Goal: Task Accomplishment & Management: Use online tool/utility

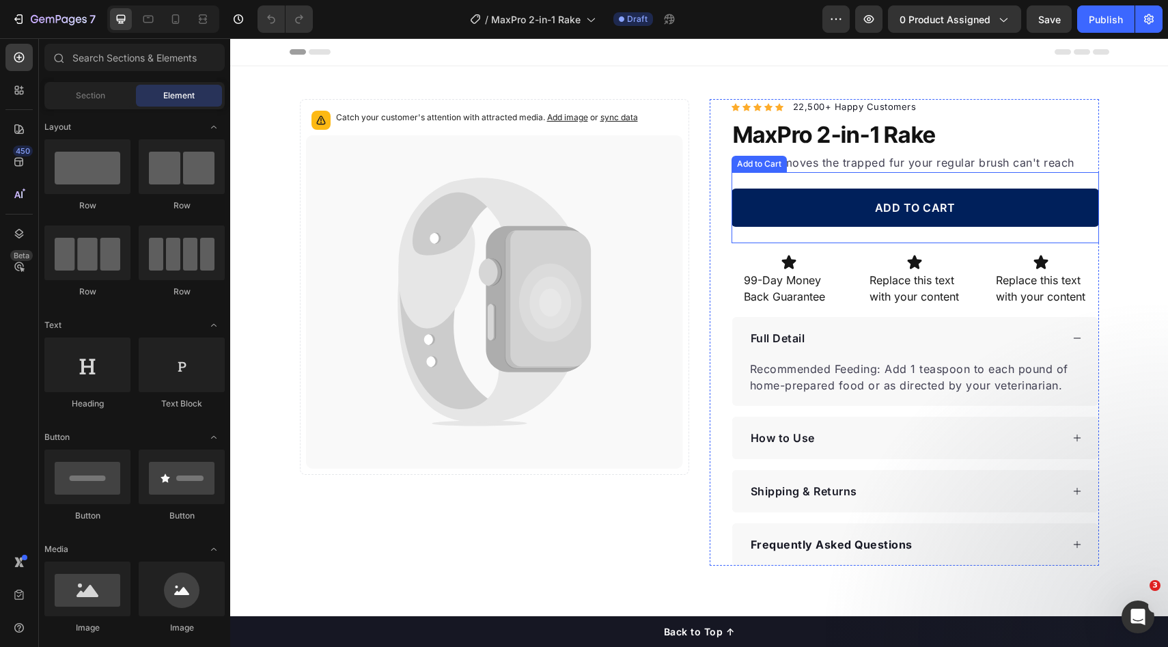
click at [778, 217] on button "ADD TO CART" at bounding box center [916, 208] width 368 height 38
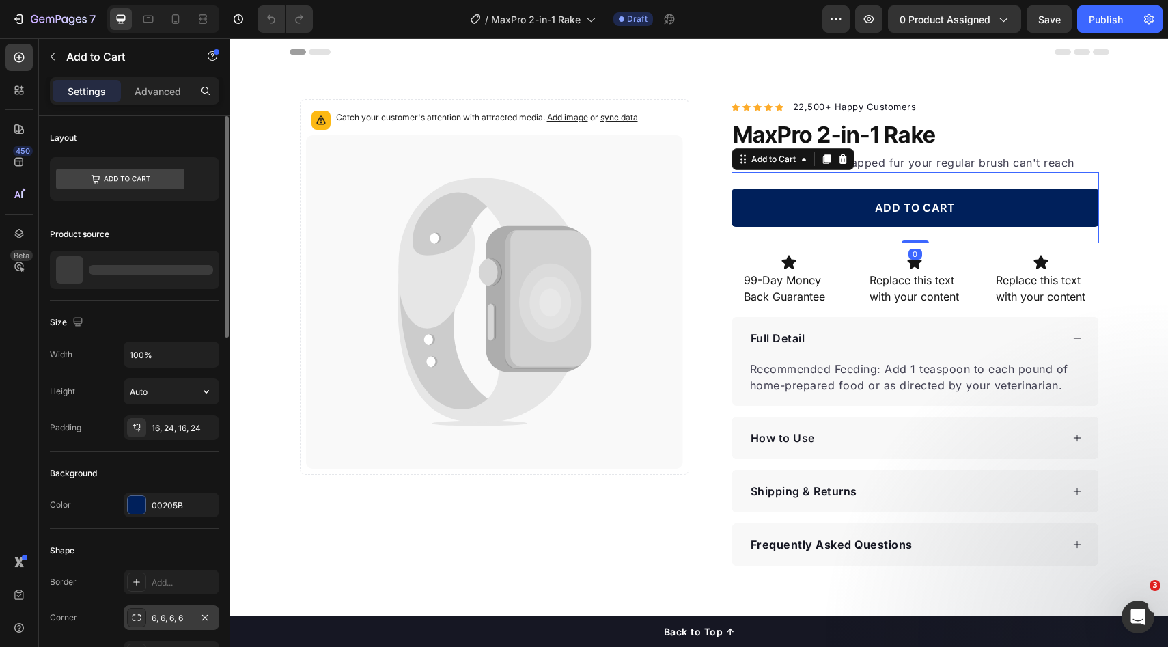
scroll to position [209, 0]
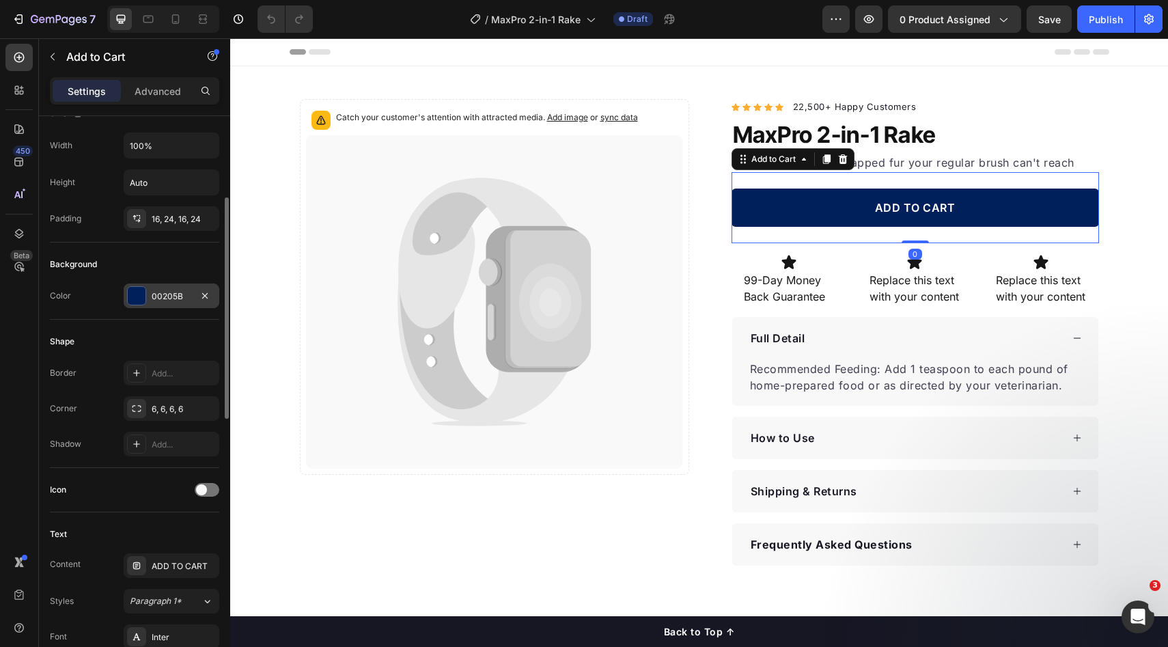
drag, startPoint x: 172, startPoint y: 303, endPoint x: 178, endPoint y: 307, distance: 7.4
click at [172, 303] on div "00205B" at bounding box center [172, 296] width 96 height 25
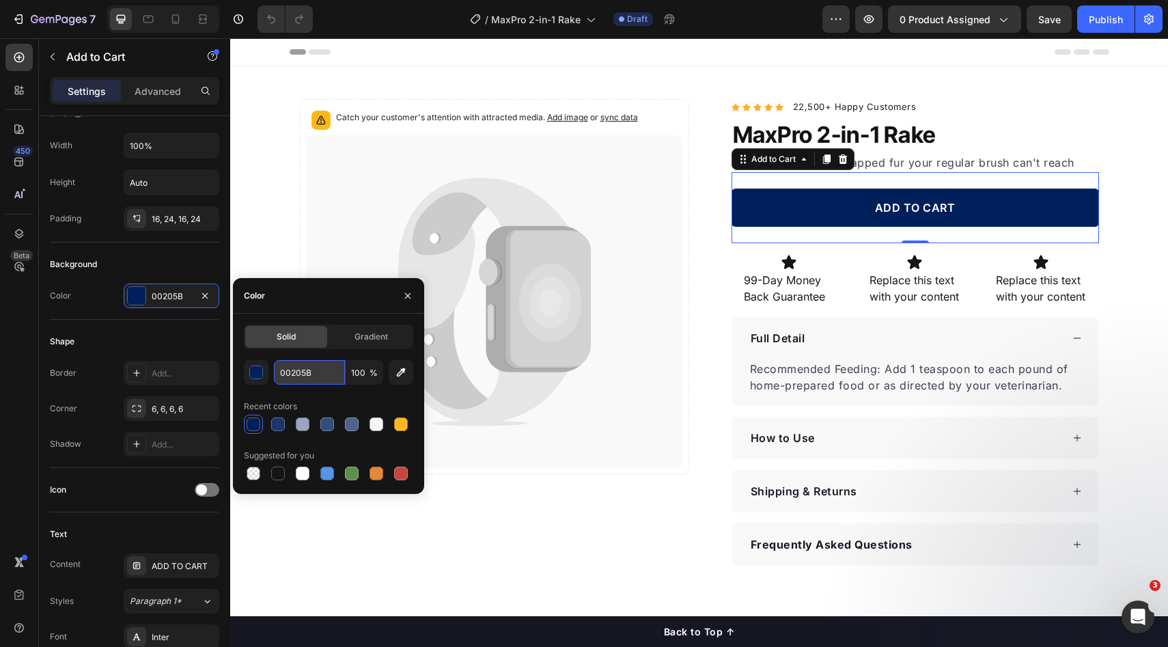
click at [310, 376] on input "00205B" at bounding box center [309, 372] width 71 height 25
paste input "8900"
type input "008900"
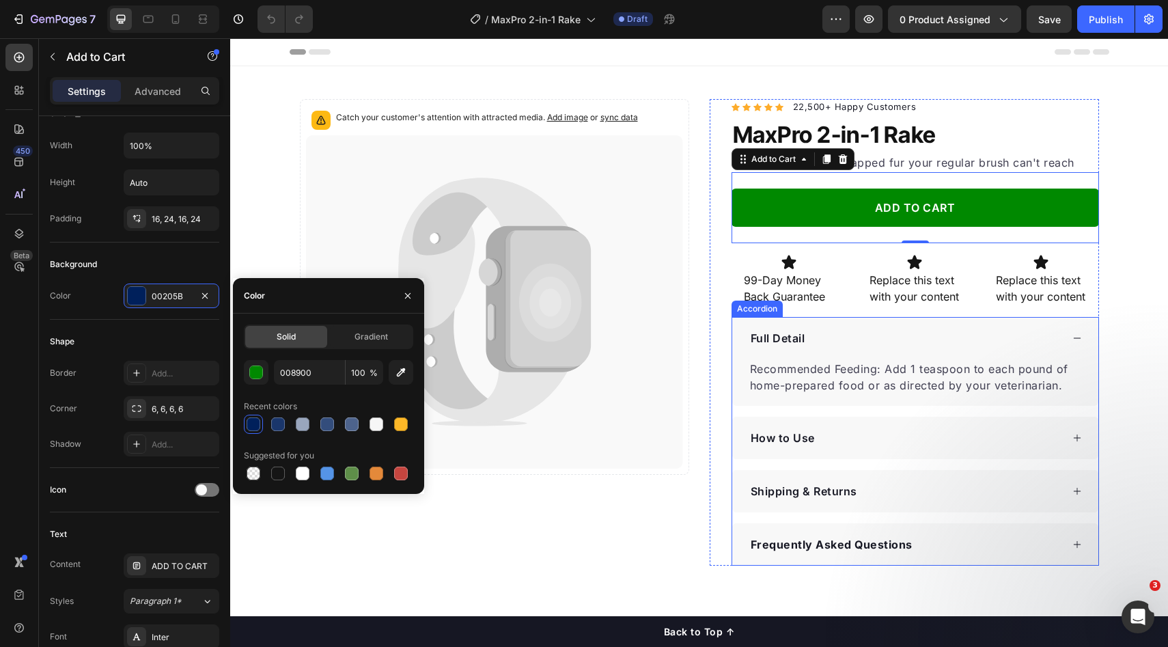
click at [935, 364] on p "Recommended Feeding: Add 1 teaspoon to each pound of home-prepared food or as d…" at bounding box center [915, 377] width 331 height 33
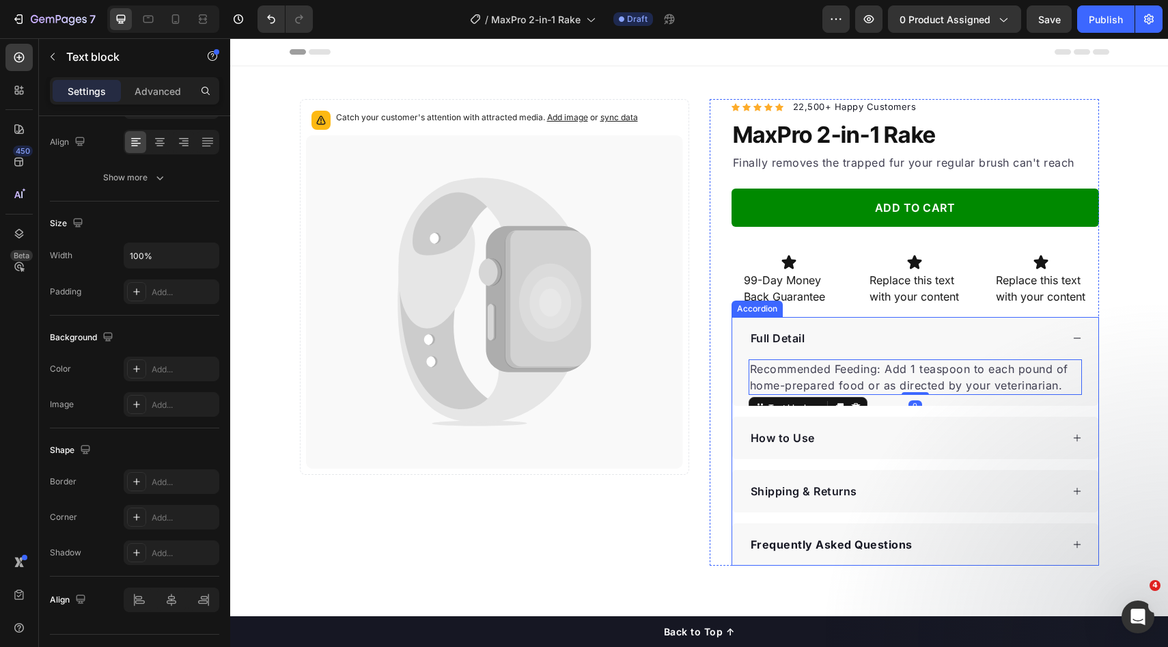
scroll to position [0, 0]
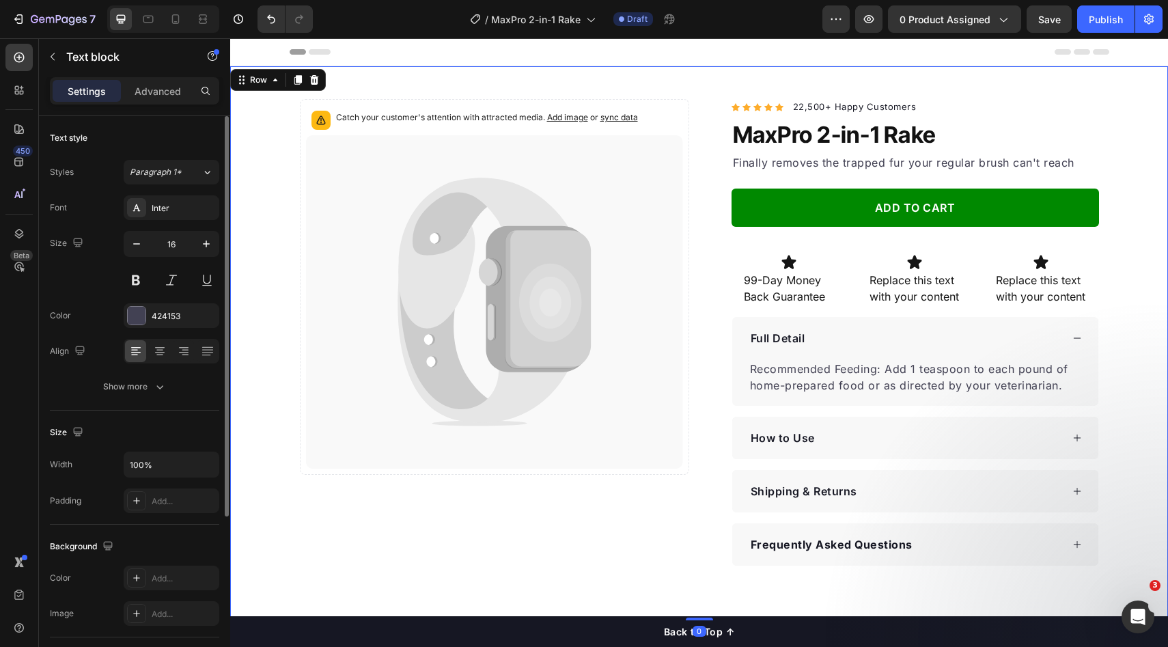
click at [1132, 314] on div "Catch your customer's attention with attracted media. Add image or sync data Pr…" at bounding box center [699, 332] width 938 height 467
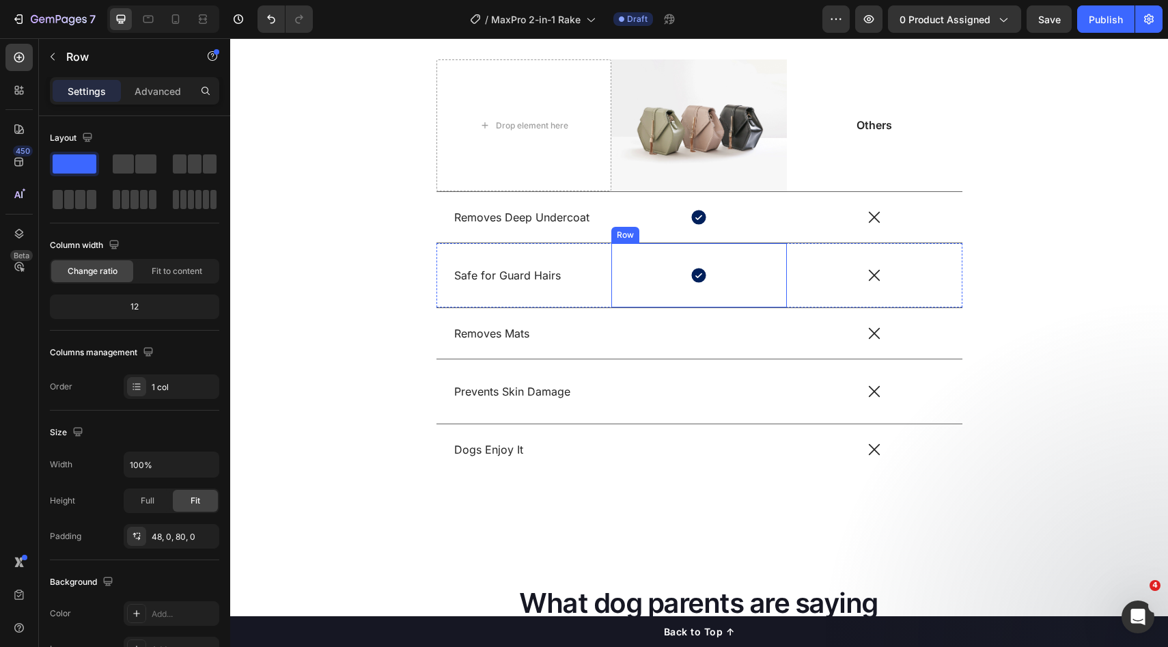
scroll to position [1263, 0]
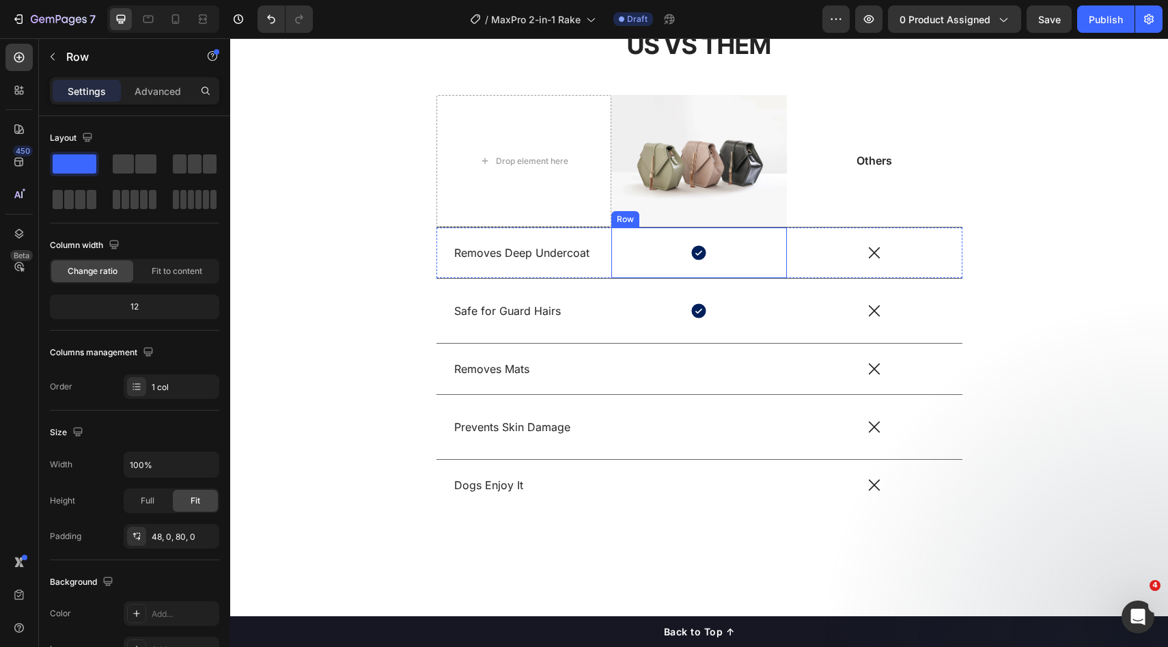
click at [693, 245] on icon at bounding box center [699, 253] width 18 height 18
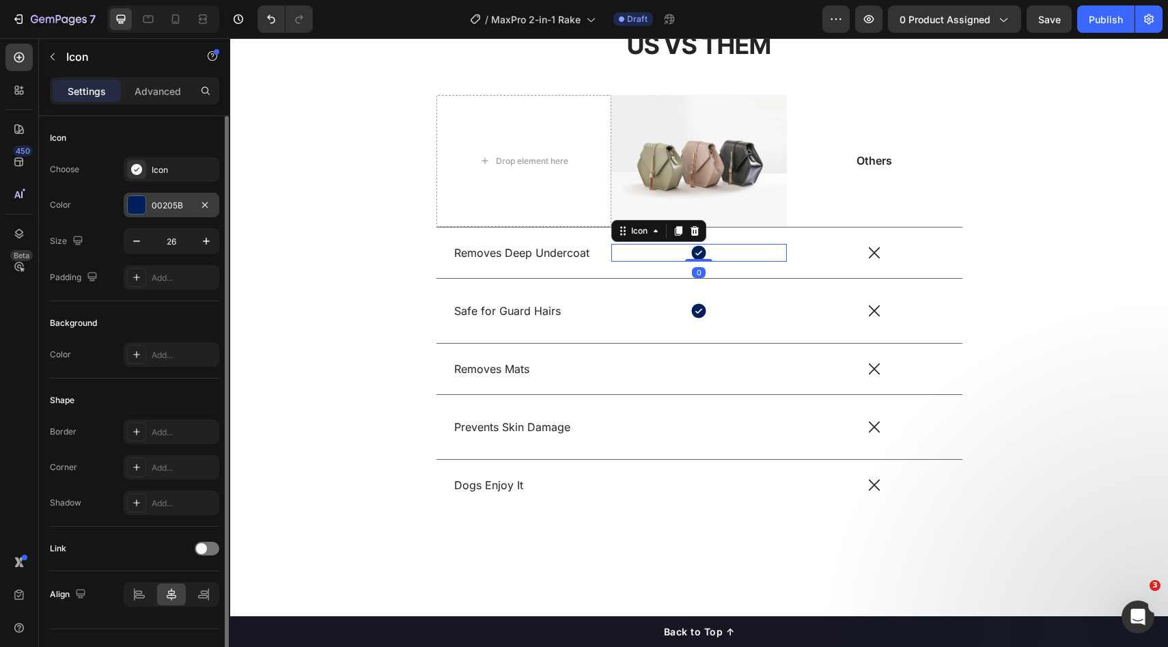
click at [150, 211] on div "00205B" at bounding box center [172, 205] width 96 height 25
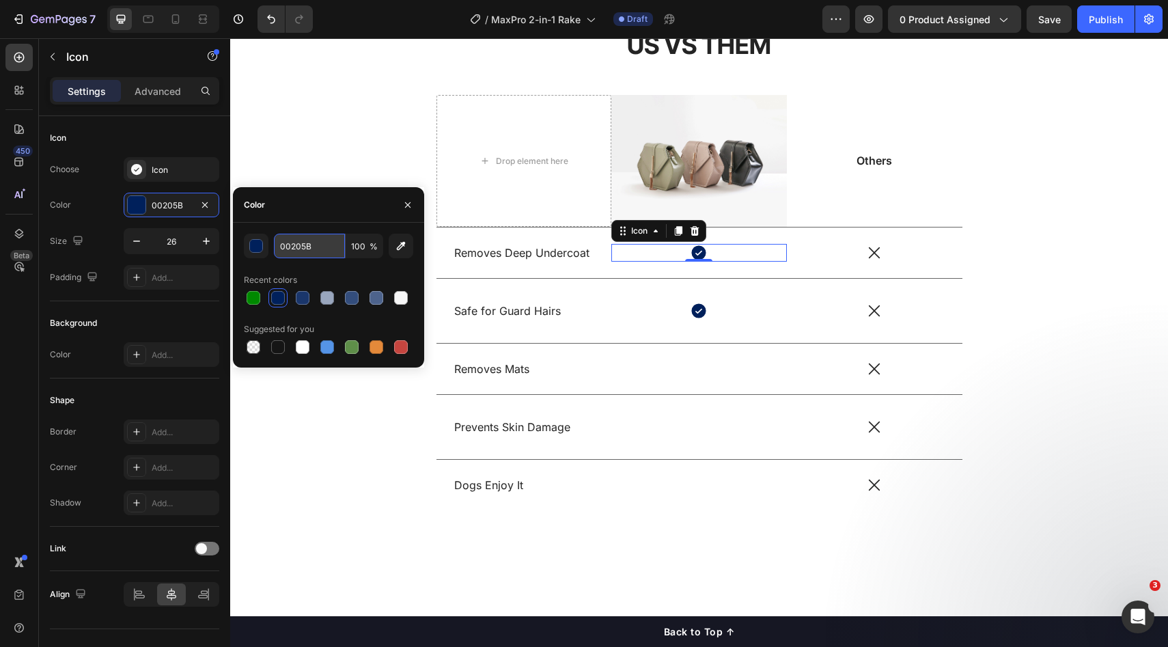
click at [312, 256] on input "00205B" at bounding box center [309, 246] width 71 height 25
paste input "8900"
type input "008900"
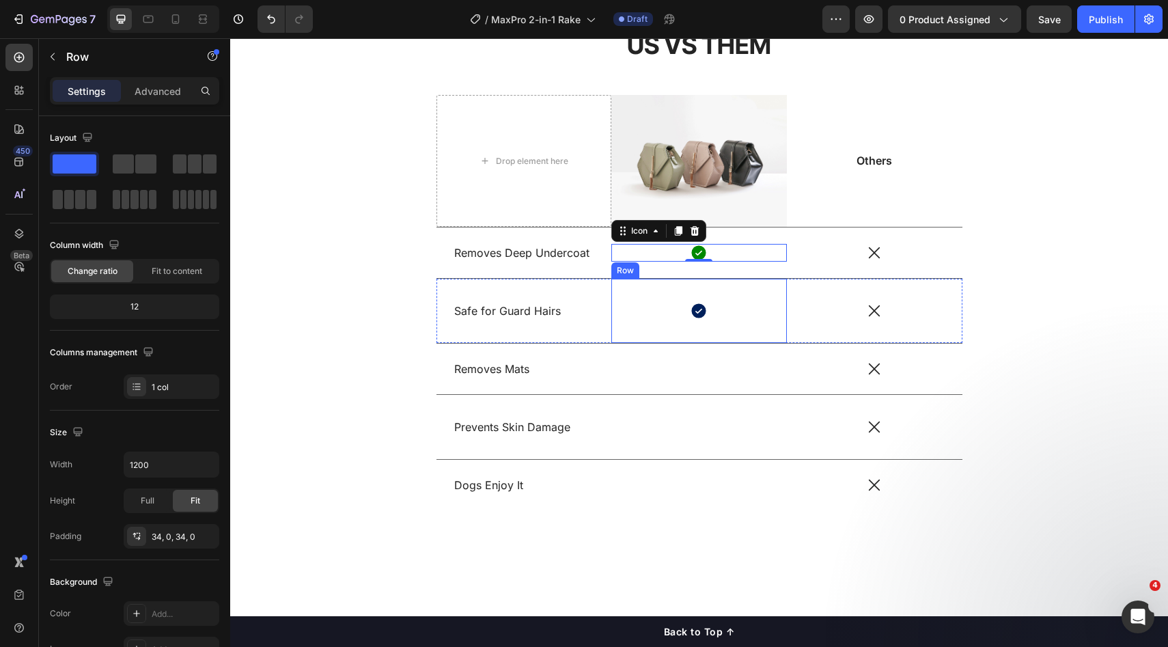
click at [699, 300] on div "Icon Row" at bounding box center [700, 311] width 176 height 64
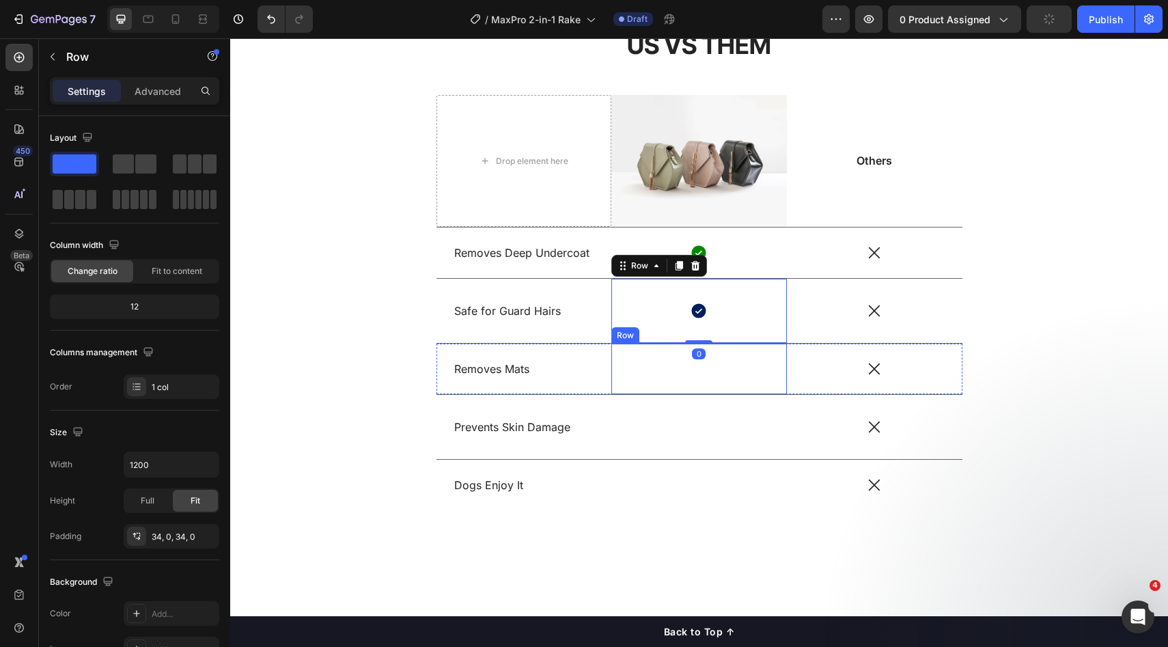
click at [702, 370] on icon at bounding box center [699, 369] width 18 height 18
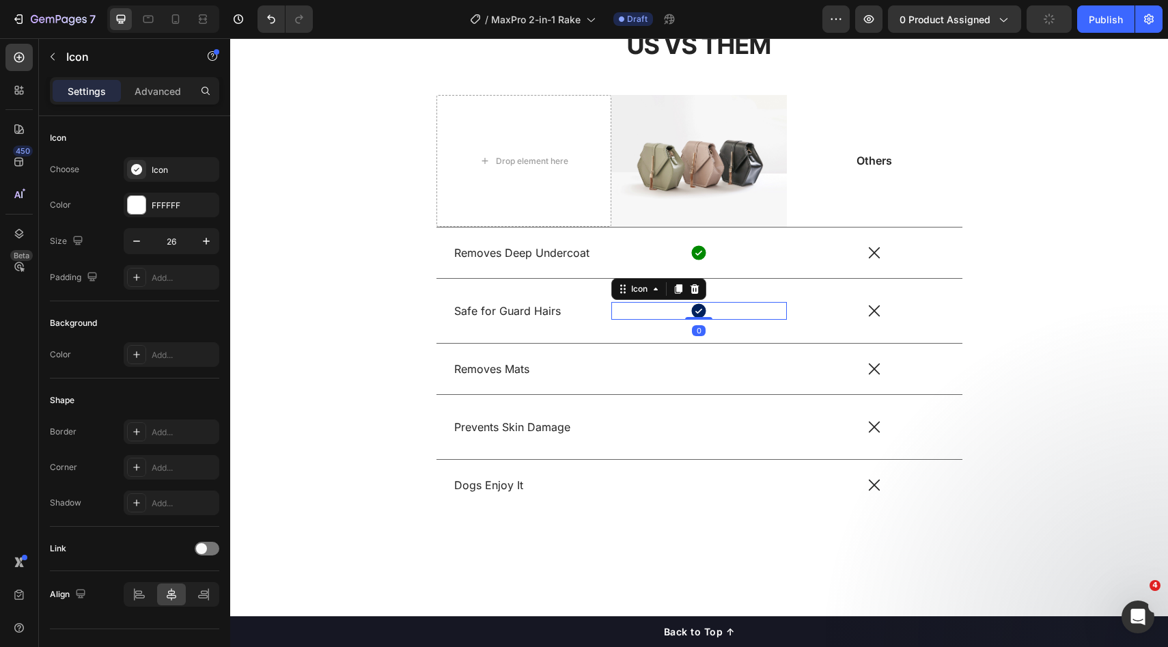
click at [718, 303] on div "Icon 0" at bounding box center [700, 311] width 176 height 18
click at [181, 197] on div "00205B" at bounding box center [172, 205] width 96 height 25
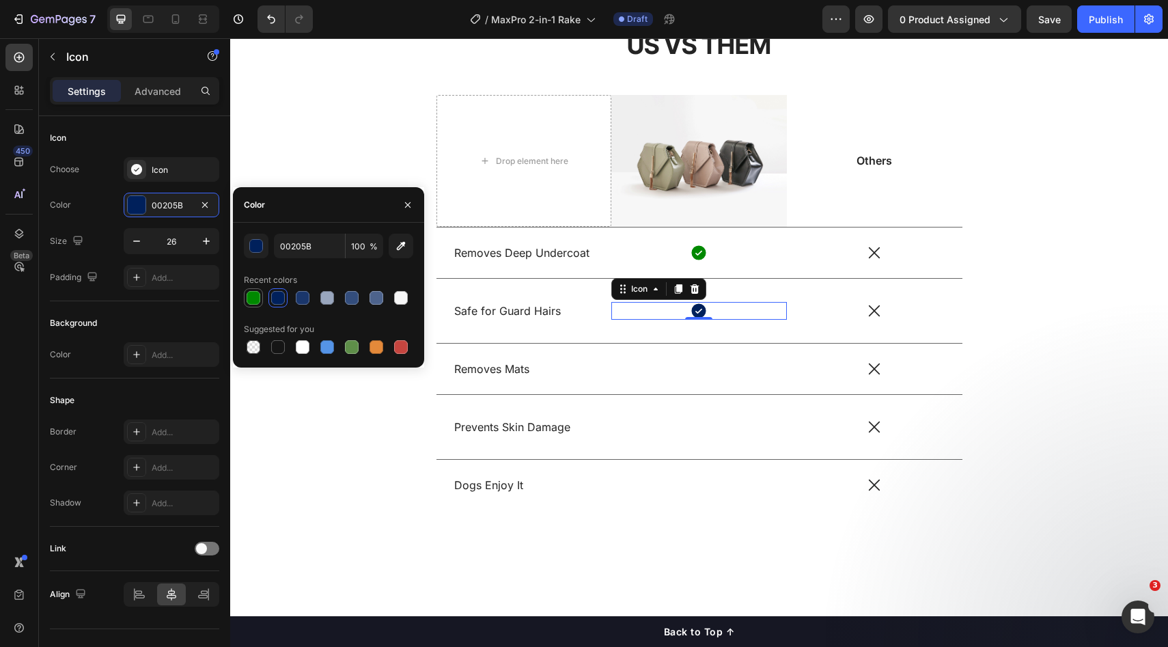
click at [257, 303] on div at bounding box center [254, 298] width 14 height 14
type input "008900"
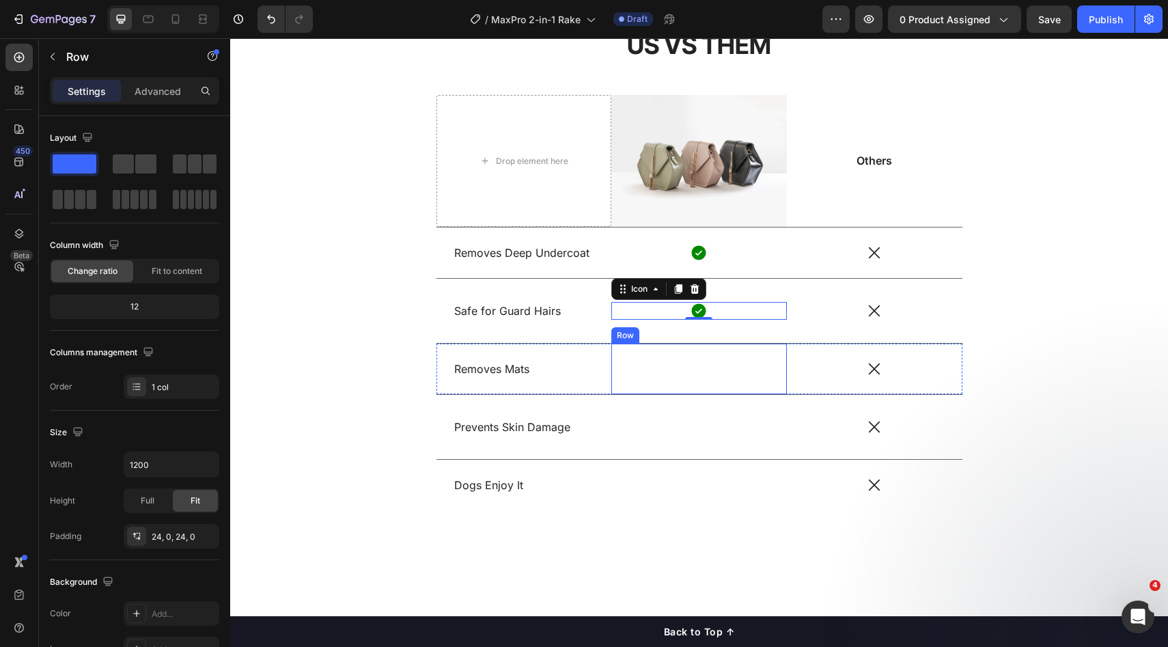
click at [700, 381] on div "Icon Row" at bounding box center [700, 369] width 176 height 51
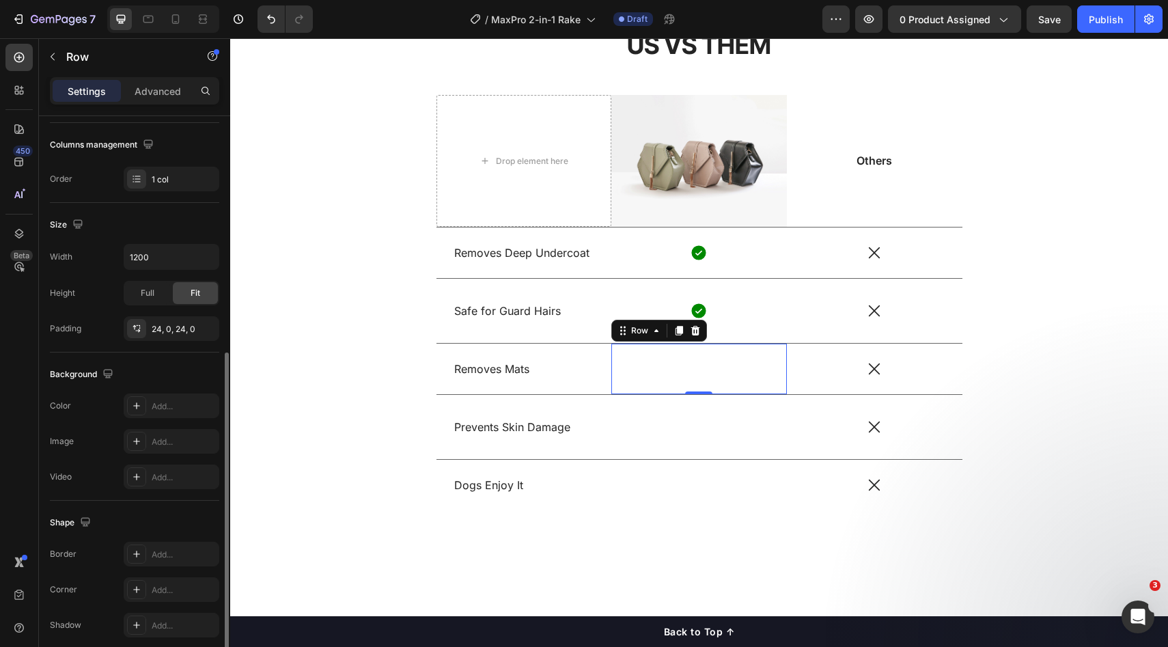
scroll to position [264, 0]
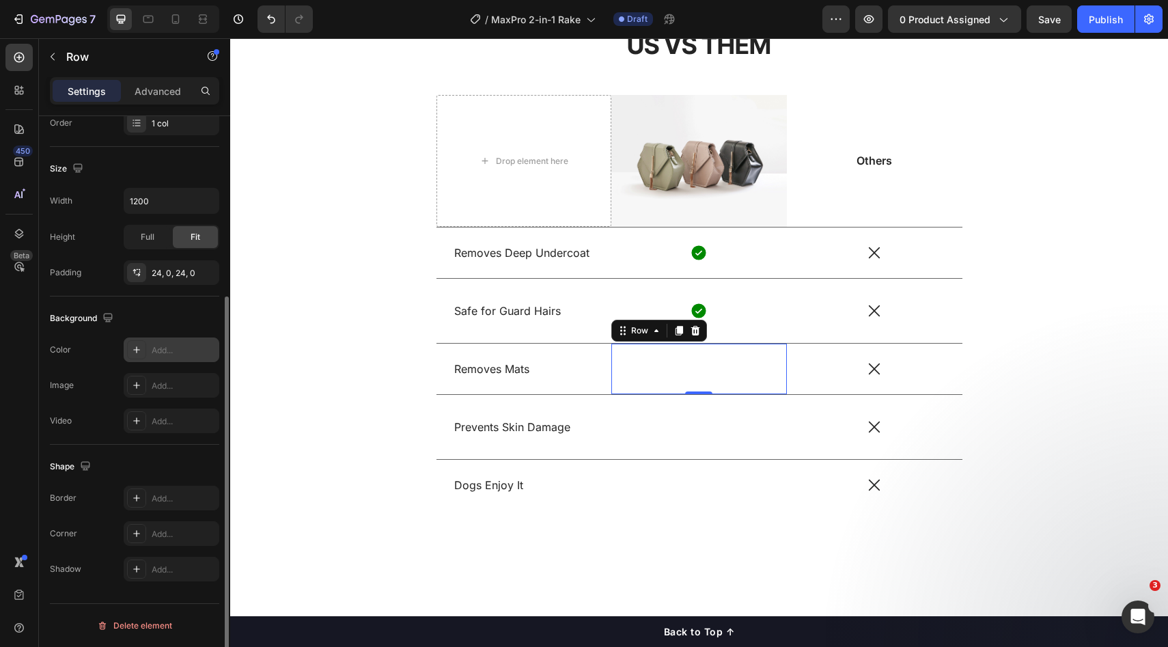
click at [166, 351] on div "Add..." at bounding box center [184, 350] width 64 height 12
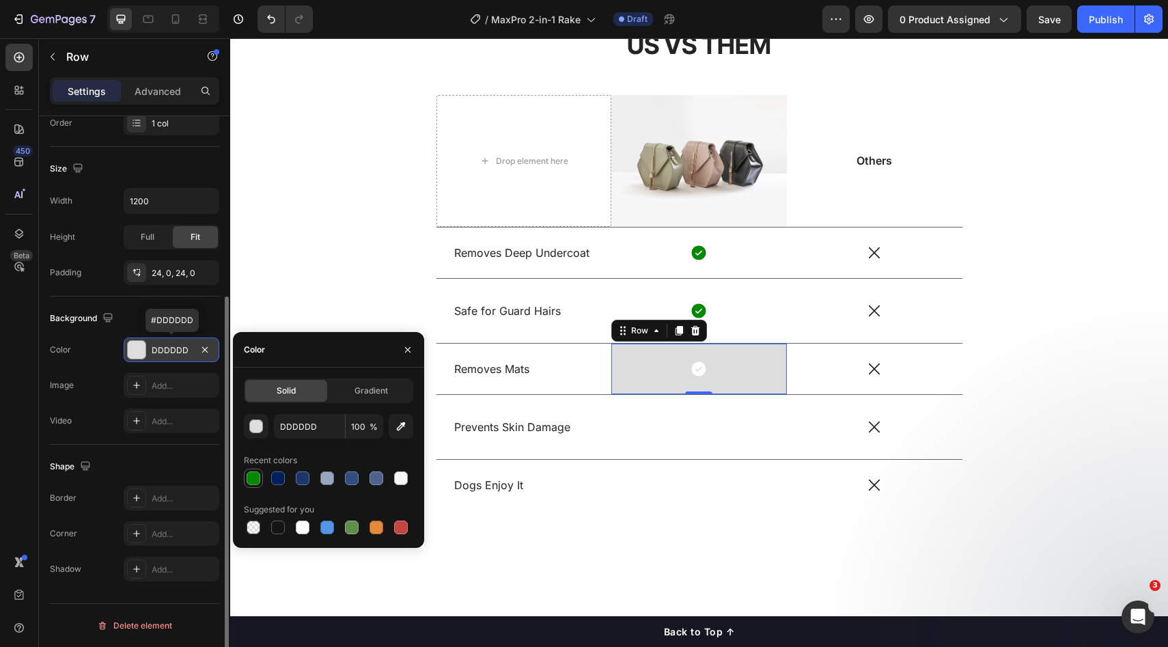
click at [254, 480] on div at bounding box center [254, 478] width 14 height 14
type input "008900"
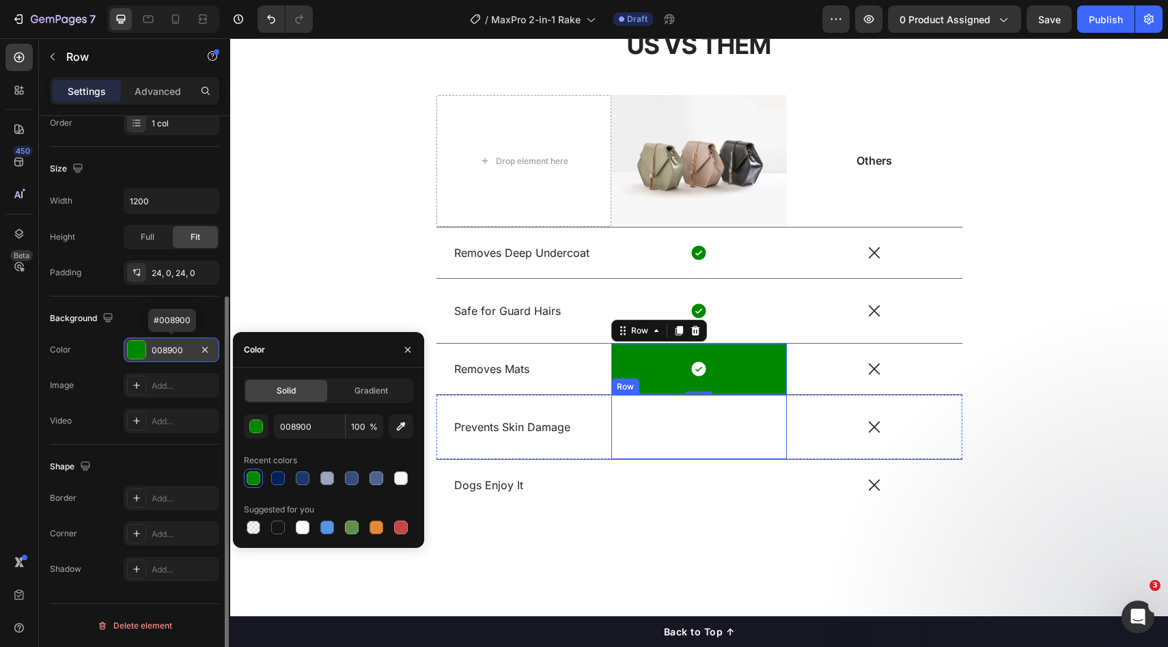
click at [689, 444] on div "Icon Row" at bounding box center [700, 427] width 176 height 64
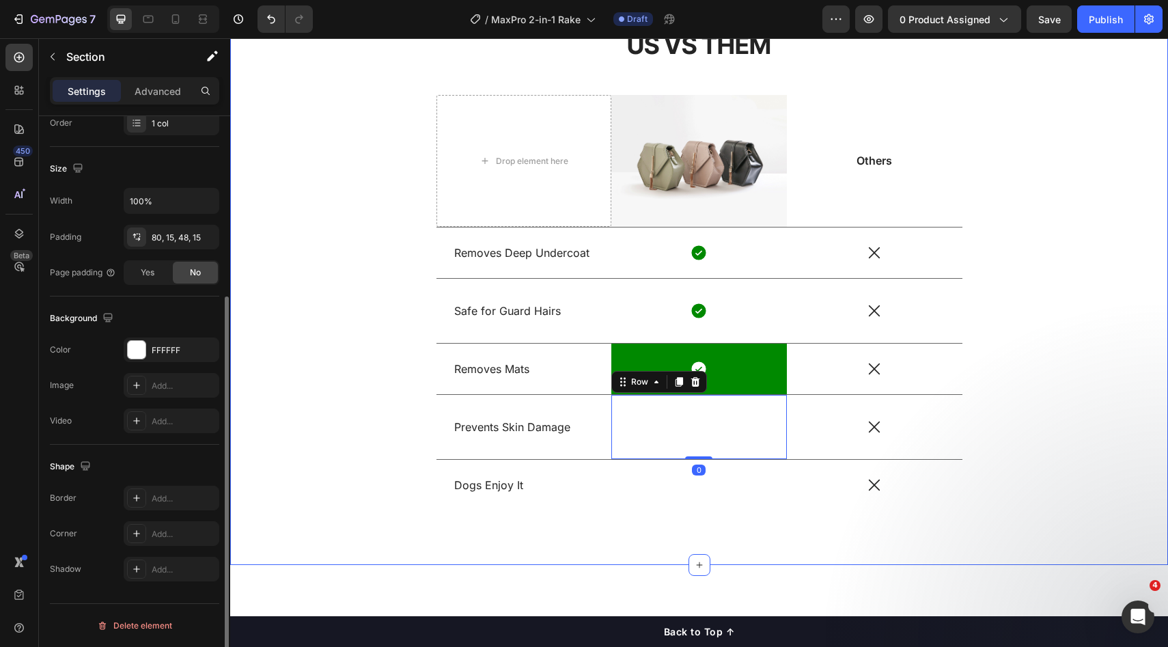
click at [1009, 377] on div "US VS THEM Heading Drop element here Image Others Text Block Row Removes Deep U…" at bounding box center [700, 280] width 918 height 504
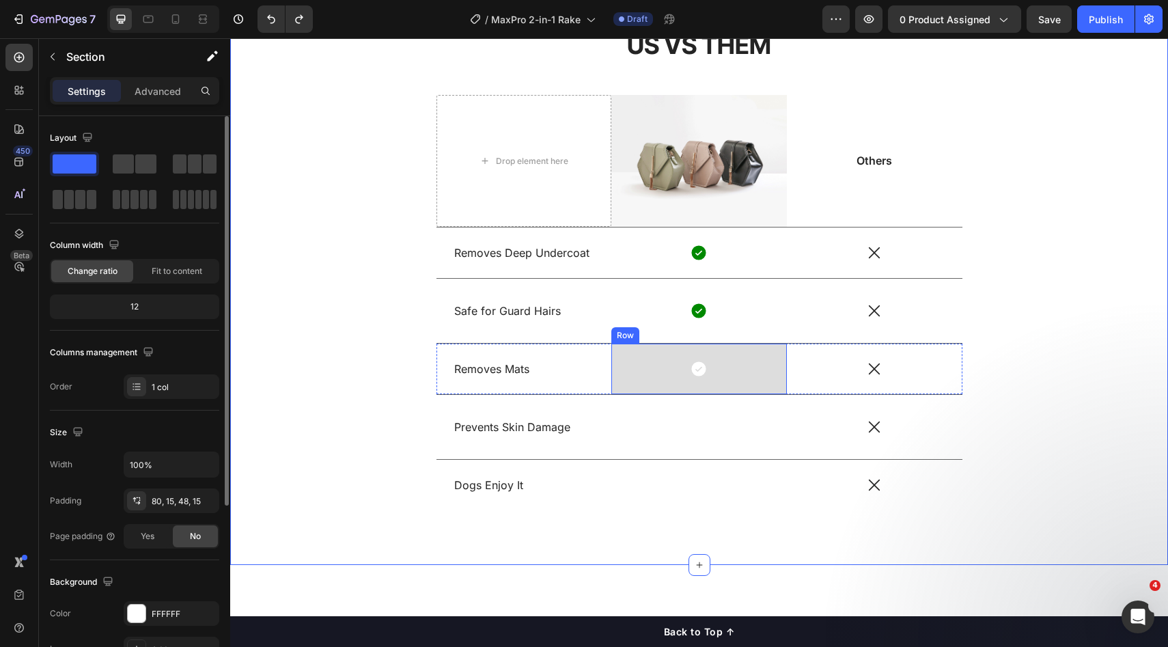
click at [765, 327] on div "Icon Row" at bounding box center [700, 311] width 176 height 64
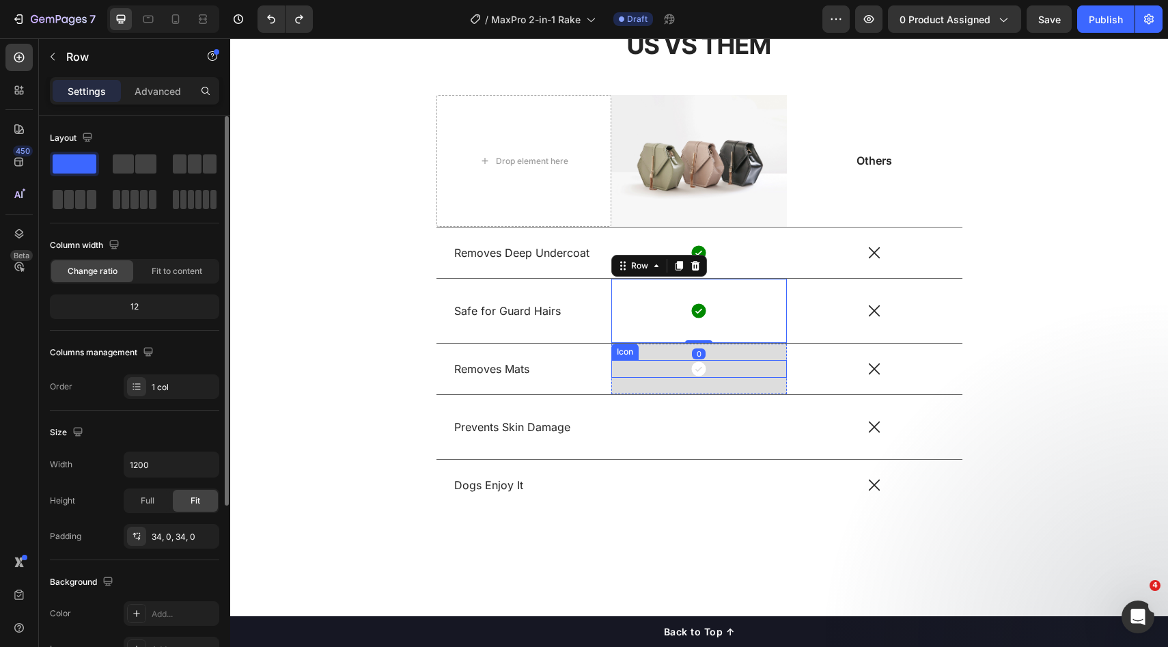
click at [747, 377] on div "Icon" at bounding box center [700, 369] width 176 height 18
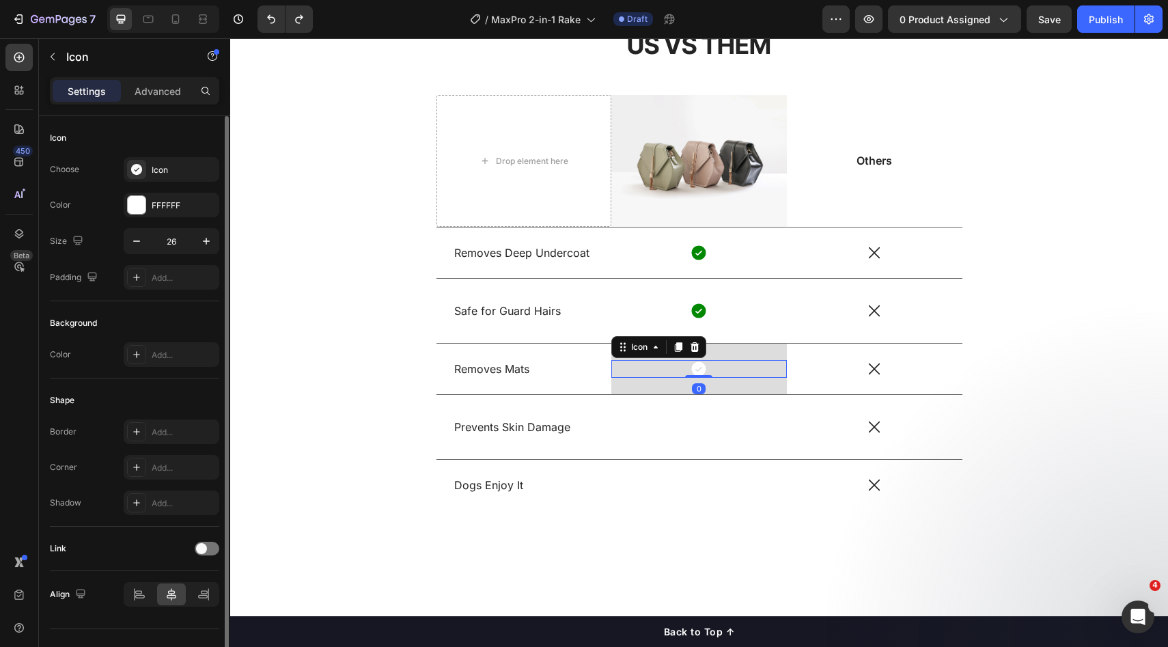
click at [692, 388] on div "0" at bounding box center [699, 388] width 14 height 11
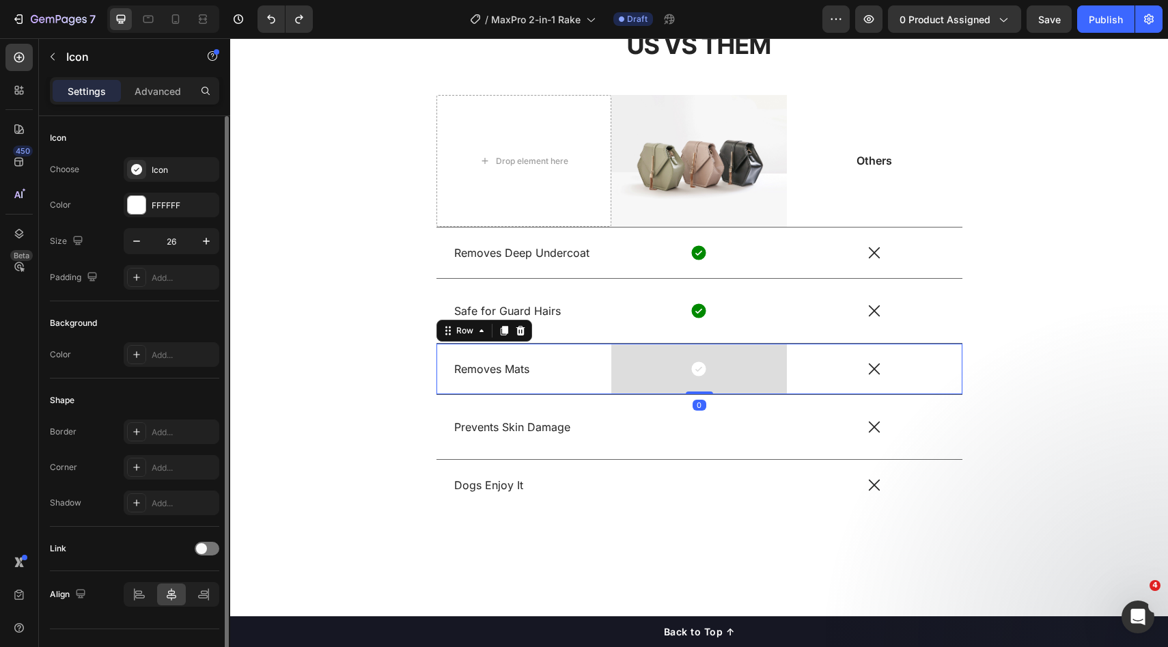
click at [596, 385] on div "Removes Mats Text Block" at bounding box center [525, 369] width 176 height 51
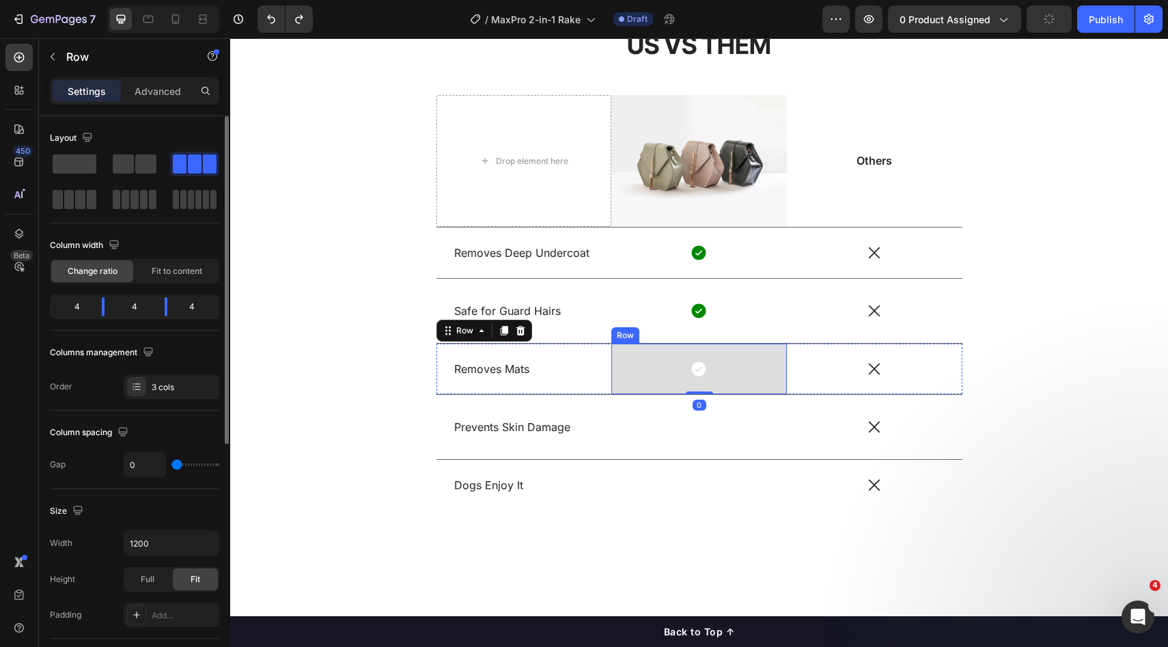
click at [644, 385] on div "Icon Row" at bounding box center [700, 369] width 176 height 51
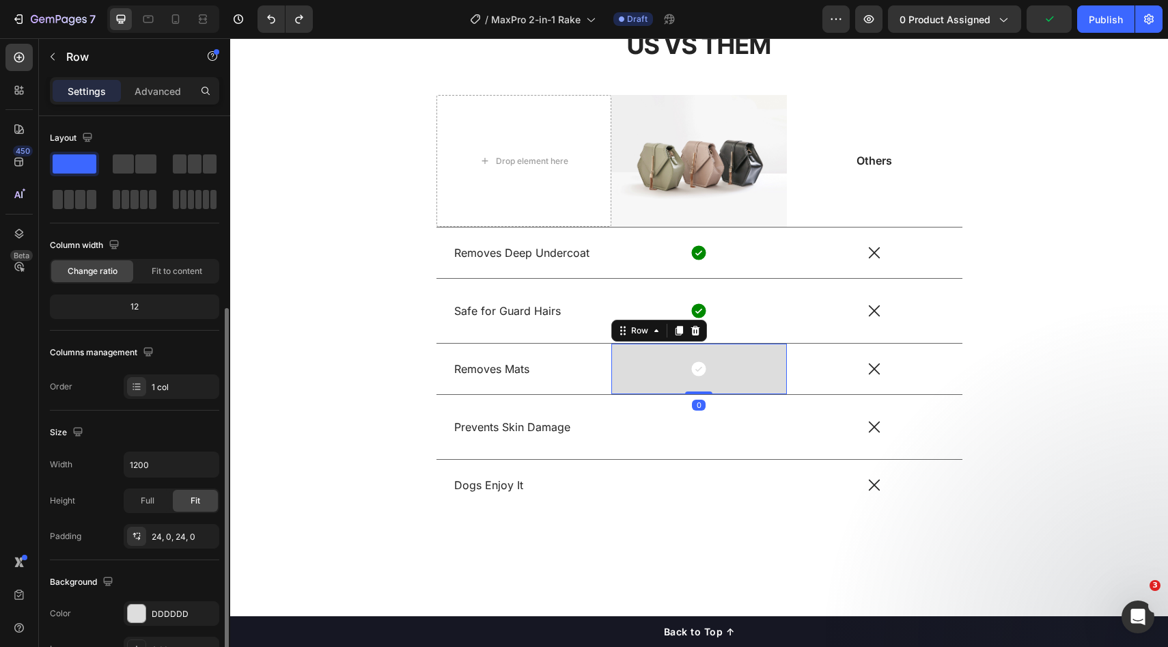
scroll to position [264, 0]
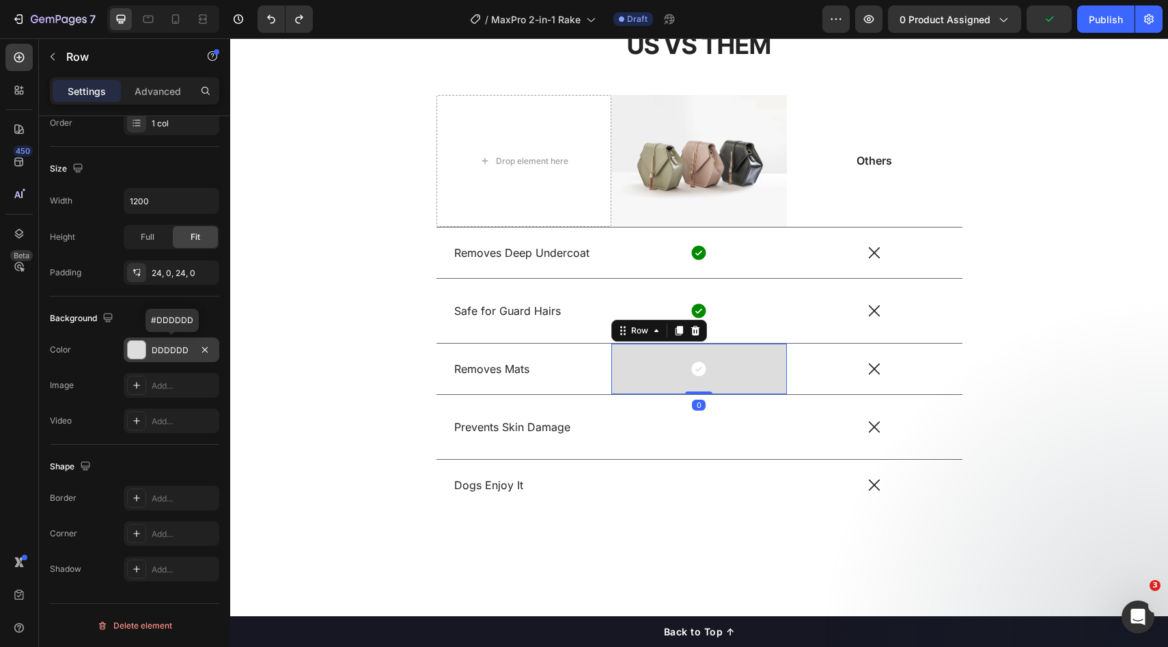
click at [175, 361] on div "DDDDDD" at bounding box center [172, 350] width 96 height 25
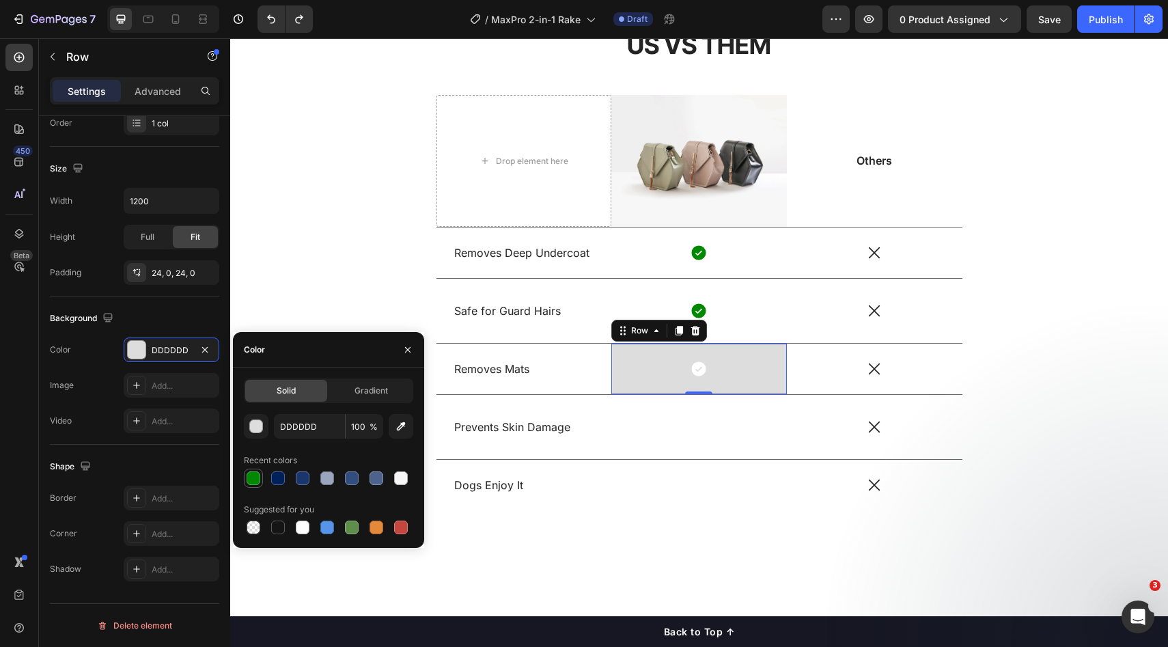
click at [256, 470] on div at bounding box center [253, 478] width 16 height 16
type input "008900"
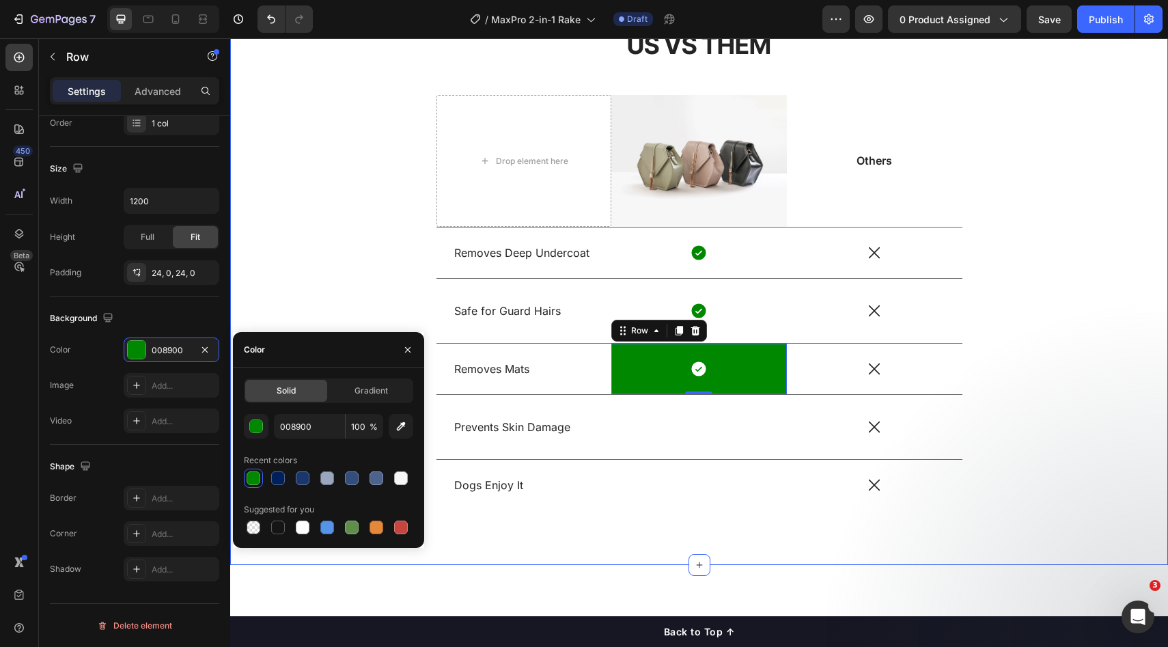
click at [1131, 387] on div "US VS THEM Heading Drop element here Image Others Text Block Row Removes Deep U…" at bounding box center [700, 280] width 918 height 504
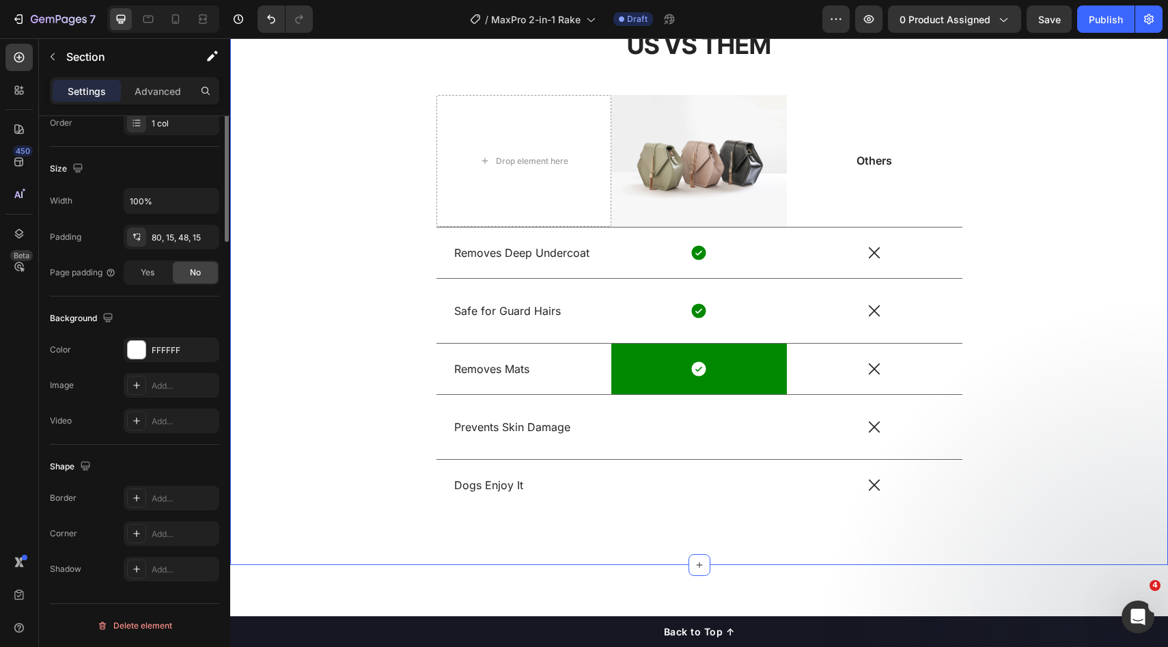
scroll to position [0, 0]
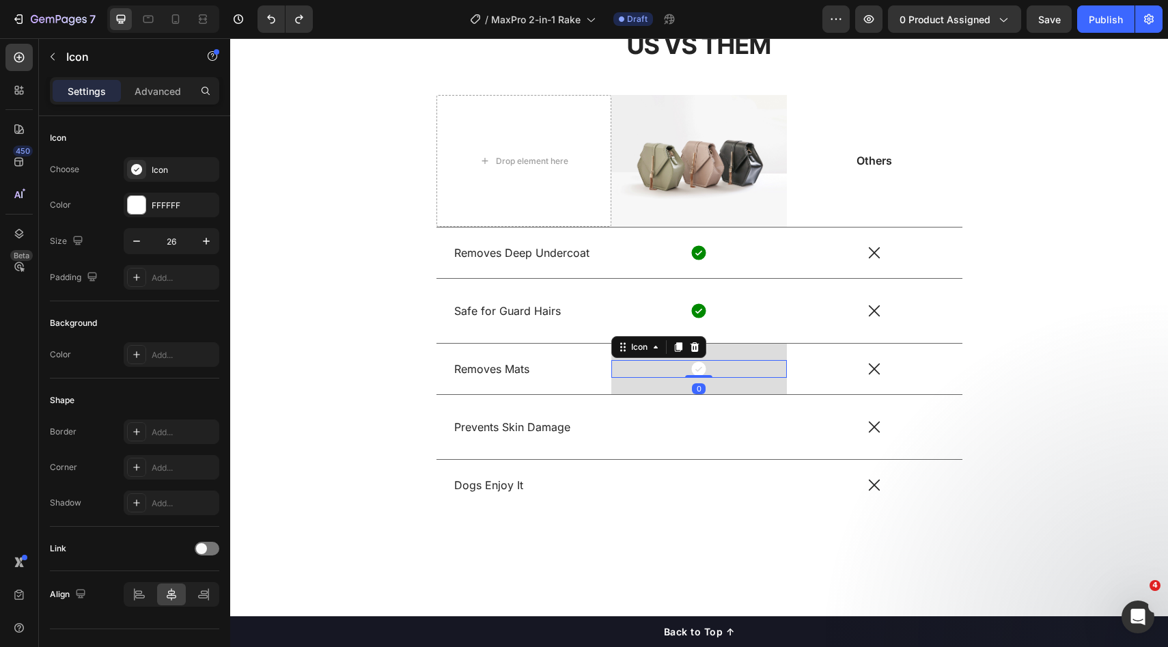
click at [750, 373] on div "Icon 0" at bounding box center [700, 369] width 176 height 18
click at [754, 381] on div "Icon 0 Row" at bounding box center [700, 369] width 176 height 51
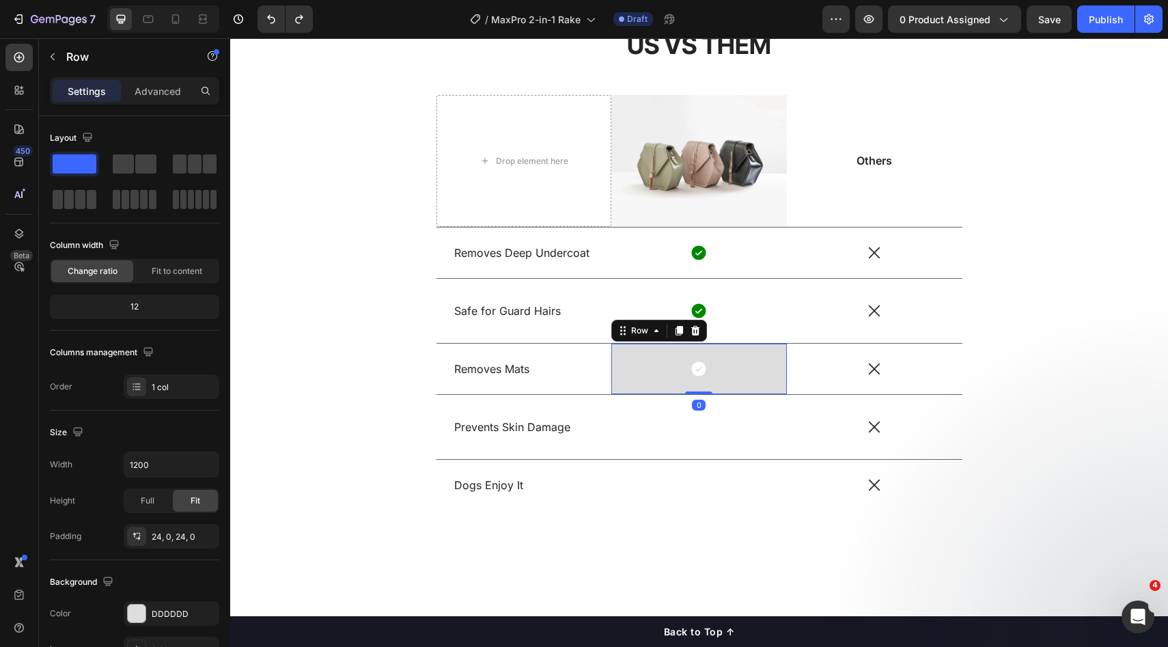
click at [750, 347] on div "Icon Row 0" at bounding box center [700, 369] width 176 height 51
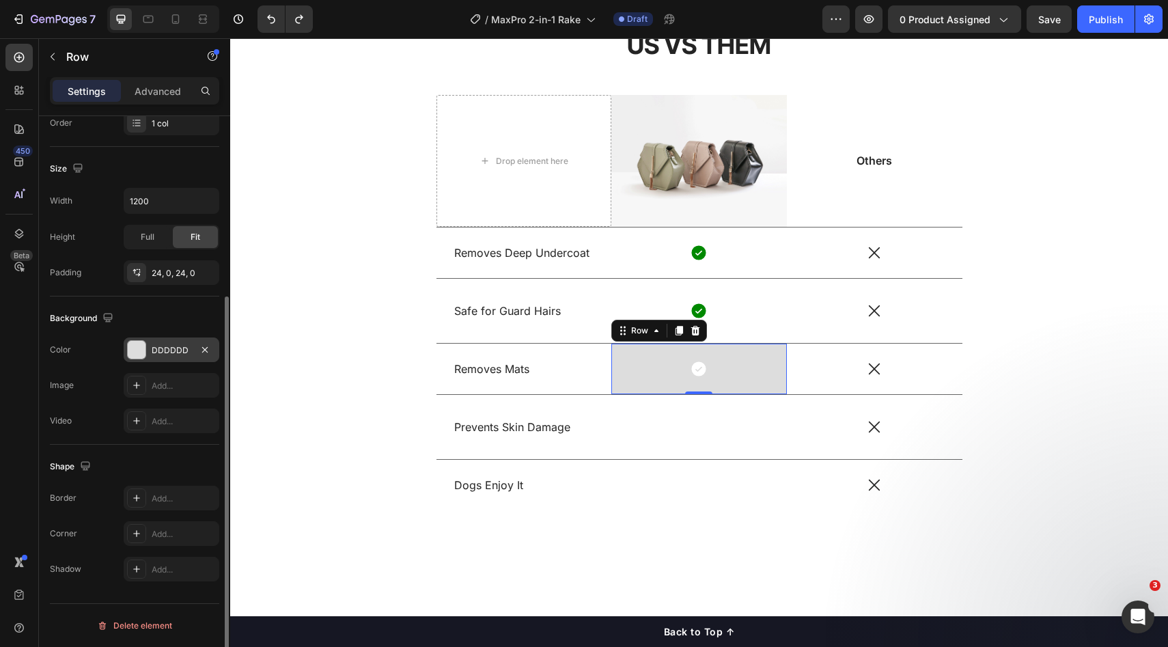
click at [167, 352] on div "DDDDDD" at bounding box center [172, 350] width 40 height 12
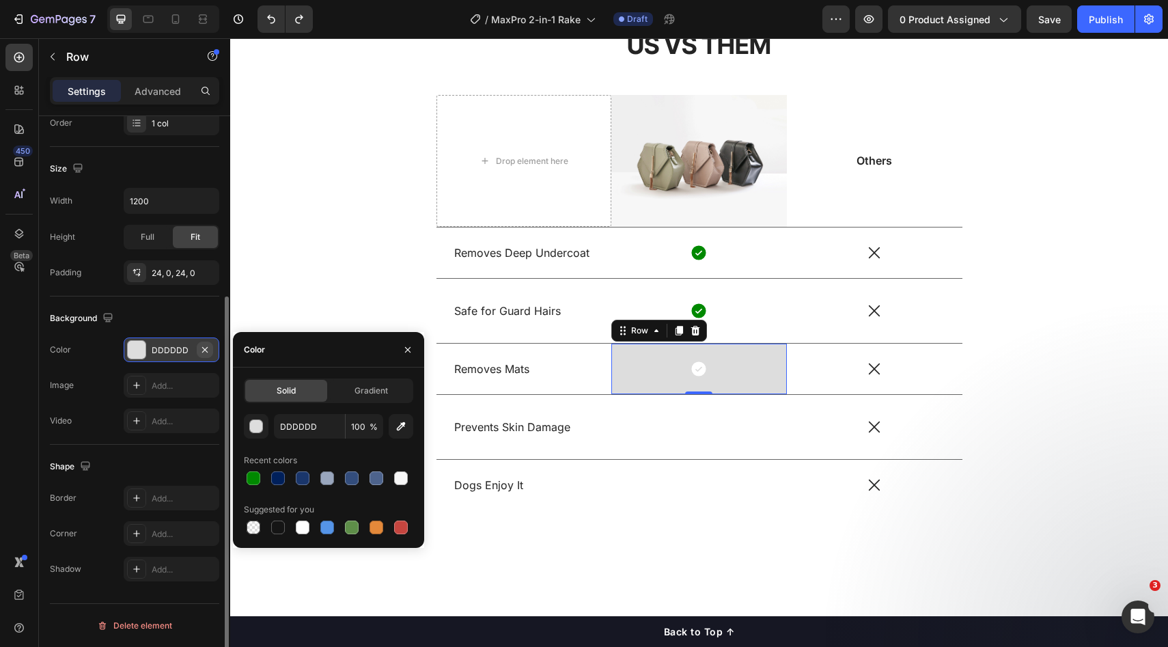
click at [206, 353] on icon "button" at bounding box center [205, 349] width 11 height 11
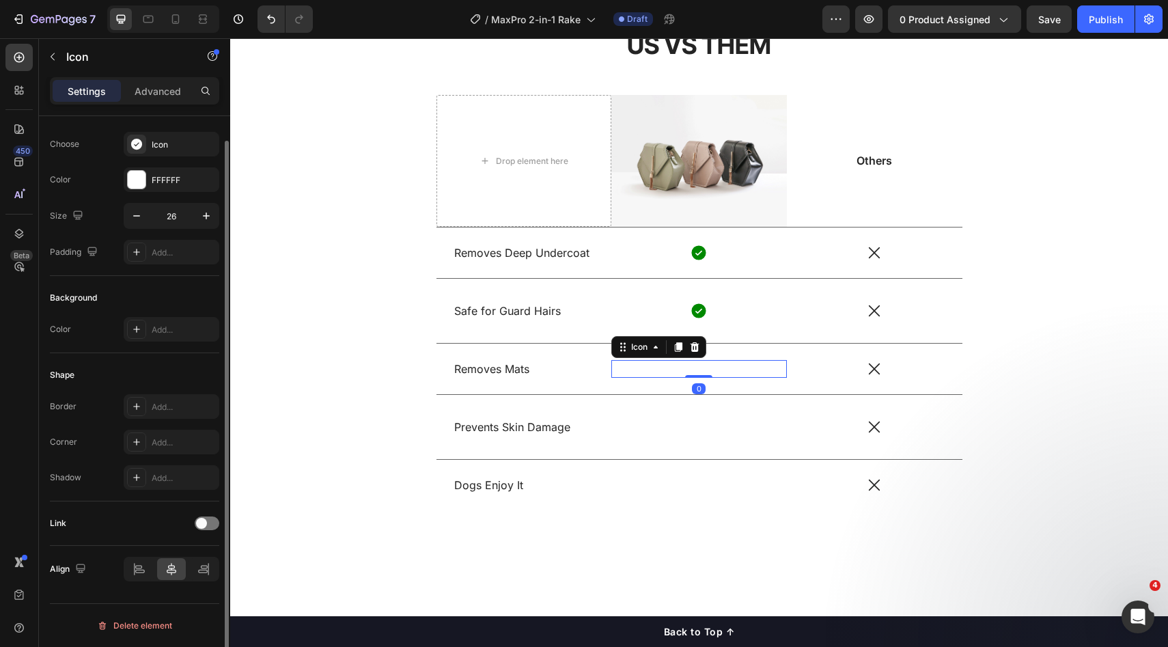
click at [690, 368] on icon at bounding box center [699, 369] width 18 height 18
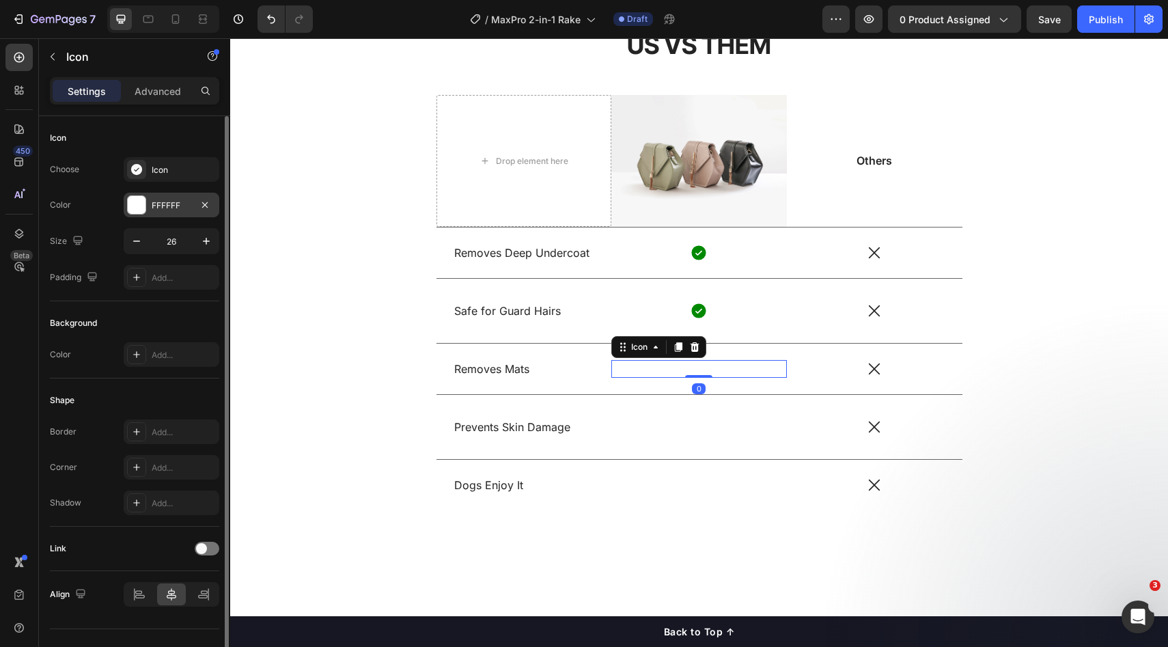
click at [167, 207] on div "FFFFFF" at bounding box center [172, 206] width 40 height 12
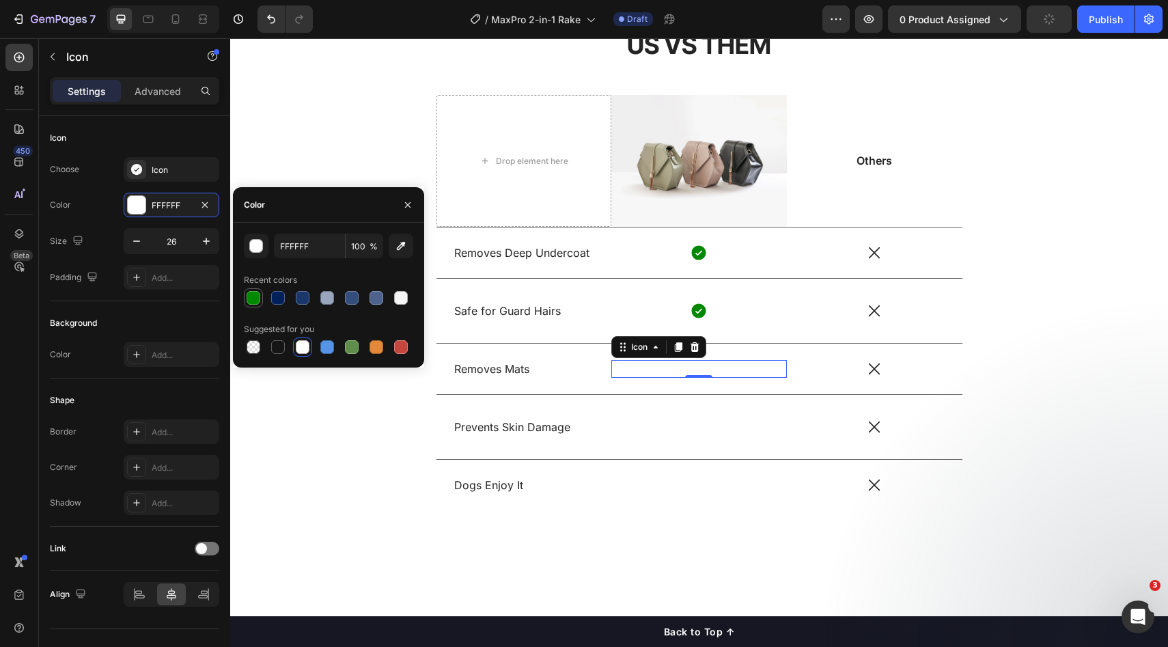
click at [254, 300] on div at bounding box center [254, 298] width 14 height 14
type input "008900"
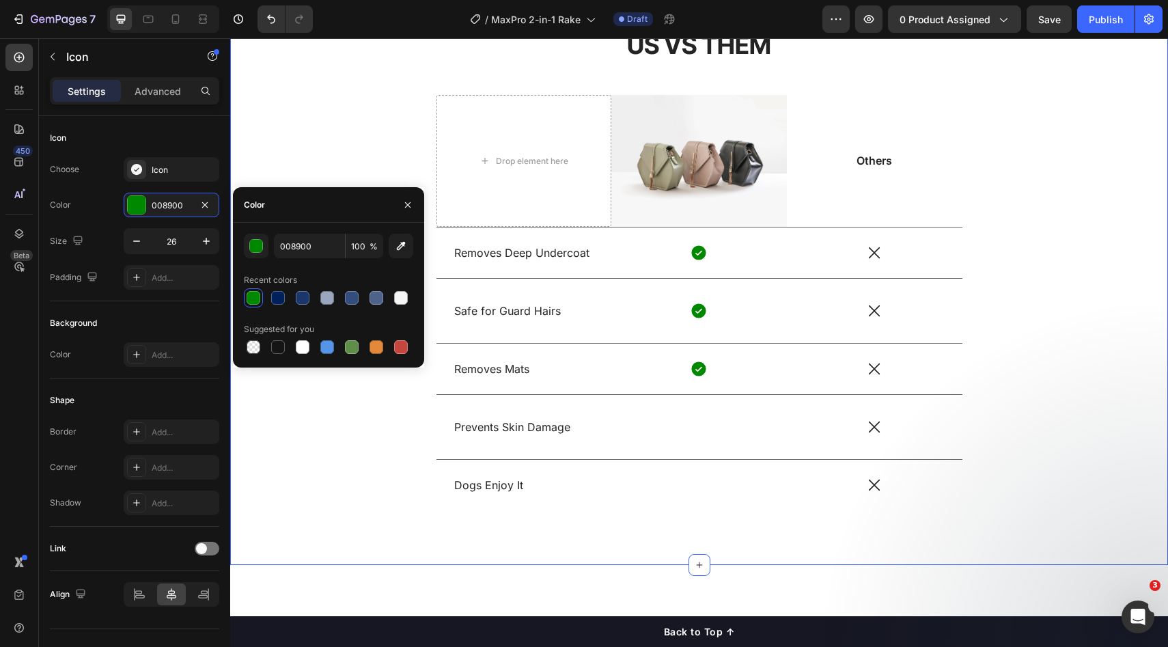
click at [977, 298] on div "US VS THEM Heading Drop element here Image Others Text Block Row Removes Deep U…" at bounding box center [700, 280] width 918 height 504
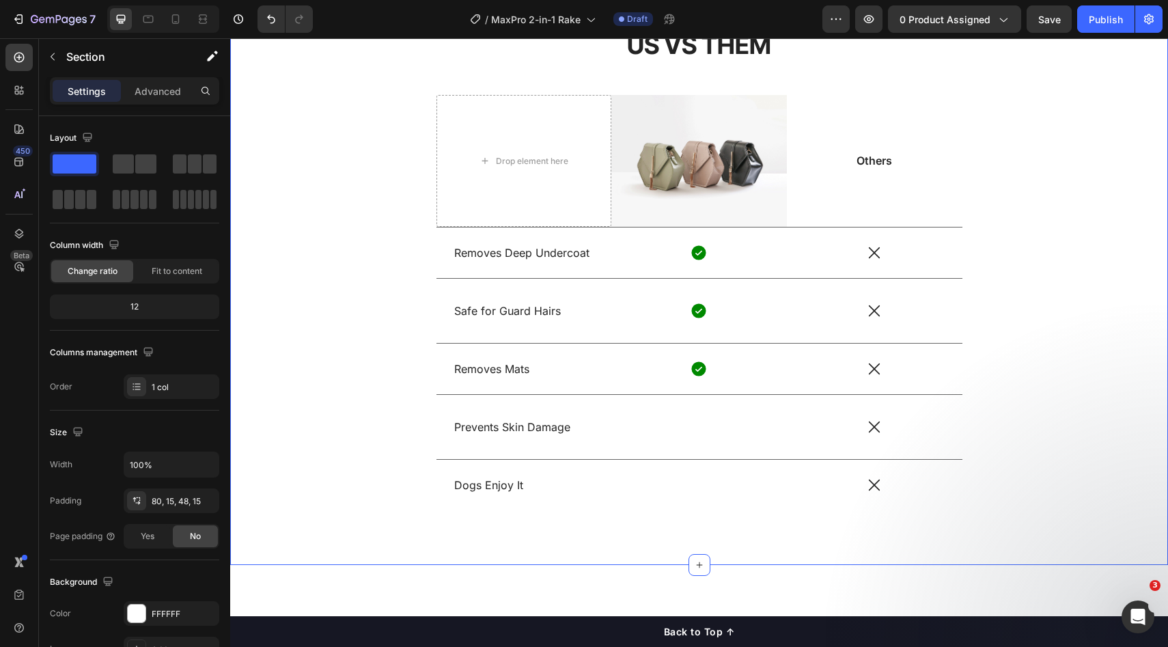
click at [1033, 303] on div "US VS THEM Heading Drop element here Image Others Text Block Row Removes Deep U…" at bounding box center [700, 280] width 918 height 504
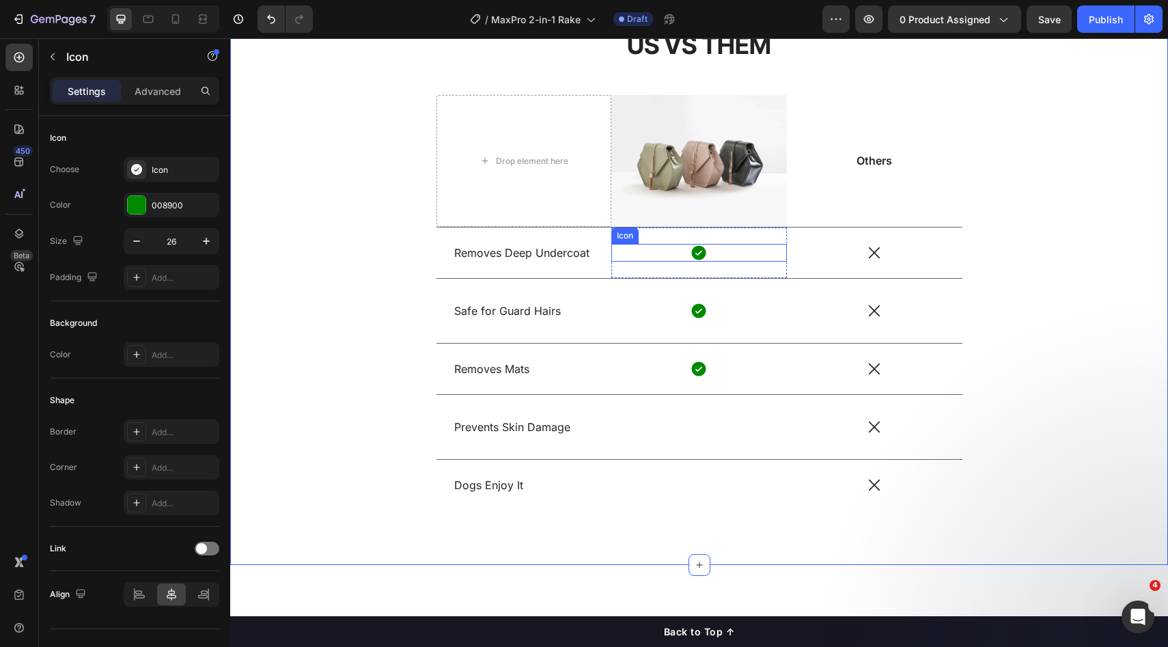
click at [749, 248] on div "Icon" at bounding box center [700, 253] width 176 height 18
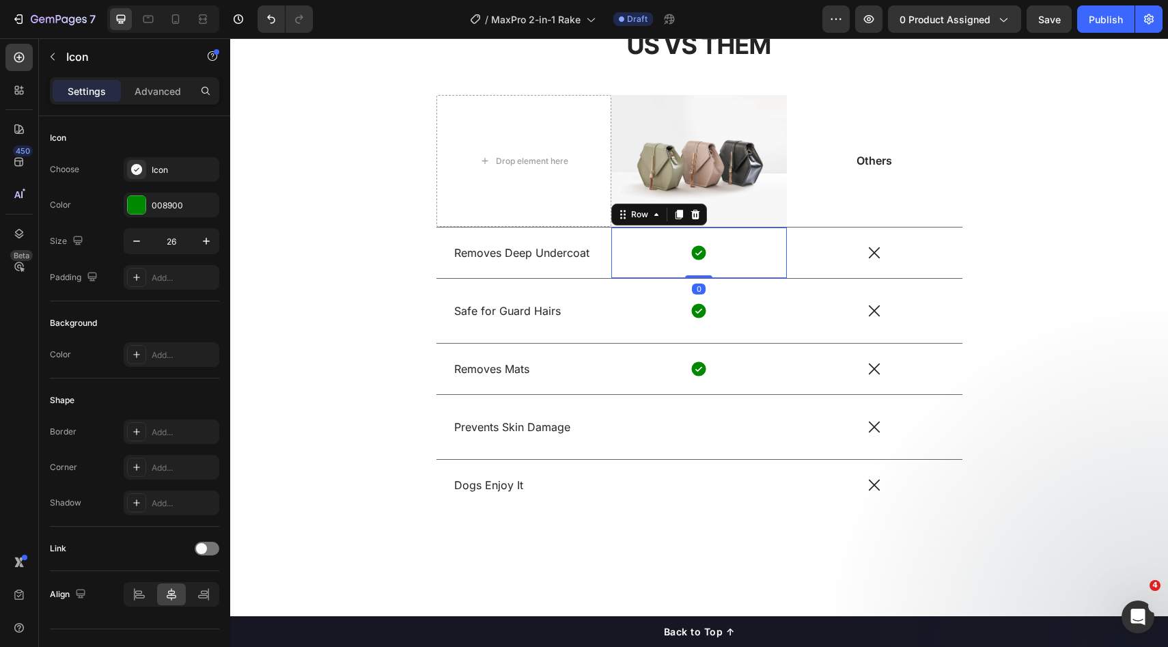
click at [756, 236] on div "Icon Row 0" at bounding box center [700, 253] width 176 height 51
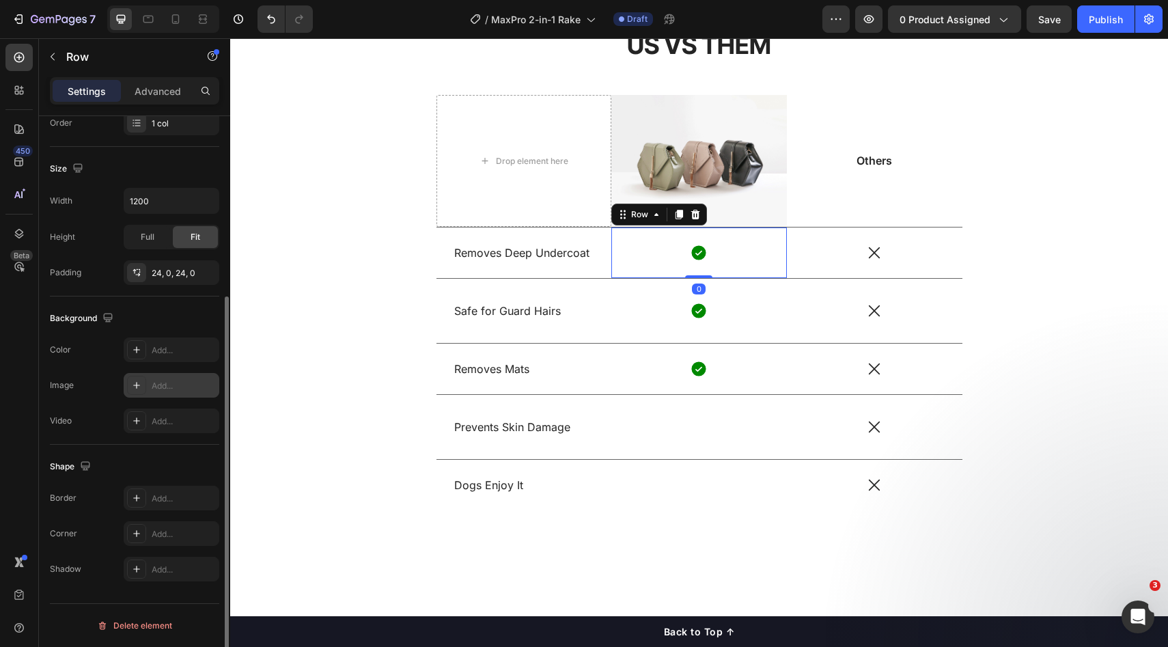
scroll to position [261, 0]
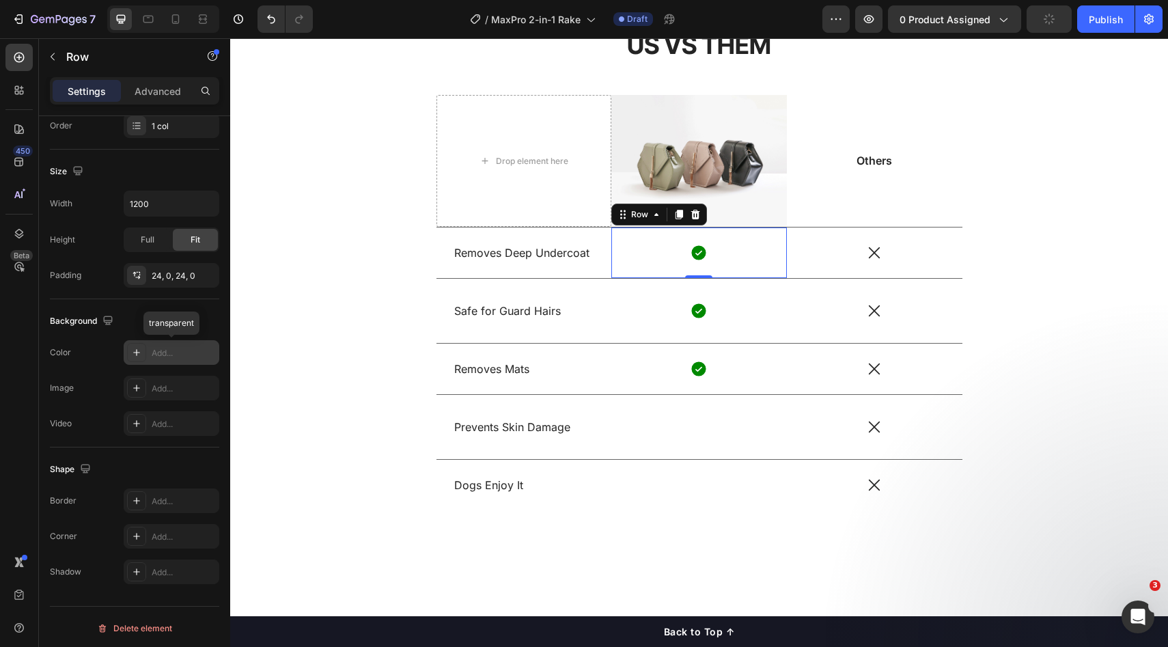
click at [166, 353] on div "Add..." at bounding box center [184, 353] width 64 height 12
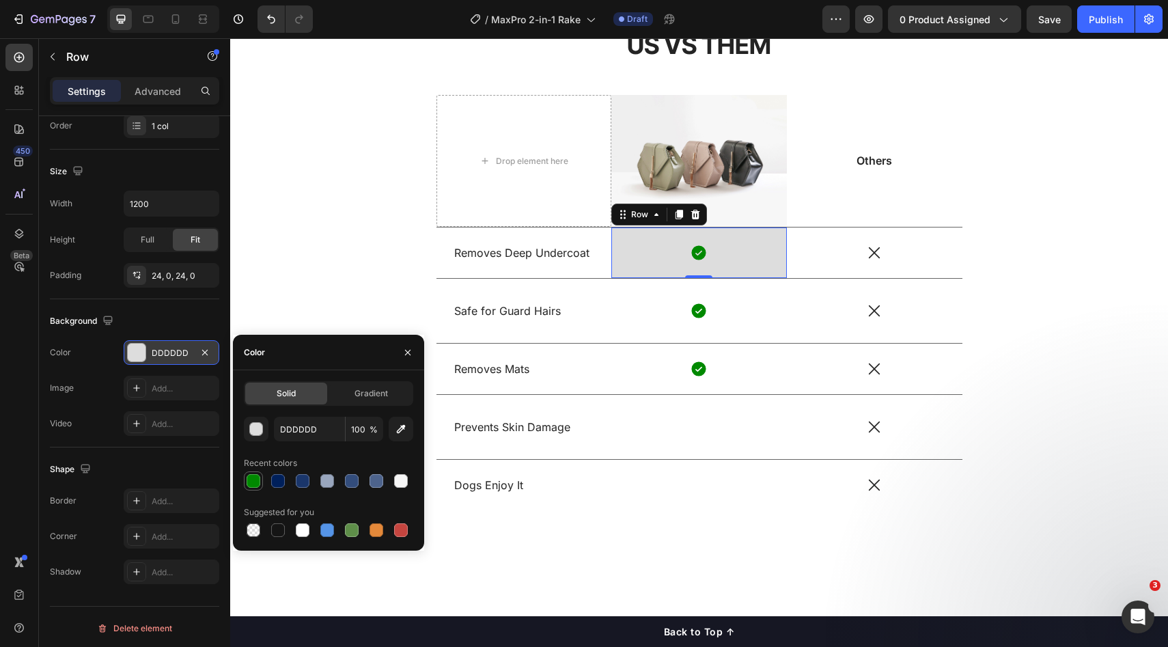
click at [247, 482] on div at bounding box center [254, 481] width 14 height 14
type input "008900"
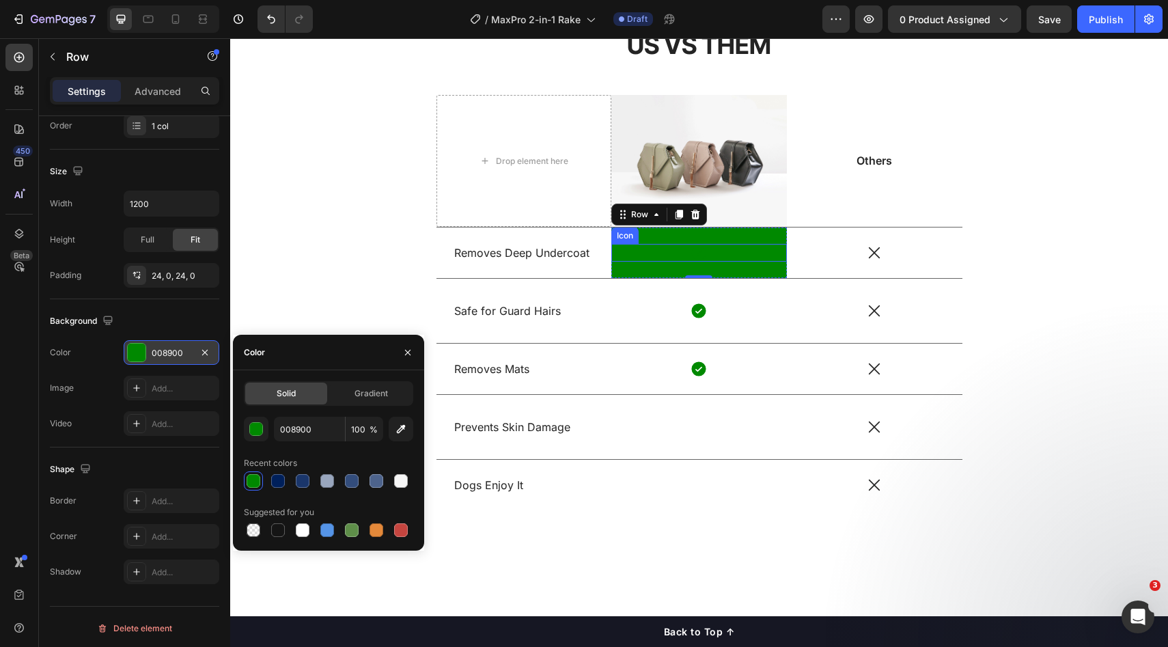
click at [690, 258] on div "Icon" at bounding box center [700, 253] width 176 height 18
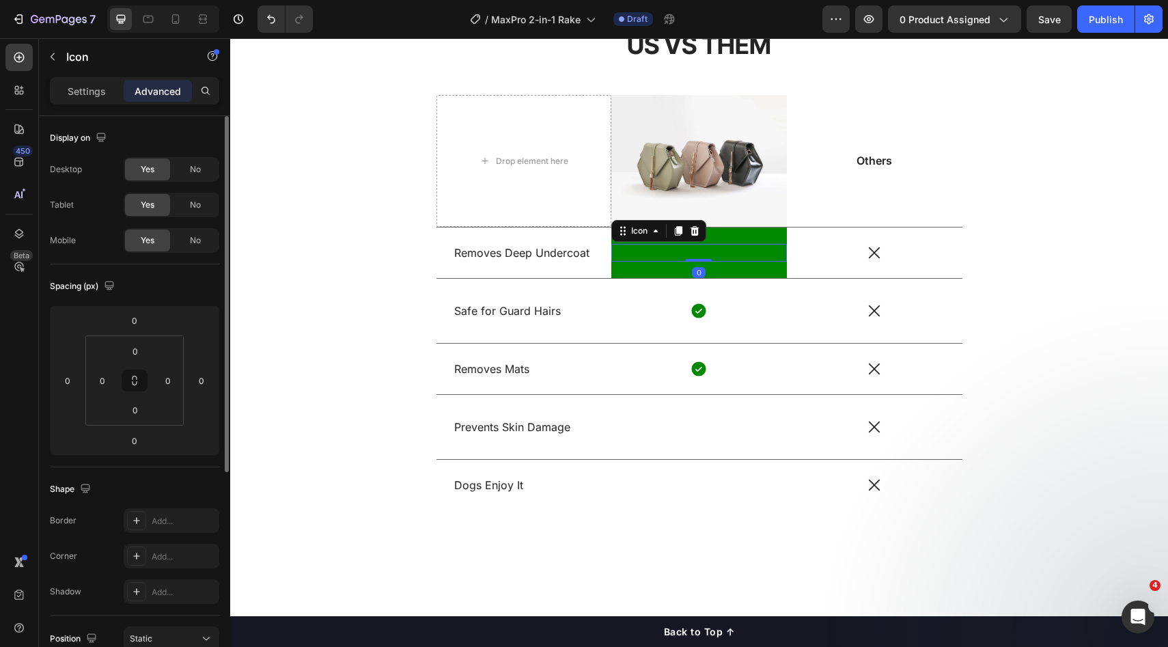
scroll to position [0, 0]
click at [746, 269] on div "Icon 0 Row" at bounding box center [700, 253] width 176 height 51
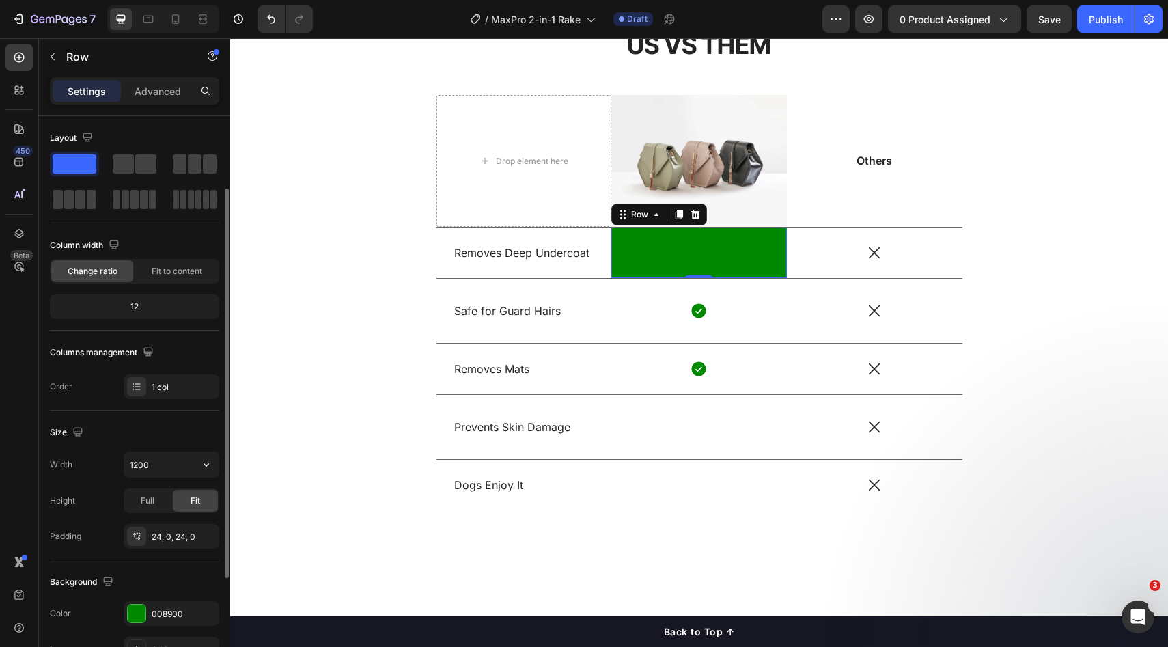
scroll to position [232, 0]
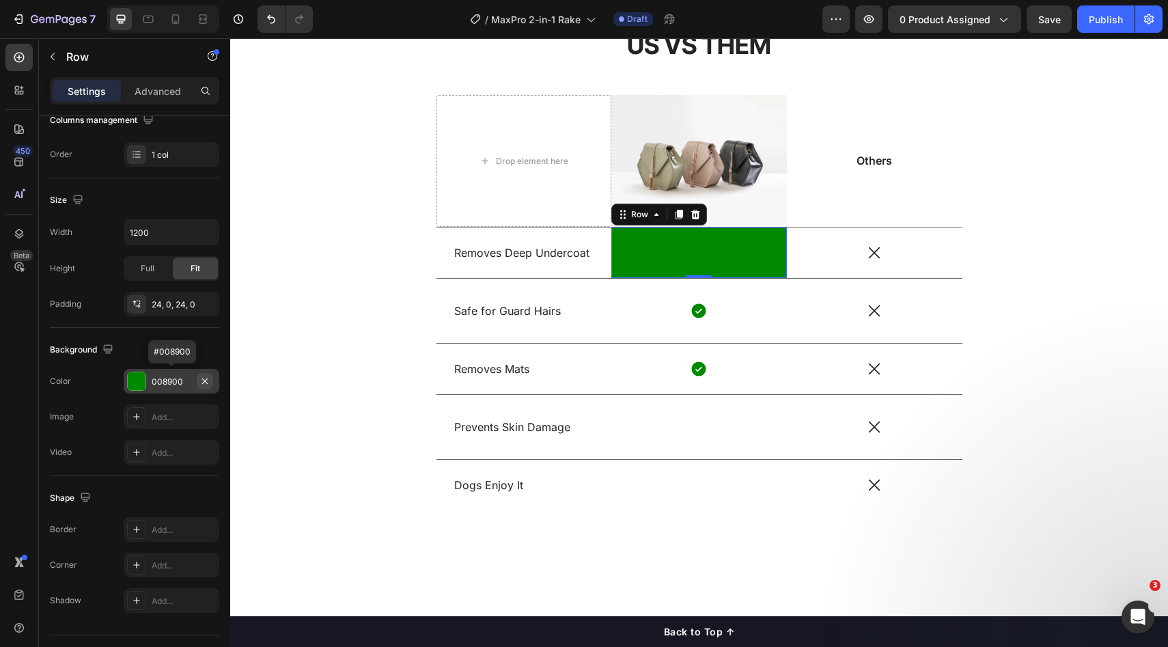
click at [204, 377] on icon "button" at bounding box center [205, 381] width 11 height 11
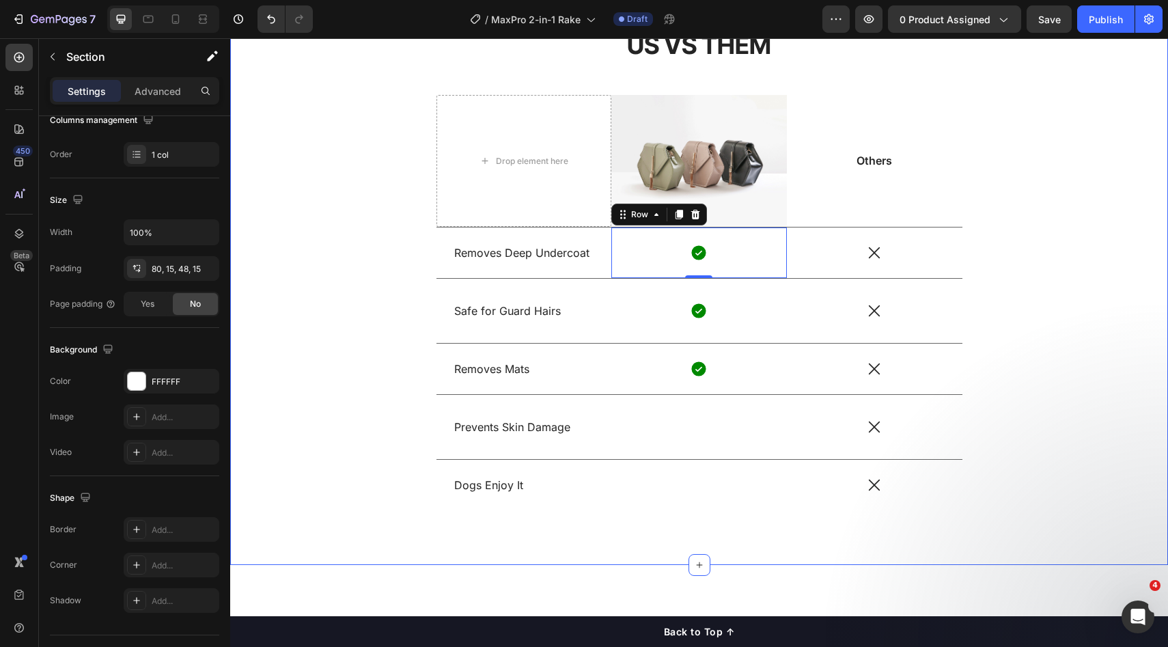
click at [1017, 310] on div "US VS THEM Heading Drop element here Image Others Text Block Row Removes Deep U…" at bounding box center [700, 280] width 918 height 504
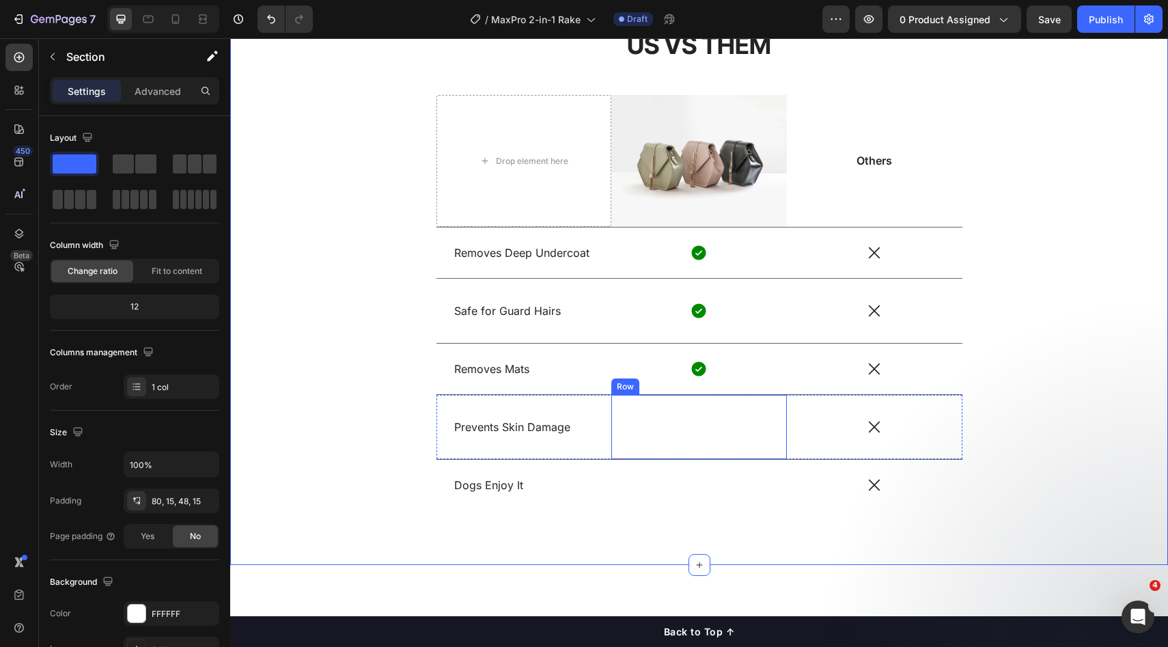
click at [726, 441] on div "Icon Row" at bounding box center [700, 427] width 176 height 64
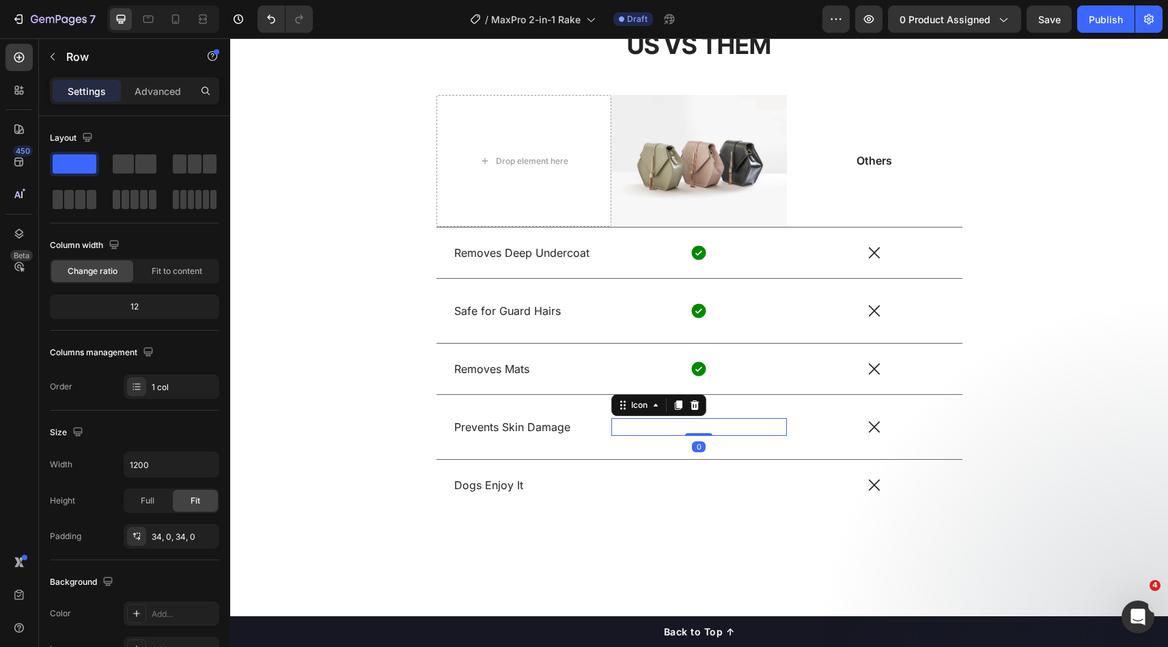
click at [711, 424] on div "Icon 0" at bounding box center [700, 427] width 176 height 18
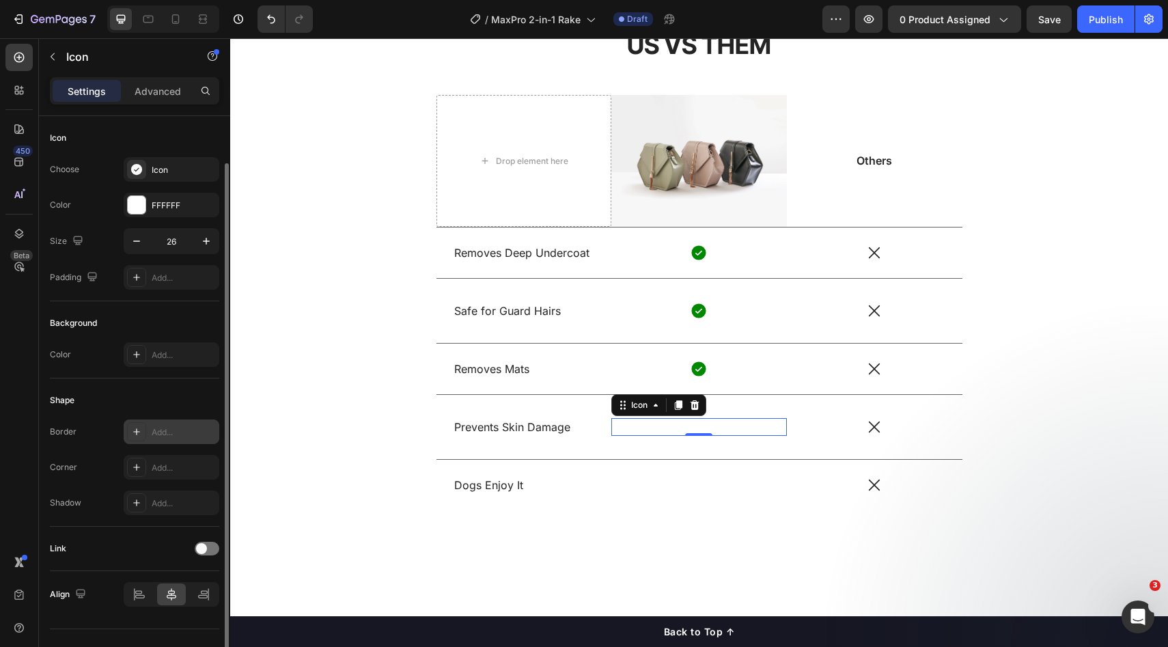
scroll to position [25, 0]
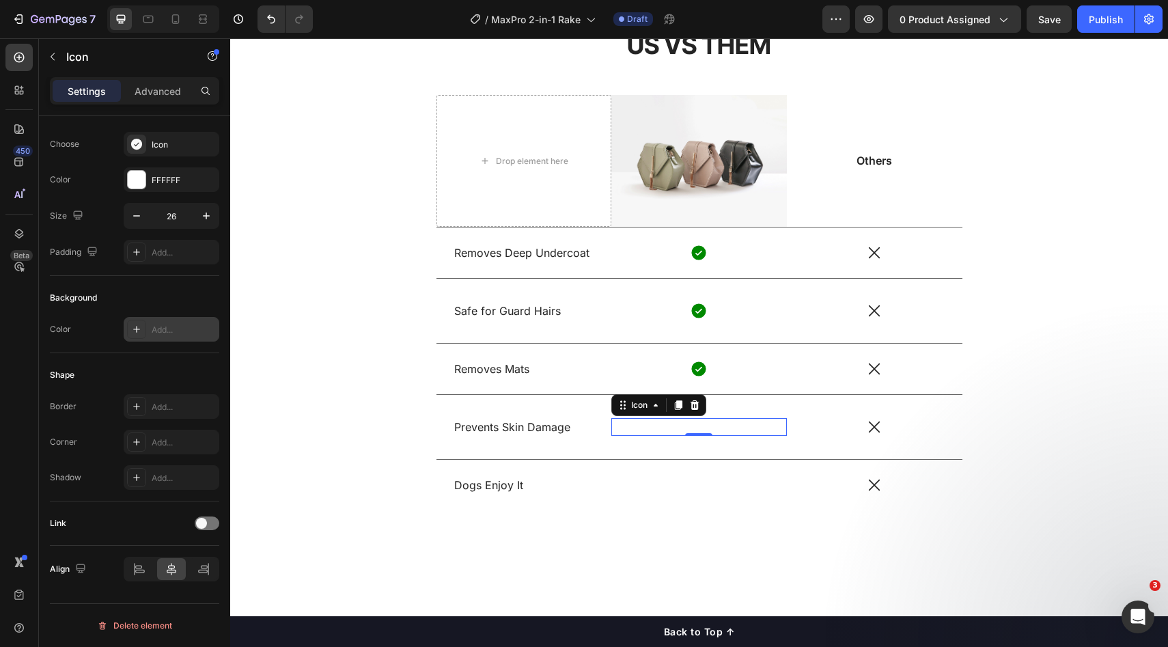
click at [173, 336] on div "Add..." at bounding box center [172, 329] width 96 height 25
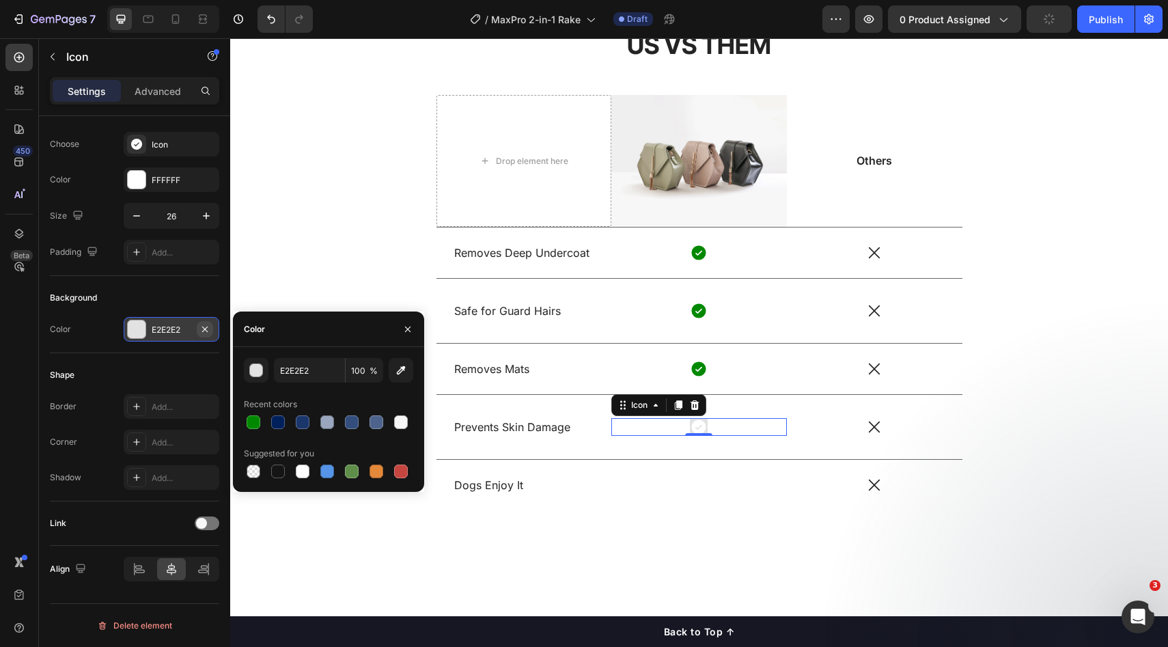
click at [200, 333] on icon "button" at bounding box center [205, 329] width 11 height 11
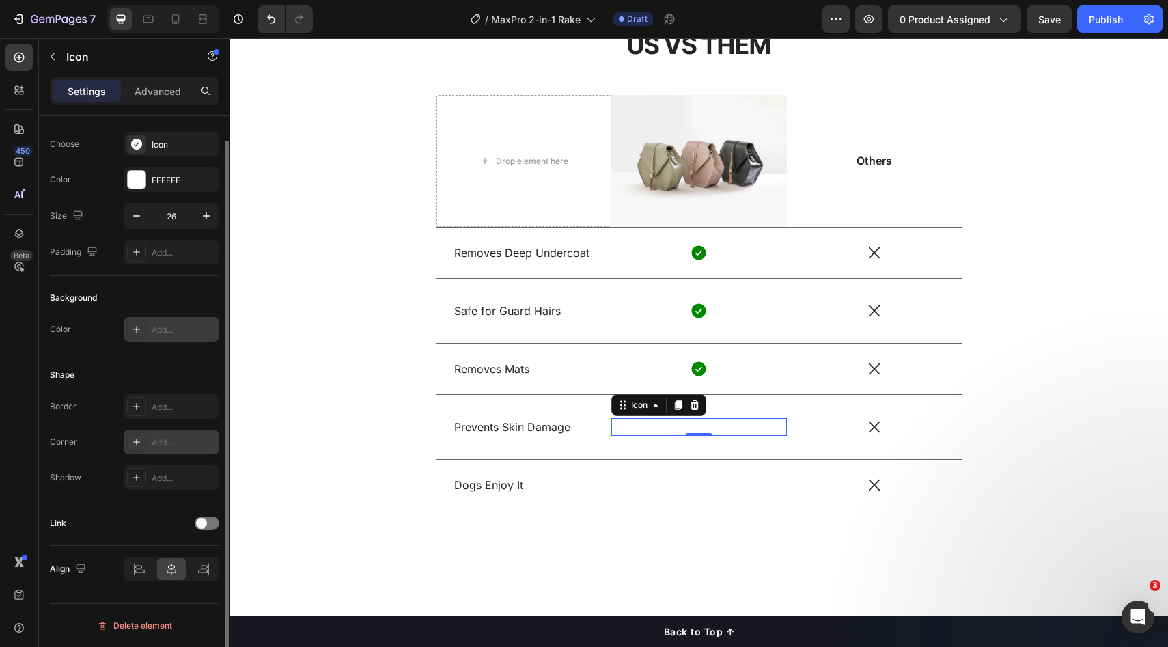
scroll to position [0, 0]
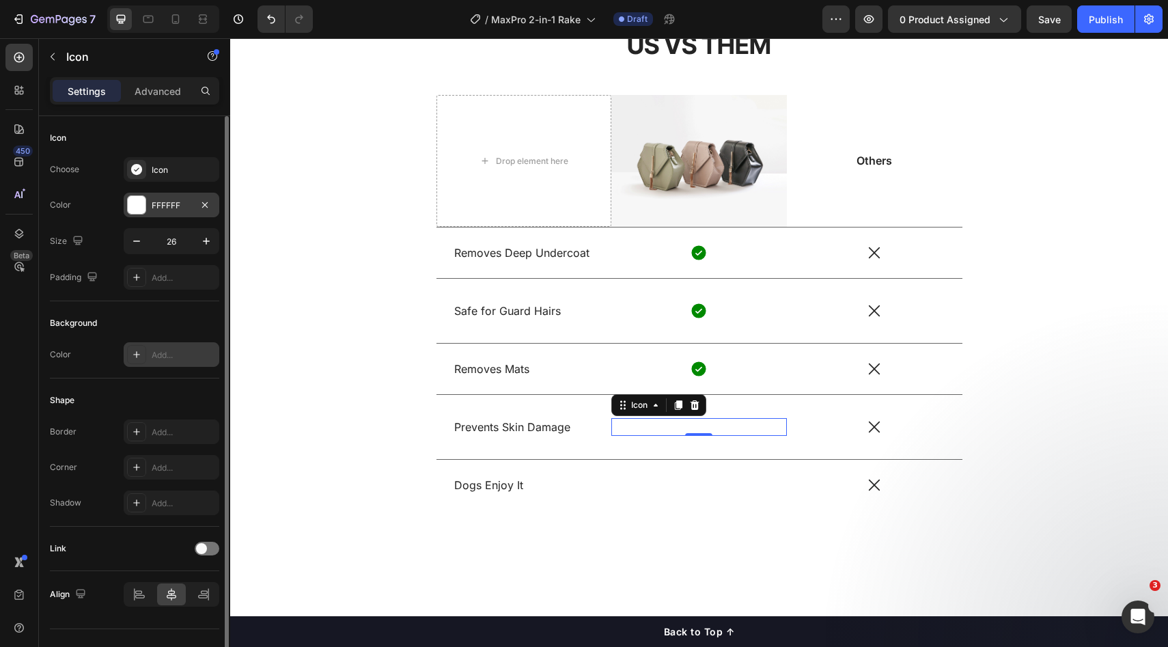
click at [165, 200] on div "FFFFFF" at bounding box center [172, 206] width 40 height 12
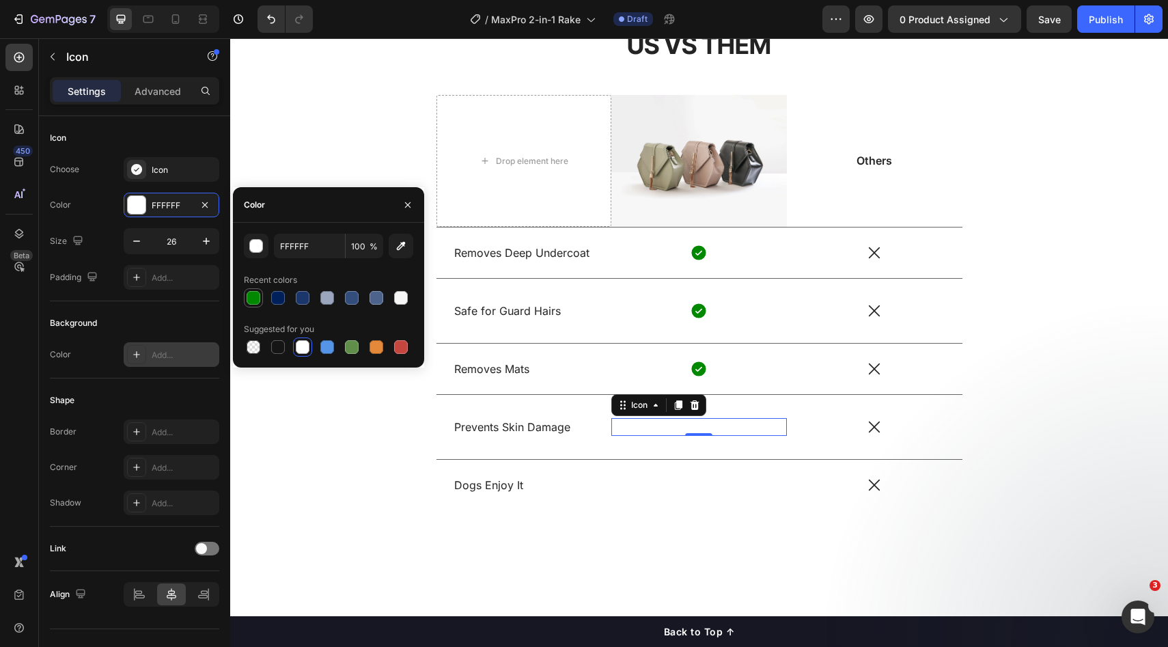
click at [250, 298] on div at bounding box center [254, 298] width 14 height 14
type input "008900"
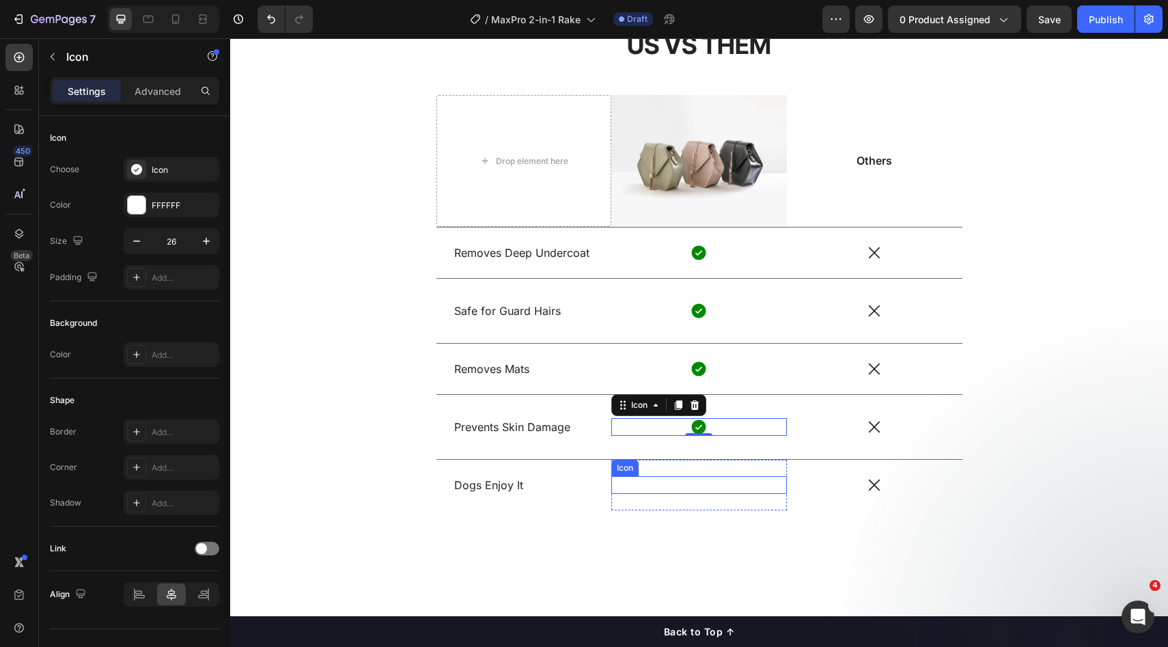
click at [697, 480] on icon at bounding box center [699, 485] width 14 height 14
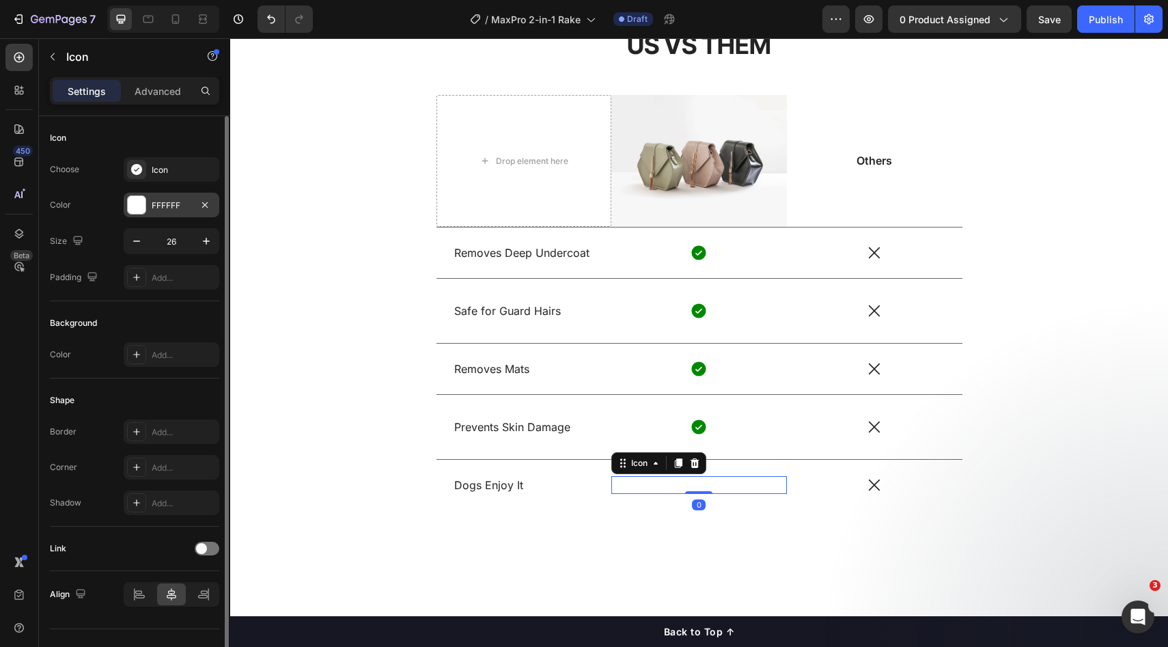
click at [145, 206] on div at bounding box center [137, 205] width 18 height 18
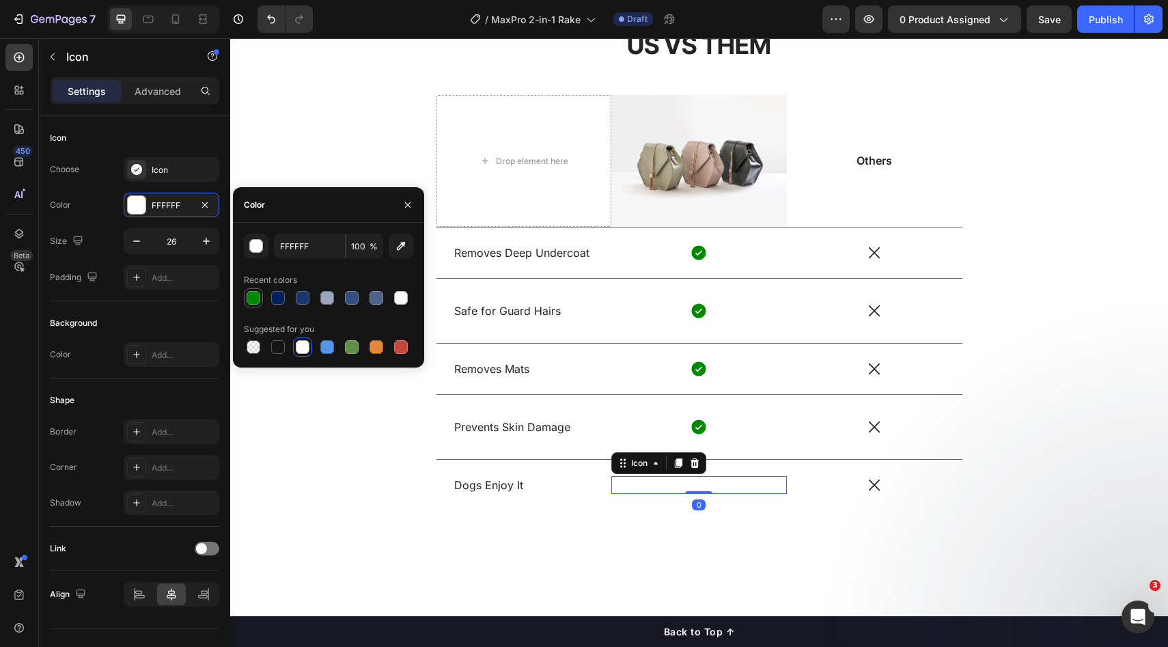
click at [255, 301] on div at bounding box center [254, 298] width 14 height 14
type input "008900"
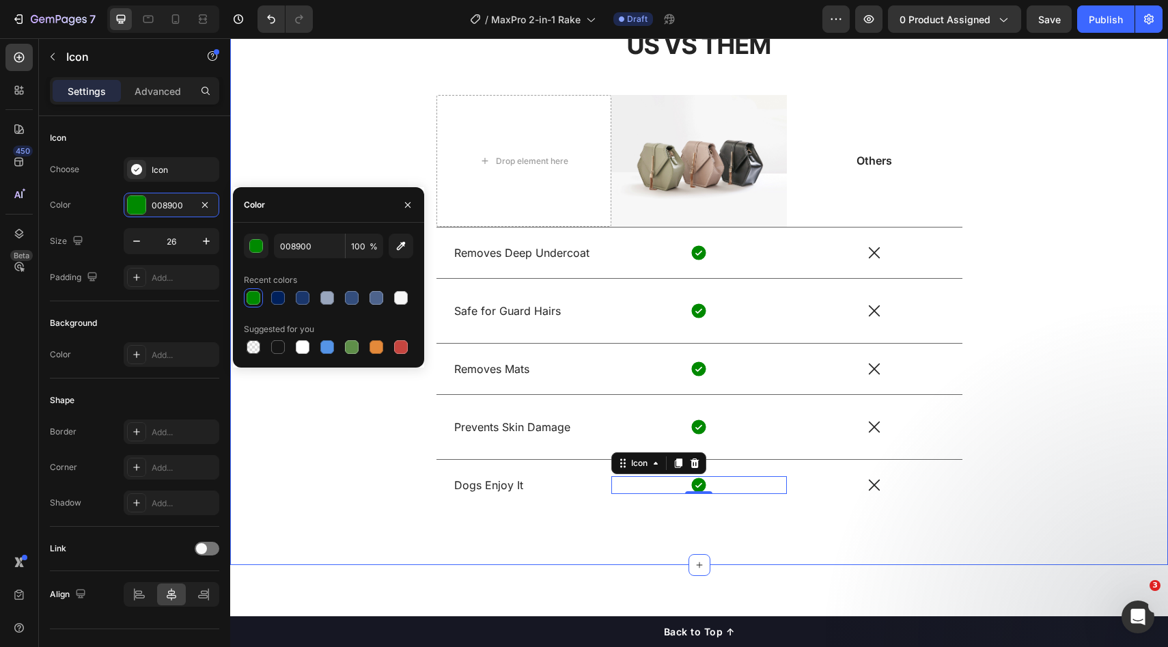
click at [1129, 376] on div "US VS THEM Heading Drop element here Image Others Text Block Row Removes Deep U…" at bounding box center [700, 280] width 918 height 504
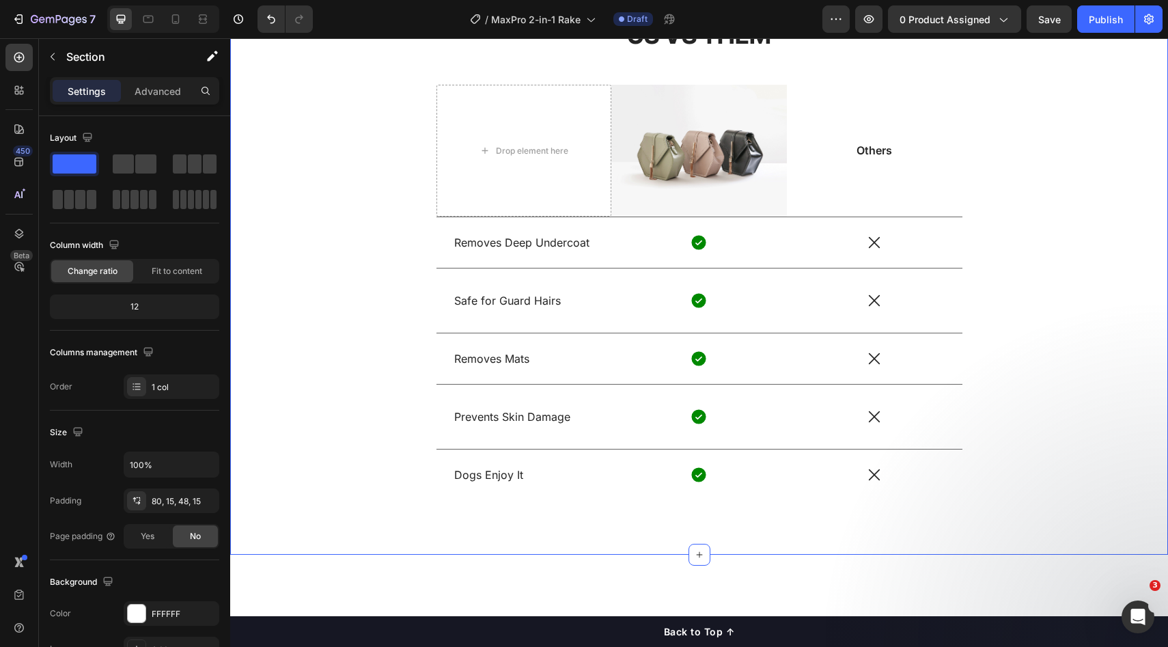
click at [1075, 349] on div "US VS THEM Heading Drop element here Image Others Text Block Row Removes Deep U…" at bounding box center [700, 270] width 918 height 504
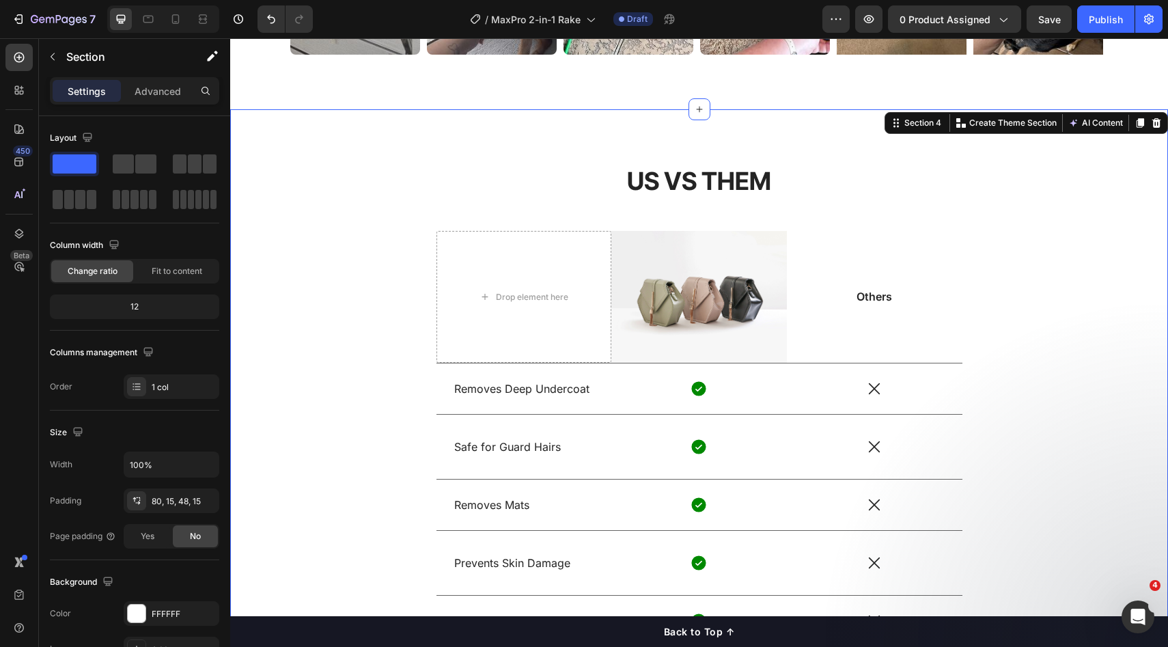
scroll to position [1222, 0]
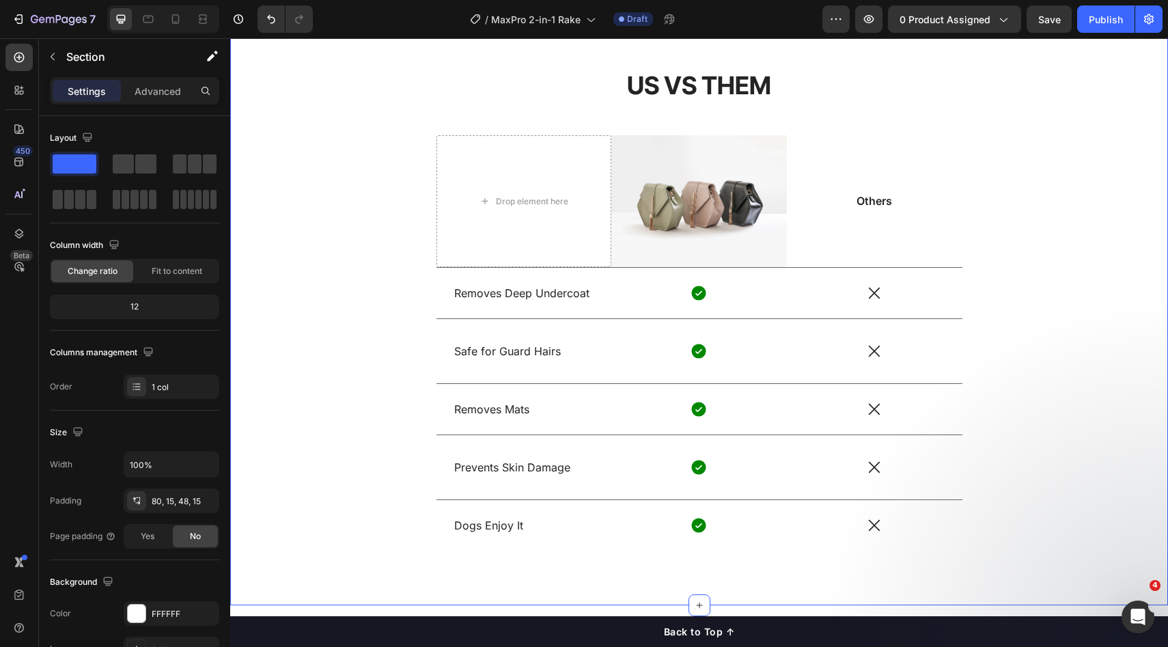
drag, startPoint x: 1088, startPoint y: 170, endPoint x: 1091, endPoint y: 162, distance: 8.5
click at [1089, 169] on div "US VS THEM Heading Drop element here Image Others Text Block Row Removes Deep U…" at bounding box center [700, 320] width 918 height 504
click at [1040, 13] on button "button" at bounding box center [1049, 18] width 45 height 27
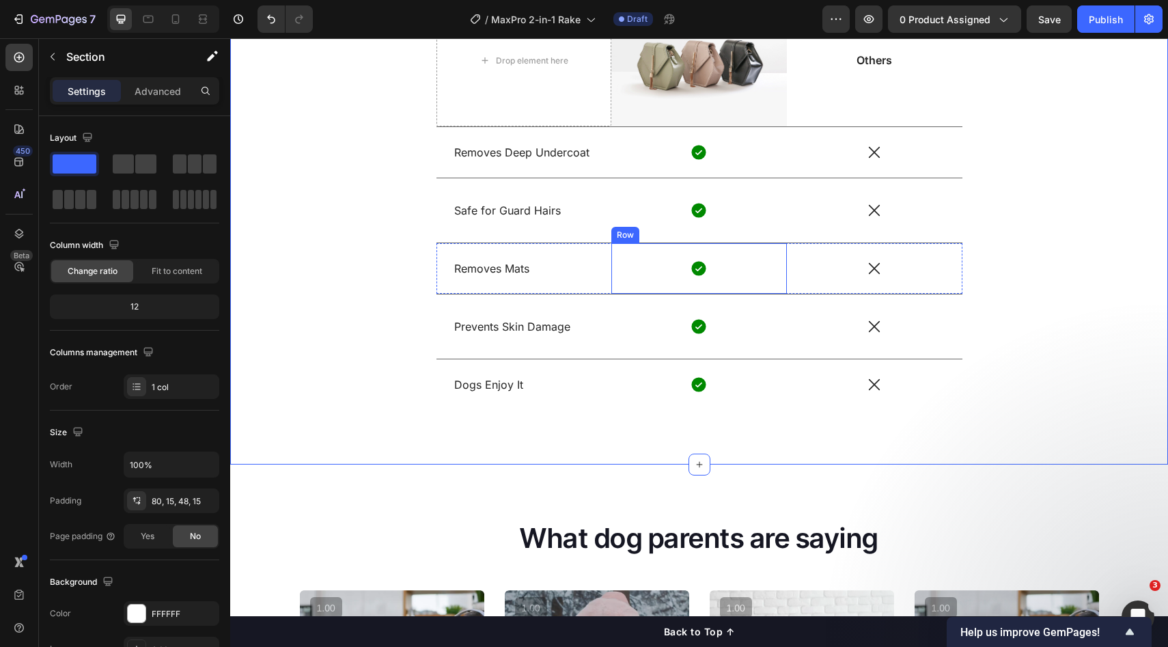
scroll to position [1361, 0]
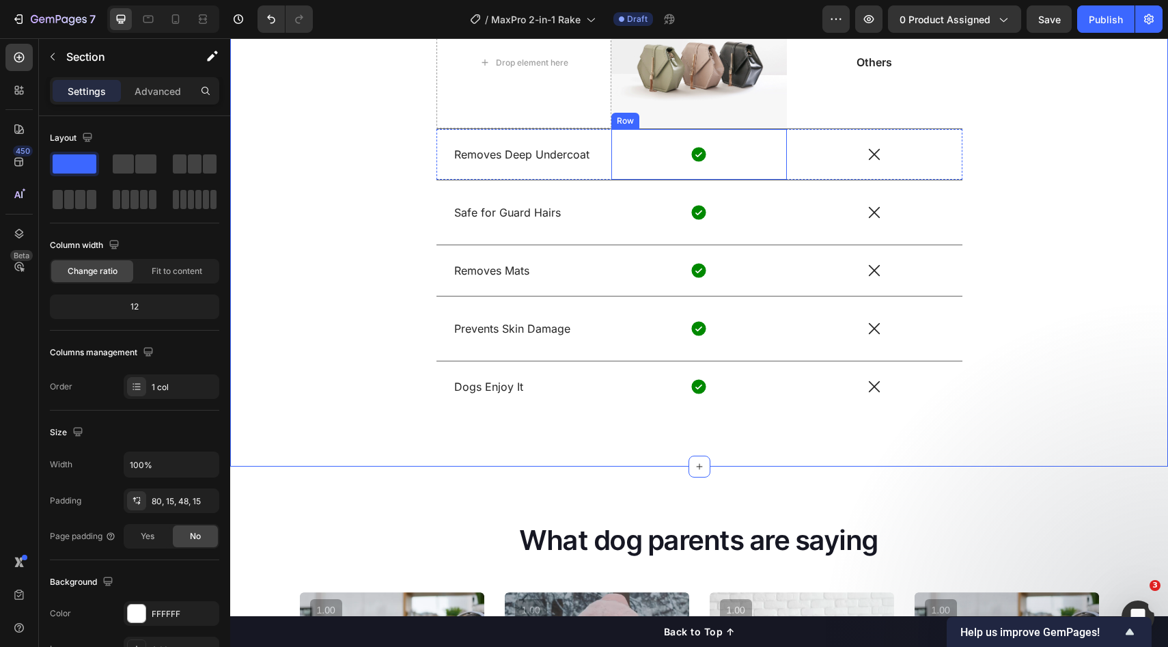
click at [765, 162] on div "Icon" at bounding box center [700, 155] width 176 height 18
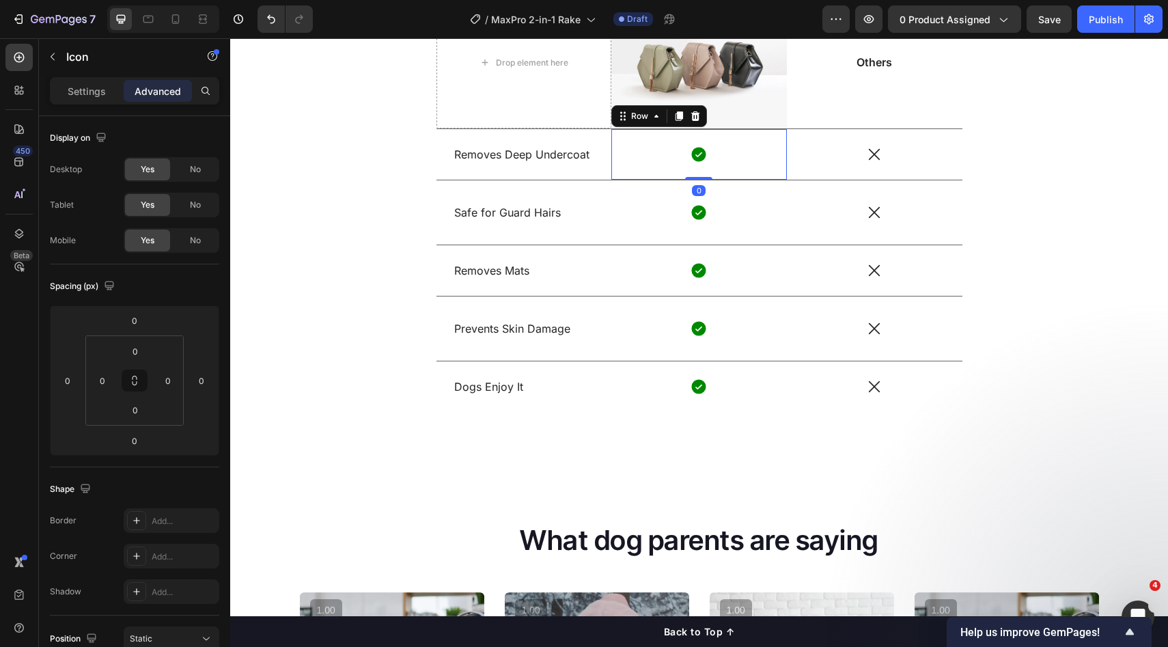
click at [752, 169] on div "Icon Row 0" at bounding box center [700, 154] width 176 height 51
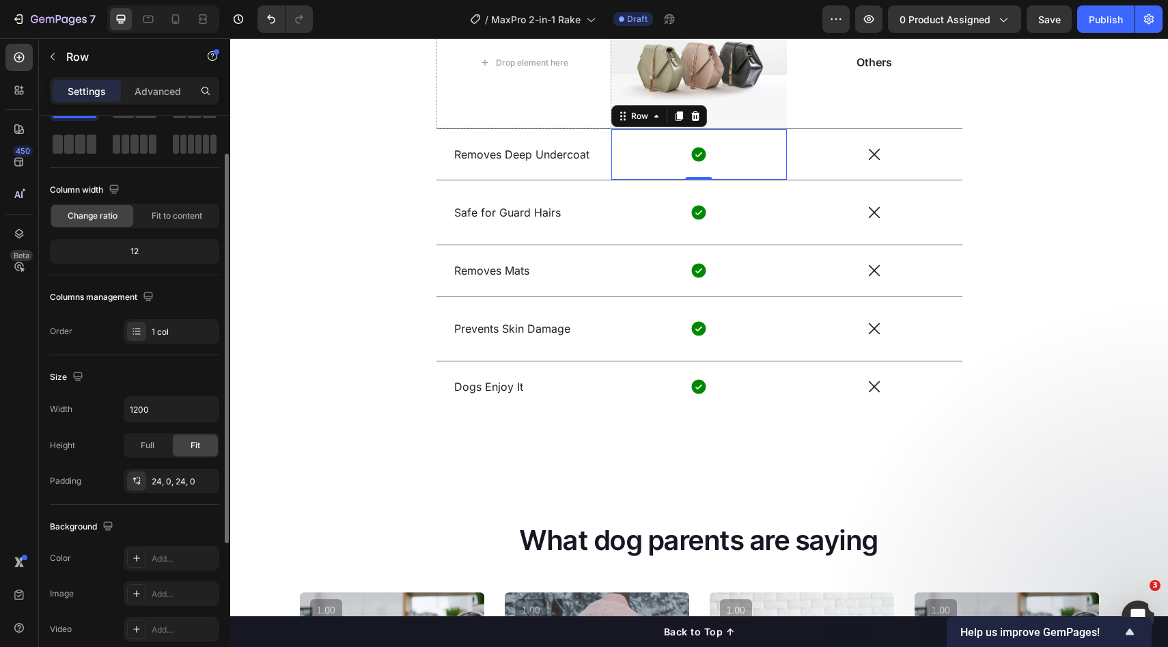
scroll to position [0, 0]
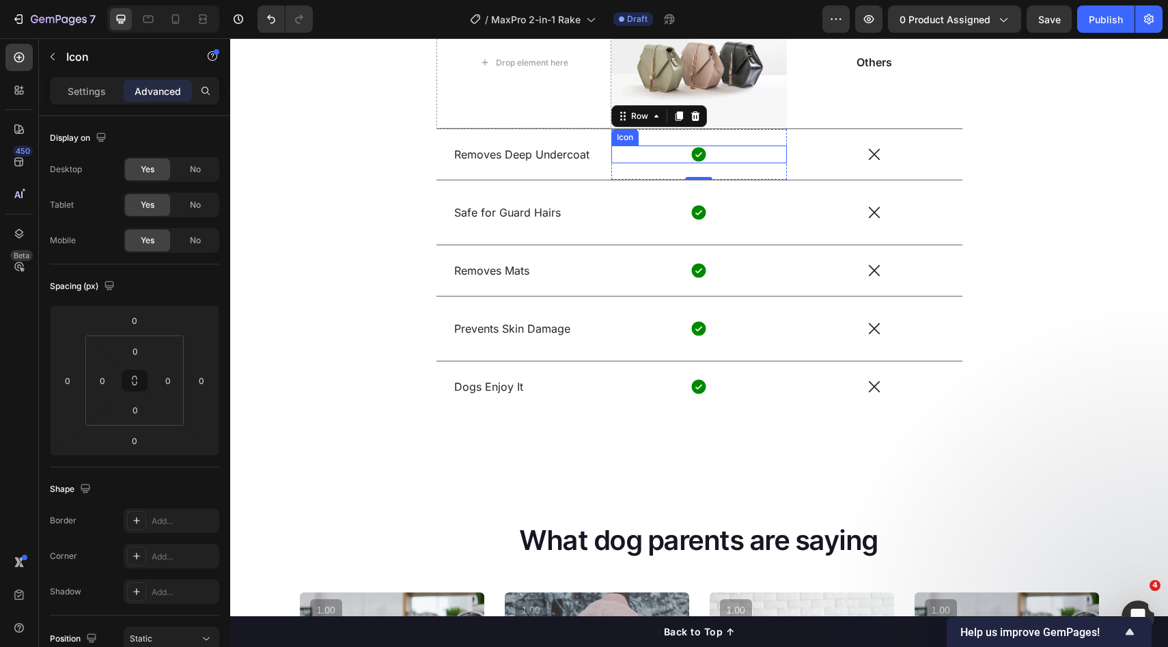
click at [730, 150] on div "Icon" at bounding box center [700, 155] width 176 height 18
click at [751, 172] on div "Icon Row 0" at bounding box center [700, 154] width 176 height 51
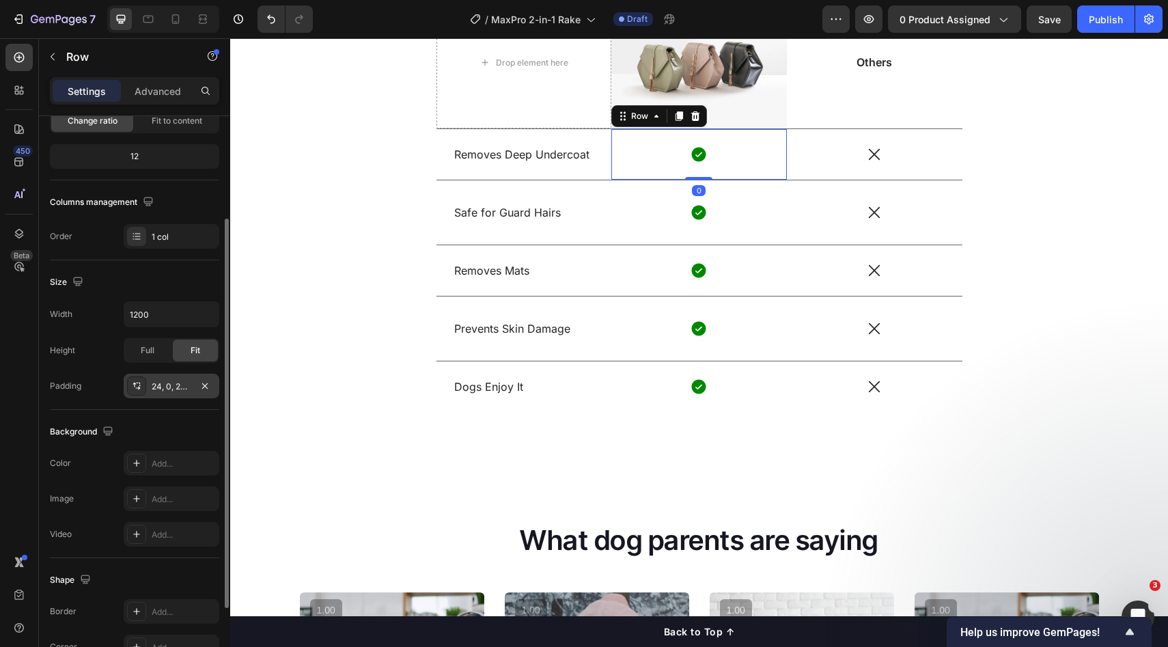
scroll to position [264, 0]
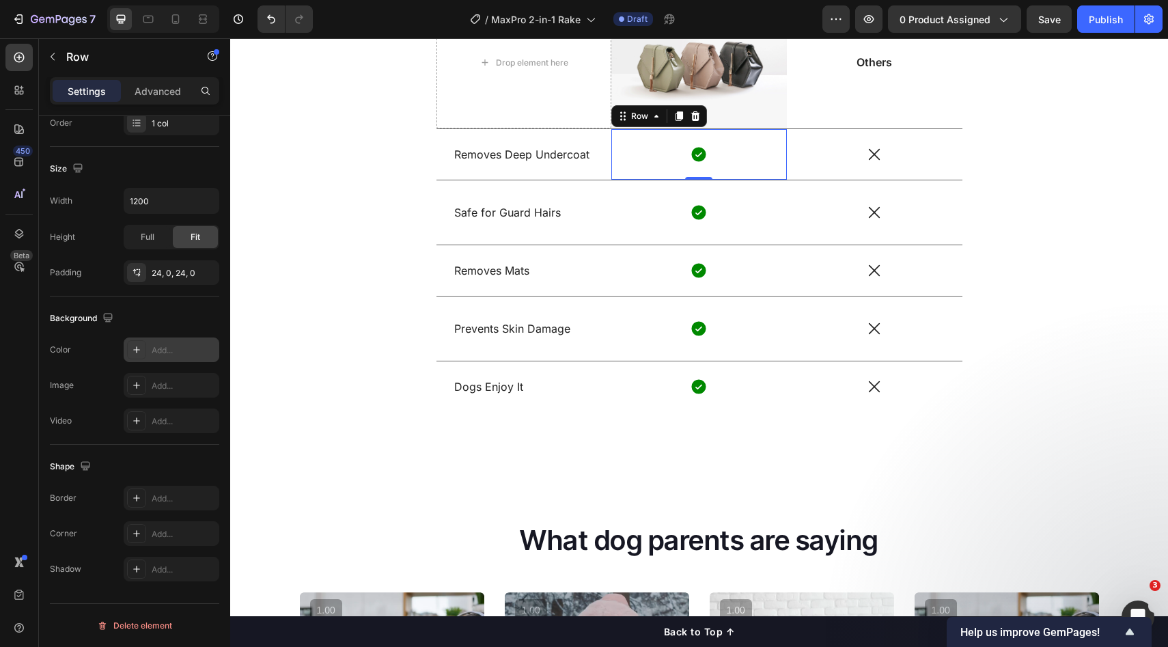
click at [182, 353] on div "Add..." at bounding box center [184, 350] width 64 height 12
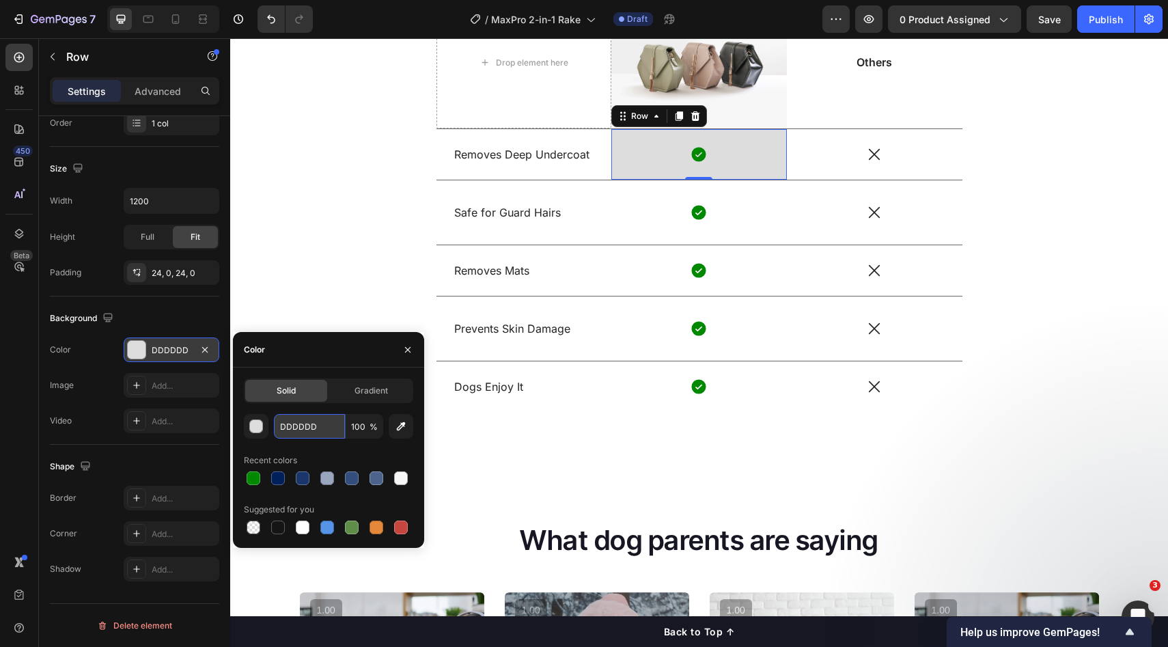
click at [320, 421] on input "DDDDDD" at bounding box center [309, 426] width 71 height 25
paste input "E9F9EC"
click at [310, 426] on input "E9F9ECDDDDDD" at bounding box center [309, 426] width 71 height 25
paste input "text"
type input "E9F9EC"
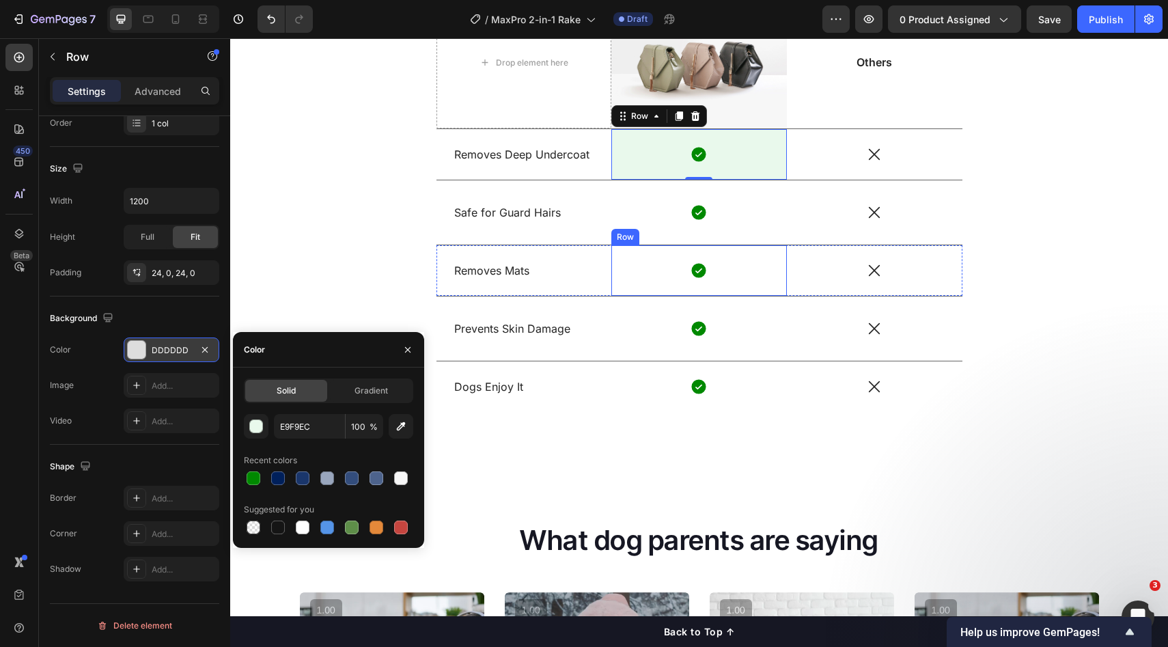
click at [795, 197] on div "Icon" at bounding box center [875, 212] width 176 height 64
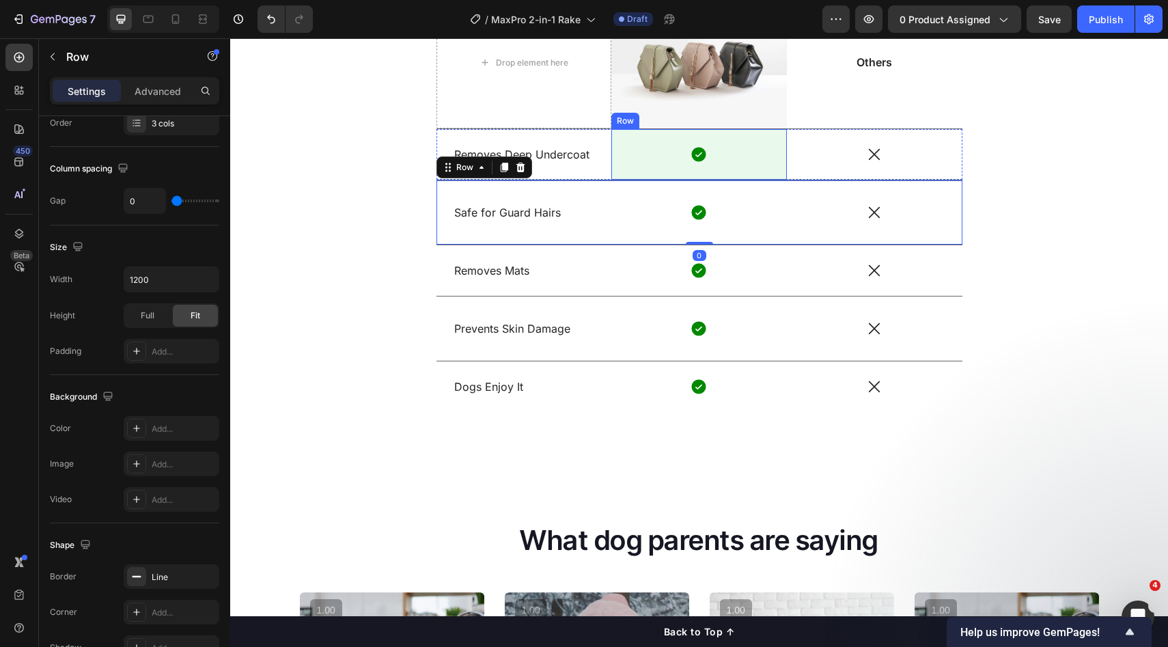
click at [750, 165] on div "Icon Row" at bounding box center [700, 154] width 176 height 51
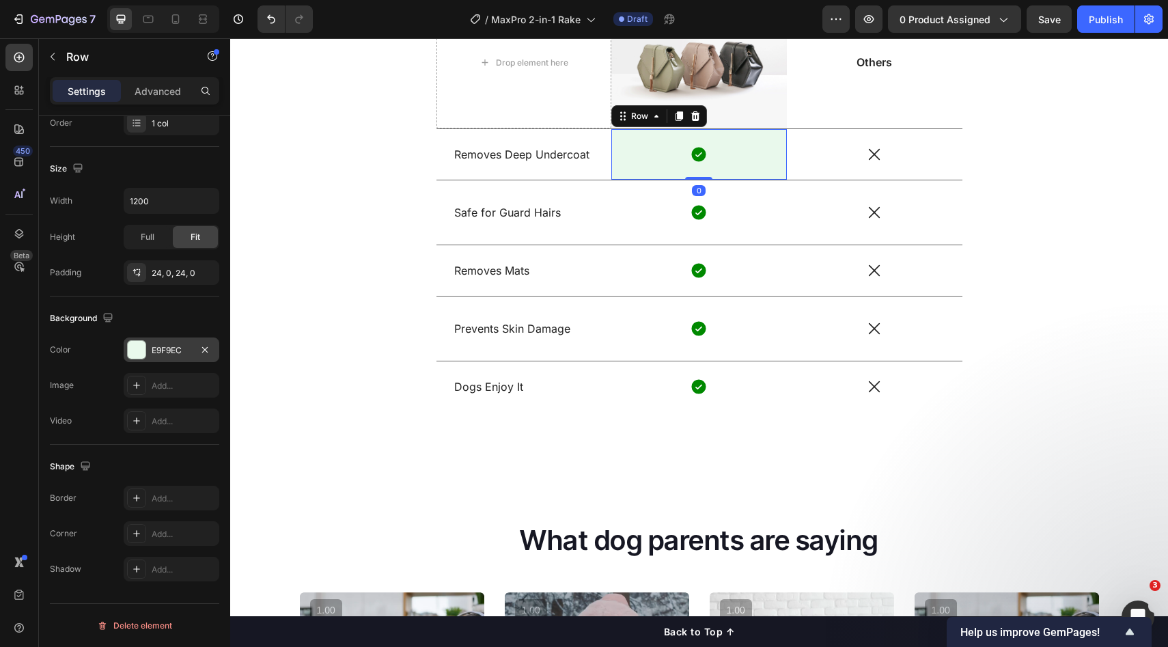
click at [178, 348] on div "E9F9EC" at bounding box center [172, 350] width 40 height 12
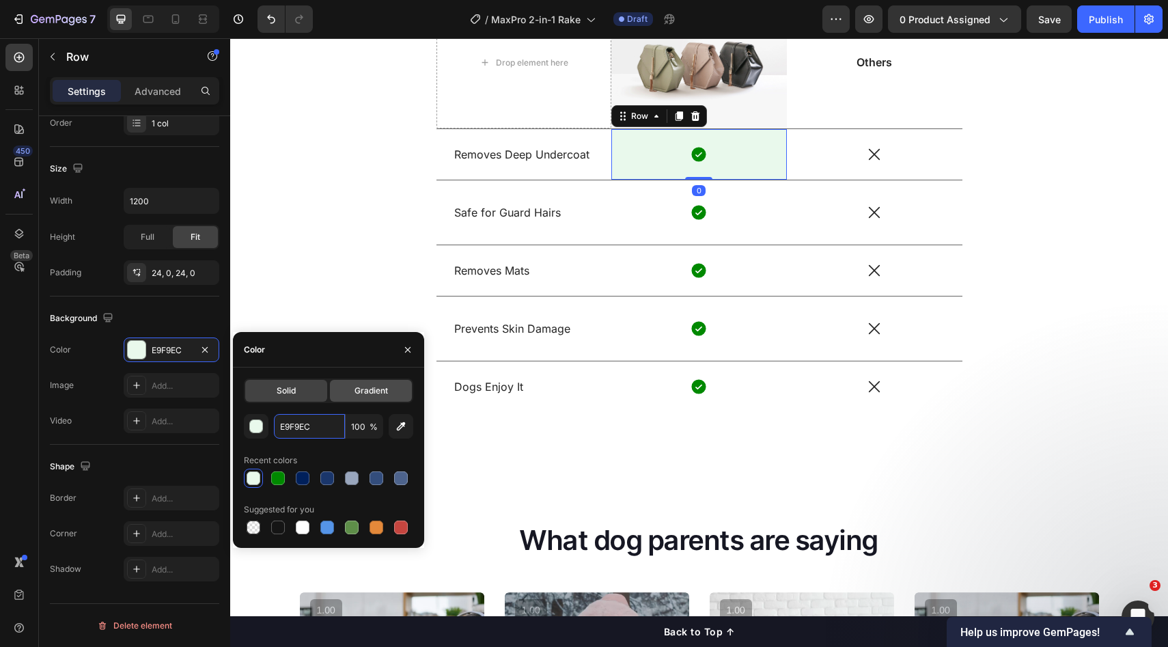
drag, startPoint x: 311, startPoint y: 427, endPoint x: 402, endPoint y: 381, distance: 101.8
click at [312, 427] on input "E9F9EC" at bounding box center [309, 426] width 71 height 25
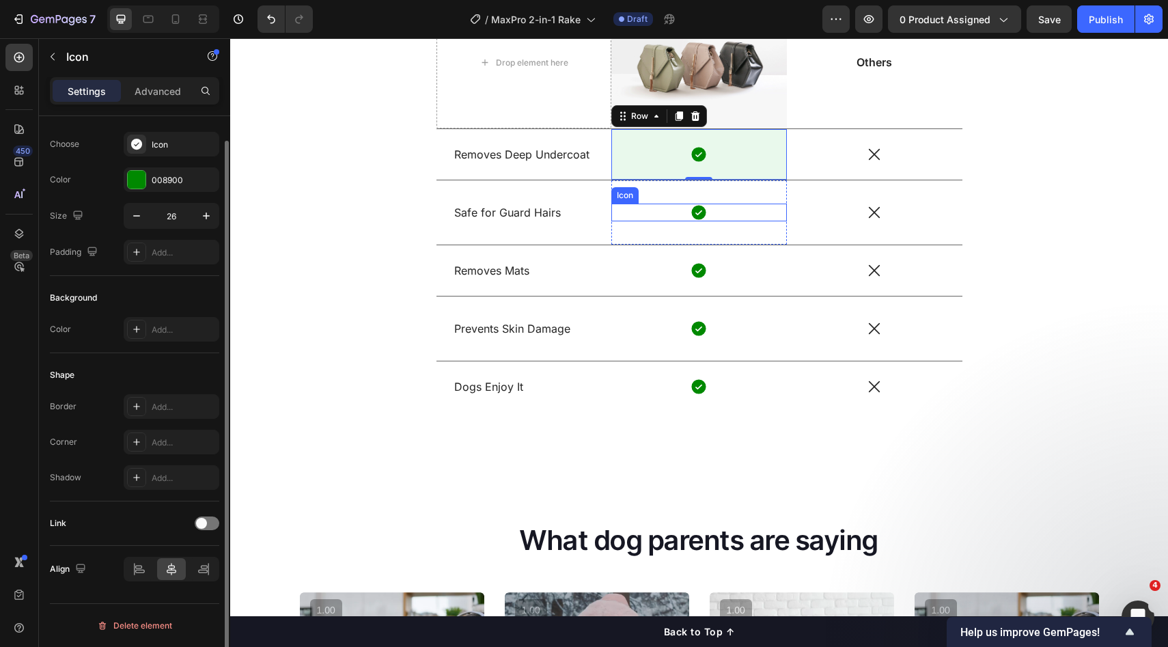
click at [762, 216] on div "Icon" at bounding box center [700, 213] width 176 height 18
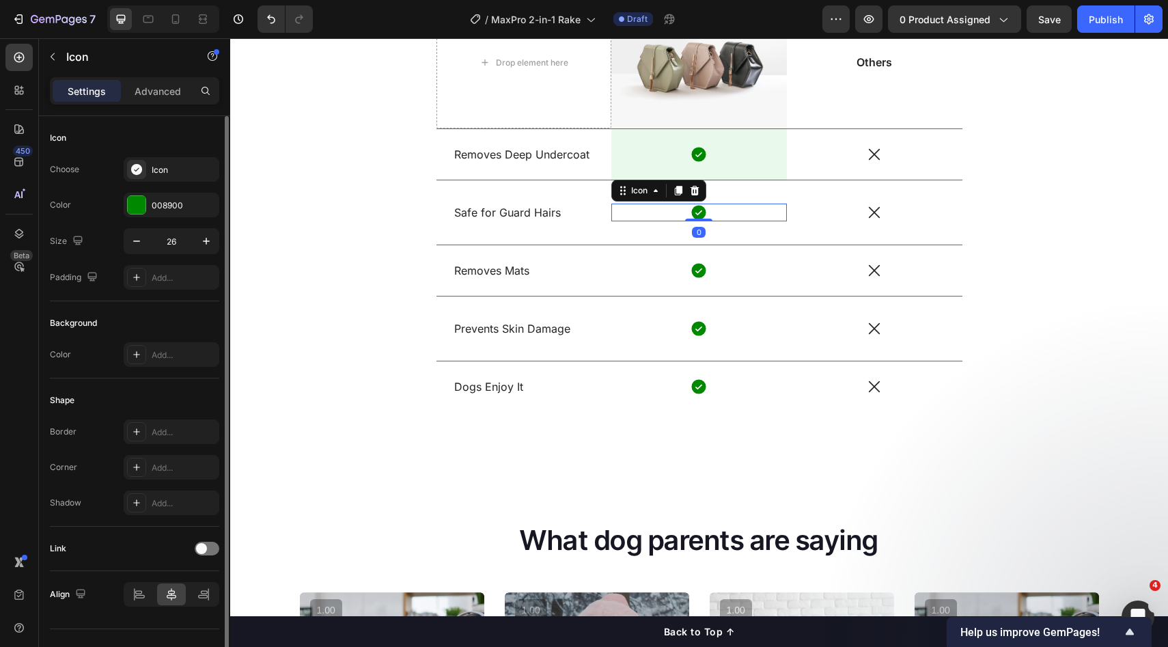
click at [755, 204] on div "Icon 0" at bounding box center [700, 213] width 176 height 18
click at [753, 199] on div "Icon 0 Row" at bounding box center [700, 212] width 176 height 64
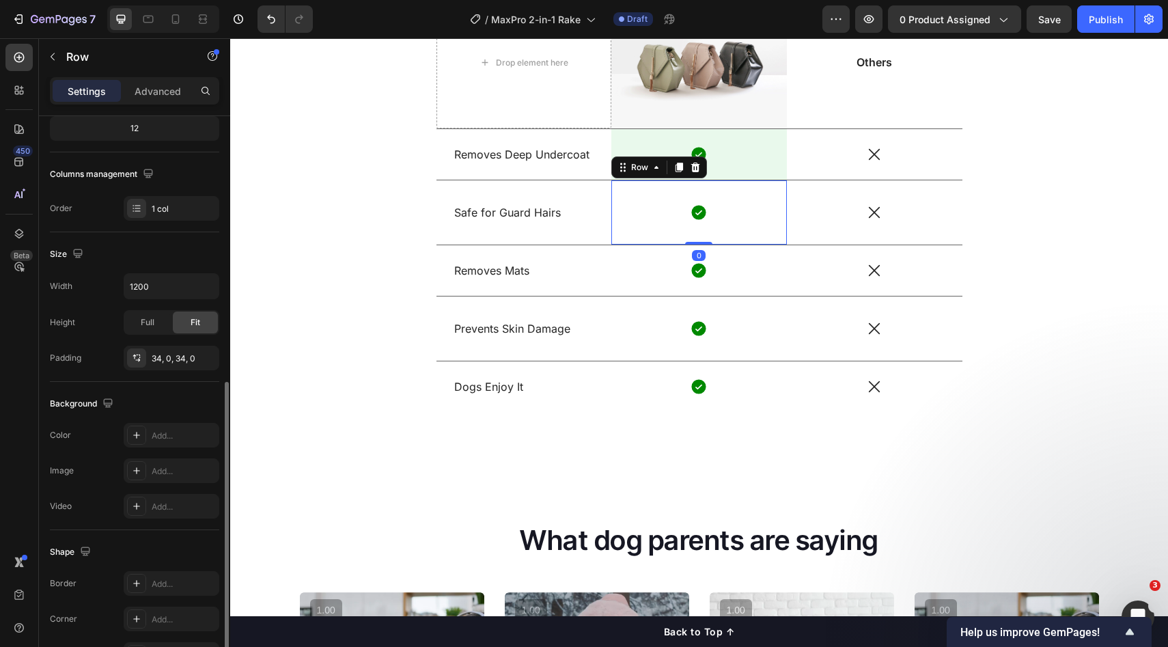
scroll to position [264, 0]
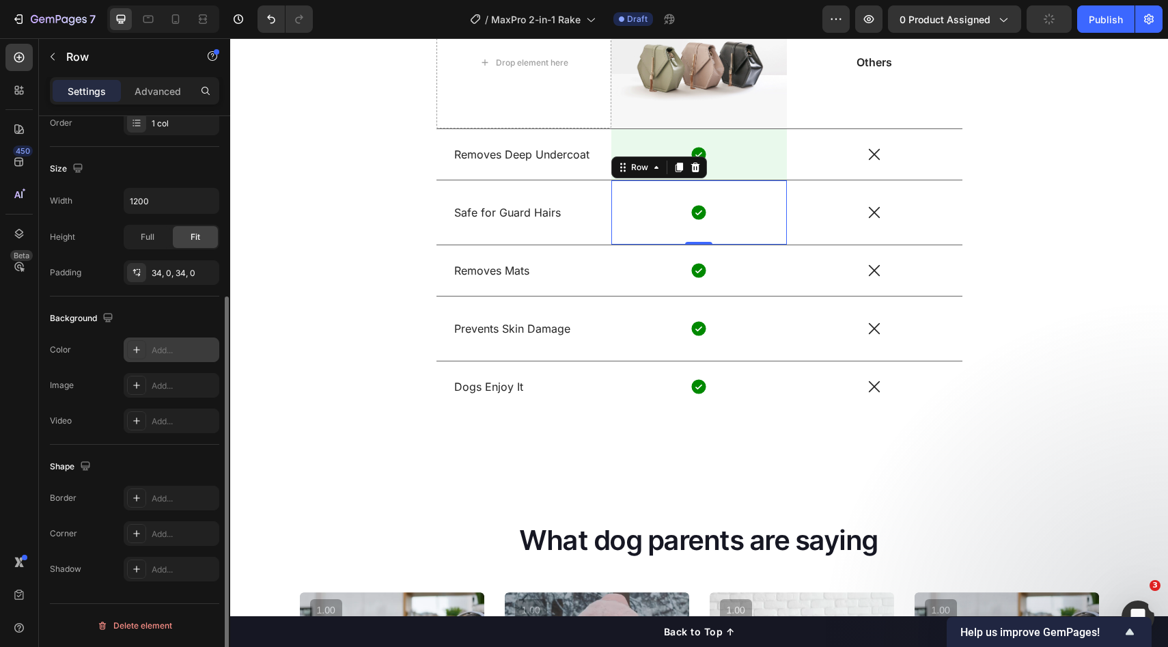
click at [159, 356] on div "Add..." at bounding box center [184, 350] width 64 height 12
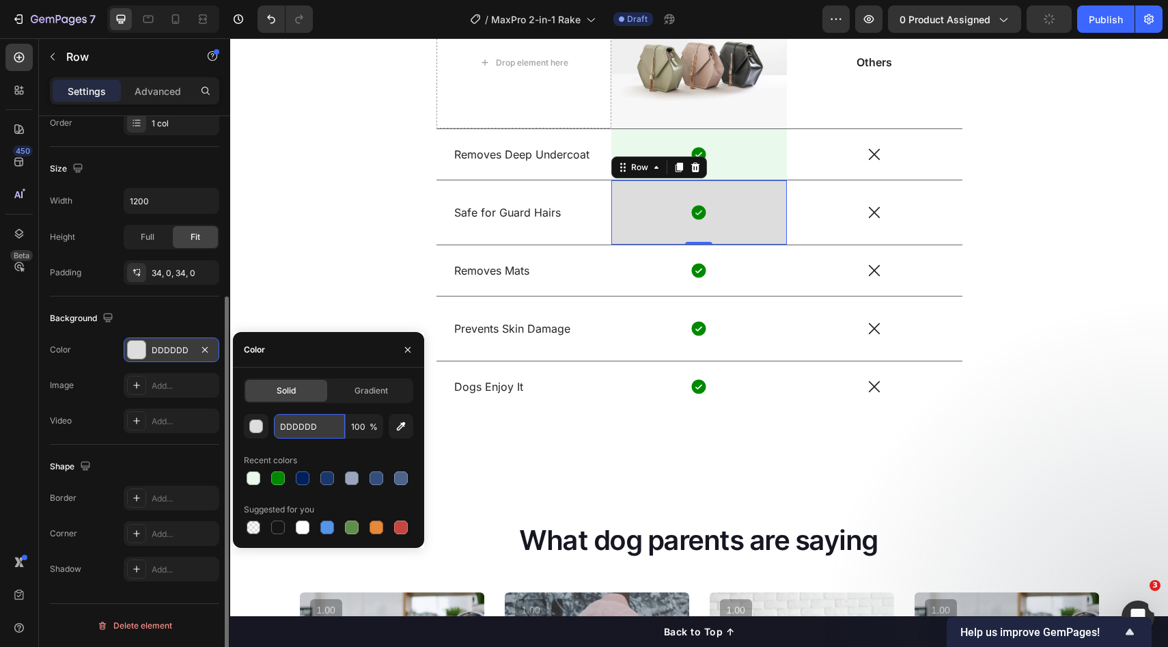
click at [327, 421] on input "DDDDDD" at bounding box center [309, 426] width 71 height 25
paste input "E9F9EC"
type input "E9F9EC"
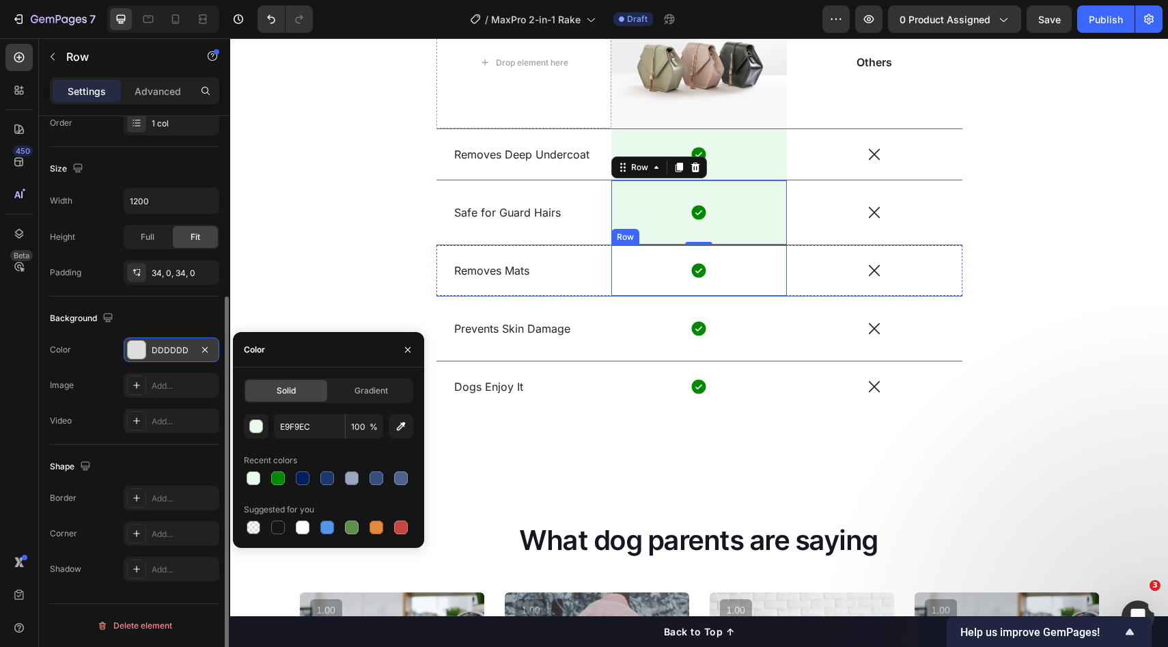
click at [754, 263] on div "Icon" at bounding box center [700, 271] width 176 height 18
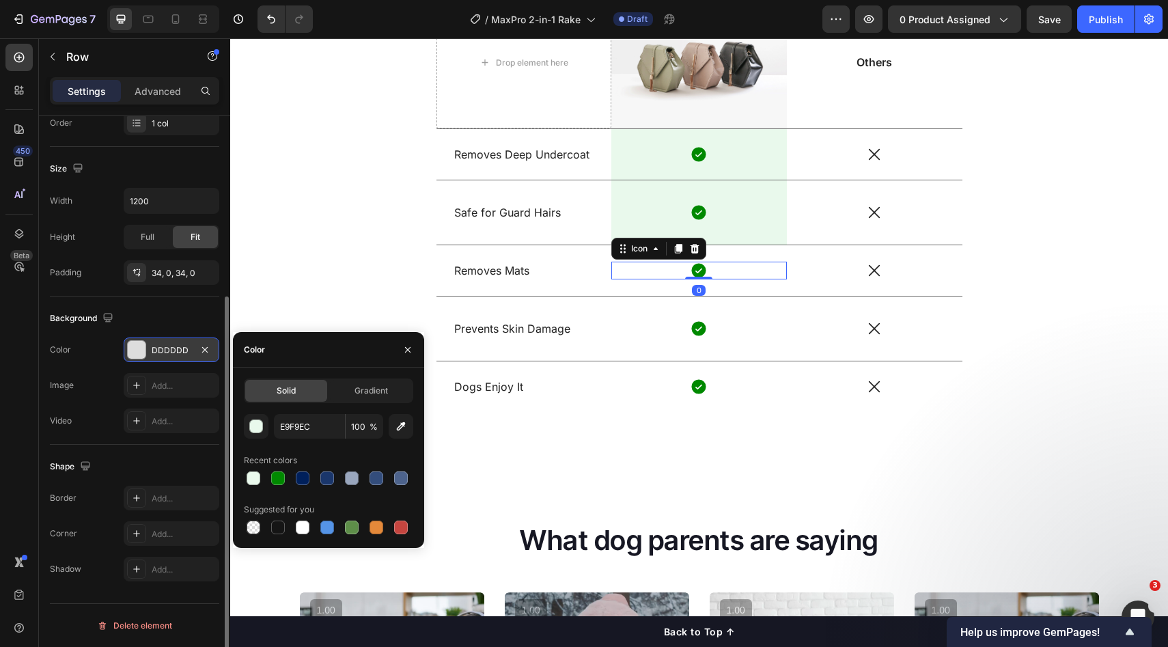
scroll to position [0, 0]
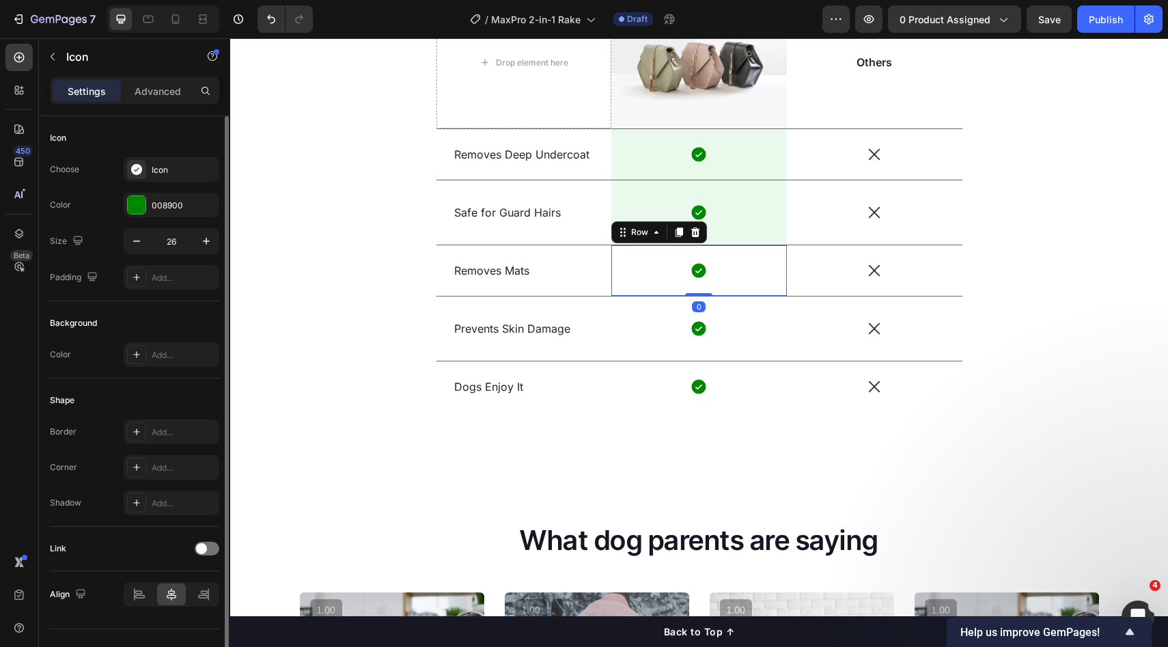
click at [737, 253] on div "Icon Row 0" at bounding box center [700, 270] width 176 height 51
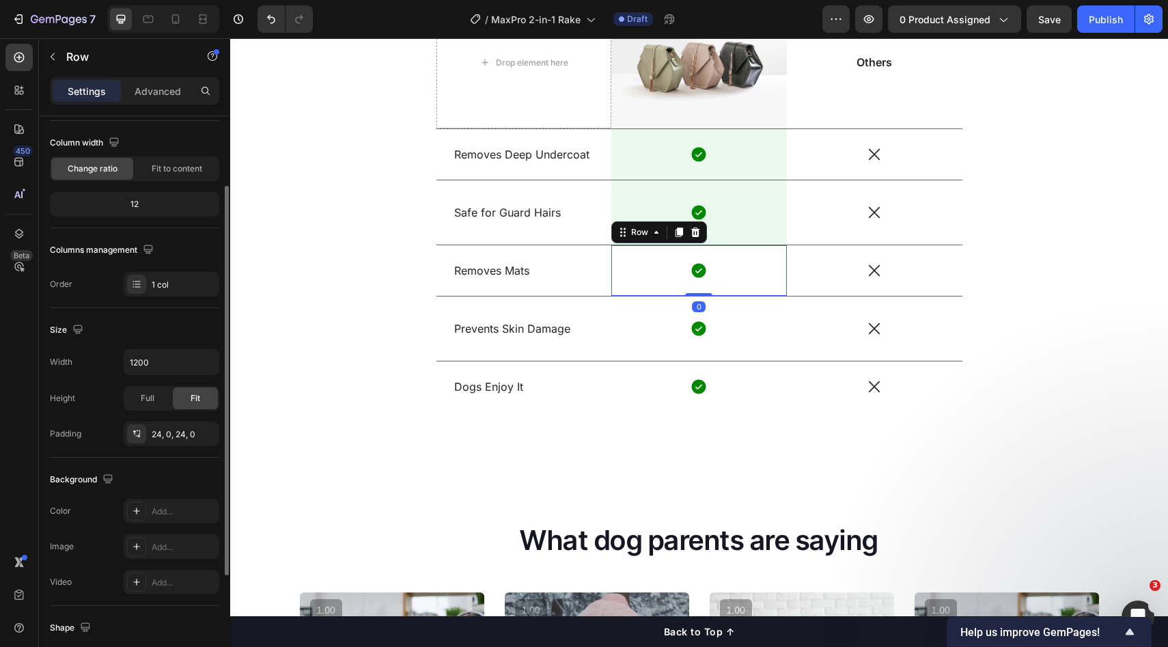
scroll to position [122, 0]
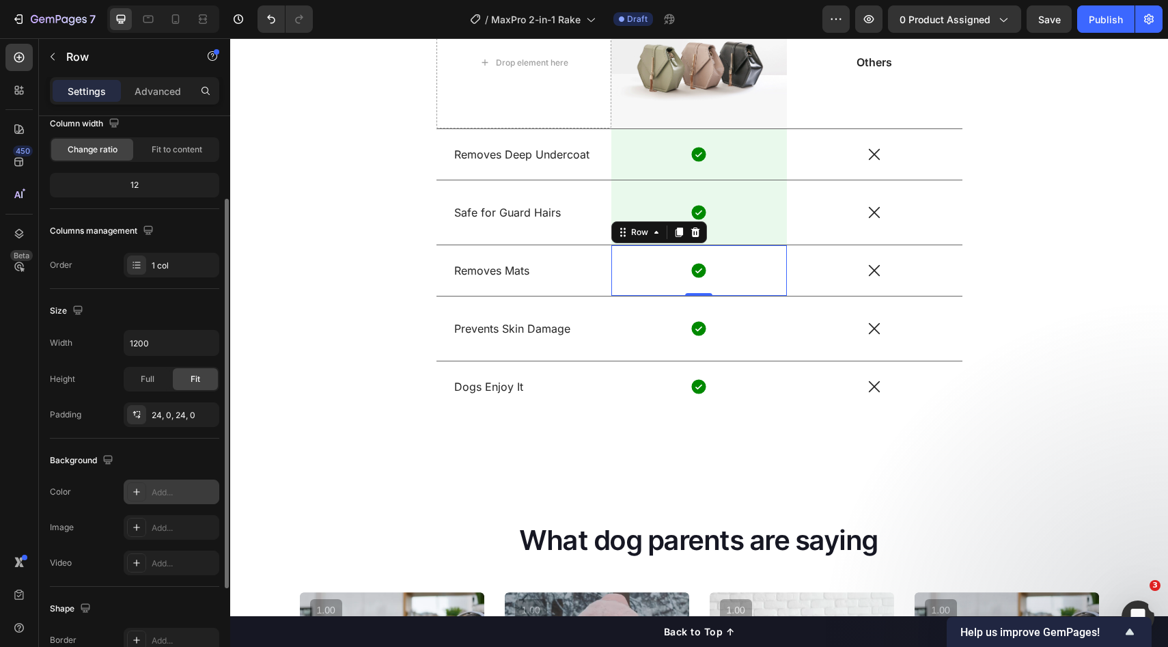
click at [157, 487] on div "Add..." at bounding box center [184, 492] width 64 height 12
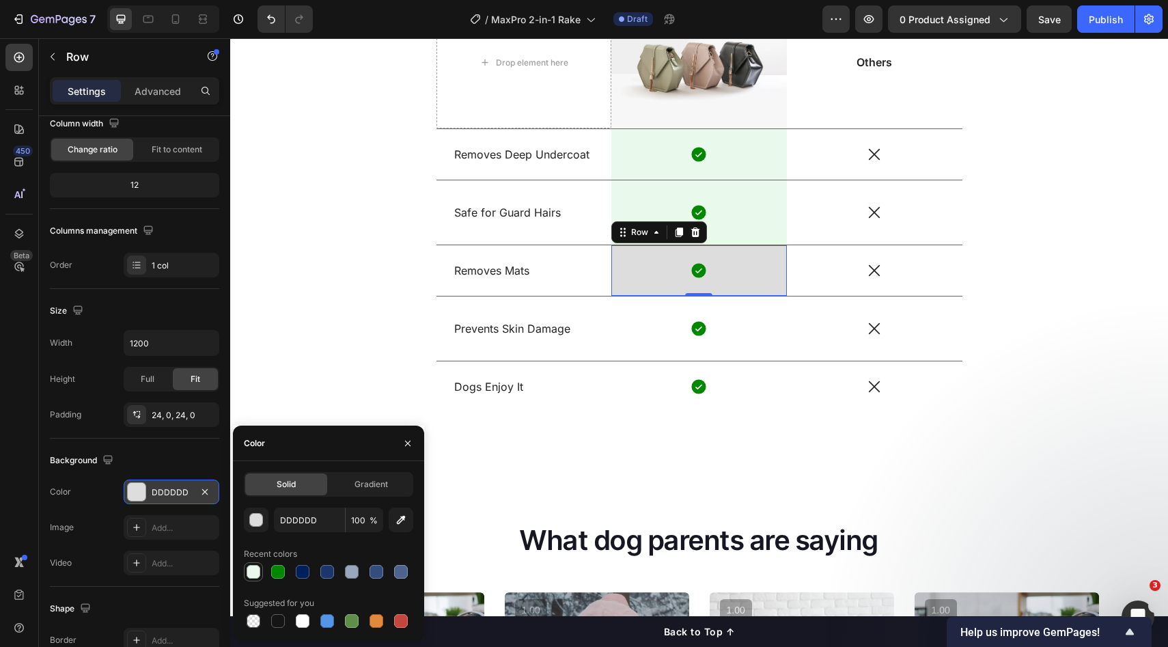
click at [245, 577] on div at bounding box center [253, 572] width 16 height 16
type input "E9F9EC"
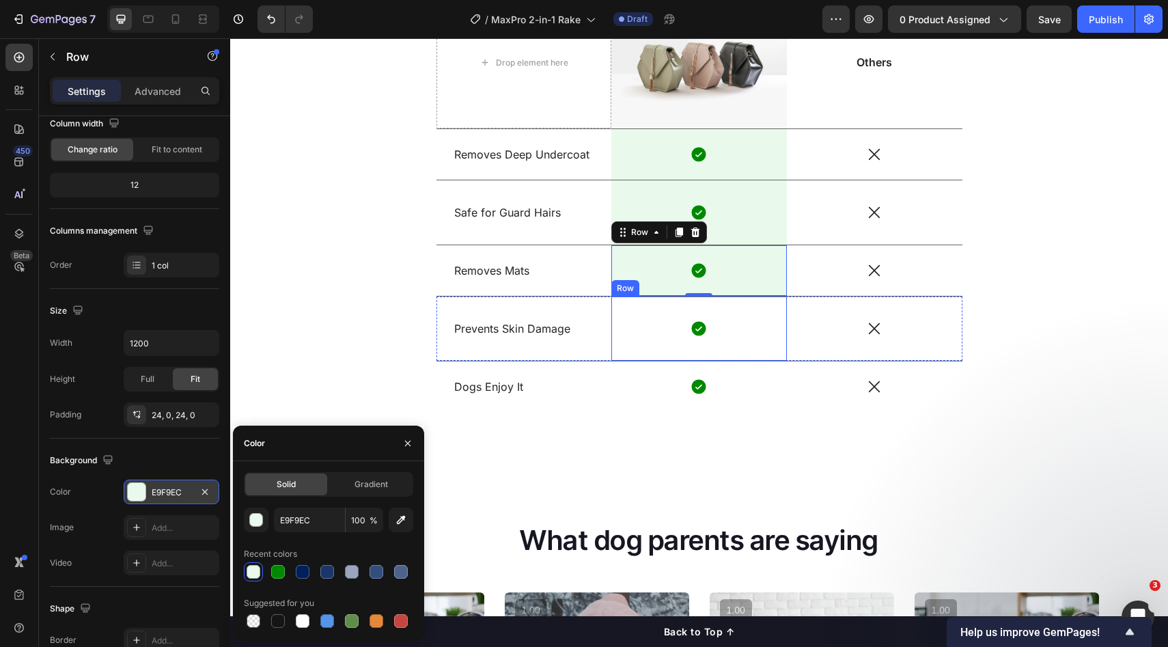
click at [740, 306] on div "Icon Row" at bounding box center [700, 329] width 176 height 64
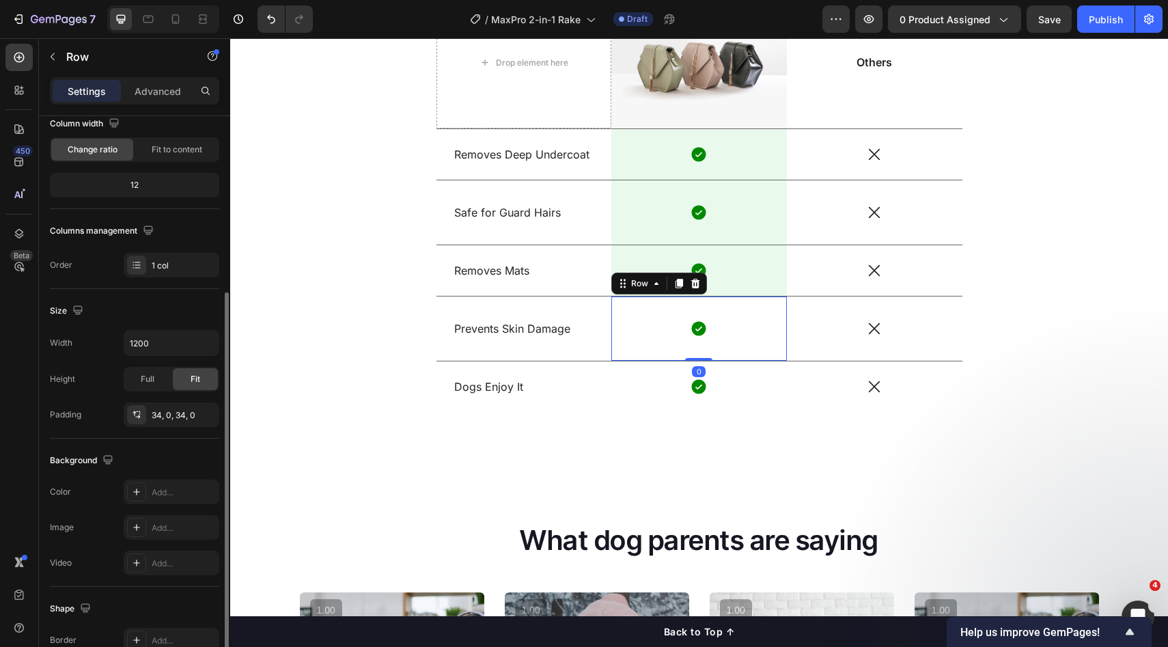
scroll to position [212, 0]
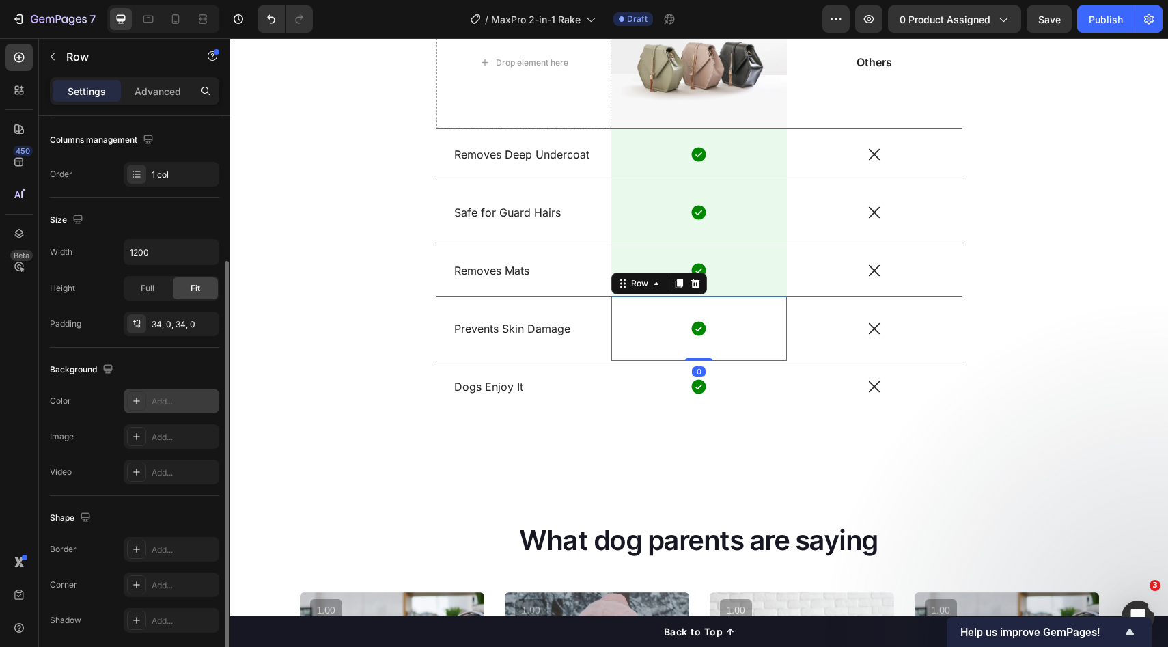
click at [158, 405] on div "Add..." at bounding box center [184, 402] width 64 height 12
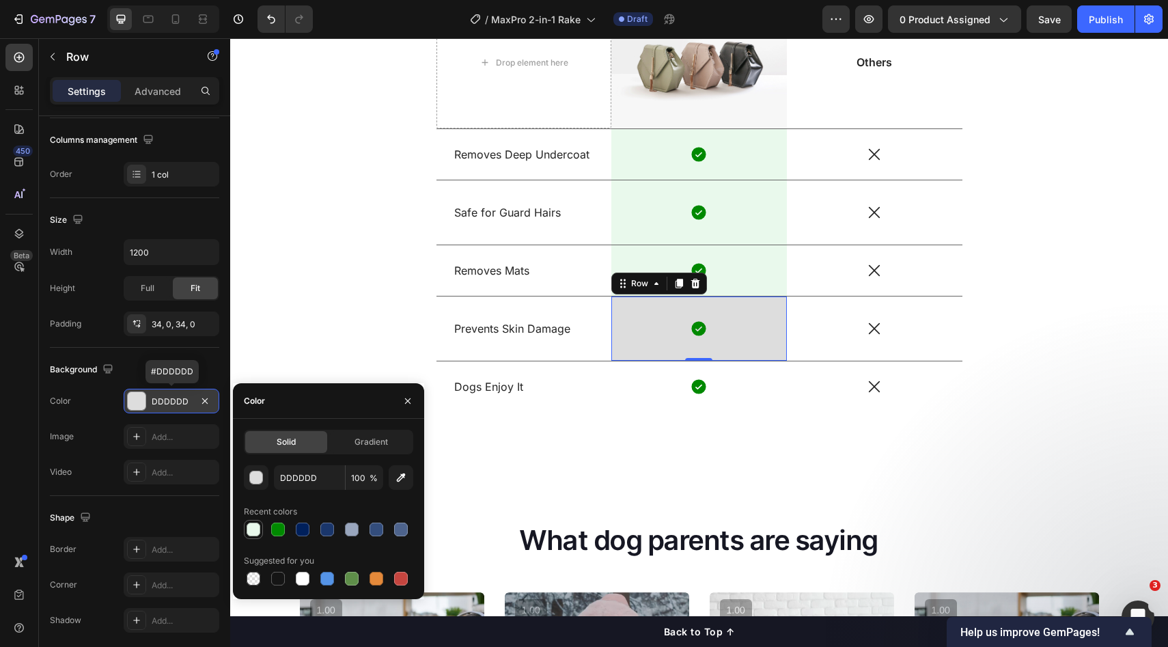
click at [249, 524] on div at bounding box center [254, 530] width 14 height 14
type input "E9F9EC"
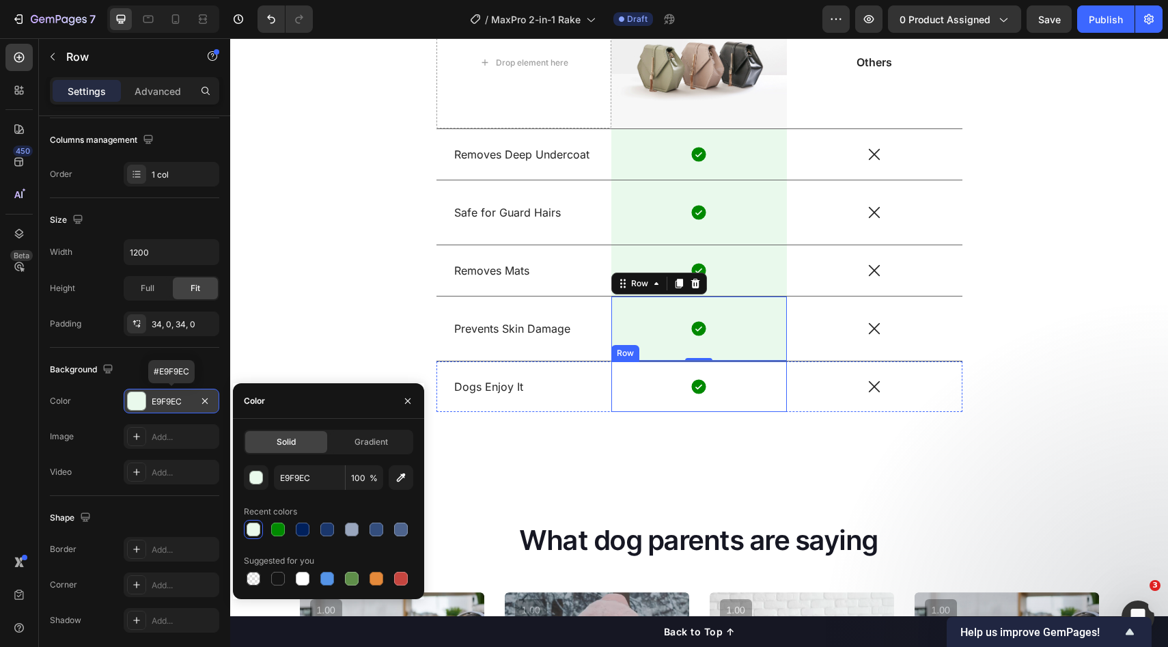
click at [737, 366] on div "Icon Row" at bounding box center [700, 386] width 176 height 51
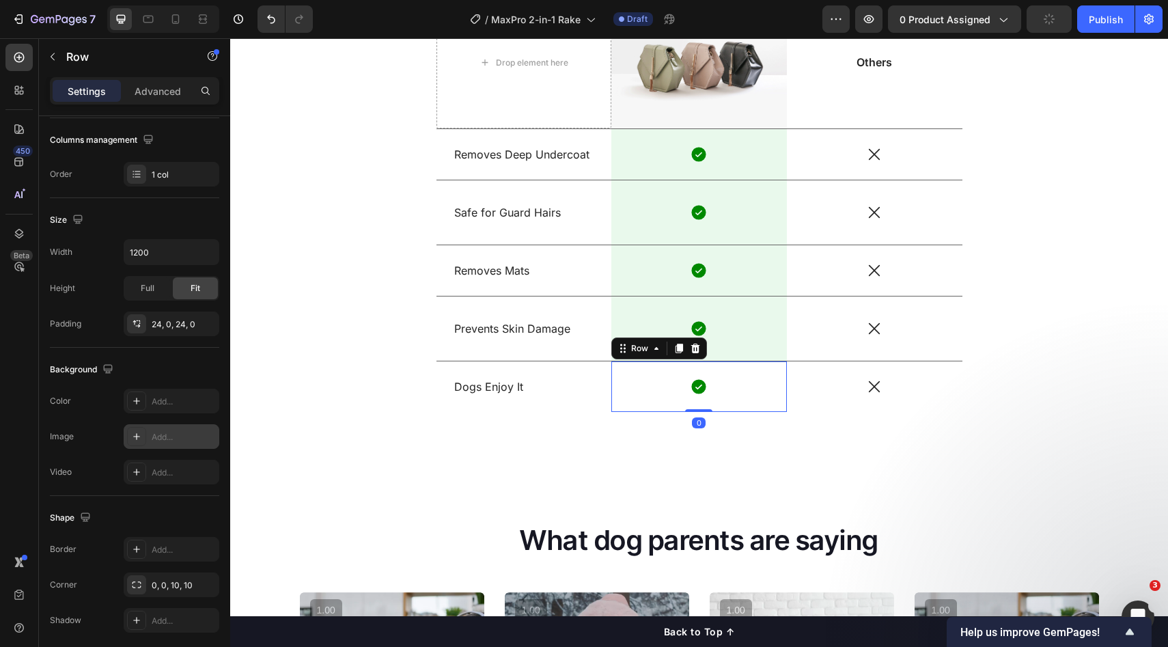
drag, startPoint x: 151, startPoint y: 394, endPoint x: 193, endPoint y: 426, distance: 53.2
click at [152, 394] on div "Add..." at bounding box center [172, 401] width 96 height 25
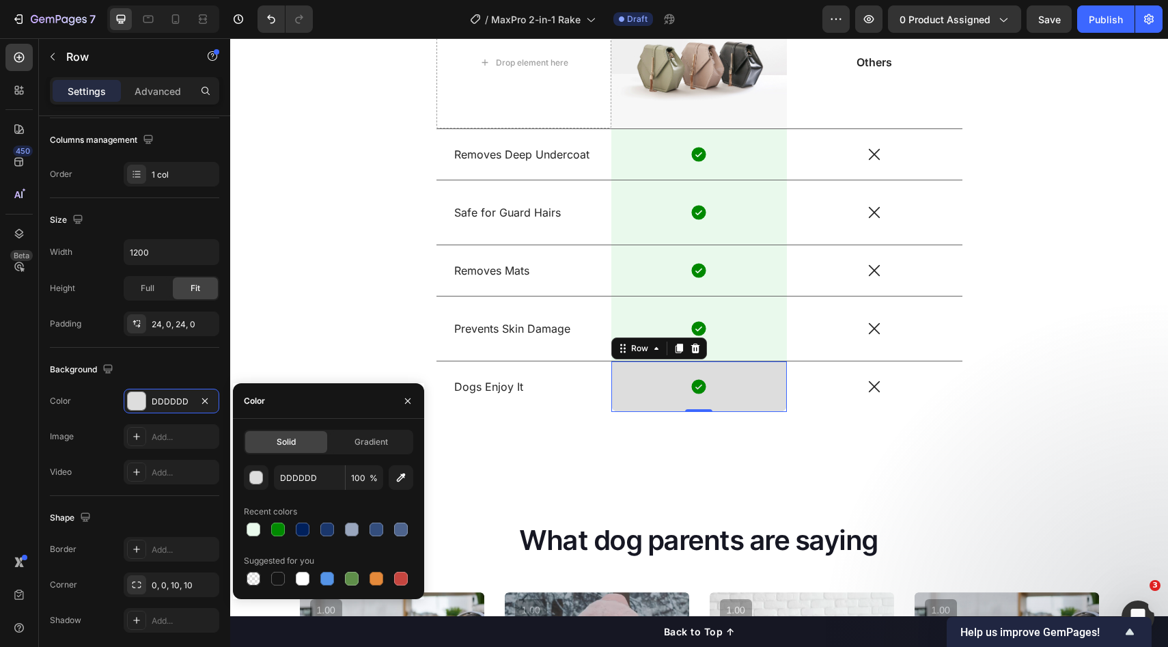
drag, startPoint x: 256, startPoint y: 534, endPoint x: 350, endPoint y: 514, distance: 96.4
click at [256, 534] on div at bounding box center [254, 530] width 14 height 14
type input "E9F9EC"
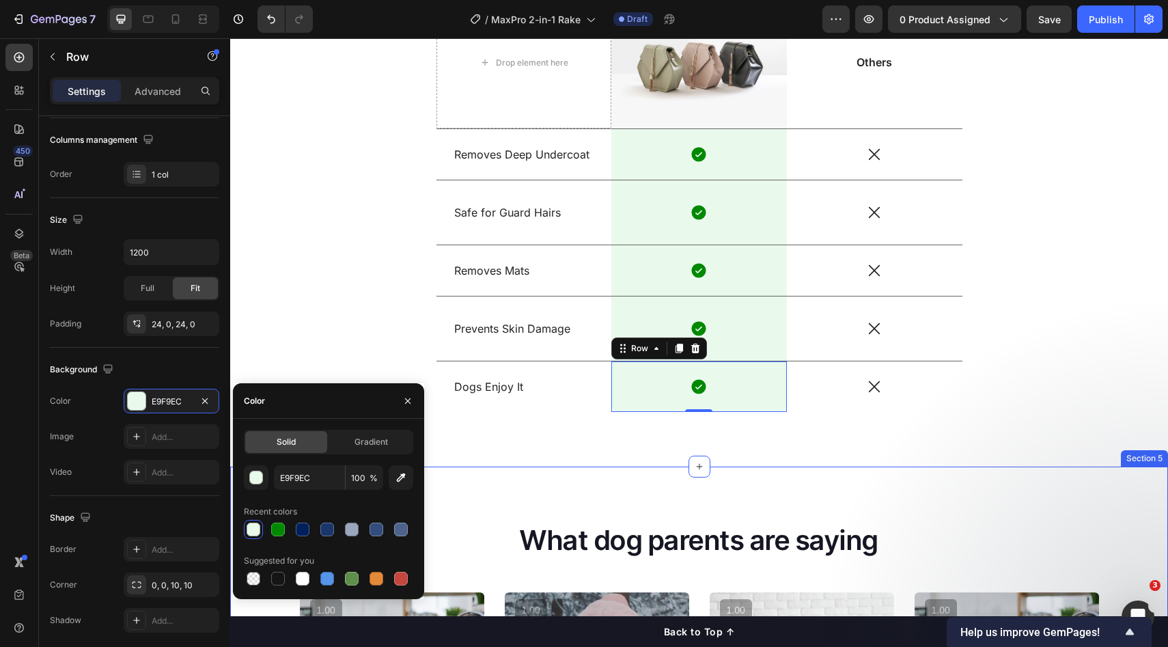
drag, startPoint x: 616, startPoint y: 493, endPoint x: 629, endPoint y: 491, distance: 12.6
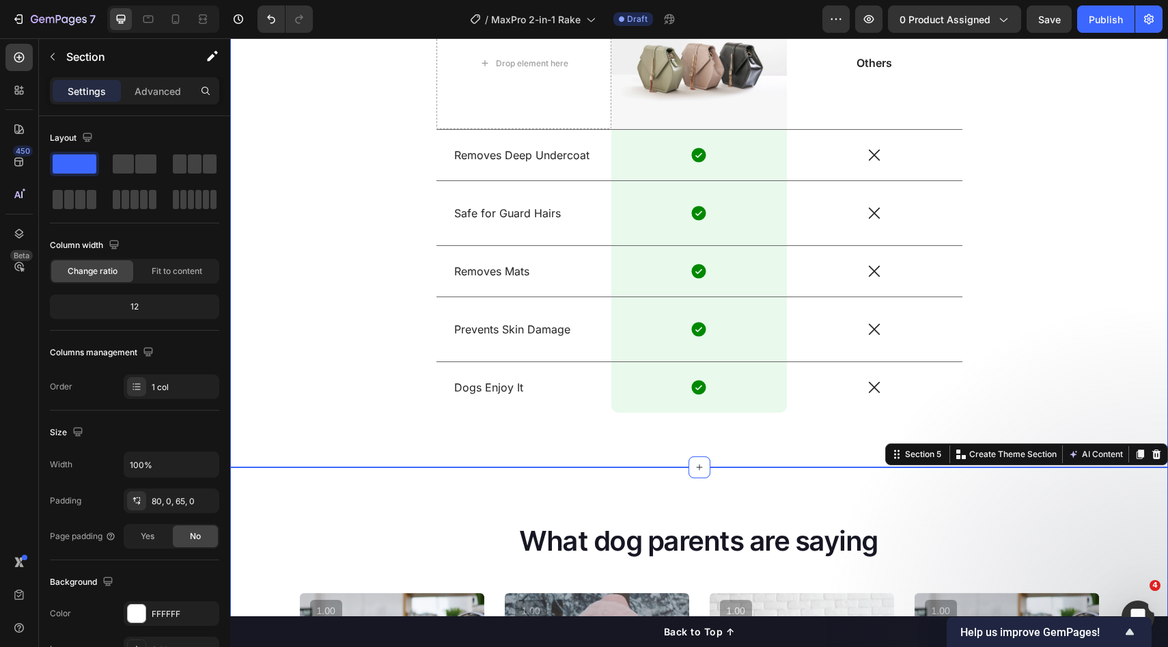
scroll to position [1214, 0]
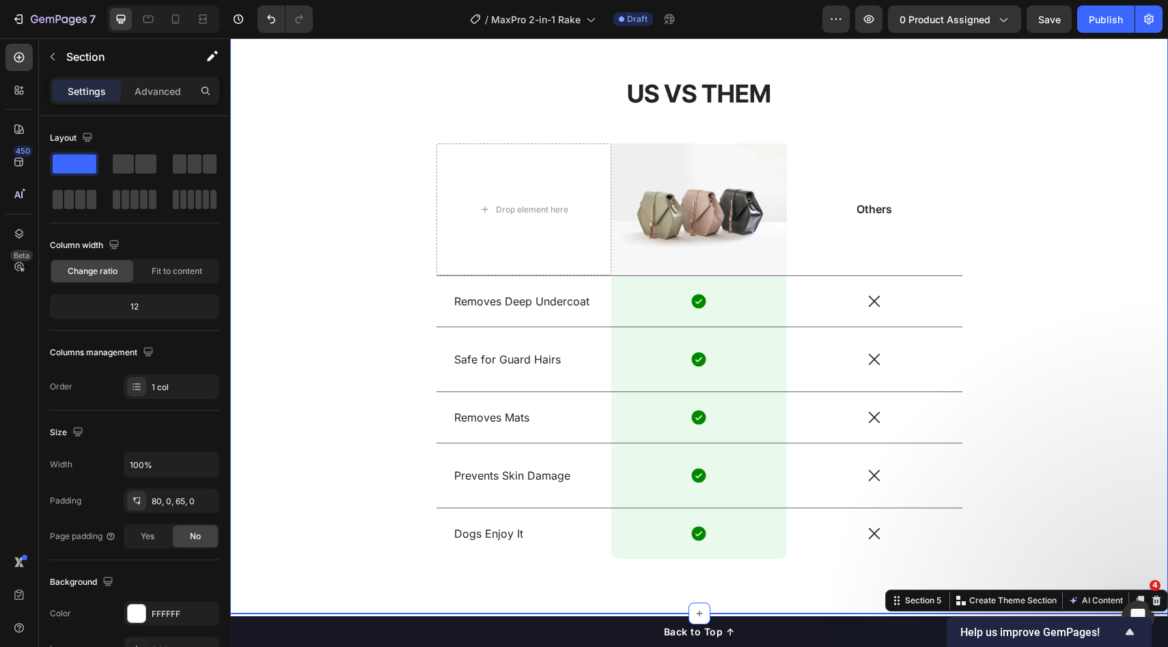
click at [1037, 342] on div "US VS THEM Heading Drop element here Image Others Text Block Row Removes Deep U…" at bounding box center [700, 329] width 918 height 504
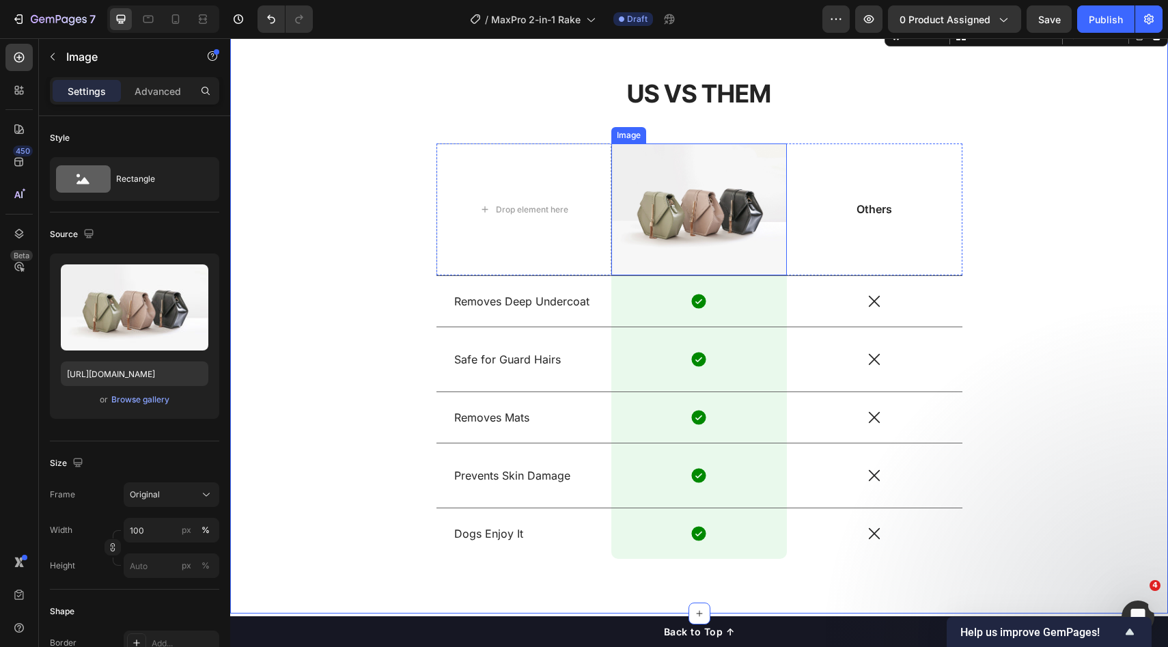
click at [684, 232] on img at bounding box center [700, 209] width 176 height 132
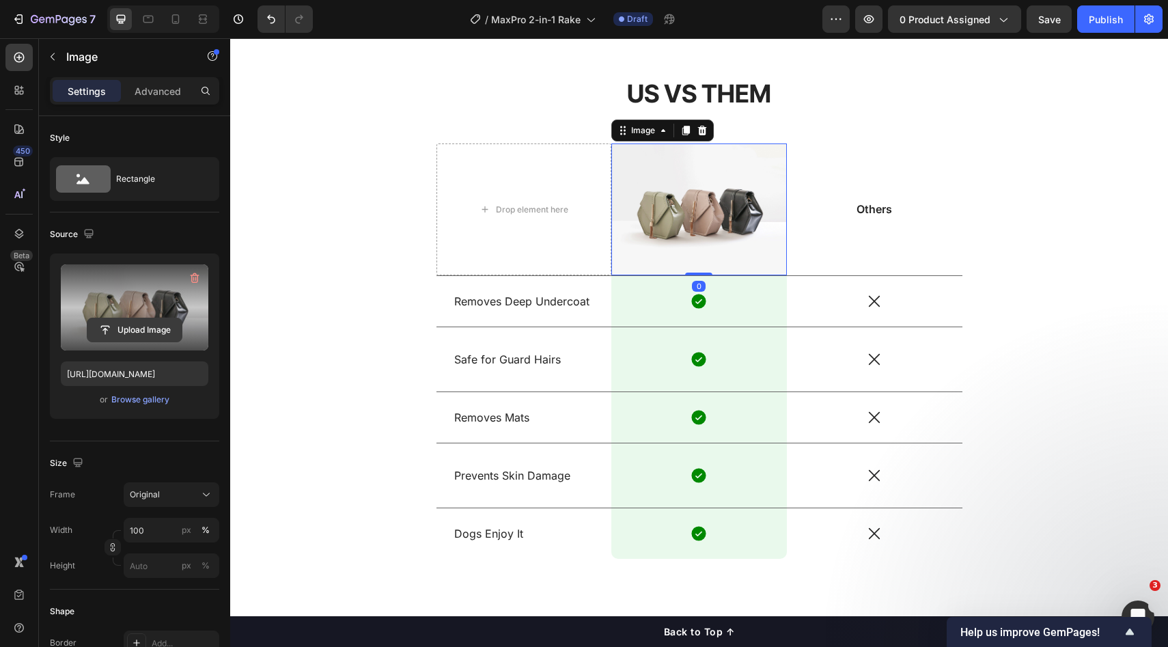
click at [106, 326] on input "file" at bounding box center [134, 329] width 94 height 23
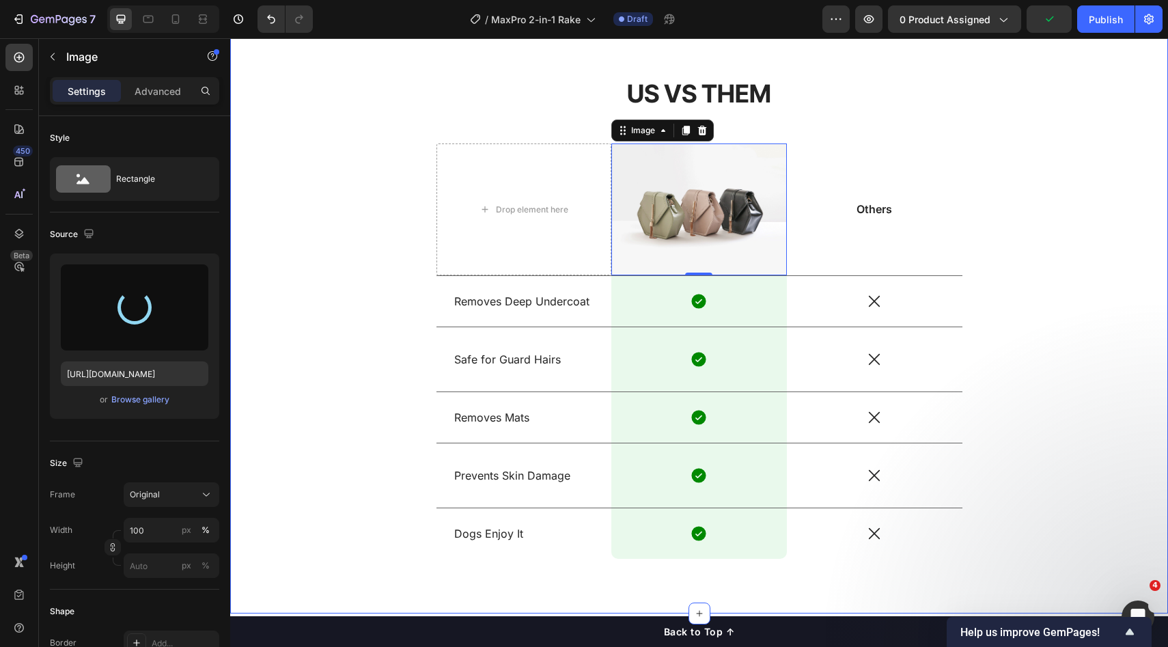
type input "https://cdn.shopify.com/s/files/1/0634/4975/9811/files/gempages_565411517424469…"
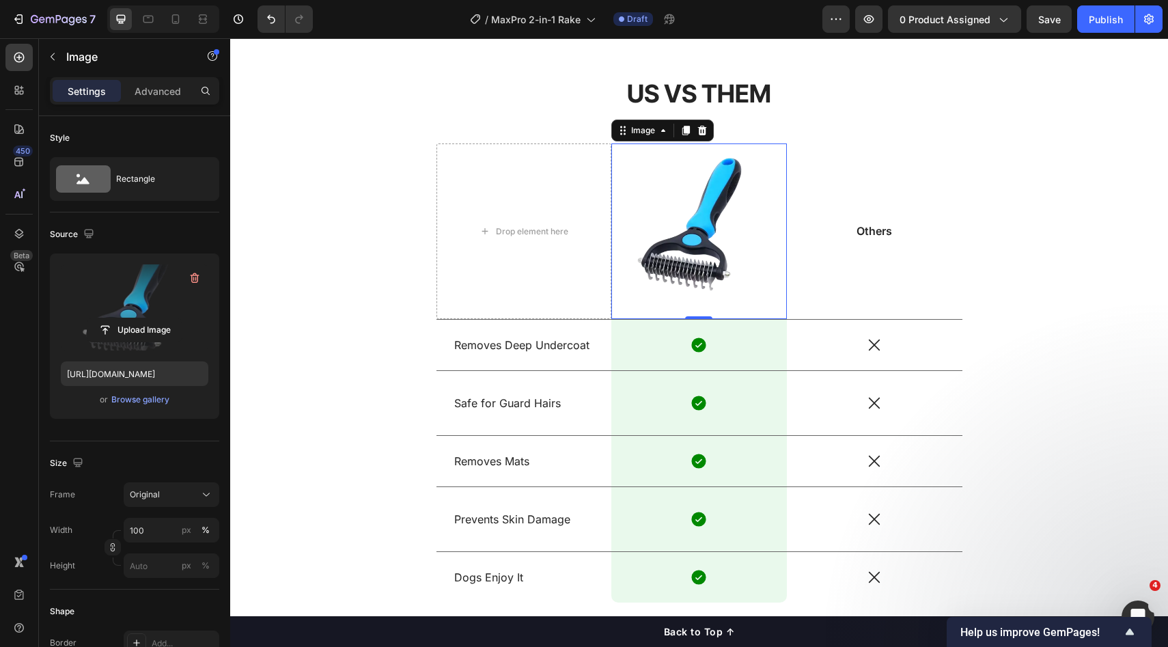
drag, startPoint x: 675, startPoint y: 250, endPoint x: 898, endPoint y: 225, distance: 224.1
click at [675, 250] on img at bounding box center [700, 231] width 176 height 176
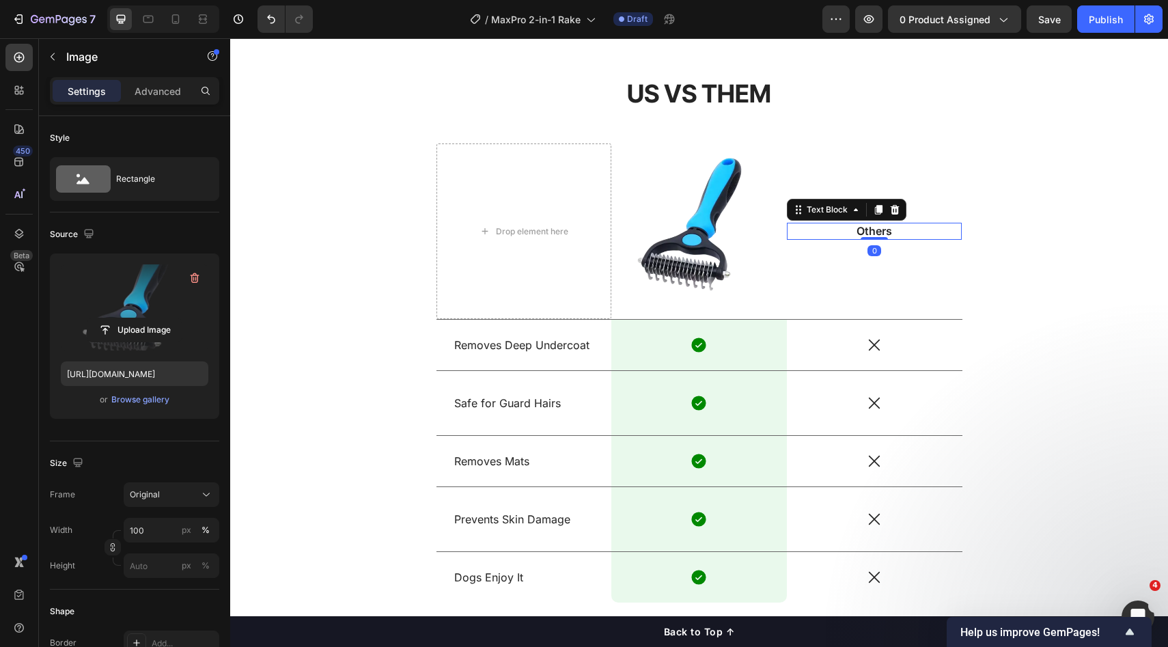
click at [930, 225] on p "Others" at bounding box center [874, 231] width 173 height 14
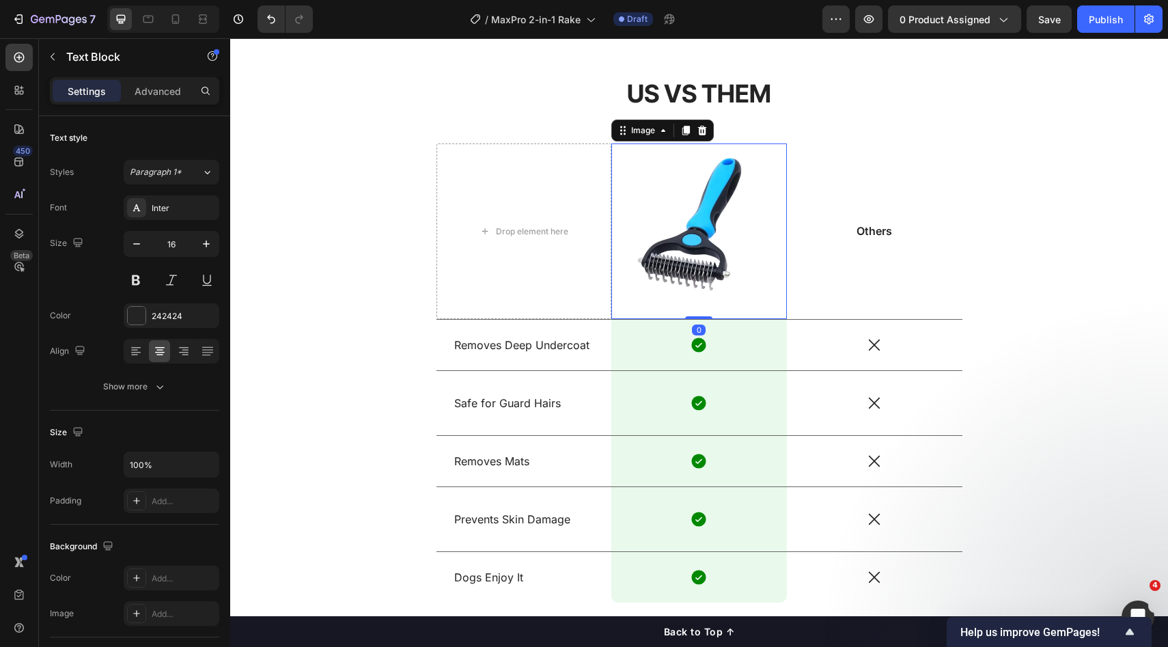
click at [767, 236] on img at bounding box center [700, 231] width 176 height 176
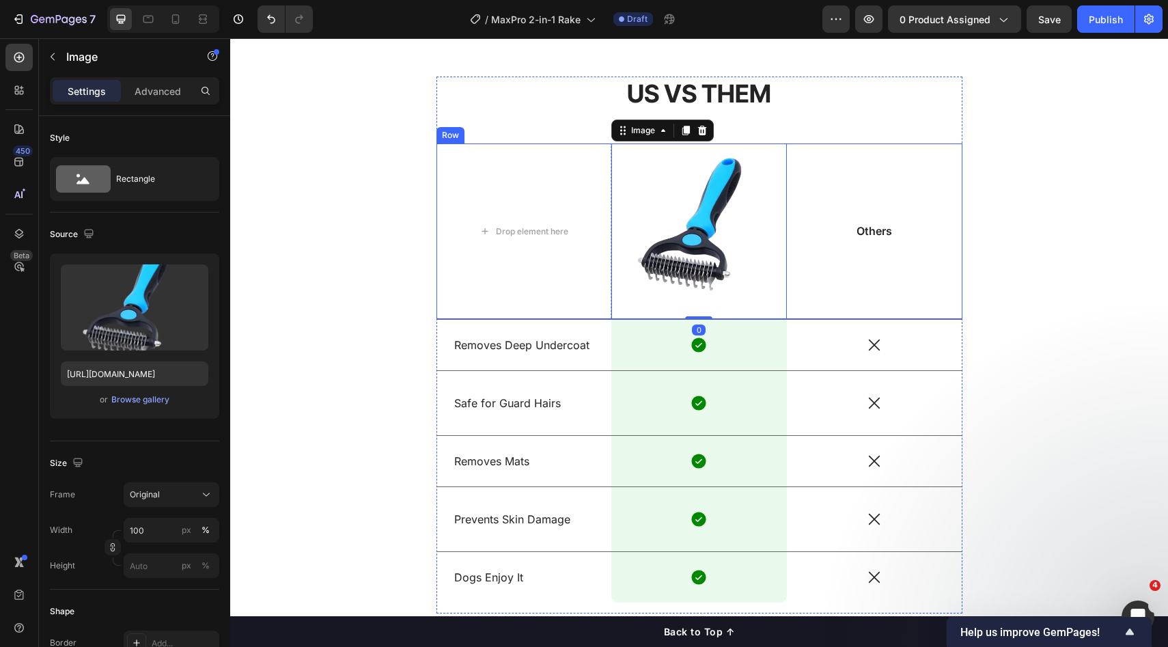
drag, startPoint x: 998, startPoint y: 275, endPoint x: 974, endPoint y: 275, distance: 24.6
click at [998, 275] on div "US VS THEM Heading Drop element here Image 0 Others Text Block Row Removes Deep…" at bounding box center [700, 351] width 918 height 548
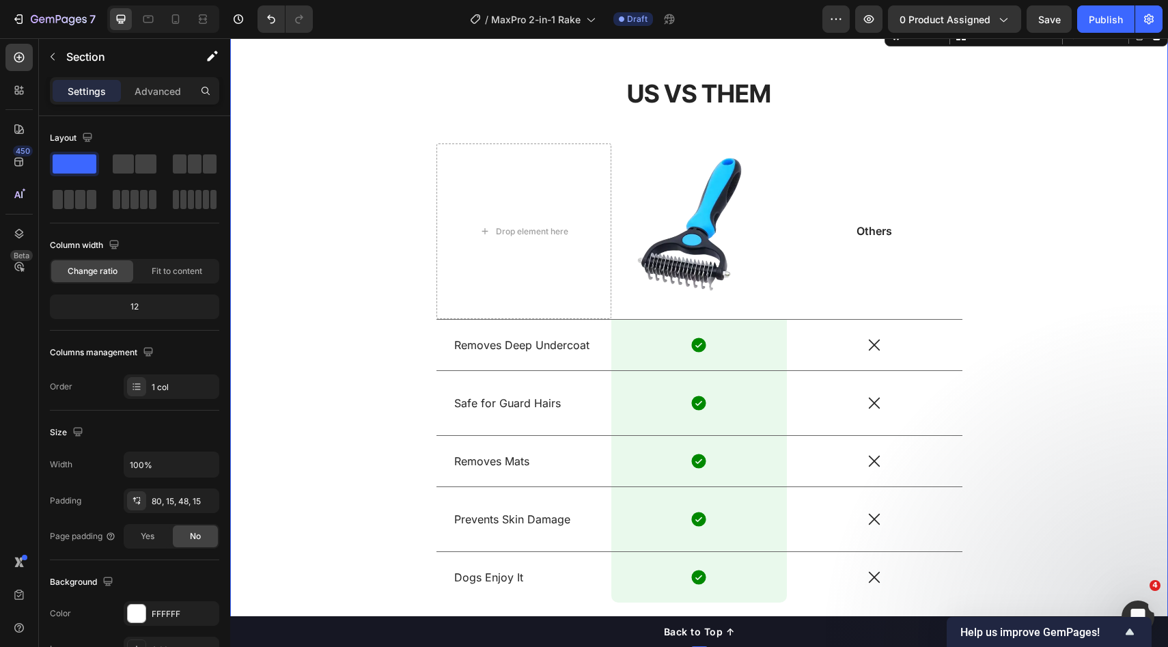
click at [659, 264] on img at bounding box center [700, 231] width 176 height 176
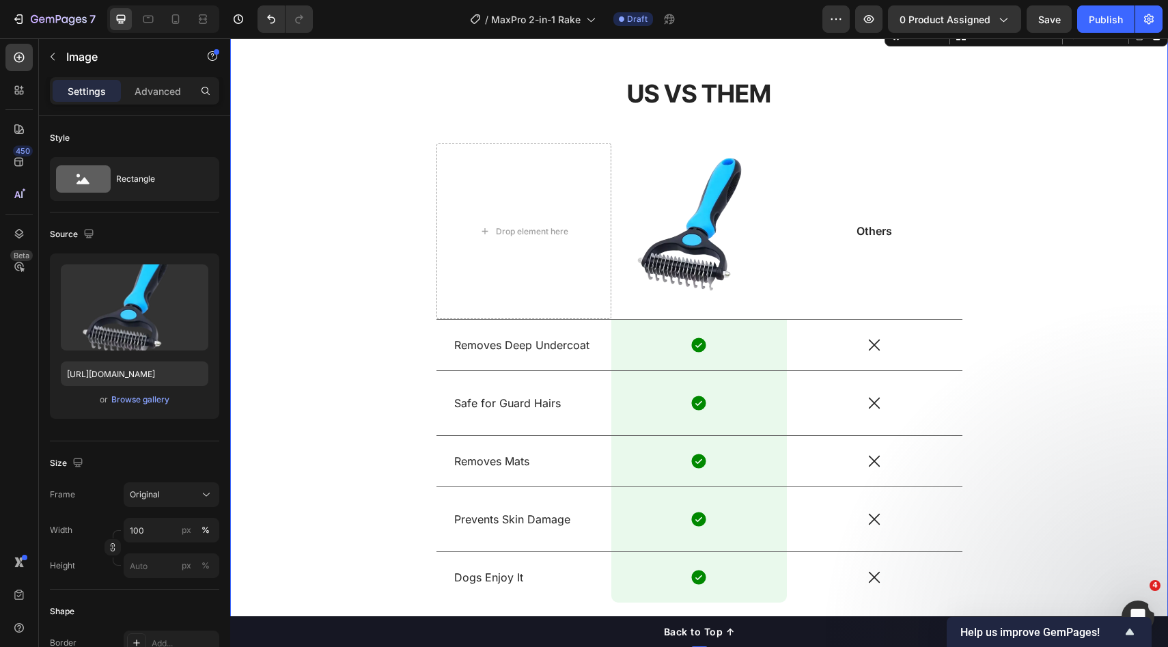
drag, startPoint x: 980, startPoint y: 274, endPoint x: 954, endPoint y: 273, distance: 26.0
click at [978, 273] on div "US VS THEM Heading Drop element here Image Others Text Block Row Removes Deep U…" at bounding box center [700, 351] width 918 height 548
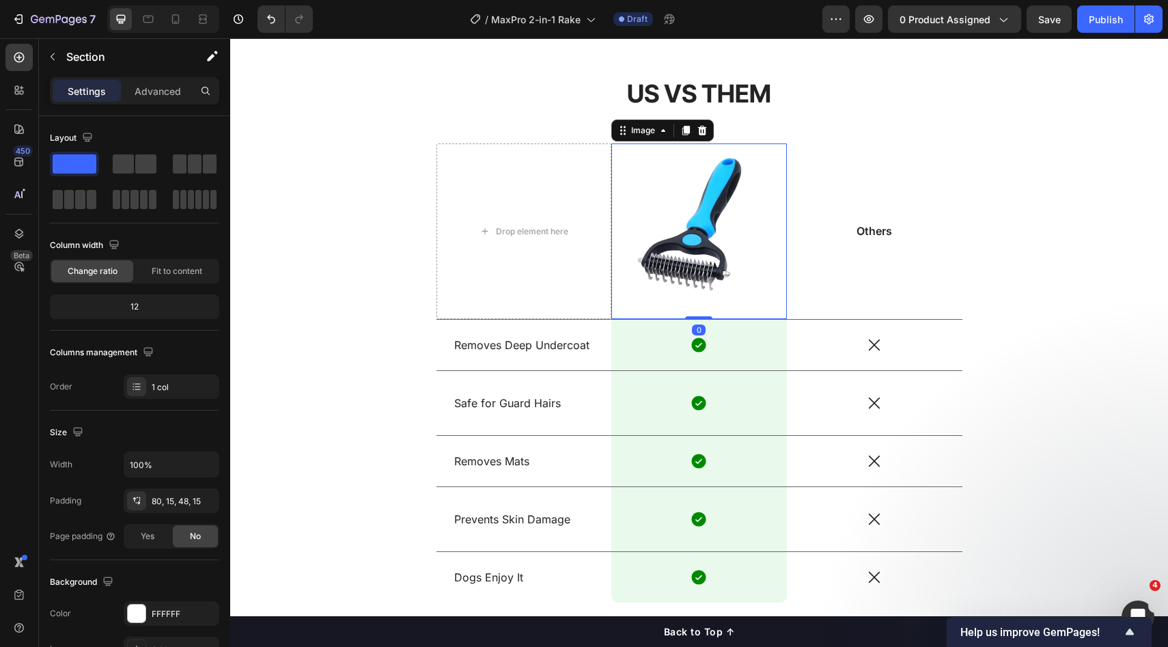
drag, startPoint x: 690, startPoint y: 265, endPoint x: 775, endPoint y: 266, distance: 84.7
click at [689, 265] on img at bounding box center [700, 231] width 176 height 176
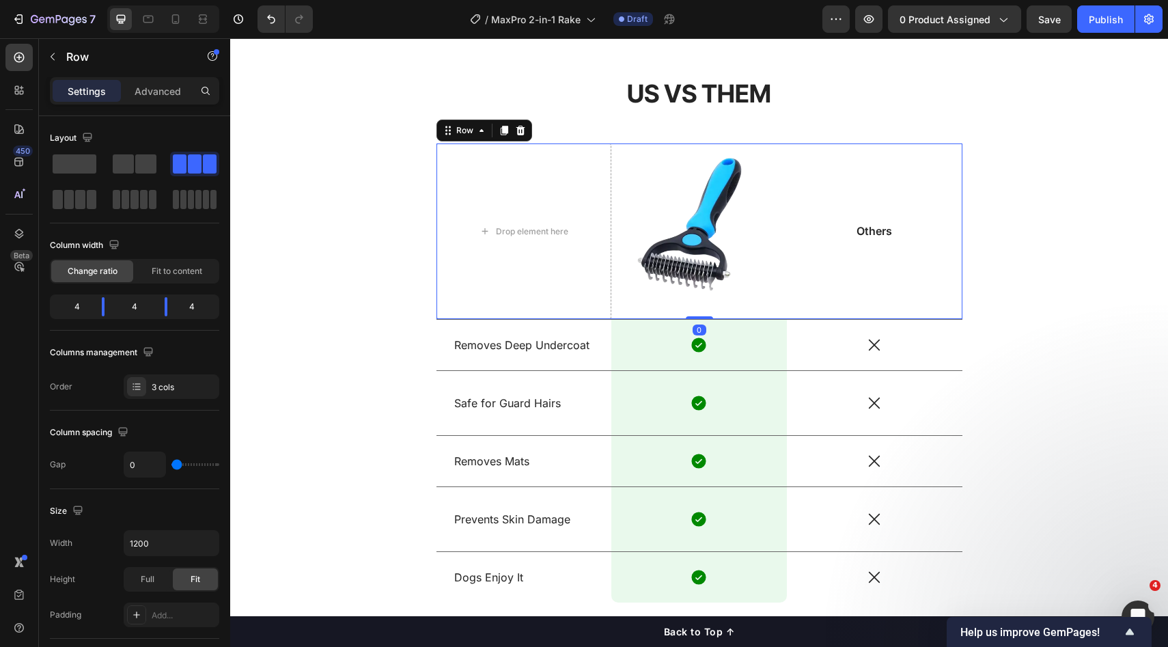
drag, startPoint x: 957, startPoint y: 276, endPoint x: 738, endPoint y: 277, distance: 218.6
click at [956, 276] on div "Others Text Block" at bounding box center [875, 231] width 176 height 176
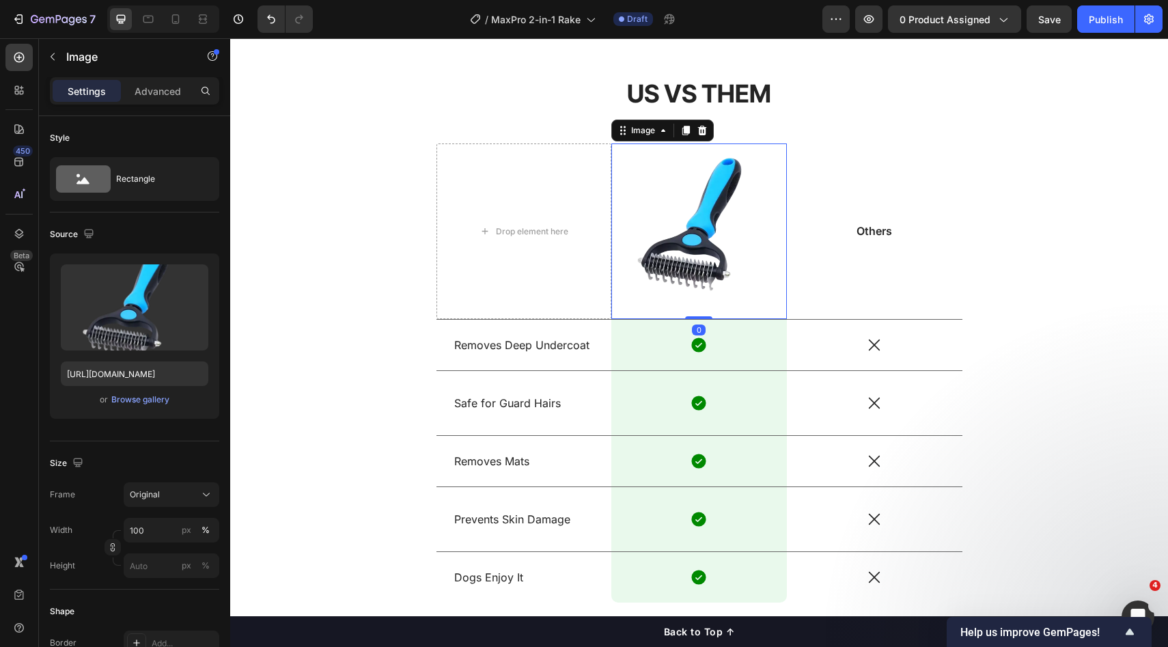
click at [709, 275] on img at bounding box center [700, 231] width 176 height 176
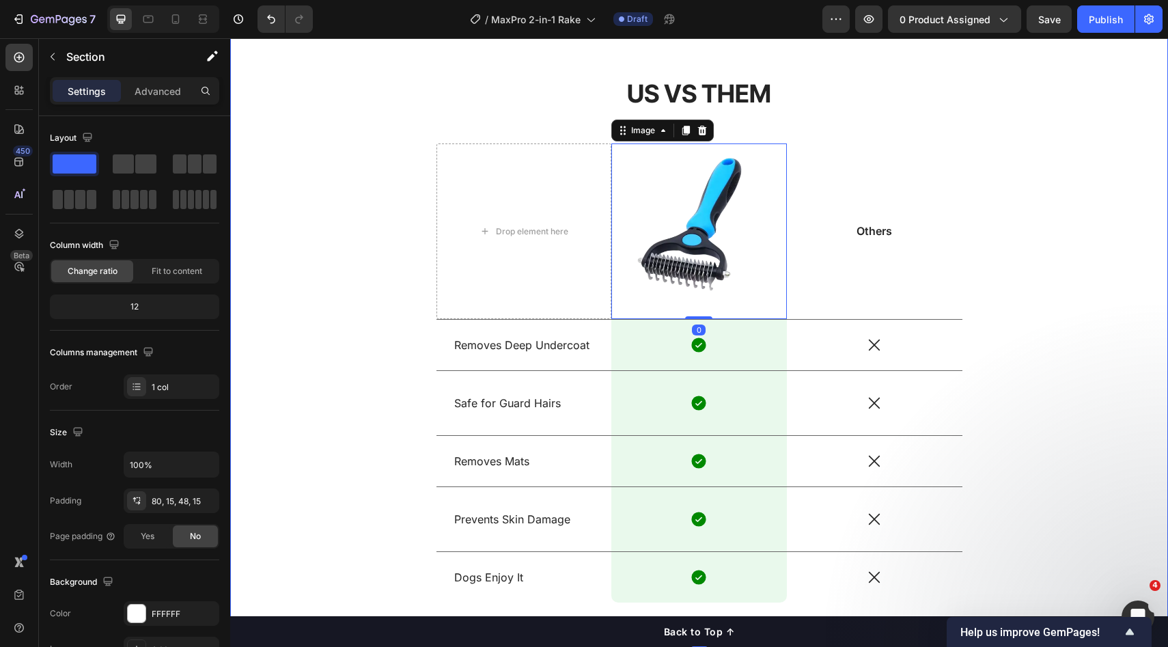
click at [1076, 286] on div "US VS THEM Heading Drop element here Image 0 Others Text Block Row Removes Deep…" at bounding box center [700, 351] width 918 height 548
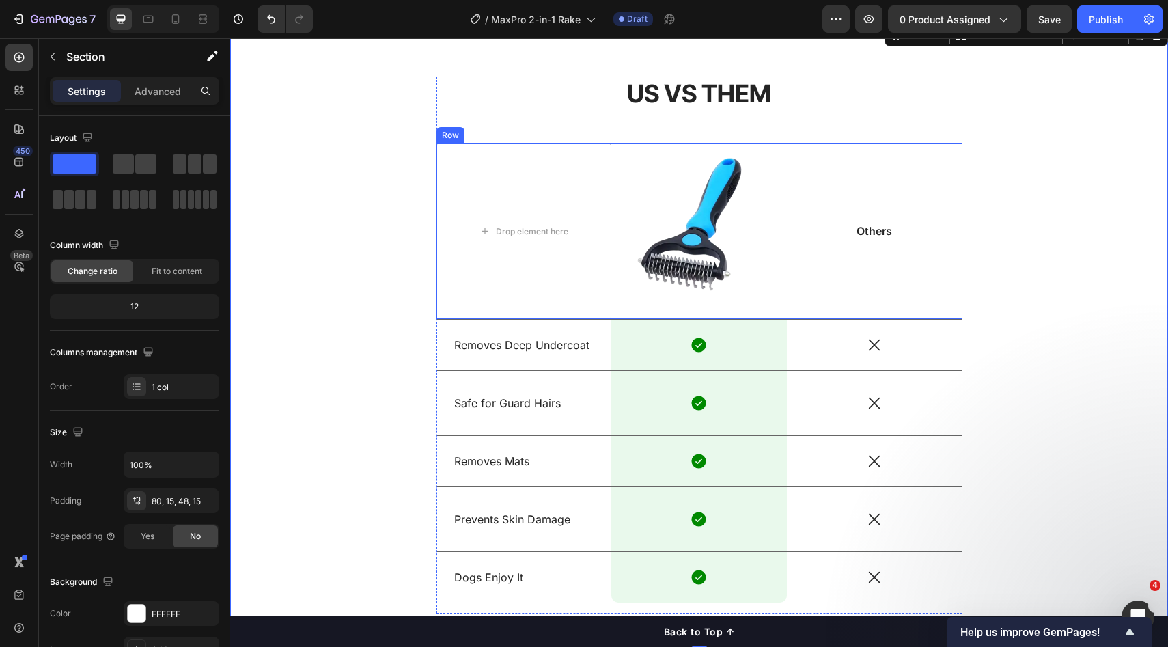
click at [717, 265] on img at bounding box center [700, 231] width 176 height 176
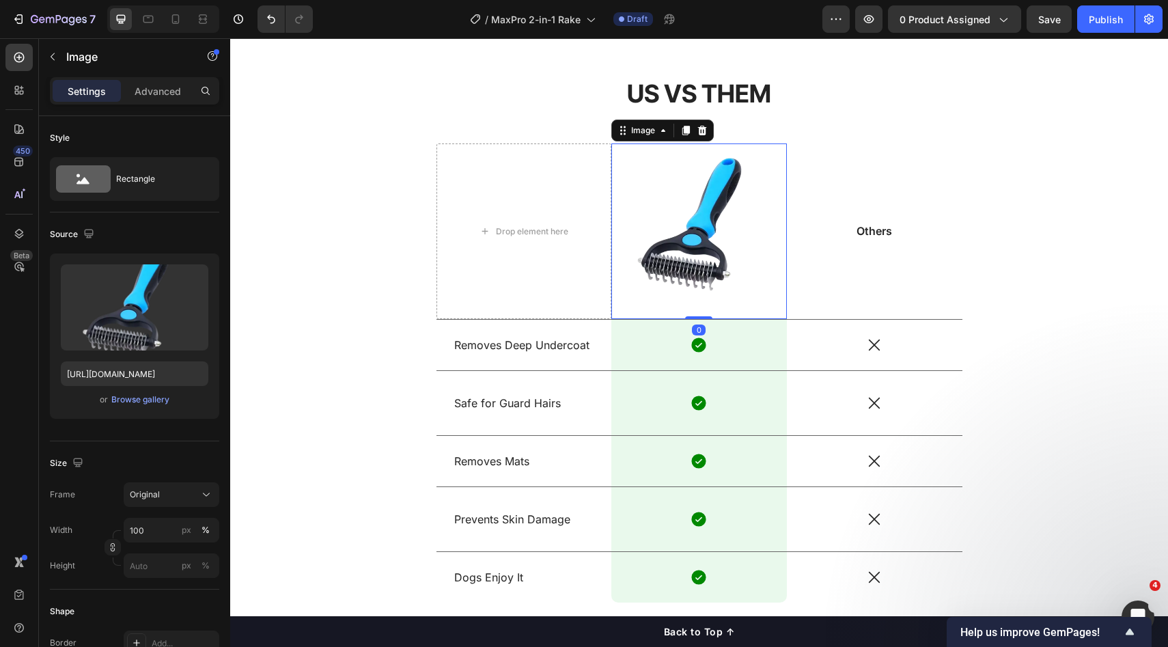
click at [913, 268] on div "Others Text Block" at bounding box center [875, 231] width 176 height 176
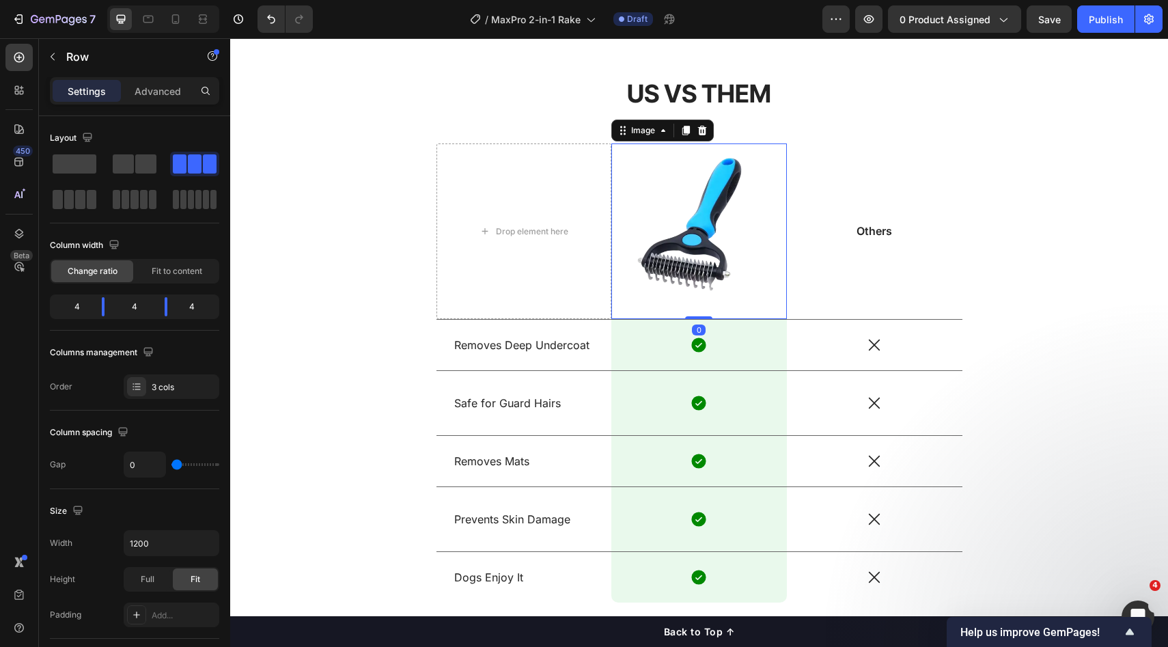
click at [705, 250] on img at bounding box center [700, 231] width 176 height 176
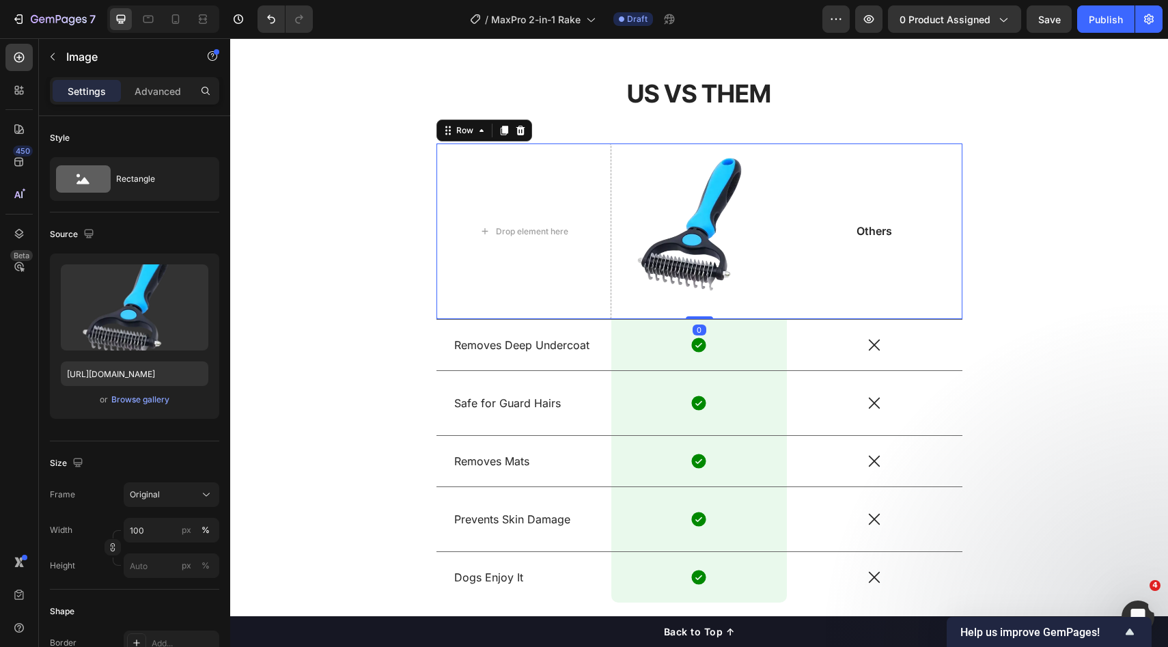
click at [901, 260] on div "Others Text Block" at bounding box center [875, 231] width 176 height 176
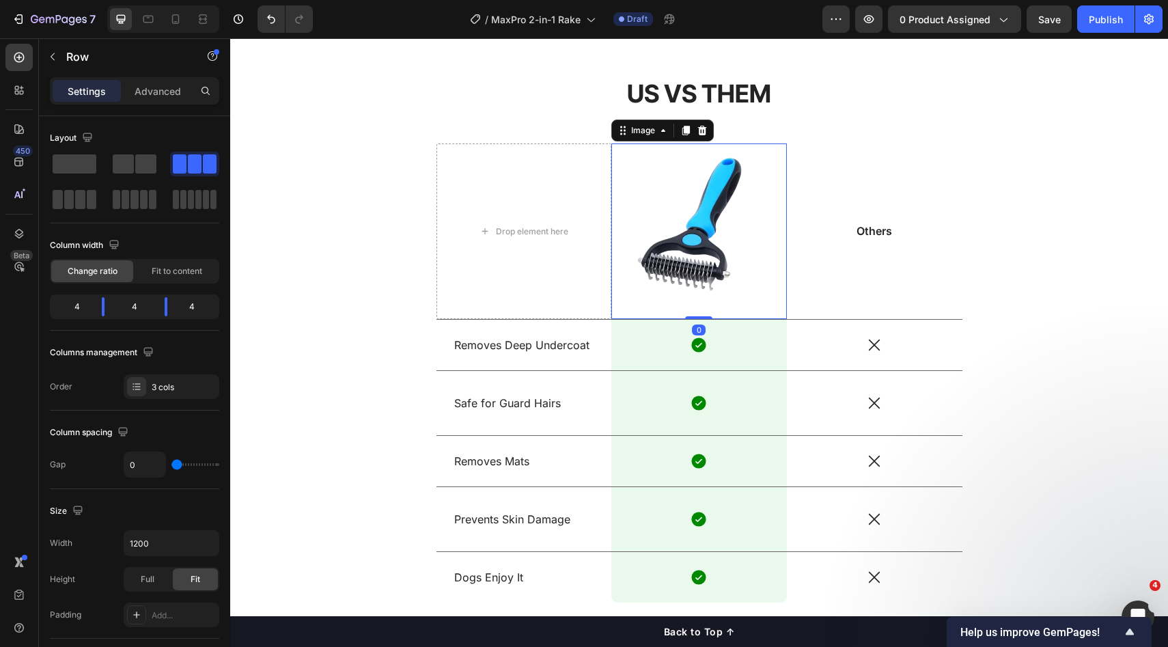
click at [716, 259] on img at bounding box center [700, 231] width 176 height 176
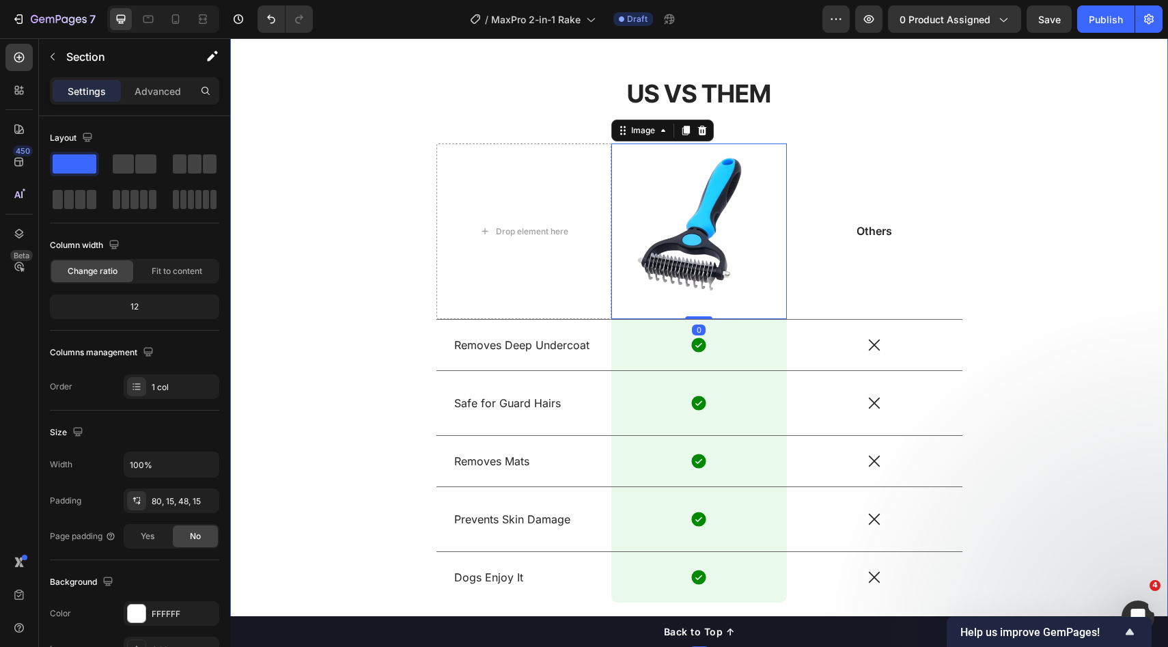
click at [995, 267] on div "US VS THEM Heading Drop element here Image 0 Others Text Block Row Removes Deep…" at bounding box center [700, 351] width 918 height 548
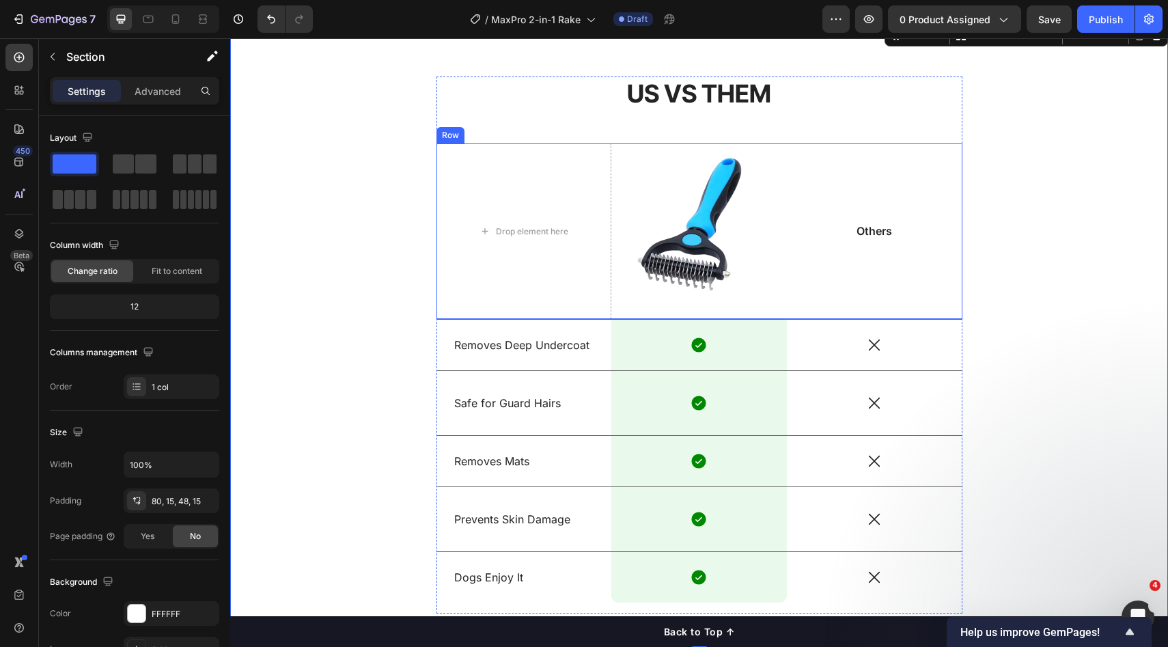
click at [756, 264] on img at bounding box center [700, 231] width 176 height 176
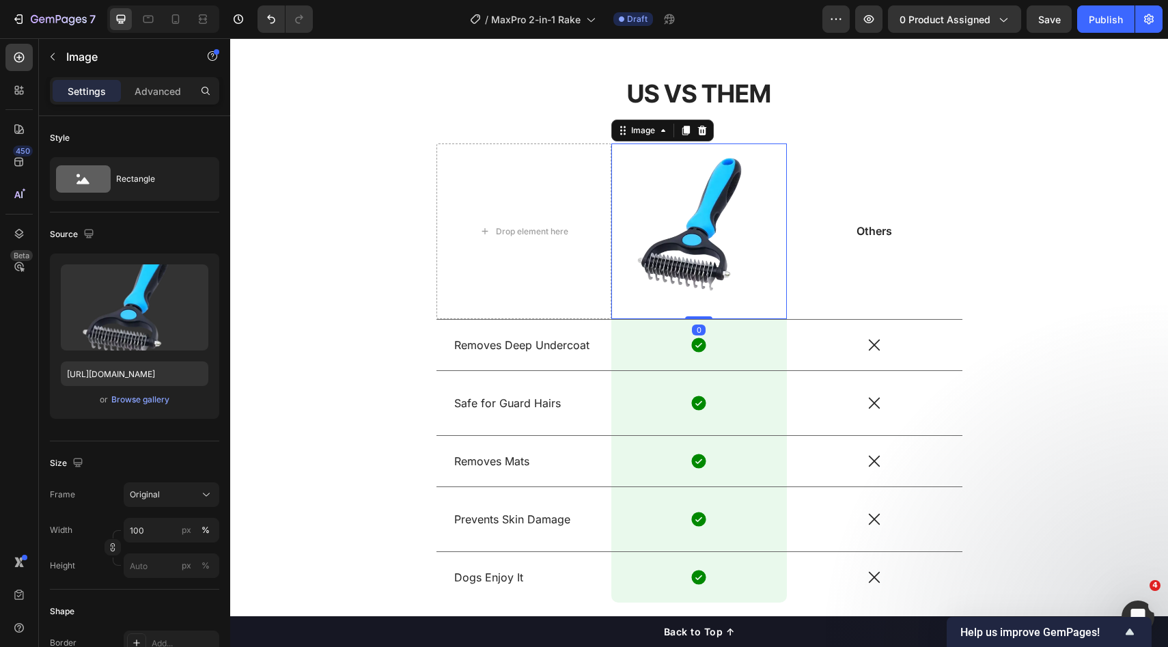
click at [732, 265] on img at bounding box center [700, 231] width 176 height 176
click at [866, 270] on div "Others Text Block" at bounding box center [875, 231] width 176 height 176
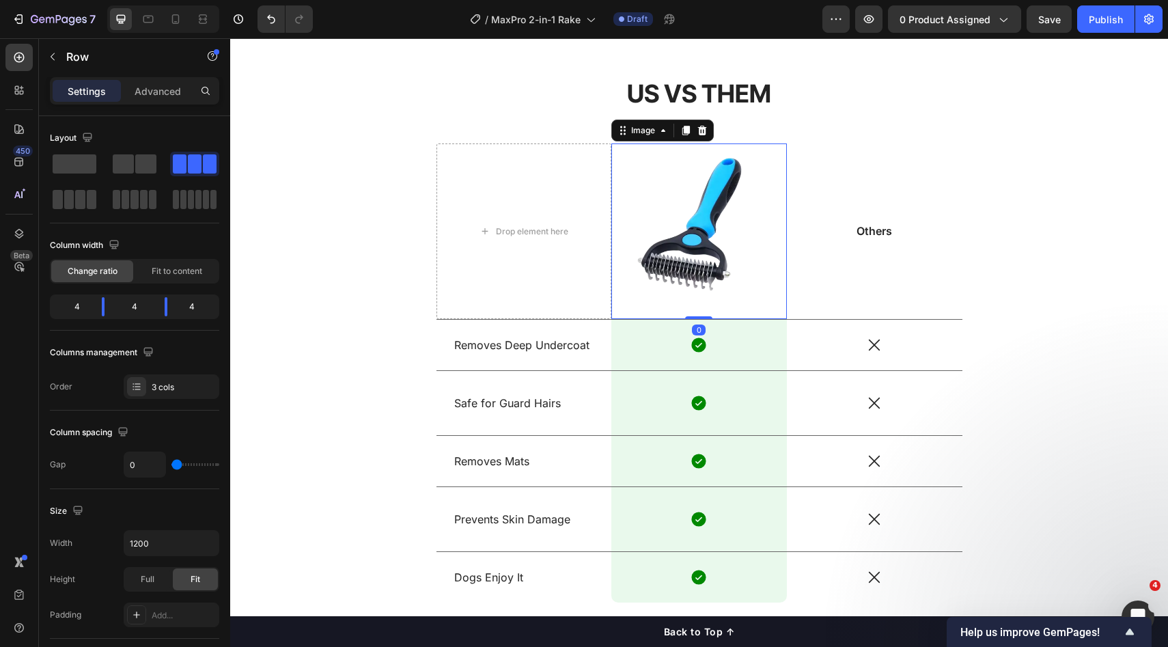
click at [696, 260] on img at bounding box center [700, 231] width 176 height 176
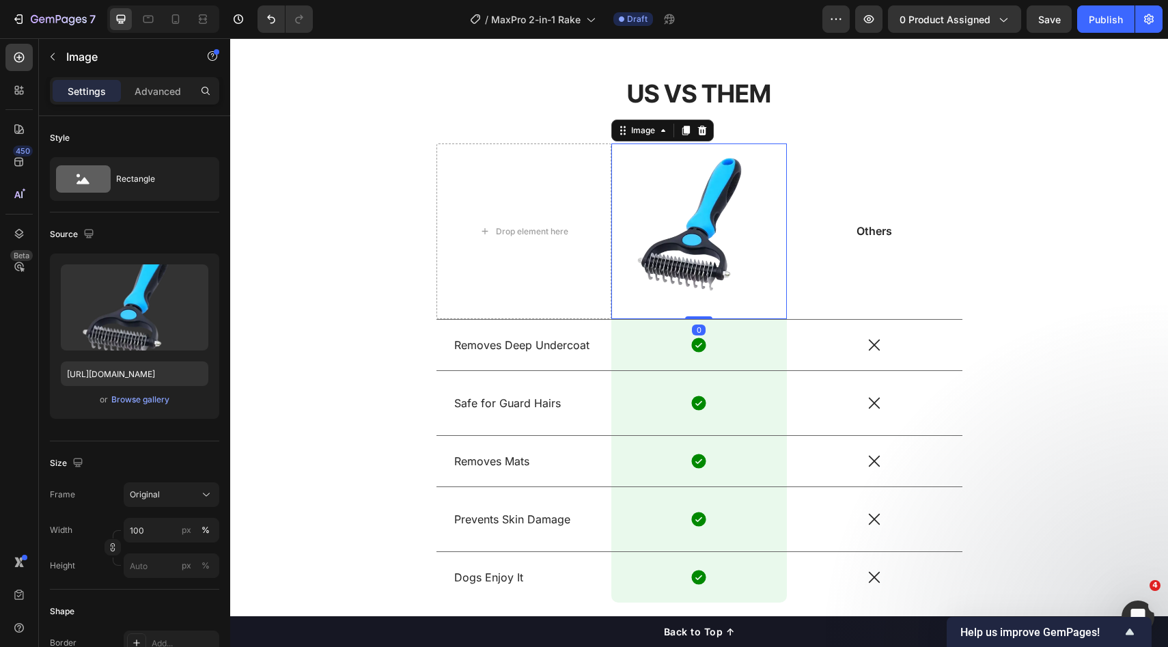
click at [668, 212] on img at bounding box center [700, 231] width 176 height 176
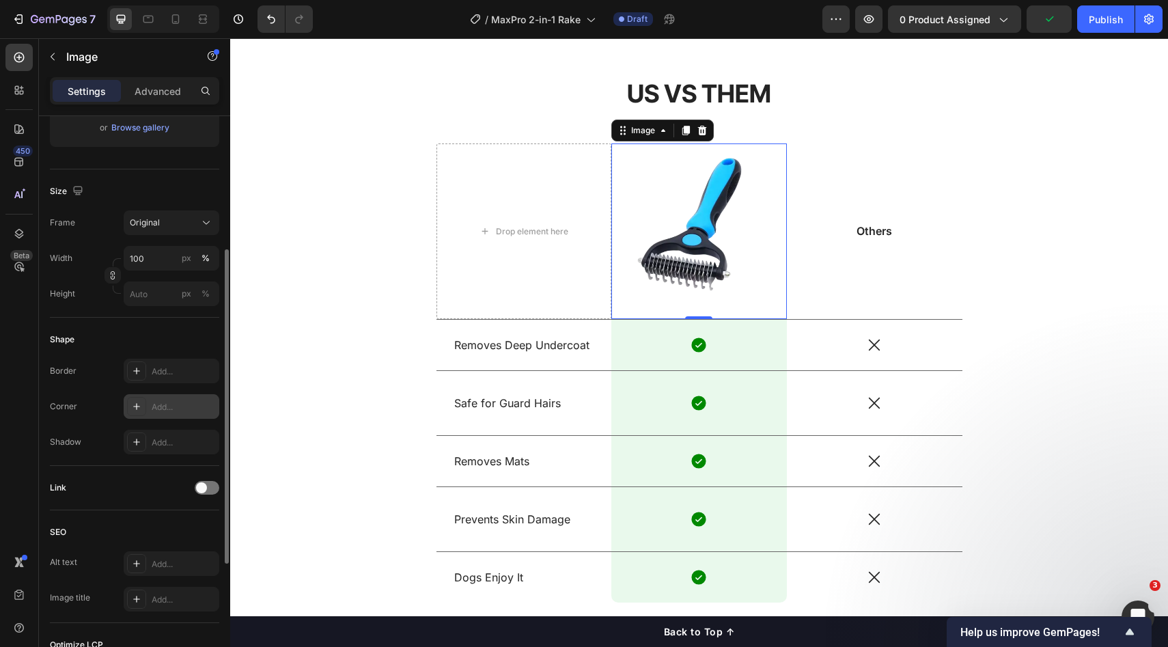
scroll to position [245, 0]
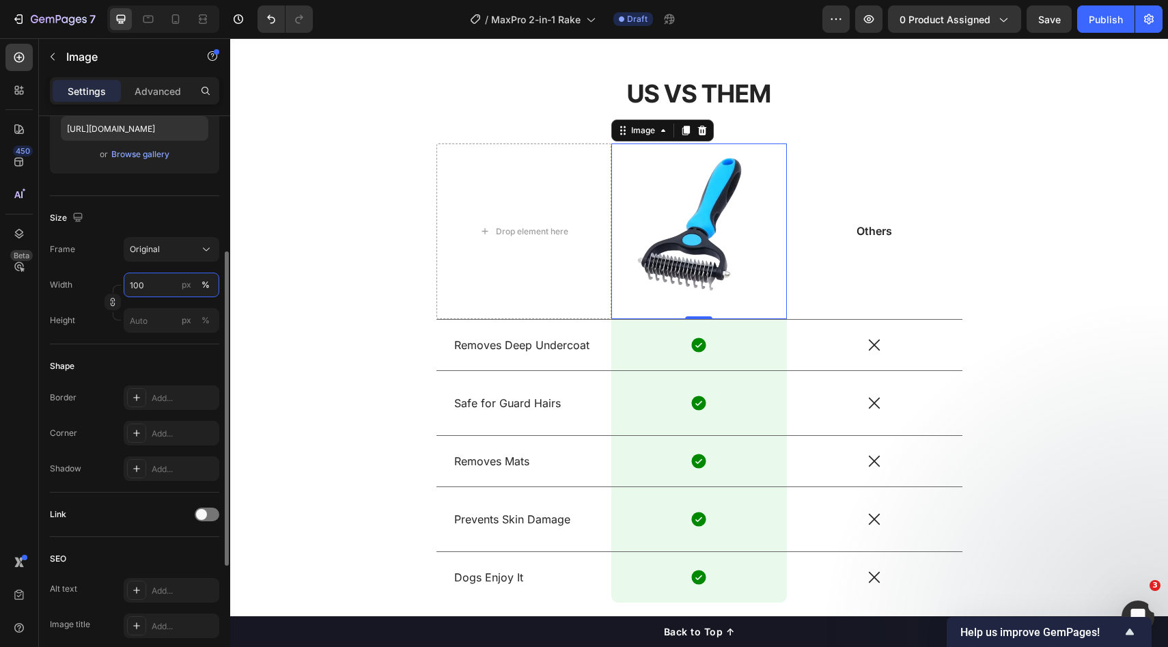
click at [156, 286] on input "100" at bounding box center [172, 285] width 96 height 25
click at [166, 290] on input "100" at bounding box center [172, 285] width 96 height 25
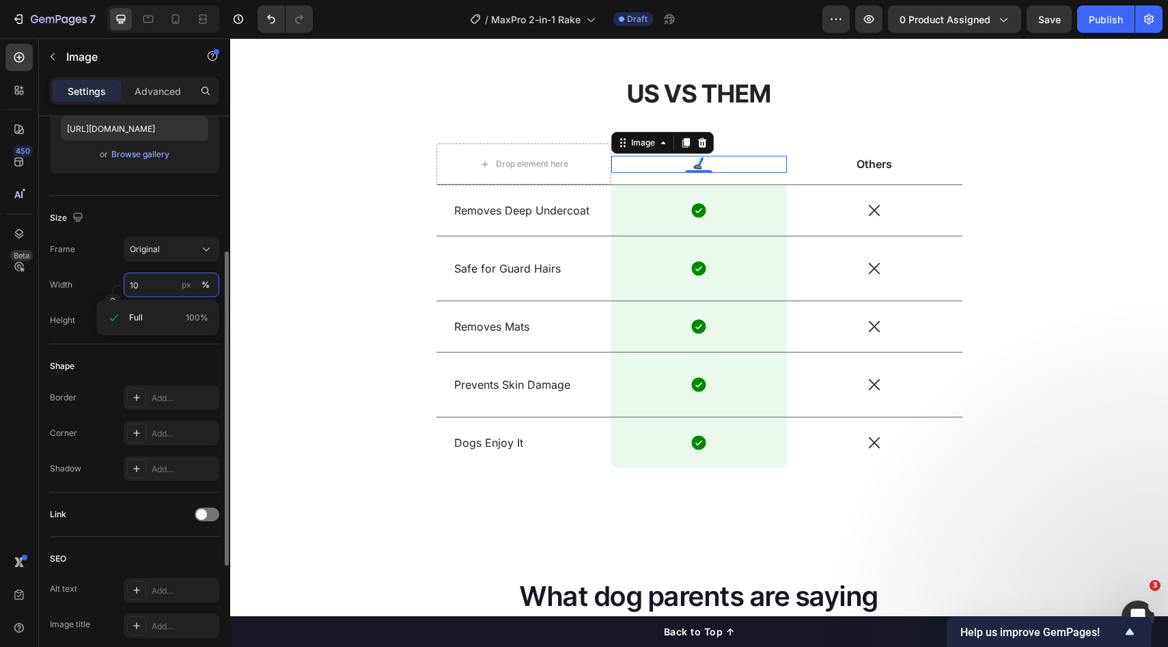
type input "1"
type input "2"
type input "5"
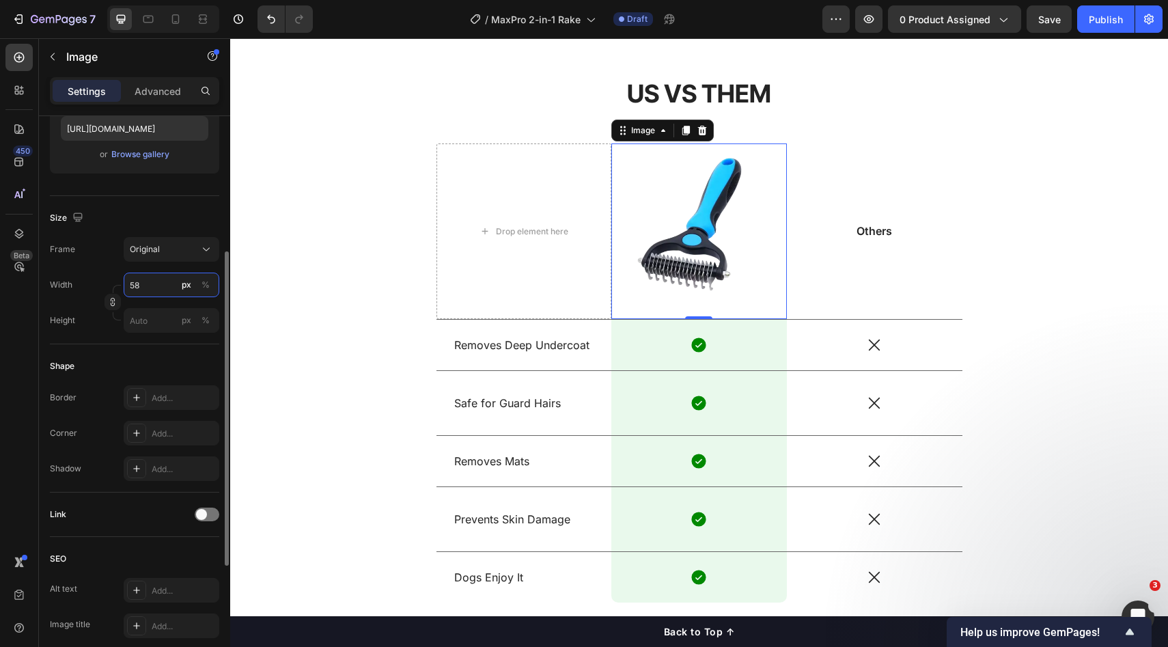
type input "5"
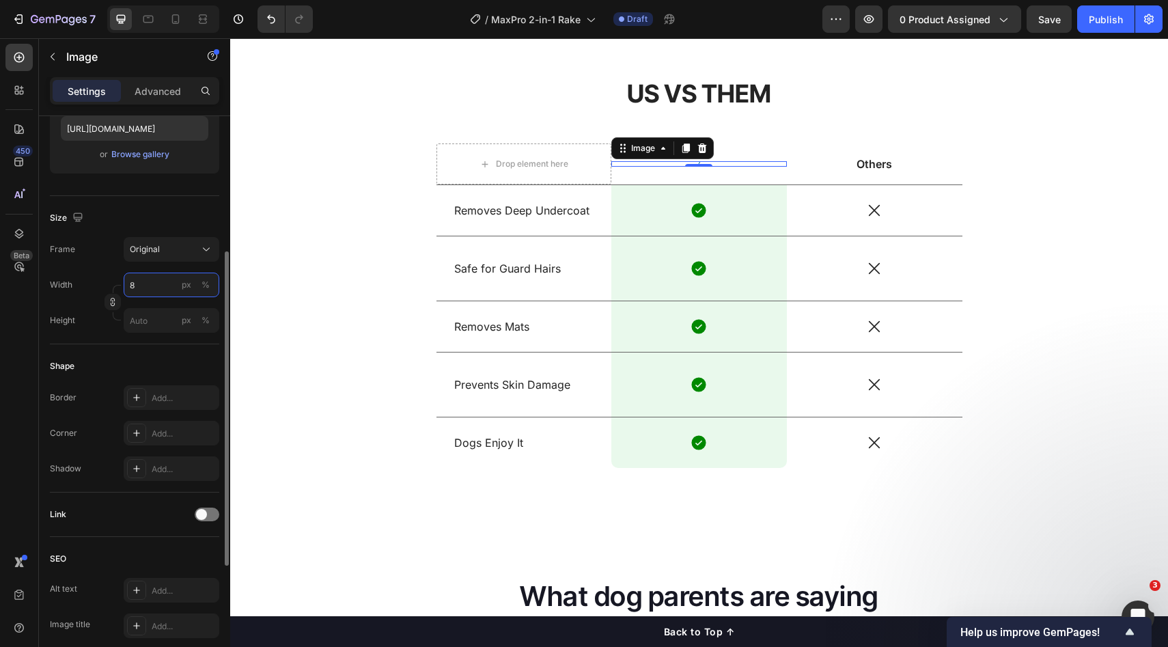
type input "80"
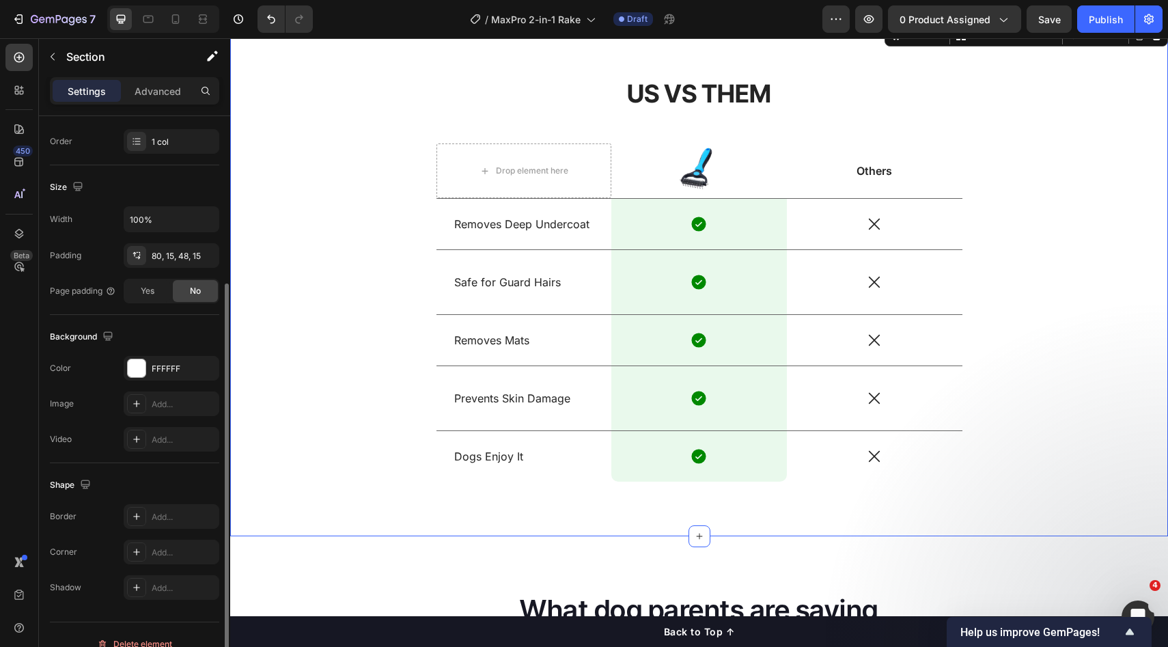
click at [1025, 153] on div "US VS THEM Heading Drop element here Image Others Text Block Row Removes Deep U…" at bounding box center [700, 291] width 918 height 428
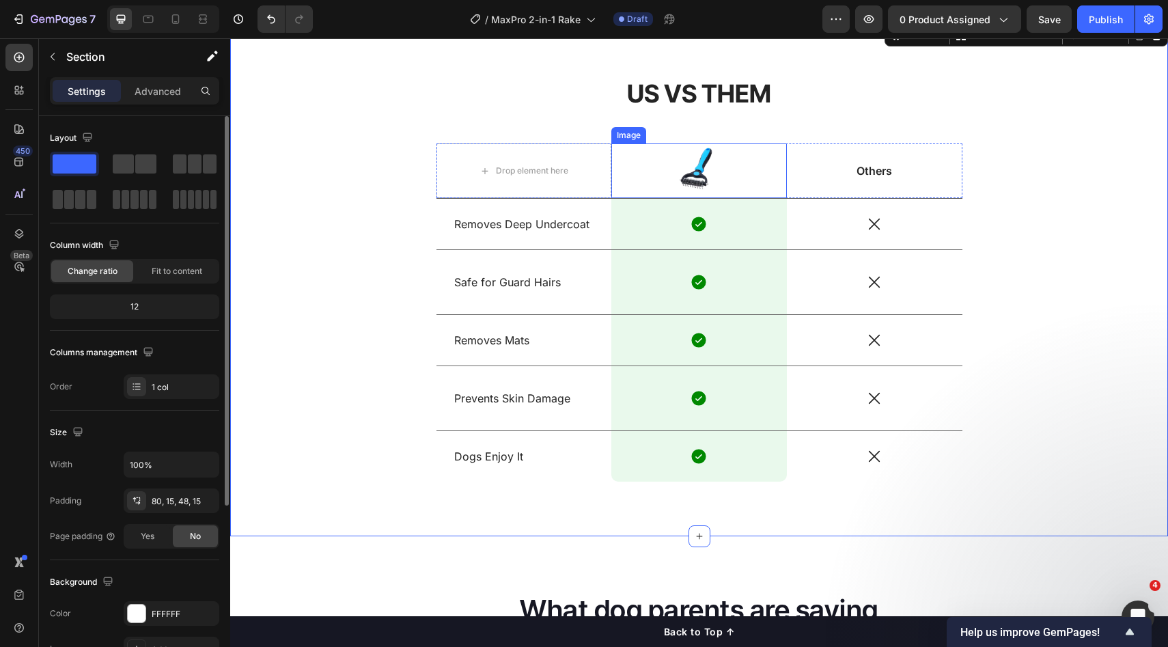
click at [754, 179] on div at bounding box center [700, 170] width 176 height 55
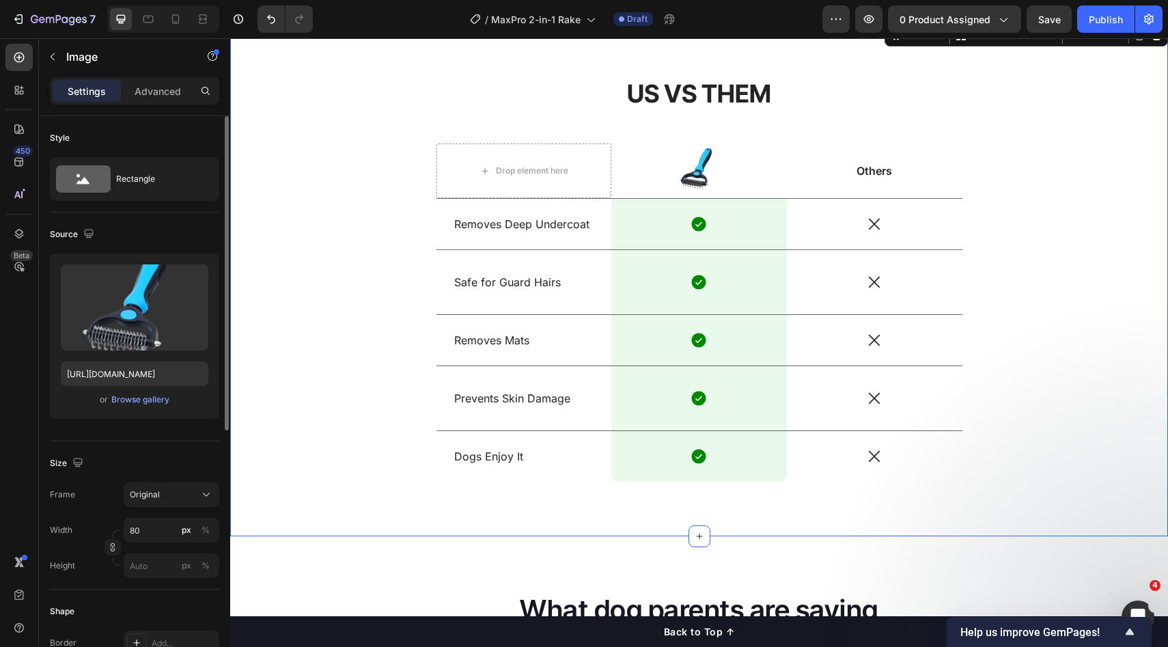
click at [979, 180] on div "US VS THEM Heading Drop element here Image Others Text Block Row Removes Deep U…" at bounding box center [700, 291] width 918 height 428
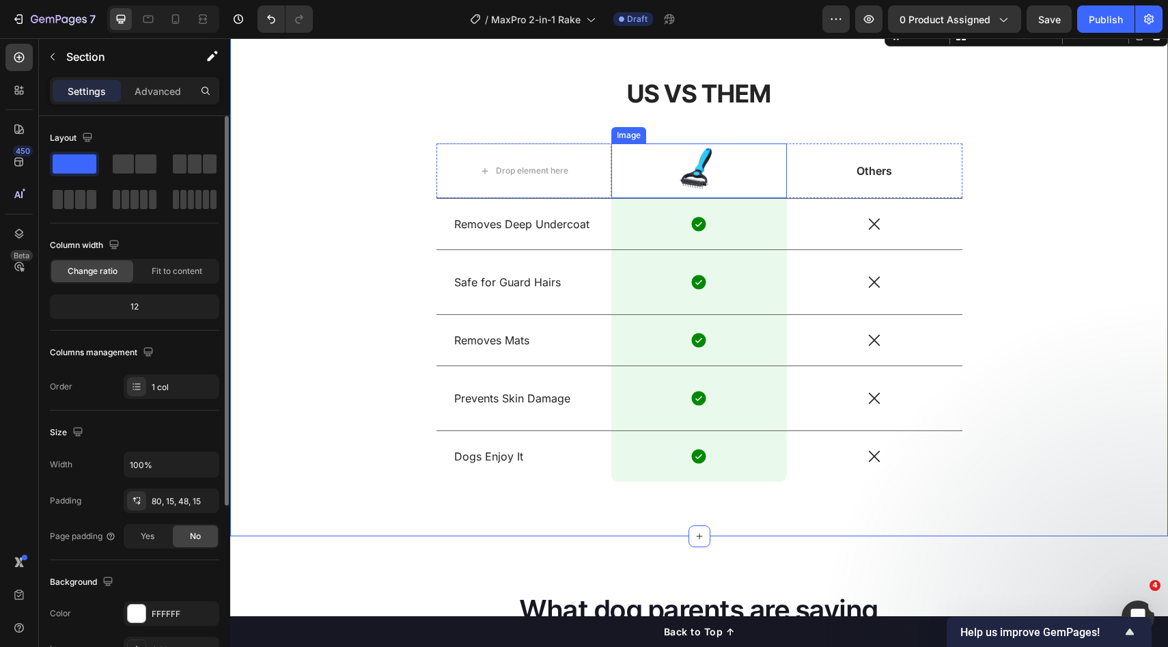
click at [698, 183] on img at bounding box center [699, 170] width 55 height 55
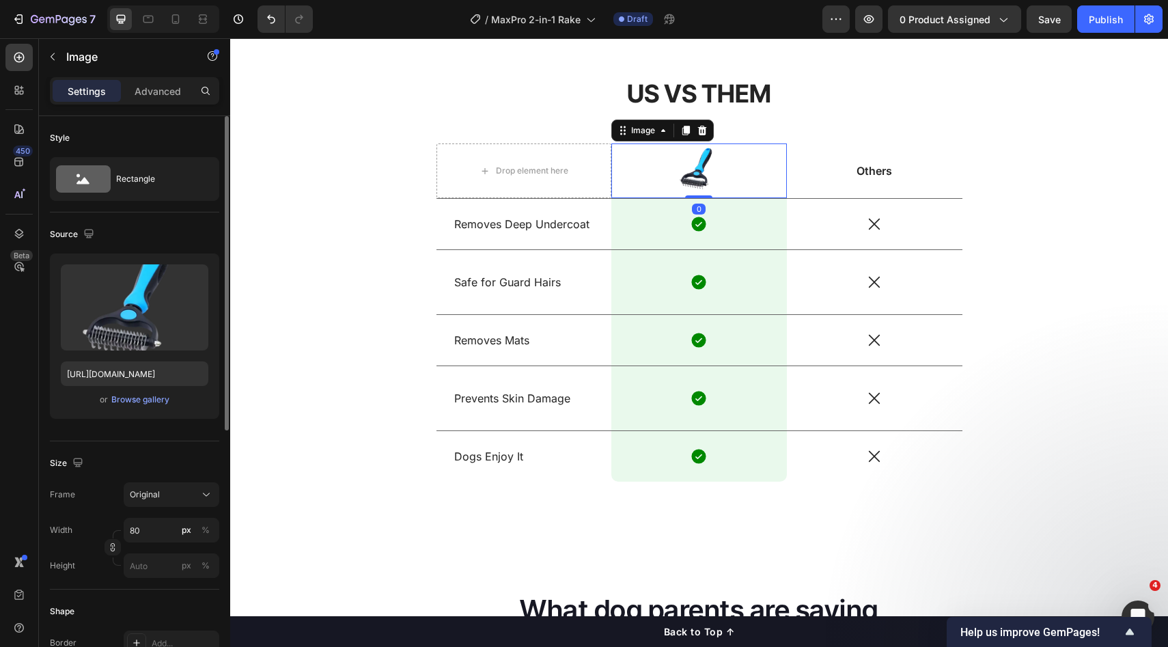
click at [821, 187] on div "Others Text Block" at bounding box center [875, 170] width 176 height 55
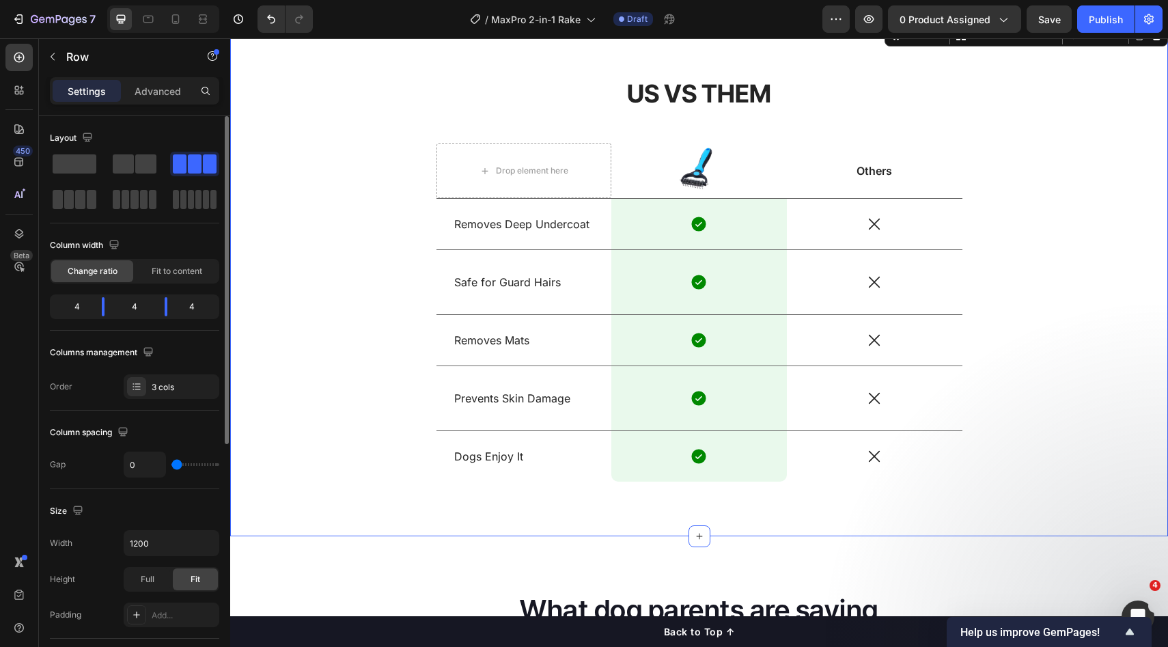
click at [1110, 197] on div "US VS THEM Heading Drop element here Image Others Text Block Row Removes Deep U…" at bounding box center [700, 291] width 918 height 428
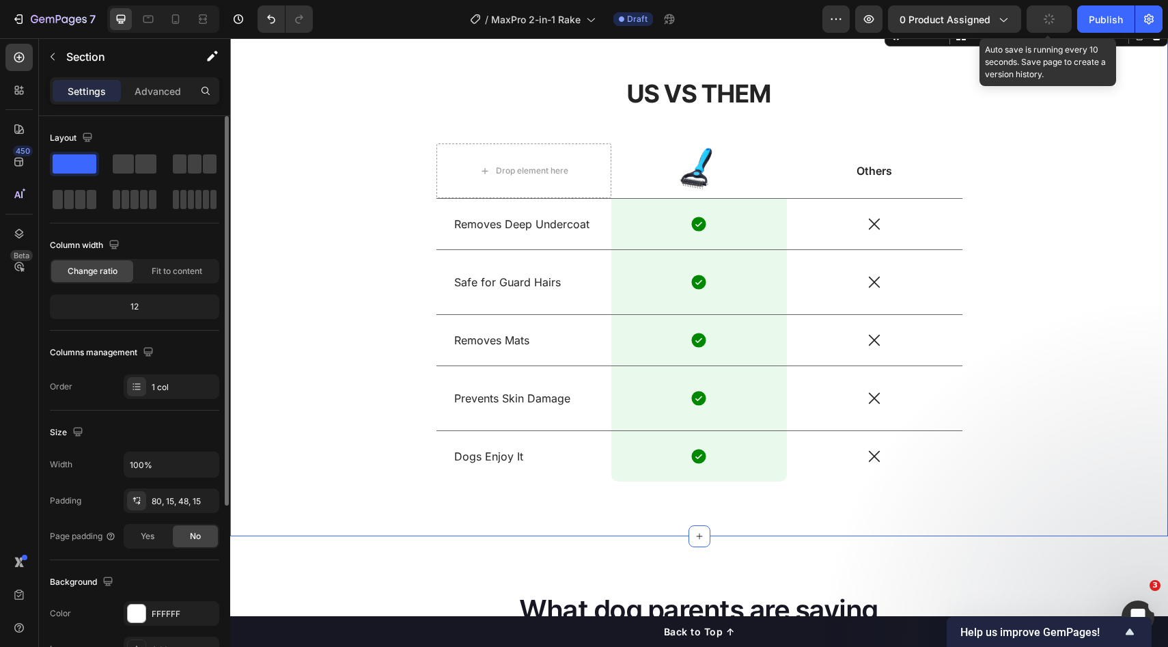
click at [1055, 26] on button "button" at bounding box center [1049, 18] width 45 height 27
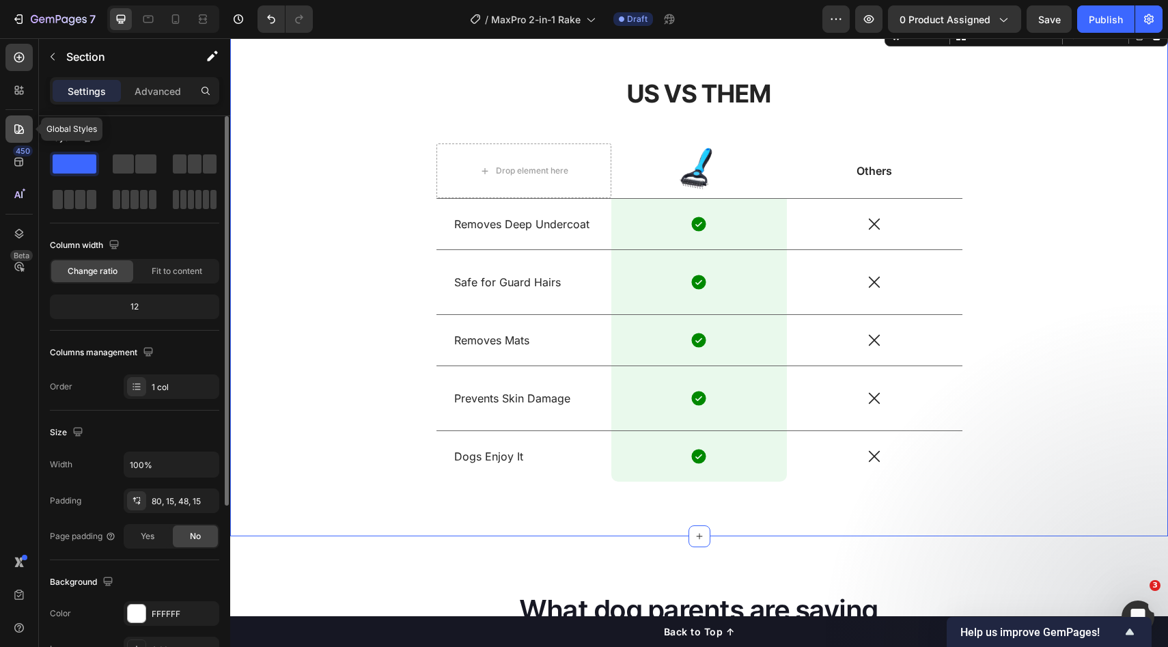
click at [22, 131] on icon at bounding box center [19, 129] width 14 height 14
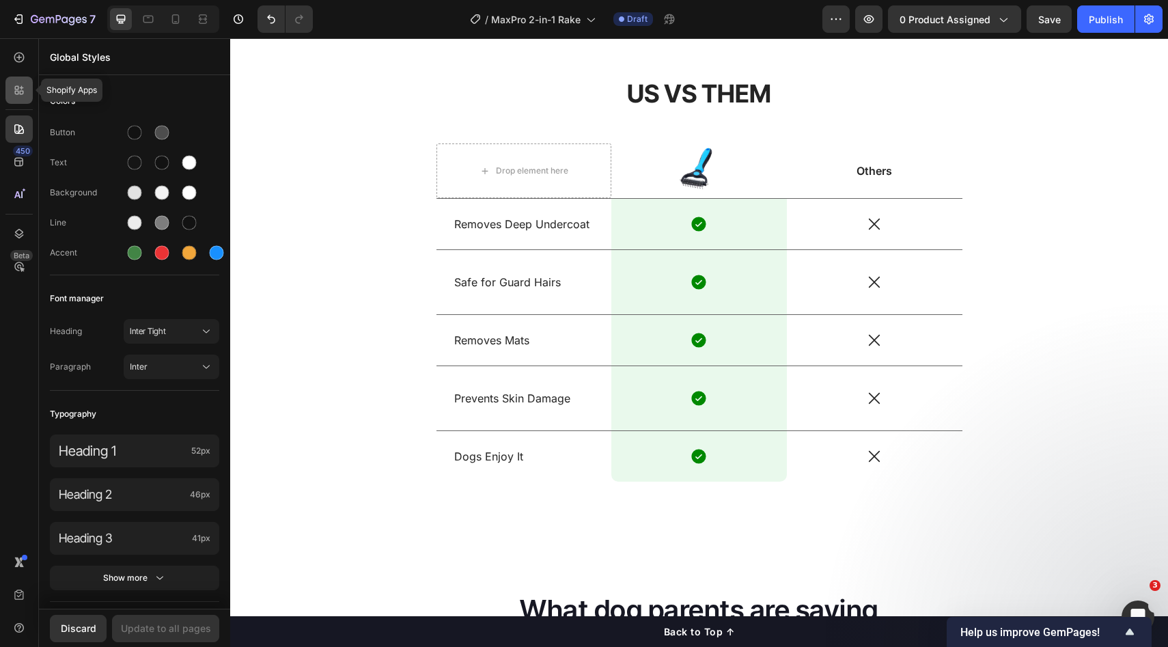
click at [21, 96] on icon at bounding box center [19, 90] width 14 height 14
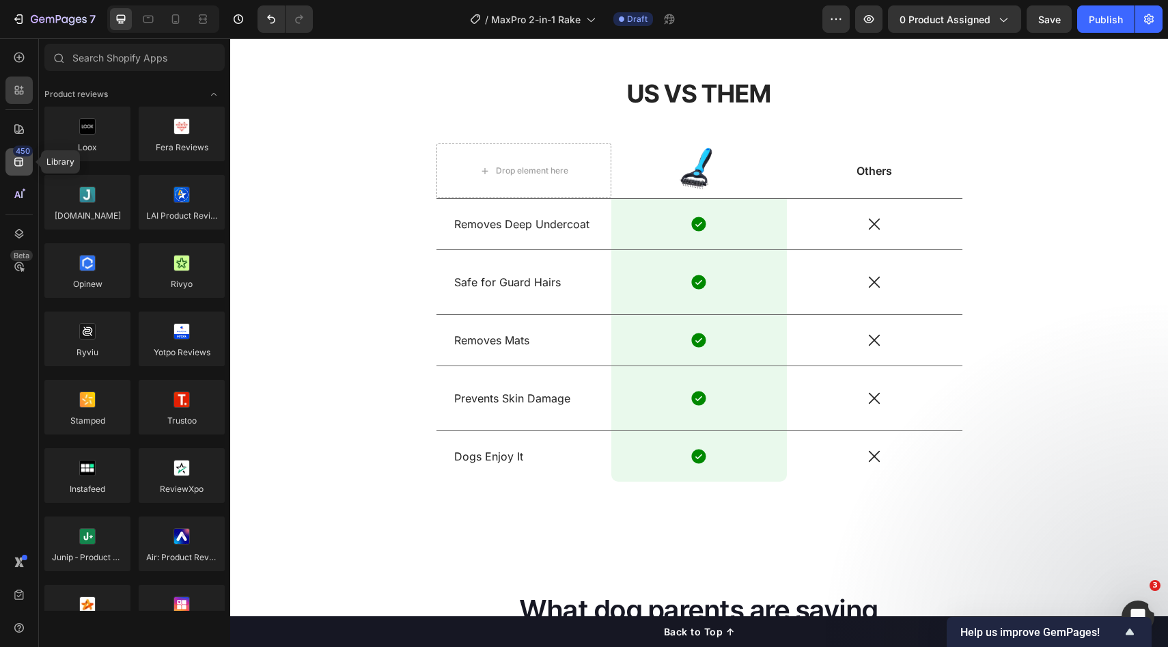
click at [15, 169] on div "450" at bounding box center [18, 161] width 27 height 27
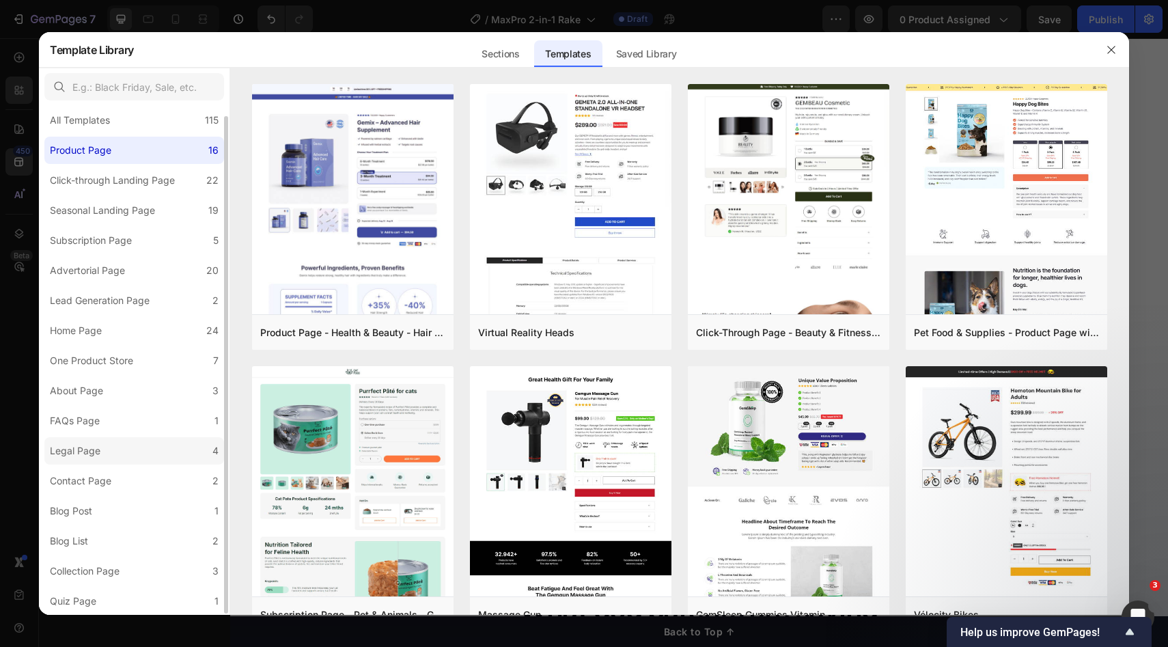
scroll to position [3, 0]
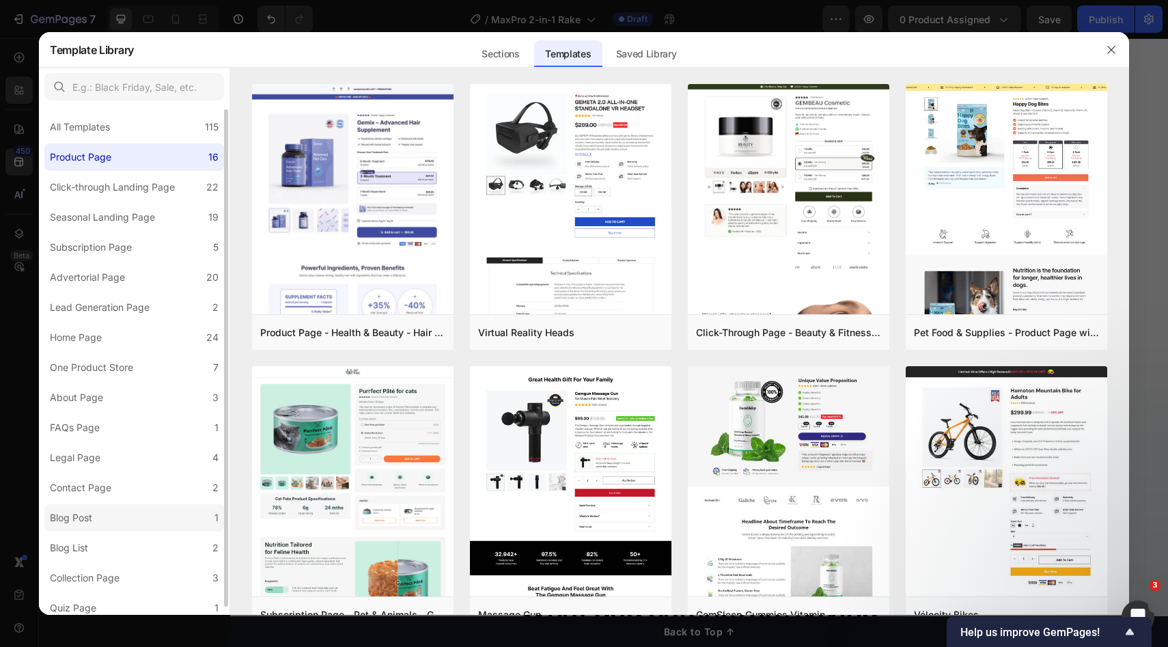
click at [112, 513] on label "Blog Post 1" at bounding box center [134, 517] width 180 height 27
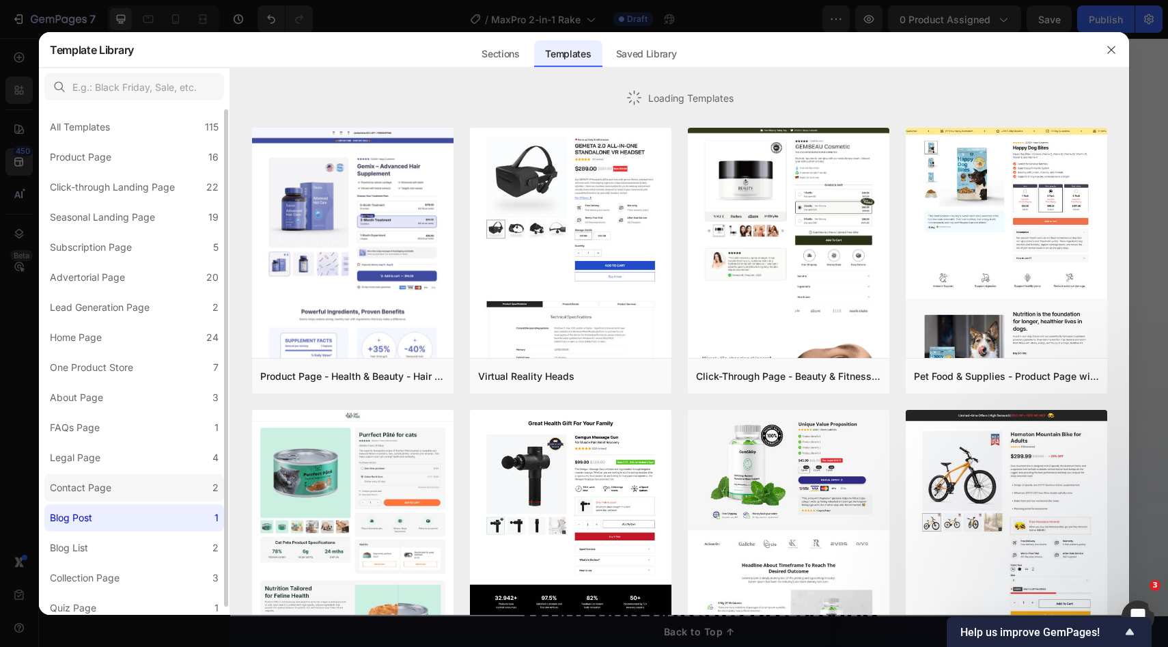
drag, startPoint x: 116, startPoint y: 493, endPoint x: 121, endPoint y: 480, distance: 13.2
click at [116, 493] on label "Contact Page 2" at bounding box center [134, 487] width 180 height 27
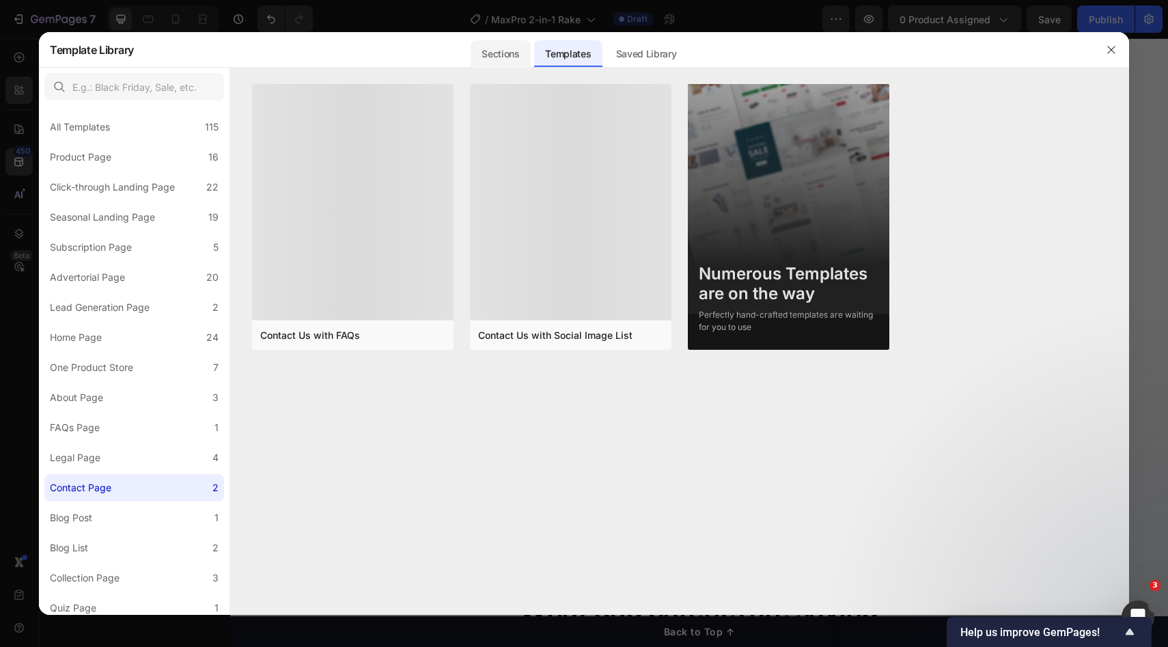
click at [497, 56] on div "Sections" at bounding box center [500, 53] width 59 height 27
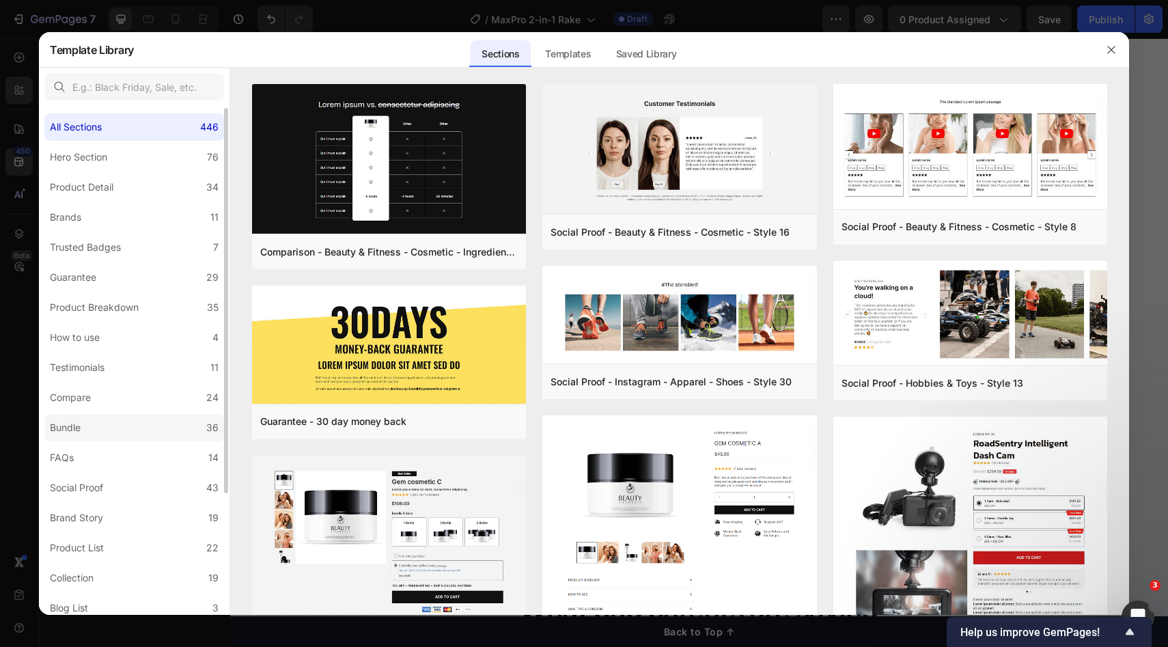
click at [108, 422] on label "Bundle 36" at bounding box center [134, 427] width 180 height 27
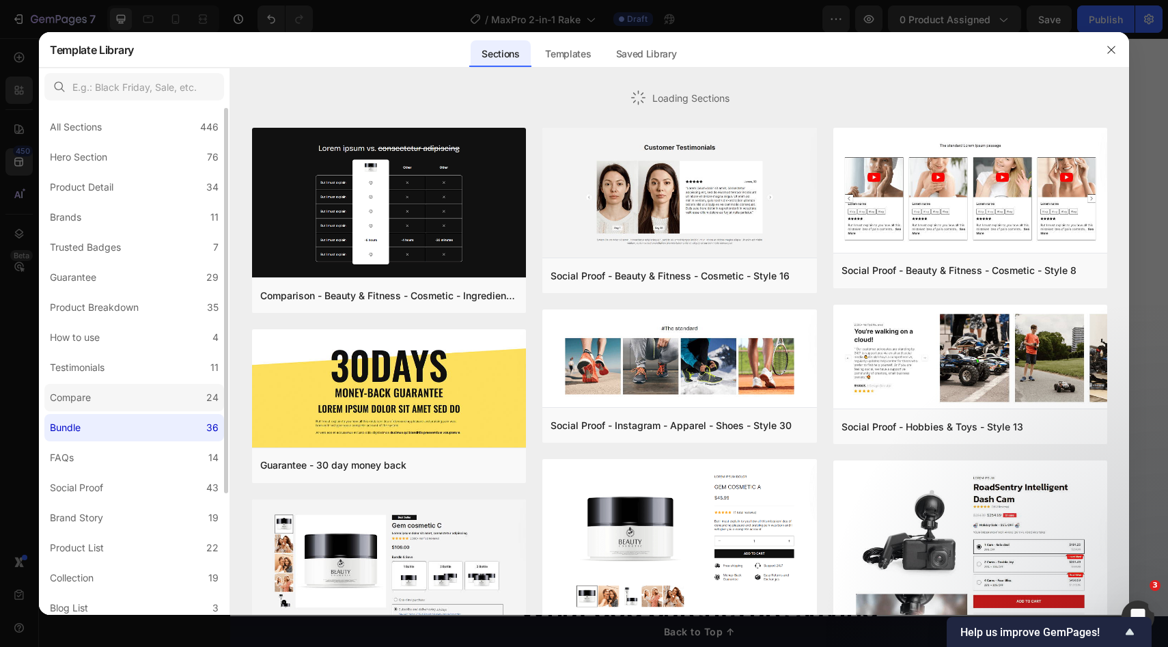
click at [122, 400] on label "Compare 24" at bounding box center [134, 397] width 180 height 27
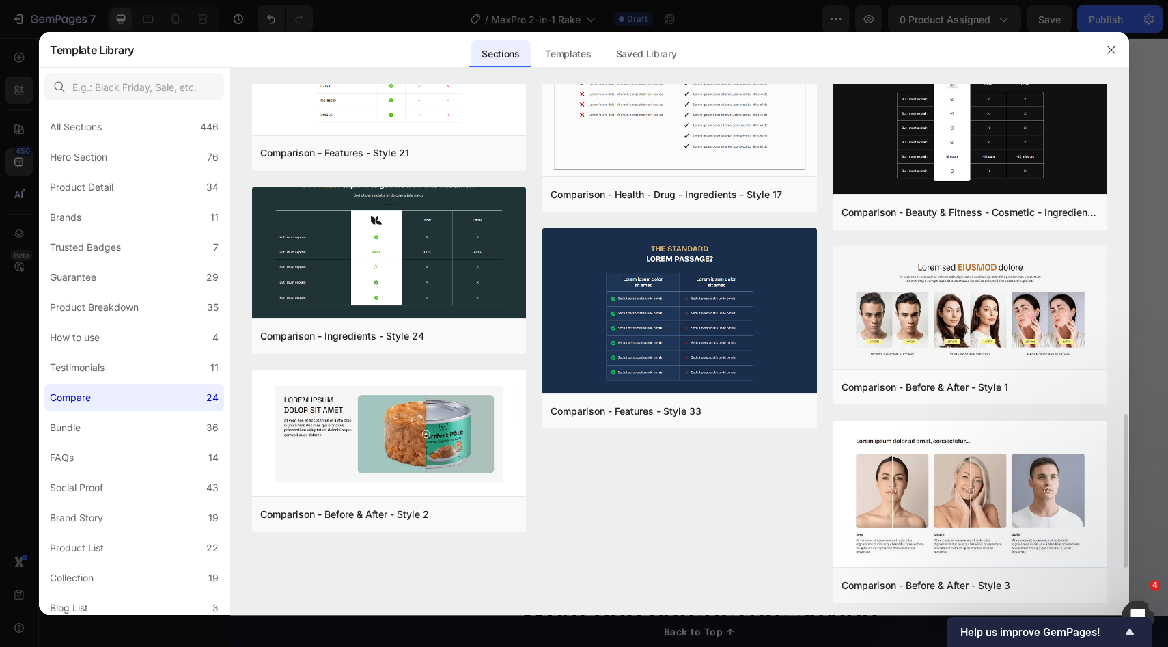
scroll to position [1256, 0]
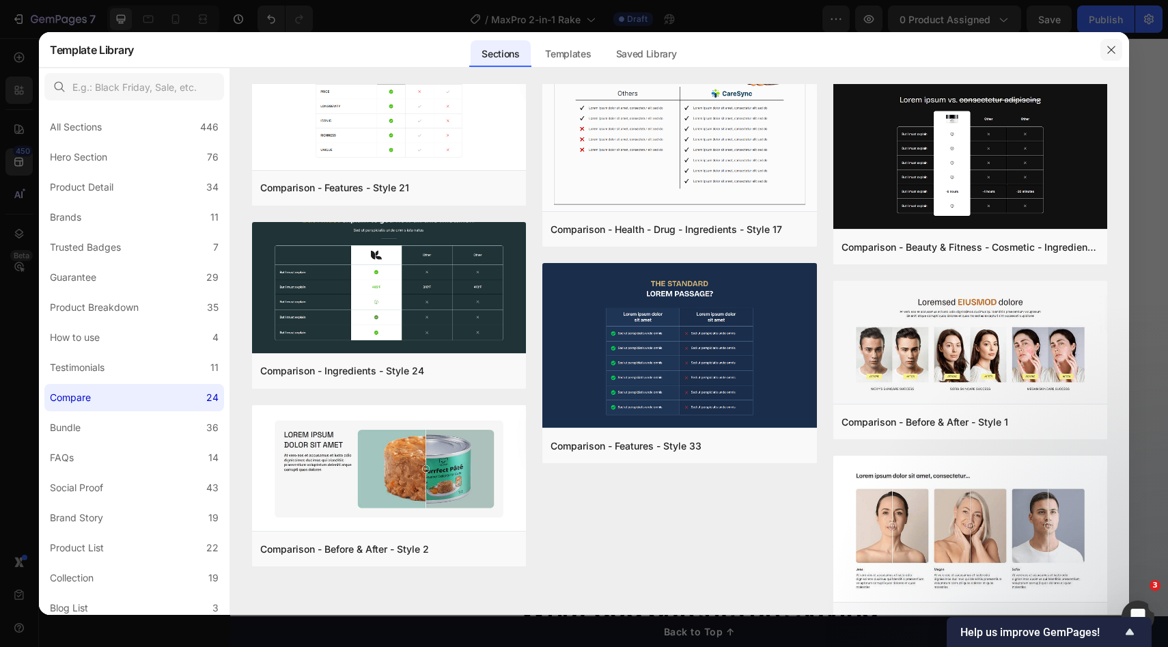
drag, startPoint x: 1111, startPoint y: 44, endPoint x: 780, endPoint y: 99, distance: 335.3
click at [1111, 44] on icon "button" at bounding box center [1111, 49] width 11 height 11
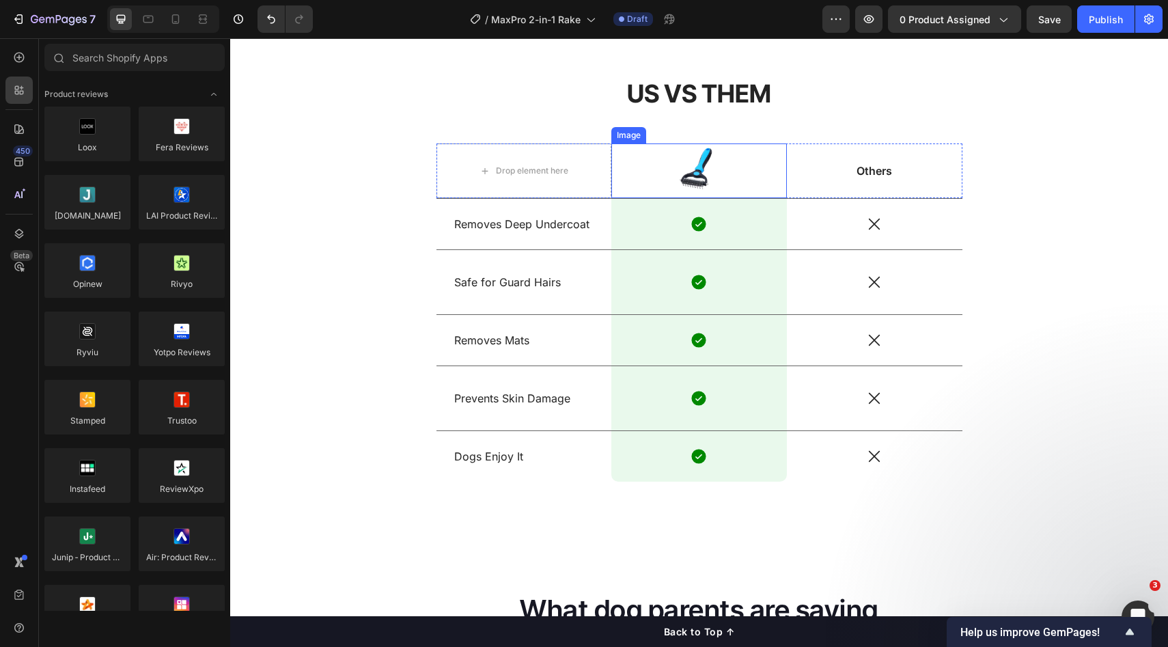
click at [735, 180] on div at bounding box center [700, 170] width 176 height 55
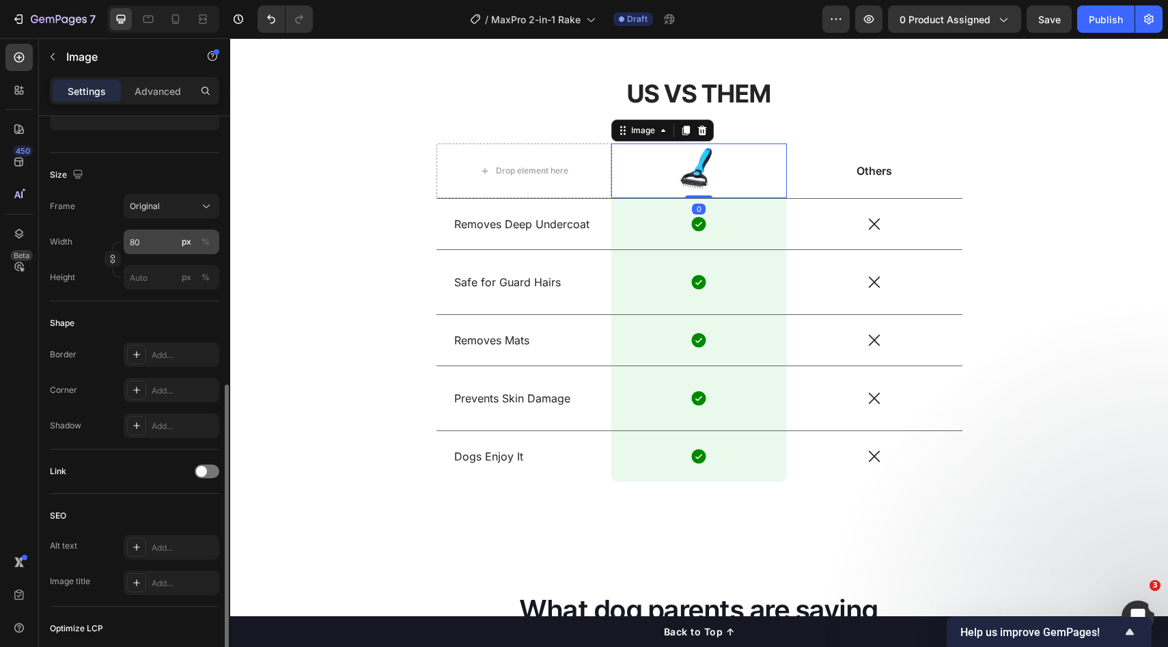
scroll to position [383, 0]
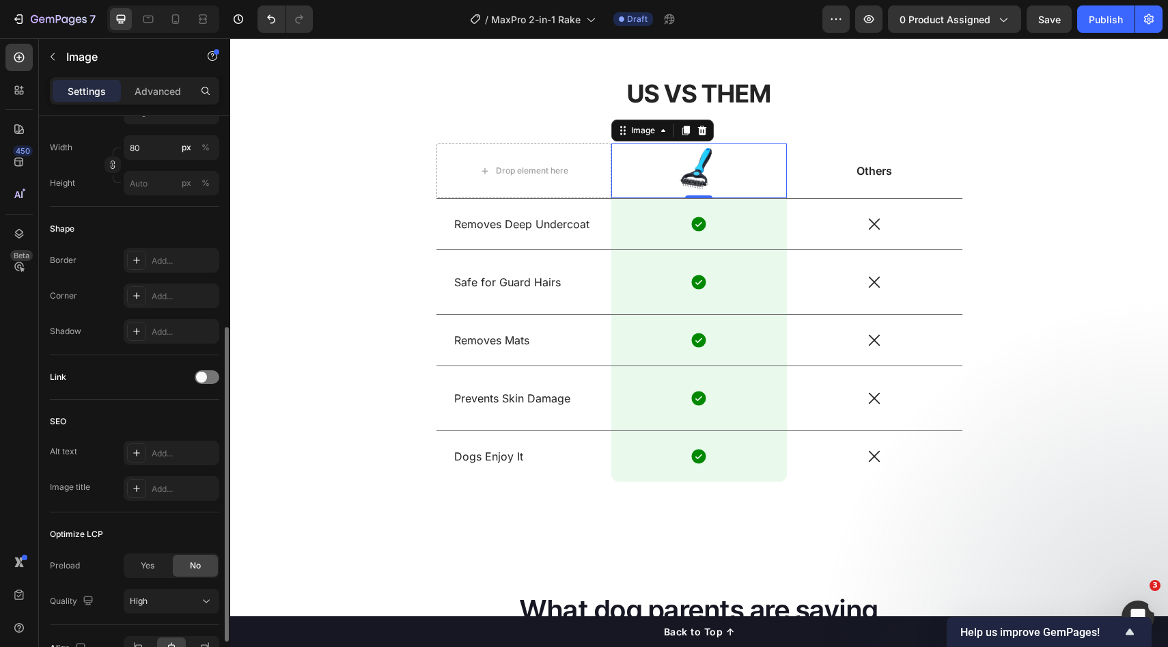
click at [617, 185] on div at bounding box center [700, 170] width 176 height 55
click at [722, 178] on div at bounding box center [700, 170] width 176 height 55
drag, startPoint x: 884, startPoint y: 189, endPoint x: 747, endPoint y: 180, distance: 137.6
click at [884, 189] on div "Others Text Block" at bounding box center [875, 170] width 176 height 55
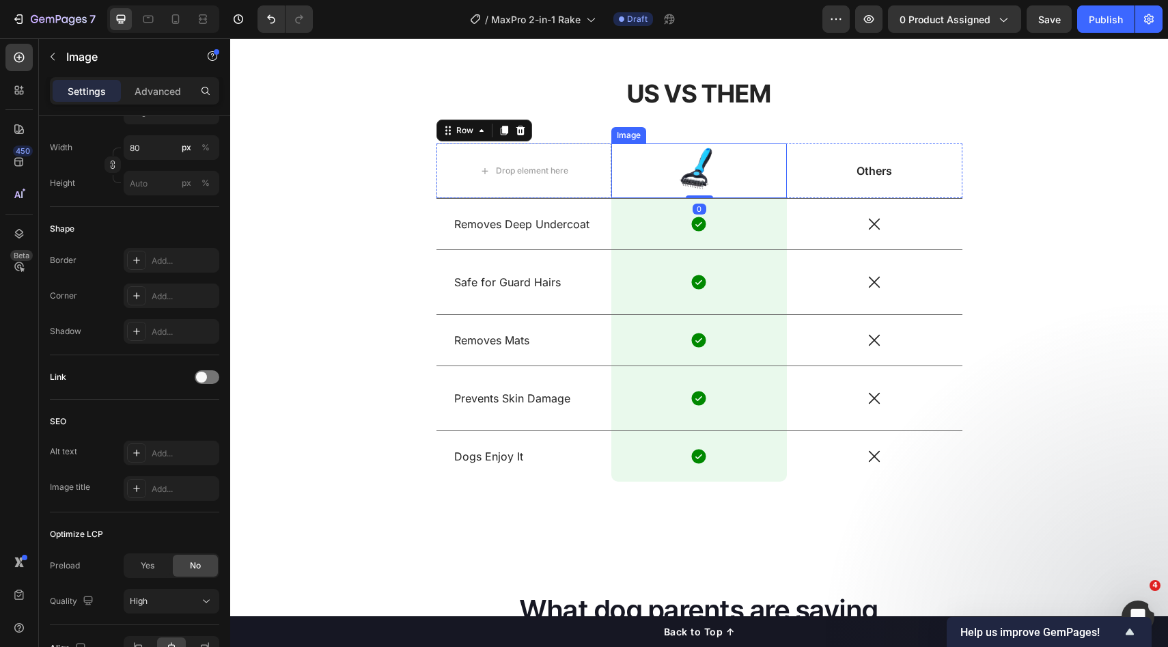
scroll to position [0, 0]
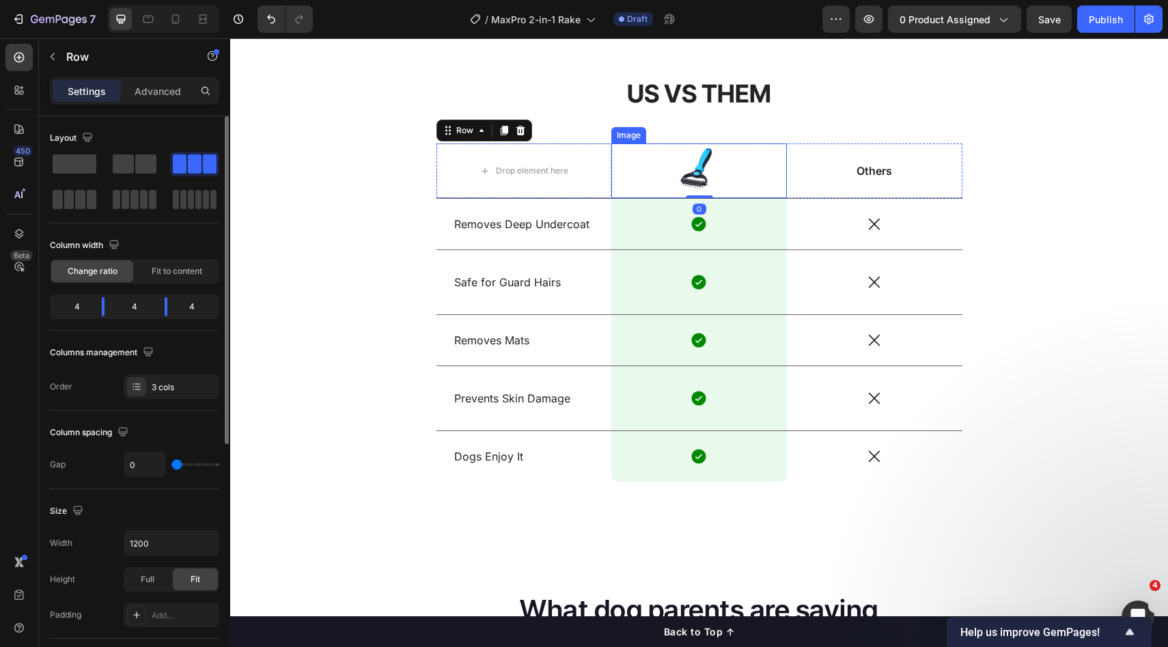
click at [663, 178] on div at bounding box center [700, 170] width 176 height 55
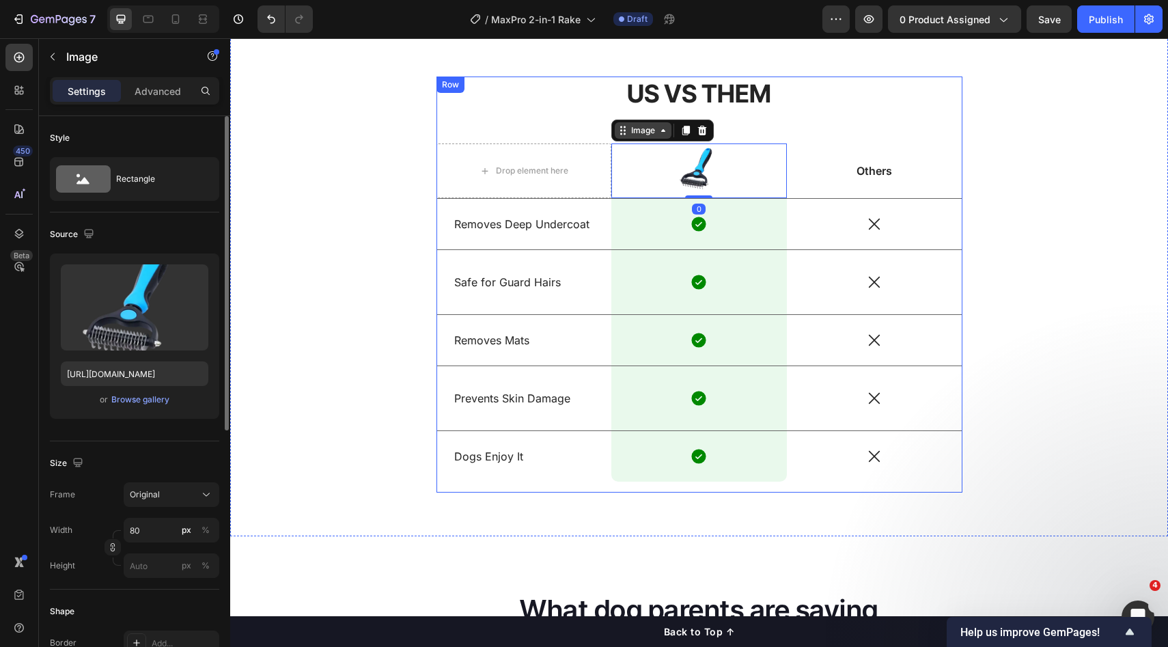
click at [649, 133] on div "Image" at bounding box center [643, 130] width 29 height 12
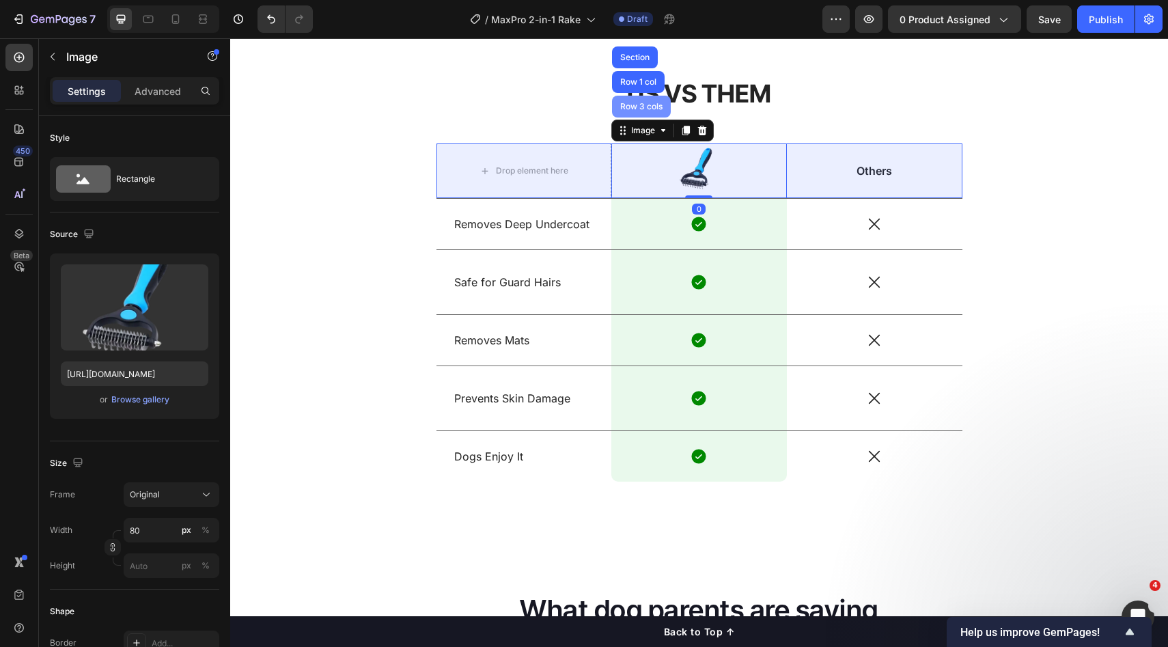
click at [641, 107] on div "Row 3 cols" at bounding box center [642, 106] width 48 height 8
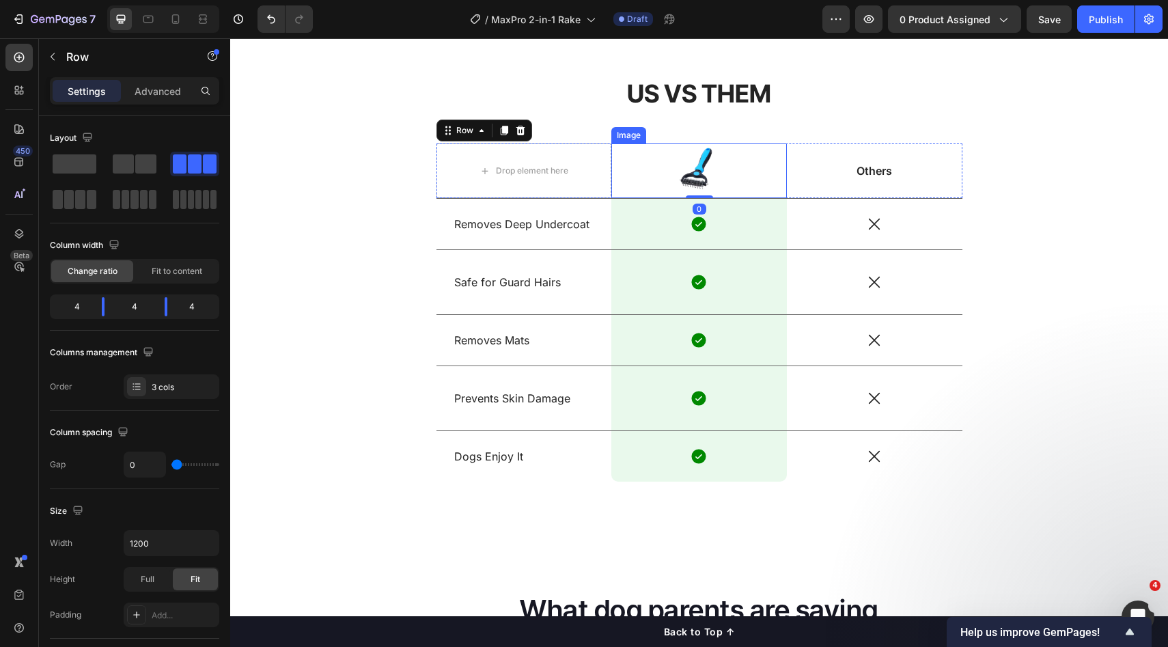
click at [659, 163] on div at bounding box center [700, 170] width 176 height 55
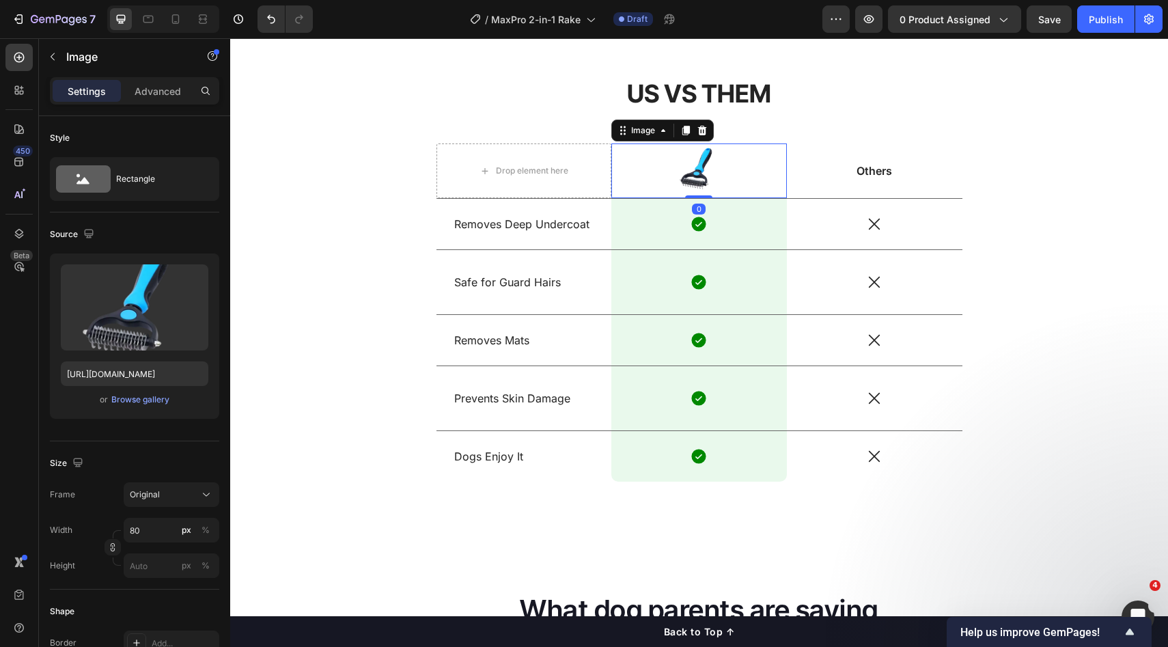
click at [797, 182] on div "Others Text Block" at bounding box center [875, 170] width 176 height 55
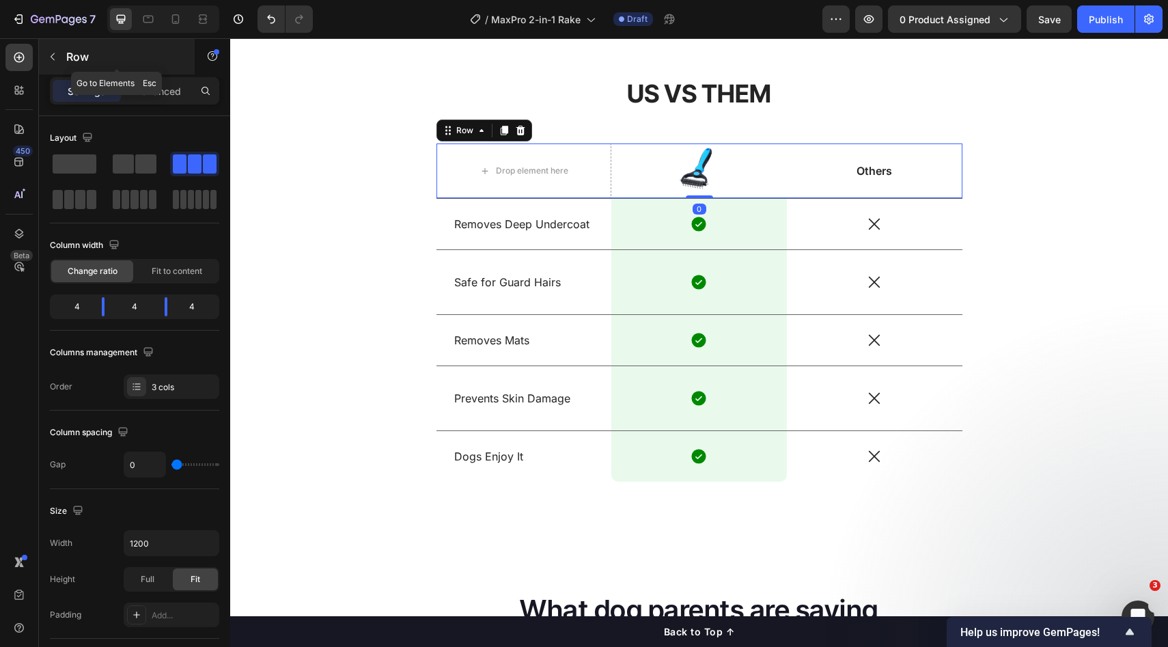
click at [52, 55] on icon "button" at bounding box center [52, 56] width 11 height 11
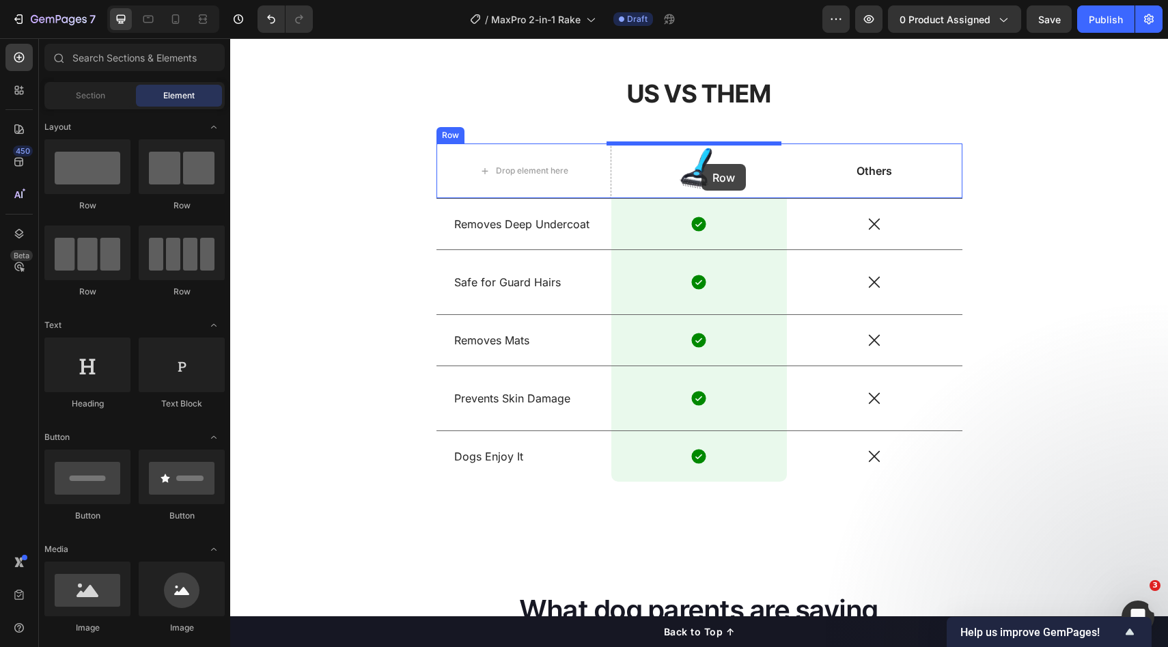
drag, startPoint x: 340, startPoint y: 200, endPoint x: 702, endPoint y: 164, distance: 363.3
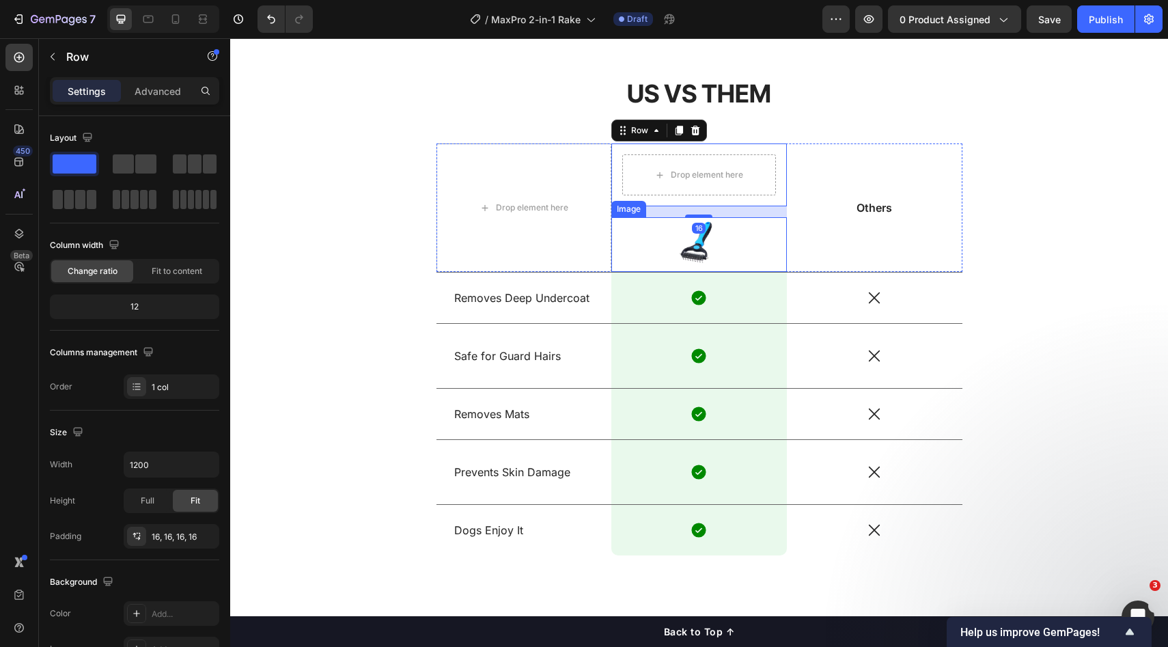
click at [713, 253] on img at bounding box center [699, 244] width 55 height 55
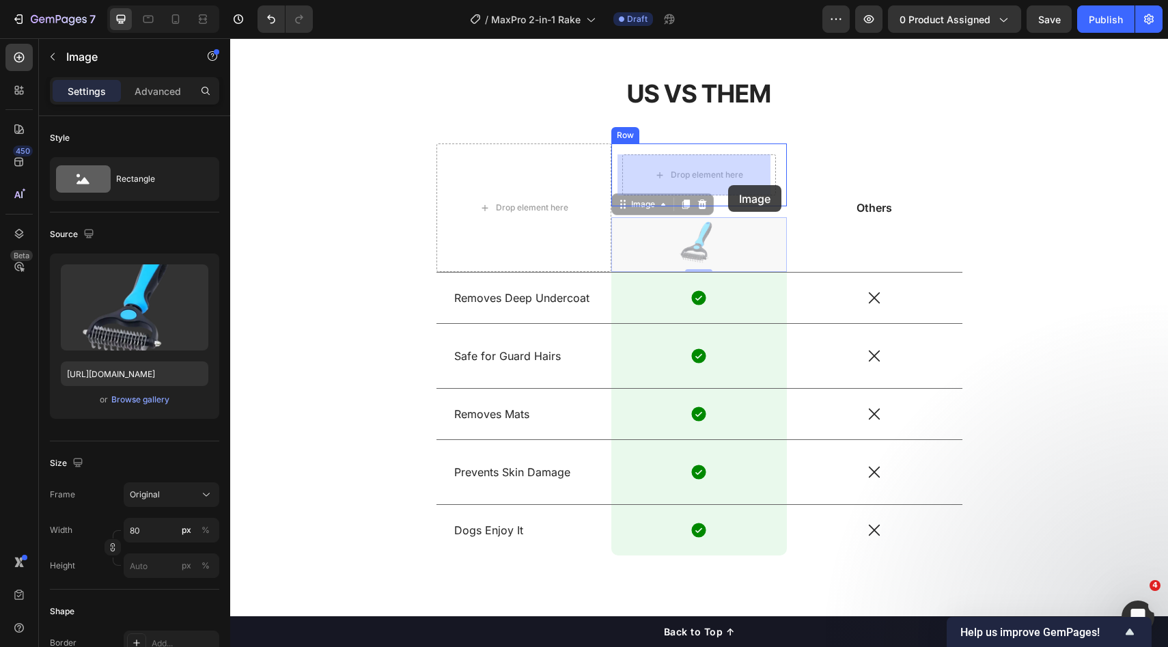
drag, startPoint x: 735, startPoint y: 238, endPoint x: 728, endPoint y: 184, distance: 53.7
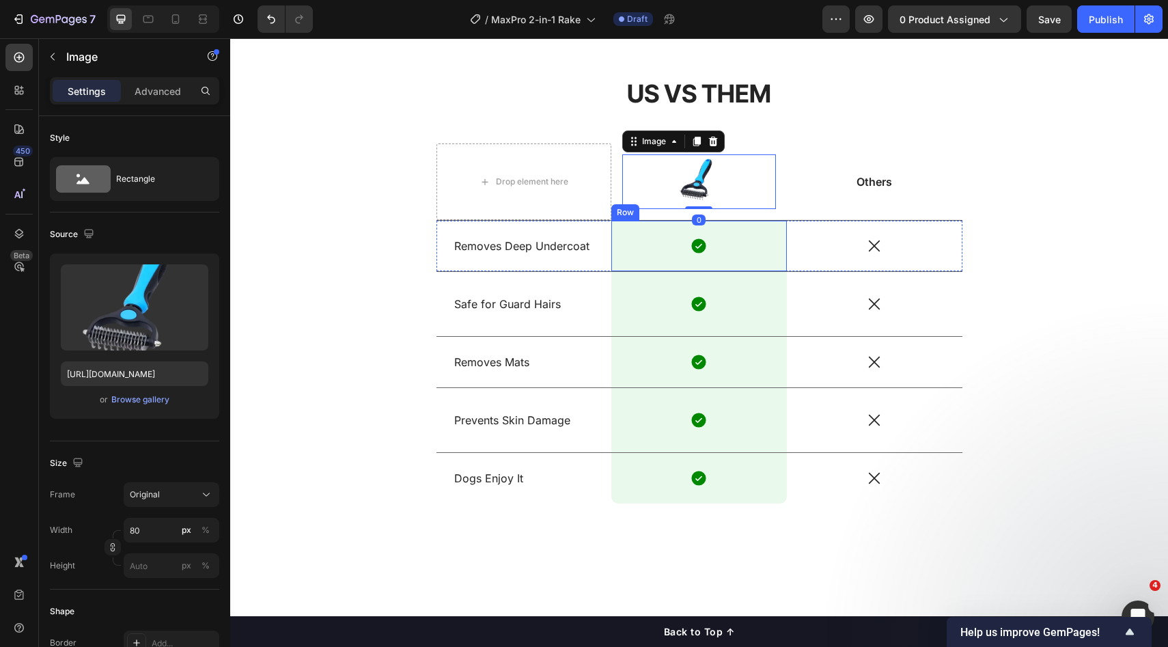
click at [846, 217] on div "Others Text Block" at bounding box center [875, 181] width 176 height 77
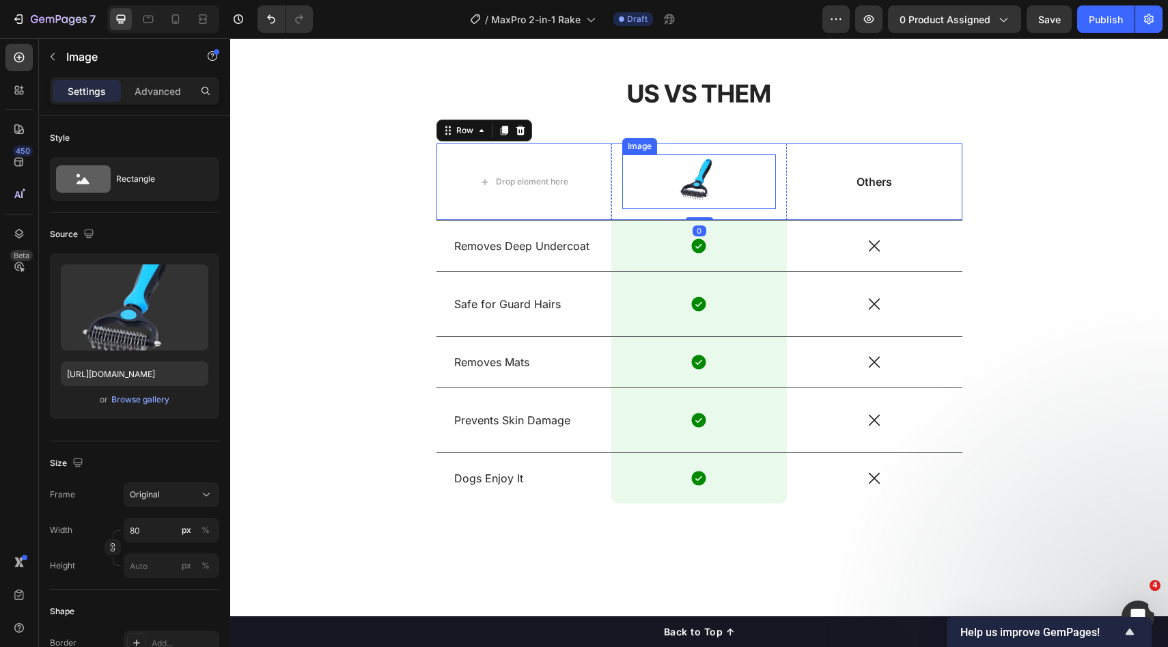
click at [756, 181] on div at bounding box center [699, 181] width 154 height 55
click at [760, 210] on div "Image 0 Row" at bounding box center [700, 181] width 176 height 77
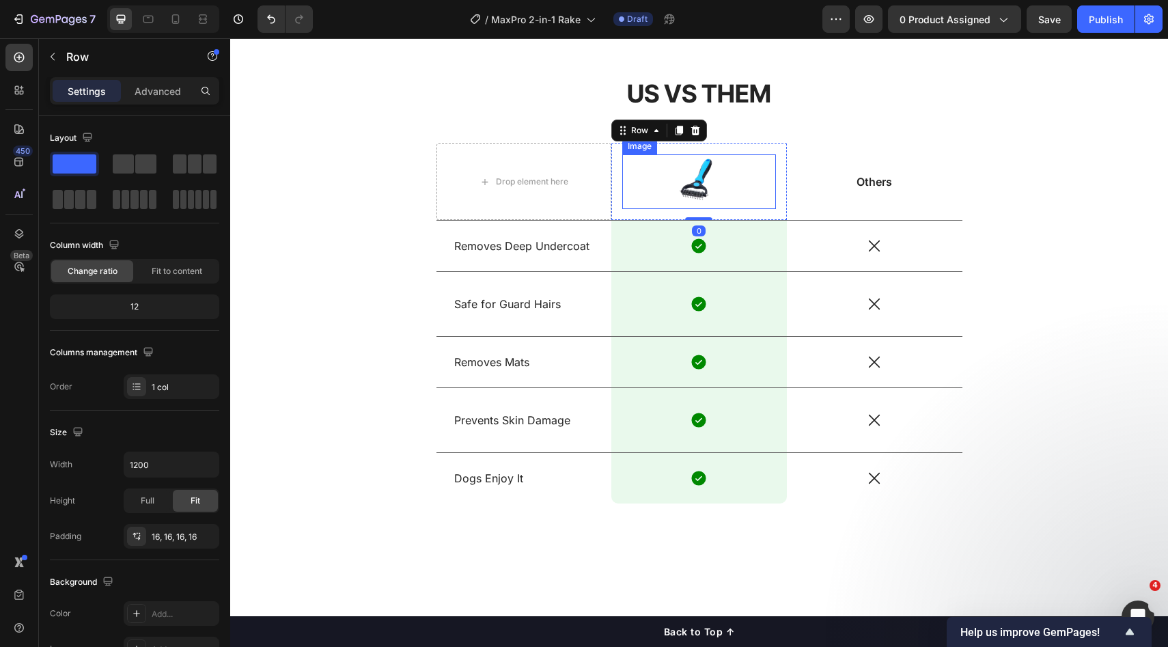
click at [748, 189] on div at bounding box center [699, 181] width 154 height 55
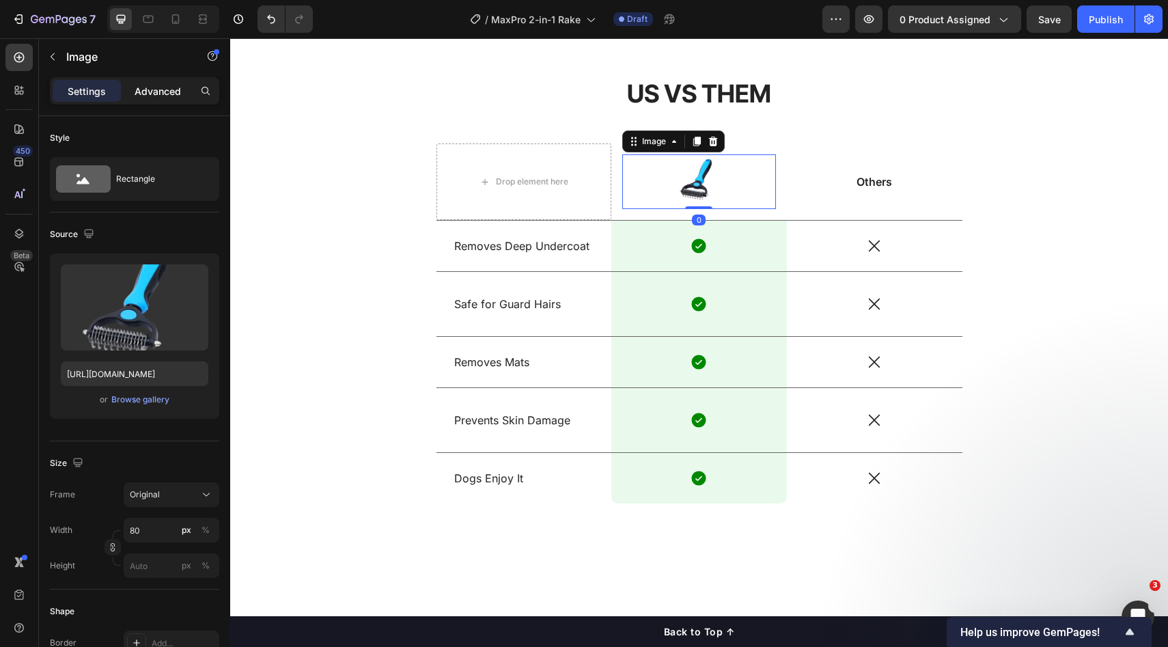
click at [155, 94] on p "Advanced" at bounding box center [158, 91] width 46 height 14
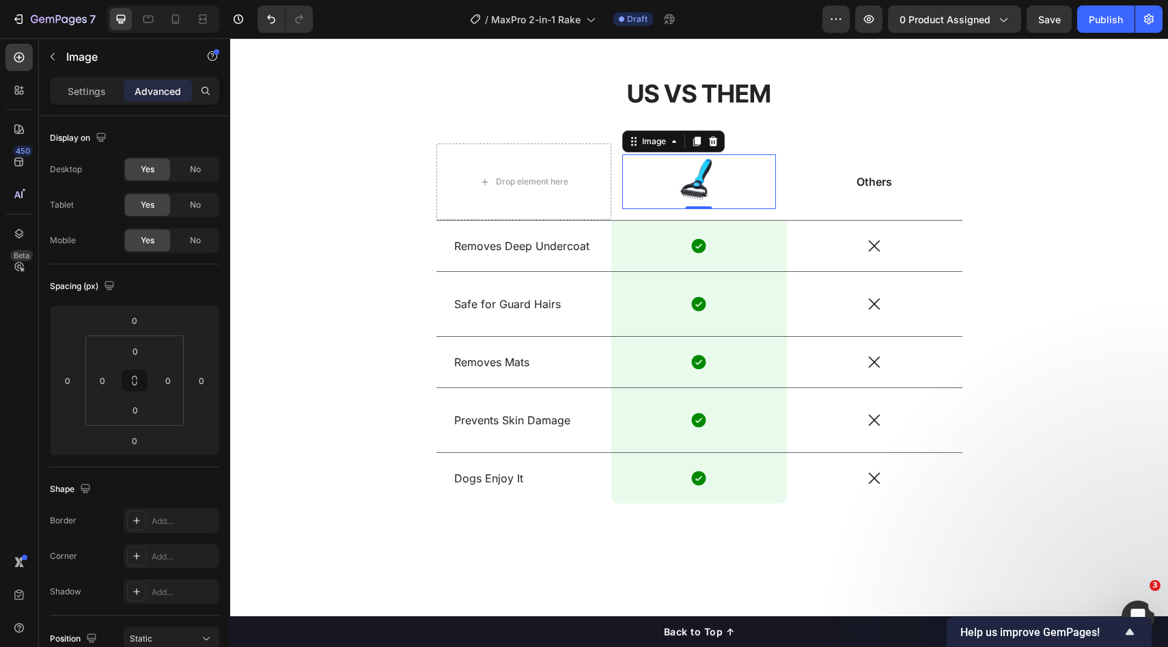
click at [713, 188] on img at bounding box center [699, 181] width 55 height 55
click at [829, 193] on div "Others Text Block" at bounding box center [875, 181] width 176 height 77
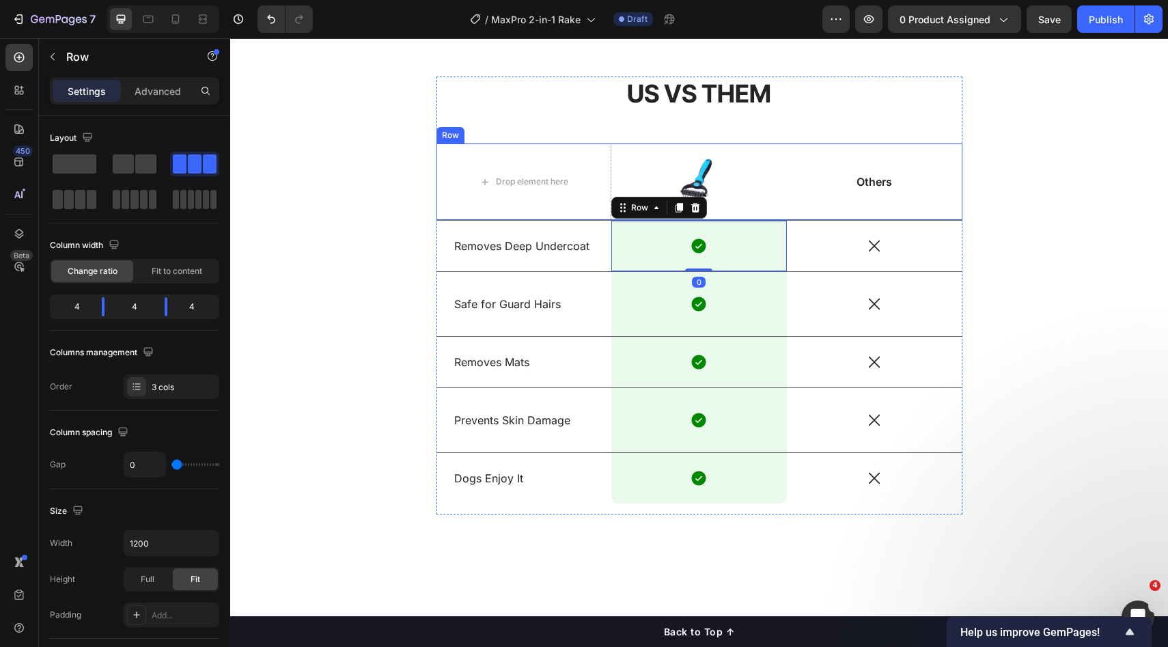
drag, startPoint x: 706, startPoint y: 220, endPoint x: 724, endPoint y: 208, distance: 22.2
click at [707, 220] on div "US VS THEM Heading Drop element here Image Row Others Text Block Row Removes De…" at bounding box center [700, 296] width 526 height 439
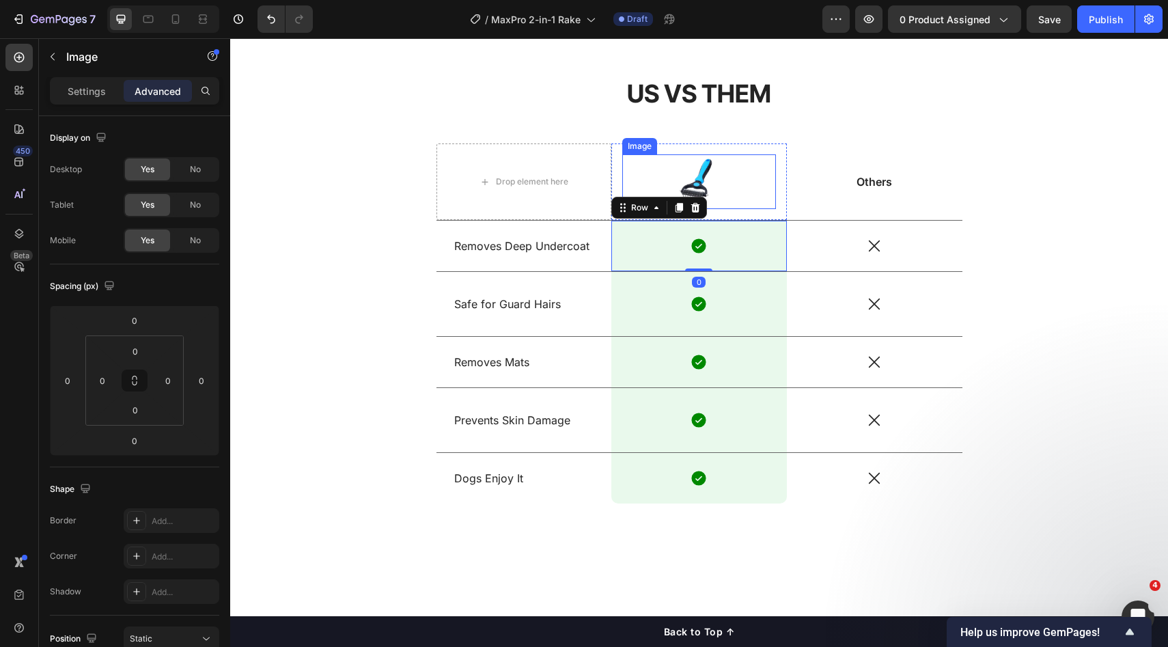
click at [724, 208] on div at bounding box center [699, 181] width 154 height 55
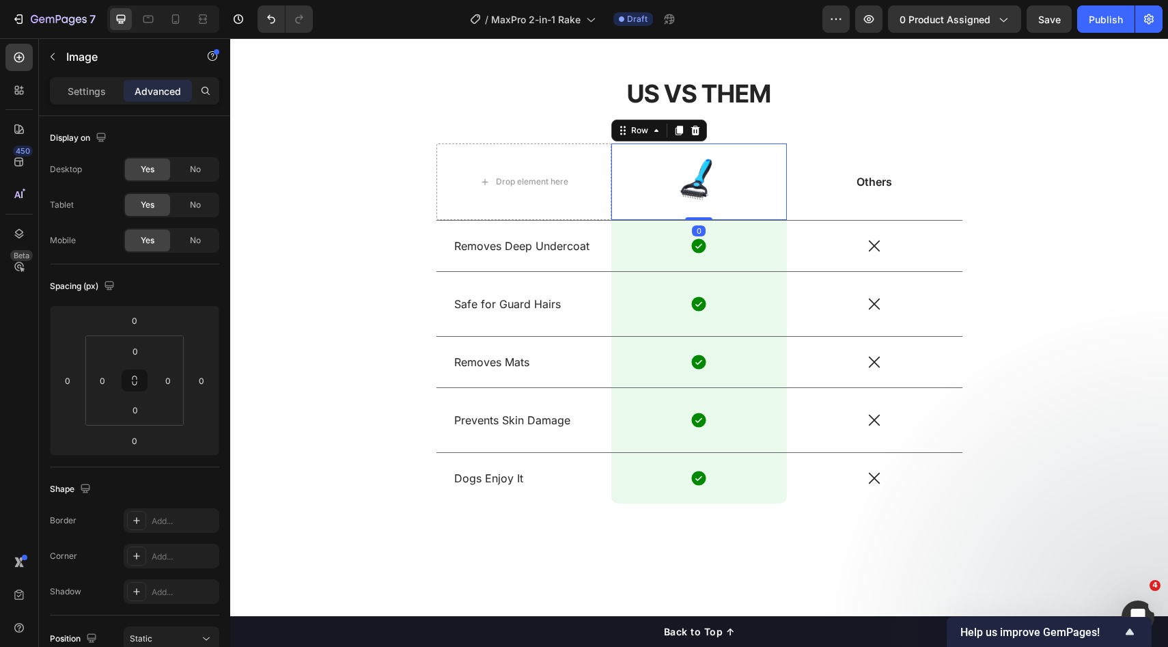
click at [733, 211] on div "Image Row 0" at bounding box center [700, 181] width 176 height 77
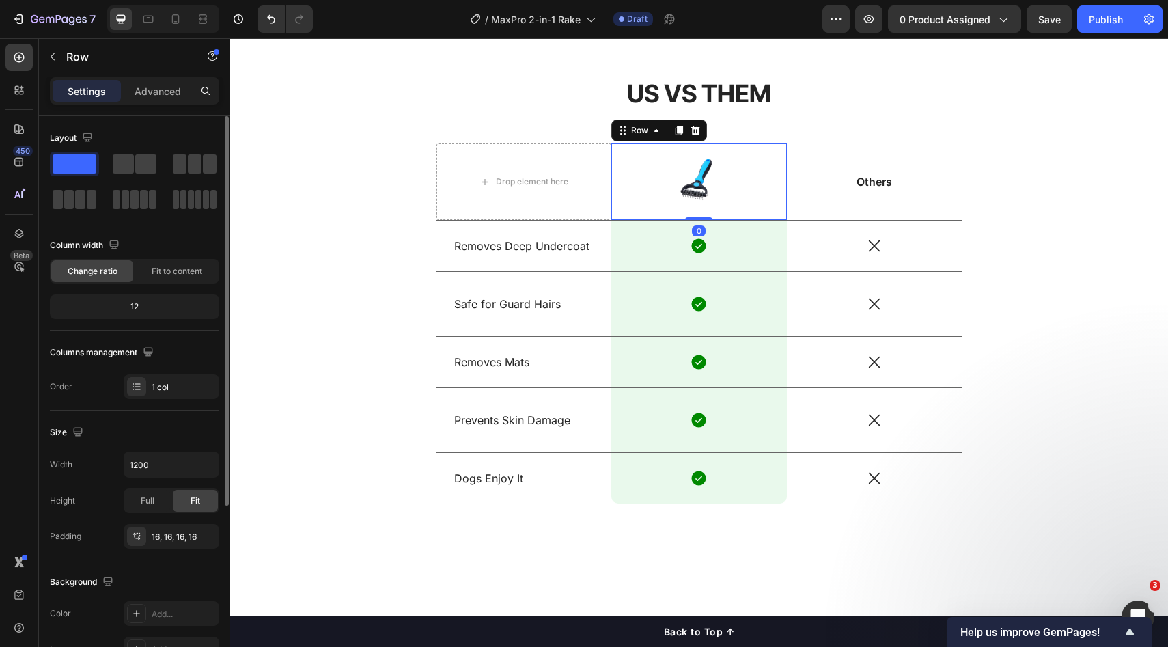
scroll to position [264, 0]
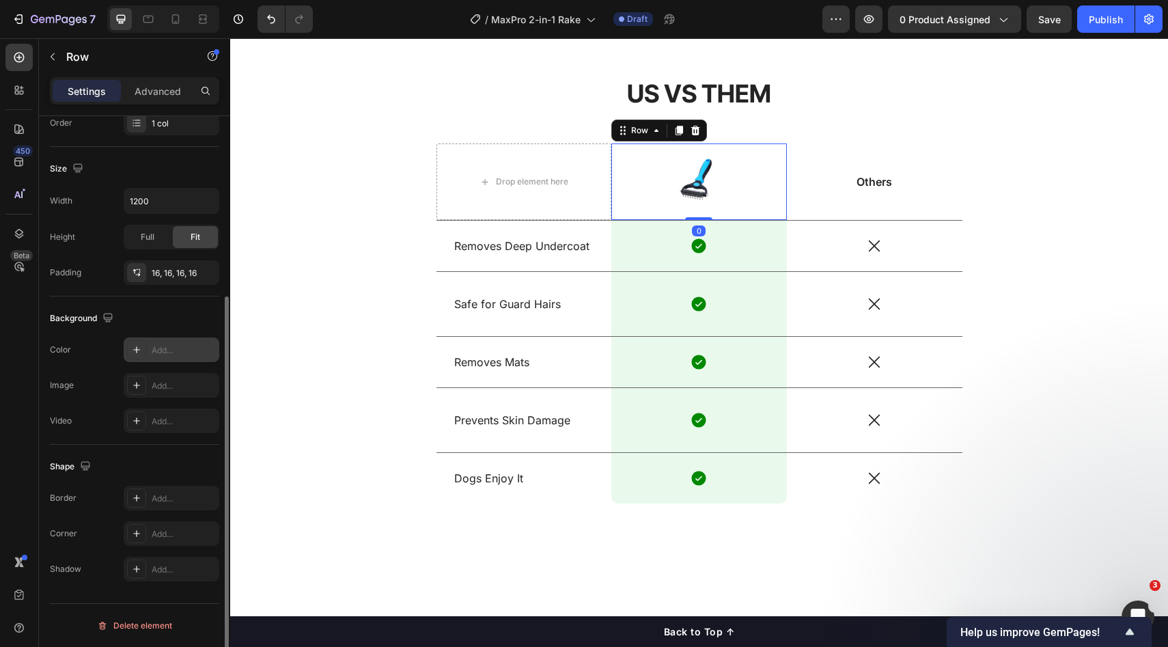
click at [170, 346] on div "Add..." at bounding box center [184, 350] width 64 height 12
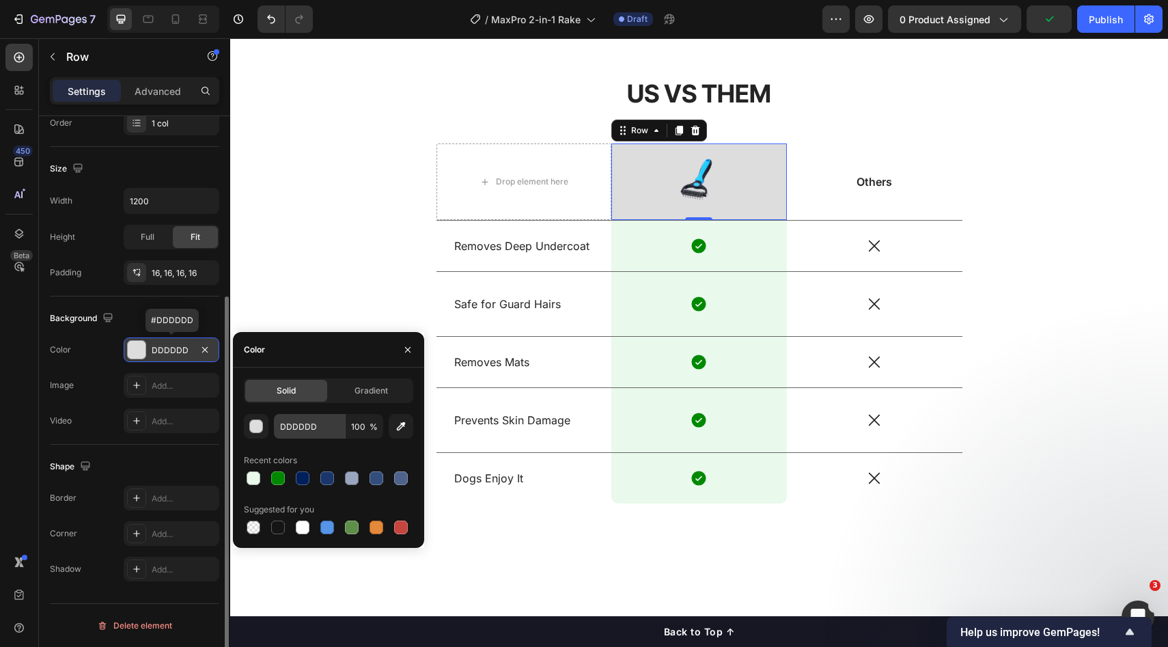
click at [253, 471] on div at bounding box center [254, 478] width 14 height 14
type input "E9F9EC"
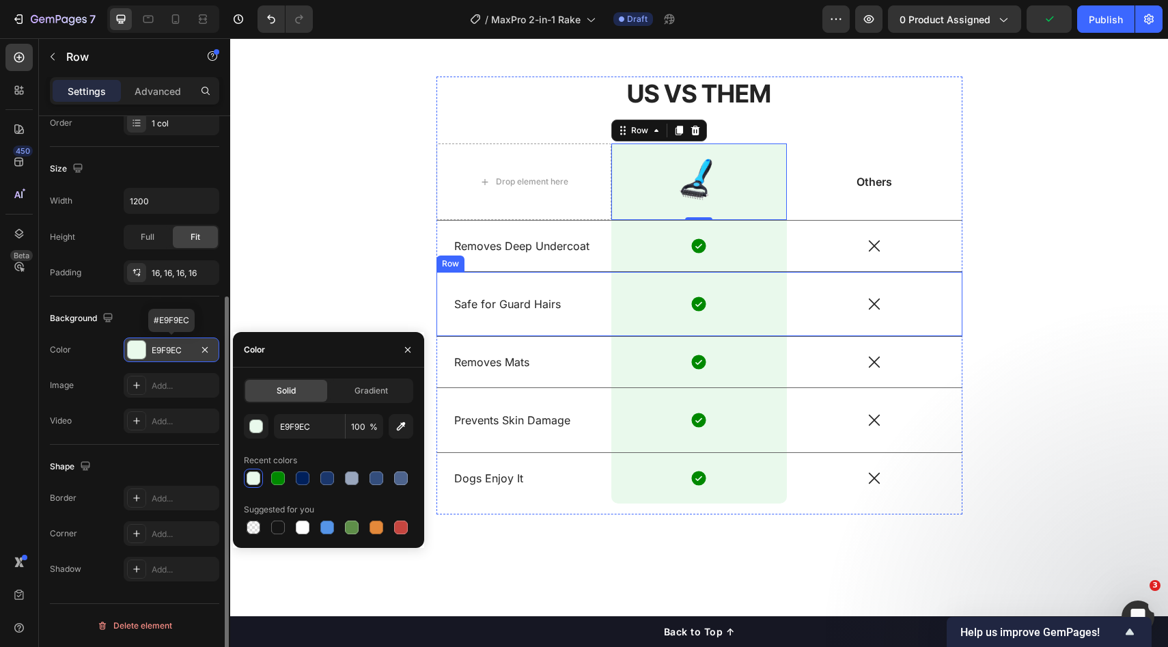
drag, startPoint x: 836, startPoint y: 326, endPoint x: 783, endPoint y: 256, distance: 88.3
click at [836, 326] on div "Icon" at bounding box center [875, 304] width 176 height 64
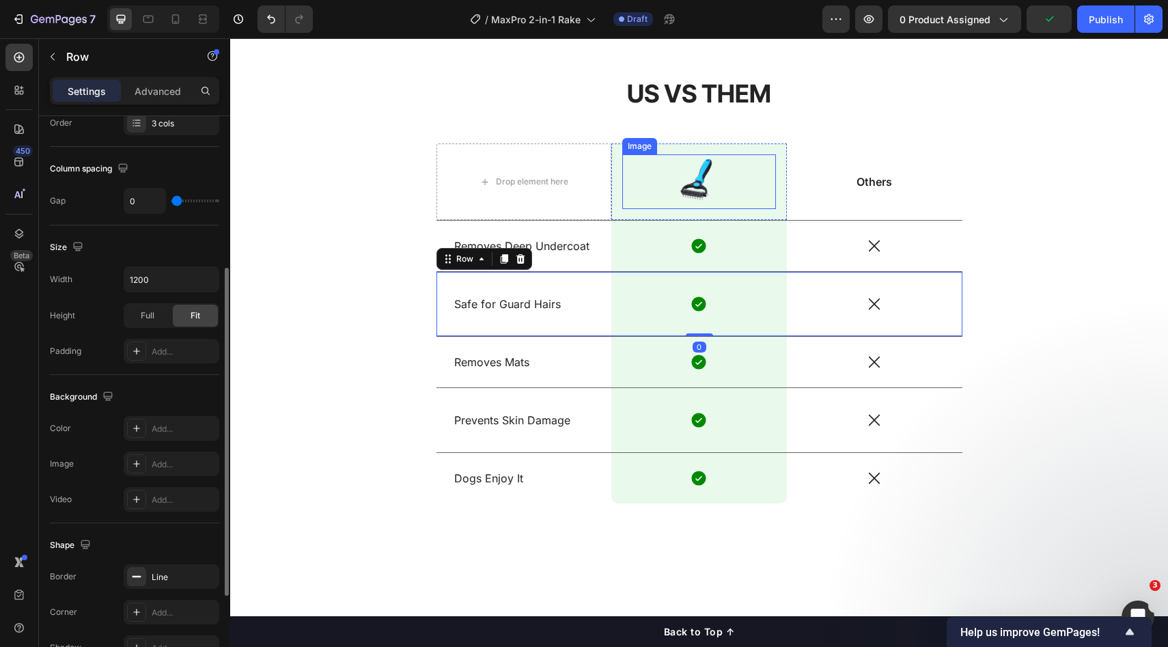
click at [722, 184] on div at bounding box center [699, 181] width 154 height 55
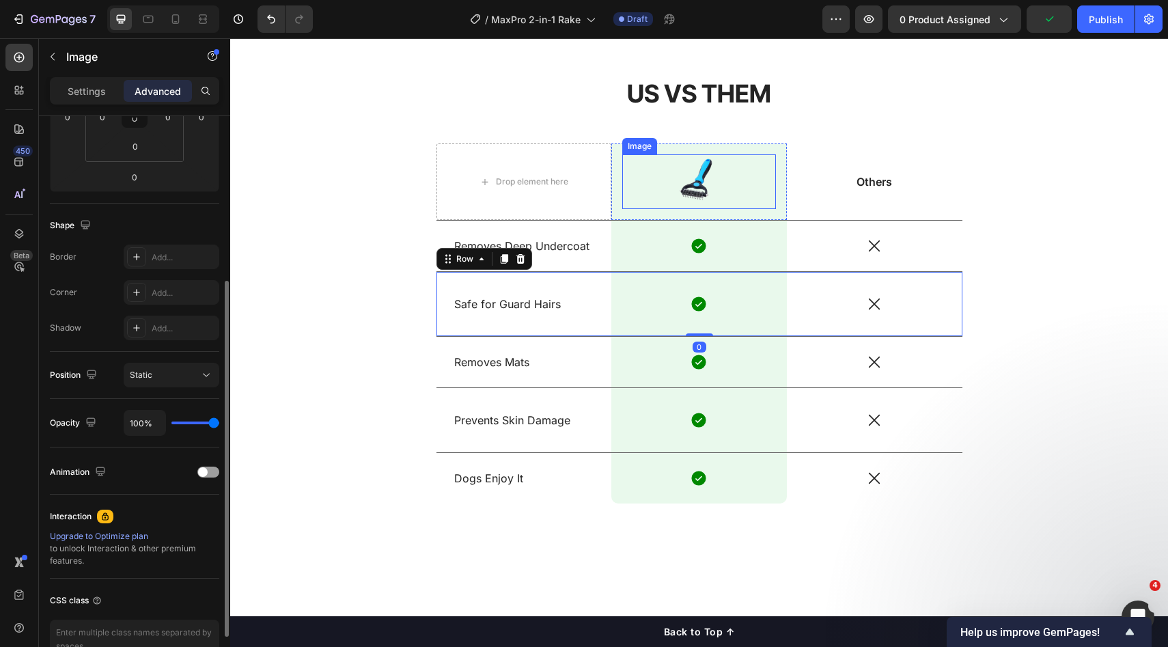
scroll to position [0, 0]
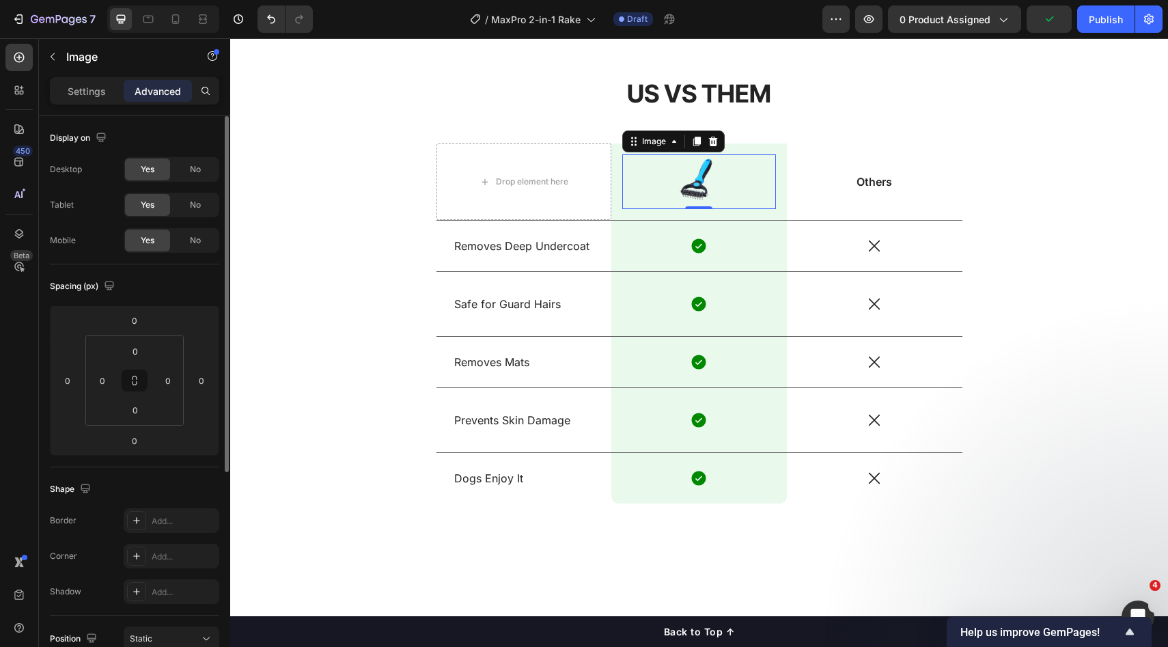
click at [724, 179] on div at bounding box center [699, 181] width 154 height 55
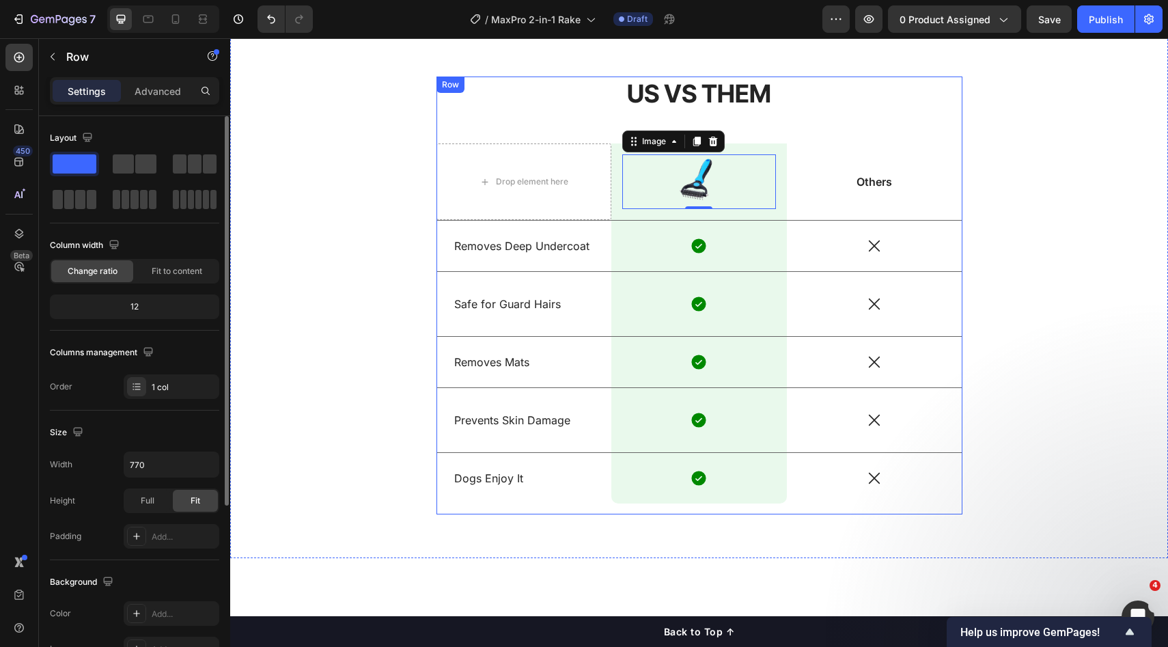
click at [866, 139] on div "US VS THEM Heading Drop element here Image 0 Row Others Text Block Row Removes …" at bounding box center [700, 296] width 526 height 439
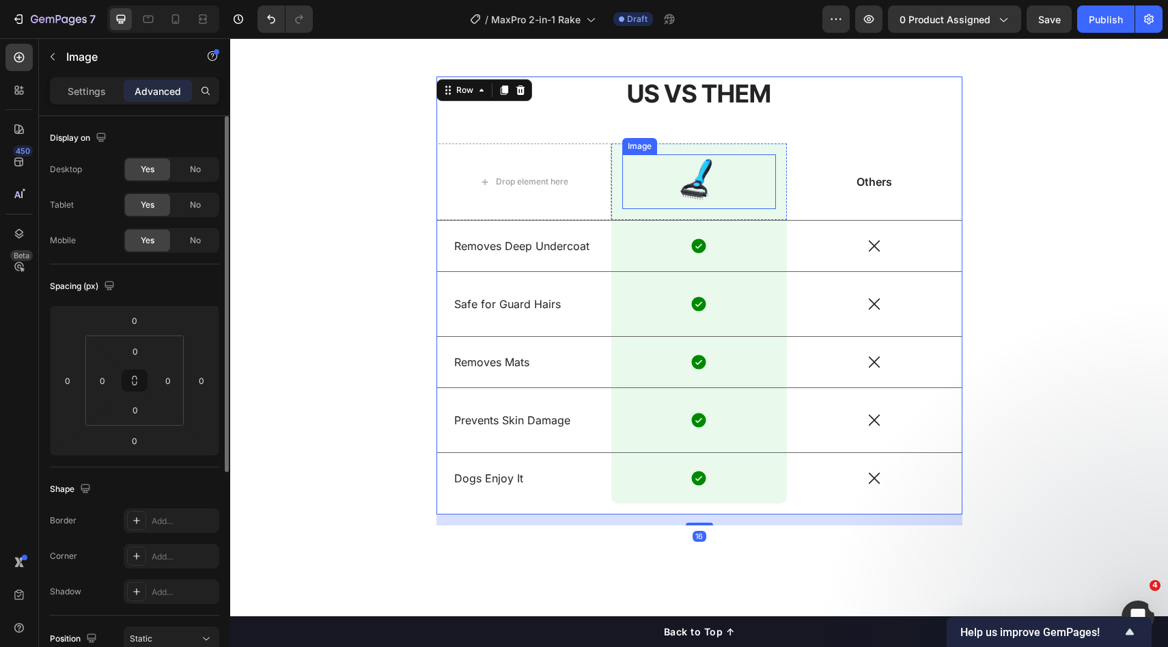
click at [729, 192] on div at bounding box center [699, 181] width 154 height 55
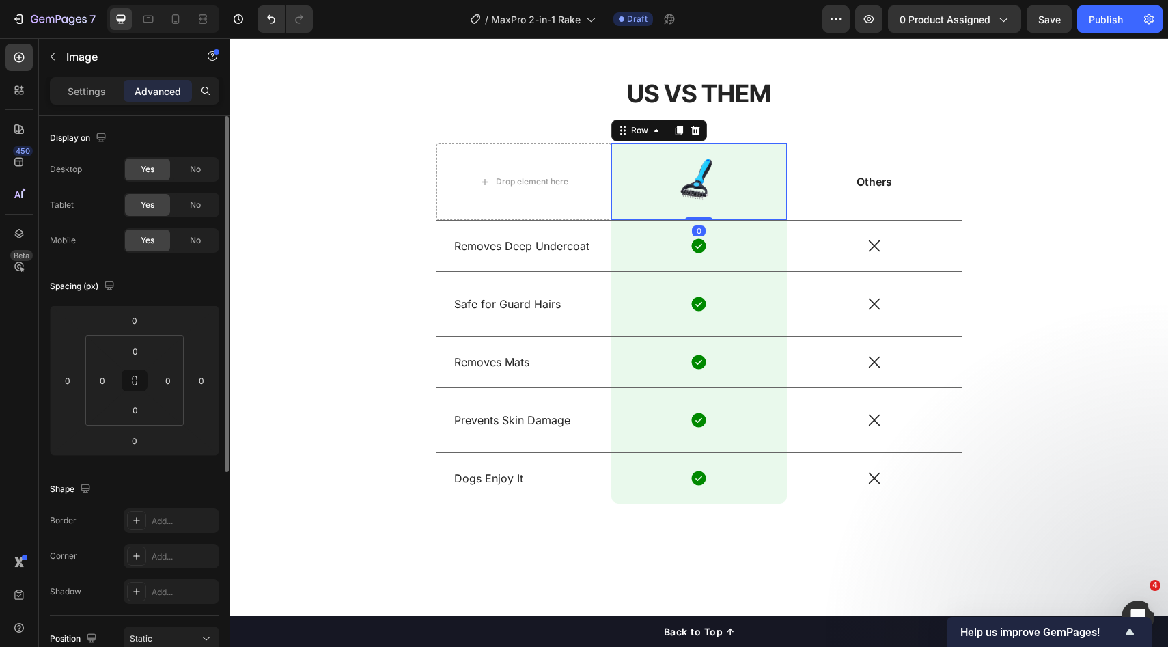
click at [771, 148] on div "Image Row 0" at bounding box center [700, 181] width 176 height 77
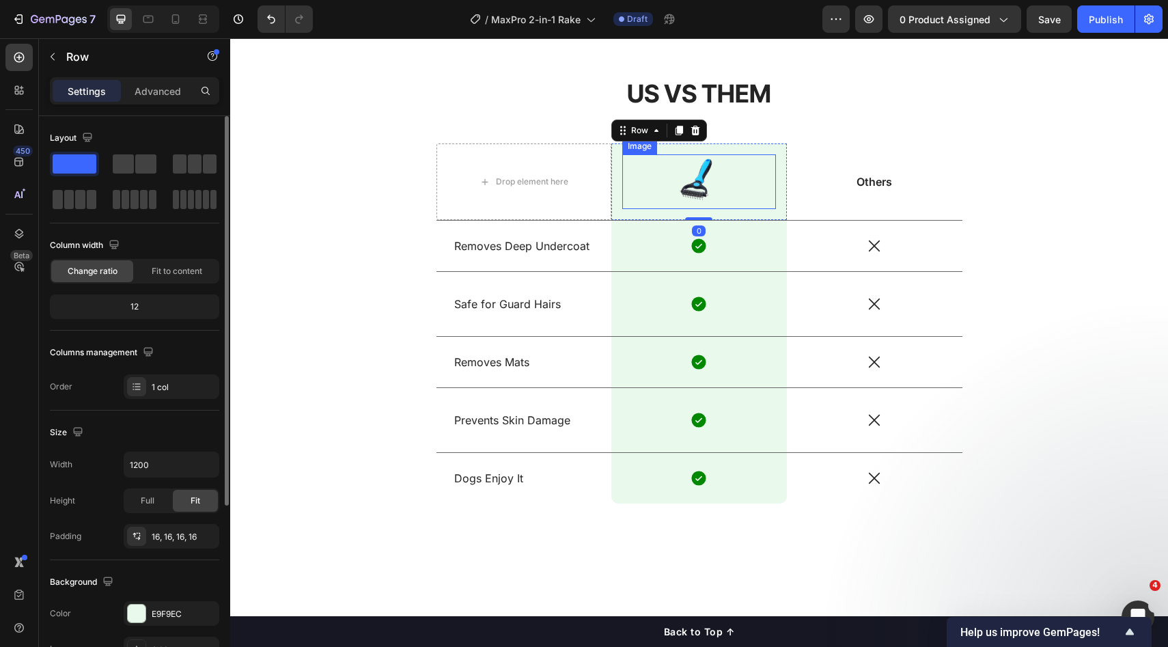
click at [724, 182] on div at bounding box center [699, 181] width 154 height 55
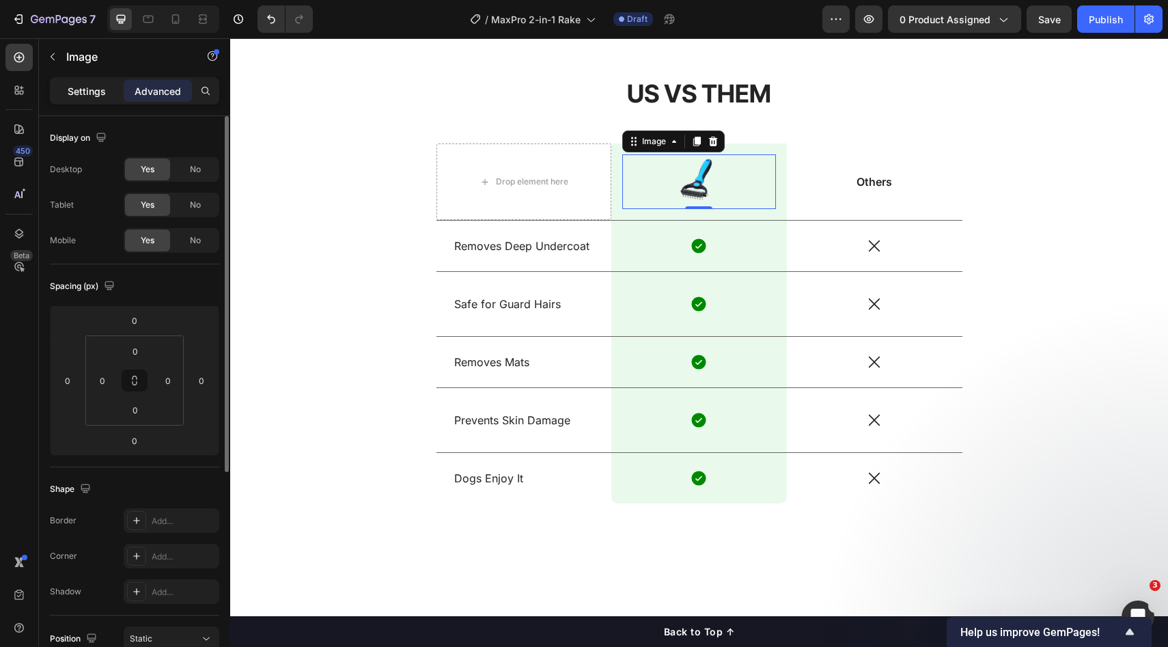
click at [85, 100] on div "Settings" at bounding box center [87, 91] width 68 height 22
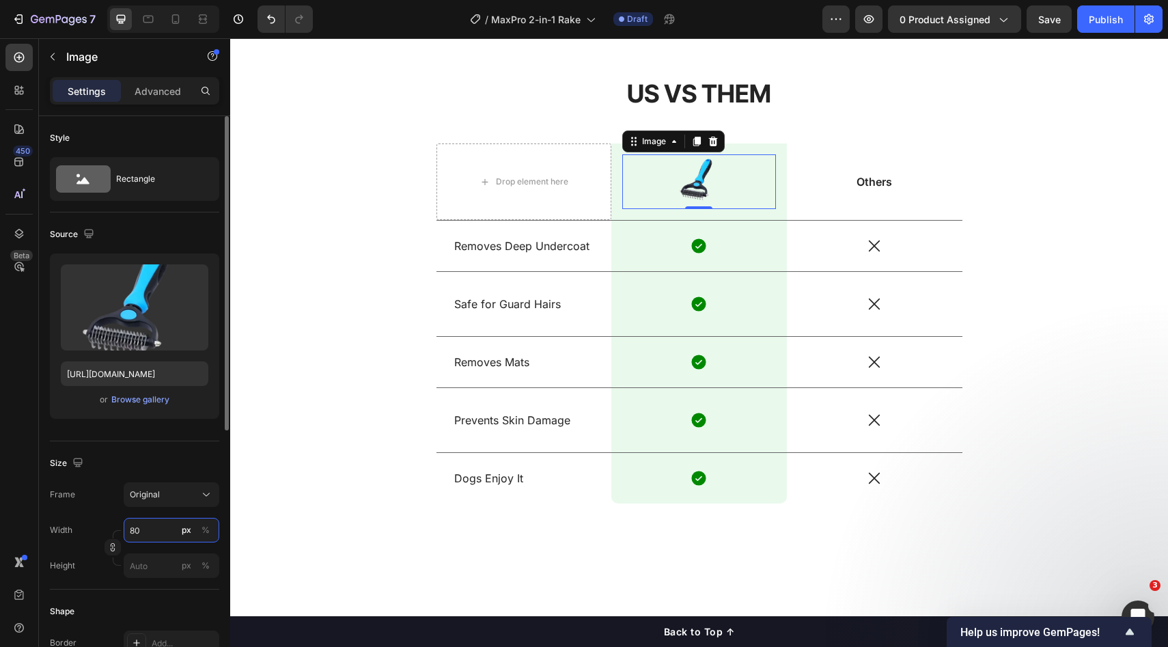
click at [155, 536] on input "80" at bounding box center [172, 530] width 96 height 25
drag, startPoint x: 156, startPoint y: 555, endPoint x: 169, endPoint y: 542, distance: 18.4
click at [156, 556] on div "Full 100%" at bounding box center [158, 563] width 112 height 25
type input "100"
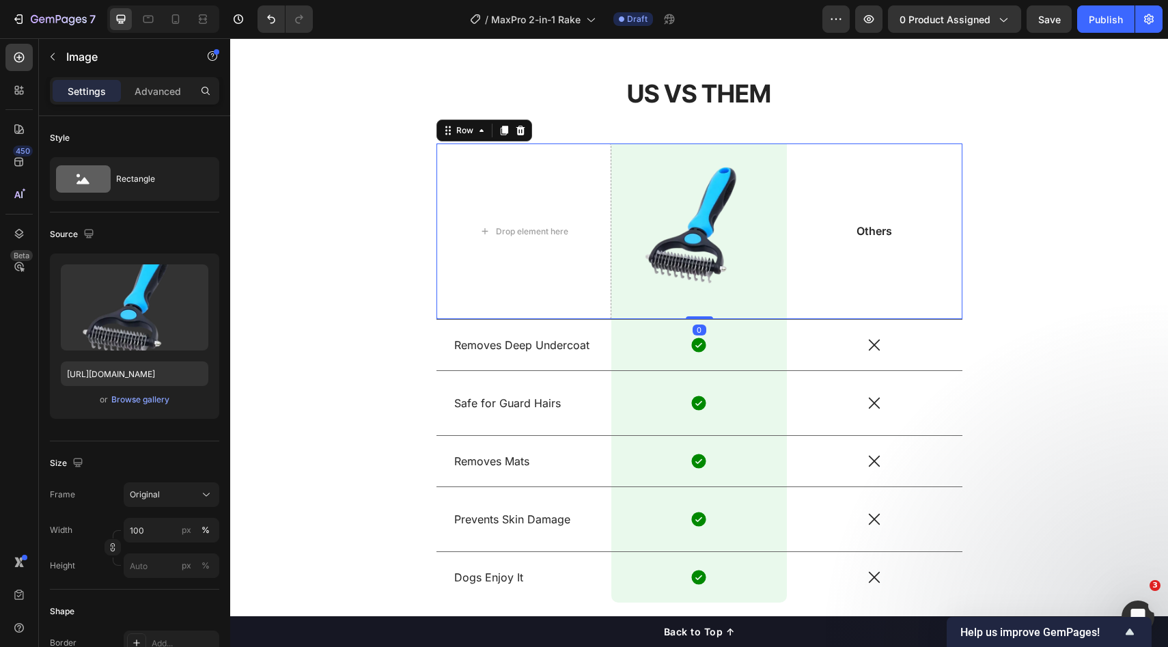
click at [935, 265] on div "Others Text Block" at bounding box center [875, 231] width 176 height 176
click at [665, 242] on img at bounding box center [699, 231] width 154 height 154
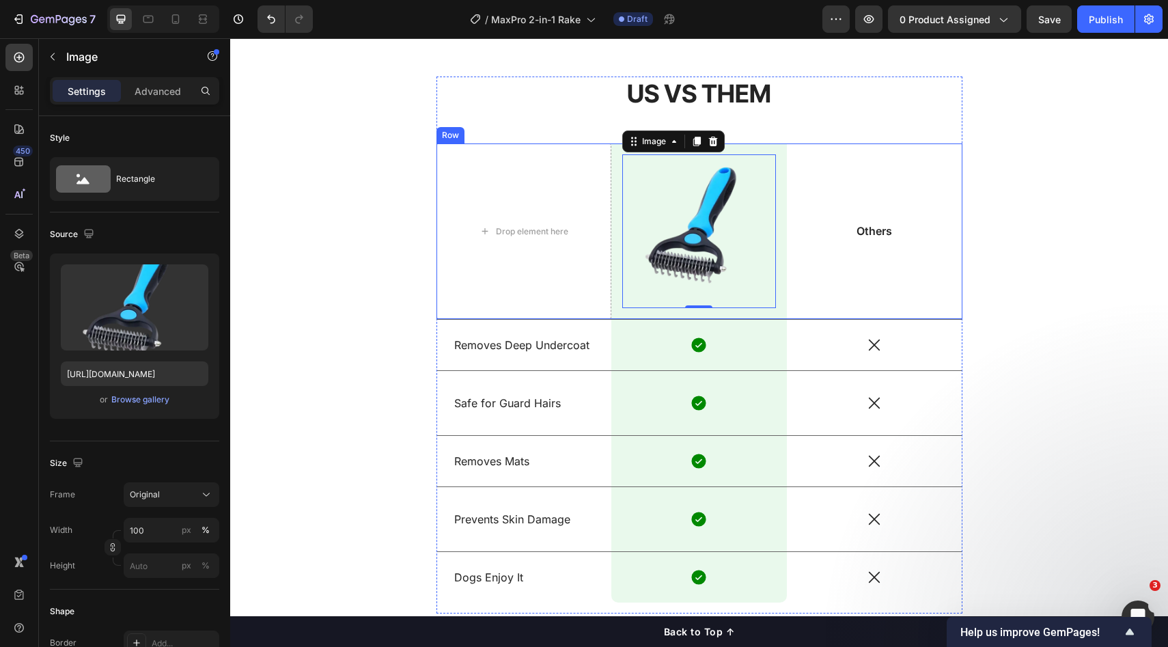
click at [848, 254] on div "Others Text Block" at bounding box center [875, 231] width 176 height 176
click at [723, 249] on img at bounding box center [699, 231] width 154 height 154
click at [153, 98] on div "Advanced" at bounding box center [158, 91] width 68 height 22
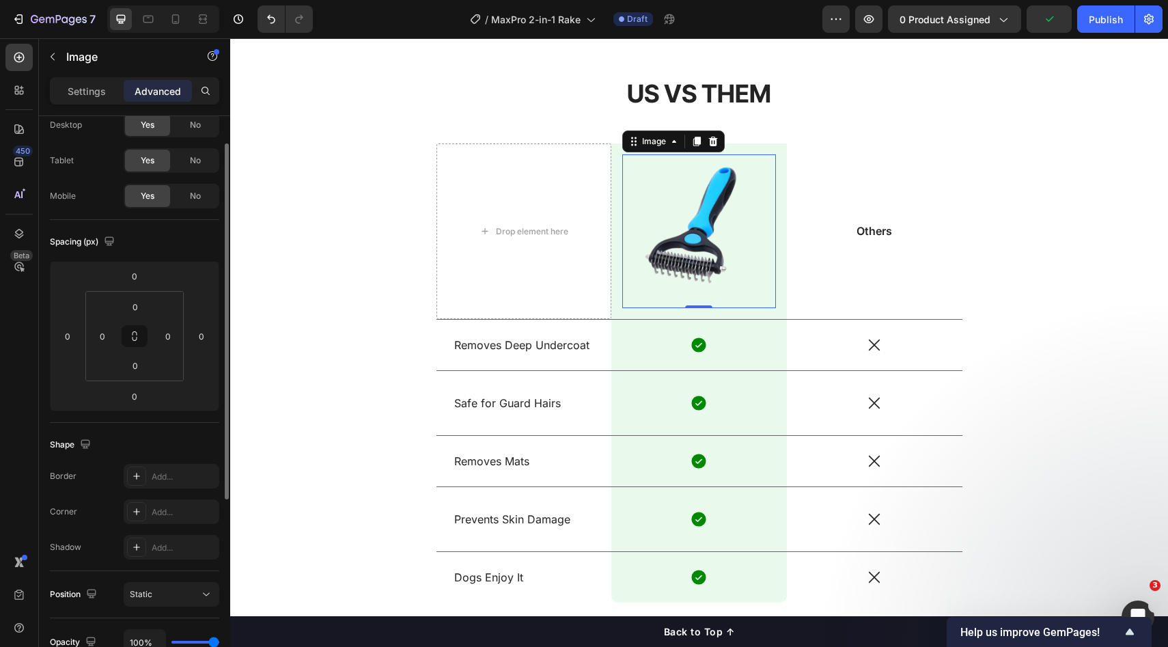
scroll to position [37, 0]
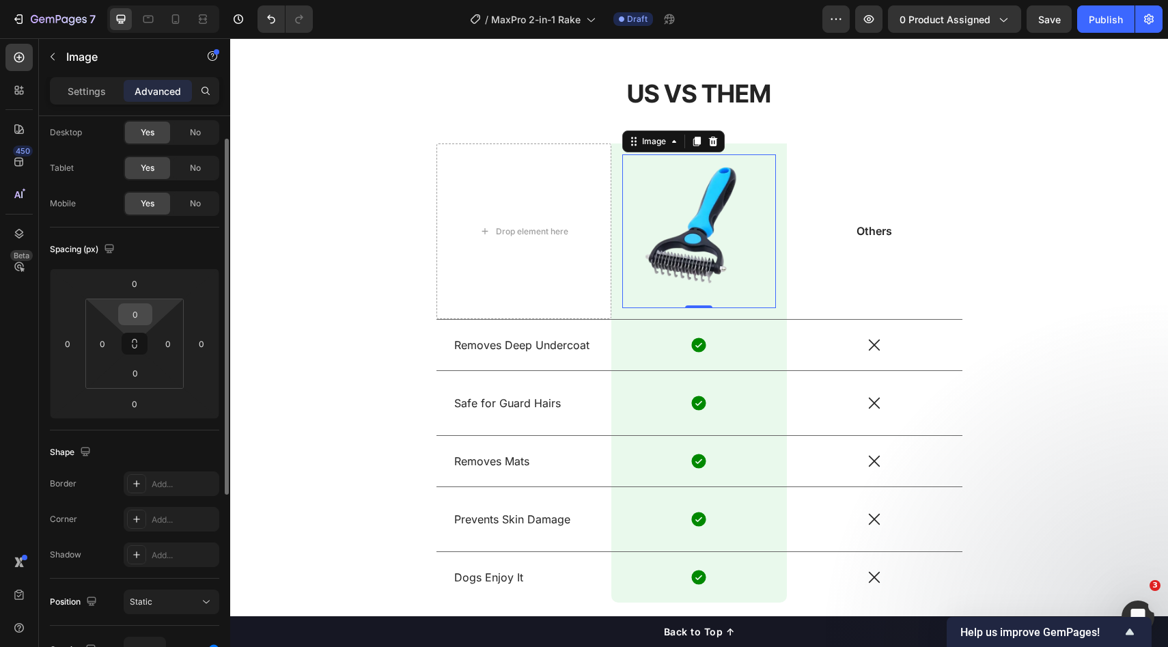
click at [139, 323] on input "0" at bounding box center [135, 314] width 27 height 20
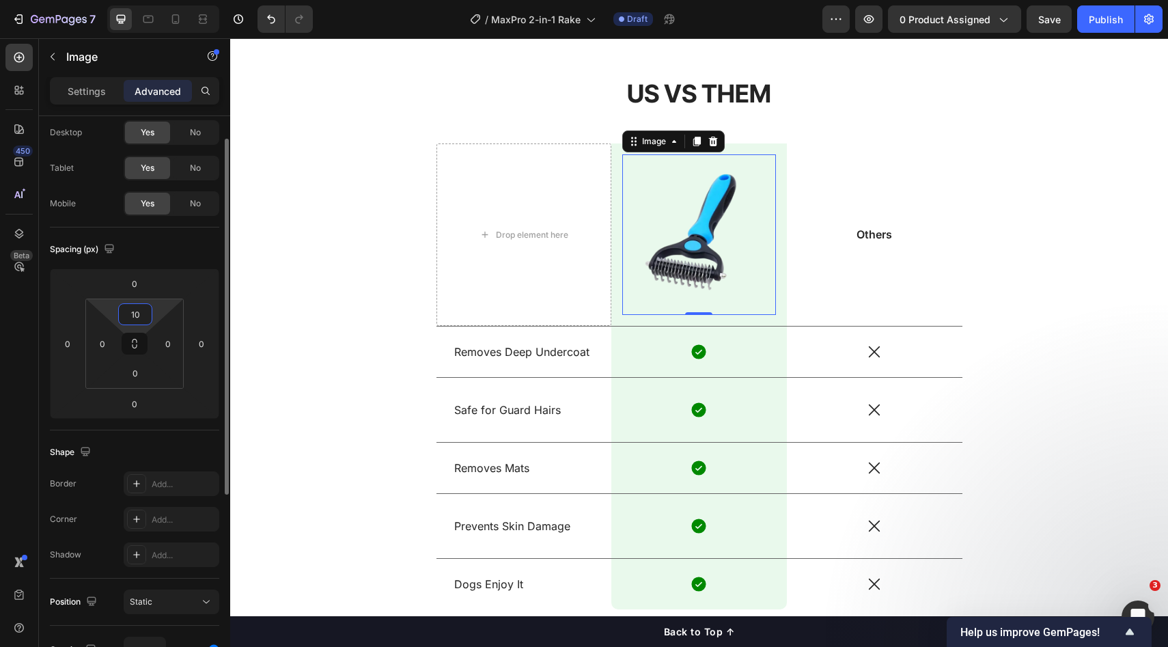
type input "1"
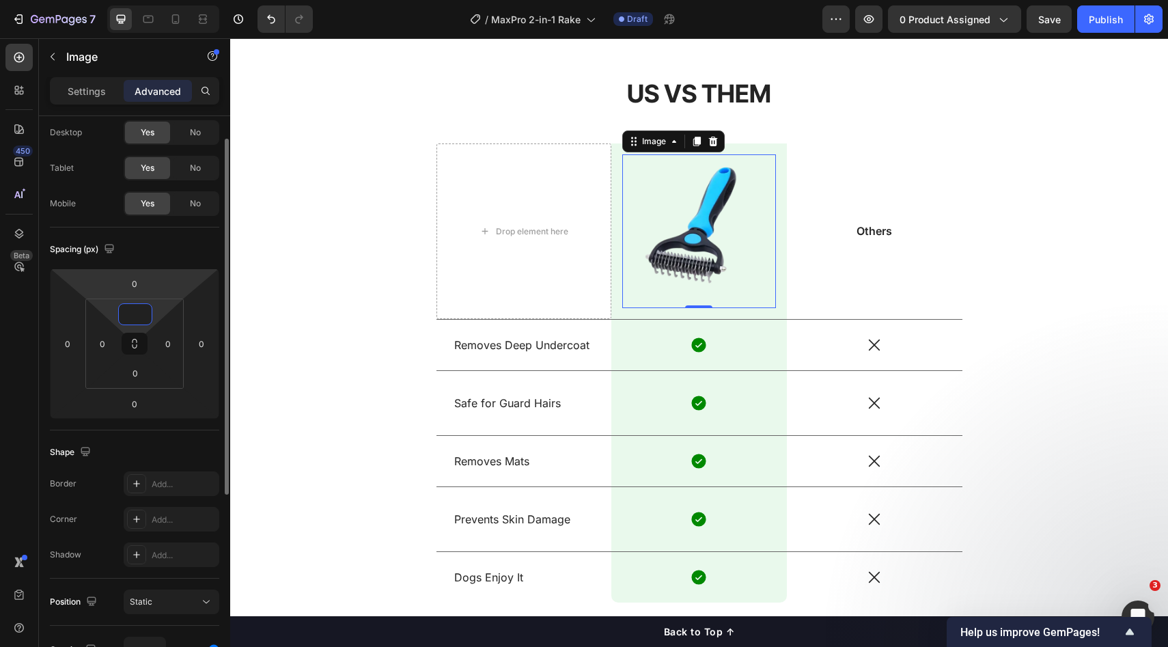
click at [206, 0] on html "7 Version history / MaxPro 2-in-1 Rake Draft Preview 0 product assigned Save Pu…" at bounding box center [584, 0] width 1168 height 0
type input "0"
click at [758, 246] on img at bounding box center [699, 231] width 154 height 154
click at [836, 250] on div "Others Text Block" at bounding box center [875, 231] width 176 height 176
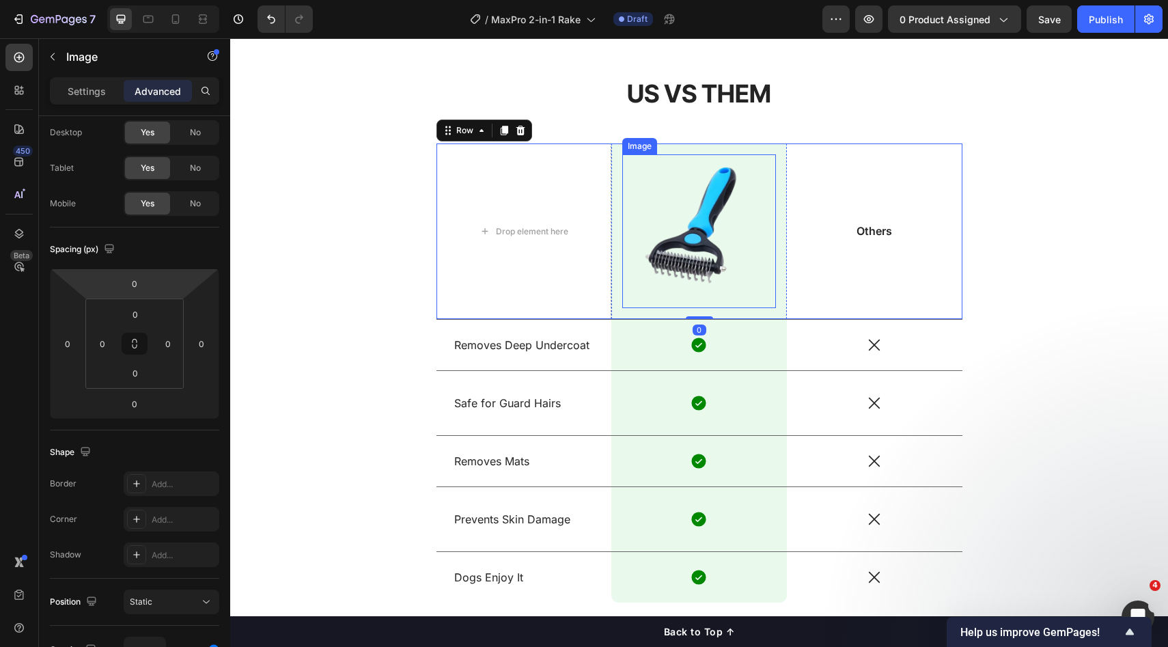
scroll to position [0, 0]
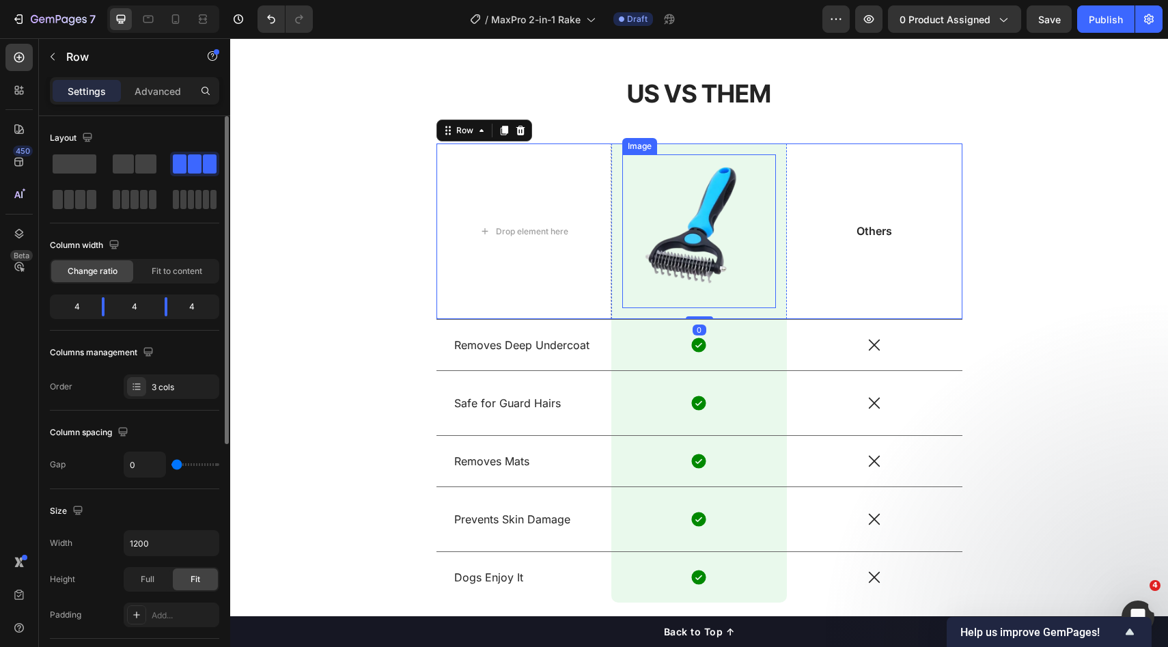
click at [687, 259] on img at bounding box center [699, 231] width 154 height 154
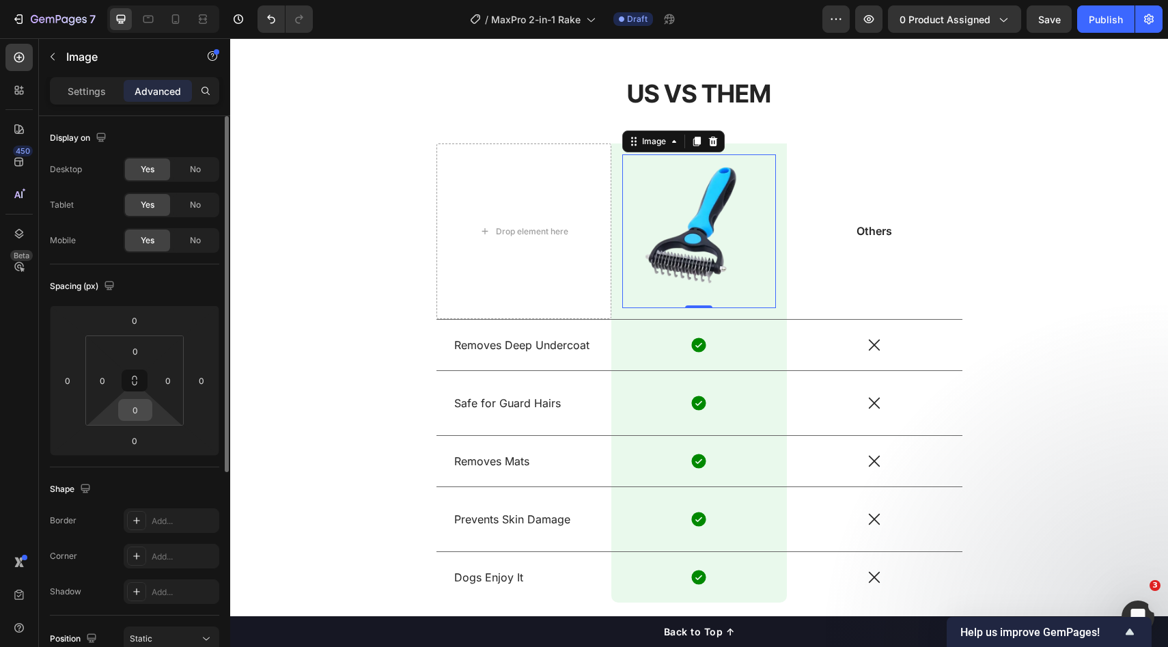
click at [126, 413] on input "0" at bounding box center [135, 410] width 27 height 20
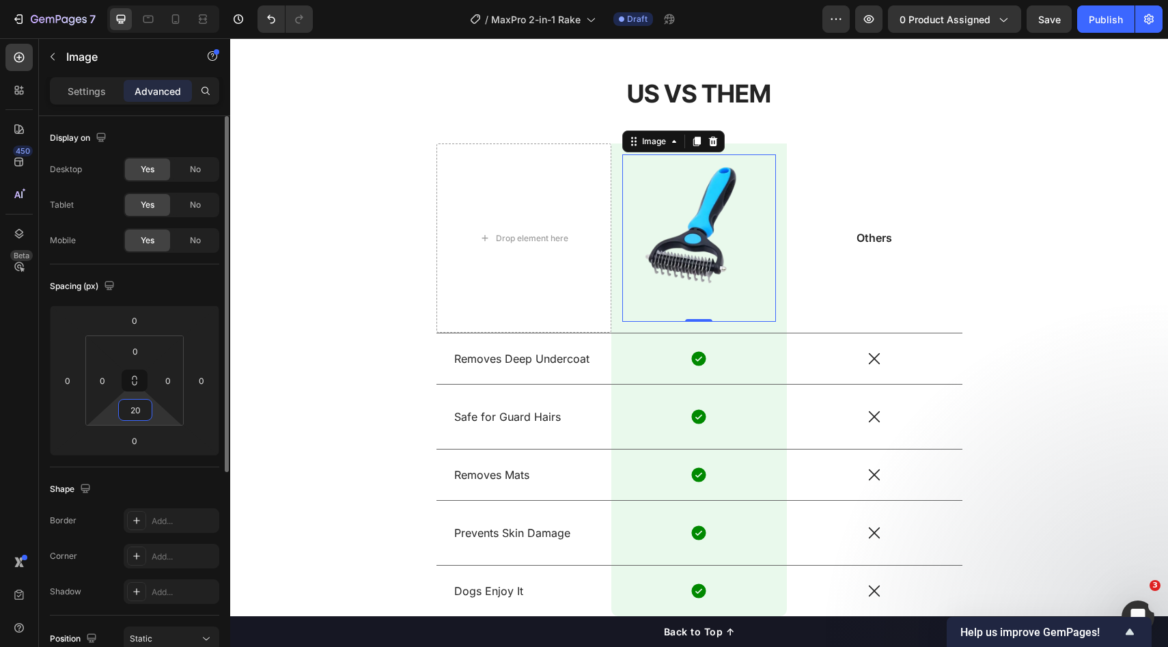
type input "2"
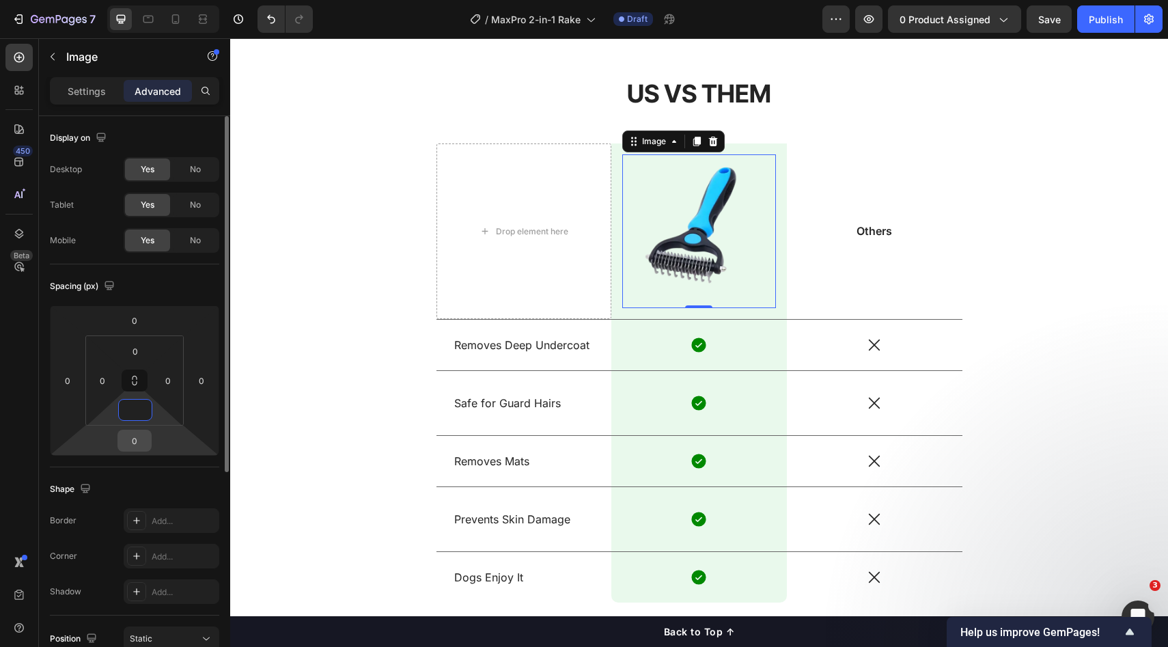
type input "0"
click at [131, 436] on input "0" at bounding box center [134, 440] width 27 height 20
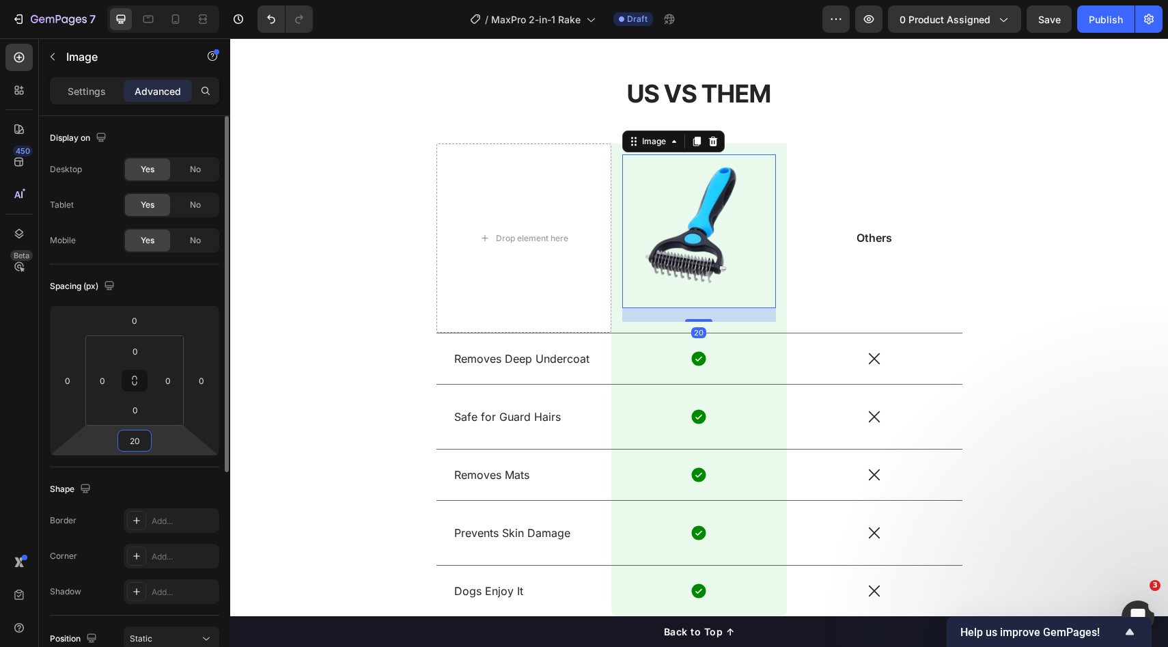
type input "2"
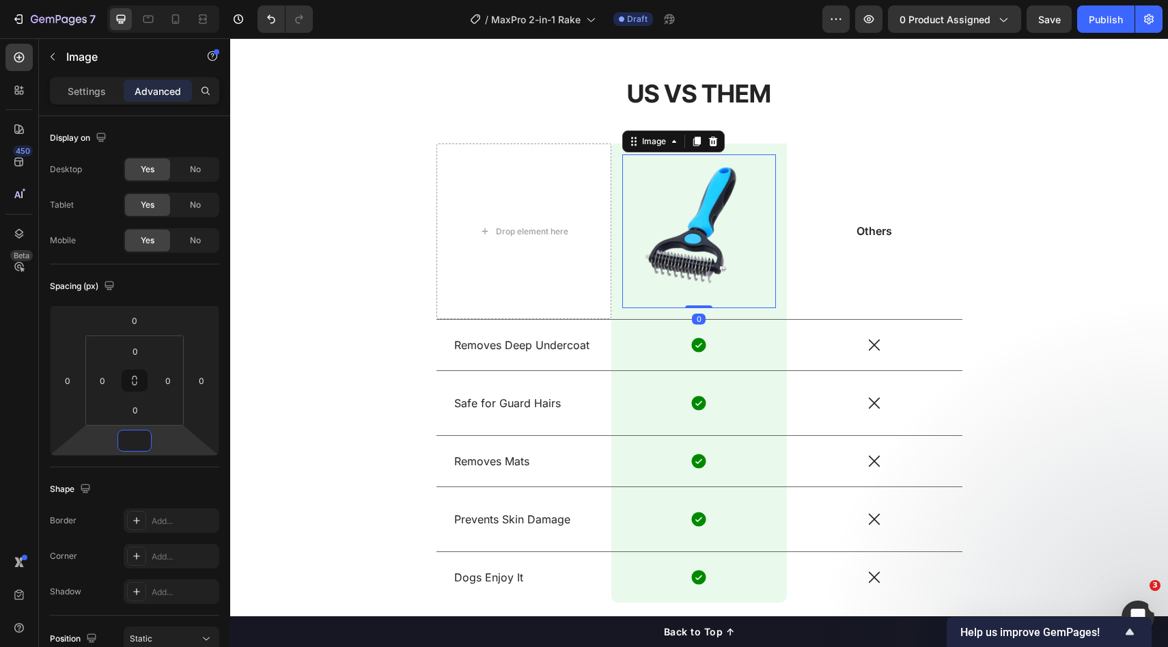
type input "0"
click at [737, 244] on img at bounding box center [699, 231] width 154 height 154
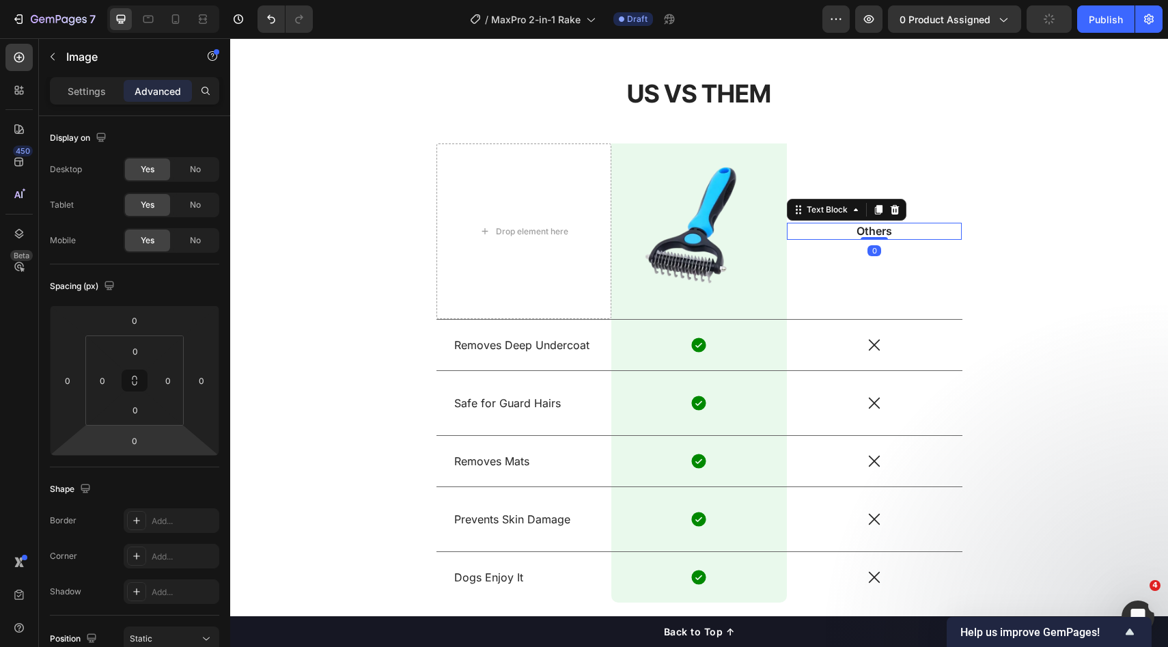
click at [849, 225] on p "Others" at bounding box center [874, 231] width 173 height 14
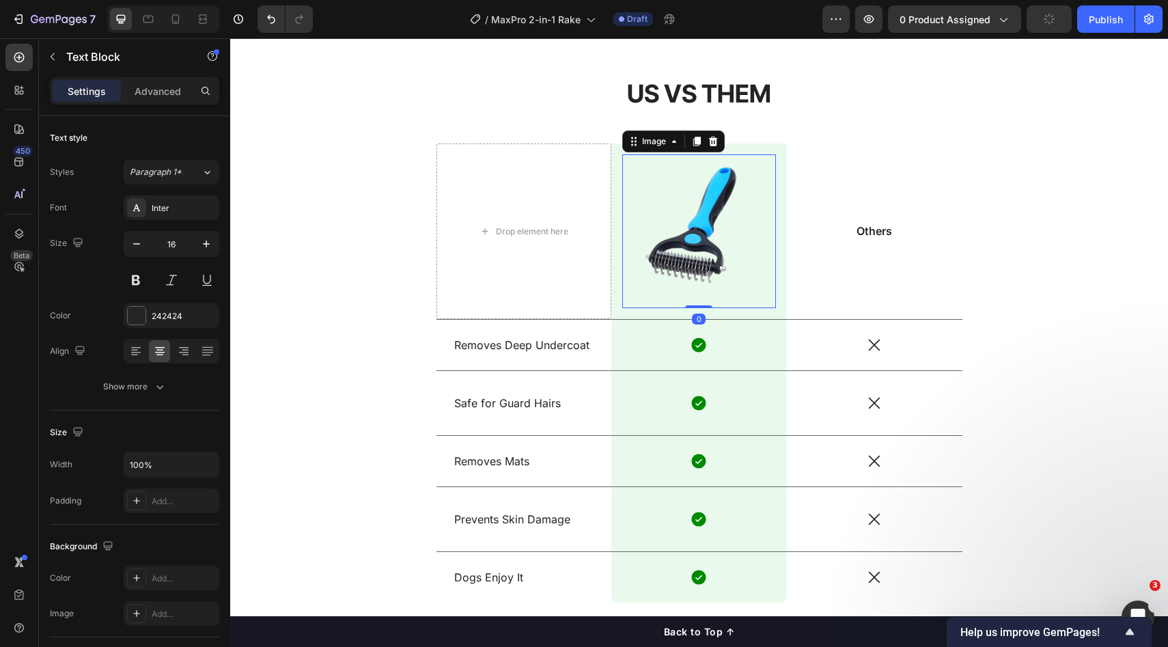
click at [681, 240] on img at bounding box center [699, 231] width 154 height 154
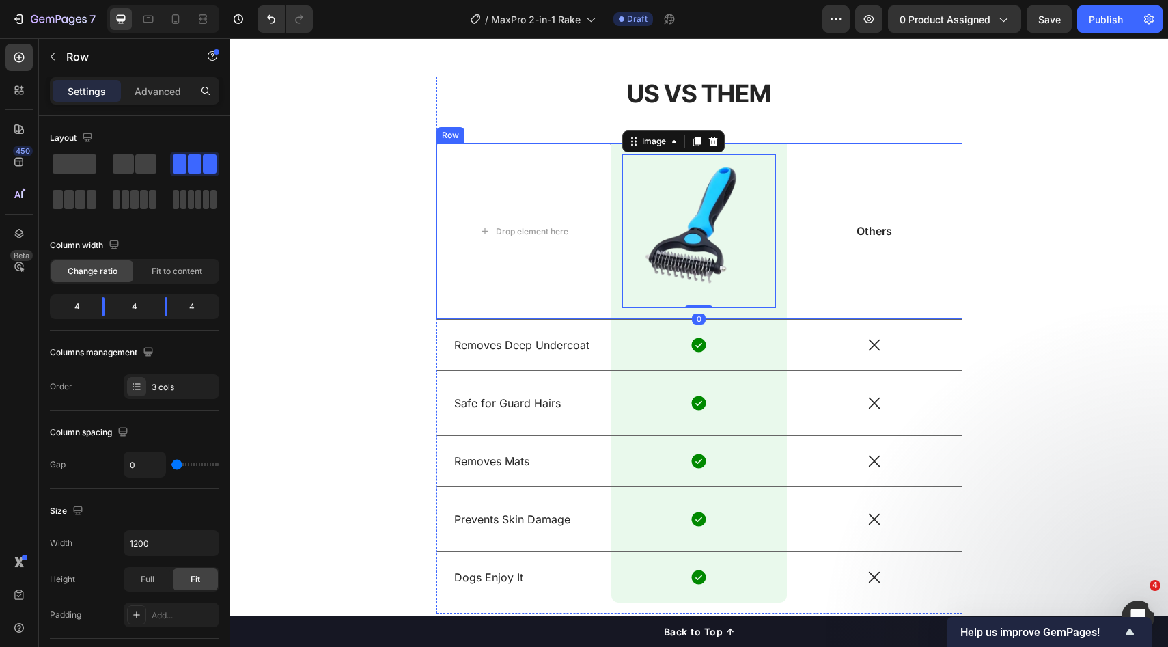
drag, startPoint x: 897, startPoint y: 163, endPoint x: 742, endPoint y: 202, distance: 159.9
click at [897, 163] on div "Others Text Block" at bounding box center [875, 231] width 176 height 176
click at [675, 204] on img at bounding box center [699, 231] width 154 height 154
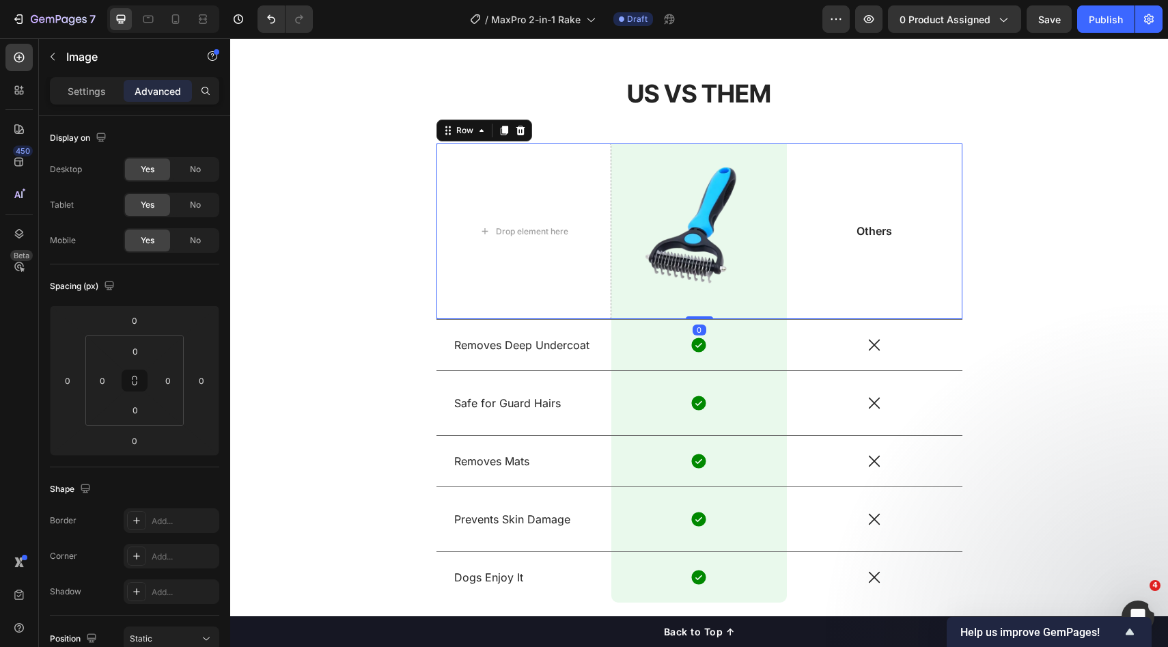
click at [864, 189] on div "Others Text Block" at bounding box center [875, 231] width 176 height 176
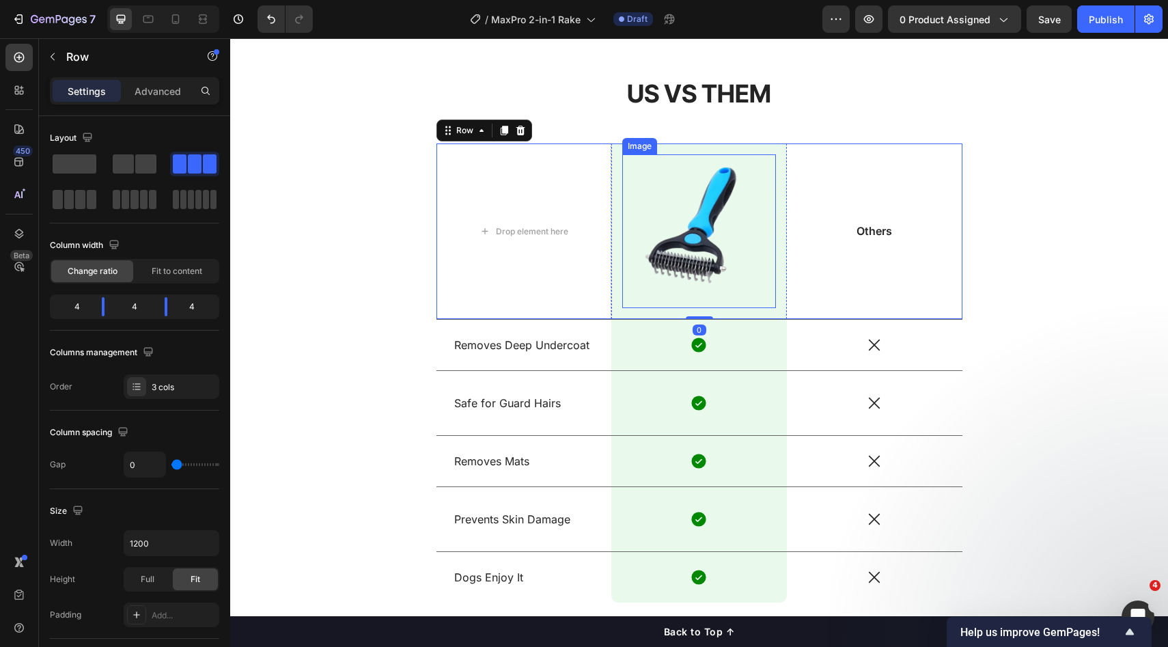
click at [686, 226] on img at bounding box center [699, 231] width 154 height 154
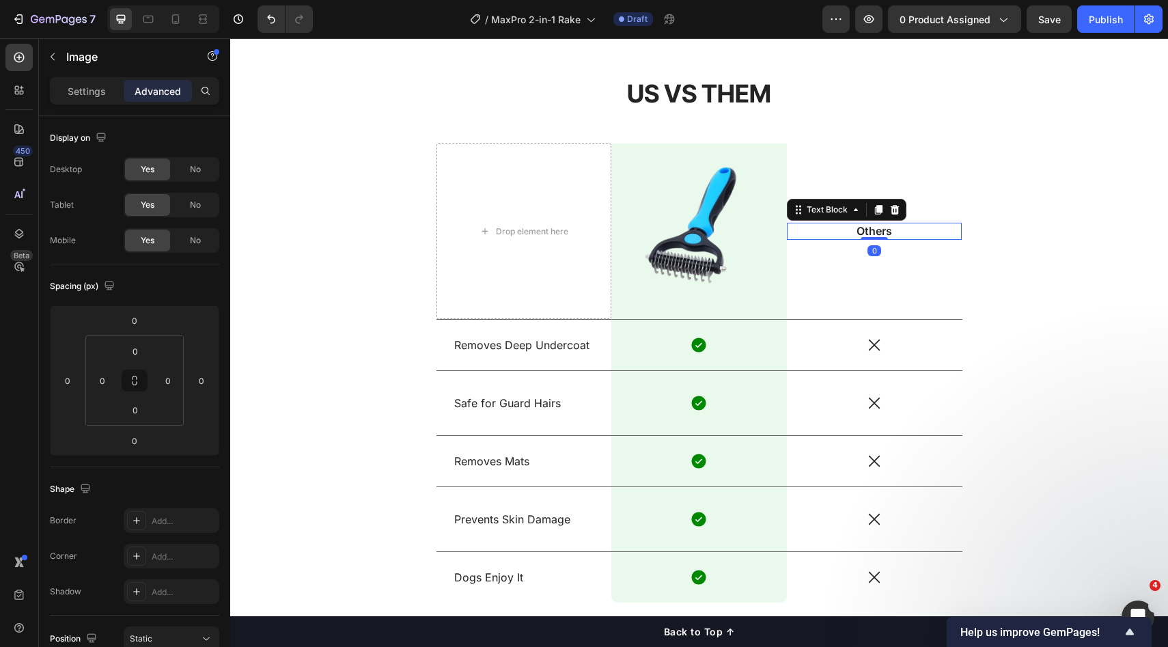
click at [806, 227] on p "Others" at bounding box center [874, 231] width 173 height 14
click at [648, 253] on img at bounding box center [699, 231] width 154 height 154
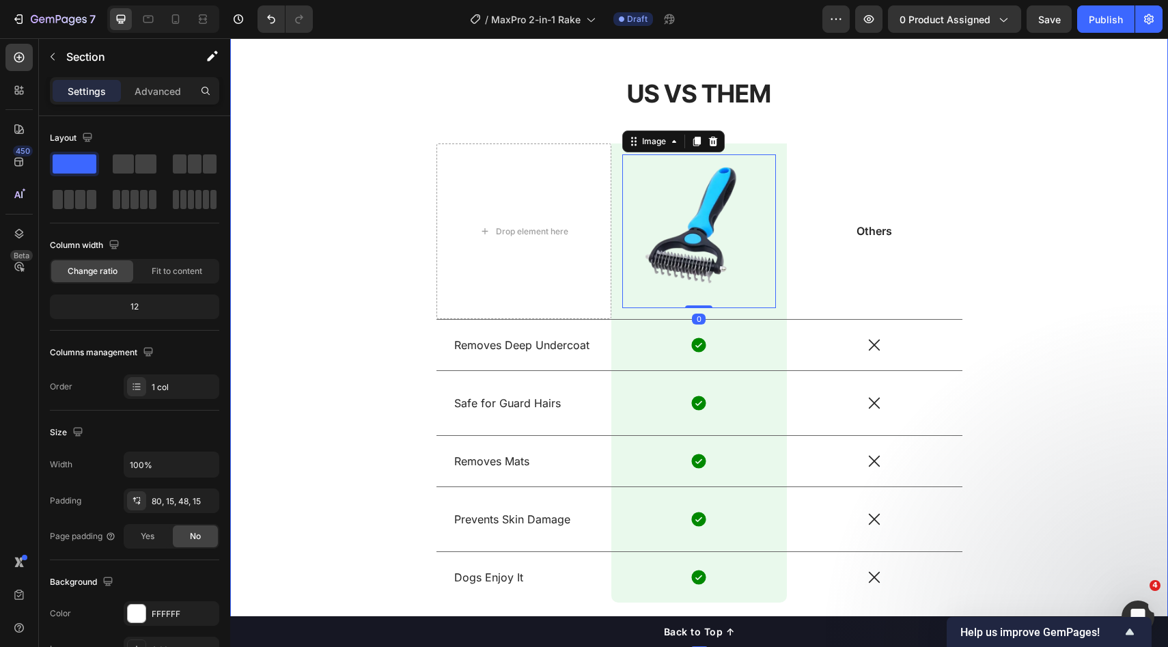
click at [1123, 245] on div "US VS THEM Heading Drop element here Image 0 Row Others Text Block Row Removes …" at bounding box center [700, 351] width 918 height 548
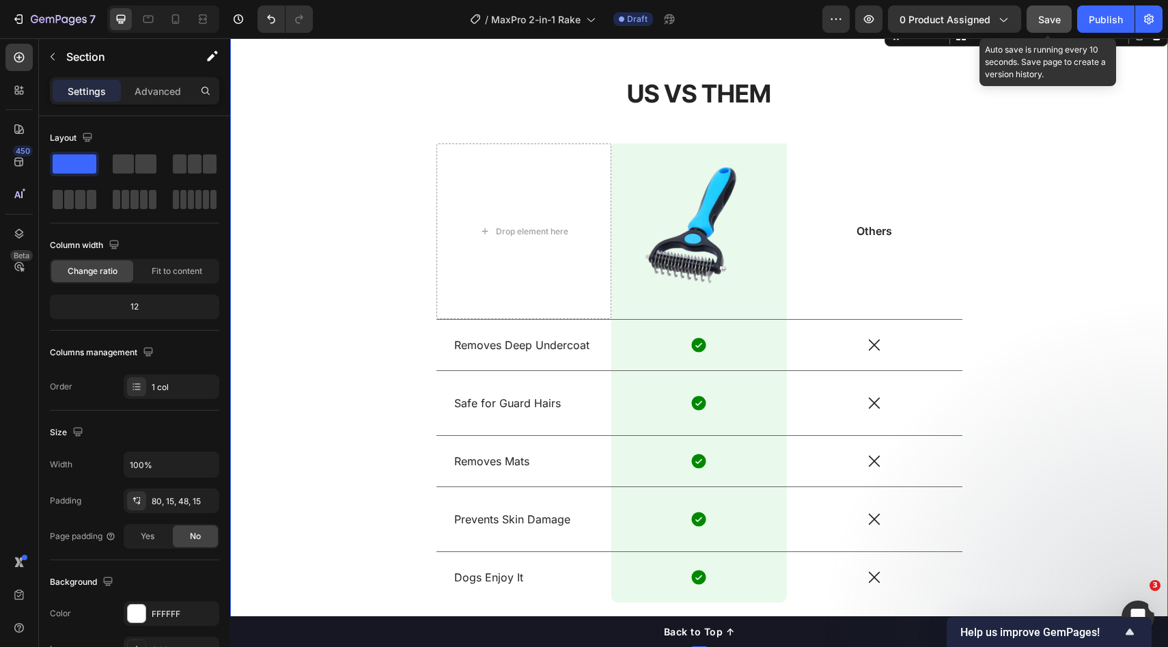
click at [1050, 18] on span "Save" at bounding box center [1050, 20] width 23 height 12
click at [1031, 152] on div "US VS THEM Heading Drop element here Image Row Others Text Block Row Removes De…" at bounding box center [700, 351] width 918 height 548
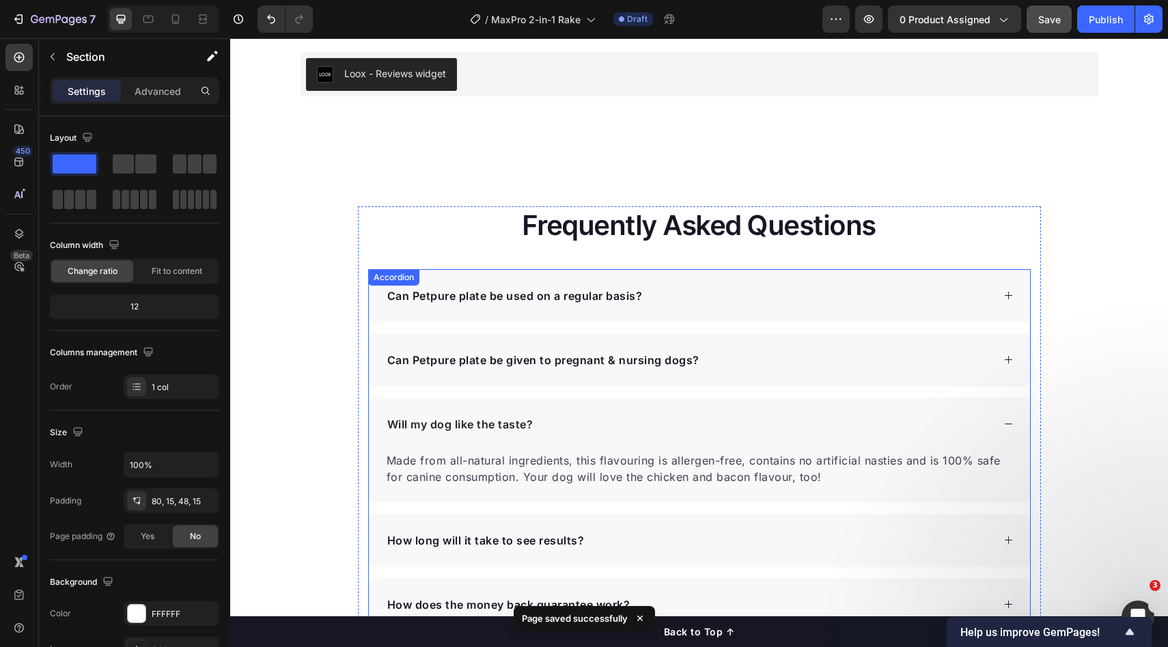
scroll to position [2440, 0]
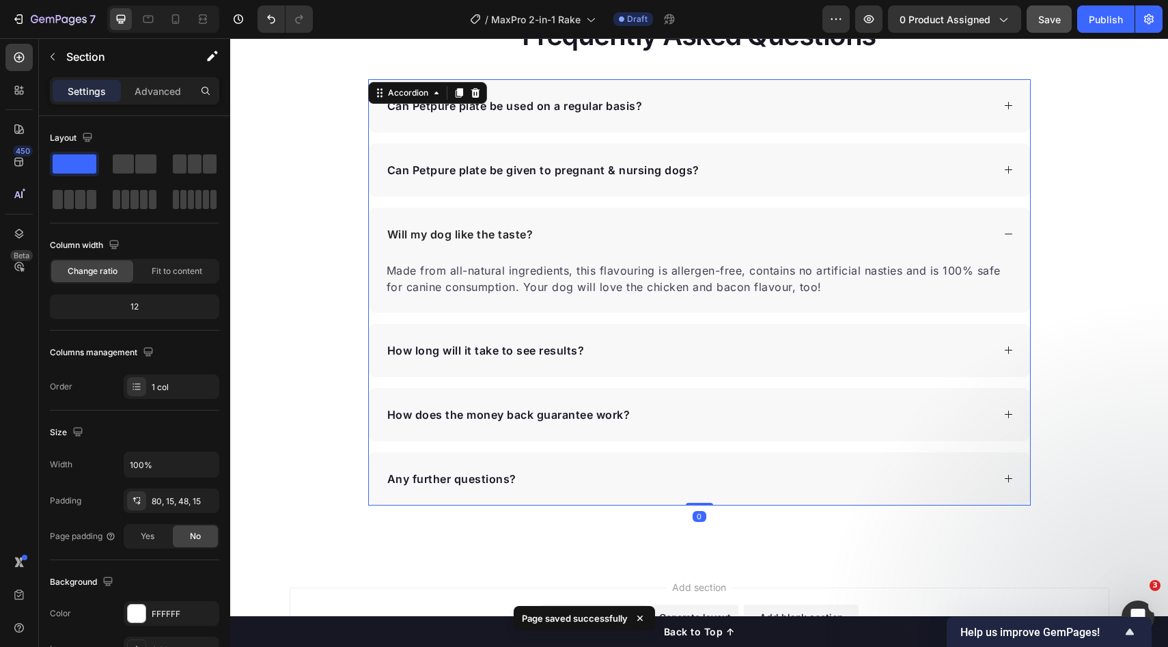
click at [691, 225] on div "Will my dog like the taste?" at bounding box center [688, 234] width 607 height 20
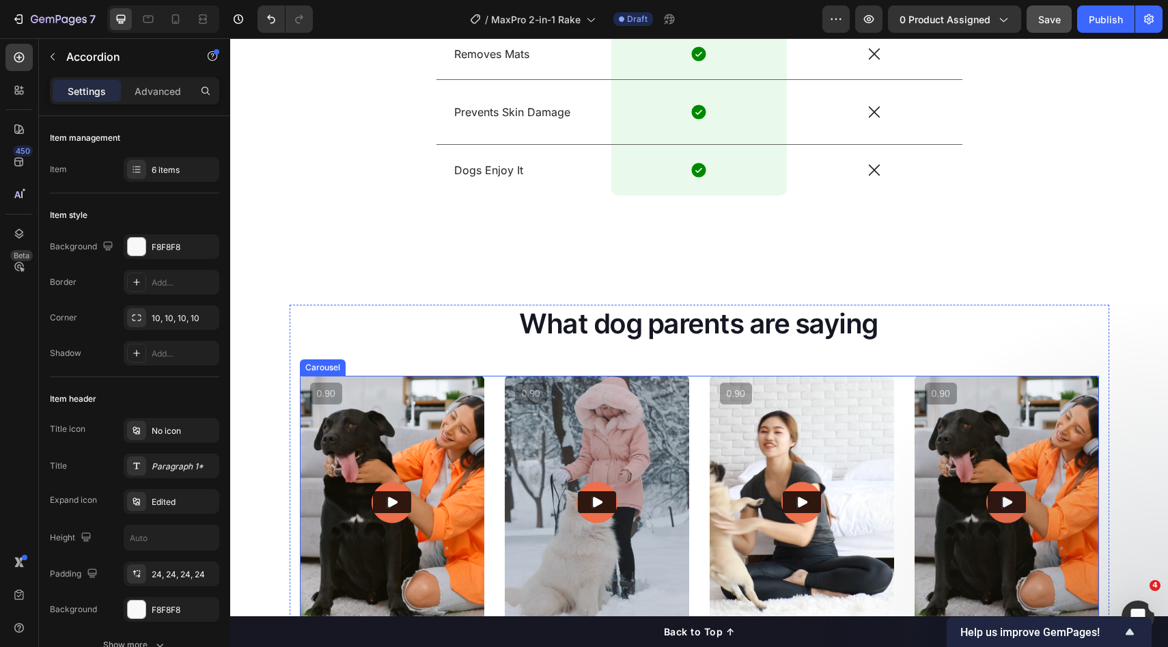
scroll to position [1602, 0]
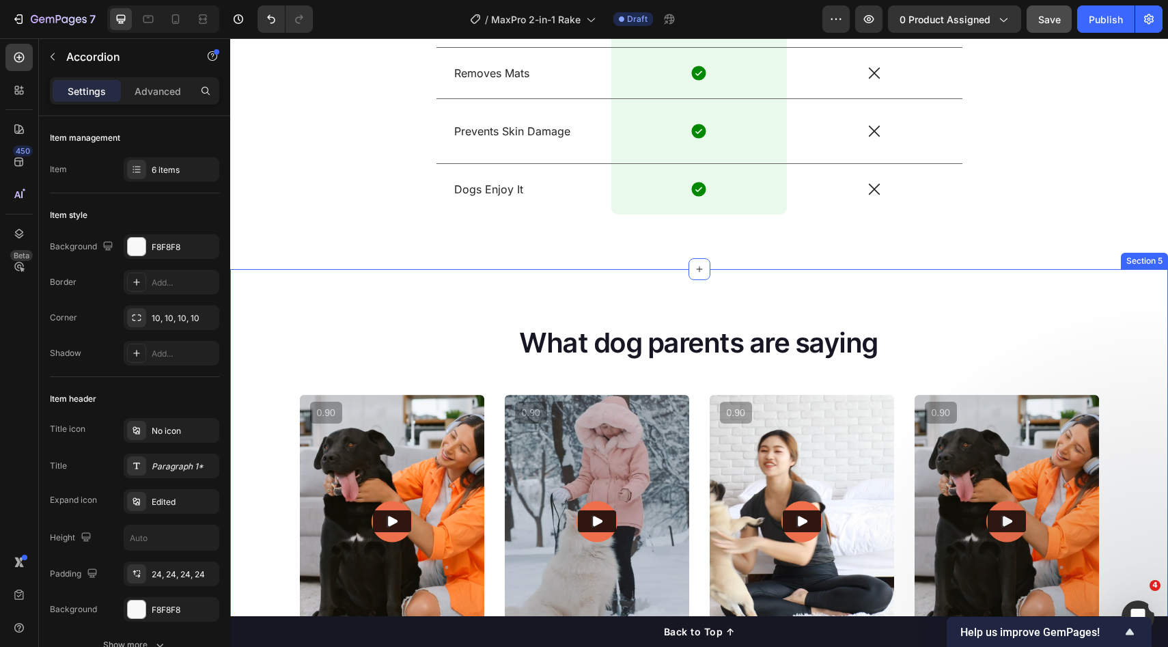
click at [344, 308] on div "What dog parents are saying Heading Video Video Video Video Carousel Row Loox -…" at bounding box center [699, 534] width 938 height 530
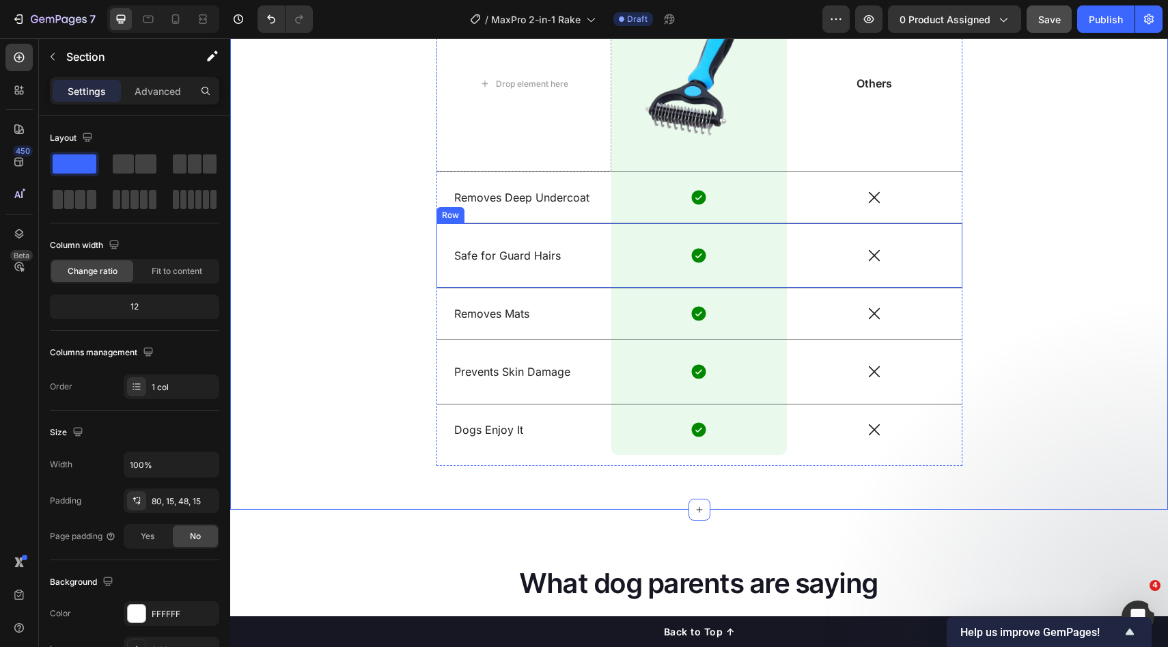
scroll to position [1343, 0]
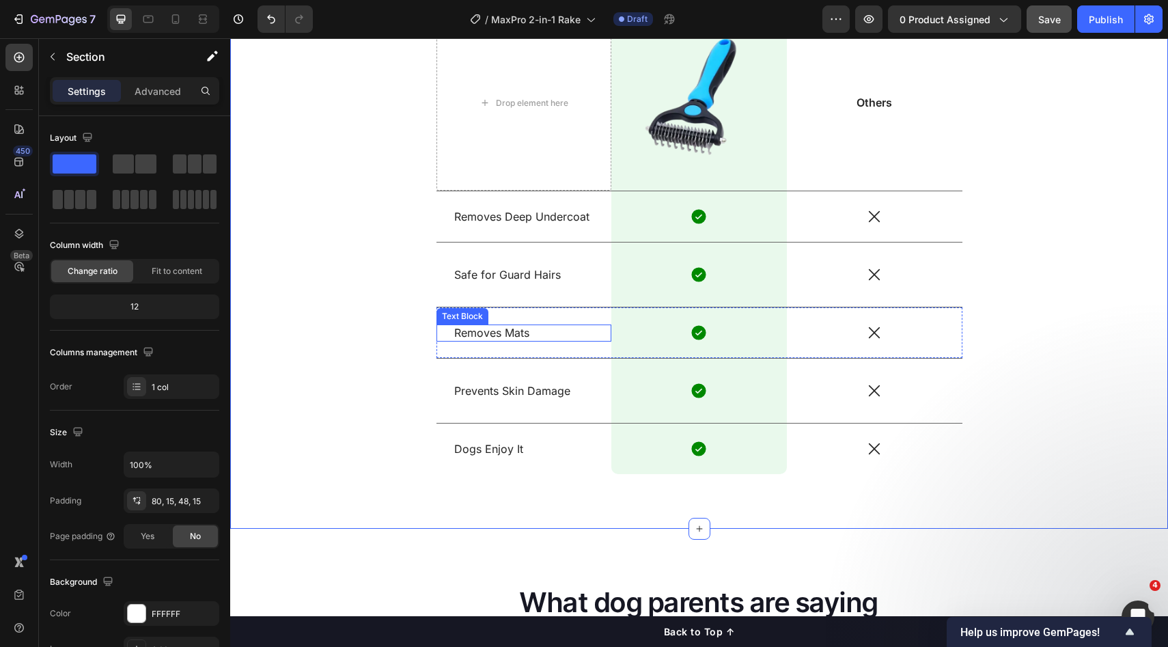
click at [554, 336] on p "Removes Mats" at bounding box center [524, 333] width 140 height 14
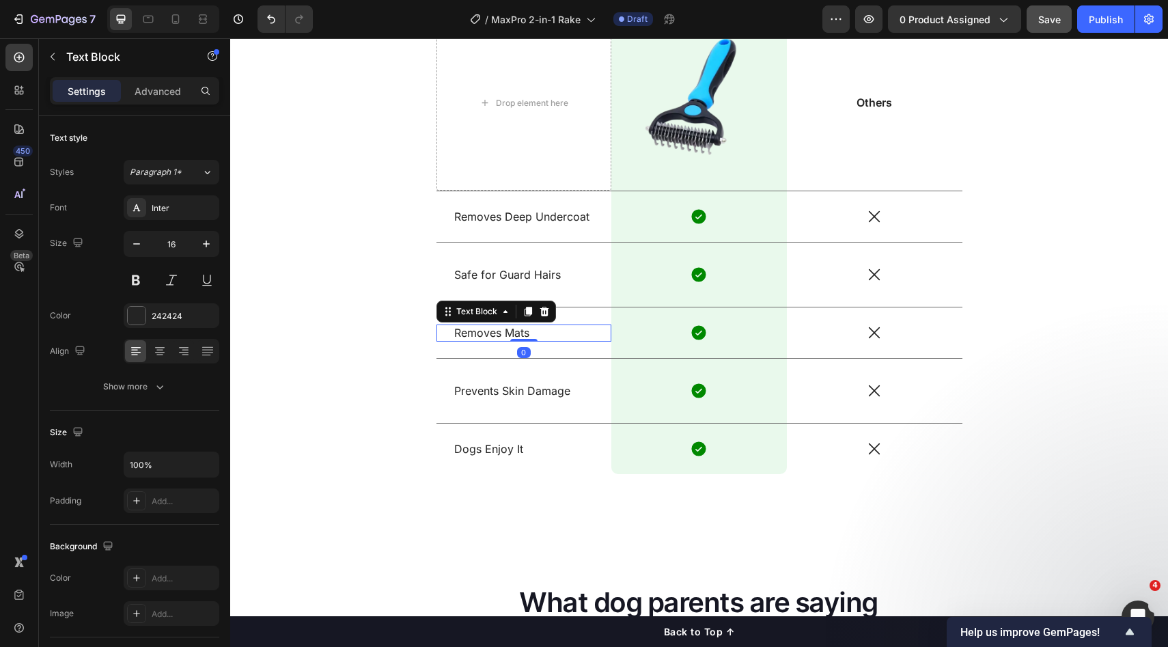
click at [534, 338] on p "Removes Mats" at bounding box center [524, 333] width 140 height 14
drag, startPoint x: 545, startPoint y: 325, endPoint x: 560, endPoint y: 335, distance: 18.0
click at [546, 327] on div "Removes Mats,a" at bounding box center [524, 333] width 143 height 17
click at [560, 335] on p "Removes Mats,a" at bounding box center [524, 333] width 140 height 14
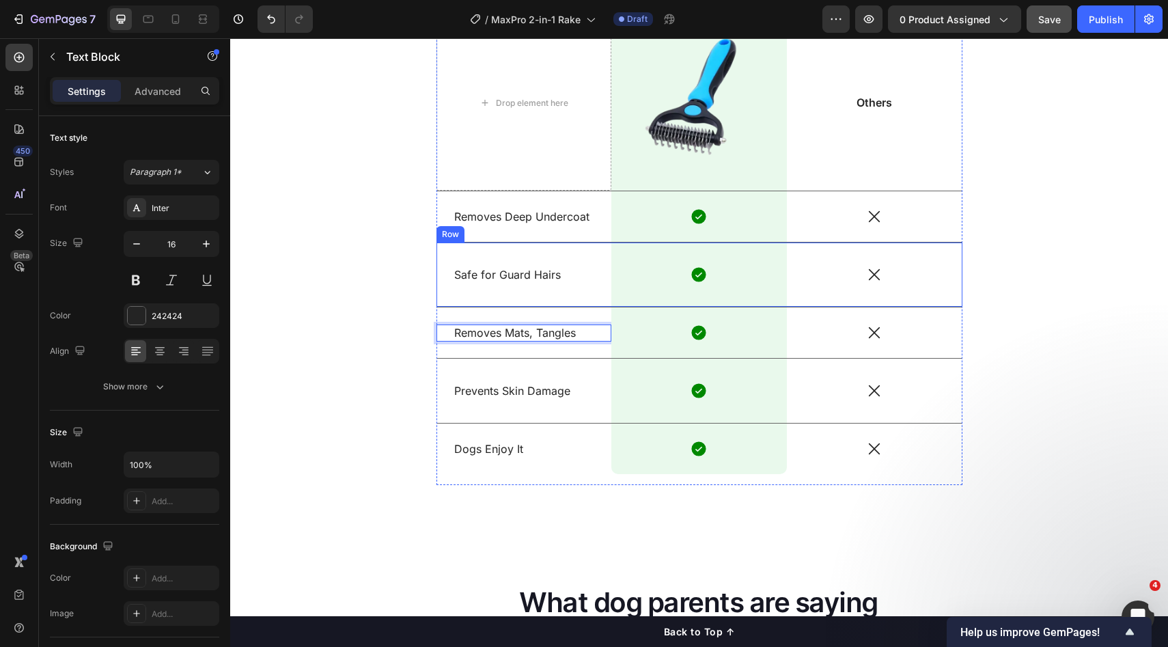
click at [902, 316] on div "Icon" at bounding box center [875, 332] width 176 height 51
click at [572, 288] on div "Safe for Guard Hairs Text Block" at bounding box center [525, 275] width 176 height 64
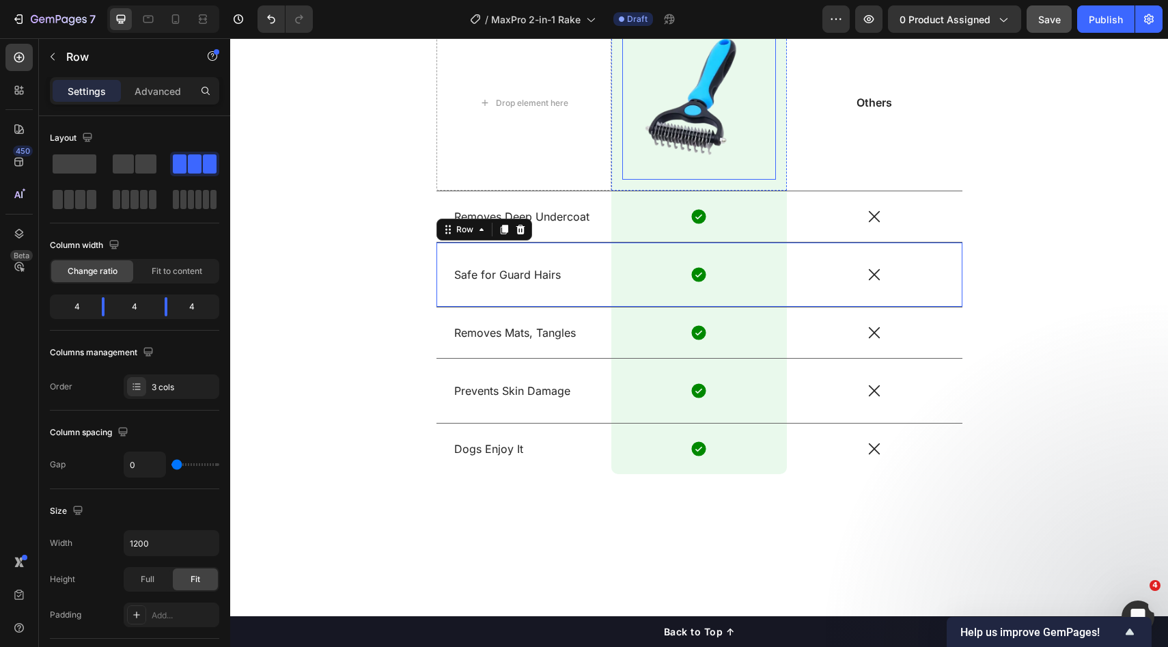
scroll to position [1194, 0]
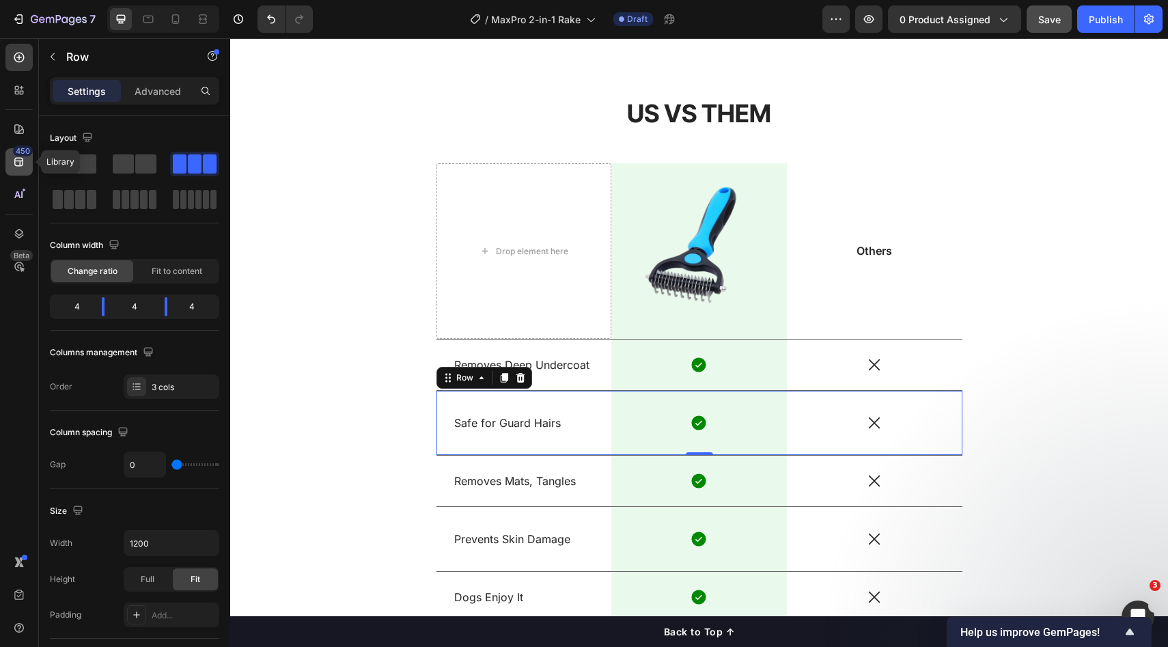
click at [23, 165] on icon at bounding box center [18, 162] width 9 height 9
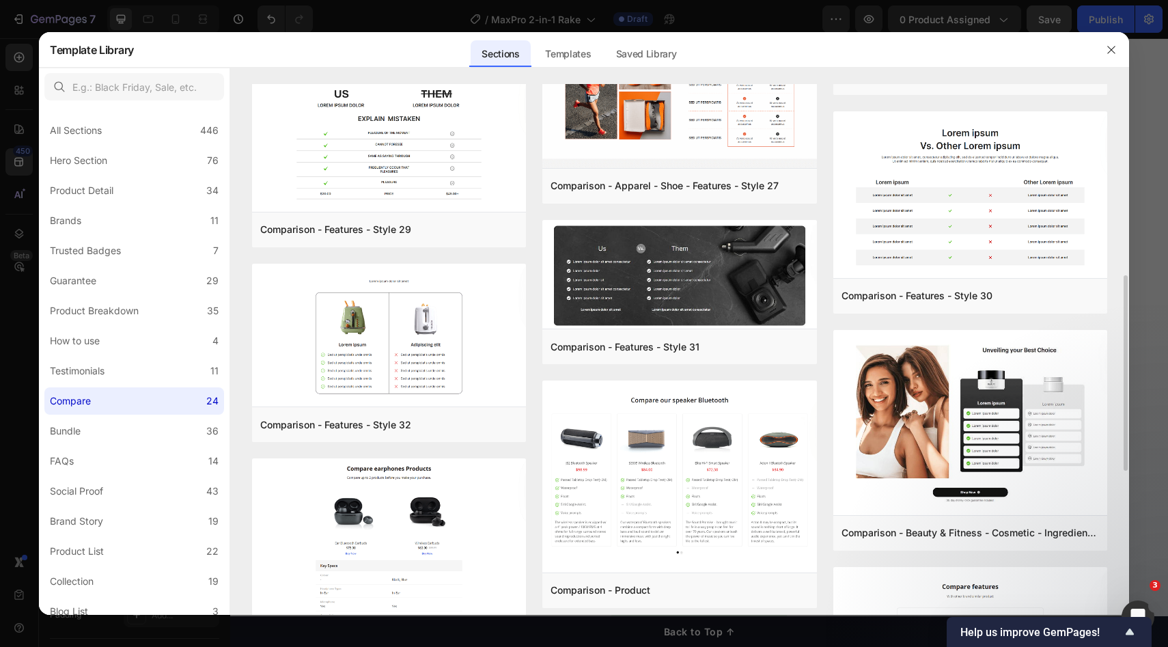
scroll to position [601, 0]
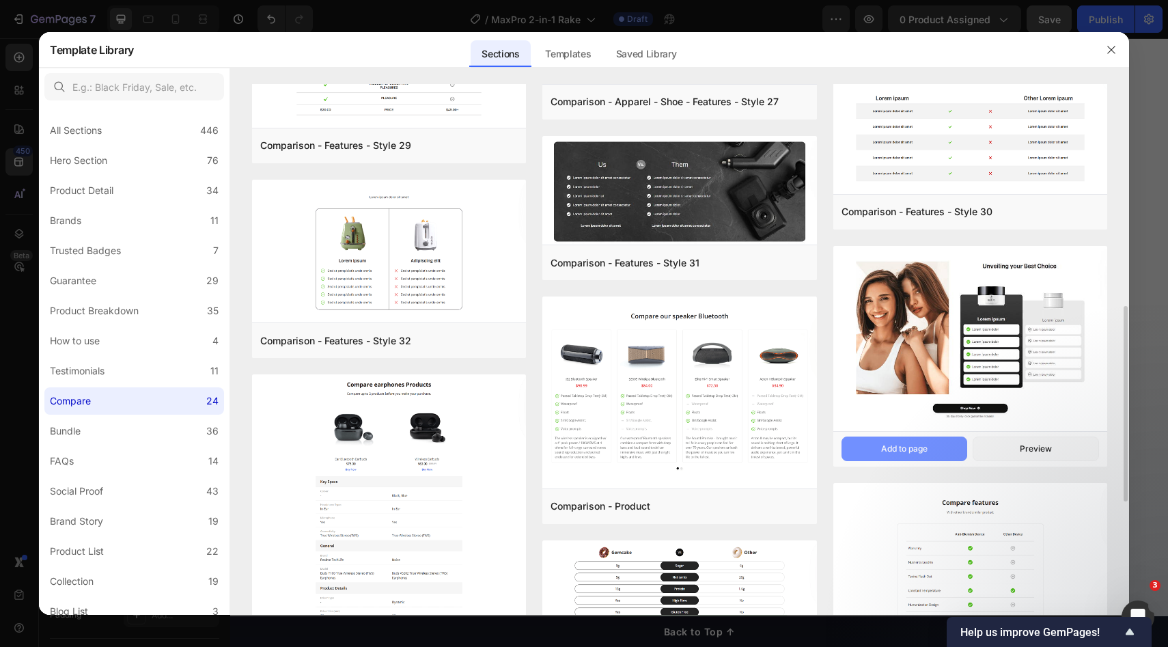
click at [936, 452] on button "Add to page" at bounding box center [905, 449] width 126 height 25
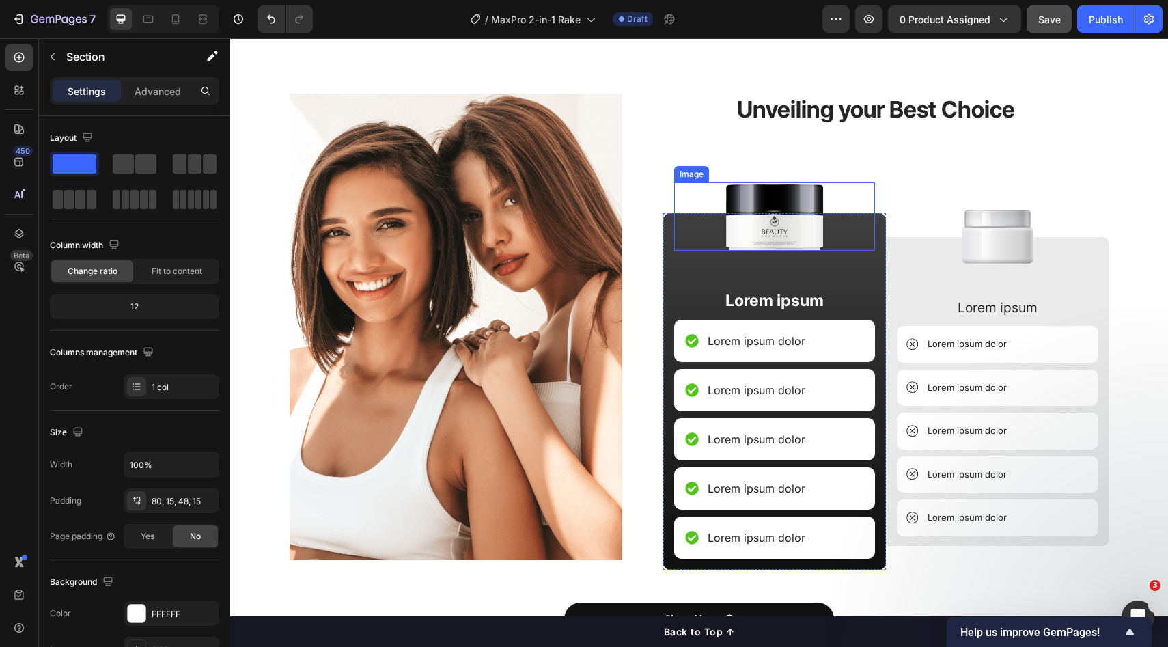
scroll to position [2910, 0]
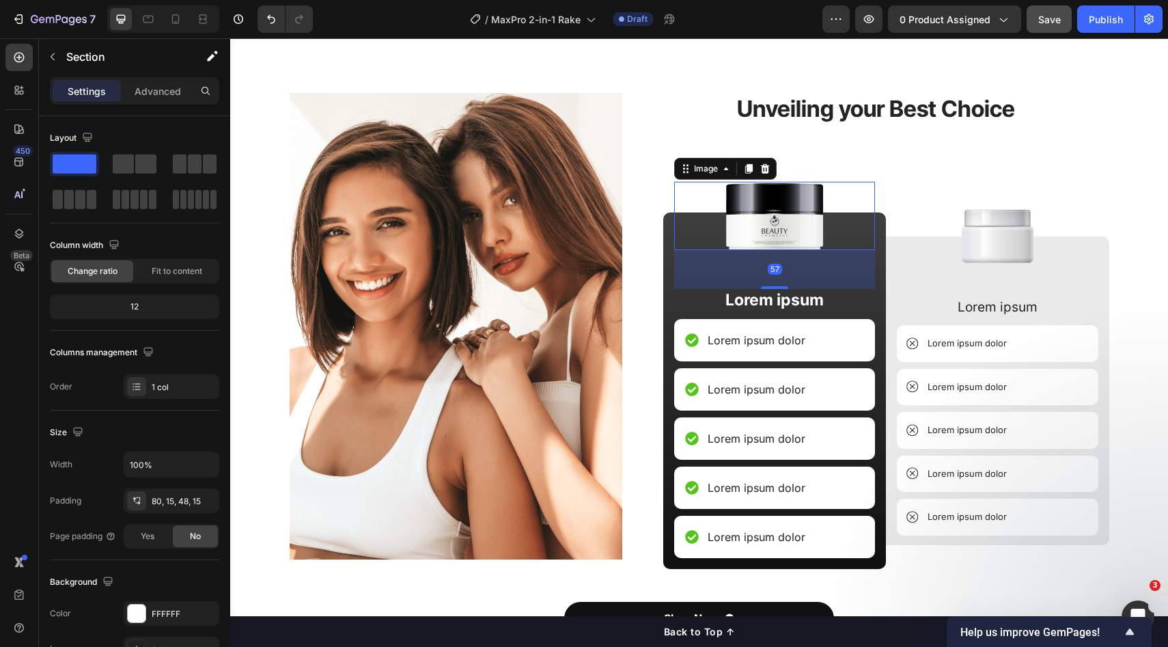
click at [779, 240] on img at bounding box center [774, 216] width 111 height 68
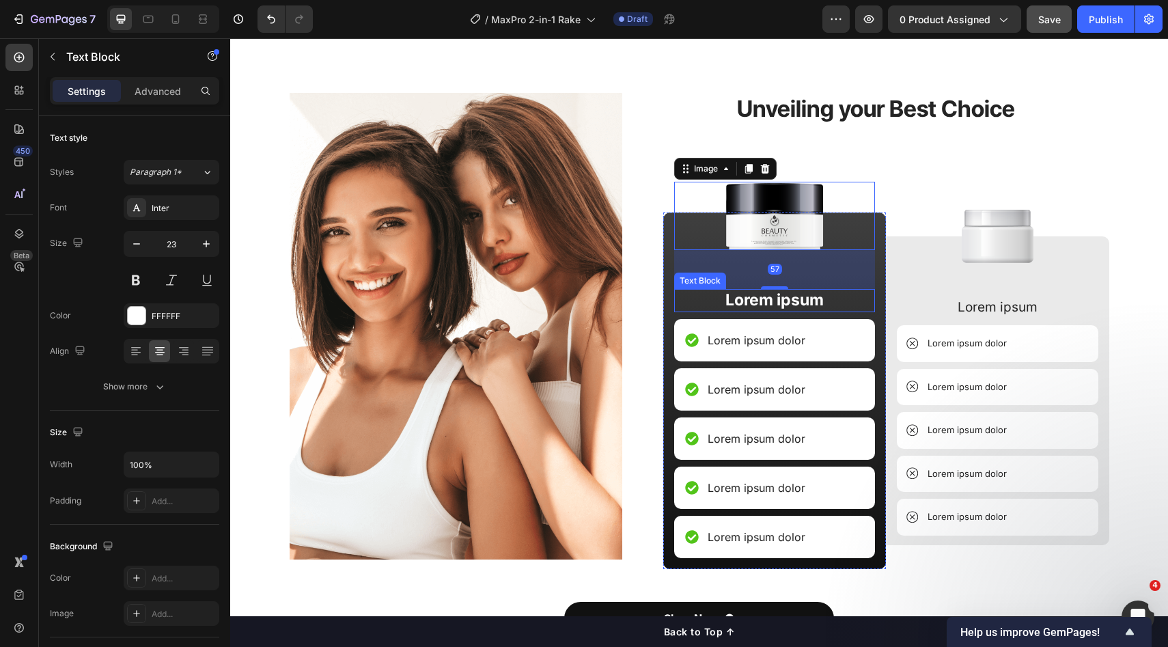
click at [690, 297] on p "Lorem ipsum" at bounding box center [775, 300] width 198 height 20
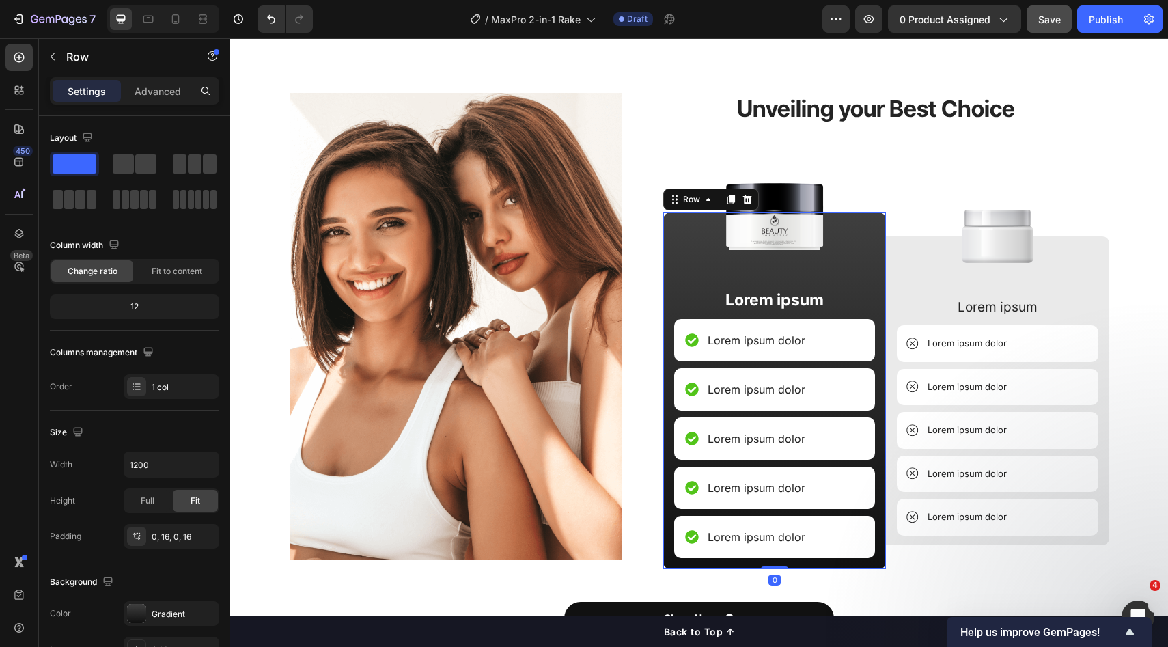
click at [666, 245] on div "Image Lorem ipsum Text Block Lorem ipsum dolor Item List Lorem ipsum dolor Item…" at bounding box center [774, 390] width 223 height 357
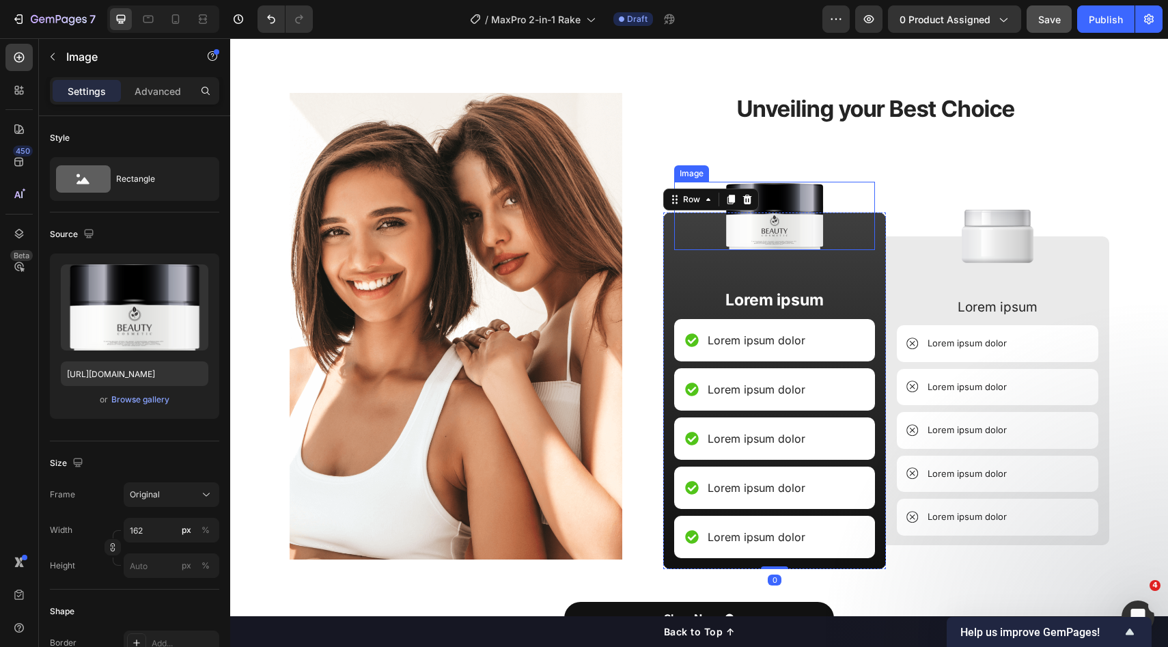
click at [771, 210] on img at bounding box center [774, 216] width 111 height 68
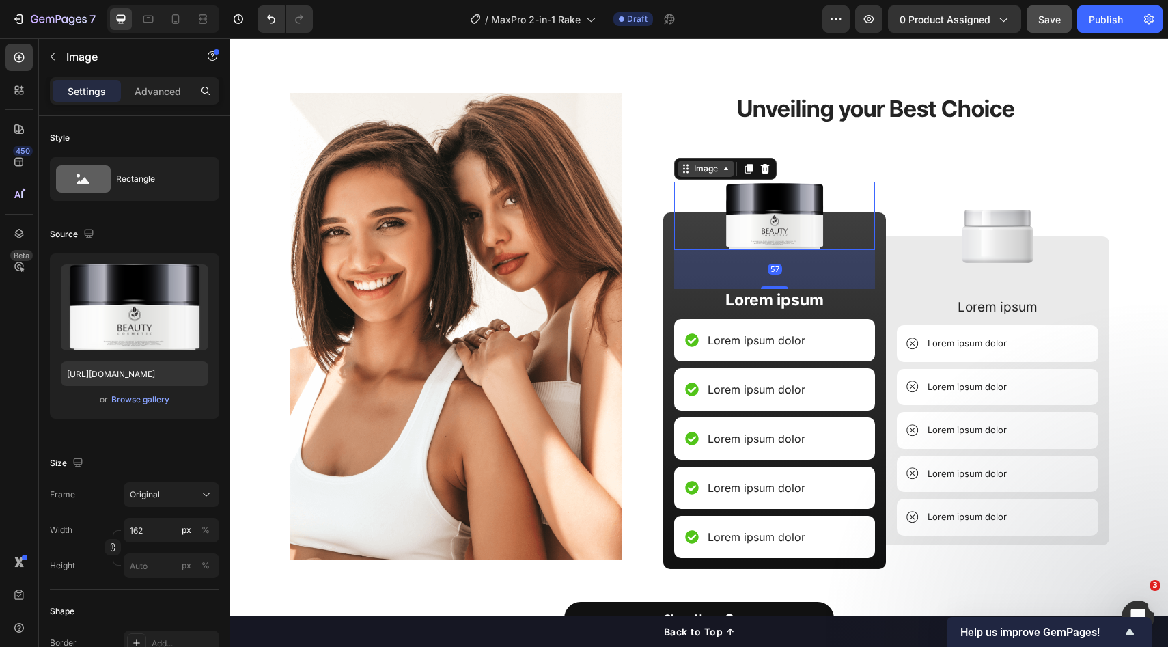
click at [691, 165] on div "Image" at bounding box center [705, 169] width 29 height 12
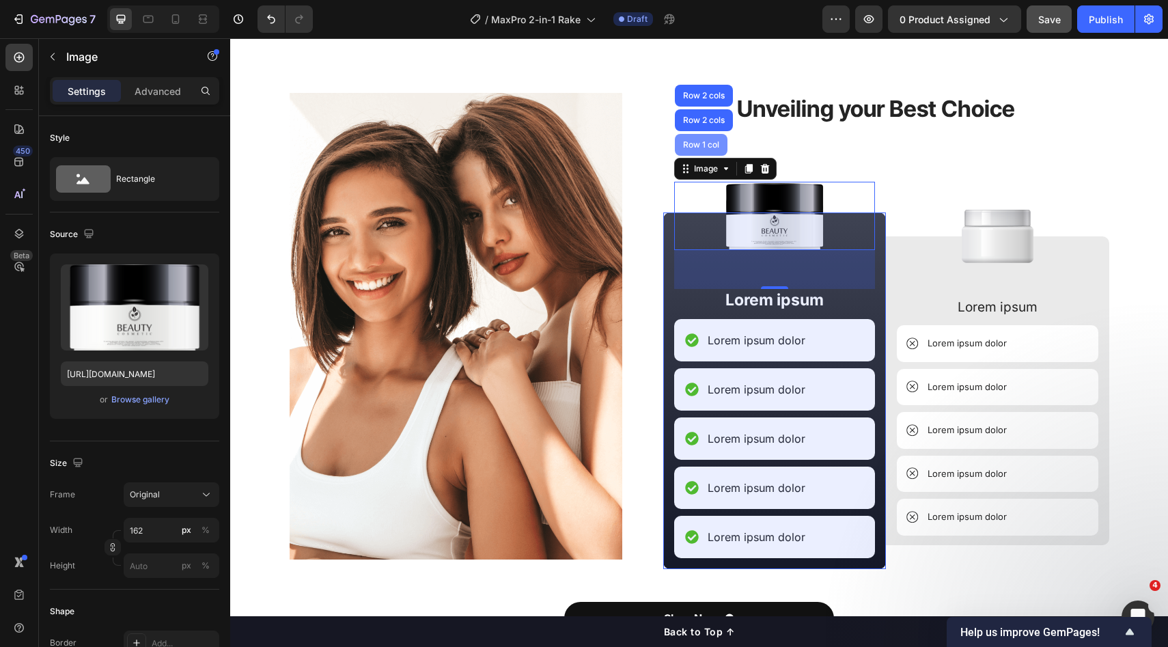
click at [704, 141] on div "Row 1 col" at bounding box center [702, 145] width 42 height 8
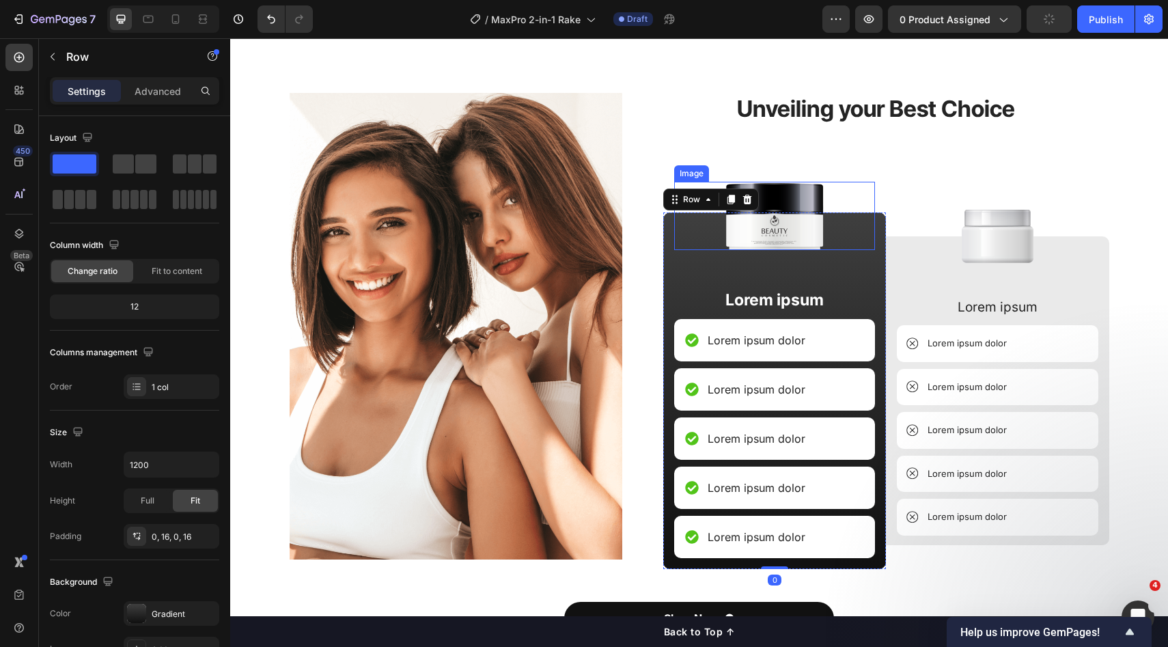
click at [825, 204] on img at bounding box center [774, 216] width 111 height 68
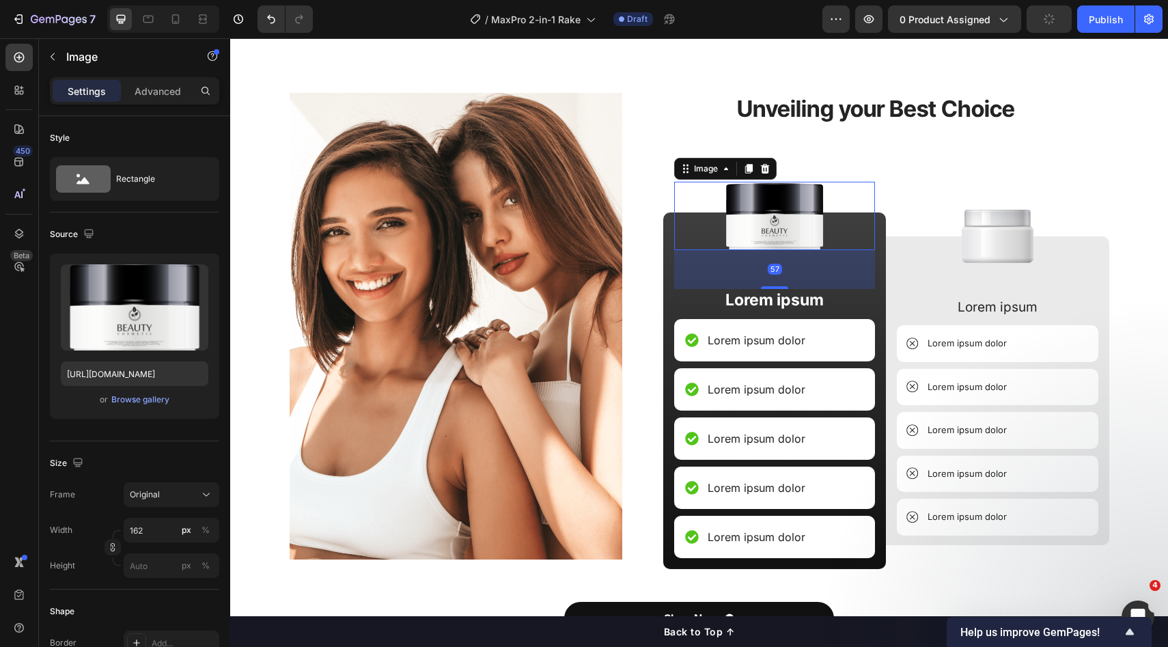
type input "https://cdn.shopify.com/s/files/1/0634/4975/9811/files/gempages_565411517424469…"
click at [709, 172] on div "Image" at bounding box center [705, 169] width 29 height 12
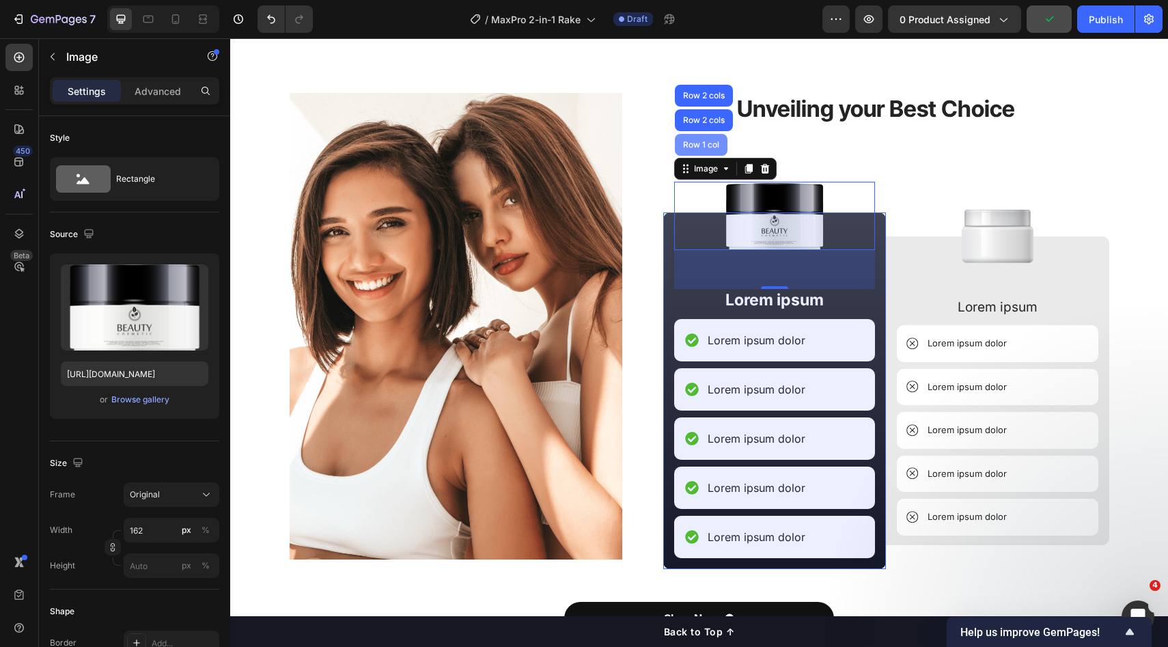
click at [702, 150] on div "Row 1 col" at bounding box center [701, 145] width 53 height 22
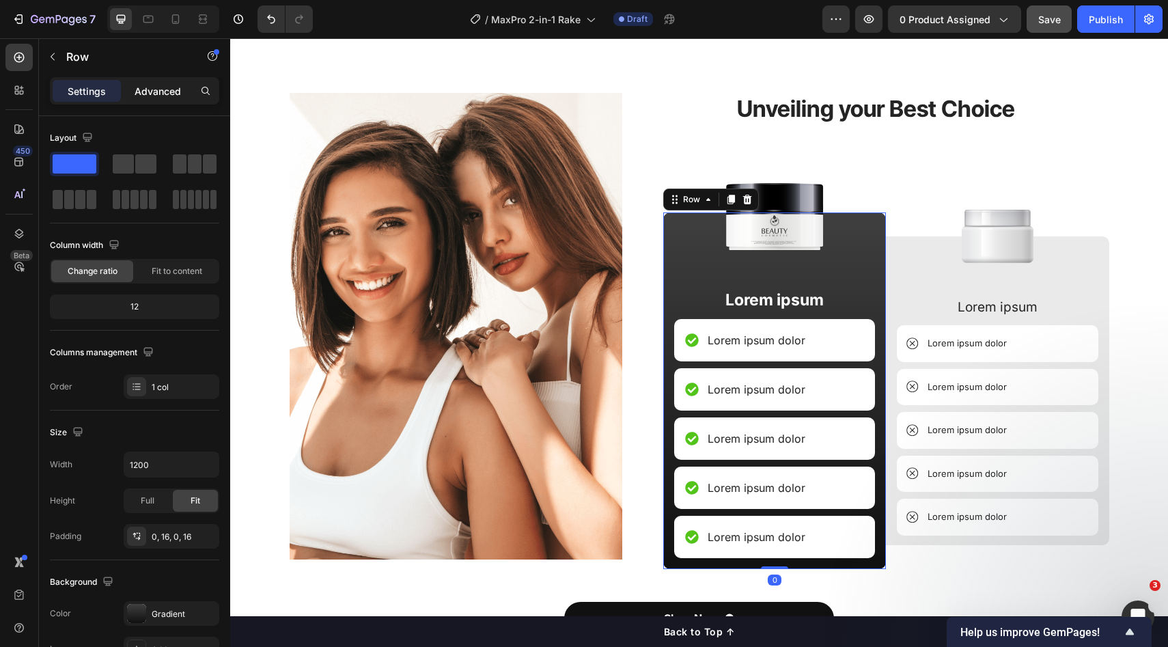
click at [129, 87] on div "Advanced" at bounding box center [158, 91] width 68 height 22
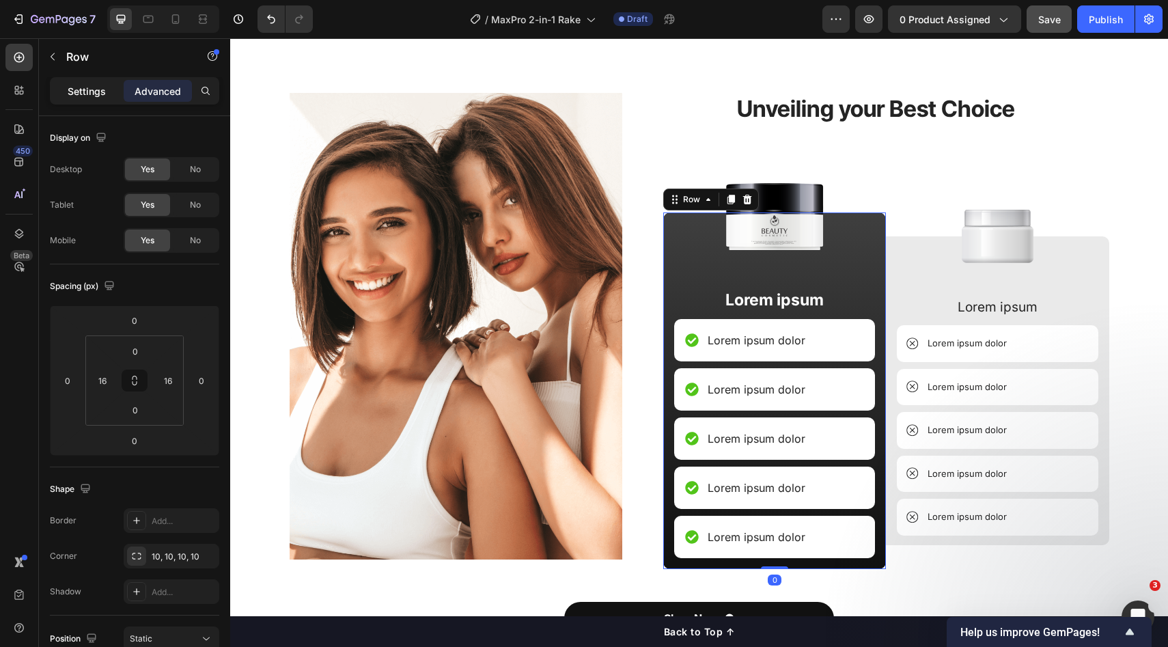
click at [106, 90] on div "Settings" at bounding box center [87, 91] width 68 height 22
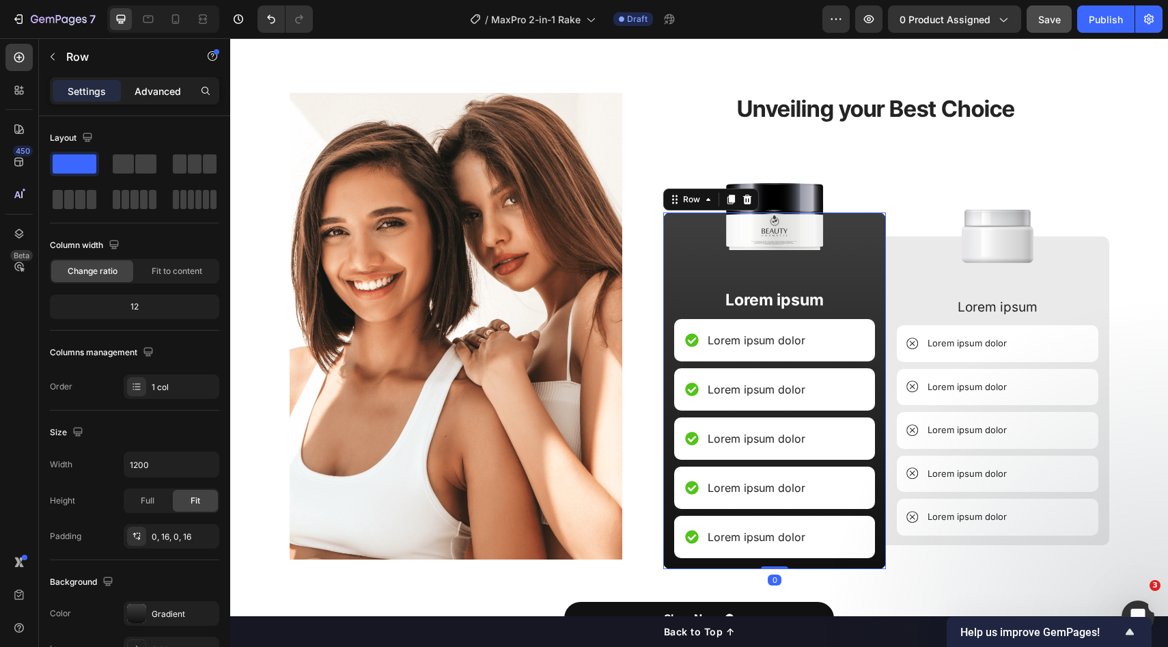
click at [174, 90] on p "Advanced" at bounding box center [158, 91] width 46 height 14
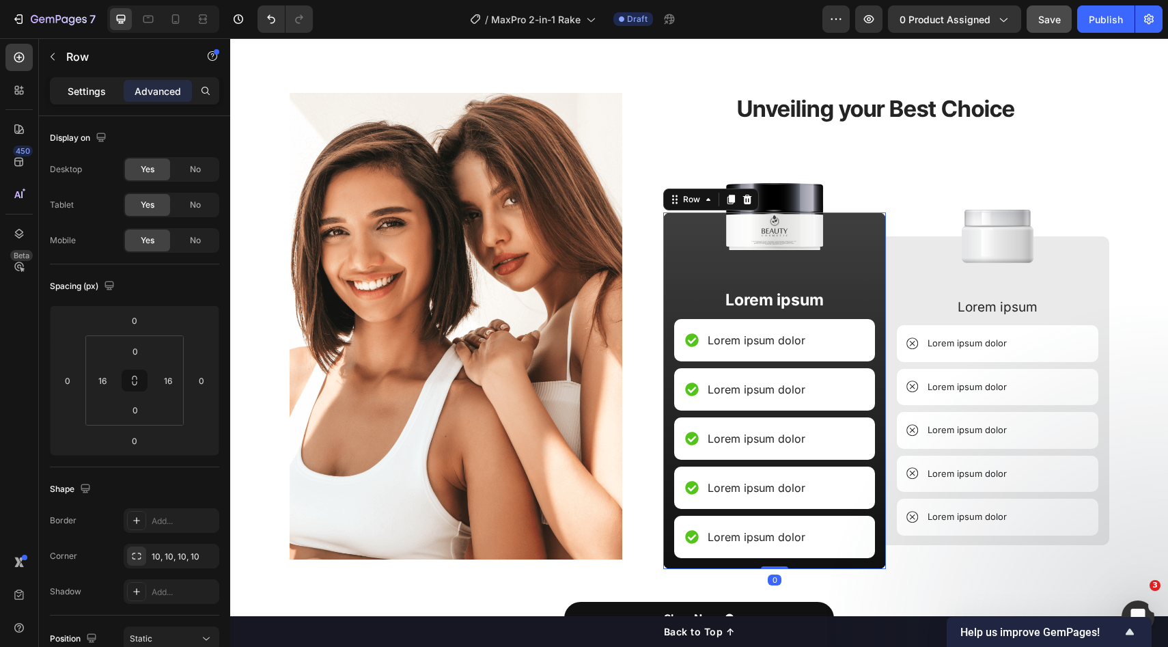
click at [110, 90] on div "Settings" at bounding box center [87, 91] width 68 height 22
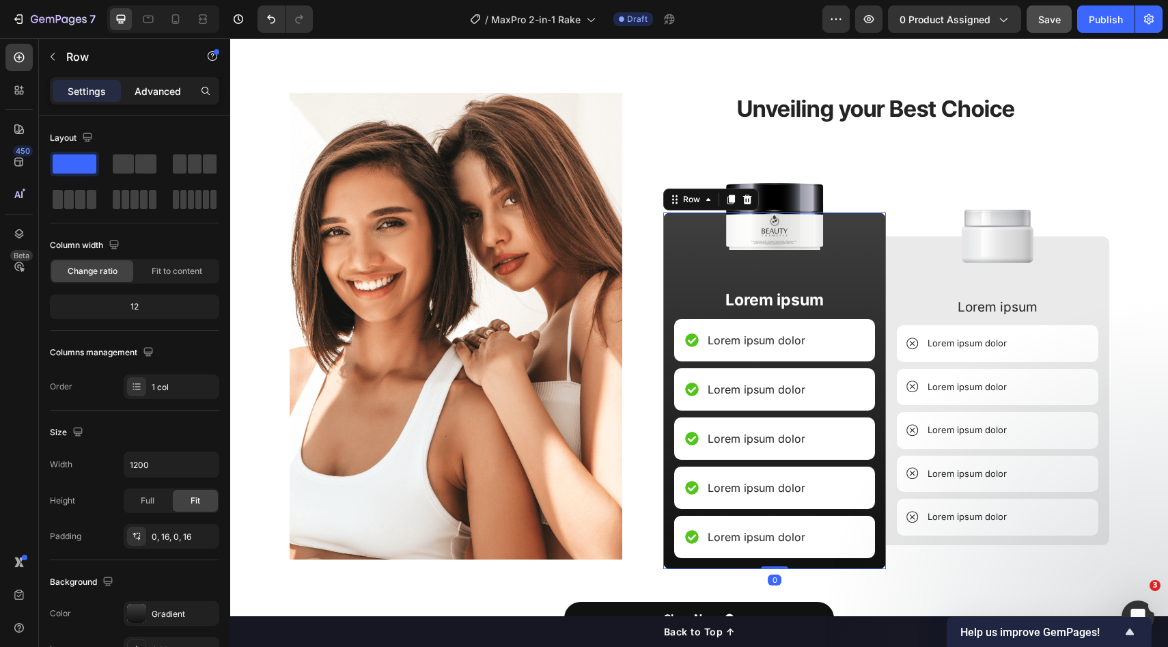
click at [141, 89] on p "Advanced" at bounding box center [158, 91] width 46 height 14
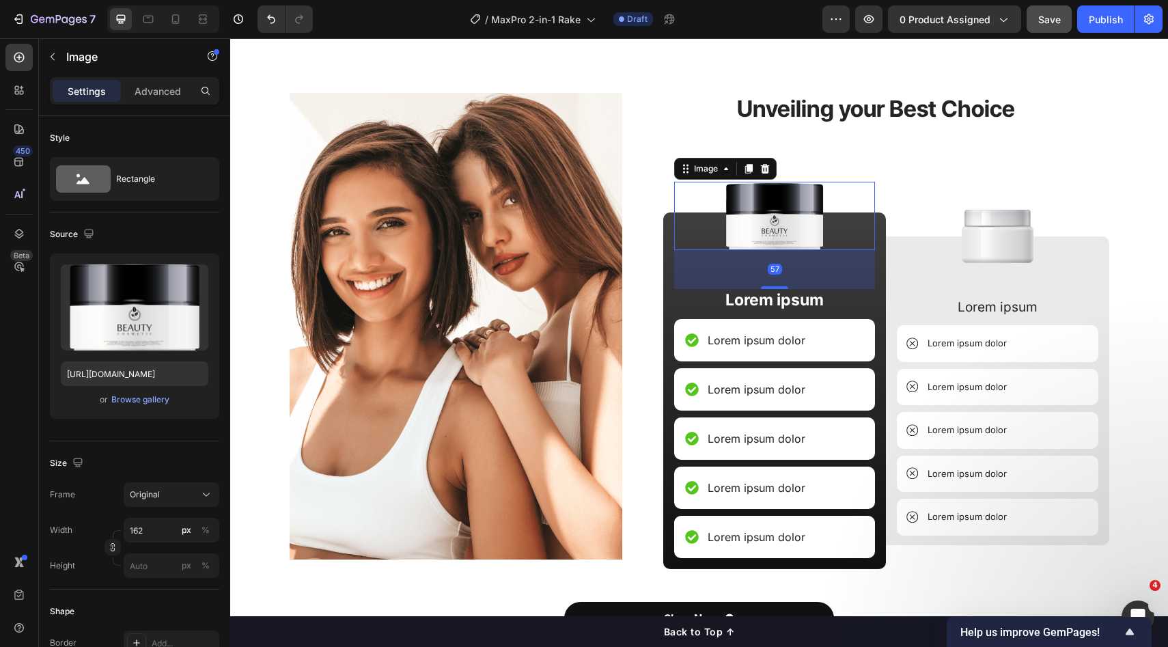
click at [822, 213] on img at bounding box center [774, 216] width 111 height 68
click at [159, 98] on div "Advanced" at bounding box center [158, 91] width 68 height 22
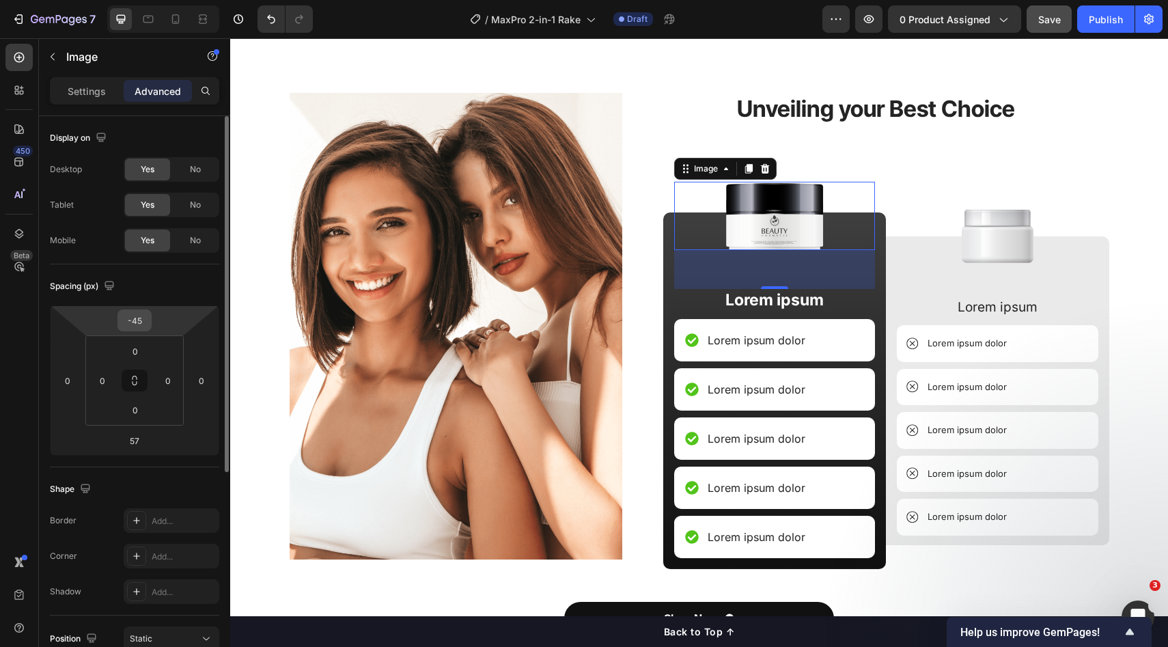
click at [148, 320] on input "-45" at bounding box center [134, 320] width 27 height 20
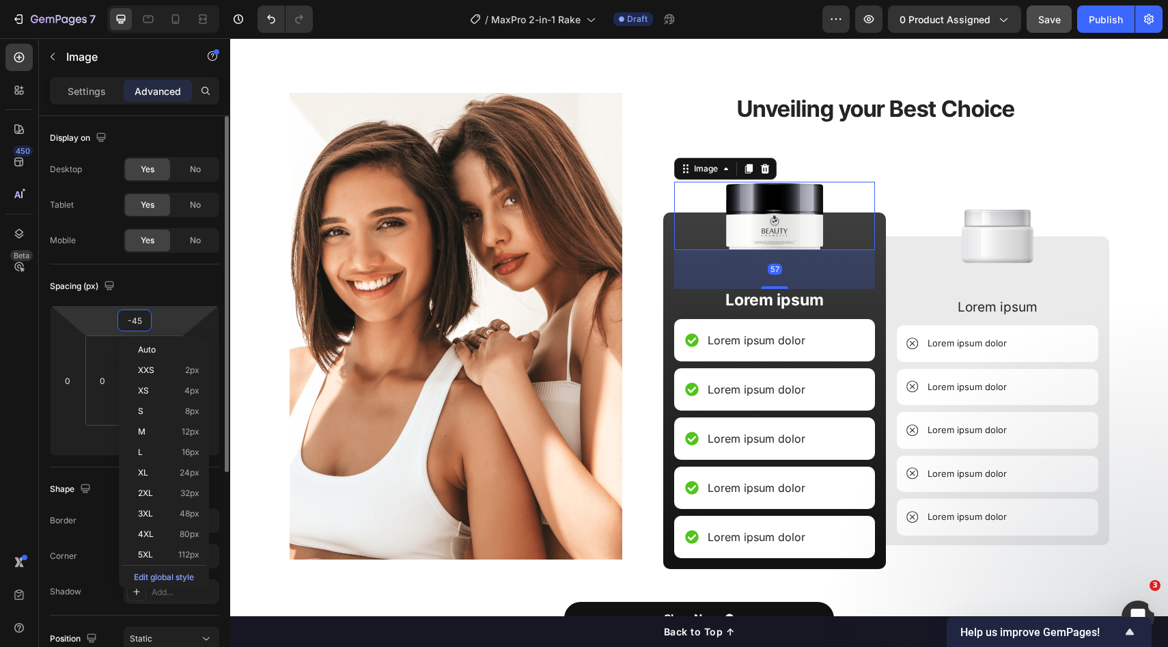
type input "0"
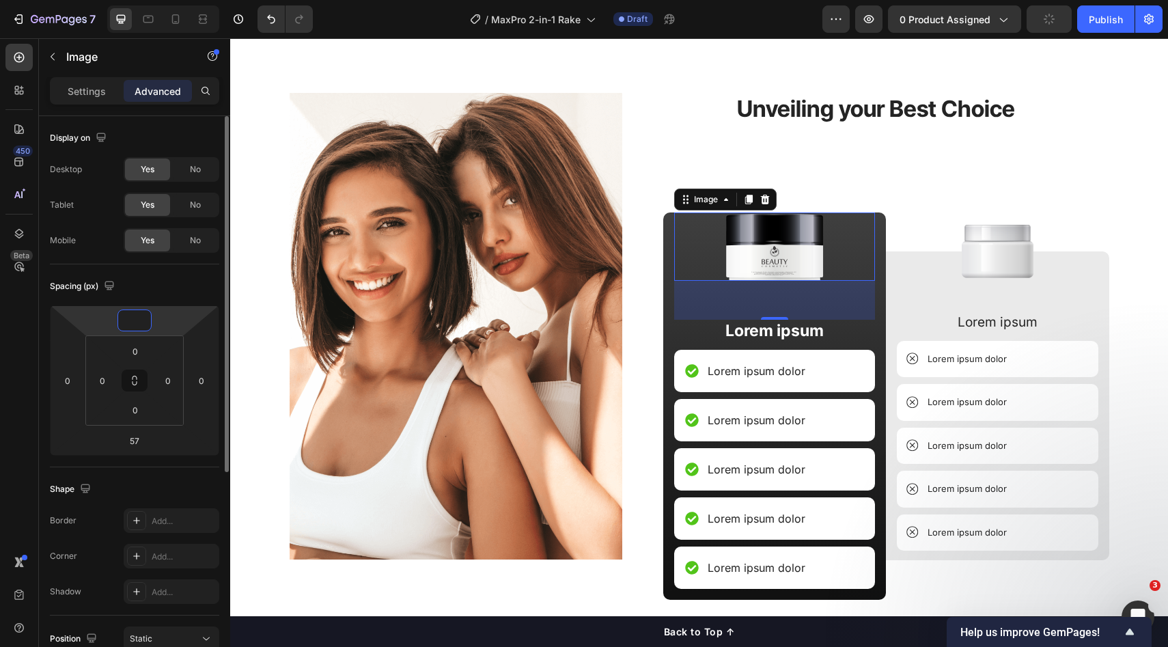
type input "0"
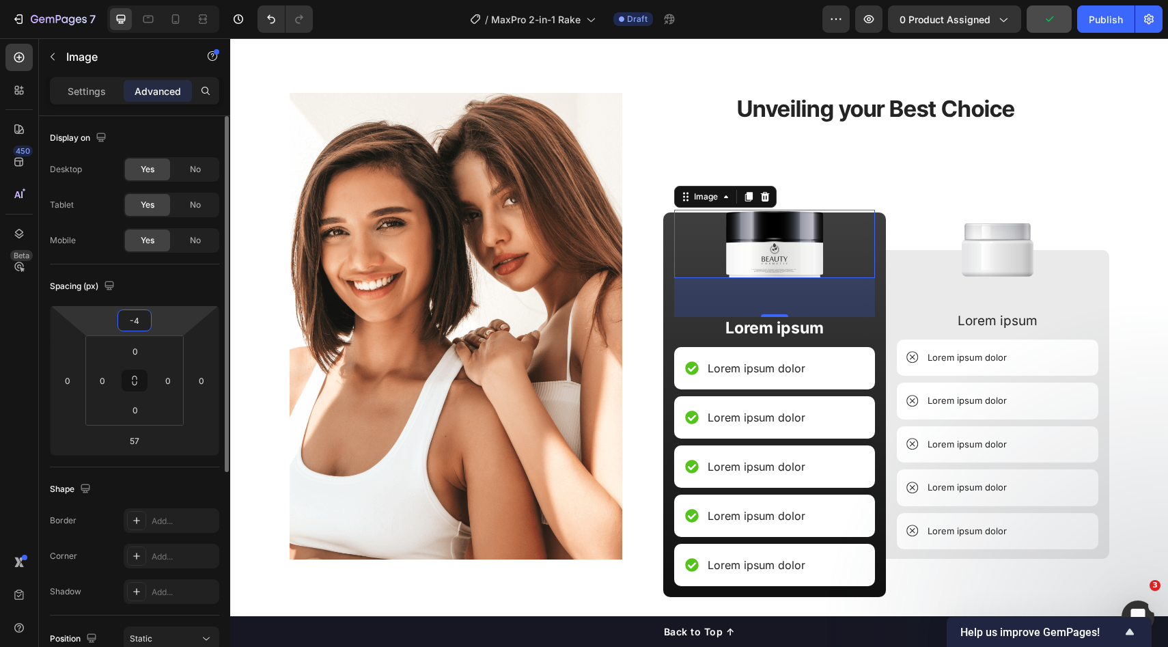
type input "-45"
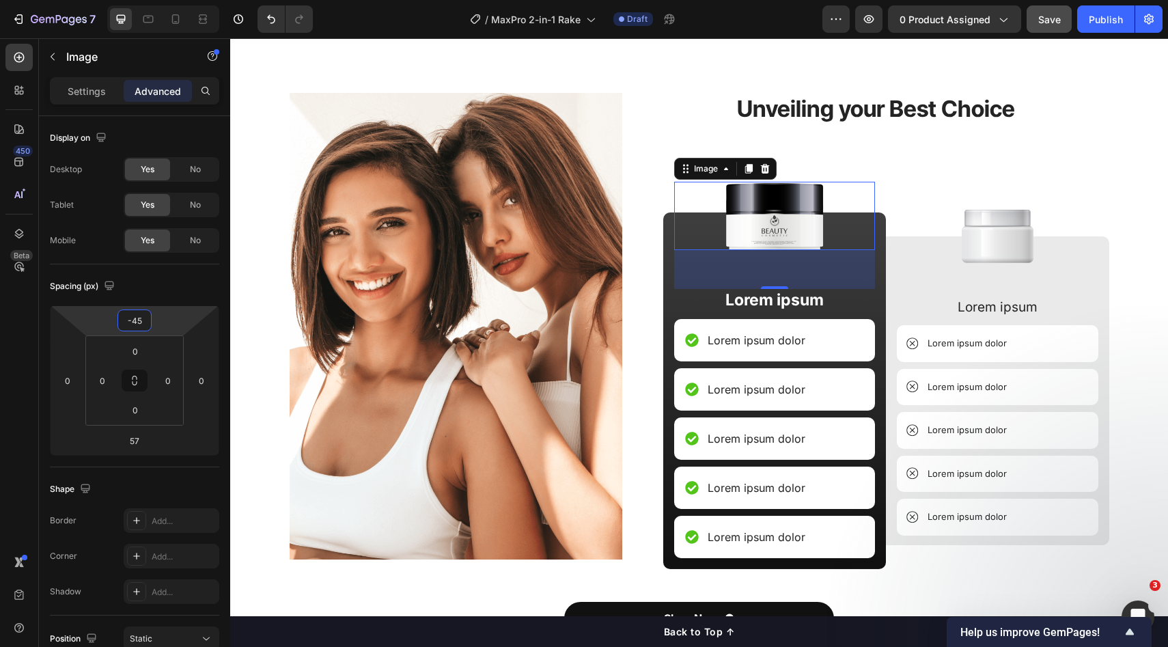
click at [785, 260] on div "57" at bounding box center [774, 269] width 201 height 39
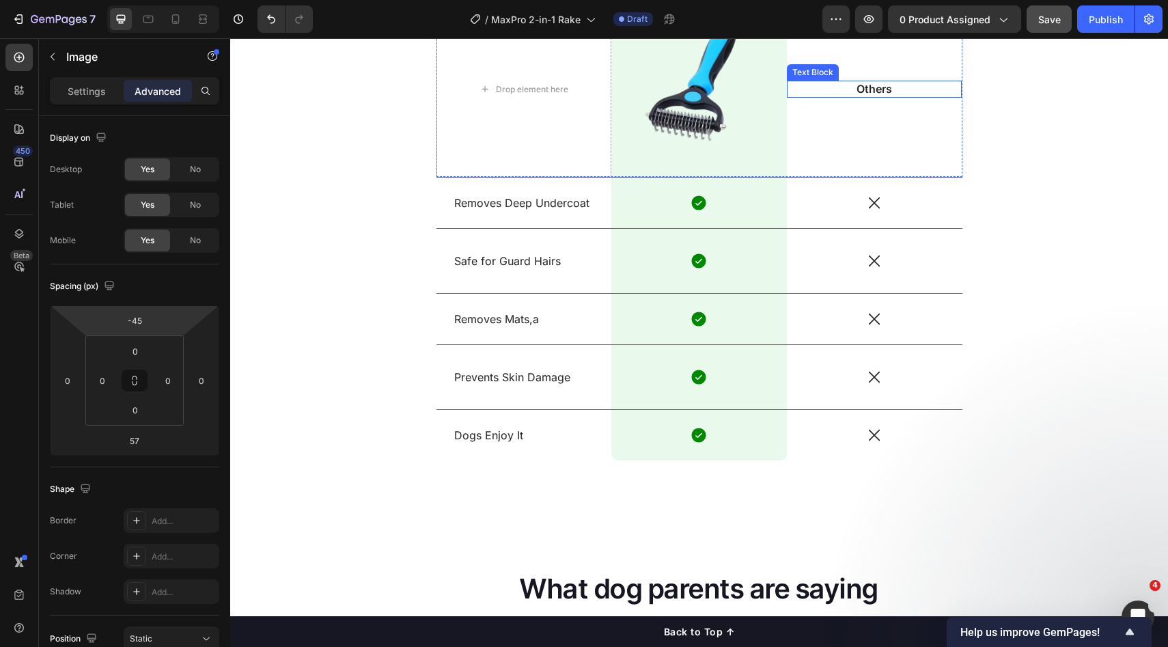
scroll to position [1266, 0]
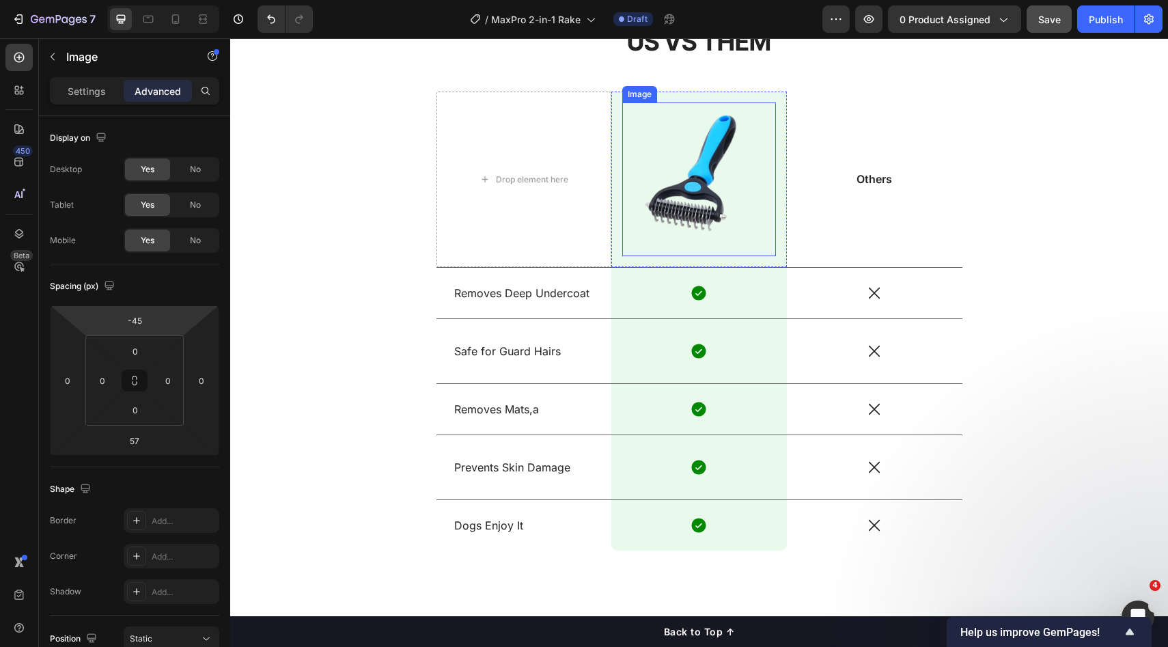
click at [745, 219] on img at bounding box center [699, 179] width 154 height 154
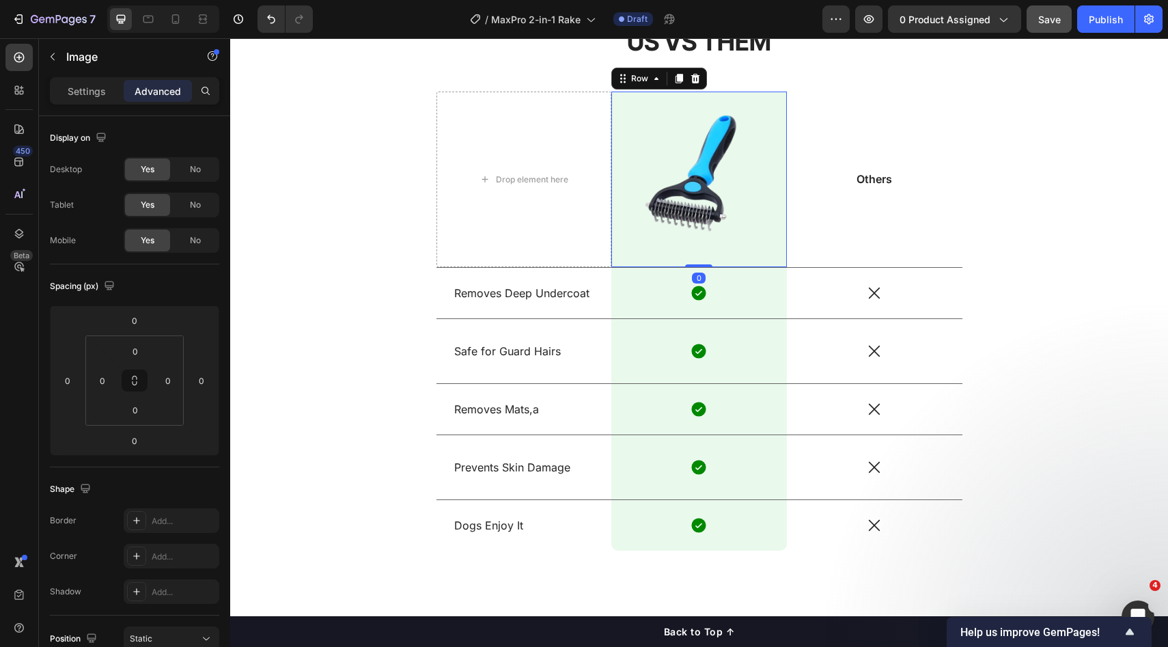
click at [779, 239] on div "Image Row 0" at bounding box center [700, 180] width 176 height 176
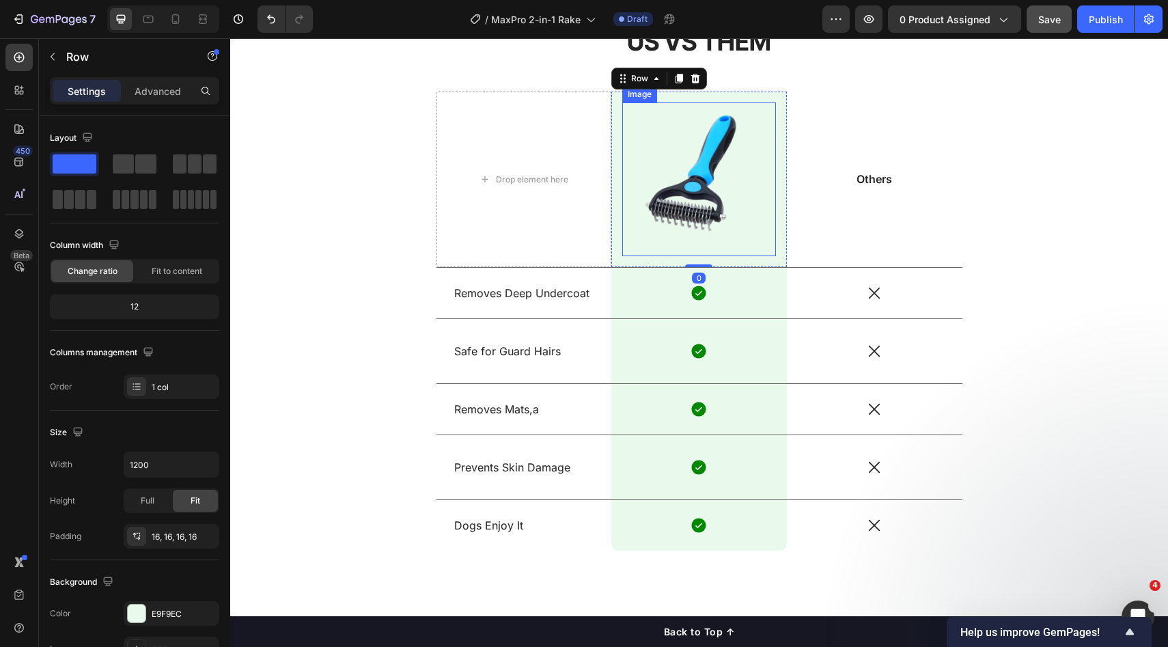
click at [755, 241] on img at bounding box center [699, 179] width 154 height 154
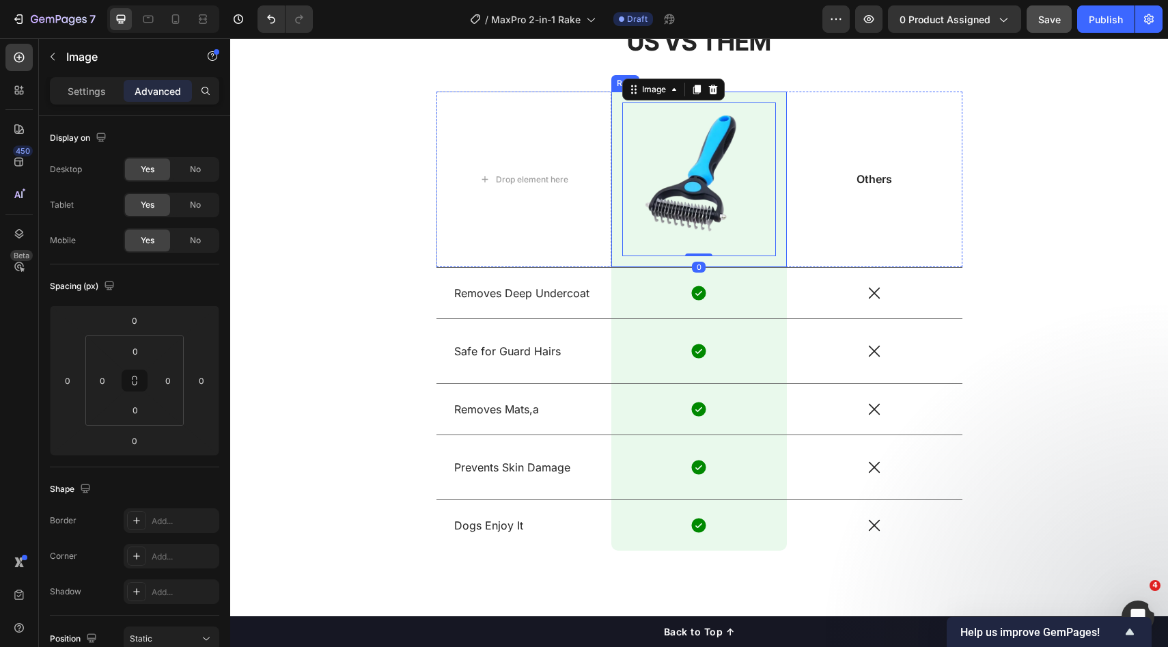
drag, startPoint x: 796, startPoint y: 236, endPoint x: 755, endPoint y: 219, distance: 44.2
click at [797, 235] on div "Others Text Block" at bounding box center [875, 180] width 176 height 176
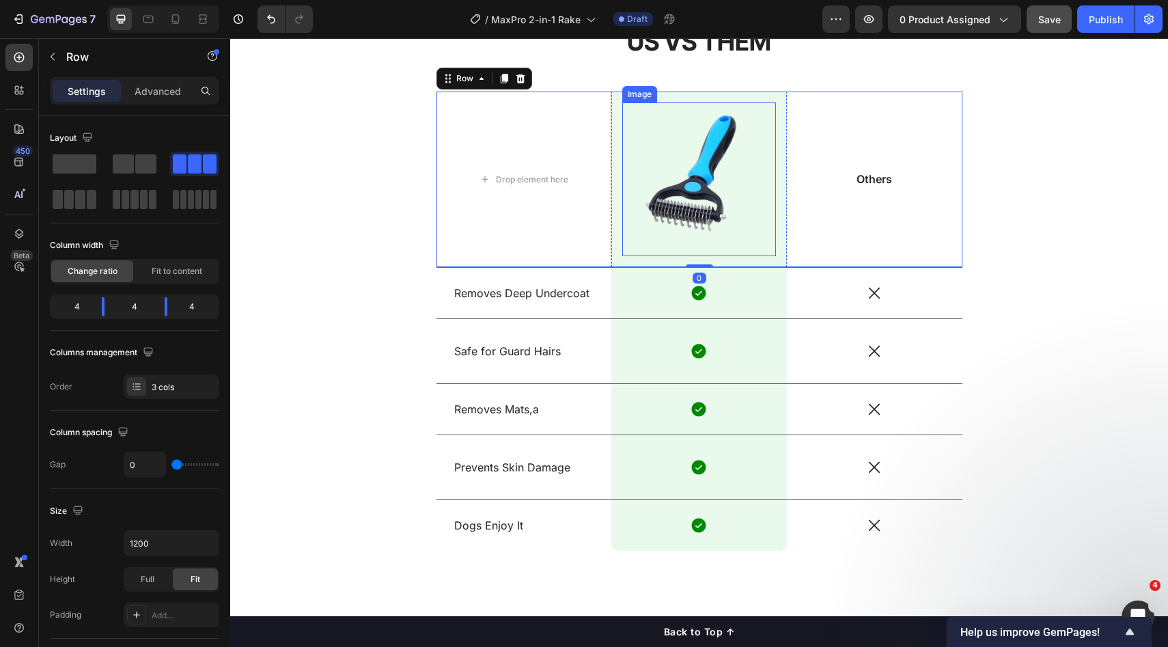
click at [730, 209] on img at bounding box center [699, 179] width 154 height 154
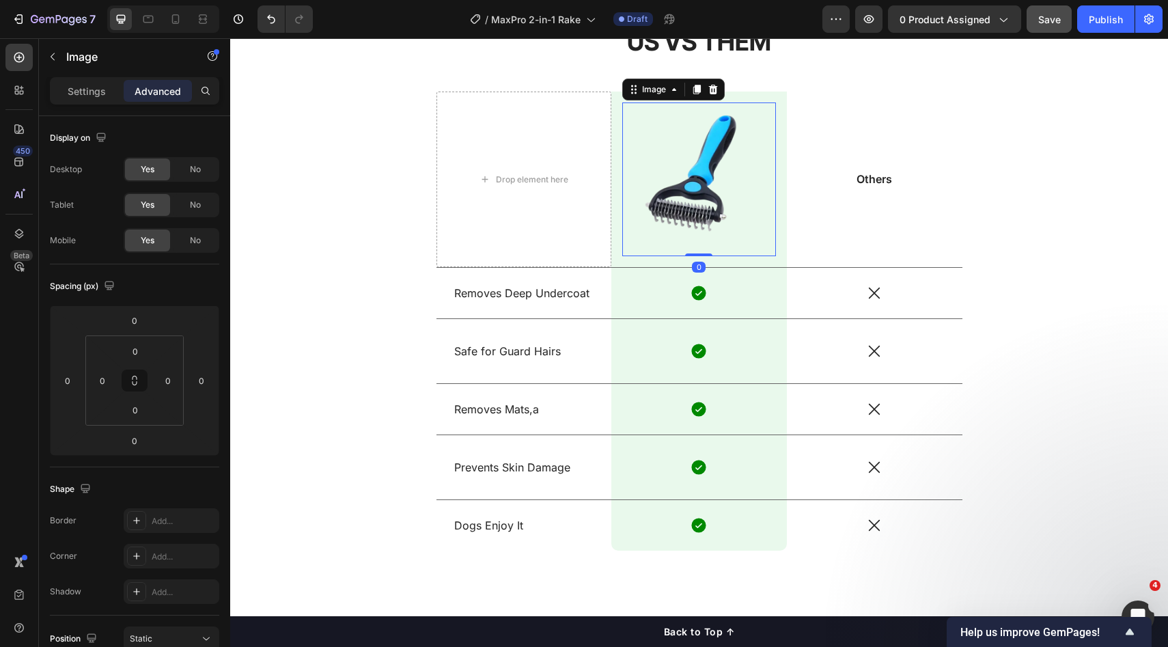
click at [755, 212] on img at bounding box center [699, 179] width 154 height 154
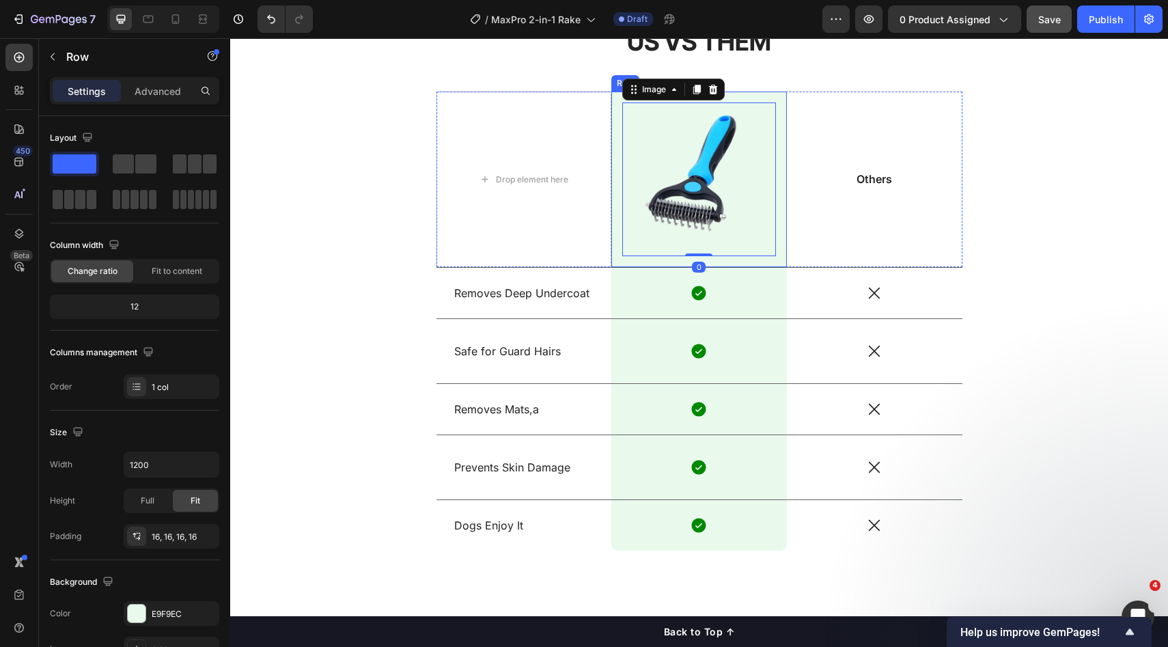
click at [780, 212] on div "Image 0 Row" at bounding box center [700, 180] width 176 height 176
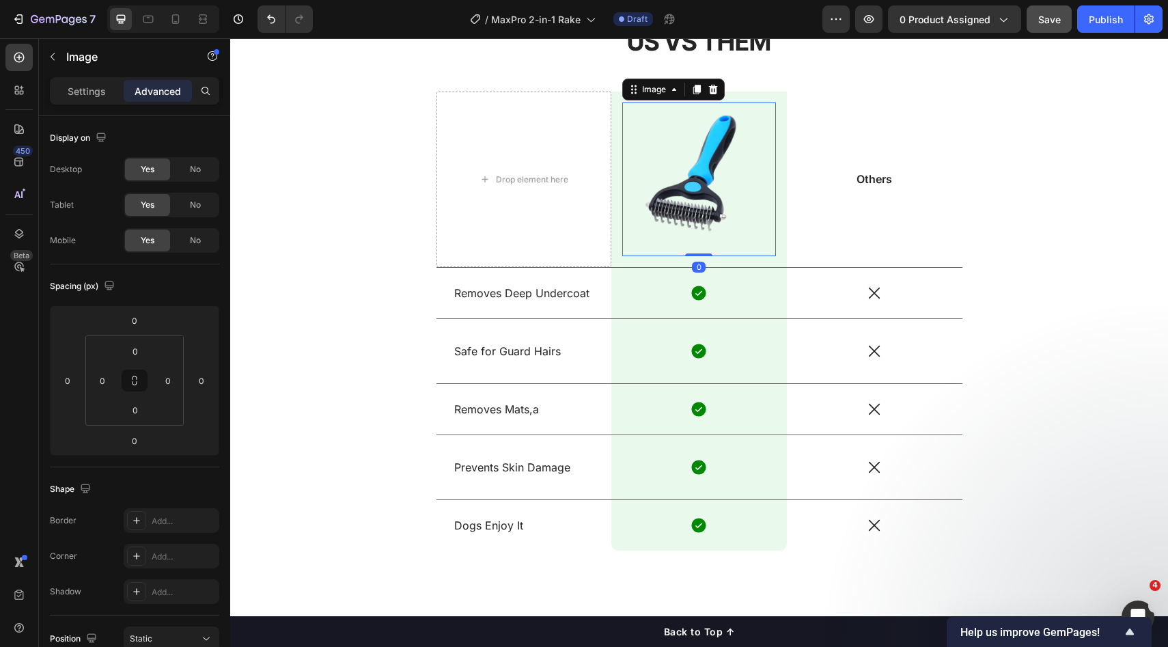
click at [739, 211] on img at bounding box center [699, 179] width 154 height 154
click at [130, 316] on input "0" at bounding box center [134, 320] width 27 height 20
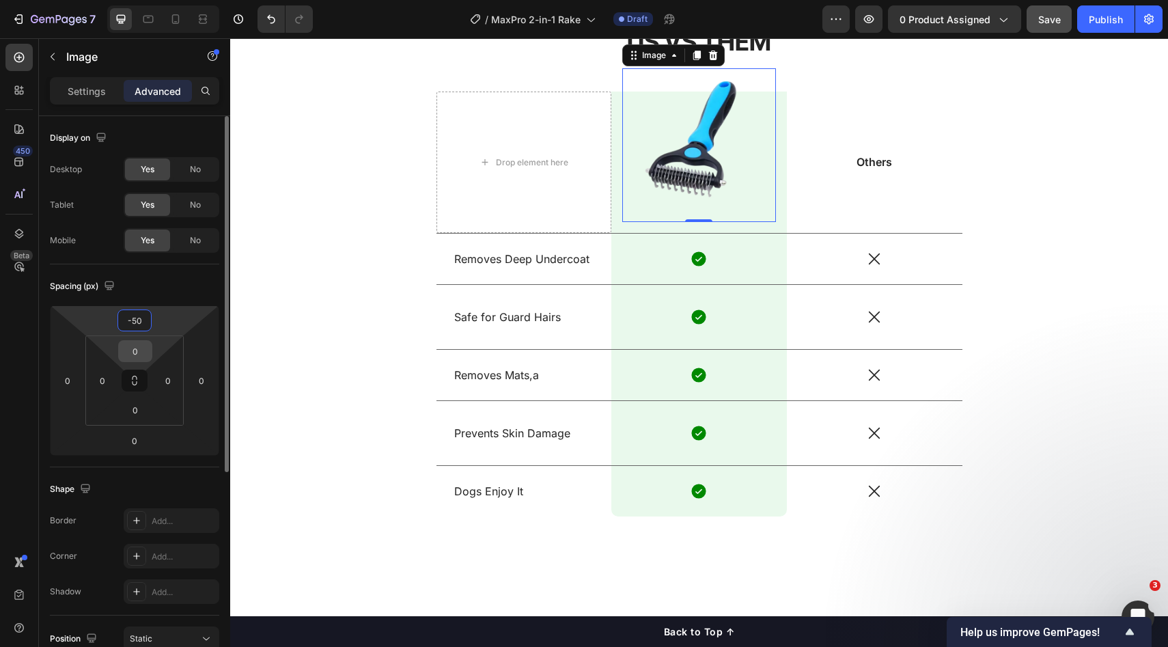
type input "-5"
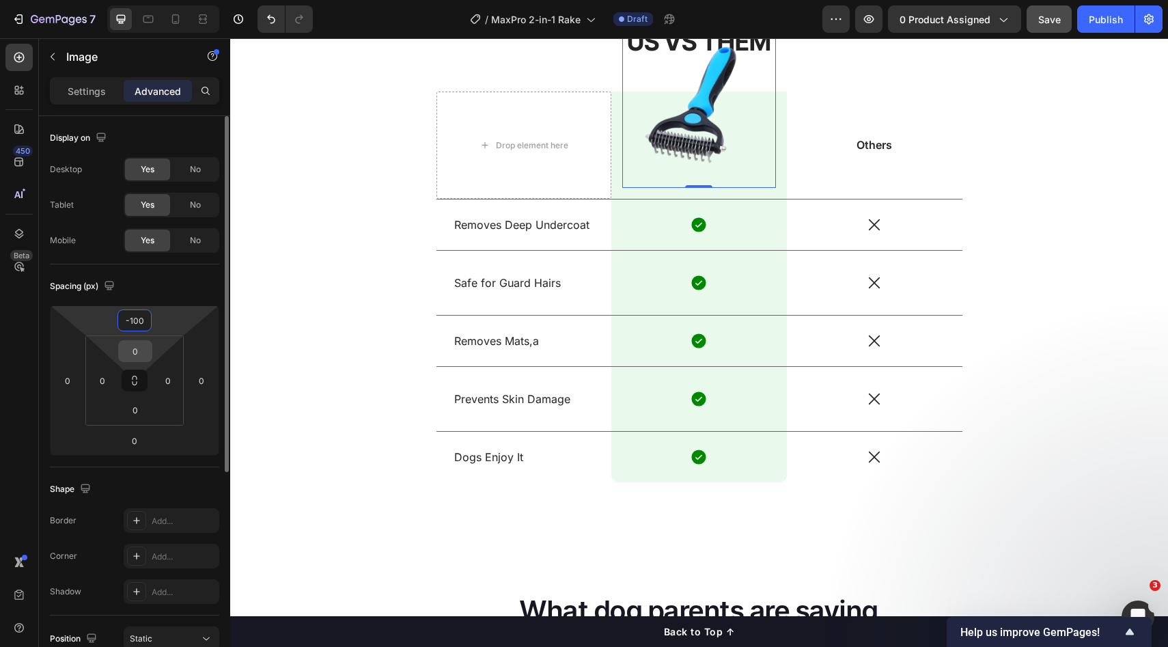
type input "-100"
click at [612, 191] on div "Image 0 Row" at bounding box center [700, 145] width 176 height 107
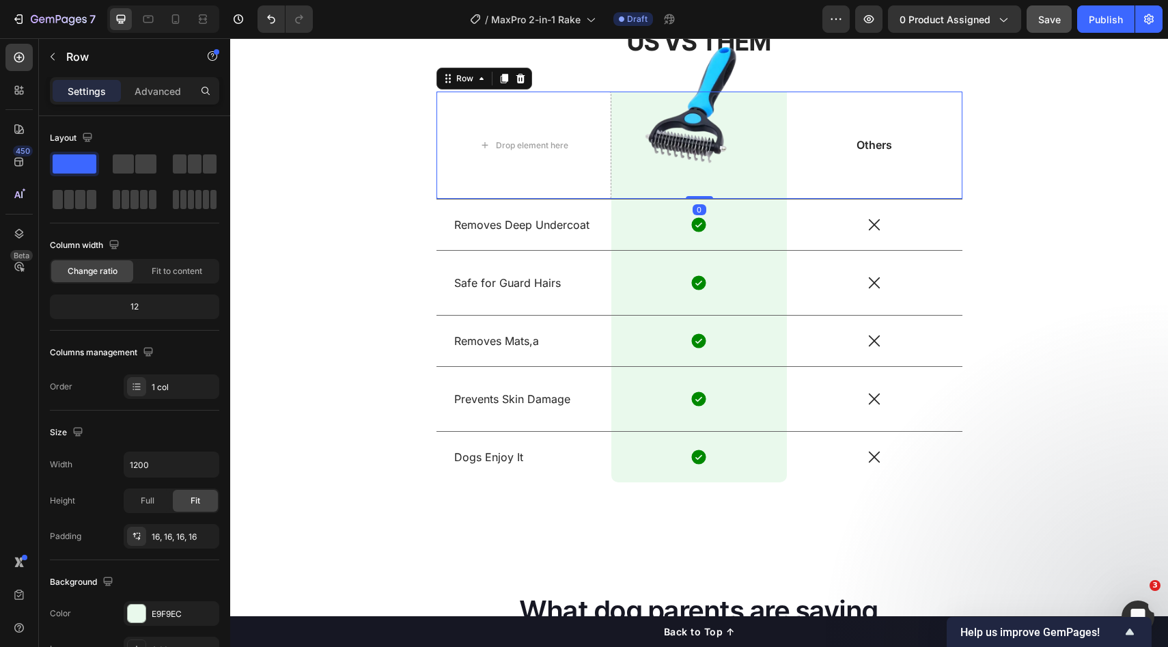
click at [874, 180] on div "Others Text Block" at bounding box center [875, 145] width 176 height 107
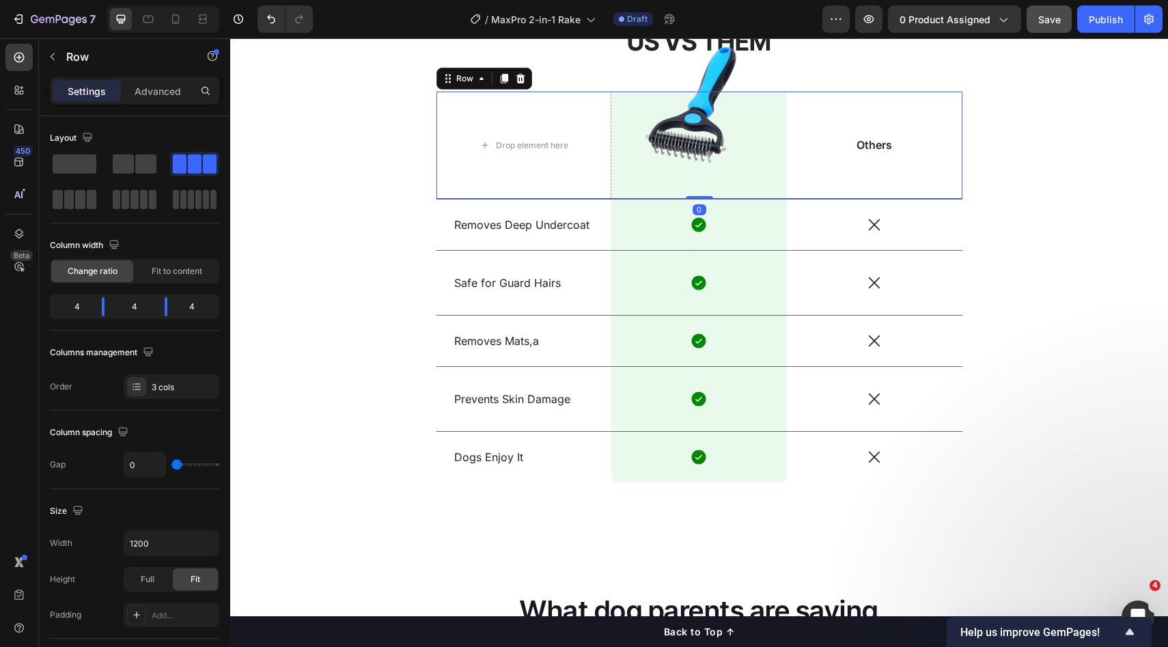
click at [781, 194] on div "Drop element here Image Row Others Text Block Row 0" at bounding box center [700, 146] width 526 height 108
click at [769, 191] on div "Image Row" at bounding box center [700, 145] width 176 height 107
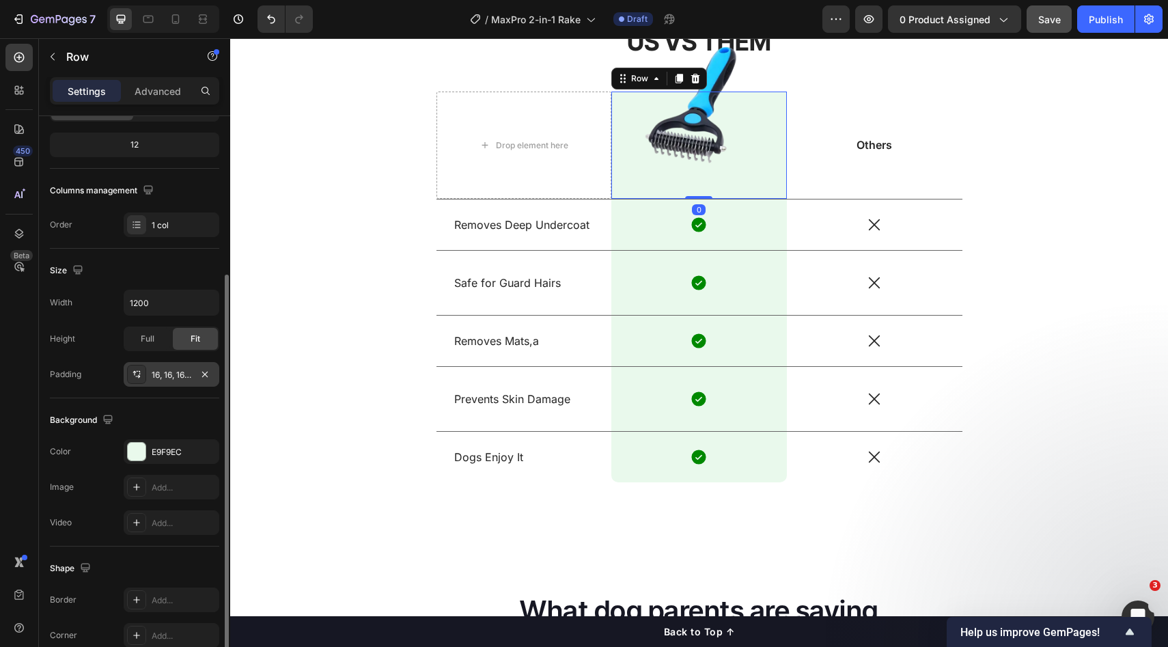
scroll to position [264, 0]
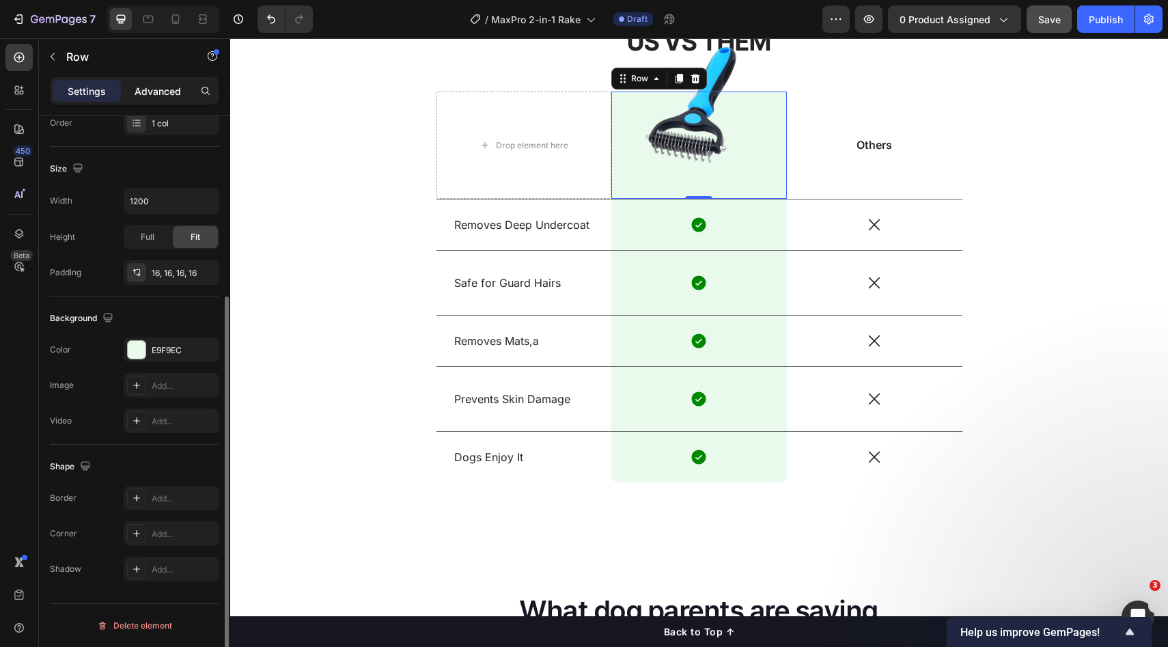
click at [151, 90] on p "Advanced" at bounding box center [158, 91] width 46 height 14
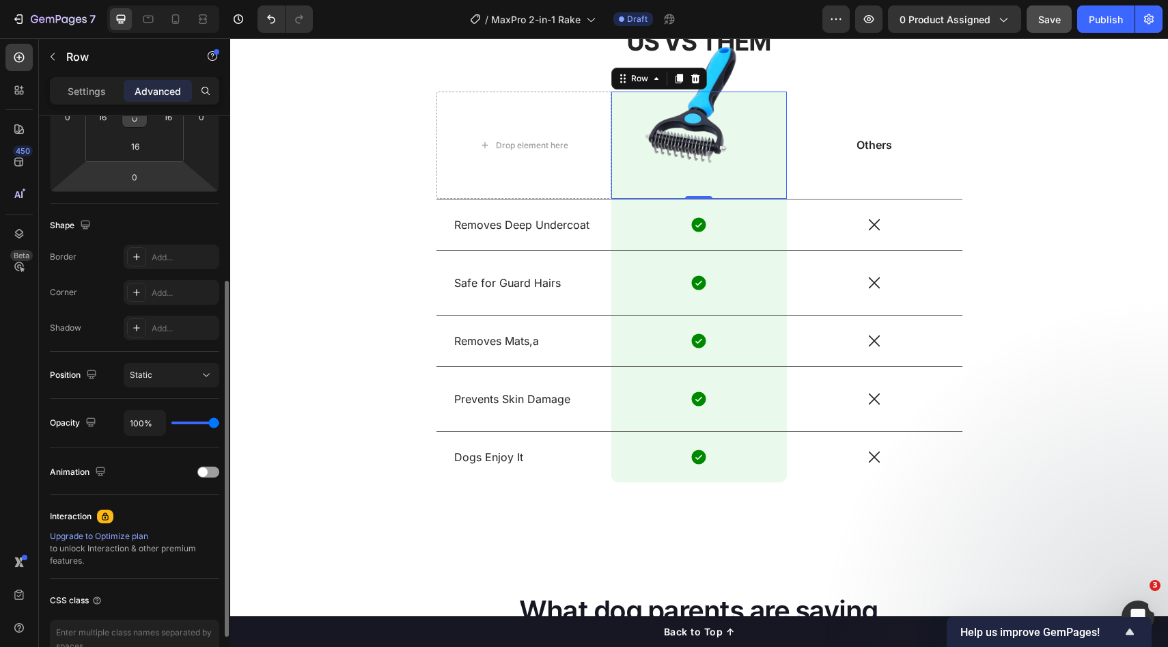
scroll to position [0, 0]
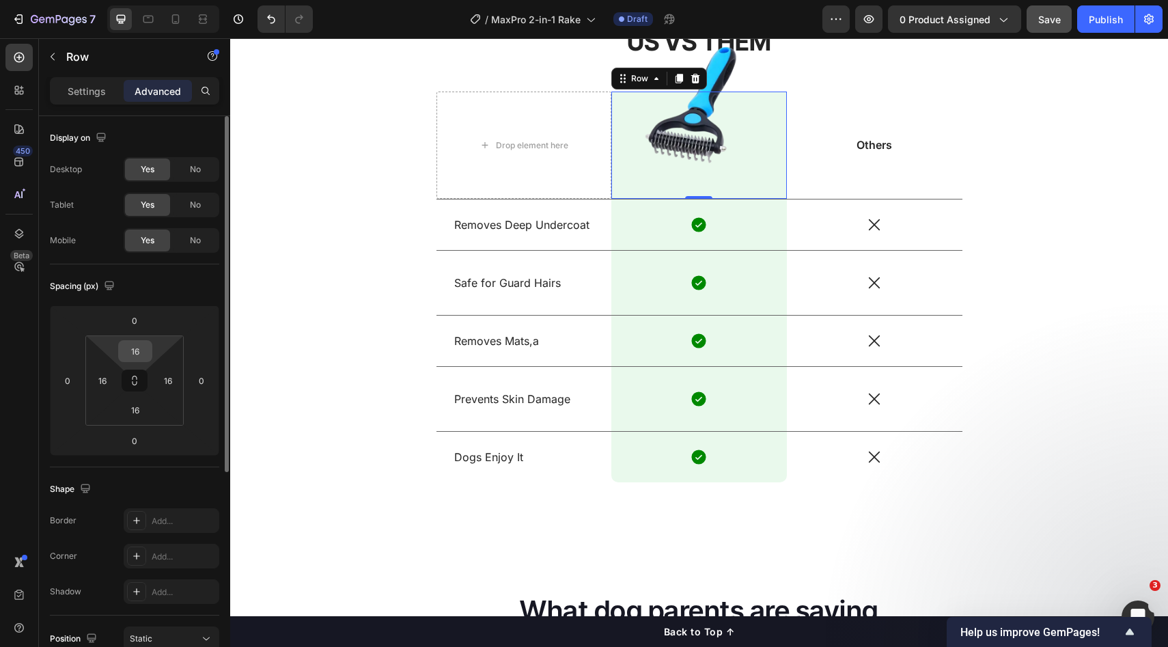
click at [141, 359] on input "16" at bounding box center [135, 351] width 27 height 20
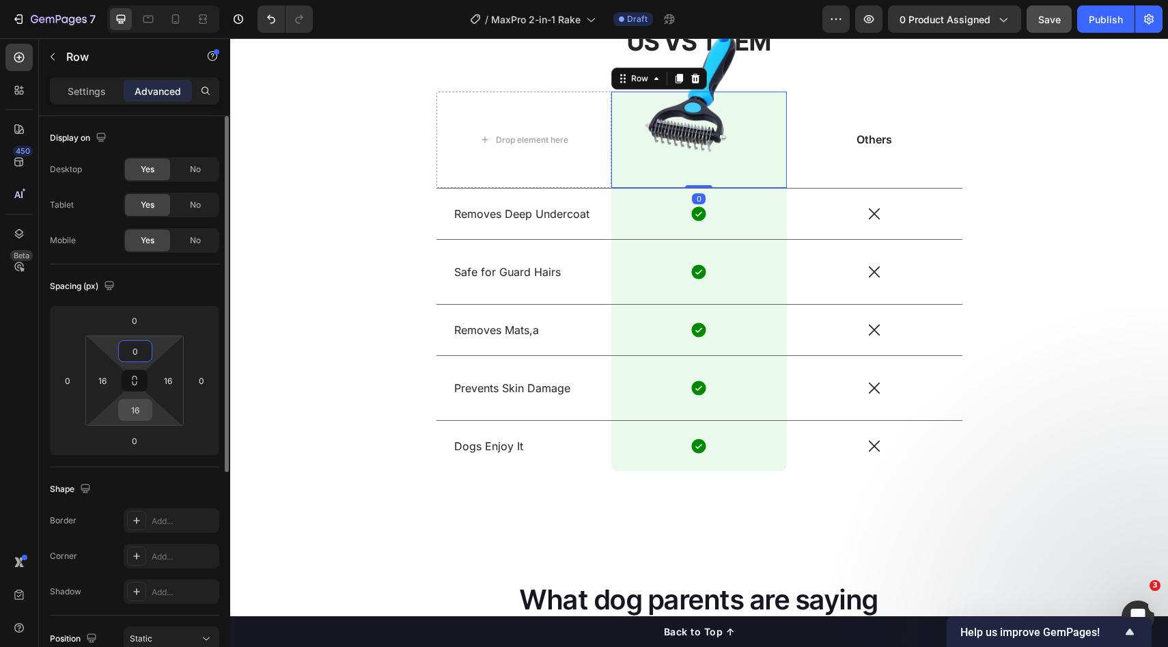
type input "0"
click at [146, 407] on input "16" at bounding box center [135, 410] width 27 height 20
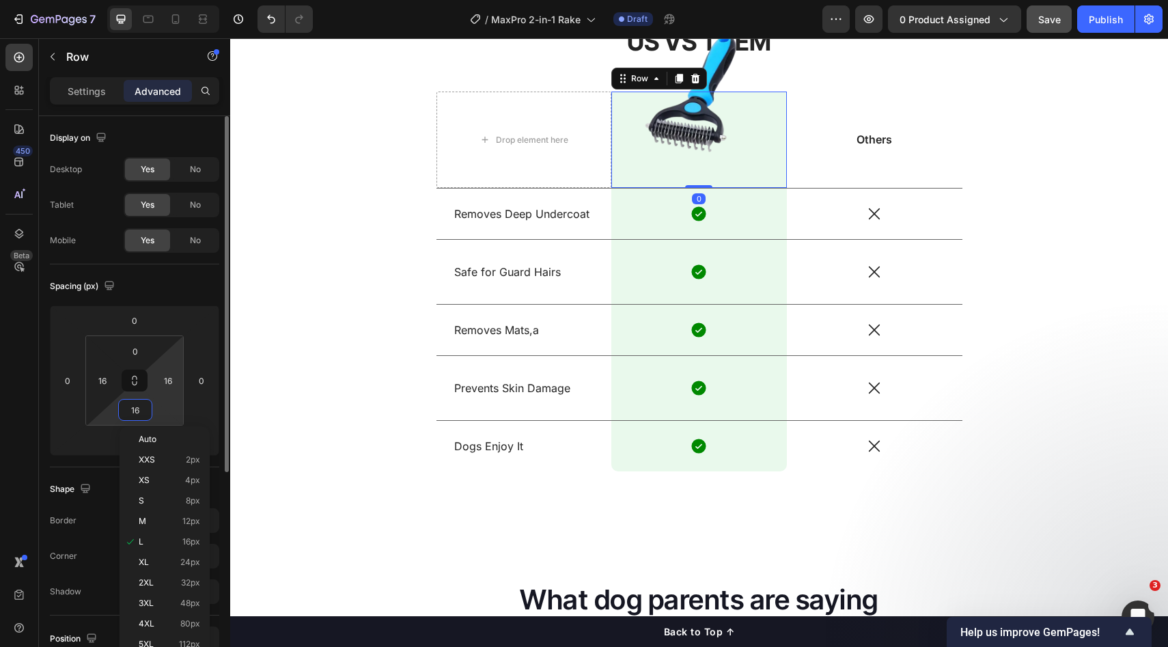
type input "0"
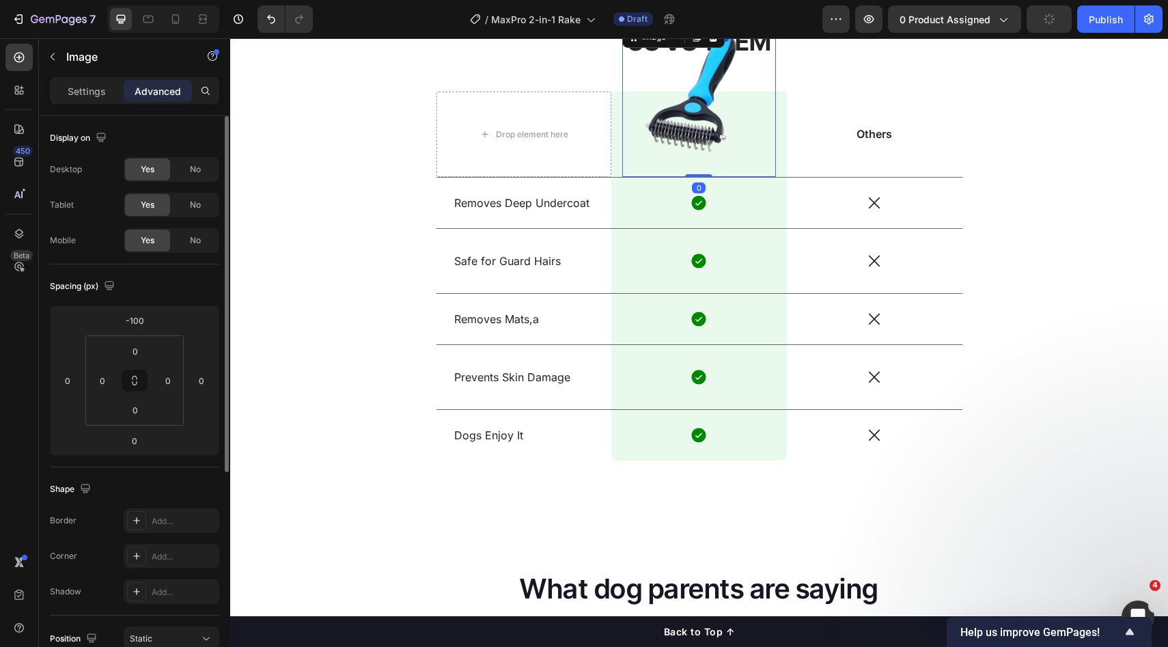
click at [745, 139] on img at bounding box center [699, 100] width 154 height 154
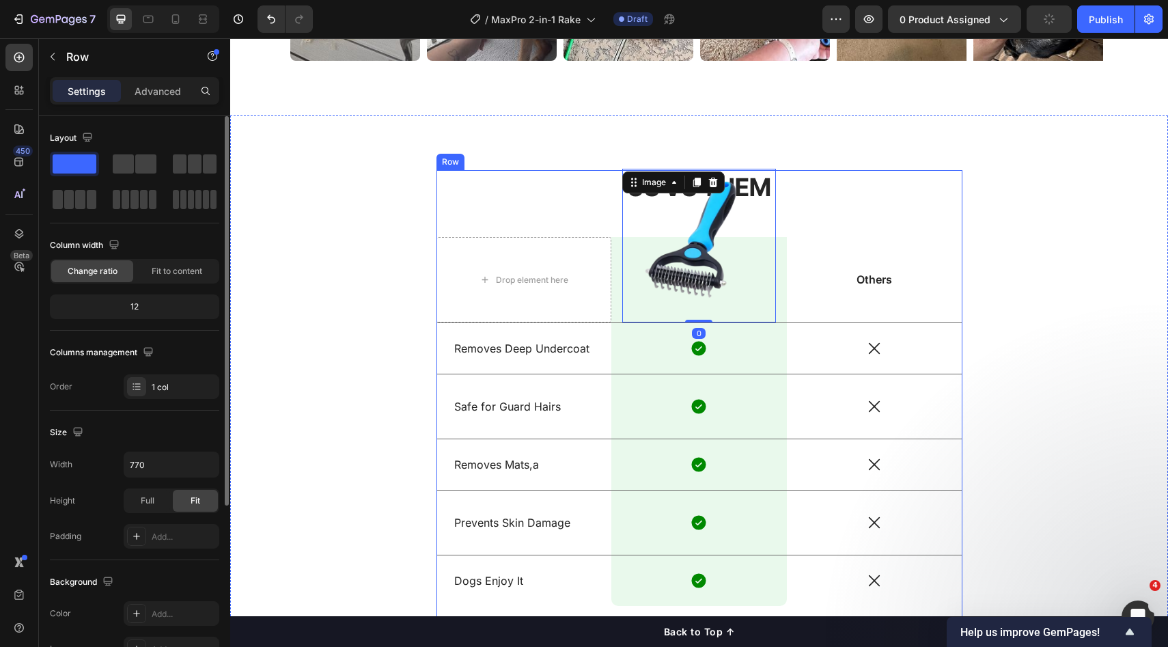
click at [888, 226] on div "US VS THEM Heading Drop element here Image 0 Row Others Text Block Row Removes …" at bounding box center [700, 393] width 526 height 447
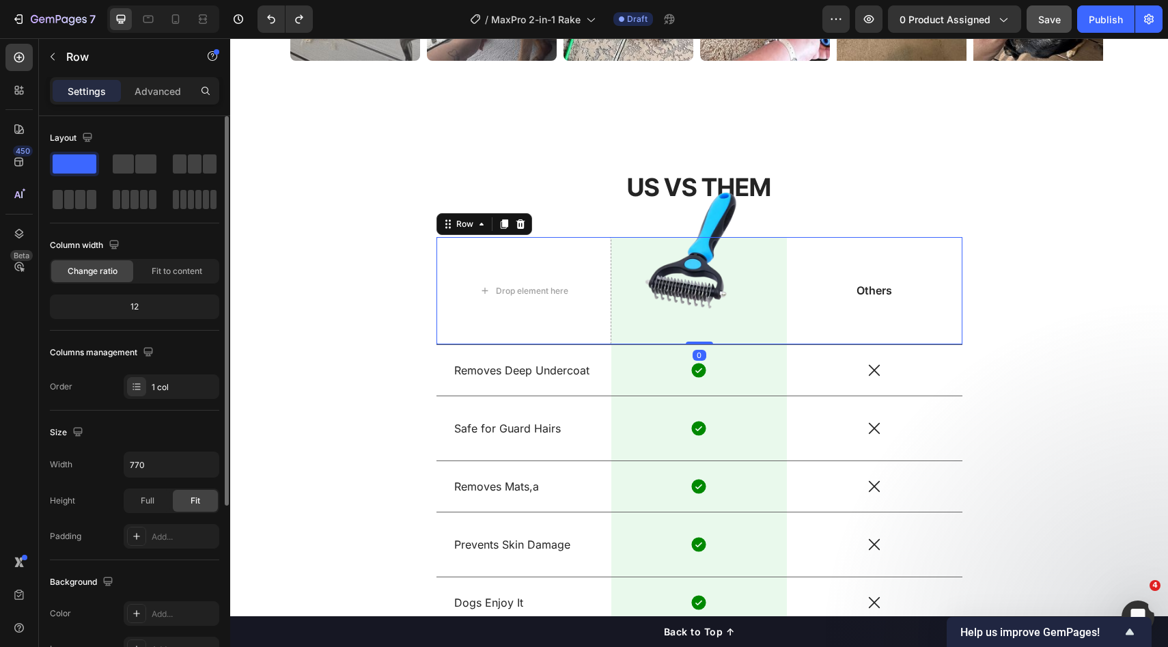
click at [904, 273] on div "Others Text Block" at bounding box center [875, 290] width 176 height 107
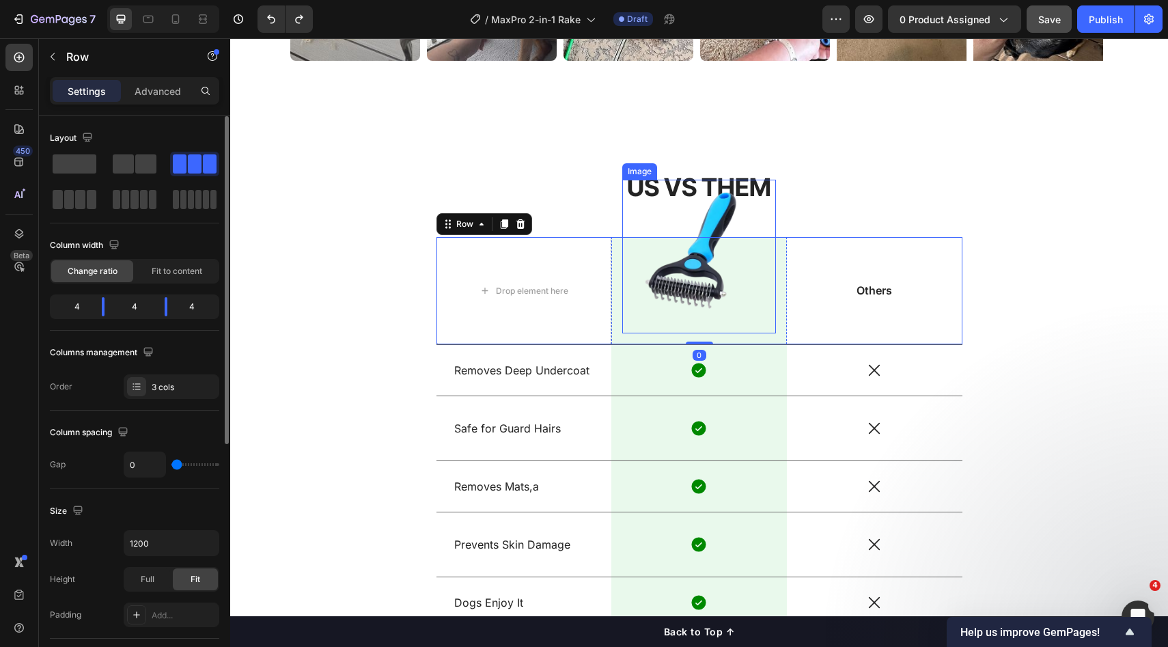
click at [689, 271] on img at bounding box center [699, 257] width 154 height 154
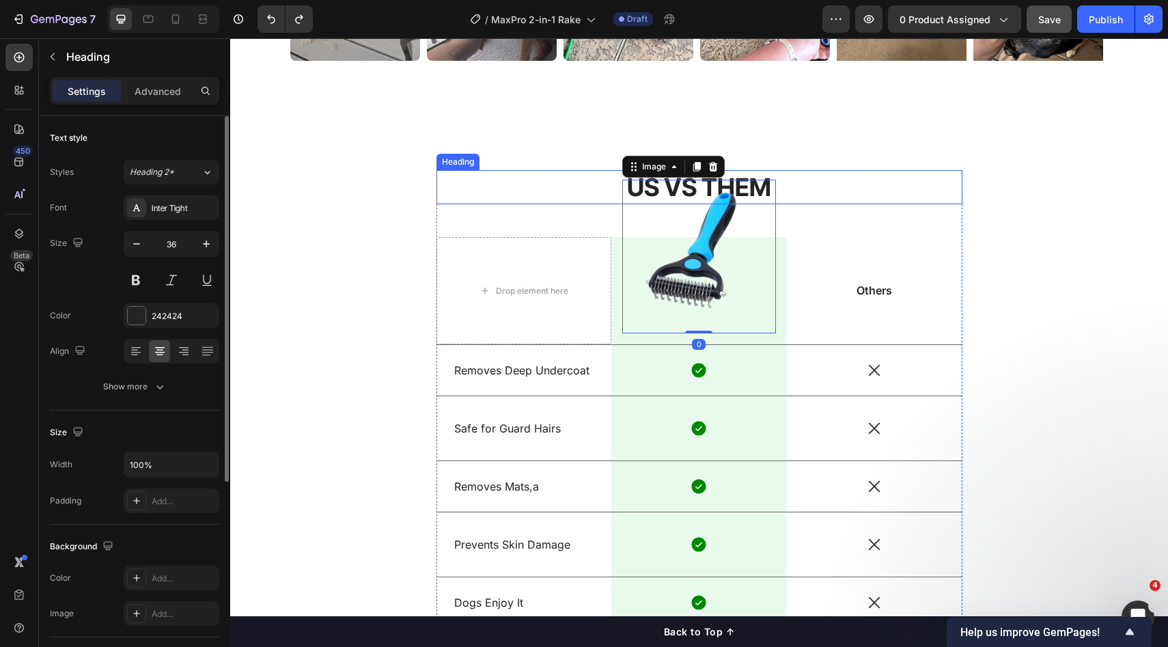
click at [859, 198] on h2 "US VS THEM" at bounding box center [700, 187] width 526 height 35
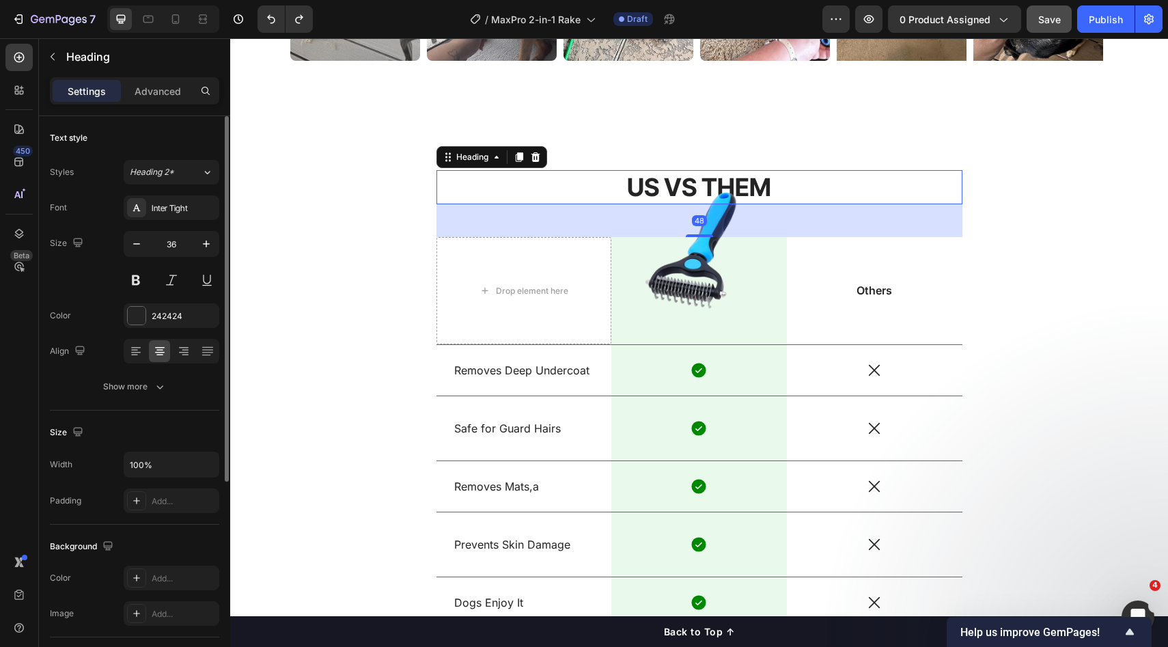
click at [775, 180] on h2 "US VS THEM" at bounding box center [700, 187] width 526 height 35
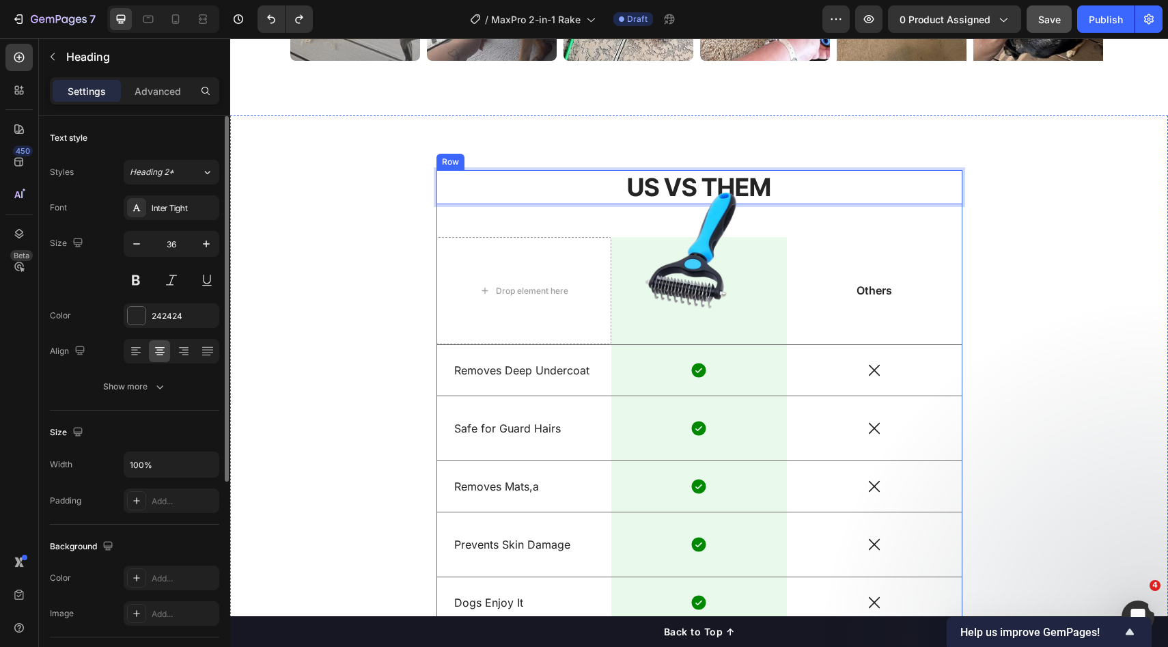
click at [935, 209] on div "US VS THEM Heading 48 Drop element here Image Row Others Text Block Row Removes…" at bounding box center [700, 404] width 526 height 469
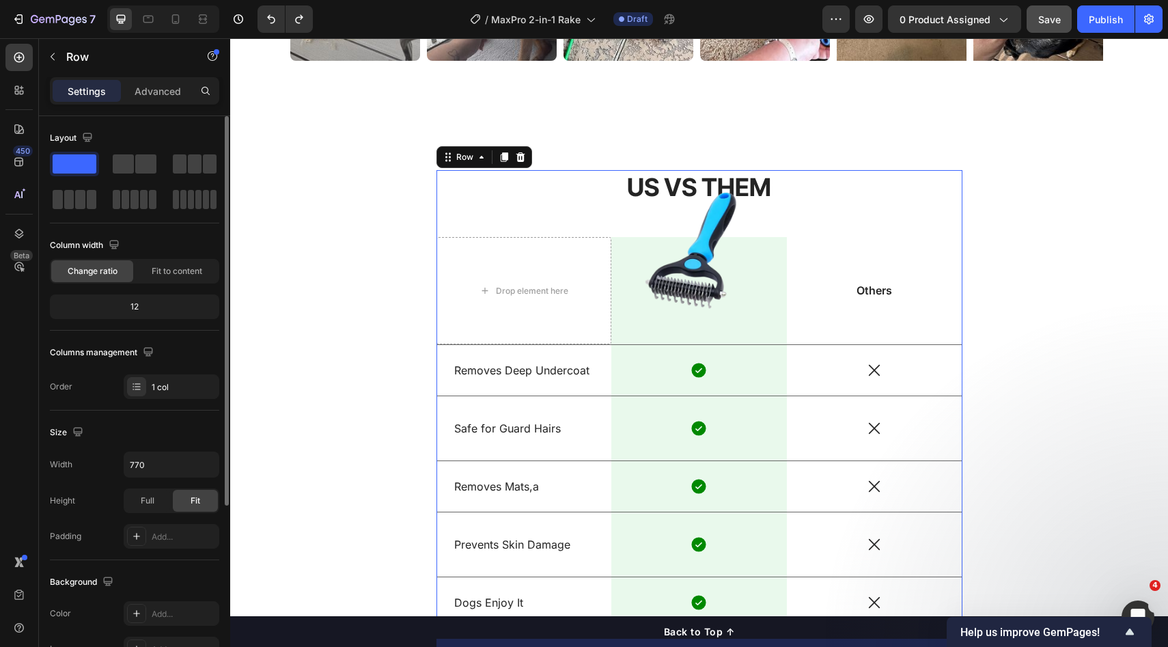
click at [822, 182] on p "US VS THEM" at bounding box center [699, 188] width 523 height 32
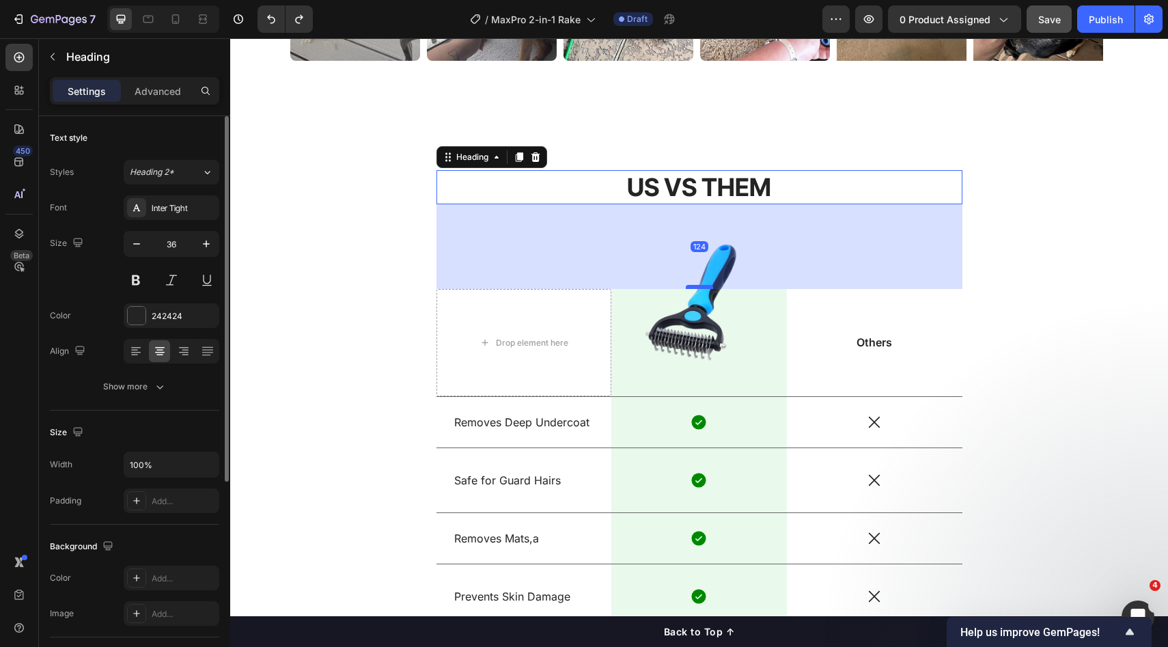
drag, startPoint x: 689, startPoint y: 236, endPoint x: 686, endPoint y: 288, distance: 52.0
click at [686, 288] on div at bounding box center [699, 287] width 27 height 4
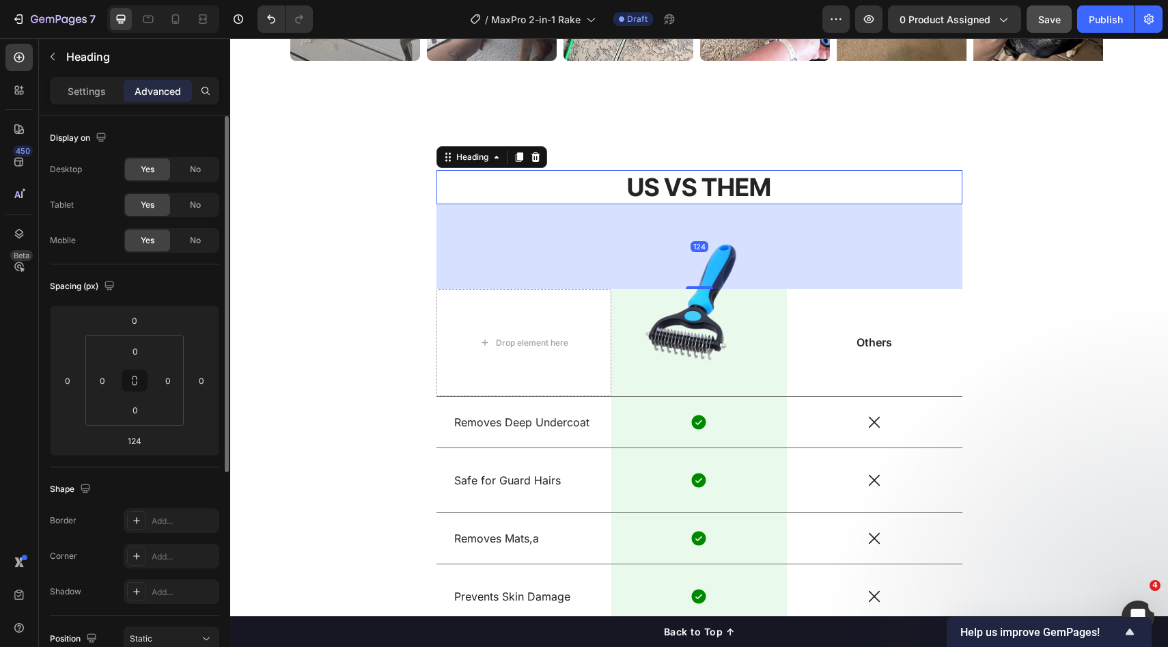
click at [948, 271] on div "124" at bounding box center [700, 246] width 526 height 85
click at [695, 307] on img at bounding box center [699, 309] width 154 height 154
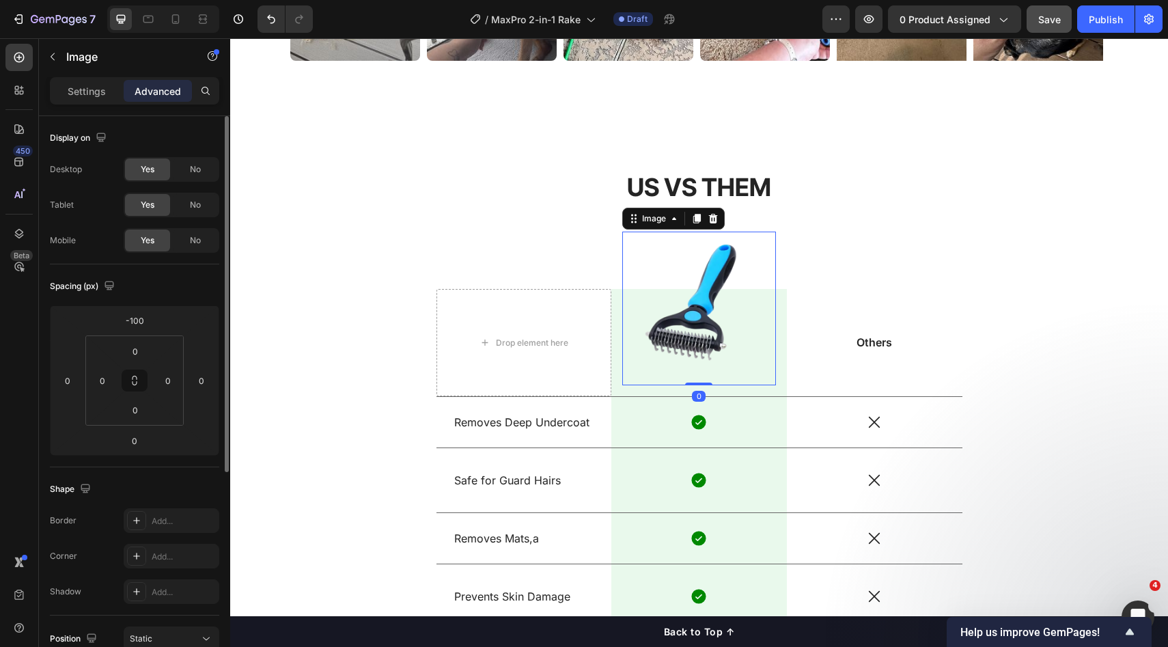
click at [1033, 303] on div "US VS THEM Heading Drop element here Image 0 Row Others Text Block Row Removes …" at bounding box center [700, 436] width 918 height 532
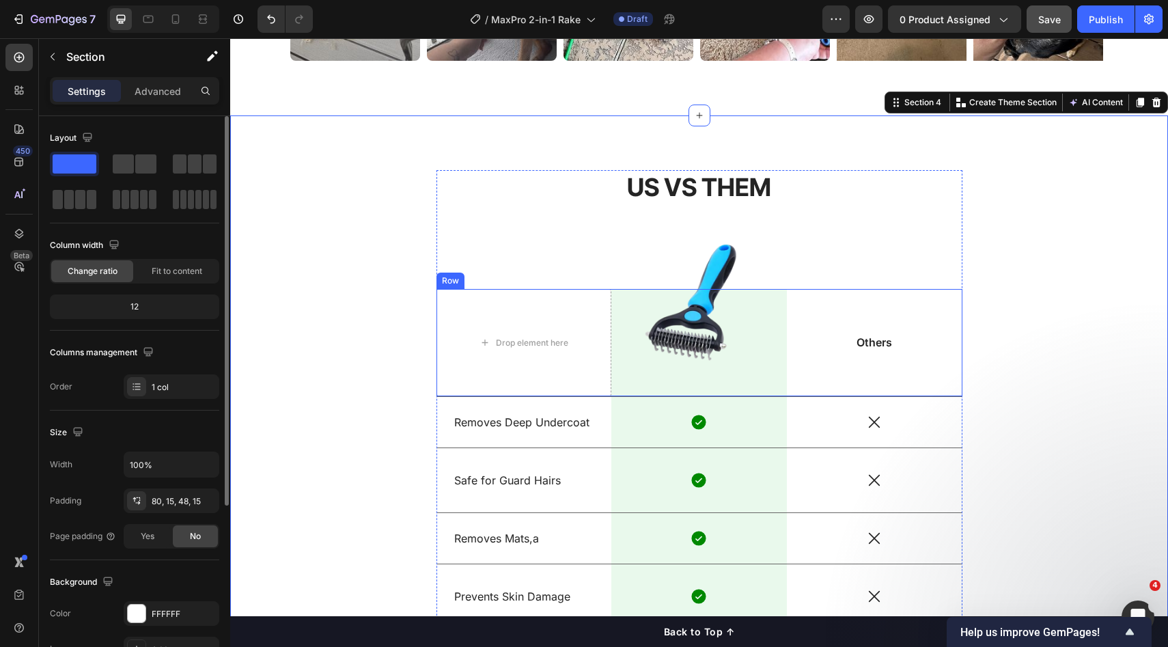
scroll to position [1267, 0]
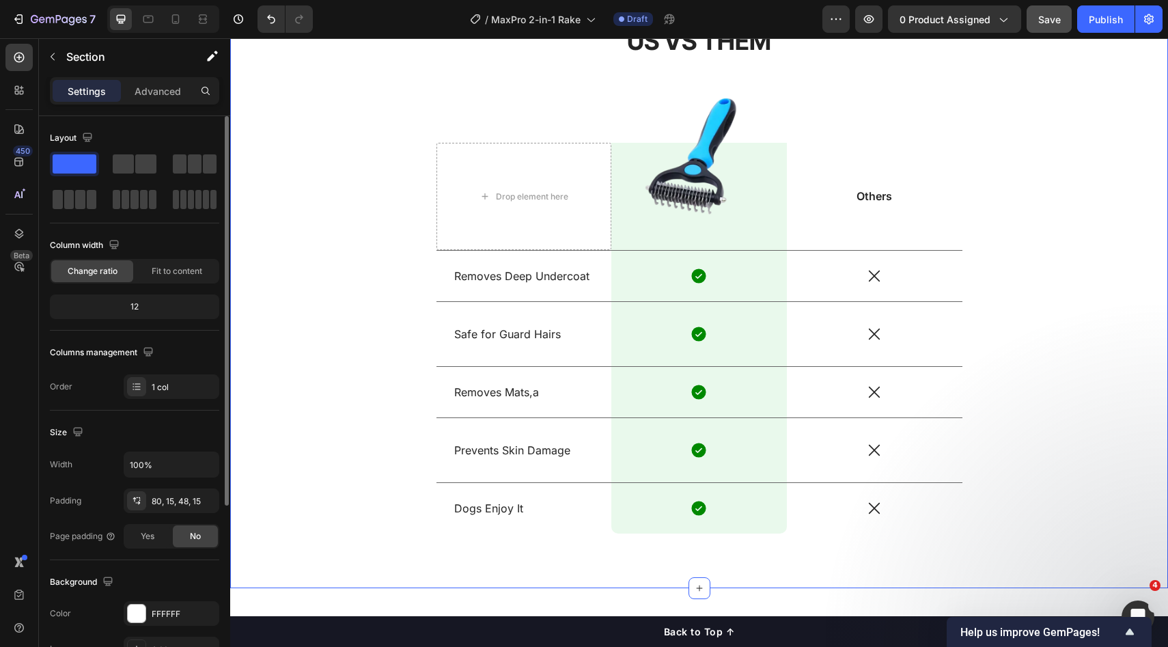
click at [1019, 291] on div "US VS THEM Heading Drop element here Image Row Others Text Block Row Removes De…" at bounding box center [700, 290] width 918 height 532
click at [743, 222] on img at bounding box center [699, 162] width 154 height 154
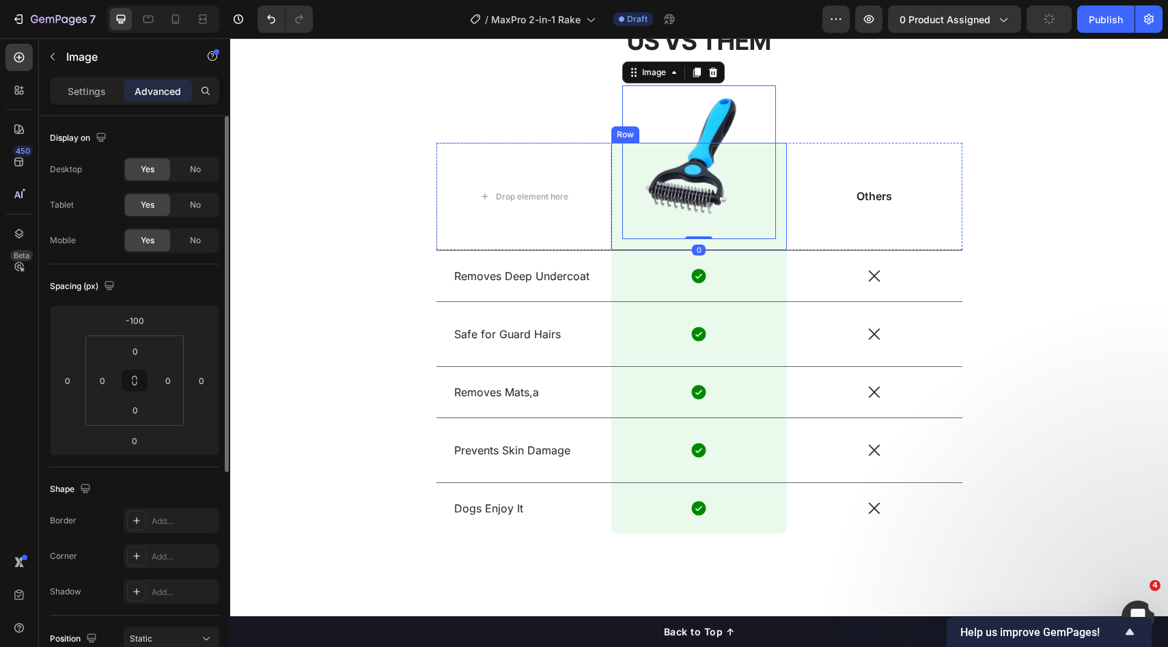
drag, startPoint x: 859, startPoint y: 231, endPoint x: 1060, endPoint y: 247, distance: 202.2
click at [860, 231] on div "Others Text Block" at bounding box center [875, 196] width 176 height 107
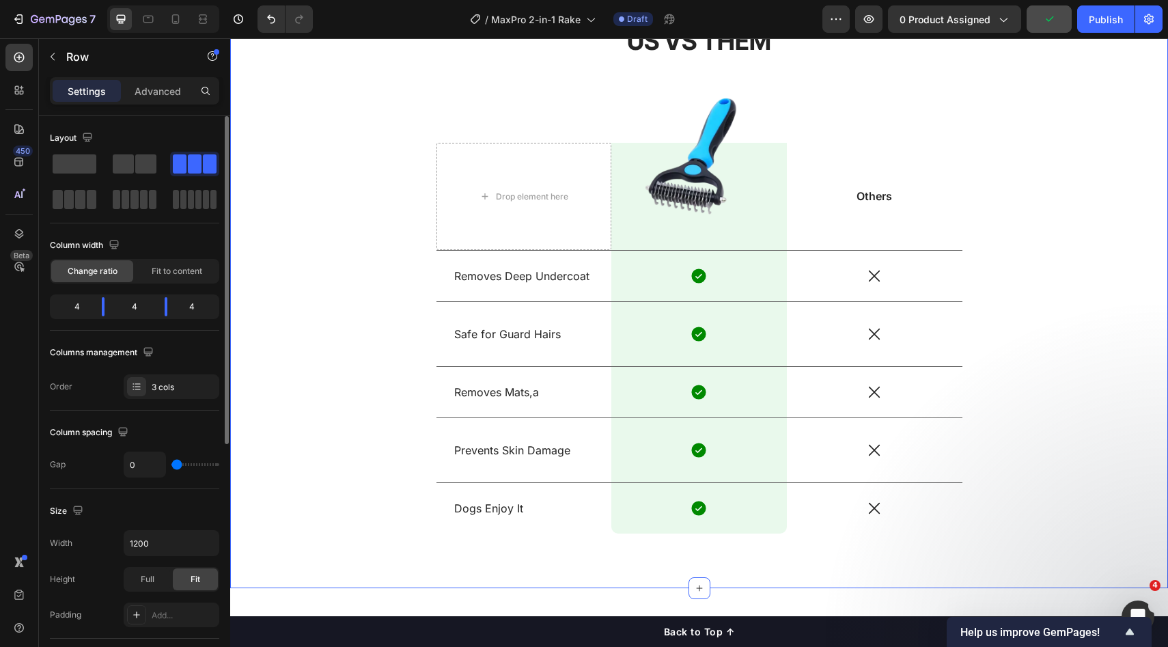
click at [1082, 243] on div "US VS THEM Heading Drop element here Image Row Others Text Block Row Removes De…" at bounding box center [700, 290] width 918 height 532
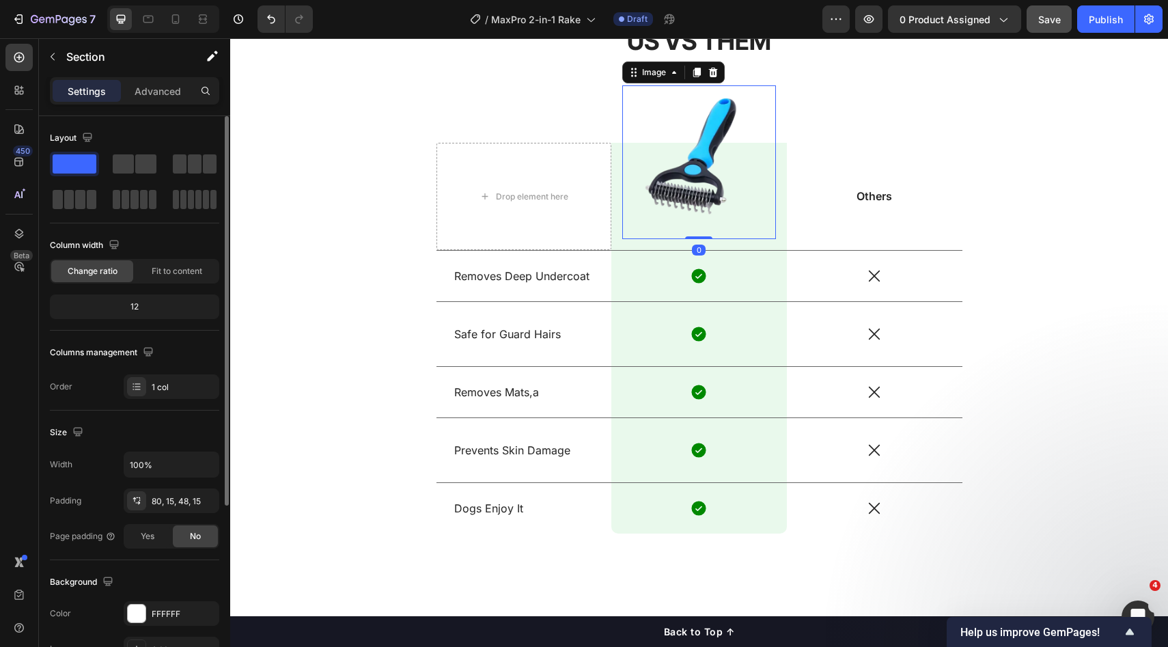
click at [769, 236] on img at bounding box center [699, 162] width 154 height 154
click at [1041, 264] on div "US VS THEM Heading Drop element here Image 0 Row Others Text Block Row Removes …" at bounding box center [700, 290] width 918 height 532
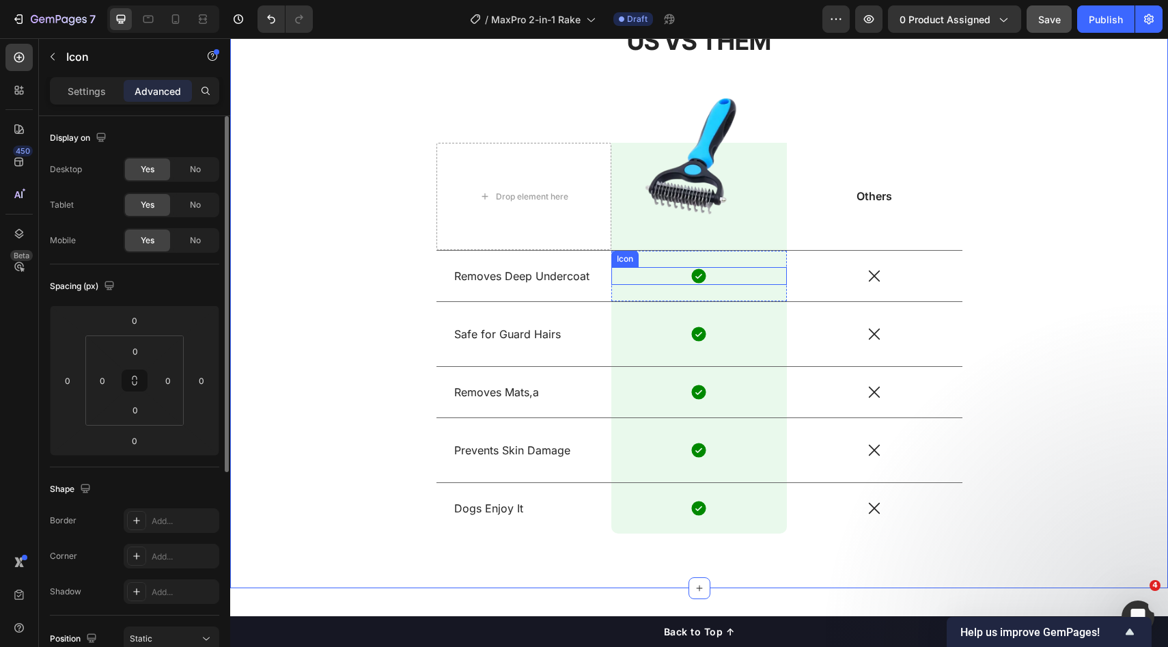
click at [692, 279] on icon at bounding box center [699, 276] width 14 height 14
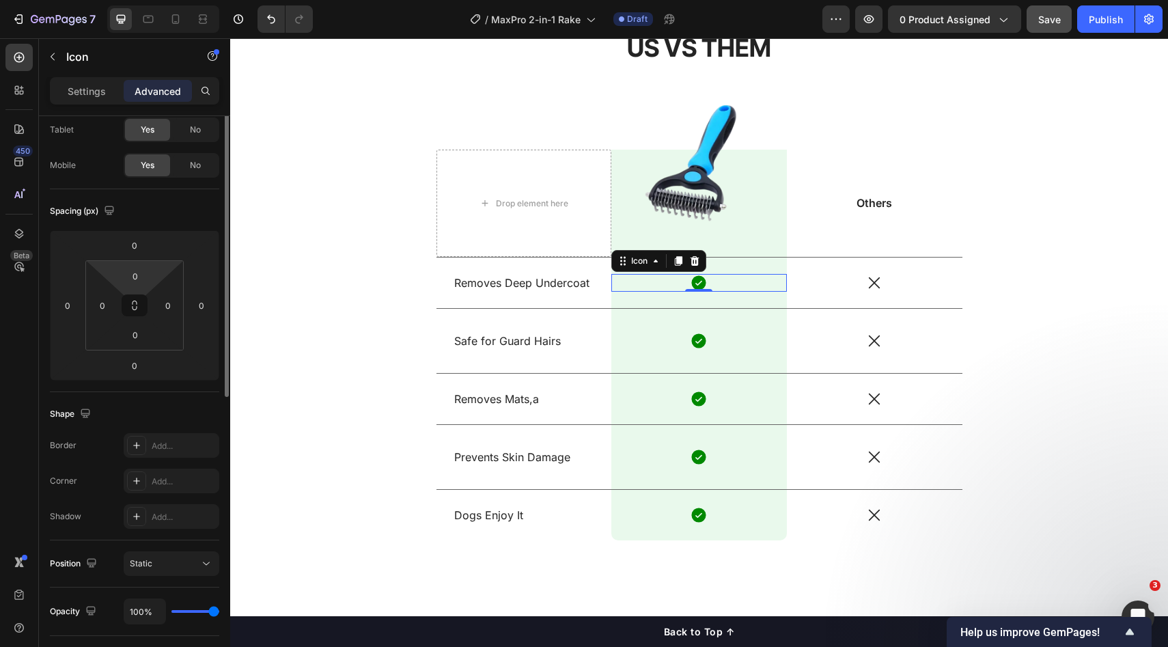
scroll to position [0, 0]
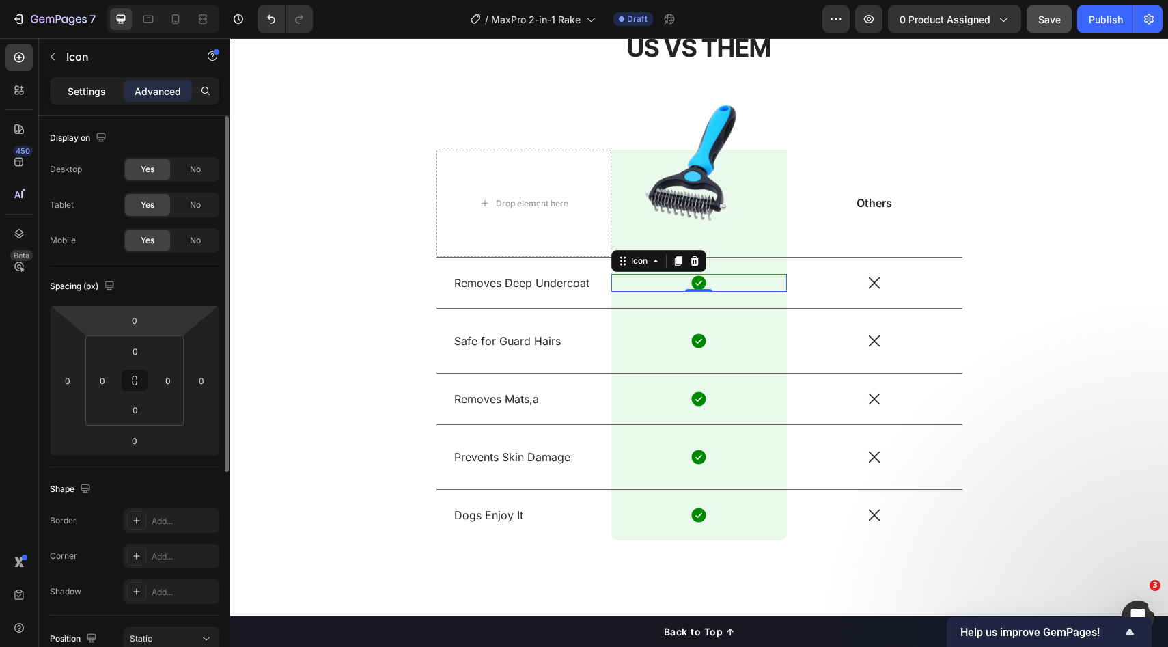
click at [90, 94] on p "Settings" at bounding box center [87, 91] width 38 height 14
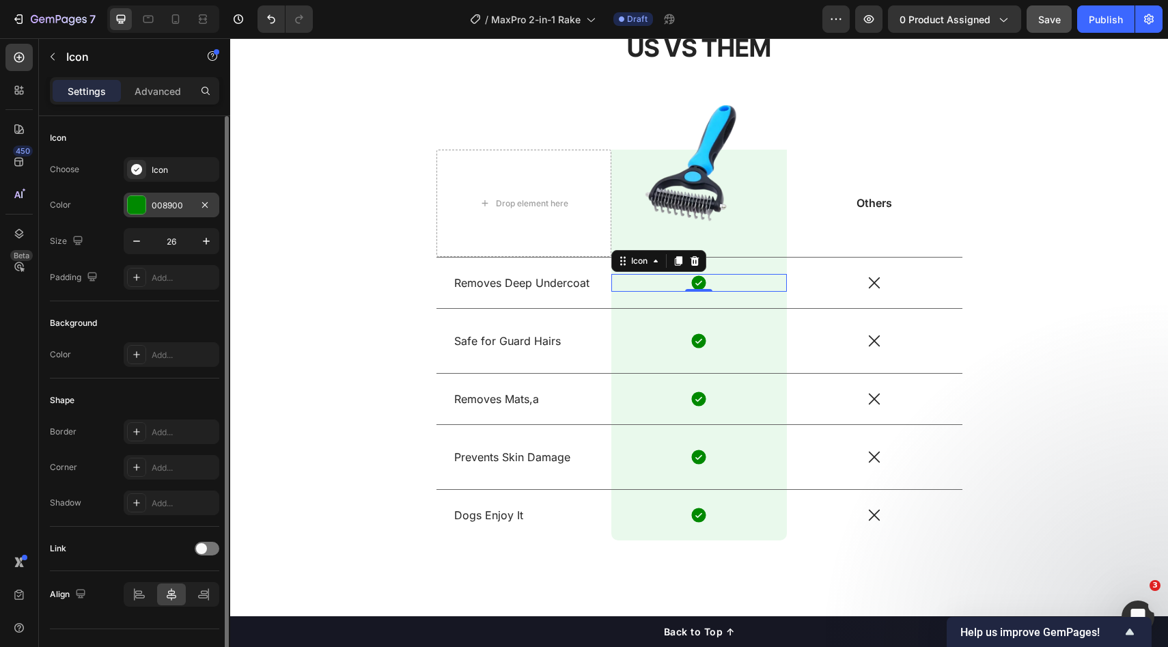
click at [140, 208] on div at bounding box center [137, 205] width 18 height 18
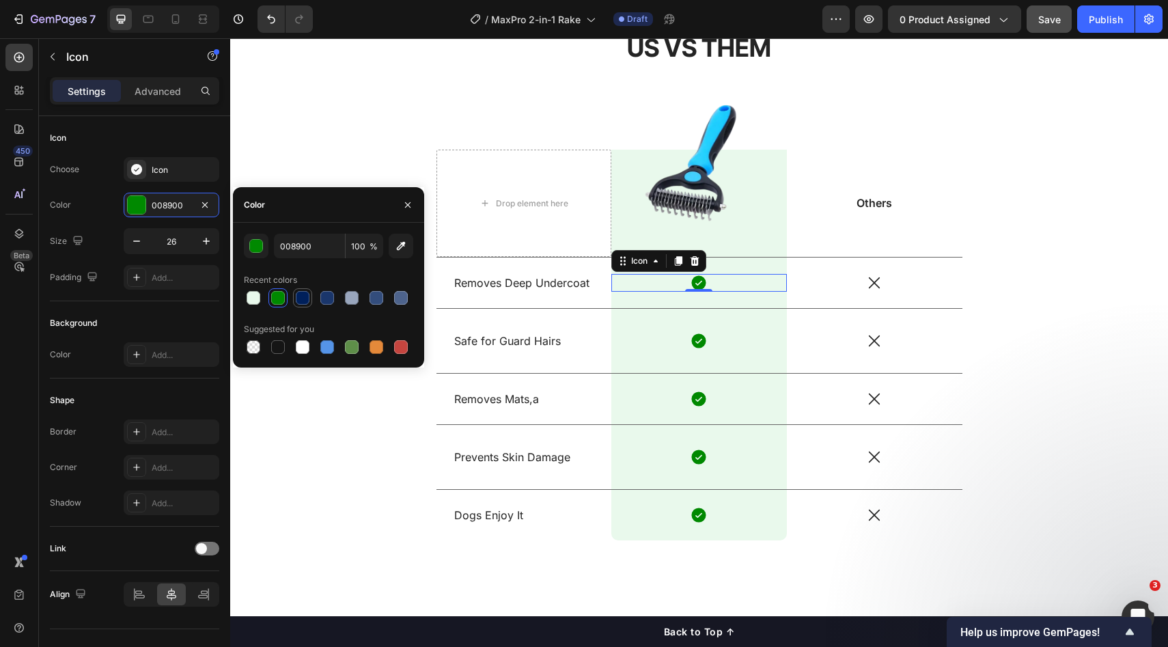
click at [304, 298] on div at bounding box center [303, 298] width 14 height 14
type input "00205B"
click at [695, 347] on div "Icon" at bounding box center [700, 341] width 176 height 18
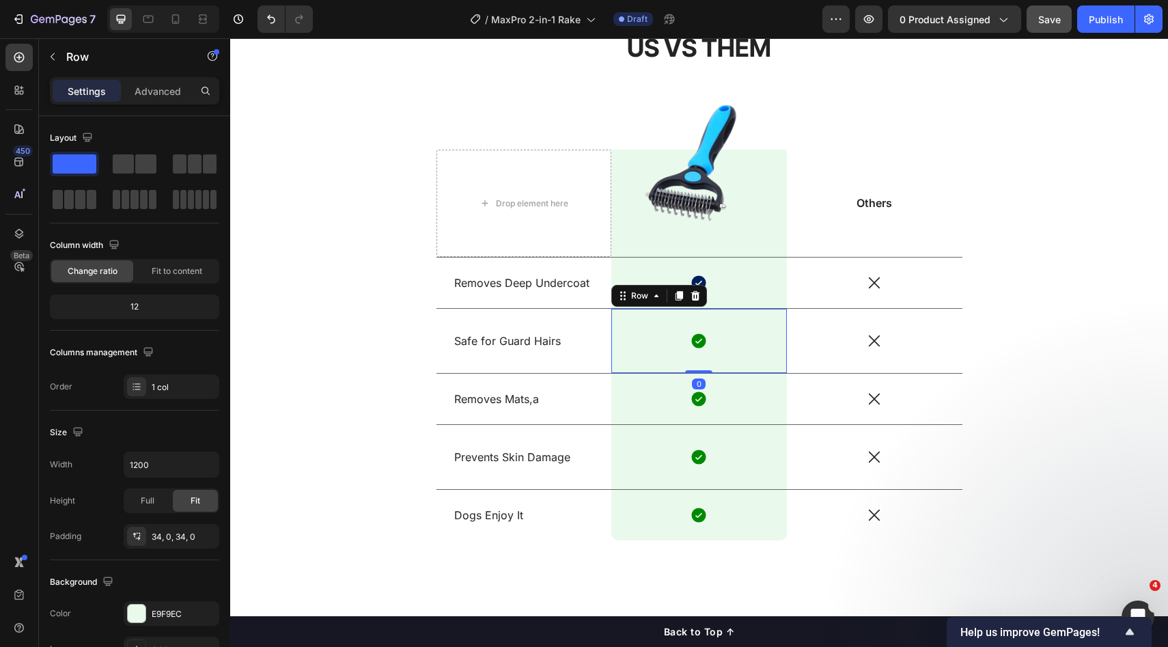
click at [756, 331] on div "Icon Row 0" at bounding box center [700, 341] width 176 height 64
click at [752, 284] on div "Icon" at bounding box center [700, 283] width 176 height 18
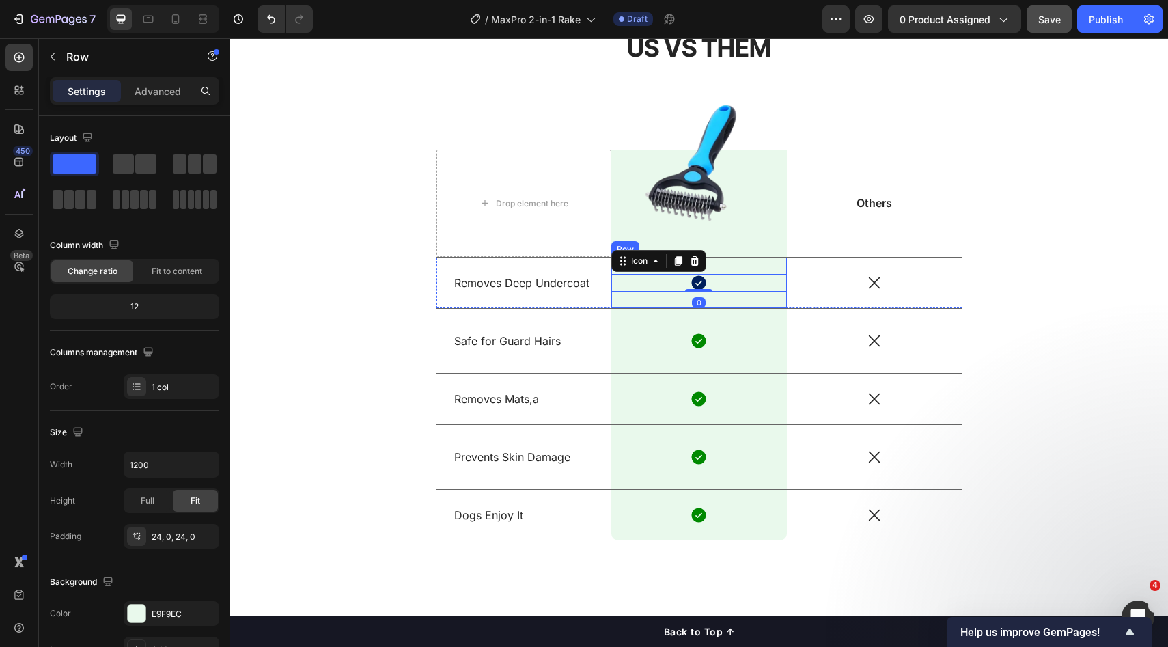
click at [765, 262] on div "Icon 0 Row" at bounding box center [700, 283] width 176 height 51
click at [746, 303] on div "Icon Row 0" at bounding box center [700, 283] width 176 height 51
click at [753, 266] on div "Icon Row 0" at bounding box center [700, 283] width 176 height 51
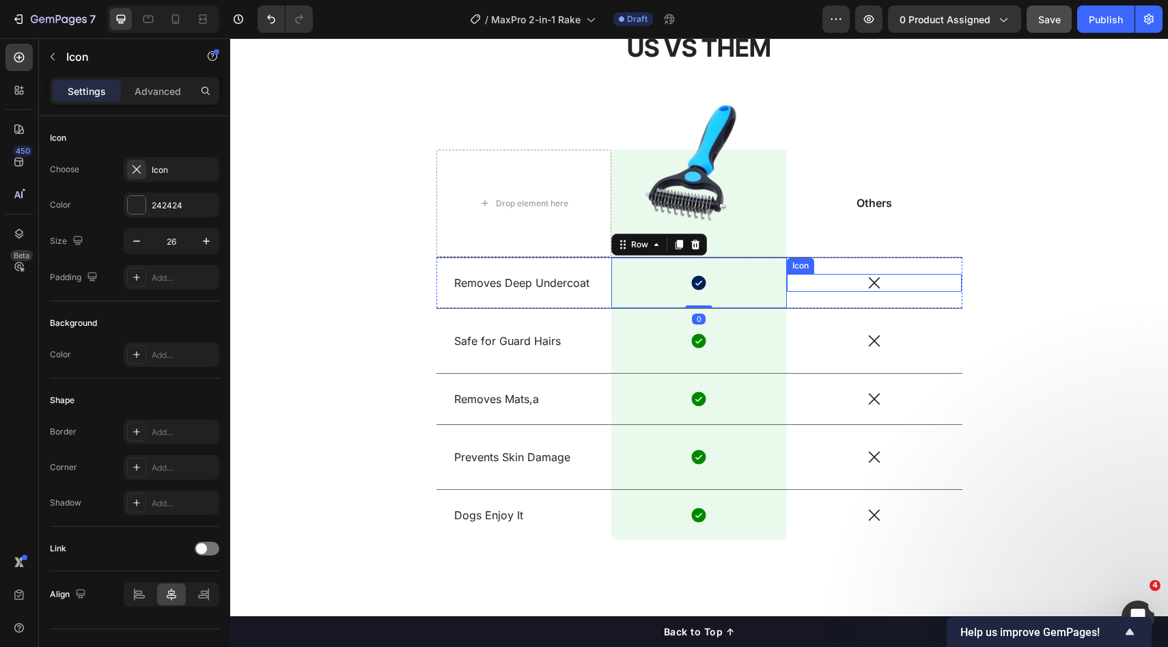
drag, startPoint x: 849, startPoint y: 277, endPoint x: 713, endPoint y: 286, distance: 136.3
click at [849, 277] on div "Icon" at bounding box center [875, 283] width 176 height 18
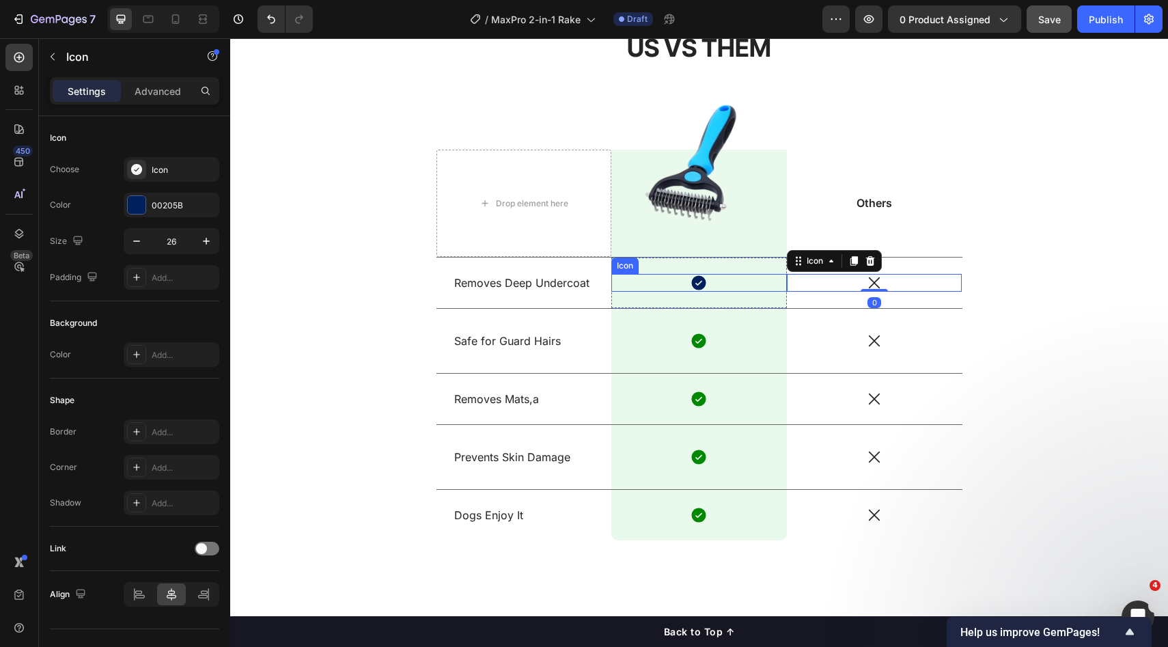
click at [682, 286] on div "Icon" at bounding box center [700, 283] width 176 height 18
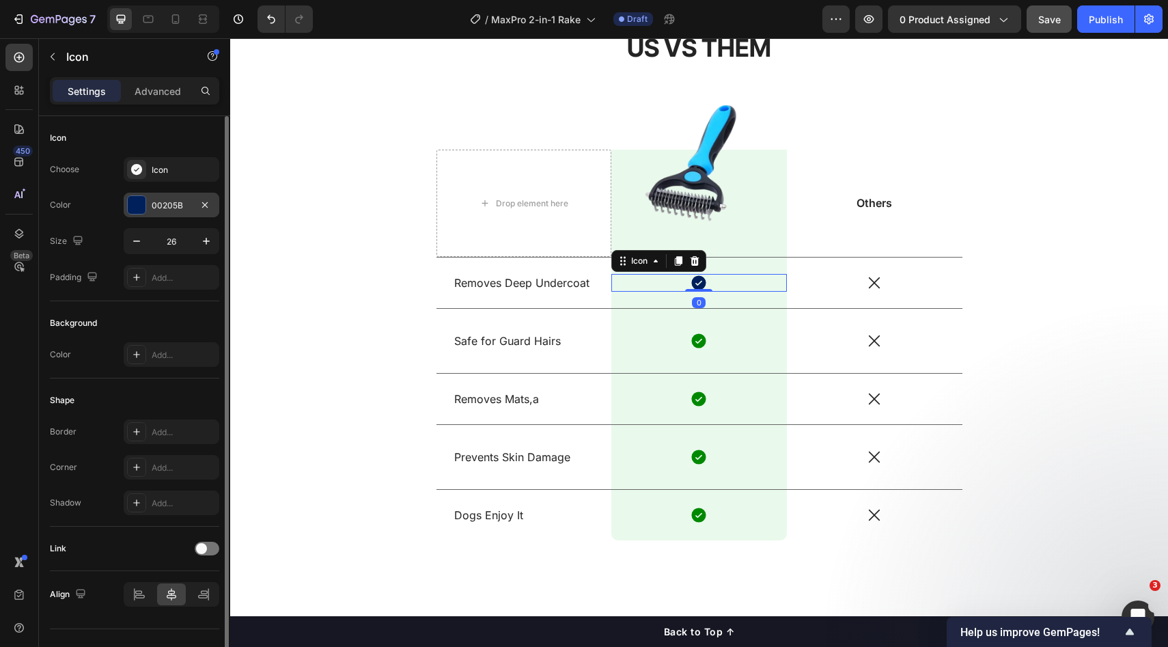
click at [158, 213] on div "00205B" at bounding box center [172, 205] width 96 height 25
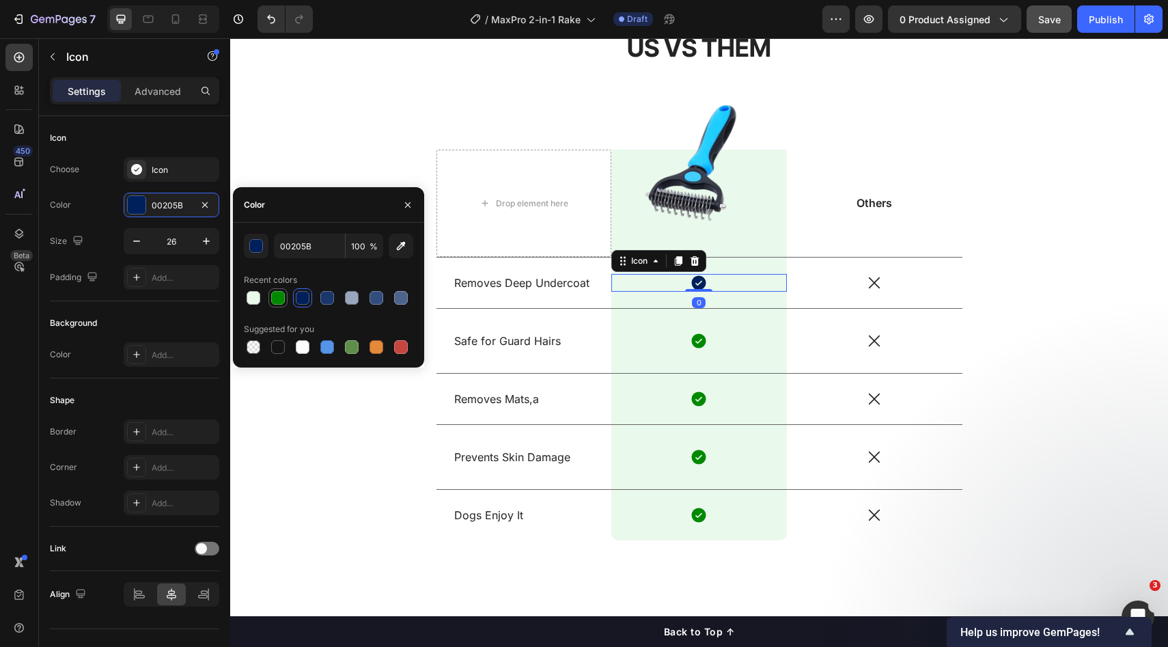
click at [282, 302] on div at bounding box center [278, 298] width 14 height 14
type input "008900"
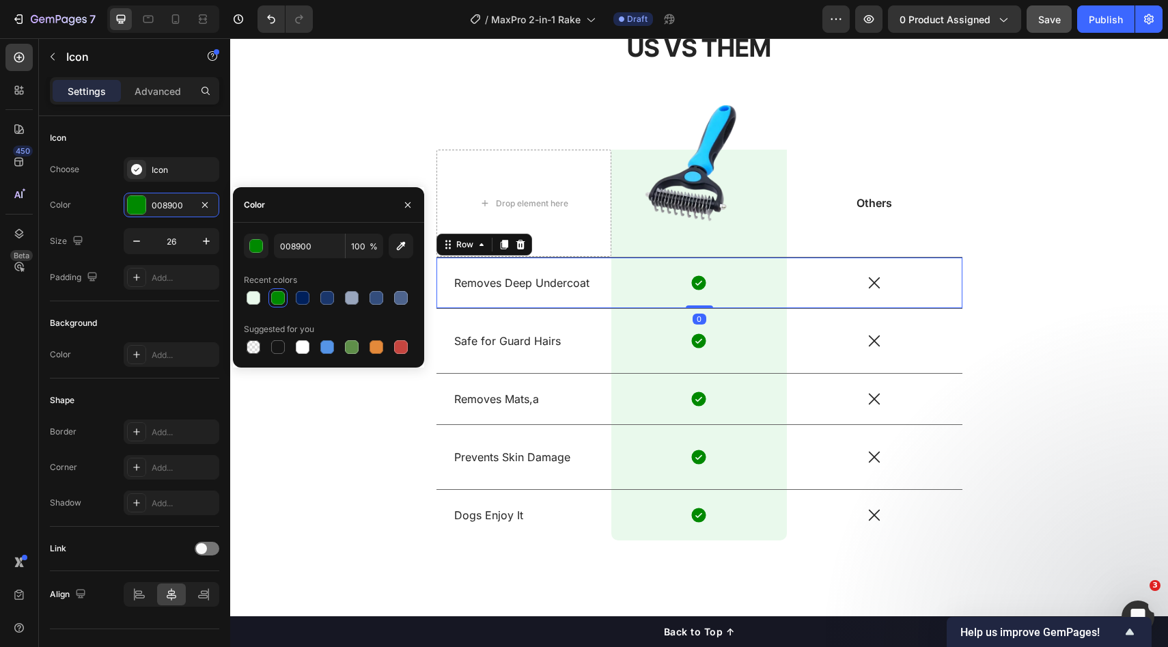
drag, startPoint x: 868, startPoint y: 307, endPoint x: 1084, endPoint y: 301, distance: 216.7
click at [868, 307] on div "Icon" at bounding box center [875, 283] width 176 height 51
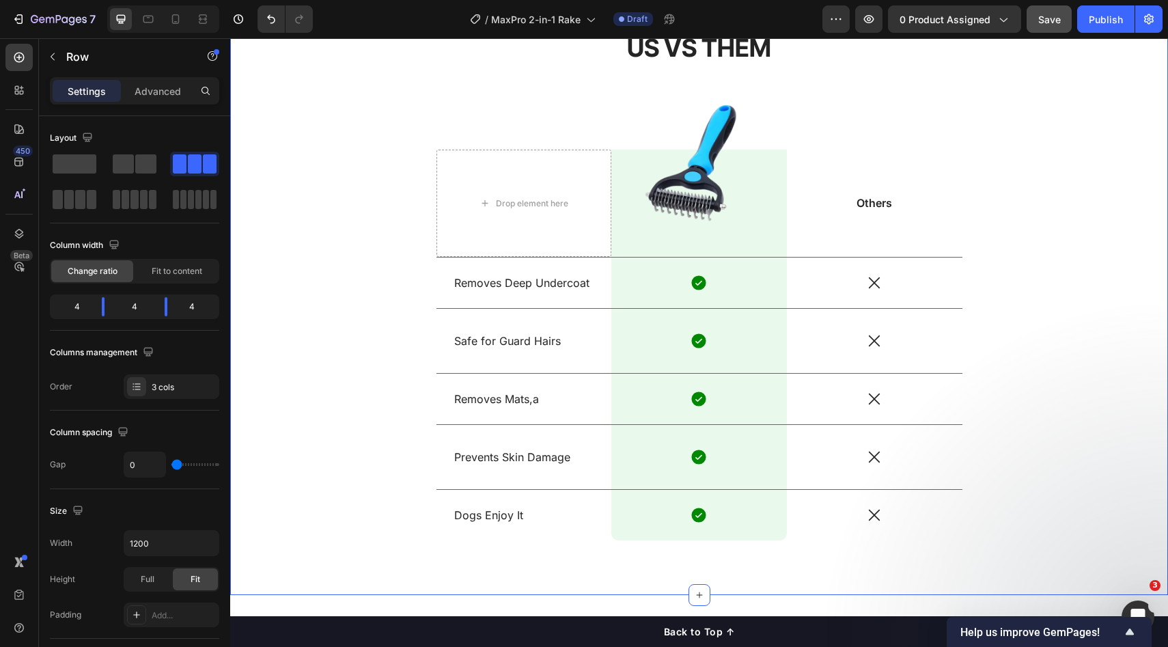
click at [1107, 298] on div "US VS THEM Heading Drop element here Image Row Others Text Block Row Removes De…" at bounding box center [700, 297] width 918 height 532
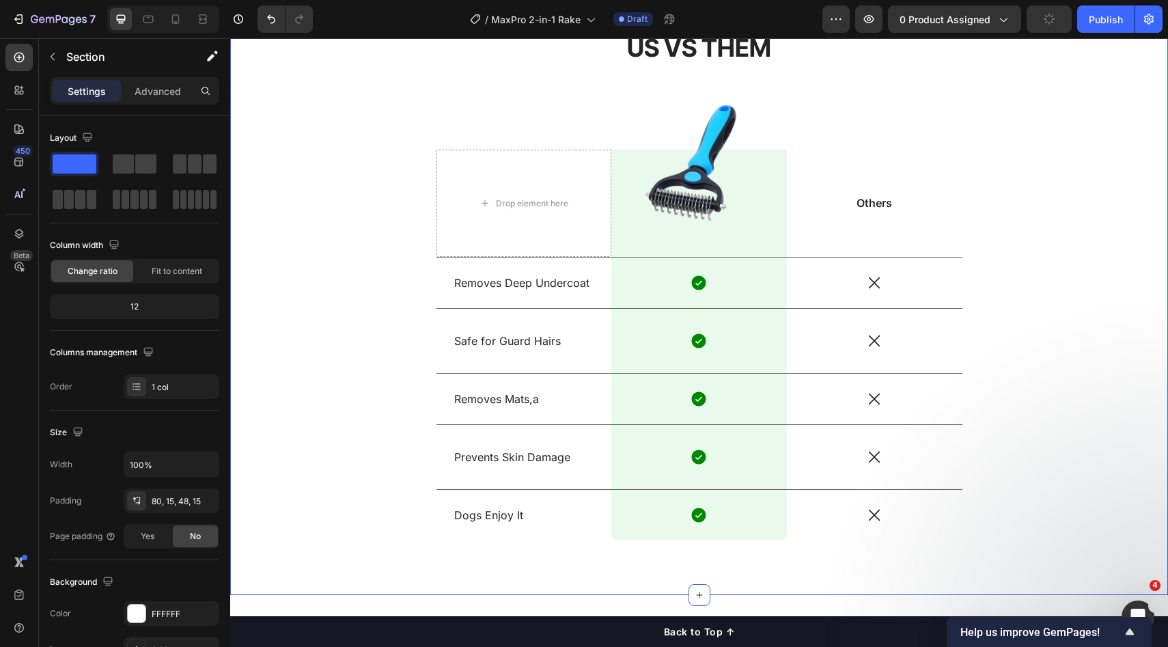
scroll to position [1166, 0]
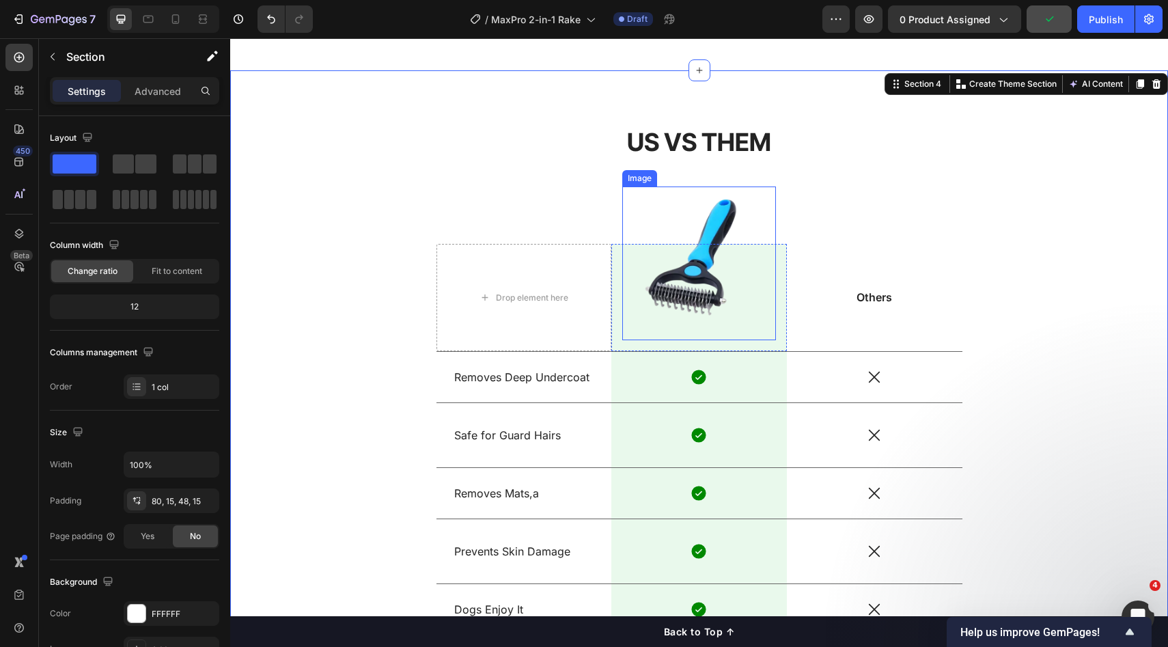
click at [767, 325] on img at bounding box center [699, 264] width 154 height 154
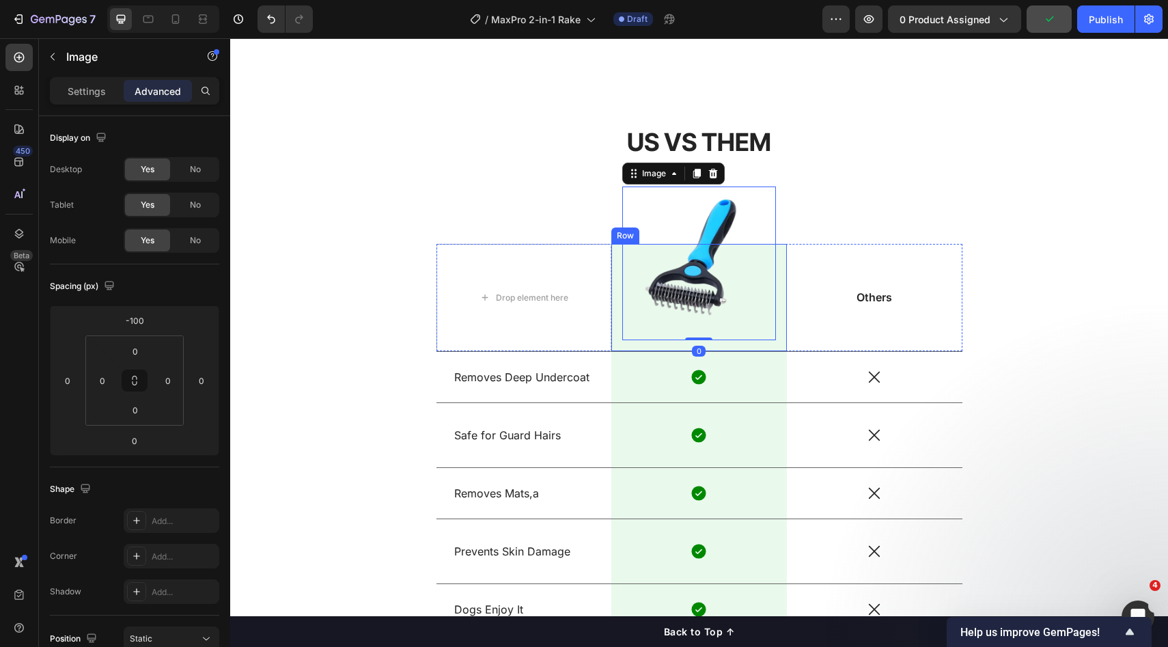
click at [777, 324] on div "Image 0 Row" at bounding box center [700, 297] width 176 height 107
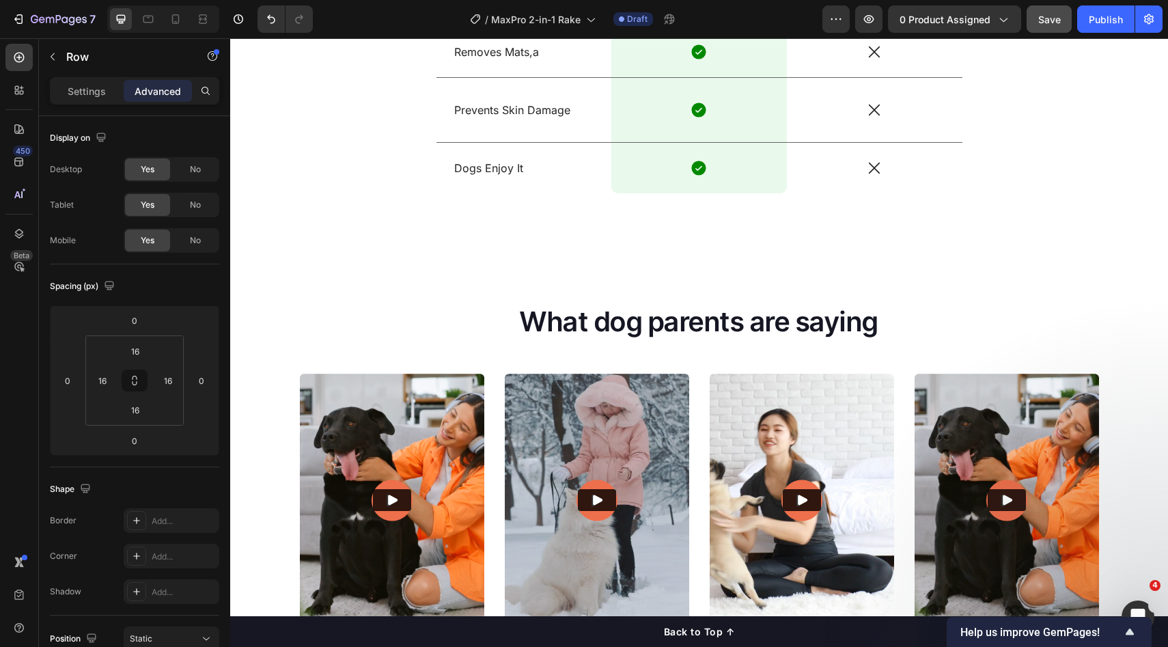
scroll to position [1322, 0]
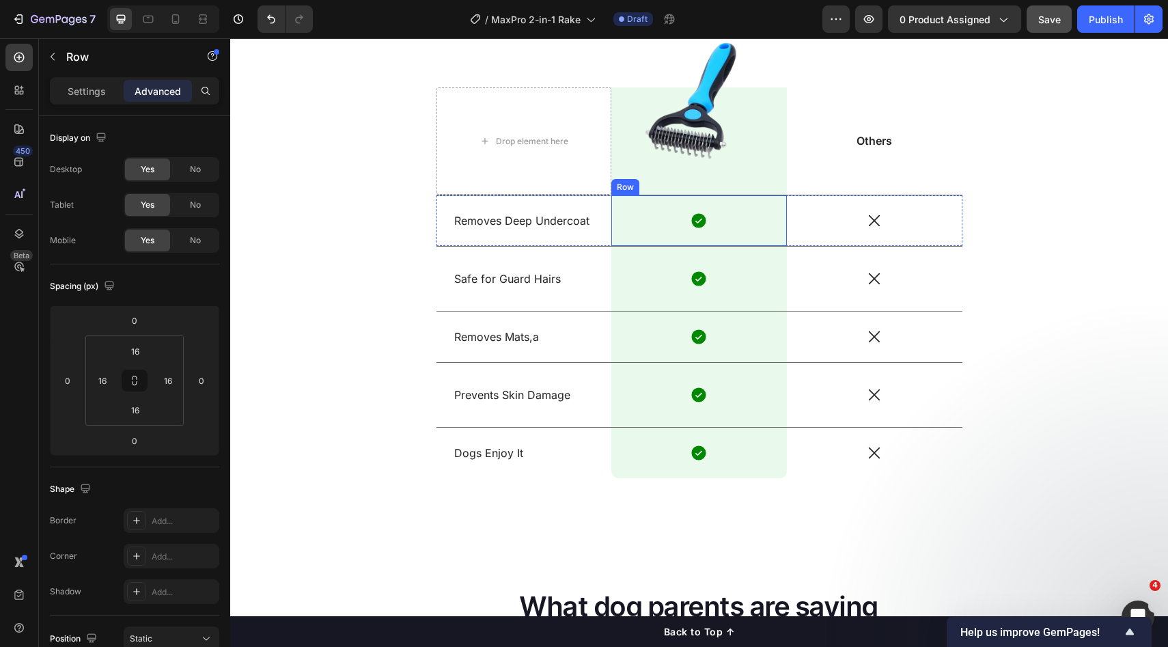
click at [762, 236] on div "Icon Row" at bounding box center [700, 220] width 176 height 51
click at [754, 287] on div "Icon" at bounding box center [700, 279] width 176 height 18
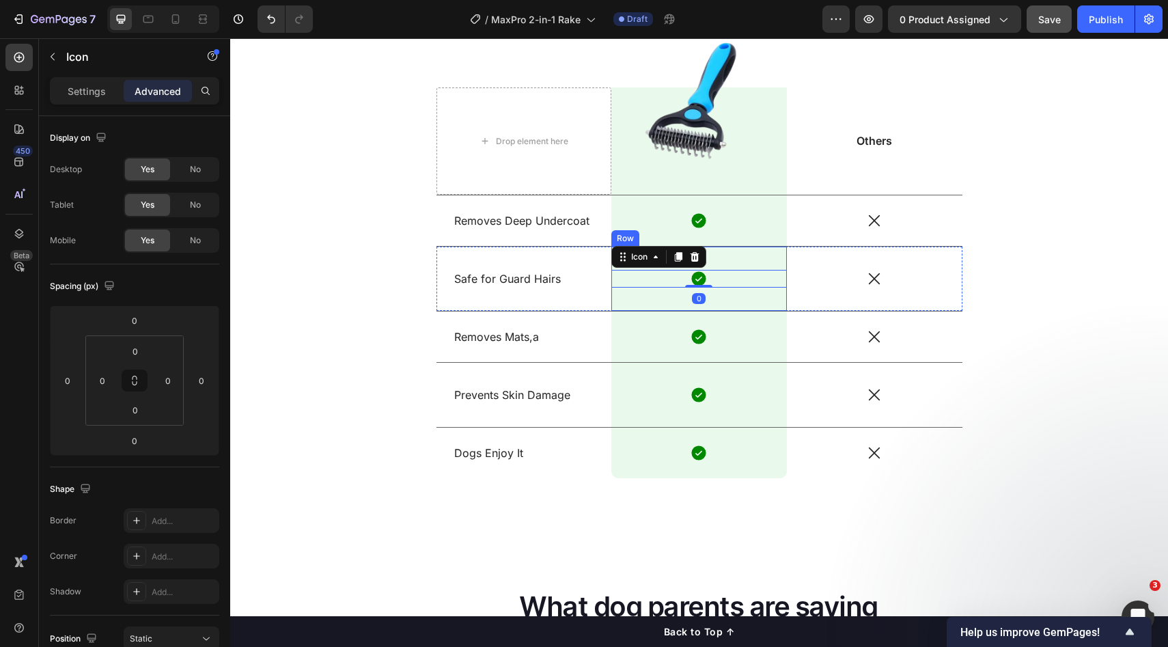
click at [753, 301] on div "Icon 0 Row" at bounding box center [700, 279] width 176 height 64
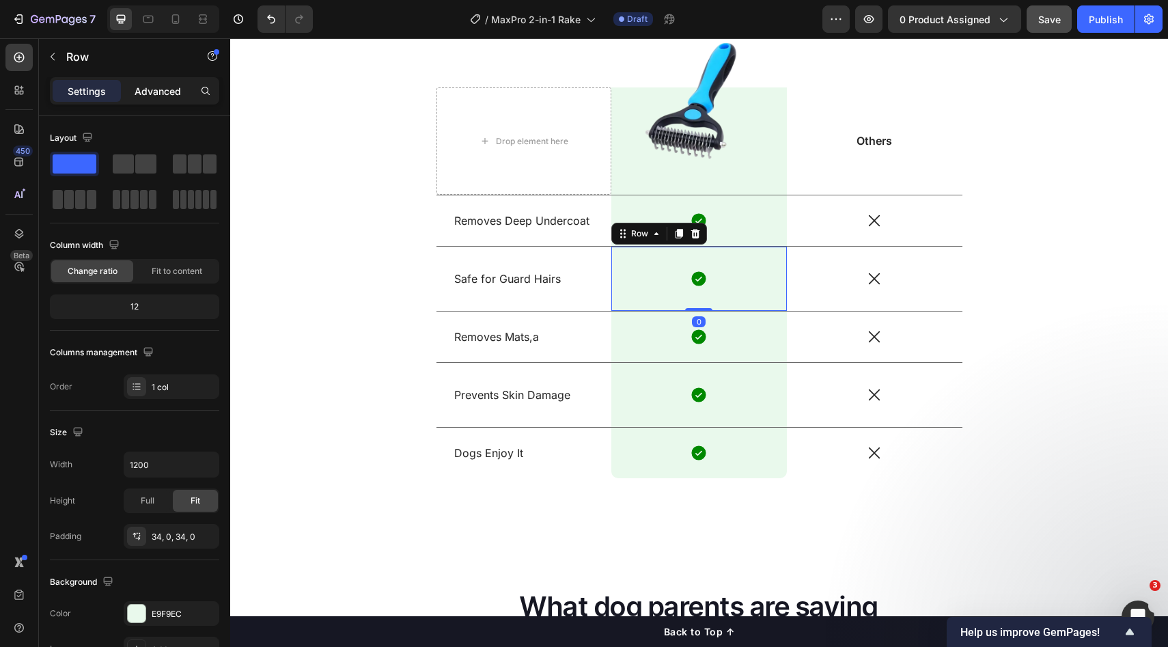
click at [161, 96] on p "Advanced" at bounding box center [158, 91] width 46 height 14
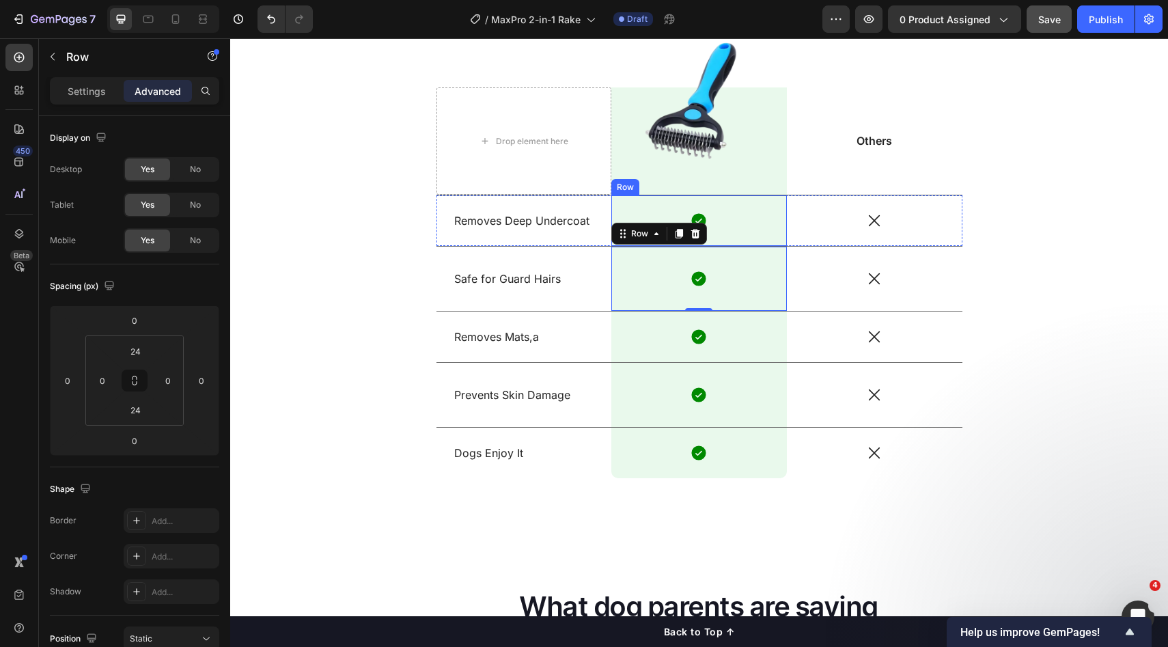
click at [773, 204] on div "Icon Row" at bounding box center [700, 220] width 176 height 51
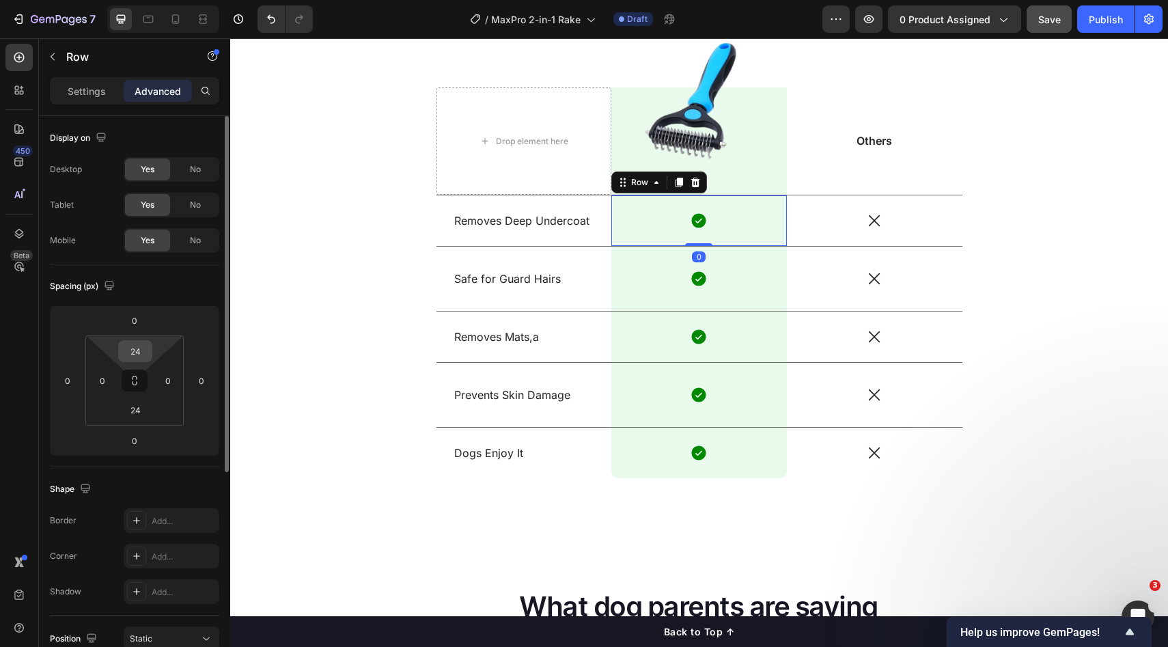
click at [149, 351] on div "24" at bounding box center [135, 351] width 34 height 22
click at [144, 352] on input "24" at bounding box center [135, 351] width 27 height 20
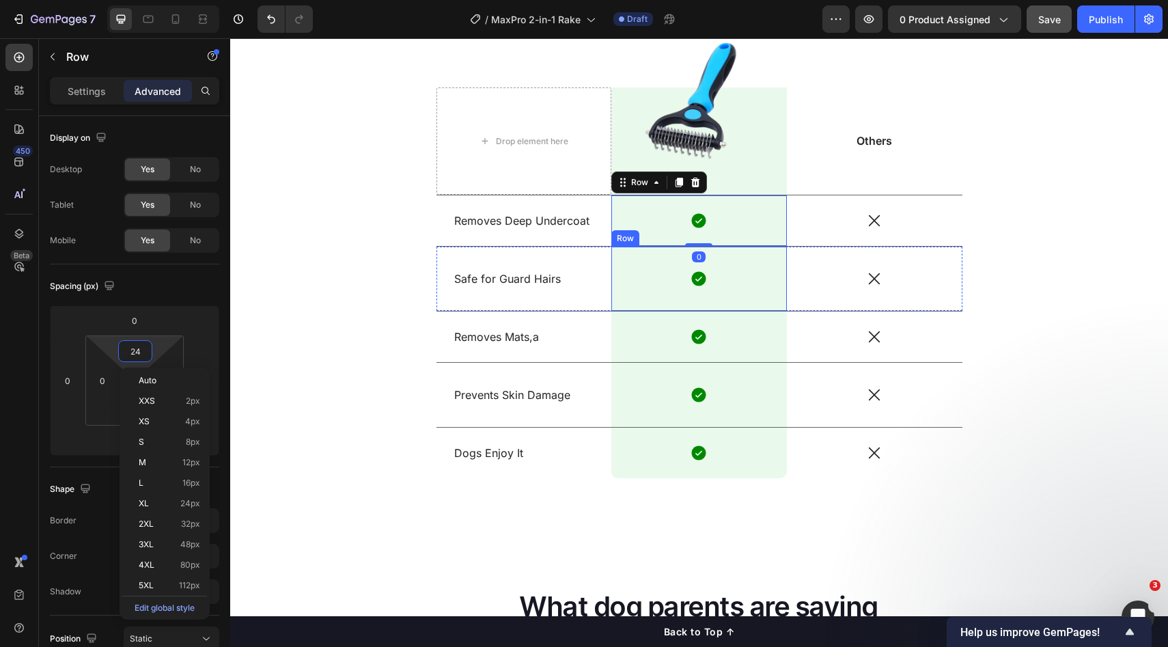
click at [772, 264] on div "Icon Row" at bounding box center [700, 279] width 176 height 64
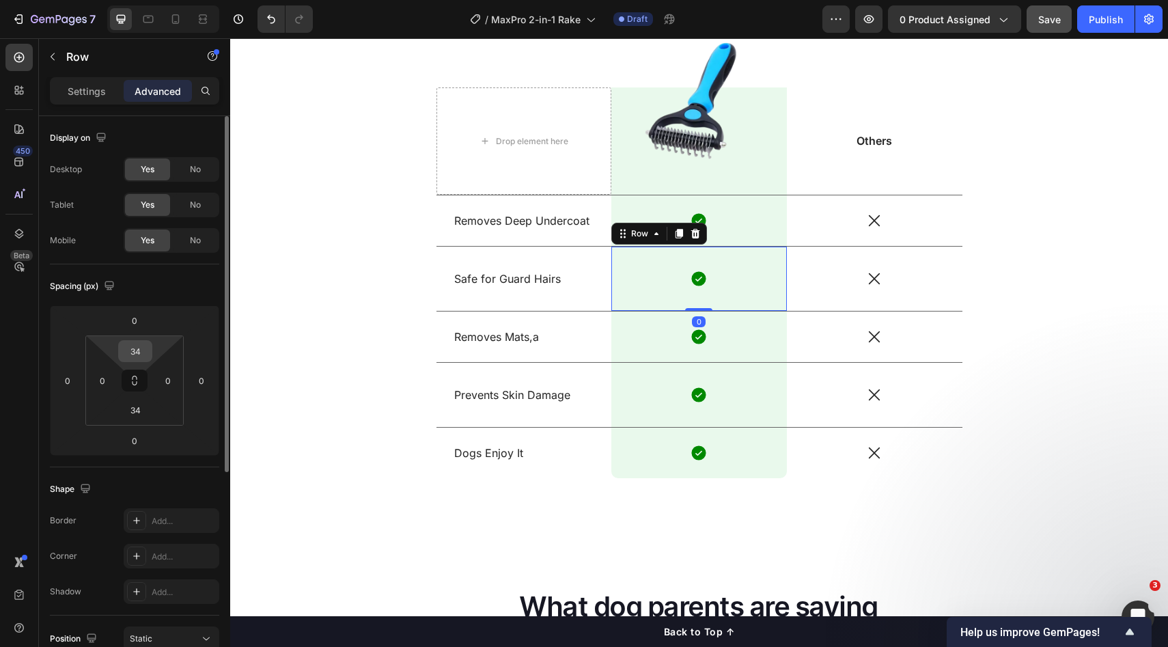
click at [139, 360] on input "34" at bounding box center [135, 351] width 27 height 20
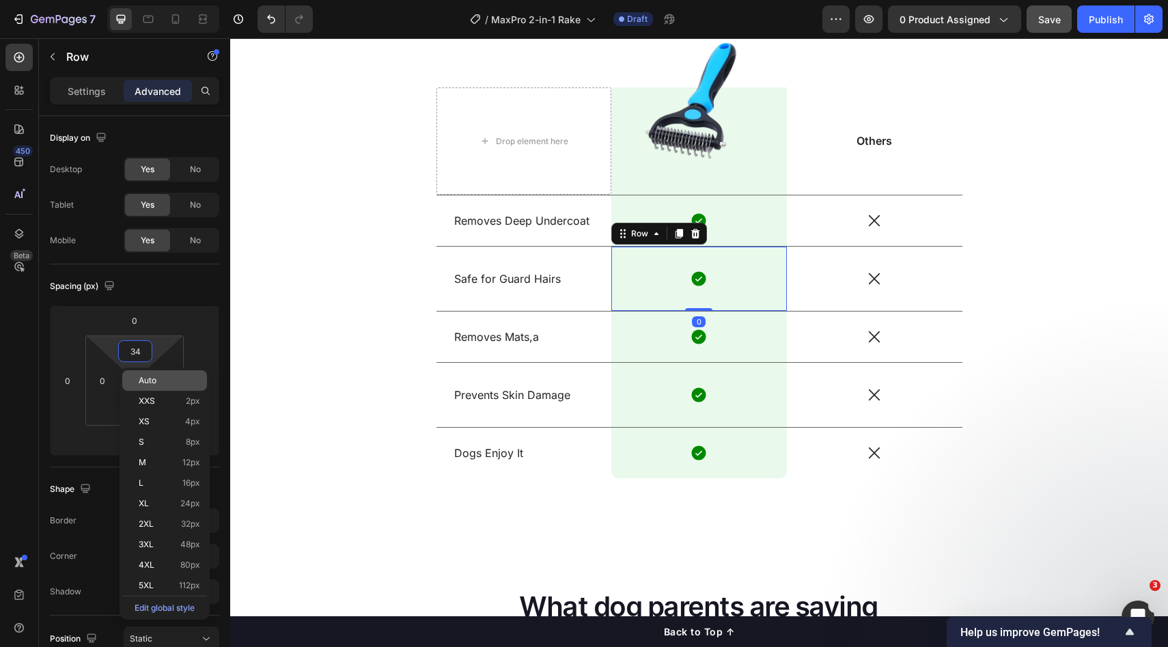
paste input "2"
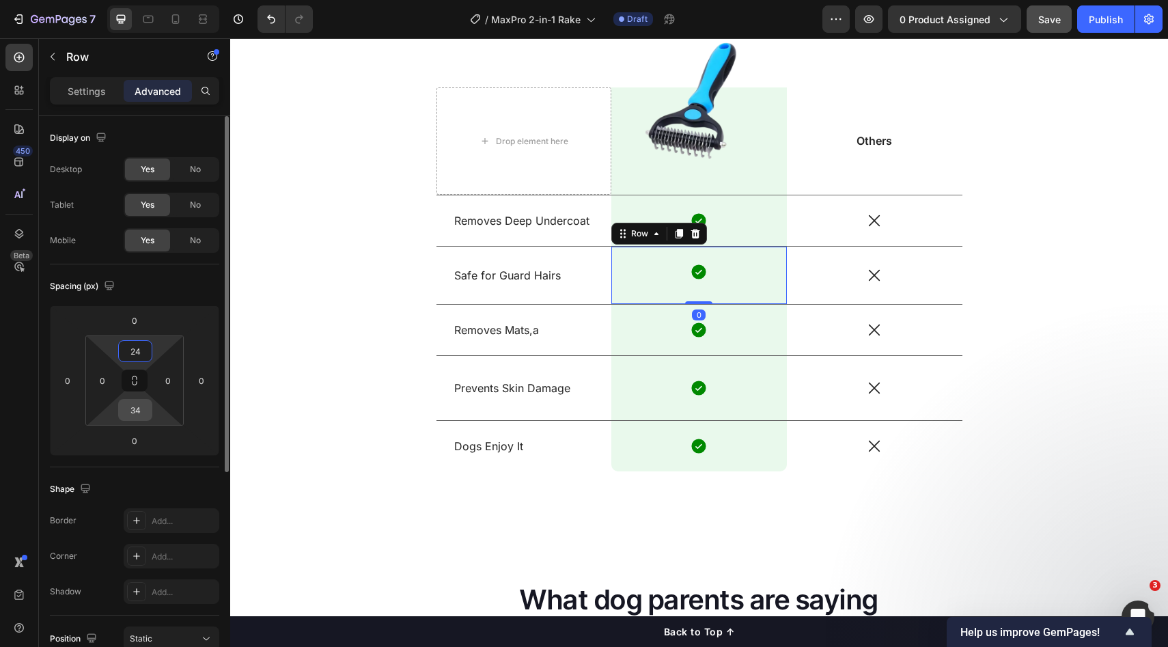
type input "24"
click at [133, 407] on input "34" at bounding box center [135, 410] width 27 height 20
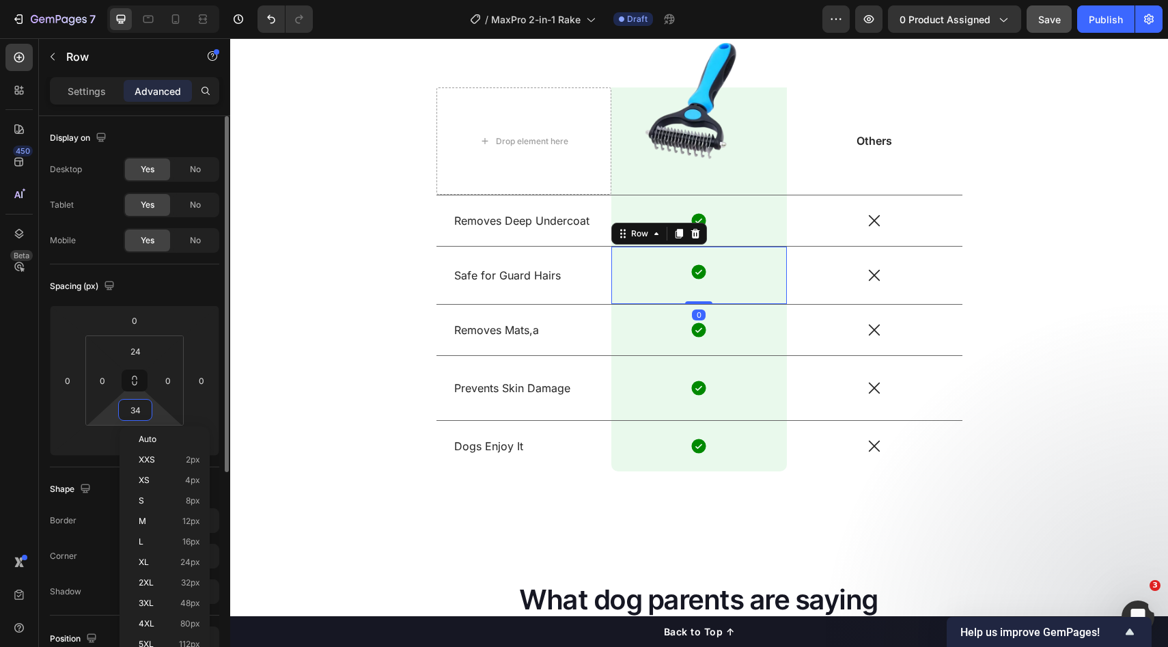
paste input "2"
type input "24"
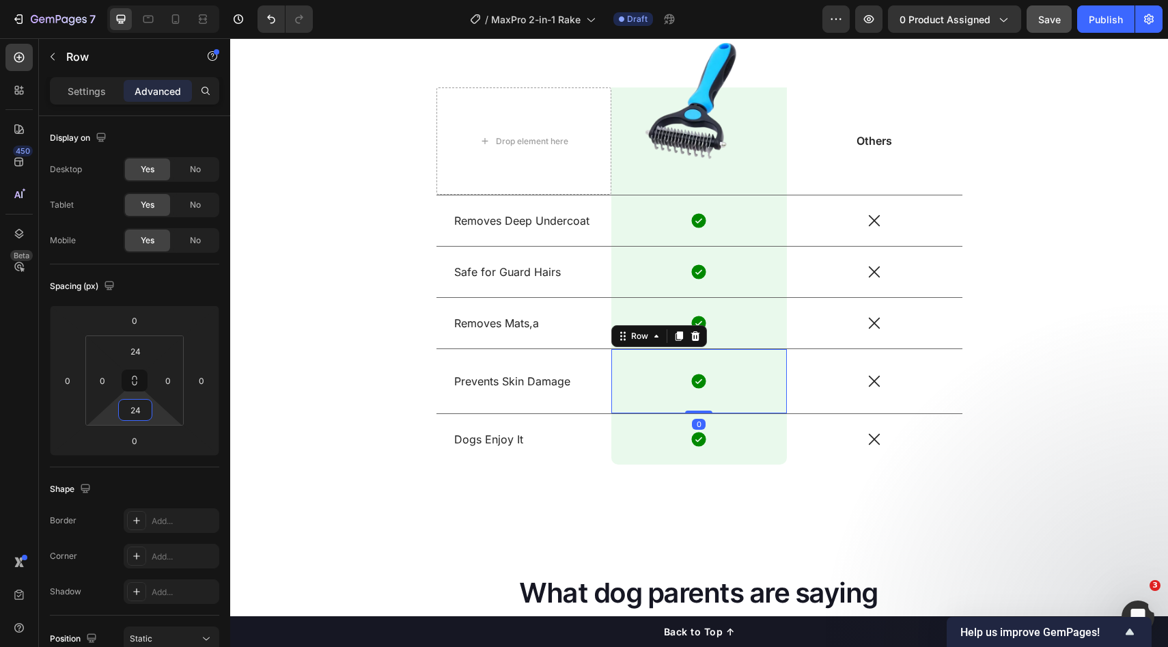
click at [768, 359] on div "Icon Row 0" at bounding box center [700, 381] width 176 height 64
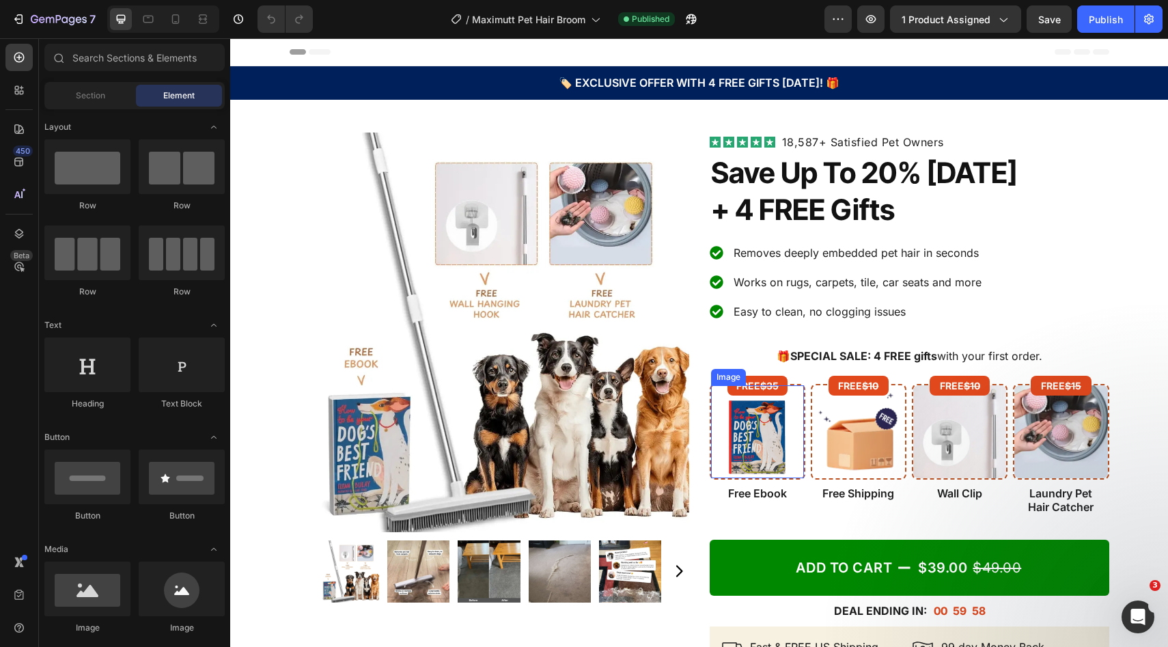
scroll to position [92, 0]
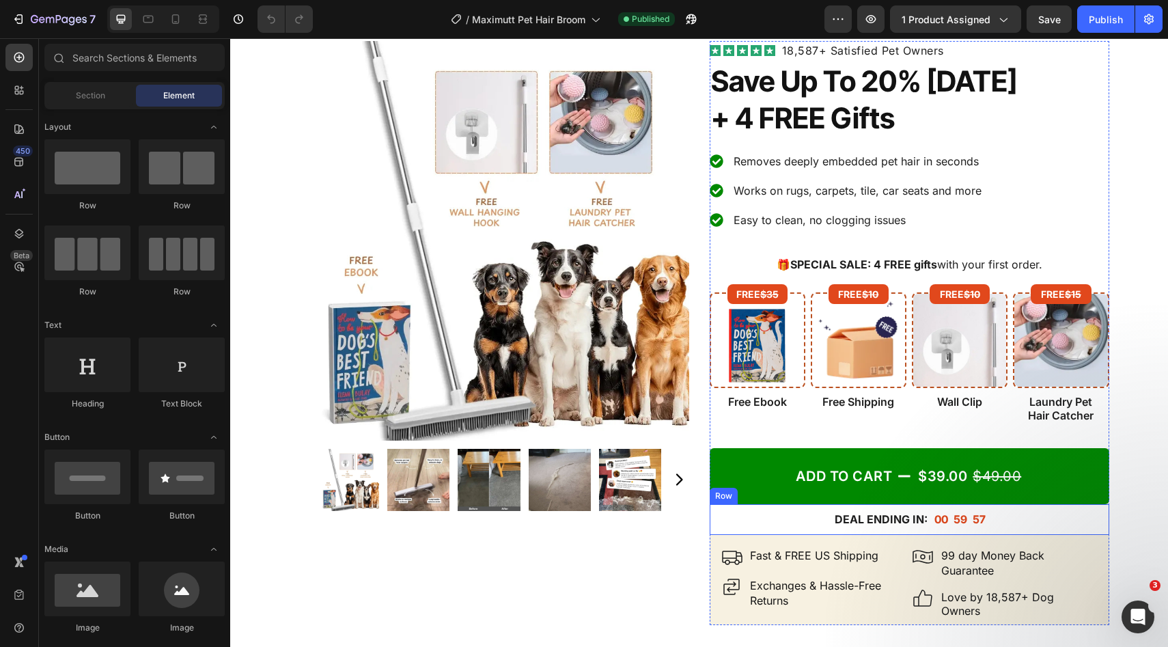
click at [719, 493] on div "Row" at bounding box center [724, 496] width 23 height 12
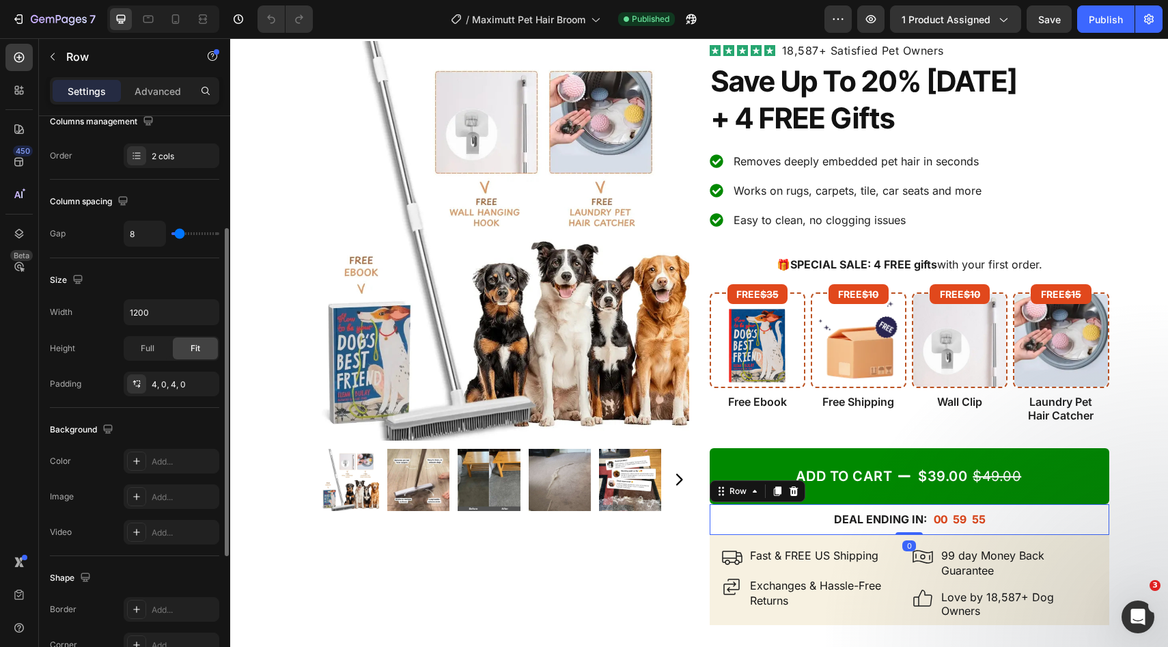
scroll to position [0, 0]
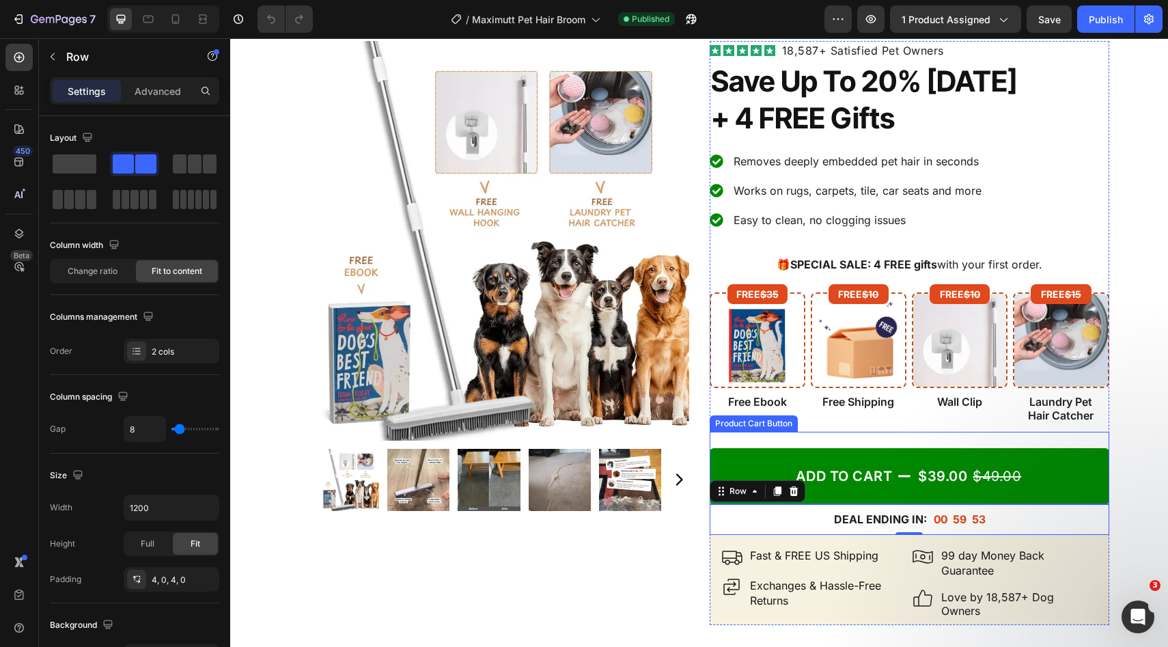
click at [726, 463] on button "ADD TO CART $39.00 $49.00" at bounding box center [910, 476] width 400 height 56
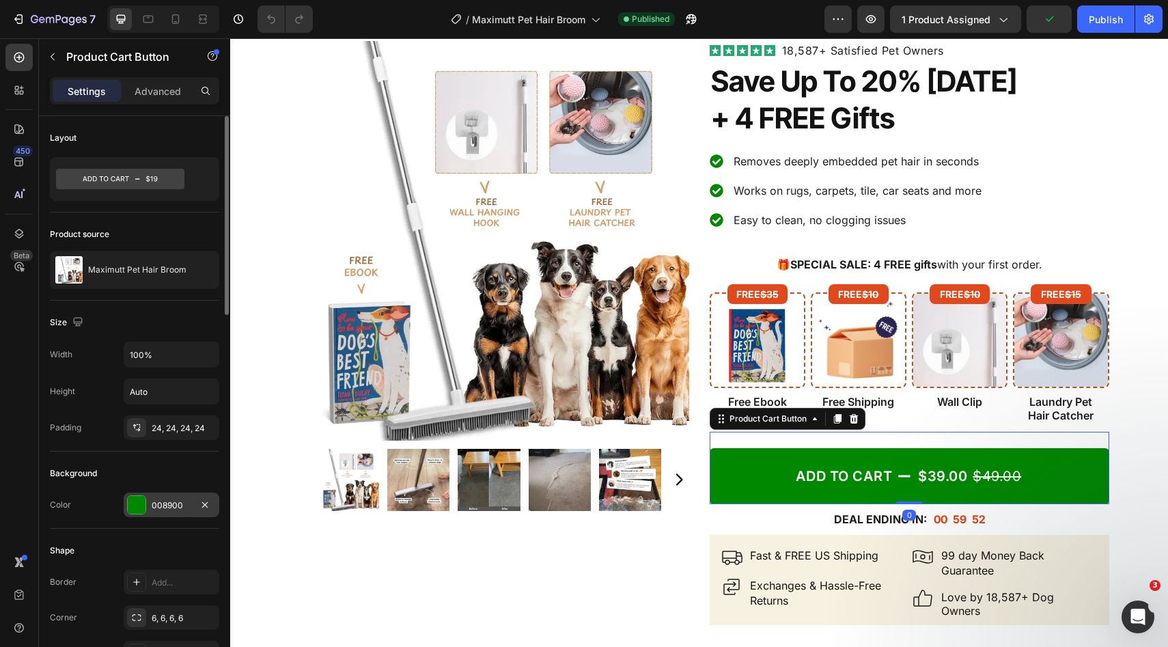
click at [157, 509] on div "008900" at bounding box center [172, 505] width 40 height 12
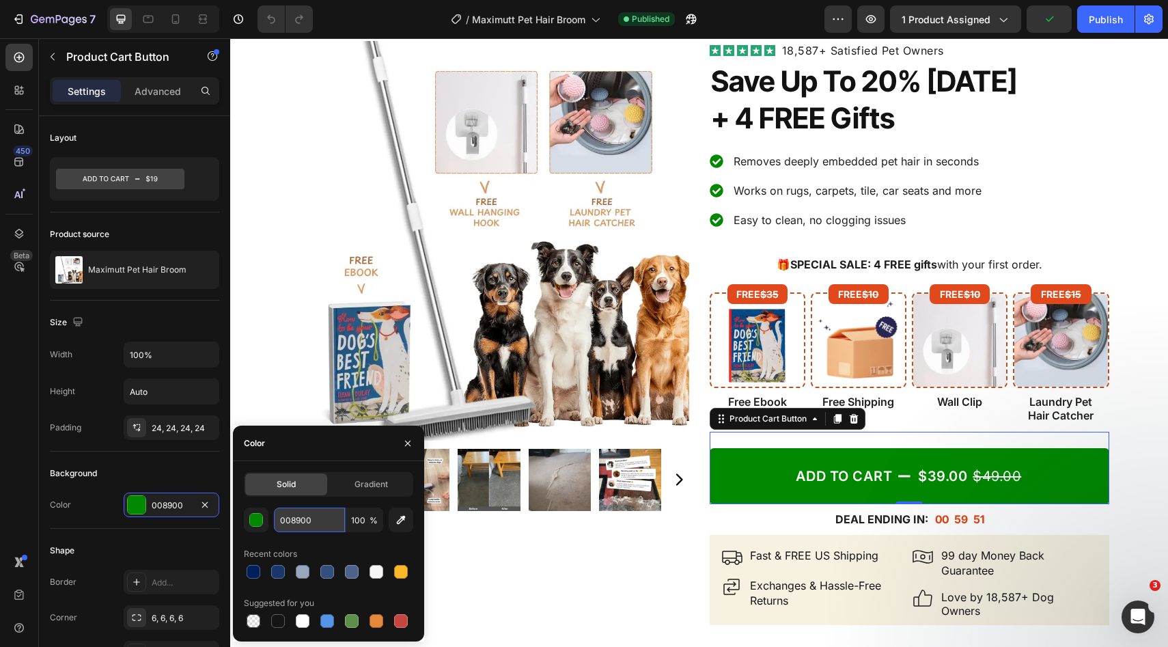
click at [314, 525] on input "008900" at bounding box center [309, 520] width 71 height 25
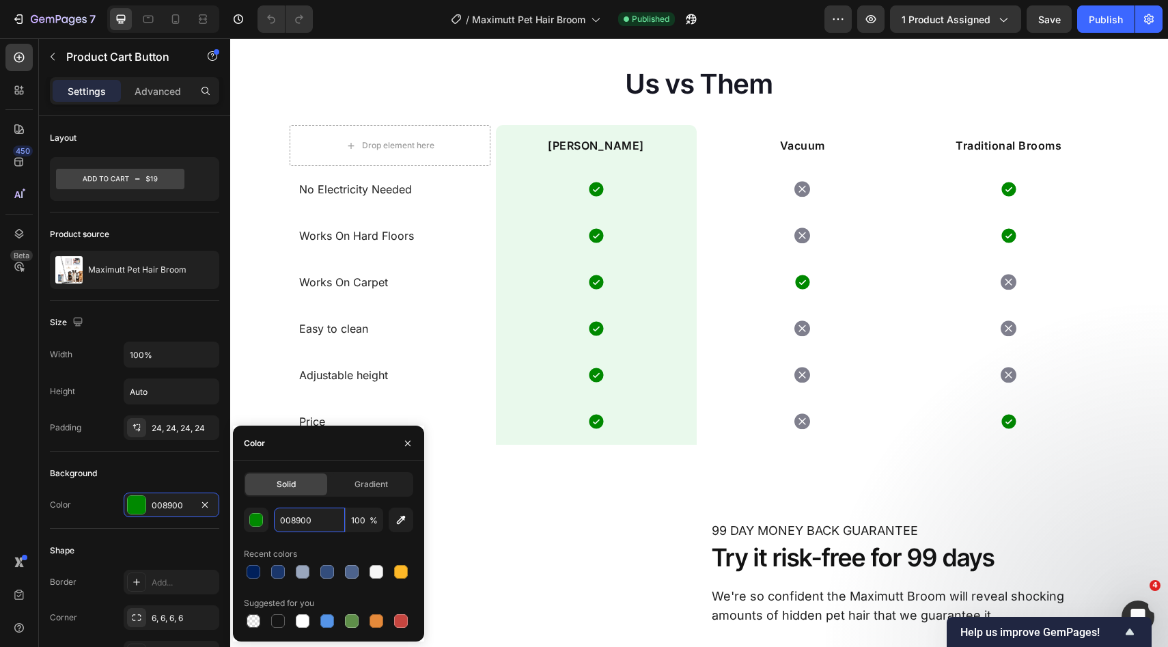
scroll to position [3402, 0]
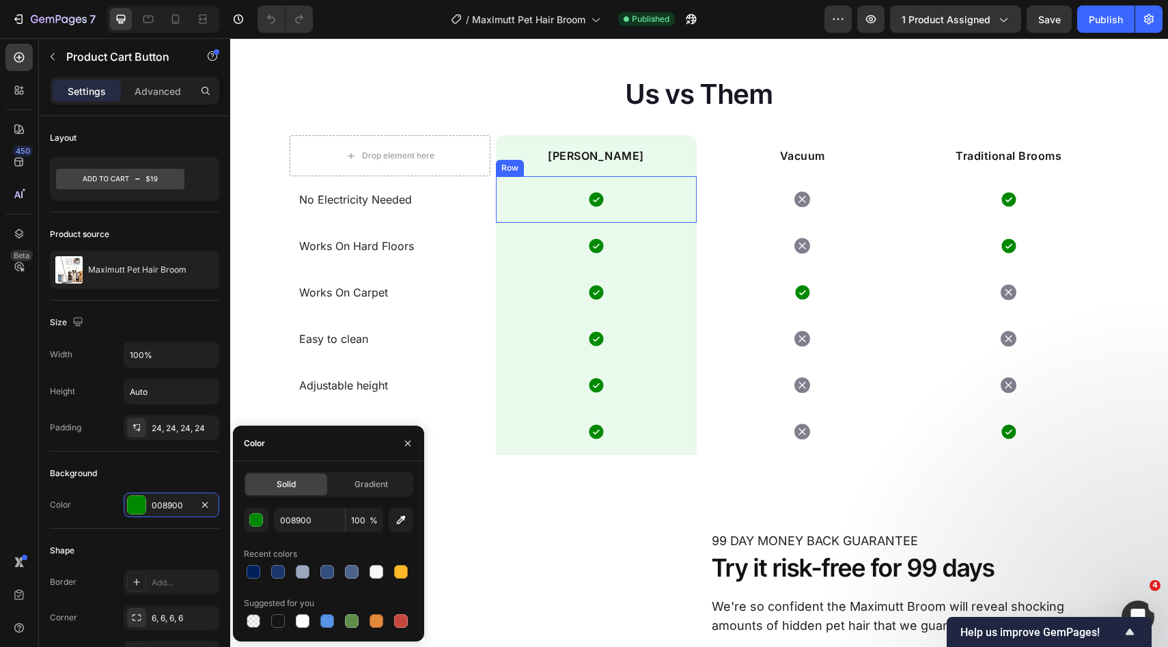
click at [659, 200] on div "Icon Row" at bounding box center [596, 199] width 201 height 46
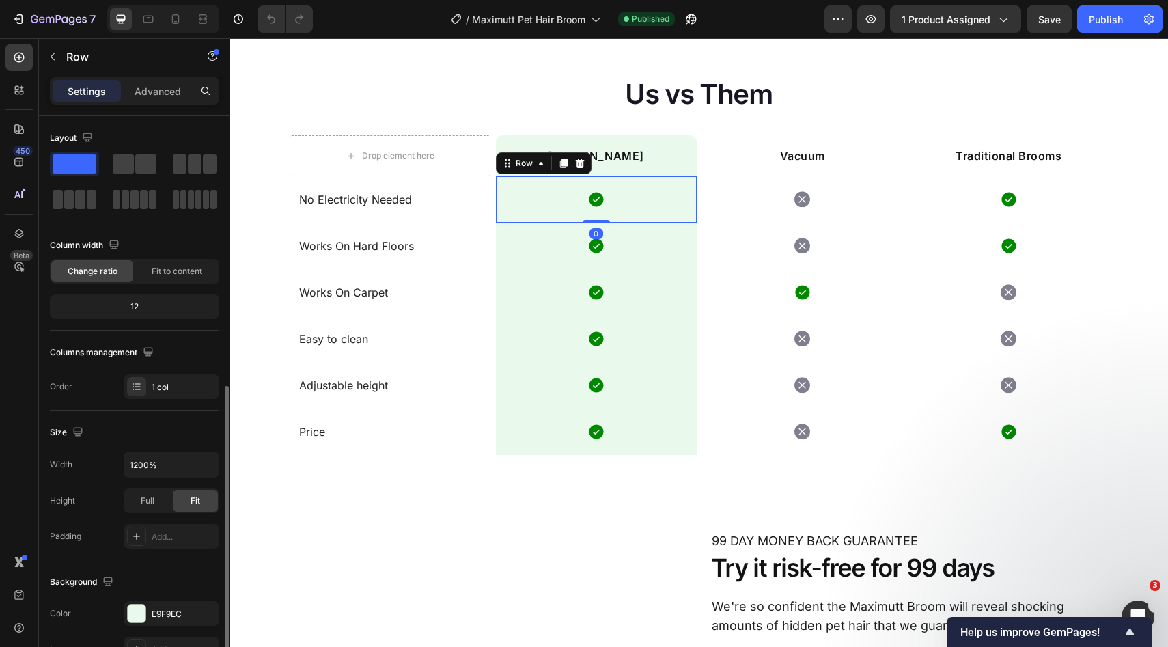
scroll to position [264, 0]
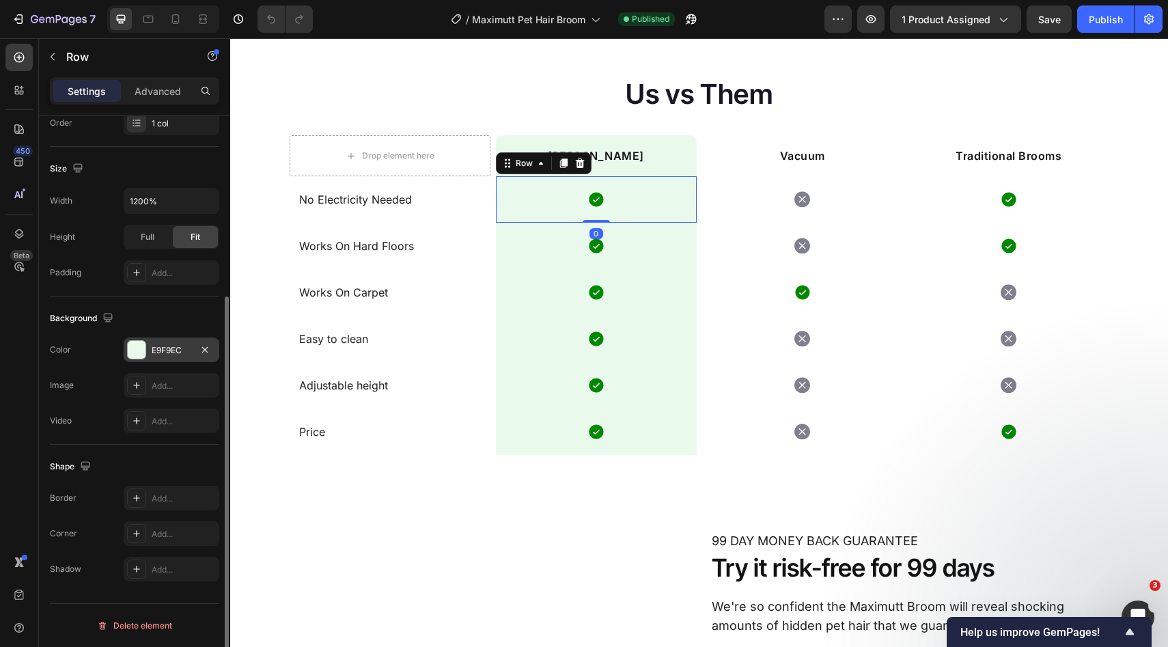
click at [160, 343] on div "E9F9EC" at bounding box center [172, 350] width 96 height 25
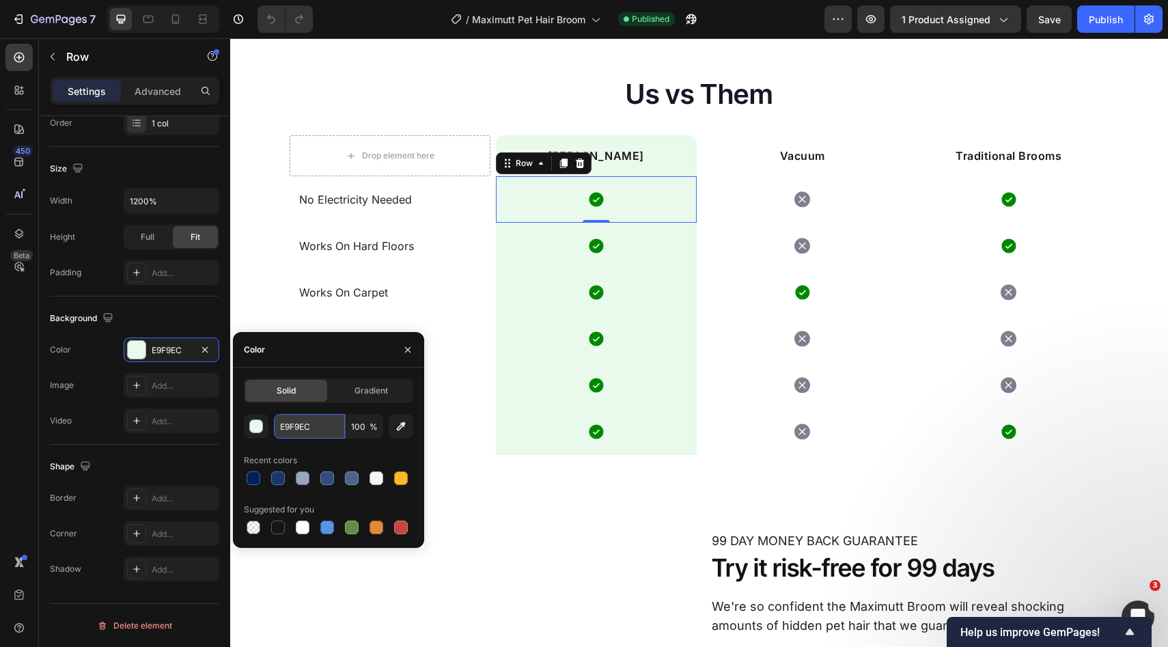
click at [331, 428] on input "E9F9EC" at bounding box center [309, 426] width 71 height 25
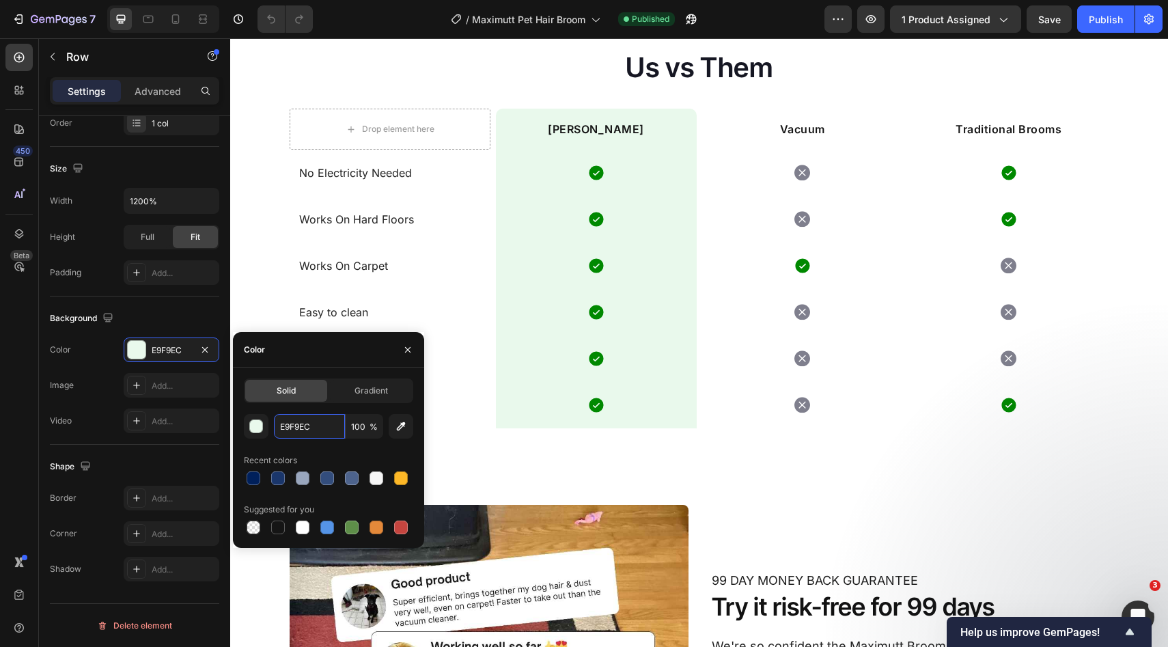
scroll to position [3334, 0]
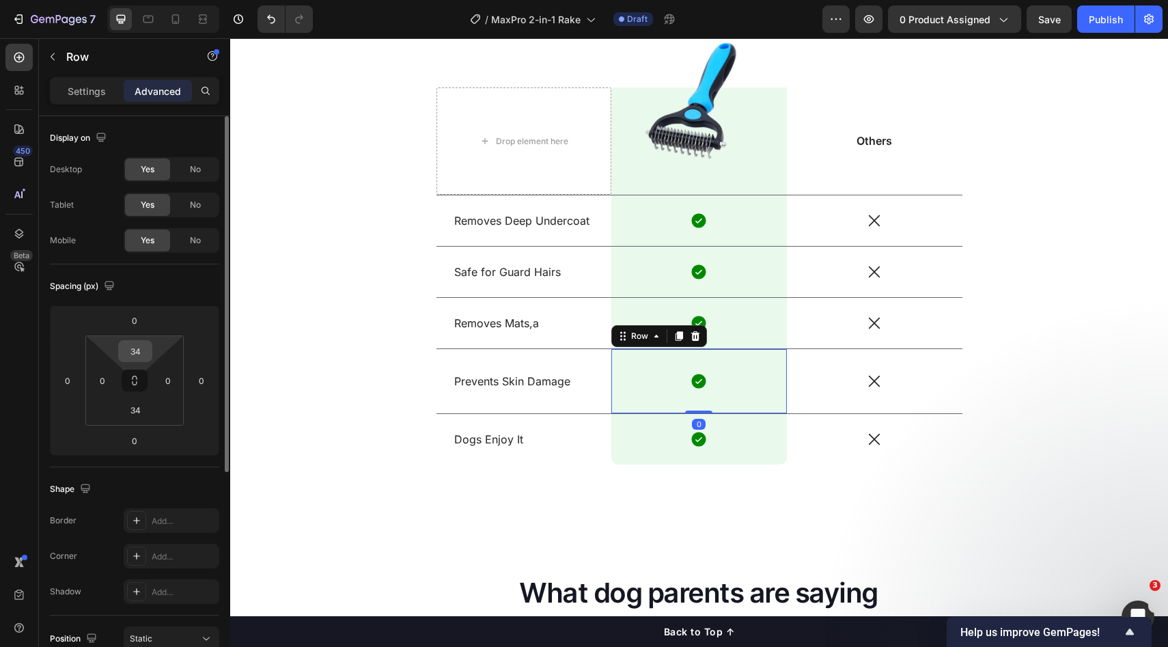
click at [143, 348] on input "34" at bounding box center [135, 351] width 27 height 20
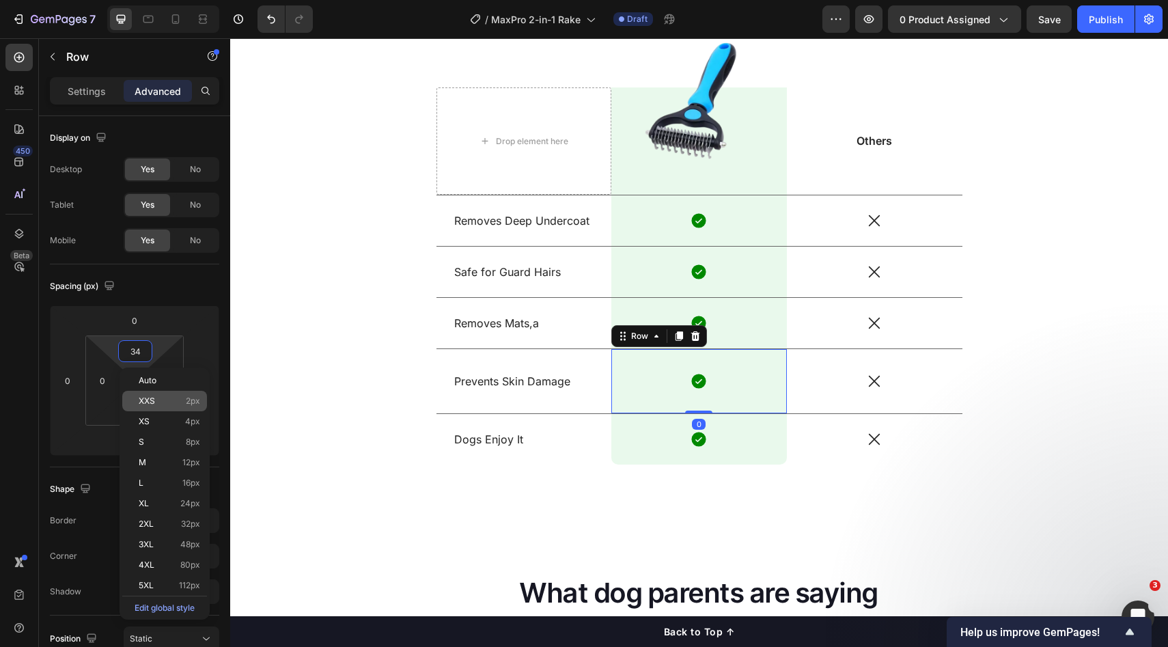
paste input "2"
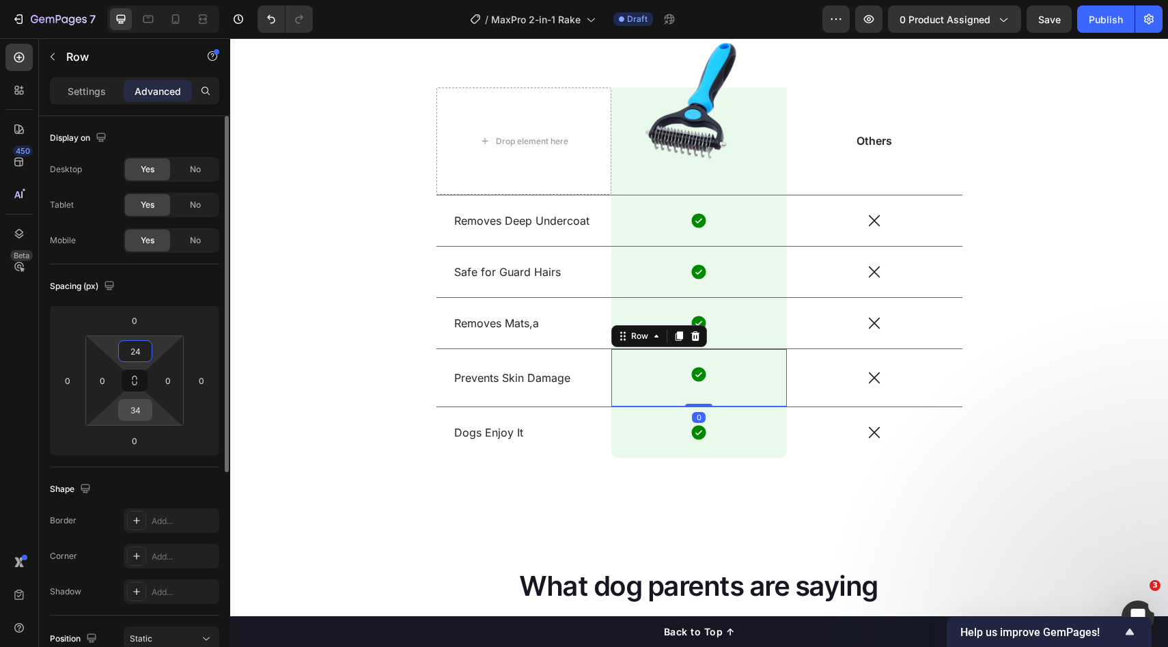
type input "24"
click at [134, 404] on input "34" at bounding box center [135, 410] width 27 height 20
paste input "2"
type input "24"
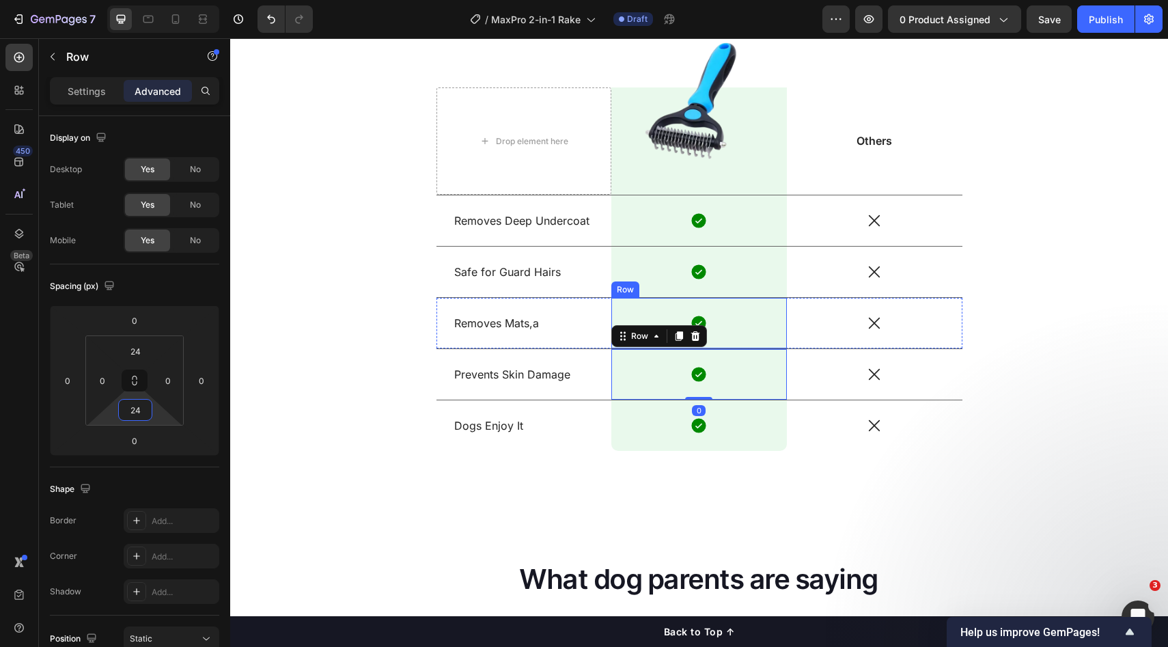
click at [769, 307] on div "Icon Row" at bounding box center [700, 323] width 176 height 51
click at [655, 399] on div "Icon Row 0" at bounding box center [700, 374] width 176 height 51
click at [650, 404] on div "Icon Row" at bounding box center [700, 425] width 176 height 51
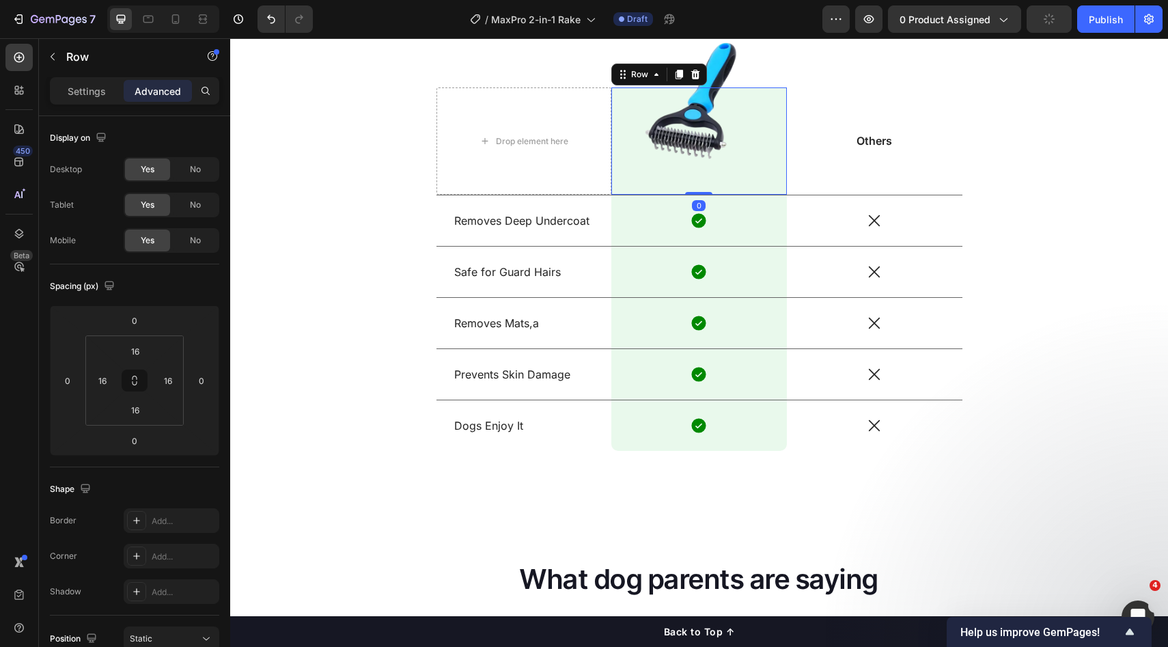
click at [771, 152] on div "Image Row 0" at bounding box center [700, 140] width 176 height 107
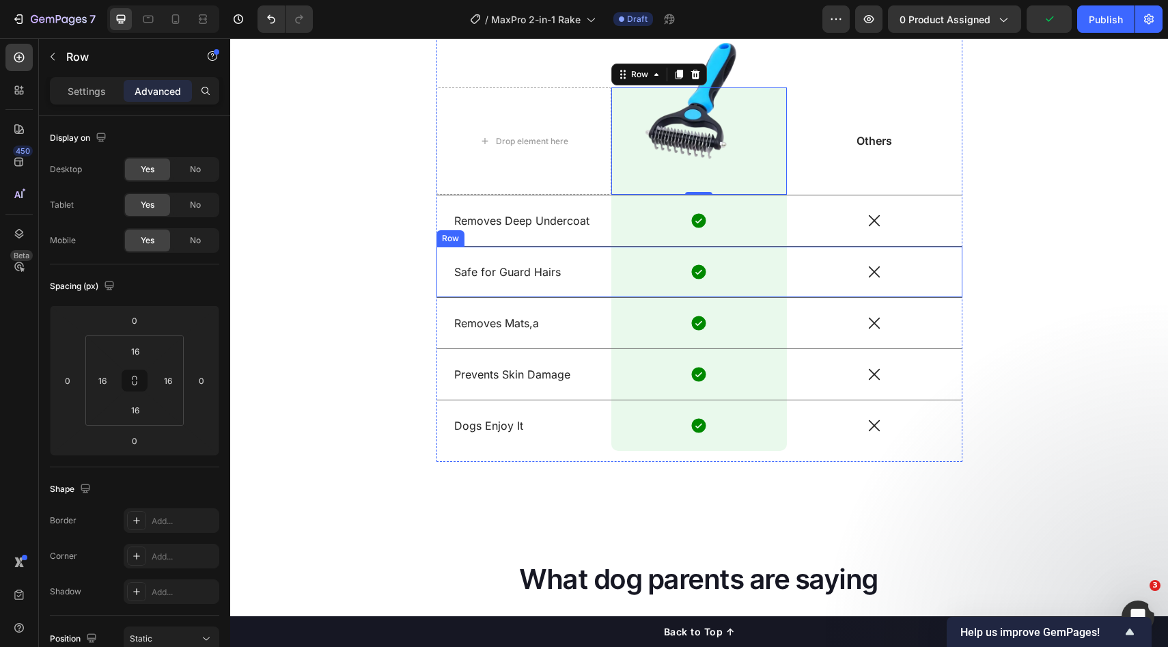
scroll to position [1246, 0]
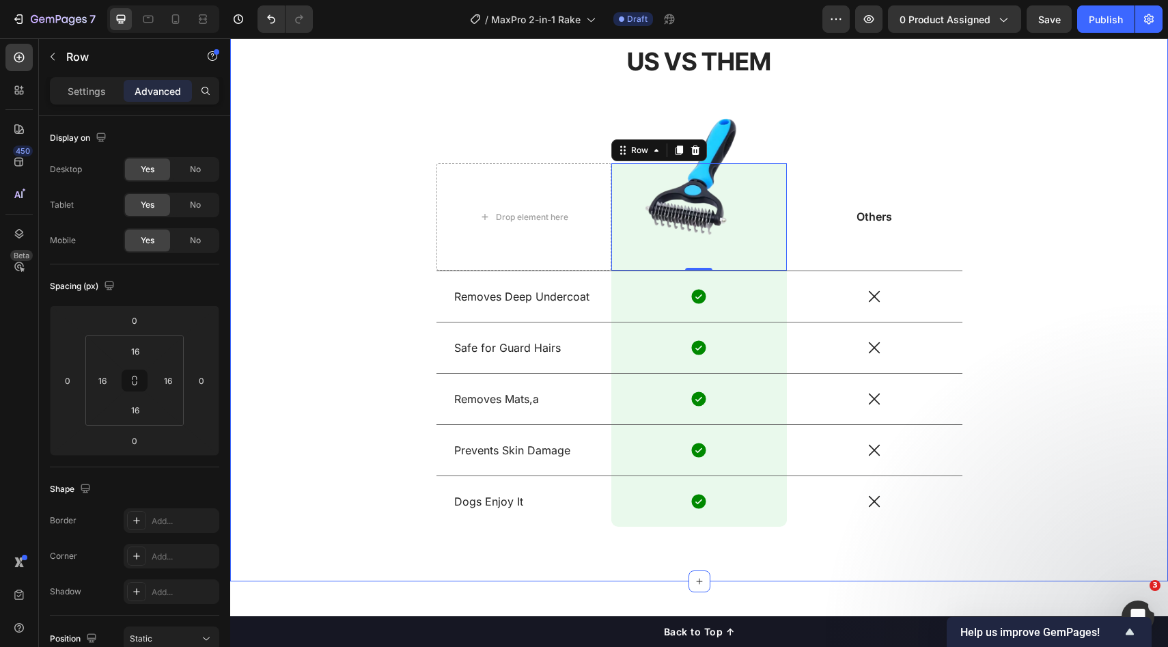
click at [1014, 267] on div "US VS THEM Heading Drop element here Image Row 0 Others Text Block Row Removes …" at bounding box center [700, 296] width 918 height 504
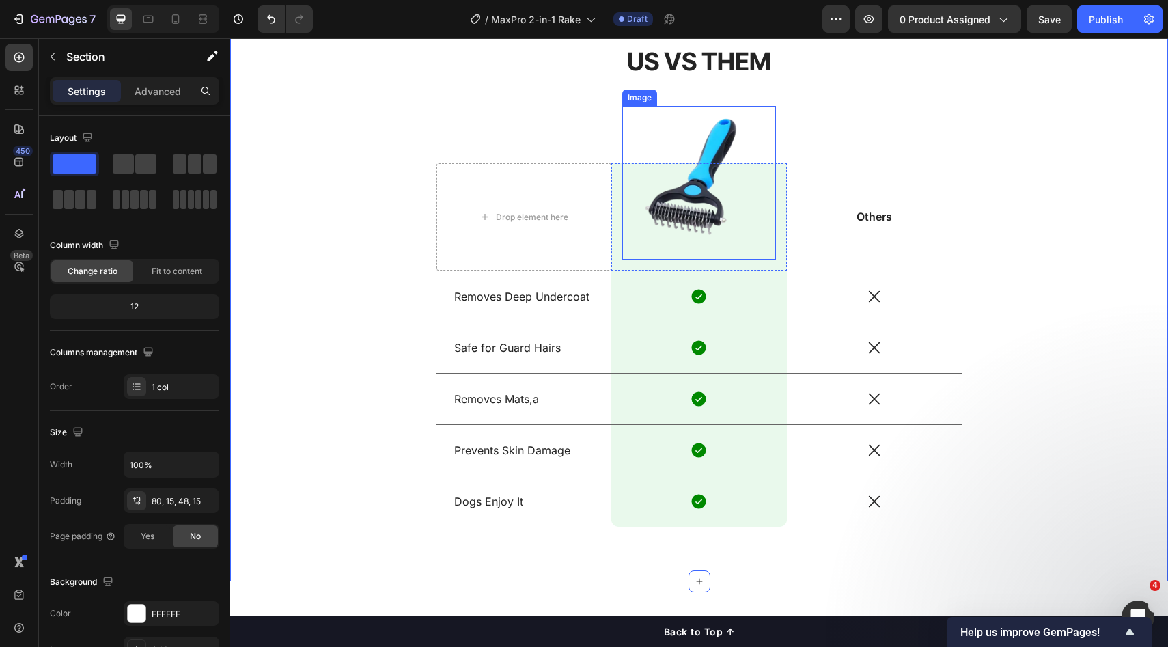
click at [719, 223] on img at bounding box center [699, 183] width 154 height 154
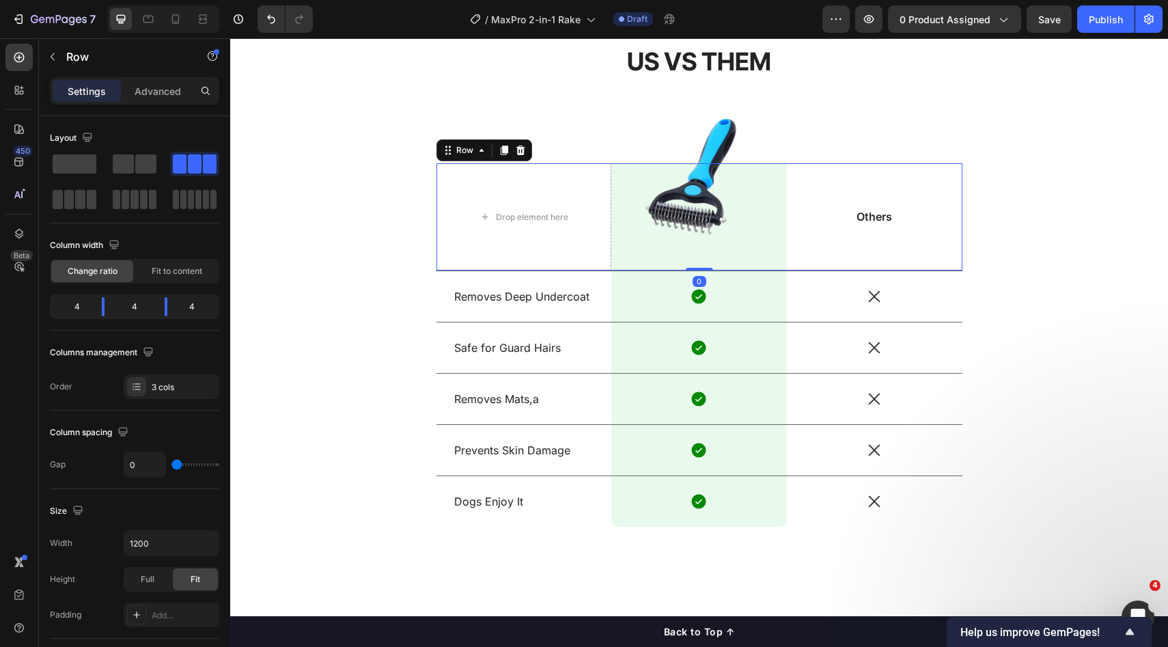
click at [888, 228] on div "Others Text Block" at bounding box center [875, 216] width 176 height 107
click at [522, 243] on div "Drop element here" at bounding box center [525, 216] width 176 height 107
click at [913, 239] on div "Others Text Block" at bounding box center [875, 216] width 176 height 107
click at [540, 256] on div "Drop element here" at bounding box center [525, 216] width 176 height 107
click at [883, 253] on div "Others Text Block" at bounding box center [875, 216] width 176 height 107
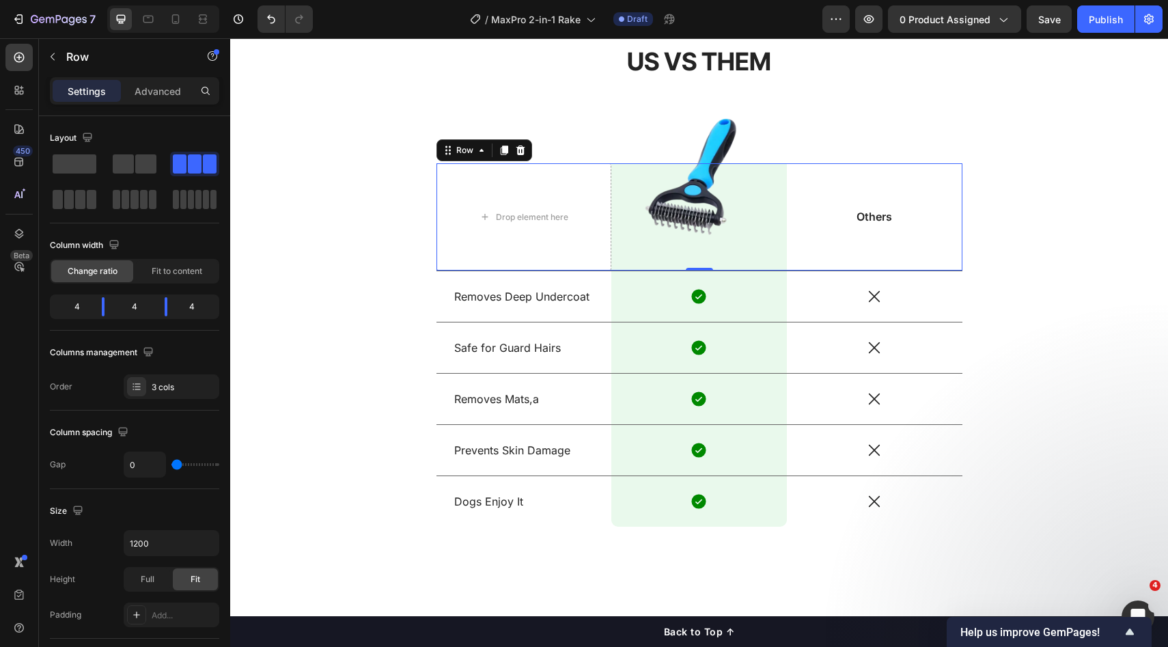
click at [897, 233] on div "Others Text Block" at bounding box center [875, 216] width 176 height 107
click at [875, 217] on p "Others" at bounding box center [874, 217] width 173 height 14
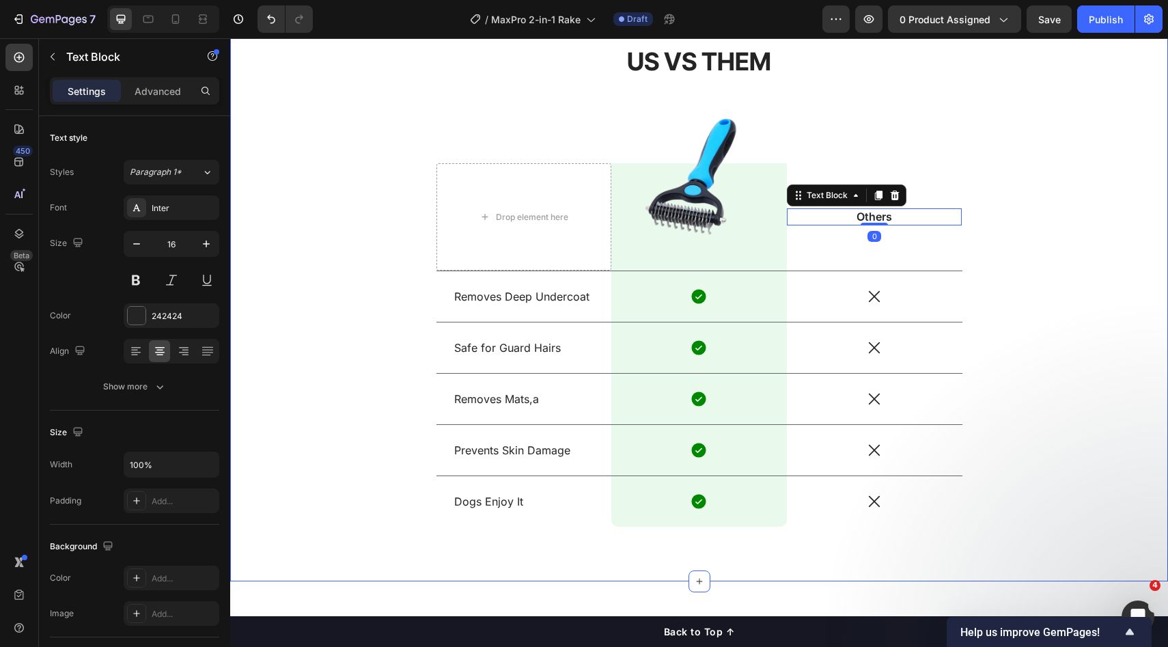
click at [1070, 218] on div "US VS THEM Heading Drop element here Image Row Others Text Block 0 Row Removes …" at bounding box center [700, 296] width 918 height 504
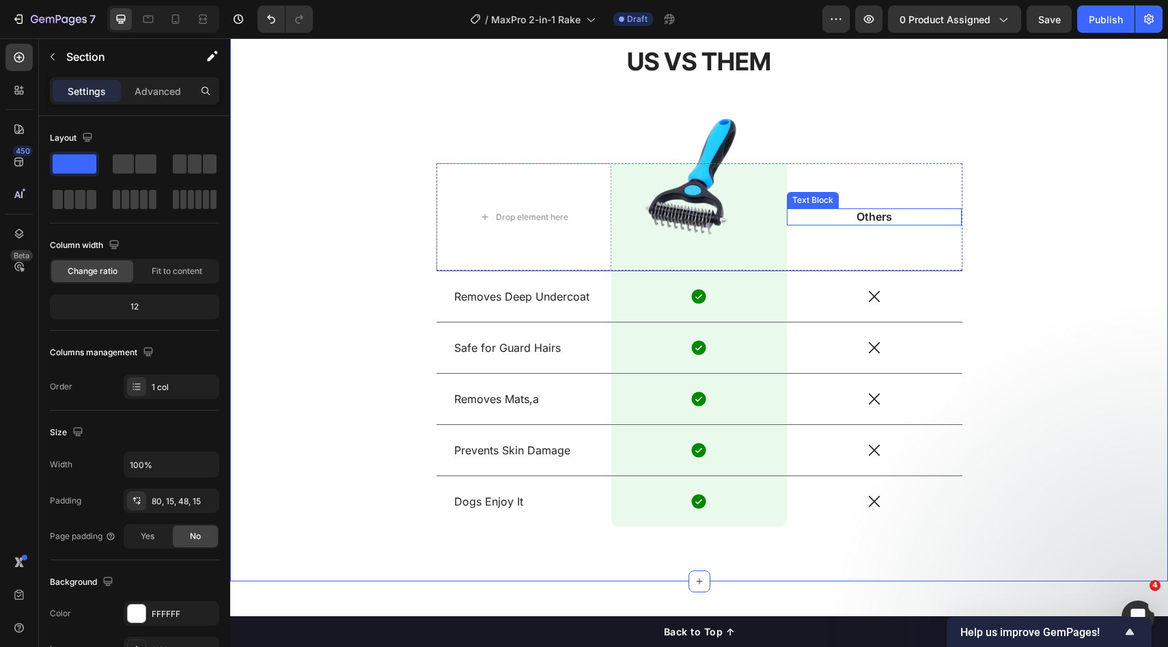
click at [853, 218] on p "Others" at bounding box center [874, 217] width 173 height 14
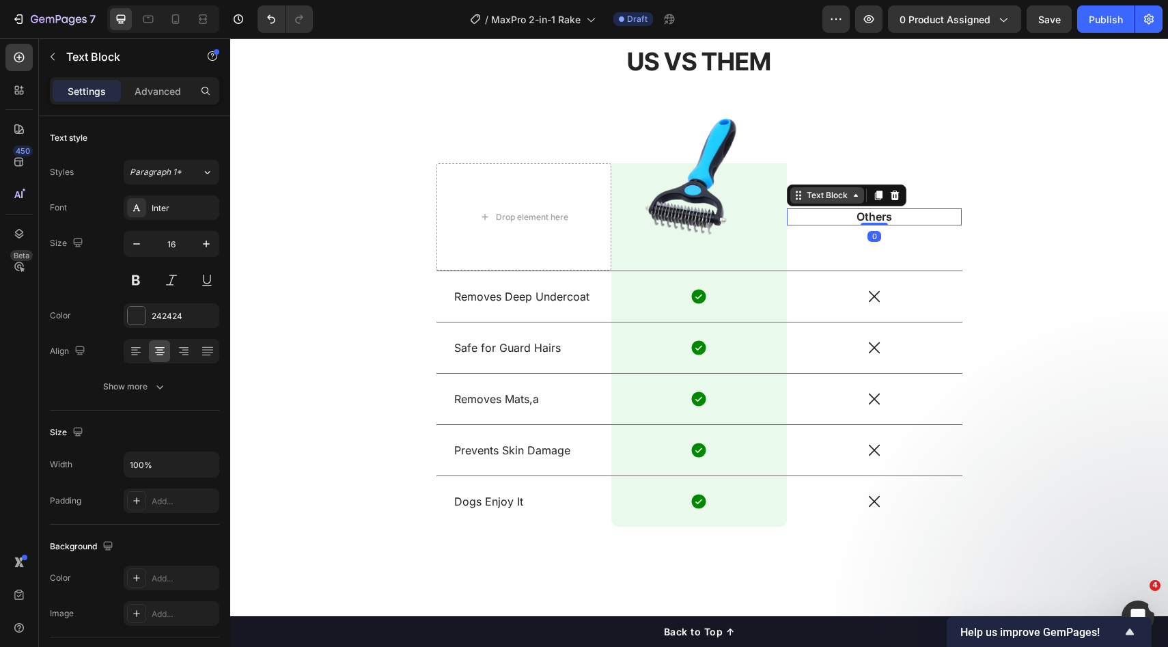
click at [827, 194] on div "Text Block" at bounding box center [827, 195] width 46 height 12
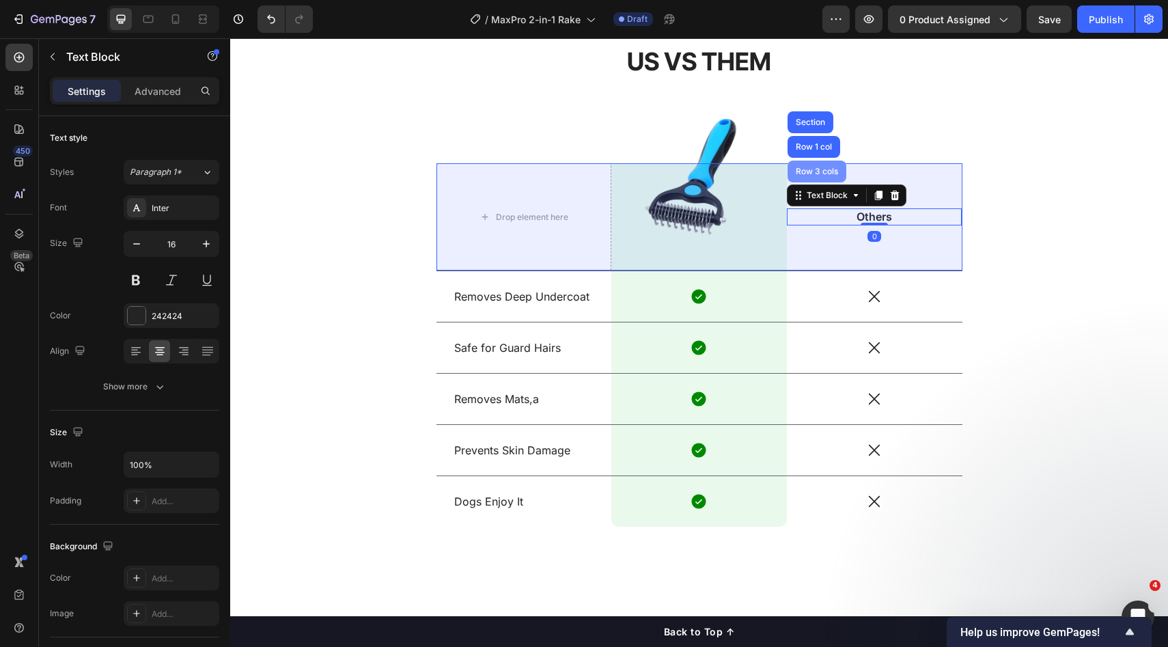
click at [804, 174] on div "Row 3 cols" at bounding box center [817, 171] width 48 height 8
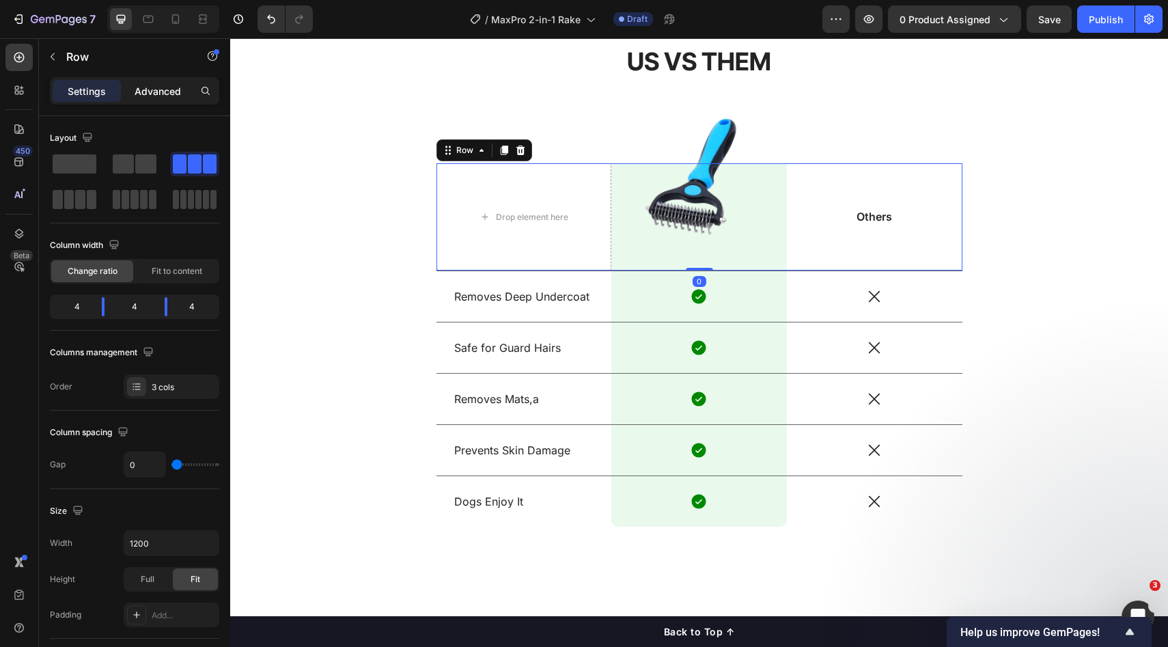
click at [161, 95] on p "Advanced" at bounding box center [158, 91] width 46 height 14
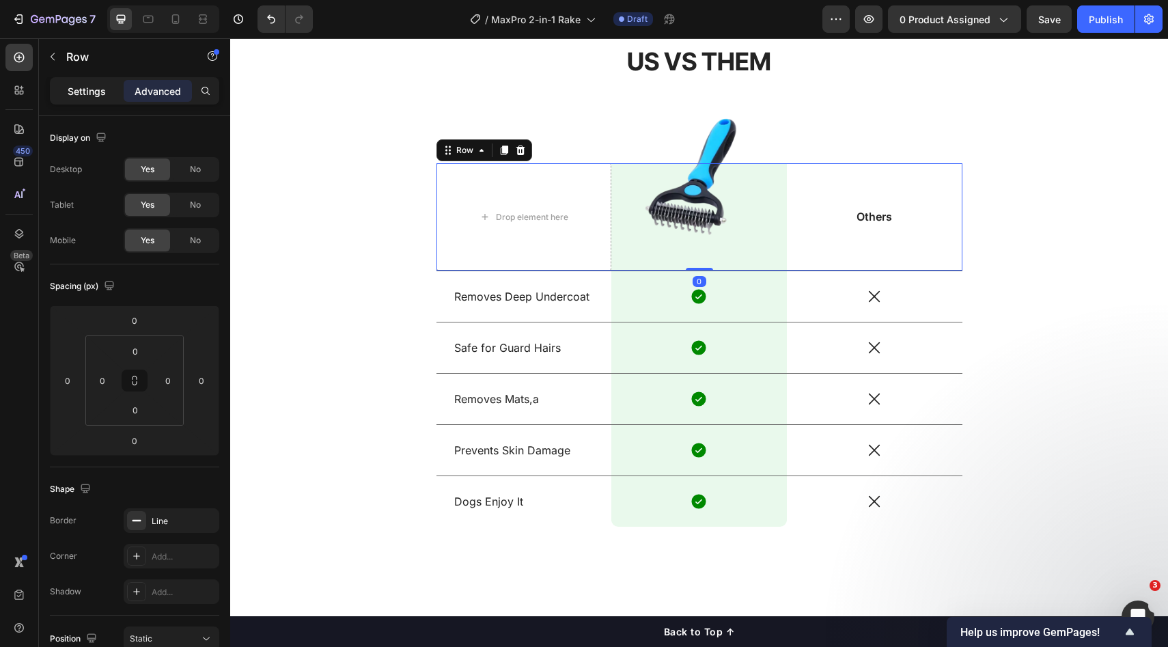
drag, startPoint x: 79, startPoint y: 88, endPoint x: 90, endPoint y: 109, distance: 23.2
click at [79, 87] on p "Settings" at bounding box center [87, 91] width 38 height 14
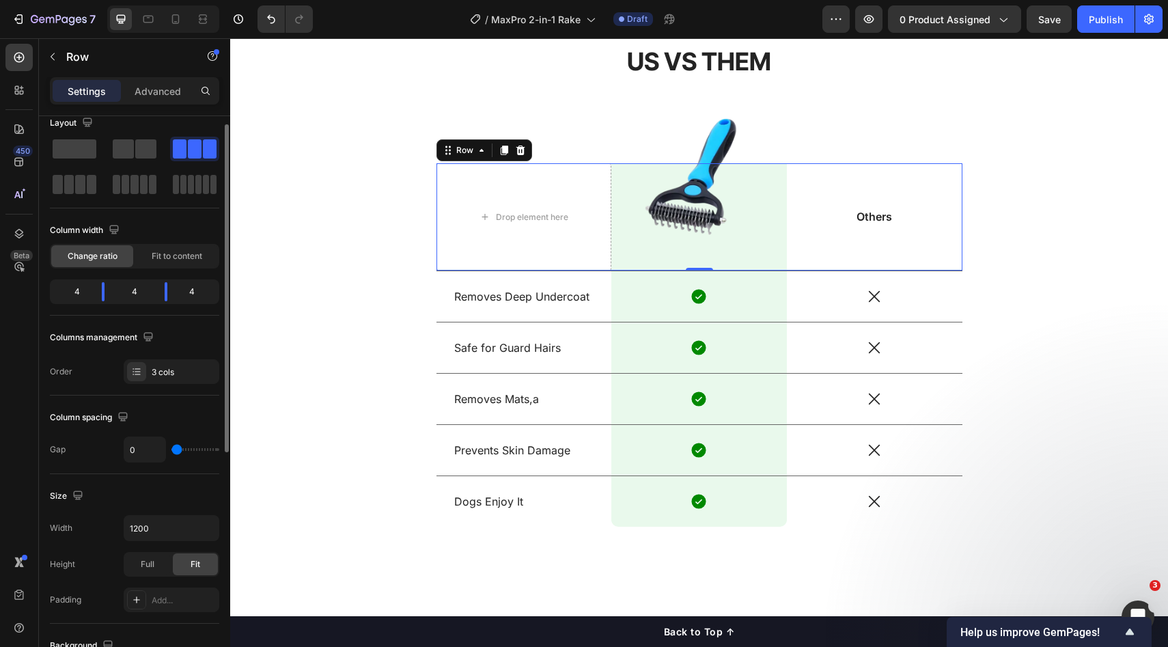
scroll to position [0, 0]
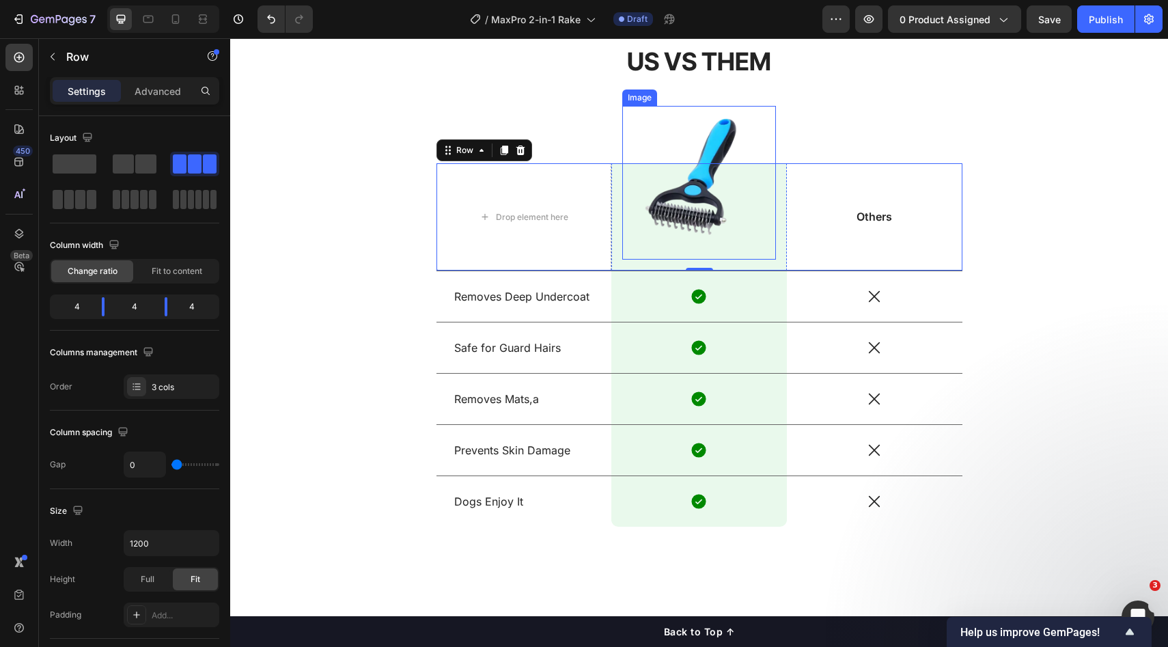
click at [710, 191] on img at bounding box center [699, 183] width 154 height 154
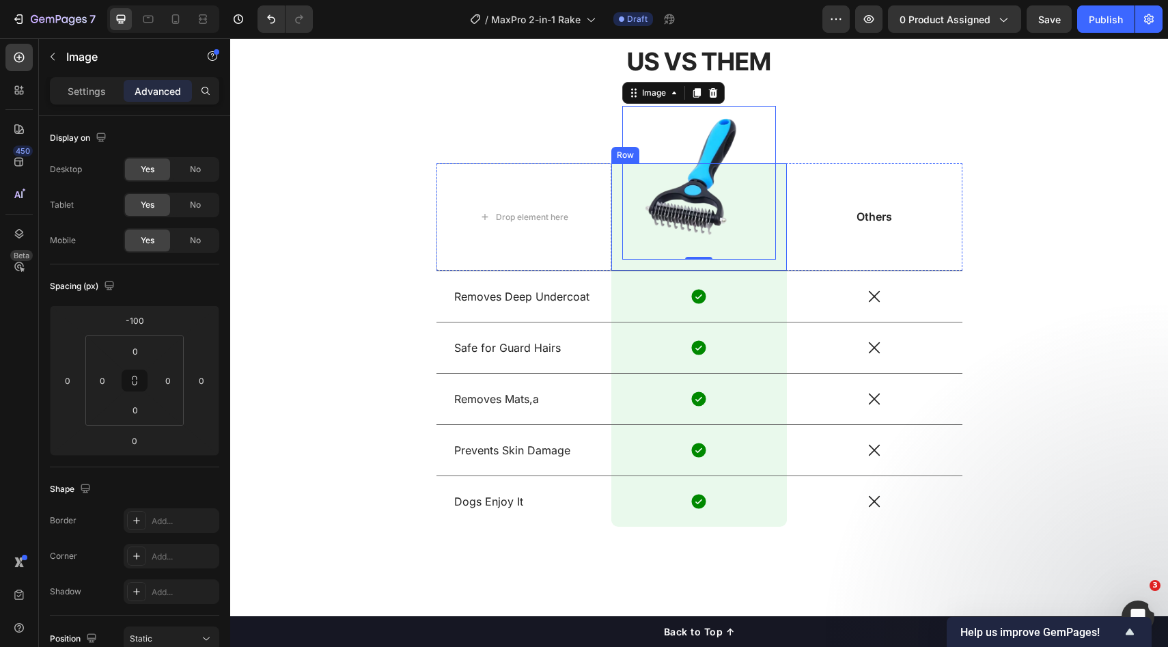
click at [674, 266] on div "Image 0 Row" at bounding box center [700, 216] width 176 height 107
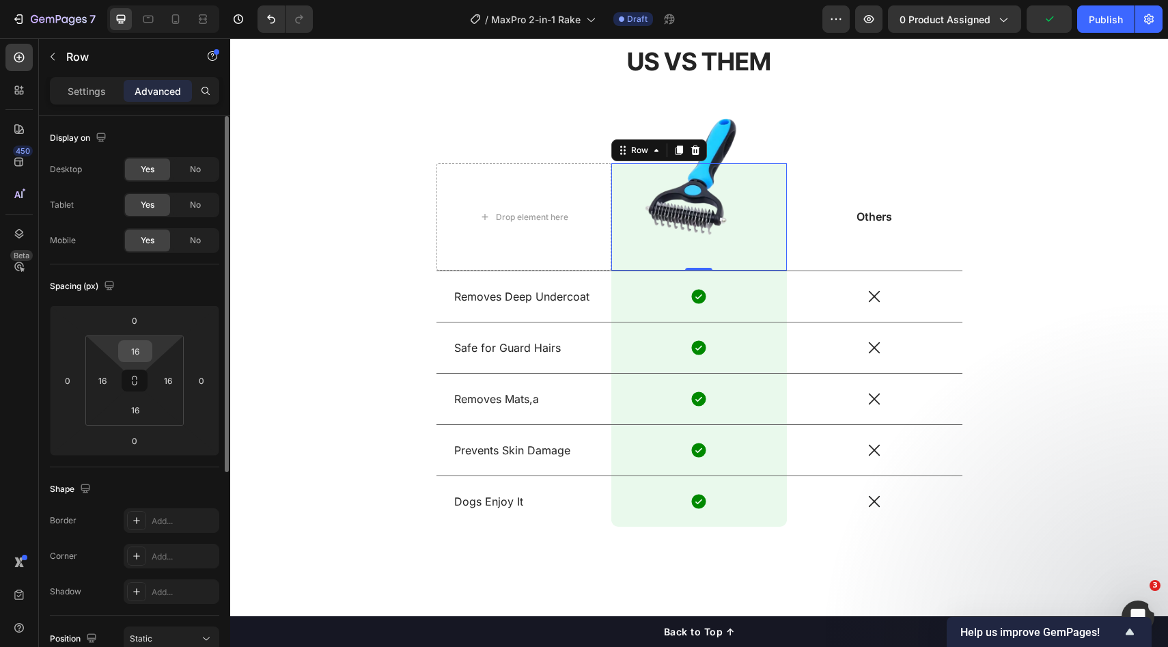
click at [142, 351] on input "16" at bounding box center [135, 351] width 27 height 20
drag, startPoint x: 94, startPoint y: 97, endPoint x: 109, endPoint y: 122, distance: 29.1
click at [94, 98] on p "Settings" at bounding box center [87, 91] width 38 height 14
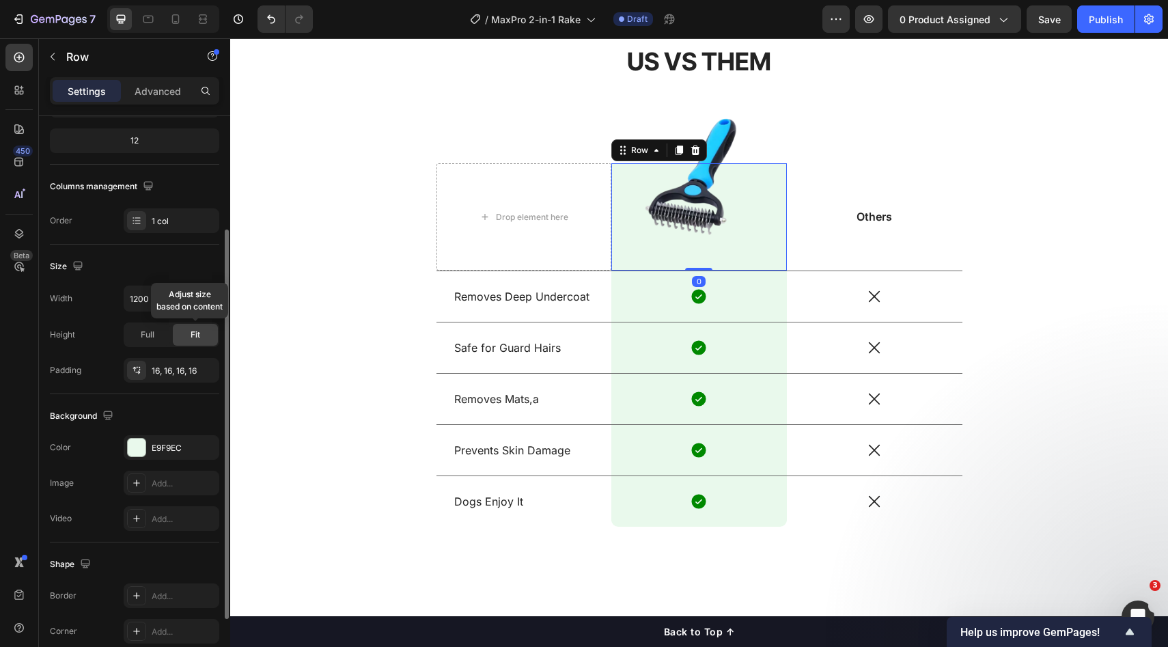
scroll to position [264, 0]
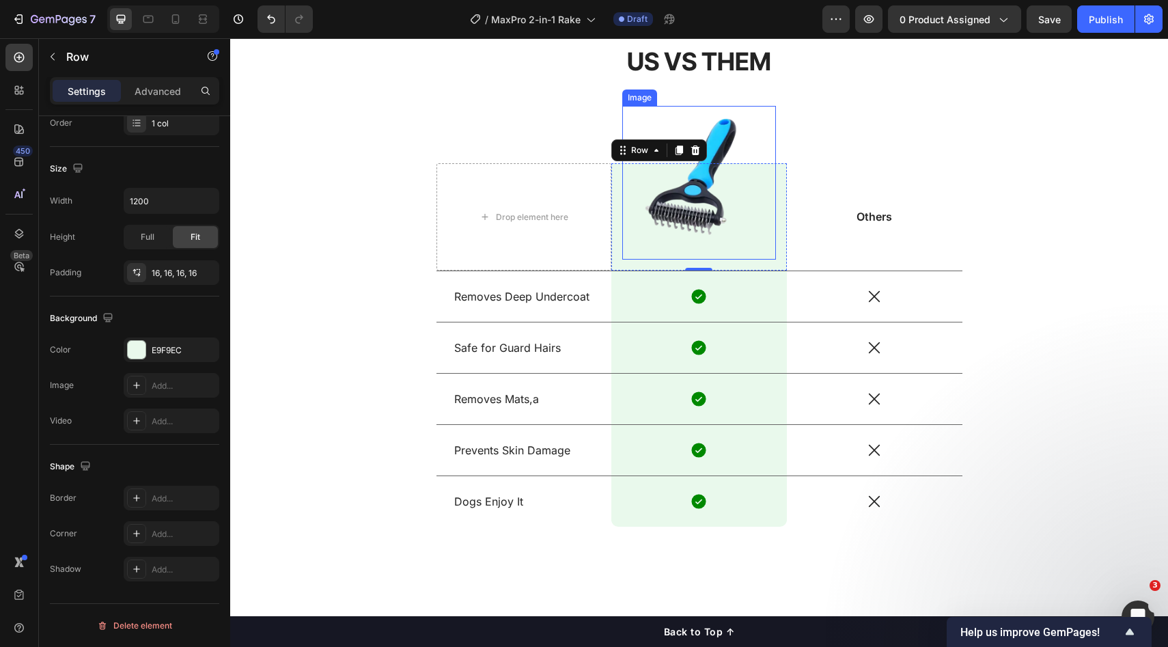
click at [702, 197] on img at bounding box center [699, 183] width 154 height 154
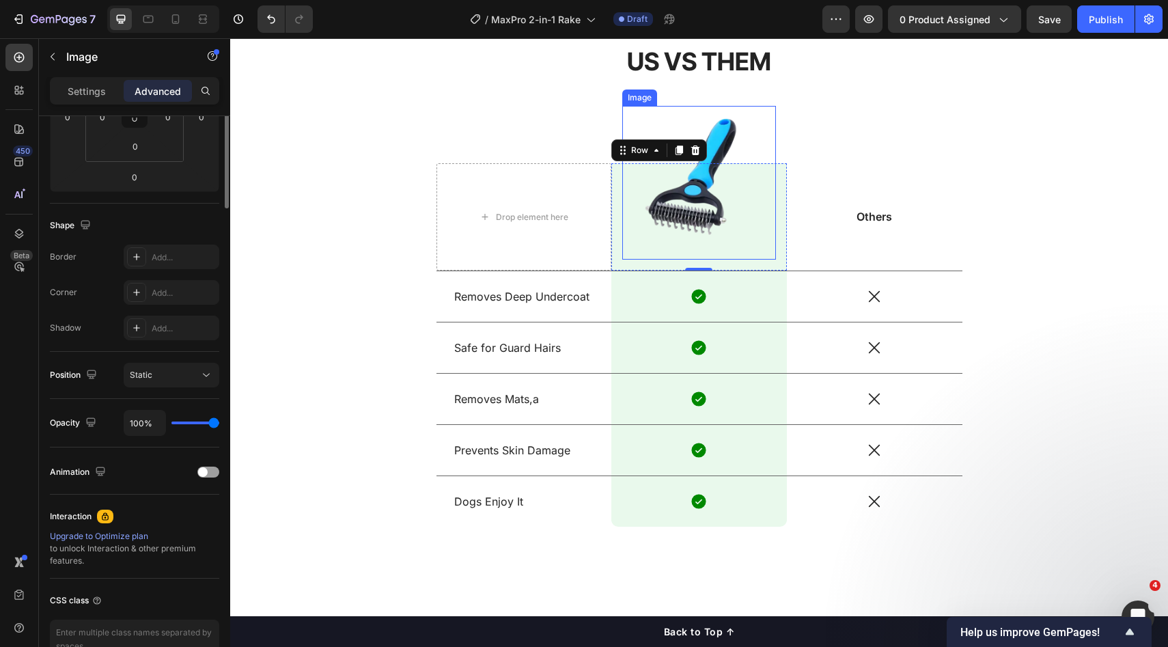
scroll to position [0, 0]
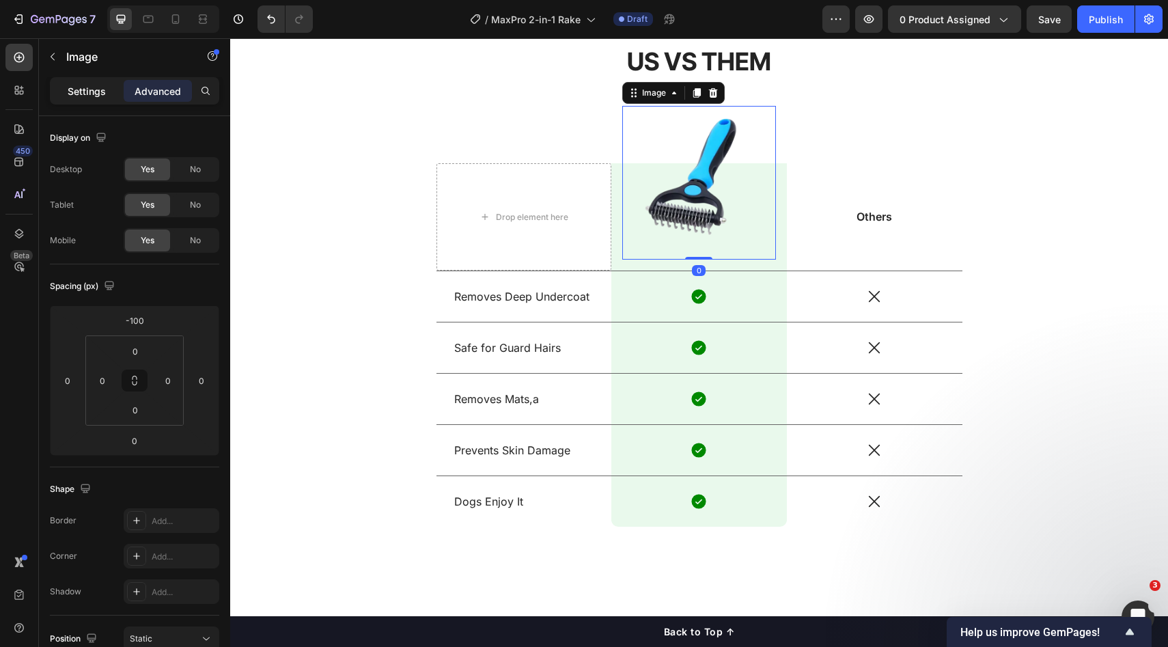
click at [115, 94] on div "Settings" at bounding box center [87, 91] width 68 height 22
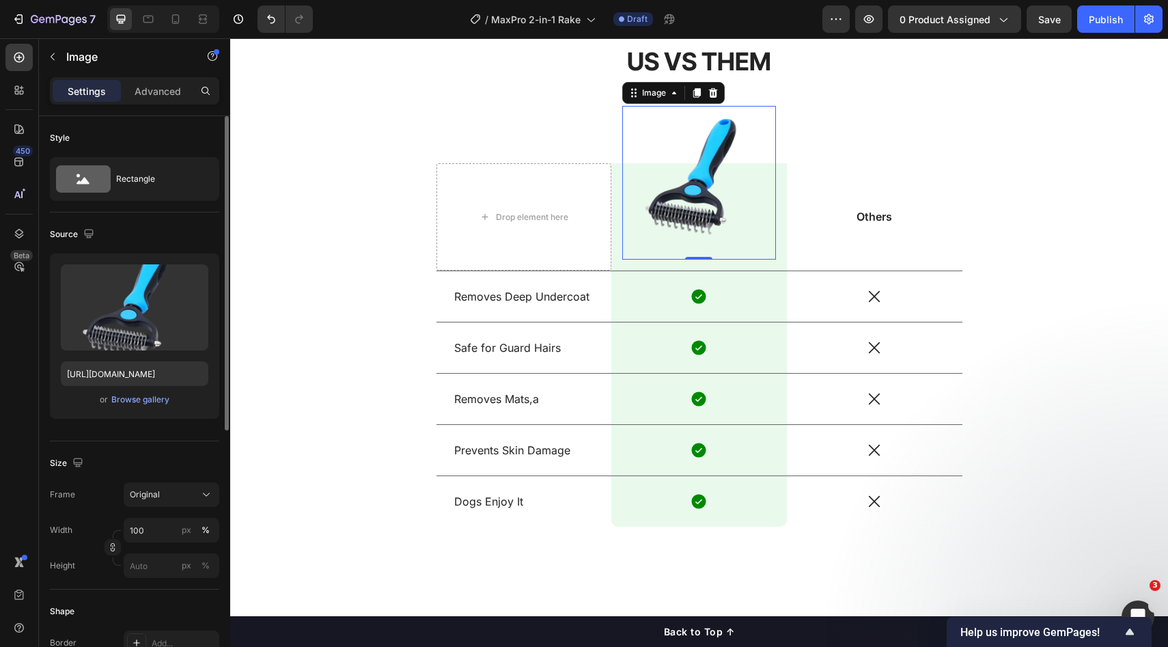
scroll to position [107, 0]
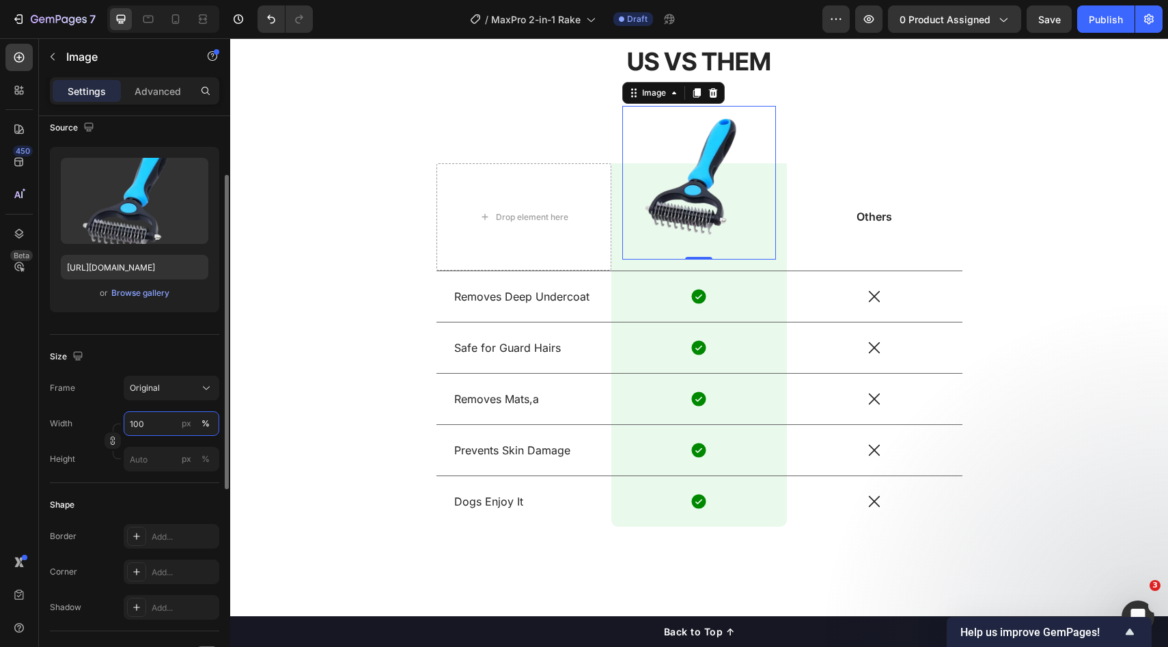
click at [137, 433] on input "100" at bounding box center [172, 423] width 96 height 25
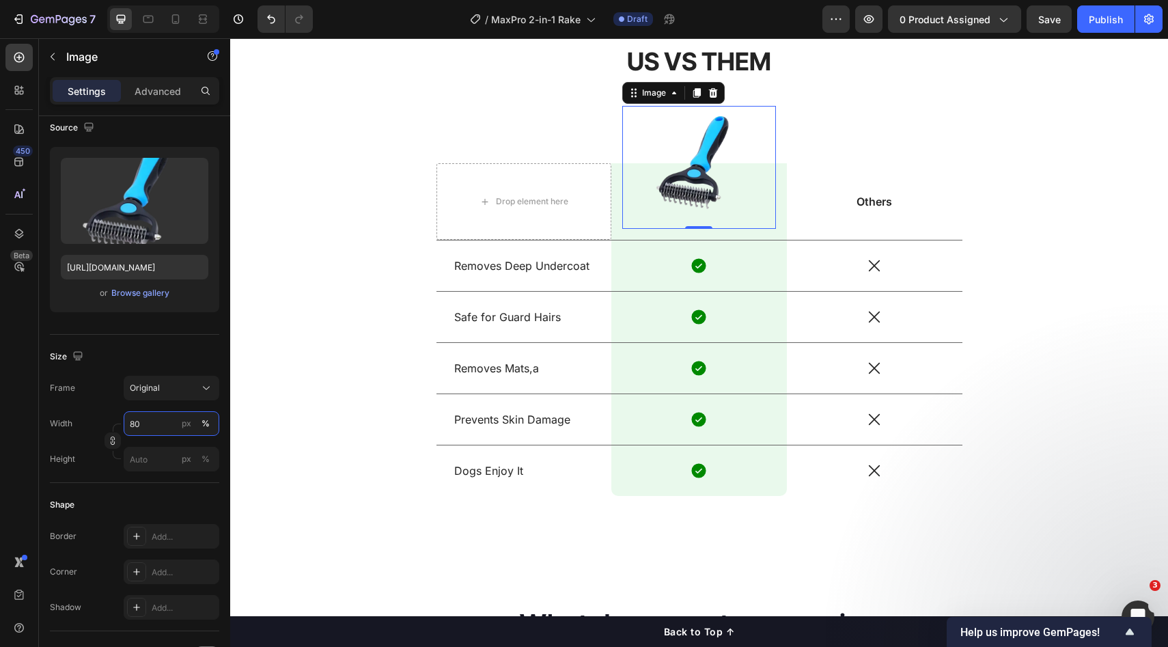
type input "8"
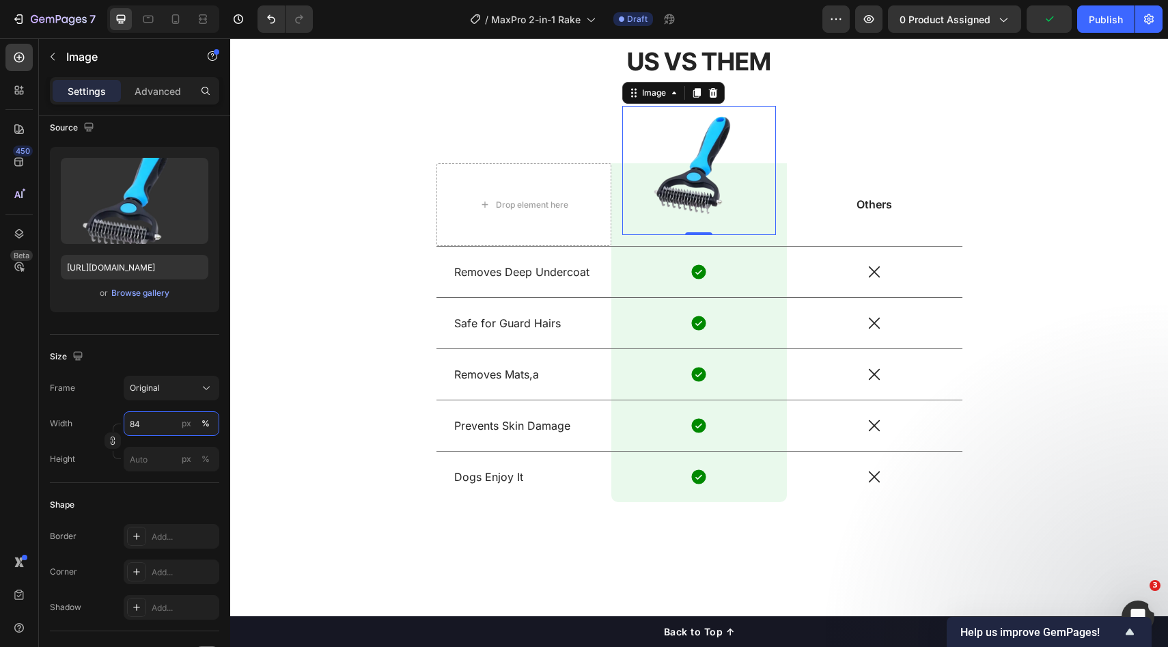
type input "8"
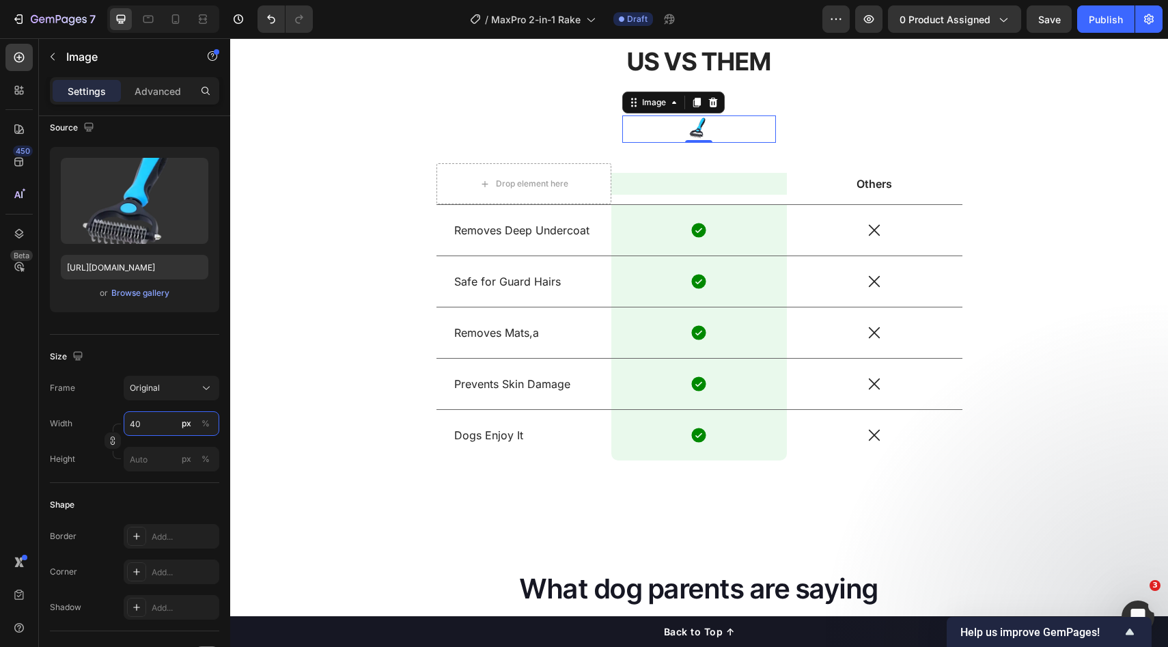
type input "4"
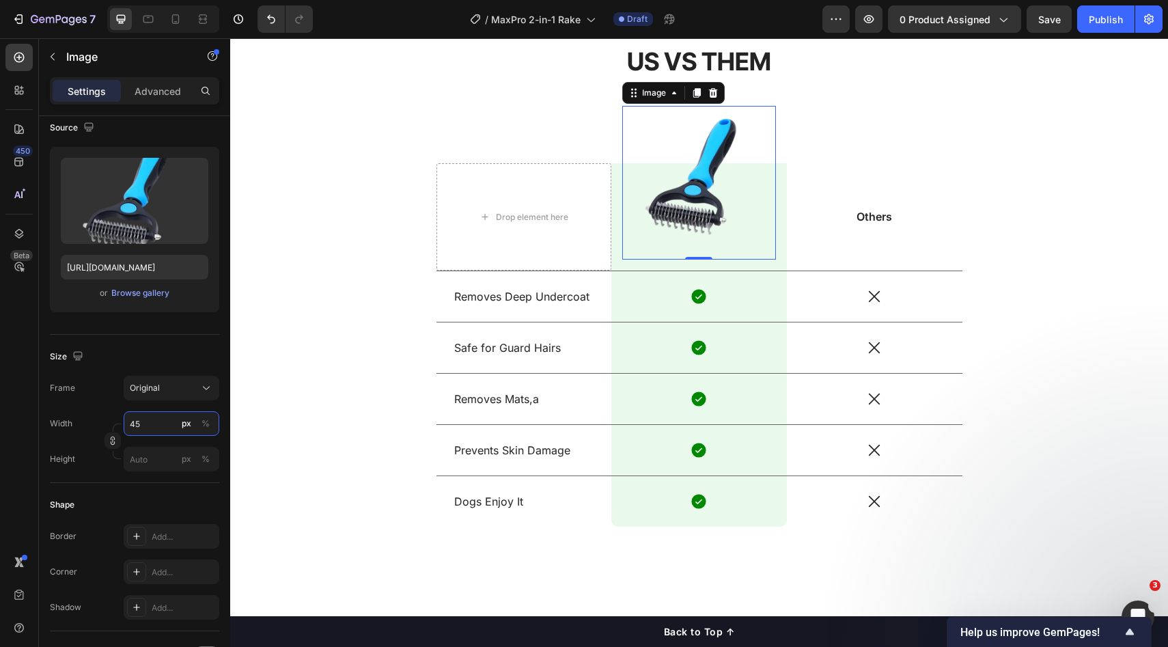
type input "4"
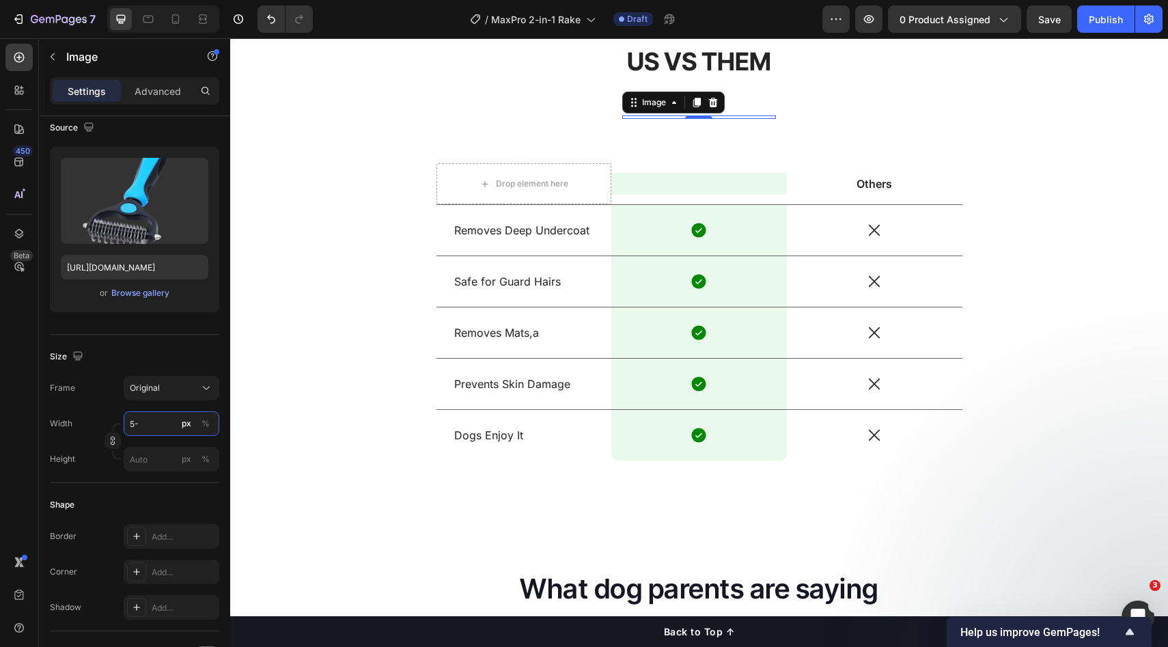
type input "5"
type input "50"
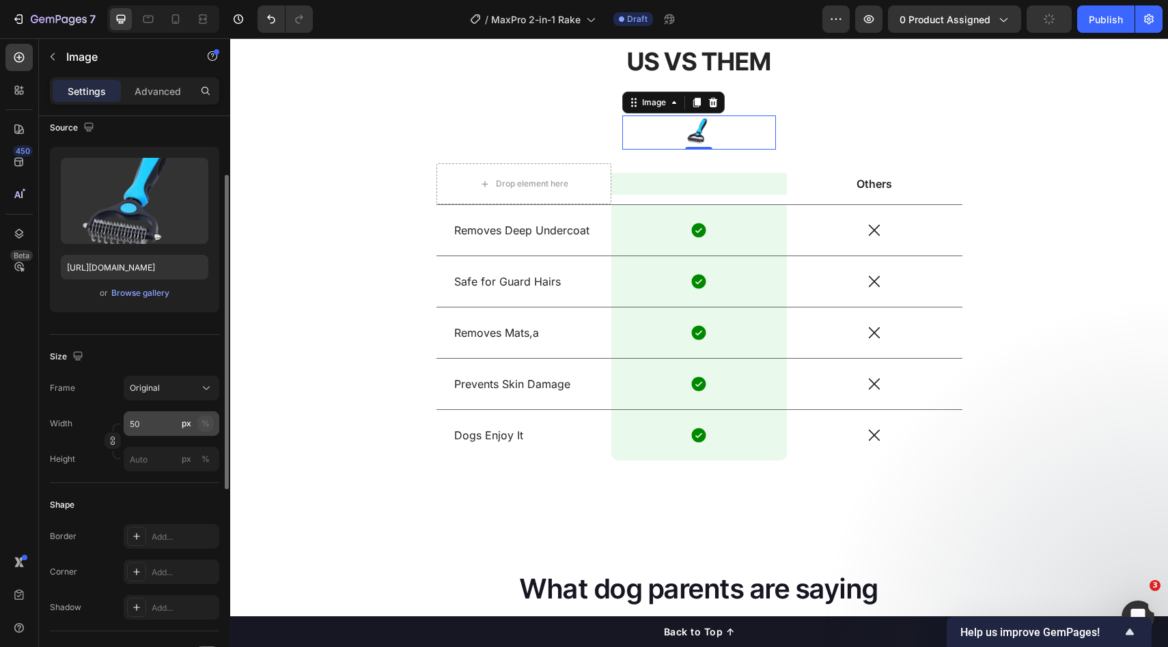
click at [206, 423] on div "%" at bounding box center [206, 423] width 8 height 12
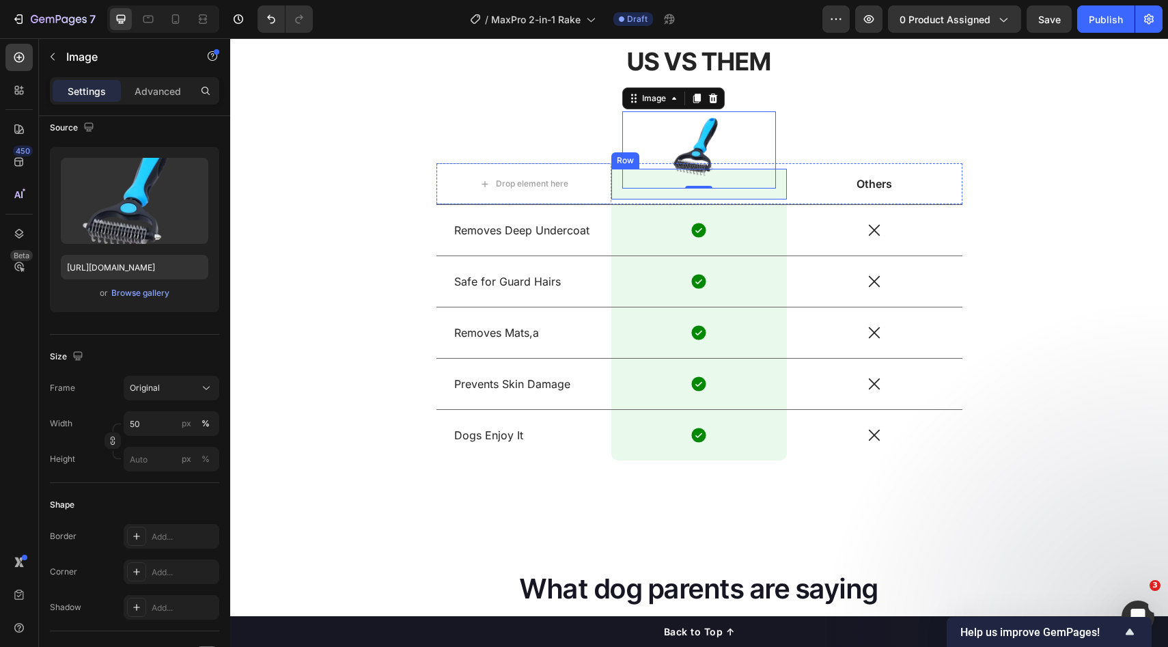
click at [620, 191] on div "Image 0 Row" at bounding box center [700, 184] width 176 height 30
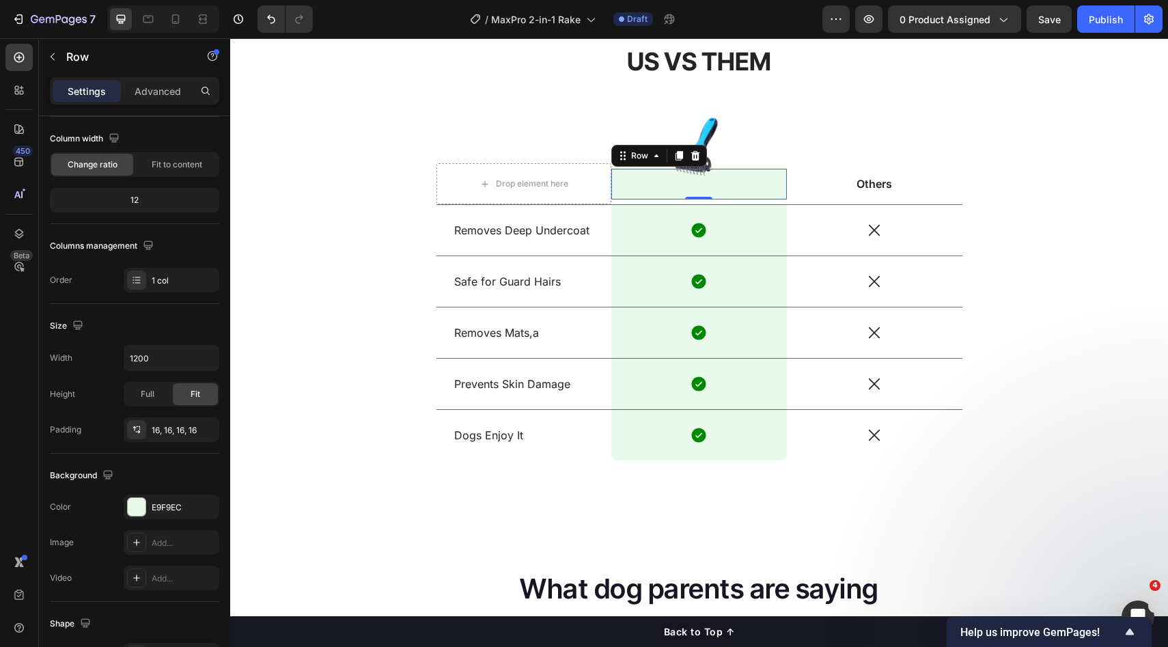
scroll to position [0, 0]
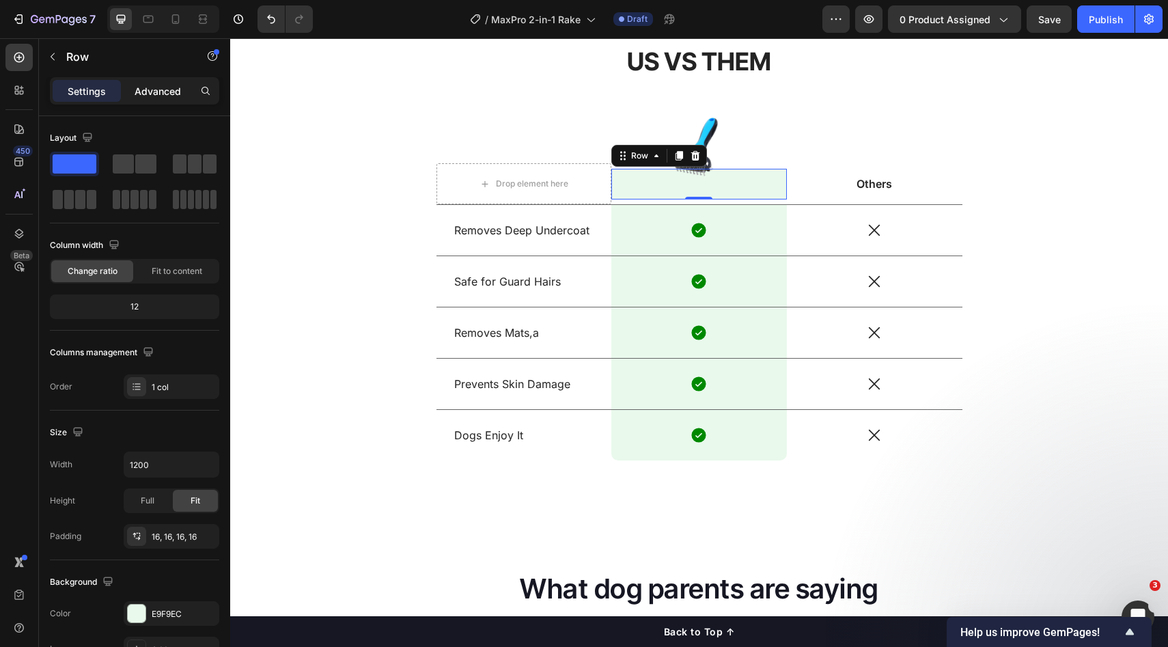
click at [156, 96] on p "Advanced" at bounding box center [158, 91] width 46 height 14
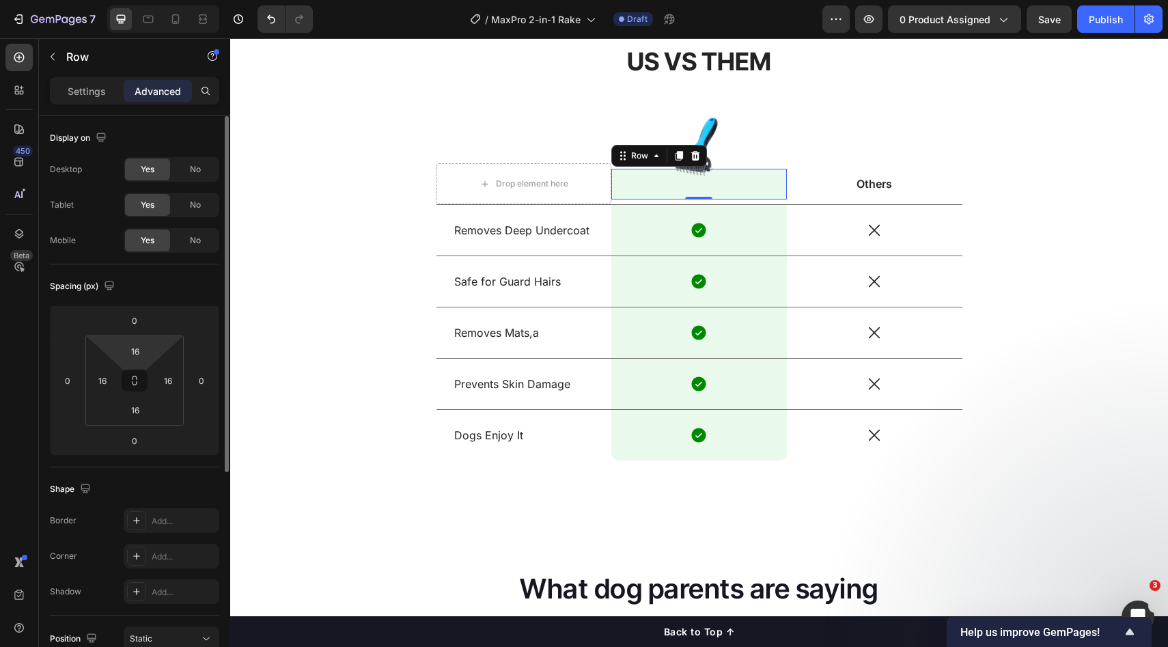
click at [141, 354] on input "16" at bounding box center [135, 351] width 27 height 20
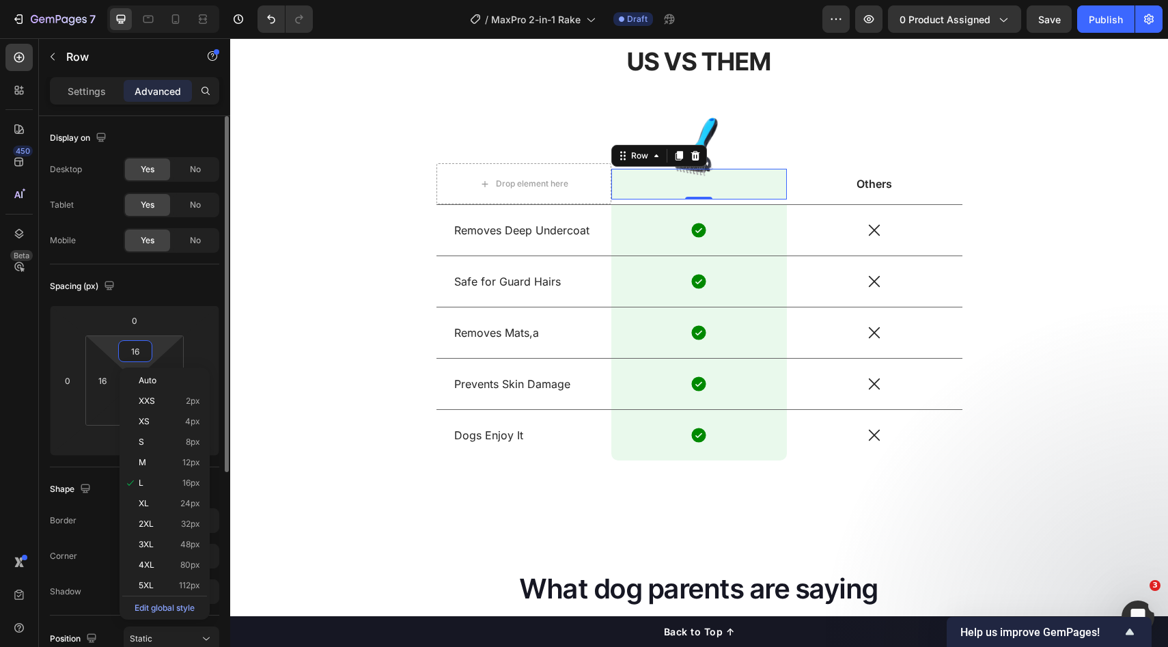
type input "0"
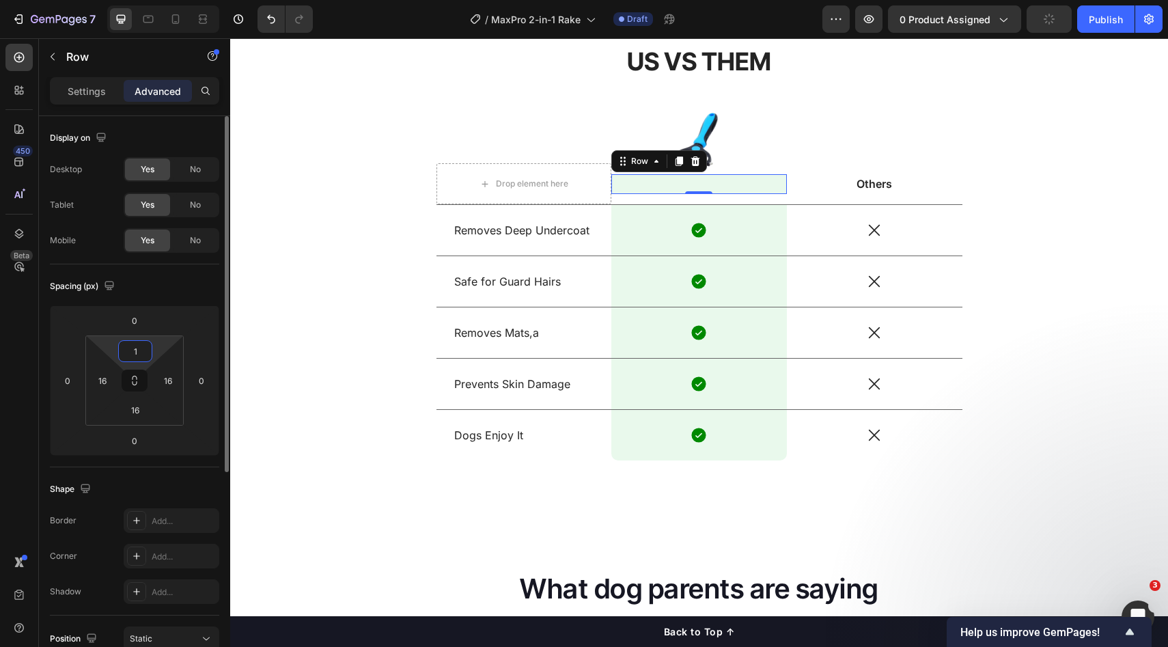
type input "16"
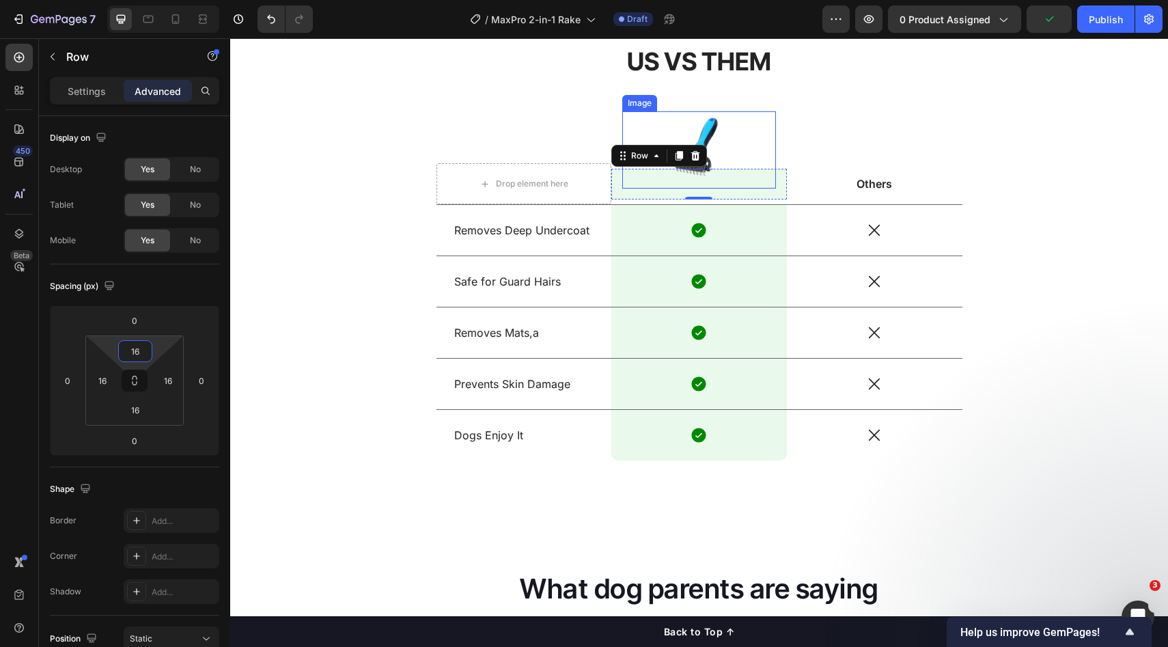
click at [765, 132] on div at bounding box center [699, 149] width 154 height 77
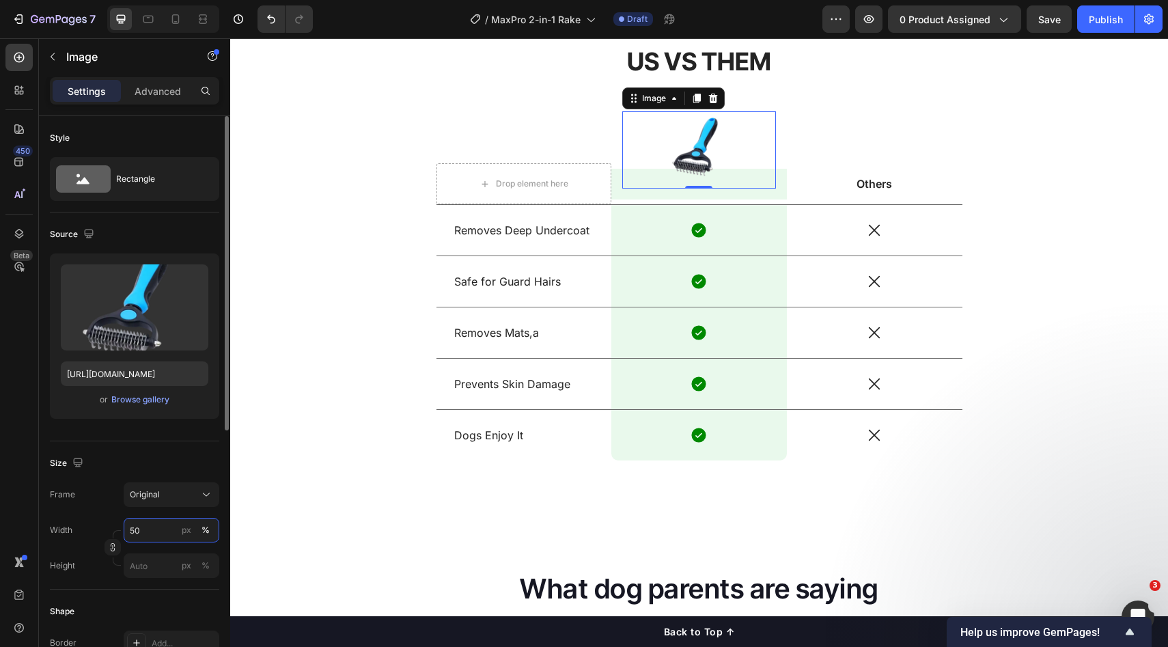
click at [151, 529] on input "50" at bounding box center [172, 530] width 96 height 25
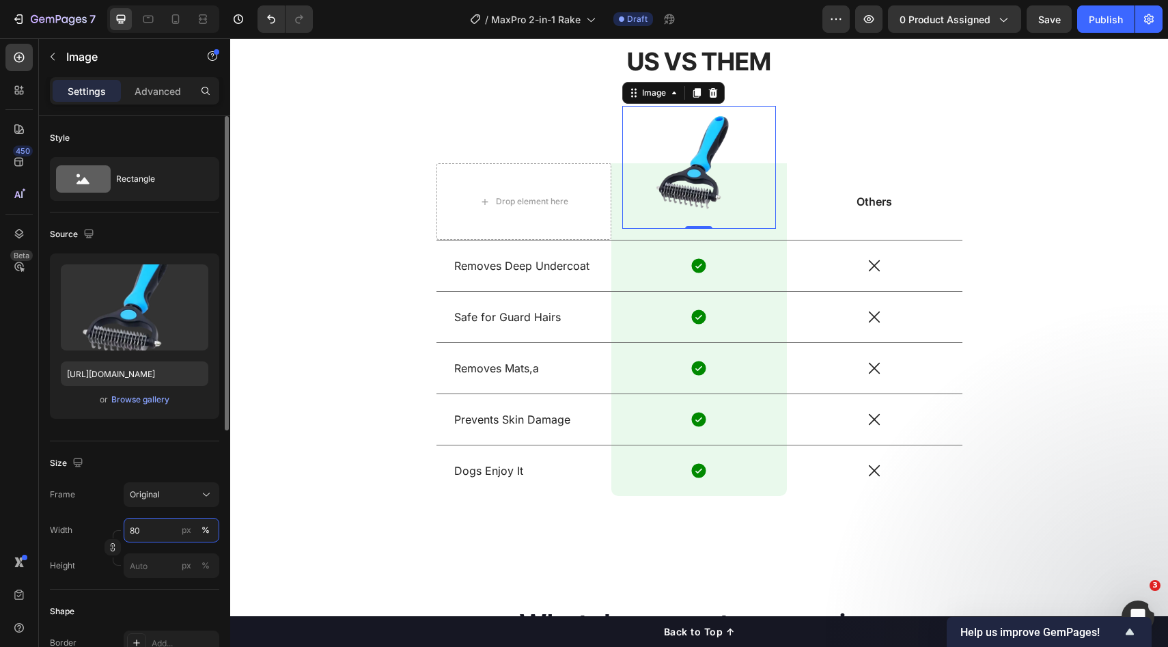
type input "8"
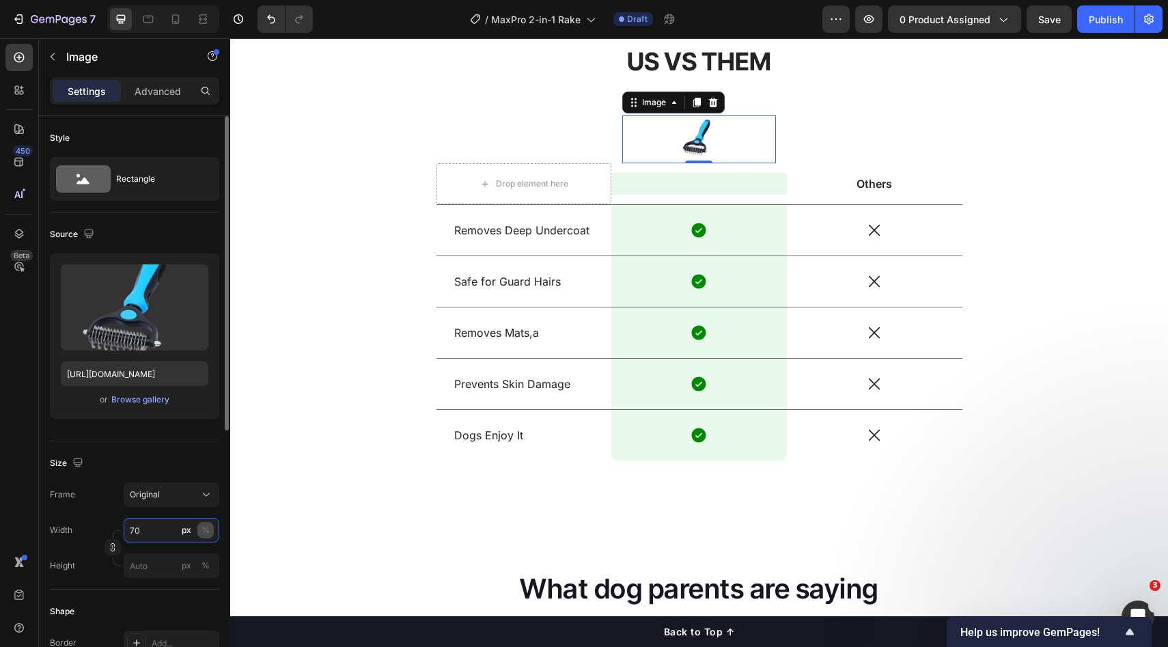
type input "70"
click at [212, 532] on button "%" at bounding box center [205, 530] width 16 height 16
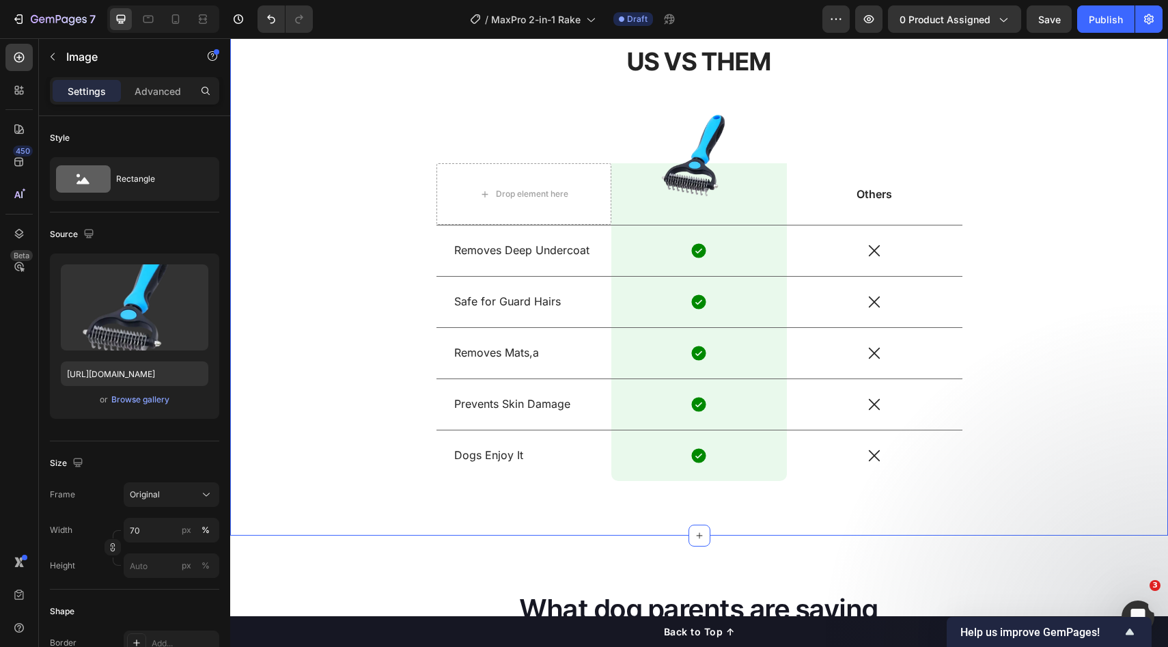
click at [1043, 156] on div "US VS THEM Heading Drop element here Image Row Others Text Block Row Removes De…" at bounding box center [700, 273] width 918 height 458
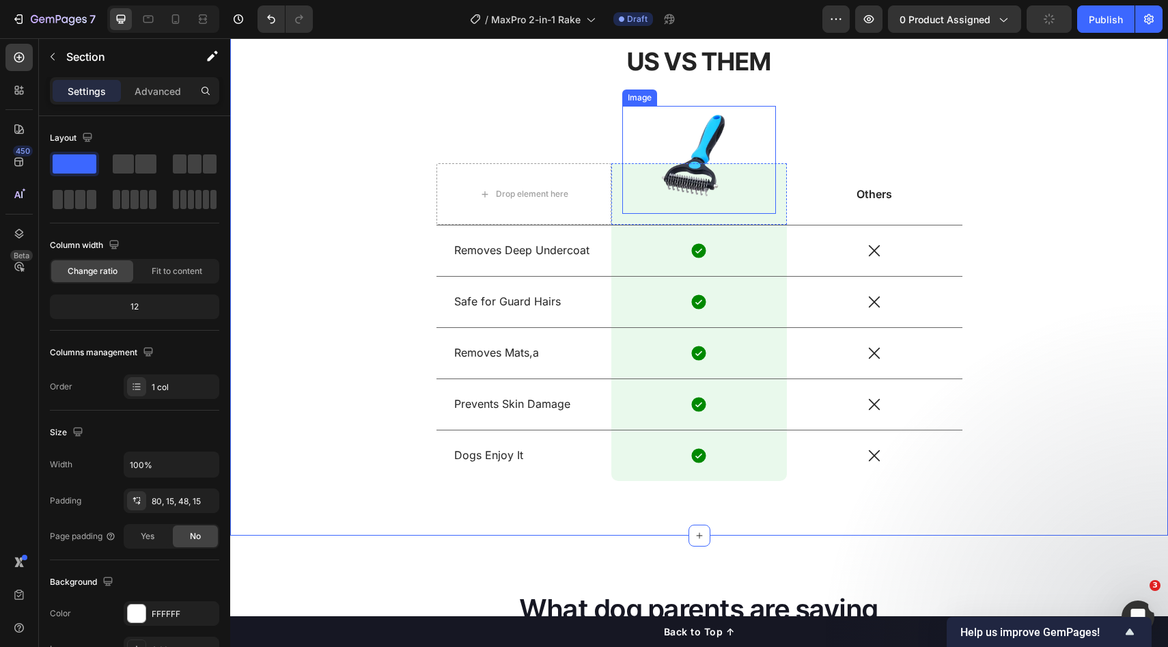
click at [720, 167] on img at bounding box center [699, 159] width 107 height 107
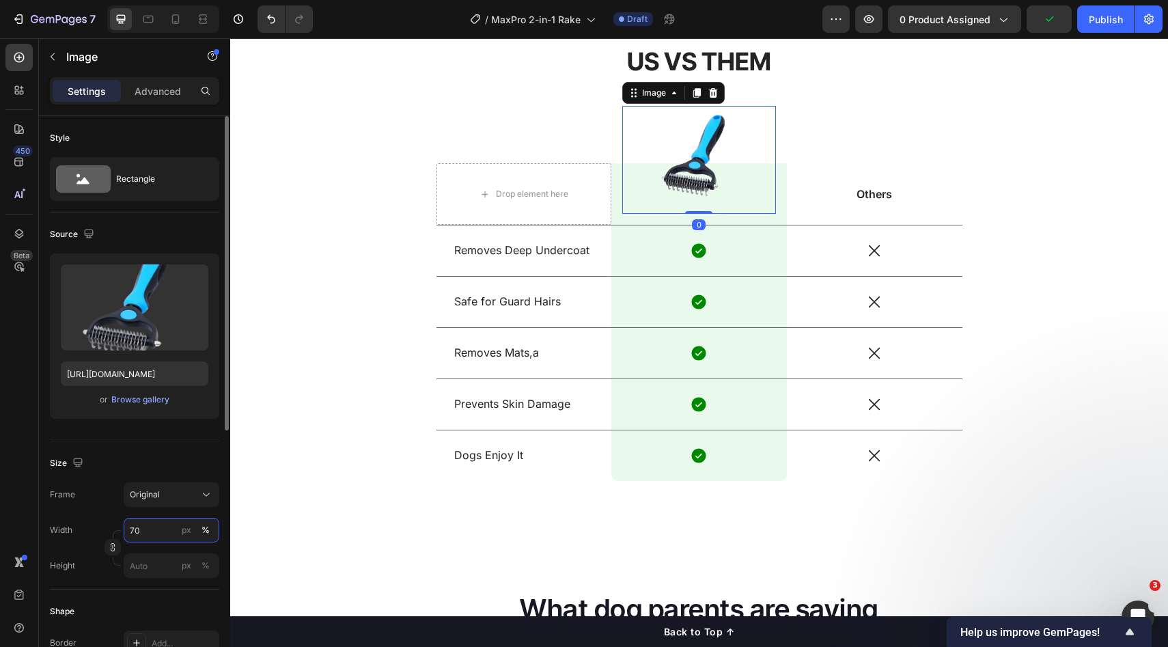
click at [140, 538] on input "70" at bounding box center [172, 530] width 96 height 25
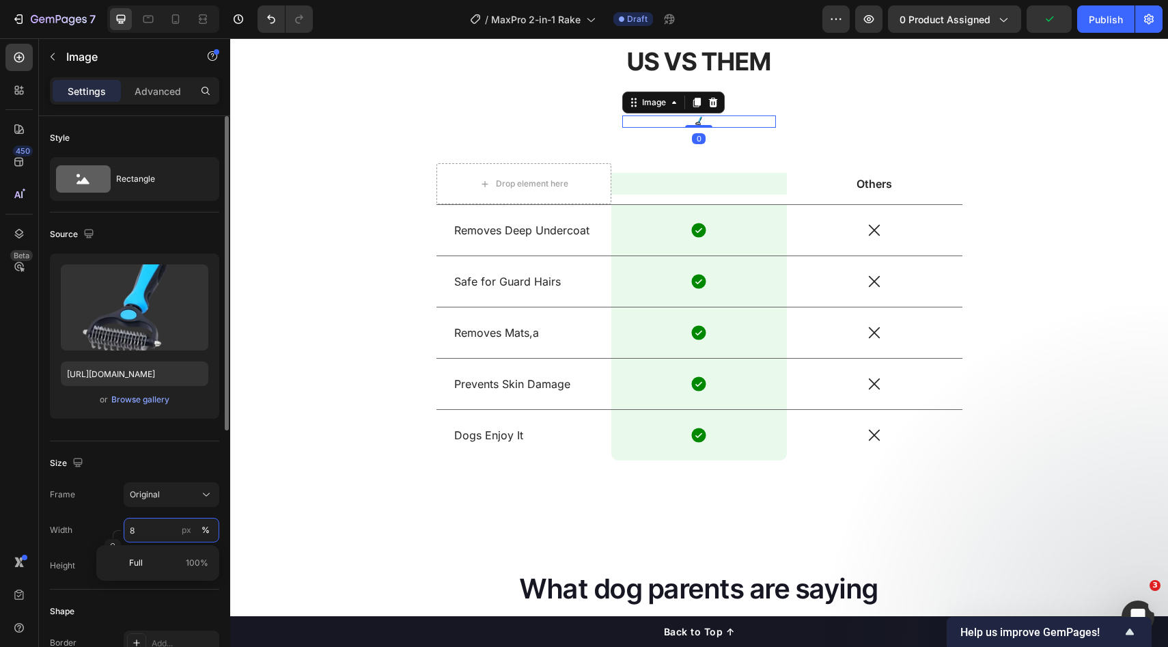
type input "80"
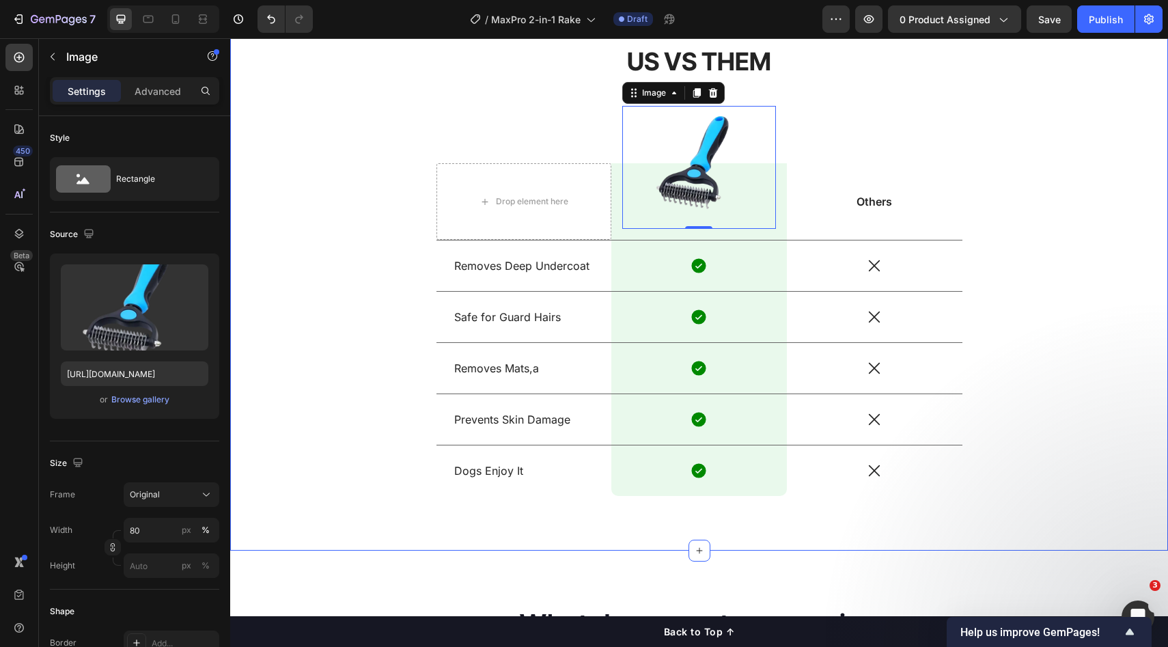
click at [1103, 266] on div "US VS THEM Heading Drop element here Image 0 Row Others Text Block Row Removes …" at bounding box center [700, 281] width 918 height 474
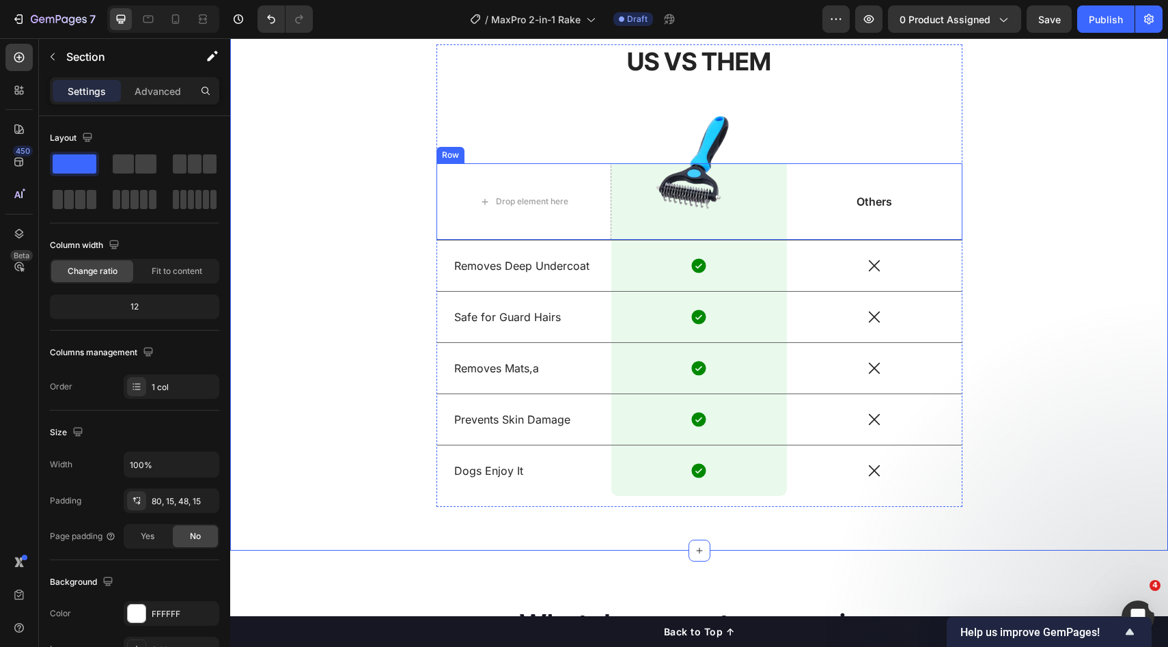
click at [752, 195] on img at bounding box center [699, 167] width 123 height 123
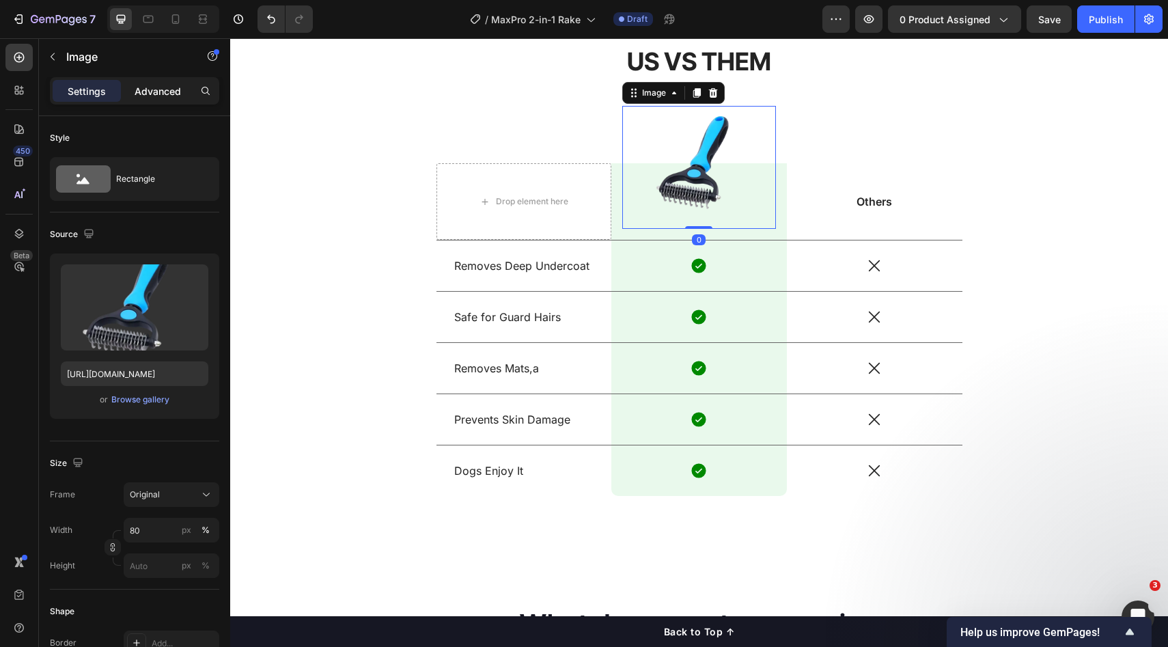
click at [153, 86] on p "Advanced" at bounding box center [158, 91] width 46 height 14
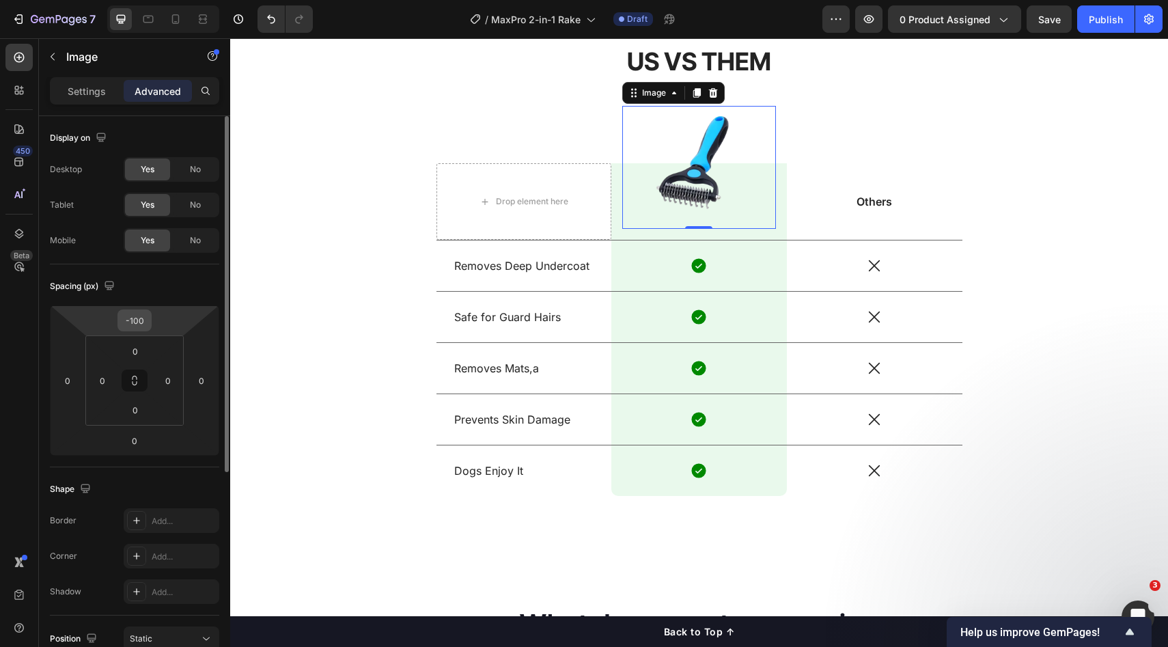
click at [142, 326] on input "-100" at bounding box center [134, 320] width 27 height 20
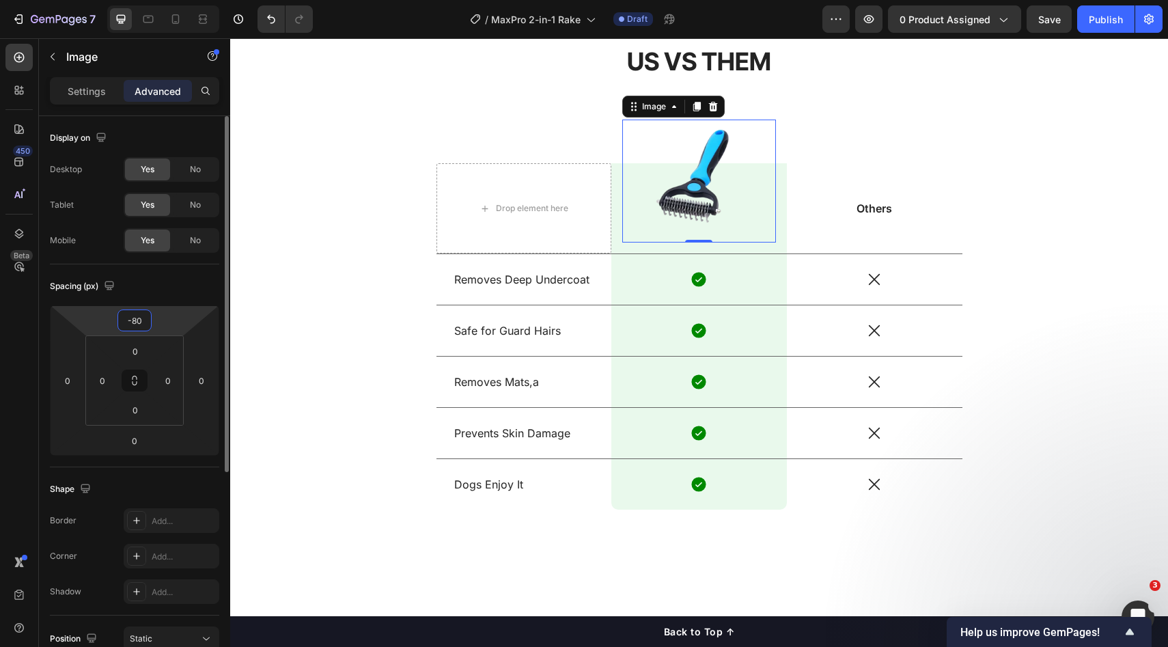
type input "-8"
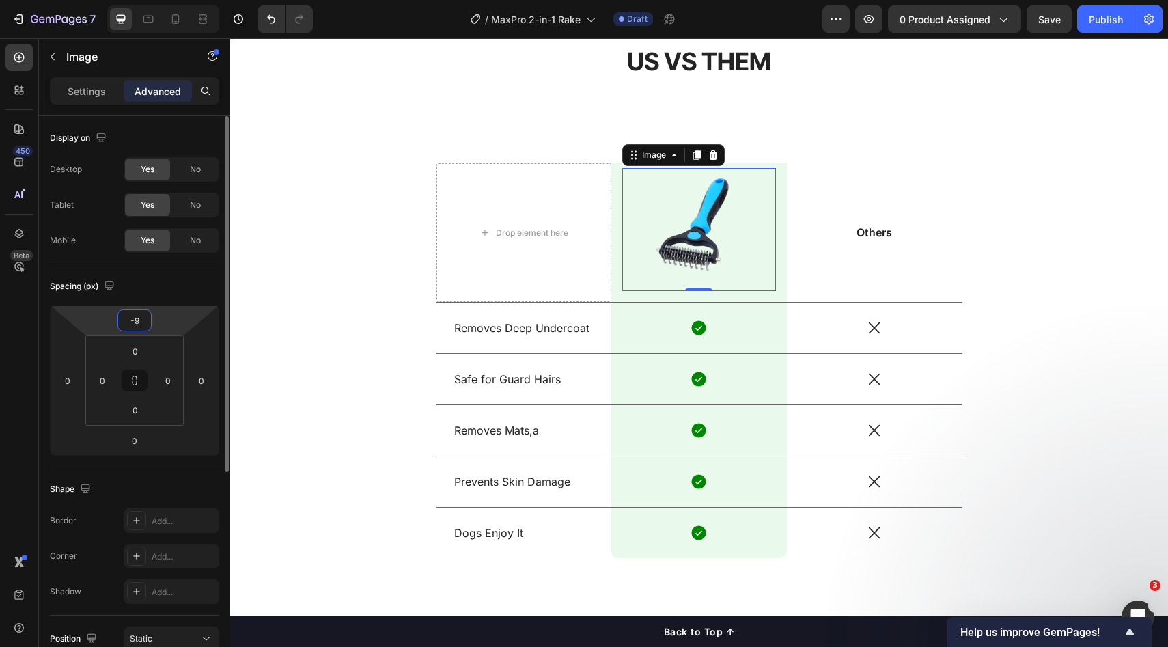
type input "-90"
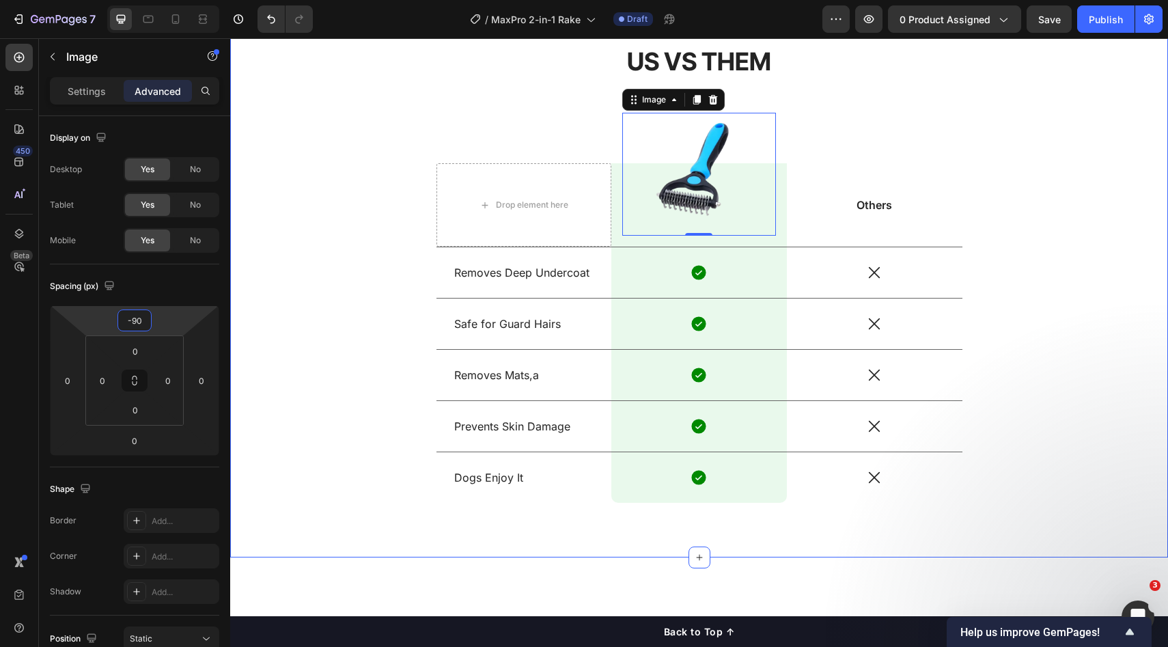
drag, startPoint x: 1084, startPoint y: 128, endPoint x: 1066, endPoint y: 140, distance: 22.2
click at [1084, 128] on div "US VS THEM Heading Drop element here Image 0 Row Others Text Block Row Removes …" at bounding box center [700, 284] width 918 height 481
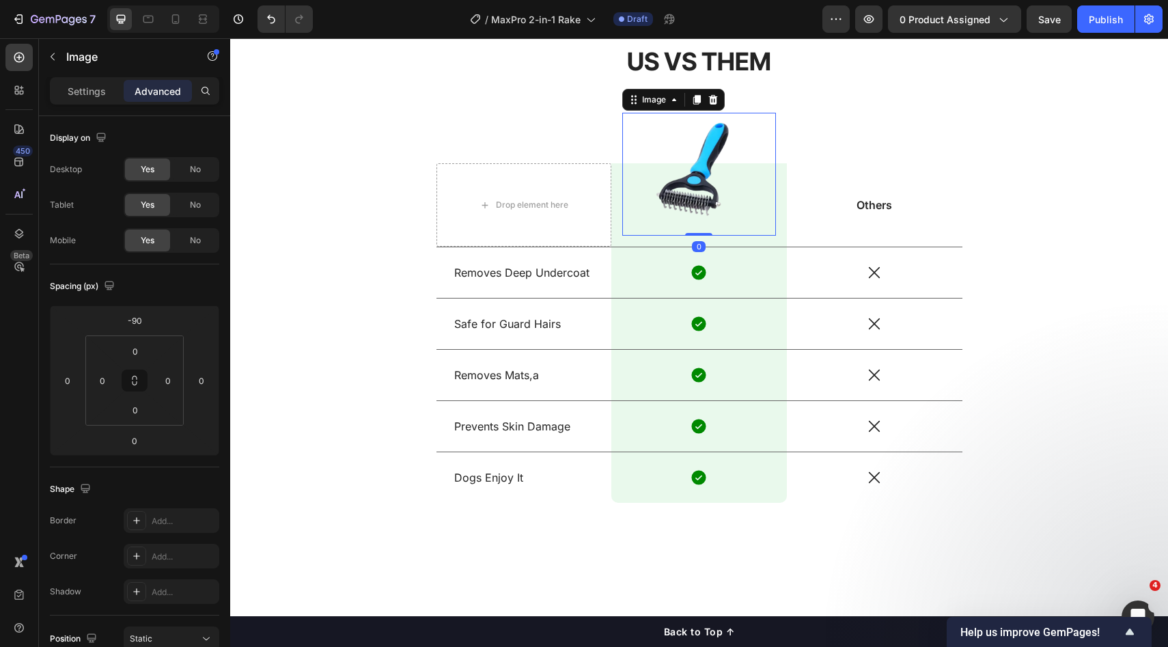
click at [754, 202] on img at bounding box center [699, 174] width 123 height 123
click at [755, 201] on img at bounding box center [699, 174] width 123 height 123
drag, startPoint x: 65, startPoint y: 82, endPoint x: 95, endPoint y: 239, distance: 160.0
click at [65, 83] on div "Settings" at bounding box center [87, 91] width 68 height 22
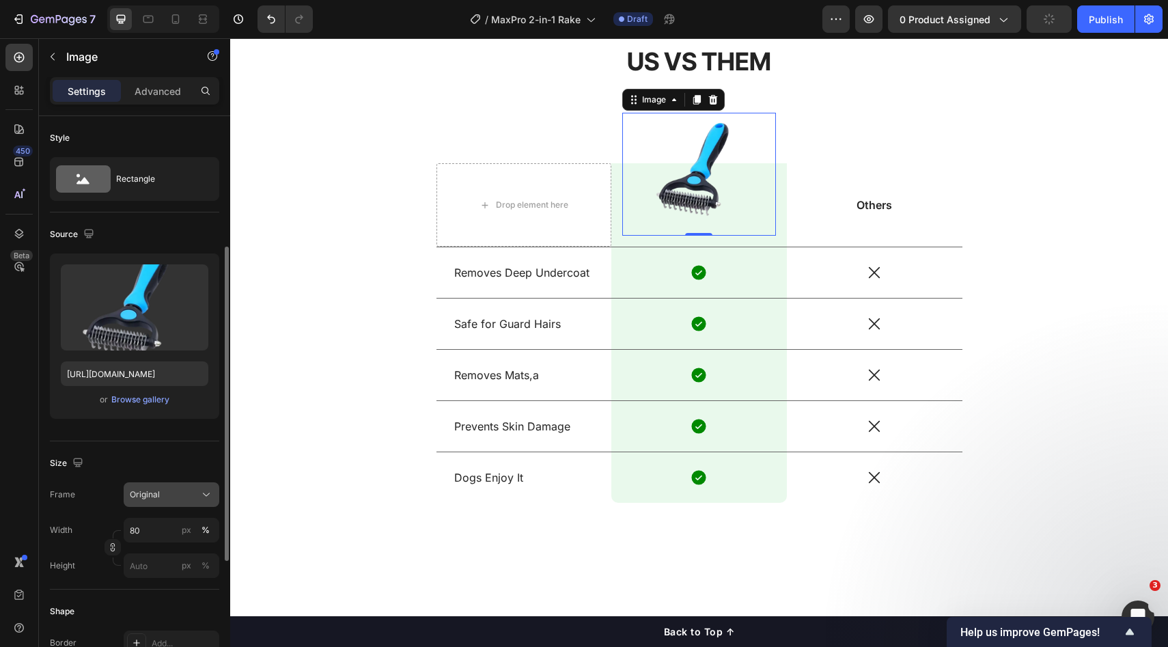
scroll to position [139, 0]
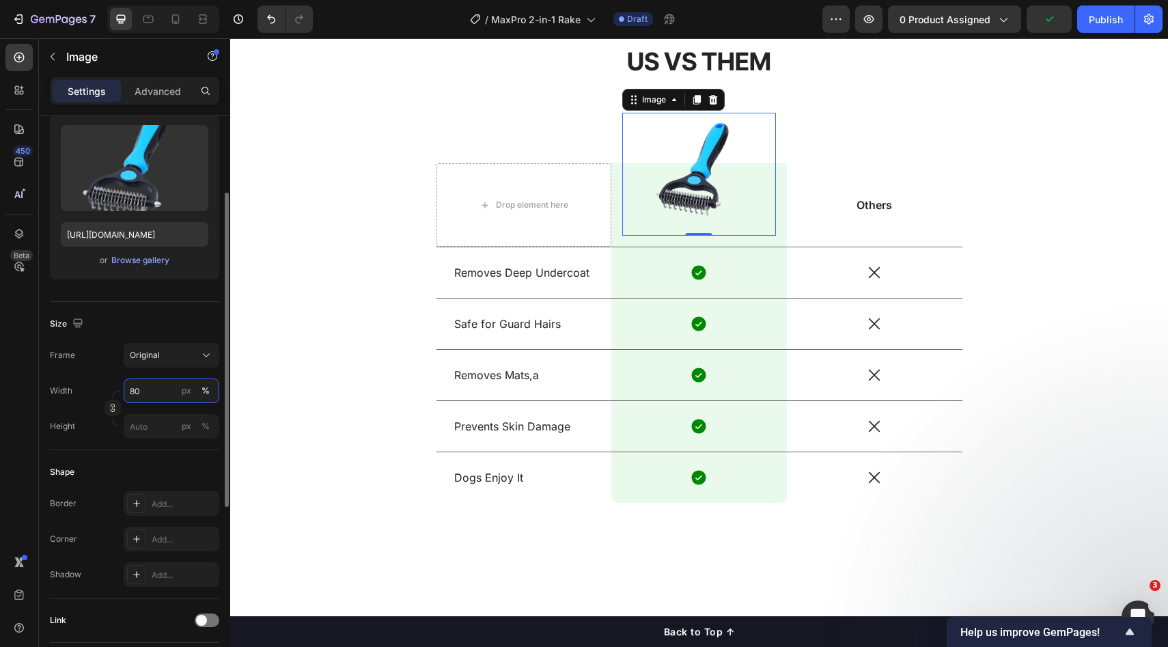
click at [160, 394] on input "80" at bounding box center [172, 391] width 96 height 25
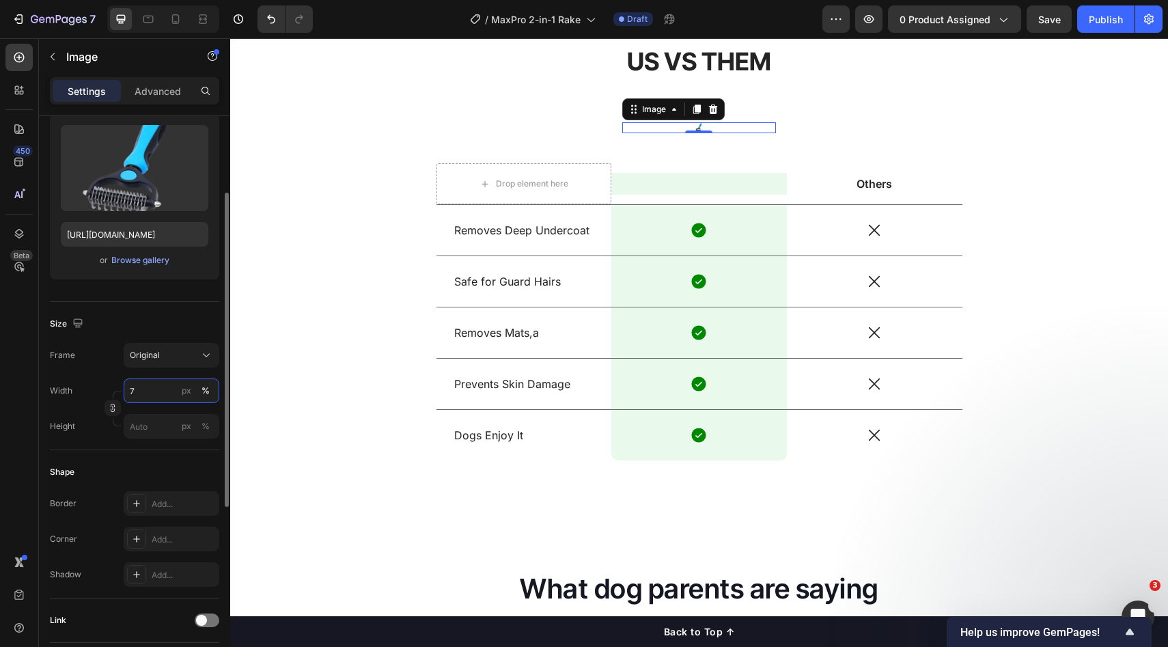
type input "70"
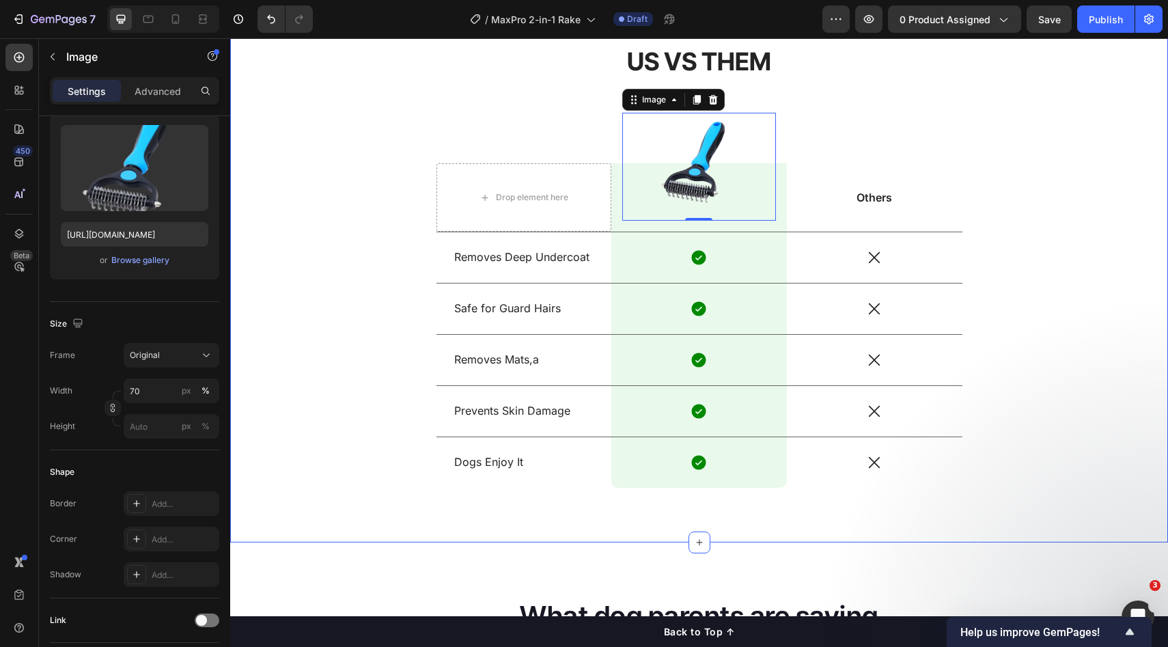
drag, startPoint x: 1012, startPoint y: 172, endPoint x: 1019, endPoint y: 174, distance: 7.1
click at [1013, 171] on div "US VS THEM Heading Drop element here Image 0 Row Others Text Block Row Removes …" at bounding box center [700, 276] width 918 height 465
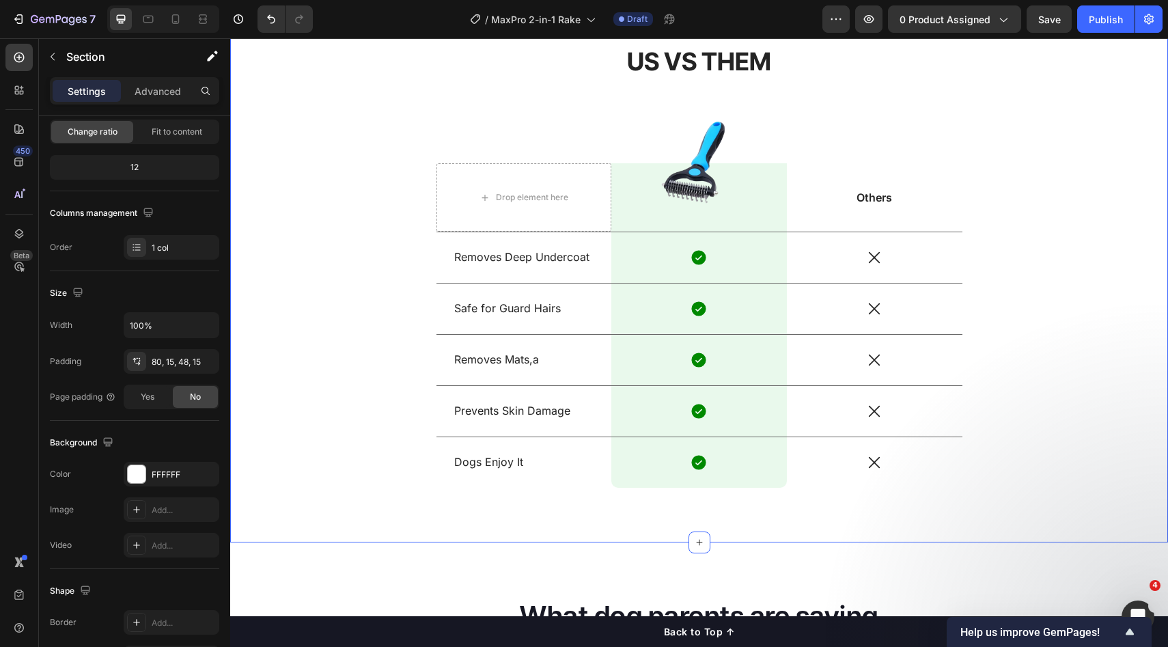
scroll to position [0, 0]
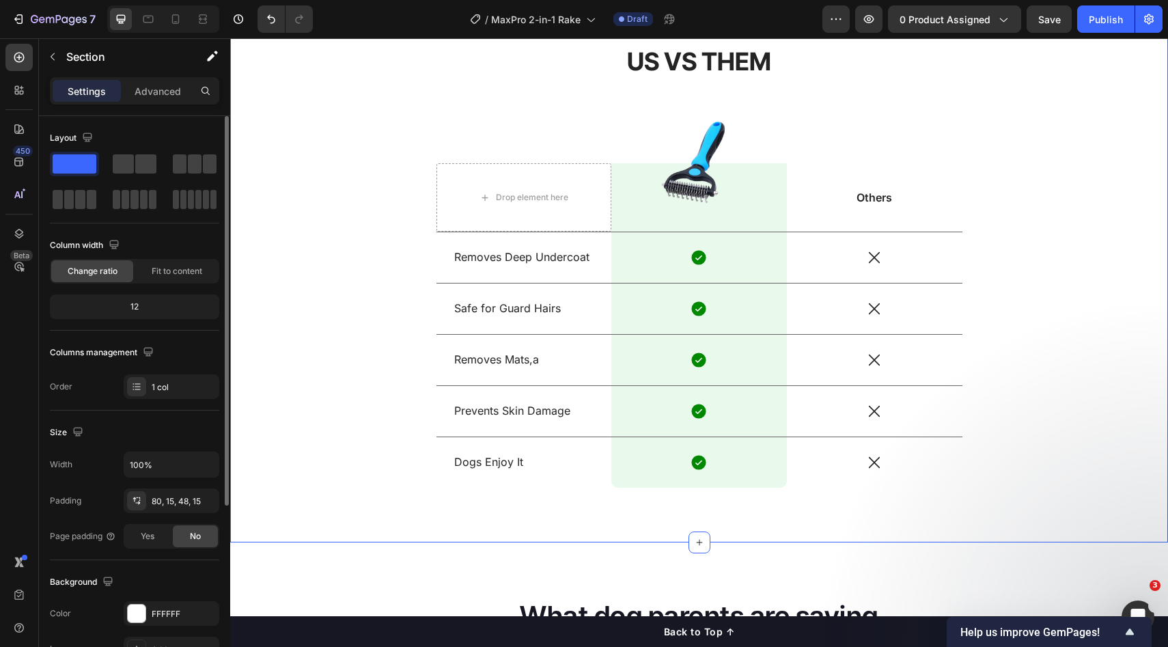
click at [1125, 205] on div "US VS THEM Heading Drop element here Image Row Others Text Block Row Removes De…" at bounding box center [700, 276] width 918 height 465
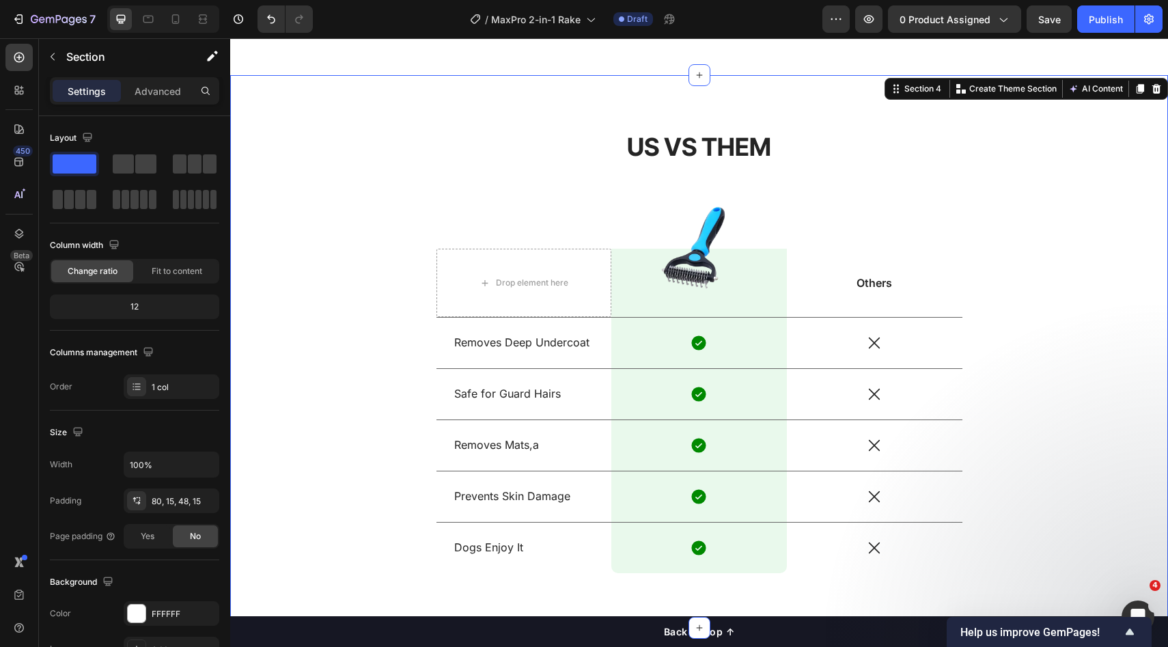
drag, startPoint x: 1074, startPoint y: 228, endPoint x: 1073, endPoint y: 216, distance: 11.6
click at [1074, 228] on div "US VS THEM Heading Drop element here Image Row Others Text Block Row Removes De…" at bounding box center [700, 362] width 918 height 465
drag, startPoint x: 1042, startPoint y: 23, endPoint x: 698, endPoint y: 202, distance: 387.2
click at [1042, 23] on span "Save" at bounding box center [1050, 20] width 23 height 12
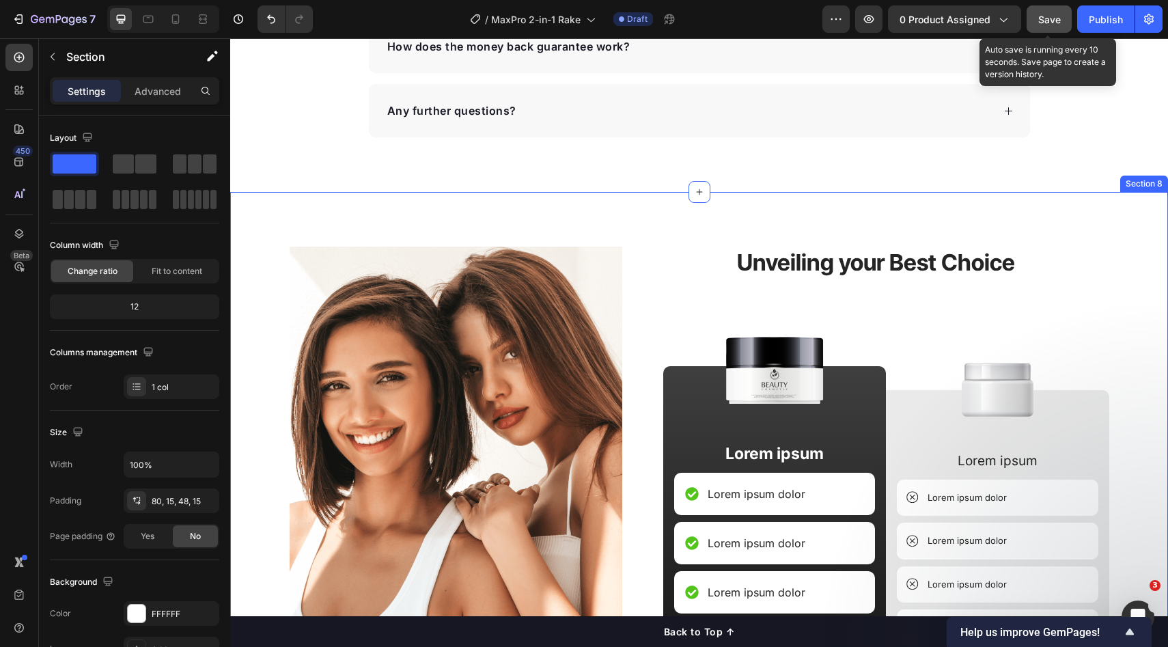
scroll to position [2728, 0]
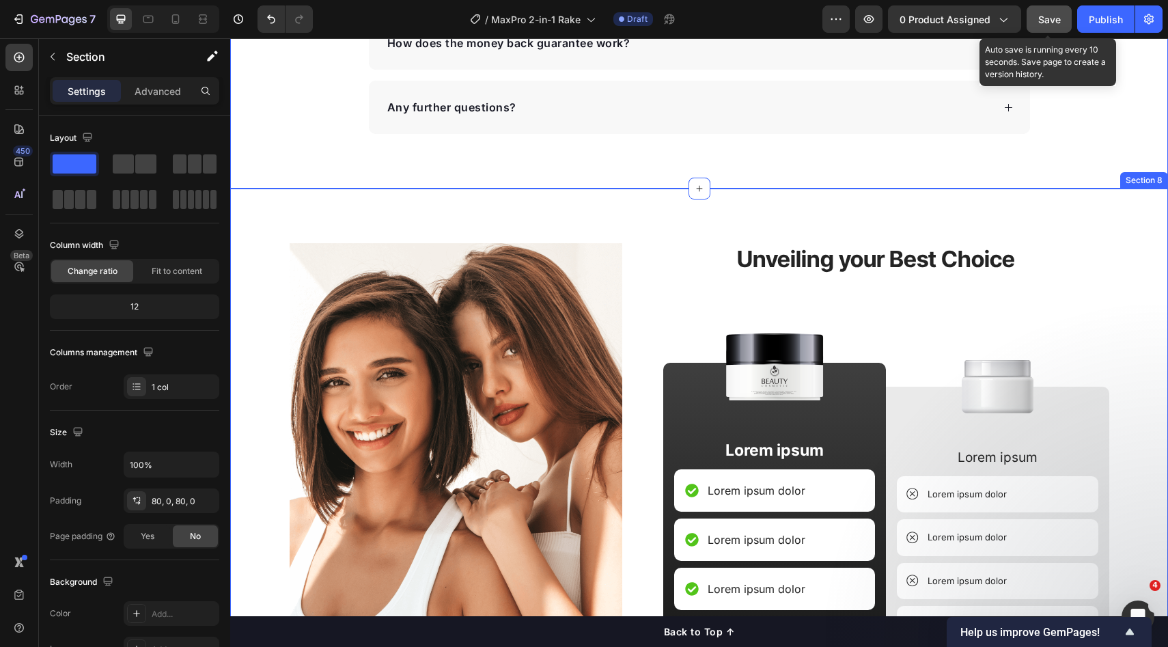
click at [582, 208] on div "Image Unveiling your Best Choice Heading Image Lorem ipsum Text Block Lorem ips…" at bounding box center [699, 525] width 938 height 673
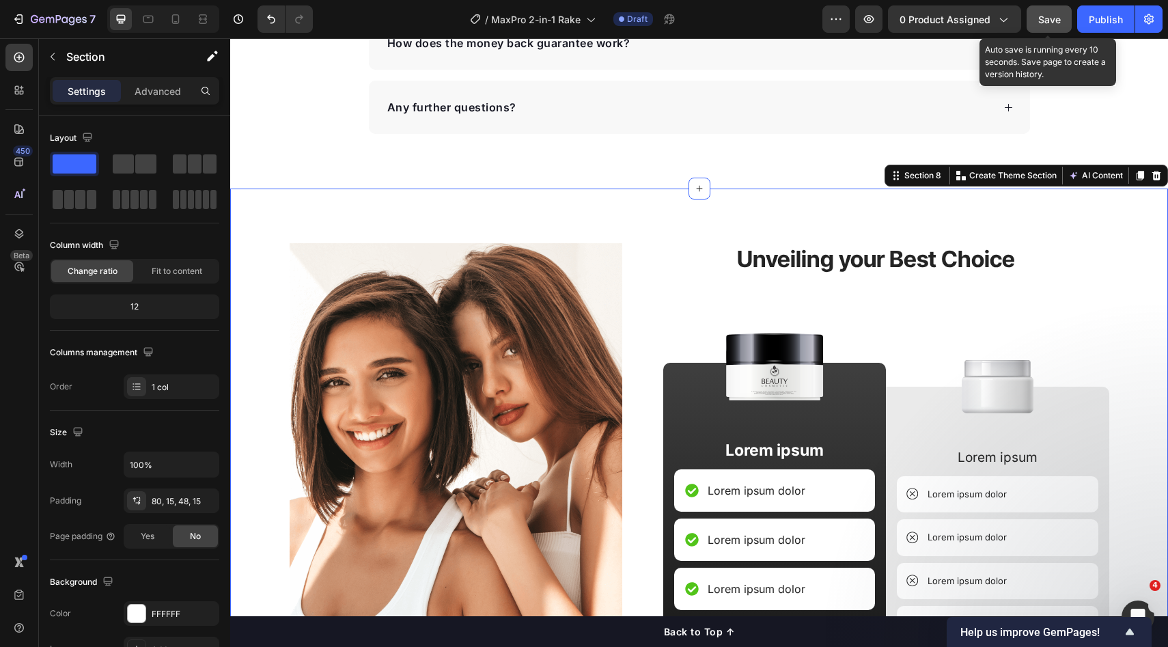
click at [1153, 175] on div at bounding box center [1157, 175] width 16 height 16
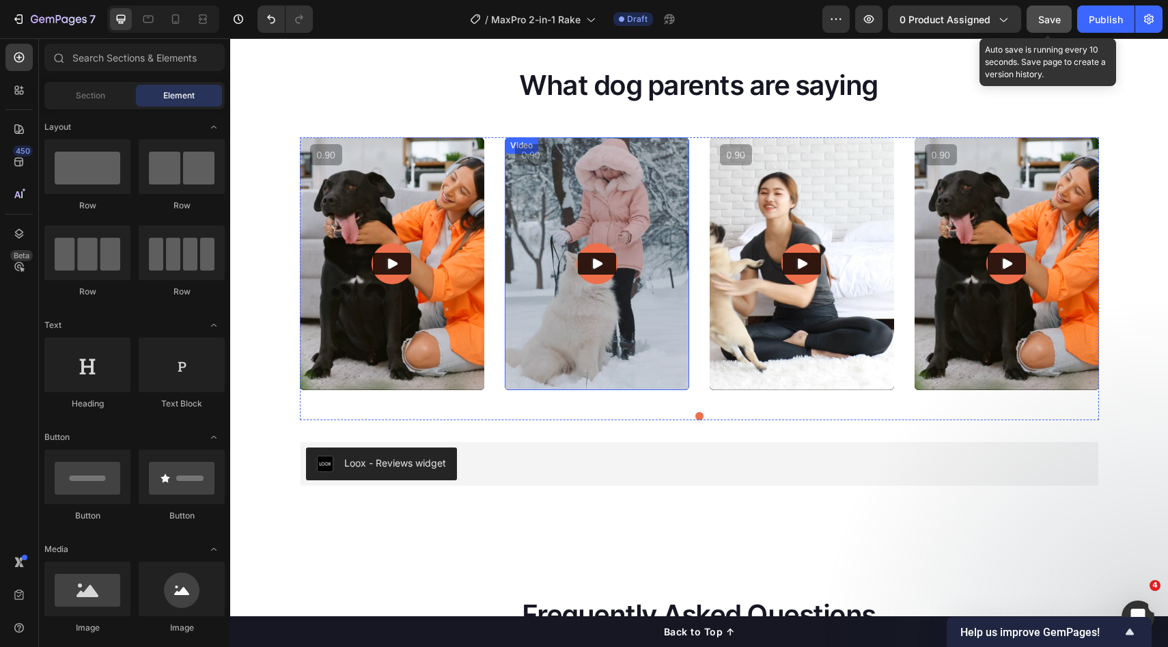
scroll to position [1919, 0]
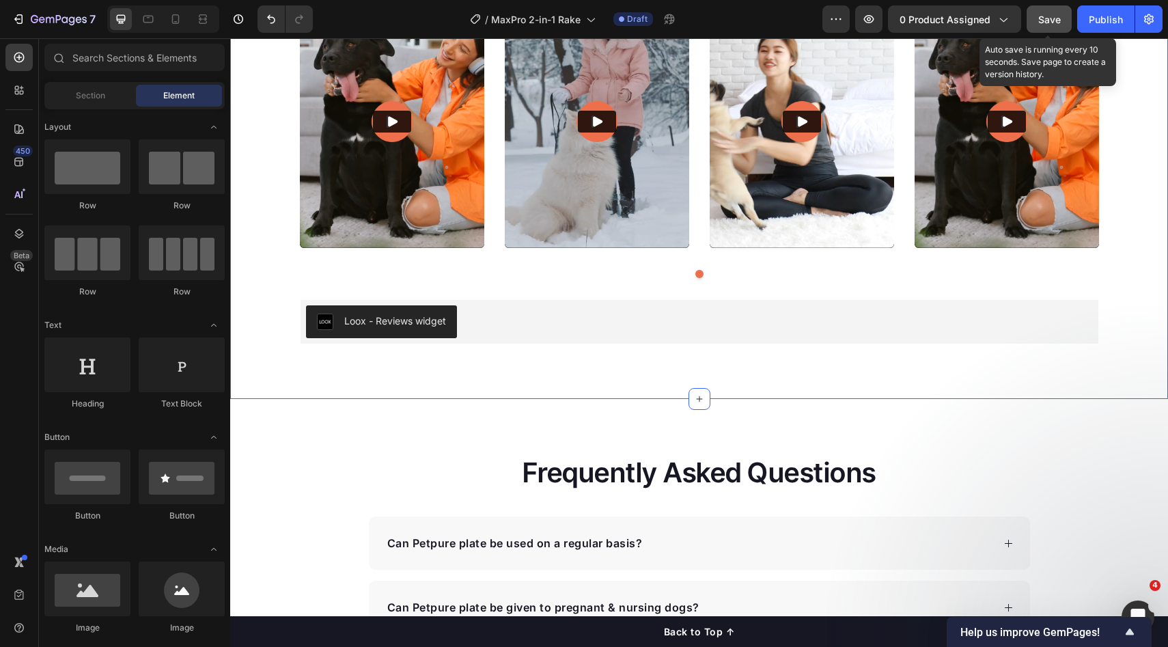
click at [573, 379] on div "What dog parents are saying Heading Video Video Video Video Carousel Row Loox -…" at bounding box center [699, 134] width 938 height 530
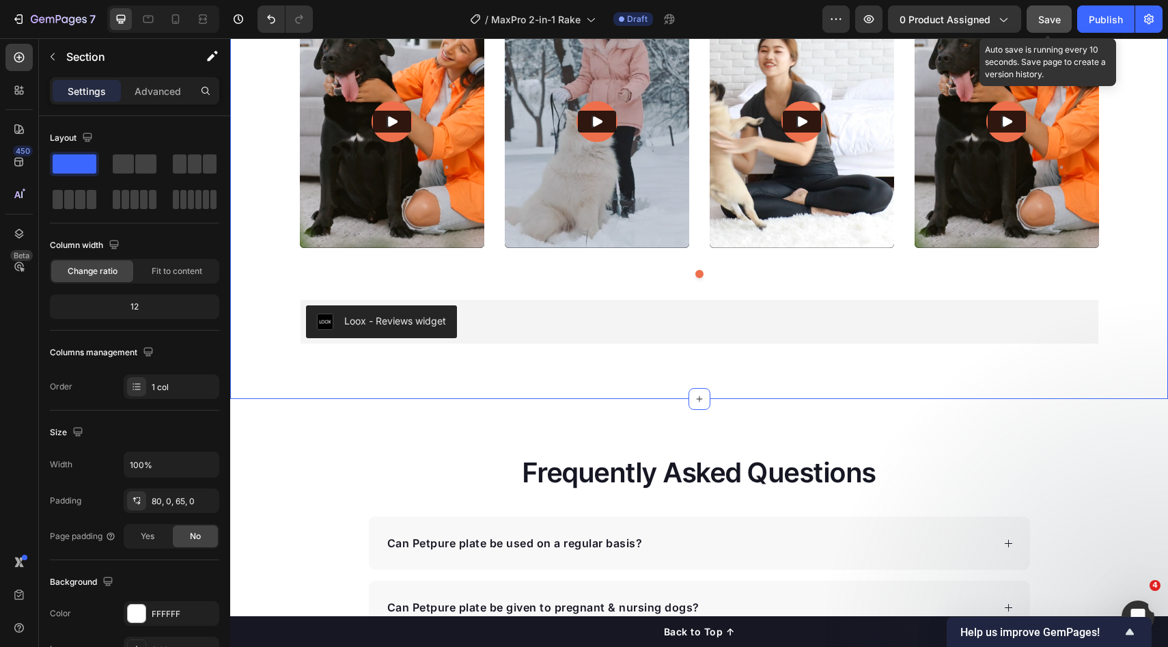
click at [643, 310] on div "Loox - Reviews widget" at bounding box center [699, 321] width 787 height 33
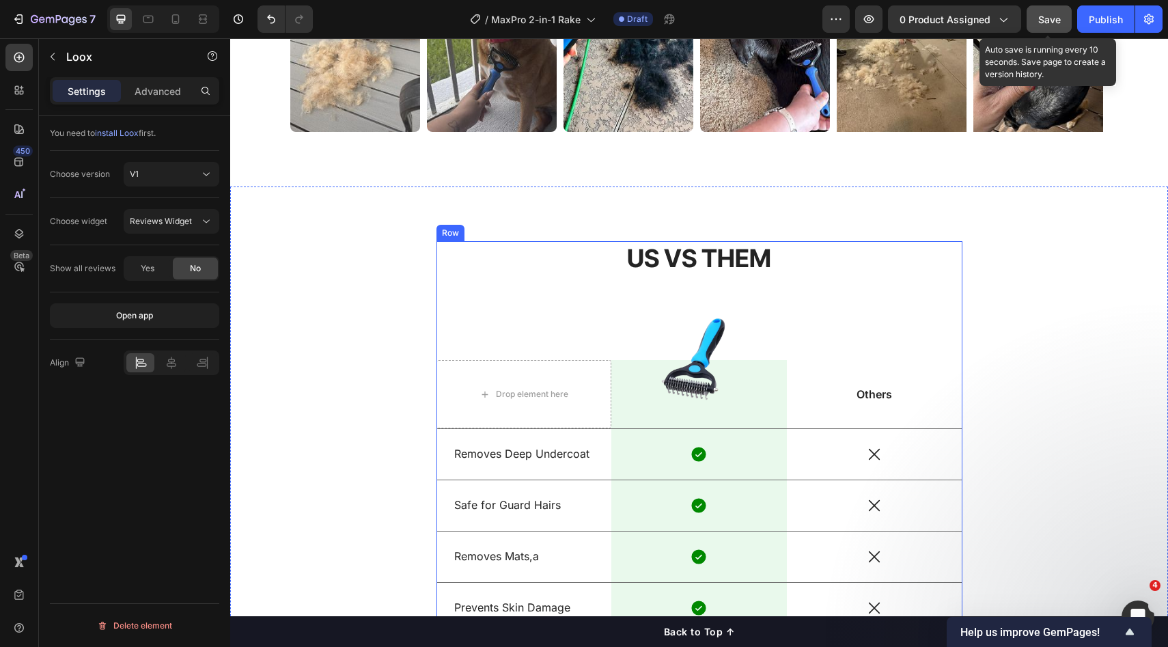
scroll to position [1191, 0]
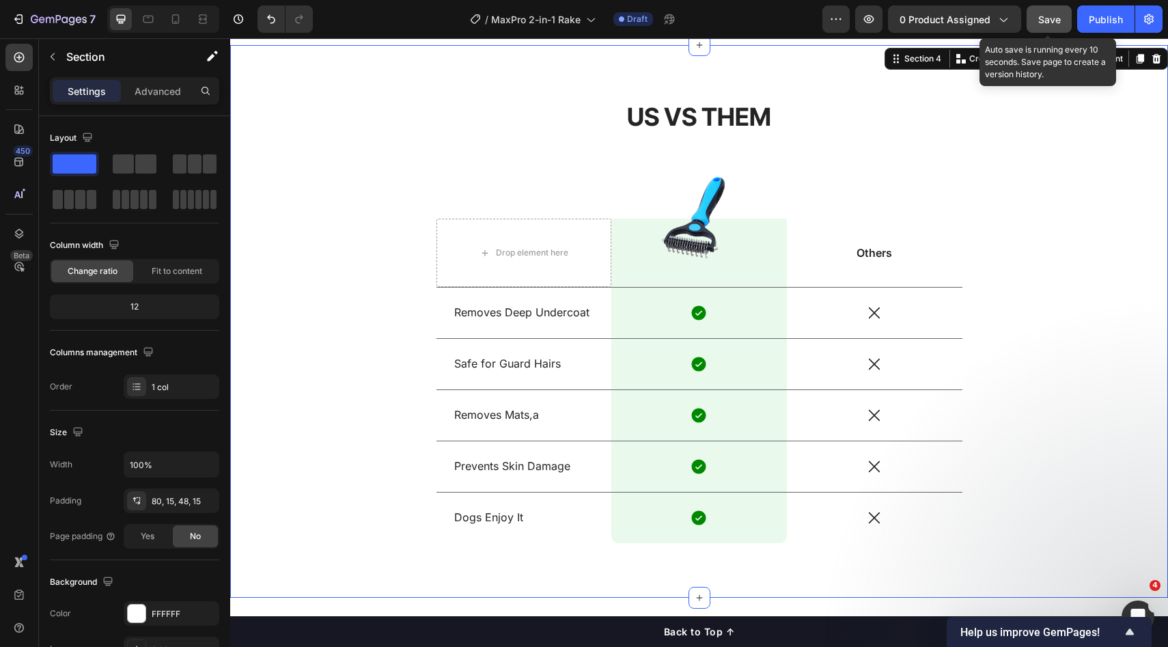
click at [1088, 297] on div "US VS THEM Heading Drop element here Image Row Others Text Block Row Removes De…" at bounding box center [700, 332] width 918 height 465
click at [748, 120] on h2 "US VS THEM" at bounding box center [700, 117] width 526 height 35
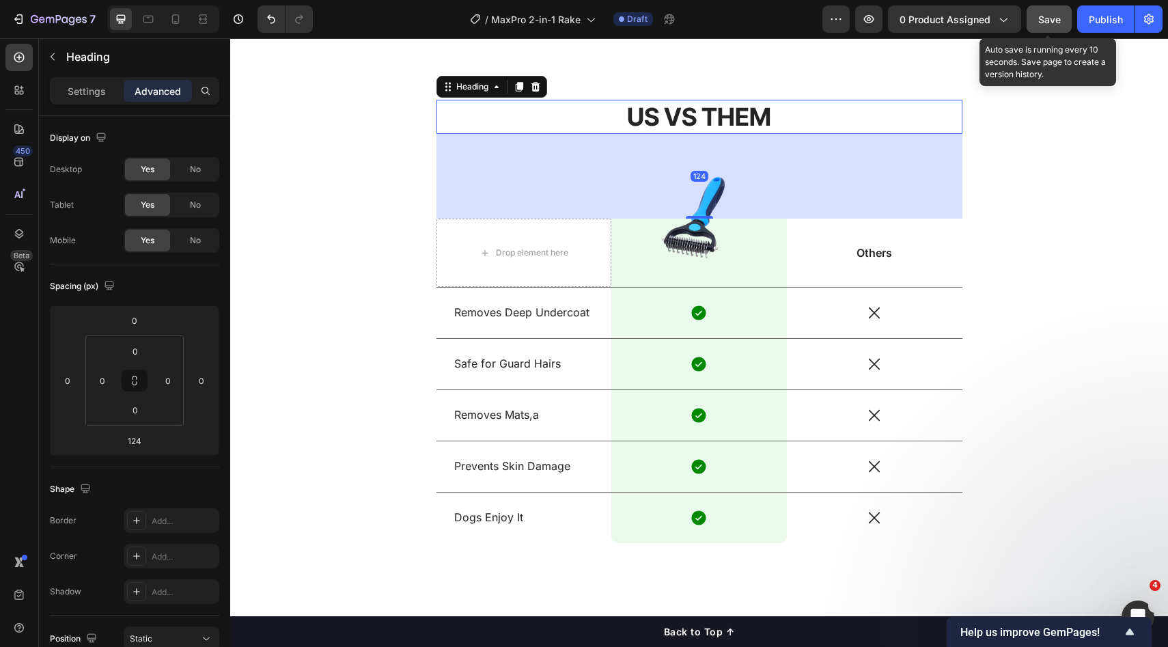
click at [984, 153] on div "US VS THEM Heading 124 Drop element here Image Row Others Text Block Row Remove…" at bounding box center [700, 332] width 918 height 465
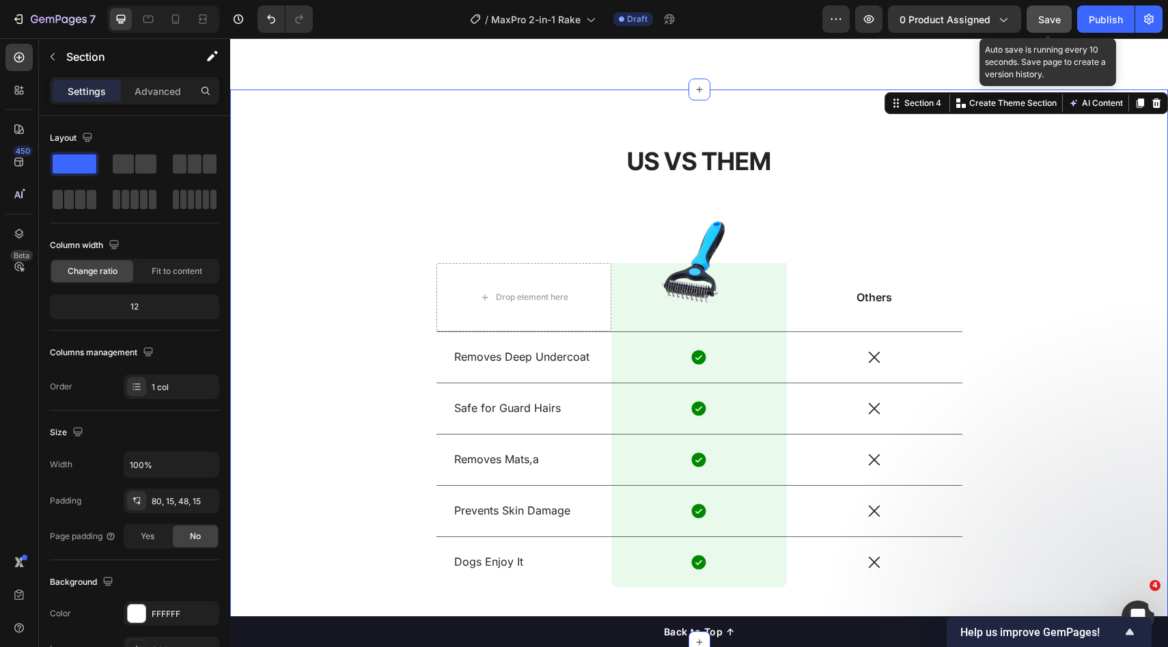
click at [992, 183] on div "US VS THEM Heading Drop element here Image Row Others Text Block Row Removes De…" at bounding box center [700, 376] width 918 height 465
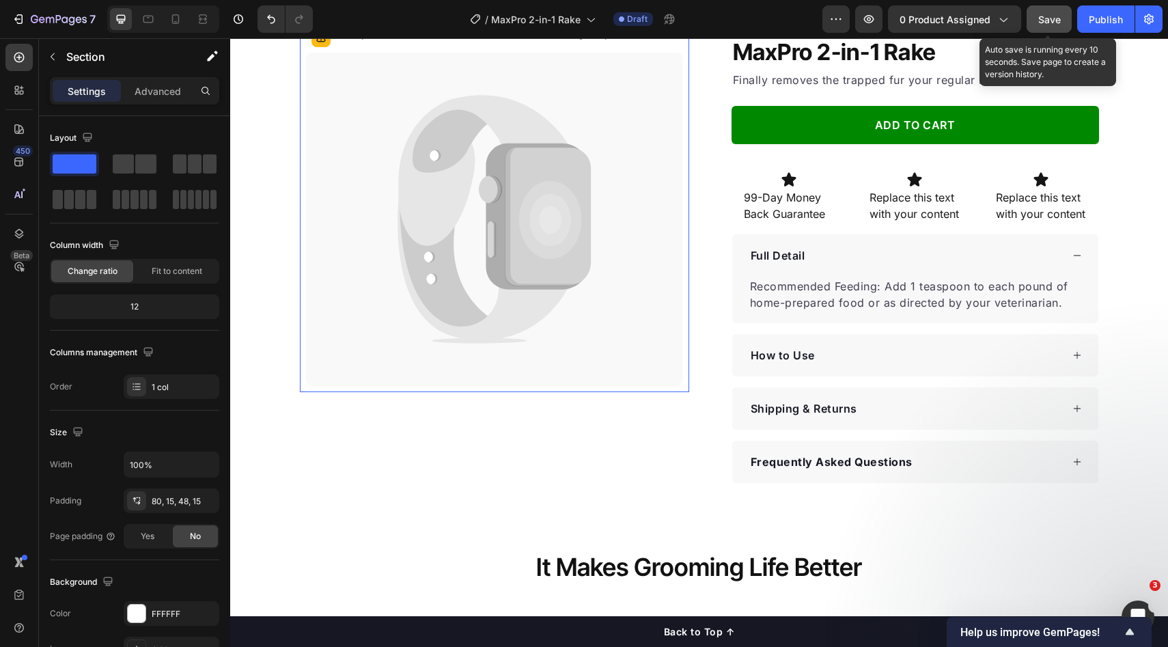
scroll to position [0, 0]
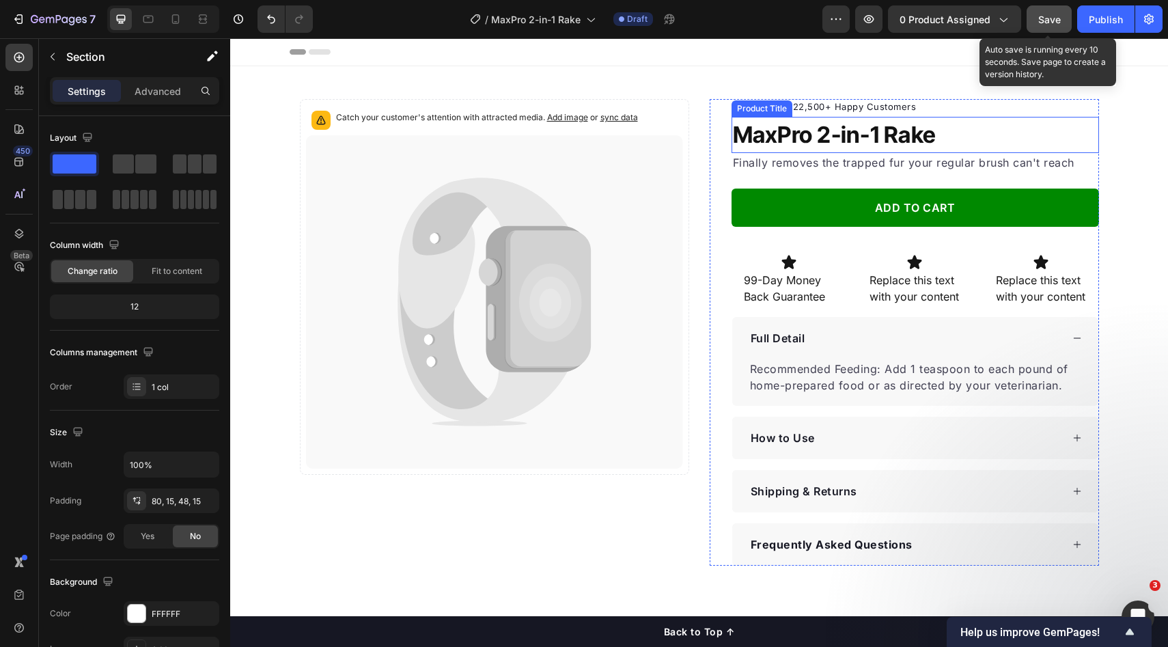
drag, startPoint x: 847, startPoint y: 129, endPoint x: 895, endPoint y: 133, distance: 48.0
click at [847, 129] on h1 "MaxPro 2-in-1 Rake" at bounding box center [916, 135] width 368 height 37
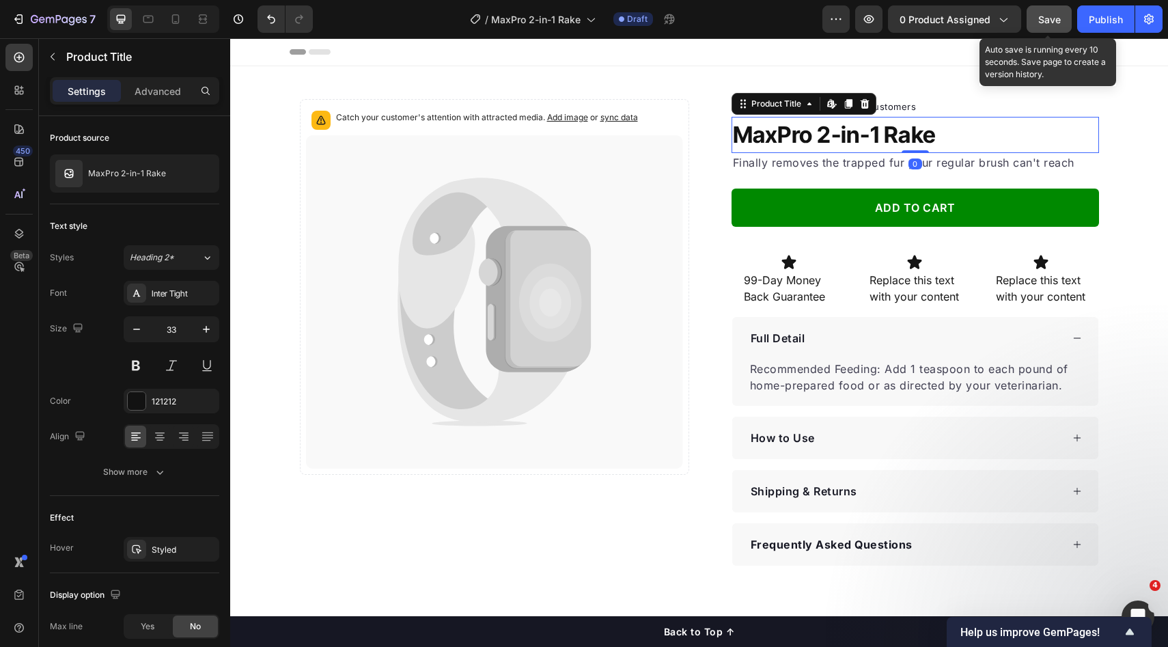
click at [905, 133] on h1 "MaxPro 2-in-1 Rake" at bounding box center [916, 135] width 368 height 37
click at [1043, 141] on h1 "MaxPro 2-in-1 Rake" at bounding box center [916, 135] width 368 height 37
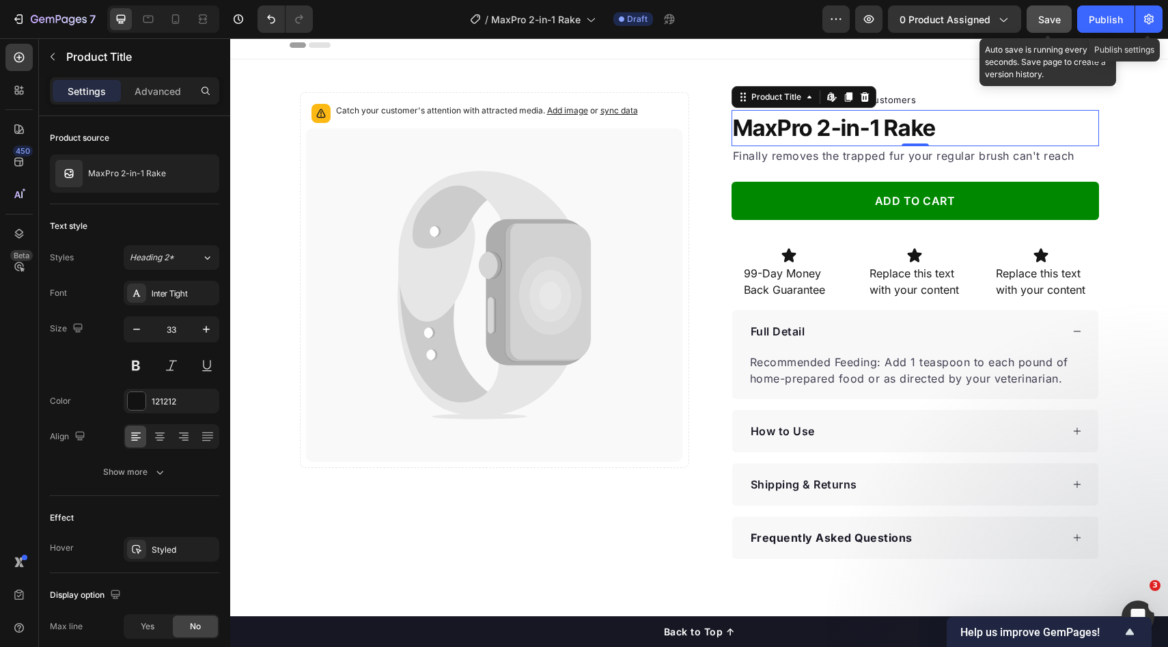
drag, startPoint x: 1153, startPoint y: 16, endPoint x: 1147, endPoint y: 34, distance: 19.0
click at [1153, 16] on icon "button" at bounding box center [1149, 19] width 10 height 10
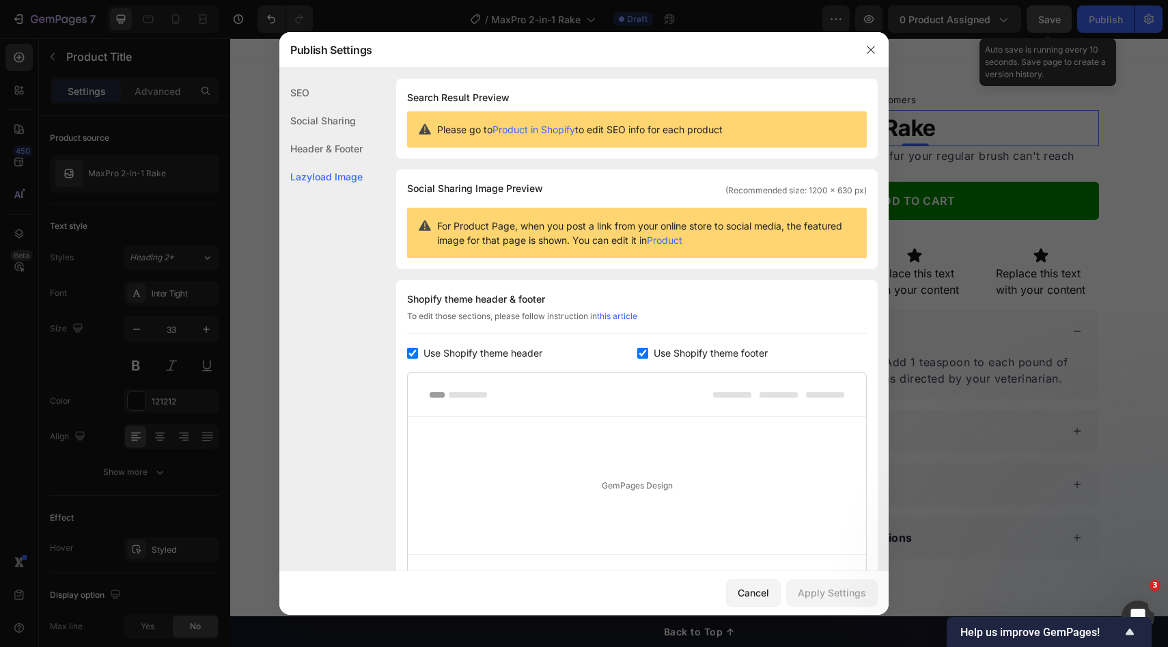
scroll to position [139, 0]
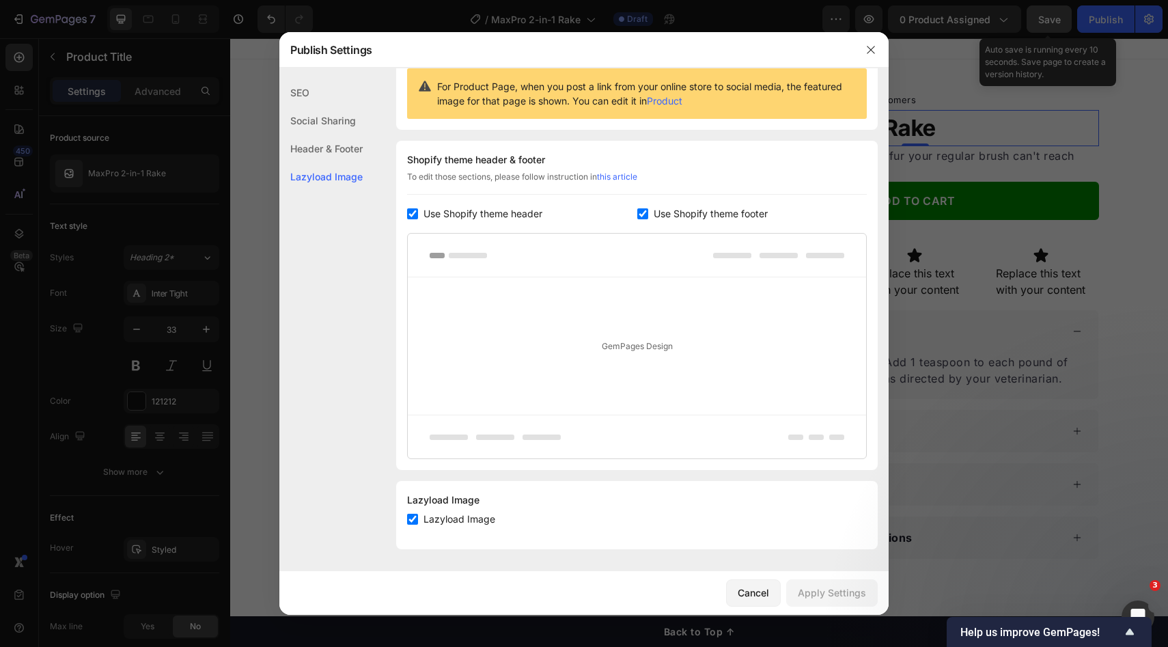
click at [346, 131] on div "Social Sharing" at bounding box center [320, 121] width 83 height 28
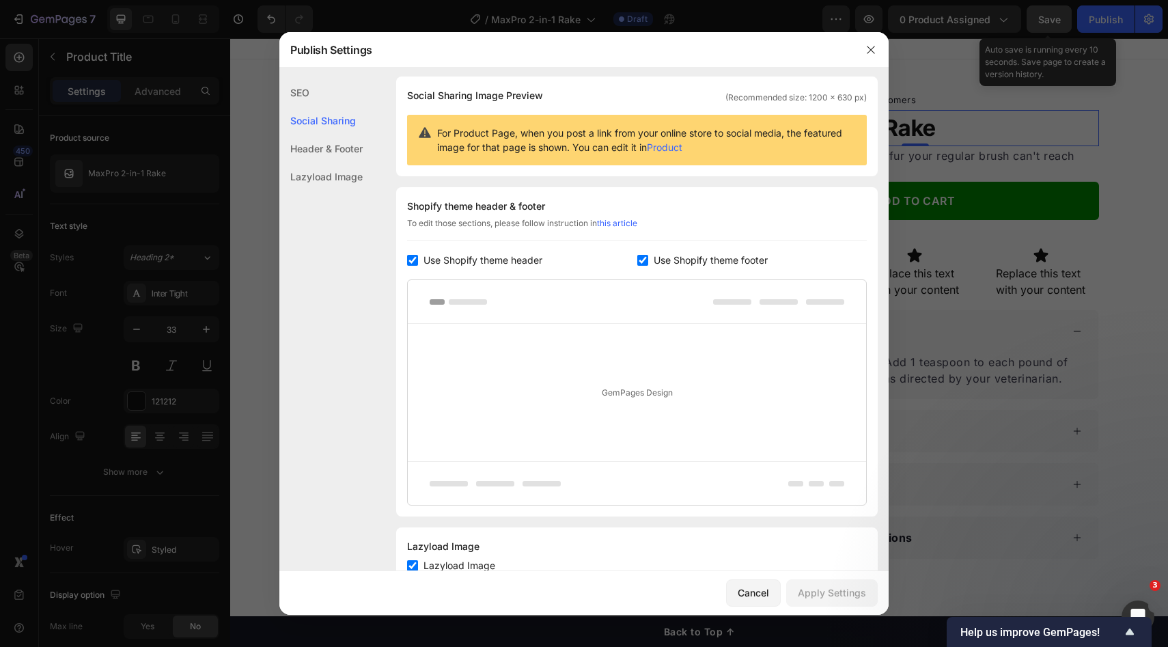
scroll to position [88, 0]
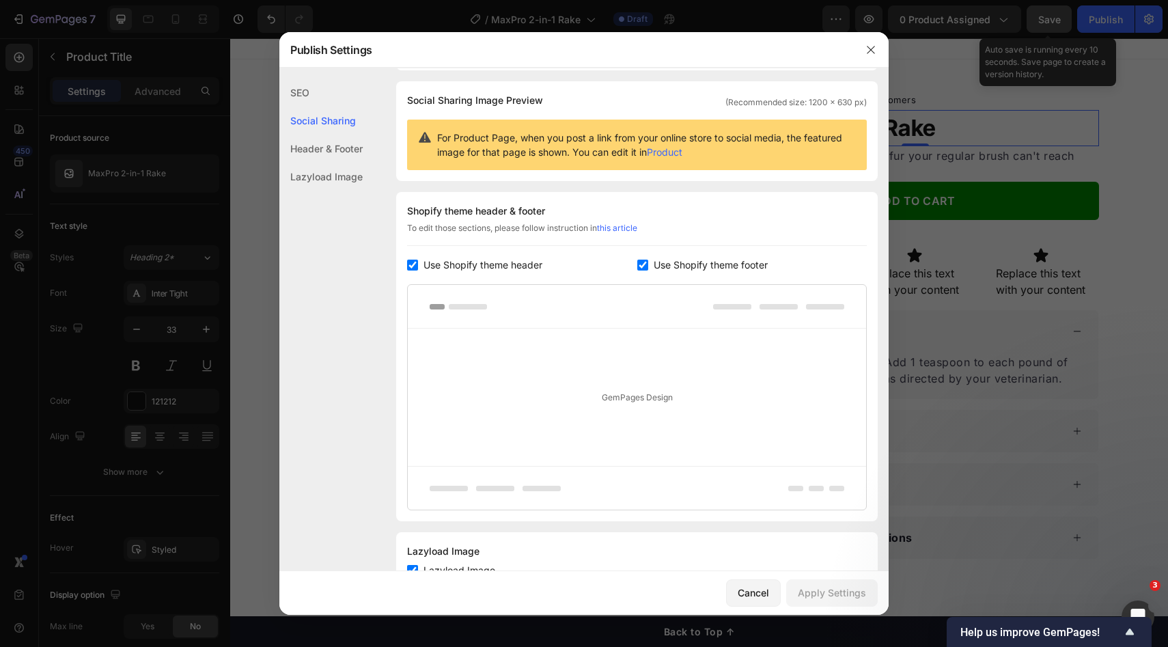
click at [299, 129] on div "Social Sharing" at bounding box center [320, 121] width 83 height 28
click at [314, 146] on div "Header & Footer" at bounding box center [320, 149] width 83 height 28
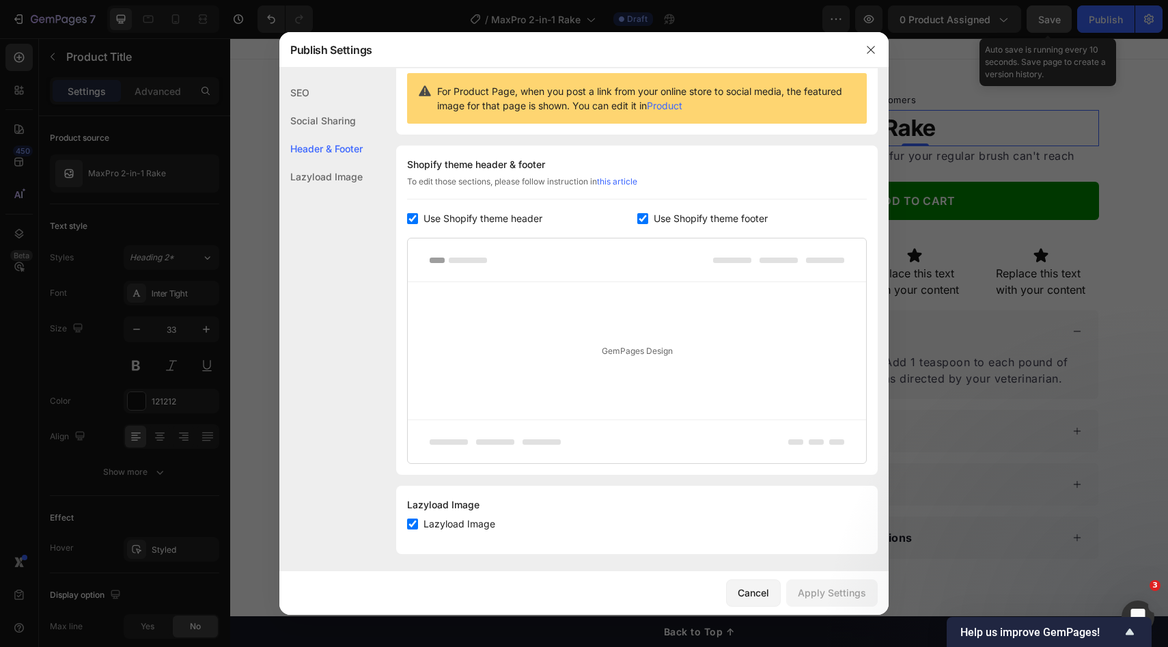
scroll to position [139, 0]
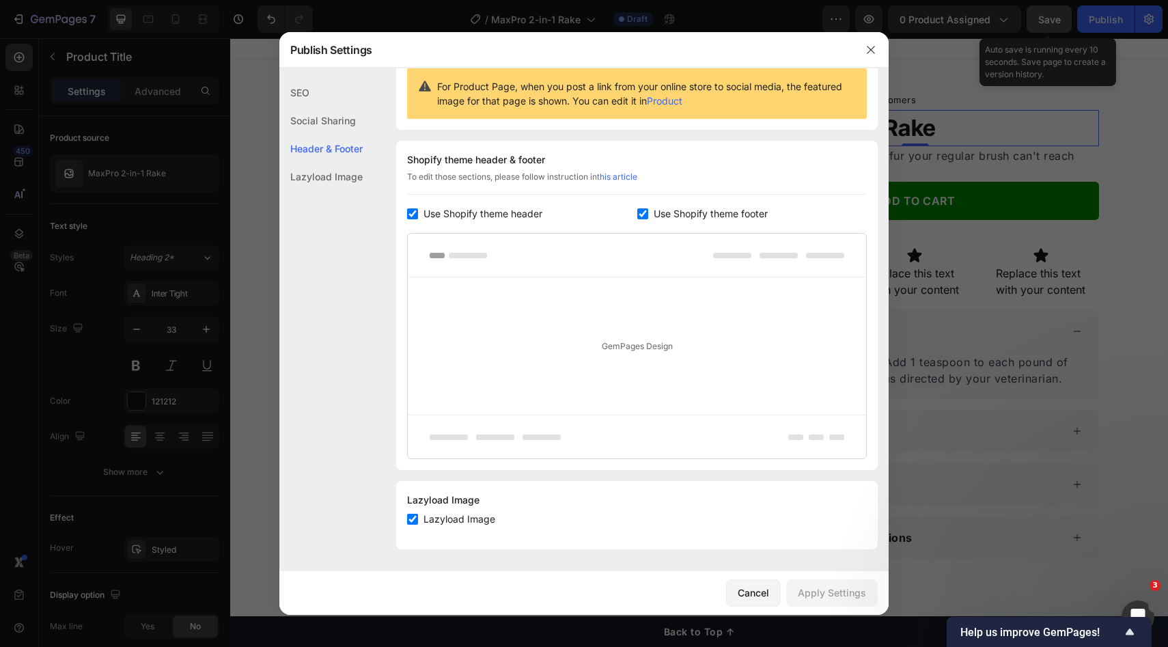
click at [341, 174] on div "Lazyload Image" at bounding box center [320, 177] width 83 height 28
click at [672, 218] on span "Use Shopify theme footer" at bounding box center [711, 214] width 114 height 16
checkbox input "false"
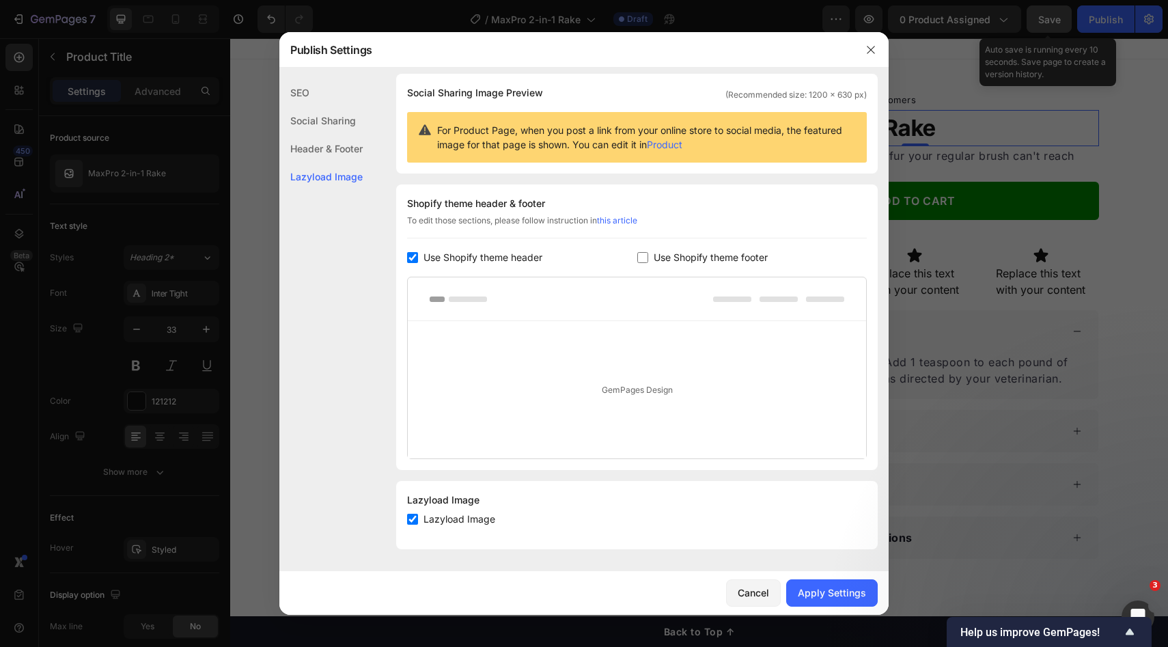
drag, startPoint x: 489, startPoint y: 254, endPoint x: 512, endPoint y: 255, distance: 23.9
click at [490, 254] on span "Use Shopify theme header" at bounding box center [483, 257] width 119 height 16
checkbox input "false"
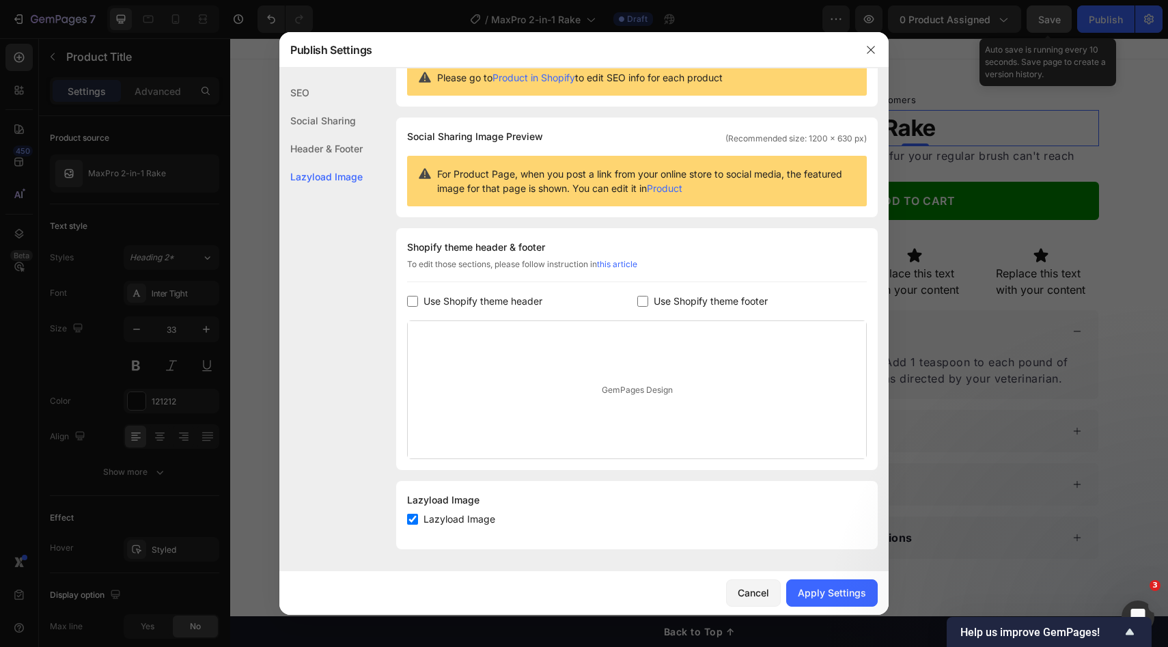
click at [424, 524] on label "Lazyload Image" at bounding box center [456, 519] width 77 height 16
checkbox input "false"
click at [836, 596] on div "Apply Settings" at bounding box center [832, 593] width 68 height 14
click at [872, 52] on icon "button" at bounding box center [871, 49] width 11 height 11
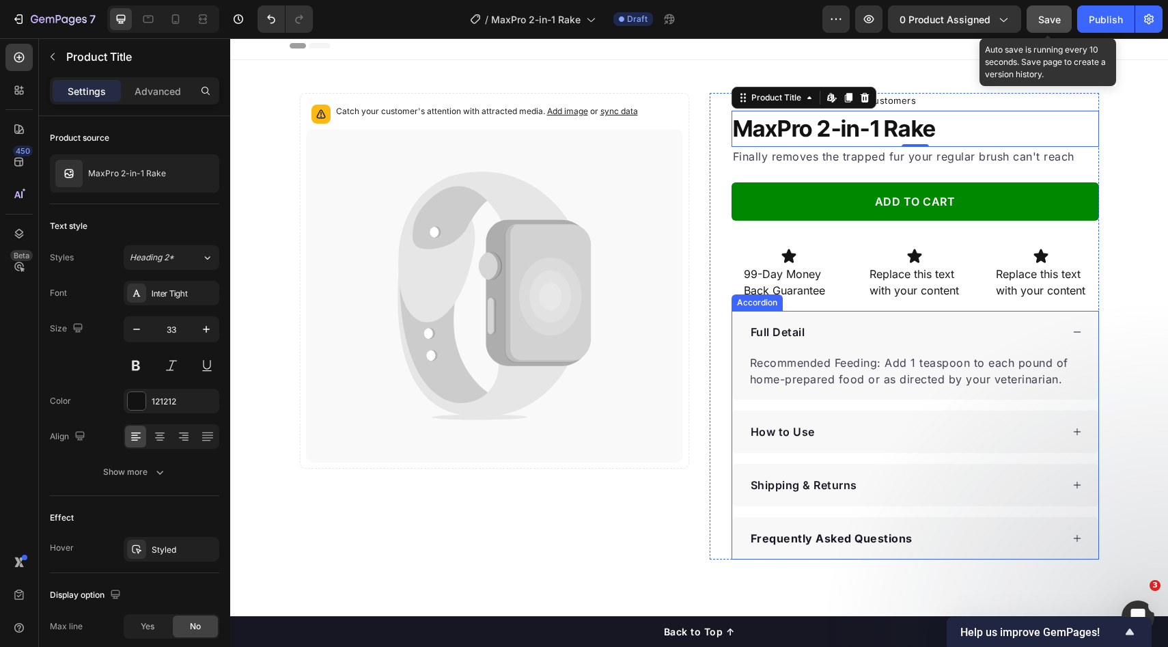
scroll to position [0, 0]
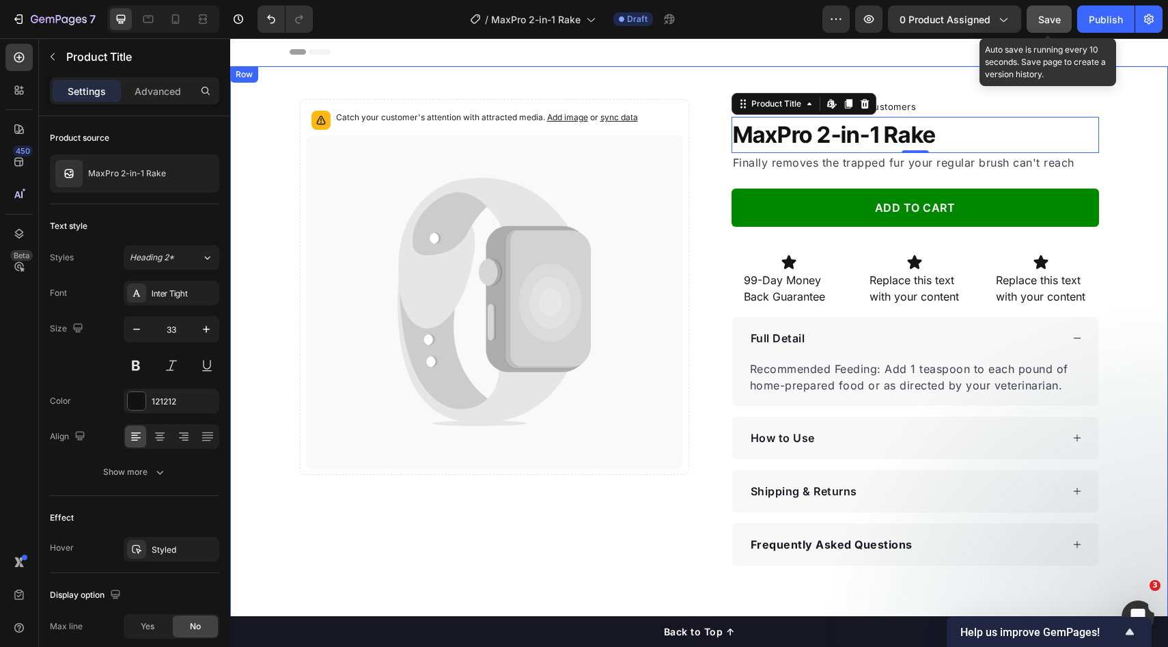
click at [662, 79] on div "Catch your customer's attention with attracted media. Add image or sync data Pr…" at bounding box center [699, 343] width 938 height 554
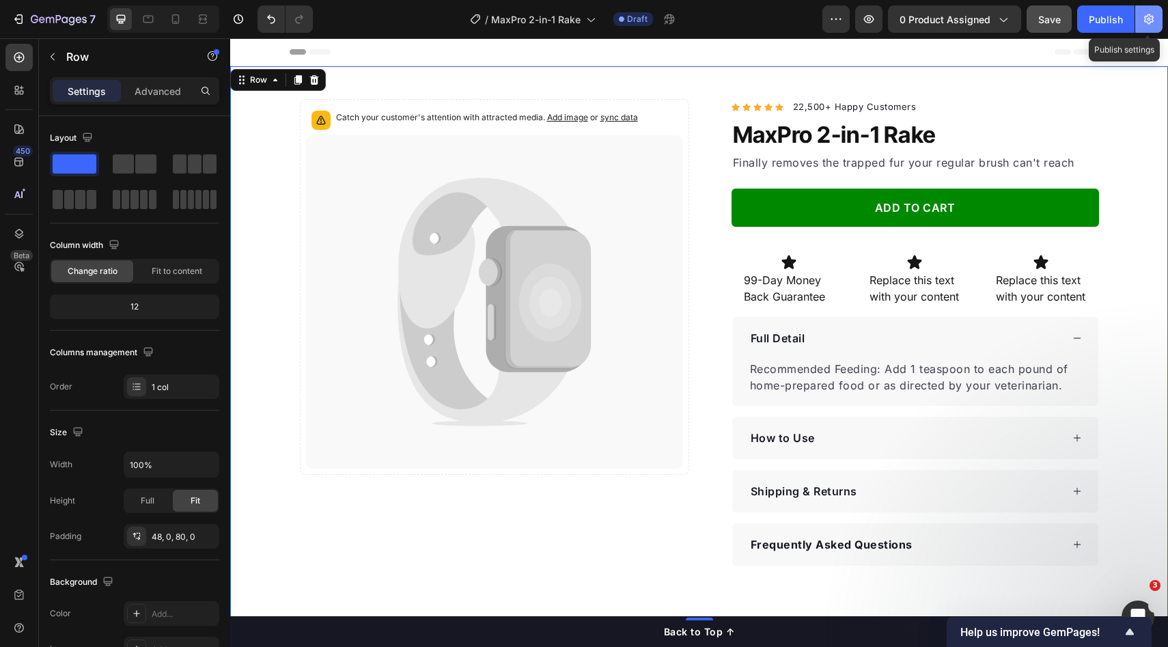
click at [1152, 20] on icon "button" at bounding box center [1149, 19] width 10 height 10
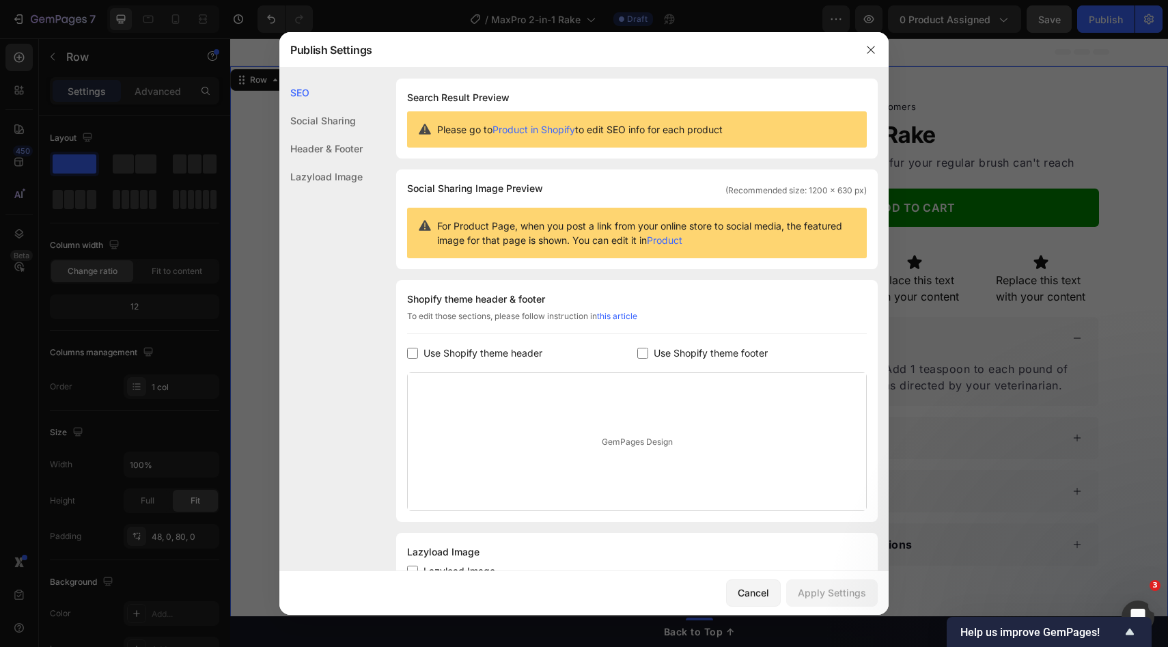
scroll to position [52, 0]
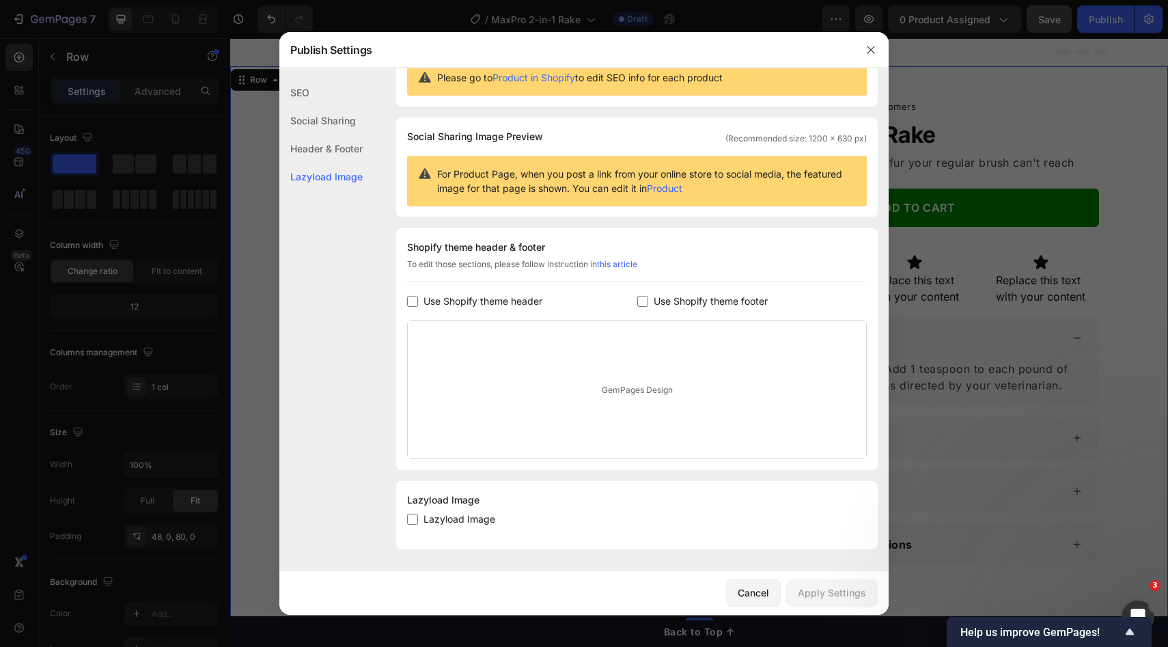
drag, startPoint x: 532, startPoint y: 301, endPoint x: 541, endPoint y: 304, distance: 9.9
click at [532, 301] on span "Use Shopify theme header" at bounding box center [483, 301] width 119 height 16
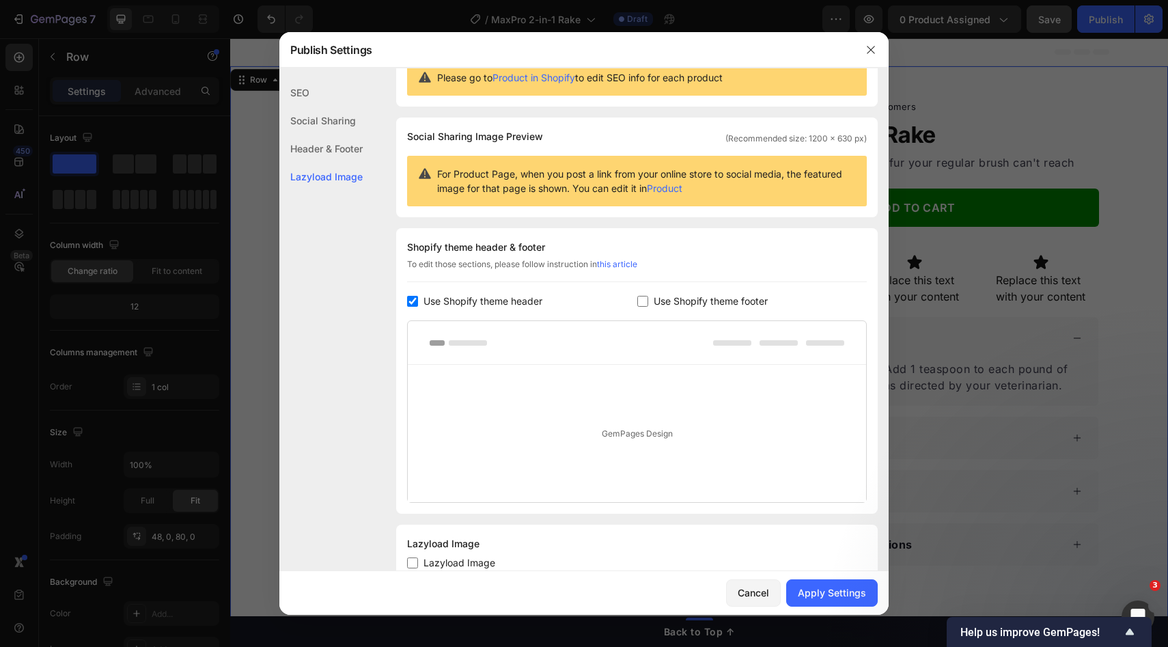
click at [516, 304] on span "Use Shopify theme header" at bounding box center [483, 301] width 119 height 16
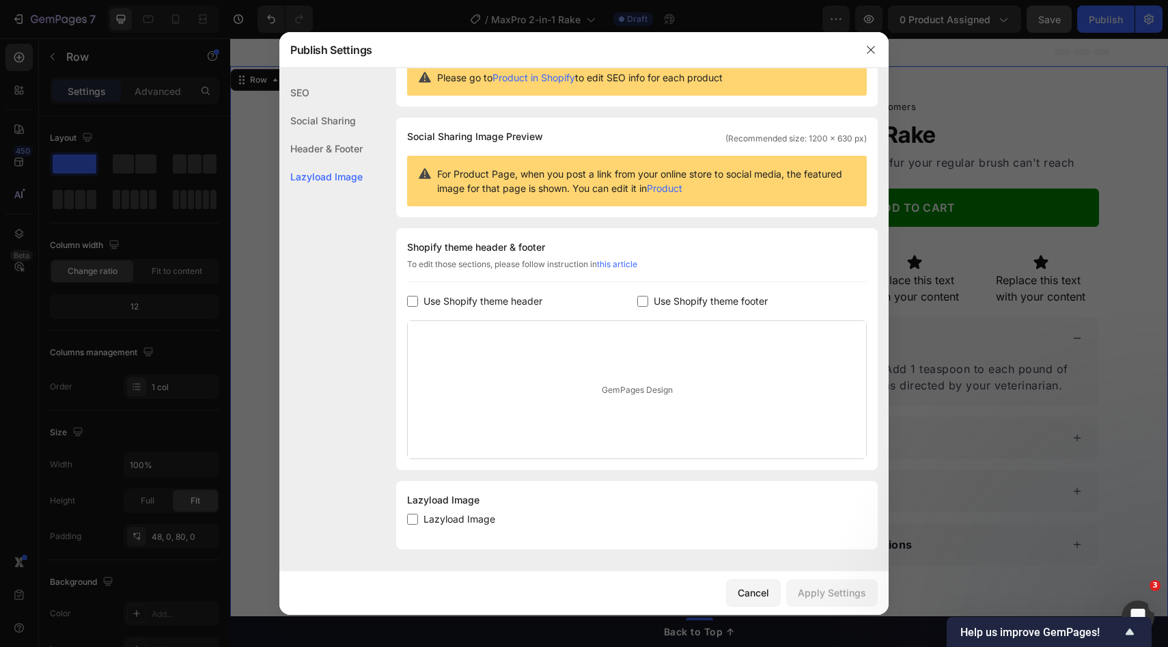
click at [579, 306] on div "Use Shopify theme header" at bounding box center [522, 301] width 230 height 16
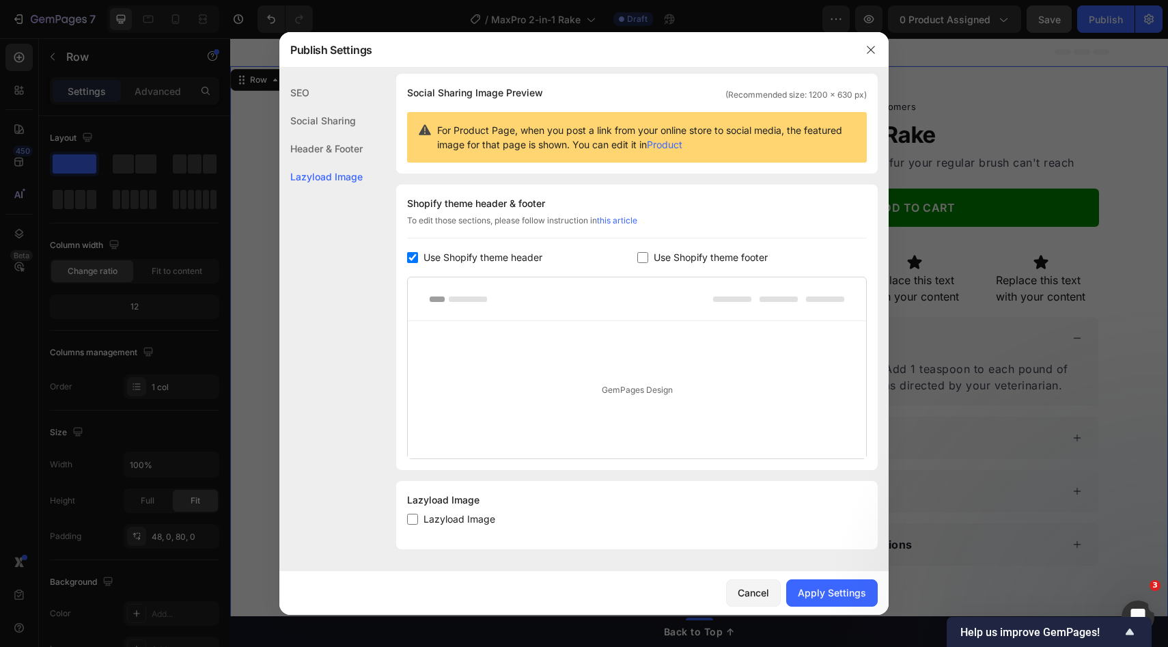
click at [519, 255] on span "Use Shopify theme header" at bounding box center [483, 257] width 119 height 16
checkbox input "false"
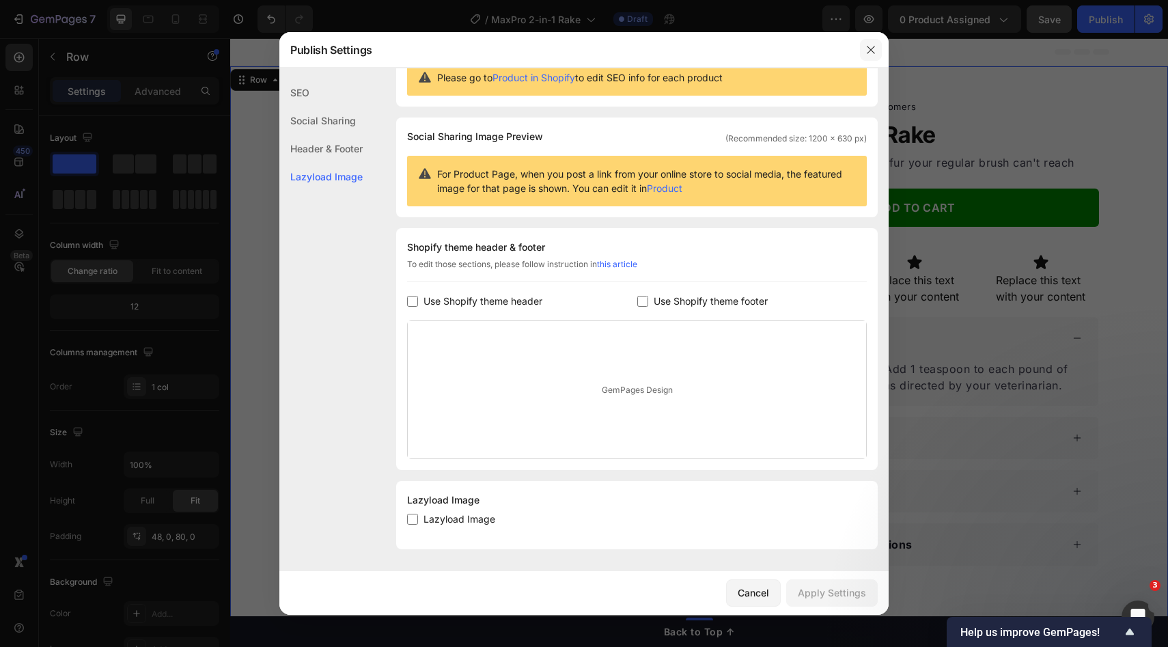
drag, startPoint x: 867, startPoint y: 53, endPoint x: 603, endPoint y: 139, distance: 277.7
click at [867, 53] on icon "button" at bounding box center [871, 49] width 11 height 11
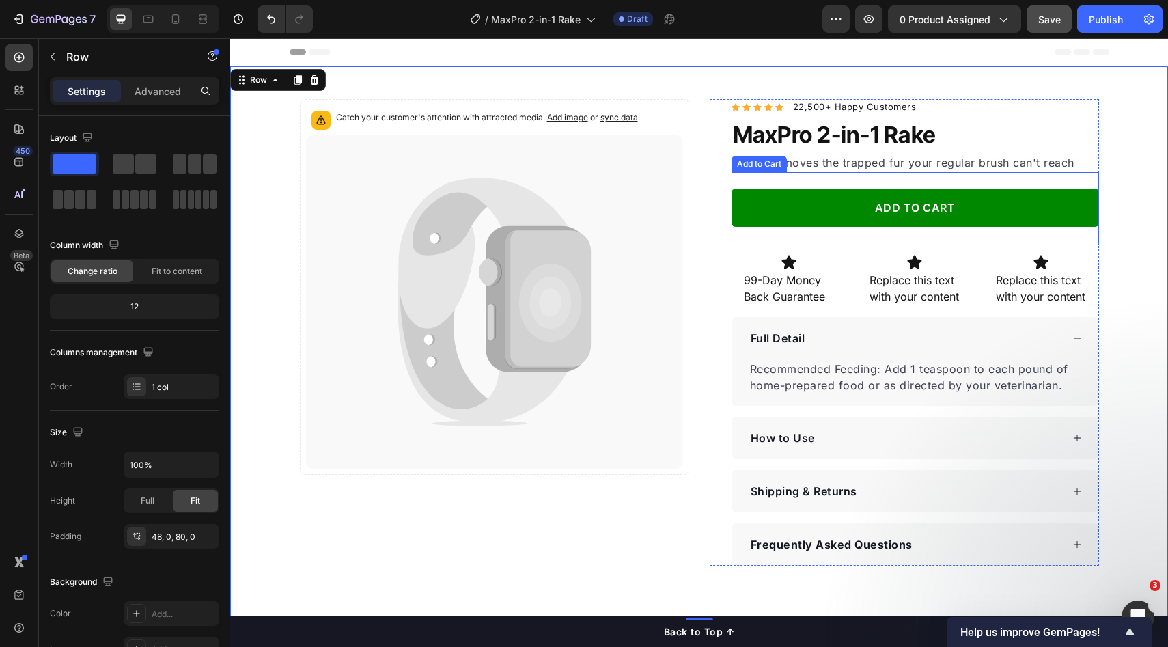
click at [795, 220] on button "ADD TO CART" at bounding box center [916, 208] width 368 height 38
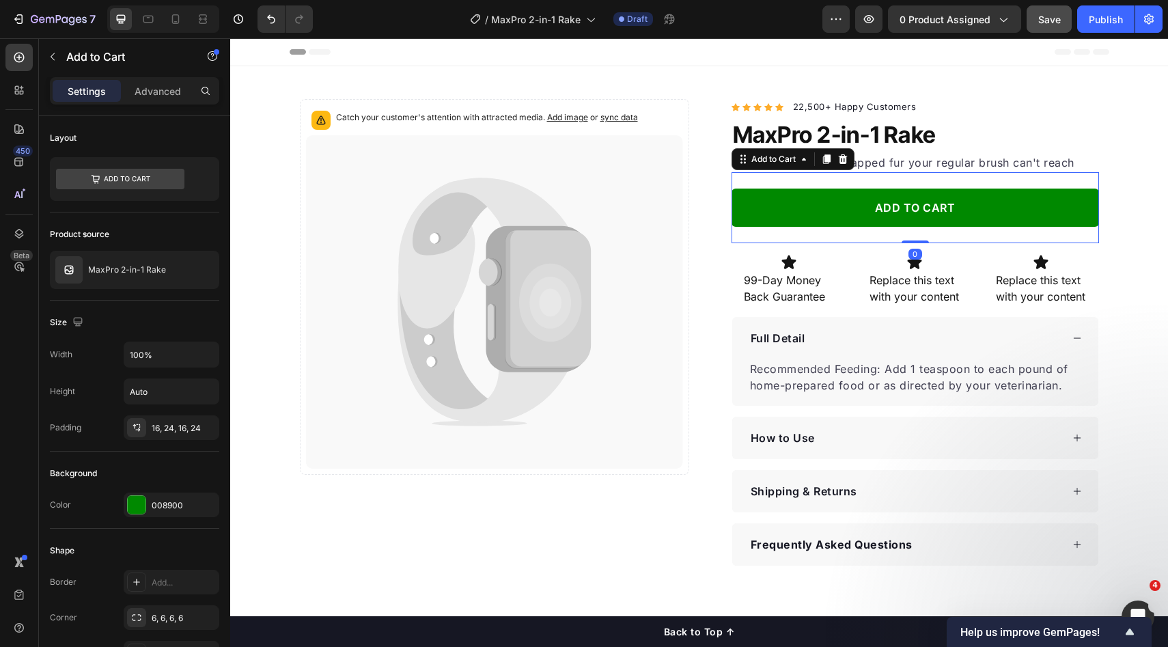
click at [1019, 219] on button "ADD TO CART" at bounding box center [916, 208] width 368 height 38
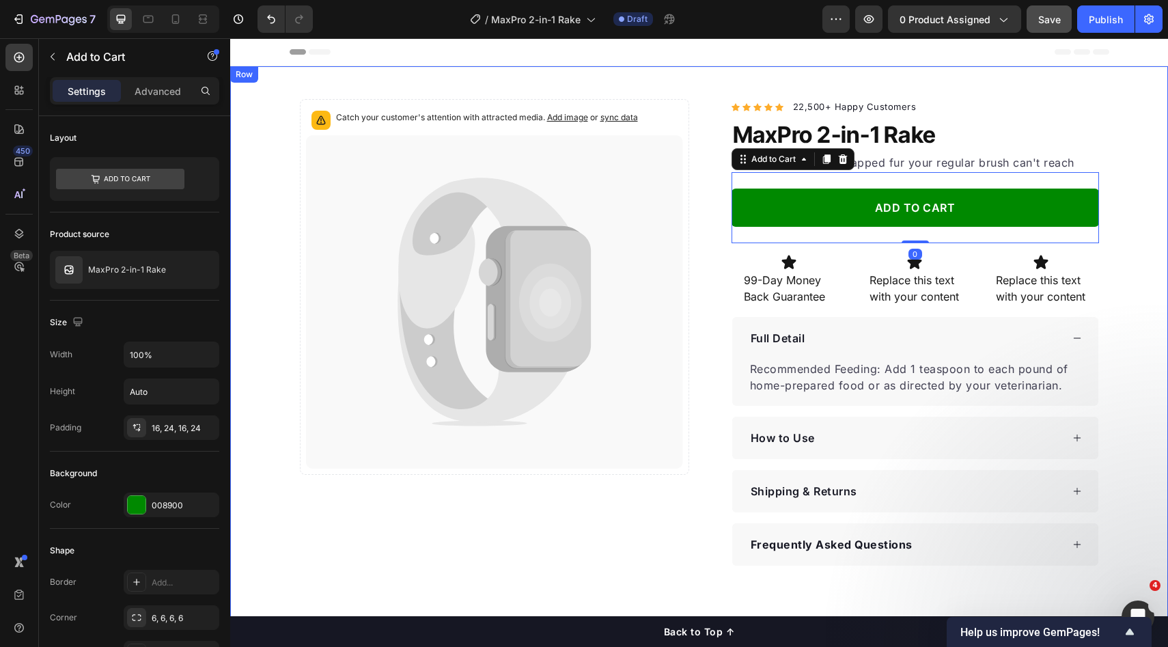
click at [1121, 219] on div "Catch your customer's attention with attracted media. Add image or sync data Pr…" at bounding box center [699, 332] width 938 height 467
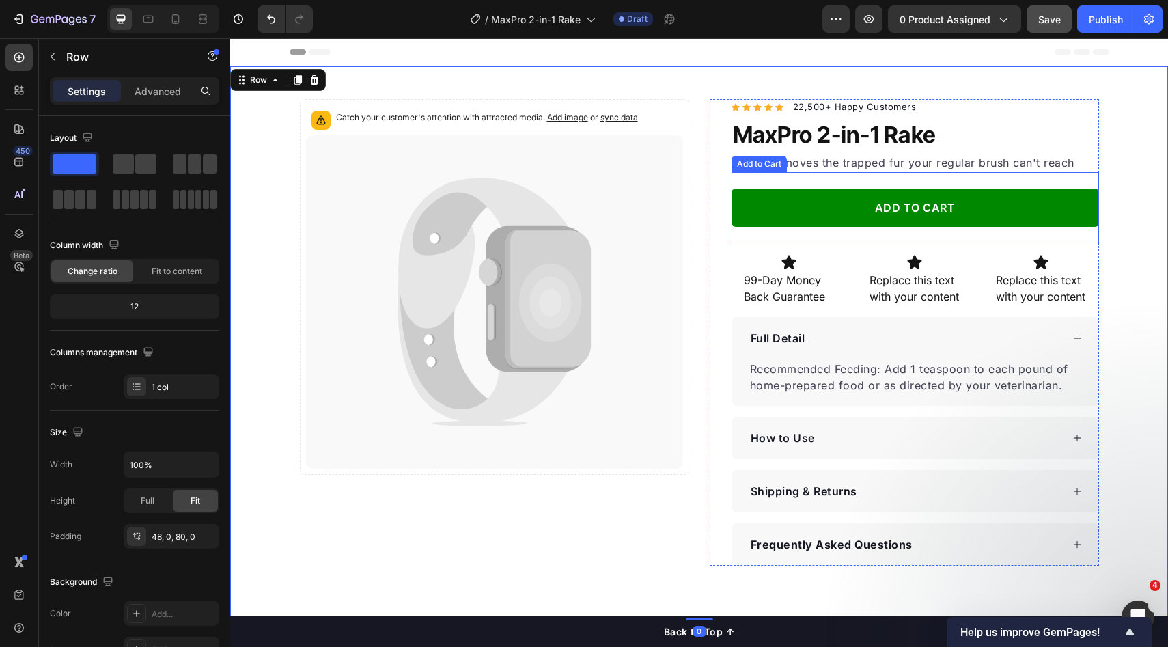
click at [996, 188] on div "ADD TO CART Add to Cart" at bounding box center [916, 207] width 368 height 71
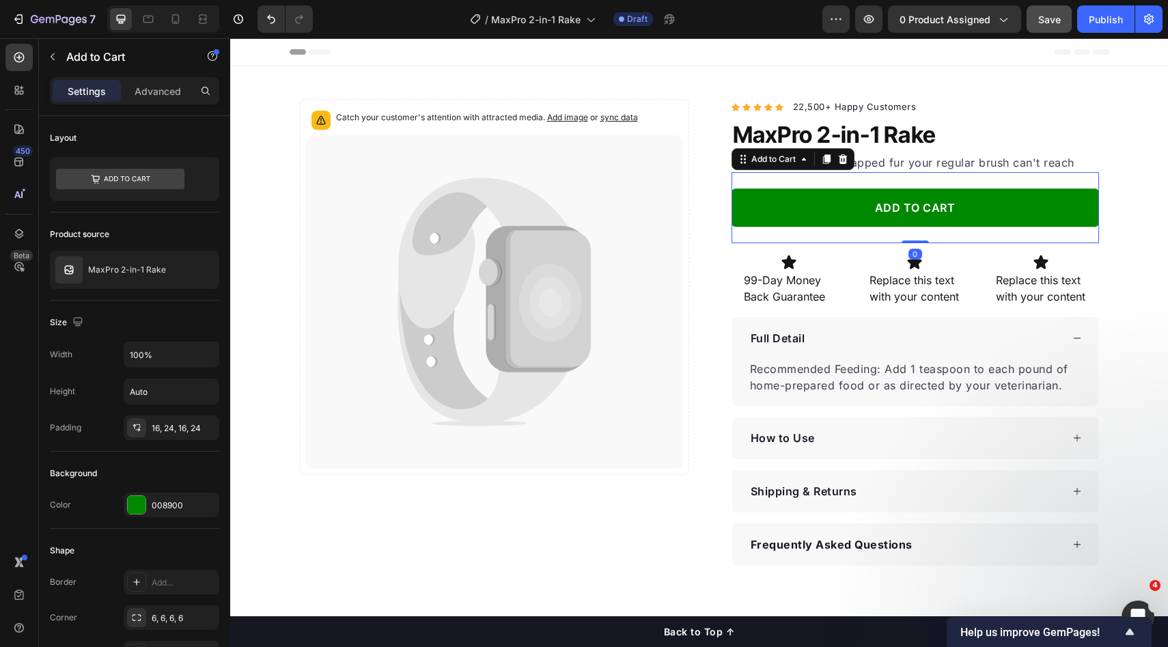
scroll to position [97, 0]
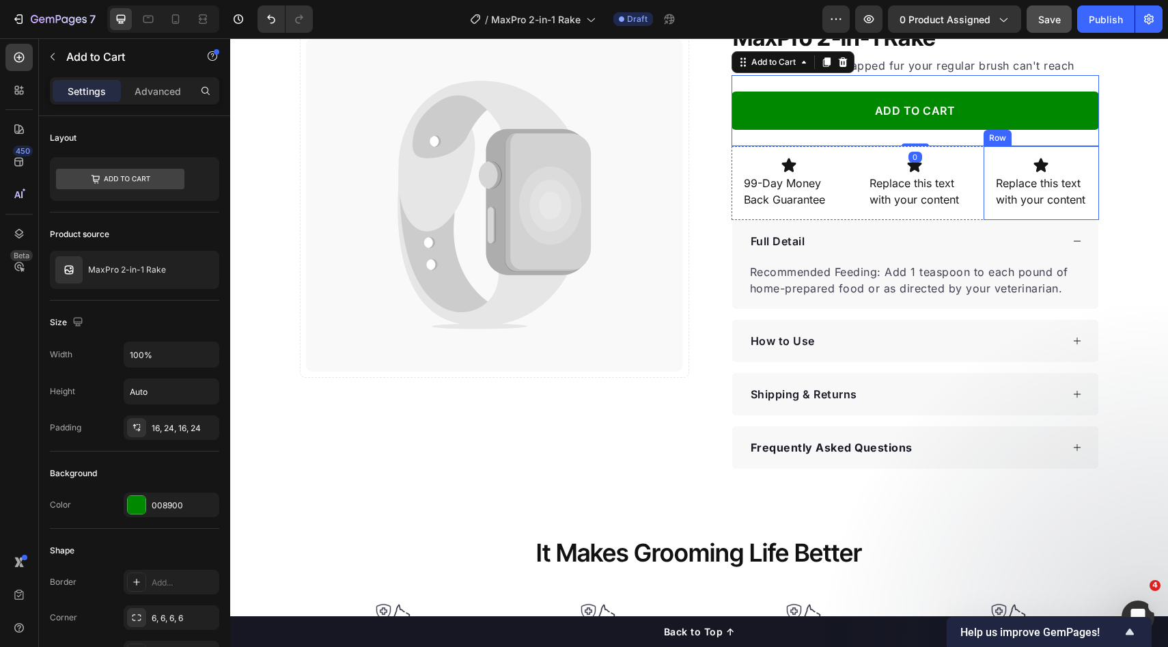
click at [1087, 211] on div "Icon Replace this text with your content Text Block Row" at bounding box center [1041, 183] width 115 height 74
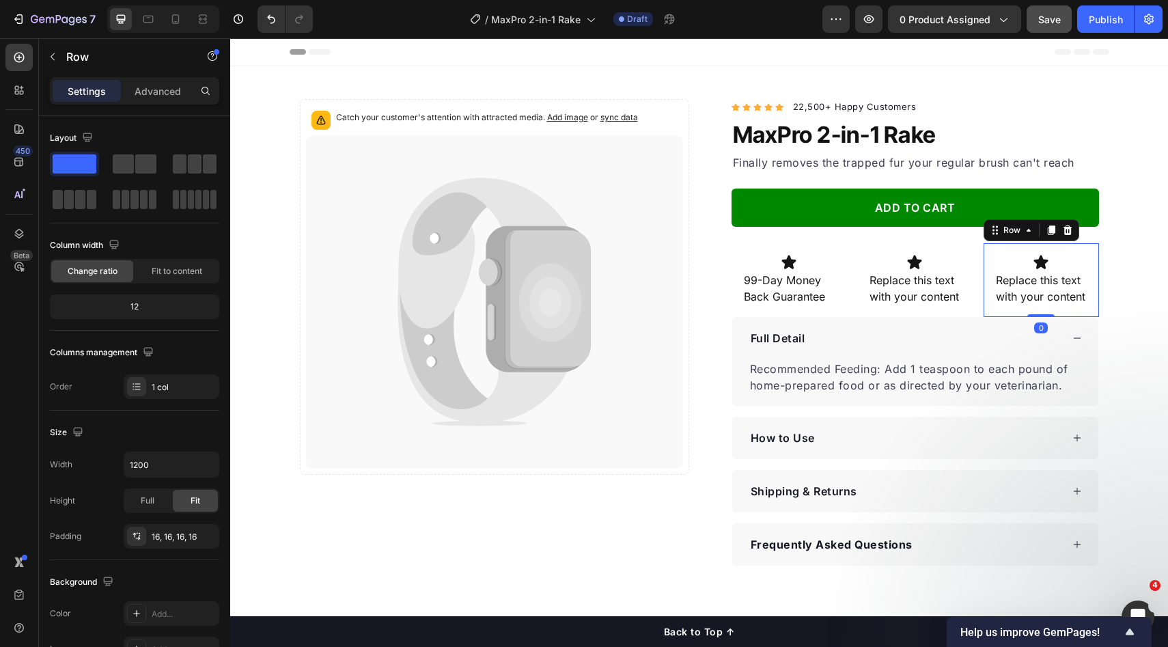
scroll to position [7, 0]
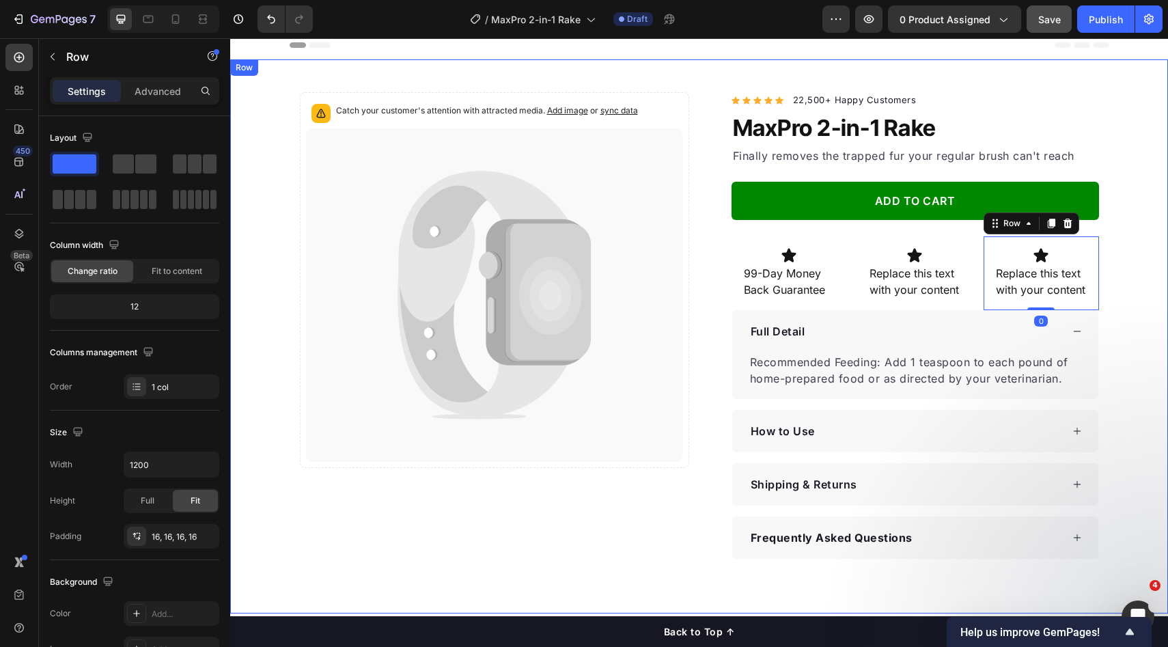
click at [1116, 211] on div "Catch your customer's attention with attracted media. Add image or sync data Pr…" at bounding box center [699, 325] width 938 height 467
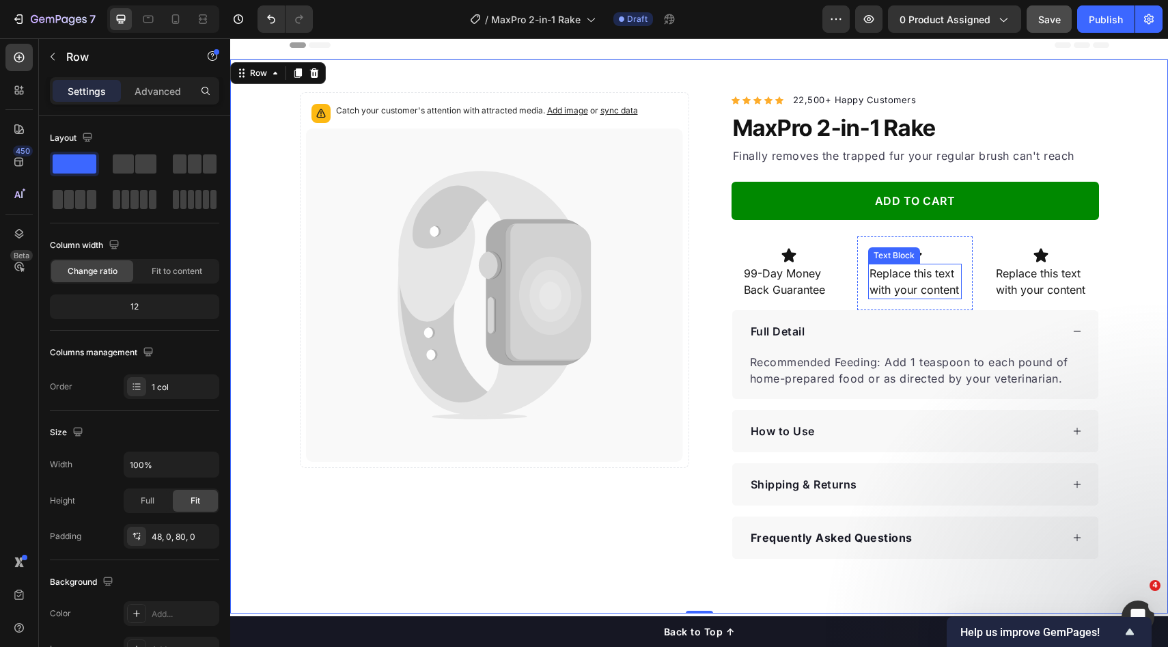
click at [882, 281] on div "Replace this text with your content" at bounding box center [915, 282] width 94 height 36
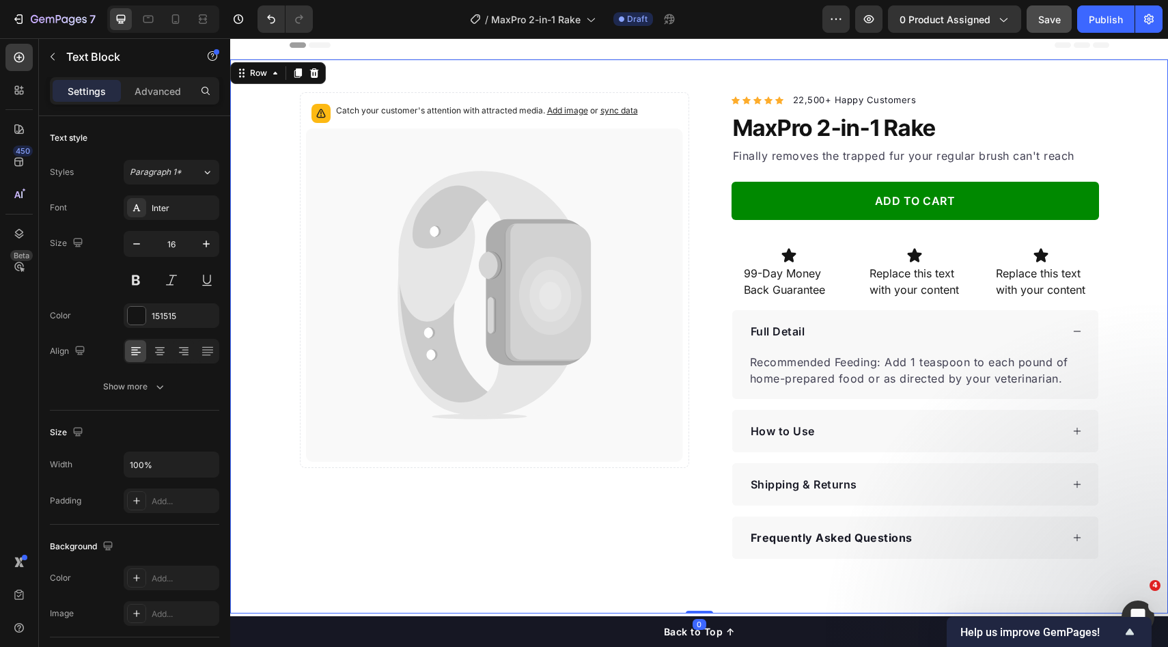
drag, startPoint x: 1113, startPoint y: 272, endPoint x: 1060, endPoint y: 278, distance: 53.6
click at [1113, 272] on div "Catch your customer's attention with attracted media. Add image or sync data Pr…" at bounding box center [699, 325] width 938 height 467
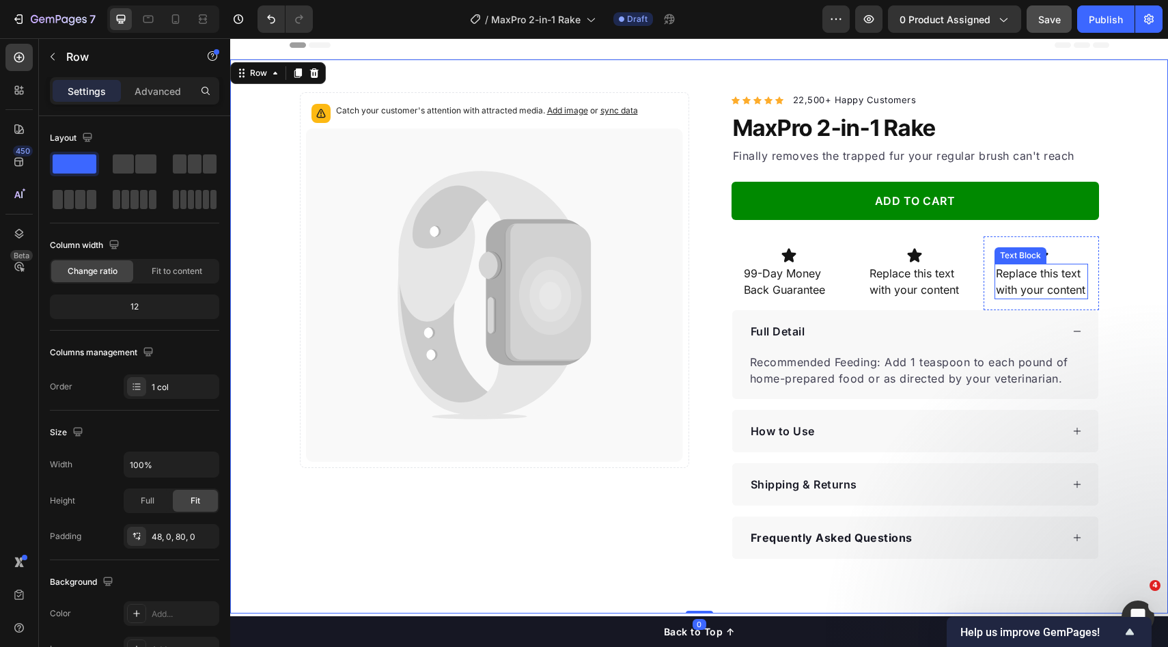
click at [1056, 278] on div "Replace this text with your content" at bounding box center [1042, 282] width 94 height 36
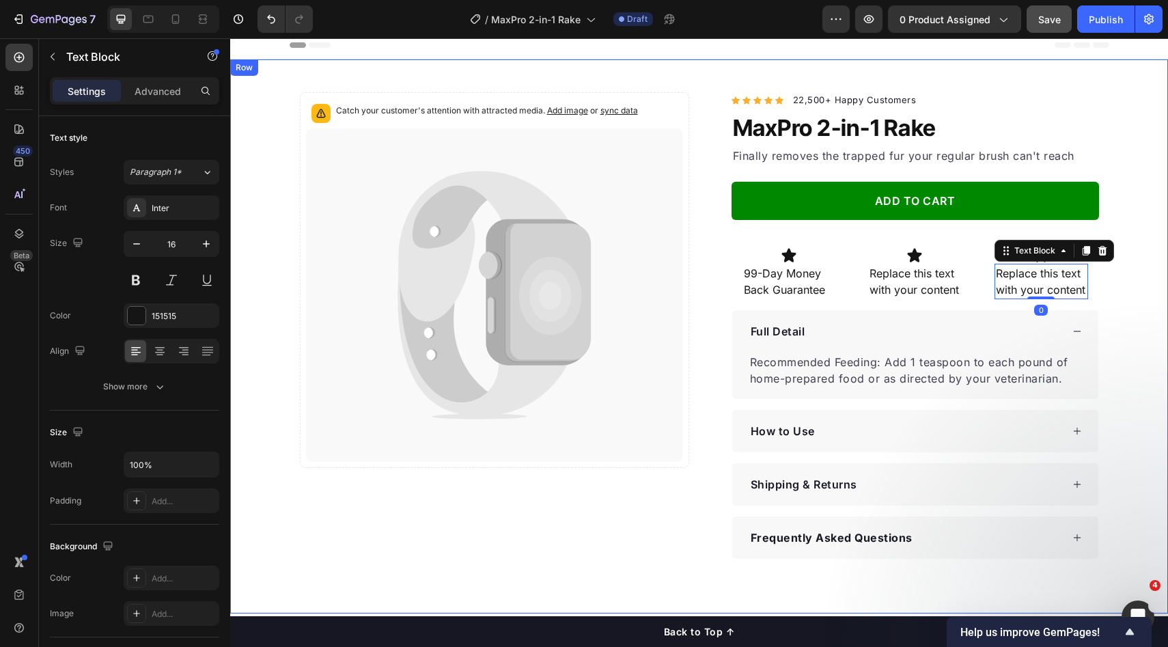
click at [1115, 284] on div "Catch your customer's attention with attracted media. Add image or sync data Pr…" at bounding box center [699, 325] width 938 height 467
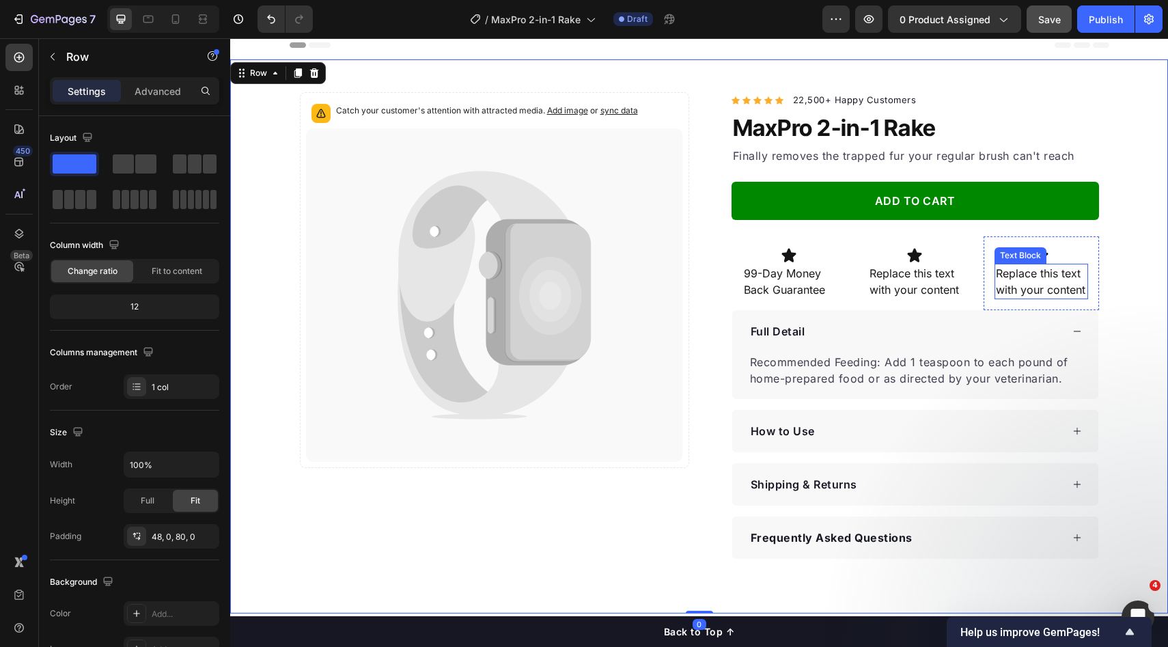
drag, startPoint x: 1056, startPoint y: 283, endPoint x: 942, endPoint y: 284, distance: 113.4
click at [1055, 283] on div "Replace this text with your content" at bounding box center [1042, 282] width 94 height 36
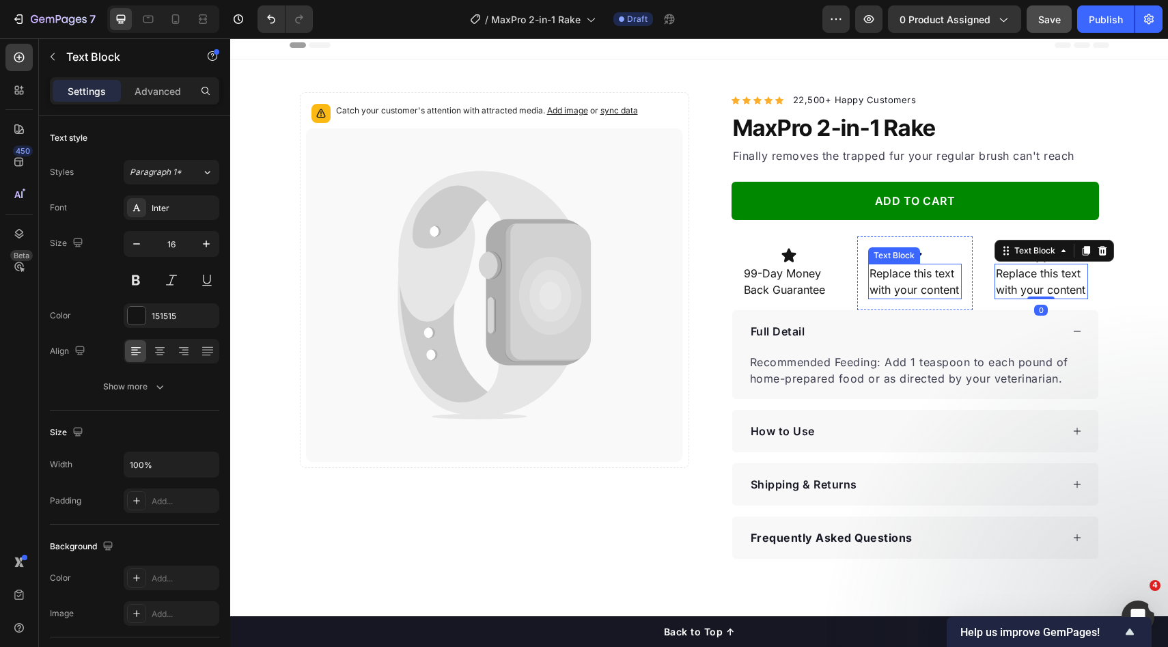
click at [896, 284] on div "Replace this text with your content" at bounding box center [915, 282] width 94 height 36
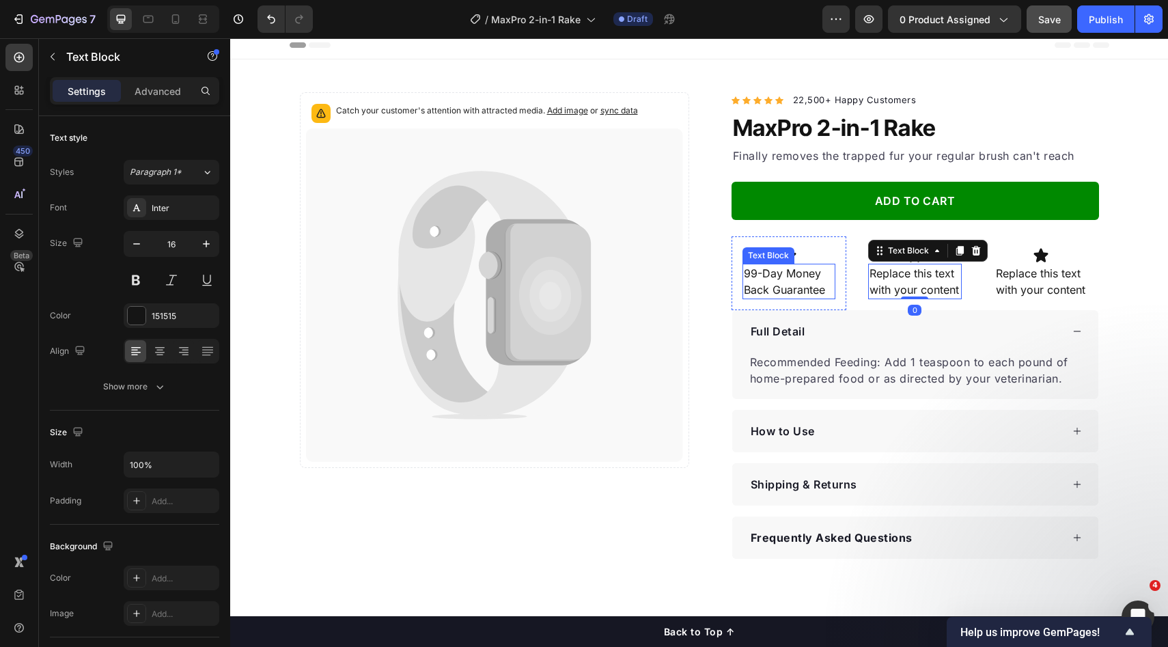
click at [780, 292] on p "99-Day Money Back Guarantee" at bounding box center [789, 281] width 91 height 33
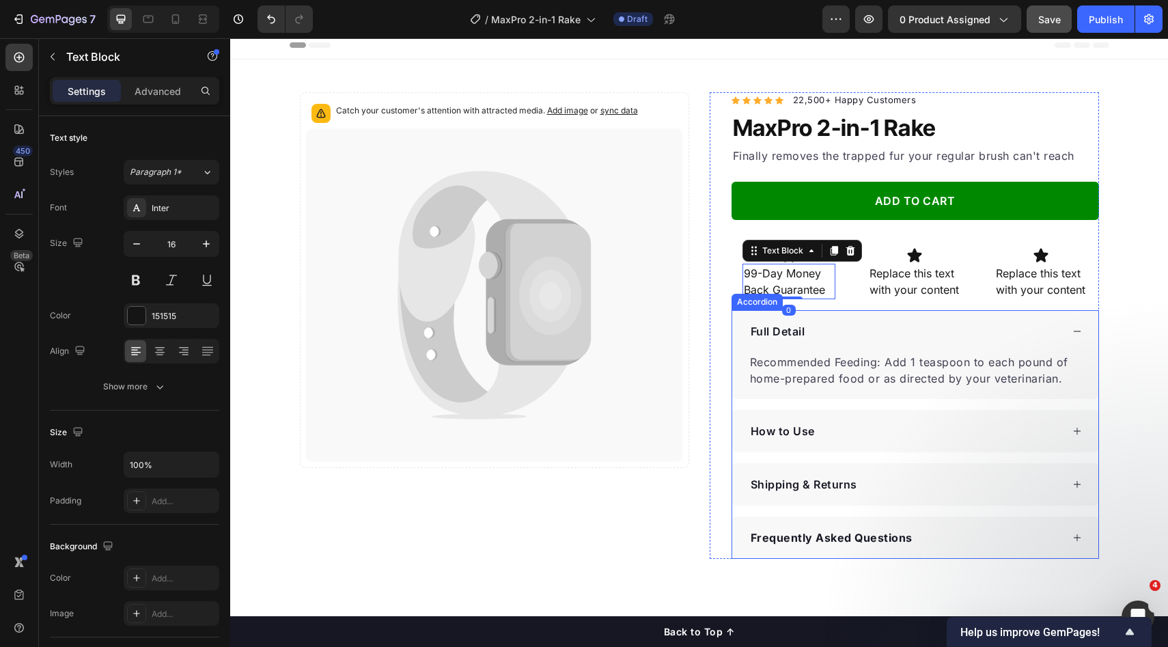
click at [817, 320] on div "Full Detail" at bounding box center [915, 331] width 366 height 42
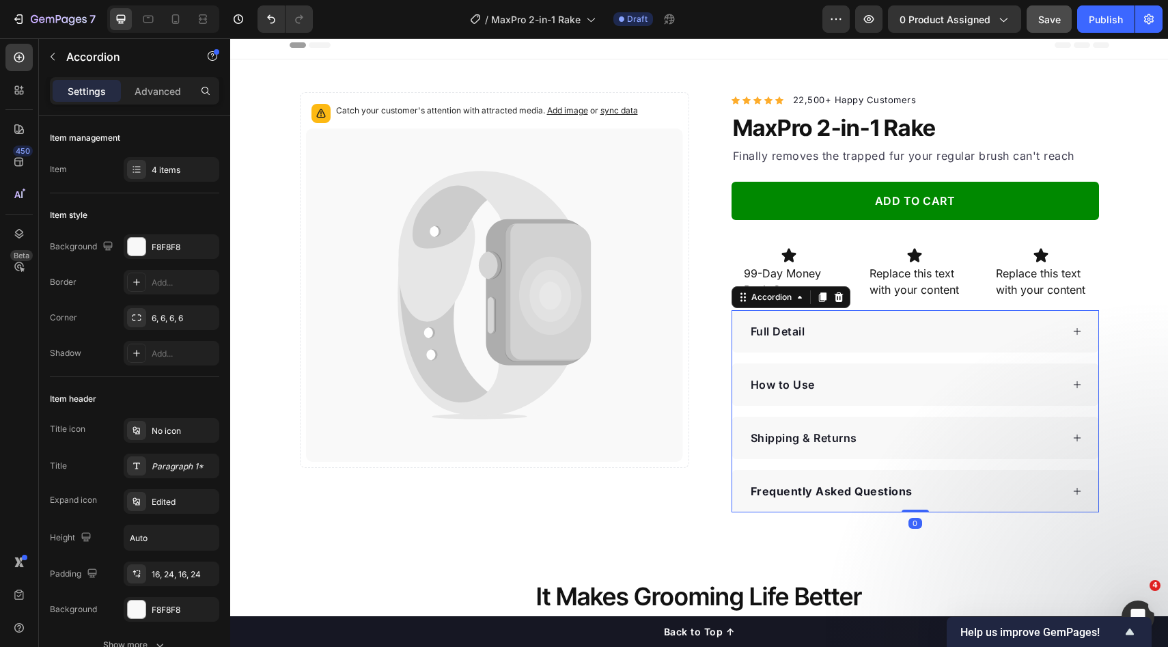
click at [842, 321] on div "Full Detail" at bounding box center [905, 331] width 313 height 20
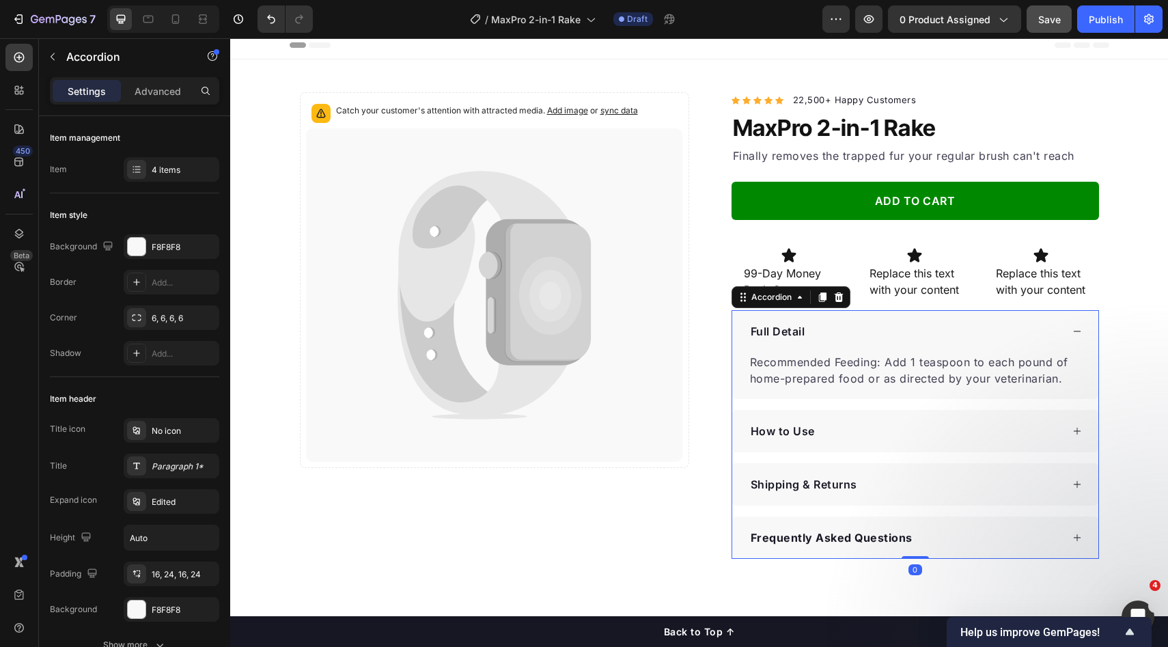
click at [854, 338] on div "Full Detail" at bounding box center [905, 331] width 313 height 20
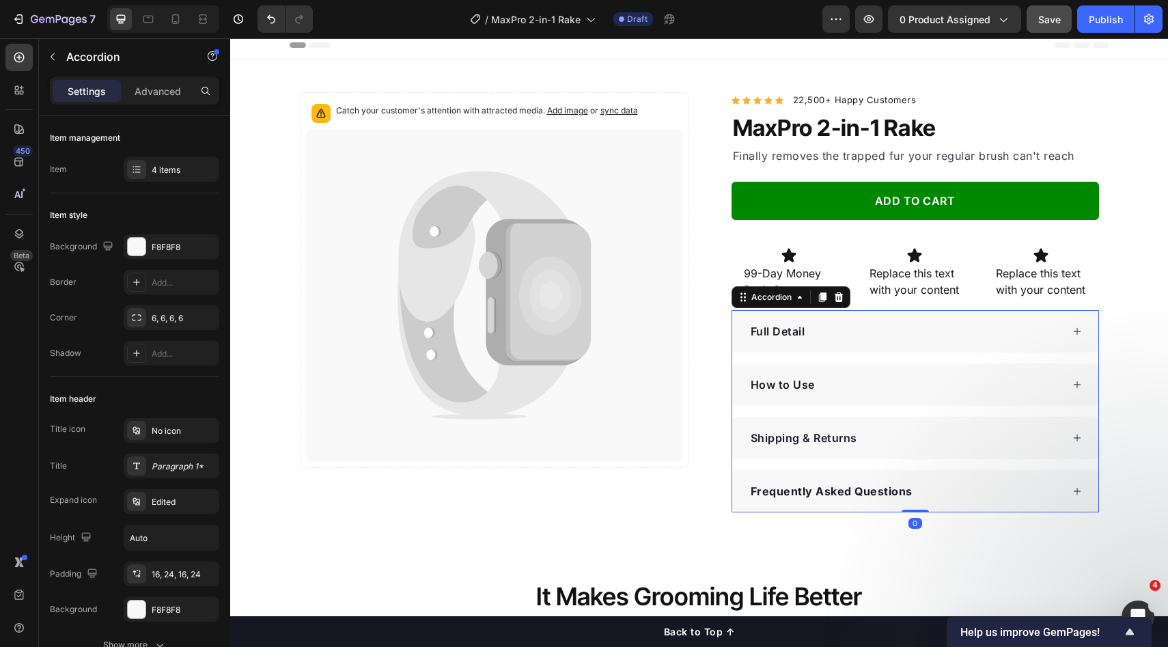
click at [847, 381] on div "How to Use" at bounding box center [905, 384] width 313 height 20
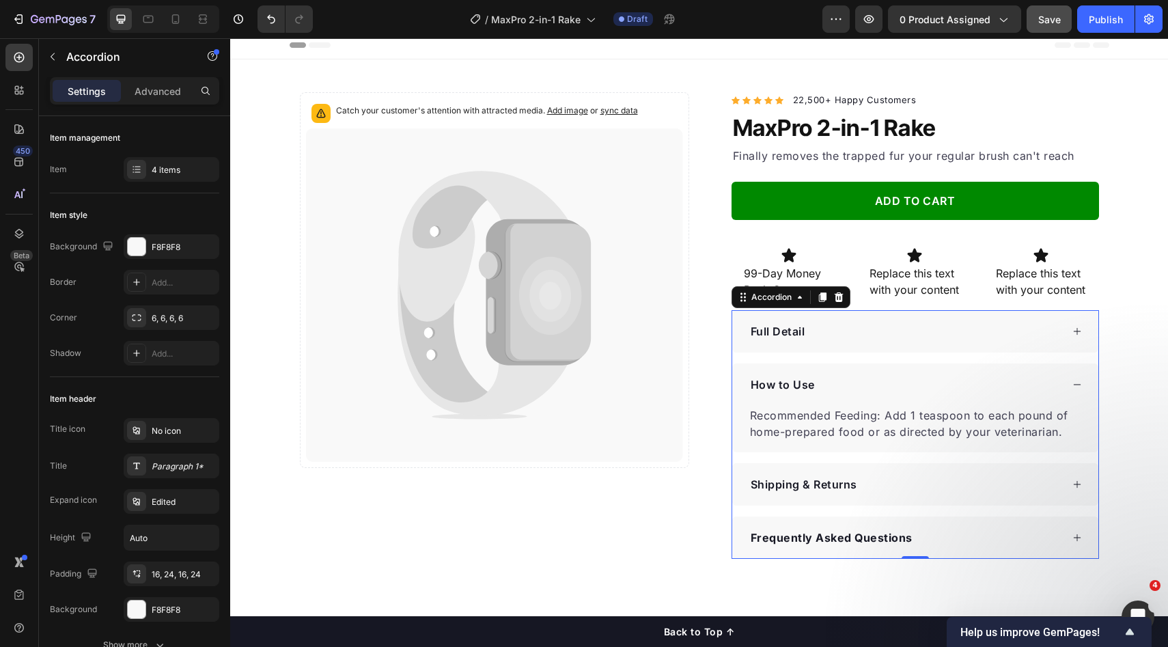
click at [859, 381] on div "How to Use" at bounding box center [905, 384] width 313 height 20
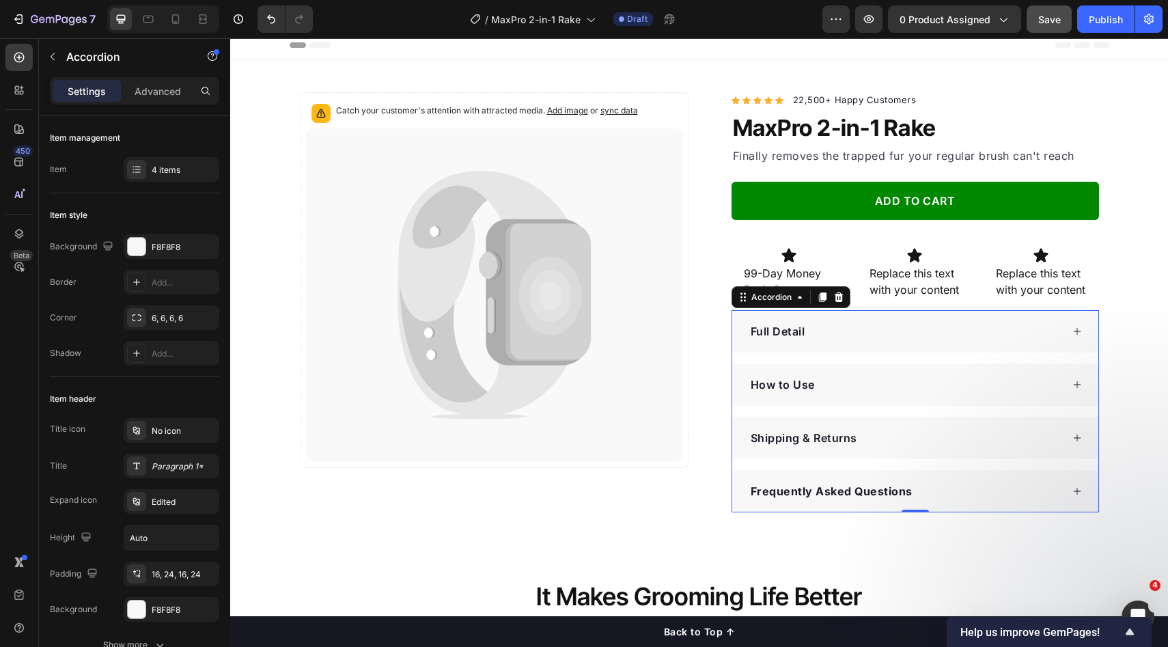
click at [871, 374] on div "How to Use" at bounding box center [905, 384] width 313 height 20
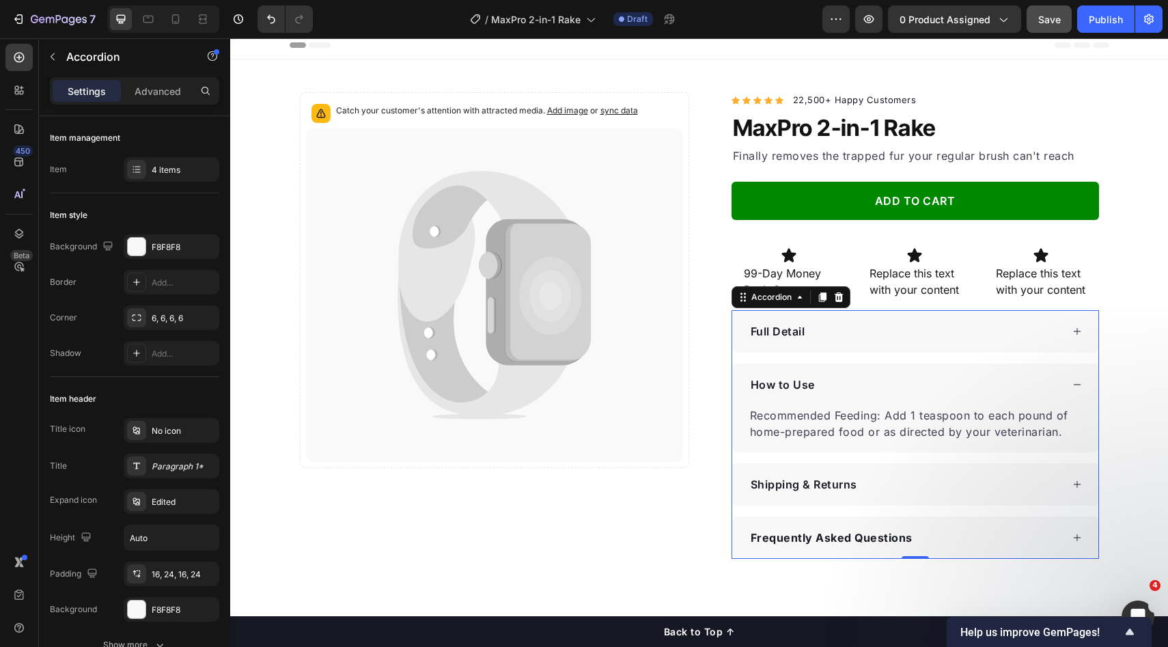
click at [884, 383] on div "How to Use" at bounding box center [905, 384] width 313 height 20
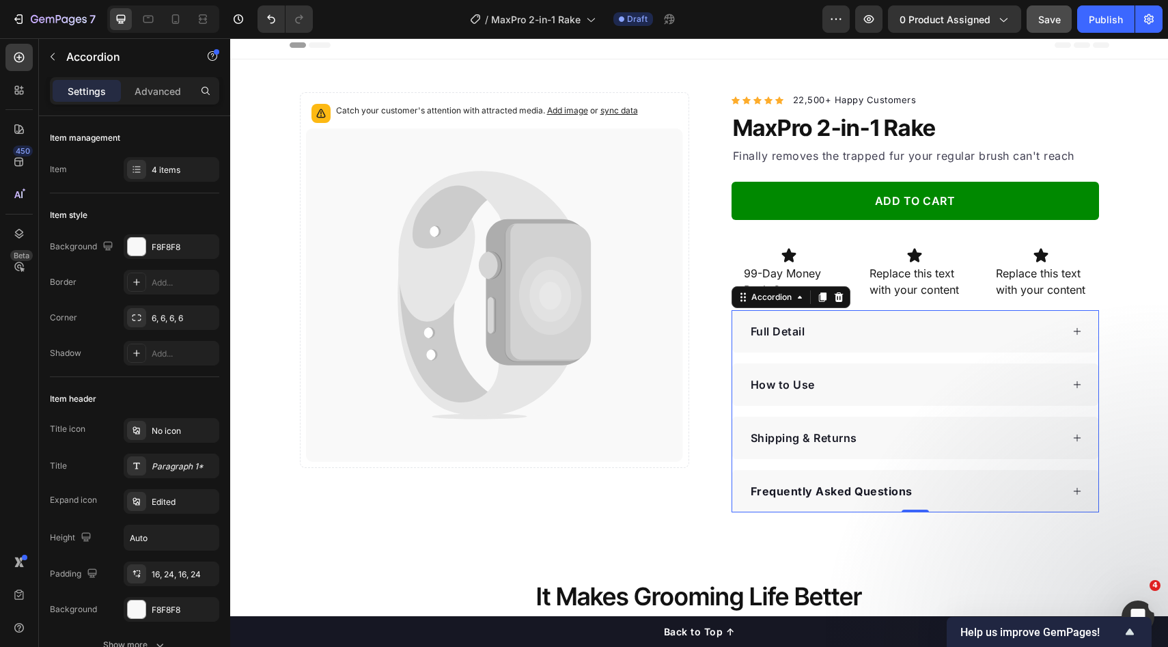
click at [884, 383] on div "How to Use" at bounding box center [905, 384] width 313 height 20
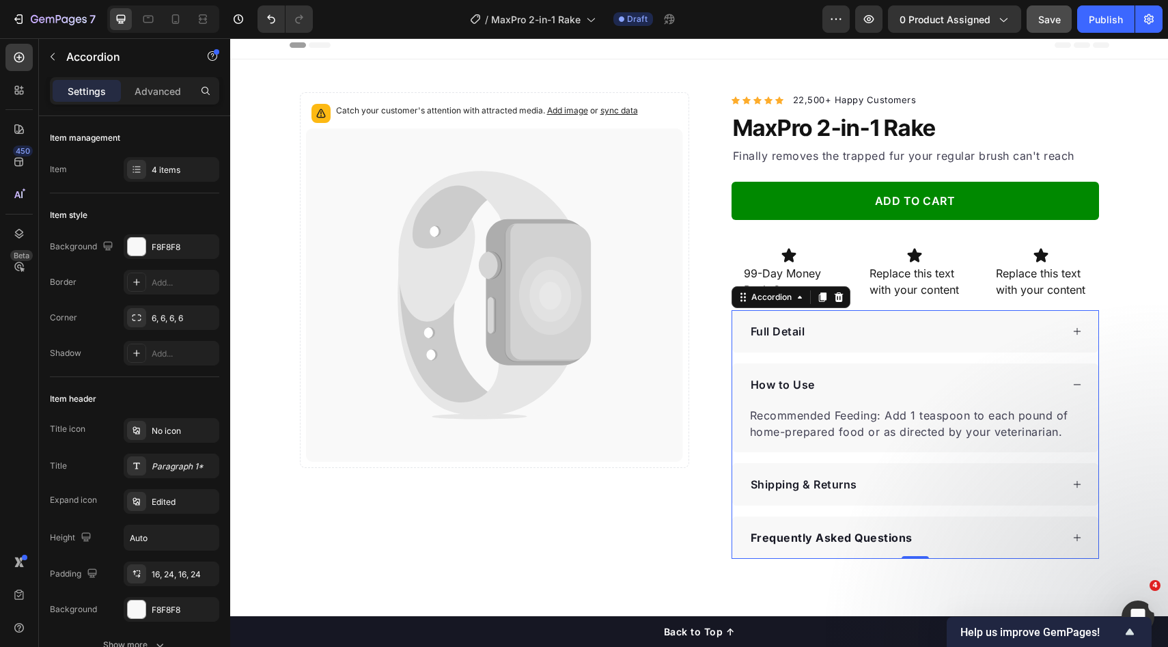
click at [882, 394] on div "How to Use" at bounding box center [905, 384] width 313 height 20
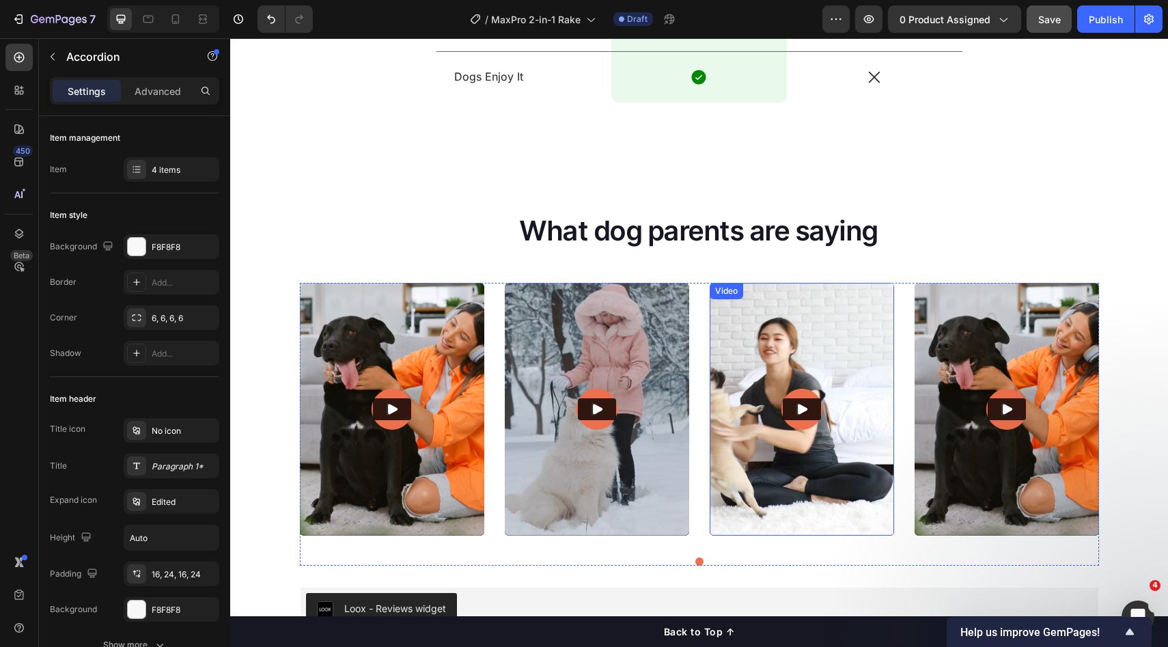
scroll to position [1448, 0]
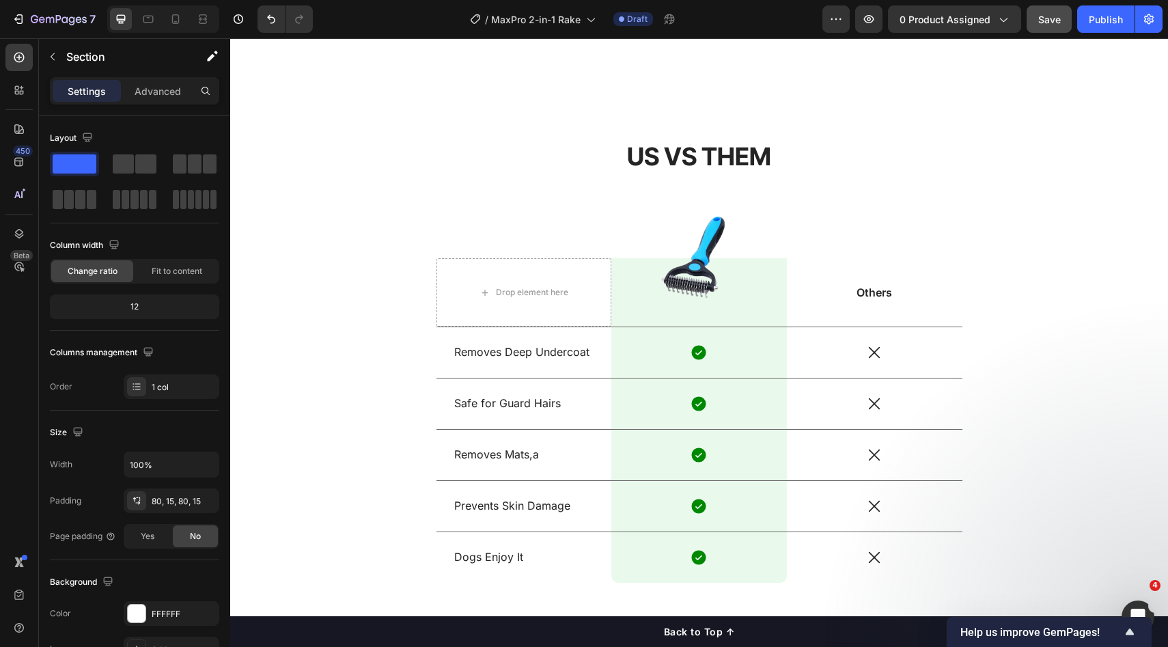
scroll to position [1106, 0]
click at [460, 143] on h2 "US VS THEM" at bounding box center [700, 156] width 526 height 35
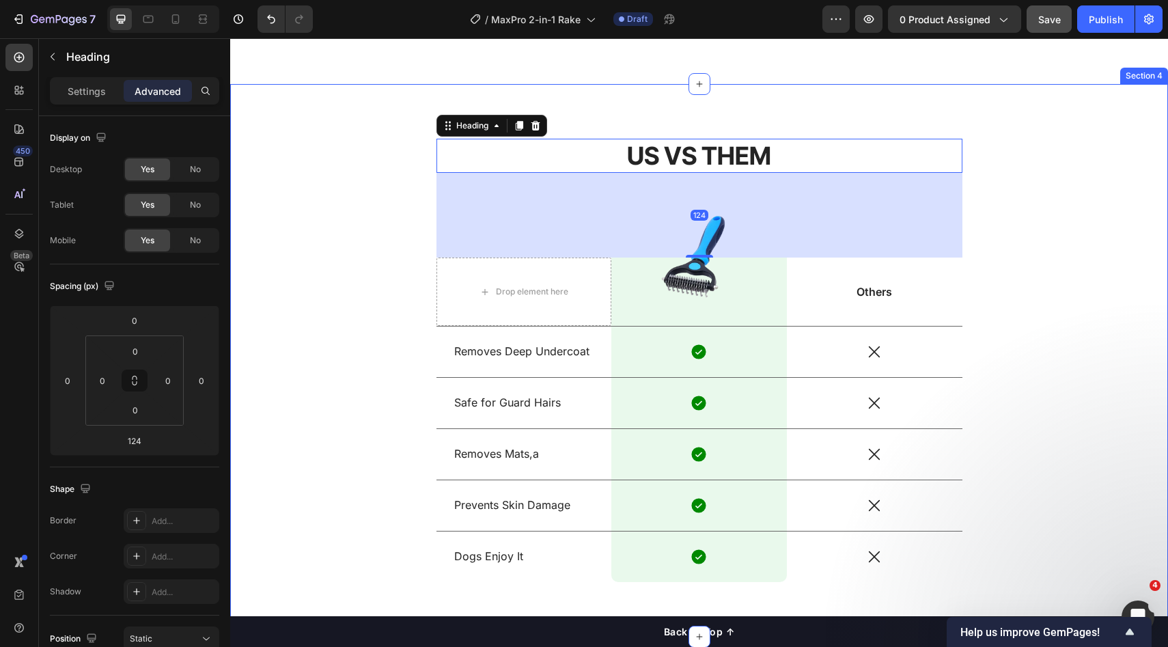
click at [756, 105] on div "US VS THEM Heading 124 Drop element here Image Row Others Text Block Row Remove…" at bounding box center [699, 360] width 938 height 553
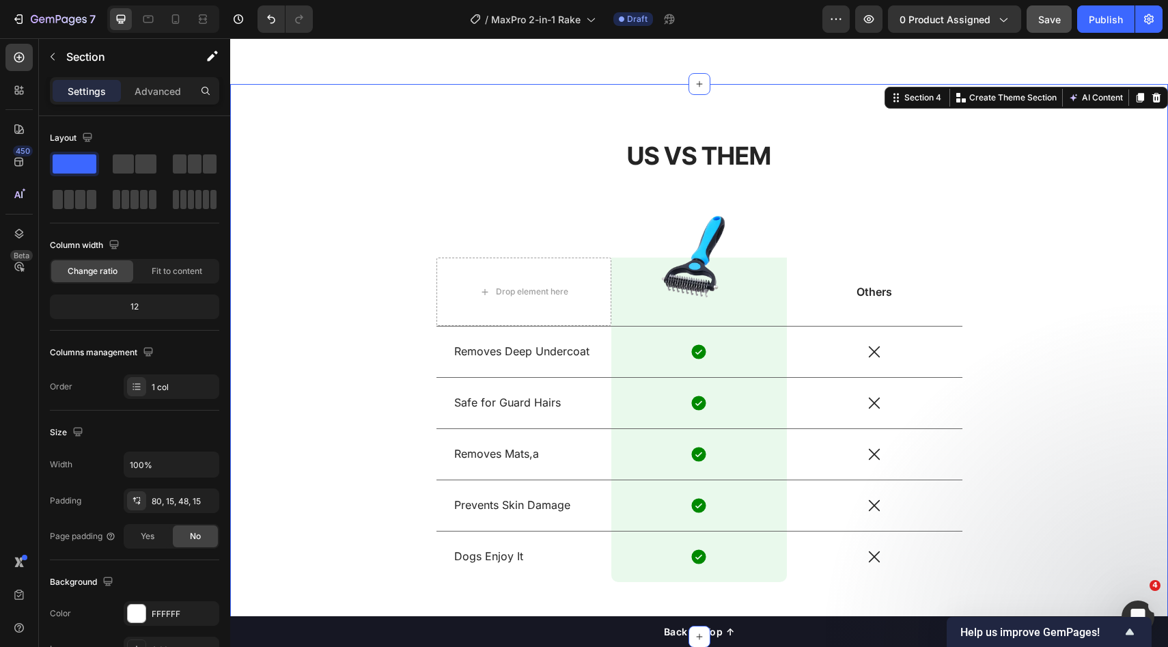
drag, startPoint x: 1123, startPoint y: 96, endPoint x: 888, endPoint y: 273, distance: 294.2
click at [1132, 96] on div at bounding box center [1140, 98] width 16 height 16
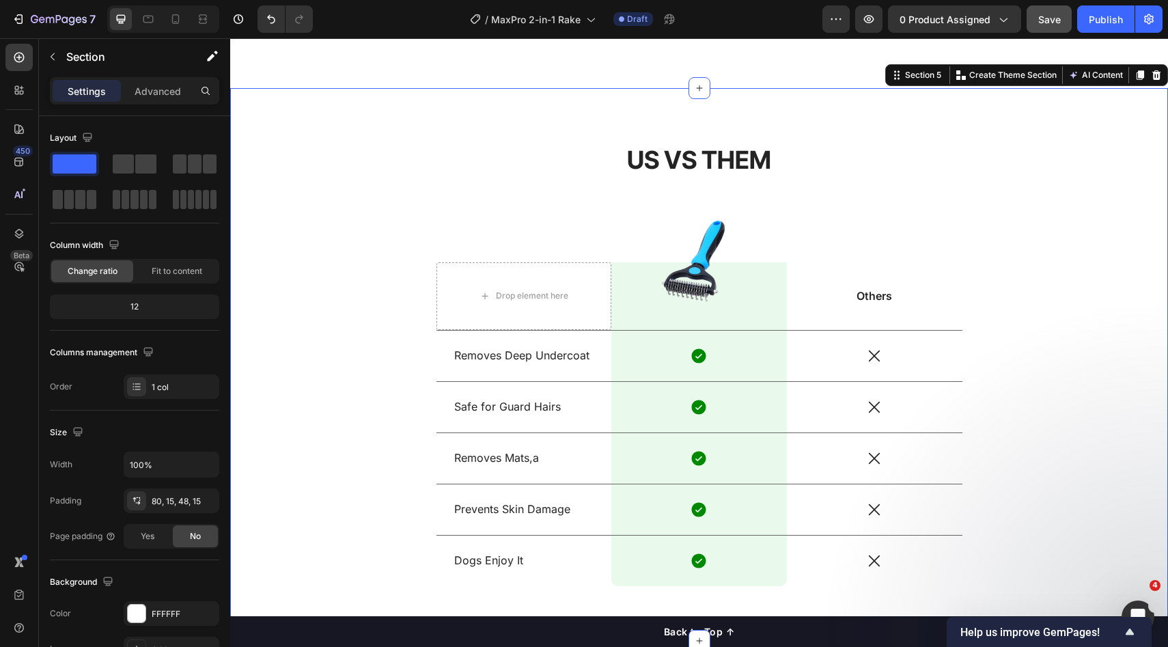
scroll to position [1656, 0]
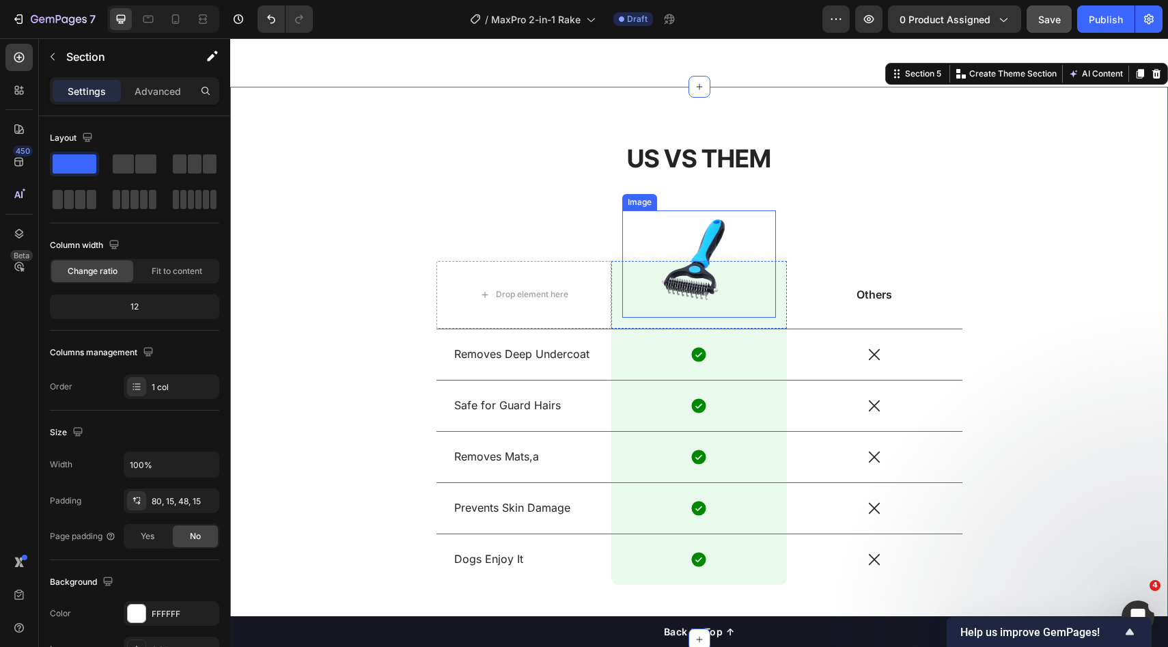
click at [756, 244] on div at bounding box center [699, 263] width 154 height 107
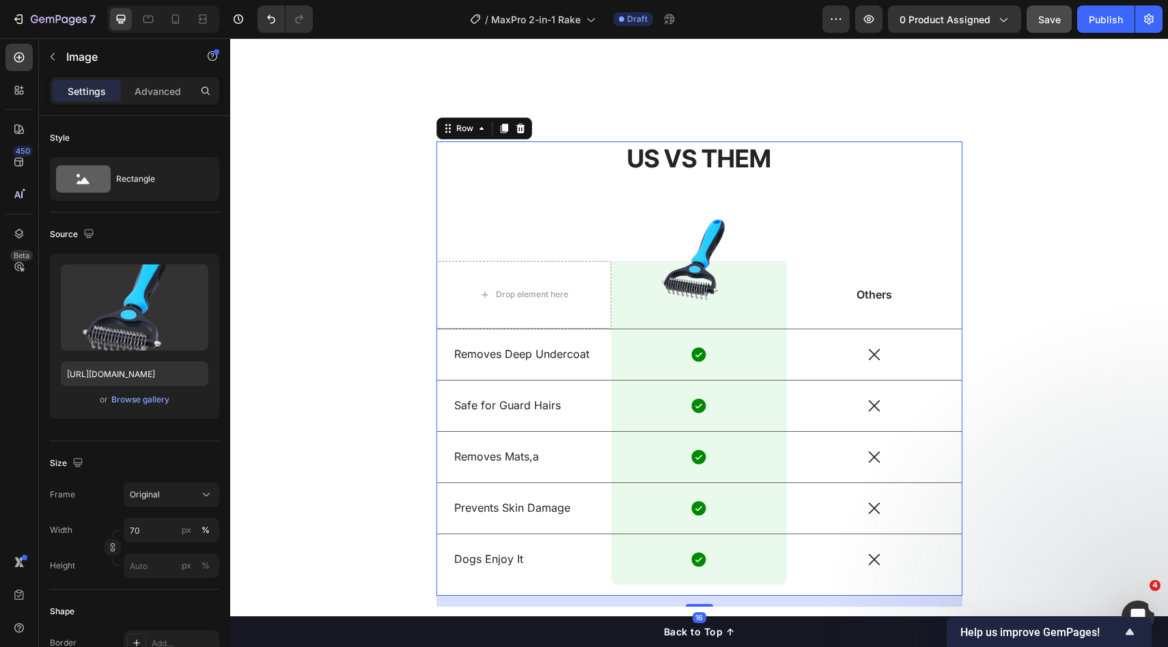
click at [463, 241] on div "US VS THEM Heading Drop element here Image Row Others Text Block Row Removes De…" at bounding box center [700, 368] width 526 height 454
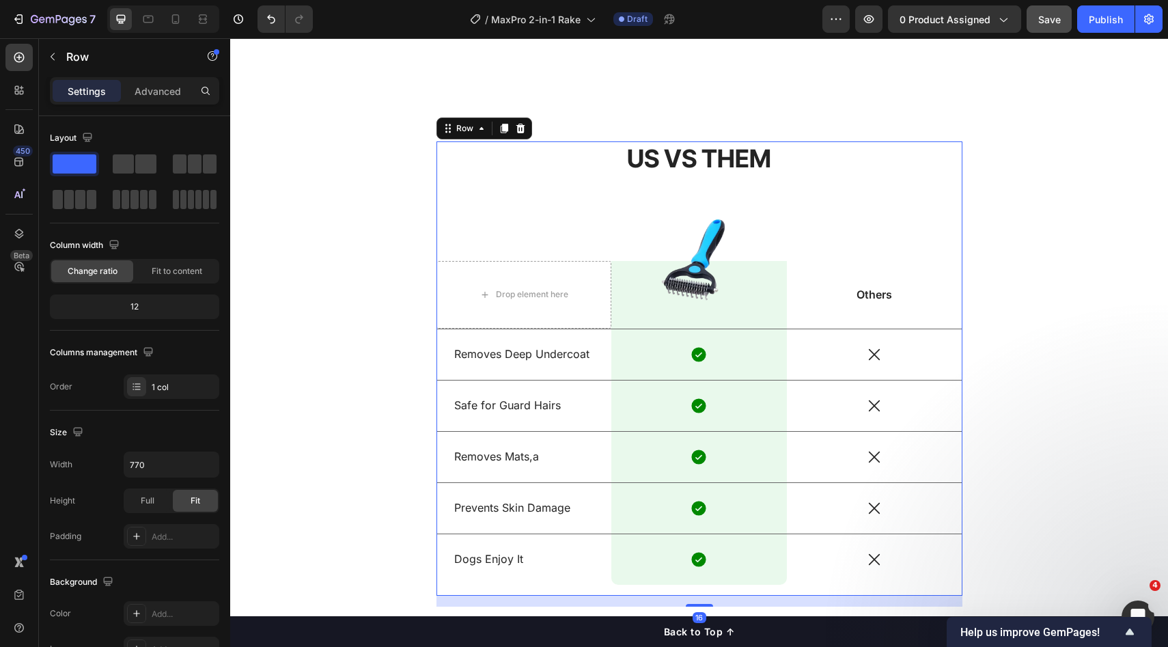
click at [523, 210] on div "US VS THEM Heading Drop element here Image Row Others Text Block Row Removes De…" at bounding box center [700, 368] width 526 height 454
click at [532, 236] on div "US VS THEM Heading Drop element here Image Row Others Text Block Row Removes De…" at bounding box center [700, 368] width 526 height 454
click at [502, 285] on div "Drop element here" at bounding box center [524, 295] width 111 height 22
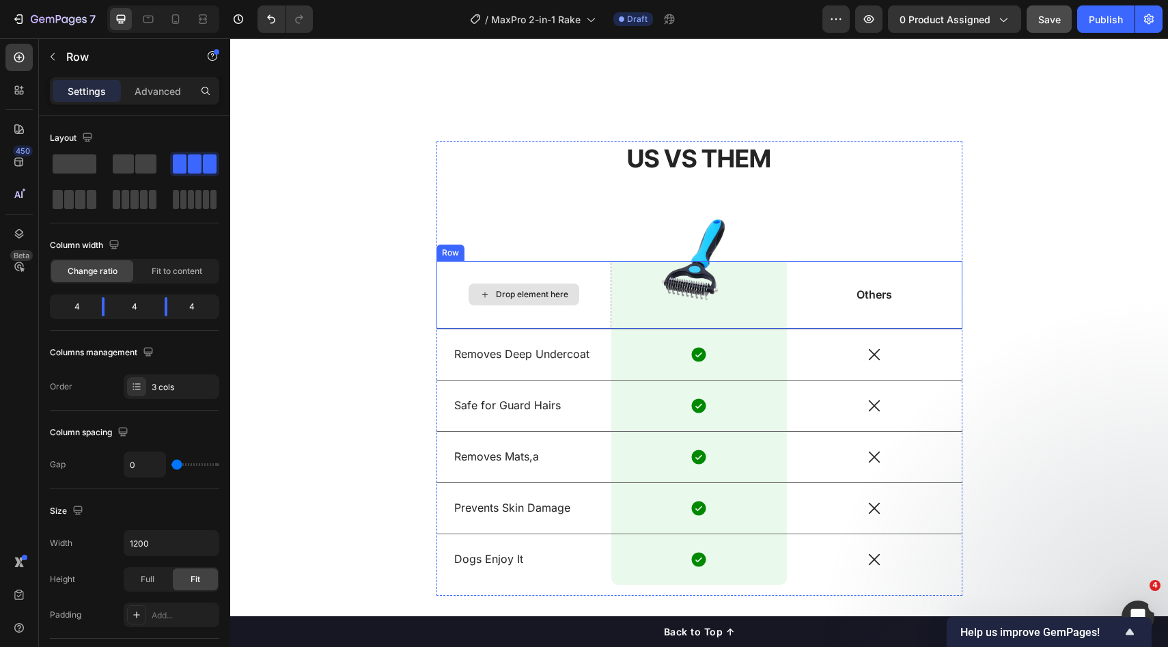
click at [508, 273] on div "Drop element here" at bounding box center [525, 295] width 176 height 68
click at [476, 251] on icon at bounding box center [481, 248] width 11 height 11
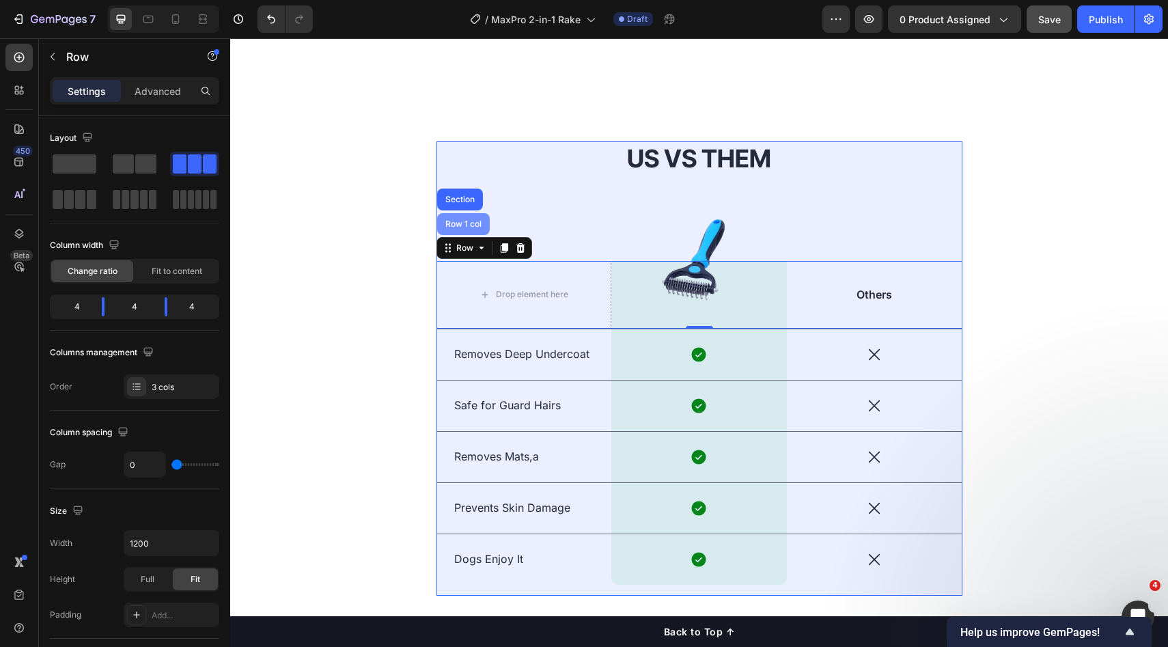
click at [461, 227] on div "Row 1 col" at bounding box center [464, 224] width 42 height 8
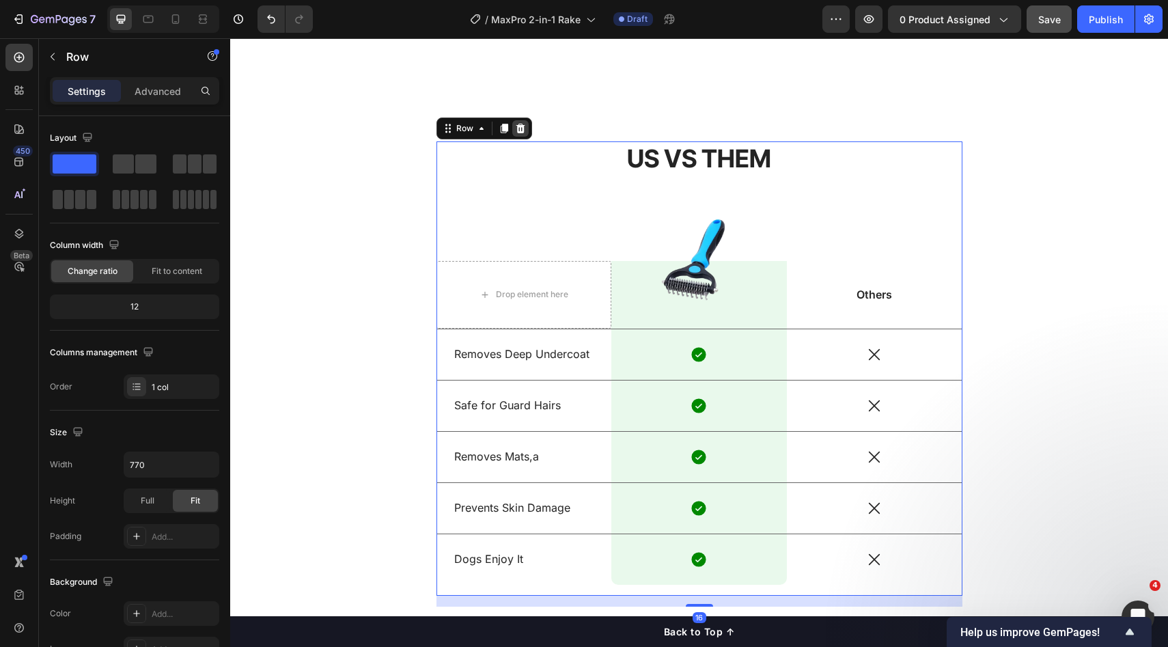
click at [521, 125] on div at bounding box center [520, 128] width 16 height 16
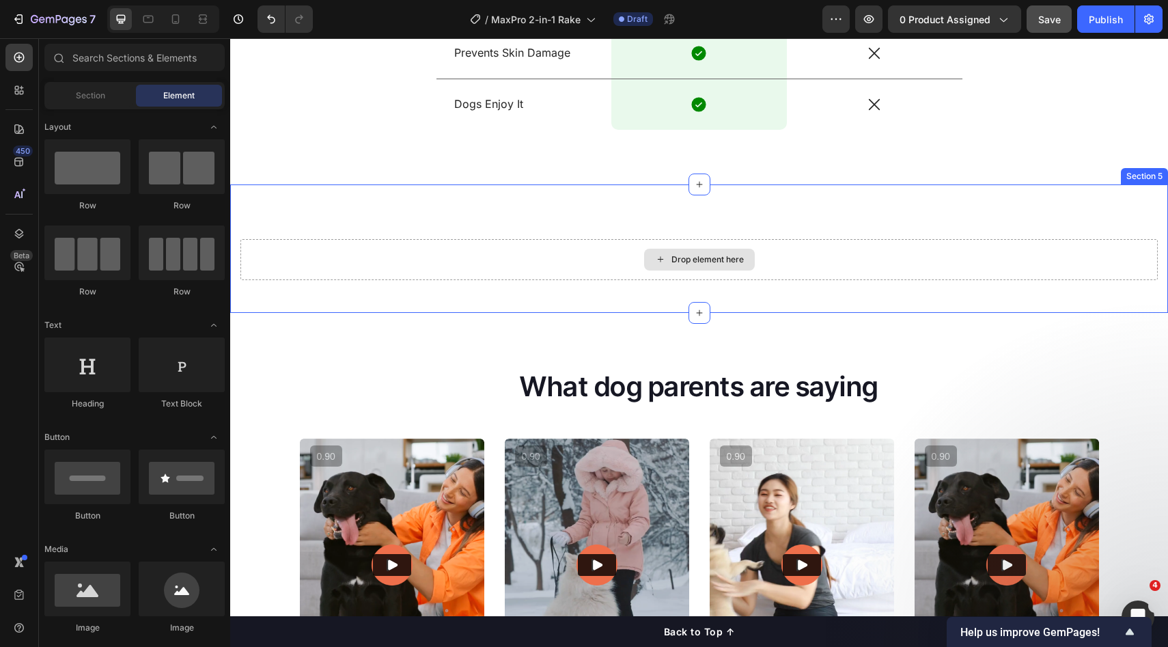
scroll to position [1561, 0]
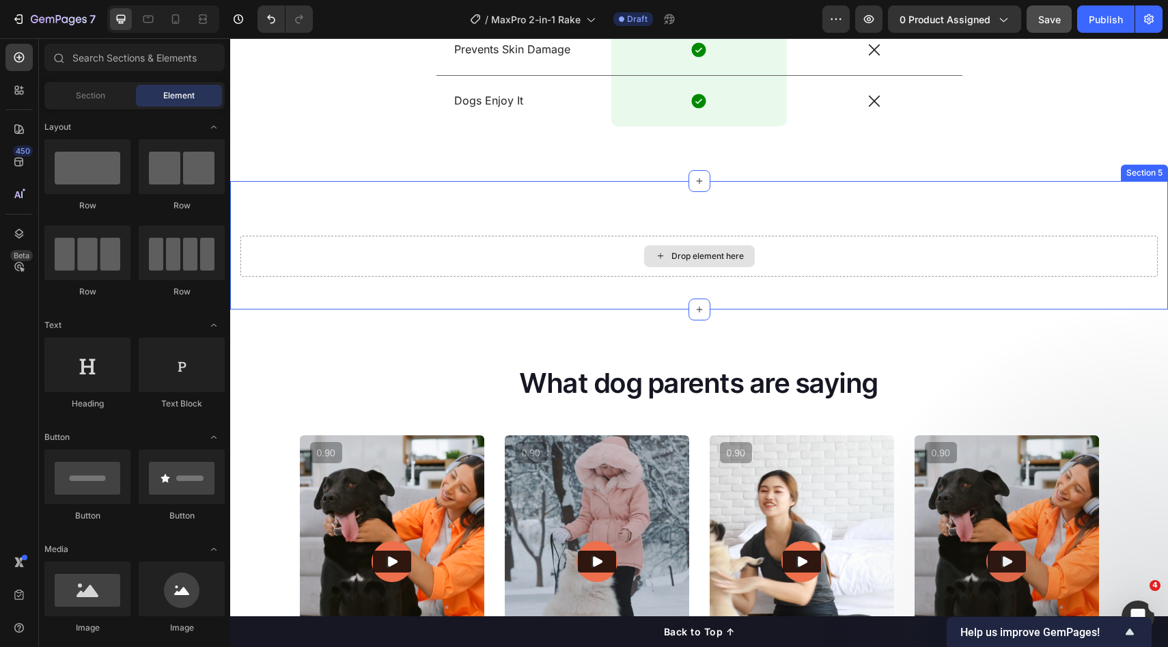
click at [527, 263] on div "Drop element here" at bounding box center [700, 256] width 918 height 41
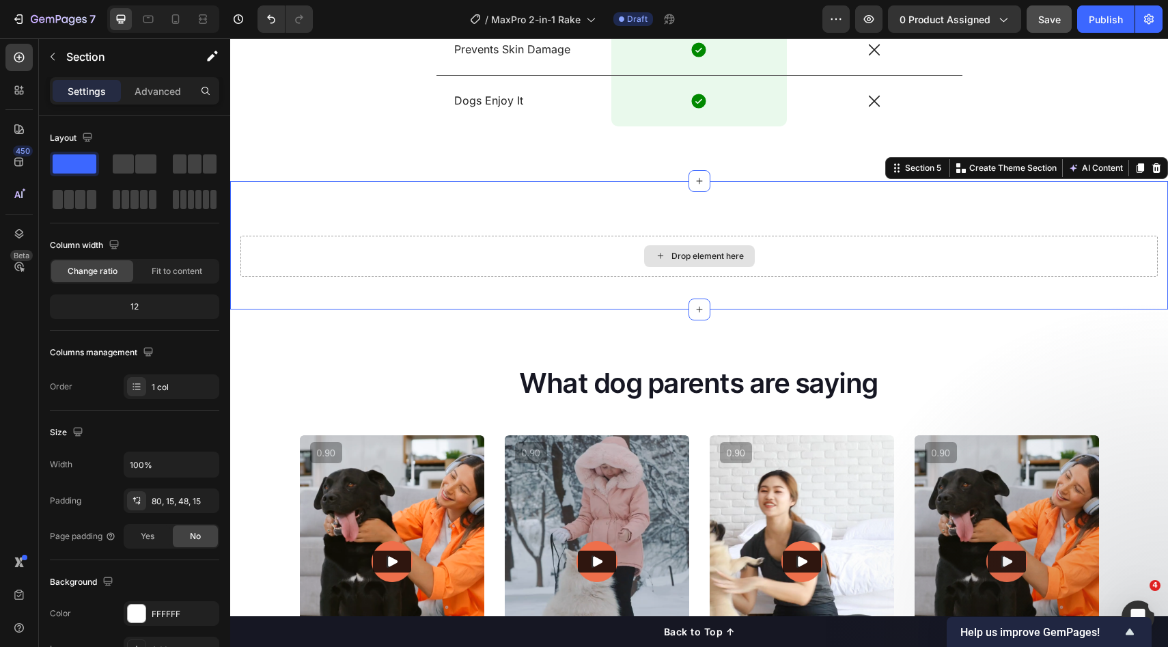
drag, startPoint x: 540, startPoint y: 217, endPoint x: 538, endPoint y: 225, distance: 7.8
click at [539, 221] on div "Drop element here Section 5 You can create reusable sections Create Theme Secti…" at bounding box center [699, 245] width 938 height 128
click at [530, 256] on div "Drop element here" at bounding box center [700, 256] width 918 height 41
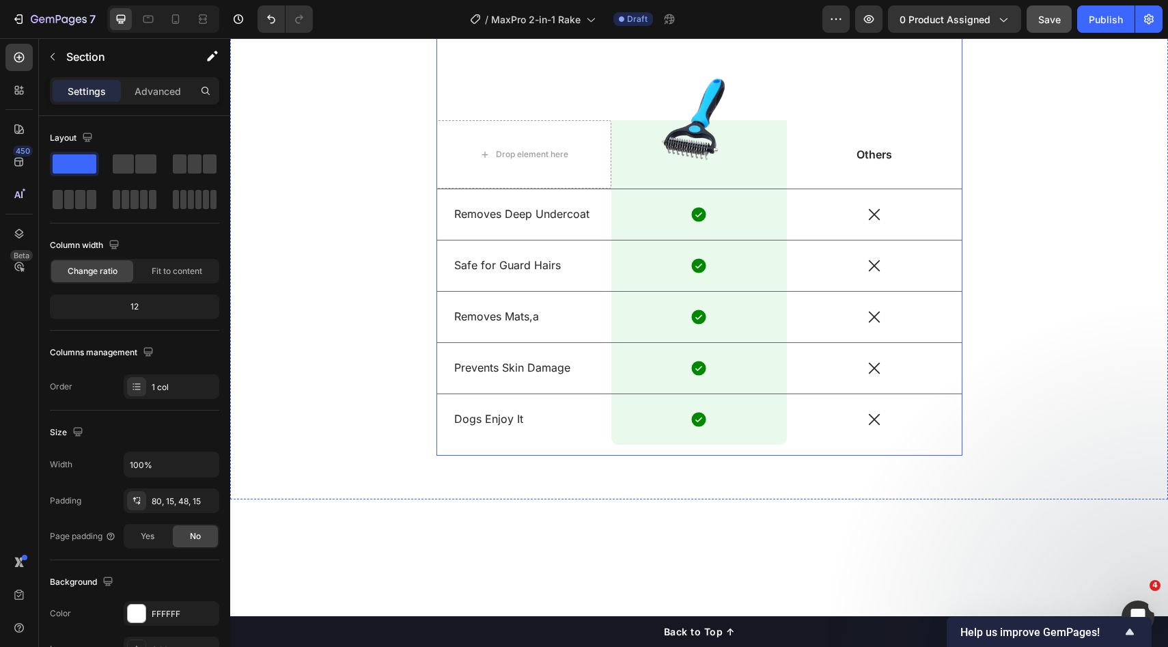
scroll to position [1090, 0]
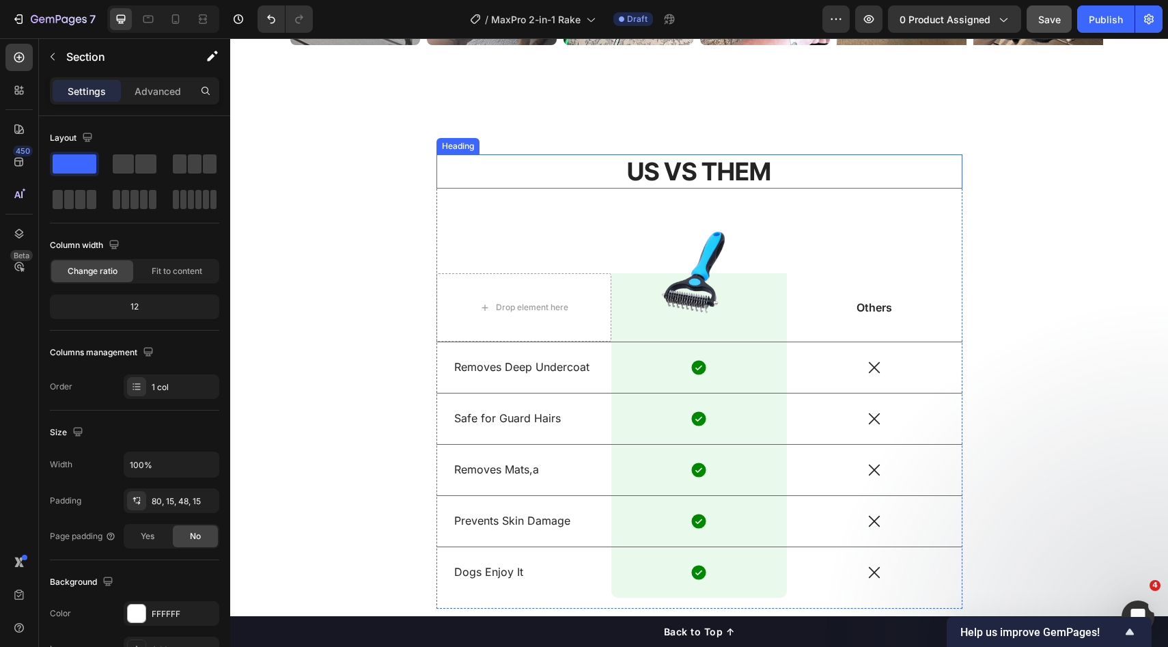
click at [680, 184] on h2 "US VS THEM" at bounding box center [700, 171] width 526 height 35
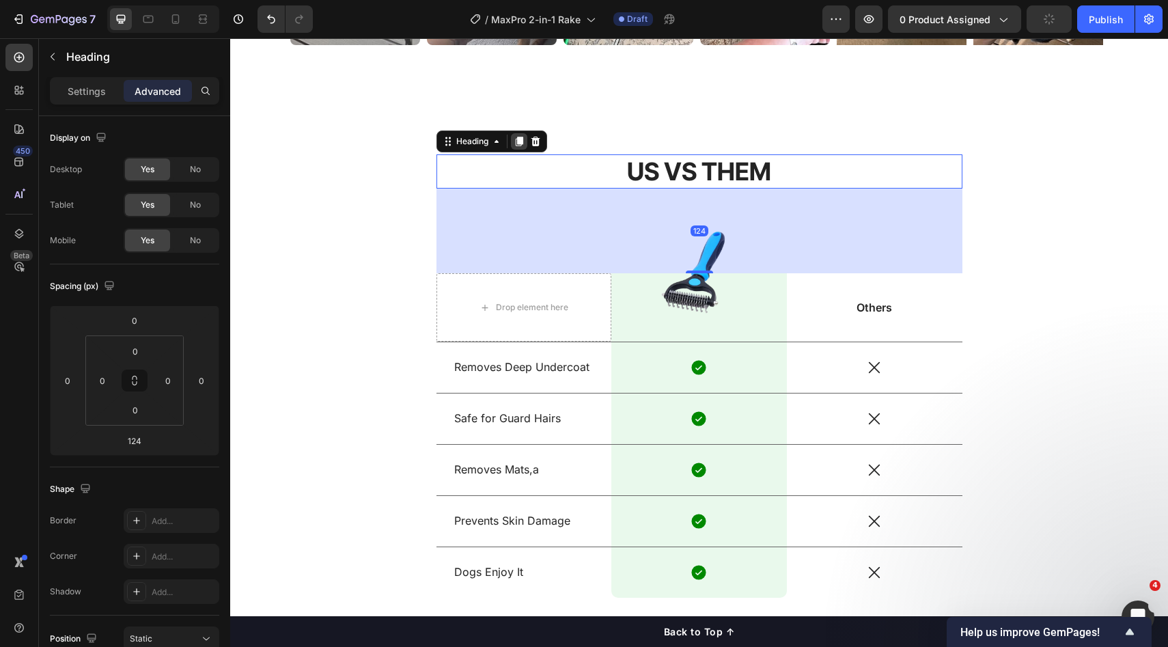
click at [515, 143] on icon at bounding box center [519, 142] width 8 height 10
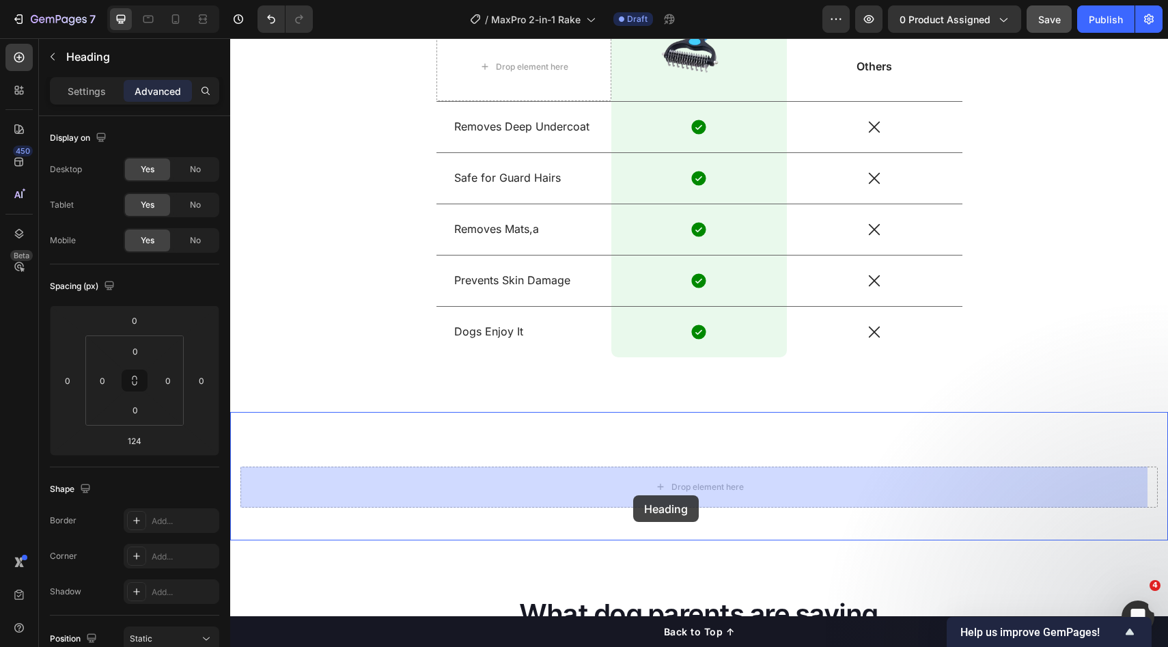
drag, startPoint x: 473, startPoint y: 257, endPoint x: 634, endPoint y: 495, distance: 287.3
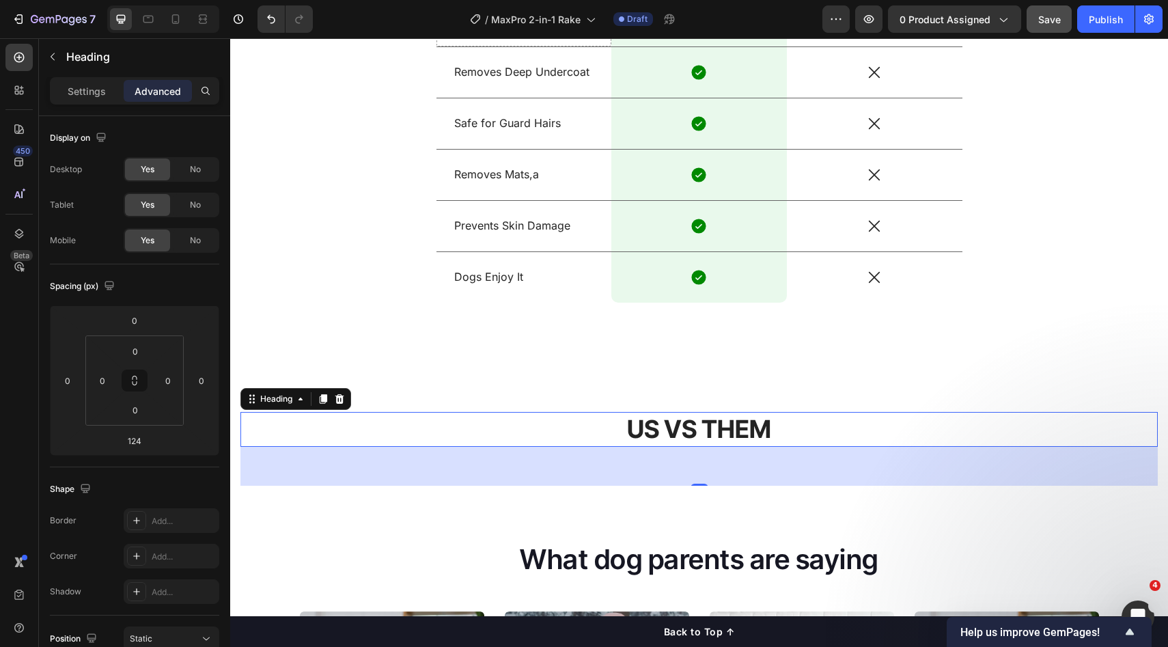
scroll to position [1424, 0]
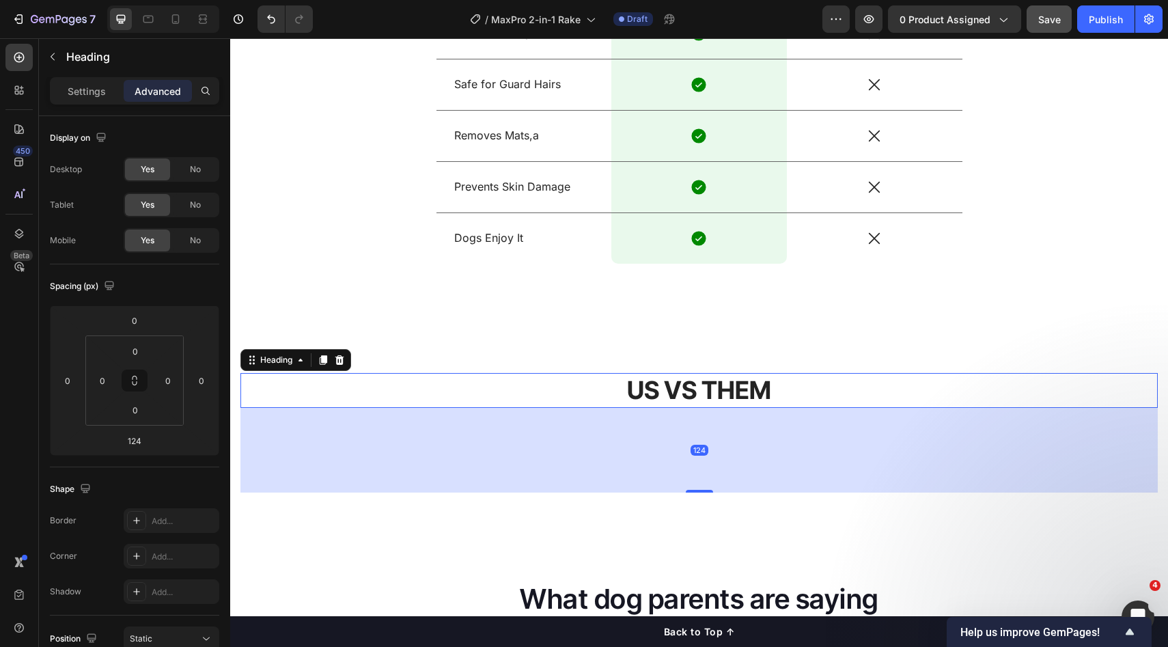
click at [702, 486] on div "124" at bounding box center [700, 450] width 918 height 85
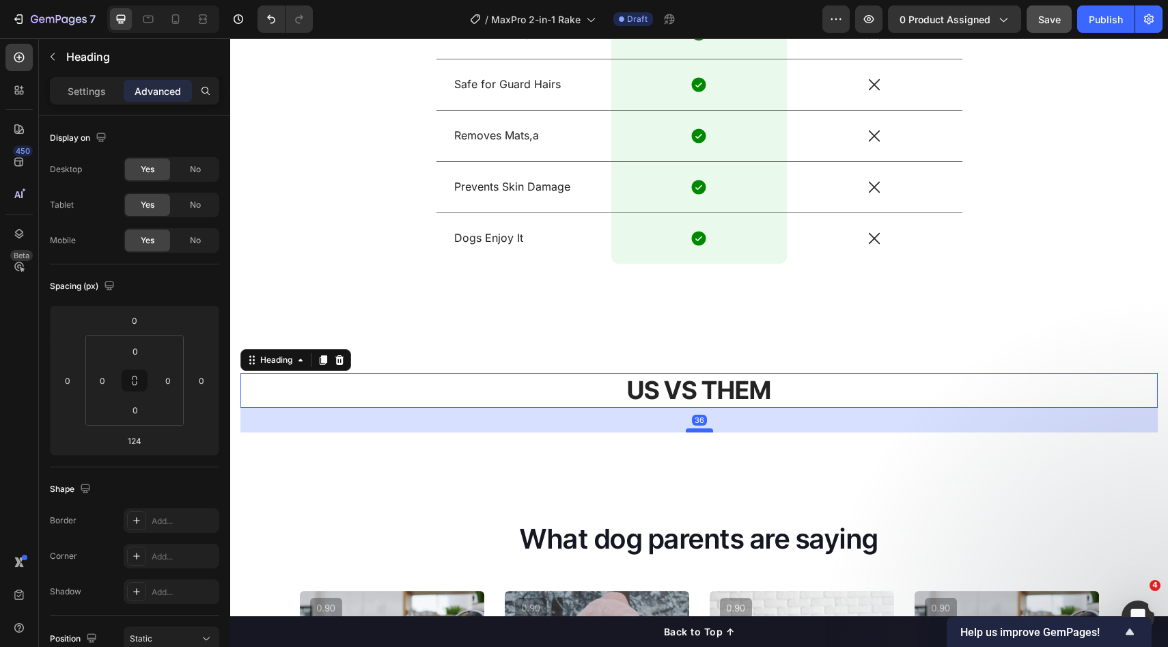
drag, startPoint x: 696, startPoint y: 490, endPoint x: 702, endPoint y: 430, distance: 60.4
click at [702, 430] on div at bounding box center [699, 430] width 27 height 4
type input "36"
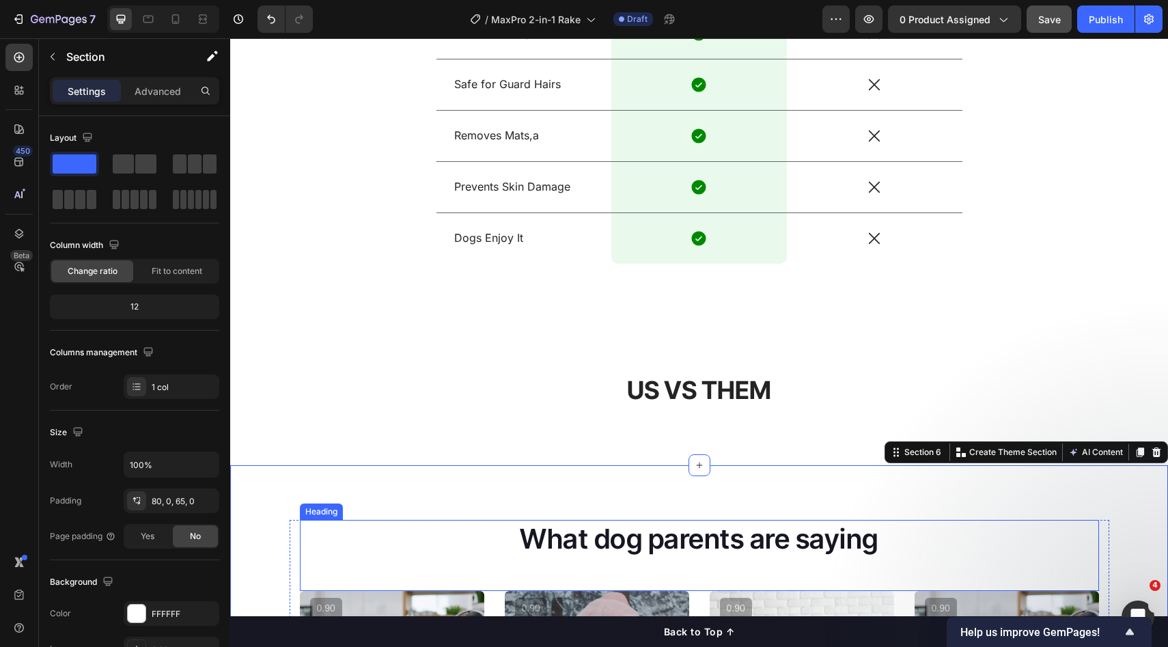
scroll to position [1518, 0]
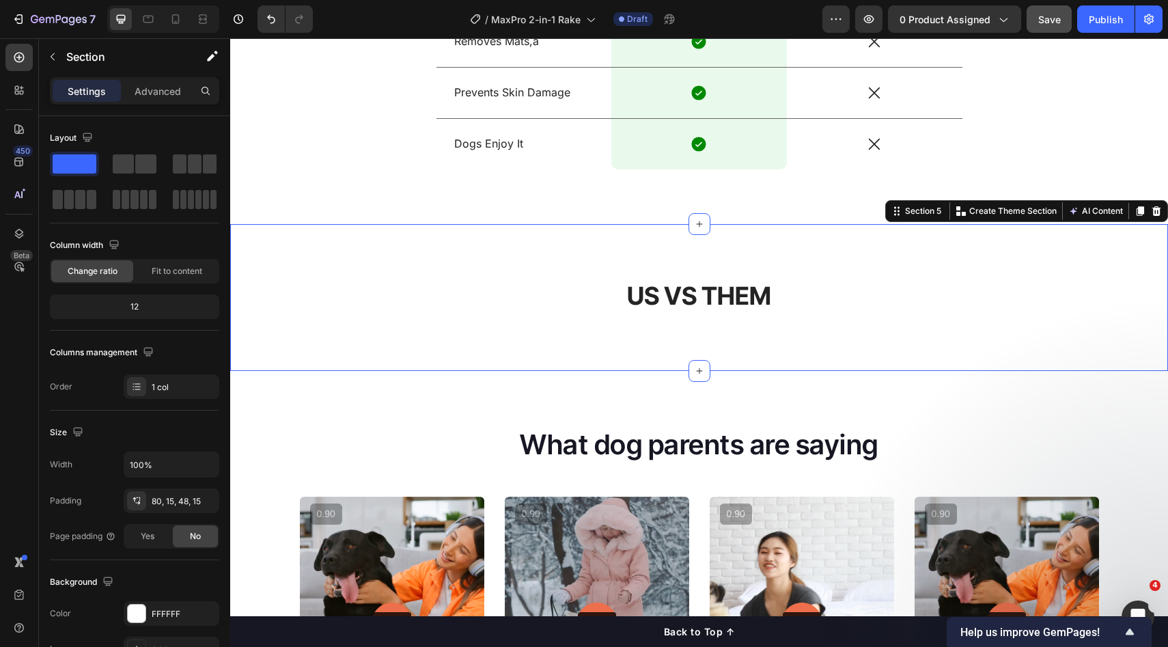
click at [648, 315] on div "US VS THEM Heading" at bounding box center [700, 308] width 918 height 59
click at [698, 297] on h2 "US VS THEM" at bounding box center [700, 296] width 918 height 35
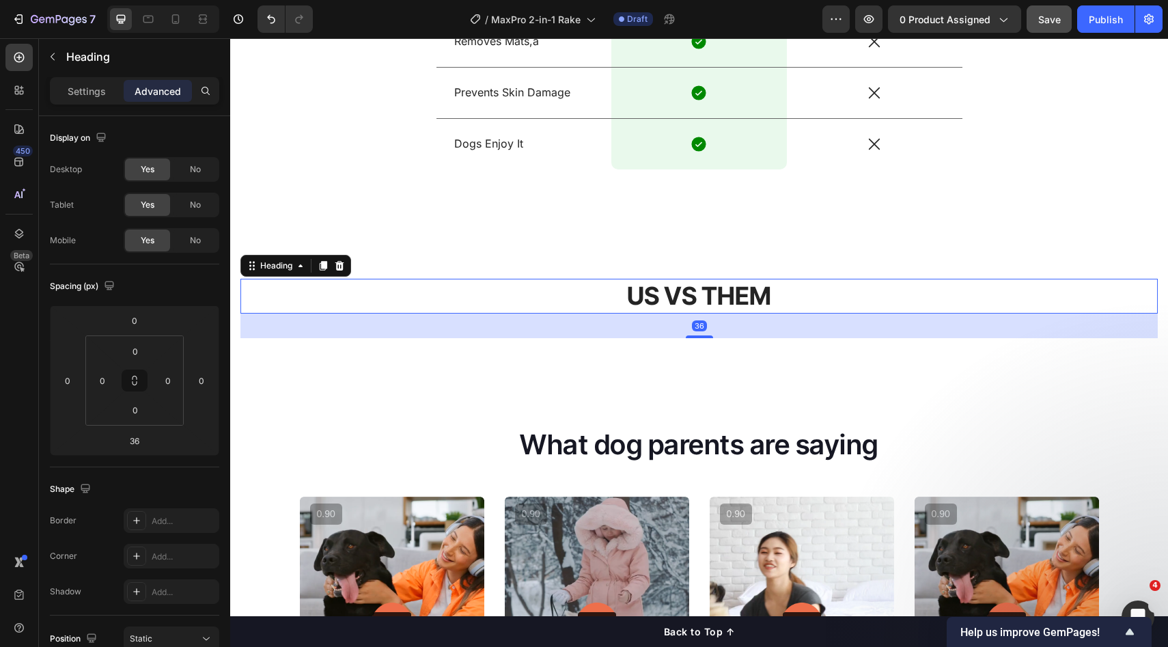
click at [698, 297] on h2 "US VS THEM" at bounding box center [700, 296] width 918 height 35
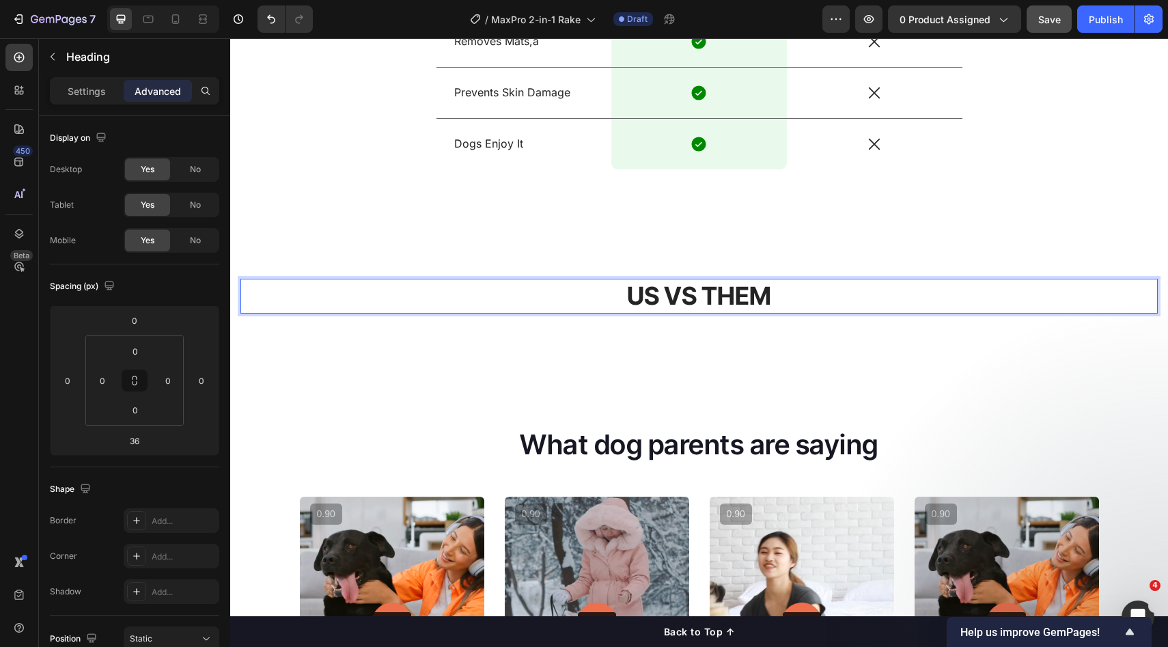
click at [696, 298] on p "US VS THEM" at bounding box center [699, 296] width 915 height 32
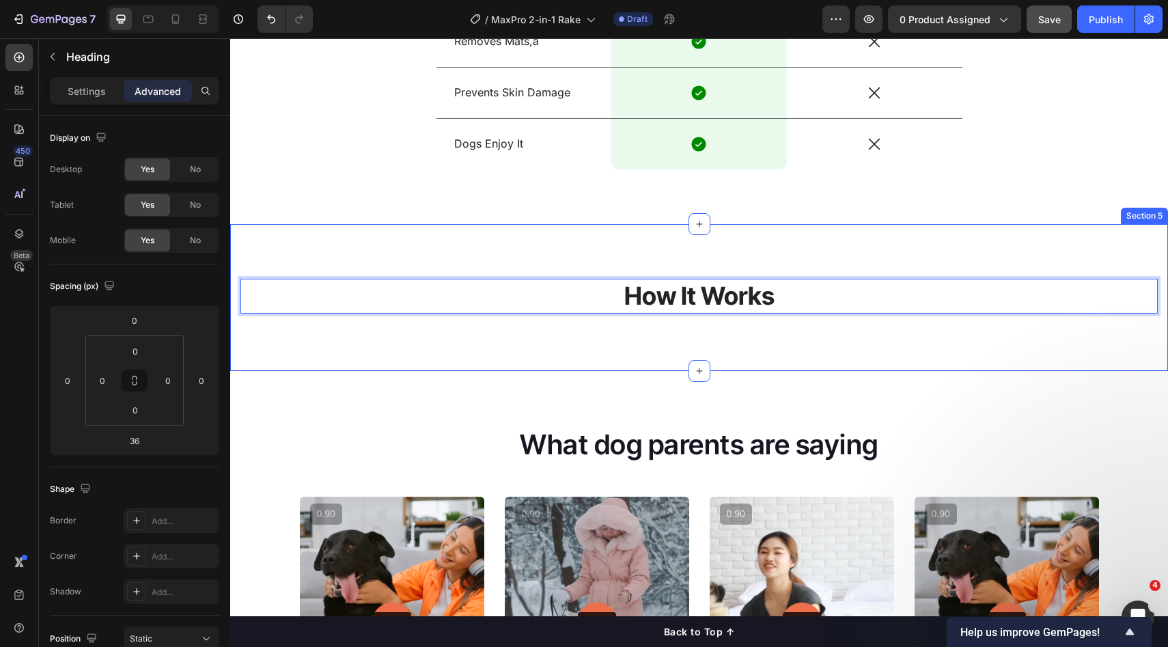
click at [641, 331] on div "How It Works Heading 36" at bounding box center [700, 308] width 918 height 59
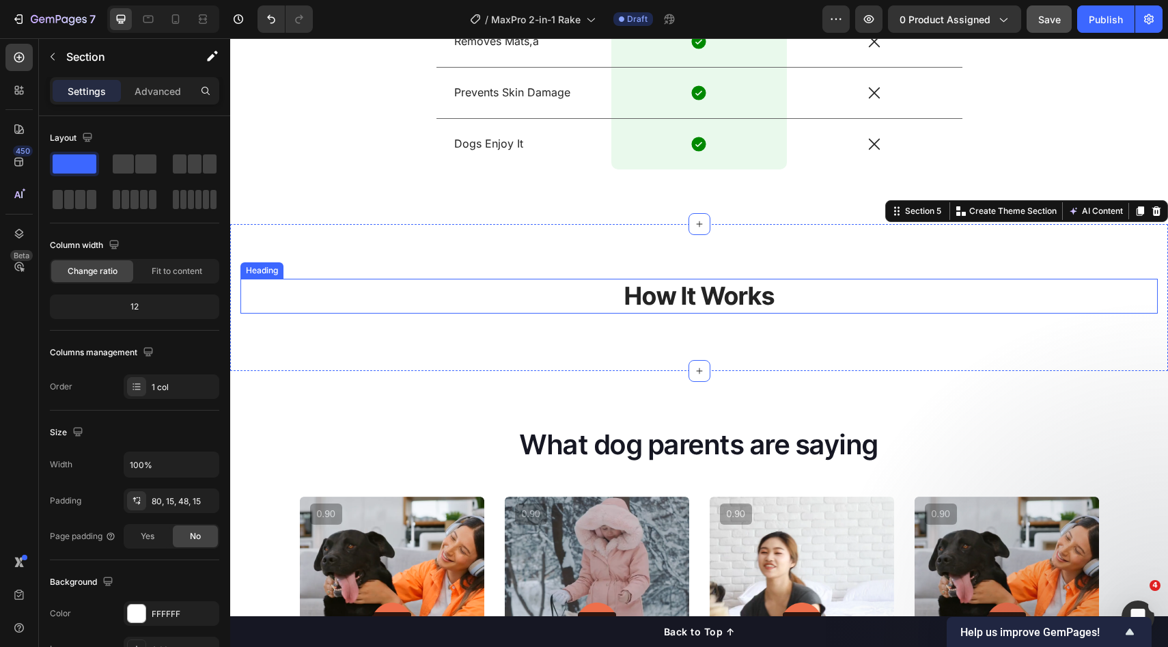
click at [802, 306] on p "How It Works" at bounding box center [699, 296] width 915 height 32
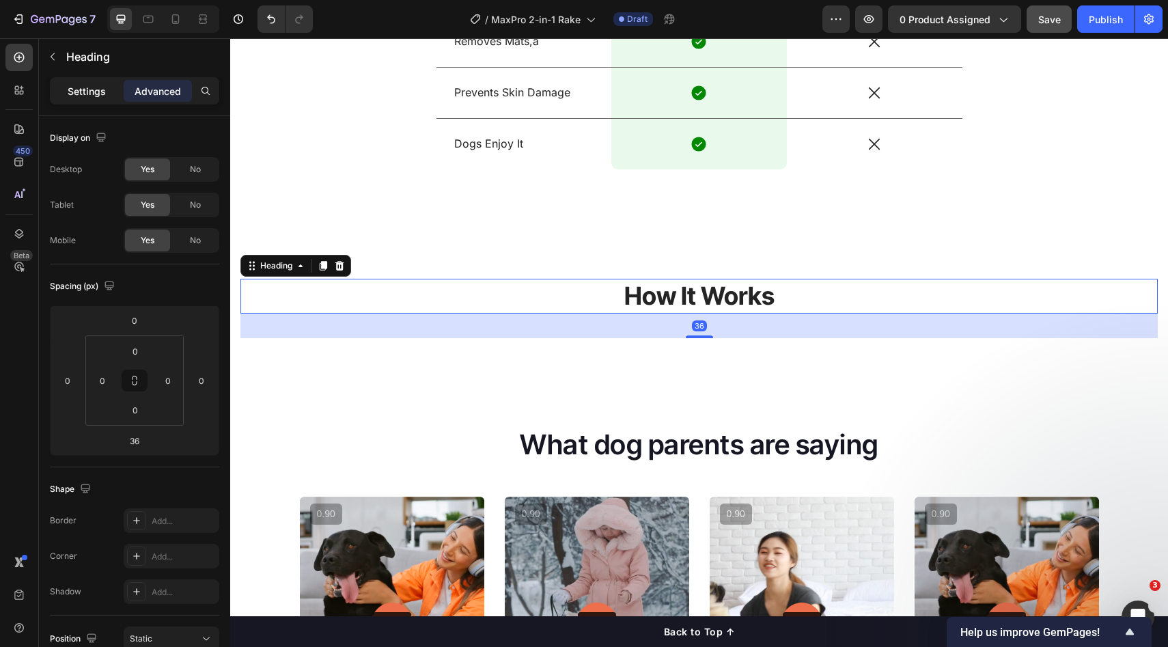
click at [79, 90] on p "Settings" at bounding box center [87, 91] width 38 height 14
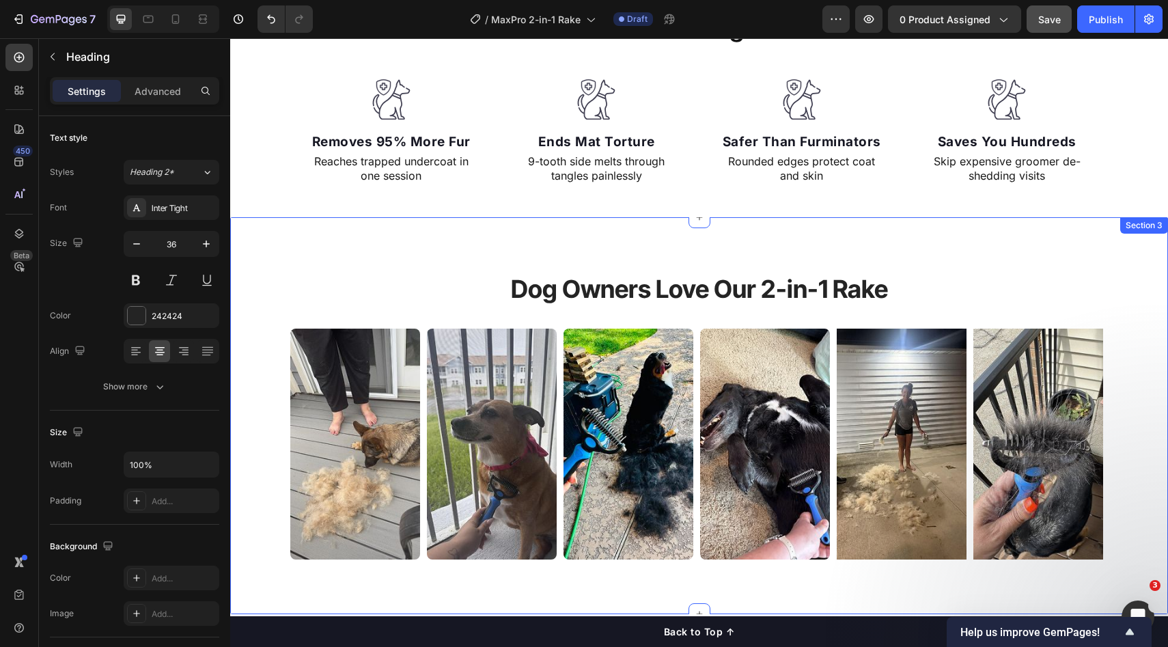
scroll to position [557, 0]
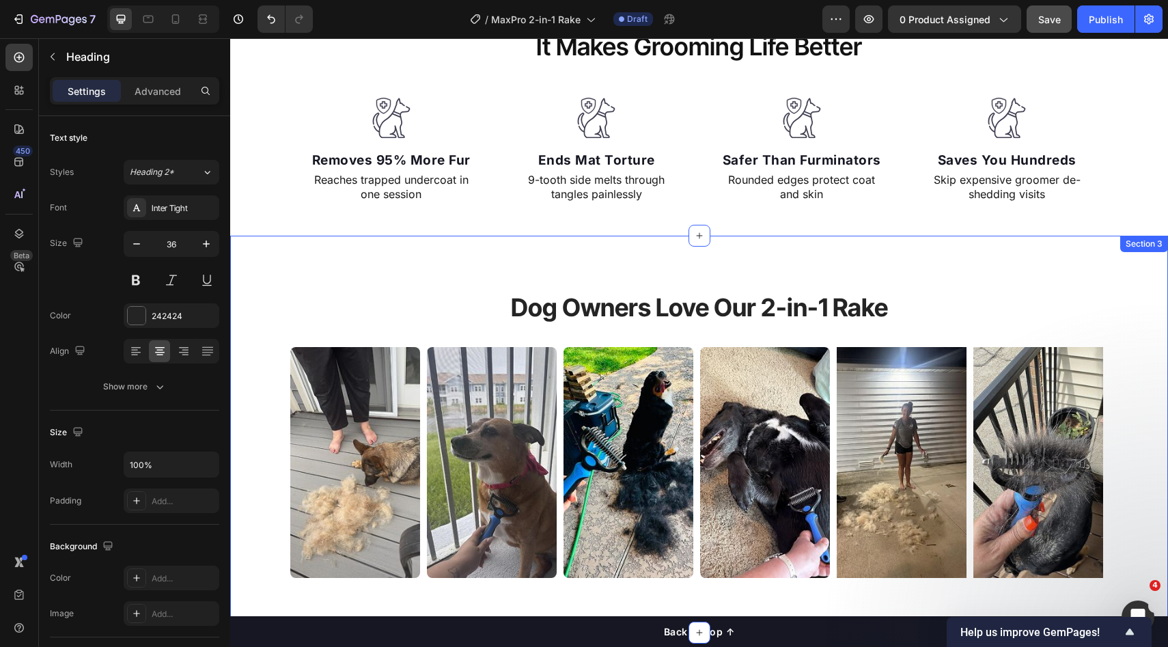
click at [521, 300] on h2 "Dog Owners Love Our 2-in-1 Rake" at bounding box center [700, 307] width 820 height 35
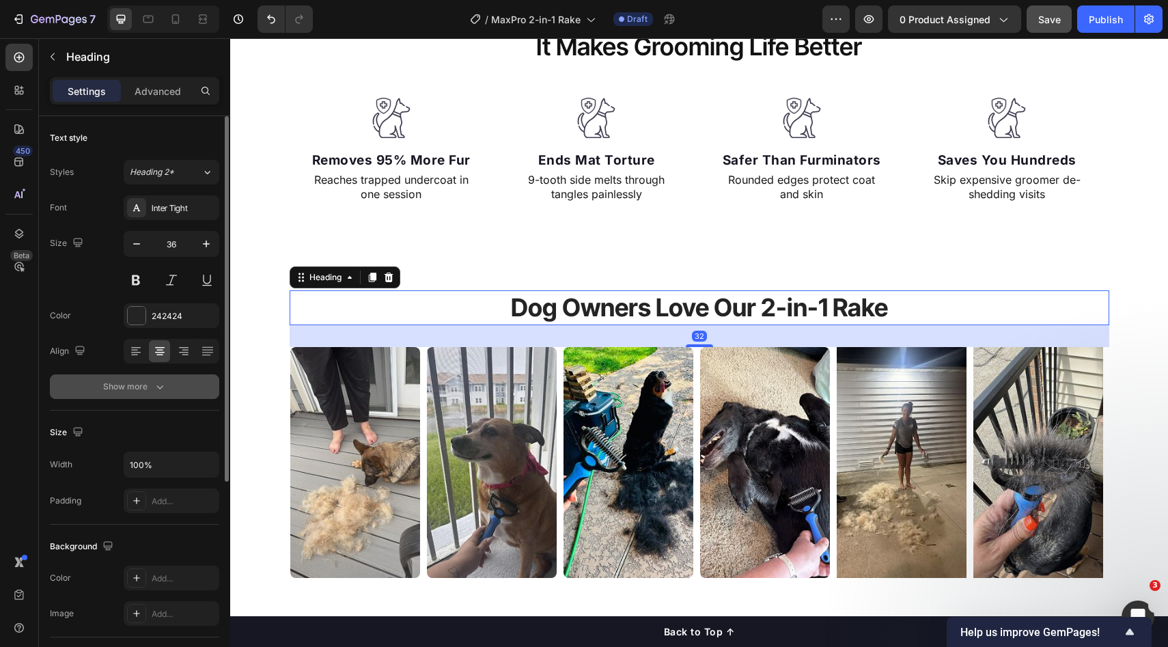
click at [137, 389] on div "Show more" at bounding box center [135, 387] width 64 height 14
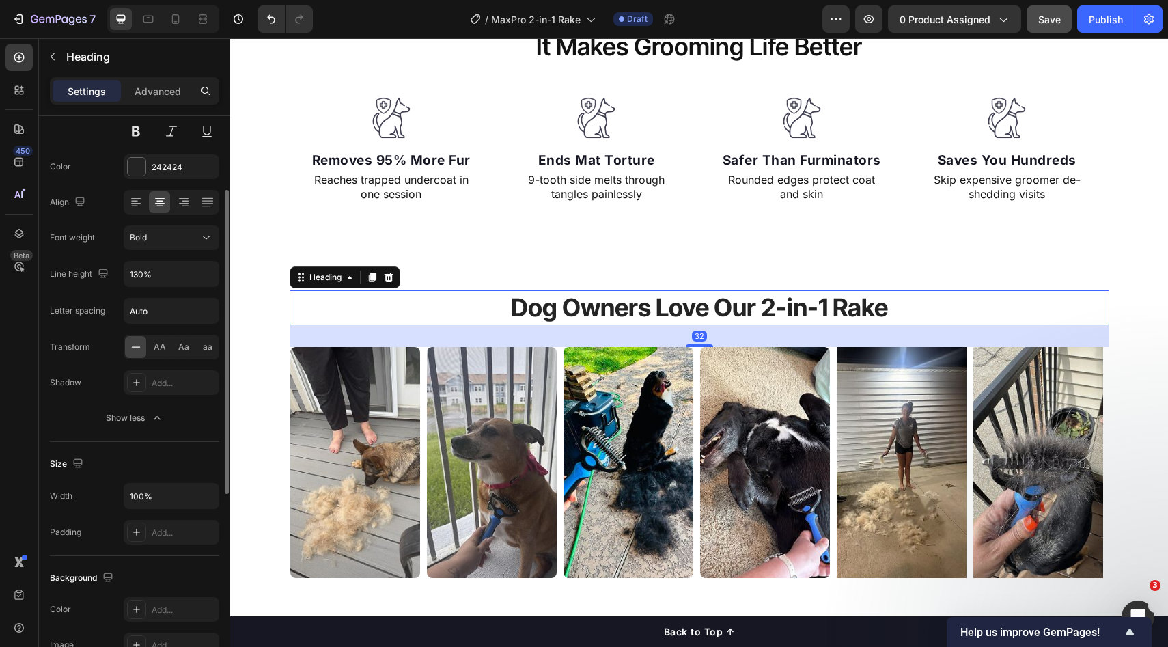
scroll to position [146, 0]
click at [161, 248] on button "Bold" at bounding box center [172, 241] width 96 height 25
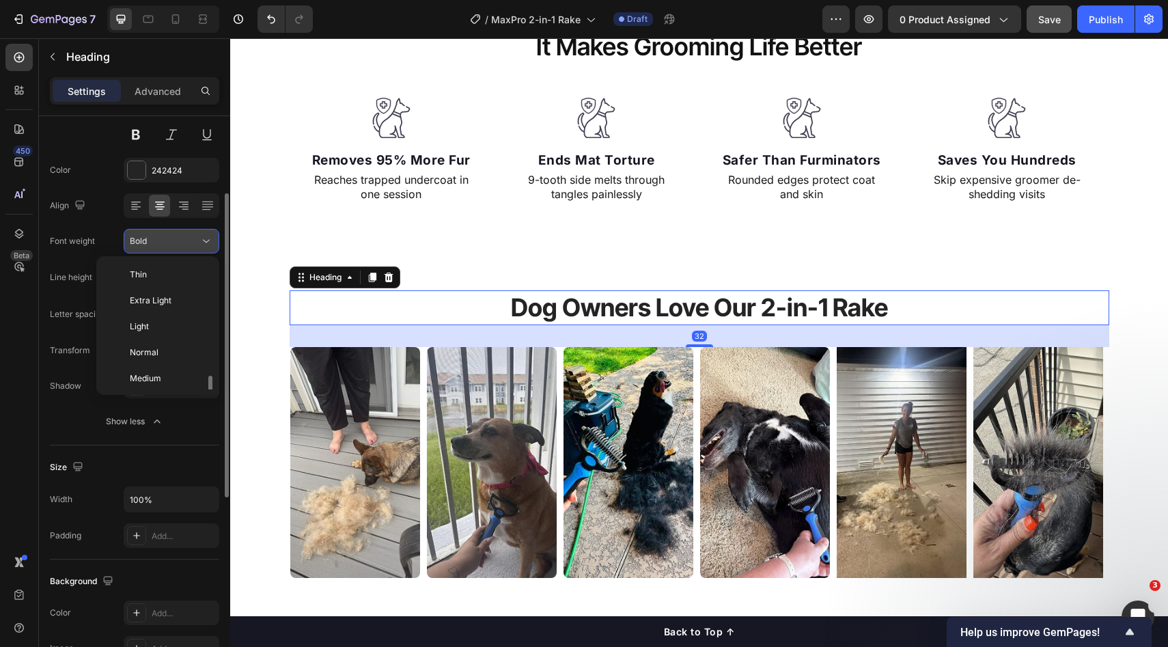
scroll to position [74, 0]
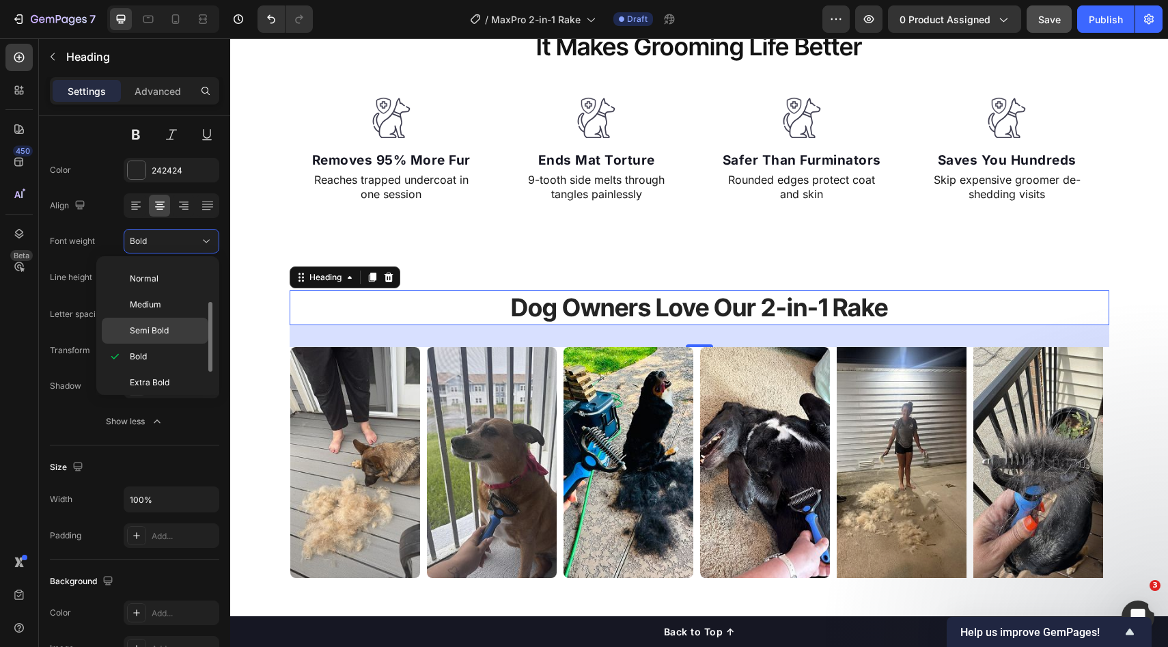
click at [153, 329] on span "Semi Bold" at bounding box center [149, 331] width 39 height 12
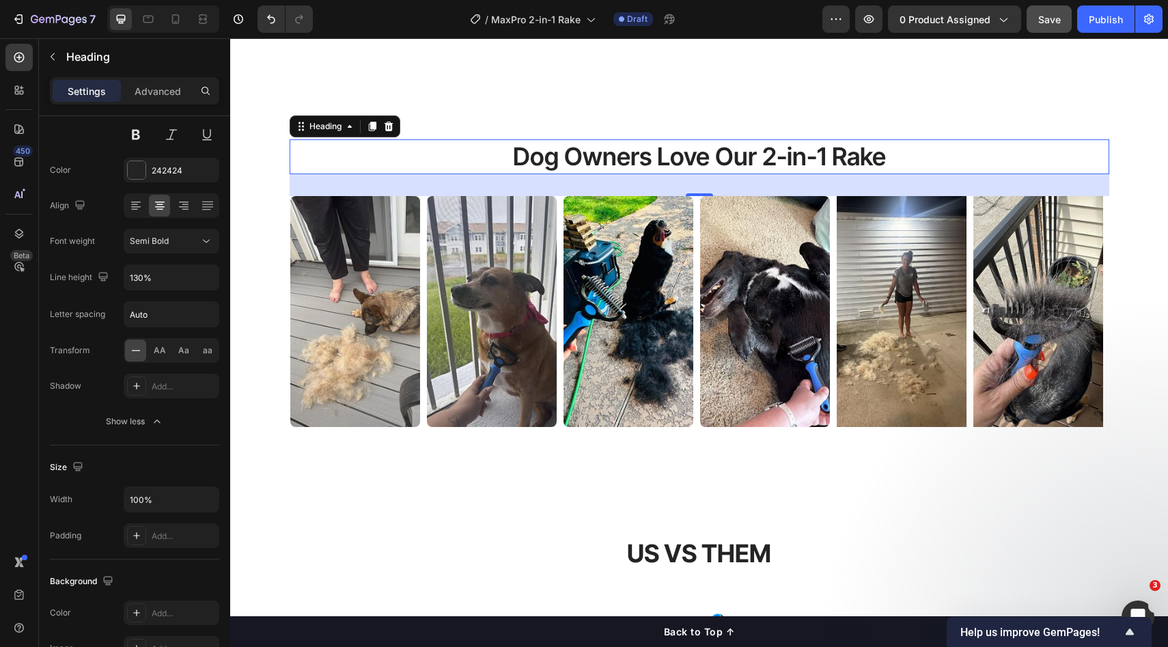
scroll to position [920, 0]
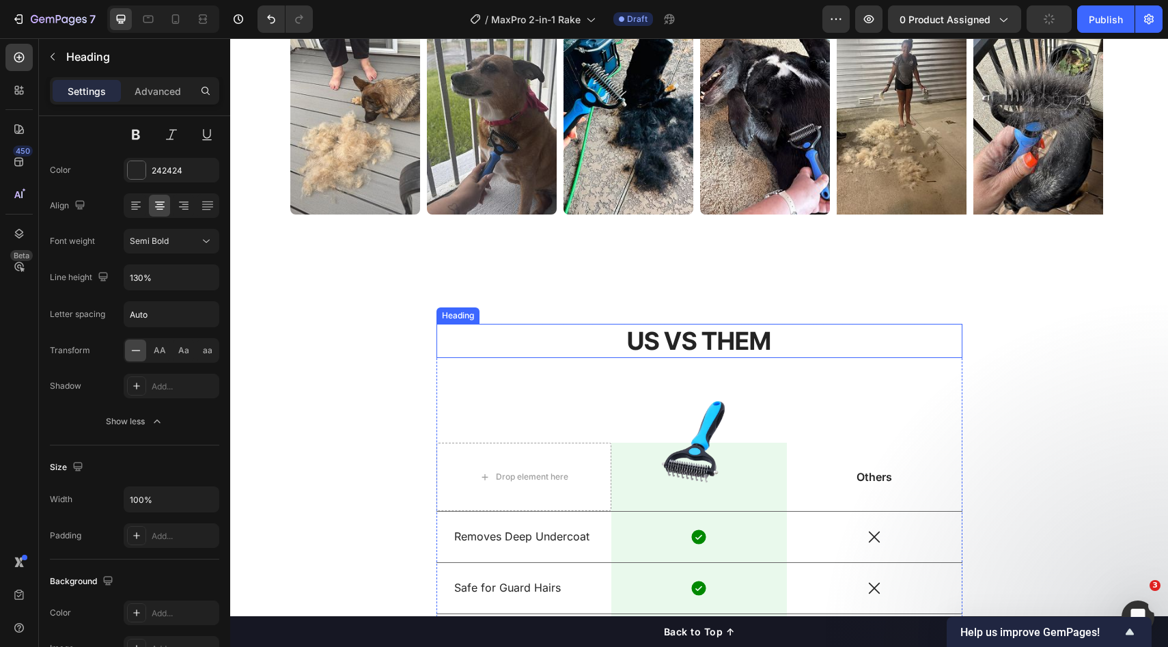
click at [667, 346] on h2 "US VS THEM" at bounding box center [700, 341] width 526 height 35
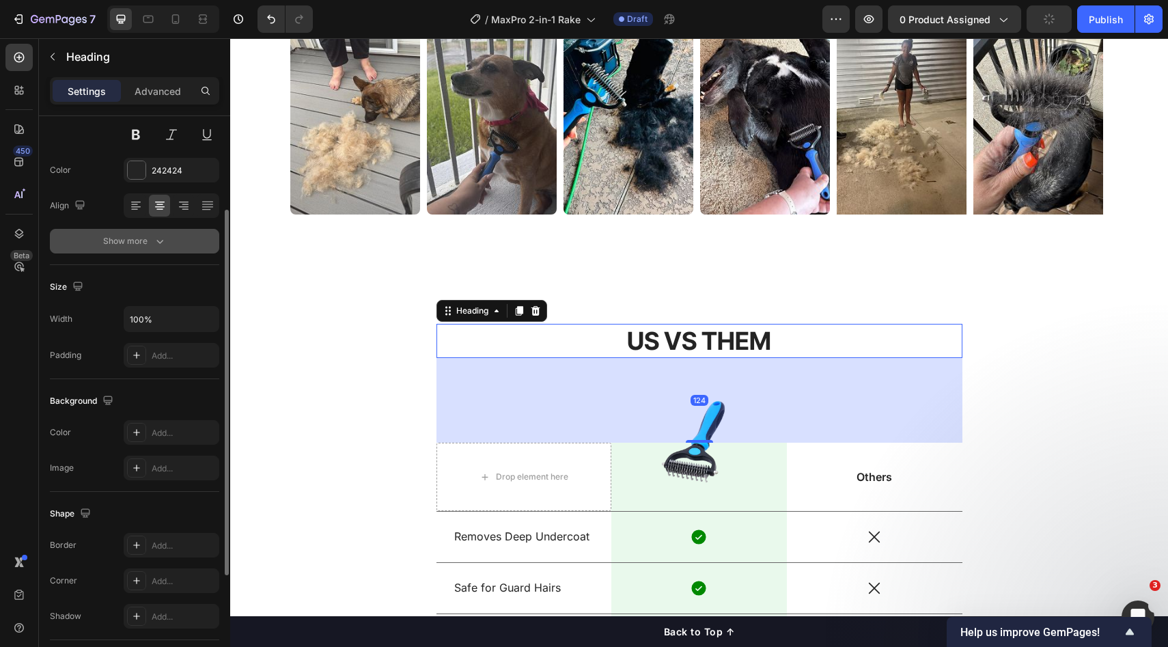
click at [194, 243] on button "Show more" at bounding box center [134, 241] width 169 height 25
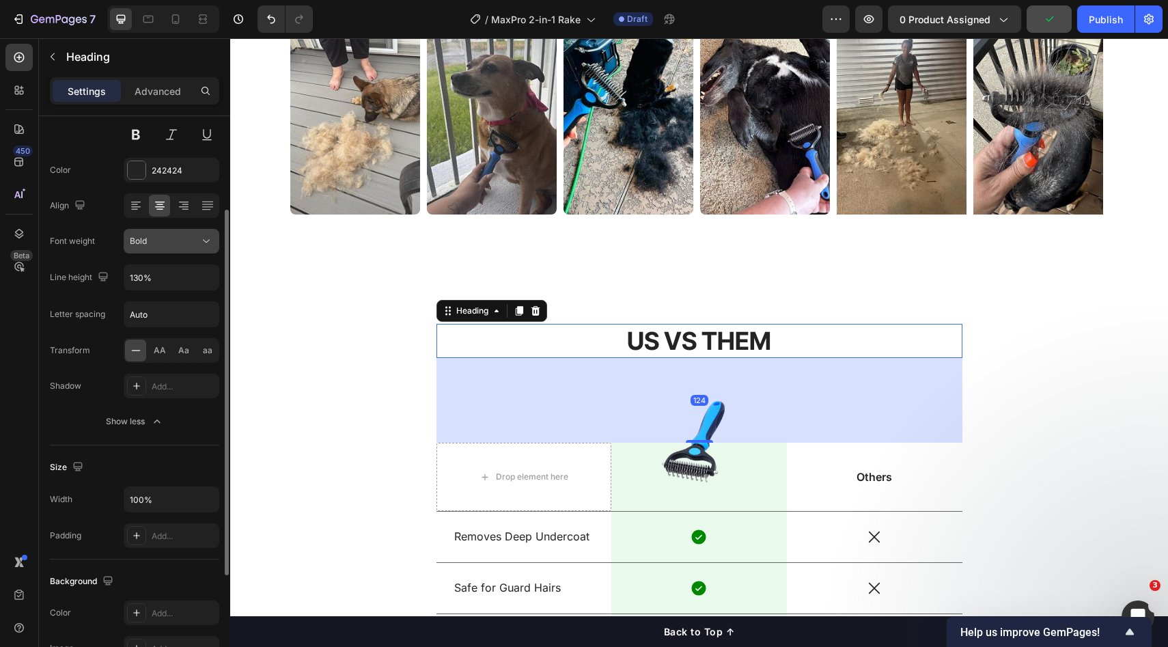
click at [172, 251] on button "Bold" at bounding box center [172, 241] width 96 height 25
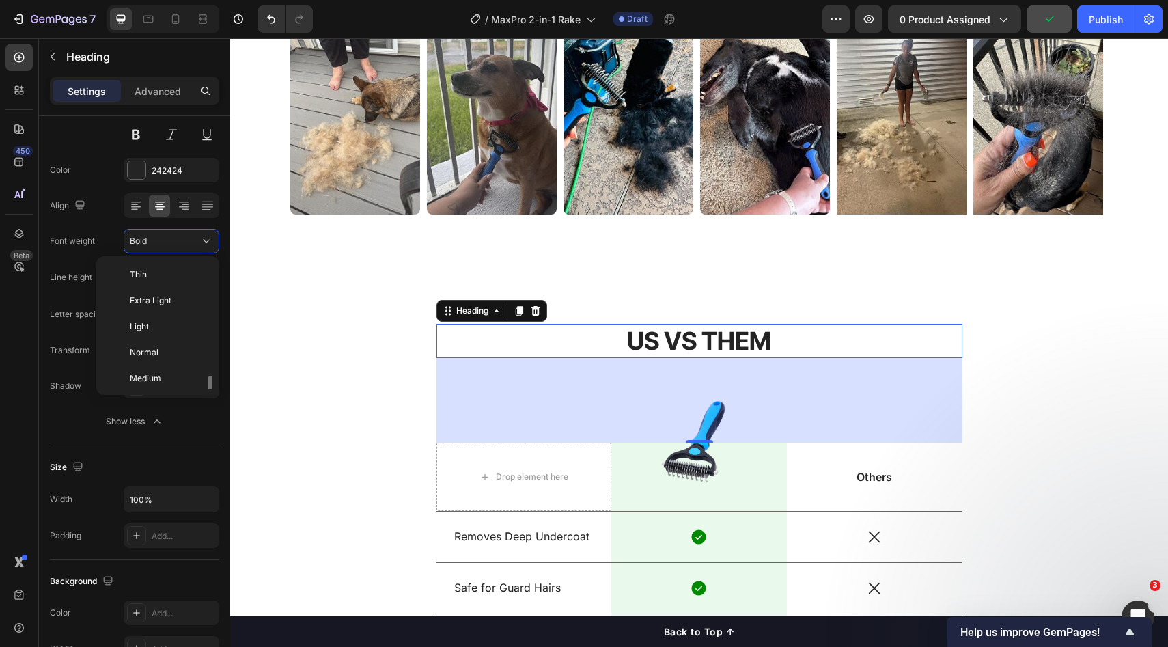
scroll to position [74, 0]
click at [153, 331] on span "Semi Bold" at bounding box center [149, 331] width 39 height 12
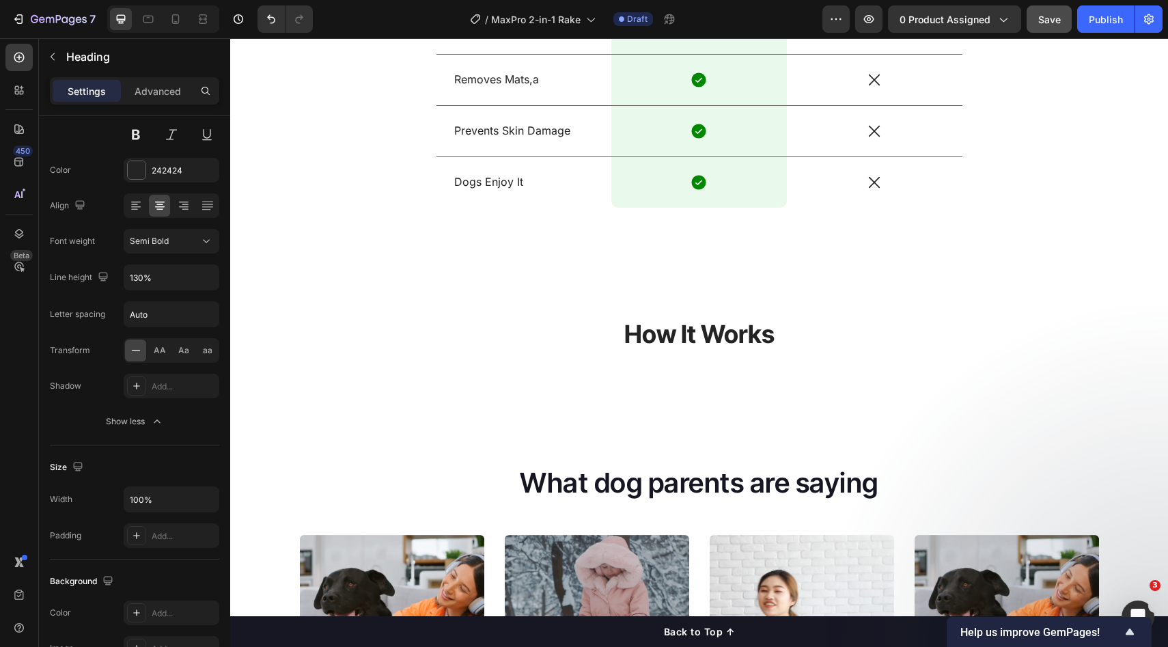
scroll to position [1449, 0]
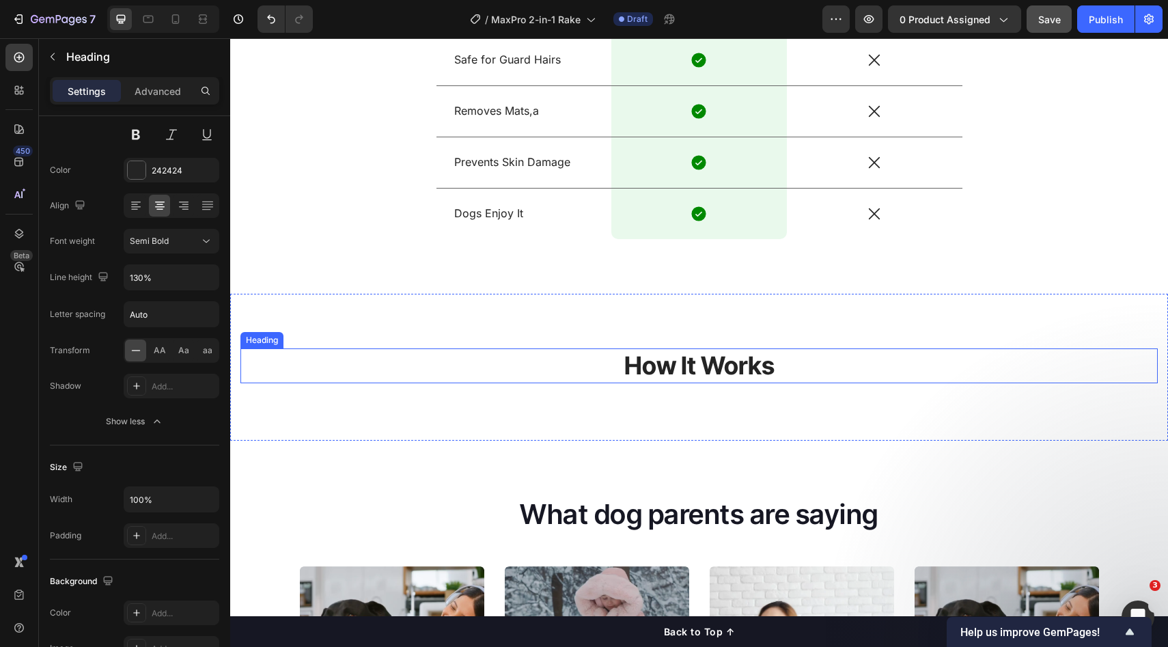
click at [612, 353] on h2 "How It Works" at bounding box center [700, 365] width 918 height 35
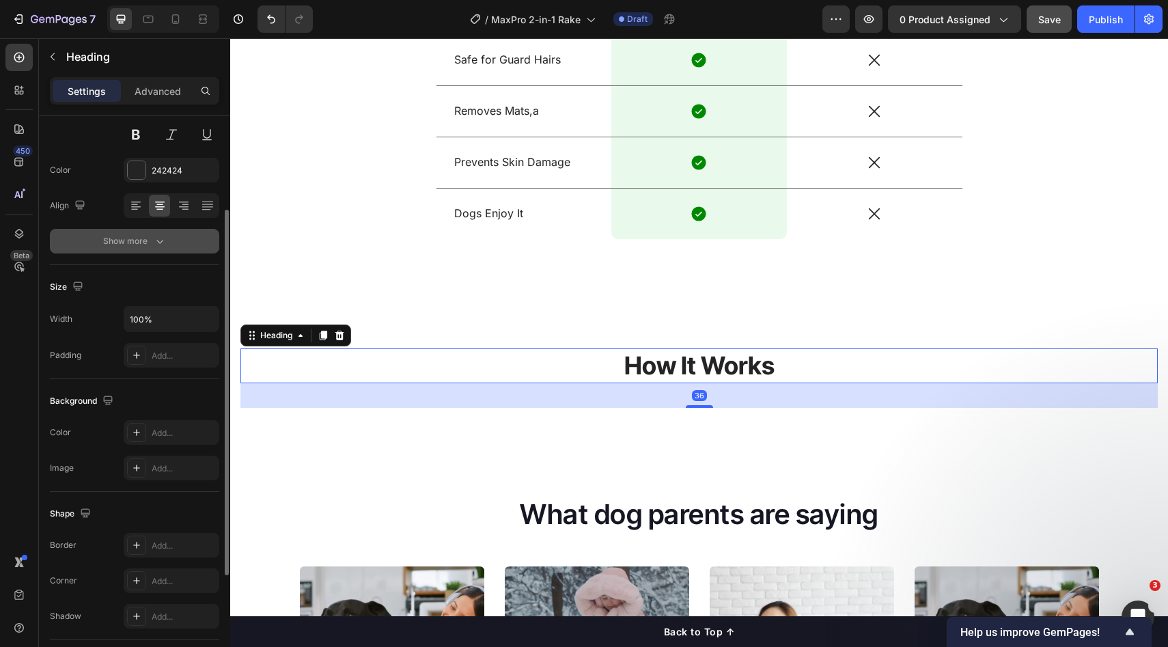
click at [153, 232] on button "Show more" at bounding box center [134, 241] width 169 height 25
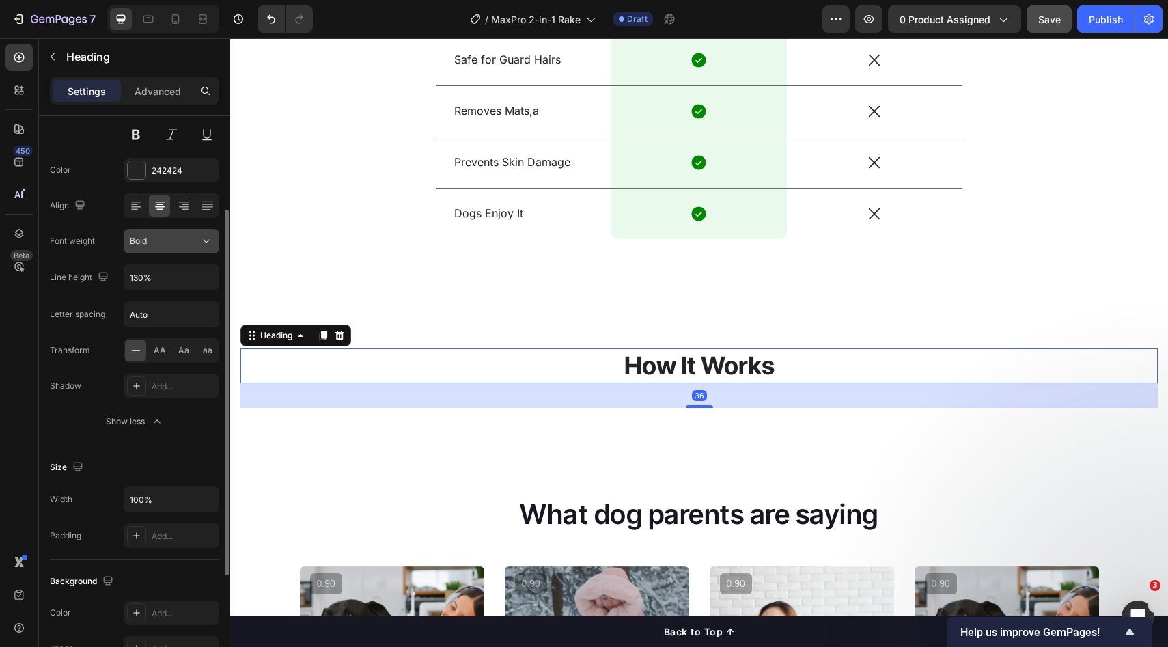
click at [163, 250] on button "Bold" at bounding box center [172, 241] width 96 height 25
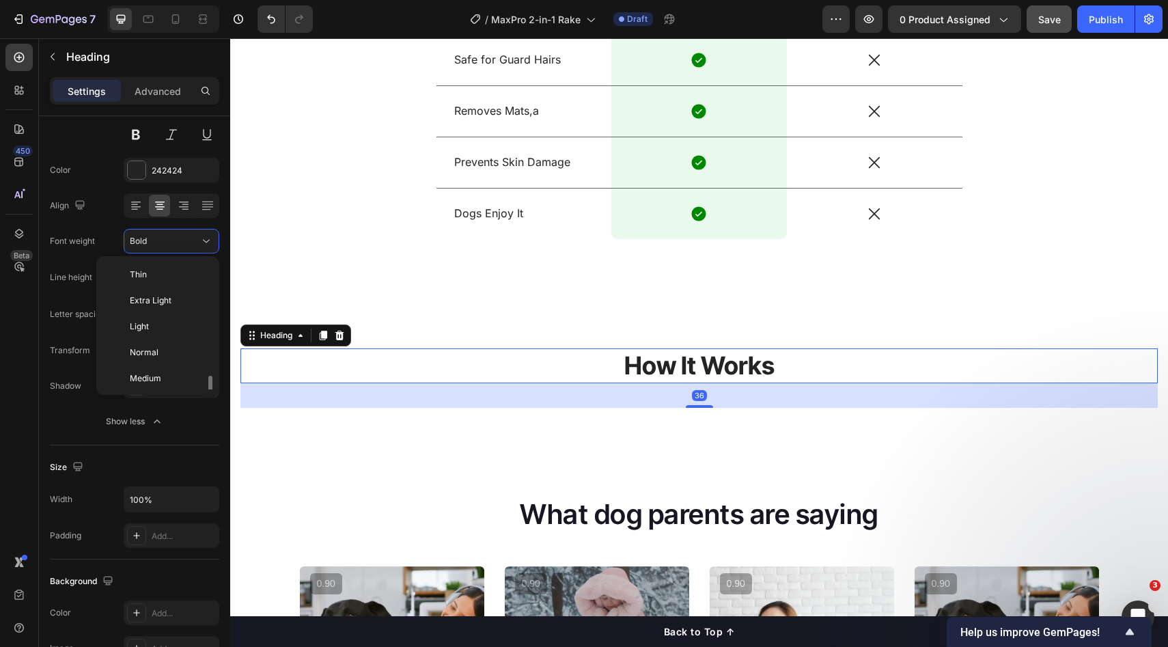
scroll to position [74, 0]
click at [164, 324] on div "Semi Bold" at bounding box center [155, 331] width 107 height 26
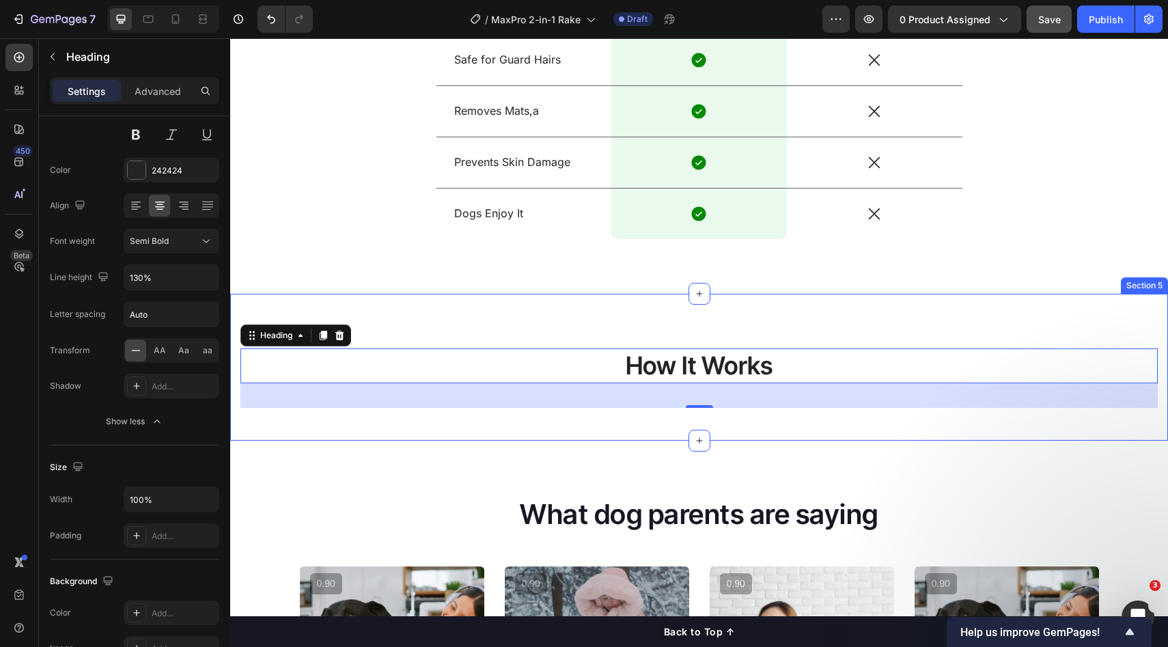
scroll to position [1665, 0]
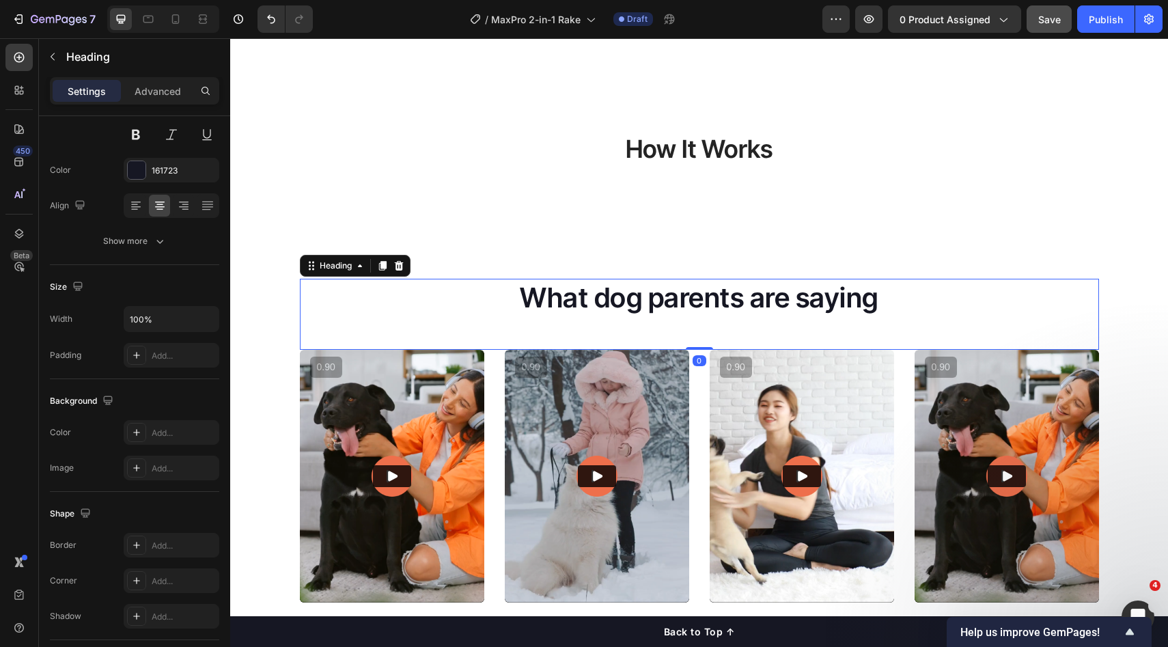
click at [627, 305] on h2 "What dog parents are saying" at bounding box center [699, 298] width 799 height 38
click at [157, 246] on icon "button" at bounding box center [160, 241] width 14 height 14
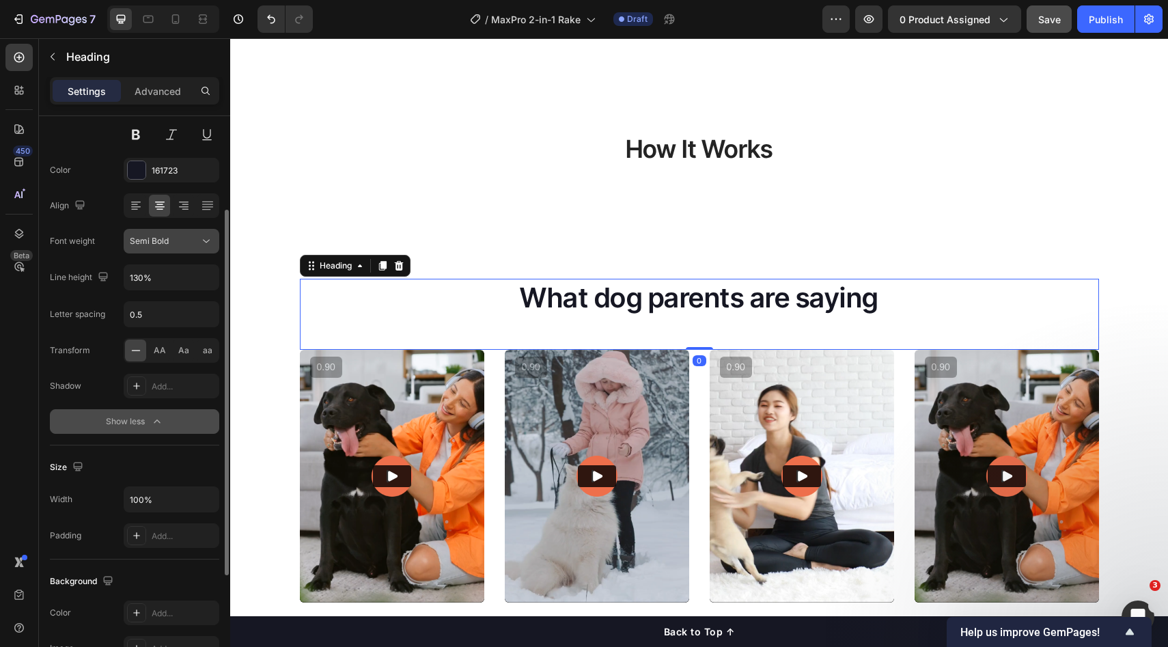
click at [154, 245] on span "Semi Bold" at bounding box center [149, 241] width 39 height 10
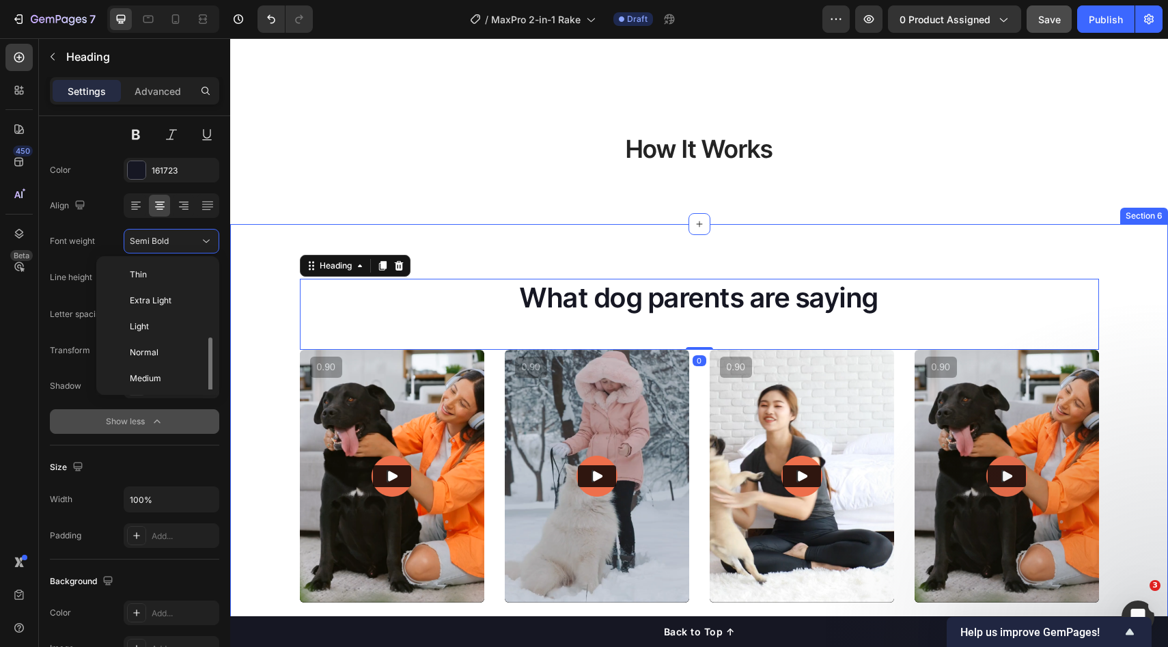
scroll to position [49, 0]
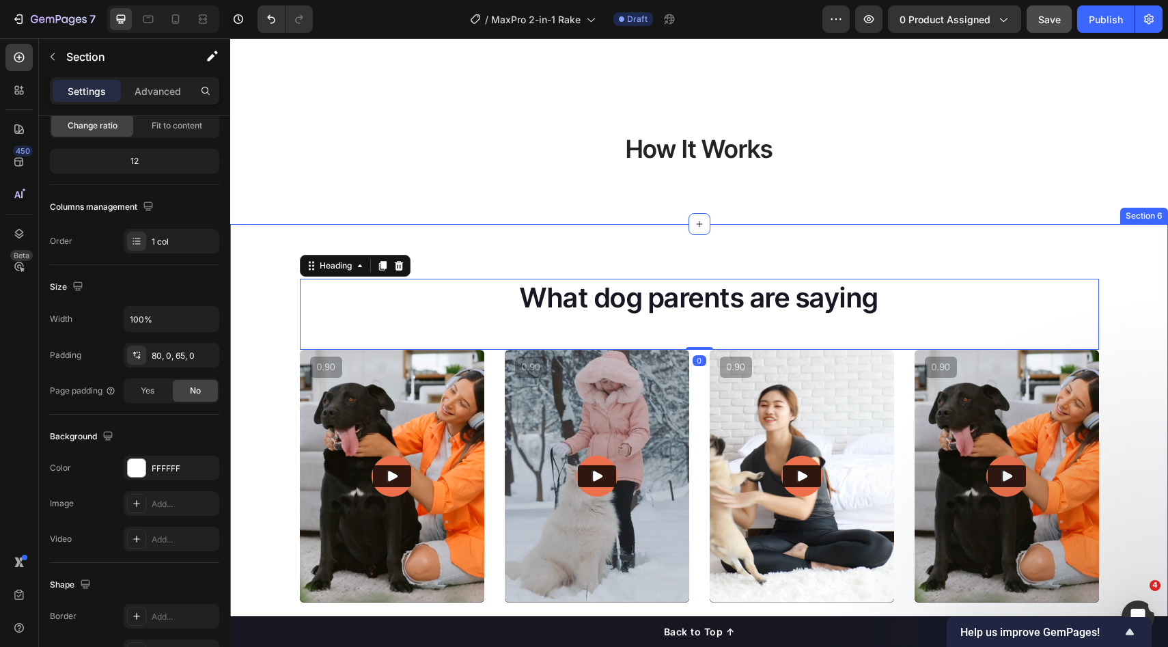
click at [686, 264] on div "What dog parents are saying Heading 0 Video Video Video Video Carousel Row Loox…" at bounding box center [699, 489] width 938 height 530
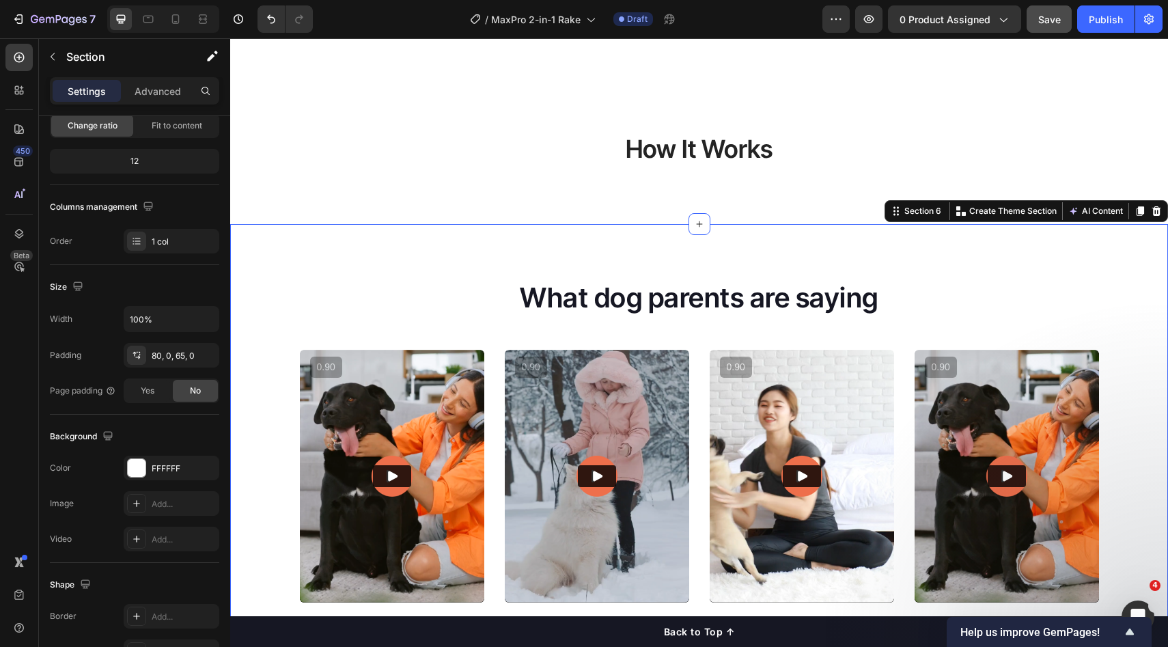
scroll to position [0, 0]
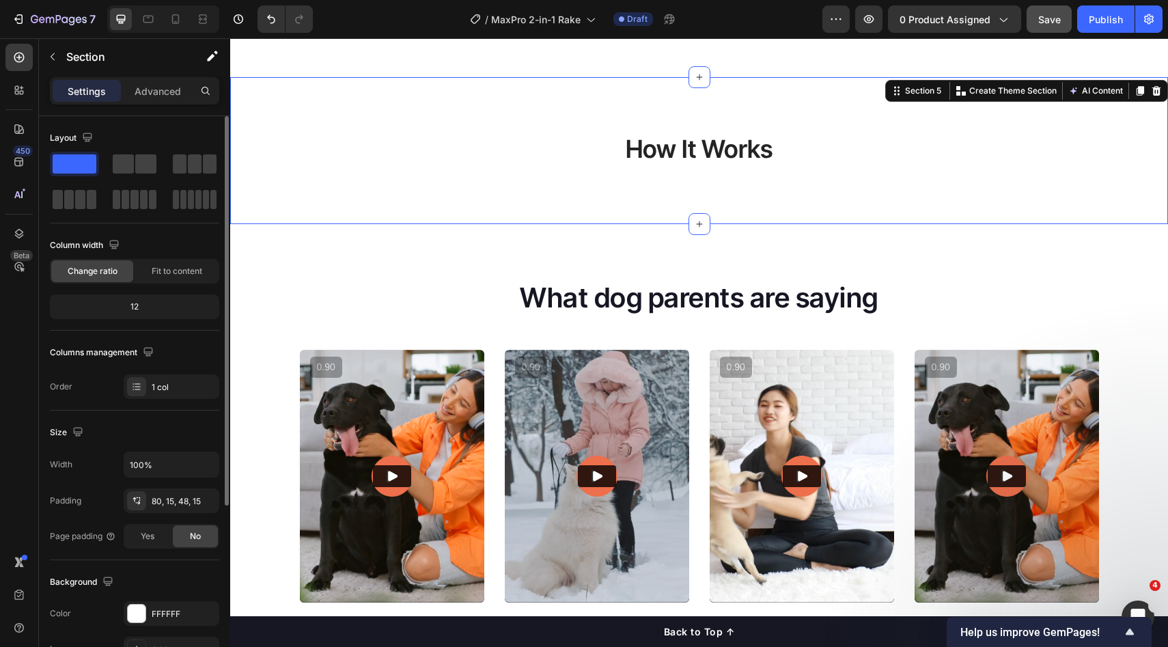
click at [689, 167] on div "How It Works Heading" at bounding box center [700, 161] width 918 height 59
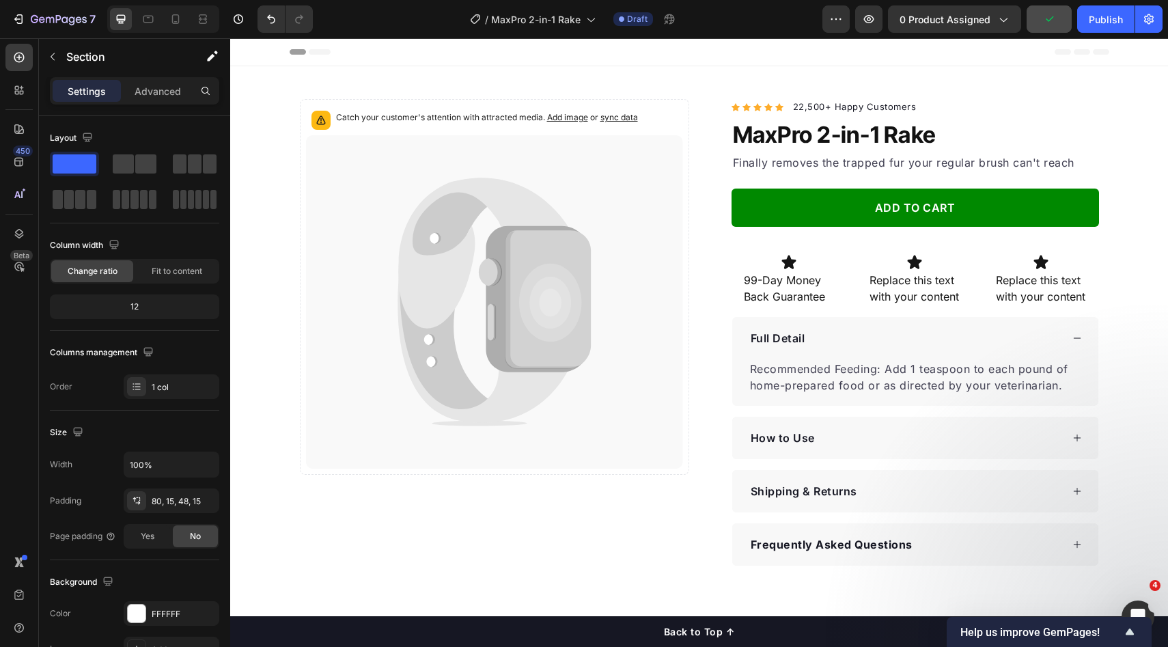
scroll to position [2, 0]
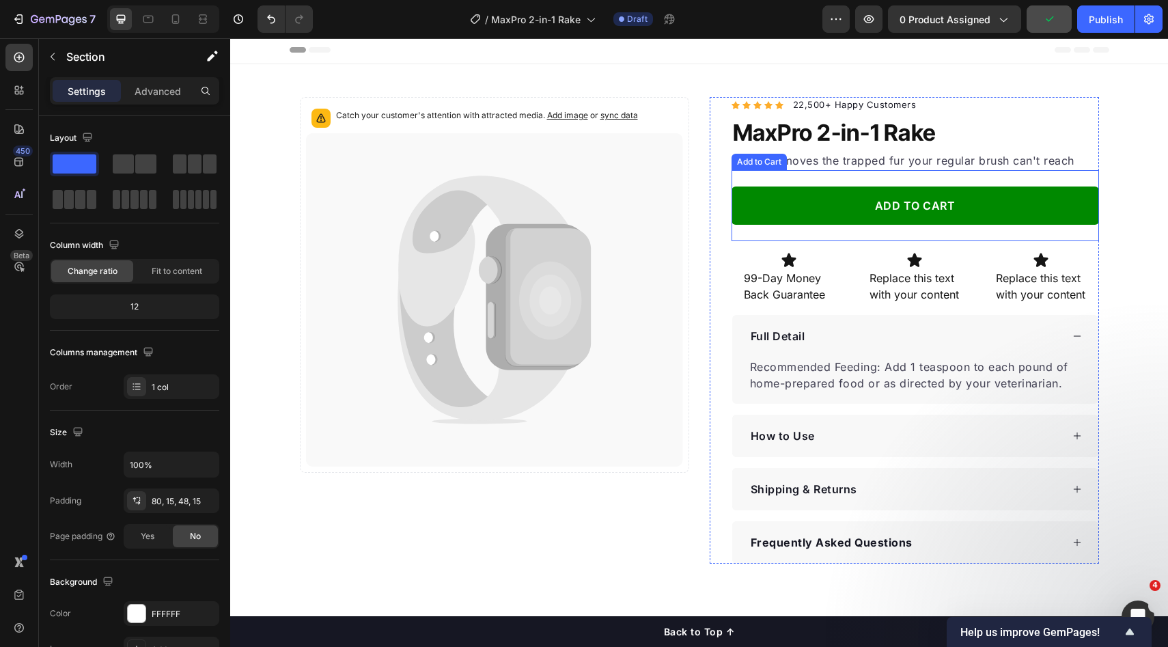
drag, startPoint x: 752, startPoint y: 163, endPoint x: 787, endPoint y: 161, distance: 35.6
click at [752, 163] on div "Add to Cart" at bounding box center [760, 162] width 50 height 12
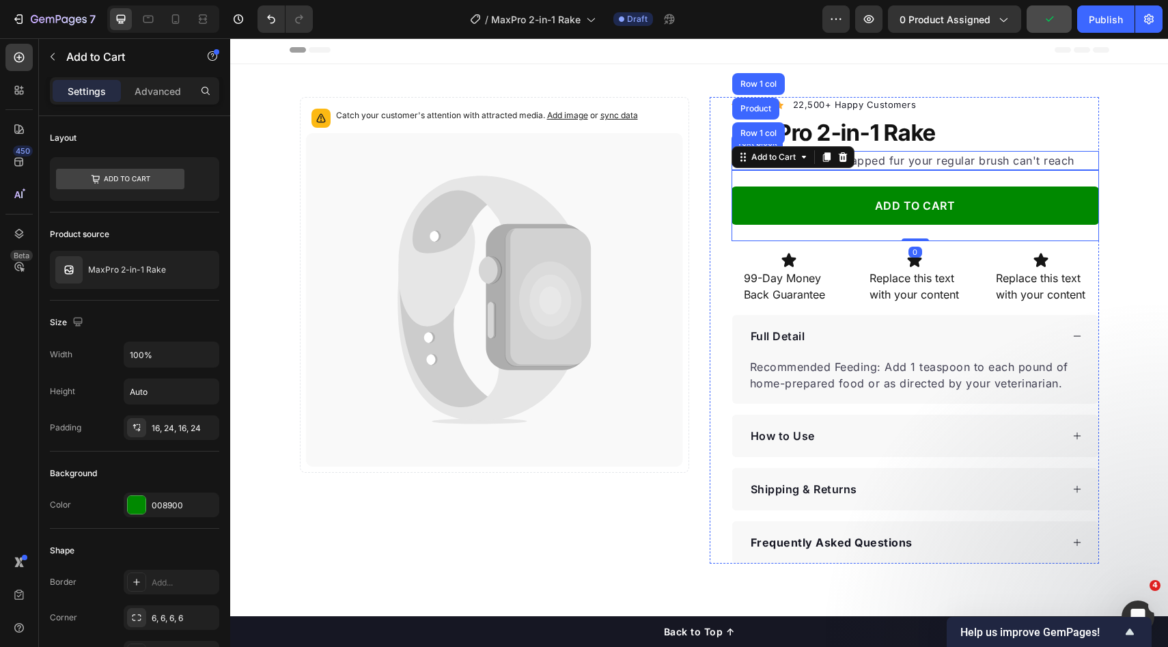
click at [888, 162] on p "Finally removes the trapped fur your regular brush can't reach" at bounding box center [915, 160] width 365 height 16
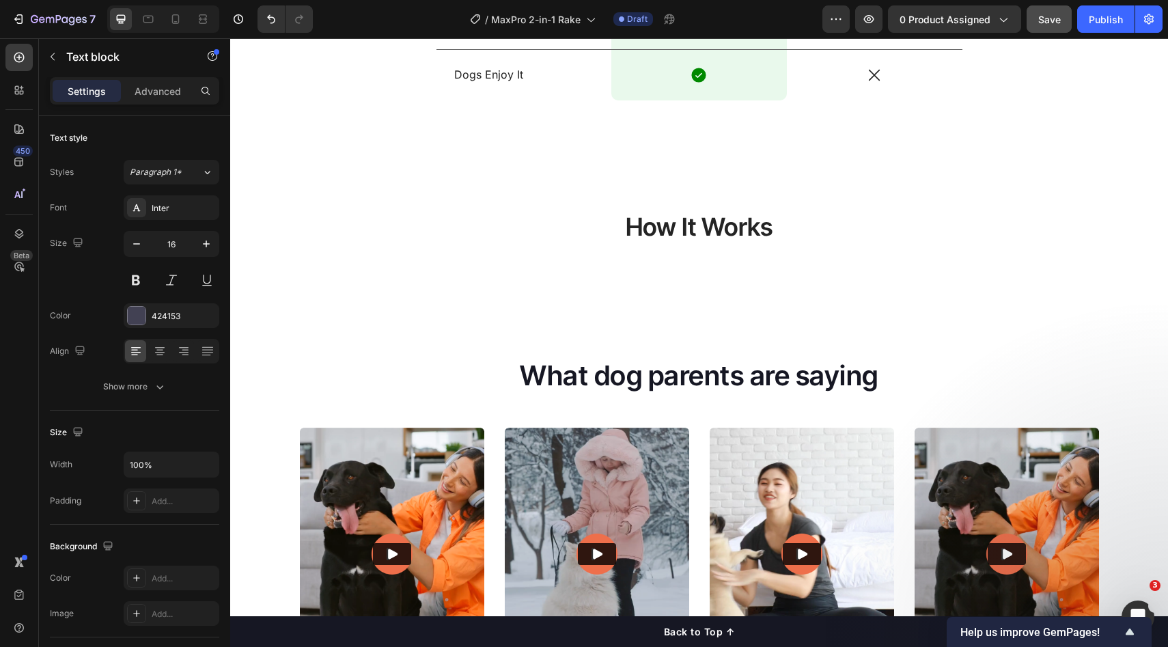
scroll to position [1536, 0]
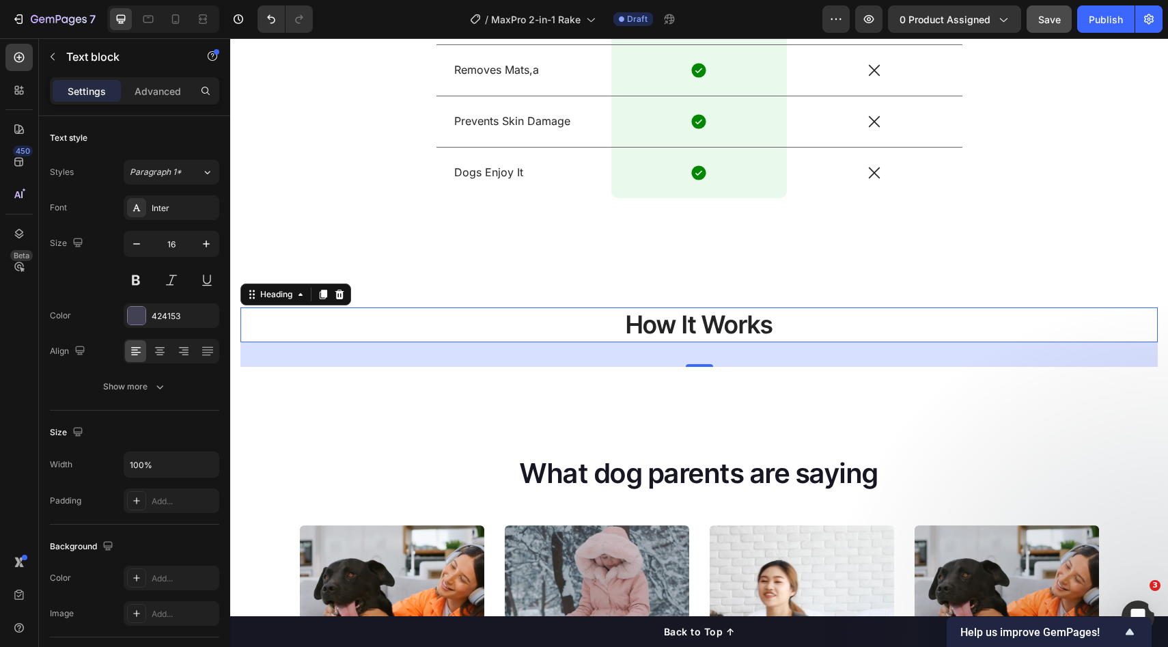
click at [634, 321] on h2 "How It Works" at bounding box center [700, 324] width 918 height 35
click at [560, 357] on div "36" at bounding box center [700, 354] width 918 height 25
click at [586, 330] on h2 "How It Works" at bounding box center [700, 324] width 918 height 35
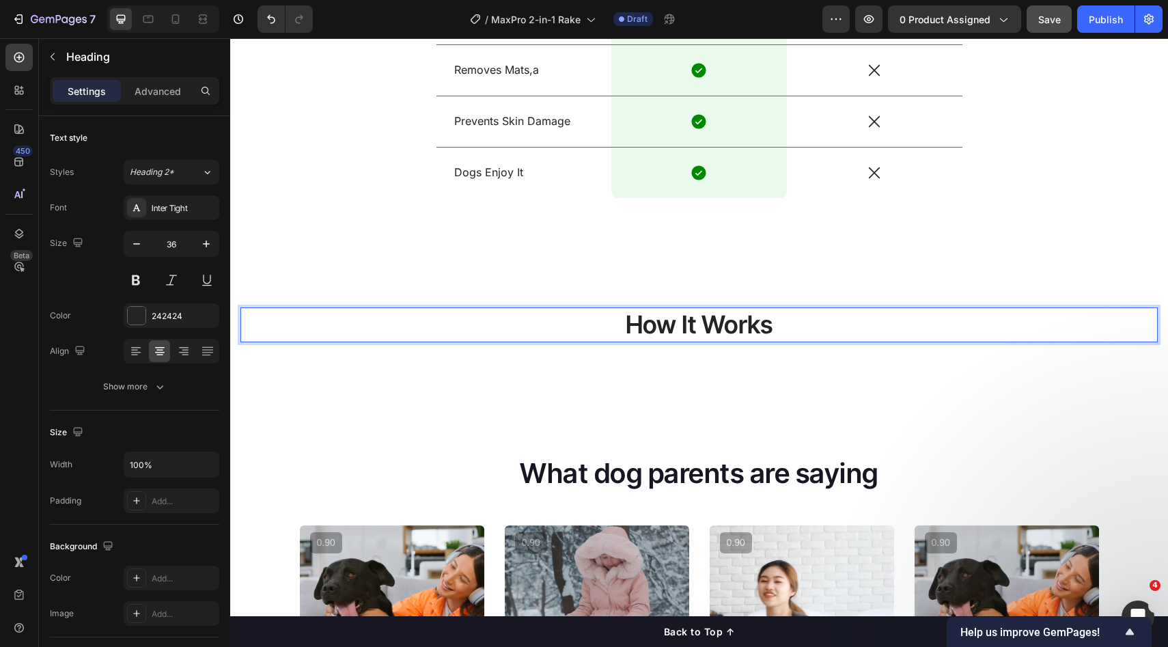
click at [531, 378] on div "How It Works Heading 36 Section 5" at bounding box center [699, 326] width 938 height 147
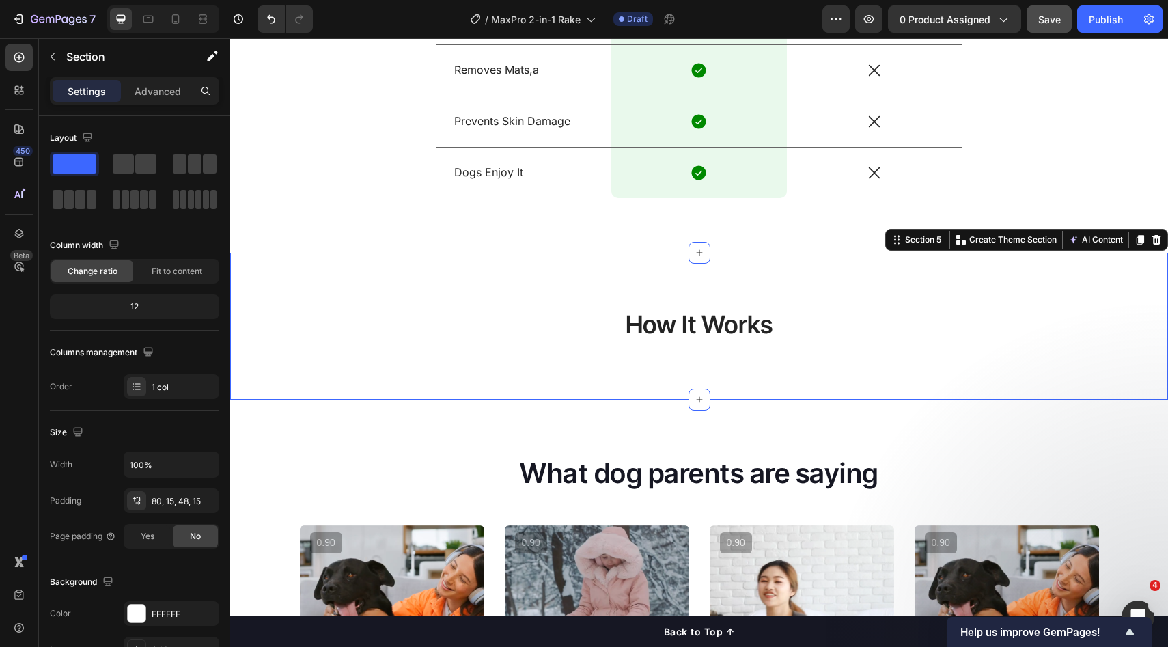
click at [515, 328] on p "How It Works" at bounding box center [699, 325] width 915 height 32
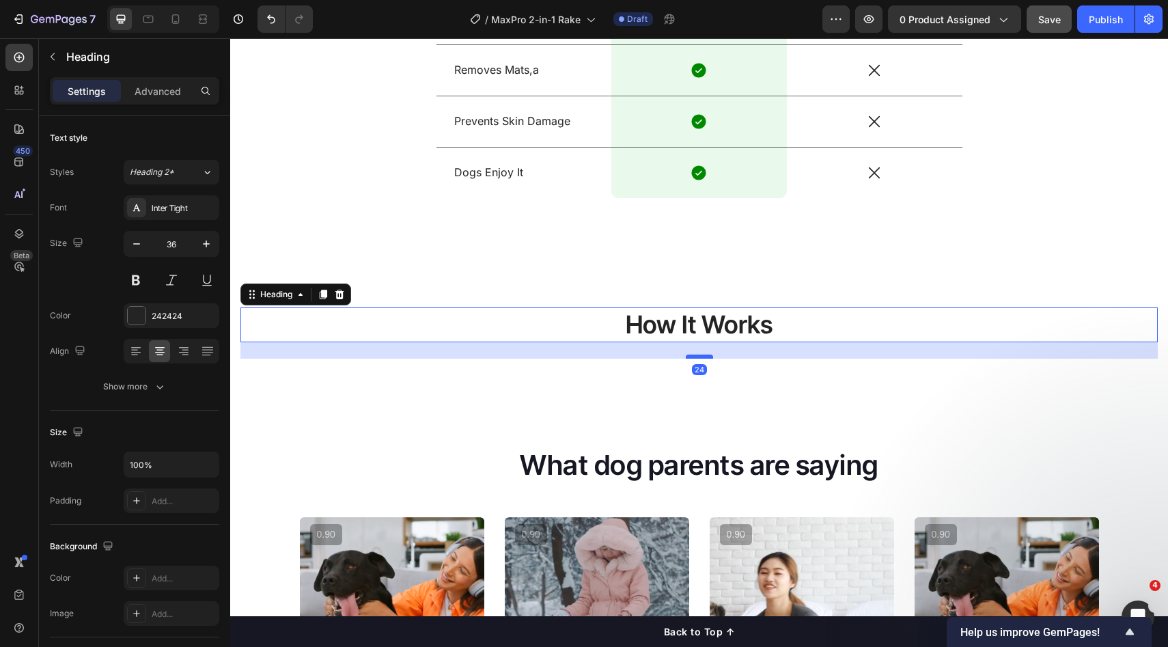
drag, startPoint x: 699, startPoint y: 364, endPoint x: 701, endPoint y: 356, distance: 8.5
click at [701, 356] on div at bounding box center [699, 357] width 27 height 4
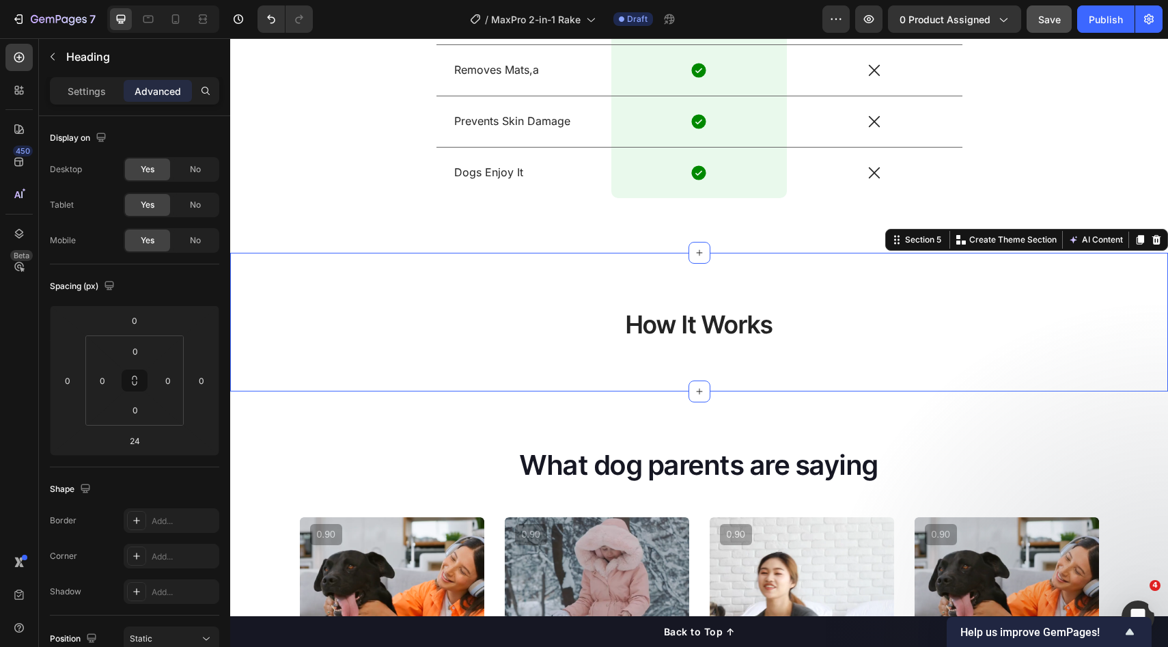
click at [665, 378] on div "How It Works Heading Section 5 You can create reusable sections Create Theme Se…" at bounding box center [699, 322] width 938 height 139
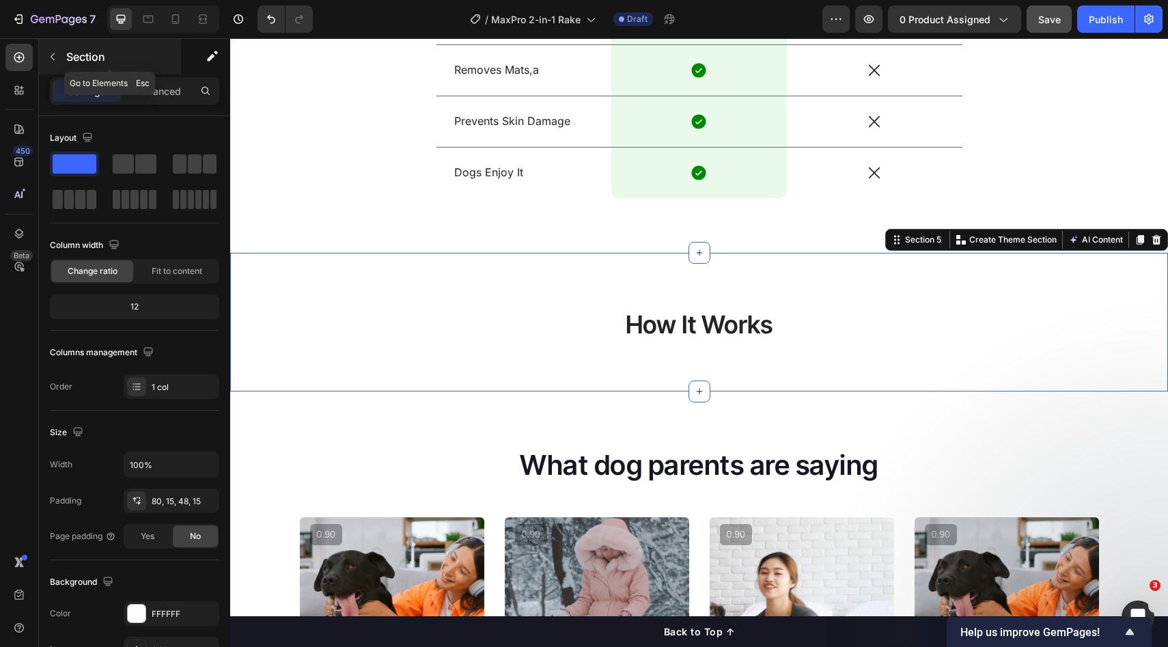
click at [90, 58] on p "Section" at bounding box center [122, 57] width 112 height 16
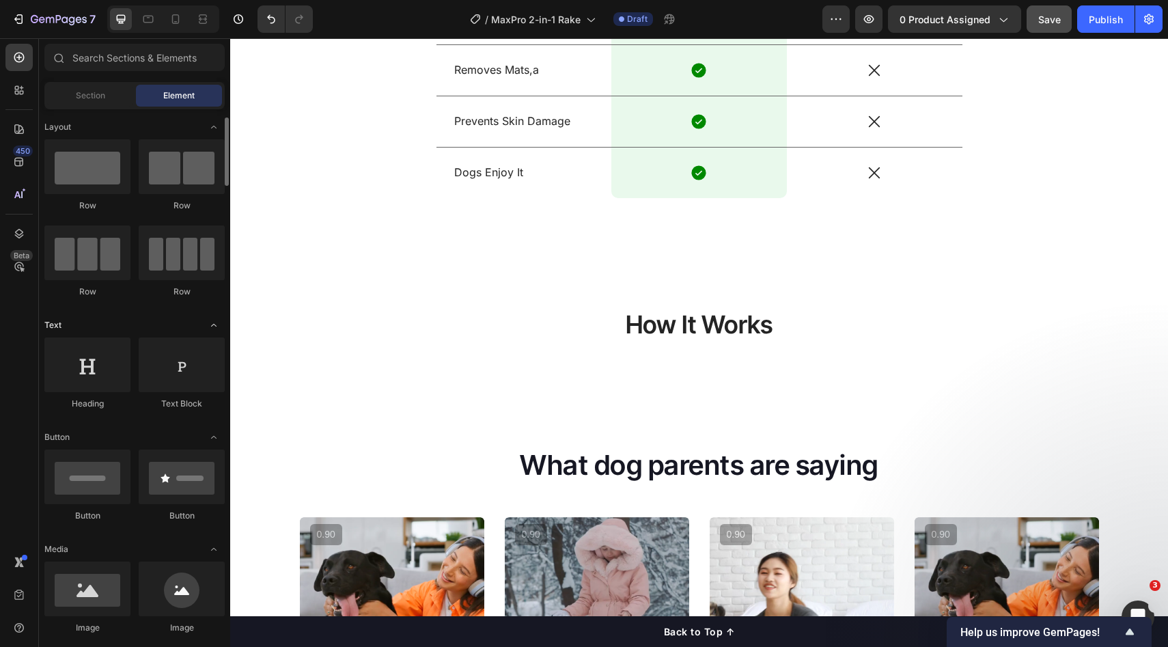
scroll to position [8, 0]
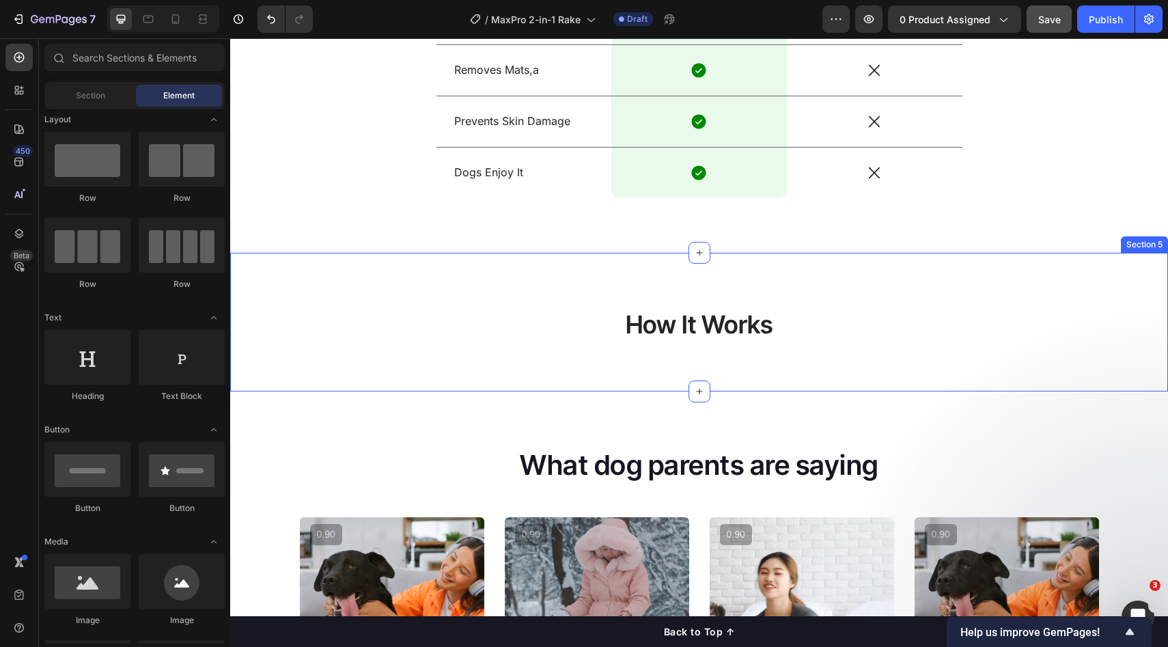
click at [555, 333] on p "How It Works" at bounding box center [699, 325] width 915 height 32
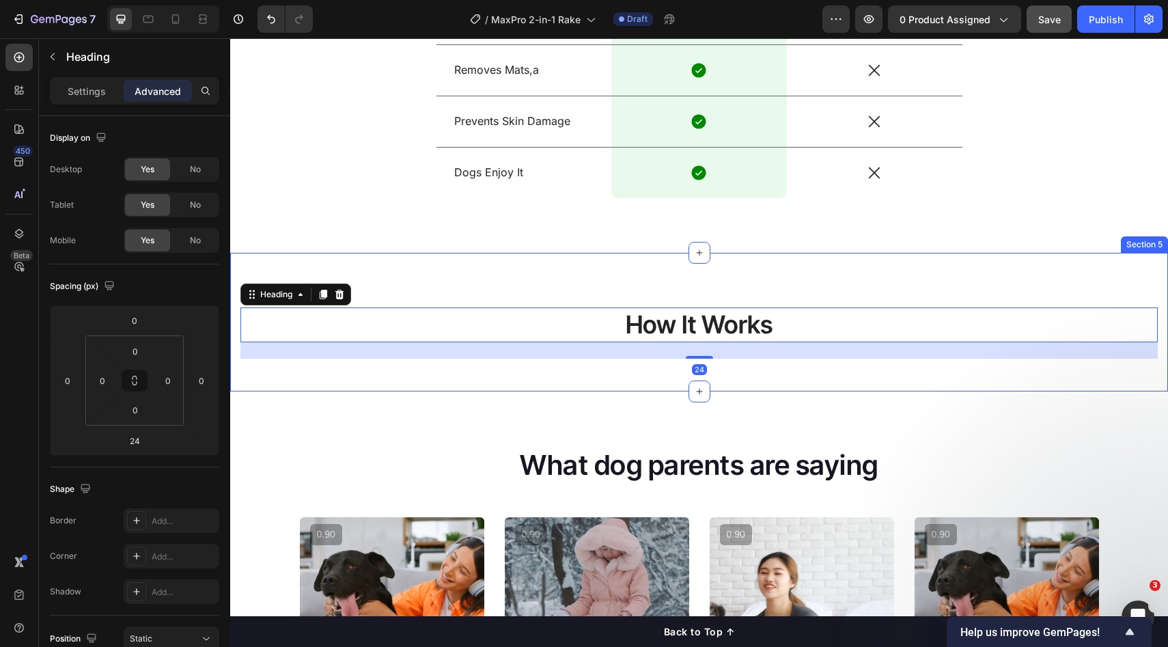
drag, startPoint x: 532, startPoint y: 392, endPoint x: 530, endPoint y: 353, distance: 39.0
click at [532, 389] on div "US VS THEM Heading Drop element here Image Row Others Text Block Row Removes De…" at bounding box center [699, 24] width 938 height 2989
click at [531, 339] on p "How It Works" at bounding box center [699, 325] width 915 height 32
click at [284, 294] on div "Heading" at bounding box center [277, 294] width 38 height 12
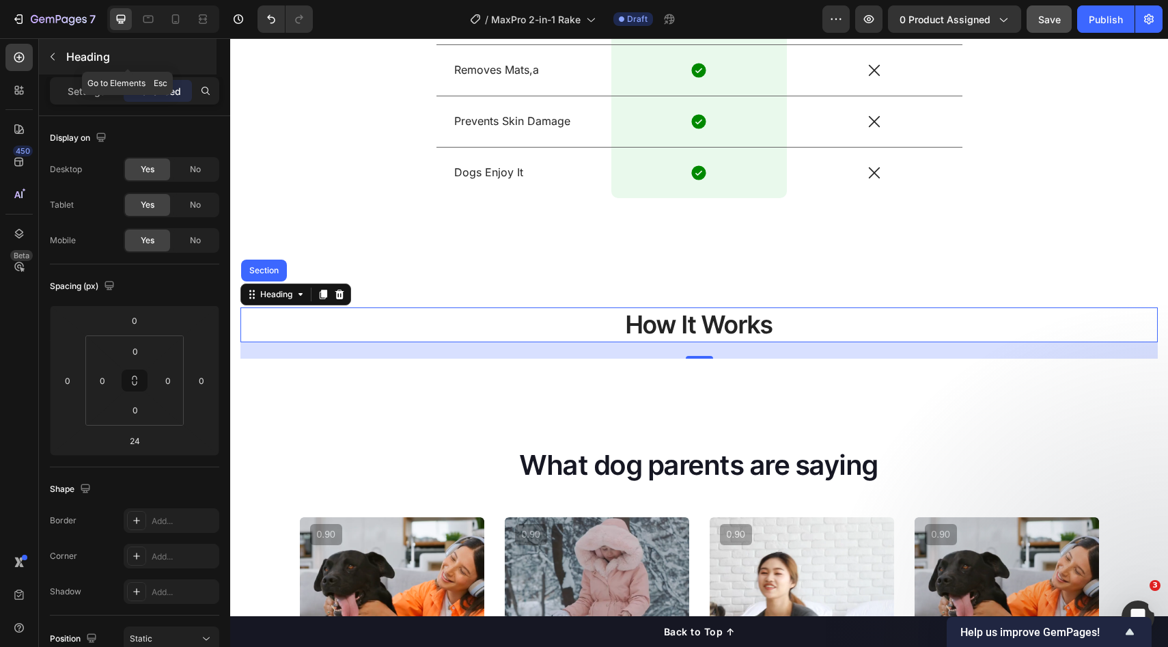
click at [72, 61] on p "Heading" at bounding box center [140, 57] width 148 height 16
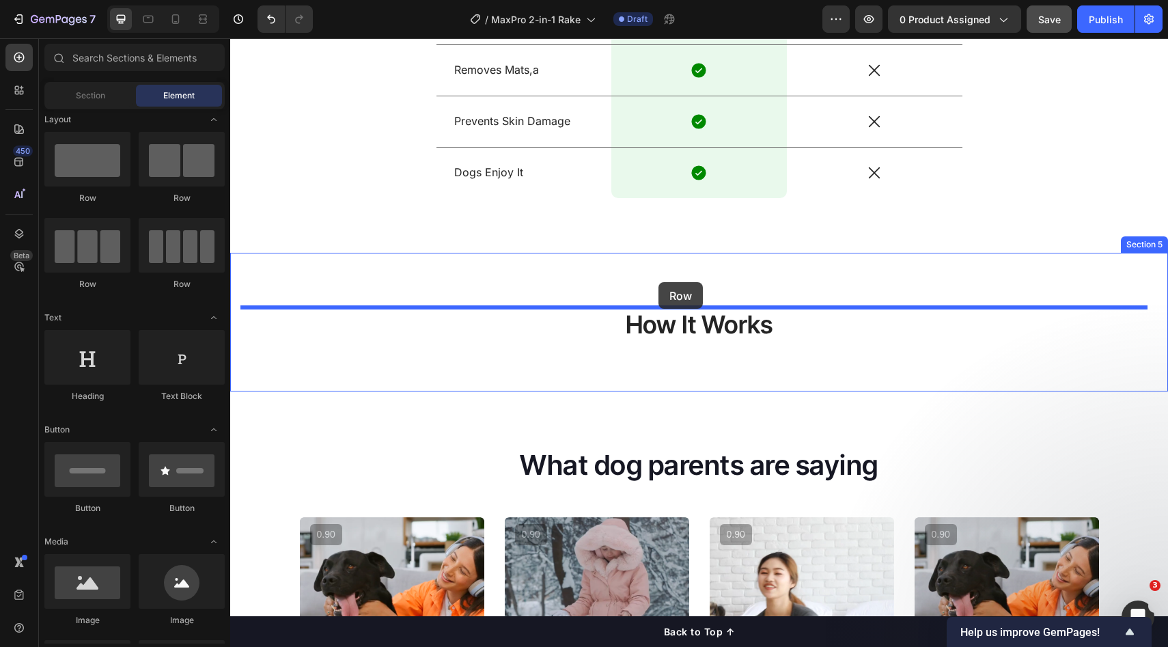
drag, startPoint x: 325, startPoint y: 213, endPoint x: 659, endPoint y: 282, distance: 341.2
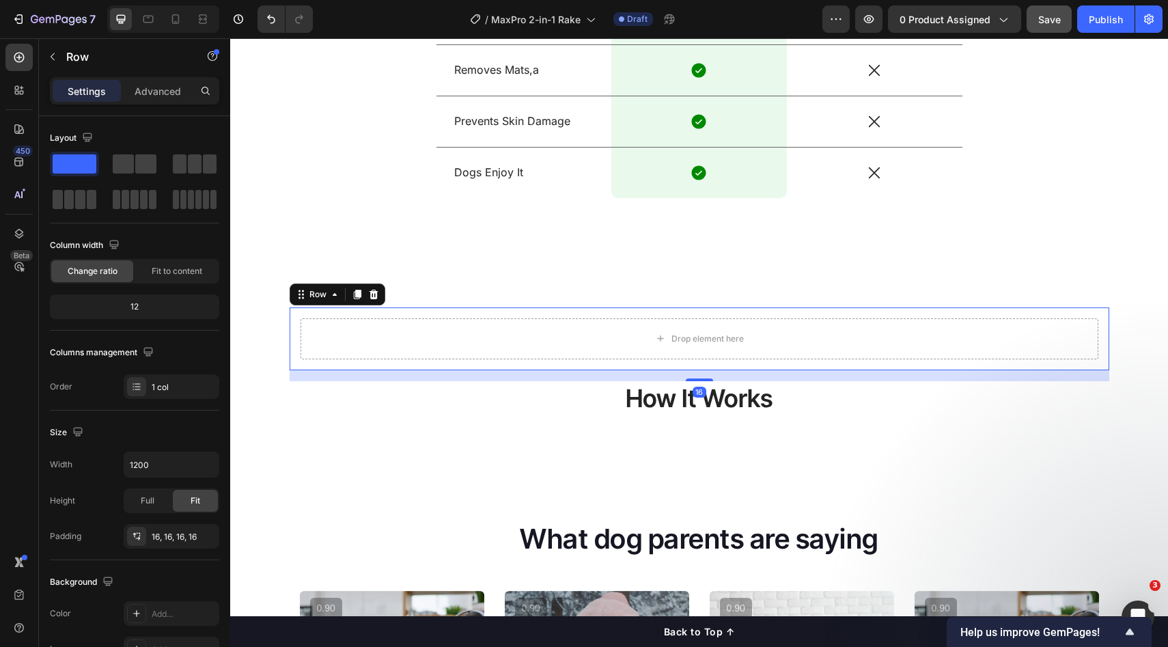
click at [716, 376] on div "16" at bounding box center [700, 375] width 820 height 11
click at [726, 387] on p "How It Works" at bounding box center [699, 399] width 915 height 32
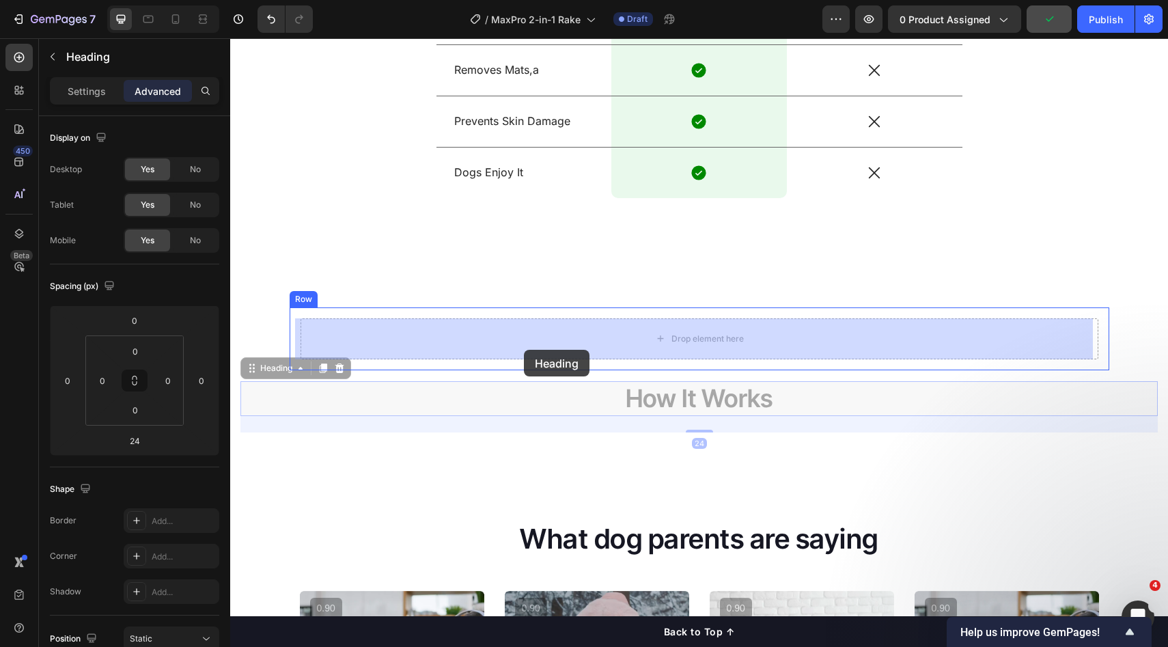
drag, startPoint x: 280, startPoint y: 369, endPoint x: 523, endPoint y: 350, distance: 244.0
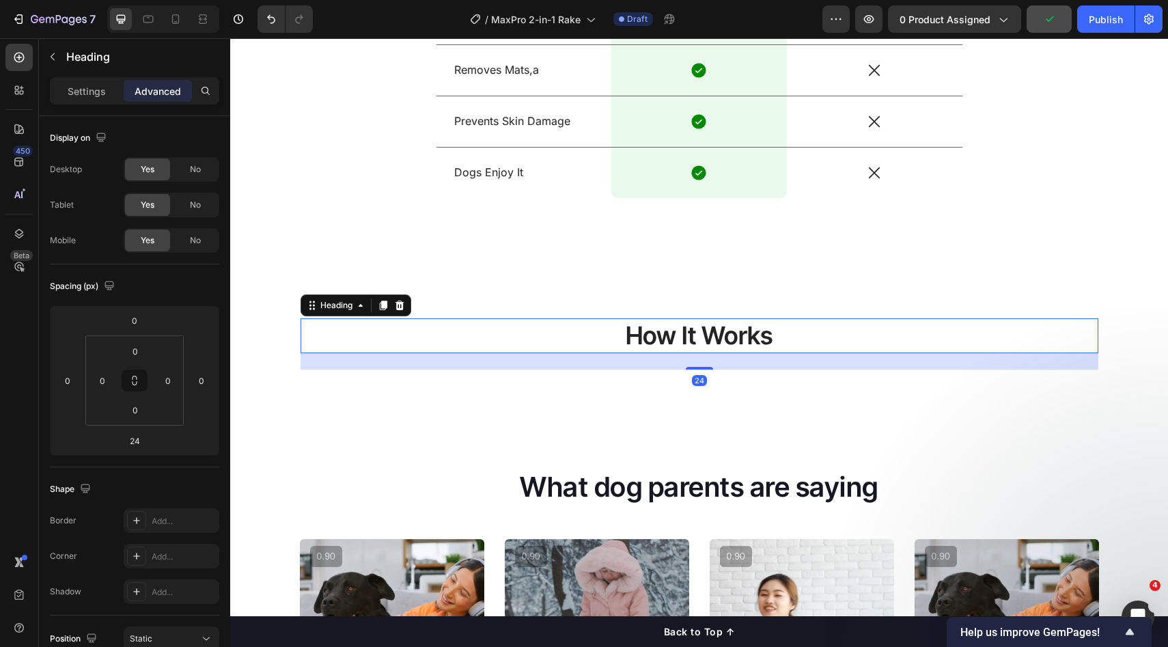
click at [598, 390] on div "How It Works Heading 24 Row Section 5" at bounding box center [699, 333] width 938 height 161
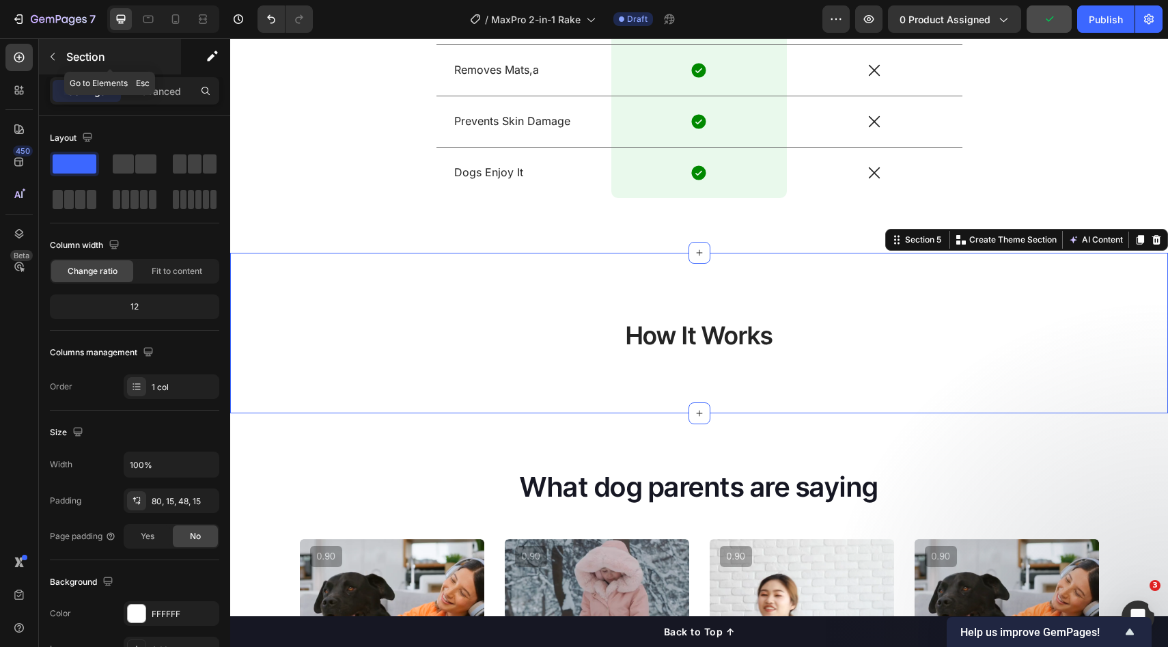
click at [69, 51] on p "Section" at bounding box center [122, 57] width 112 height 16
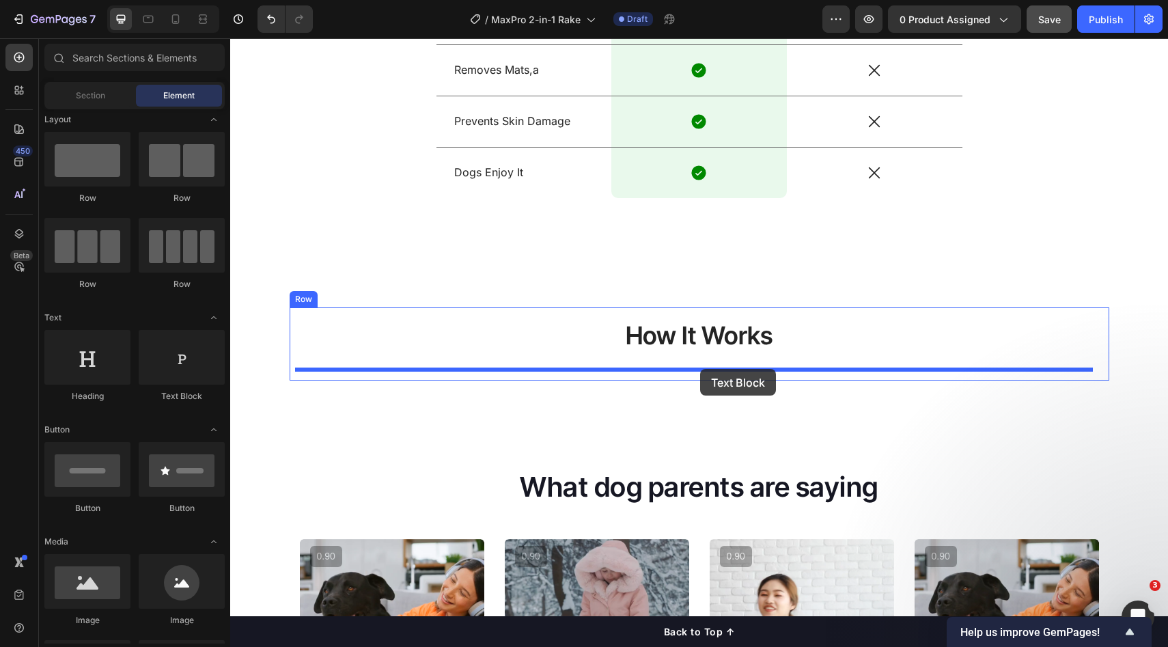
drag, startPoint x: 420, startPoint y: 406, endPoint x: 700, endPoint y: 369, distance: 283.2
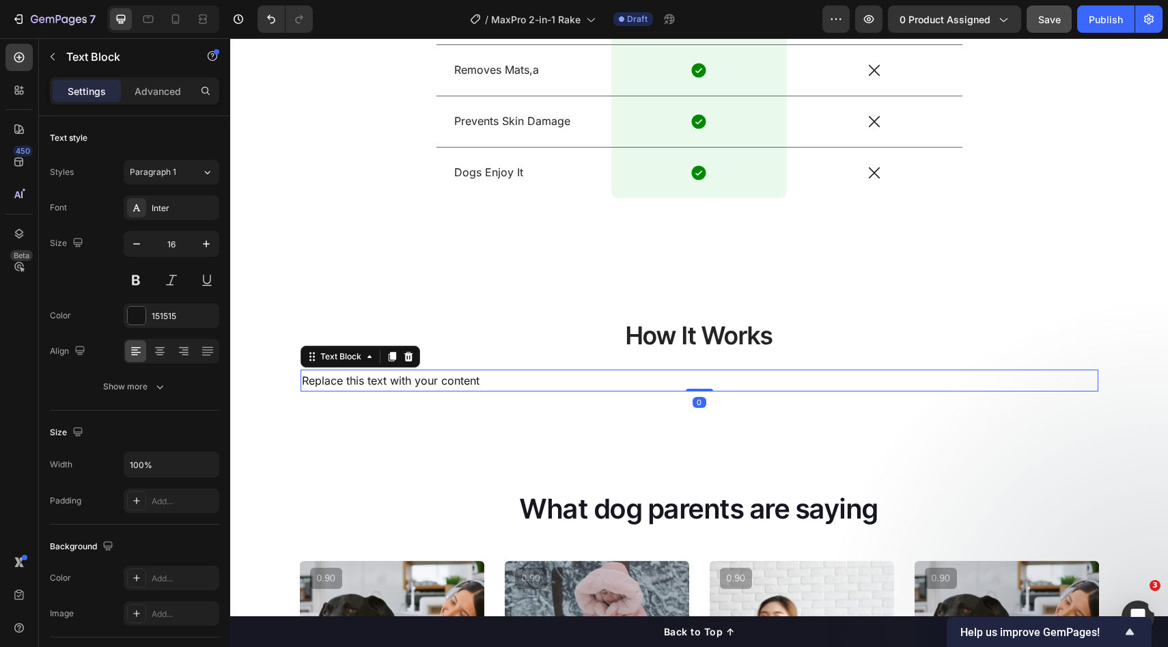
click at [496, 385] on div "Replace this text with your content" at bounding box center [700, 381] width 798 height 23
click at [154, 346] on icon at bounding box center [160, 351] width 14 height 14
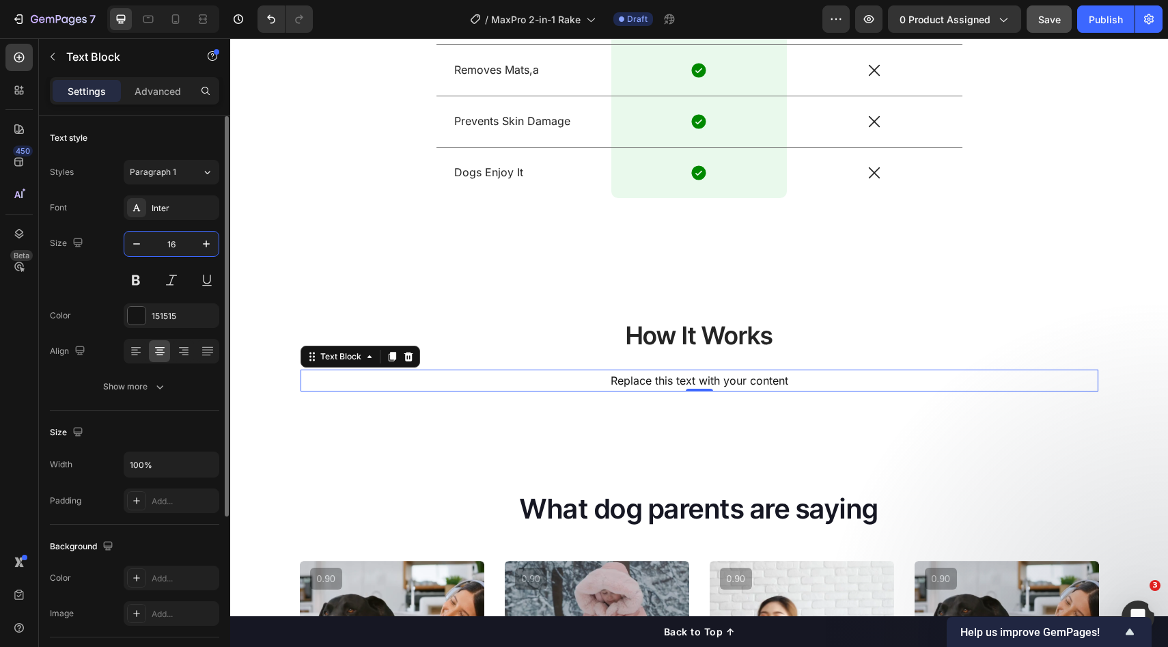
click at [181, 245] on input "16" at bounding box center [171, 244] width 45 height 25
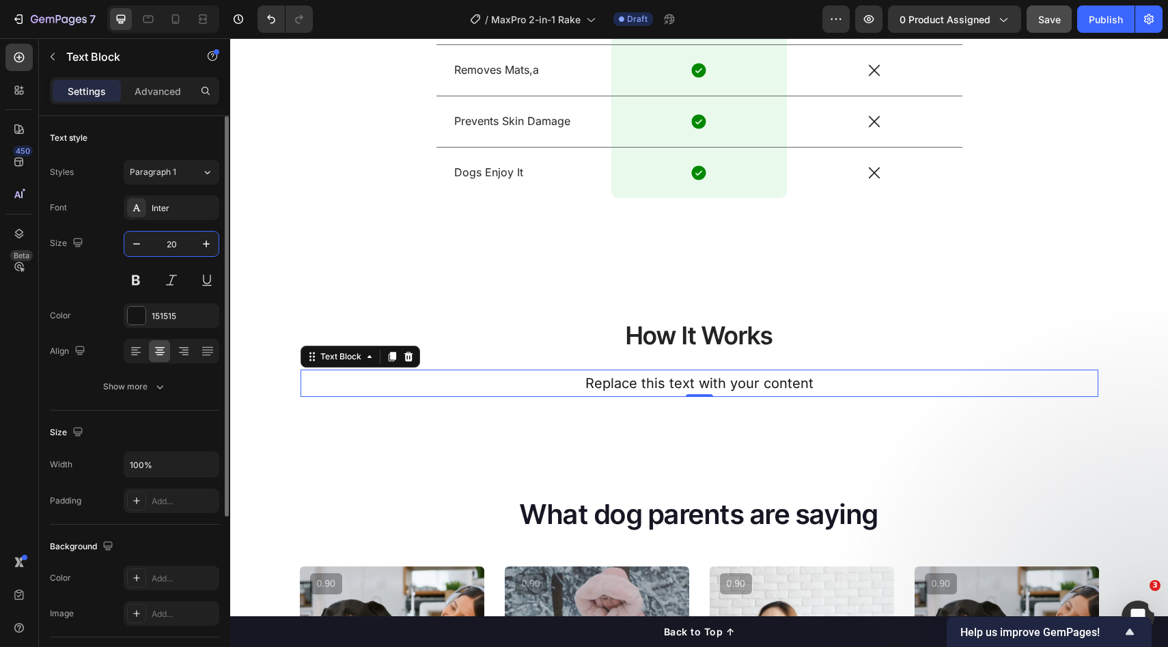
type input "20"
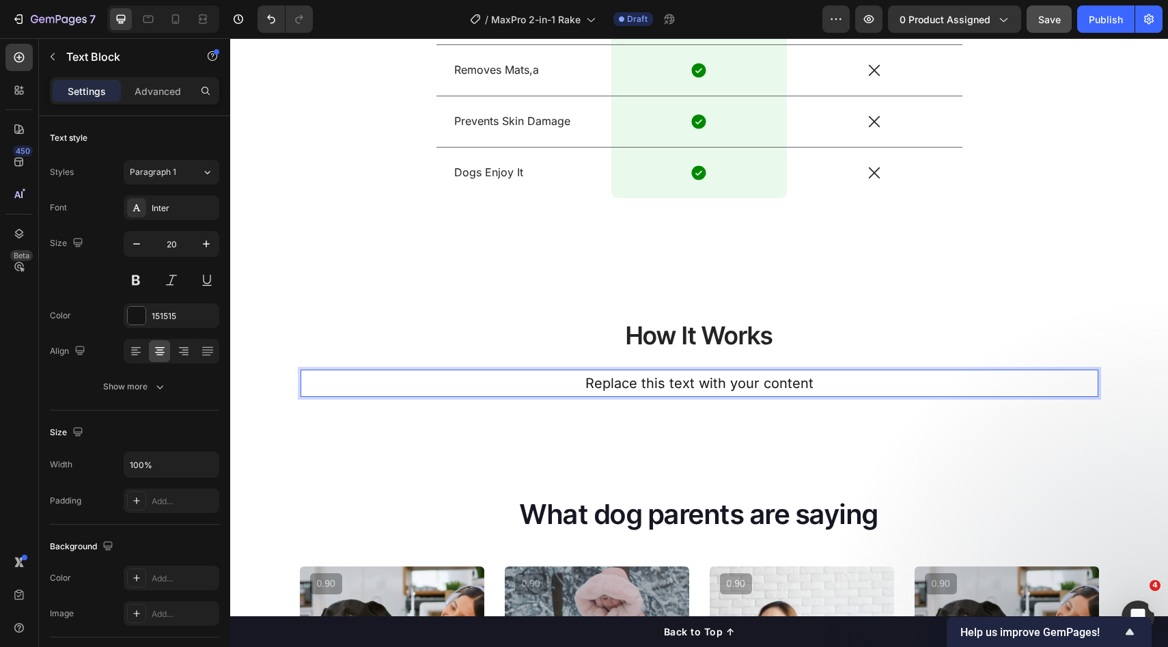
click at [640, 381] on p "Replace this text with your content" at bounding box center [699, 383] width 795 height 25
click at [640, 383] on p "Replace this text with your content" at bounding box center [699, 383] width 795 height 25
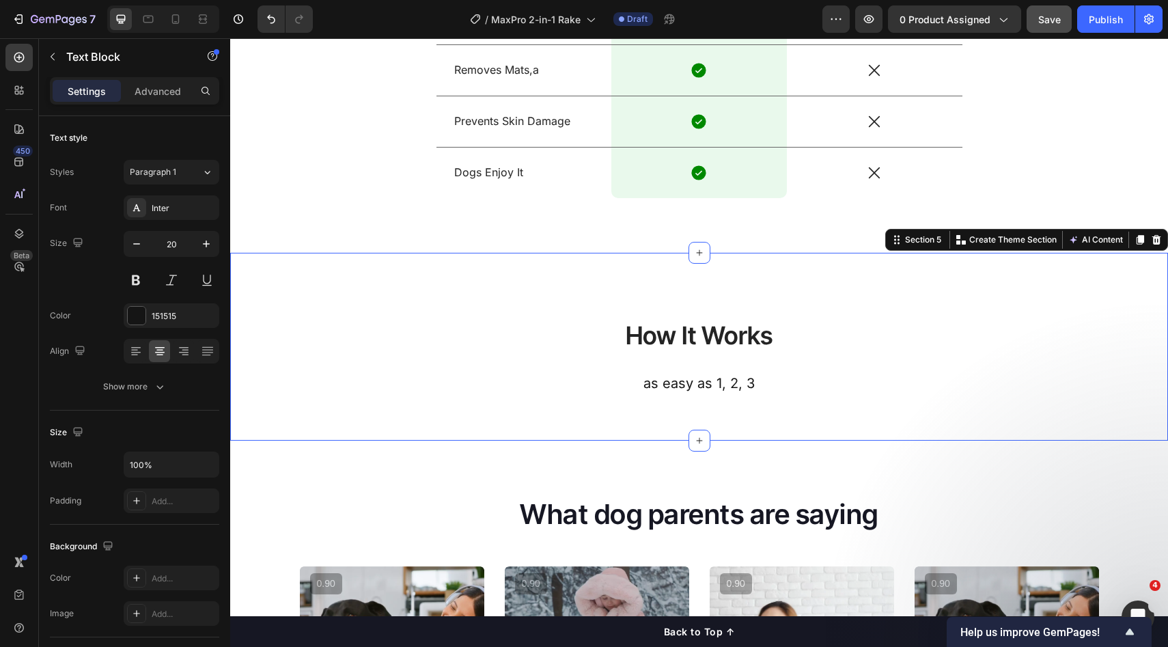
click at [605, 428] on div "How It Works Heading as easy as 1, 2, 3 Text Block Row Section 5 You can create…" at bounding box center [699, 347] width 938 height 188
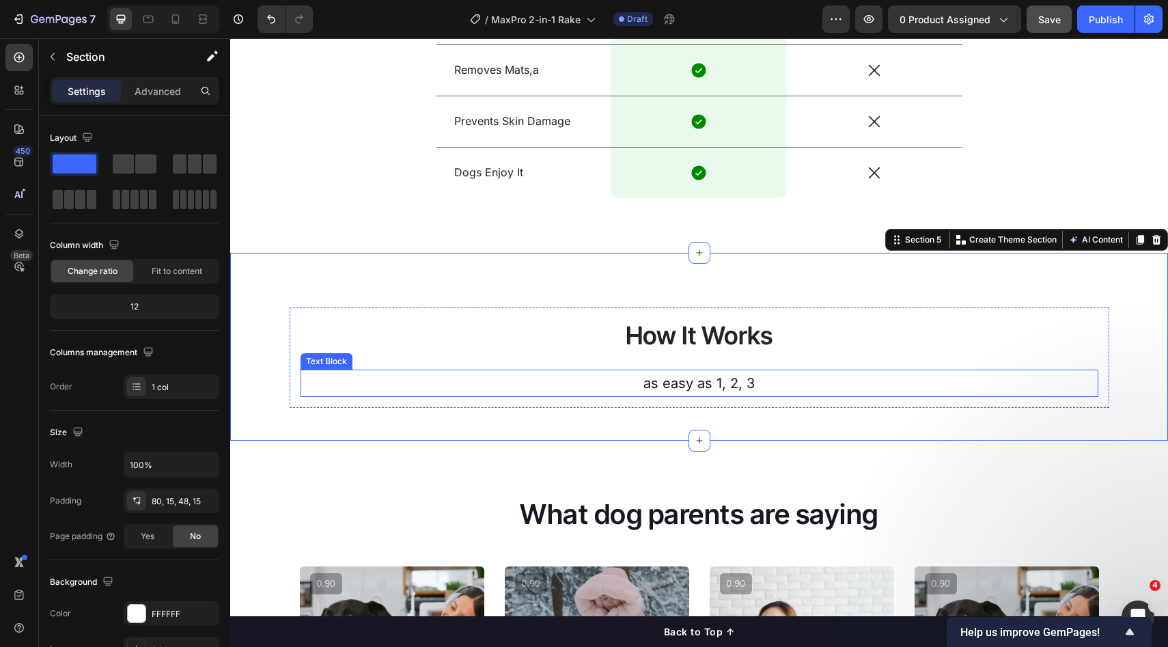
click at [671, 368] on div "How It Works Heading as easy as 1, 2, 3 Text Block" at bounding box center [700, 357] width 798 height 79
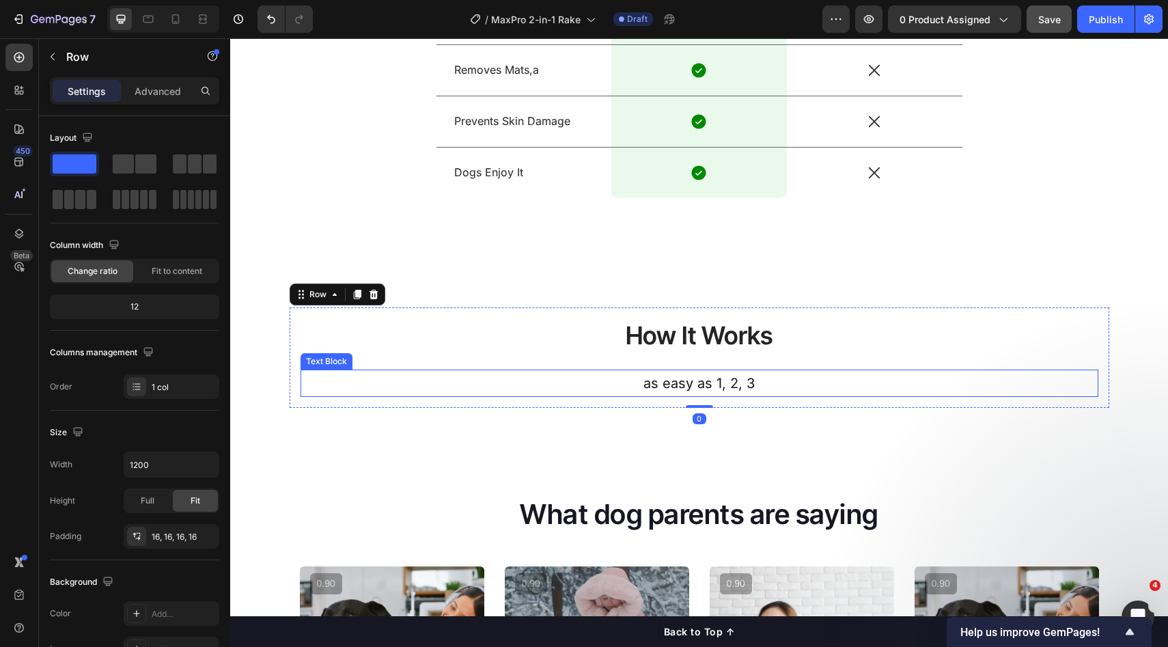
click at [784, 373] on p "as easy as 1, 2, 3" at bounding box center [699, 383] width 795 height 25
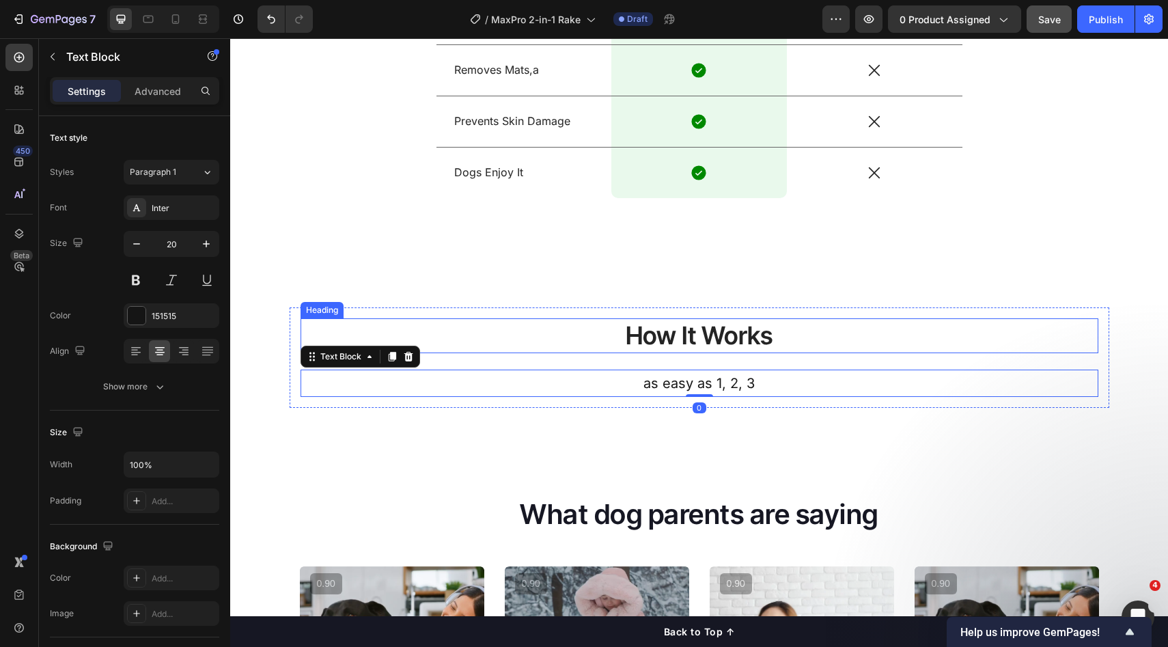
click at [739, 346] on h2 "How It Works" at bounding box center [700, 335] width 798 height 35
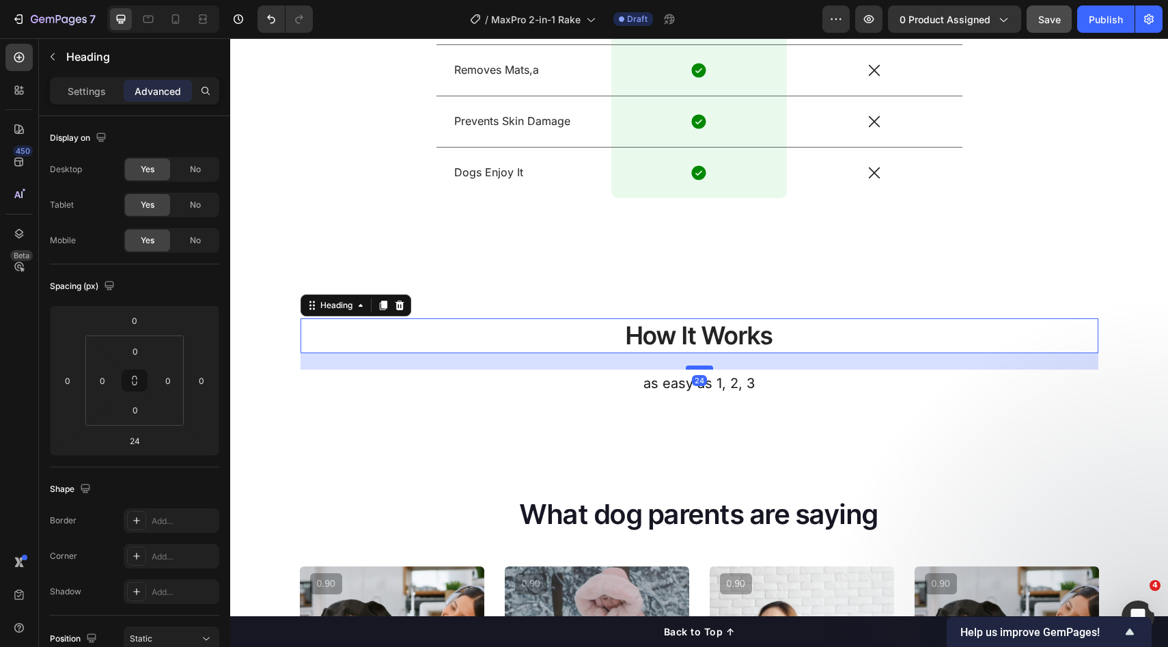
click at [705, 369] on div at bounding box center [699, 368] width 27 height 4
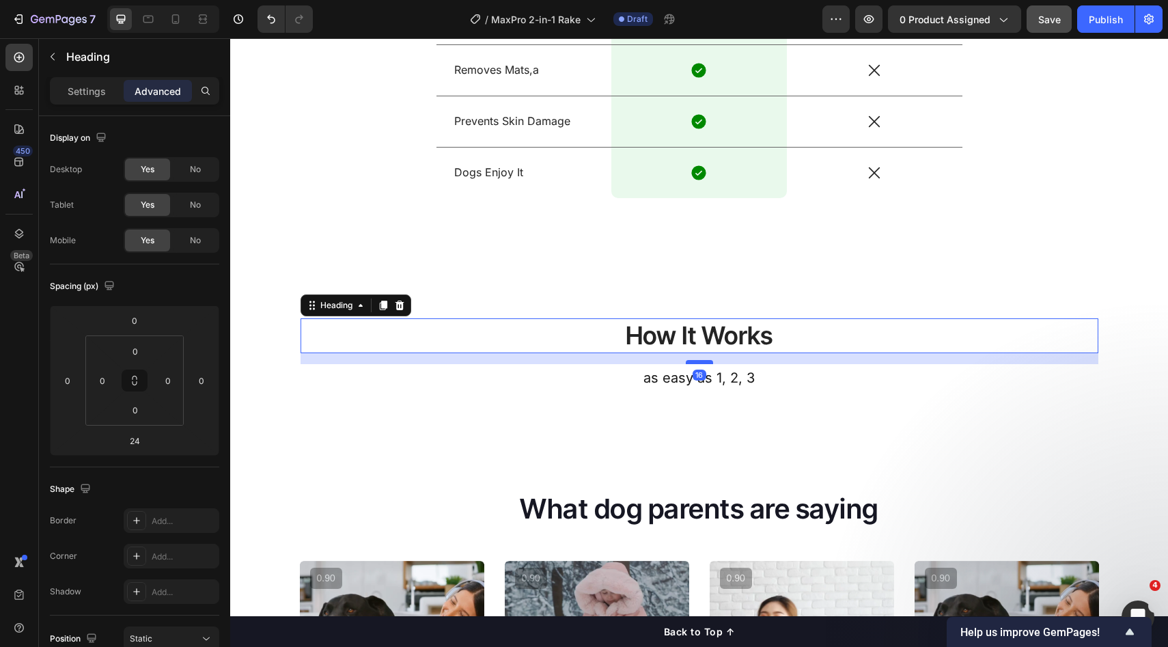
click at [705, 362] on div at bounding box center [699, 362] width 27 height 4
type input "16"
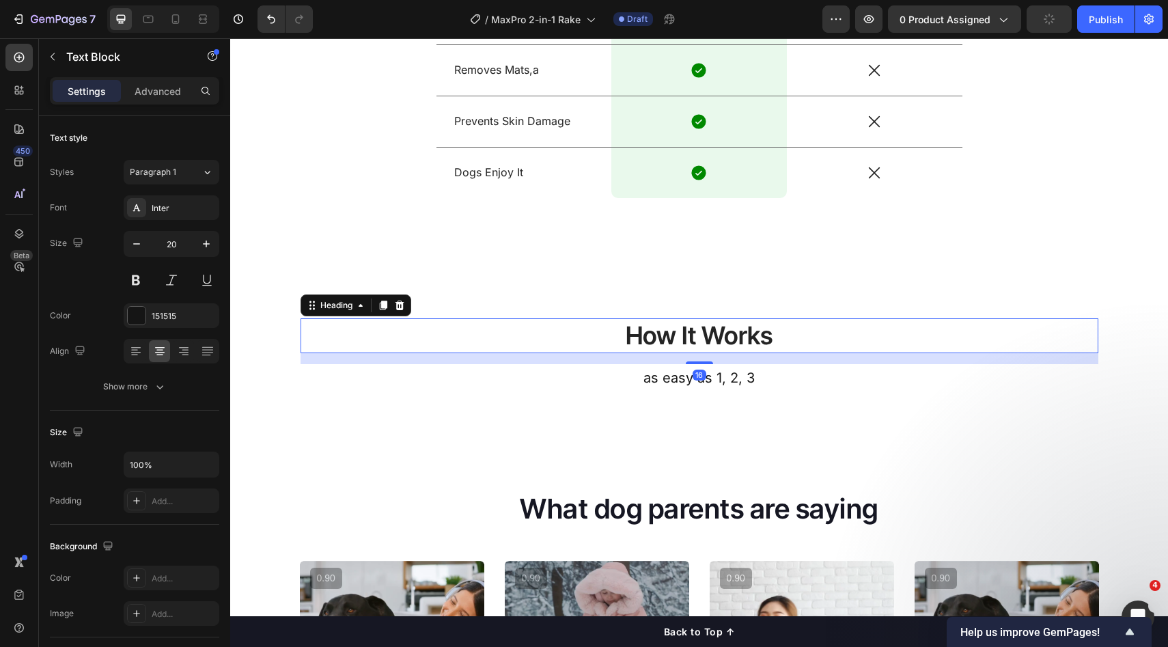
click at [812, 382] on p "as easy as 1, 2, 3" at bounding box center [699, 378] width 795 height 25
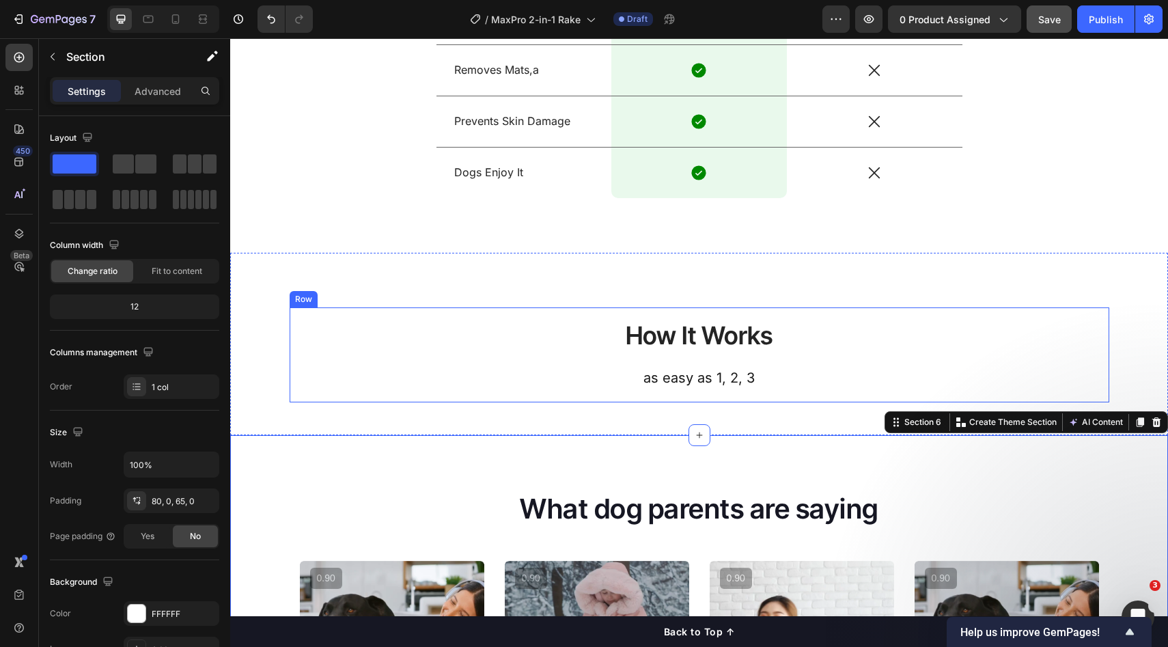
click at [714, 385] on p "as easy as 1, 2, 3" at bounding box center [699, 378] width 795 height 25
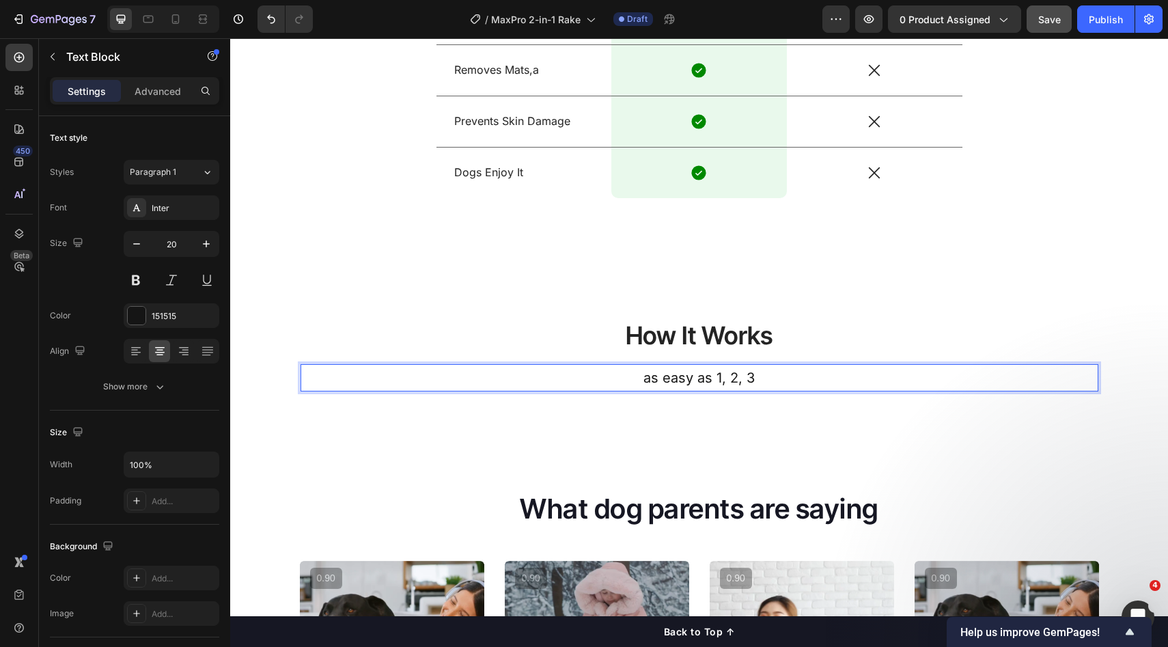
drag, startPoint x: 719, startPoint y: 385, endPoint x: 737, endPoint y: 382, distance: 18.6
drag, startPoint x: 737, startPoint y: 382, endPoint x: 755, endPoint y: 379, distance: 18.0
click at [739, 382] on p "as easy as 1, 2, 3" at bounding box center [699, 378] width 795 height 25
click at [758, 378] on p "as easy as 1, 2, 3" at bounding box center [699, 378] width 795 height 25
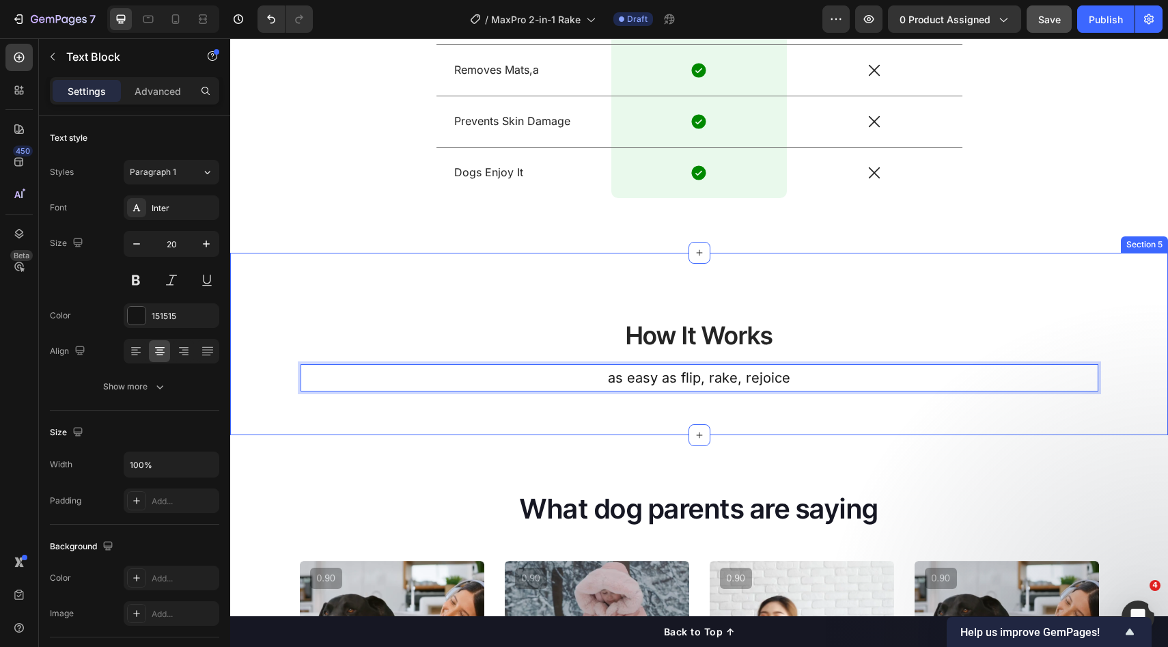
click at [771, 408] on div "How It Works Heading as easy as flip, rake, rejoice Text Block 0 Row Section 5" at bounding box center [699, 344] width 938 height 182
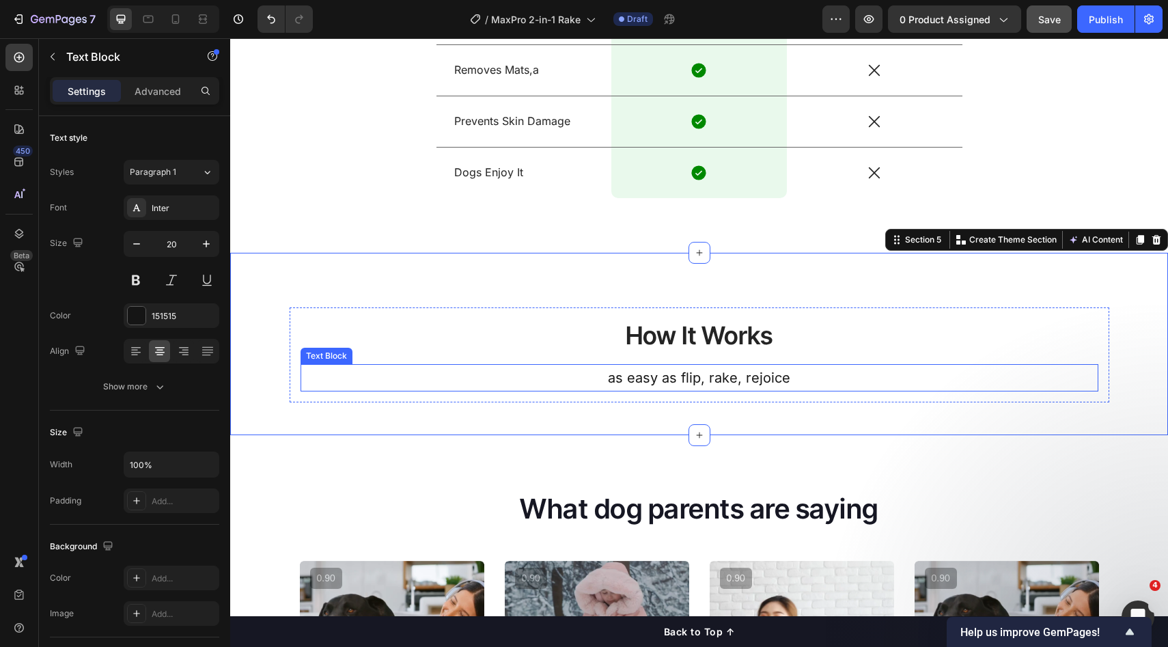
click at [756, 372] on p "as easy as flip, rake, rejoice" at bounding box center [699, 378] width 795 height 25
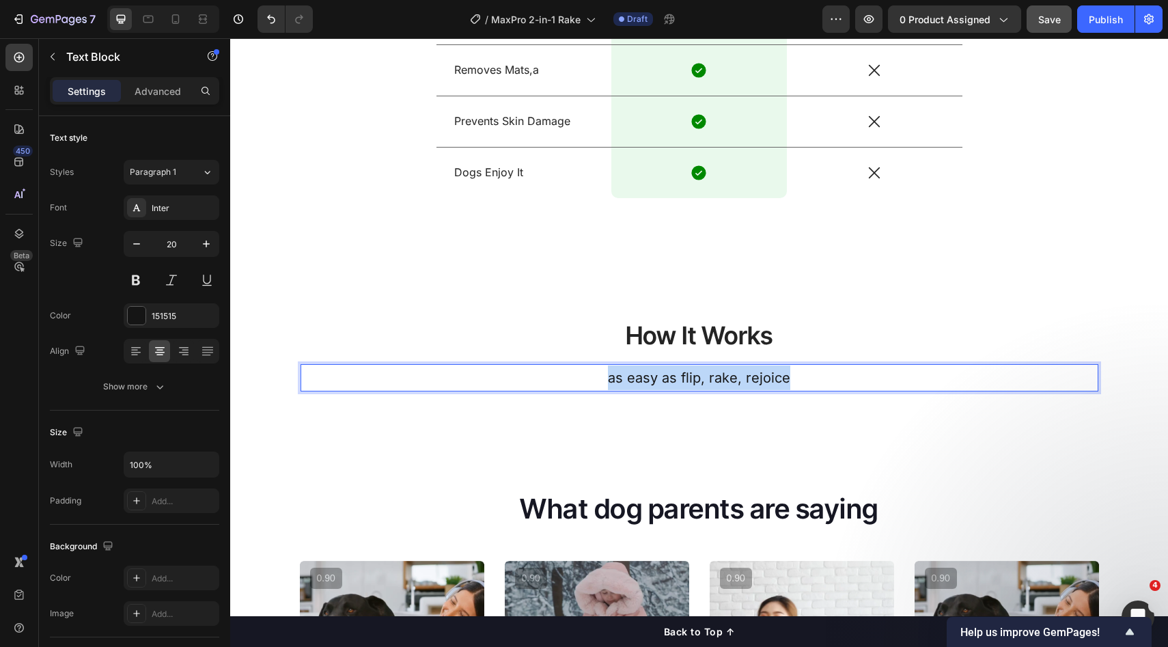
drag, startPoint x: 801, startPoint y: 381, endPoint x: 518, endPoint y: 381, distance: 283.6
click at [518, 381] on p "as easy as flip, rake, rejoice" at bounding box center [699, 378] width 795 height 25
click at [679, 428] on div "How It Works Heading as easy as flip, rake, rejoice Text Block 0 Row Section 5" at bounding box center [699, 344] width 938 height 182
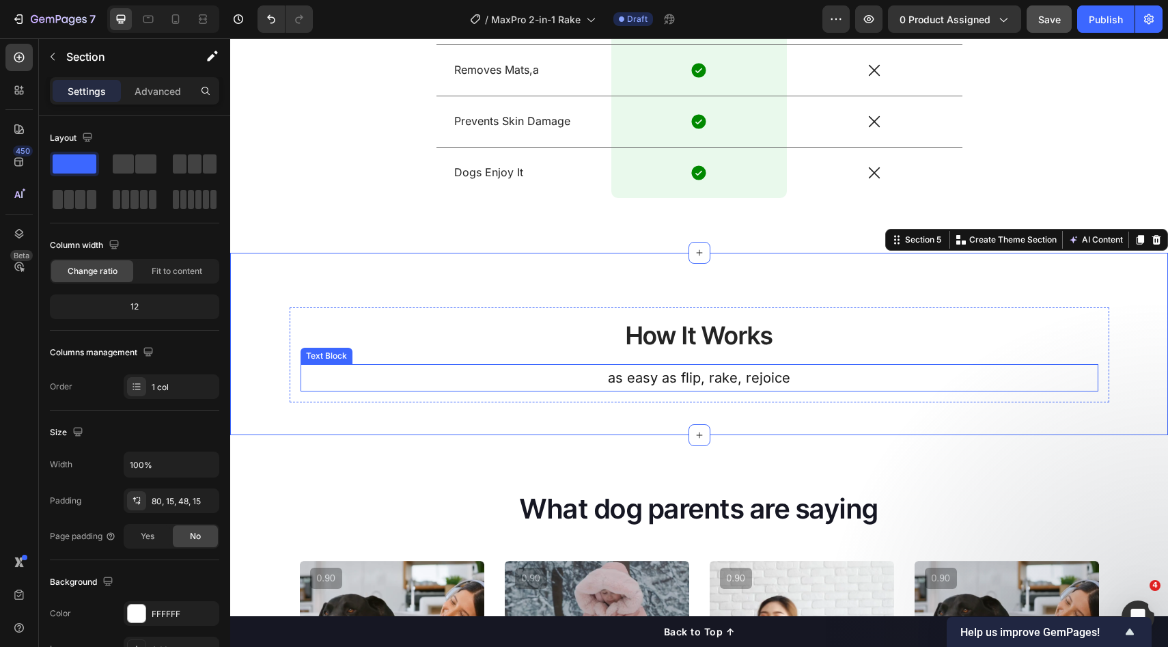
click at [746, 382] on p "as easy as flip, rake, rejoice" at bounding box center [699, 378] width 795 height 25
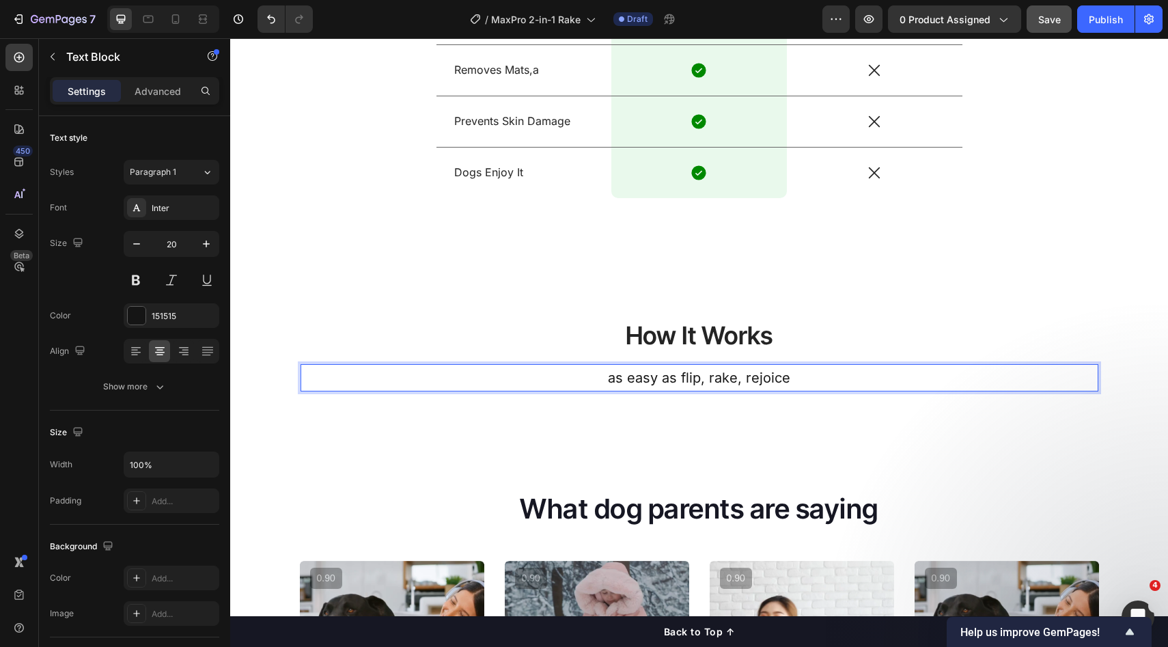
click at [657, 381] on p "as easy as flip, rake, rejoice" at bounding box center [699, 378] width 795 height 25
drag, startPoint x: 675, startPoint y: 374, endPoint x: 796, endPoint y: 371, distance: 121.0
click at [796, 371] on p "as easy as flip, rake, rejoice" at bounding box center [699, 378] width 795 height 25
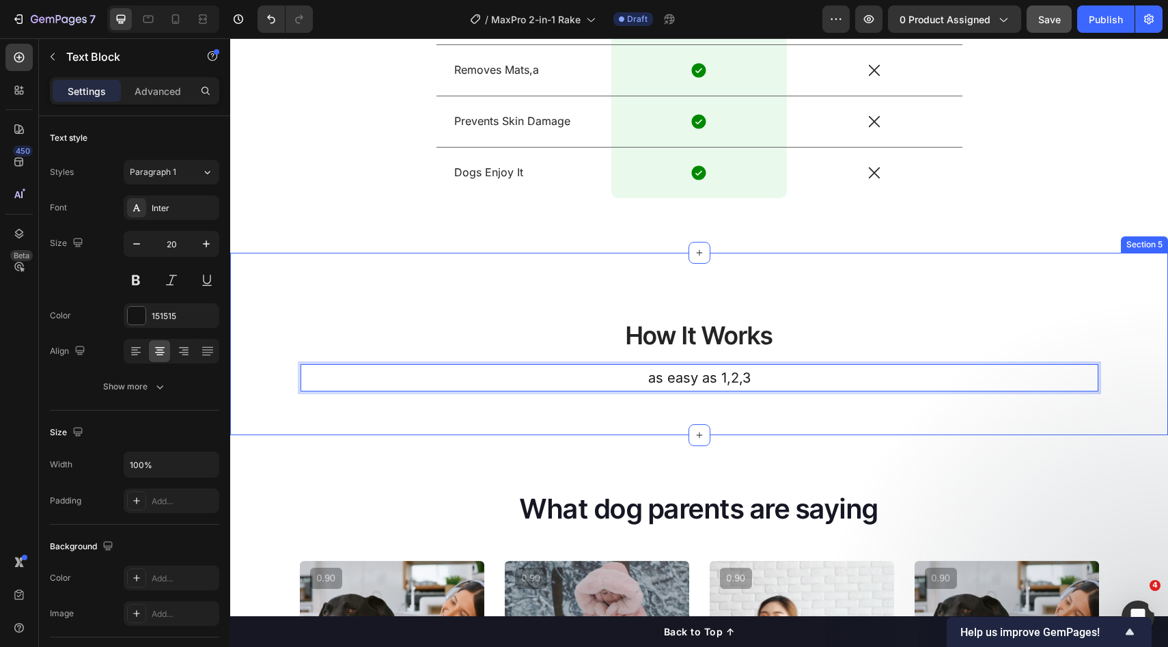
click at [804, 407] on div "How It Works Heading as easy as 1,2,3 Text Block 0 Row Section 5" at bounding box center [699, 344] width 938 height 182
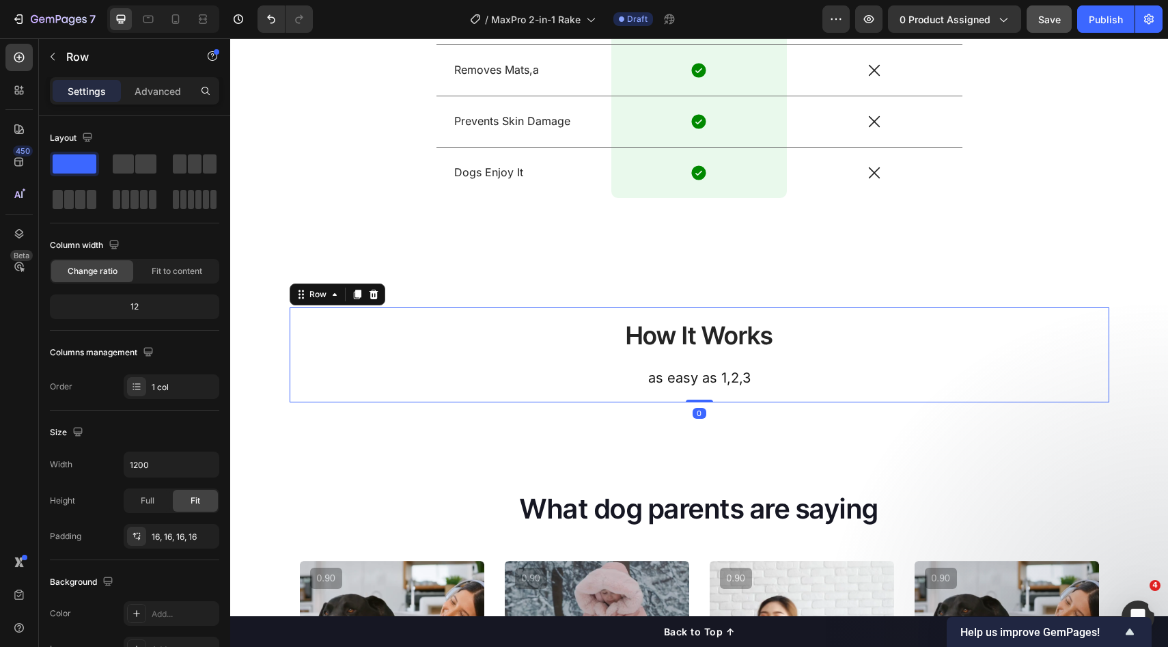
click at [758, 359] on div "How It Works Heading as easy as 1,2,3 Text Block" at bounding box center [700, 354] width 798 height 73
click at [747, 401] on div "How It Works Heading as easy as 1,2,3 Text Block Row 0" at bounding box center [700, 354] width 820 height 95
click at [70, 64] on div "Row" at bounding box center [117, 57] width 156 height 36
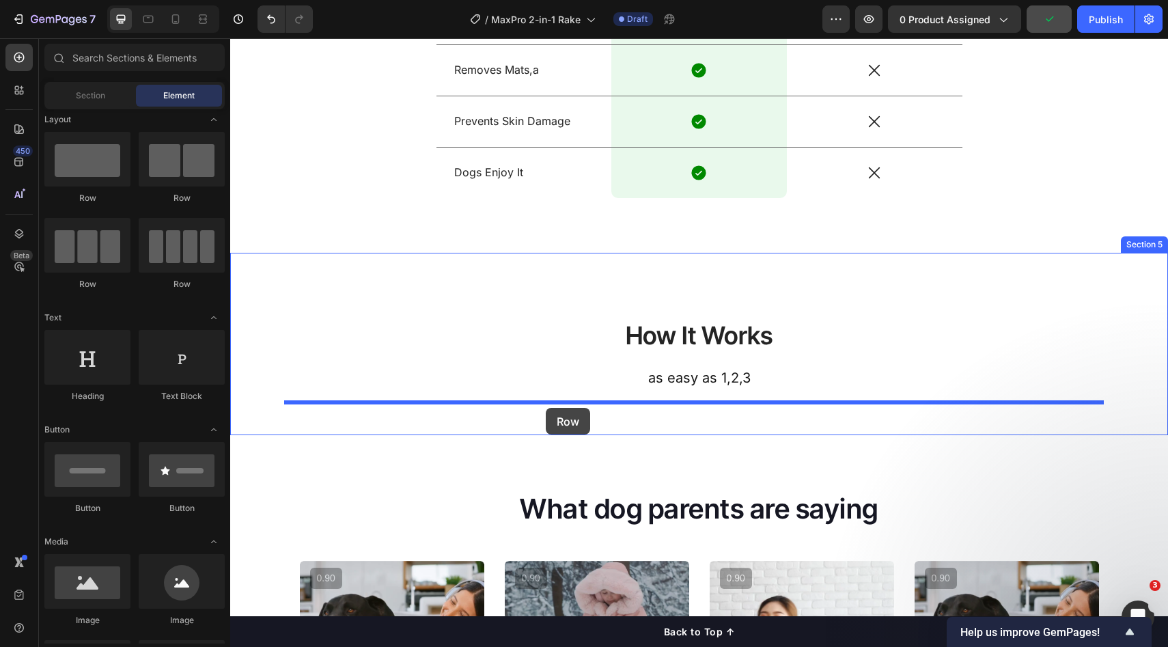
drag, startPoint x: 316, startPoint y: 289, endPoint x: 546, endPoint y: 408, distance: 259.1
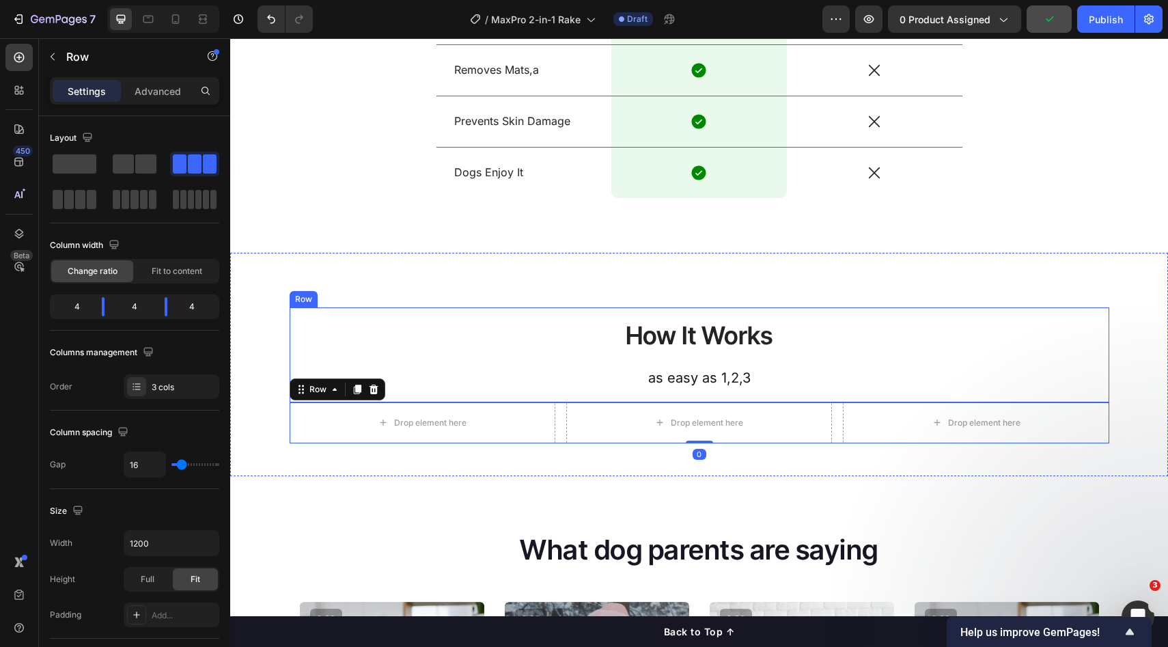
click at [510, 359] on div "How It Works Heading as easy as 1,2,3 Text Block" at bounding box center [700, 354] width 798 height 73
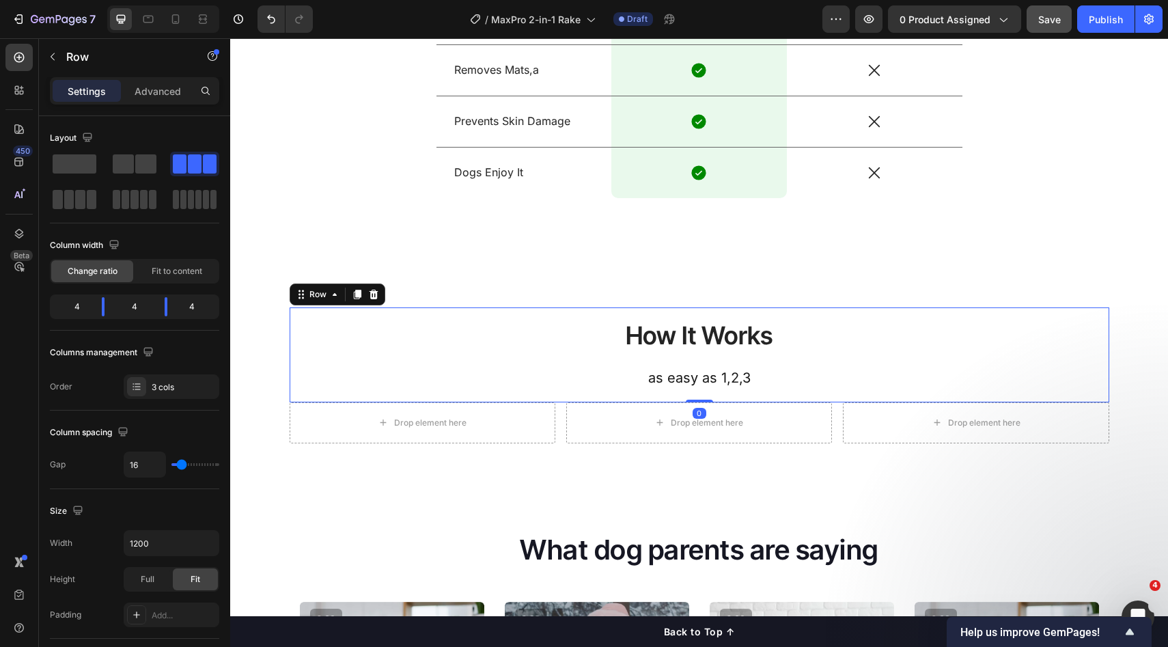
click at [386, 404] on div "Drop element here" at bounding box center [423, 422] width 266 height 41
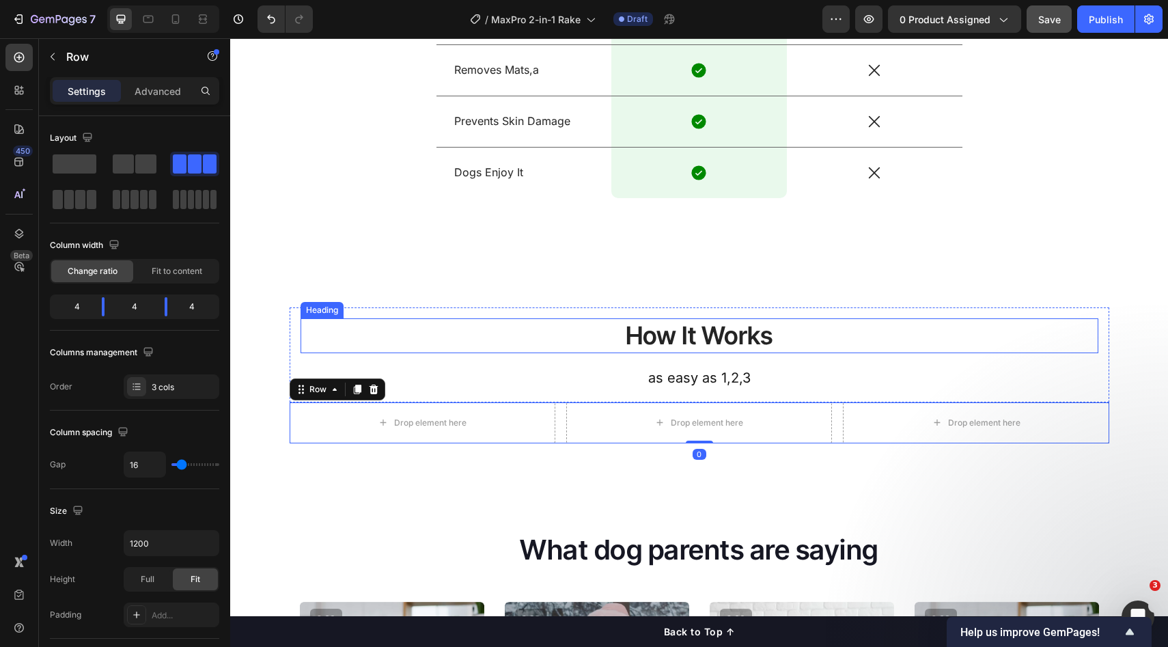
scroll to position [1662, 0]
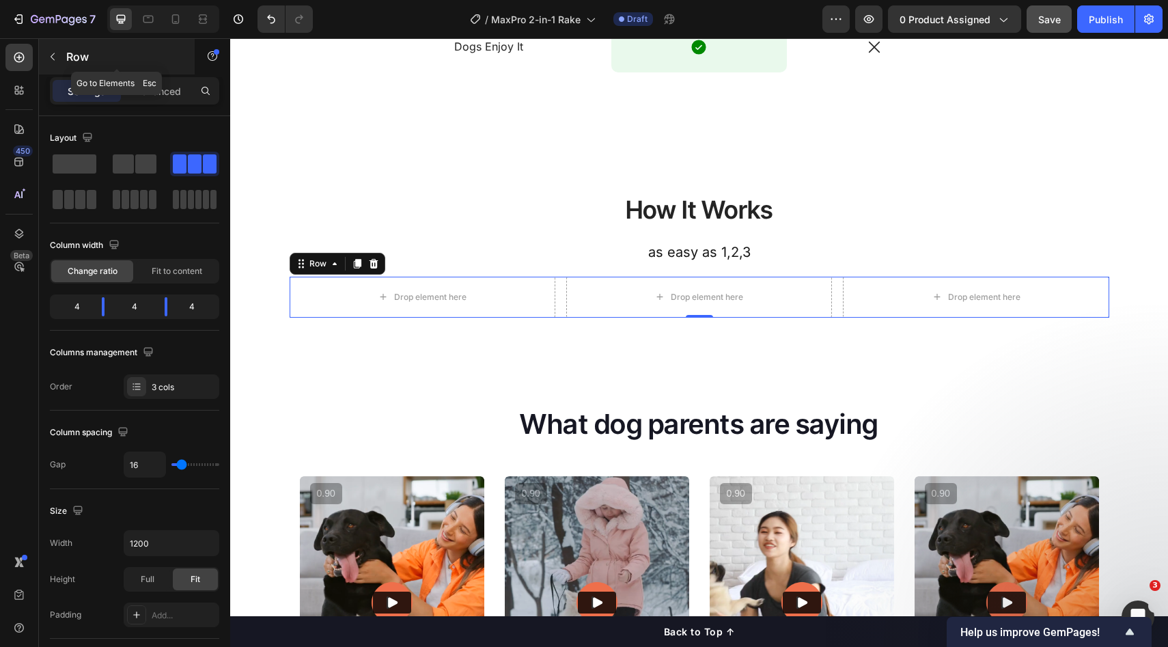
click at [81, 57] on p "Row" at bounding box center [124, 57] width 116 height 16
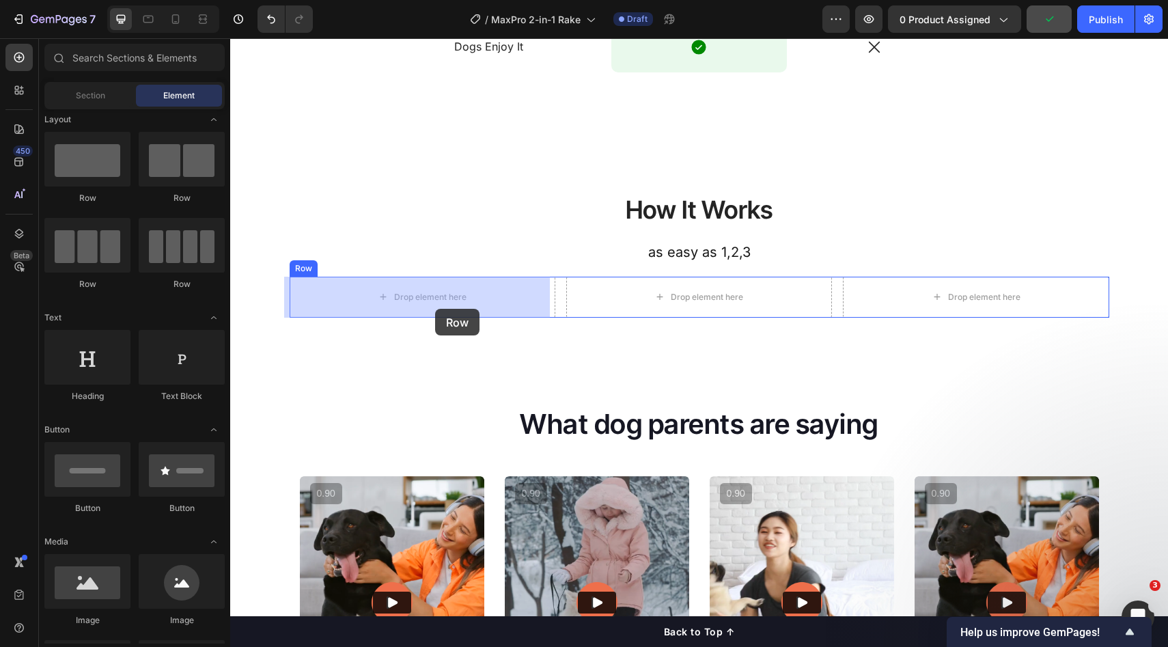
drag, startPoint x: 327, startPoint y: 206, endPoint x: 435, endPoint y: 307, distance: 147.9
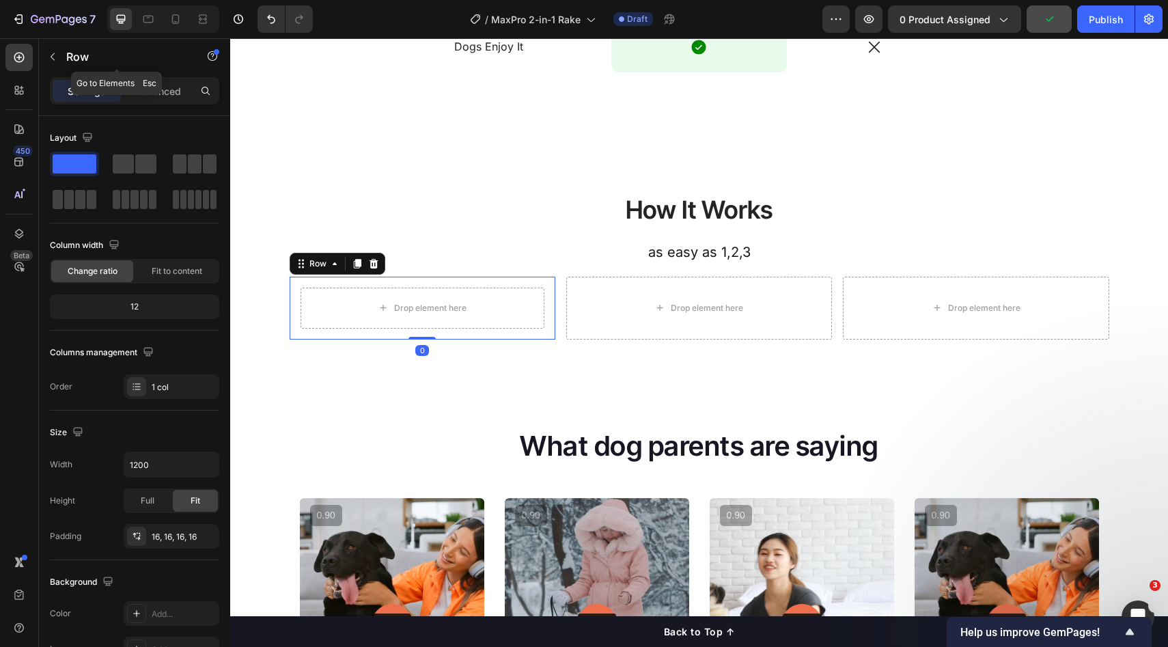
click at [52, 57] on icon "button" at bounding box center [53, 57] width 4 height 8
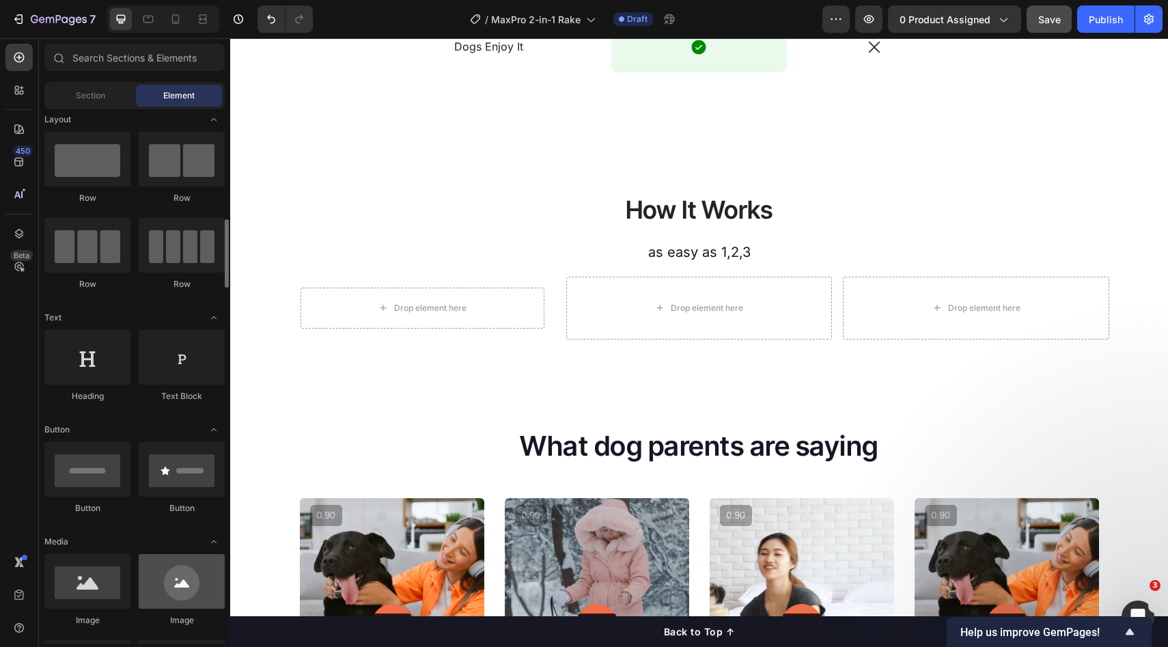
scroll to position [156, 0]
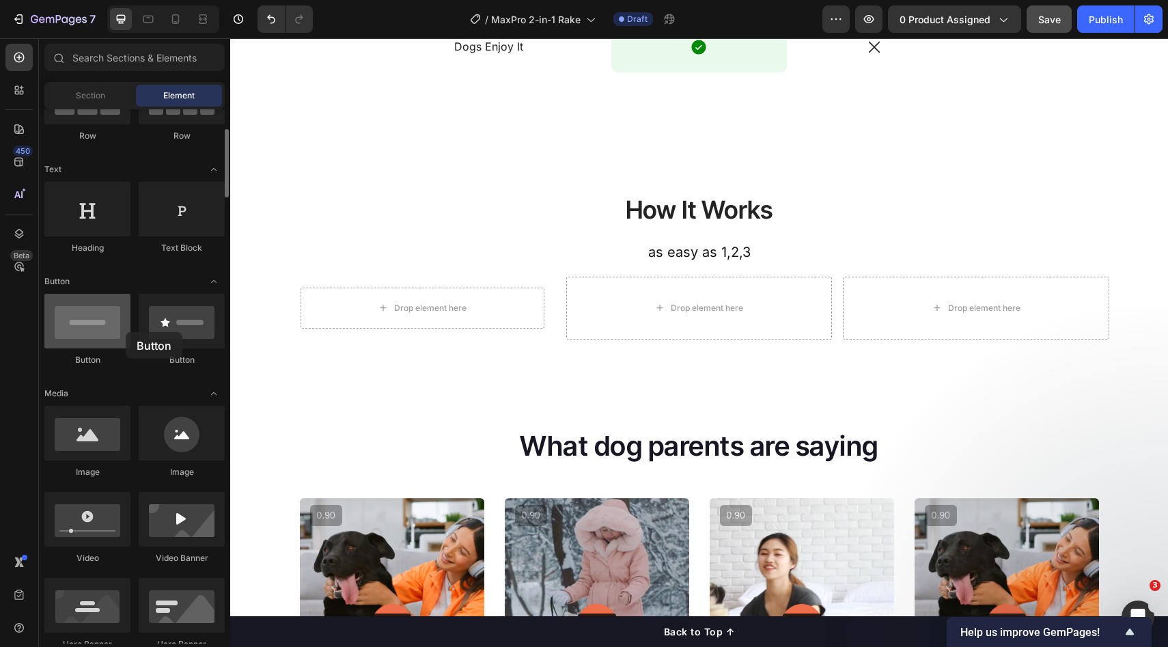
drag, startPoint x: 94, startPoint y: 325, endPoint x: 76, endPoint y: 341, distance: 24.7
click at [79, 329] on div at bounding box center [87, 321] width 86 height 55
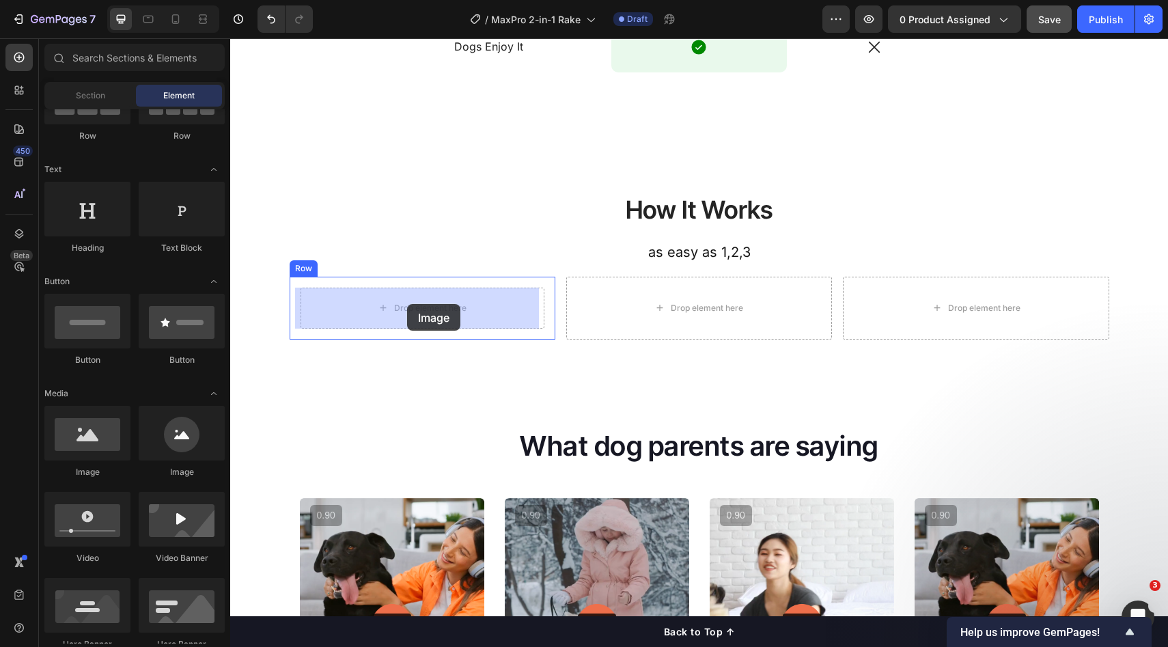
drag, startPoint x: 311, startPoint y: 461, endPoint x: 407, endPoint y: 304, distance: 184.3
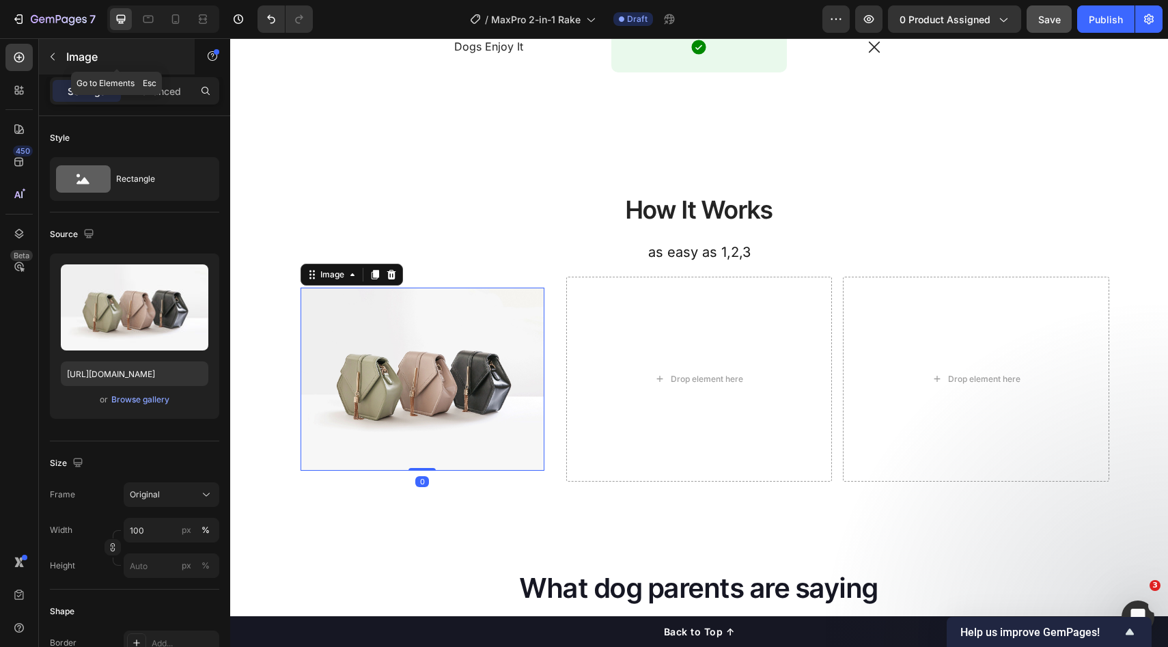
click at [90, 68] on div "Image" at bounding box center [117, 57] width 156 height 36
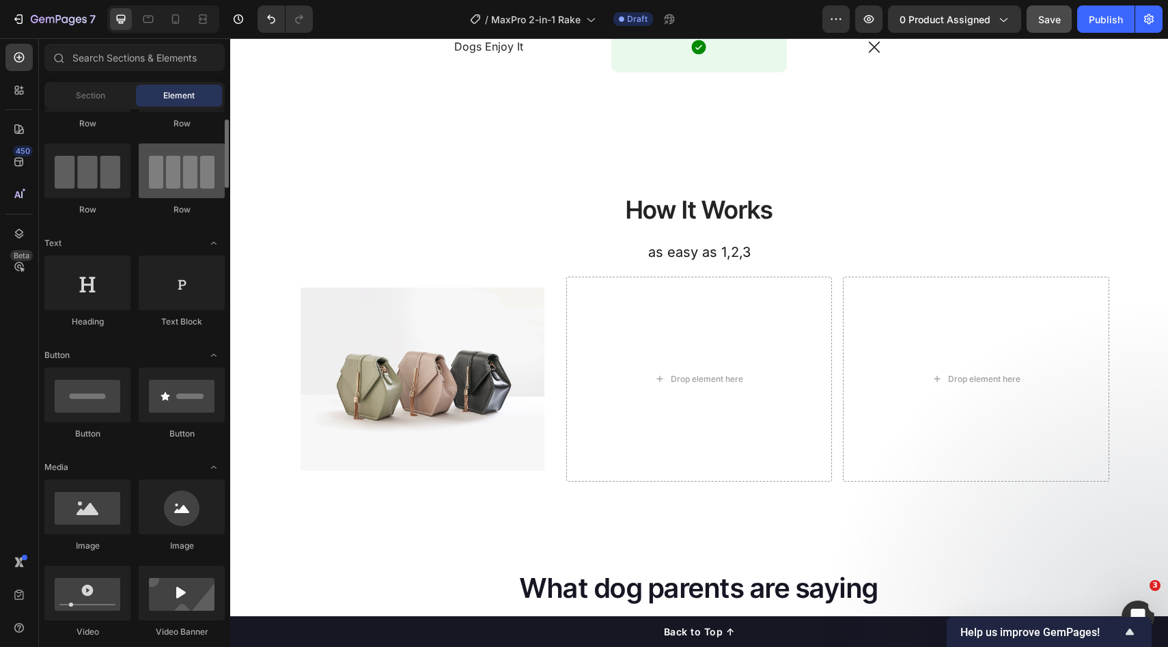
scroll to position [0, 0]
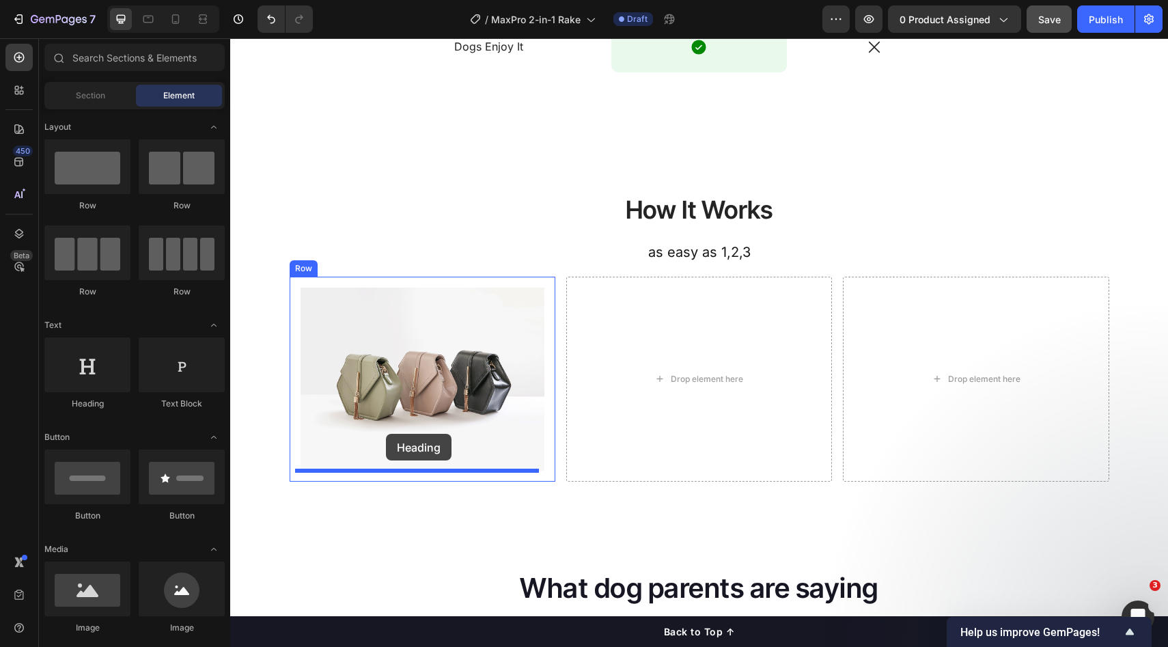
drag, startPoint x: 325, startPoint y: 391, endPoint x: 387, endPoint y: 435, distance: 76.4
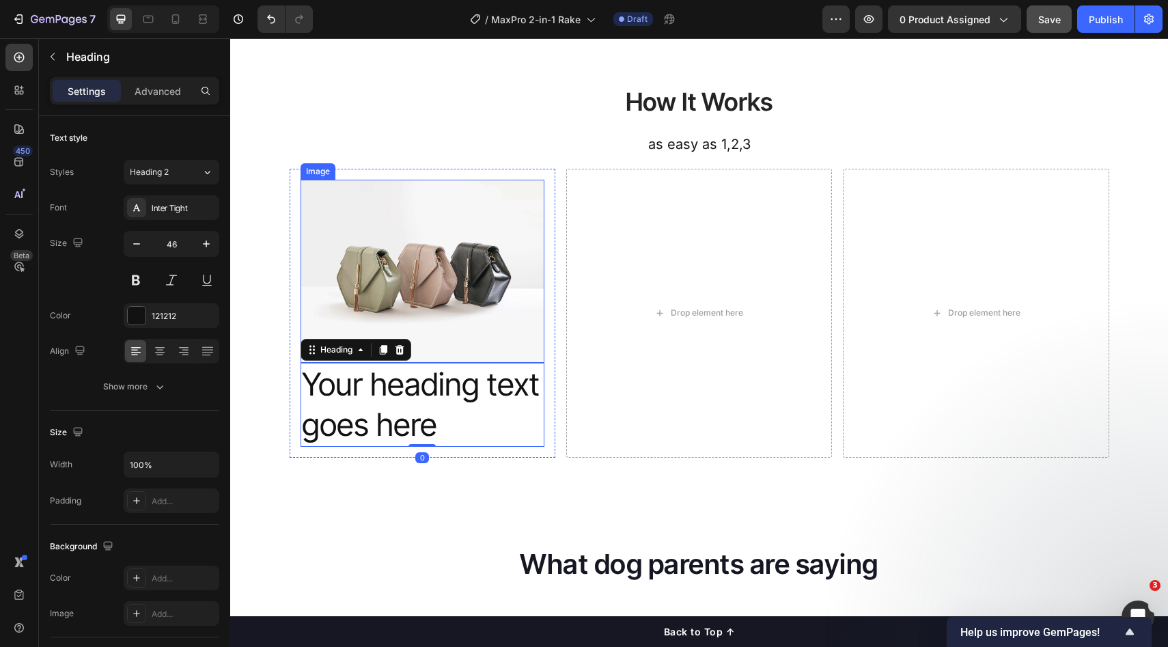
scroll to position [1813, 0]
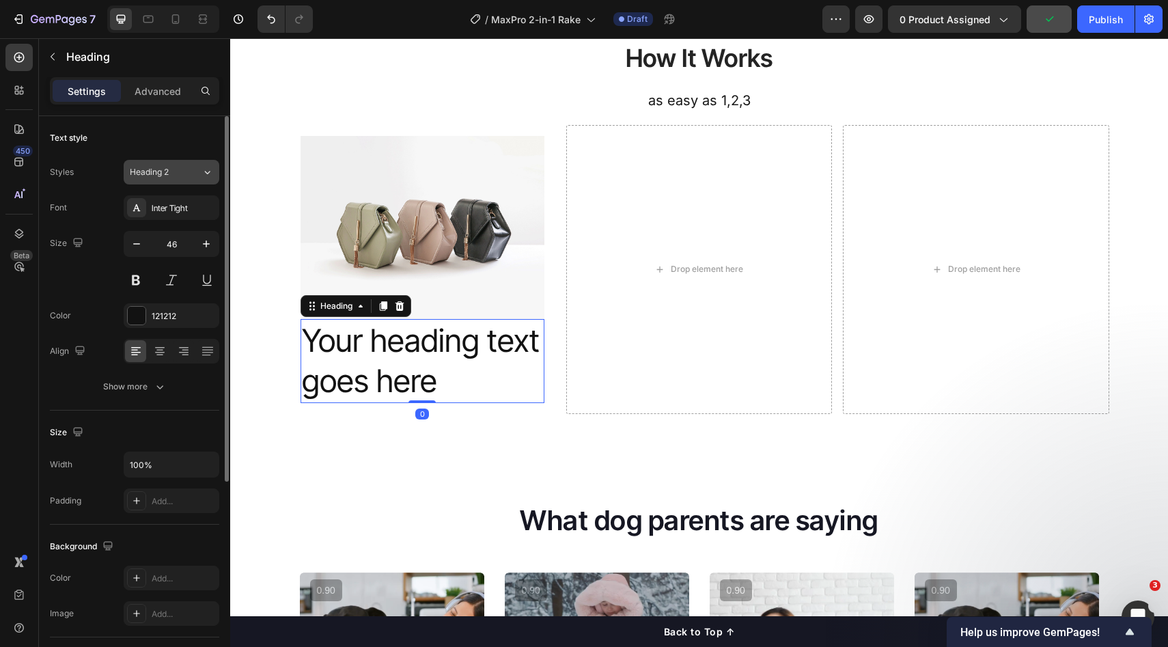
click at [188, 176] on div "Heading 2" at bounding box center [166, 172] width 72 height 12
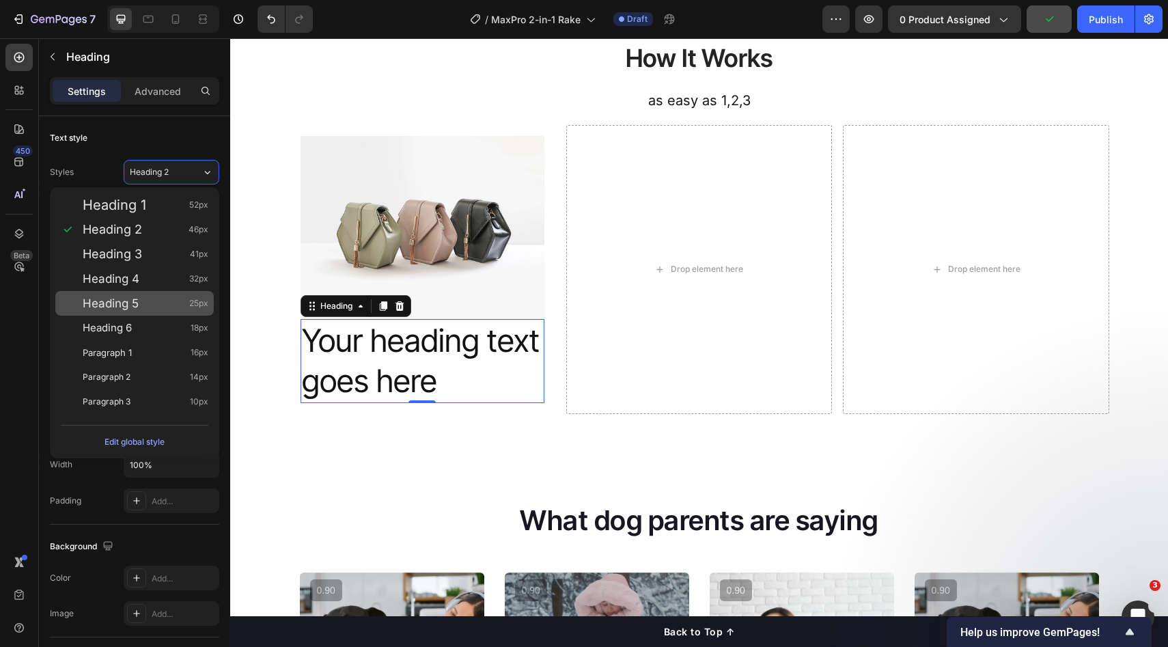
click at [163, 298] on div "Heading 5 25px" at bounding box center [146, 304] width 126 height 14
type input "25"
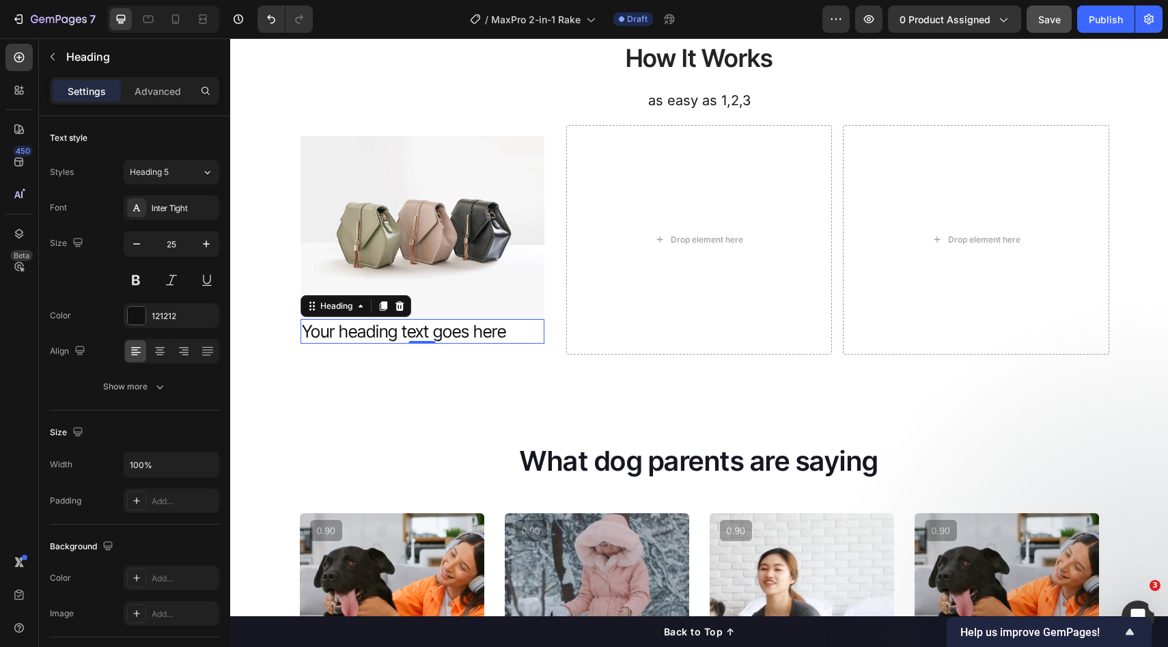
click at [490, 334] on h2 "Your heading text goes here" at bounding box center [423, 331] width 244 height 25
click at [509, 333] on p "Your heading text goes here" at bounding box center [422, 331] width 241 height 23
click at [450, 329] on p "Your heading text goes here" at bounding box center [422, 331] width 241 height 23
click at [429, 338] on h2 "1." at bounding box center [423, 331] width 244 height 25
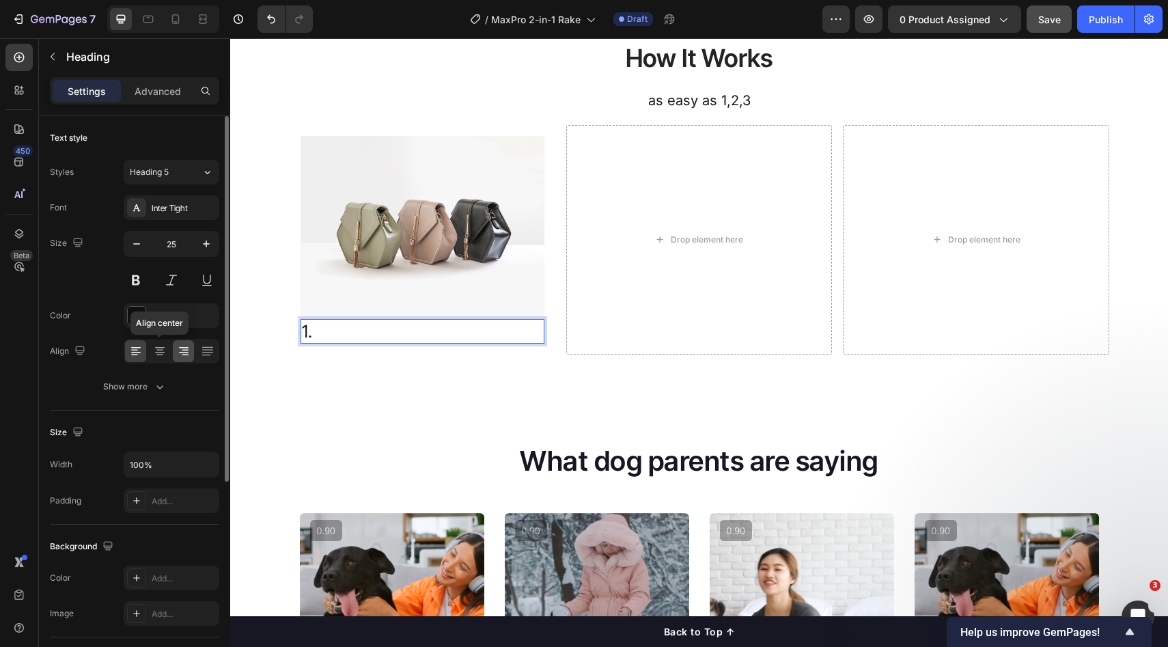
click at [159, 344] on icon at bounding box center [160, 351] width 14 height 14
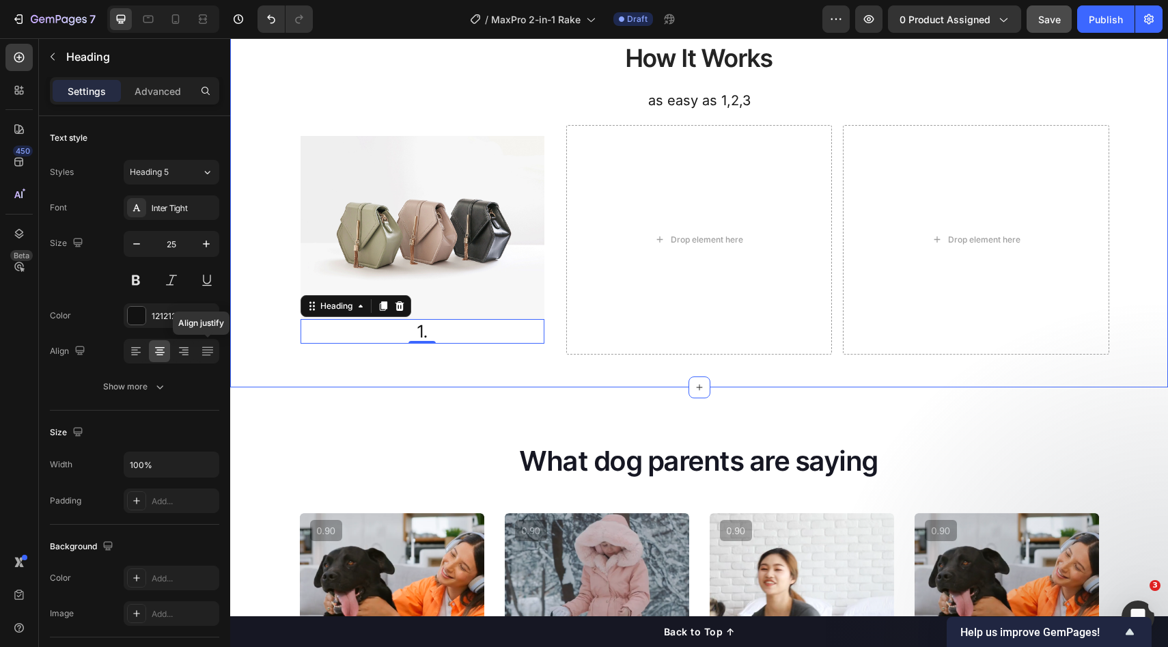
drag, startPoint x: 363, startPoint y: 353, endPoint x: 369, endPoint y: 346, distance: 8.7
click at [363, 352] on div "Image 1. Heading 0 Row" at bounding box center [423, 240] width 266 height 230
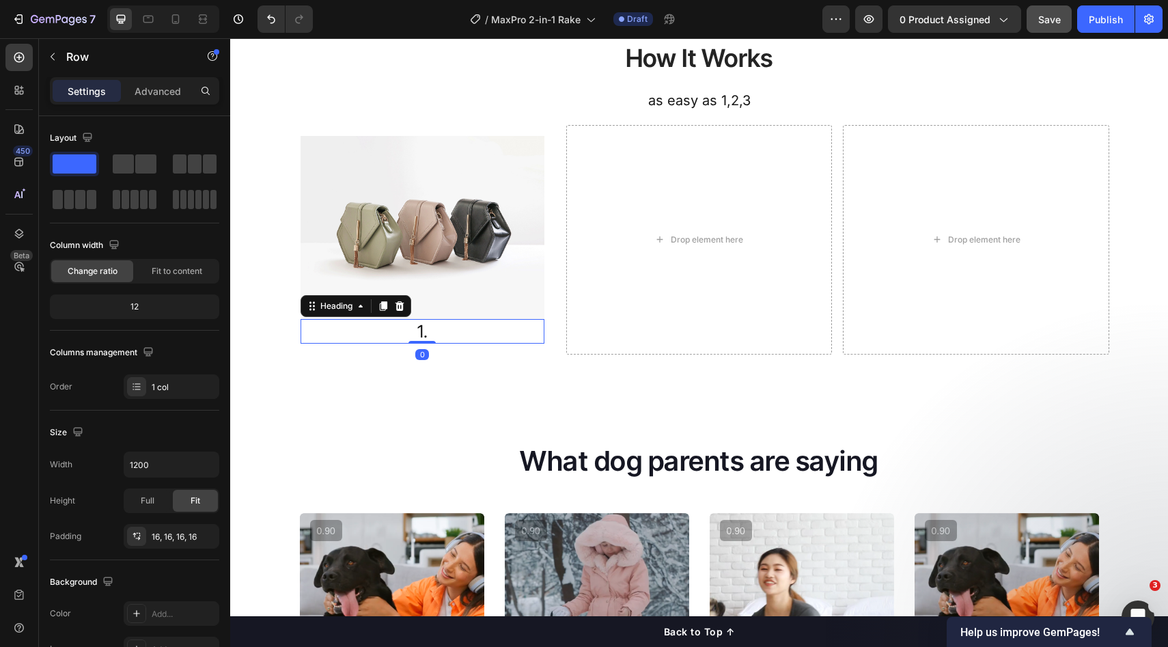
click at [435, 333] on p "1." at bounding box center [422, 331] width 241 height 23
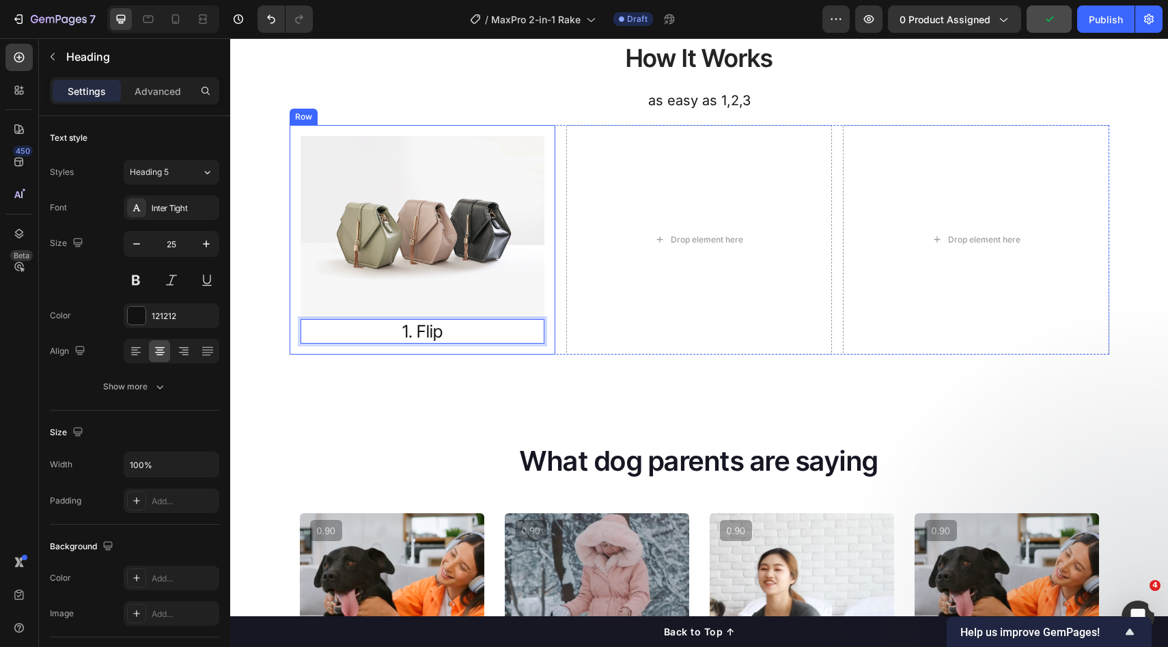
click at [445, 344] on div "Image 1. Flip Heading 0 Row" at bounding box center [423, 240] width 266 height 230
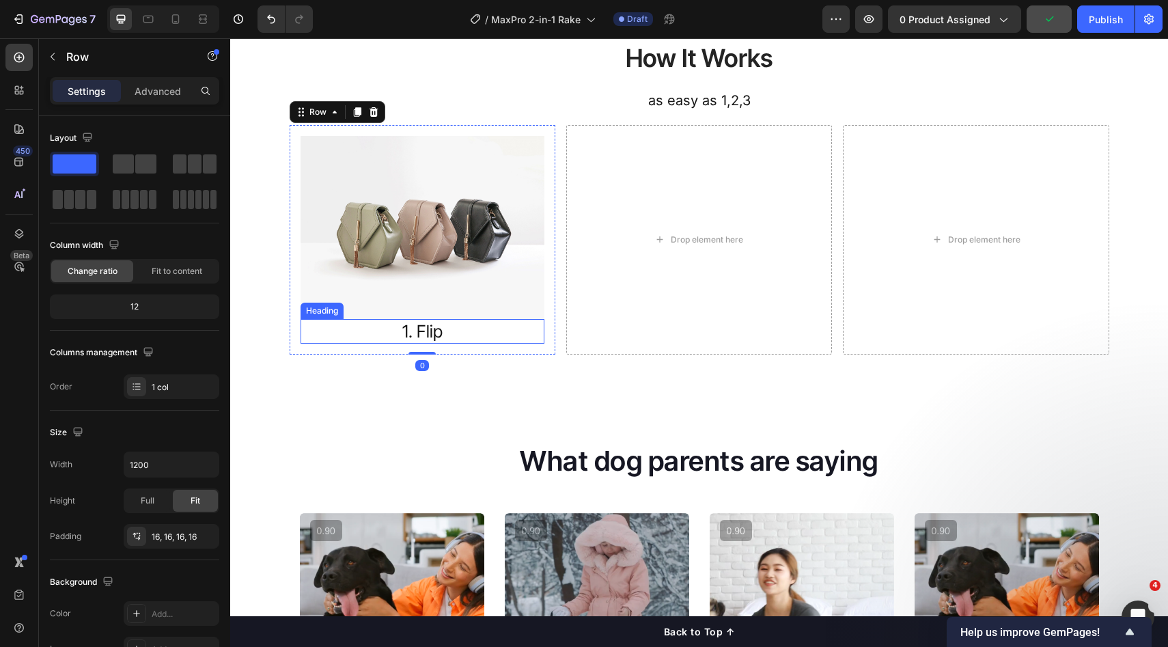
click at [601, 315] on div "Drop element here" at bounding box center [699, 240] width 266 height 230
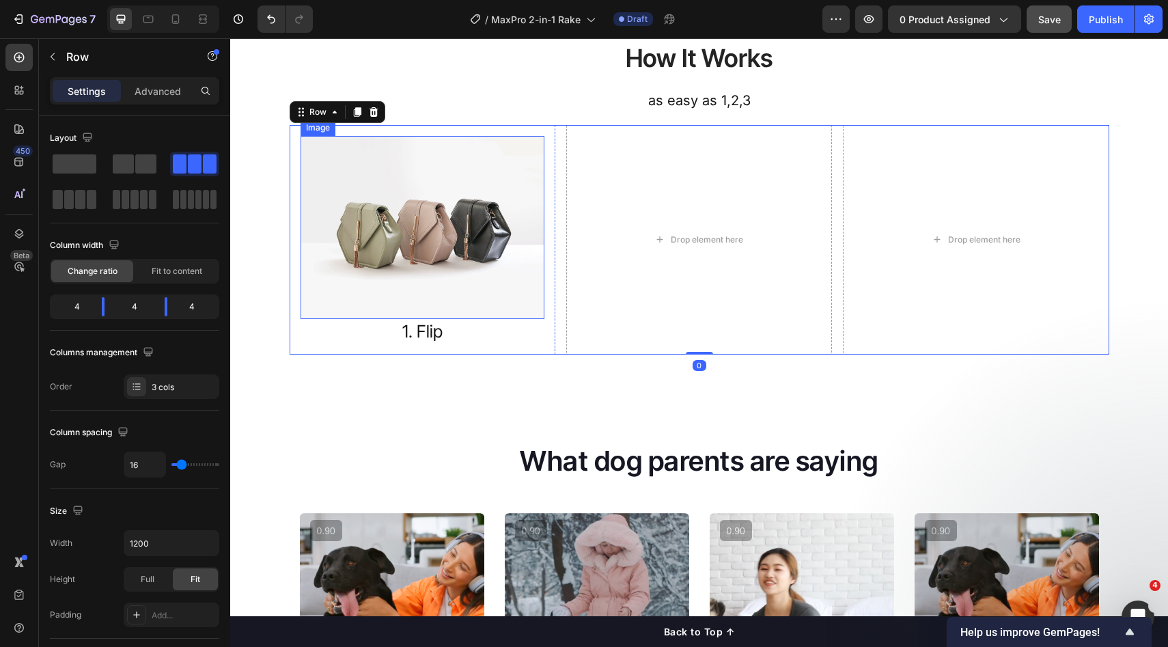
drag, startPoint x: 449, startPoint y: 318, endPoint x: 594, endPoint y: 330, distance: 145.4
click at [450, 318] on img at bounding box center [423, 227] width 244 height 183
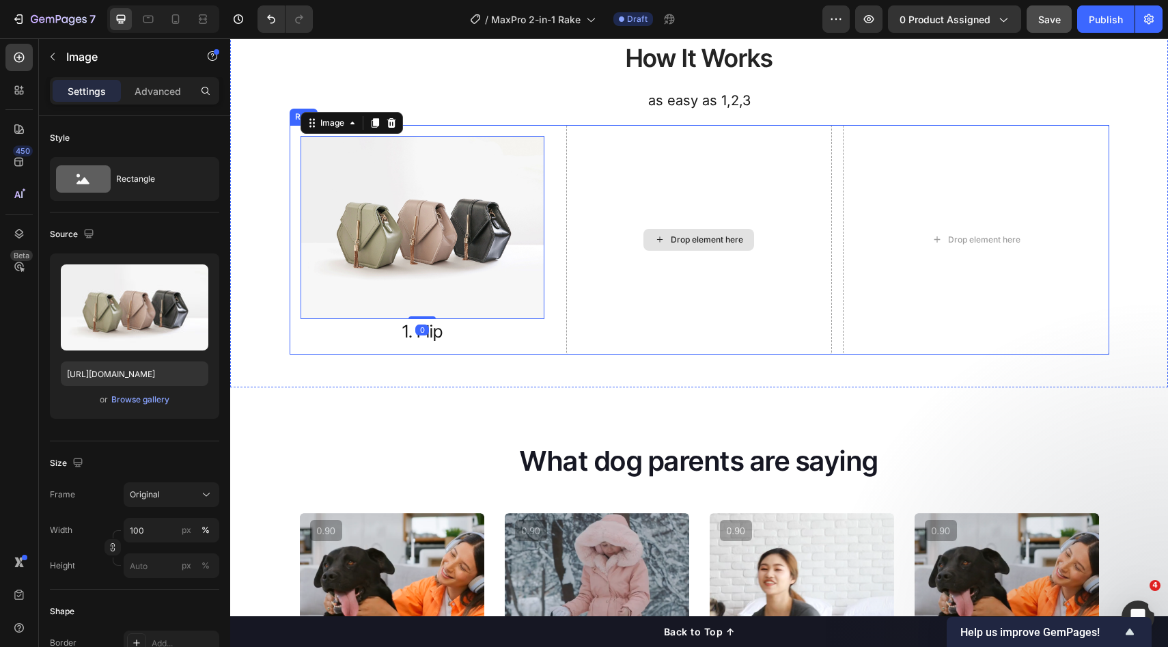
click at [604, 330] on div "Drop element here" at bounding box center [699, 240] width 266 height 230
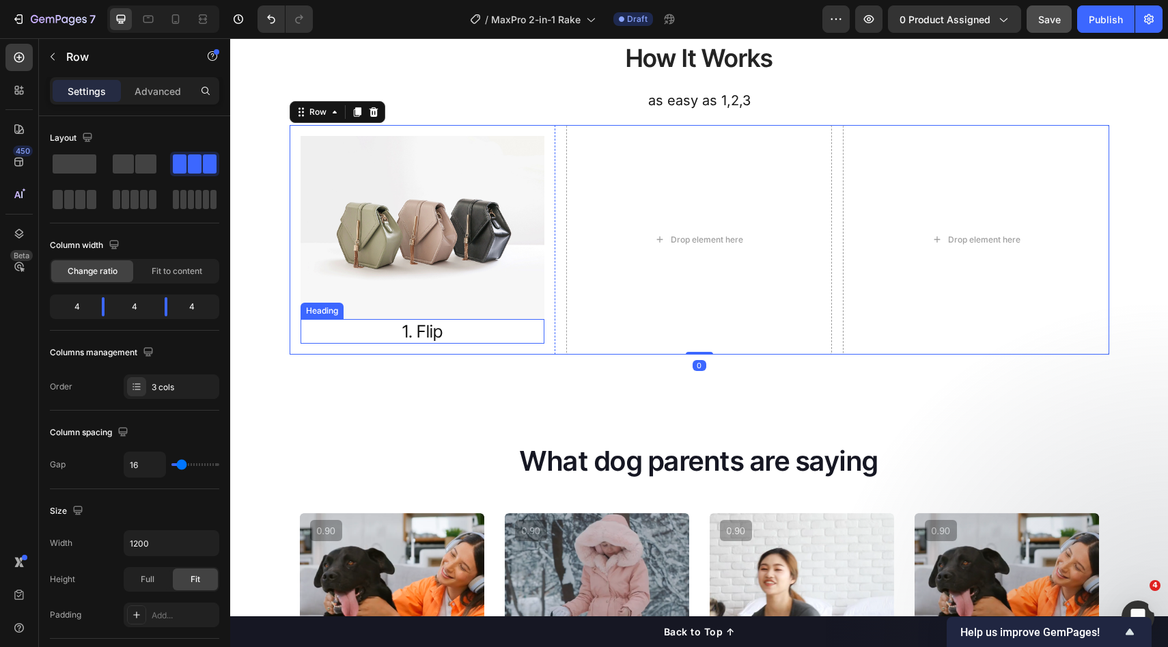
drag, startPoint x: 493, startPoint y: 327, endPoint x: 637, endPoint y: 327, distance: 144.9
click at [493, 327] on p "1. Flip" at bounding box center [422, 331] width 241 height 23
click at [637, 327] on div "Drop element here" at bounding box center [699, 240] width 266 height 230
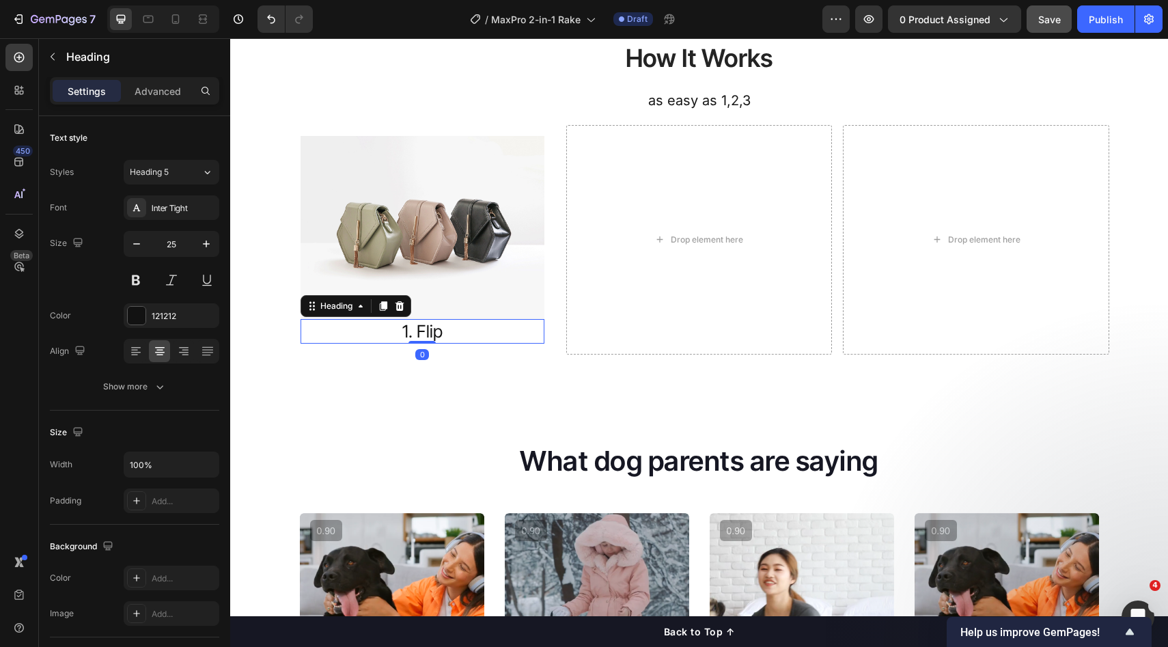
drag, startPoint x: 467, startPoint y: 327, endPoint x: 495, endPoint y: 296, distance: 41.6
click at [467, 327] on p "1. Flip" at bounding box center [422, 331] width 241 height 23
click at [497, 285] on img at bounding box center [423, 227] width 244 height 183
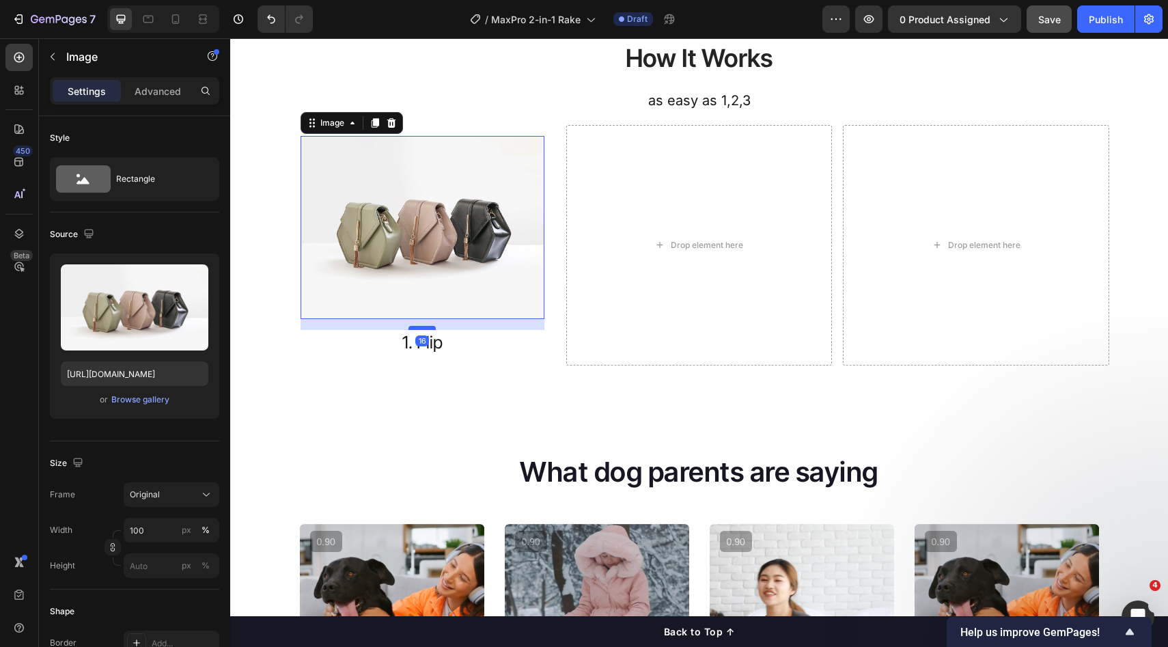
drag, startPoint x: 417, startPoint y: 316, endPoint x: 417, endPoint y: 327, distance: 10.9
click at [417, 327] on div at bounding box center [422, 328] width 27 height 4
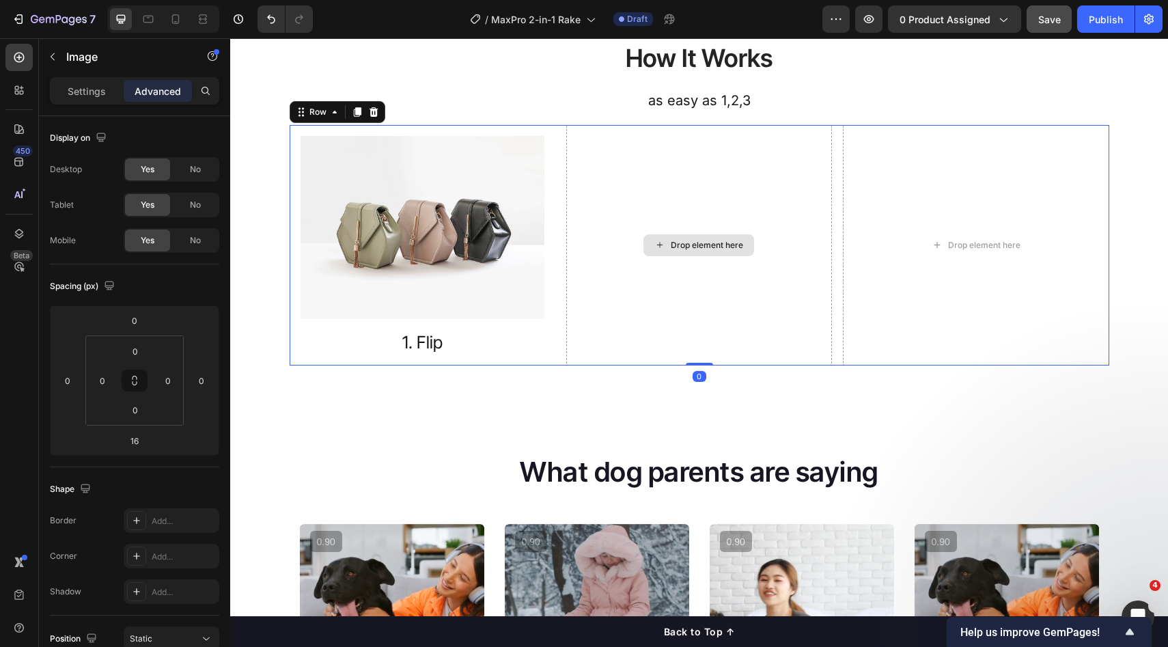
click at [647, 329] on div "Drop element here" at bounding box center [699, 245] width 266 height 241
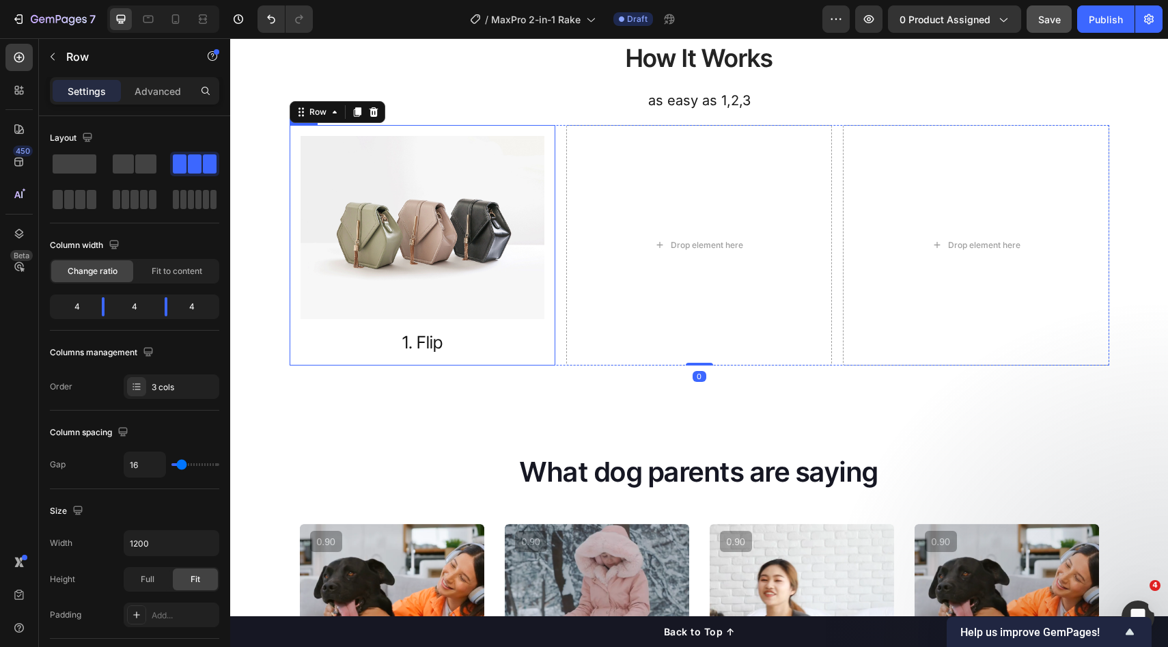
click at [422, 320] on div "Image 1. Flip Heading" at bounding box center [423, 245] width 244 height 219
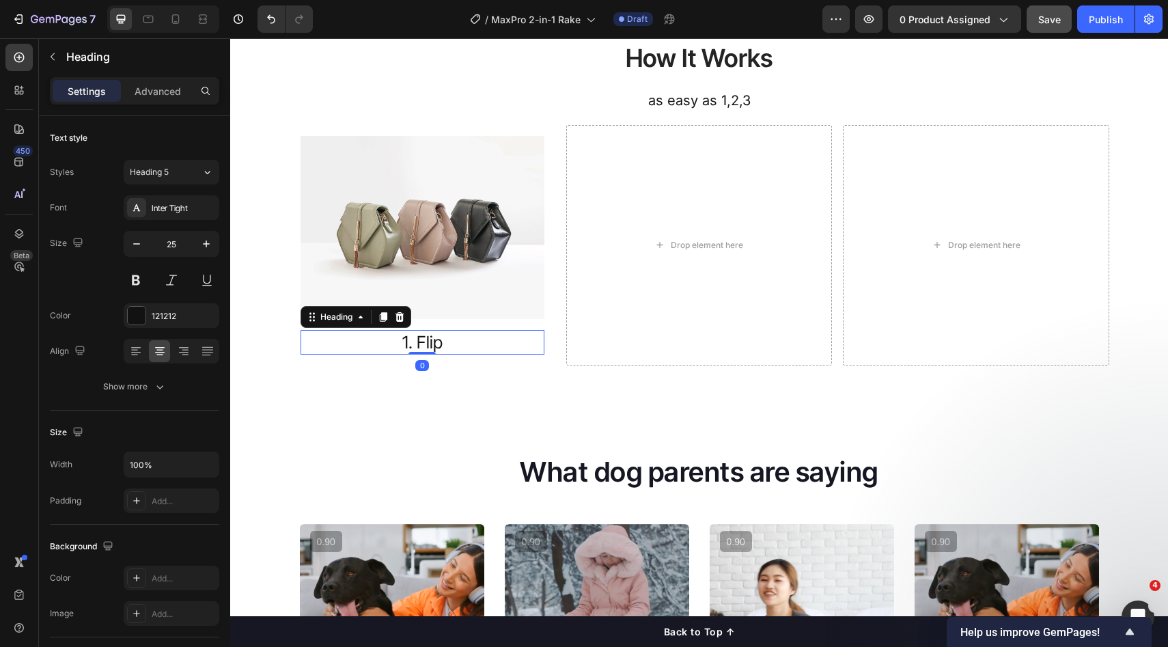
click at [427, 345] on p "1. Flip" at bounding box center [422, 342] width 241 height 23
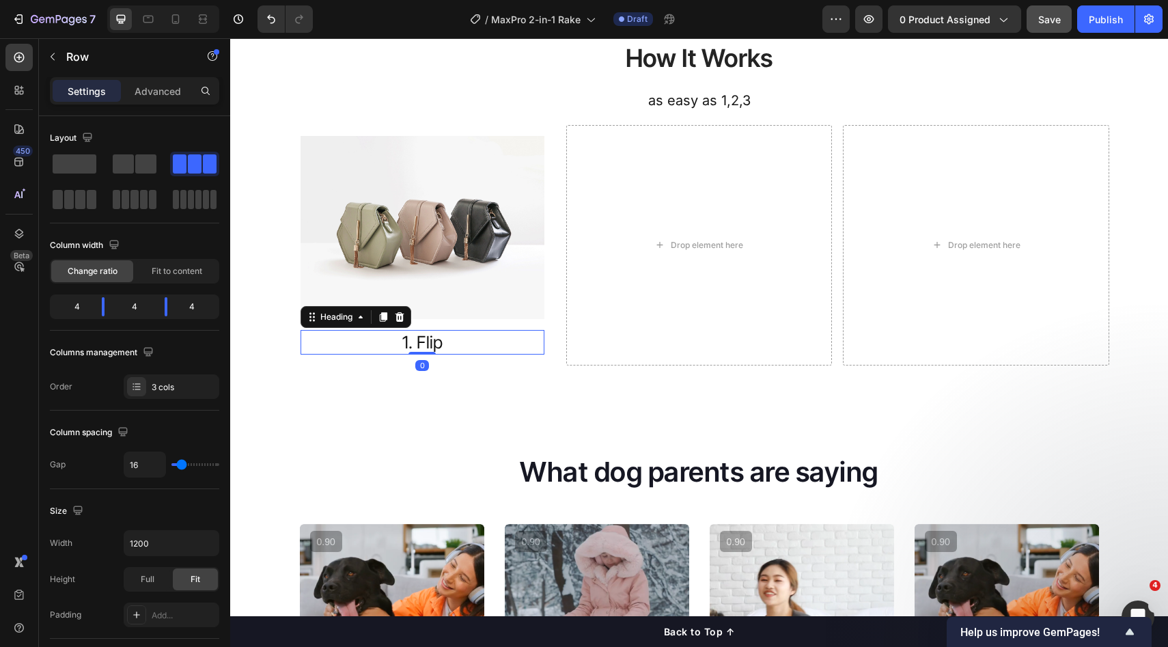
click at [595, 353] on div "Drop element here" at bounding box center [699, 245] width 266 height 241
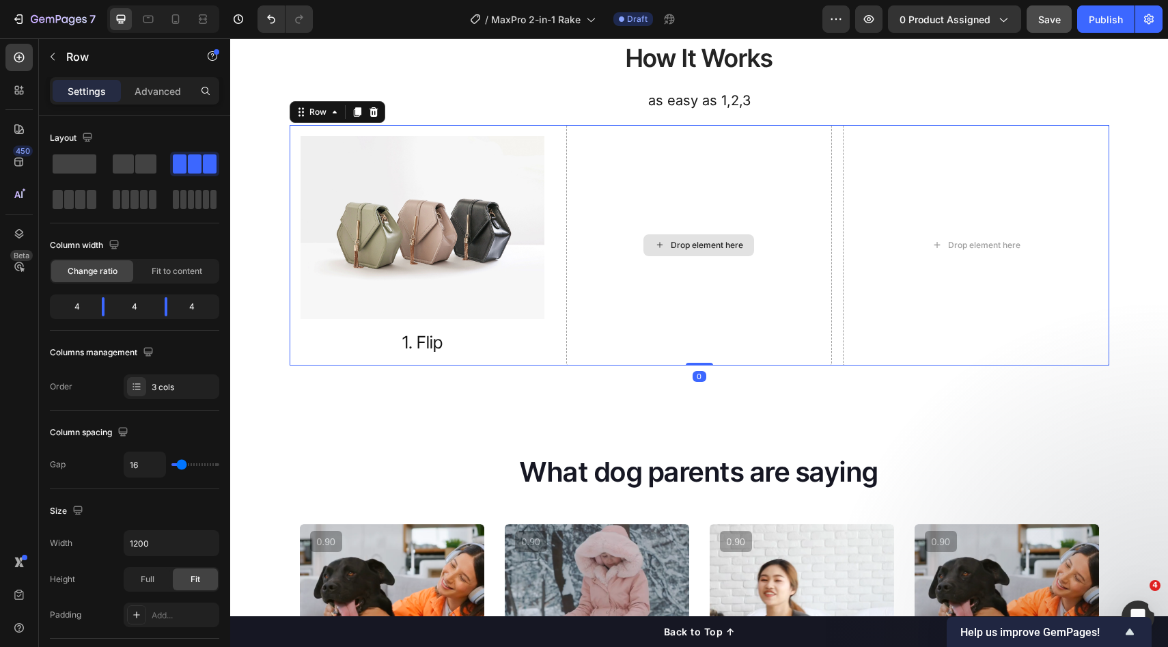
click at [489, 298] on img at bounding box center [423, 227] width 244 height 183
click at [596, 320] on div "Drop element here" at bounding box center [699, 245] width 266 height 241
click at [644, 247] on div "Drop element here" at bounding box center [699, 245] width 111 height 22
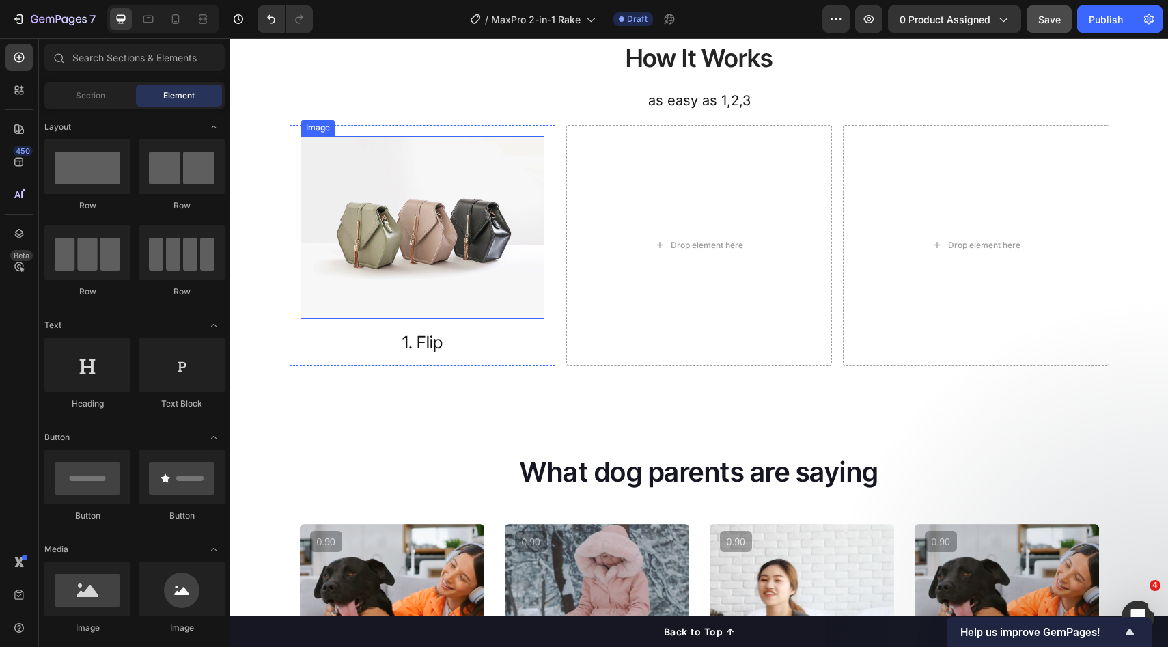
drag, startPoint x: 503, startPoint y: 215, endPoint x: 502, endPoint y: 241, distance: 26.0
click at [503, 216] on img at bounding box center [423, 227] width 244 height 183
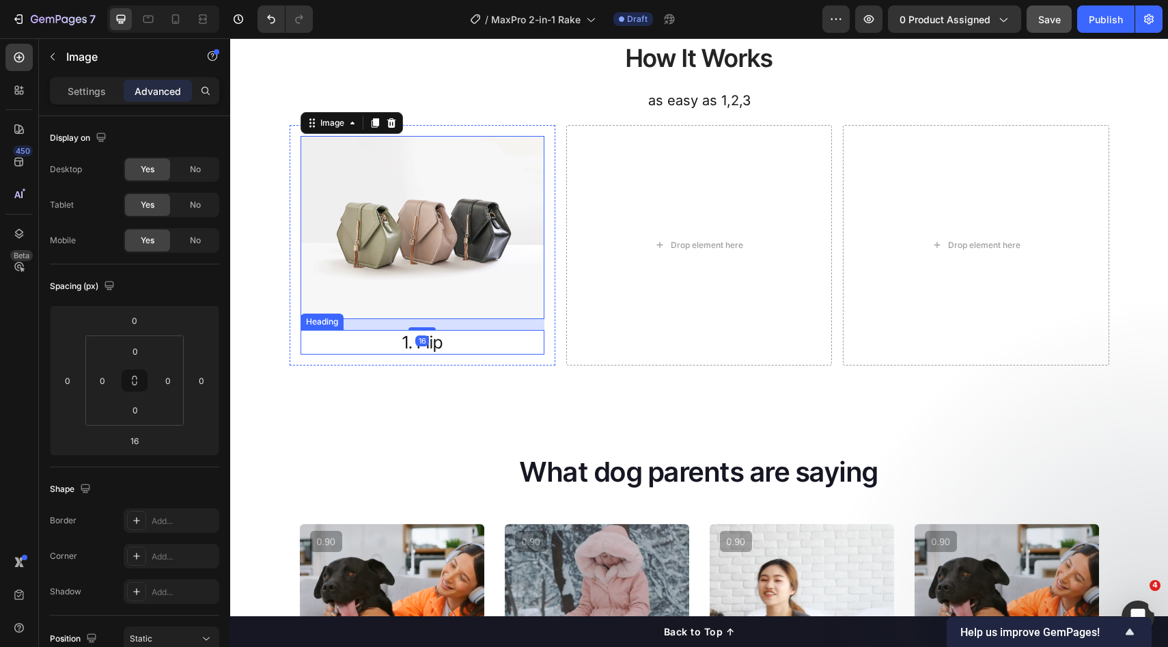
click at [484, 340] on p "1. Flip" at bounding box center [422, 342] width 241 height 23
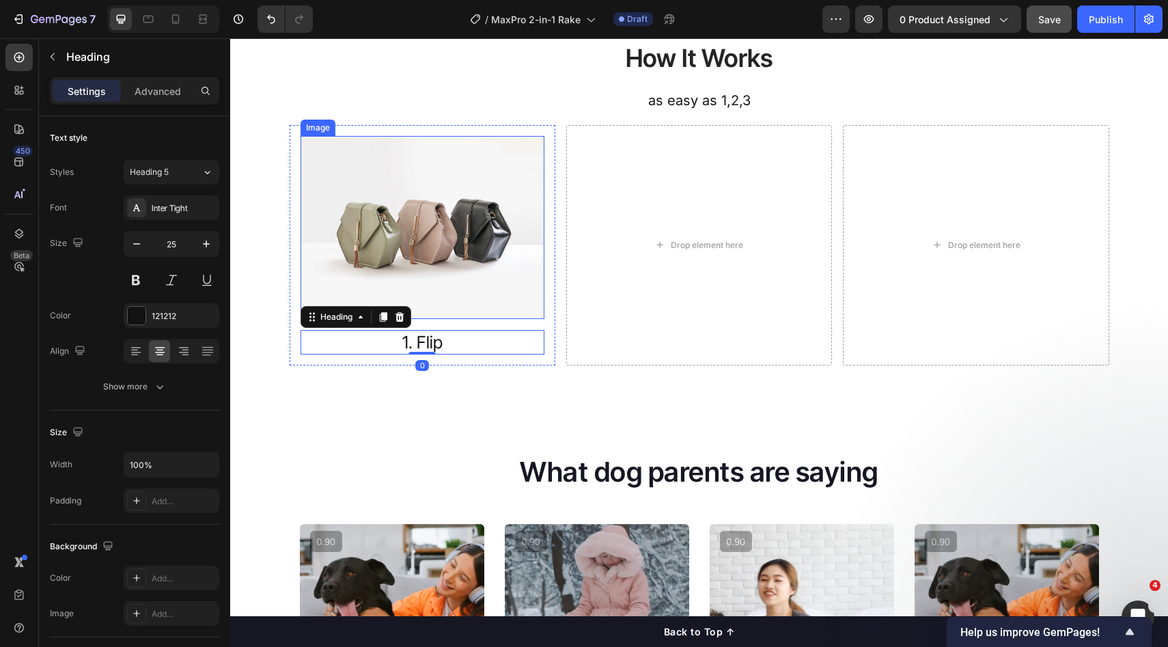
click at [486, 297] on img at bounding box center [423, 227] width 244 height 183
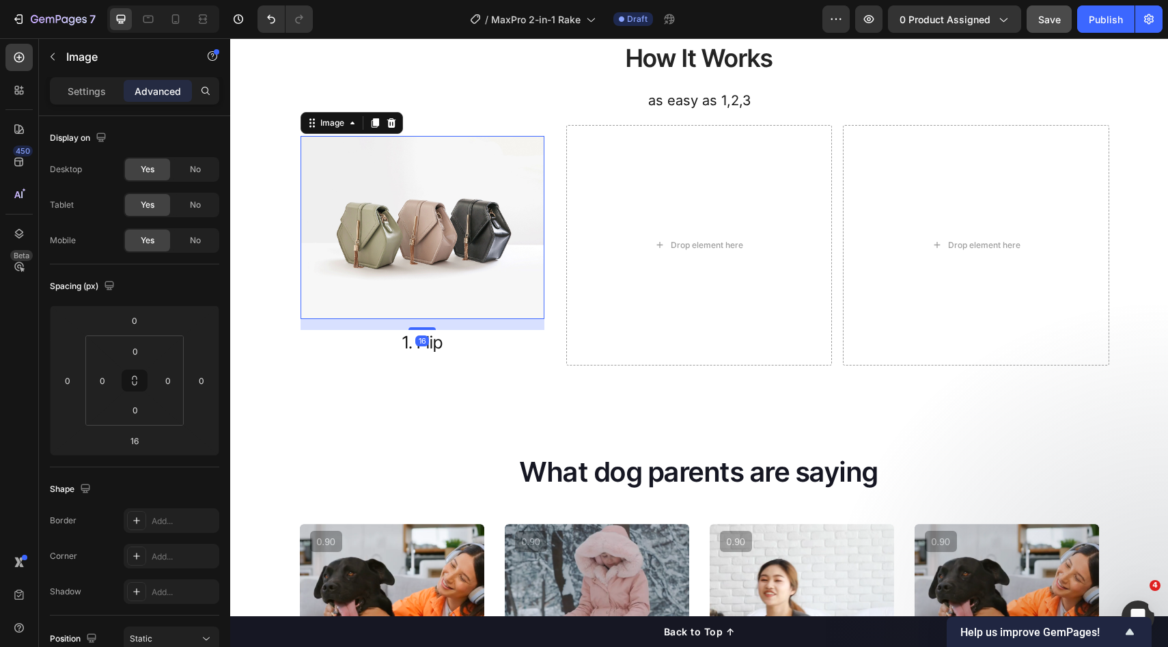
click at [471, 339] on p "1. Flip" at bounding box center [422, 342] width 241 height 23
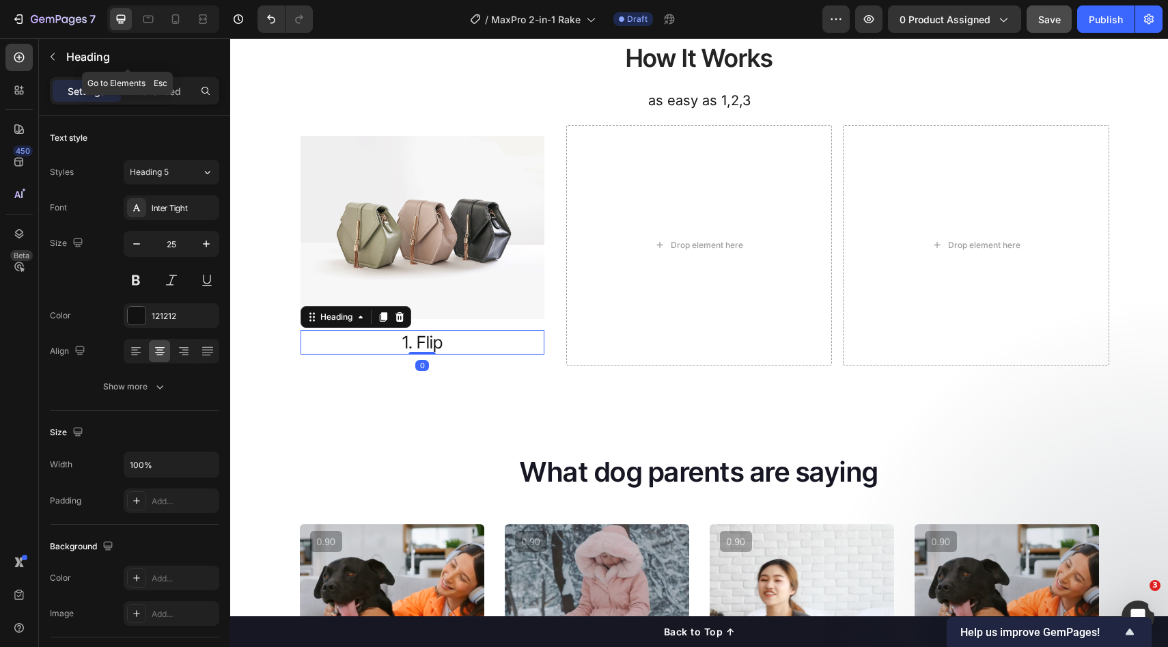
click at [82, 47] on div "Heading" at bounding box center [128, 57] width 178 height 36
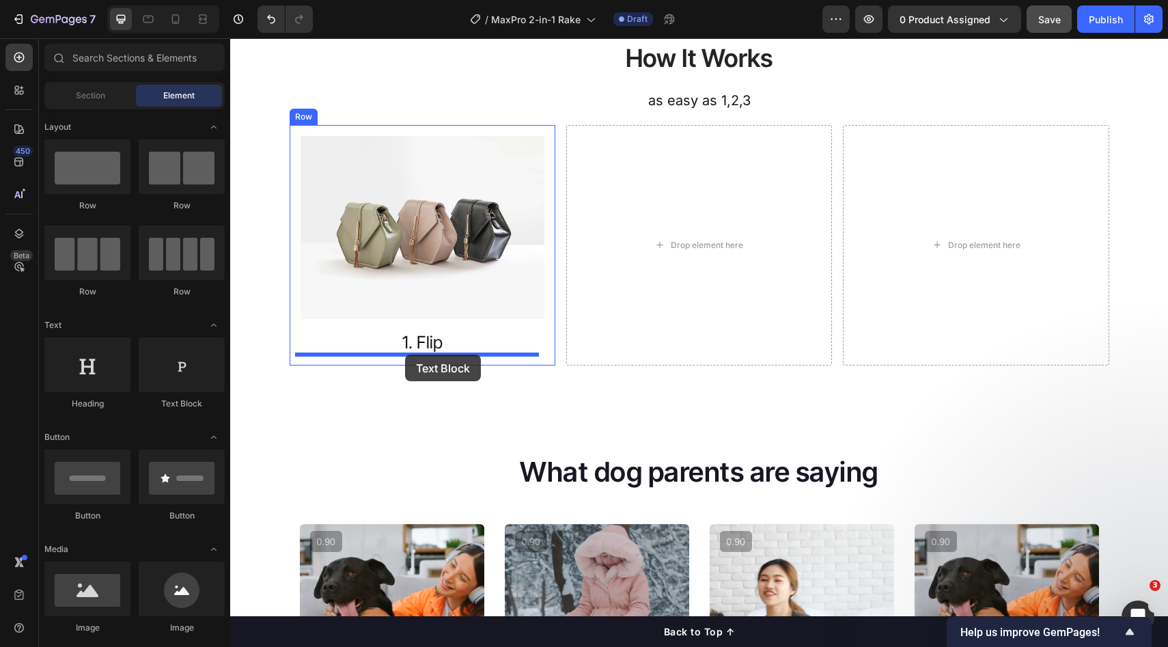
drag, startPoint x: 422, startPoint y: 390, endPoint x: 405, endPoint y: 355, distance: 39.1
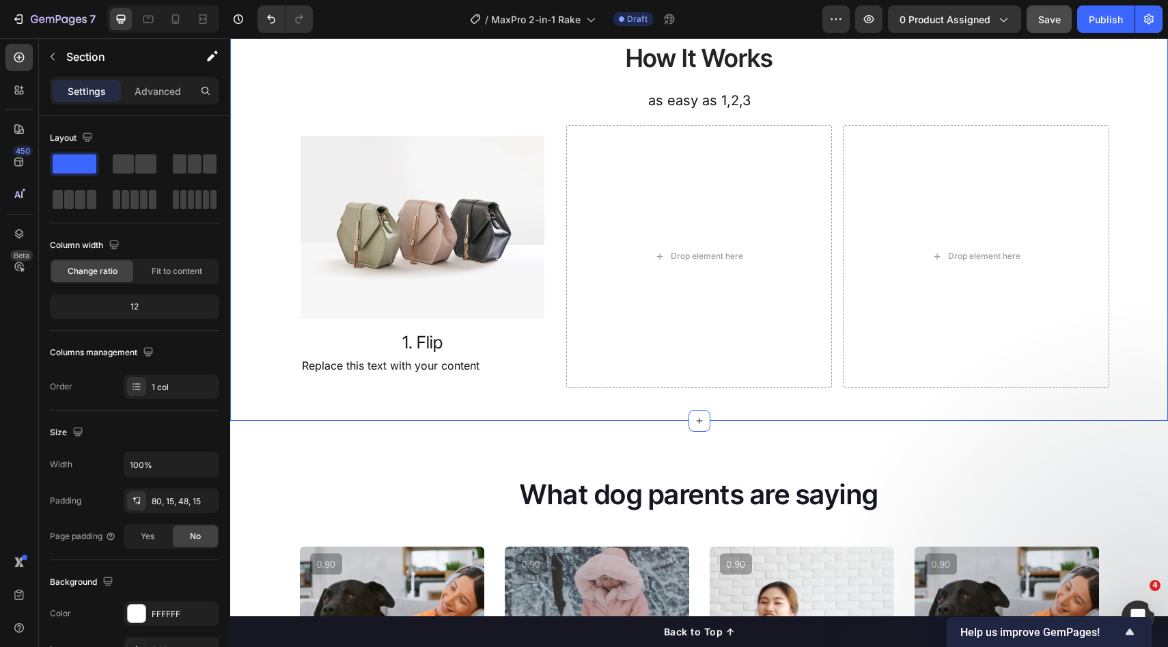
click at [681, 389] on div "How It Works Heading as easy as 1,2,3 Text Block Row Image 1. Flip Heading Repl…" at bounding box center [699, 197] width 938 height 445
click at [435, 353] on h2 "1. Flip" at bounding box center [423, 342] width 244 height 25
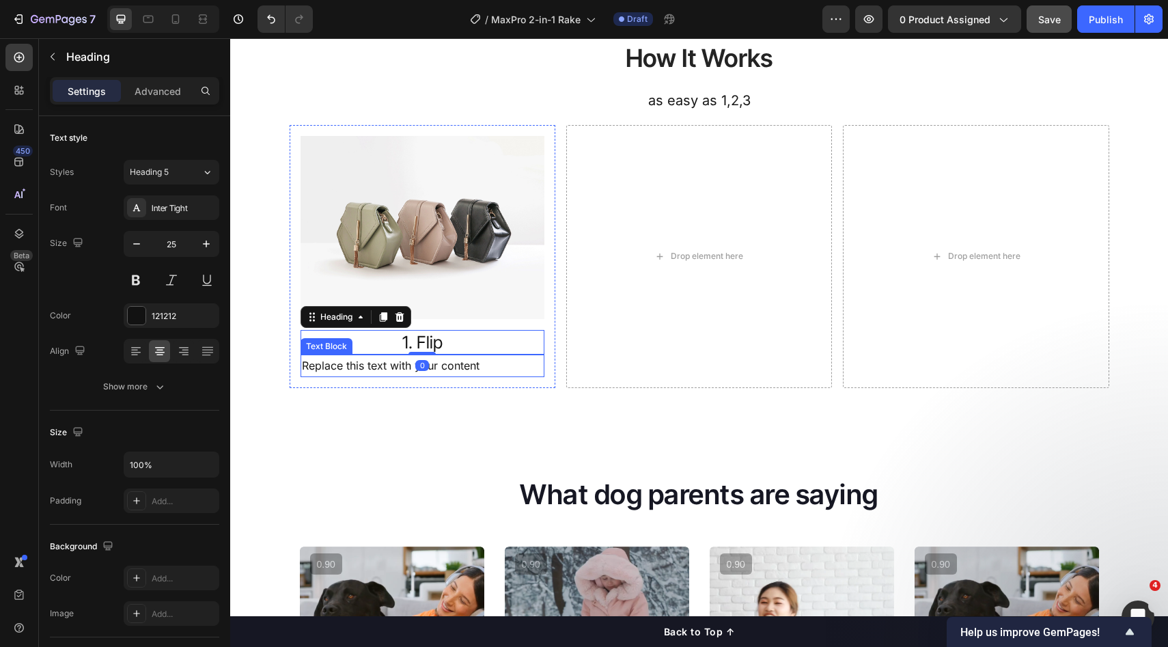
drag, startPoint x: 439, startPoint y: 368, endPoint x: 488, endPoint y: 351, distance: 51.7
click at [439, 368] on div "Replace this text with your content" at bounding box center [423, 366] width 244 height 23
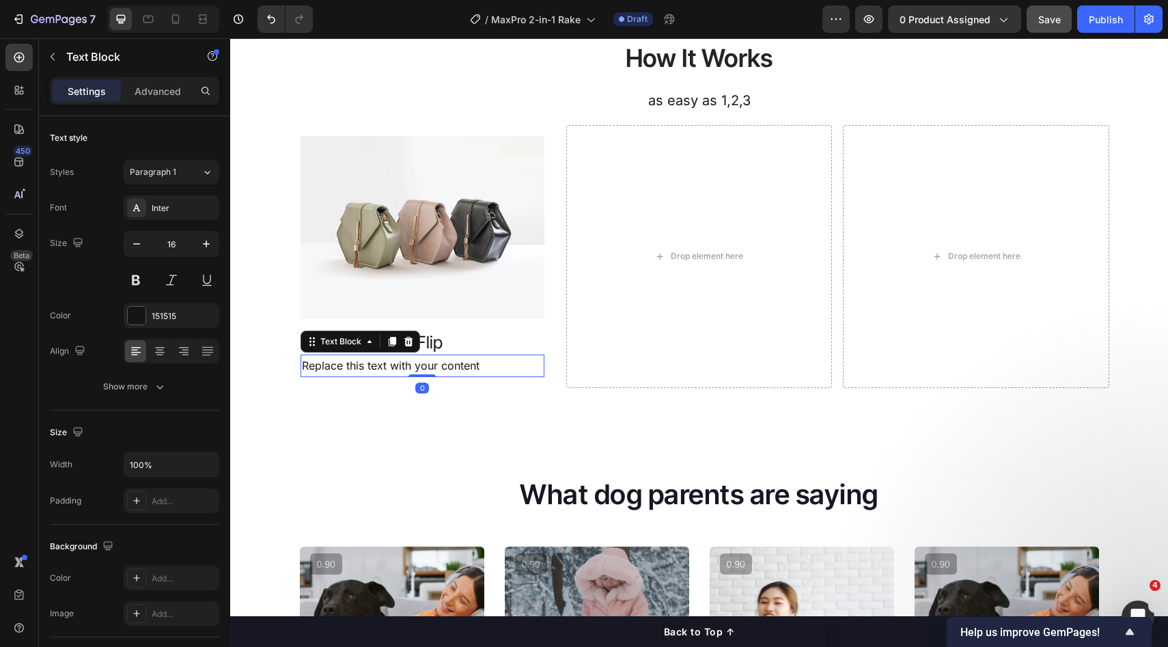
click at [482, 364] on div "Replace this text with your content" at bounding box center [423, 366] width 244 height 23
click at [525, 375] on p "Replace this text with your content" at bounding box center [422, 366] width 241 height 20
click at [463, 373] on p "Replace this text with your content" at bounding box center [422, 366] width 241 height 20
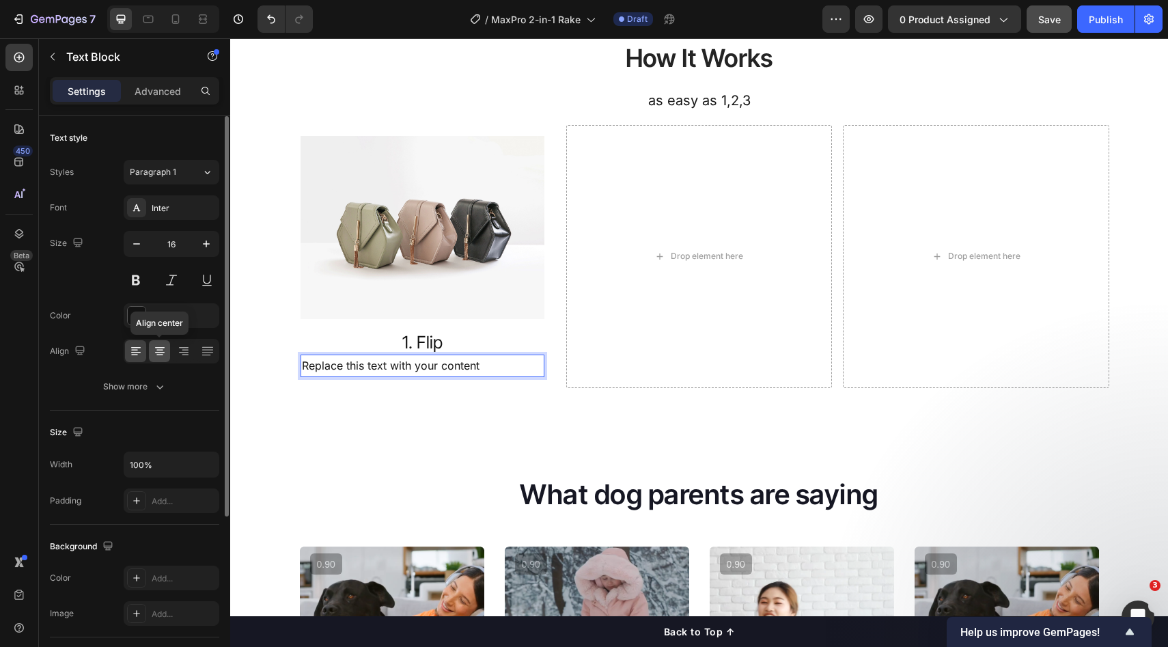
click at [157, 352] on icon at bounding box center [160, 352] width 10 height 1
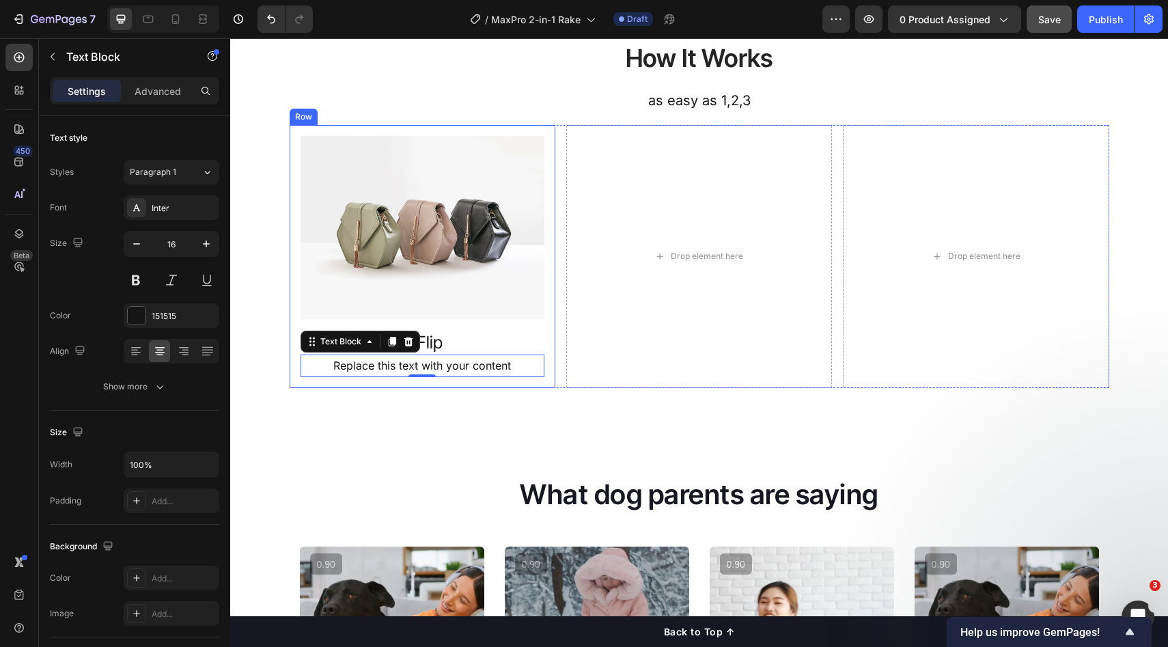
click at [541, 299] on div "Image 1. Flip Heading Replace this text with your content Text Block 0 Row" at bounding box center [423, 256] width 266 height 263
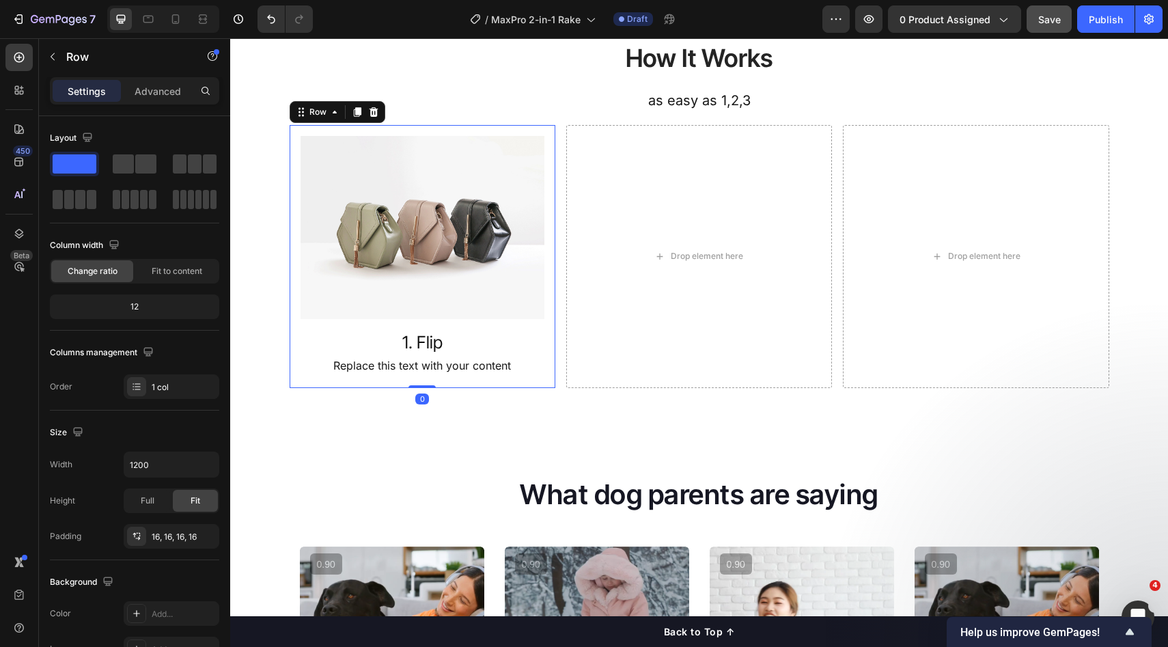
click at [487, 328] on div "Image 1. Flip Heading Replace this text with your content Text Block" at bounding box center [423, 256] width 244 height 241
click at [407, 340] on p "1. Flip" at bounding box center [422, 342] width 241 height 23
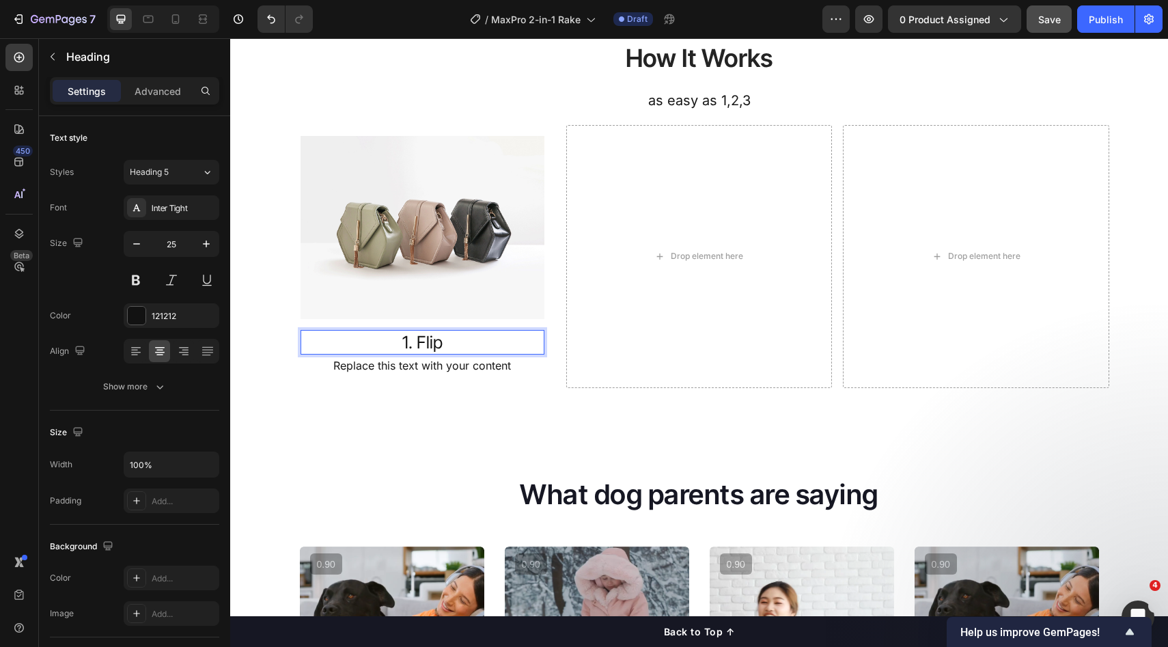
click at [435, 343] on p "1. Flip" at bounding box center [422, 342] width 241 height 23
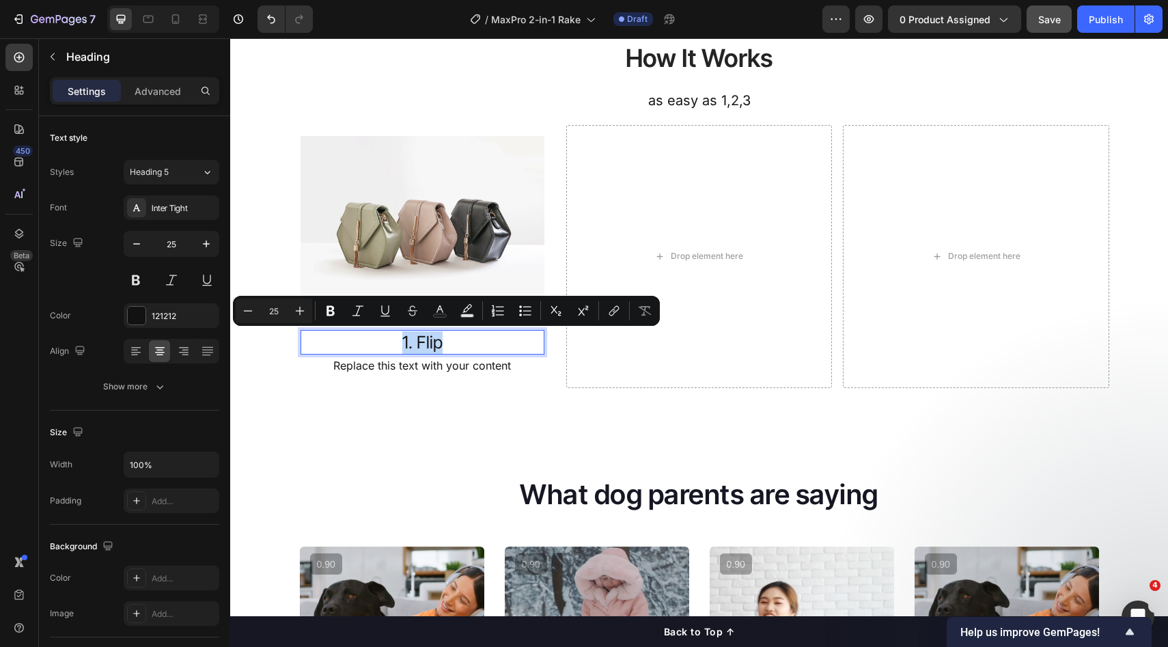
drag, startPoint x: 451, startPoint y: 343, endPoint x: 333, endPoint y: 338, distance: 117.6
click at [333, 338] on p "1. Flip" at bounding box center [422, 342] width 241 height 23
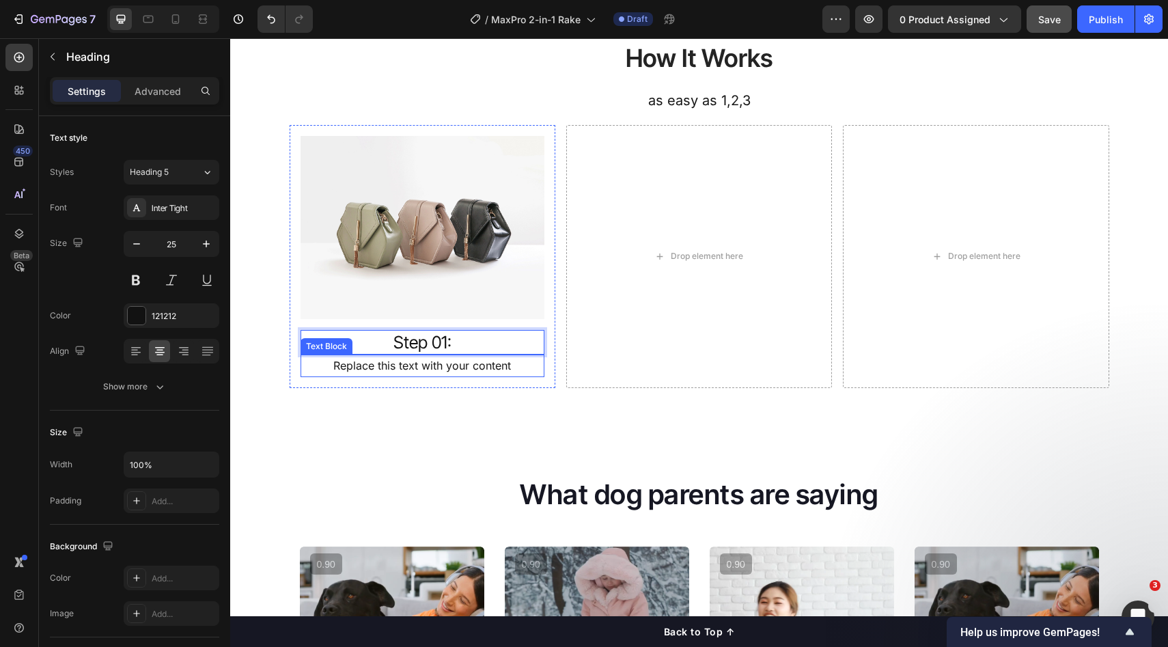
click at [417, 358] on p "Replace this text with your content" at bounding box center [422, 366] width 241 height 20
drag, startPoint x: 411, startPoint y: 367, endPoint x: 436, endPoint y: 367, distance: 24.6
click at [412, 368] on p "Replace this text with your content" at bounding box center [422, 366] width 241 height 20
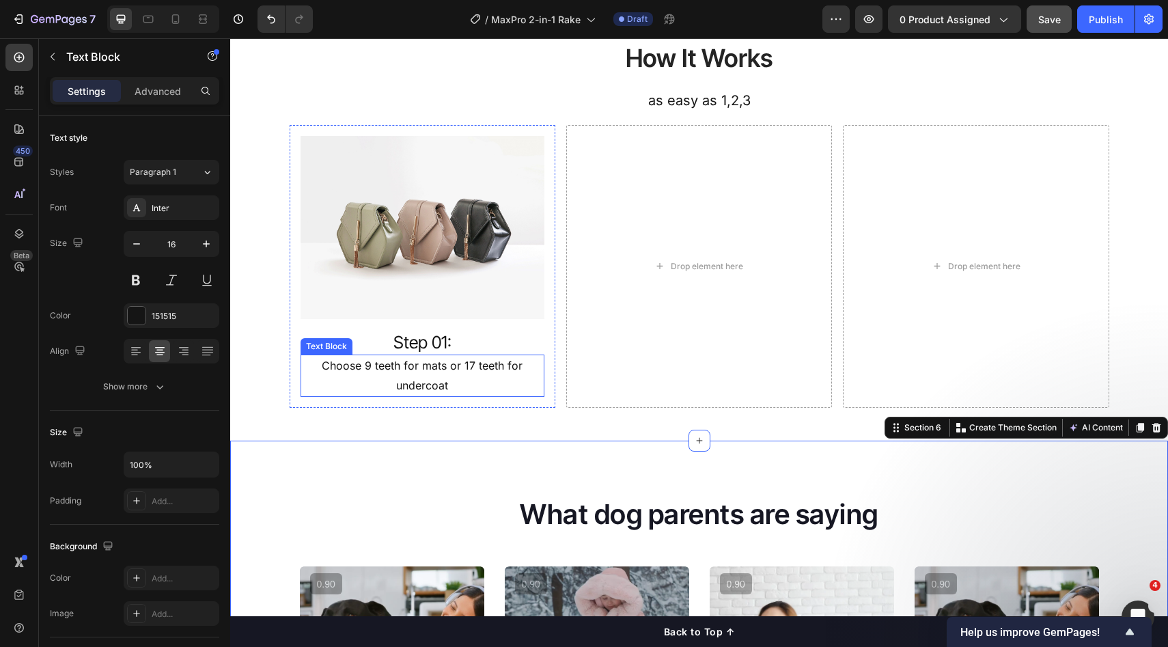
click at [452, 368] on p "Choose 9 teeth for mats or 17 teeth for undercoat" at bounding box center [422, 376] width 241 height 40
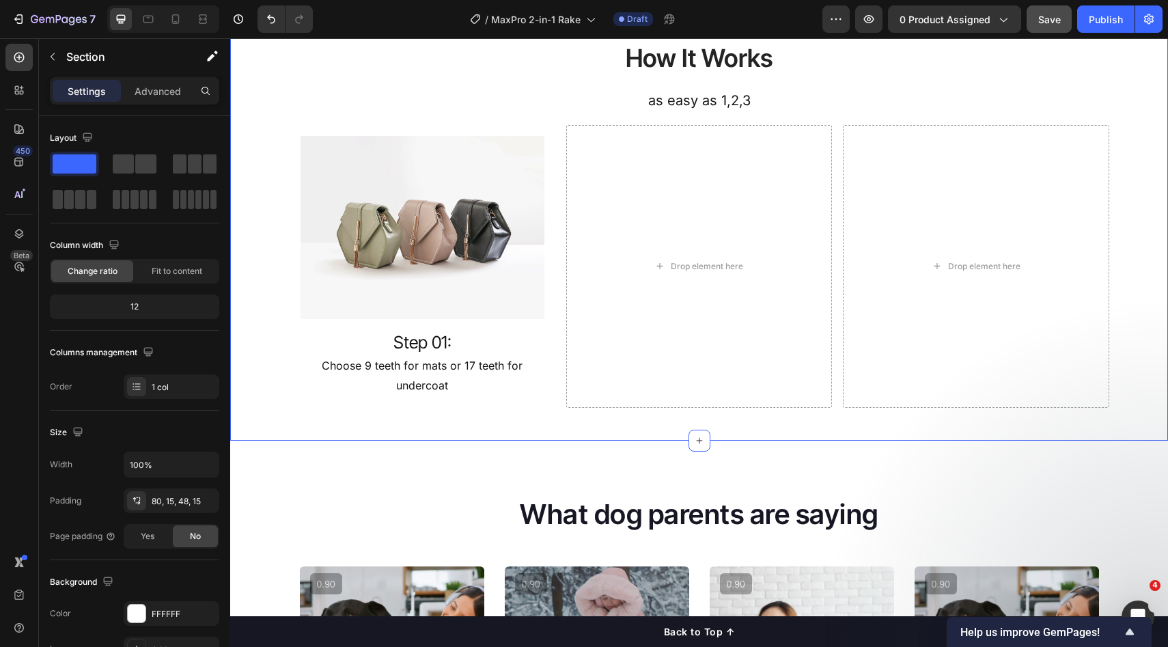
click at [459, 417] on div "How It Works Heading as easy as 1,2,3 Text Block Row Image Step 01: Heading Cho…" at bounding box center [699, 207] width 938 height 465
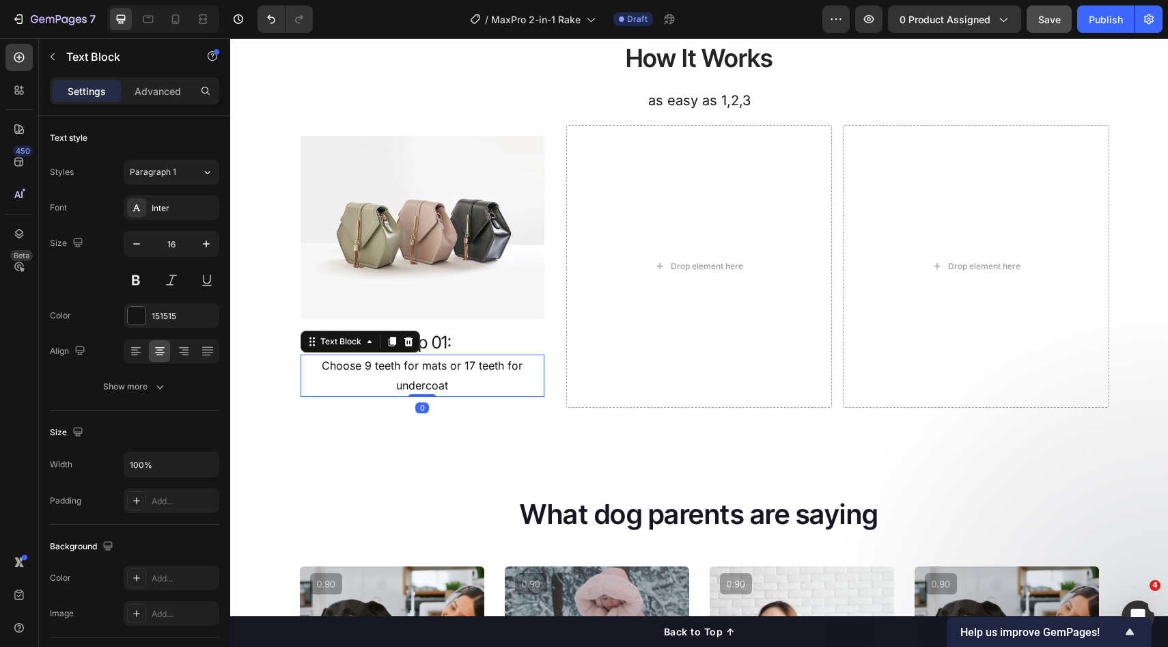
click at [452, 381] on p "Choose 9 teeth for mats or 17 teeth for undercoat" at bounding box center [422, 376] width 241 height 40
click at [453, 372] on p "Choose 9 teeth for mats or 17 teeth for undercoat" at bounding box center [422, 376] width 241 height 40
click at [455, 368] on p "Choose 9 teeth for mats or 17 teeth for undercoat" at bounding box center [422, 376] width 241 height 40
click at [454, 366] on p "Choose 9 teeth for mats or 17 teeth for undercoat" at bounding box center [422, 376] width 241 height 40
click at [458, 368] on p "Choose 9 teeth for mats or 17 teeth for undercoat" at bounding box center [422, 376] width 241 height 40
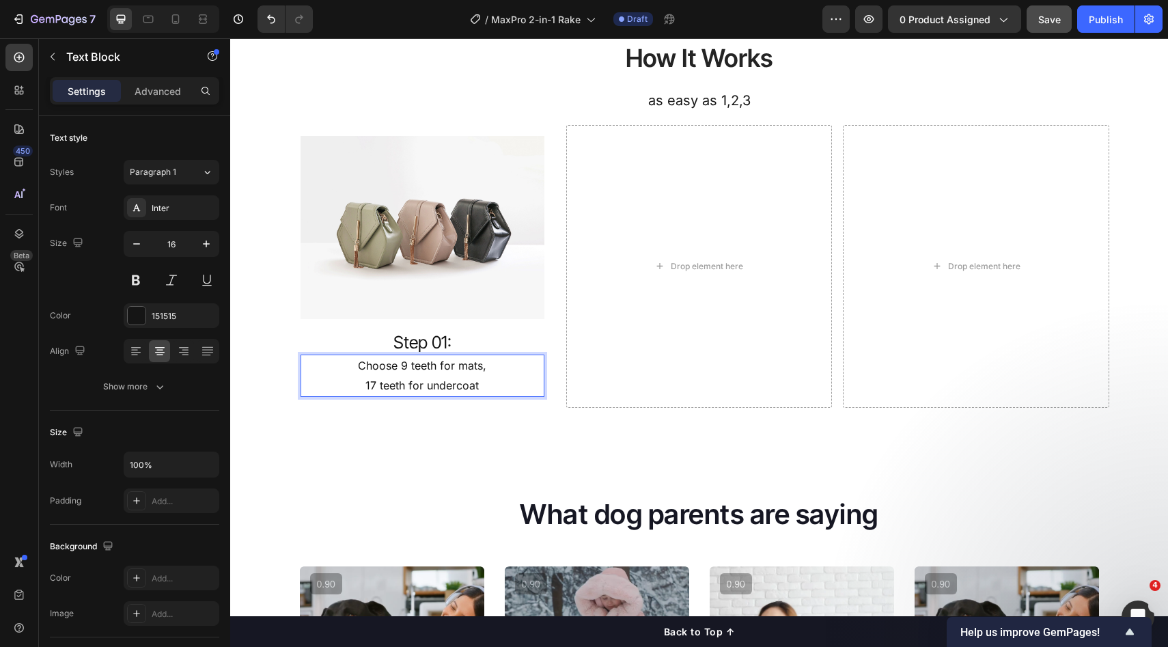
click at [507, 403] on div "Image Step 01: Heading Choose 9 teeth for mats, 17 teeth for undercoat Text Blo…" at bounding box center [423, 266] width 266 height 283
click at [493, 387] on p "17 teeth for undercoat" at bounding box center [422, 386] width 241 height 20
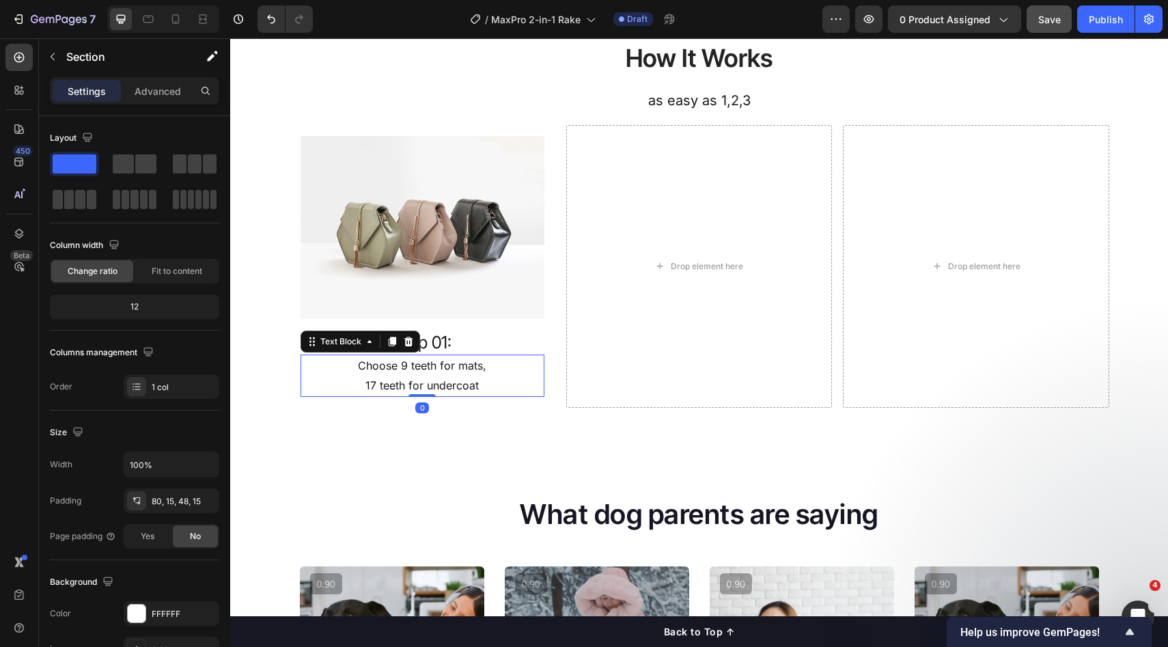
click at [491, 433] on div "How It Works Heading as easy as 1,2,3 Text Block Row Image Step 01: Heading Cho…" at bounding box center [699, 207] width 938 height 465
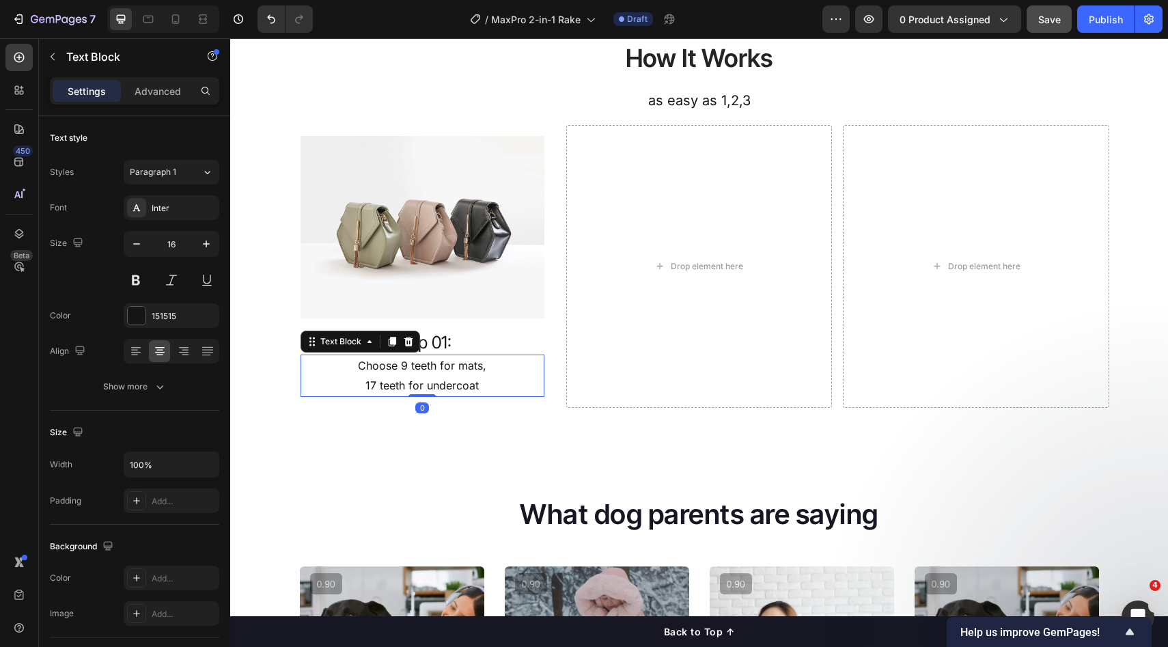
click at [458, 373] on p "Choose 9 teeth for mats," at bounding box center [422, 366] width 241 height 20
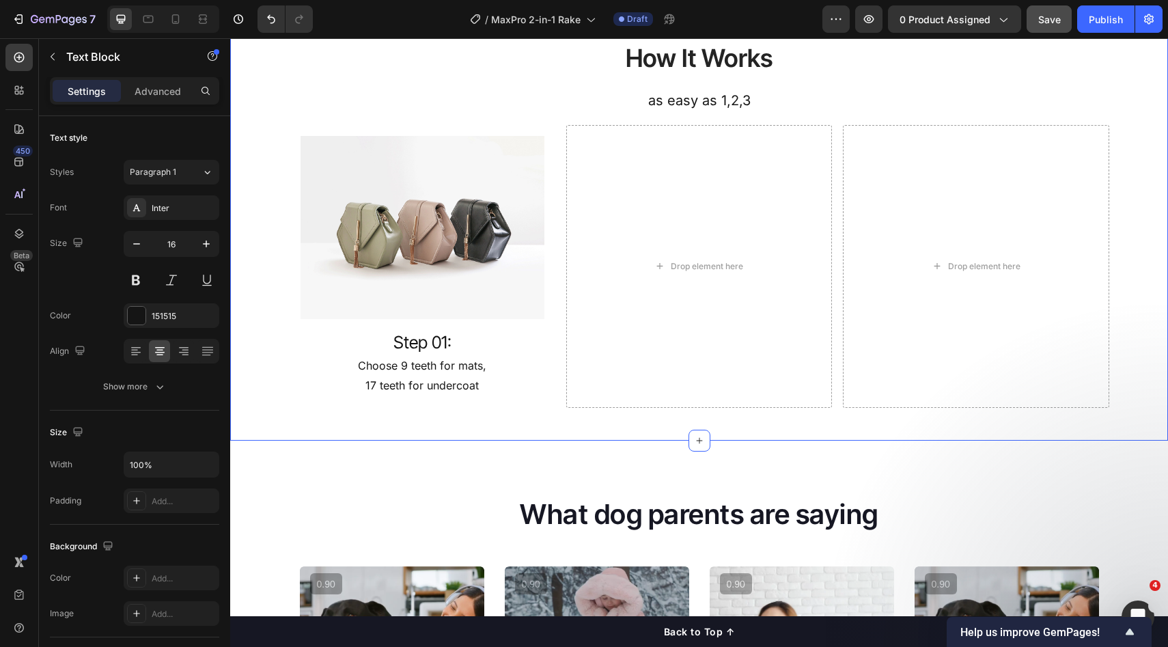
click at [480, 415] on div "How It Works Heading as easy as 1,2,3 Text Block Row Image Step 01: Heading Cho…" at bounding box center [699, 207] width 938 height 465
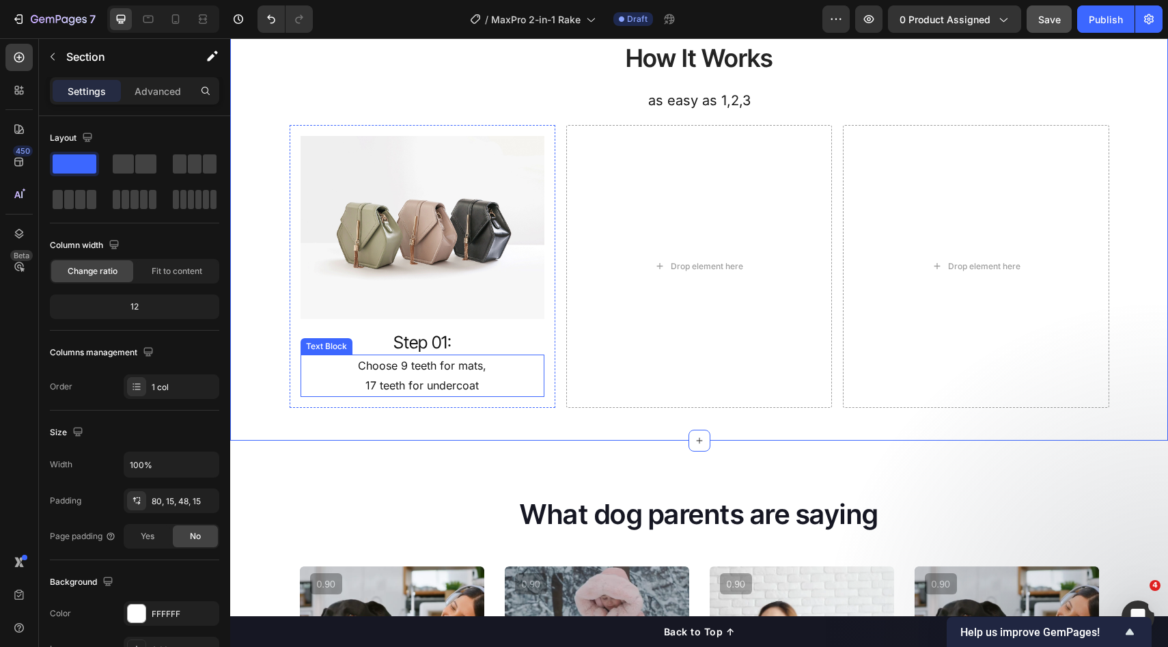
click at [474, 387] on p "17 teeth for undercoat" at bounding box center [422, 386] width 241 height 20
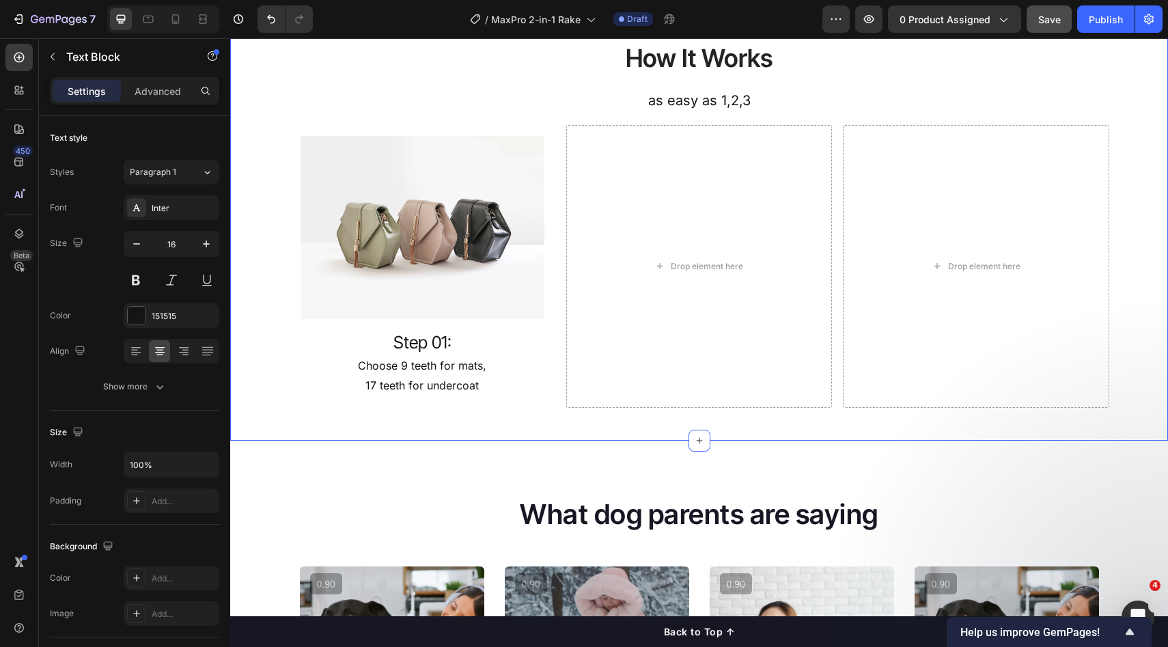
drag, startPoint x: 467, startPoint y: 415, endPoint x: 492, endPoint y: 370, distance: 51.4
click at [467, 414] on div "How It Works Heading as easy as 1,2,3 Text Block Row Image Step 01: Heading Cho…" at bounding box center [699, 207] width 938 height 465
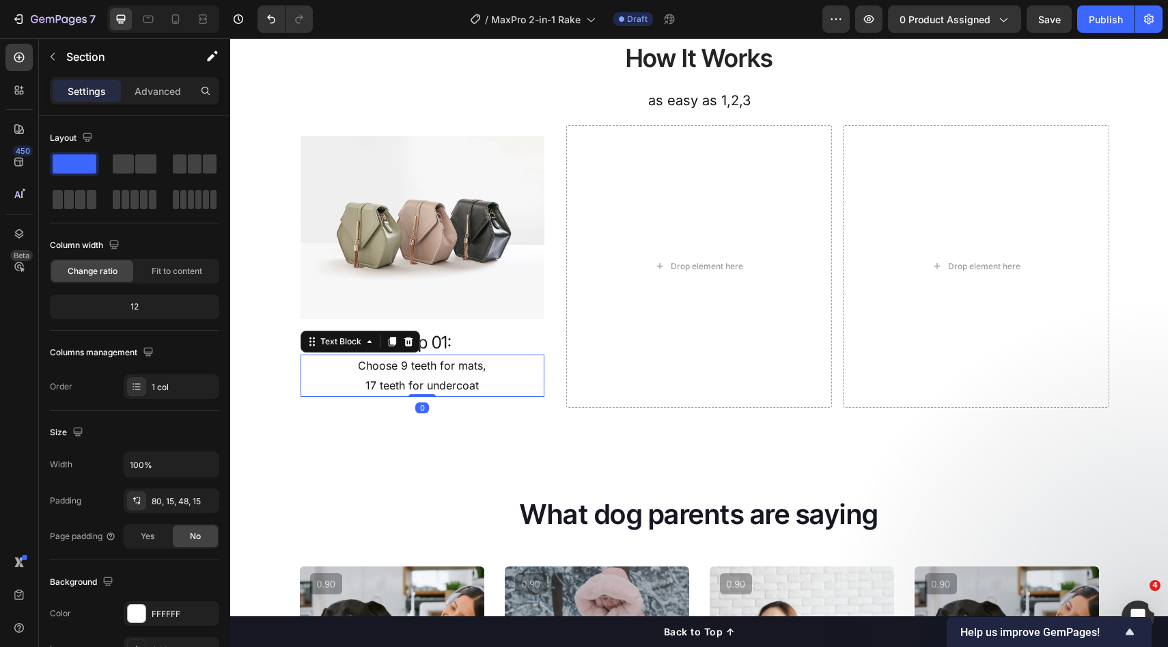
click at [485, 420] on div "How It Works Heading as easy as 1,2,3 Text Block Row Image Step 01: Heading Cho…" at bounding box center [699, 207] width 938 height 465
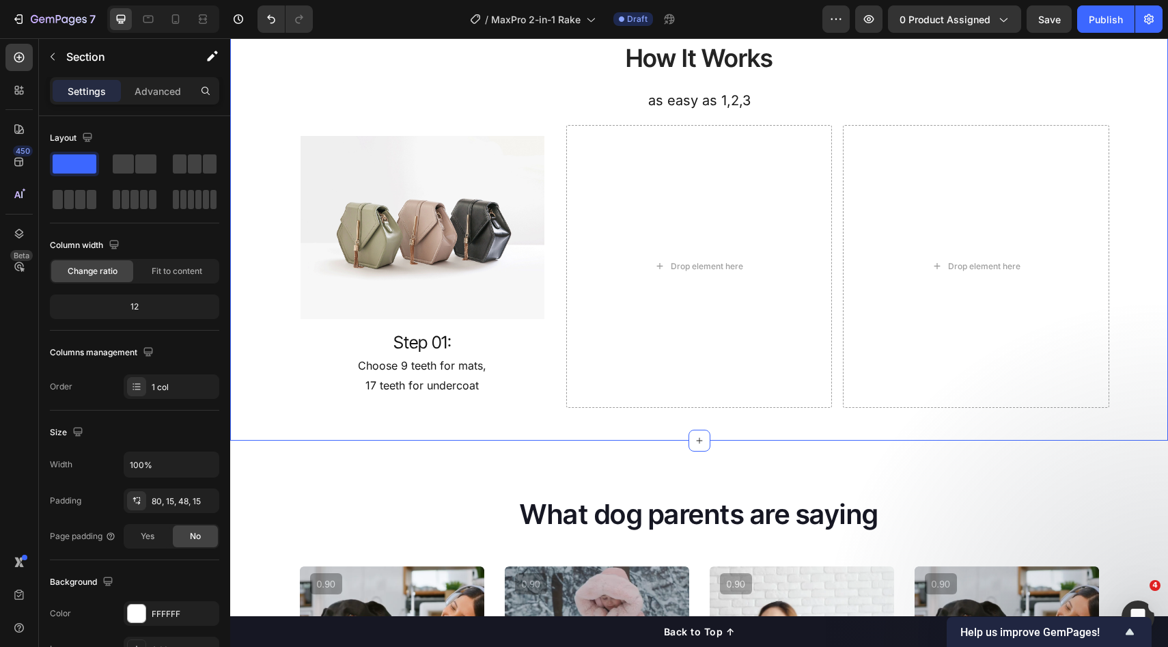
click at [480, 383] on p "17 teeth for undercoat" at bounding box center [422, 386] width 241 height 20
click at [474, 417] on div "How It Works Heading as easy as 1,2,3 Text Block Row Image Step 01: Heading Cho…" at bounding box center [699, 207] width 938 height 465
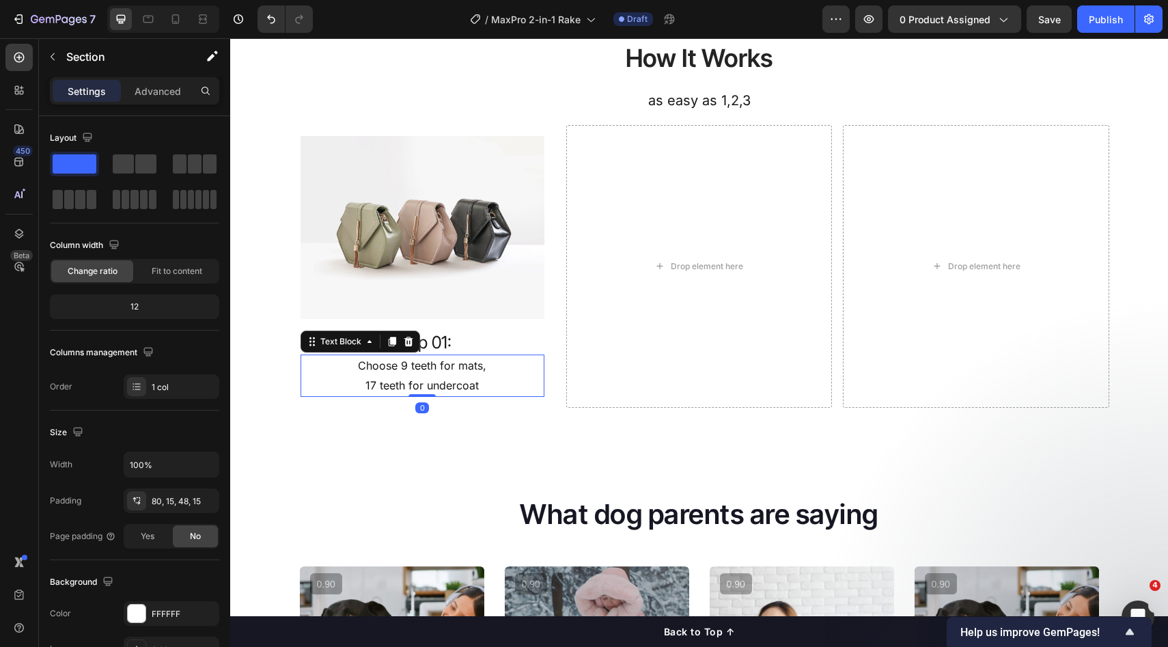
click at [476, 377] on p "17 teeth for undercoat" at bounding box center [422, 386] width 241 height 20
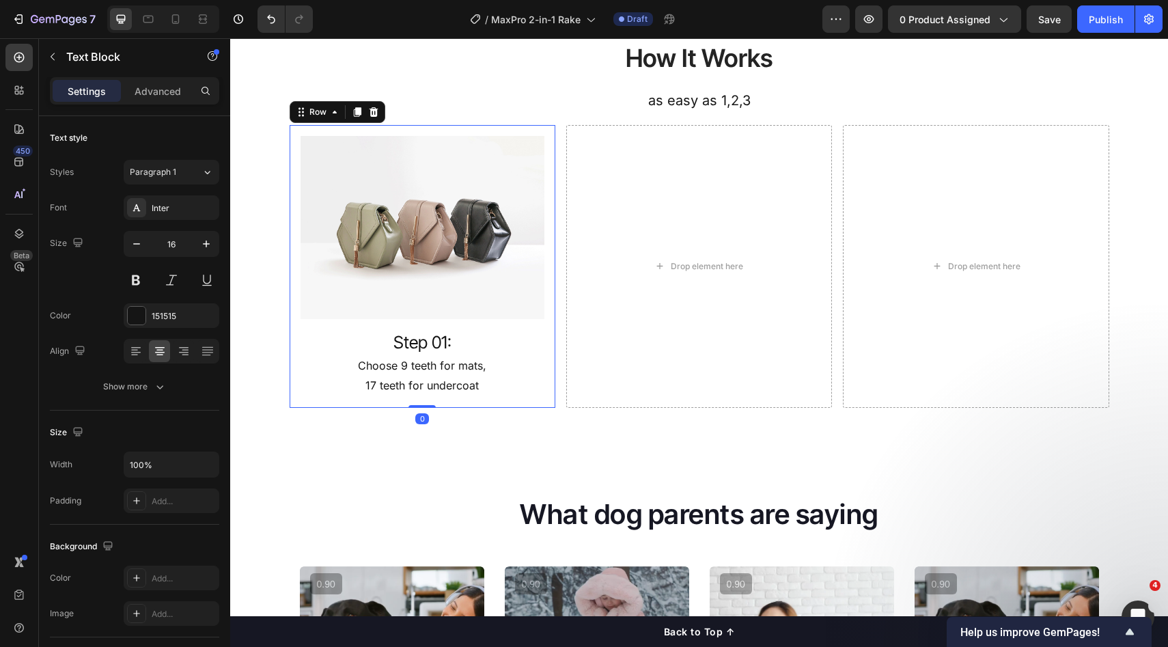
click at [517, 405] on div "Image Step 01: Heading Choose 9 teeth for mats, 17 teeth for undercoat Text Blo…" at bounding box center [423, 266] width 266 height 283
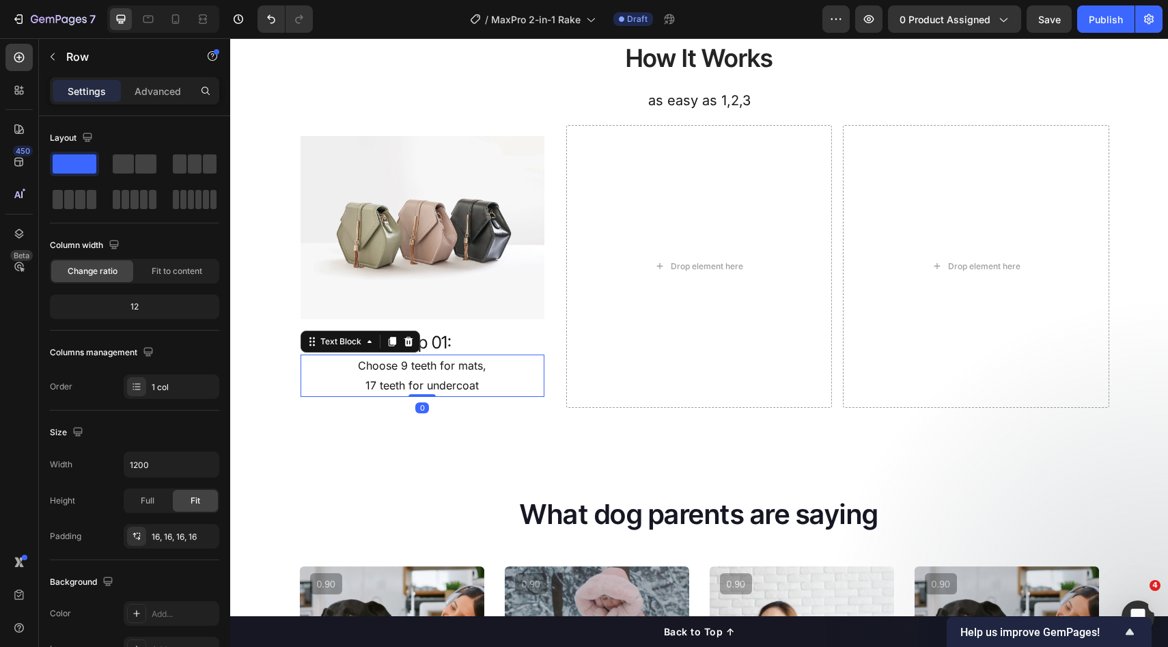
click at [469, 373] on p "Choose 9 teeth for mats," at bounding box center [422, 366] width 241 height 20
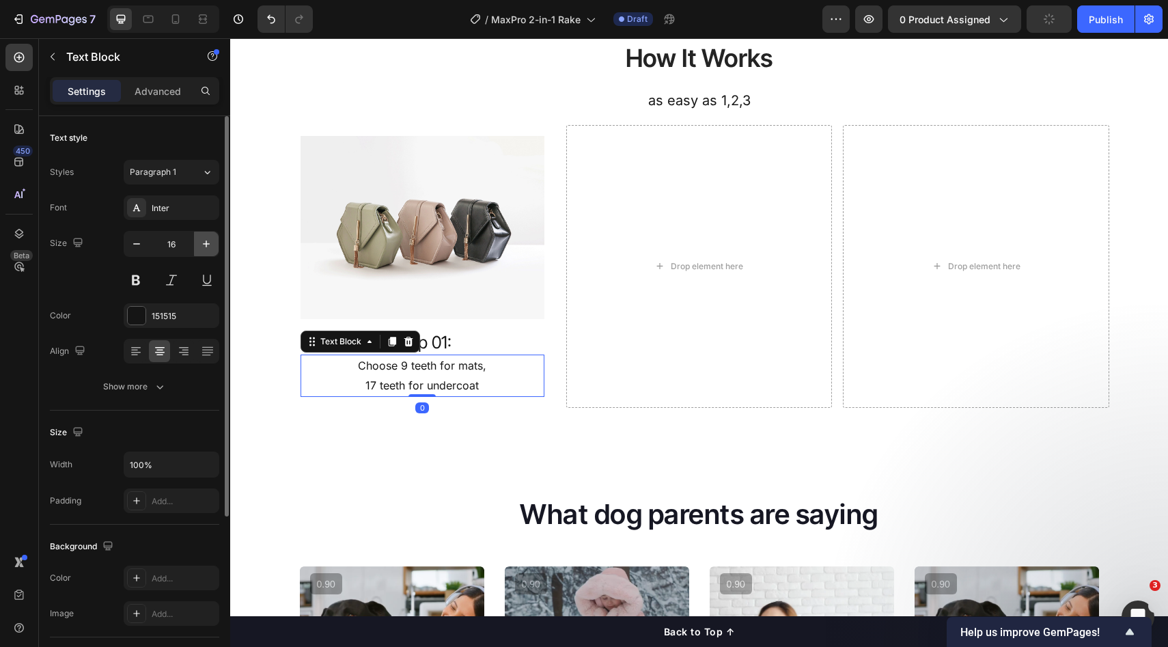
click at [217, 250] on button "button" at bounding box center [206, 244] width 25 height 25
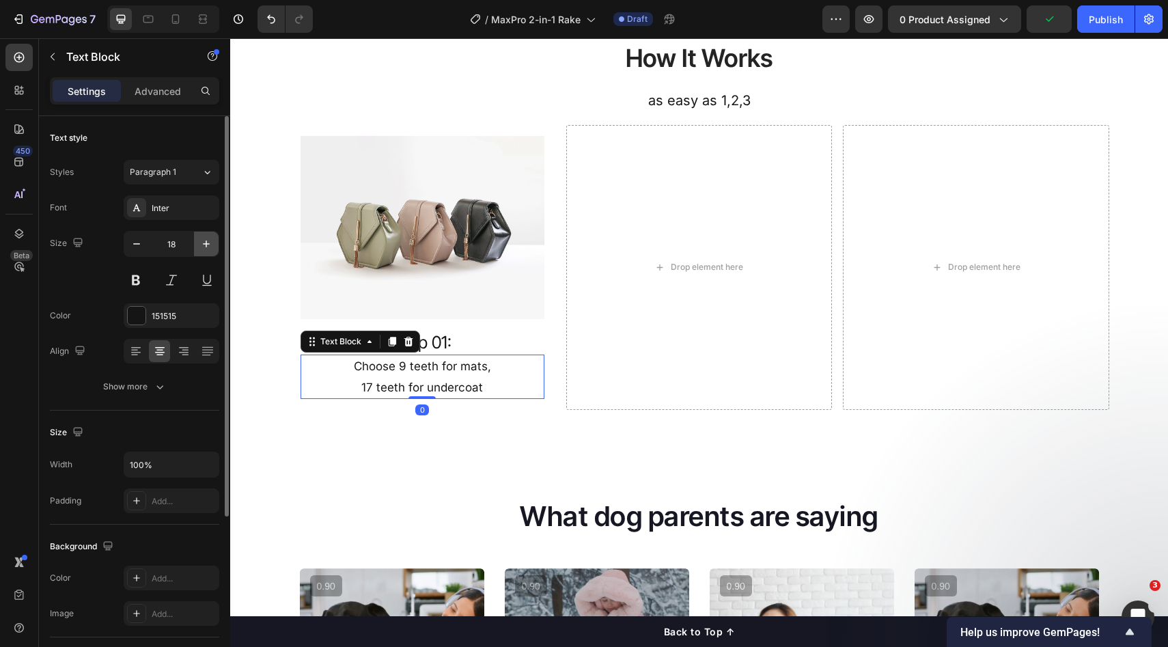
click at [211, 248] on icon "button" at bounding box center [207, 244] width 14 height 14
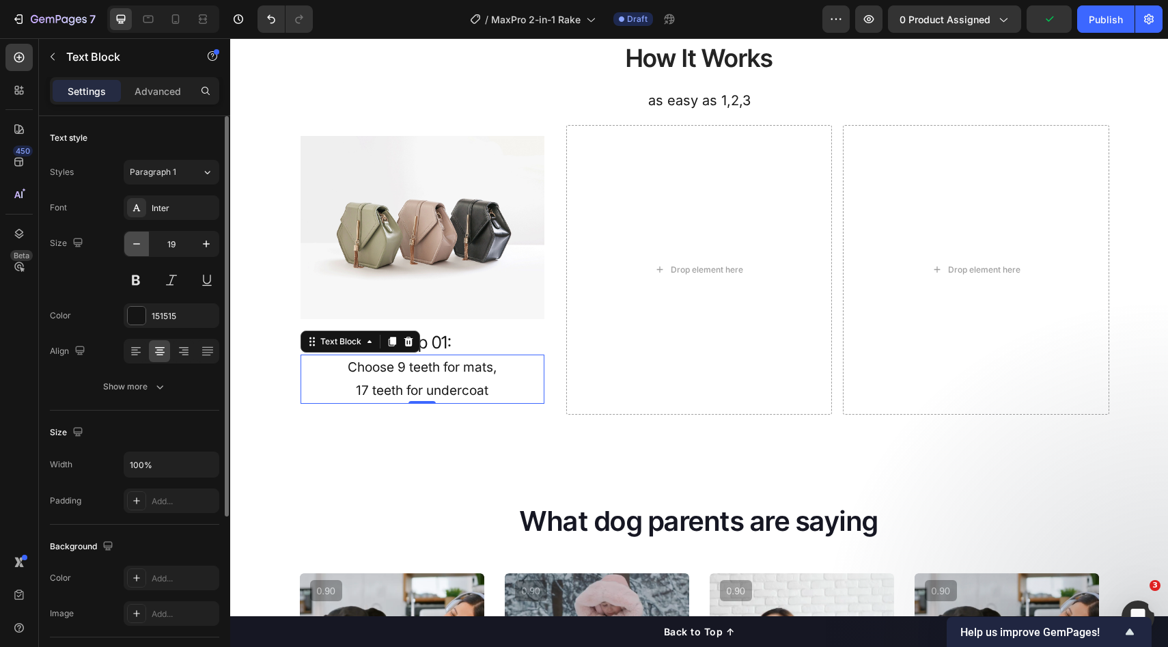
click at [132, 245] on icon "button" at bounding box center [137, 244] width 14 height 14
type input "18"
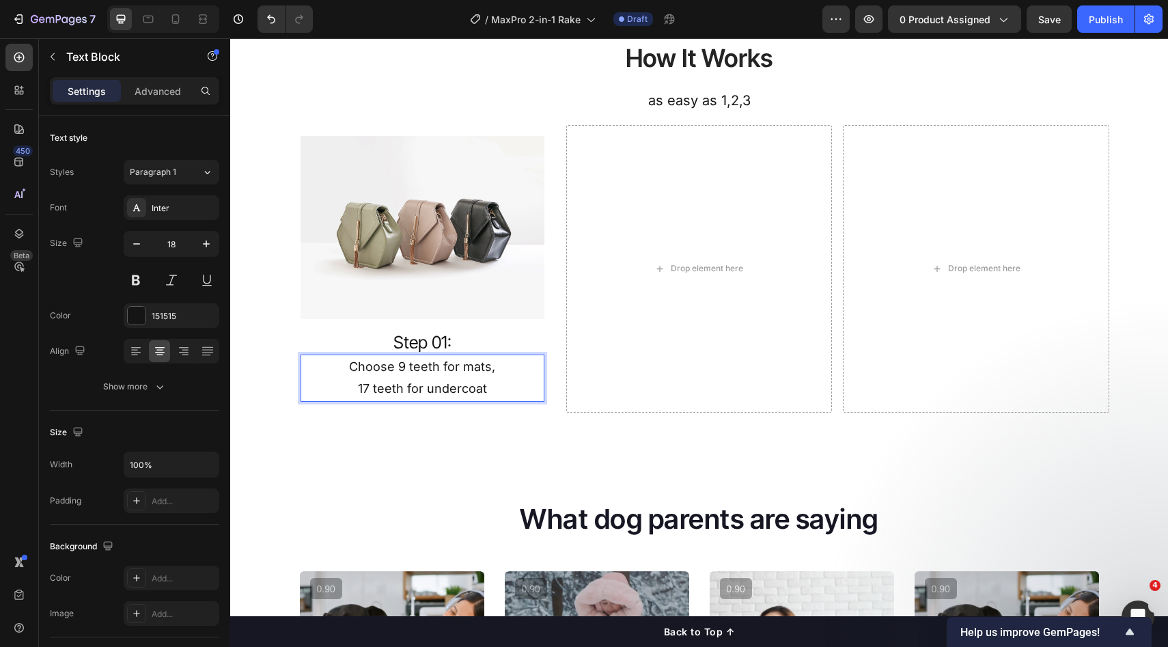
click at [340, 374] on p "Choose 9 teeth for mats," at bounding box center [422, 367] width 241 height 22
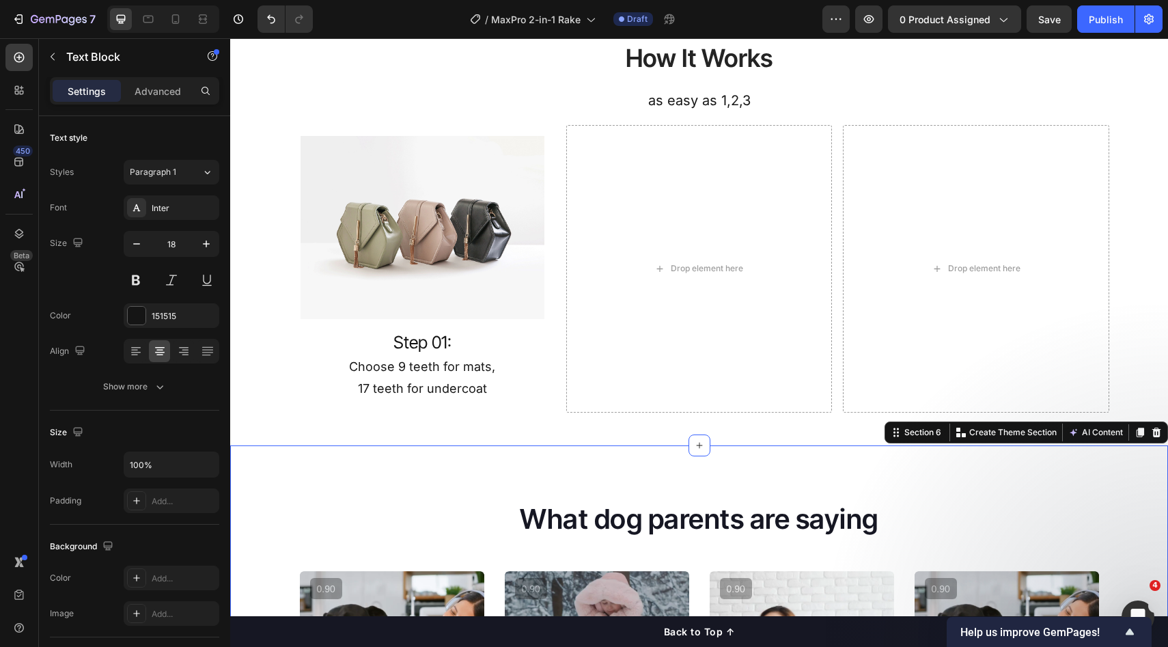
drag, startPoint x: 379, startPoint y: 456, endPoint x: 445, endPoint y: 389, distance: 94.7
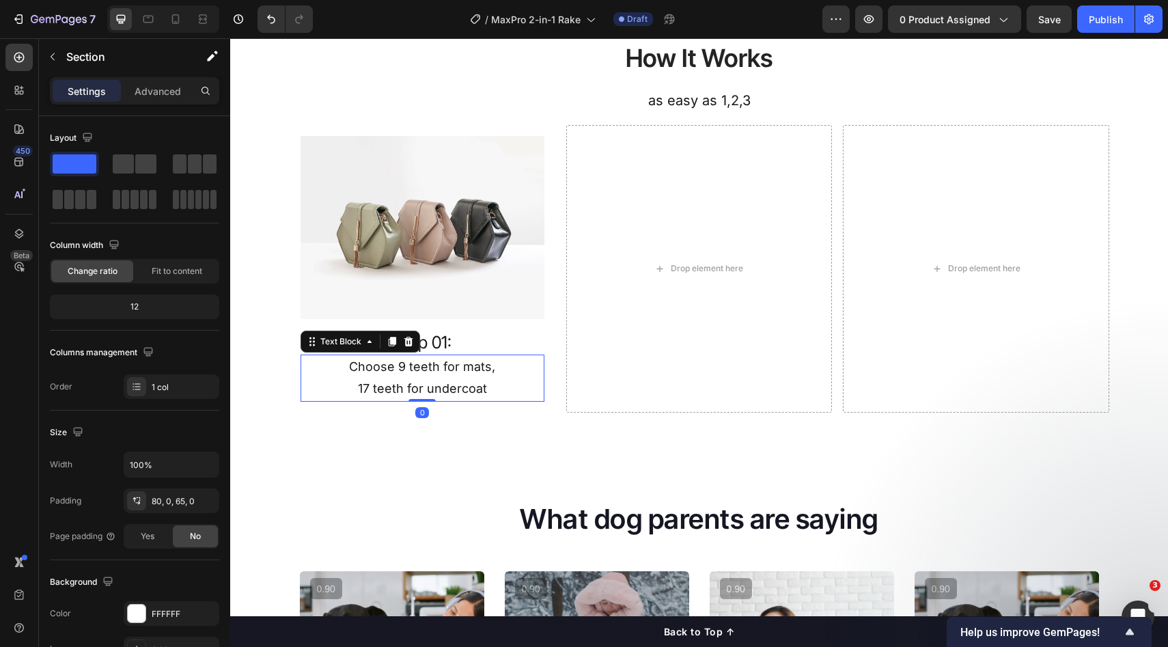
click at [445, 389] on p "17 teeth for undercoat" at bounding box center [422, 389] width 241 height 22
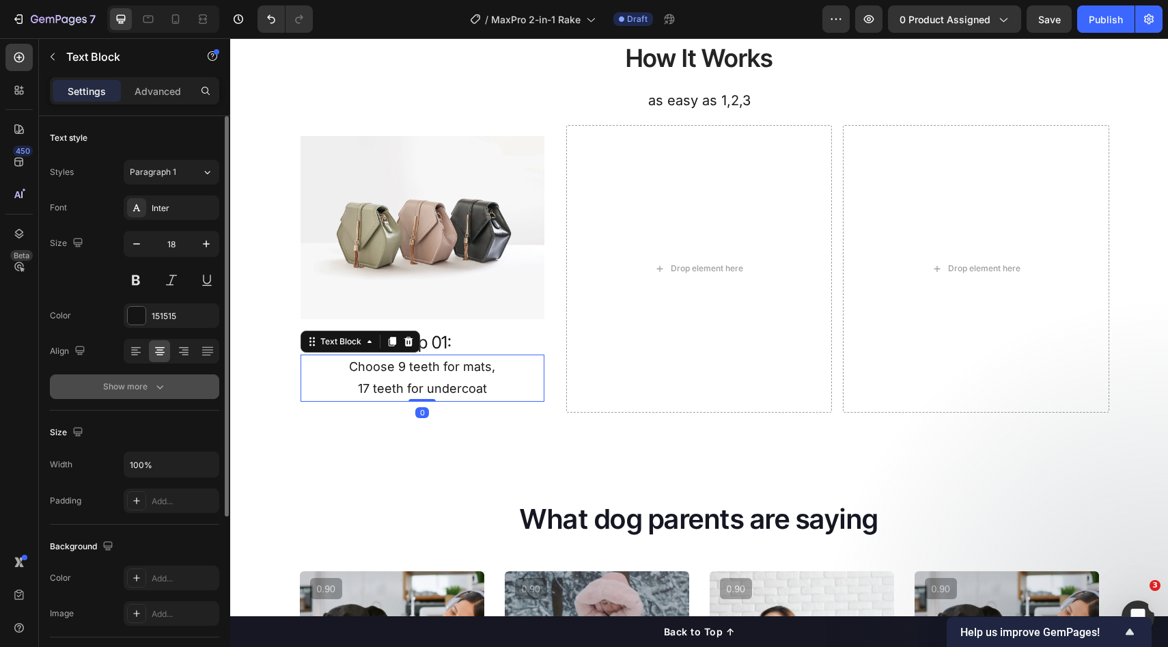
click at [154, 383] on icon "button" at bounding box center [160, 387] width 14 height 14
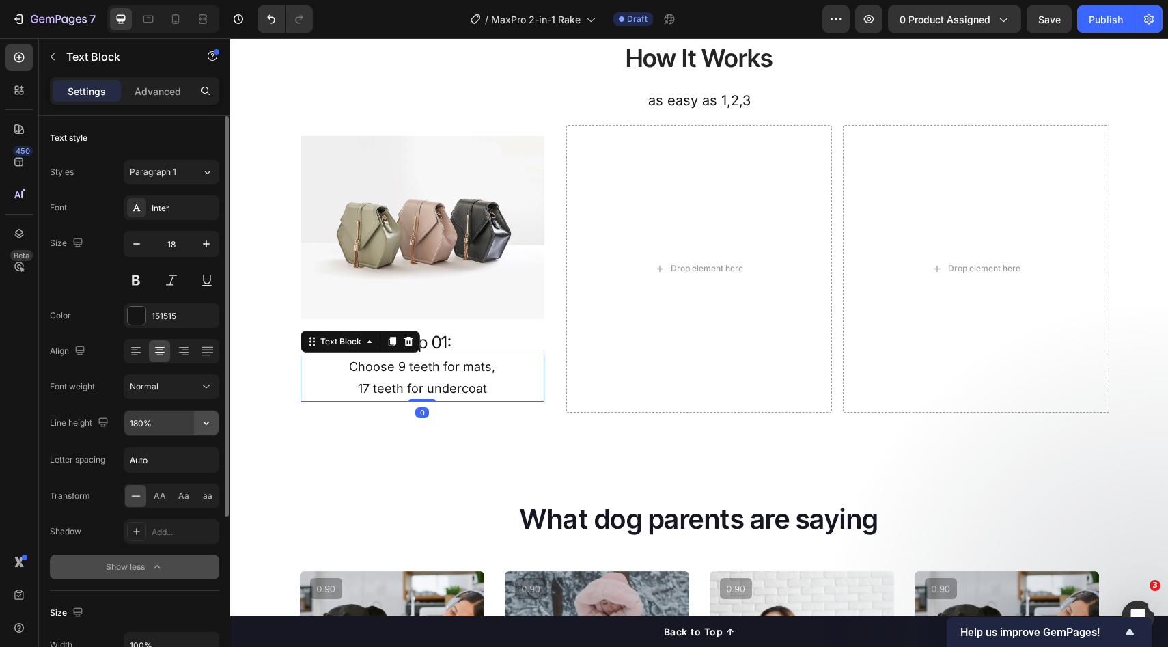
click at [200, 426] on icon "button" at bounding box center [207, 423] width 14 height 14
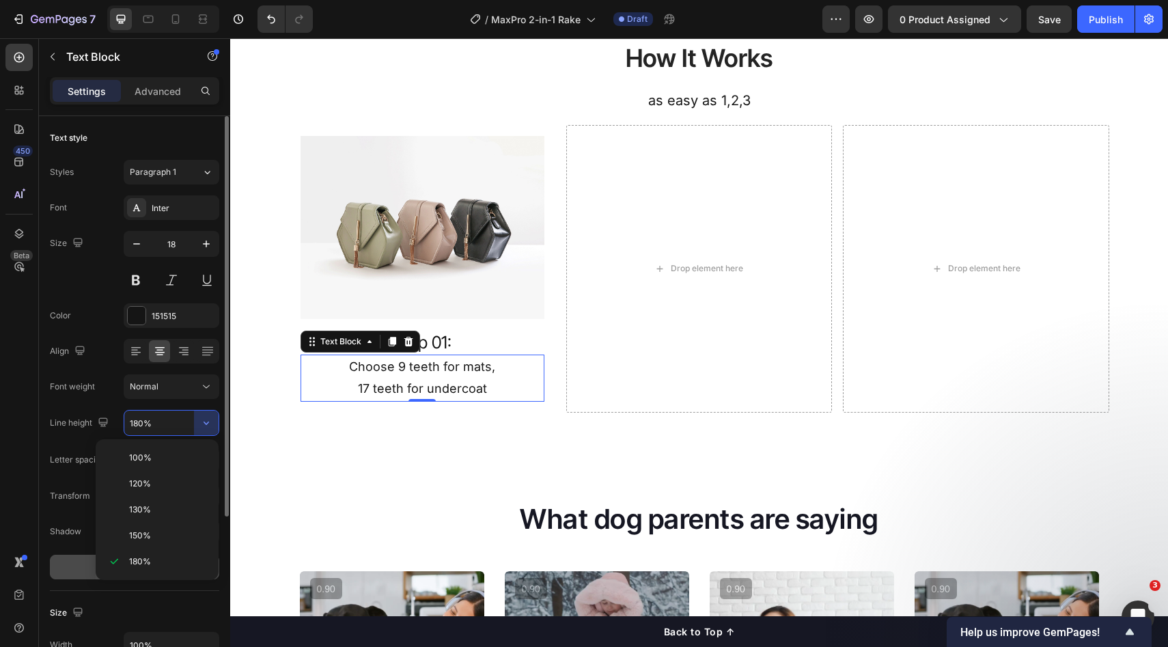
click at [155, 512] on p "130%" at bounding box center [168, 510] width 78 height 12
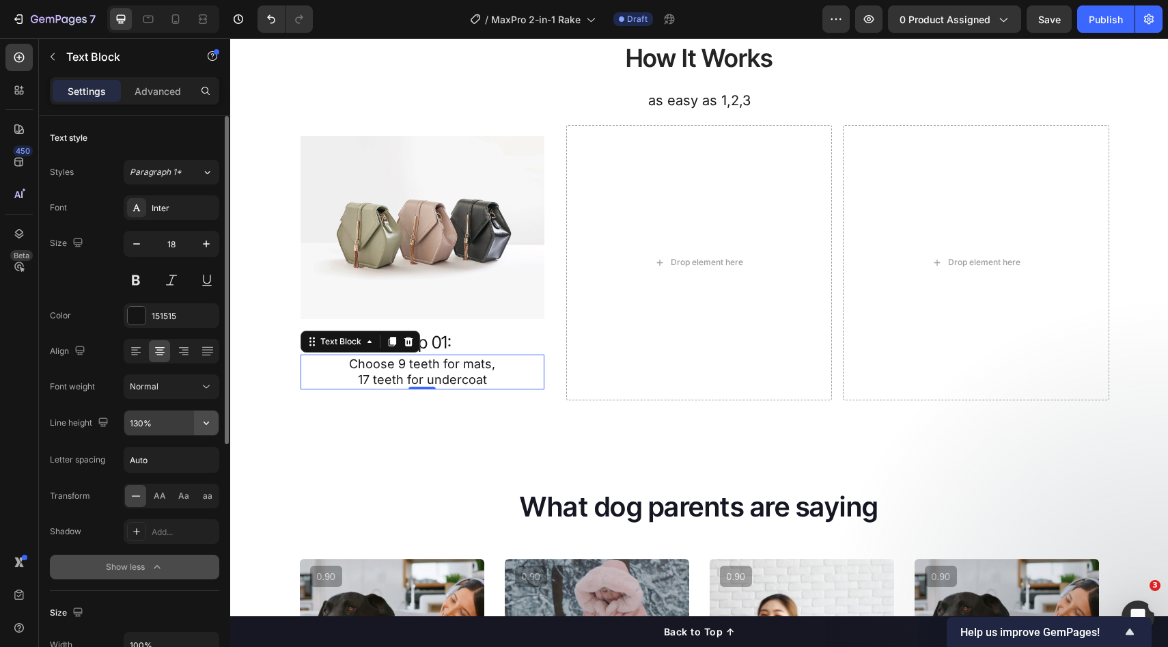
click at [206, 428] on icon "button" at bounding box center [207, 423] width 14 height 14
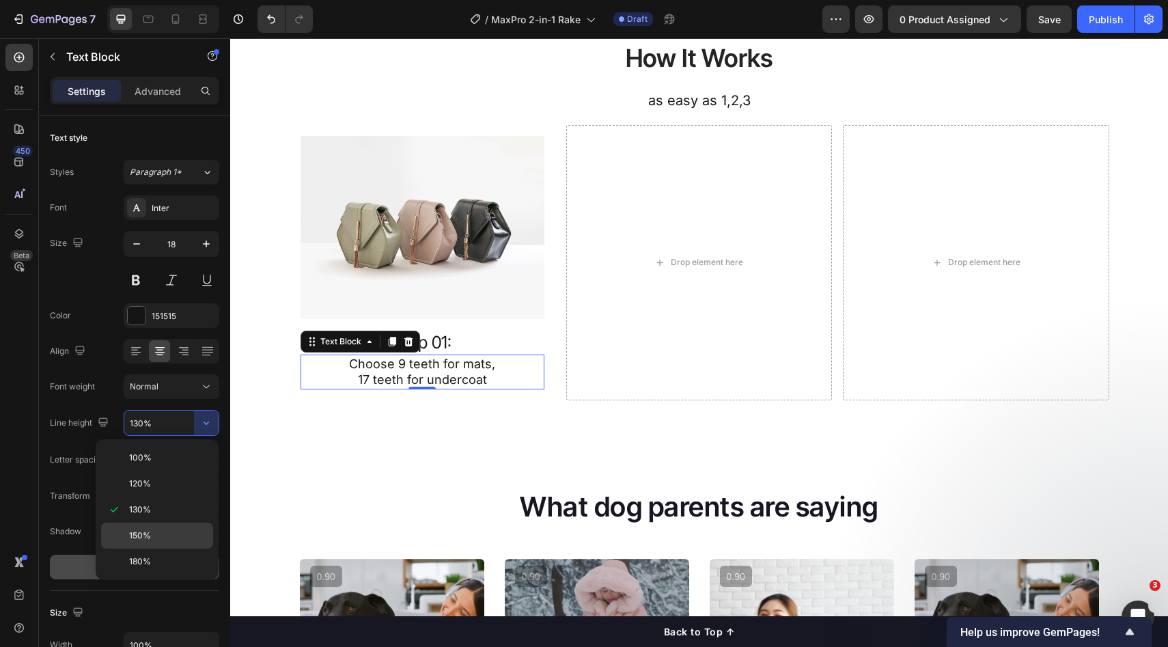
drag, startPoint x: 152, startPoint y: 535, endPoint x: 36, endPoint y: 462, distance: 136.7
click at [152, 535] on p "150%" at bounding box center [168, 536] width 78 height 12
type input "150%"
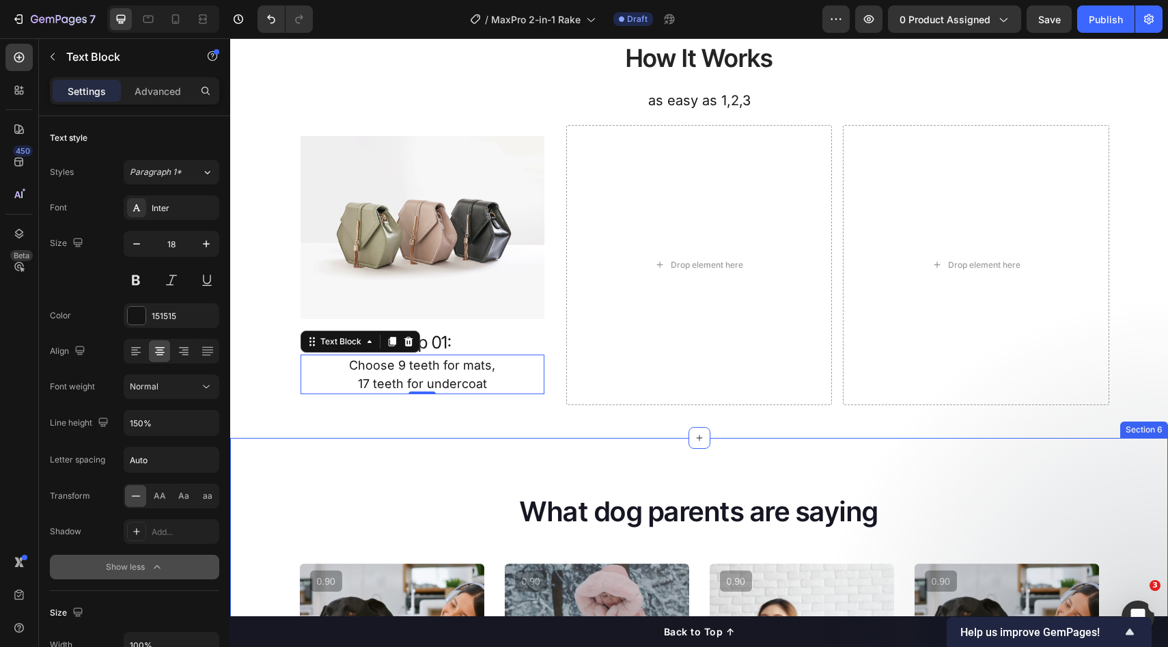
click at [458, 493] on h2 "What dog parents are saying" at bounding box center [699, 512] width 799 height 38
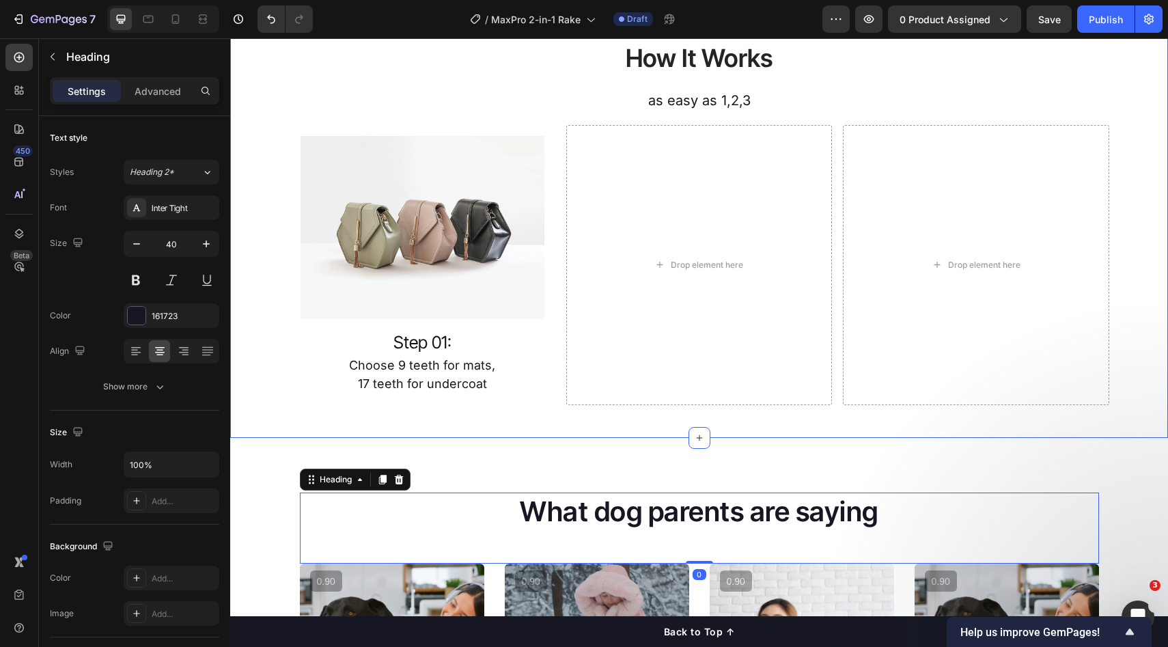
click at [491, 374] on div "Choose 9 teeth for mats, 17 teeth for undercoat" at bounding box center [423, 375] width 244 height 40
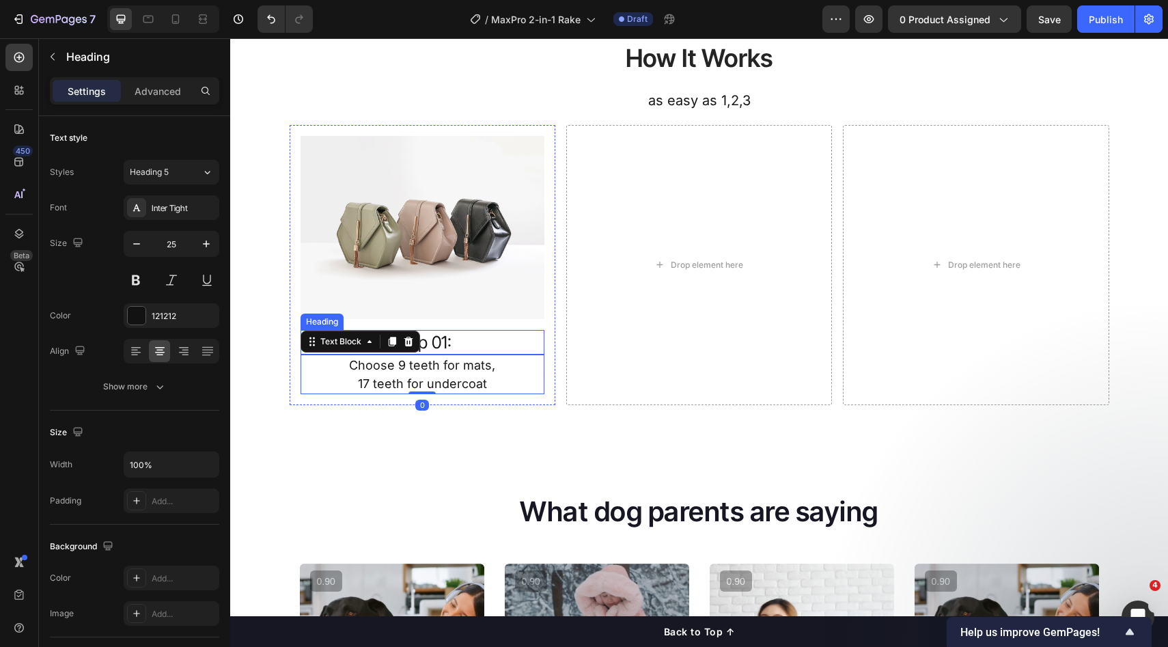
click at [465, 342] on p "Step 01:" at bounding box center [422, 342] width 241 height 23
click at [481, 376] on p "17 teeth for undercoat" at bounding box center [422, 383] width 241 height 18
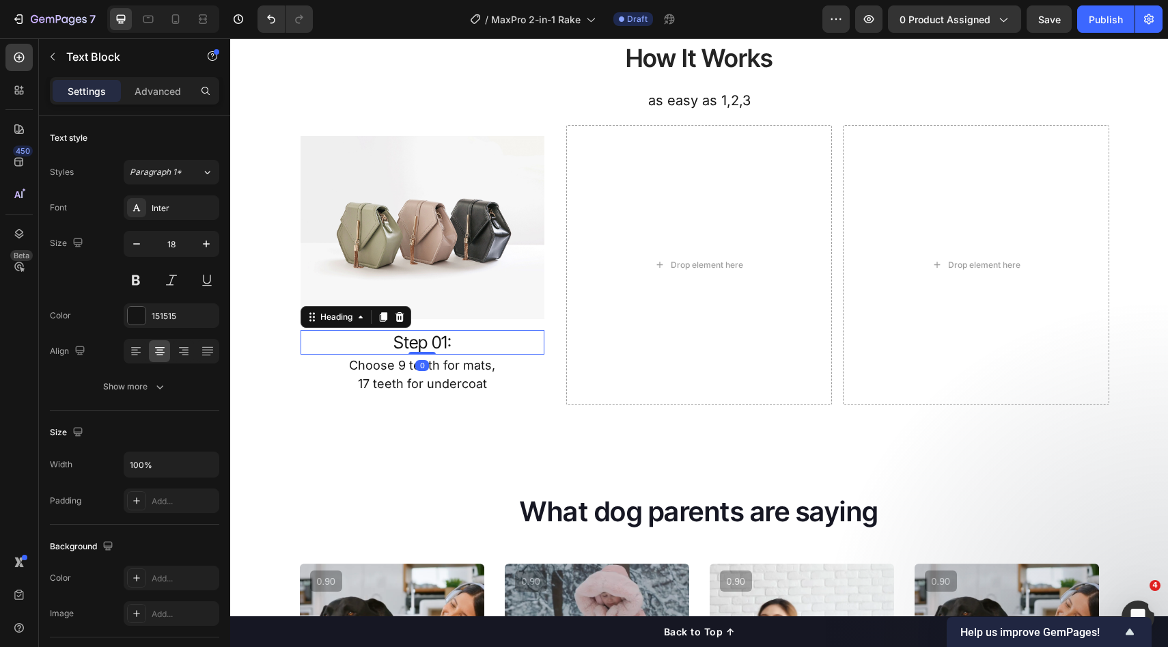
click at [476, 340] on p "Step 01:" at bounding box center [422, 342] width 241 height 23
click at [142, 285] on button at bounding box center [136, 280] width 25 height 25
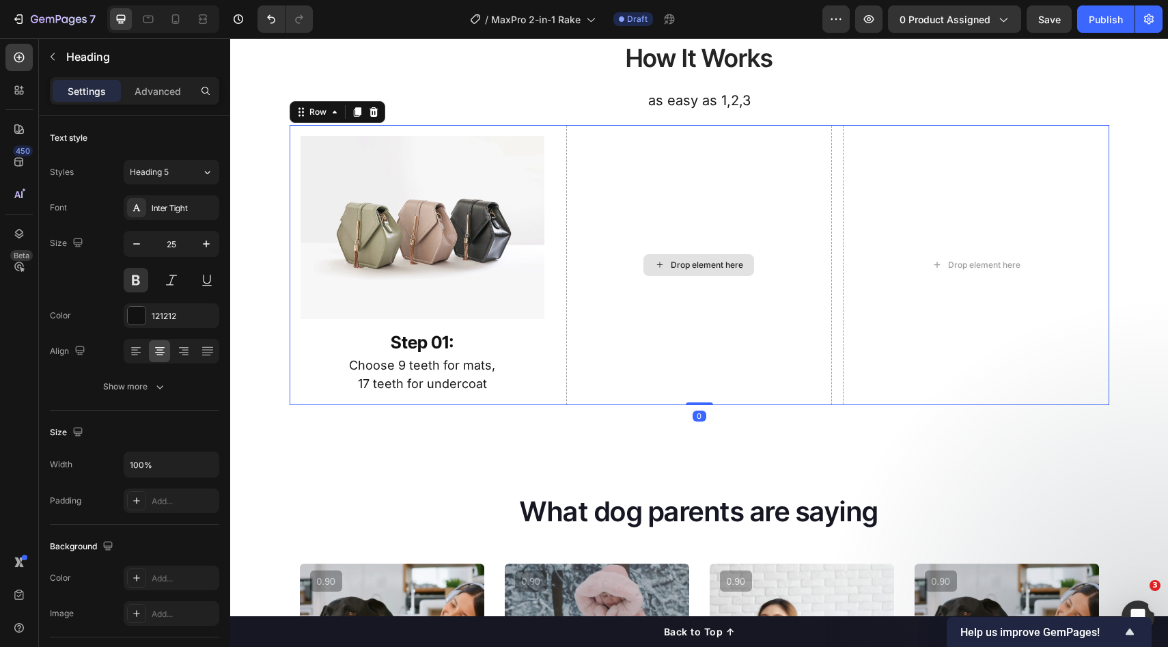
drag, startPoint x: 622, startPoint y: 355, endPoint x: 474, endPoint y: 340, distance: 149.6
click at [622, 355] on div "Drop element here" at bounding box center [699, 265] width 266 height 281
click at [471, 339] on p "Step 01:" at bounding box center [422, 342] width 241 height 23
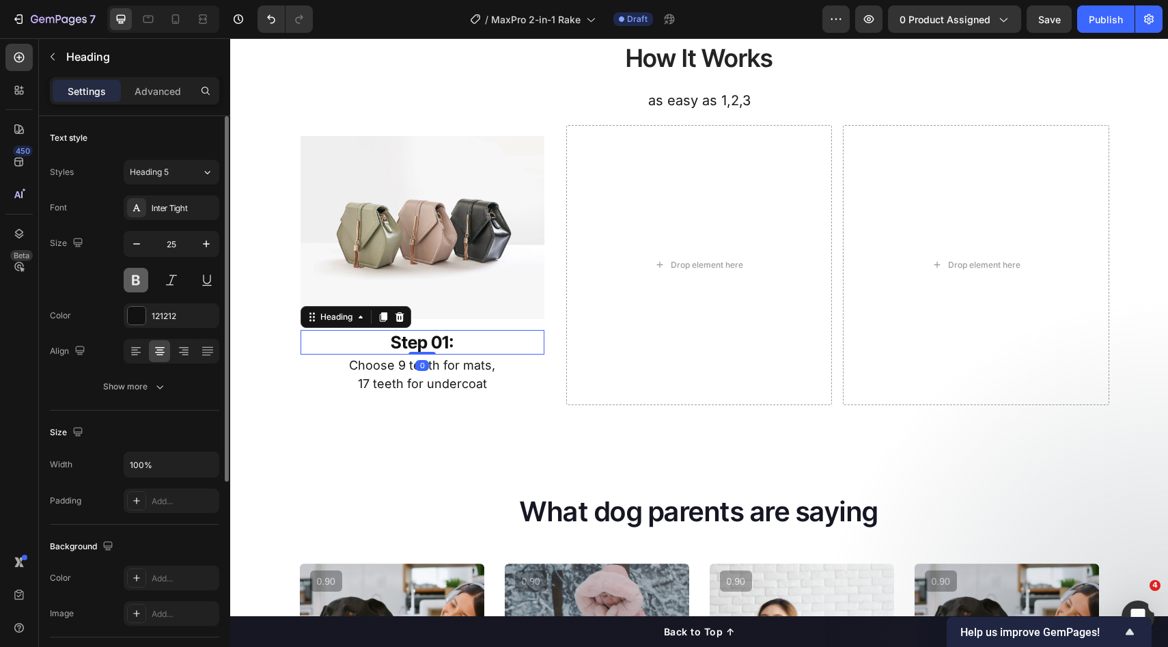
click at [147, 285] on button at bounding box center [136, 280] width 25 height 25
click at [166, 384] on button "Show more" at bounding box center [134, 386] width 169 height 25
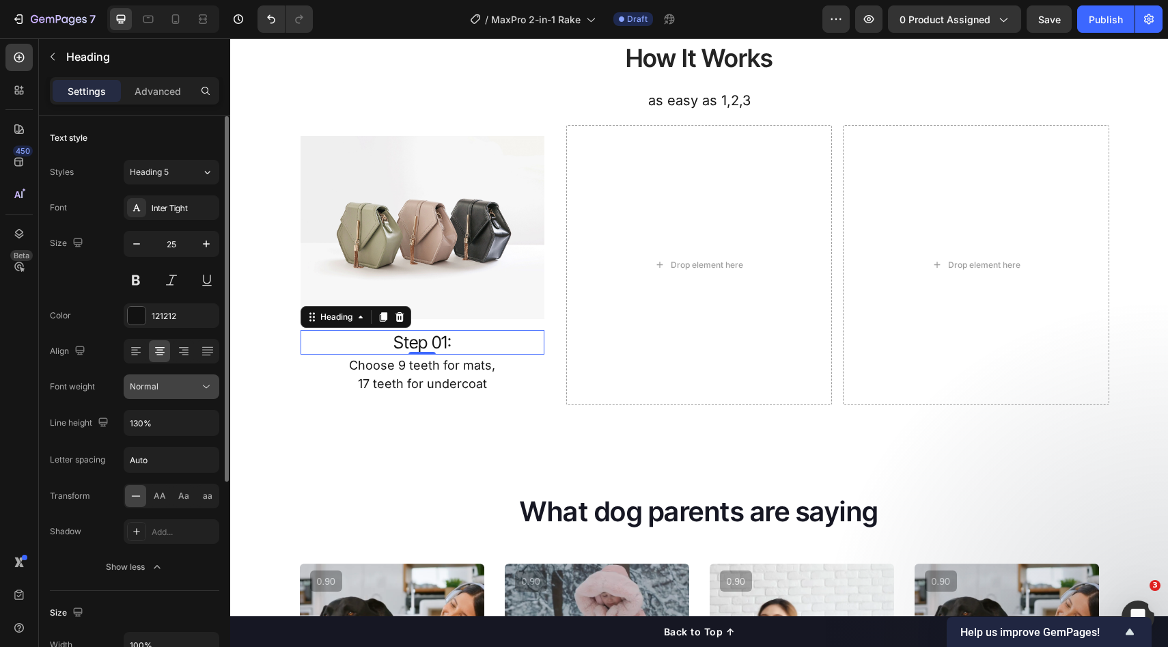
click at [193, 392] on div "Normal" at bounding box center [165, 387] width 70 height 12
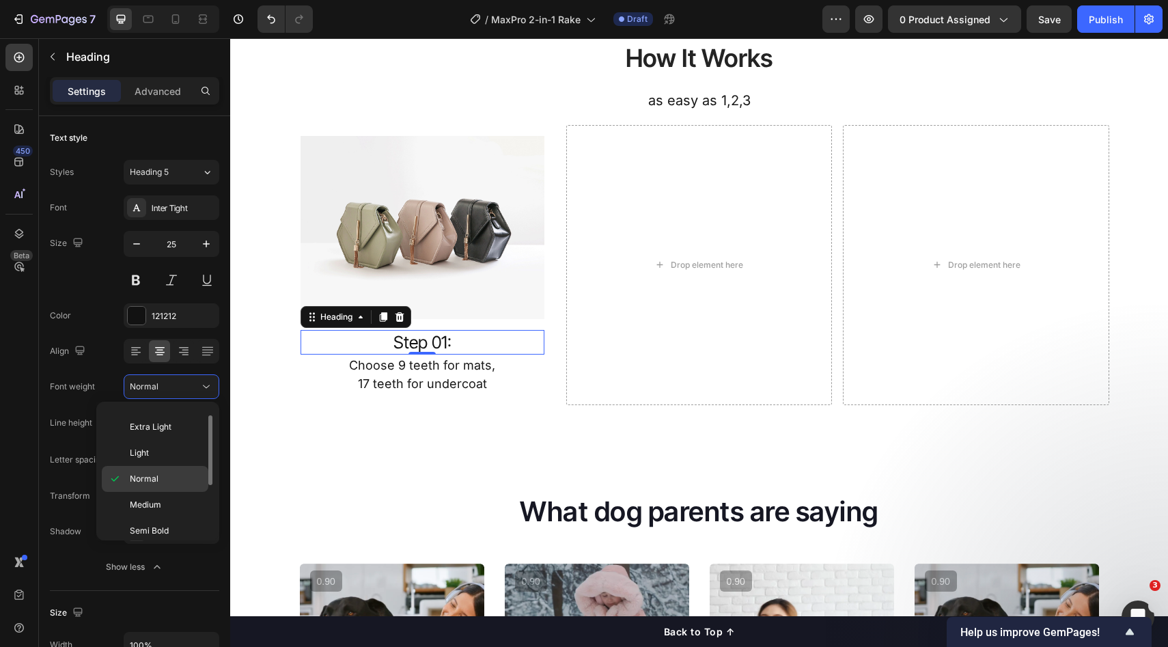
scroll to position [18, 0]
click at [152, 534] on span "Semi Bold" at bounding box center [149, 532] width 39 height 12
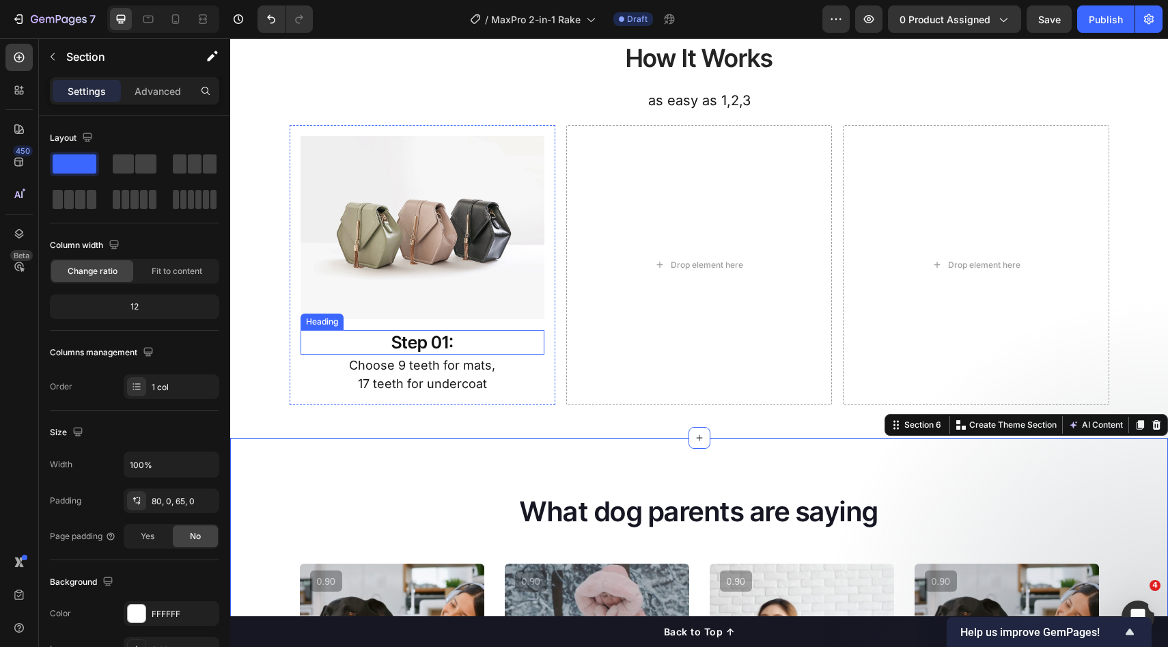
click at [482, 331] on p "Step 01:" at bounding box center [422, 342] width 241 height 23
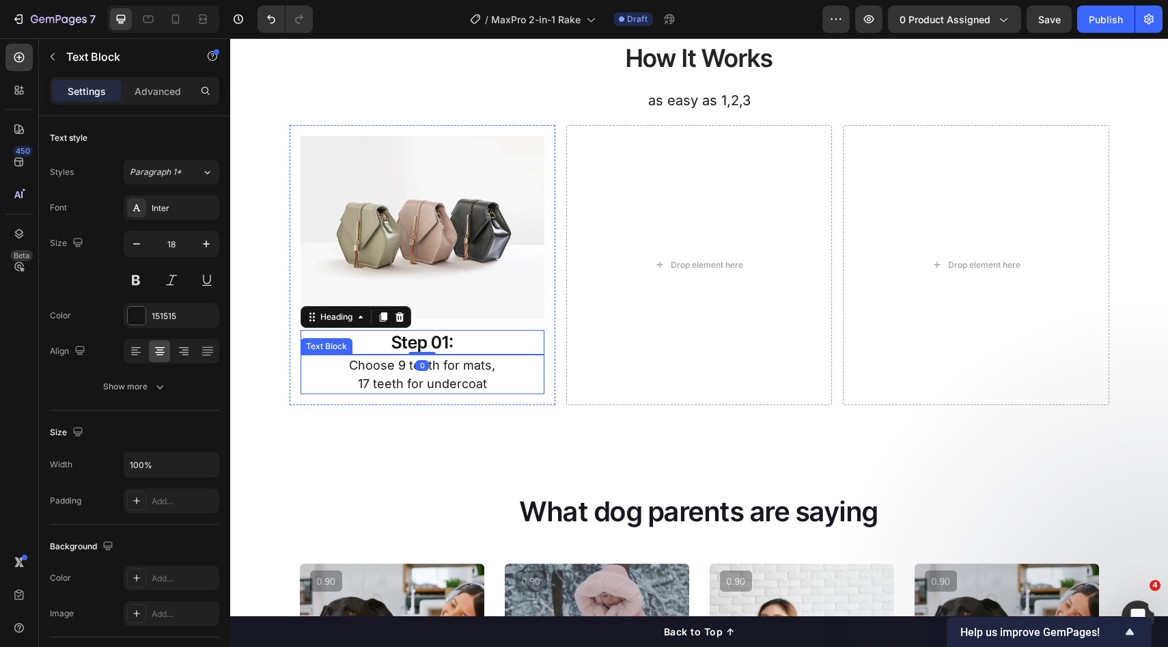
click at [464, 382] on p "17 teeth for undercoat" at bounding box center [422, 383] width 241 height 18
click at [498, 346] on p "Step 01:" at bounding box center [422, 342] width 241 height 23
click at [640, 377] on div "Drop element here" at bounding box center [699, 265] width 266 height 281
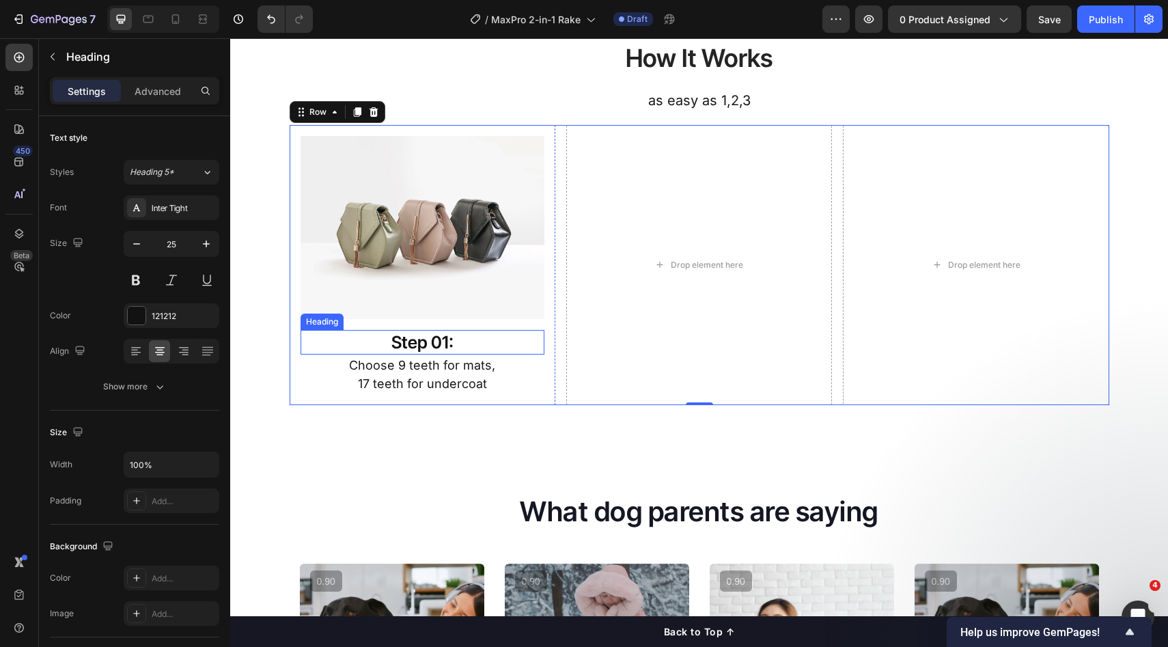
click at [480, 344] on p "Step 01:" at bounding box center [422, 342] width 241 height 23
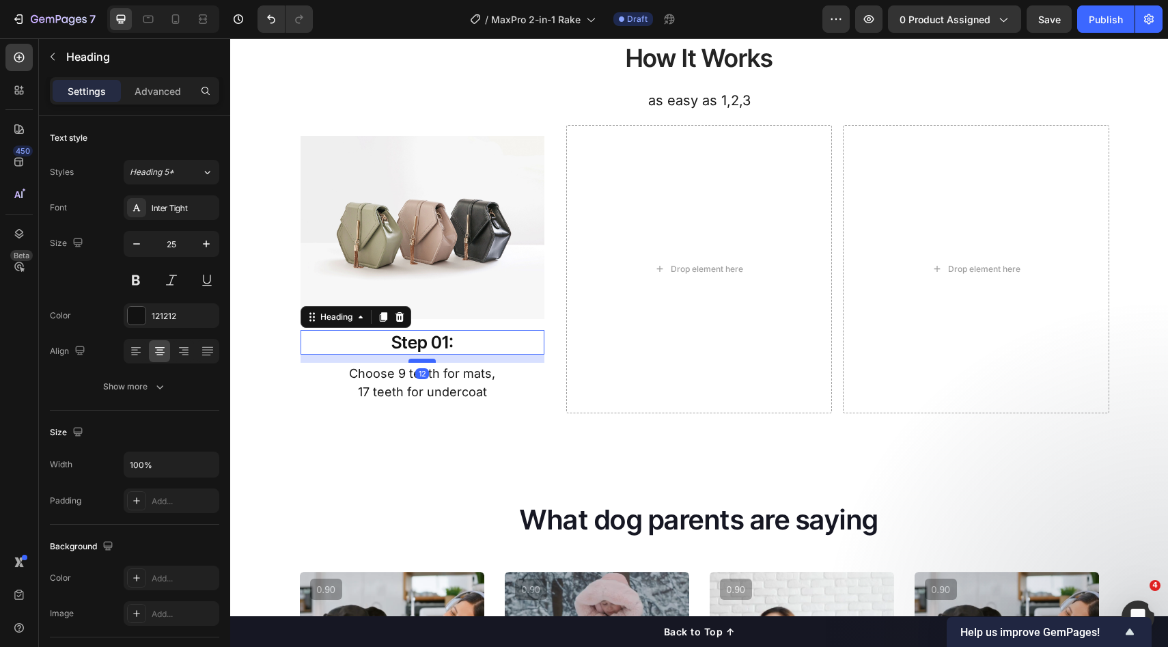
drag, startPoint x: 428, startPoint y: 353, endPoint x: 428, endPoint y: 361, distance: 8.2
click at [428, 361] on div at bounding box center [422, 361] width 27 height 4
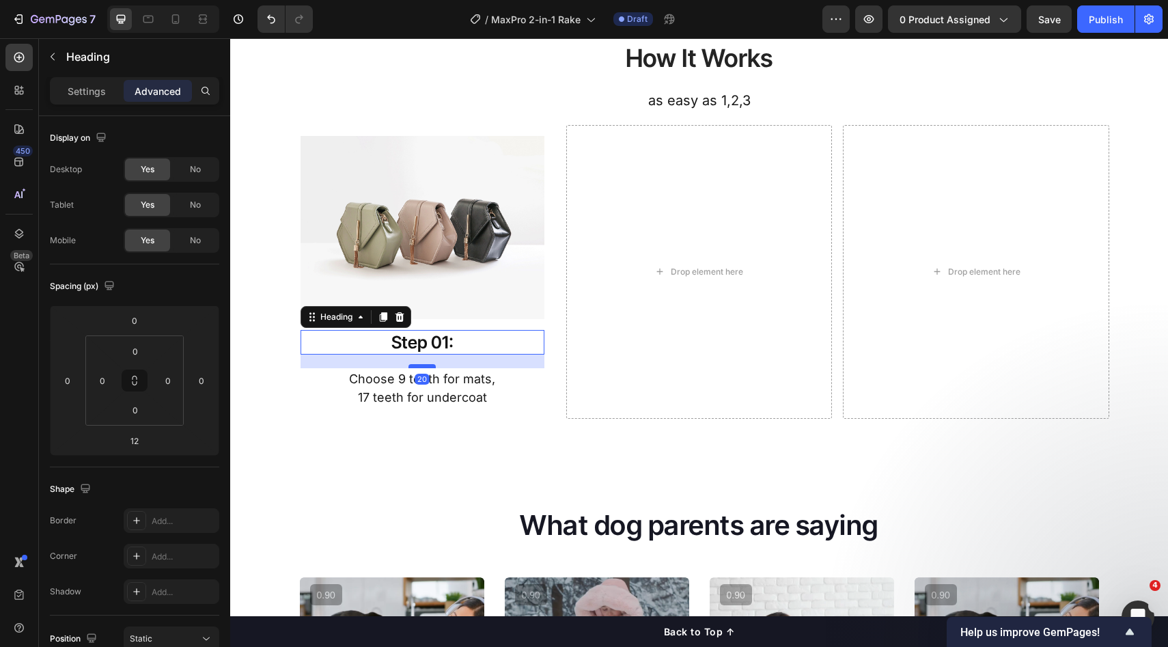
click at [426, 366] on div at bounding box center [422, 366] width 27 height 4
type input "20"
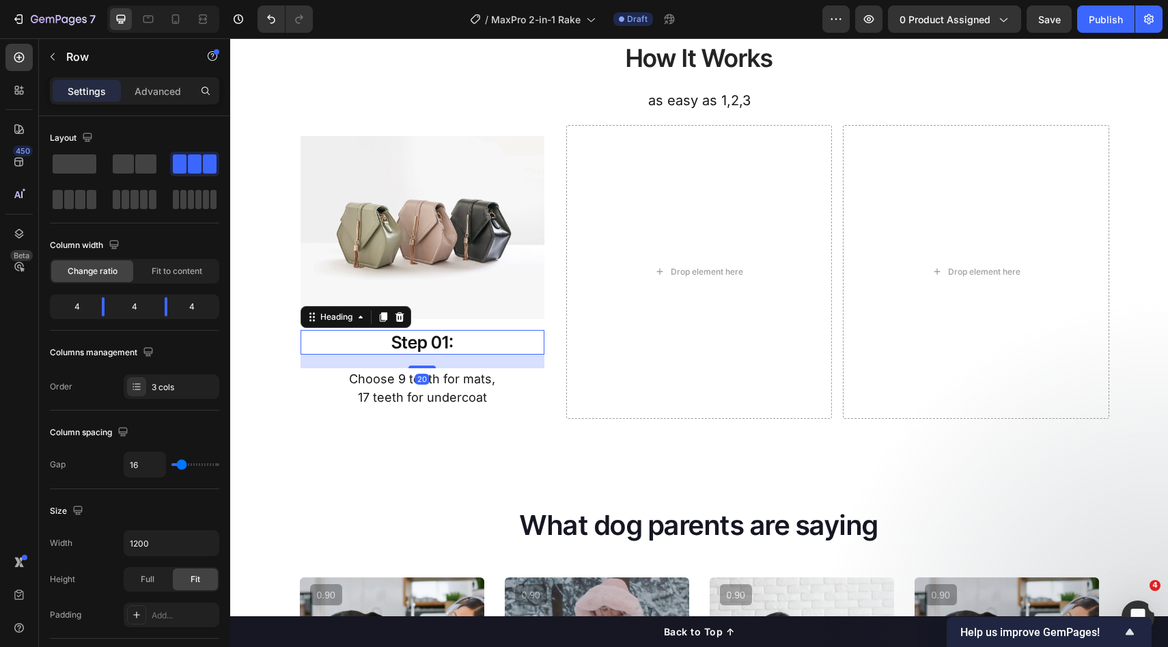
click at [673, 373] on div "Drop element here" at bounding box center [699, 272] width 266 height 294
click at [489, 343] on p "Step 01:" at bounding box center [422, 342] width 241 height 23
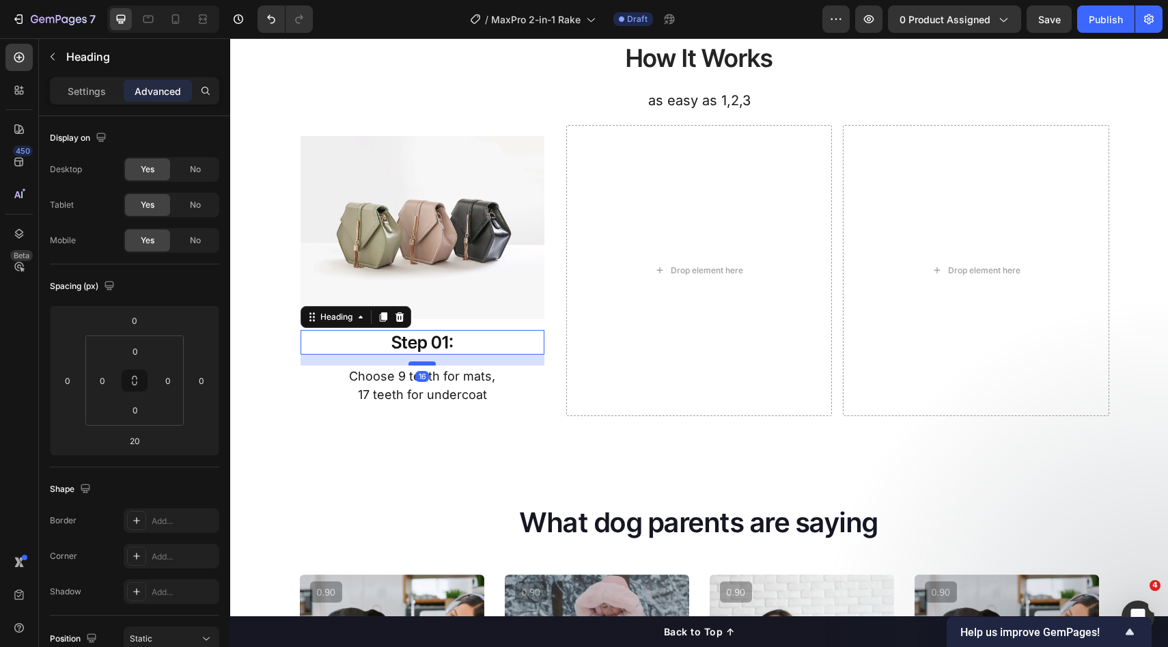
click at [420, 364] on div at bounding box center [422, 363] width 27 height 4
type input "16"
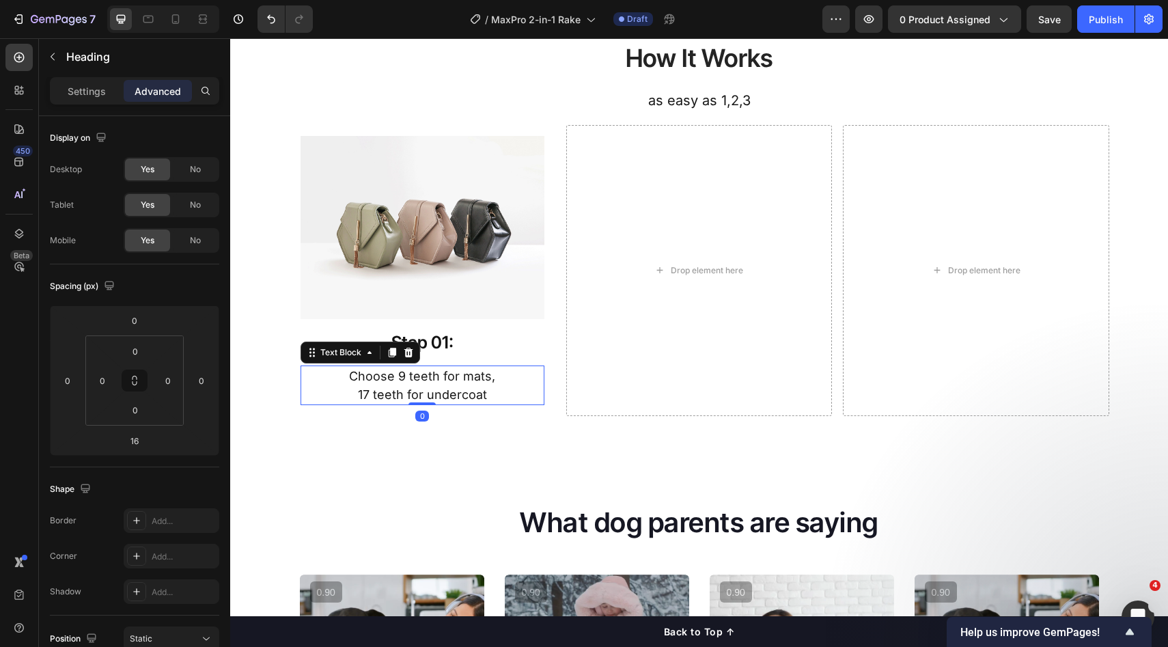
drag, startPoint x: 525, startPoint y: 398, endPoint x: 482, endPoint y: 348, distance: 66.4
click at [525, 398] on p "17 teeth for undercoat" at bounding box center [422, 394] width 241 height 18
click at [482, 347] on p "Step 01:" at bounding box center [422, 342] width 241 height 23
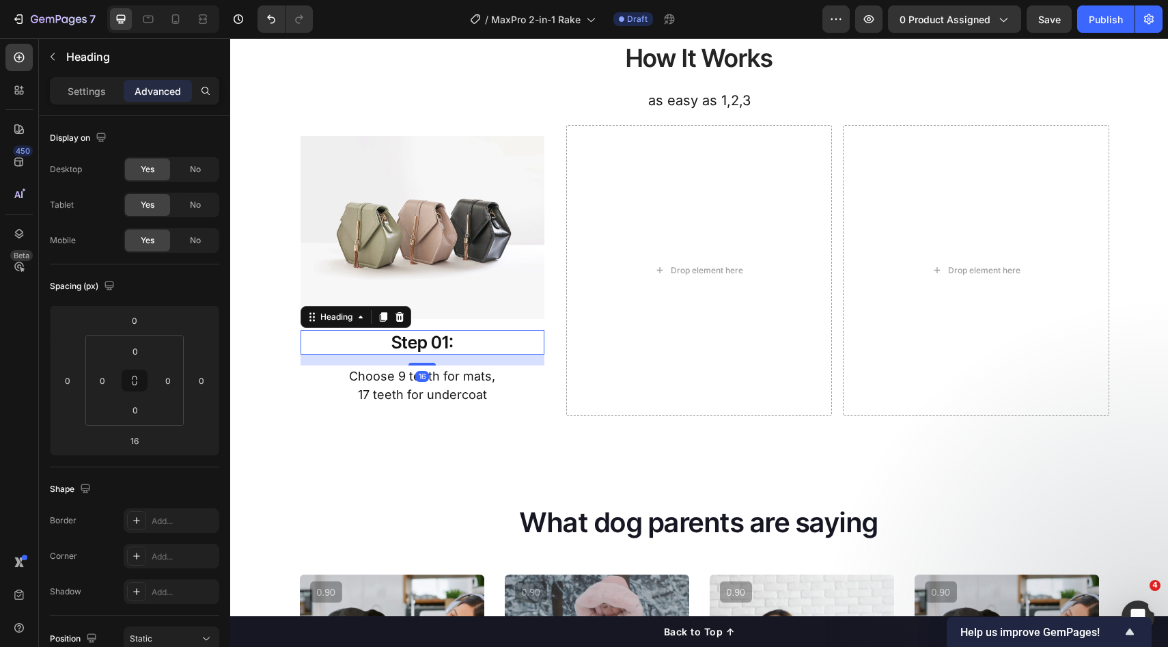
drag, startPoint x: 479, startPoint y: 369, endPoint x: 480, endPoint y: 359, distance: 9.7
click at [479, 367] on p "Choose 9 teeth for mats," at bounding box center [422, 376] width 241 height 18
click at [482, 346] on p "Step 01:" at bounding box center [422, 342] width 241 height 23
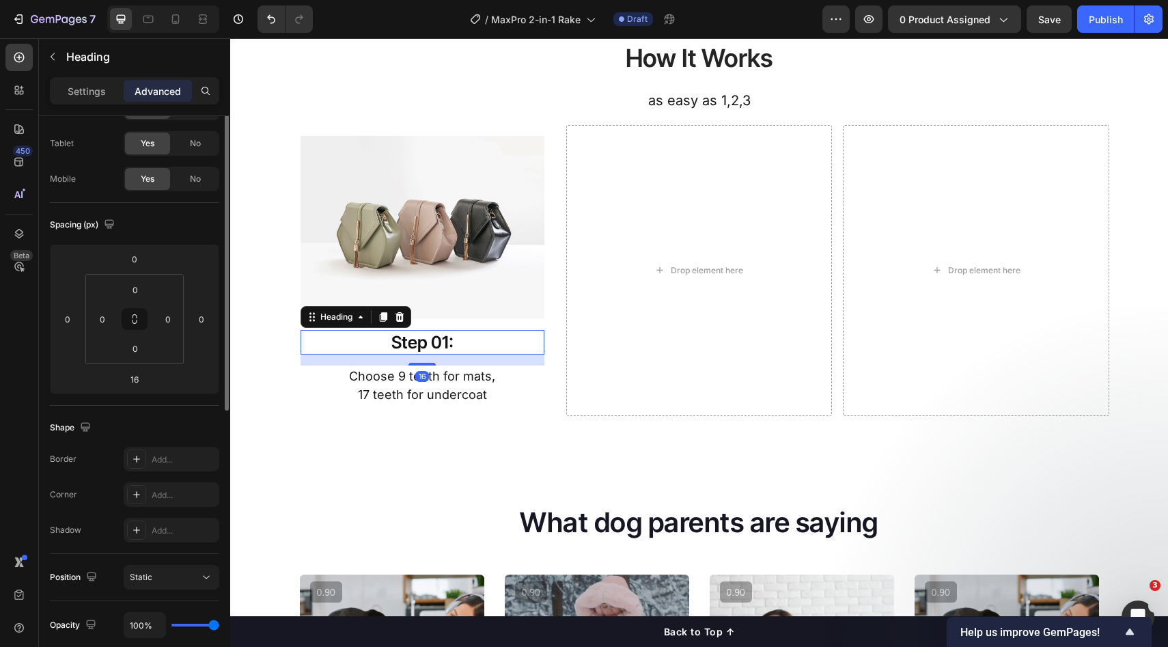
scroll to position [0, 0]
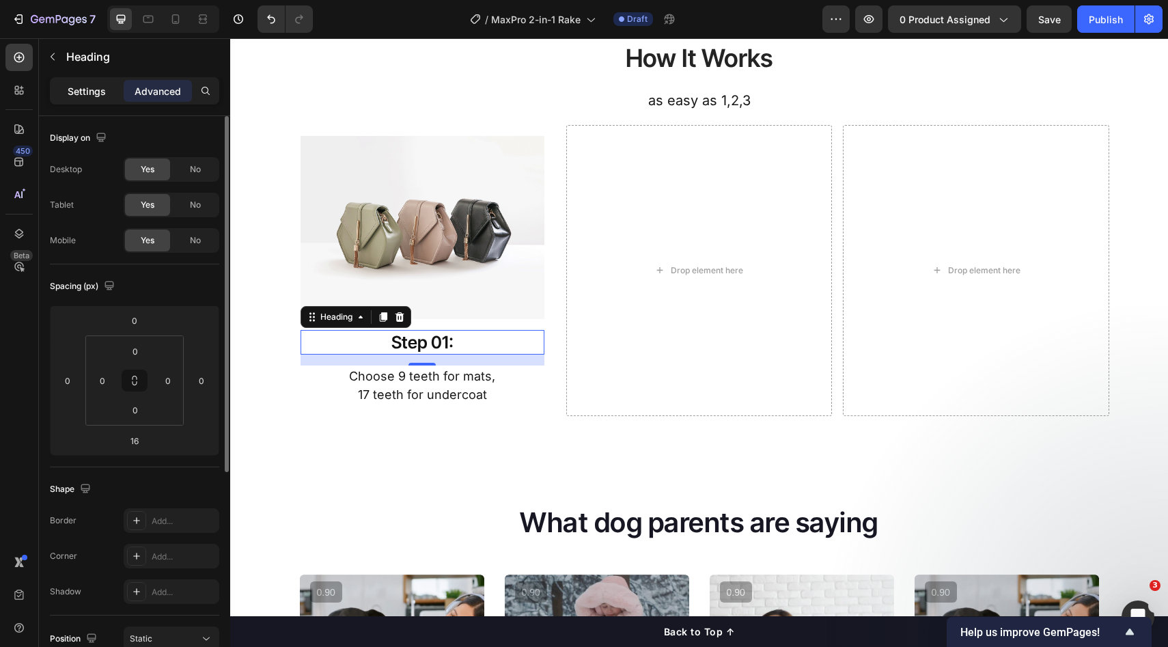
click at [93, 92] on p "Settings" at bounding box center [87, 91] width 38 height 14
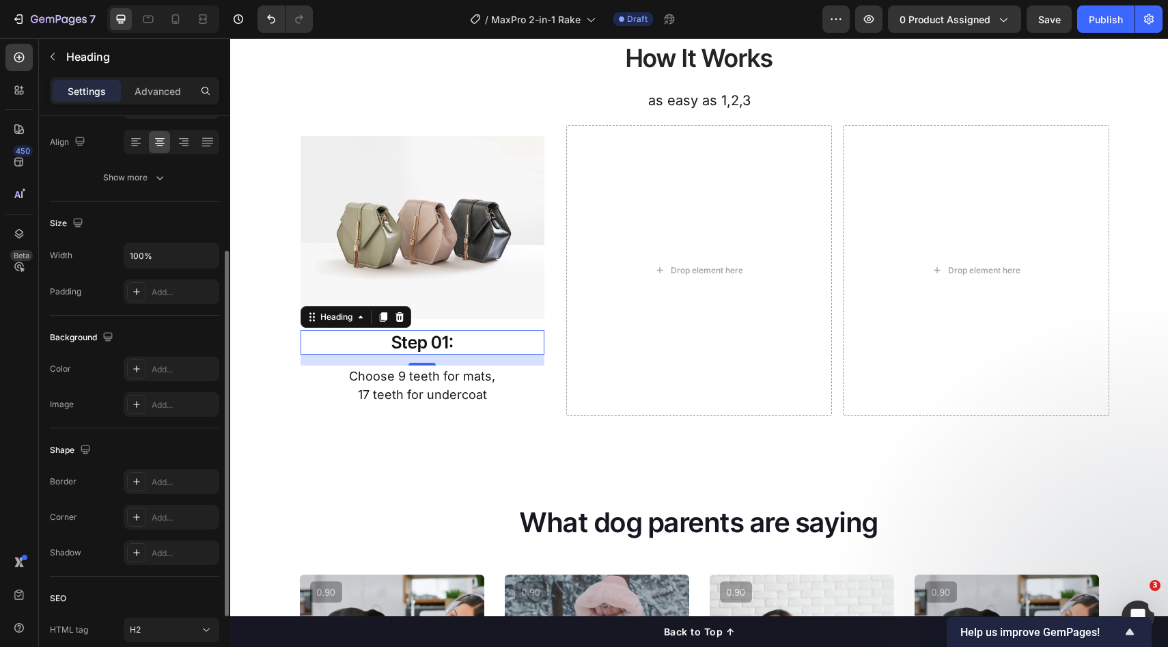
scroll to position [317, 0]
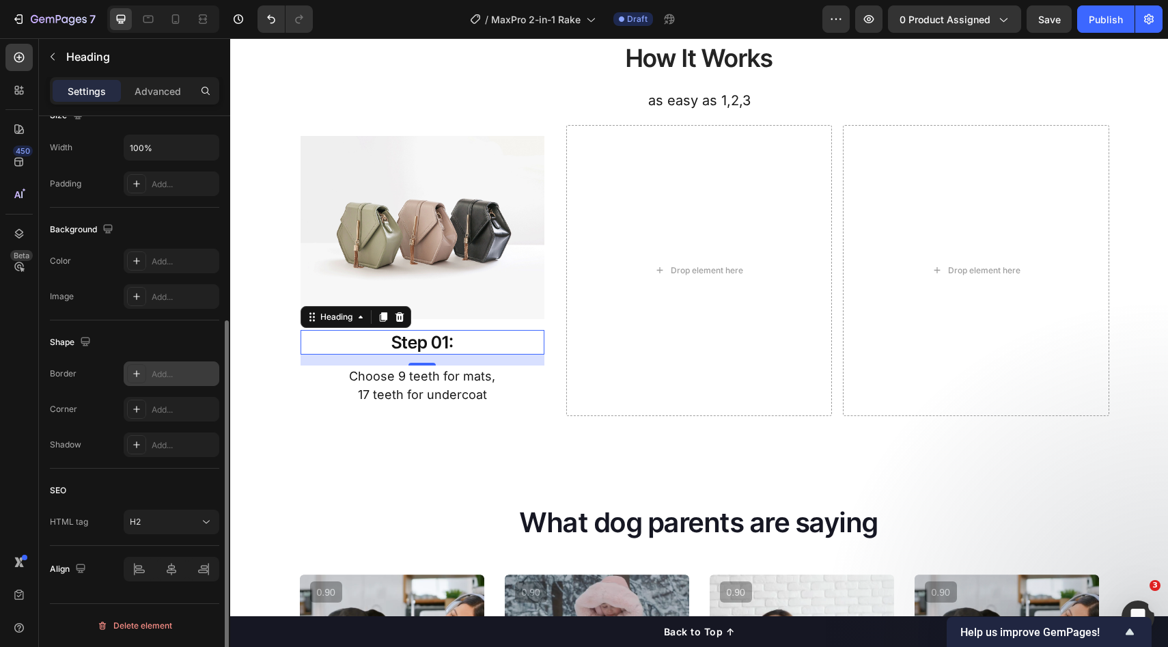
click at [163, 373] on div "Add..." at bounding box center [184, 374] width 64 height 12
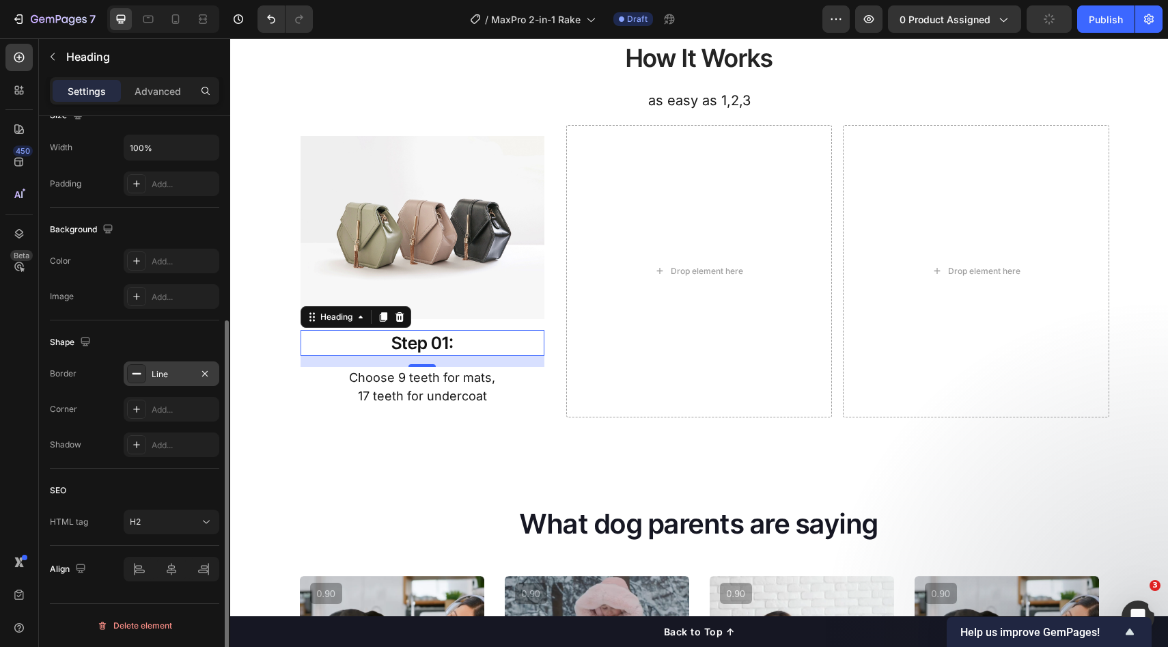
click at [191, 352] on div "Shape" at bounding box center [134, 342] width 169 height 22
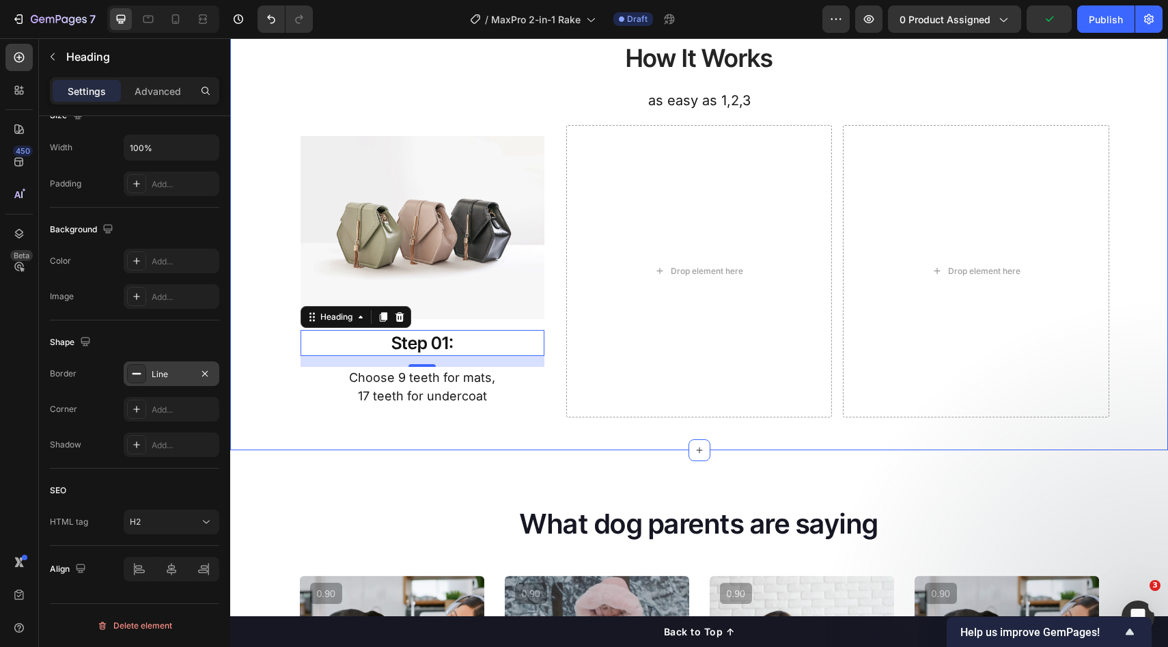
click at [458, 428] on div "How It Works Heading as easy as 1,2,3 Text Block Row Image Step 01: Heading 16 …" at bounding box center [699, 212] width 938 height 475
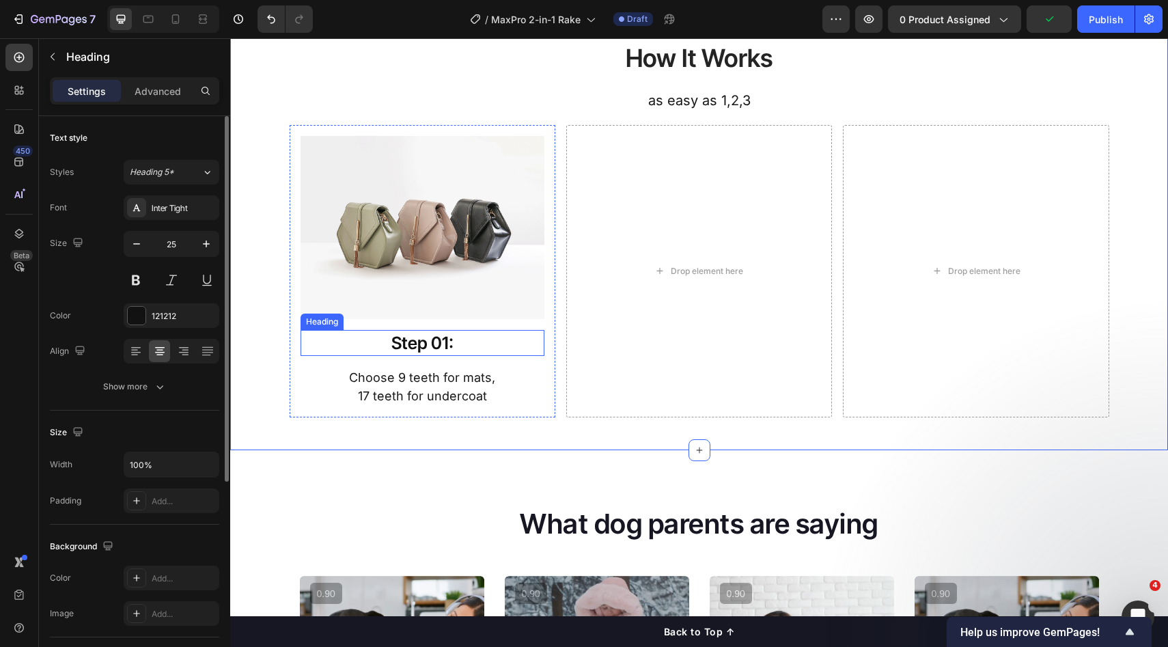
click at [478, 349] on p "Step 01:" at bounding box center [423, 343] width 240 height 23
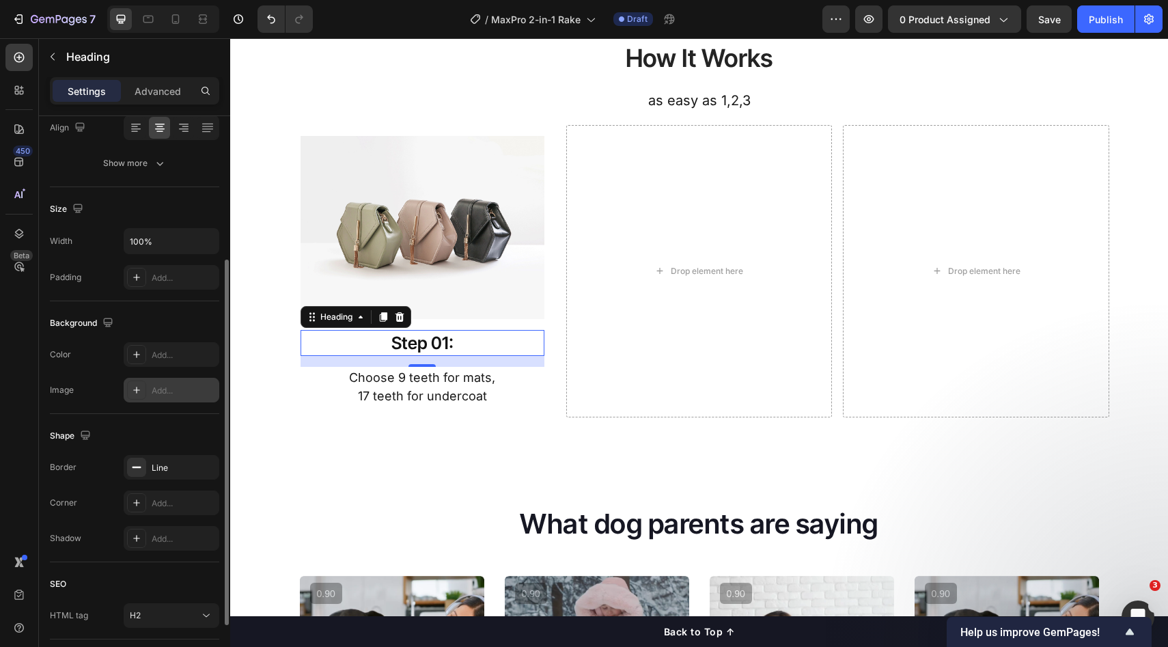
scroll to position [317, 0]
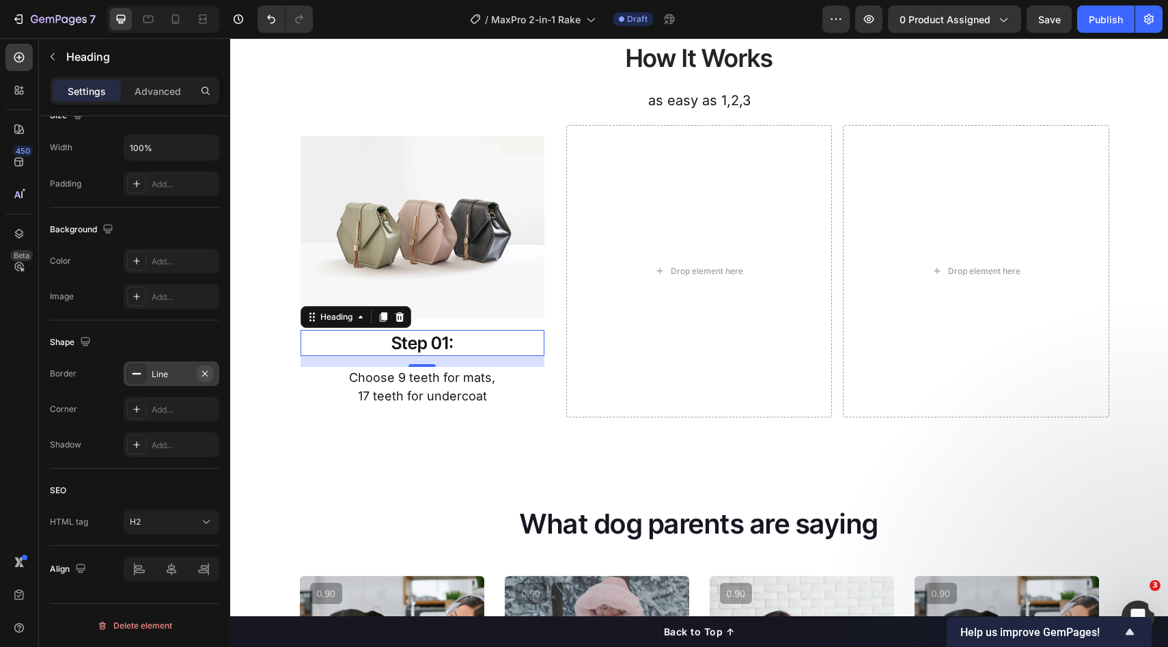
click at [203, 372] on icon "button" at bounding box center [205, 373] width 11 height 11
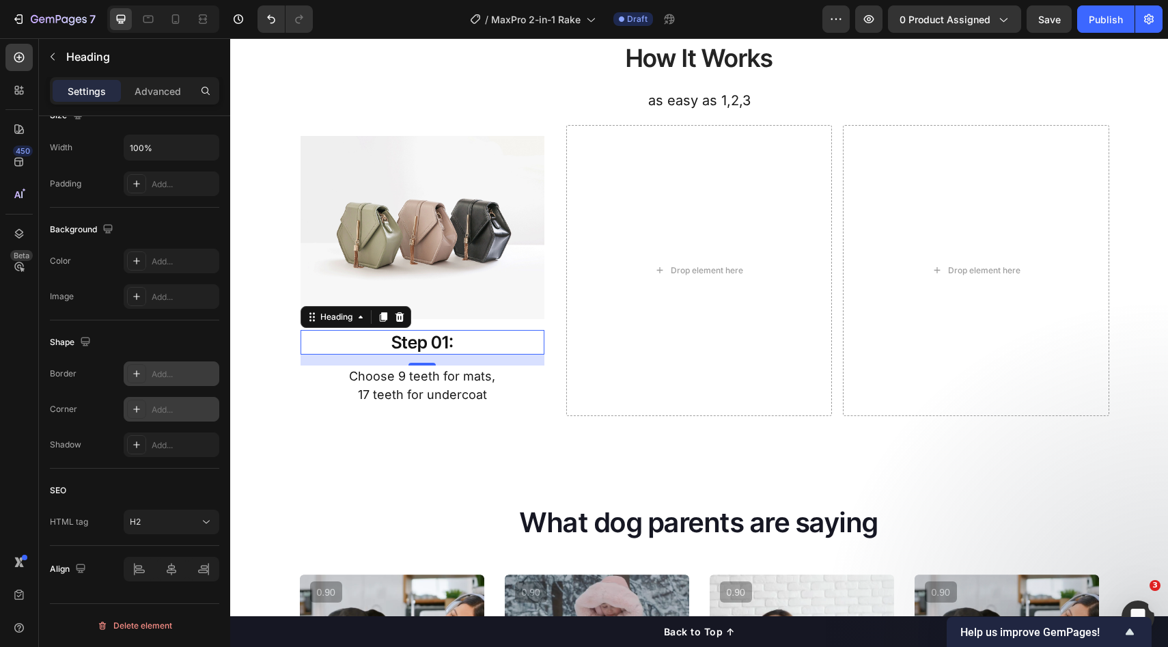
click at [177, 398] on div "Add..." at bounding box center [172, 409] width 96 height 25
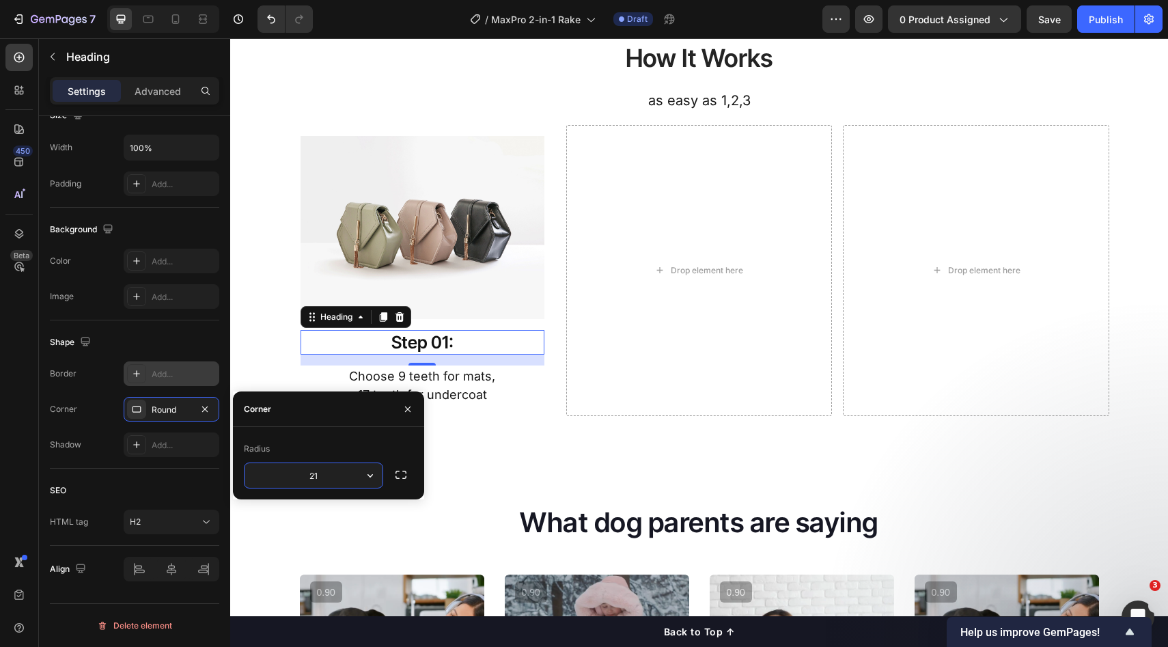
type input "2"
type input "100"
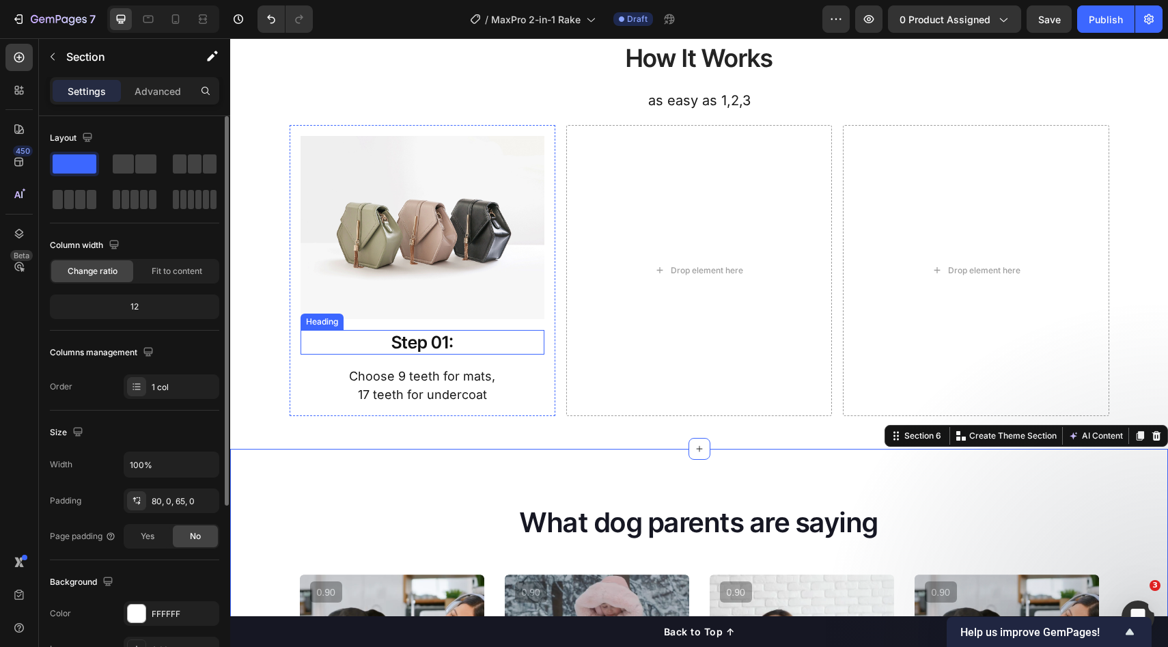
click at [477, 337] on p "Step 01:" at bounding box center [422, 342] width 241 height 23
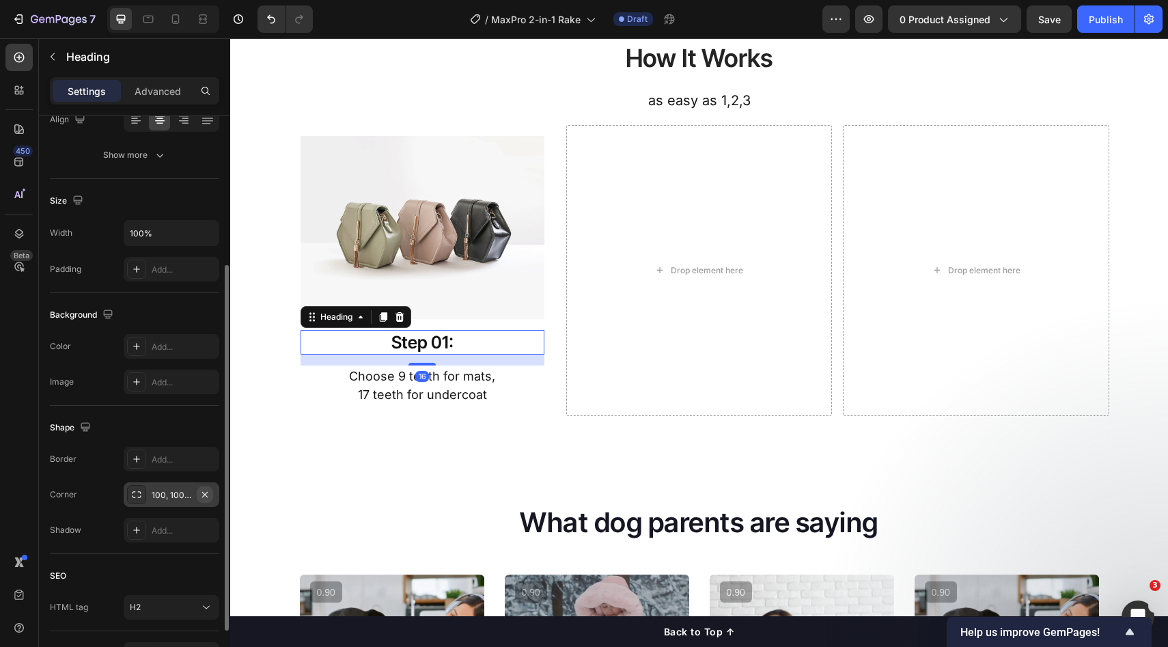
scroll to position [317, 0]
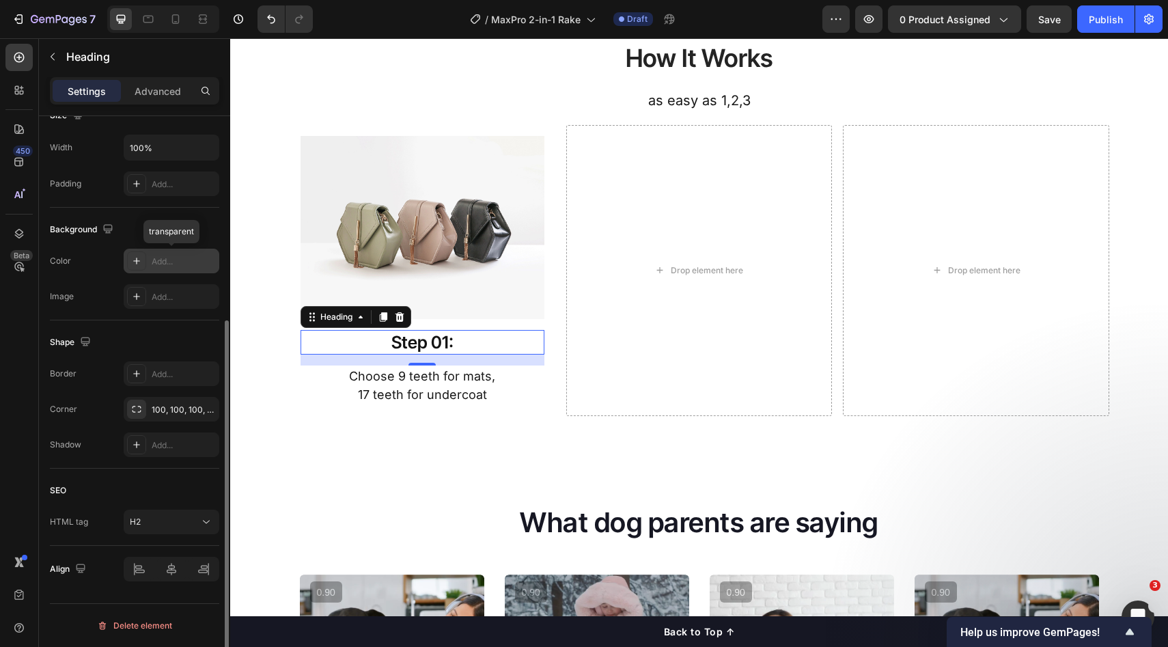
click at [172, 258] on div "Add..." at bounding box center [184, 262] width 64 height 12
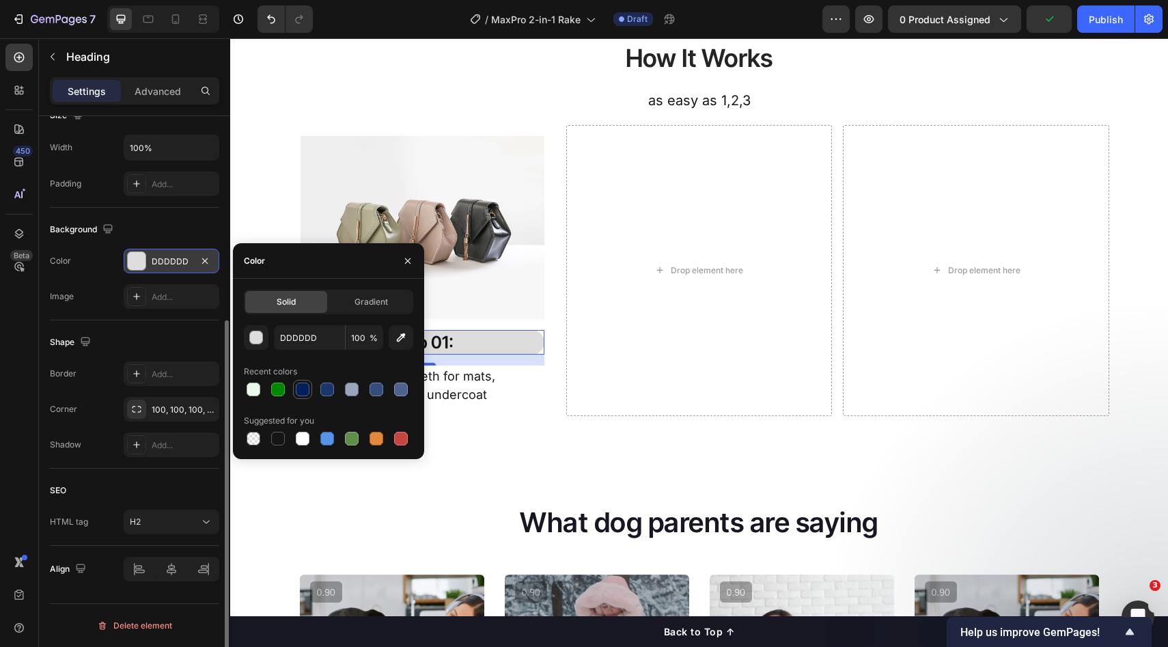
click at [308, 388] on div at bounding box center [303, 390] width 14 height 14
type input "00205B"
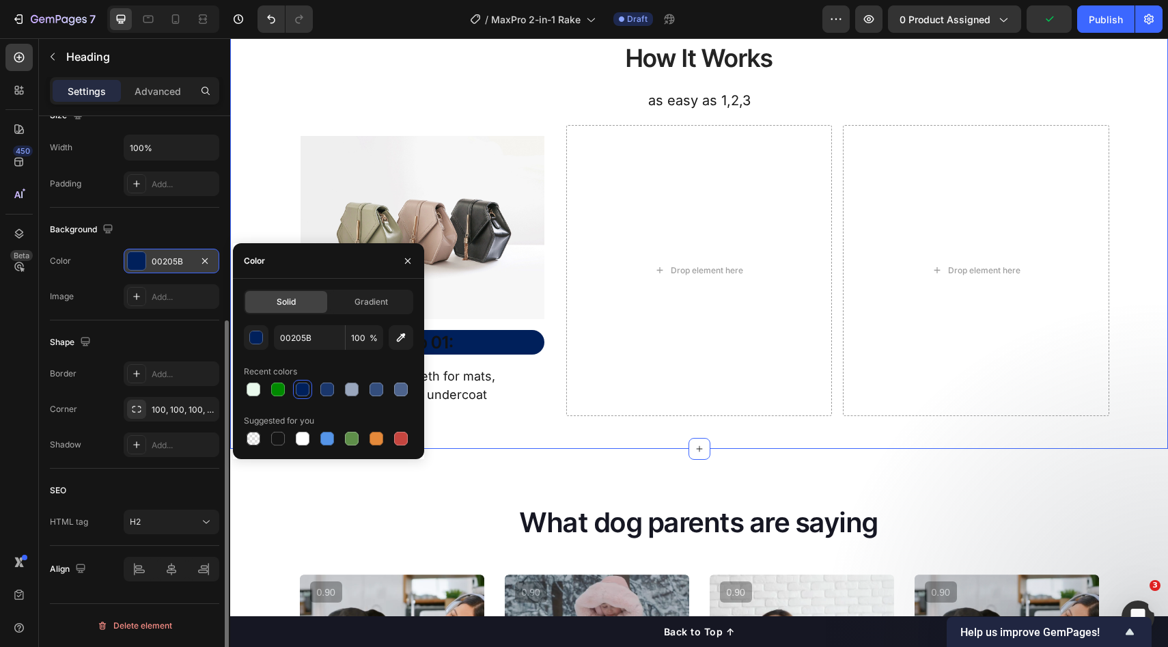
drag, startPoint x: 564, startPoint y: 428, endPoint x: 546, endPoint y: 403, distance: 30.9
click at [564, 428] on div "How It Works Heading as easy as 1,2,3 Text Block Row Image Step 01: Heading Cho…" at bounding box center [699, 212] width 938 height 474
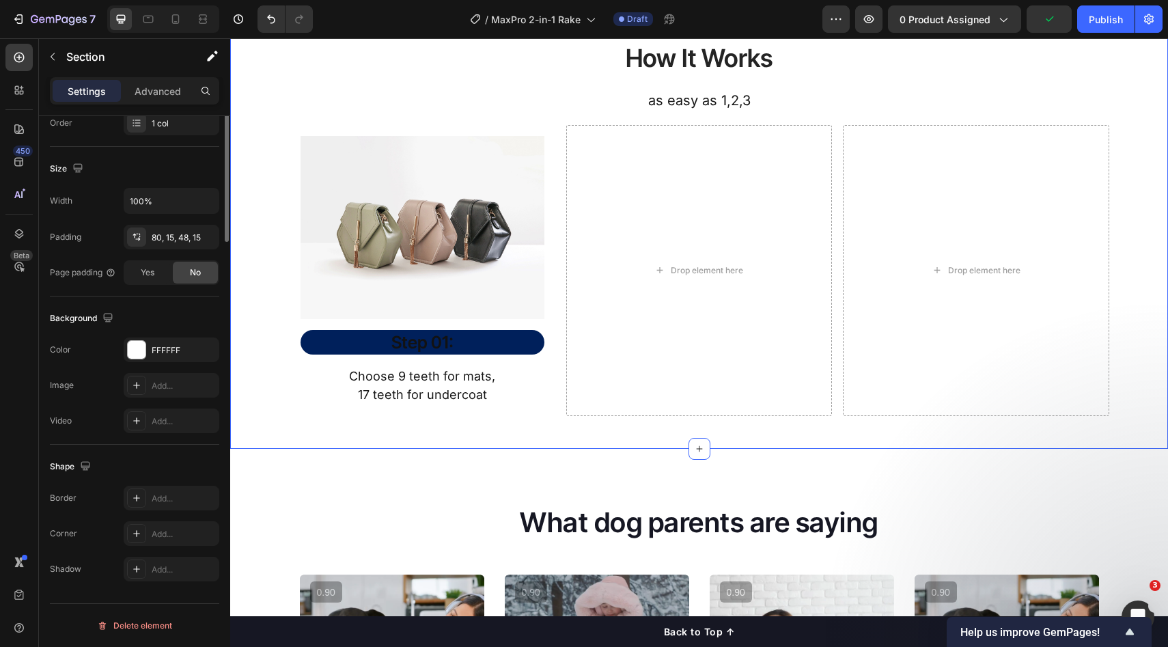
scroll to position [0, 0]
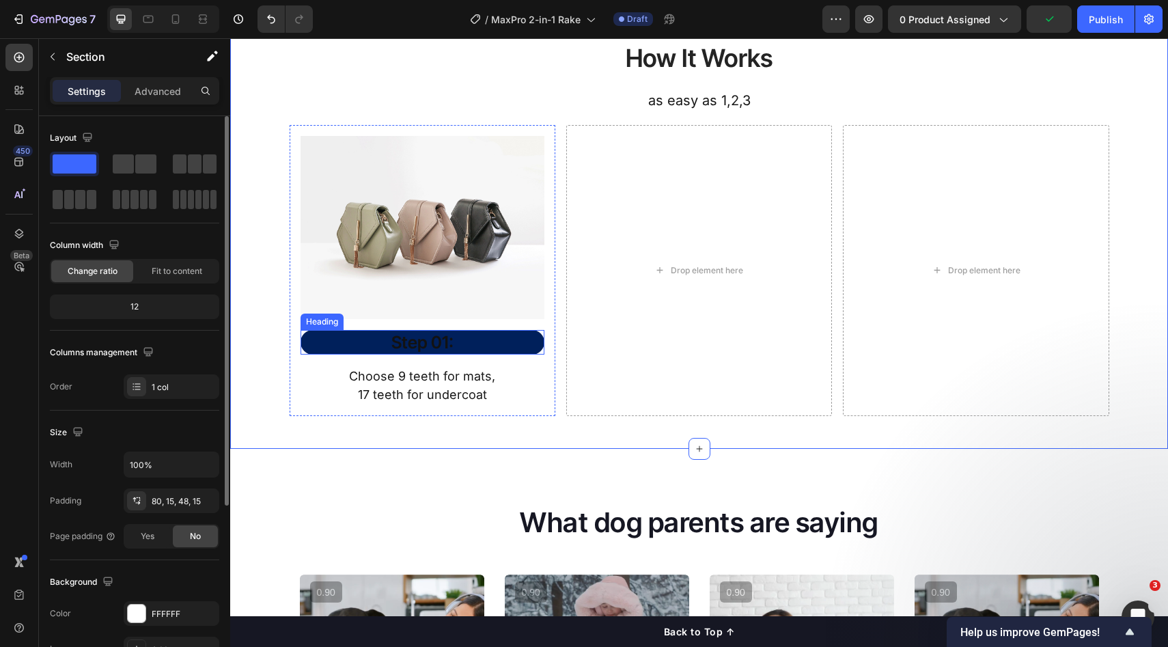
click at [421, 337] on p "Step 01:" at bounding box center [422, 342] width 241 height 23
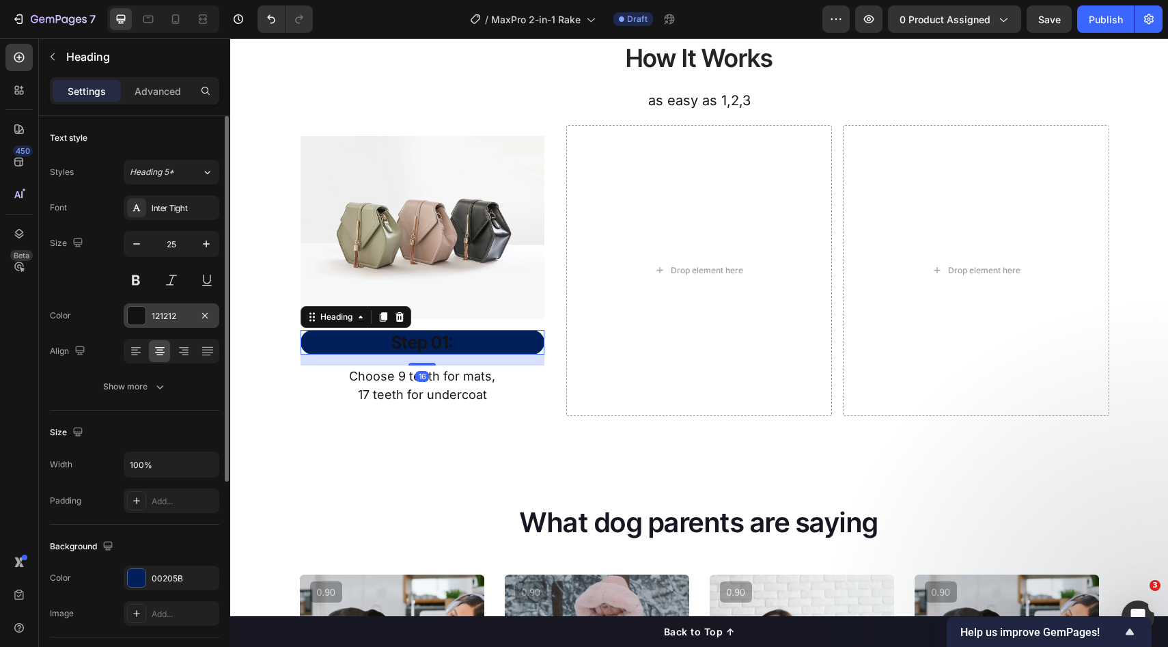
click at [172, 326] on div "121212" at bounding box center [172, 315] width 96 height 25
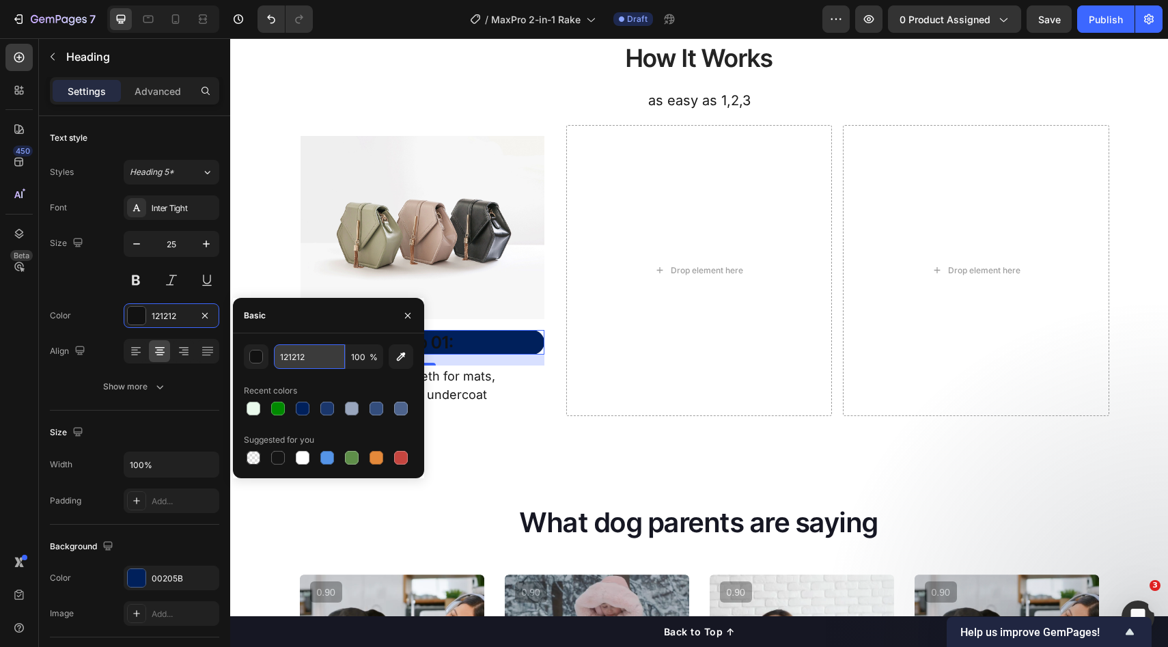
click at [321, 364] on input "121212" at bounding box center [309, 356] width 71 height 25
type input "f"
click at [324, 357] on input "000000" at bounding box center [309, 356] width 71 height 25
type input "FFFFFF"
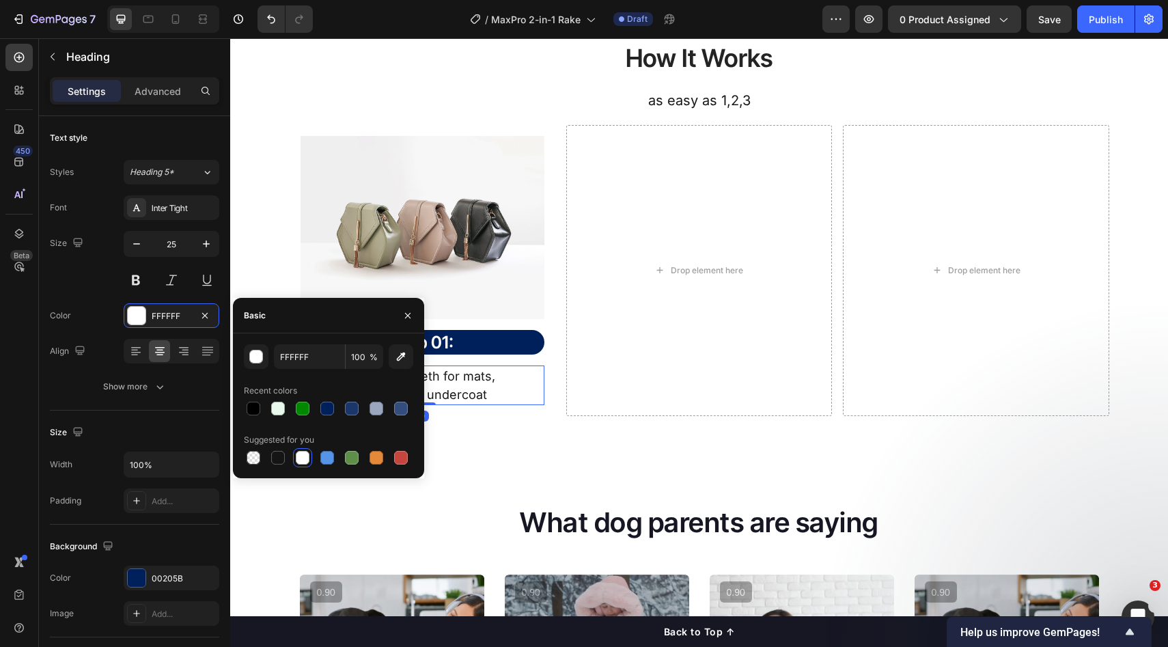
drag, startPoint x: 526, startPoint y: 372, endPoint x: 521, endPoint y: 366, distance: 7.8
click at [526, 372] on p "Choose 9 teeth for mats," at bounding box center [422, 376] width 241 height 18
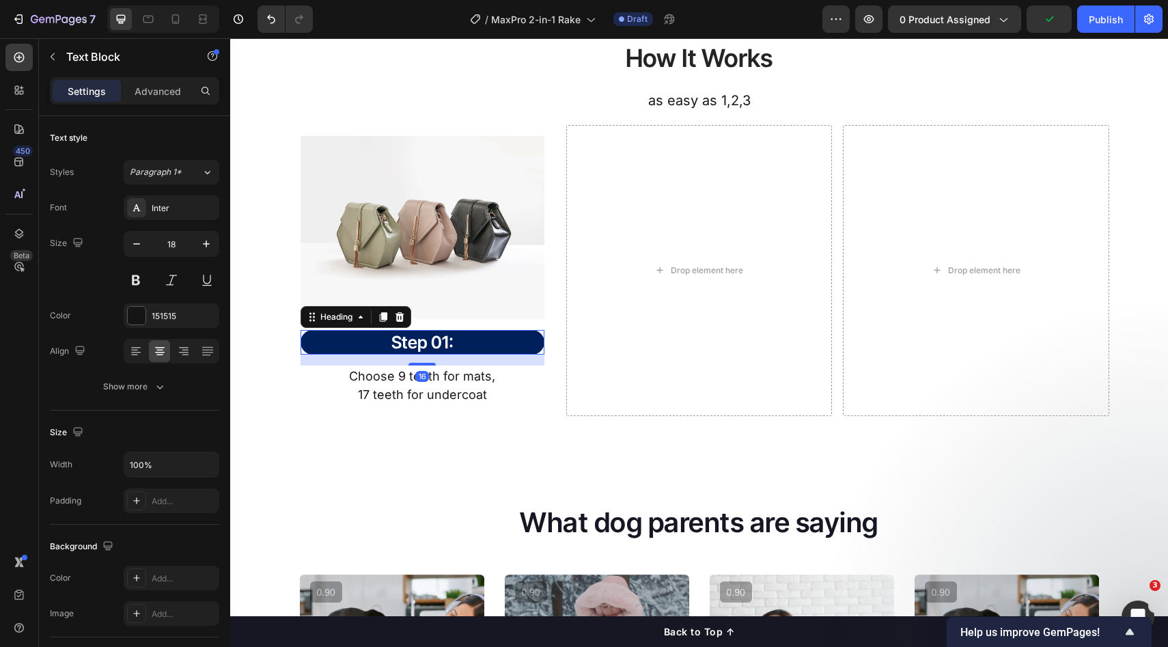
click at [506, 342] on p "Step 01:" at bounding box center [422, 342] width 241 height 23
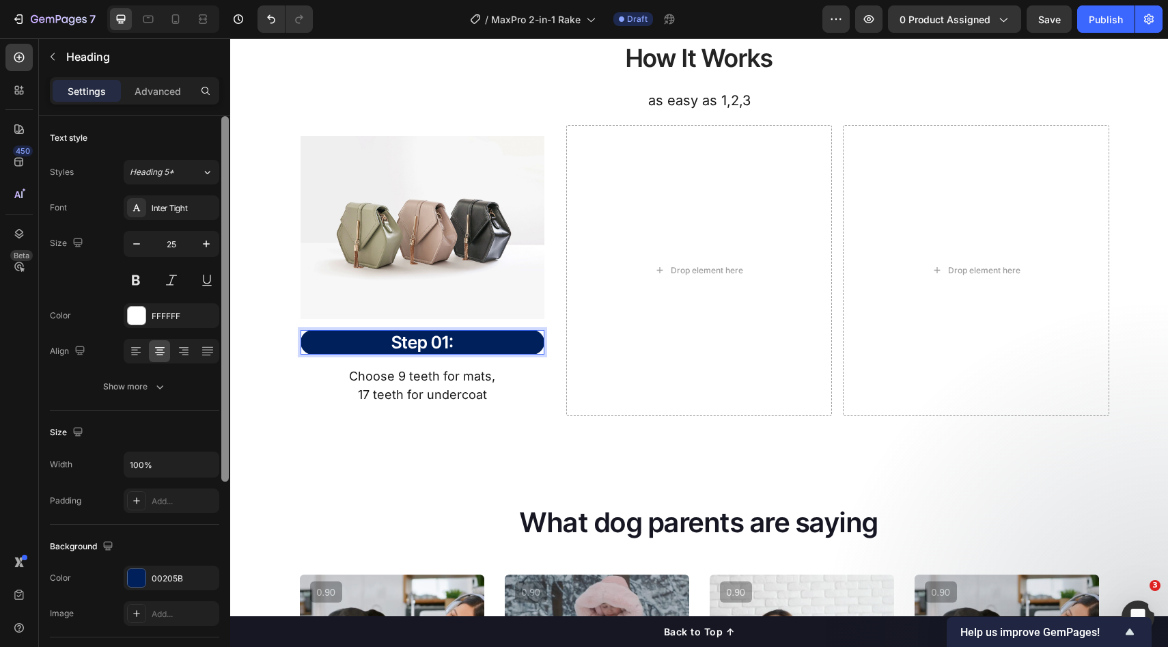
drag, startPoint x: 170, startPoint y: 314, endPoint x: 223, endPoint y: 342, distance: 59.6
click at [170, 314] on div "FFFFFF" at bounding box center [184, 316] width 64 height 12
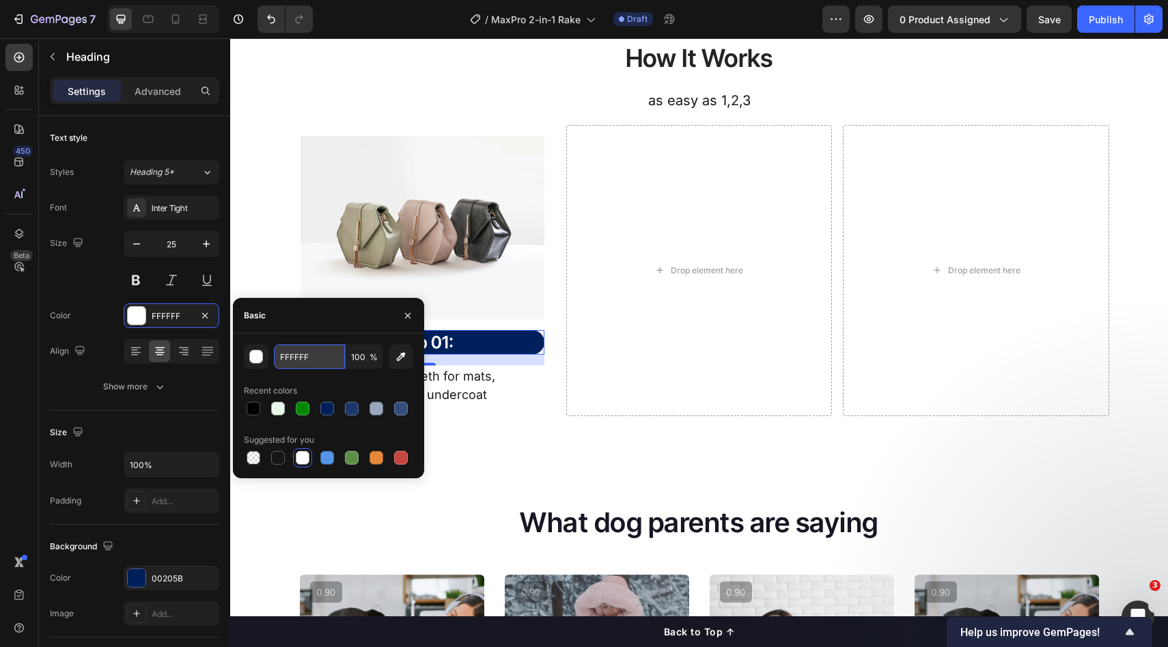
click at [324, 361] on input "FFFFFF" at bounding box center [309, 356] width 71 height 25
paste input "#f7f7f7"
type input "#f7f7f7"
click at [533, 416] on div "How It Works Heading as easy as 1,2,3 Text Block Row Image Step 01: Heading 16 …" at bounding box center [699, 212] width 938 height 474
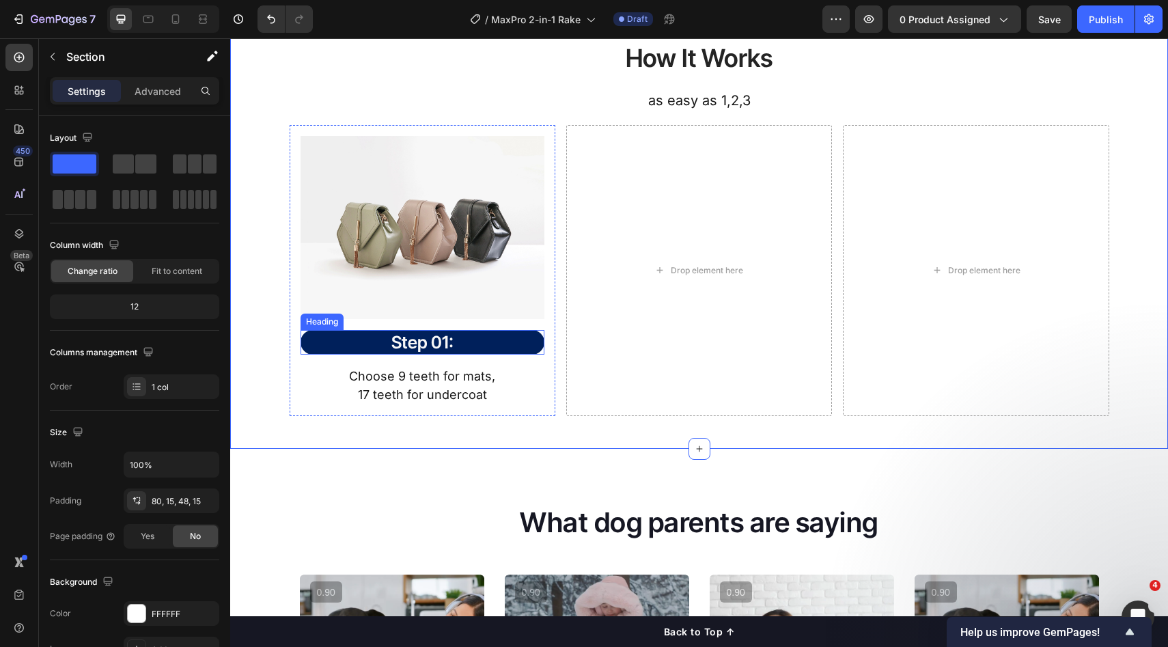
drag, startPoint x: 489, startPoint y: 351, endPoint x: 481, endPoint y: 368, distance: 18.7
click at [489, 351] on p "Step 01:" at bounding box center [422, 342] width 241 height 23
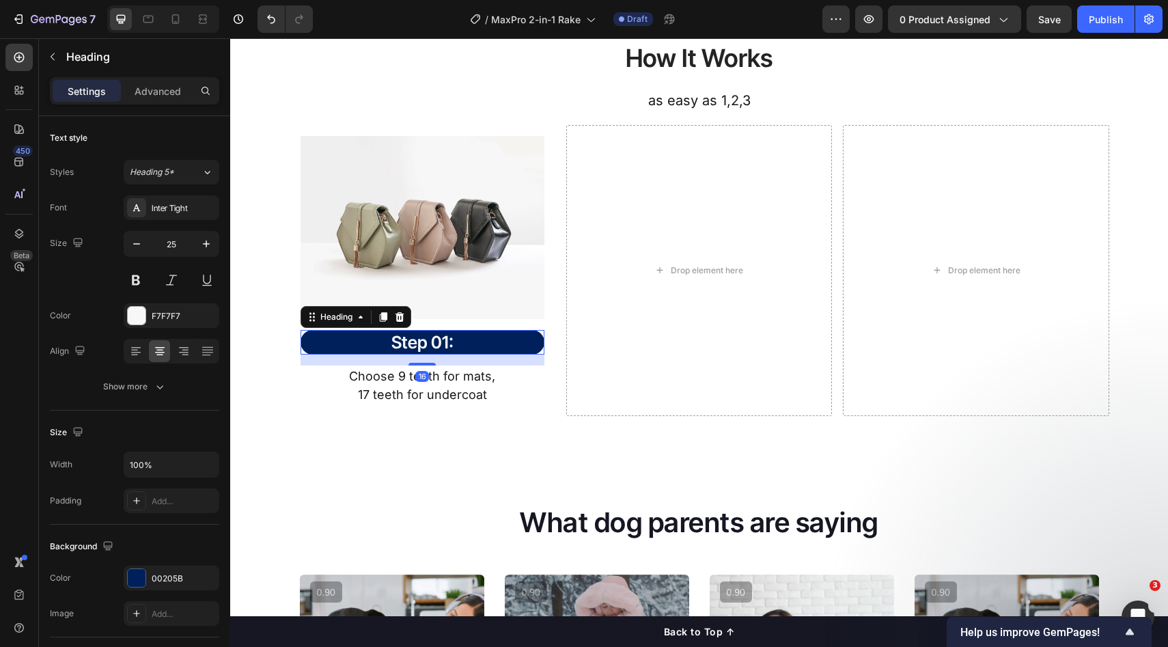
click at [491, 353] on div "Step 01: Heading 16" at bounding box center [423, 342] width 244 height 25
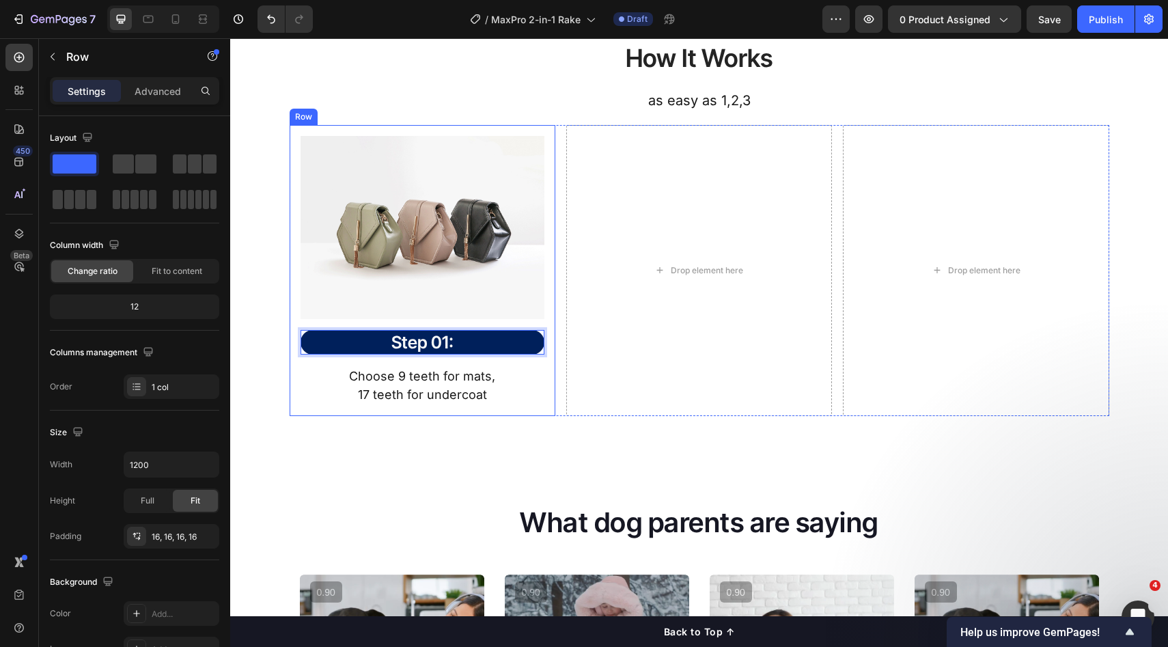
click at [492, 364] on div "Image Step 01: Heading 16 Choose 9 teeth for mats, 17 teeth for undercoat Text …" at bounding box center [423, 271] width 244 height 270
click at [439, 344] on p "Step 01:" at bounding box center [422, 342] width 241 height 23
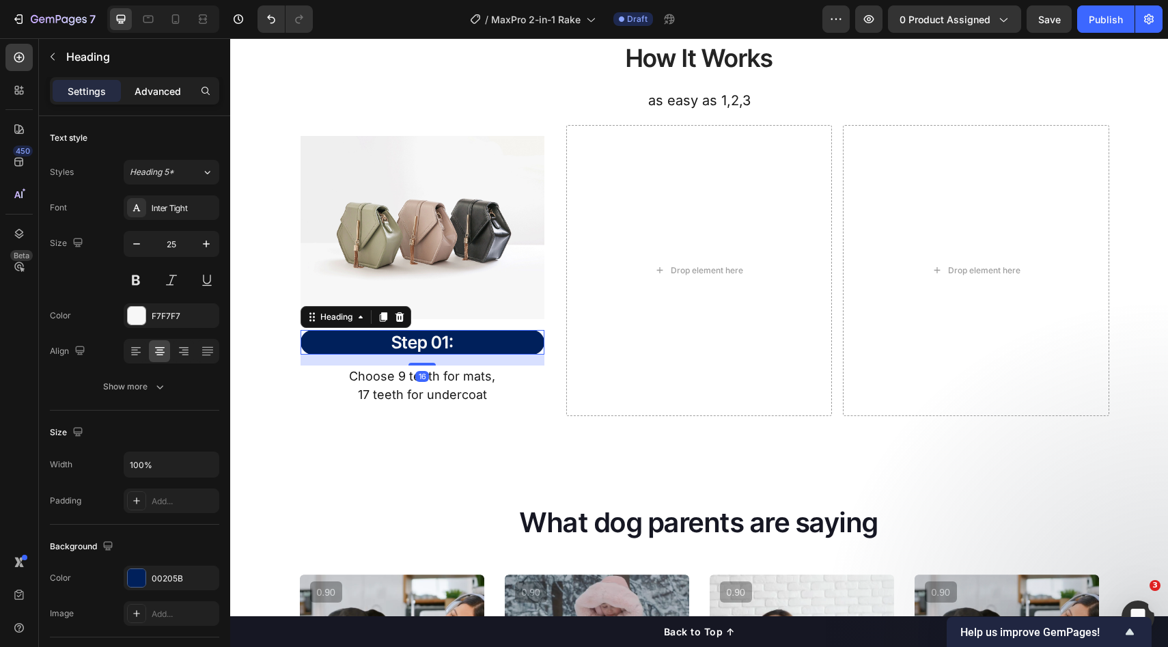
click at [146, 96] on p "Advanced" at bounding box center [158, 91] width 46 height 14
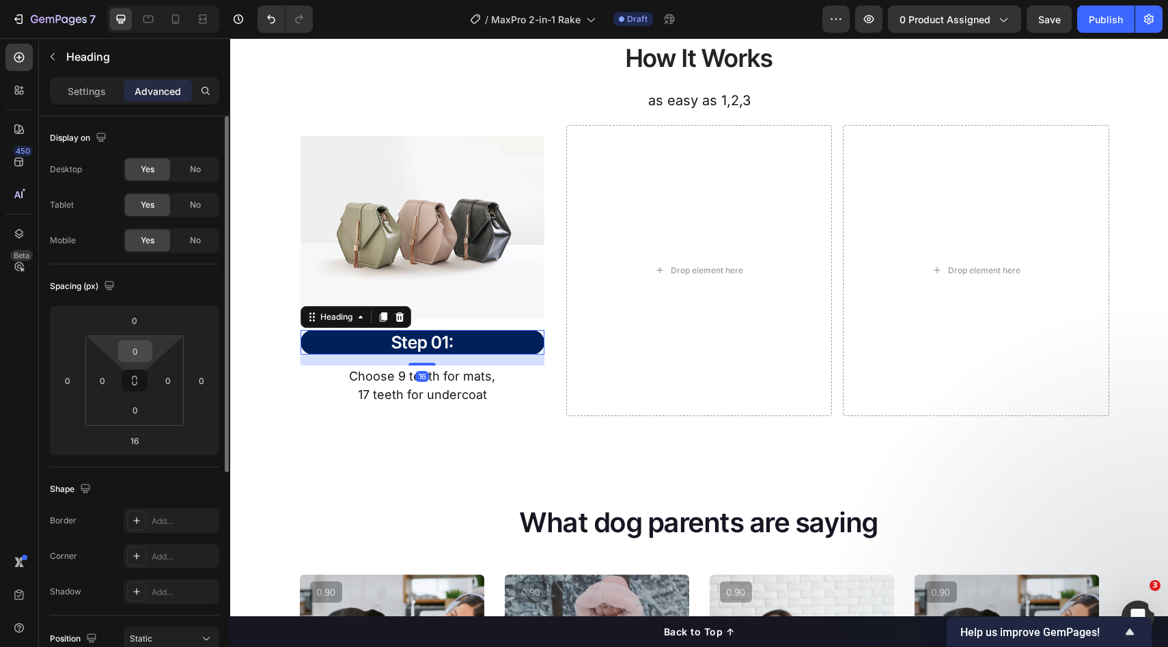
click at [148, 349] on input "0" at bounding box center [135, 351] width 27 height 20
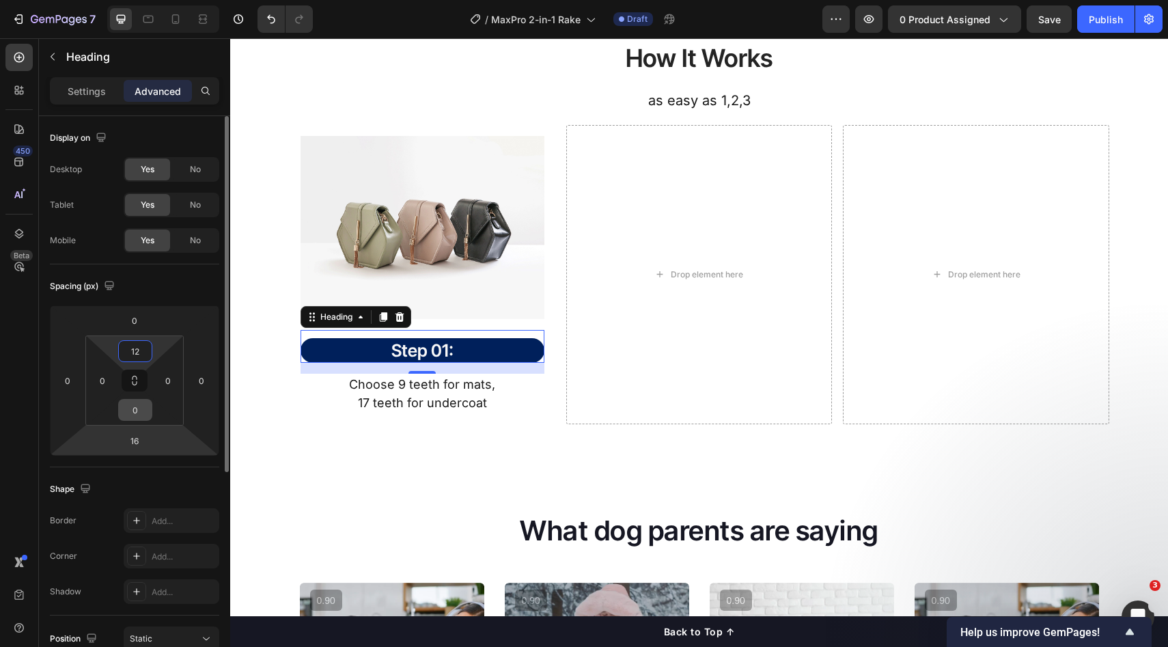
type input "12"
click at [138, 420] on input "0" at bounding box center [135, 410] width 27 height 20
type input "12"
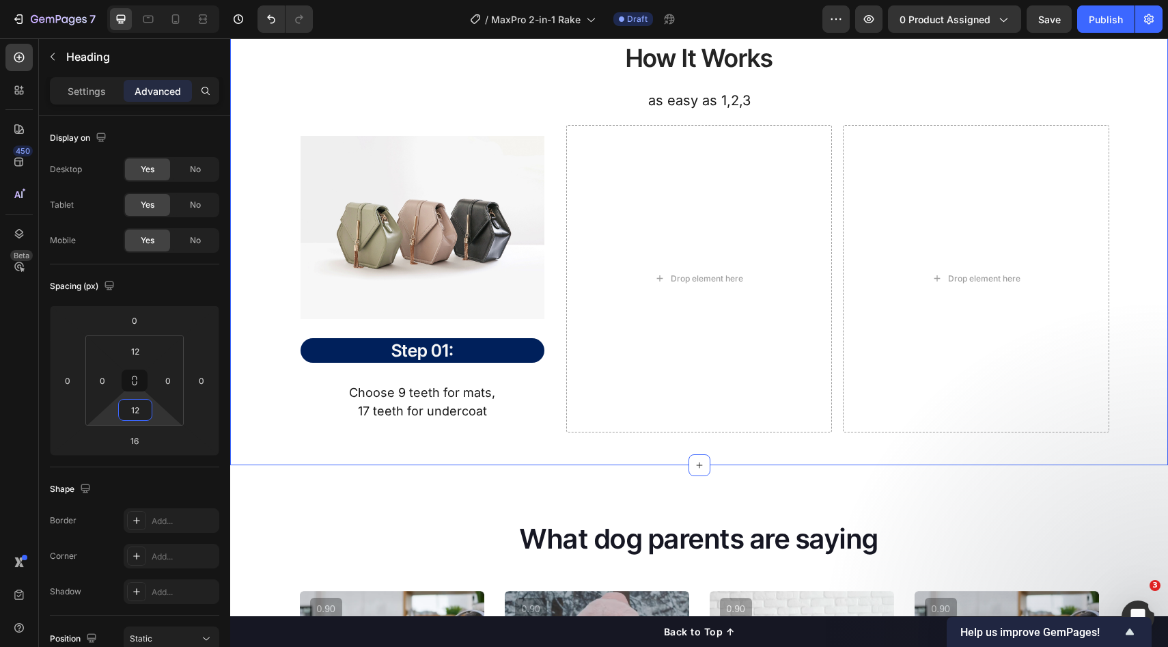
click at [501, 433] on div "How It Works Heading as easy as 1,2,3 Text Block Row Image Step 01: Heading Cho…" at bounding box center [699, 220] width 938 height 490
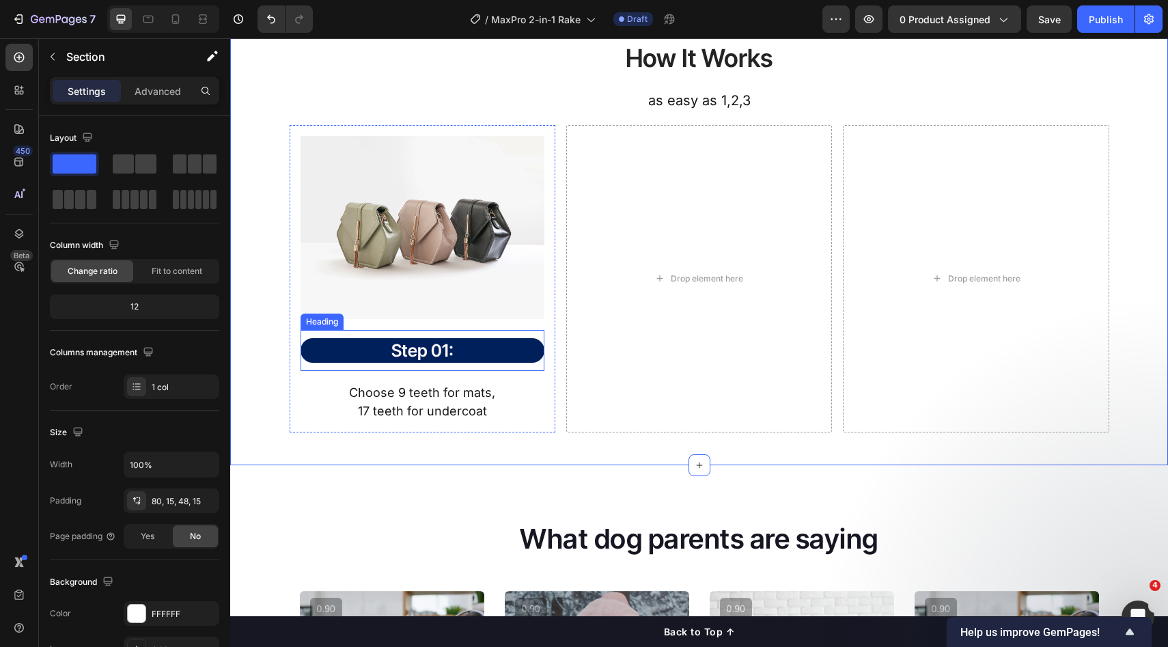
click at [495, 357] on p "Step 01:" at bounding box center [422, 351] width 241 height 23
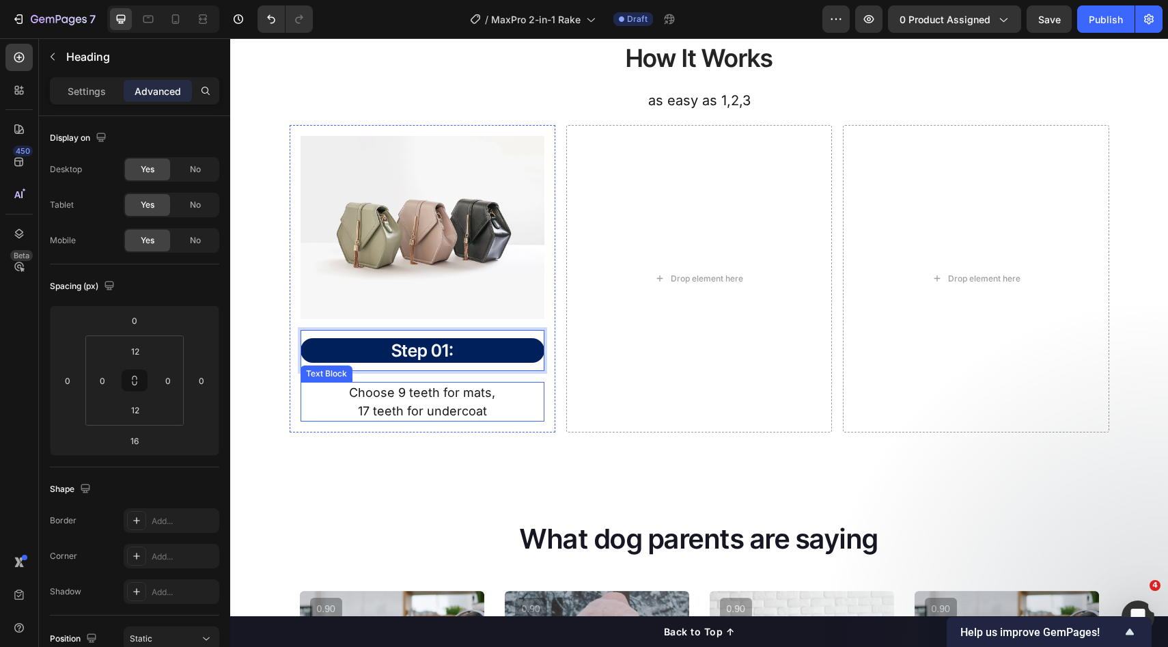
click at [489, 382] on div "Choose 9 teeth for mats, 17 teeth for undercoat" at bounding box center [423, 402] width 244 height 40
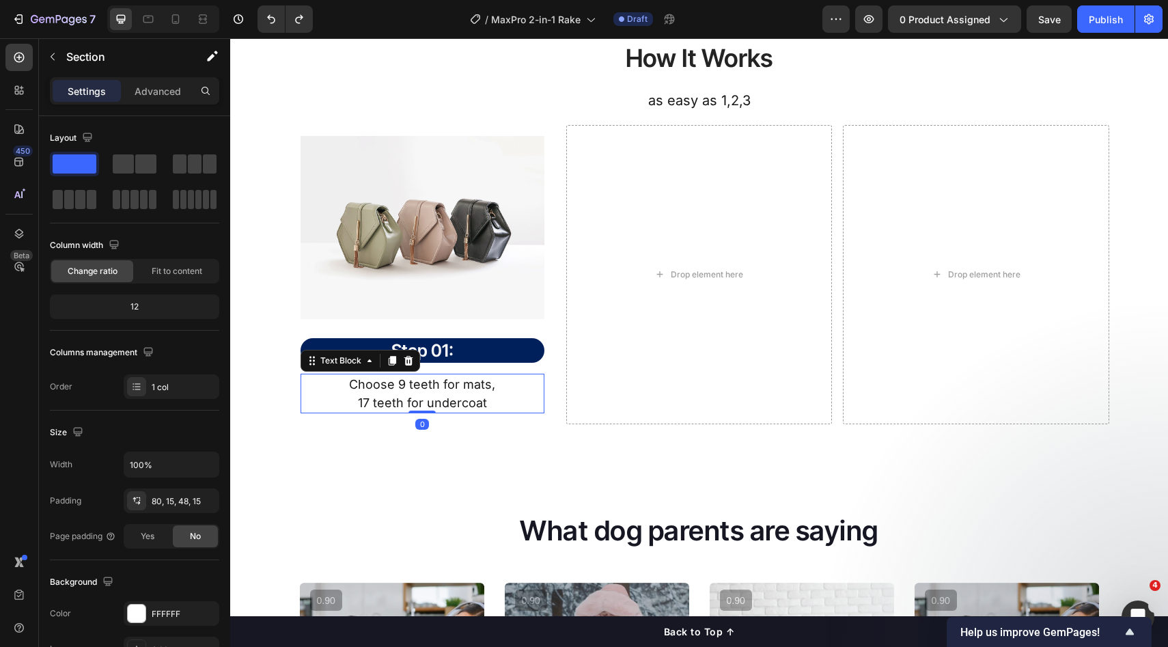
drag, startPoint x: 511, startPoint y: 431, endPoint x: 502, endPoint y: 415, distance: 18.4
click at [512, 430] on div "How It Works Heading as easy as 1,2,3 Text Block Row Image Step 01: Heading Cho…" at bounding box center [699, 216] width 938 height 482
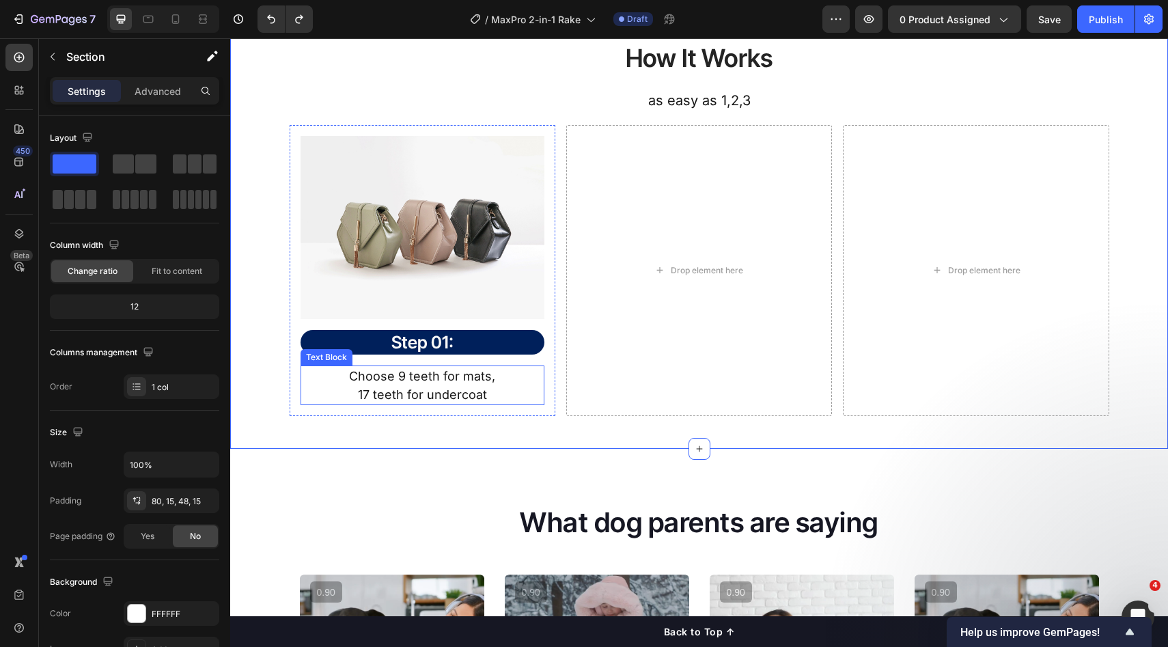
click at [478, 351] on p "Step 01:" at bounding box center [422, 342] width 241 height 23
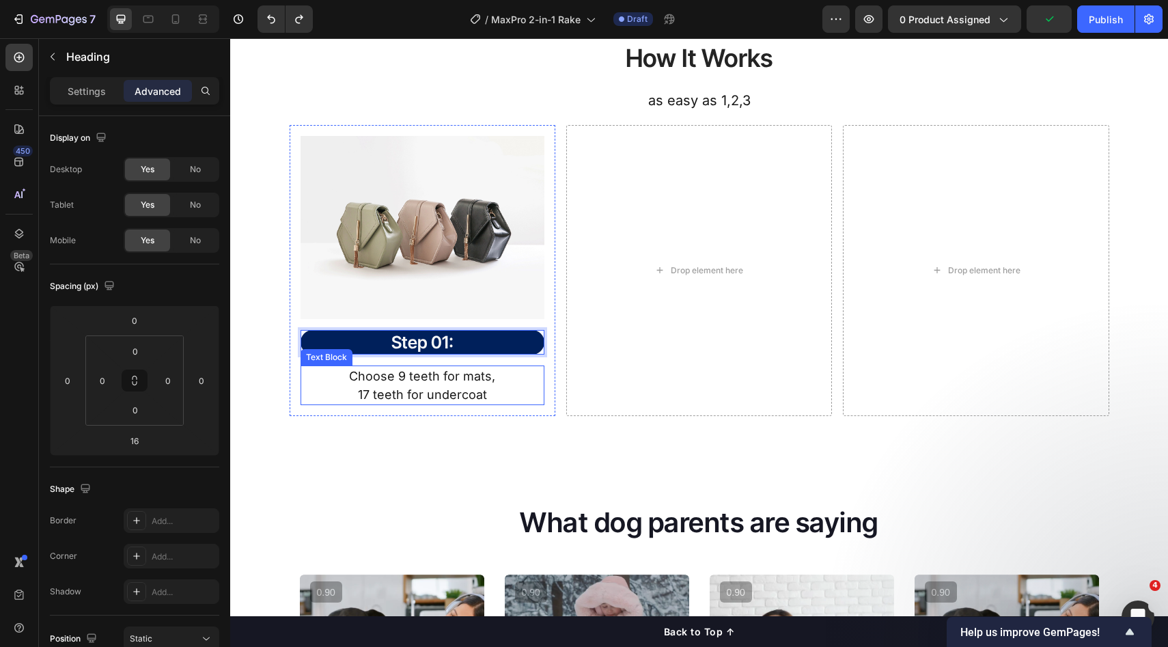
click at [512, 368] on p "Choose 9 teeth for mats," at bounding box center [422, 376] width 241 height 18
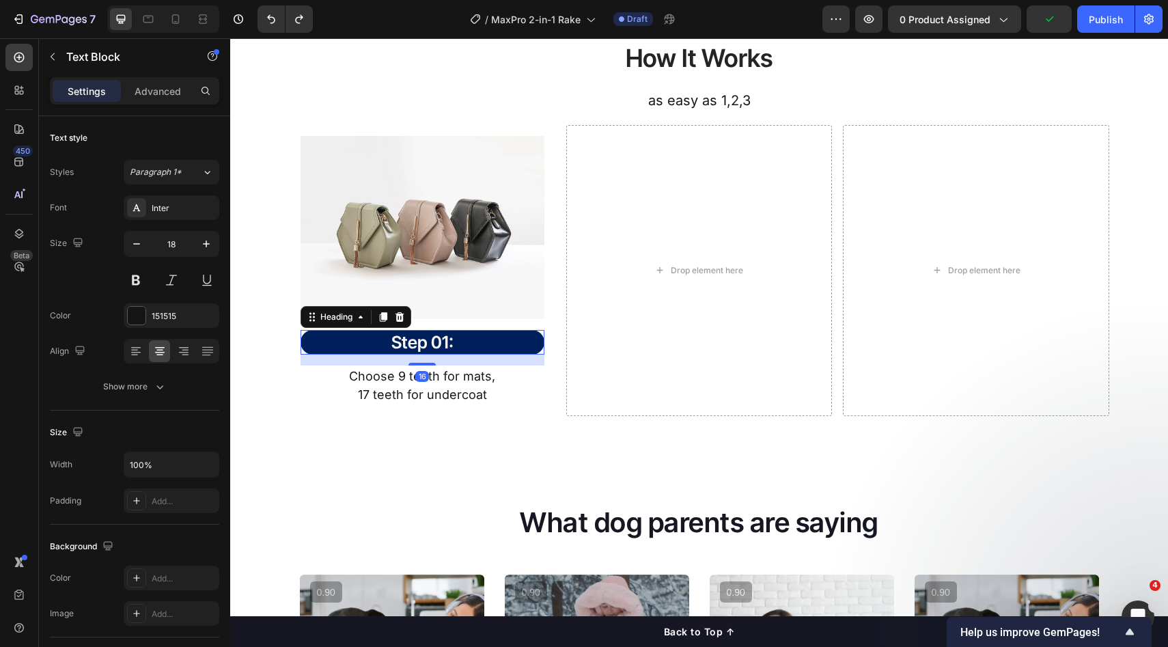
click at [492, 334] on p "Step 01:" at bounding box center [422, 342] width 241 height 23
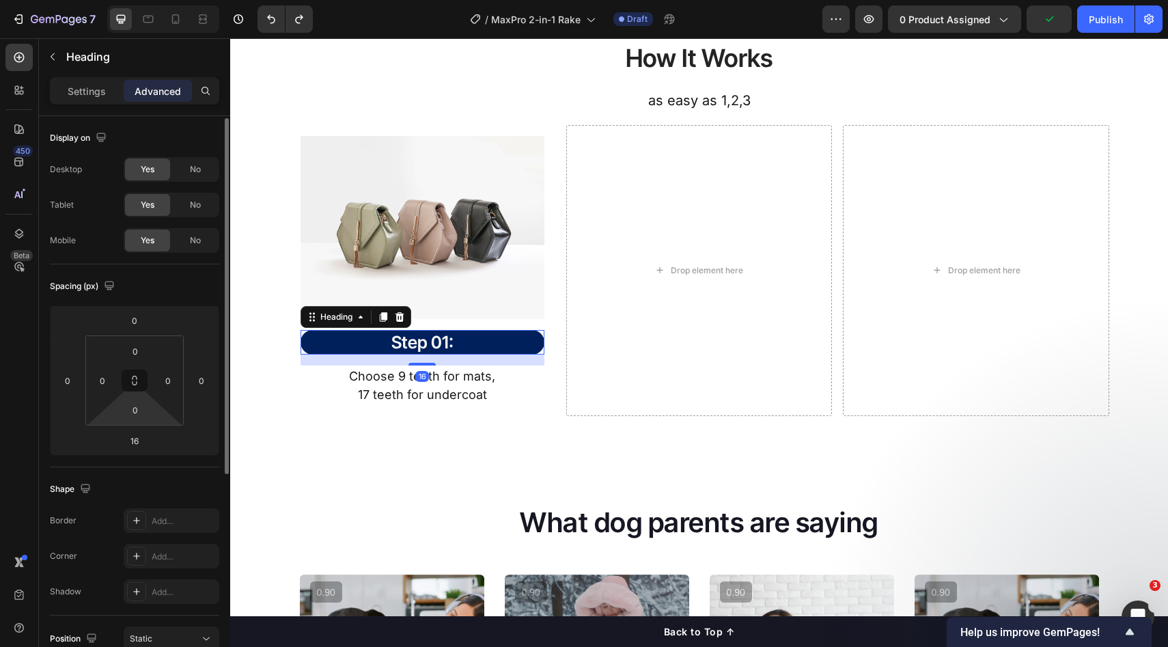
scroll to position [21, 0]
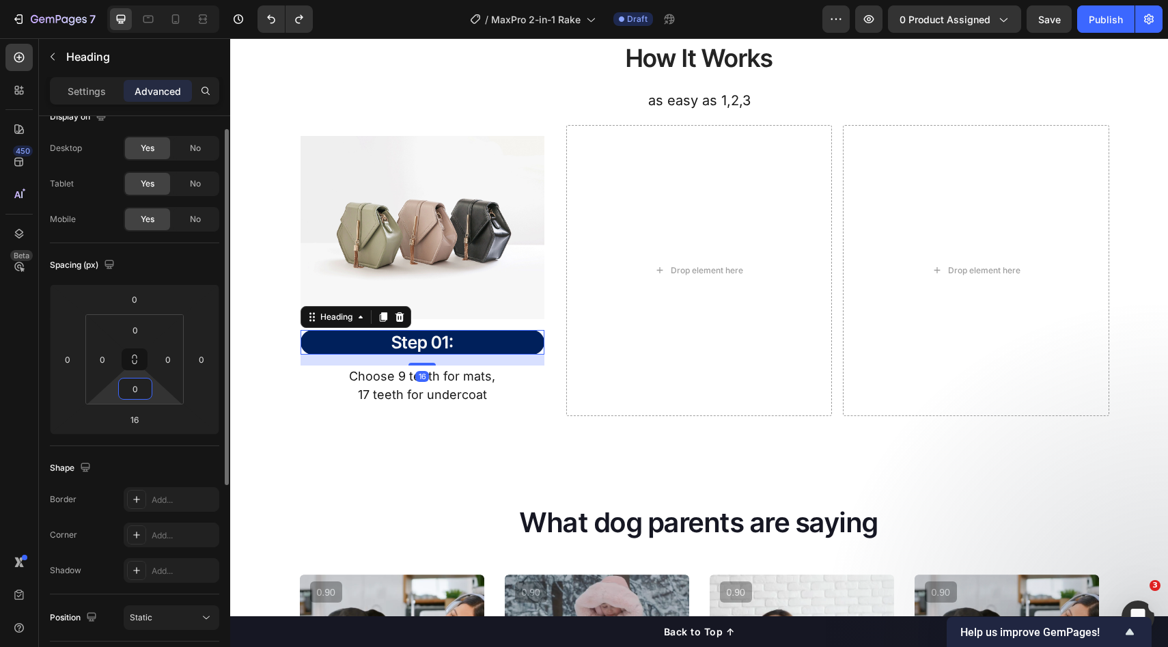
click at [140, 390] on input "0" at bounding box center [135, 389] width 27 height 20
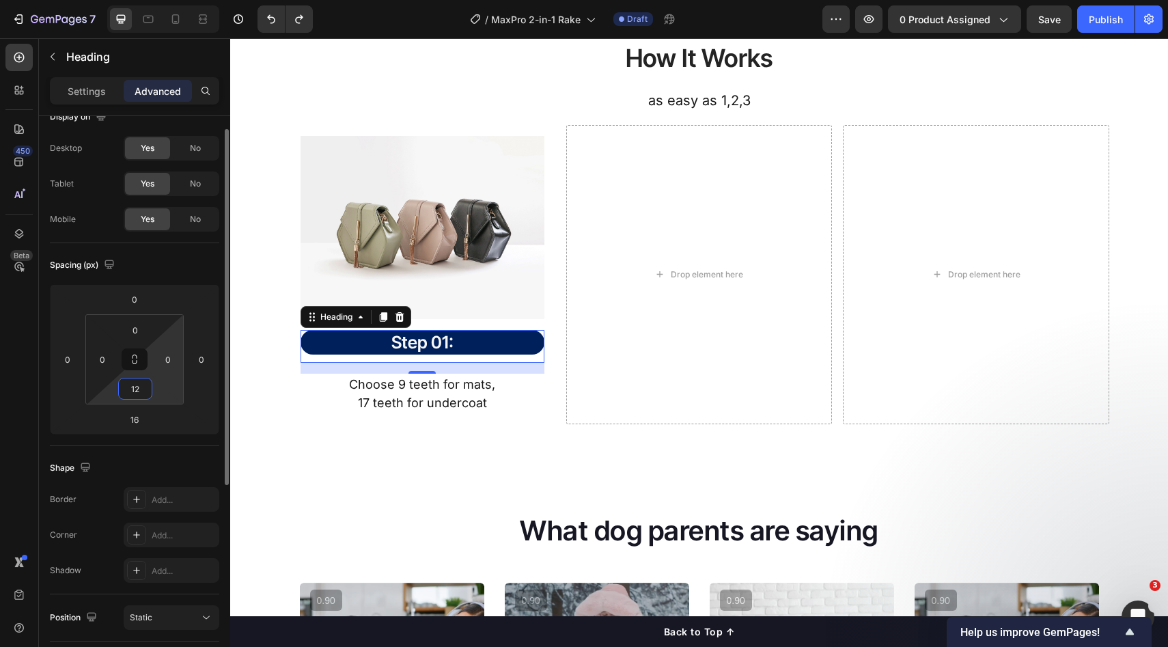
type input "1"
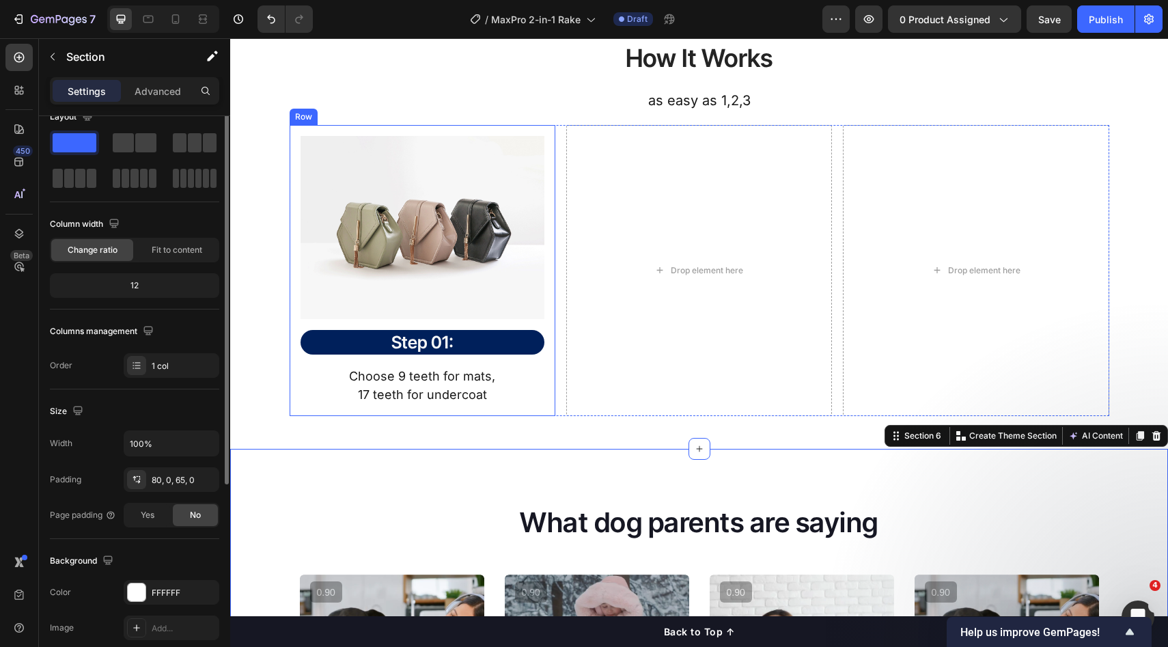
scroll to position [0, 0]
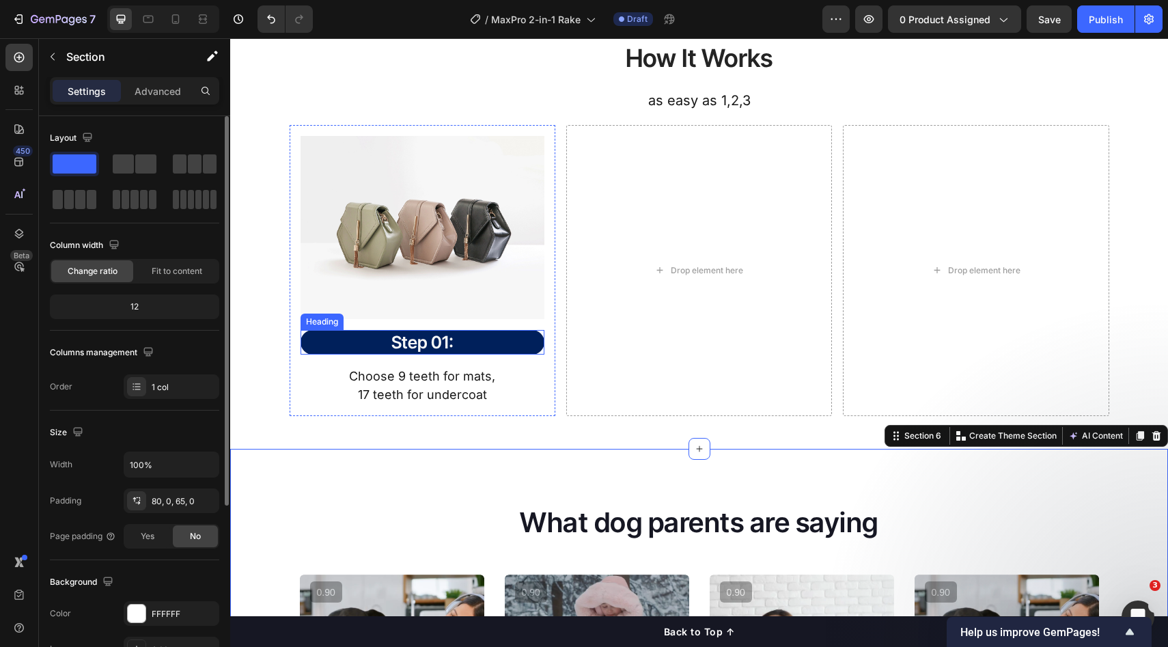
click at [480, 353] on h2 "Step 01:" at bounding box center [423, 342] width 244 height 25
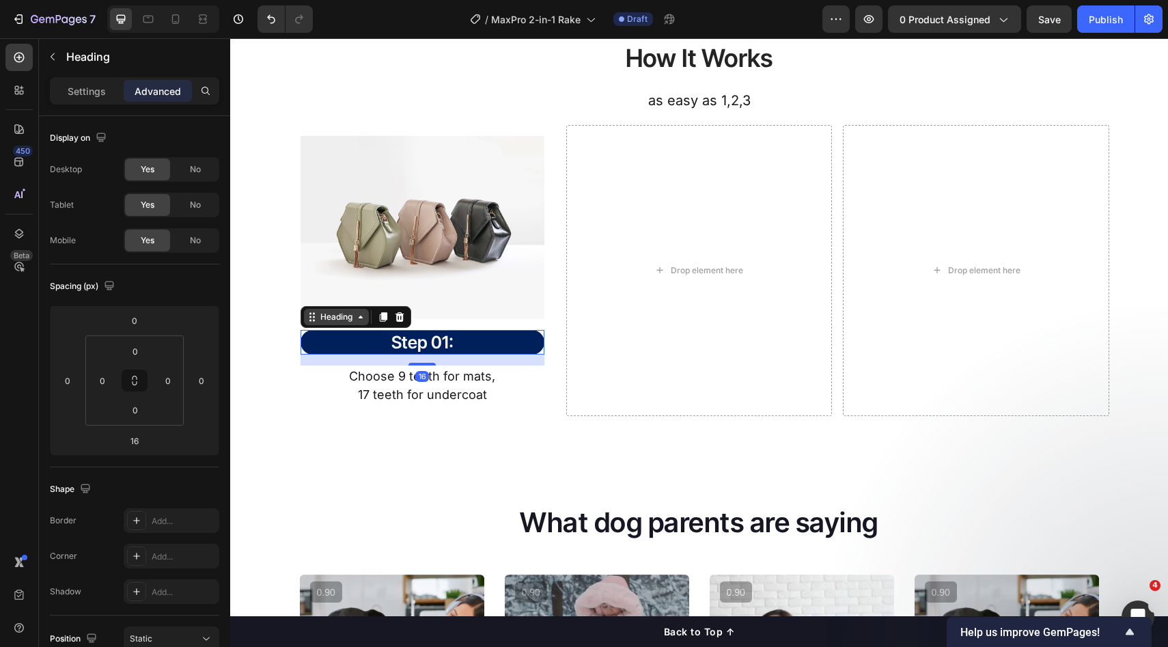
click at [349, 321] on div "Heading" at bounding box center [337, 317] width 38 height 12
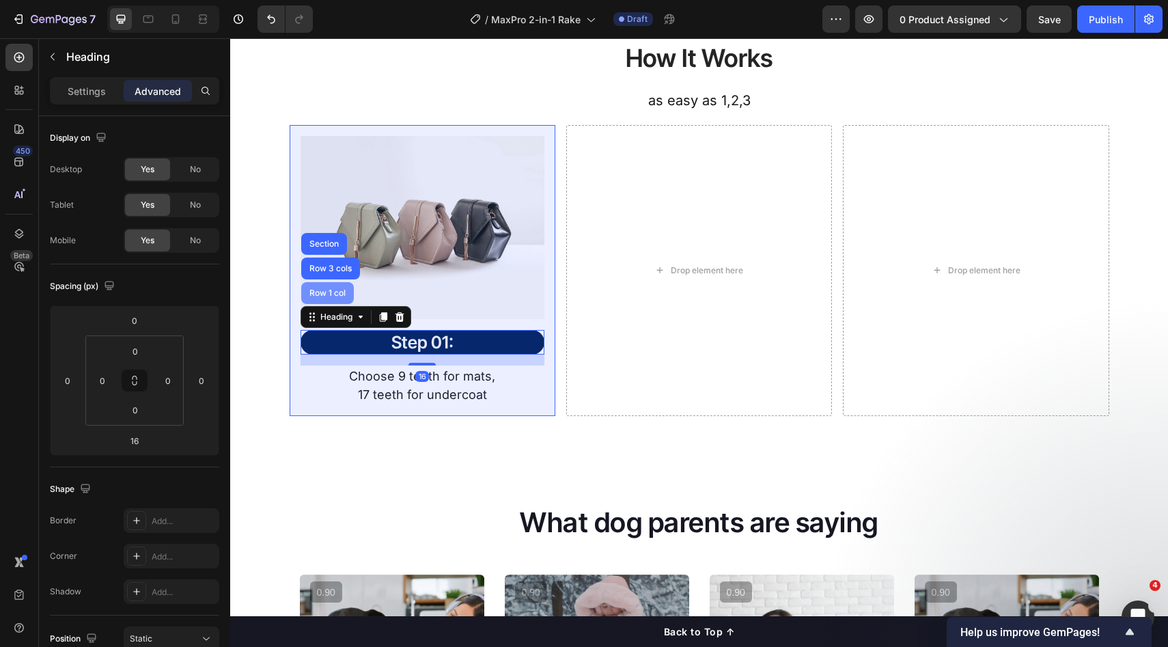
click at [329, 296] on div "Row 1 col" at bounding box center [328, 293] width 42 height 8
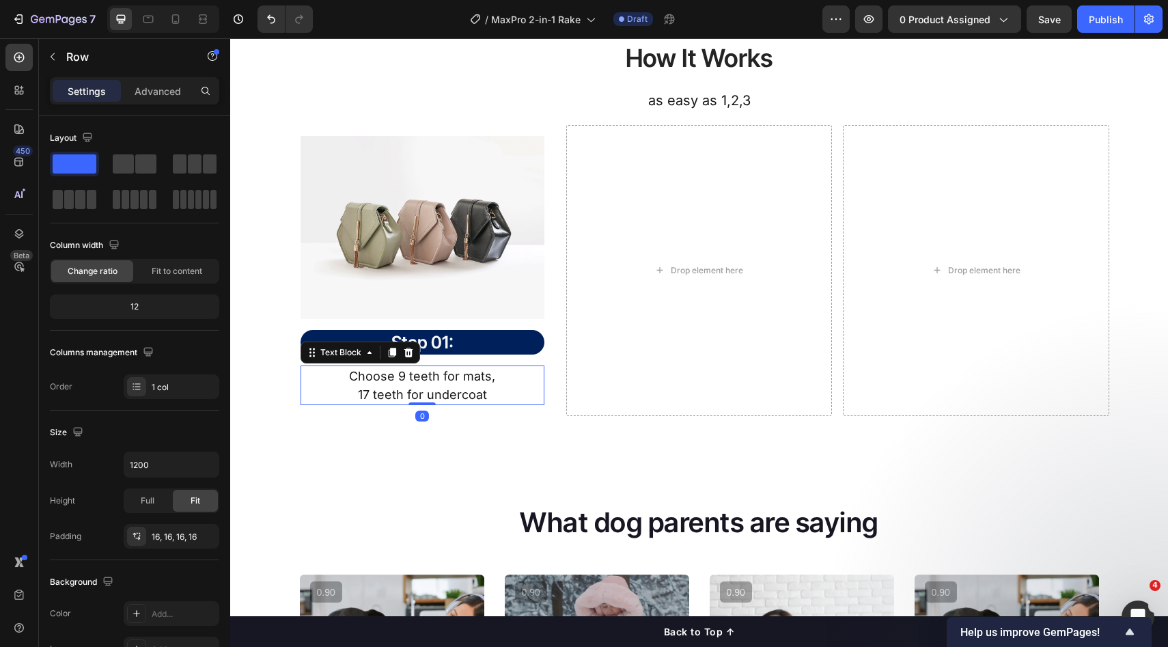
click at [353, 382] on p "Choose 9 teeth for mats," at bounding box center [422, 376] width 241 height 18
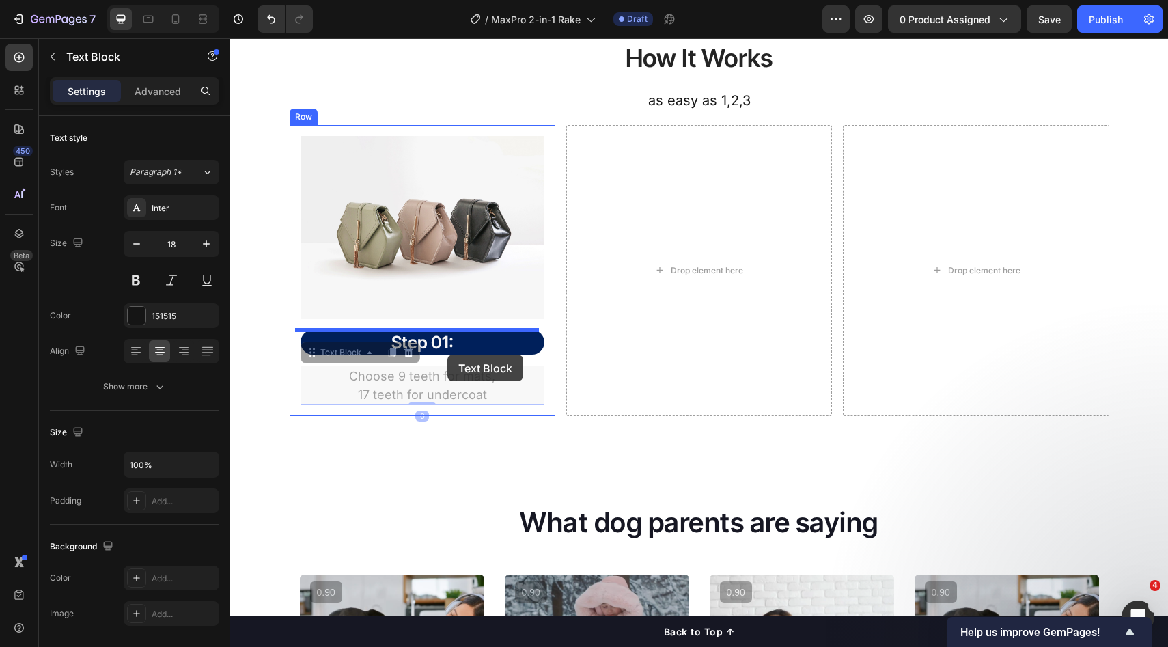
drag, startPoint x: 335, startPoint y: 353, endPoint x: 448, endPoint y: 355, distance: 112.8
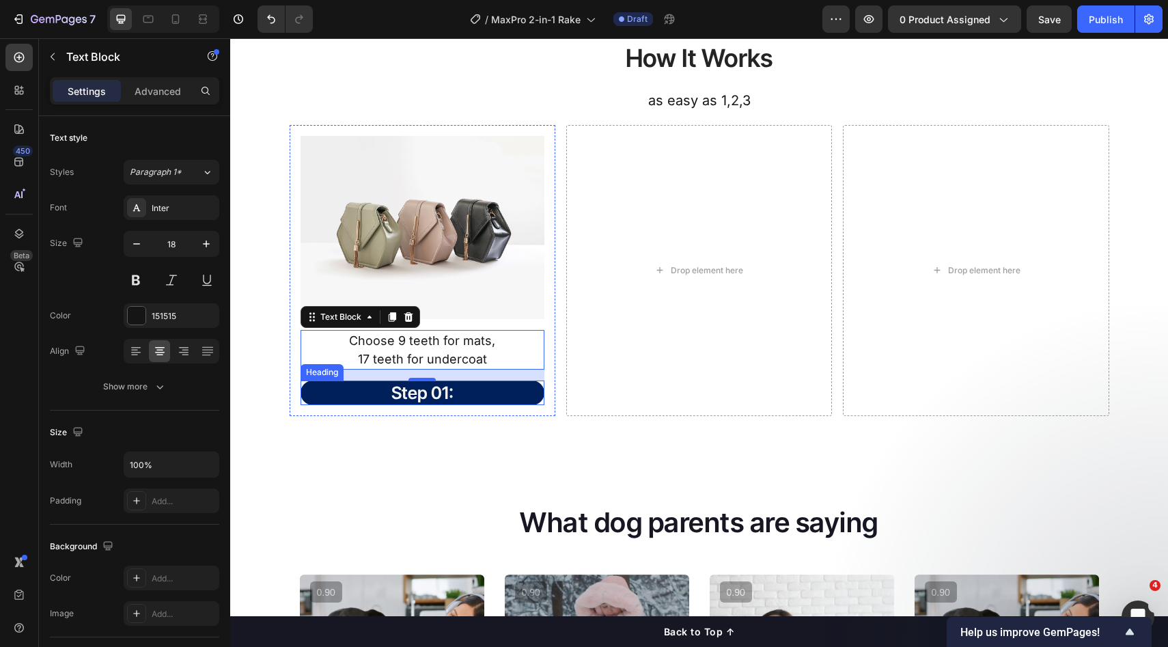
click at [480, 387] on p "Step 01:" at bounding box center [422, 393] width 241 height 23
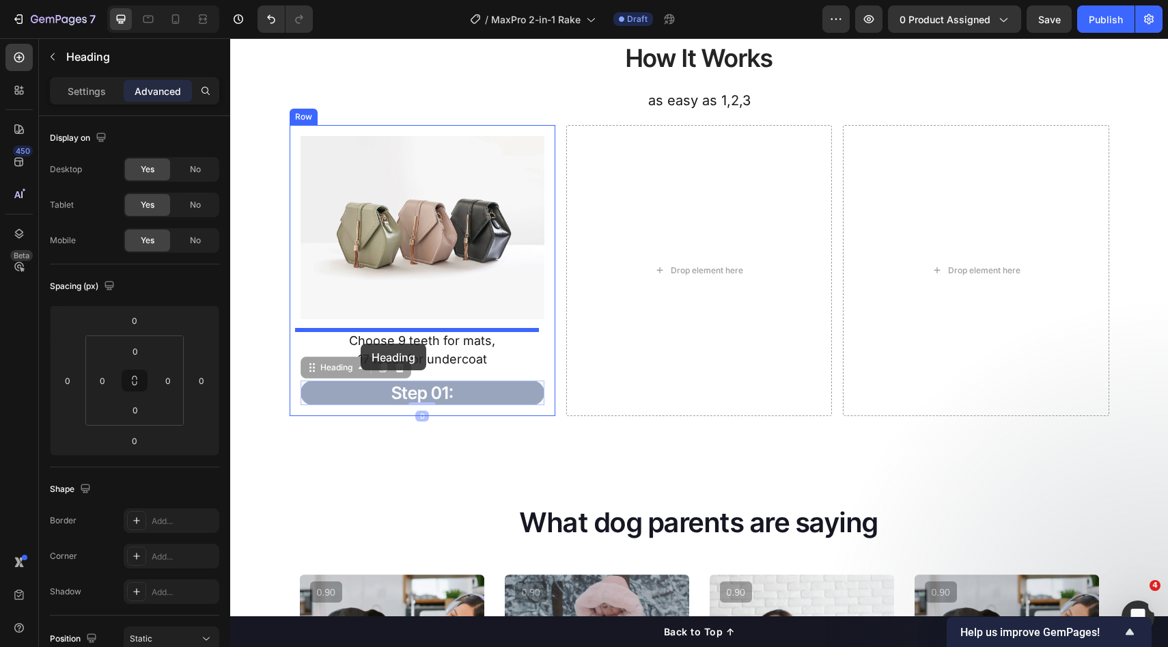
drag, startPoint x: 348, startPoint y: 363, endPoint x: 361, endPoint y: 344, distance: 23.1
type input "16"
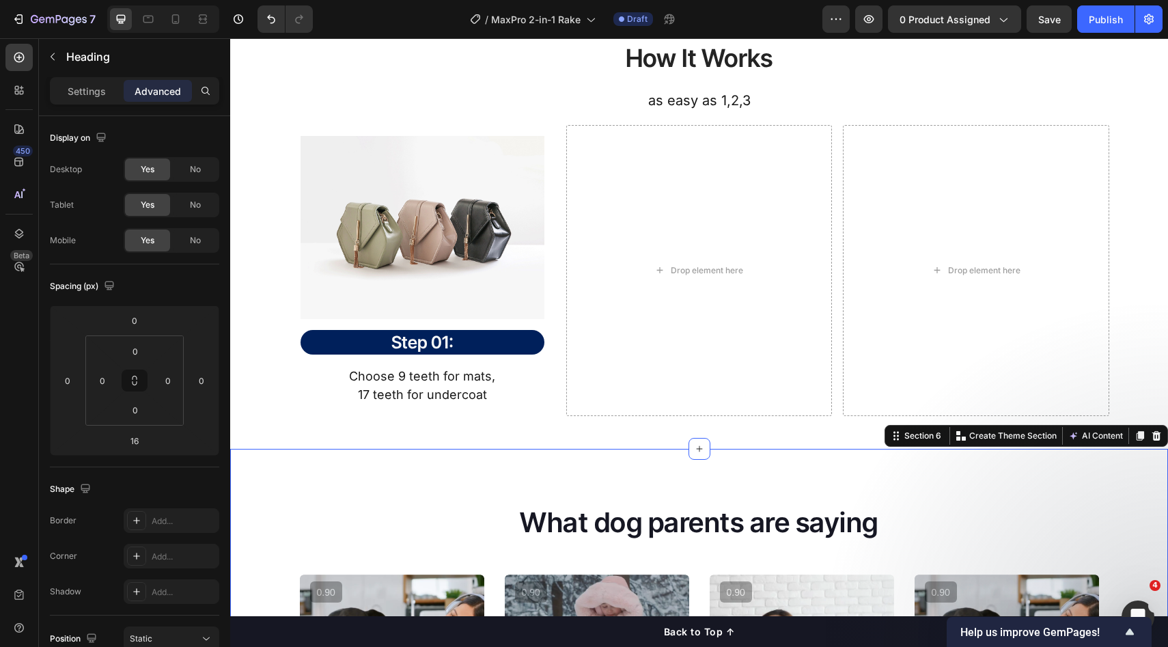
drag, startPoint x: 499, startPoint y: 489, endPoint x: 478, endPoint y: 417, distance: 74.6
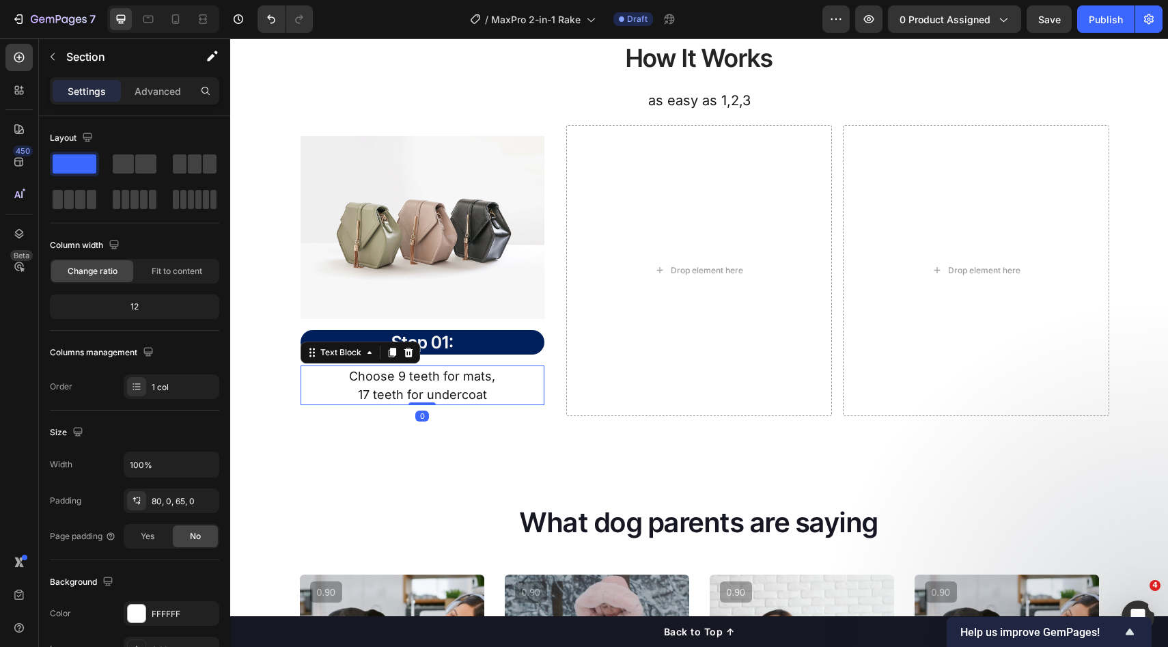
click at [491, 389] on p "17 teeth for undercoat" at bounding box center [422, 394] width 241 height 18
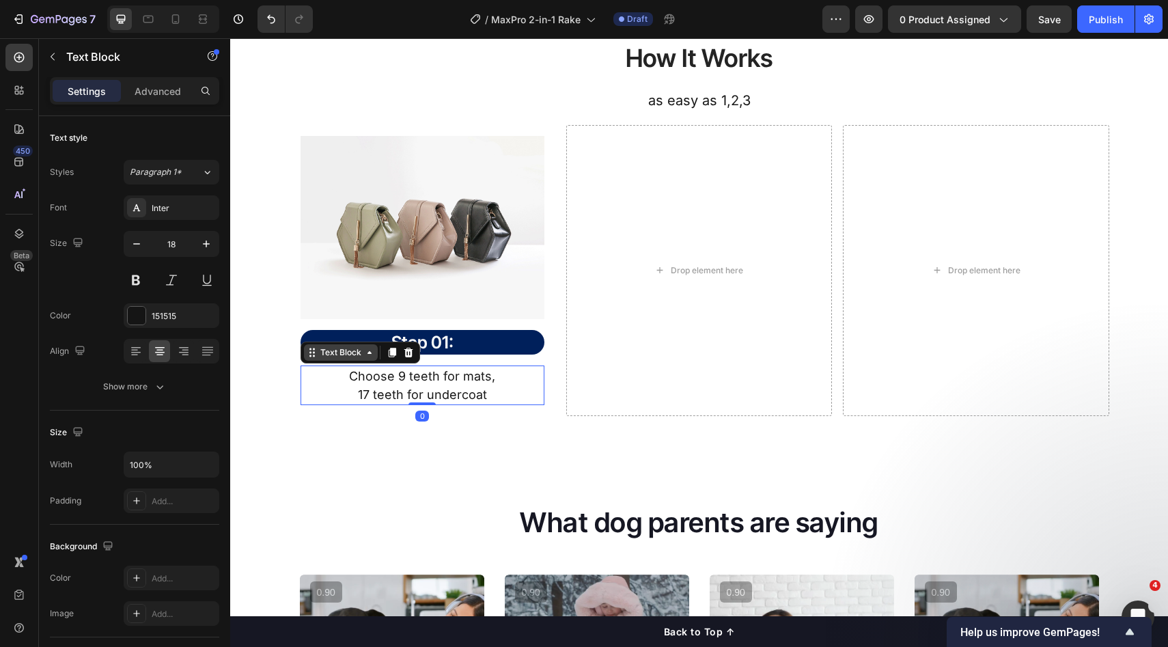
click at [349, 359] on div "Text Block" at bounding box center [341, 352] width 74 height 16
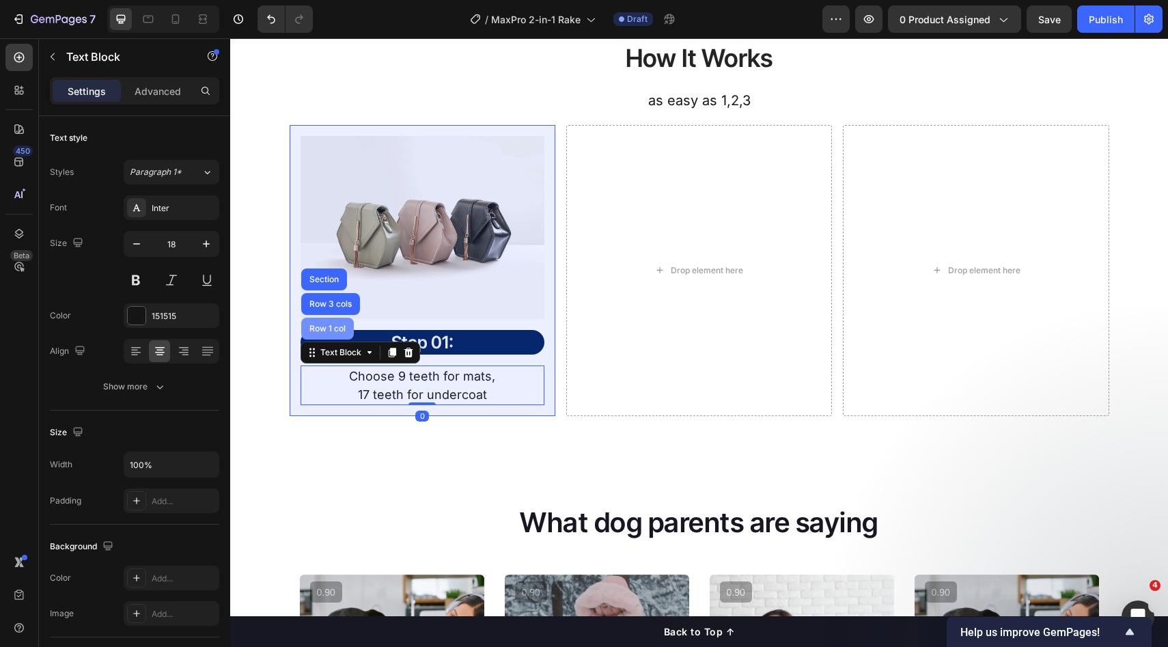
click at [329, 335] on div "Row 1 col" at bounding box center [327, 329] width 53 height 22
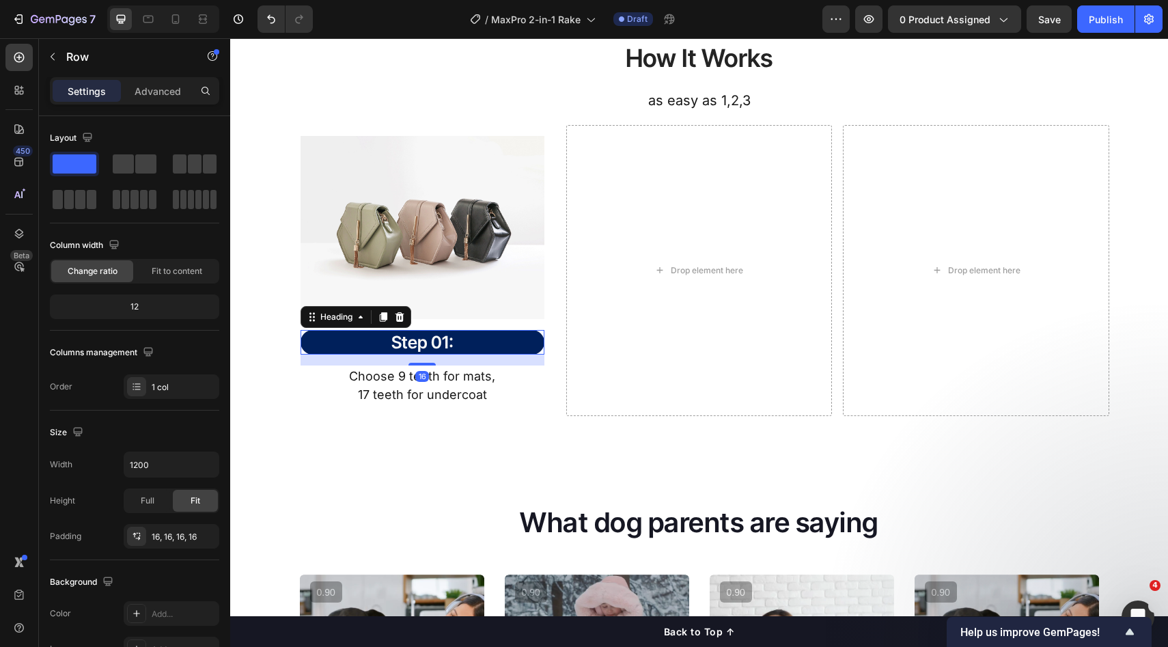
click at [478, 345] on p "Step 01:" at bounding box center [422, 342] width 241 height 23
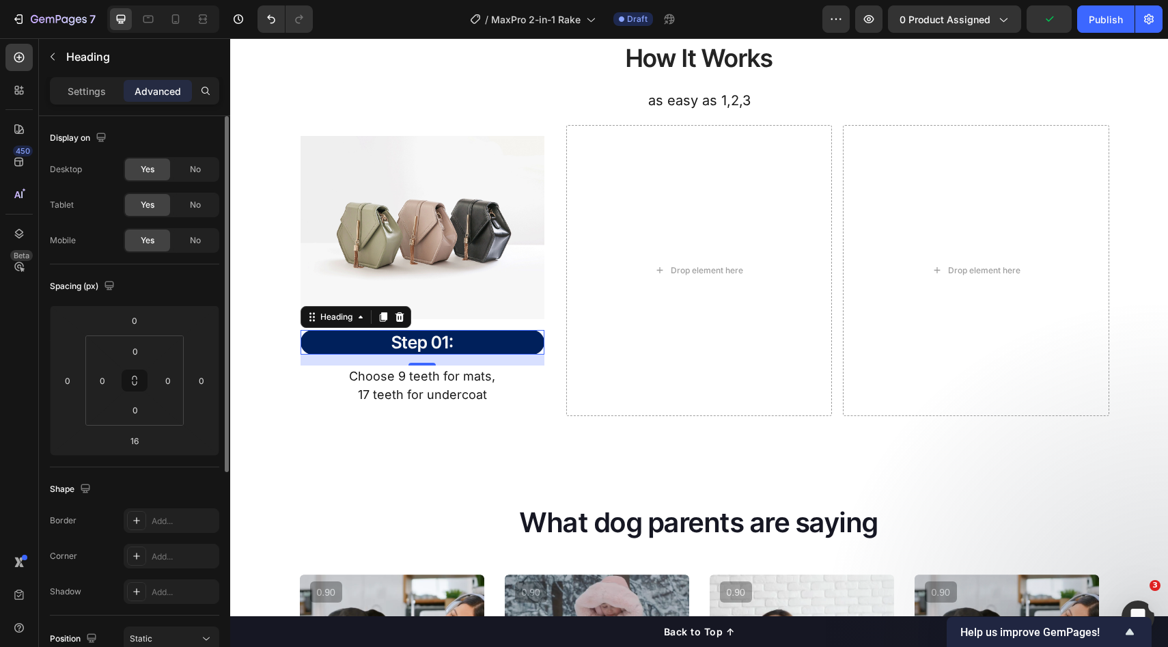
click at [85, 87] on p "Settings" at bounding box center [87, 91] width 38 height 14
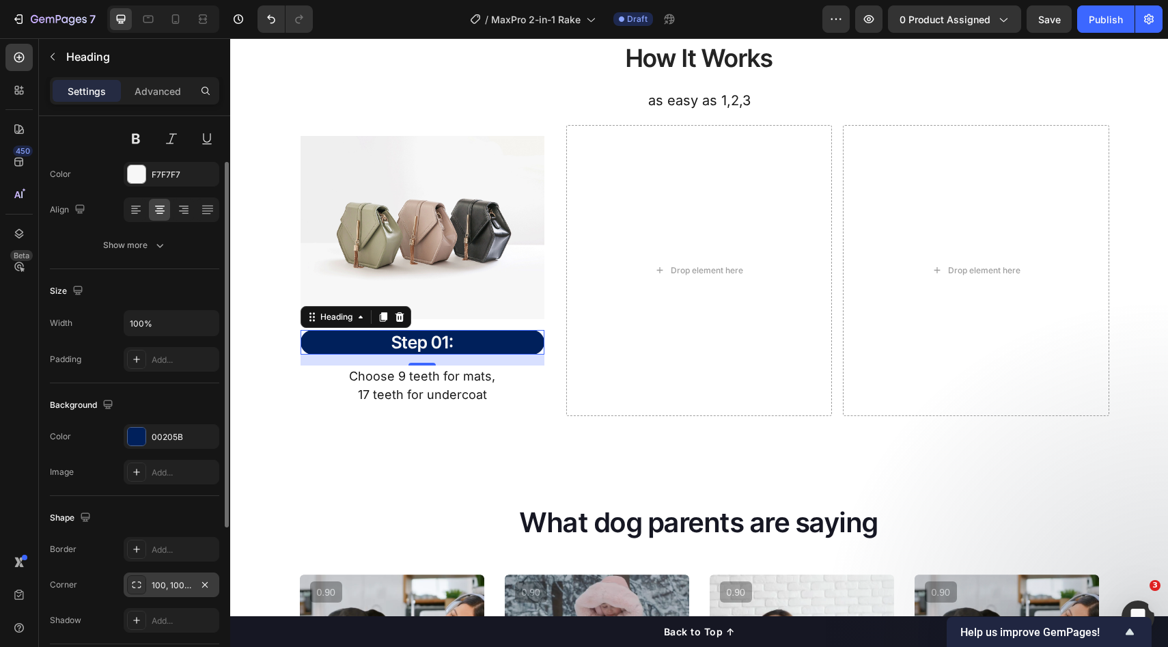
scroll to position [114, 0]
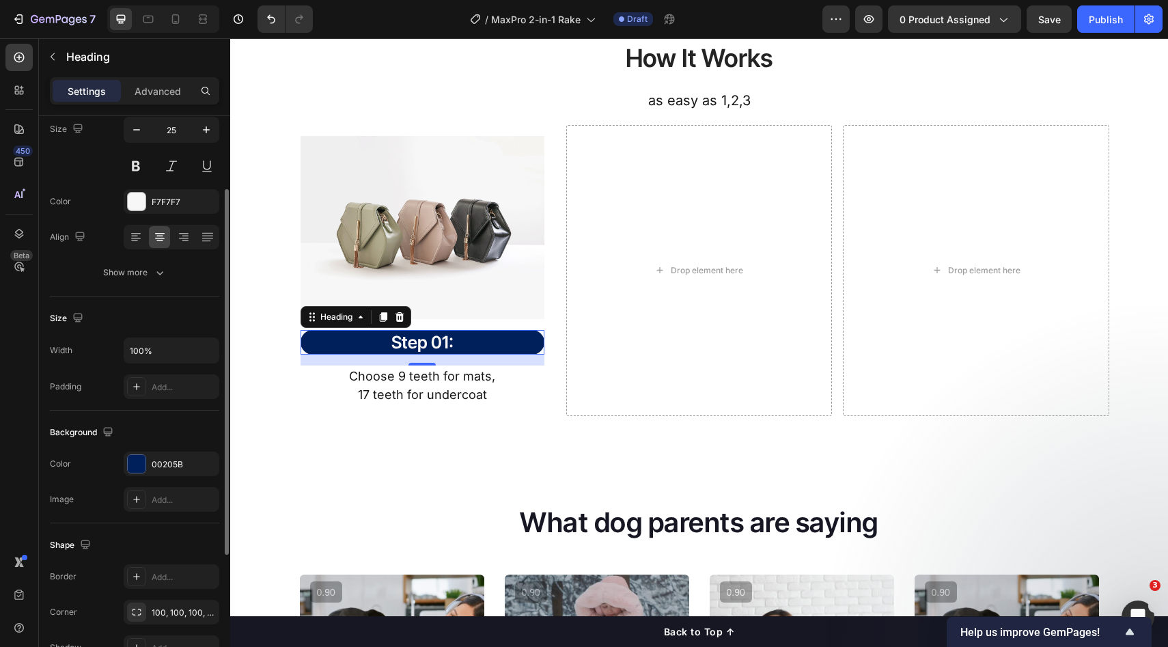
drag, startPoint x: 160, startPoint y: 280, endPoint x: 165, endPoint y: 294, distance: 15.1
click at [160, 279] on button "Show more" at bounding box center [134, 272] width 169 height 25
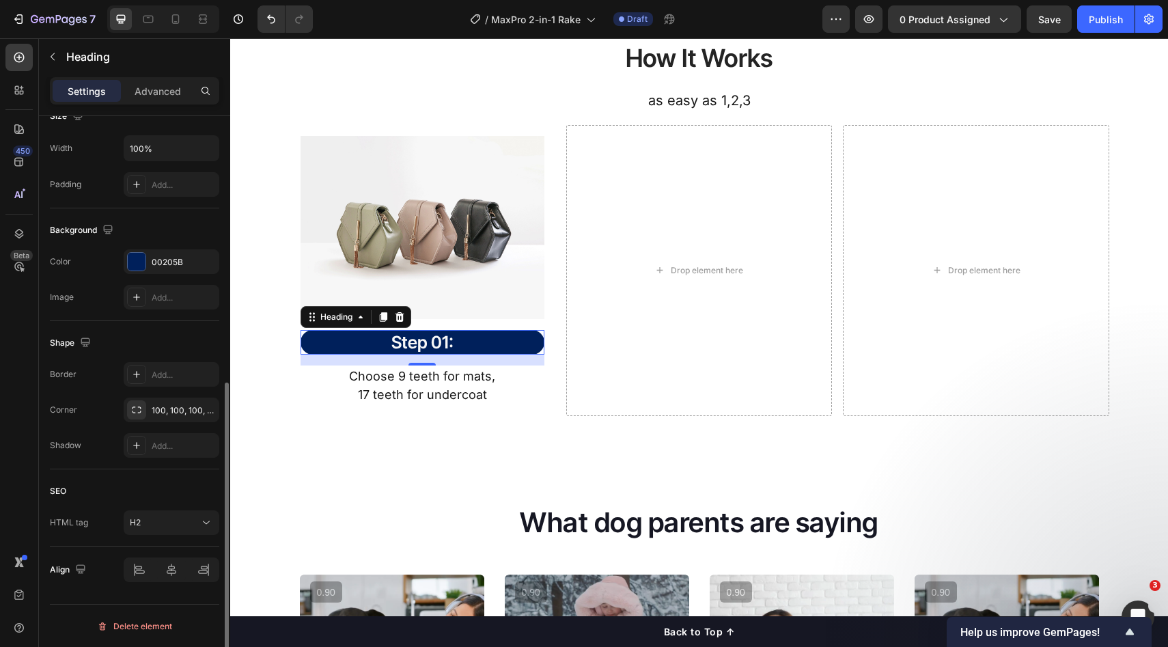
scroll to position [497, 0]
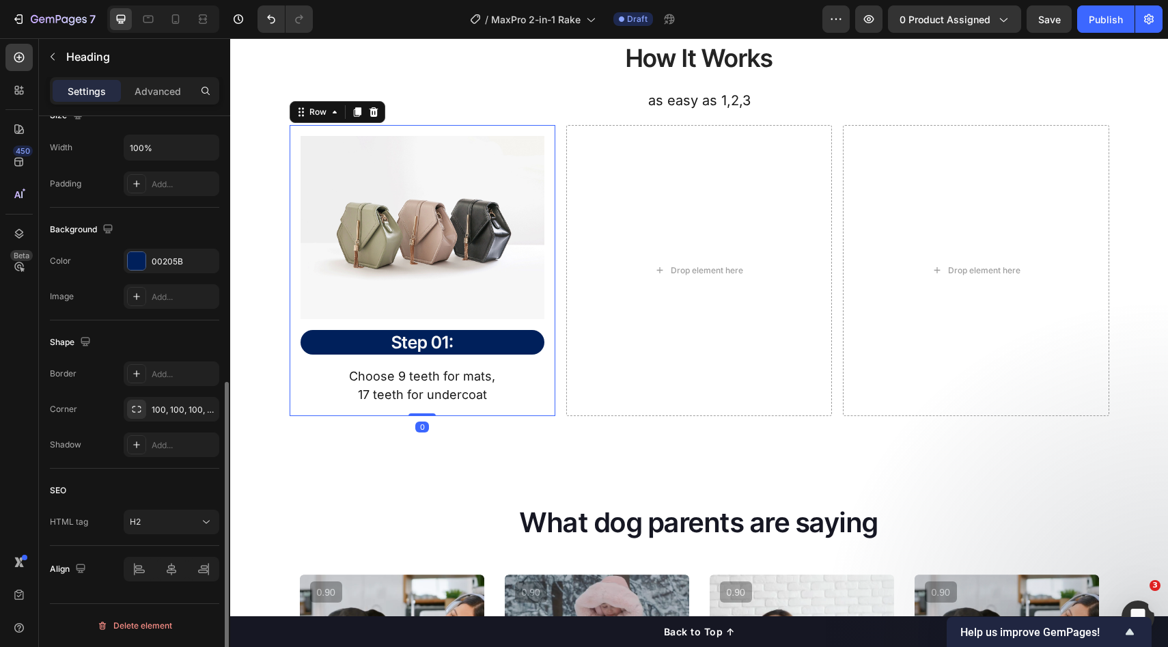
click at [461, 325] on div "Image Step 01: Heading Choose 9 teeth for mats, 17 teeth for undercoat Text Blo…" at bounding box center [423, 271] width 244 height 270
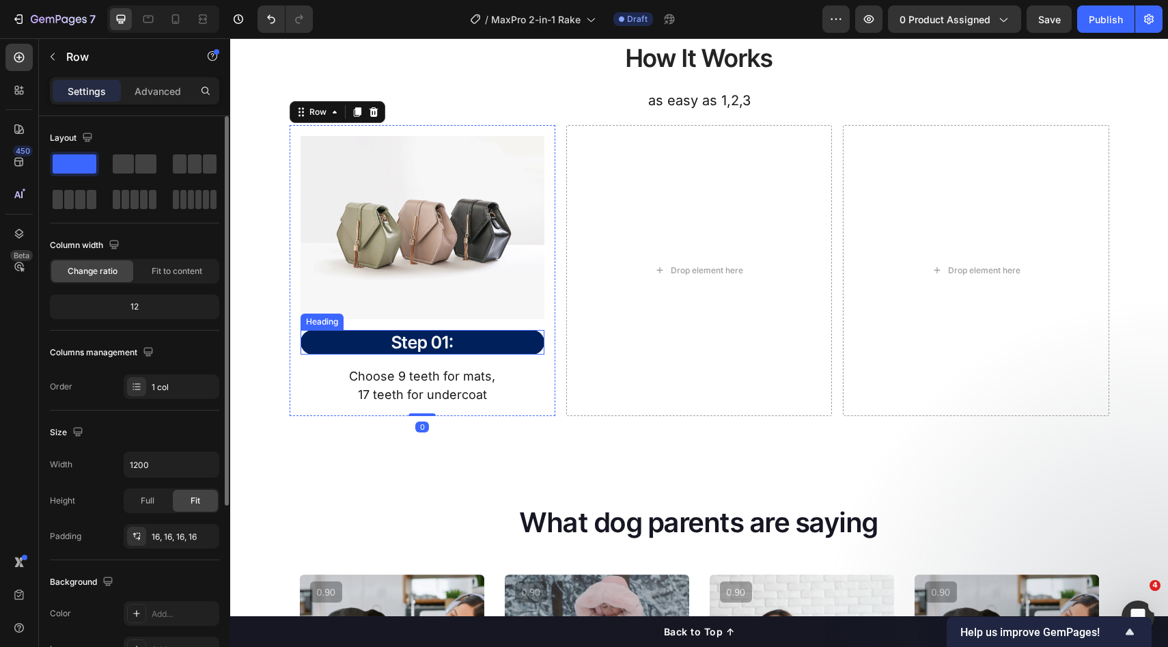
click at [460, 334] on p "Step 01:" at bounding box center [422, 342] width 241 height 23
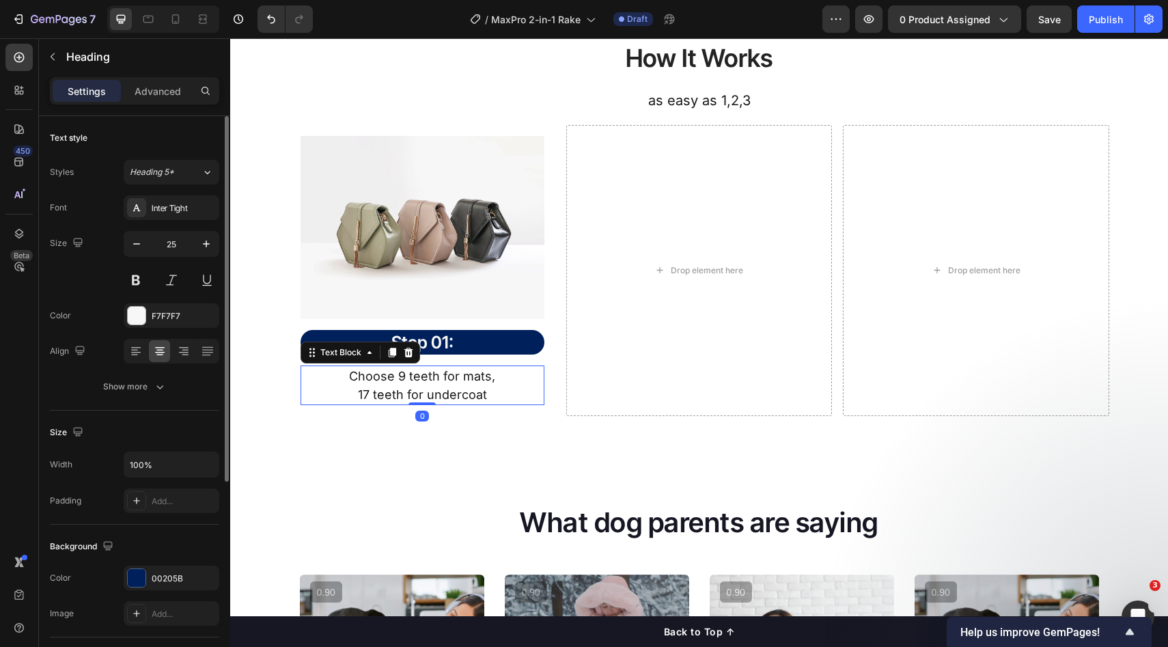
click at [511, 398] on p "17 teeth for undercoat" at bounding box center [422, 394] width 241 height 18
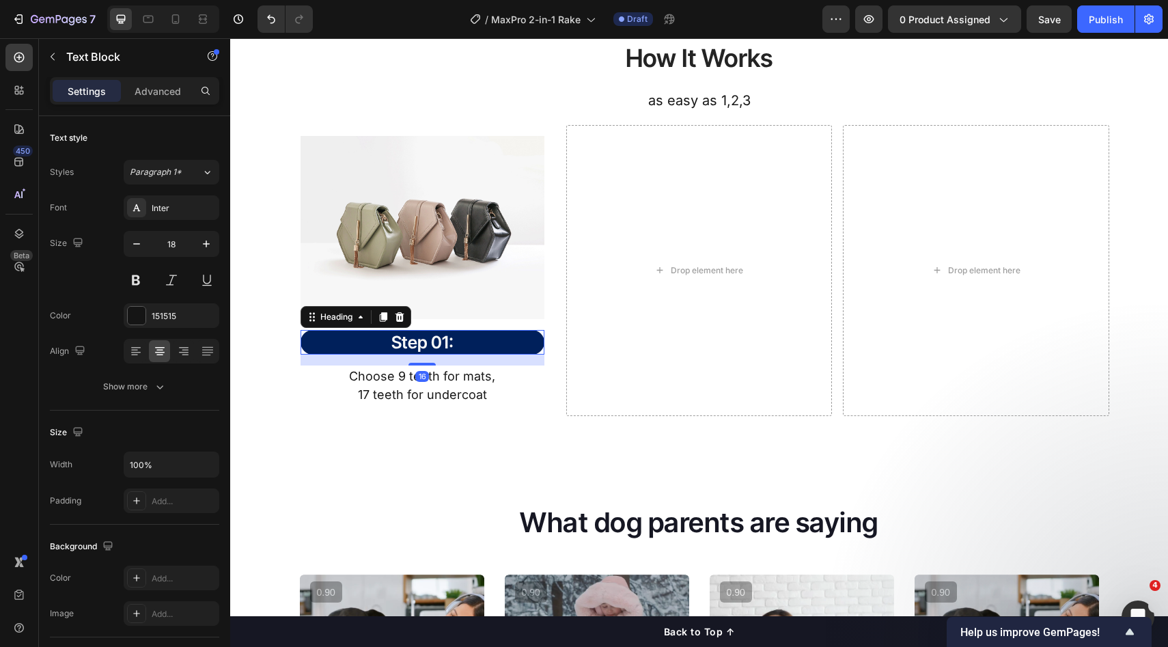
click at [495, 346] on p "Step 01:" at bounding box center [422, 342] width 241 height 23
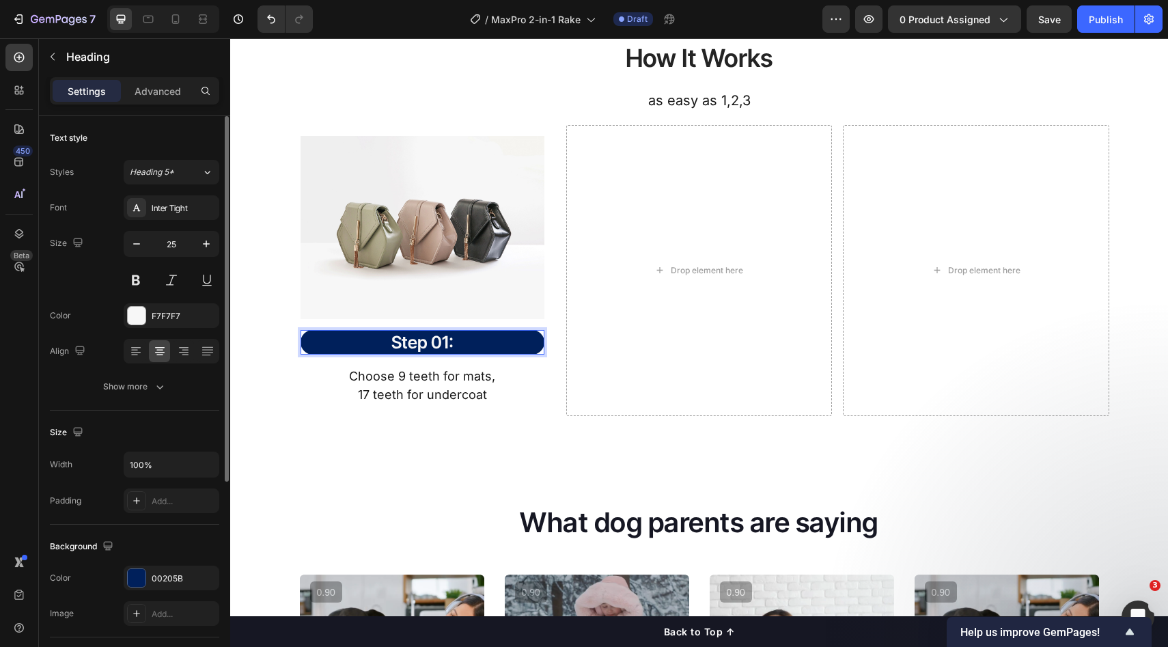
scroll to position [317, 0]
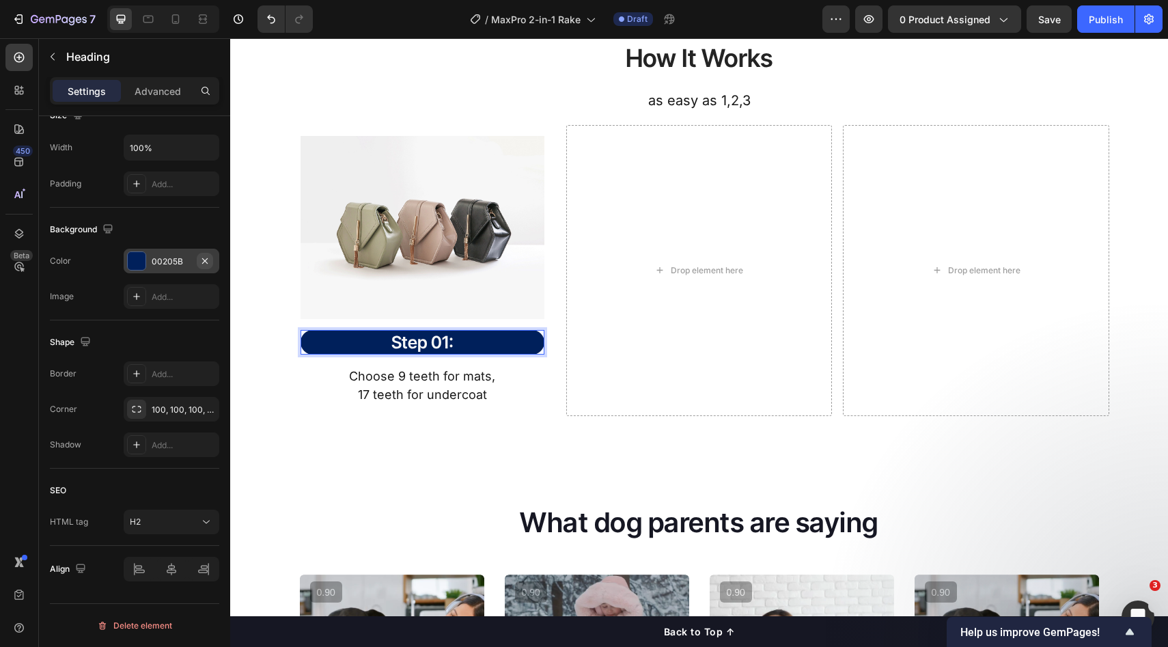
click at [206, 266] on icon "button" at bounding box center [205, 261] width 11 height 11
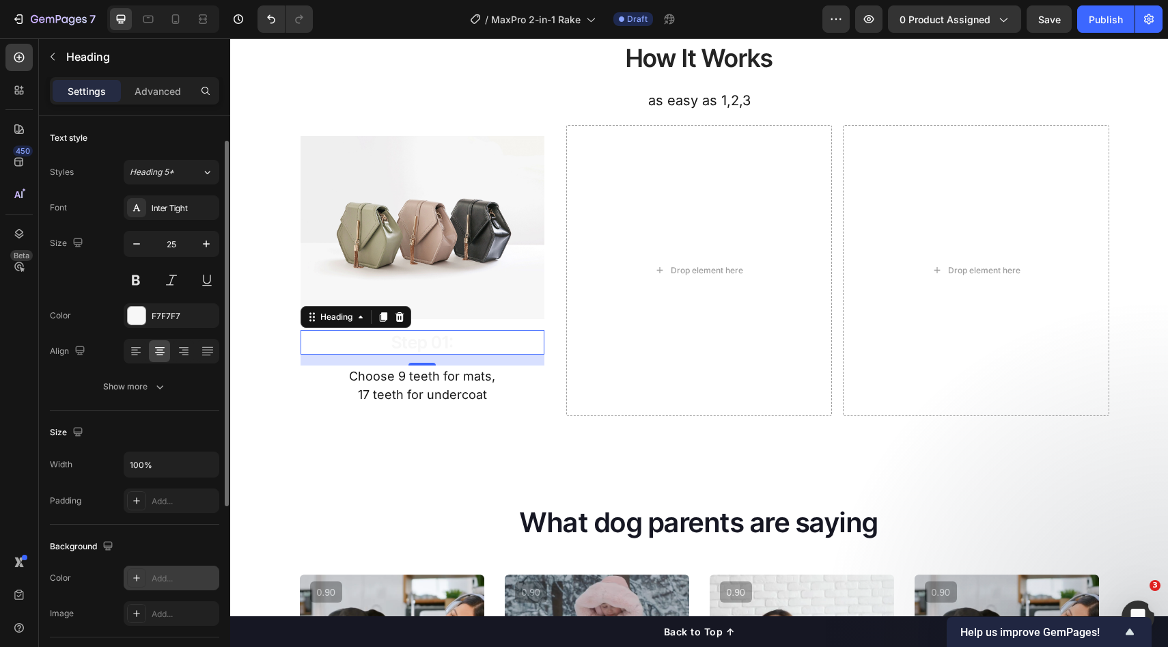
scroll to position [15, 0]
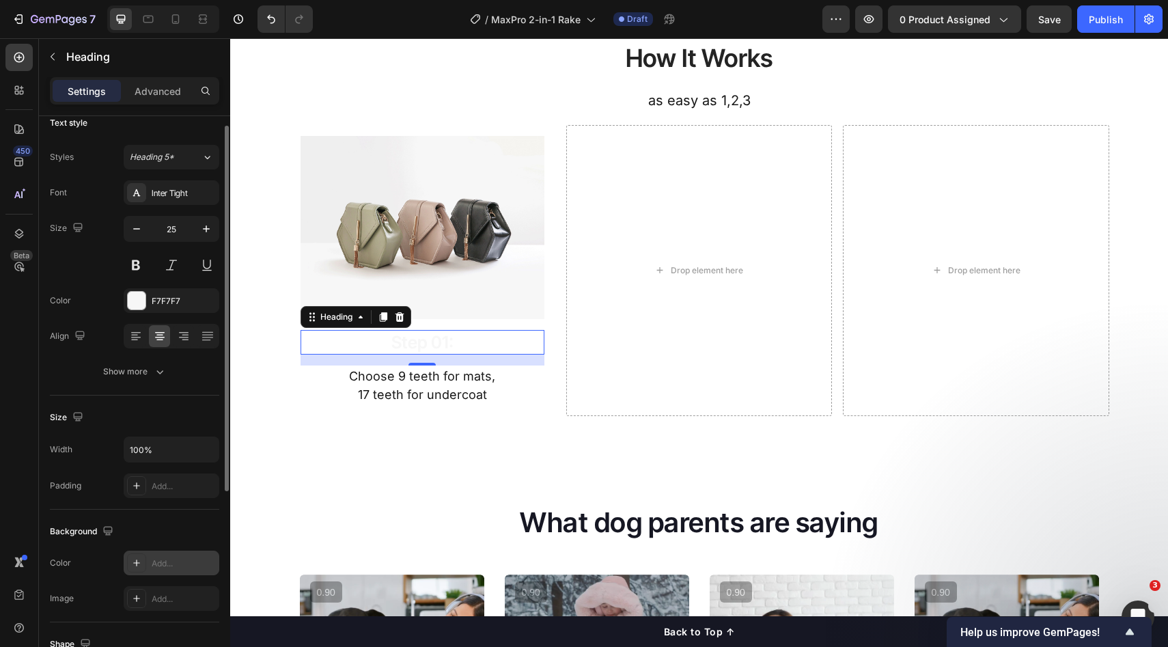
click at [590, 439] on div "How It Works Heading as easy as 1,2,3 Text Block Row Image Step 01: Heading 16 …" at bounding box center [699, 212] width 938 height 474
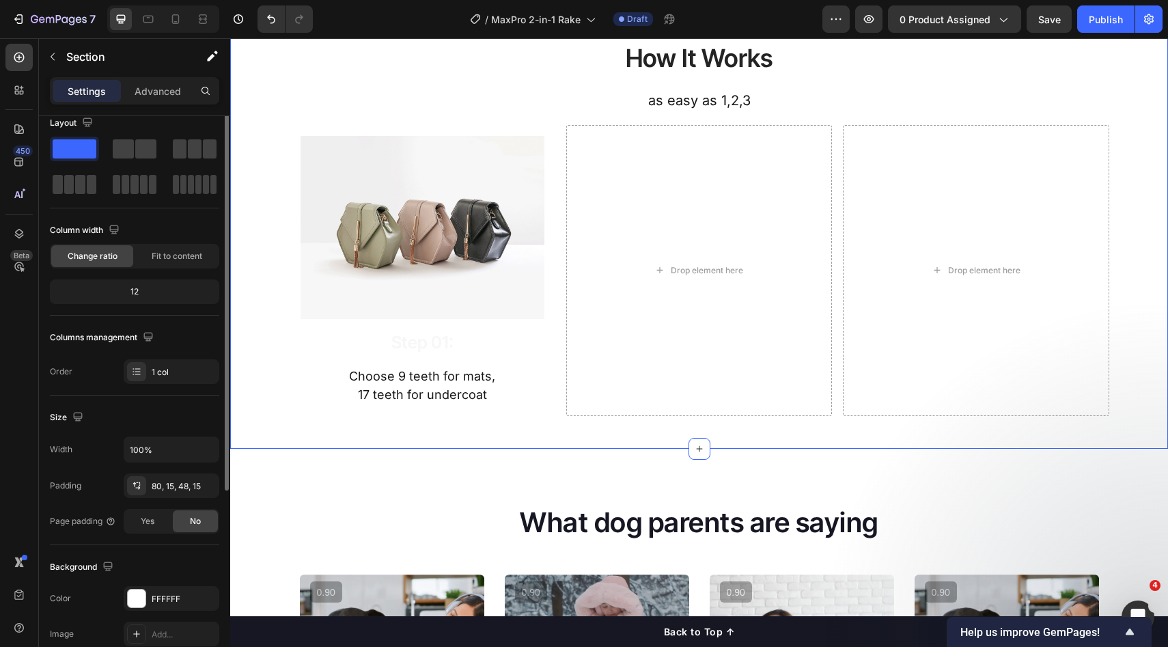
scroll to position [0, 0]
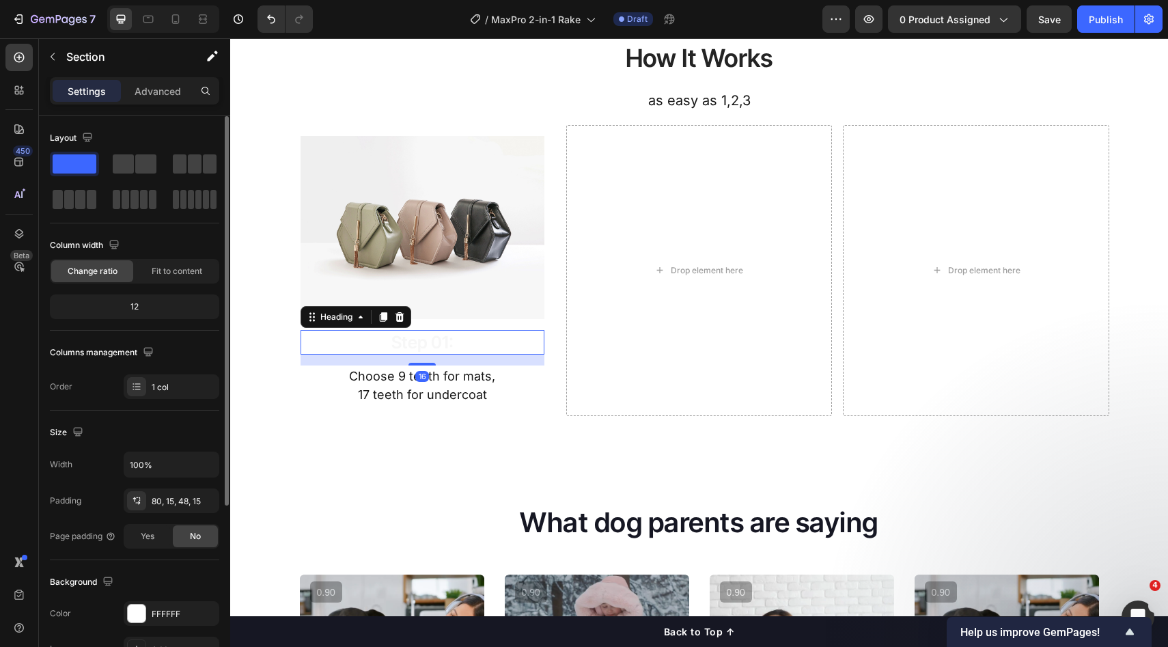
click at [428, 344] on p "Step 01:" at bounding box center [422, 342] width 241 height 23
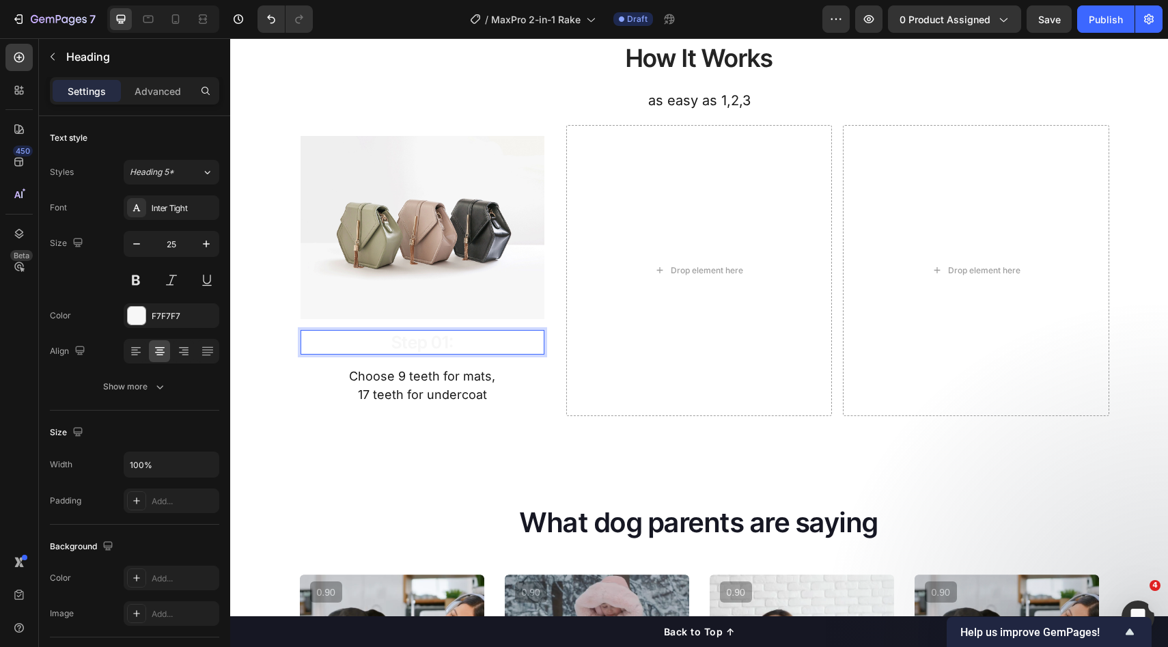
click at [472, 346] on p "Step 01:" at bounding box center [422, 342] width 241 height 23
click at [84, 50] on p "Heading" at bounding box center [140, 57] width 148 height 16
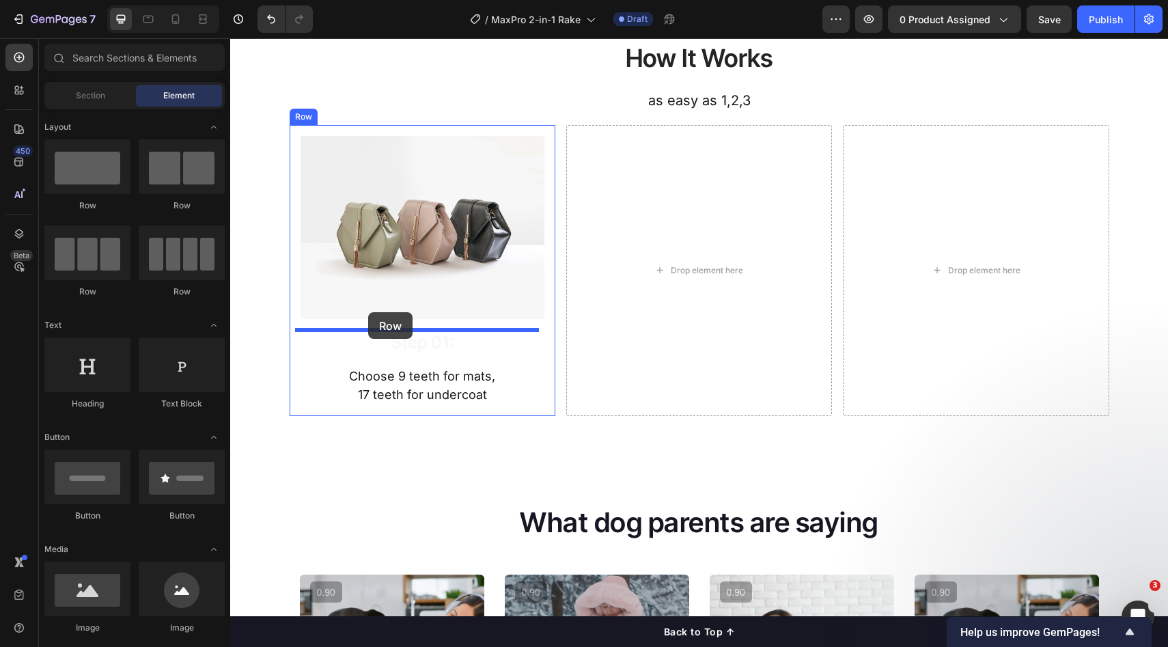
drag, startPoint x: 315, startPoint y: 196, endPoint x: 368, endPoint y: 312, distance: 127.8
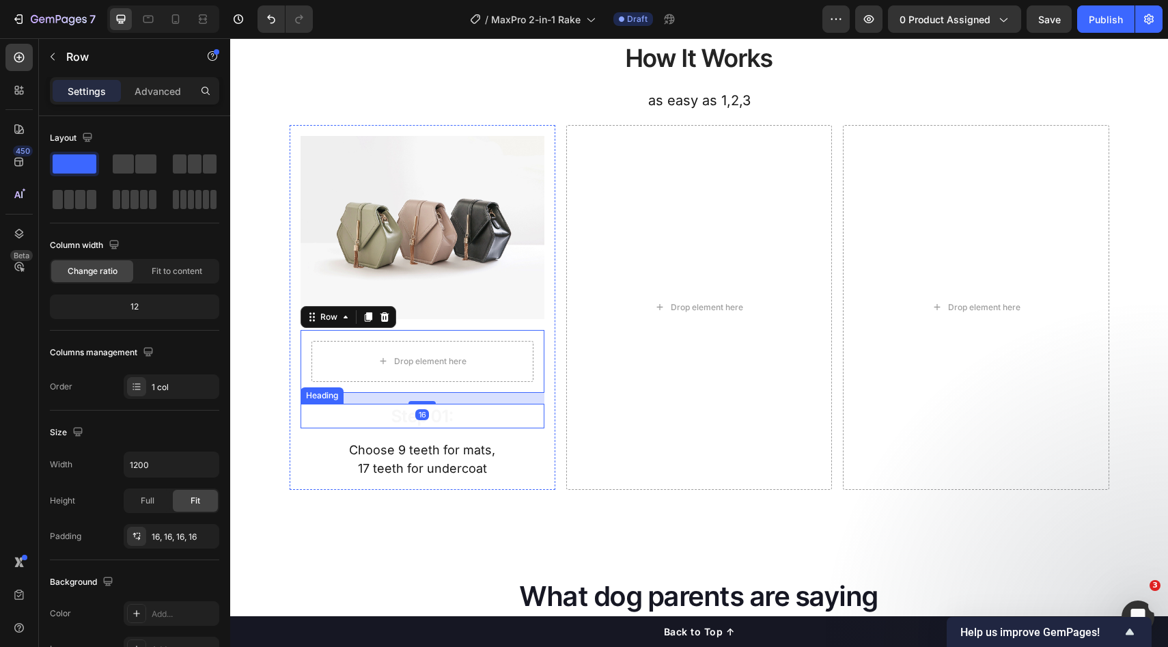
click at [449, 412] on p "Step 01:" at bounding box center [422, 416] width 241 height 23
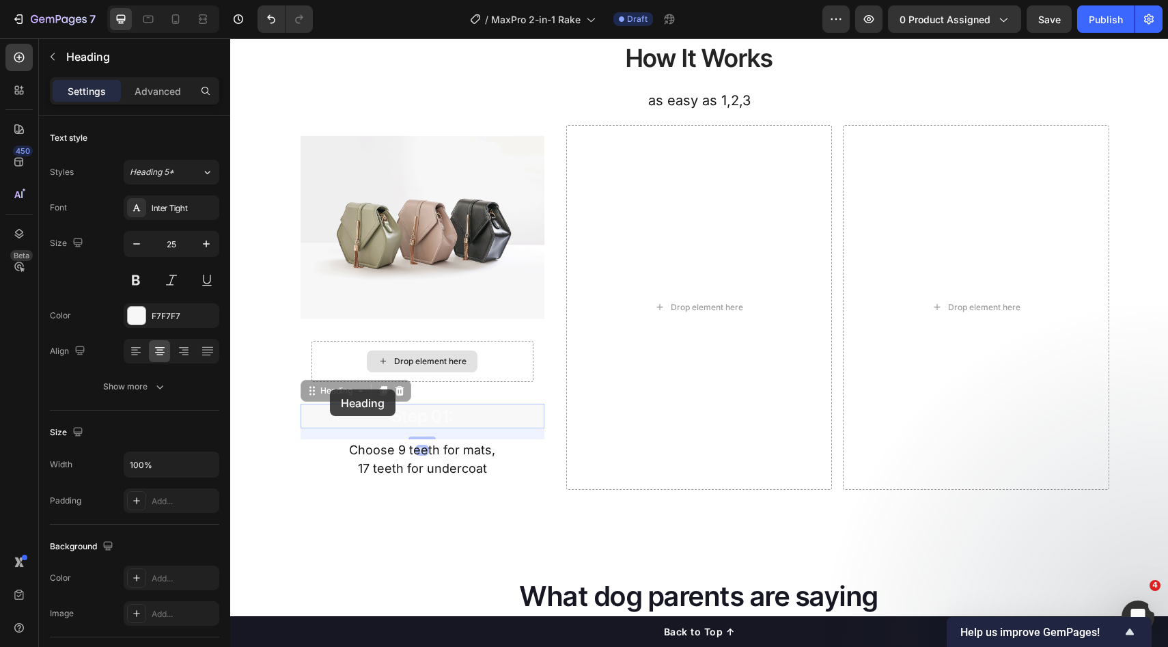
drag, startPoint x: 330, startPoint y: 389, endPoint x: 407, endPoint y: 363, distance: 81.7
click at [407, 363] on div "Image Drop element here Row Step 01: Heading 16 Step 01: Heading 16 Choose 9 te…" at bounding box center [423, 308] width 244 height 344
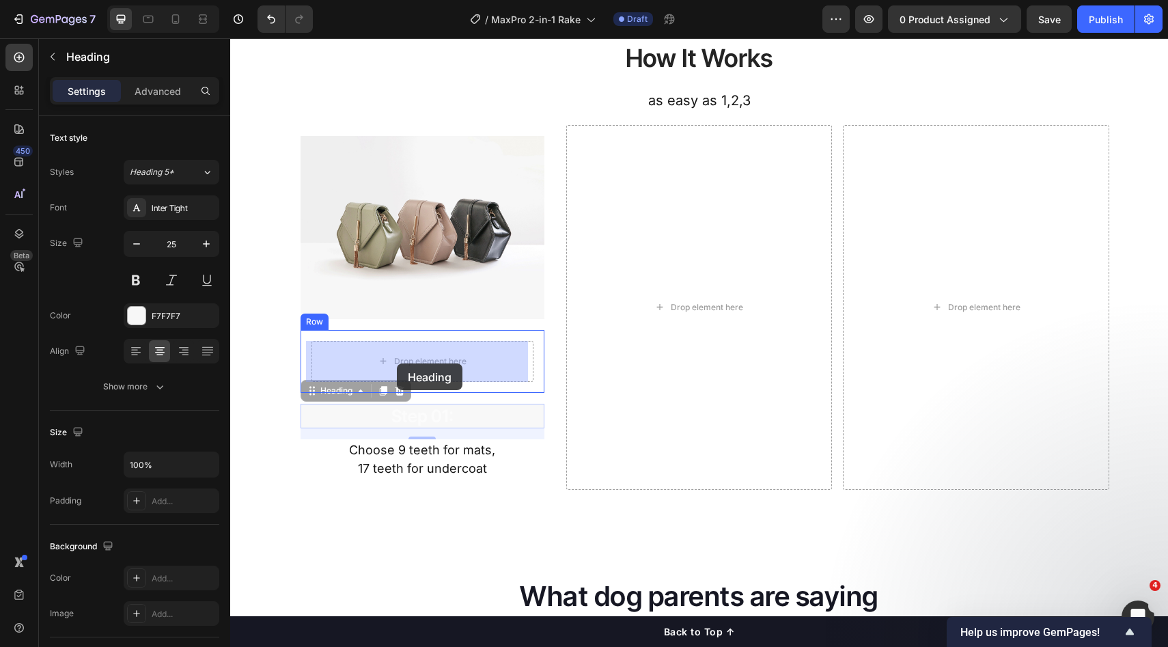
drag, startPoint x: 307, startPoint y: 385, endPoint x: 396, endPoint y: 364, distance: 90.5
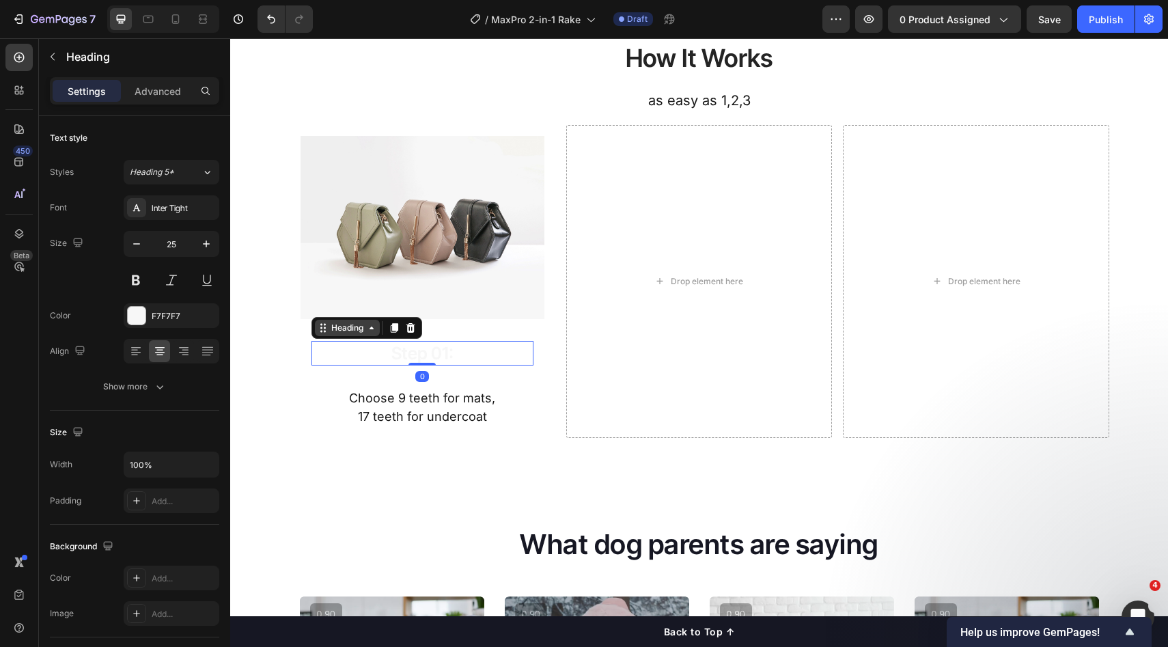
click at [343, 323] on div "Heading" at bounding box center [348, 328] width 38 height 12
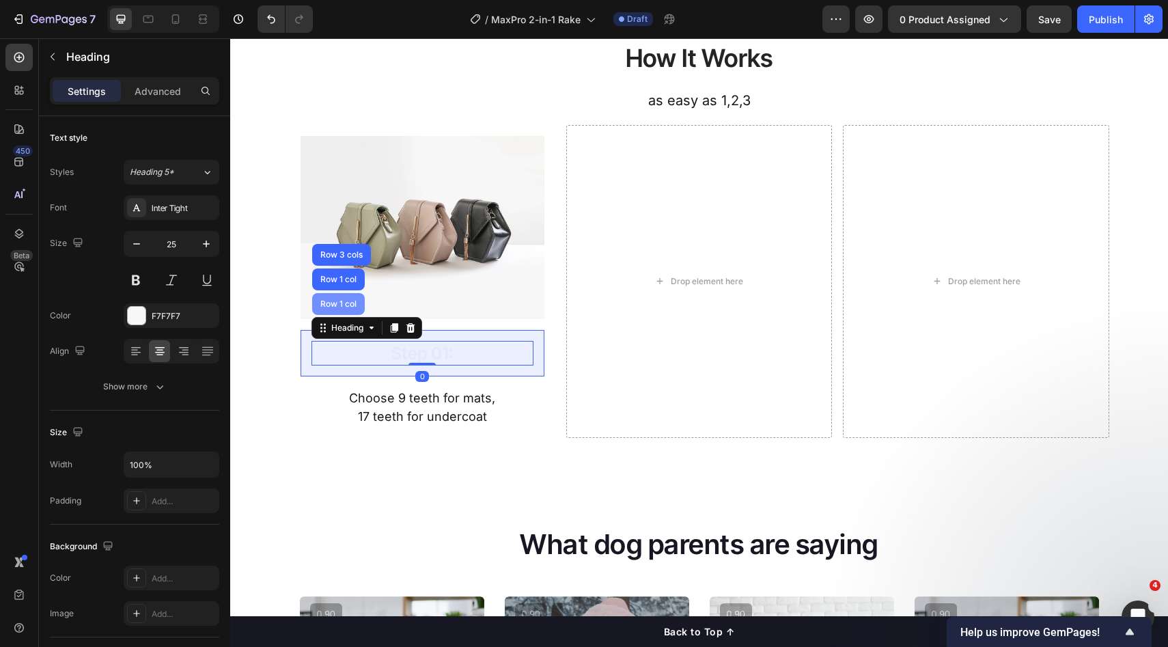
click at [338, 309] on div "Row 1 col" at bounding box center [338, 304] width 53 height 22
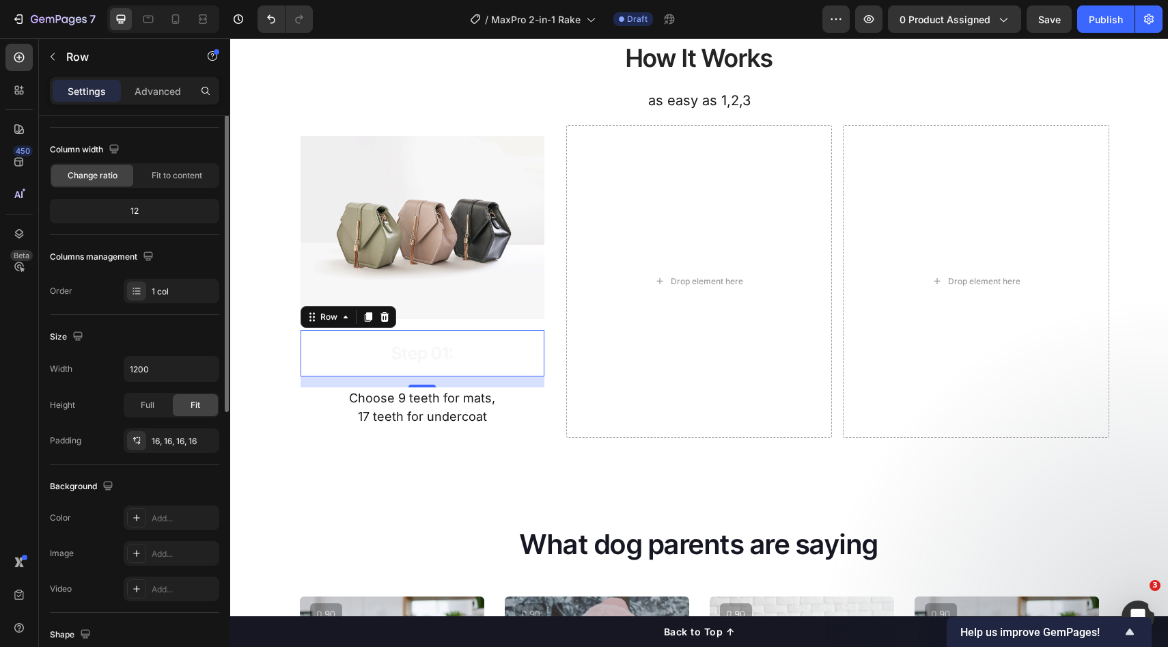
scroll to position [264, 0]
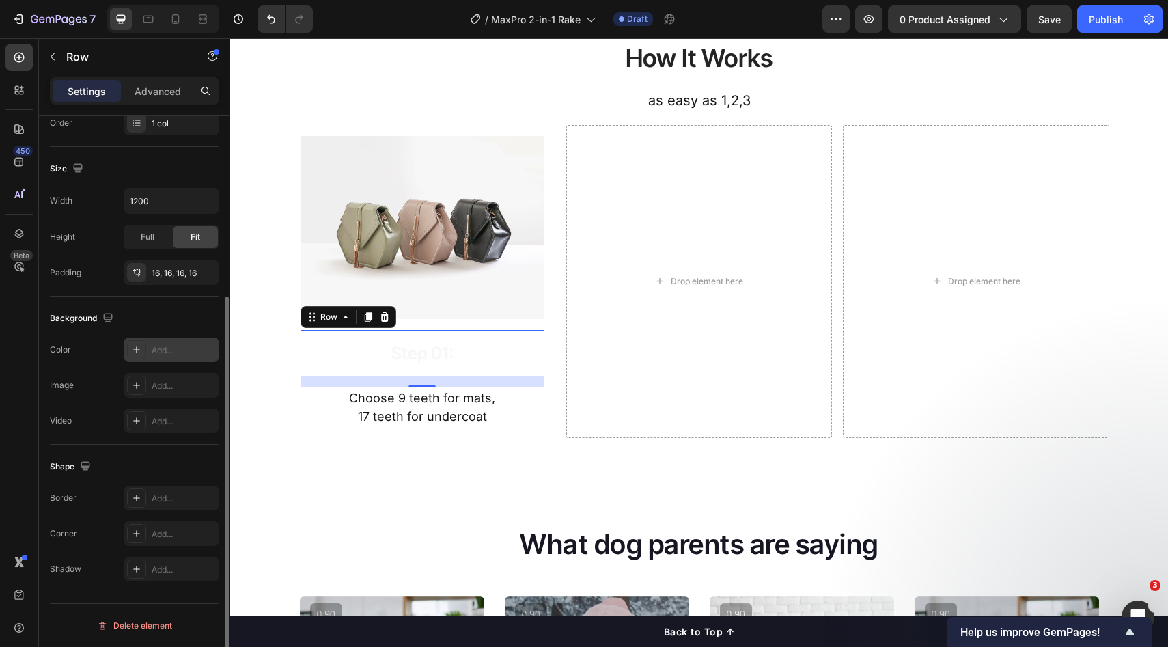
click at [169, 352] on div "Add..." at bounding box center [184, 350] width 64 height 12
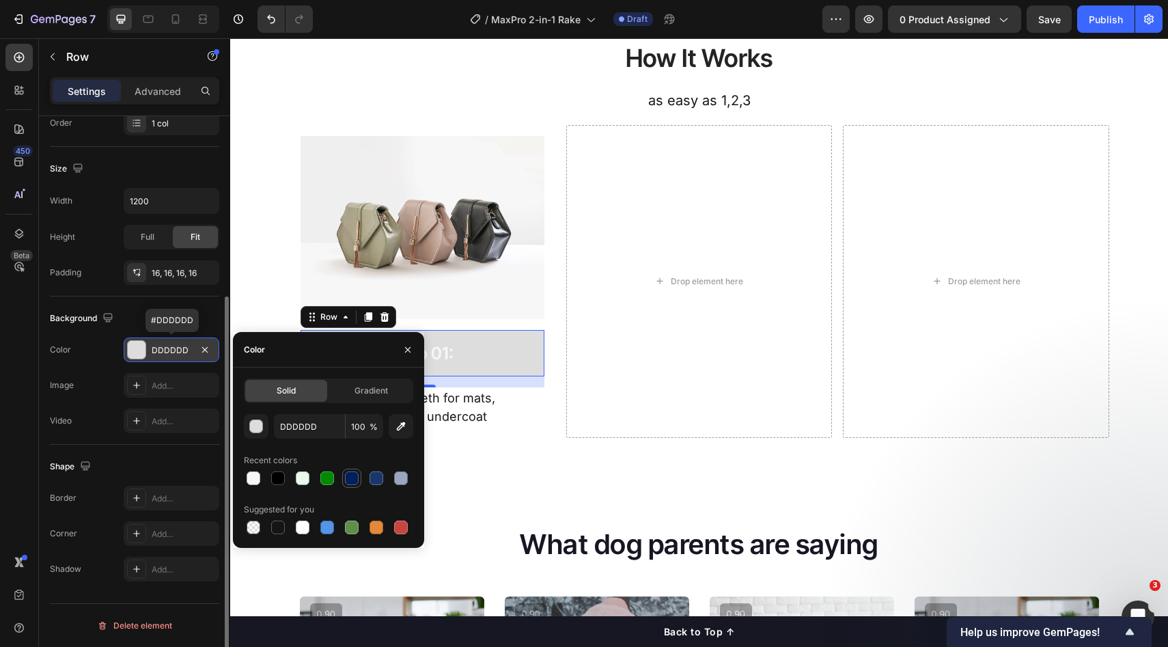
click at [359, 476] on div at bounding box center [352, 478] width 16 height 16
type input "00205B"
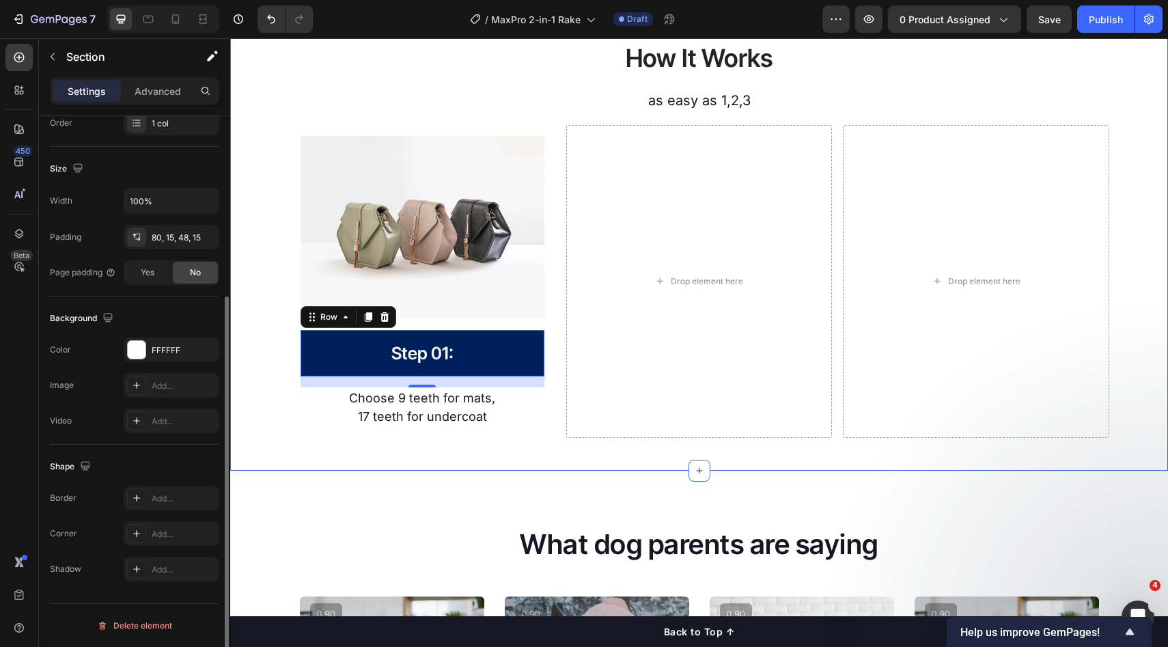
drag, startPoint x: 556, startPoint y: 465, endPoint x: 467, endPoint y: 395, distance: 113.9
click at [556, 465] on div "How It Works Heading as easy as 1,2,3 Text Block Row Image Step 01: Heading Row…" at bounding box center [699, 222] width 938 height 495
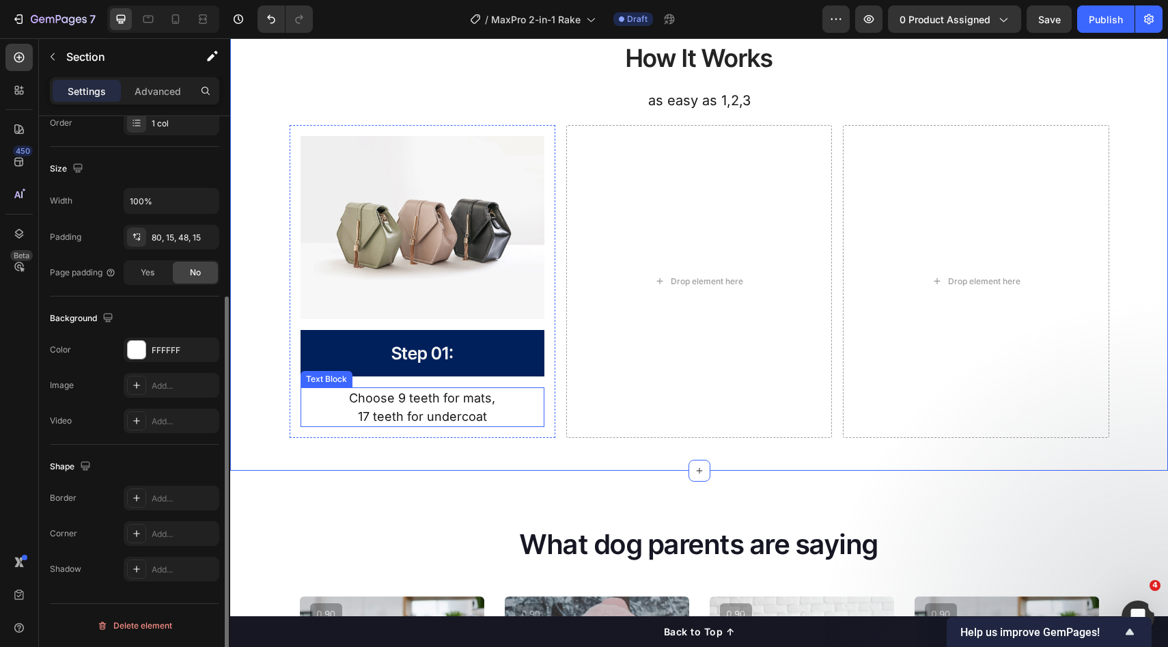
scroll to position [0, 0]
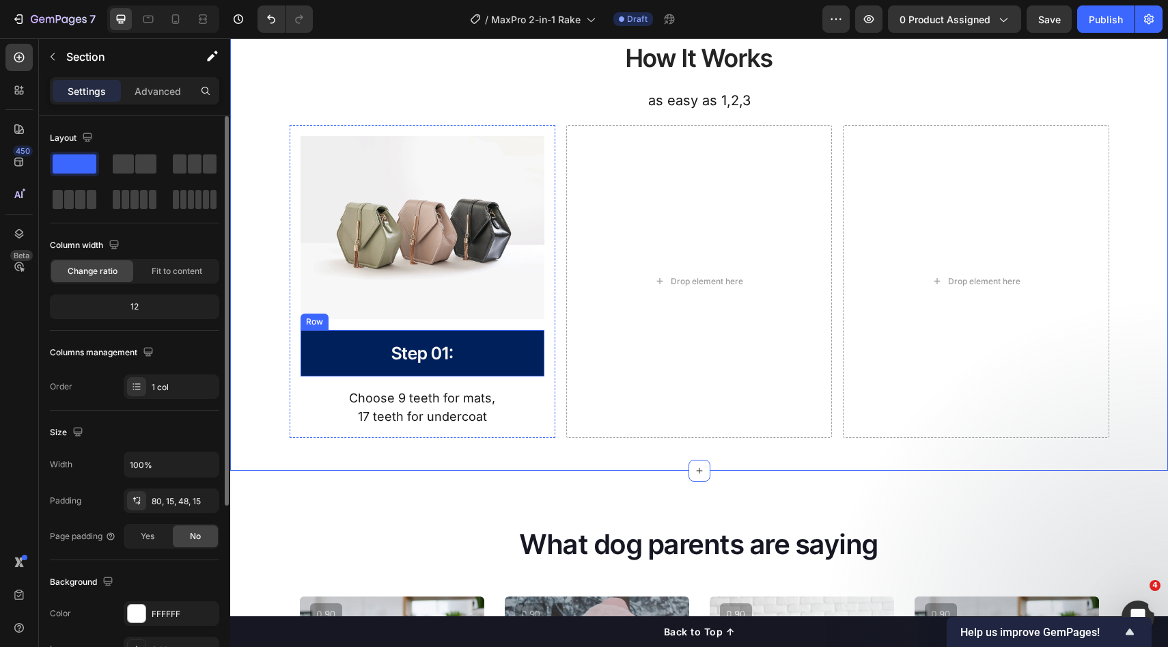
drag, startPoint x: 451, startPoint y: 370, endPoint x: 509, endPoint y: 359, distance: 59.2
click at [451, 370] on div "Step 01: Heading Row" at bounding box center [423, 353] width 244 height 47
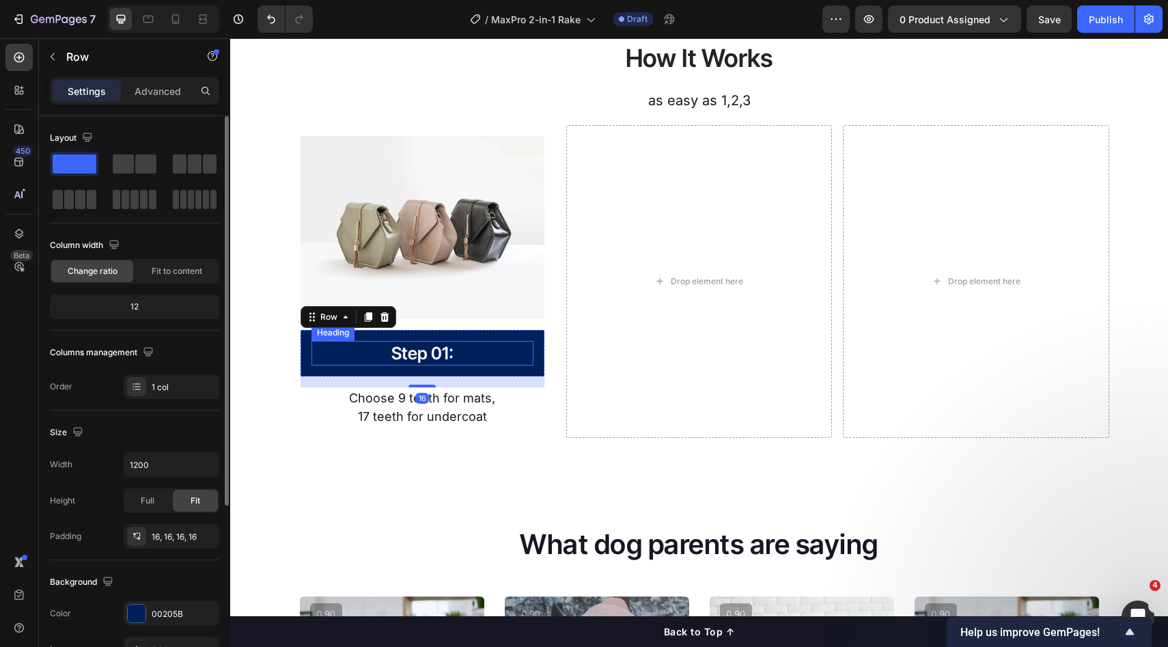
click at [509, 359] on h2 "Step 01:" at bounding box center [423, 353] width 222 height 25
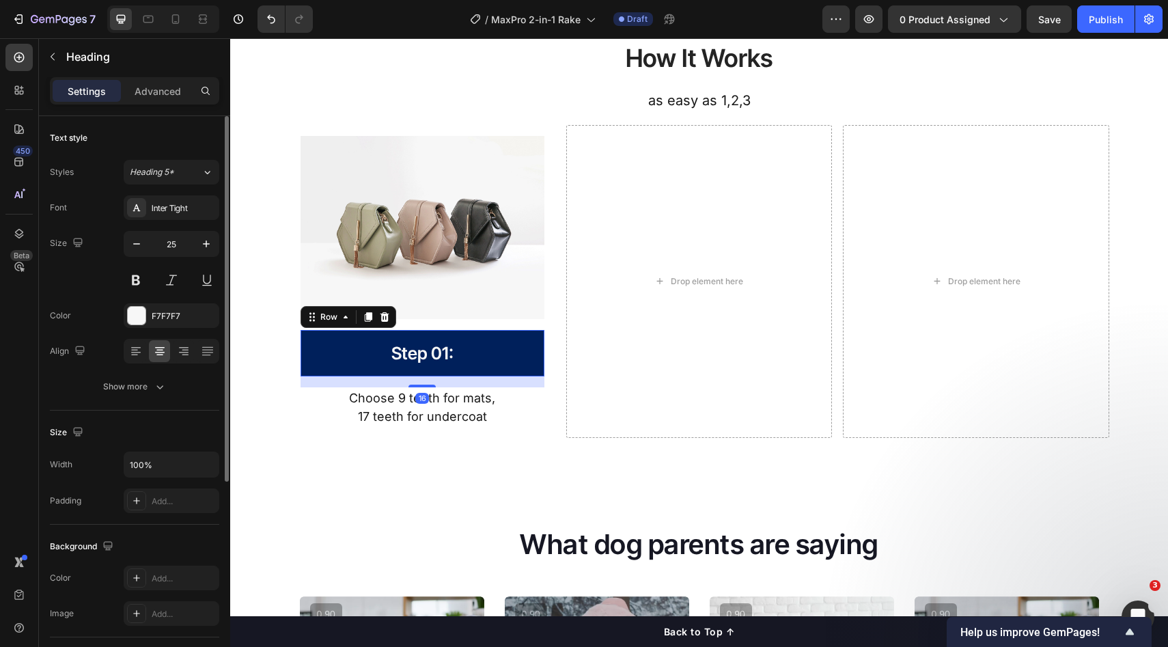
click at [512, 370] on div "Step 01: Heading Row 16" at bounding box center [423, 353] width 244 height 47
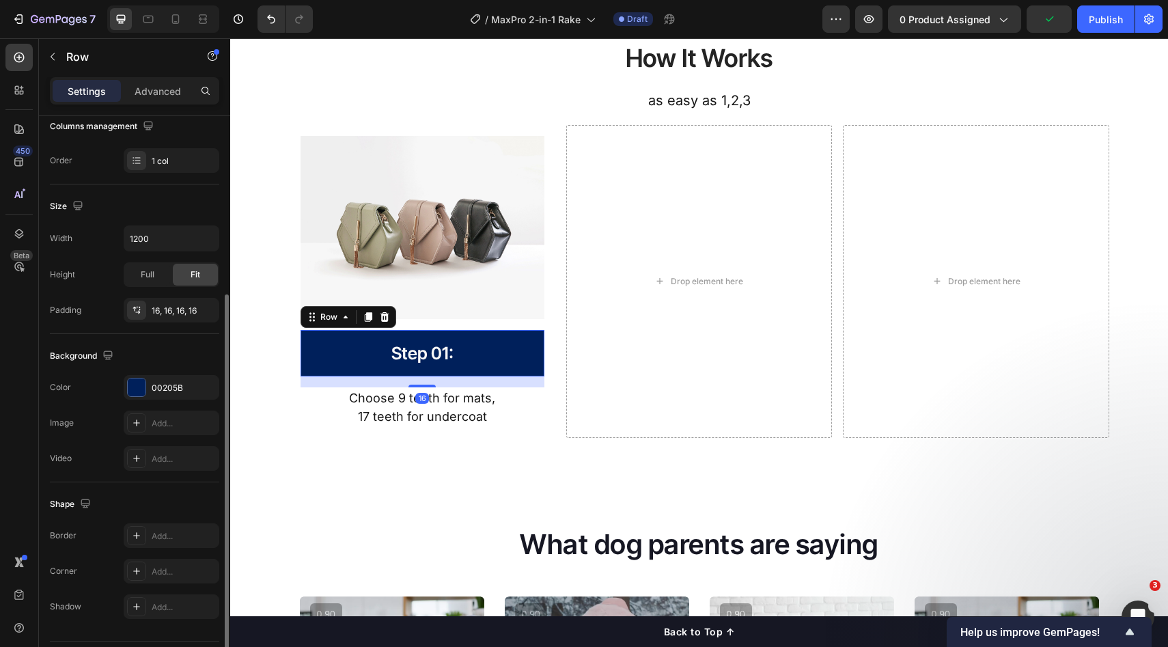
scroll to position [239, 0]
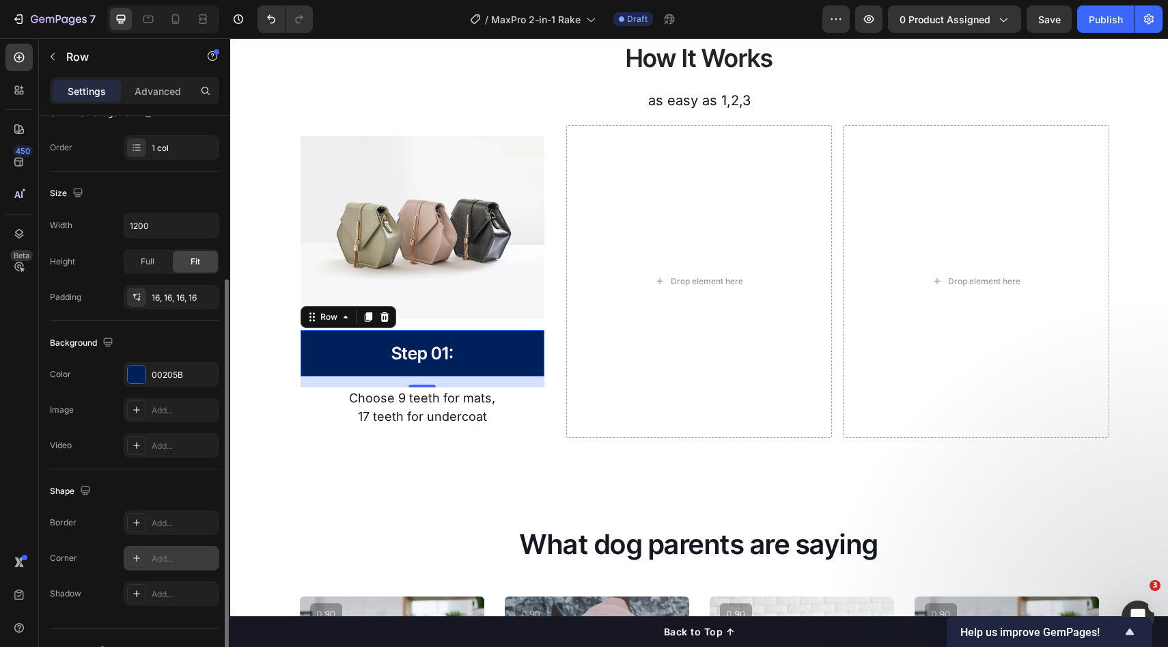
click at [168, 553] on div "Add..." at bounding box center [184, 559] width 64 height 12
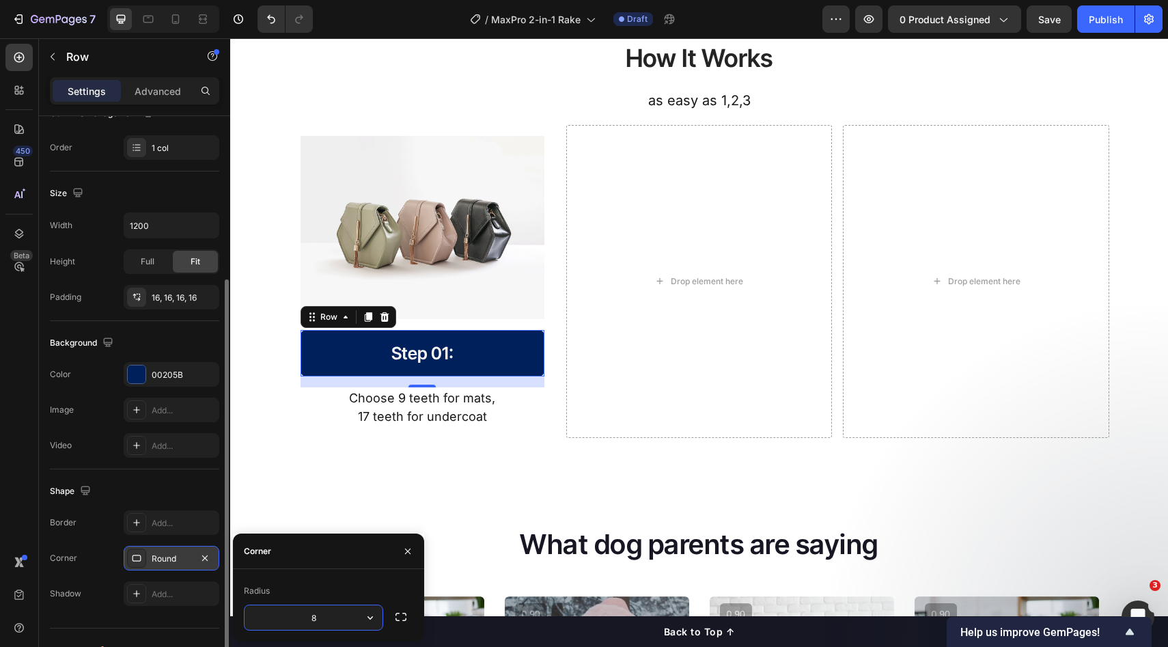
click at [333, 629] on input "8" at bounding box center [314, 617] width 138 height 25
type input "100"
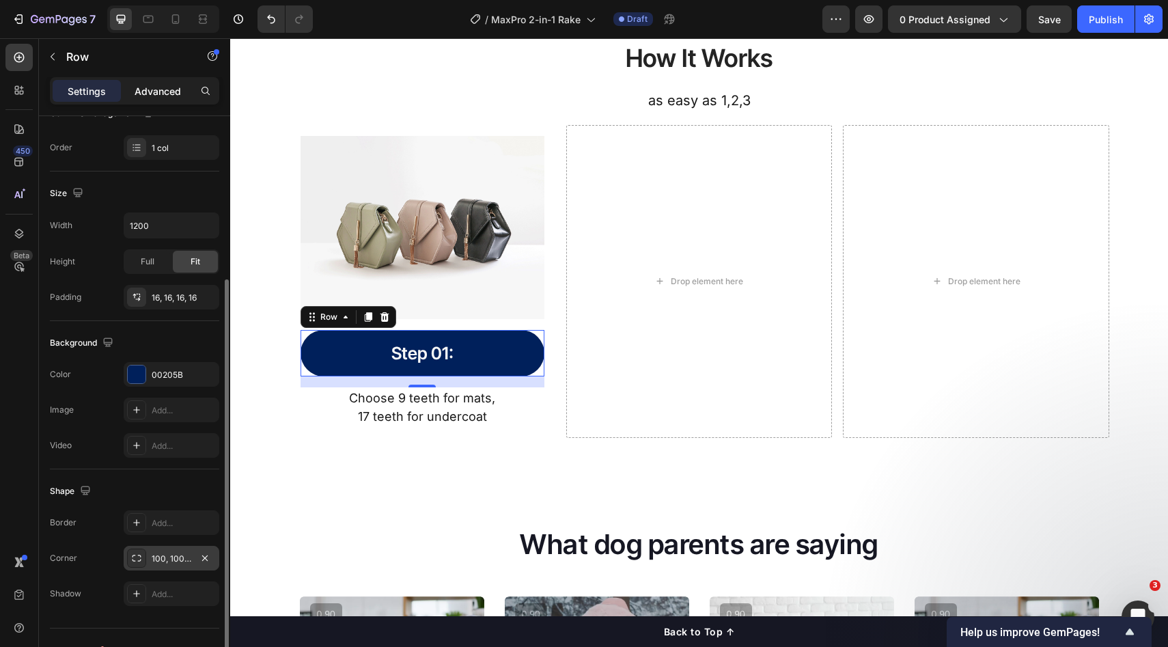
click at [144, 86] on p "Advanced" at bounding box center [158, 91] width 46 height 14
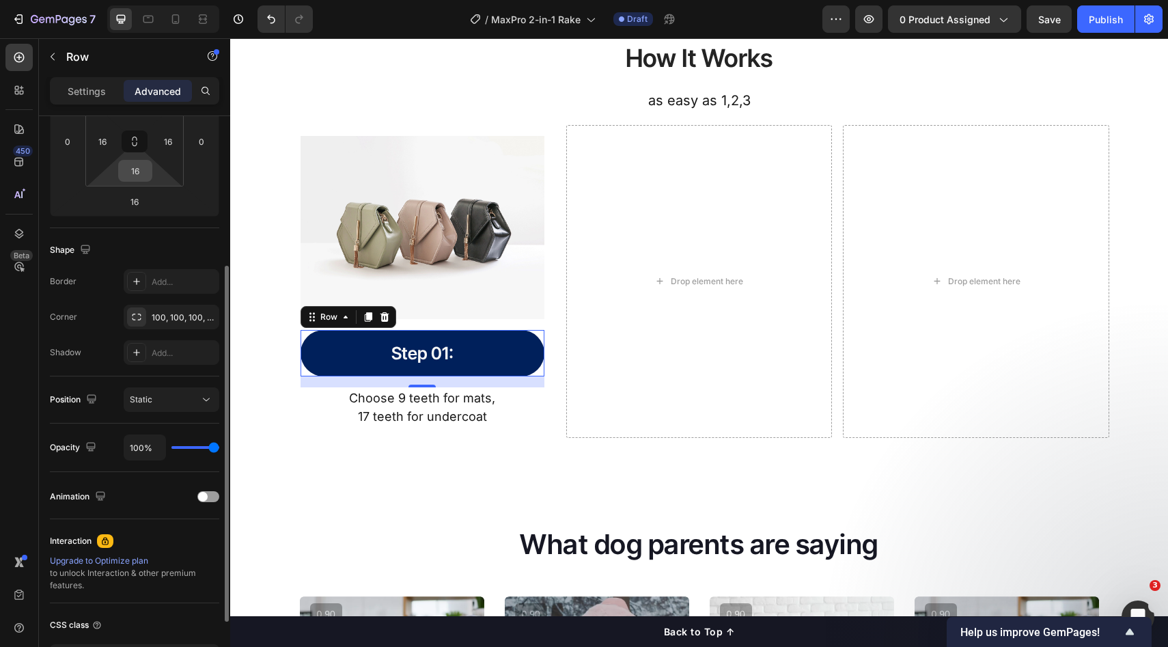
click at [133, 176] on input "16" at bounding box center [135, 171] width 27 height 20
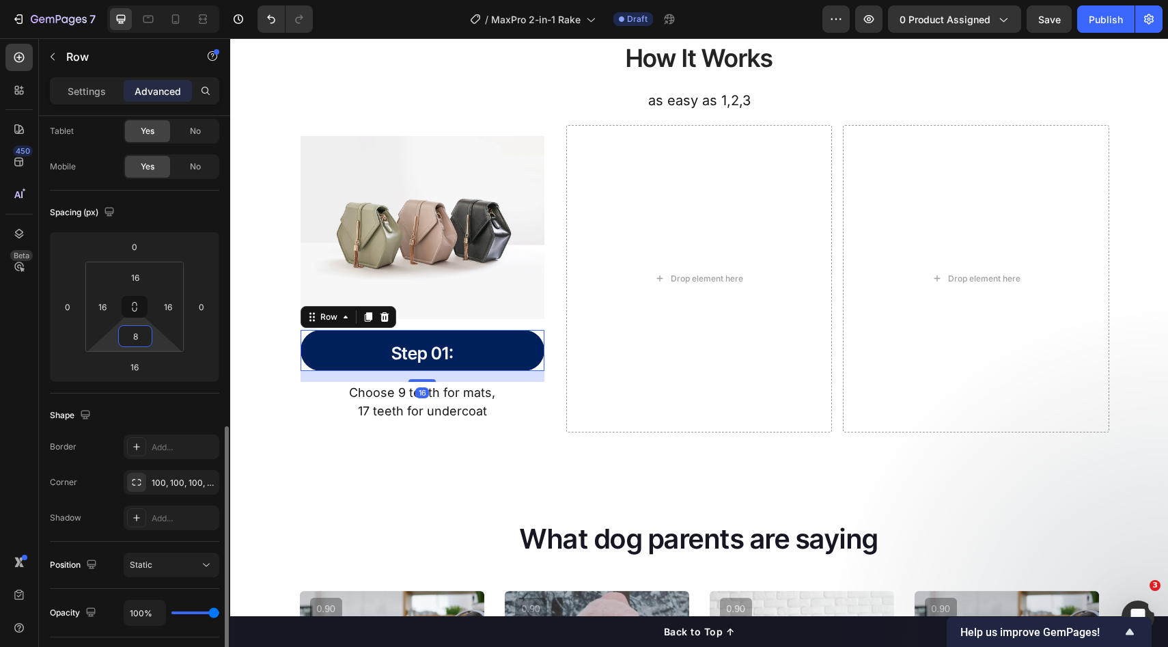
scroll to position [26, 0]
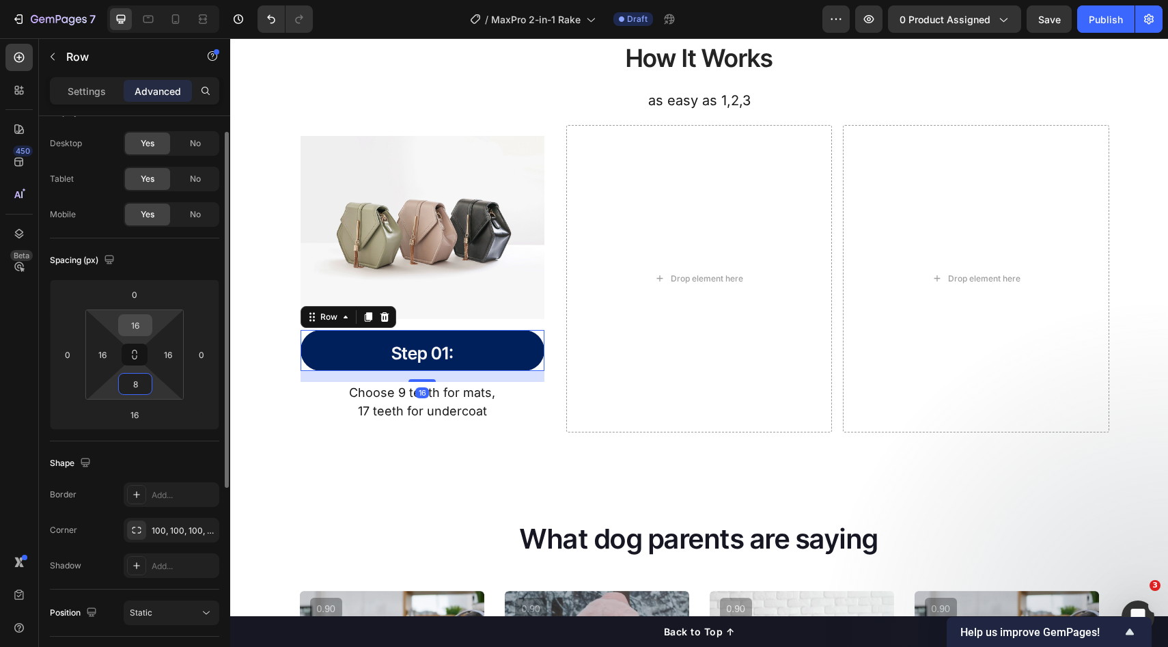
type input "8"
click at [138, 320] on input "16" at bounding box center [135, 325] width 27 height 20
type input "8"
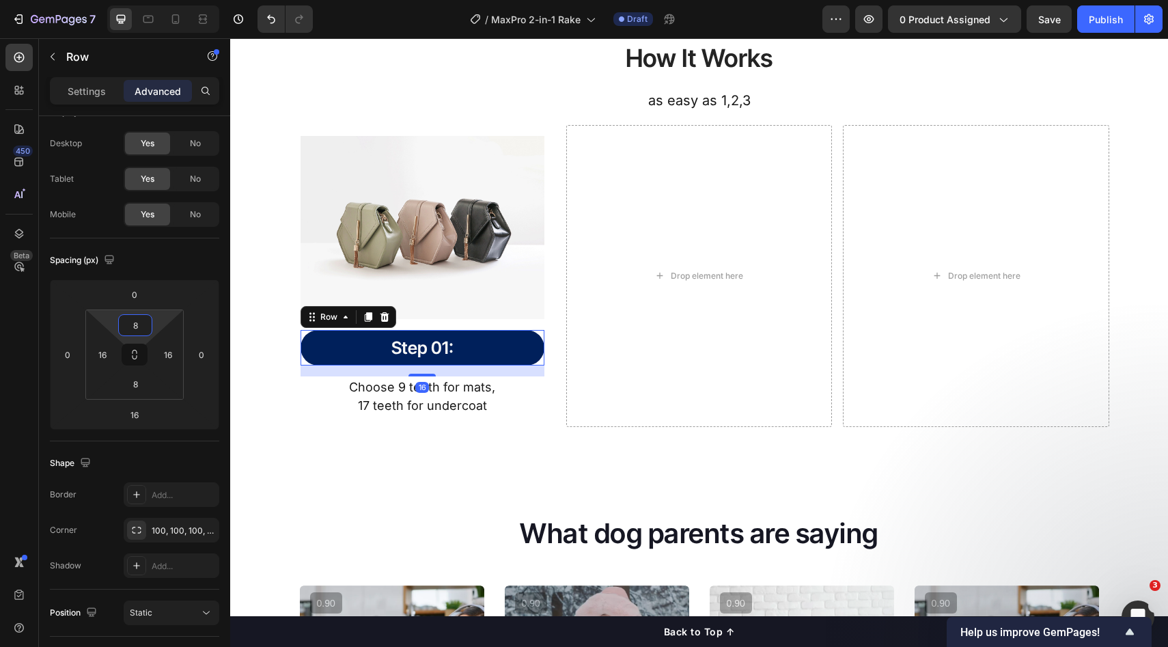
click at [412, 420] on div "Image Step 01: Heading Row 16 Choose 9 teeth for mats, 17 teeth for undercoat T…" at bounding box center [423, 276] width 266 height 303
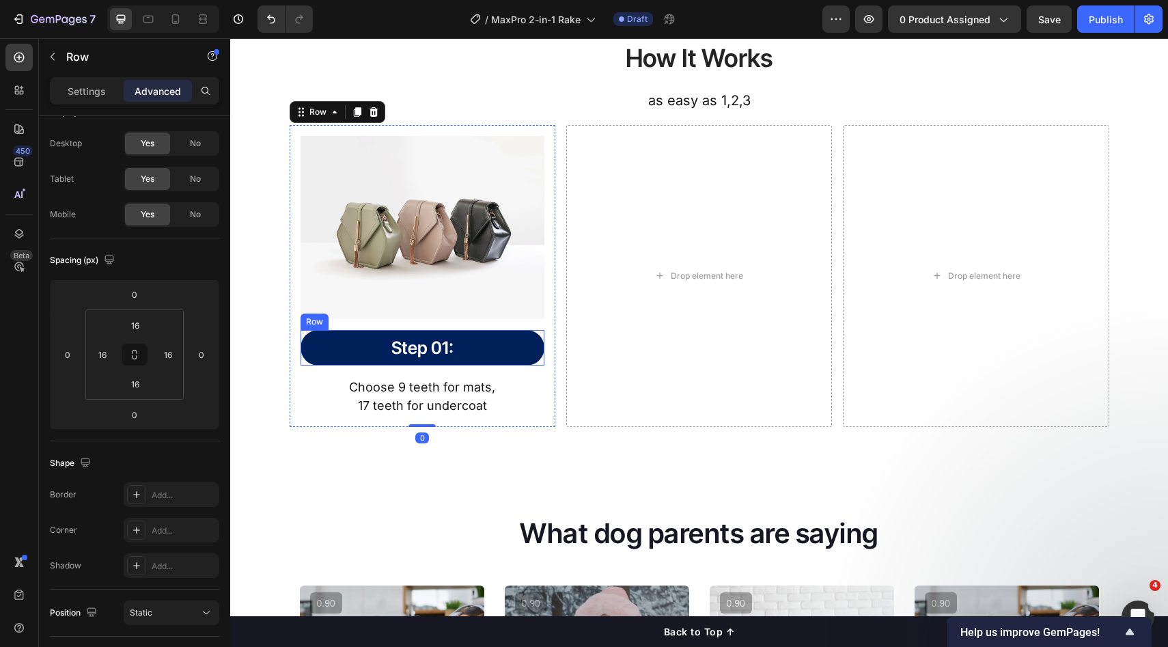
click at [498, 332] on div "Step 01: Heading Row" at bounding box center [423, 348] width 244 height 36
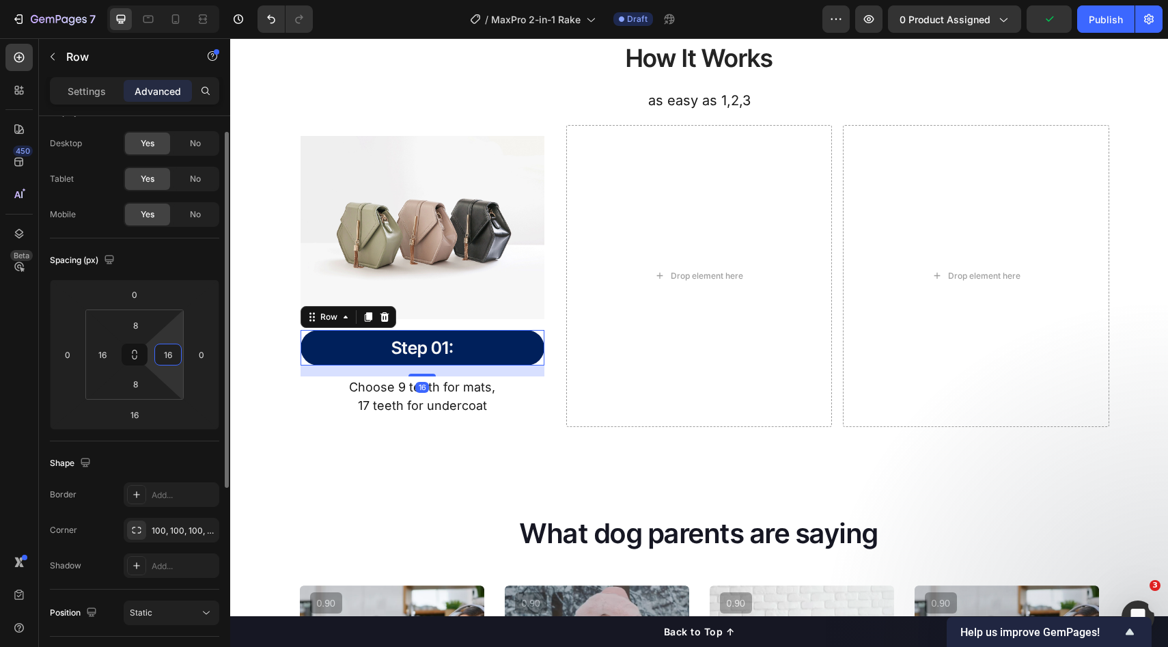
drag, startPoint x: 163, startPoint y: 360, endPoint x: 168, endPoint y: 367, distance: 8.8
click at [163, 360] on input "16" at bounding box center [168, 354] width 20 height 20
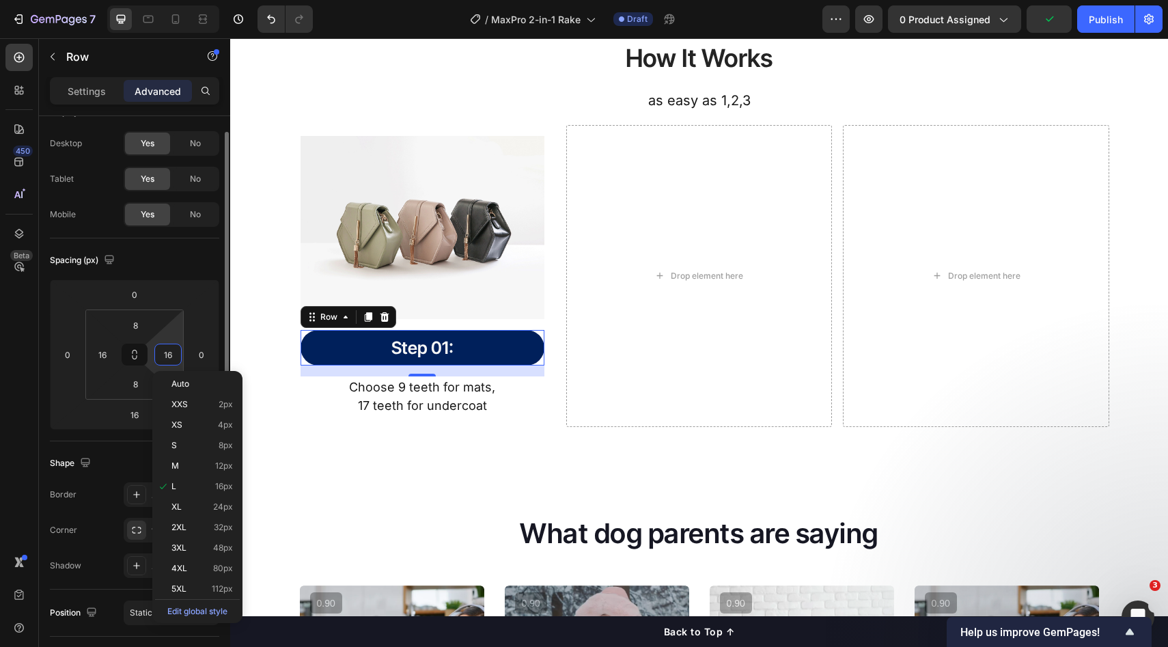
type input "0"
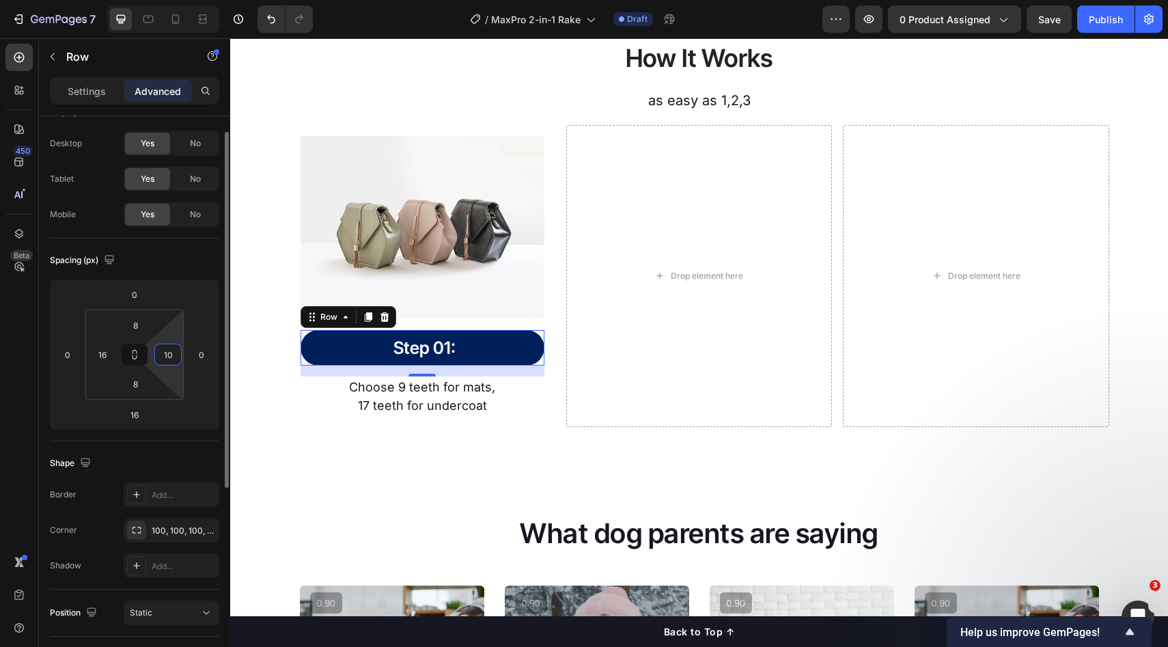
type input "1"
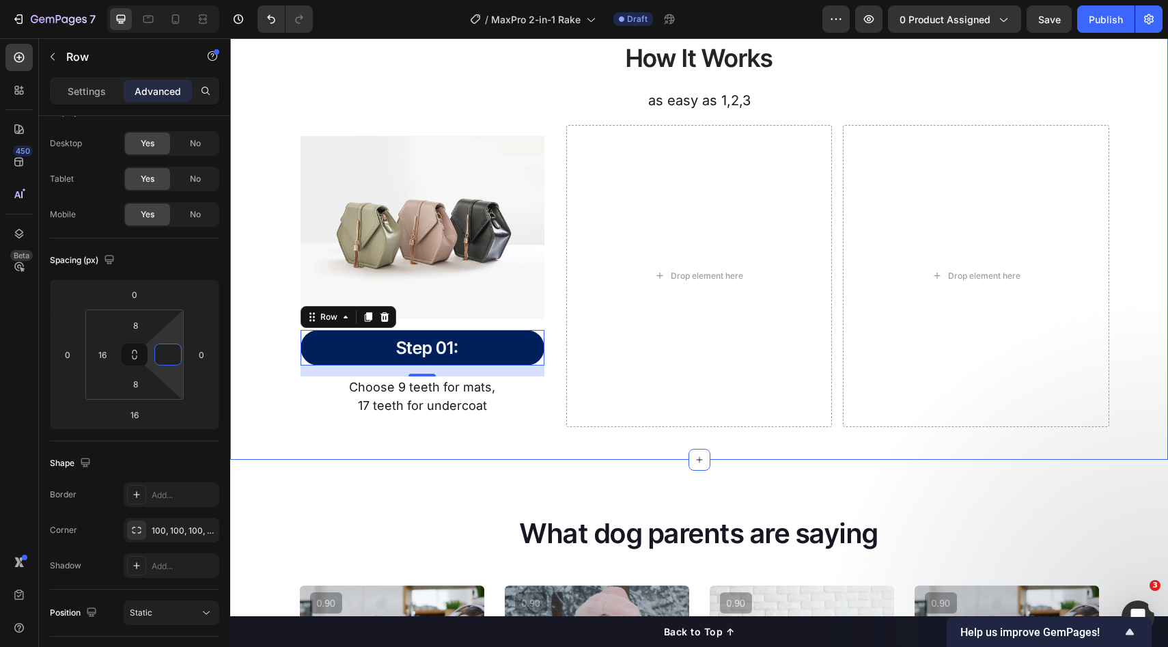
click at [469, 441] on div "How It Works Heading as easy as 1,2,3 Text Block Row Image Step 01: Heading Row…" at bounding box center [699, 217] width 938 height 484
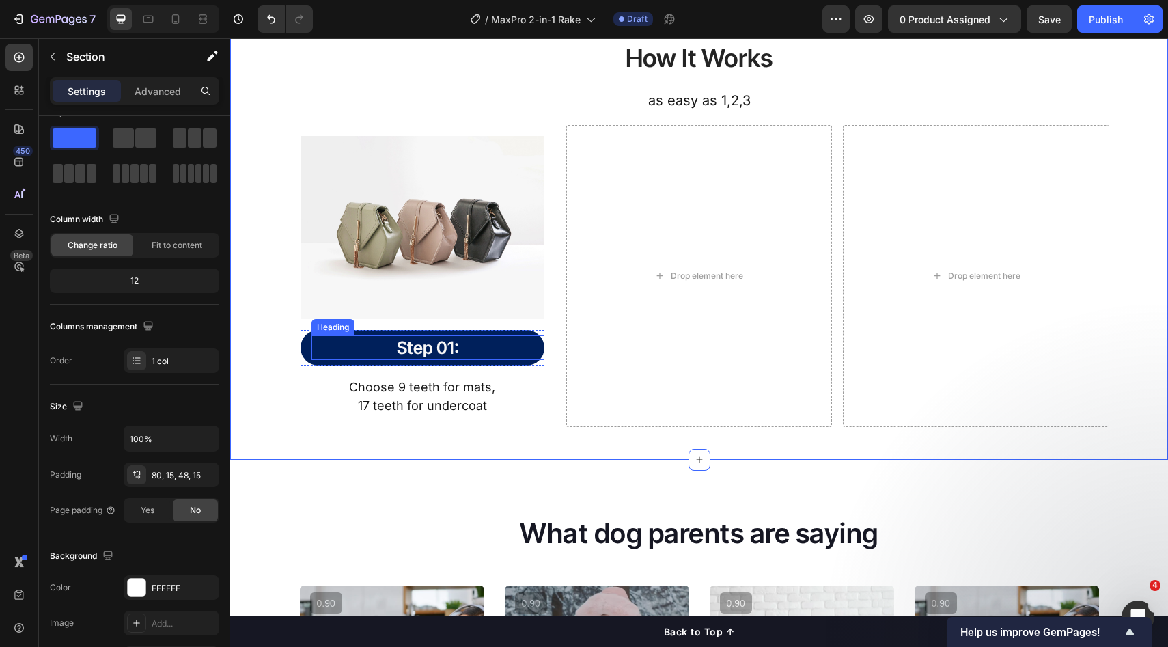
scroll to position [0, 0]
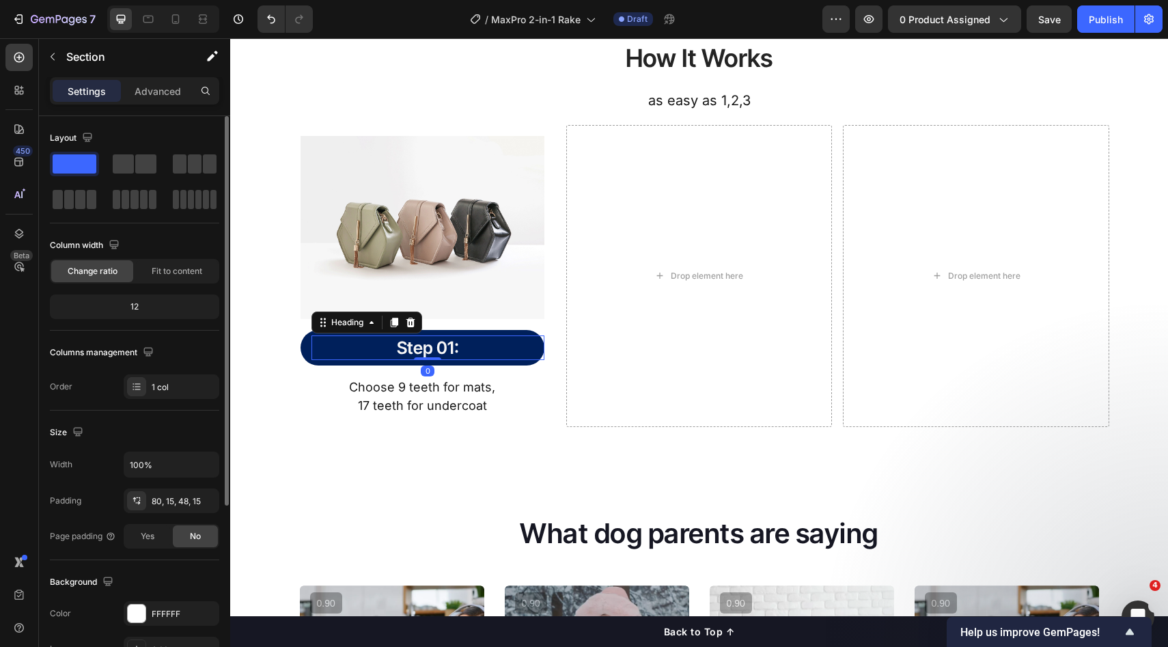
click at [496, 345] on h2 "Step 01:" at bounding box center [428, 347] width 233 height 25
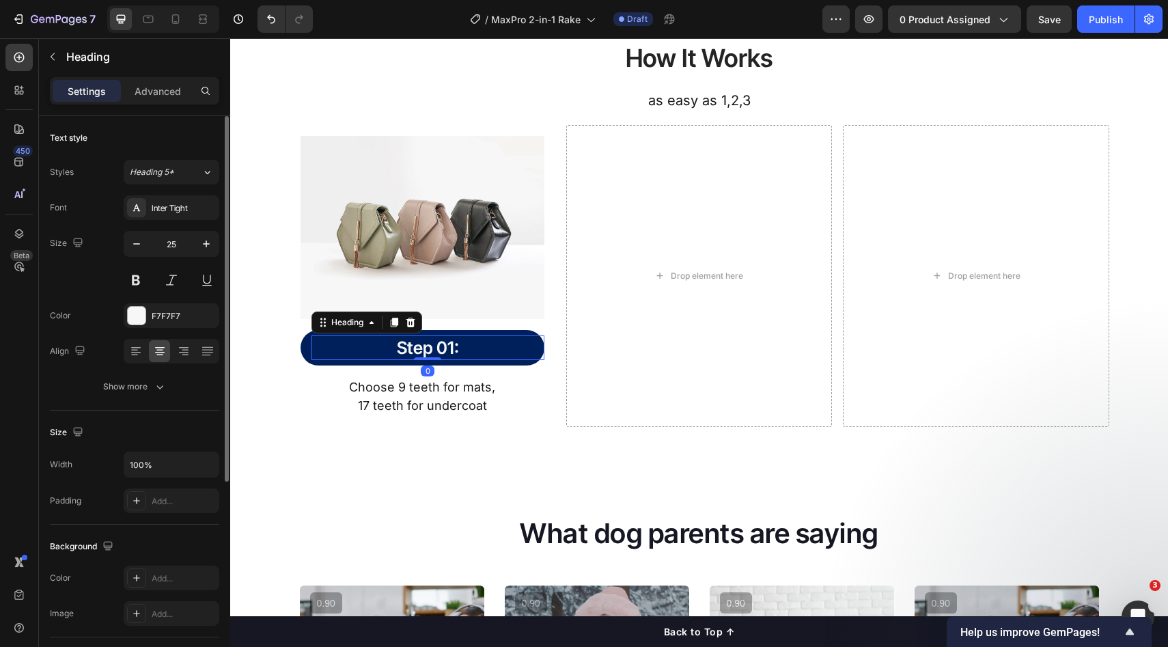
click at [584, 398] on div "Drop element here" at bounding box center [699, 276] width 266 height 303
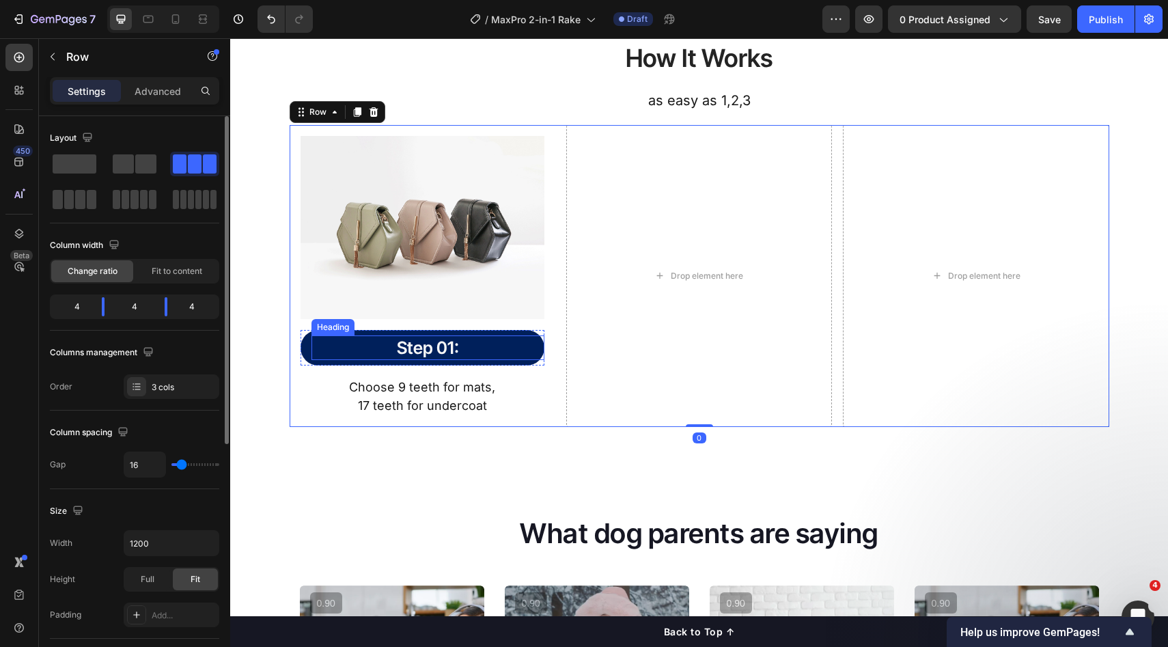
click at [507, 335] on h2 "Step 01:" at bounding box center [428, 347] width 233 height 25
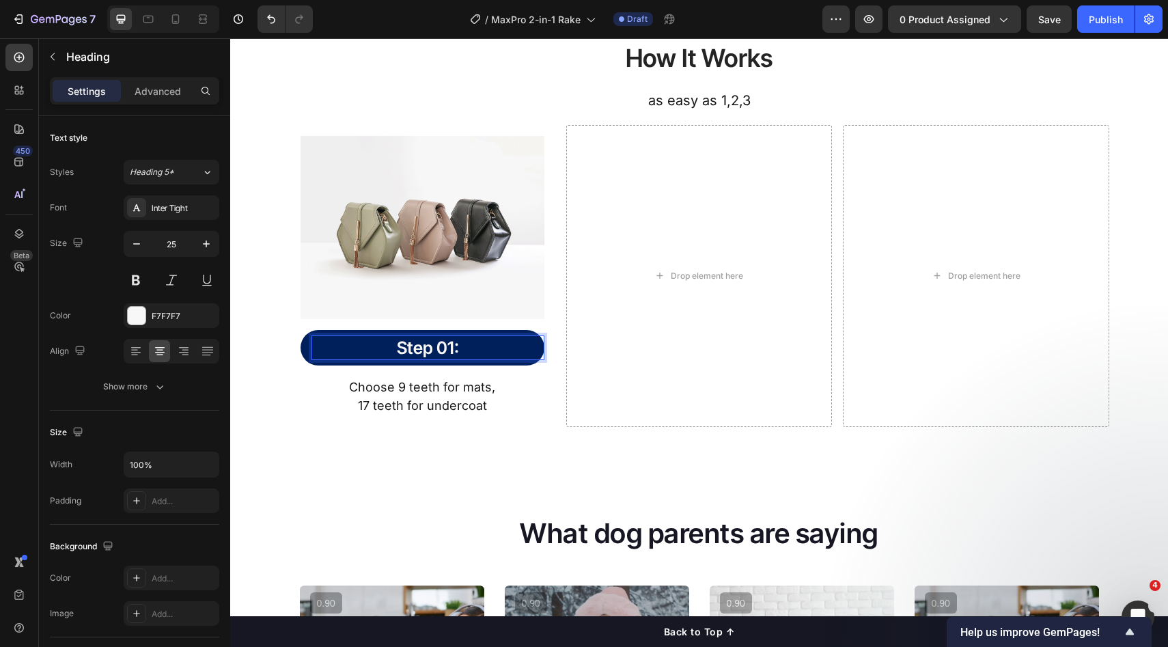
click at [493, 359] on h2 "Step 01:" at bounding box center [428, 347] width 233 height 25
click at [492, 365] on div "Step 01: Heading 0 Row" at bounding box center [423, 348] width 244 height 36
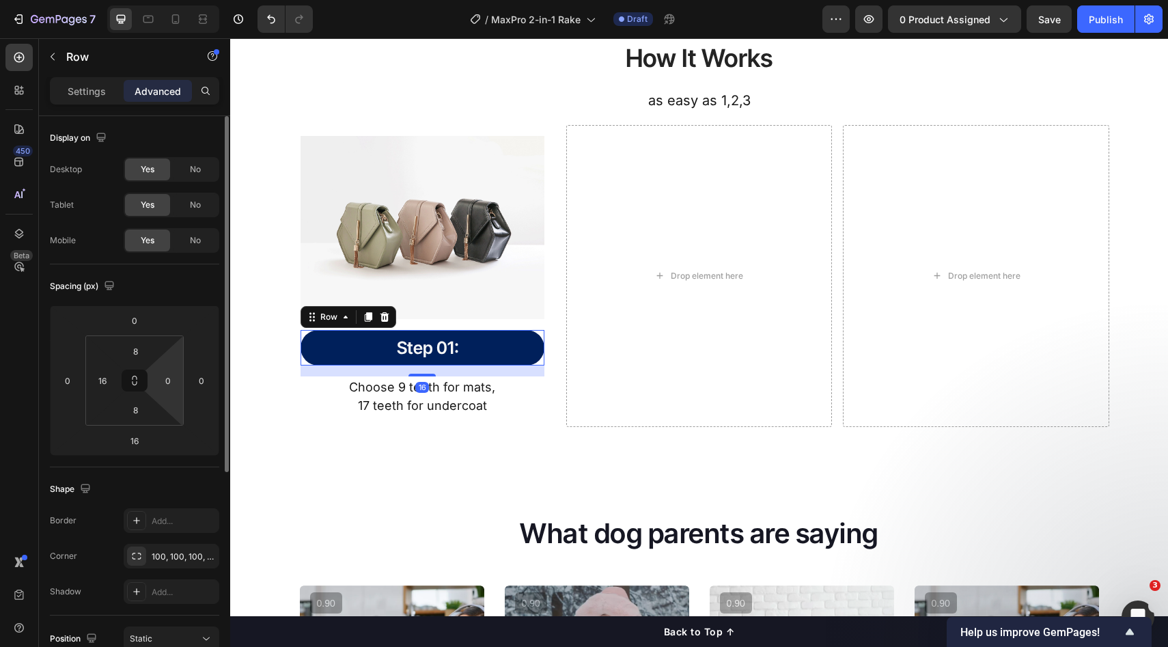
click at [172, 387] on input "0" at bounding box center [168, 380] width 20 height 20
type input "16"
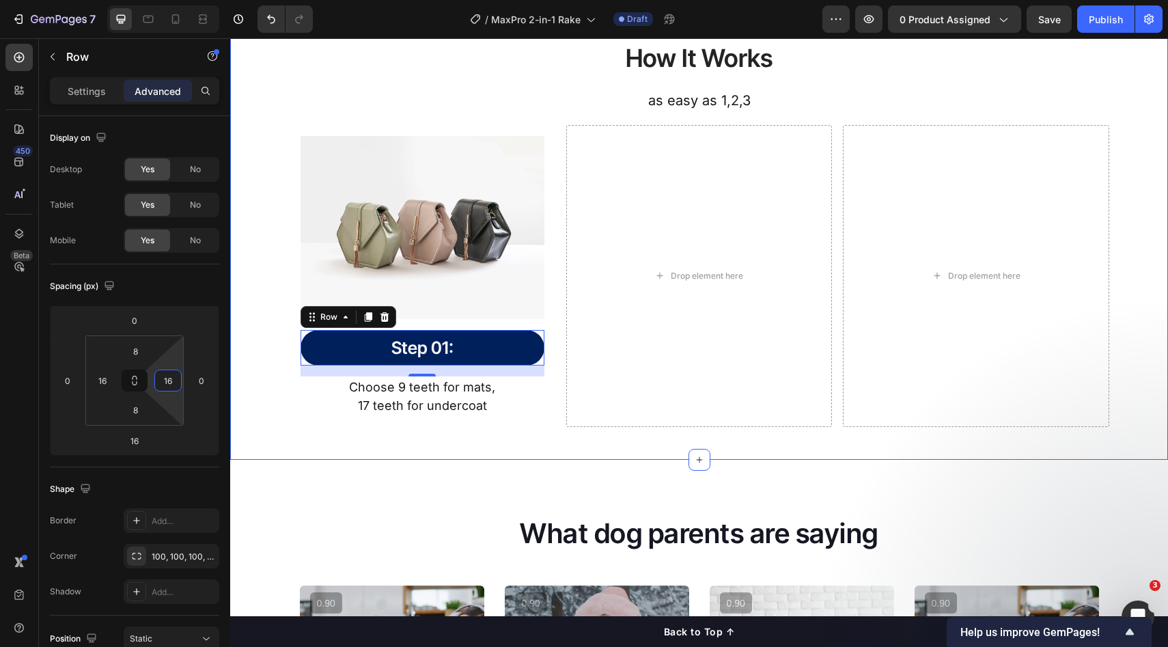
drag, startPoint x: 558, startPoint y: 471, endPoint x: 518, endPoint y: 346, distance: 132.0
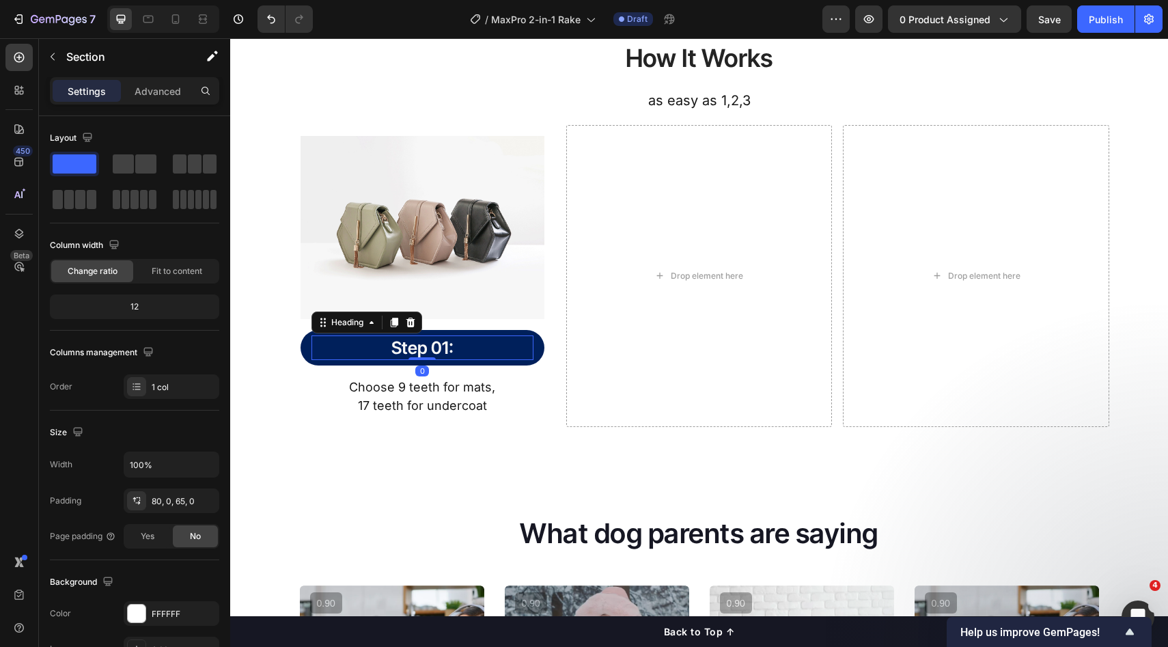
click at [494, 335] on h2 "Step 01:" at bounding box center [423, 347] width 222 height 25
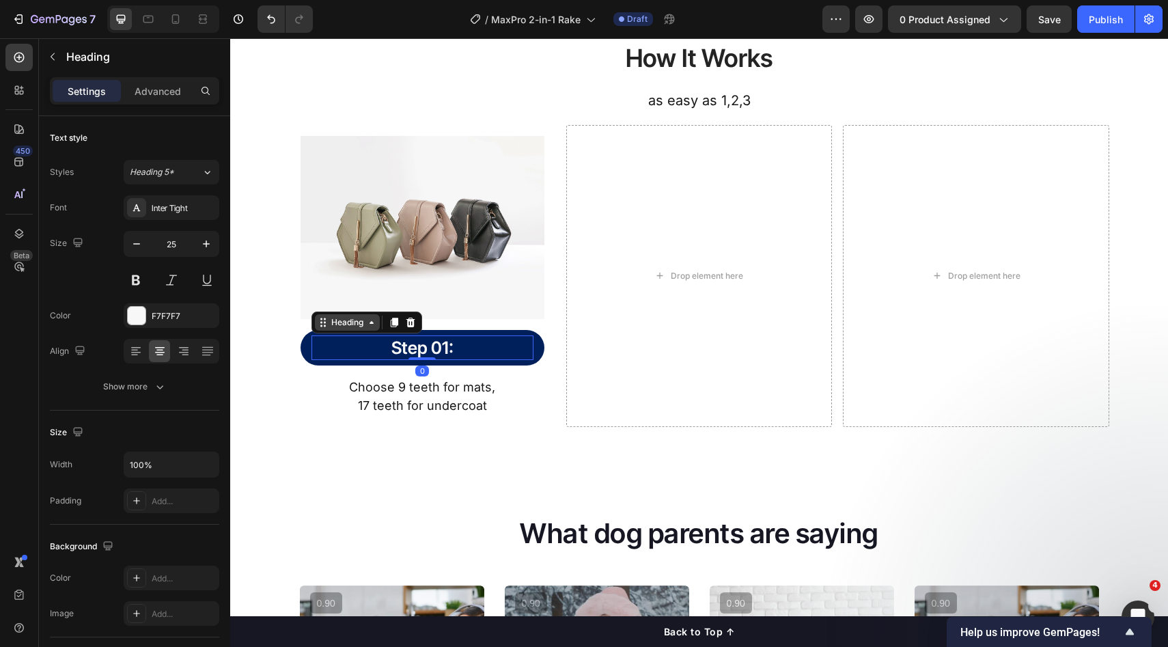
click at [330, 318] on div "Heading" at bounding box center [348, 322] width 38 height 12
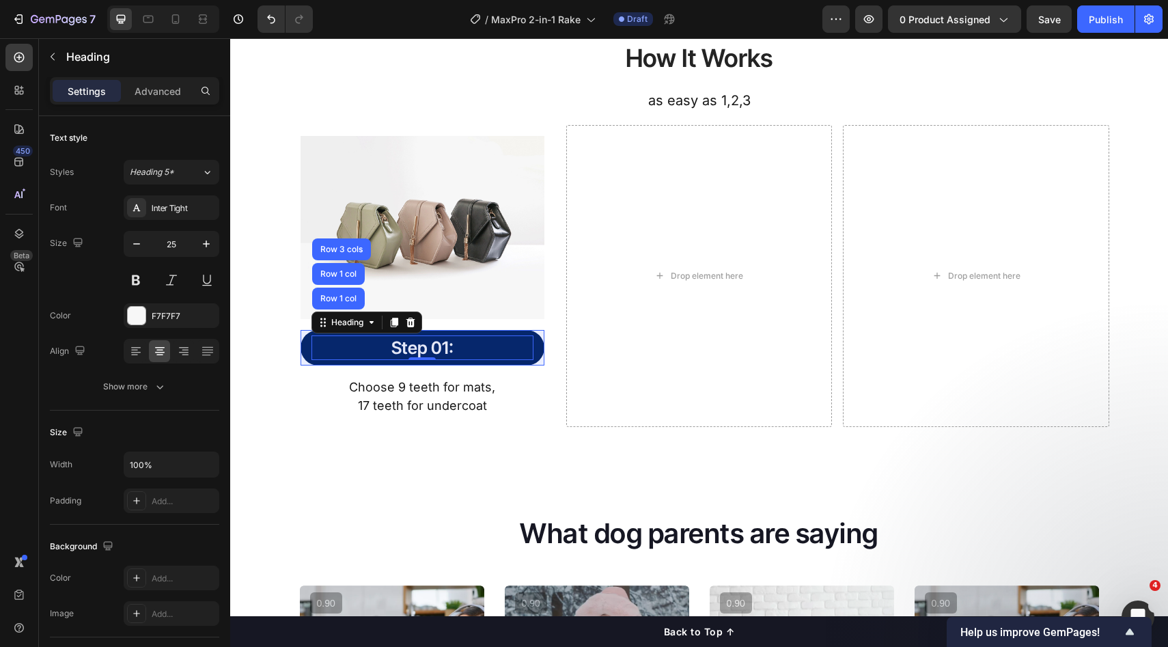
drag, startPoint x: 338, startPoint y: 306, endPoint x: 304, endPoint y: 340, distance: 47.8
click at [338, 307] on div "Row 1 col" at bounding box center [338, 299] width 53 height 22
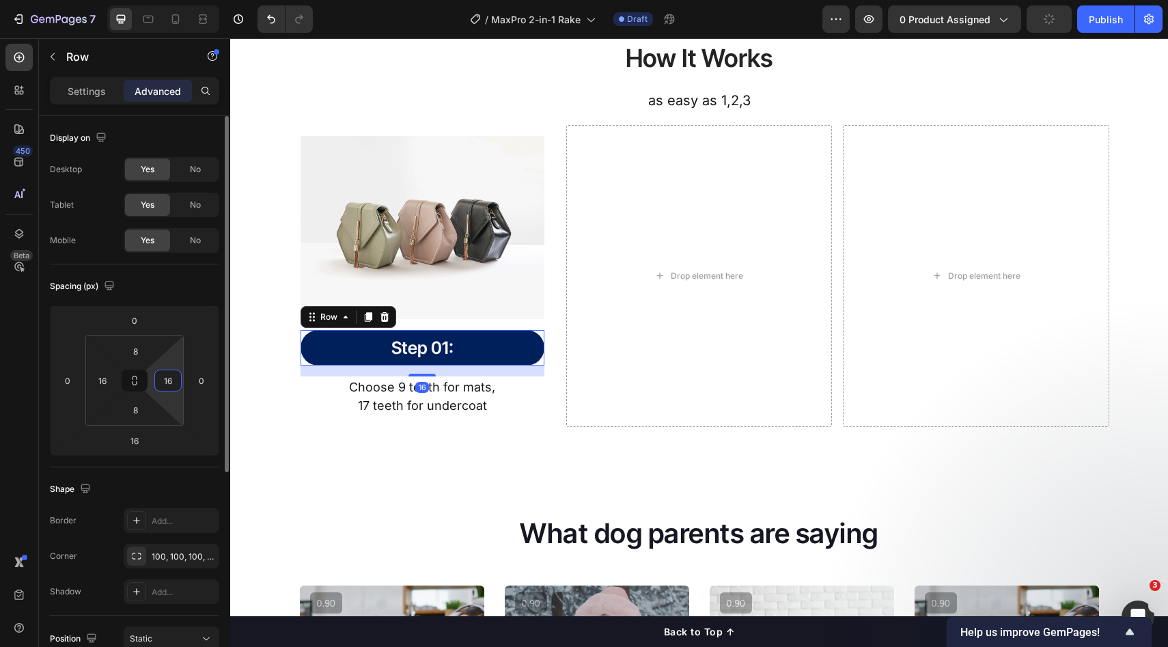
click at [167, 383] on input "16" at bounding box center [168, 380] width 20 height 20
type input "0"
click at [102, 387] on input "16" at bounding box center [102, 380] width 20 height 20
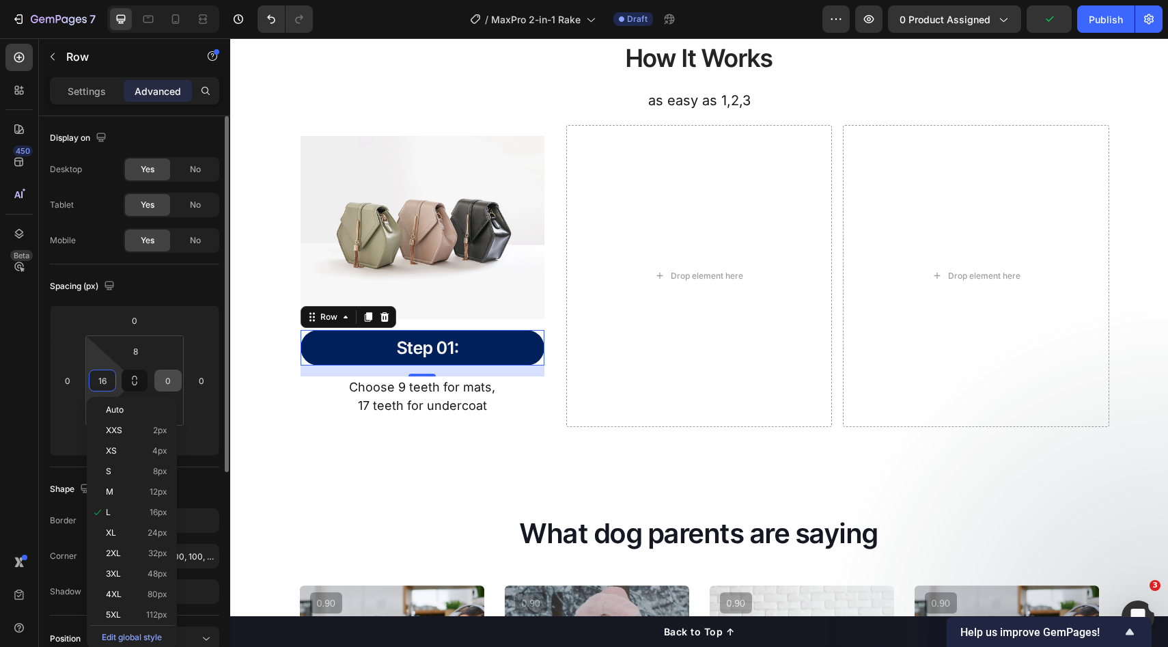
type input "0"
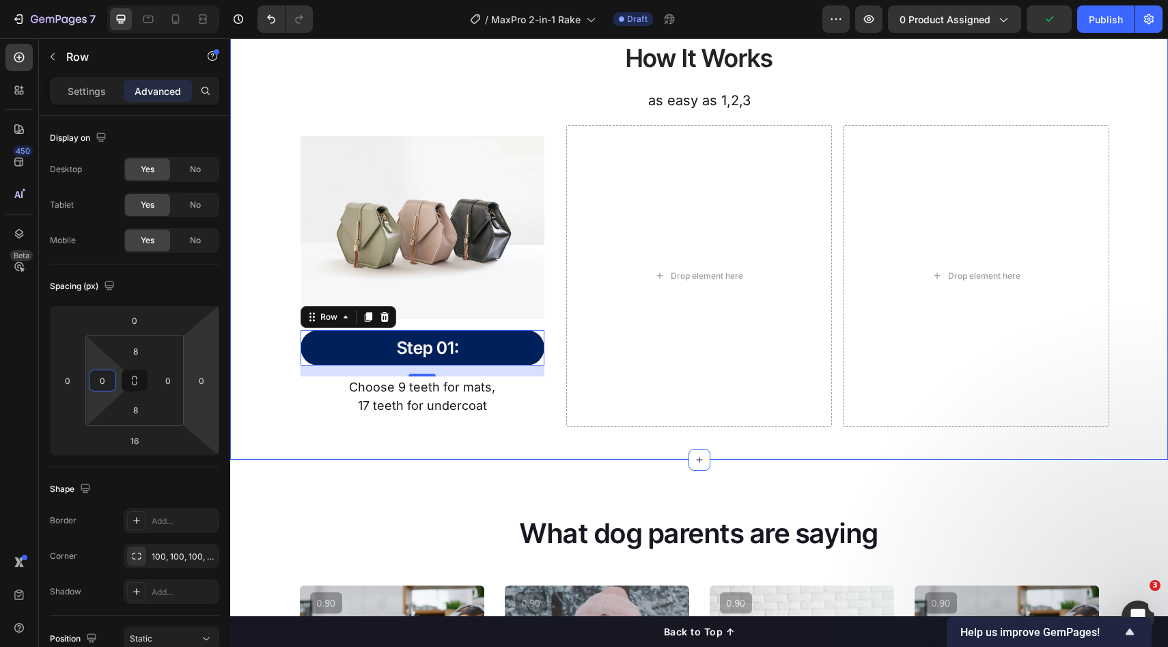
click at [490, 437] on div "How It Works Heading as easy as 1,2,3 Text Block Row Image Step 01: Heading Row…" at bounding box center [699, 217] width 938 height 484
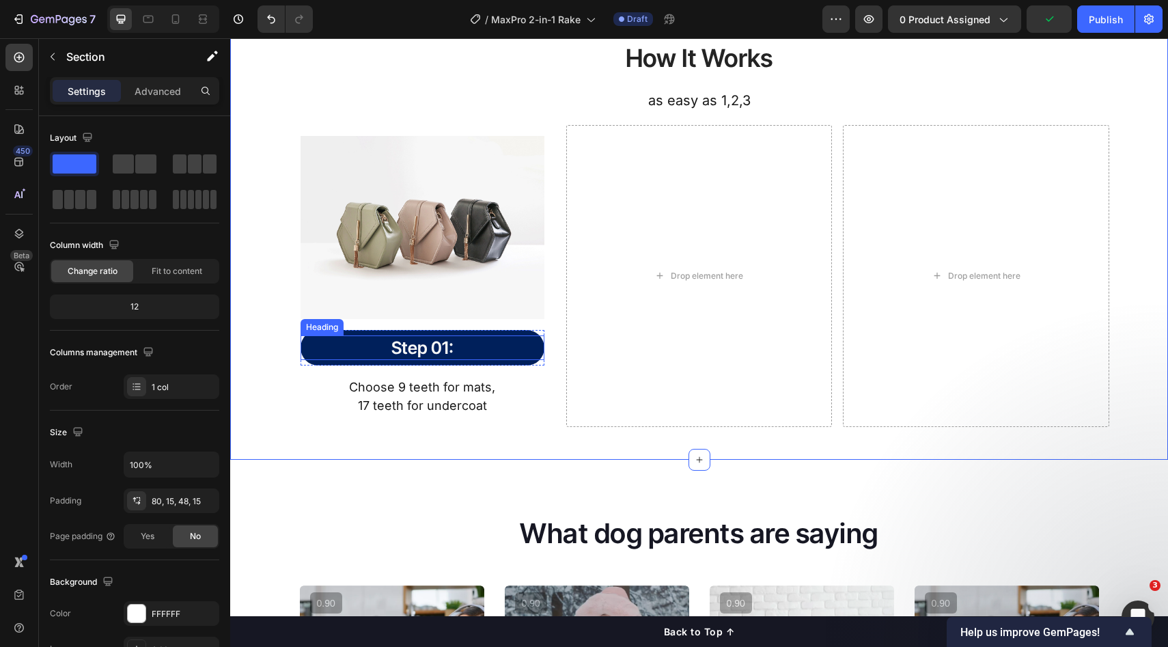
drag, startPoint x: 484, startPoint y: 353, endPoint x: 505, endPoint y: 361, distance: 22.7
click at [484, 353] on p "Step 01:" at bounding box center [422, 348] width 241 height 23
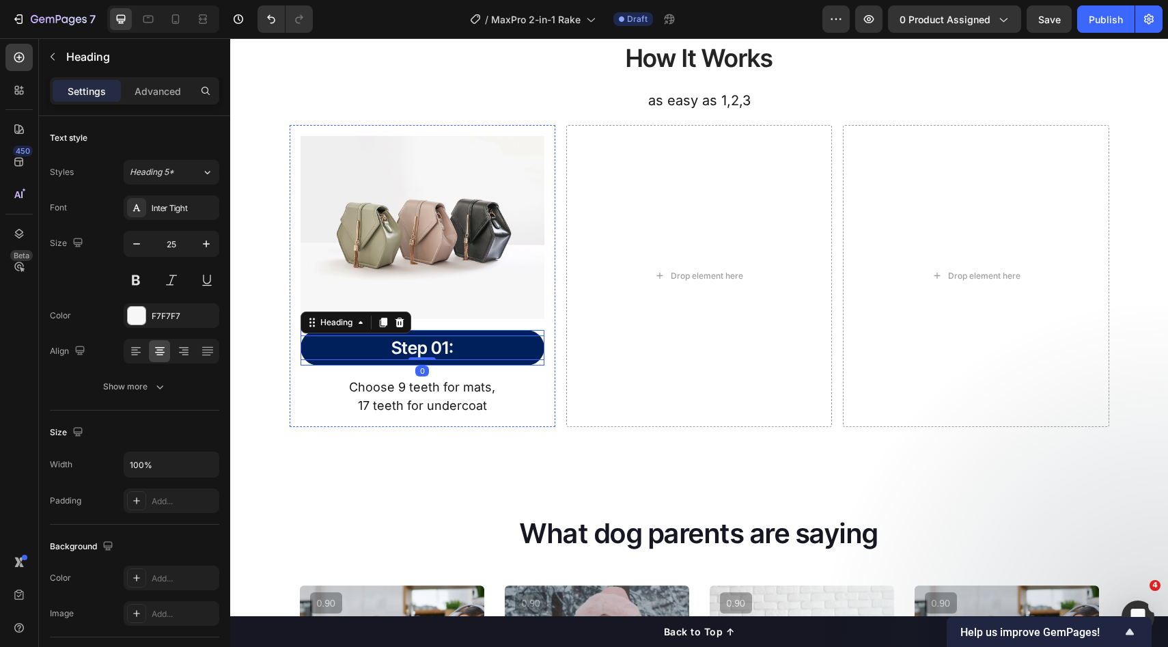
click at [504, 370] on div "Image Step 01: Heading 0 Row Choose 9 teeth for mats, 17 teeth for undercoat Te…" at bounding box center [423, 276] width 244 height 281
click at [517, 357] on p "Step 01:" at bounding box center [422, 348] width 241 height 23
click at [512, 365] on div "Step 01: Heading 0 Row" at bounding box center [423, 348] width 244 height 36
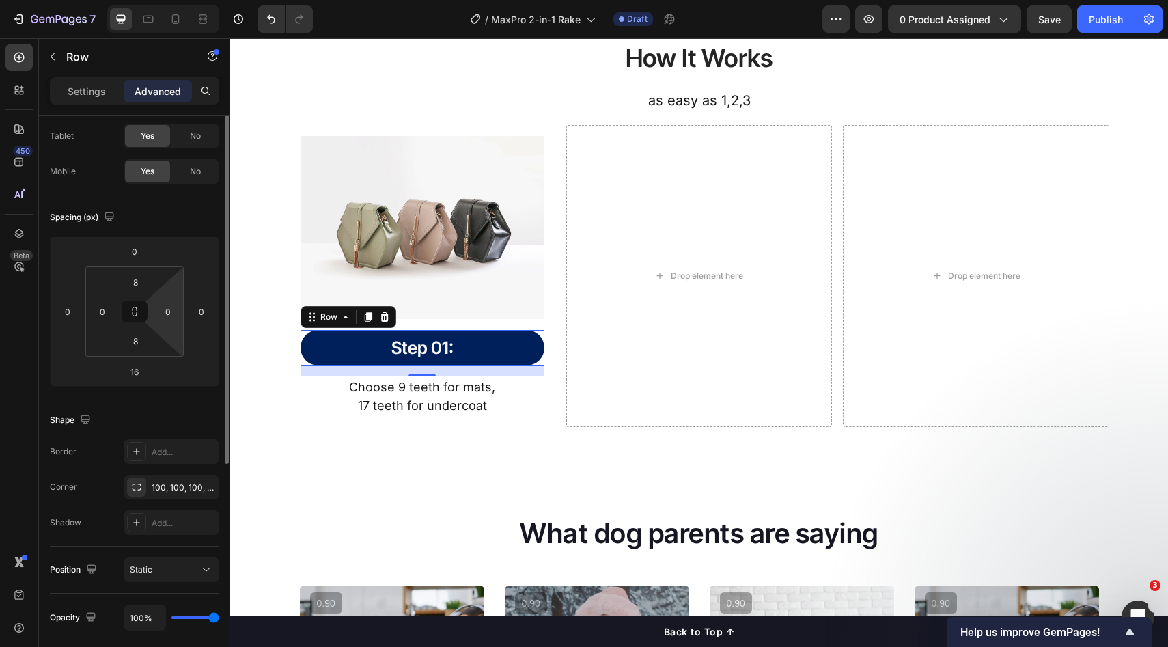
scroll to position [38, 0]
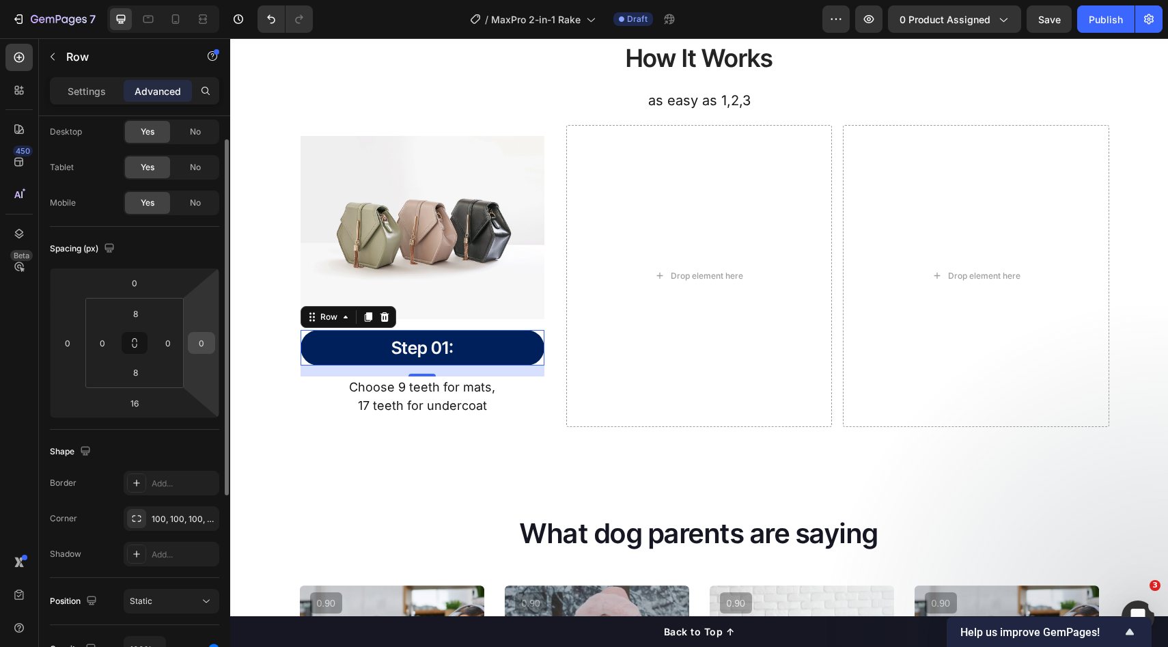
click at [205, 342] on input "0" at bounding box center [201, 343] width 20 height 20
click at [217, 0] on html "7 Version history / MaxPro 2-in-1 Rake Draft Preview 0 product assigned Save Pu…" at bounding box center [584, 0] width 1168 height 0
click at [204, 338] on input "90" at bounding box center [201, 343] width 20 height 20
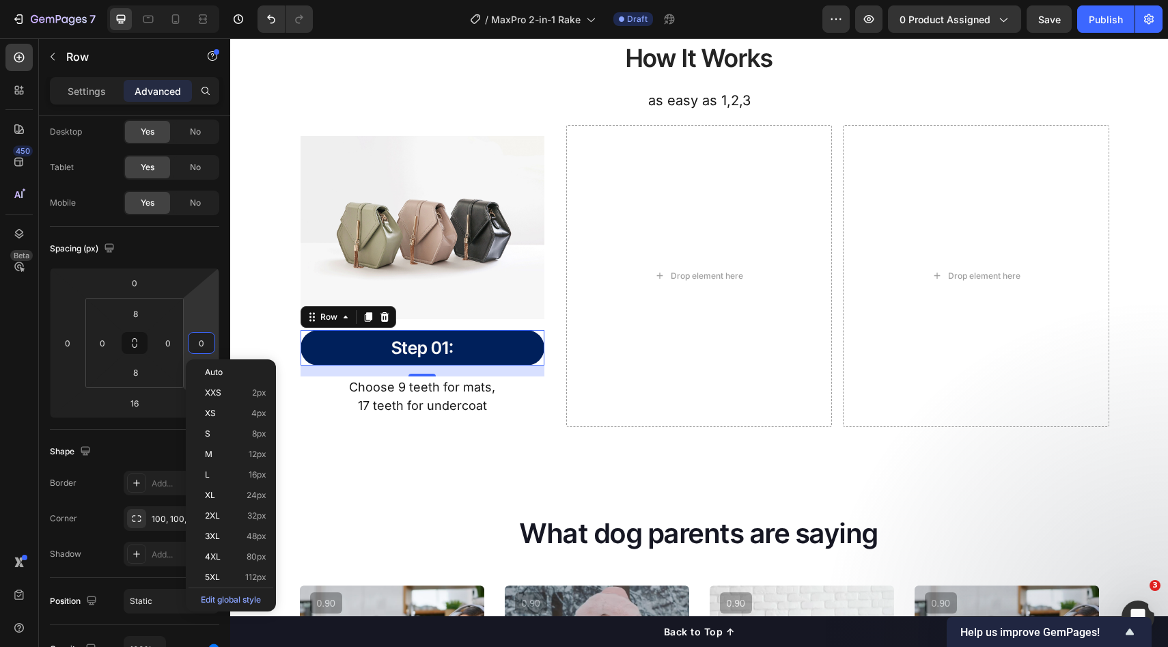
type input "0"
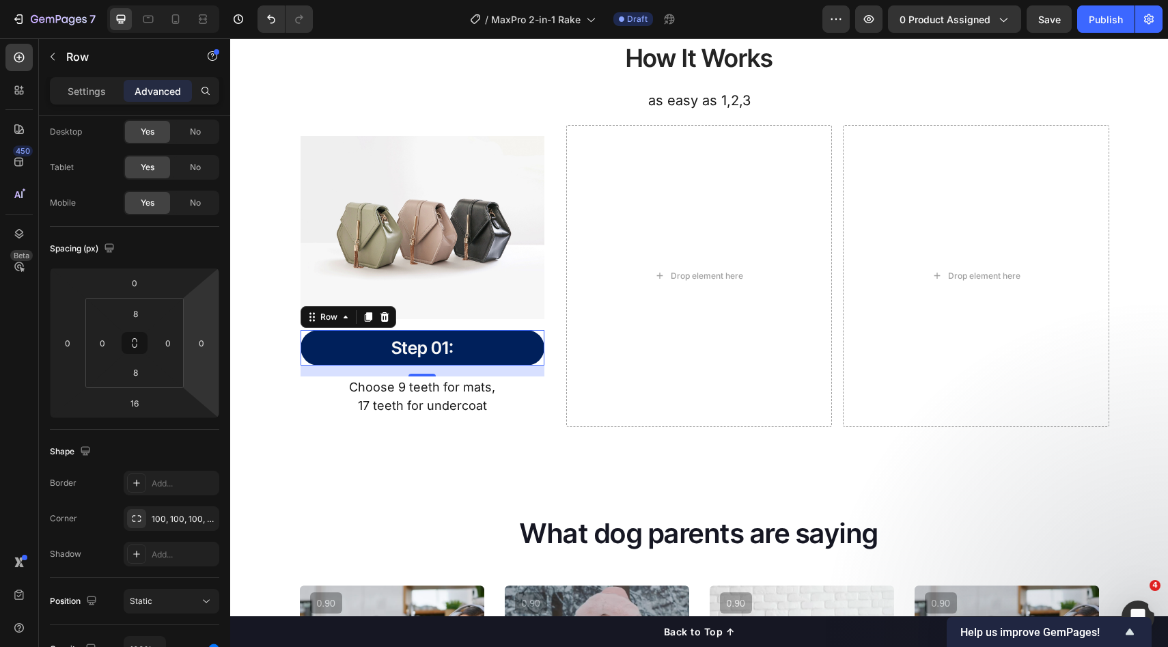
click at [392, 376] on div "16" at bounding box center [423, 371] width 244 height 11
click at [592, 390] on div "Drop element here" at bounding box center [699, 276] width 266 height 303
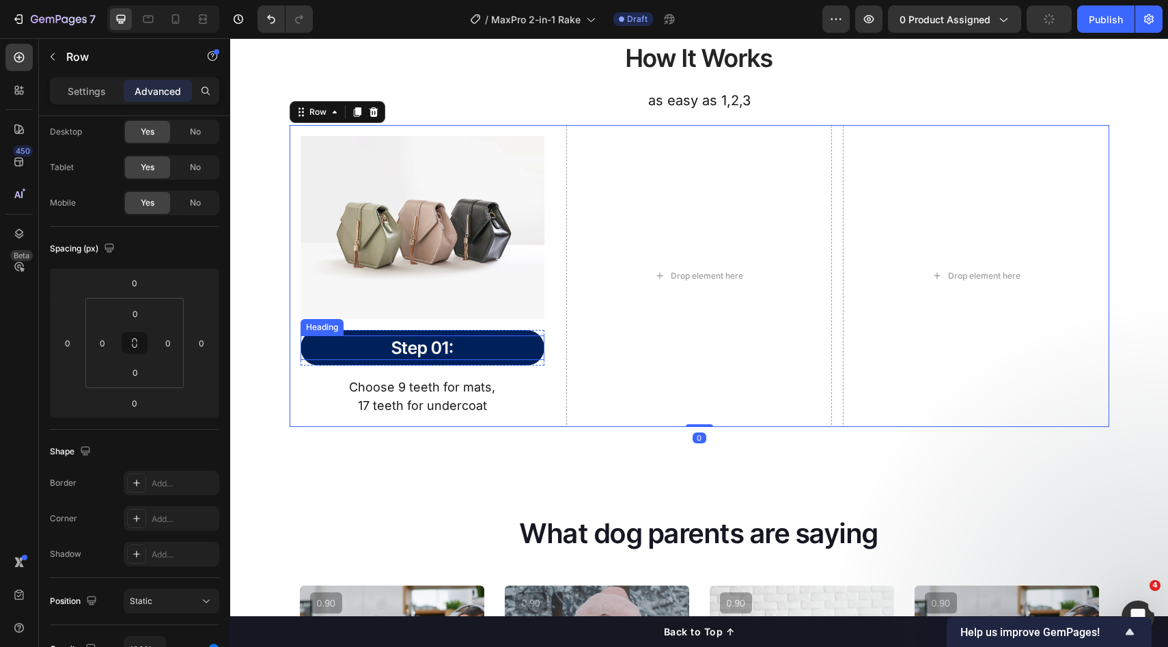
click at [498, 354] on p "Step 01:" at bounding box center [422, 348] width 241 height 23
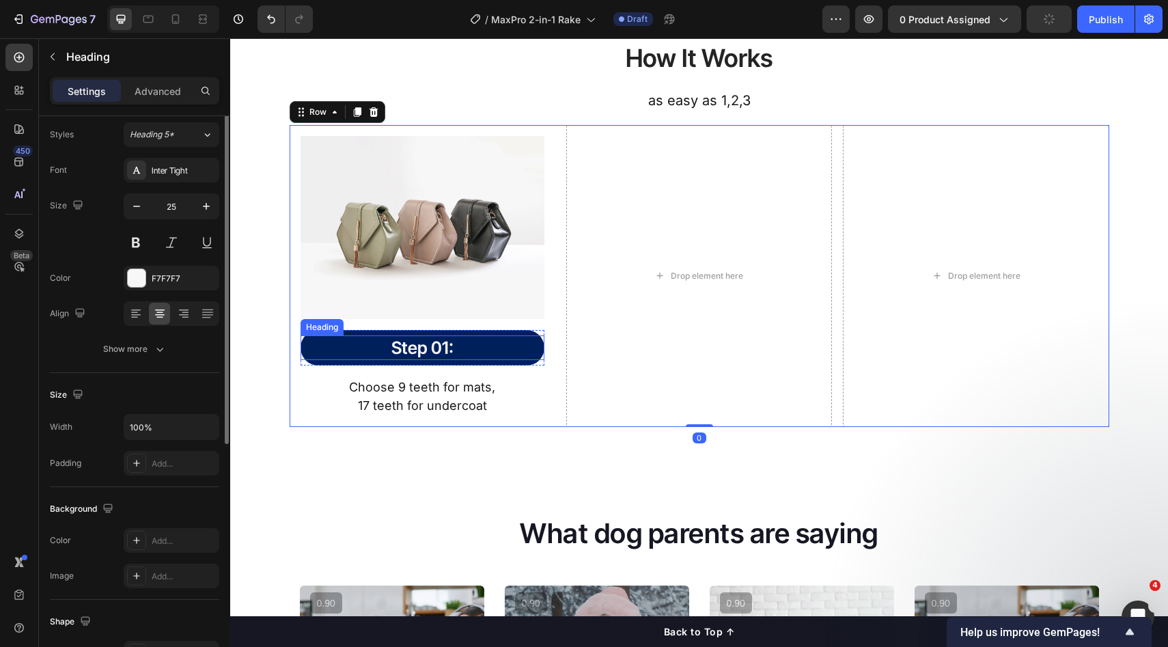
scroll to position [0, 0]
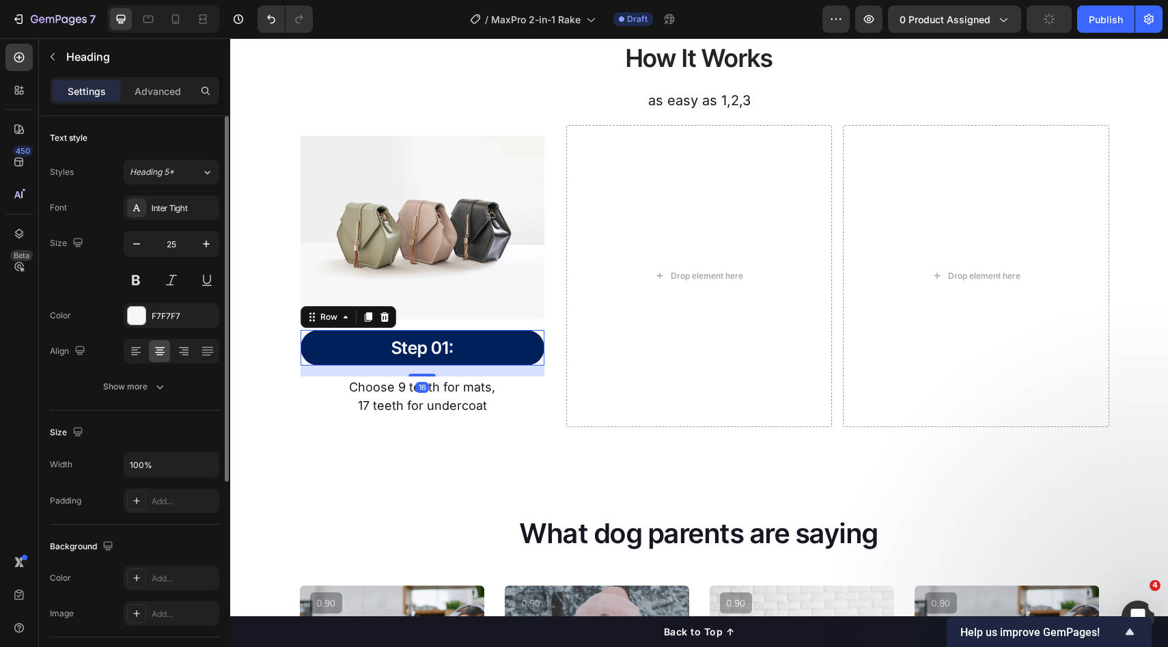
click at [517, 361] on div "Step 01: Heading Row 16" at bounding box center [423, 348] width 244 height 36
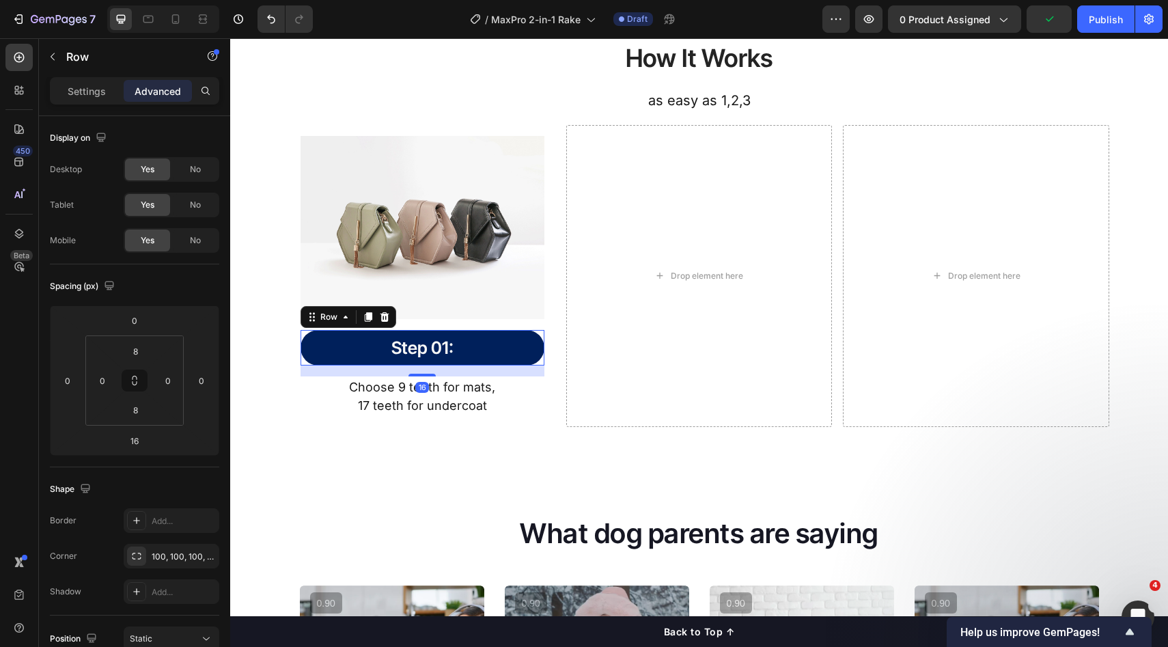
click at [544, 411] on div "Image Step 01: Heading Row 16 Choose 9 teeth for mats, 17 teeth for undercoat T…" at bounding box center [423, 276] width 266 height 303
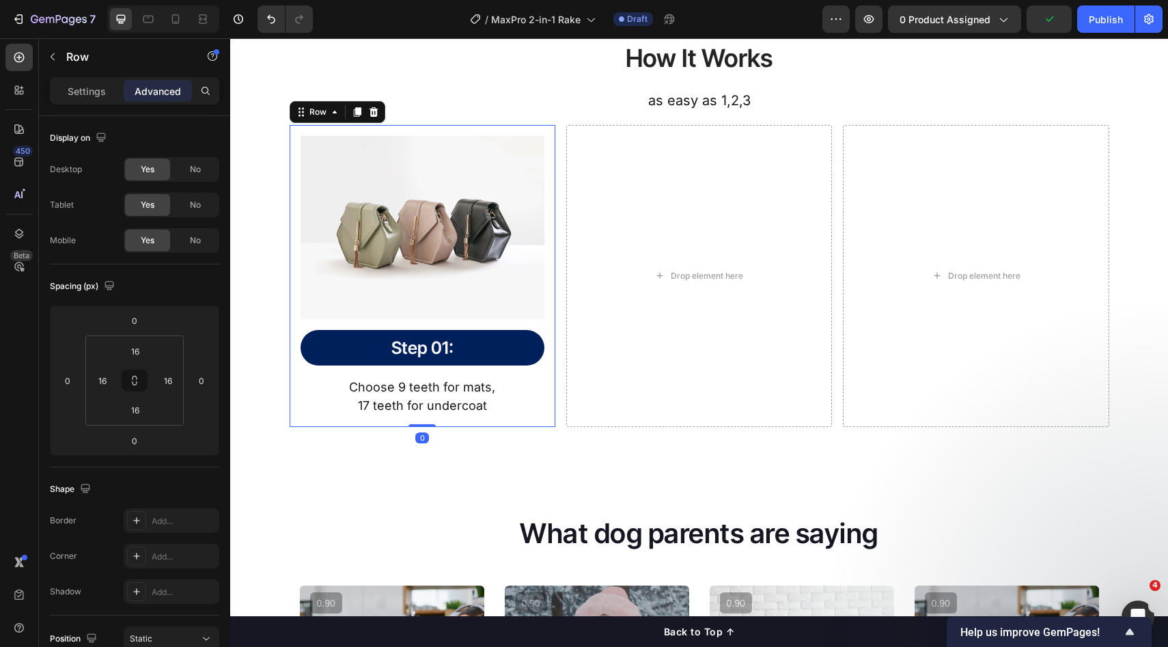
click at [519, 363] on div "Step 01: Heading Row" at bounding box center [423, 348] width 244 height 36
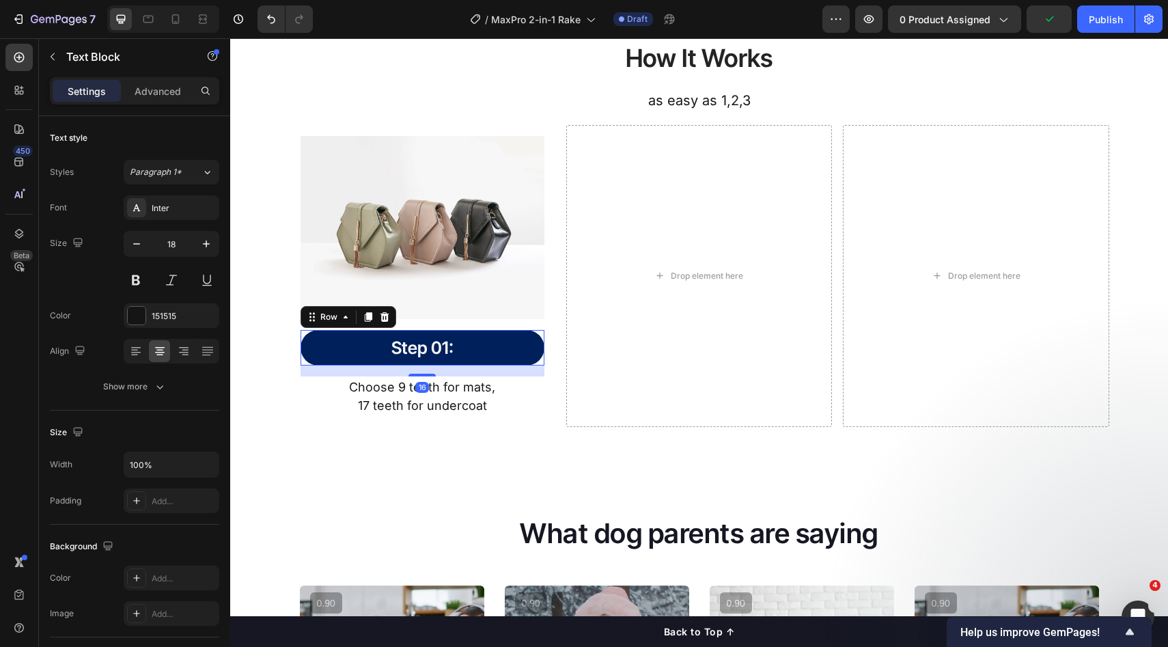
click at [538, 376] on div "Choose 9 teeth for mats, 17 teeth for undercoat" at bounding box center [423, 396] width 244 height 40
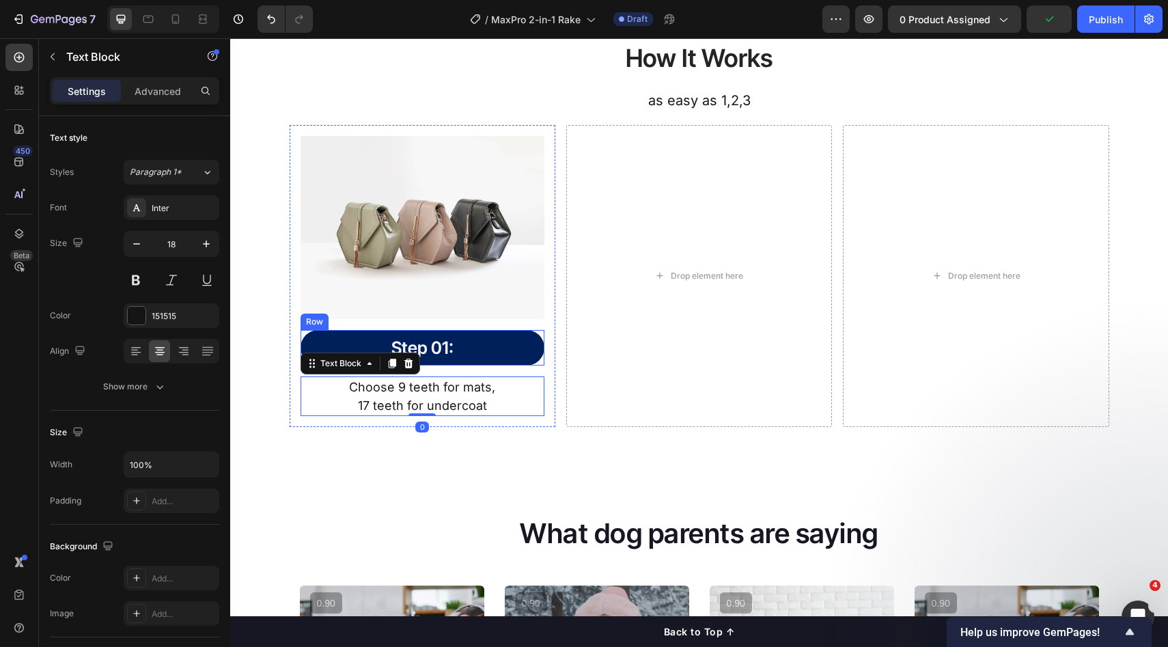
click at [530, 361] on div "Step 01: Heading Row" at bounding box center [423, 348] width 244 height 36
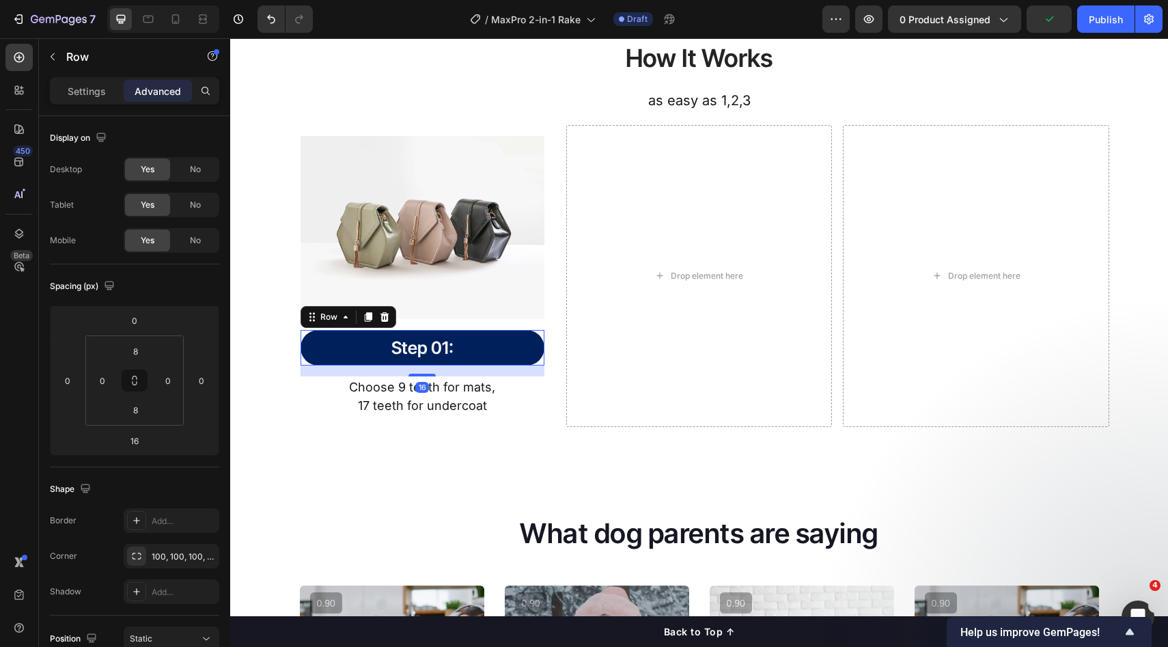
click at [532, 371] on div "16" at bounding box center [423, 371] width 244 height 11
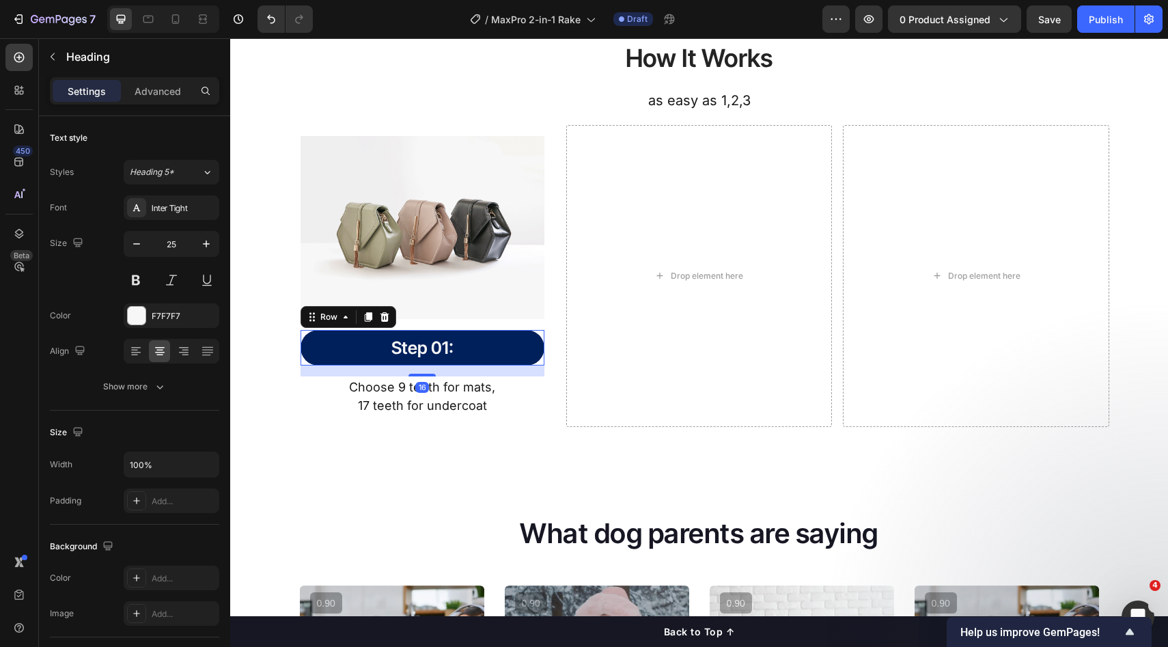
click at [518, 356] on p "Step 01:" at bounding box center [422, 348] width 241 height 23
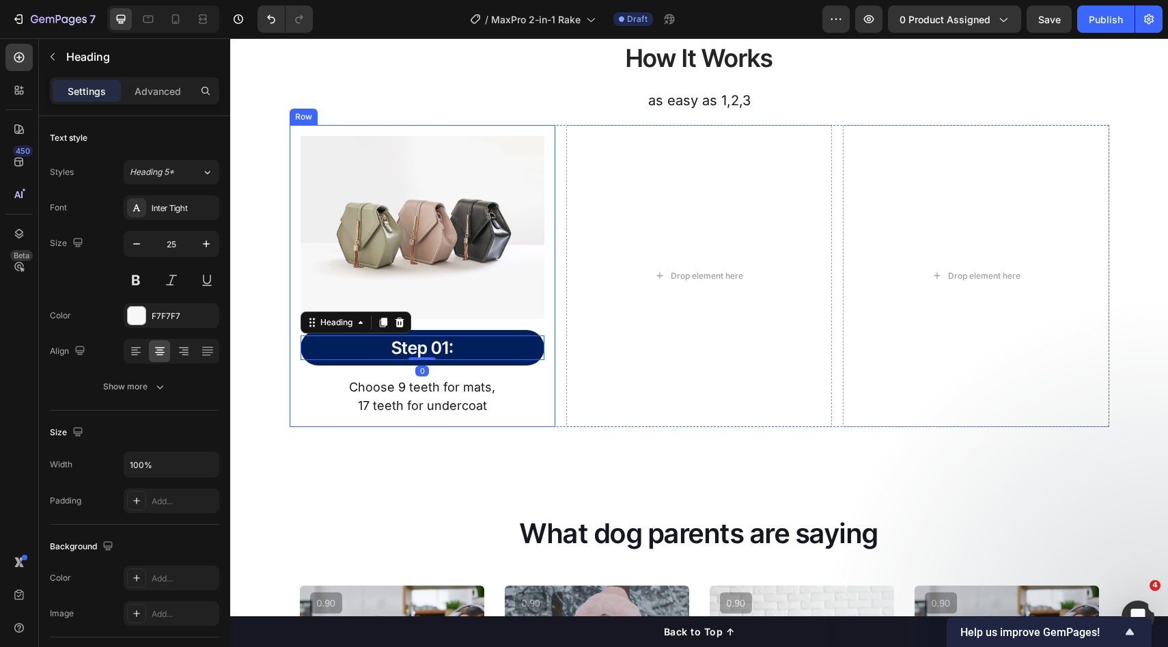
click at [523, 366] on div "Image Step 01: Heading 0 Row Choose 9 teeth for mats, 17 teeth for undercoat Te…" at bounding box center [423, 276] width 244 height 281
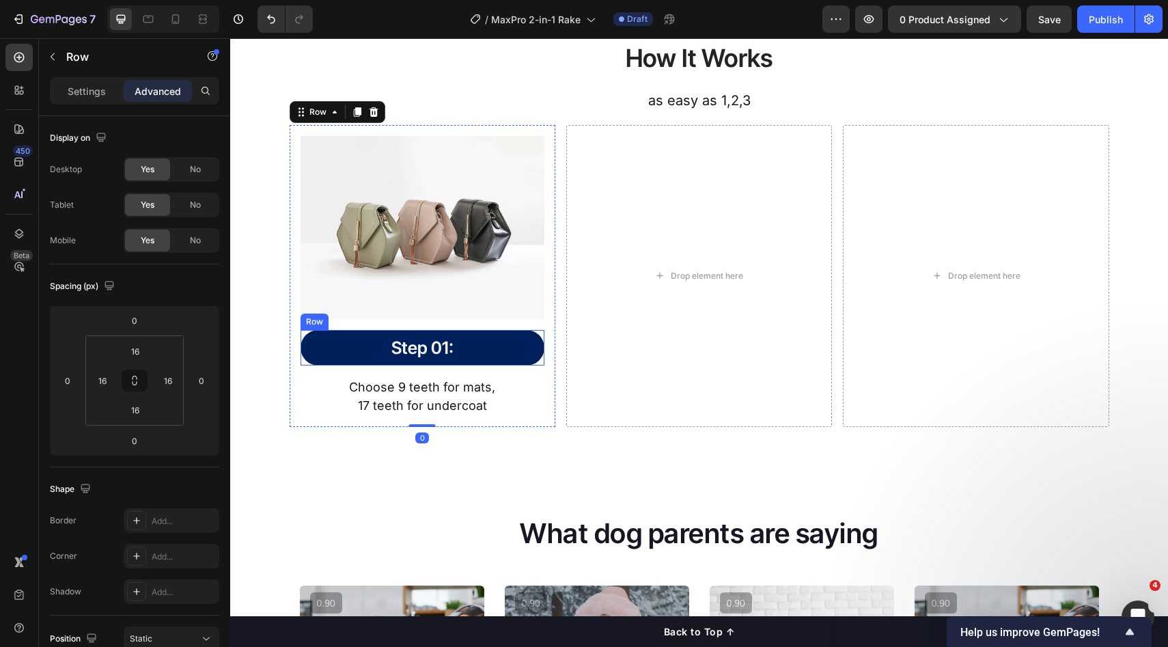
click at [523, 362] on div "Step 01: Heading Row" at bounding box center [423, 348] width 244 height 36
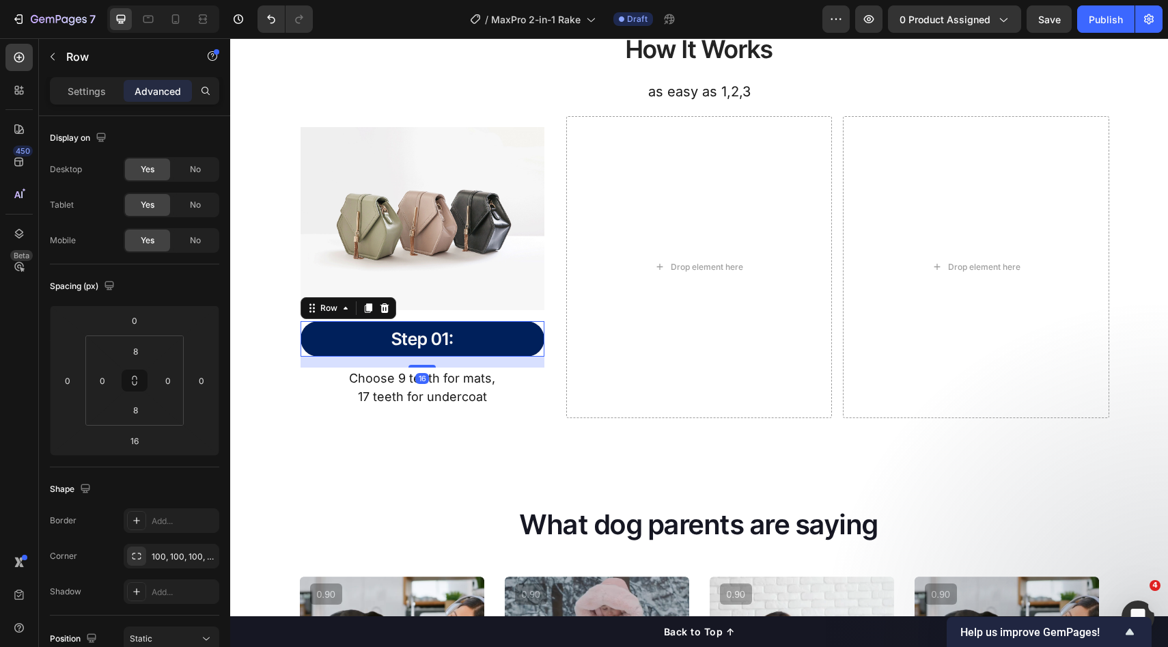
scroll to position [1861, 0]
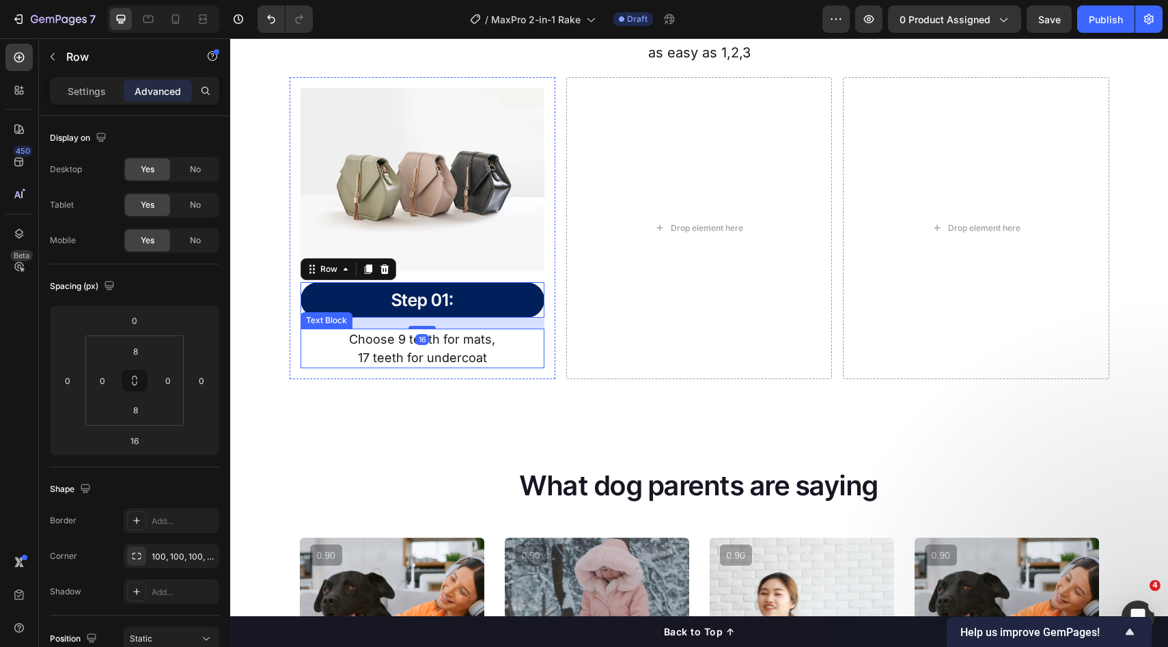
click at [478, 359] on p "17 teeth for undercoat" at bounding box center [422, 357] width 241 height 18
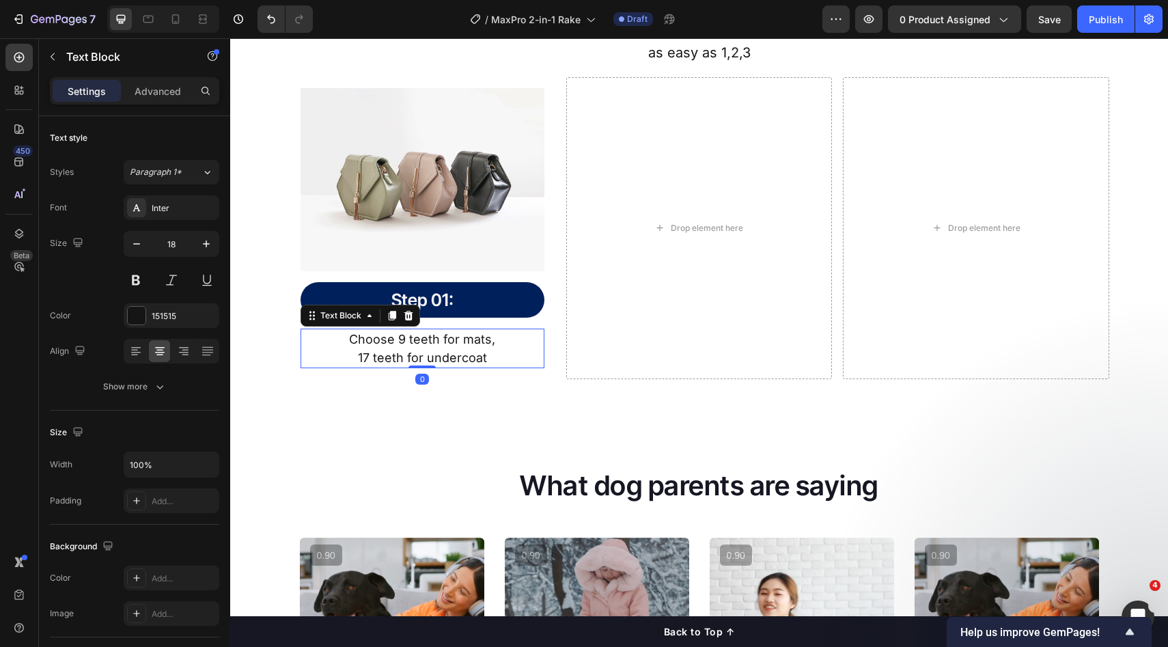
click at [554, 366] on div "Image Step 01: Heading Row Choose 9 teeth for mats, 17 teeth for undercoat Text…" at bounding box center [700, 228] width 820 height 303
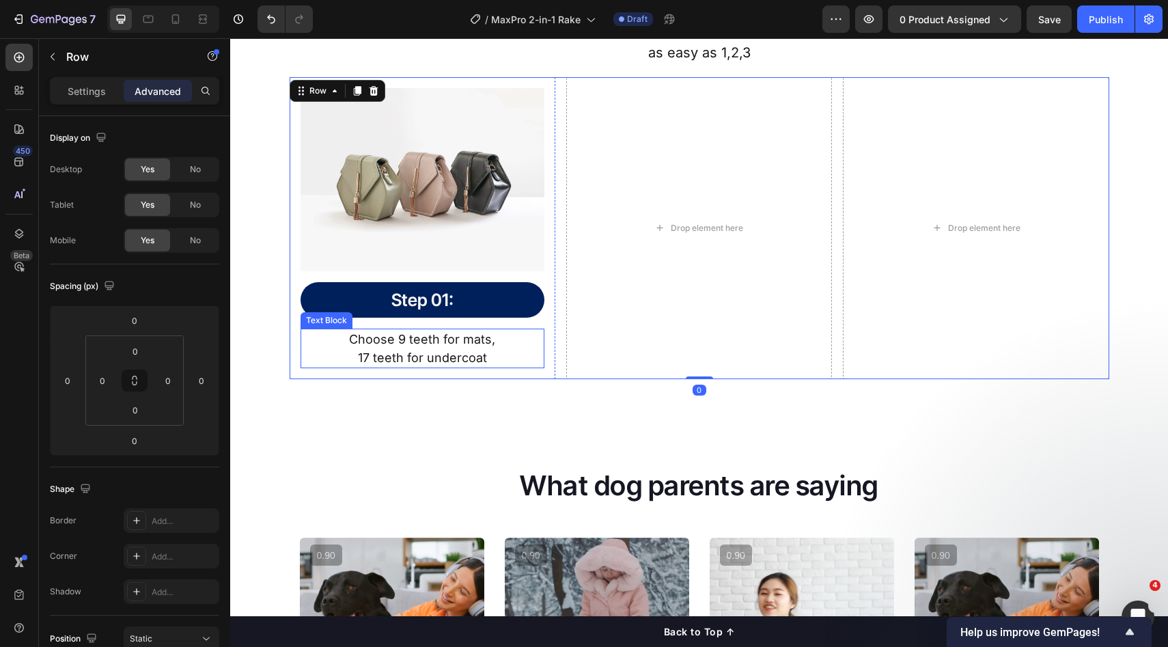
click at [500, 351] on p "17 teeth for undercoat" at bounding box center [422, 357] width 241 height 18
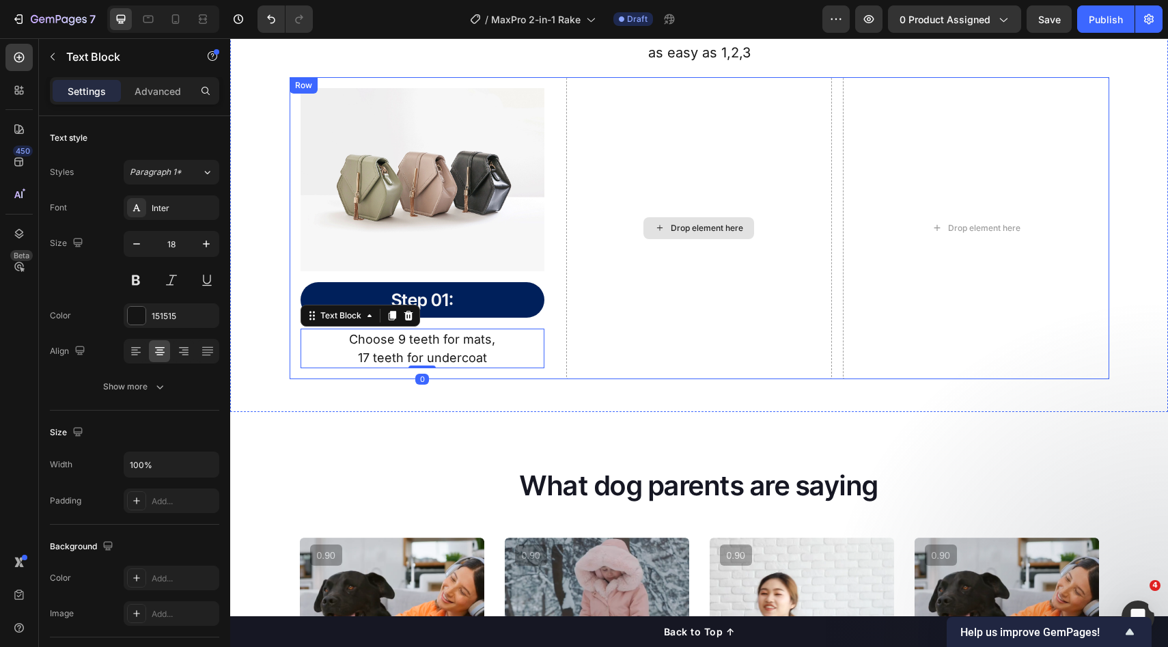
drag, startPoint x: 575, startPoint y: 353, endPoint x: 570, endPoint y: 345, distance: 9.9
click at [576, 353] on div "Drop element here" at bounding box center [699, 228] width 266 height 303
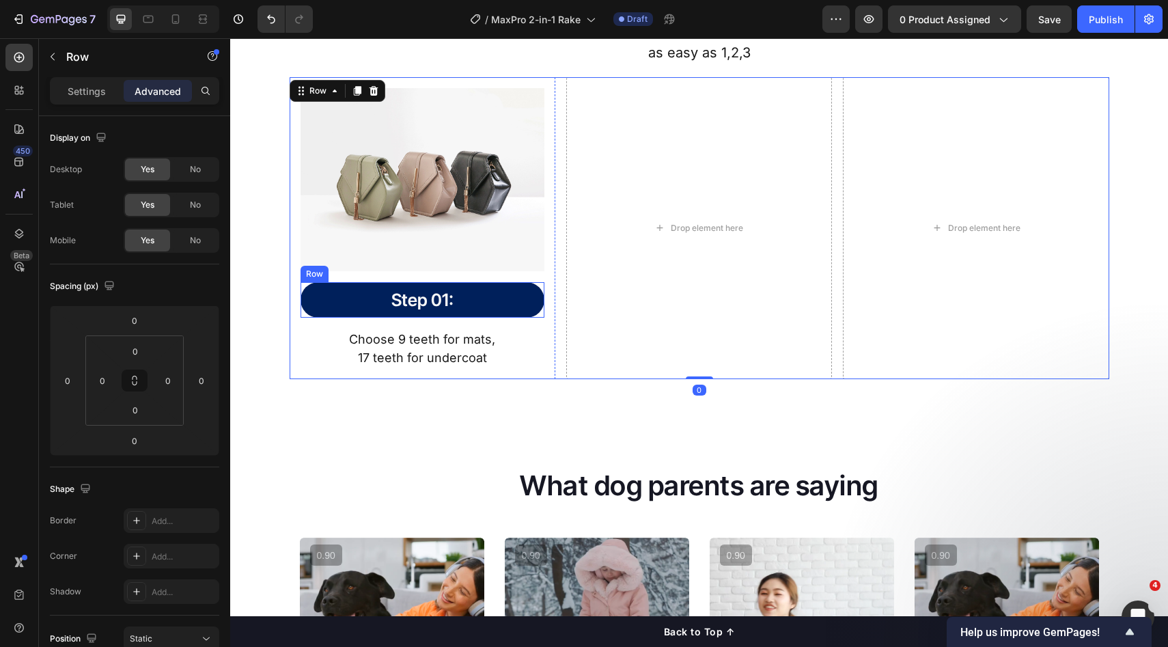
click at [519, 312] on div "Step 01: Heading Row" at bounding box center [423, 300] width 244 height 36
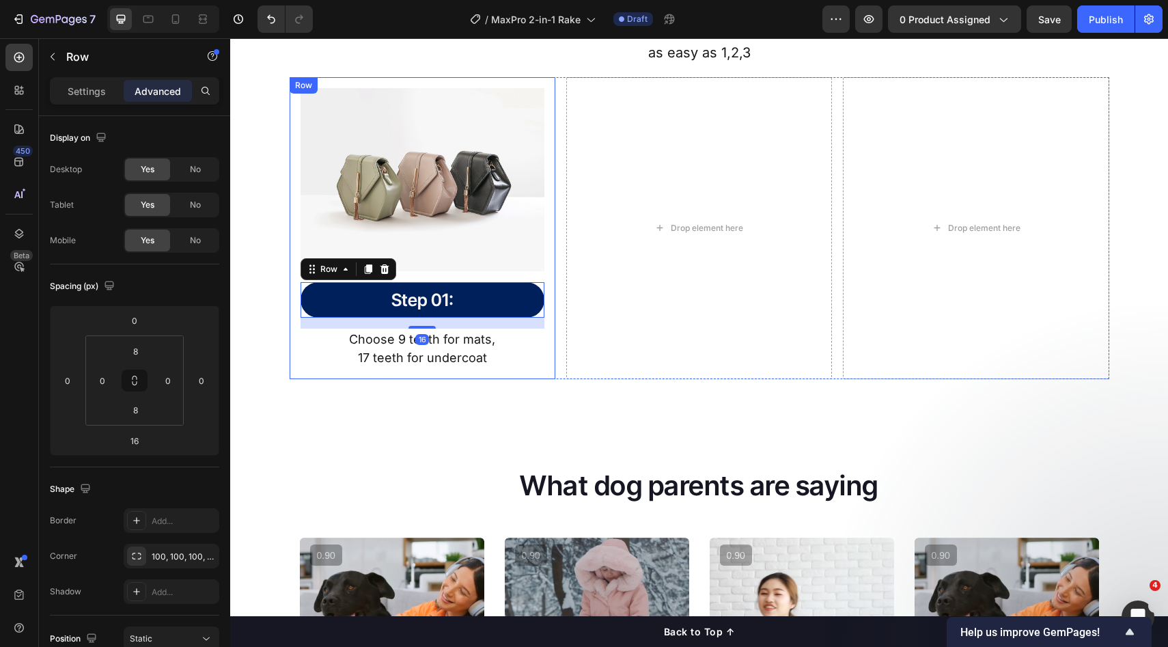
click at [552, 340] on div "Image Step 01: Heading Row 16 Choose 9 teeth for mats, 17 teeth for undercoat T…" at bounding box center [700, 228] width 820 height 303
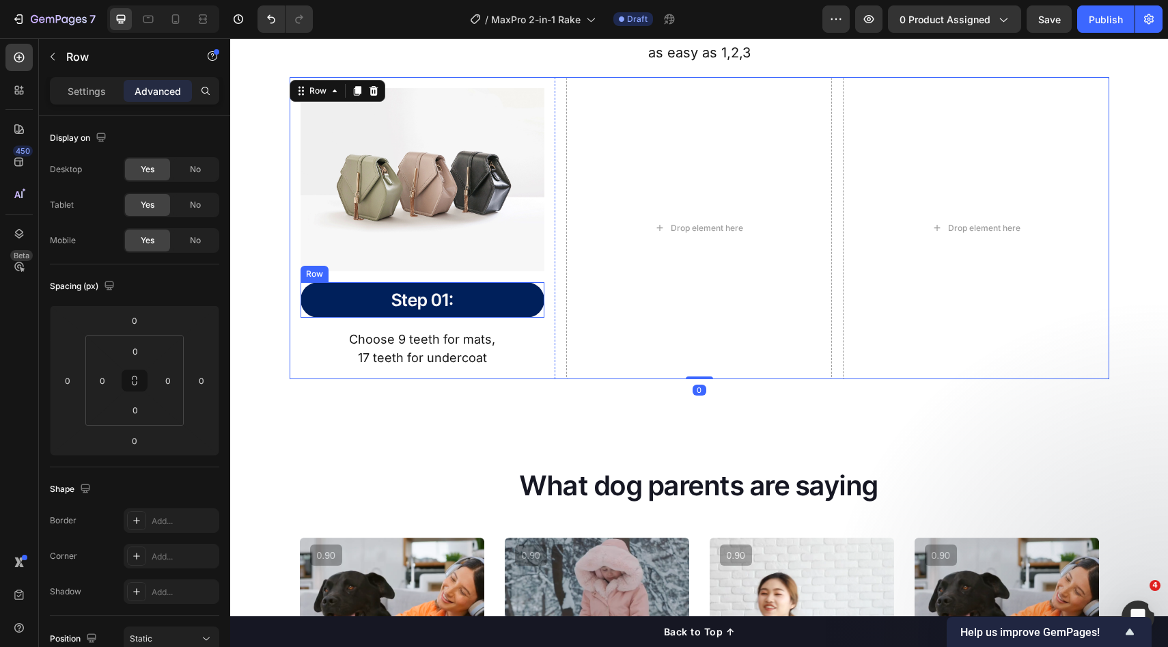
click at [487, 282] on div "Image Step 01: Heading Row Choose 9 teeth for mats, 17 teeth for undercoat Text…" at bounding box center [423, 228] width 244 height 281
click at [494, 310] on p "Step 01:" at bounding box center [422, 300] width 241 height 23
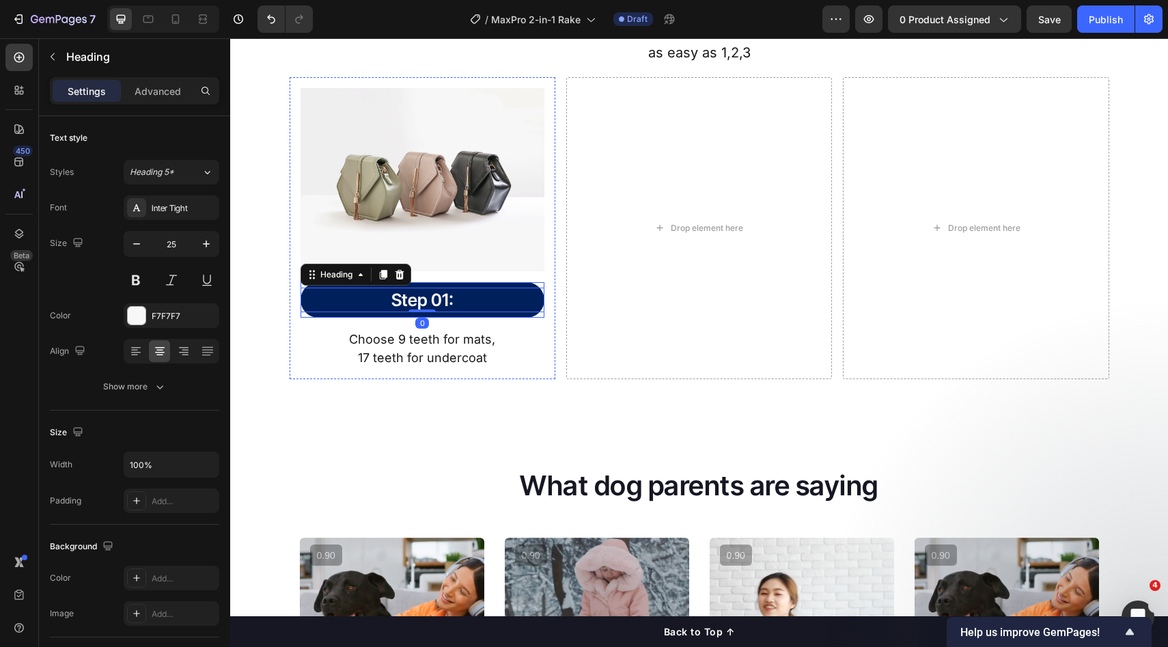
click at [515, 315] on div "Step 01: Heading 0 Row" at bounding box center [423, 300] width 244 height 36
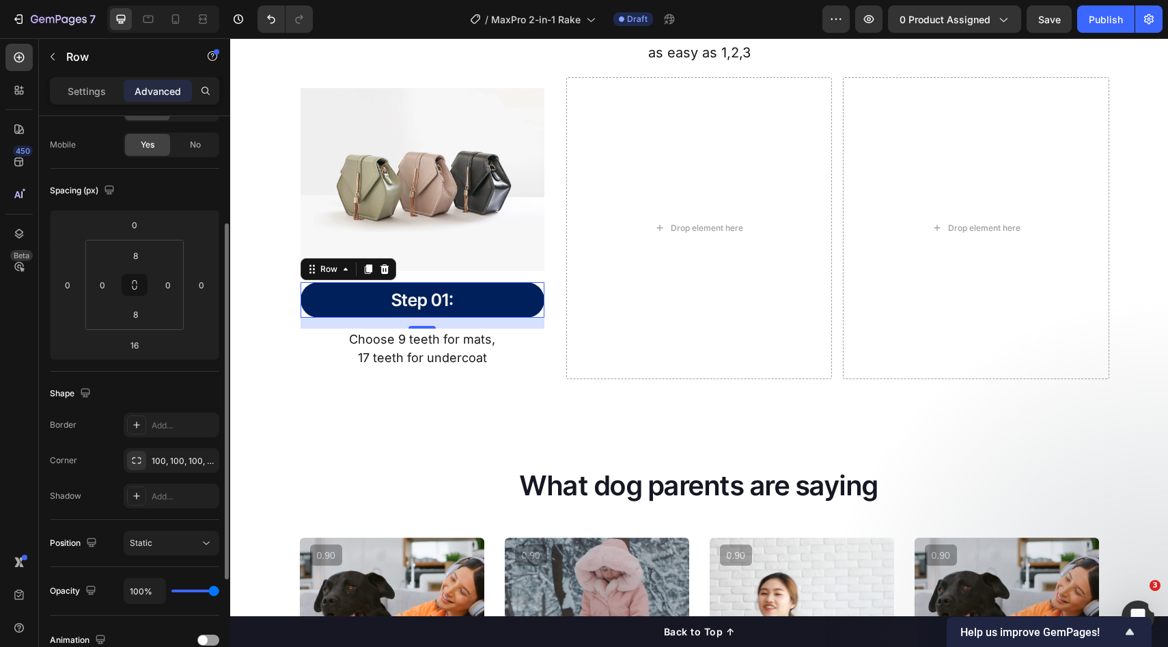
scroll to position [294, 0]
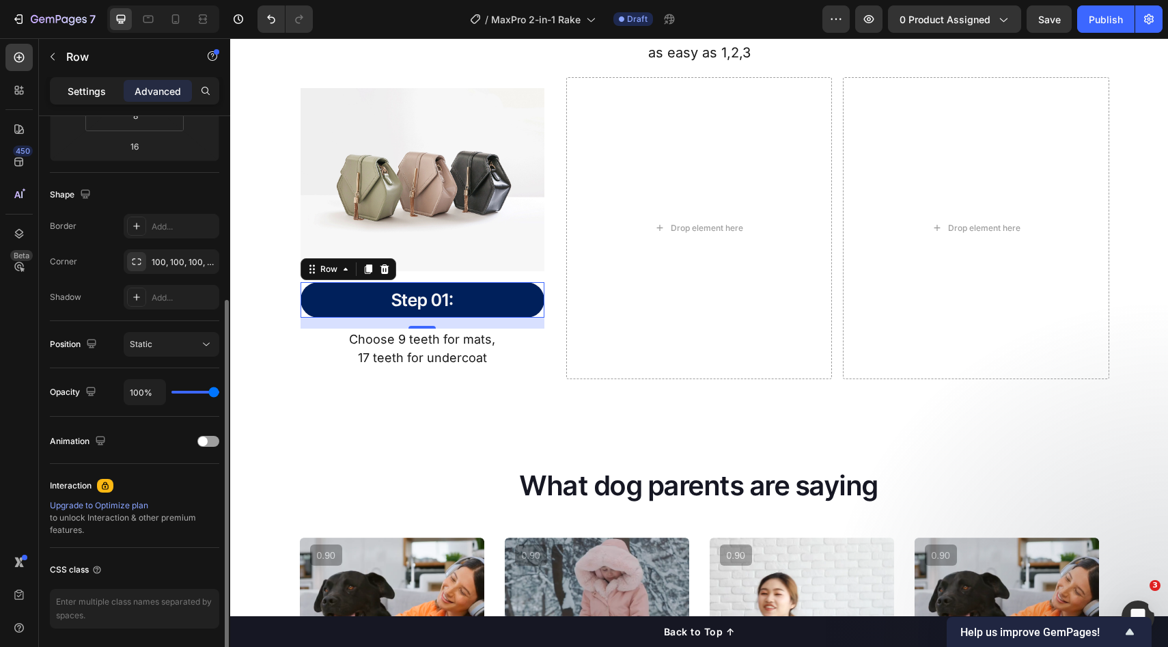
click at [98, 100] on div "Settings" at bounding box center [87, 91] width 68 height 22
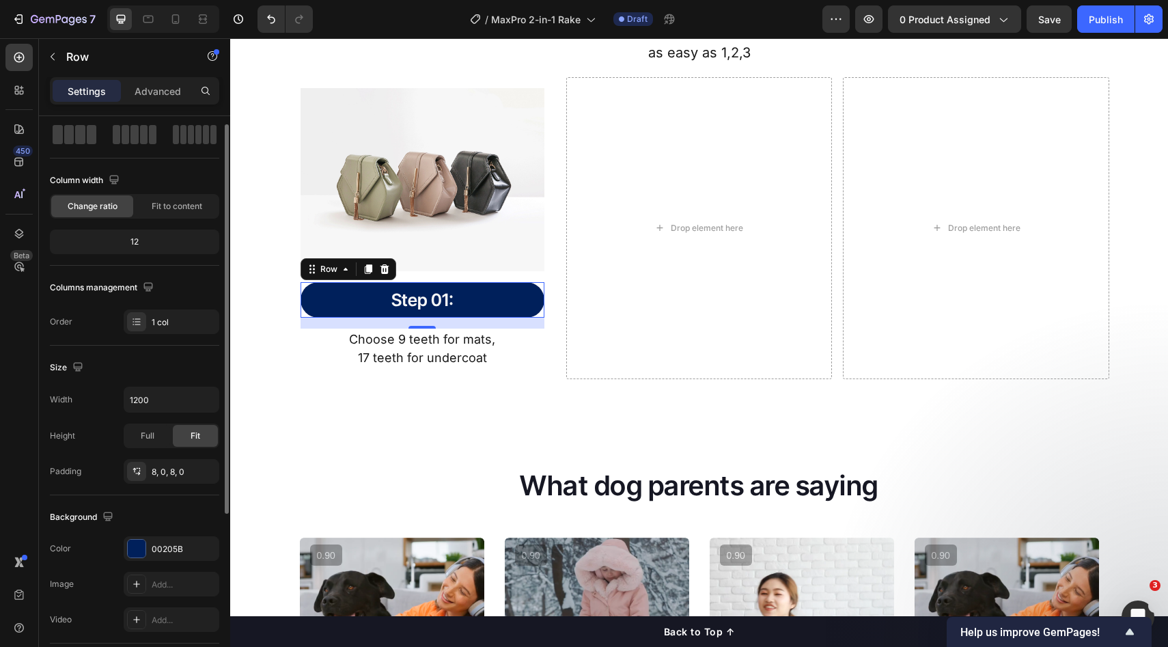
scroll to position [0, 0]
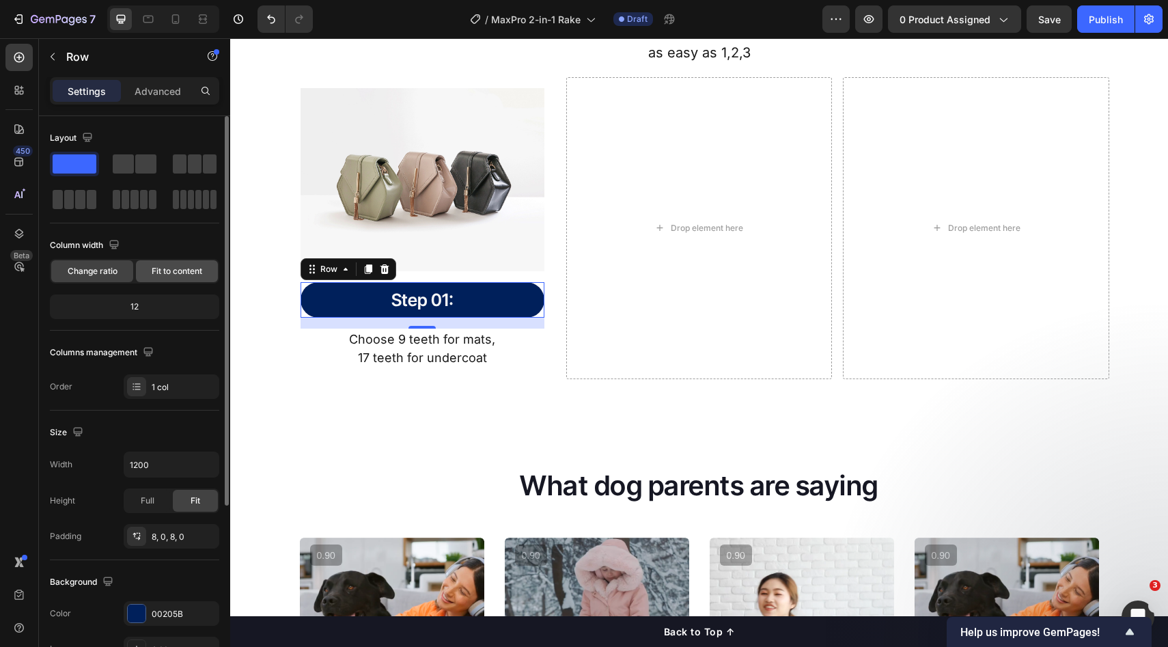
click at [165, 272] on span "Fit to content" at bounding box center [177, 271] width 51 height 12
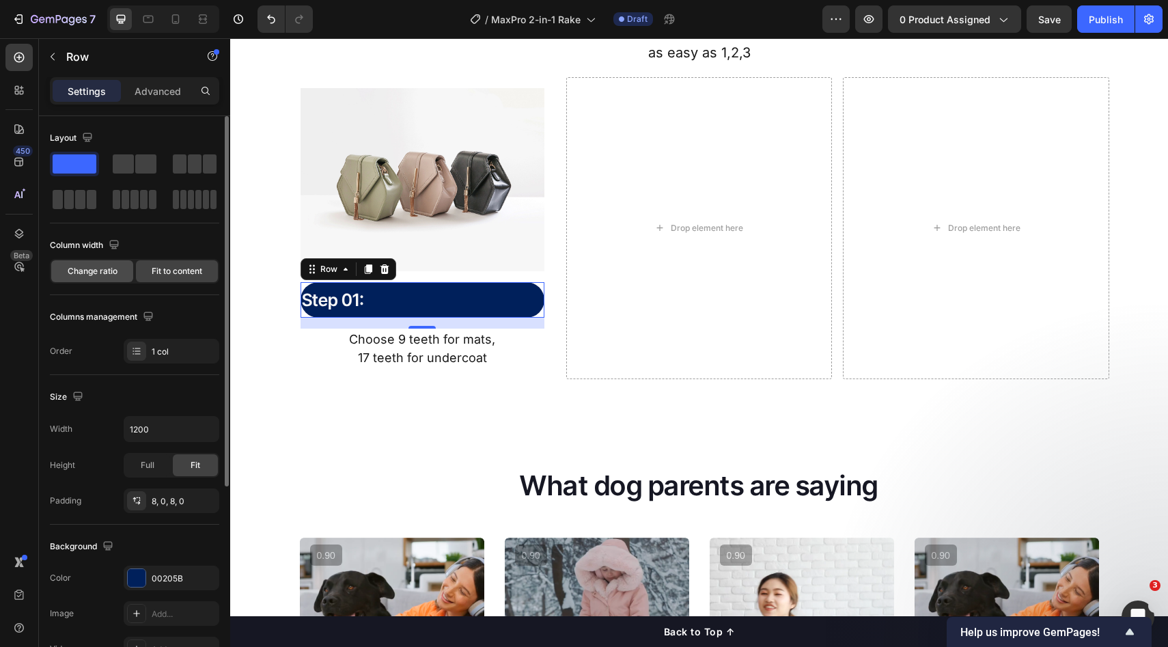
click at [96, 279] on div "Change ratio" at bounding box center [92, 271] width 82 height 22
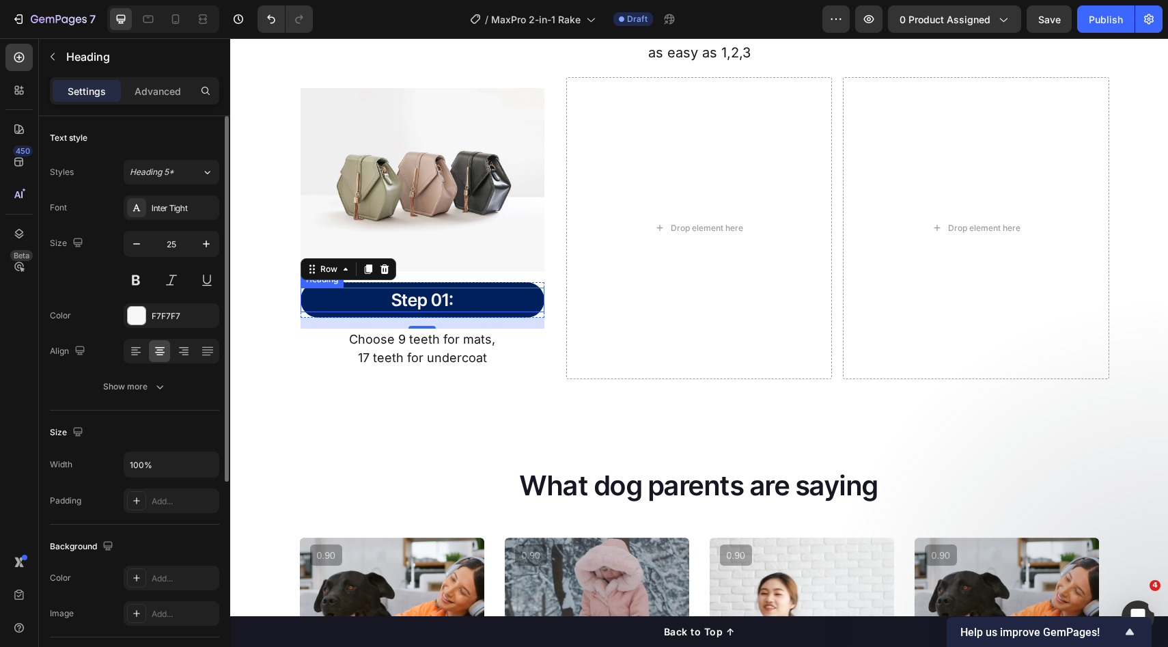
click at [447, 301] on p "Step 01:" at bounding box center [422, 300] width 241 height 23
click at [335, 278] on div "Heading" at bounding box center [337, 275] width 38 height 12
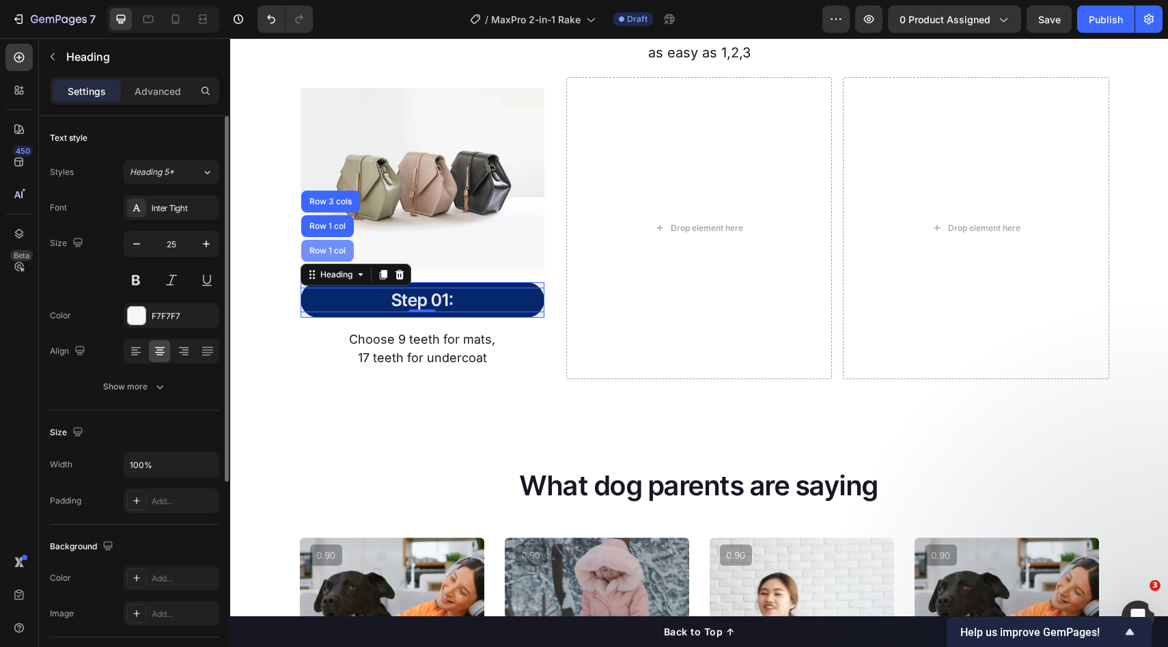
click at [334, 258] on div "Row 1 col" at bounding box center [327, 251] width 53 height 22
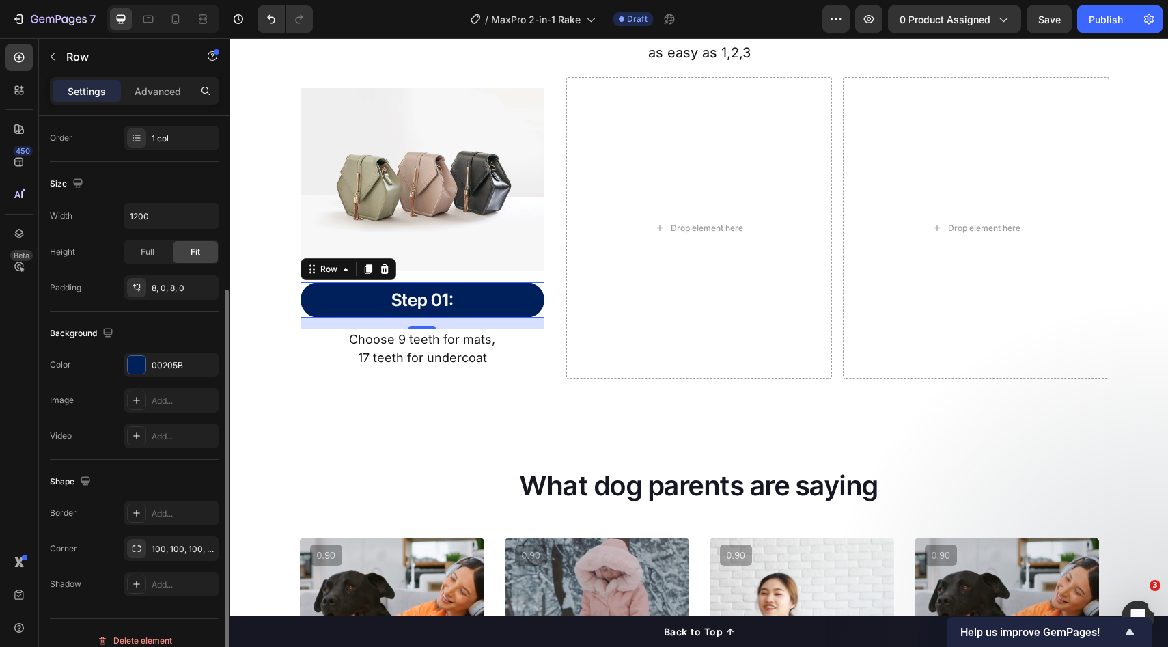
scroll to position [264, 0]
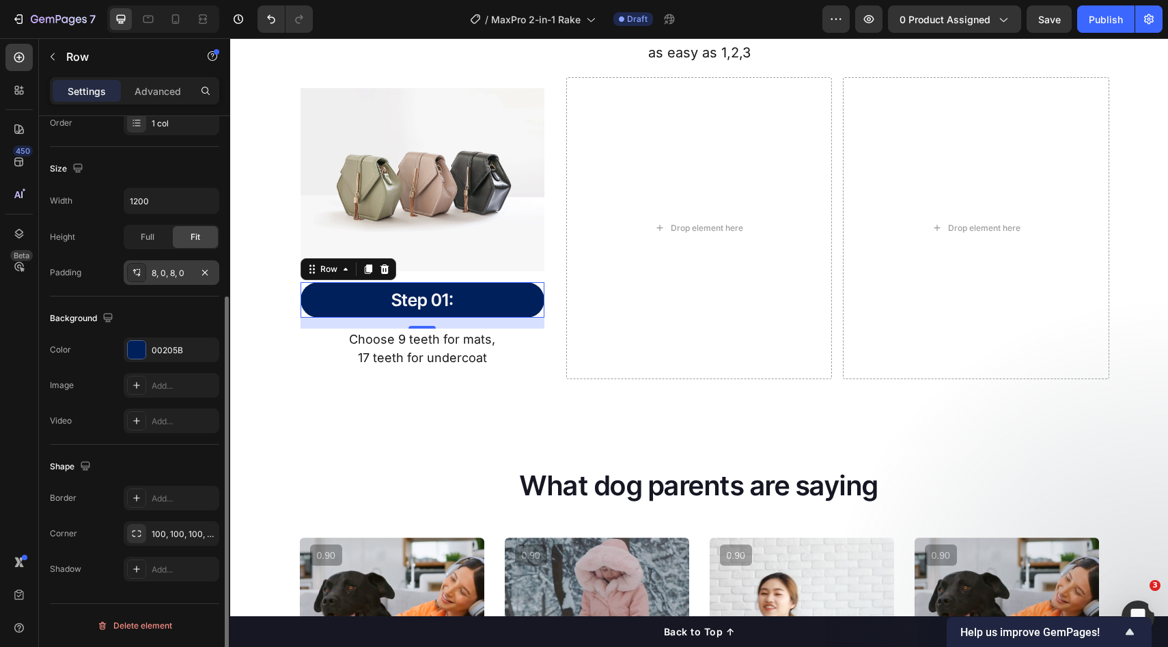
click at [159, 275] on div "8, 0, 8, 0" at bounding box center [172, 273] width 40 height 12
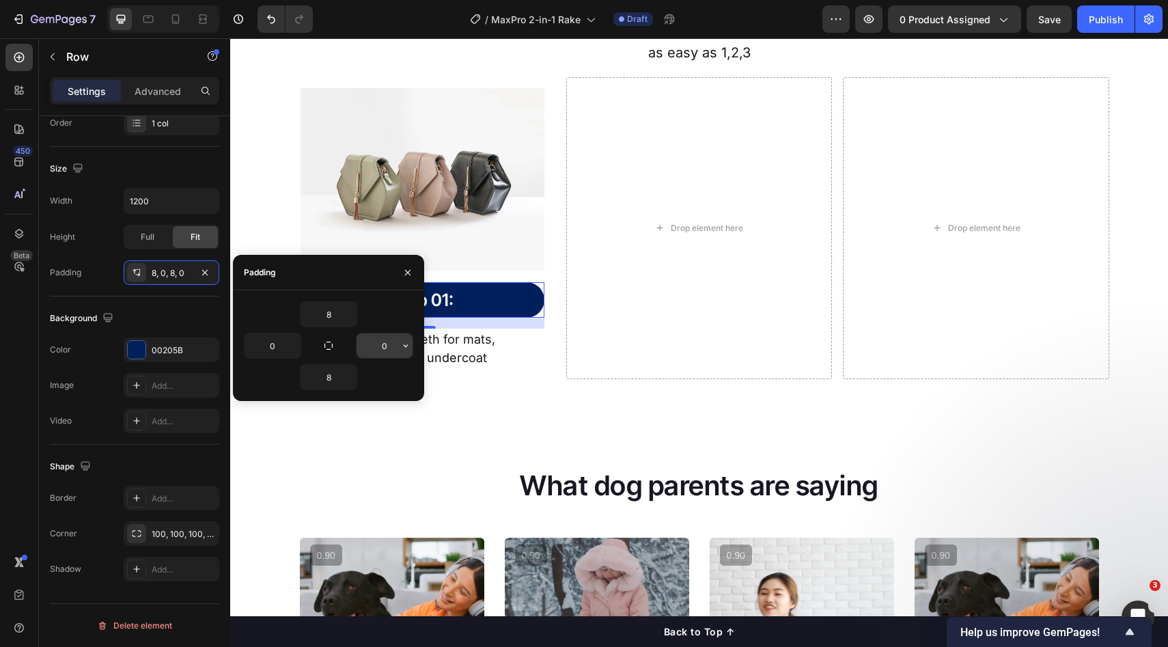
click at [396, 344] on input "0" at bounding box center [385, 345] width 56 height 25
click at [408, 351] on icon "button" at bounding box center [405, 345] width 11 height 11
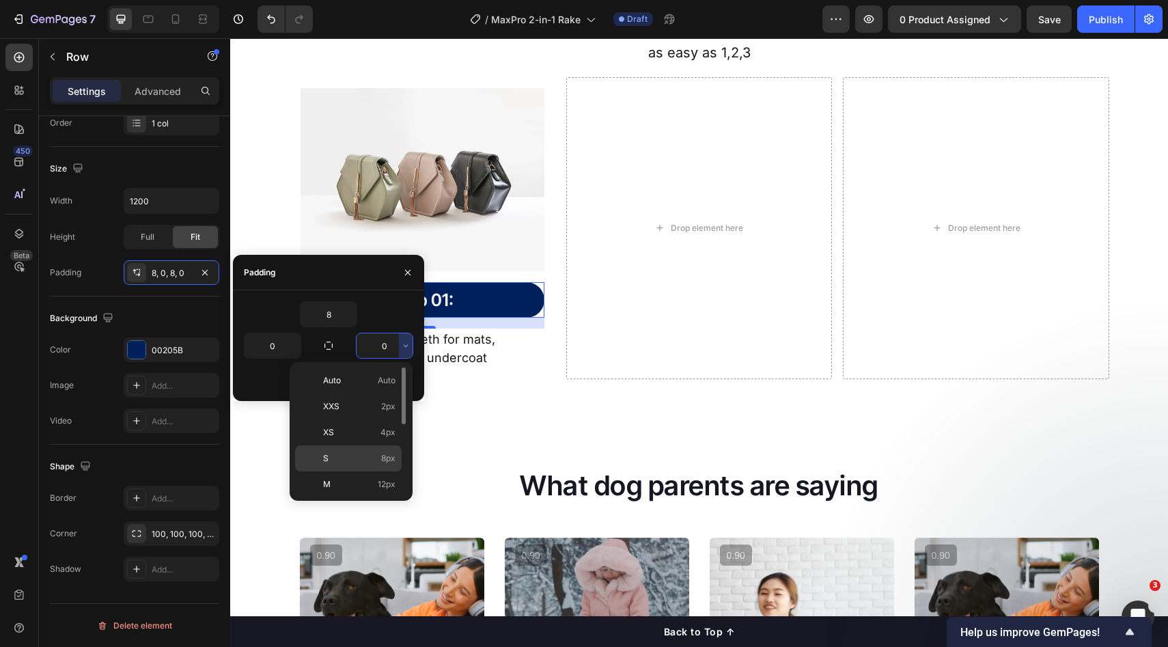
click at [354, 457] on p "S 8px" at bounding box center [359, 458] width 72 height 12
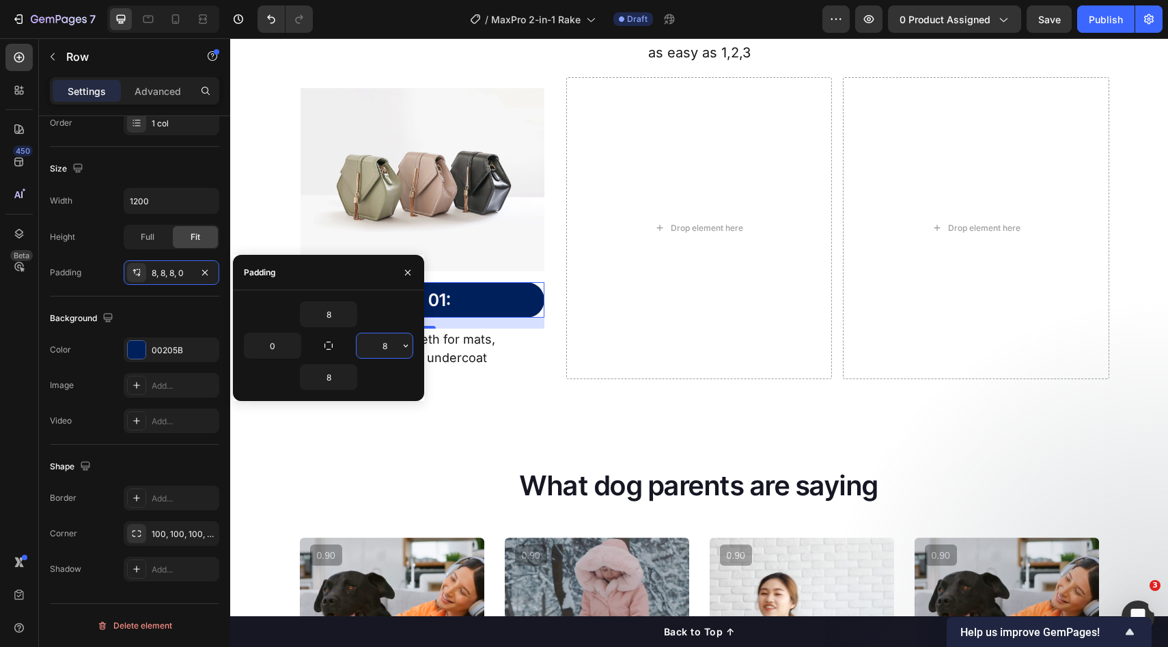
click at [391, 352] on input "8" at bounding box center [385, 345] width 56 height 25
click at [403, 351] on icon "button" at bounding box center [405, 345] width 11 height 11
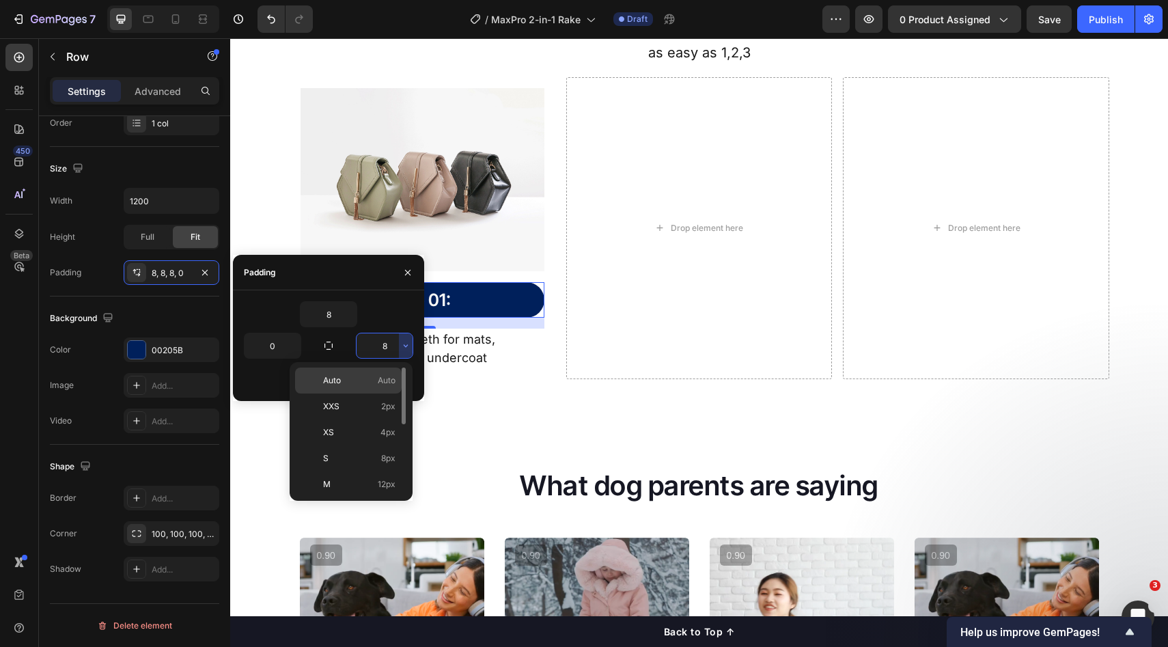
click at [363, 382] on p "Auto Auto" at bounding box center [359, 380] width 72 height 12
type input "Auto"
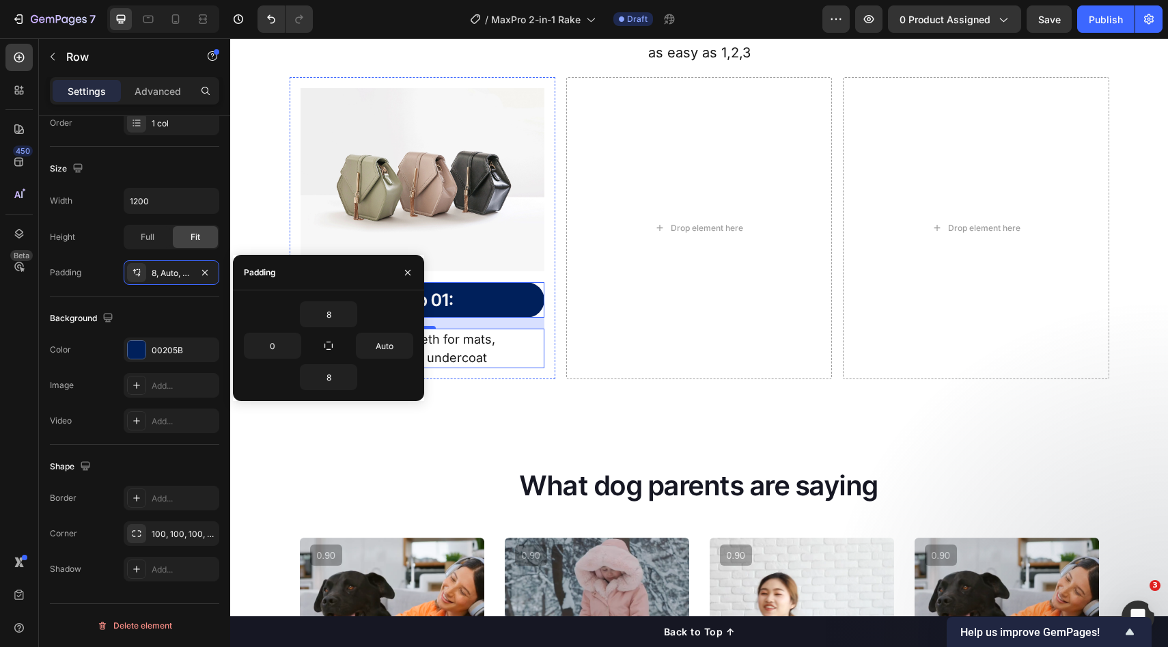
click at [491, 366] on p "17 teeth for undercoat" at bounding box center [422, 357] width 241 height 18
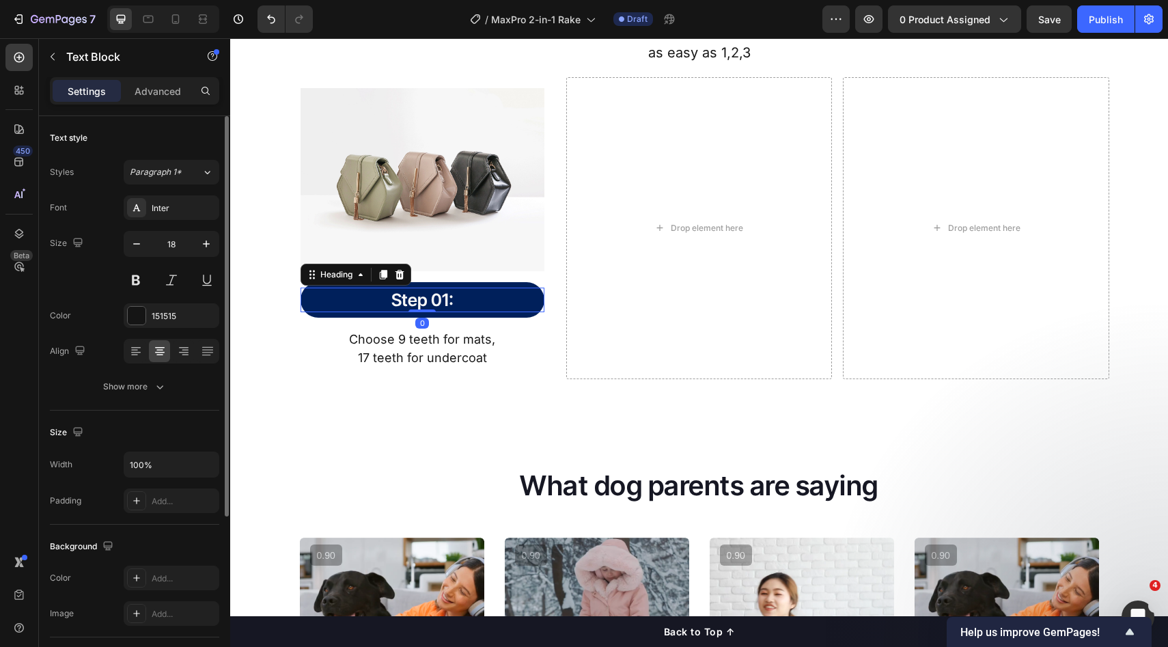
click at [492, 307] on p "Step 01:" at bounding box center [422, 300] width 241 height 23
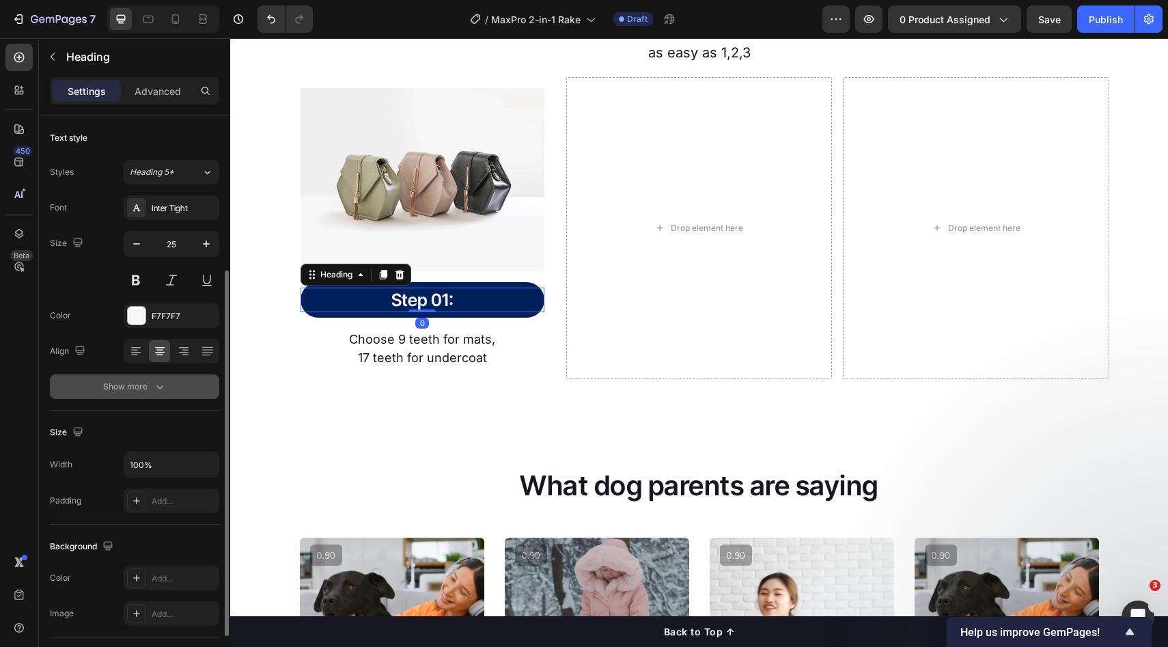
scroll to position [150, 0]
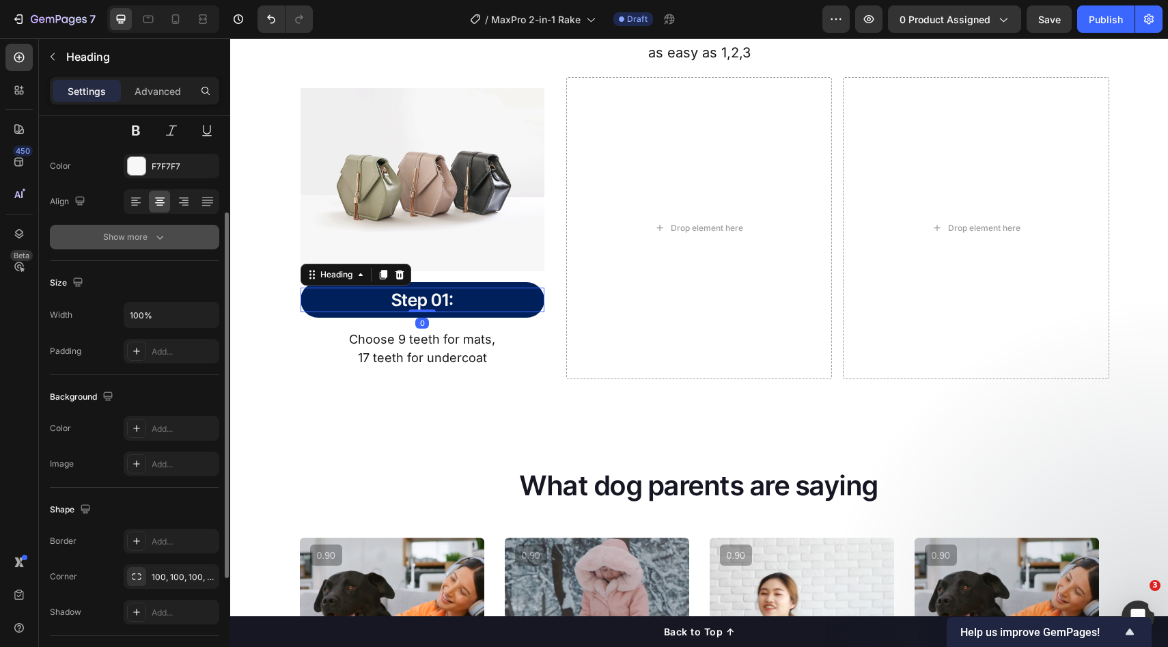
click at [160, 249] on div "Text style Styles Heading 5* Font Inter Tight Size 25 Color F7F7F7 Align Show m…" at bounding box center [134, 114] width 169 height 294
click at [163, 246] on button "Show more" at bounding box center [134, 237] width 169 height 25
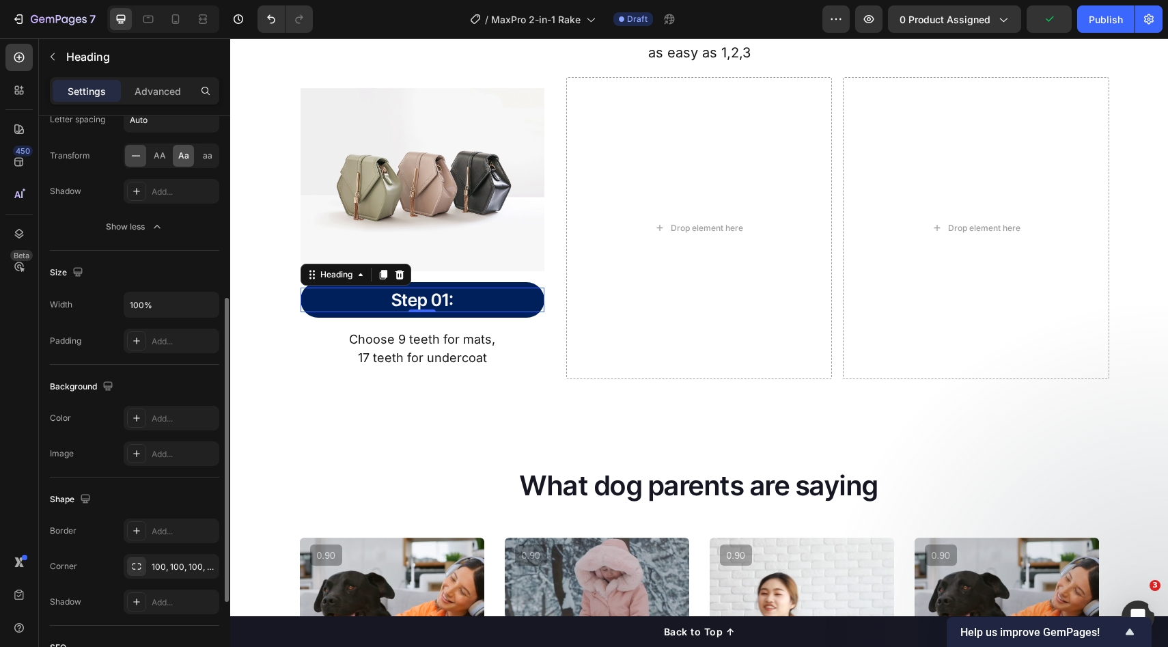
scroll to position [367, 0]
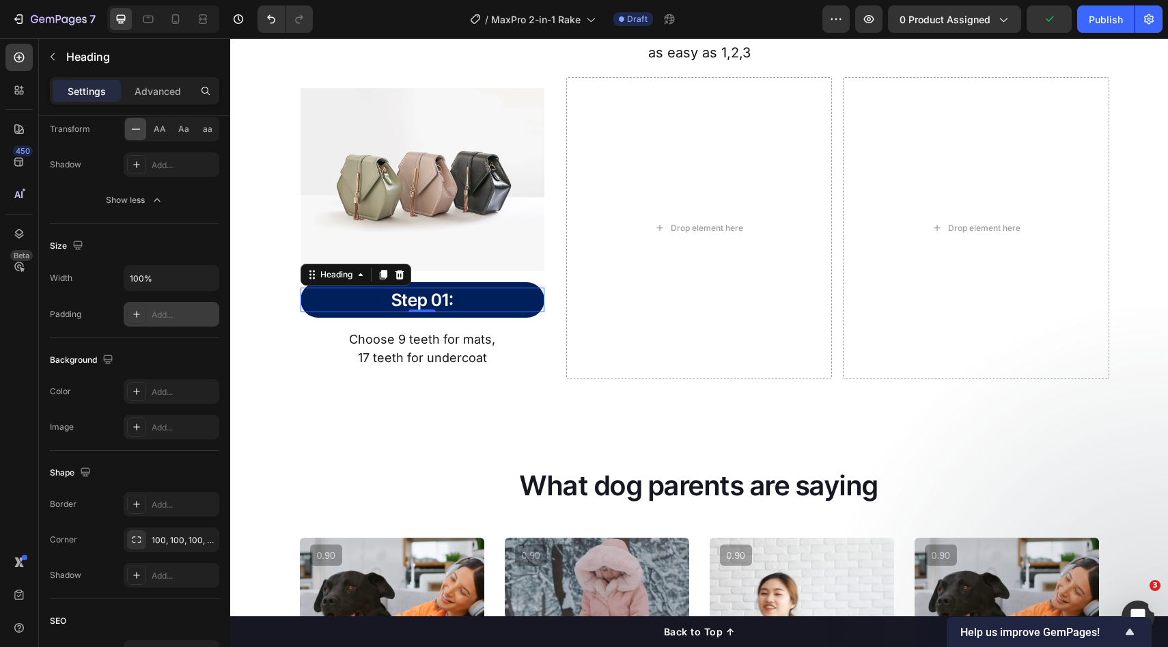
click at [180, 322] on div "Add..." at bounding box center [172, 314] width 96 height 25
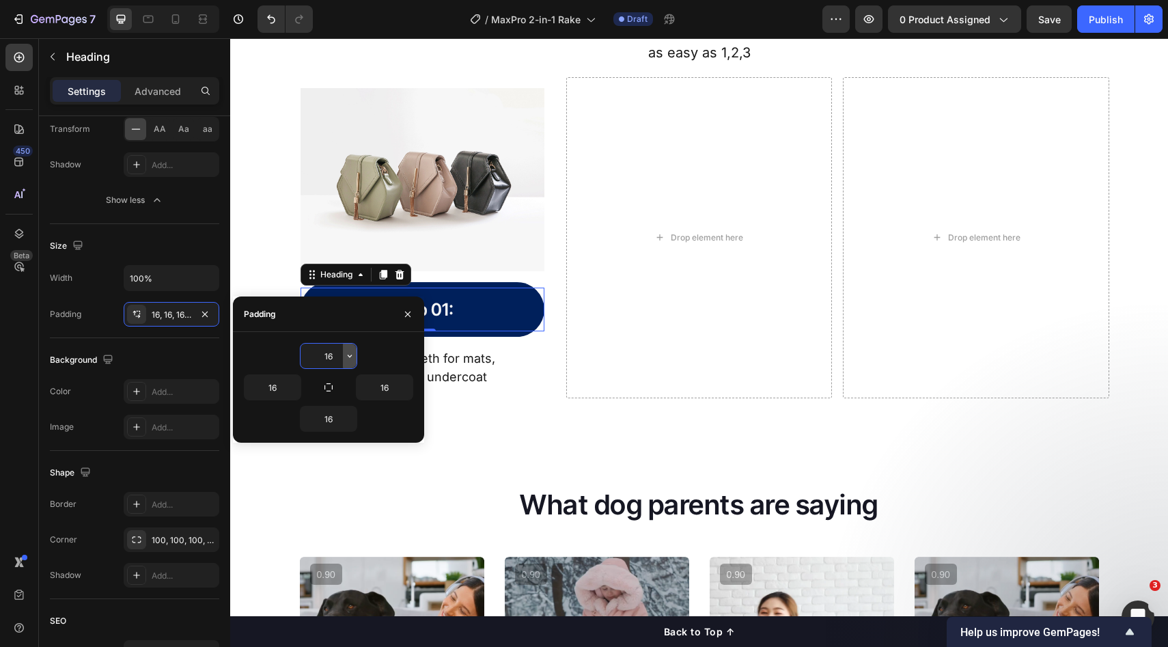
type input "0"
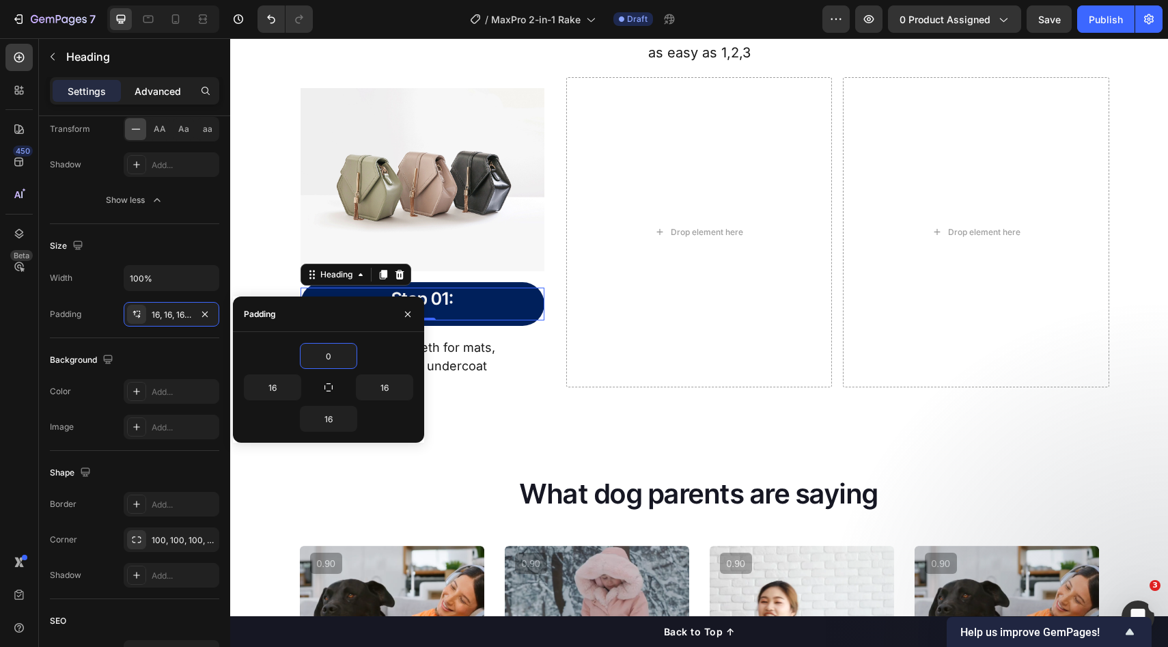
click at [156, 81] on div "Advanced" at bounding box center [158, 91] width 68 height 22
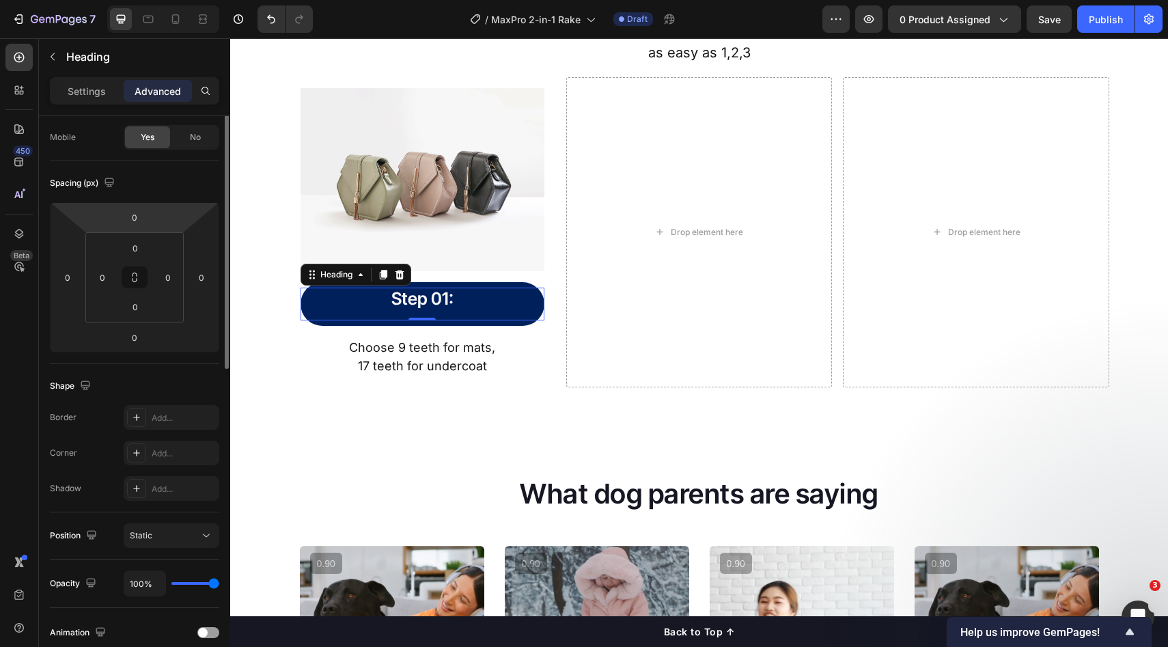
scroll to position [0, 0]
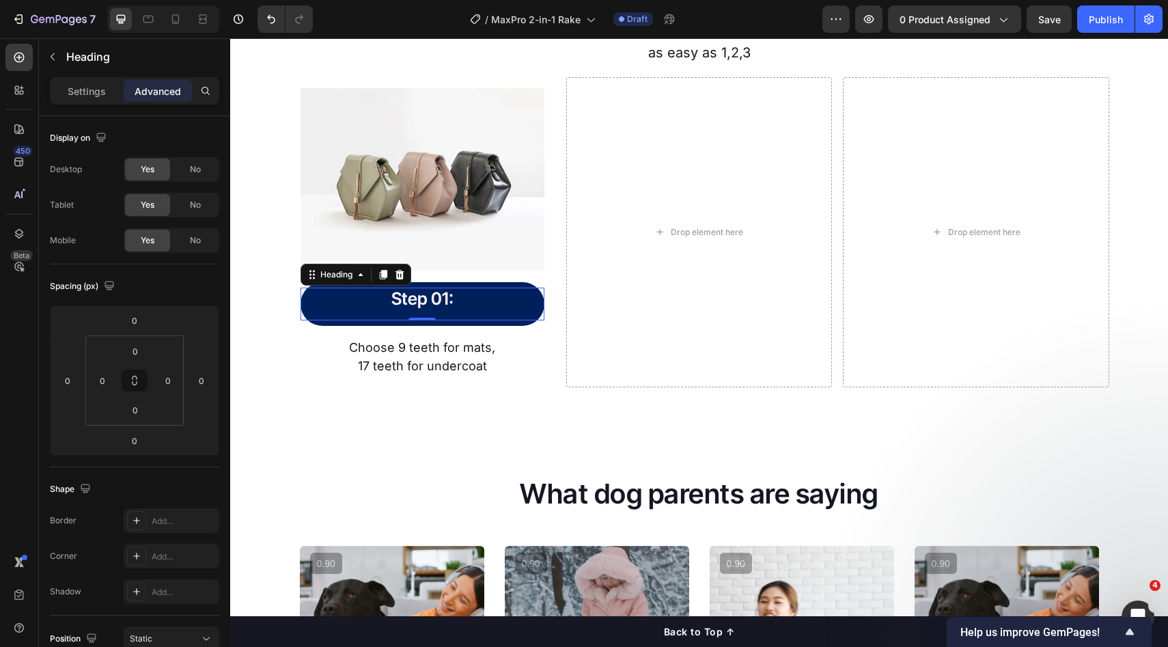
drag, startPoint x: 469, startPoint y: 310, endPoint x: 464, endPoint y: 323, distance: 14.7
click at [469, 310] on h2 "Step 01:" at bounding box center [423, 304] width 244 height 33
click at [466, 323] on div "Step 01: Heading 0 Row" at bounding box center [423, 304] width 244 height 44
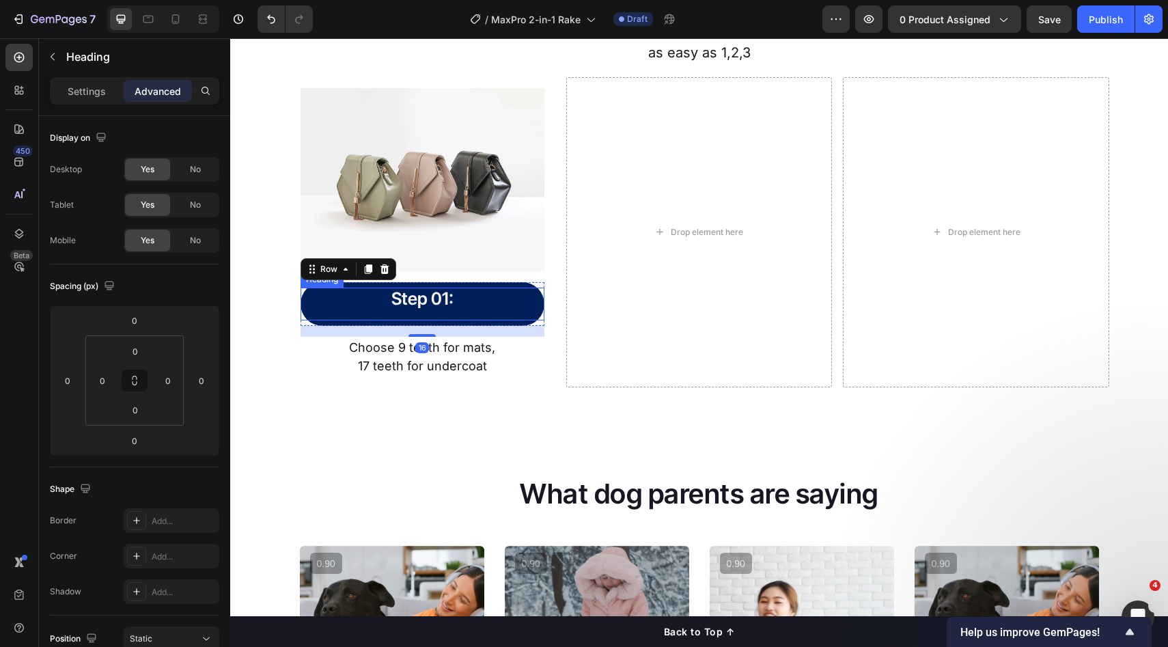
click at [405, 288] on p "Step 01:" at bounding box center [423, 299] width 222 height 23
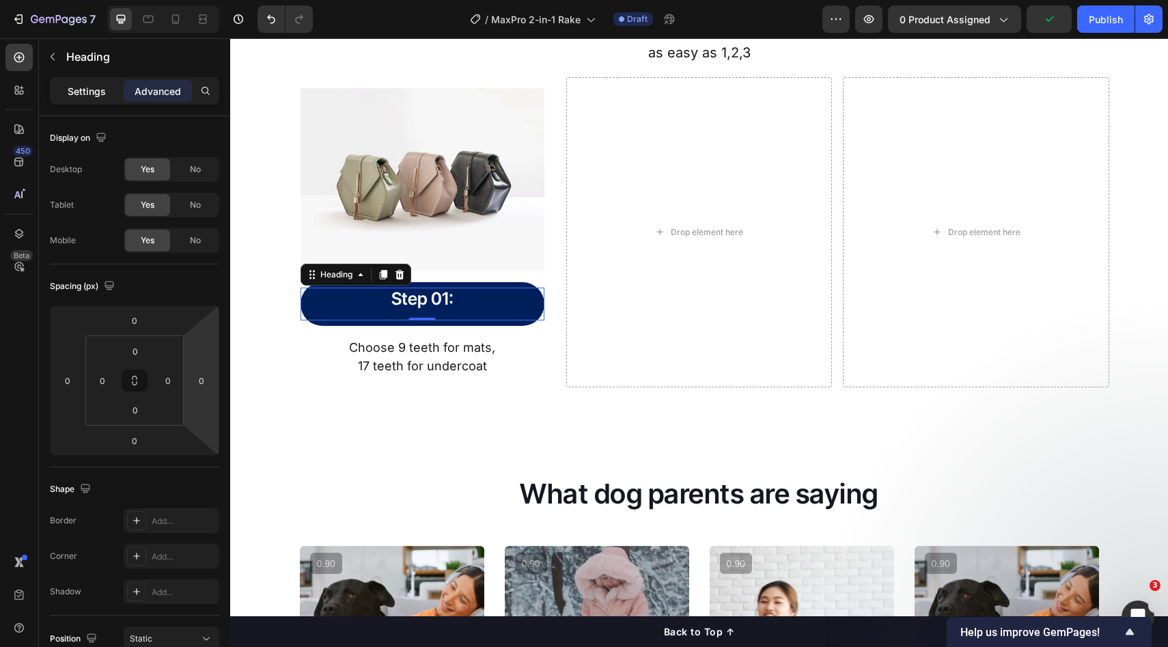
click at [103, 100] on div "Settings Advanced" at bounding box center [134, 90] width 169 height 27
click at [98, 95] on p "Settings" at bounding box center [87, 91] width 38 height 14
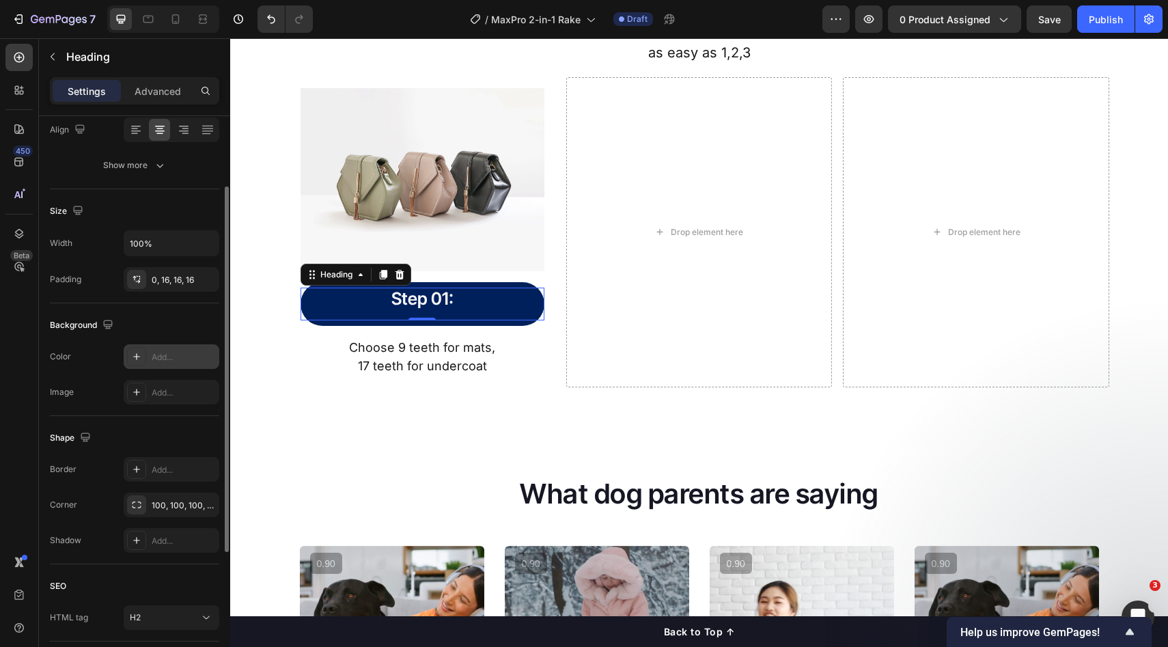
scroll to position [178, 0]
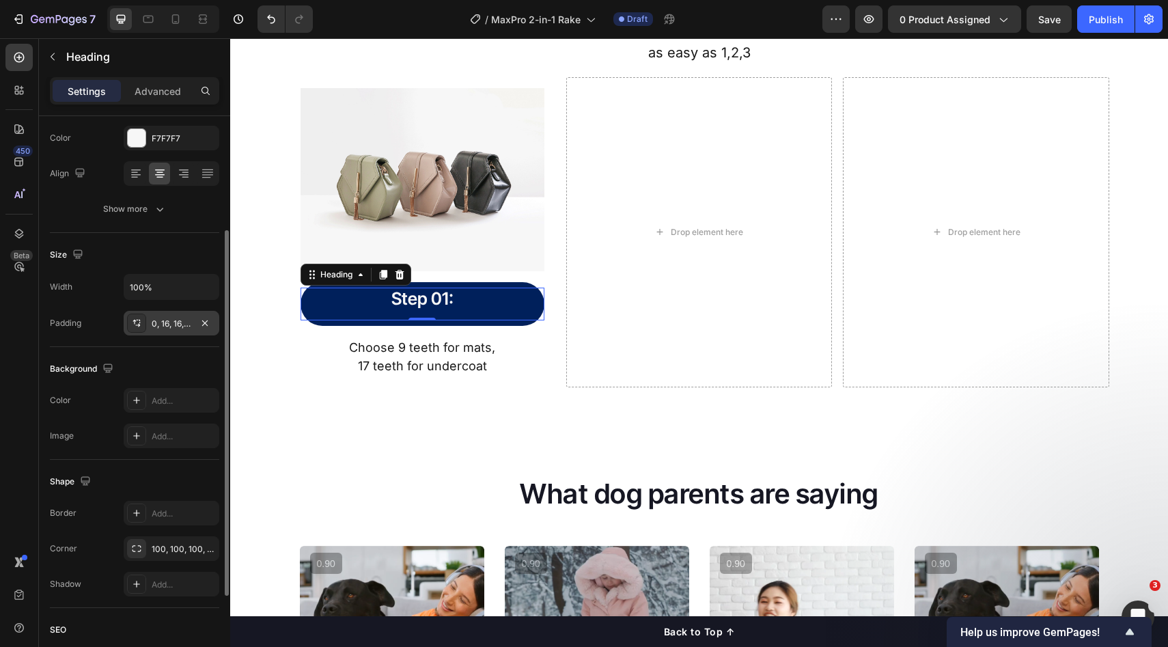
click at [173, 330] on div "0, 16, 16, 16" at bounding box center [172, 323] width 96 height 25
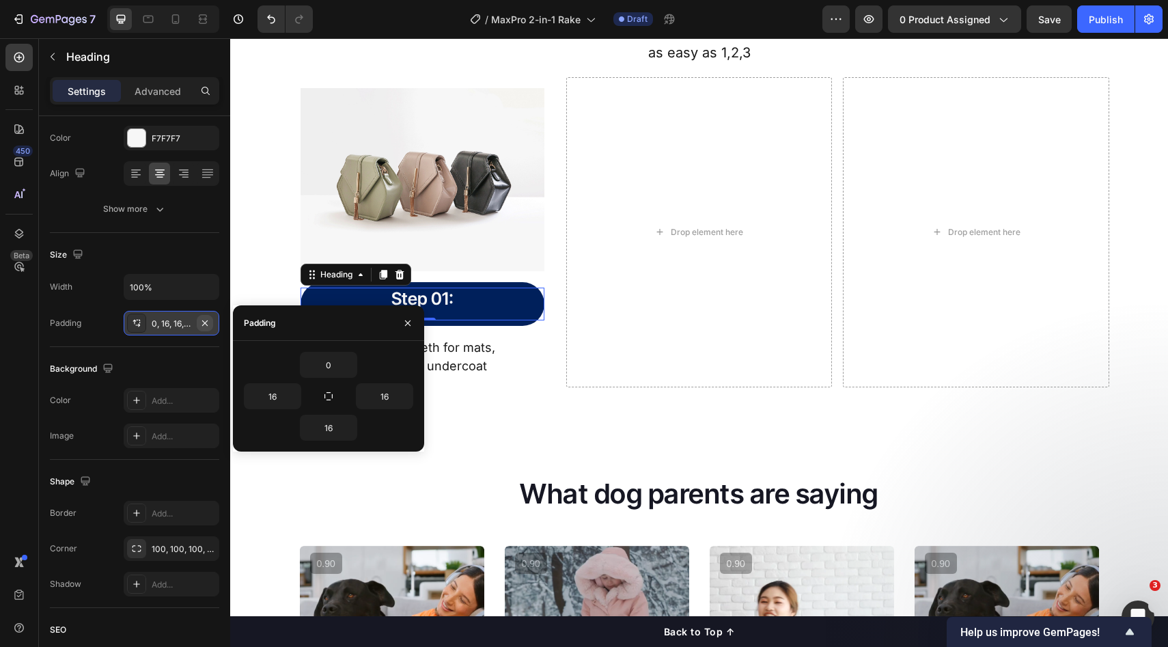
click at [202, 327] on icon "button" at bounding box center [205, 323] width 11 height 11
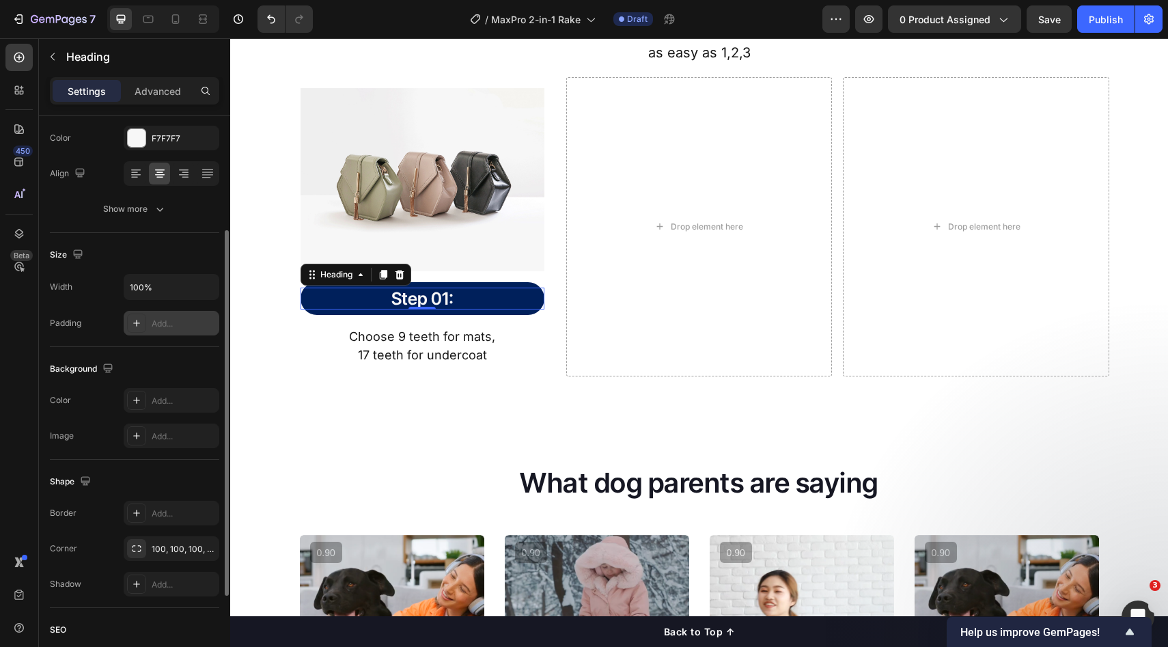
scroll to position [275, 0]
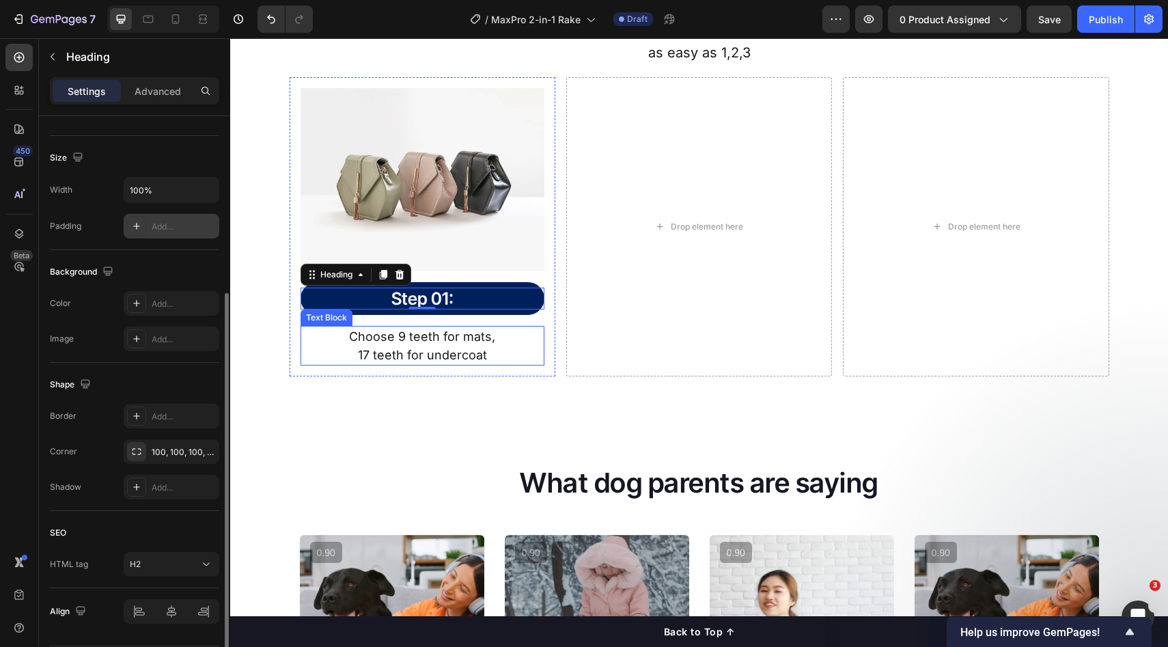
click at [536, 364] on div "Choose 9 teeth for mats, 17 teeth for undercoat" at bounding box center [423, 346] width 244 height 40
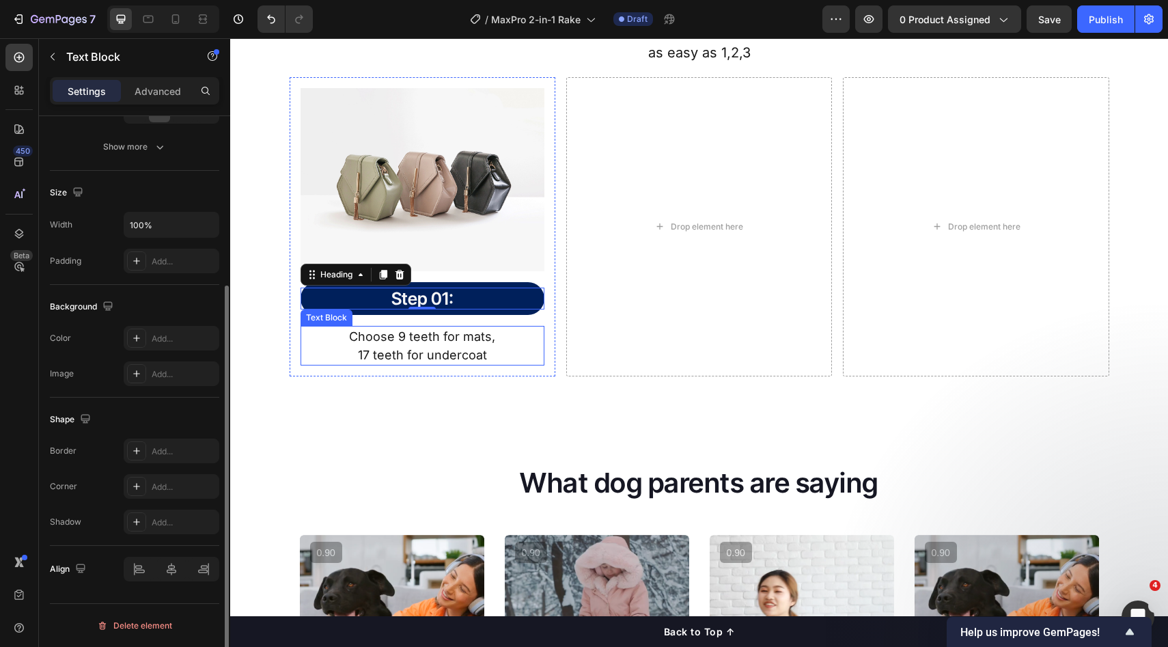
scroll to position [0, 0]
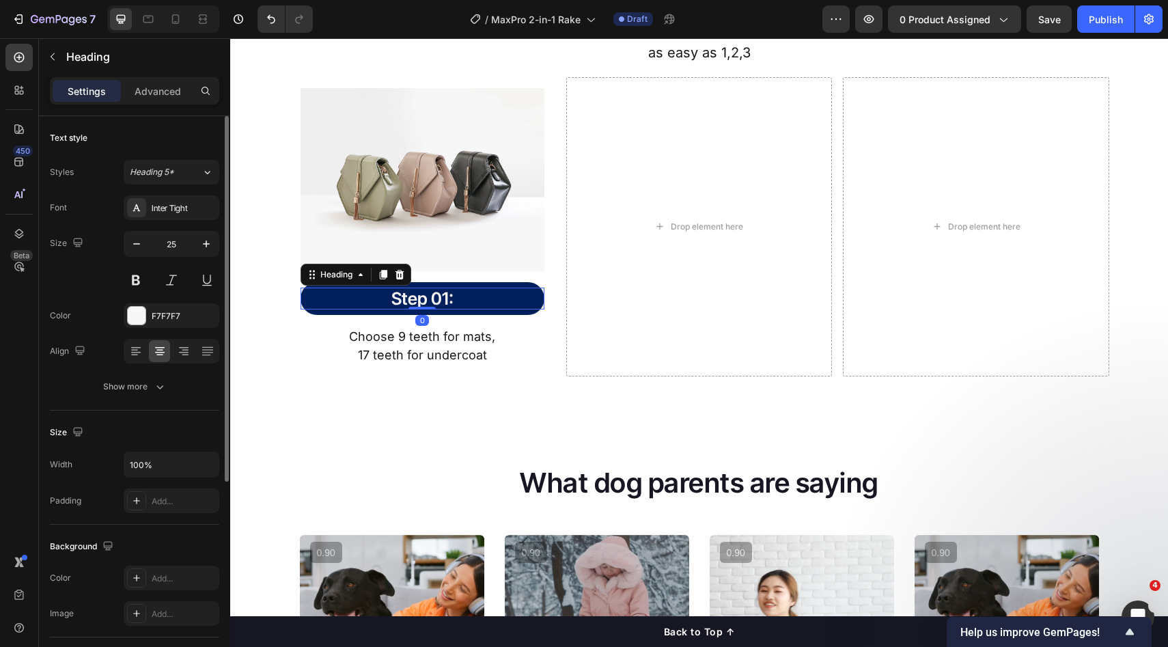
click at [510, 307] on p "Step 01:" at bounding box center [423, 299] width 244 height 23
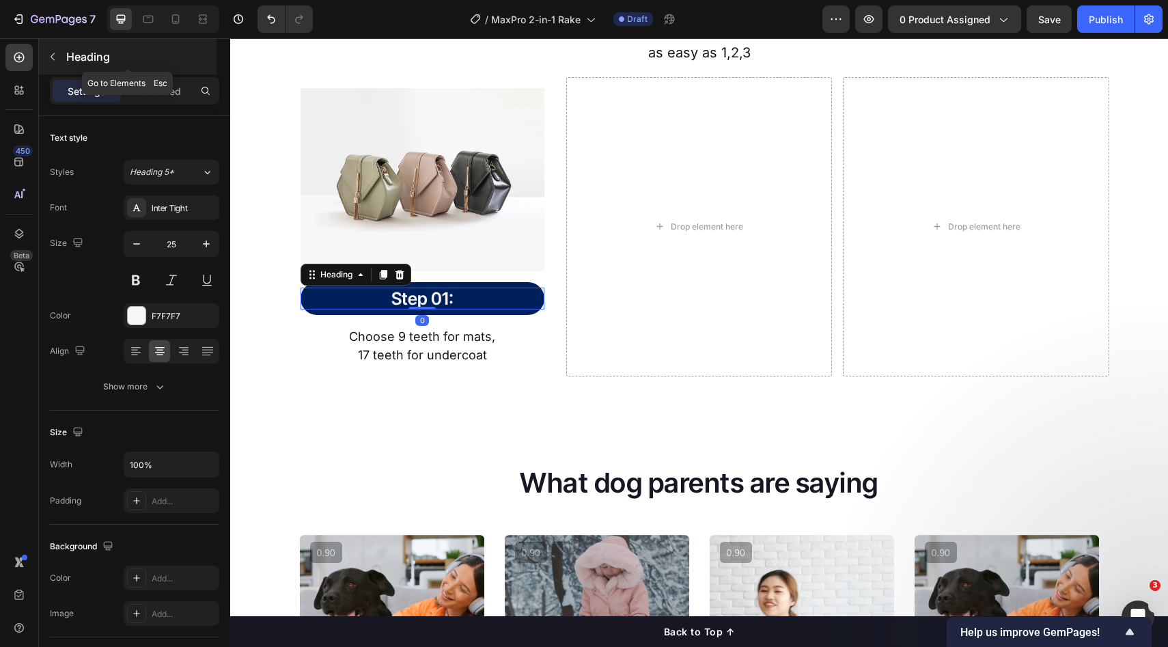
click at [100, 70] on div "Heading" at bounding box center [128, 57] width 178 height 36
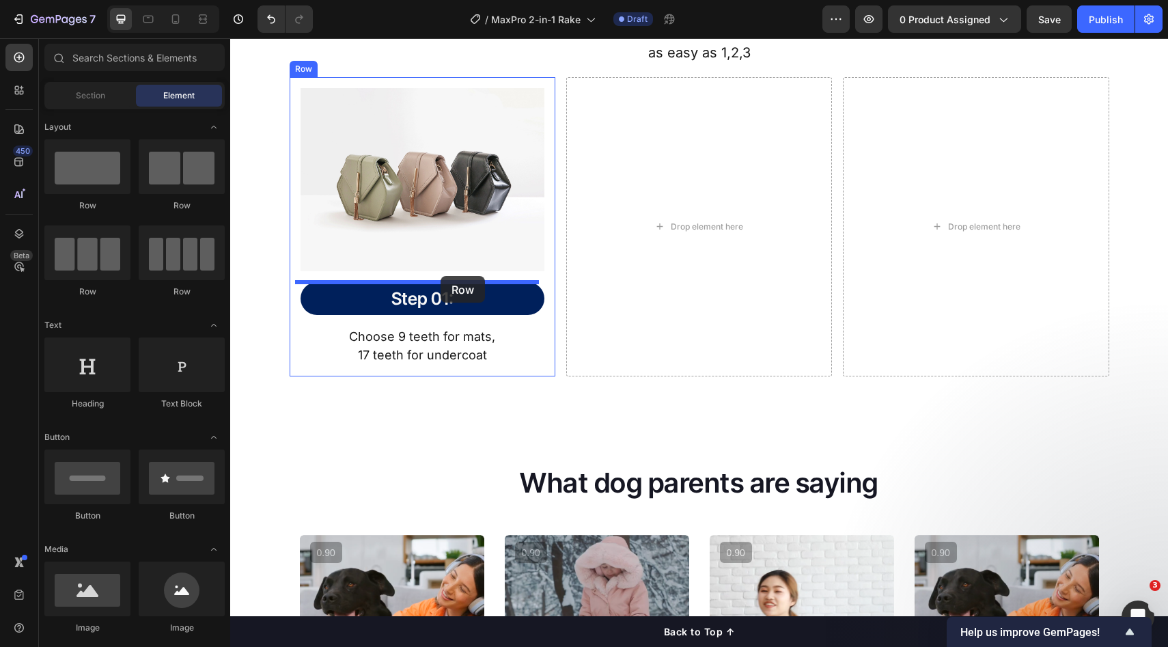
drag, startPoint x: 316, startPoint y: 222, endPoint x: 441, endPoint y: 276, distance: 136.2
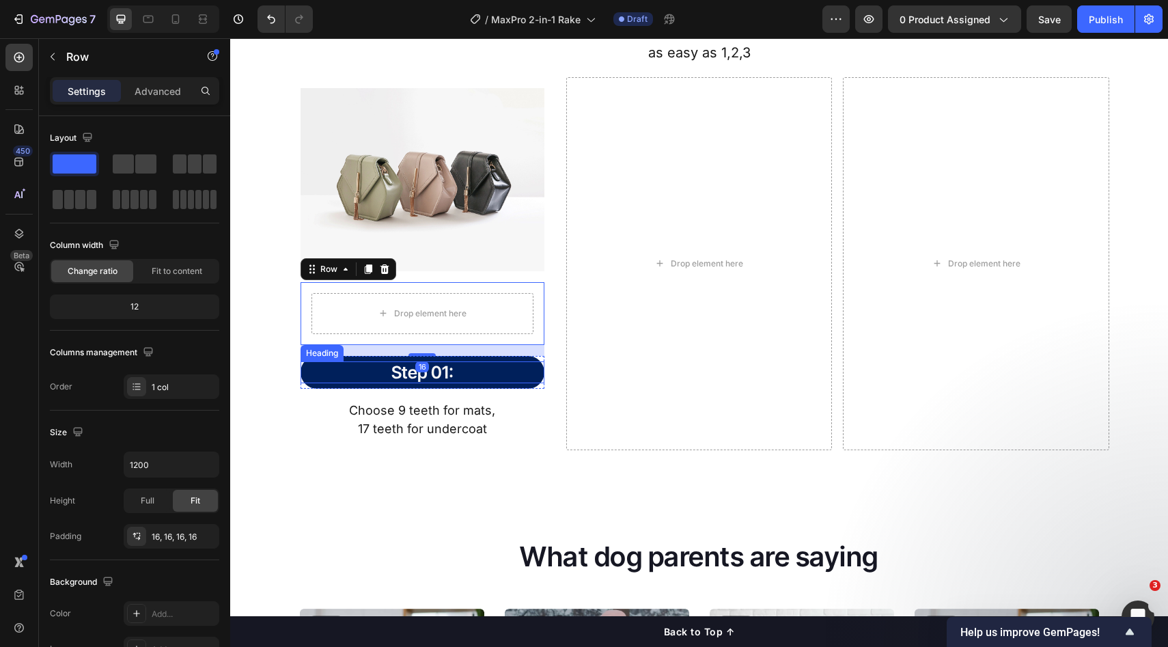
click at [445, 367] on p "Step 01:" at bounding box center [423, 372] width 244 height 23
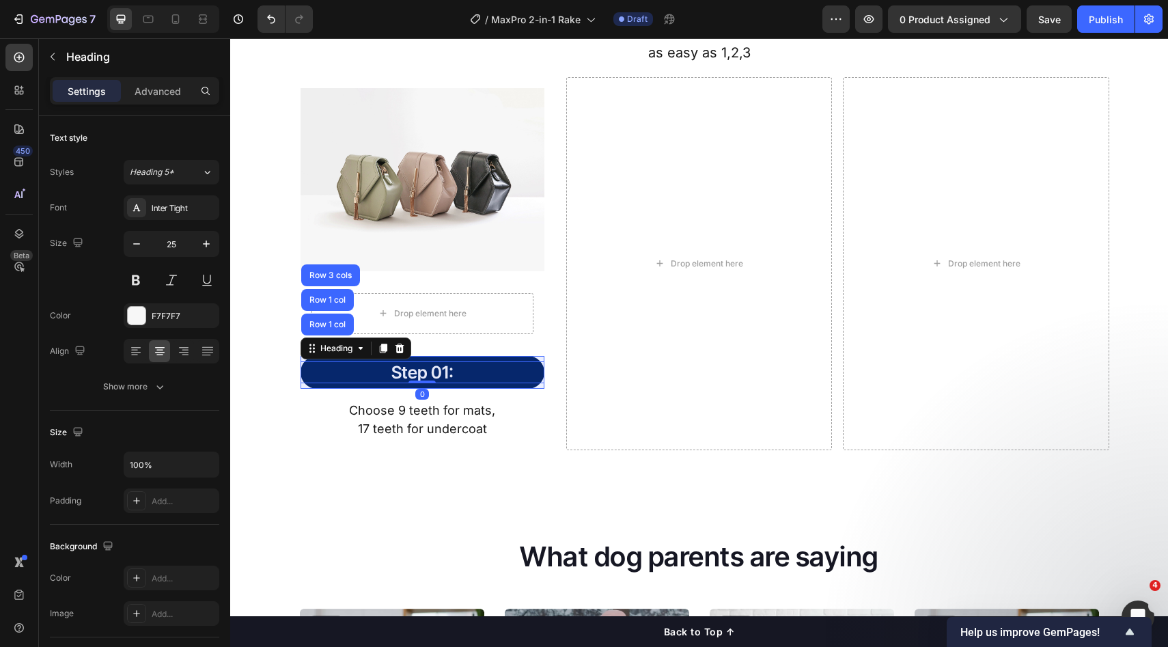
click at [318, 330] on div "Row 1 col" at bounding box center [327, 325] width 53 height 22
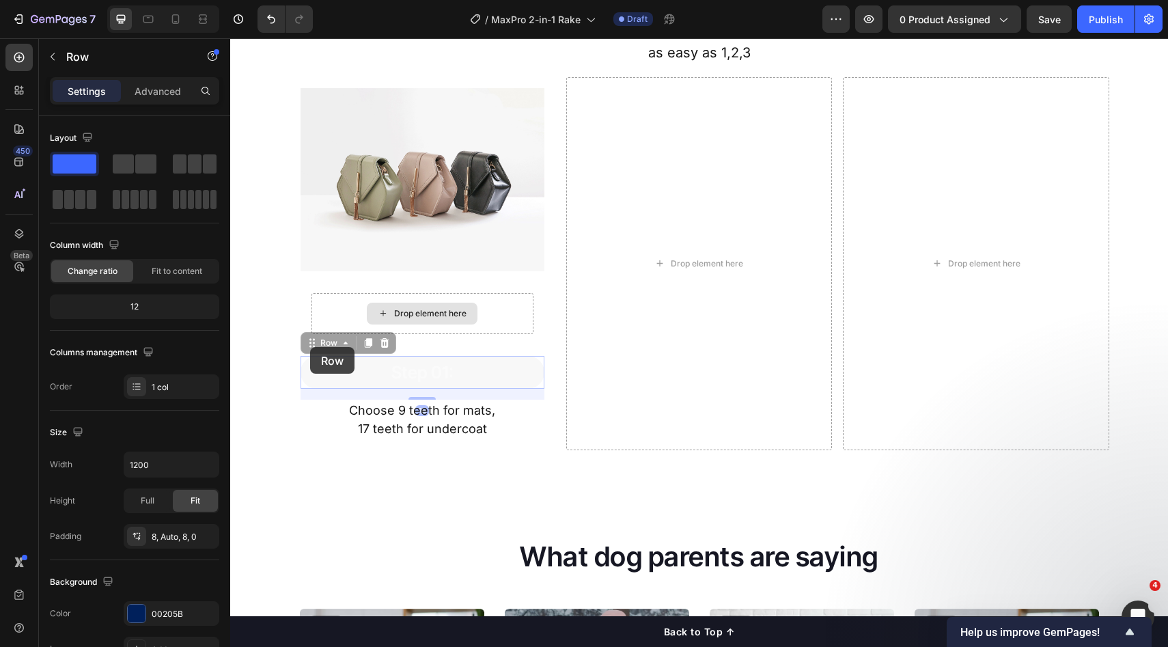
drag, startPoint x: 310, startPoint y: 347, endPoint x: 388, endPoint y: 310, distance: 86.5
click at [388, 310] on div "Image Drop element here Row Step 01: Heading Row 16 Step 01: Heading Row 16 Cho…" at bounding box center [423, 264] width 244 height 352
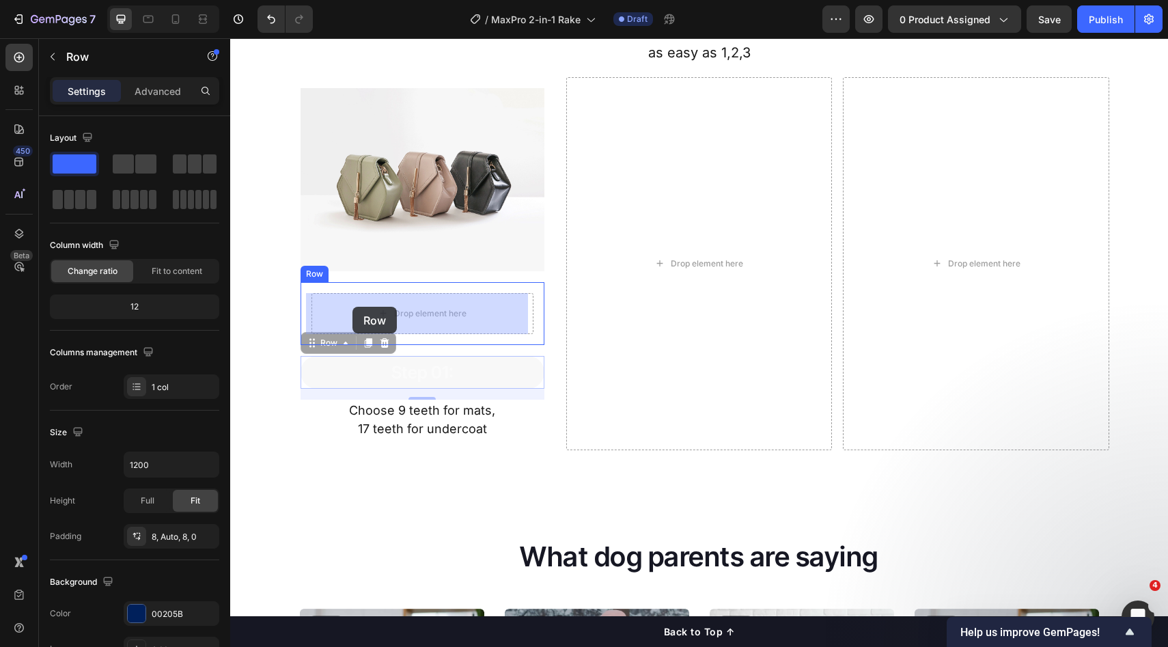
drag, startPoint x: 304, startPoint y: 341, endPoint x: 353, endPoint y: 307, distance: 59.3
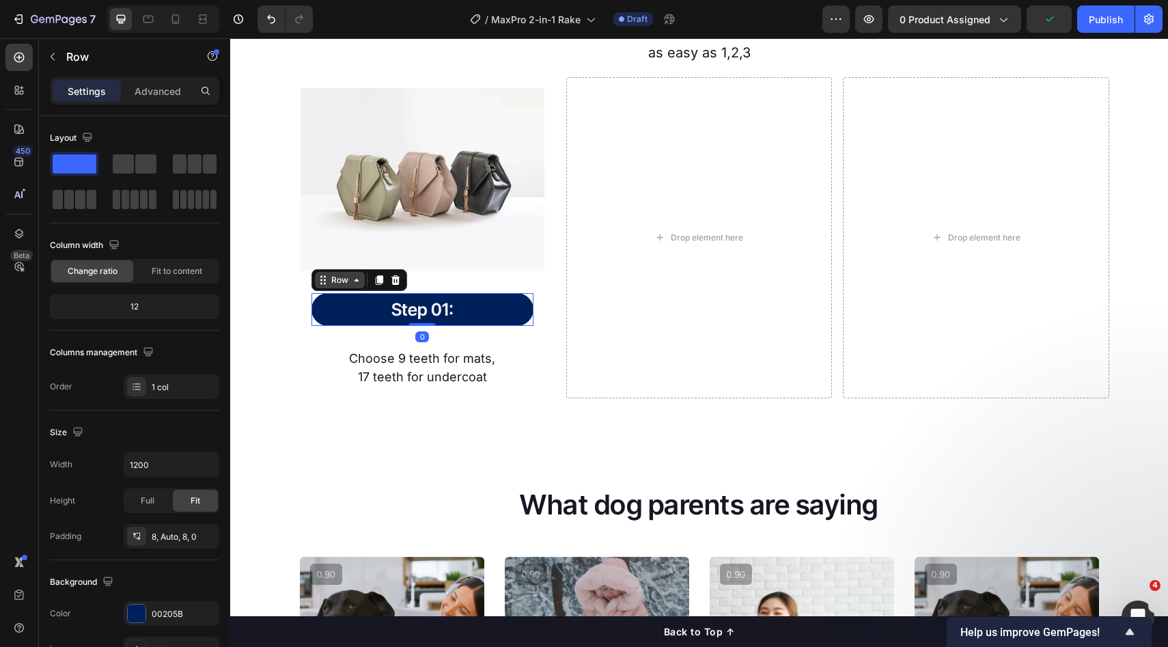
click at [329, 279] on div "Row" at bounding box center [340, 280] width 23 height 12
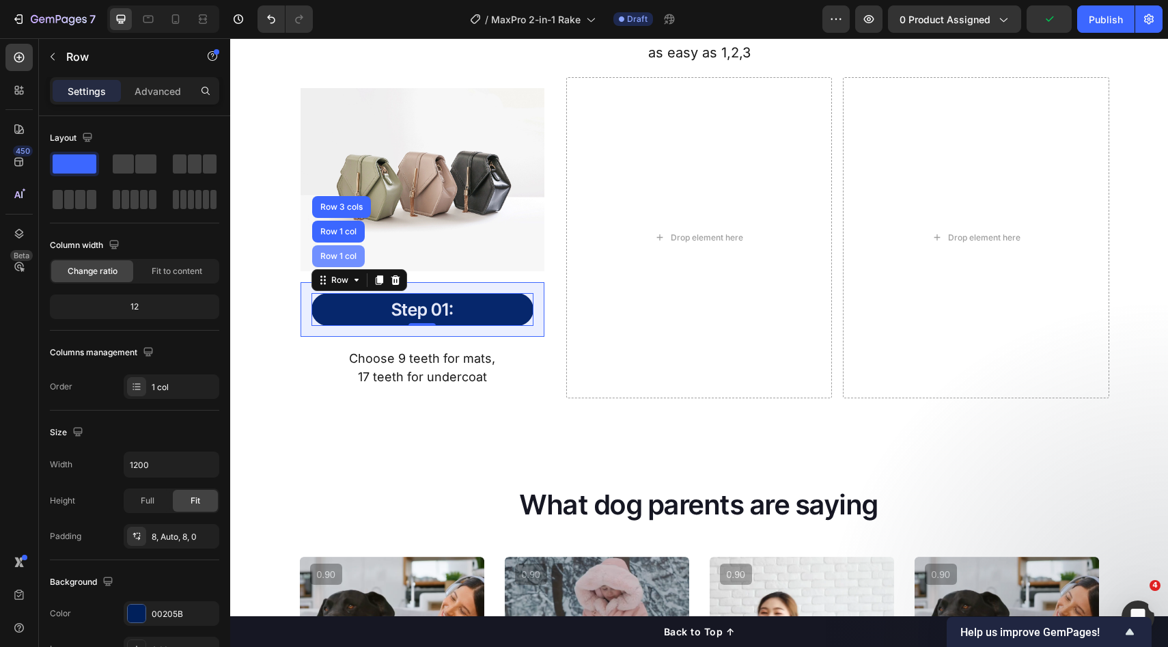
click at [333, 262] on div "Row 1 col" at bounding box center [338, 256] width 53 height 22
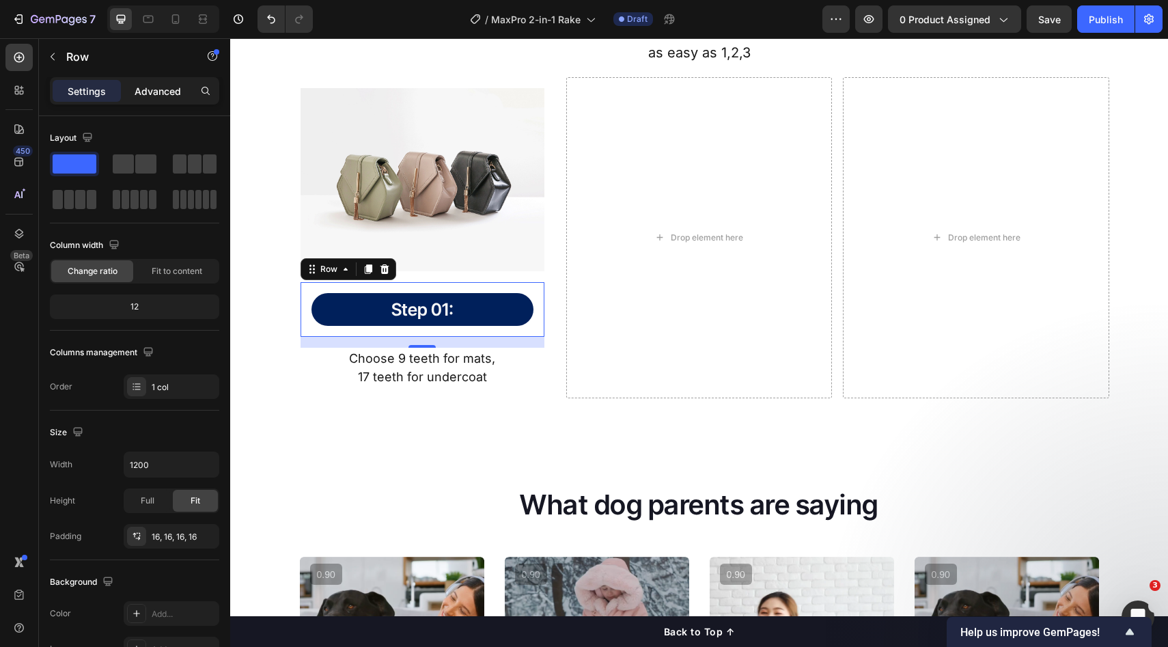
click at [156, 99] on div "Advanced" at bounding box center [158, 91] width 68 height 22
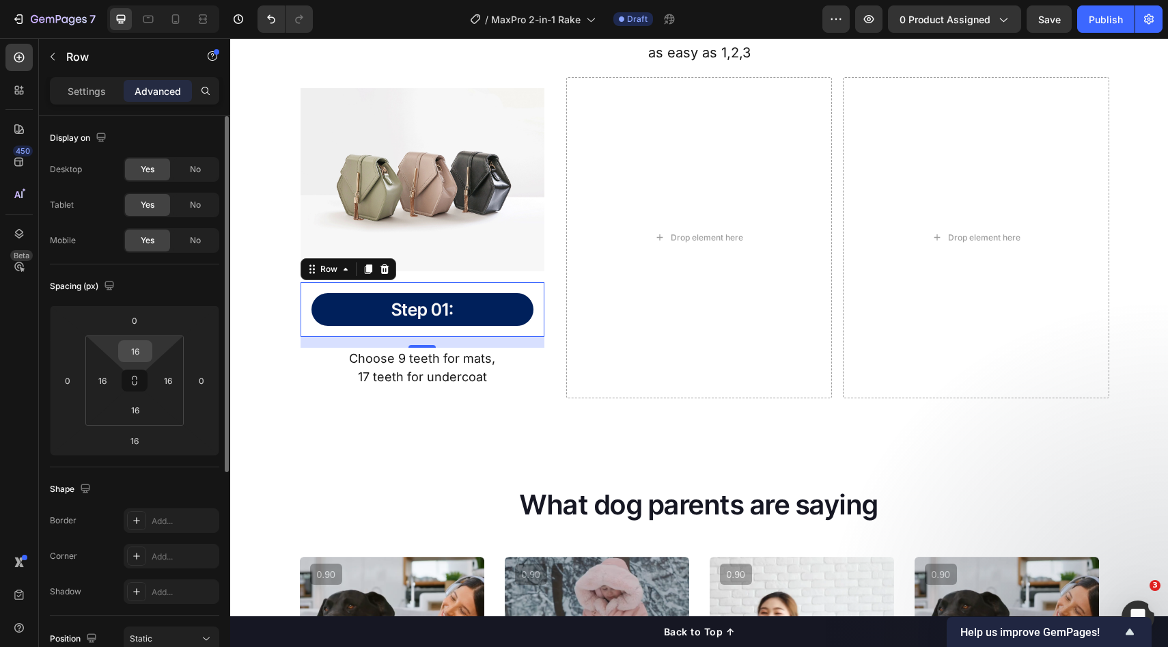
click at [133, 355] on input "16" at bounding box center [135, 351] width 27 height 20
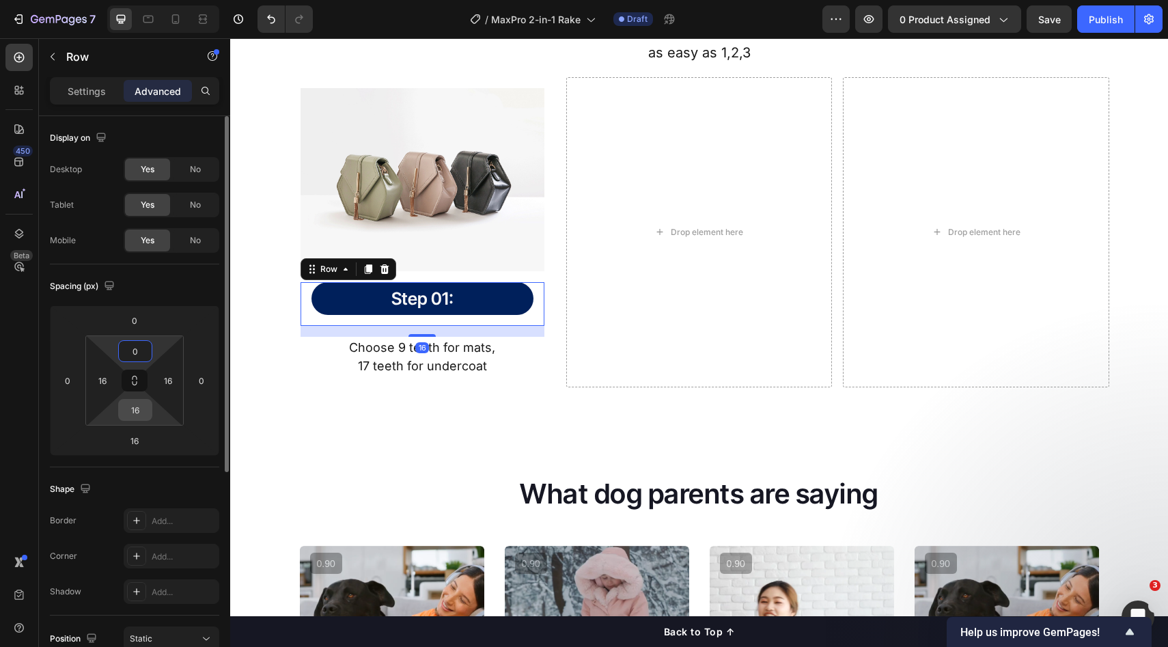
type input "0"
click at [144, 409] on input "16" at bounding box center [135, 410] width 27 height 20
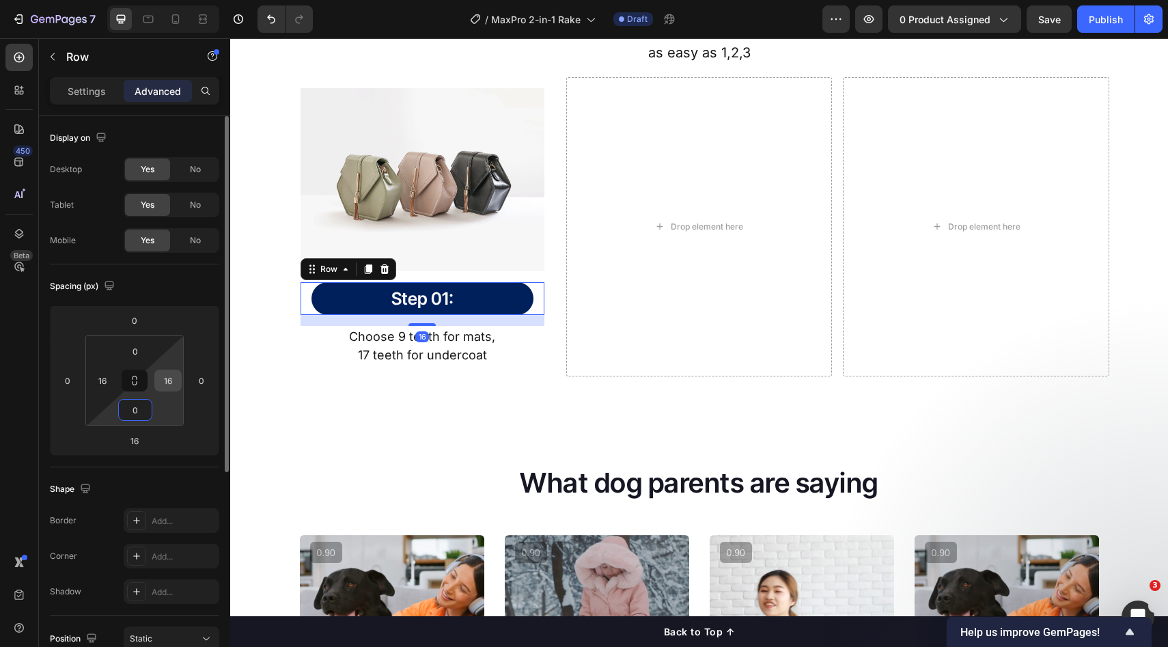
type input "0"
click at [174, 385] on input "16" at bounding box center [168, 380] width 20 height 20
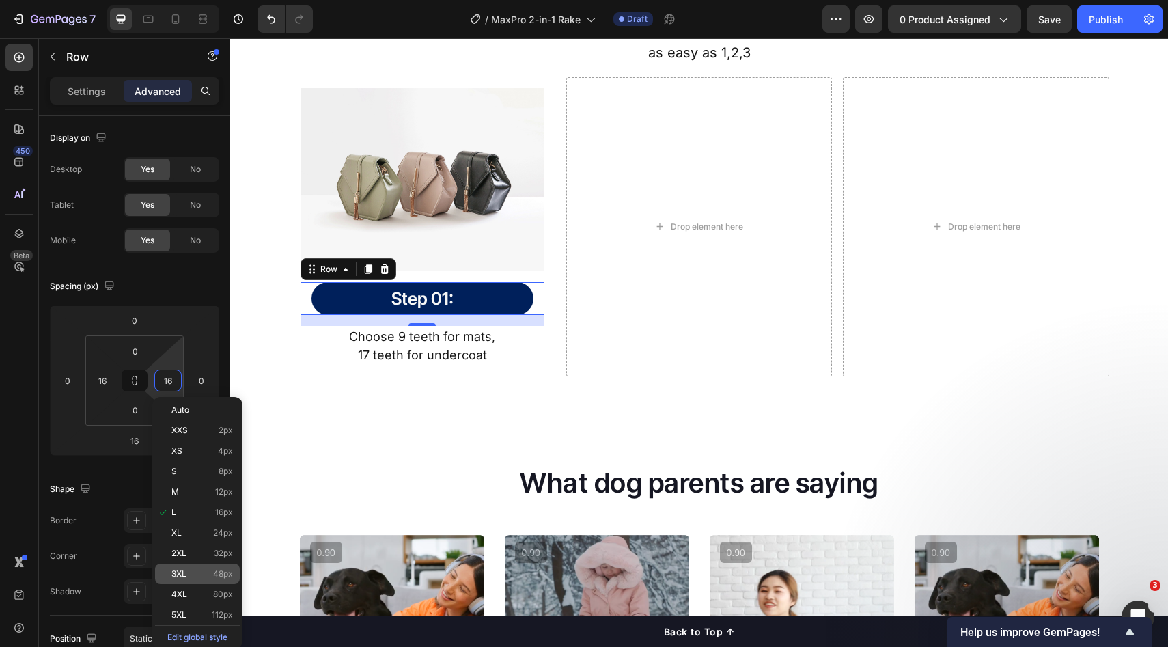
click at [197, 573] on p "3XL 48px" at bounding box center [202, 574] width 61 height 10
type input "48"
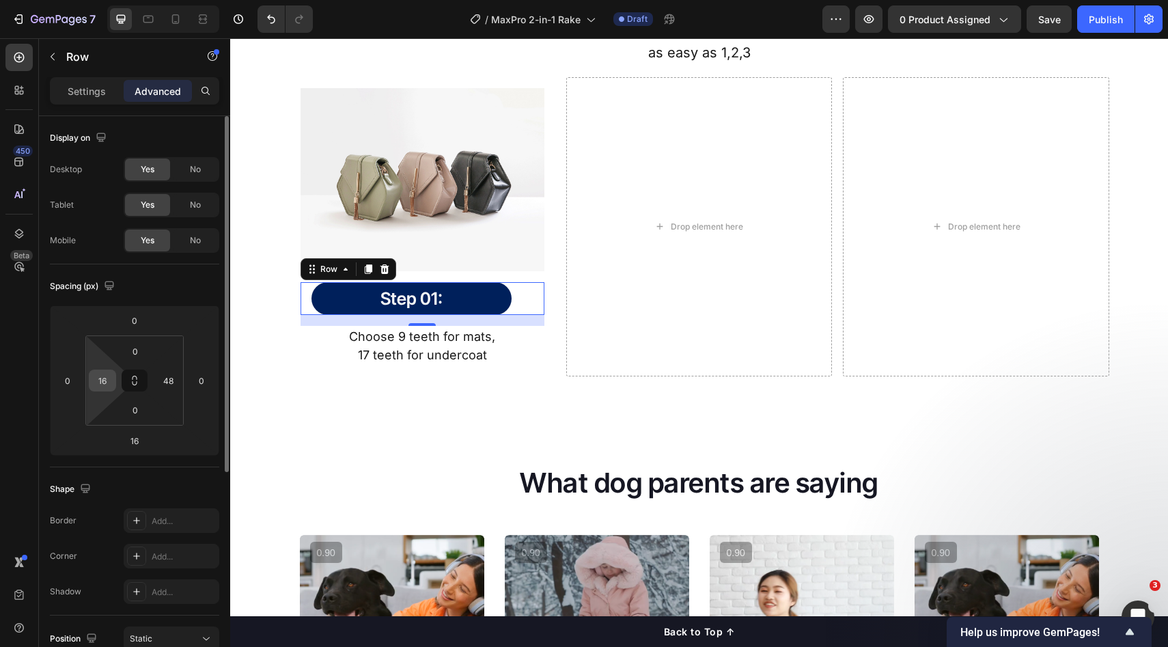
click at [110, 375] on input "16" at bounding box center [102, 380] width 20 height 20
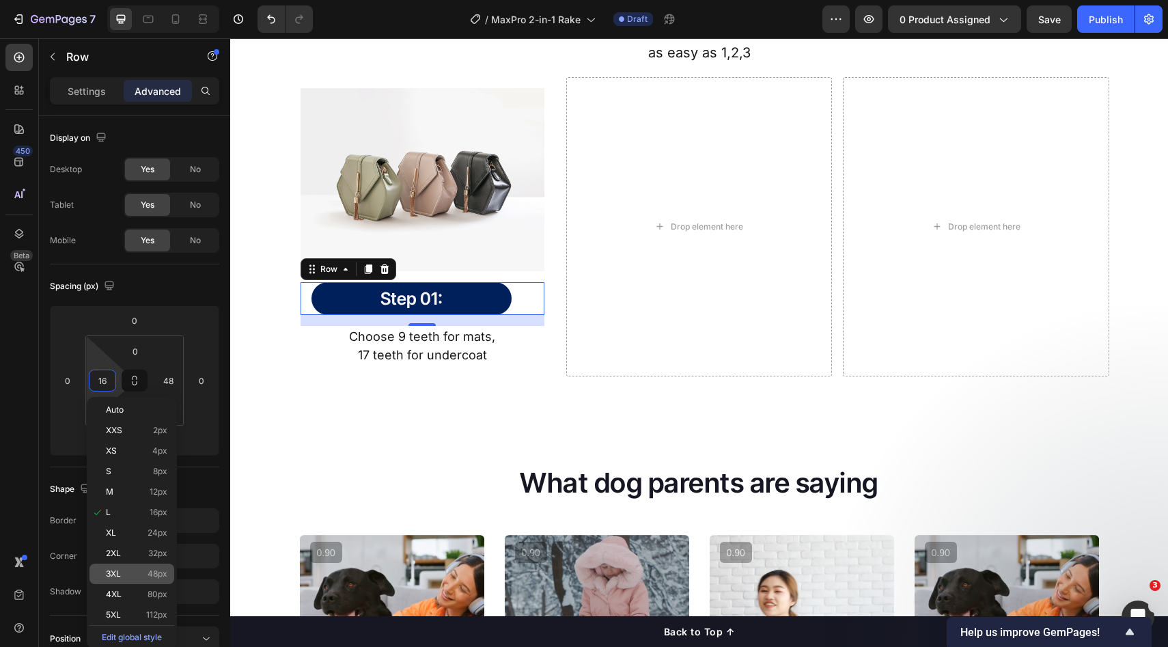
click at [152, 573] on span "48px" at bounding box center [158, 574] width 20 height 10
type input "48"
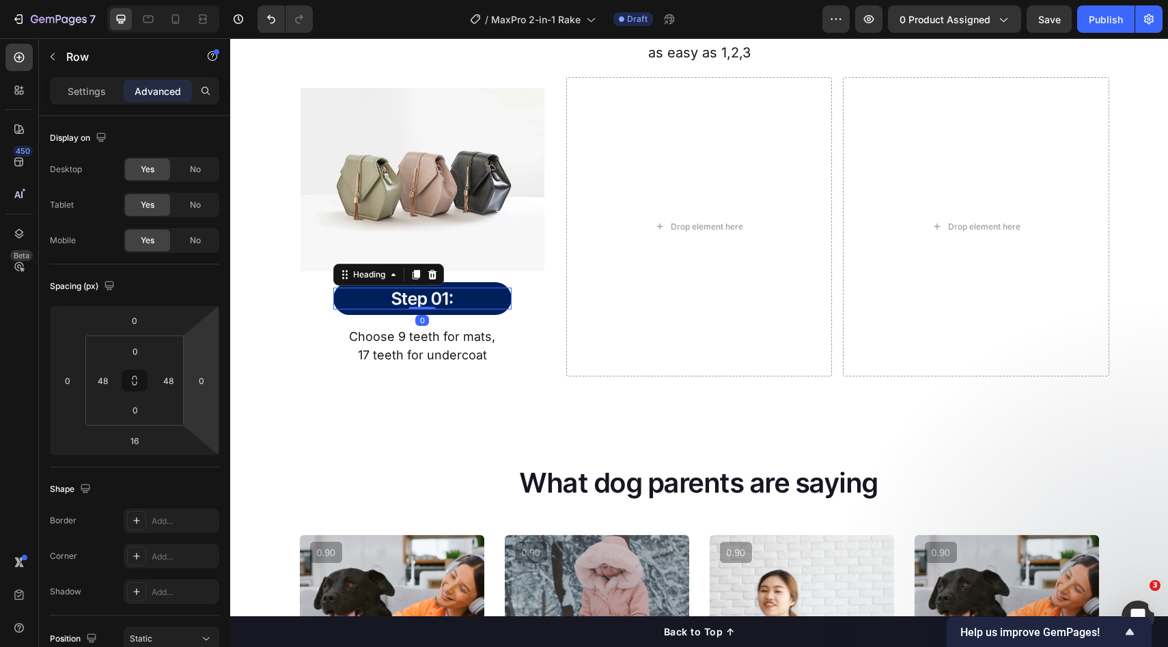
click at [433, 304] on h2 "Step 01:" at bounding box center [422, 299] width 178 height 23
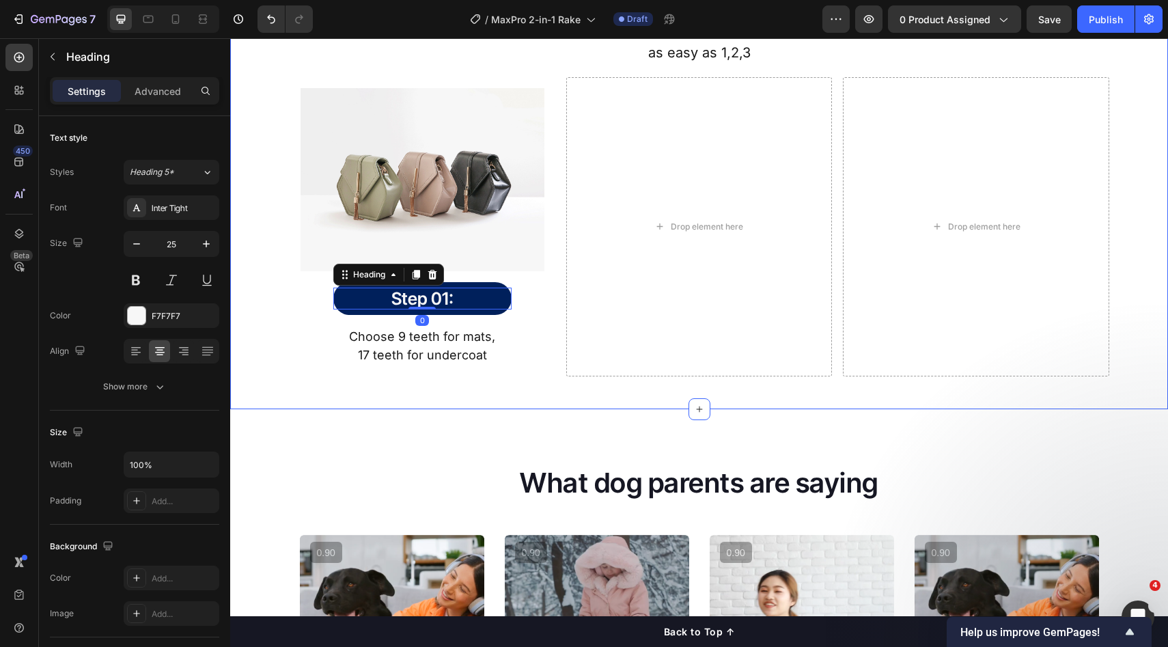
drag, startPoint x: 543, startPoint y: 380, endPoint x: 487, endPoint y: 330, distance: 75.0
click at [541, 374] on div "How It Works Heading as easy as 1,2,3 Text Block Row Image Step 01: Heading 0 R…" at bounding box center [699, 169] width 938 height 482
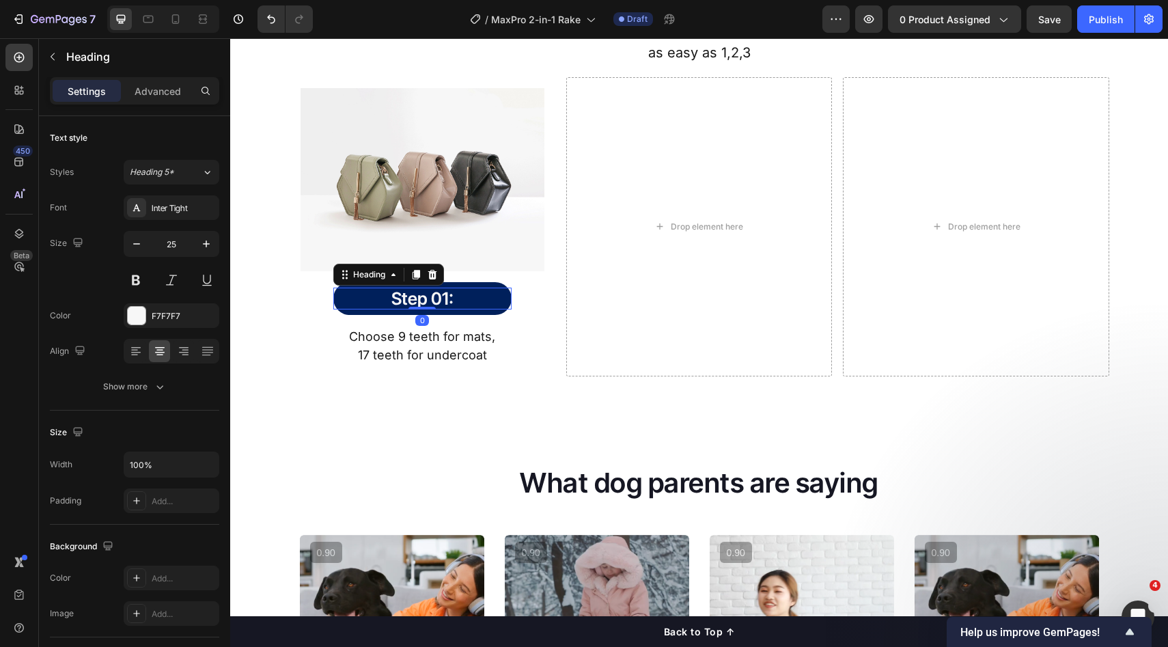
click at [458, 303] on h2 "Step 01:" at bounding box center [422, 299] width 178 height 23
click at [128, 243] on button "button" at bounding box center [136, 244] width 25 height 25
click at [128, 245] on button "button" at bounding box center [136, 244] width 25 height 25
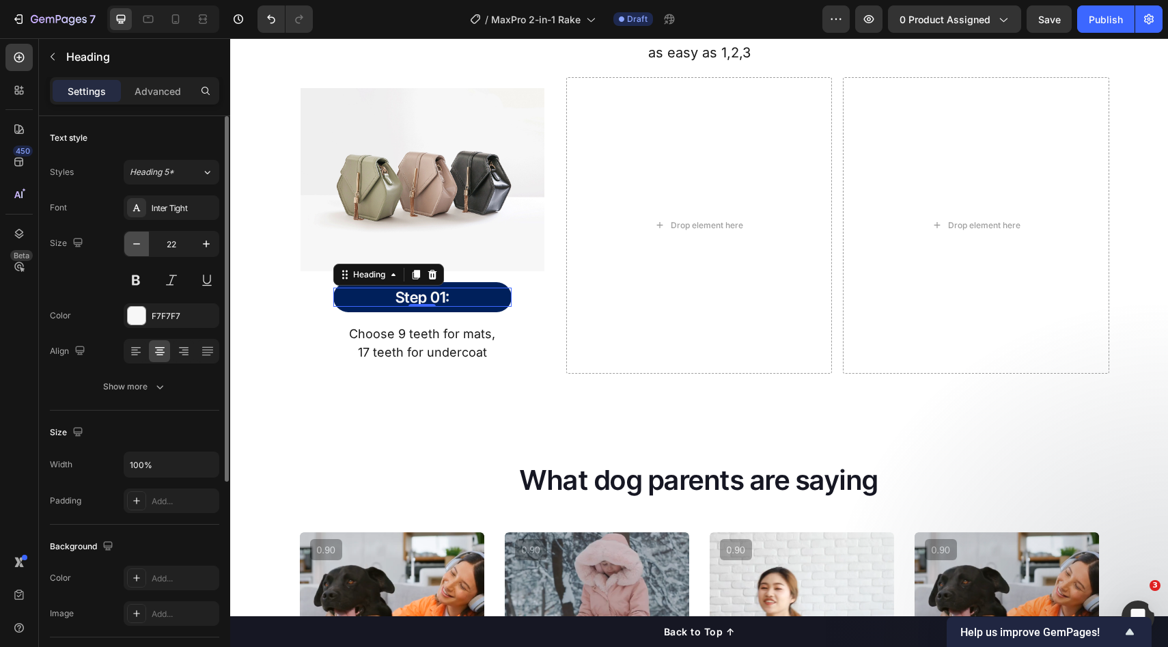
click at [128, 245] on button "button" at bounding box center [136, 244] width 25 height 25
click at [135, 246] on icon "button" at bounding box center [137, 244] width 14 height 14
type input "20"
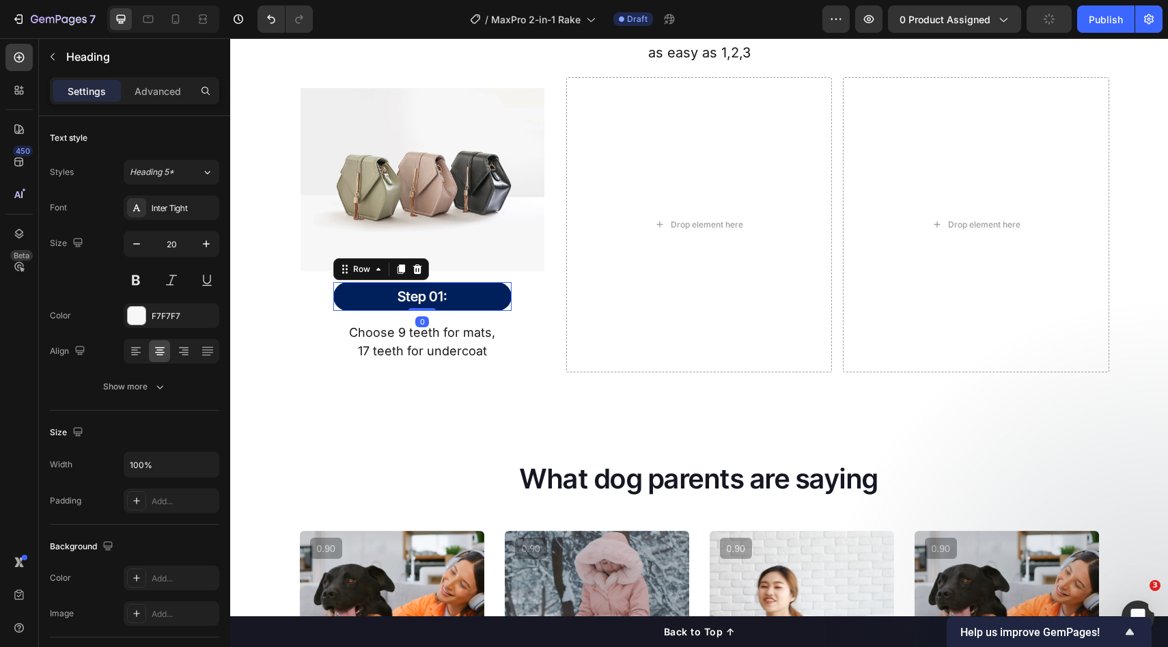
click at [412, 310] on div "Step 01: Heading Row 0" at bounding box center [422, 296] width 178 height 29
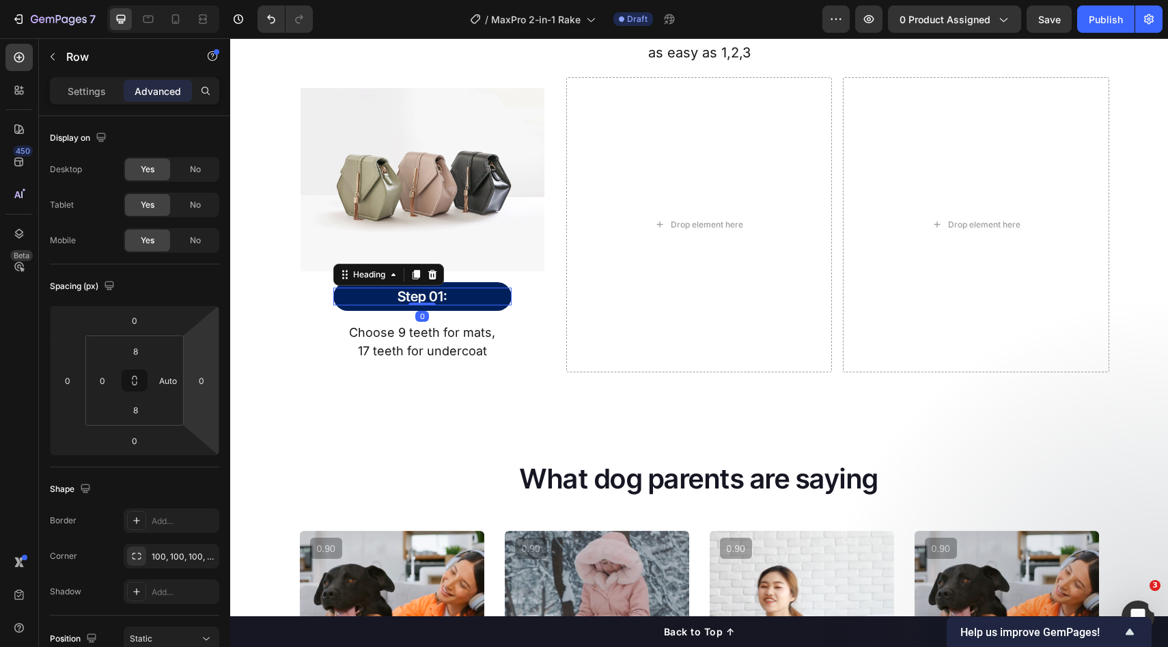
click at [403, 292] on h2 "Step 01:" at bounding box center [422, 297] width 178 height 18
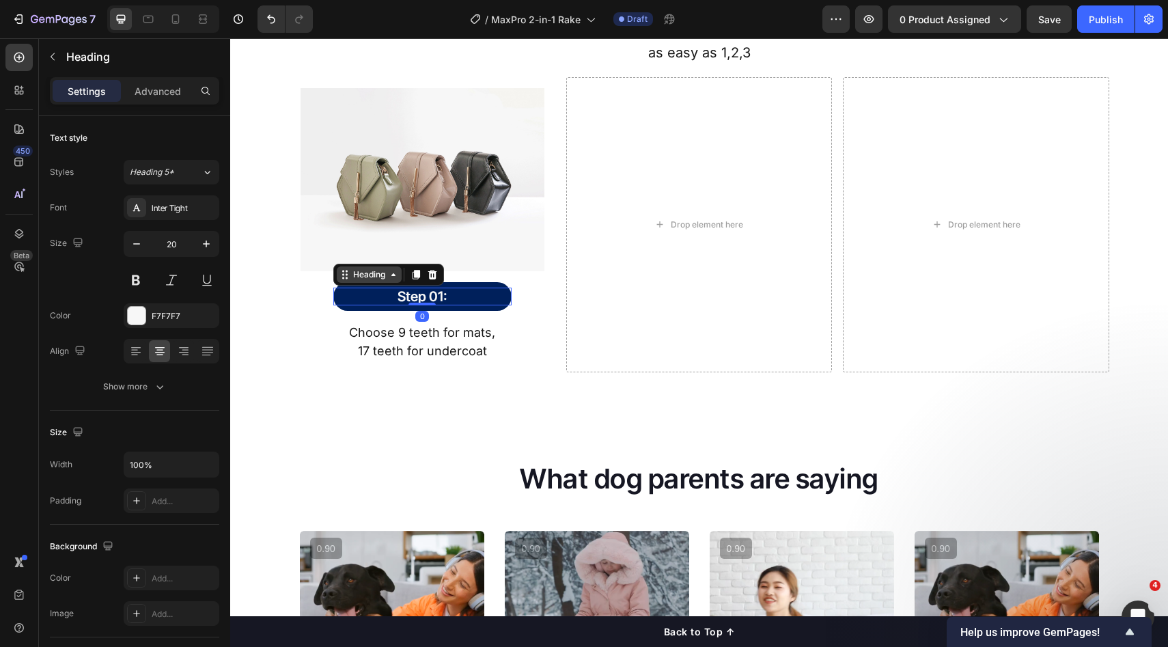
click at [368, 270] on div "Heading" at bounding box center [370, 275] width 38 height 12
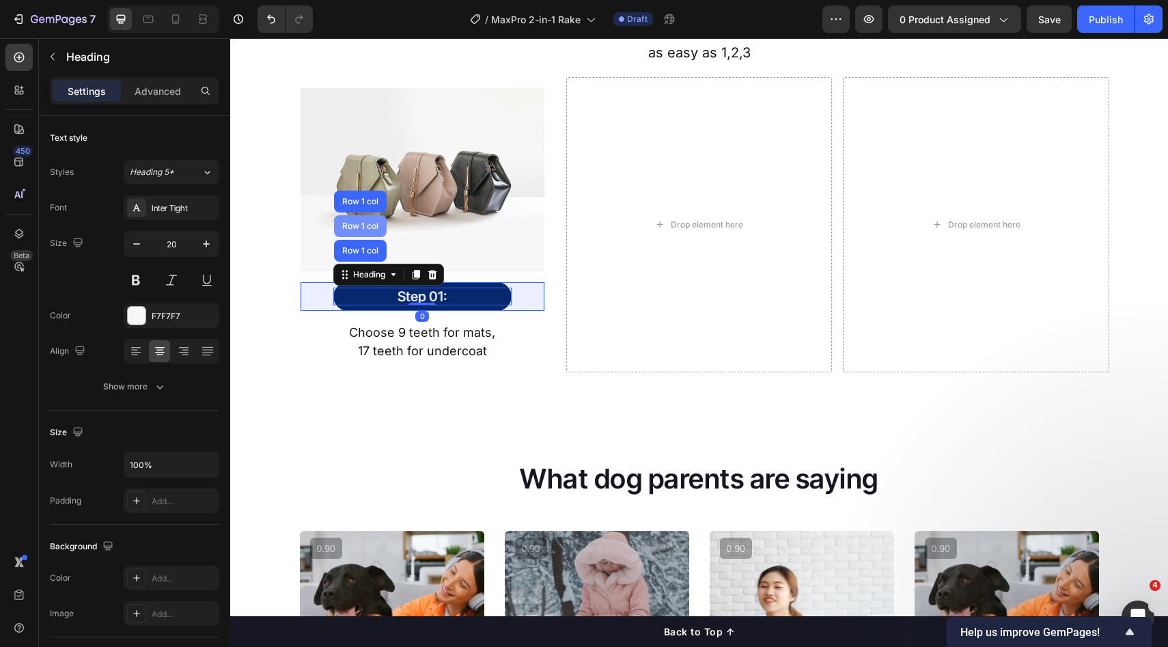
click at [366, 222] on div "Row 1 col" at bounding box center [361, 226] width 42 height 8
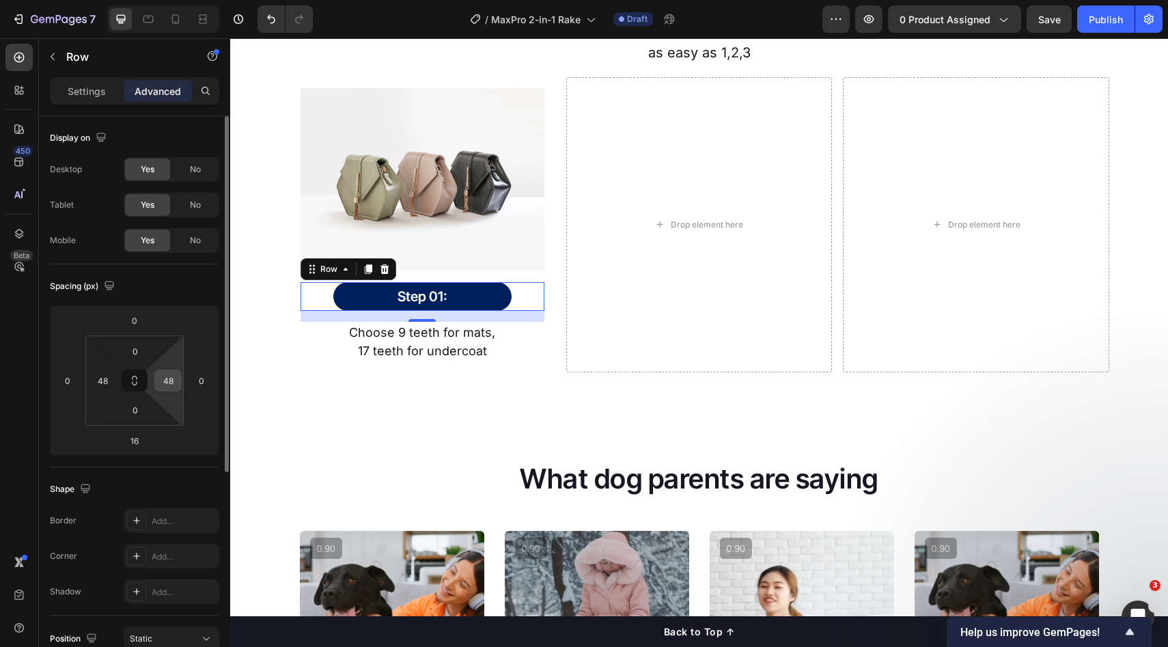
click at [172, 381] on input "48" at bounding box center [168, 380] width 20 height 20
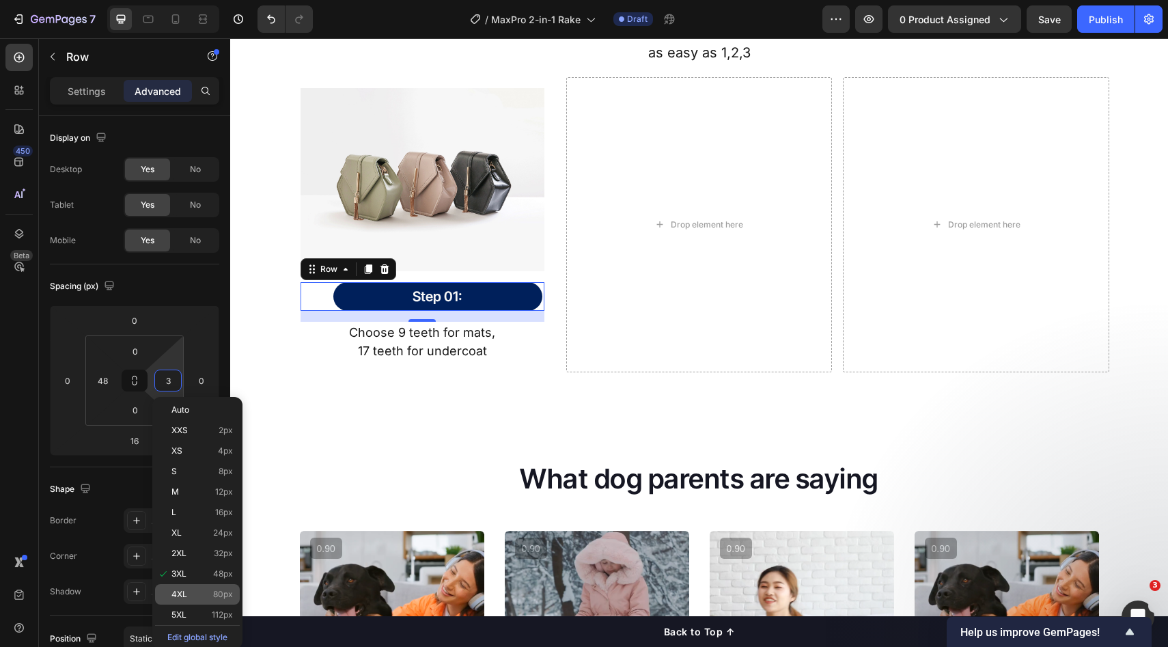
click at [205, 591] on p "4XL 80px" at bounding box center [202, 595] width 61 height 10
type input "80"
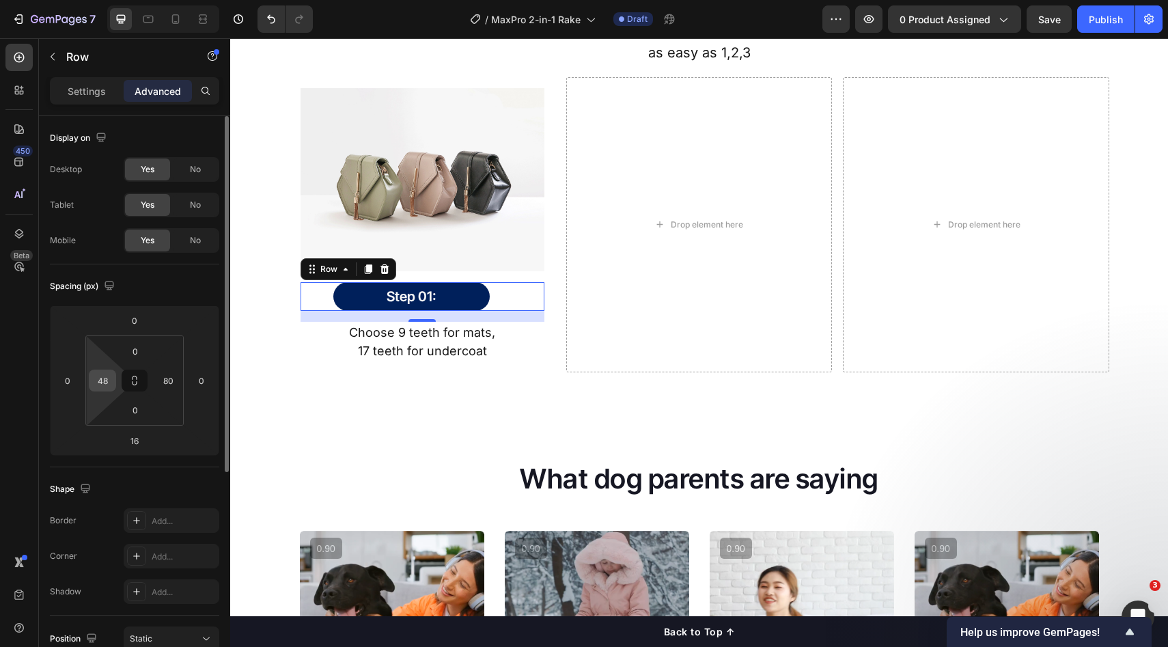
click at [109, 383] on input "48" at bounding box center [102, 380] width 20 height 20
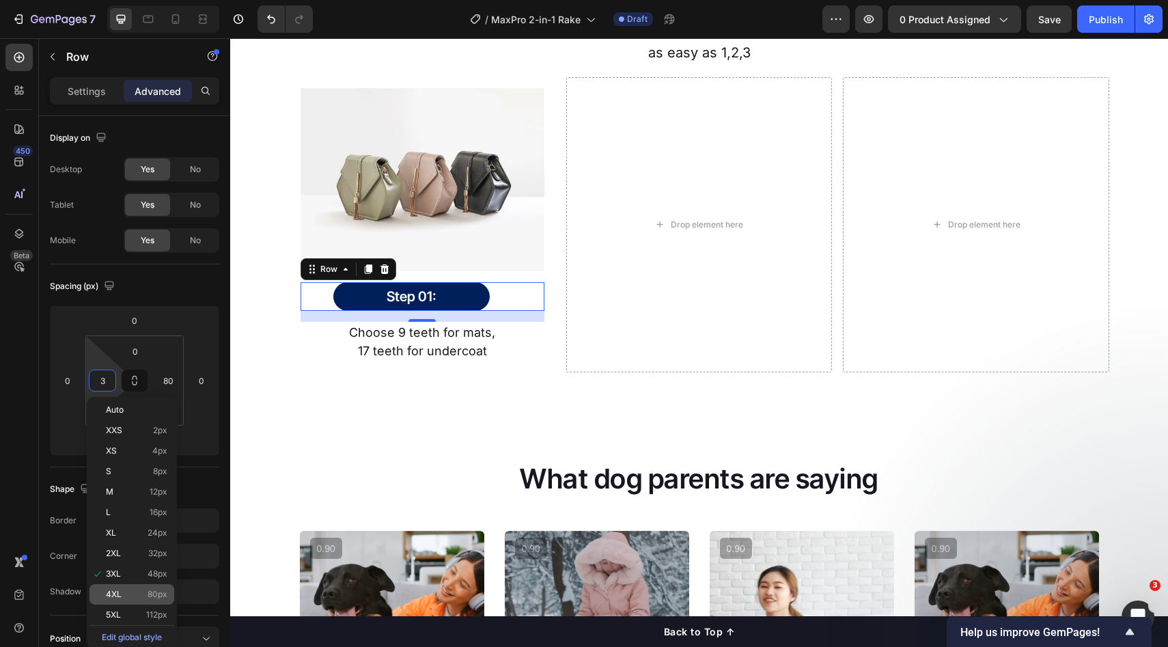
click at [163, 593] on span "80px" at bounding box center [158, 595] width 20 height 10
type input "80"
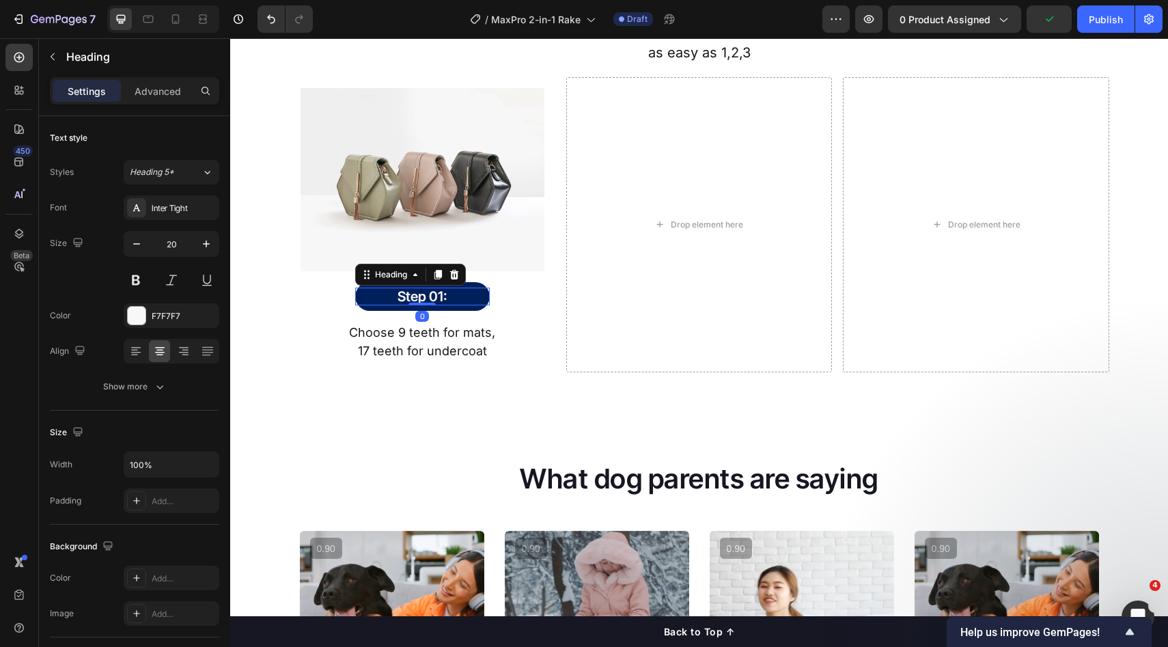
click at [470, 298] on h2 "Step 01:" at bounding box center [422, 297] width 135 height 18
click at [539, 301] on div "Image Step 01: Heading 0 Row Row Choose 9 teeth for mats, 17 teeth for undercoa…" at bounding box center [423, 224] width 266 height 295
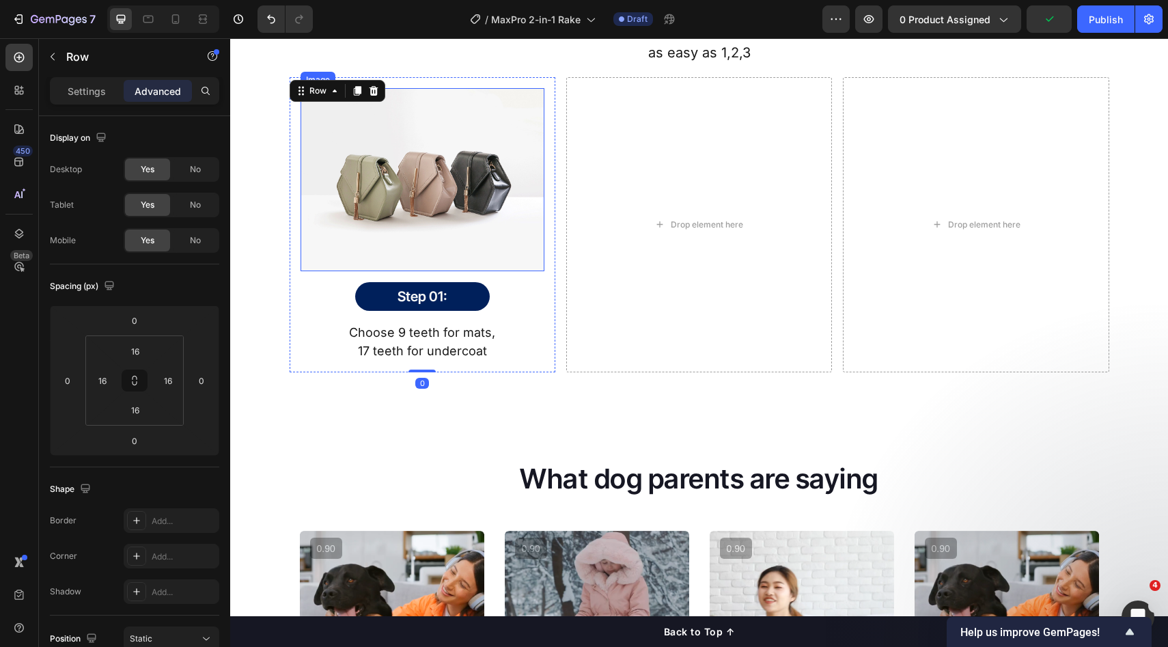
click at [482, 241] on img at bounding box center [423, 179] width 244 height 183
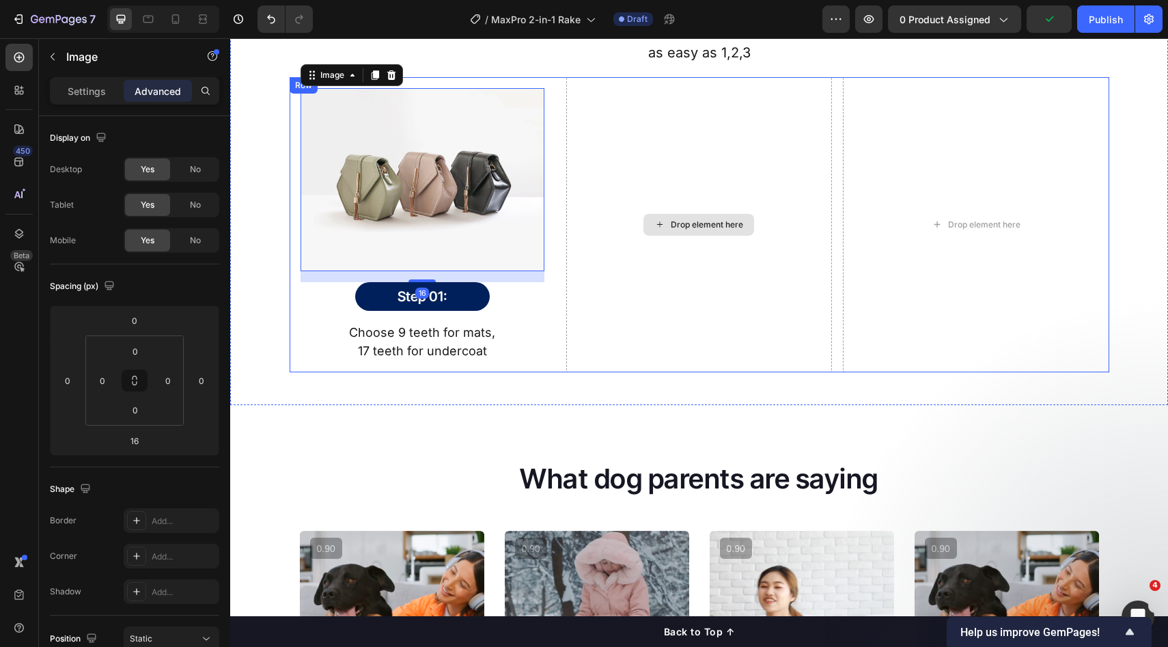
click at [620, 271] on div "Drop element here" at bounding box center [699, 224] width 266 height 295
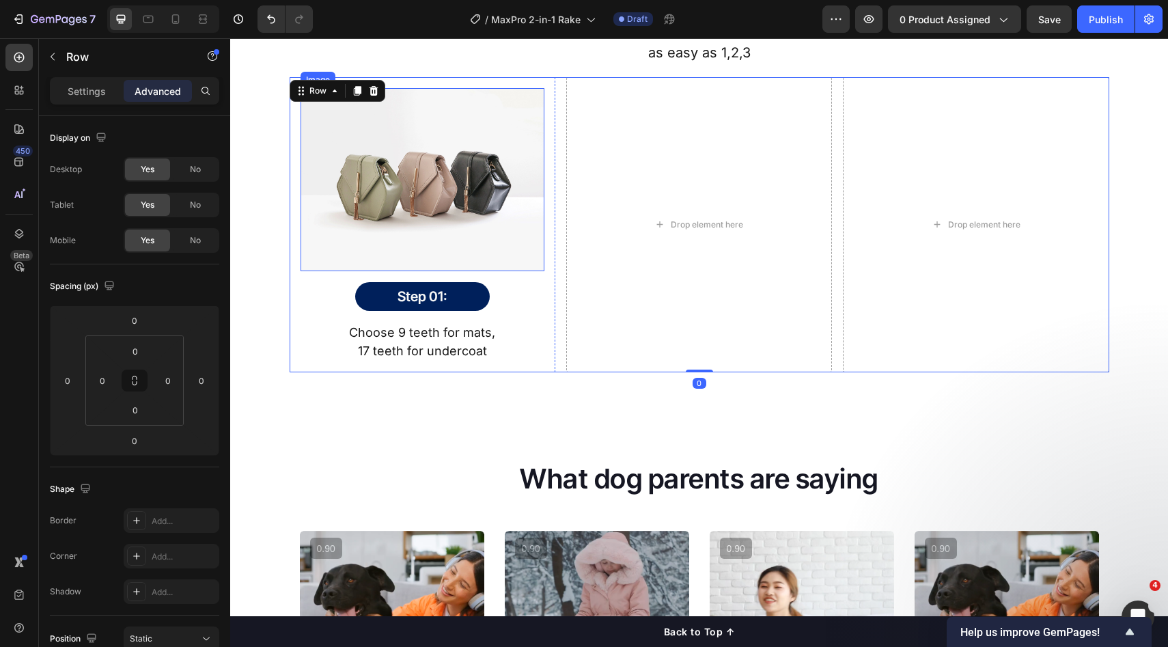
click at [450, 220] on img at bounding box center [423, 179] width 244 height 183
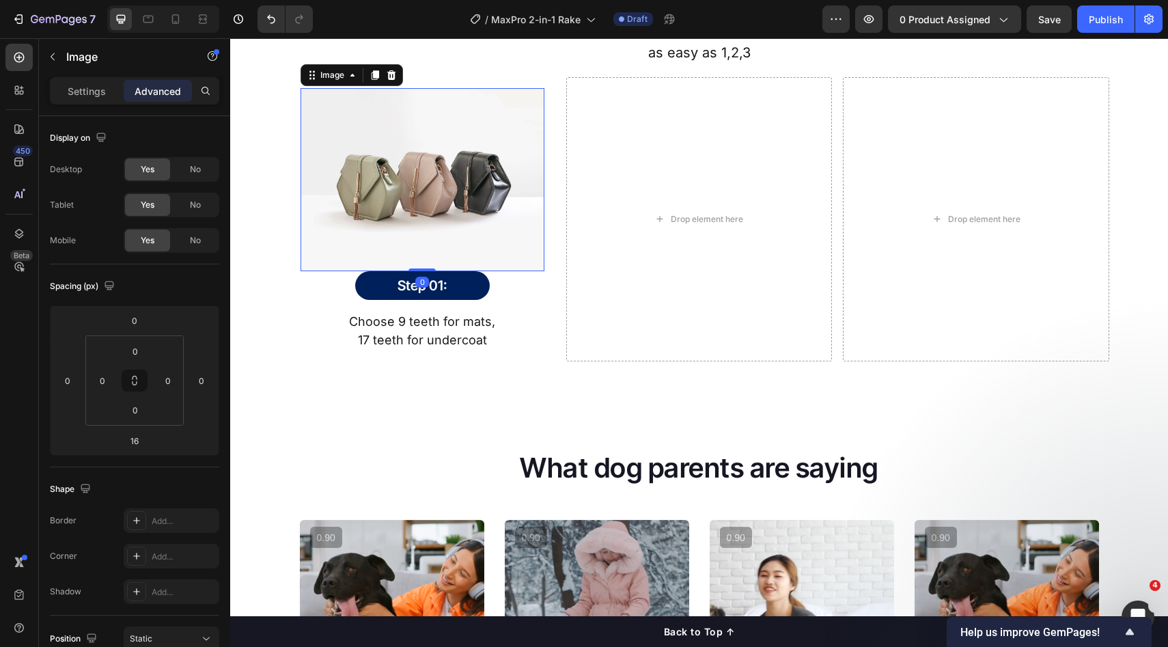
drag, startPoint x: 419, startPoint y: 280, endPoint x: 476, endPoint y: 239, distance: 70.5
click at [428, 262] on div "Image 0" at bounding box center [423, 179] width 244 height 183
type input "0"
click at [477, 238] on img at bounding box center [423, 179] width 244 height 183
click at [497, 291] on div "Step 01: Heading Row Row" at bounding box center [423, 285] width 244 height 29
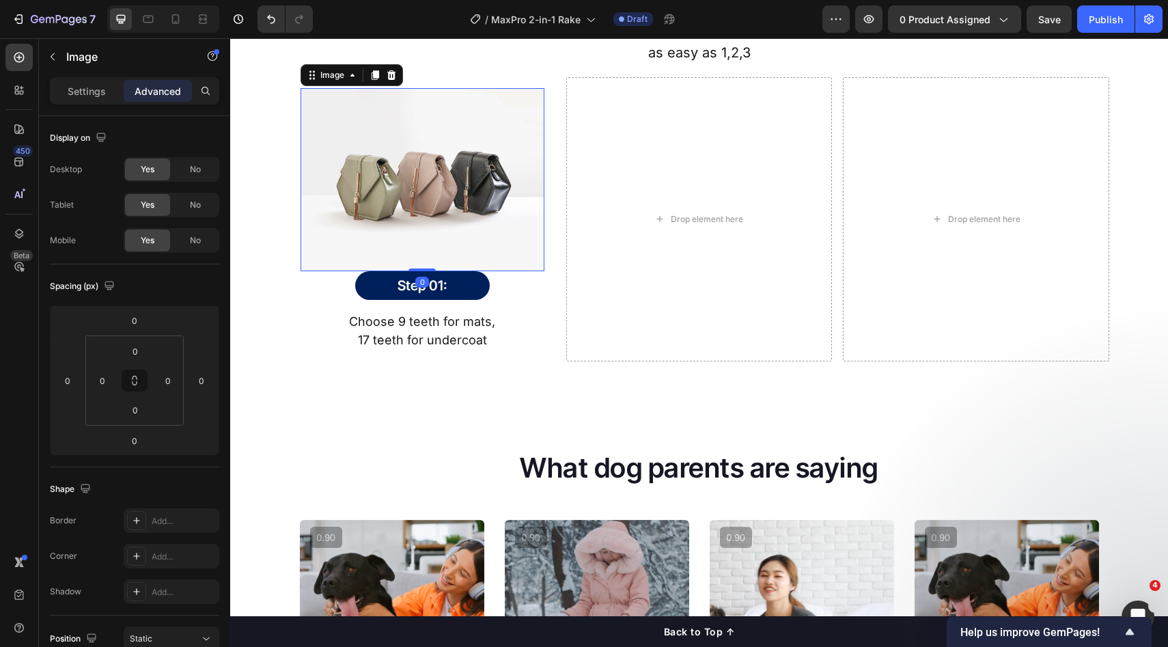
click at [487, 257] on img at bounding box center [423, 179] width 244 height 183
click at [499, 290] on div "Step 01: Heading Row Row" at bounding box center [423, 285] width 244 height 29
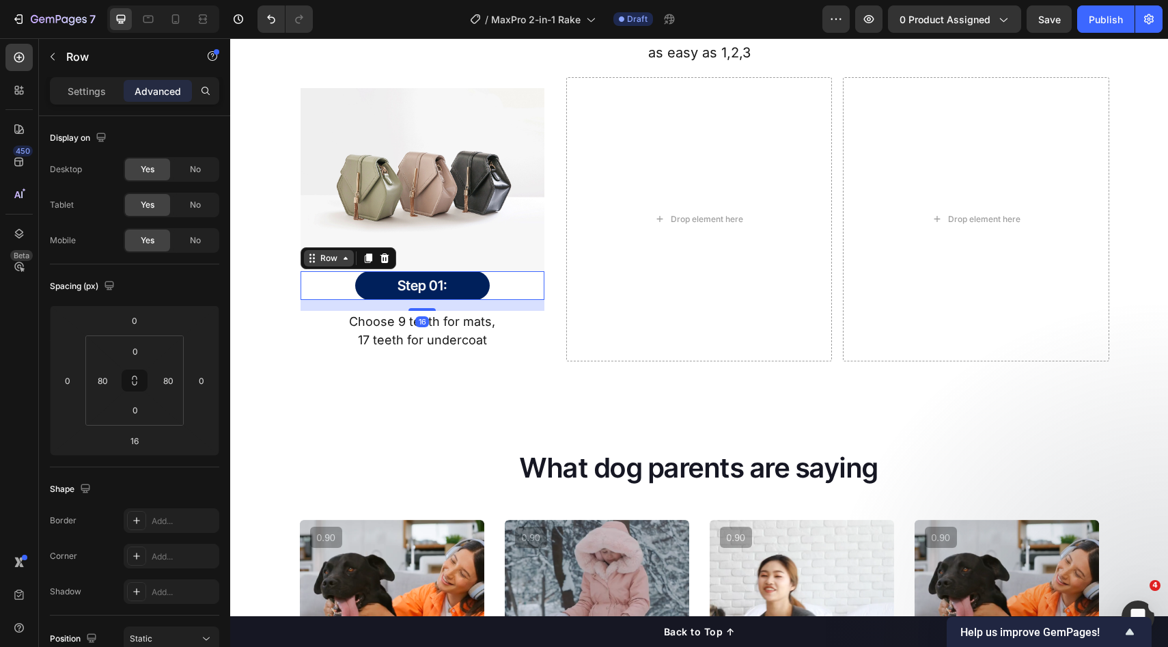
click at [332, 262] on div "Row" at bounding box center [329, 258] width 23 height 12
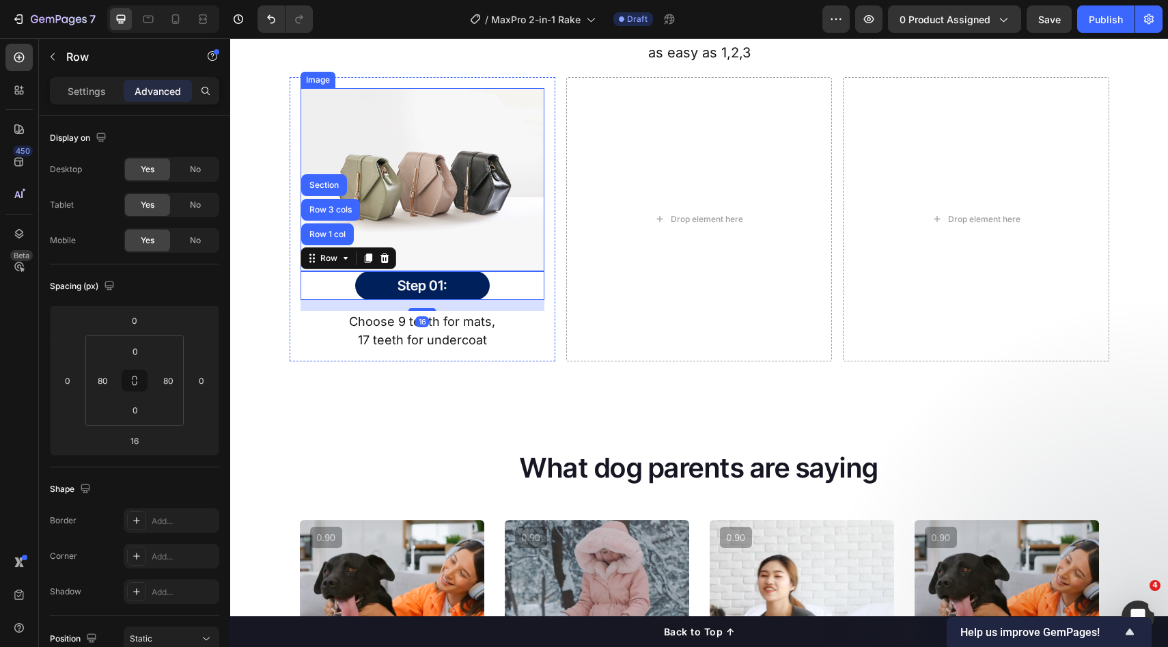
click at [578, 282] on div "Drop element here" at bounding box center [699, 219] width 266 height 284
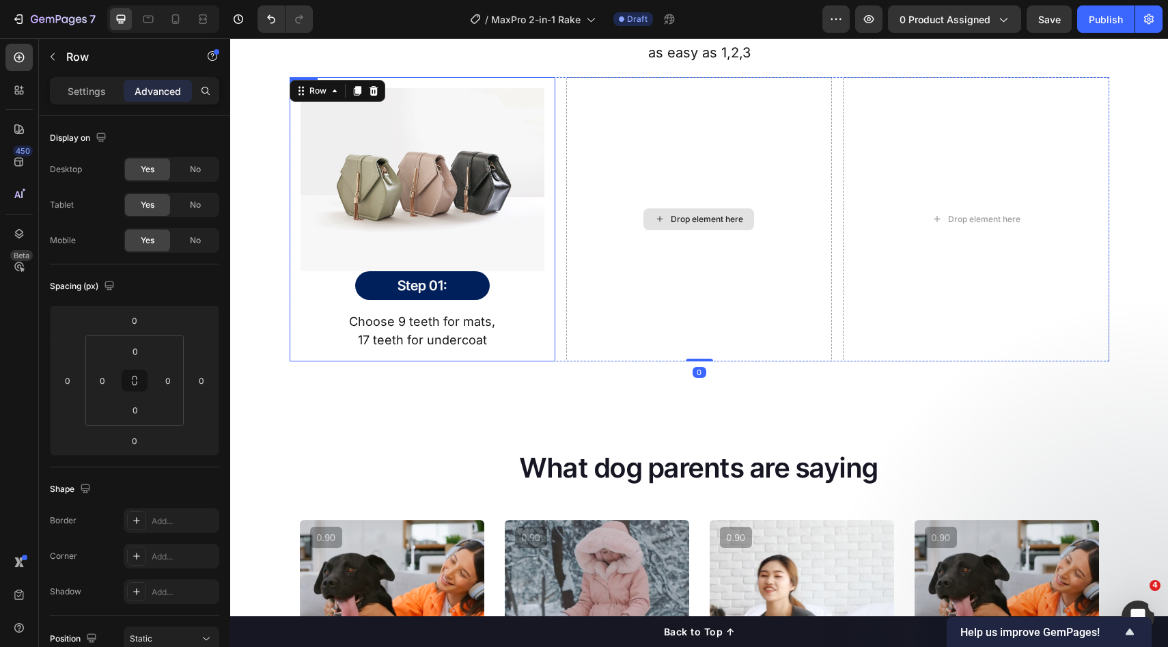
click at [503, 241] on img at bounding box center [423, 179] width 244 height 183
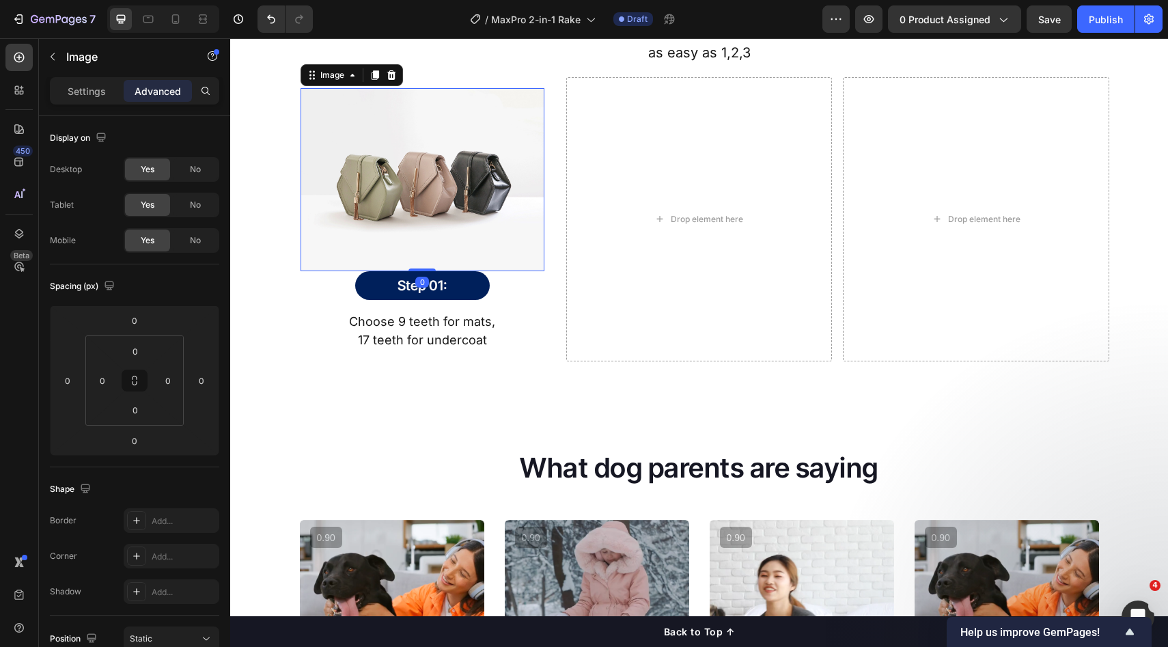
click at [501, 268] on div "Image 0 Step 01: Heading Row Row Choose 9 teeth for mats, 17 teeth for undercoa…" at bounding box center [423, 219] width 244 height 262
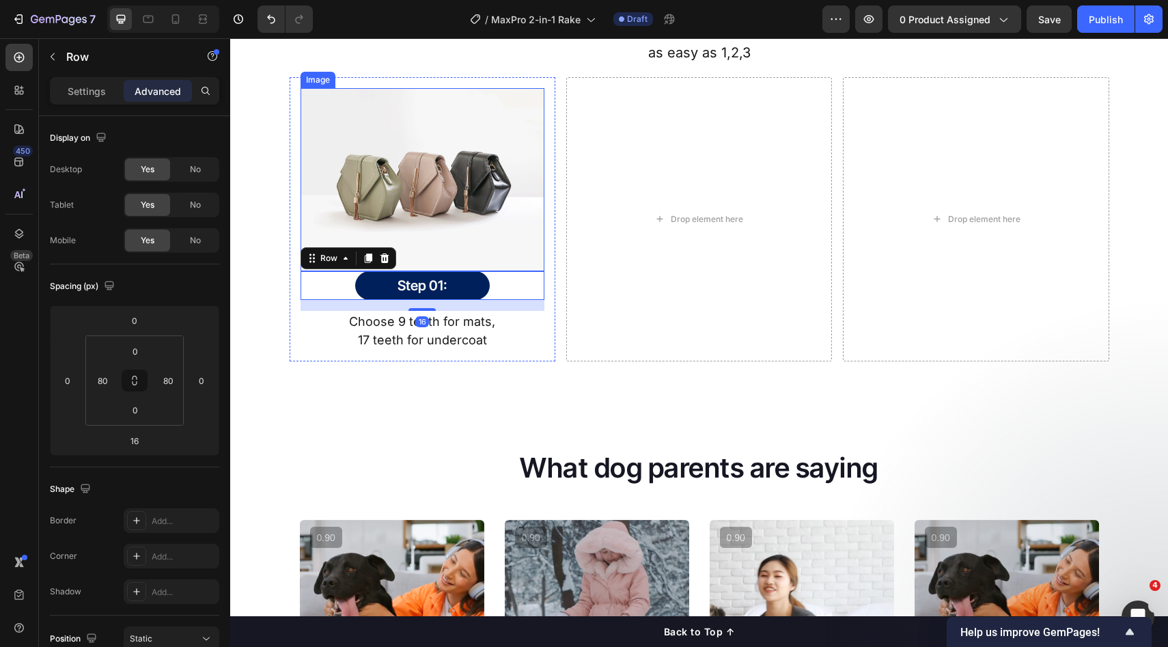
click at [509, 241] on img at bounding box center [423, 179] width 244 height 183
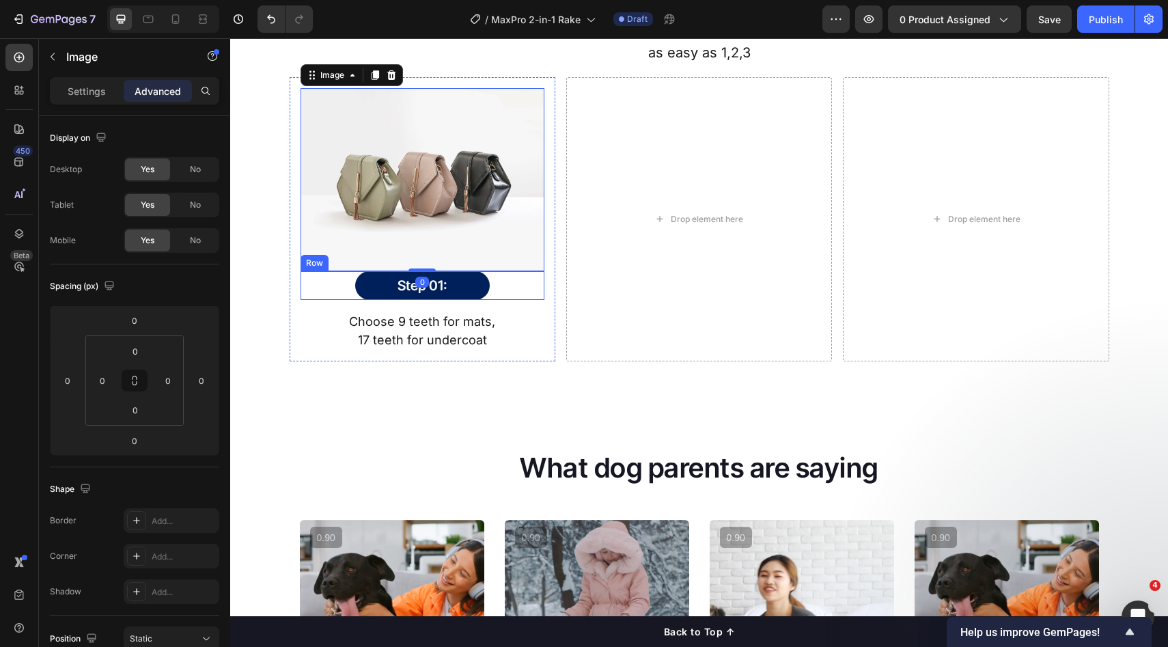
click at [506, 287] on div "Step 01: Heading Row Row" at bounding box center [423, 285] width 244 height 29
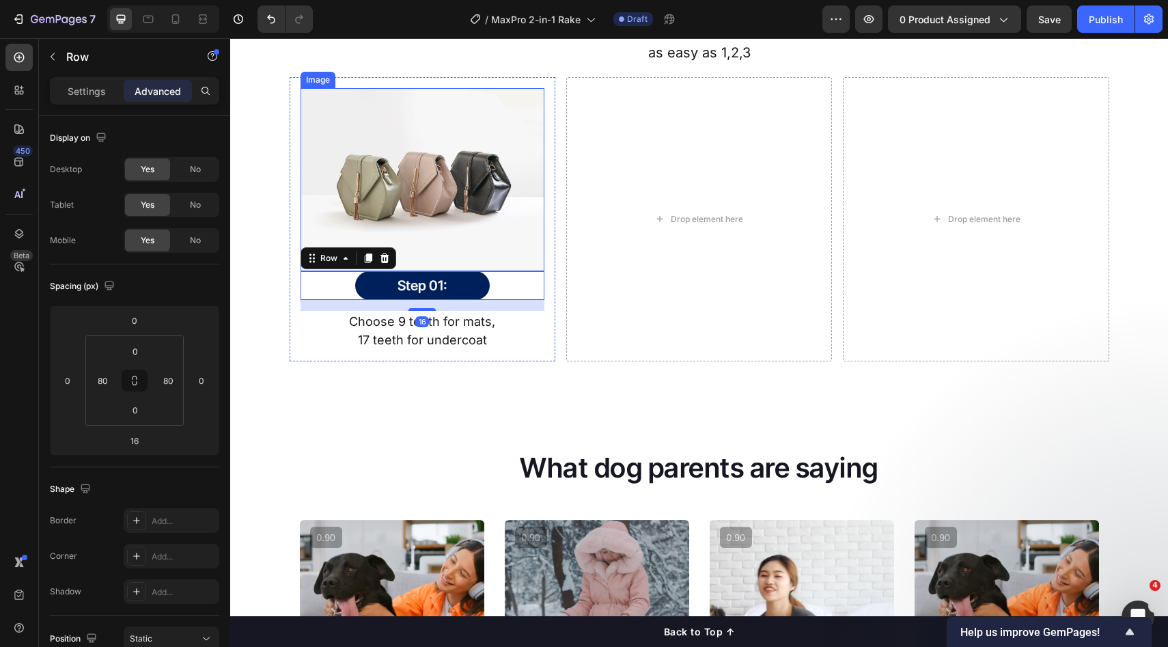
click at [510, 249] on img at bounding box center [423, 179] width 244 height 183
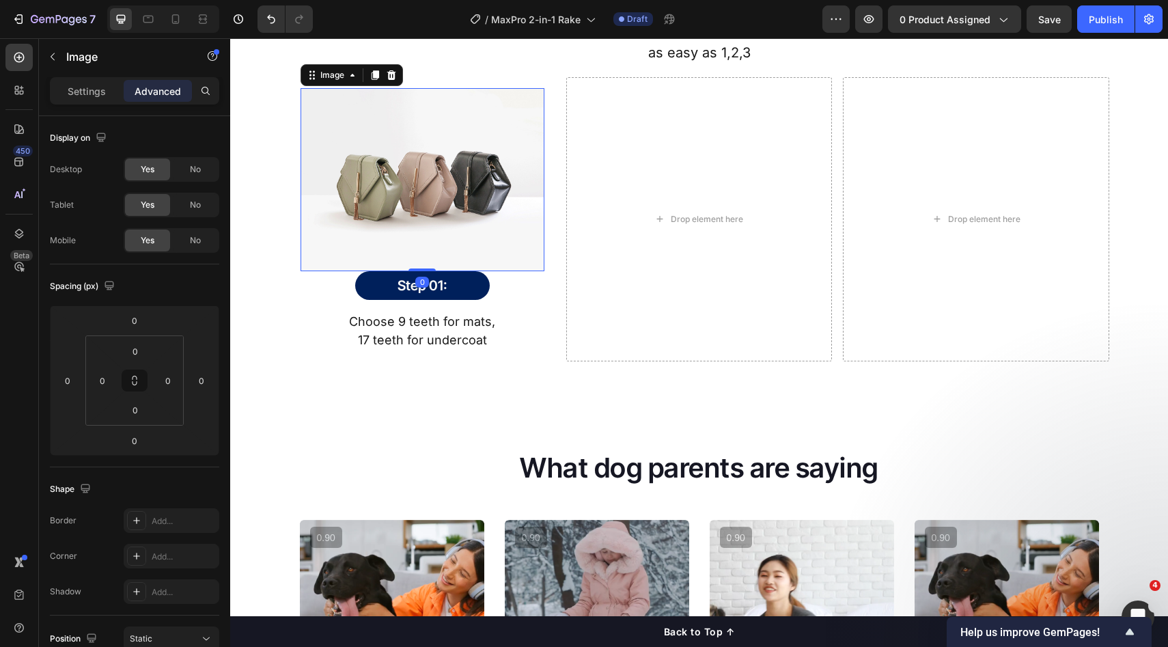
click at [508, 285] on div "Step 01: Heading Row Row" at bounding box center [423, 285] width 244 height 29
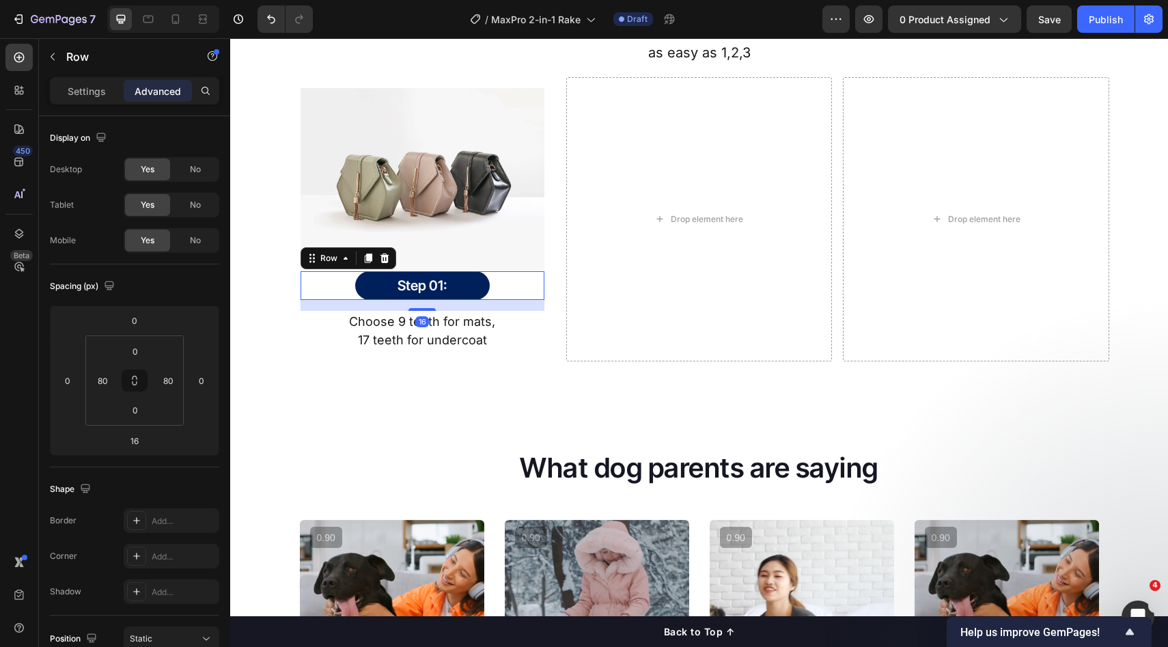
drag, startPoint x: 585, startPoint y: 288, endPoint x: 569, endPoint y: 283, distance: 16.4
click at [585, 287] on div "Drop element here" at bounding box center [699, 219] width 266 height 284
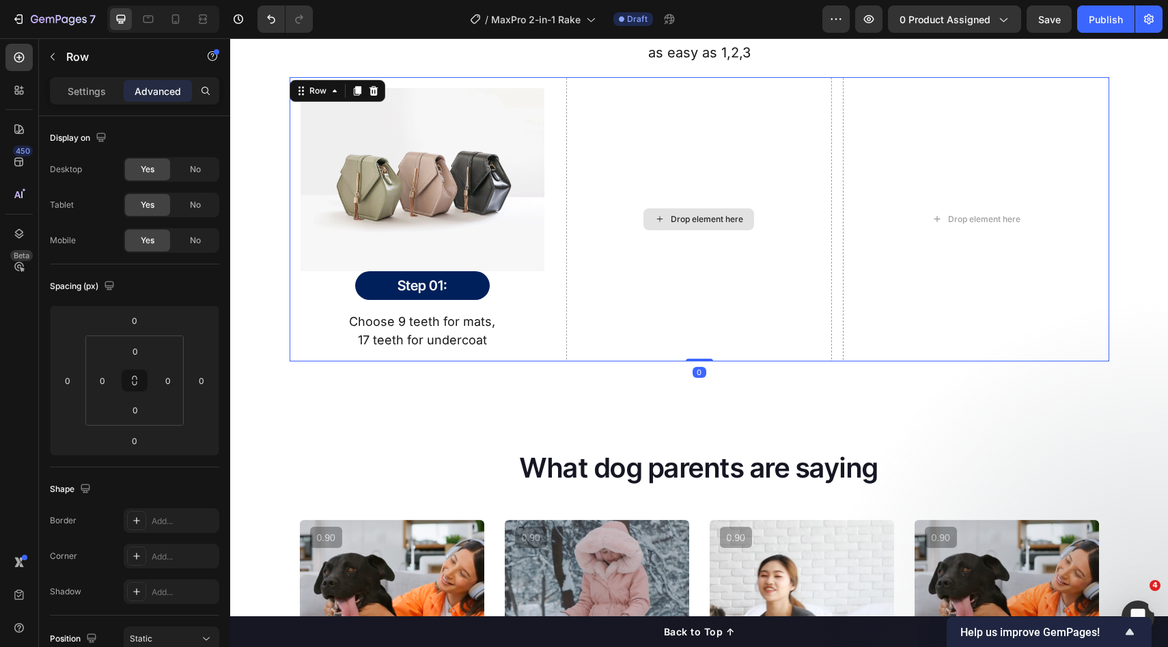
click at [512, 238] on img at bounding box center [423, 179] width 244 height 183
click at [636, 275] on div "Drop element here" at bounding box center [699, 219] width 266 height 284
click at [502, 296] on div "Step 01: Heading Row Row" at bounding box center [423, 285] width 244 height 29
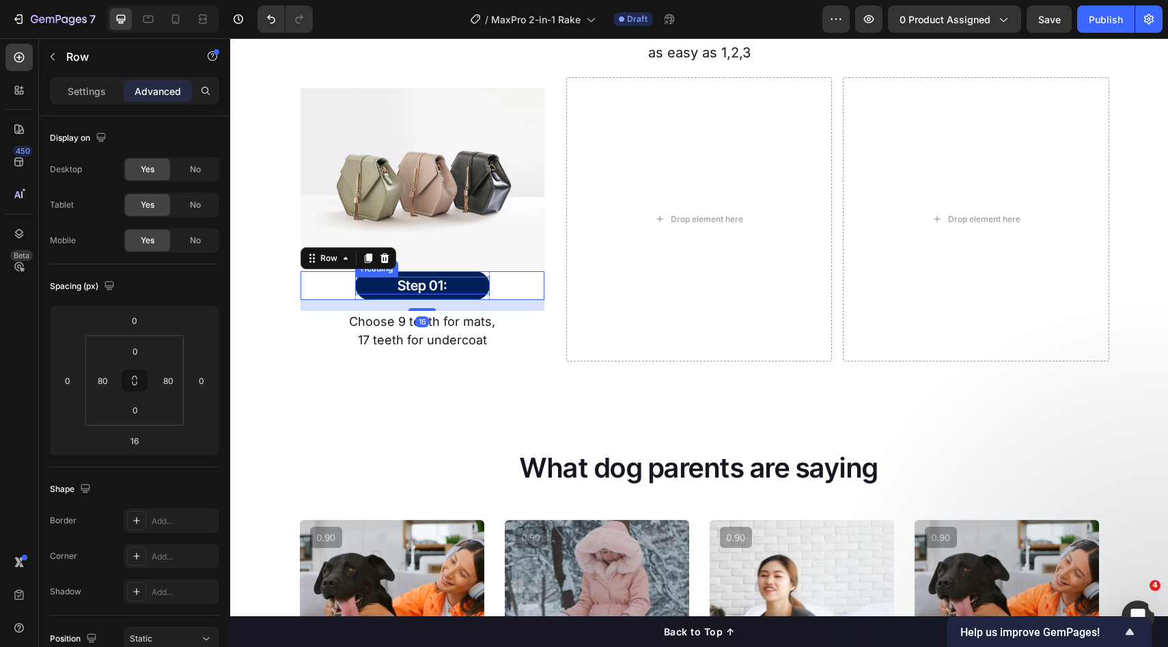
click at [420, 292] on div "Step 01: Heading" at bounding box center [422, 286] width 135 height 18
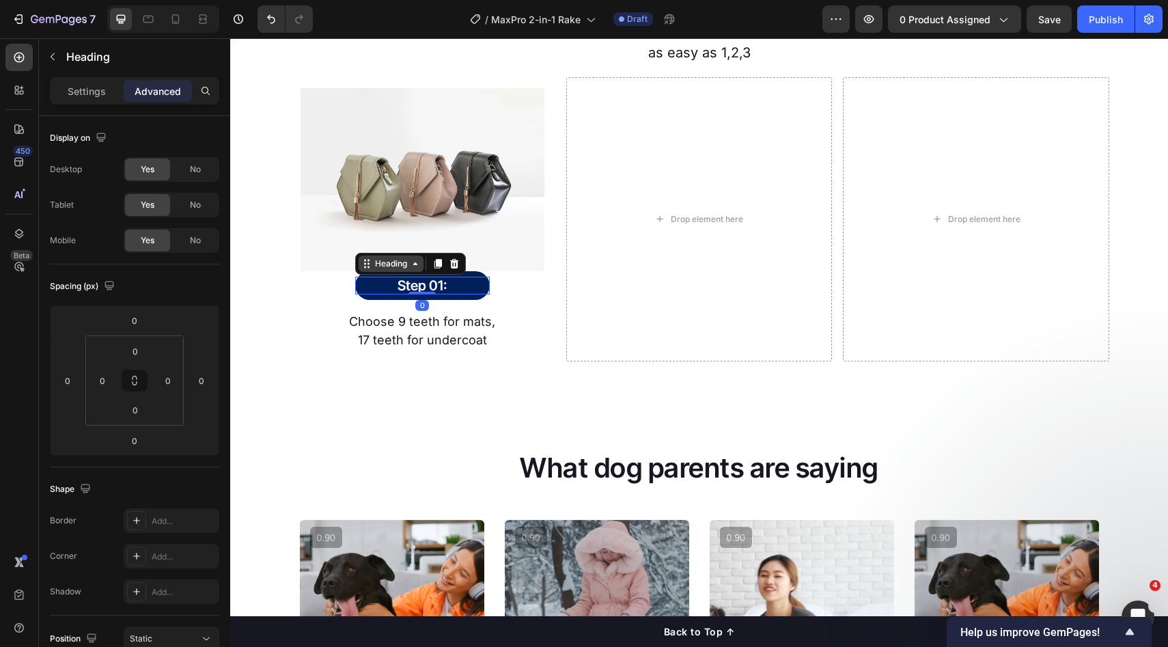
click at [396, 261] on div "Heading" at bounding box center [391, 264] width 38 height 12
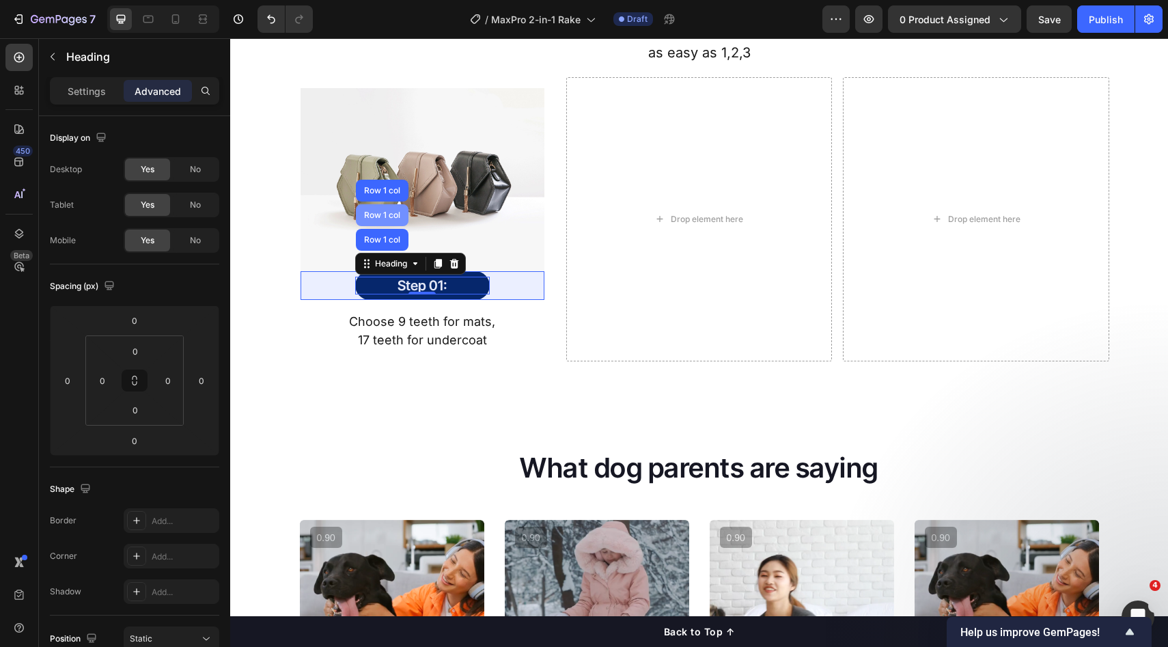
click at [381, 221] on div "Row 1 col" at bounding box center [382, 215] width 53 height 22
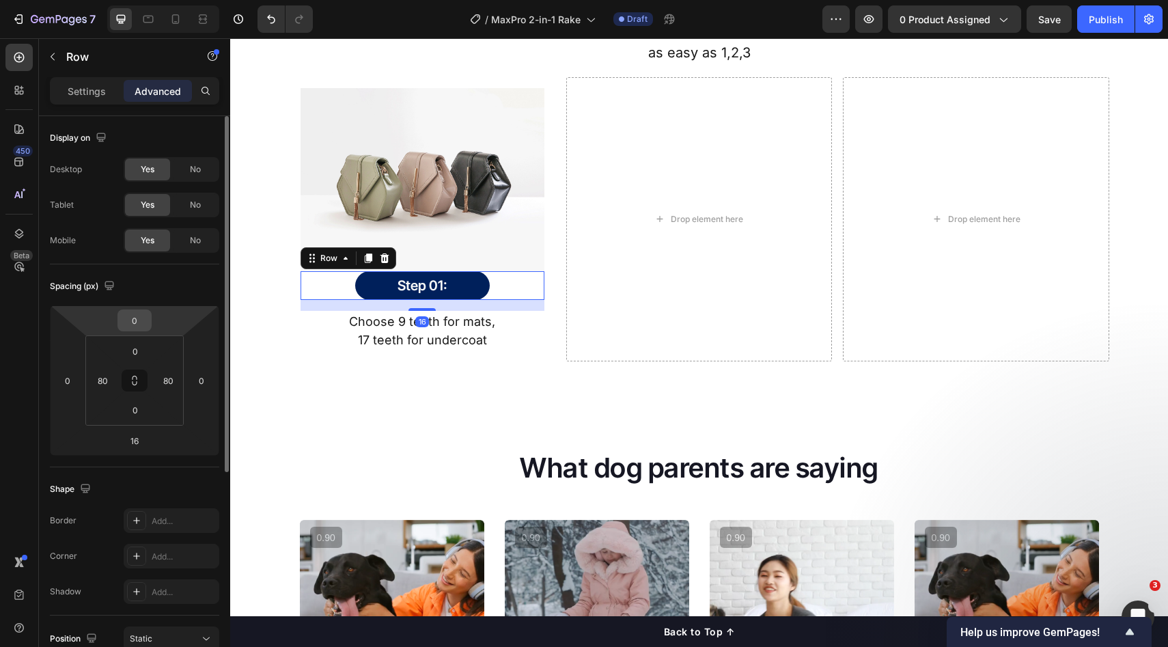
click at [139, 325] on input "0" at bounding box center [134, 320] width 27 height 20
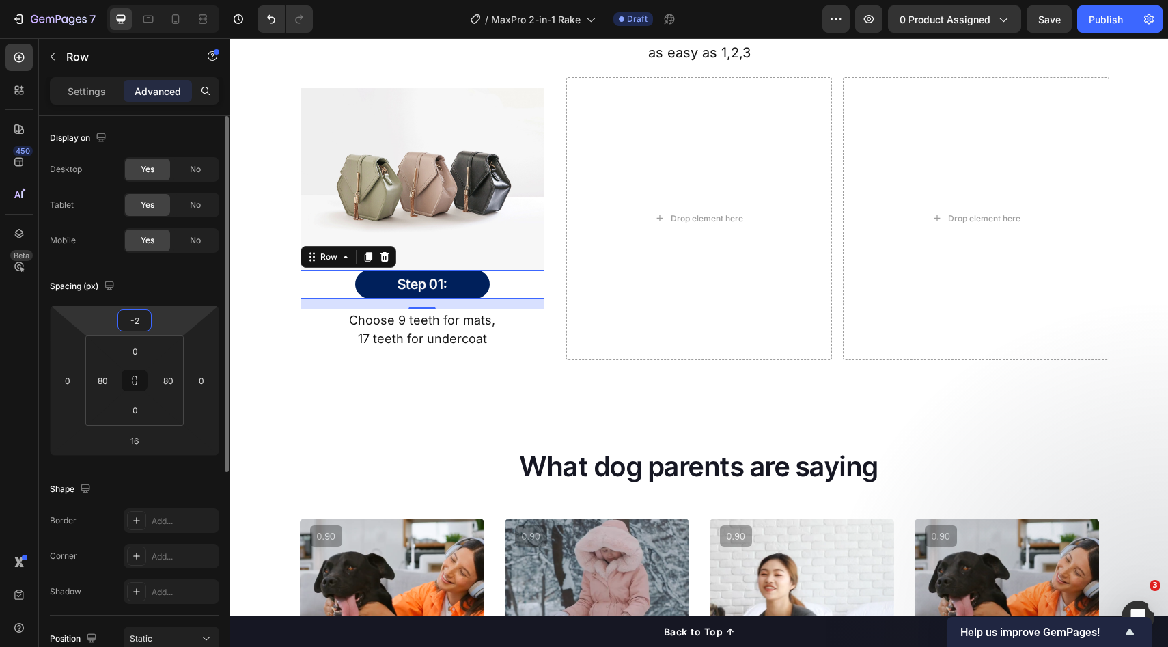
type input "-20"
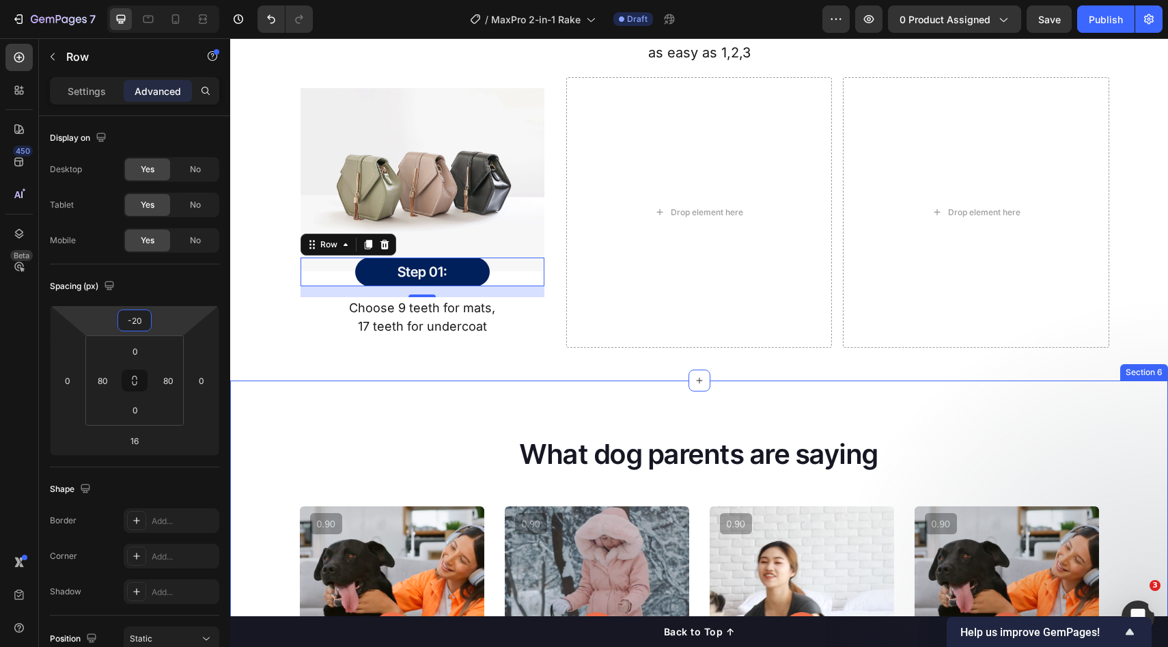
click at [596, 433] on div "What dog parents are saying Heading Video Video Video Video Carousel Row Loox -…" at bounding box center [699, 646] width 938 height 530
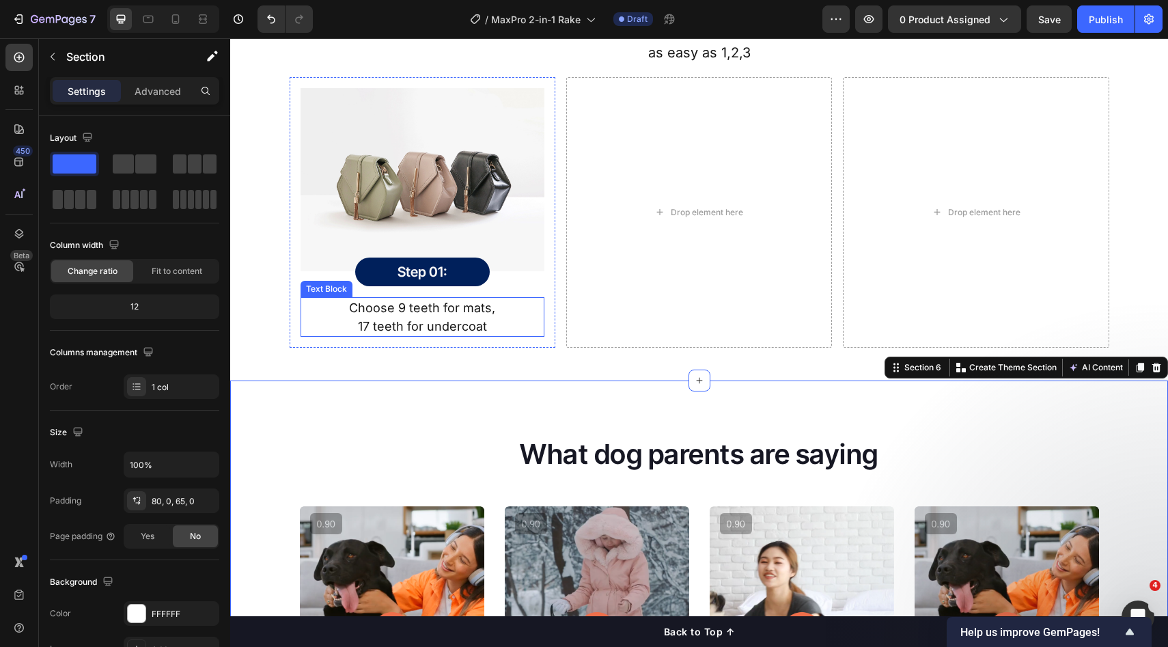
click at [433, 174] on img at bounding box center [423, 179] width 244 height 183
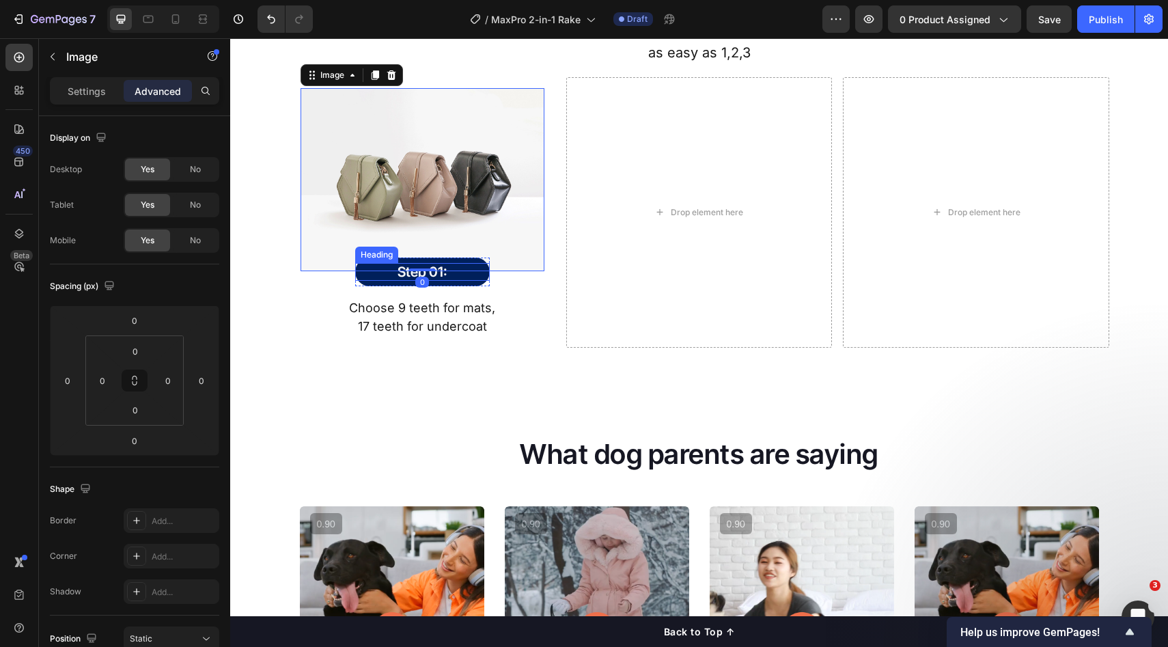
click at [461, 274] on h2 "Step 01:" at bounding box center [422, 272] width 135 height 18
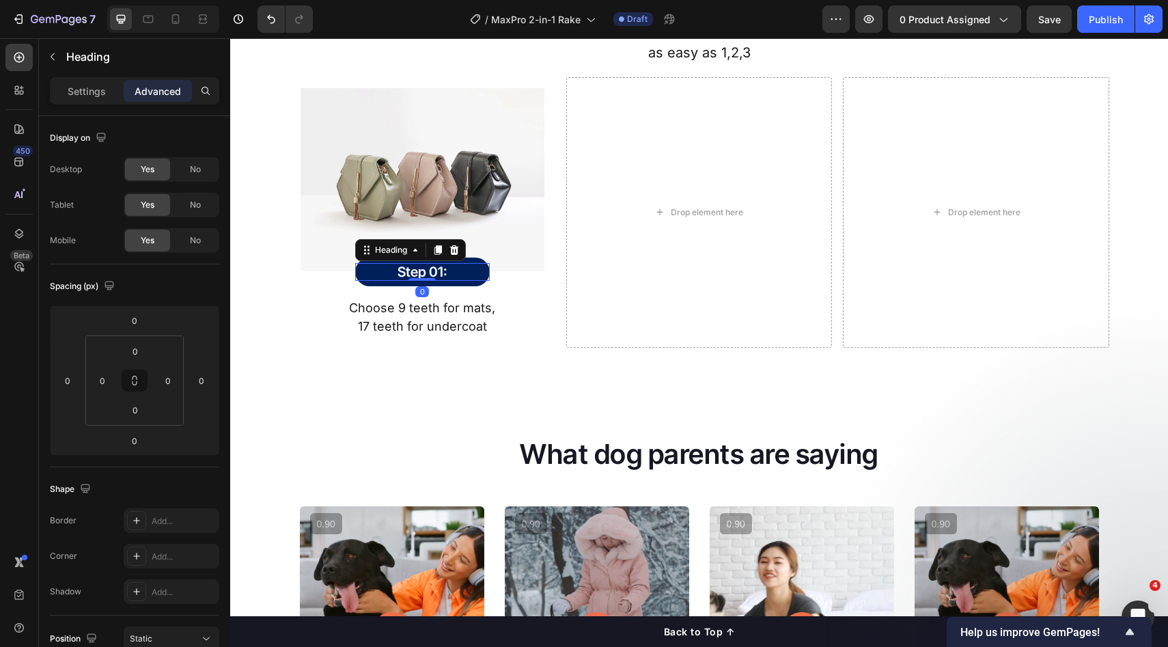
click at [467, 285] on div "Step 01: Heading 0 Row" at bounding box center [422, 272] width 135 height 29
click at [468, 273] on h2 "Step 01:" at bounding box center [422, 272] width 135 height 18
click at [84, 98] on div "Settings" at bounding box center [87, 91] width 68 height 22
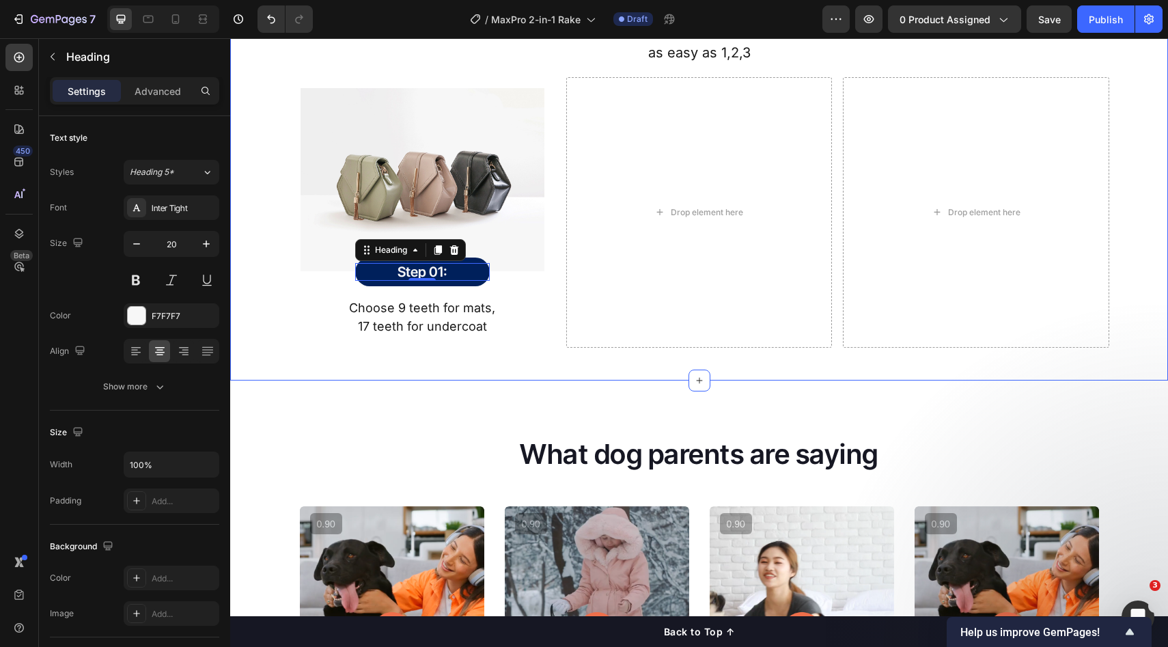
click at [491, 346] on div "How It Works Heading as easy as 1,2,3 Text Block Row Image Step 01: Heading 0 R…" at bounding box center [699, 154] width 938 height 453
click at [436, 277] on h2 "Step 01:" at bounding box center [422, 272] width 135 height 18
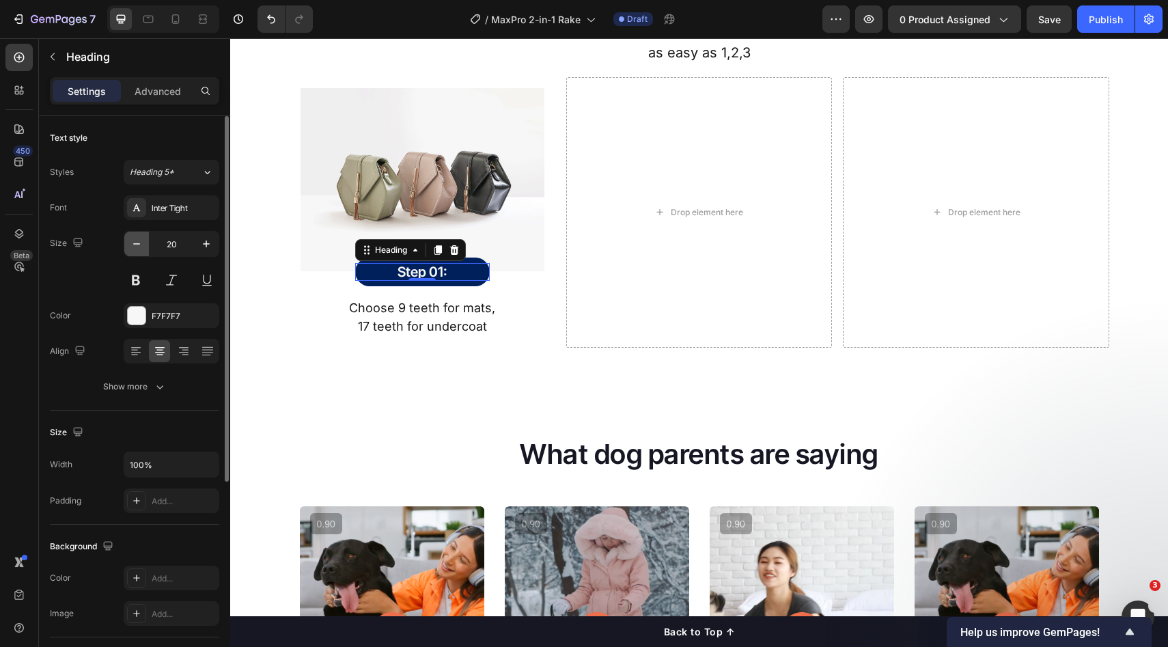
click at [147, 238] on button "button" at bounding box center [136, 244] width 25 height 25
click at [146, 238] on button "button" at bounding box center [136, 244] width 25 height 25
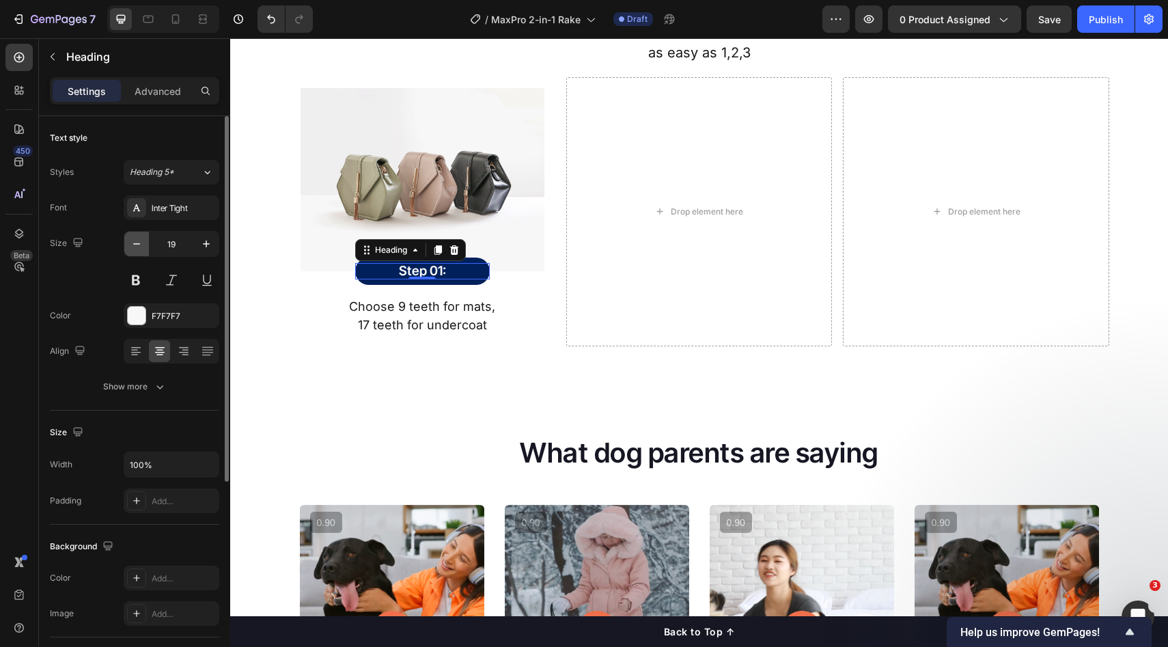
type input "18"
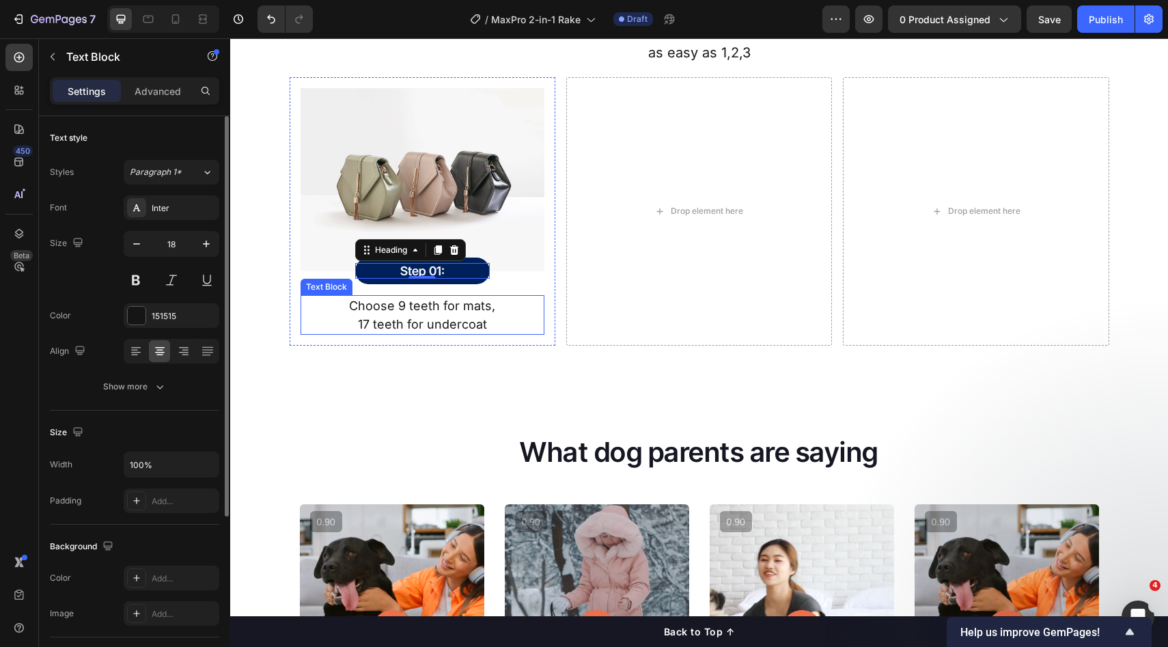
click at [428, 302] on p "Choose 9 teeth for mats," at bounding box center [422, 306] width 241 height 18
click at [472, 275] on h2 "Step 01:" at bounding box center [422, 271] width 135 height 16
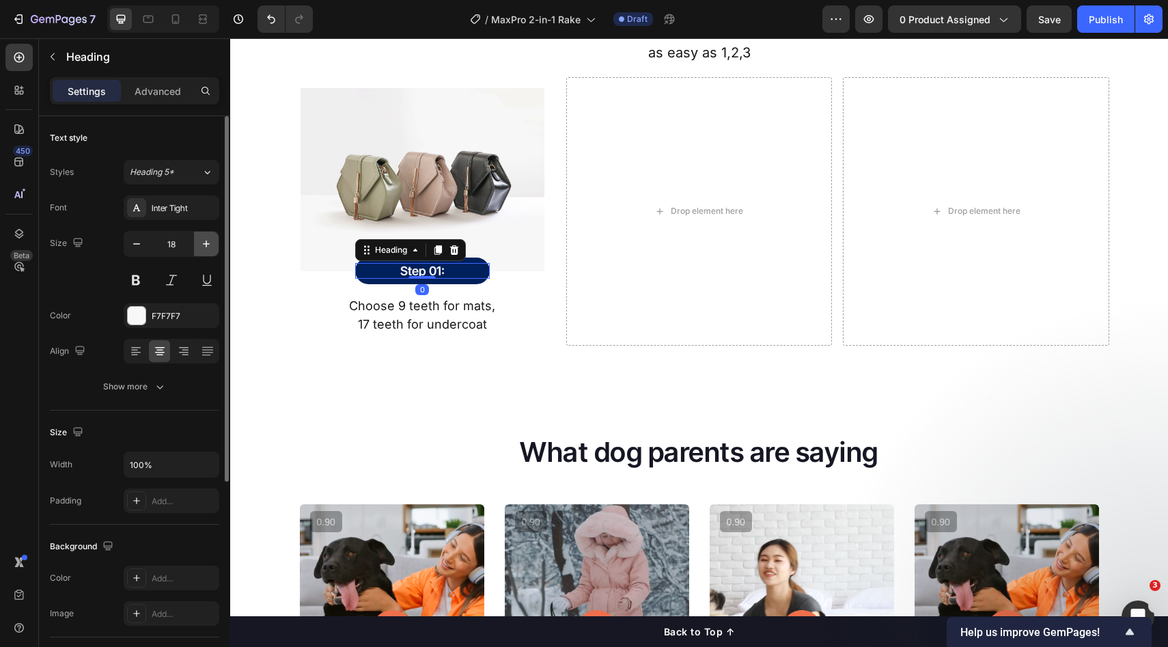
click at [210, 244] on icon "button" at bounding box center [207, 244] width 14 height 14
type input "20"
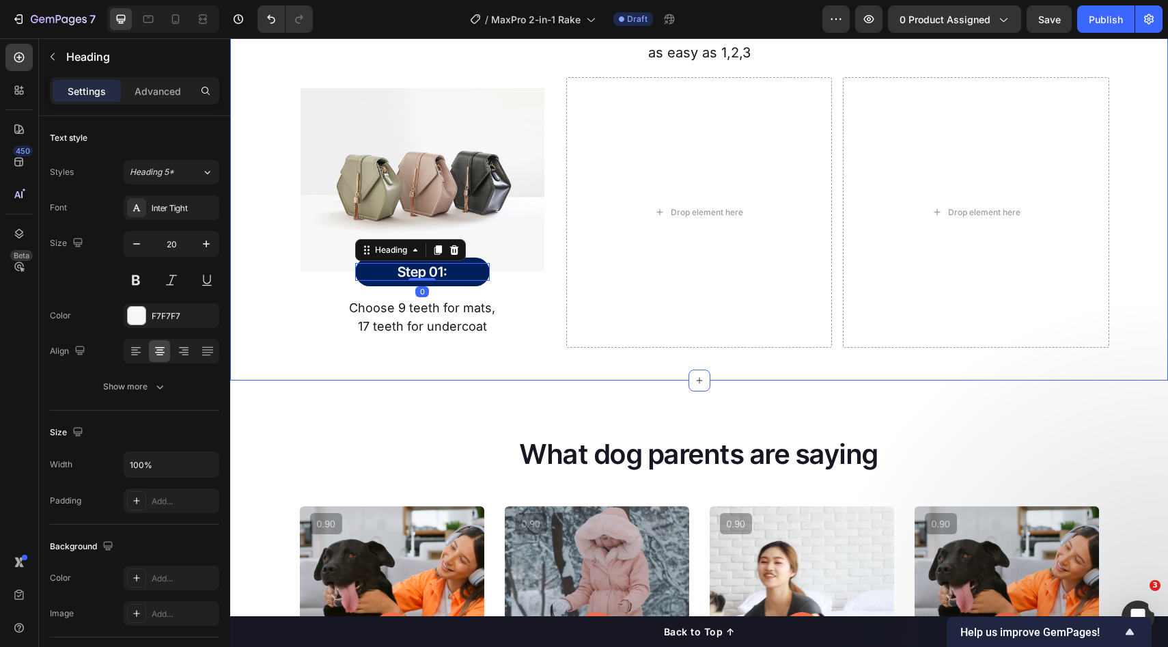
click at [439, 355] on div "How It Works Heading as easy as 1,2,3 Text Block Row Image Step 01: Heading 0 R…" at bounding box center [699, 154] width 938 height 453
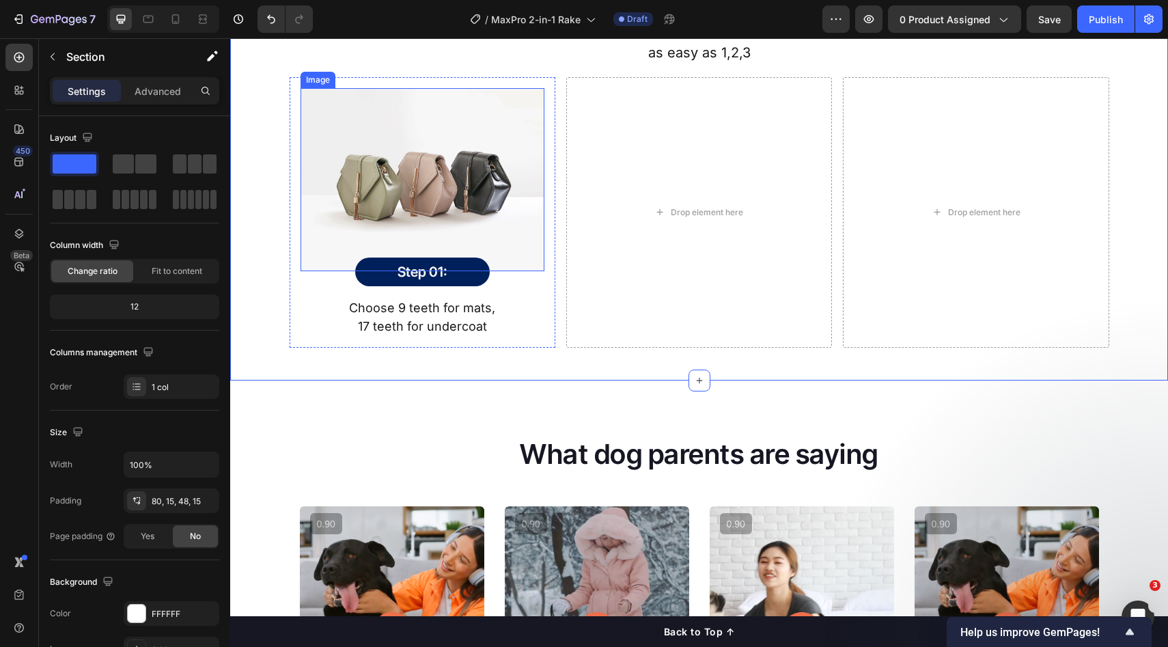
click at [449, 221] on img at bounding box center [423, 179] width 244 height 183
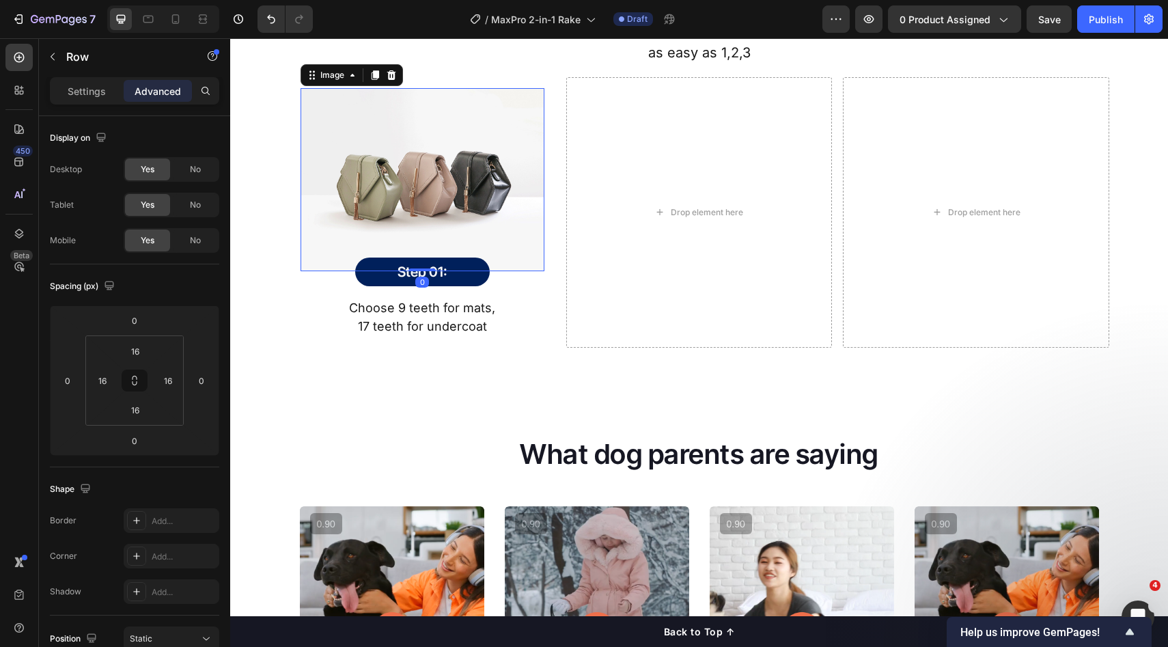
click at [540, 295] on div "Image 0 Step 01: Heading Row Row Choose 9 teeth for mats, 17 teeth for undercoa…" at bounding box center [423, 212] width 266 height 271
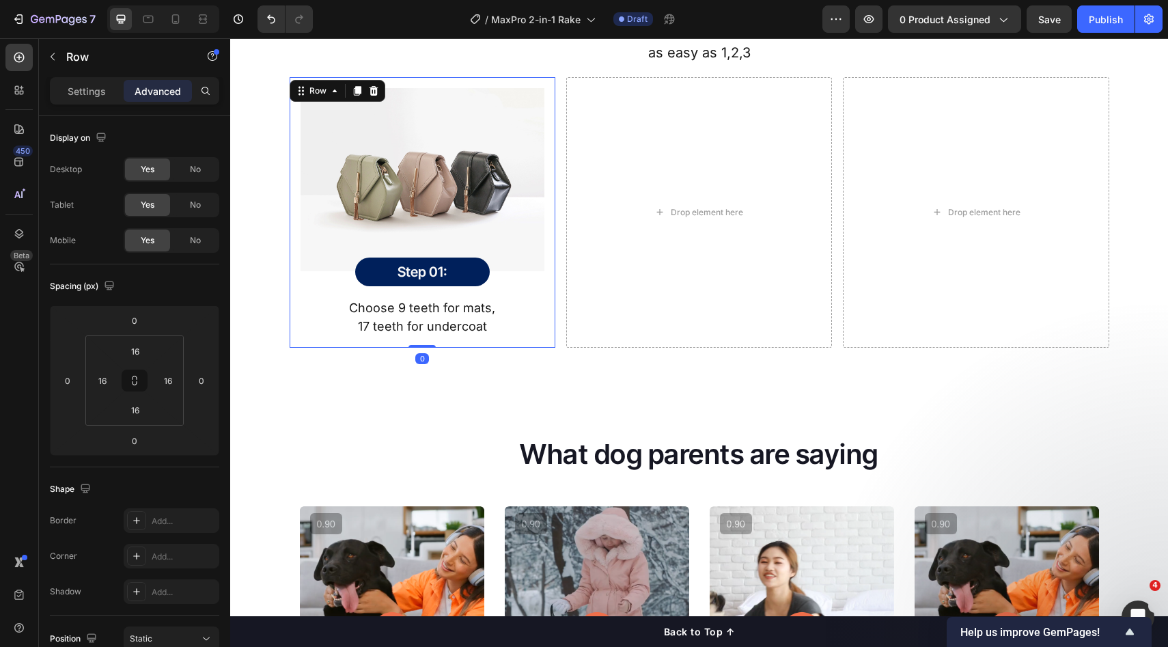
click at [515, 218] on img at bounding box center [423, 179] width 244 height 183
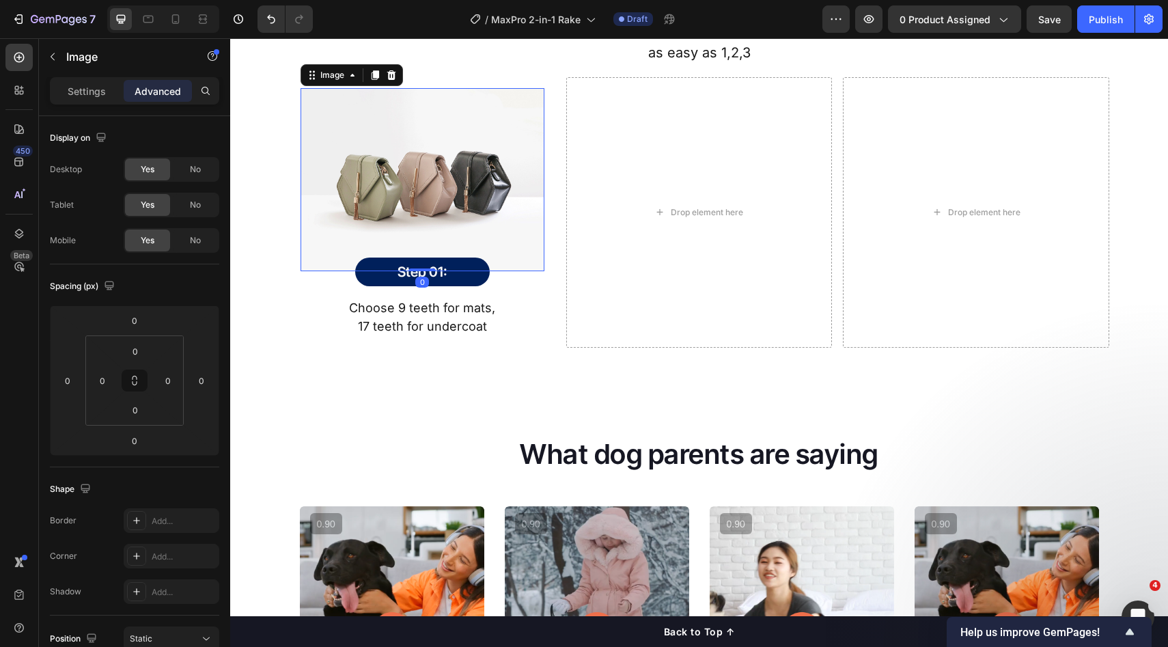
drag, startPoint x: 601, startPoint y: 274, endPoint x: 577, endPoint y: 265, distance: 26.2
click at [601, 273] on div "Drop element here" at bounding box center [699, 212] width 266 height 271
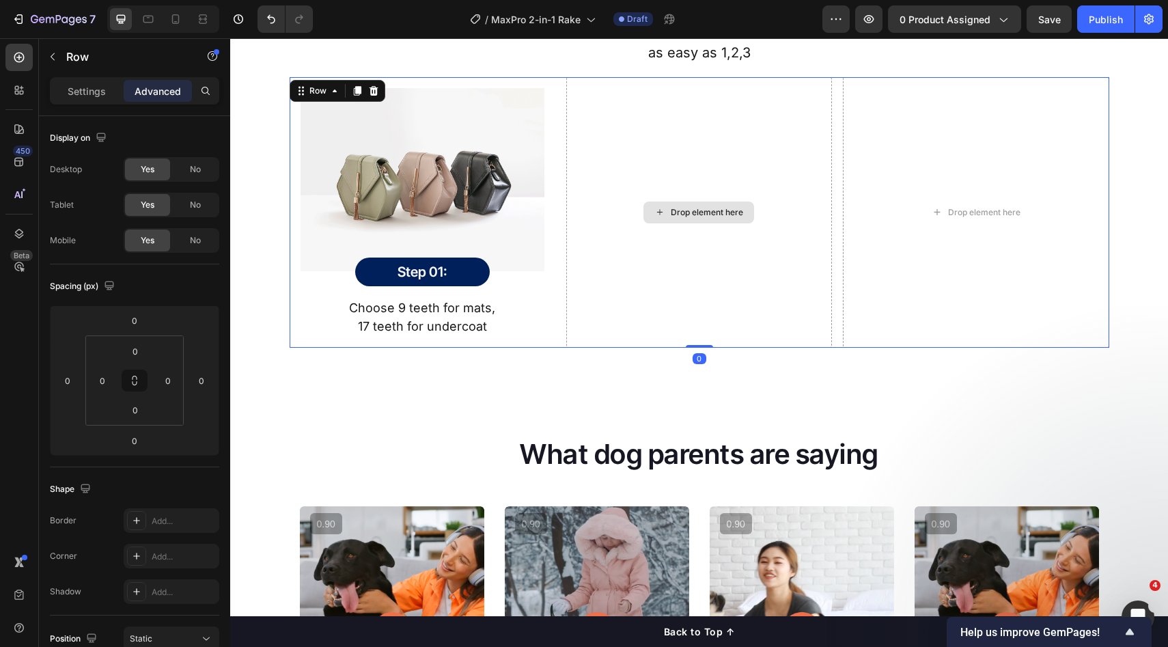
click at [458, 220] on img at bounding box center [423, 179] width 244 height 183
drag, startPoint x: 655, startPoint y: 270, endPoint x: 443, endPoint y: 219, distance: 217.9
click at [653, 268] on div "Drop element here" at bounding box center [699, 212] width 266 height 271
click at [443, 219] on img at bounding box center [423, 179] width 244 height 183
click at [651, 253] on div "Drop element here" at bounding box center [699, 212] width 266 height 271
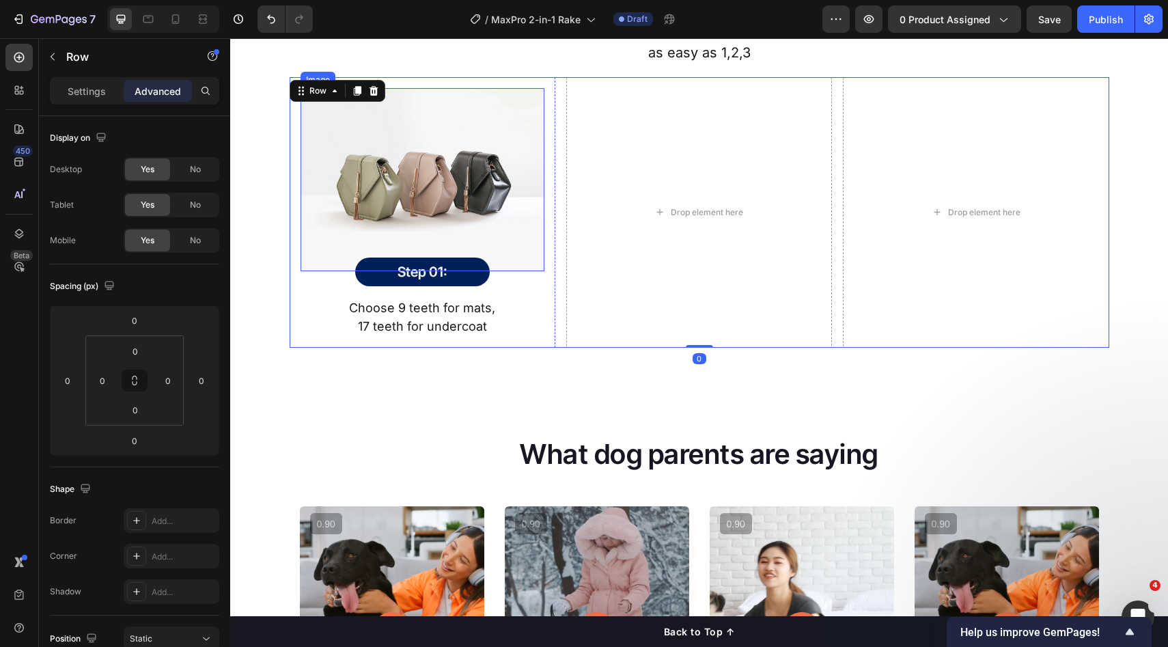
click at [471, 227] on img at bounding box center [423, 179] width 244 height 183
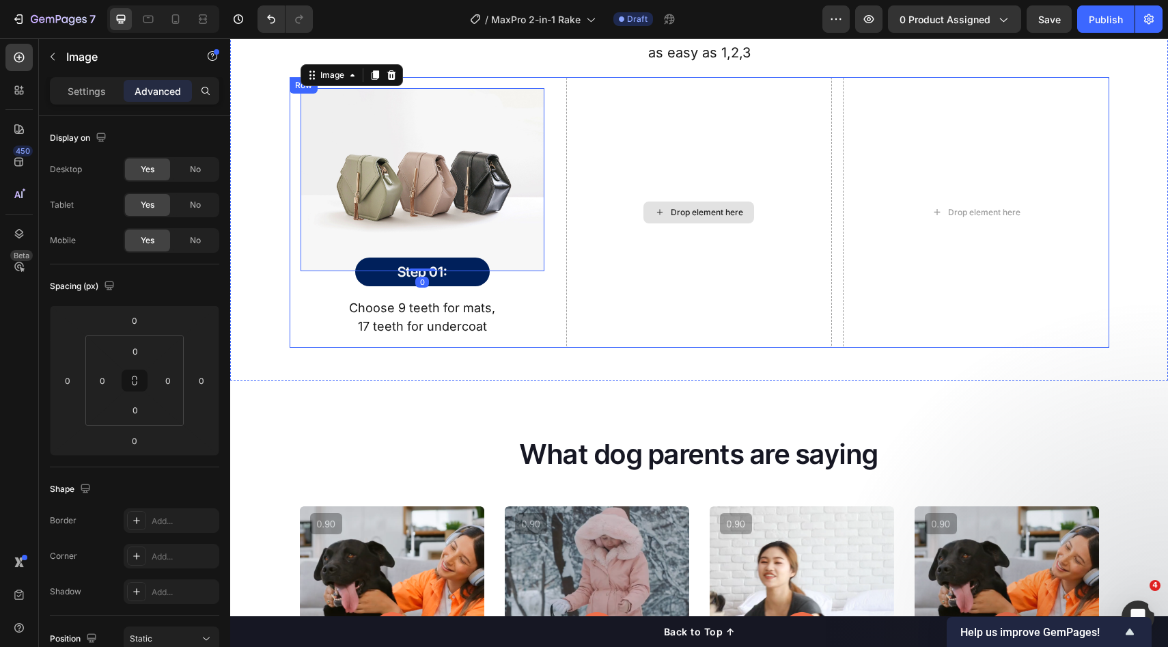
drag, startPoint x: 655, startPoint y: 277, endPoint x: 497, endPoint y: 227, distance: 165.1
click at [653, 275] on div "Drop element here" at bounding box center [699, 212] width 266 height 271
click at [480, 223] on img at bounding box center [423, 179] width 244 height 183
click at [543, 298] on div "Image 0 Step 01: Heading Row Row Choose 9 teeth for mats, 17 teeth for undercoa…" at bounding box center [423, 212] width 266 height 271
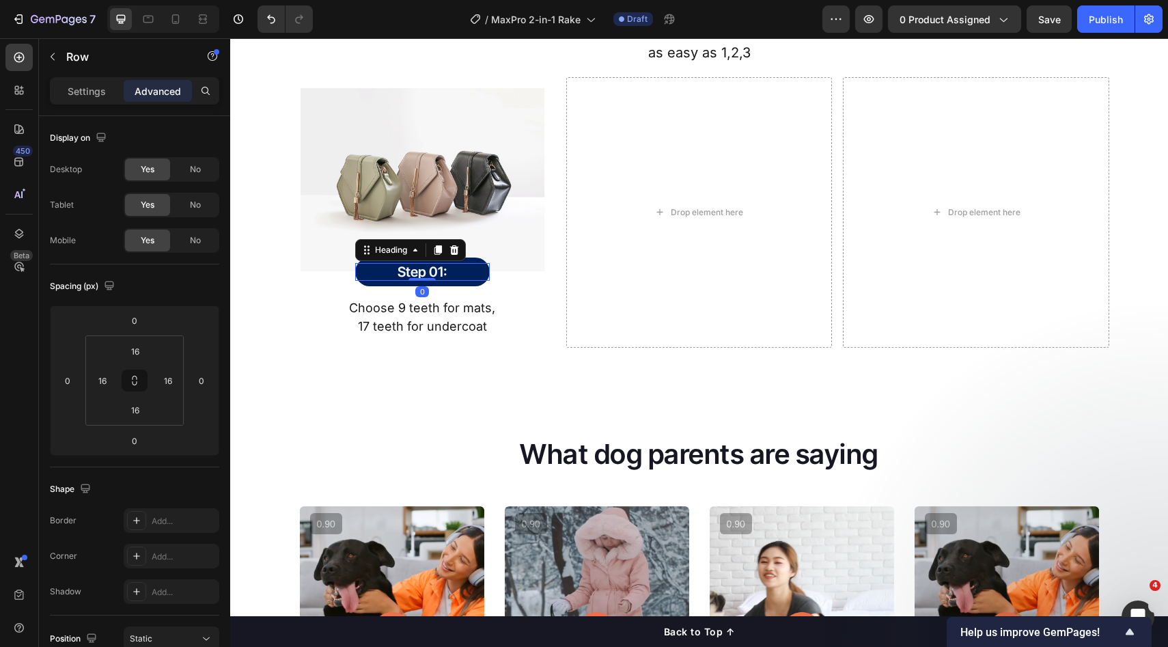
click at [465, 263] on h2 "Step 01:" at bounding box center [422, 272] width 135 height 18
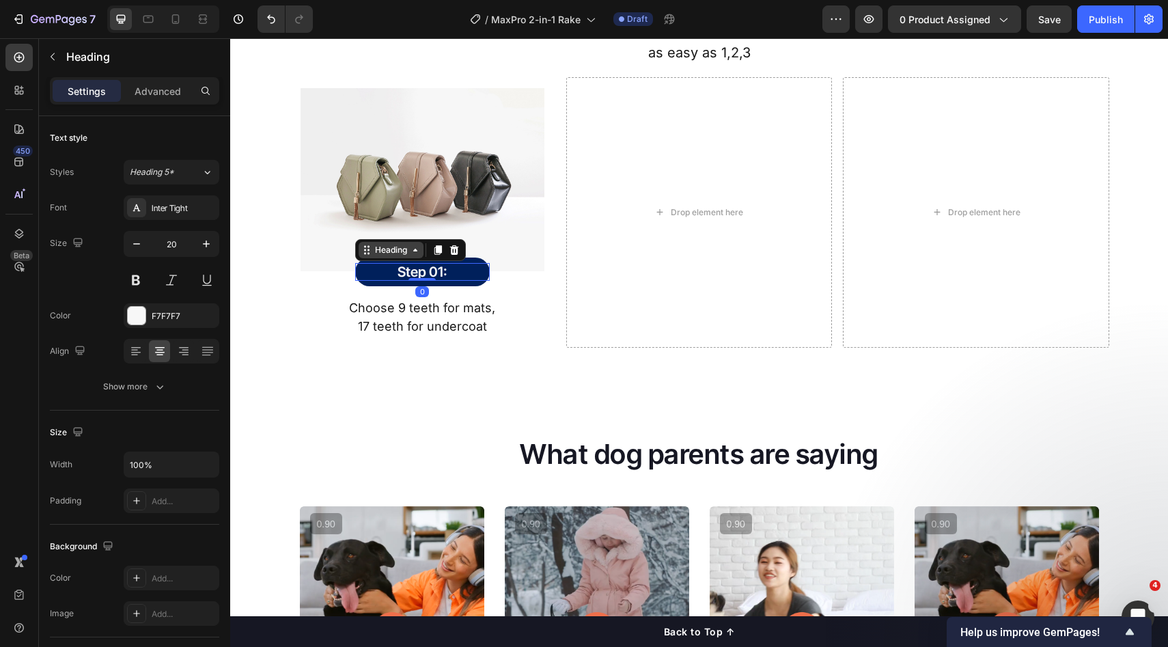
click at [385, 250] on div "Heading" at bounding box center [391, 250] width 38 height 12
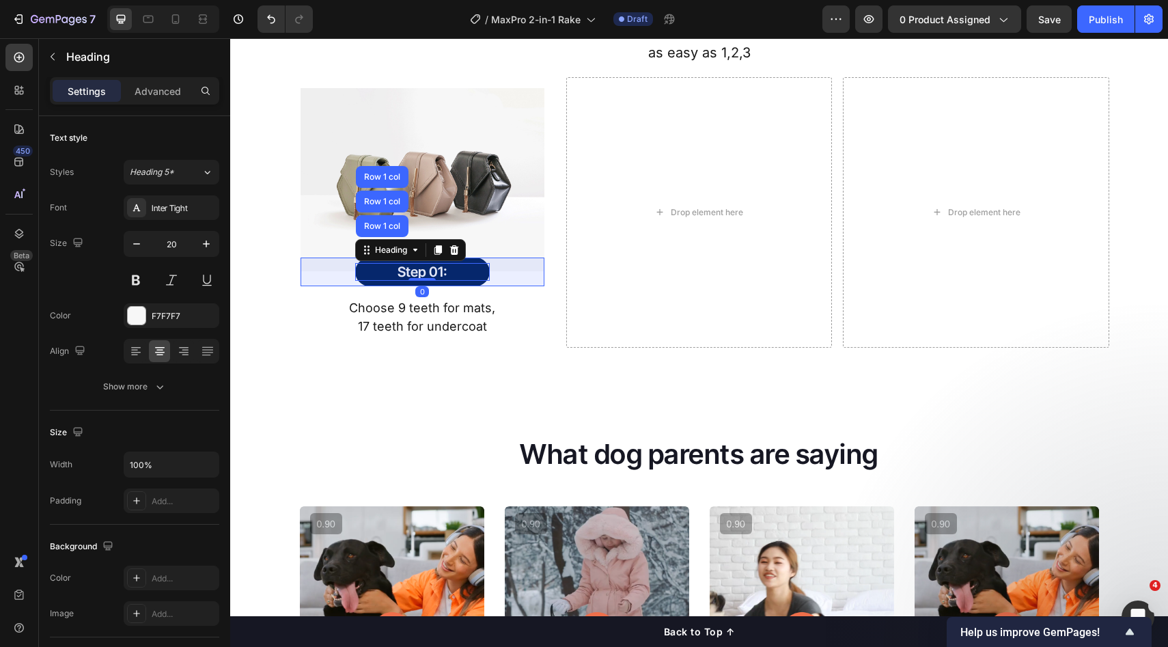
drag, startPoint x: 378, startPoint y: 202, endPoint x: 344, endPoint y: 233, distance: 45.9
click at [378, 202] on div "Row 1 col" at bounding box center [382, 201] width 42 height 8
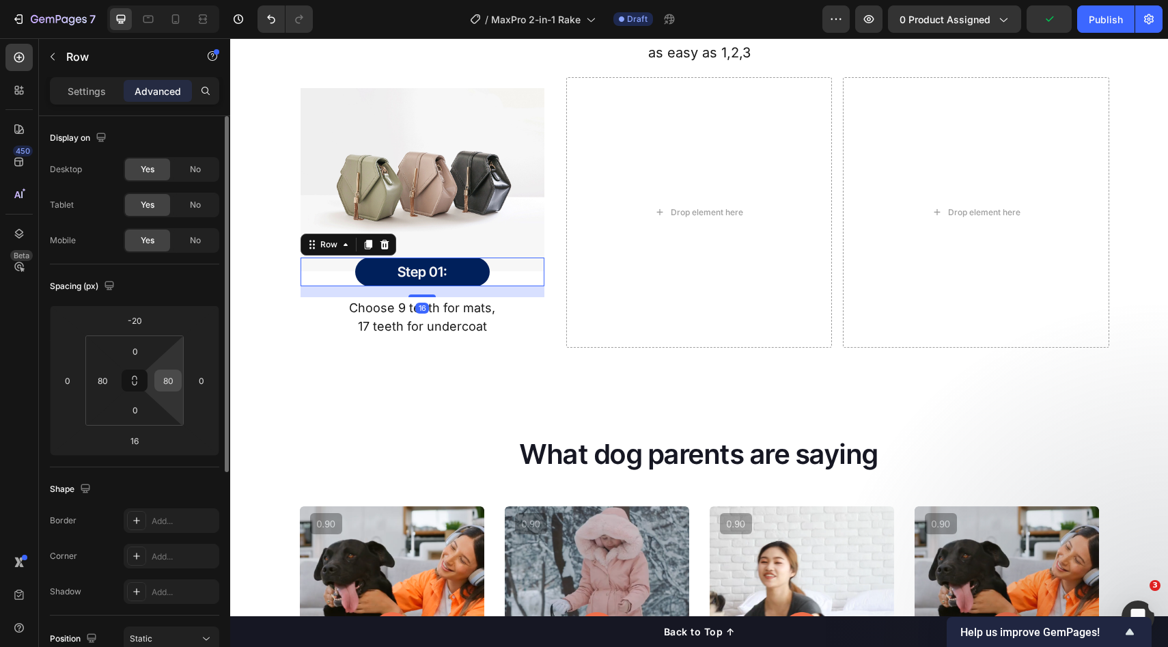
click at [178, 379] on input "80" at bounding box center [168, 380] width 20 height 20
type input "120"
click at [107, 387] on input "80" at bounding box center [102, 380] width 20 height 20
type input "1"
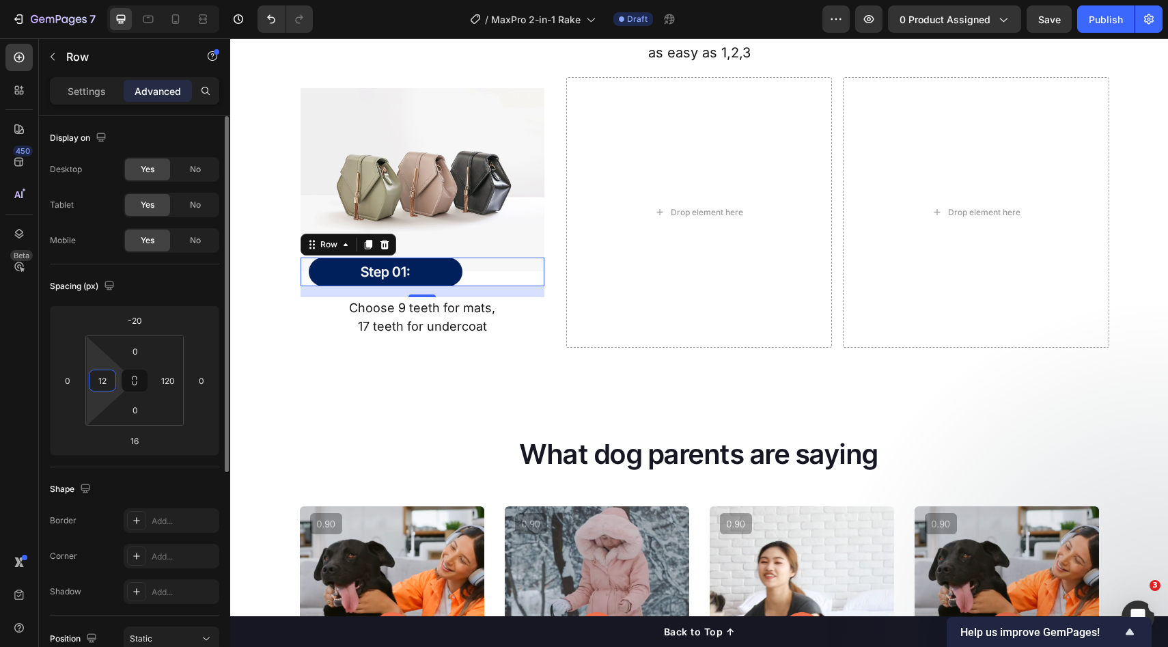
type input "1"
type input "100"
click at [176, 377] on input "120" at bounding box center [168, 380] width 20 height 20
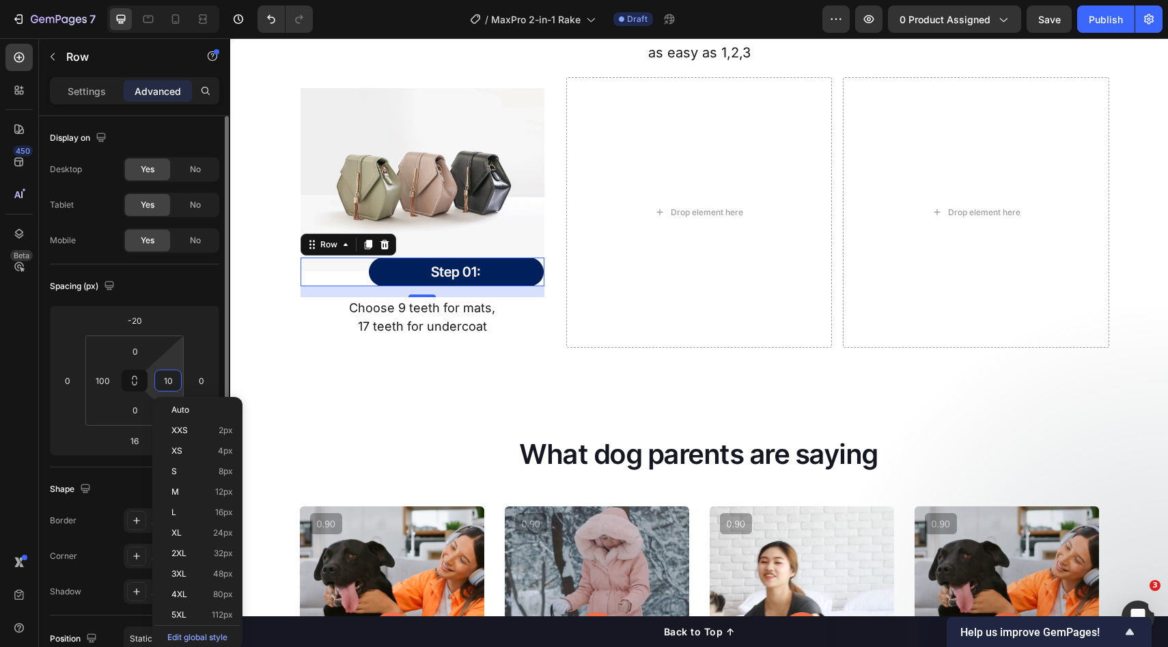
type input "100"
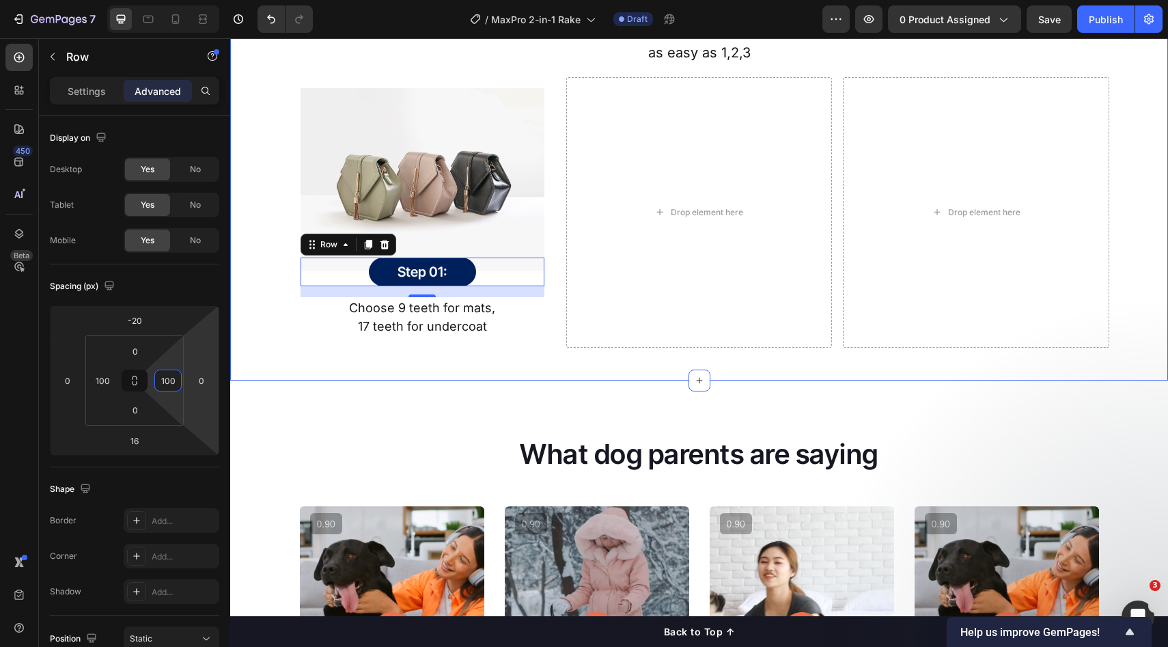
click at [518, 411] on div "What dog parents are saying Heading Video Video Video Video Carousel Row Loox -…" at bounding box center [699, 646] width 938 height 530
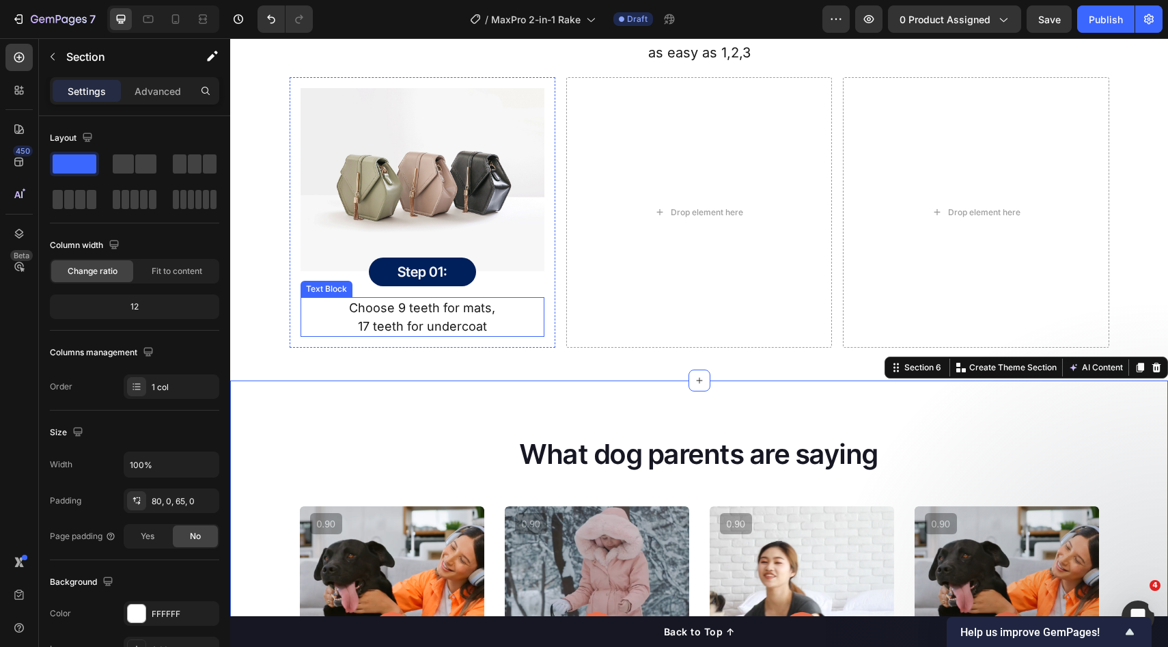
click at [504, 302] on p "Choose 9 teeth for mats," at bounding box center [422, 308] width 241 height 18
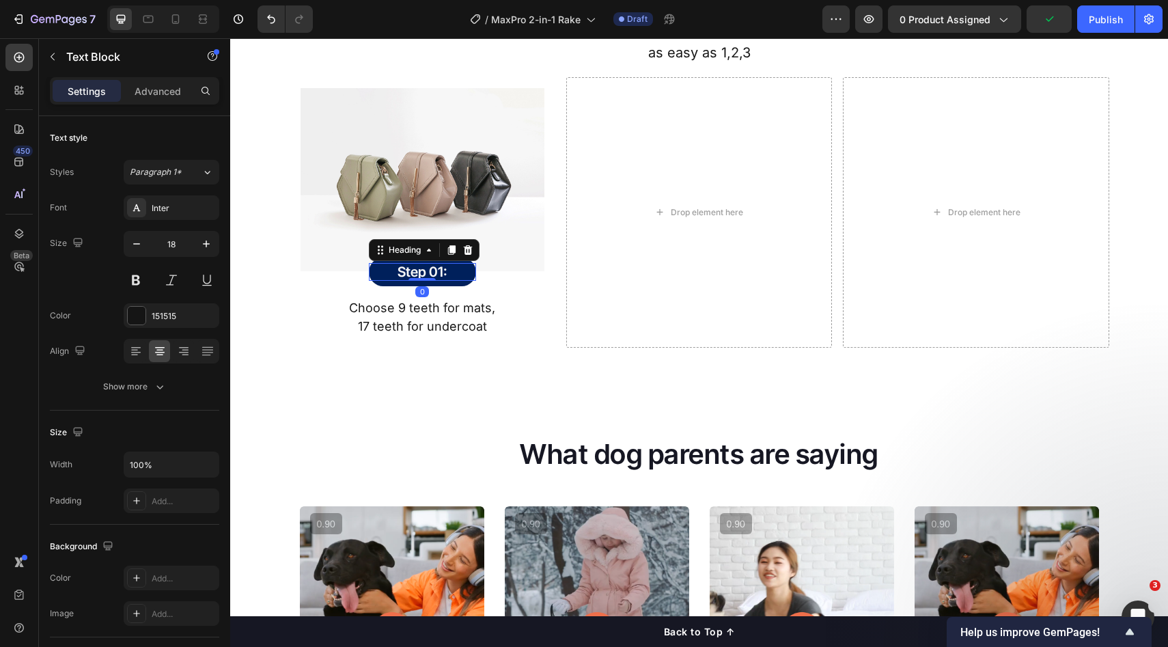
click at [455, 279] on h2 "Step 01:" at bounding box center [422, 272] width 107 height 18
click at [439, 275] on h2 "Step 01:" at bounding box center [422, 272] width 107 height 18
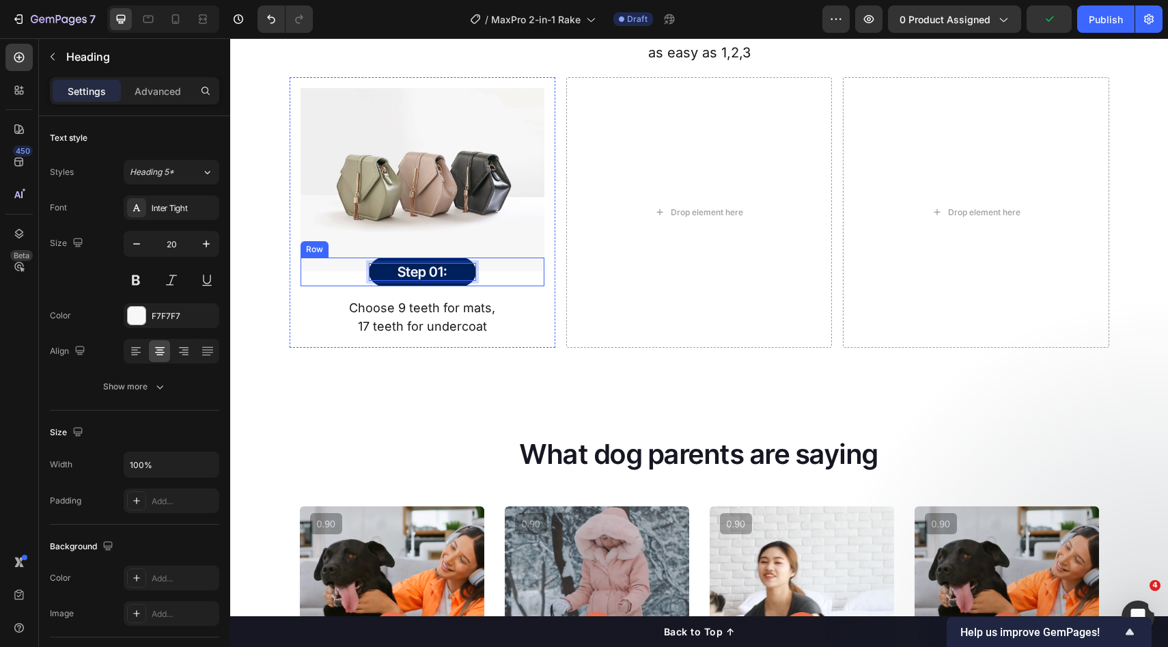
click at [531, 281] on div "Step 01: Heading 0 Row Row" at bounding box center [423, 272] width 244 height 29
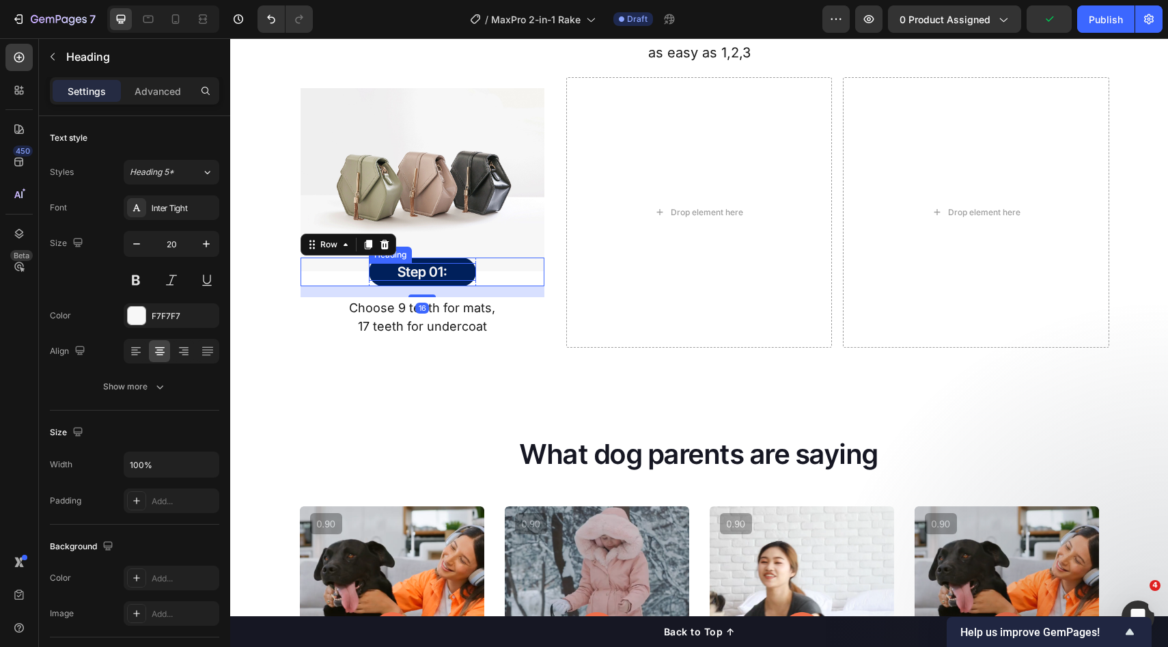
click at [397, 263] on p "Step 01:" at bounding box center [422, 272] width 107 height 18
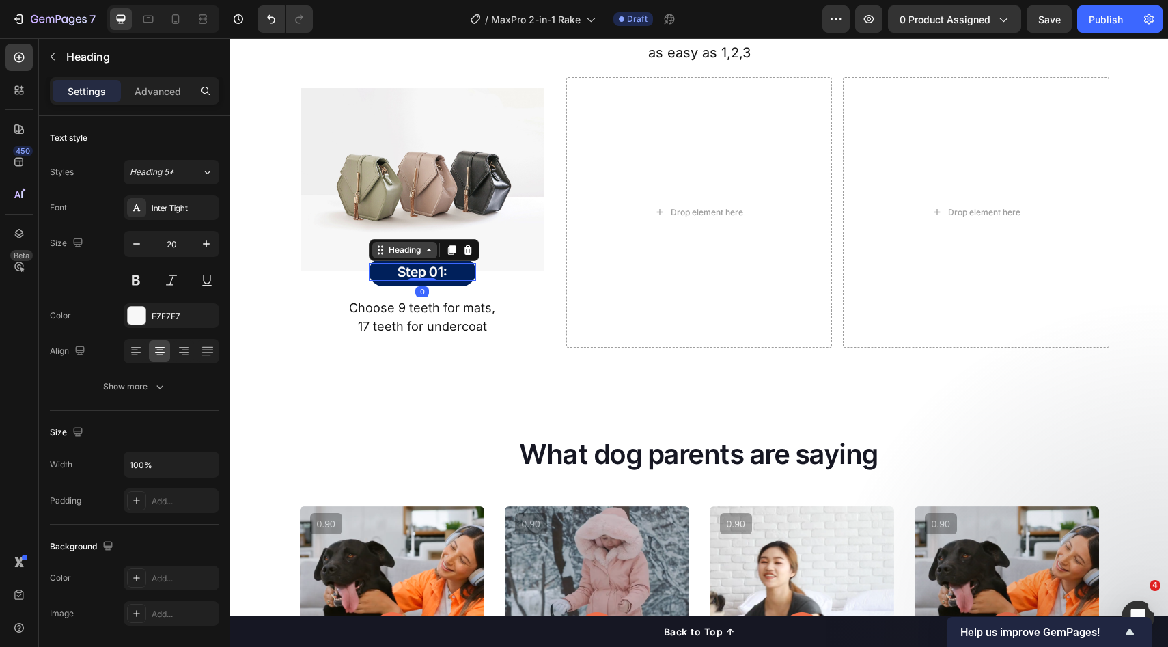
click at [386, 253] on div "Heading" at bounding box center [405, 250] width 38 height 12
click at [399, 234] on div "Row 1 col" at bounding box center [396, 226] width 53 height 22
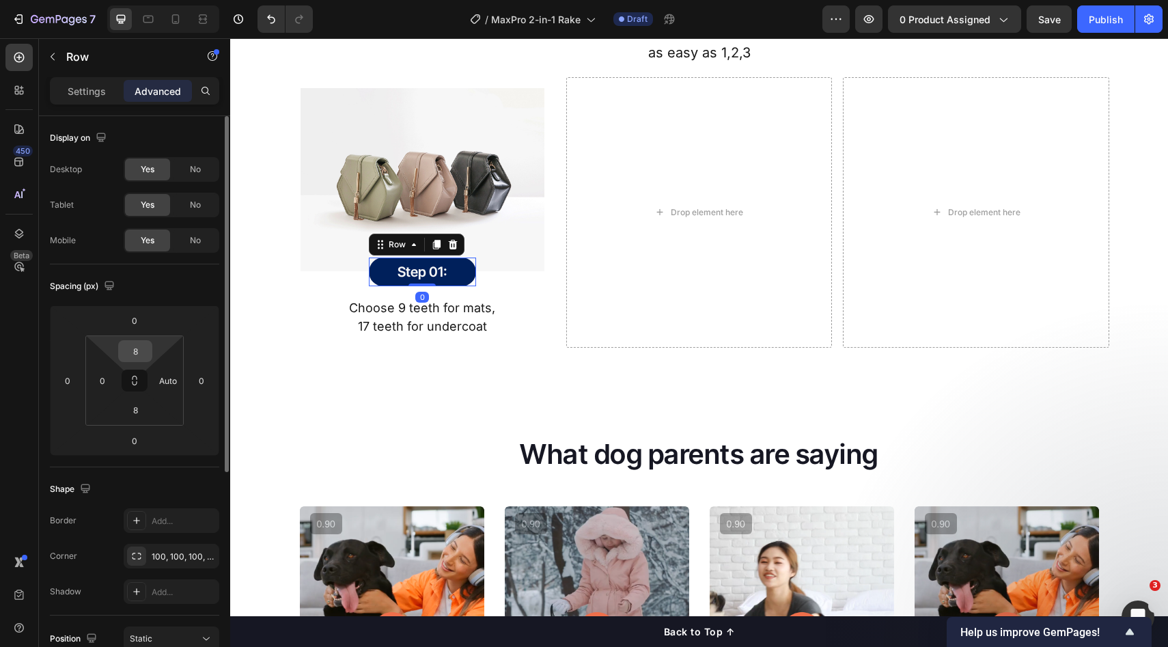
click at [146, 353] on input "8" at bounding box center [135, 351] width 27 height 20
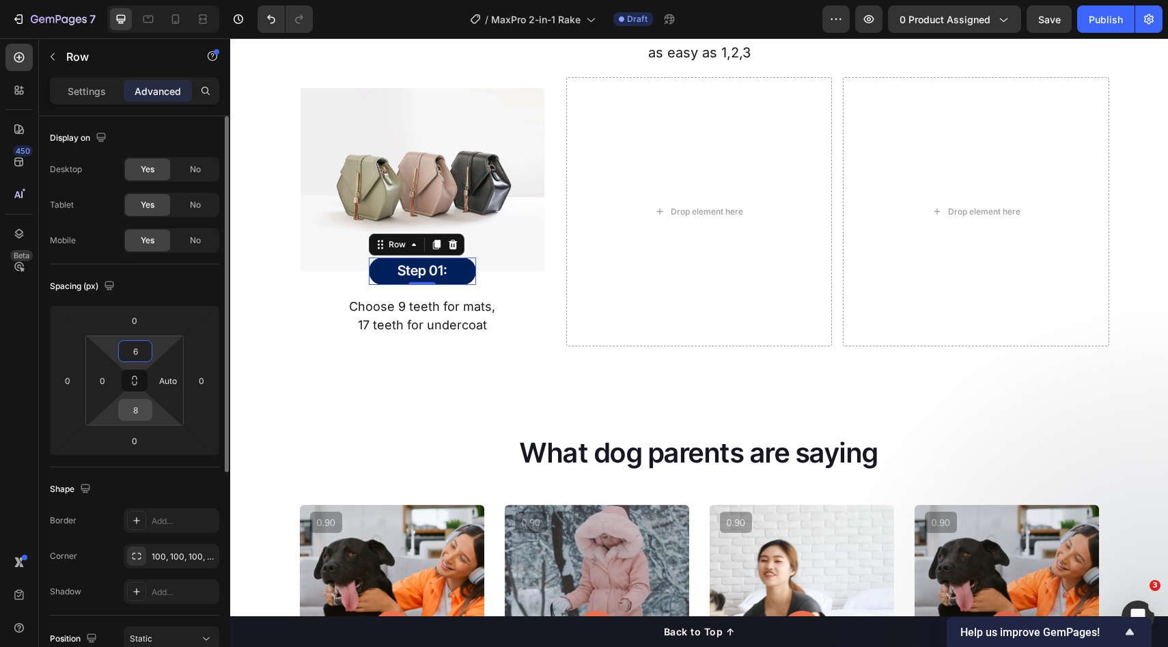
type input "6"
click at [141, 413] on input "8" at bounding box center [135, 410] width 27 height 20
type input "6"
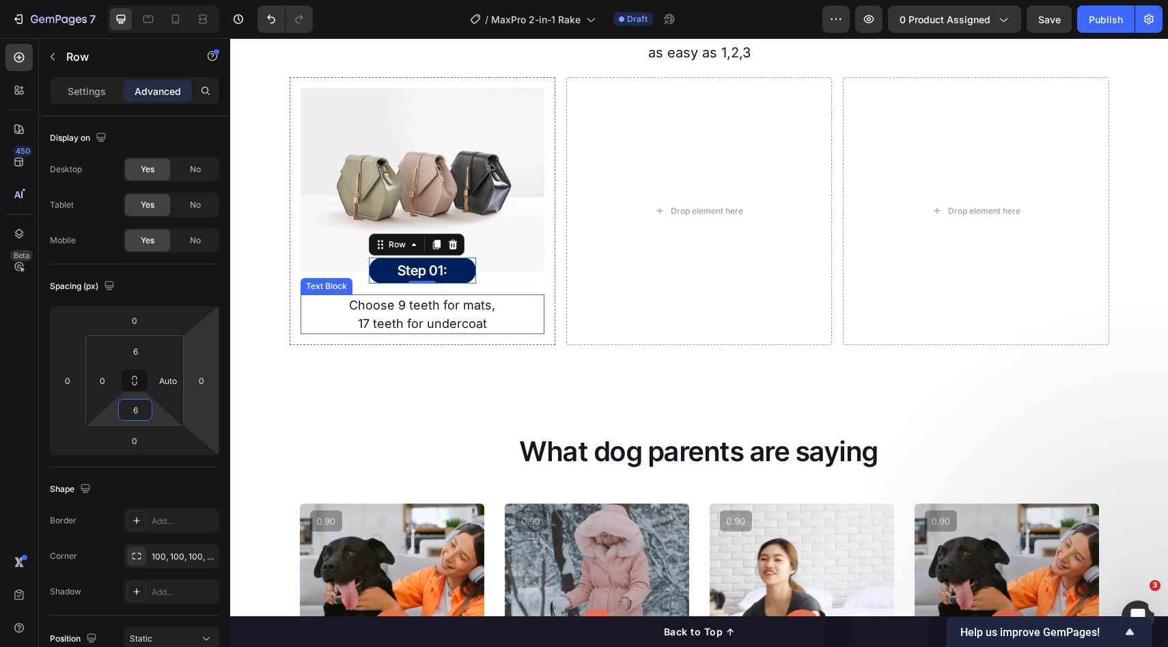
click at [579, 333] on div "Drop element here" at bounding box center [699, 211] width 266 height 268
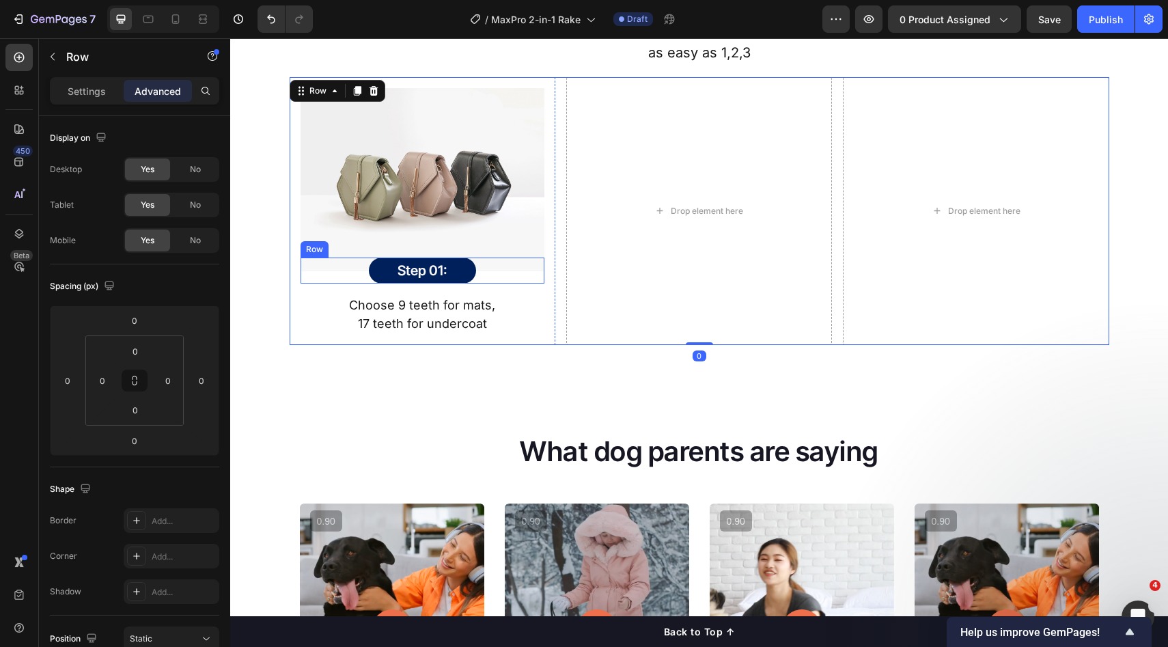
click at [542, 279] on div "Image Step 01: Heading Row Row Choose 9 teeth for mats, 17 teeth for undercoat …" at bounding box center [423, 211] width 266 height 268
click at [681, 285] on div "Drop element here" at bounding box center [699, 211] width 266 height 268
click at [482, 232] on img at bounding box center [423, 179] width 244 height 183
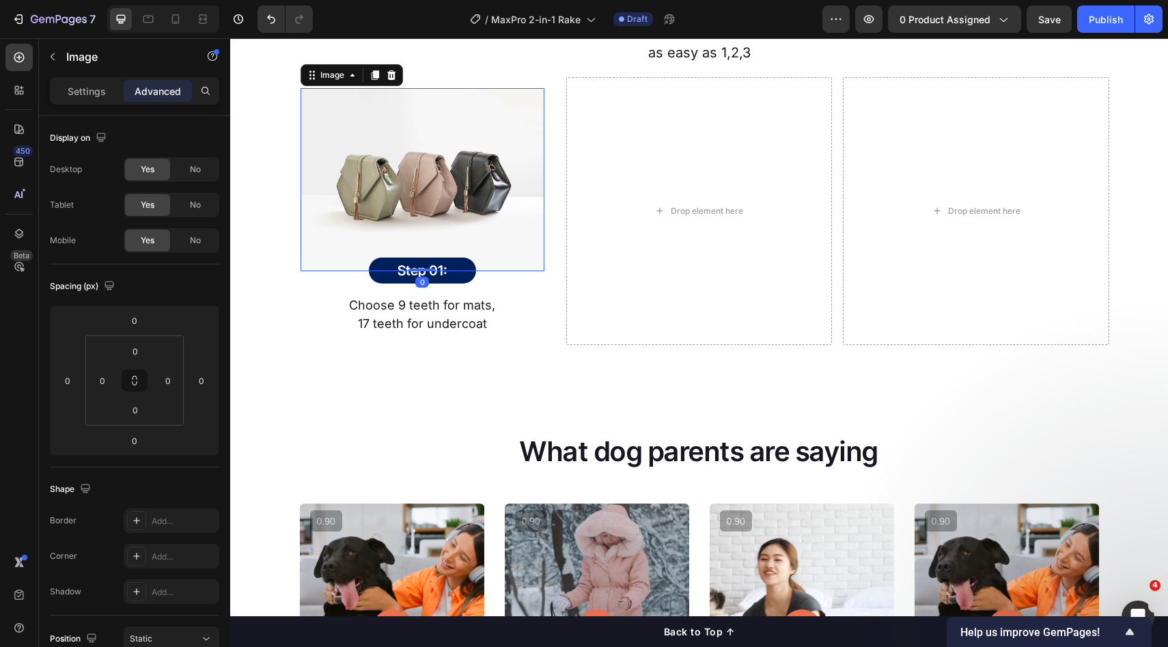
click at [644, 273] on div "Drop element here" at bounding box center [699, 211] width 266 height 268
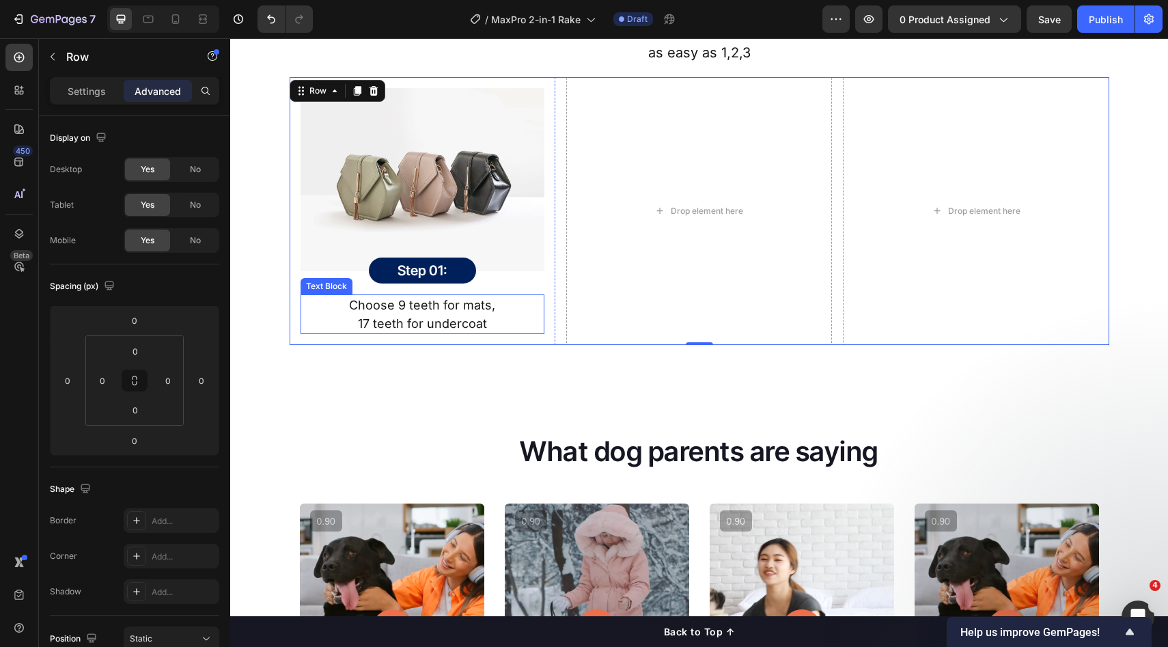
click at [431, 314] on p "17 teeth for undercoat" at bounding box center [422, 323] width 241 height 18
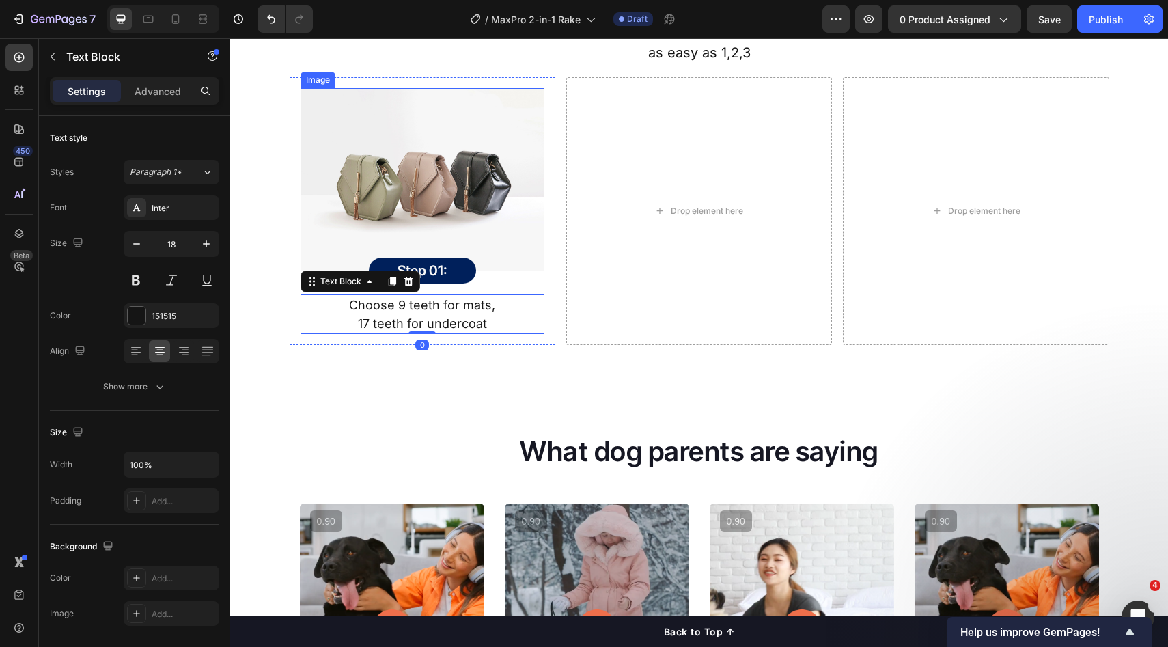
click at [407, 109] on img at bounding box center [423, 179] width 244 height 183
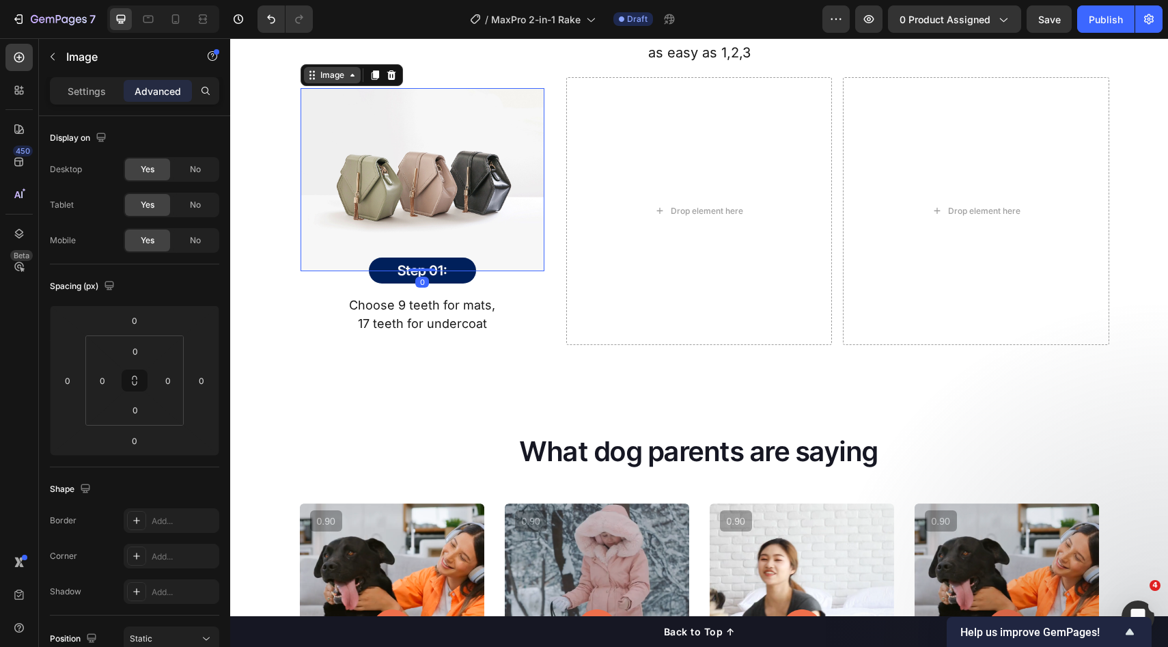
click at [339, 79] on div "Image" at bounding box center [332, 75] width 29 height 12
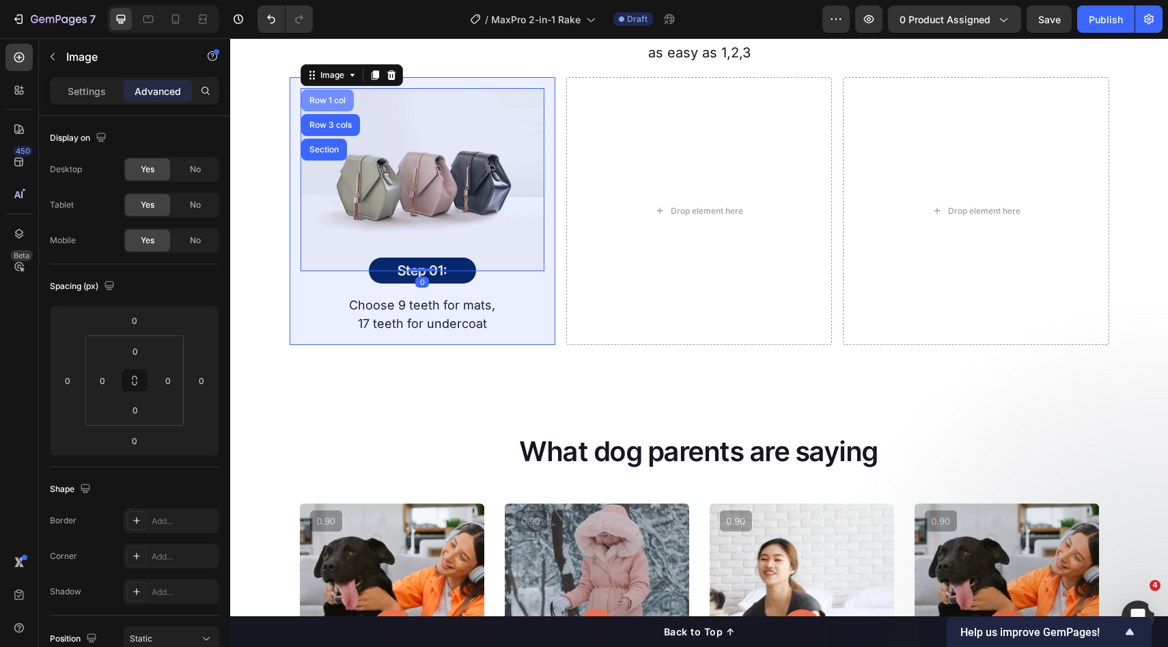
click at [325, 97] on div "Row 1 col" at bounding box center [328, 100] width 42 height 8
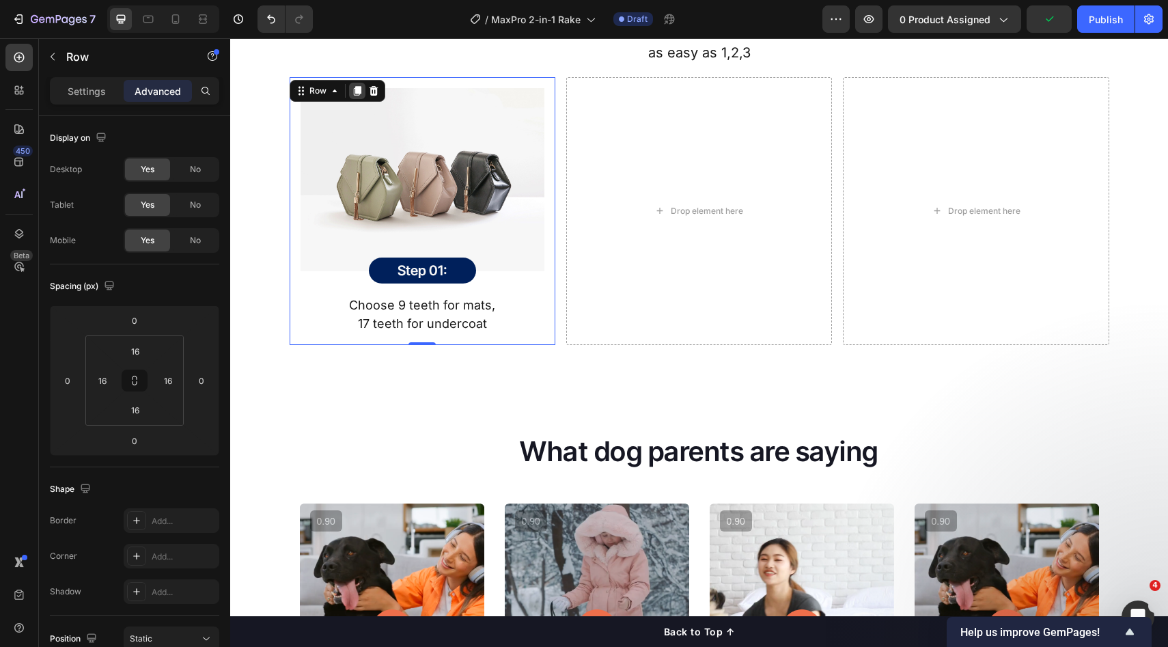
click at [353, 91] on icon at bounding box center [357, 91] width 8 height 10
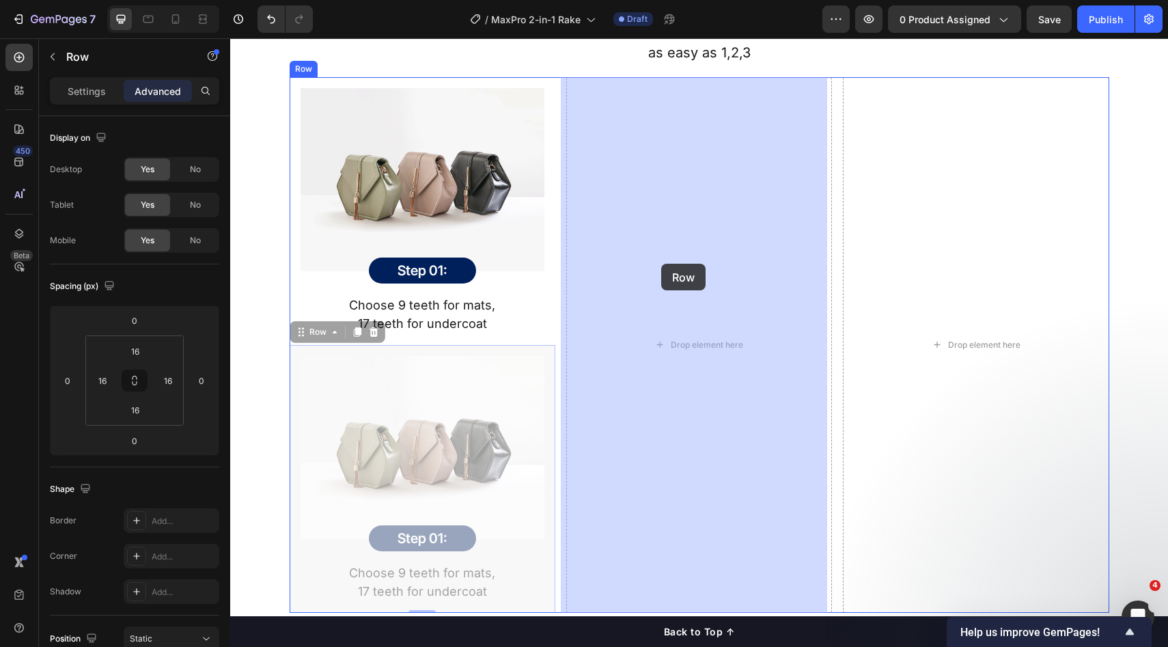
drag, startPoint x: 305, startPoint y: 328, endPoint x: 661, endPoint y: 264, distance: 362.4
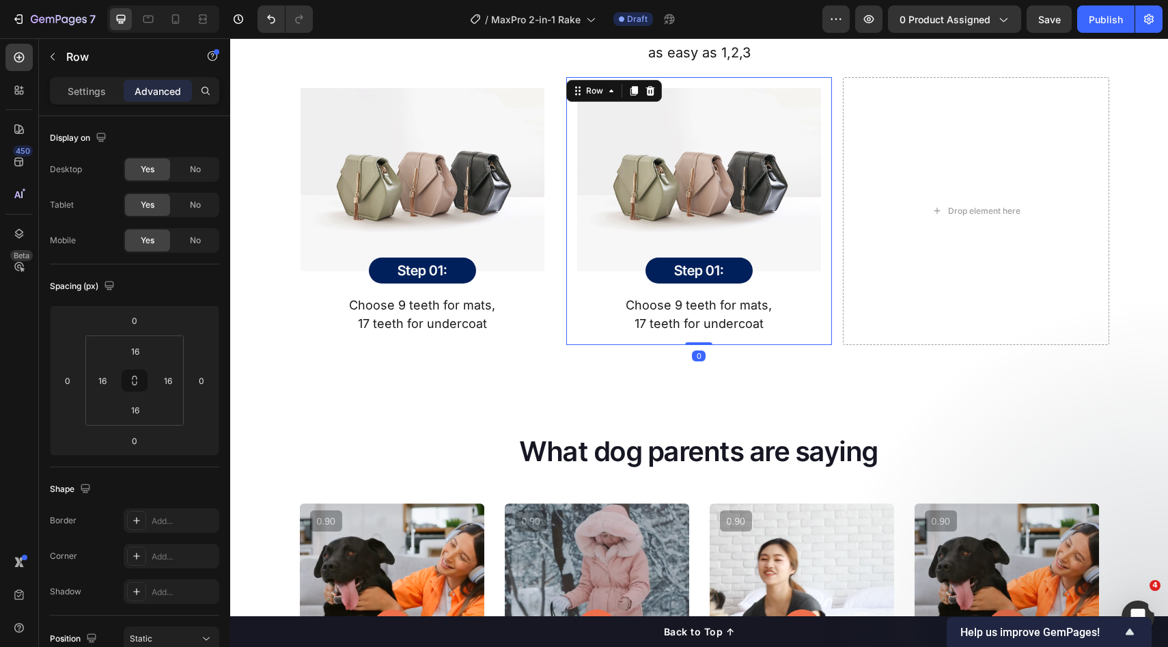
drag, startPoint x: 627, startPoint y: 88, endPoint x: 650, endPoint y: 215, distance: 129.2
click at [631, 88] on icon at bounding box center [635, 91] width 8 height 10
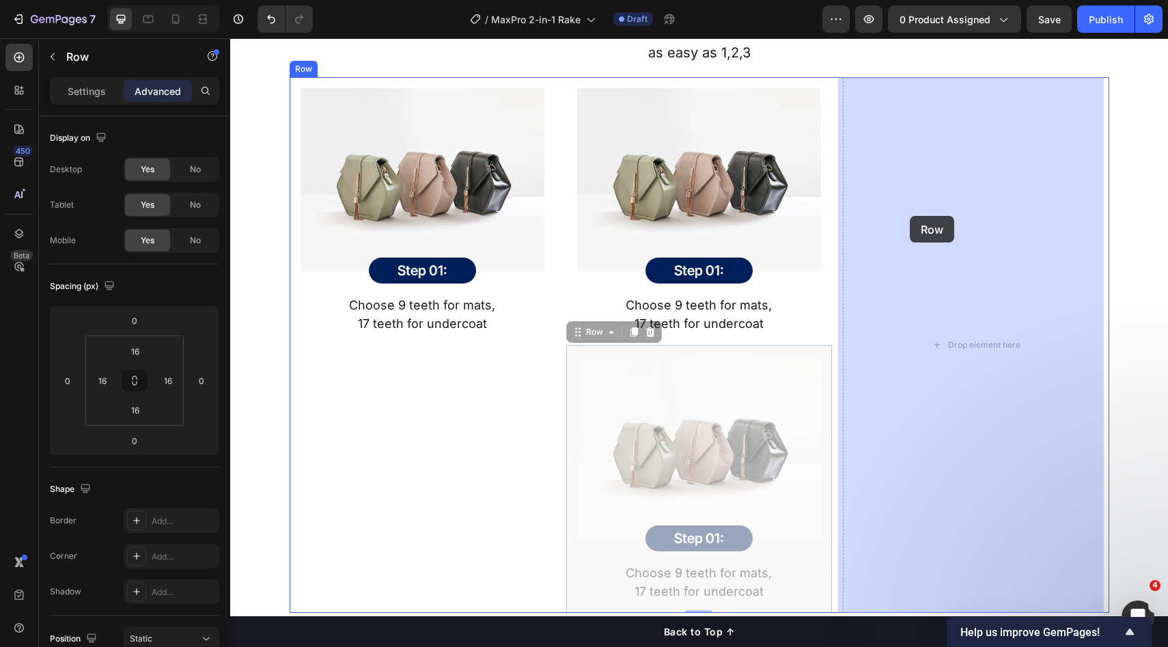
drag, startPoint x: 590, startPoint y: 335, endPoint x: 886, endPoint y: 225, distance: 315.6
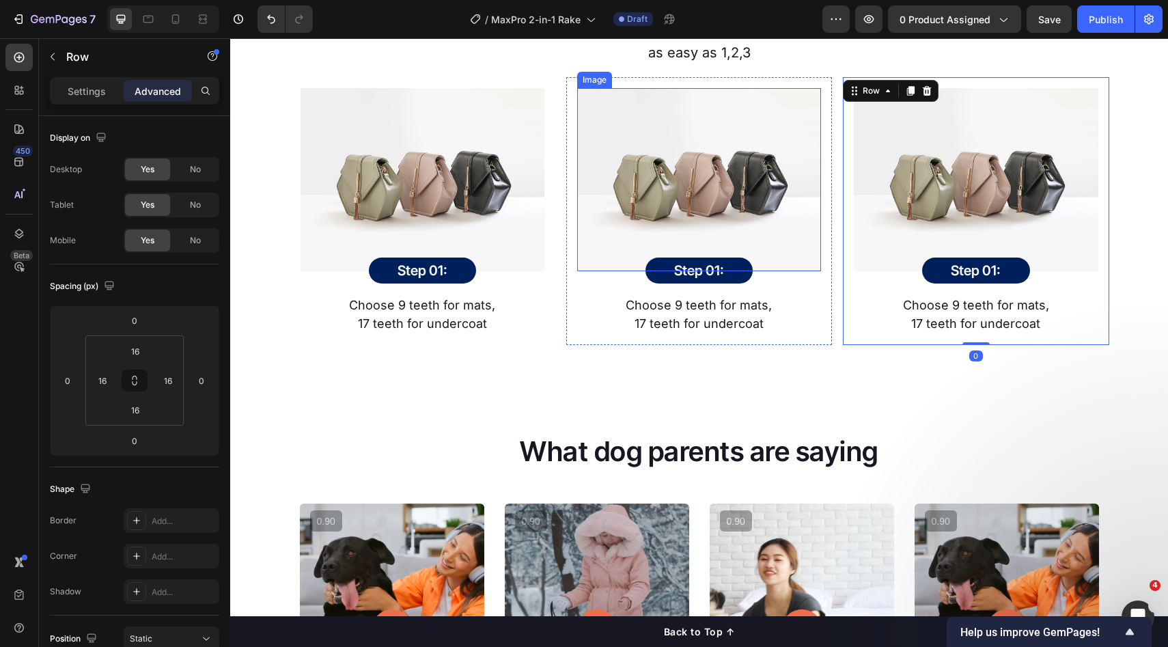
click at [718, 173] on img at bounding box center [699, 179] width 244 height 183
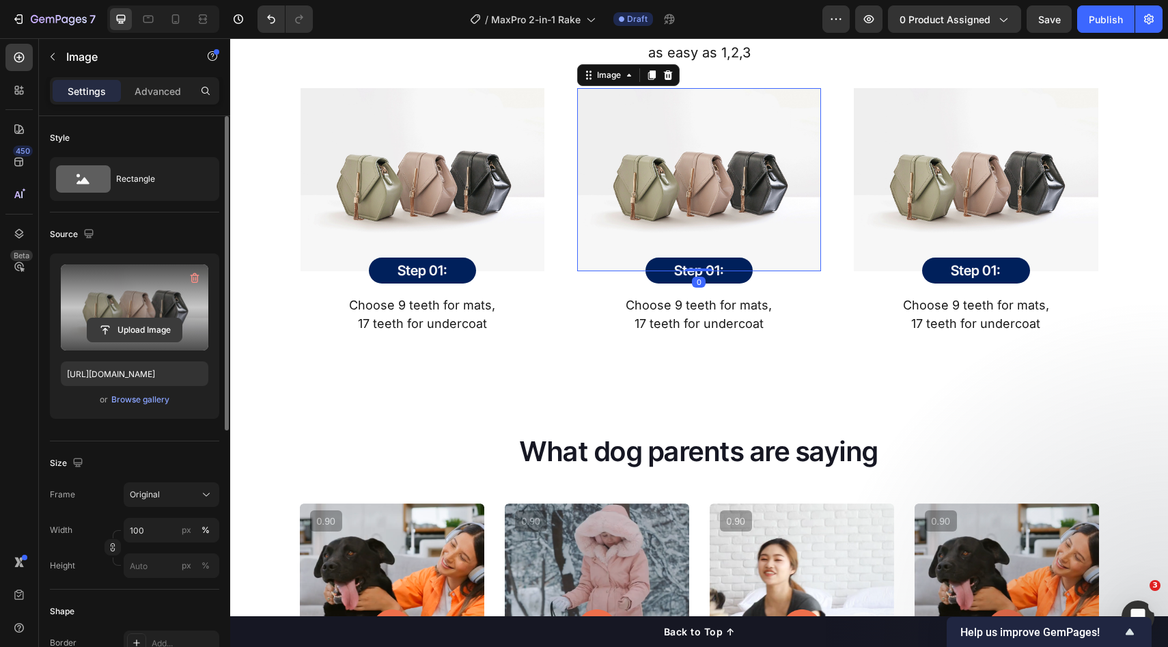
drag, startPoint x: 121, startPoint y: 329, endPoint x: 131, endPoint y: 328, distance: 9.7
click at [122, 329] on input "file" at bounding box center [134, 329] width 94 height 23
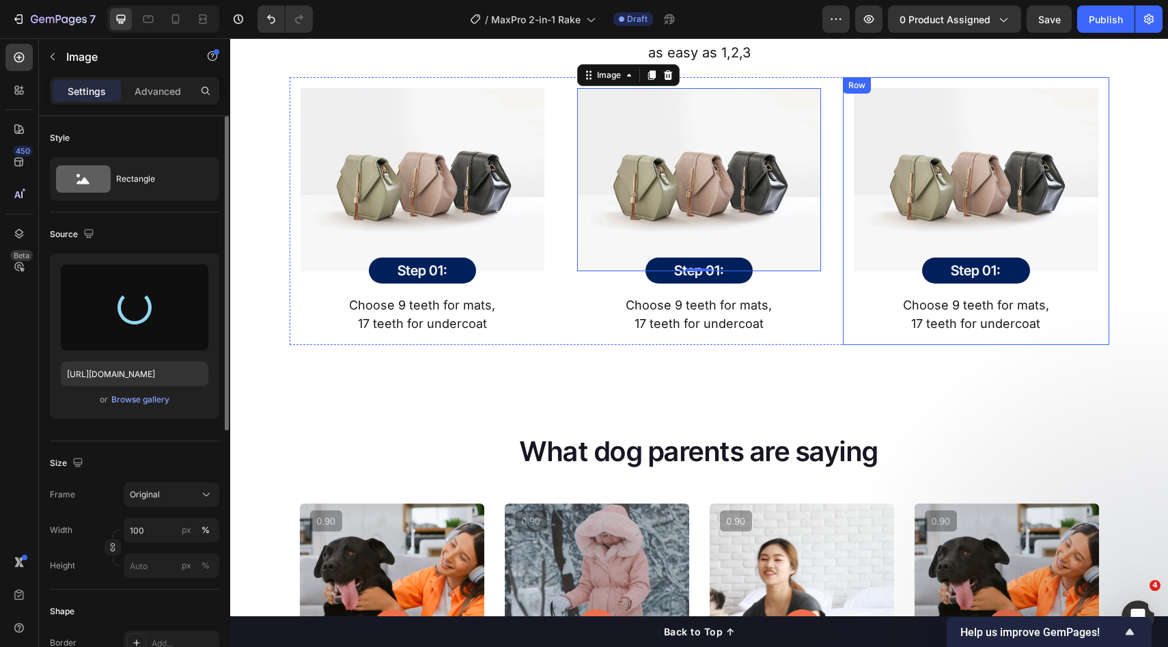
type input "[URL][DOMAIN_NAME]"
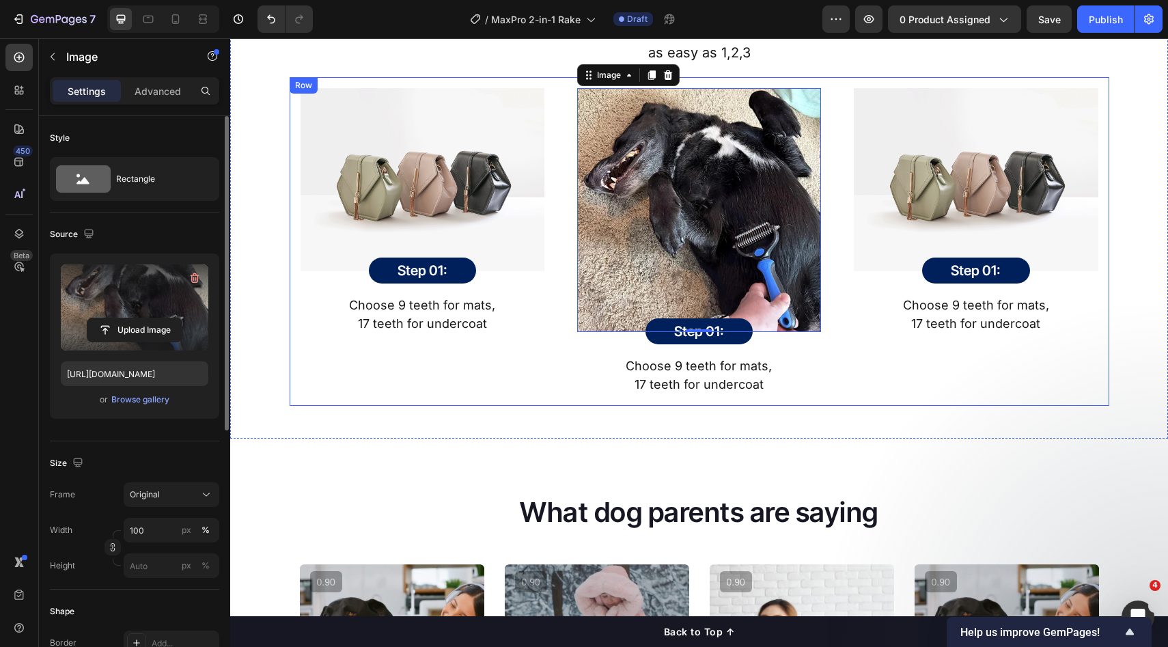
click at [908, 399] on div "Image Step 01: Heading Row Row Choose 9 teeth for mats, 17 teeth for undercoat …" at bounding box center [976, 241] width 266 height 329
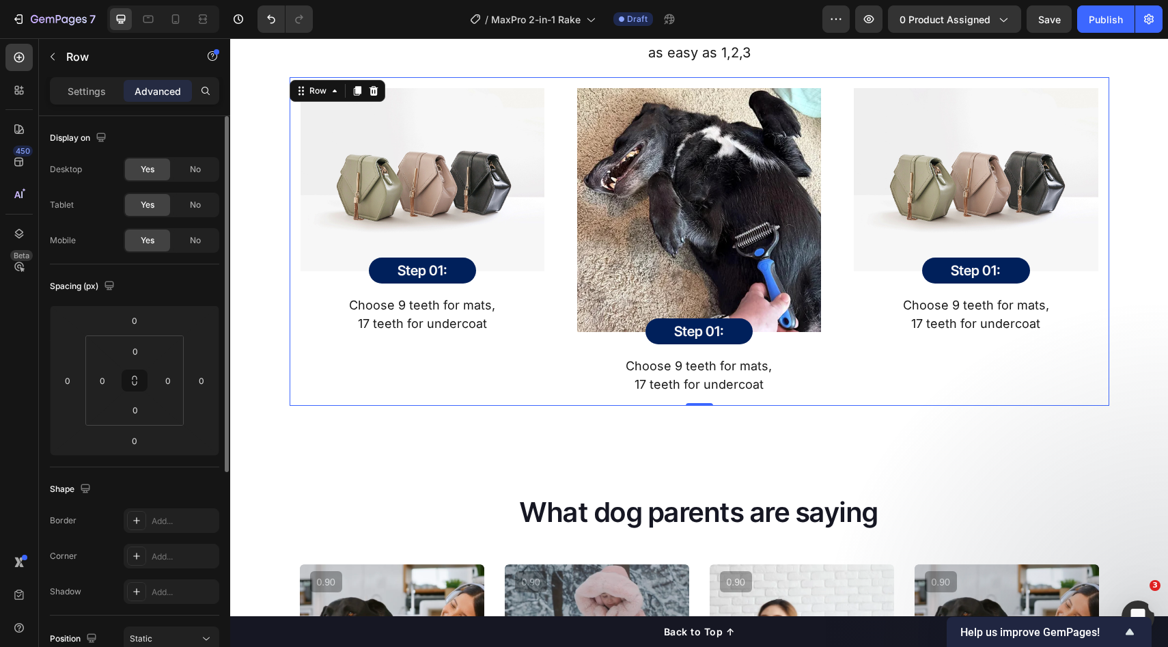
scroll to position [1626, 0]
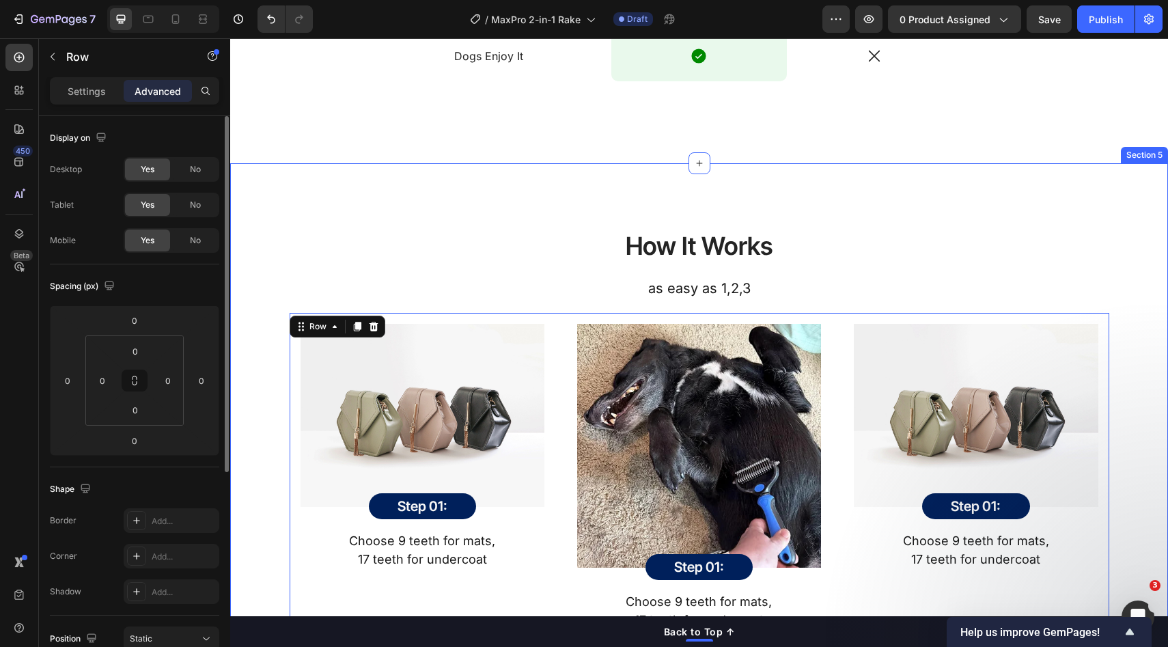
click at [1116, 366] on div "How It Works Heading as easy as 1,2,3 Text Block Row Image Step 01: Heading Row…" at bounding box center [700, 430] width 918 height 424
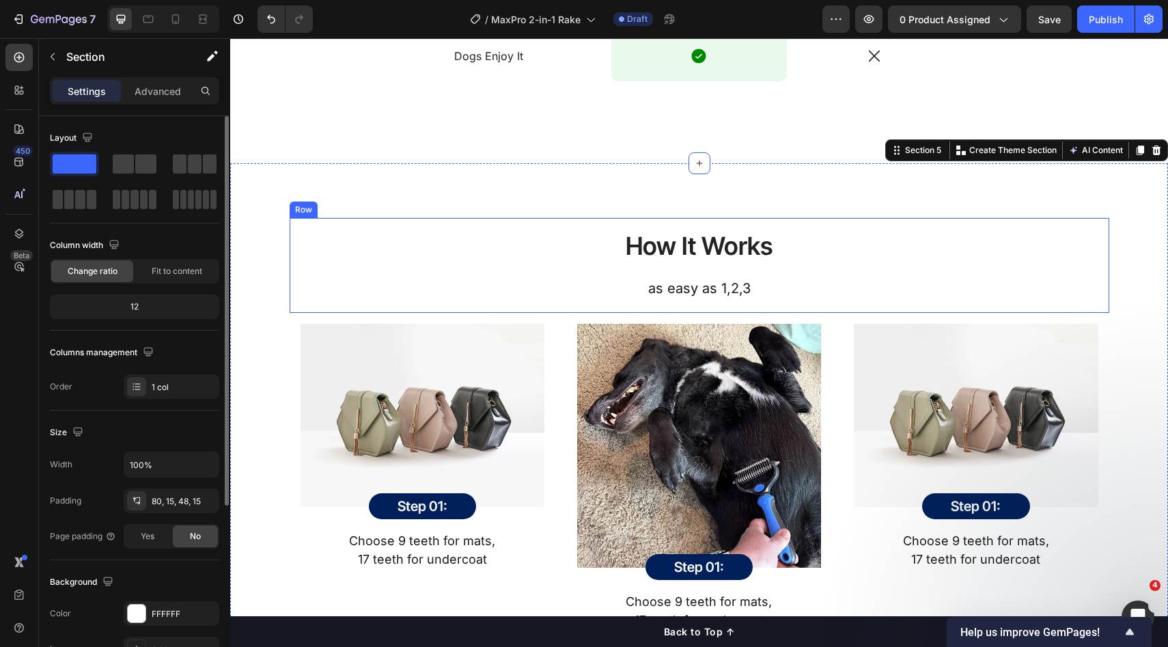
click at [694, 297] on p "as easy as 1,2,3" at bounding box center [699, 288] width 795 height 25
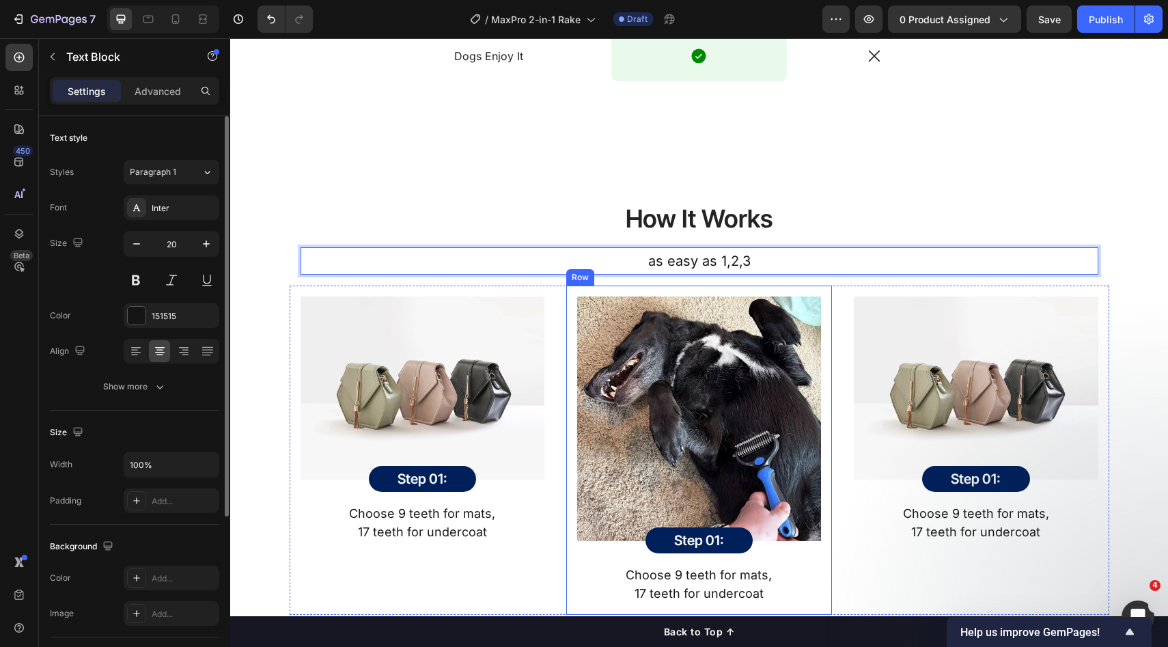
scroll to position [1712, 0]
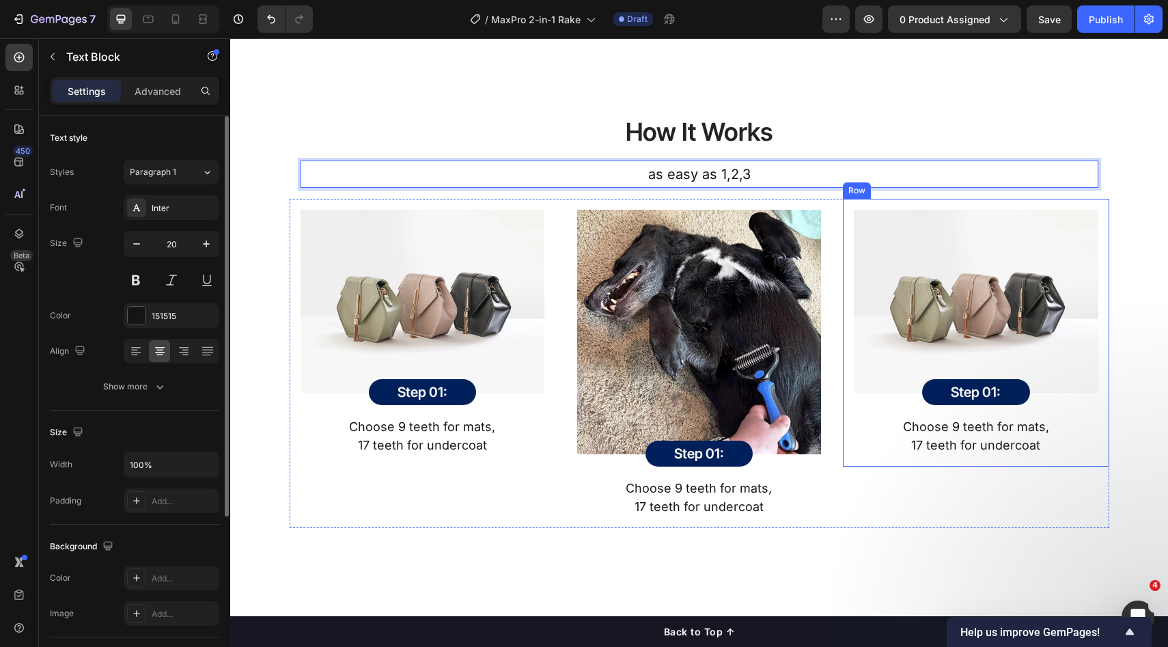
click at [922, 467] on div "Image Step 01: Heading Row Row Choose 9 teeth for mats, 17 teeth for undercoat …" at bounding box center [976, 333] width 266 height 268
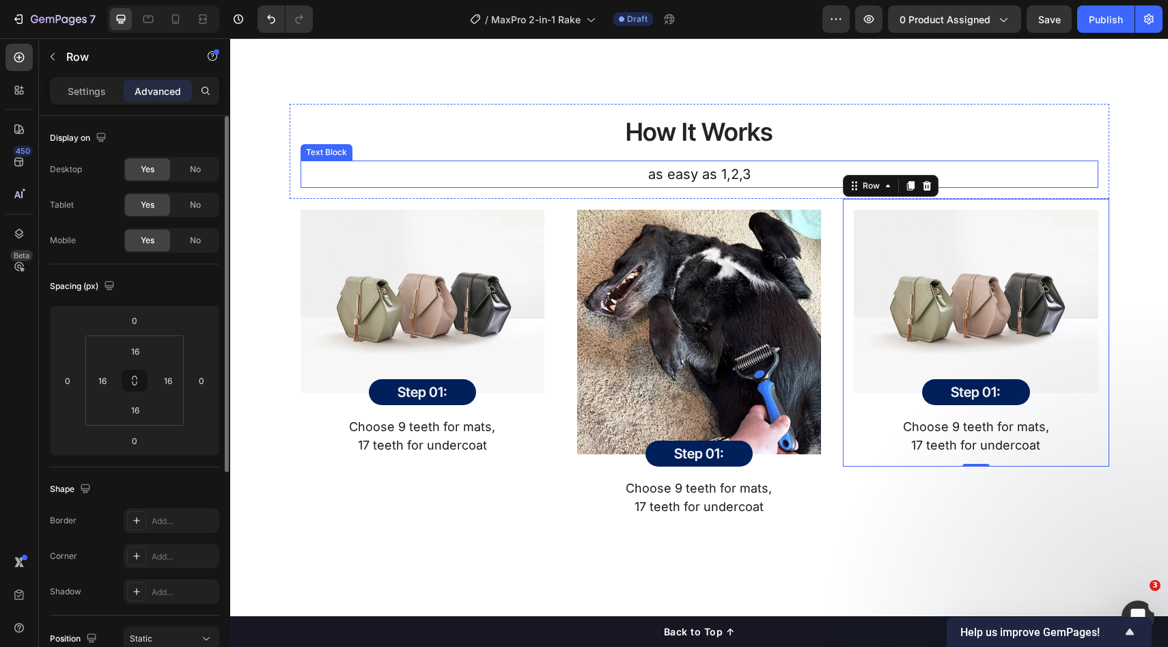
click at [694, 187] on p "as easy as 1,2,3" at bounding box center [699, 174] width 795 height 25
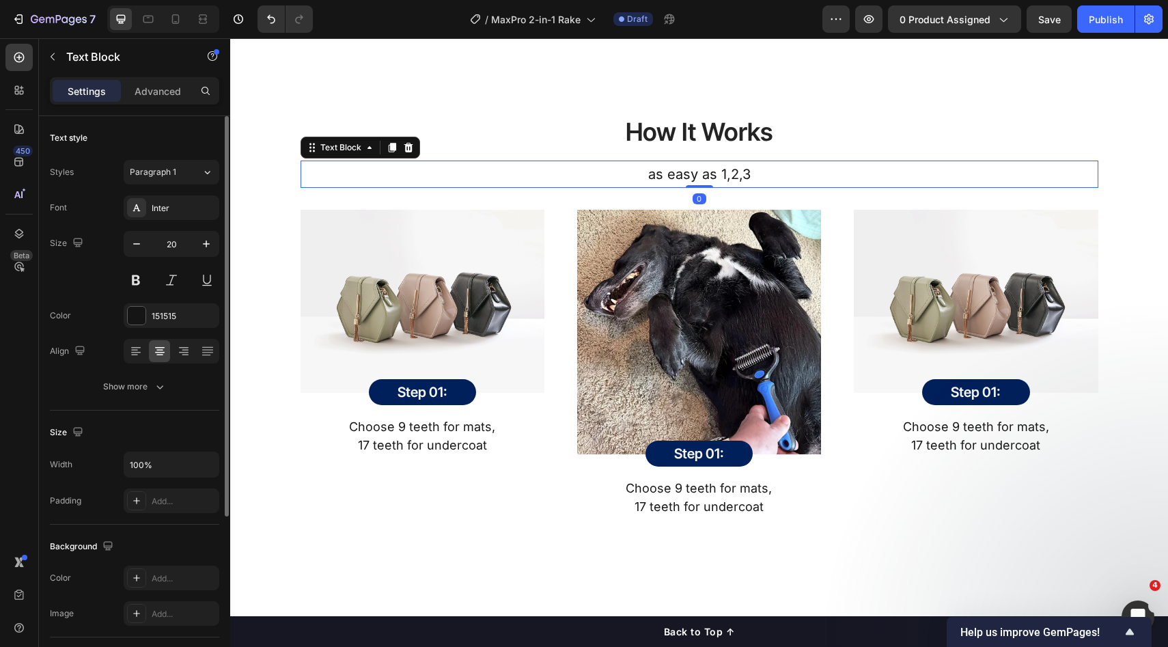
click at [717, 187] on p "as easy as 1,2,3" at bounding box center [699, 174] width 795 height 25
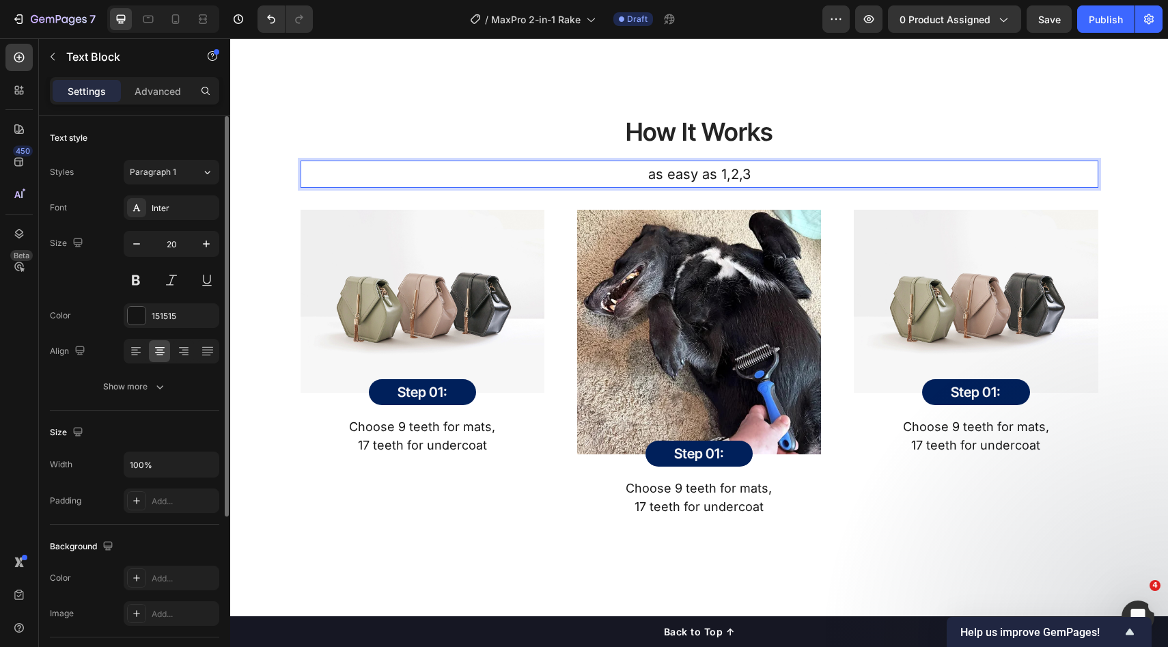
click at [718, 187] on p "as easy as 1,2,3" at bounding box center [699, 174] width 795 height 25
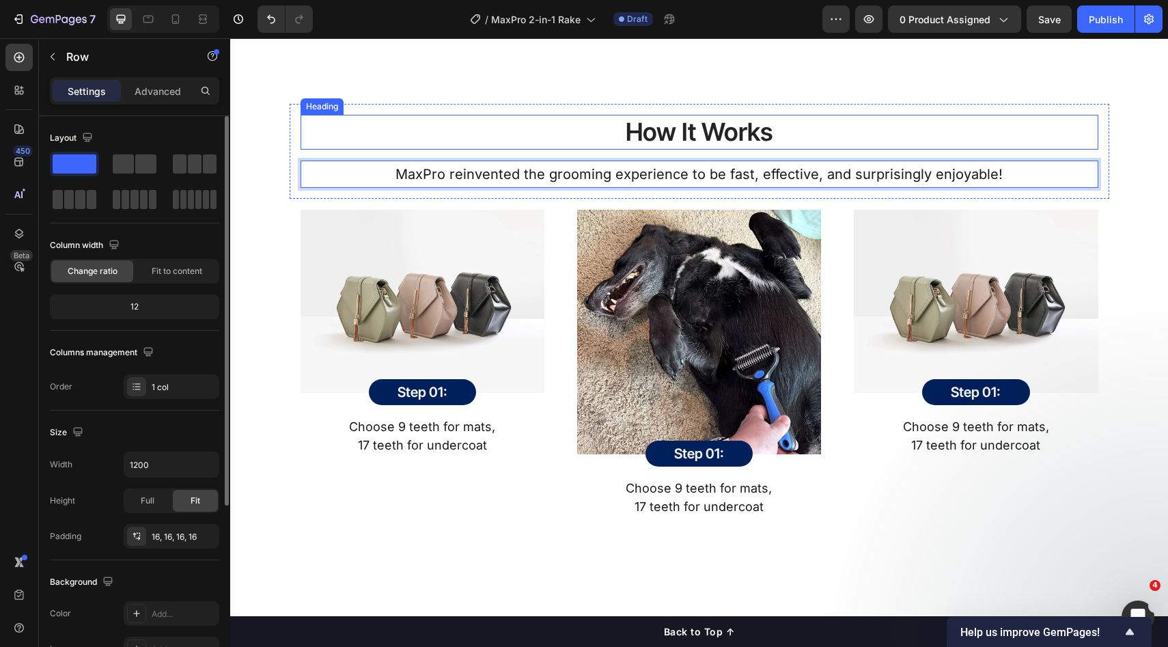
click at [754, 134] on div "How It Works Heading MaxPro reinvented the grooming experience to be fast, effe…" at bounding box center [700, 151] width 820 height 95
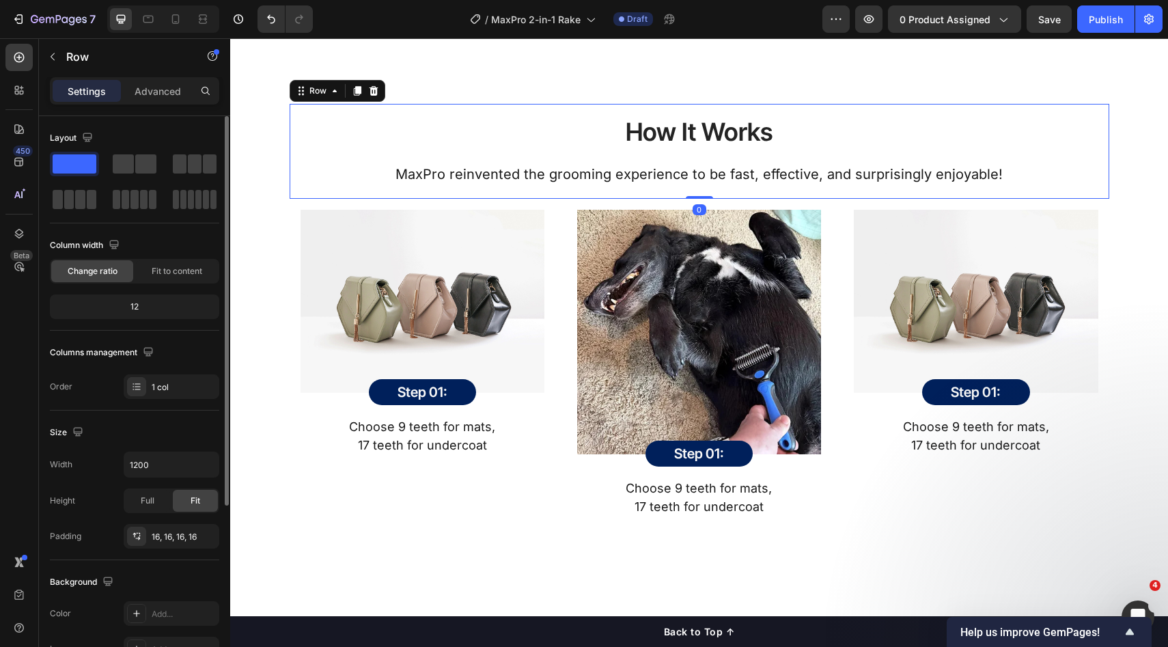
drag, startPoint x: 891, startPoint y: 189, endPoint x: 934, endPoint y: 202, distance: 45.0
click at [890, 187] on p "MaxPro reinvented the grooming experience to be fast, effective, and surprising…" at bounding box center [699, 174] width 795 height 25
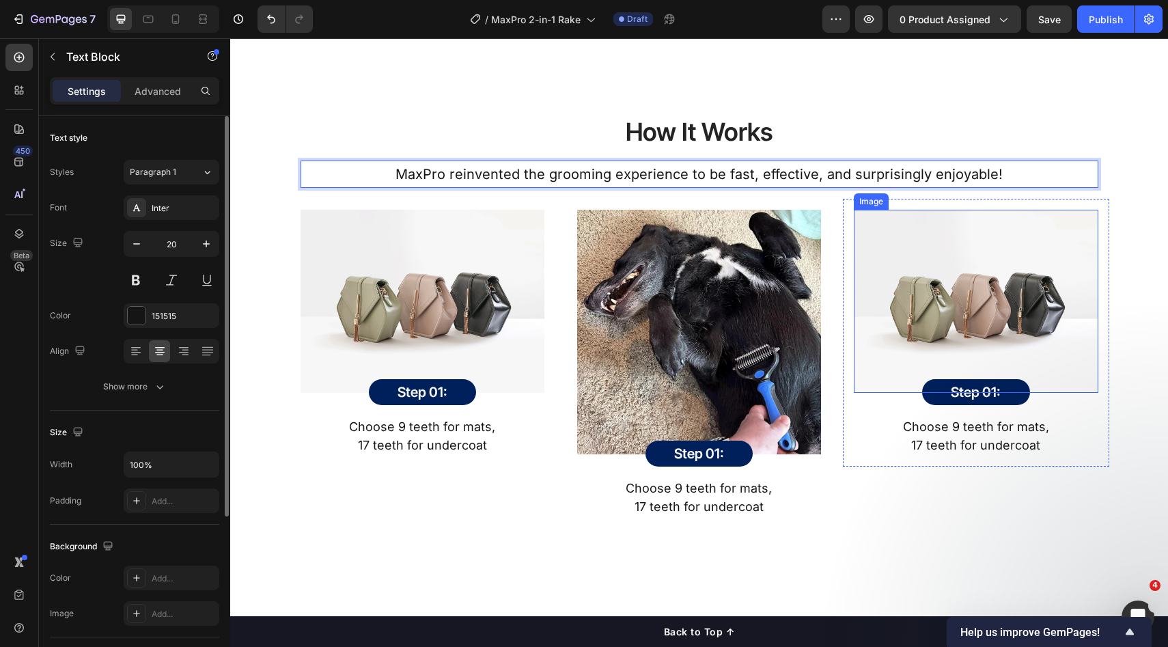
scroll to position [1713, 0]
click at [1108, 256] on div "How It Works Heading MaxPro reinvented the grooming experience to be fast, effe…" at bounding box center [700, 315] width 918 height 424
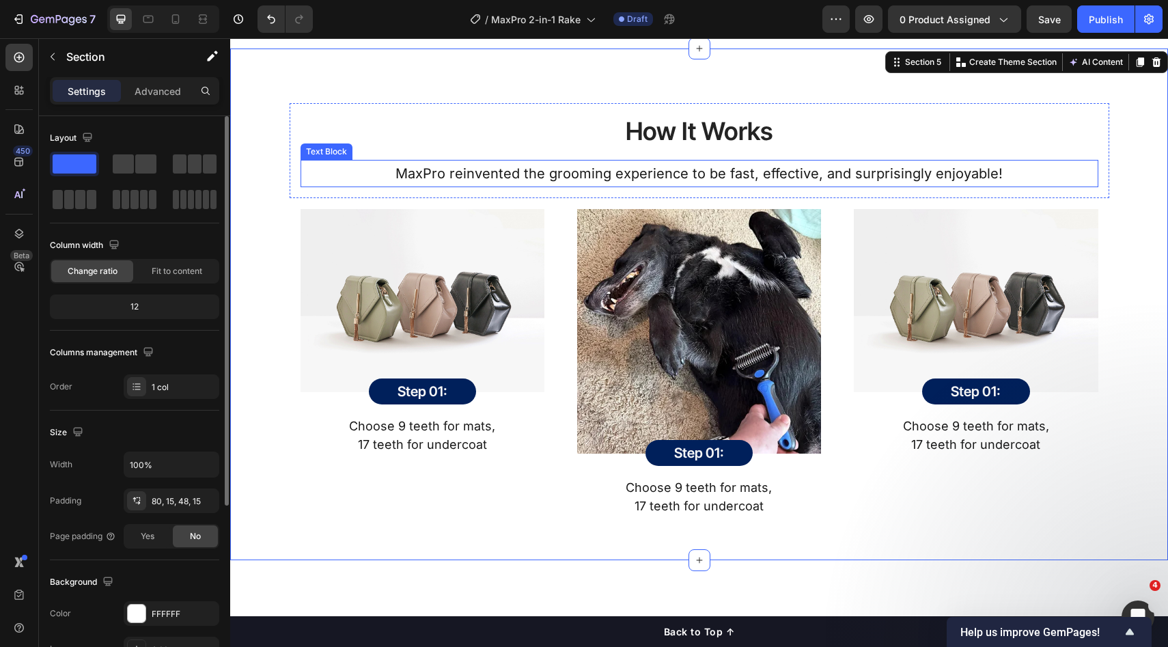
click at [854, 180] on div "How It Works Heading MaxPro reinvented the grooming experience to be fast, effe…" at bounding box center [700, 150] width 798 height 73
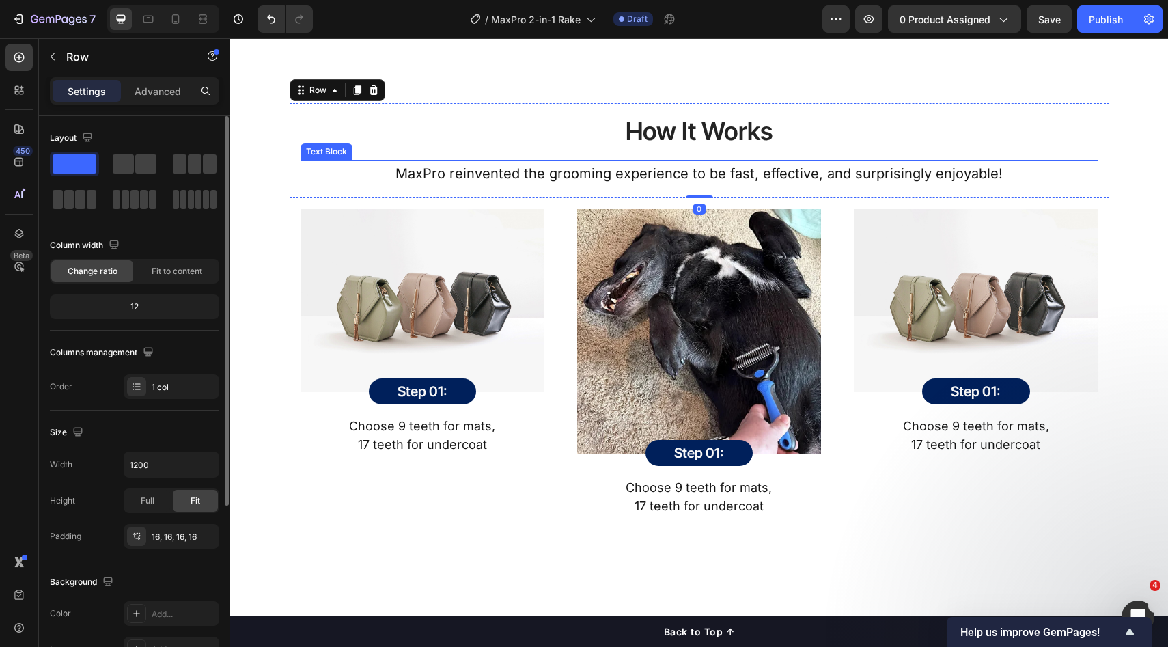
click at [909, 186] on p "MaxPro reinvented the grooming experience to be fast, effective, and surprising…" at bounding box center [699, 173] width 795 height 25
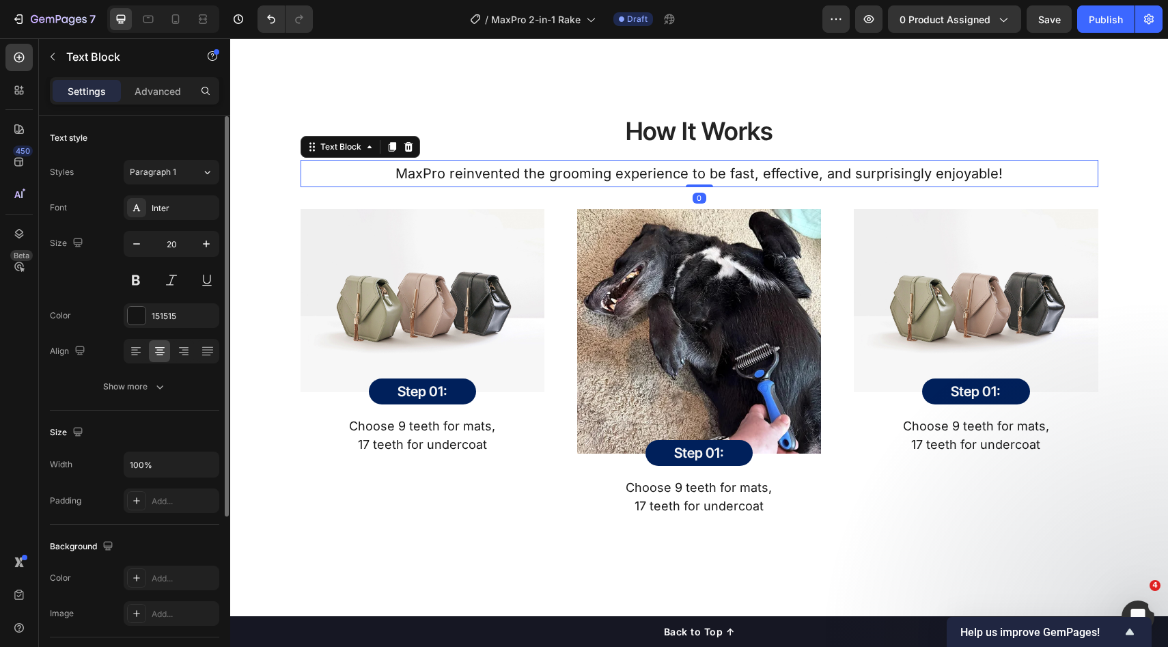
click at [1082, 187] on div "MaxPro reinvented the grooming experience to be fast, effective, and surprising…" at bounding box center [700, 173] width 798 height 27
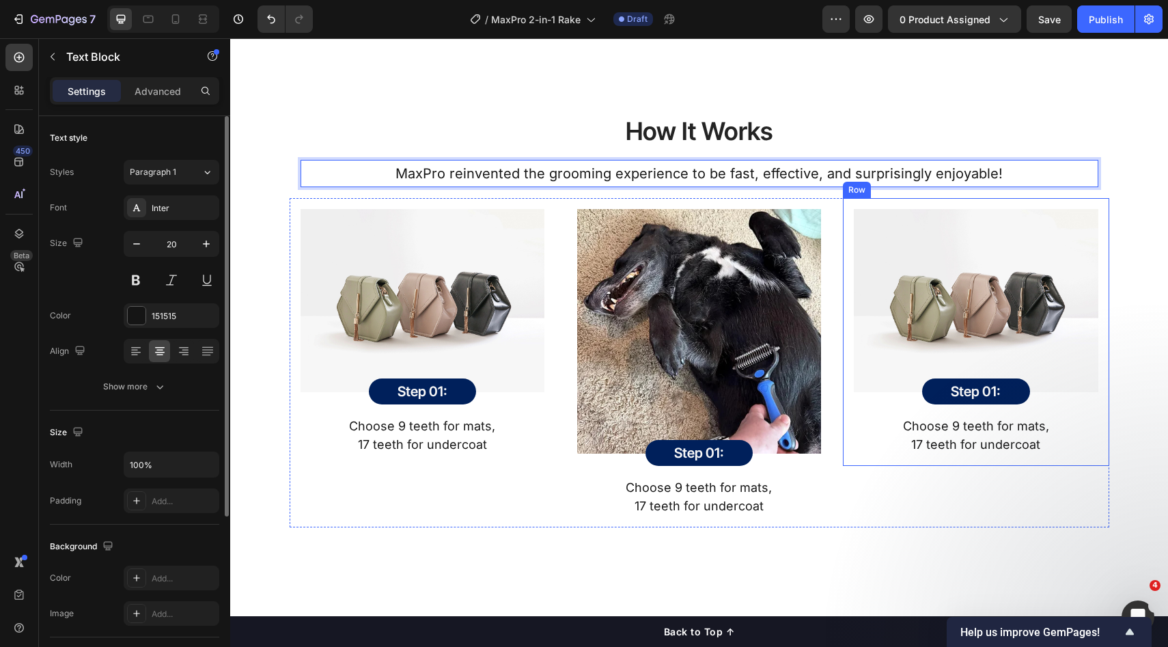
scroll to position [1827, 0]
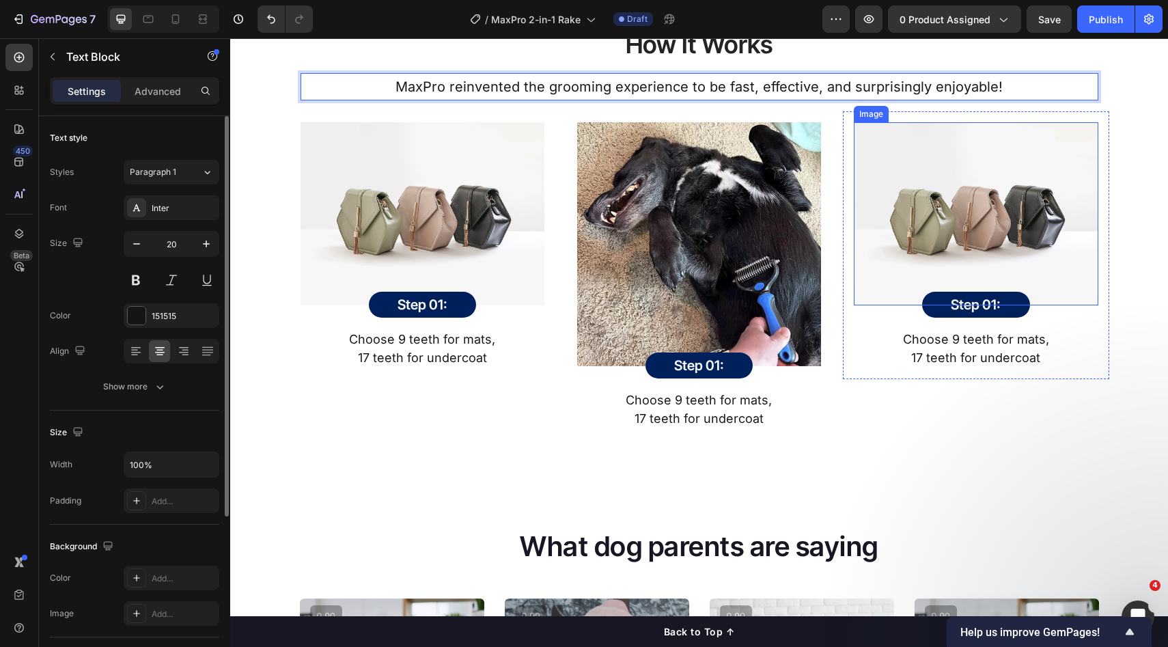
click at [1095, 235] on div "Image Step 01: Heading Row Row Choose 9 teeth for mats, 17 teeth for undercoat …" at bounding box center [976, 245] width 266 height 268
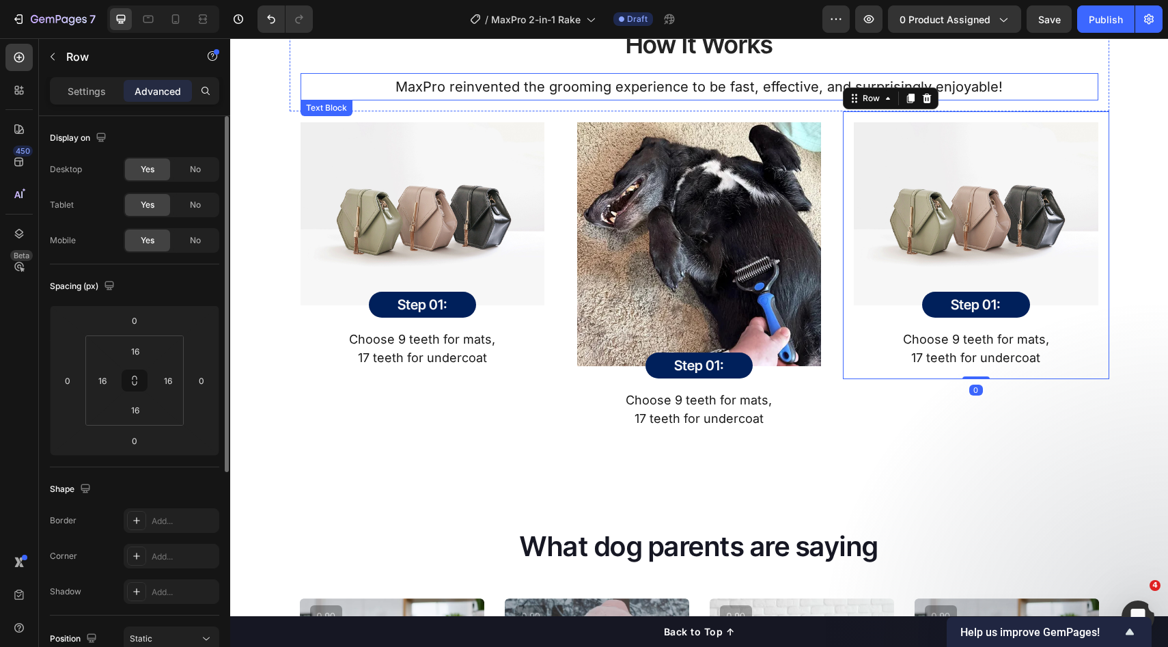
click at [670, 90] on p "MaxPro reinvented the grooming experience to be fast, effective, and surprising…" at bounding box center [699, 86] width 795 height 25
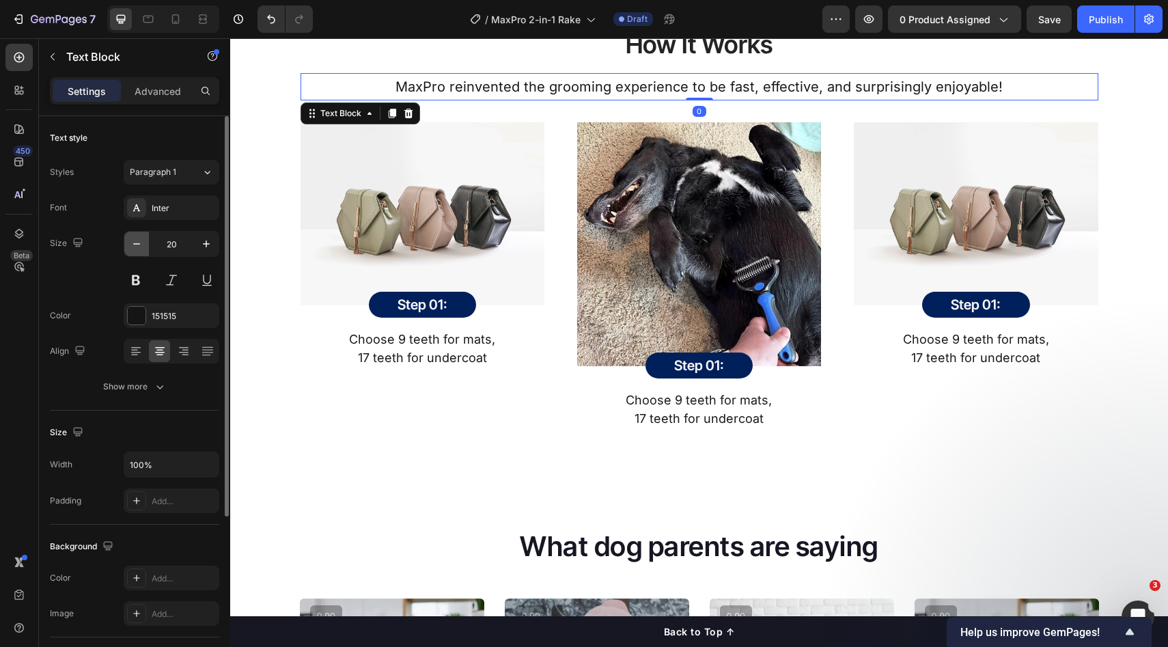
click at [135, 248] on icon "button" at bounding box center [137, 244] width 14 height 14
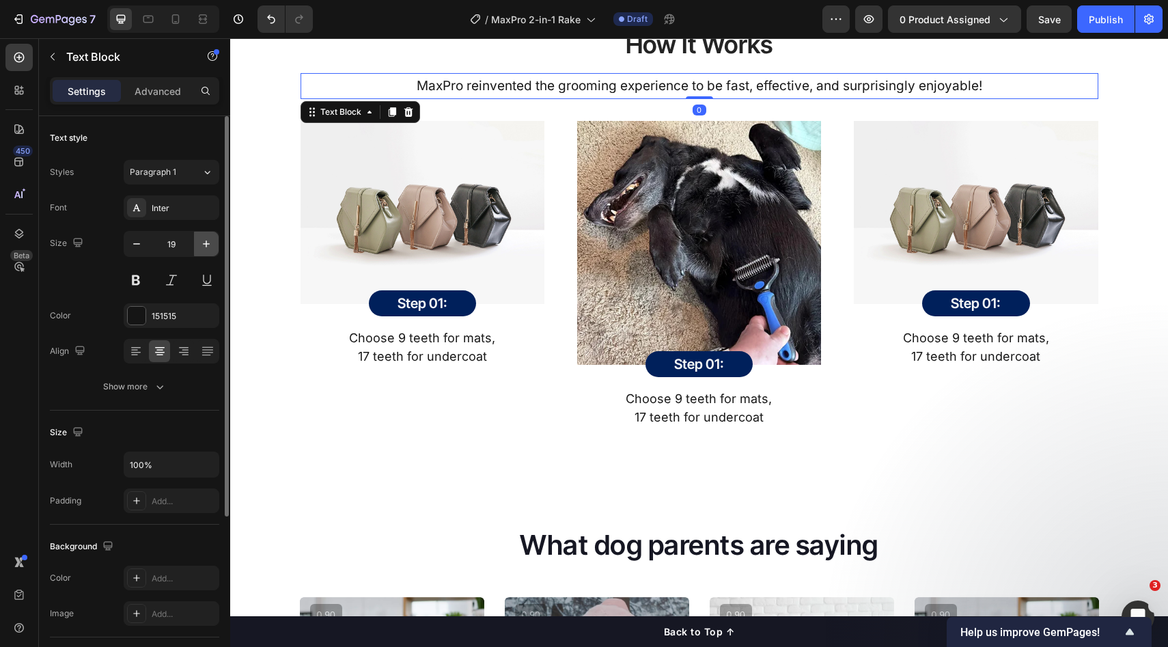
type input "18"
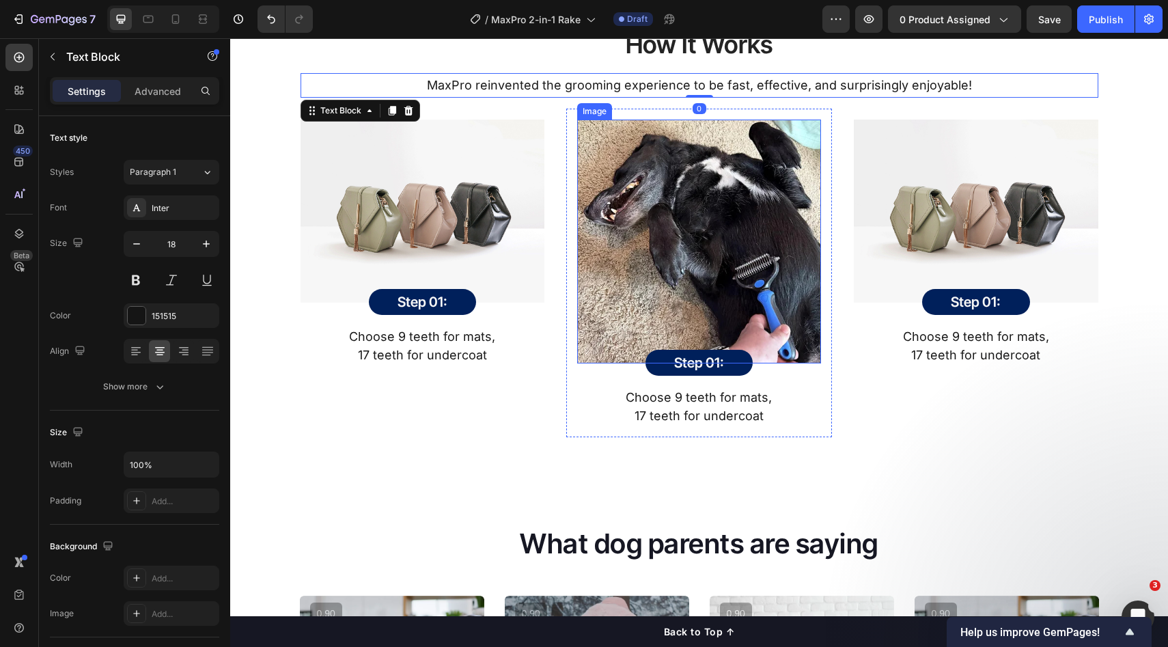
click at [590, 249] on img at bounding box center [699, 242] width 244 height 244
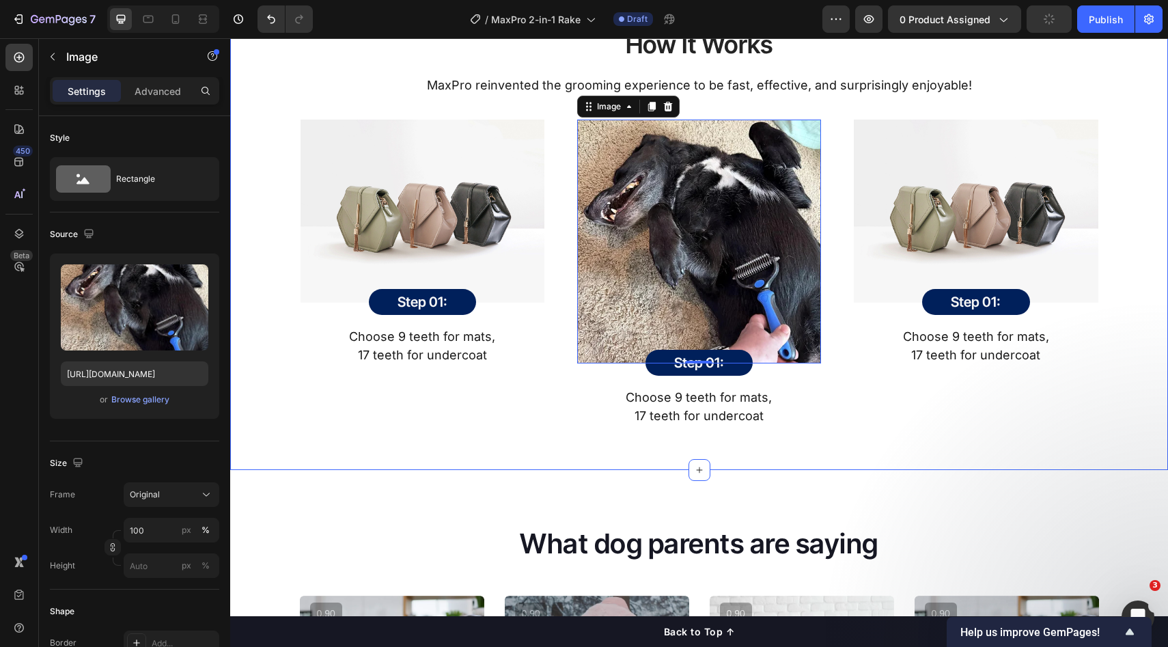
click at [1138, 217] on div "How It Works Heading MaxPro reinvented the grooming experience to be fast, effe…" at bounding box center [700, 227] width 918 height 422
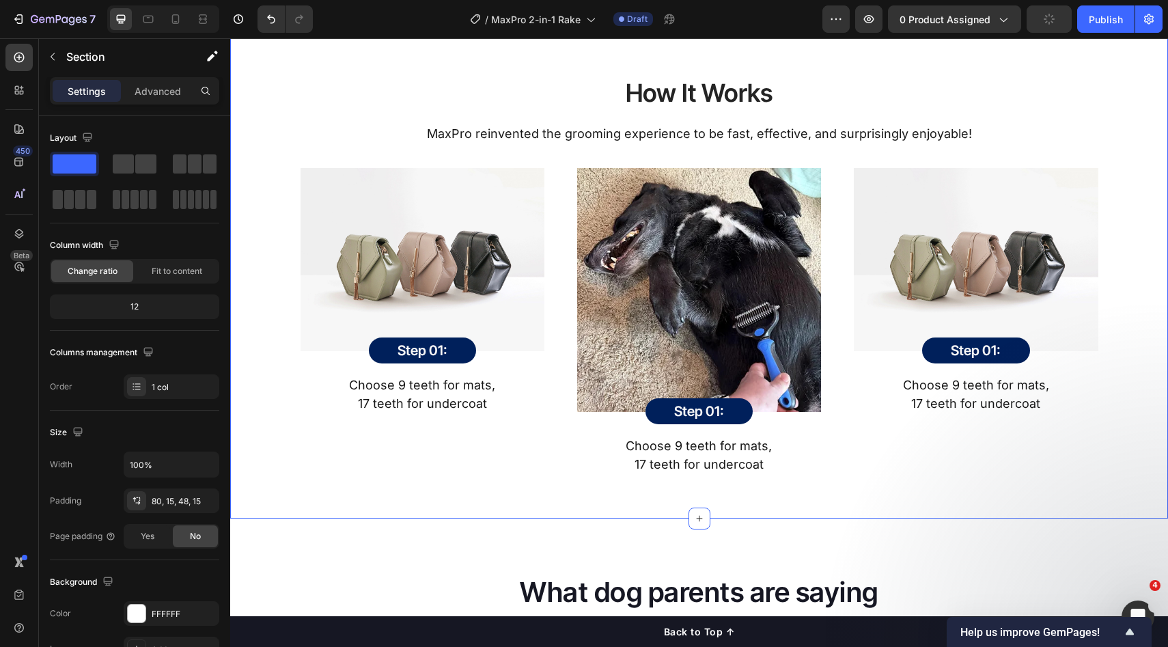
scroll to position [1777, 0]
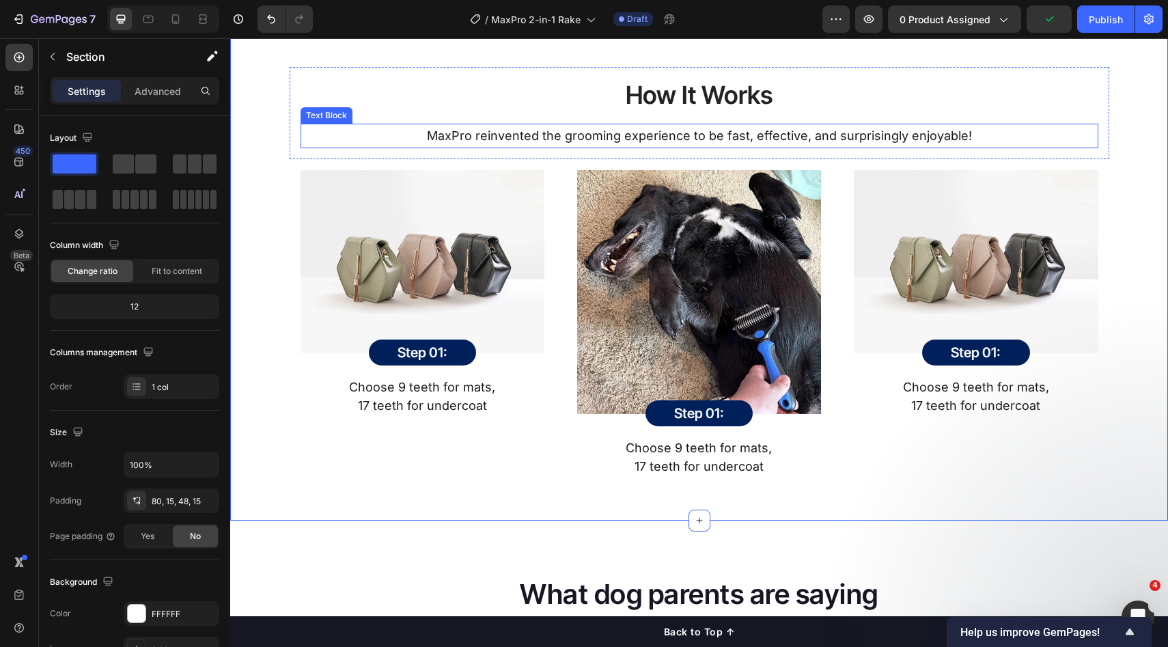
click at [964, 143] on p "MaxPro reinvented the grooming experience to be fast, effective, and surprising…" at bounding box center [699, 136] width 795 height 22
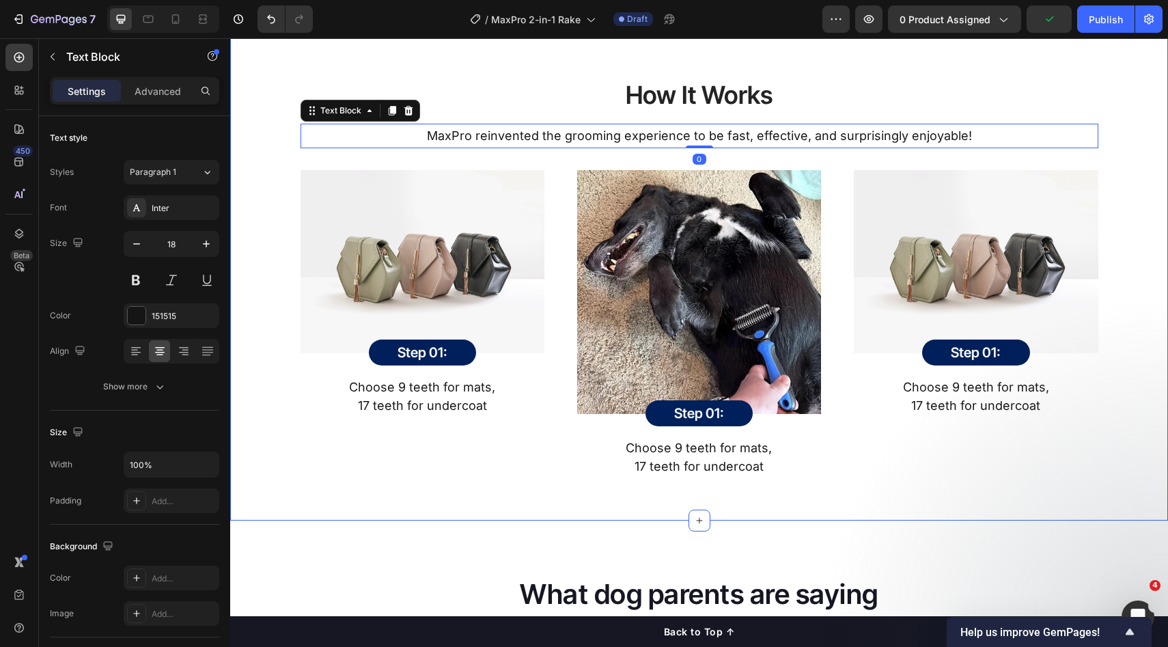
click at [1105, 230] on div "How It Works Heading MaxPro reinvented the grooming experience to be fast, effe…" at bounding box center [700, 278] width 918 height 422
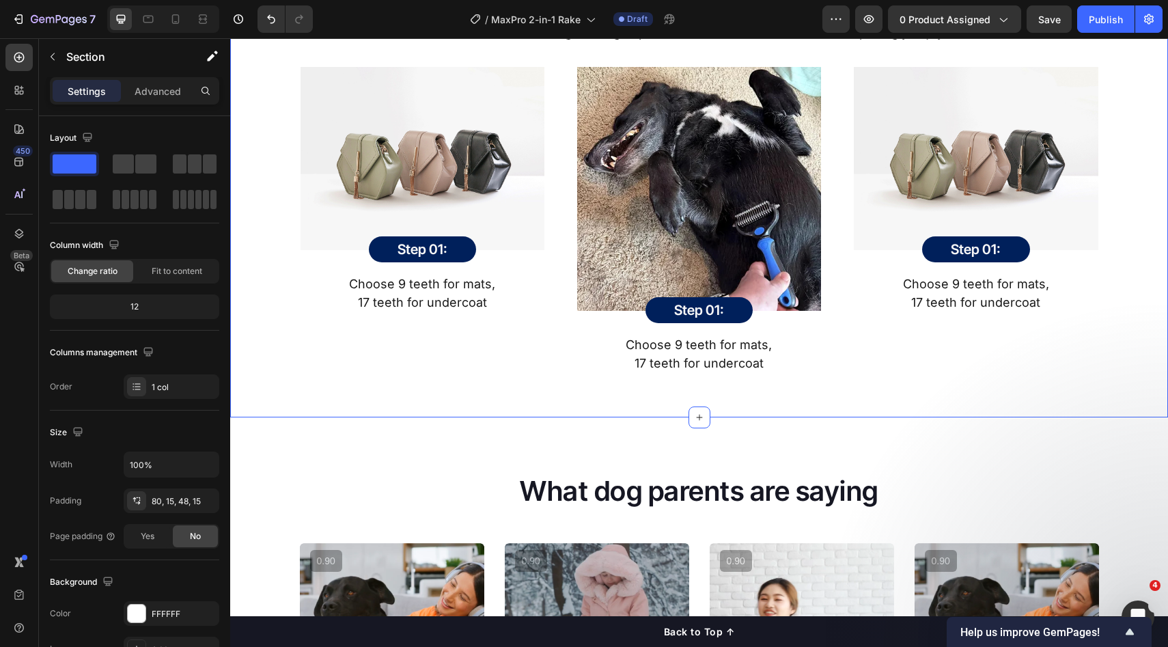
scroll to position [1881, 0]
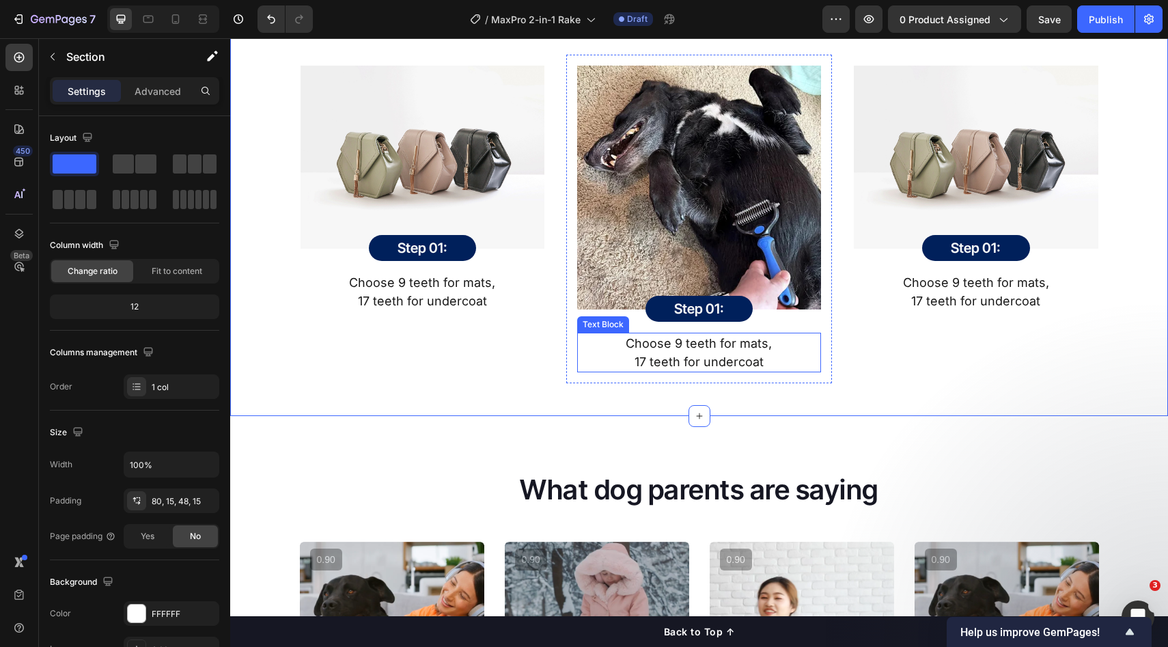
click at [758, 370] on p "17 teeth for undercoat" at bounding box center [699, 362] width 241 height 18
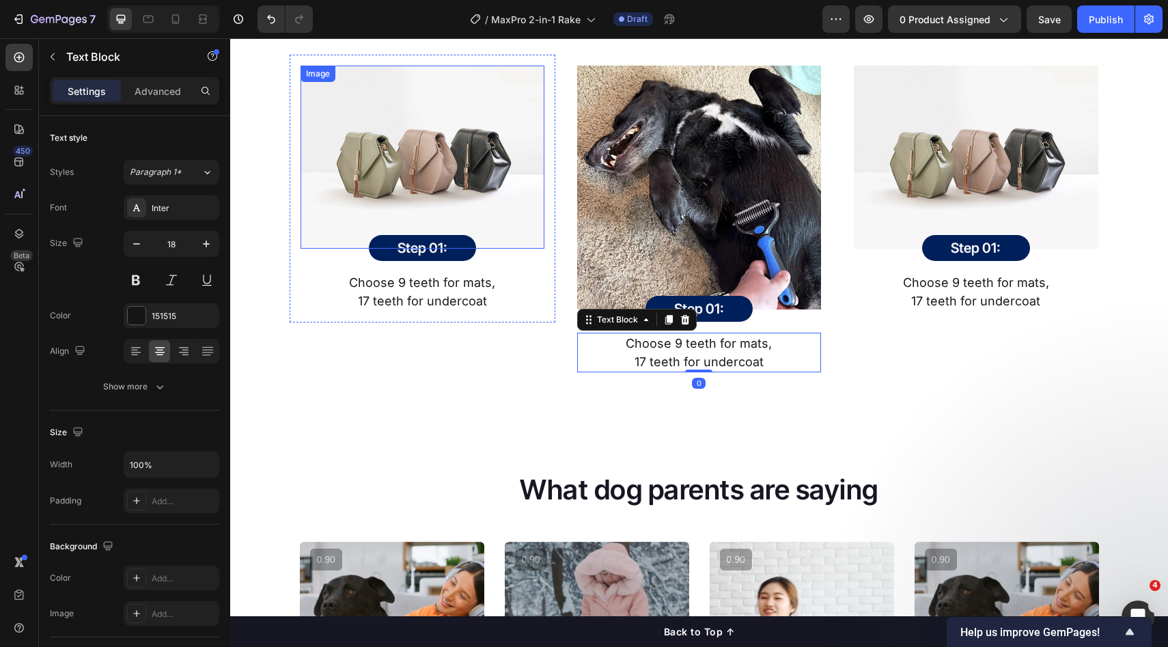
click at [434, 142] on img at bounding box center [423, 157] width 244 height 183
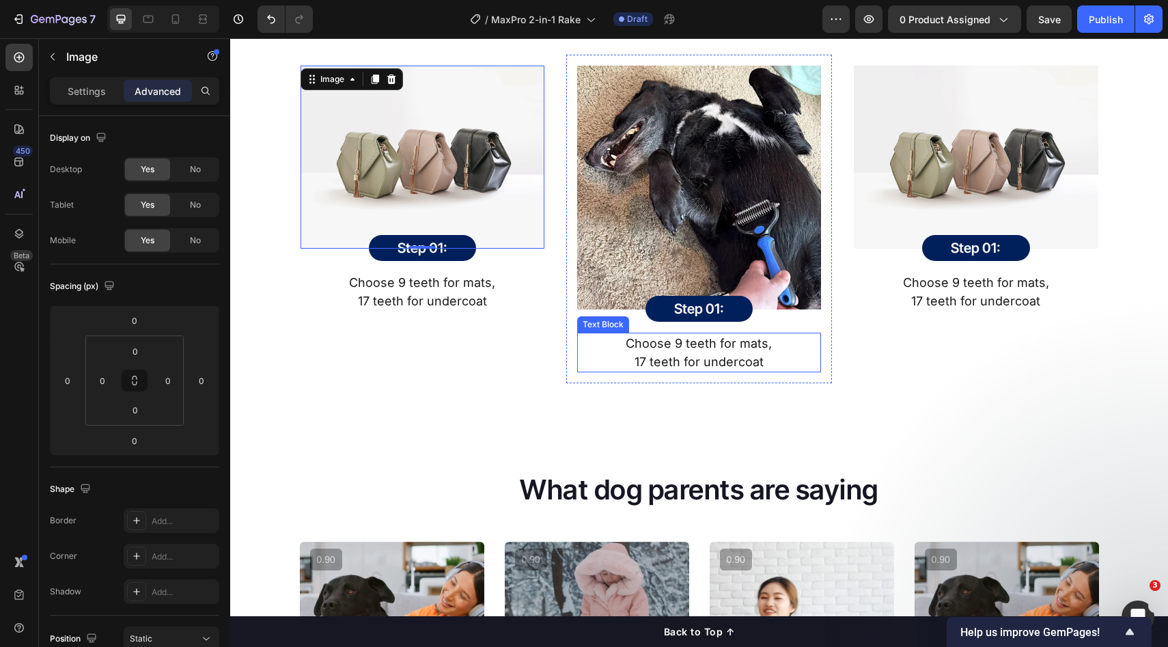
click at [676, 344] on p "Choose 9 teeth for mats," at bounding box center [699, 343] width 241 height 18
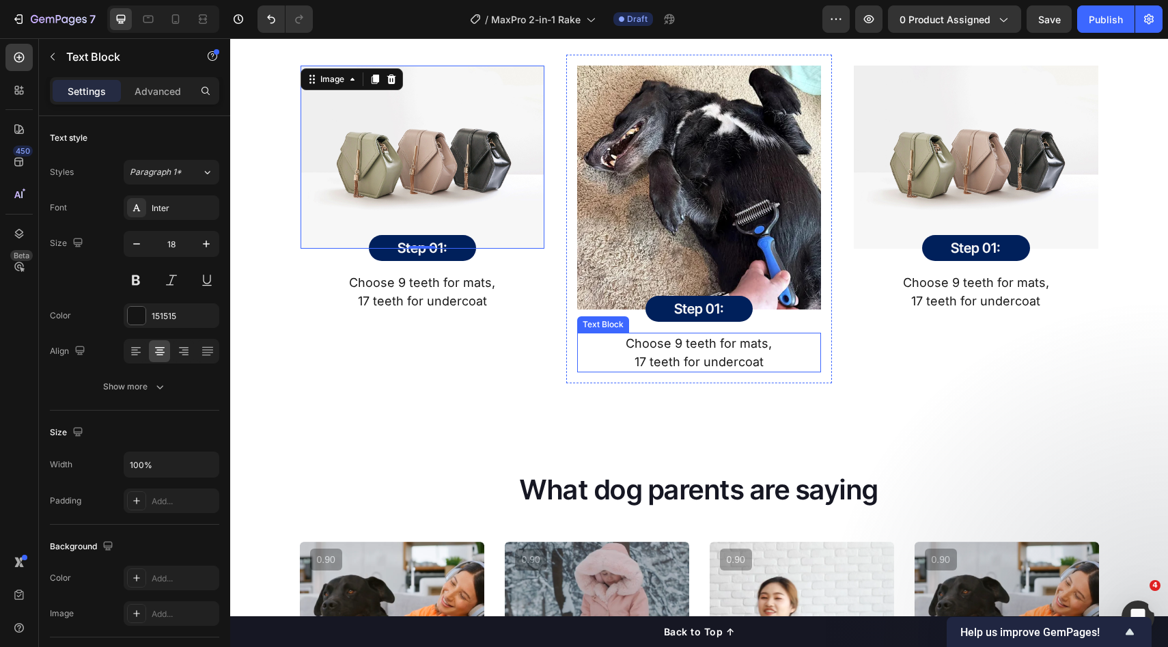
click at [677, 346] on p "Choose 9 teeth for mats," at bounding box center [699, 343] width 241 height 18
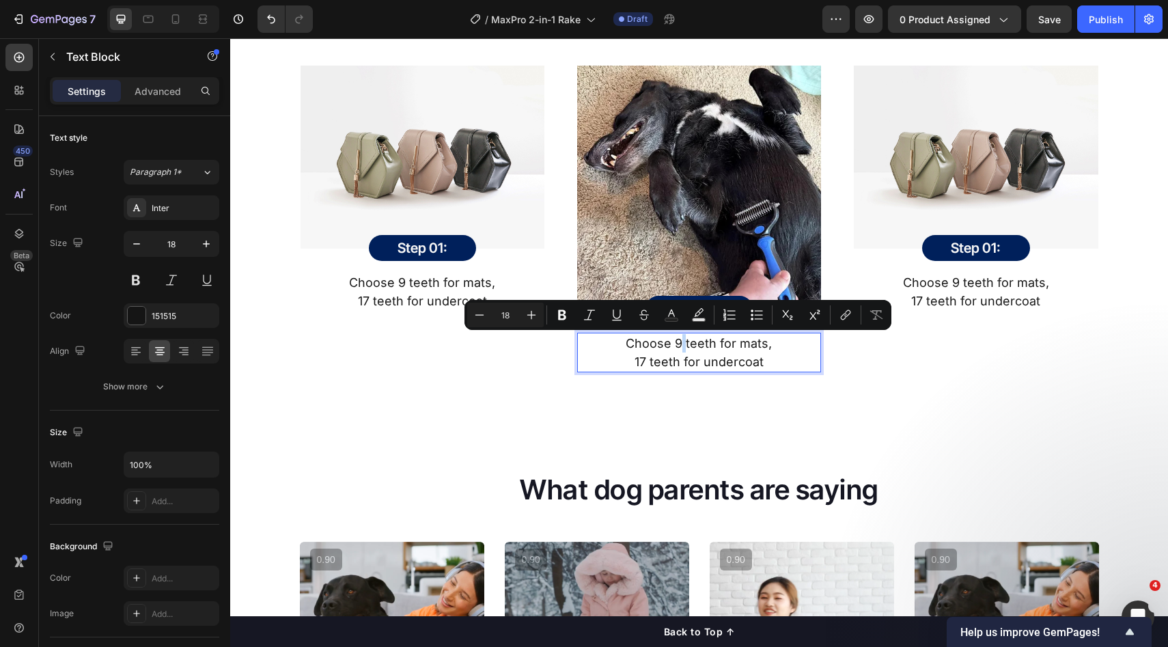
click at [679, 352] on p "Choose 9 teeth for mats," at bounding box center [699, 343] width 241 height 18
click at [653, 353] on p "17 teeth for undercoat" at bounding box center [699, 362] width 241 height 18
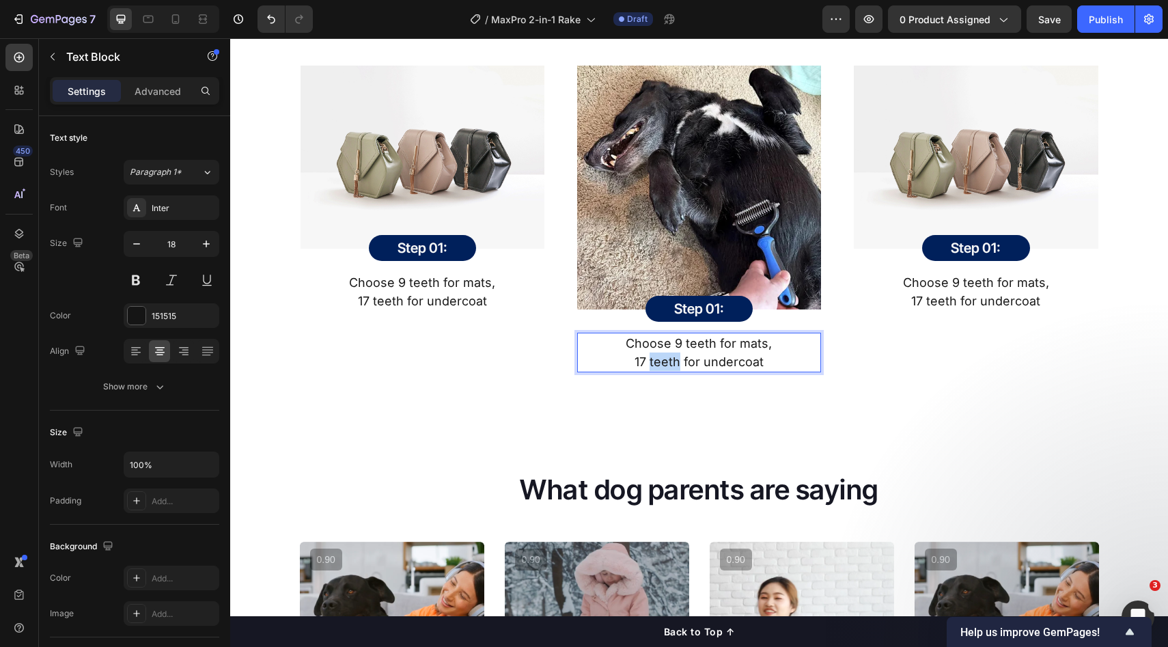
click at [653, 354] on p "17 teeth for undercoat" at bounding box center [699, 362] width 241 height 18
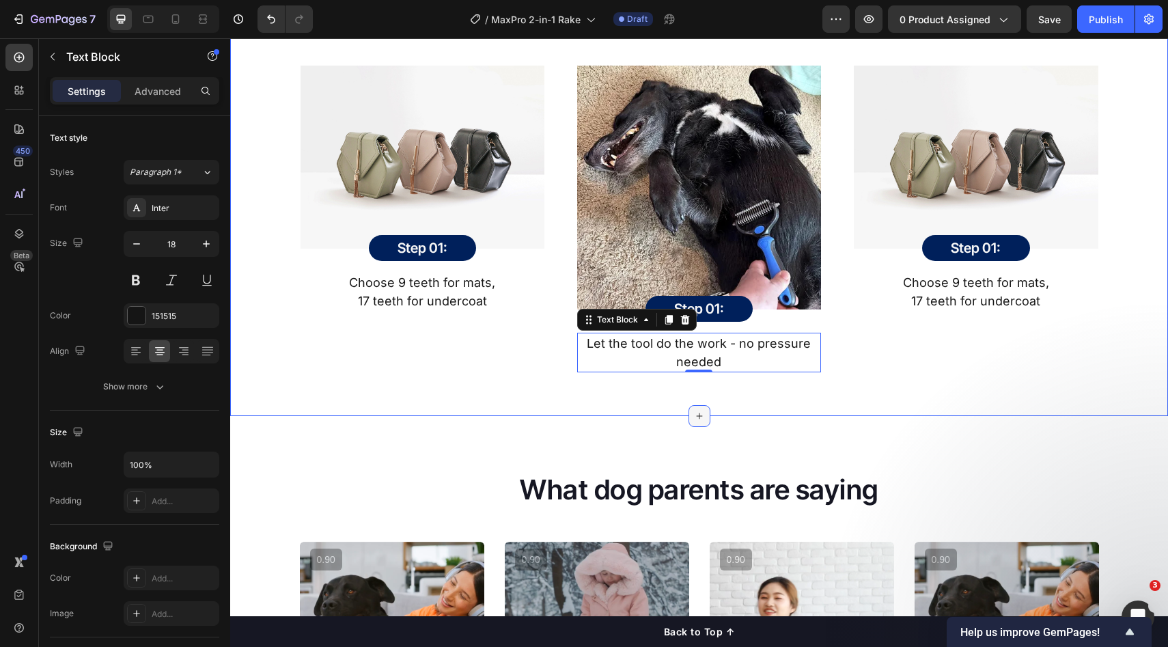
click at [689, 406] on div at bounding box center [700, 416] width 22 height 22
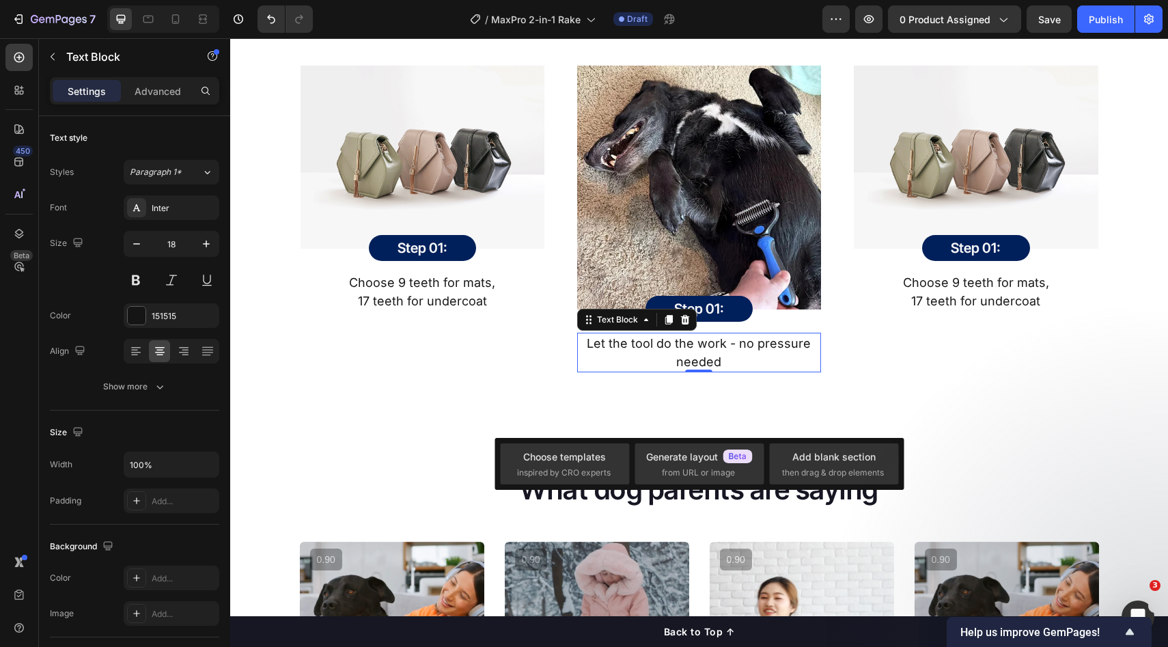
click at [694, 360] on p "Let the tool do the work - no pressure needed" at bounding box center [699, 352] width 241 height 37
click at [742, 348] on p "Let the tool do the work - no pressure needed" at bounding box center [699, 352] width 241 height 37
click at [726, 346] on p "Let the tool do the work - no pressure needed" at bounding box center [699, 352] width 241 height 37
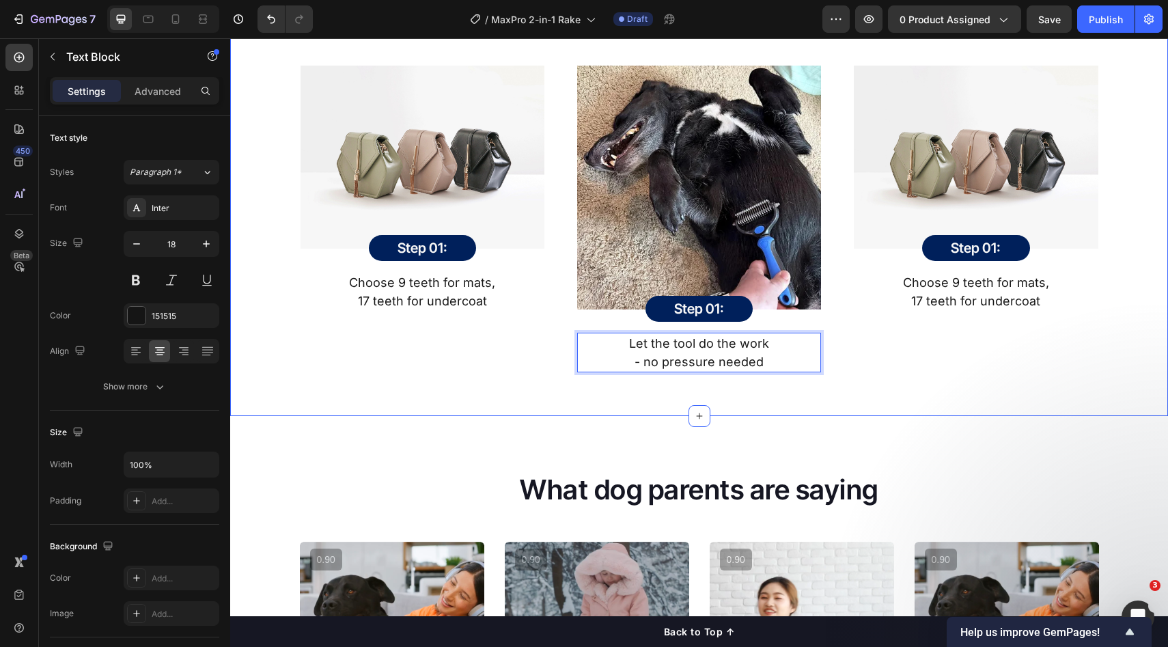
click at [923, 383] on div "How It Works Heading MaxPro reinvented the grooming experience to be fast, effe…" at bounding box center [699, 162] width 938 height 509
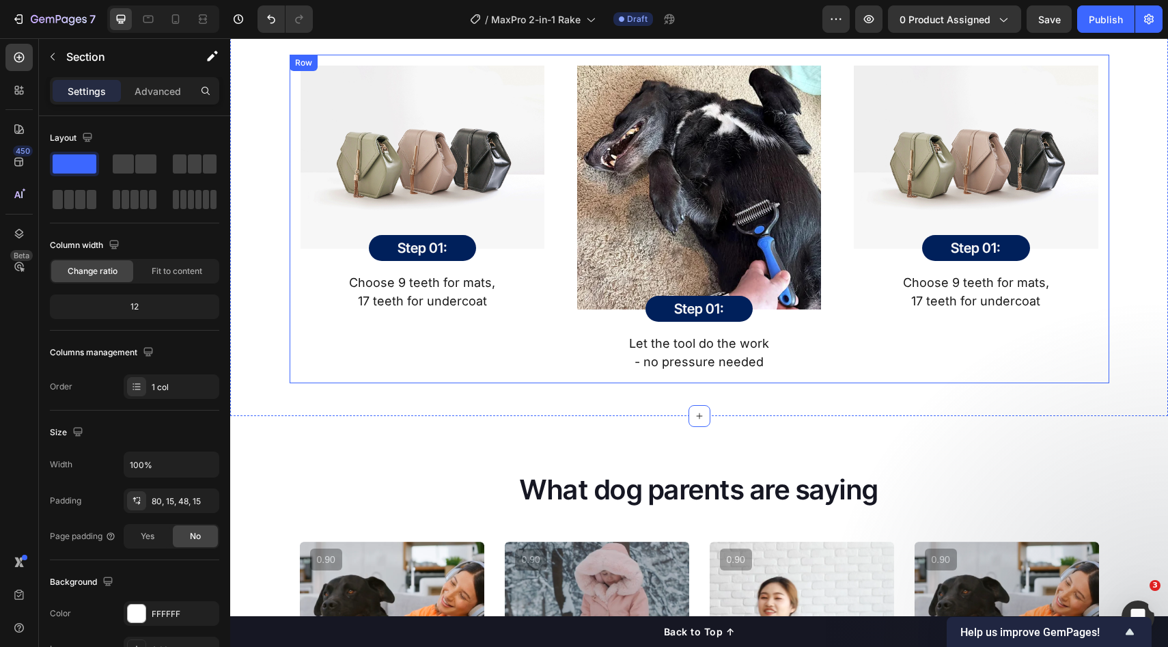
click at [968, 284] on p "Choose 9 teeth for mats," at bounding box center [975, 282] width 241 height 18
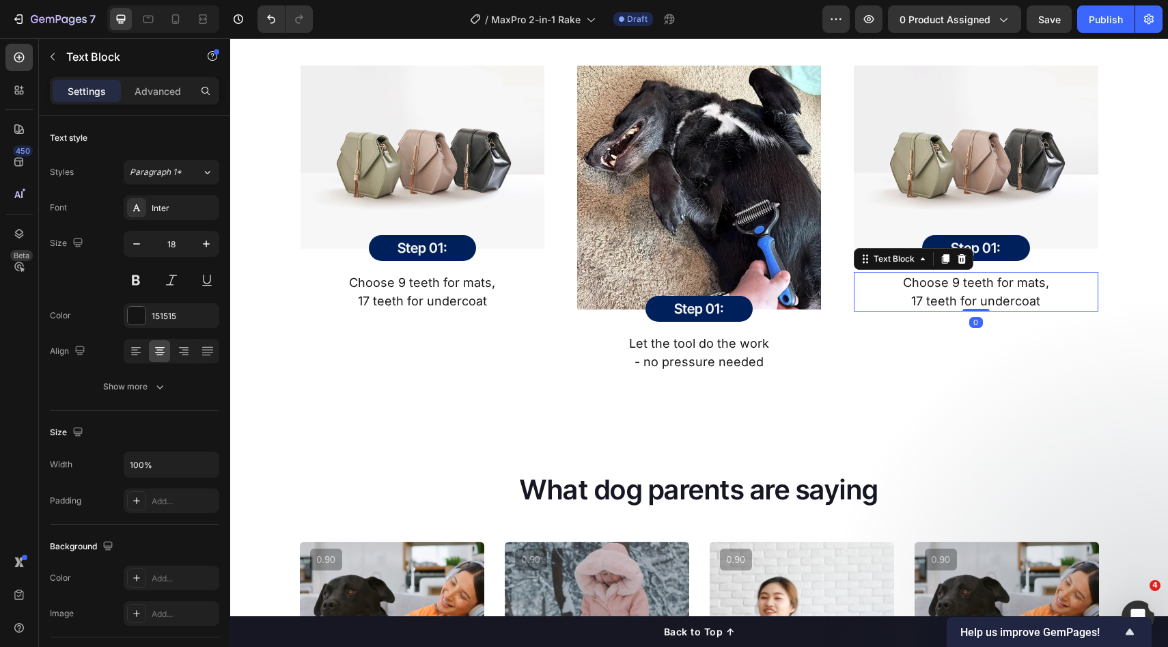
click at [947, 290] on p "Choose 9 teeth for mats," at bounding box center [975, 282] width 241 height 18
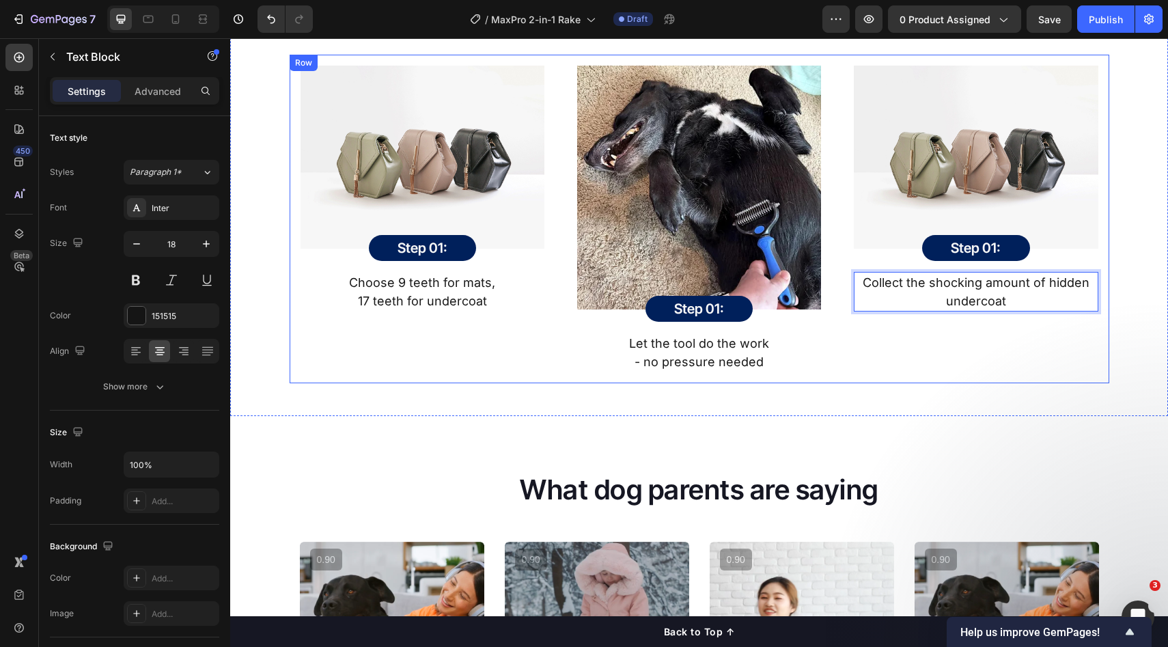
click at [950, 353] on div "Image Step 01: Heading Row Row Collect the shocking amount of hidden undercoat …" at bounding box center [976, 219] width 266 height 329
click at [965, 296] on p "Collect the shocking amount of hidden undercoat" at bounding box center [975, 291] width 241 height 37
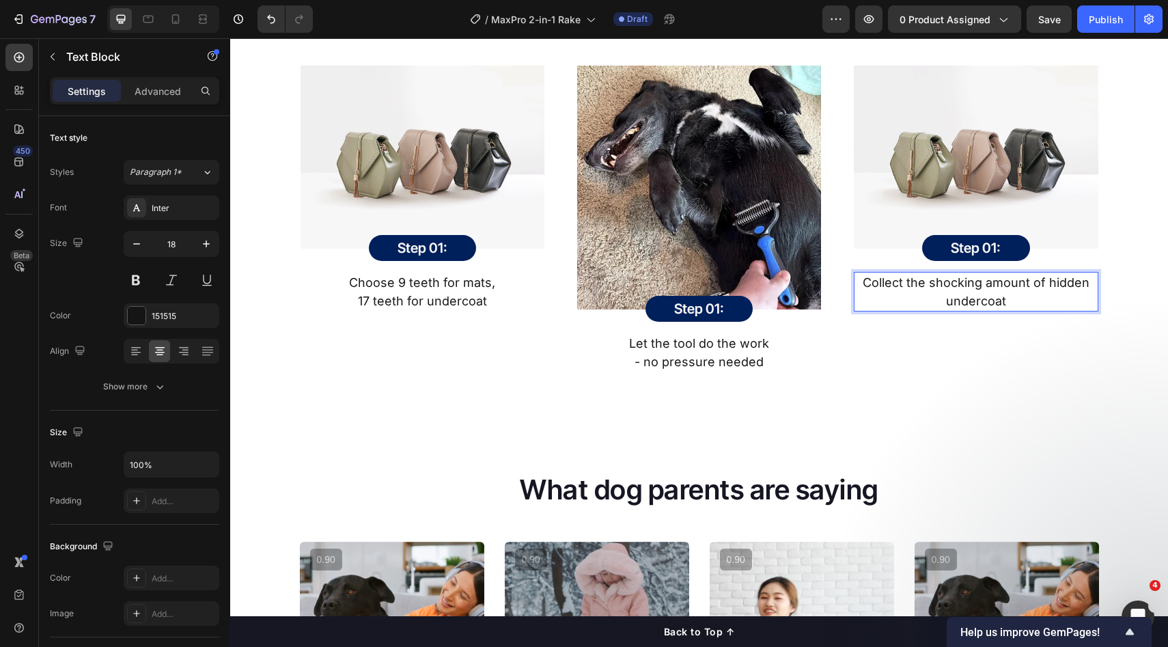
click at [1017, 320] on div "Image Step 01: Heading Row Row Collect the shocking amount of hidden undercoat …" at bounding box center [976, 189] width 266 height 268
click at [1034, 286] on p "Collect the shocking amount of hidden undercoat" at bounding box center [975, 291] width 241 height 37
click at [1045, 288] on p "Collect the shocking amount of hidden undercoat" at bounding box center [975, 291] width 241 height 37
click at [1086, 331] on div "Image Step 01: Heading Row Row Collect the shocking amount of hidden undercoat …" at bounding box center [976, 219] width 266 height 329
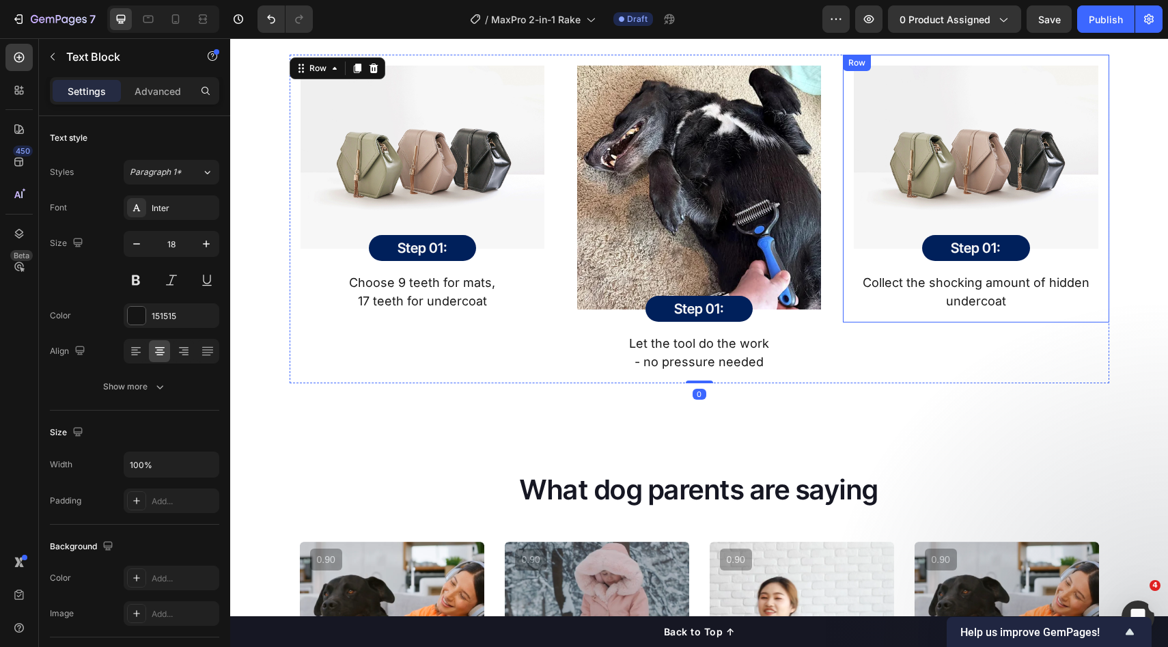
click at [1047, 301] on p "Collect the shocking amount of hidden undercoat" at bounding box center [975, 291] width 241 height 37
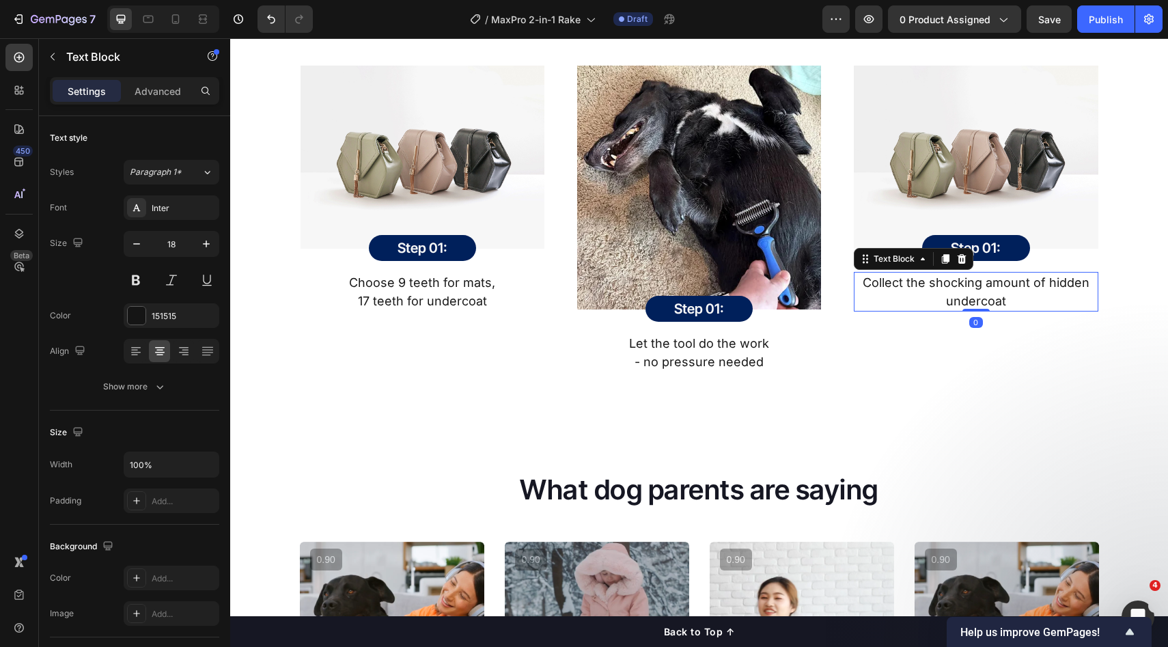
click at [1039, 368] on div "Image Step 01: Heading Row Row Collect the shocking amount of hidden undercoat …" at bounding box center [976, 219] width 266 height 329
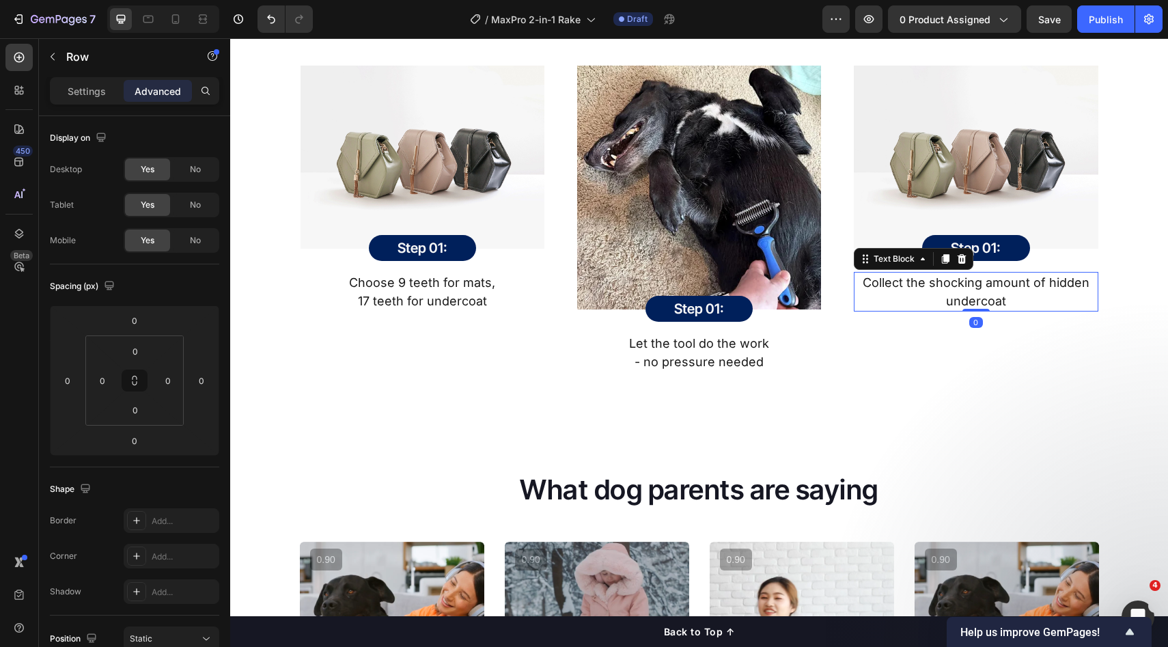
click at [1030, 281] on p "Collect the shocking amount of hidden undercoat" at bounding box center [975, 291] width 241 height 37
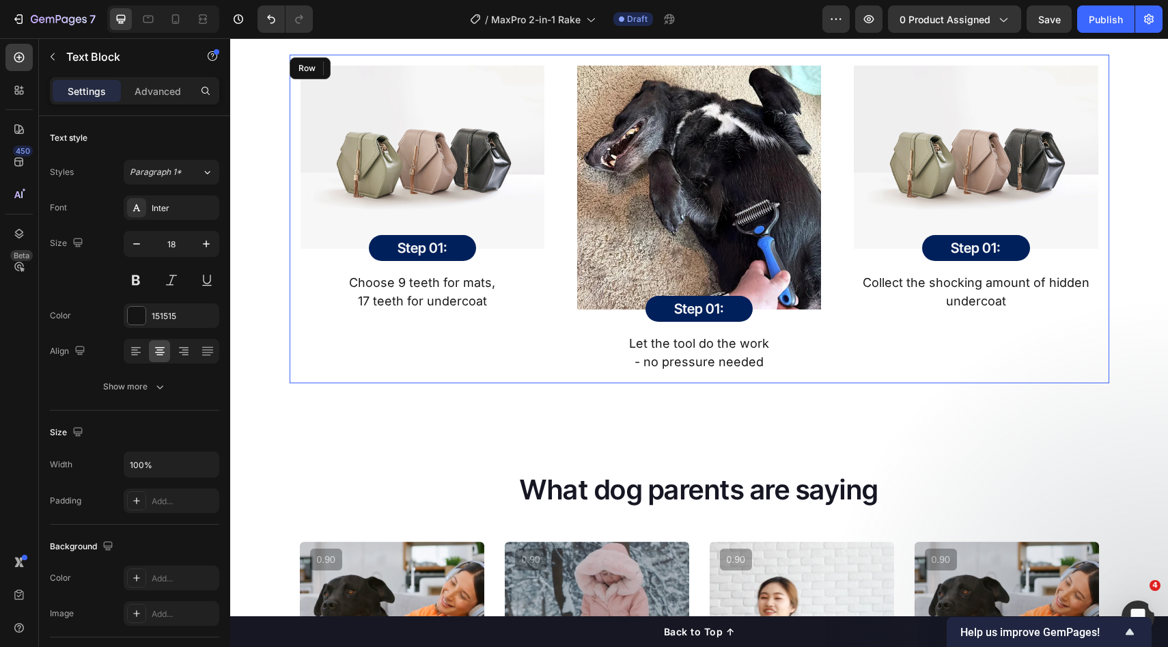
drag, startPoint x: 1028, startPoint y: 370, endPoint x: 1012, endPoint y: 381, distance: 19.1
click at [1028, 370] on div "Image Step 01: Heading Row Row Collect the shocking amount of hidden undercoat …" at bounding box center [976, 219] width 266 height 329
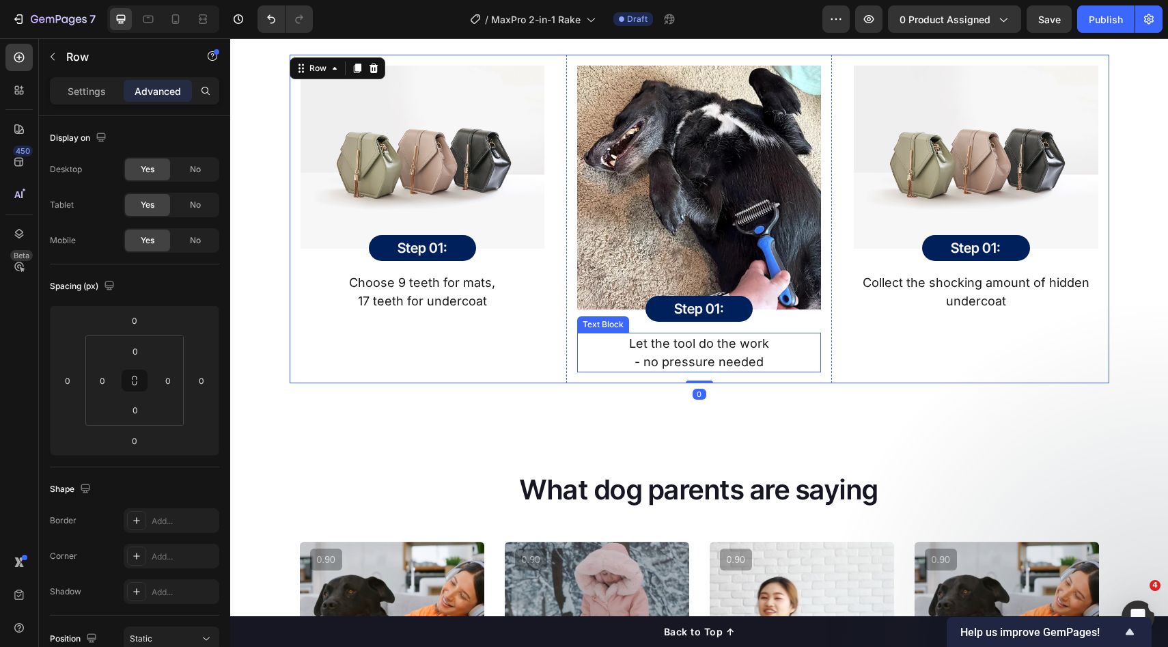
drag, startPoint x: 705, startPoint y: 351, endPoint x: 889, endPoint y: 348, distance: 183.8
click at [706, 351] on p "Let the tool do the work" at bounding box center [699, 343] width 241 height 18
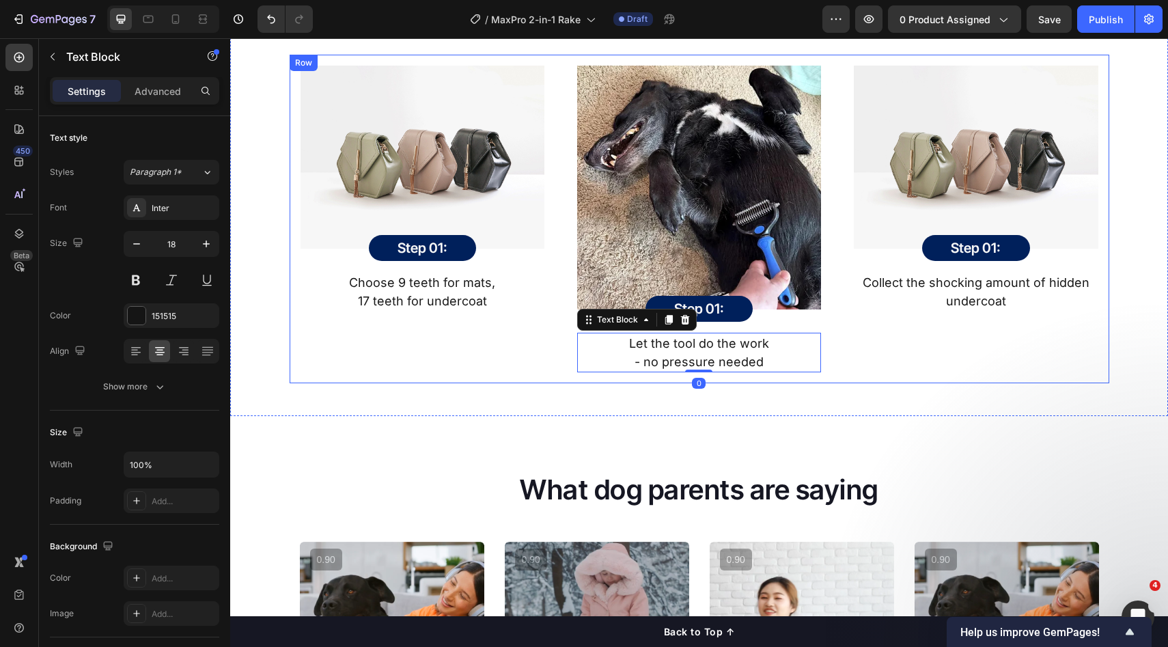
click at [998, 361] on div "Image Step 01: Heading Row Row Collect the shocking amount of hidden undercoat …" at bounding box center [976, 219] width 266 height 329
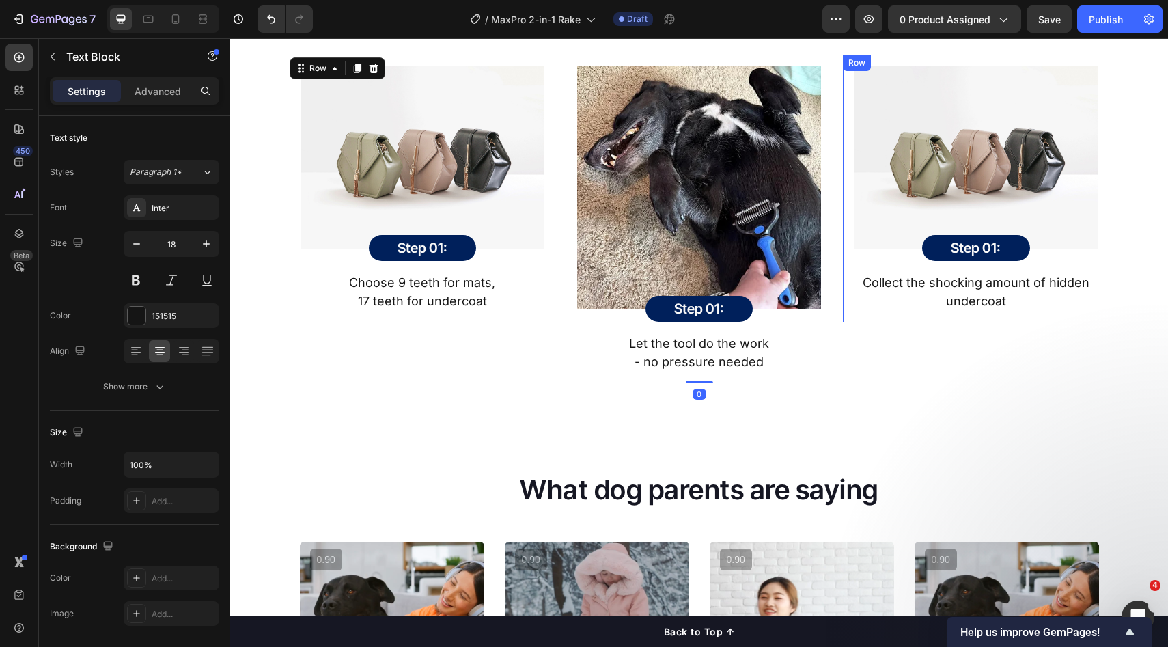
click at [983, 297] on p "Collect the shocking amount of hidden undercoat" at bounding box center [975, 291] width 241 height 37
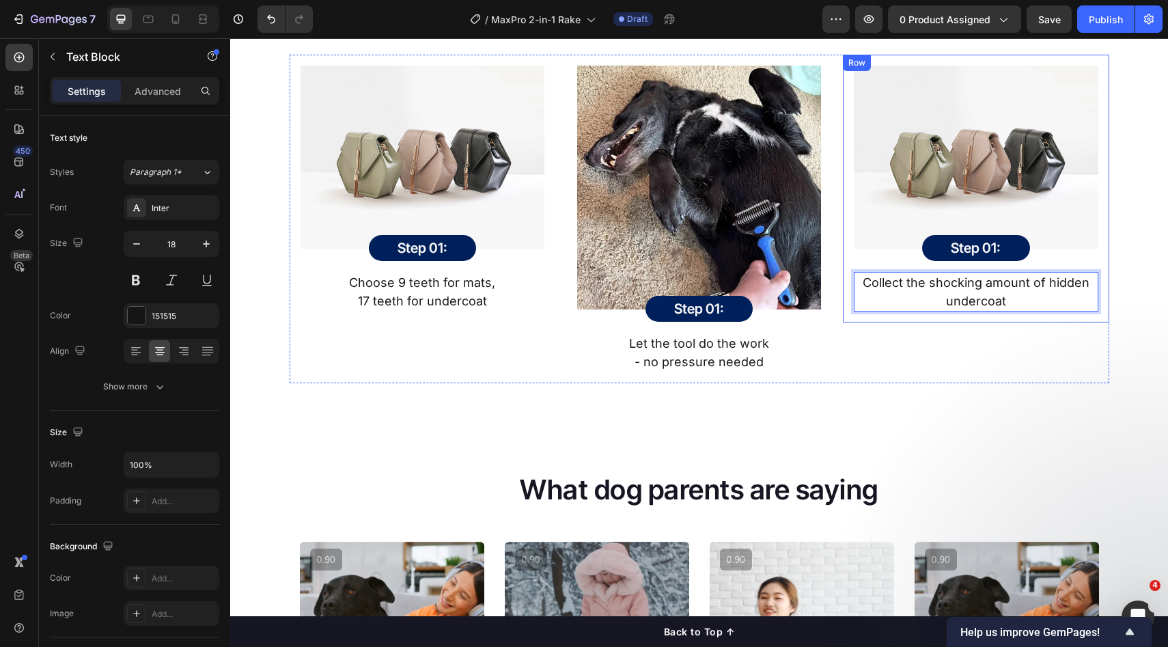
click at [1057, 333] on div "Image Step 01: Heading Row Row Collect the shocking amount of hidden undercoat …" at bounding box center [976, 219] width 266 height 329
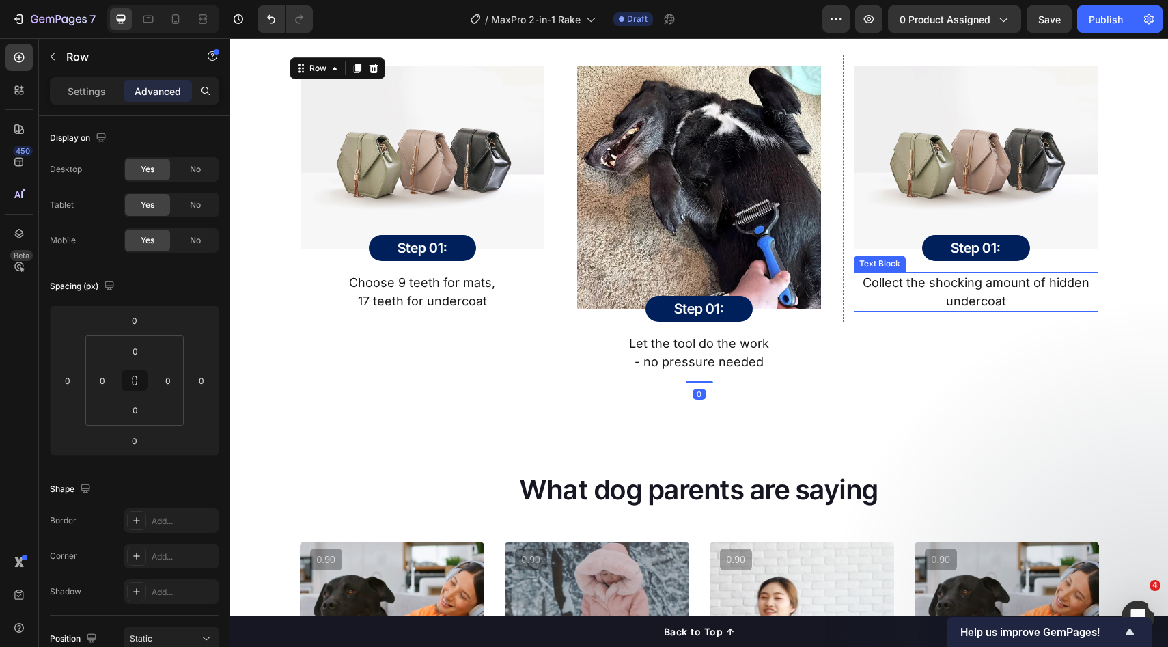
click at [1044, 304] on p "Collect the shocking amount of hidden undercoat" at bounding box center [975, 291] width 241 height 37
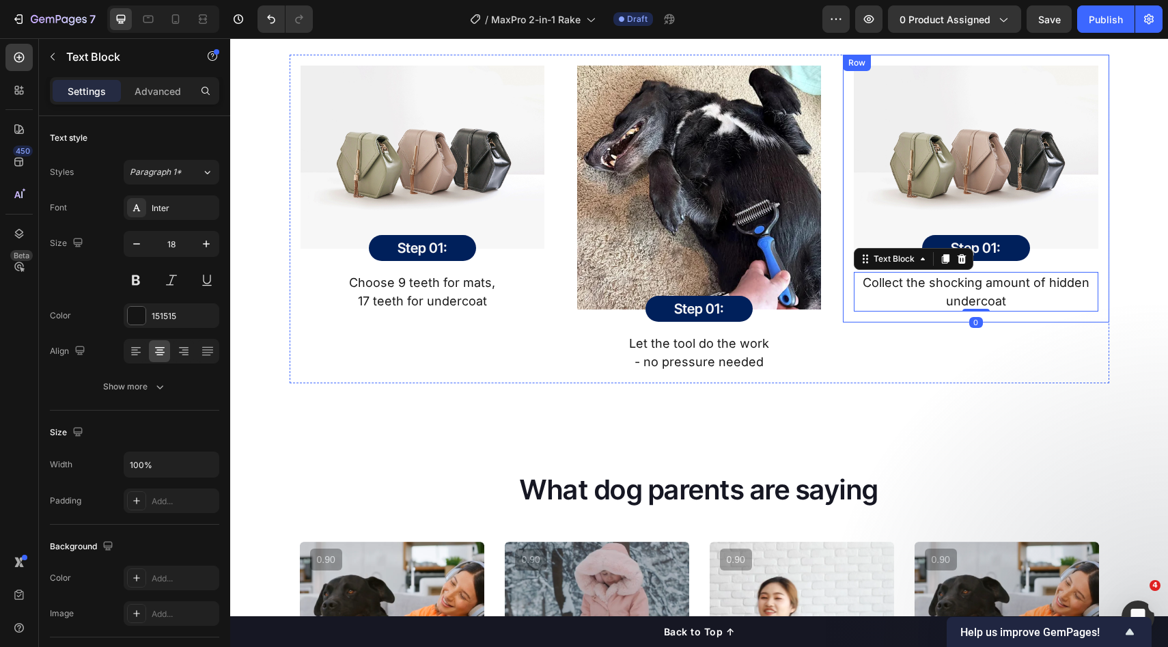
click at [1114, 313] on div "How It Works Heading MaxPro reinvented the grooming experience to be fast, effe…" at bounding box center [700, 173] width 918 height 422
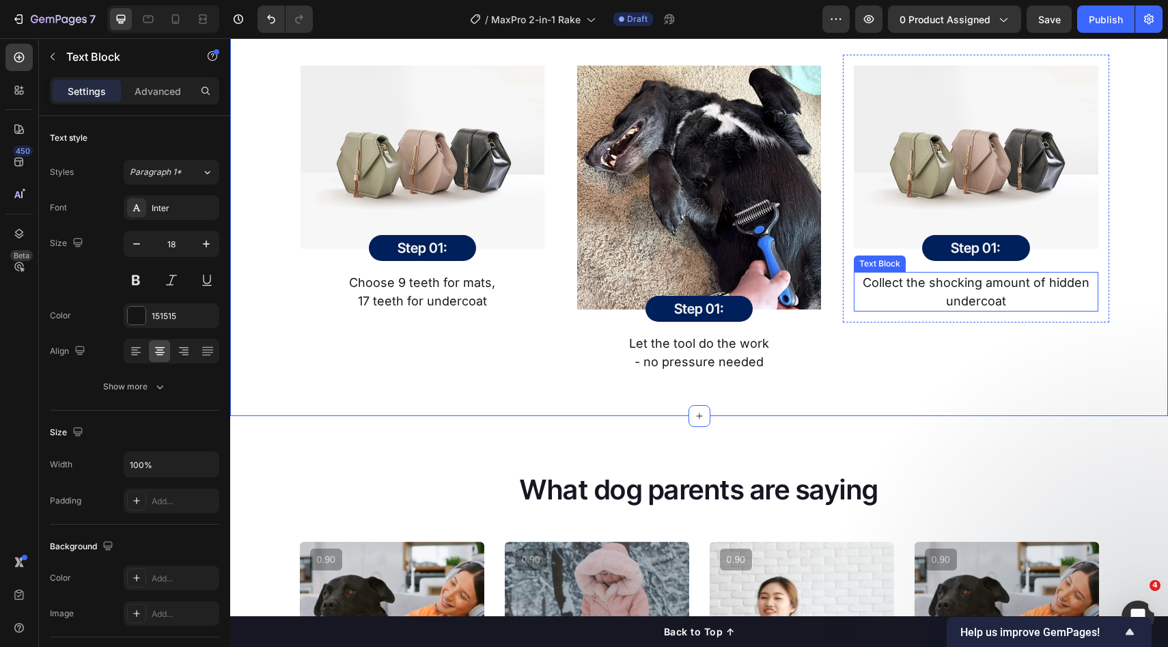
drag, startPoint x: 1000, startPoint y: 303, endPoint x: 1006, endPoint y: 304, distance: 6.9
click at [1000, 303] on p "Collect the shocking amount of hidden undercoat" at bounding box center [975, 291] width 241 height 37
click at [1102, 340] on div "Image Step 01: Heading Row Row Collect the shocking amount of hidden undercoat …" at bounding box center [976, 219] width 266 height 329
click at [1032, 300] on p "Collect the shocking amount of hidden undercoat" at bounding box center [975, 291] width 241 height 37
drag, startPoint x: 1040, startPoint y: 282, endPoint x: 1038, endPoint y: 294, distance: 11.8
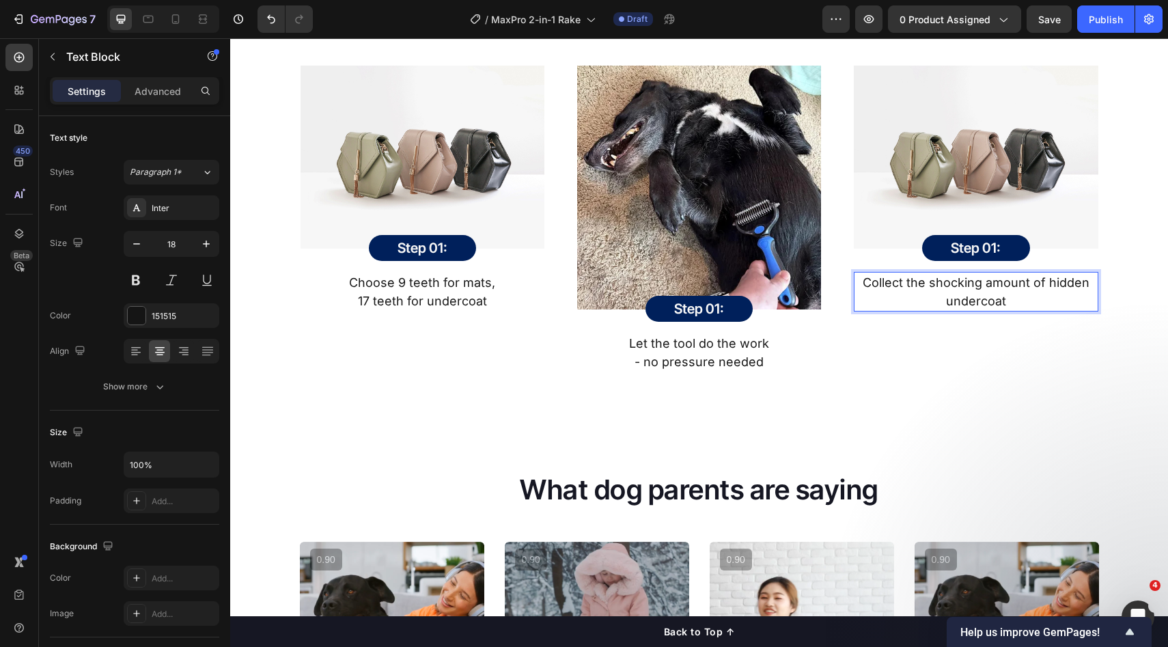
click at [1040, 284] on p "Collect the shocking amount of hidden undercoat" at bounding box center [975, 291] width 241 height 37
click at [1044, 287] on p "Collect the shocking amount of hidden undercoat" at bounding box center [975, 291] width 241 height 37
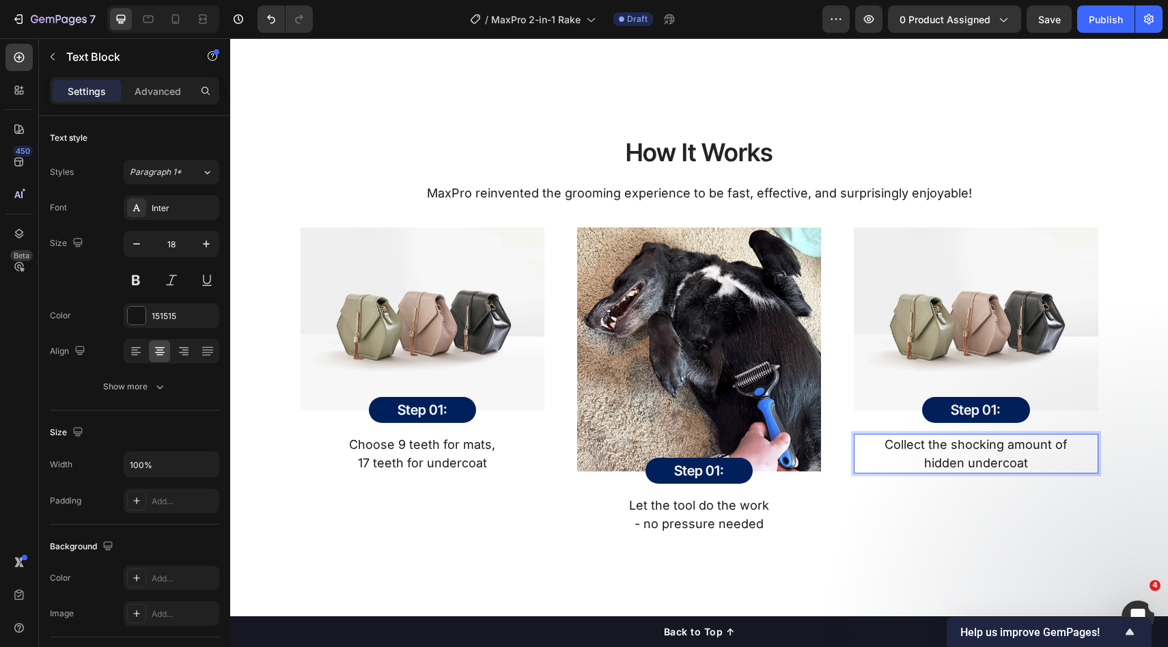
click at [1168, 320] on html "Header How It Works Heading MaxPro reinvented the grooming experience to be fas…" at bounding box center [699, 95] width 938 height 3552
click at [993, 283] on div "How It Works Heading MaxPro reinvented the grooming experience to be fast, effe…" at bounding box center [699, 324] width 938 height 509
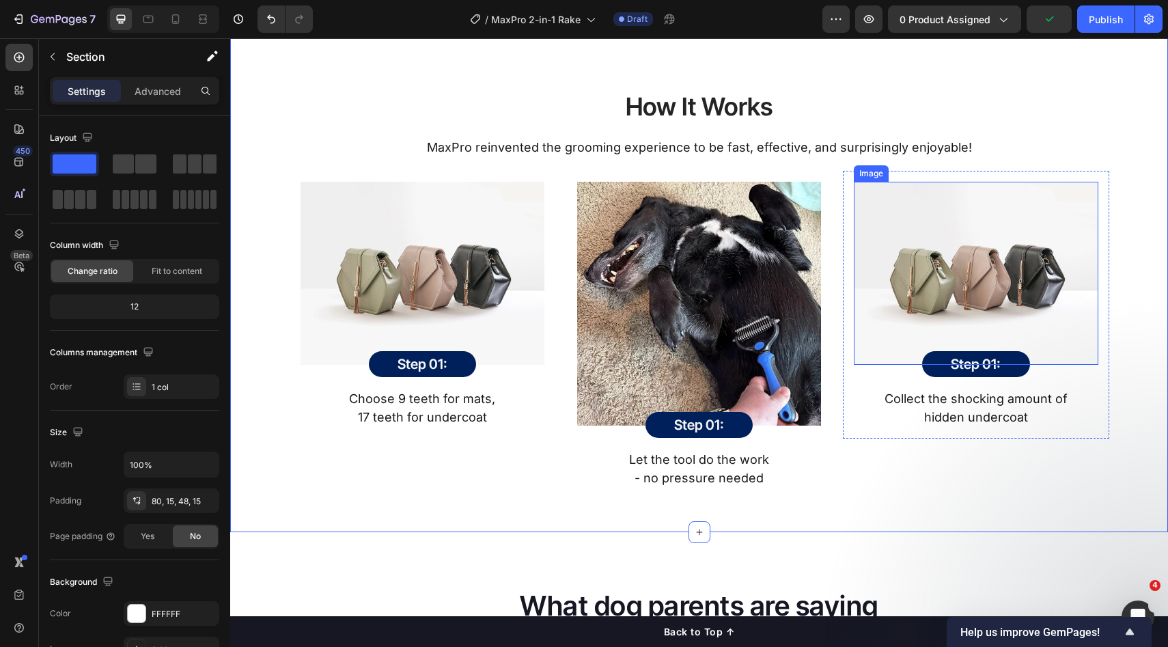
scroll to position [1856, 0]
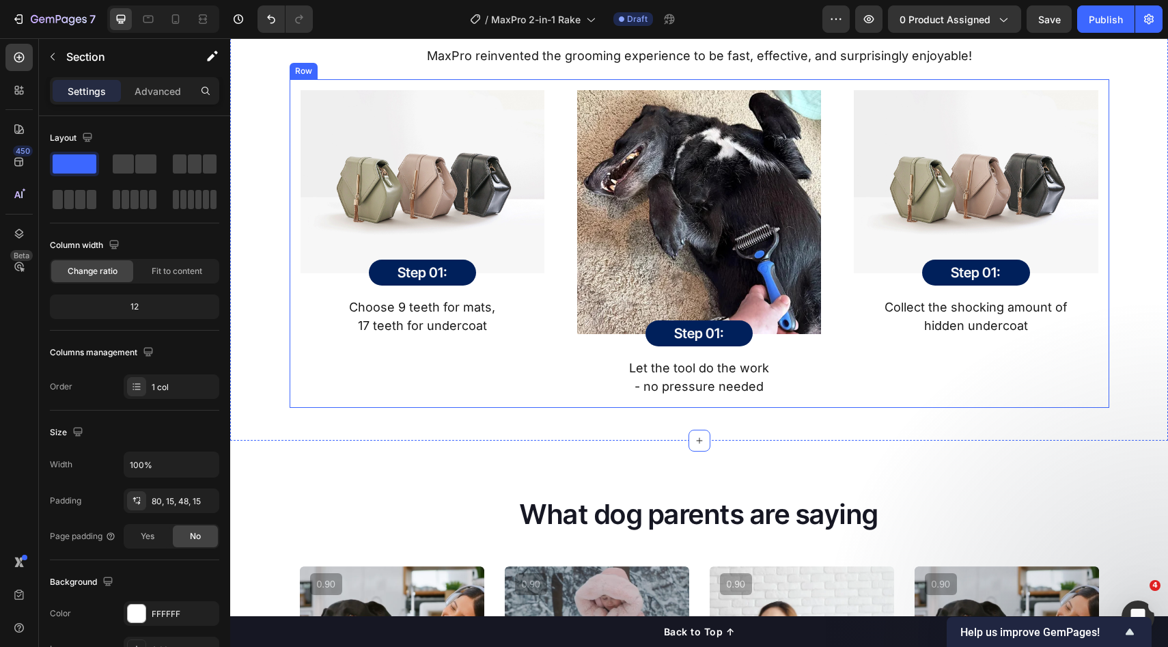
drag, startPoint x: 924, startPoint y: 411, endPoint x: 918, endPoint y: 364, distance: 47.5
click at [924, 411] on div "How It Works Heading MaxPro reinvented the grooming experience to be fast, effe…" at bounding box center [699, 186] width 938 height 509
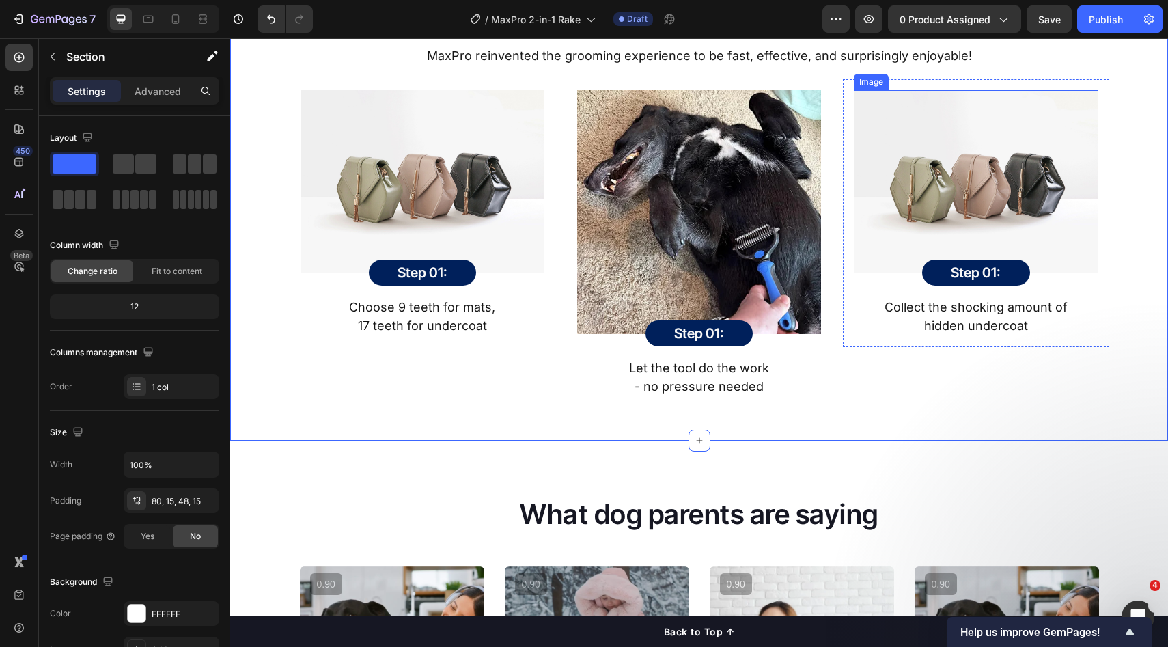
click at [914, 222] on img at bounding box center [976, 181] width 244 height 183
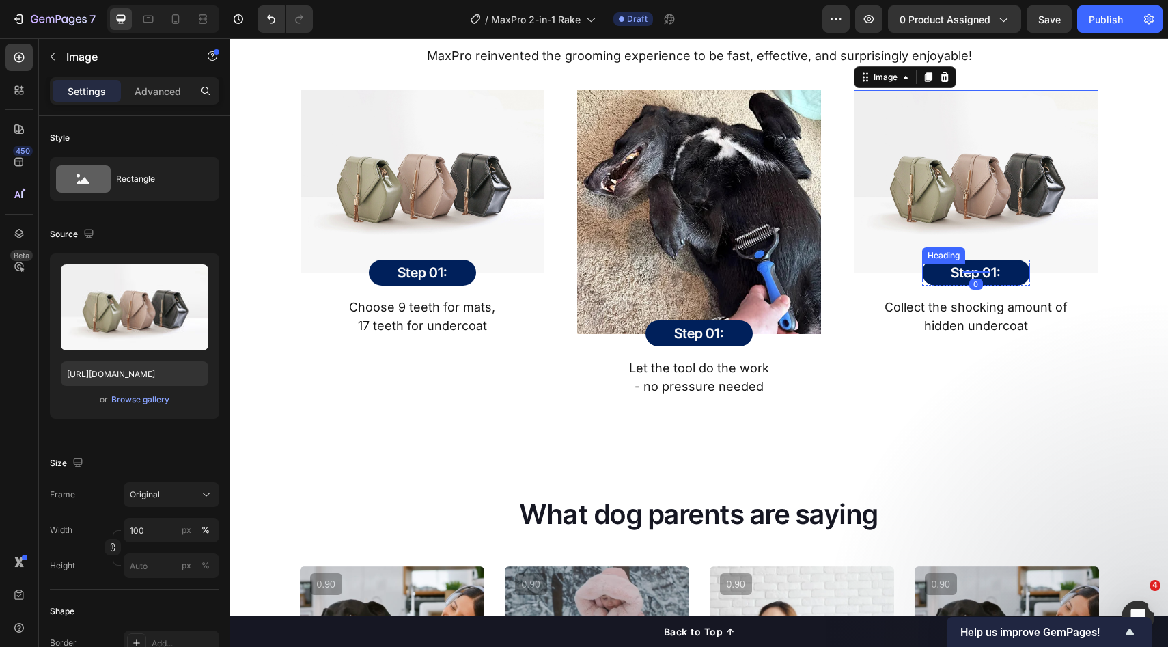
click at [936, 274] on h2 "Step 01:" at bounding box center [975, 273] width 107 height 18
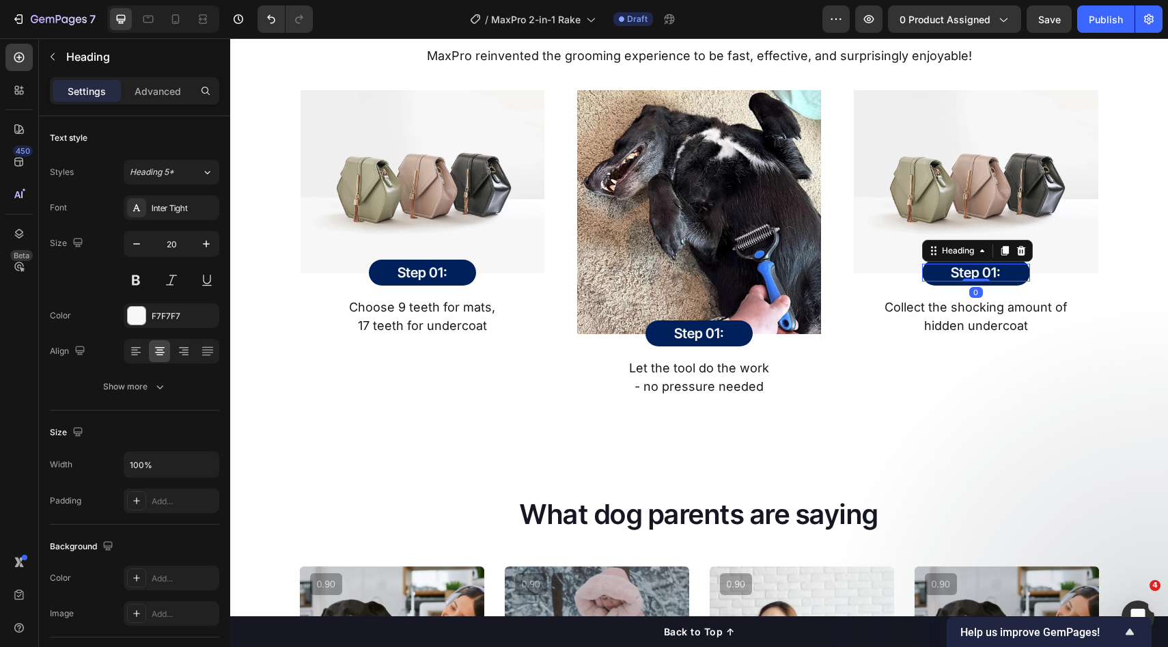
click at [970, 272] on h2 "Step 01:" at bounding box center [975, 273] width 107 height 18
click at [984, 271] on p "Step 01:" at bounding box center [975, 273] width 107 height 18
click at [991, 270] on p "Step 01:" at bounding box center [975, 273] width 107 height 18
click at [703, 330] on h2 "Step 01:" at bounding box center [699, 334] width 107 height 18
click at [716, 335] on h2 "Step 01:" at bounding box center [699, 334] width 107 height 18
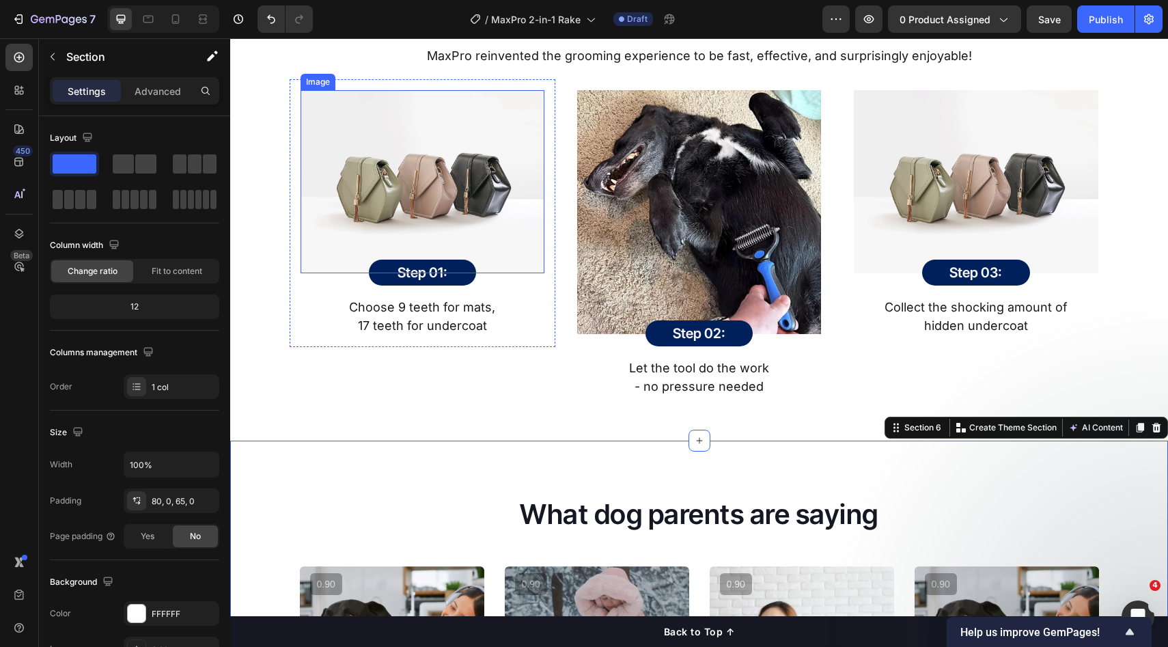
click at [424, 169] on img at bounding box center [423, 181] width 244 height 183
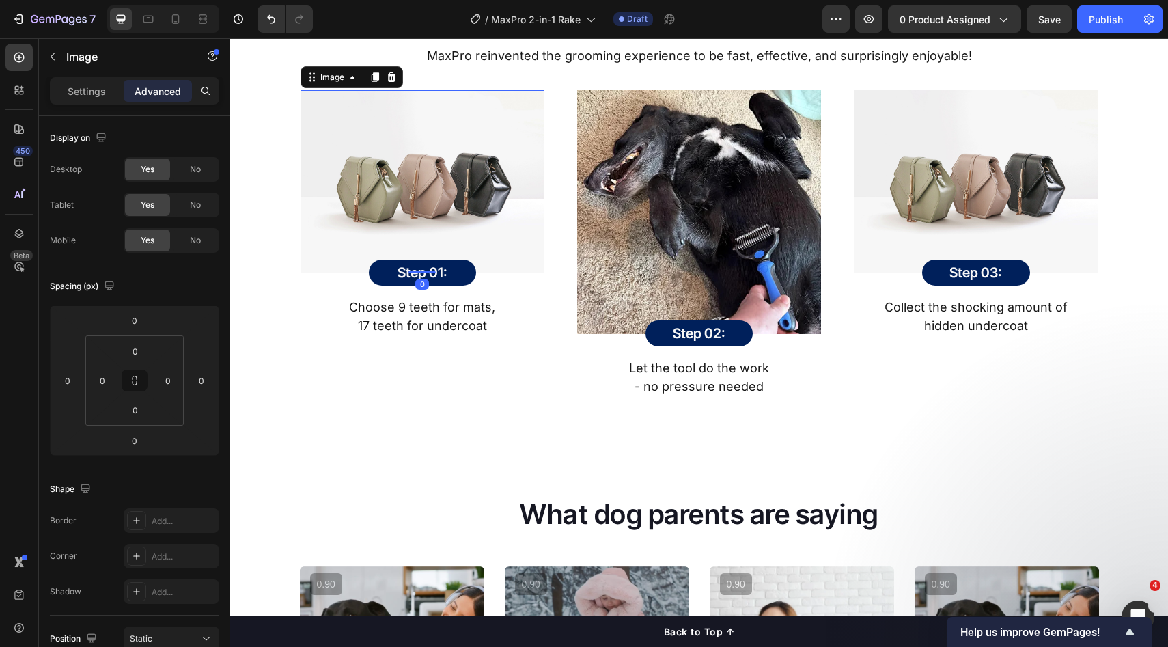
click at [665, 192] on img at bounding box center [699, 212] width 244 height 244
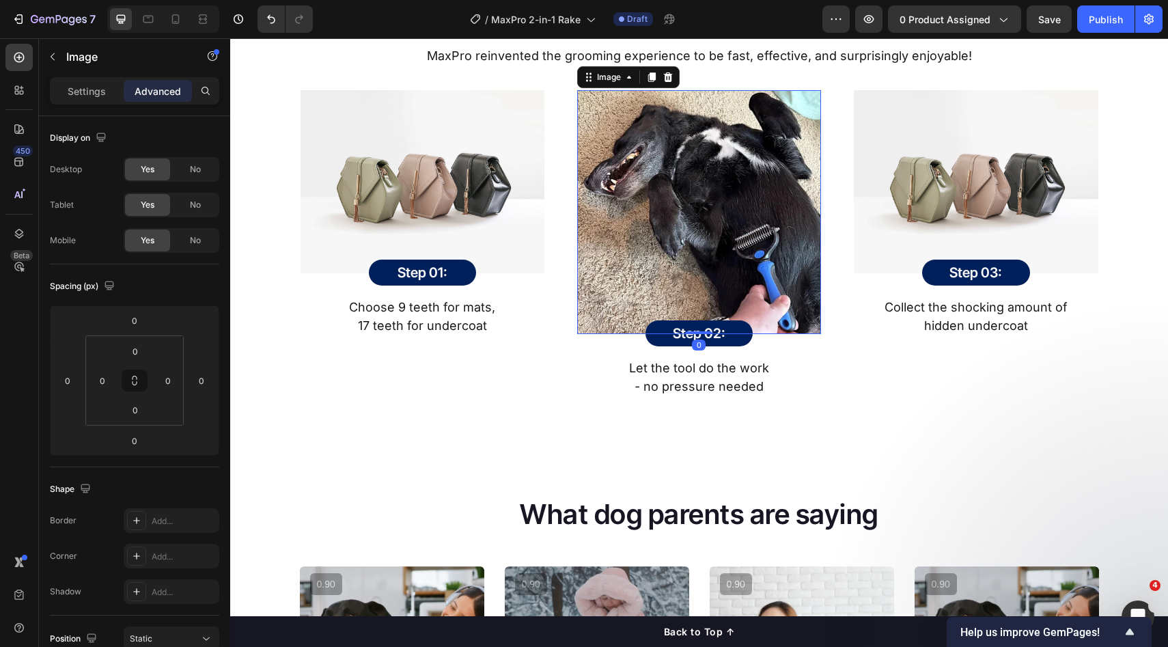
click at [424, 180] on img at bounding box center [423, 181] width 244 height 183
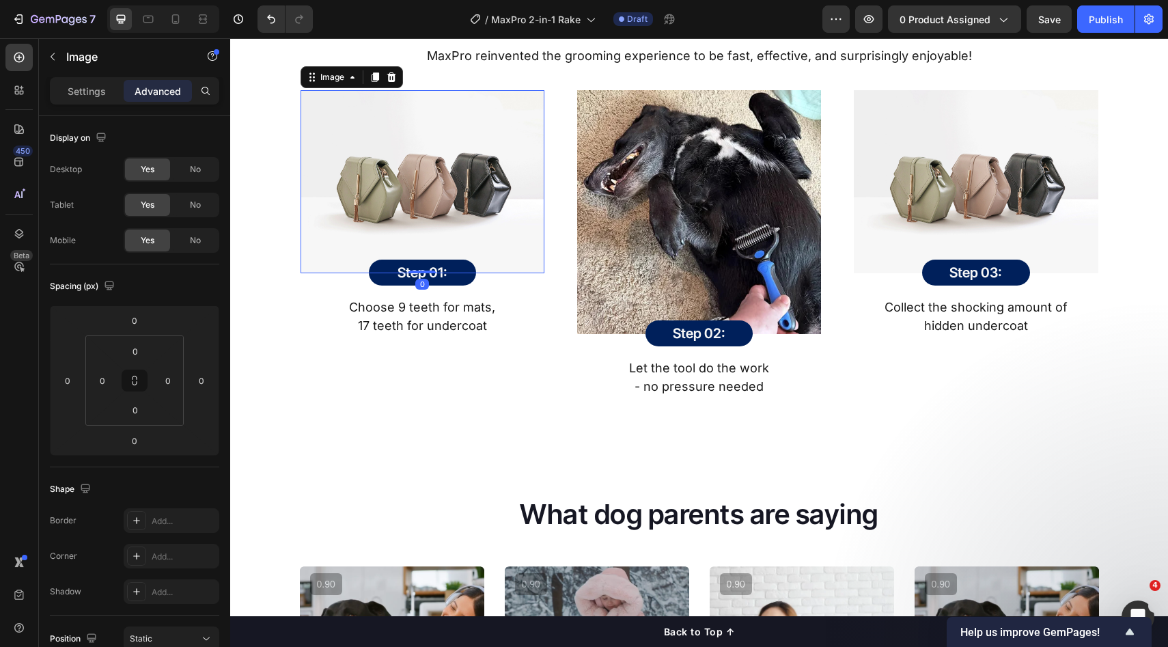
click at [677, 179] on img at bounding box center [699, 212] width 244 height 244
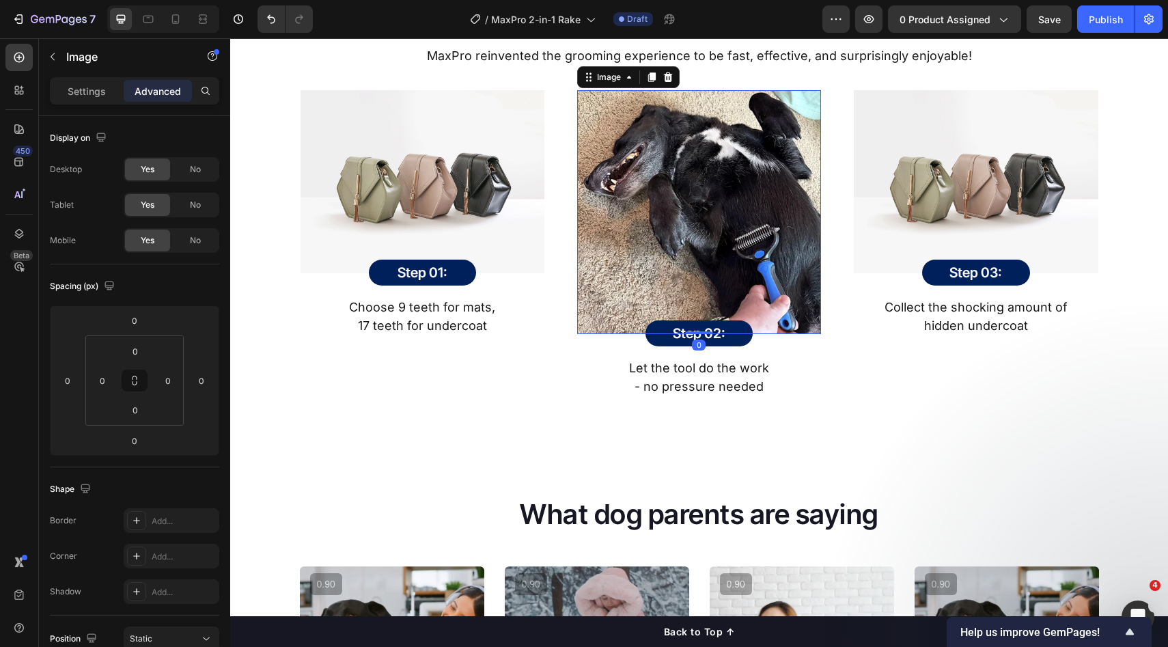
click at [943, 176] on img at bounding box center [976, 181] width 244 height 183
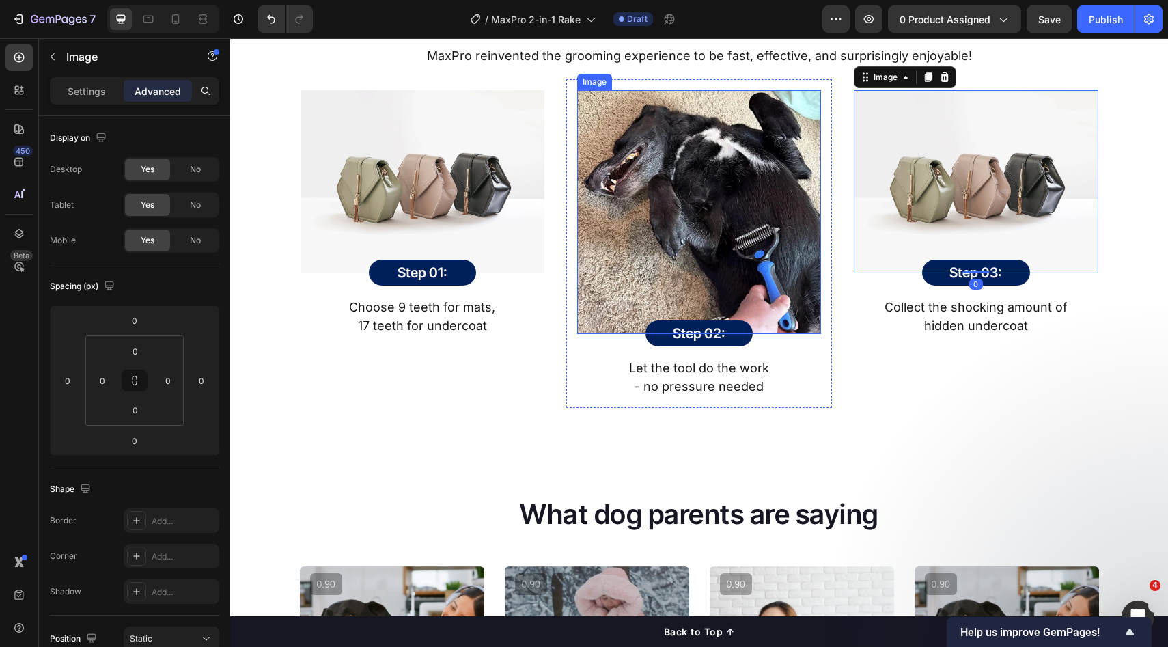
click at [734, 223] on img at bounding box center [699, 212] width 244 height 244
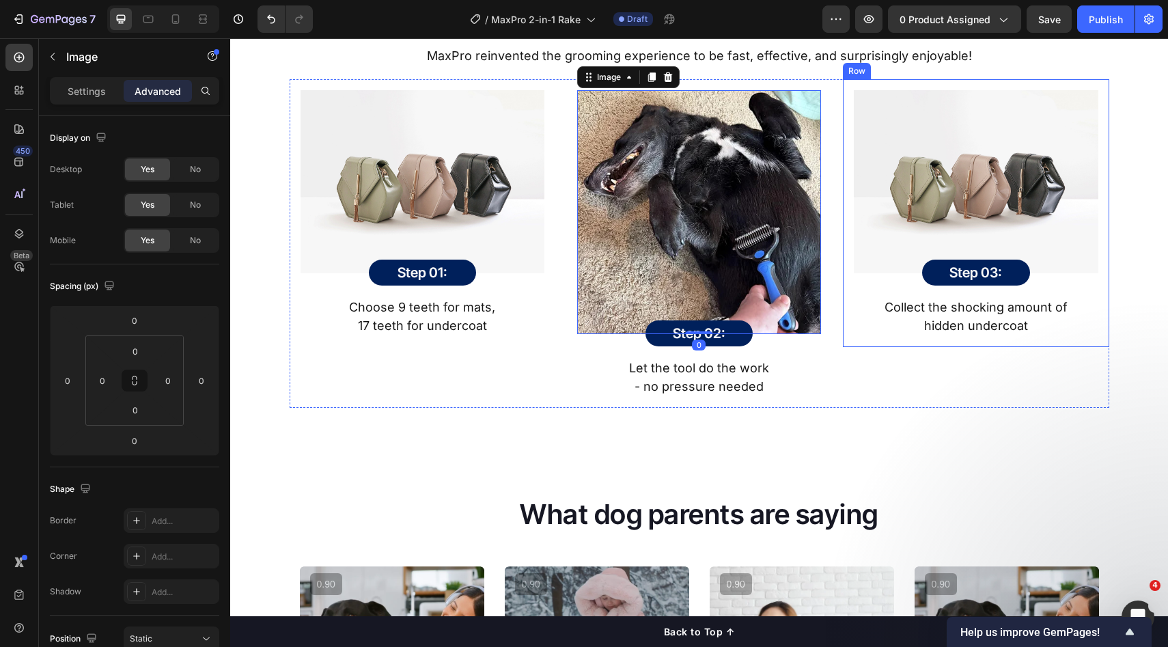
click at [967, 202] on img at bounding box center [976, 181] width 244 height 183
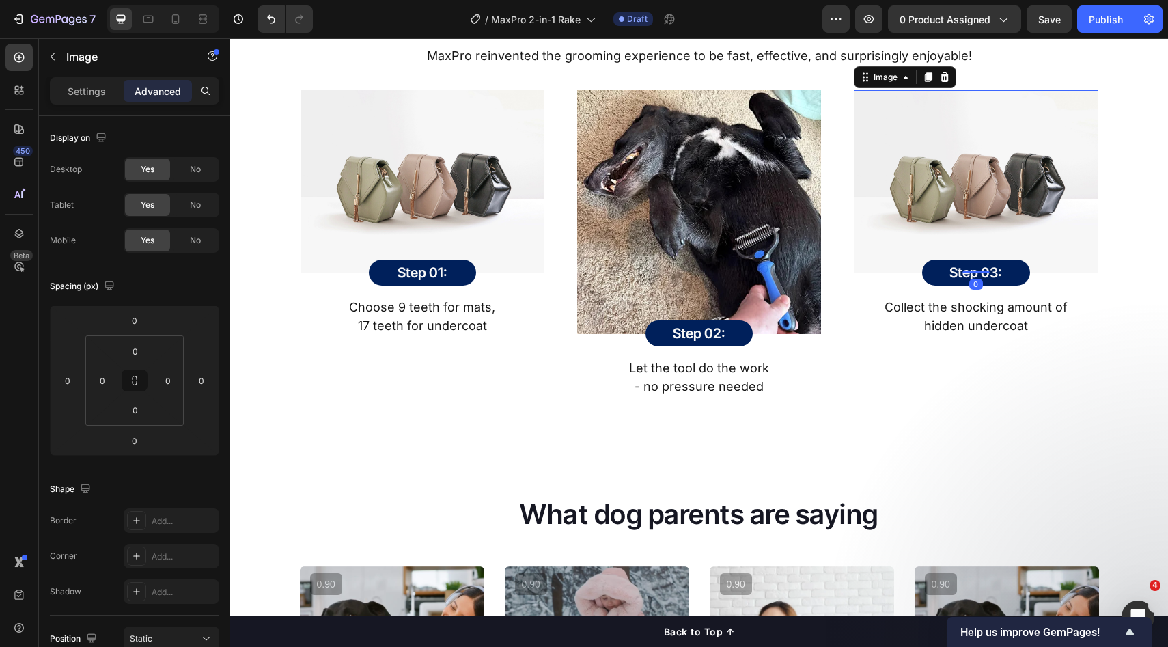
click at [733, 243] on img at bounding box center [699, 212] width 244 height 244
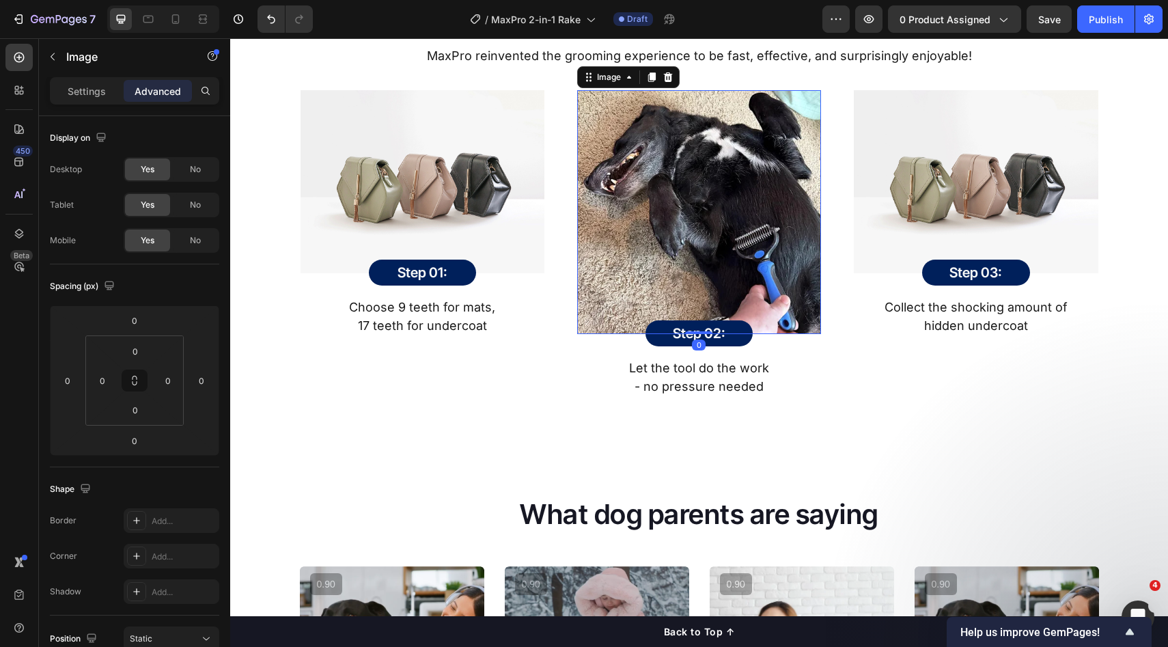
click at [912, 206] on img at bounding box center [976, 181] width 244 height 183
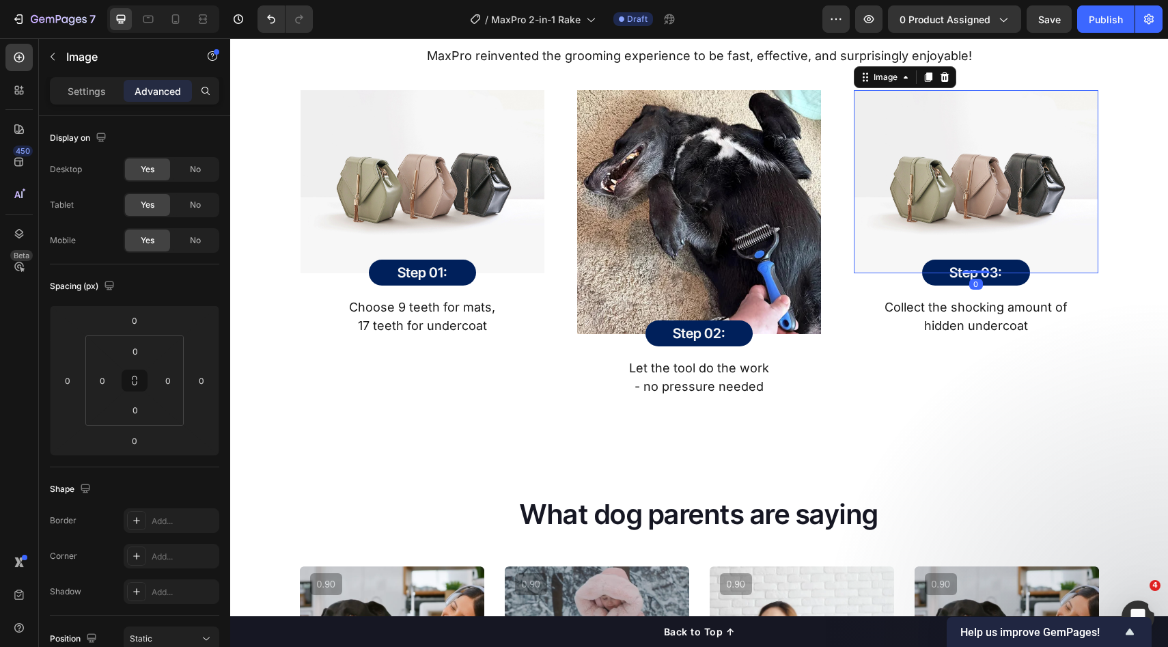
click at [747, 212] on img at bounding box center [699, 212] width 244 height 244
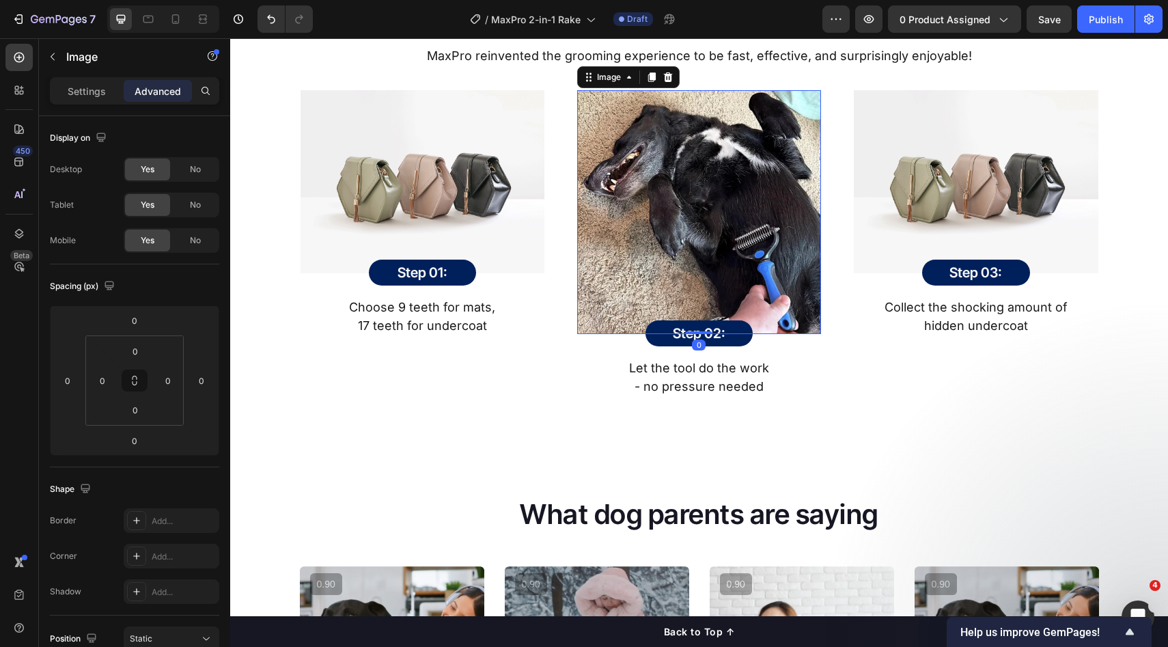
click at [433, 189] on img at bounding box center [423, 181] width 244 height 183
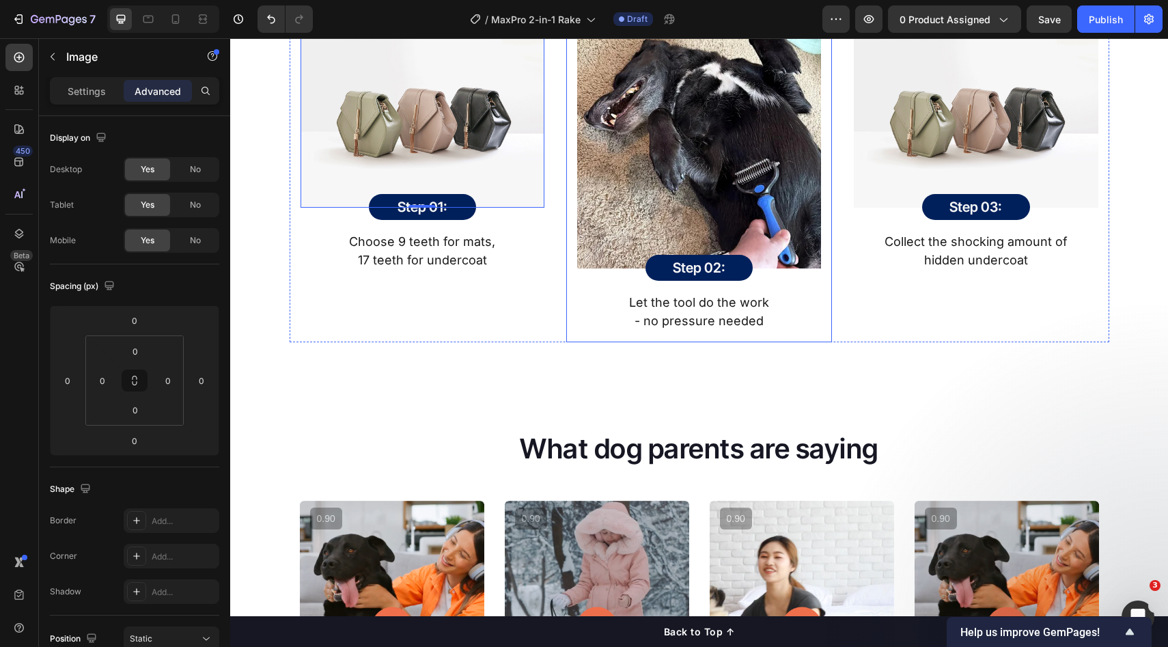
scroll to position [1863, 0]
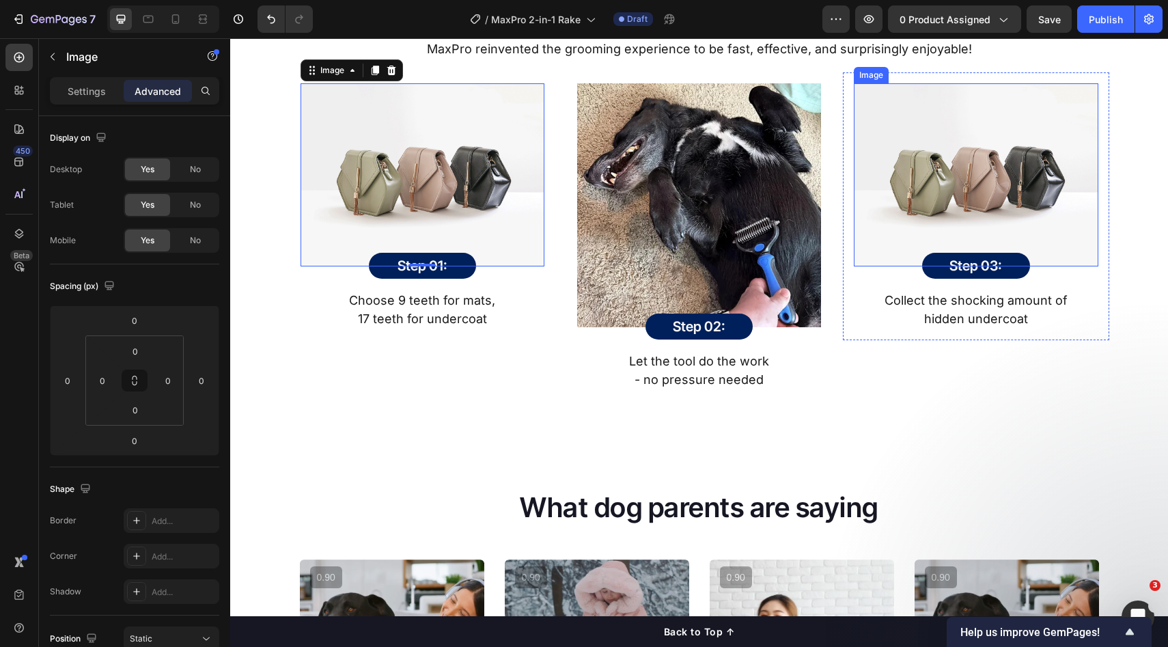
click at [941, 174] on img at bounding box center [976, 174] width 244 height 183
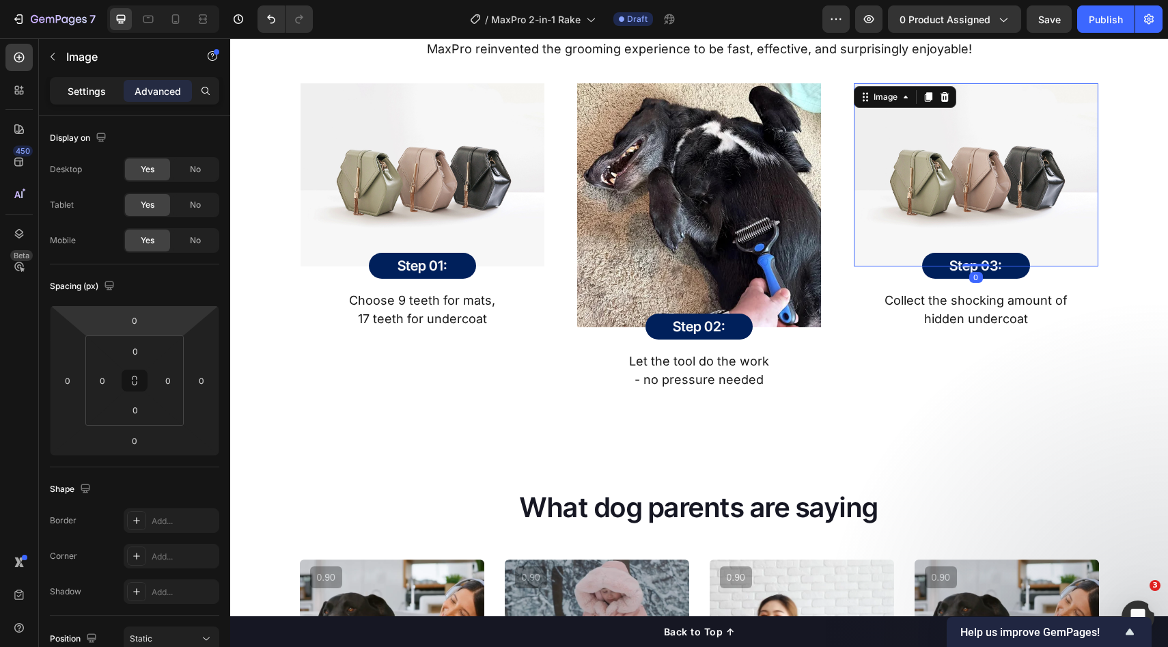
click at [75, 98] on p "Settings" at bounding box center [87, 91] width 38 height 14
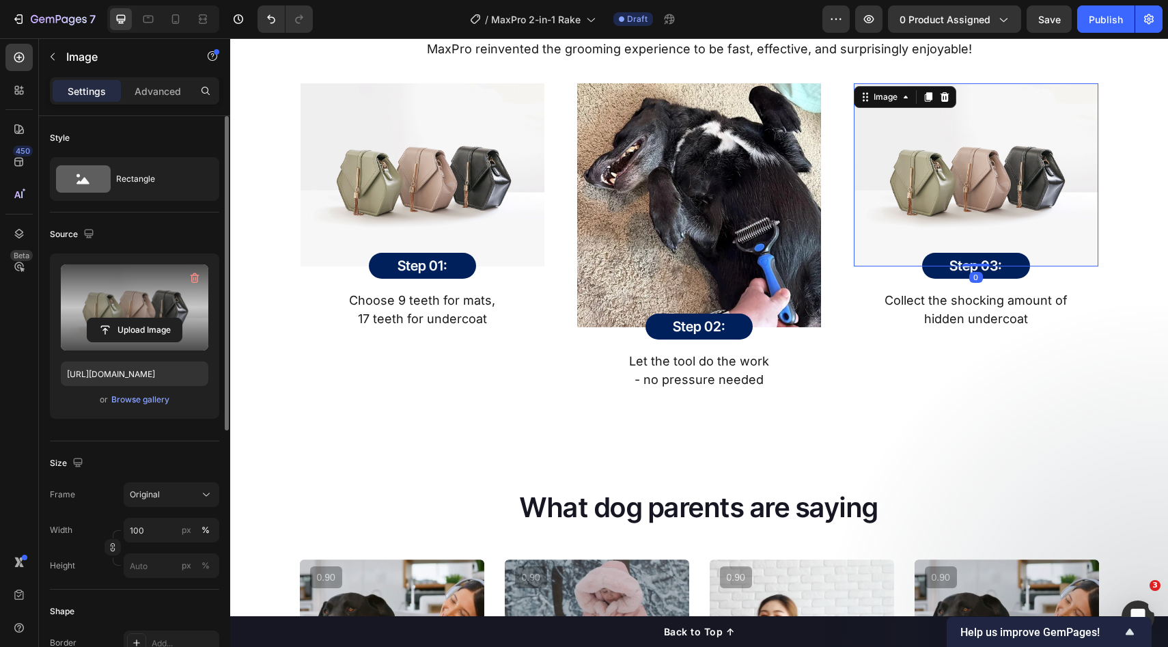
click at [131, 315] on label at bounding box center [135, 307] width 148 height 86
click at [131, 318] on input "file" at bounding box center [134, 329] width 94 height 23
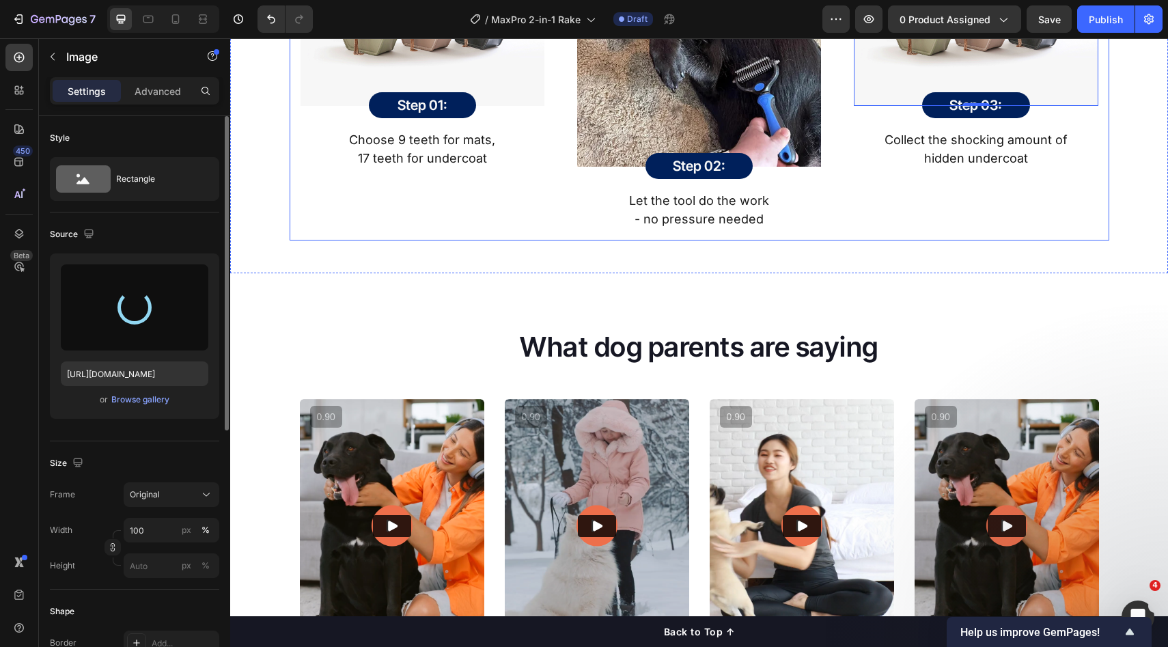
type input "[URL][DOMAIN_NAME]"
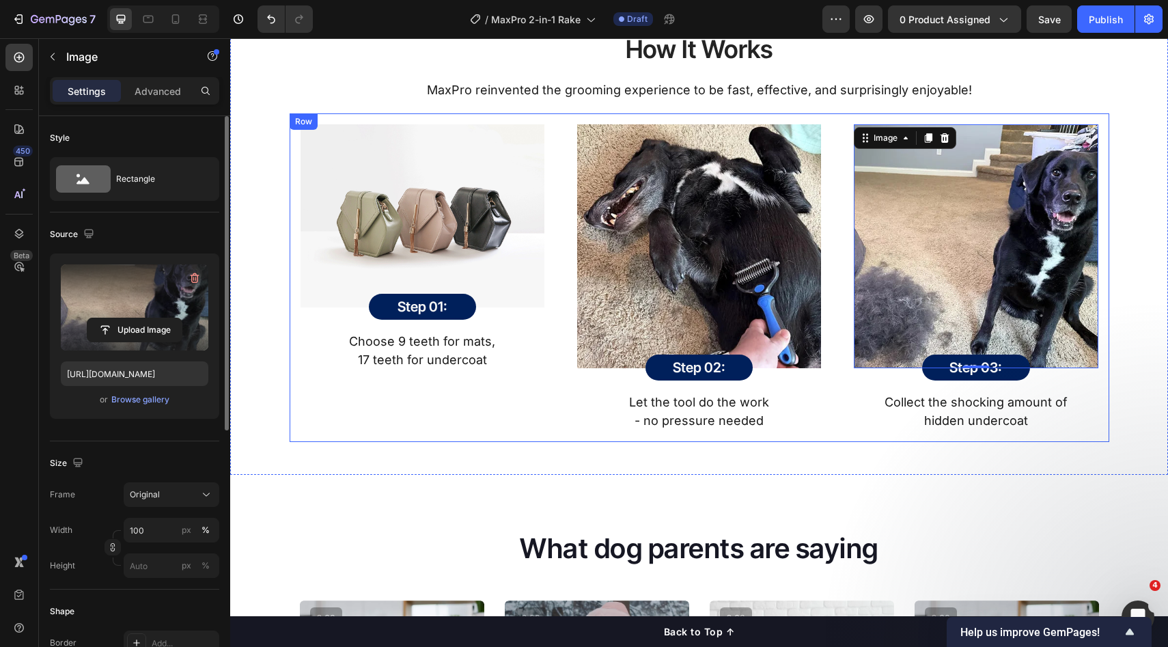
scroll to position [1794, 0]
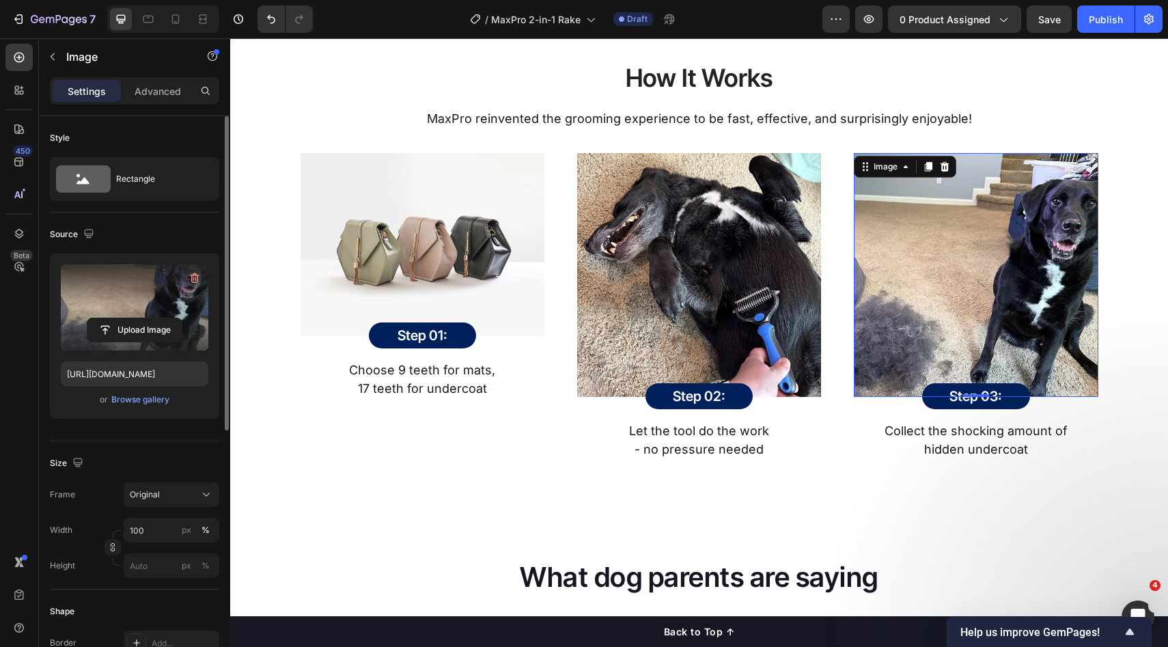
click at [1103, 367] on div "Image 0 Step 03: Heading Row Row Collect the shocking amount of hidden undercoa…" at bounding box center [976, 306] width 266 height 329
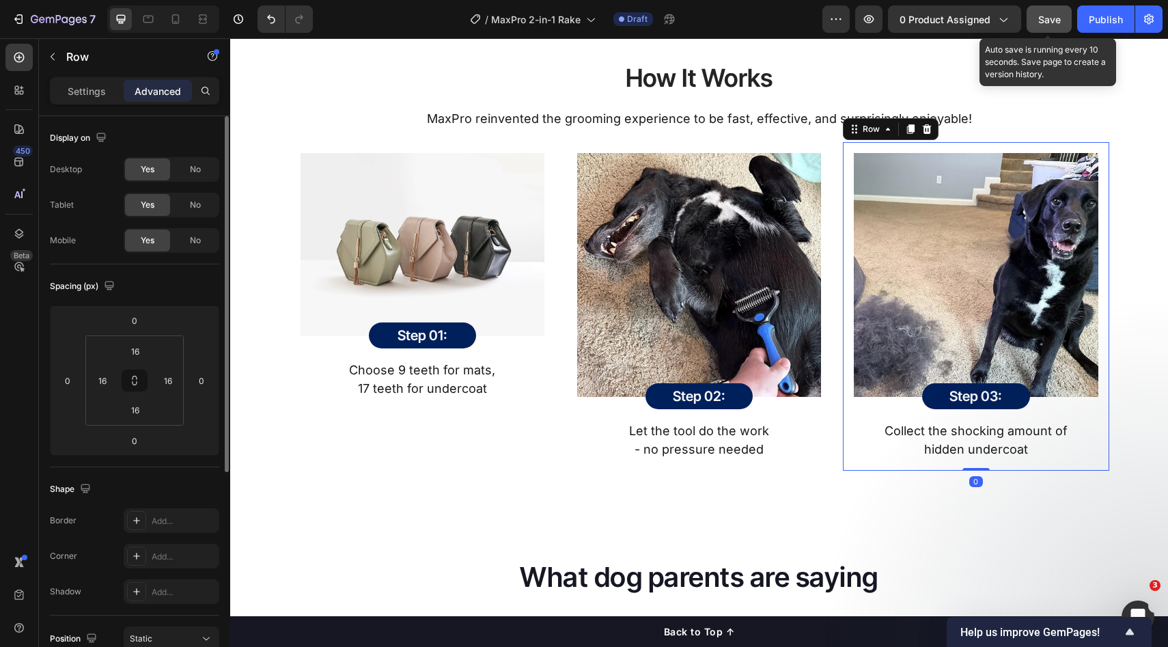
click at [1044, 16] on span "Save" at bounding box center [1050, 20] width 23 height 12
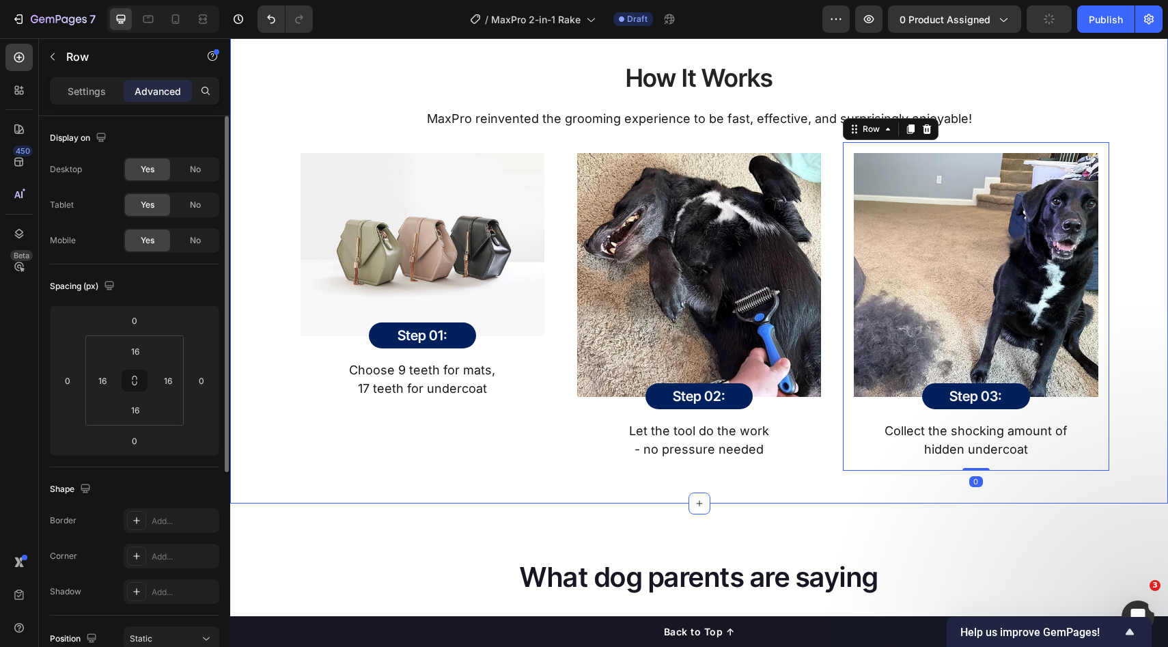
click at [1134, 204] on div "How It Works Heading MaxPro reinvented the grooming experience to be fast, effe…" at bounding box center [700, 261] width 918 height 422
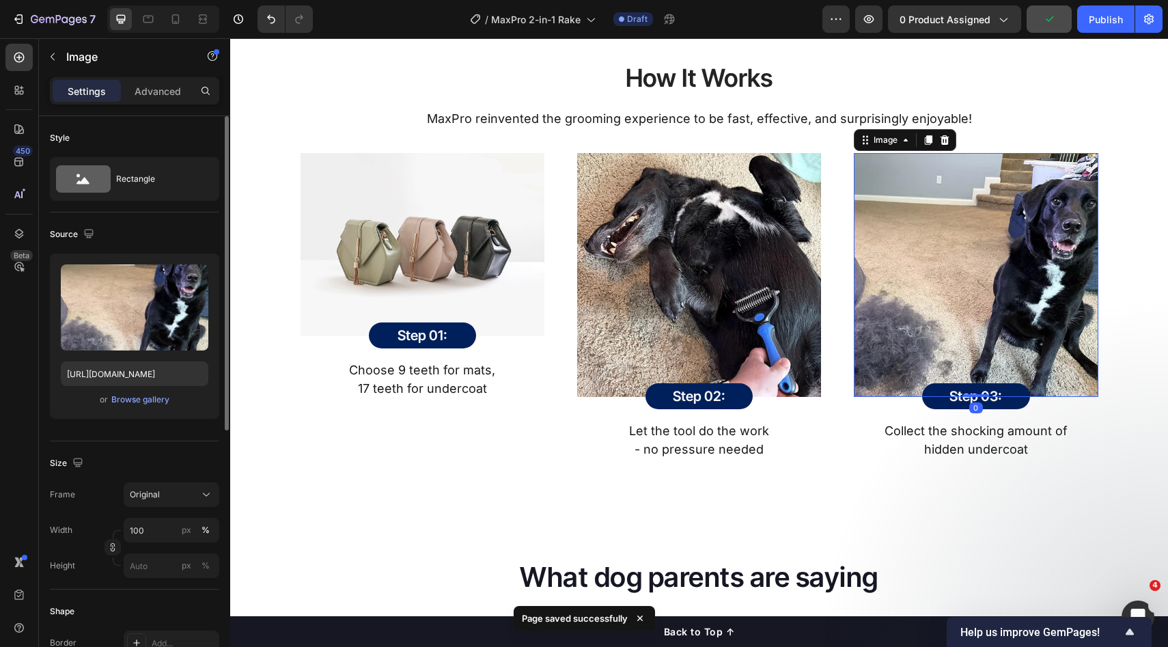
click at [1063, 249] on img at bounding box center [976, 275] width 244 height 244
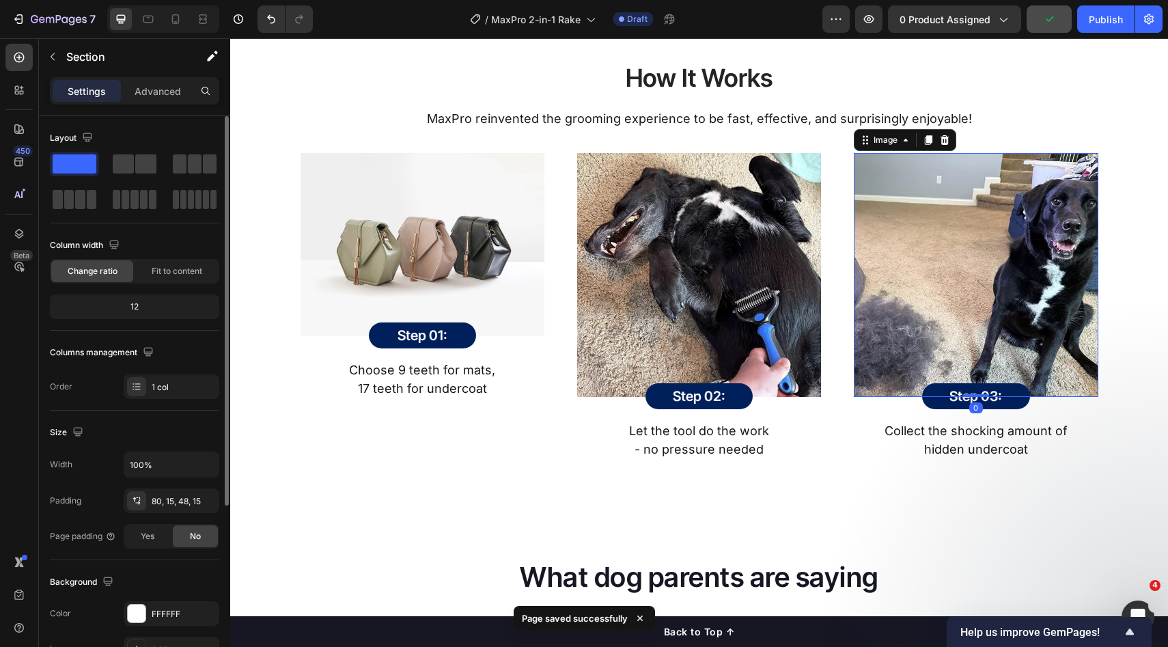
click at [1110, 259] on div "How It Works Heading MaxPro reinvented the grooming experience to be fast, effe…" at bounding box center [700, 261] width 918 height 422
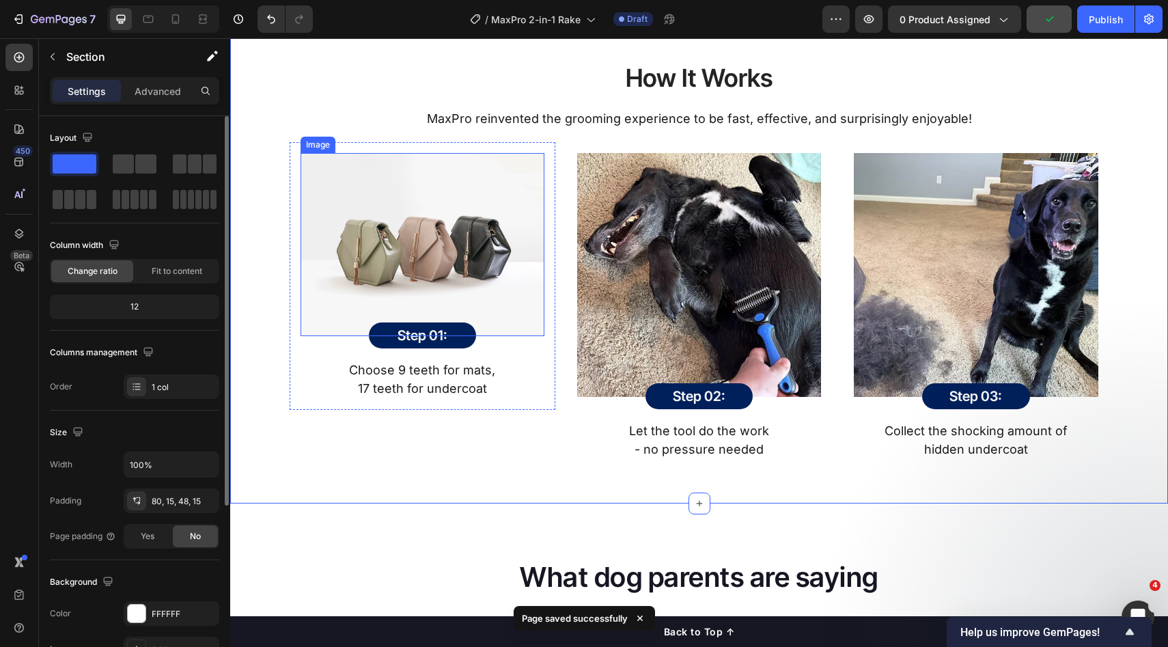
click at [422, 262] on img at bounding box center [423, 244] width 244 height 183
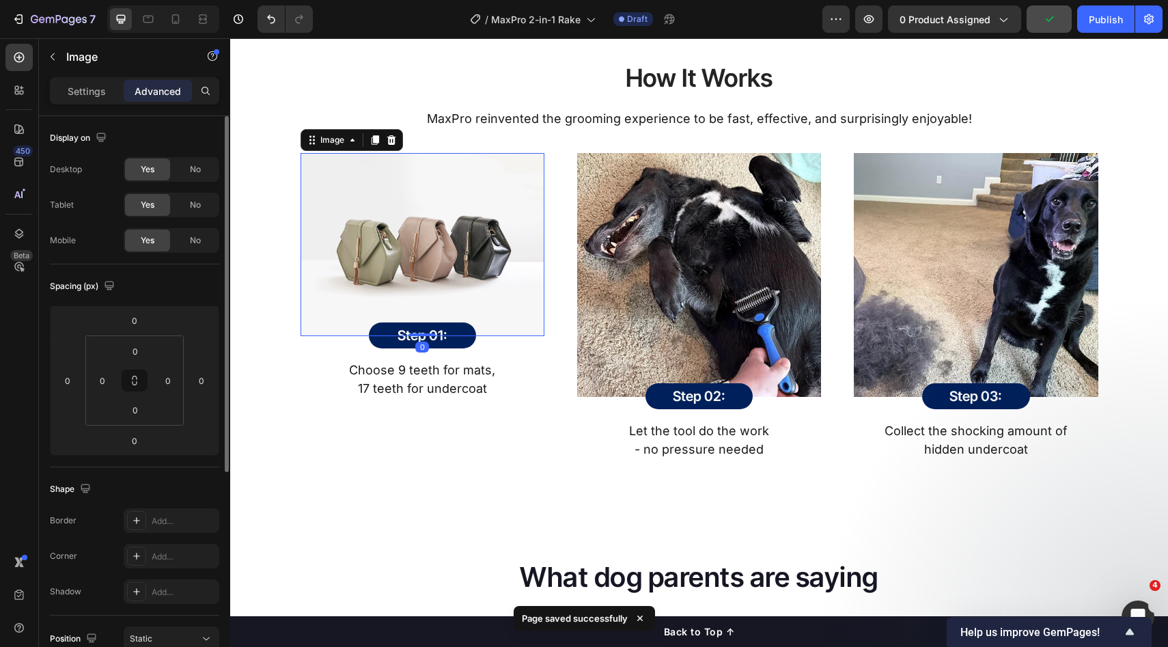
click at [581, 266] on img at bounding box center [699, 275] width 244 height 244
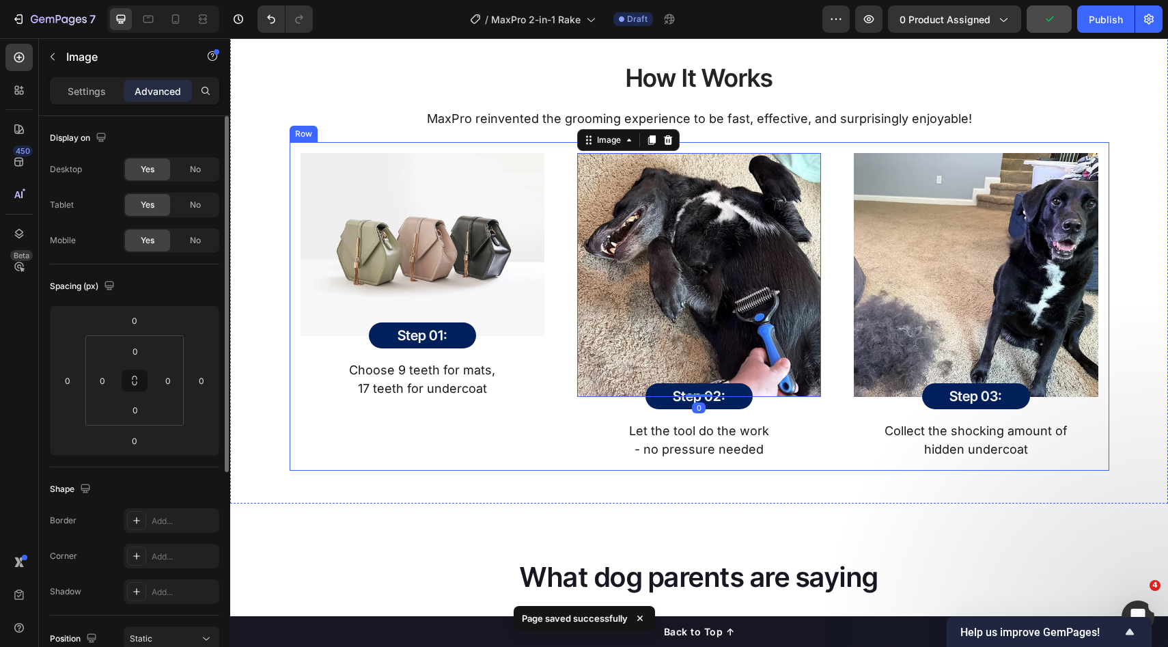
click at [398, 266] on img at bounding box center [423, 244] width 244 height 183
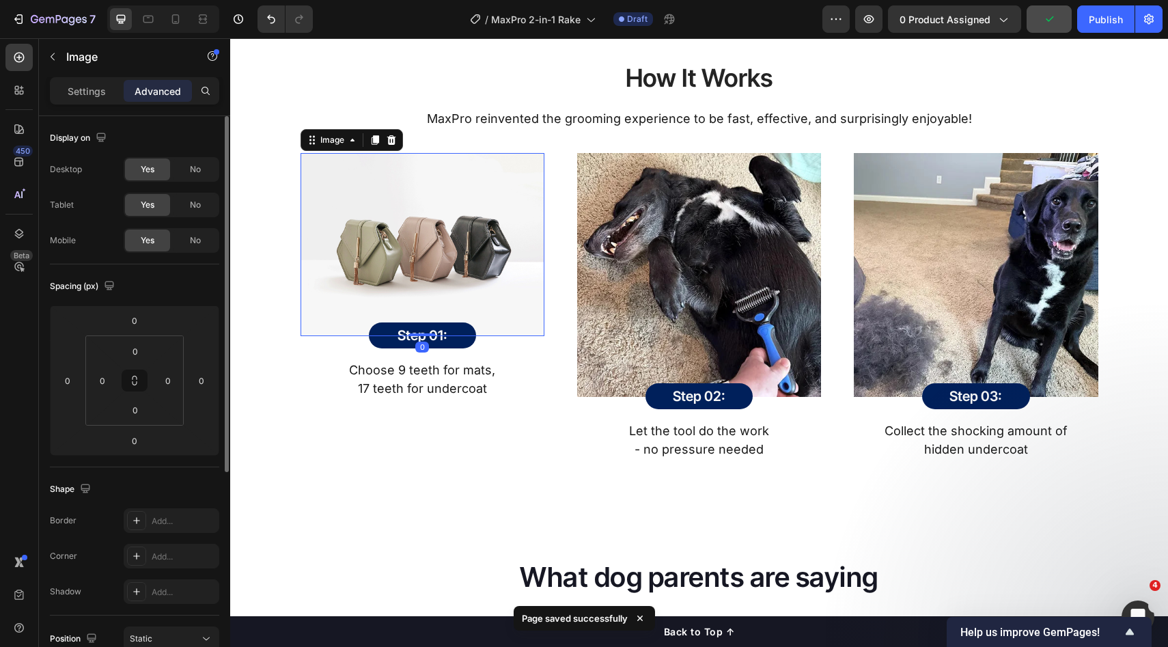
click at [599, 280] on img at bounding box center [699, 275] width 244 height 244
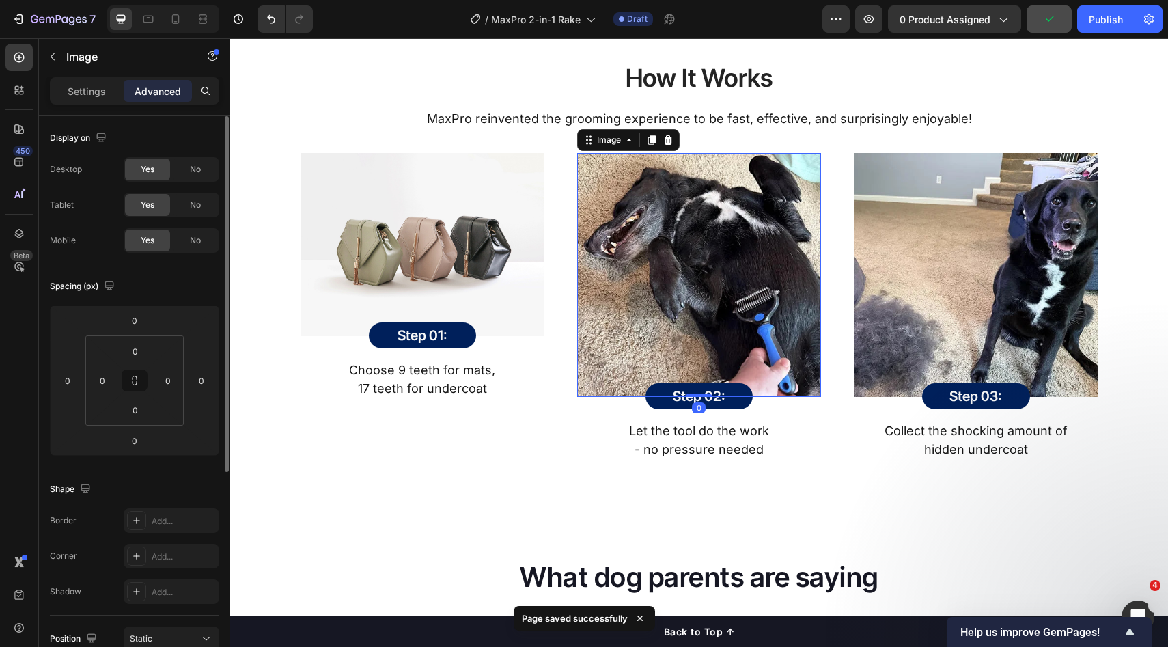
click at [397, 256] on img at bounding box center [423, 244] width 244 height 183
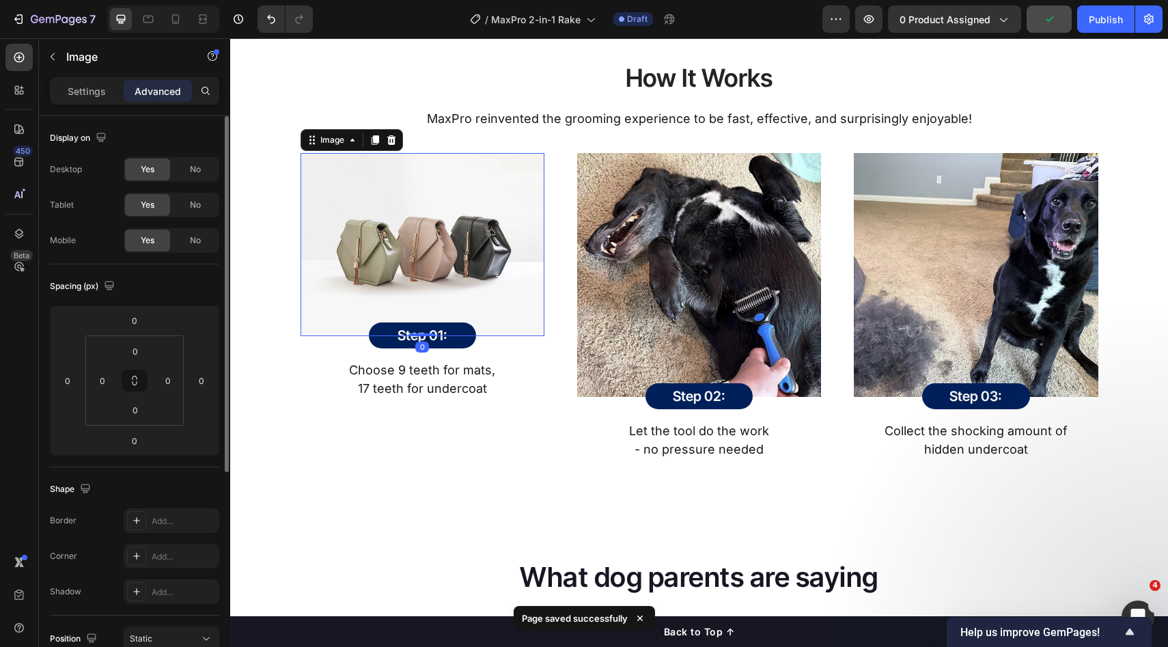
click at [684, 263] on img at bounding box center [699, 275] width 244 height 244
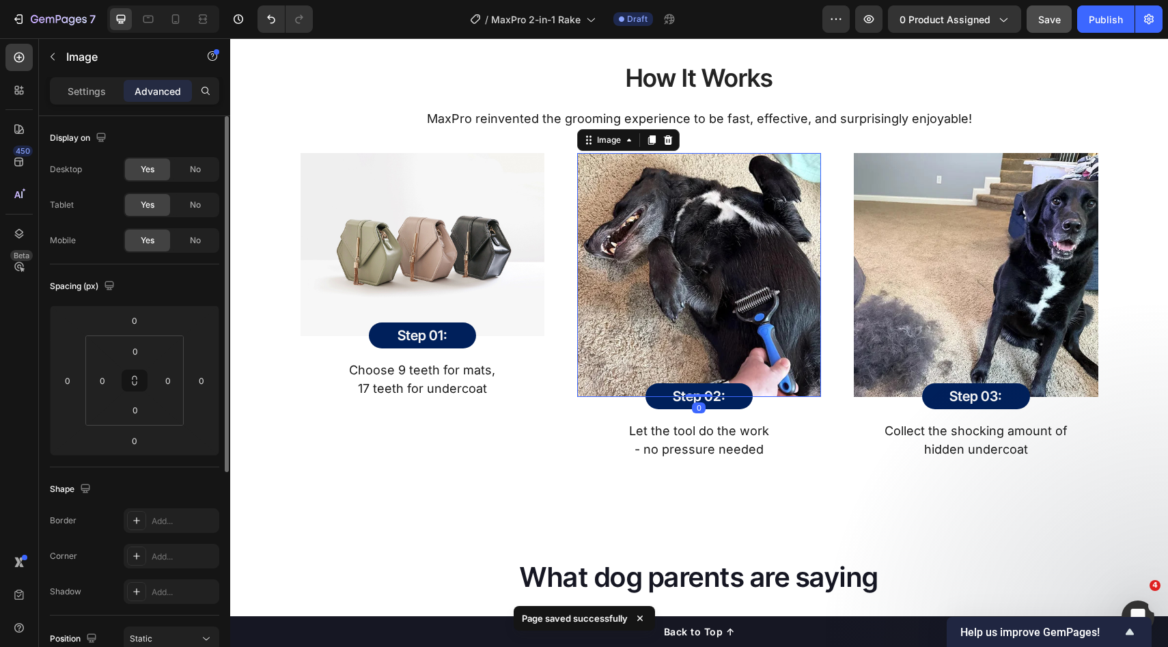
click at [475, 250] on img at bounding box center [423, 244] width 244 height 183
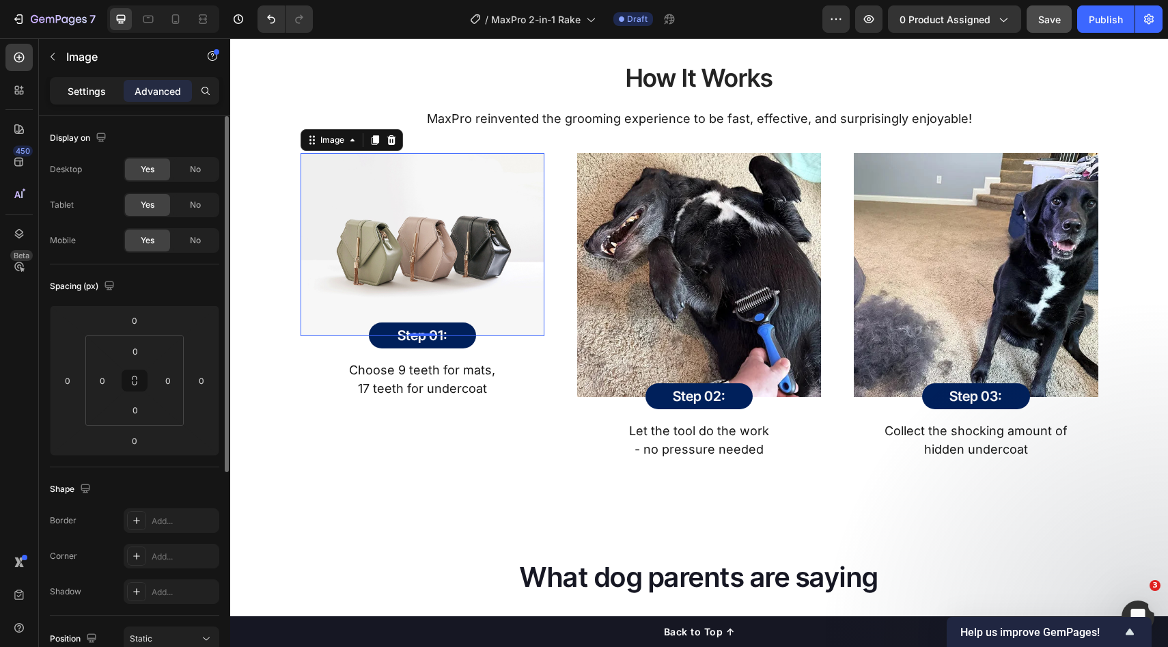
click at [94, 97] on p "Settings" at bounding box center [87, 91] width 38 height 14
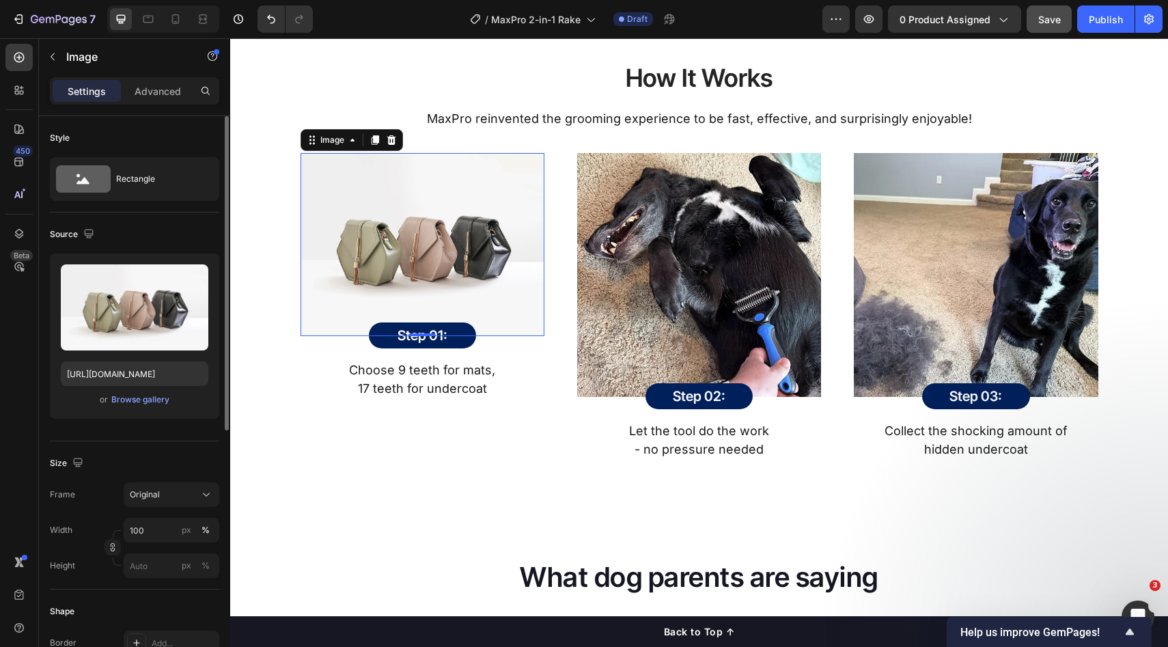
click at [381, 202] on img at bounding box center [423, 244] width 244 height 183
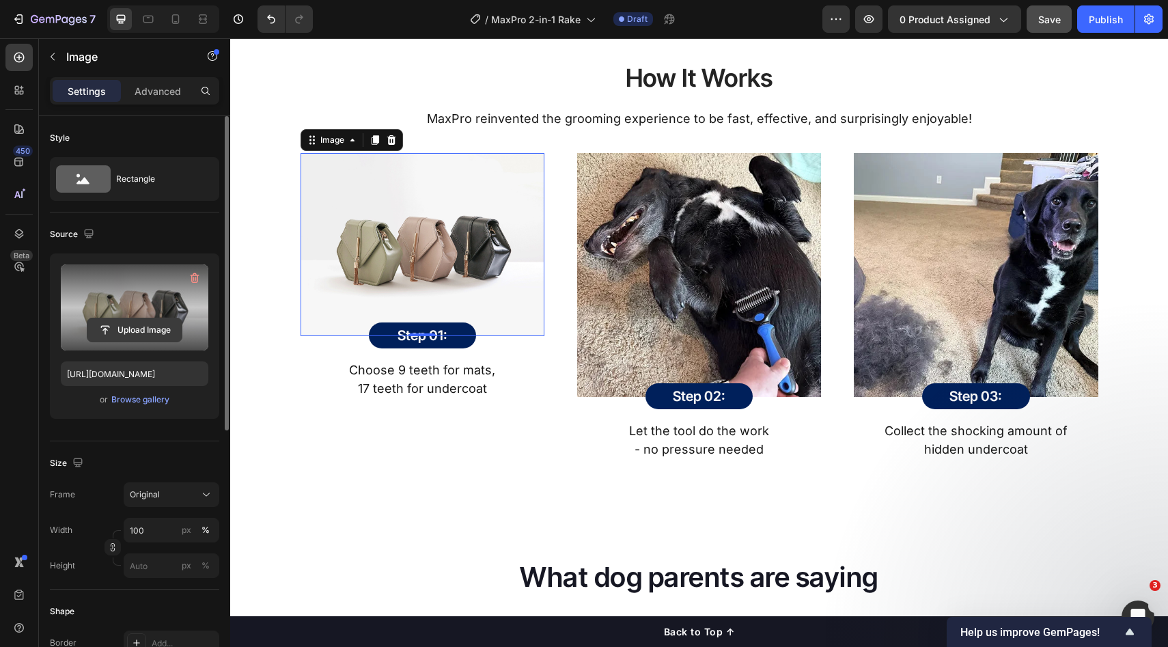
drag, startPoint x: 136, startPoint y: 323, endPoint x: 164, endPoint y: 312, distance: 30.3
click at [137, 323] on input "file" at bounding box center [134, 329] width 94 height 23
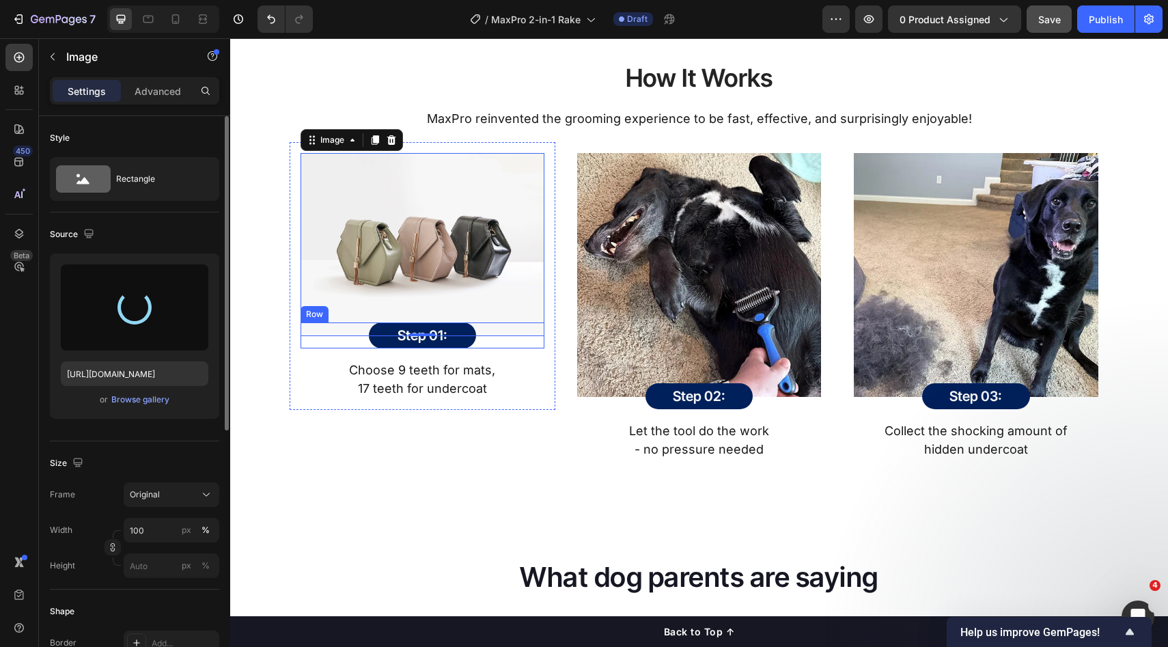
type input "https://cdn.shopify.com/s/files/1/0634/4975/9811/files/gempages_565411517424469…"
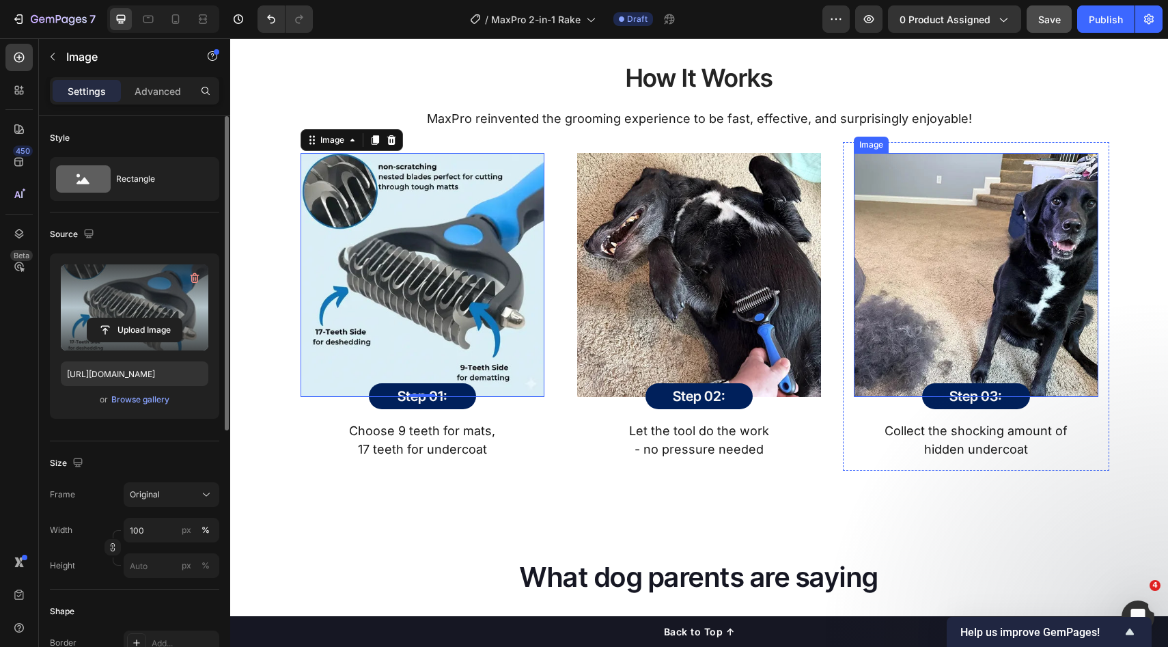
click at [1101, 284] on div "Image Step 03: Heading Row Row Collect the shocking amount of hidden undercoat …" at bounding box center [976, 306] width 266 height 329
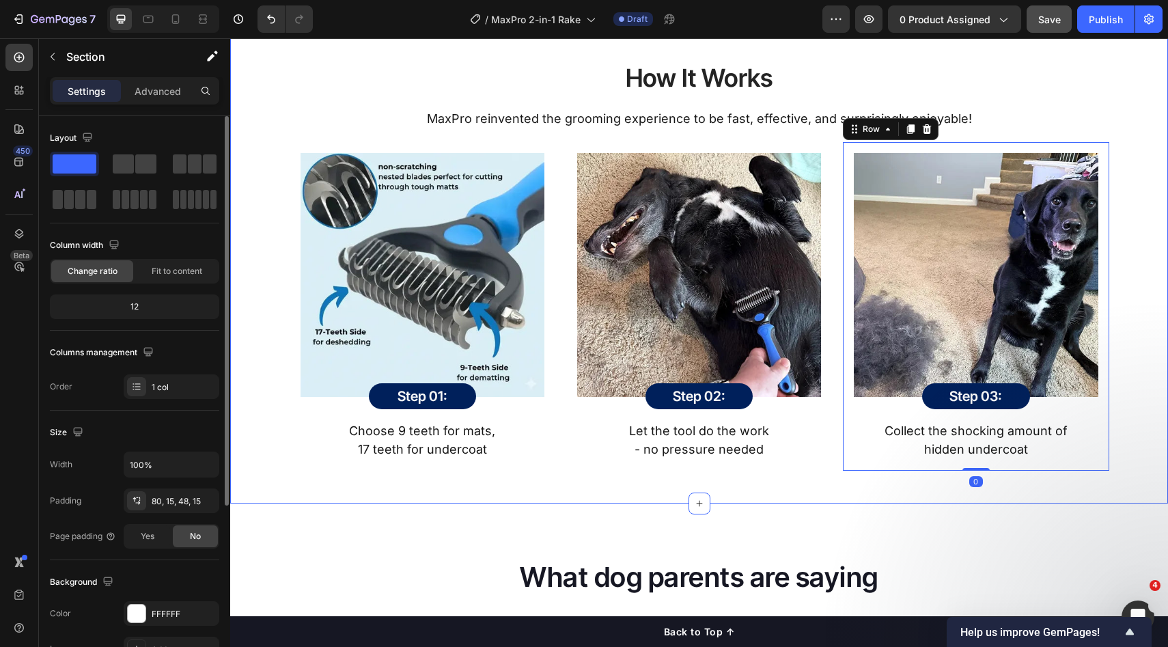
click at [1131, 282] on div "How It Works Heading MaxPro reinvented the grooming experience to be fast, effe…" at bounding box center [700, 261] width 918 height 422
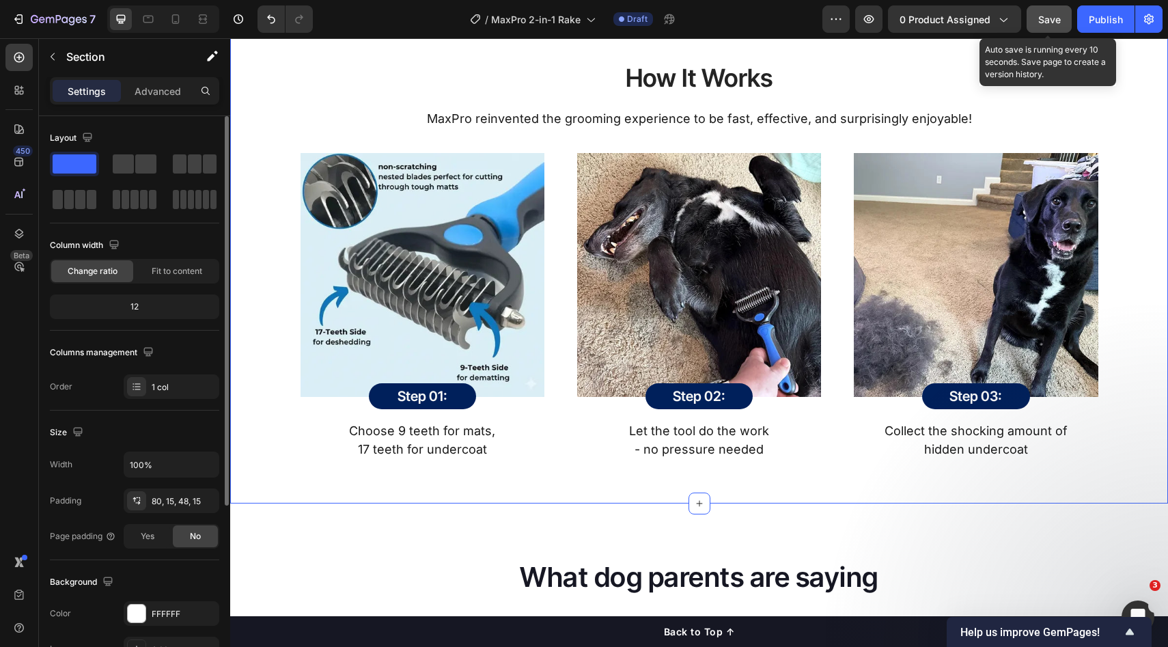
click at [1065, 23] on button "Save" at bounding box center [1049, 18] width 45 height 27
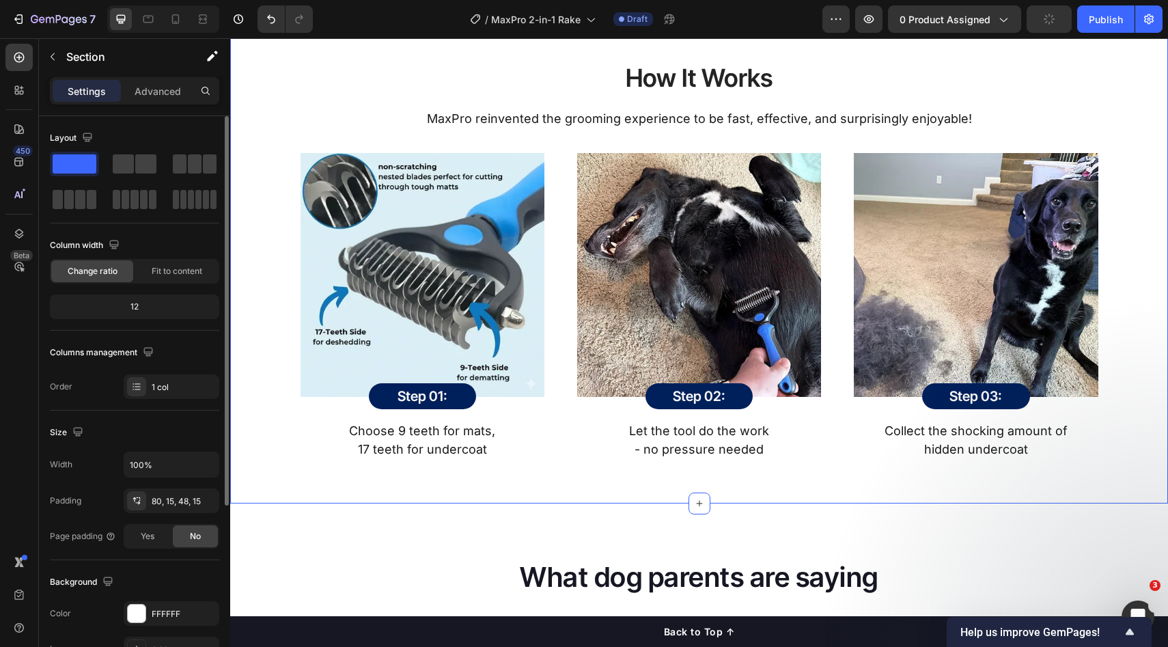
drag, startPoint x: 1129, startPoint y: 125, endPoint x: 1127, endPoint y: 139, distance: 13.8
click at [1129, 125] on div "How It Works Heading MaxPro reinvented the grooming experience to be fast, effe…" at bounding box center [700, 261] width 918 height 422
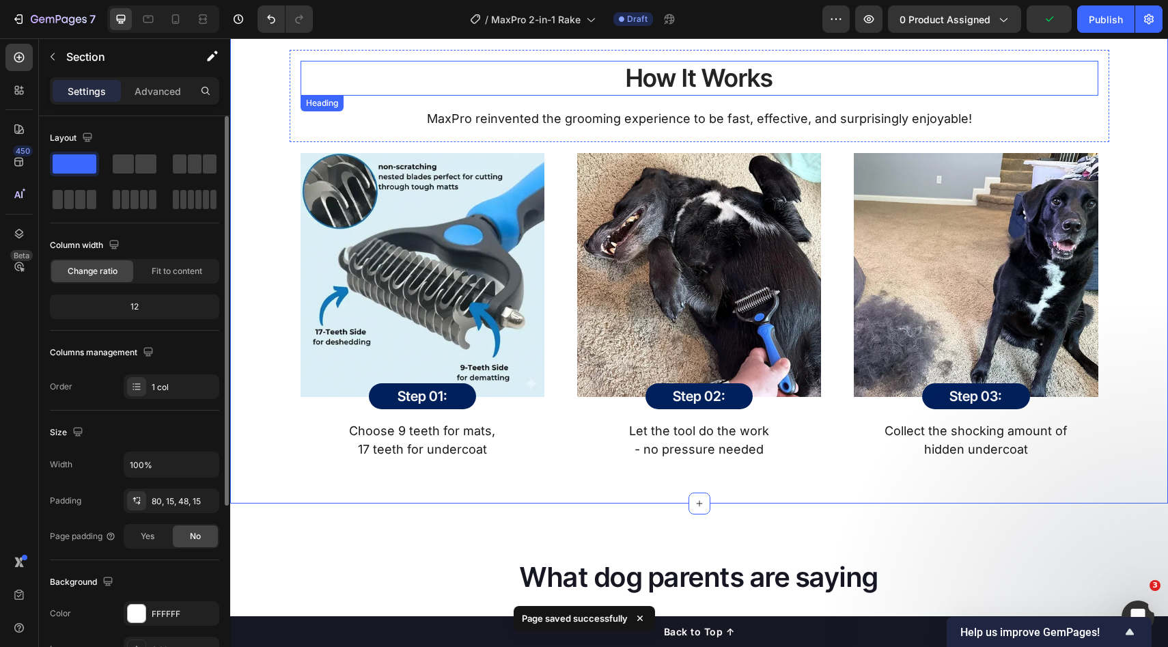
click at [753, 86] on h2 "How It Works" at bounding box center [700, 78] width 798 height 35
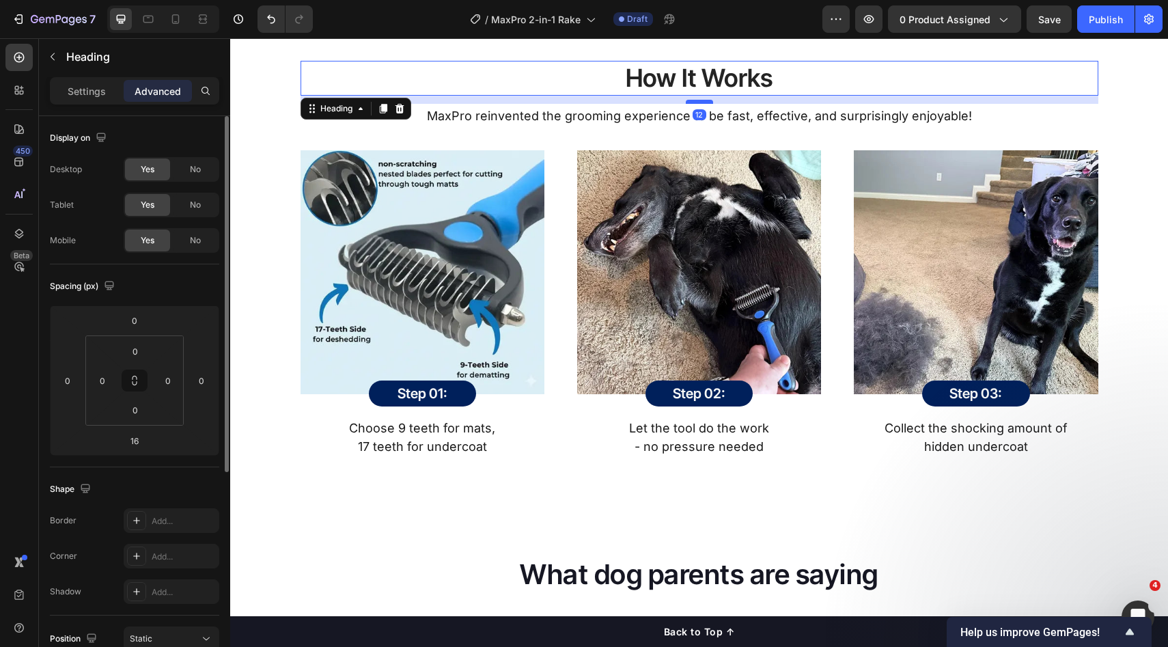
click at [704, 102] on div at bounding box center [699, 102] width 27 height 4
type input "12"
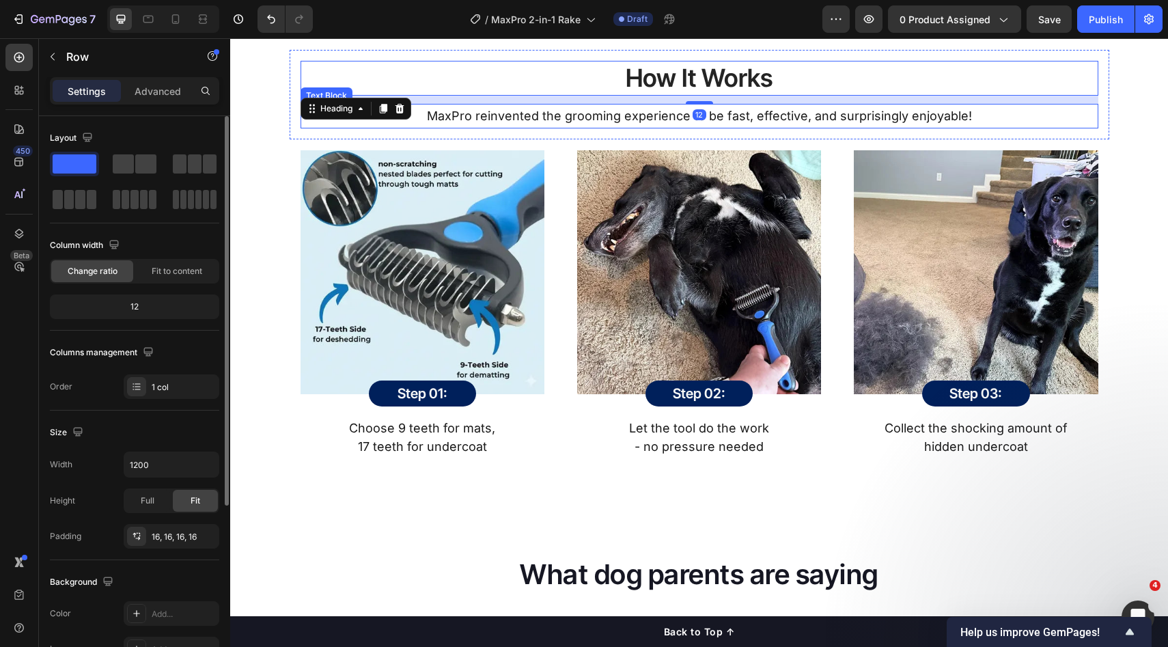
click at [809, 134] on div "How It Works Heading 12 MaxPro reinvented the grooming experience to be fast, e…" at bounding box center [700, 95] width 820 height 90
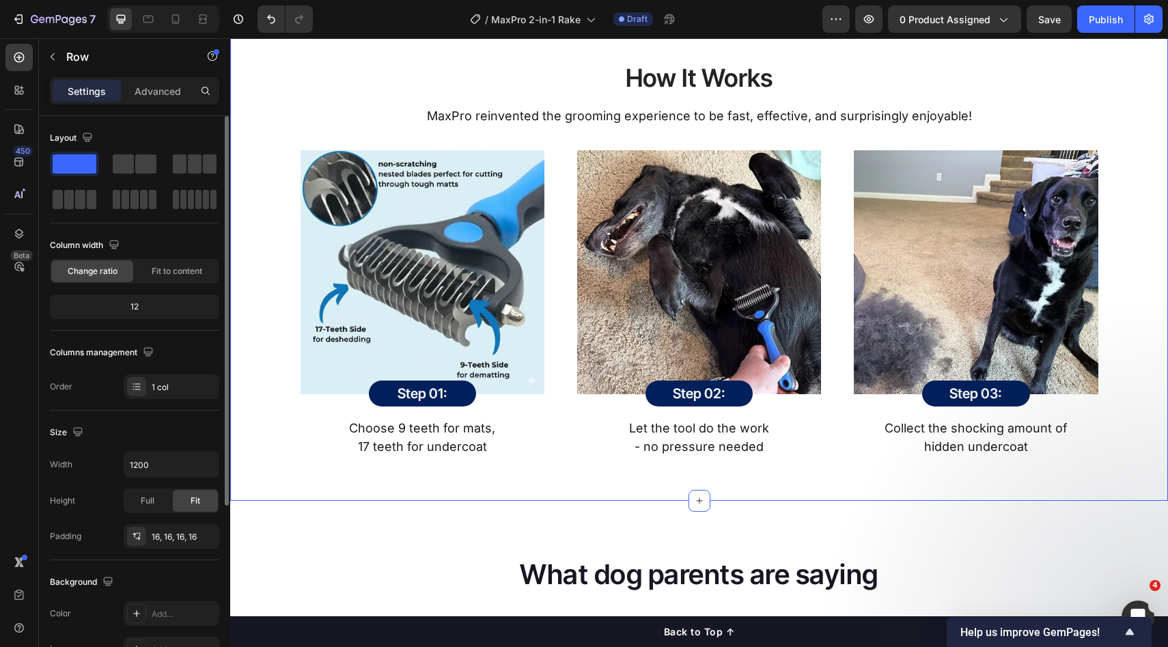
click at [1106, 142] on div "How It Works Heading MaxPro reinvented the grooming experience to be fast, effe…" at bounding box center [700, 259] width 918 height 419
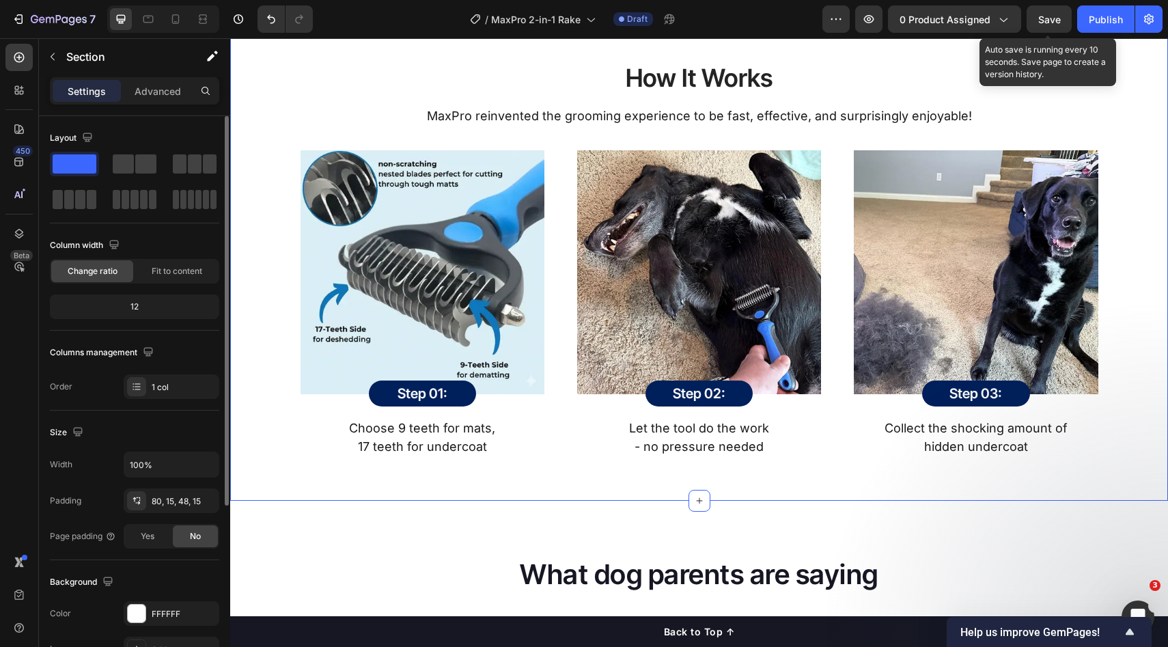
click at [1055, 25] on div "Save" at bounding box center [1050, 19] width 23 height 14
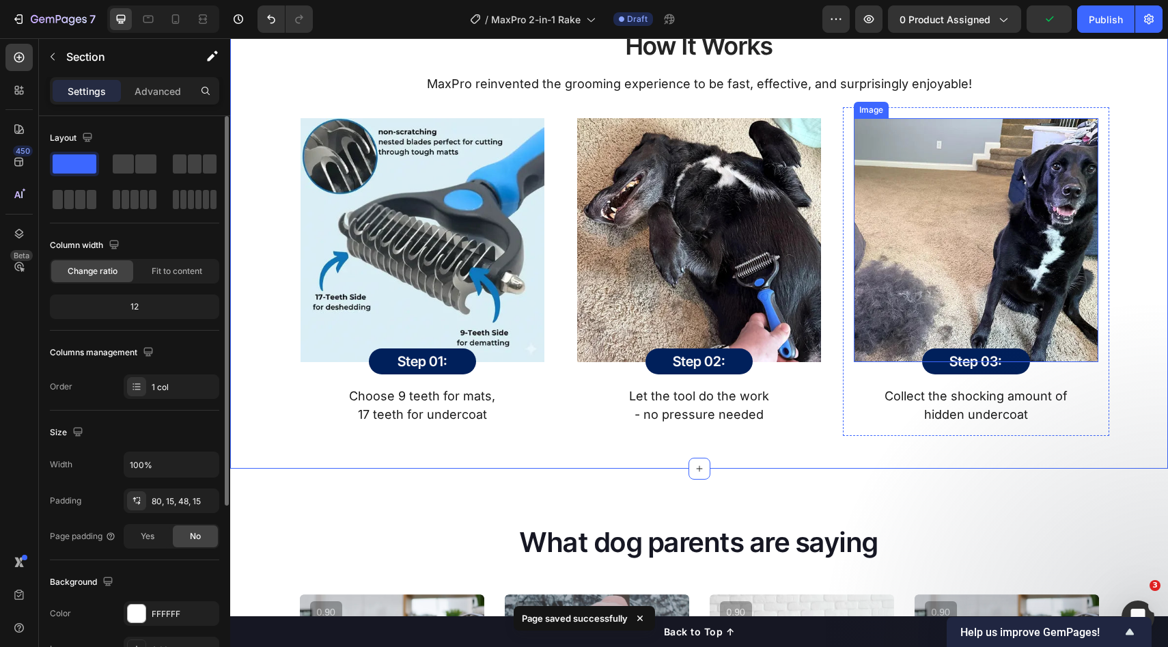
click at [1054, 170] on img at bounding box center [976, 240] width 244 height 244
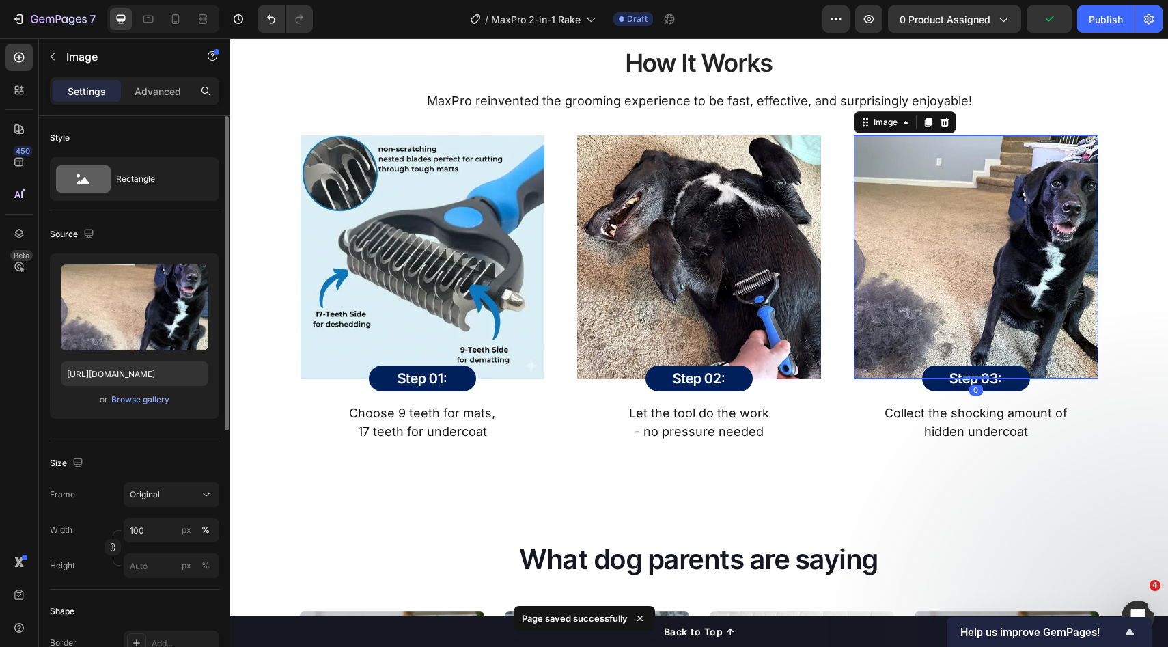
scroll to position [1820, 0]
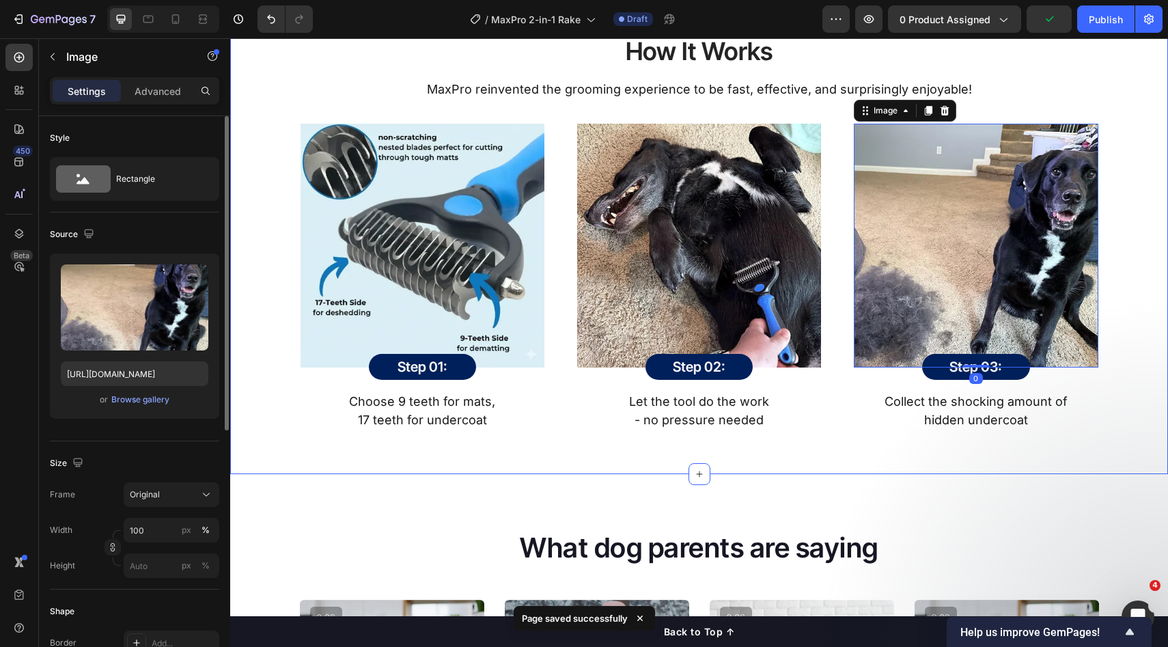
click at [1113, 245] on div "How It Works Heading MaxPro reinvented the grooming experience to be fast, effe…" at bounding box center [700, 232] width 918 height 419
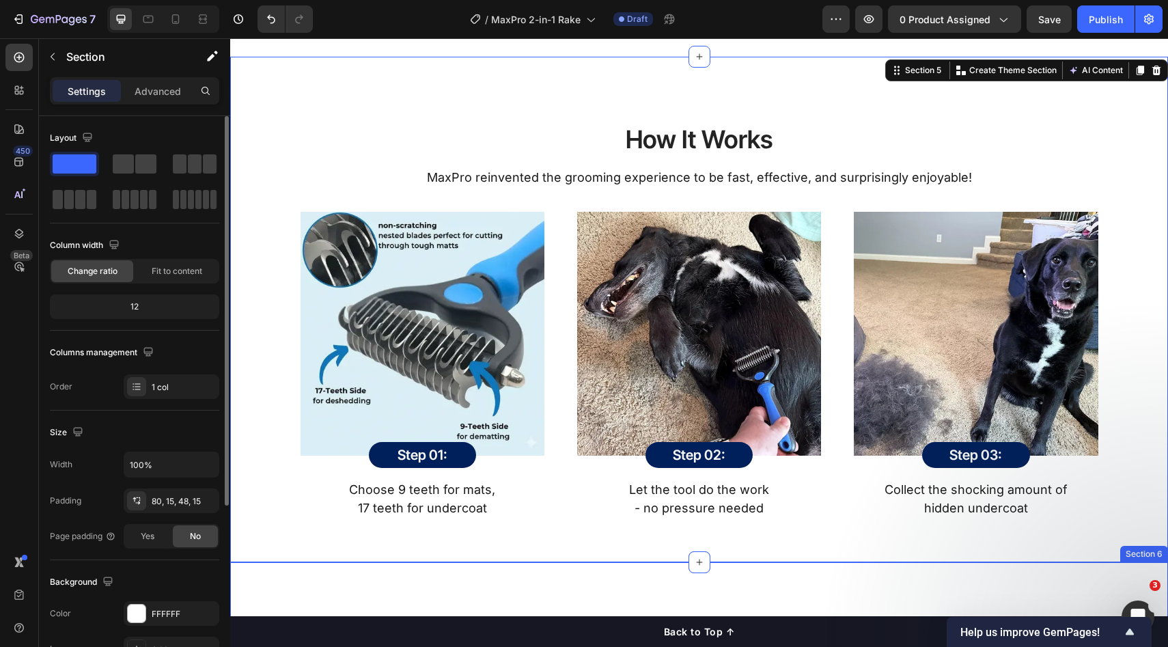
scroll to position [1866, 0]
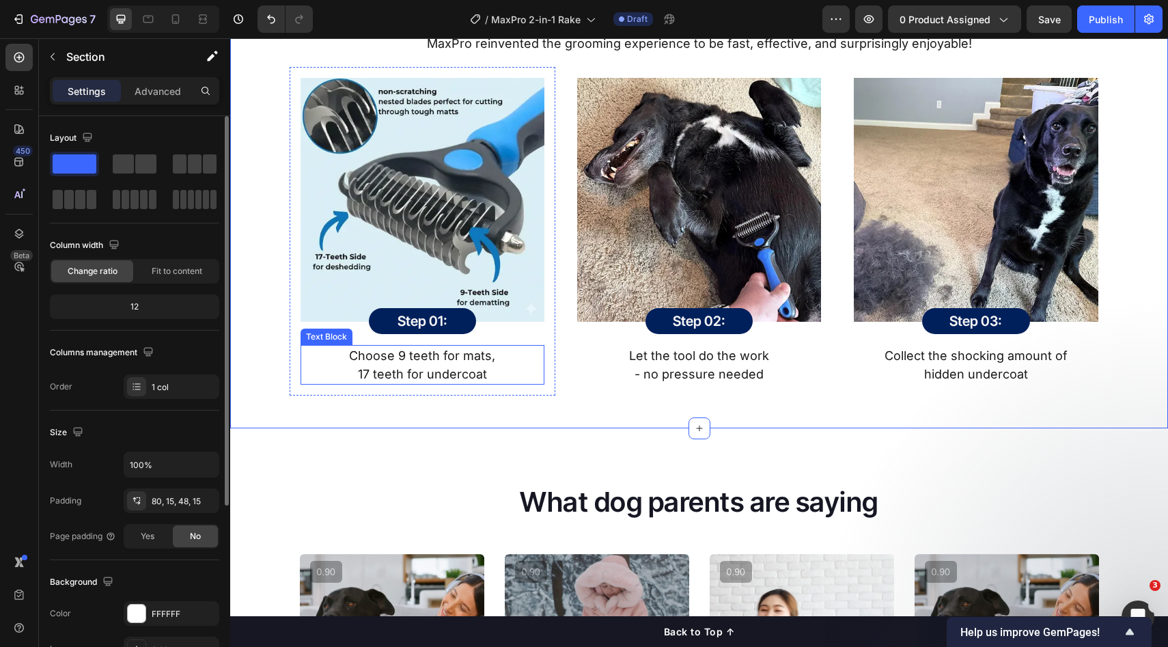
click at [416, 364] on p "Choose 9 teeth for mats," at bounding box center [422, 355] width 241 height 18
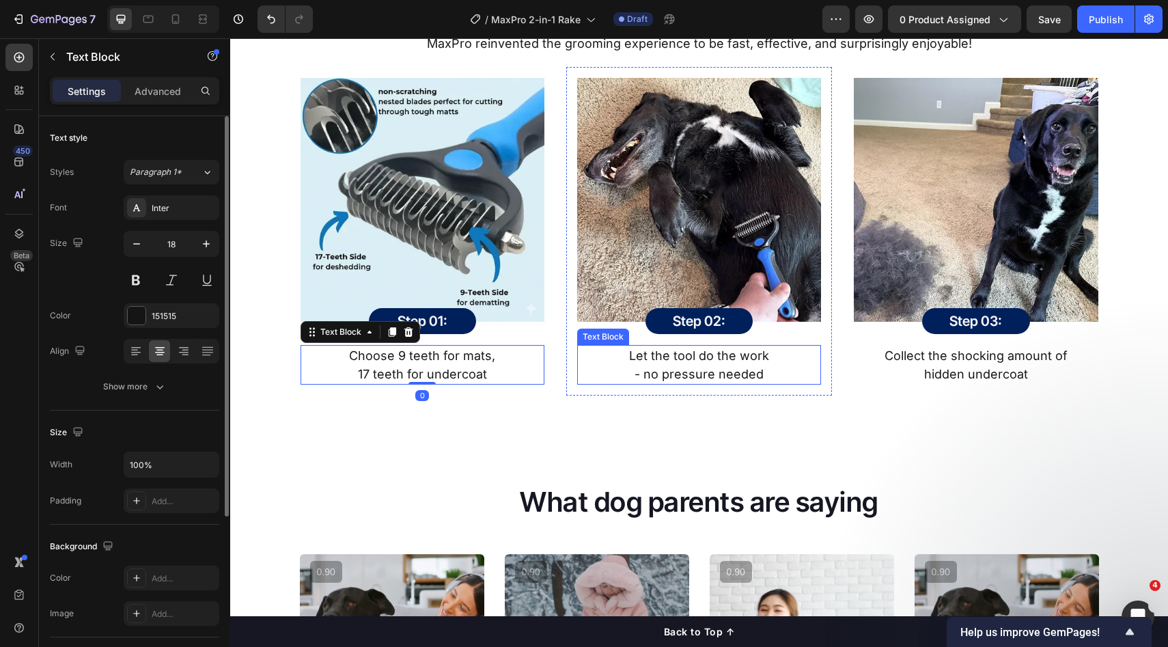
click at [743, 357] on p "Let the tool do the work" at bounding box center [699, 355] width 241 height 18
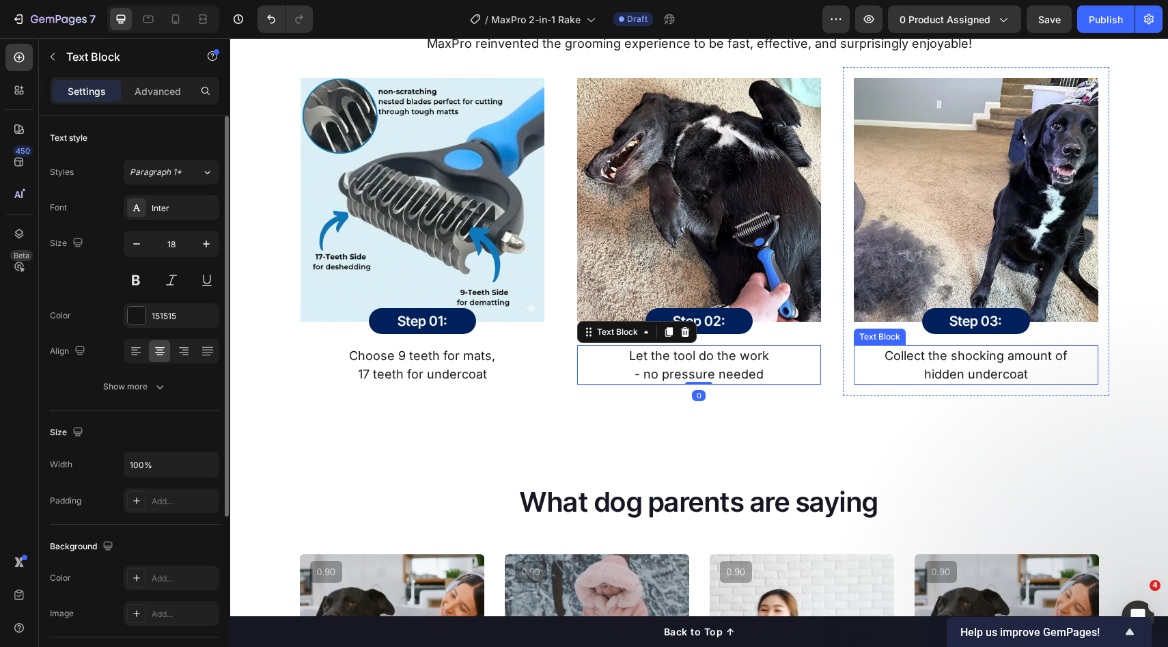
click at [961, 361] on p "Collect the shocking amount of" at bounding box center [975, 355] width 241 height 18
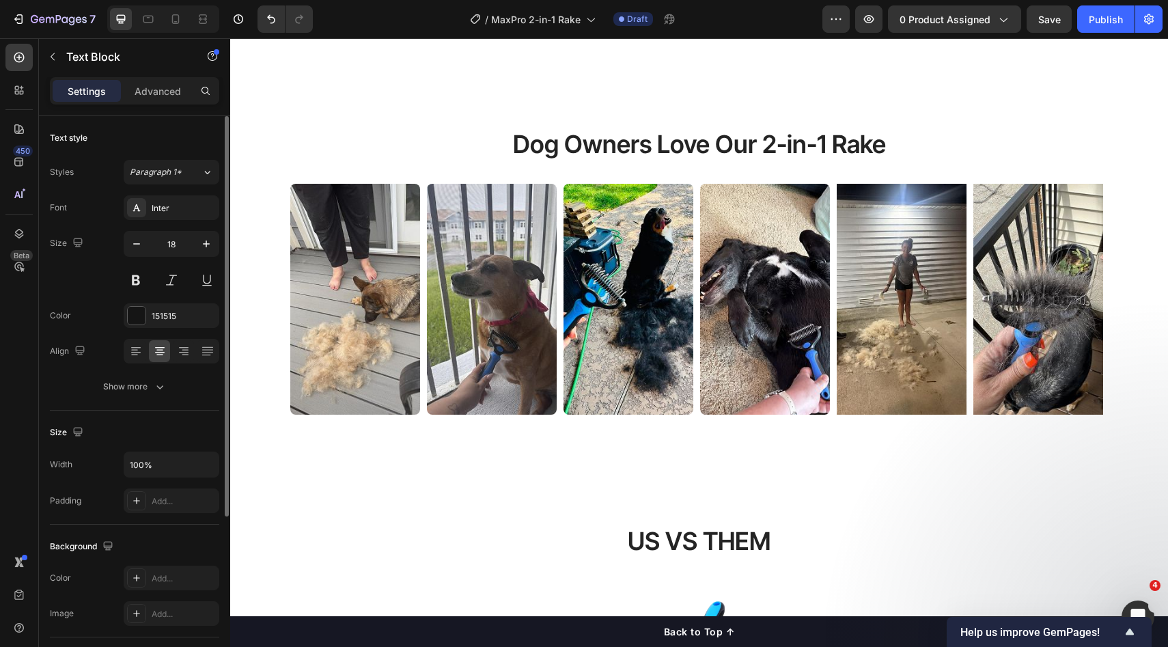
scroll to position [931, 0]
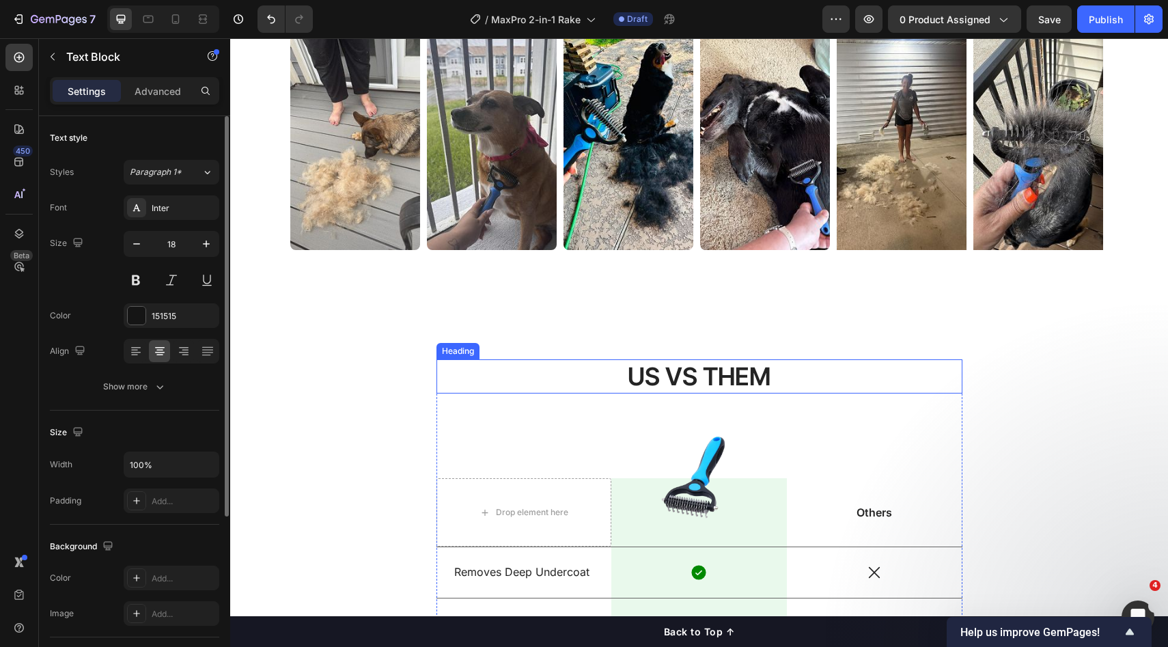
click at [636, 379] on h2 "US VS THEM" at bounding box center [700, 376] width 526 height 35
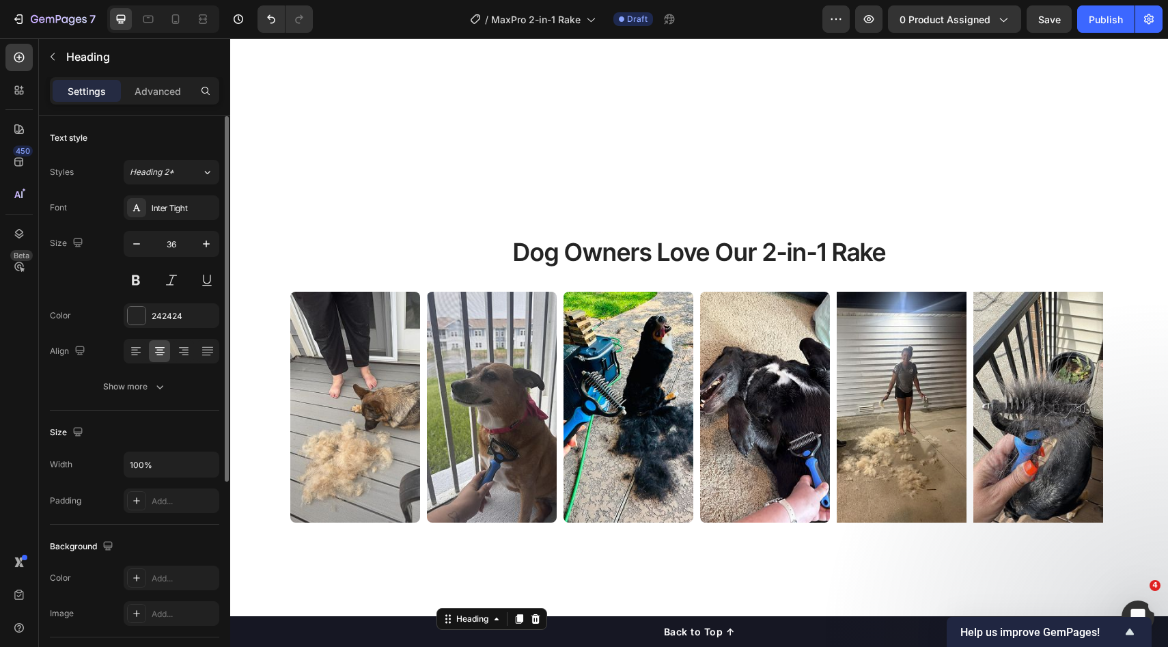
scroll to position [885, 0]
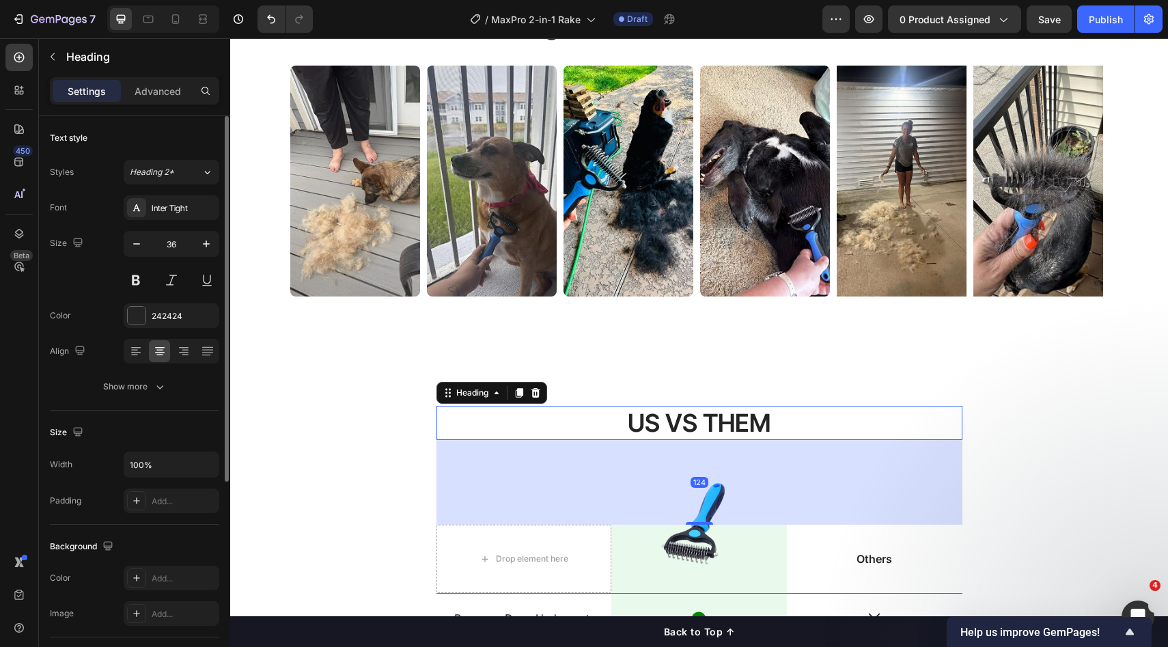
click at [655, 417] on h2 "US VS THEM" at bounding box center [700, 423] width 526 height 35
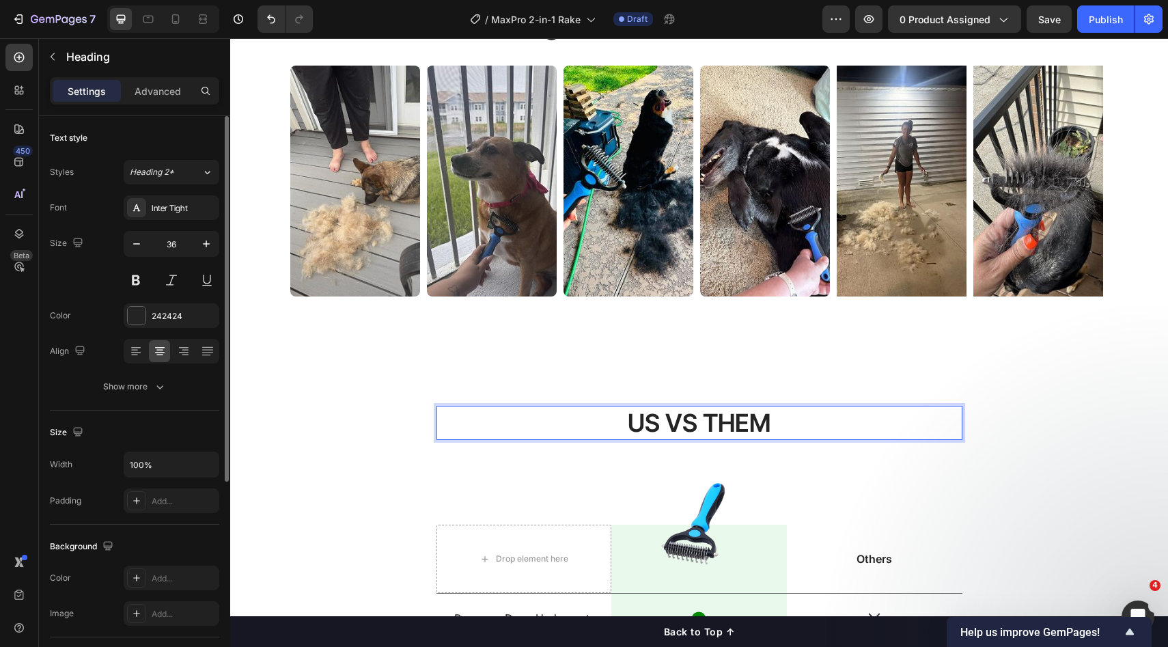
click at [653, 420] on p "US VS THEM" at bounding box center [699, 423] width 523 height 32
click at [644, 423] on h2 "U VS THEM" at bounding box center [700, 423] width 526 height 35
click at [689, 421] on p "Us VS THEM" at bounding box center [699, 423] width 523 height 32
click at [782, 426] on p "Us vs THEM" at bounding box center [699, 423] width 523 height 32
click at [1007, 372] on div "Us vs Them Heading 124 Drop element here Image Row Others Text Block Row Remove…" at bounding box center [699, 627] width 938 height 553
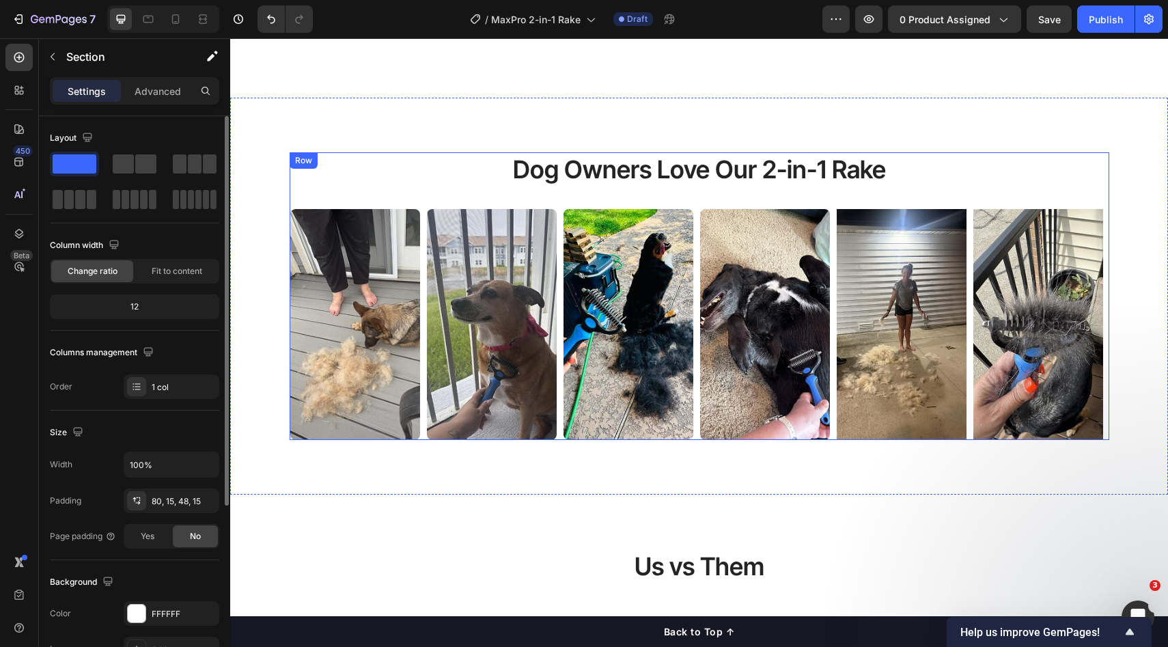
scroll to position [765, 0]
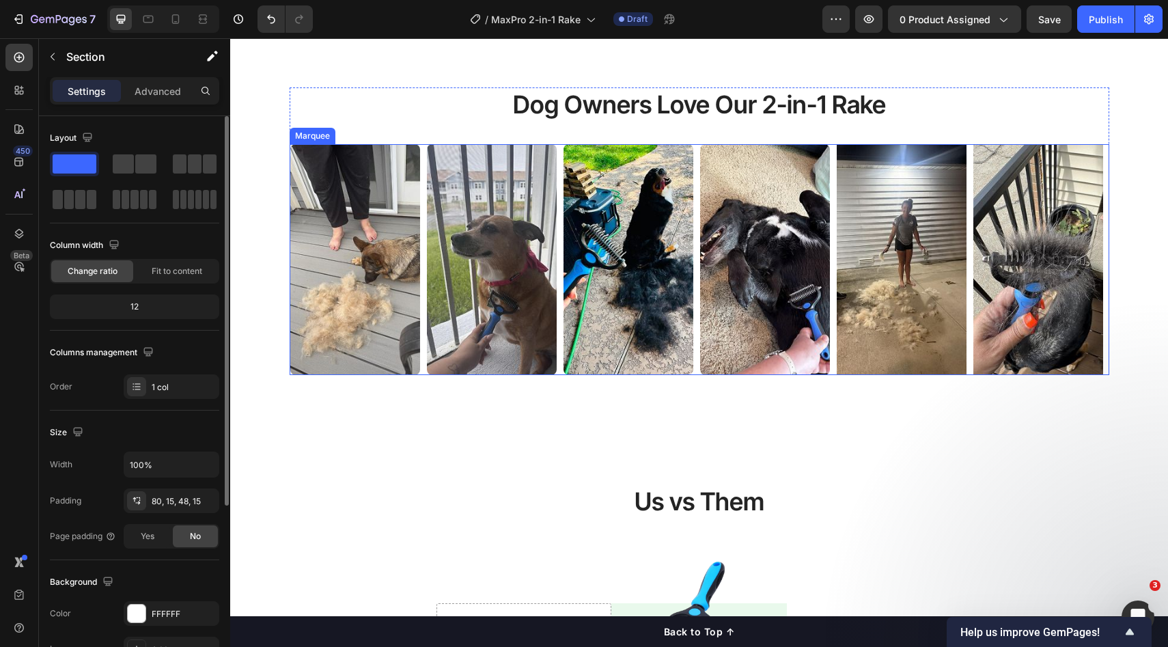
click at [417, 205] on div "Image" at bounding box center [358, 259] width 137 height 231
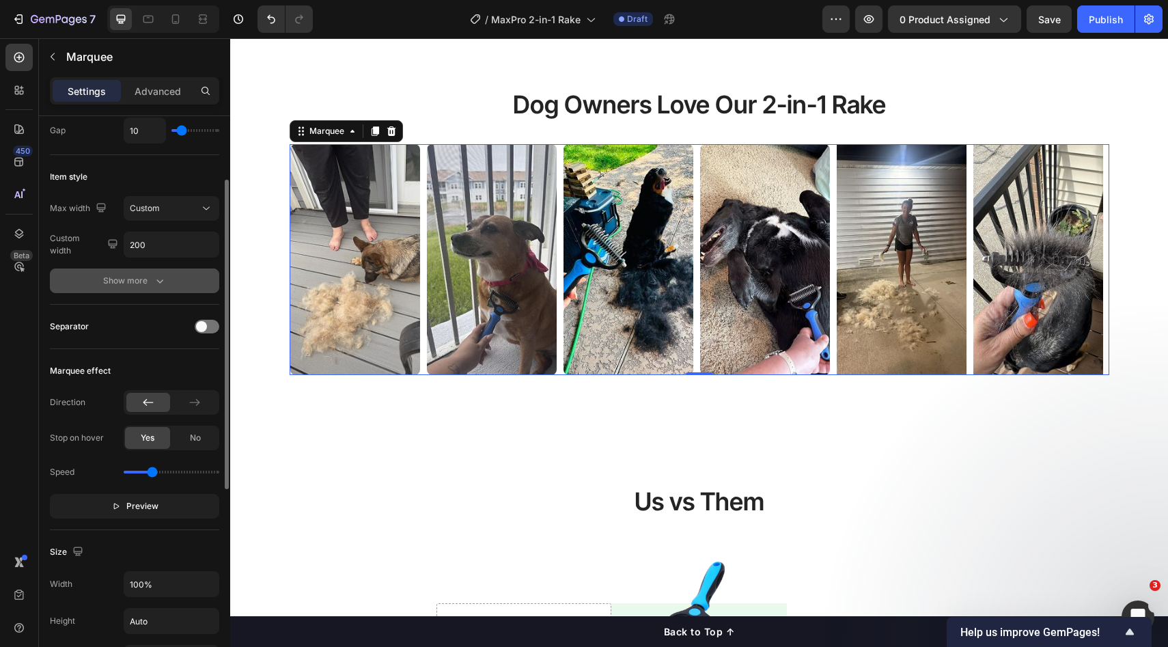
click at [152, 279] on div "Show more" at bounding box center [135, 281] width 64 height 14
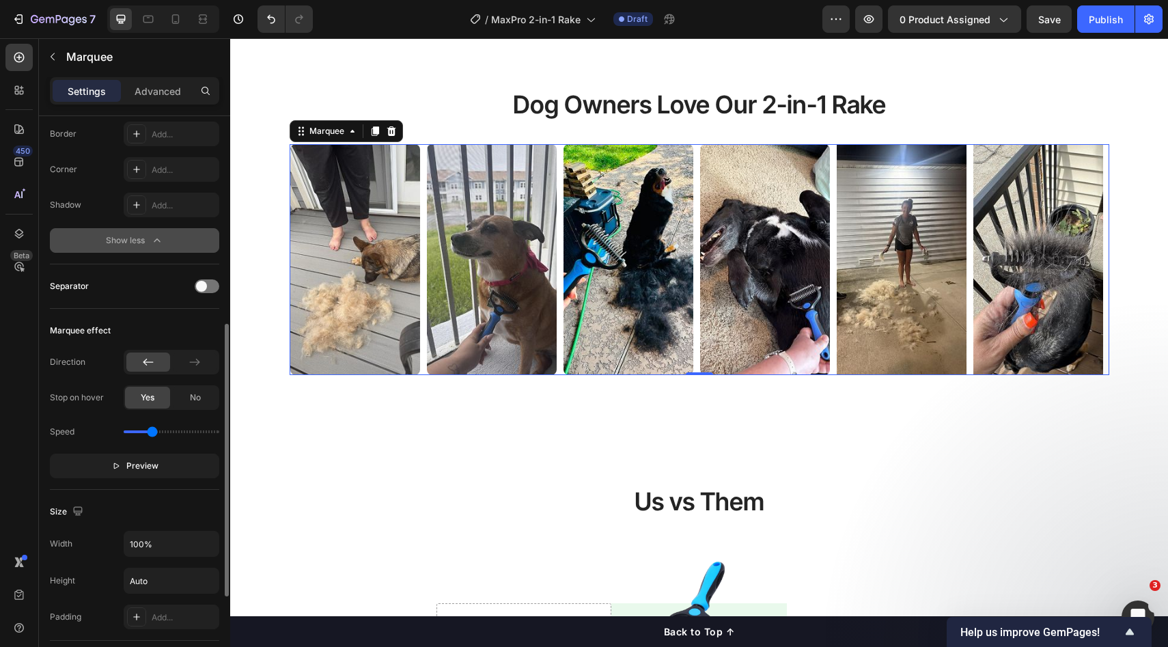
scroll to position [361, 0]
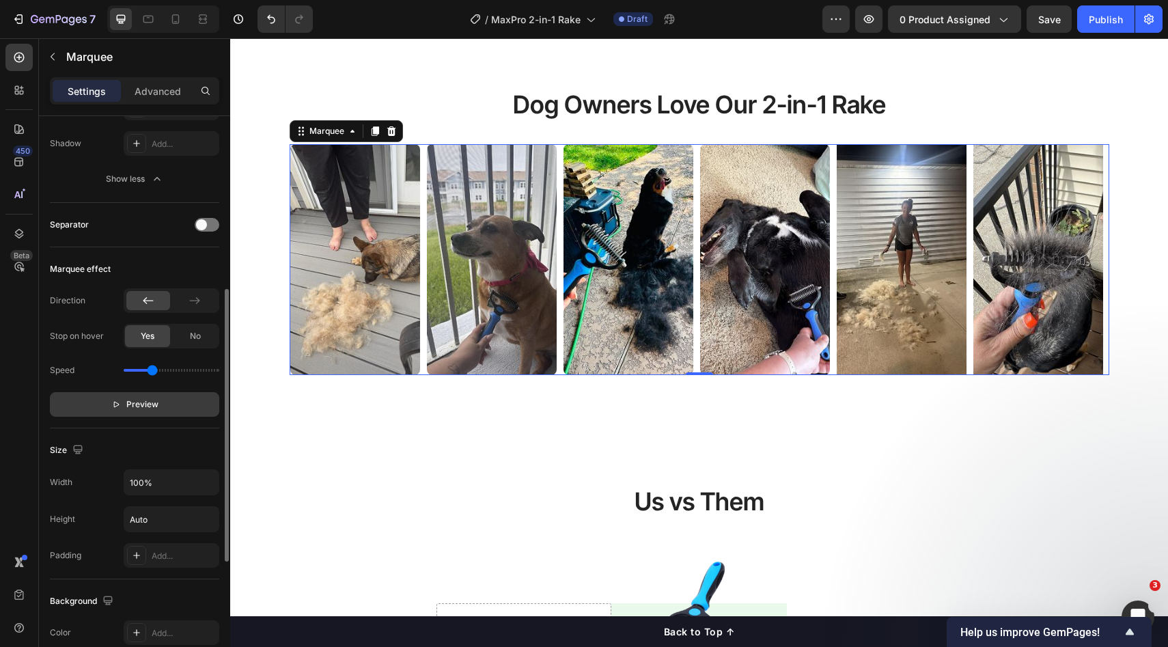
click at [122, 415] on button "Preview" at bounding box center [134, 404] width 169 height 25
drag, startPoint x: 149, startPoint y: 373, endPoint x: 138, endPoint y: 373, distance: 10.9
click at [138, 372] on input "range" at bounding box center [172, 370] width 96 height 3
click at [133, 372] on input "range" at bounding box center [172, 370] width 96 height 3
type input "0.3"
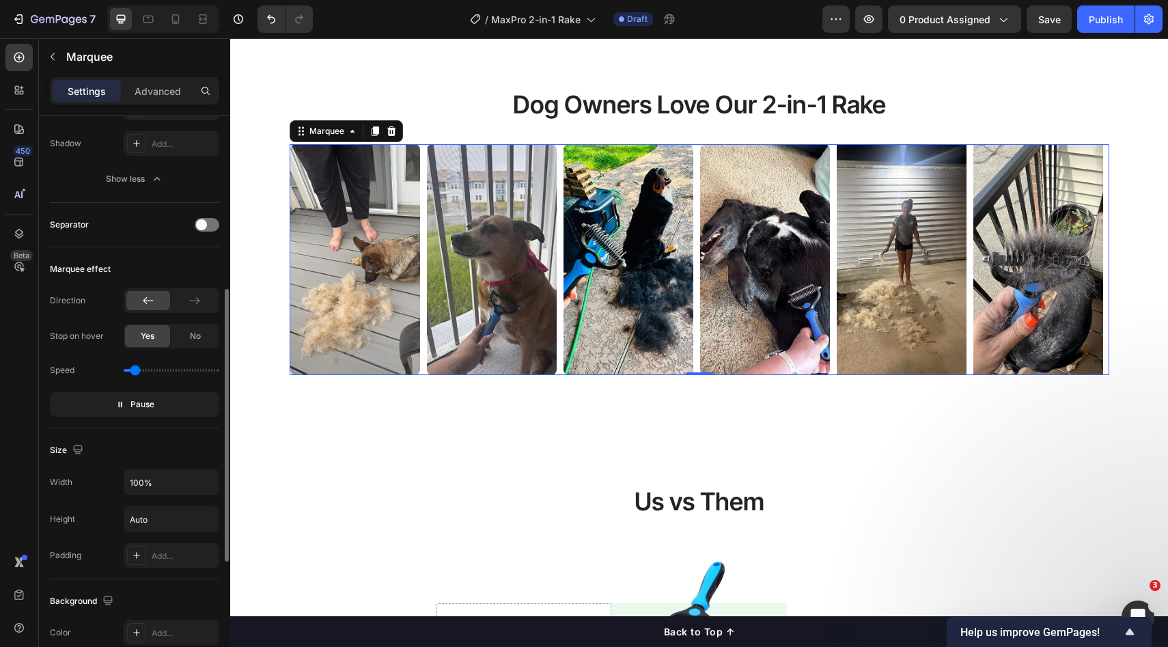
click at [136, 371] on input "range" at bounding box center [172, 370] width 96 height 3
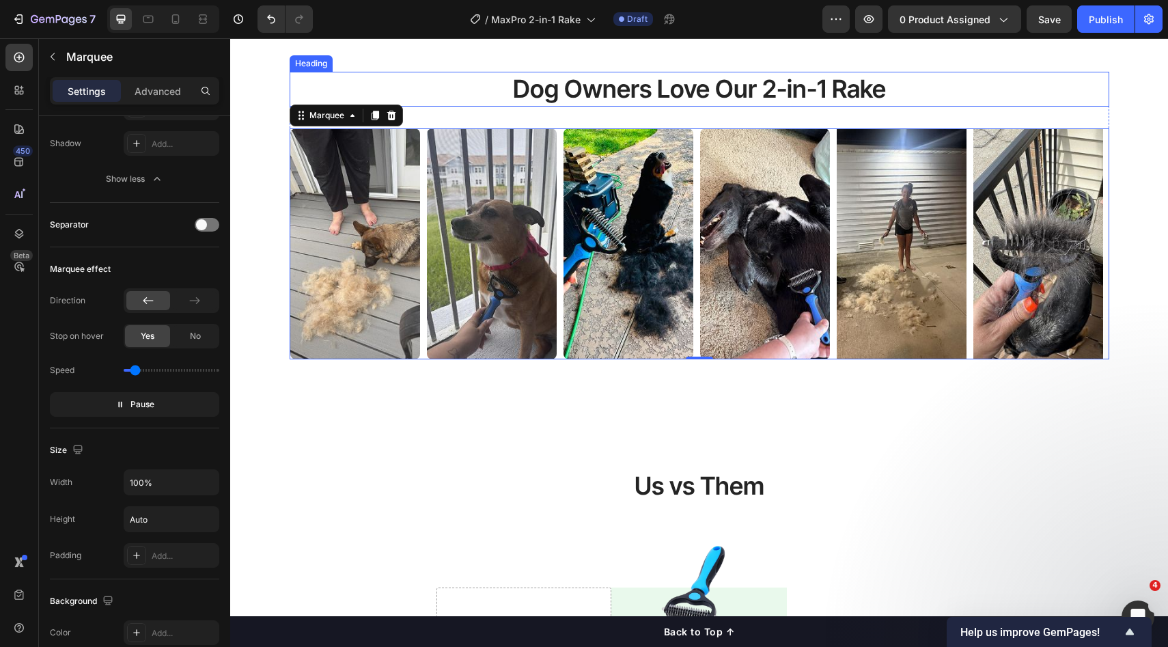
scroll to position [784, 0]
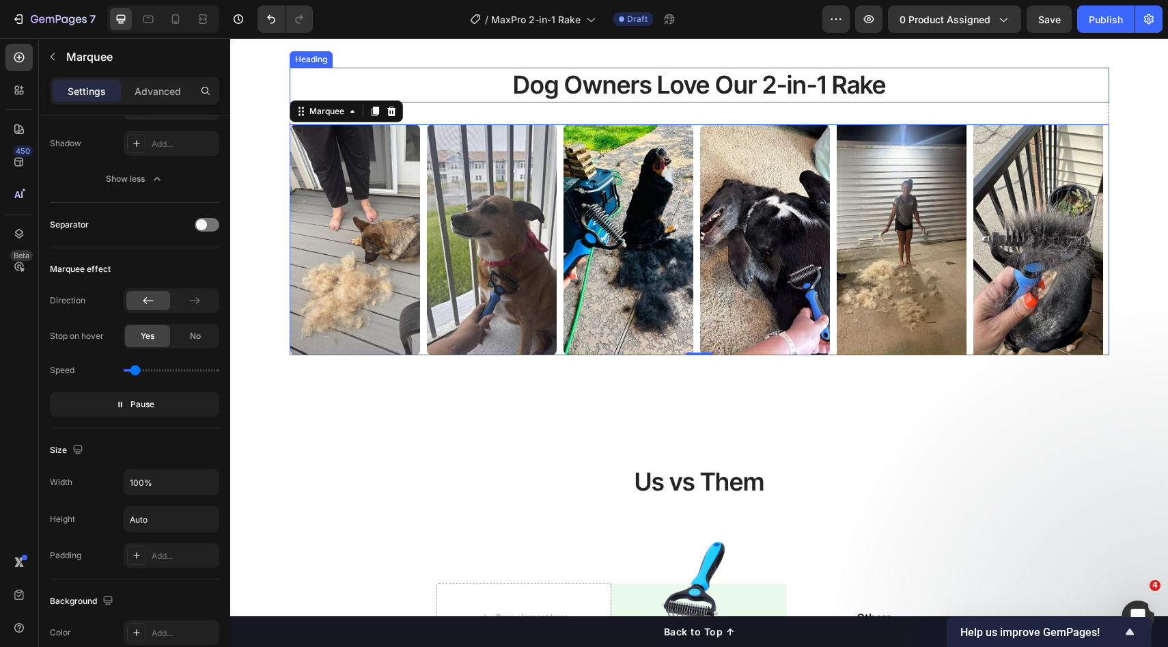
click at [834, 102] on h2 "Dog Owners Love Our 2-in-1 Rake" at bounding box center [700, 85] width 820 height 35
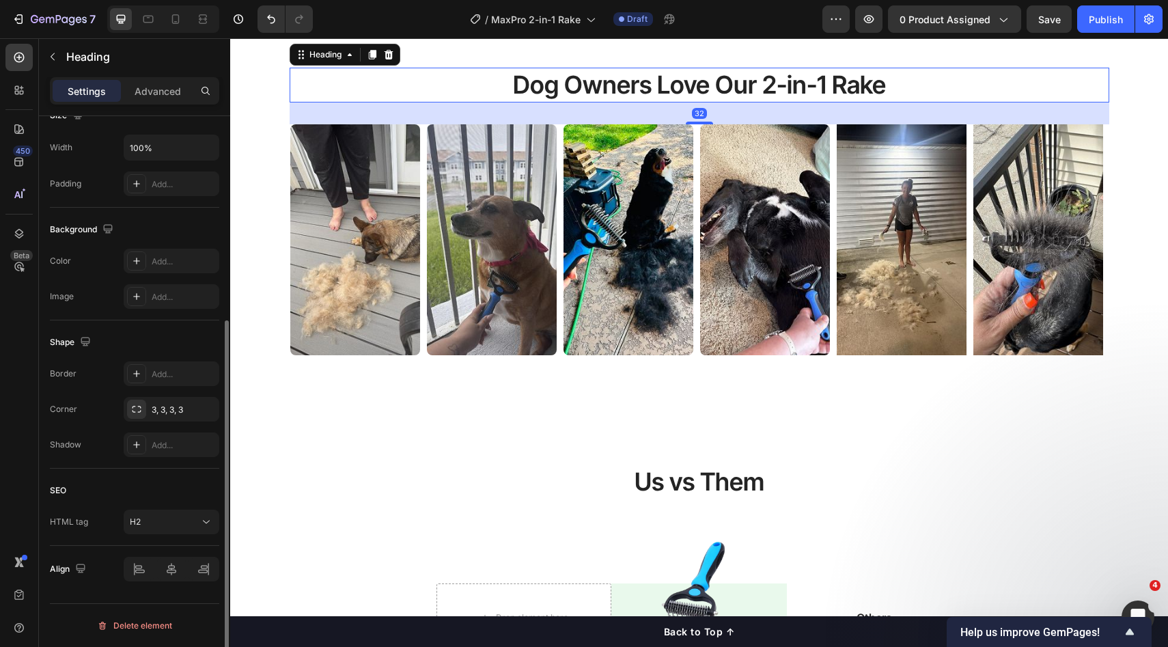
scroll to position [0, 0]
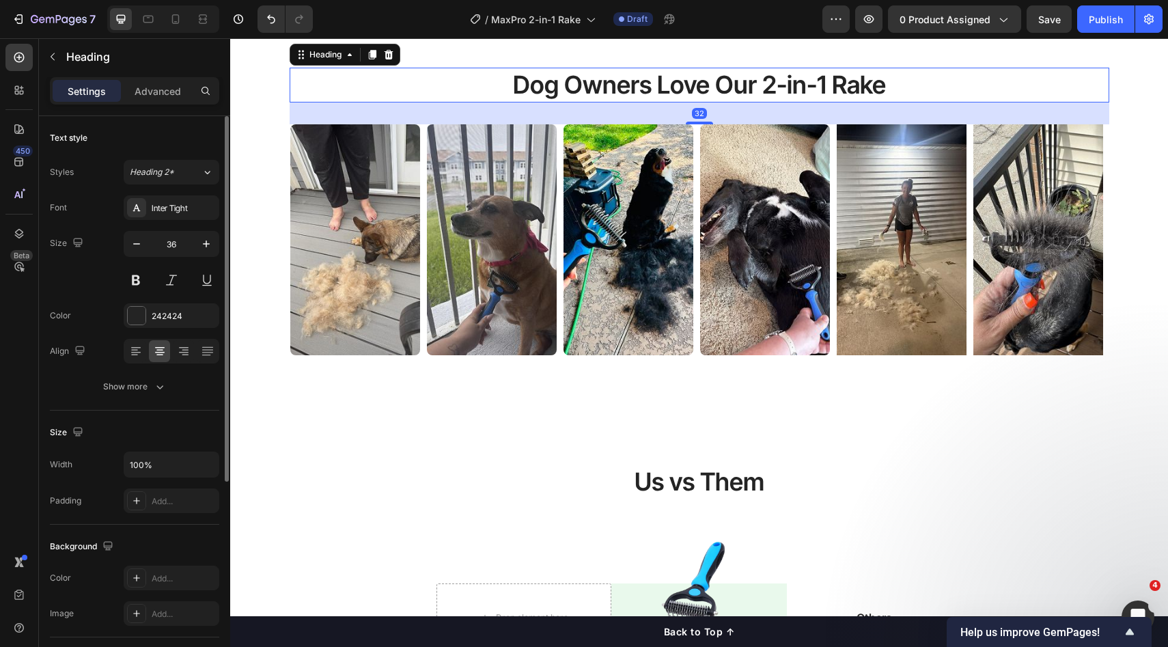
click at [821, 102] on h2 "Dog Owners Love Our 2-in-1 Rake" at bounding box center [700, 85] width 820 height 35
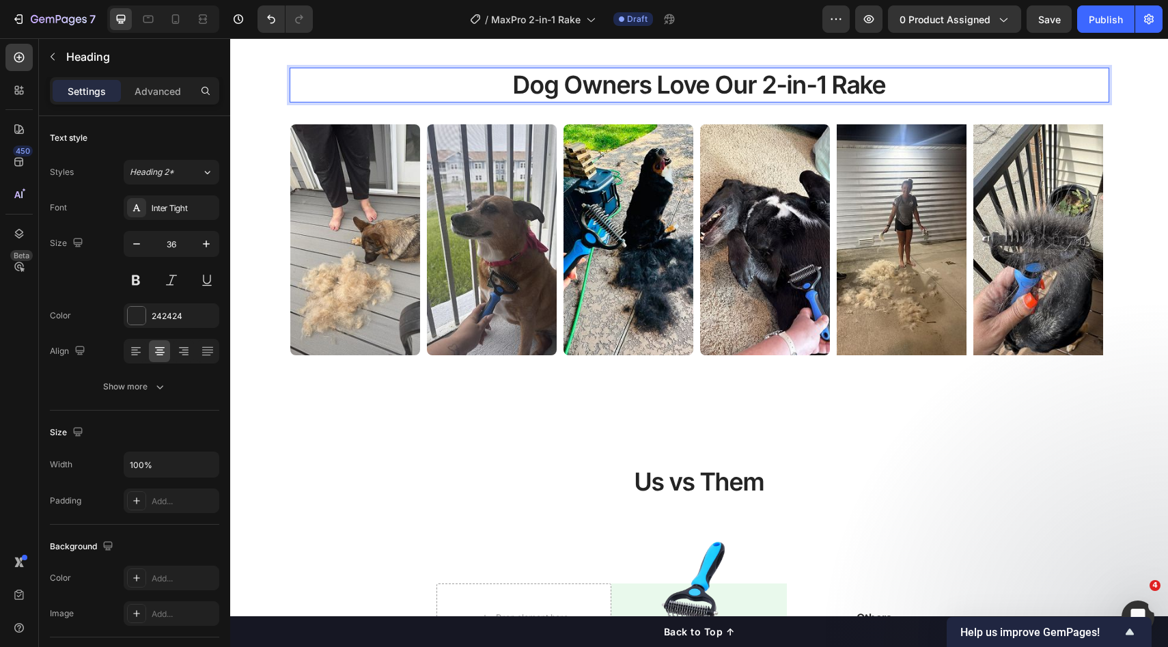
click at [830, 101] on p "Dog Owners Love Our 2-in-1 Rake" at bounding box center [699, 85] width 817 height 32
click at [827, 101] on p "Dog Owners Love Our 2-in-1 Rake" at bounding box center [699, 85] width 817 height 32
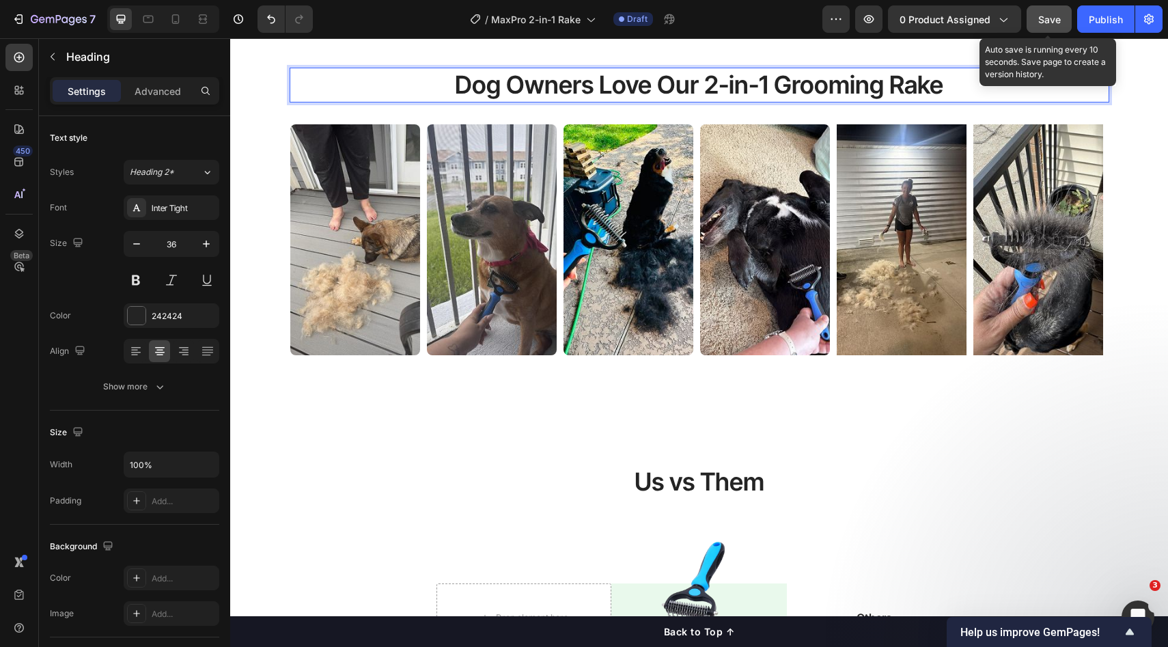
click at [1046, 27] on button "Save" at bounding box center [1049, 18] width 45 height 27
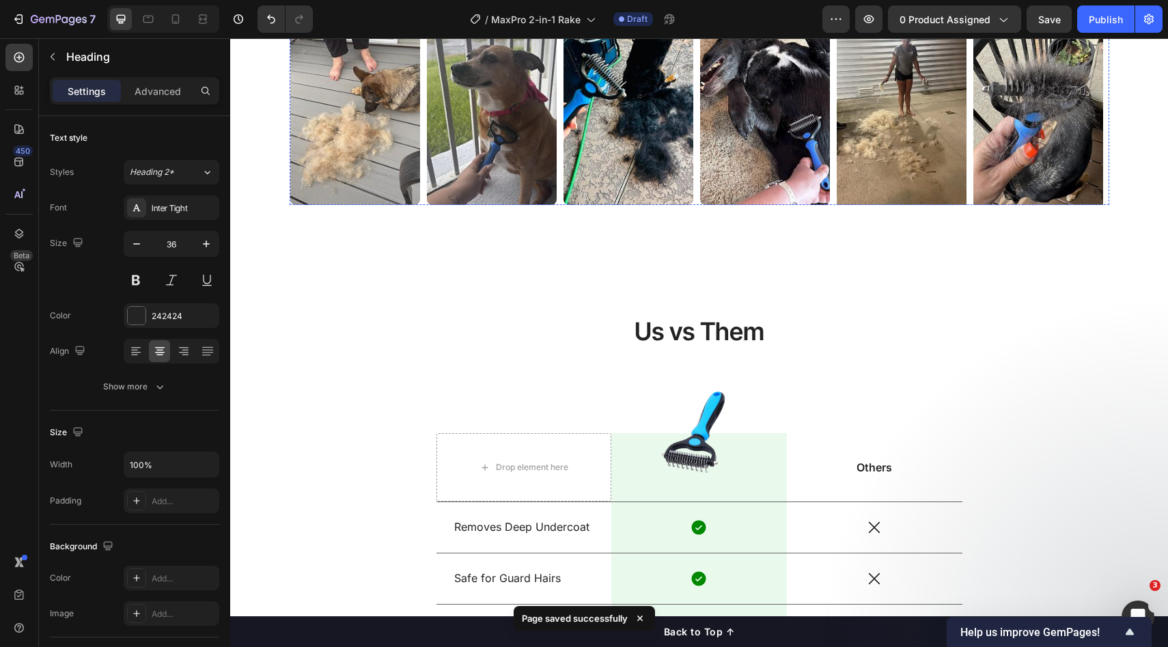
scroll to position [989, 0]
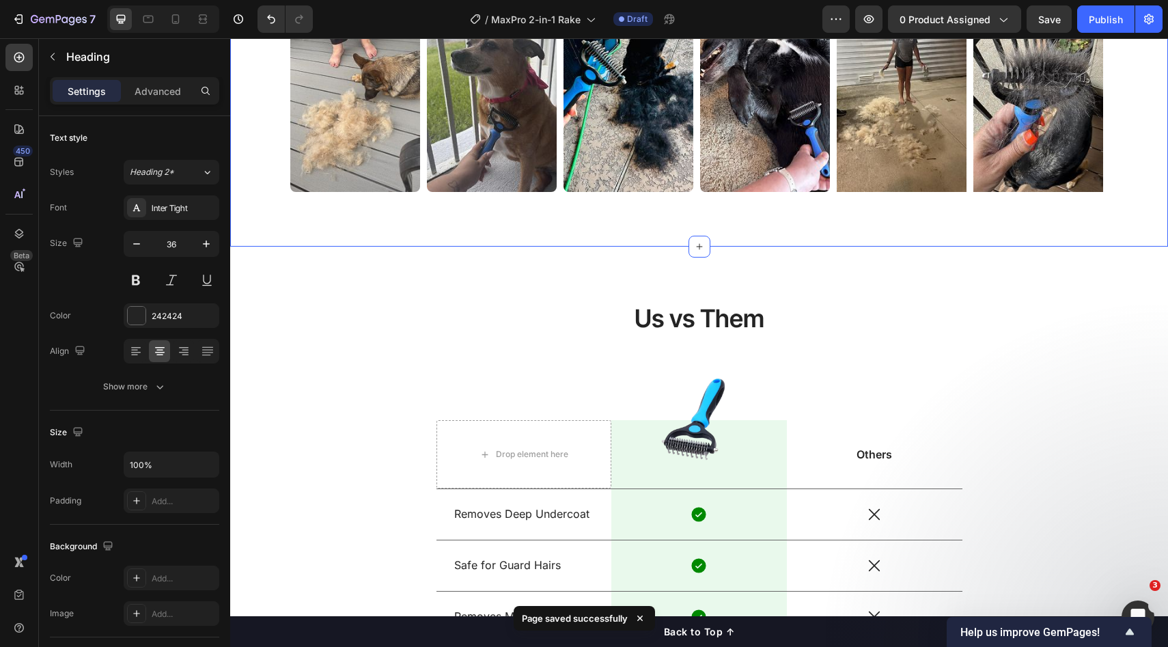
click at [739, 233] on div "Dog Owners Love Our 2-in-1 Grooming Rake Heading 32 Image Image Image Image Ima…" at bounding box center [699, 48] width 938 height 397
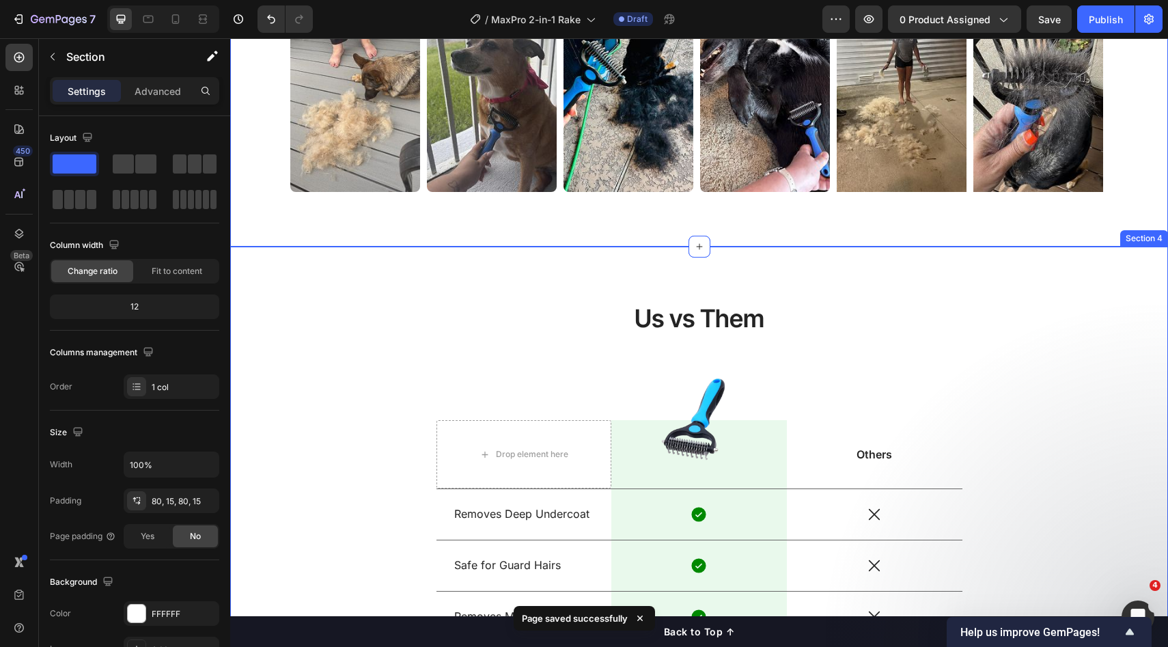
click at [718, 265] on div "Us vs Them Heading Drop element here Image Row Others Text Block Row Removes De…" at bounding box center [699, 523] width 938 height 553
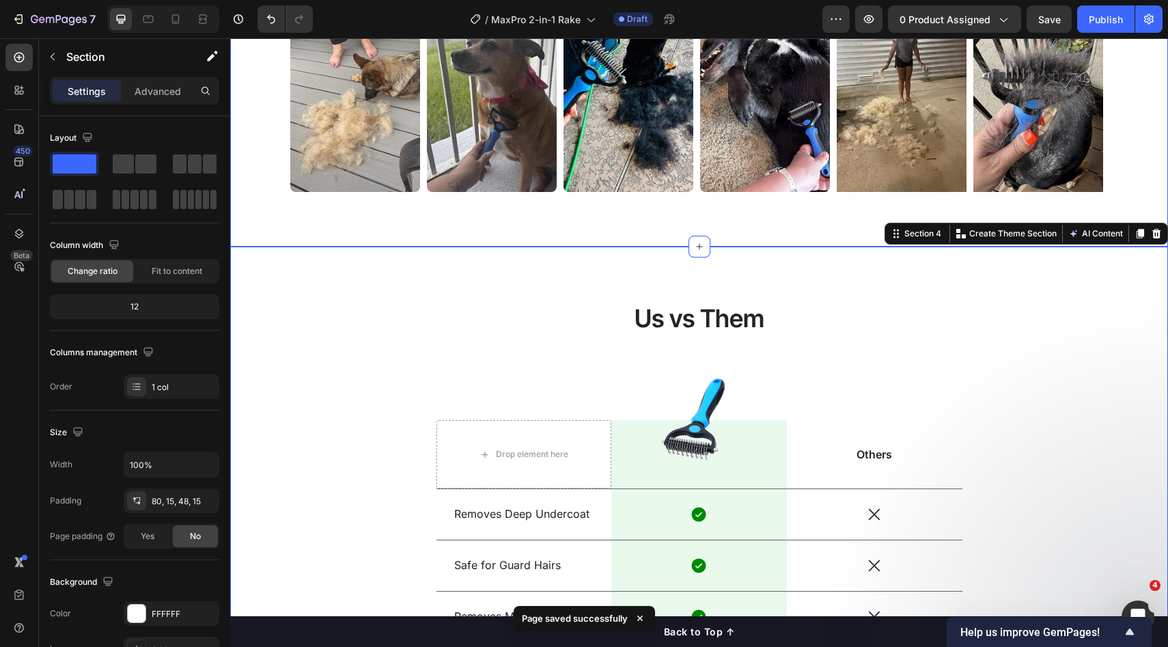
click at [748, 236] on div "Dog Owners Love Our 2-in-1 Grooming Rake Heading Image Image Image Image Image …" at bounding box center [699, 48] width 938 height 397
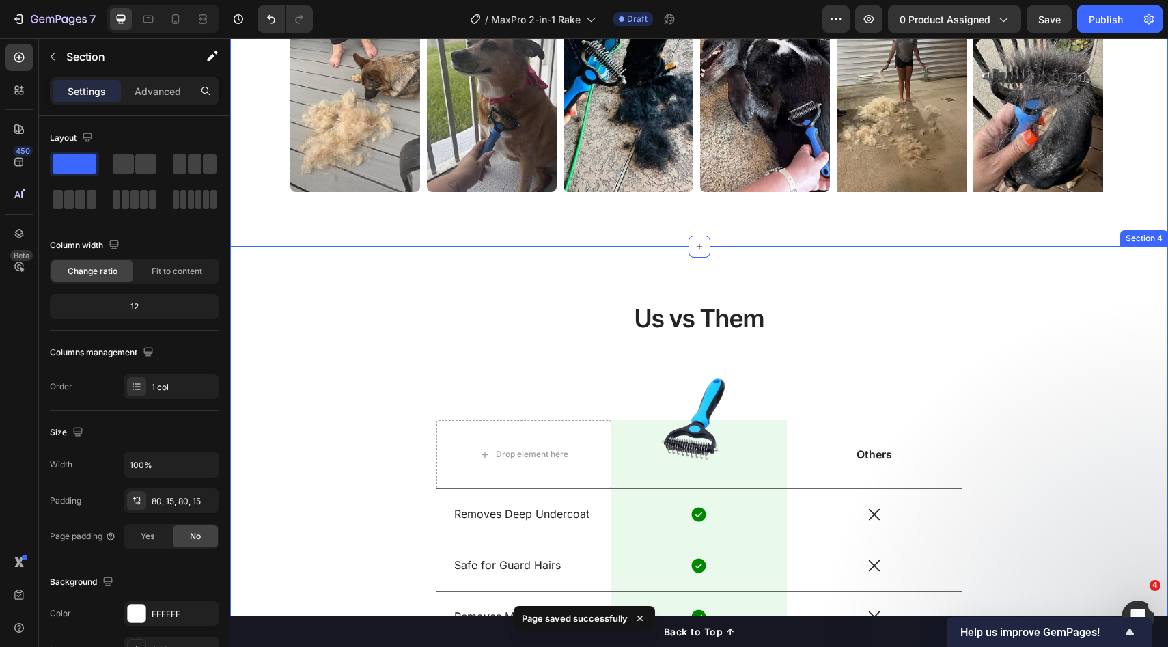
click at [735, 259] on div "Us vs Them Heading Drop element here Image Row Others Text Block Row Removes De…" at bounding box center [699, 523] width 938 height 553
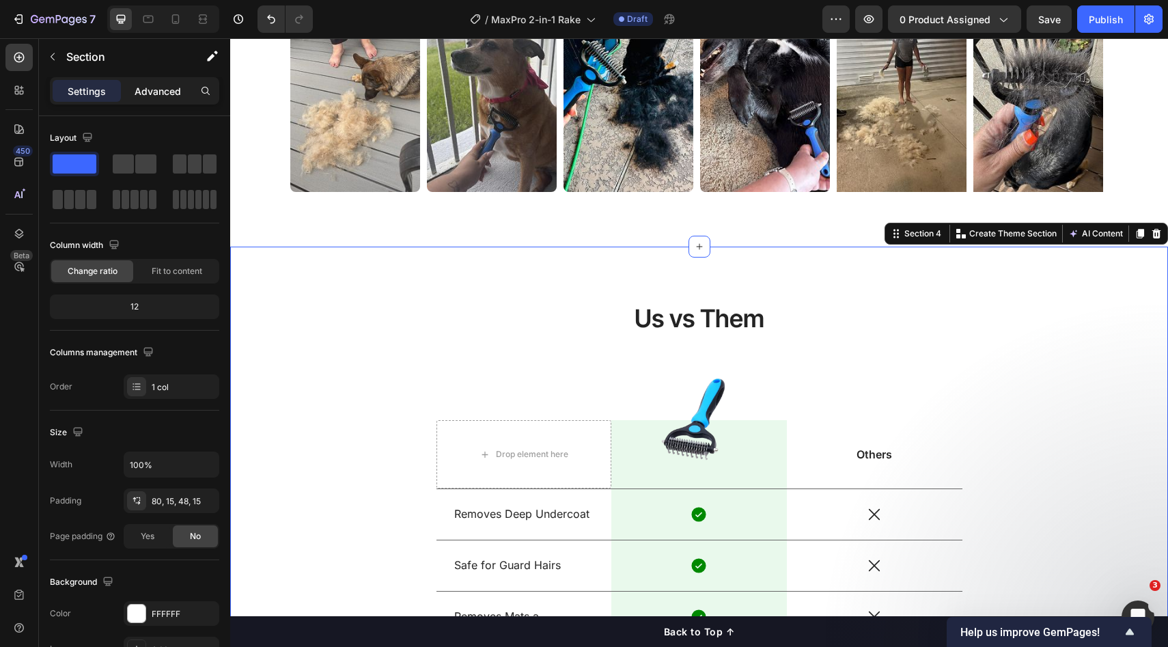
click at [161, 87] on p "Advanced" at bounding box center [158, 91] width 46 height 14
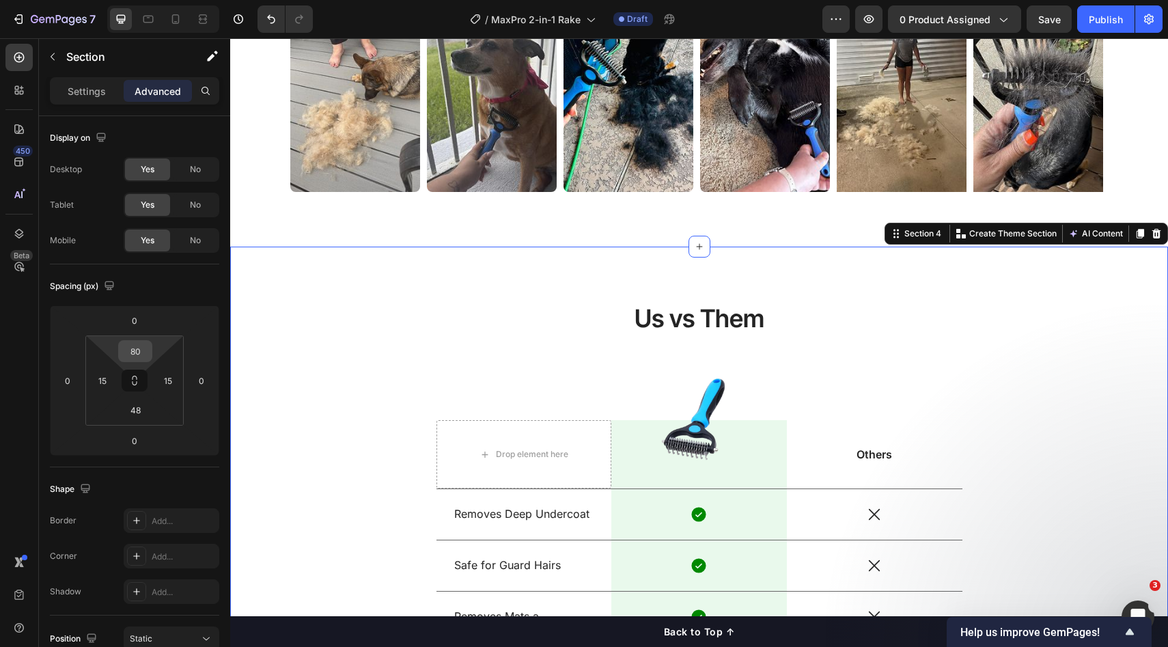
click at [137, 352] on input "80" at bounding box center [135, 351] width 27 height 20
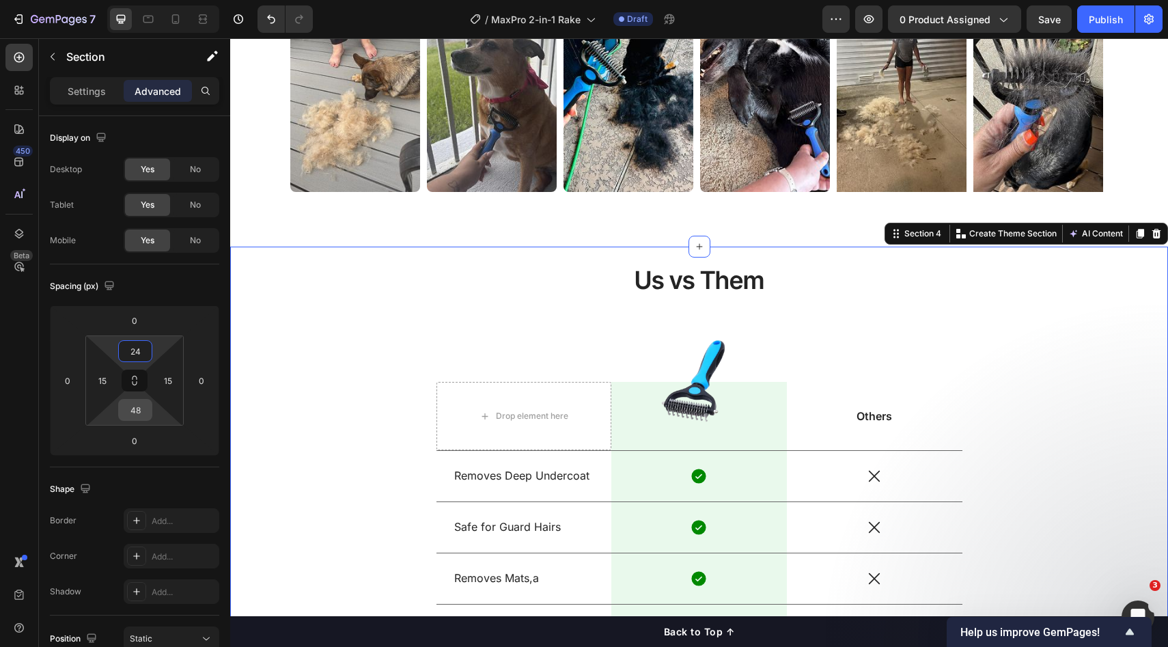
type input "24"
click at [141, 409] on input "48" at bounding box center [135, 410] width 27 height 20
type input "4824"
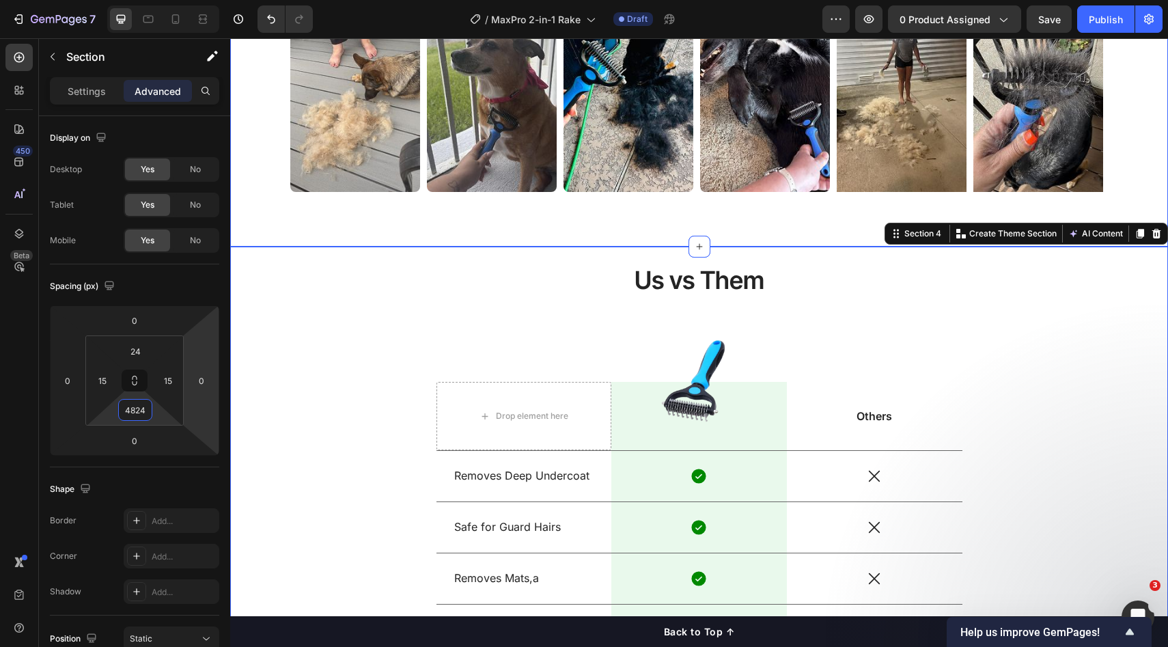
click at [554, 200] on div "Dog Owners Love Our 2-in-1 Grooming Rake Heading Image Image Image Image Image …" at bounding box center [699, 48] width 938 height 397
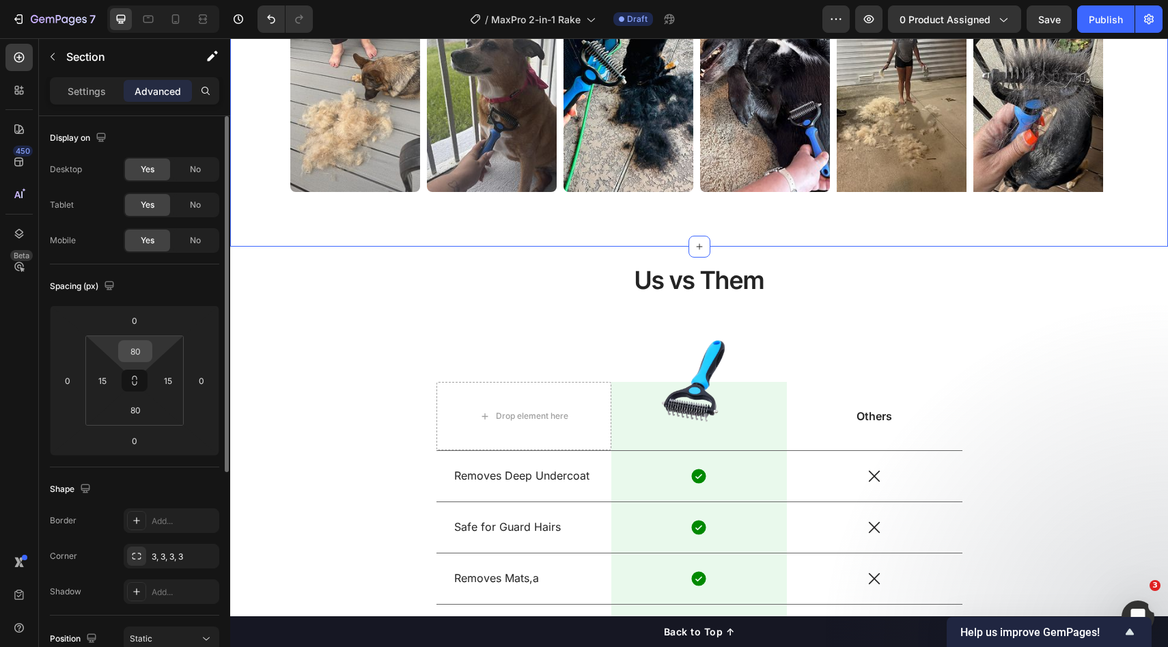
click at [139, 349] on input "80" at bounding box center [135, 351] width 27 height 20
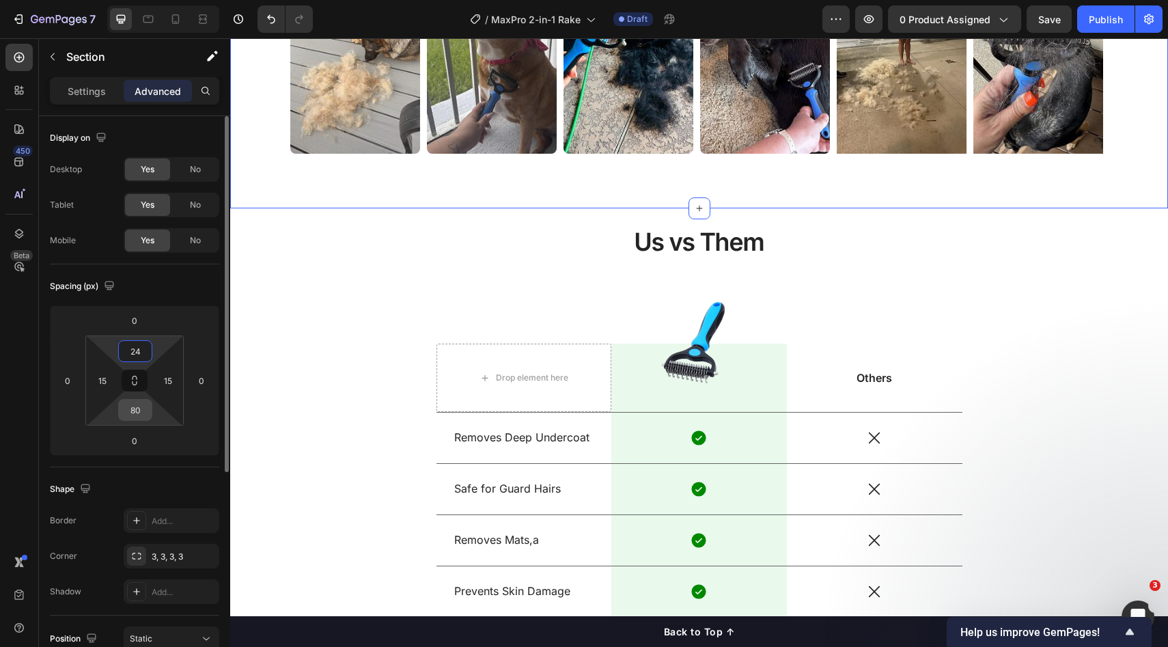
type input "24"
click at [138, 411] on input "80" at bounding box center [135, 410] width 27 height 20
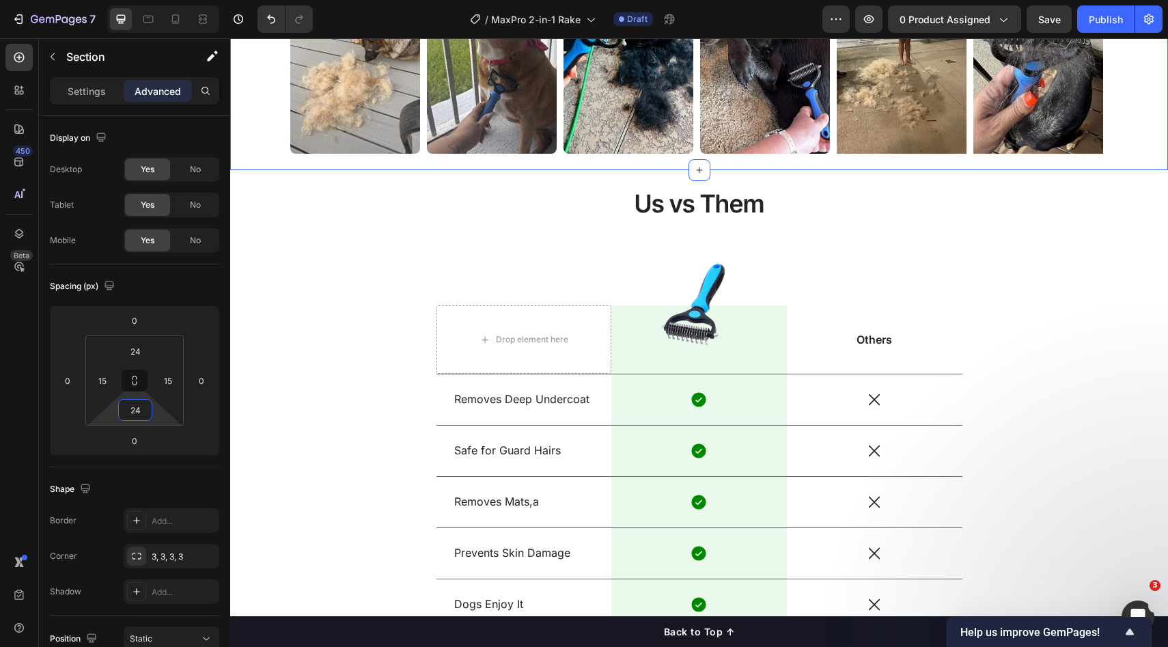
click at [253, 154] on div "Dog Owners Love Our 2-in-1 Grooming Rake Heading Image Image Image Image Image …" at bounding box center [699, 10] width 938 height 320
click at [147, 406] on input "24" at bounding box center [135, 410] width 27 height 20
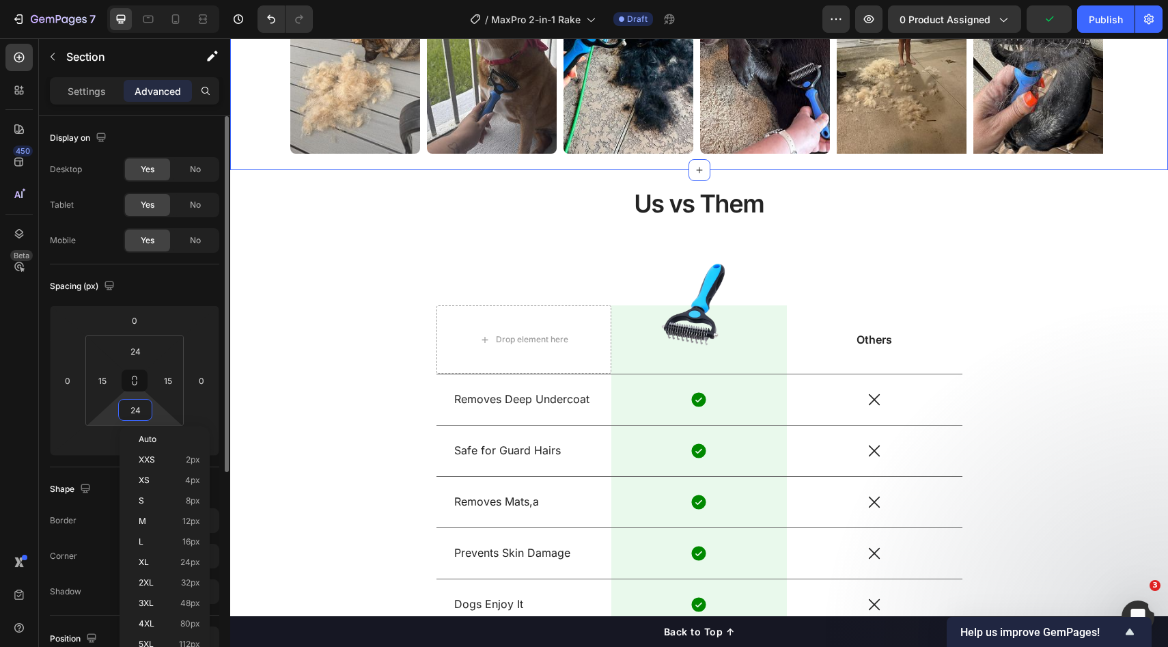
type input "2"
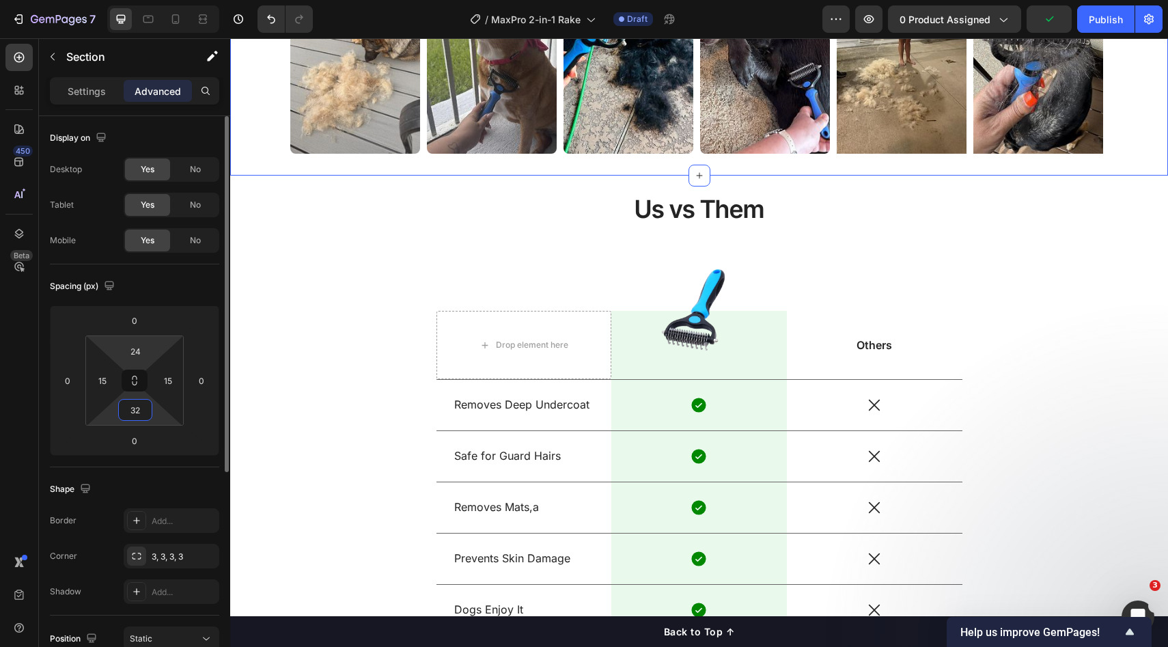
type input "32"
click at [141, 0] on html "7 Version history / MaxPro 2-in-1 Rake Draft Preview 0 product assigned Publish…" at bounding box center [584, 0] width 1168 height 0
click at [141, 348] on input "24" at bounding box center [135, 351] width 27 height 20
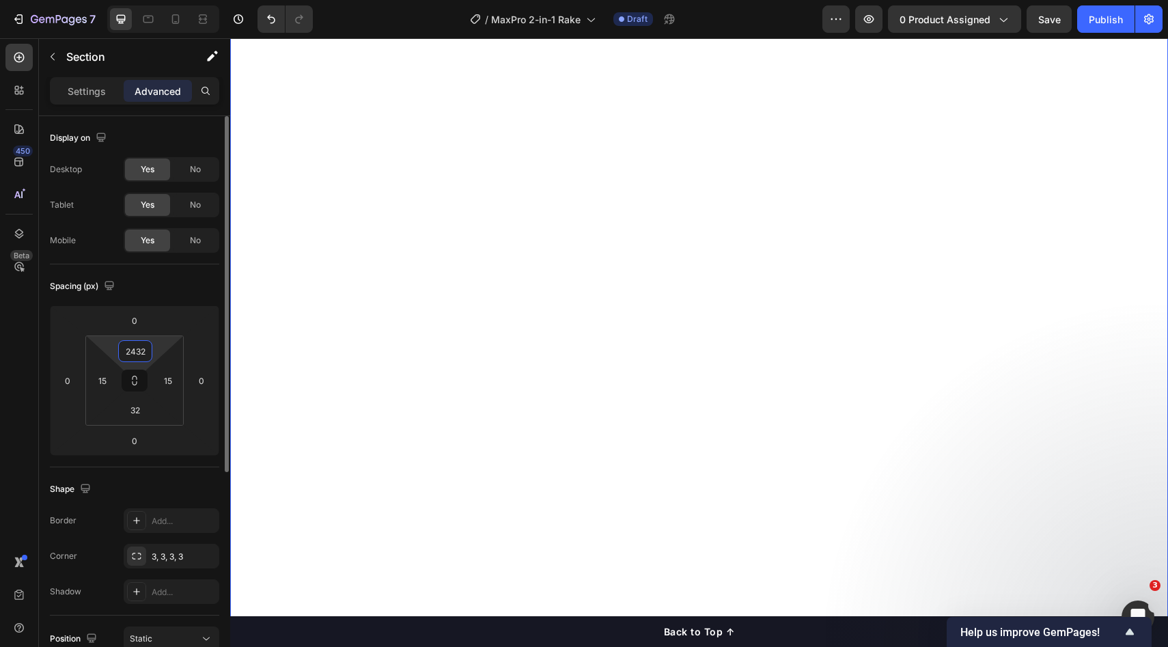
click at [134, 355] on input "2432" at bounding box center [135, 351] width 27 height 20
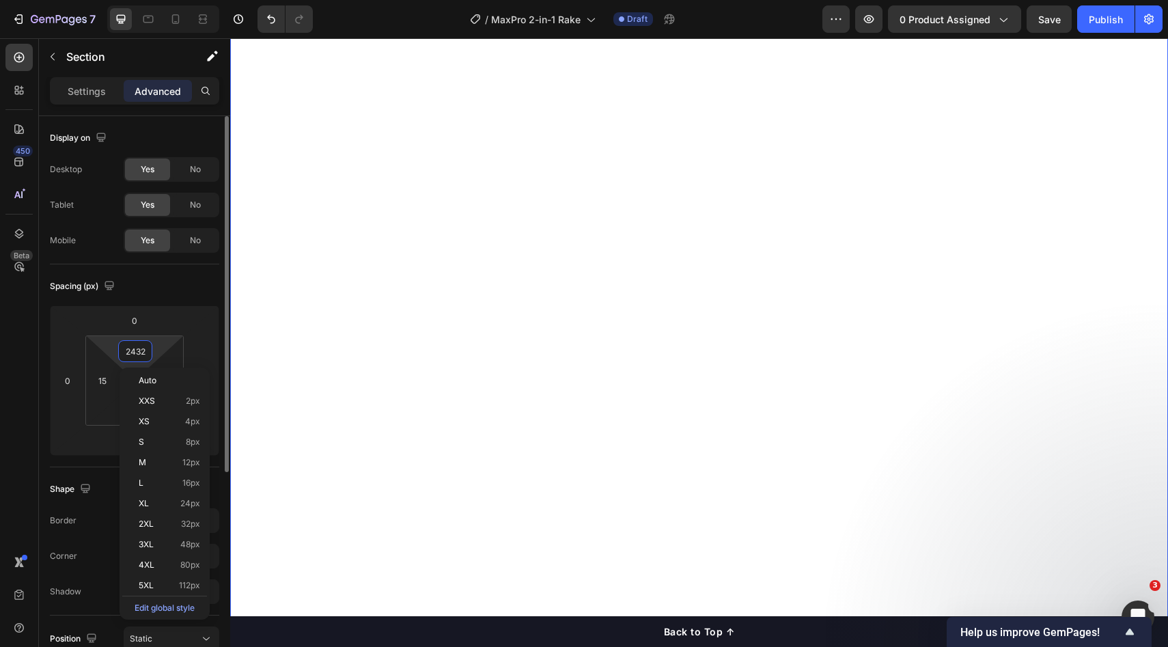
click at [134, 355] on input "2432" at bounding box center [135, 351] width 27 height 20
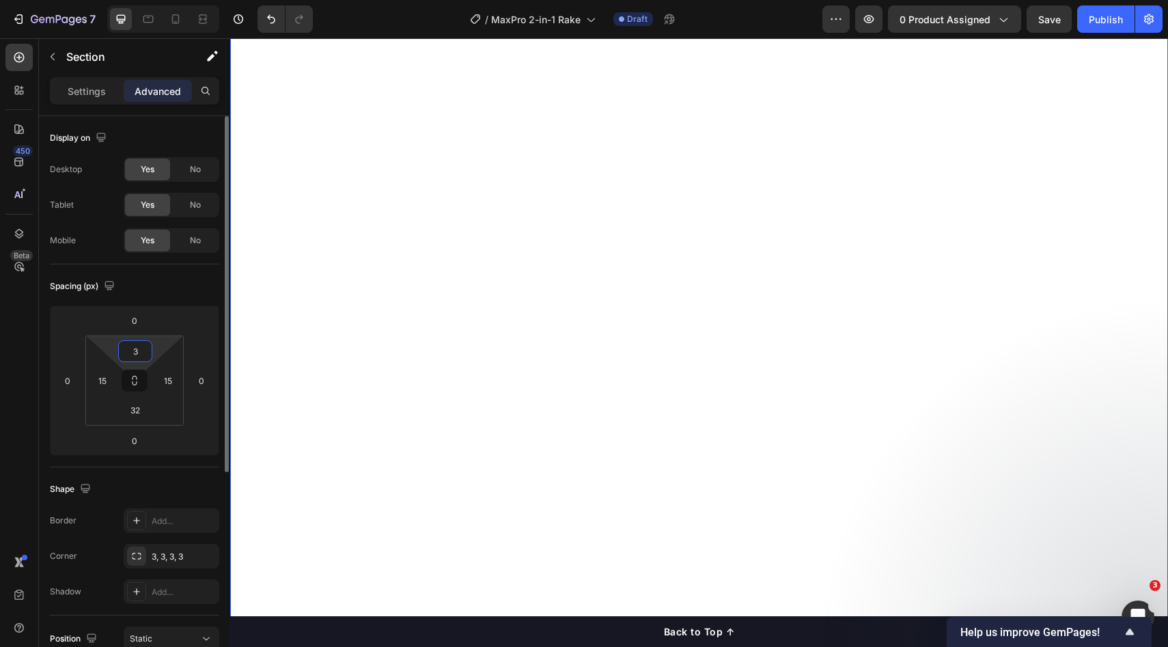
type input "32"
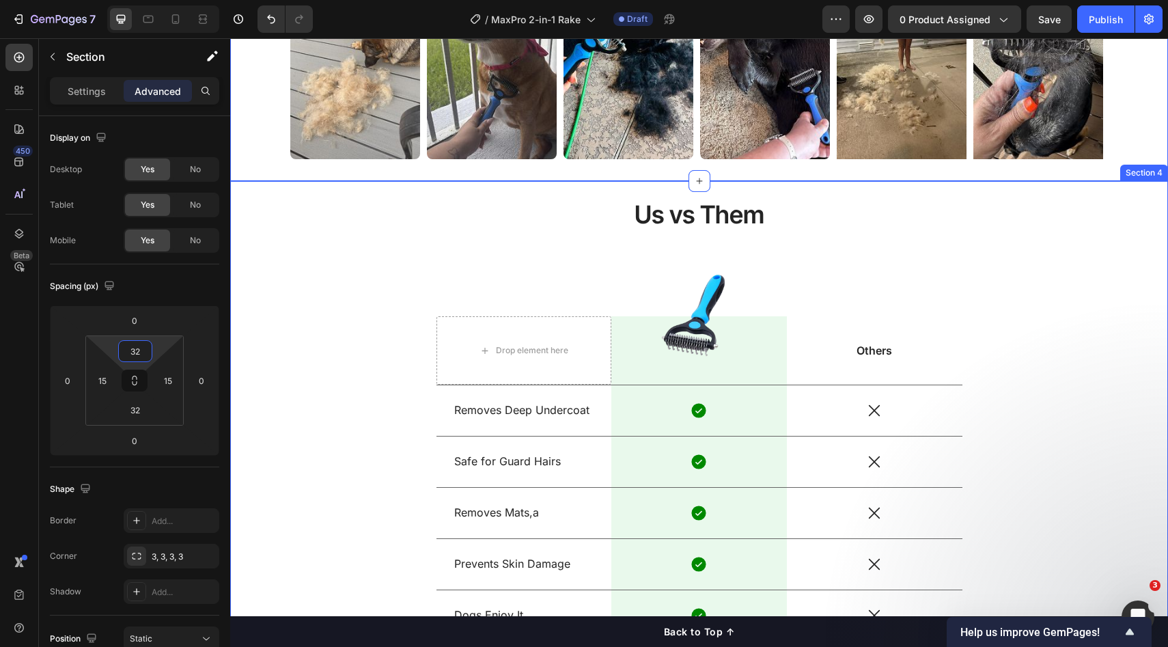
click at [383, 215] on div "Us vs Them Heading Drop element here Image Row Others Text Block Row Removes De…" at bounding box center [700, 429] width 918 height 465
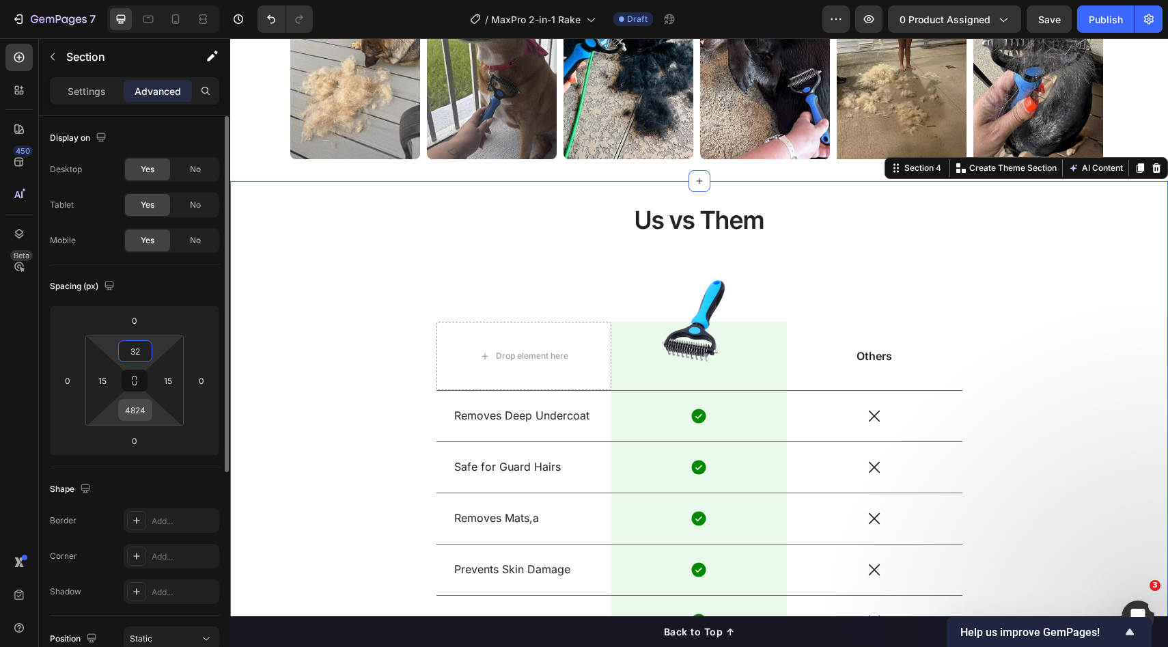
type input "32"
click at [148, 407] on input "4824" at bounding box center [135, 410] width 27 height 20
type input "32"
click at [1052, 223] on div "Us vs Them Heading Drop element here Image Row Others Text Block Row Removes De…" at bounding box center [700, 435] width 918 height 465
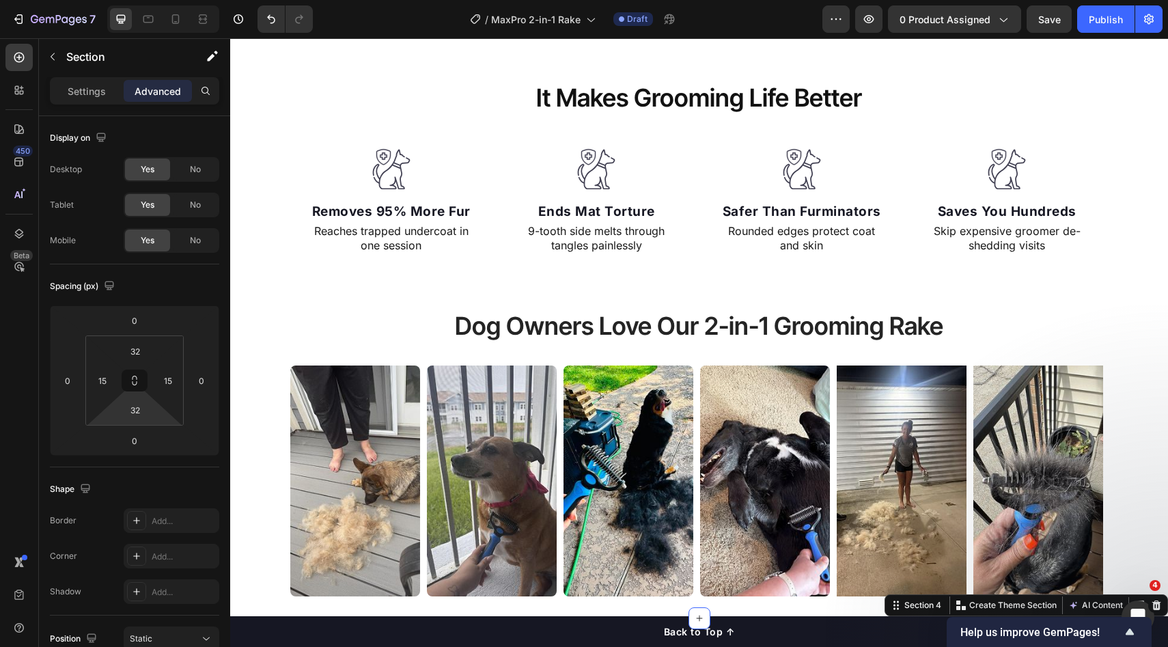
scroll to position [499, 0]
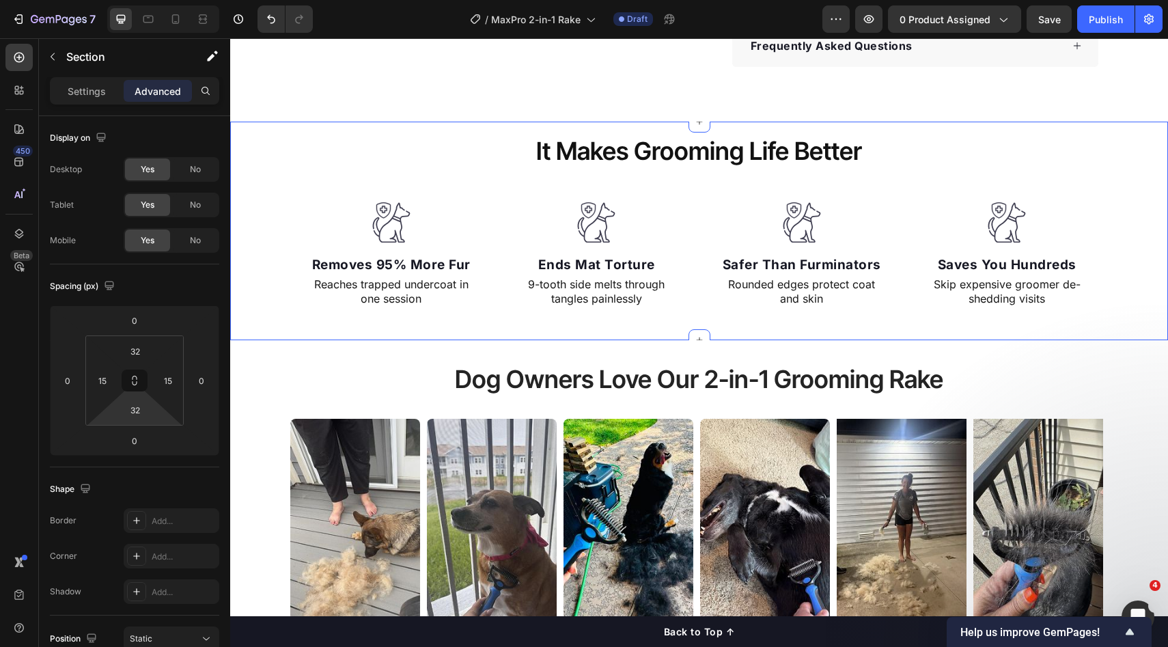
click at [614, 324] on div "It Makes Grooming Life Better Heading Row Image Removes 95% More Fur Text block…" at bounding box center [699, 231] width 938 height 219
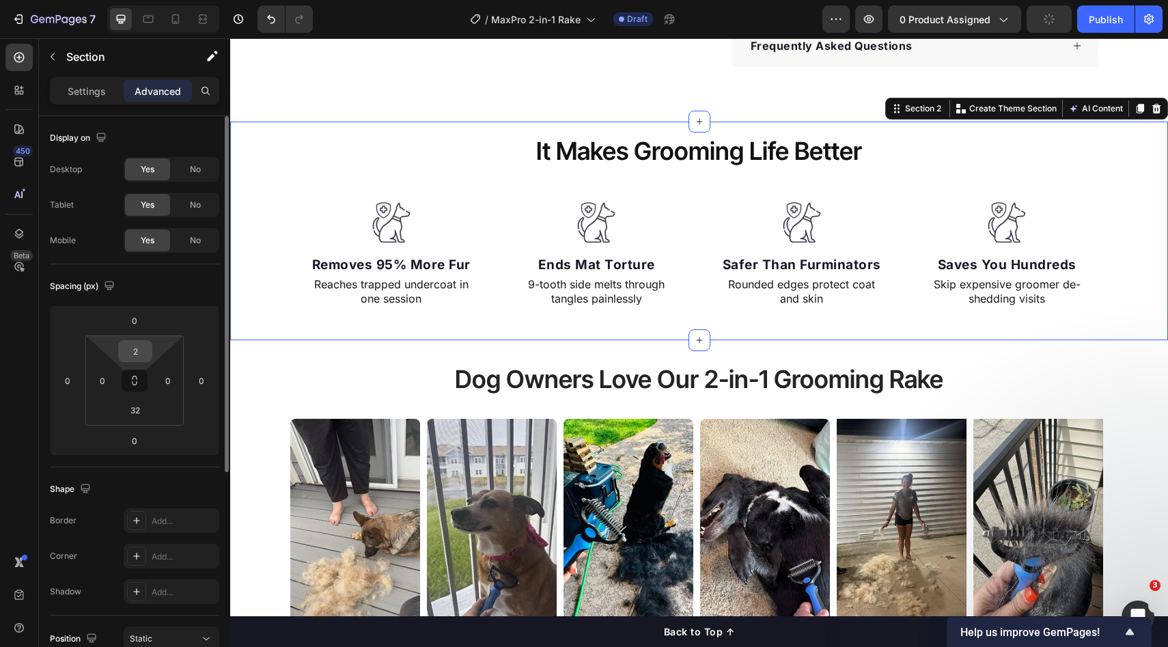
click at [142, 349] on input "2" at bounding box center [135, 351] width 27 height 20
type input "32"
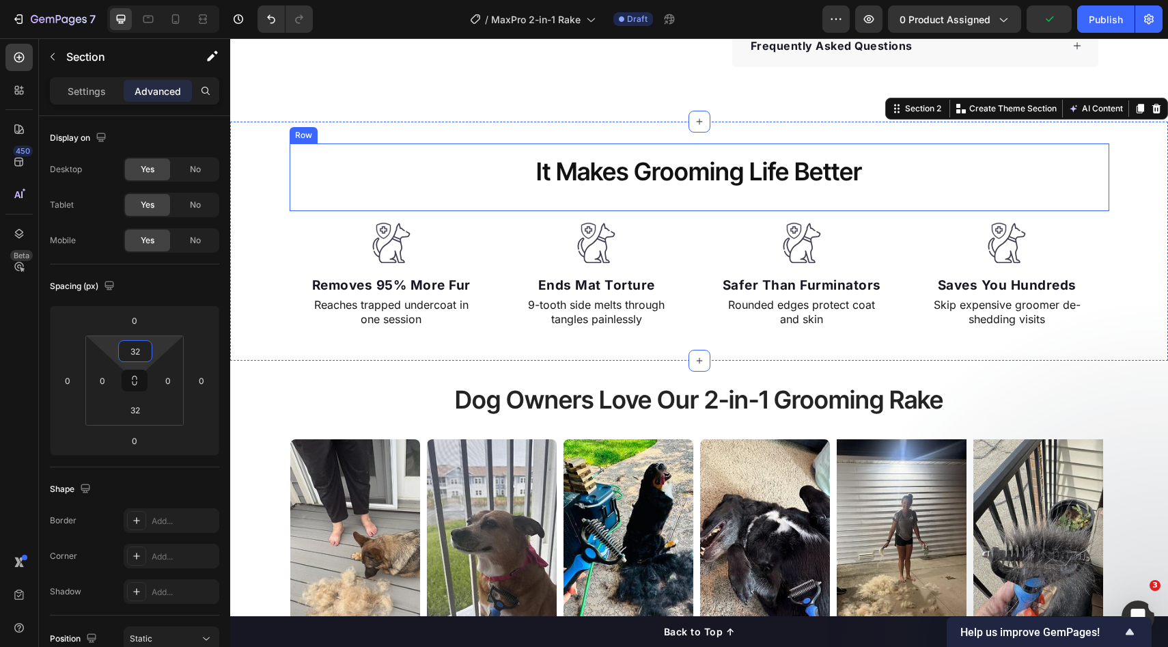
scroll to position [462, 0]
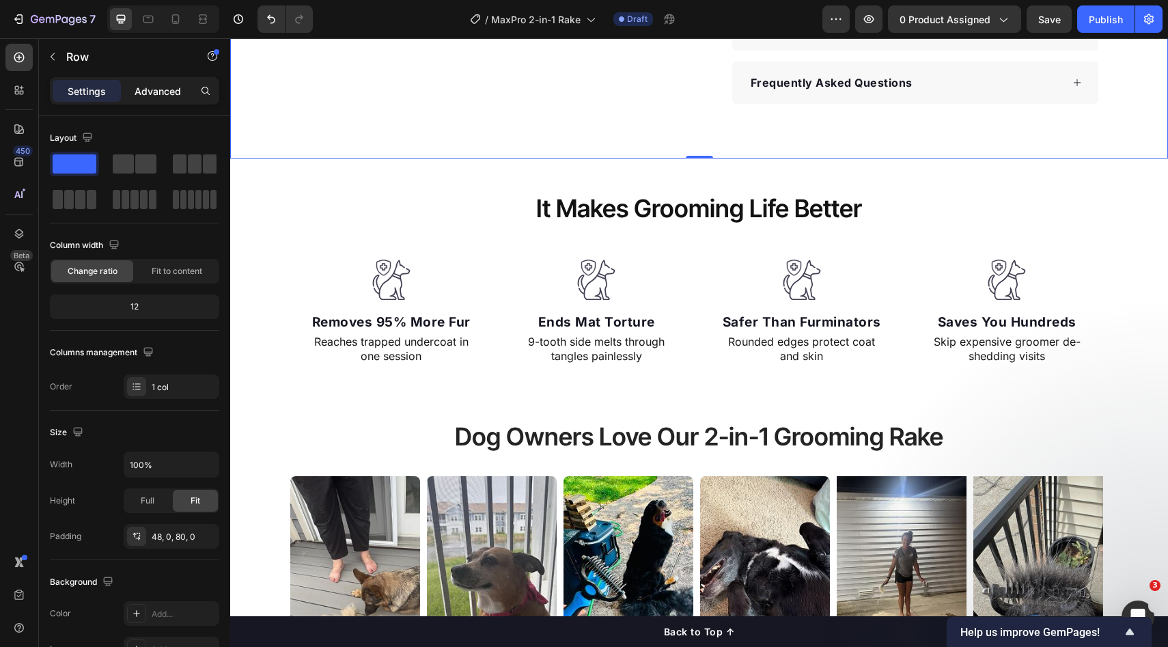
click at [133, 96] on div "Advanced" at bounding box center [158, 91] width 68 height 22
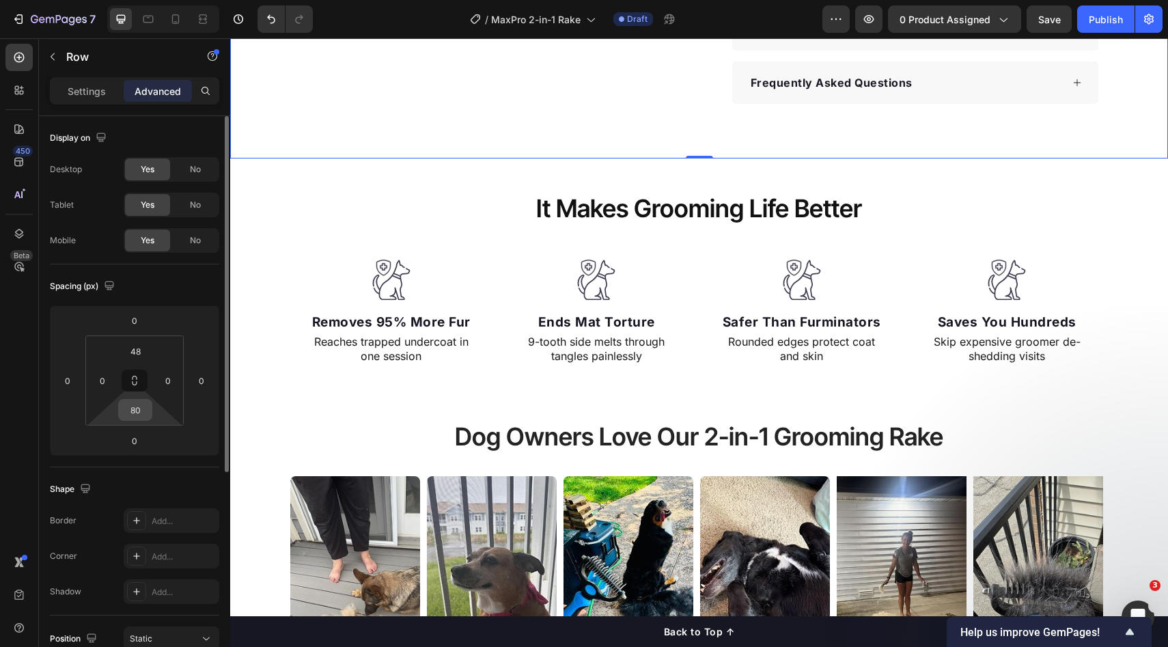
click at [144, 418] on input "80" at bounding box center [135, 410] width 27 height 20
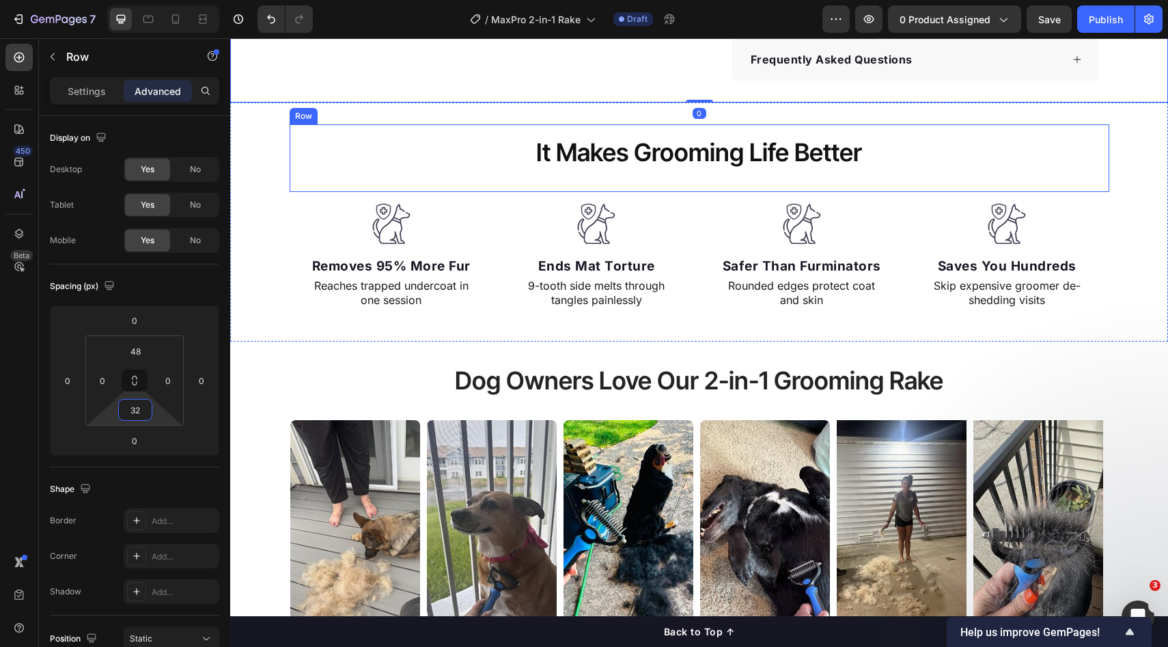
scroll to position [486, 0]
type input "3"
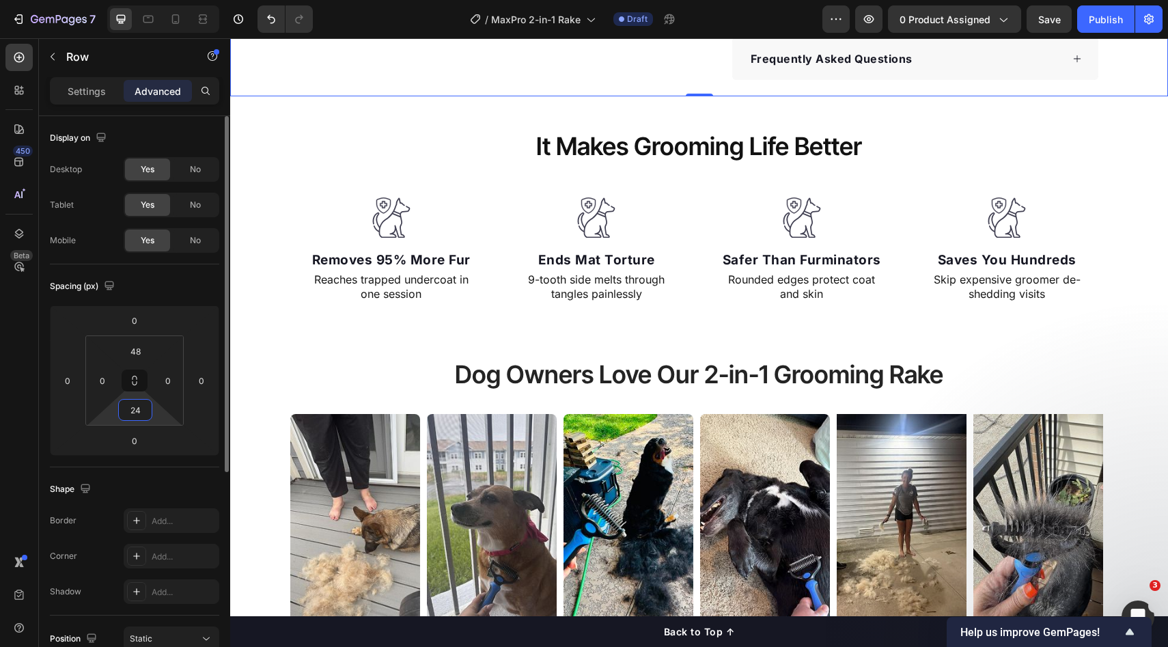
type input "2"
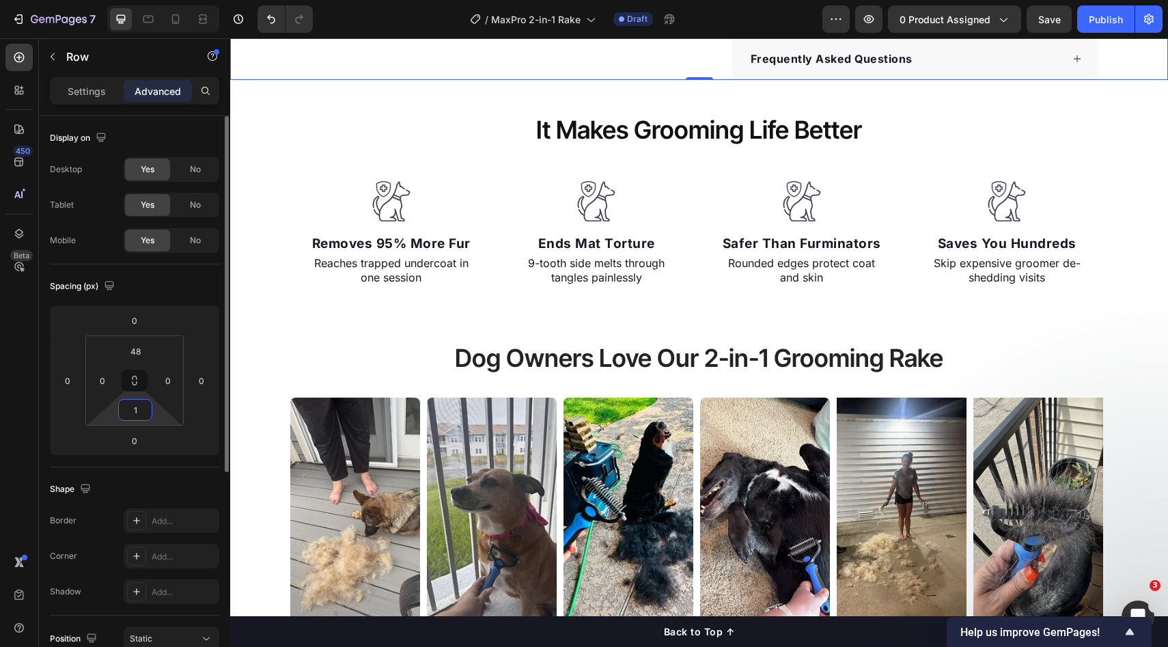
type input "12"
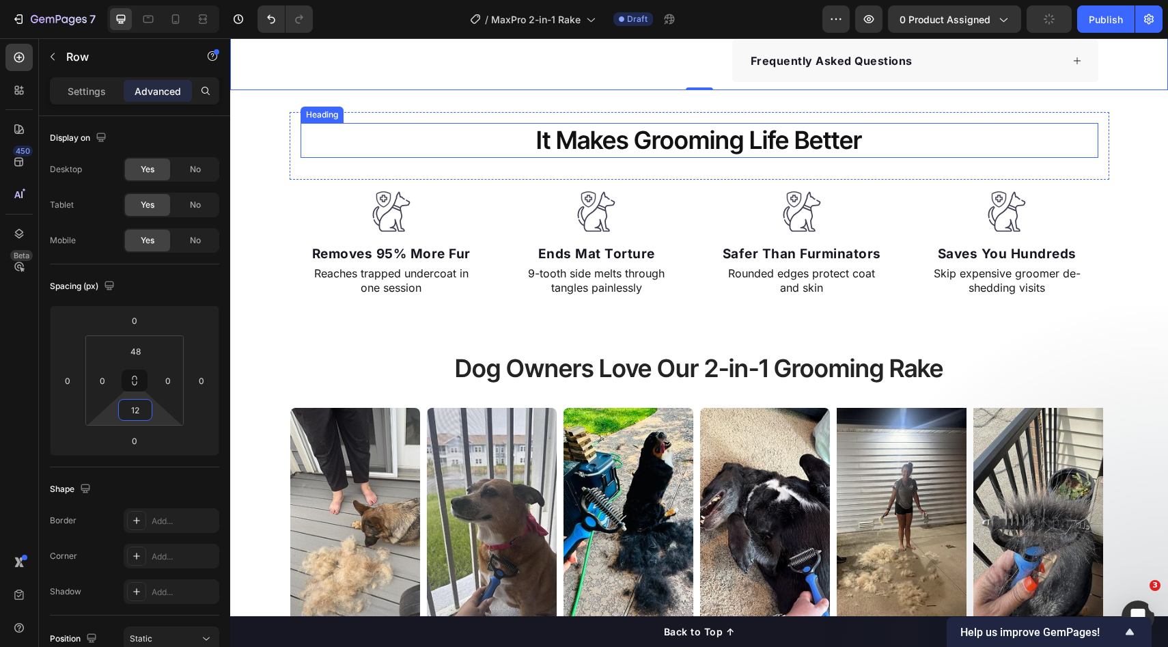
scroll to position [482, 0]
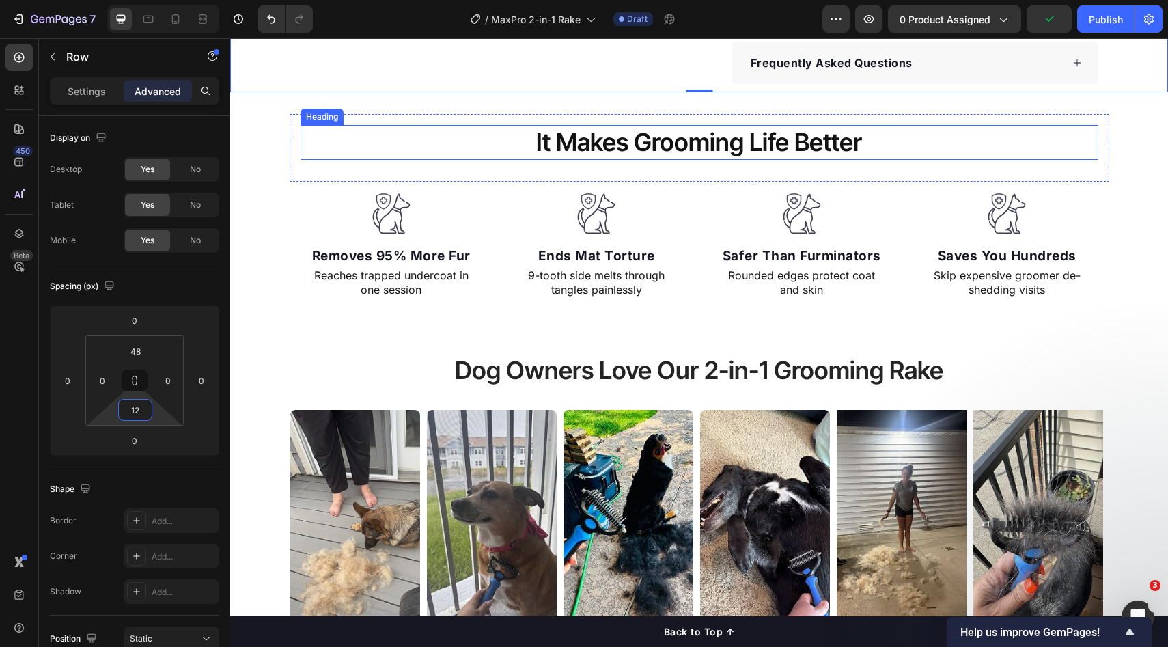
click at [1102, 141] on div "It Makes Grooming Life Better Heading Row" at bounding box center [700, 148] width 820 height 68
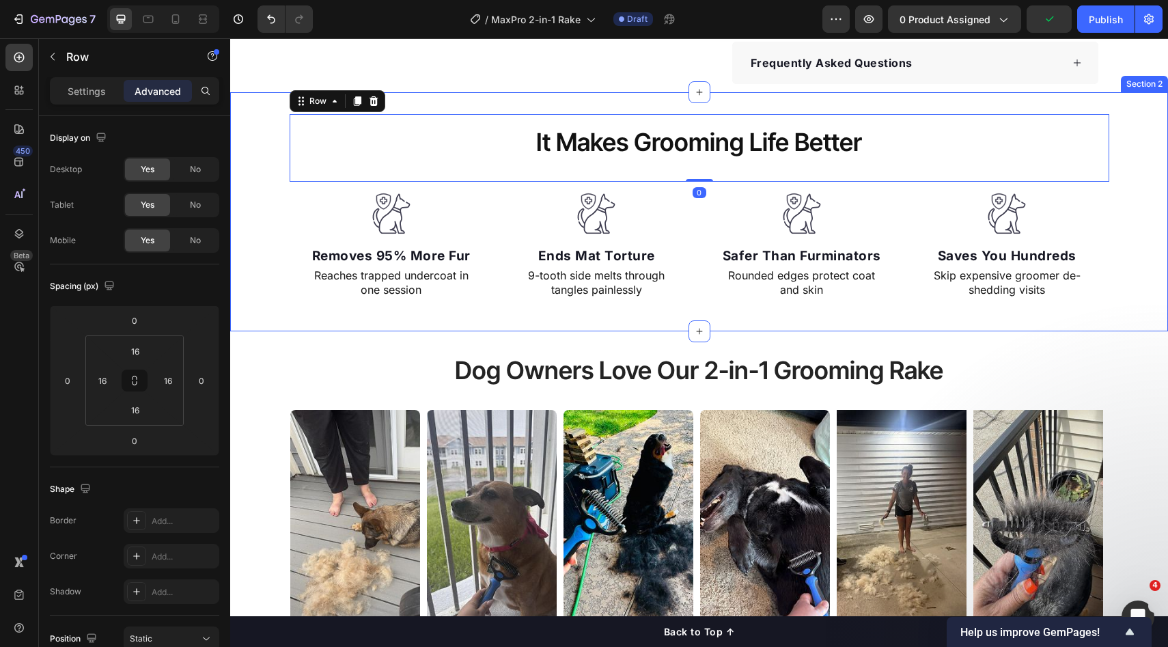
click at [1123, 166] on div "It Makes Grooming Life Better Heading Row 0 Image Removes 95% More Fur Text blo…" at bounding box center [699, 211] width 938 height 195
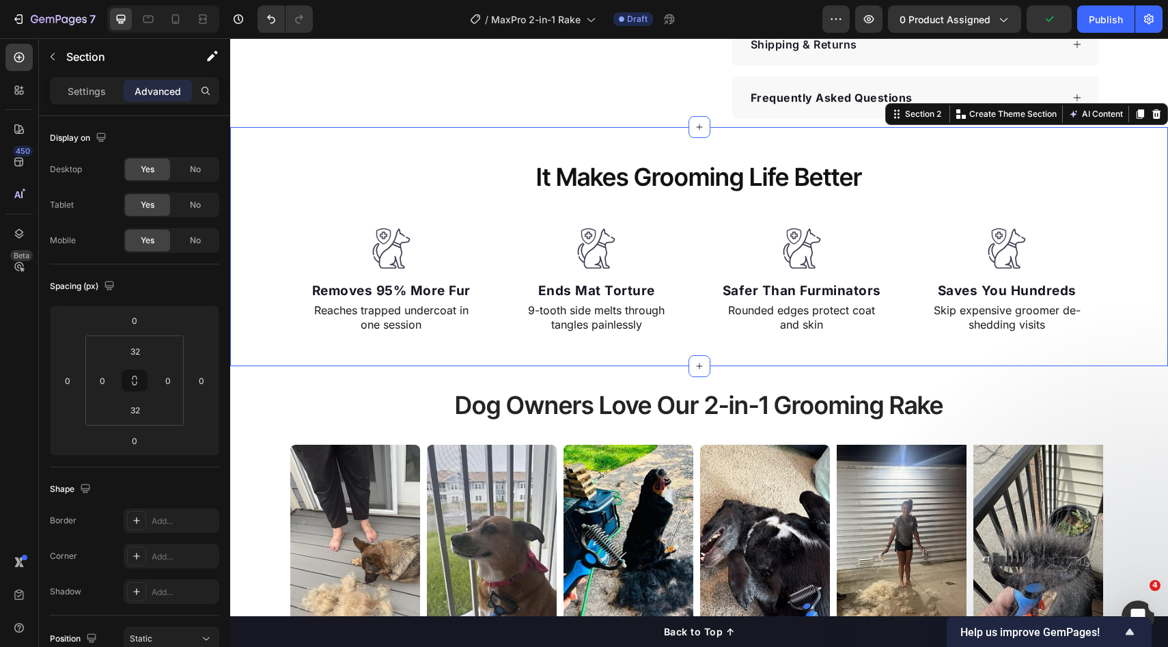
scroll to position [441, 0]
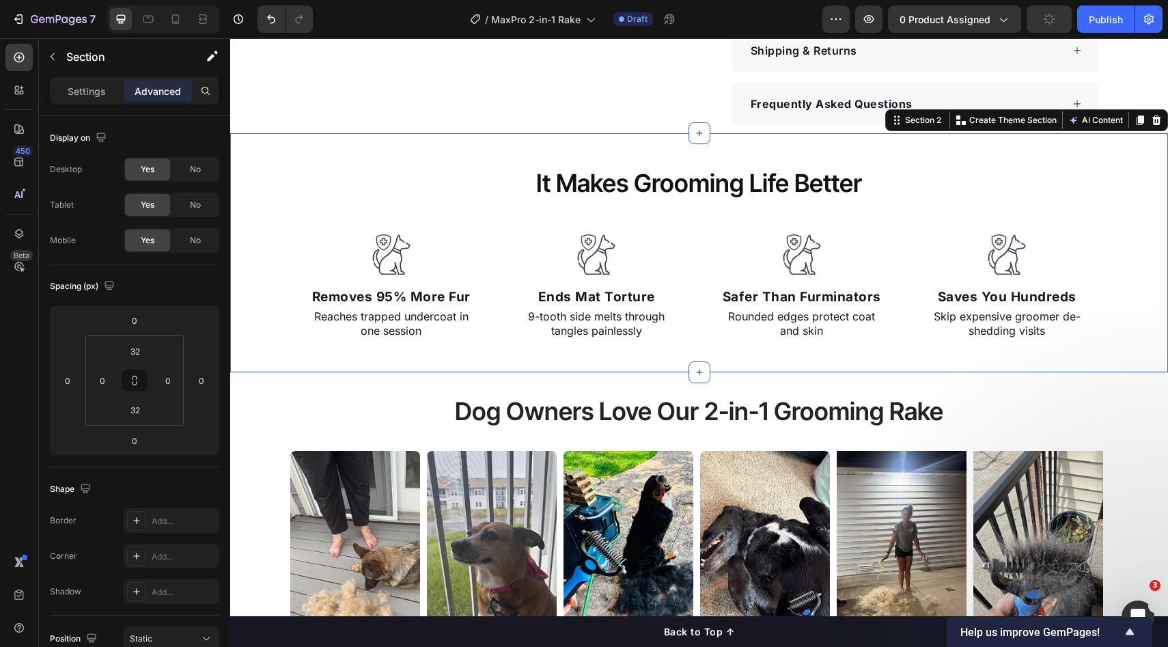
click at [609, 141] on div "It Makes Grooming Life Better Heading Row Image Removes 95% More Fur Text block…" at bounding box center [699, 252] width 938 height 239
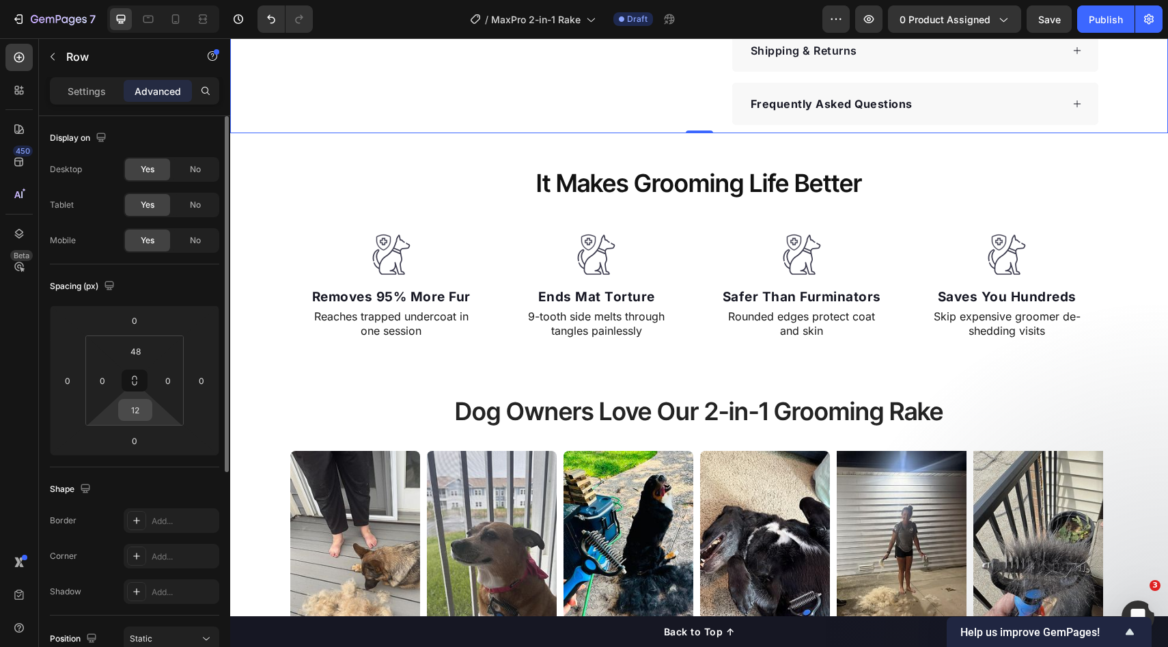
click at [134, 409] on input "12" at bounding box center [135, 410] width 27 height 20
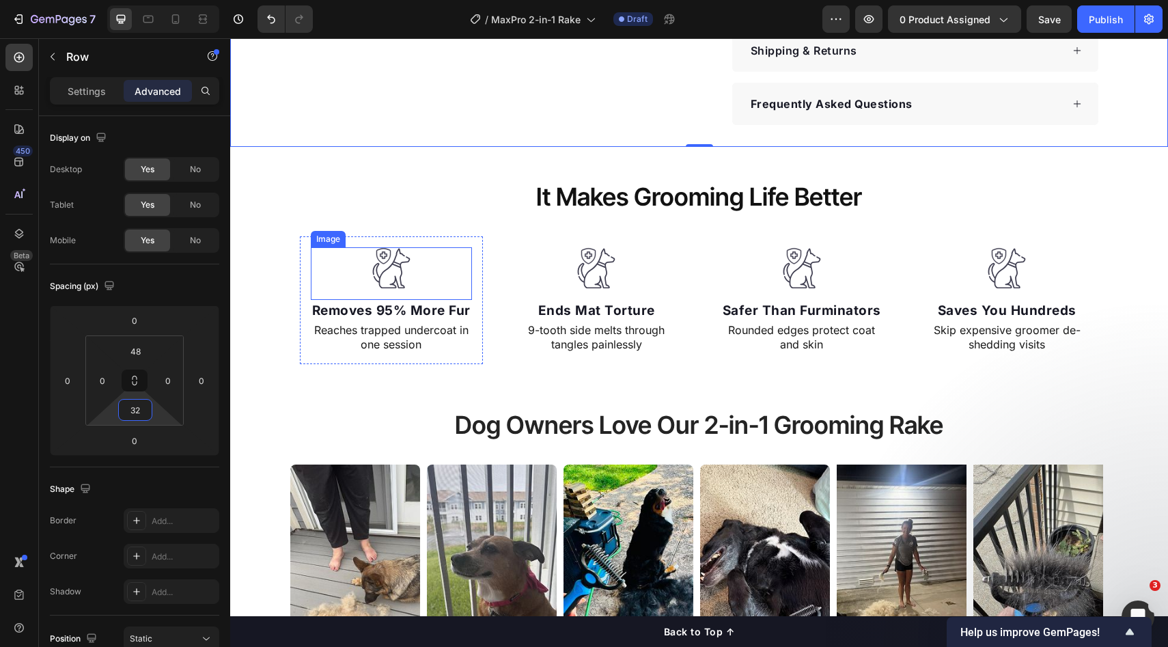
scroll to position [0, 0]
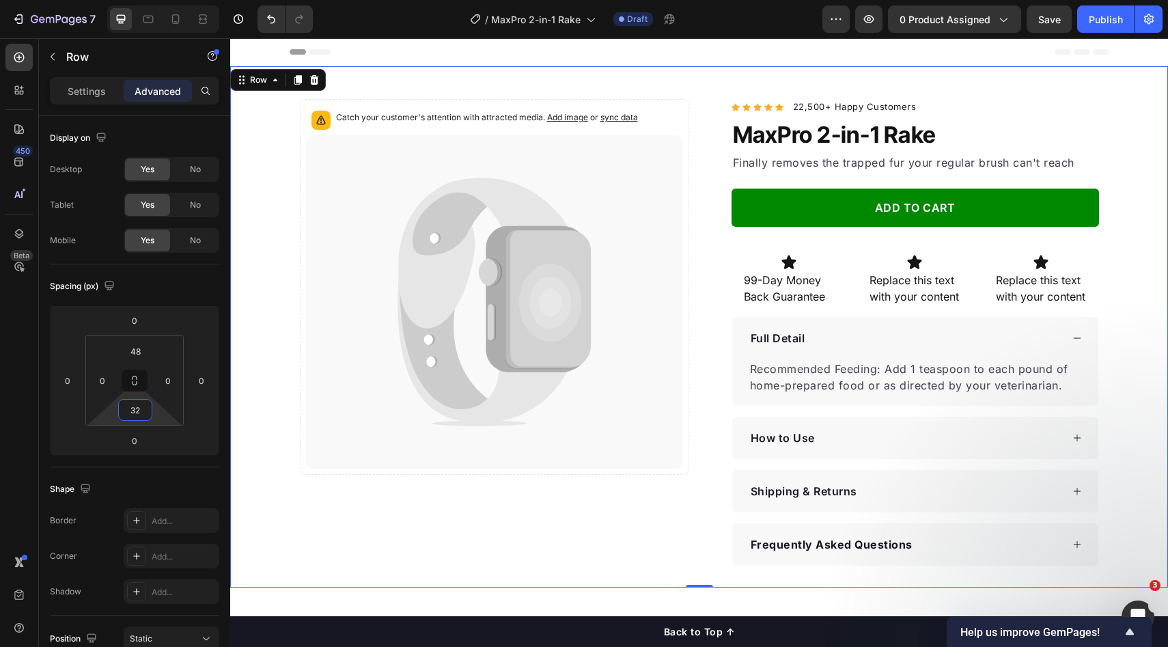
type input "32"
click at [552, 78] on div "Catch your customer's attention with attracted media. Add image or sync data Pr…" at bounding box center [699, 326] width 938 height 521
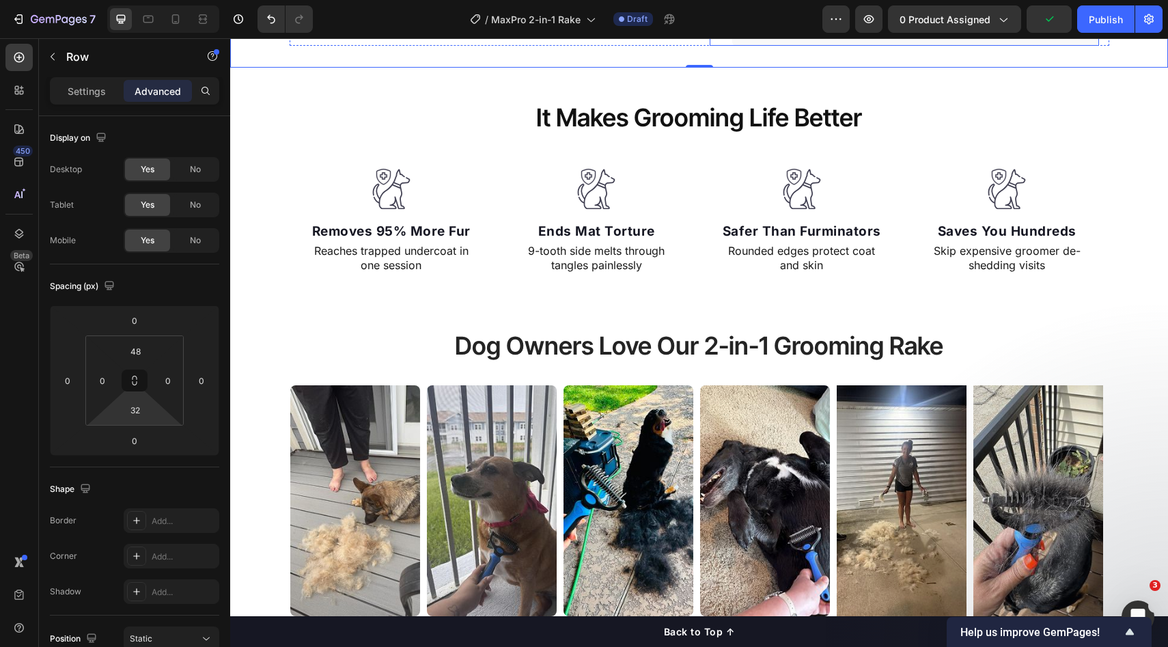
scroll to position [499, 0]
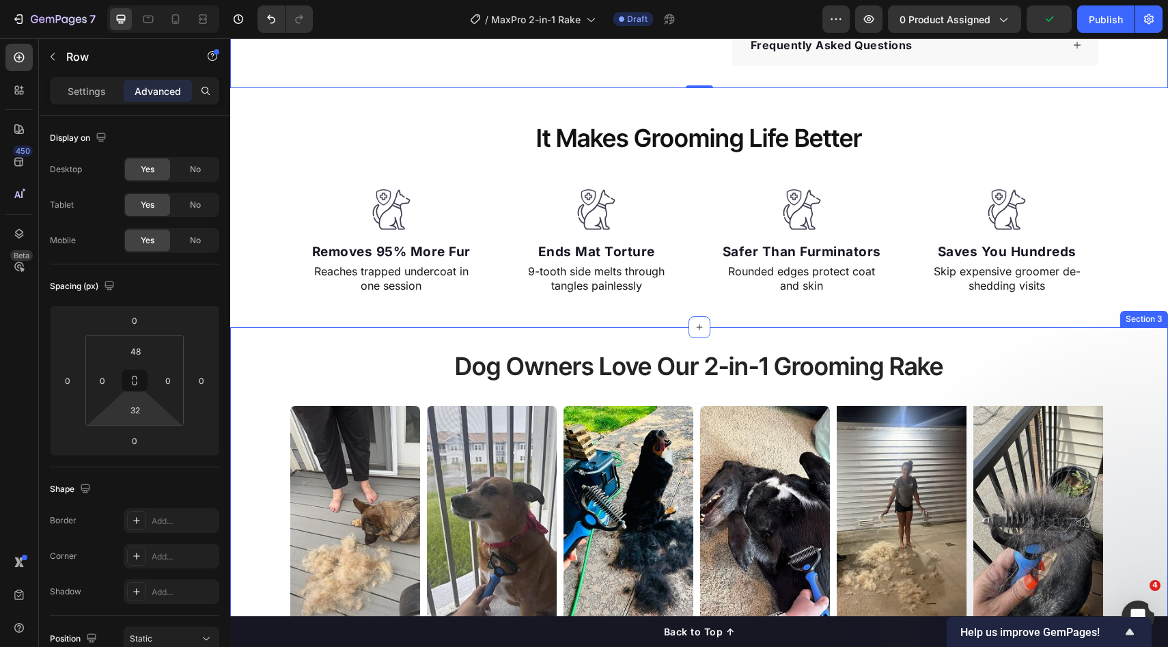
click at [605, 344] on div "Dog Owners Love Our 2-in-1 Grooming Rake Heading Image Image Image Image Image …" at bounding box center [699, 492] width 938 height 331
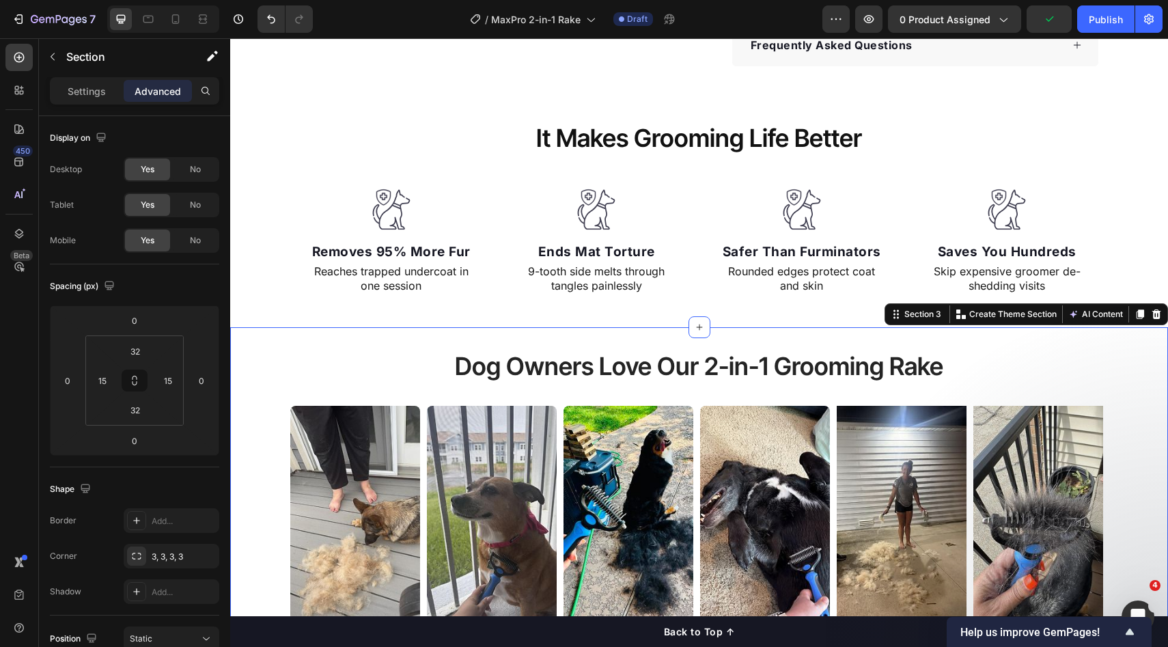
click at [627, 338] on div "Dog Owners Love Our 2-in-1 Grooming Rake Heading Image Image Image Image Image …" at bounding box center [699, 492] width 938 height 331
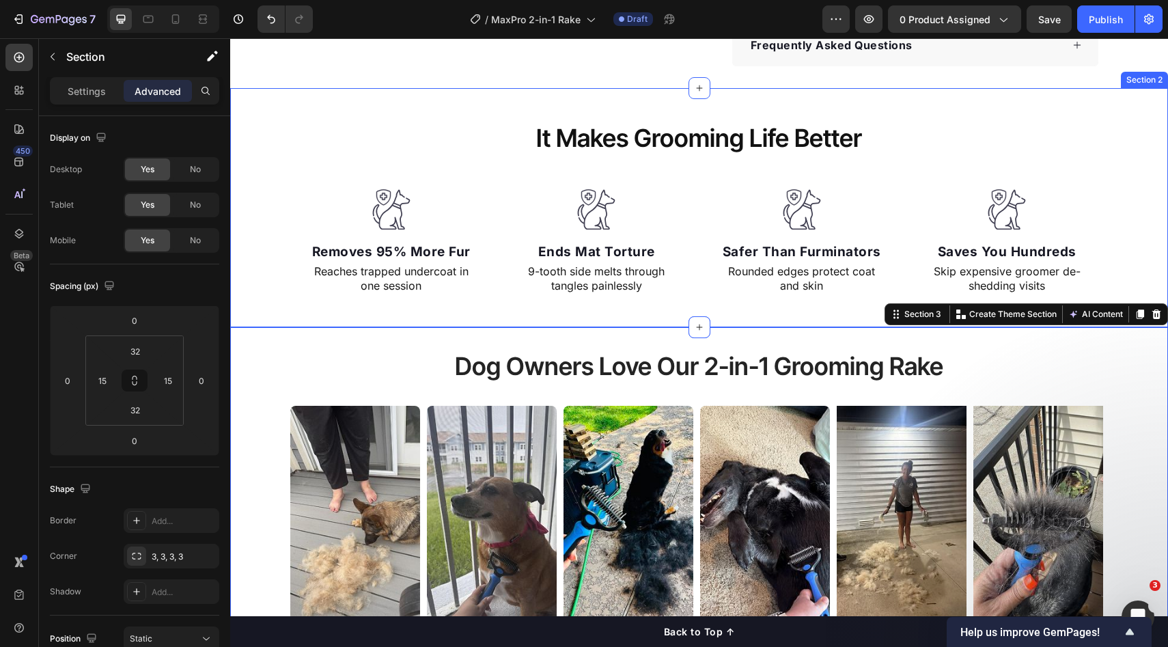
click at [272, 167] on div "It Makes Grooming Life Better Heading Row Image Removes 95% More Fur Text block…" at bounding box center [699, 207] width 938 height 195
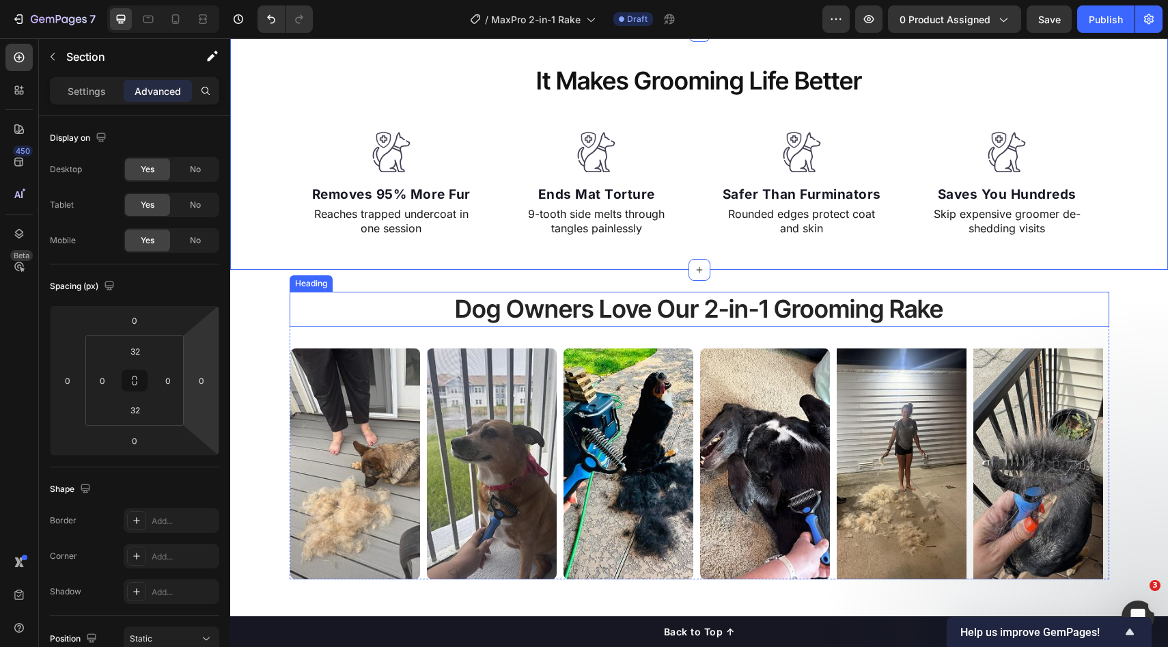
scroll to position [551, 0]
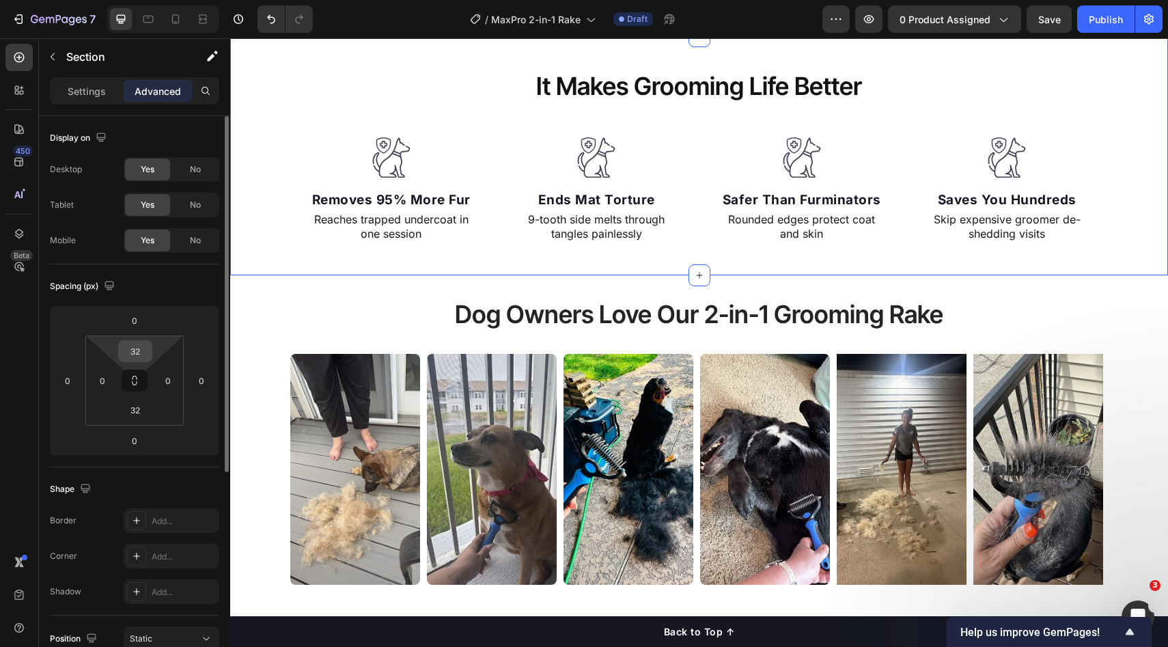
click at [148, 351] on input "32" at bounding box center [135, 351] width 27 height 20
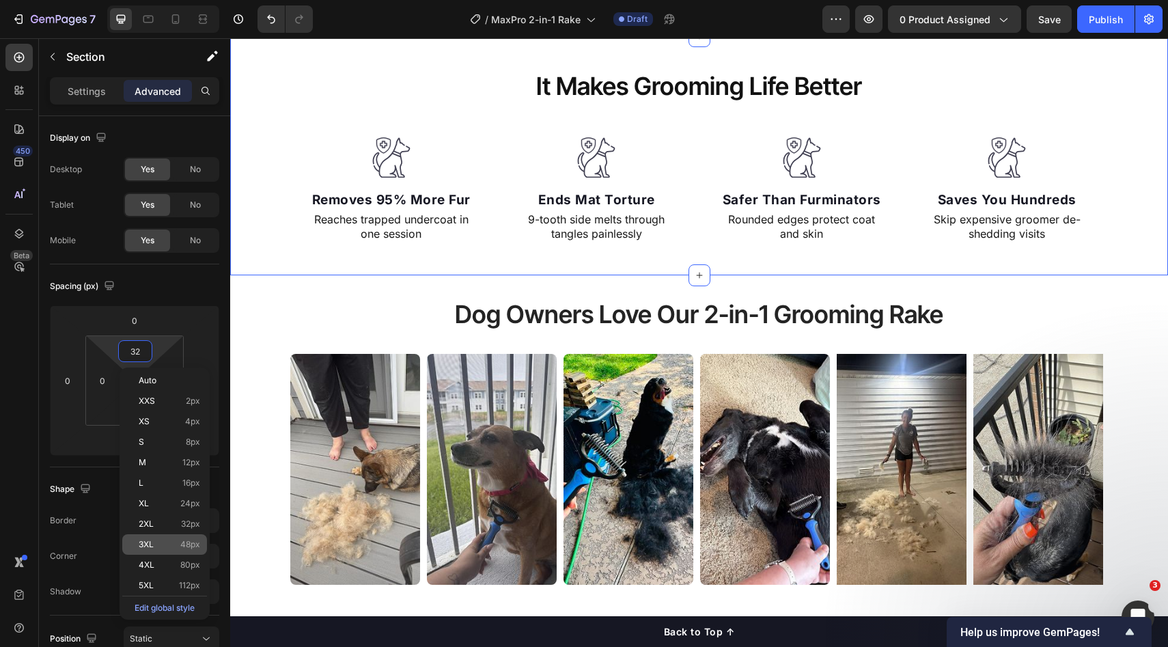
click at [168, 546] on p "3XL 48px" at bounding box center [169, 545] width 61 height 10
type input "48"
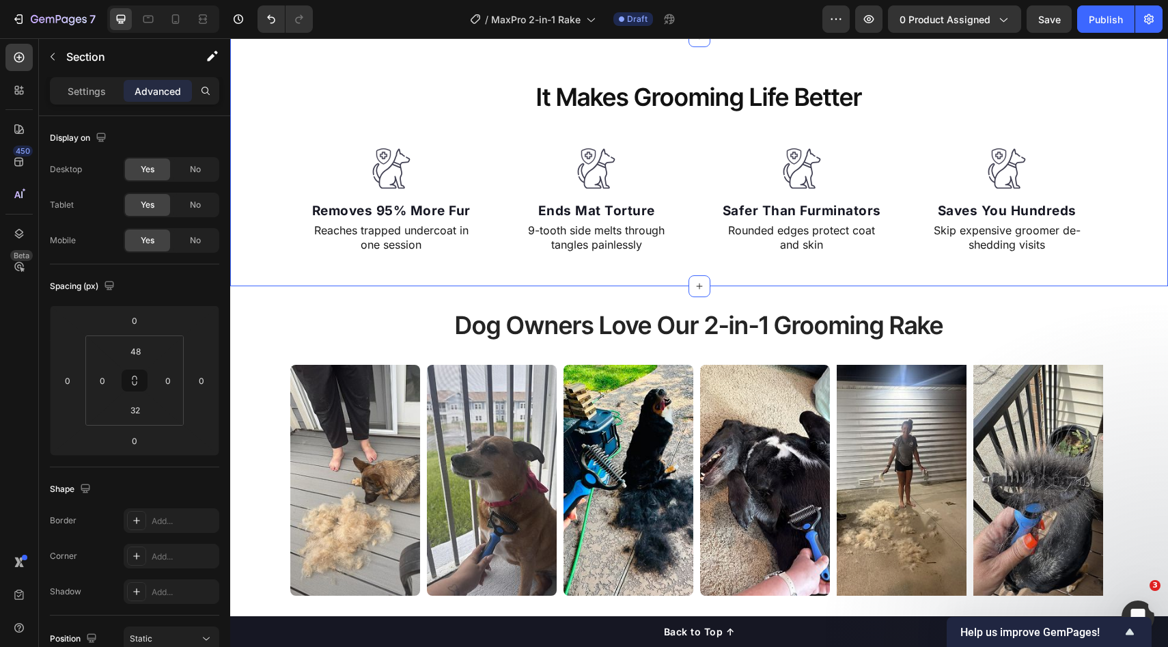
click at [319, 273] on div "It Makes Grooming Life Better Heading Row Image Removes 95% More Fur Text block…" at bounding box center [699, 161] width 938 height 250
click at [143, 414] on input "32" at bounding box center [135, 410] width 27 height 20
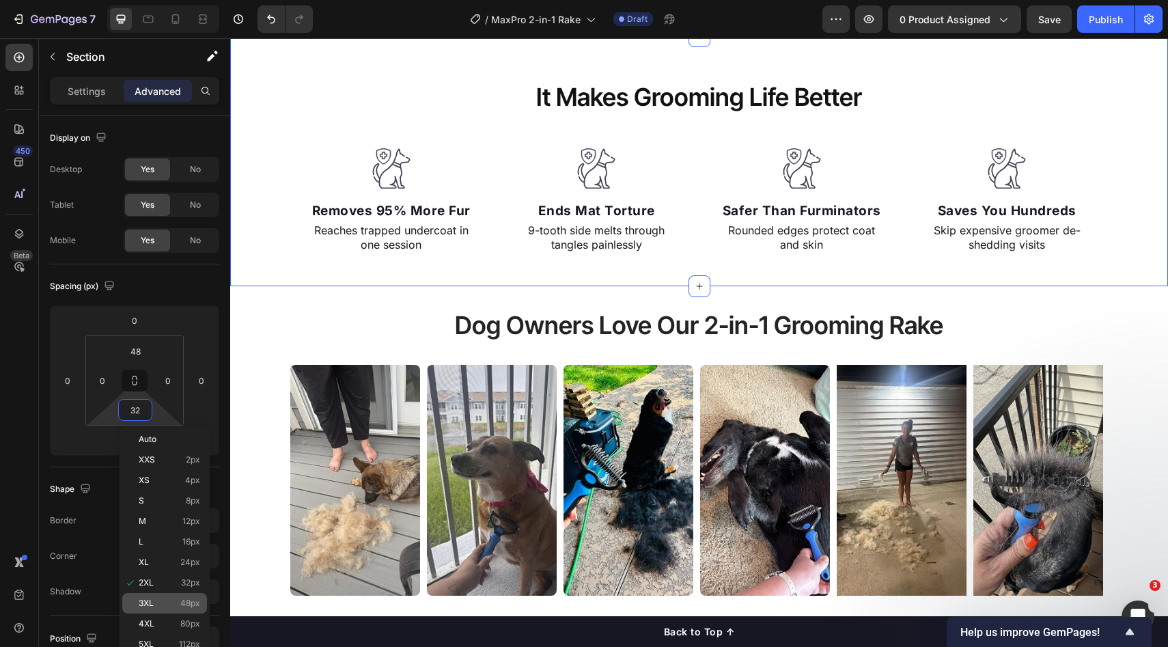
click at [163, 599] on p "3XL 48px" at bounding box center [169, 604] width 61 height 10
type input "48"
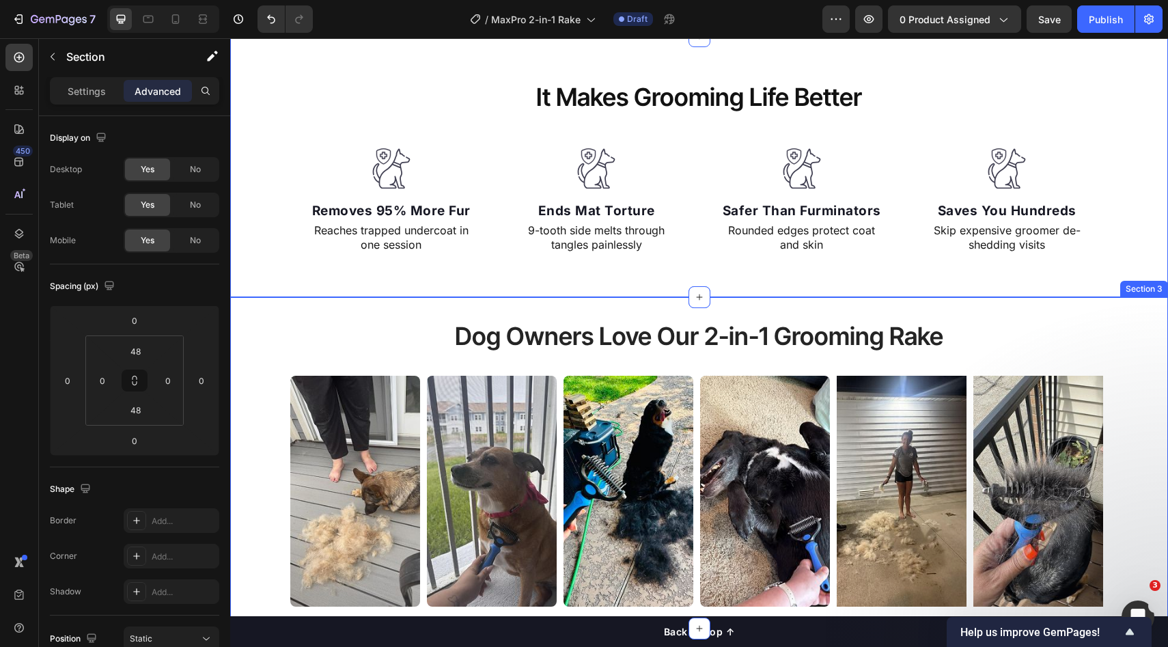
click at [407, 302] on div "Dog Owners Love Our 2-in-1 Grooming Rake Heading Image Image Image Image Image …" at bounding box center [699, 462] width 938 height 331
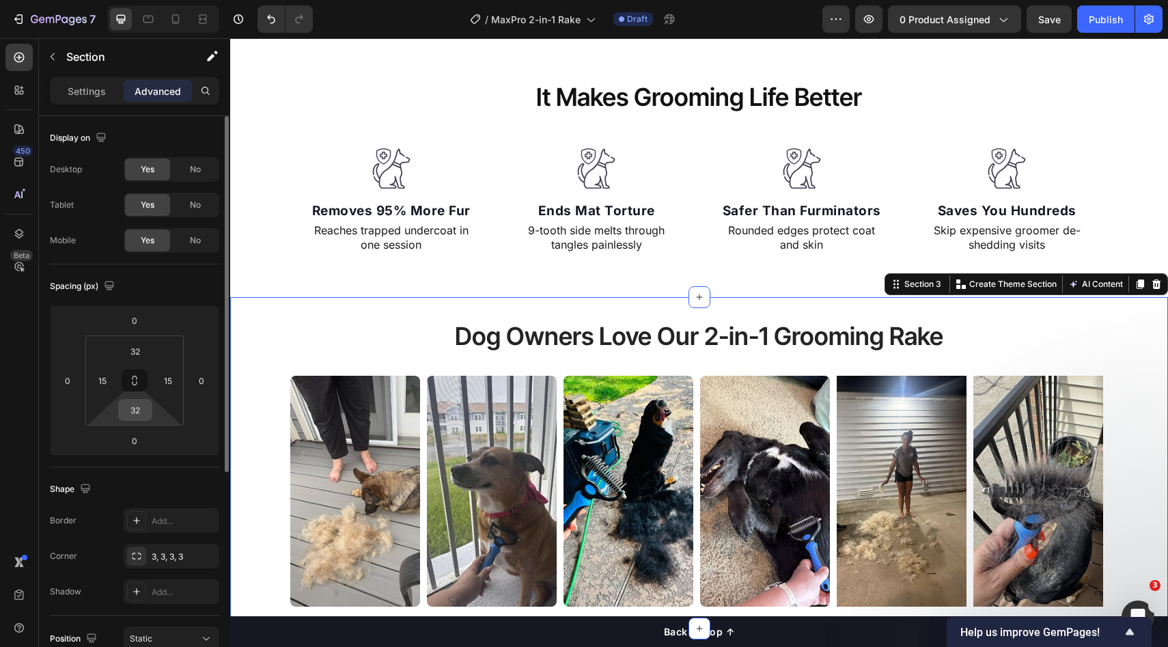
click at [137, 414] on input "32" at bounding box center [135, 410] width 27 height 20
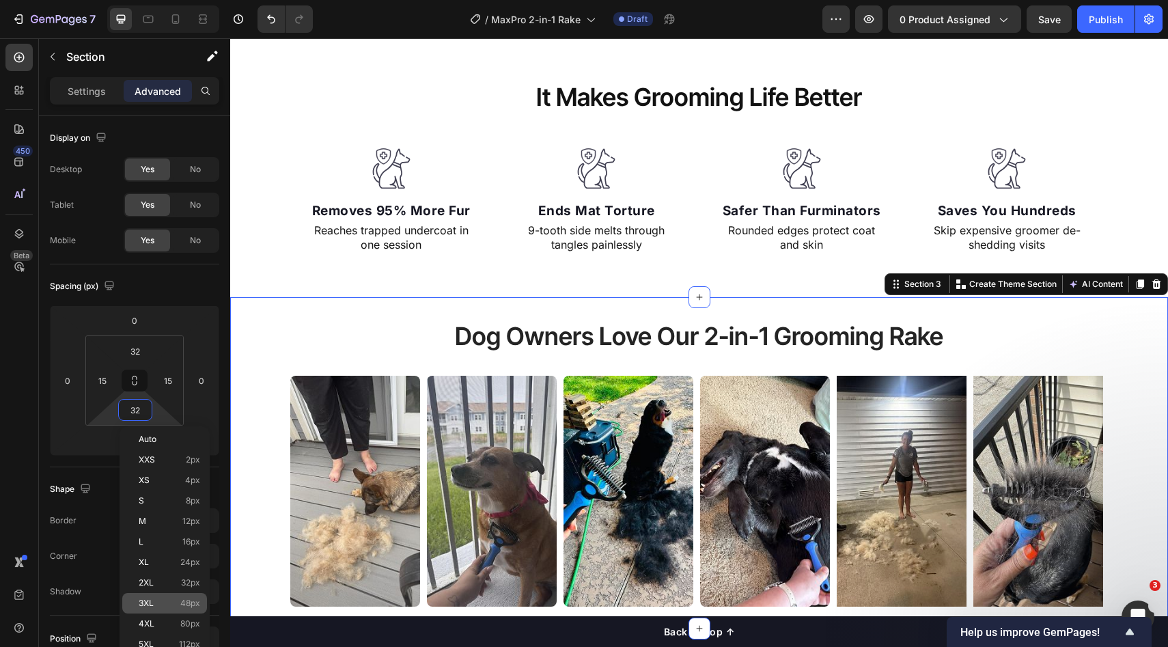
click at [173, 599] on p "3XL 48px" at bounding box center [169, 604] width 61 height 10
type input "48"
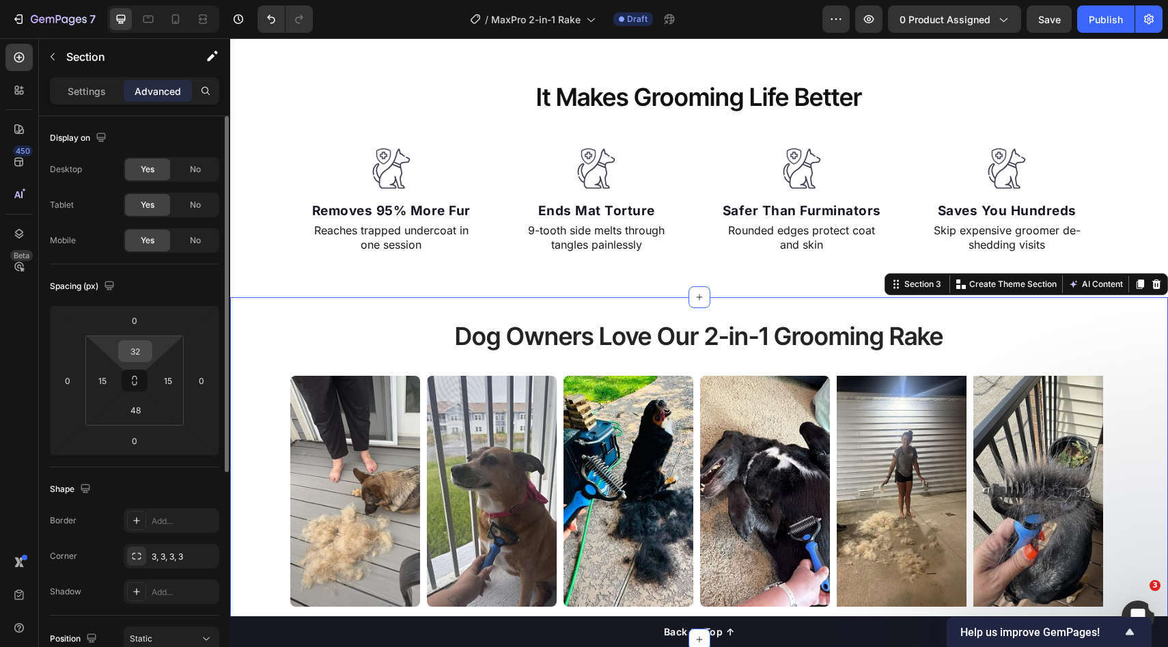
click at [134, 354] on input "32" at bounding box center [135, 351] width 27 height 20
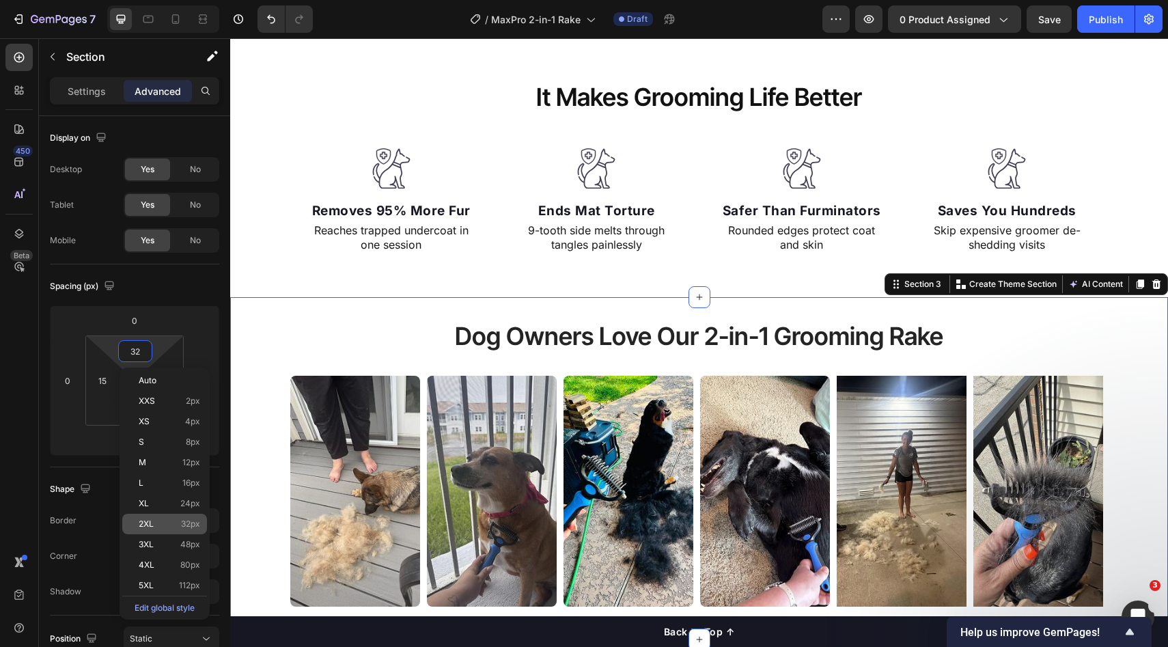
click at [177, 534] on div "2XL 32px" at bounding box center [164, 524] width 85 height 20
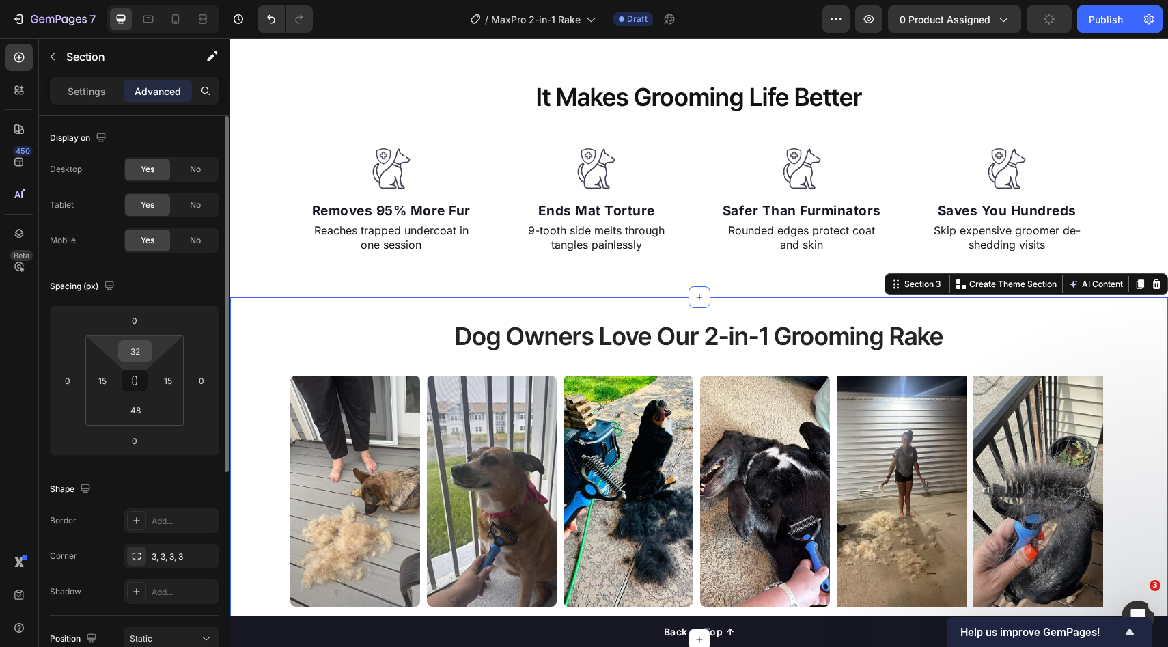
click at [132, 358] on input "32" at bounding box center [135, 351] width 27 height 20
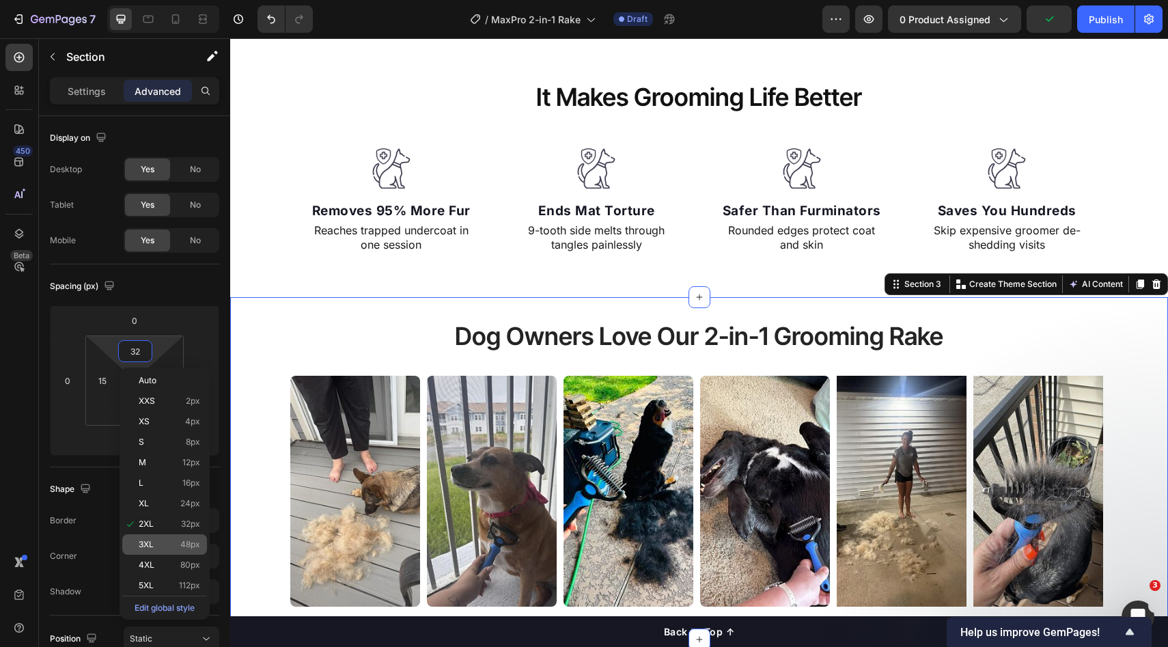
click at [148, 548] on span "3XL" at bounding box center [146, 545] width 15 height 10
type input "48"
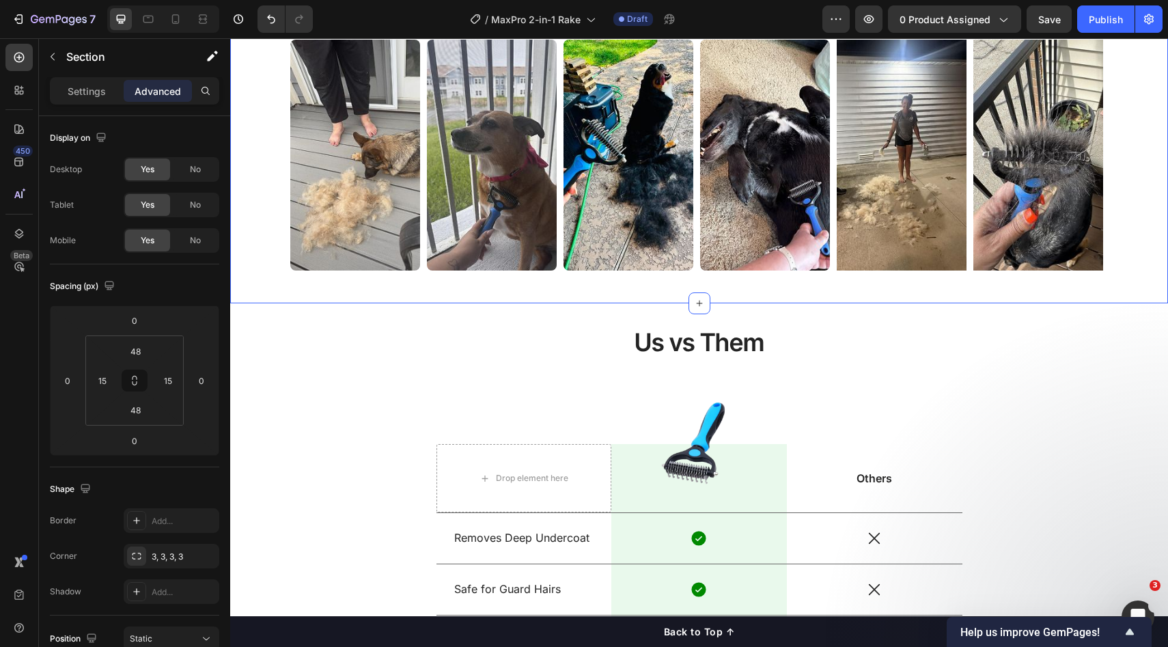
scroll to position [914, 0]
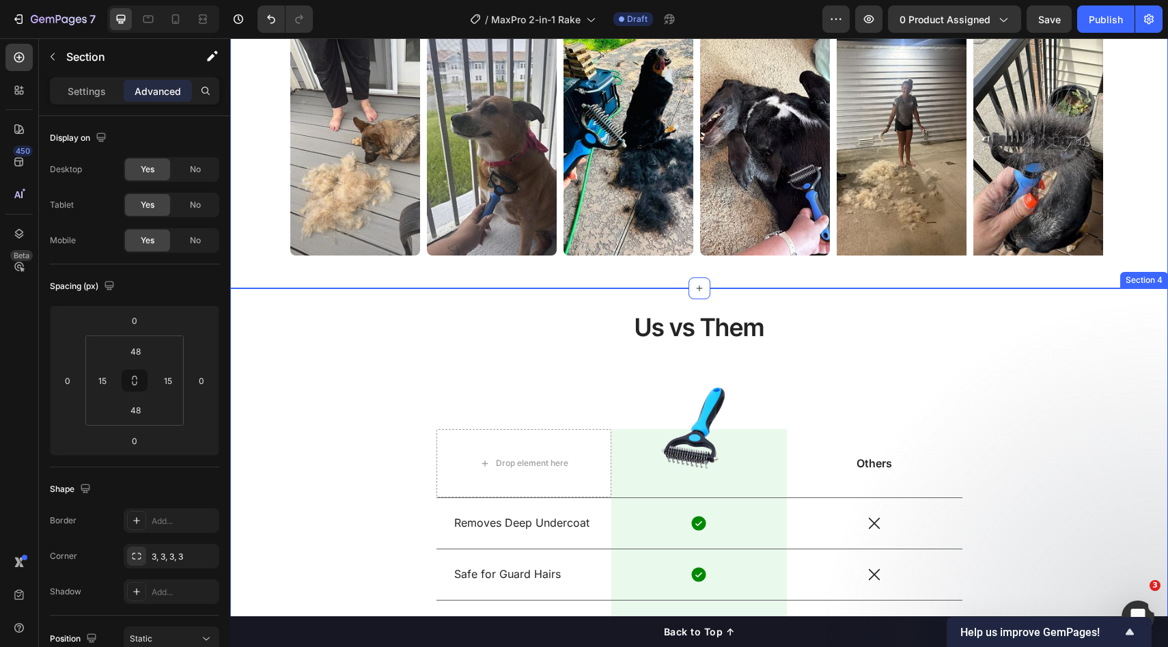
click at [543, 303] on div "Us vs Them Heading Drop element here Image Row Others Text Block Row Removes De…" at bounding box center [699, 542] width 938 height 509
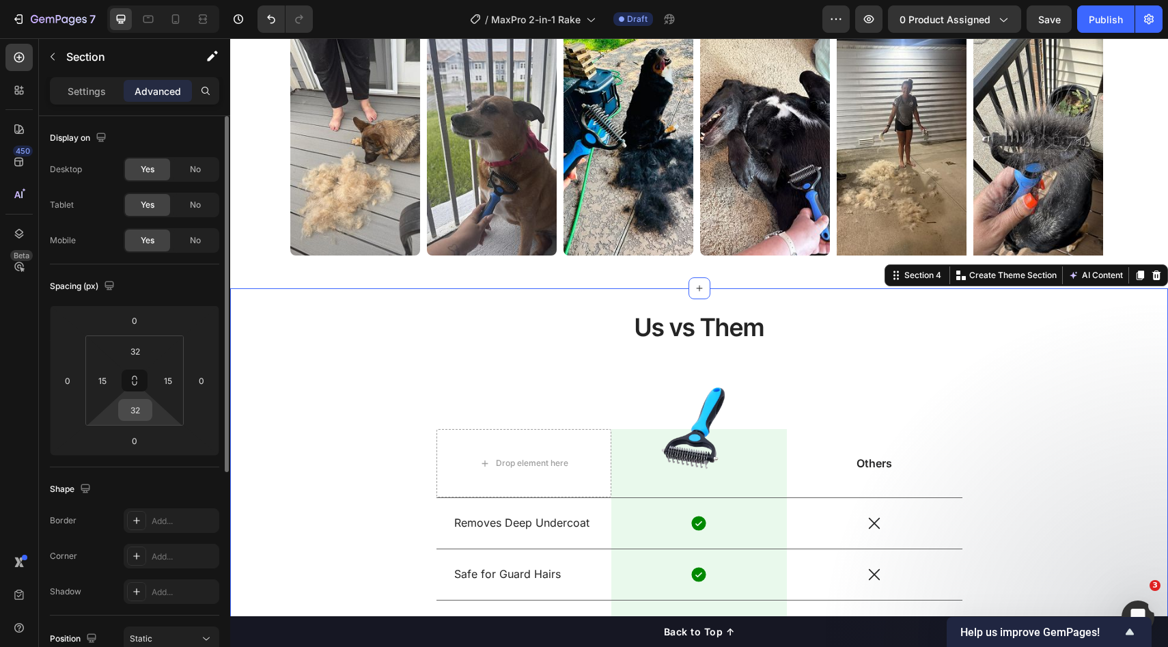
click at [139, 406] on input "32" at bounding box center [135, 410] width 27 height 20
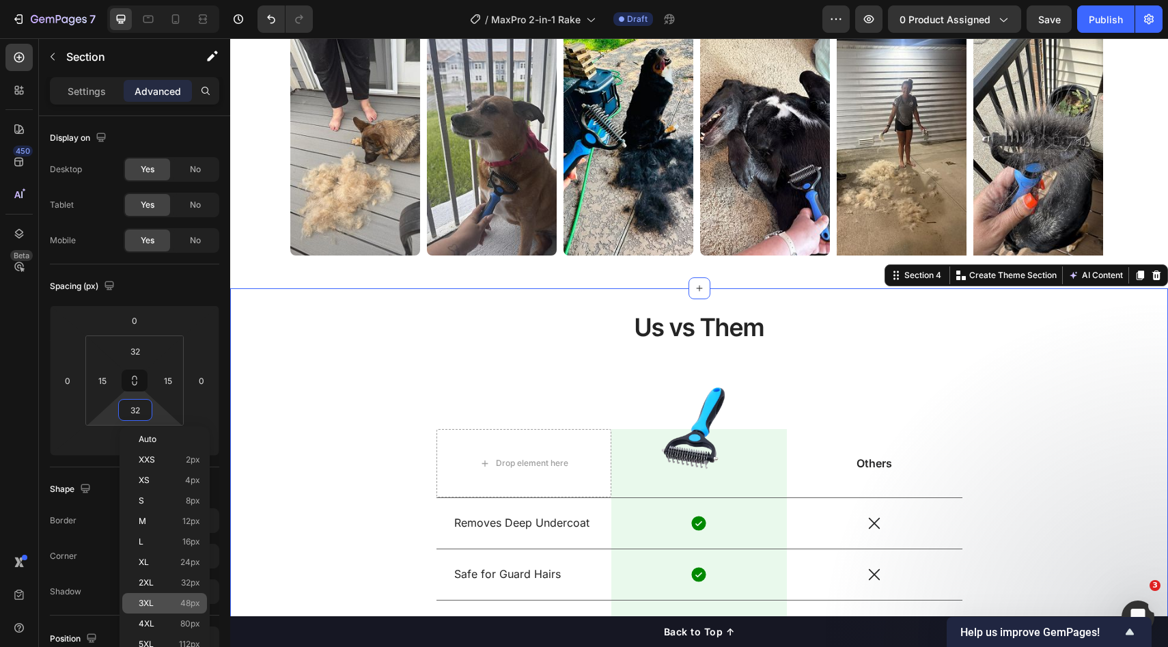
click at [174, 599] on p "3XL 48px" at bounding box center [169, 604] width 61 height 10
type input "48"
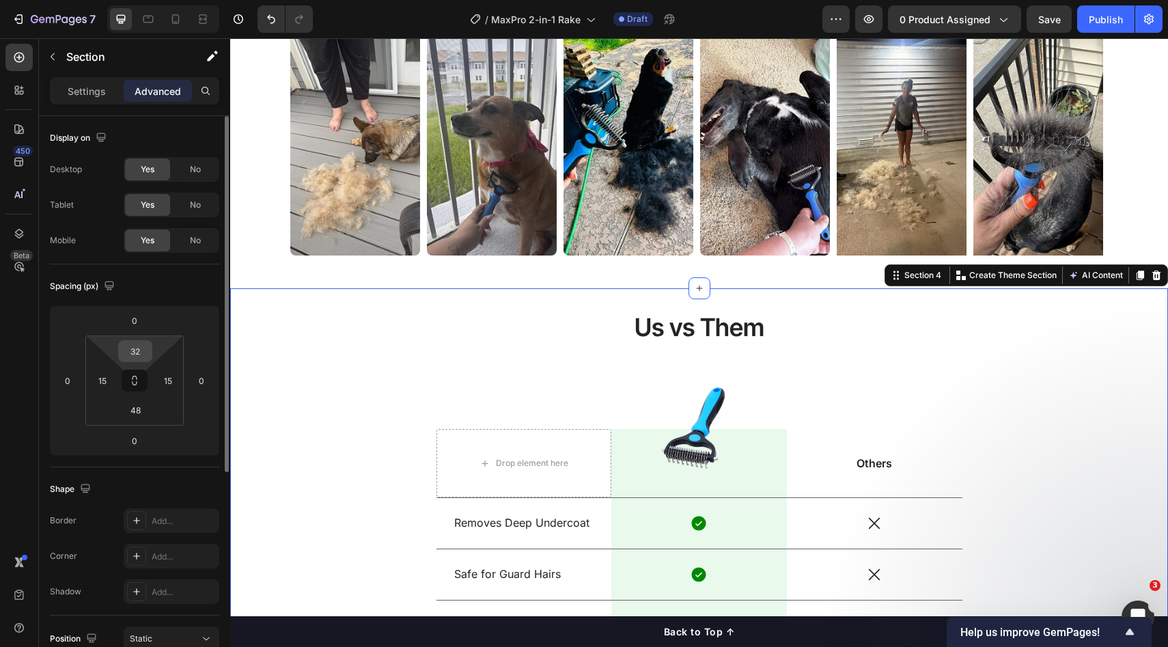
click at [141, 351] on input "32" at bounding box center [135, 351] width 27 height 20
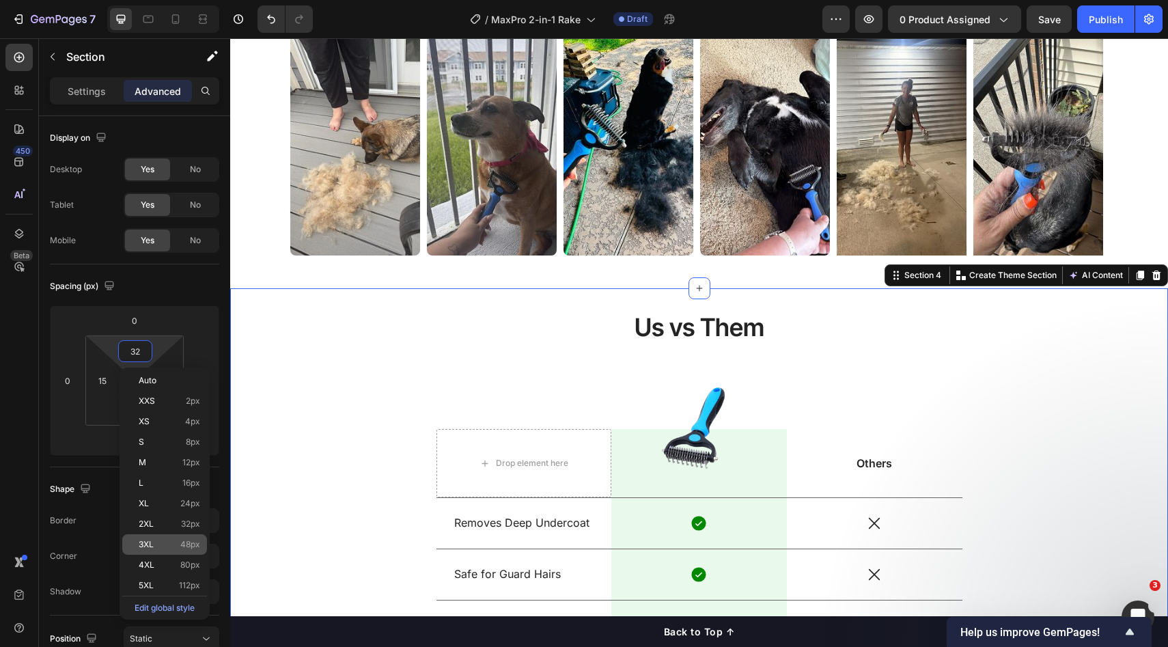
click at [174, 540] on p "3XL 48px" at bounding box center [169, 545] width 61 height 10
type input "48"
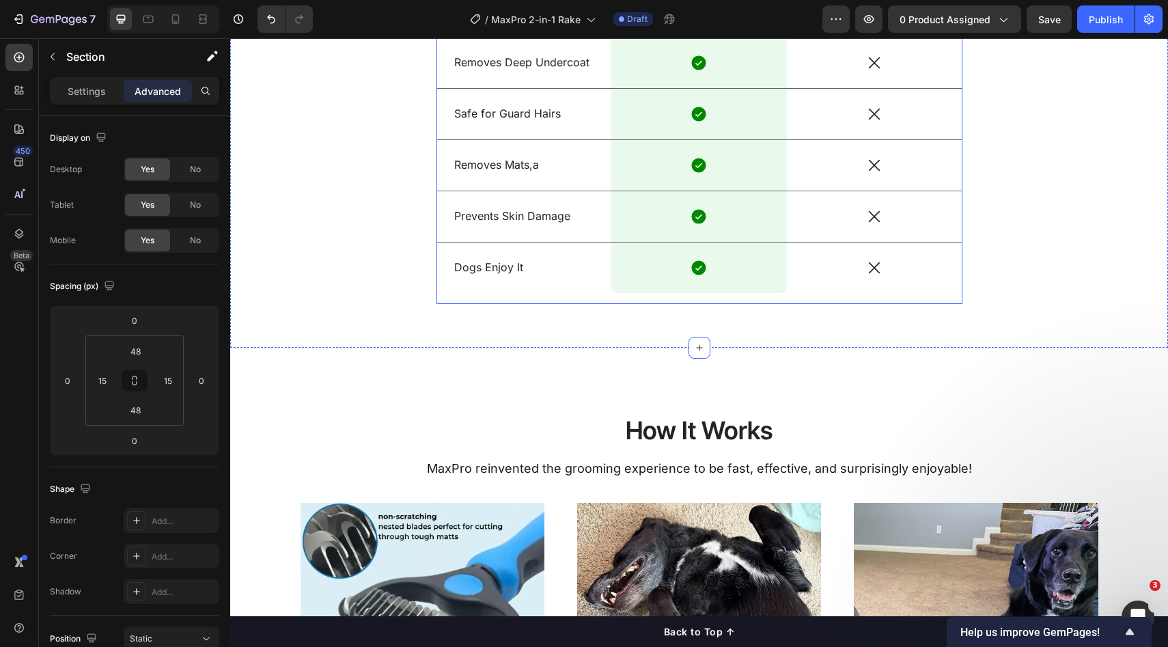
scroll to position [1397, 0]
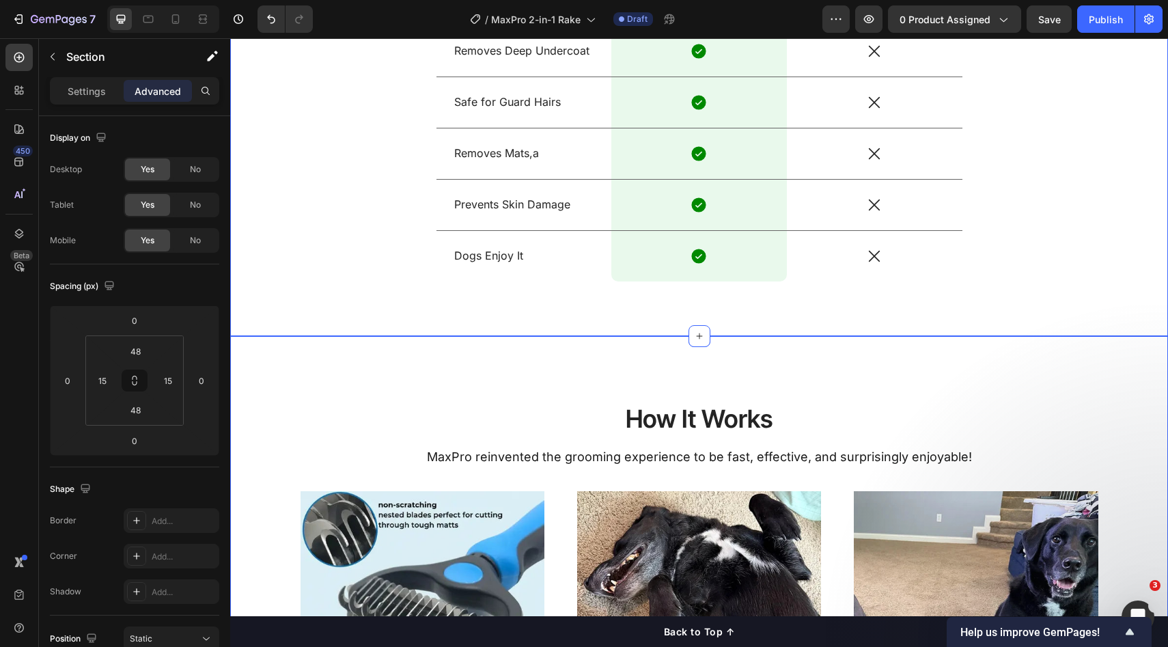
click at [573, 349] on div "How It Works Heading MaxPro reinvented the grooming experience to be fast, effe…" at bounding box center [699, 589] width 938 height 506
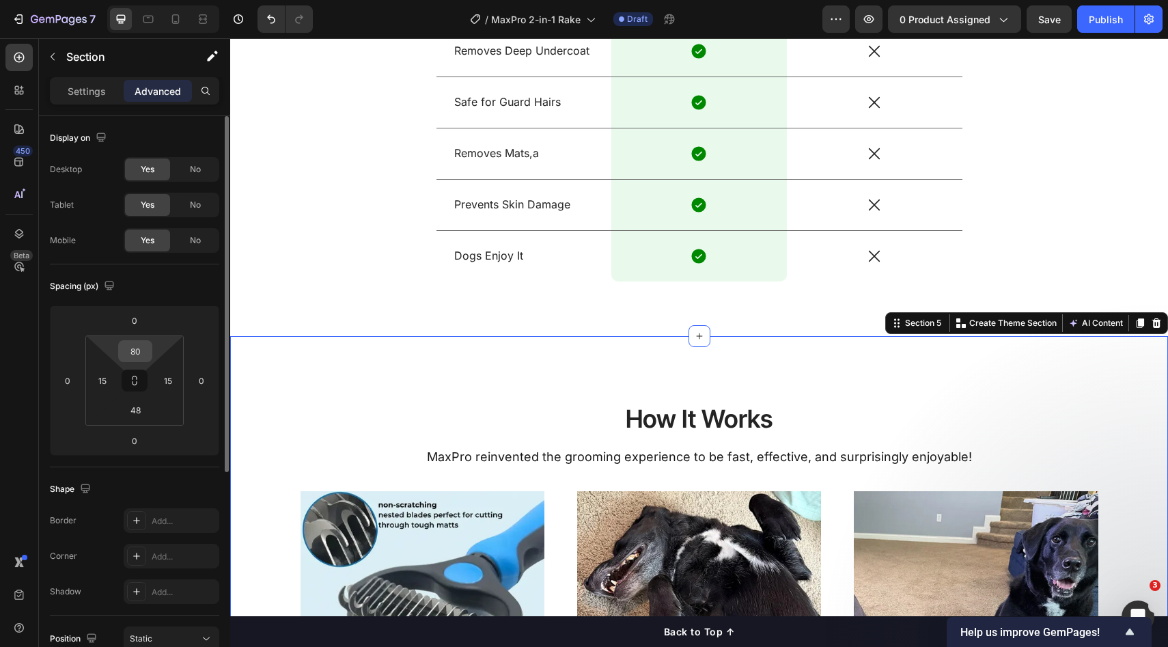
click at [139, 355] on input "80" at bounding box center [135, 351] width 27 height 20
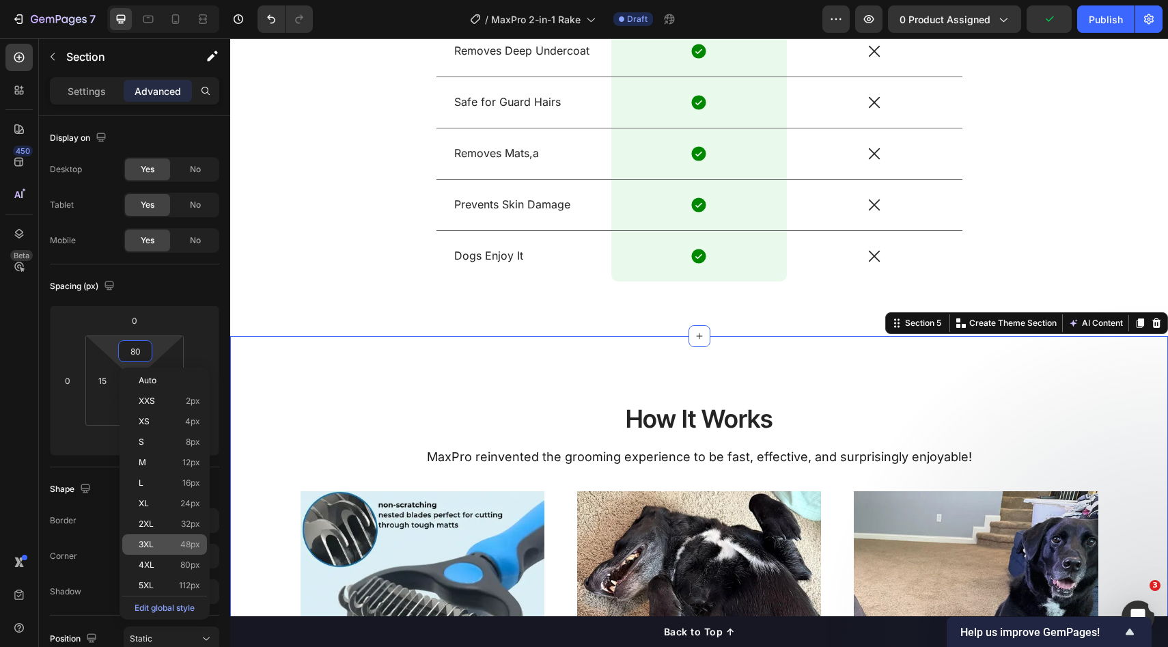
click at [156, 541] on p "3XL 48px" at bounding box center [169, 545] width 61 height 10
type input "48"
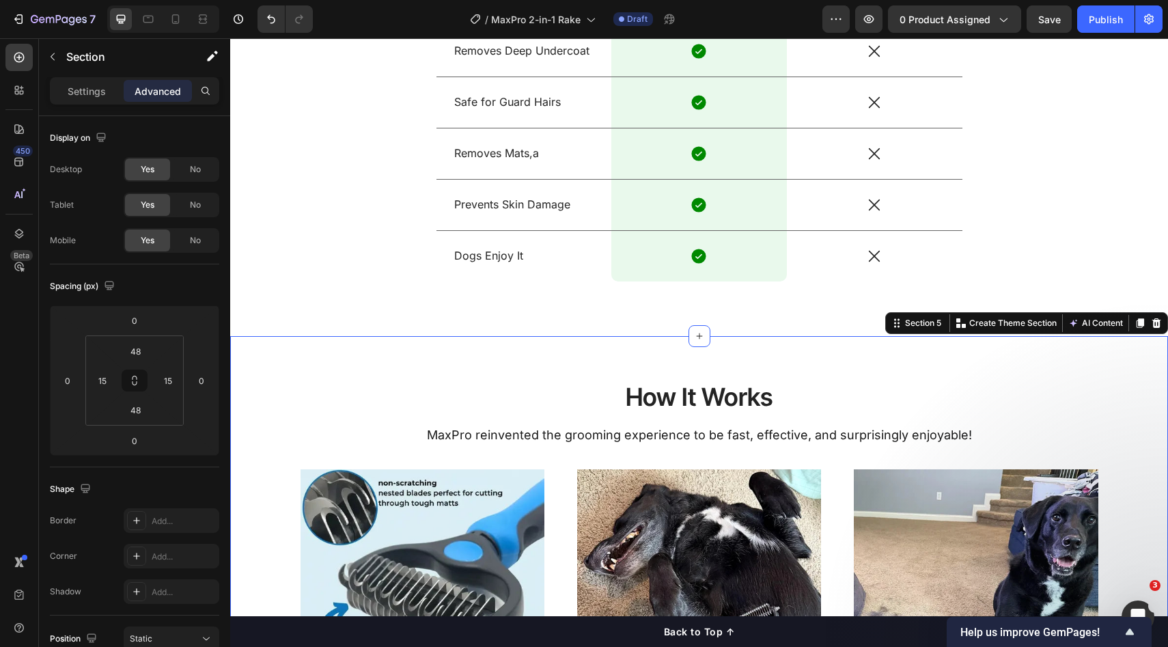
click at [1071, 359] on div "How It Works Heading MaxPro reinvented the grooming experience to be fast, effe…" at bounding box center [699, 578] width 938 height 484
click at [1130, 368] on div "How It Works Heading MaxPro reinvented the grooming experience to be fast, effe…" at bounding box center [699, 578] width 938 height 484
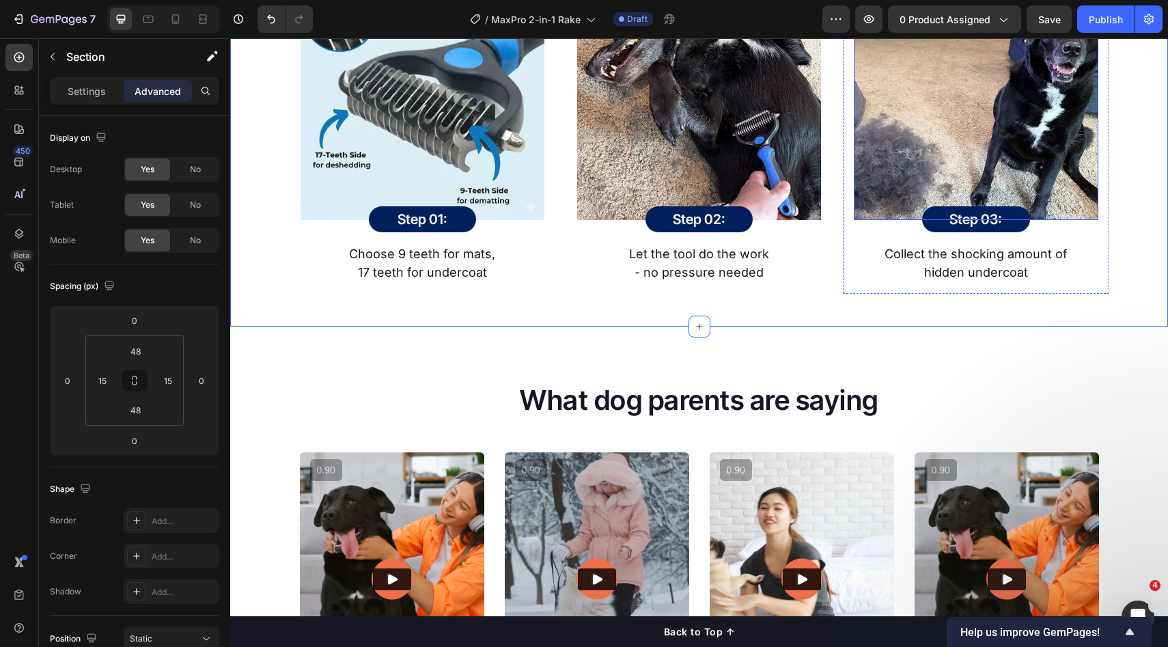
scroll to position [1899, 0]
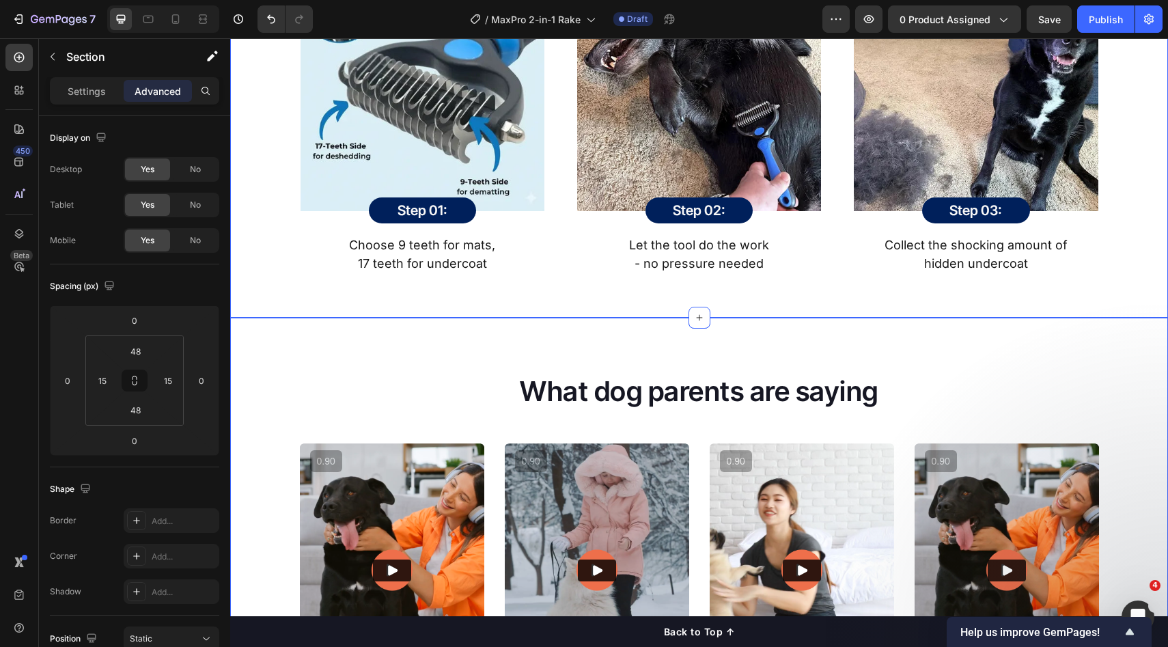
click at [1003, 323] on div "What dog parents are saying Heading Video Video Video Video Carousel Row Loox -…" at bounding box center [699, 583] width 938 height 530
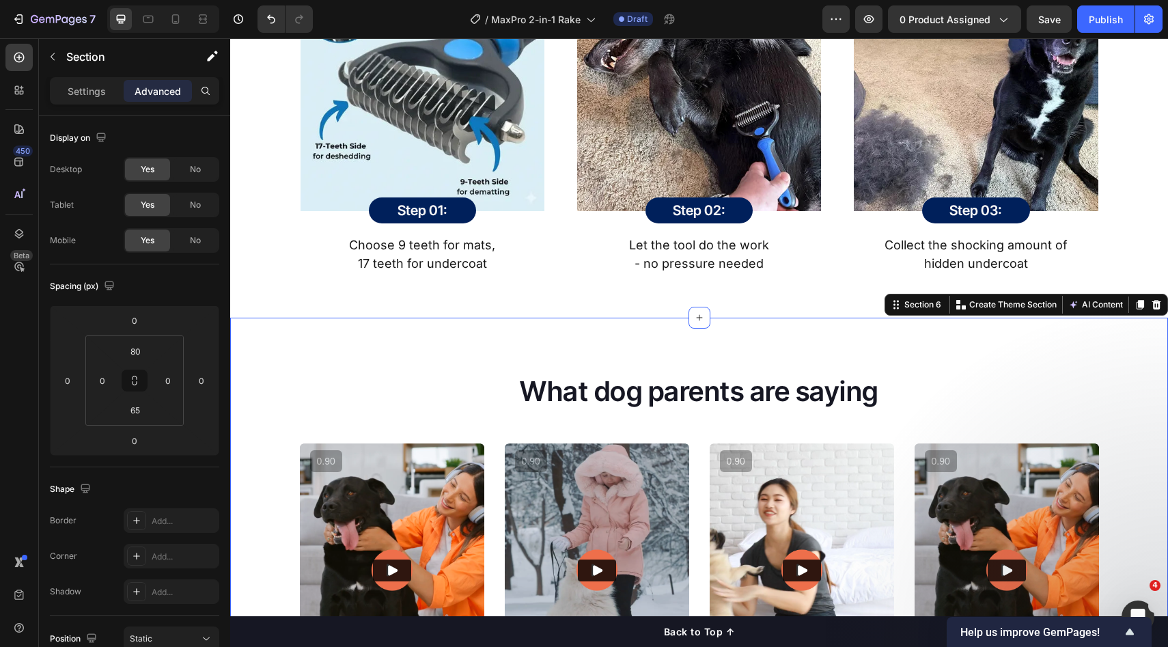
click at [982, 359] on div "What dog parents are saying Heading Video Video Video Video Carousel Row Loox -…" at bounding box center [699, 583] width 938 height 530
click at [143, 355] on input "80" at bounding box center [135, 351] width 27 height 20
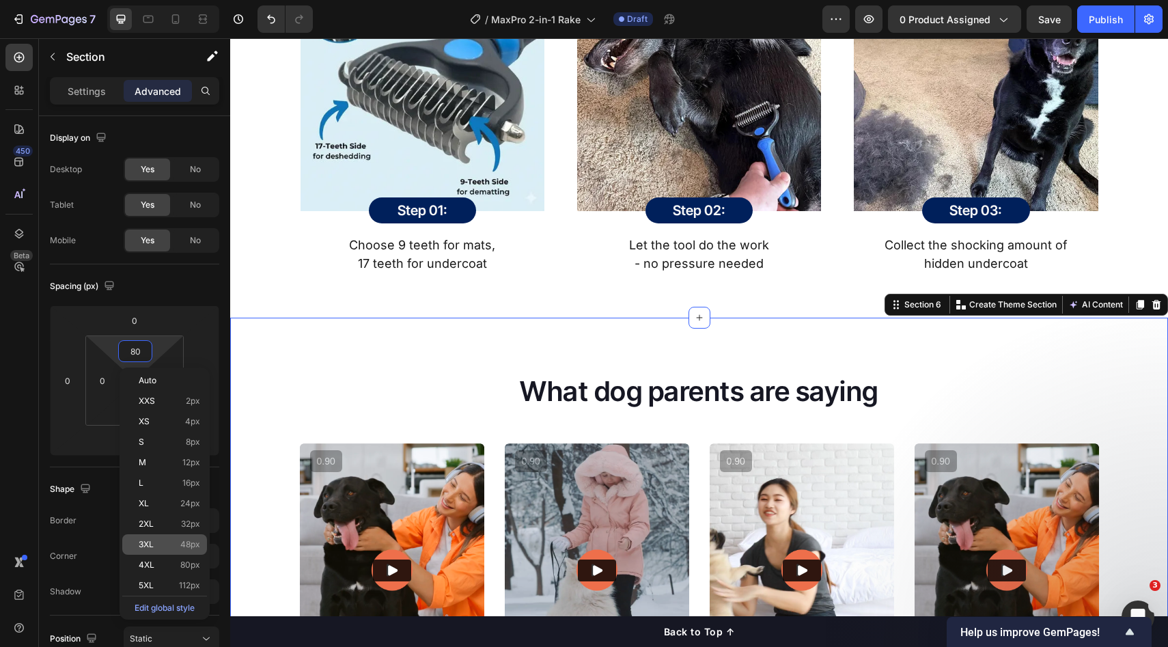
click at [164, 551] on div "3XL 48px" at bounding box center [164, 544] width 85 height 20
type input "48"
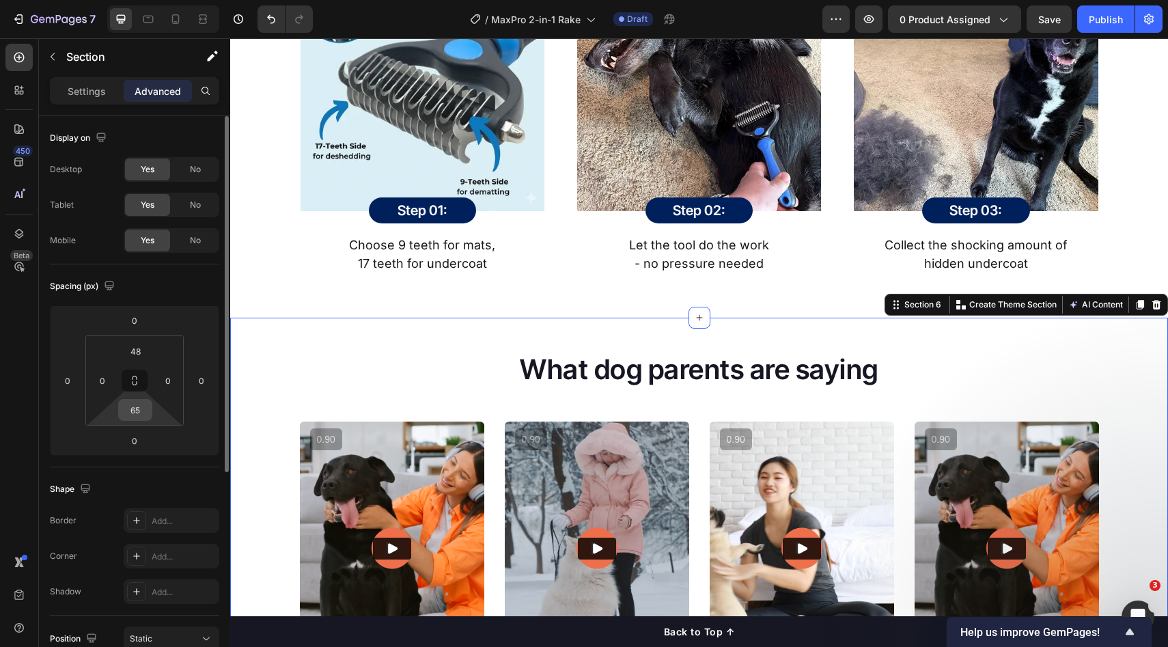
click at [138, 407] on input "65" at bounding box center [135, 410] width 27 height 20
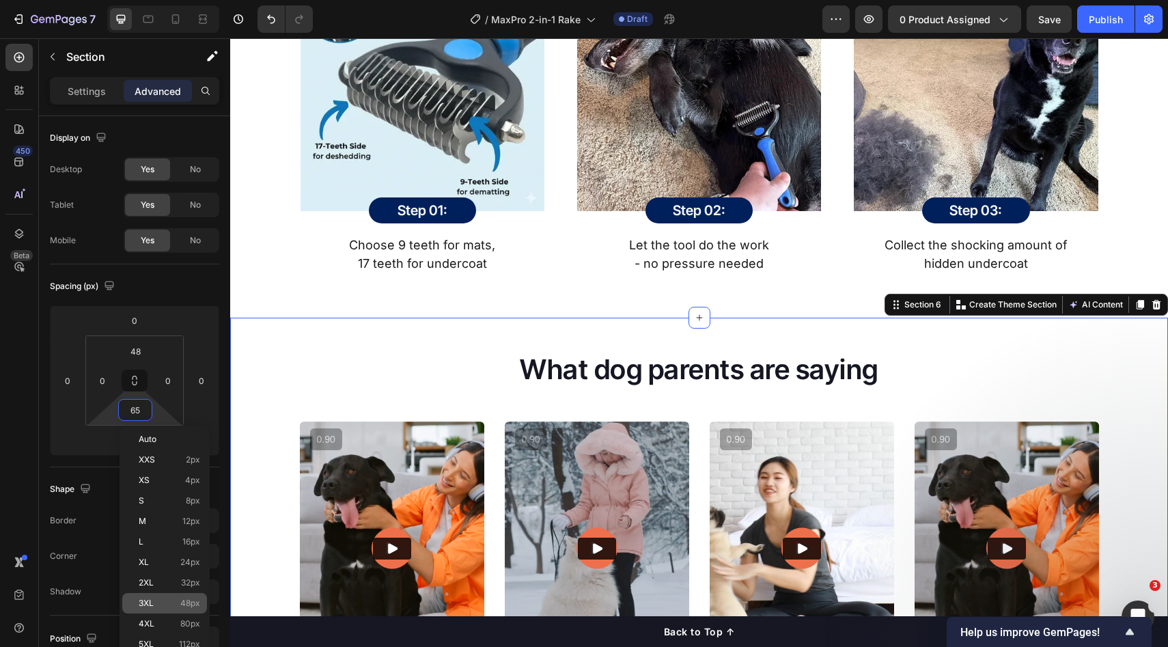
click at [161, 603] on p "3XL 48px" at bounding box center [169, 604] width 61 height 10
type input "48"
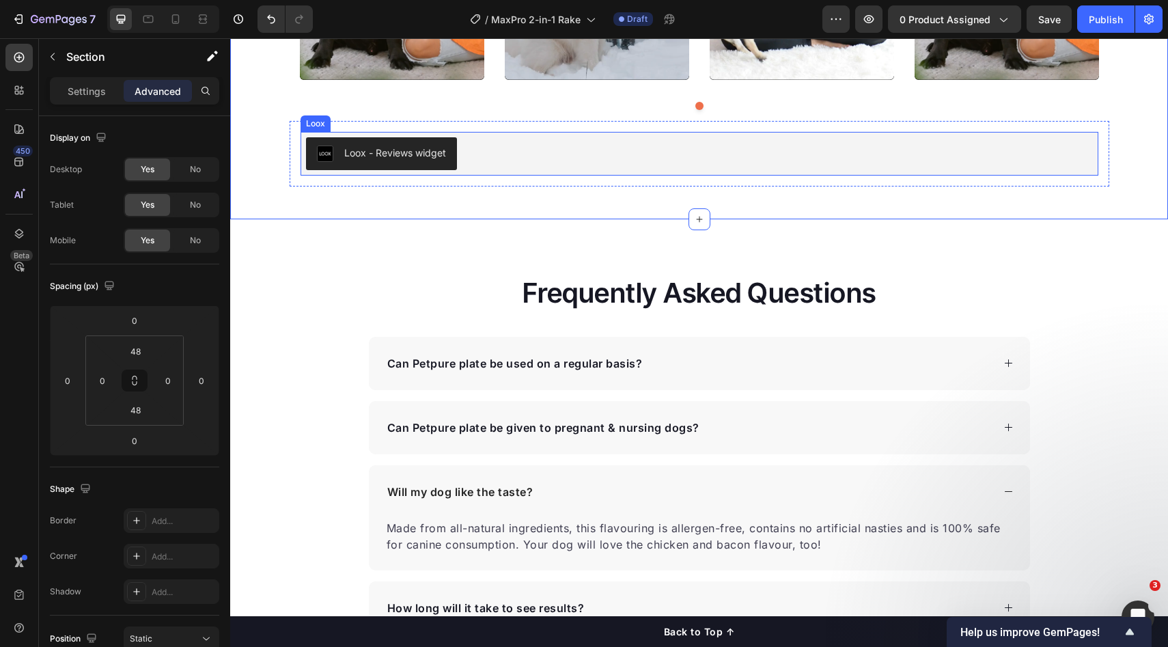
scroll to position [2584, 0]
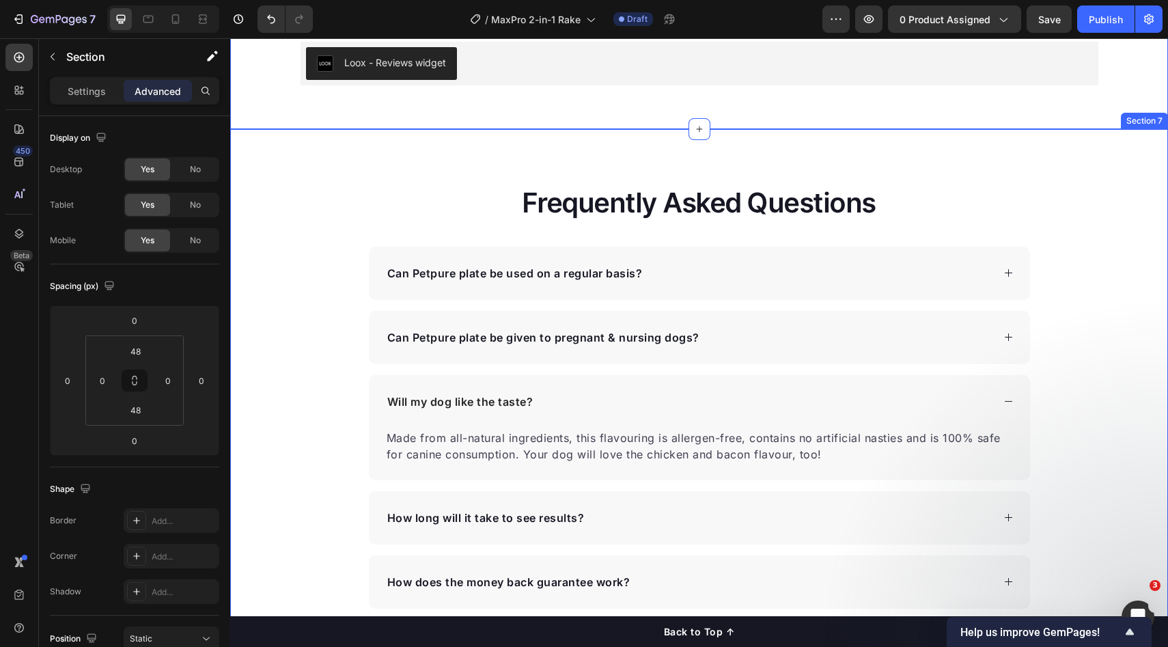
click at [888, 152] on div "Frequently Asked Questions Heading Can Petpure plate be used on a regular basis…" at bounding box center [699, 428] width 938 height 599
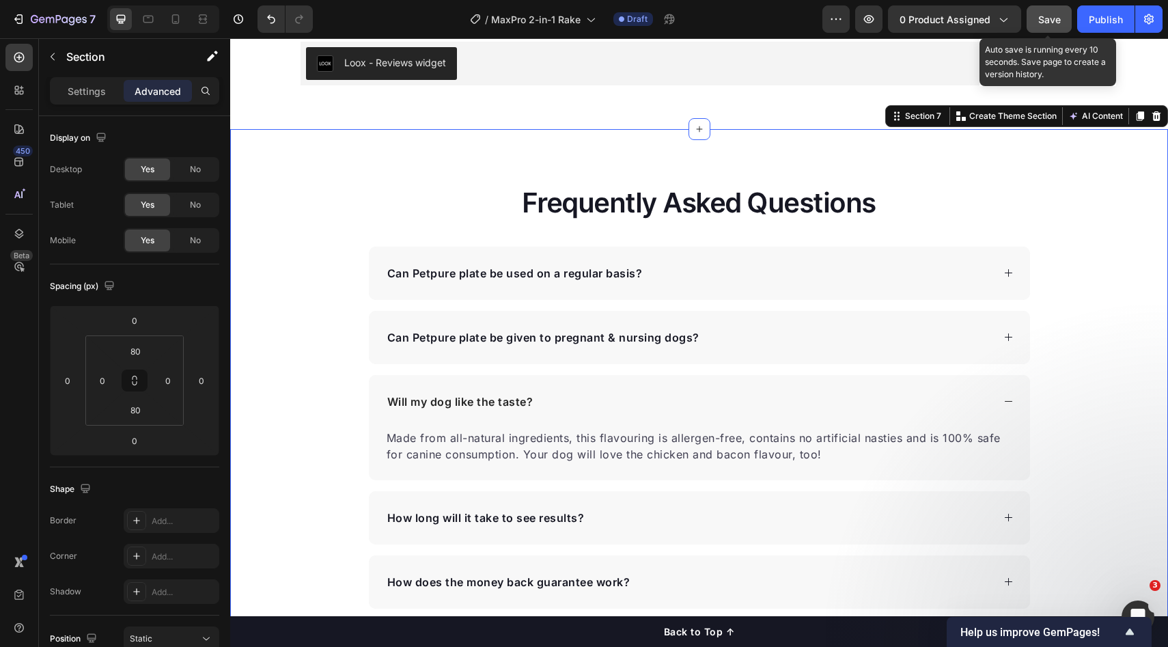
click at [1038, 16] on button "Save" at bounding box center [1049, 18] width 45 height 27
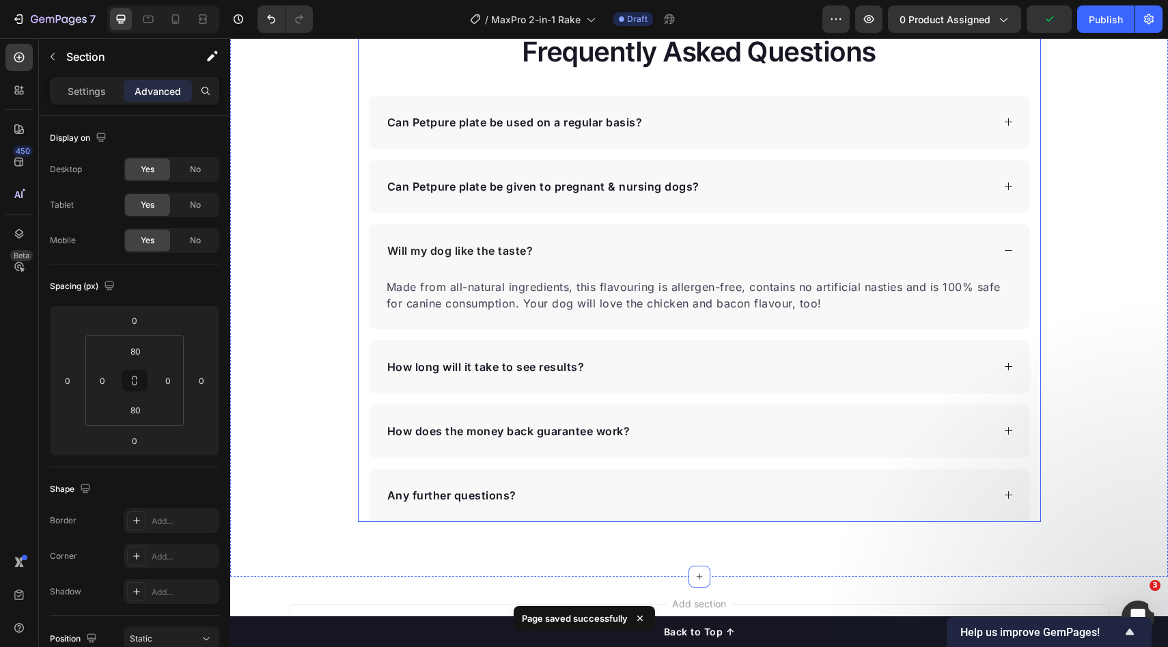
scroll to position [2765, 0]
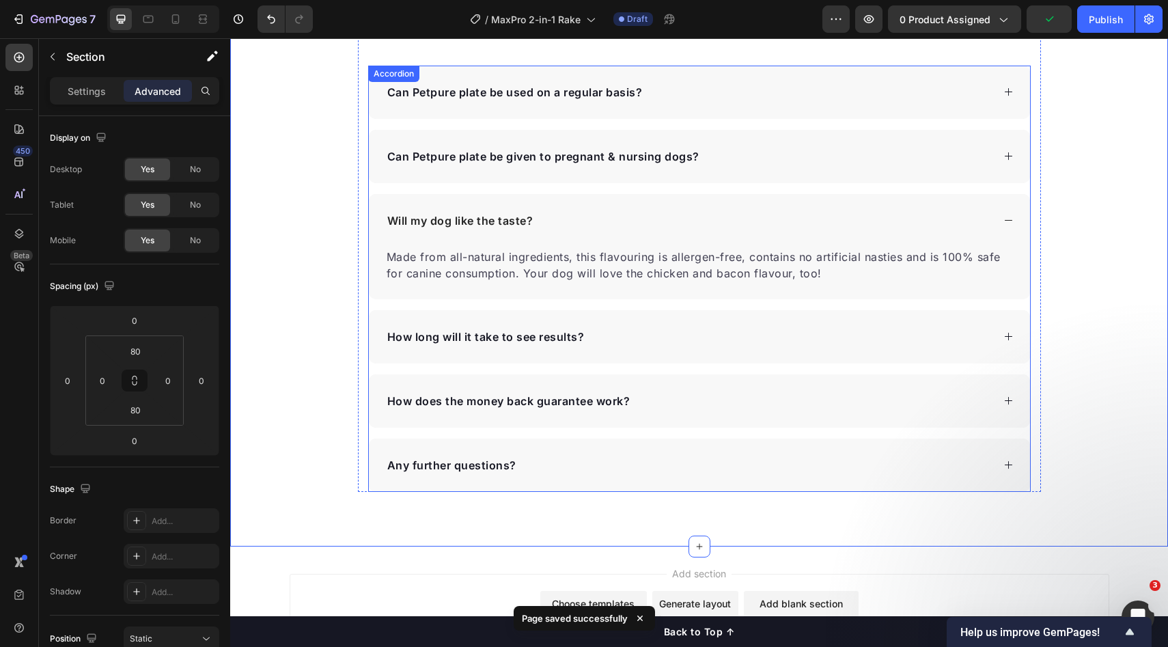
click at [851, 208] on div "Will my dog like the taste?" at bounding box center [699, 220] width 661 height 53
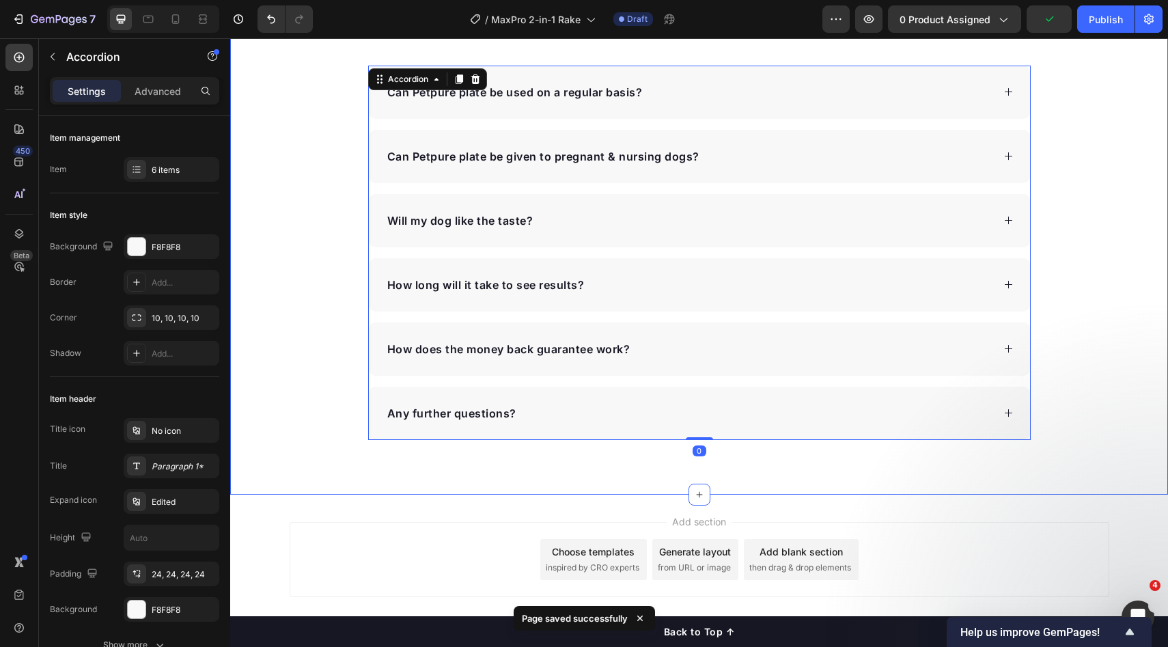
click at [1104, 181] on div "Frequently Asked Questions Heading Can Petpure plate be used on a regular basis…" at bounding box center [699, 221] width 938 height 437
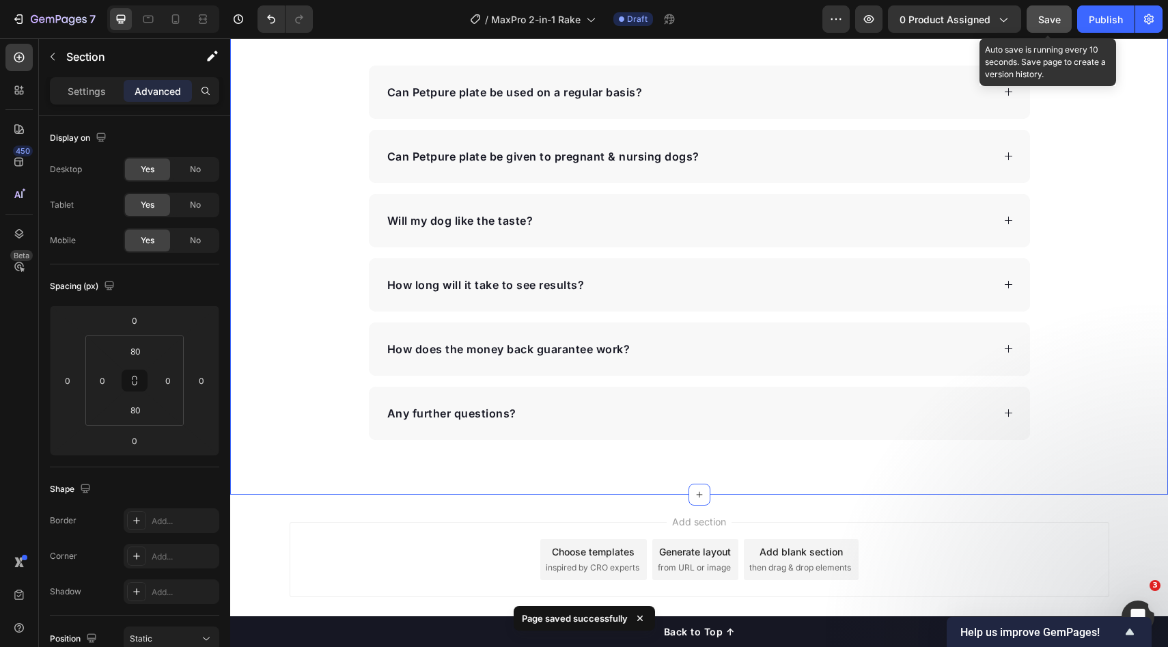
click at [1044, 20] on span "Save" at bounding box center [1050, 20] width 23 height 12
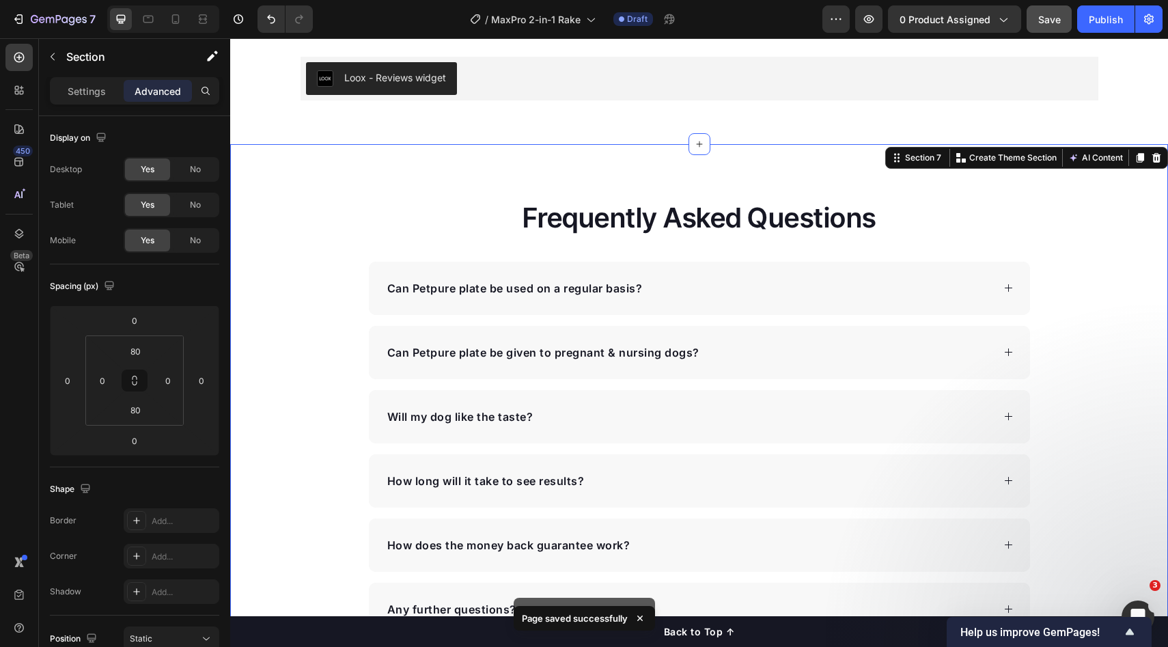
click at [1088, 284] on div "Frequently Asked Questions Heading Can Petpure plate be used on a regular basis…" at bounding box center [699, 417] width 938 height 437
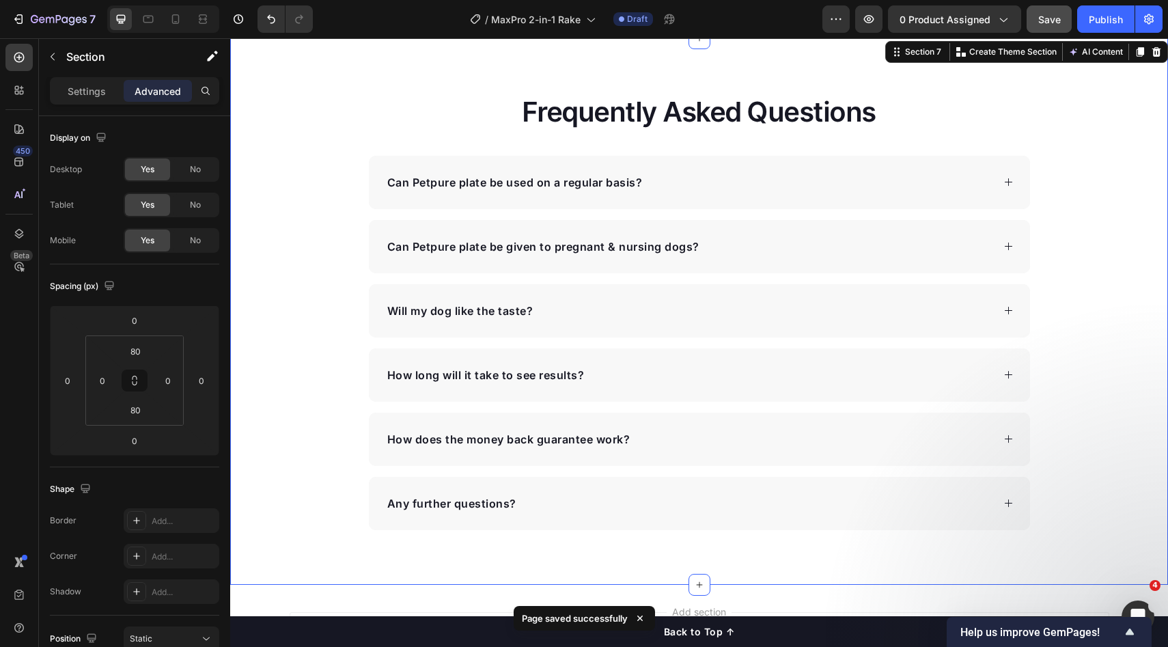
scroll to position [2678, 0]
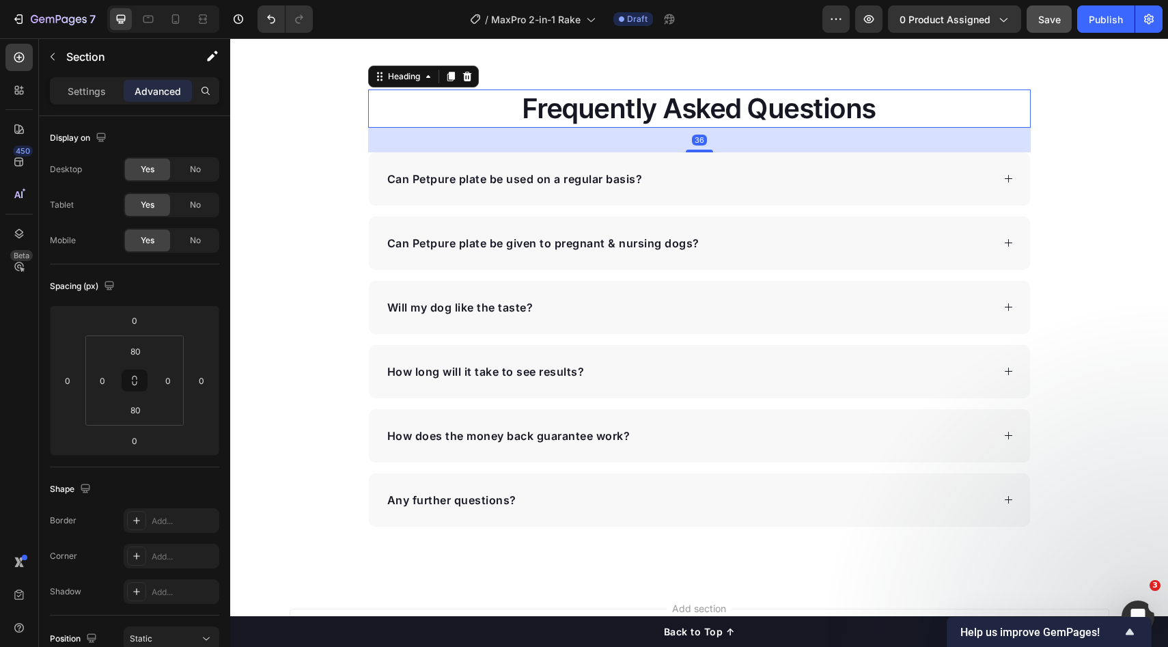
click at [678, 122] on h2 "Frequently Asked Questions" at bounding box center [699, 109] width 663 height 38
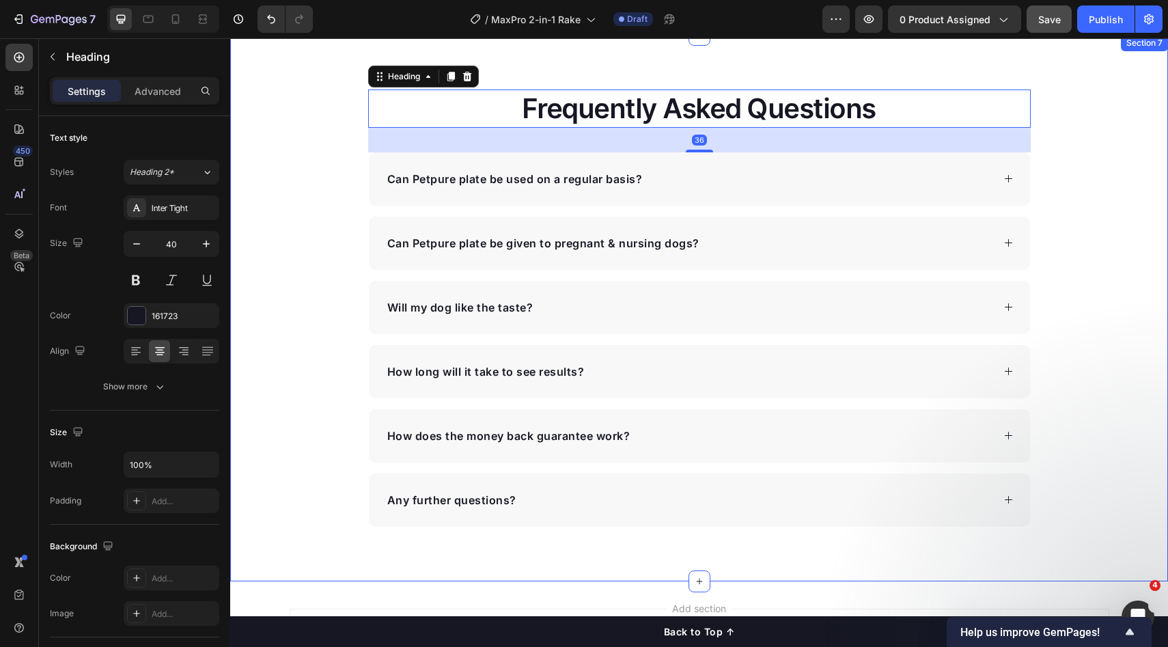
click at [1077, 139] on div "Frequently Asked Questions Heading 36 Can Petpure plate be used on a regular ba…" at bounding box center [699, 308] width 938 height 437
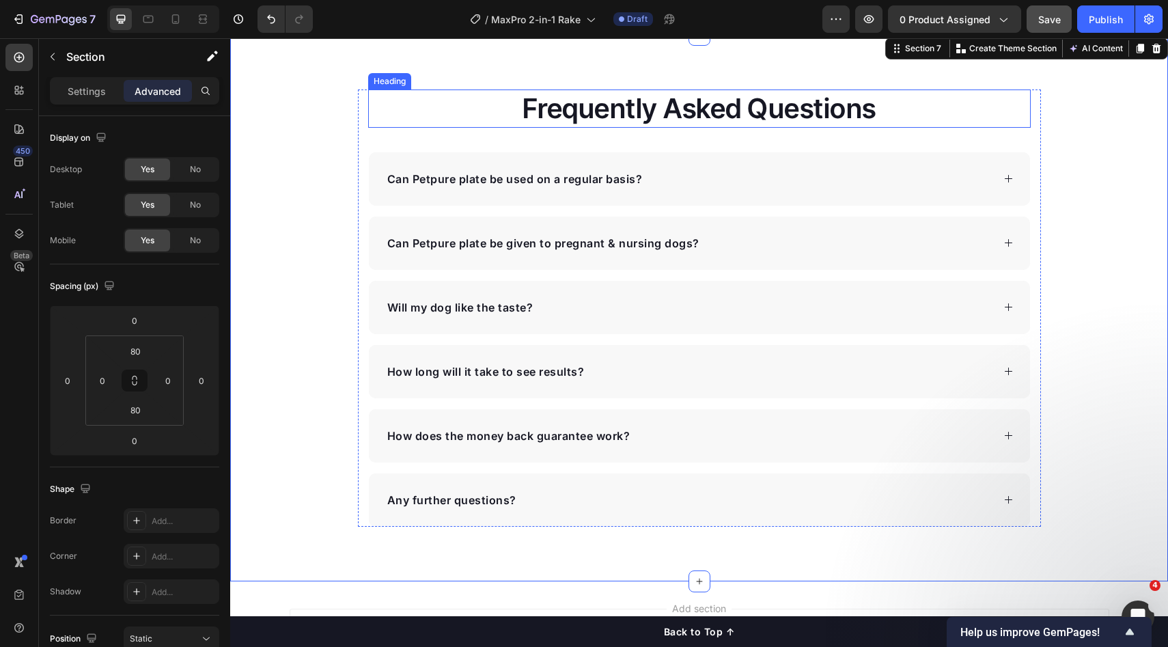
click at [691, 111] on h2 "Frequently Asked Questions" at bounding box center [699, 109] width 663 height 38
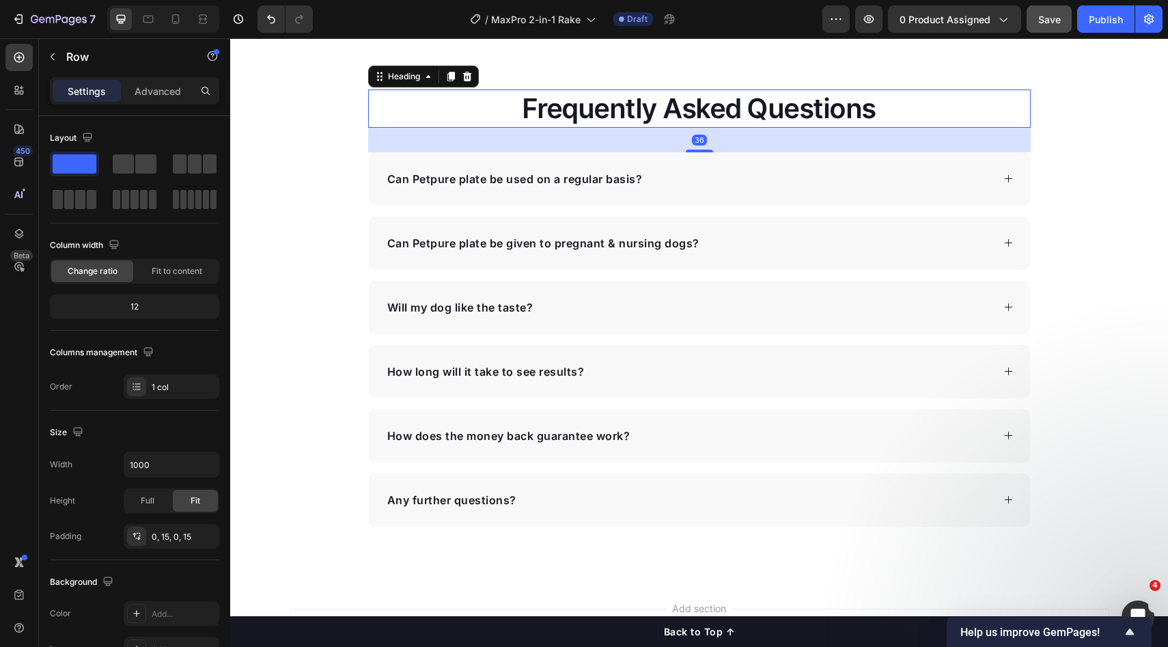
click at [1030, 129] on div "Frequently Asked Questions Heading 36 Can Petpure plate be used on a regular ba…" at bounding box center [699, 308] width 683 height 437
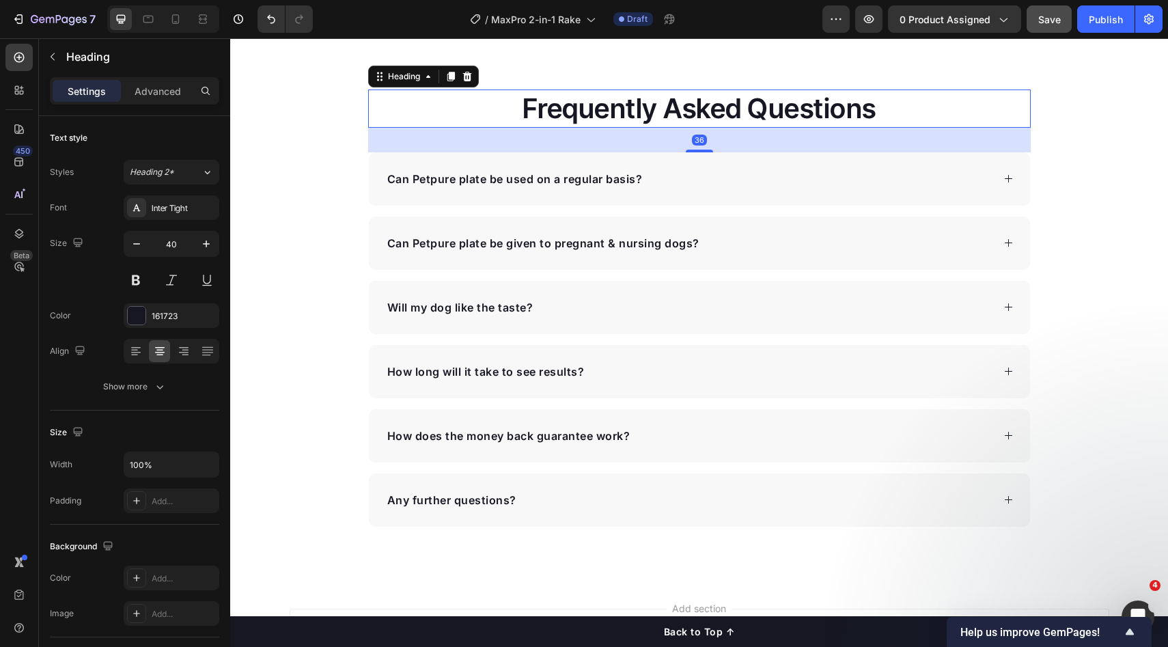
click at [811, 108] on h2 "Frequently Asked Questions" at bounding box center [699, 109] width 663 height 38
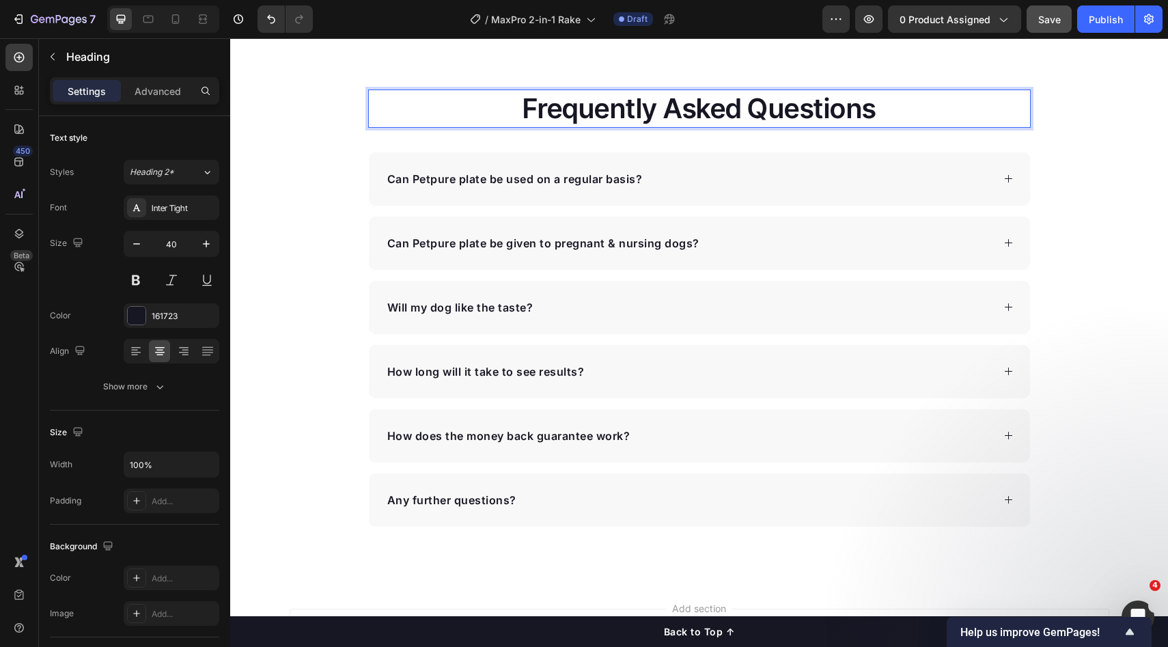
drag, startPoint x: 1013, startPoint y: 121, endPoint x: 821, endPoint y: 102, distance: 192.2
click at [1013, 121] on h2 "Frequently Asked Questions" at bounding box center [699, 109] width 663 height 38
click at [783, 102] on p "Frequently Asked Questions" at bounding box center [700, 109] width 660 height 36
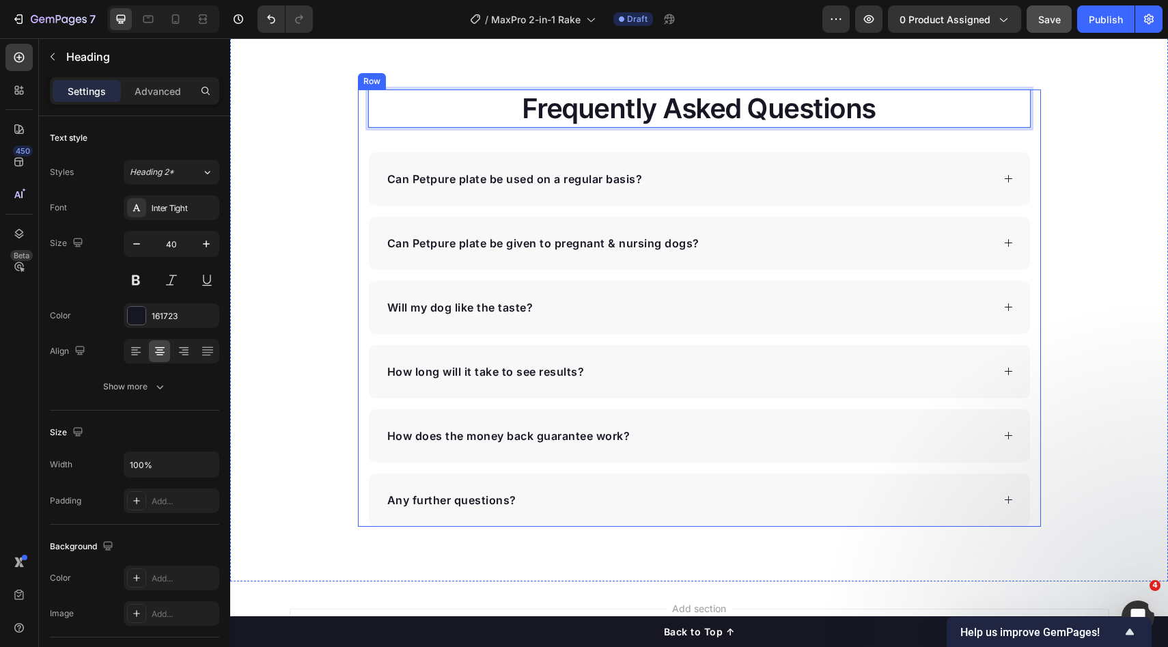
click at [1065, 147] on div "Frequently Asked Questions Heading 36 Can Petpure plate be used on a regular ba…" at bounding box center [699, 308] width 938 height 437
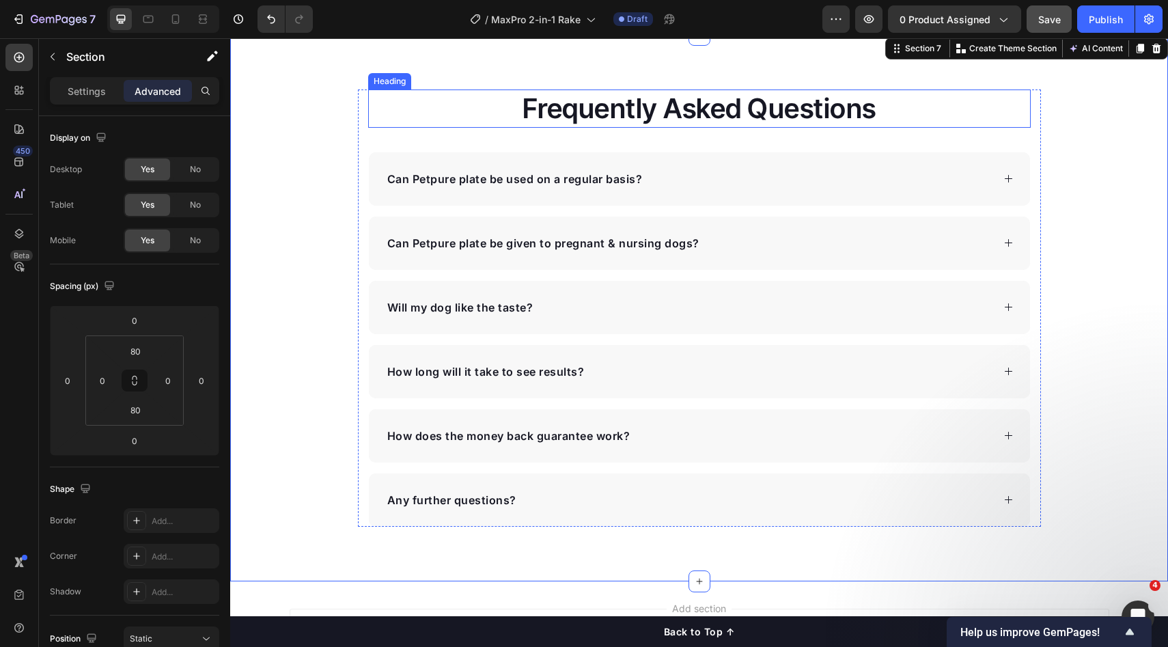
click at [814, 102] on p "Frequently Asked Questions" at bounding box center [700, 109] width 660 height 36
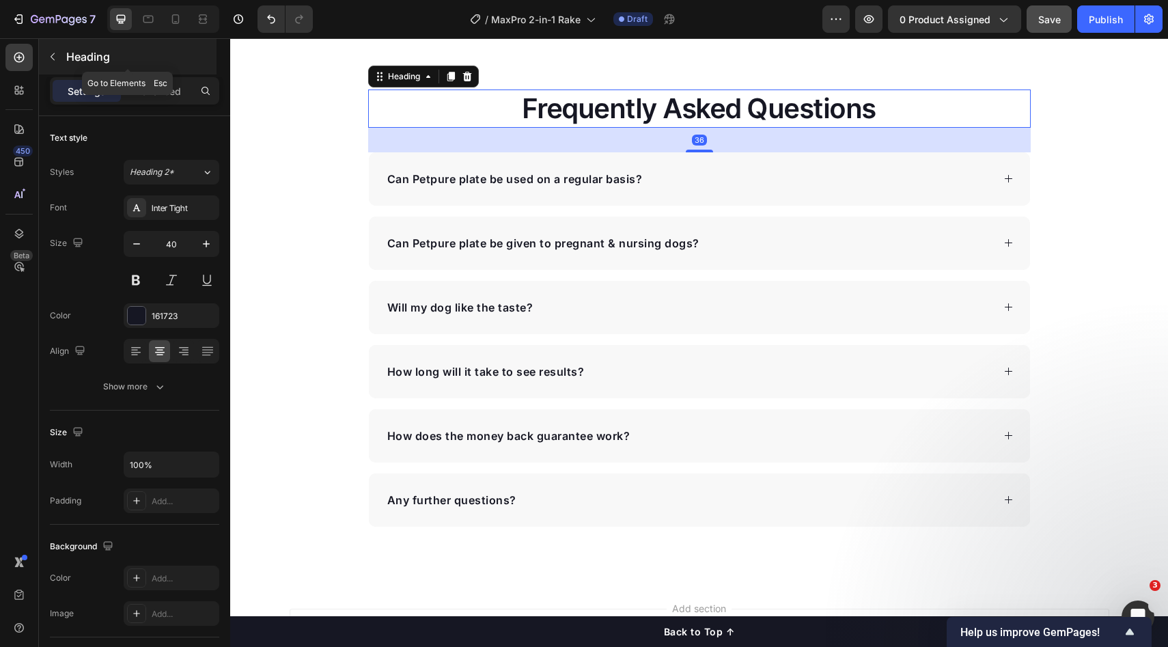
click at [77, 51] on p "Heading" at bounding box center [140, 57] width 148 height 16
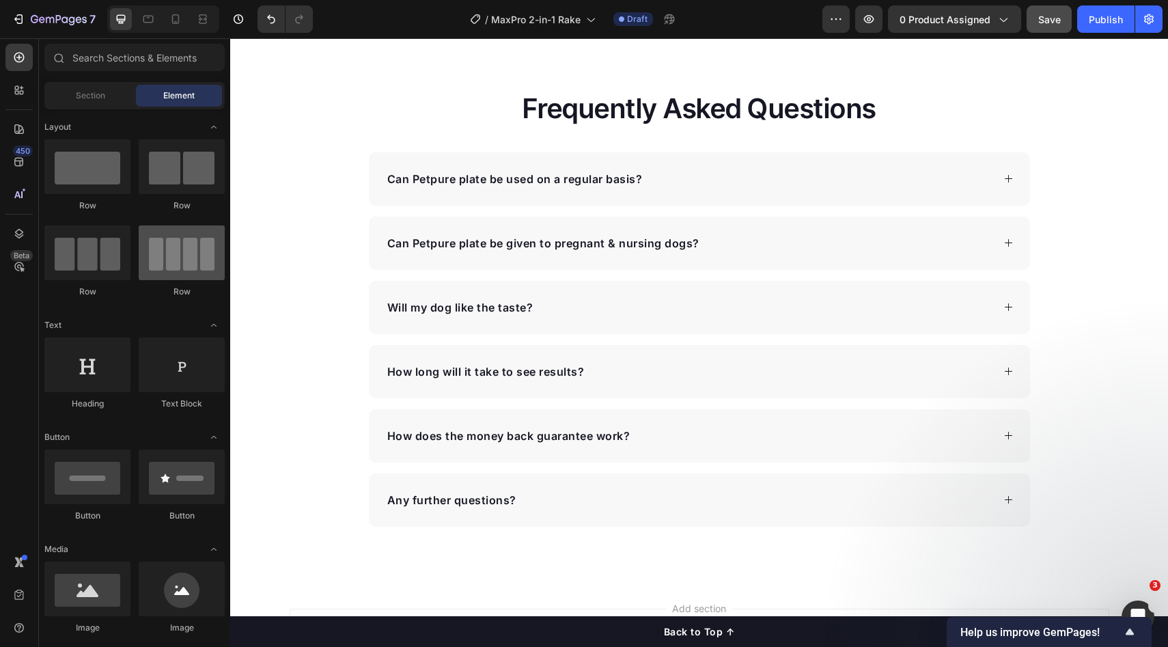
scroll to position [11, 0]
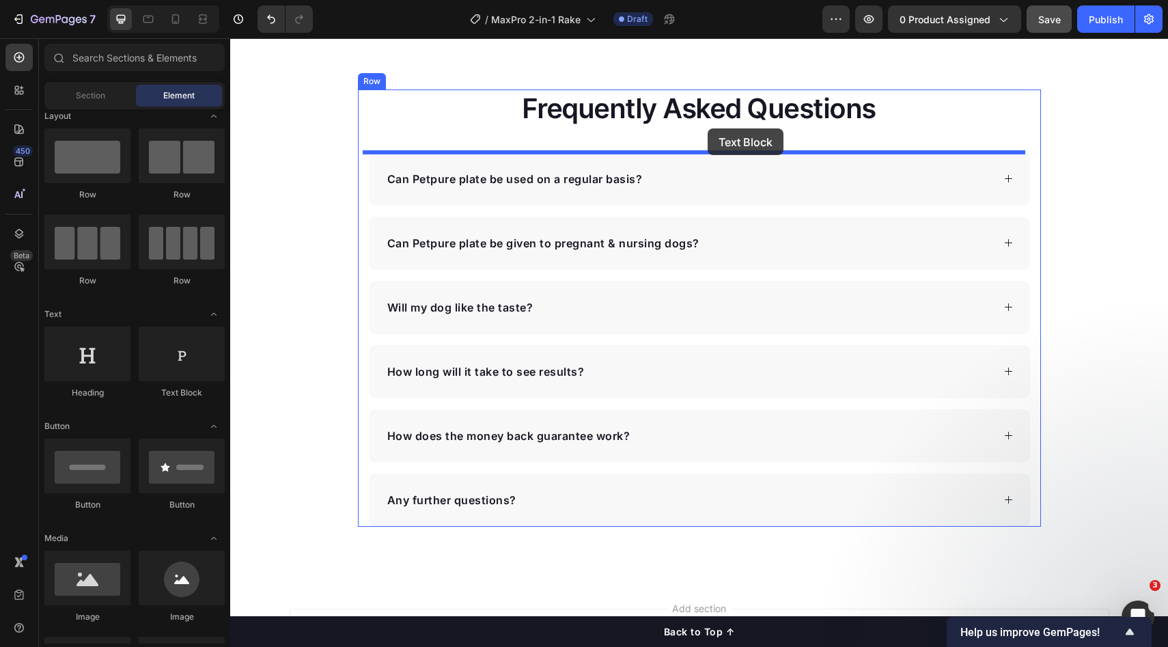
drag, startPoint x: 413, startPoint y: 376, endPoint x: 708, endPoint y: 128, distance: 384.6
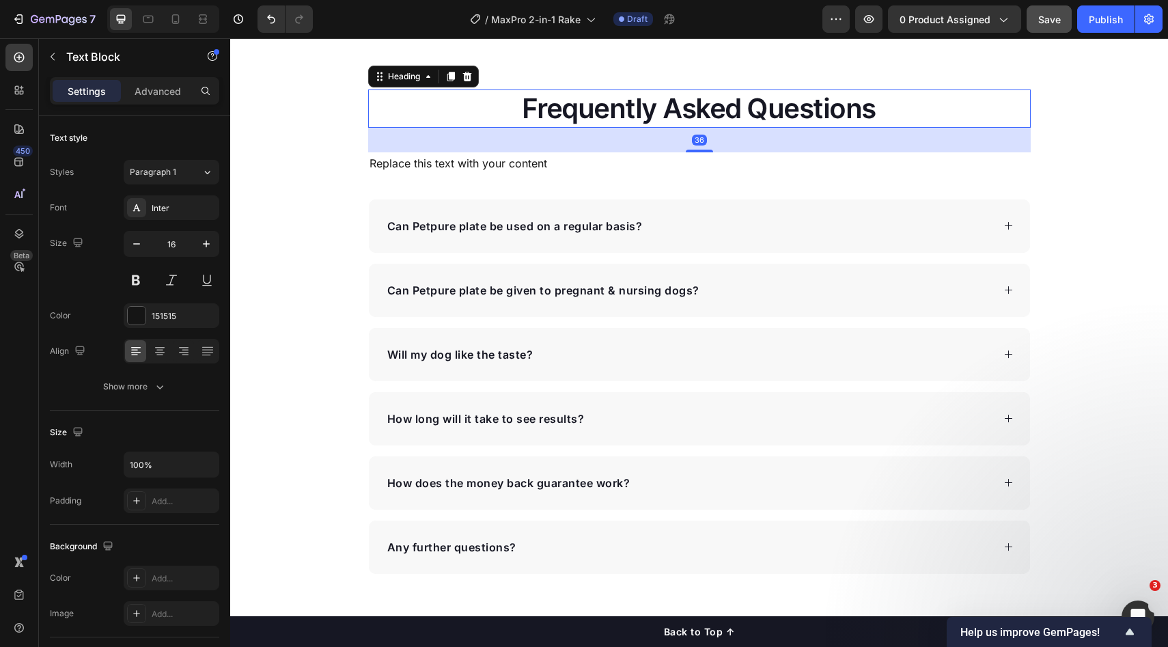
drag, startPoint x: 711, startPoint y: 118, endPoint x: 702, endPoint y: 139, distance: 23.0
click at [711, 119] on p "Frequently Asked Questions" at bounding box center [700, 109] width 660 height 36
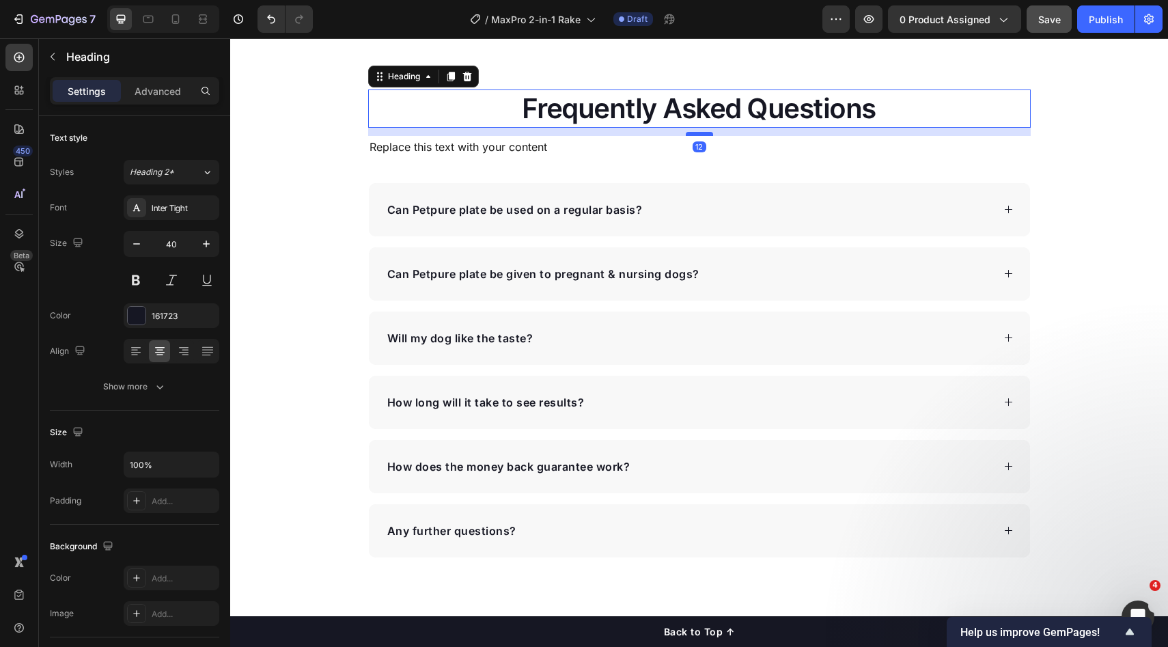
drag, startPoint x: 692, startPoint y: 150, endPoint x: 694, endPoint y: 134, distance: 16.5
click at [694, 134] on div at bounding box center [699, 134] width 27 height 4
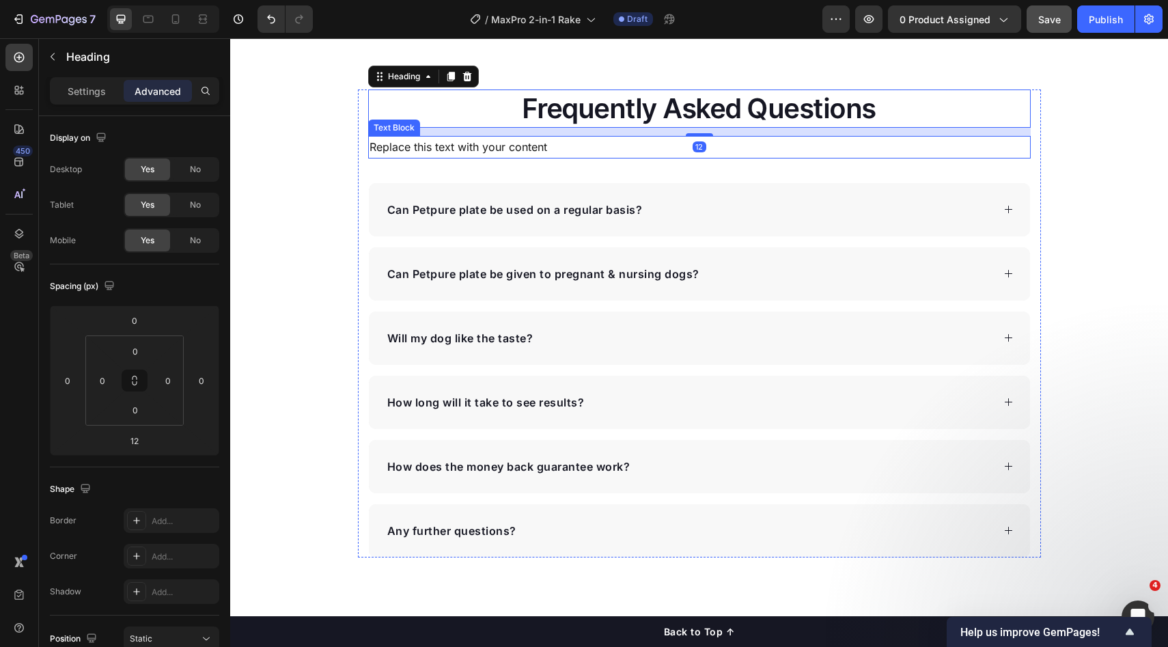
click at [653, 145] on div "Replace this text with your content" at bounding box center [699, 147] width 663 height 23
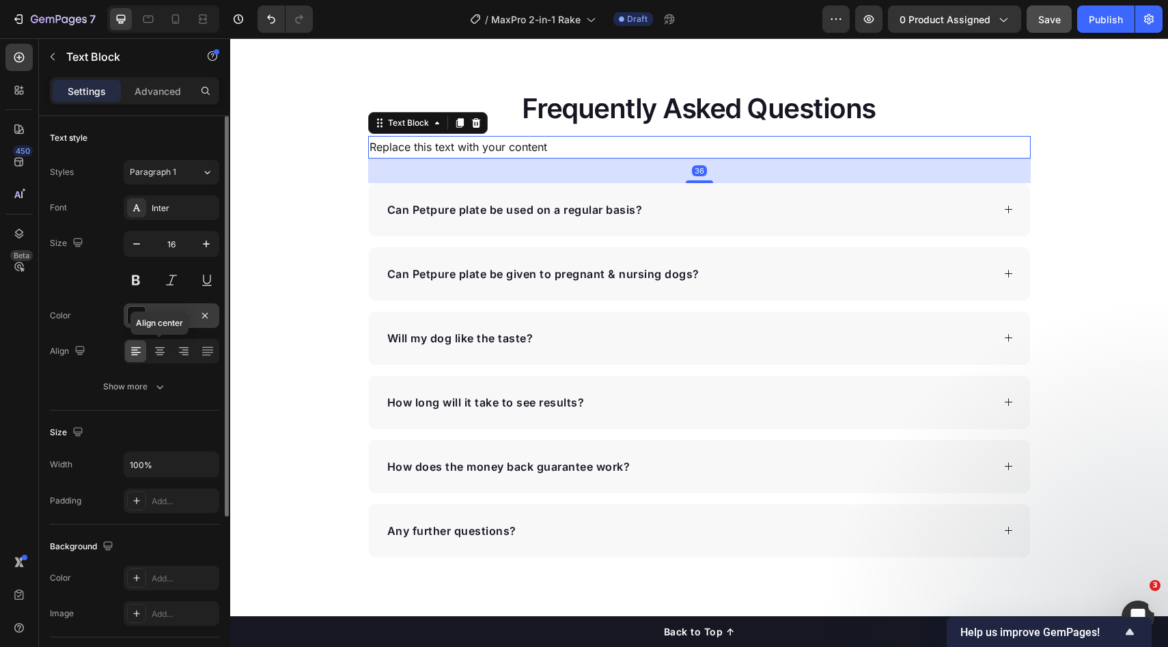
drag, startPoint x: 153, startPoint y: 353, endPoint x: 170, endPoint y: 324, distance: 34.0
click at [153, 353] on icon at bounding box center [160, 351] width 14 height 14
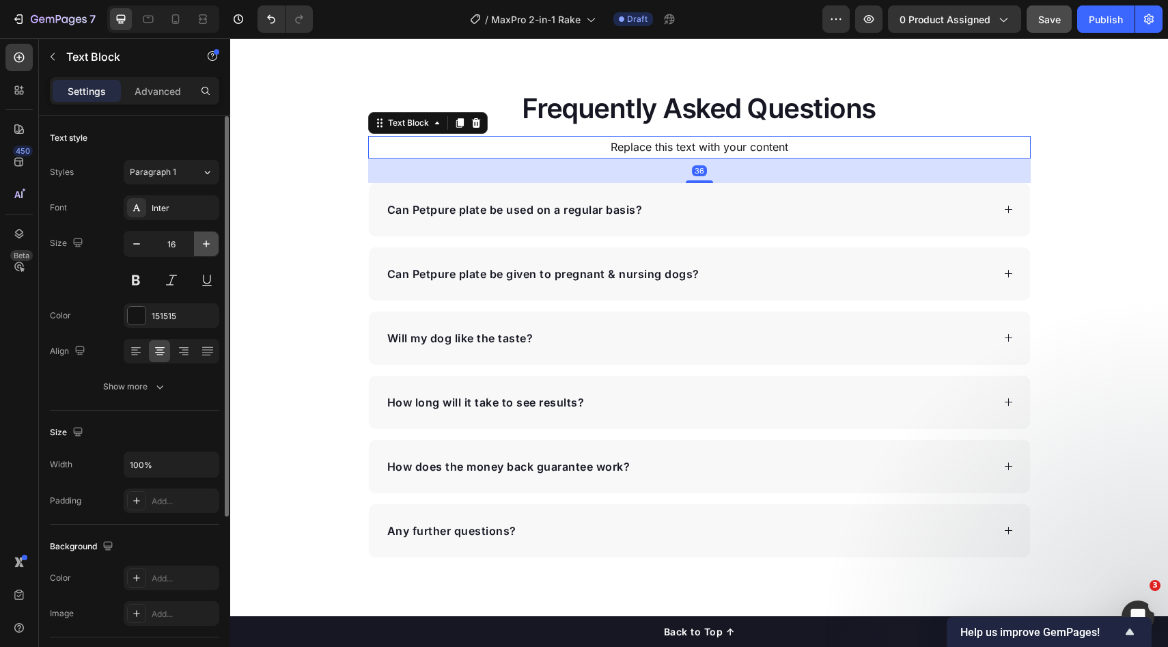
click at [207, 243] on icon "button" at bounding box center [206, 244] width 7 height 7
type input "18"
click at [612, 148] on div "Replace this text with your content" at bounding box center [699, 148] width 663 height 25
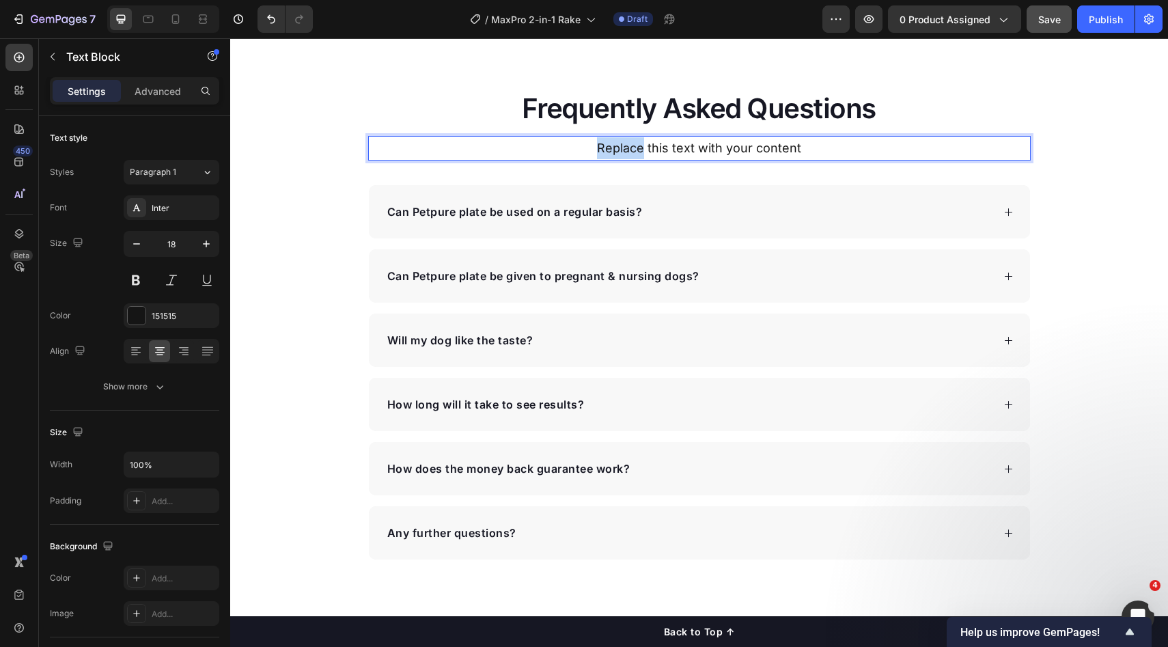
click at [612, 148] on p "Replace this text with your content" at bounding box center [700, 148] width 660 height 22
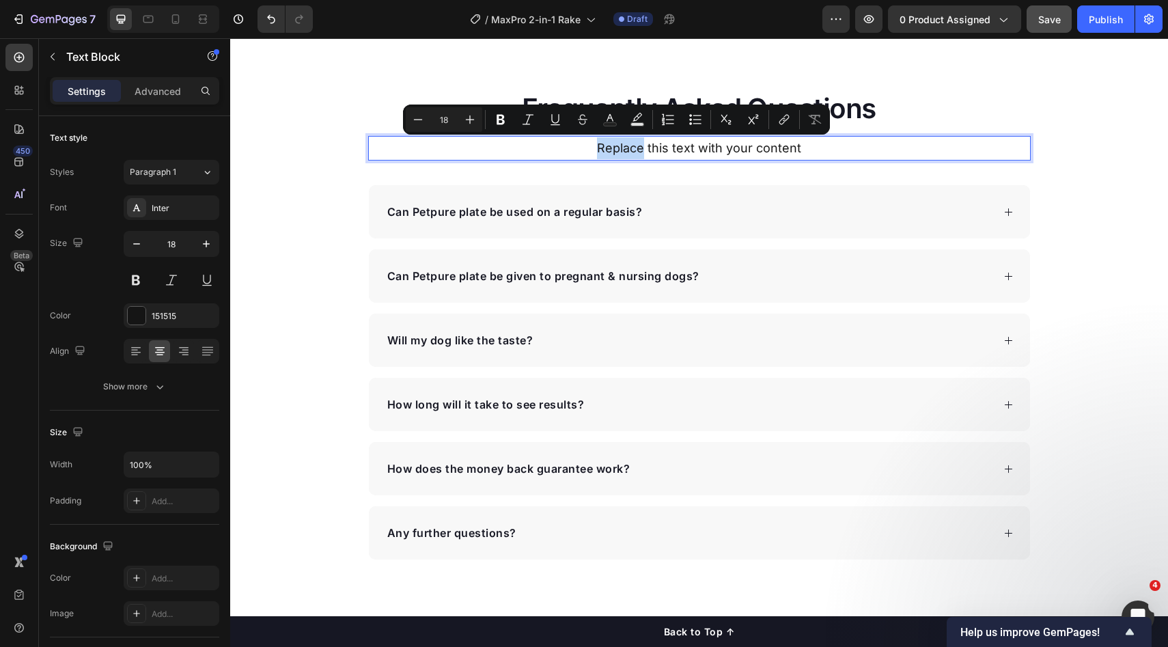
click at [623, 146] on p "Replace this text with your content" at bounding box center [700, 148] width 660 height 22
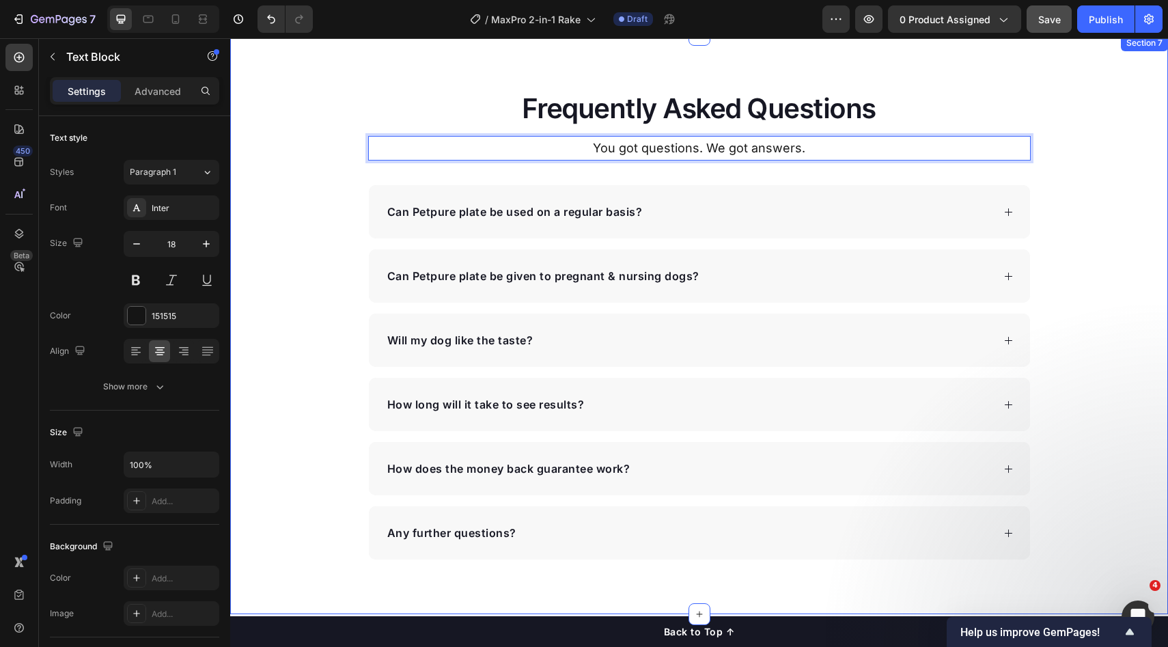
click at [1073, 170] on div "Frequently Asked Questions Heading You got questions. We got answers. Text Bloc…" at bounding box center [699, 325] width 938 height 470
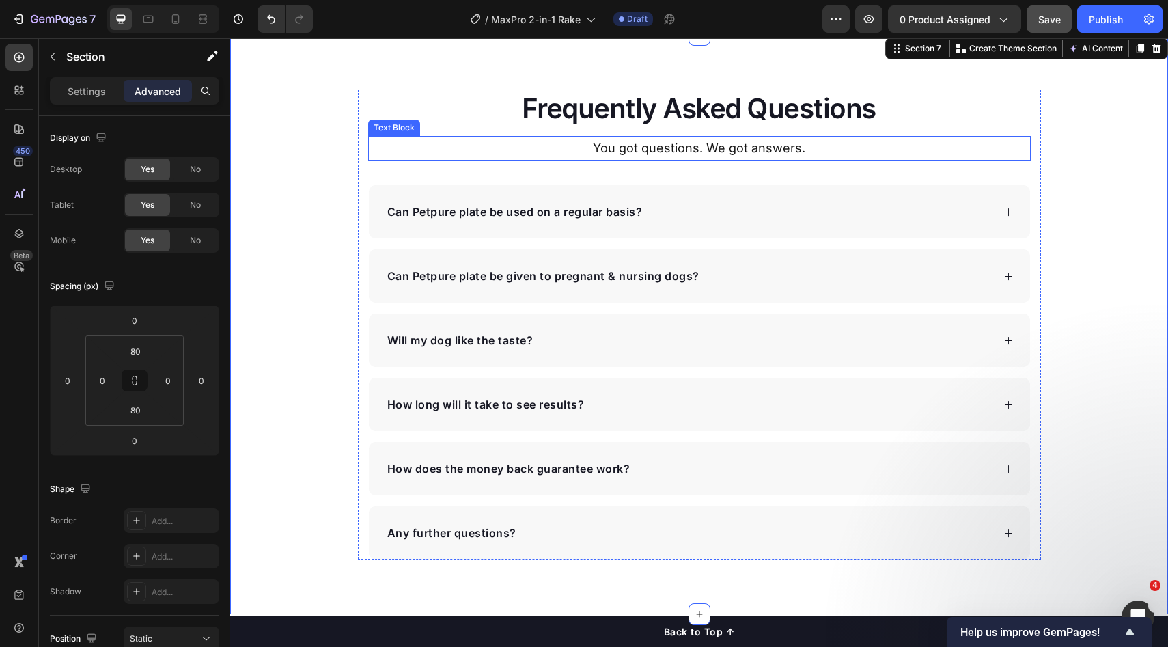
click at [838, 136] on div "You got questions. We got answers." at bounding box center [699, 148] width 663 height 25
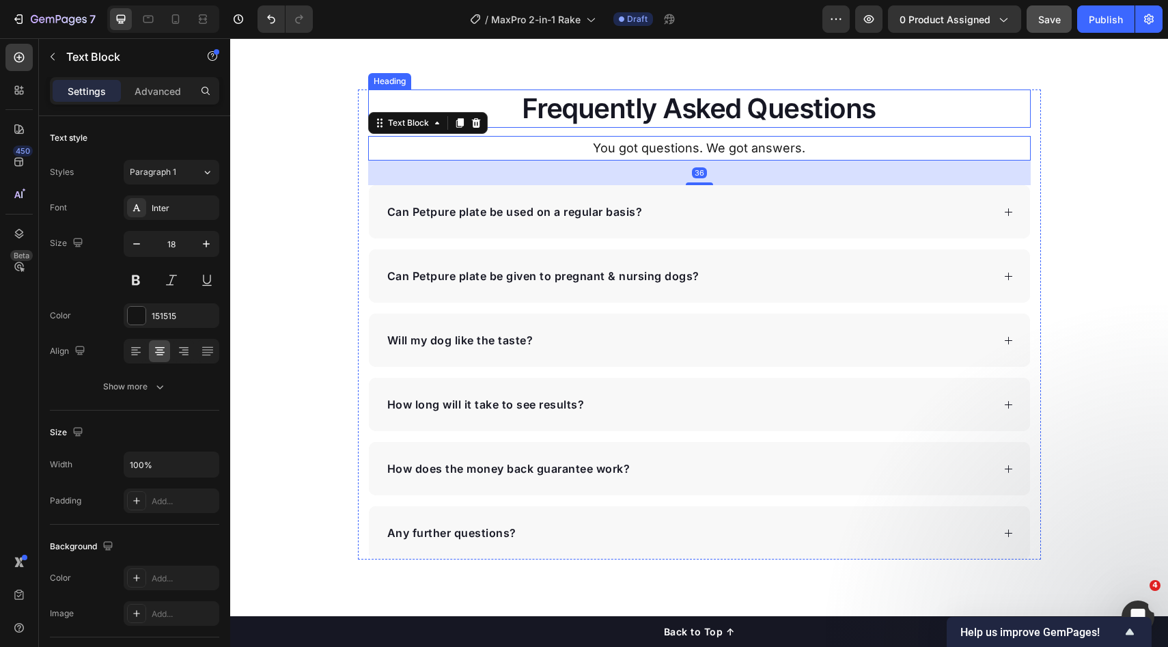
click at [842, 120] on p "Frequently Asked Questions" at bounding box center [700, 109] width 660 height 36
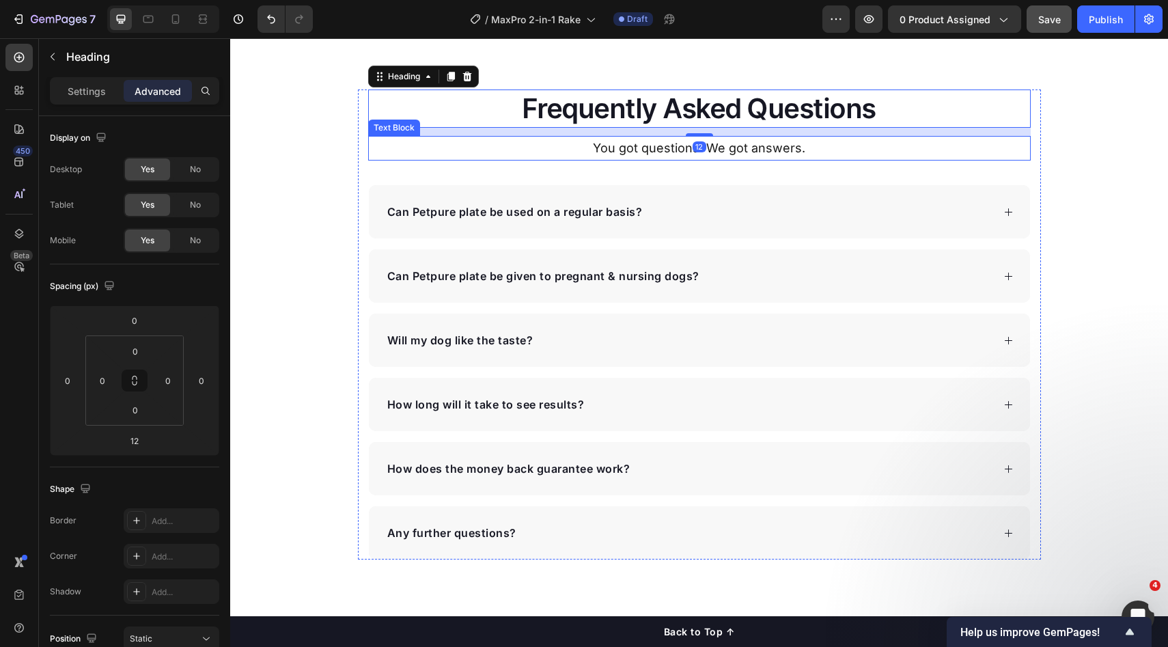
click at [992, 155] on p "You got questions. We got answers." at bounding box center [700, 148] width 660 height 22
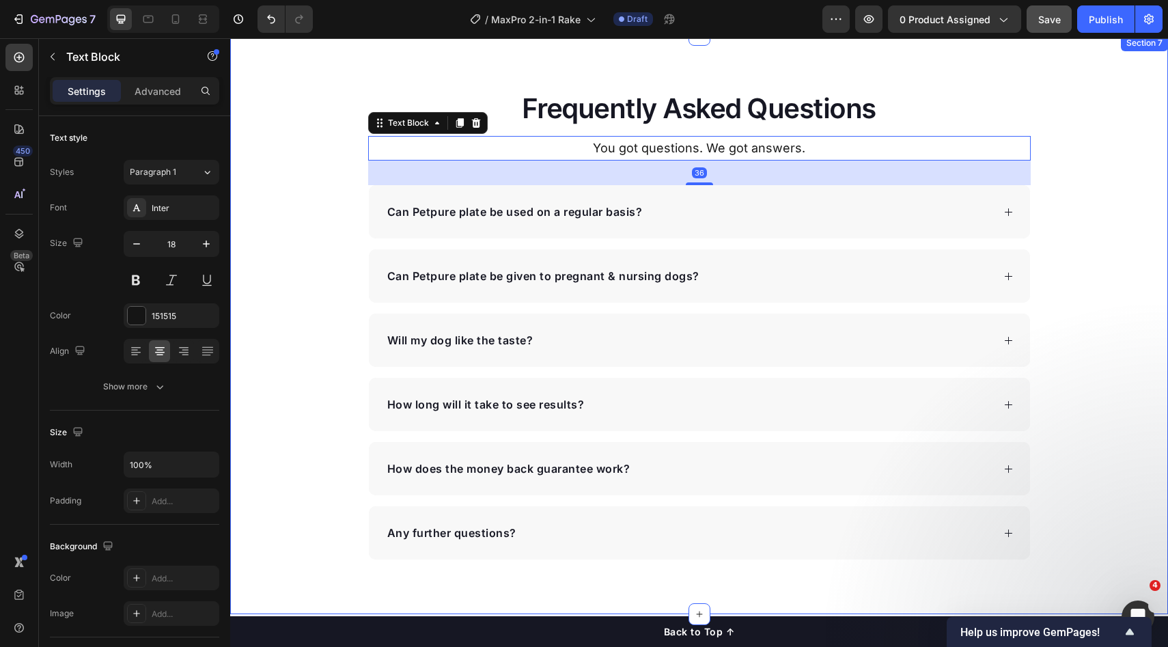
click at [1091, 205] on div "Frequently Asked Questions Heading You got questions. We got answers. Text Bloc…" at bounding box center [699, 325] width 938 height 470
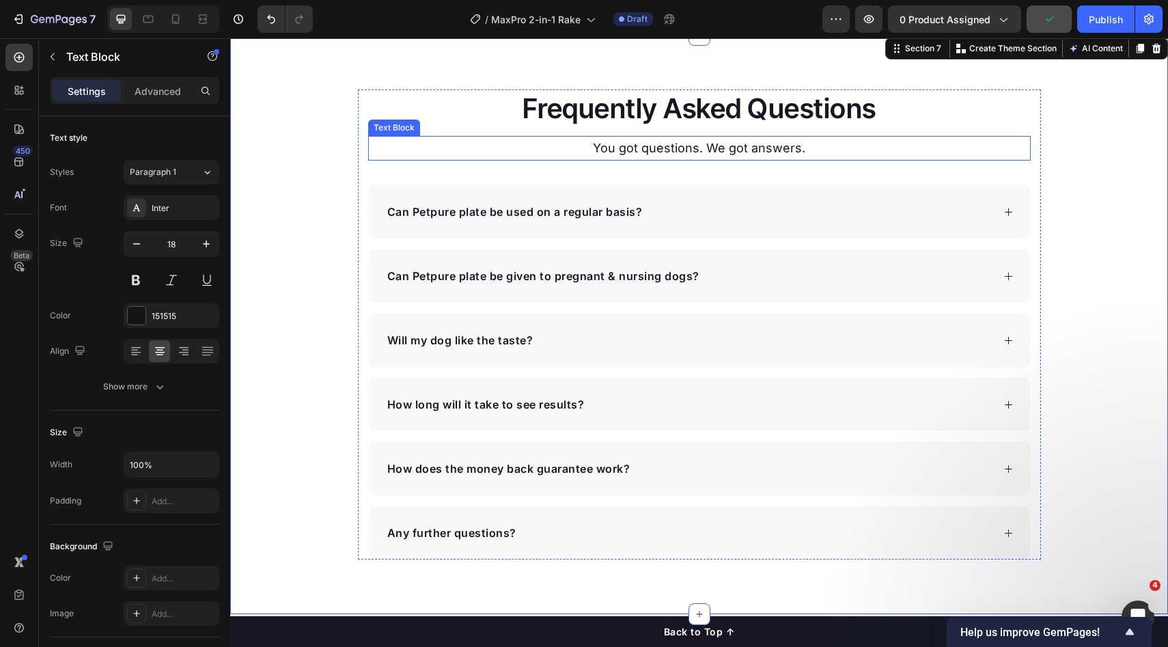
drag, startPoint x: 780, startPoint y: 149, endPoint x: 771, endPoint y: 154, distance: 11.0
click at [780, 149] on p "You got questions. We got answers." at bounding box center [700, 148] width 660 height 22
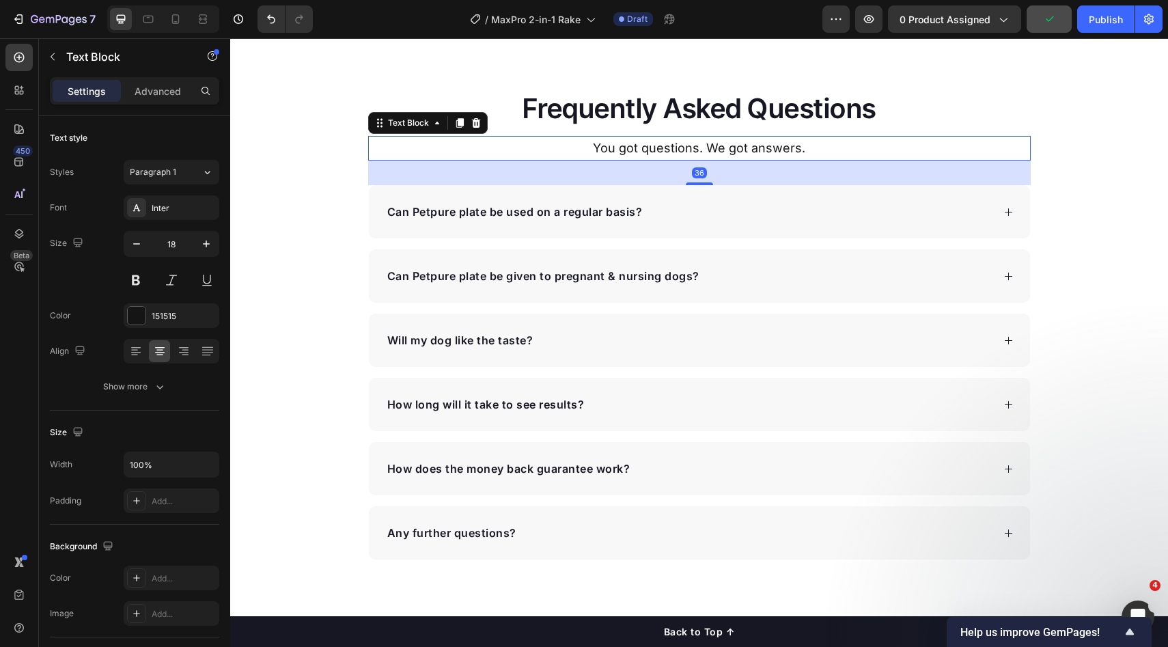
click at [693, 186] on div "Frequently Asked Questions Heading You got questions. We got answers. Text Bloc…" at bounding box center [699, 325] width 663 height 470
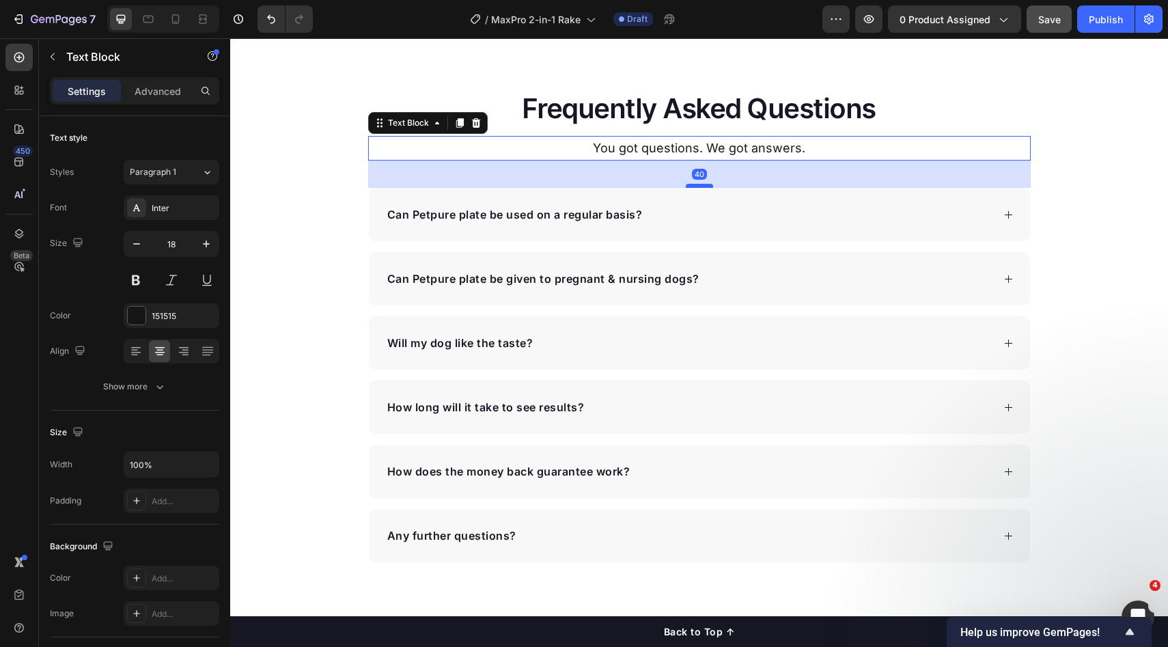
click at [694, 184] on div at bounding box center [699, 186] width 27 height 4
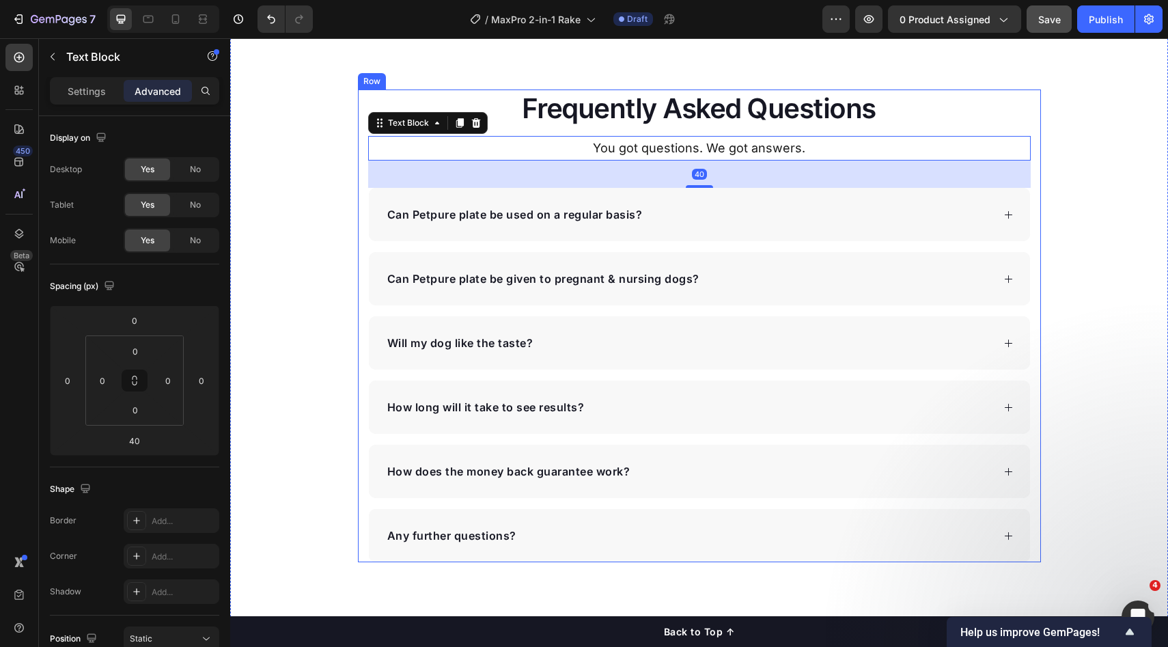
drag, startPoint x: 1032, startPoint y: 182, endPoint x: 1064, endPoint y: 180, distance: 32.2
click at [1032, 182] on div "Frequently Asked Questions Heading You got questions. We got answers. Text Bloc…" at bounding box center [699, 326] width 683 height 473
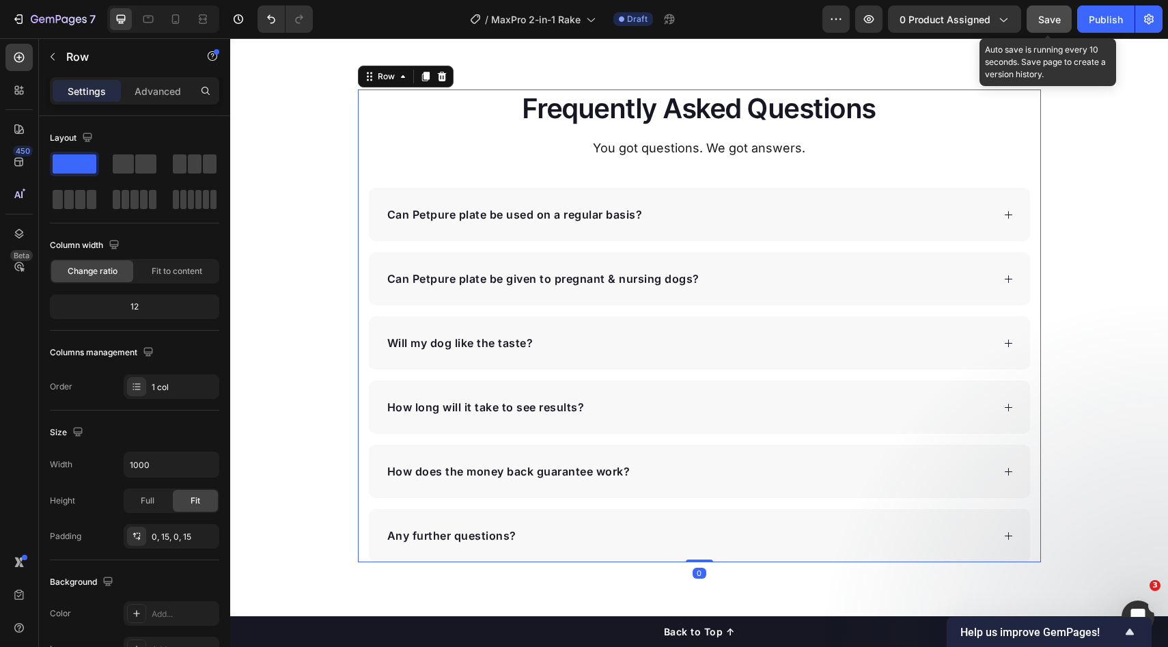
click at [1045, 16] on span "Save" at bounding box center [1050, 20] width 23 height 12
click at [1091, 188] on div "Frequently Asked Questions Heading You got questions. We got answers. Text Bloc…" at bounding box center [699, 326] width 938 height 473
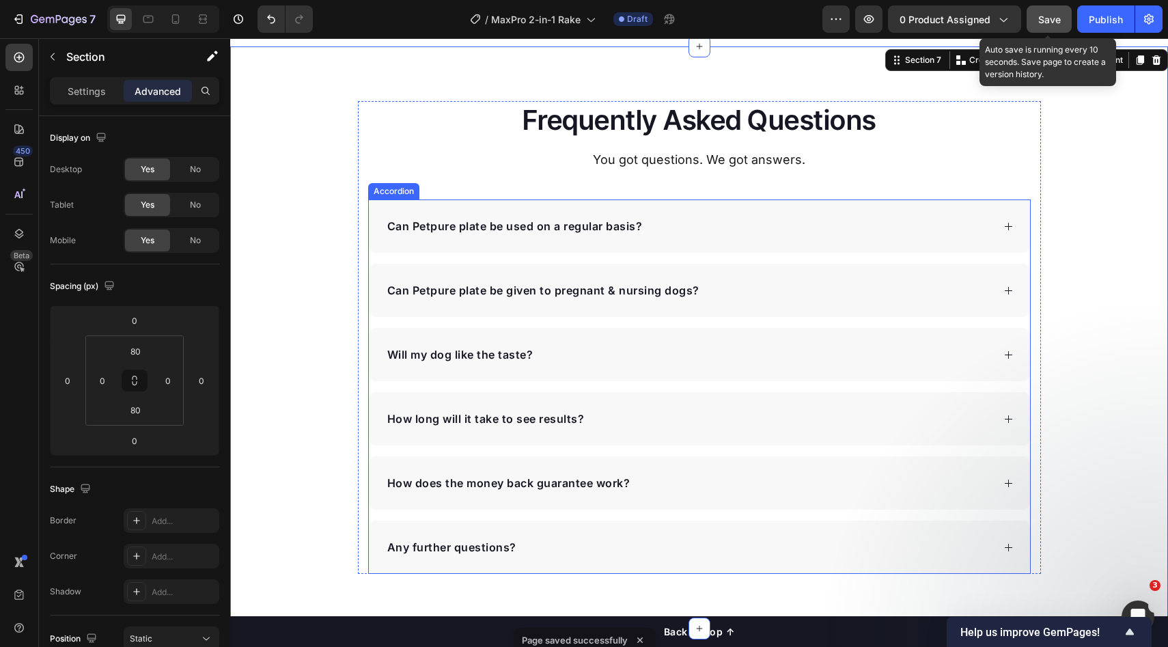
scroll to position [2637, 0]
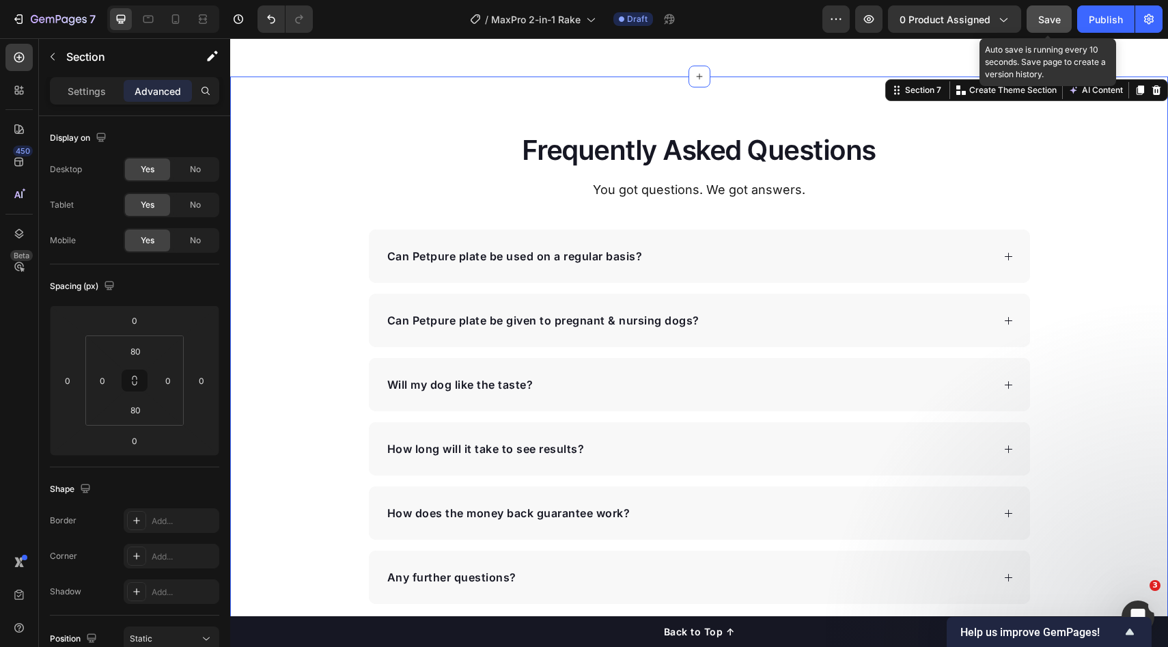
click at [1144, 262] on div "Frequently Asked Questions Heading You got questions. We got answers. Text Bloc…" at bounding box center [699, 367] width 938 height 473
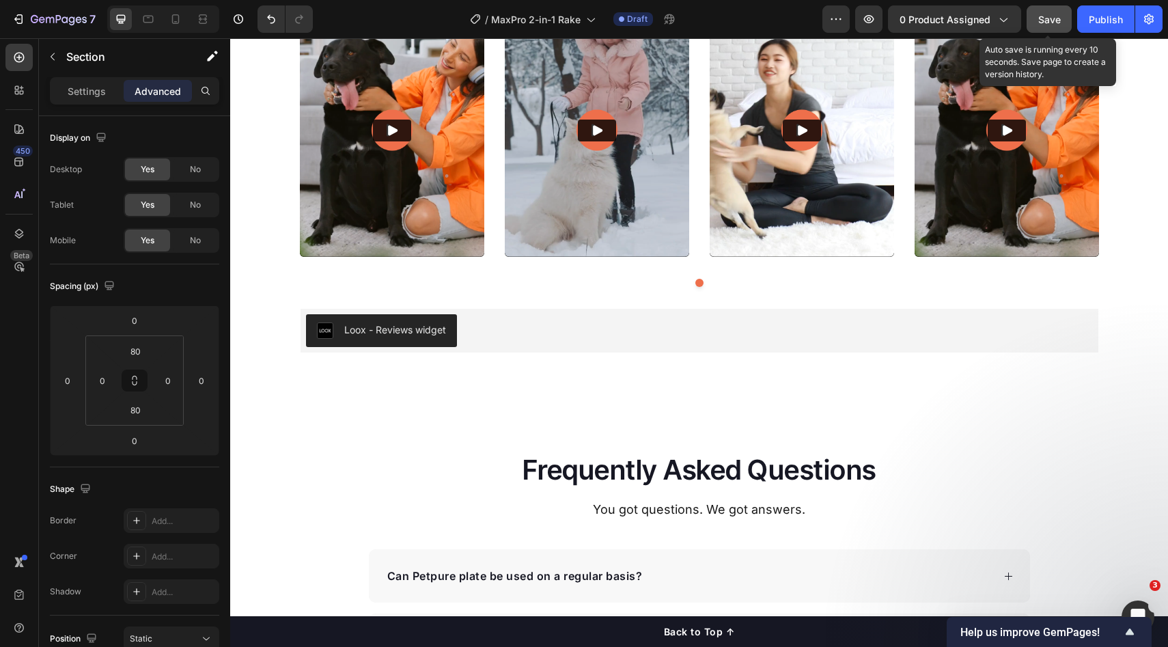
scroll to position [2309, 0]
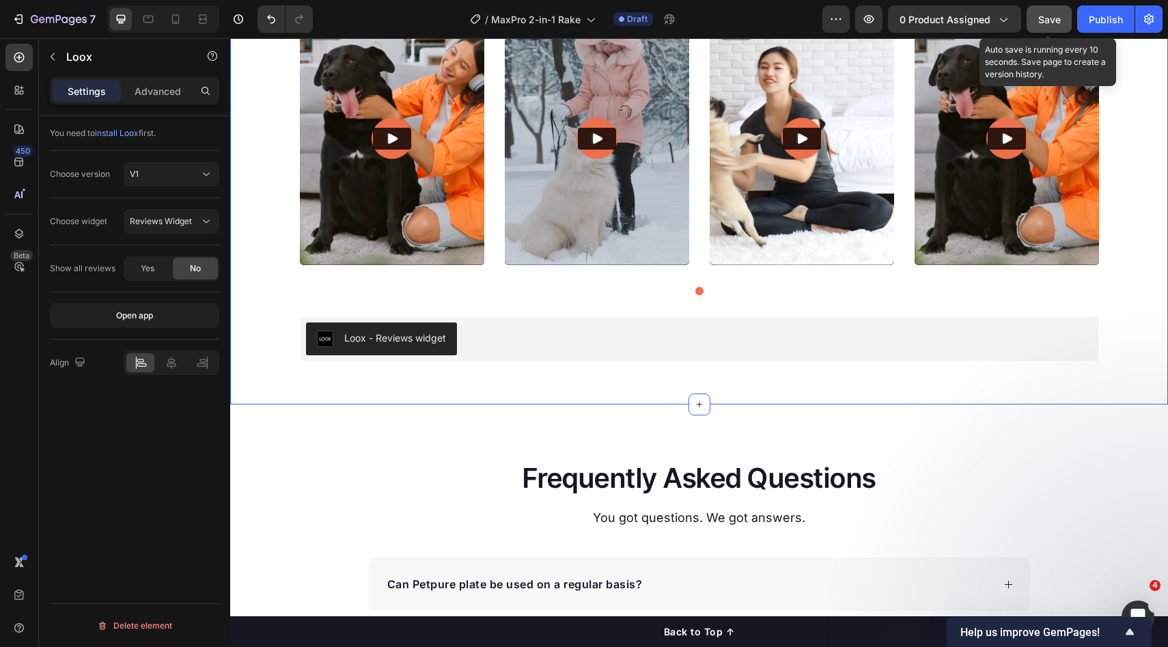
click at [650, 321] on div "Loox - Reviews widget" at bounding box center [700, 339] width 798 height 44
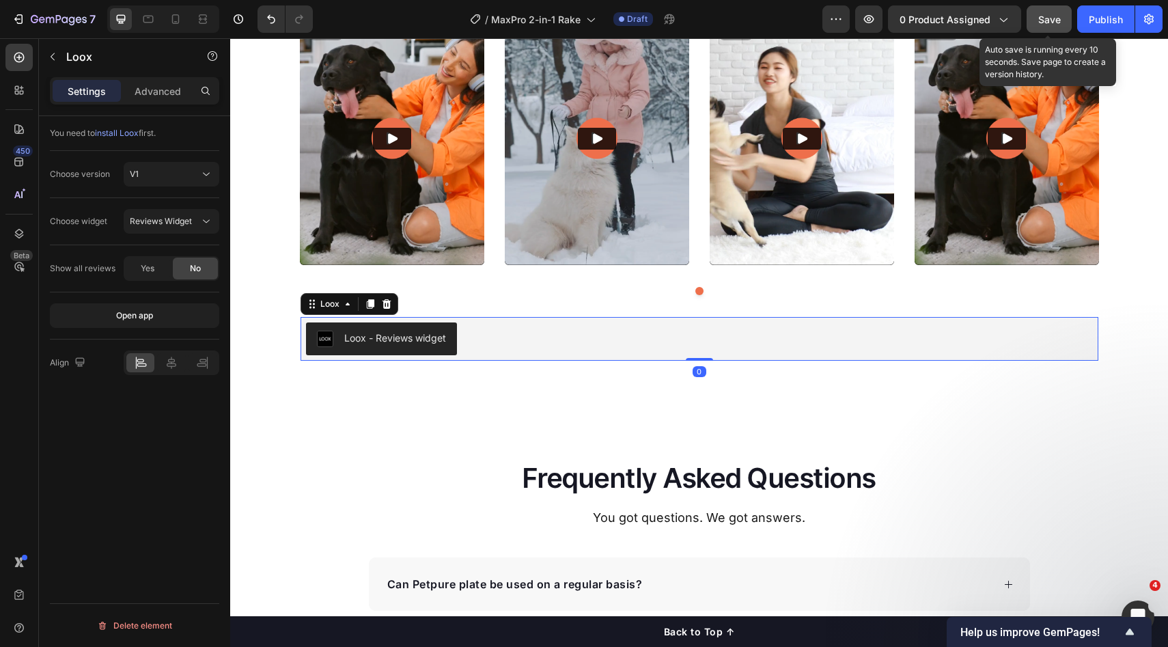
click at [620, 378] on div "What dog parents are saying Heading Video Video Video Video Carousel Row Loox -…" at bounding box center [699, 156] width 938 height 497
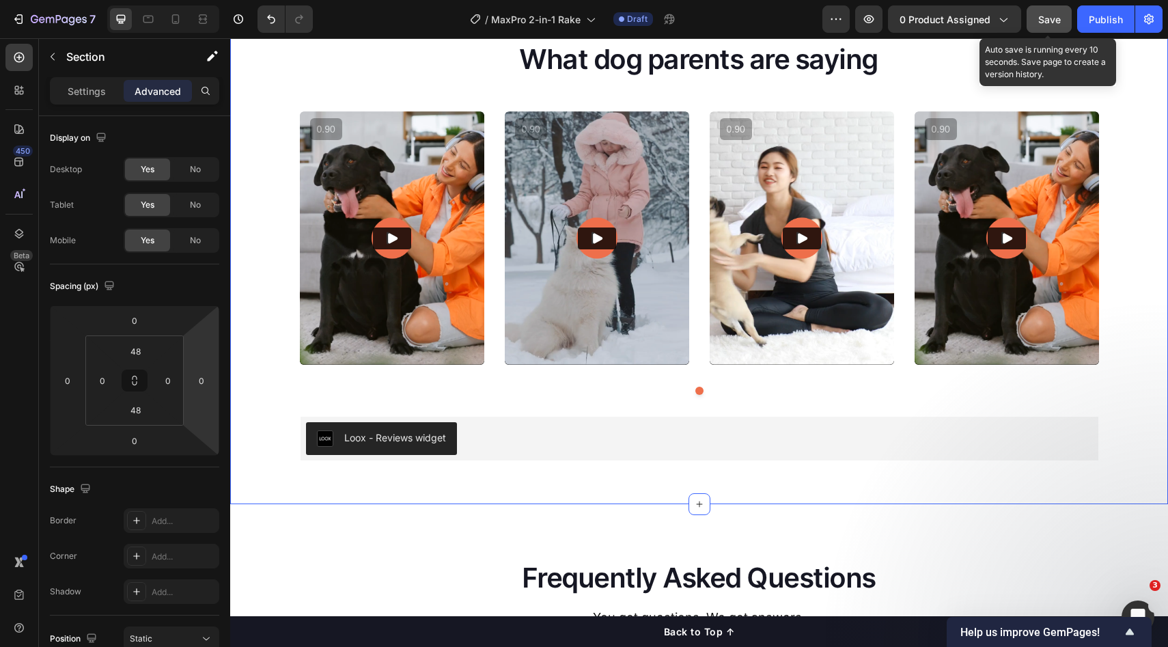
scroll to position [2417, 0]
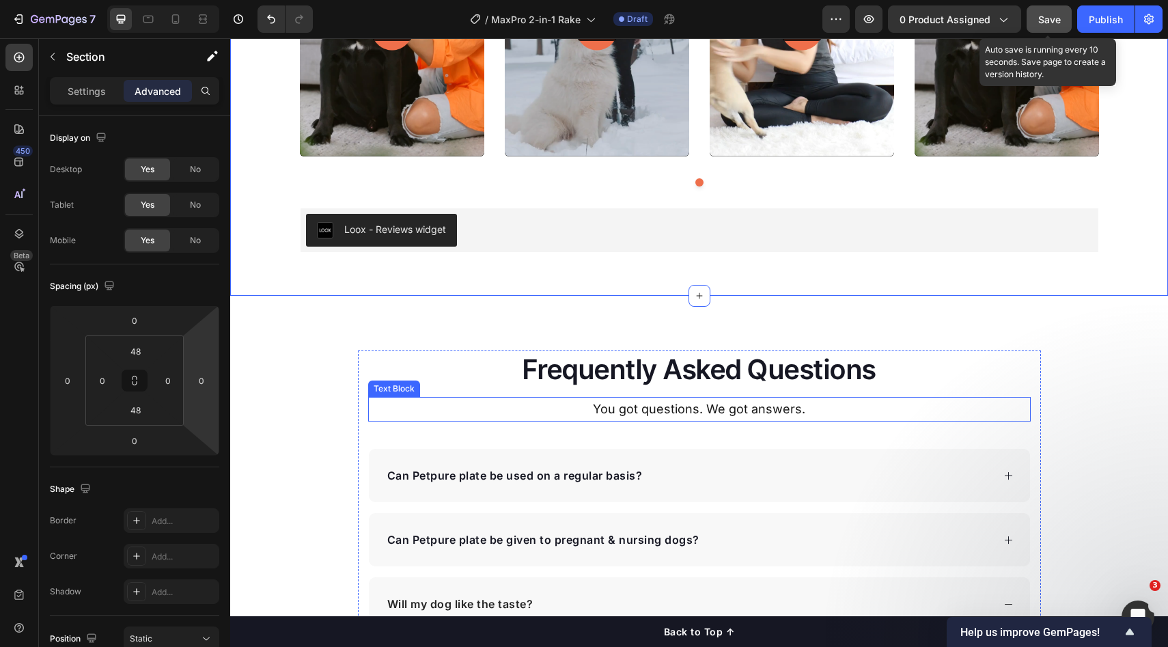
click at [445, 336] on div "Frequently Asked Questions Heading You got questions. We got answers. Text Bloc…" at bounding box center [699, 613] width 938 height 634
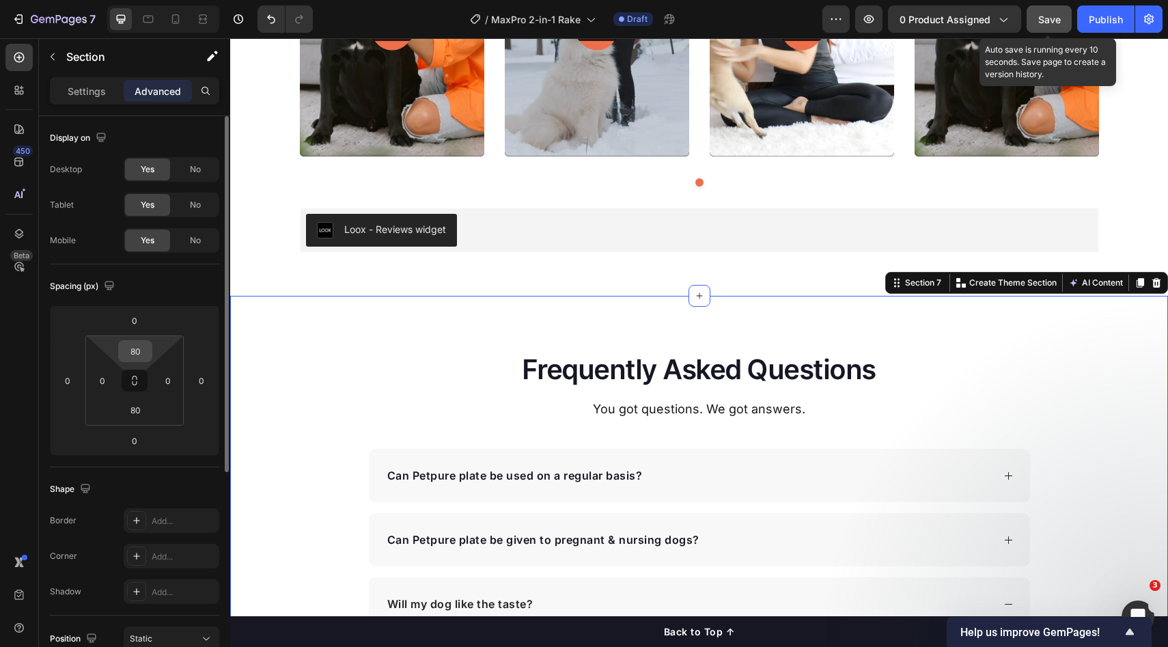
click at [143, 346] on input "80" at bounding box center [135, 351] width 27 height 20
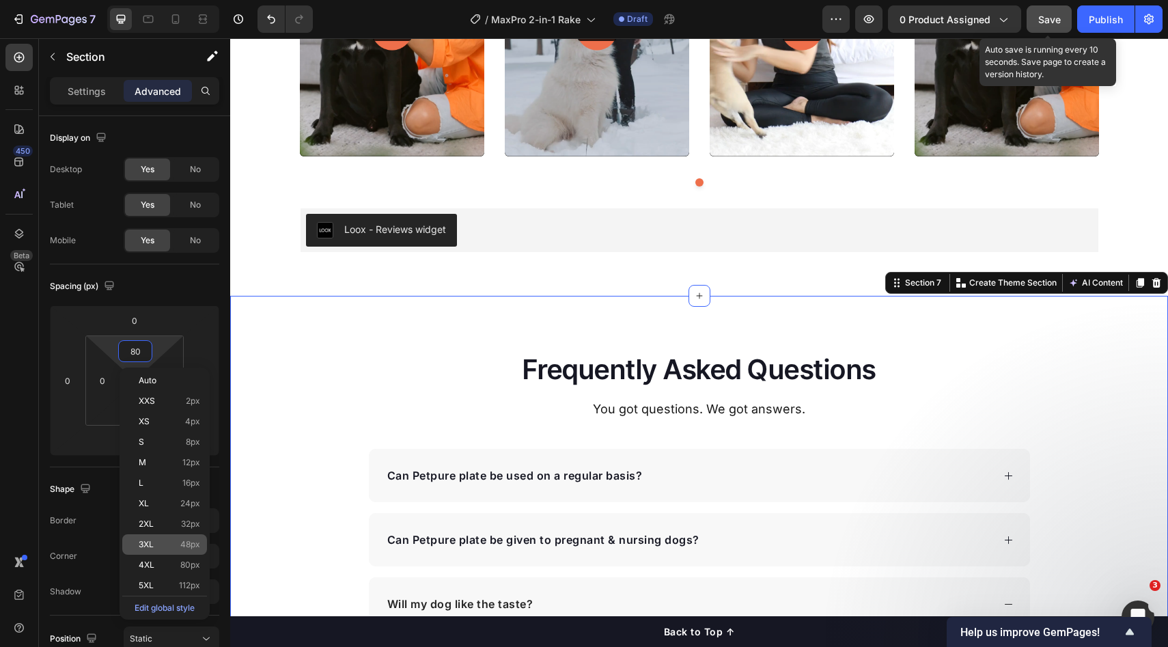
click at [154, 540] on p "3XL 48px" at bounding box center [169, 545] width 61 height 10
type input "48"
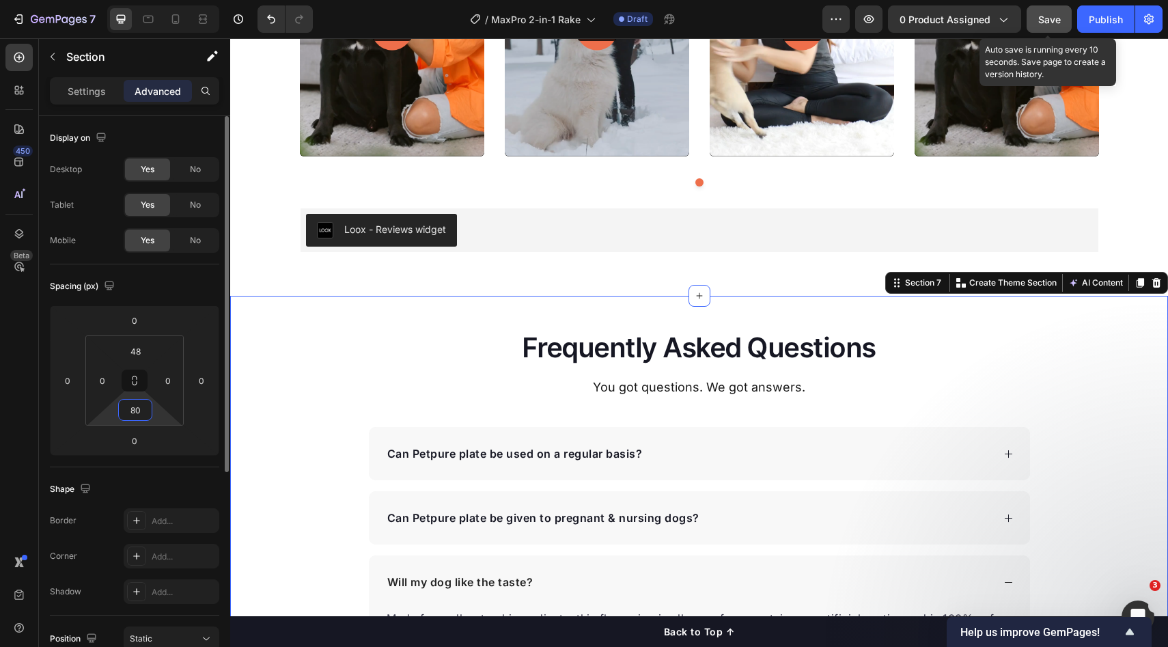
click at [138, 406] on input "80" at bounding box center [135, 410] width 27 height 20
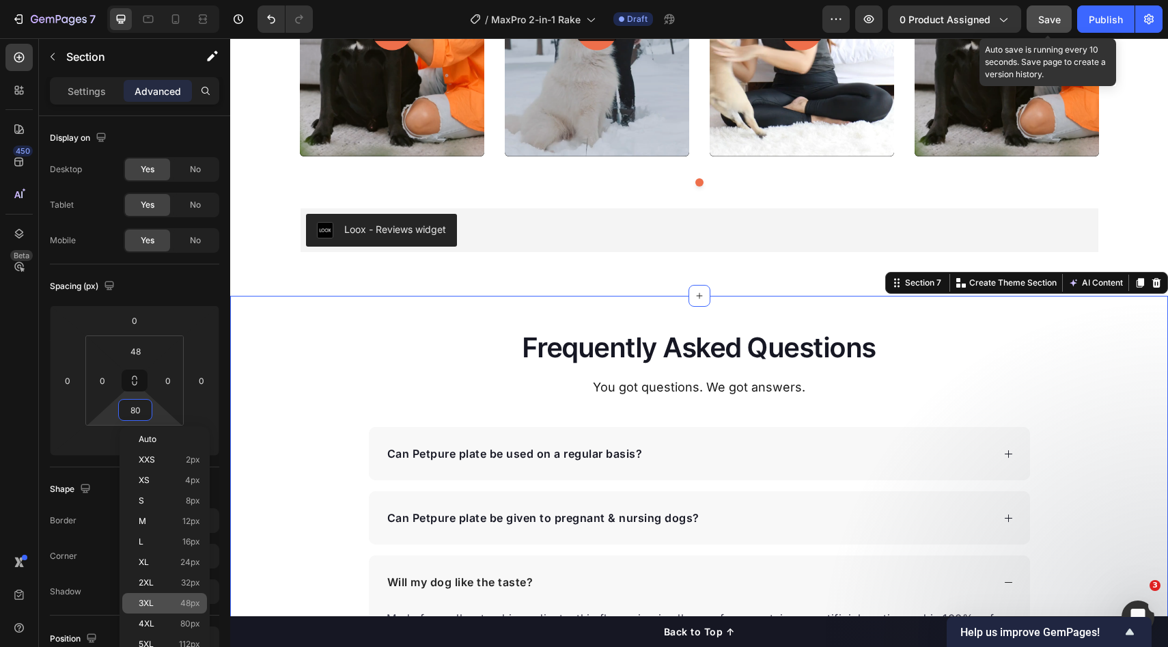
click at [176, 594] on div "3XL 48px" at bounding box center [164, 603] width 85 height 20
type input "48"
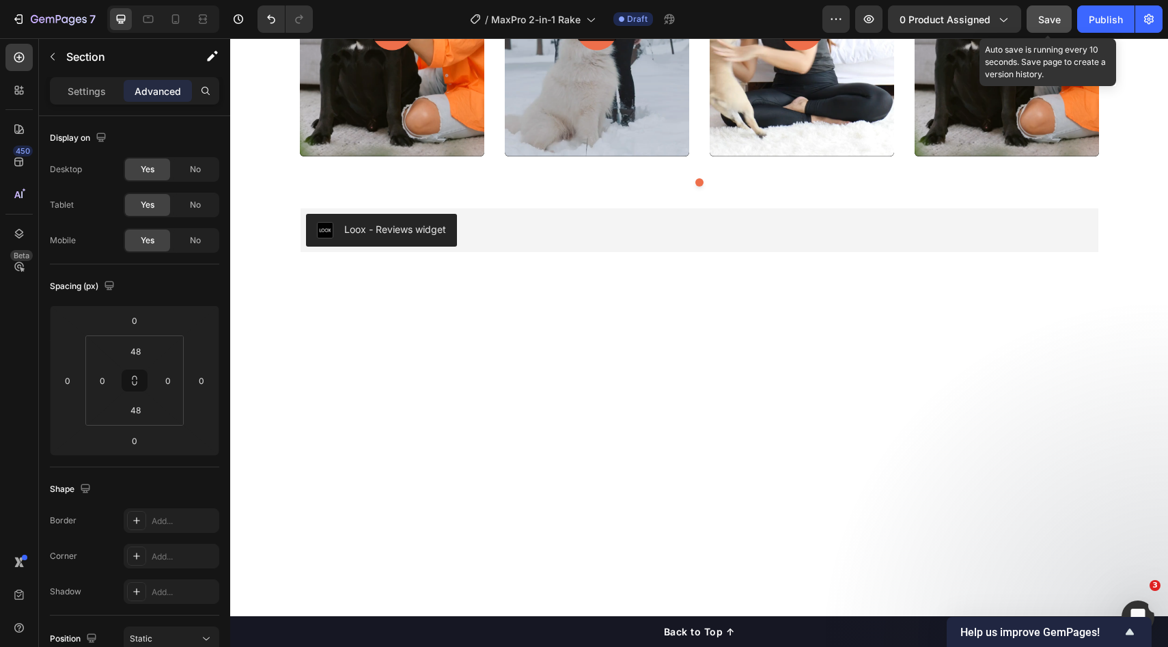
scroll to position [1863, 0]
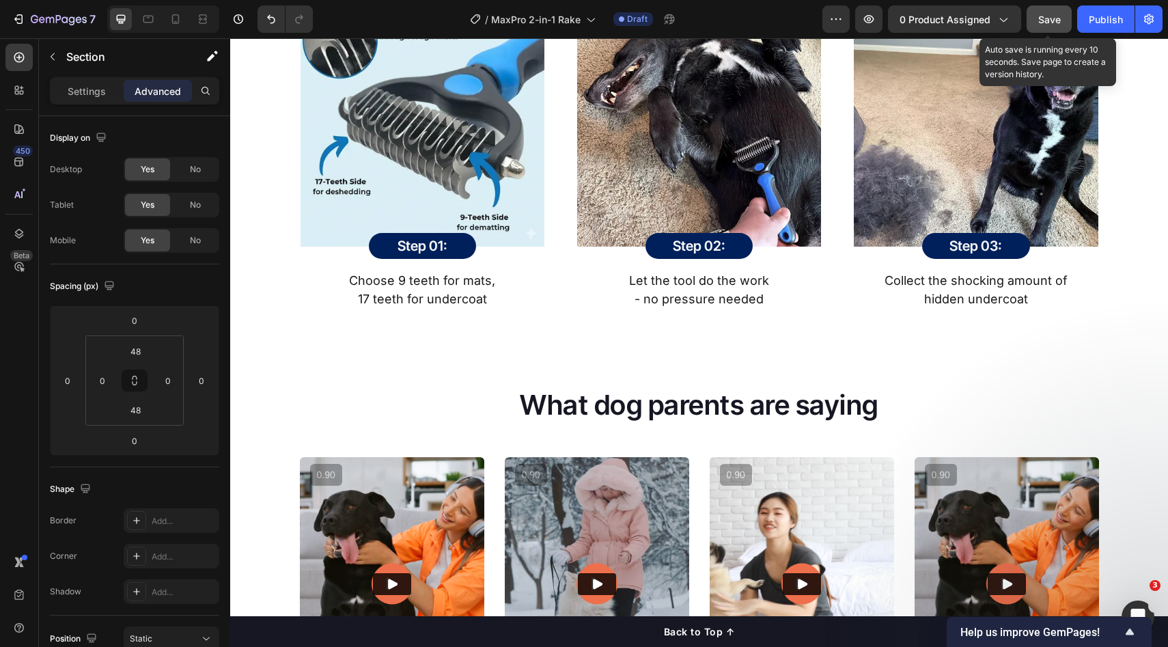
drag, startPoint x: 1046, startPoint y: 18, endPoint x: 788, endPoint y: 18, distance: 257.6
click at [1046, 18] on span "Save" at bounding box center [1050, 20] width 23 height 12
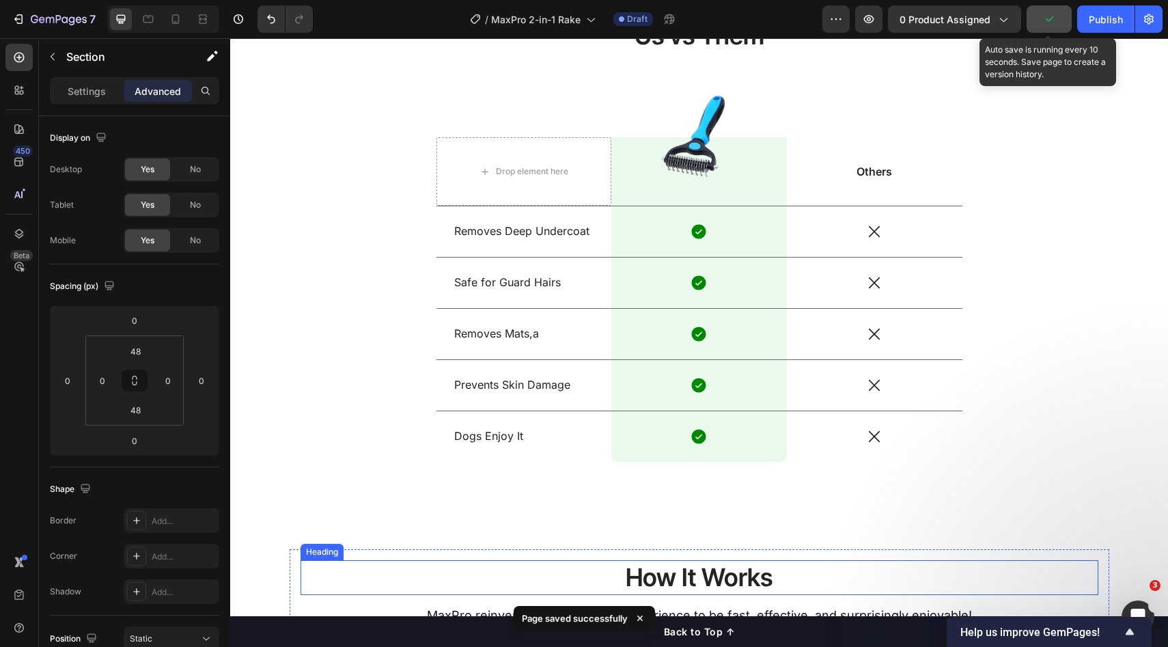
scroll to position [1211, 0]
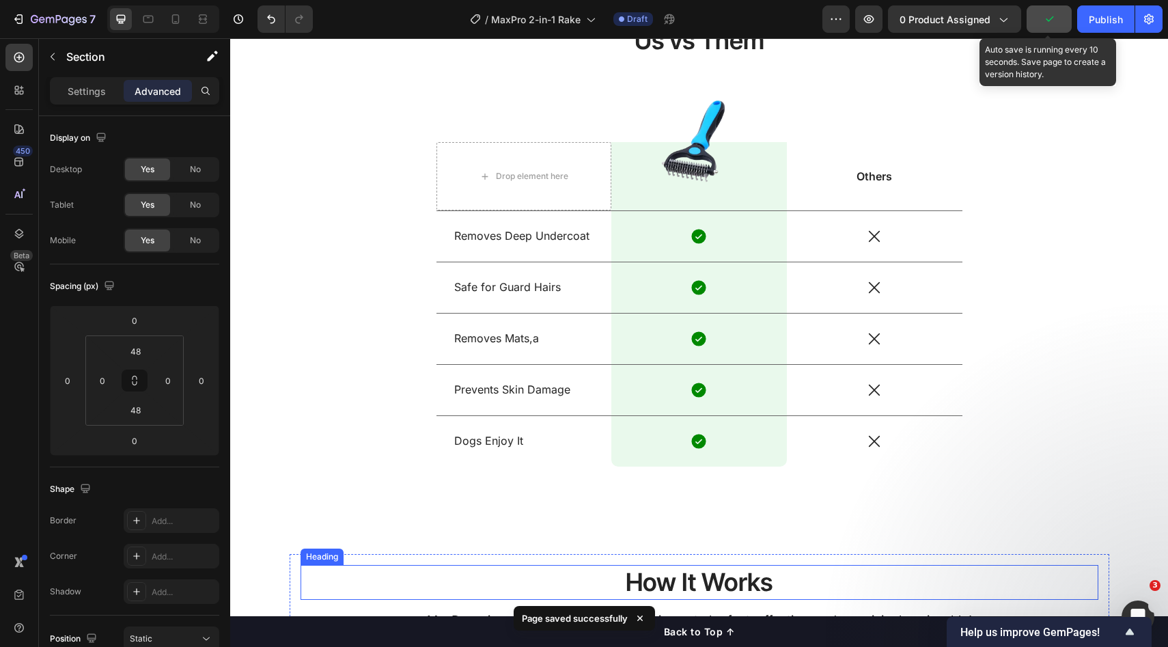
click at [1044, 245] on div "Us vs Them Heading Drop element here Image Row Others Text Block Row Removes De…" at bounding box center [700, 255] width 918 height 465
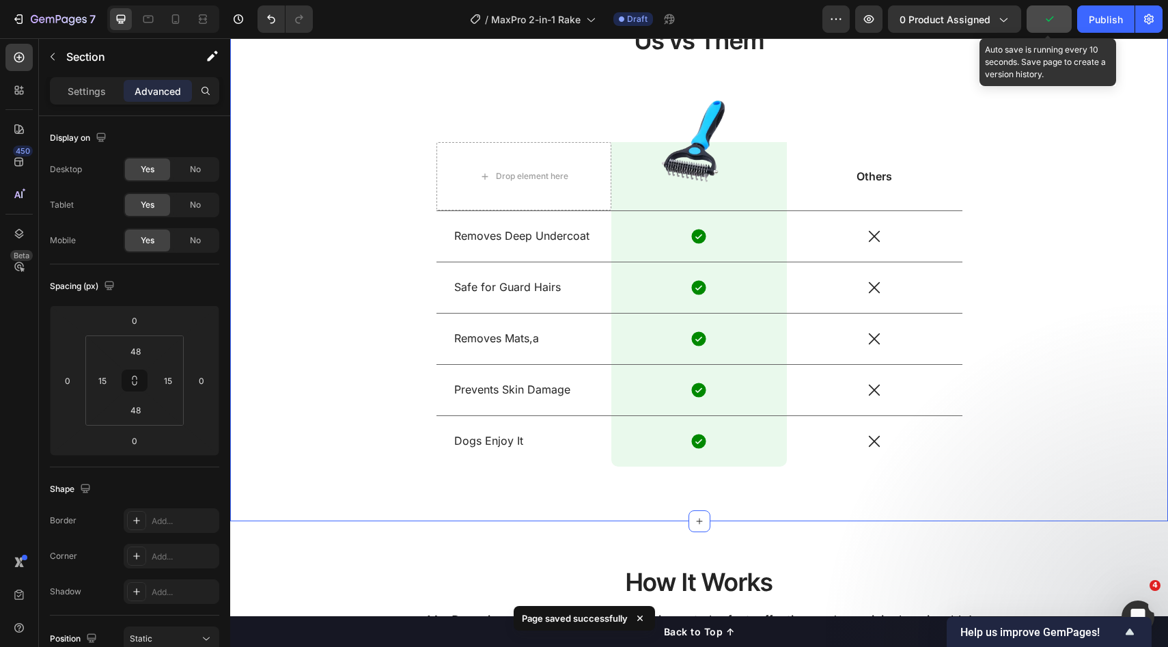
scroll to position [1137, 0]
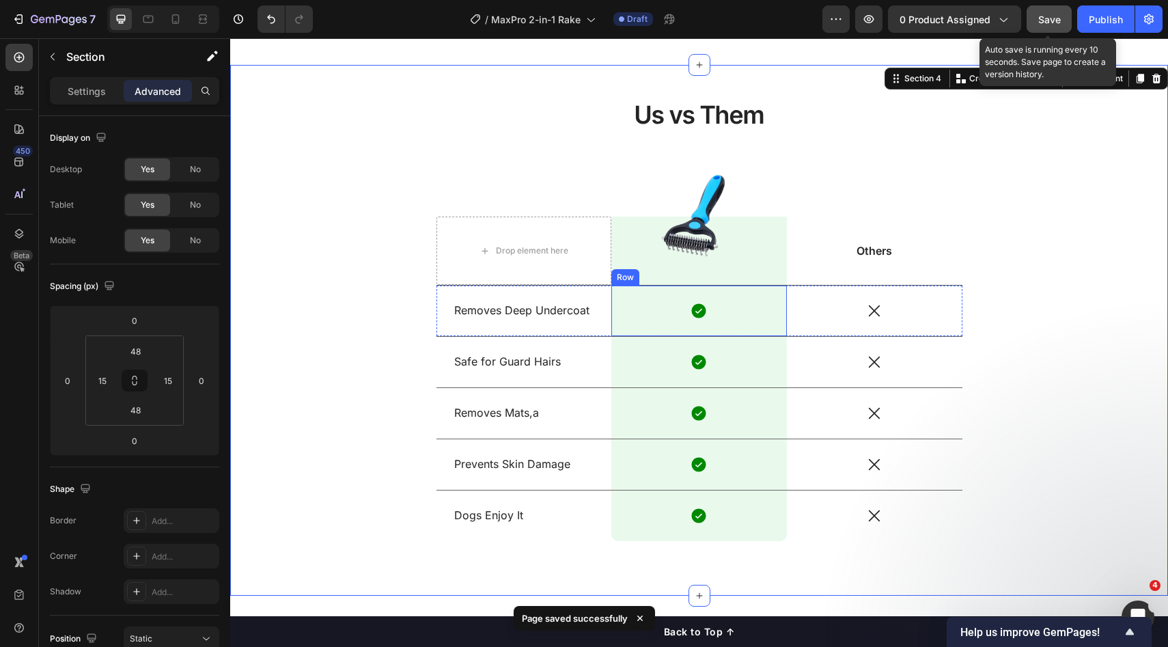
click at [620, 284] on div "Us vs Them Heading Drop element here Image Row Others Text Block Row Removes De…" at bounding box center [700, 325] width 526 height 454
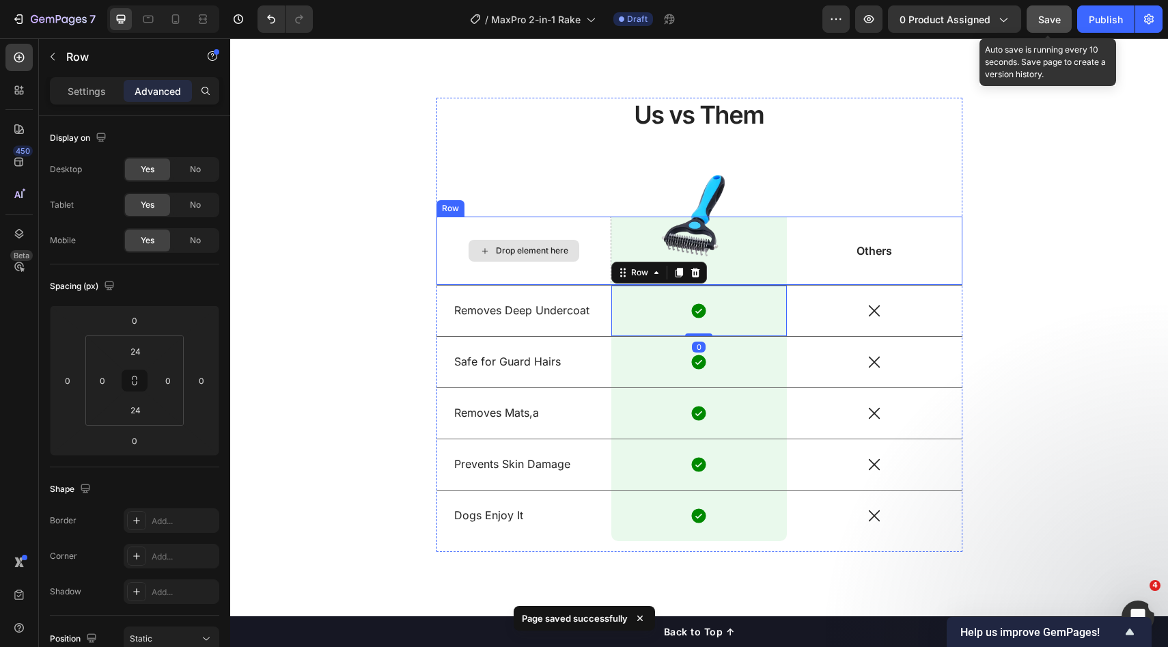
click at [593, 253] on div "Drop element here" at bounding box center [525, 251] width 176 height 68
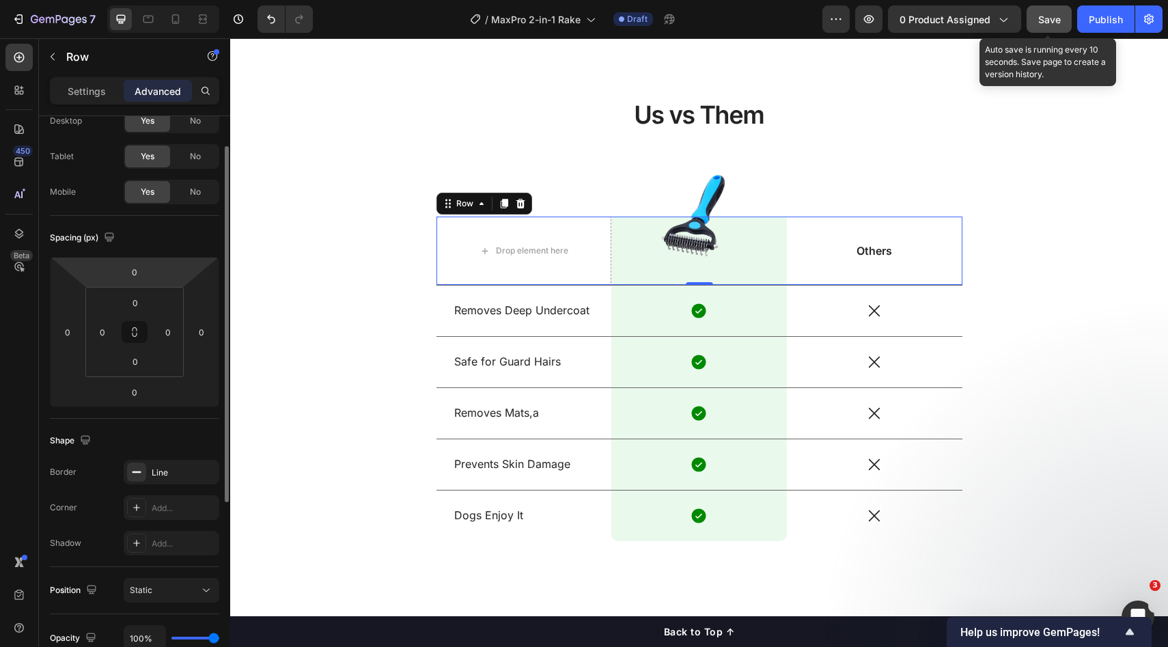
scroll to position [0, 0]
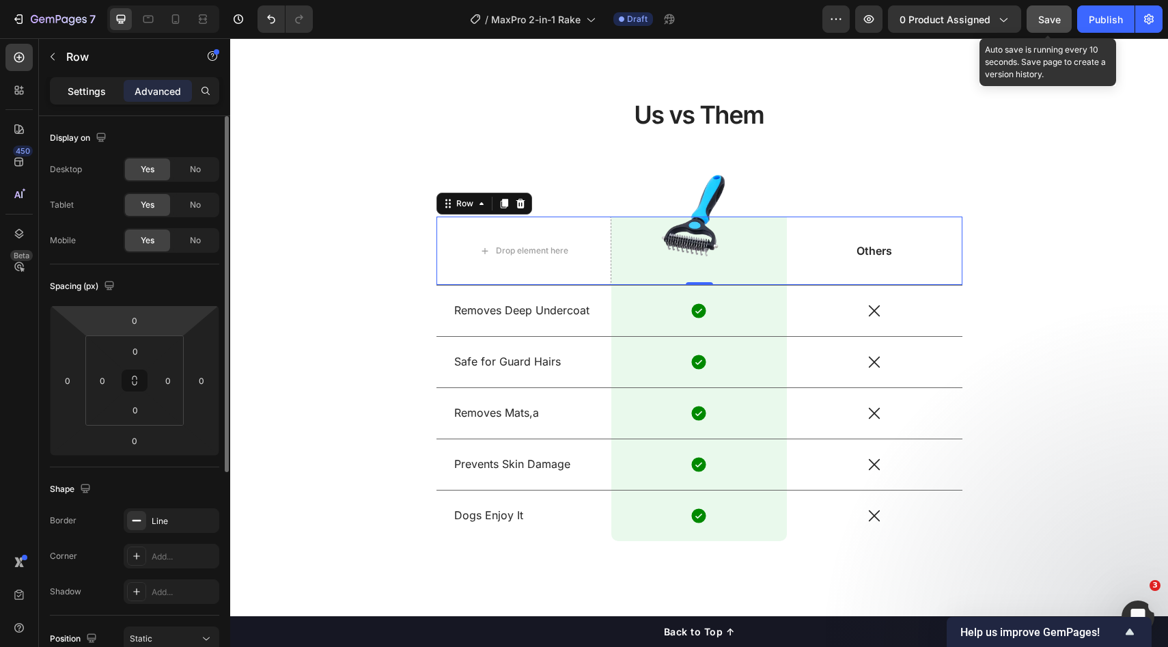
click at [93, 94] on p "Settings" at bounding box center [87, 91] width 38 height 14
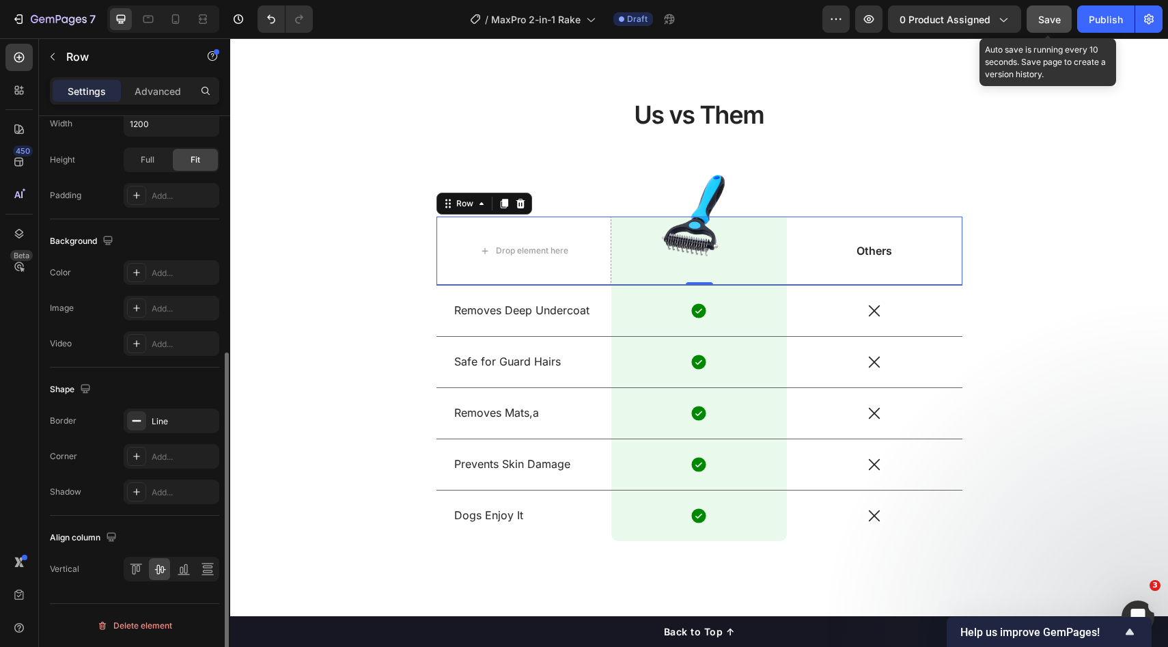
scroll to position [416, 0]
click at [159, 426] on div "Line" at bounding box center [172, 425] width 40 height 12
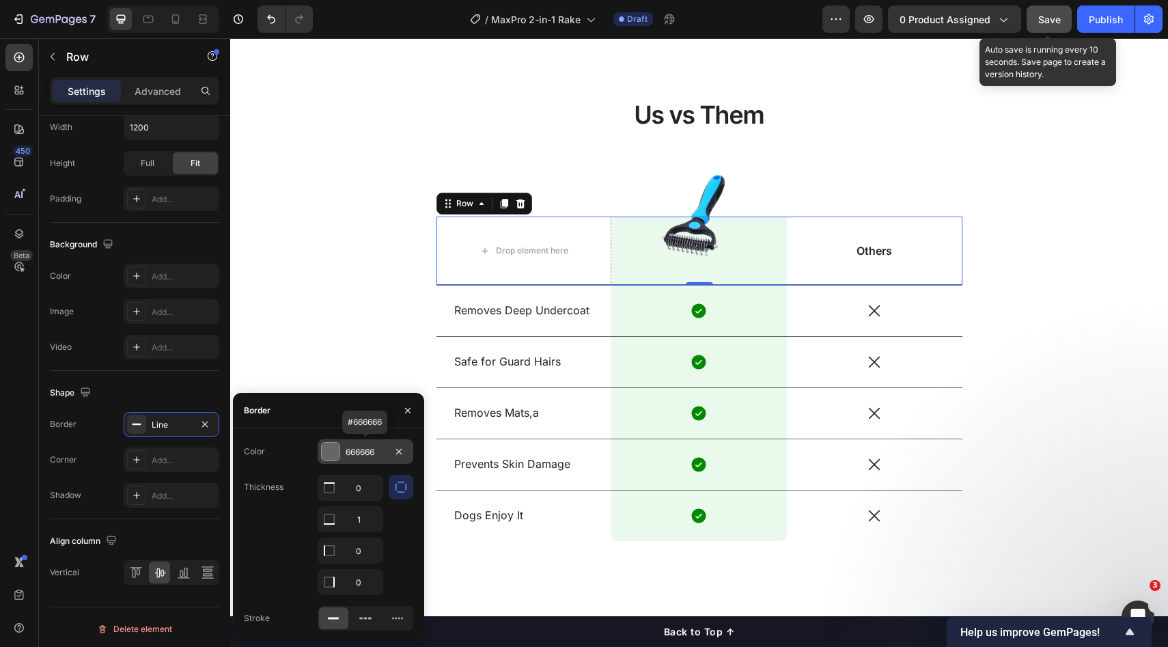
click at [333, 452] on div at bounding box center [331, 452] width 18 height 18
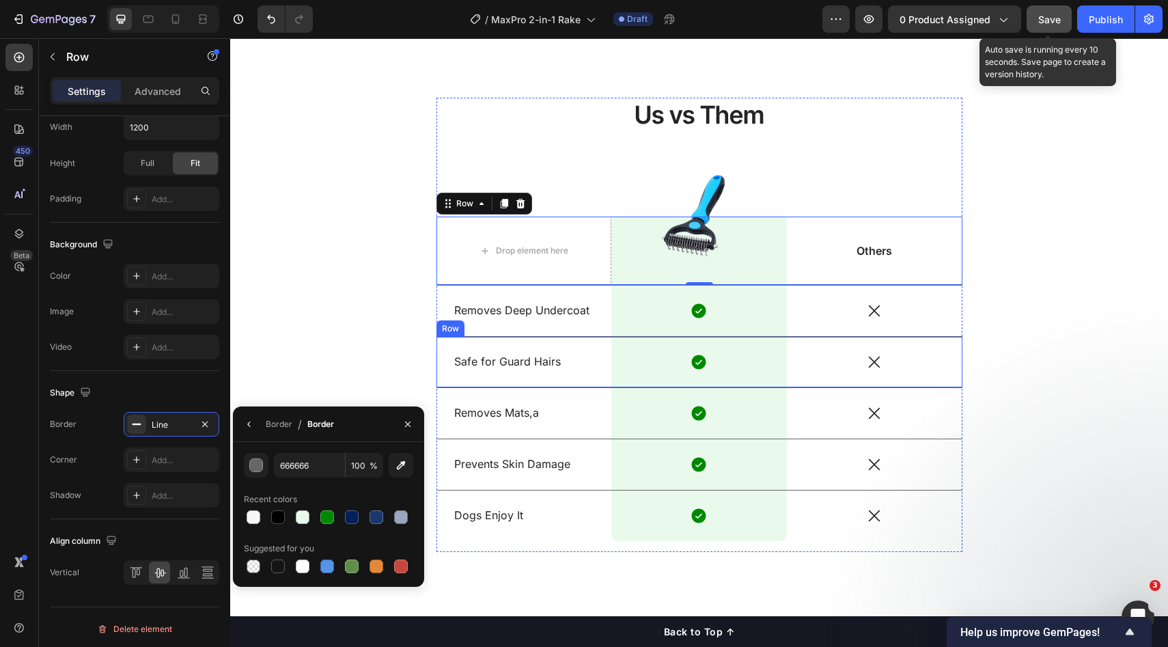
click at [1047, 331] on div "Us vs Them Heading Drop element here Image Row Others Text Block Row 0 Removes …" at bounding box center [700, 330] width 918 height 465
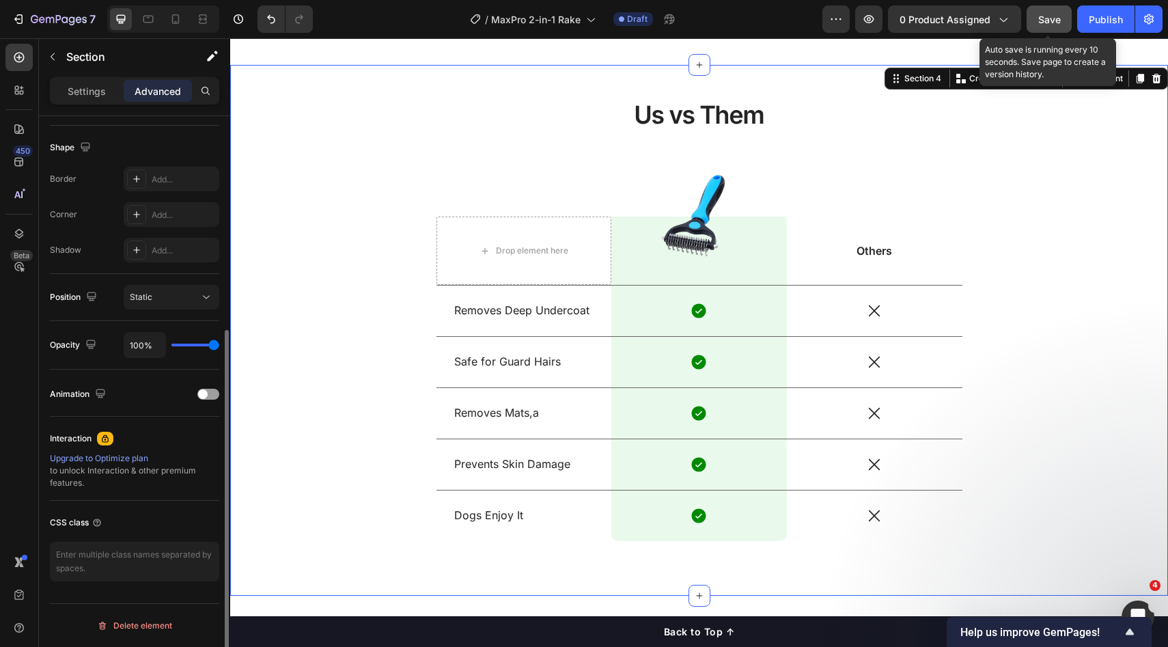
scroll to position [0, 0]
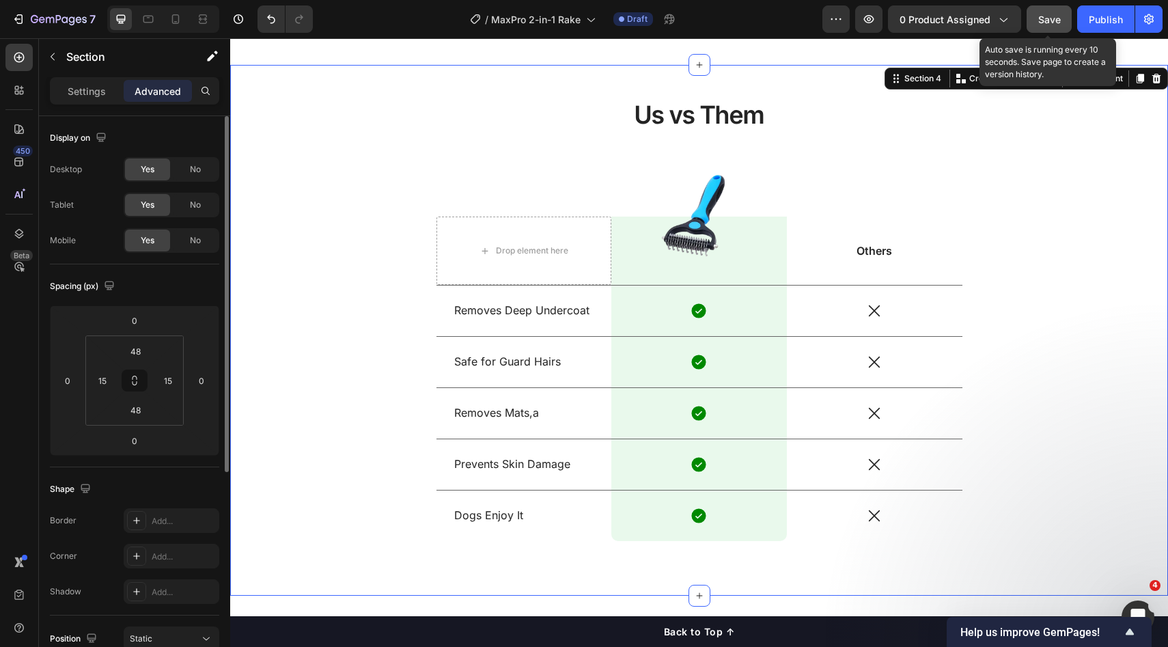
click at [1085, 349] on div "Us vs Them Heading Drop element here Image Row Others Text Block Row Removes De…" at bounding box center [700, 330] width 918 height 465
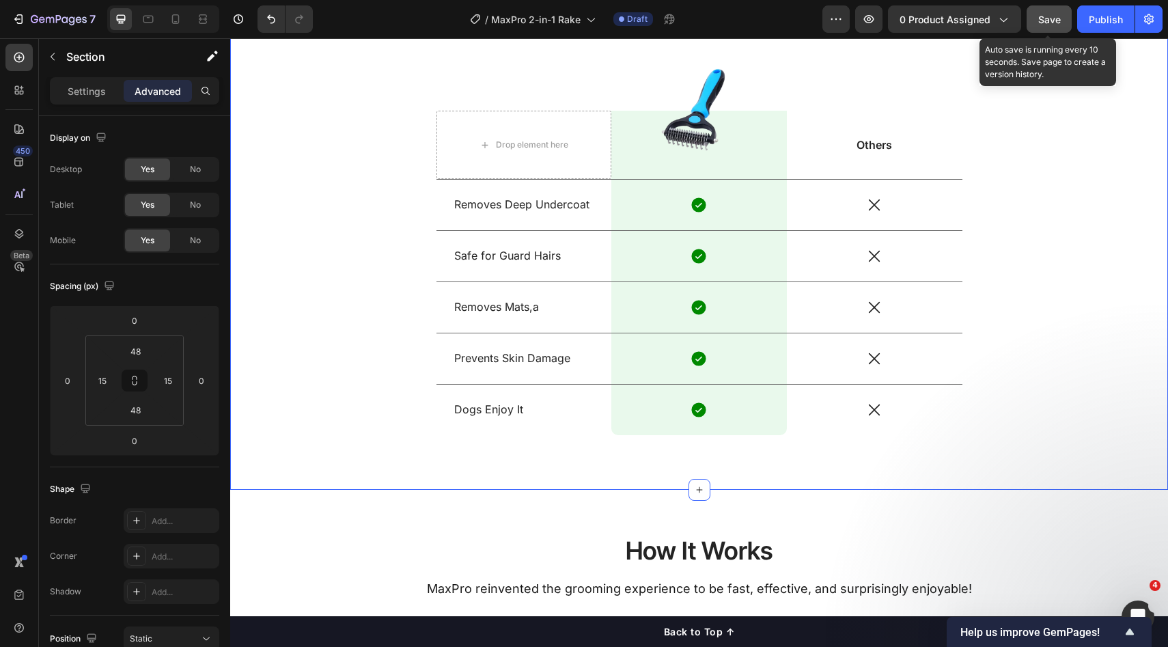
click at [1080, 379] on div "Us vs Them Heading Drop element here Image Row Others Text Block Row Removes De…" at bounding box center [700, 224] width 918 height 465
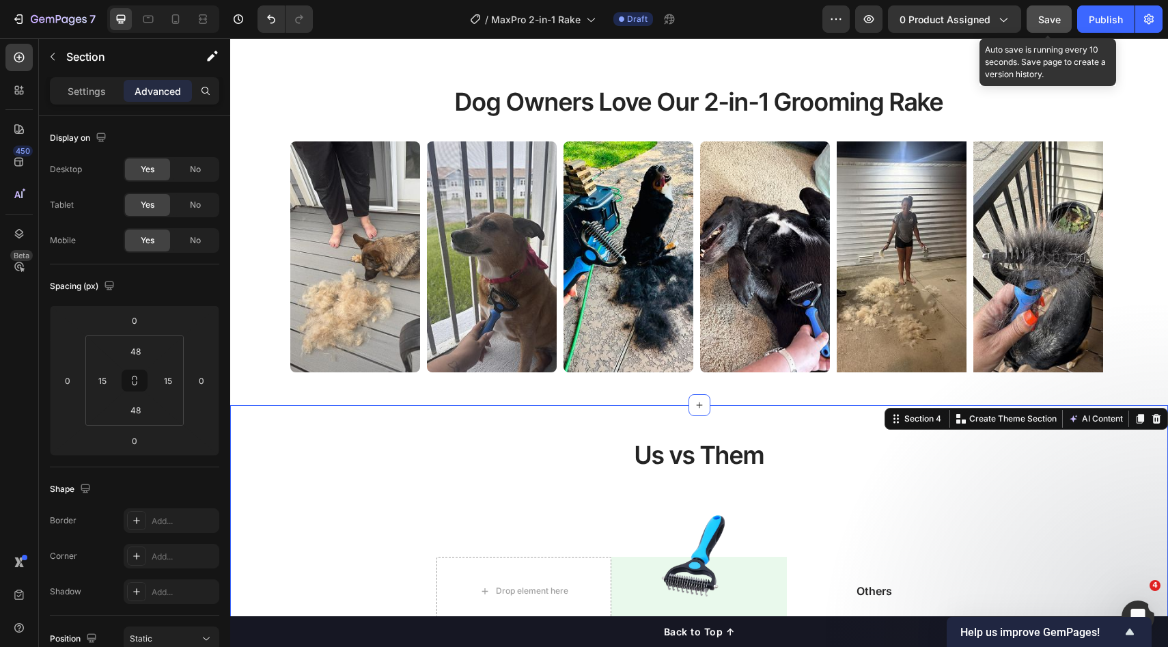
scroll to position [896, 0]
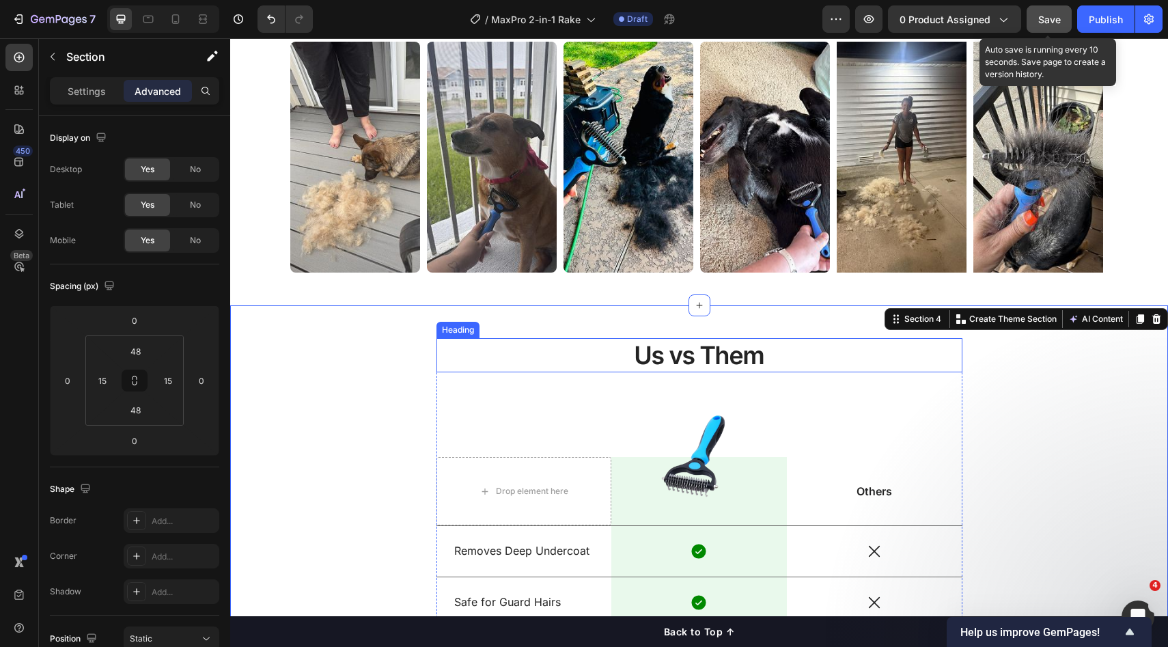
click at [836, 348] on h2 "Us vs Them" at bounding box center [700, 355] width 526 height 35
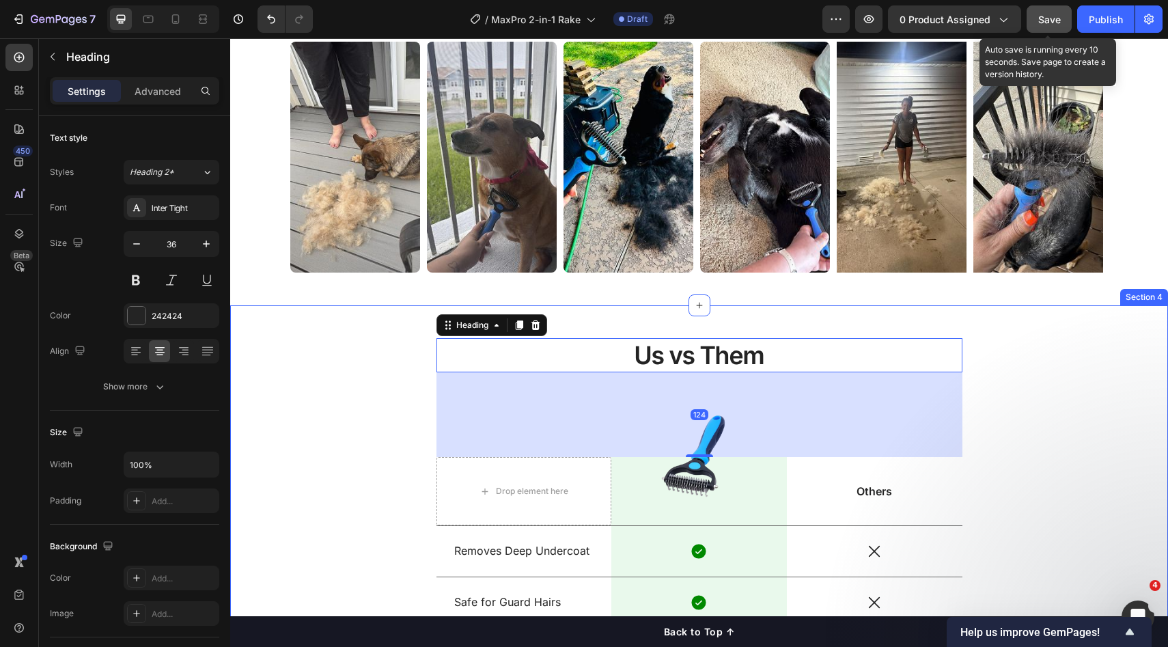
click at [1028, 372] on div "Us vs Them Heading 124 Drop element here Image Row Others Text Block Row Remove…" at bounding box center [700, 570] width 918 height 465
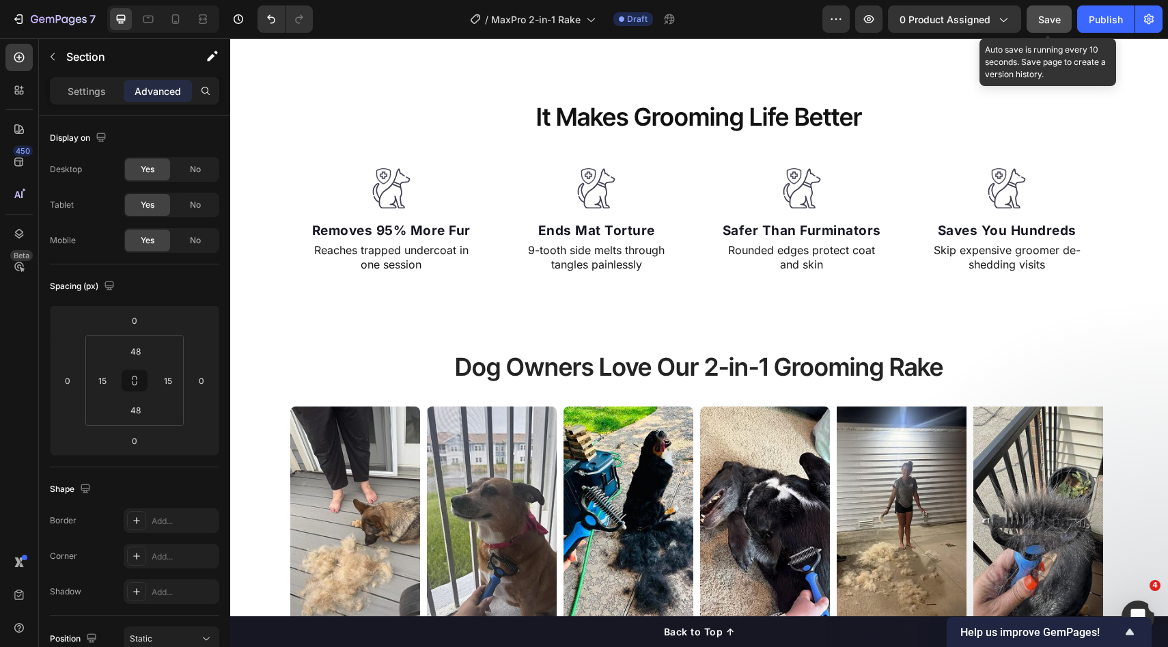
scroll to position [385, 0]
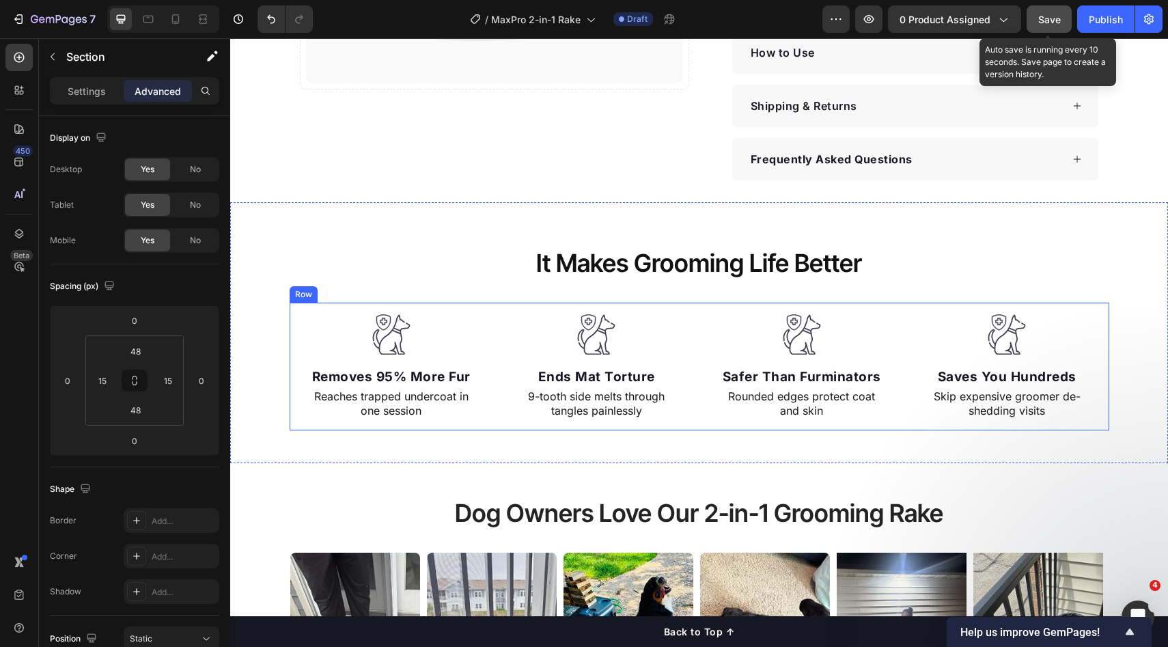
click at [1099, 379] on div "Image Removes 95% More Fur Text block Reaches trapped undercoat in one session …" at bounding box center [700, 367] width 820 height 128
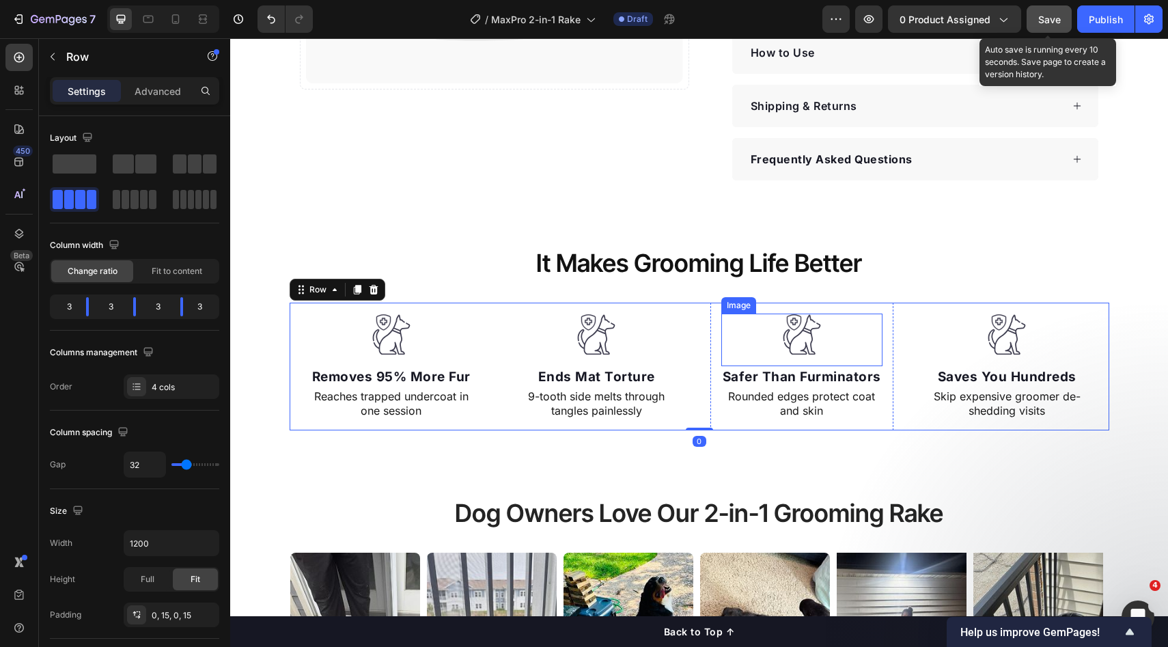
click at [756, 320] on div at bounding box center [803, 335] width 162 height 42
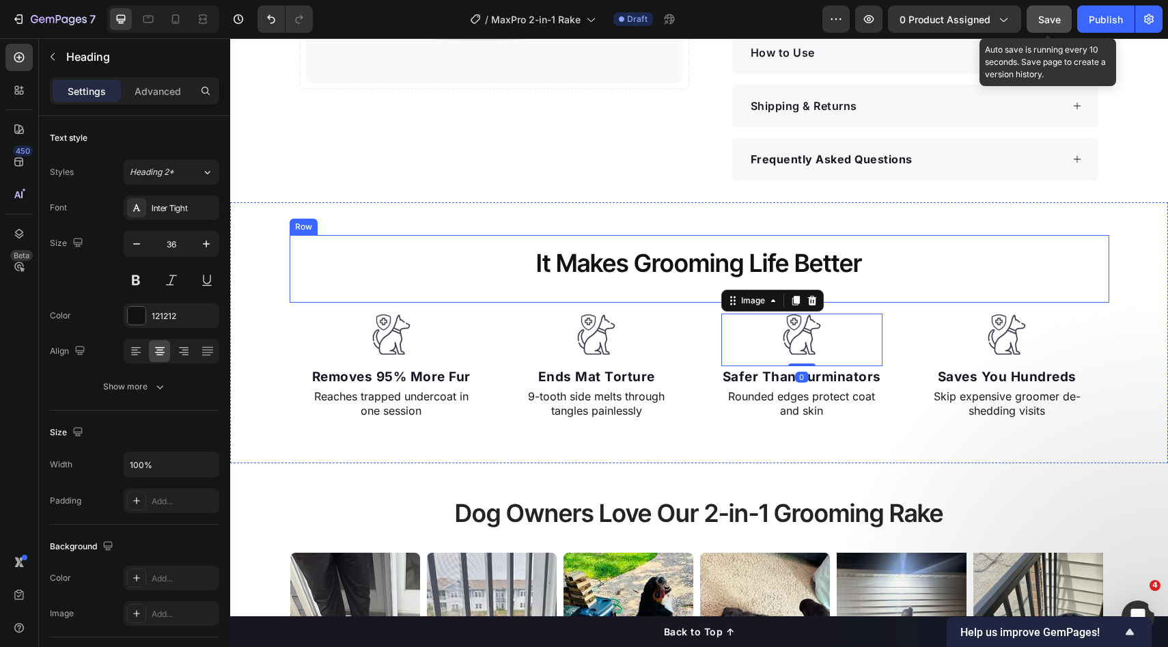
click at [834, 274] on h2 "It Makes Grooming Life Better" at bounding box center [700, 263] width 798 height 35
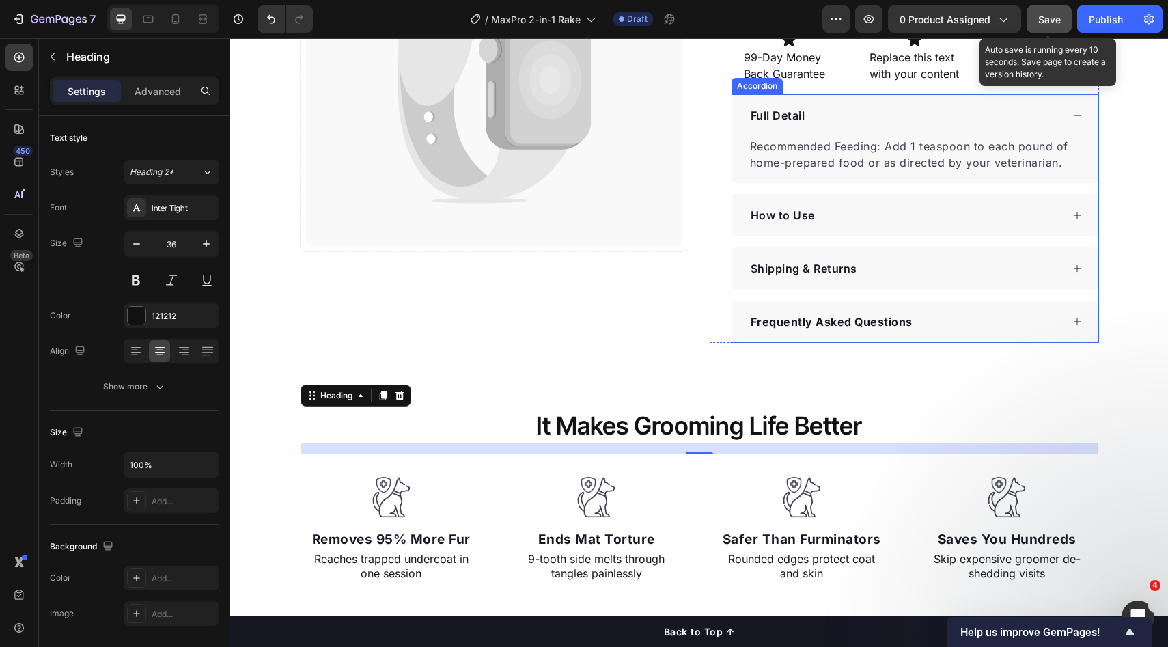
scroll to position [215, 0]
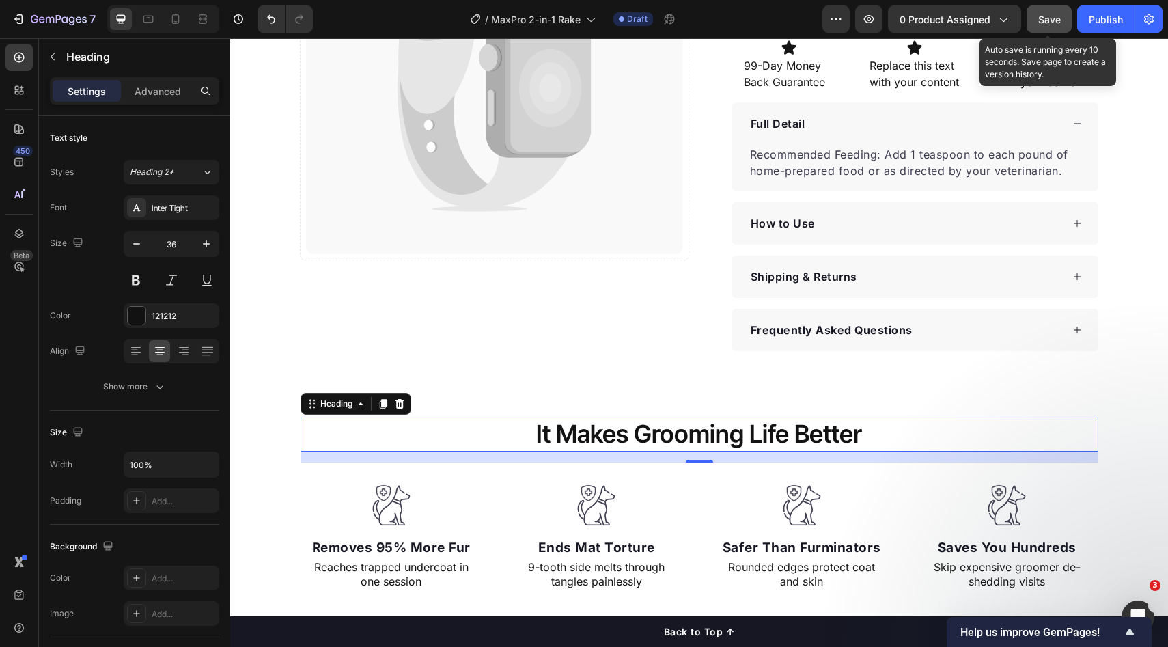
click at [1042, 22] on span "Save" at bounding box center [1050, 20] width 23 height 12
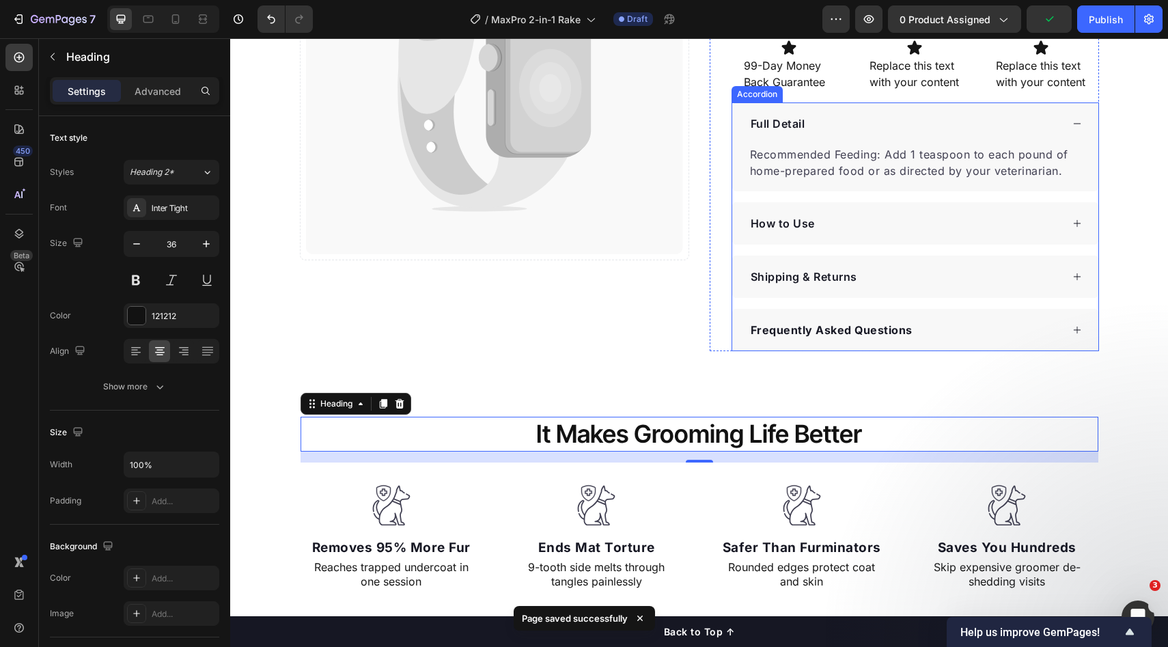
scroll to position [367, 0]
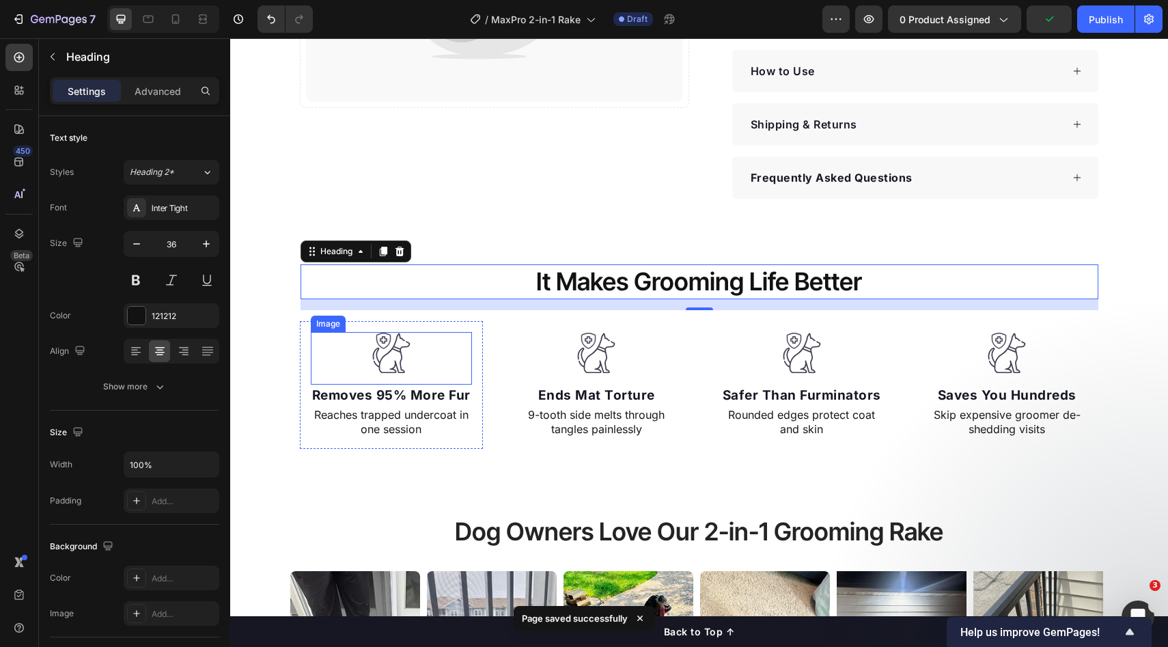
click at [396, 375] on div "Image" at bounding box center [392, 358] width 162 height 53
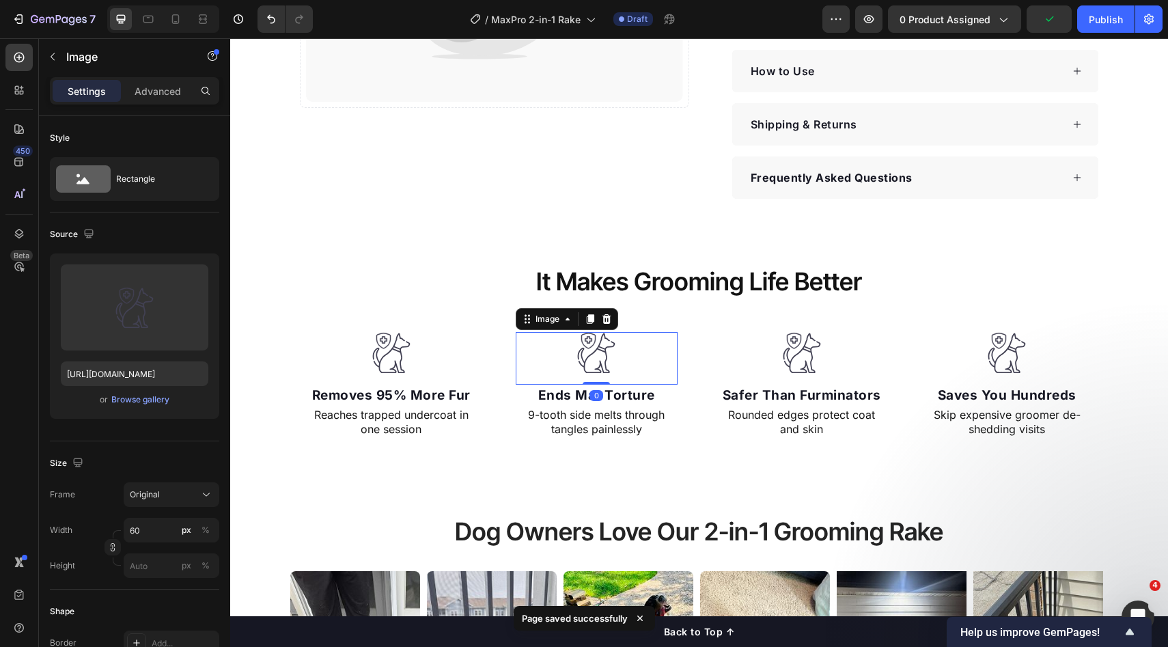
click at [581, 369] on img at bounding box center [596, 353] width 41 height 42
click at [772, 360] on div at bounding box center [803, 353] width 162 height 42
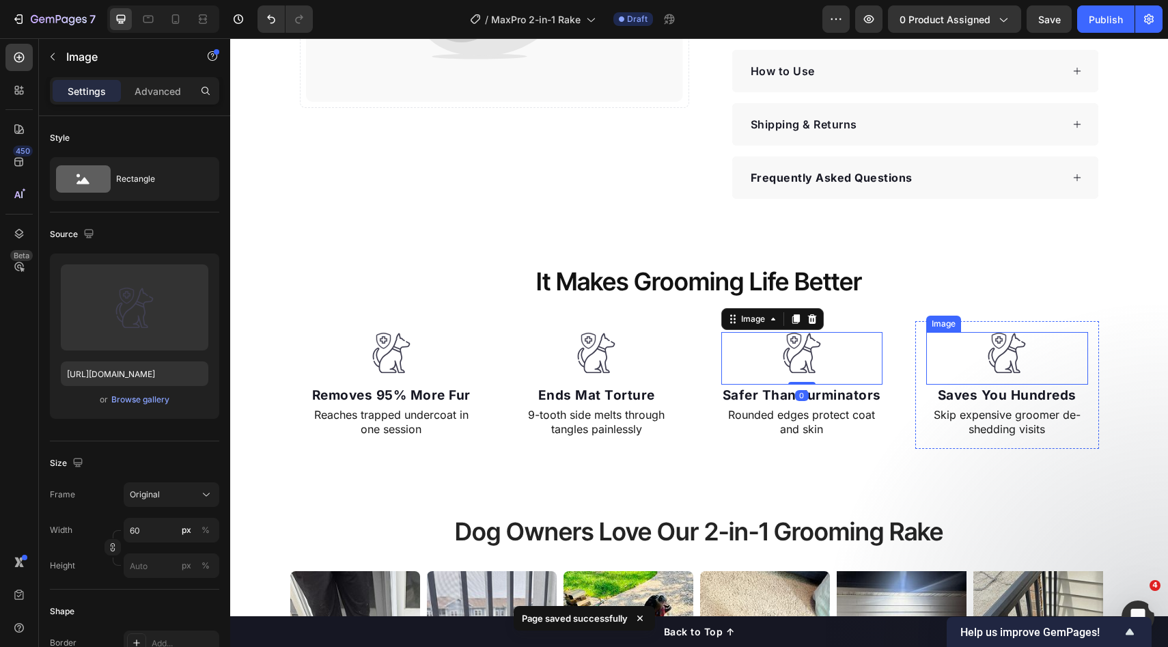
click at [953, 351] on div at bounding box center [1008, 353] width 162 height 42
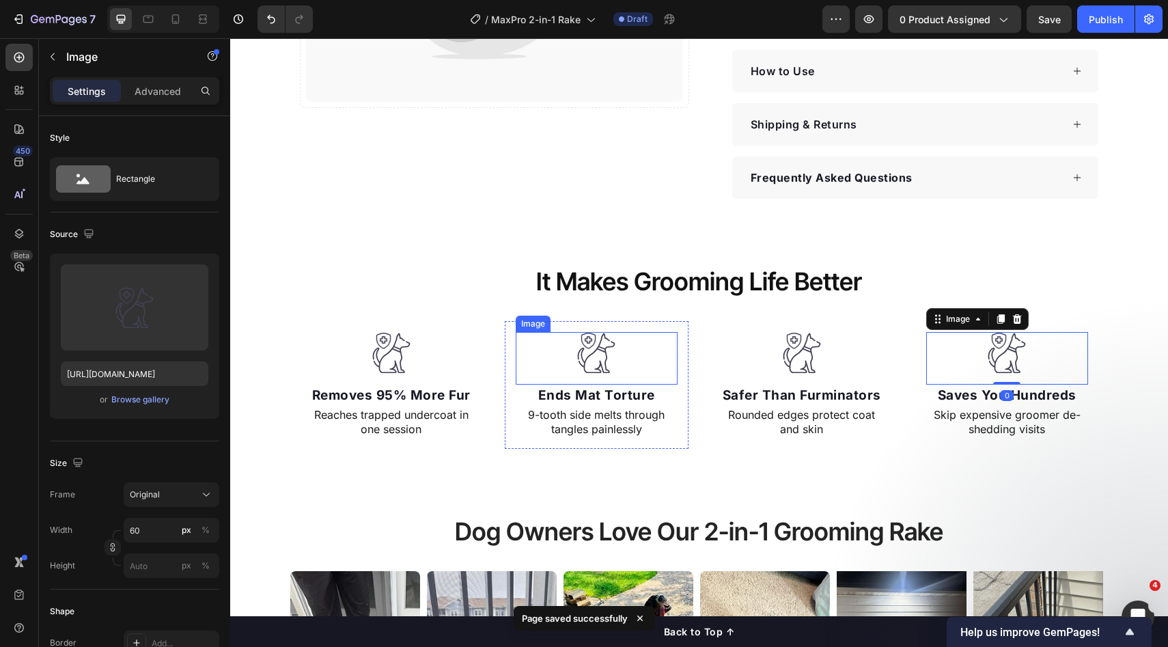
click at [595, 364] on img at bounding box center [596, 353] width 41 height 42
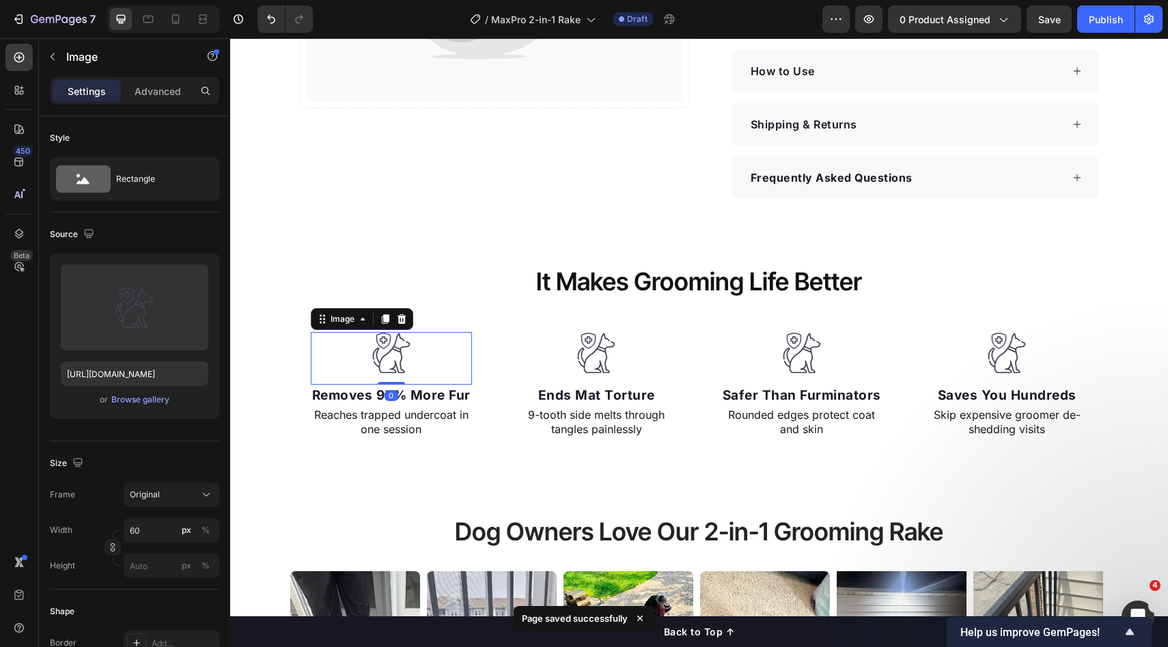
click at [415, 361] on div at bounding box center [392, 353] width 162 height 42
click at [576, 361] on img at bounding box center [596, 353] width 41 height 42
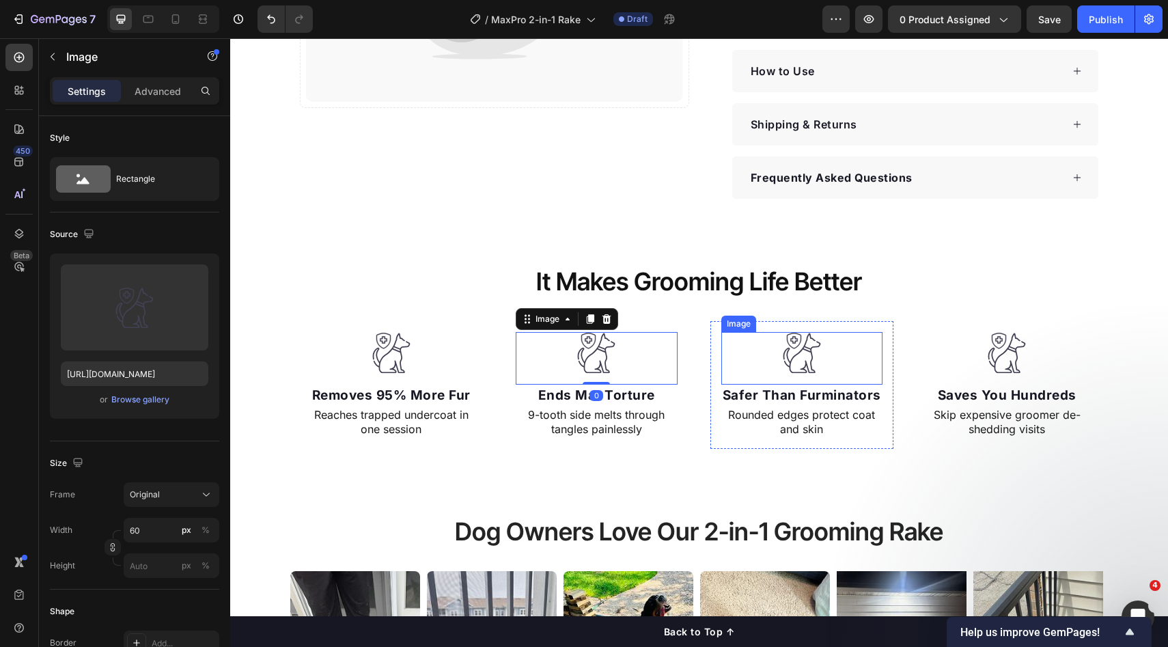
click at [759, 361] on div at bounding box center [803, 353] width 162 height 42
click at [597, 360] on img at bounding box center [596, 353] width 41 height 42
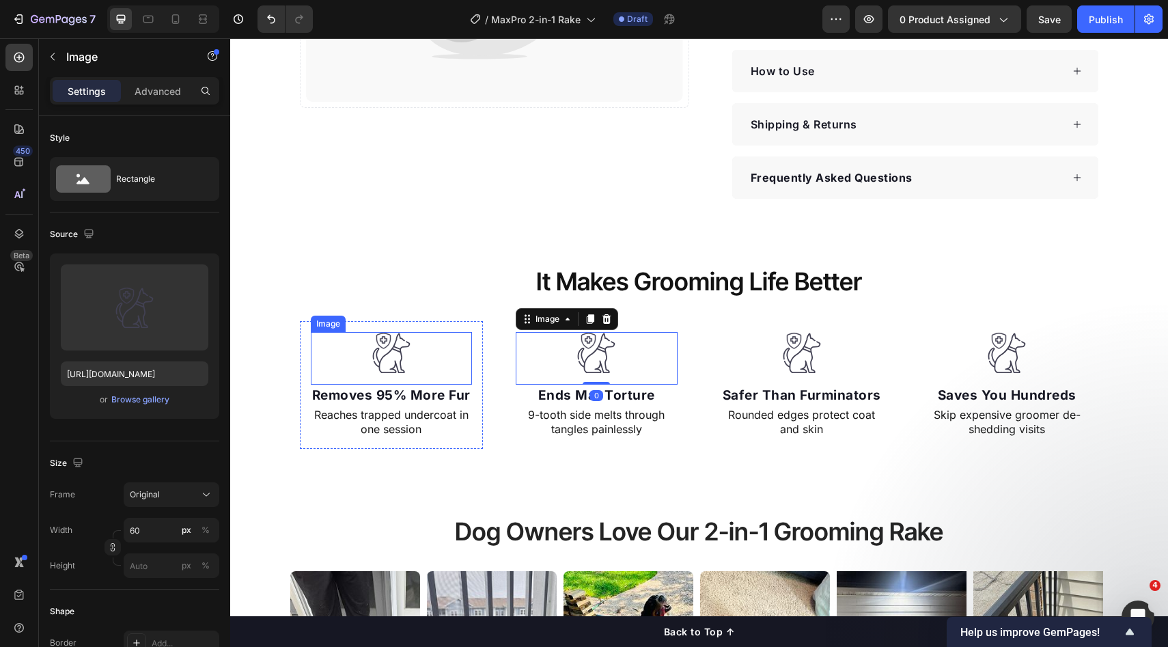
click at [372, 361] on img at bounding box center [391, 353] width 41 height 42
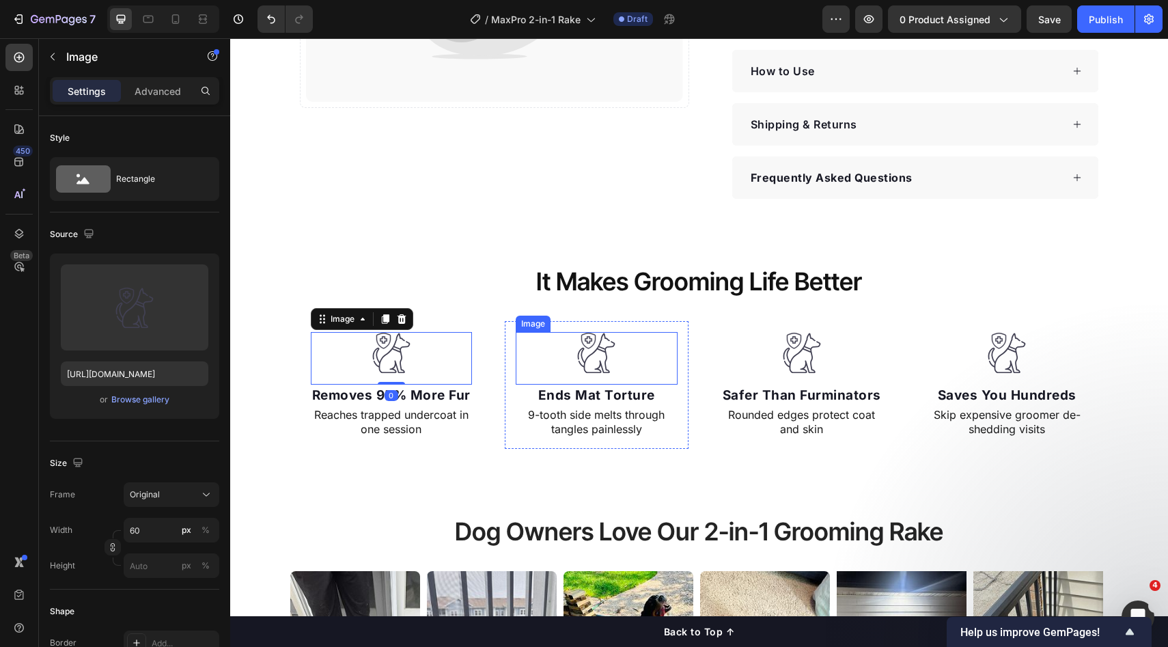
click at [564, 354] on div at bounding box center [597, 353] width 162 height 42
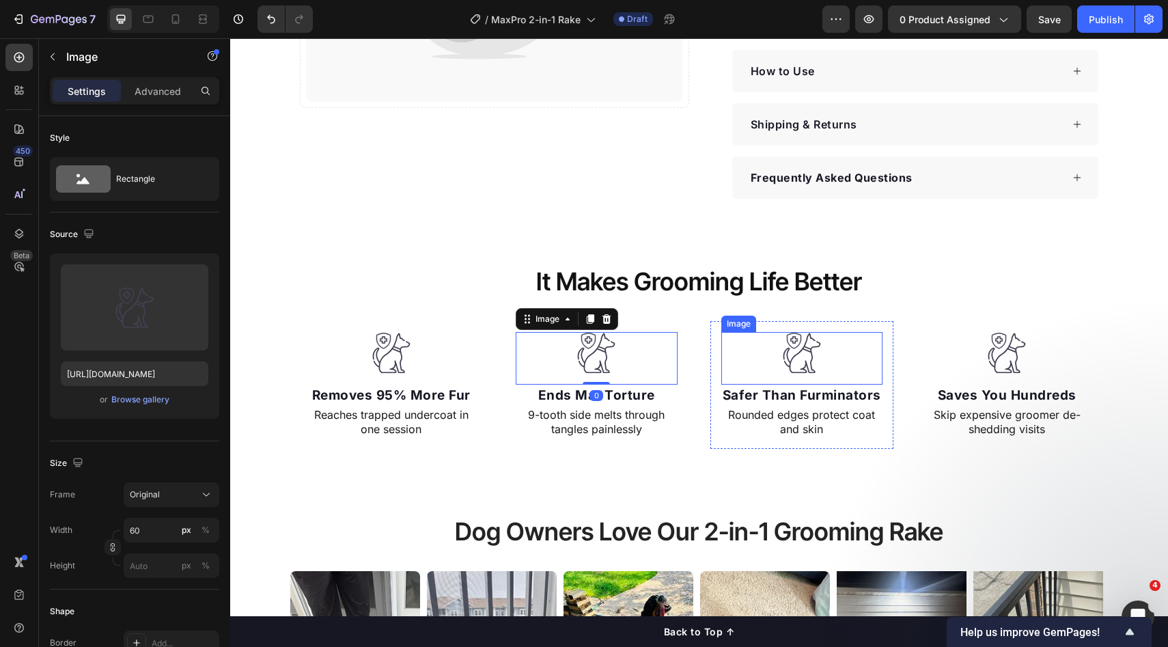
click at [804, 359] on img at bounding box center [802, 353] width 41 height 42
click at [637, 357] on div at bounding box center [597, 353] width 162 height 42
click at [816, 355] on img at bounding box center [802, 353] width 41 height 42
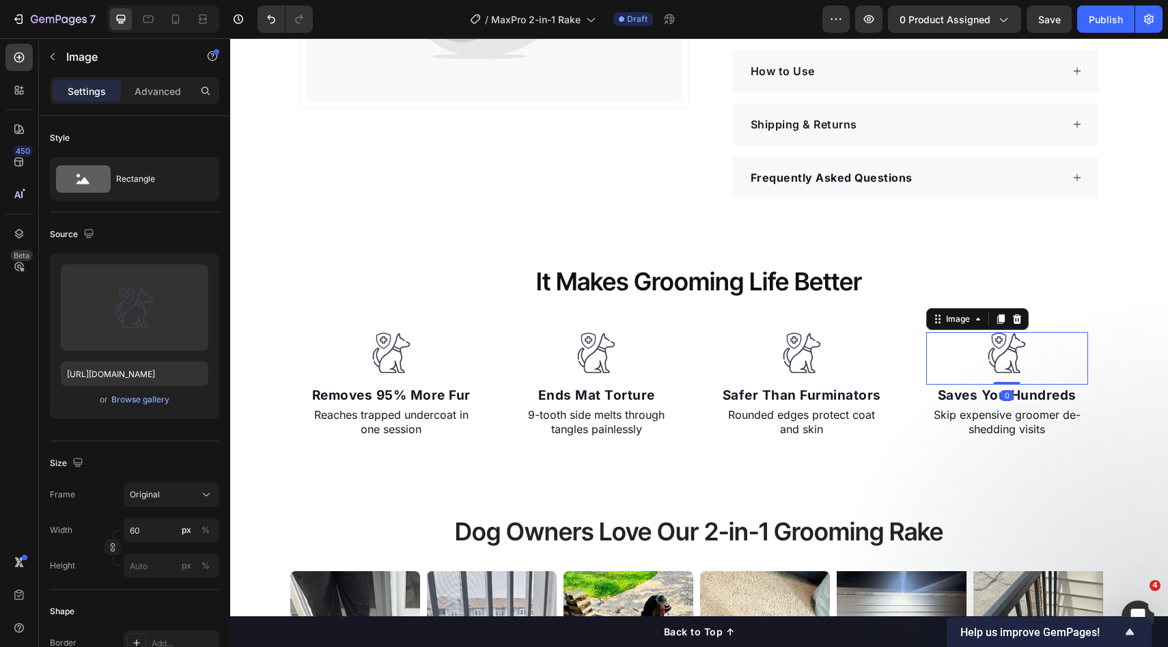
click at [987, 346] on img at bounding box center [1007, 353] width 41 height 42
click at [741, 359] on div at bounding box center [803, 353] width 162 height 42
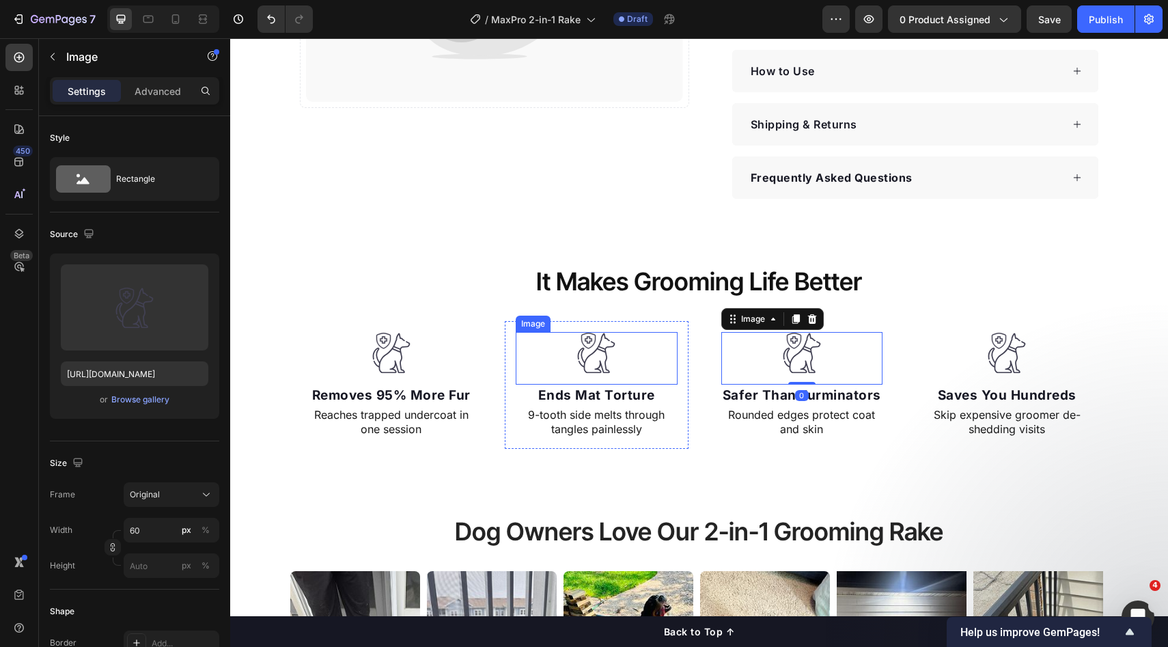
click at [605, 360] on img at bounding box center [596, 353] width 41 height 42
click at [824, 359] on div at bounding box center [803, 353] width 162 height 42
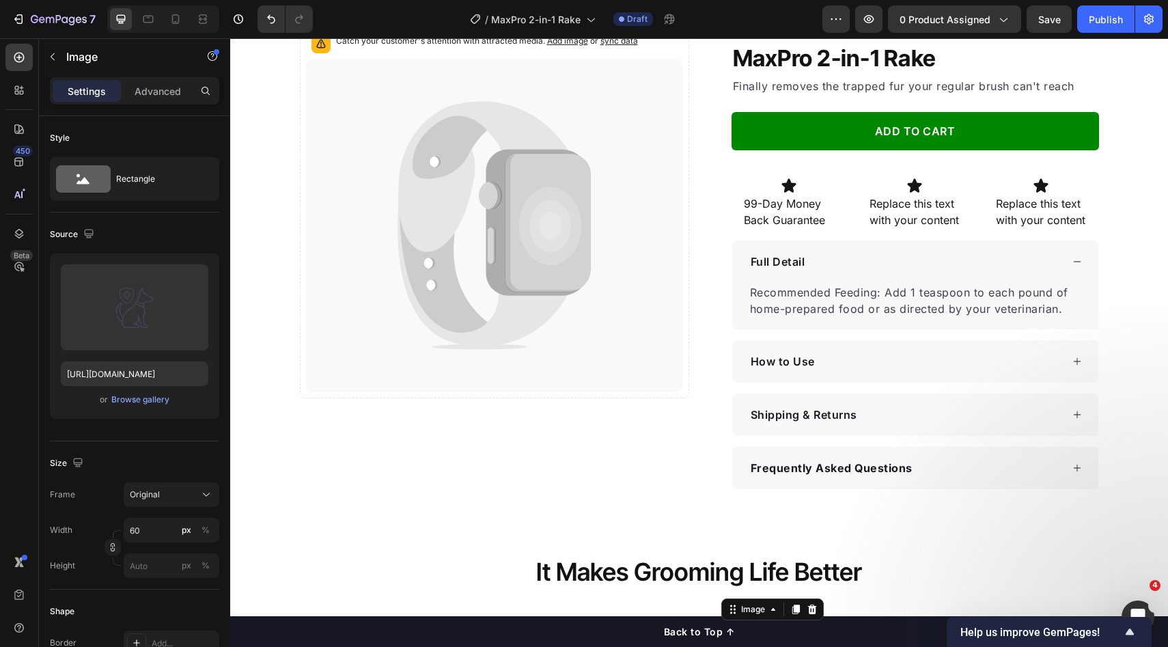
scroll to position [0, 0]
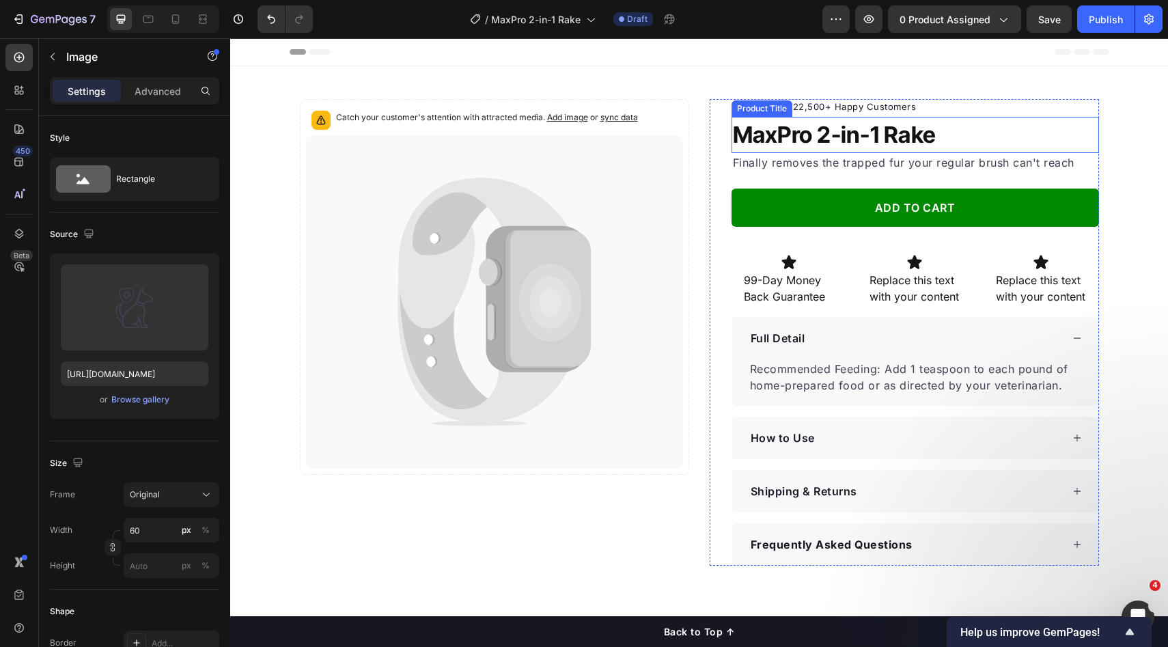
click at [884, 143] on h1 "MaxPro 2-in-1 Rake" at bounding box center [916, 135] width 368 height 37
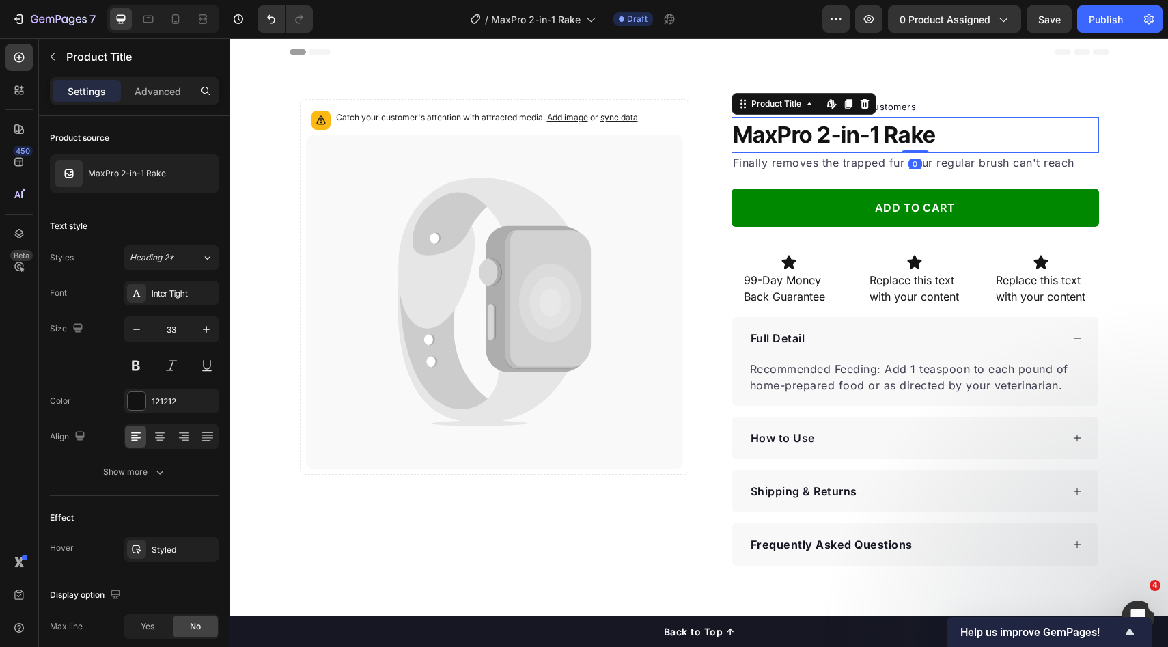
click at [879, 139] on h1 "MaxPro 2-in-1 Rake" at bounding box center [916, 135] width 368 height 37
click at [881, 138] on h1 "MaxPro 2-in-1 Rake" at bounding box center [916, 135] width 368 height 37
drag, startPoint x: 1071, startPoint y: 161, endPoint x: 1092, endPoint y: 161, distance: 20.5
click at [1071, 161] on p "Finally removes the trapped fur your regular brush can't reach" at bounding box center [915, 162] width 365 height 16
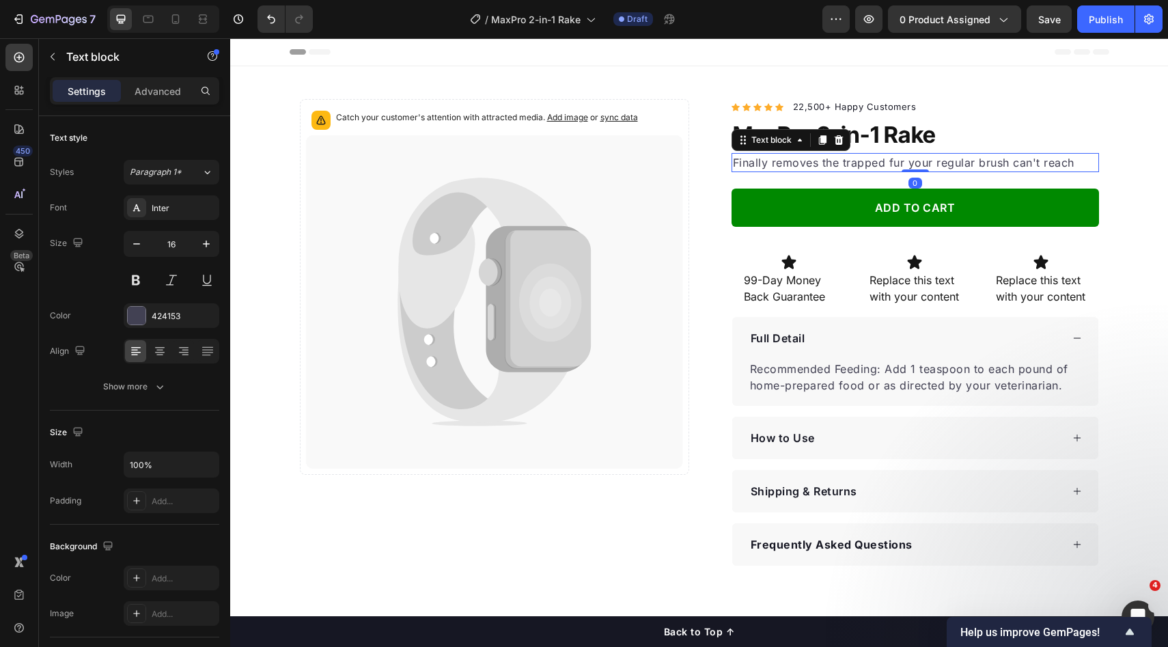
click at [1099, 161] on div "Catch your customer's attention with attracted media. Add image or sync data Pr…" at bounding box center [700, 332] width 820 height 467
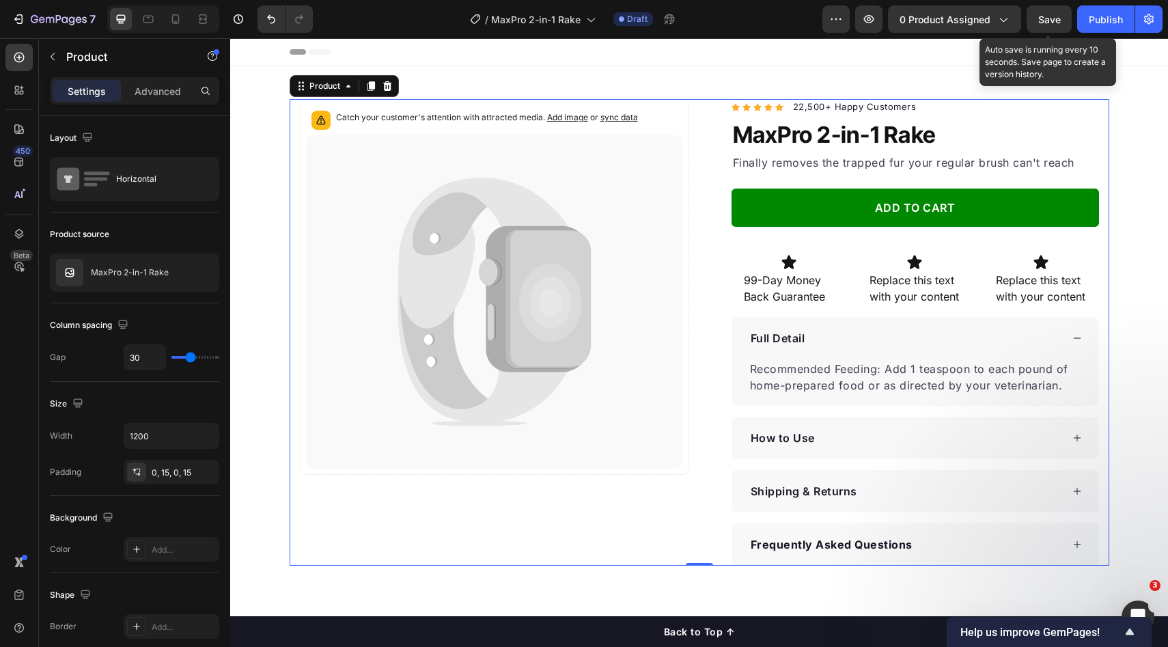
click at [1052, 24] on span "Save" at bounding box center [1050, 20] width 23 height 12
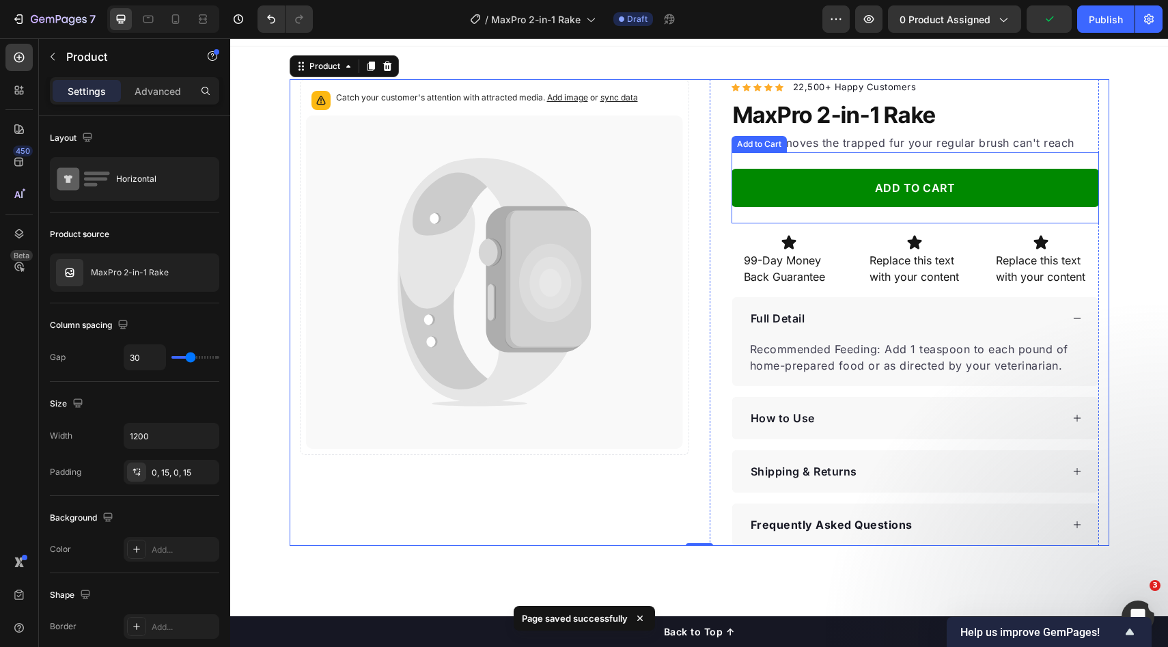
scroll to position [85, 0]
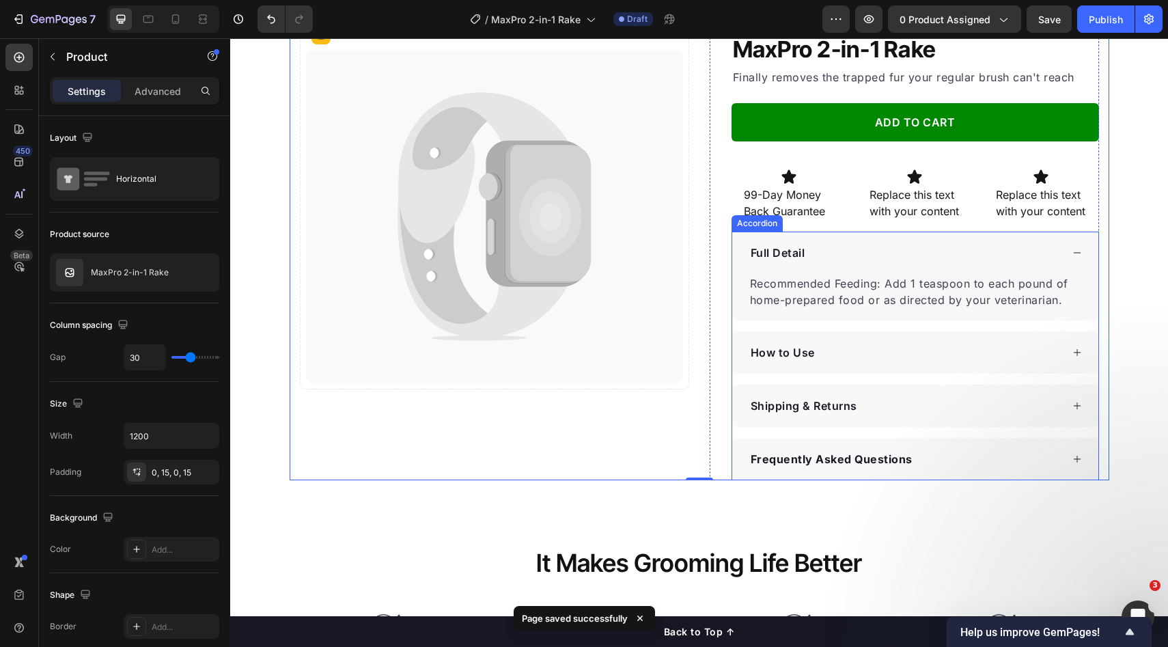
click at [863, 256] on div "Full Detail" at bounding box center [905, 253] width 313 height 20
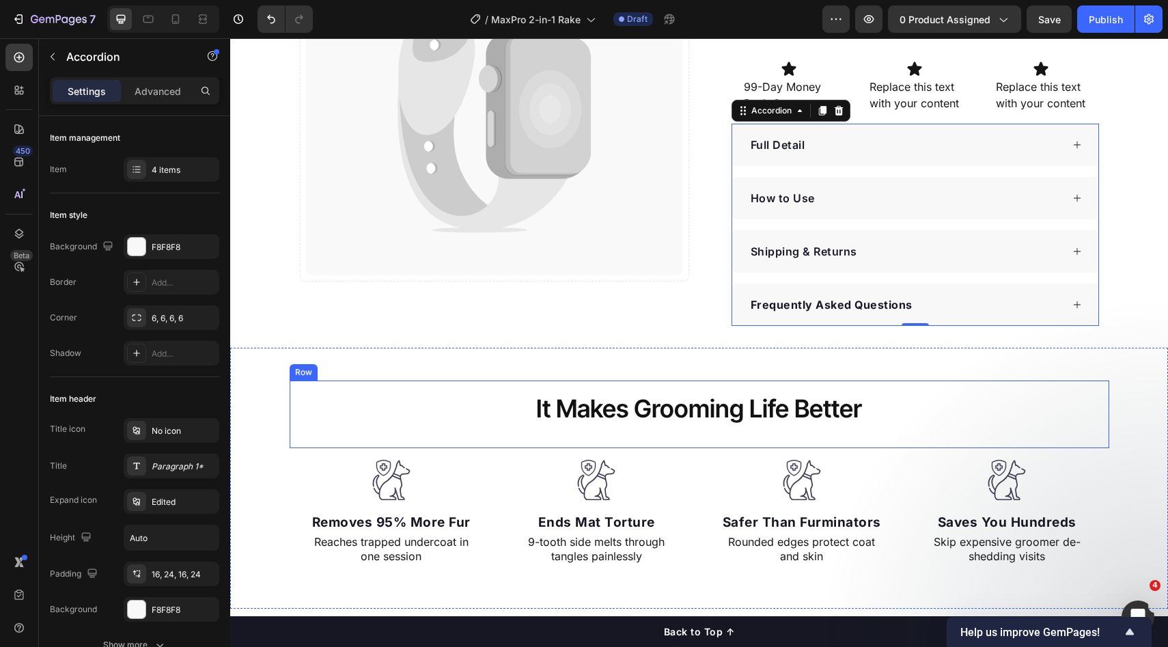
scroll to position [0, 0]
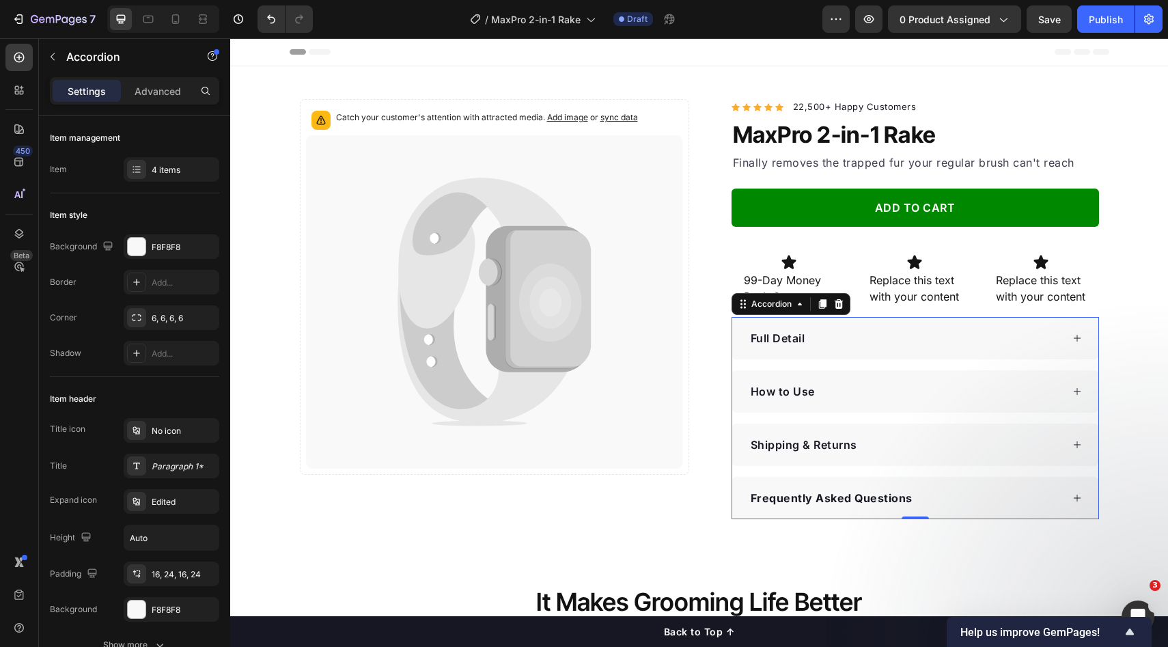
click at [1105, 396] on div "Catch your customer's attention with attracted media. Add image or sync data Pr…" at bounding box center [699, 309] width 938 height 420
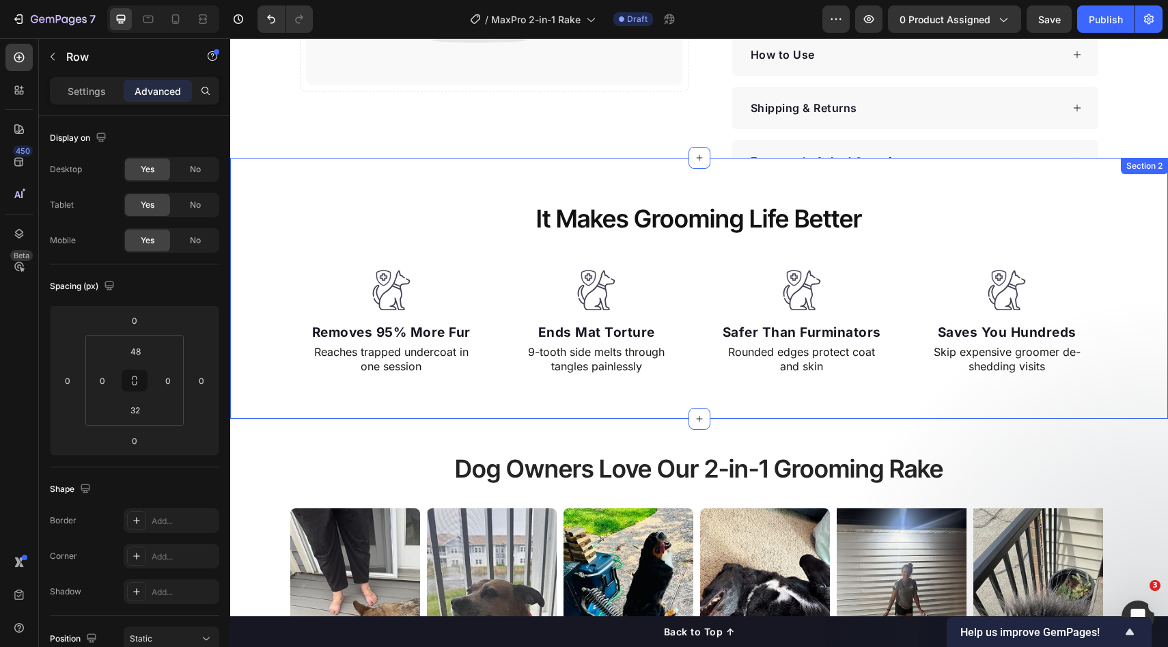
scroll to position [354, 0]
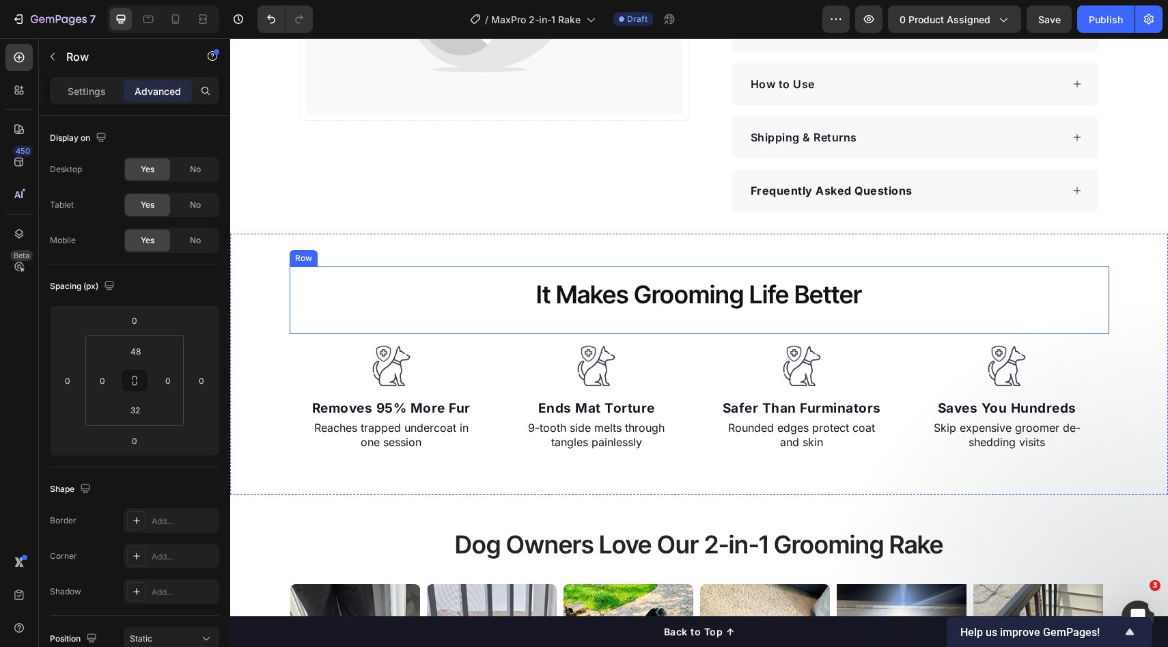
click at [579, 277] on h2 "It Makes Grooming Life Better" at bounding box center [700, 294] width 798 height 35
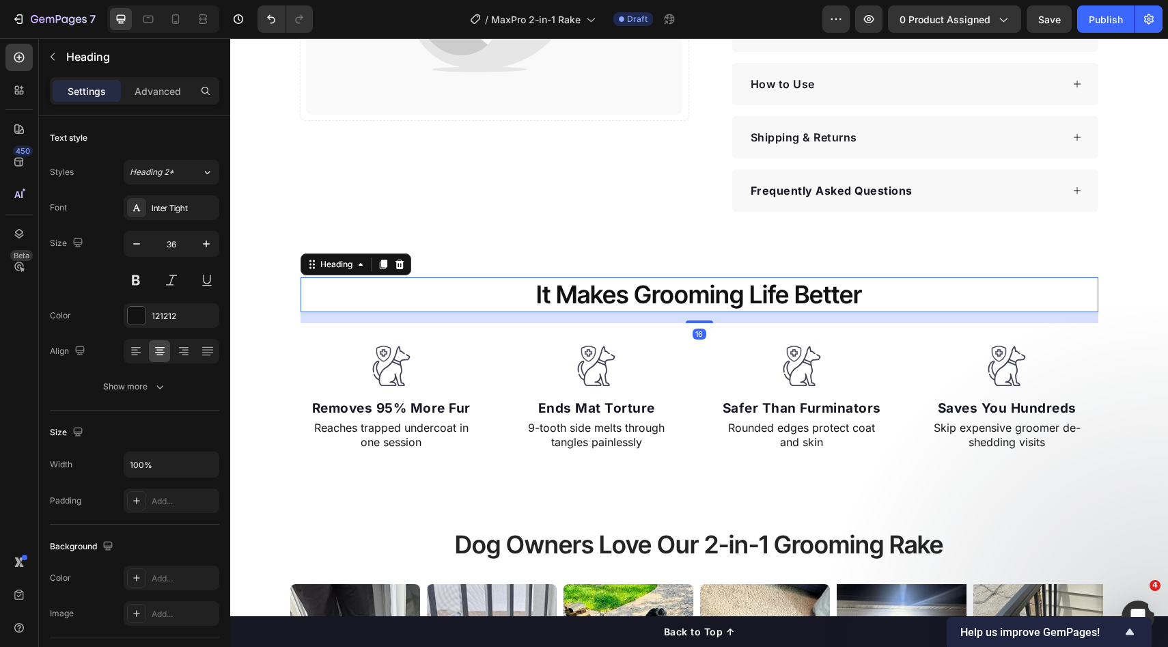
click at [1020, 307] on h2 "It Makes Grooming Life Better" at bounding box center [700, 294] width 798 height 35
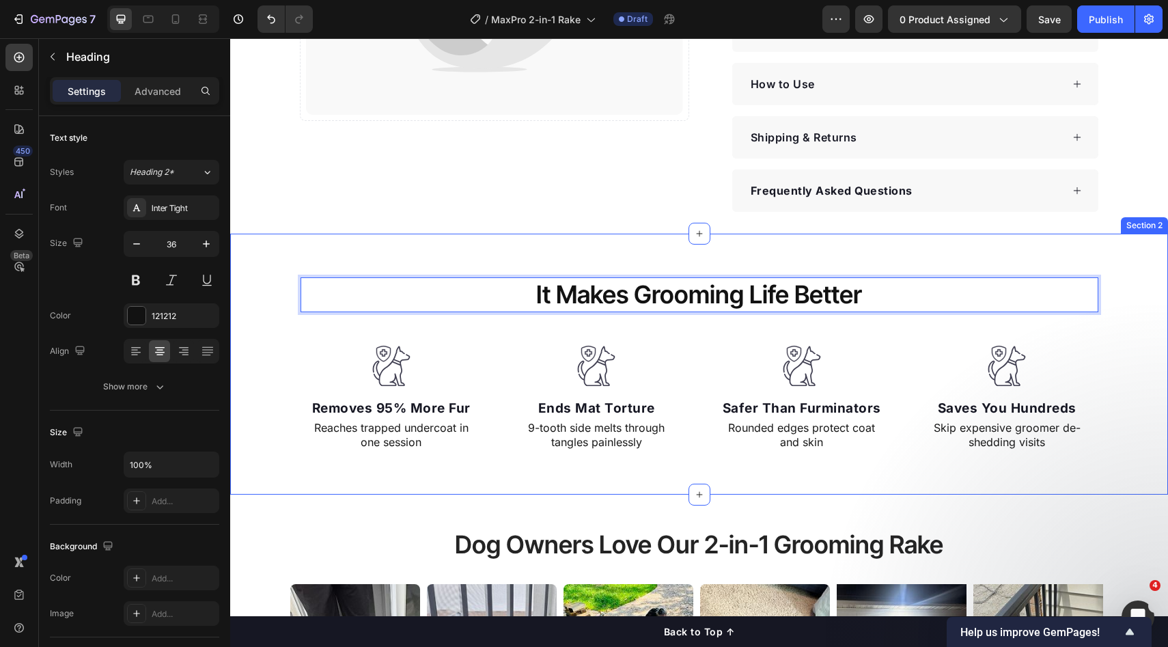
click at [1134, 307] on div "It Makes Grooming Life Better Heading 16 Row Image Removes 95% More Fur Text bl…" at bounding box center [699, 363] width 938 height 195
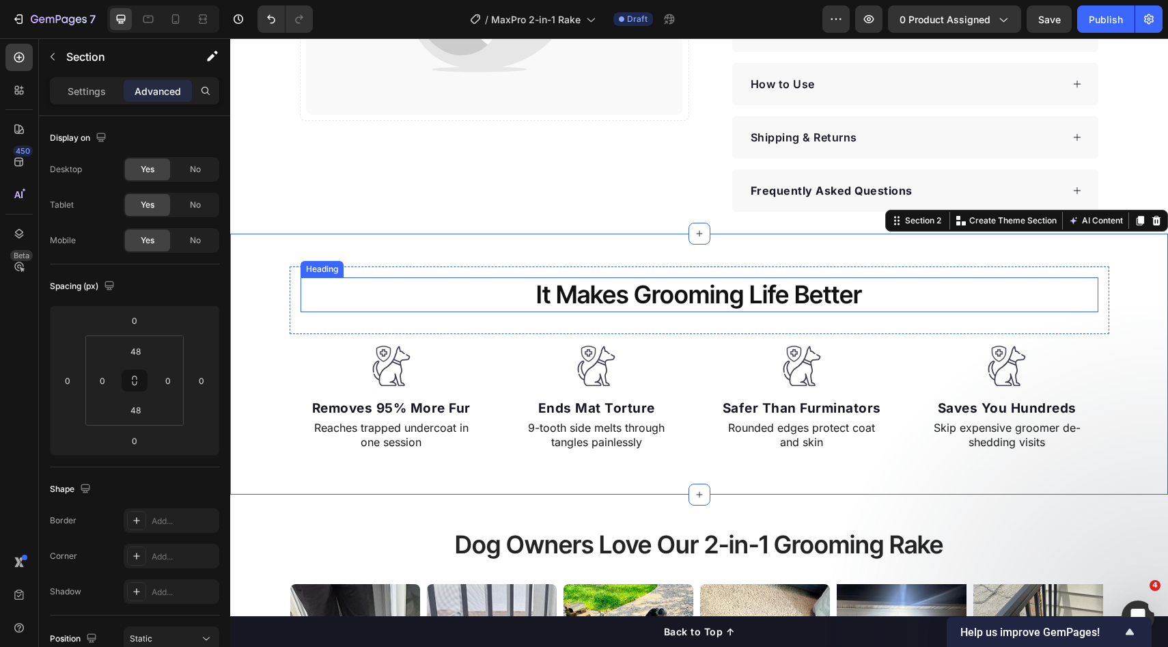
click at [968, 279] on p "It Makes Grooming Life Better" at bounding box center [699, 295] width 795 height 32
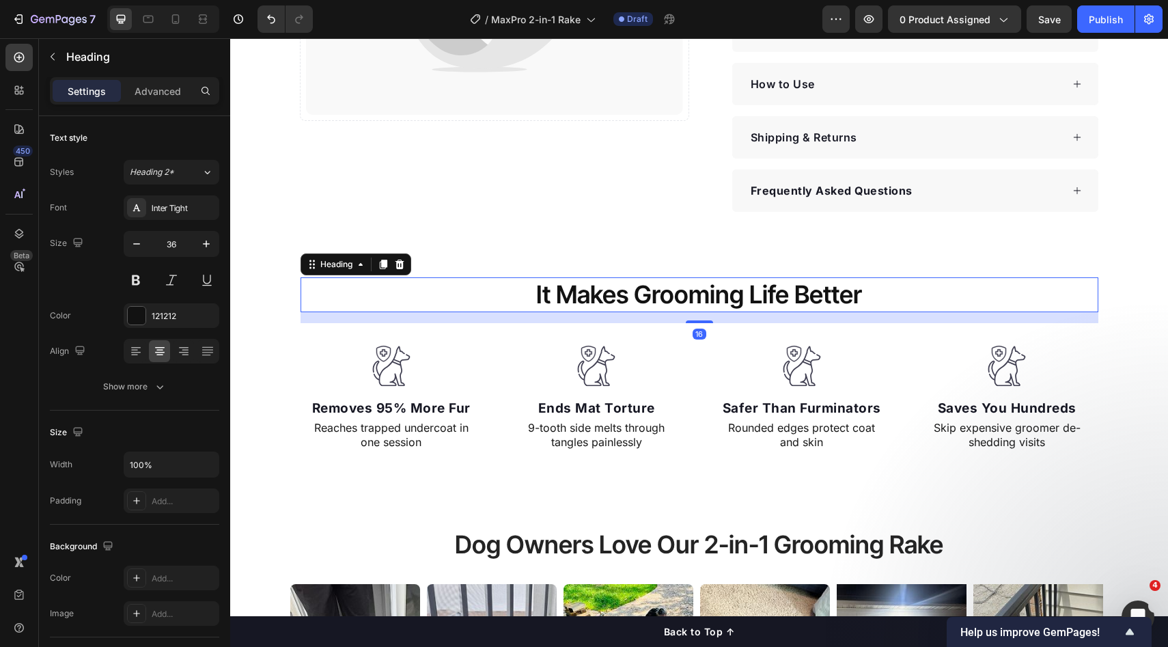
click at [1136, 315] on div "It Makes Grooming Life Better Heading 16 Row Image Removes 95% More Fur Text bl…" at bounding box center [699, 363] width 938 height 195
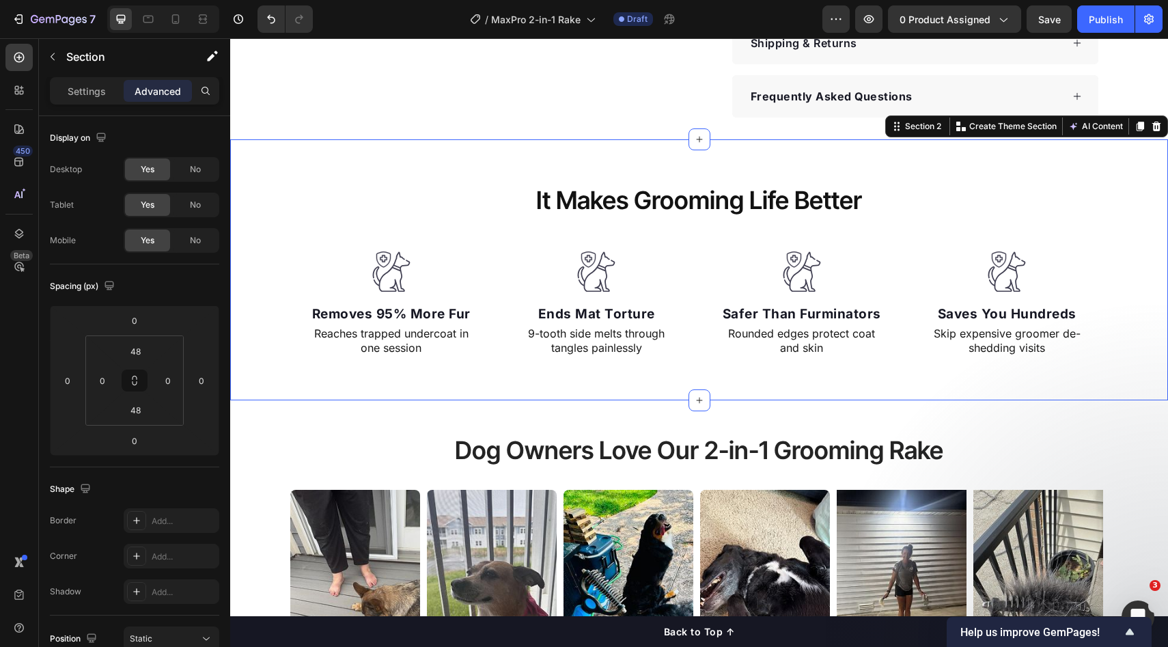
scroll to position [538, 0]
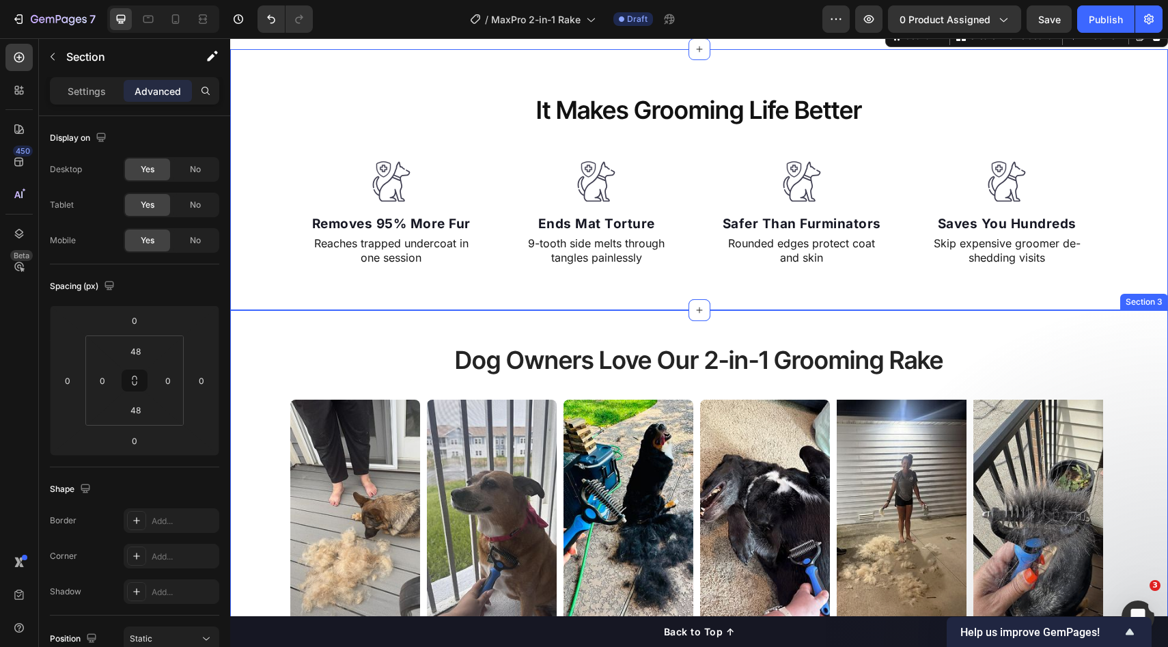
click at [1051, 322] on div "Dog Owners Love Our 2-in-1 Grooming Rake Heading Image Image Image Image Image …" at bounding box center [699, 486] width 938 height 353
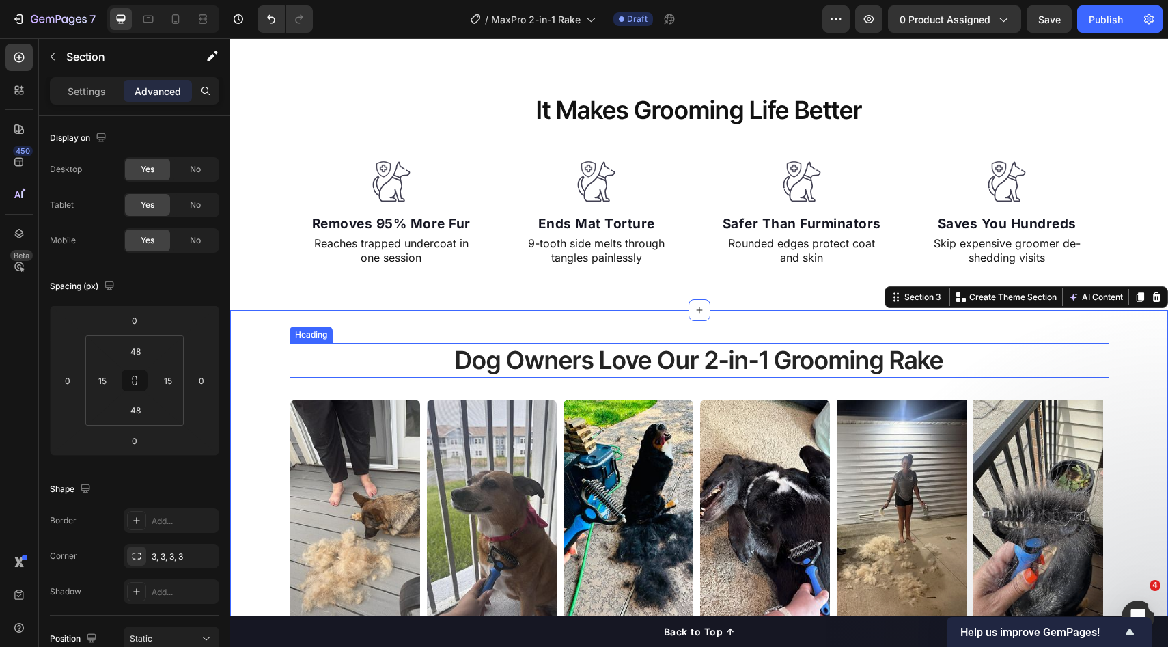
scroll to position [562, 0]
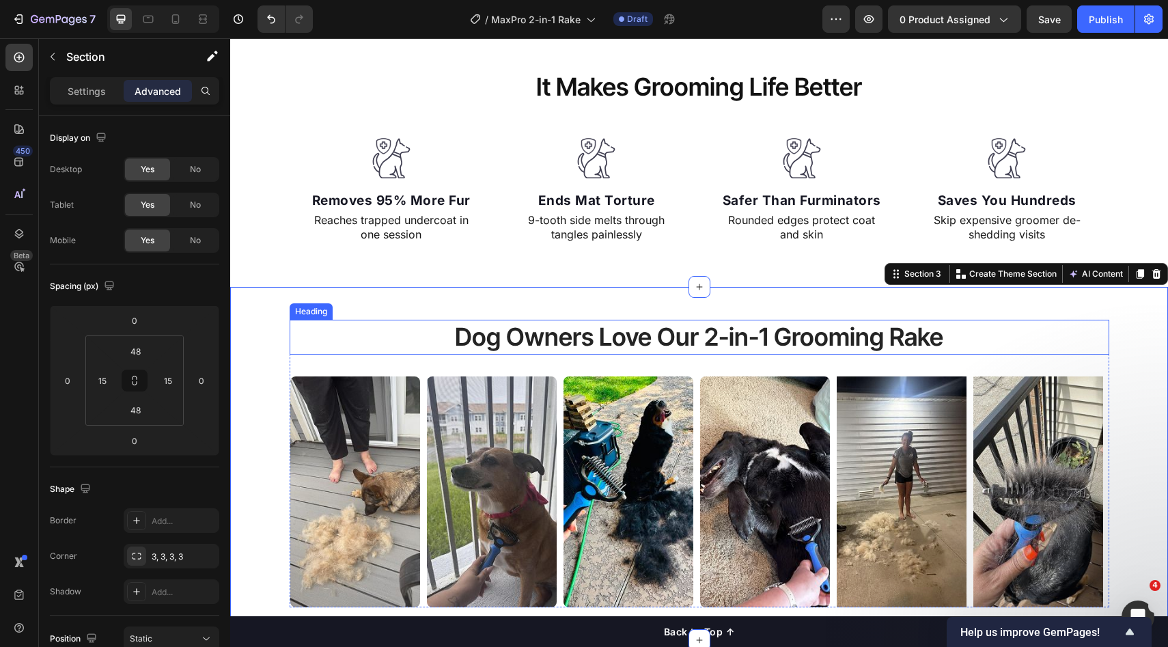
click at [1076, 321] on h2 "Dog Owners Love Our 2-in-1 Grooming Rake" at bounding box center [700, 337] width 820 height 35
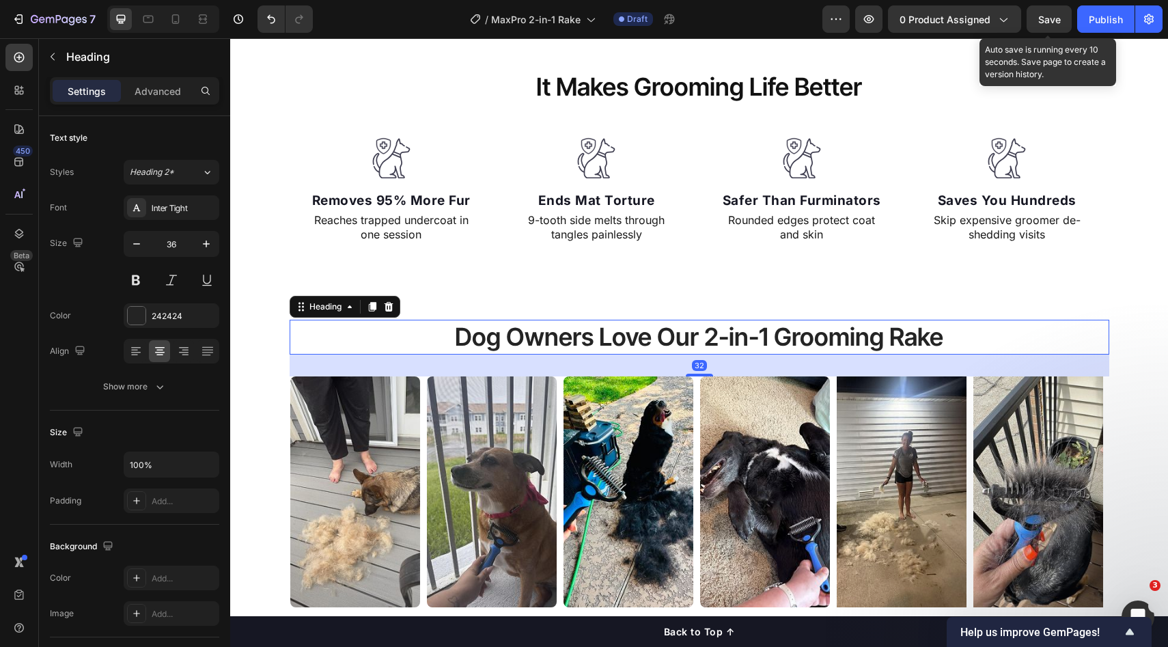
click at [1046, 18] on span "Save" at bounding box center [1050, 20] width 23 height 12
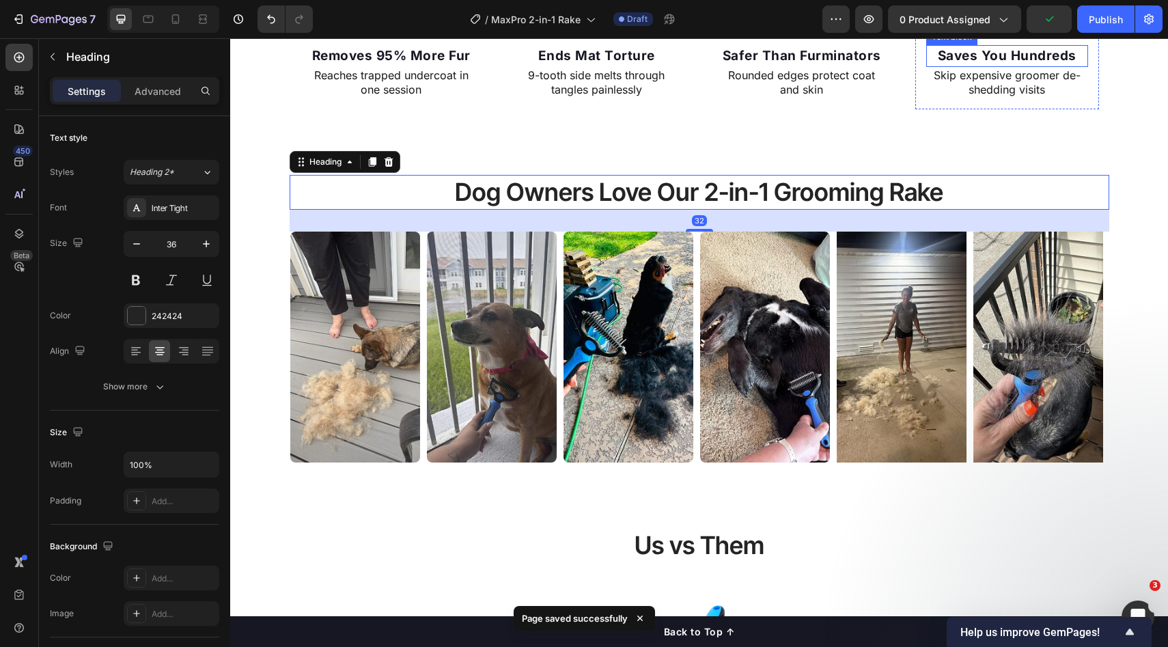
scroll to position [866, 0]
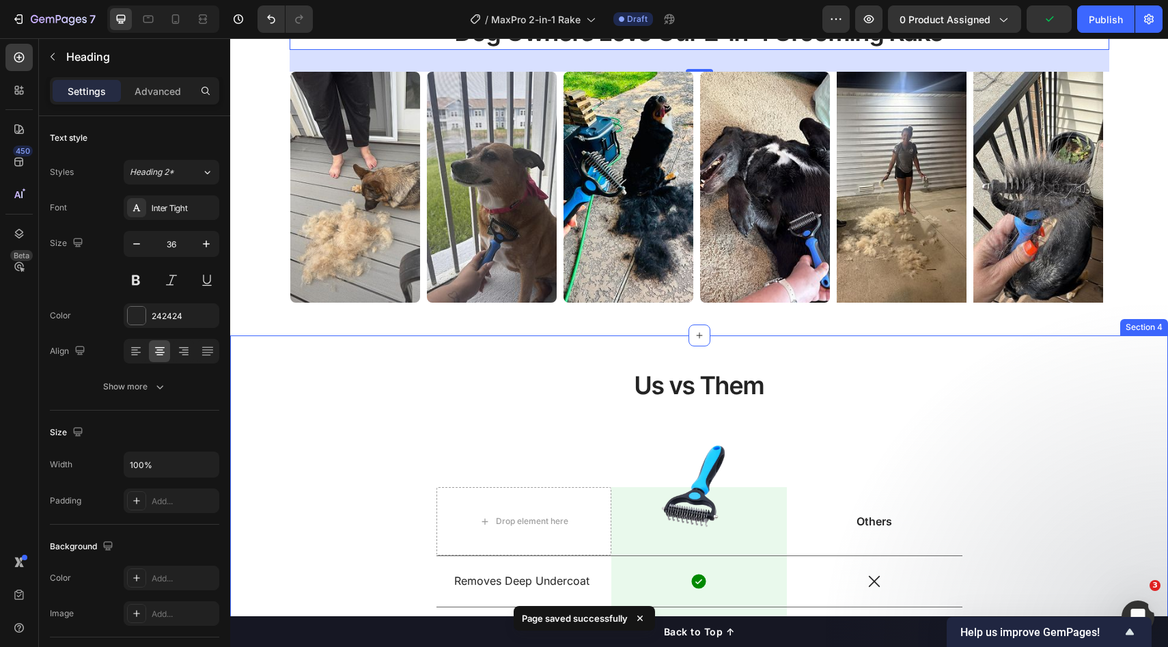
click at [1082, 379] on div "Us vs Them Heading Drop element here Image Row Others Text Block Row Removes De…" at bounding box center [700, 600] width 918 height 465
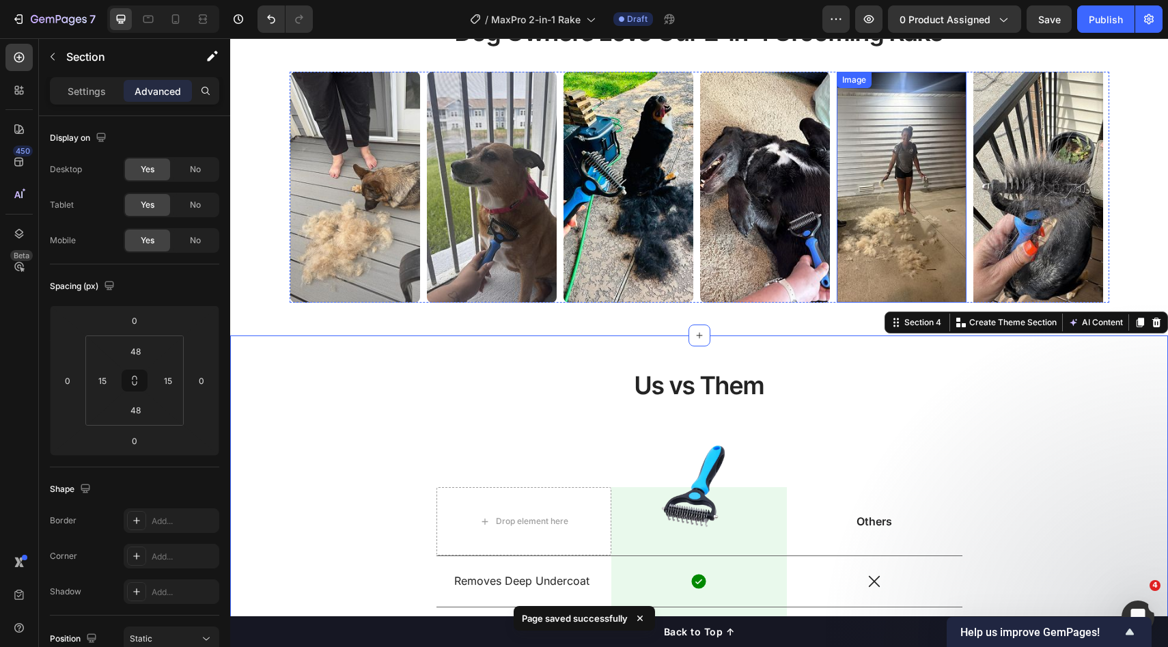
click at [949, 255] on img at bounding box center [902, 187] width 130 height 231
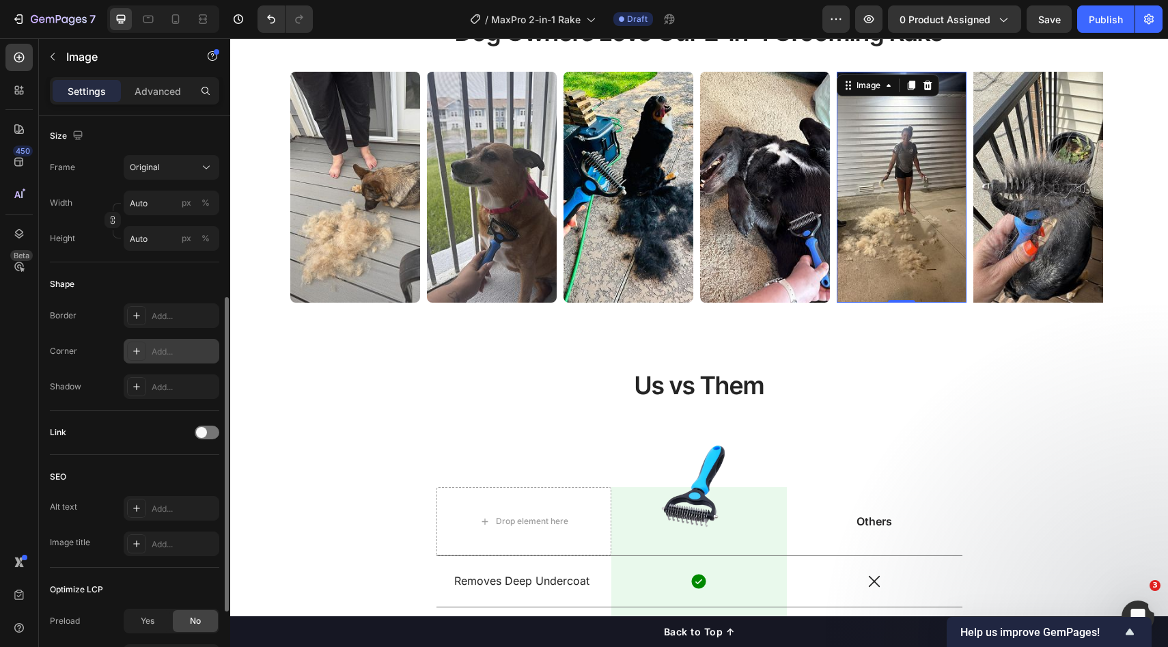
scroll to position [342, 0]
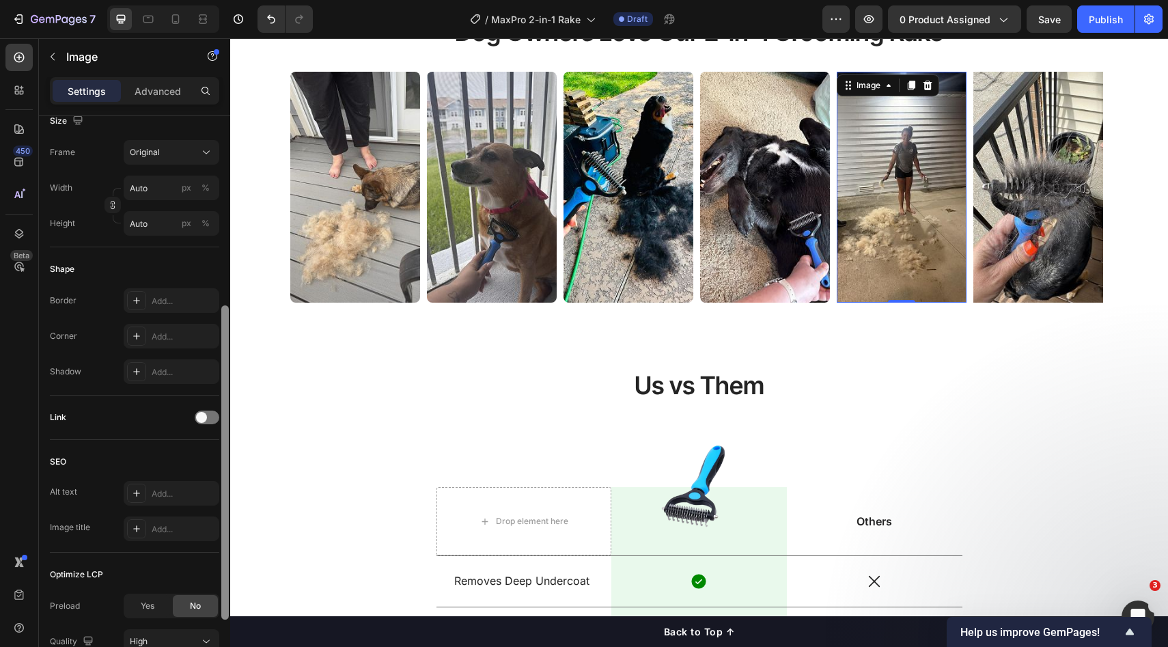
drag, startPoint x: 164, startPoint y: 340, endPoint x: 225, endPoint y: 323, distance: 63.4
click at [164, 340] on div "Add..." at bounding box center [184, 337] width 64 height 12
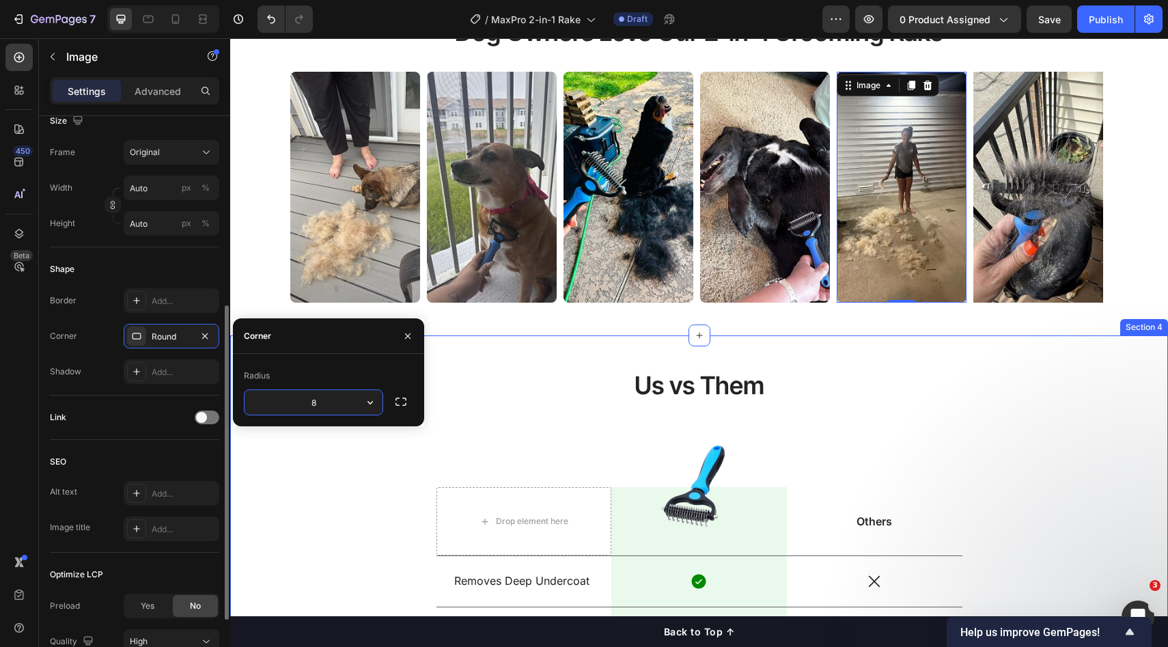
drag, startPoint x: 872, startPoint y: 346, endPoint x: 1012, endPoint y: 281, distance: 154.7
click at [873, 346] on div "Us vs Them Heading Drop element here Image Row Others Text Block Row Removes De…" at bounding box center [699, 600] width 938 height 531
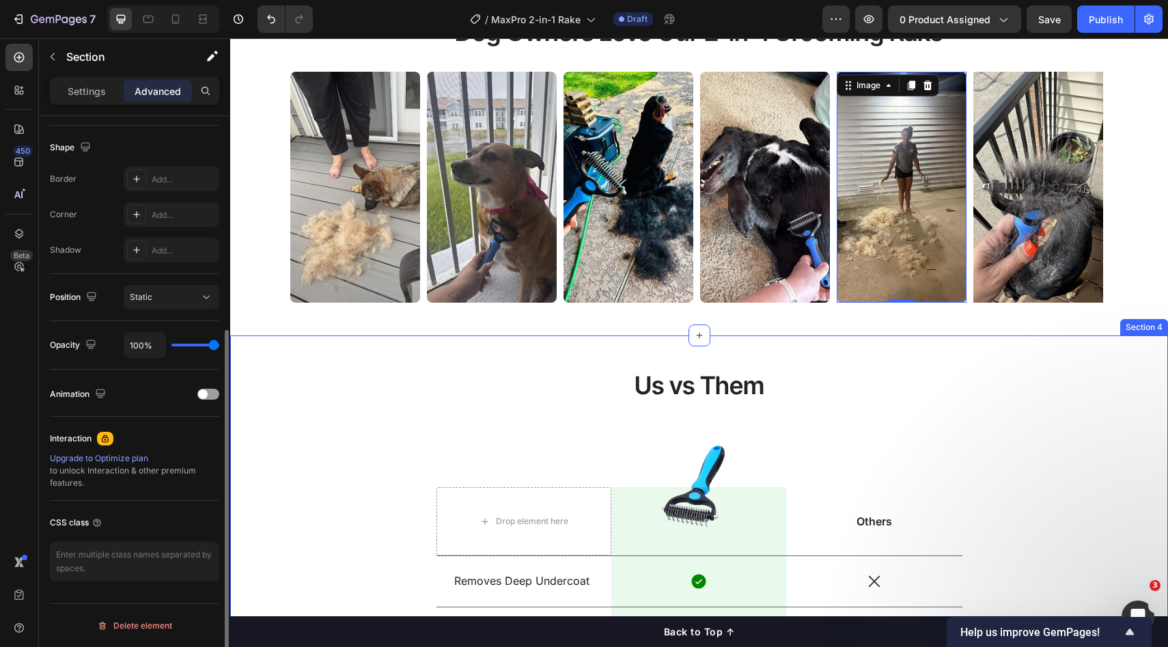
scroll to position [0, 0]
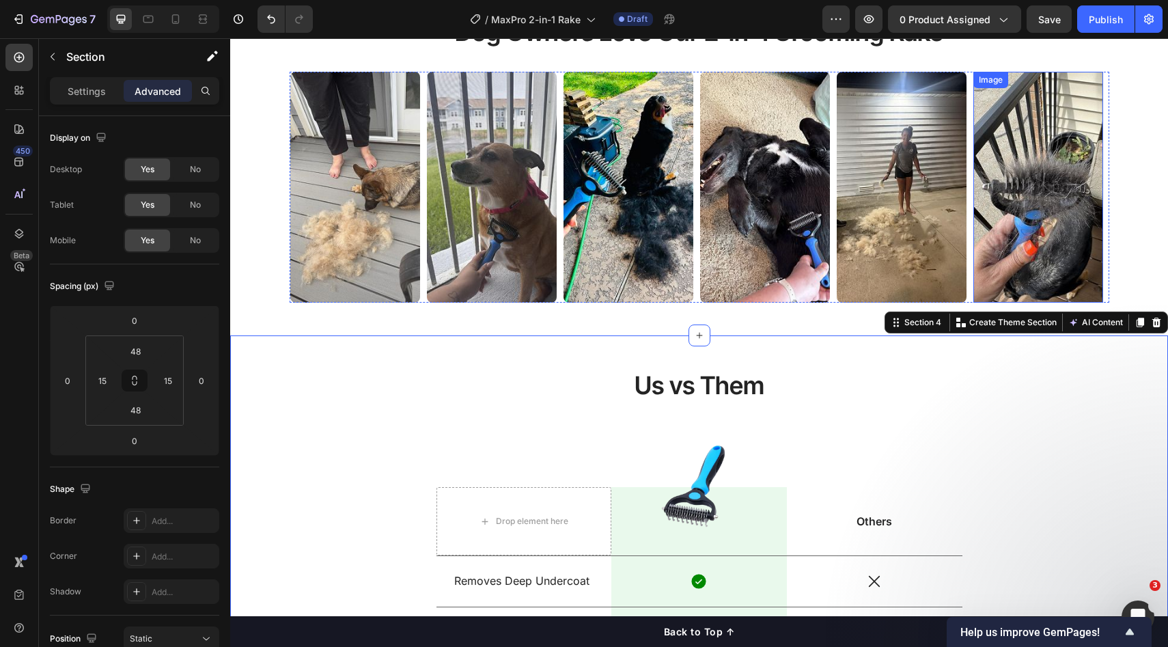
click at [1054, 266] on img at bounding box center [1039, 187] width 130 height 231
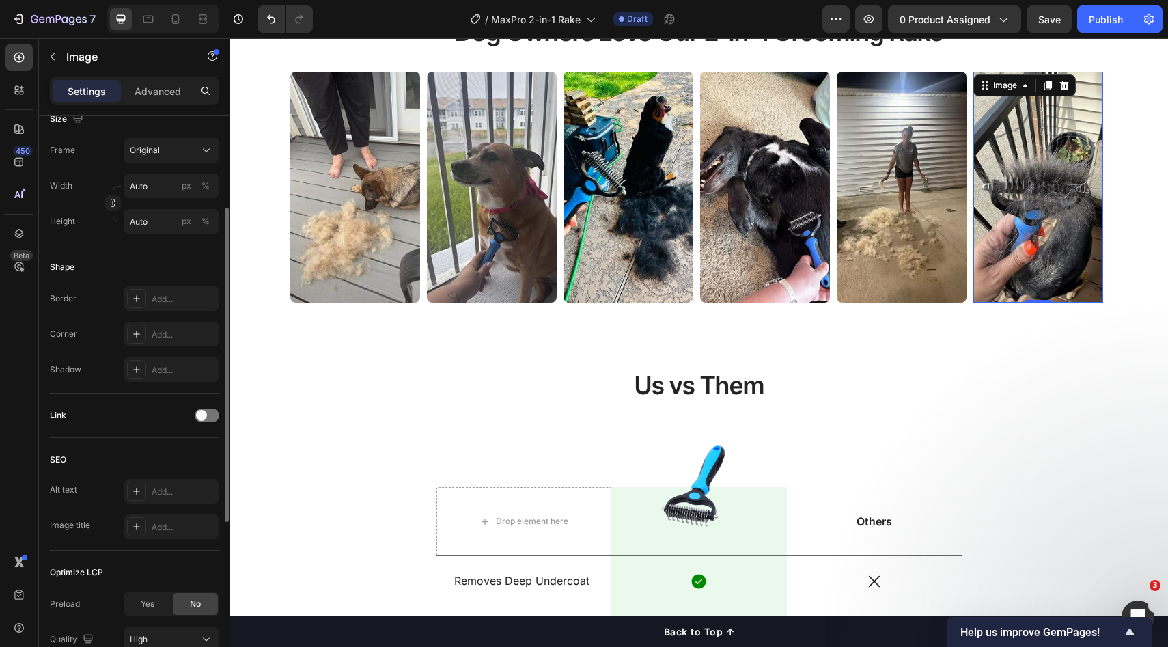
scroll to position [281, 0]
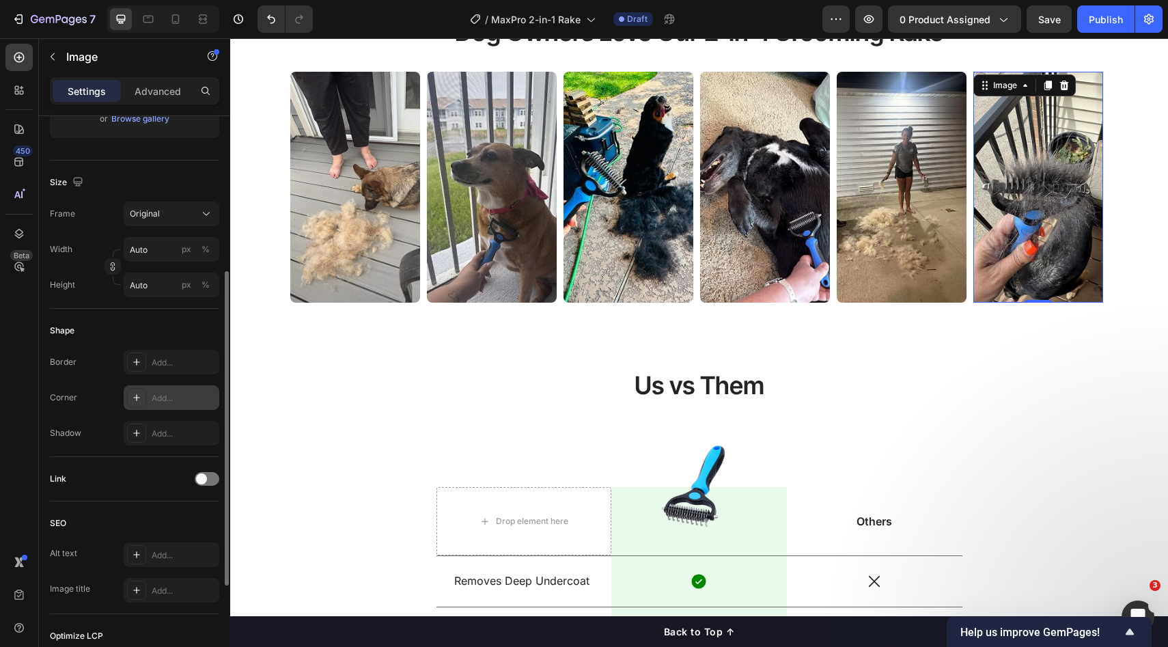
click at [166, 394] on div "Add..." at bounding box center [184, 398] width 64 height 12
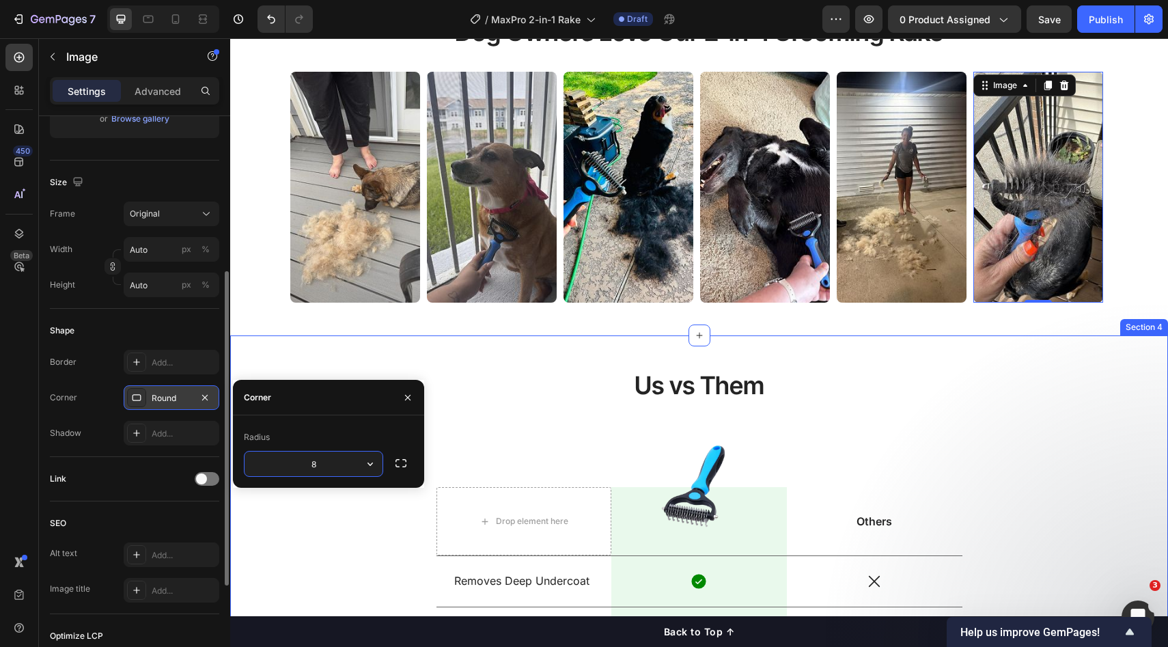
click at [518, 338] on div "Us vs Them Heading Drop element here Image Row Others Text Block Row Removes De…" at bounding box center [699, 600] width 938 height 531
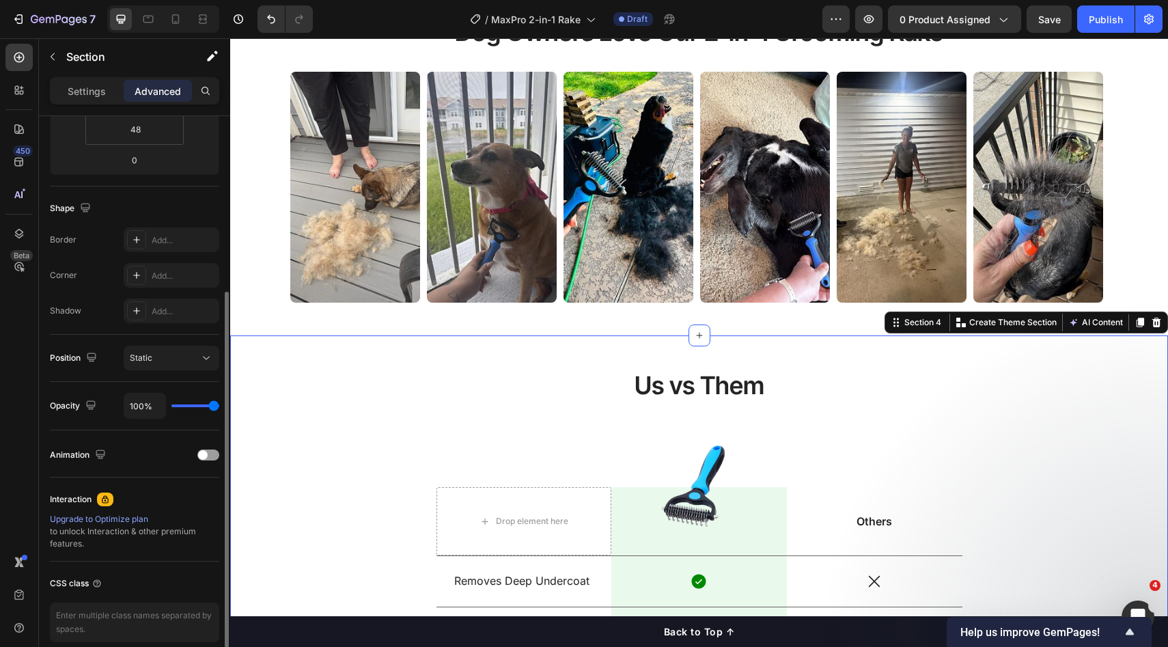
scroll to position [0, 0]
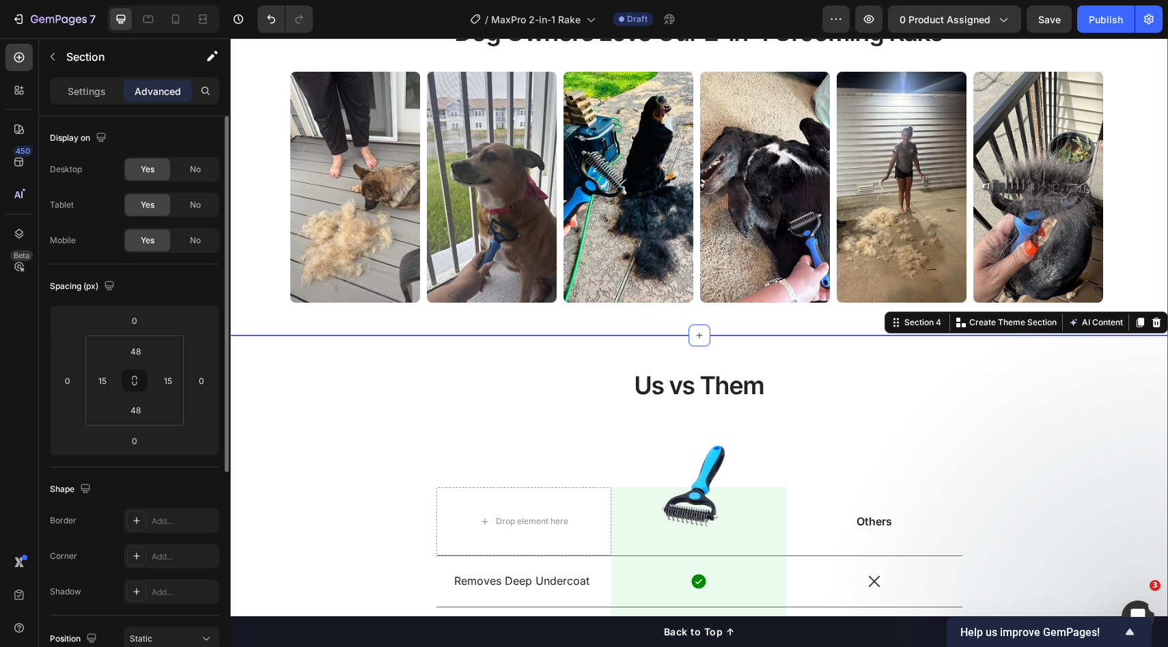
click at [1110, 239] on div "Dog Owners Love Our 2-in-1 Grooming Rake Heading Image Image Image Image Image …" at bounding box center [700, 159] width 918 height 288
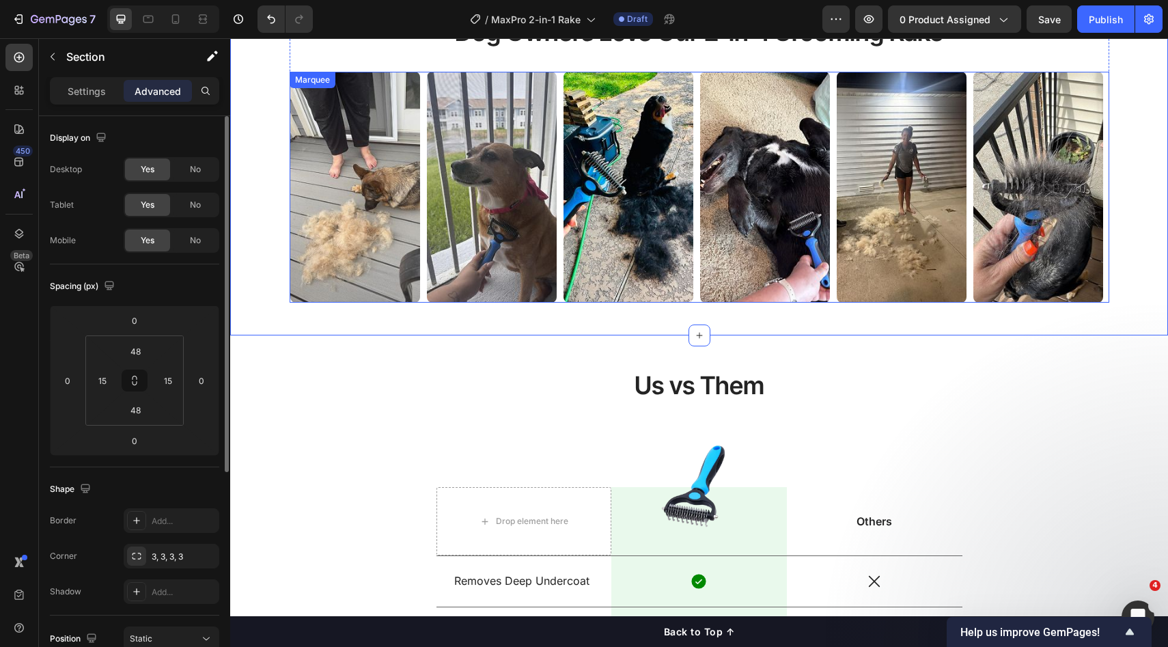
click at [1068, 252] on img at bounding box center [1039, 187] width 130 height 231
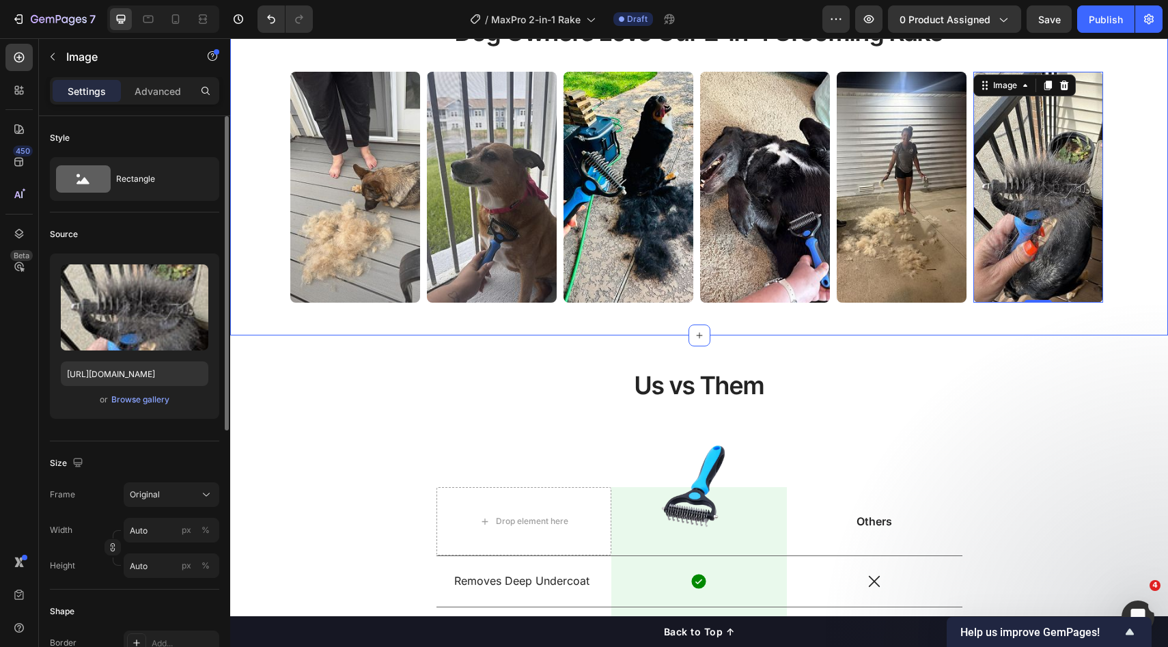
click at [1113, 268] on div "Dog Owners Love Our 2-in-1 Grooming Rake Heading Image Image Image Image Image …" at bounding box center [700, 159] width 918 height 288
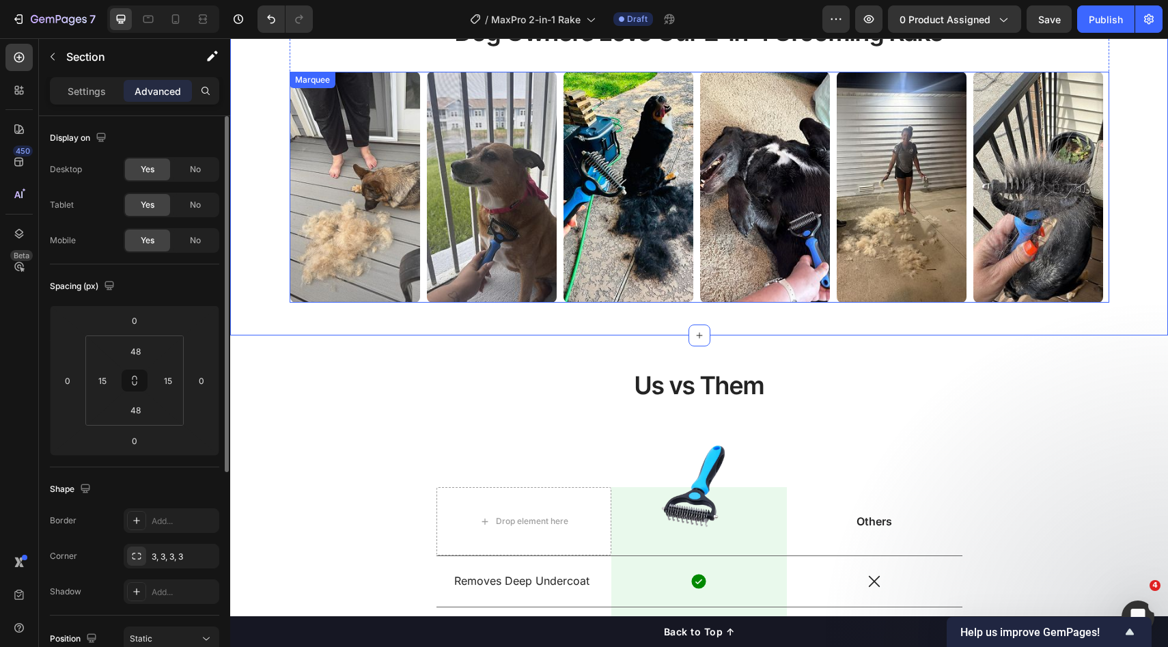
click at [1098, 262] on div "Image" at bounding box center [1042, 187] width 137 height 231
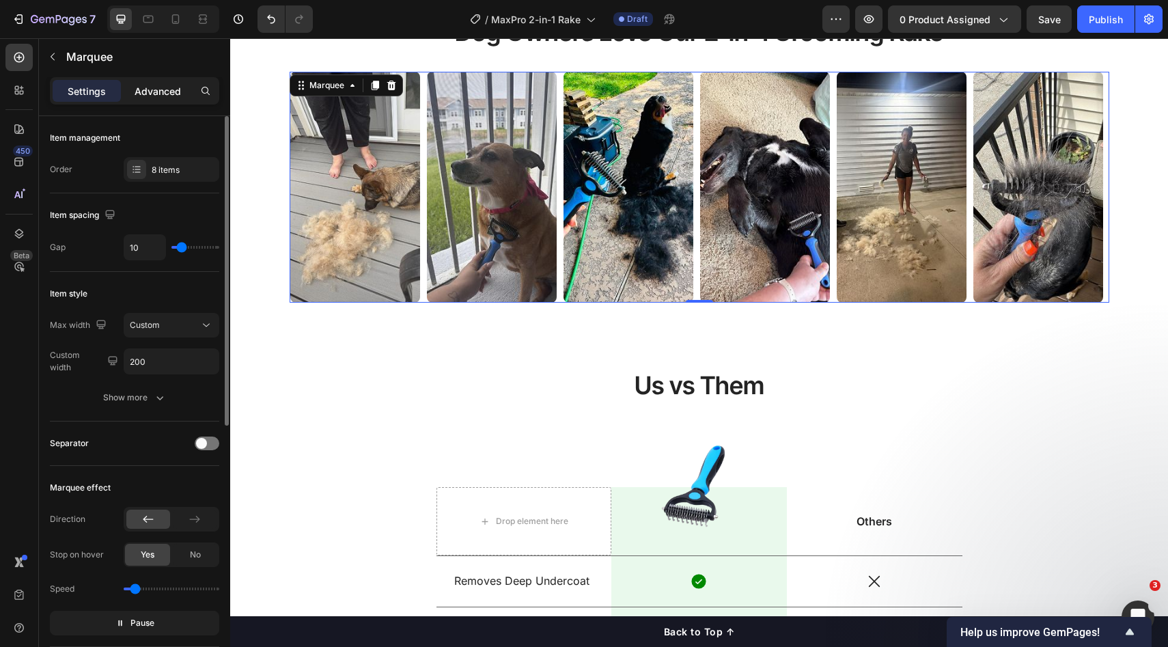
click at [152, 101] on div "Advanced" at bounding box center [158, 91] width 68 height 22
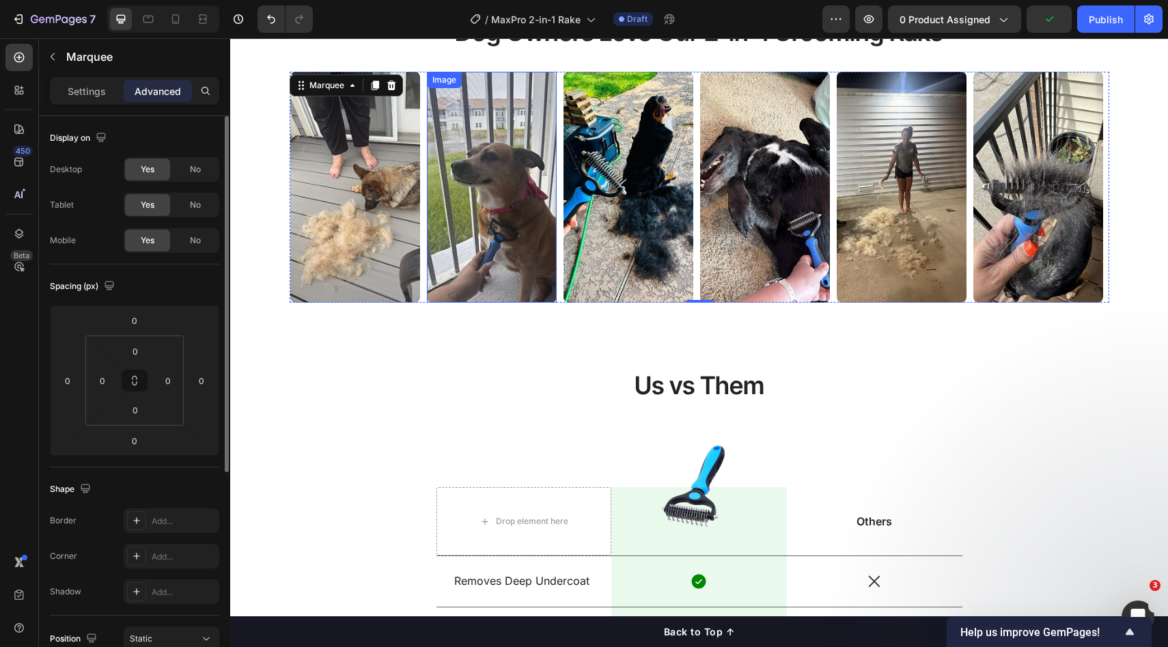
click at [374, 262] on img at bounding box center [355, 187] width 130 height 231
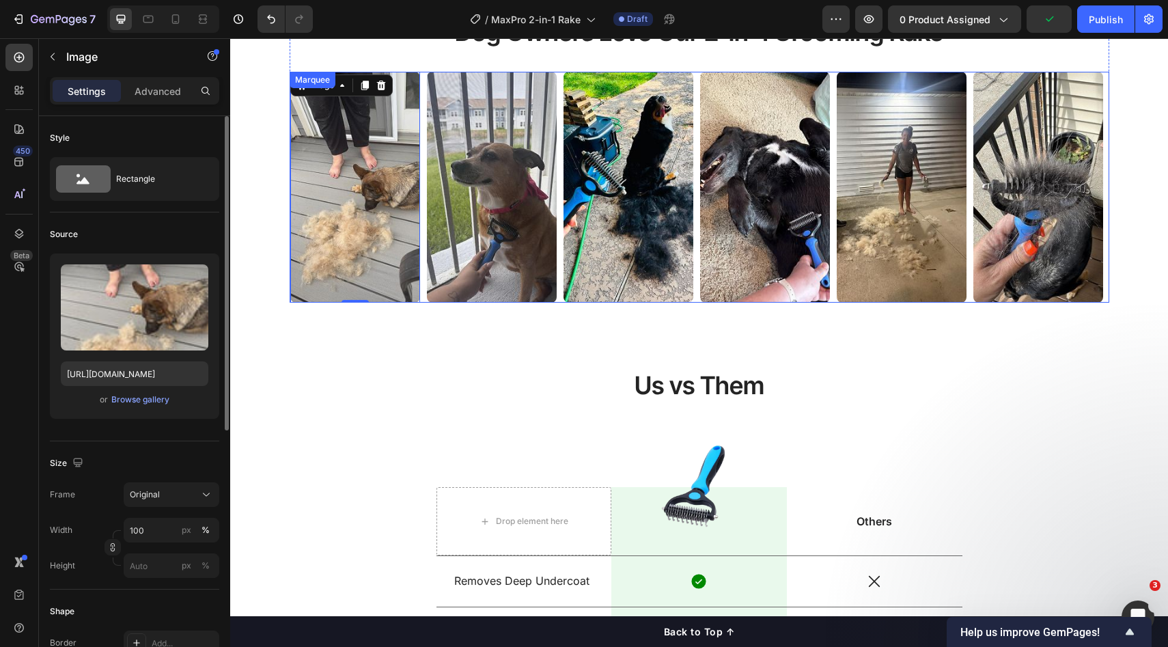
click at [418, 273] on div "Image 0" at bounding box center [358, 187] width 137 height 231
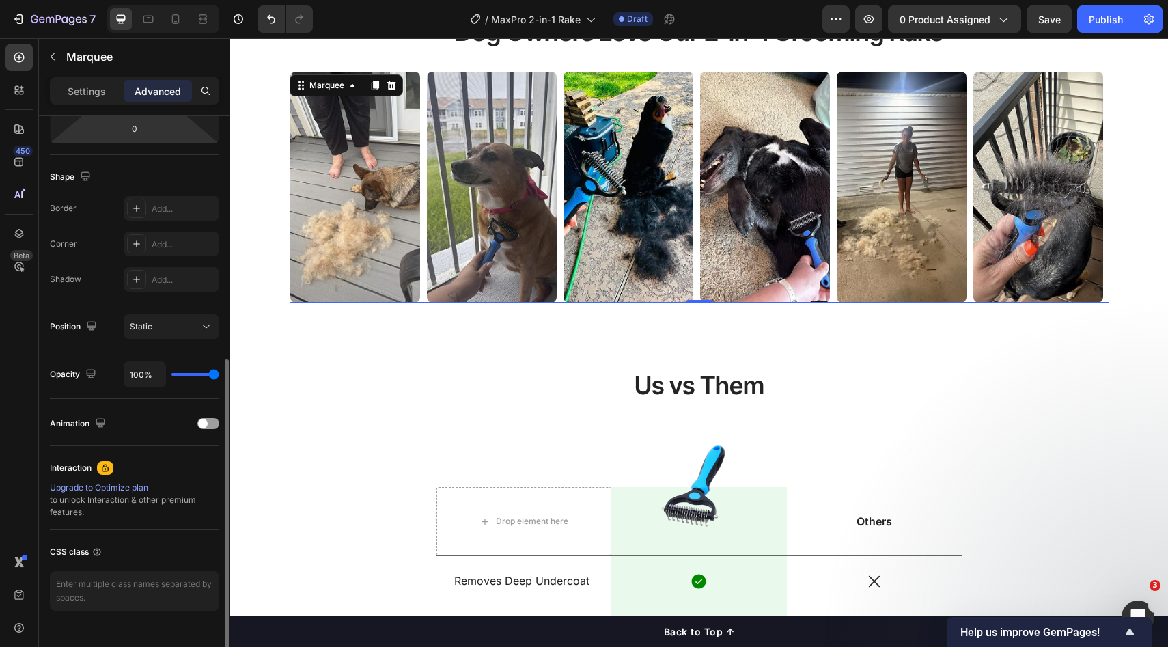
scroll to position [342, 0]
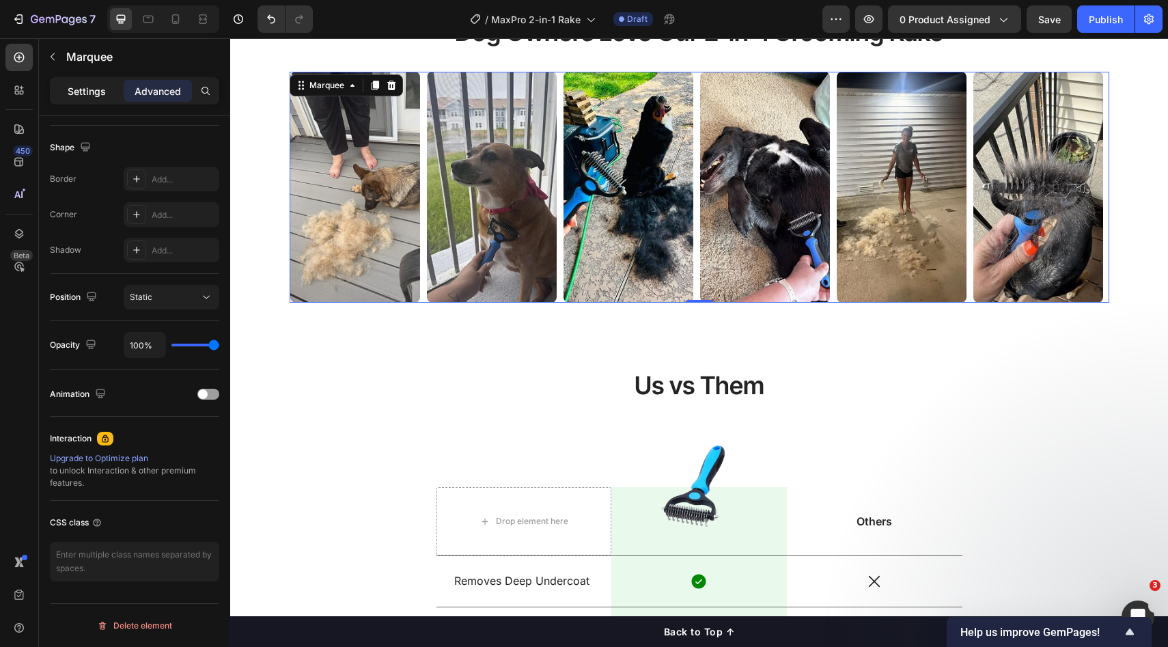
drag, startPoint x: 94, startPoint y: 79, endPoint x: 97, endPoint y: 101, distance: 22.0
click at [94, 80] on div "Settings" at bounding box center [87, 91] width 68 height 22
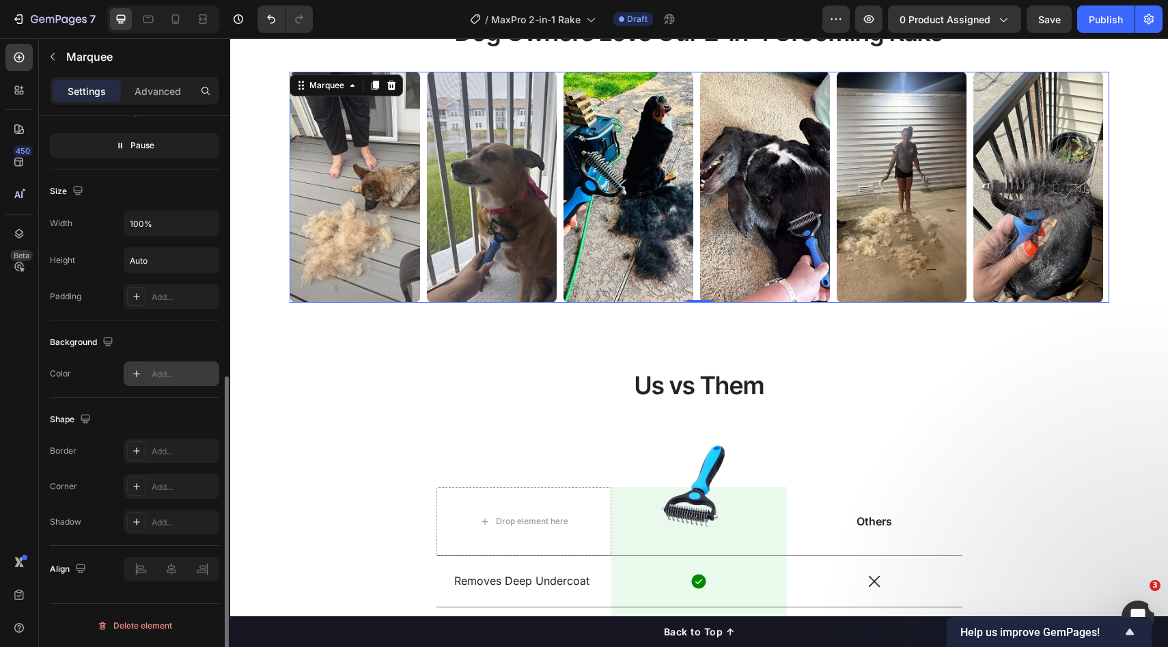
scroll to position [417, 0]
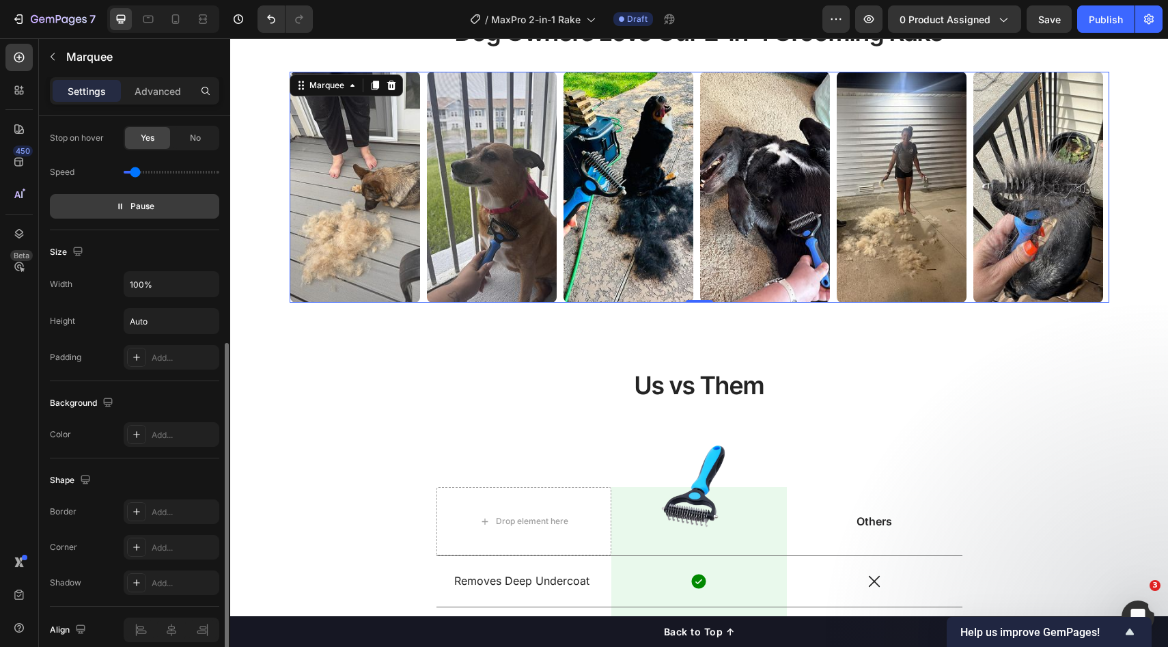
click at [155, 215] on button "Pause" at bounding box center [134, 206] width 169 height 25
click at [158, 213] on button "Preview" at bounding box center [134, 206] width 169 height 25
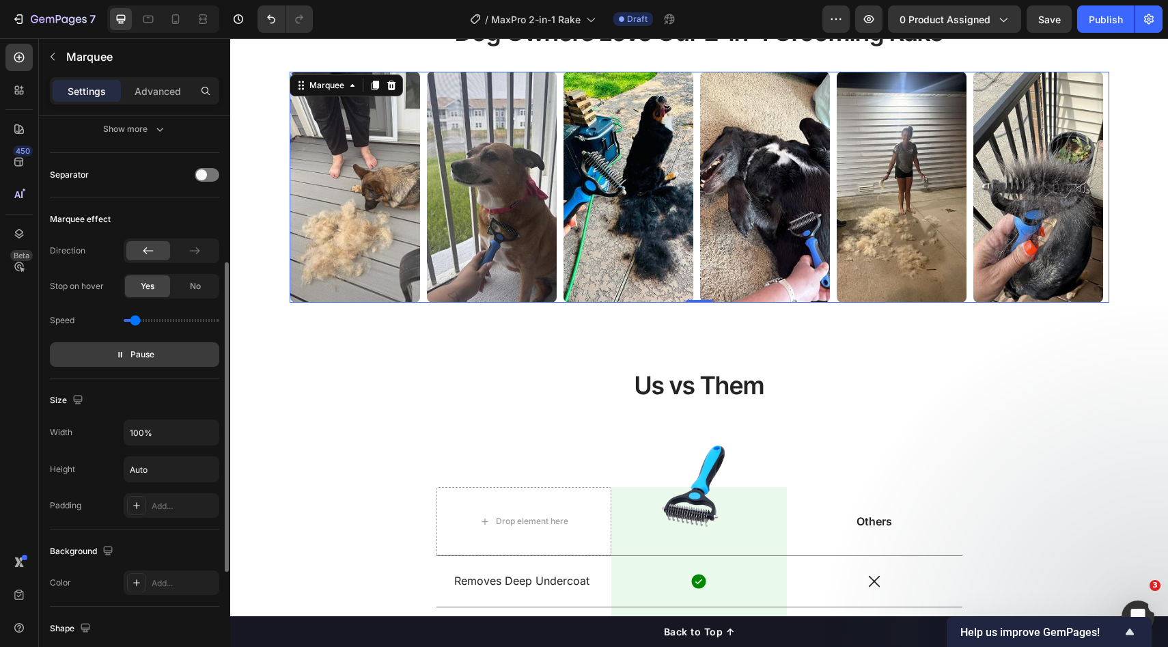
click at [135, 348] on span "Pause" at bounding box center [143, 355] width 24 height 14
click at [1039, 283] on img at bounding box center [1038, 187] width 130 height 231
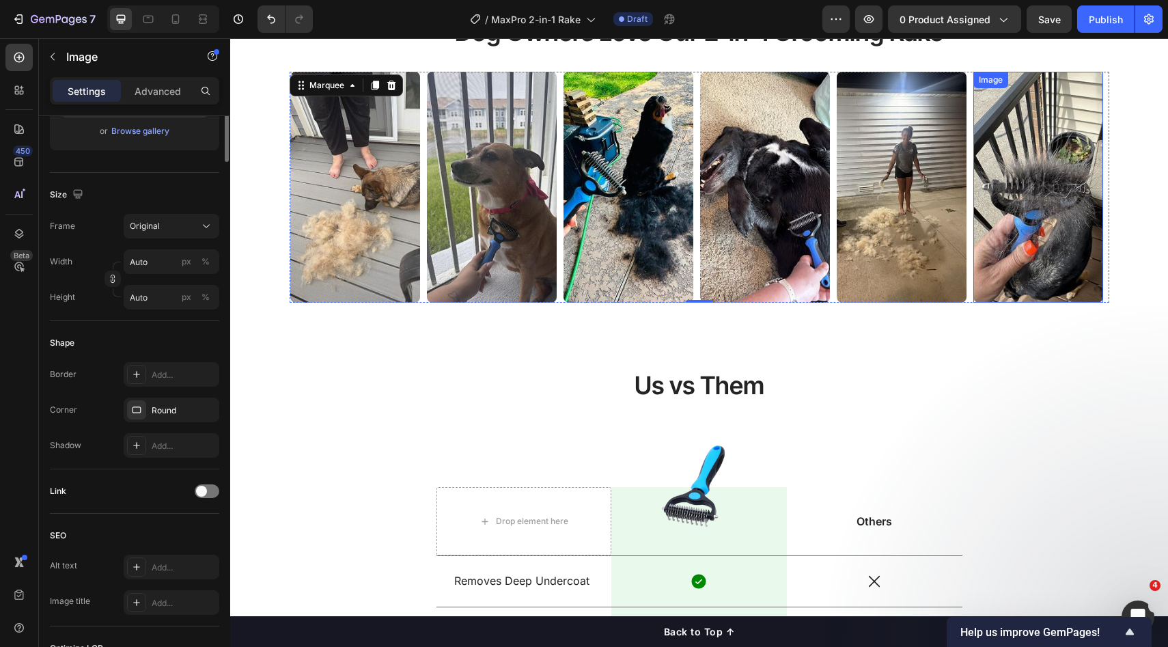
scroll to position [0, 0]
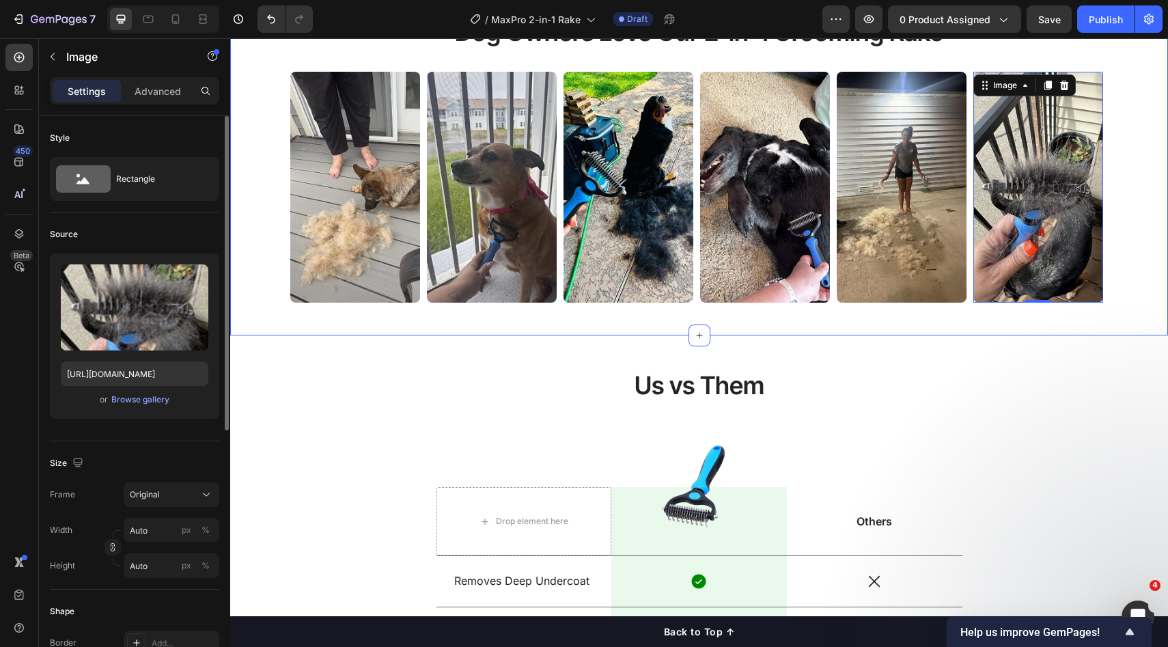
click at [1021, 338] on div "Us vs Them Heading Drop element here Image Row Others Text Block Row Removes De…" at bounding box center [699, 600] width 938 height 531
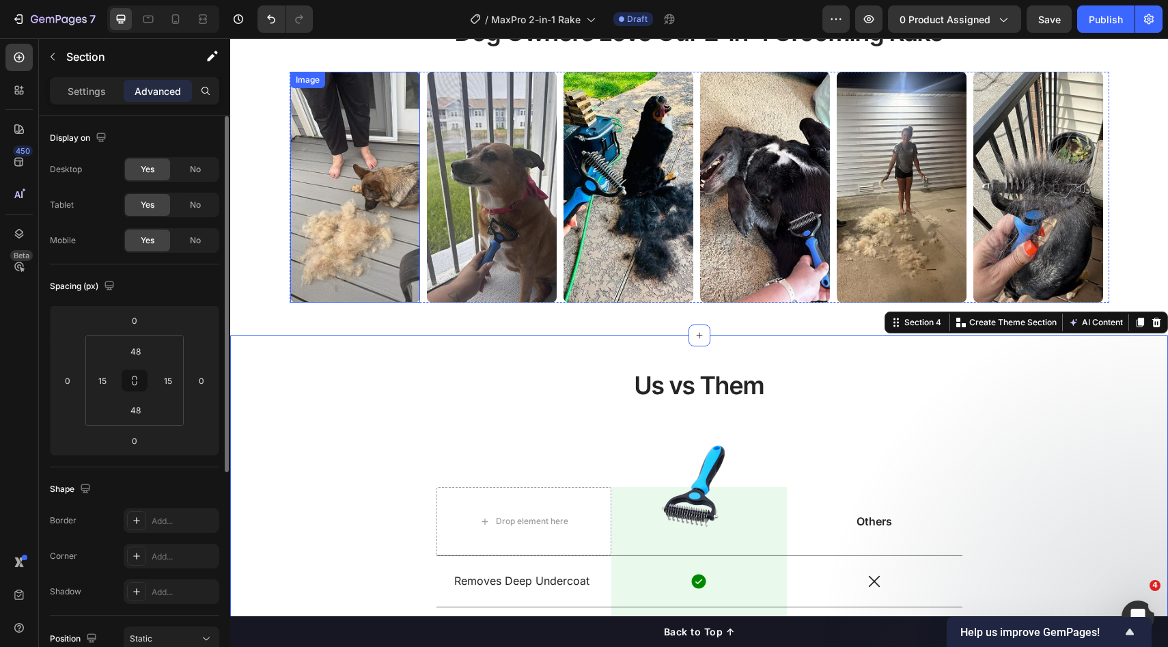
click at [361, 266] on img at bounding box center [355, 187] width 130 height 231
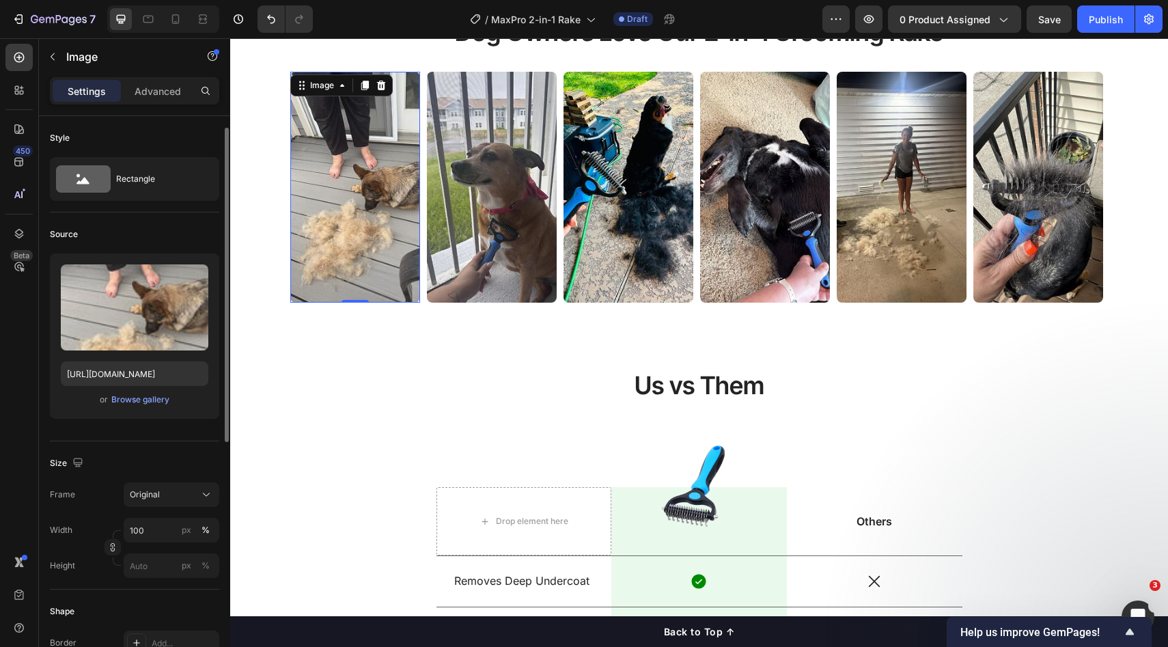
scroll to position [8, 0]
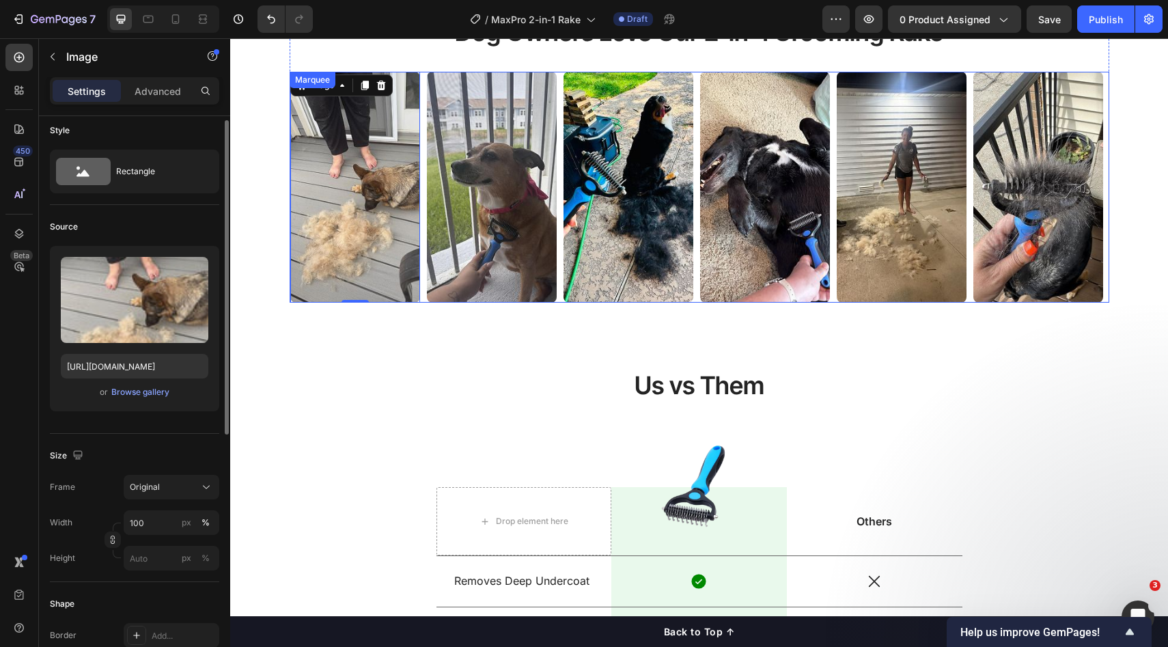
click at [420, 248] on div "Image 0" at bounding box center [358, 187] width 137 height 231
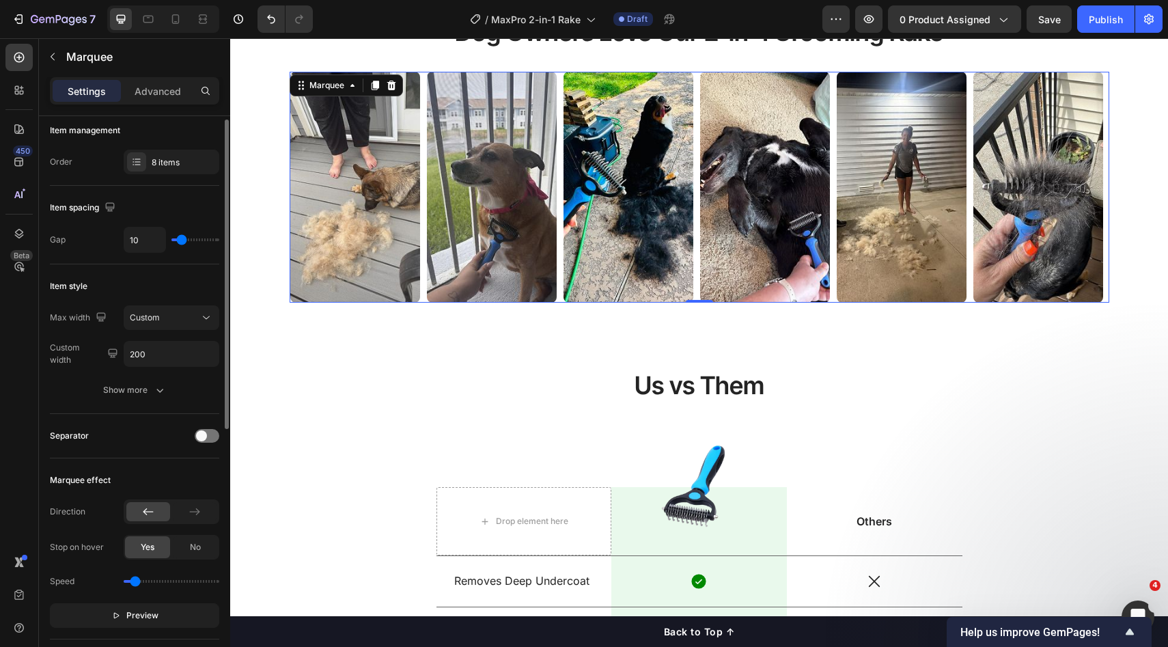
scroll to position [0, 0]
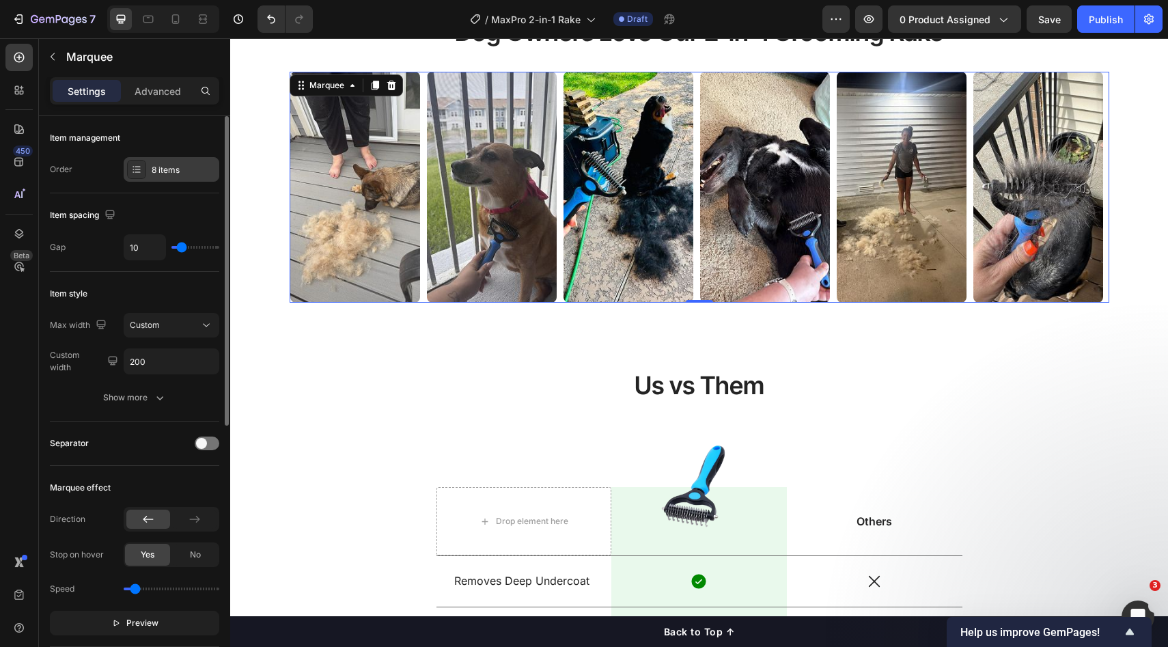
click at [179, 170] on div "8 items" at bounding box center [184, 170] width 64 height 12
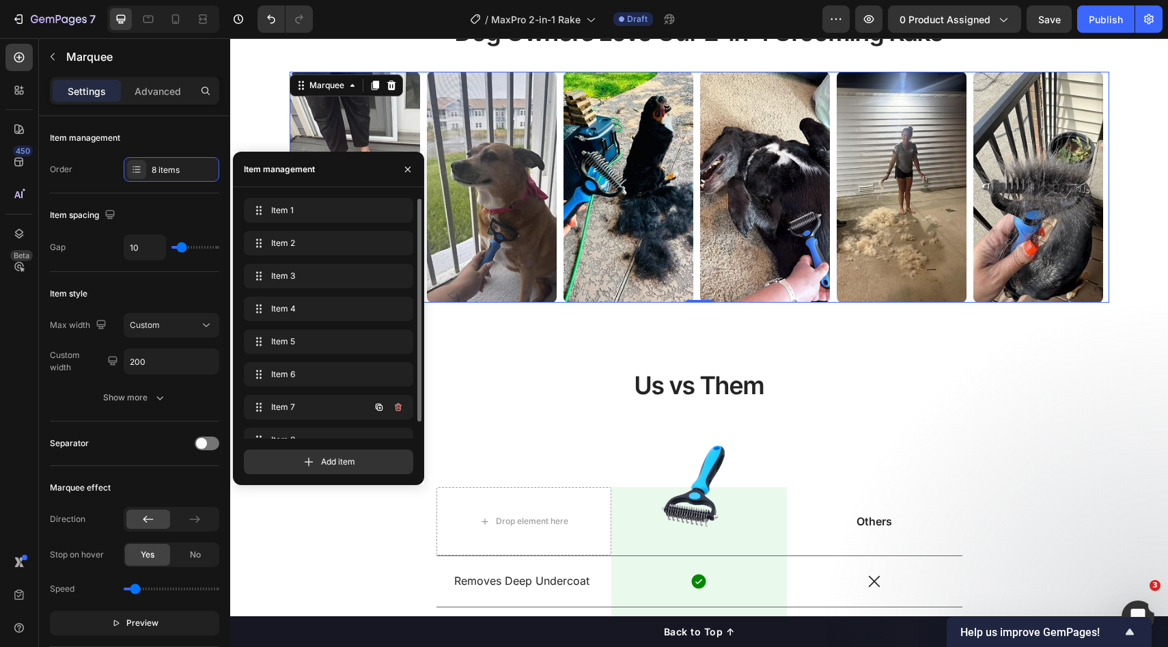
scroll to position [19, 0]
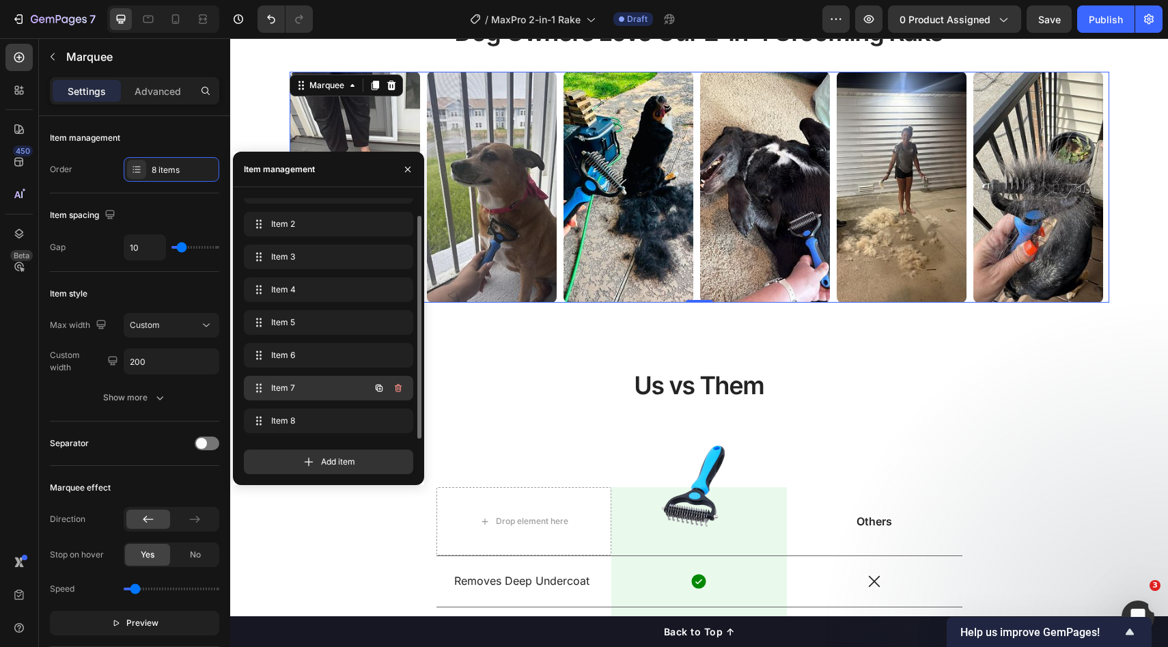
click at [297, 391] on span "Item 7" at bounding box center [309, 388] width 77 height 12
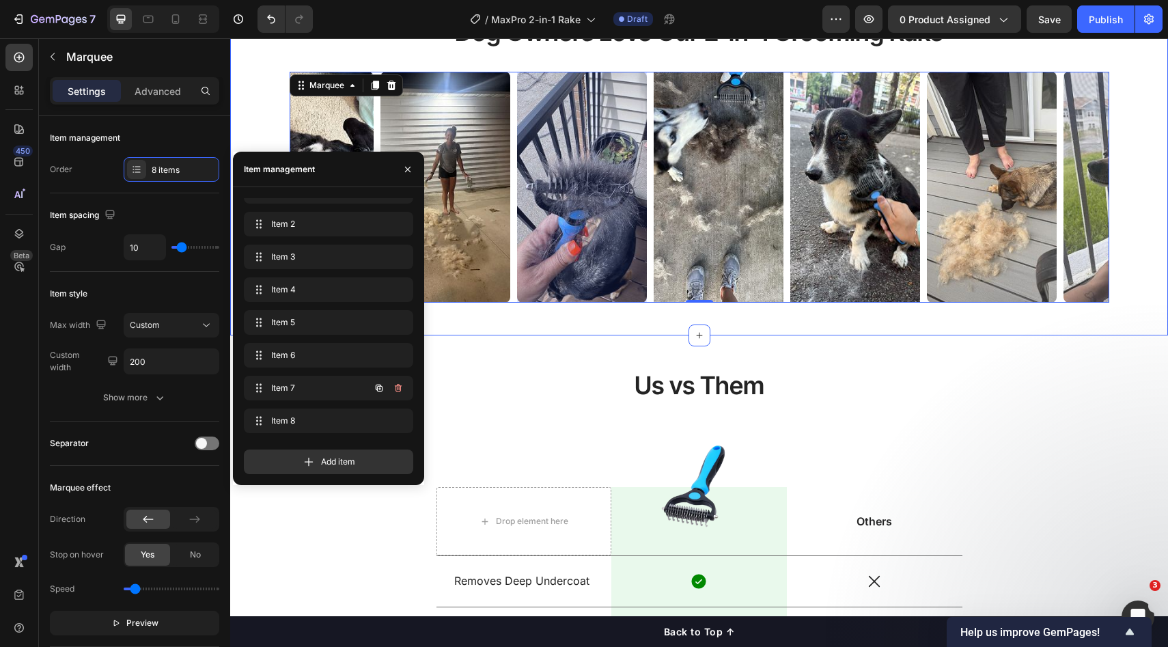
scroll to position [0, 476]
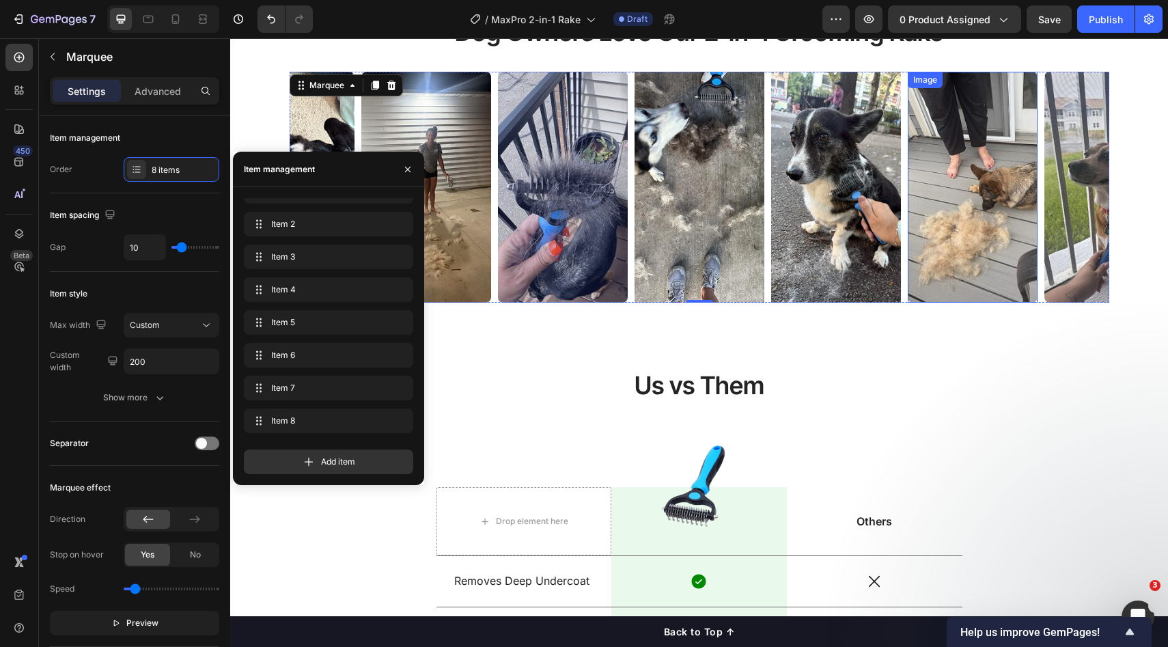
click at [1015, 246] on img at bounding box center [972, 187] width 130 height 231
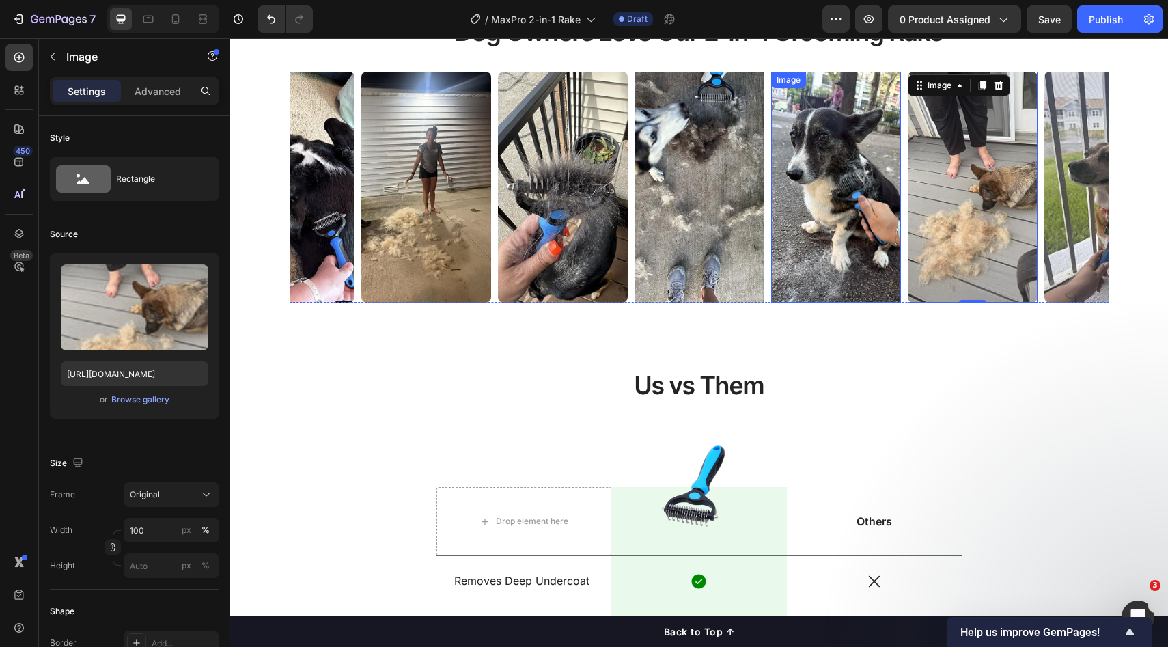
click at [824, 277] on img at bounding box center [834, 187] width 130 height 231
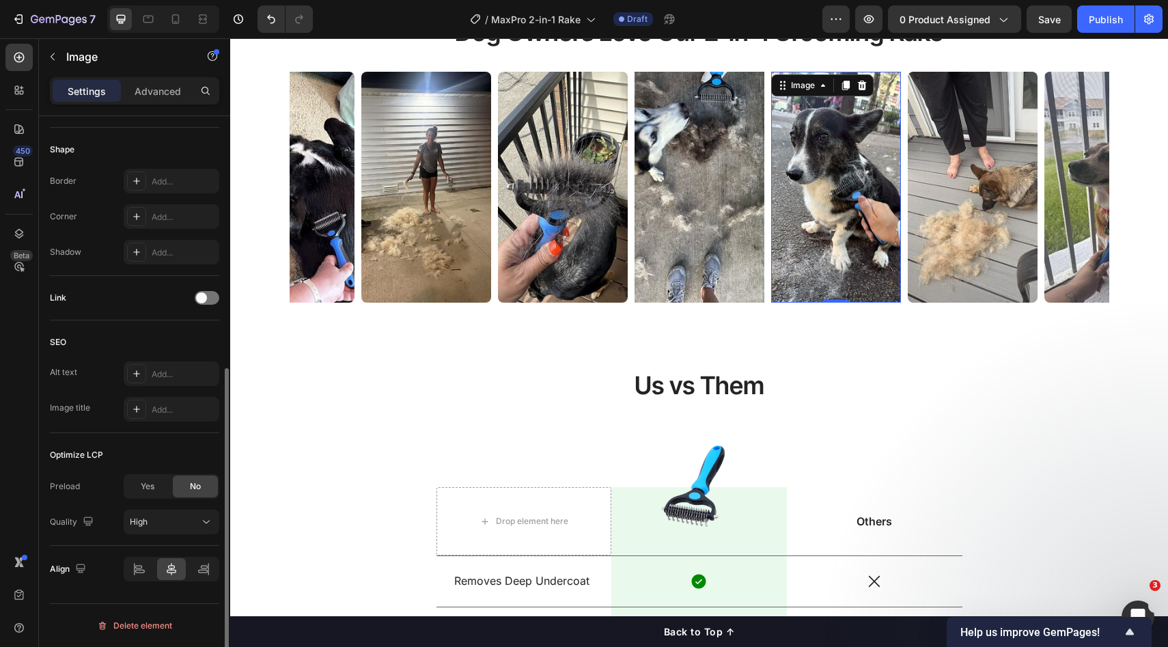
scroll to position [389, 0]
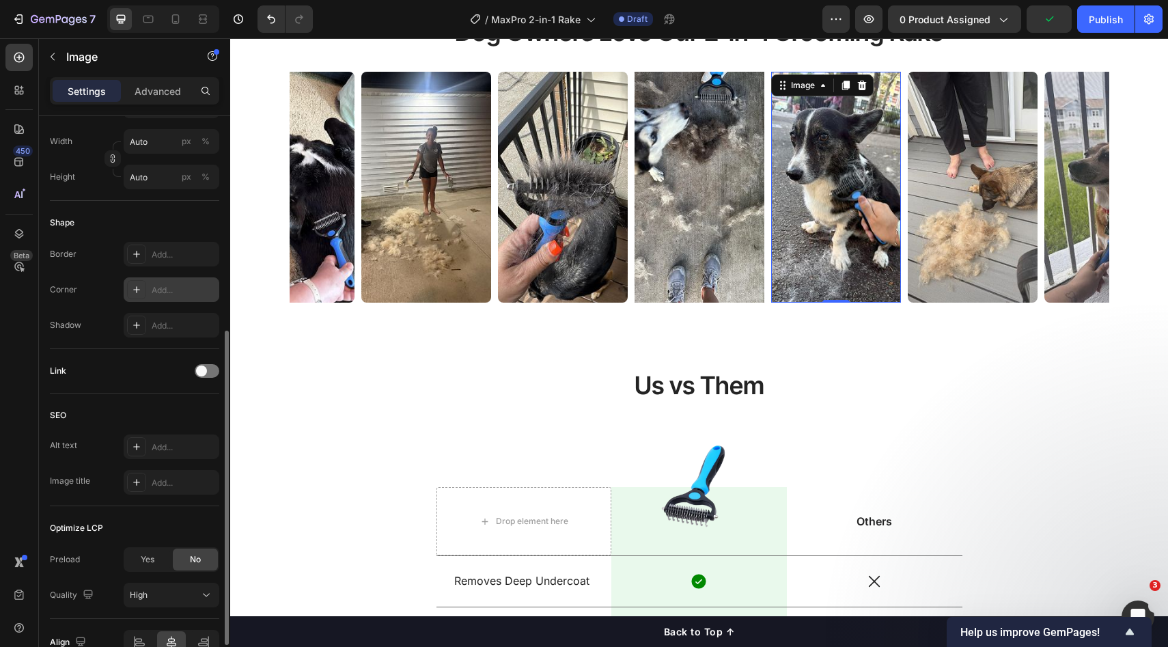
click at [167, 287] on div "Add..." at bounding box center [184, 290] width 64 height 12
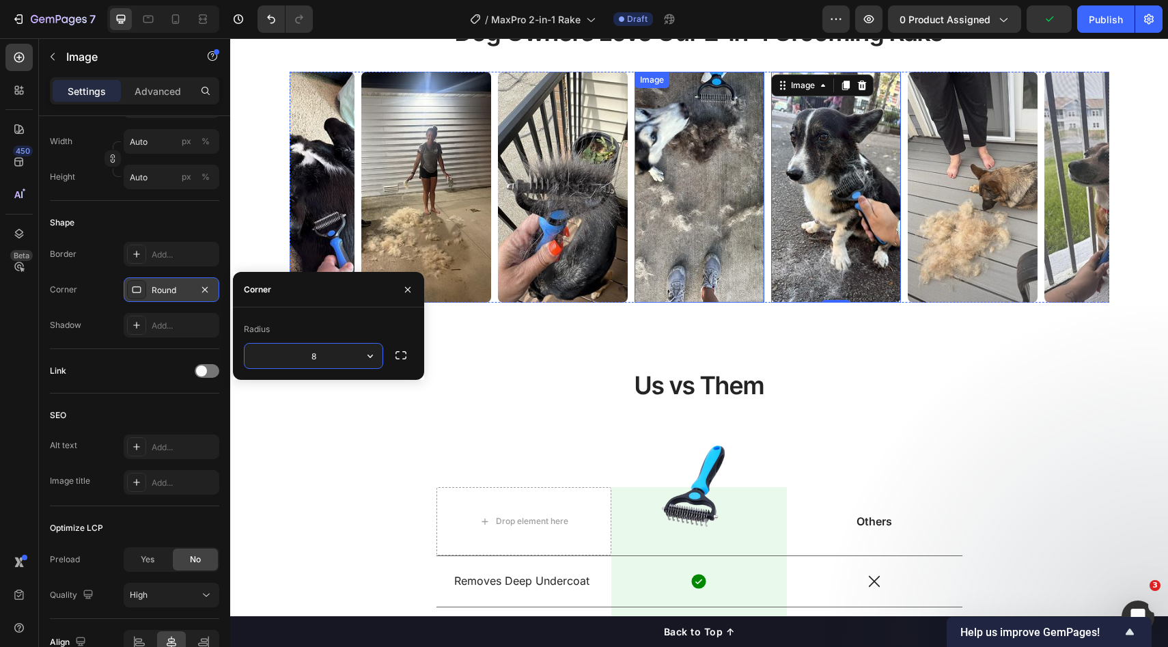
click at [657, 267] on img at bounding box center [699, 187] width 130 height 231
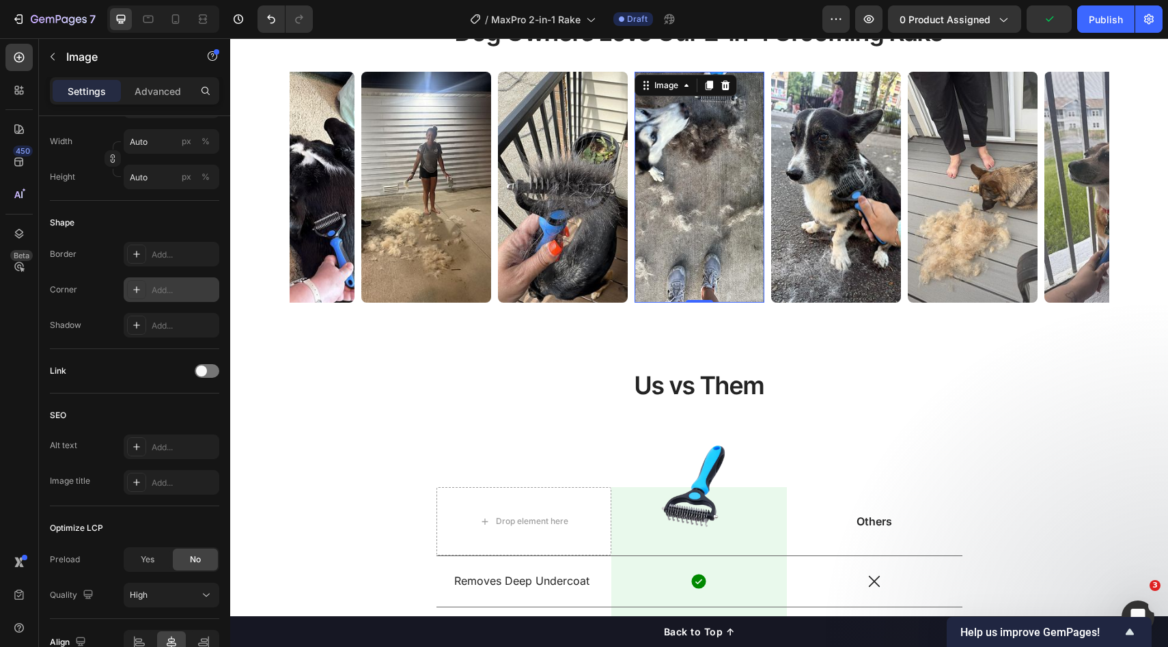
click at [165, 292] on div "Add..." at bounding box center [184, 290] width 64 height 12
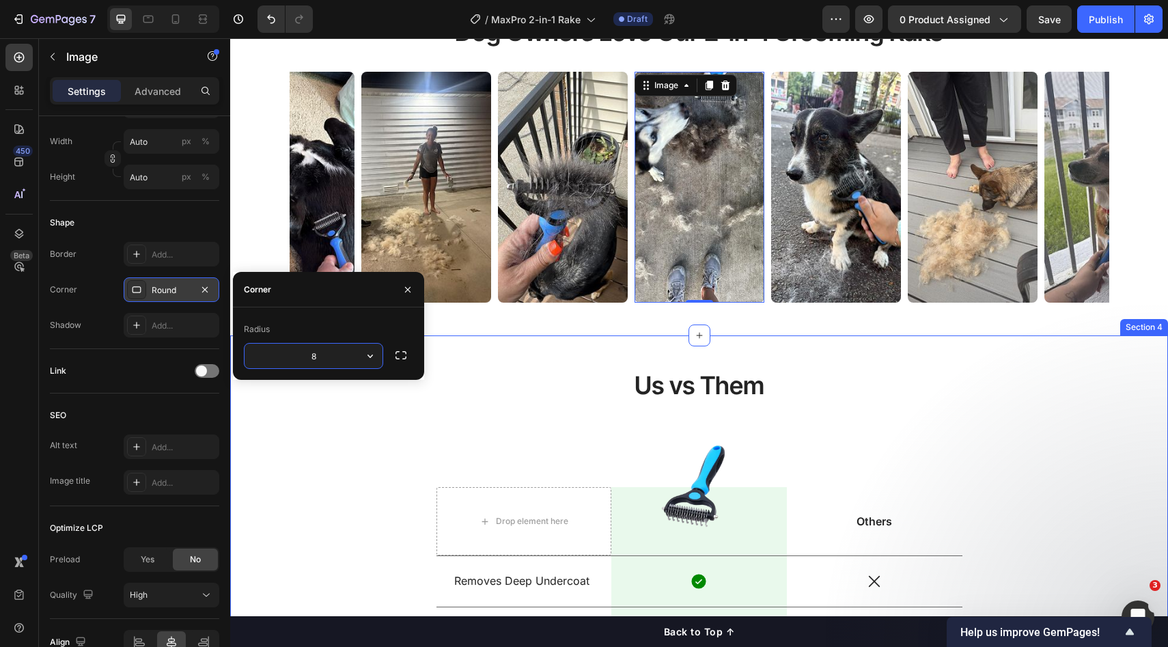
click at [840, 371] on h2 "Us vs Them" at bounding box center [700, 385] width 526 height 35
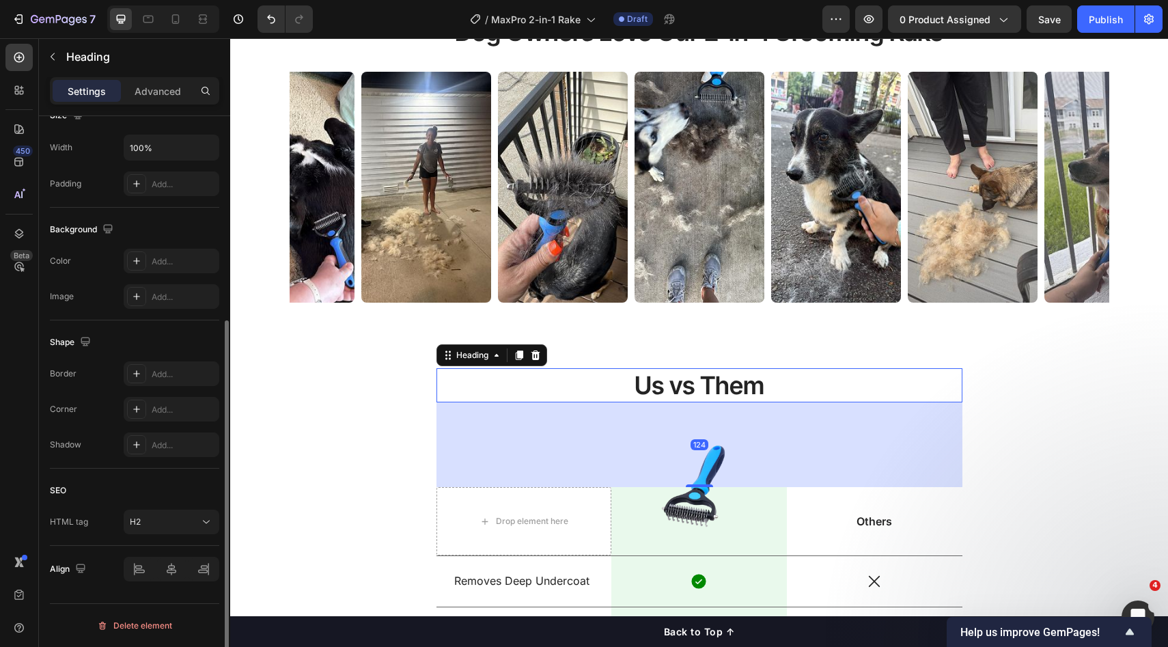
scroll to position [0, 0]
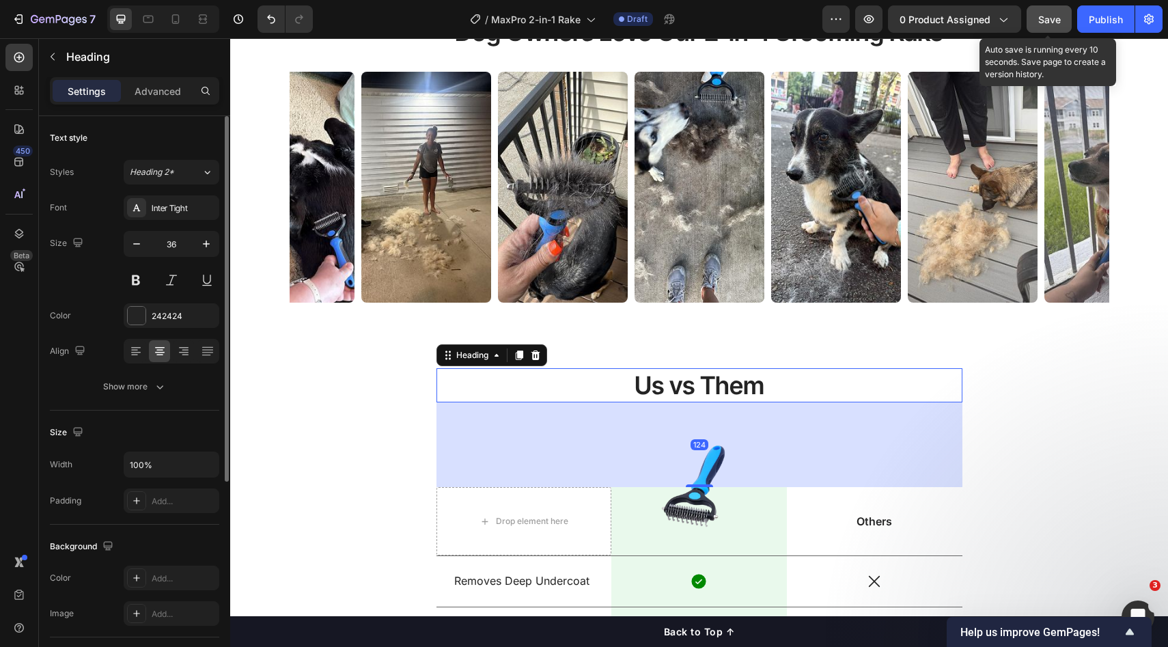
click at [1034, 14] on button "Save" at bounding box center [1049, 18] width 45 height 27
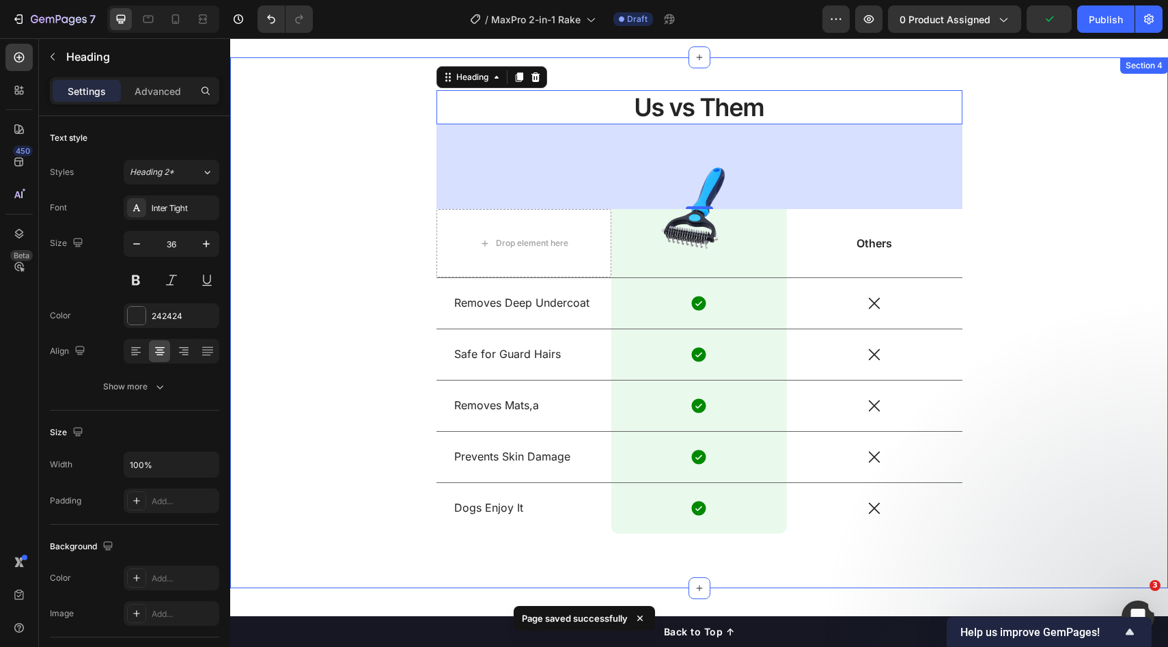
click at [1071, 247] on div "Us vs Them Heading 124 Drop element here Image Row Others Text Block Row Remove…" at bounding box center [700, 322] width 918 height 465
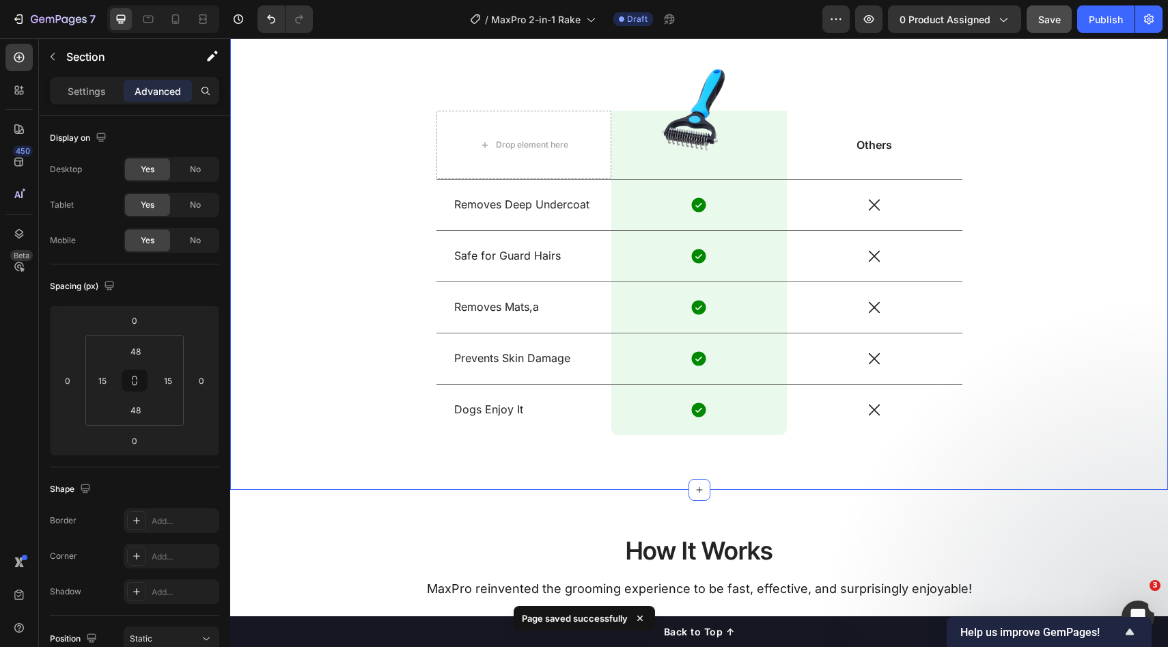
click at [1057, 27] on button "Save" at bounding box center [1049, 18] width 45 height 27
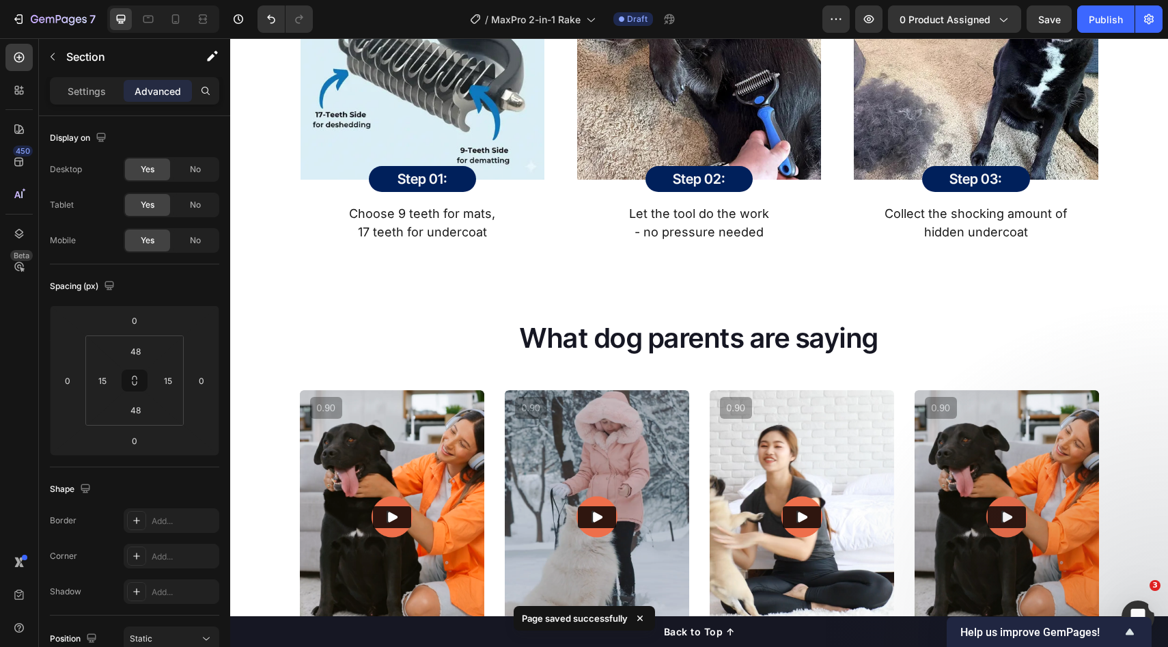
scroll to position [1716, 0]
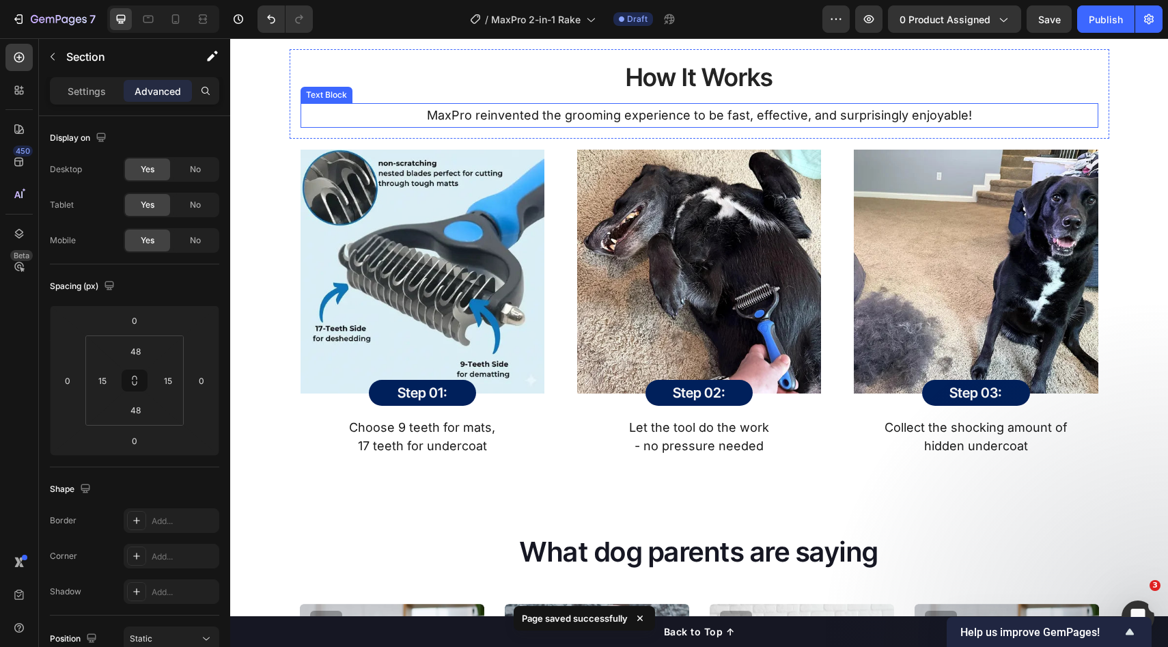
click at [935, 124] on p "MaxPro reinvented the grooming experience to be fast, effective, and surprising…" at bounding box center [699, 116] width 795 height 22
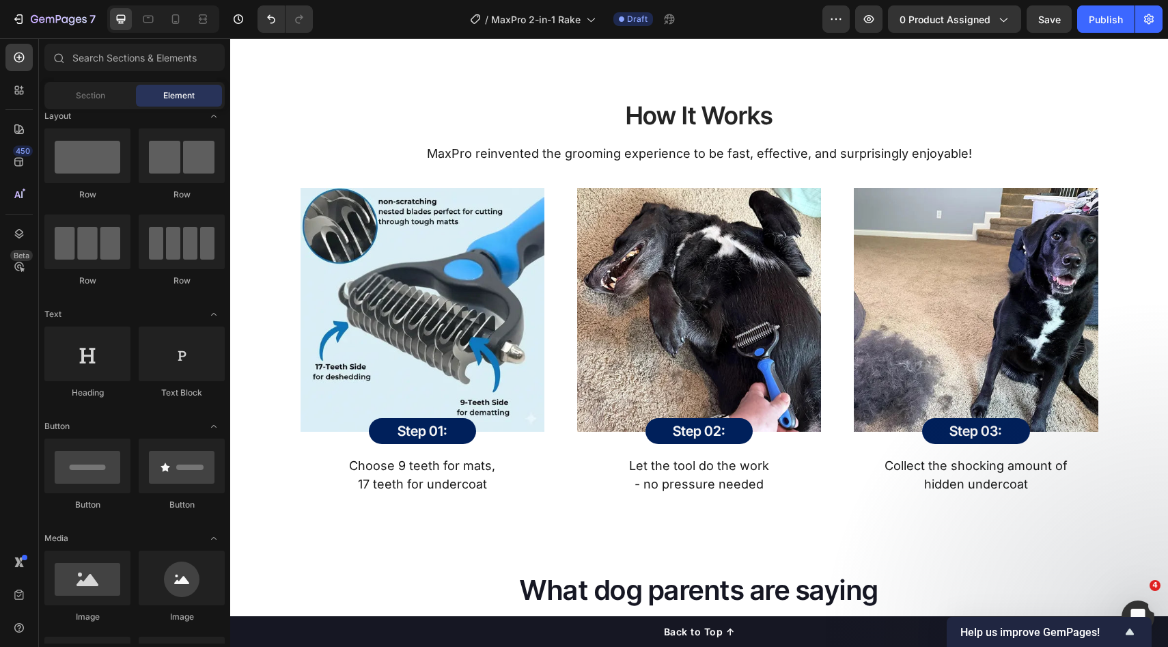
scroll to position [1670, 0]
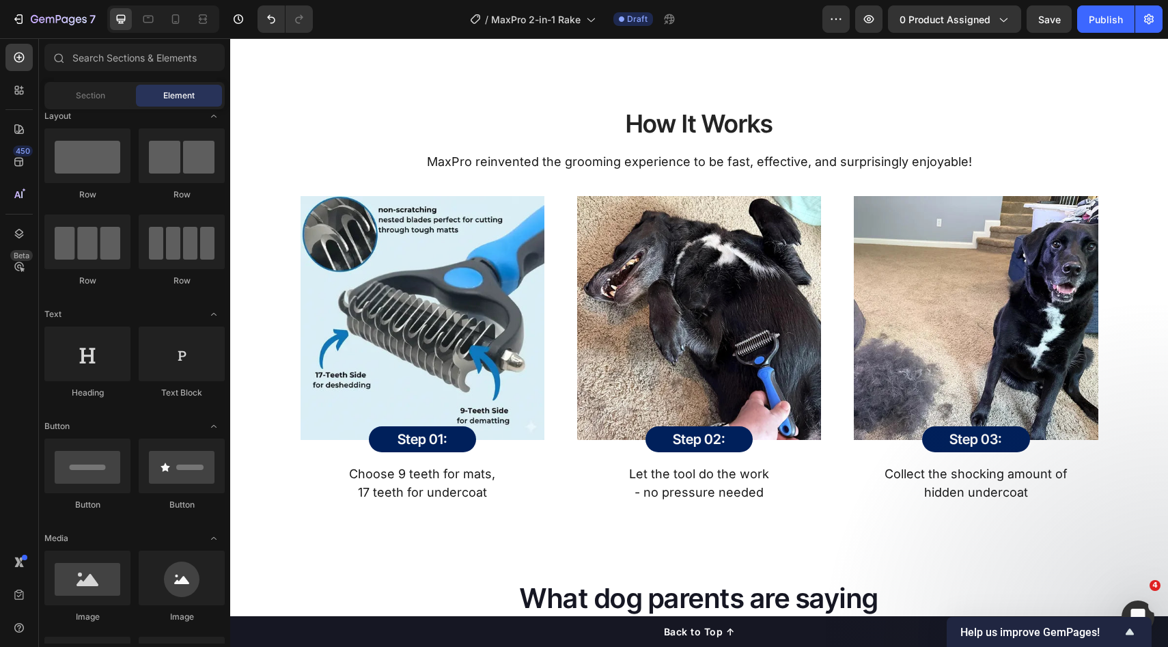
click at [1147, 187] on div "How It Works Heading MaxPro reinvented the grooming experience to be fast, effe…" at bounding box center [700, 305] width 918 height 419
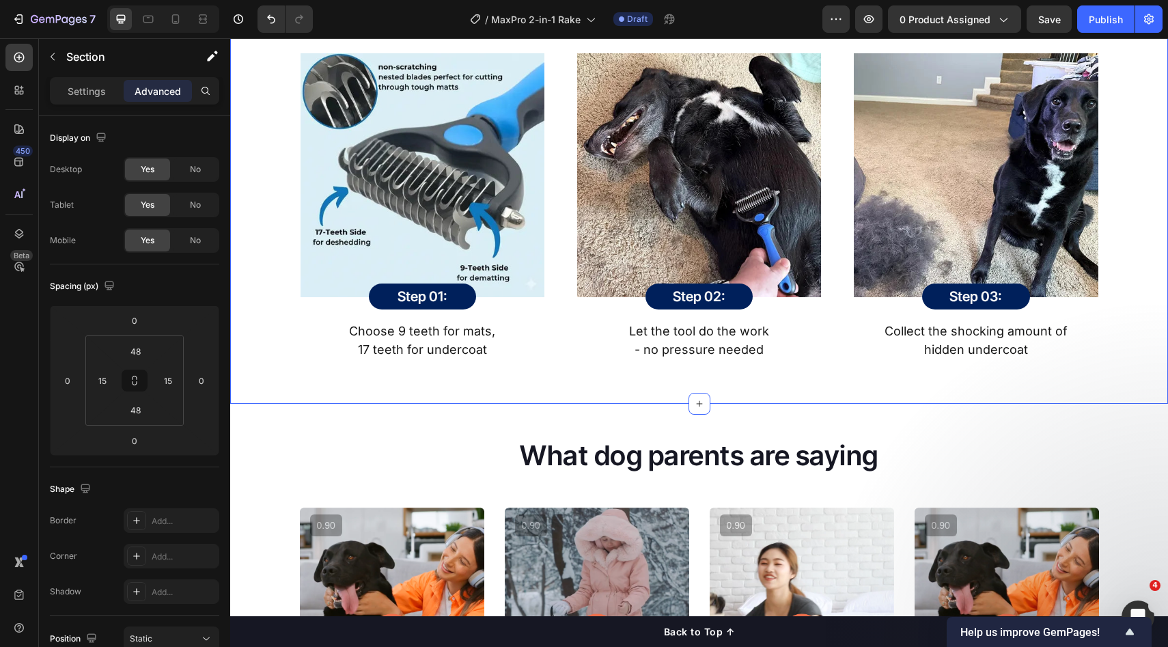
scroll to position [1895, 0]
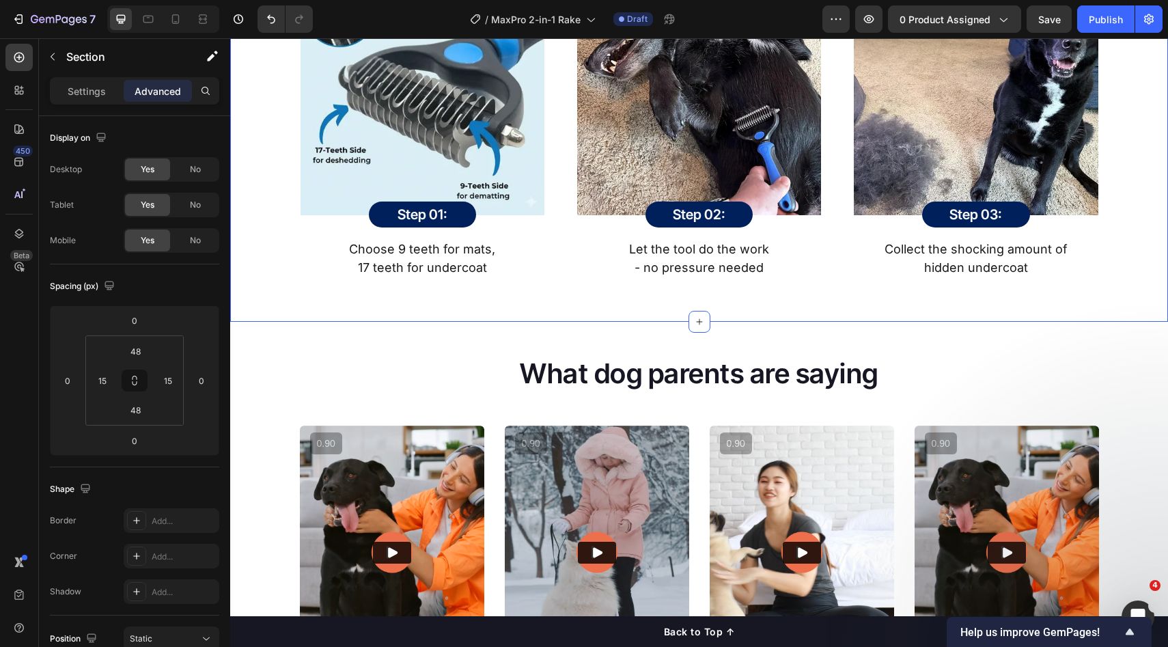
click at [1147, 202] on div "How It Works Heading MaxPro reinvented the grooming experience to be fast, effe…" at bounding box center [700, 80] width 918 height 419
click at [1095, 228] on div "Image Step 03: Heading Row Row Collect the shocking amount of hidden undercoat …" at bounding box center [976, 124] width 266 height 329
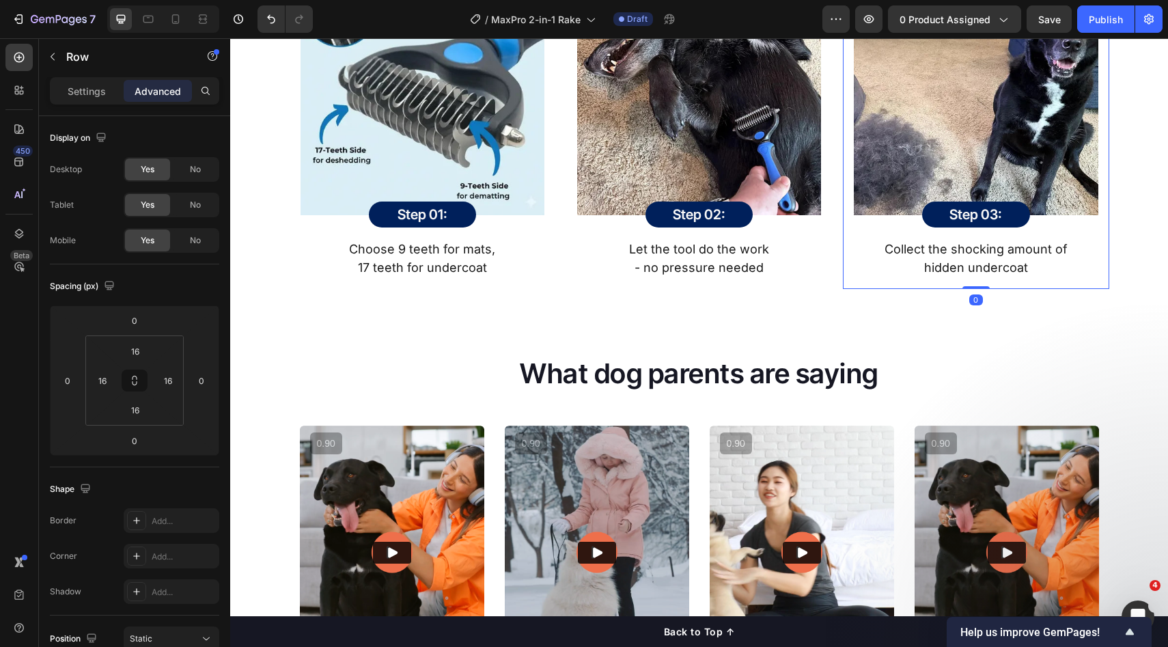
click at [1092, 236] on div "Image Step 03: Heading Row Row Collect the shocking amount of hidden undercoat …" at bounding box center [976, 124] width 244 height 307
click at [1073, 234] on div "Image Step 03: Heading Row Row Collect the shocking amount of hidden undercoat …" at bounding box center [976, 124] width 244 height 307
click at [1060, 217] on div "Step 03: Heading Row Row" at bounding box center [976, 215] width 244 height 26
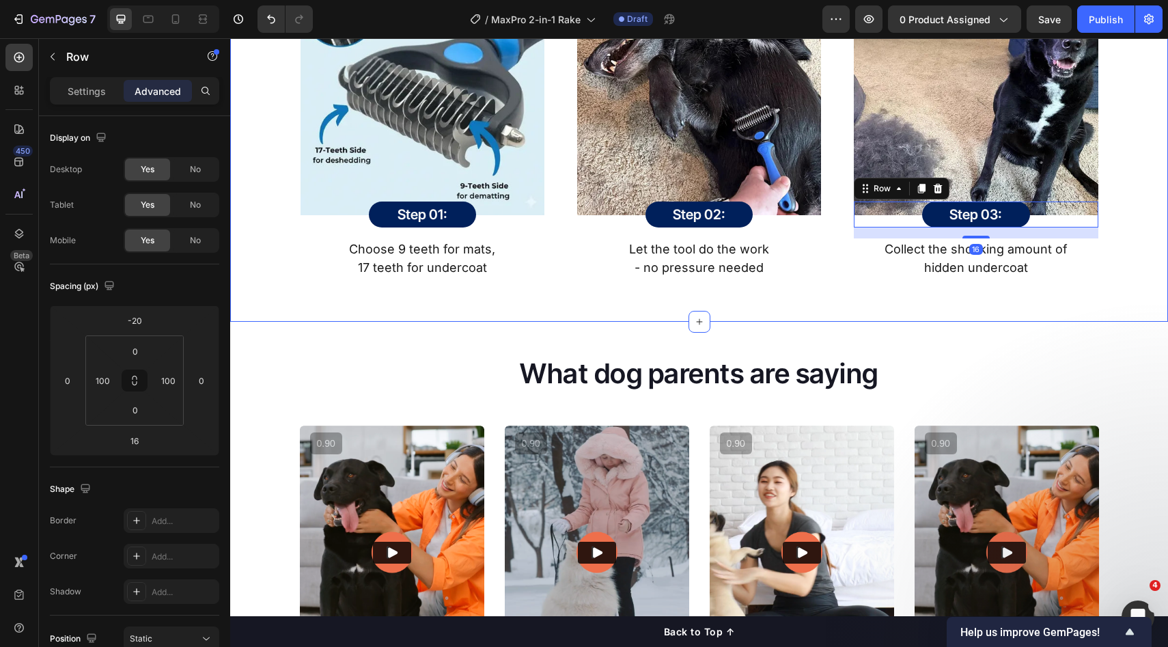
click at [1110, 218] on div "How It Works Heading MaxPro reinvented the grooming experience to be fast, effe…" at bounding box center [700, 80] width 918 height 419
click at [1056, 209] on div "Step 03: Heading Row Row" at bounding box center [976, 215] width 244 height 26
click at [1123, 227] on div "How It Works Heading MaxPro reinvented the grooming experience to be fast, effe…" at bounding box center [700, 80] width 918 height 419
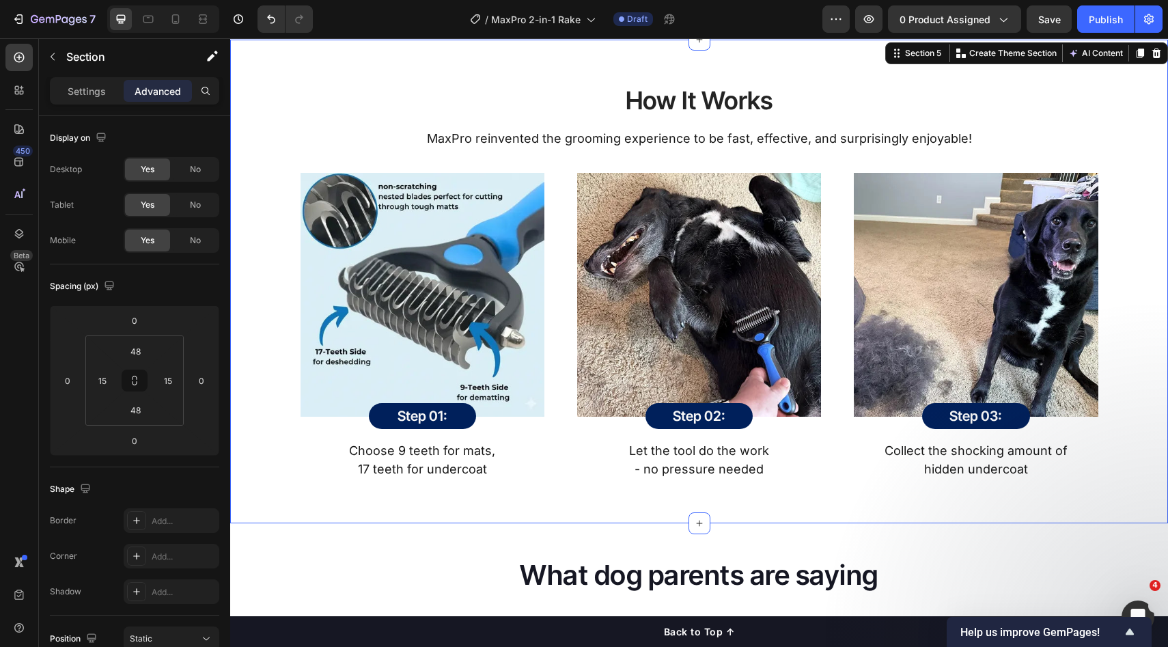
click at [1125, 228] on div "How It Works Heading MaxPro reinvented the grooming experience to be fast, effe…" at bounding box center [700, 281] width 918 height 419
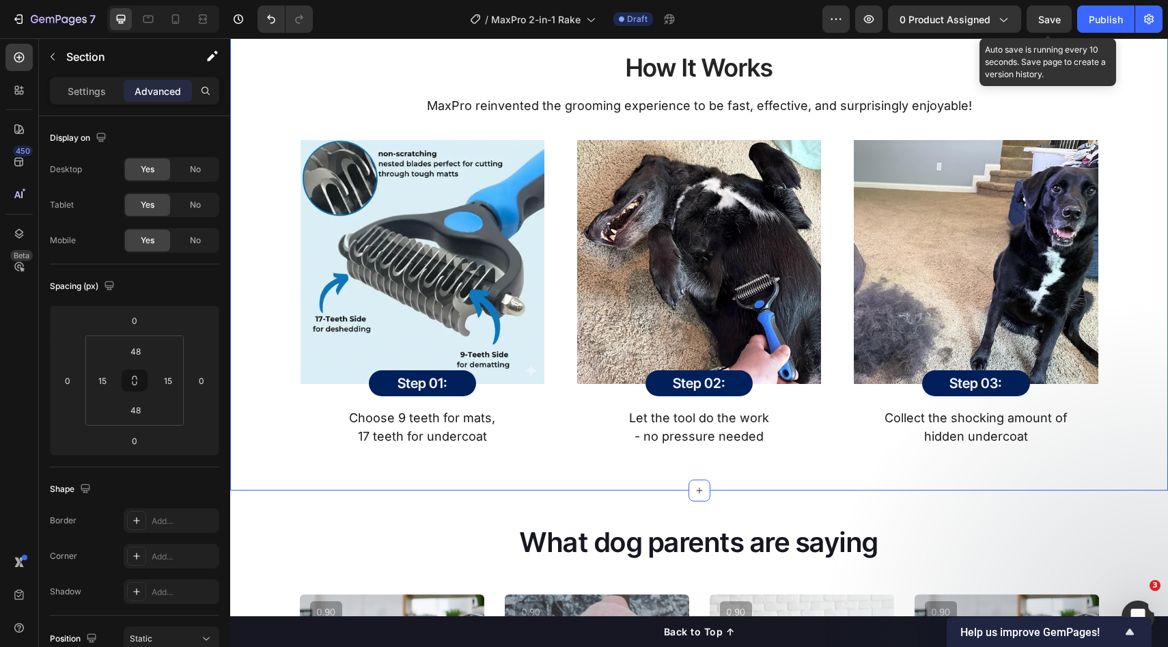
click at [1050, 25] on div "Save" at bounding box center [1050, 19] width 23 height 14
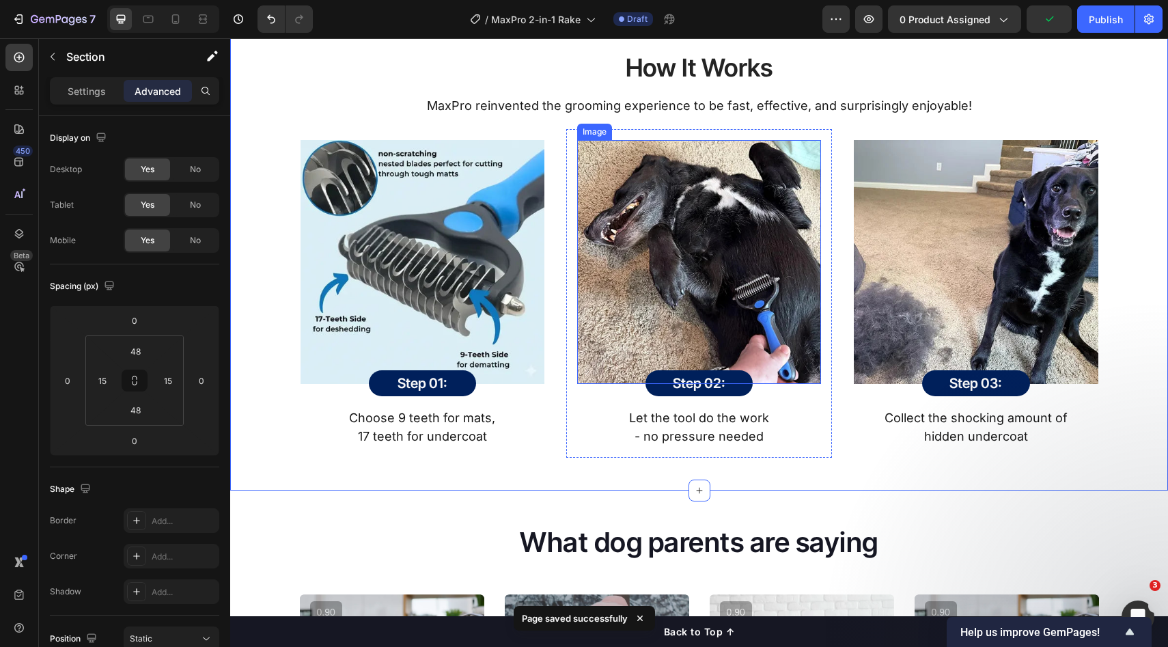
scroll to position [1896, 0]
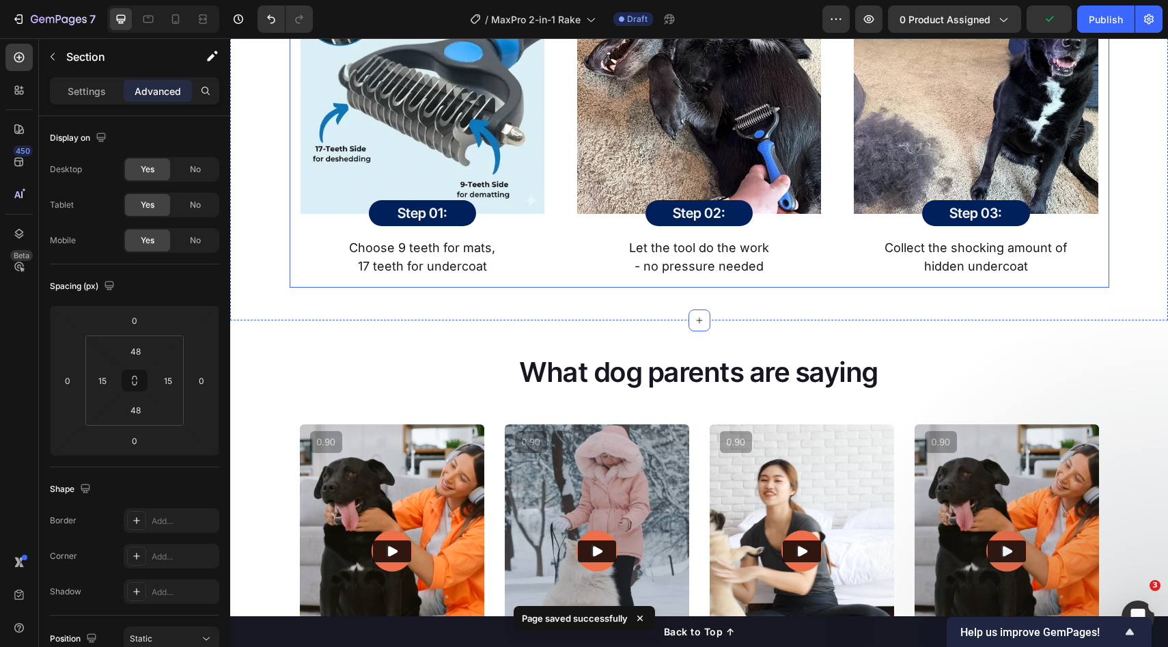
click at [543, 210] on div "Image Step 01: Heading Row Row Choose 9 teeth for mats, 17 teeth for undercoat …" at bounding box center [423, 123] width 266 height 329
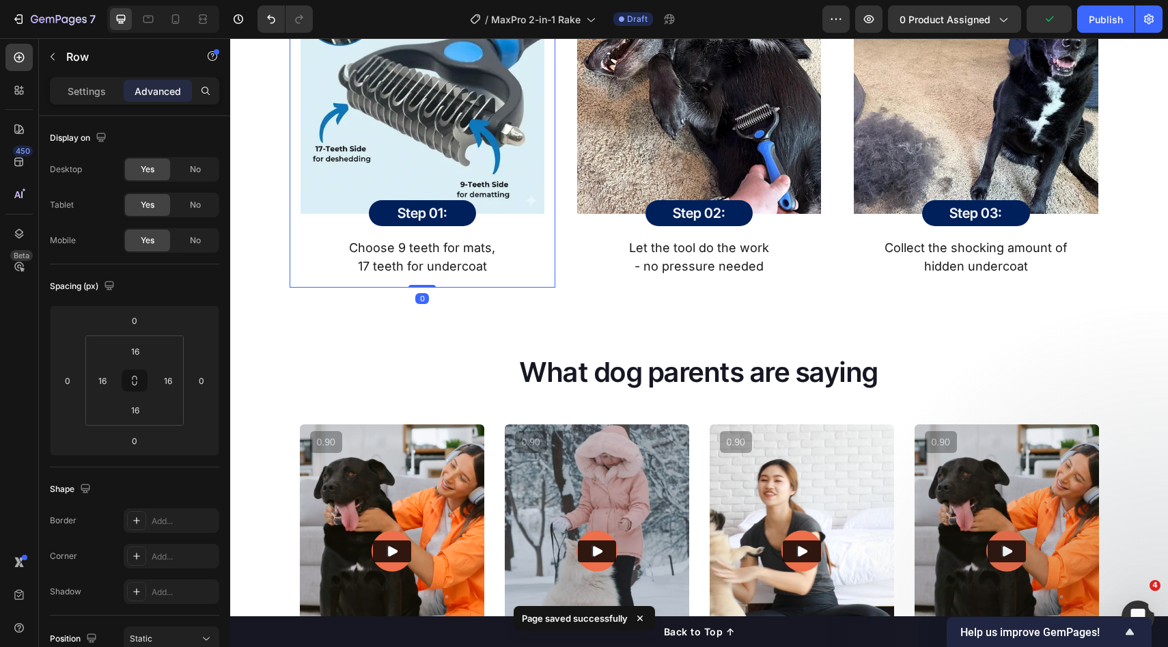
click at [536, 212] on div "Step 01: Heading Row Row" at bounding box center [423, 213] width 244 height 26
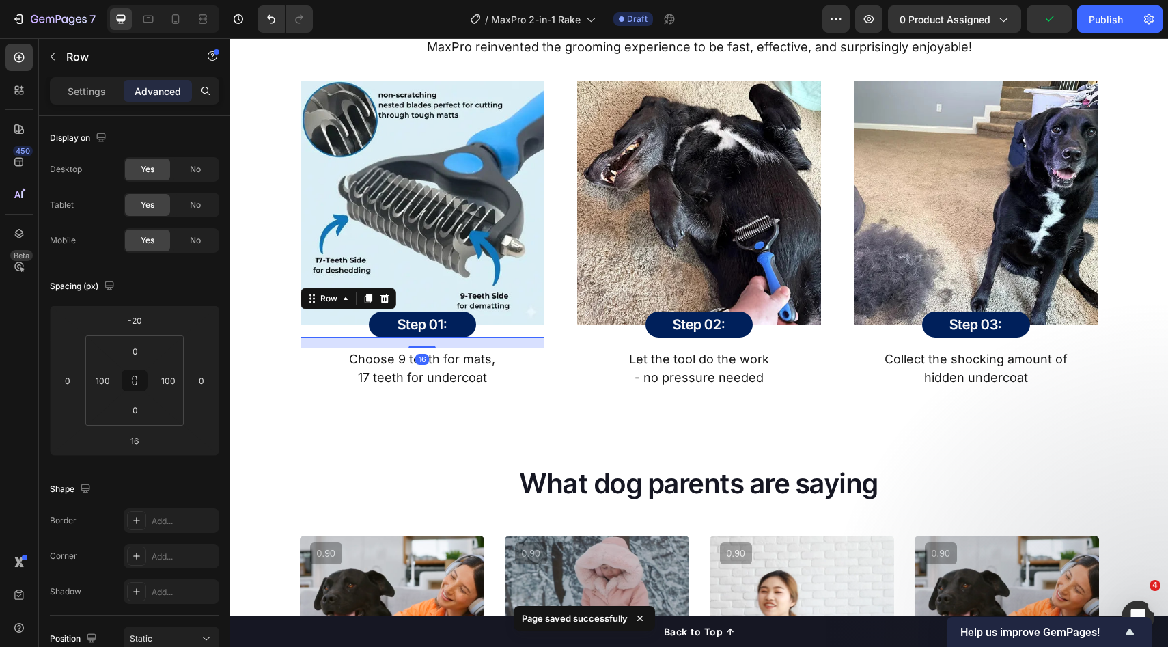
scroll to position [1745, 0]
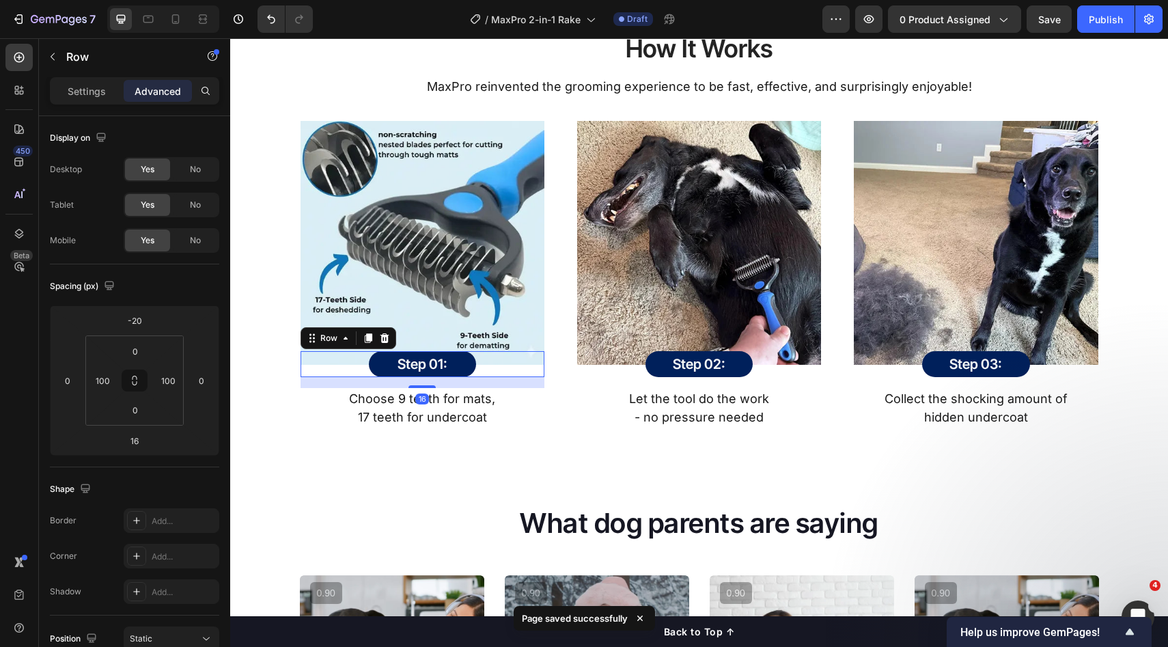
click at [534, 212] on img at bounding box center [423, 243] width 244 height 244
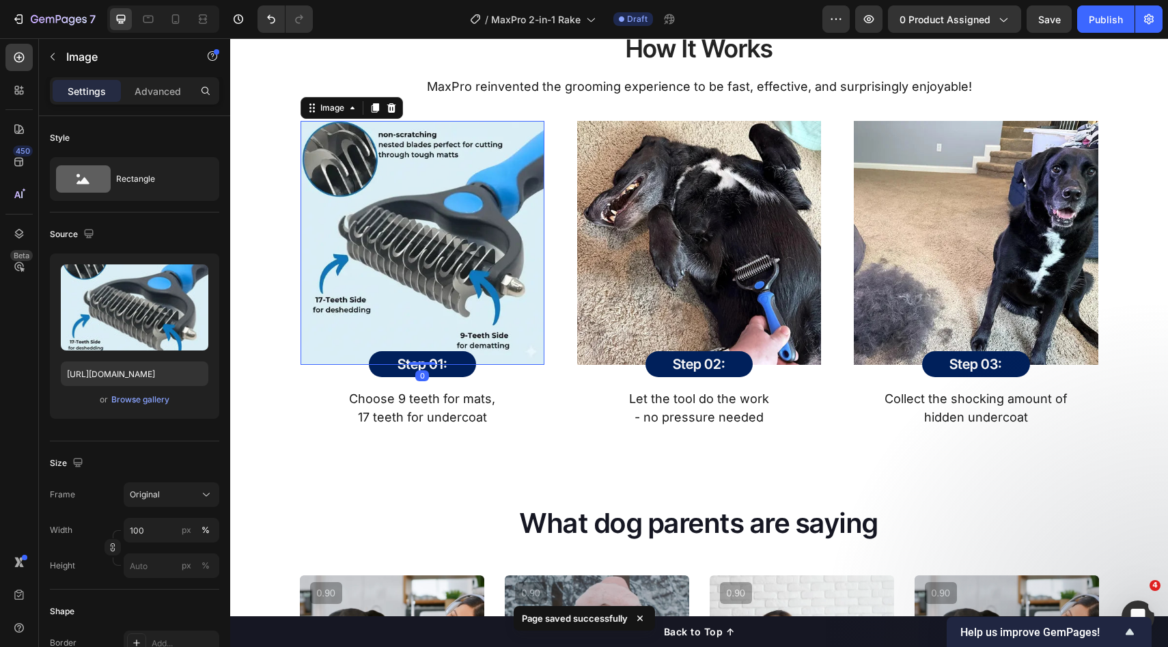
click at [517, 259] on img at bounding box center [423, 243] width 244 height 244
drag, startPoint x: 583, startPoint y: 253, endPoint x: 492, endPoint y: 251, distance: 90.9
click at [582, 253] on img at bounding box center [699, 243] width 244 height 244
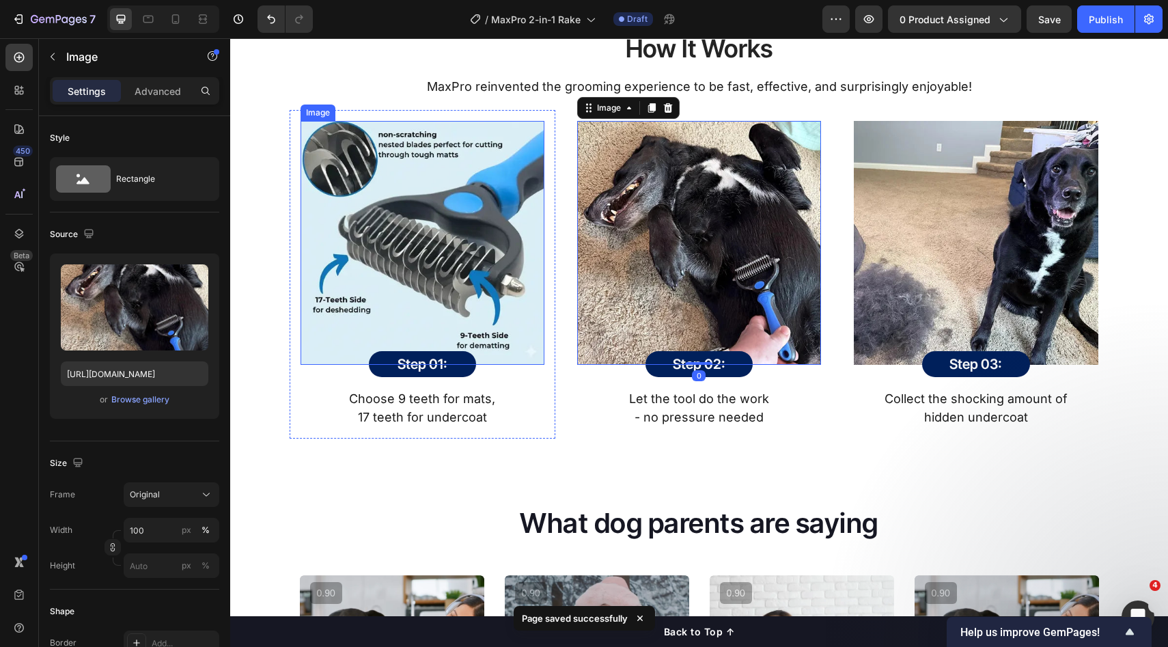
click at [483, 250] on img at bounding box center [423, 243] width 244 height 244
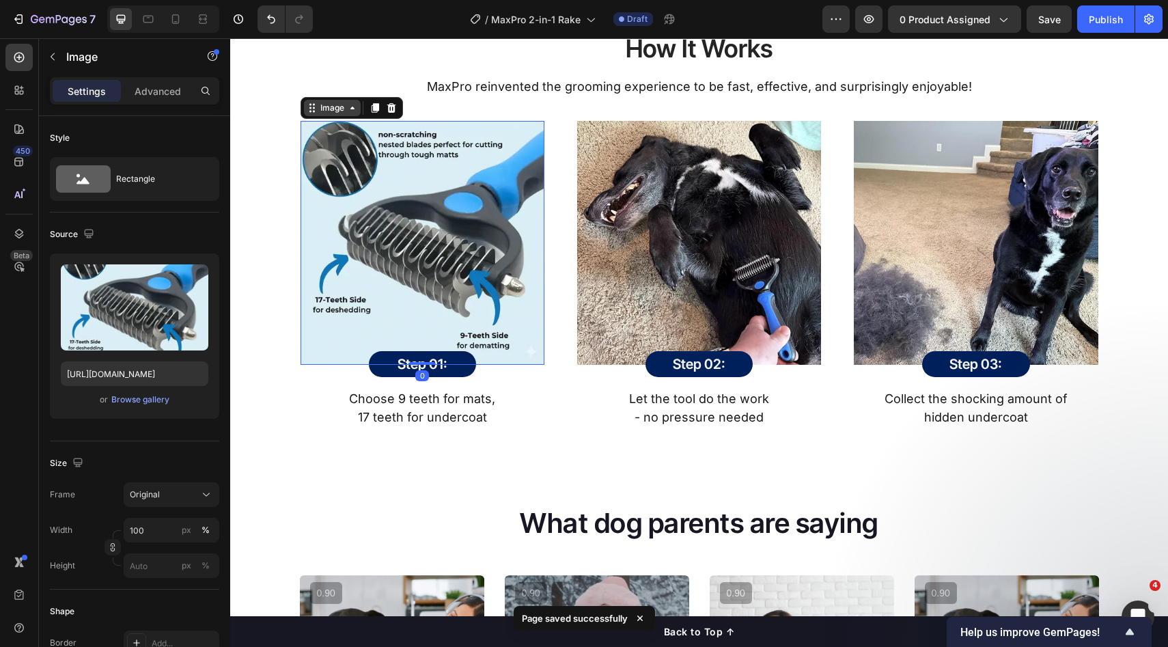
click at [325, 107] on div "Image" at bounding box center [332, 108] width 29 height 12
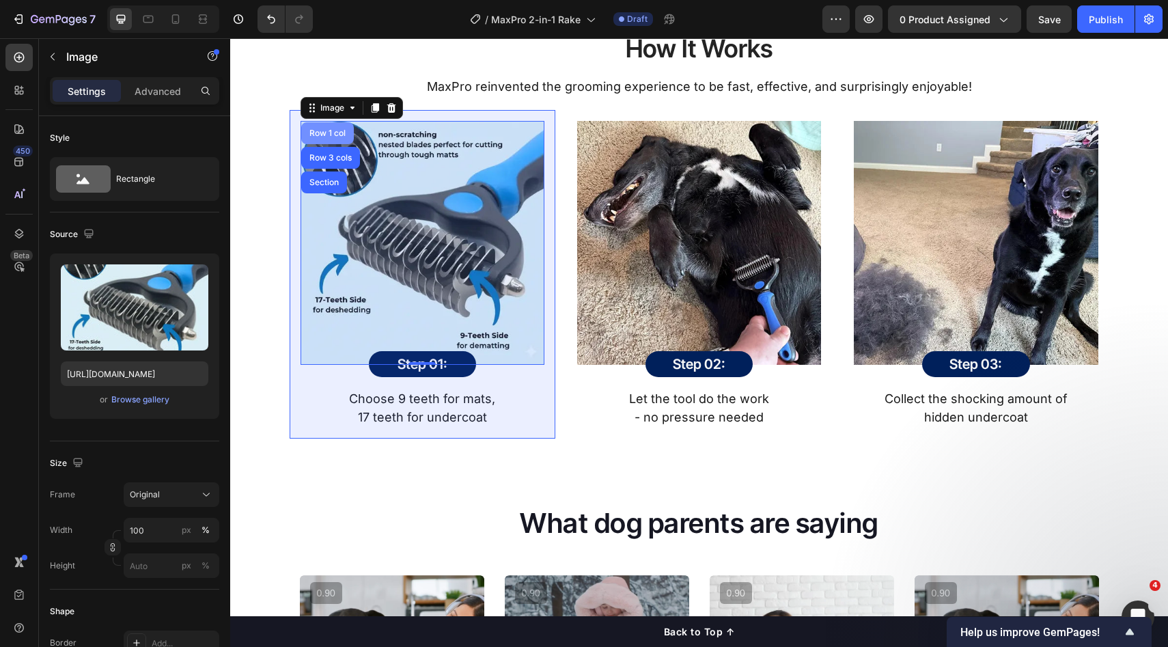
click at [321, 134] on div "Row 1 col" at bounding box center [328, 133] width 42 height 8
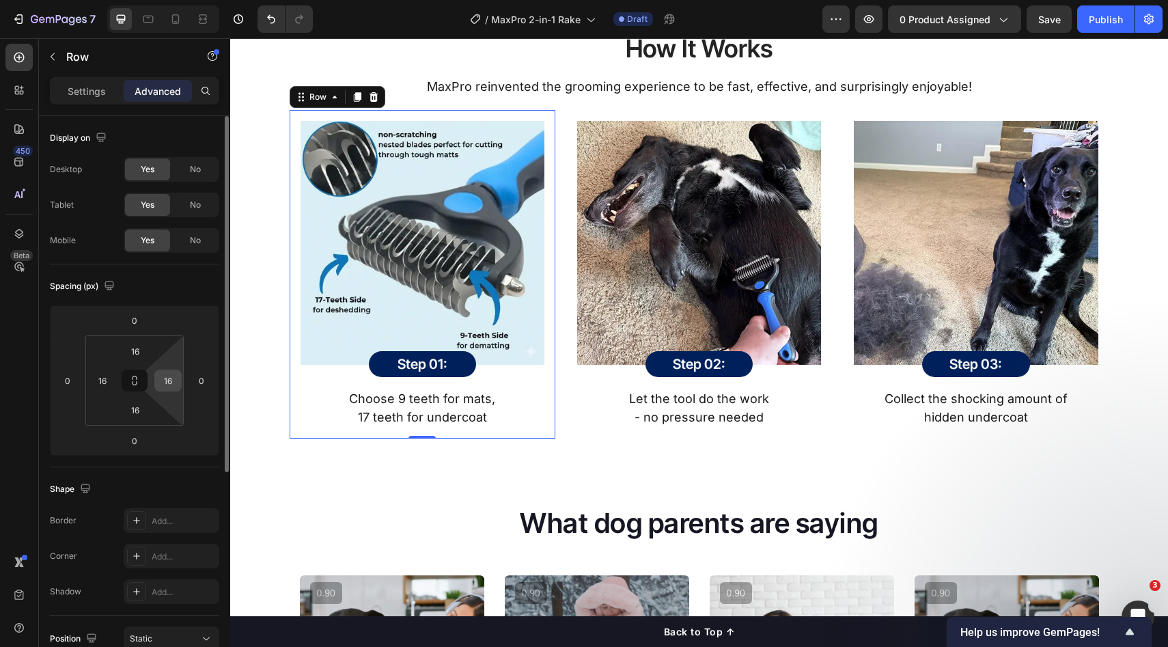
click at [175, 387] on input "16" at bounding box center [168, 380] width 20 height 20
type input "0"
click at [102, 379] on input "16" at bounding box center [102, 380] width 20 height 20
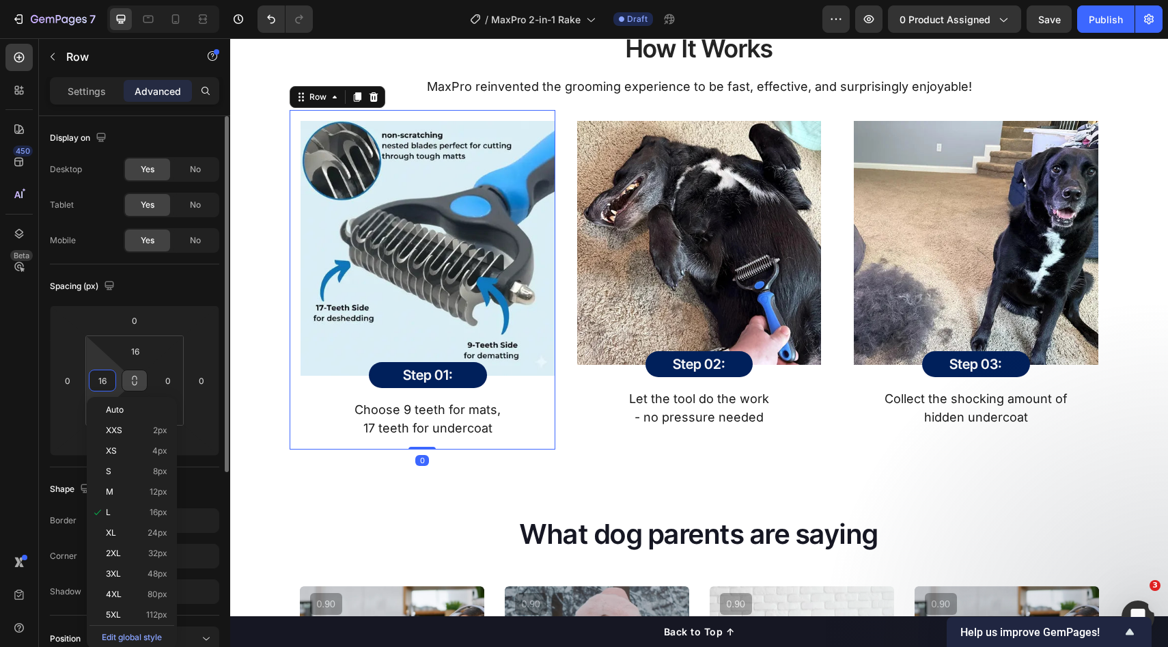
type input "0"
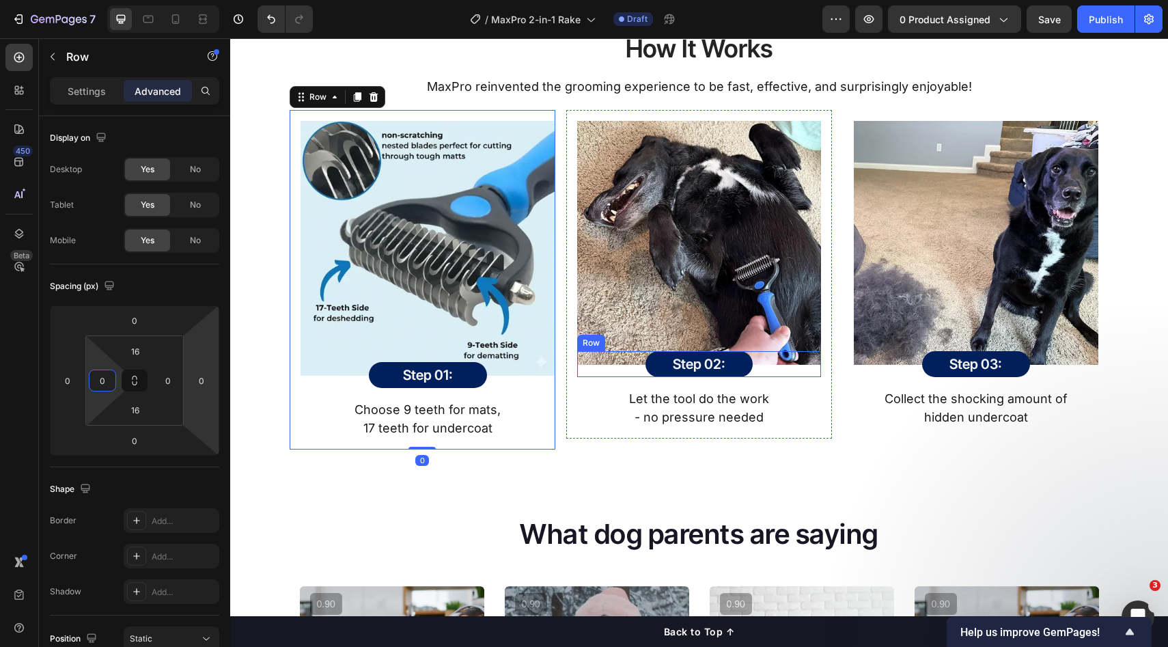
click at [609, 351] on div "Step 02: Heading Row Row" at bounding box center [699, 364] width 244 height 26
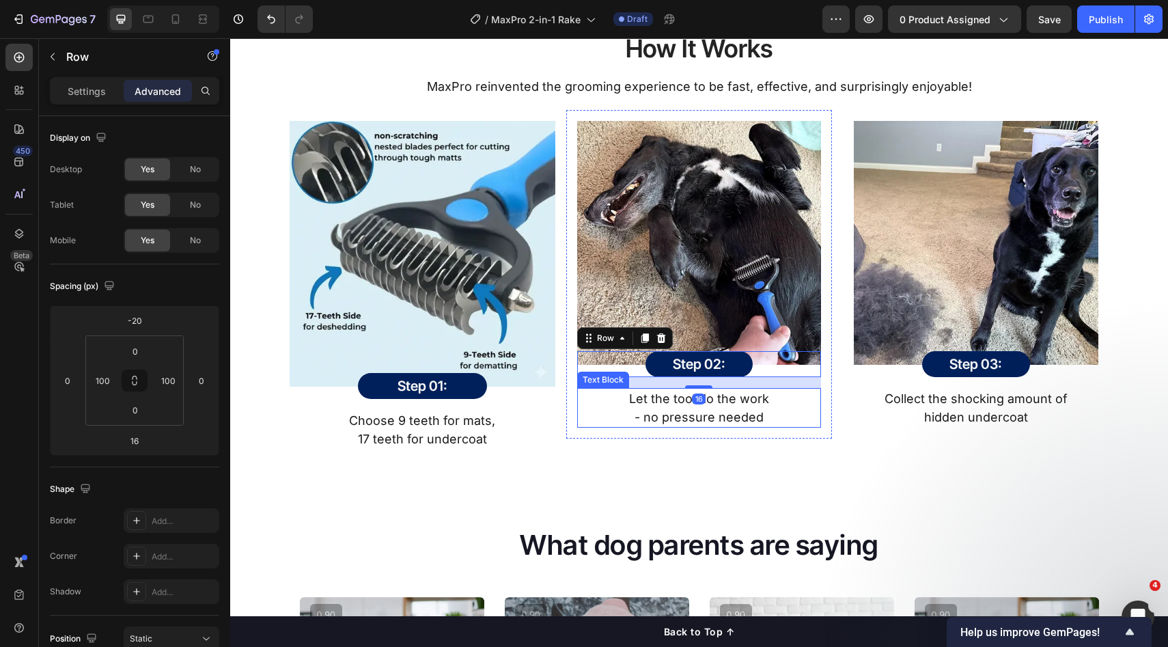
click at [588, 400] on p "Let the tool do the work" at bounding box center [699, 398] width 241 height 18
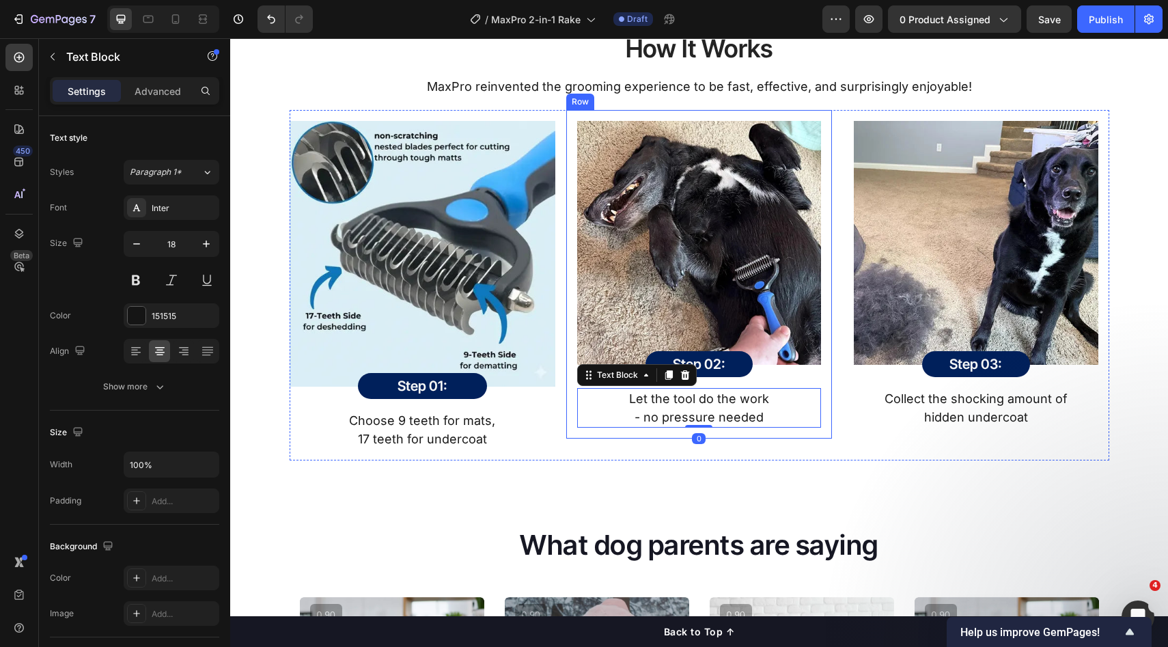
click at [566, 414] on div "Image Step 02: Heading Row Row Let the tool do the work - no pressure needed Te…" at bounding box center [699, 274] width 266 height 329
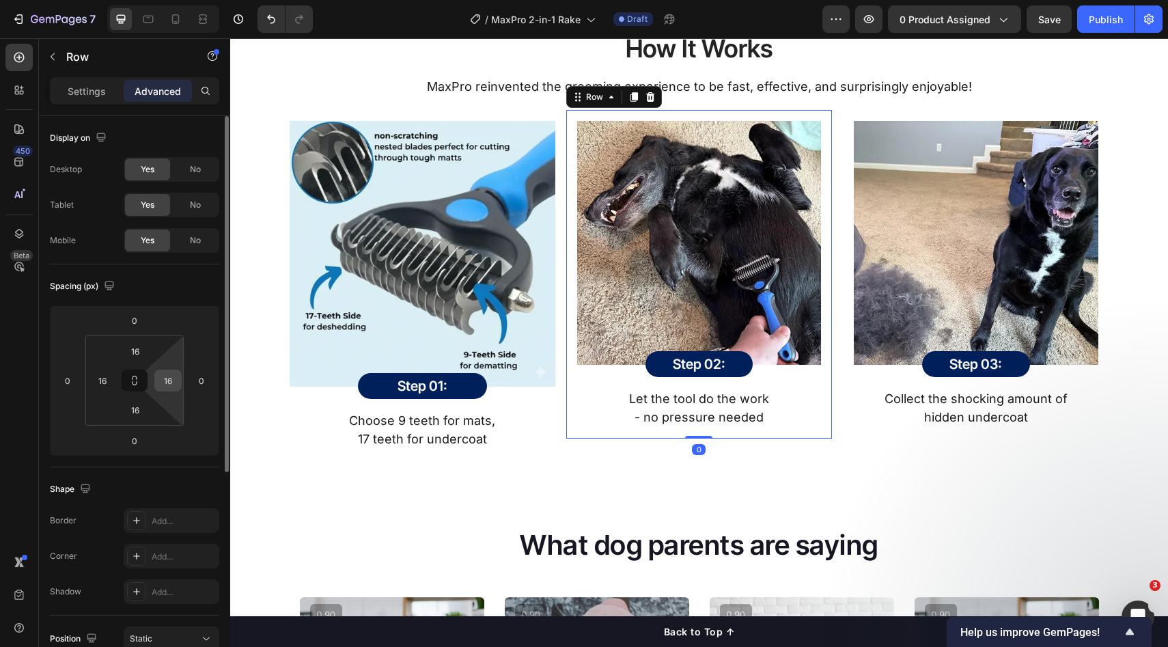
click at [172, 385] on input "16" at bounding box center [168, 380] width 20 height 20
type input "0"
click at [108, 381] on input "16" at bounding box center [102, 380] width 20 height 20
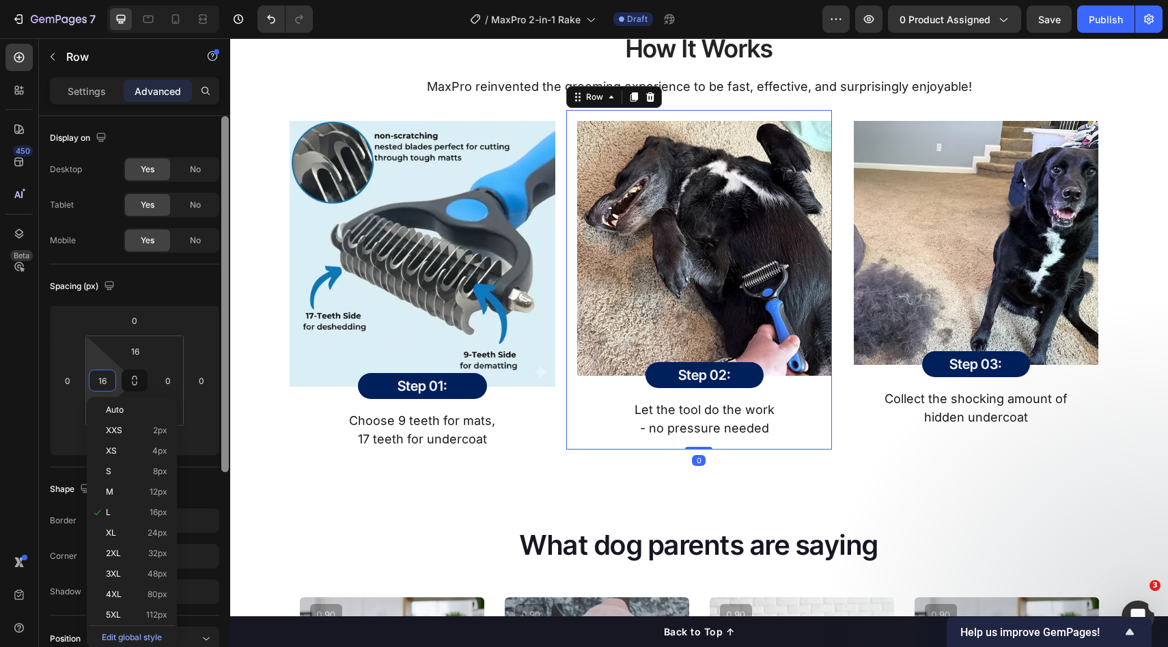
type input "0"
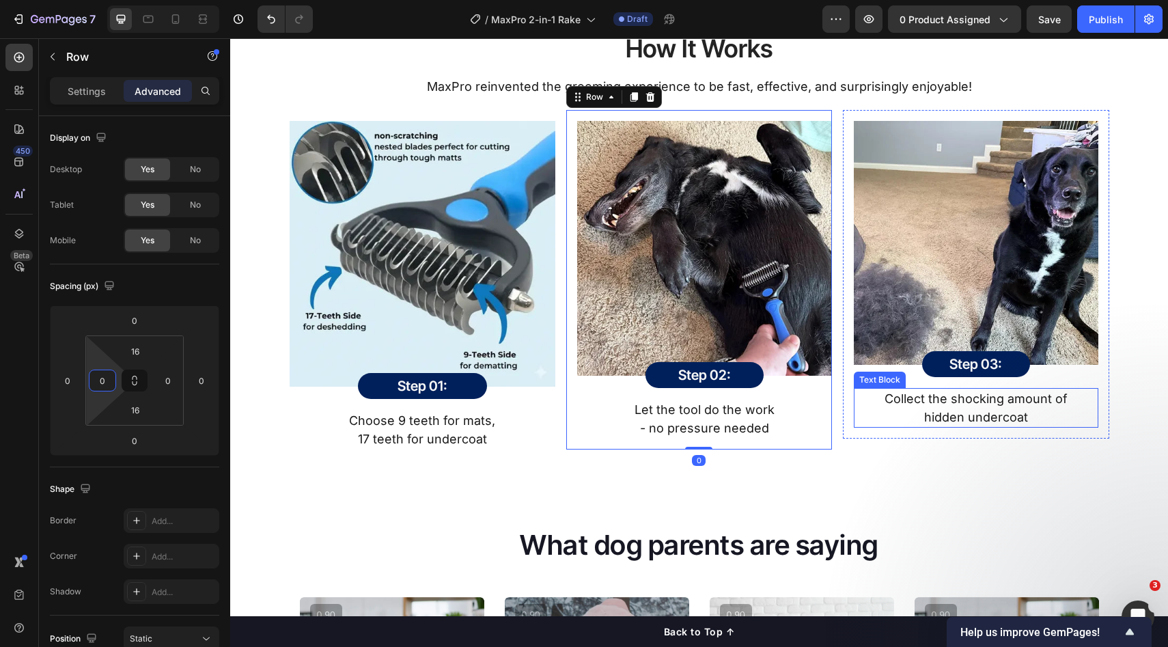
click at [859, 422] on p "hidden undercoat" at bounding box center [975, 417] width 241 height 18
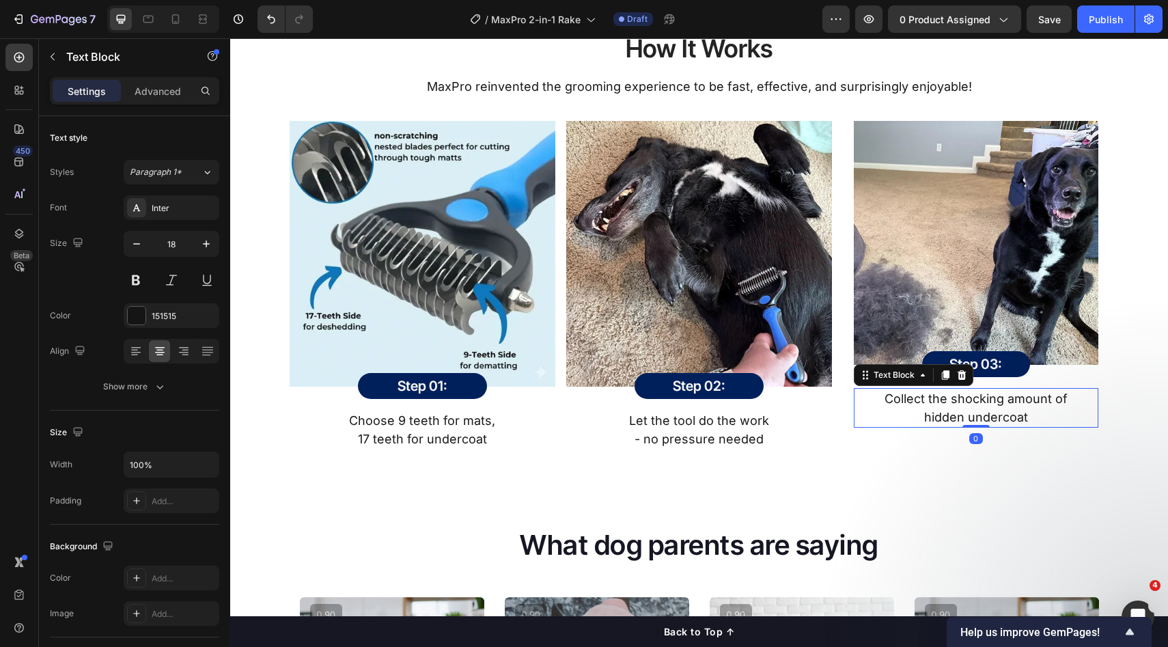
click at [855, 426] on p "hidden undercoat" at bounding box center [975, 417] width 241 height 18
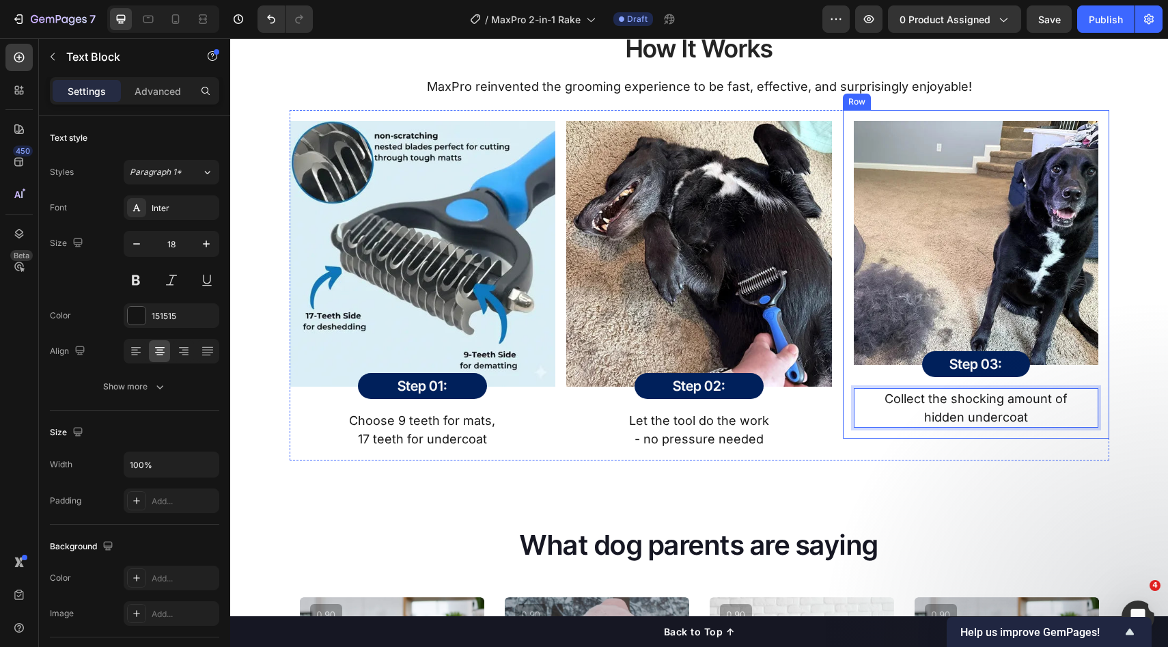
click at [847, 432] on div "Image Step 03: Heading Row Row Collect the shocking amount of hidden undercoat …" at bounding box center [976, 274] width 266 height 329
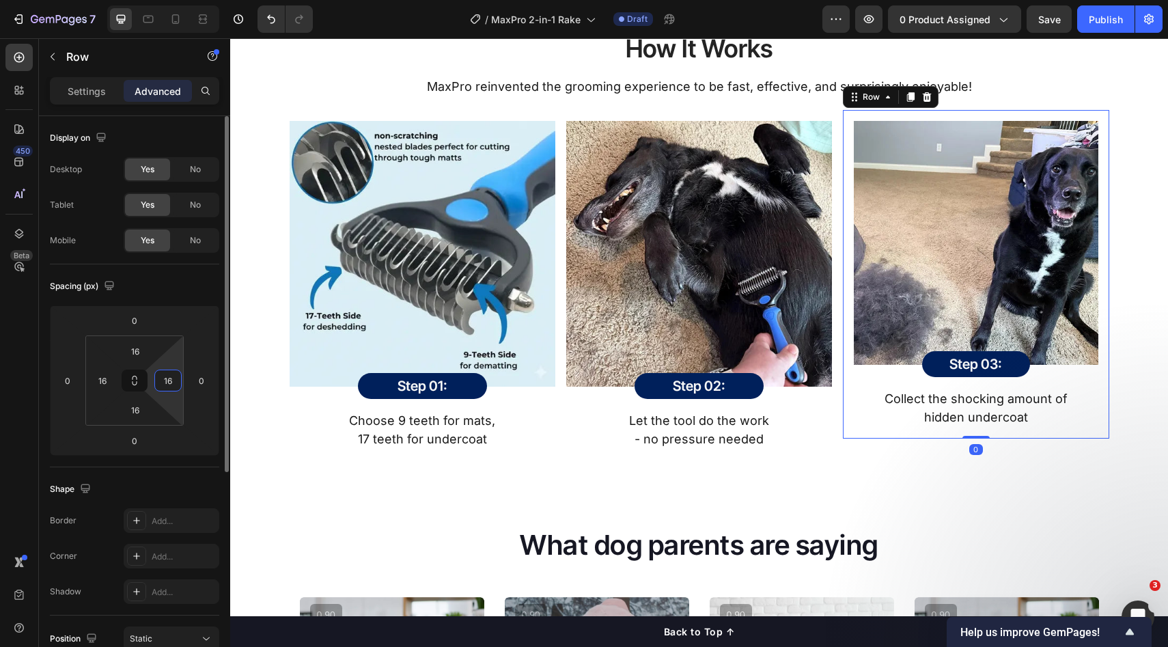
click at [165, 387] on input "16" at bounding box center [168, 380] width 20 height 20
type input "0"
click at [105, 381] on input "16" at bounding box center [102, 380] width 20 height 20
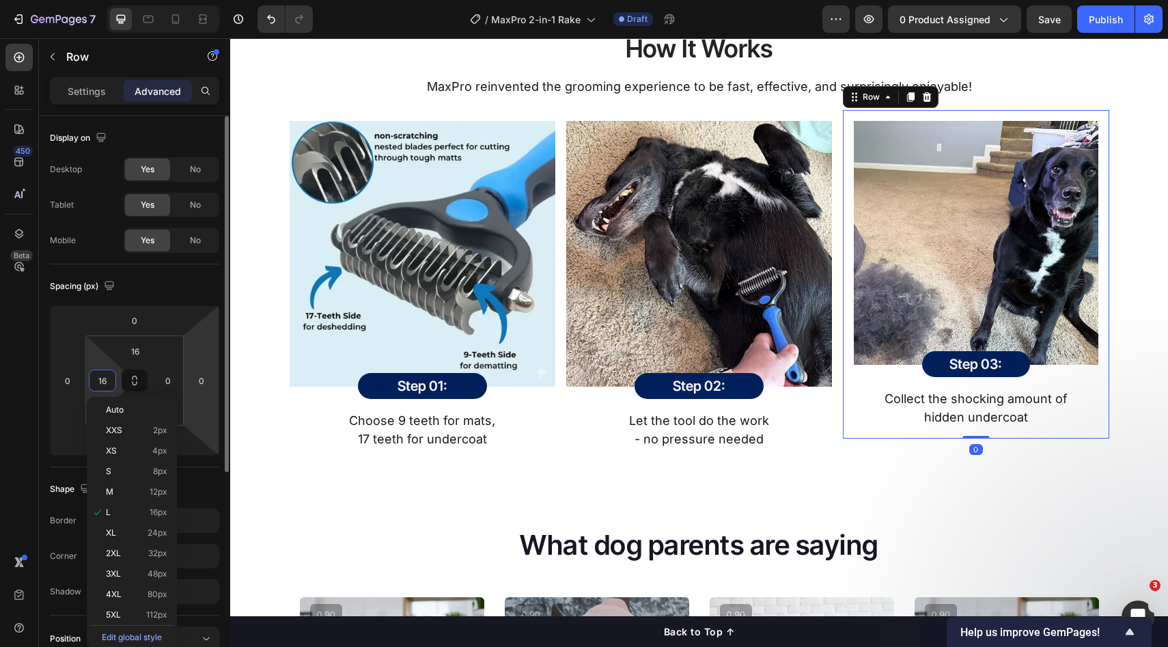
type input "0"
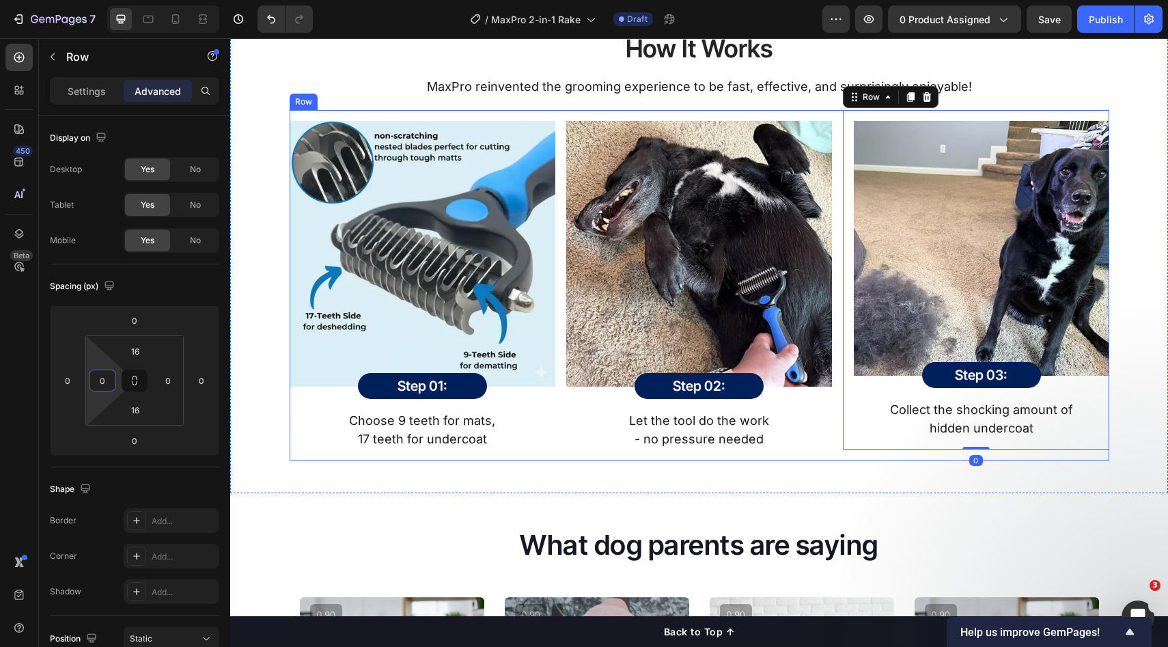
click at [557, 431] on div "Image Step 01: Heading Row Row Choose 9 teeth for mats, 17 teeth for undercoat …" at bounding box center [700, 285] width 820 height 351
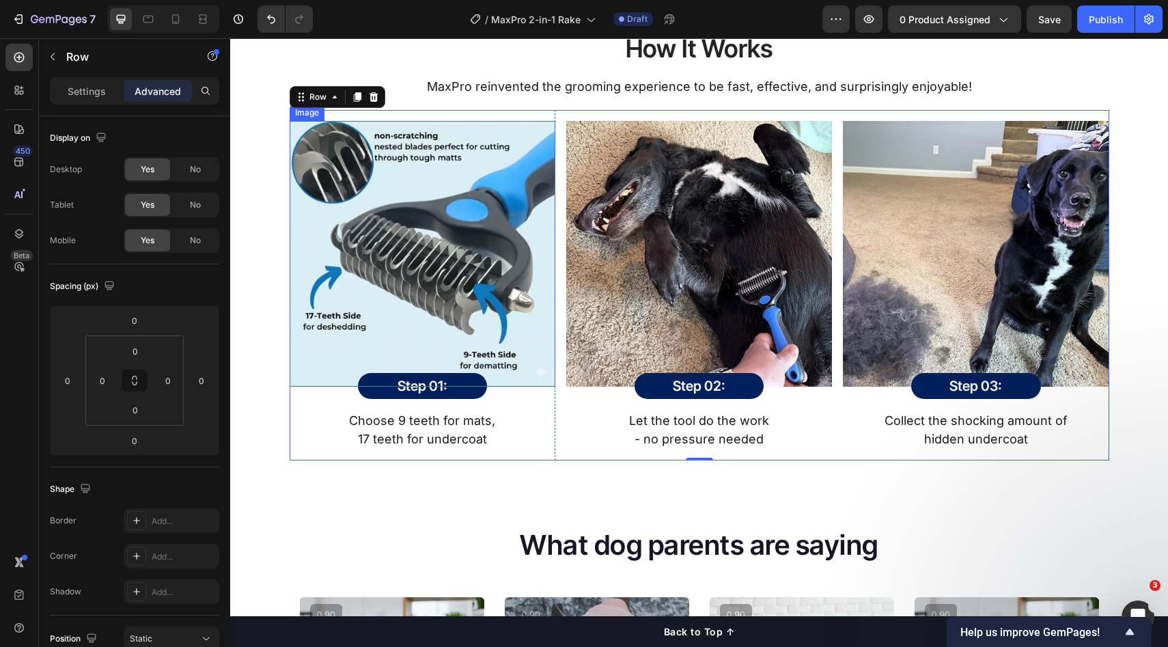
click at [553, 286] on div "Image Step 01: Heading Row Row Choose 9 teeth for mats, 17 teeth for undercoat …" at bounding box center [700, 285] width 820 height 351
click at [92, 100] on div "Settings" at bounding box center [87, 91] width 68 height 22
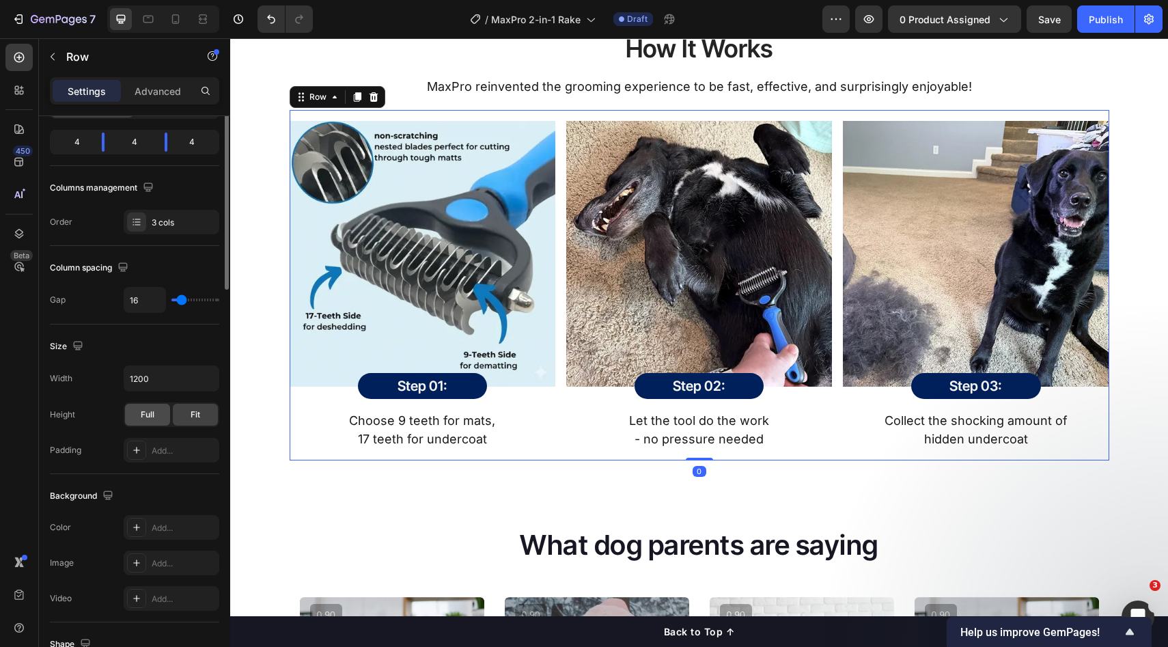
scroll to position [260, 0]
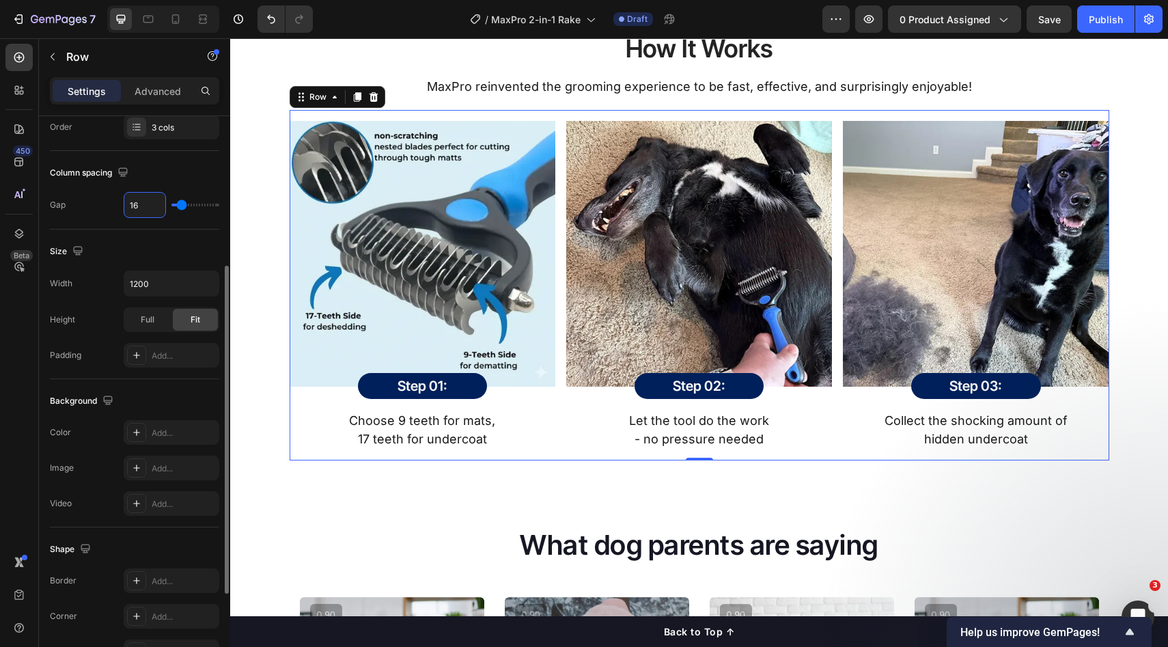
click at [144, 197] on input "16" at bounding box center [144, 205] width 41 height 25
click at [149, 208] on input "16" at bounding box center [144, 205] width 41 height 25
type input "1"
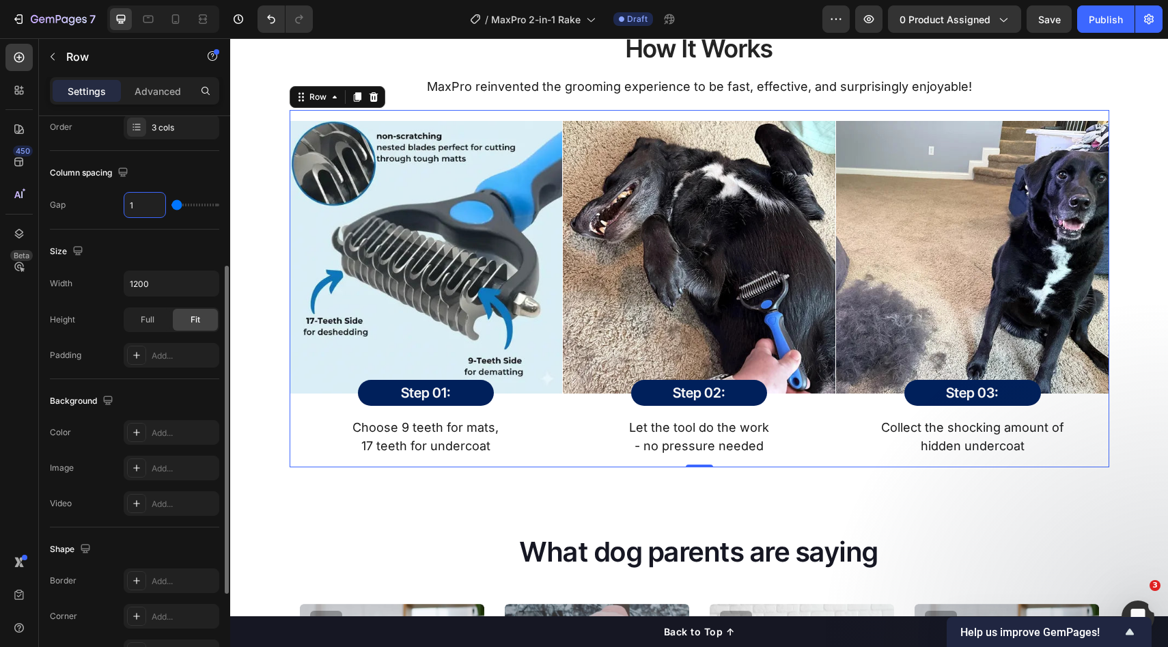
type input "0"
type input "3"
type input "32"
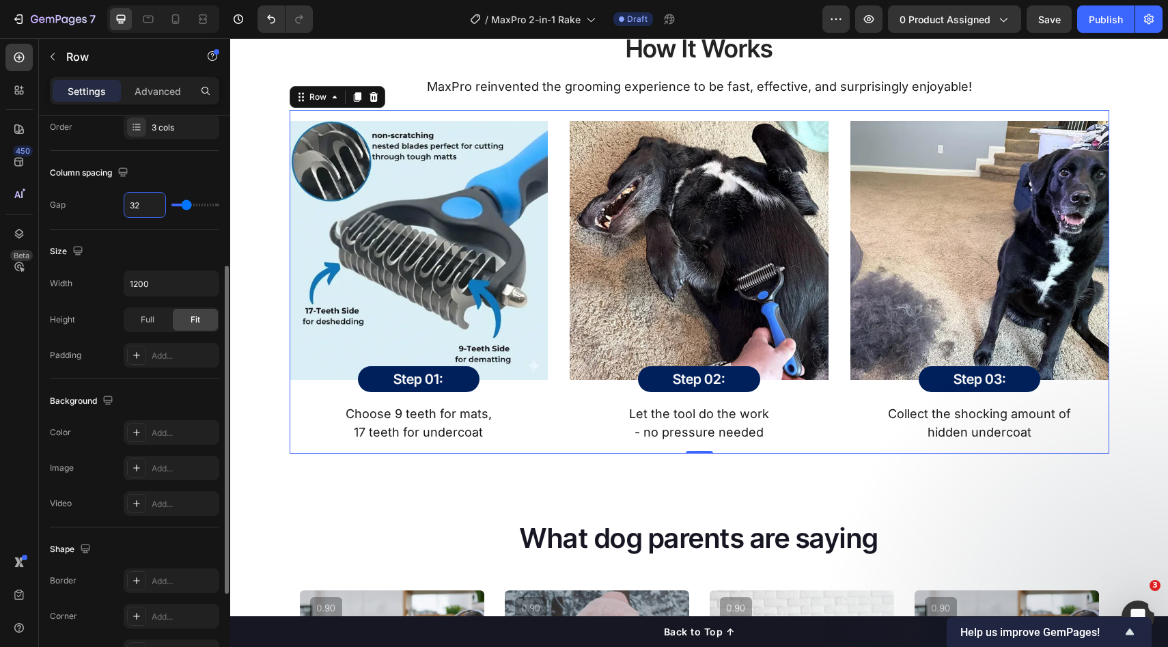
click at [150, 208] on input "32" at bounding box center [144, 205] width 41 height 25
type input "3"
type input "0"
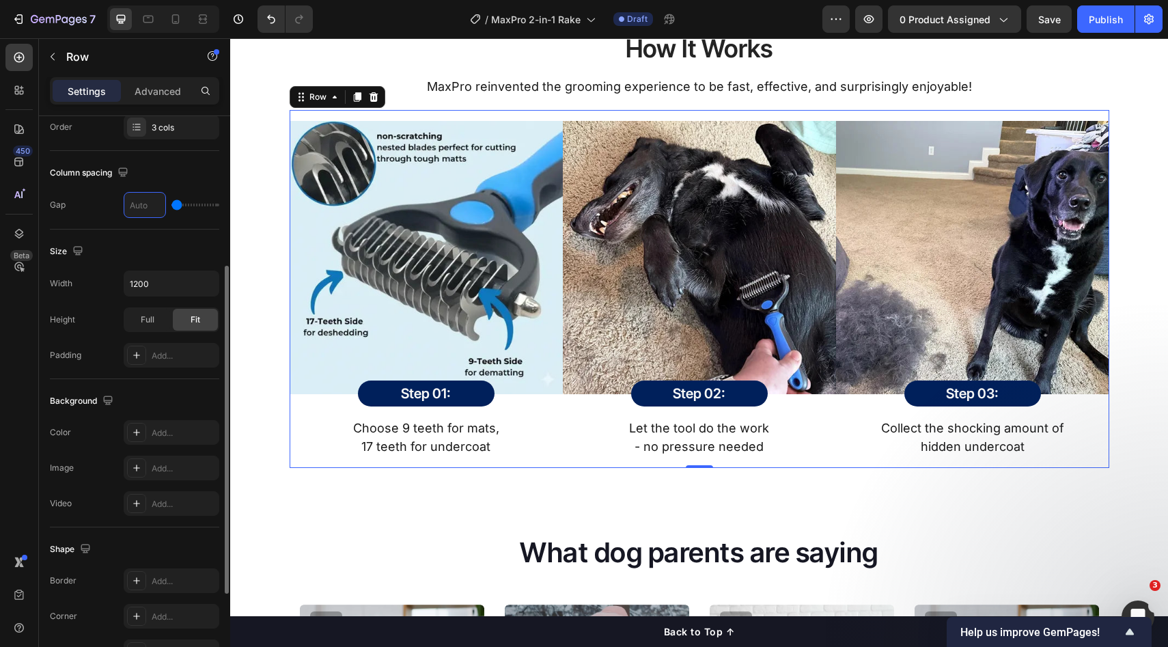
type input "4"
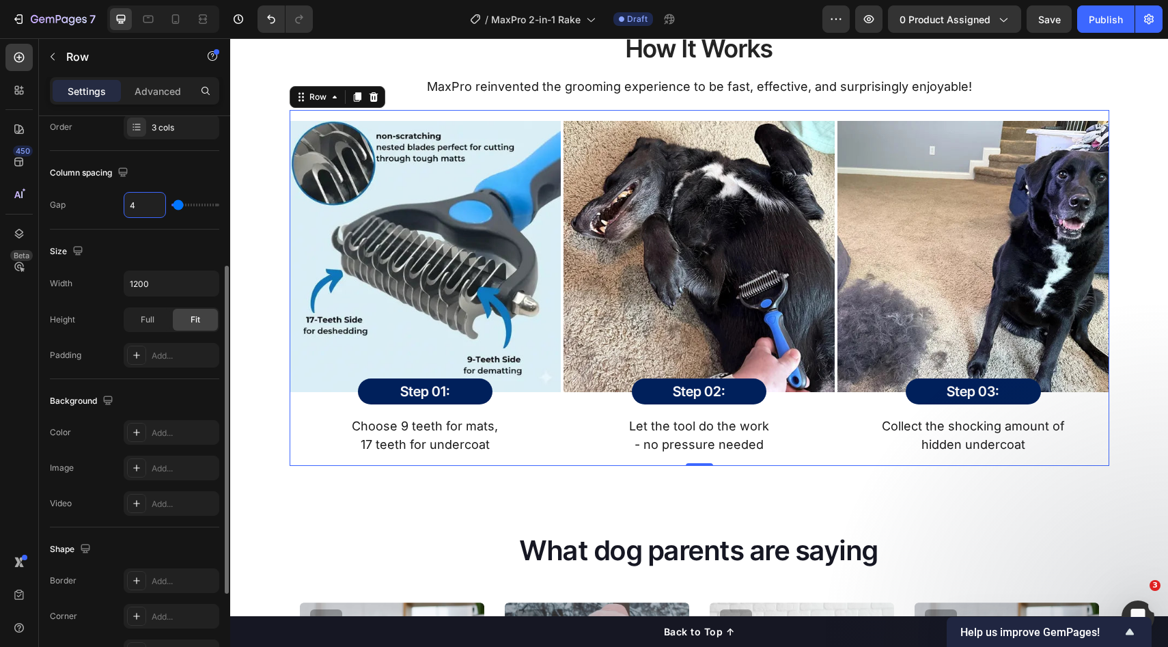
type input "40"
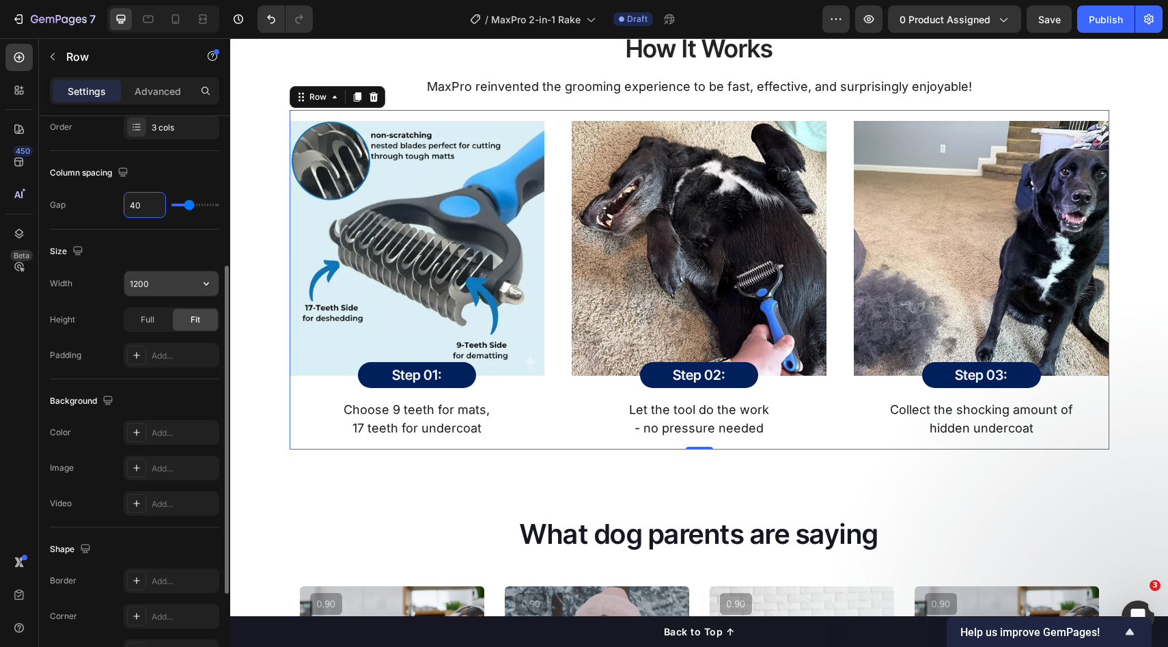
type input "4"
type input "0"
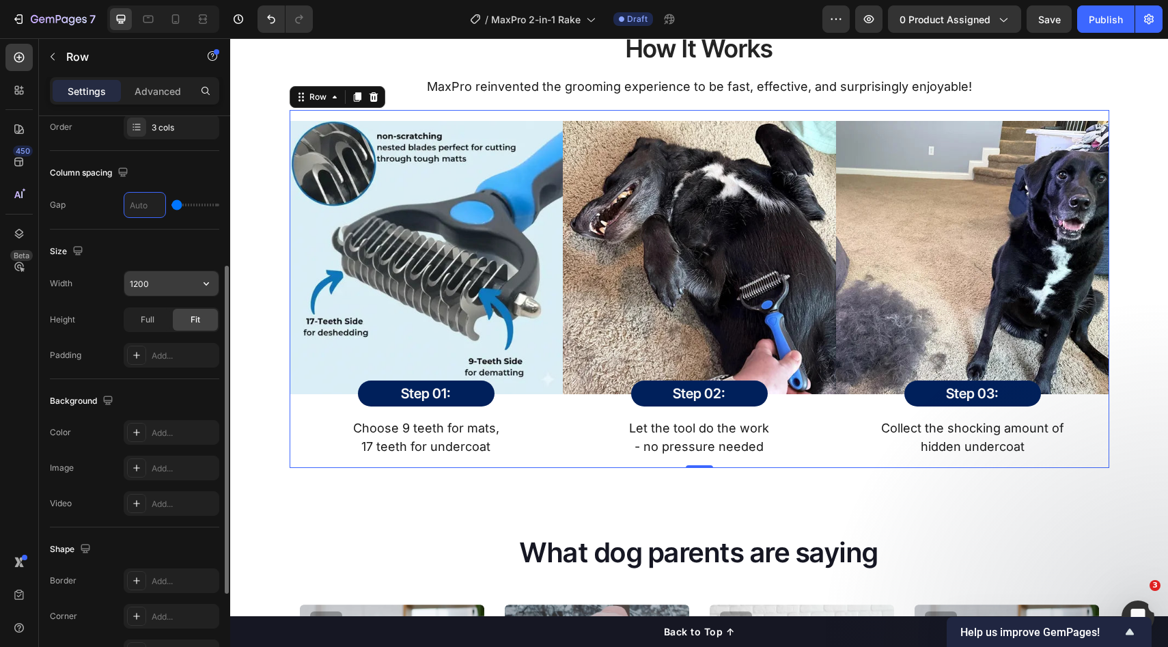
type input "3"
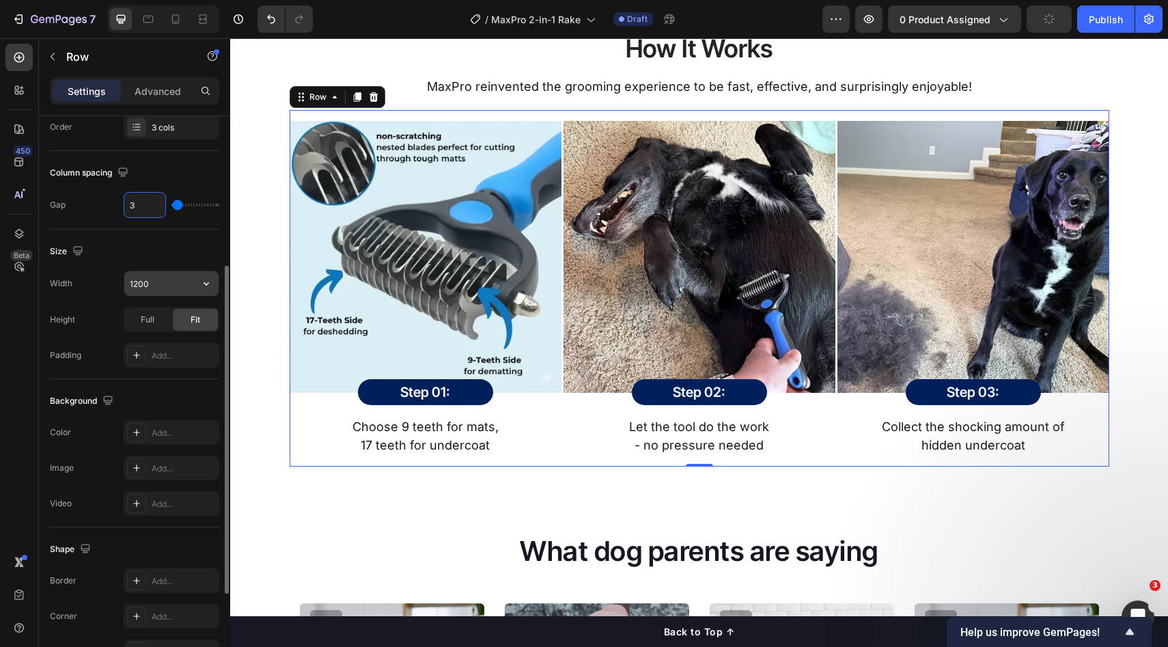
type input "32"
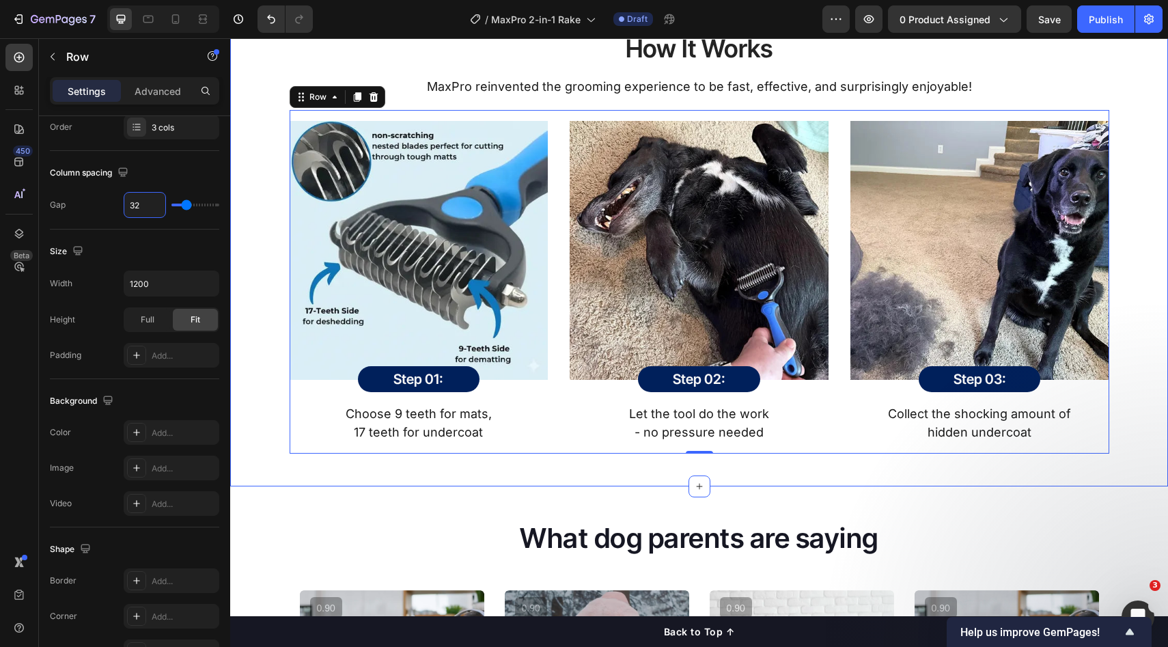
type input "3"
type input "0"
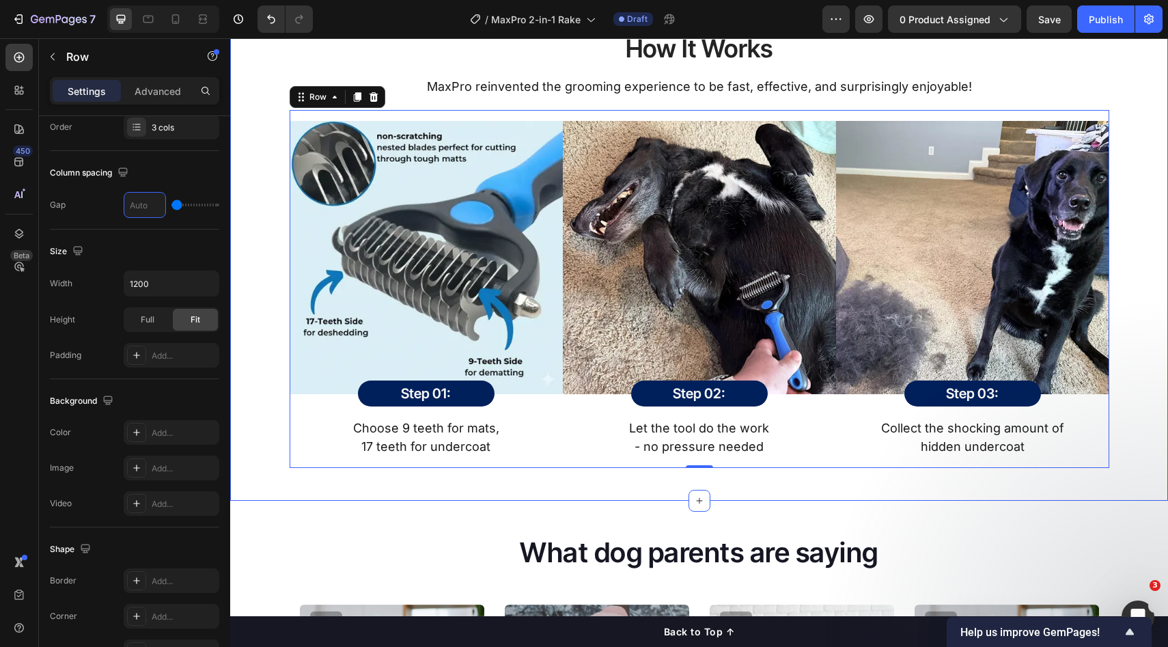
type input "3"
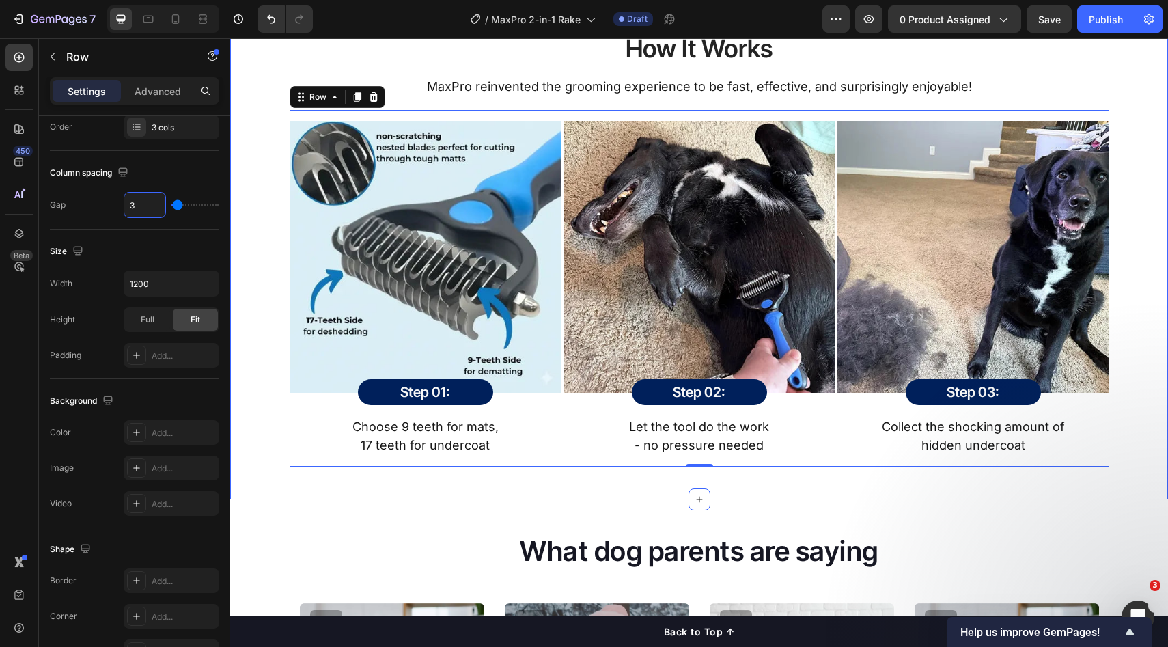
type input "36"
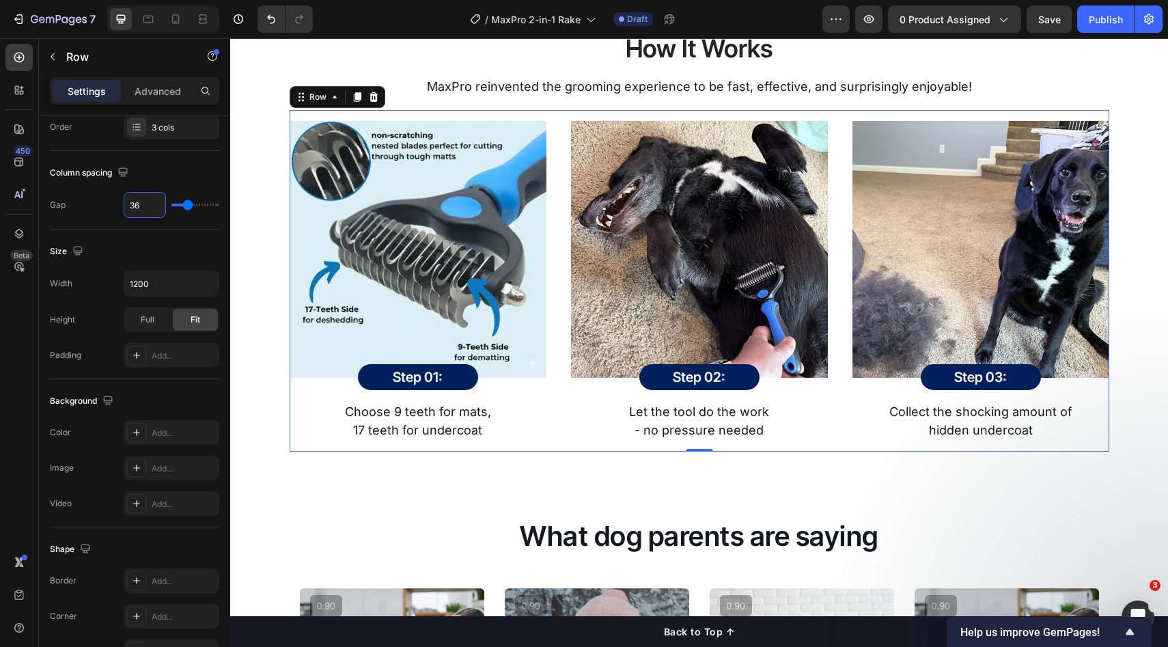
type input "36"
click at [559, 399] on div "Image Step 01: Heading Row Row Choose 9 teeth for mats, 17 teeth for undercoat …" at bounding box center [700, 281] width 820 height 342
click at [527, 341] on img at bounding box center [418, 249] width 257 height 257
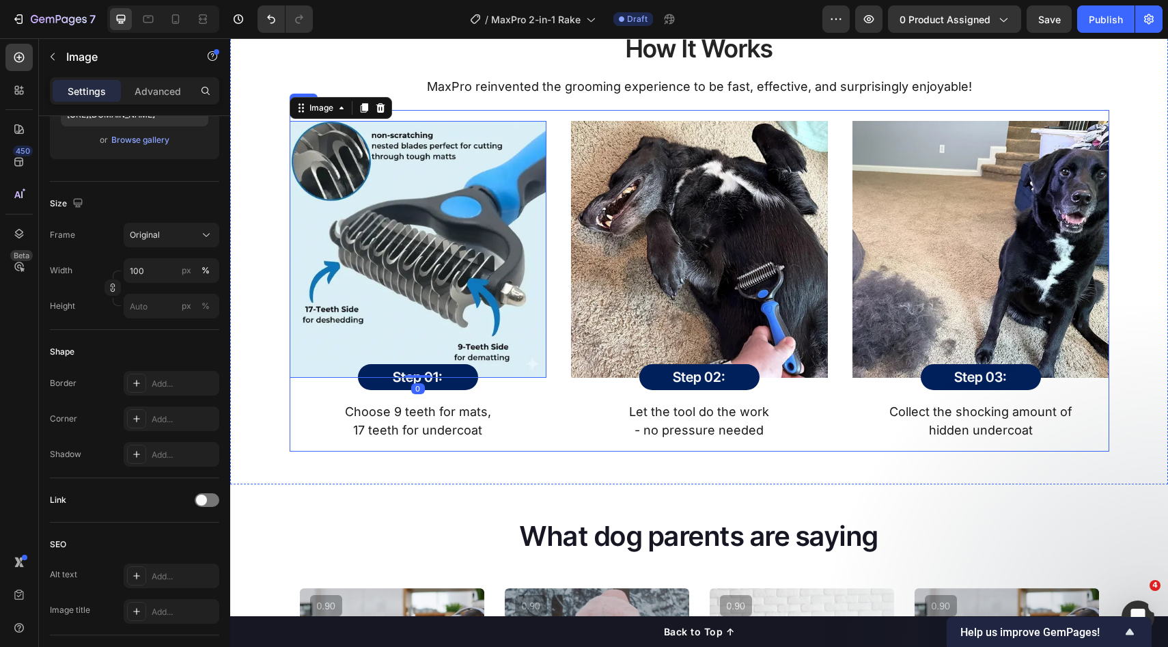
scroll to position [0, 0]
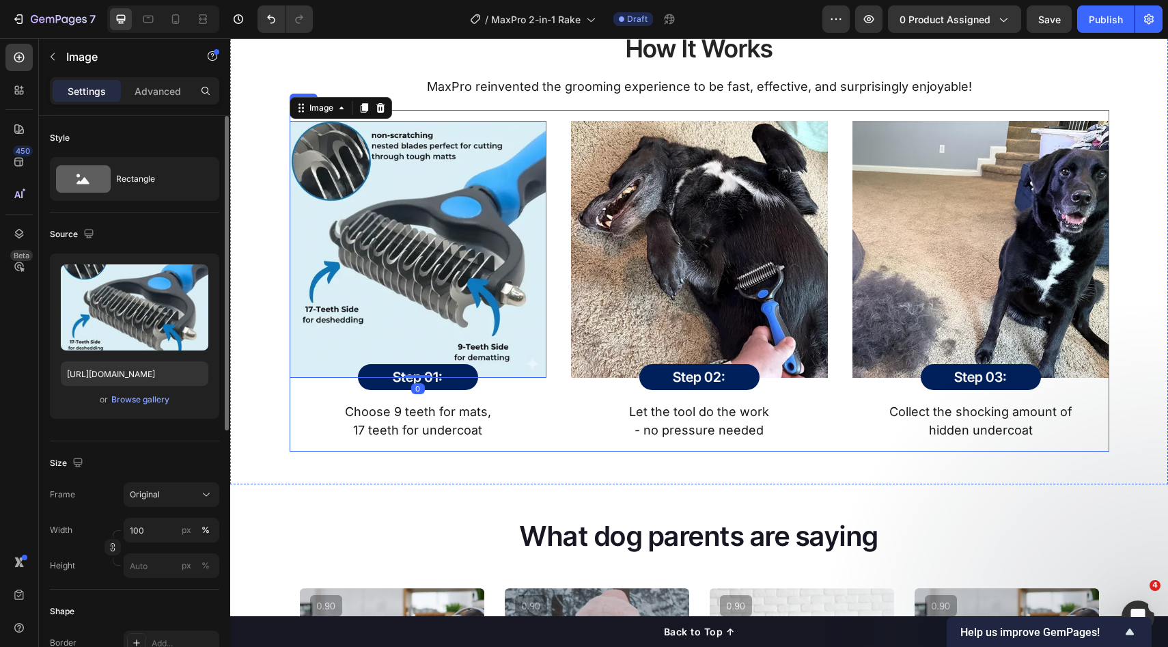
click at [554, 351] on div "Image 0 Step 01: Heading Row Row Choose 9 teeth for mats, 17 teeth for undercoa…" at bounding box center [700, 281] width 820 height 342
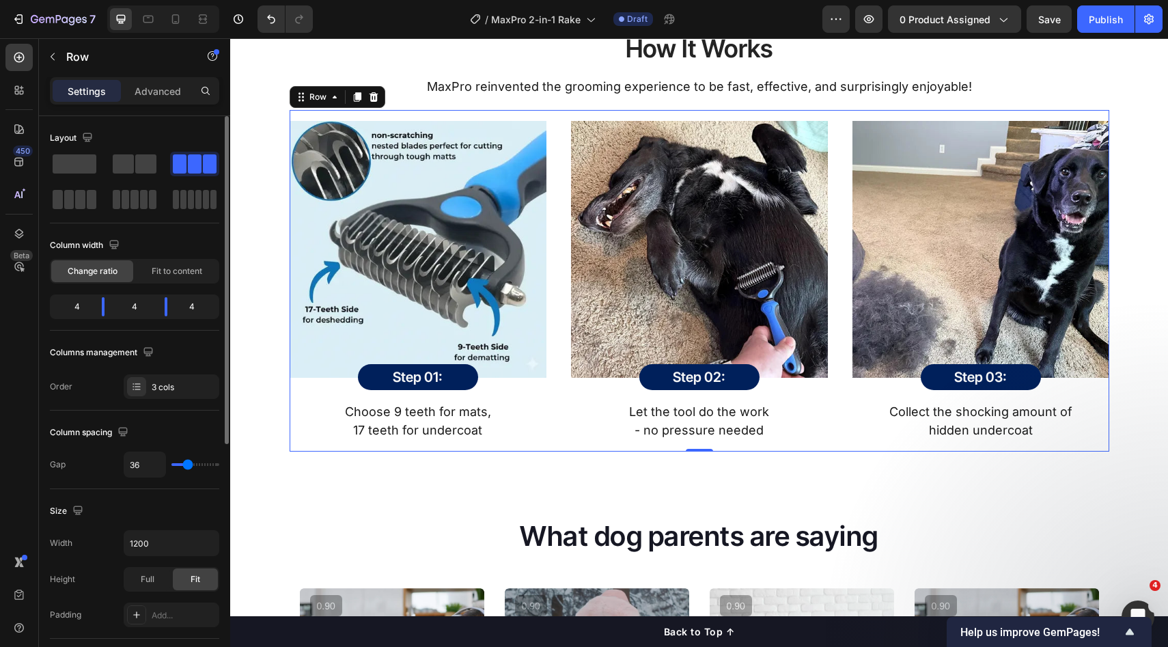
click at [530, 359] on img at bounding box center [418, 249] width 257 height 257
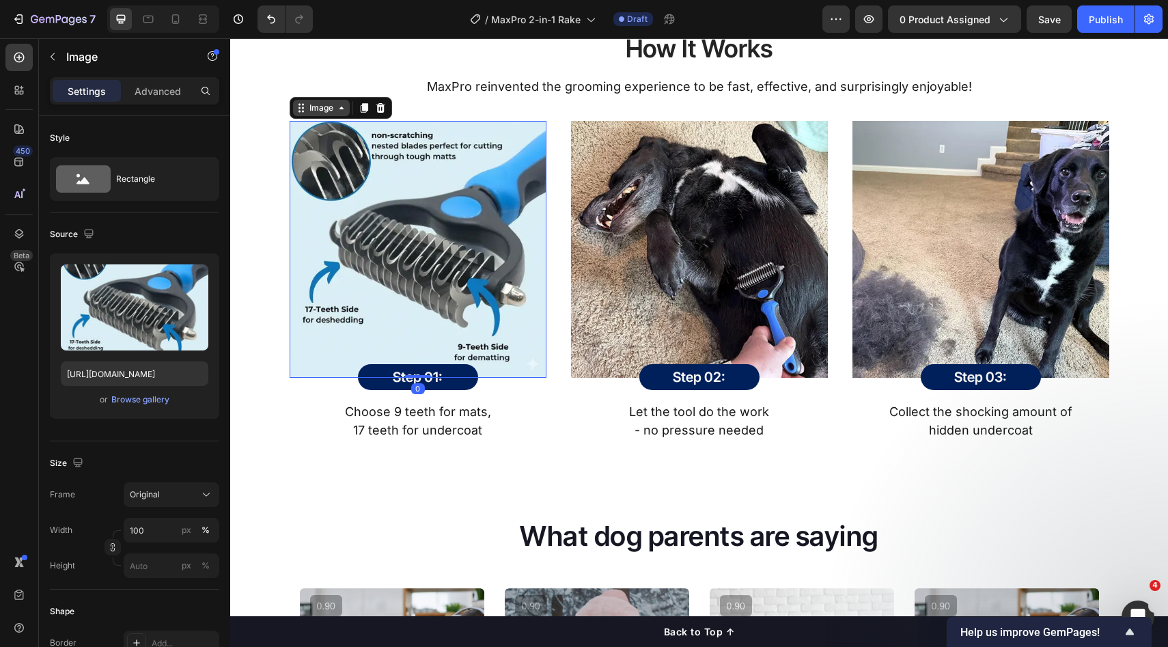
click at [321, 108] on div "Image" at bounding box center [321, 108] width 29 height 12
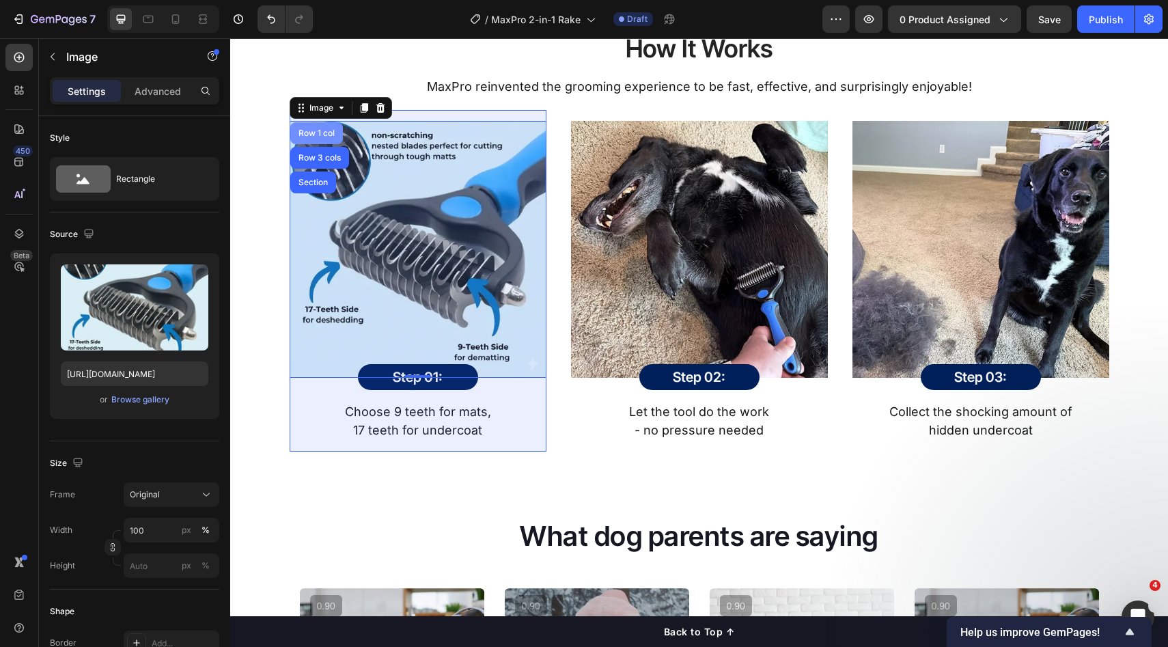
click at [310, 127] on div "Row 1 col" at bounding box center [316, 133] width 53 height 22
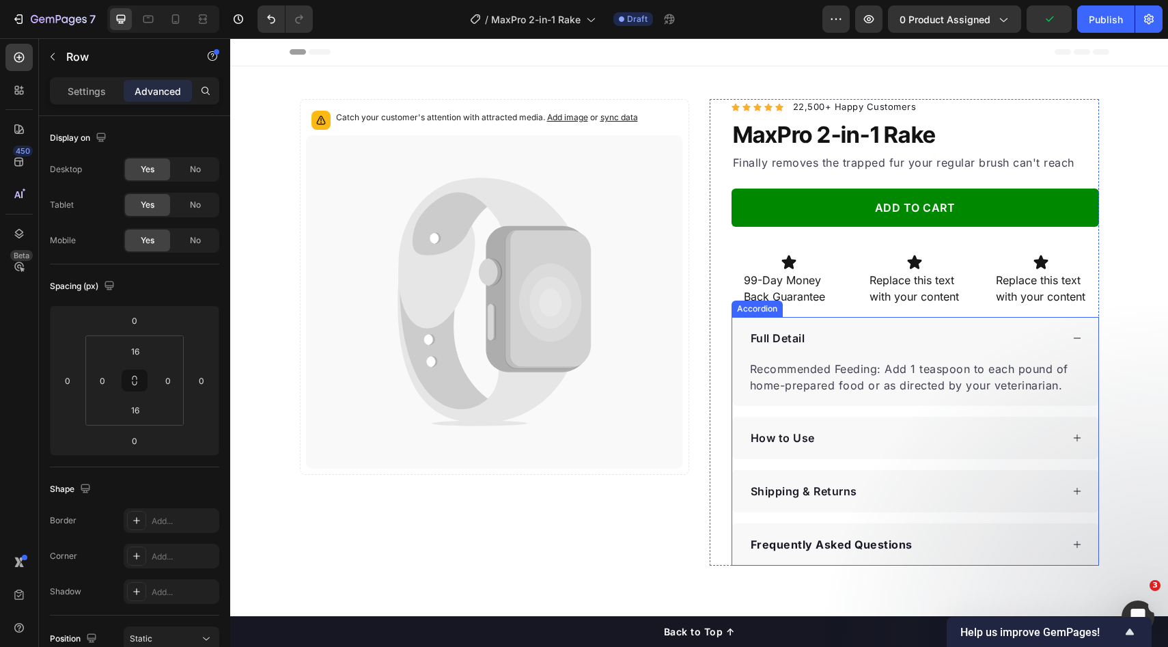
click at [834, 434] on div "How to Use" at bounding box center [905, 438] width 313 height 20
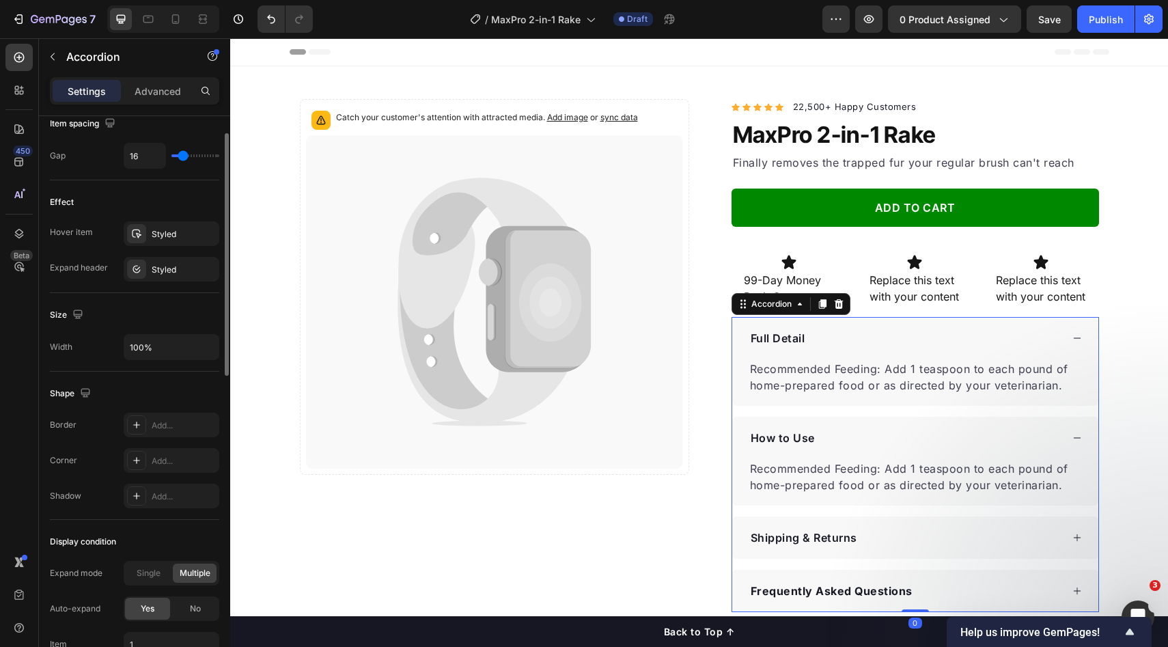
scroll to position [231, 0]
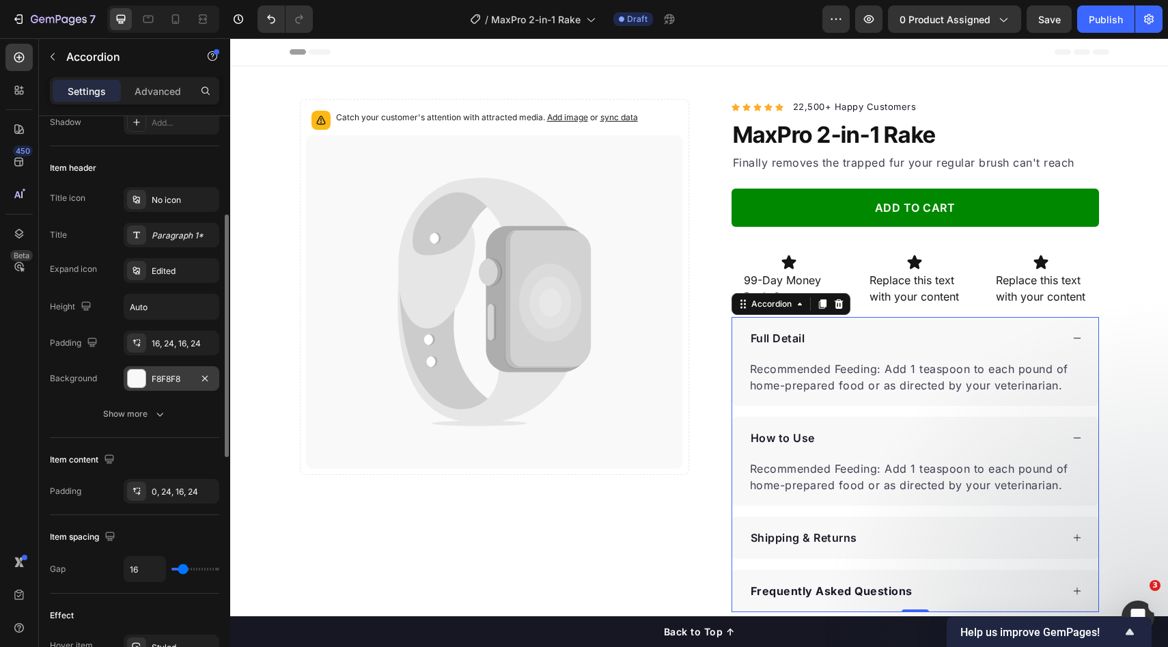
click at [173, 385] on div "F8F8F8" at bounding box center [172, 378] width 96 height 25
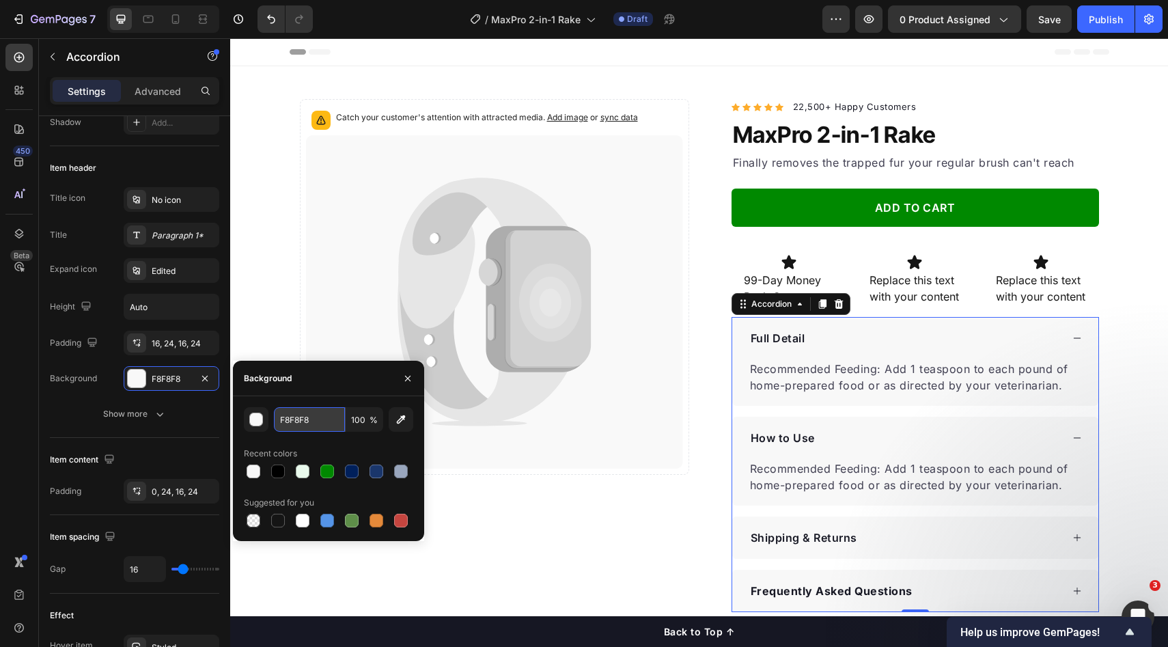
click at [330, 417] on input "F8F8F8" at bounding box center [309, 419] width 71 height 25
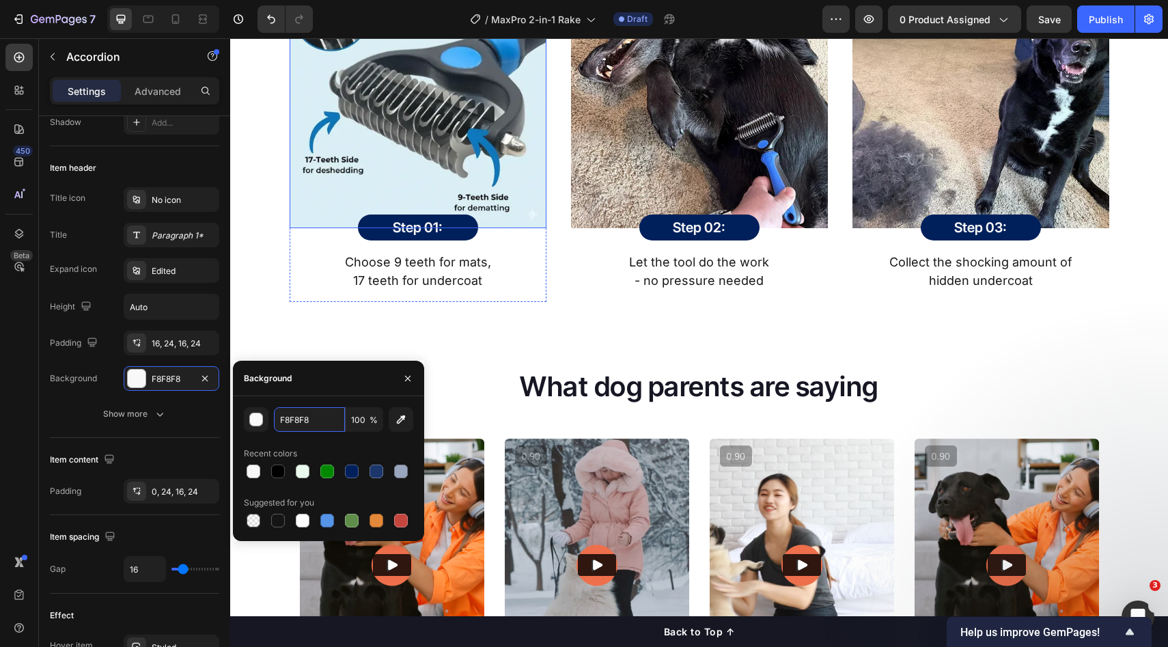
scroll to position [1953, 0]
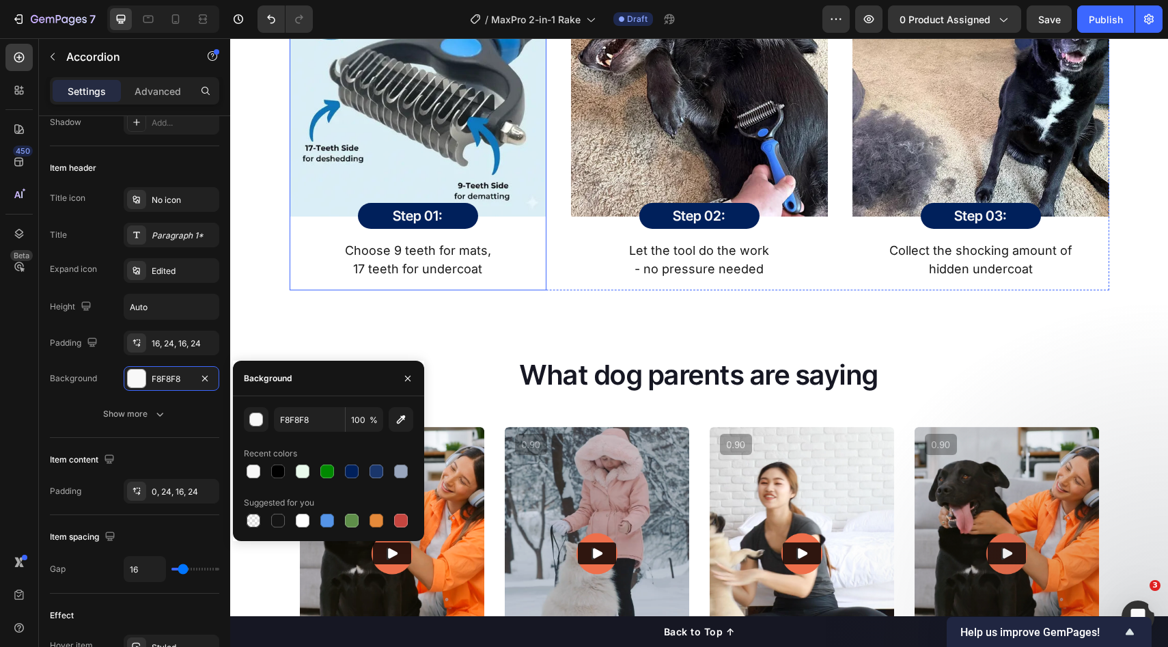
click at [535, 233] on div "Image Step 01: Heading Row Row Choose 9 teeth for mats, 17 teeth for undercoat …" at bounding box center [418, 120] width 257 height 320
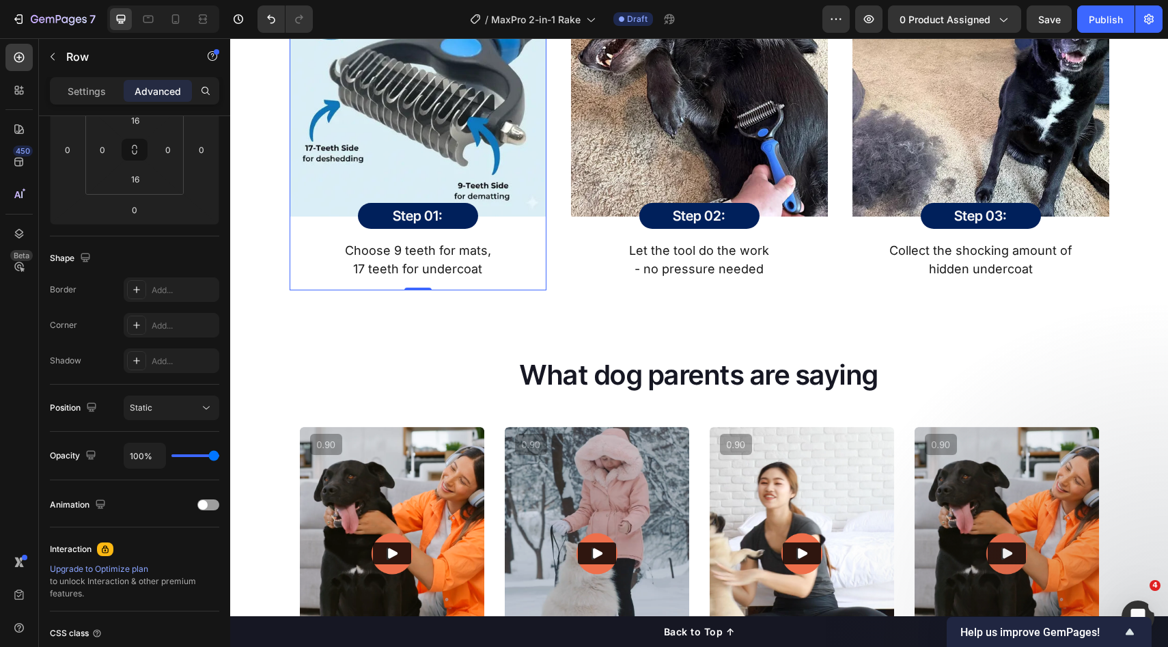
scroll to position [0, 0]
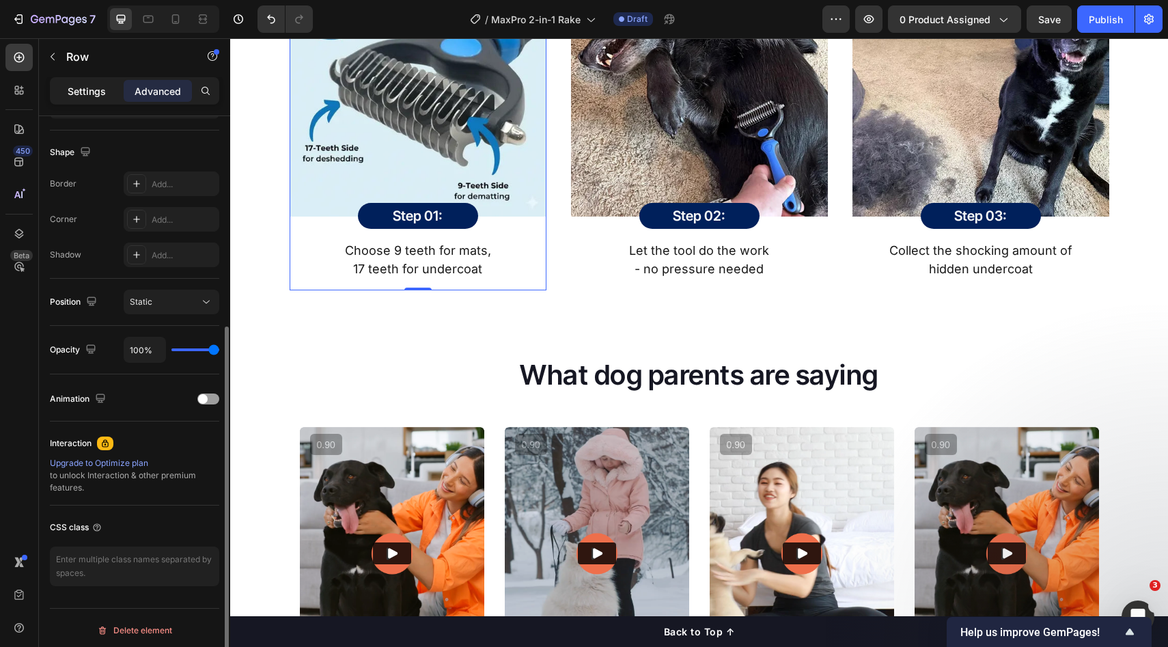
click at [100, 89] on p "Settings" at bounding box center [87, 91] width 38 height 14
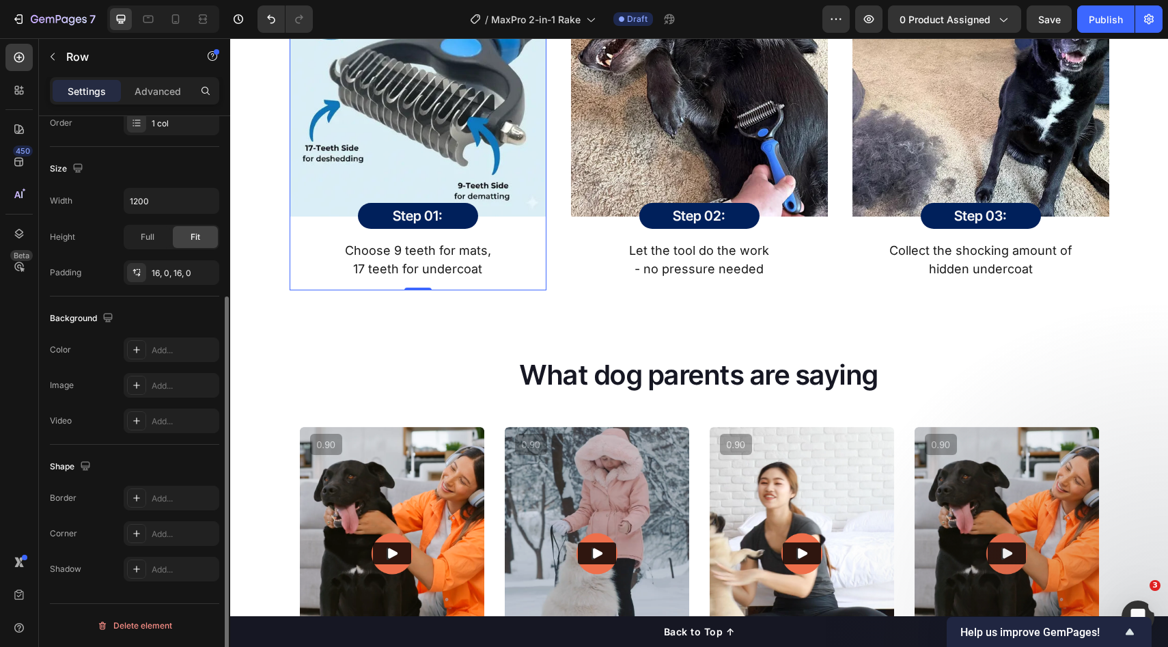
scroll to position [2164, 0]
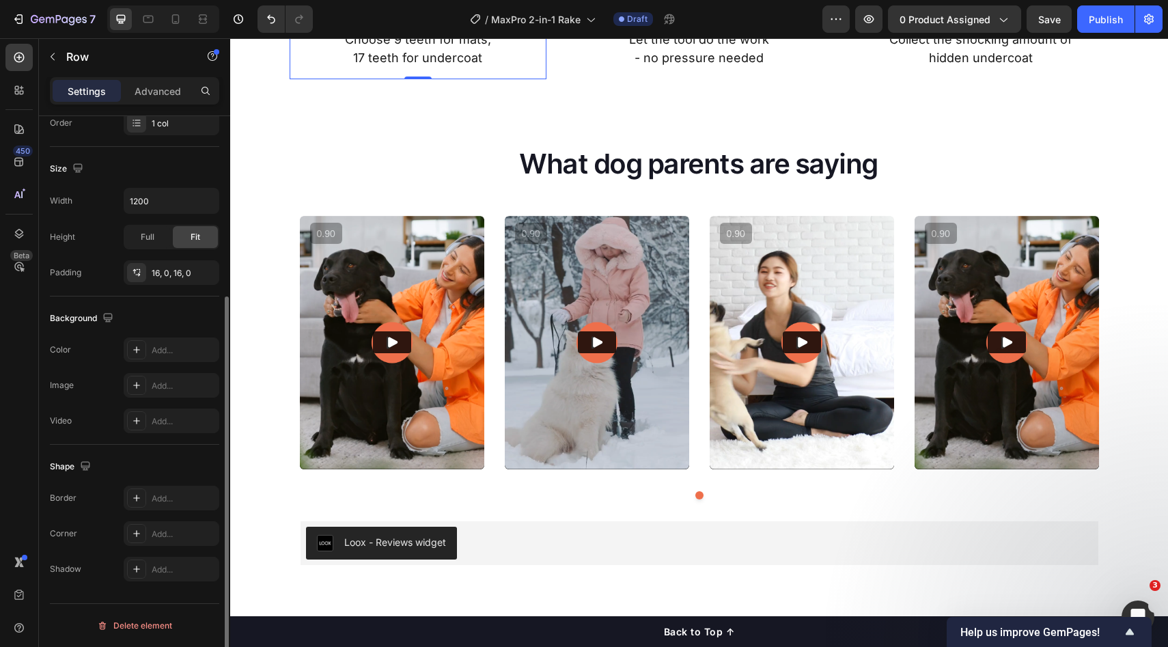
click at [161, 346] on div "Add..." at bounding box center [184, 350] width 64 height 12
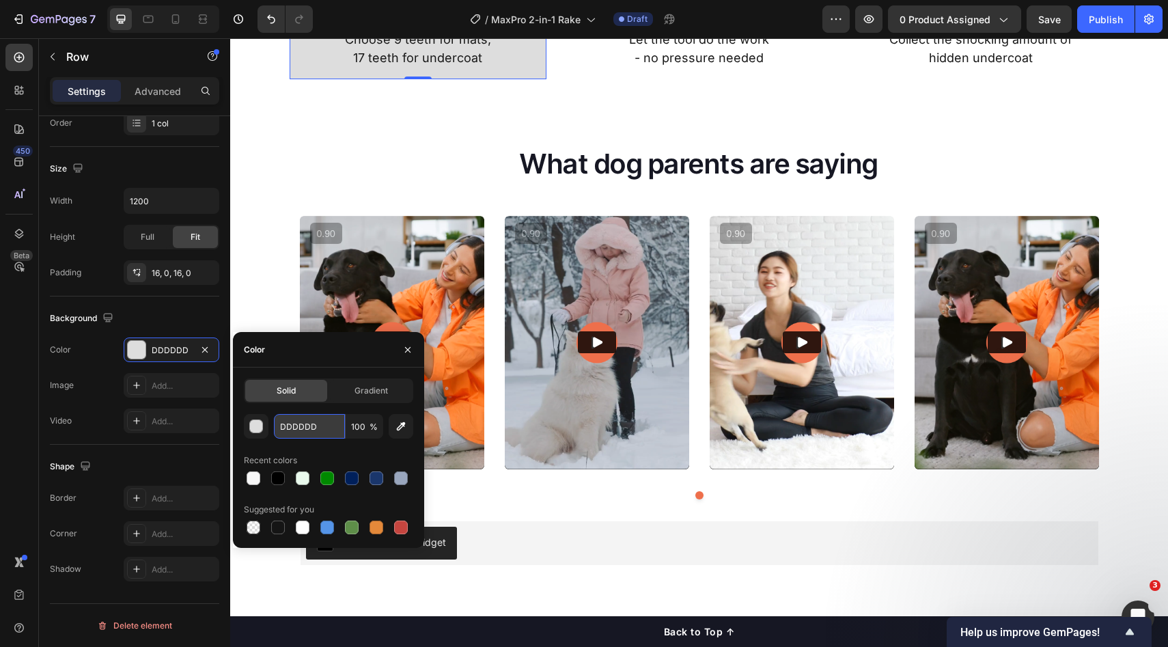
click at [323, 424] on input "DDDDDD" at bounding box center [309, 426] width 71 height 25
paste input "F8F8F8"
type input "F8F8F8"
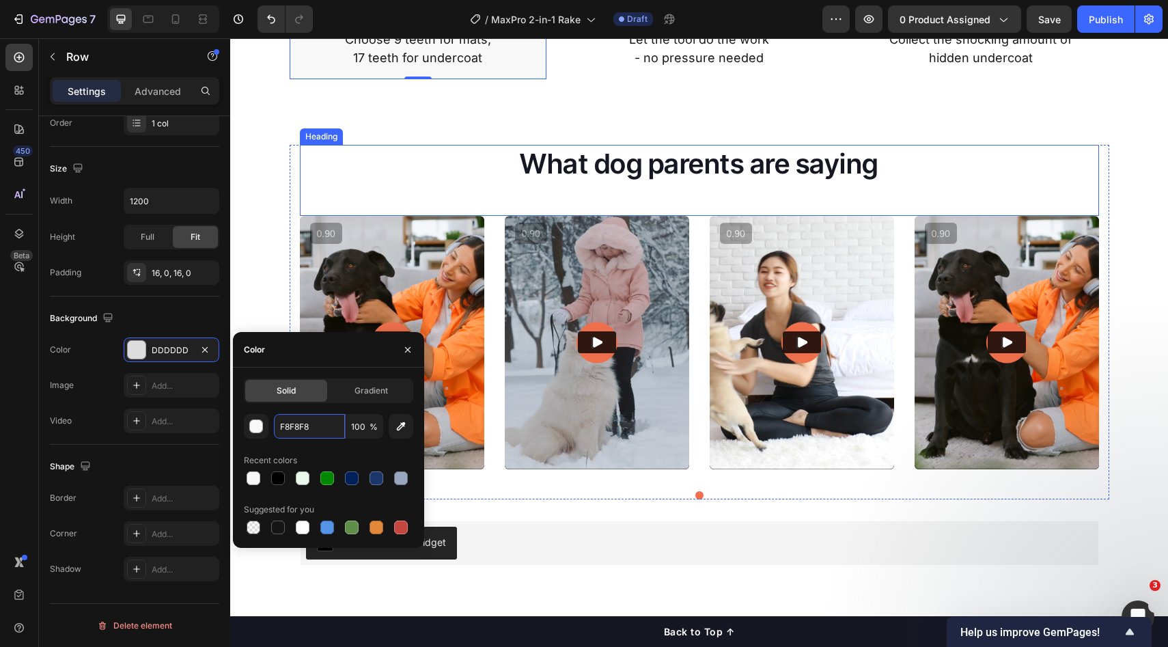
scroll to position [1966, 0]
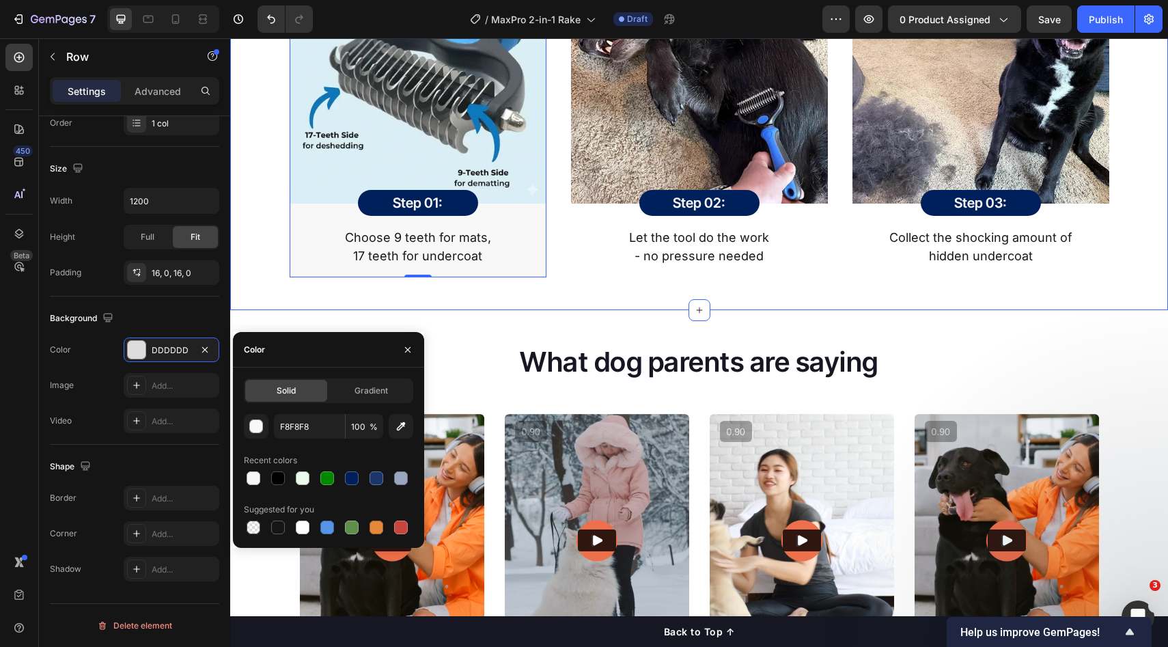
click at [594, 286] on div "How It Works Heading MaxPro reinvented the grooming experience to be fast, effe…" at bounding box center [699, 61] width 938 height 497
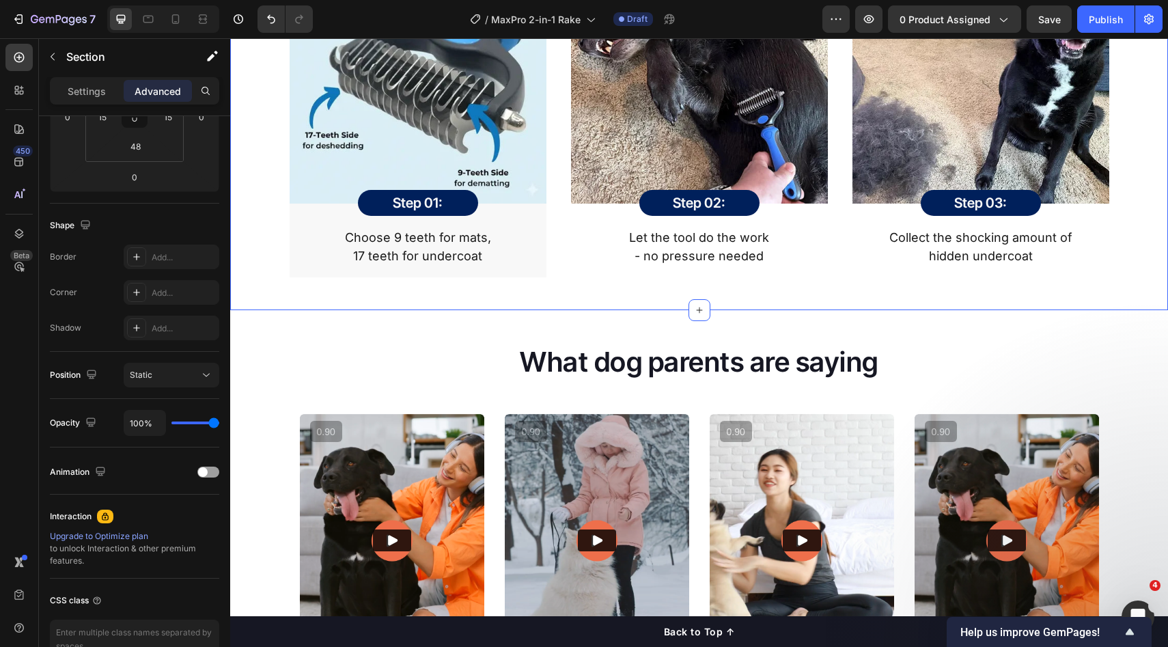
scroll to position [0, 0]
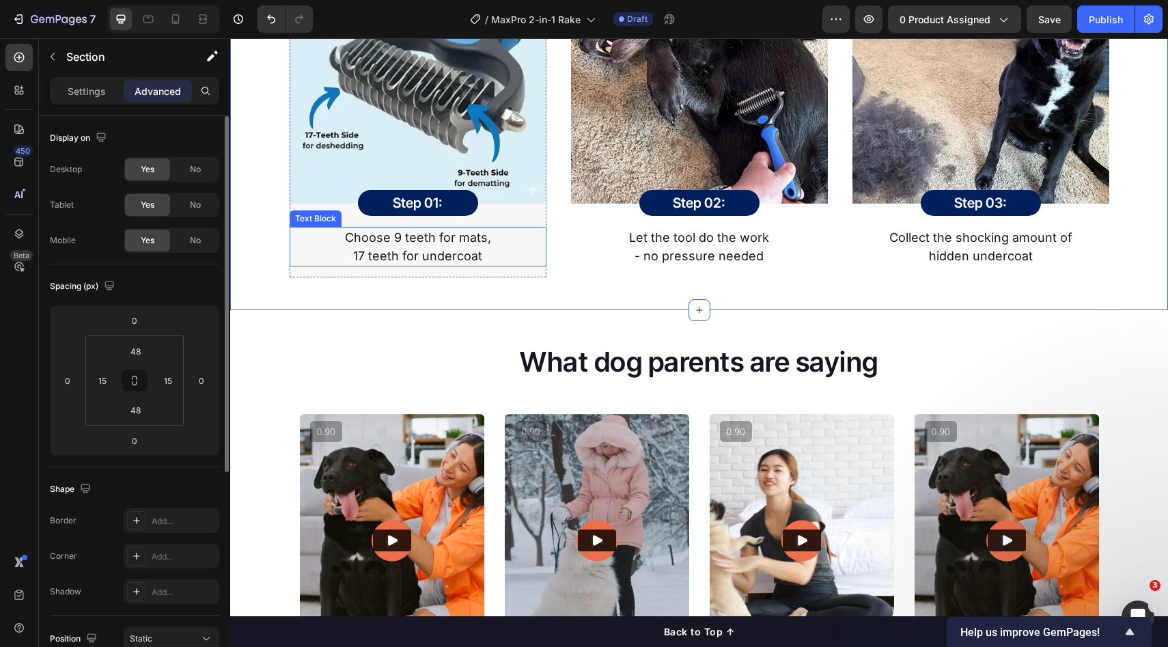
click at [526, 261] on p "17 teeth for undercoat" at bounding box center [418, 256] width 254 height 18
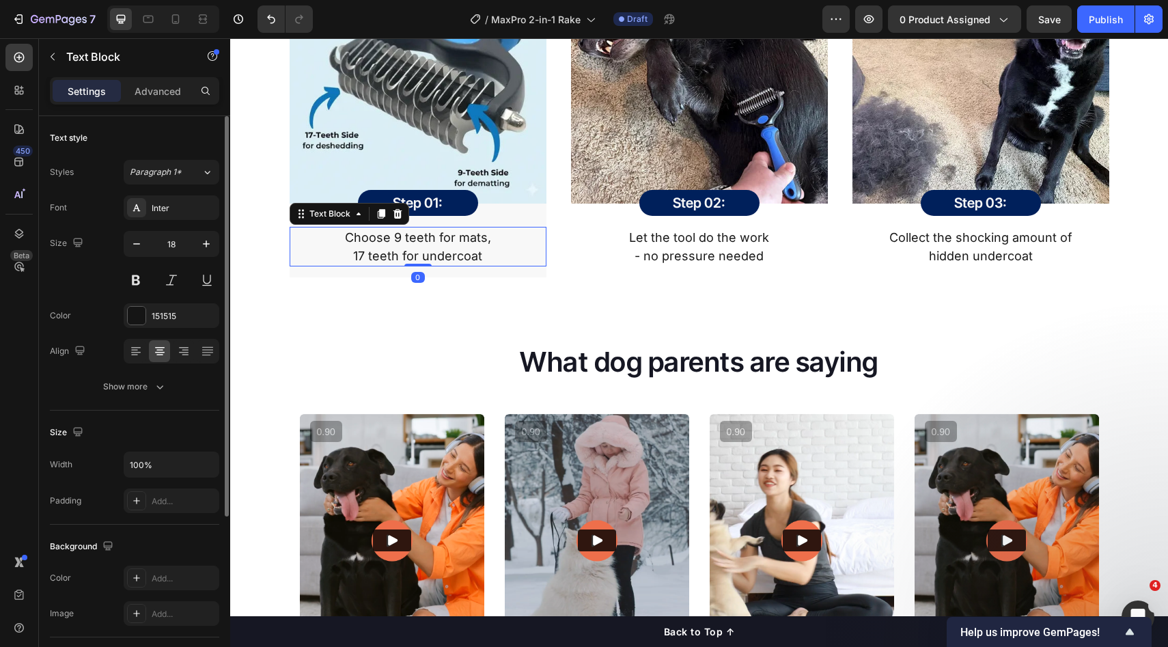
click at [595, 284] on div "How It Works Heading MaxPro reinvented the grooming experience to be fast, effe…" at bounding box center [699, 61] width 938 height 497
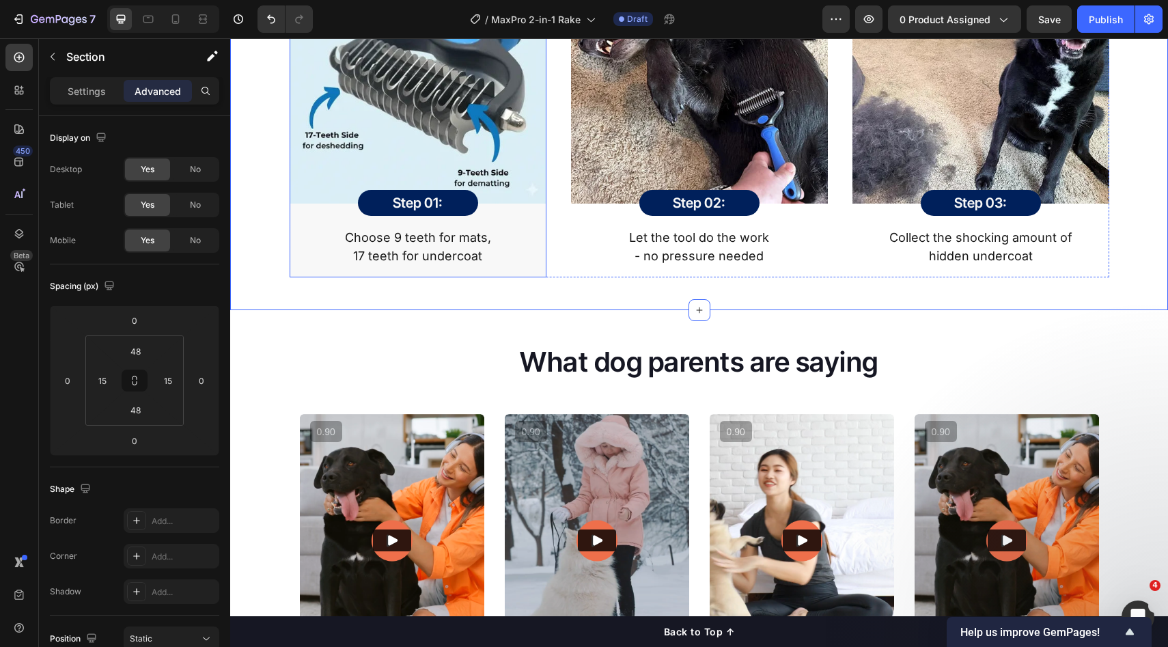
click at [531, 266] on div "Image Step 01: Heading Row Row Choose 9 teeth for mats, 17 teeth for undercoat …" at bounding box center [418, 107] width 257 height 342
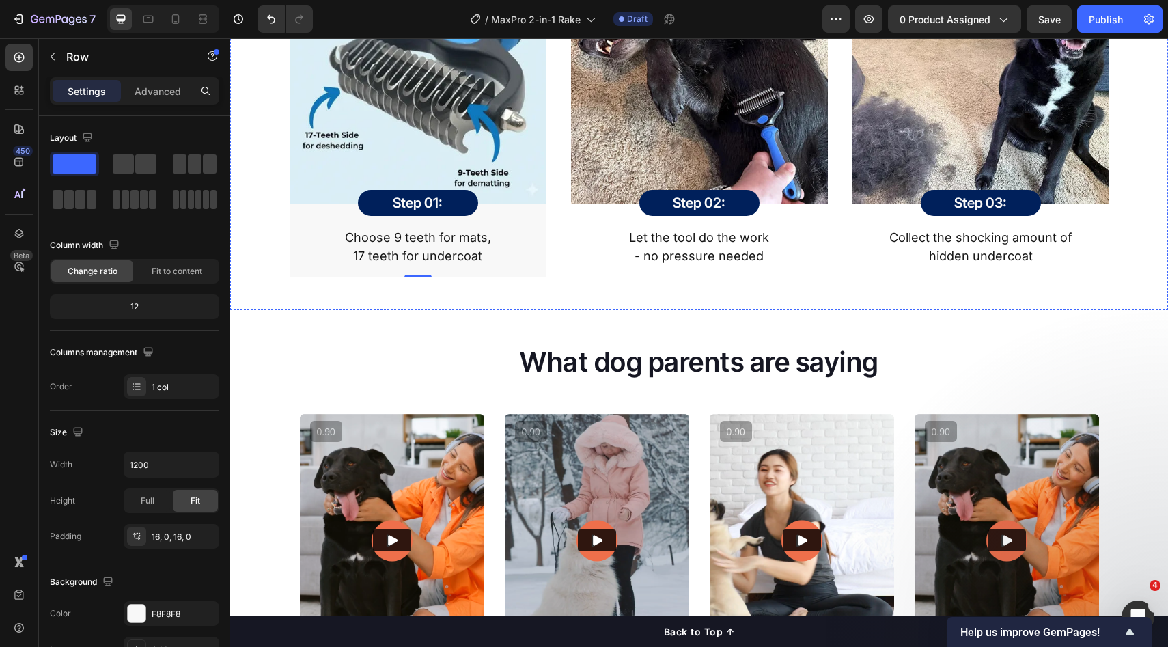
drag, startPoint x: 550, startPoint y: 275, endPoint x: 580, endPoint y: 288, distance: 32.7
click at [551, 276] on div "Image Step 01: Heading Row Row Choose 9 teeth for mats, 17 teeth for undercoat …" at bounding box center [700, 107] width 820 height 342
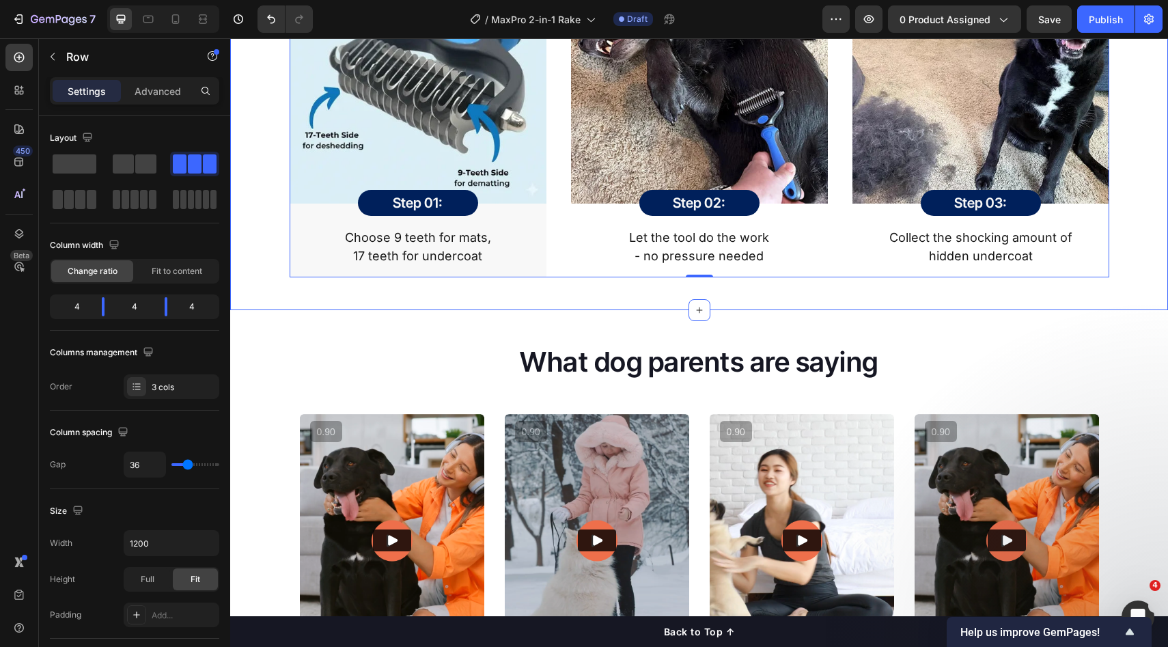
scroll to position [1818, 0]
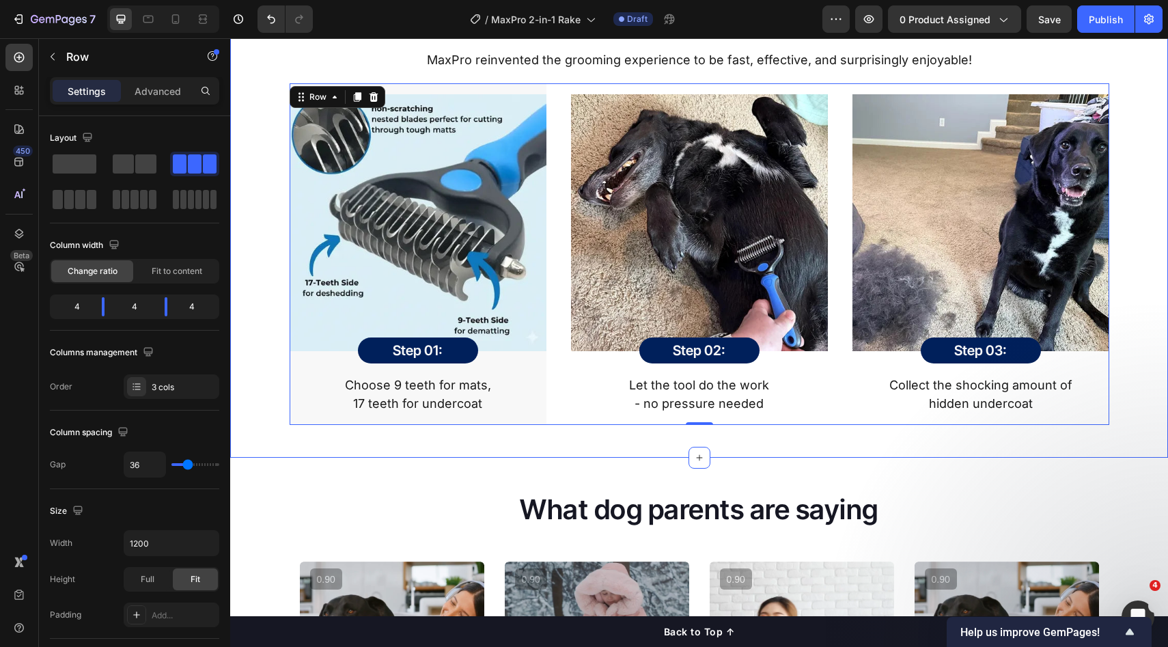
click at [580, 289] on img at bounding box center [699, 222] width 257 height 257
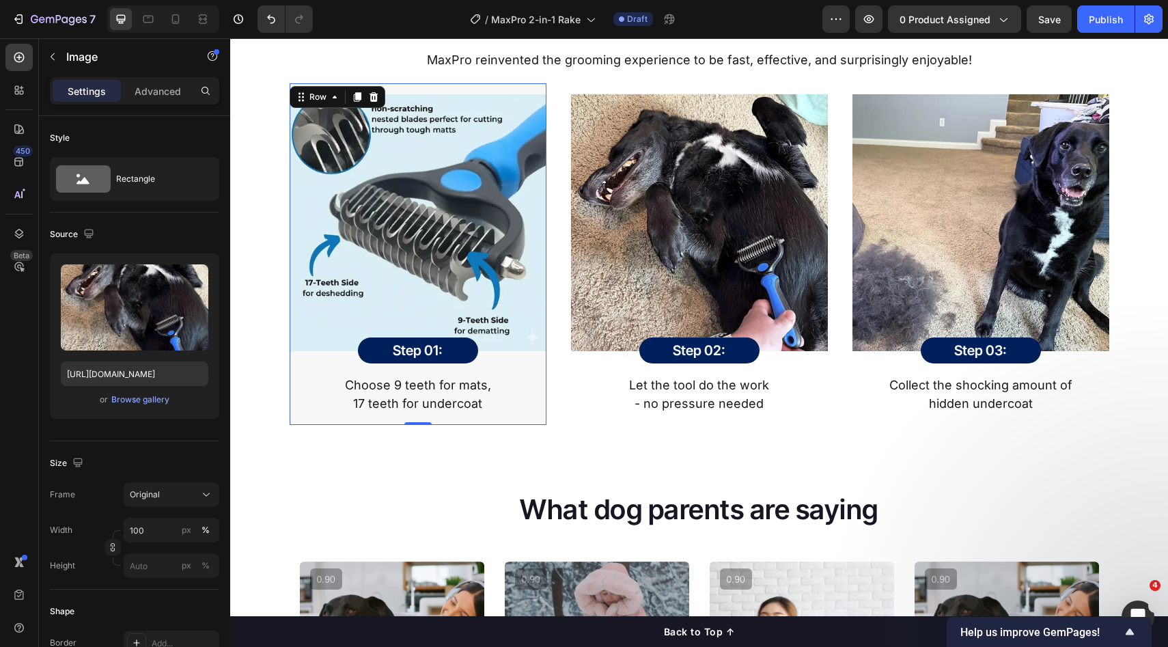
click at [536, 422] on div "Image Step 01: Heading Row Row Choose 9 teeth for mats, 17 teeth for undercoat …" at bounding box center [418, 254] width 257 height 342
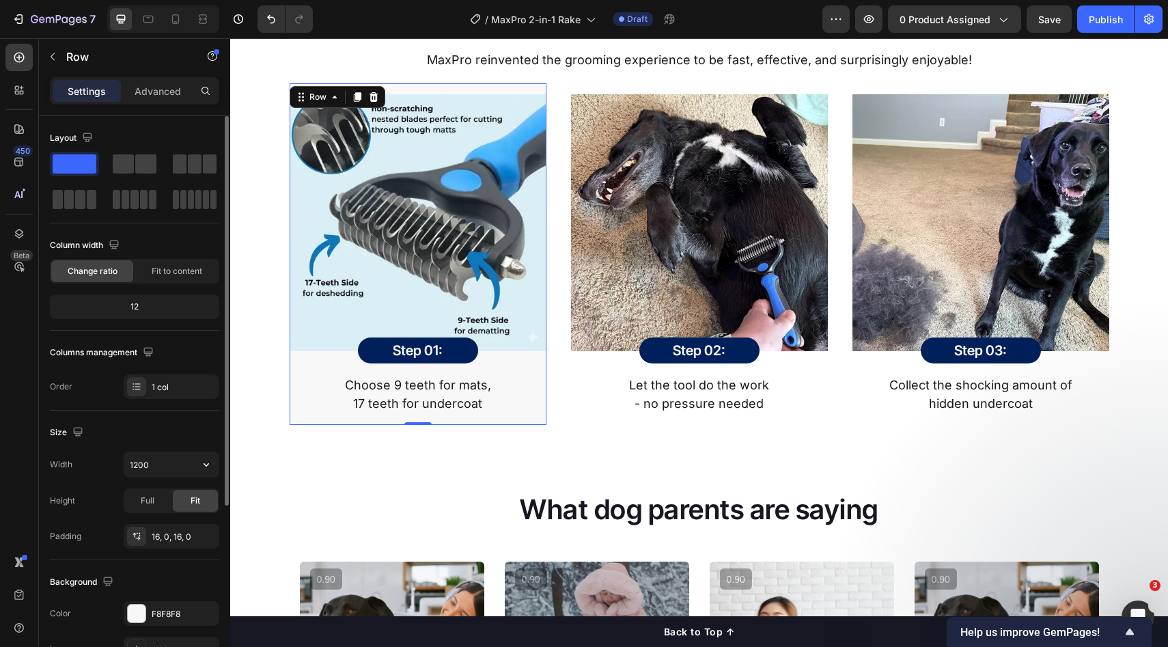
scroll to position [264, 0]
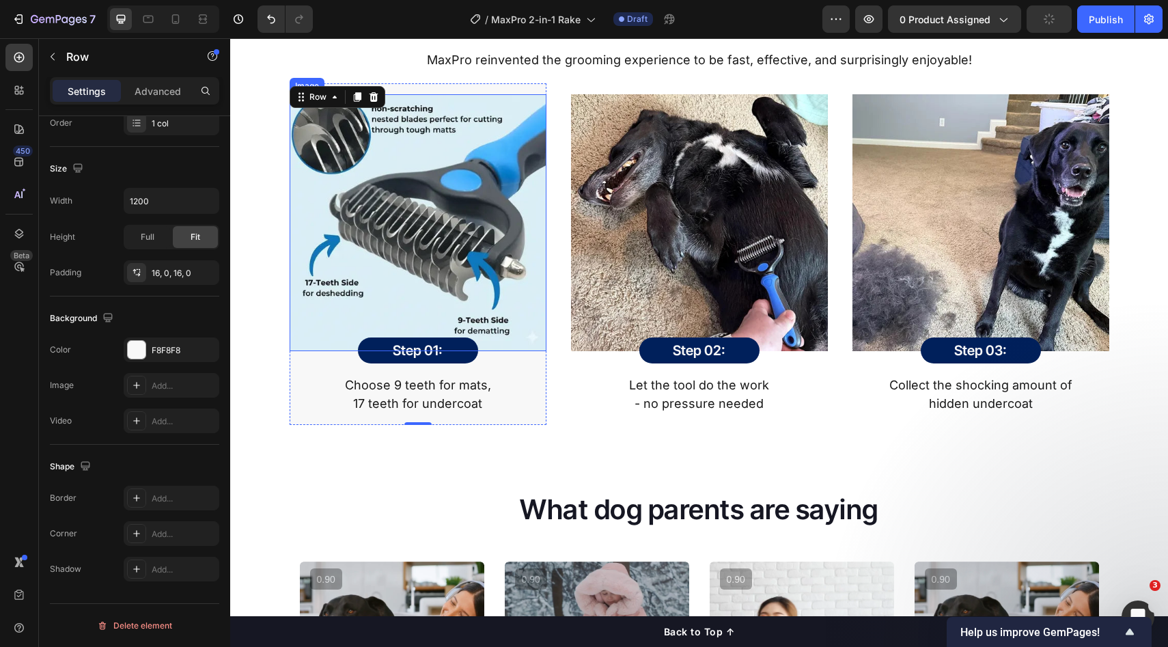
click at [401, 301] on img at bounding box center [418, 222] width 257 height 257
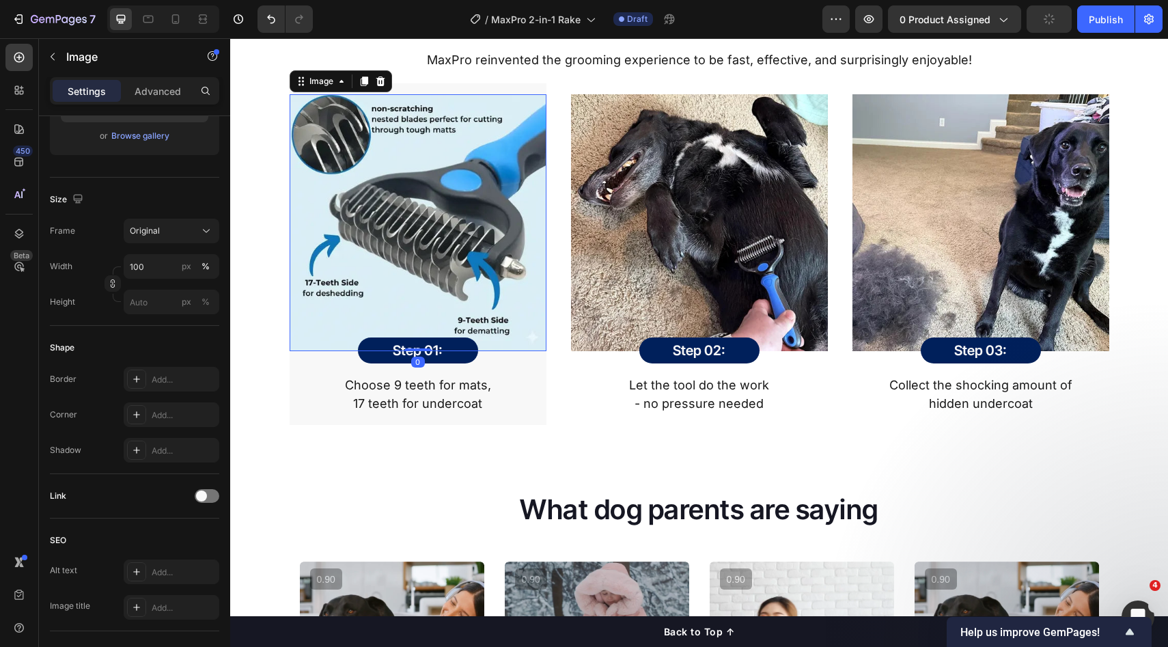
scroll to position [0, 0]
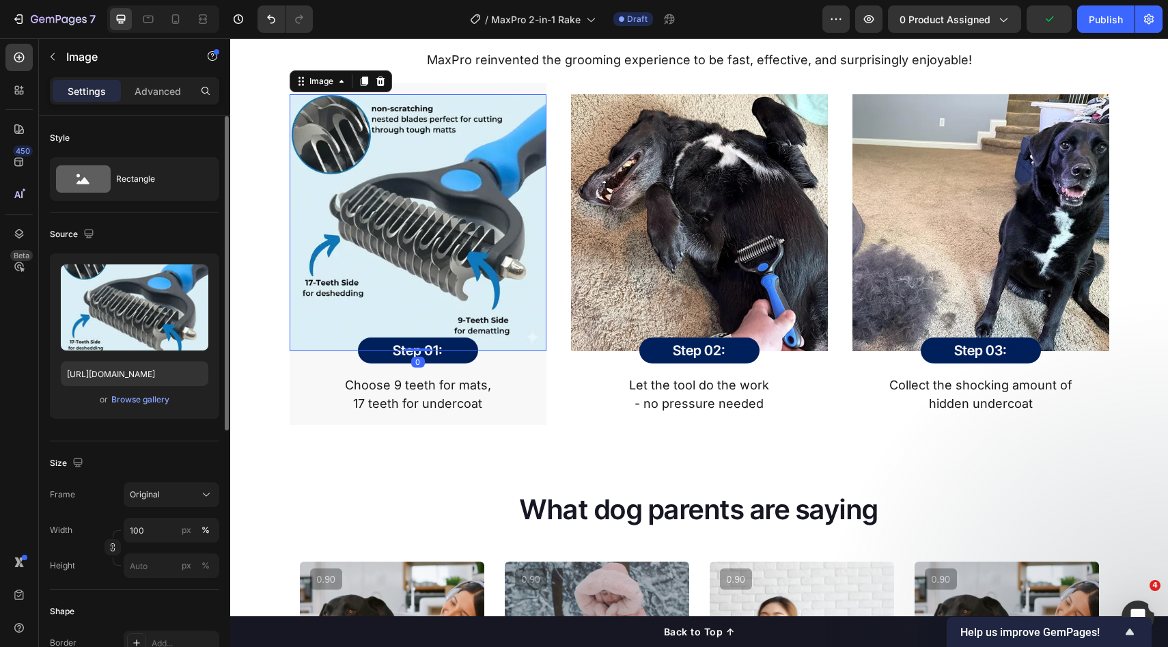
click at [575, 260] on img at bounding box center [699, 222] width 257 height 257
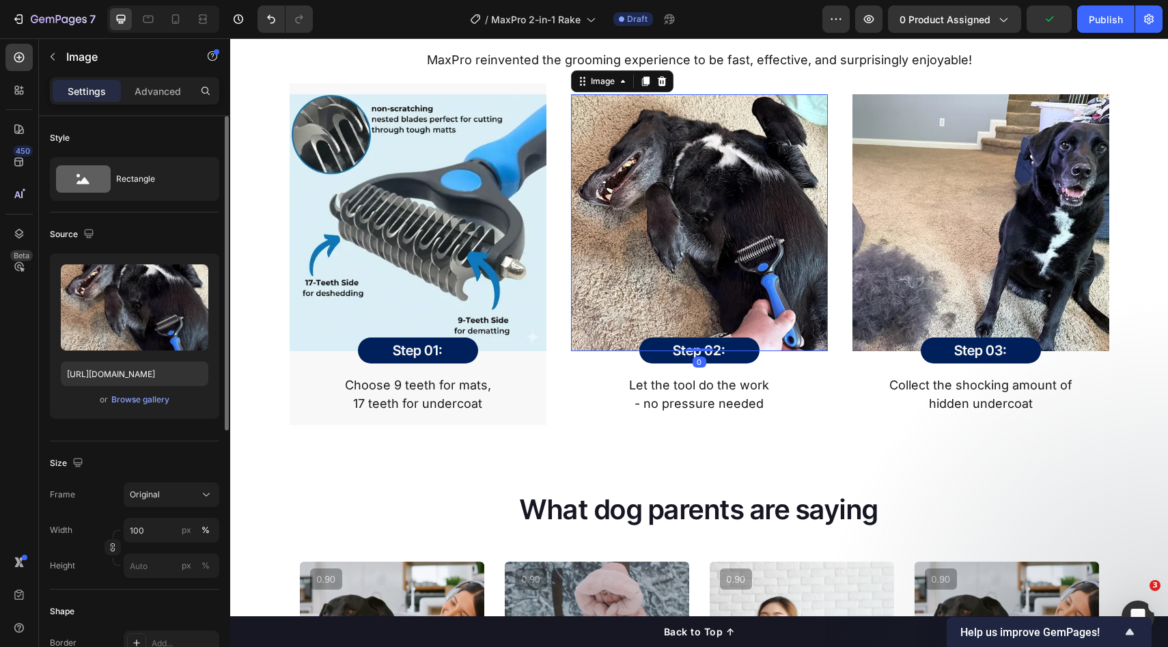
click at [474, 259] on img at bounding box center [418, 222] width 257 height 257
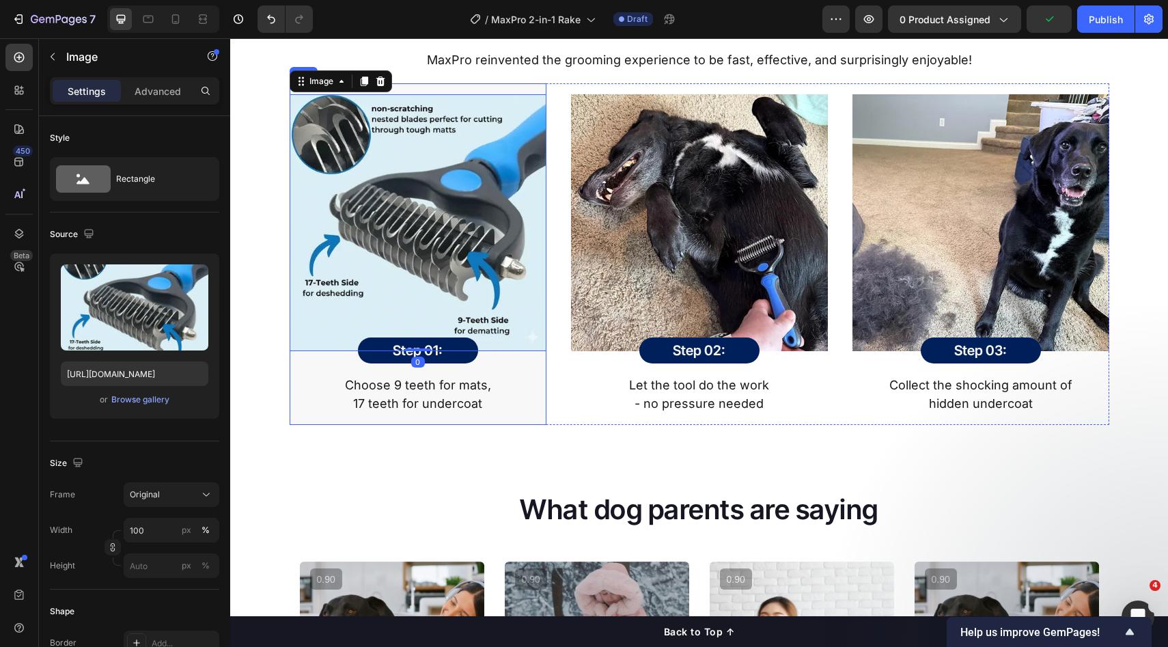
click at [505, 88] on div "Image 0 Step 01: Heading Row Row Choose 9 teeth for mats, 17 teeth for undercoa…" at bounding box center [418, 254] width 257 height 342
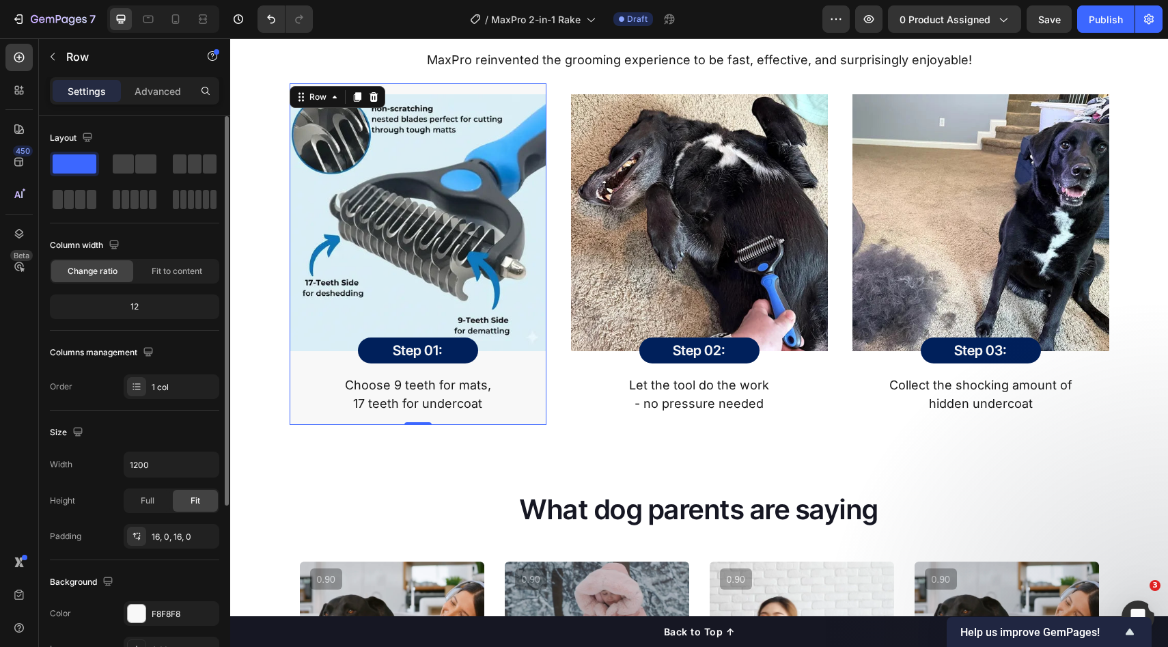
click at [159, 97] on p "Advanced" at bounding box center [158, 91] width 46 height 14
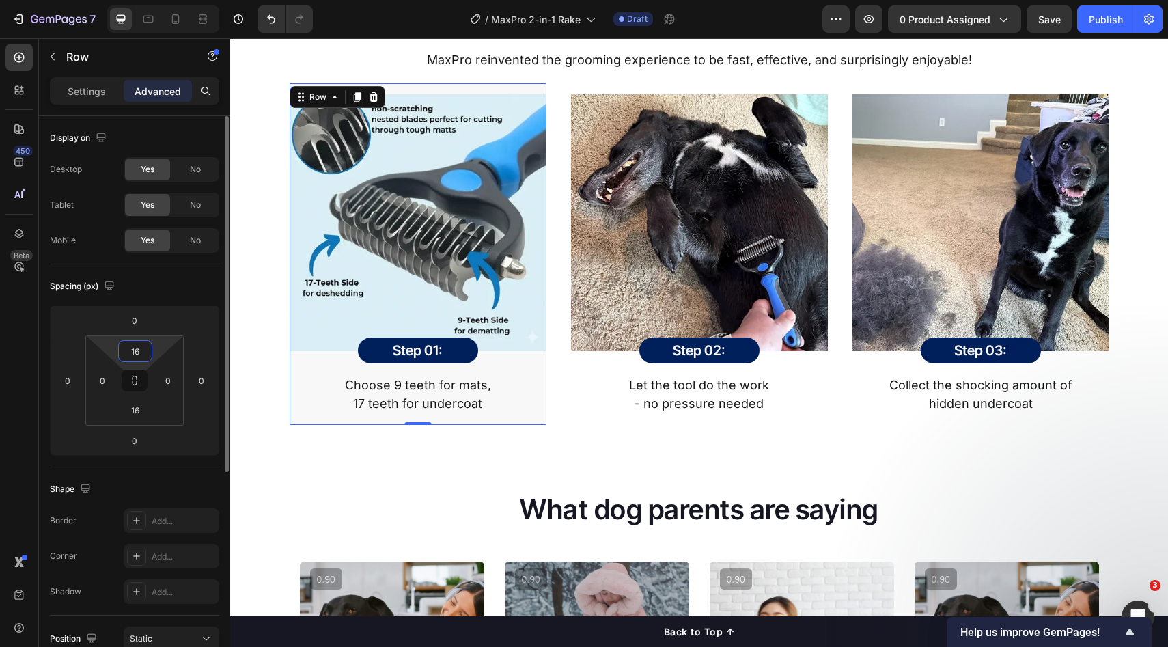
click at [137, 361] on input "16" at bounding box center [135, 351] width 27 height 20
type input "0"
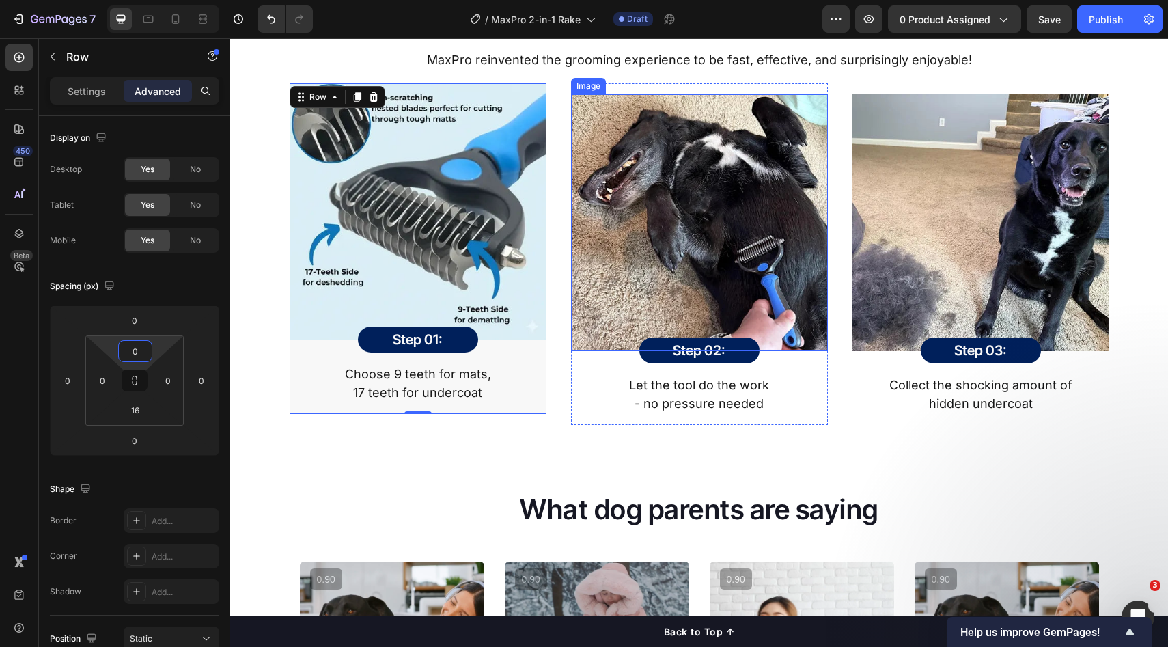
click at [587, 316] on img at bounding box center [699, 222] width 257 height 257
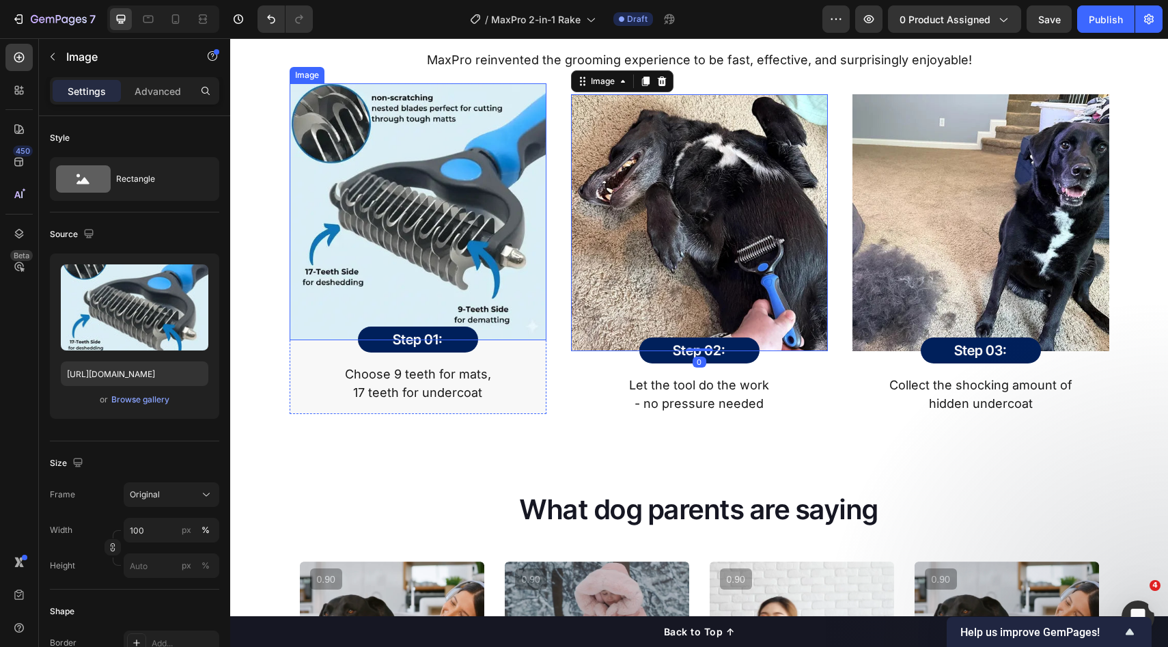
click at [499, 284] on img at bounding box center [418, 211] width 257 height 257
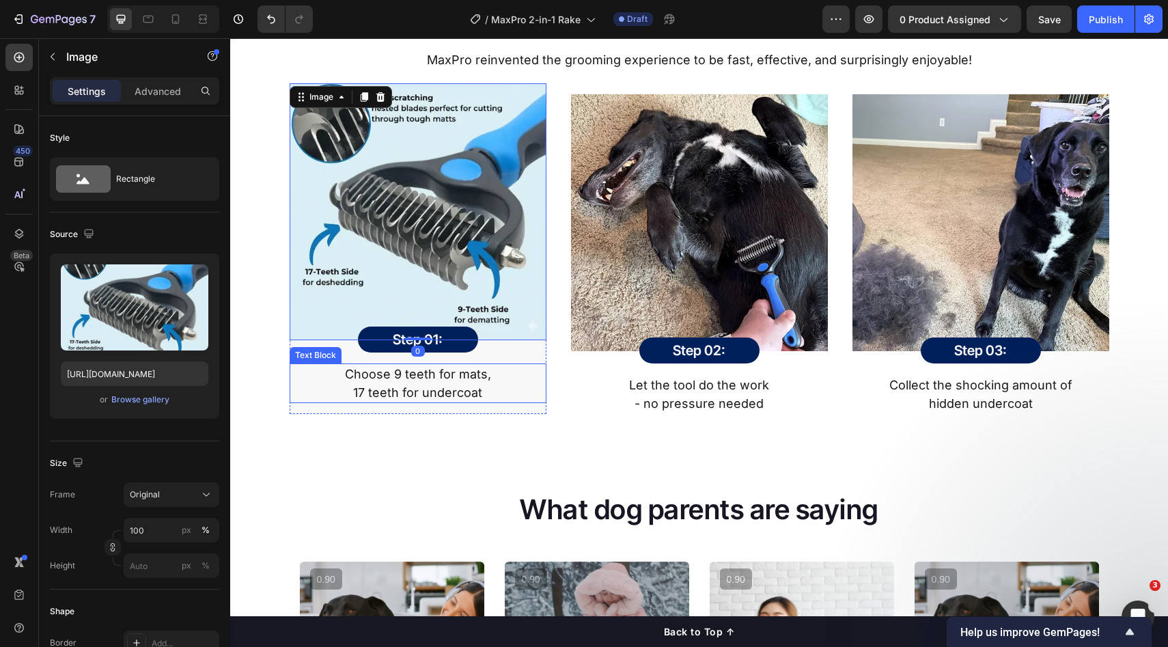
click at [493, 394] on p "17 teeth for undercoat" at bounding box center [418, 392] width 254 height 18
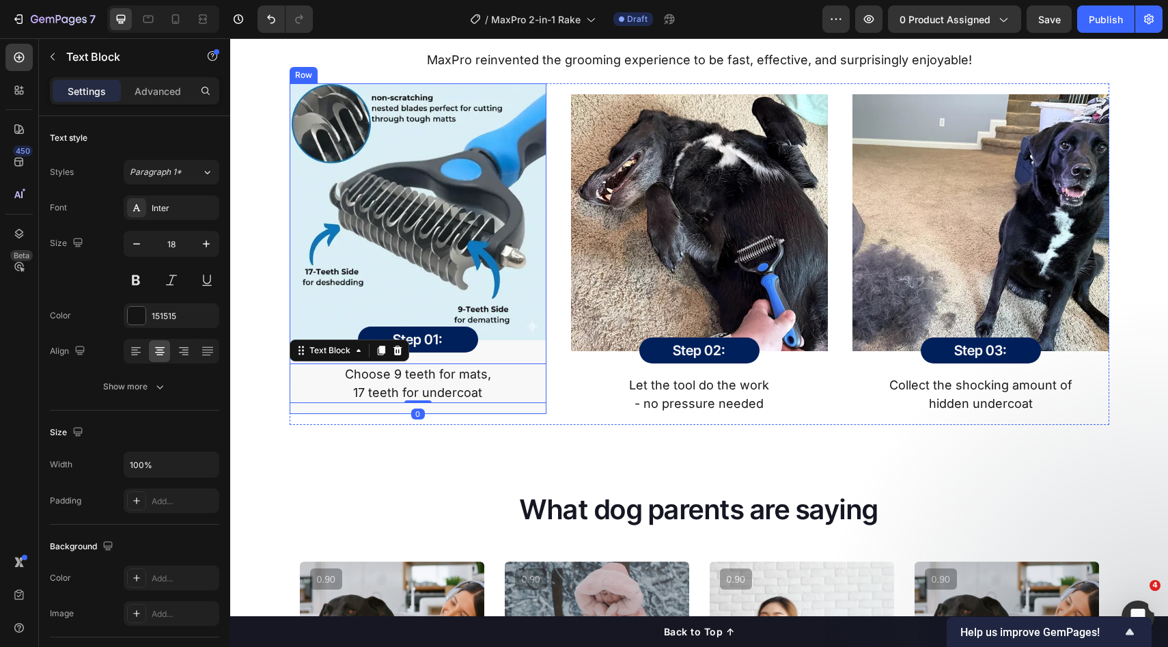
click at [479, 407] on div "Image Step 01: Heading Row Row Choose 9 teeth for mats, 17 teeth for undercoat …" at bounding box center [418, 248] width 257 height 331
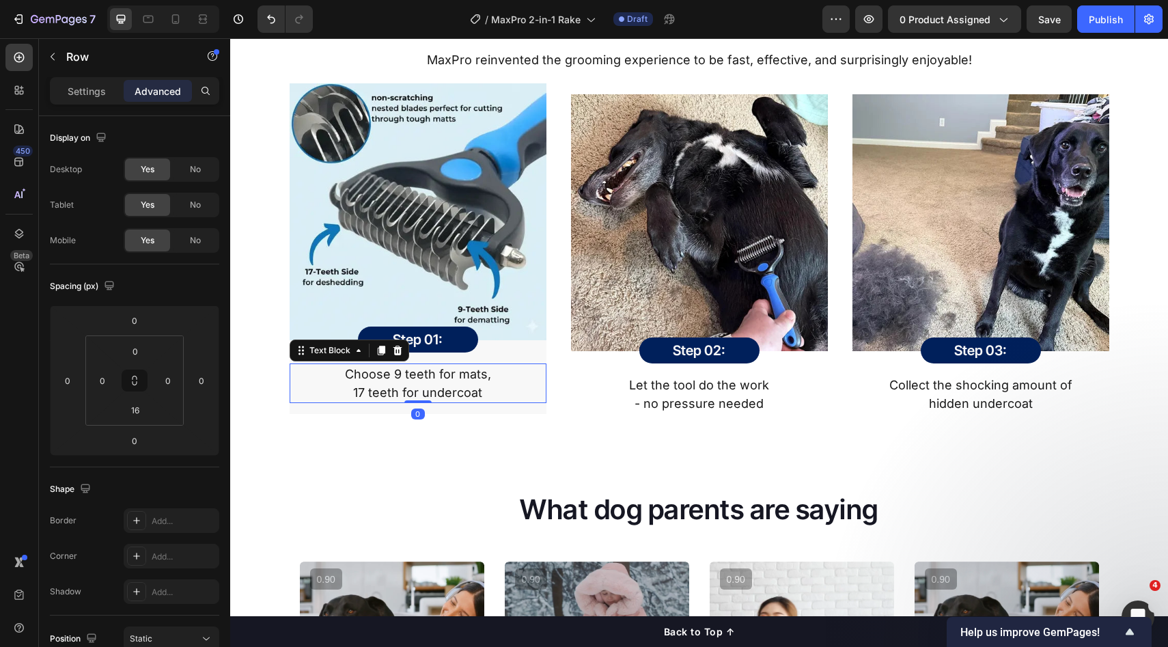
click at [486, 393] on p "17 teeth for undercoat" at bounding box center [418, 392] width 254 height 18
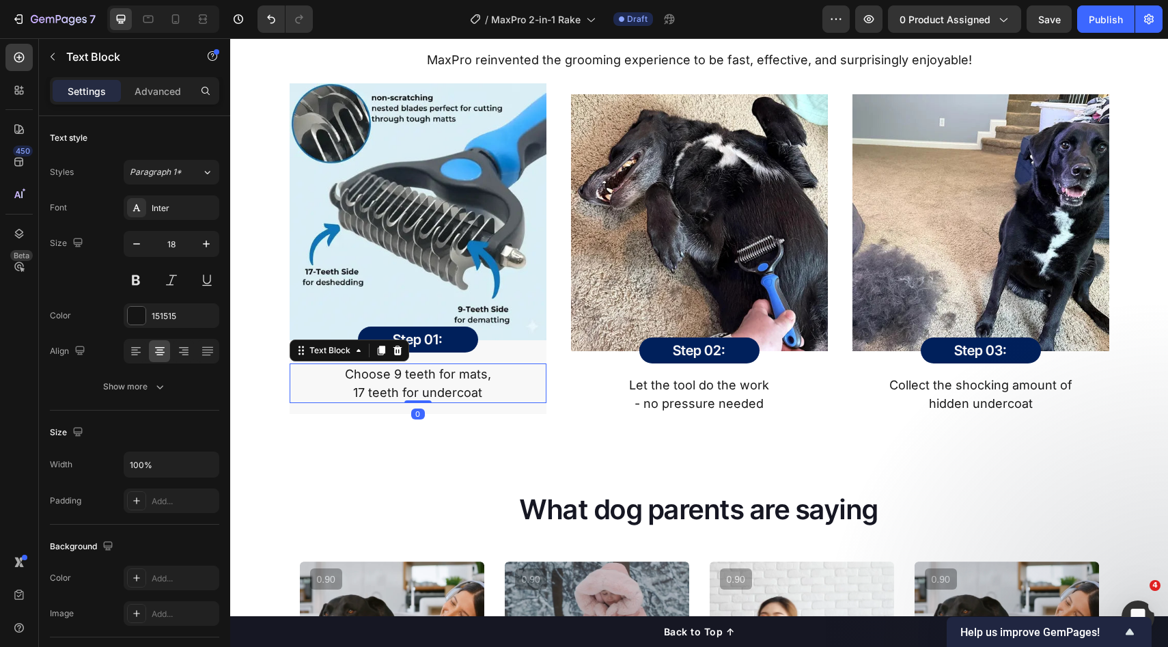
click at [466, 408] on div "Image Step 01: Heading Row Row Choose 9 teeth for mats, 17 teeth for undercoat …" at bounding box center [418, 248] width 257 height 331
click at [498, 387] on p "17 teeth for undercoat" at bounding box center [418, 392] width 254 height 18
click at [486, 401] on p "17 teeth for undercoat" at bounding box center [418, 392] width 254 height 18
click at [484, 404] on div "Image Step 01: Heading Row Row Choose 9 teeth for mats, 17 teeth for undercoat …" at bounding box center [418, 248] width 257 height 331
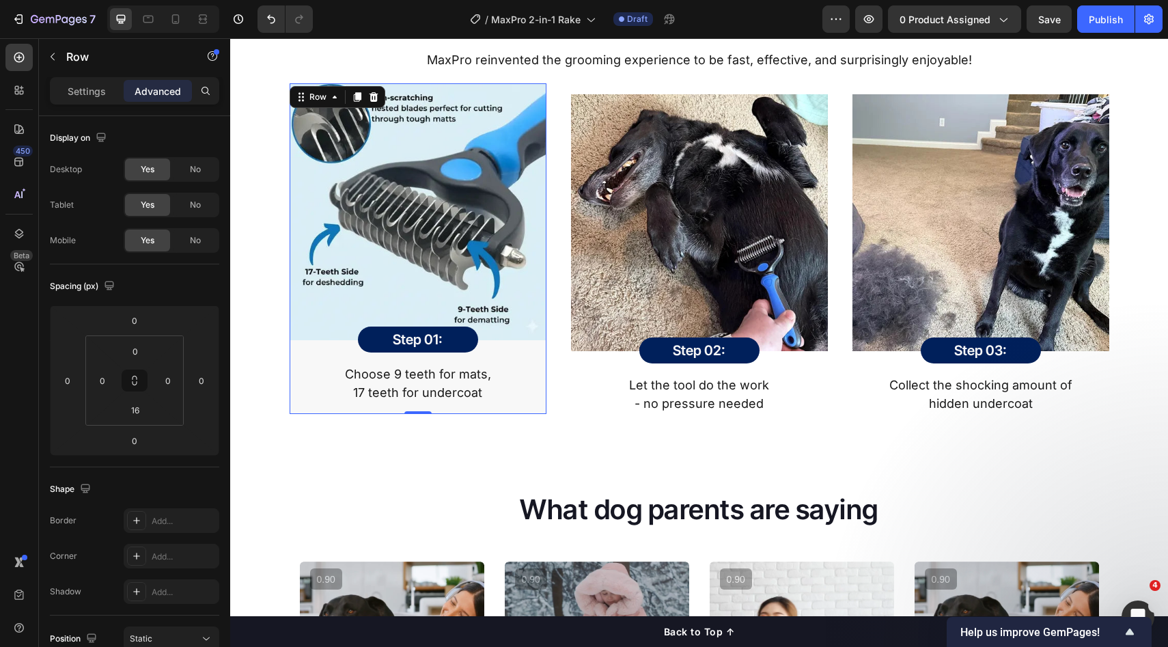
click at [482, 408] on div "Image Step 01: Heading Row Row Choose 9 teeth for mats, 17 teeth for undercoat …" at bounding box center [418, 248] width 257 height 331
click at [102, 107] on div "Settings Advanced" at bounding box center [134, 96] width 191 height 39
click at [98, 96] on p "Settings" at bounding box center [87, 91] width 38 height 14
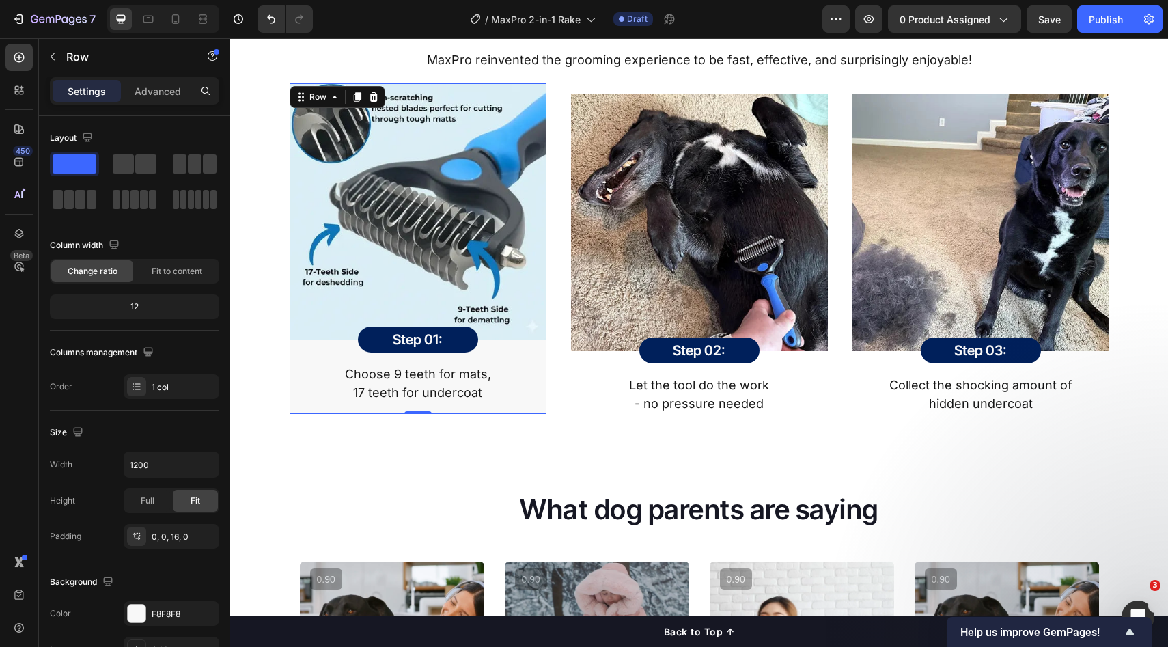
scroll to position [264, 0]
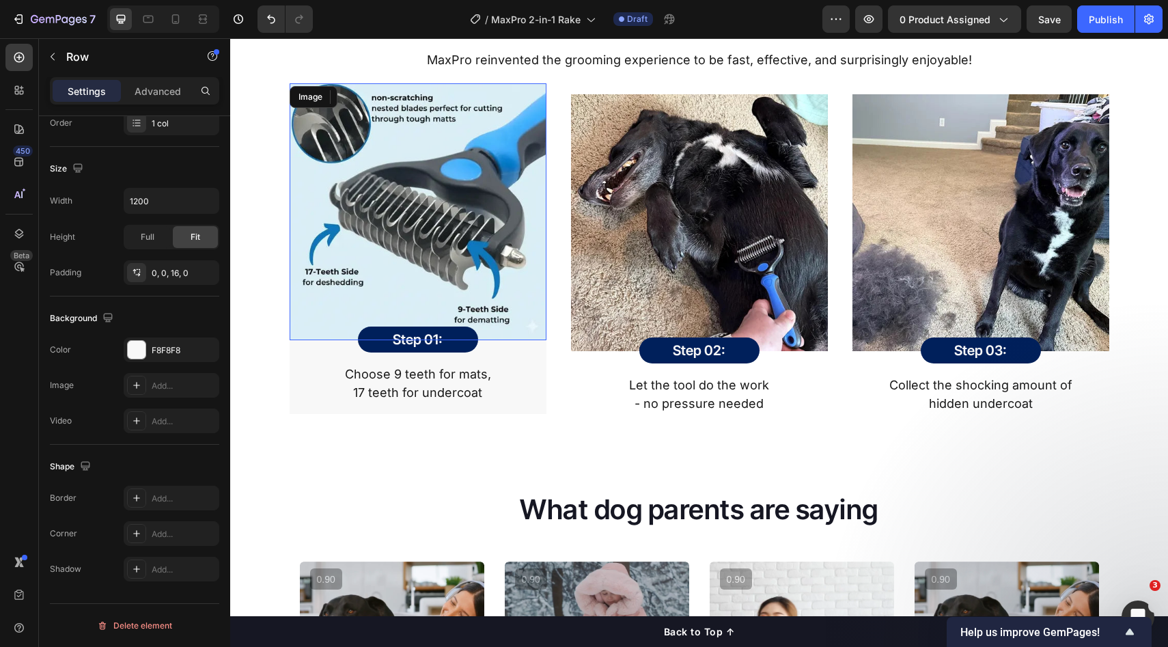
click at [455, 236] on img at bounding box center [418, 211] width 257 height 257
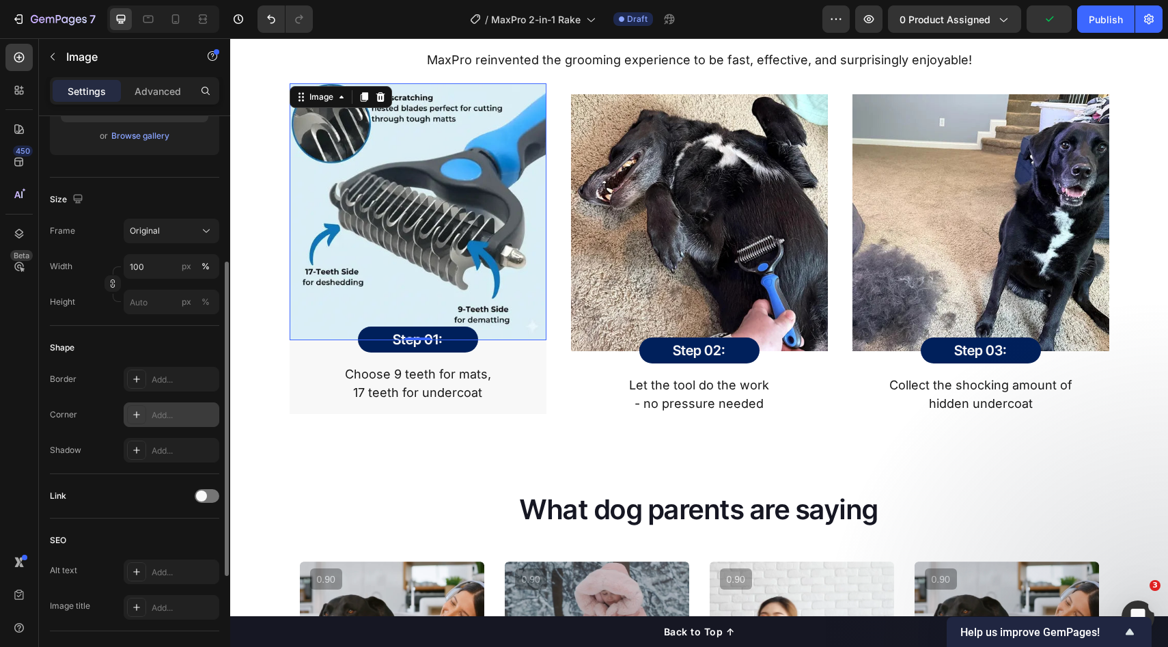
click at [163, 411] on div "Add..." at bounding box center [184, 415] width 64 height 12
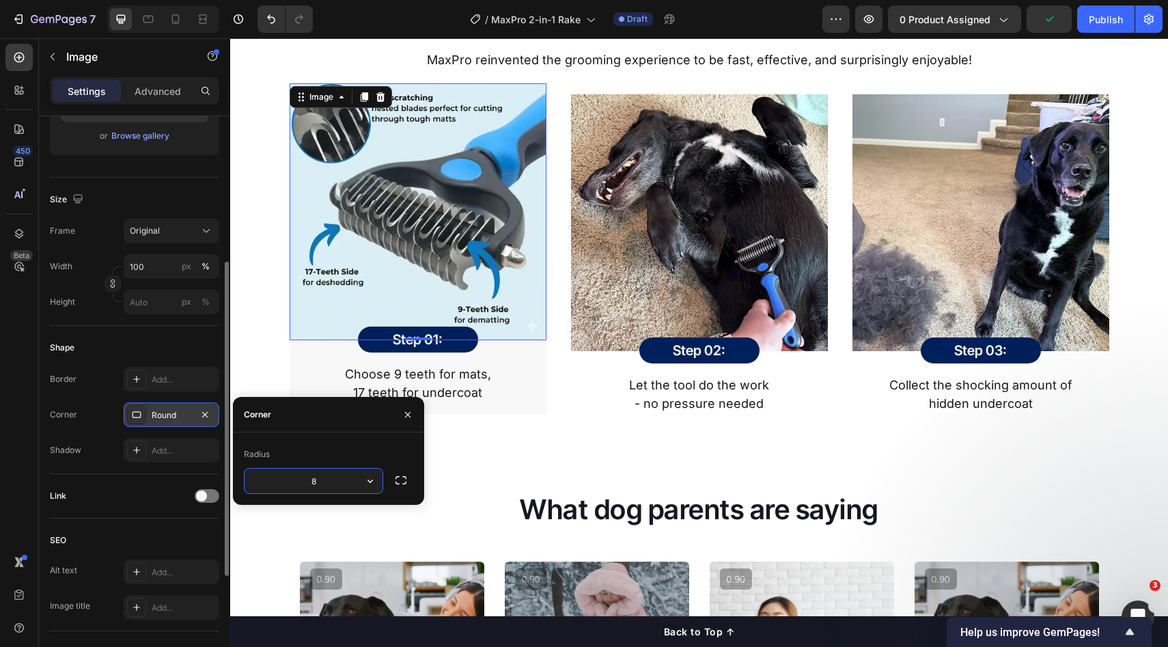
drag, startPoint x: 401, startPoint y: 402, endPoint x: 421, endPoint y: 402, distance: 19.8
click at [402, 402] on div at bounding box center [408, 414] width 33 height 35
click at [685, 413] on div "Let the tool do the work - no pressure needed Text Block" at bounding box center [699, 394] width 257 height 40
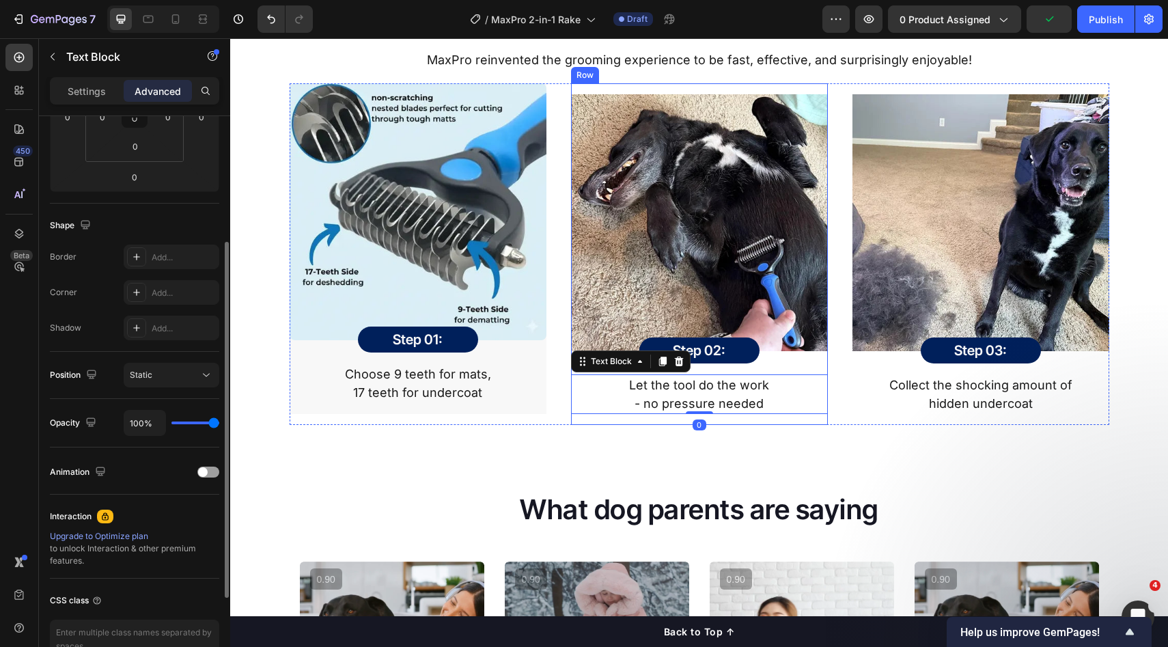
scroll to position [0, 0]
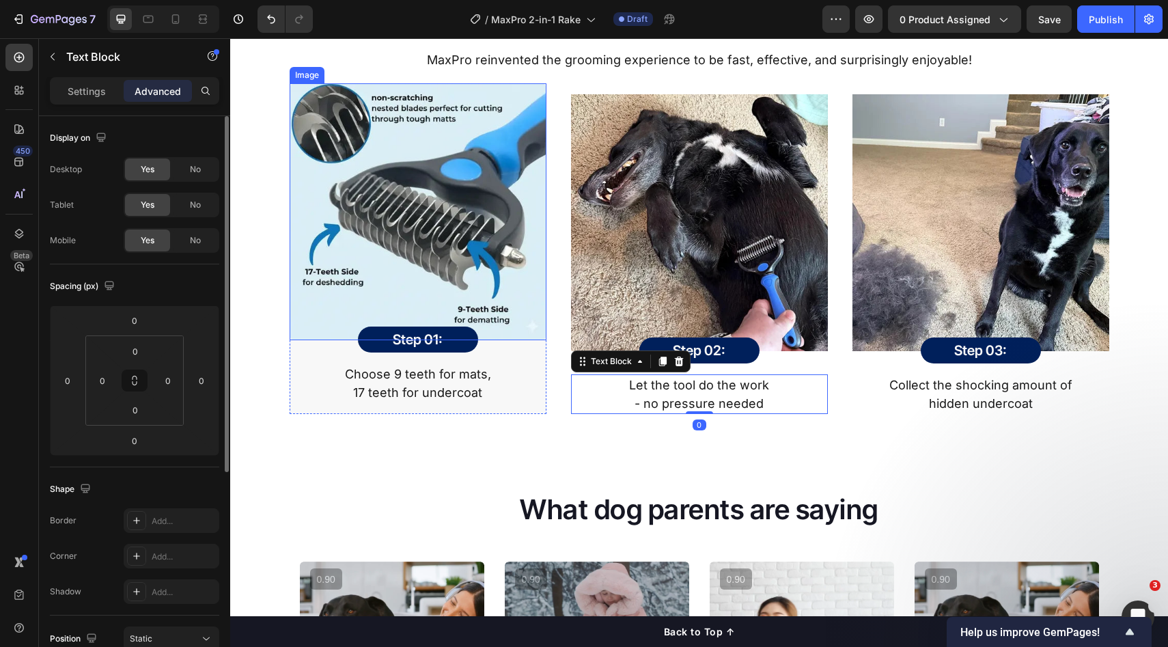
click at [510, 292] on img at bounding box center [418, 211] width 257 height 257
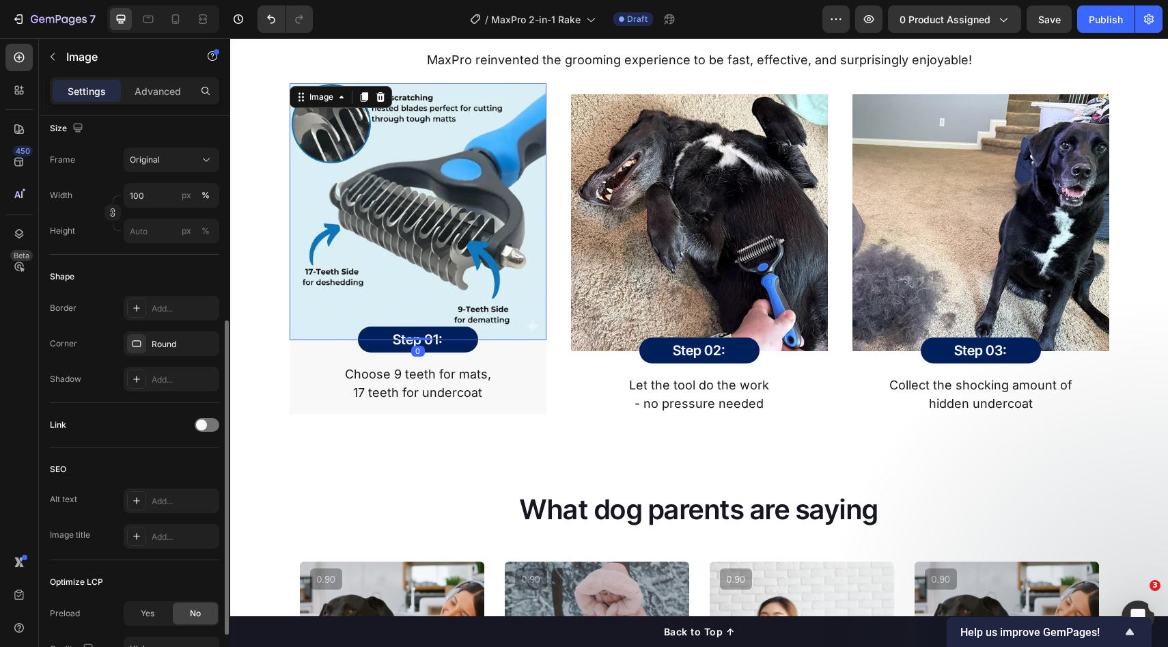
scroll to position [347, 0]
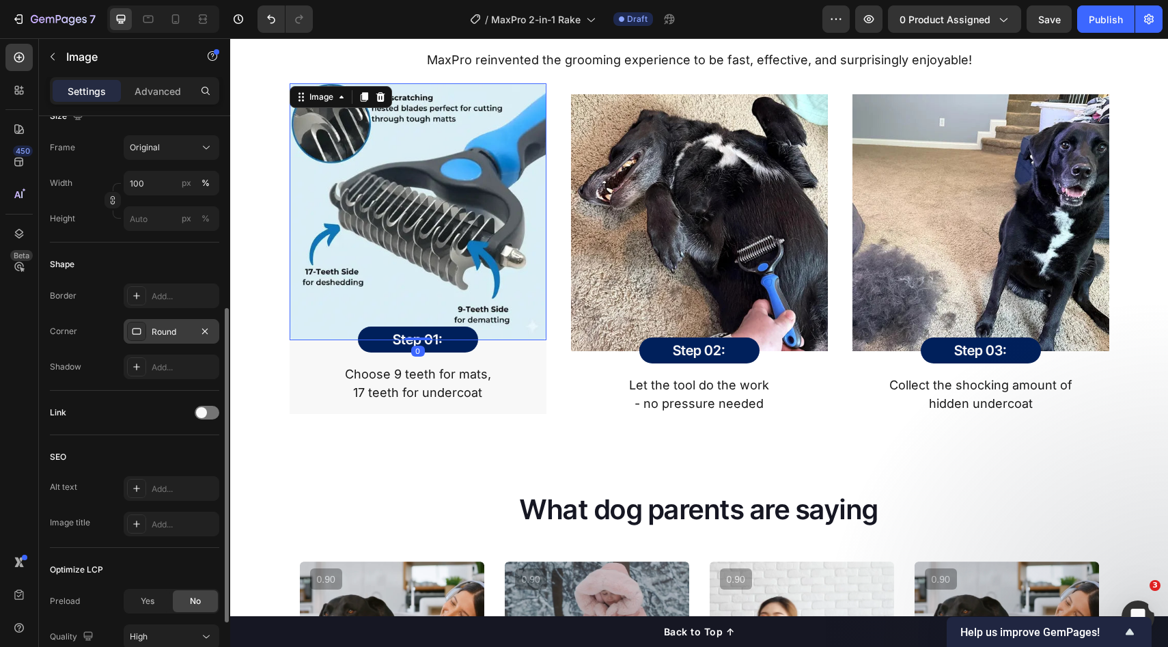
click at [163, 335] on div "Round" at bounding box center [172, 332] width 40 height 12
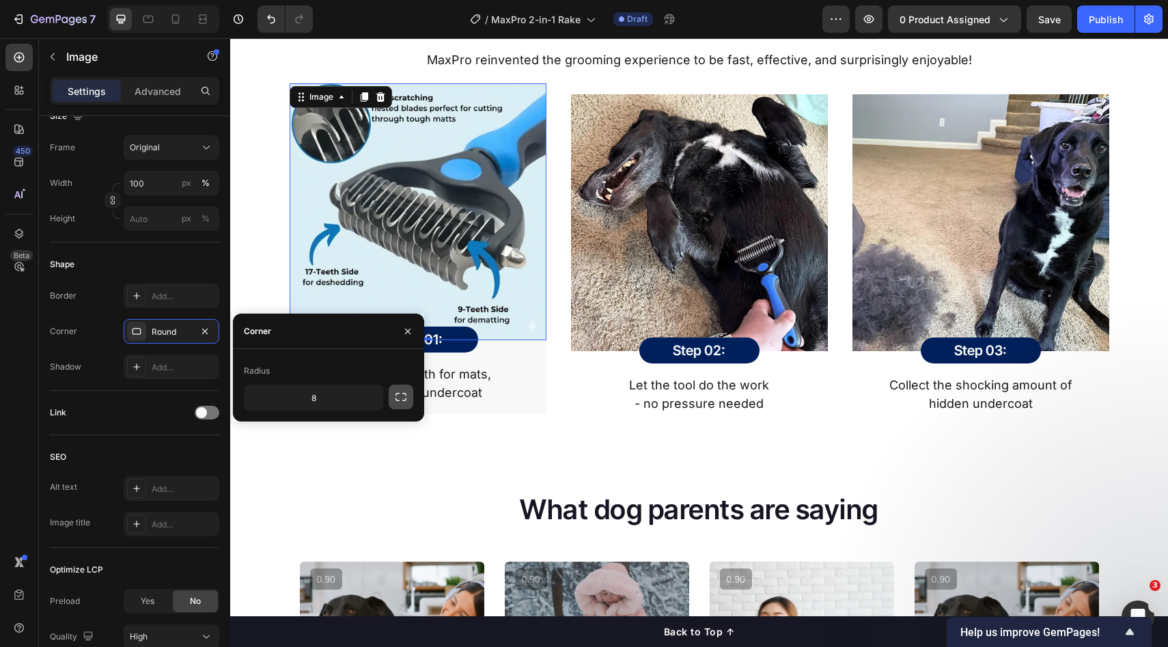
click at [406, 395] on icon "button" at bounding box center [401, 397] width 11 height 8
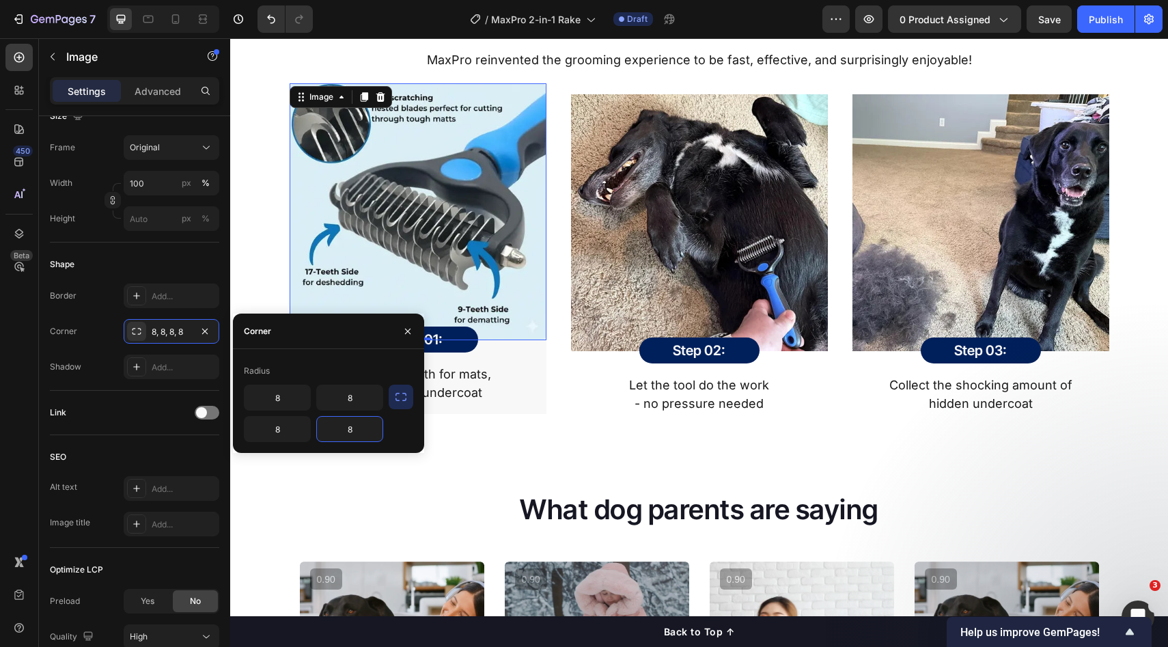
click at [356, 433] on input "8" at bounding box center [350, 429] width 66 height 25
type input "0"
click at [279, 435] on input "8" at bounding box center [278, 429] width 66 height 25
type input "0"
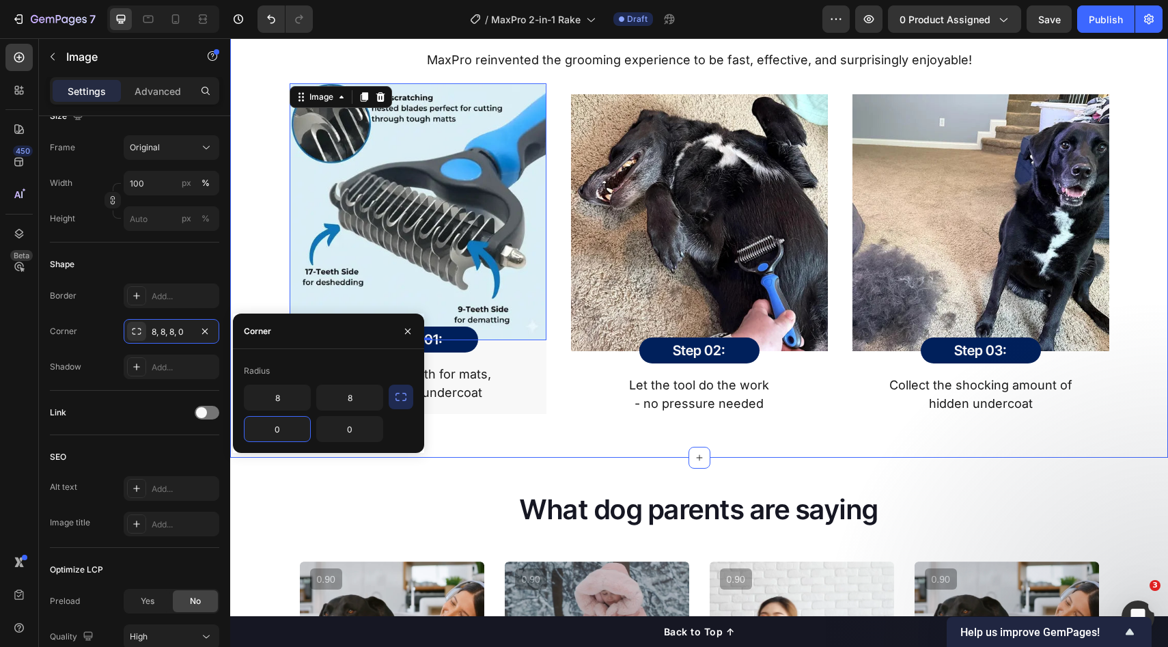
drag, startPoint x: 600, startPoint y: 453, endPoint x: 590, endPoint y: 433, distance: 22.6
click at [600, 452] on div "How It Works Heading MaxPro reinvented the grooming experience to be fast, effe…" at bounding box center [699, 209] width 938 height 497
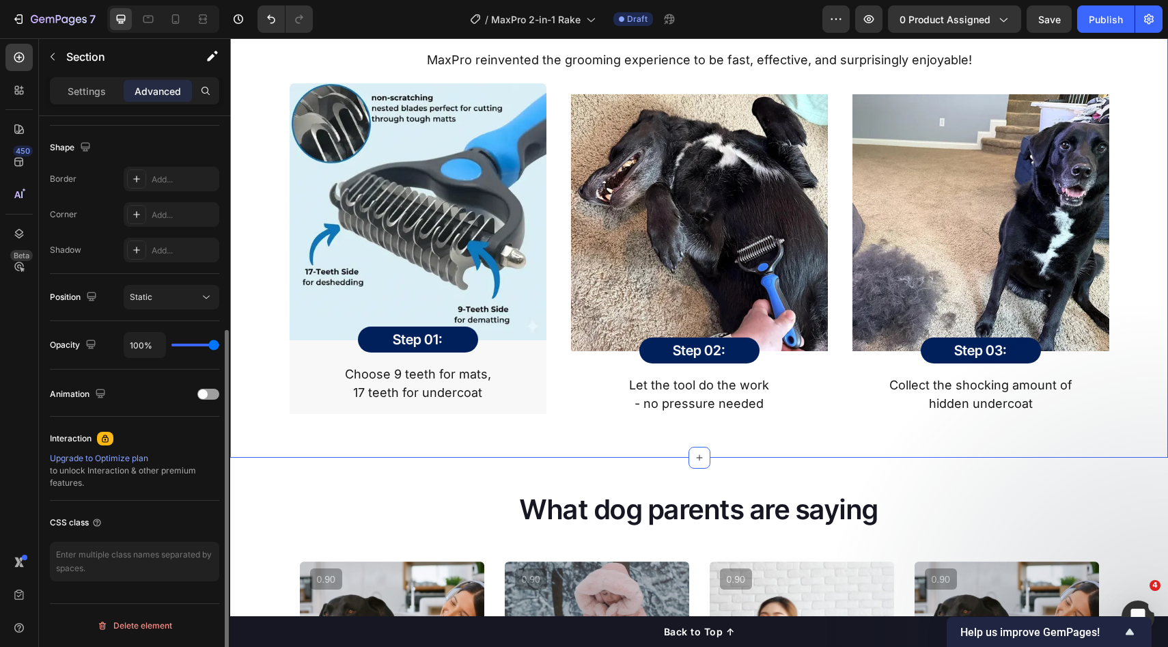
scroll to position [0, 0]
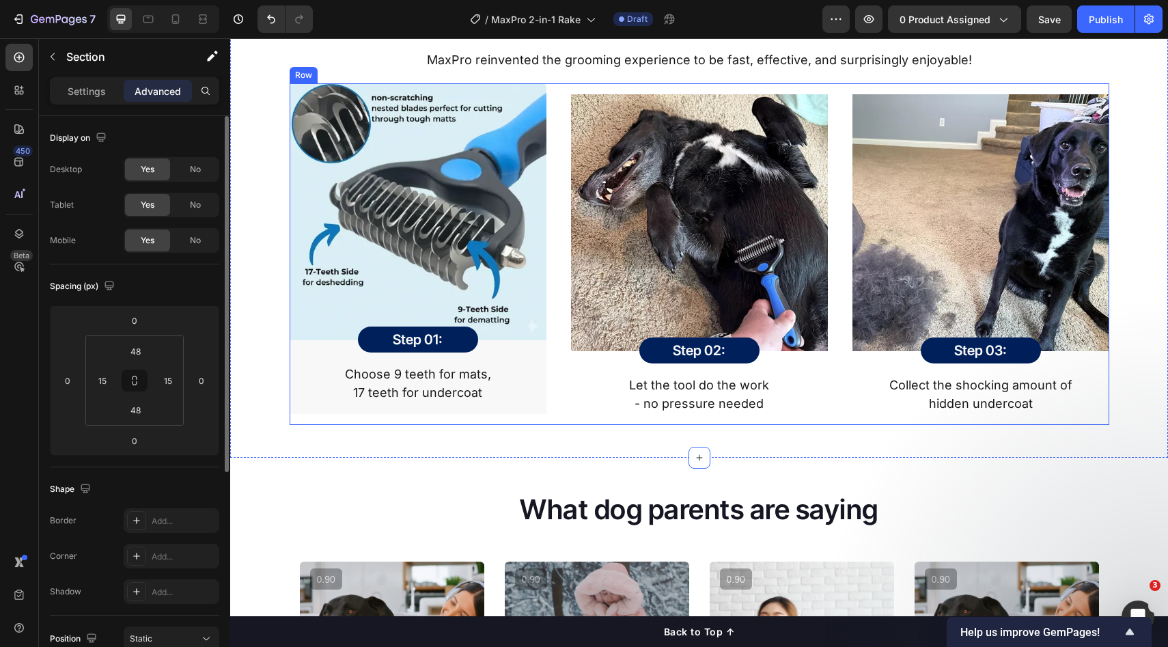
click at [532, 383] on p "17 teeth for undercoat" at bounding box center [418, 392] width 254 height 18
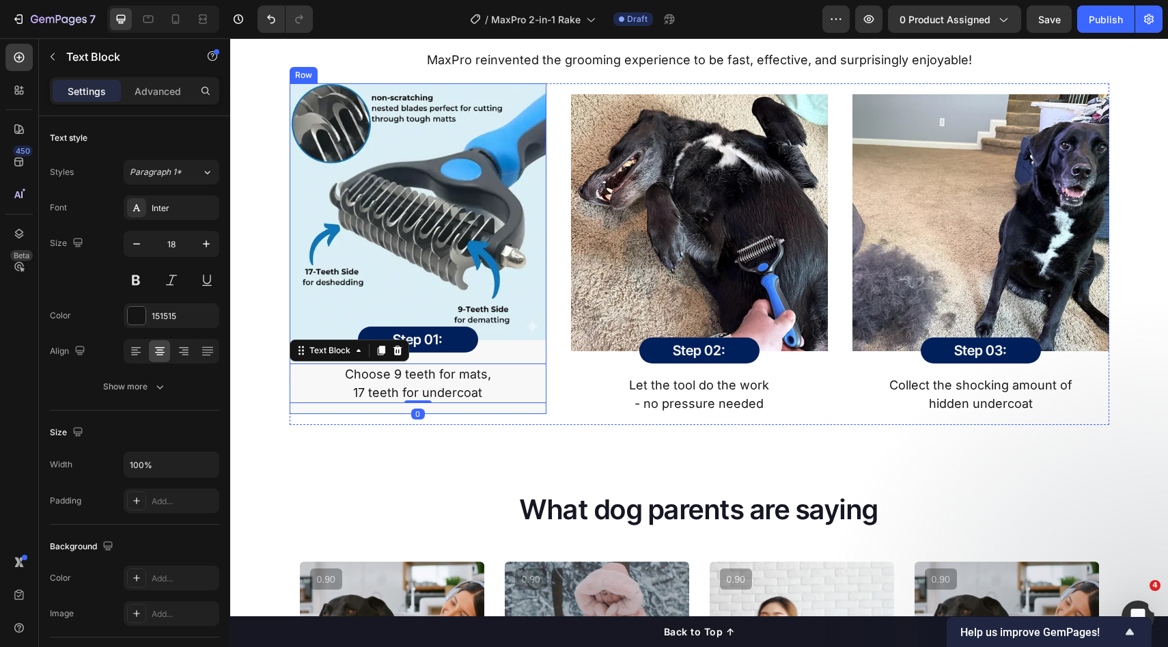
click at [523, 407] on div "Image Step 01: Heading Row Row Choose 9 teeth for mats, 17 teeth for undercoat …" at bounding box center [418, 248] width 257 height 331
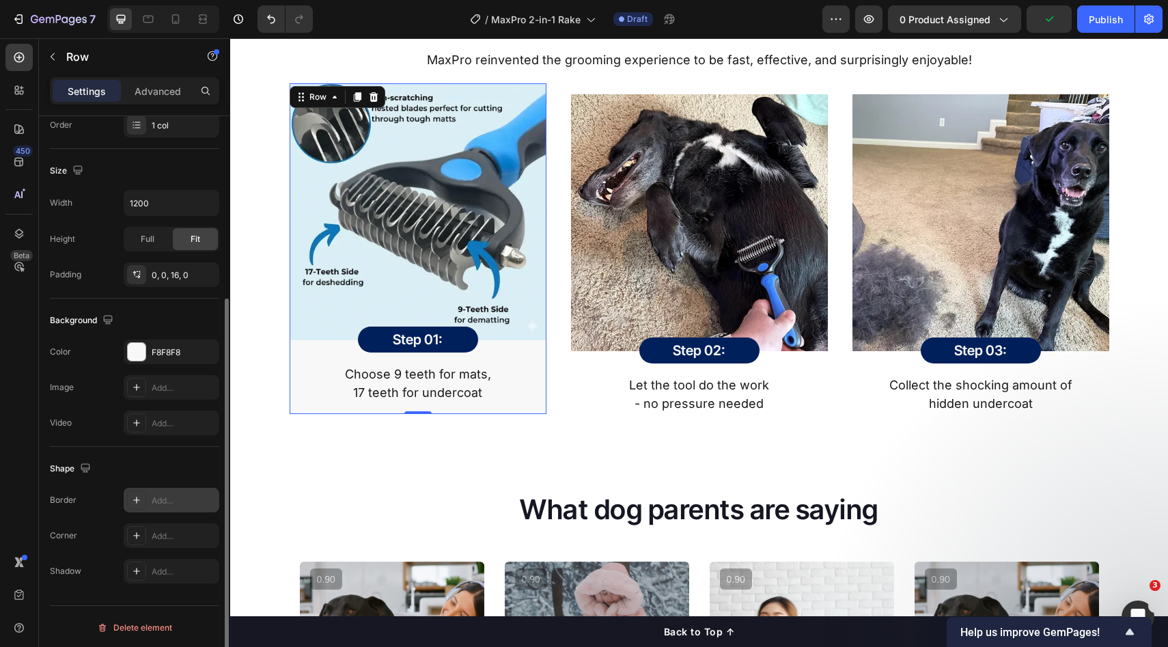
scroll to position [264, 0]
click at [149, 536] on div "Add..." at bounding box center [172, 533] width 96 height 25
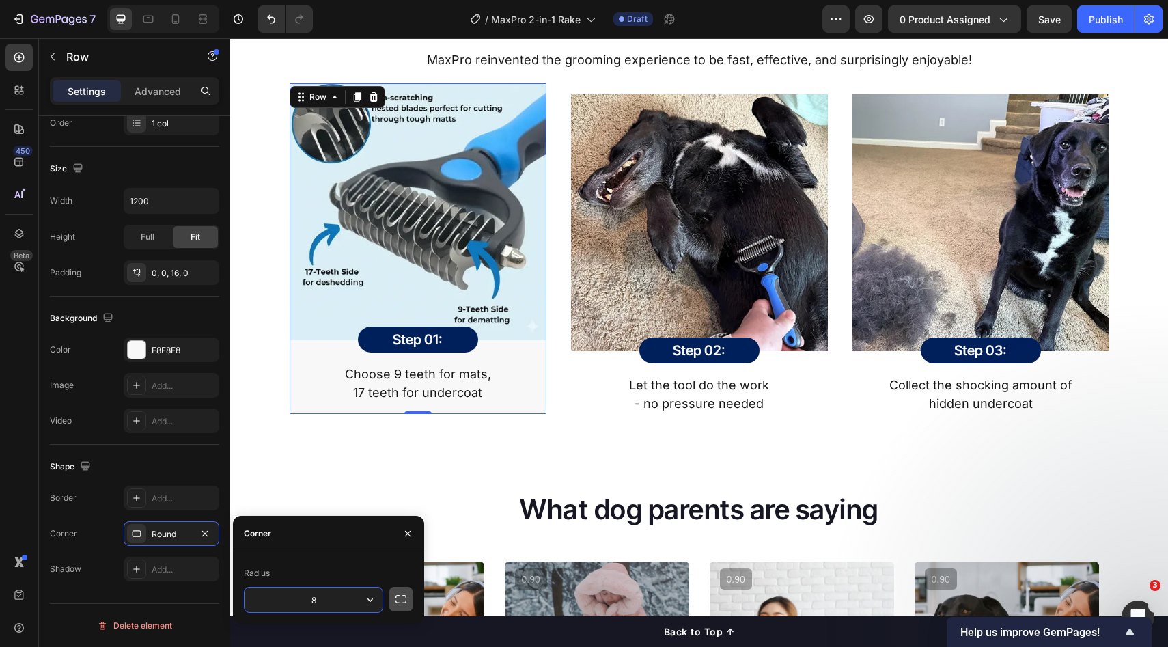
click at [401, 600] on icon "button" at bounding box center [401, 599] width 14 height 14
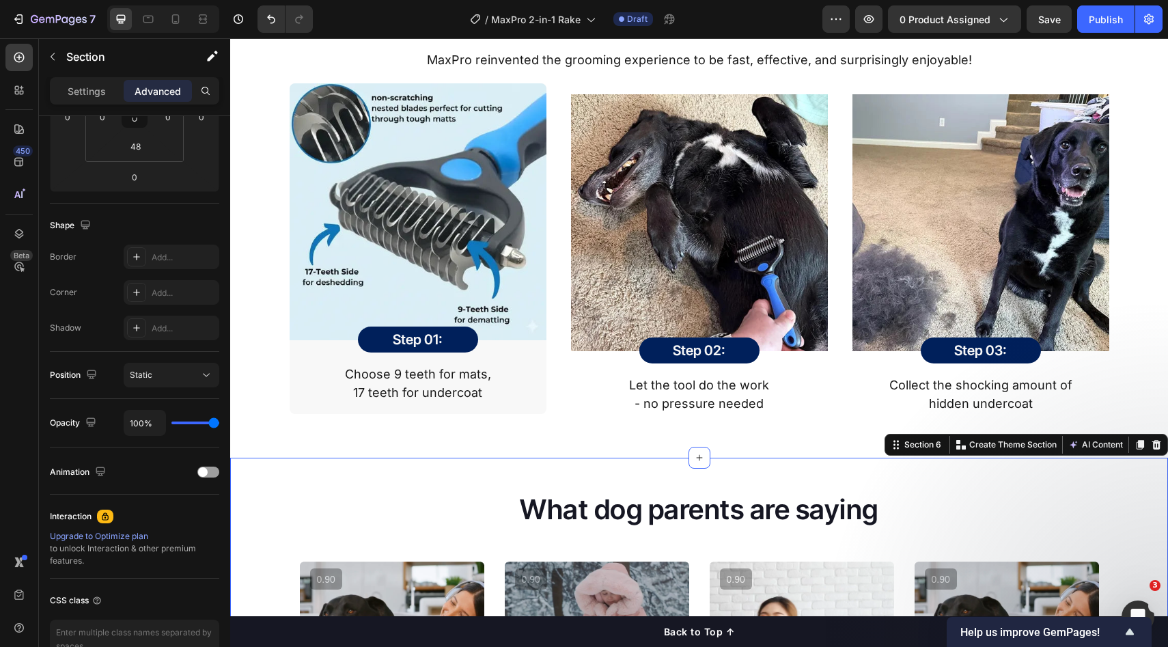
scroll to position [0, 0]
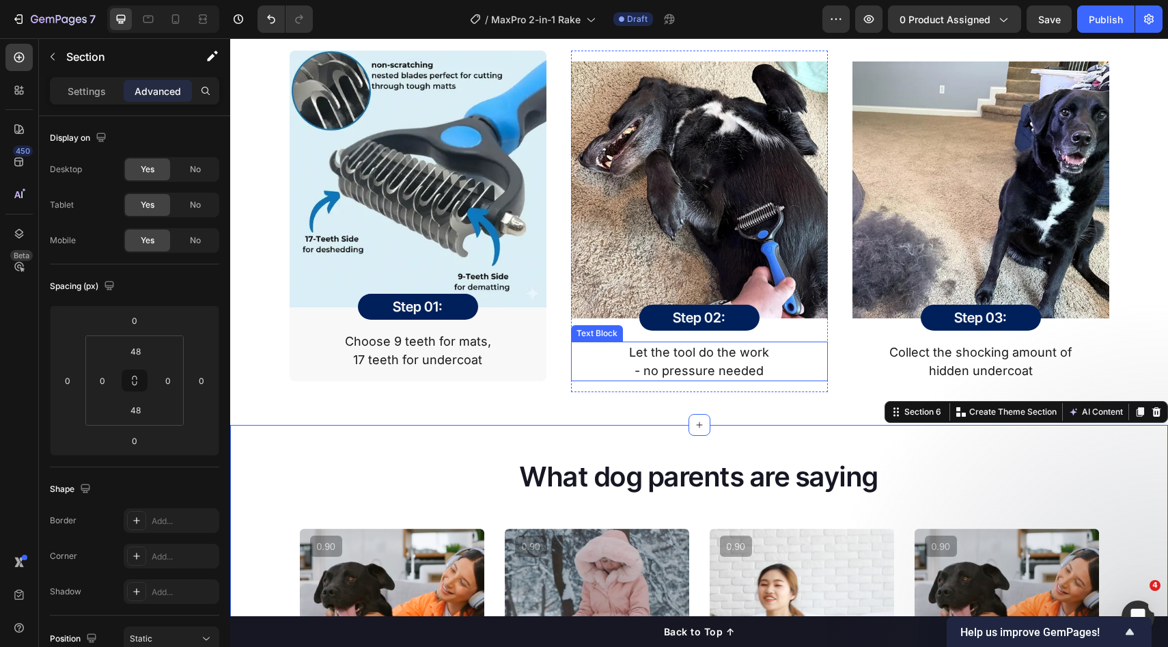
scroll to position [1848, 0]
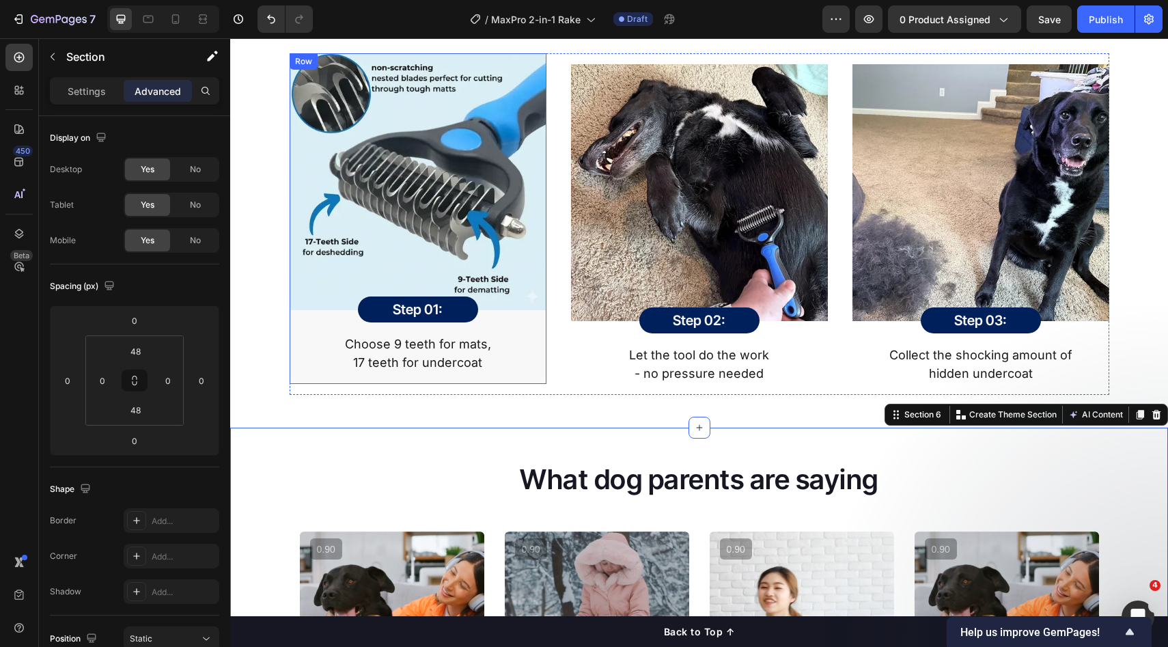
click at [522, 381] on div "Image Step 01: Heading Row Row Choose 9 teeth for mats, 17 teeth for undercoat …" at bounding box center [418, 218] width 257 height 331
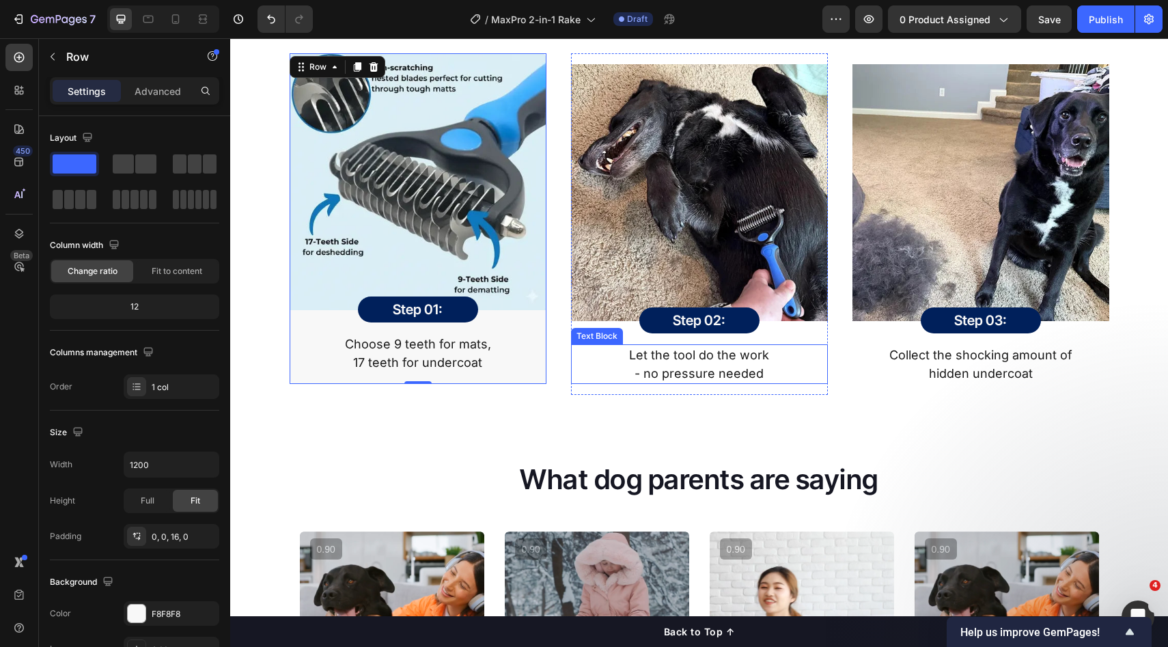
drag, startPoint x: 605, startPoint y: 381, endPoint x: 597, endPoint y: 381, distance: 8.2
click at [605, 381] on p "- no pressure needed" at bounding box center [700, 373] width 254 height 18
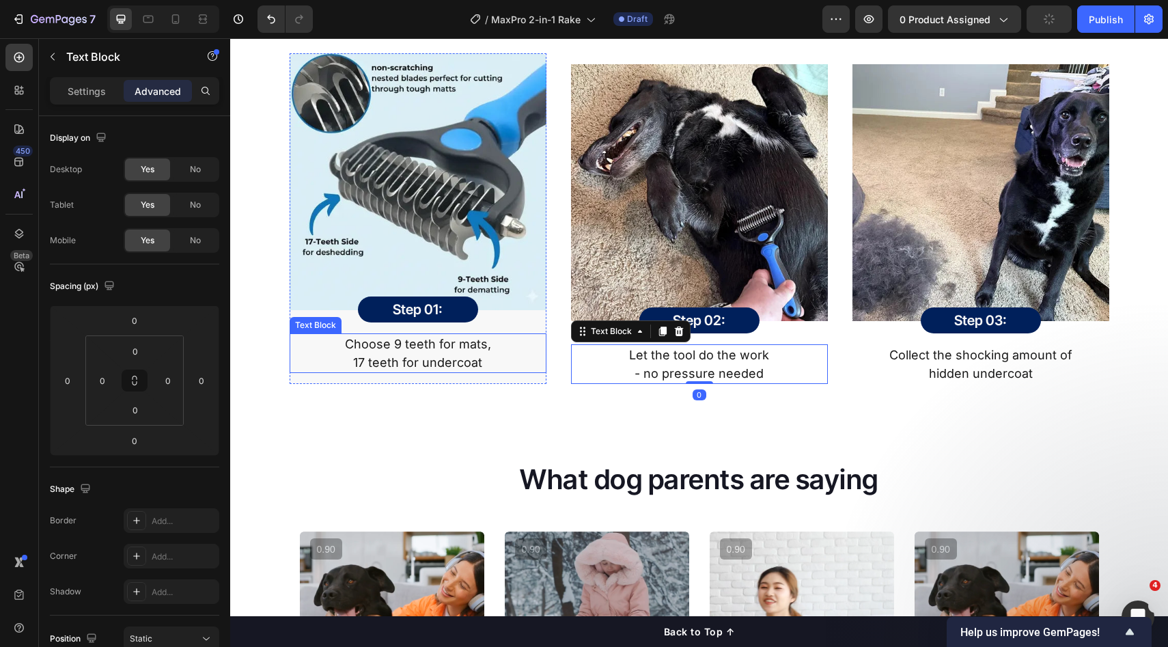
click at [526, 357] on p "17 teeth for undercoat" at bounding box center [418, 362] width 254 height 18
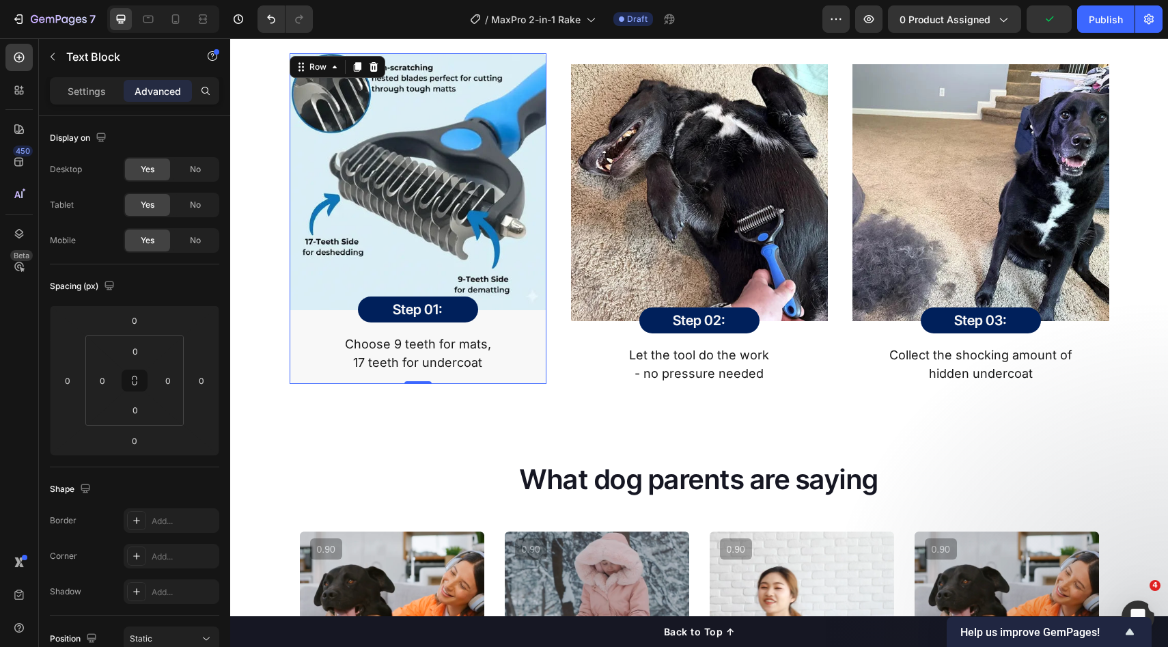
click at [529, 374] on div "Image Step 01: Heading Row Row Choose 9 teeth for mats, 17 teeth for undercoat …" at bounding box center [418, 218] width 257 height 331
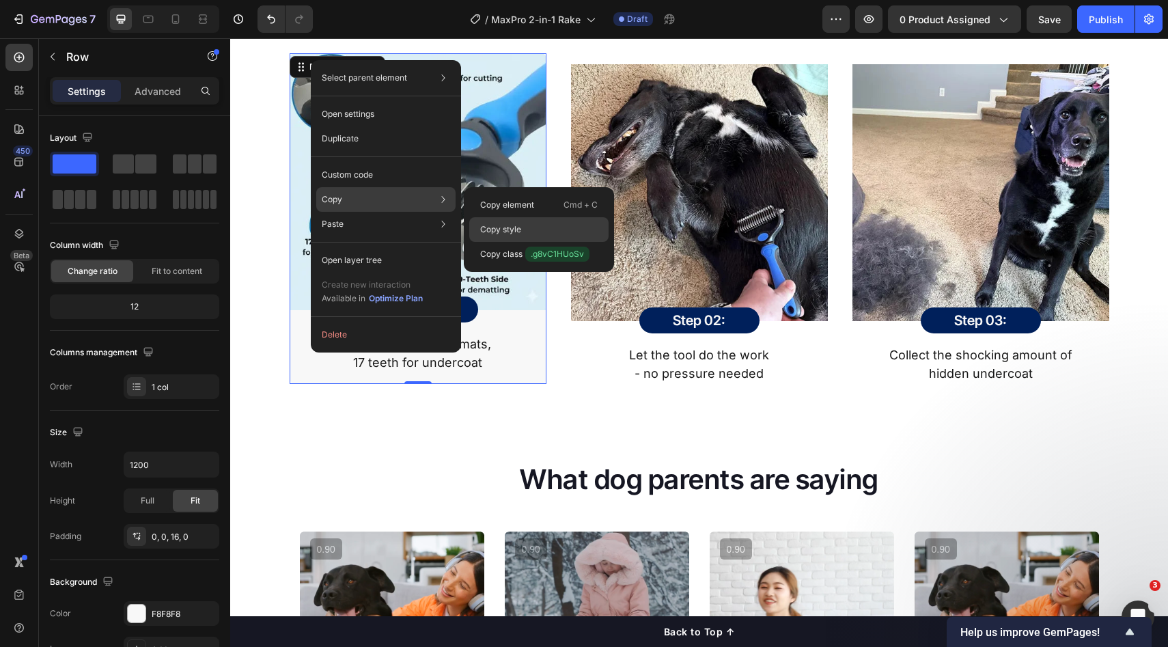
click at [515, 231] on p "Copy style" at bounding box center [500, 229] width 41 height 12
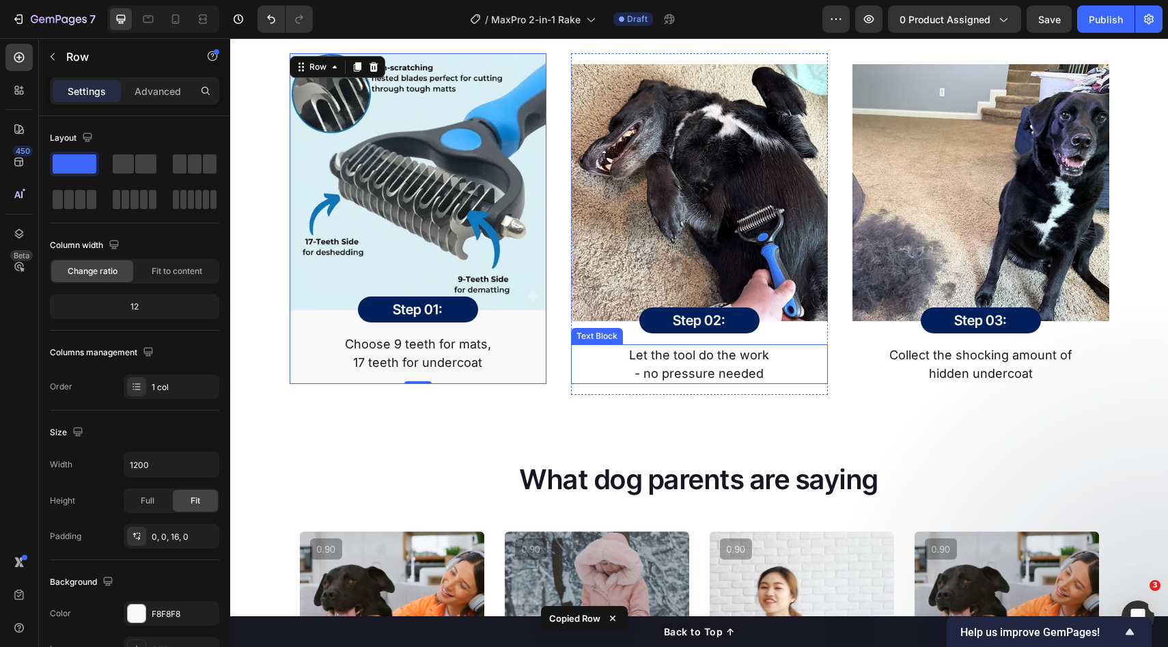
click at [576, 365] on p "- no pressure needed" at bounding box center [700, 373] width 254 height 18
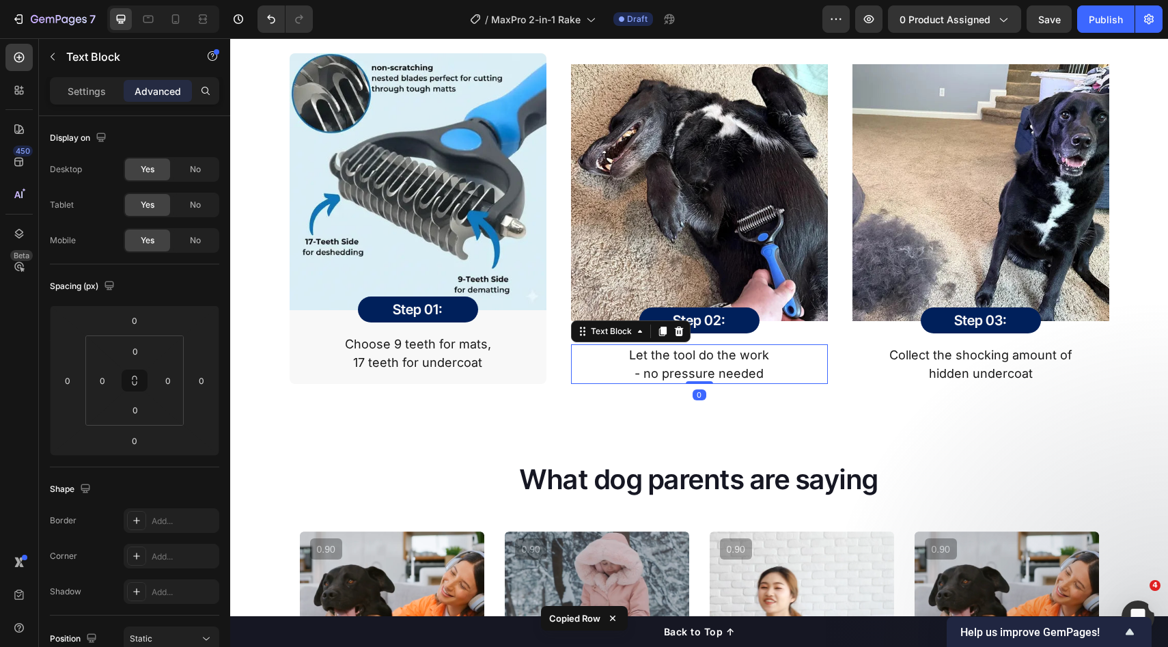
click at [573, 384] on div "Image Step 02: Heading Row Row Let the tool do the work - no pressure needed Te…" at bounding box center [699, 224] width 257 height 342
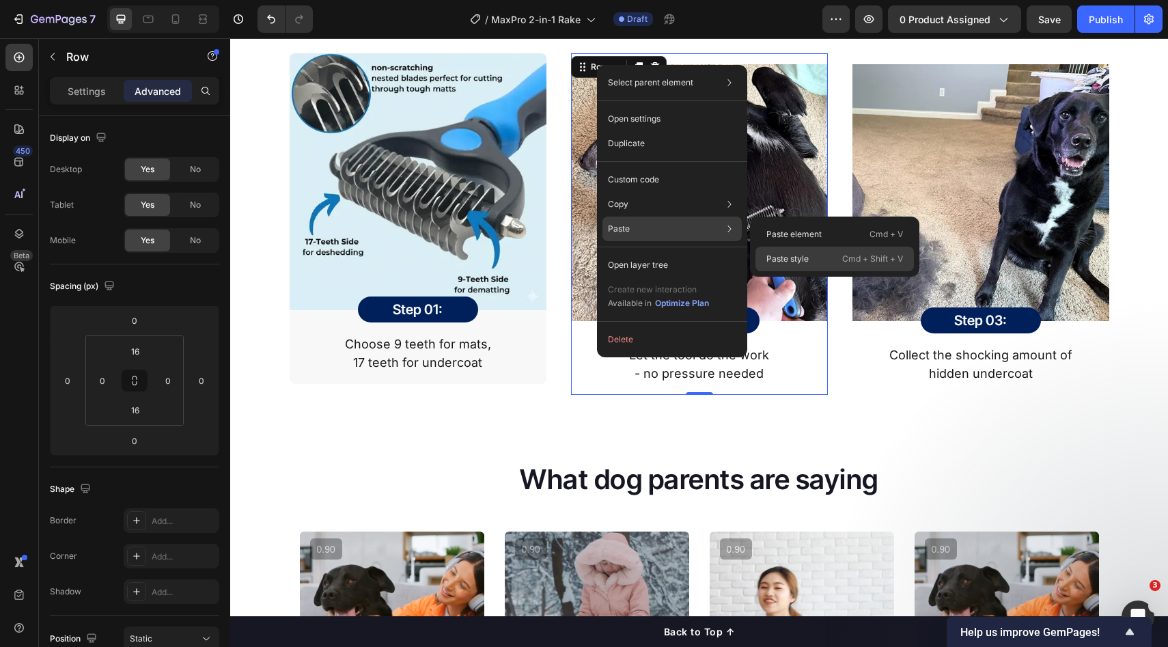
click at [796, 260] on p "Paste style" at bounding box center [788, 259] width 42 height 12
type input "0"
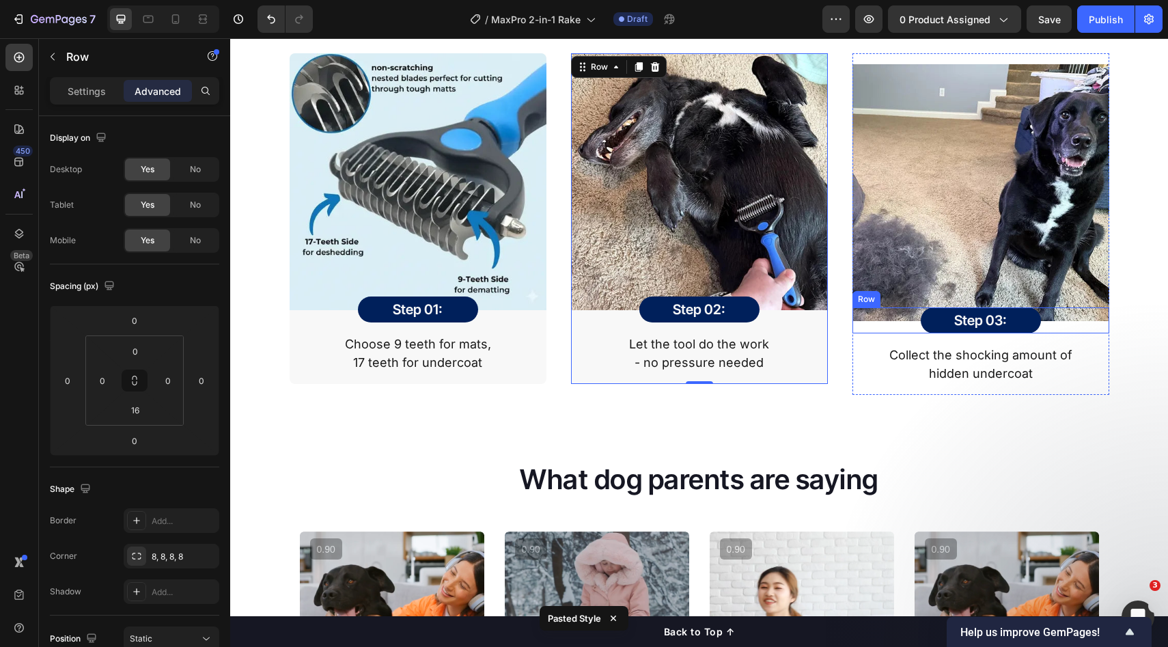
click at [890, 329] on div "Step 03: Heading Row Row" at bounding box center [981, 320] width 257 height 26
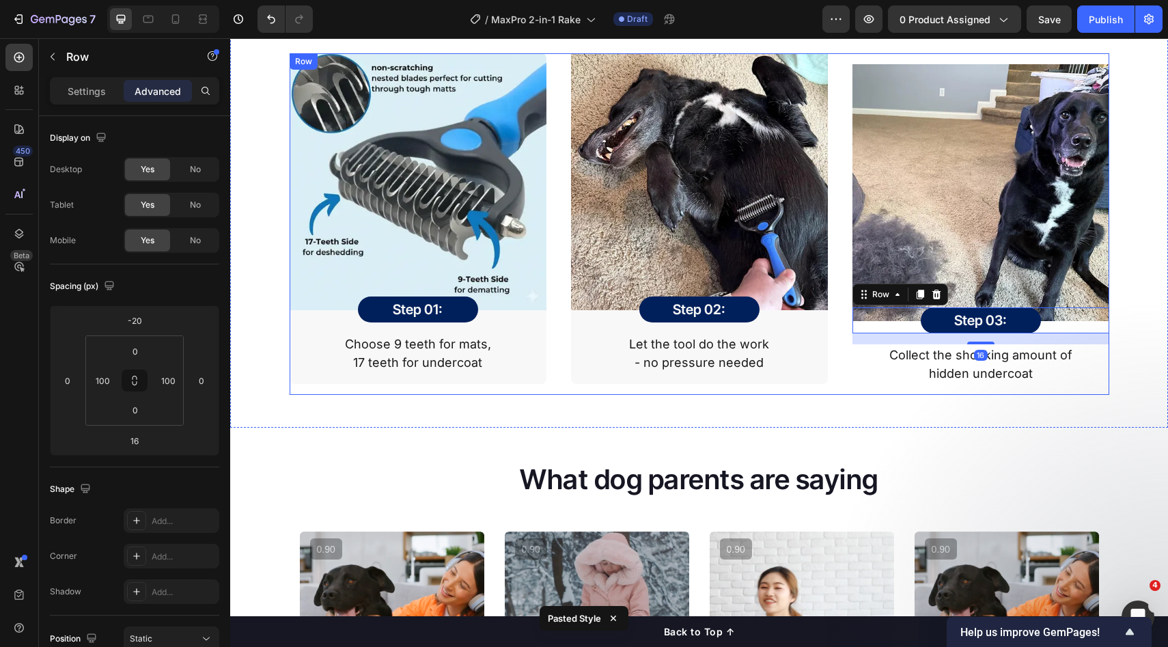
click at [849, 397] on div "How It Works Heading MaxPro reinvented the grooming experience to be fast, effe…" at bounding box center [699, 179] width 938 height 497
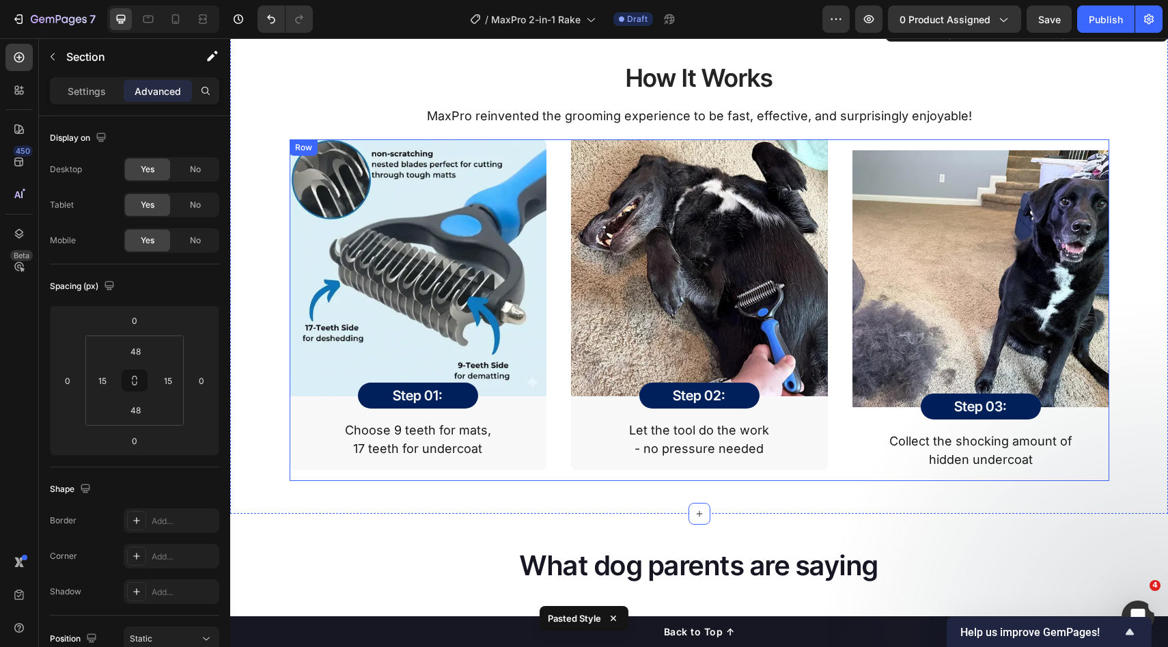
scroll to position [1766, 0]
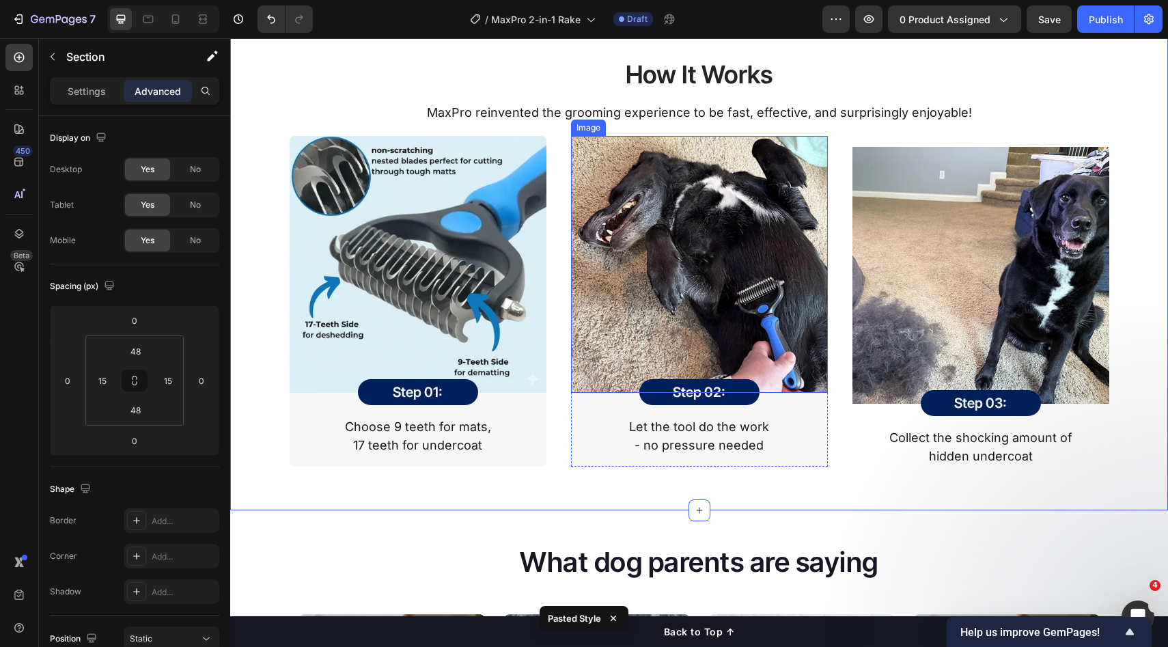
click at [795, 310] on img at bounding box center [699, 264] width 257 height 257
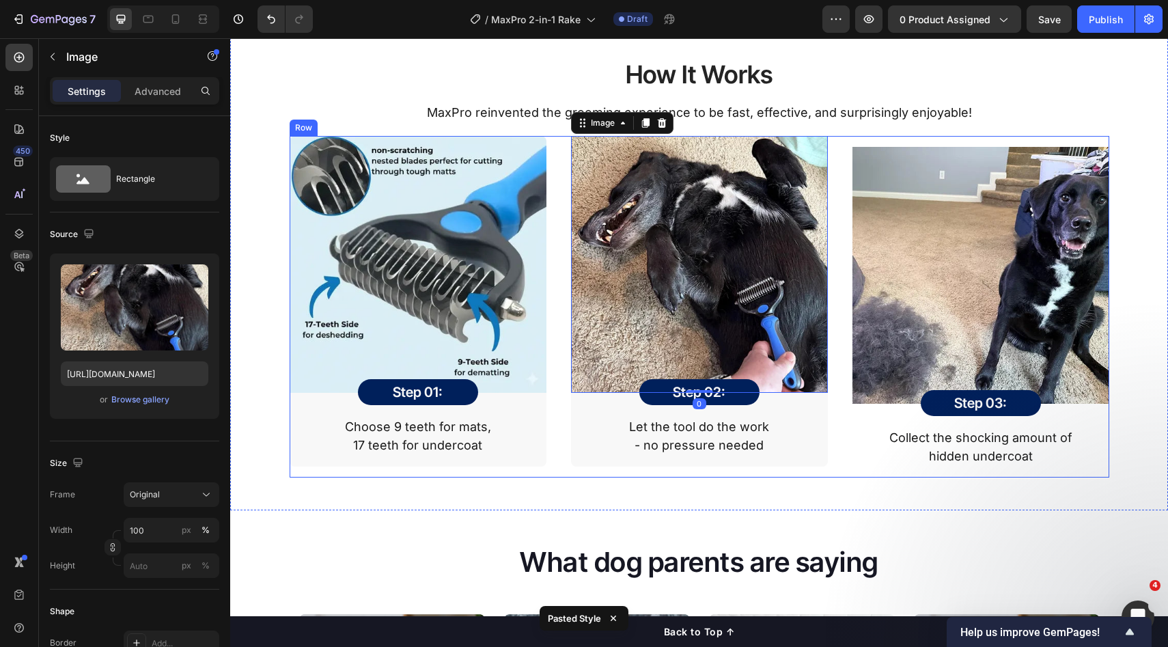
click at [864, 310] on img at bounding box center [981, 275] width 257 height 257
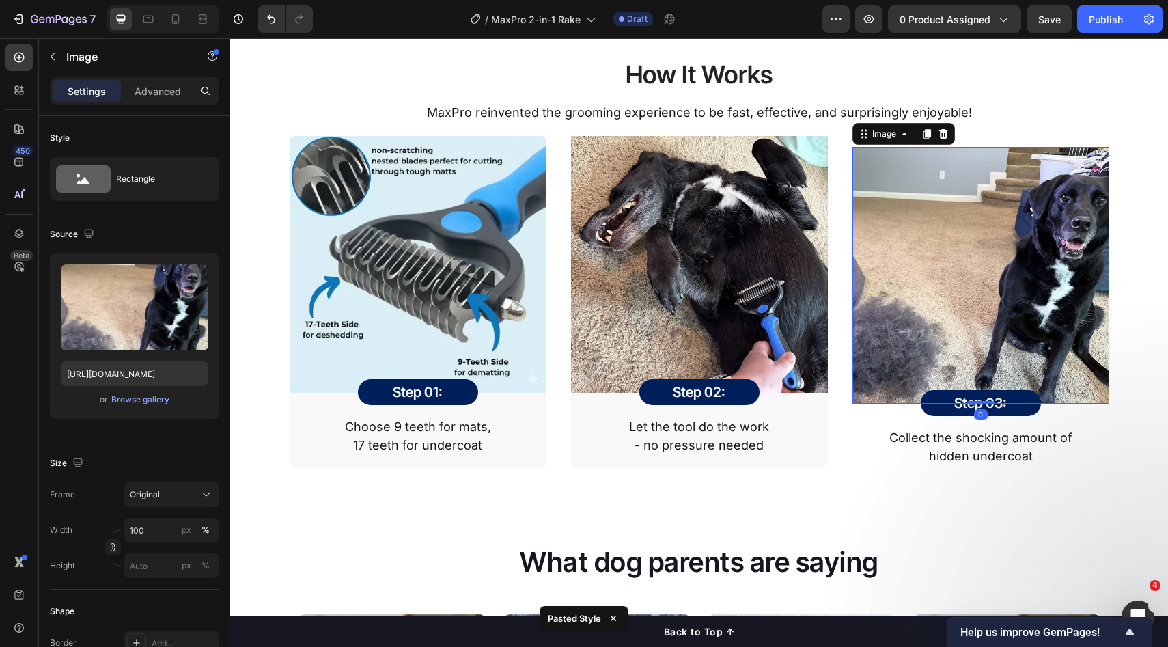
click at [800, 347] on img at bounding box center [699, 264] width 257 height 257
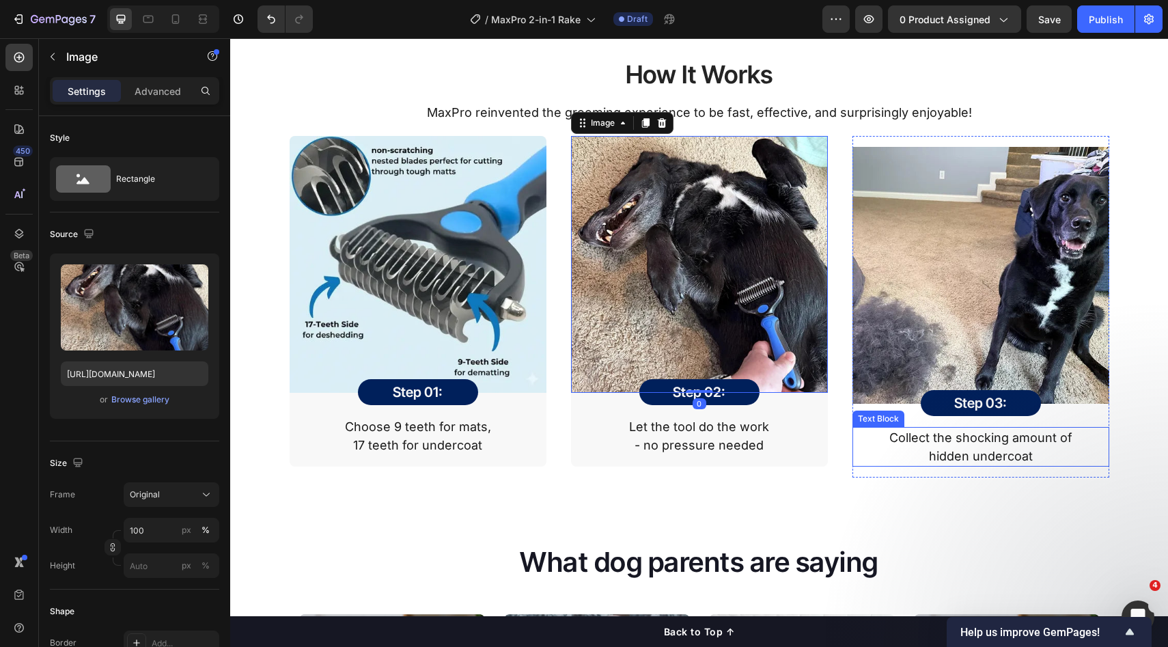
click at [853, 466] on div "Collect the shocking amount of hidden undercoat" at bounding box center [981, 447] width 257 height 40
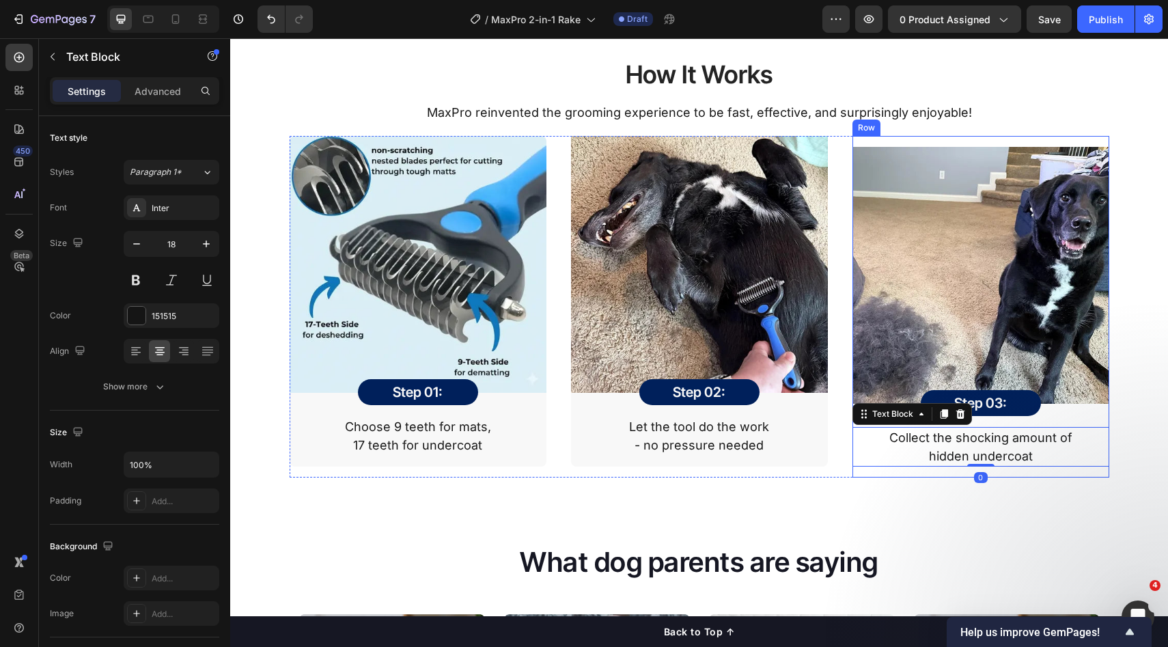
click at [853, 470] on div "Image Step 03: Heading Row Row Collect the shocking amount of hidden undercoat …" at bounding box center [981, 307] width 257 height 342
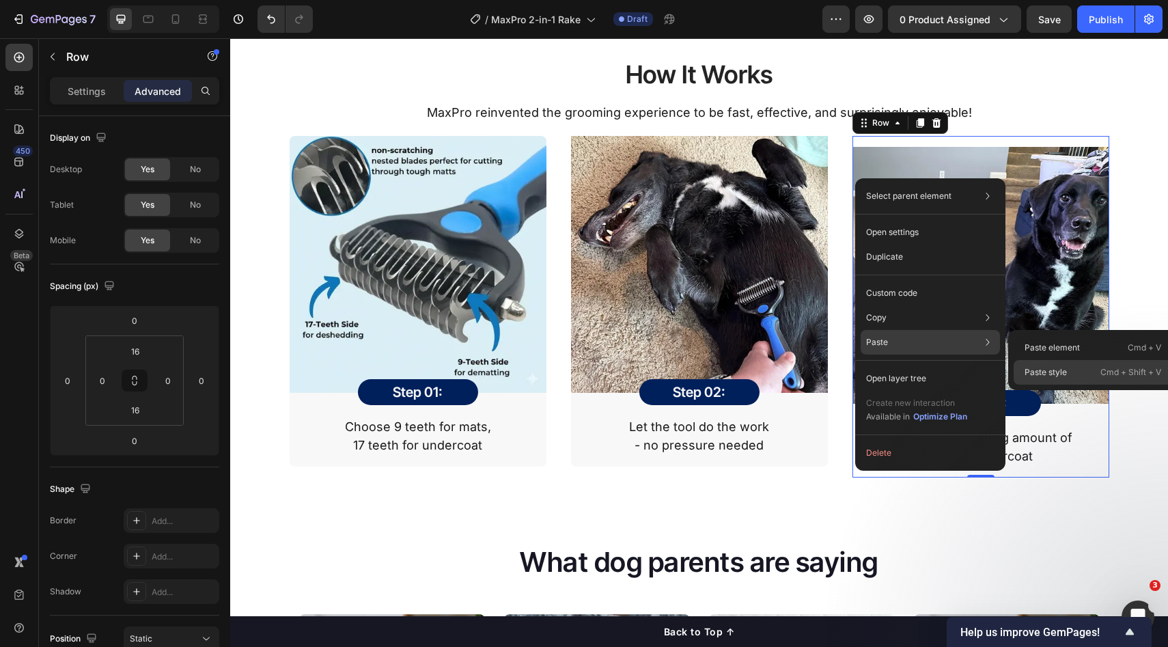
click at [1080, 376] on div "Paste style Cmd + Shift + V" at bounding box center [1093, 372] width 159 height 25
type input "0"
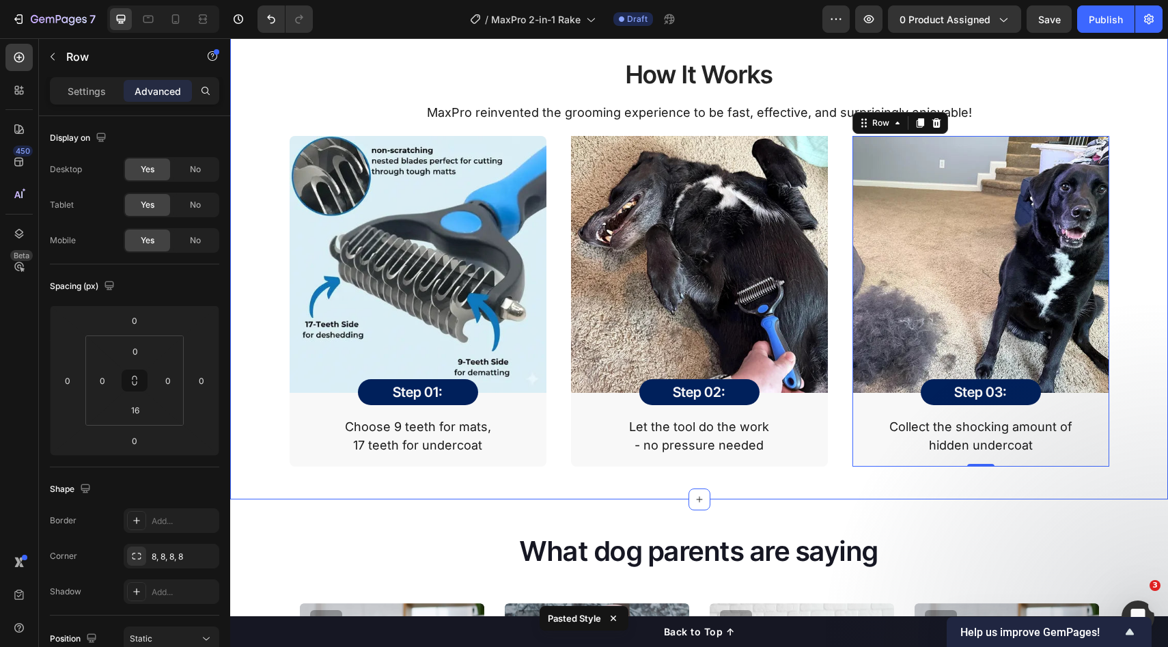
click at [1146, 418] on div "How It Works Heading MaxPro reinvented the grooming experience to be fast, effe…" at bounding box center [700, 256] width 918 height 420
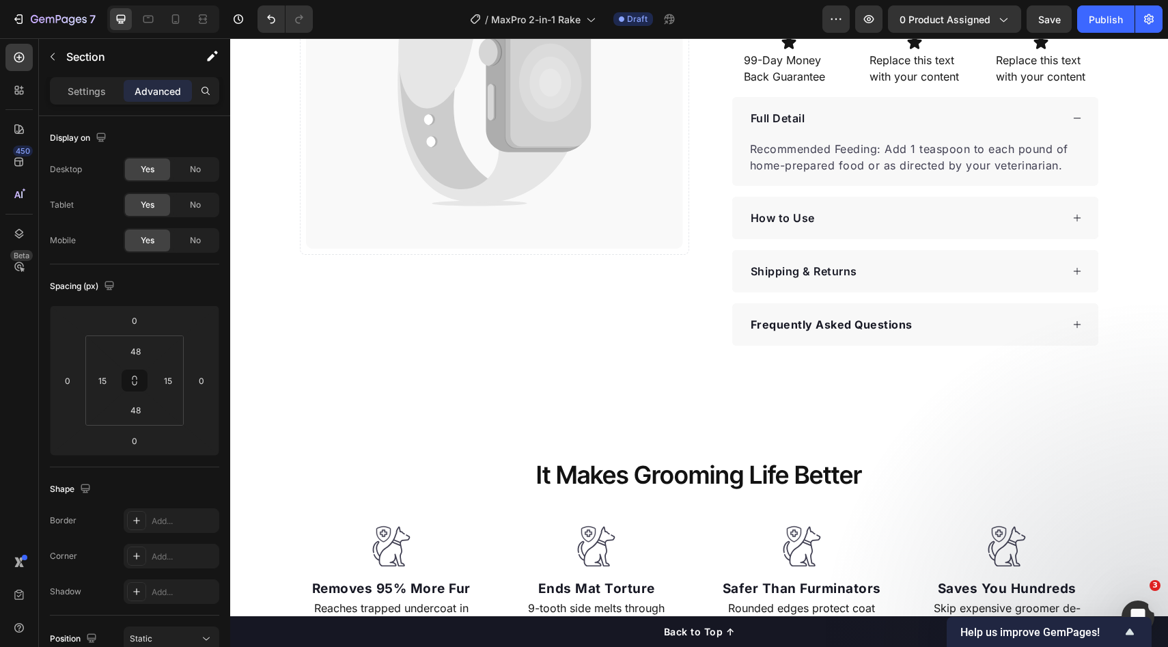
scroll to position [217, 0]
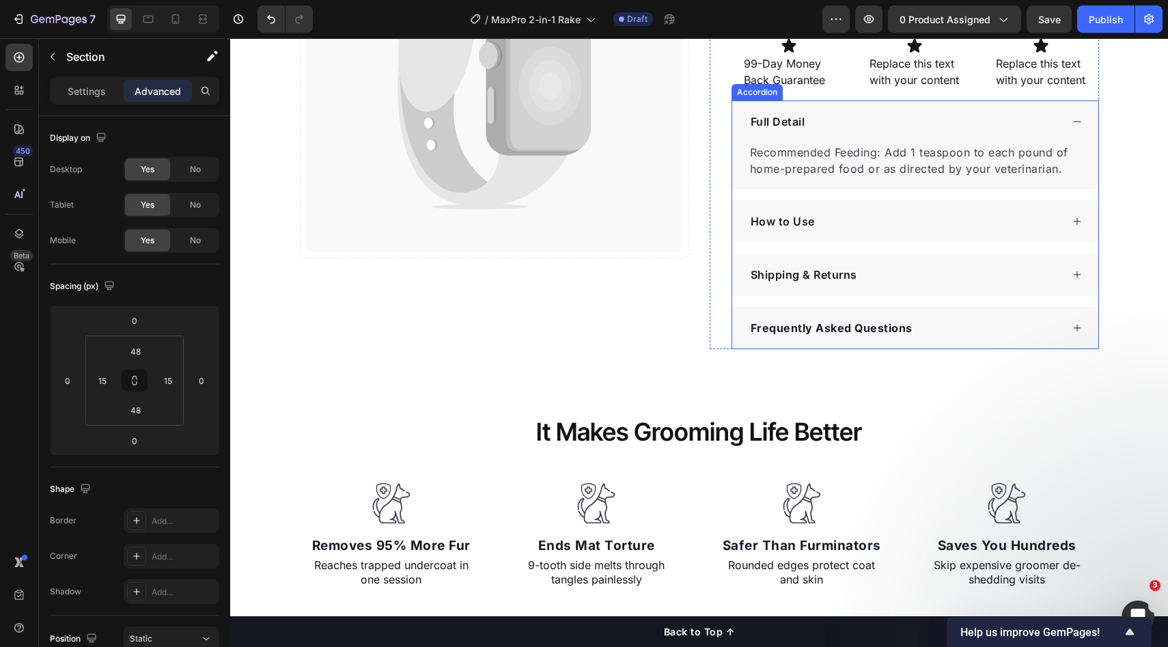
click at [1057, 124] on div "Full Detail" at bounding box center [915, 121] width 366 height 42
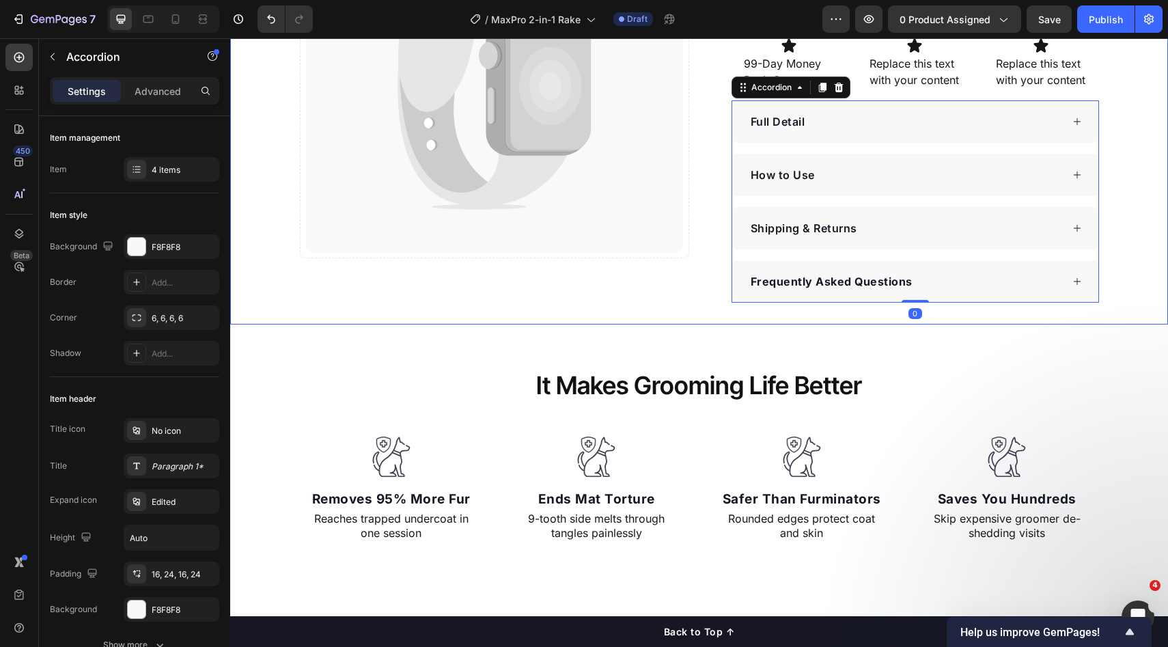
click at [1121, 133] on div "Catch your customer's attention with attracted media. Add image or sync data Pr…" at bounding box center [699, 92] width 938 height 420
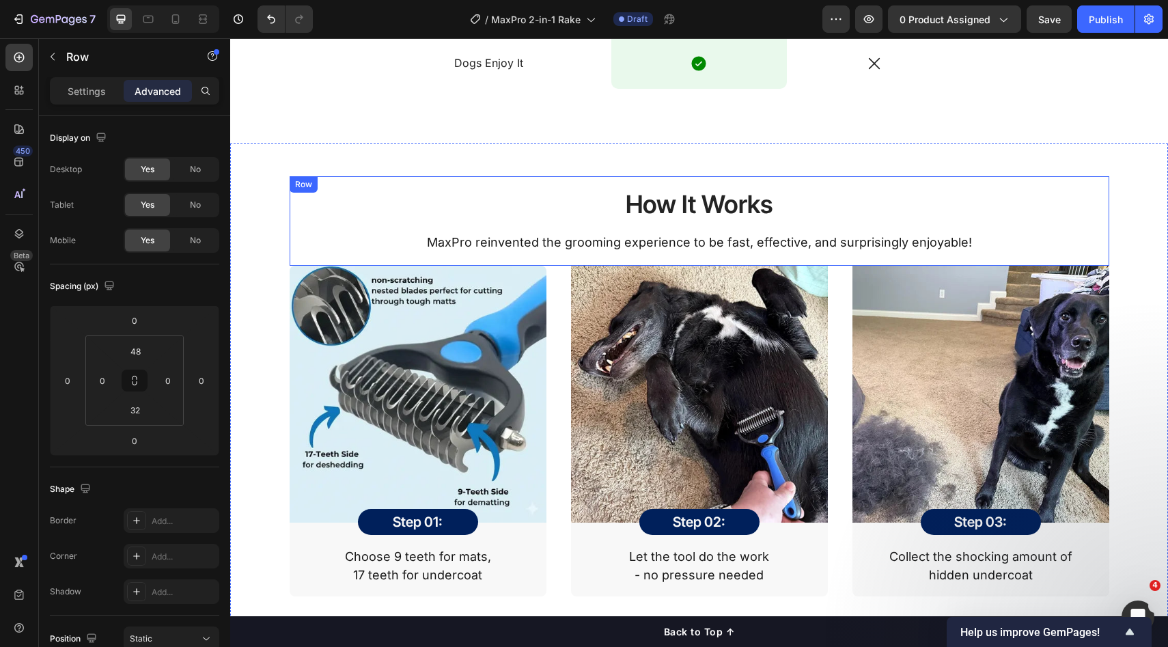
scroll to position [1516, 0]
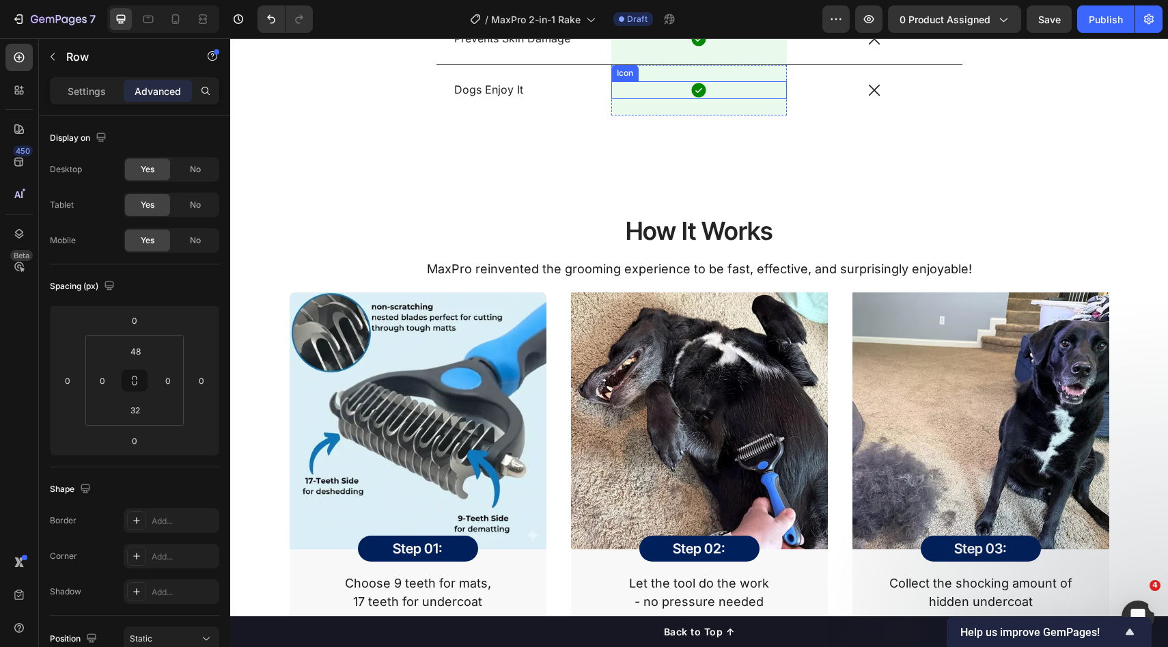
click at [760, 92] on div "Icon" at bounding box center [700, 90] width 176 height 18
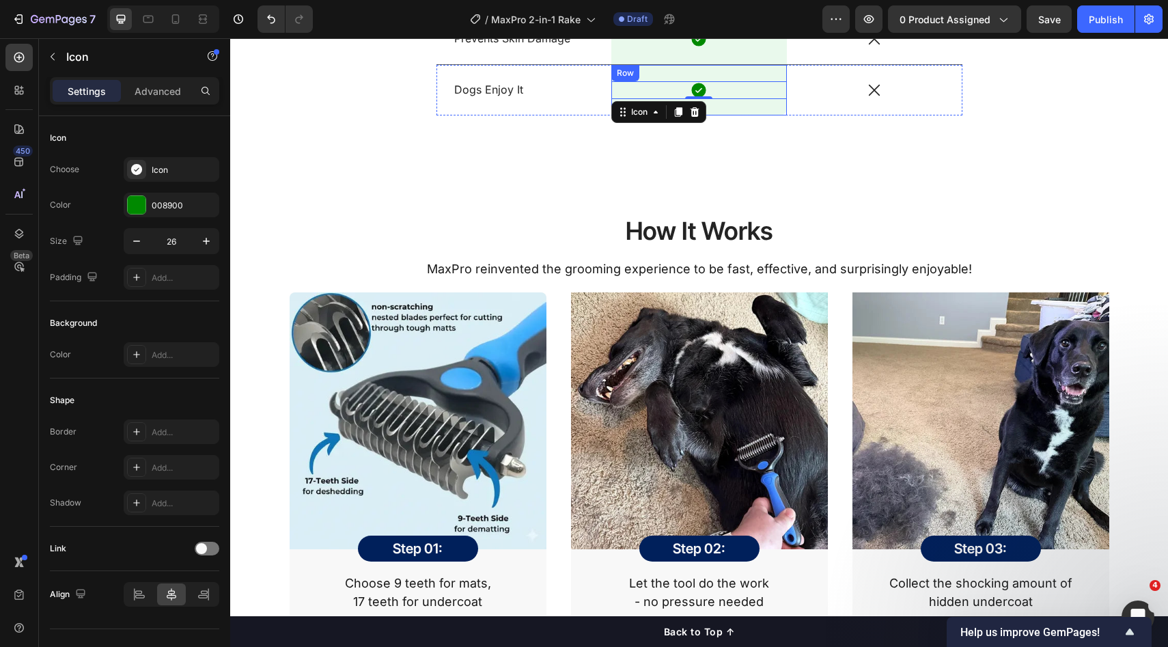
click at [743, 109] on div "Icon 0 Row" at bounding box center [700, 90] width 176 height 51
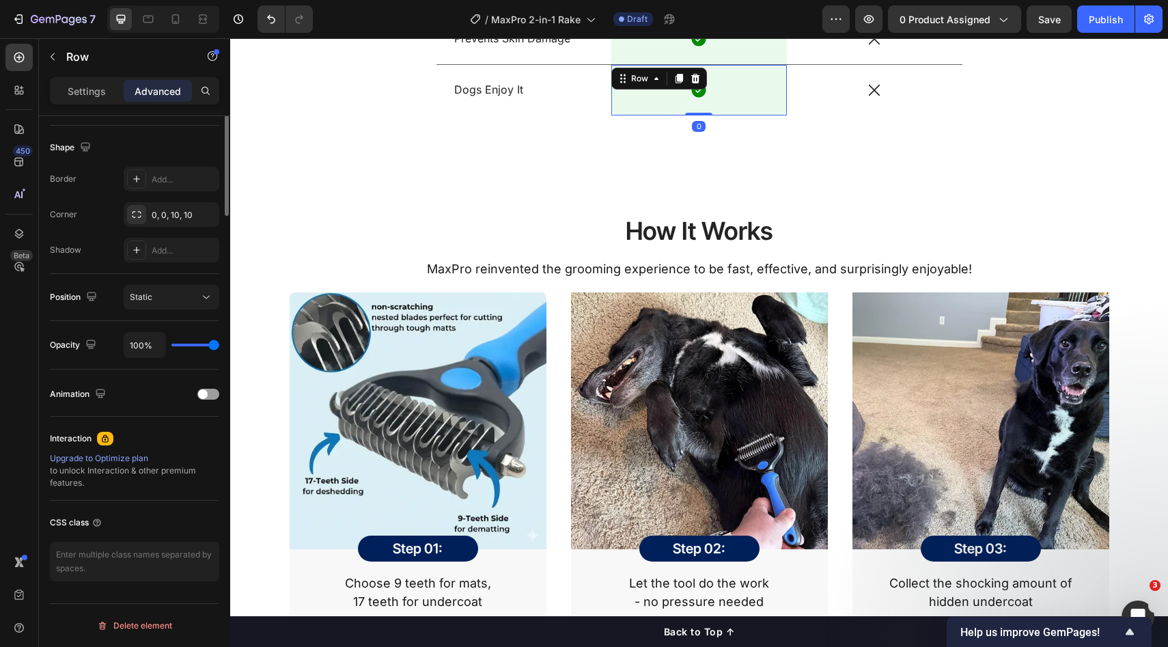
scroll to position [0, 0]
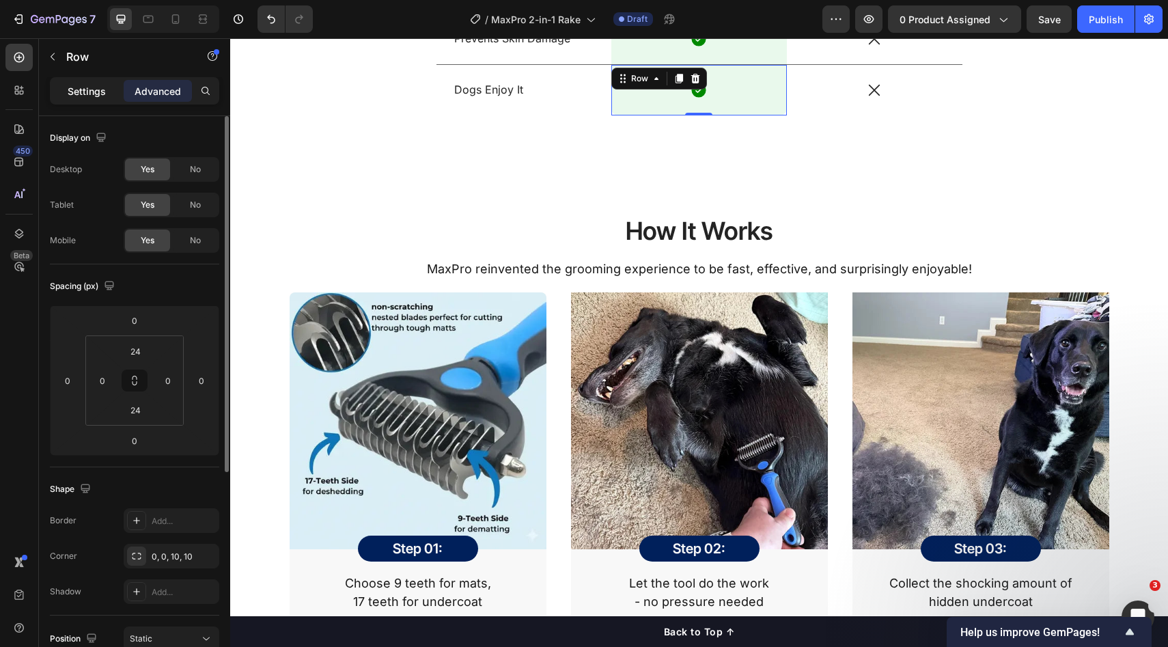
click at [99, 94] on p "Settings" at bounding box center [87, 91] width 38 height 14
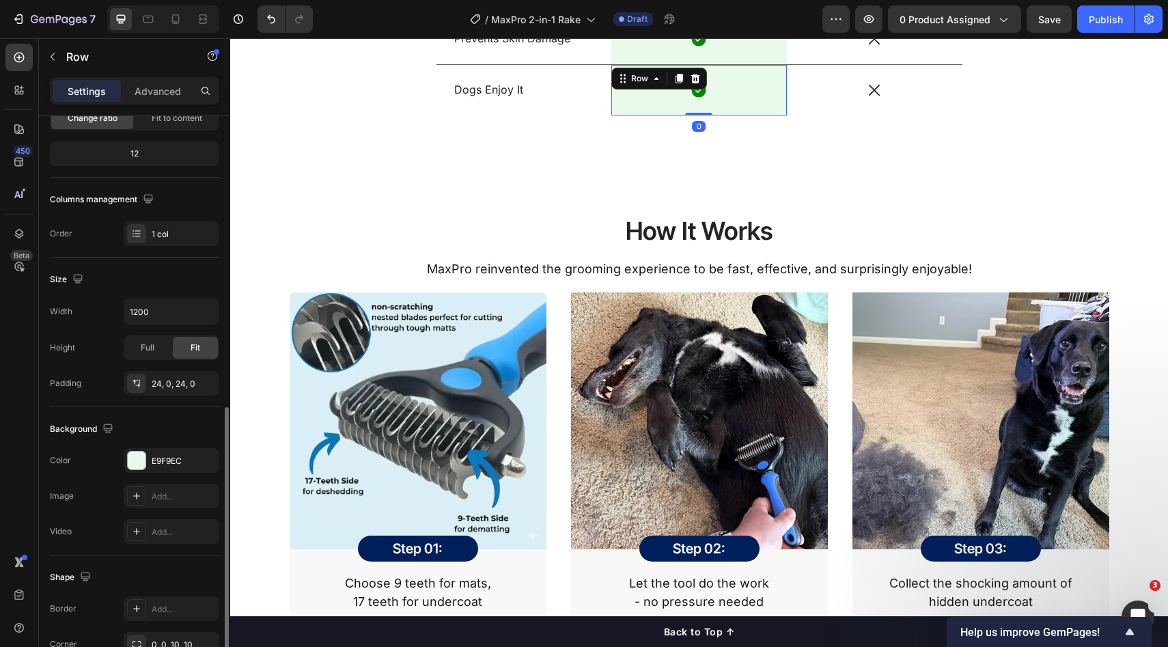
scroll to position [264, 0]
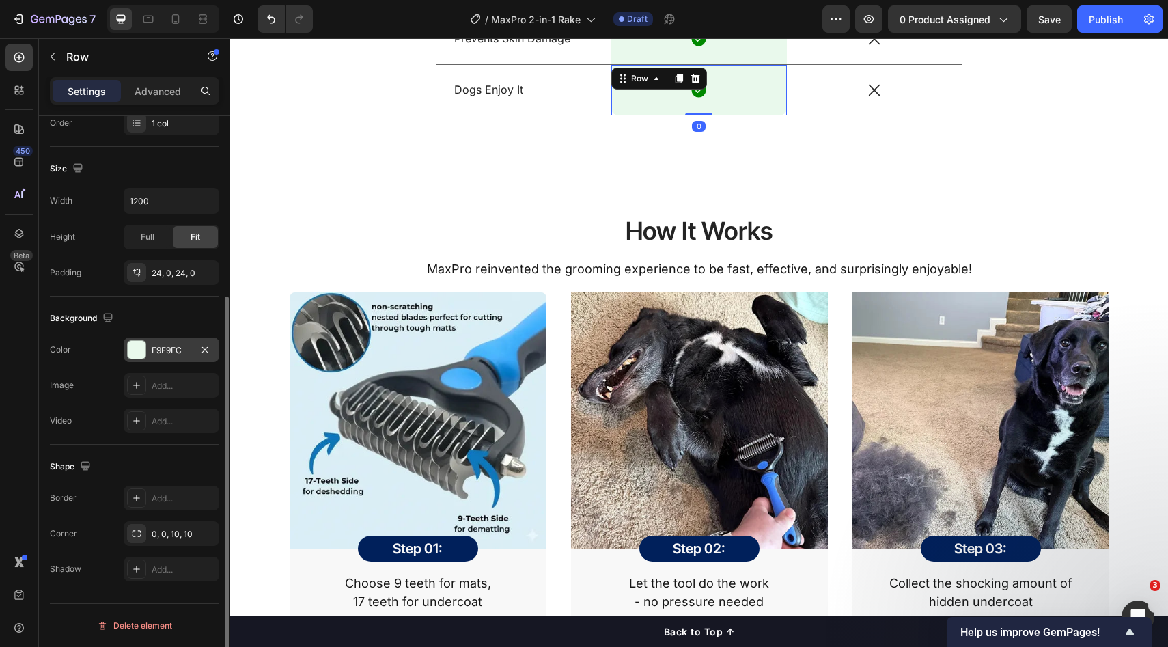
click at [159, 357] on div "E9F9EC" at bounding box center [172, 350] width 96 height 25
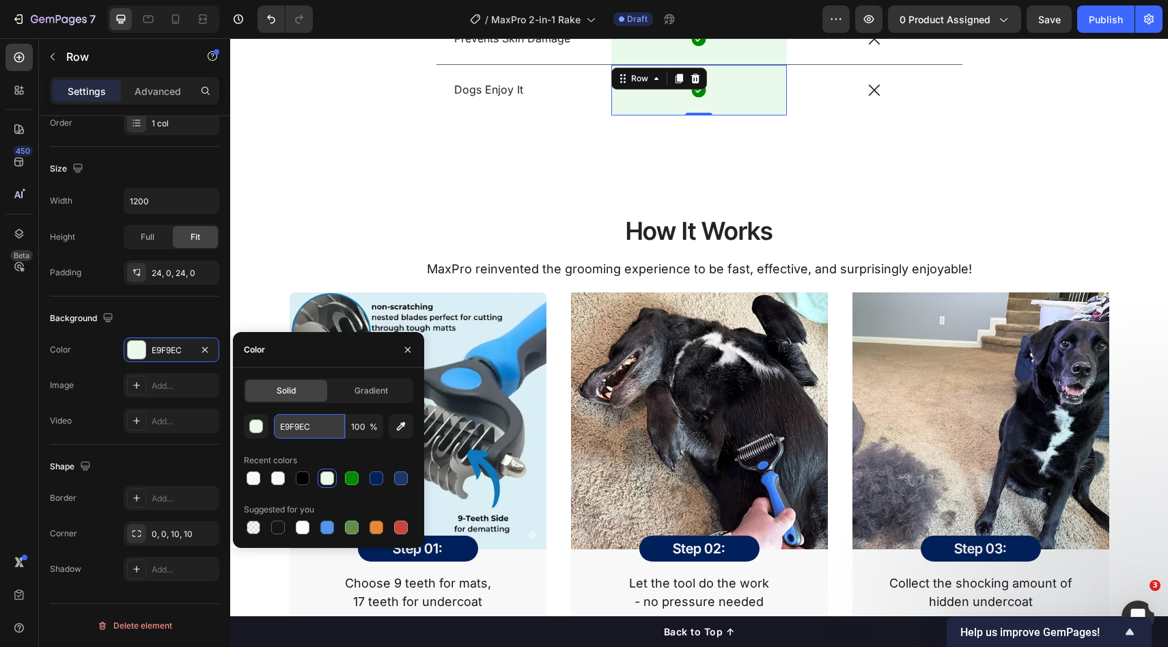
click at [323, 432] on input "E9F9EC" at bounding box center [309, 426] width 71 height 25
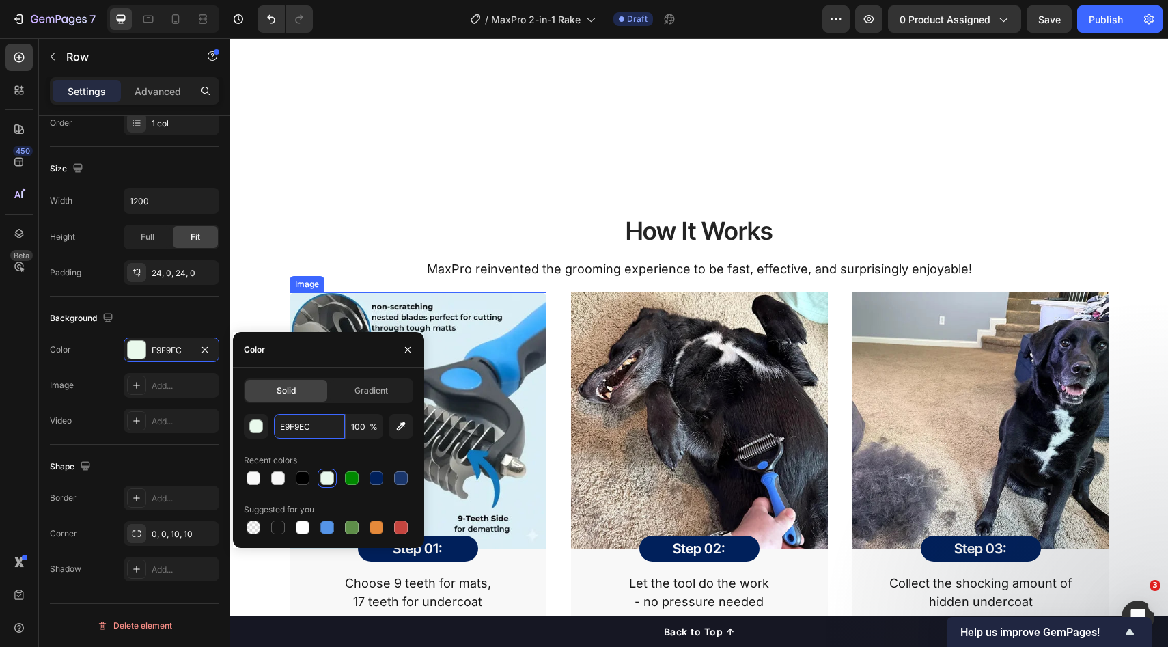
scroll to position [1736, 0]
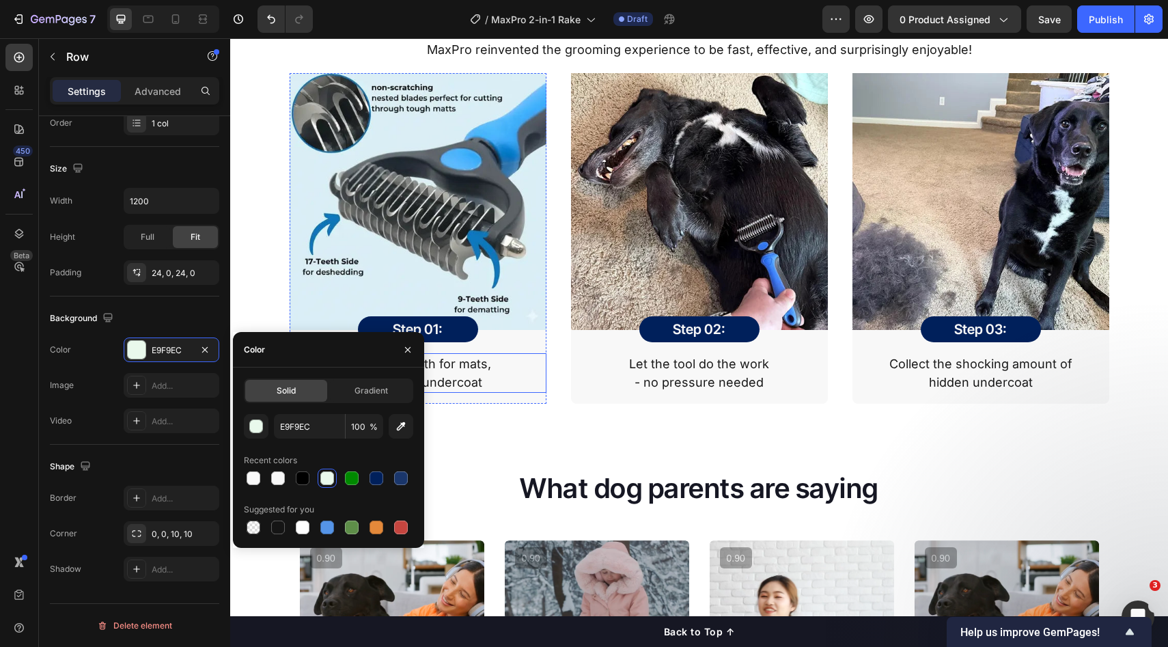
click at [536, 392] on div "Choose 9 teeth for mats, 17 teeth for undercoat" at bounding box center [418, 373] width 257 height 40
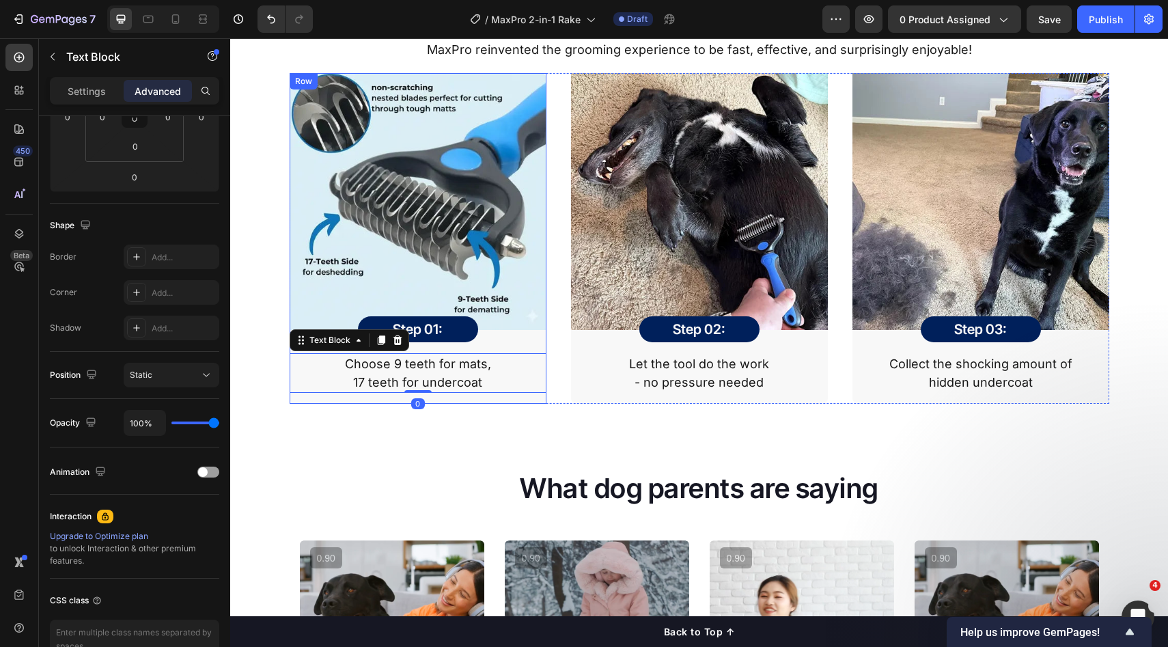
scroll to position [0, 0]
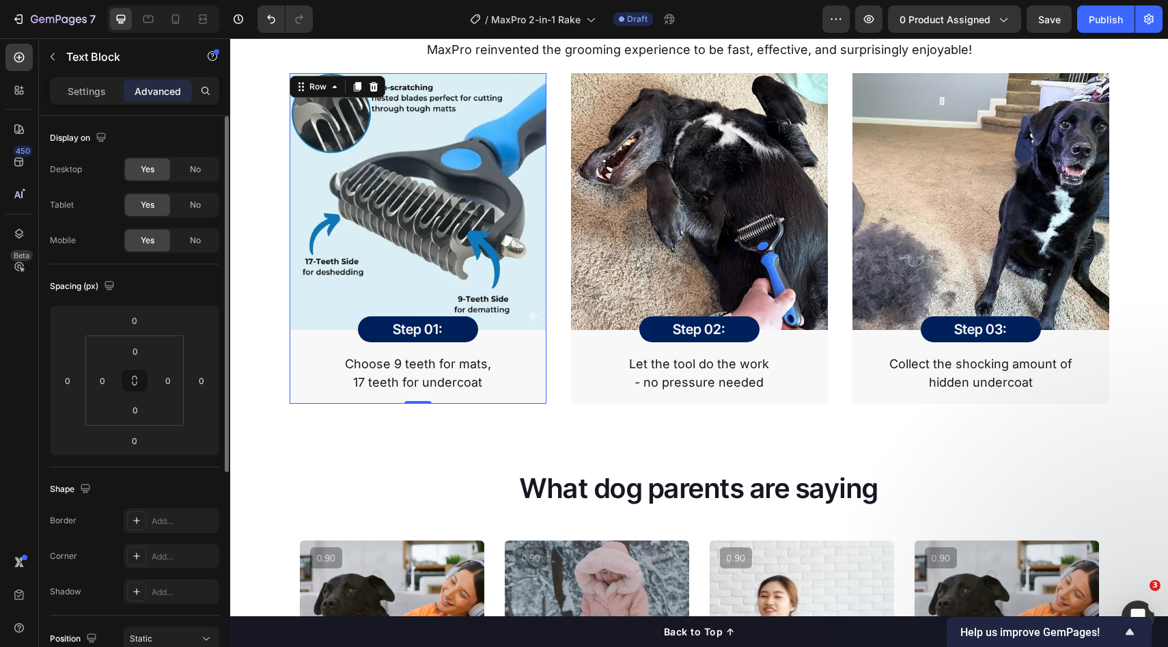
click at [532, 398] on div "Image Step 01: Heading Row Row Choose 9 teeth for mats, 17 teeth for undercoat …" at bounding box center [418, 238] width 257 height 331
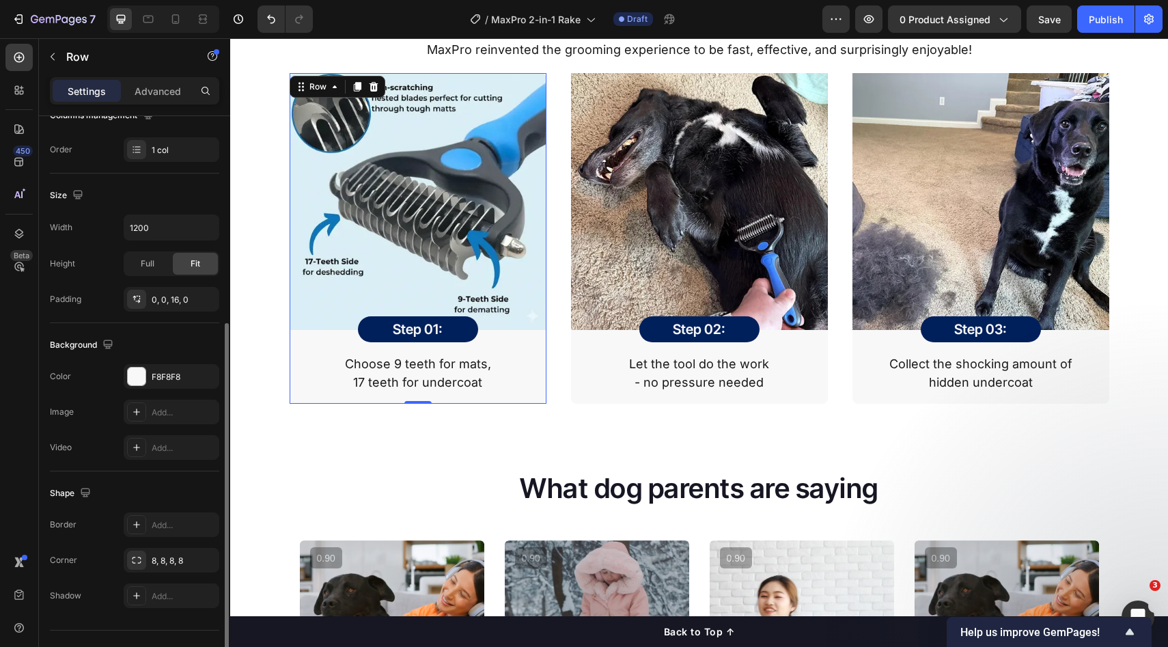
scroll to position [264, 0]
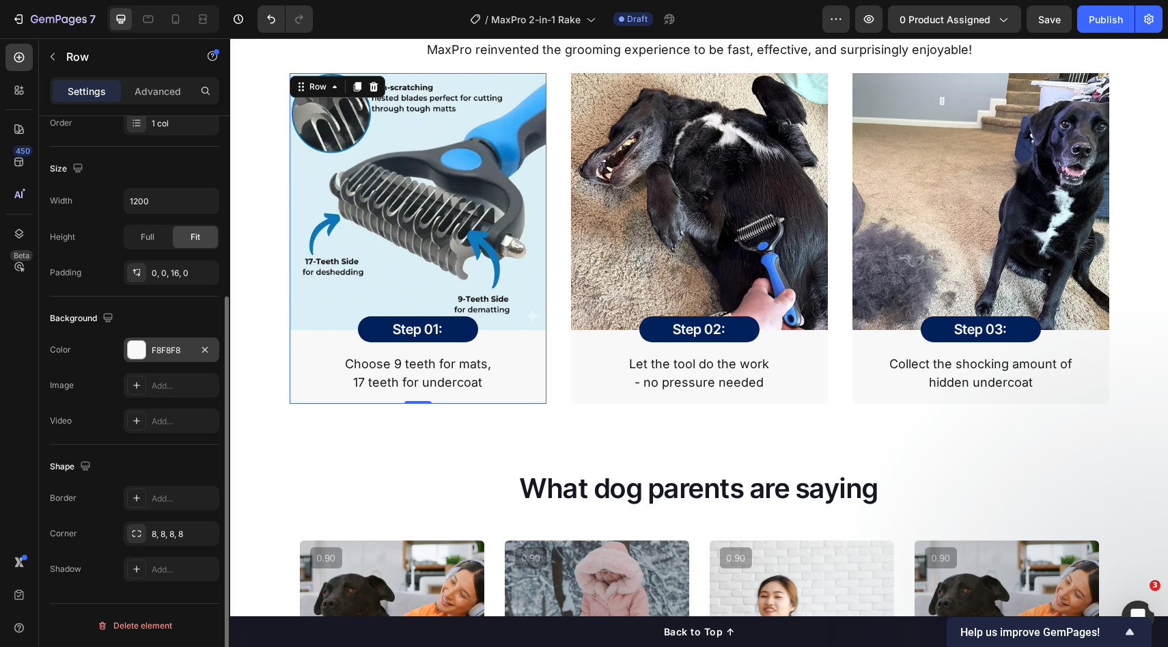
click at [163, 354] on div "F8F8F8" at bounding box center [172, 350] width 40 height 12
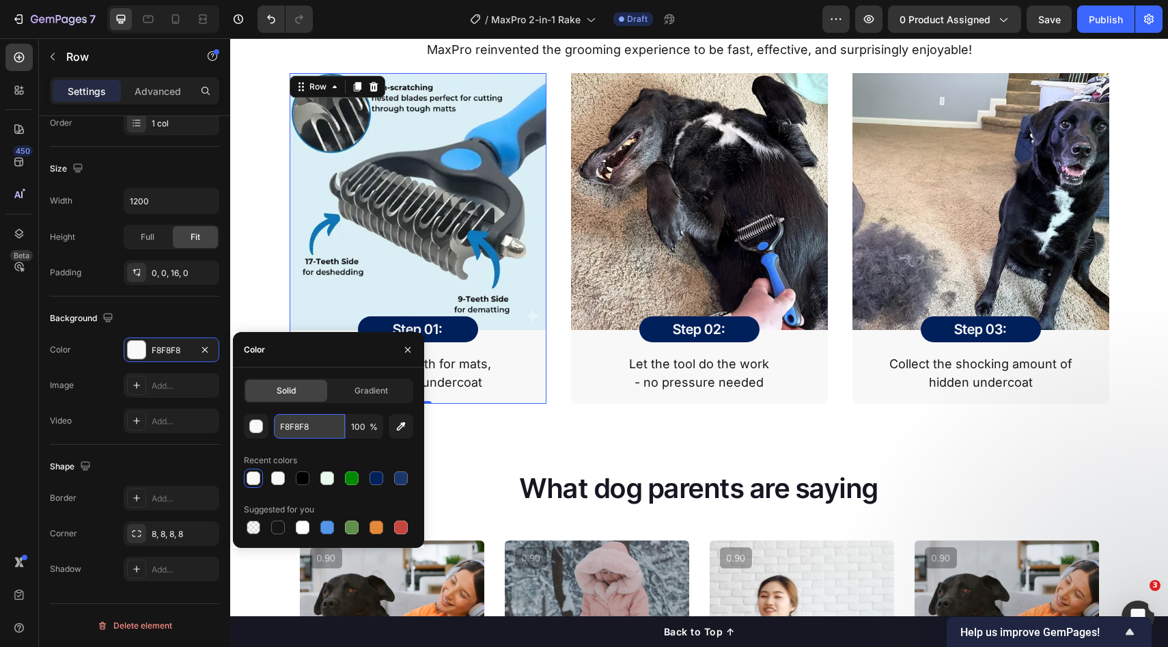
click at [314, 437] on input "F8F8F8" at bounding box center [309, 426] width 71 height 25
paste input "E9F9EC"
type input "E9F9EC"
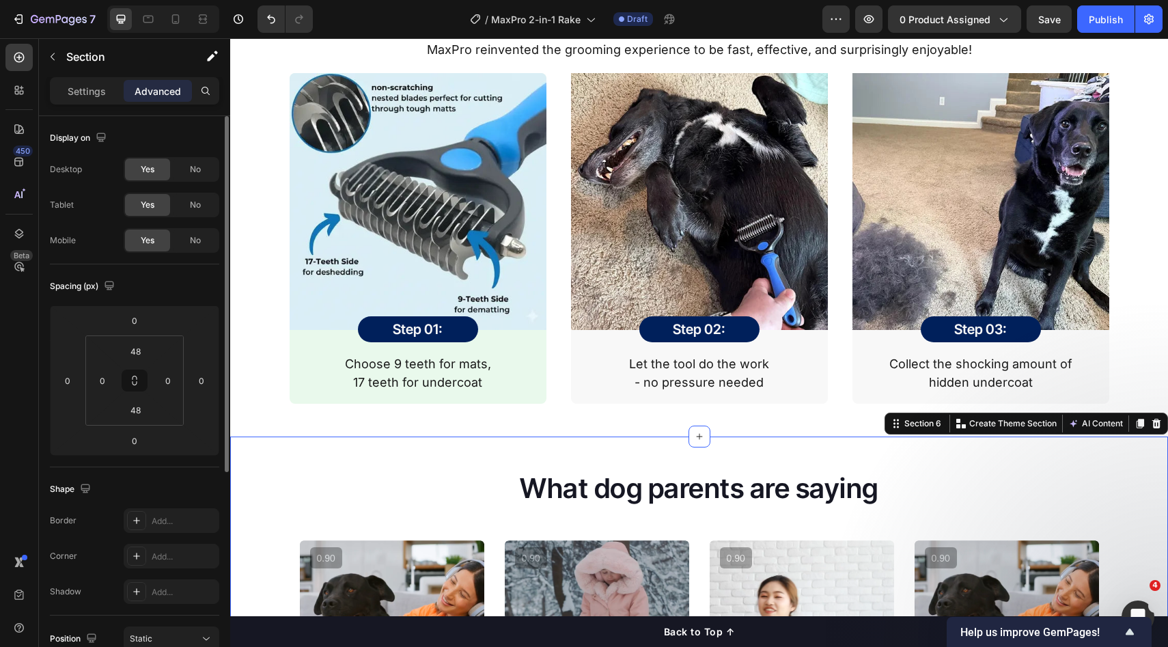
scroll to position [1647, 0]
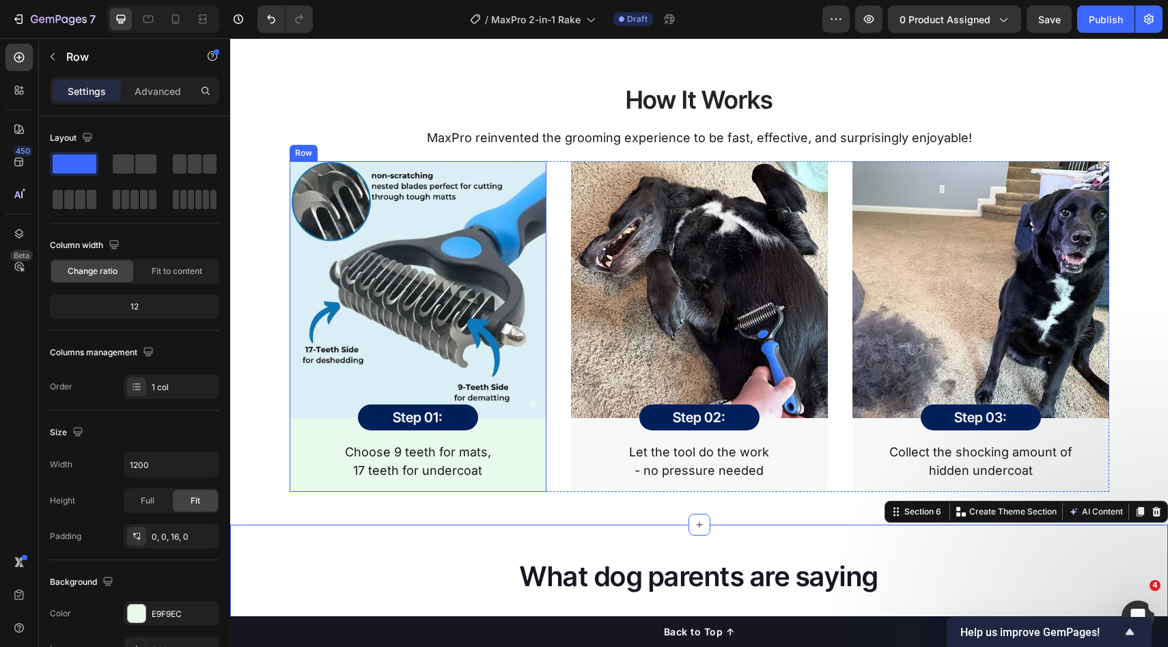
click at [515, 488] on div "Image Step 01: Heading Row Row Choose 9 teeth for mats, 17 teeth for undercoat …" at bounding box center [418, 326] width 257 height 331
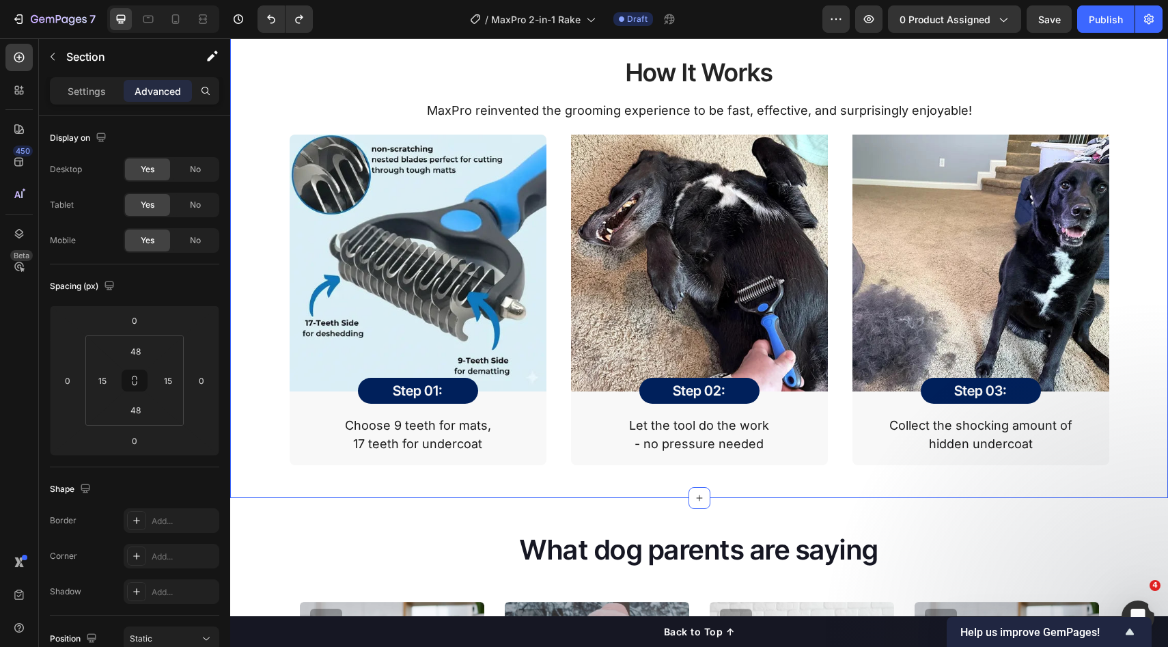
click at [545, 497] on div "How It Works Heading MaxPro reinvented the grooming experience to be fast, effe…" at bounding box center [699, 255] width 938 height 486
click at [1049, 9] on button "Save" at bounding box center [1049, 18] width 45 height 27
click at [460, 400] on h2 "Step 01:" at bounding box center [418, 391] width 120 height 18
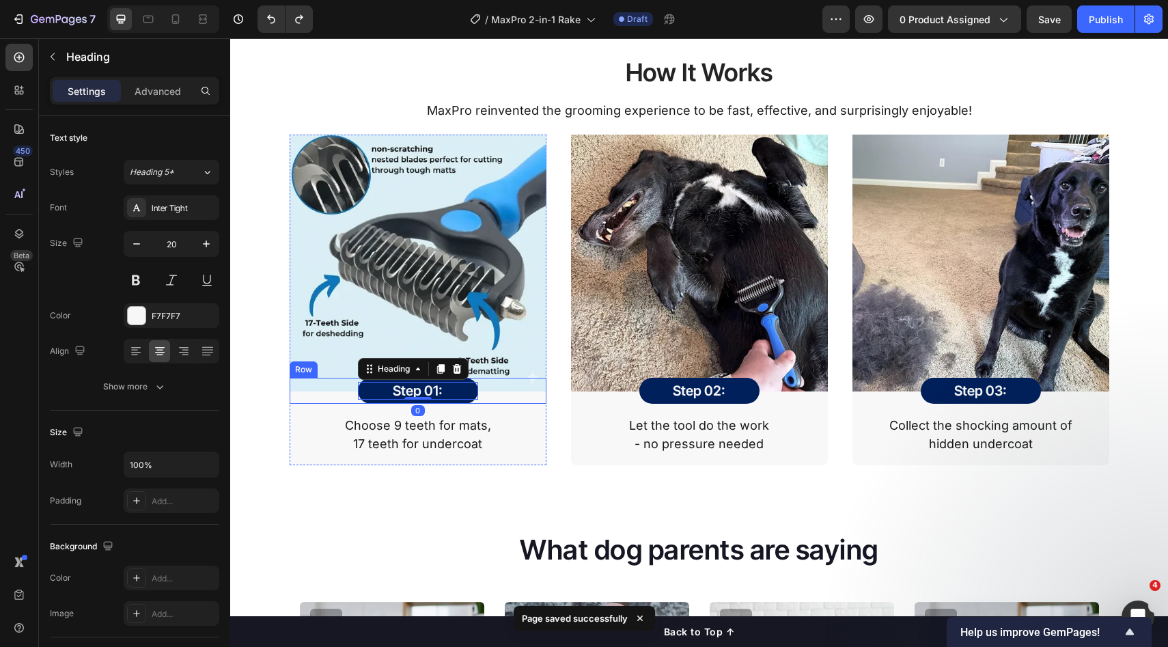
click at [536, 404] on div "Step 01: Heading 0 Row Row" at bounding box center [418, 391] width 257 height 26
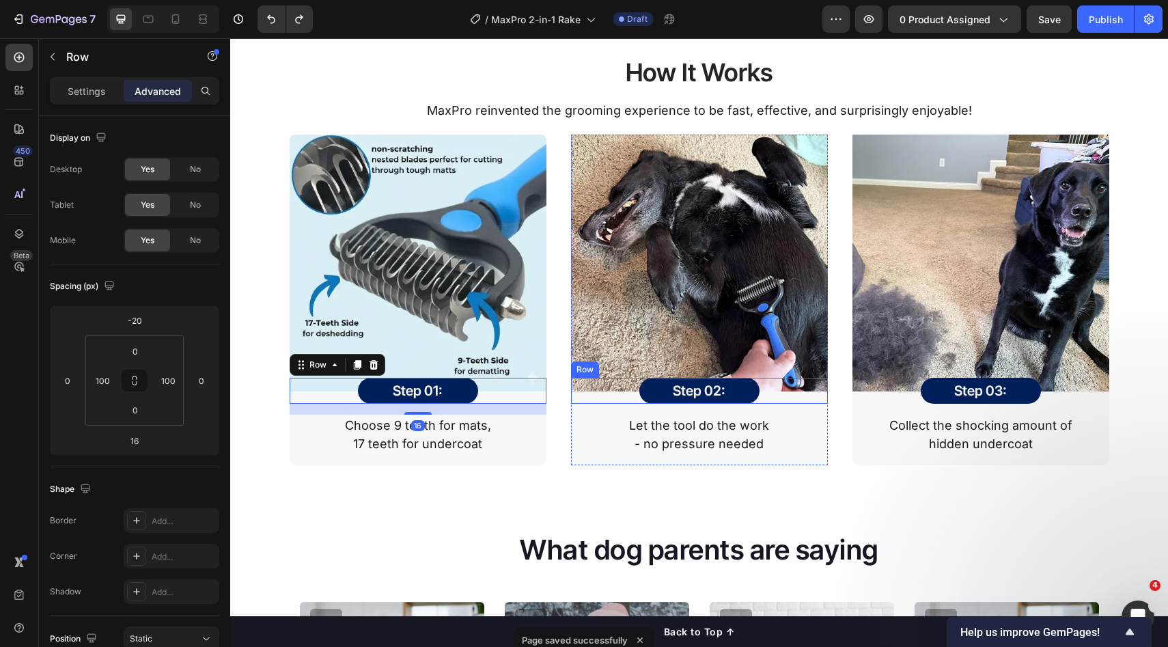
click at [579, 404] on div "Step 02: Heading Row Row" at bounding box center [699, 391] width 257 height 26
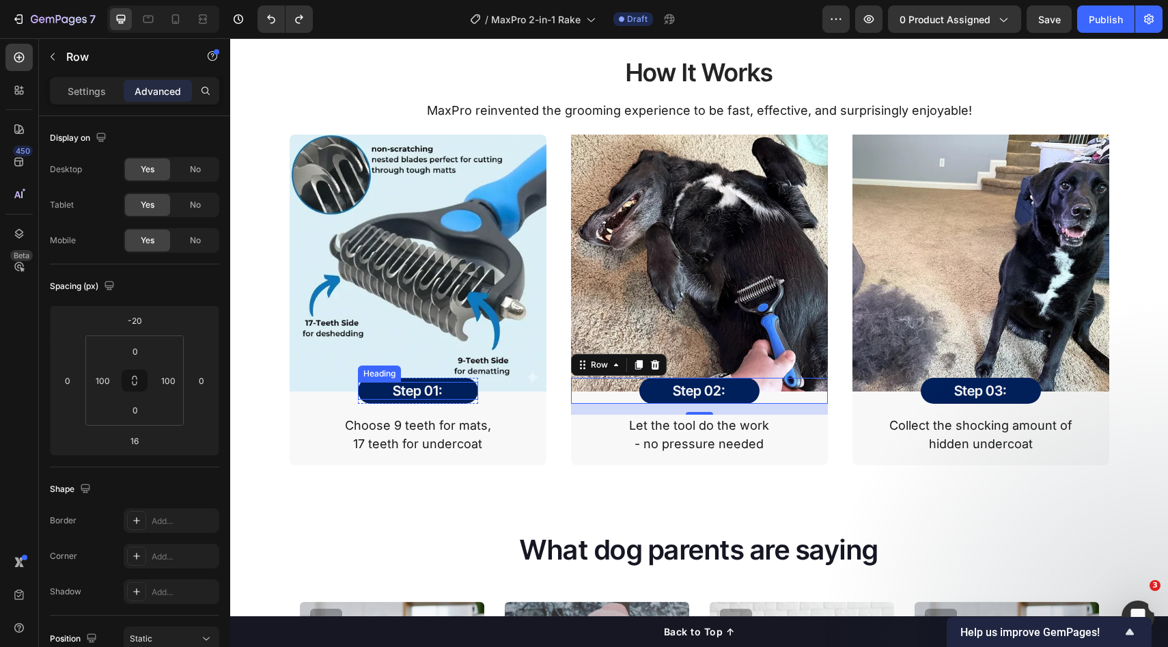
click at [440, 400] on h2 "Step 01:" at bounding box center [418, 391] width 120 height 18
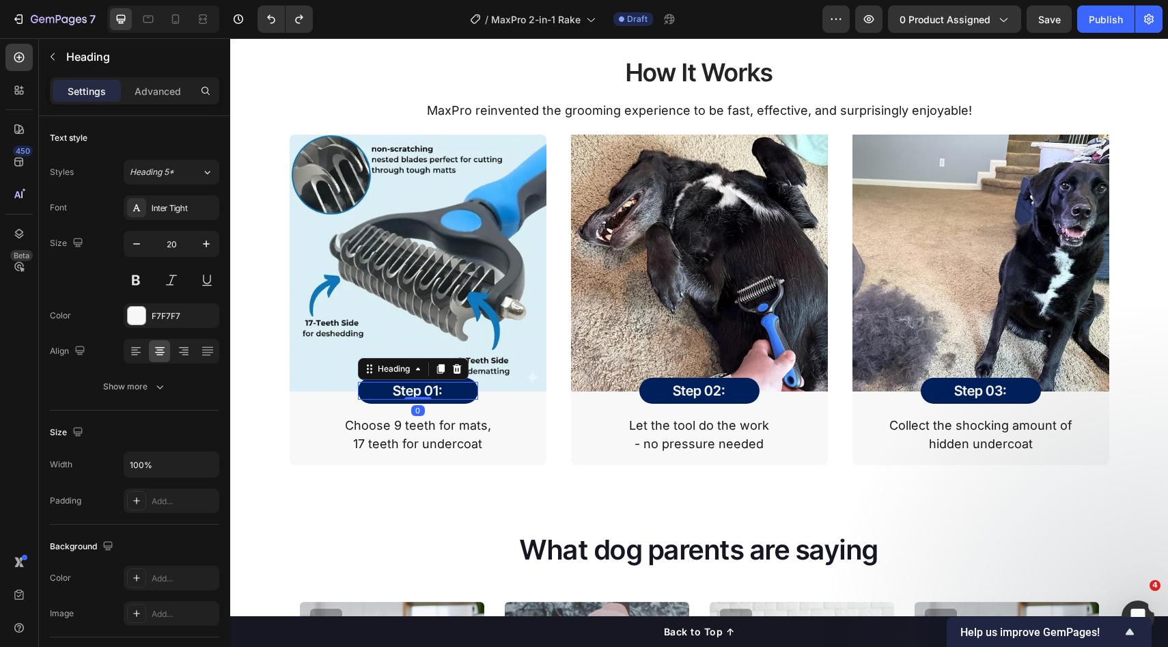
click at [444, 400] on h2 "Step 01:" at bounding box center [418, 391] width 120 height 18
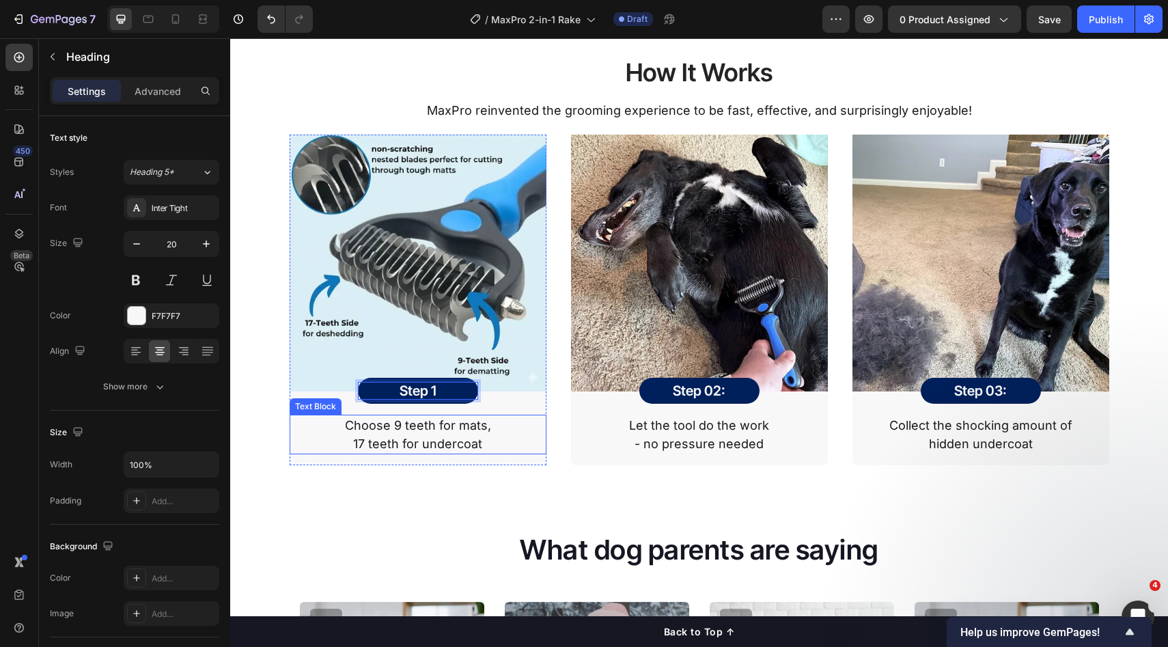
scroll to position [1647, 0]
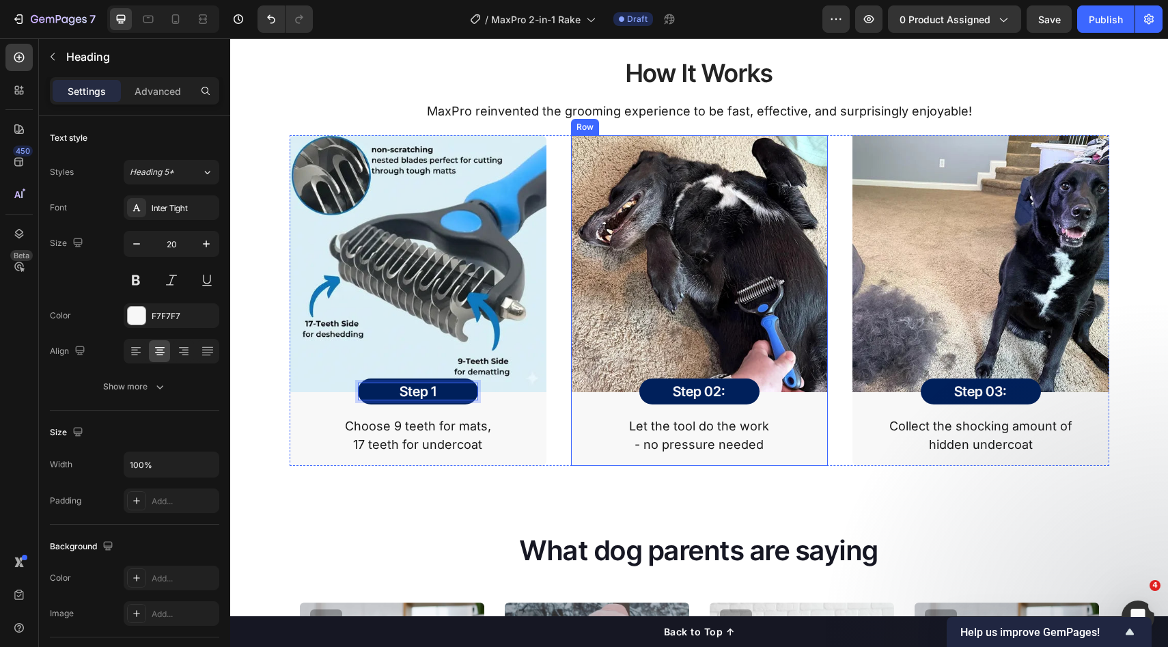
click at [714, 400] on h2 "Step 02:" at bounding box center [700, 392] width 120 height 18
click at [740, 400] on h2 "Step 02:" at bounding box center [700, 392] width 120 height 18
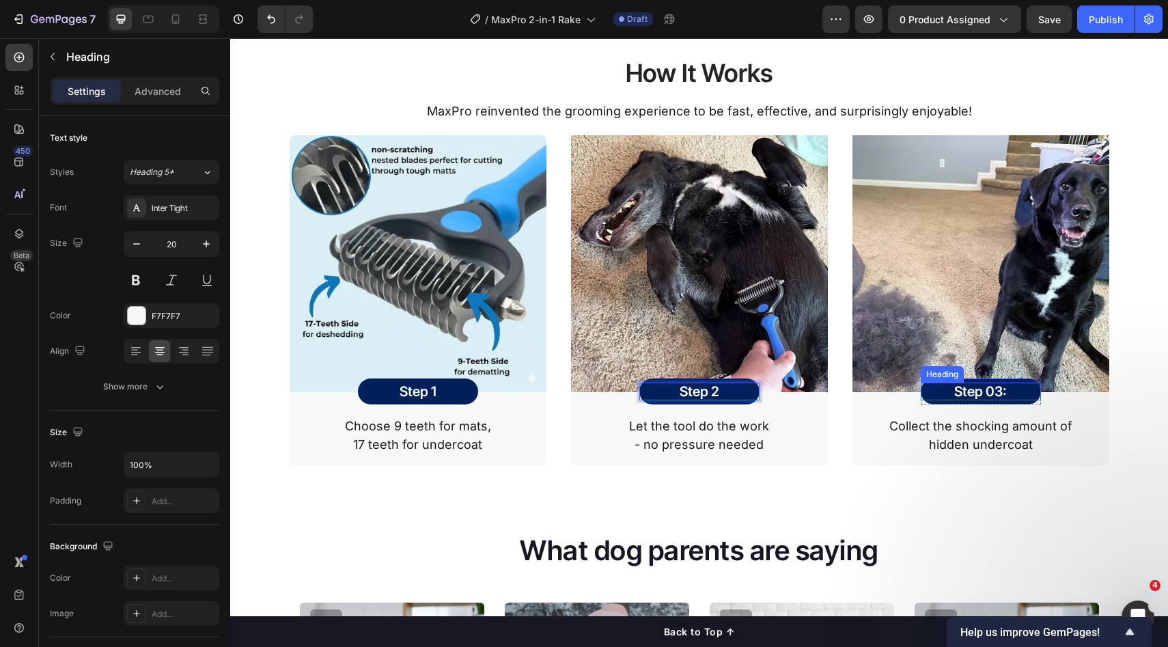
click at [987, 400] on h2 "Step 03:" at bounding box center [981, 392] width 120 height 18
click at [997, 400] on h2 "Step 03:" at bounding box center [981, 392] width 120 height 18
click at [1002, 400] on p "Step 03:" at bounding box center [981, 392] width 120 height 18
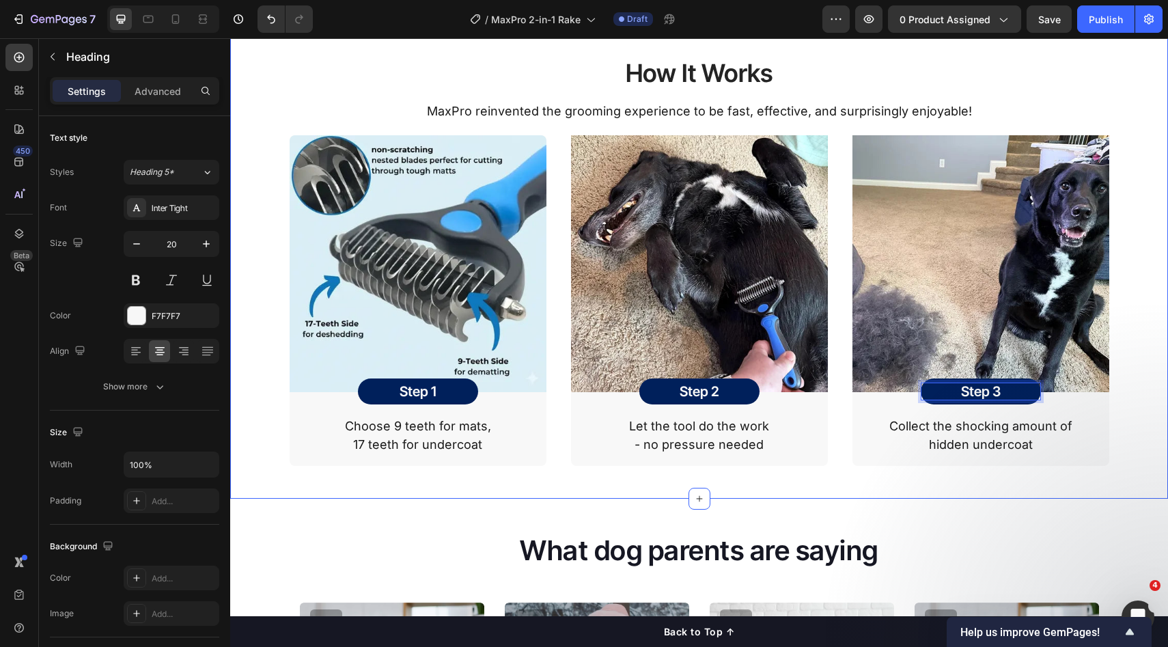
click at [1137, 374] on div "How It Works Heading MaxPro reinvented the grooming experience to be fast, effe…" at bounding box center [700, 255] width 918 height 420
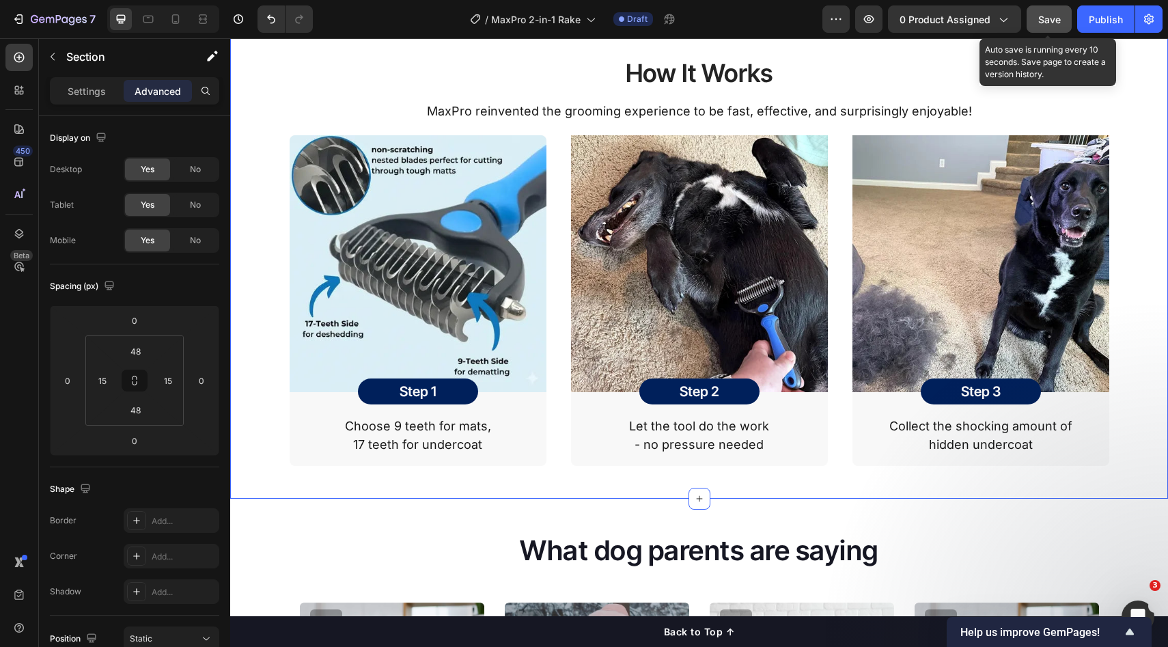
click at [1057, 19] on span "Save" at bounding box center [1050, 20] width 23 height 12
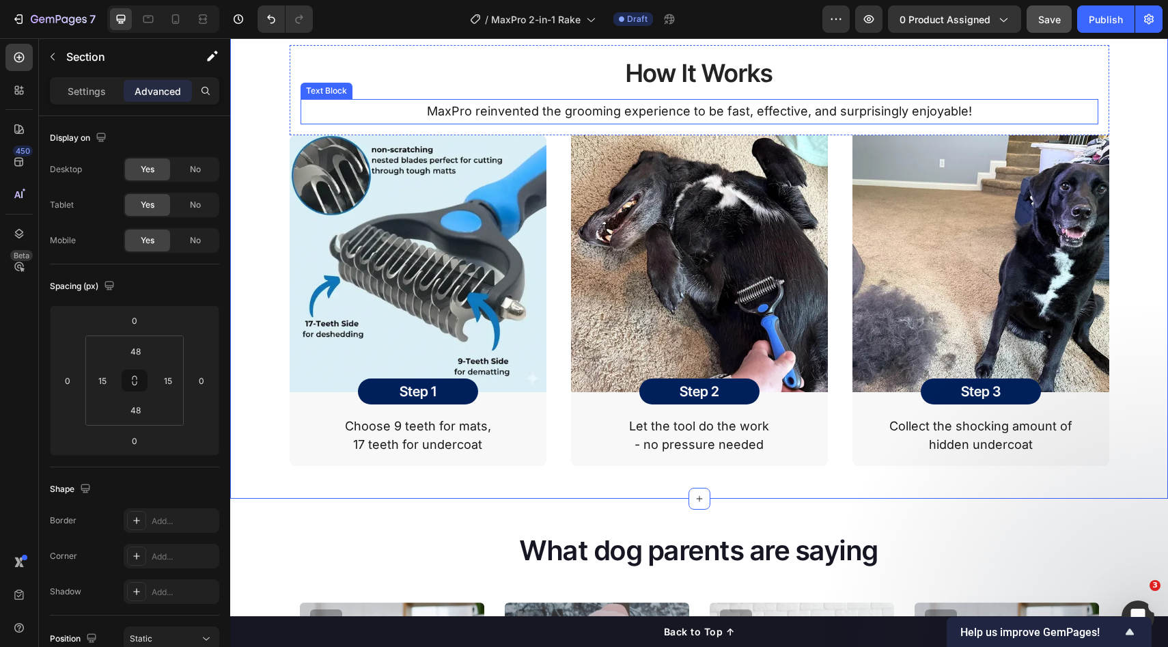
click at [833, 122] on p "MaxPro reinvented the grooming experience to be fast, effective, and surprising…" at bounding box center [699, 111] width 795 height 22
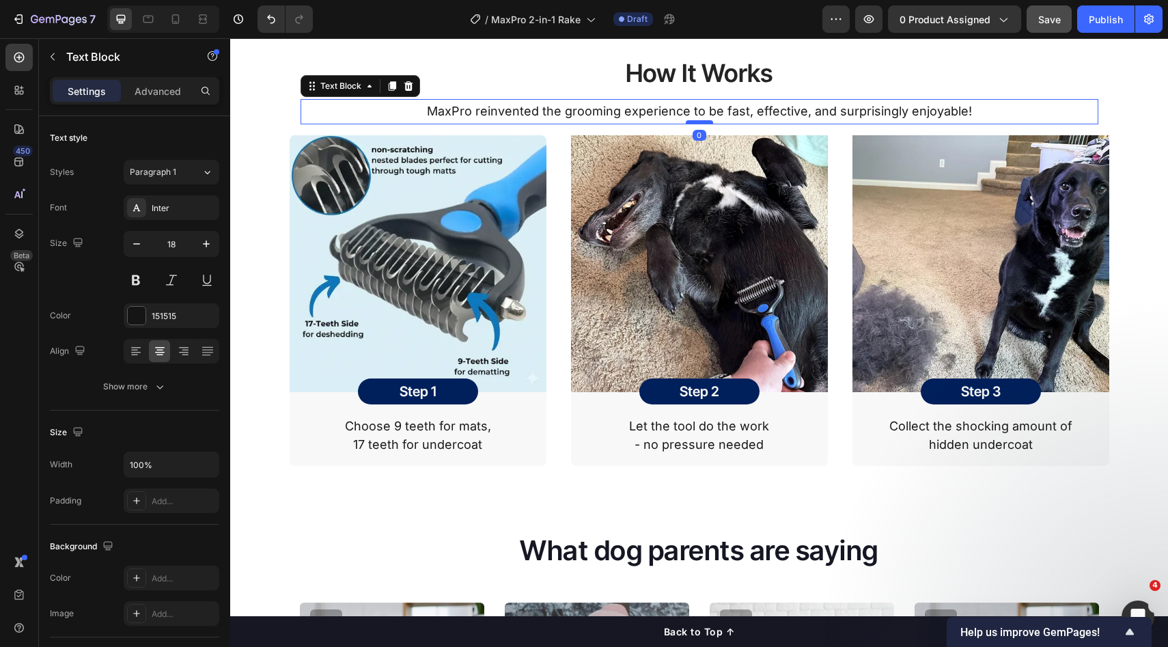
click at [704, 124] on div at bounding box center [699, 122] width 27 height 4
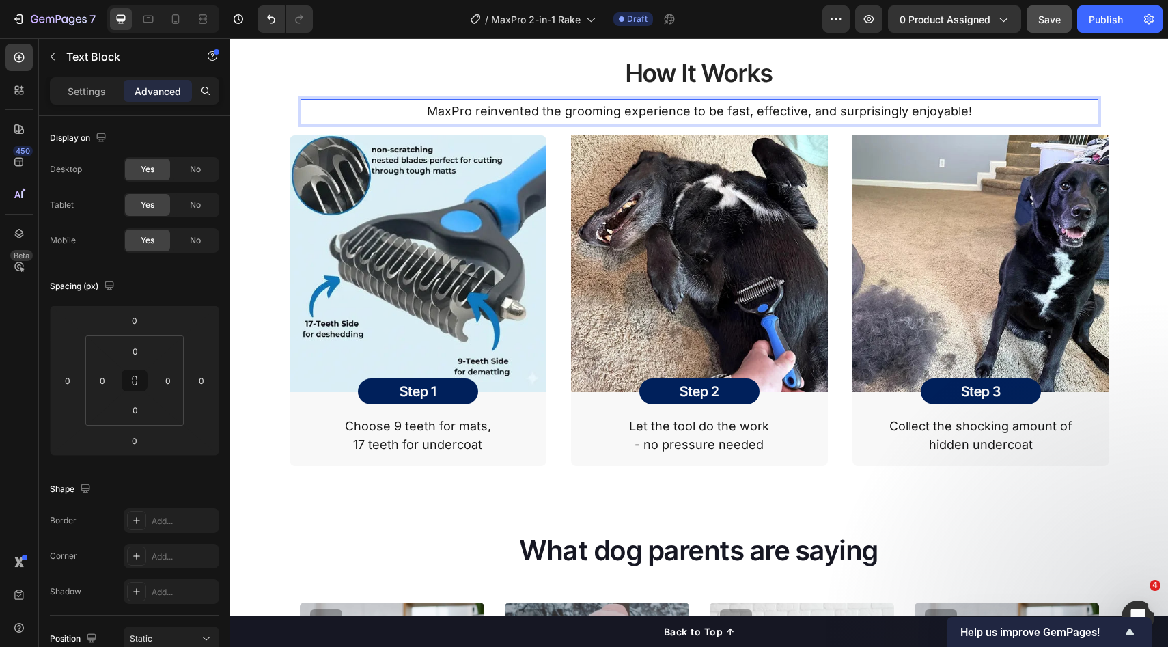
click at [743, 122] on p "MaxPro reinvented the grooming experience to be fast, effective, and surprising…" at bounding box center [699, 111] width 795 height 22
click at [771, 182] on img at bounding box center [699, 263] width 257 height 257
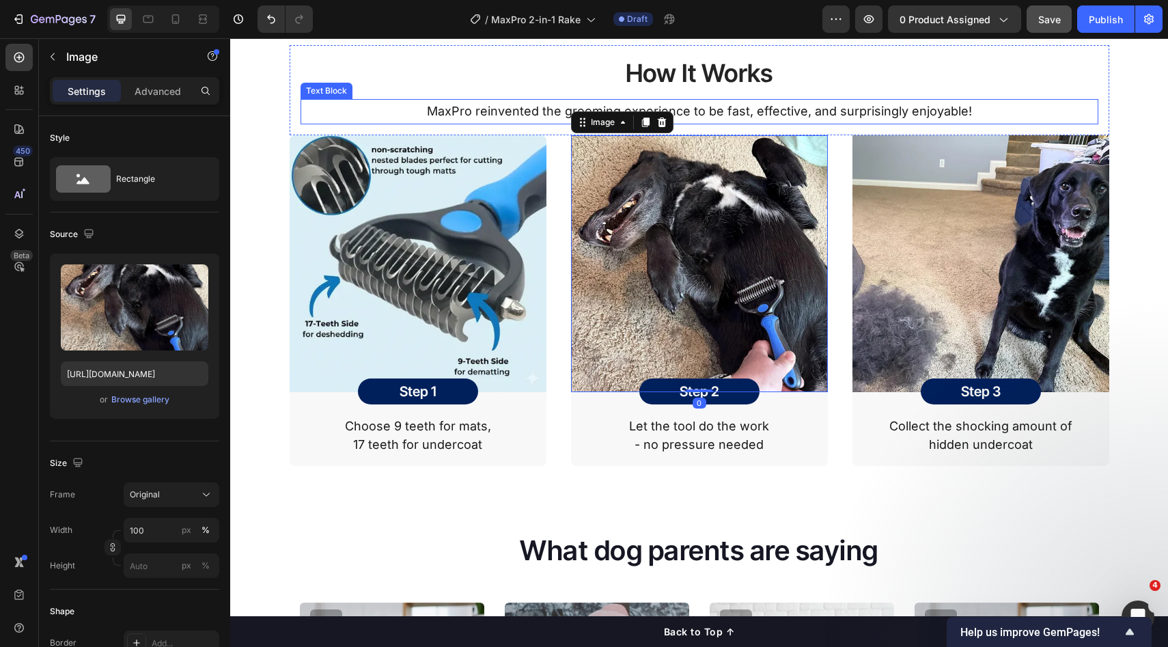
click at [778, 122] on p "MaxPro reinvented the grooming experience to be fast, effective, and surprising…" at bounding box center [699, 111] width 795 height 22
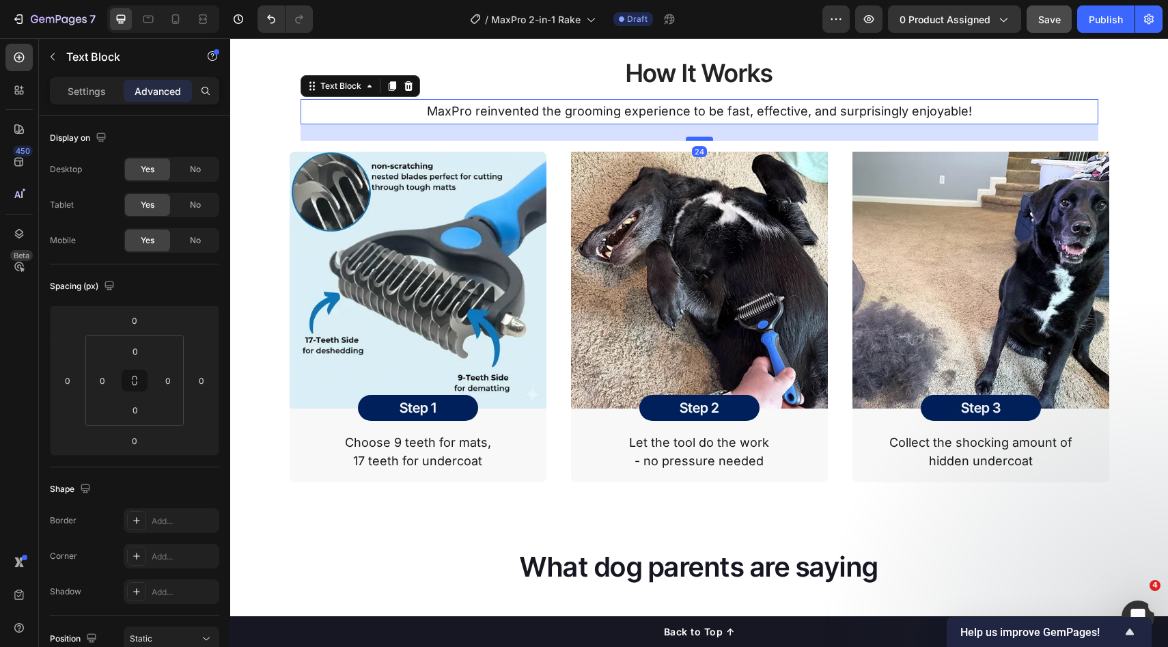
drag, startPoint x: 701, startPoint y: 149, endPoint x: 698, endPoint y: 165, distance: 16.8
click at [698, 141] on div at bounding box center [699, 139] width 27 height 4
type input "24"
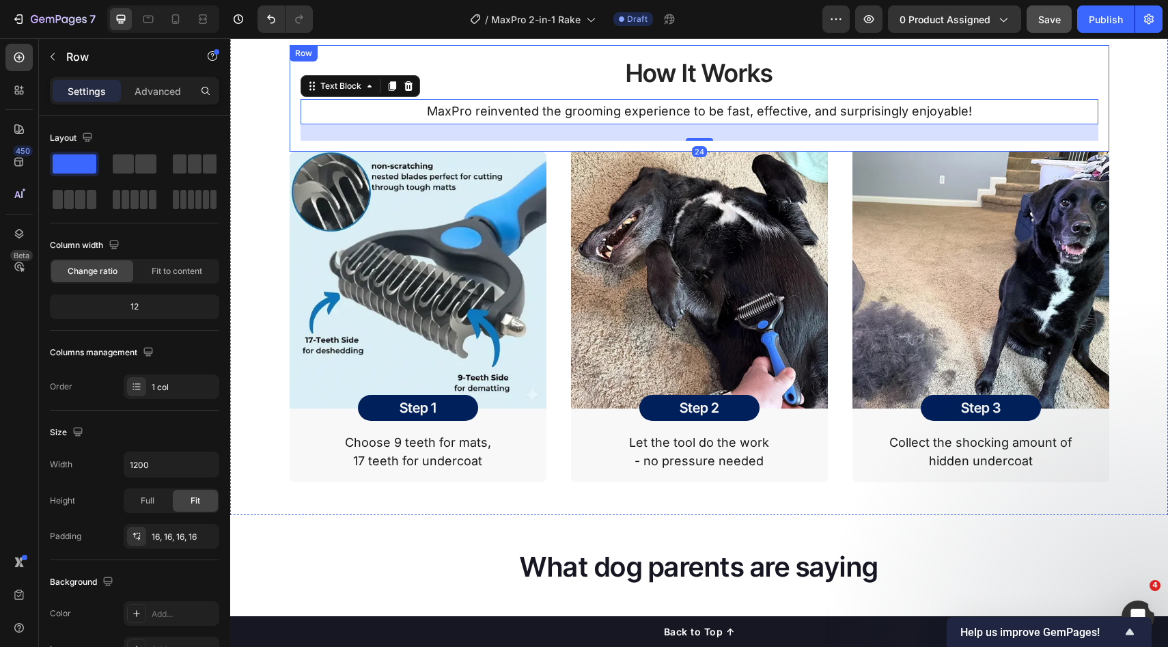
click at [709, 151] on div "How It Works Heading MaxPro reinvented the grooming experience to be fast, effe…" at bounding box center [700, 98] width 820 height 106
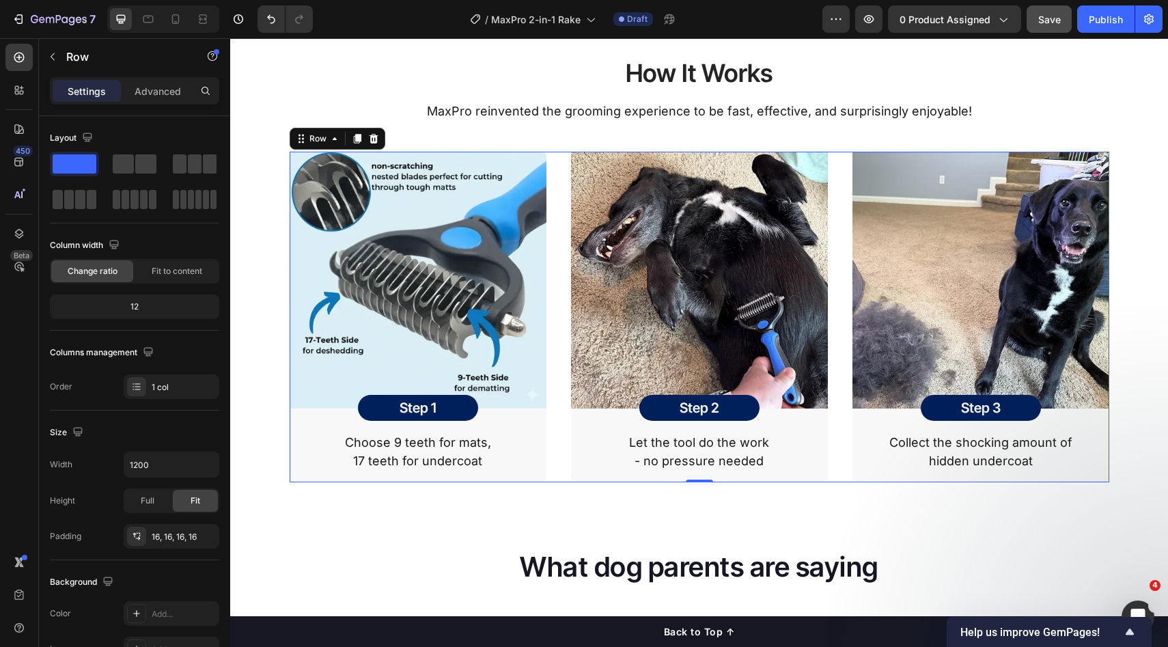
click at [841, 211] on div "Image Step 1 Heading Row Row Choose 9 teeth for mats, 17 teeth for undercoat Te…" at bounding box center [700, 317] width 820 height 331
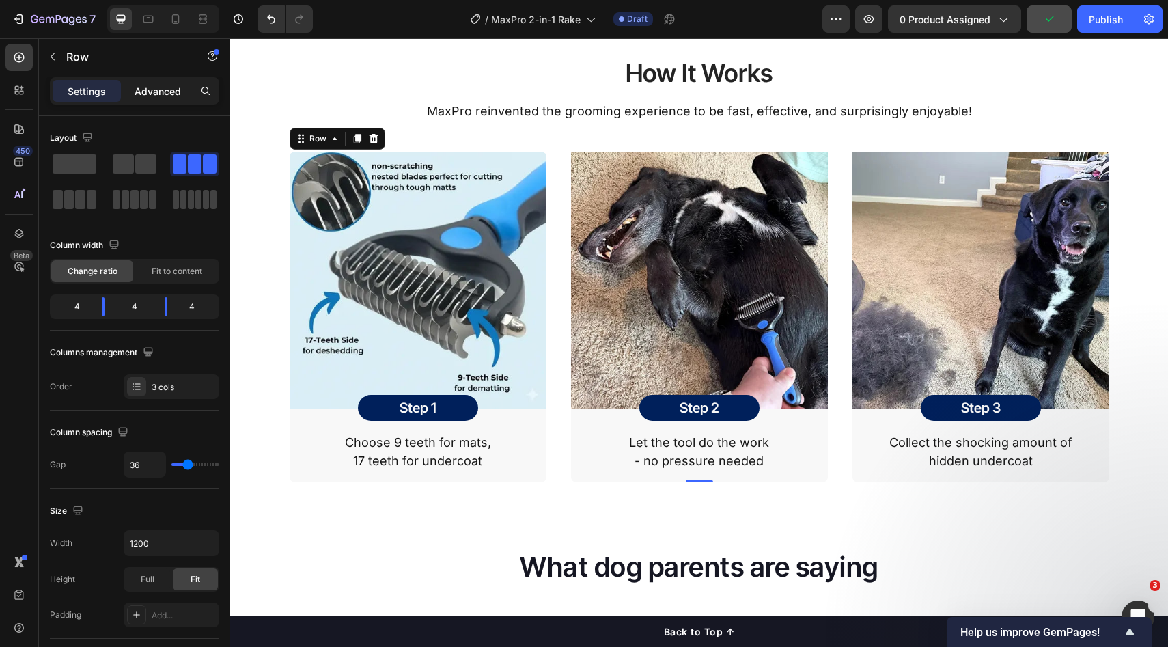
click at [158, 96] on p "Advanced" at bounding box center [158, 91] width 46 height 14
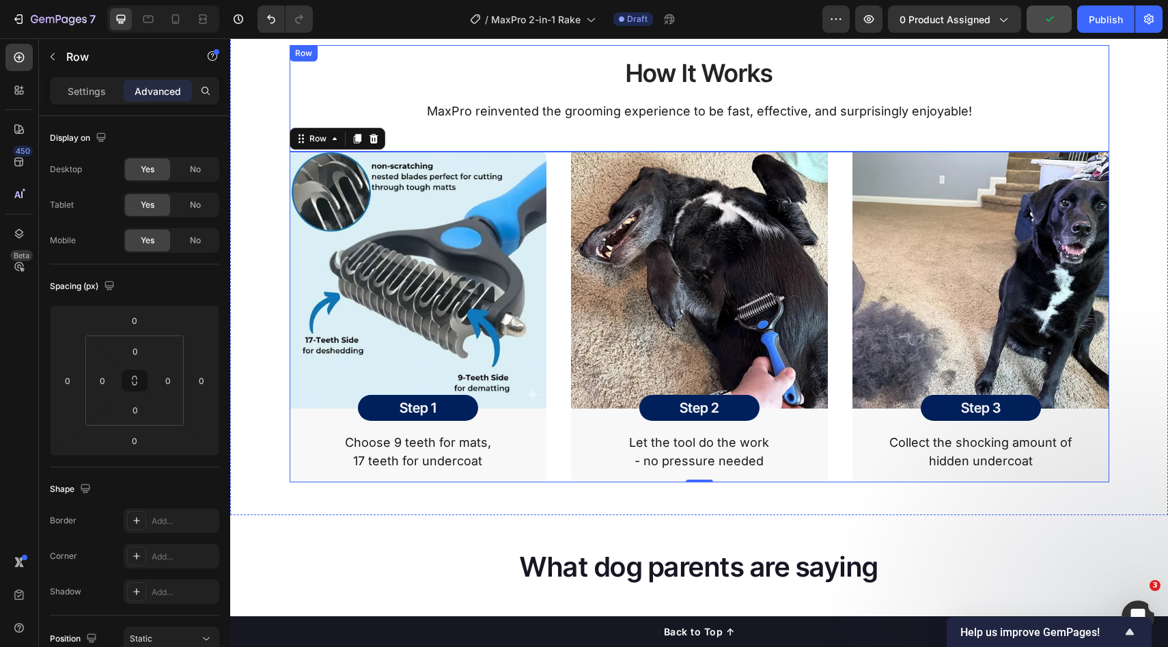
click at [646, 151] on div "How It Works Heading MaxPro reinvented the grooming experience to be fast, effe…" at bounding box center [700, 98] width 820 height 106
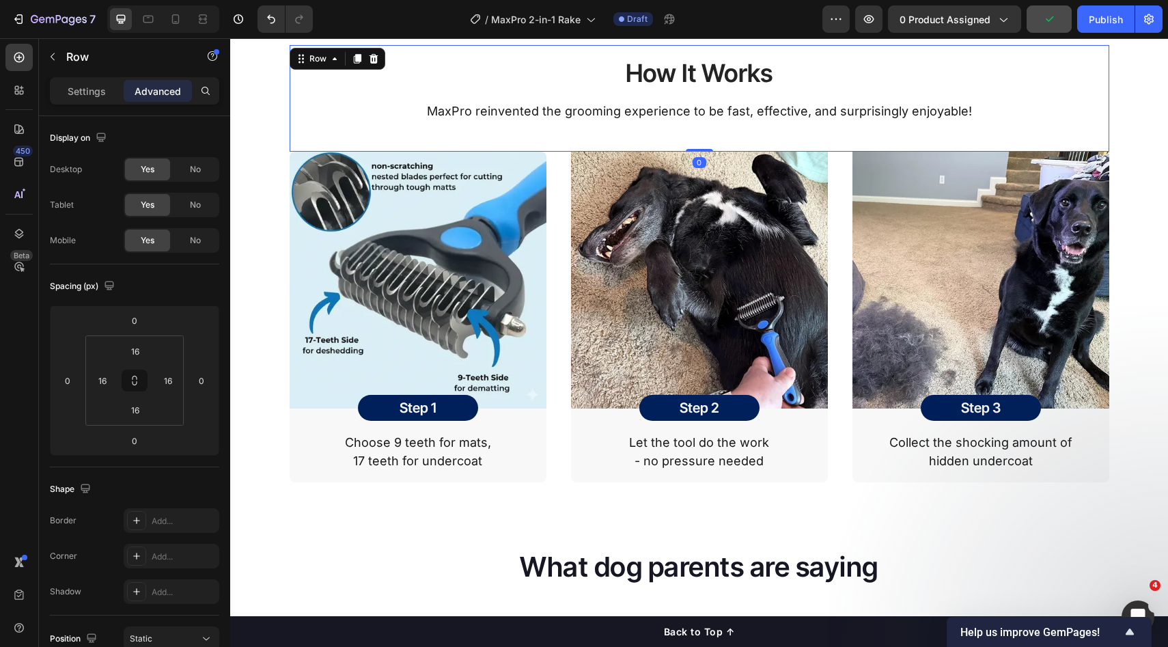
click at [674, 140] on div "How It Works Heading MaxPro reinvented the grooming experience to be fast, effe…" at bounding box center [700, 98] width 798 height 84
click at [687, 122] on p "MaxPro reinvented the grooming experience to be fast, effective, and surprising…" at bounding box center [699, 111] width 795 height 22
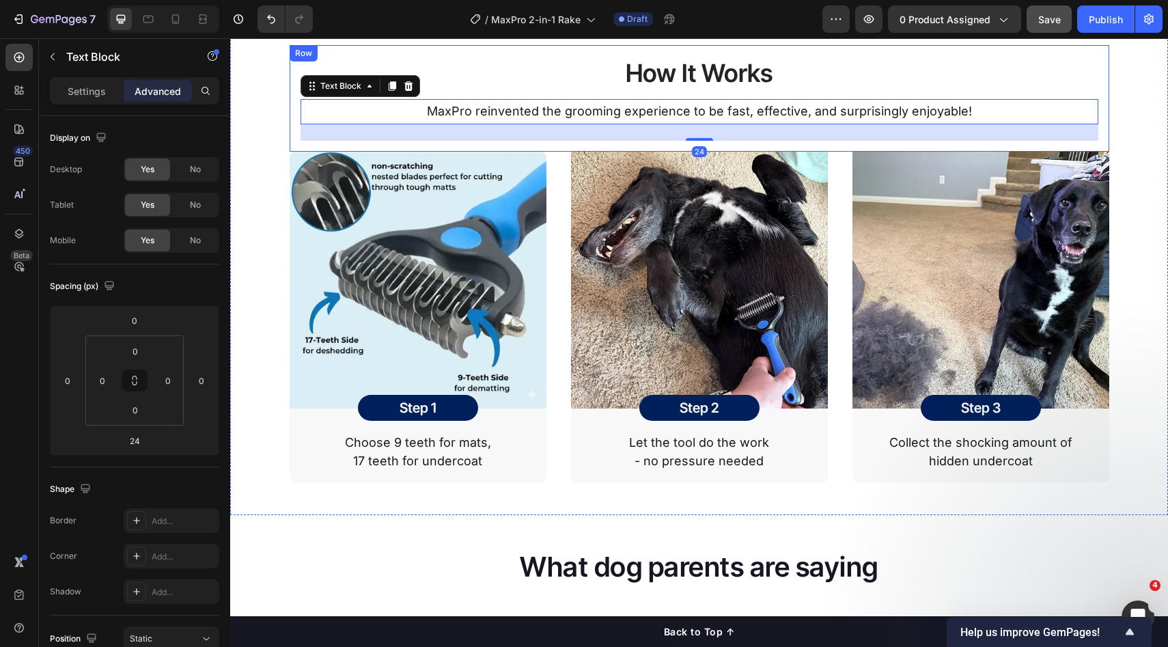
click at [644, 151] on div "How It Works Heading MaxPro reinvented the grooming experience to be fast, effe…" at bounding box center [700, 98] width 820 height 106
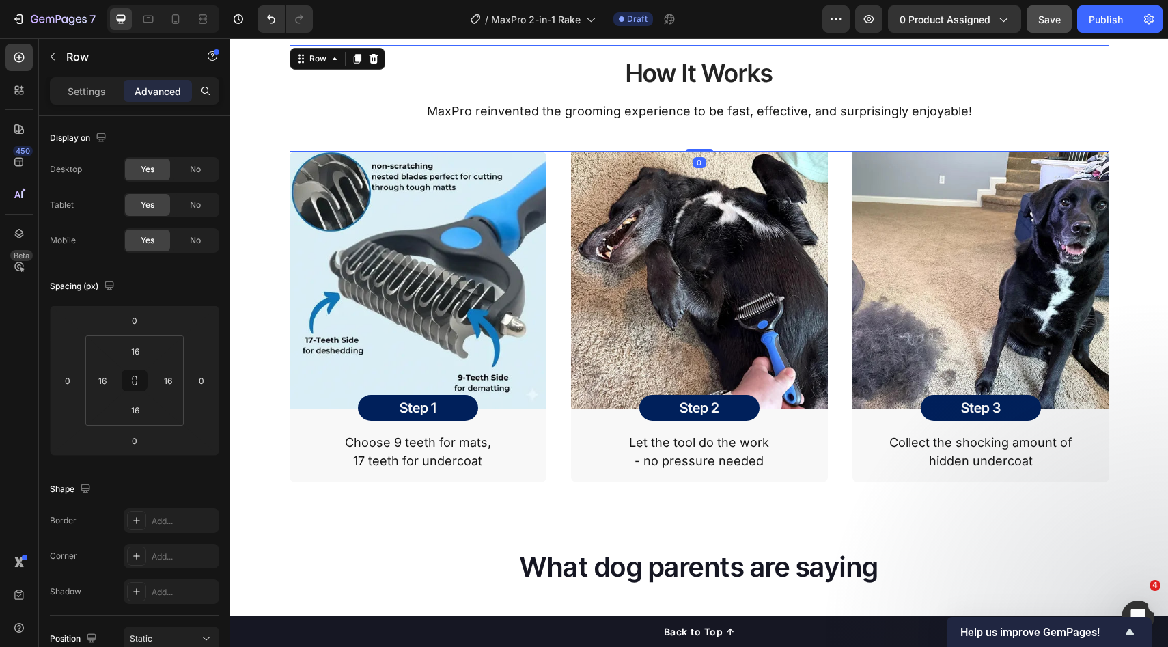
click at [641, 151] on div "How It Works Heading MaxPro reinvented the grooming experience to be fast, effe…" at bounding box center [700, 98] width 820 height 106
click at [132, 409] on input "16" at bounding box center [135, 410] width 27 height 20
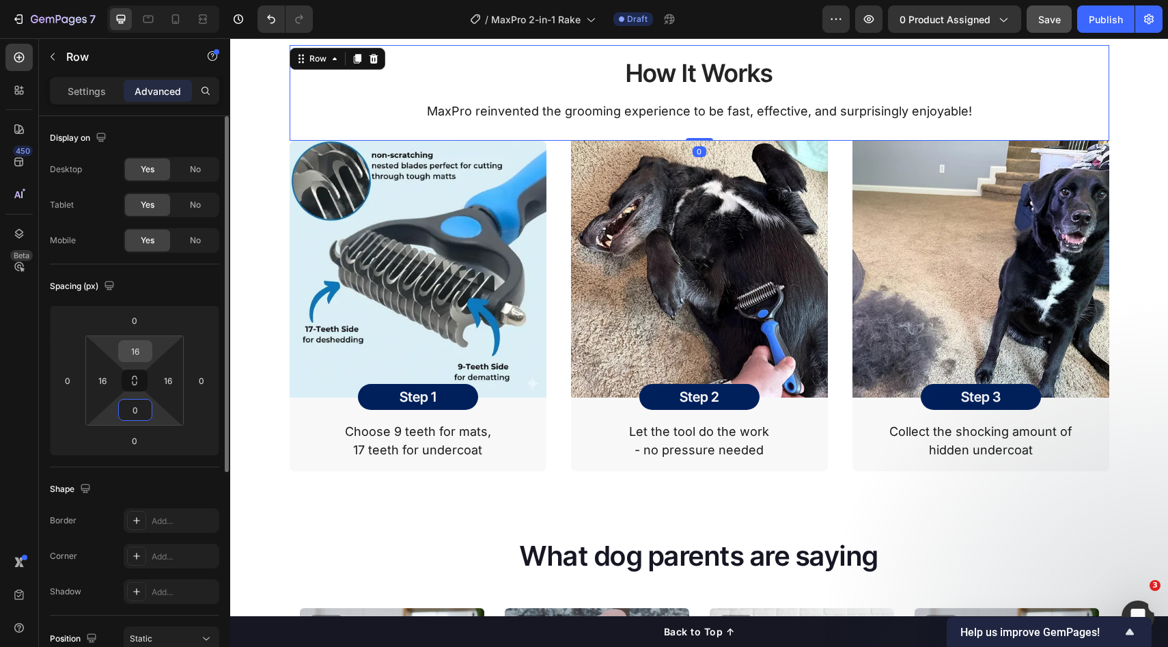
type input "0"
click at [130, 353] on input "16" at bounding box center [135, 351] width 27 height 20
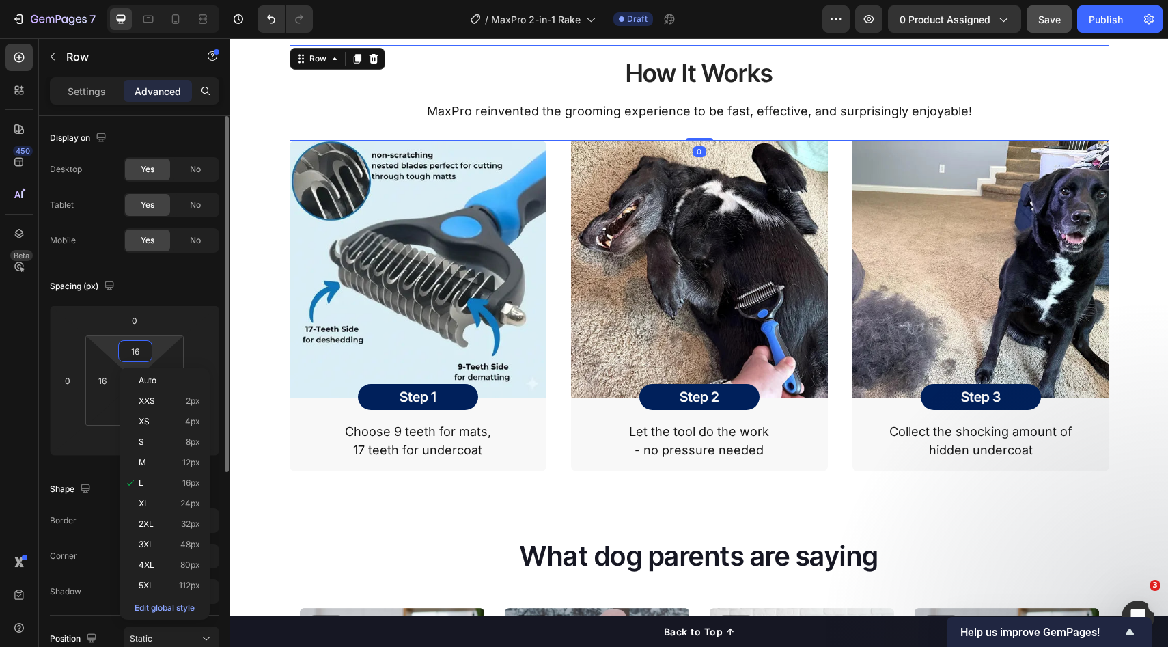
type input "0"
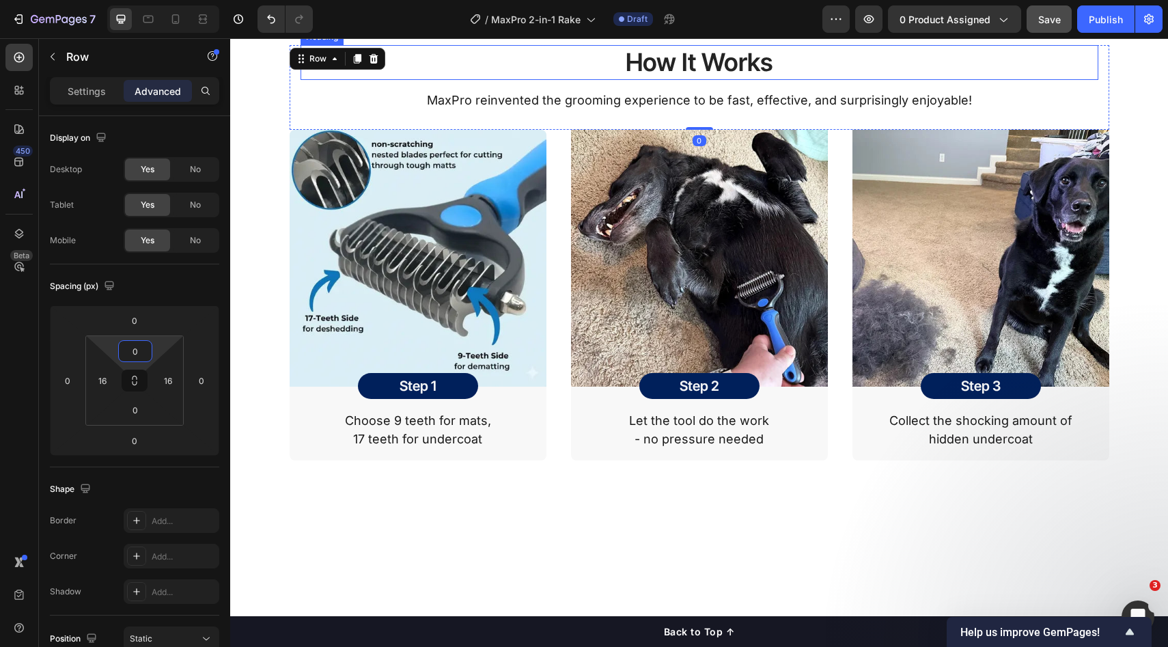
scroll to position [1437, 0]
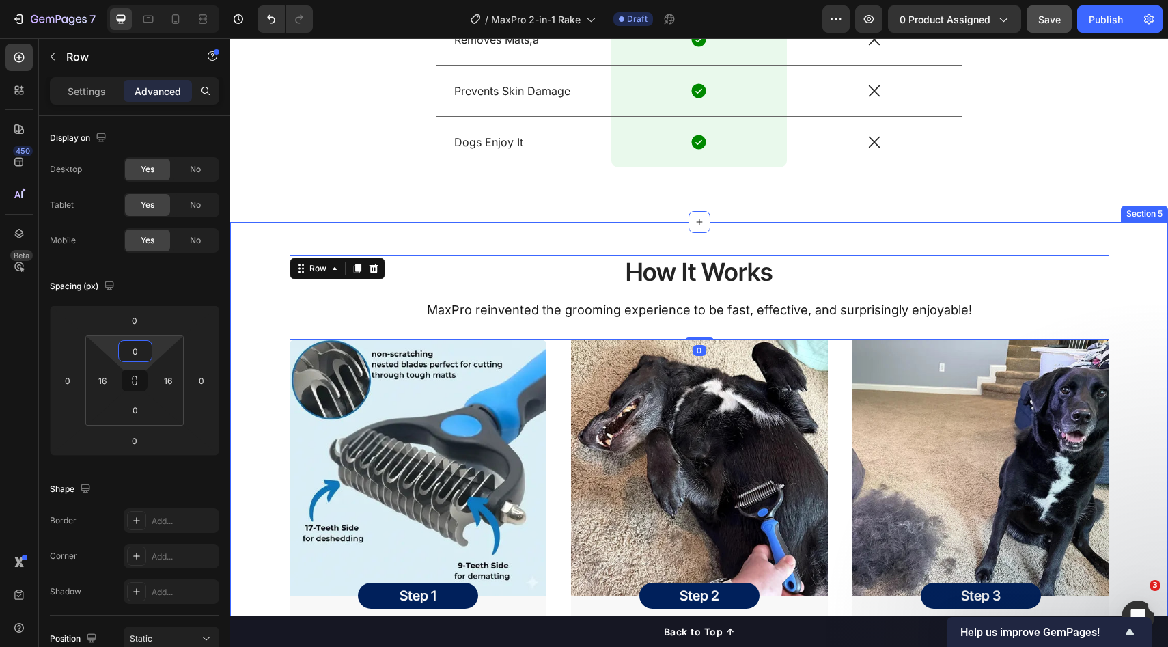
click at [622, 262] on div "How It Works Heading MaxPro reinvented the grooming experience to be fast, effe…" at bounding box center [699, 462] width 938 height 480
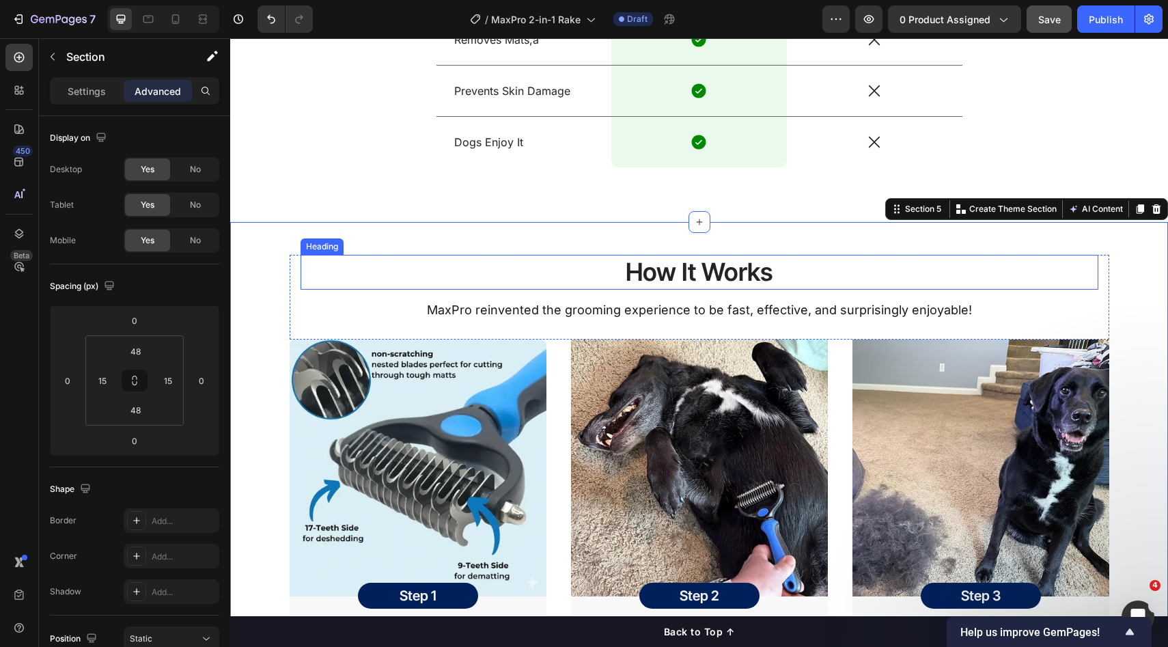
click at [674, 284] on h2 "How It Works" at bounding box center [700, 272] width 798 height 35
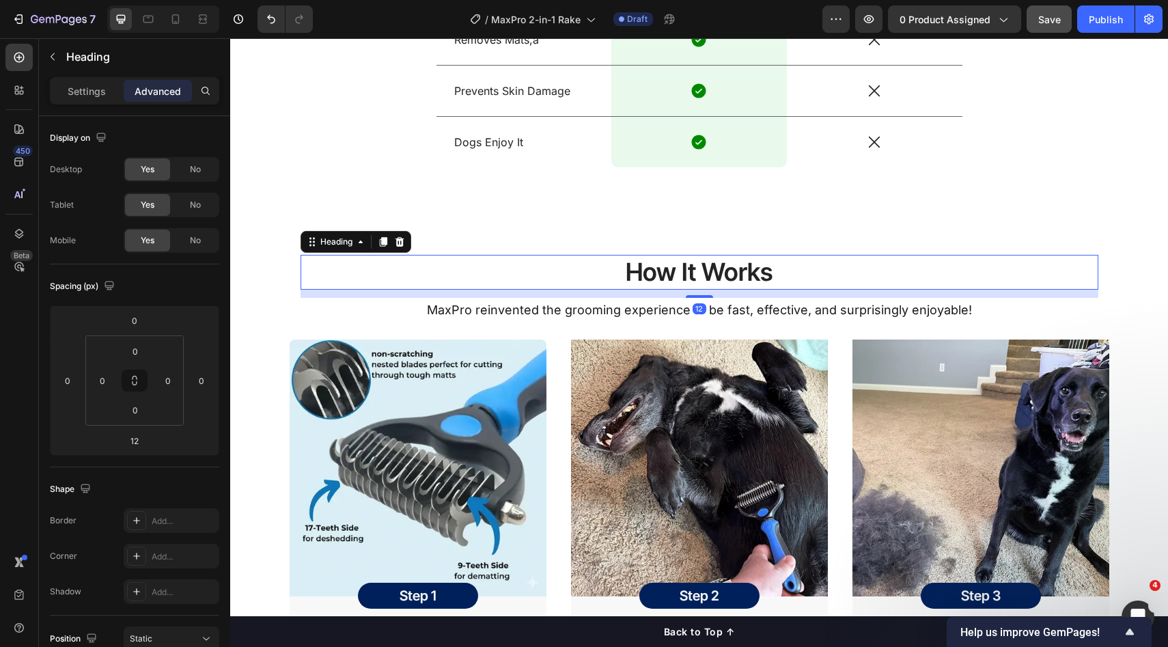
click at [898, 290] on h2 "How It Works" at bounding box center [700, 272] width 798 height 35
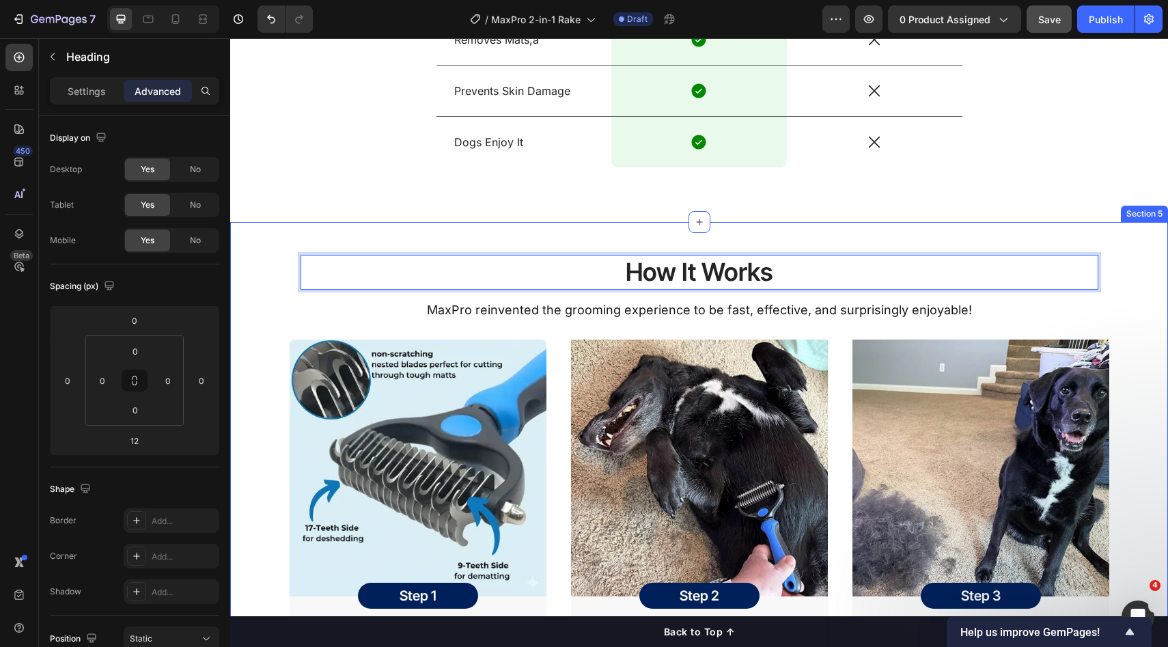
click at [970, 272] on div "How It Works Heading 12 MaxPro reinvented the grooming experience to be fast, e…" at bounding box center [699, 462] width 938 height 480
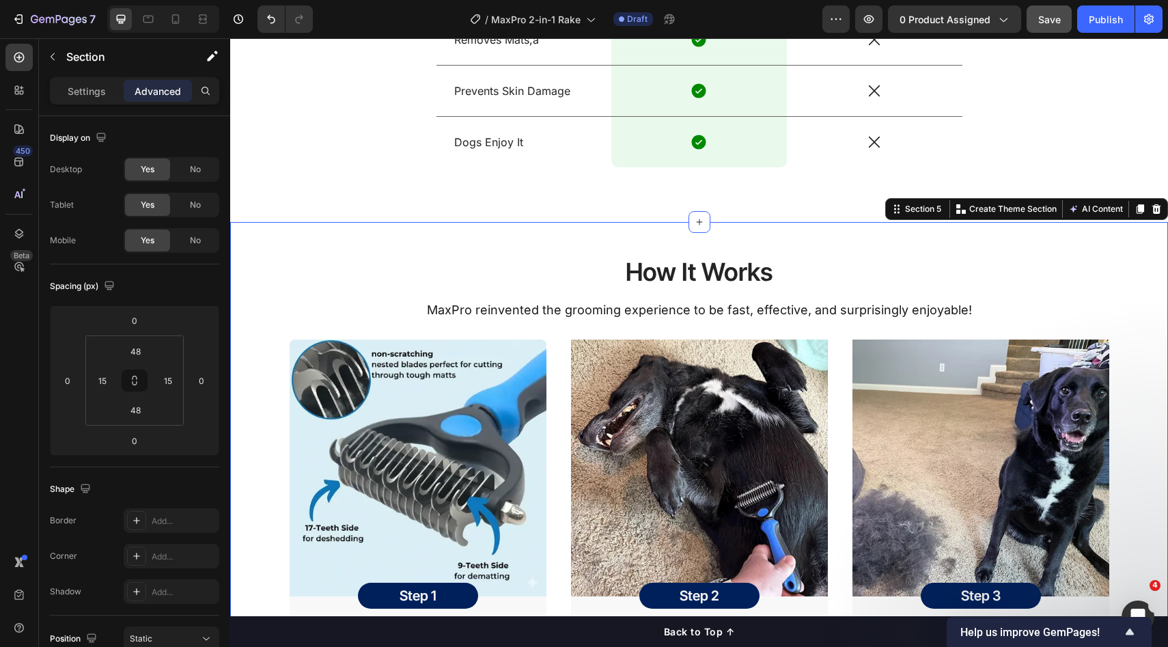
scroll to position [1527, 0]
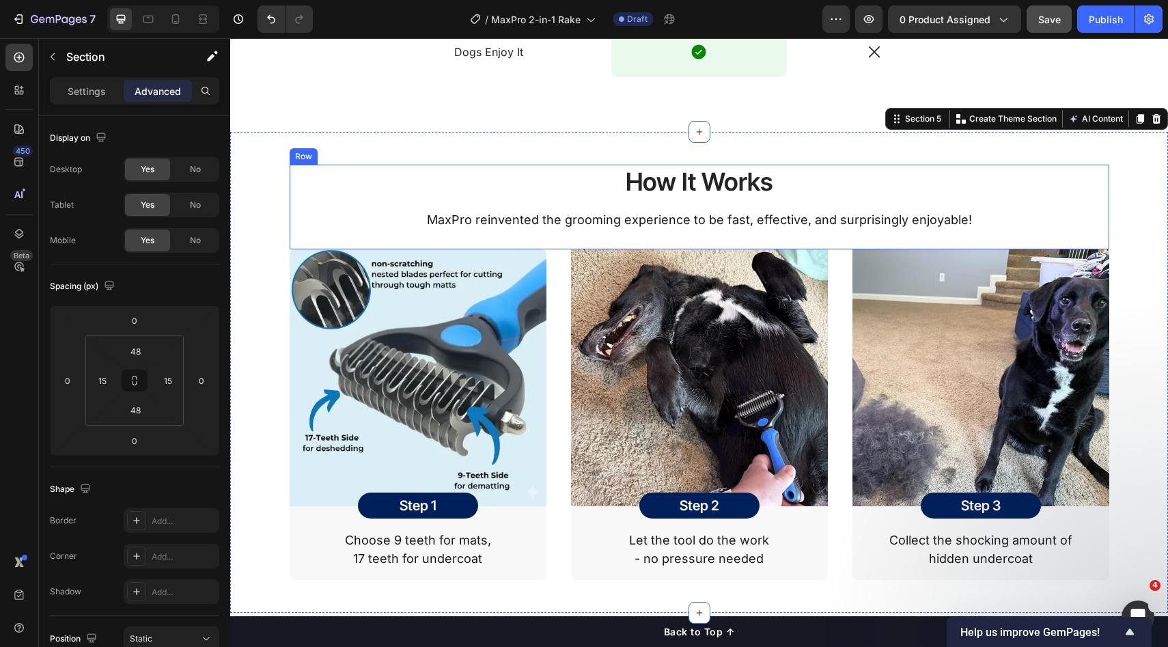
drag, startPoint x: 877, startPoint y: 264, endPoint x: 895, endPoint y: 261, distance: 18.0
click at [877, 249] on div "How It Works Heading MaxPro reinvented the grooming experience to be fast, effe…" at bounding box center [700, 207] width 798 height 84
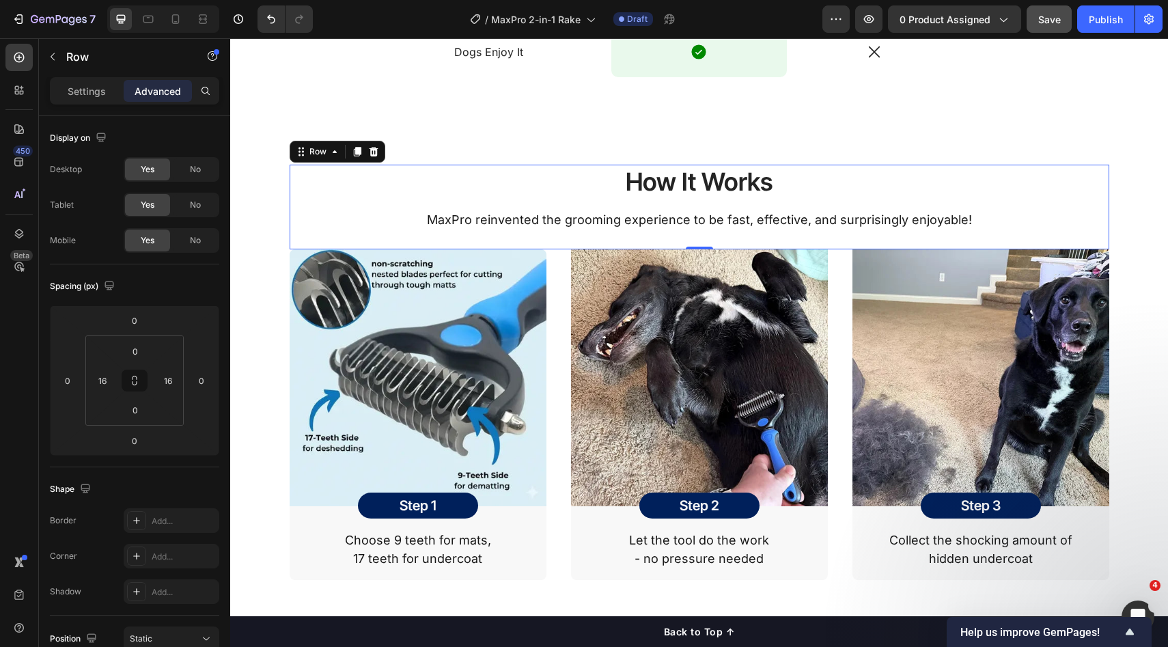
click at [849, 231] on p "MaxPro reinvented the grooming experience to be fast, effective, and surprising…" at bounding box center [699, 220] width 795 height 22
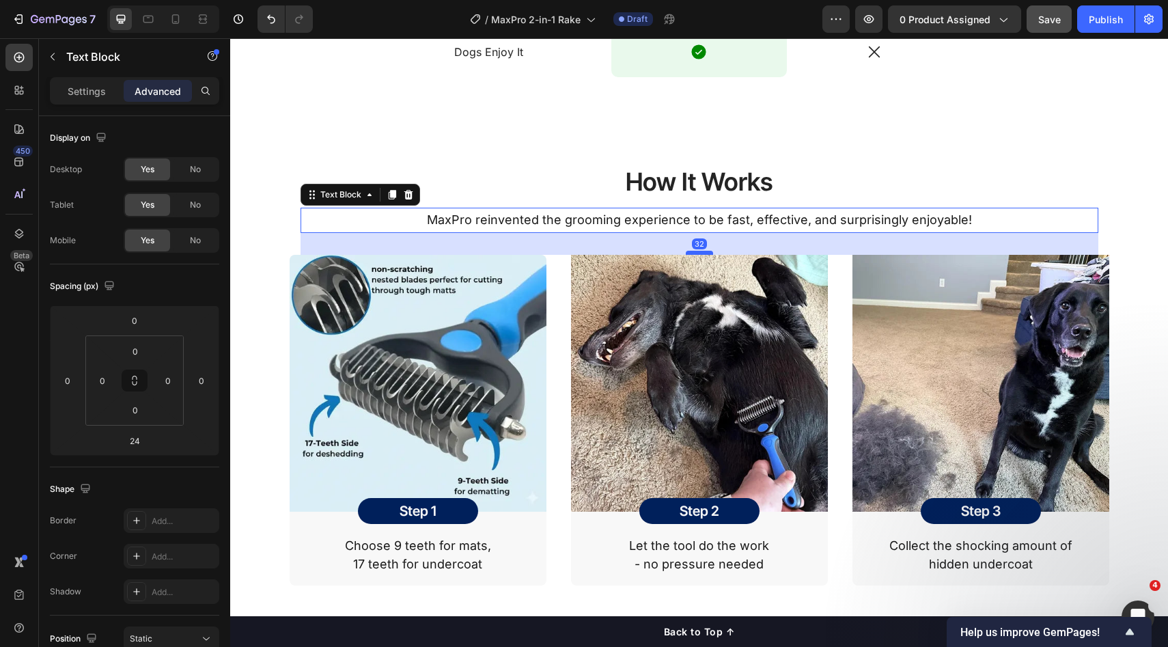
click at [691, 255] on div at bounding box center [699, 253] width 27 height 4
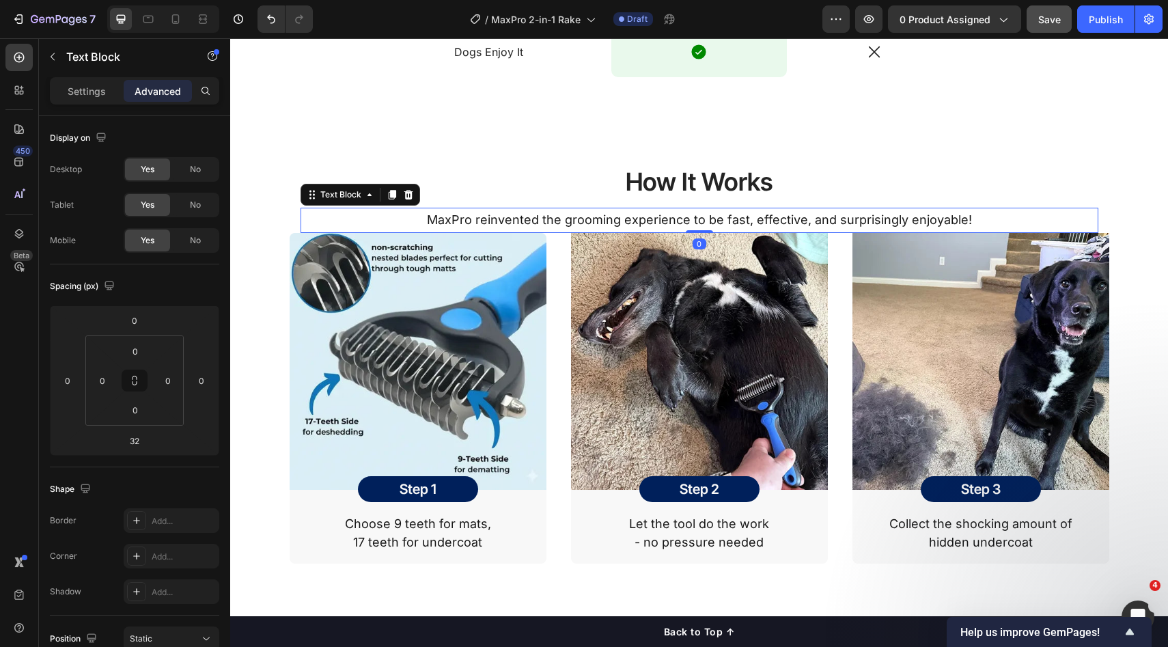
drag, startPoint x: 691, startPoint y: 279, endPoint x: 706, endPoint y: 247, distance: 34.8
click at [706, 232] on div "MaxPro reinvented the grooming experience to be fast, effective, and surprising…" at bounding box center [700, 220] width 798 height 25
type input "0"
click at [350, 201] on div "Text Block" at bounding box center [341, 195] width 46 height 12
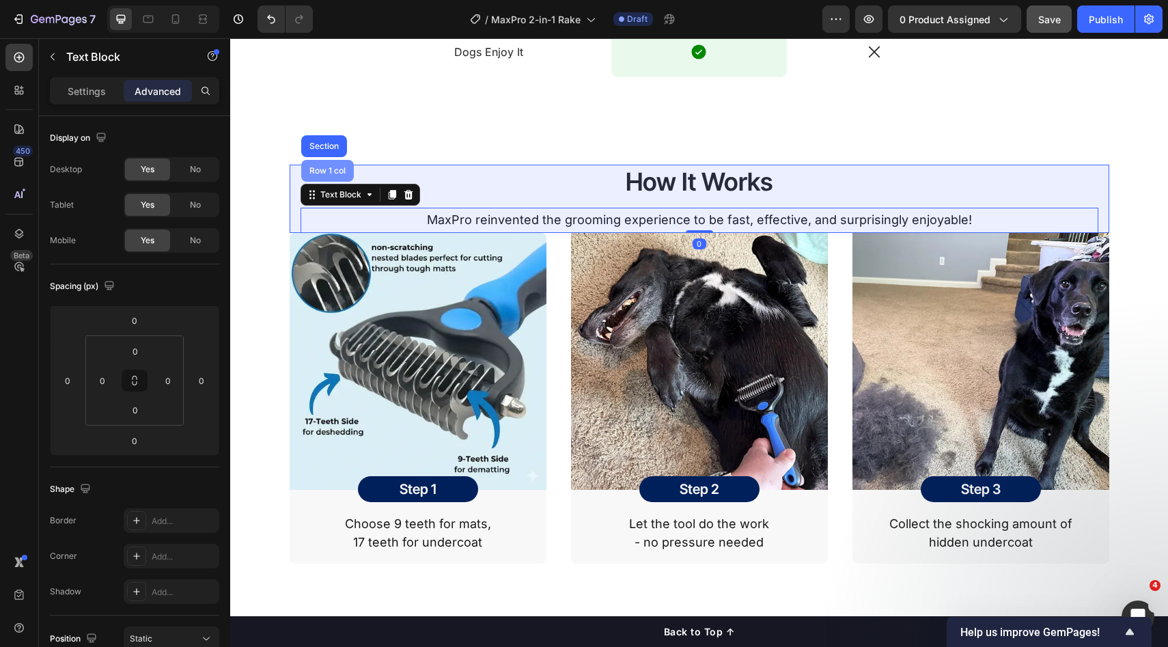
click at [319, 182] on div "Row 1 col" at bounding box center [327, 171] width 53 height 22
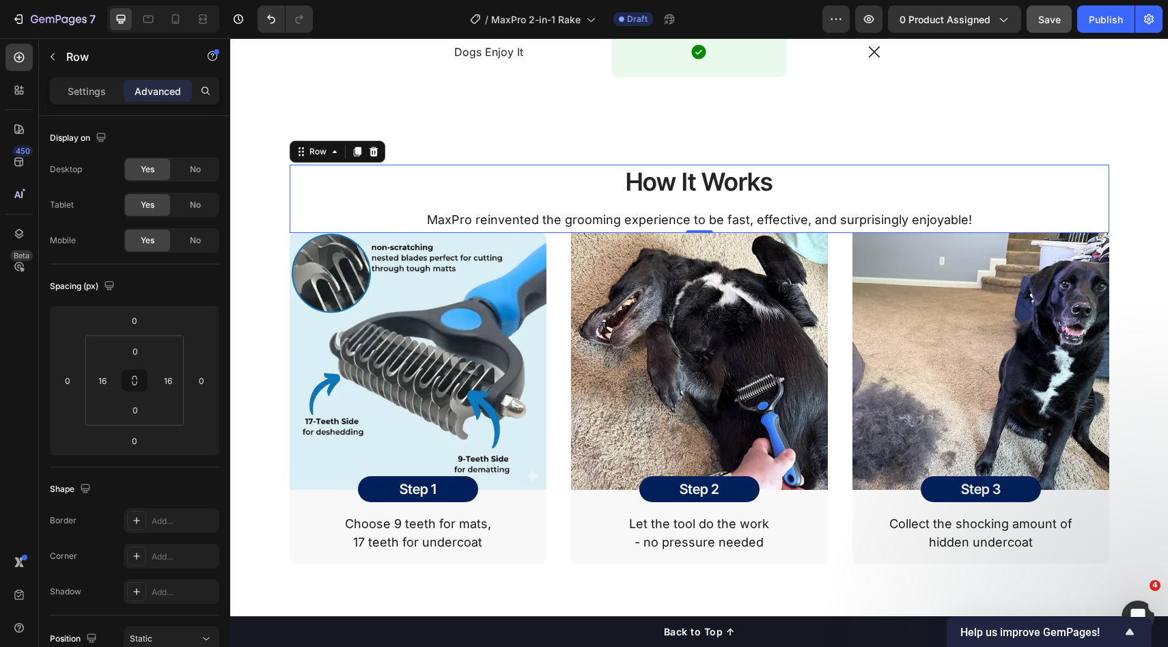
click at [693, 238] on div "0" at bounding box center [700, 233] width 14 height 11
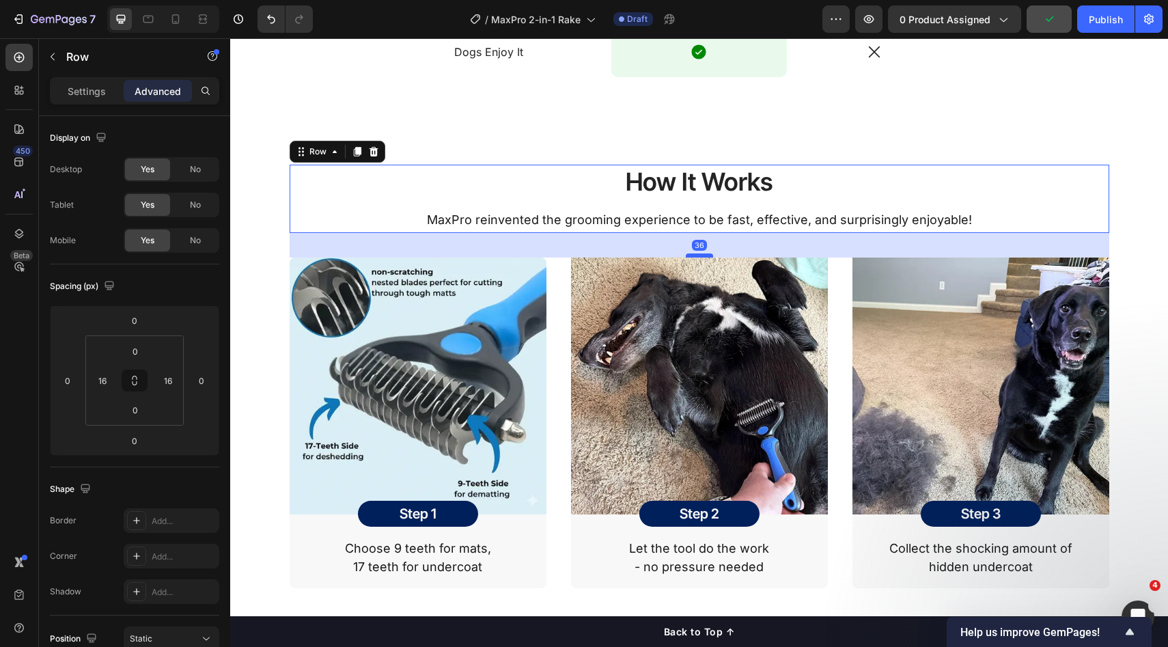
drag, startPoint x: 691, startPoint y: 256, endPoint x: 691, endPoint y: 281, distance: 24.6
click at [691, 258] on div at bounding box center [699, 255] width 27 height 4
type input "36"
click at [959, 305] on img at bounding box center [981, 386] width 257 height 257
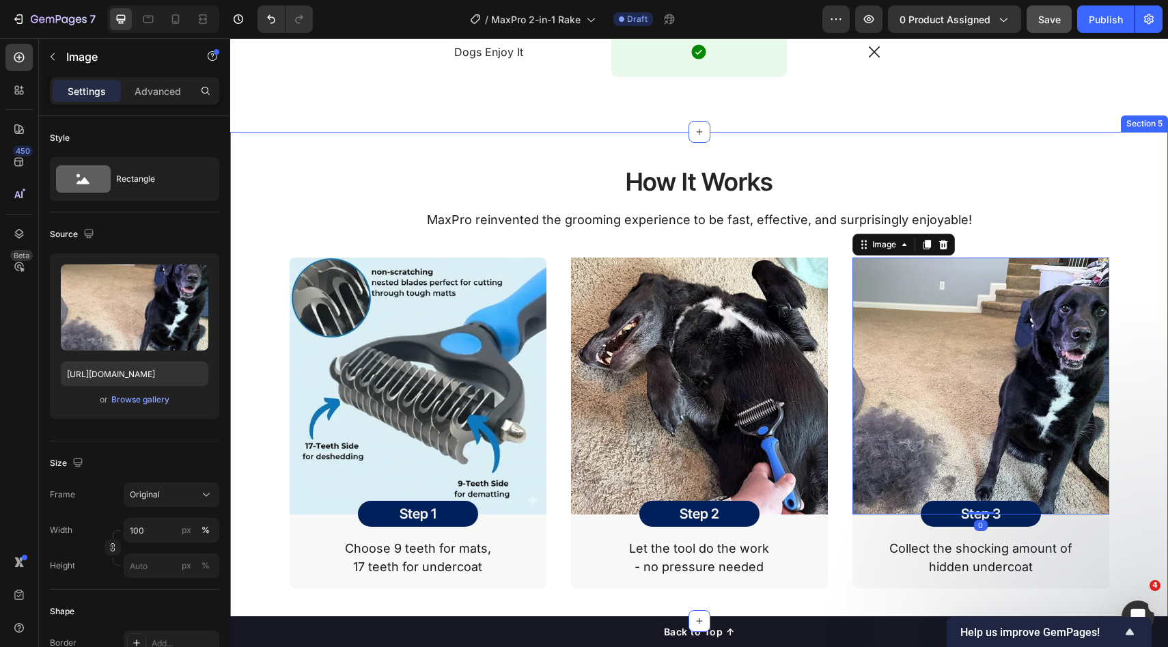
click at [1125, 264] on div "How It Works Heading MaxPro reinvented the grooming experience to be fast, effe…" at bounding box center [700, 376] width 918 height 423
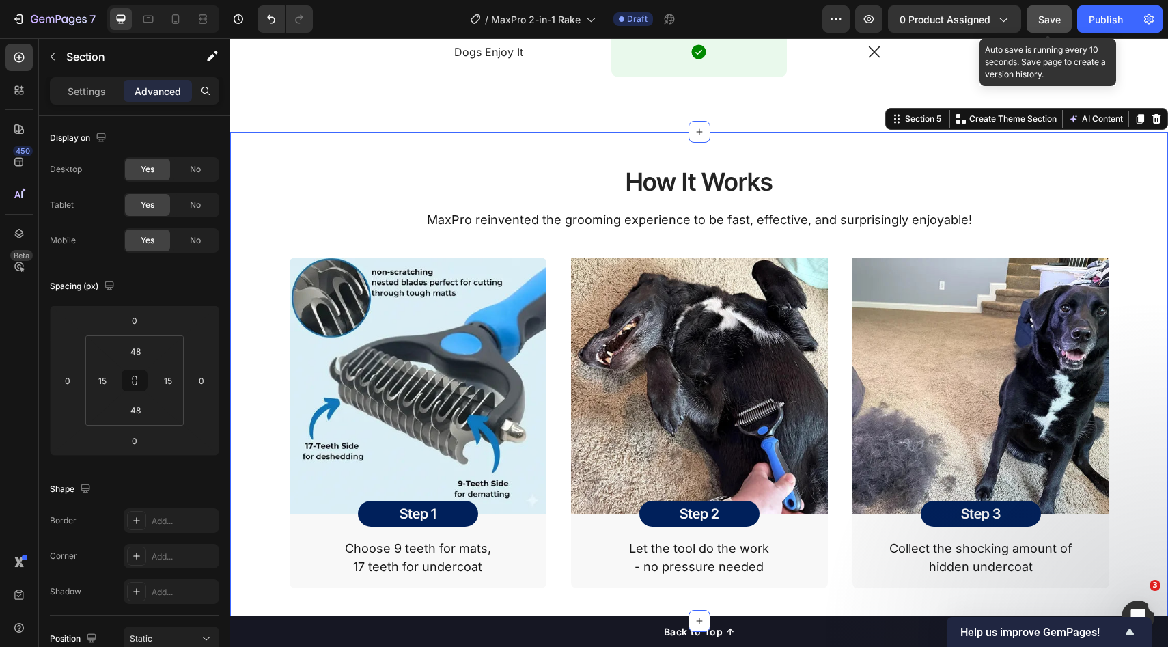
click at [1056, 23] on span "Save" at bounding box center [1050, 20] width 23 height 12
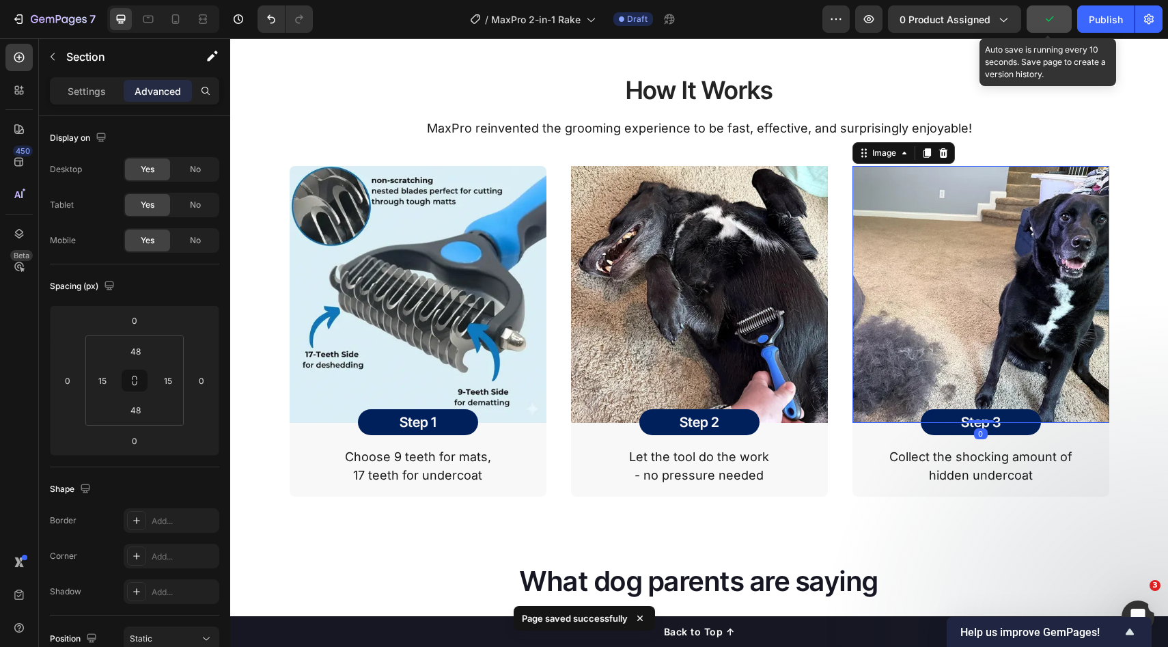
click at [1032, 238] on img at bounding box center [981, 294] width 257 height 257
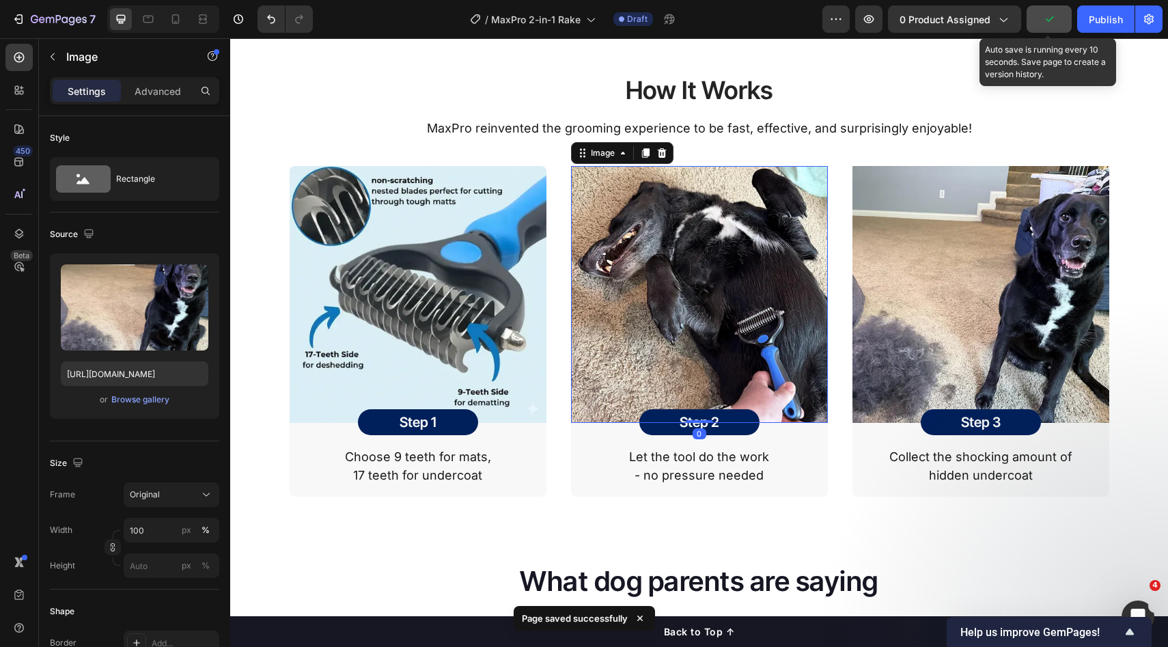
click at [670, 251] on img at bounding box center [699, 294] width 257 height 257
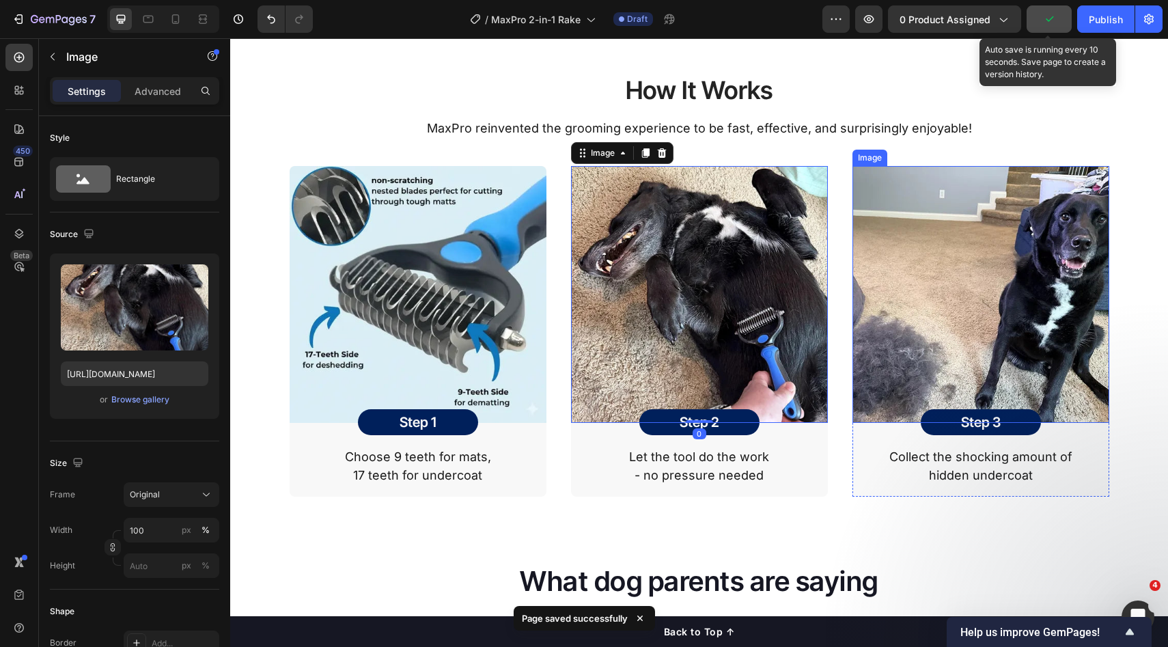
click at [890, 263] on img at bounding box center [981, 294] width 257 height 257
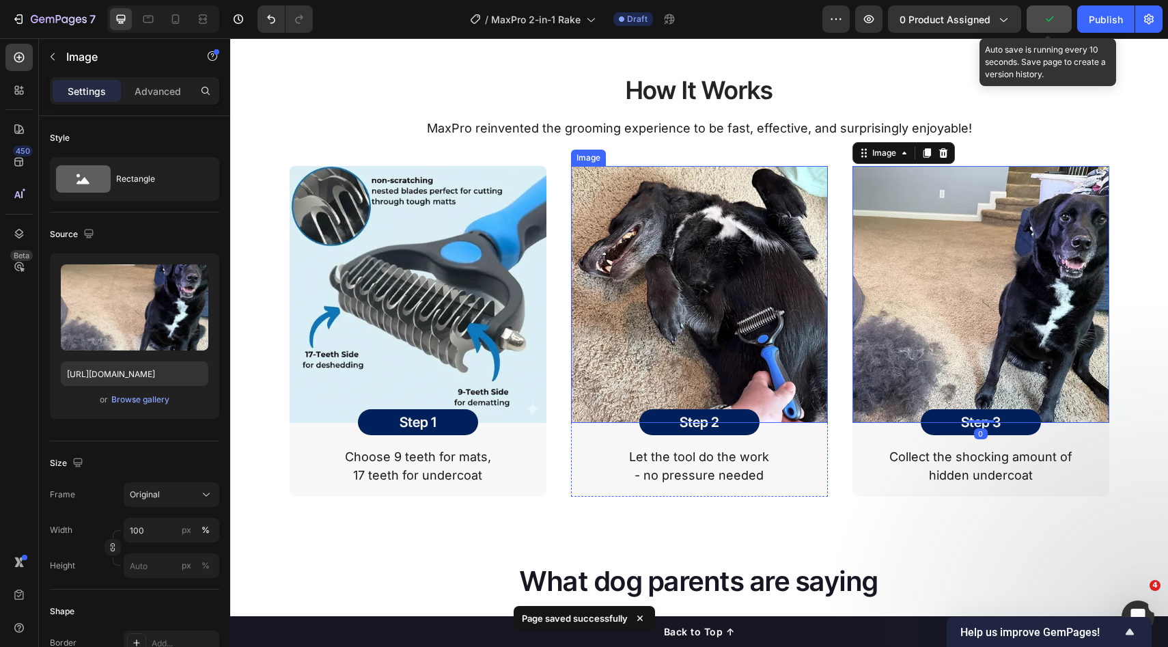
click at [733, 267] on img at bounding box center [699, 294] width 257 height 257
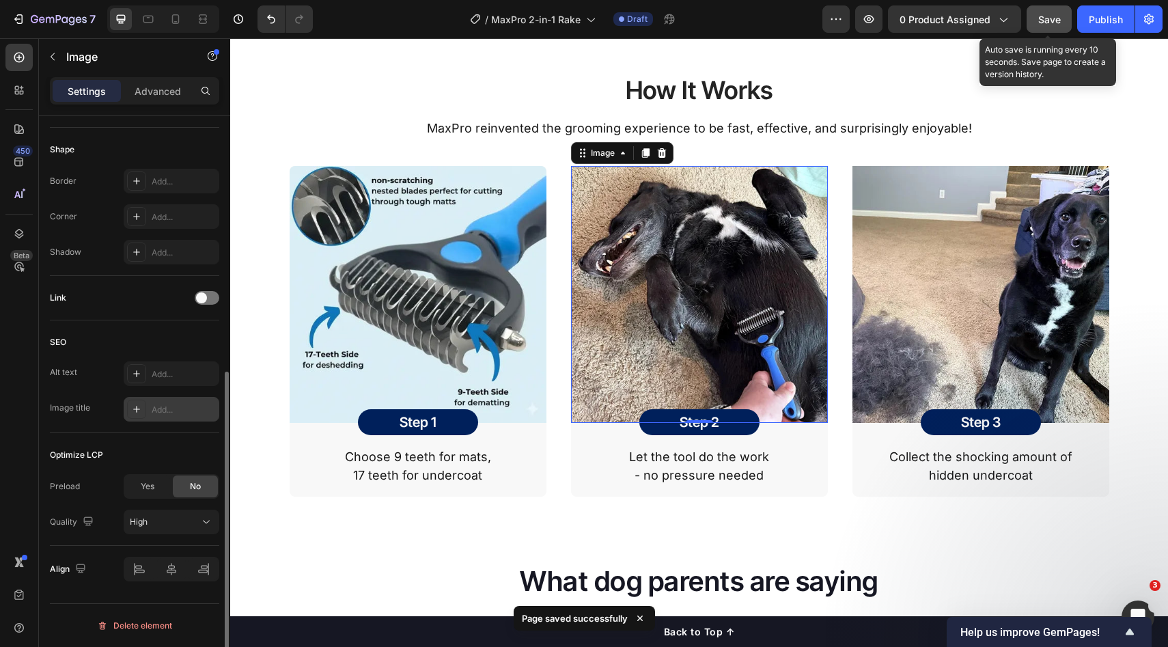
scroll to position [439, 0]
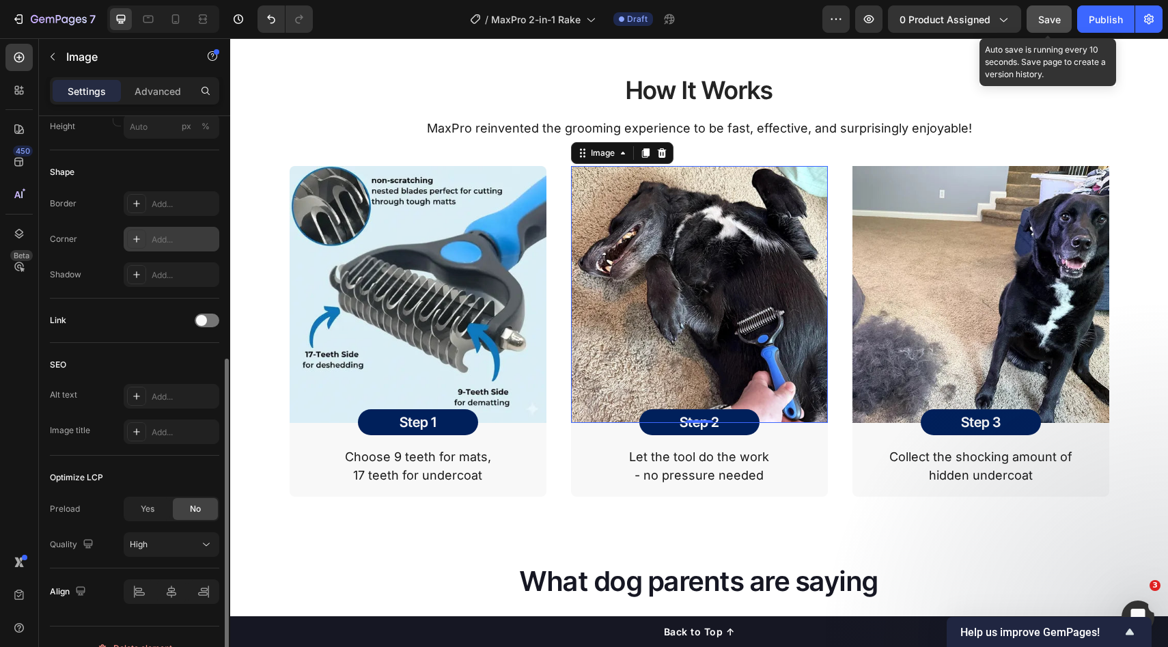
click at [166, 234] on div "Add..." at bounding box center [184, 240] width 64 height 12
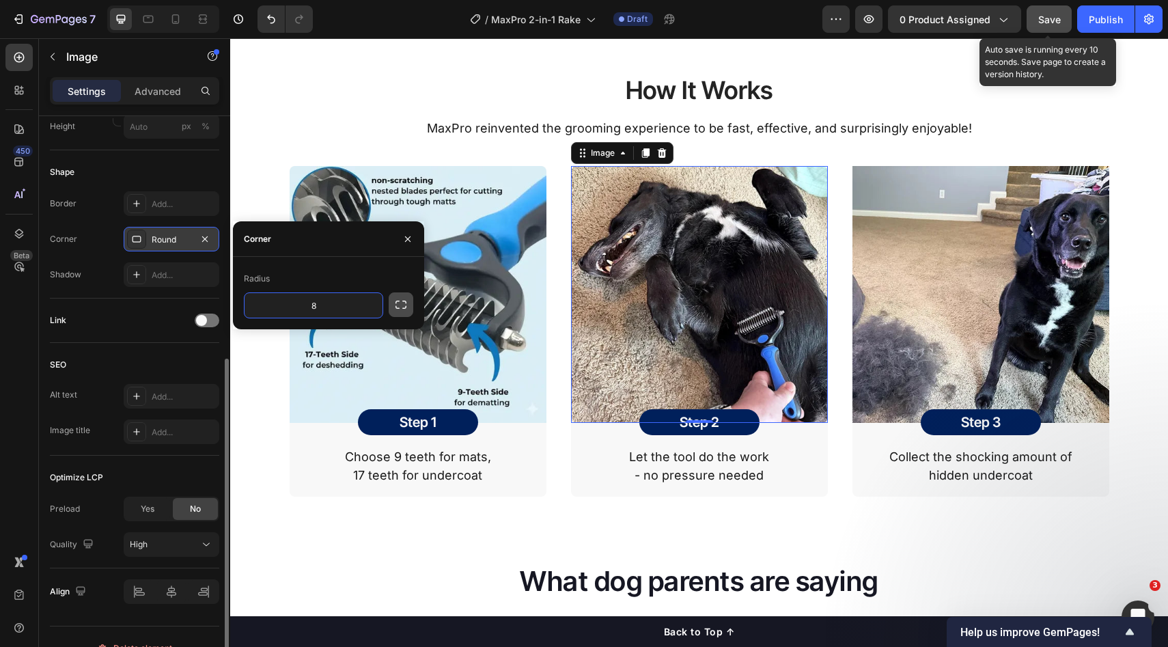
click at [415, 305] on div "Radius 8" at bounding box center [328, 293] width 191 height 51
click at [407, 307] on icon "button" at bounding box center [401, 305] width 14 height 14
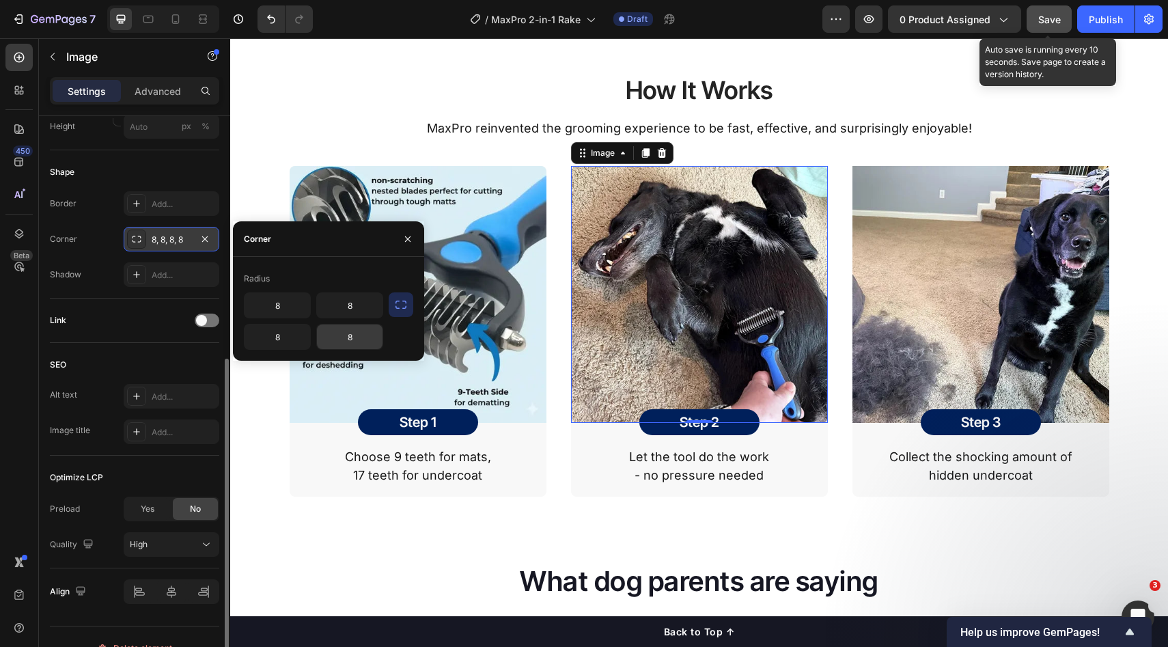
click at [355, 346] on input "8" at bounding box center [350, 337] width 66 height 25
type input "0"
click at [283, 335] on input "8" at bounding box center [278, 337] width 66 height 25
type input "0"
click at [946, 281] on img at bounding box center [981, 294] width 257 height 257
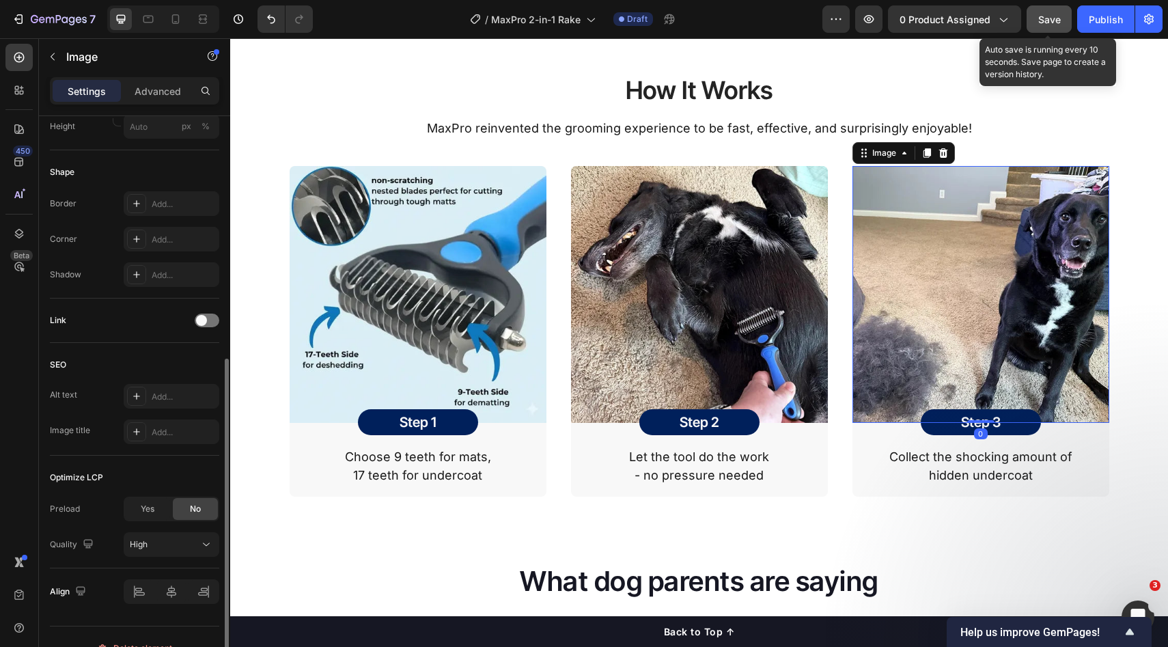
drag, startPoint x: 161, startPoint y: 231, endPoint x: 192, endPoint y: 256, distance: 40.3
click at [161, 231] on div "Add..." at bounding box center [172, 239] width 96 height 25
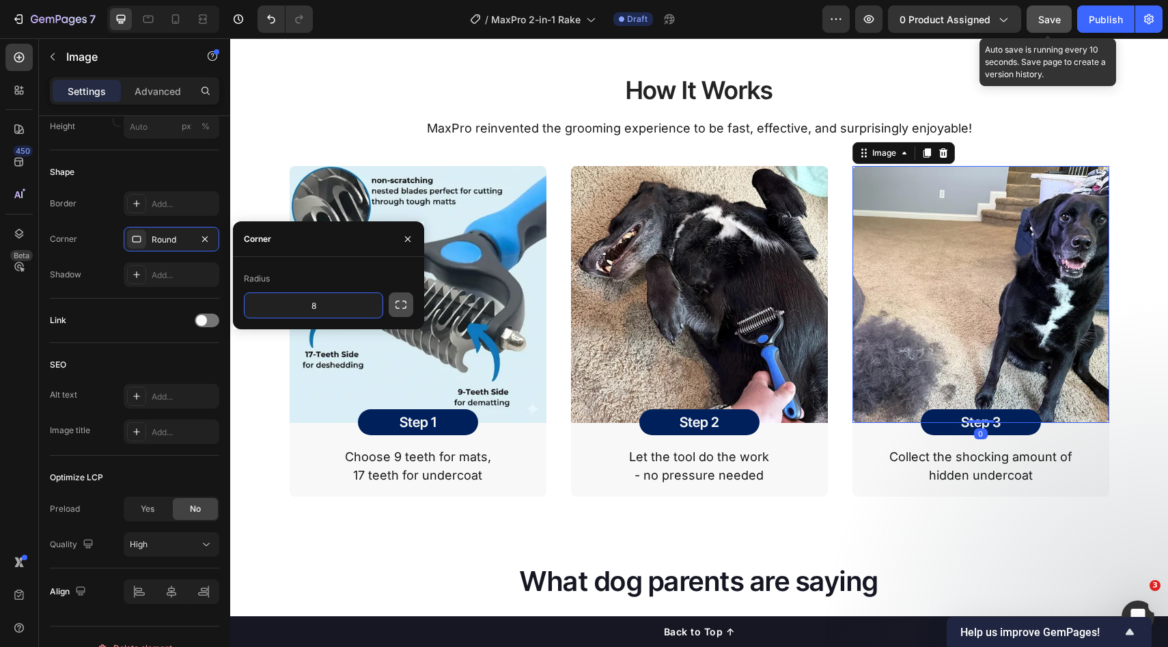
click at [404, 310] on icon "button" at bounding box center [401, 305] width 14 height 14
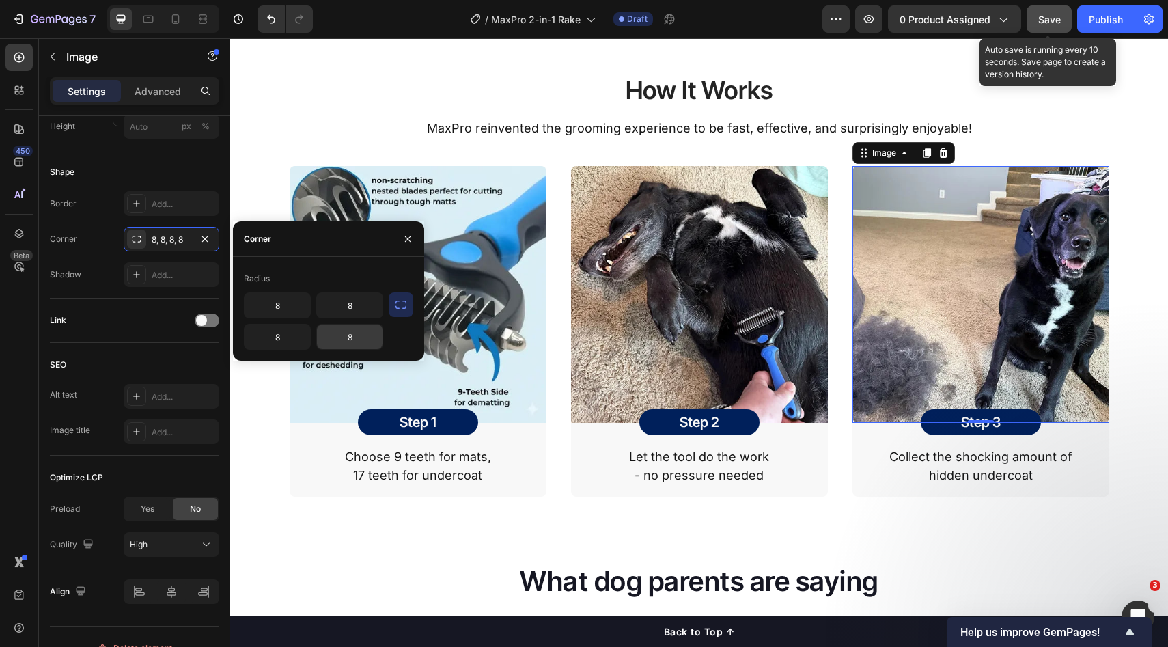
click at [372, 343] on input "8" at bounding box center [350, 337] width 66 height 25
click at [279, 339] on input "8" at bounding box center [278, 337] width 66 height 25
type input "0"
click at [366, 335] on input "8" at bounding box center [350, 337] width 66 height 25
type input "0"
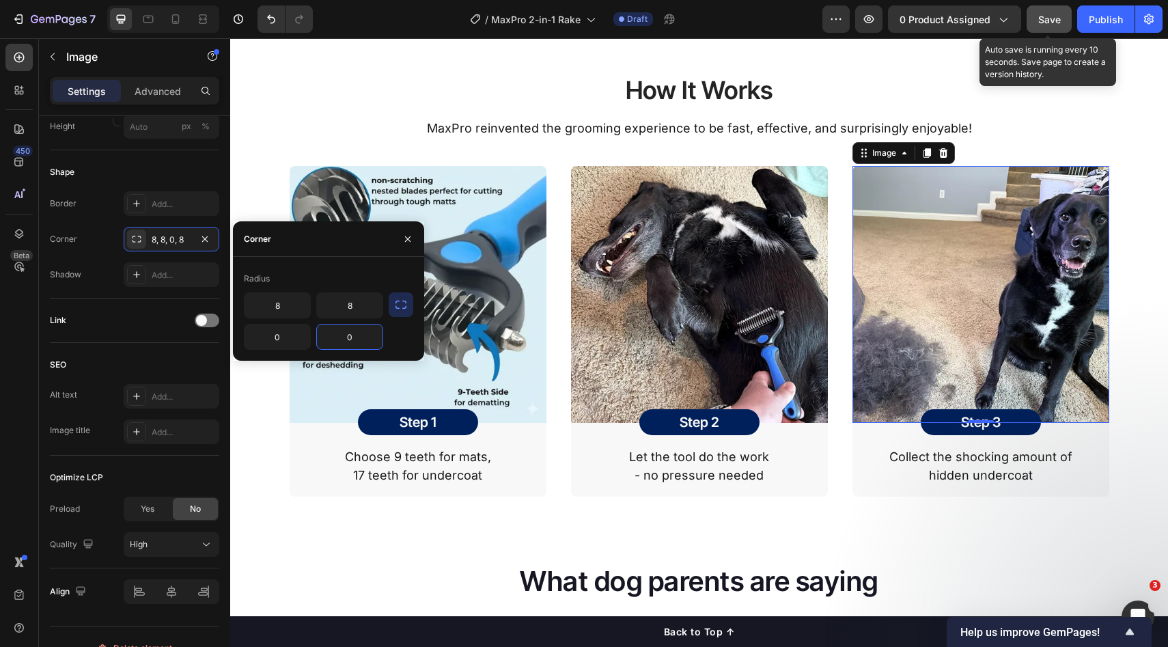
click at [883, 161] on div "Image" at bounding box center [884, 153] width 57 height 16
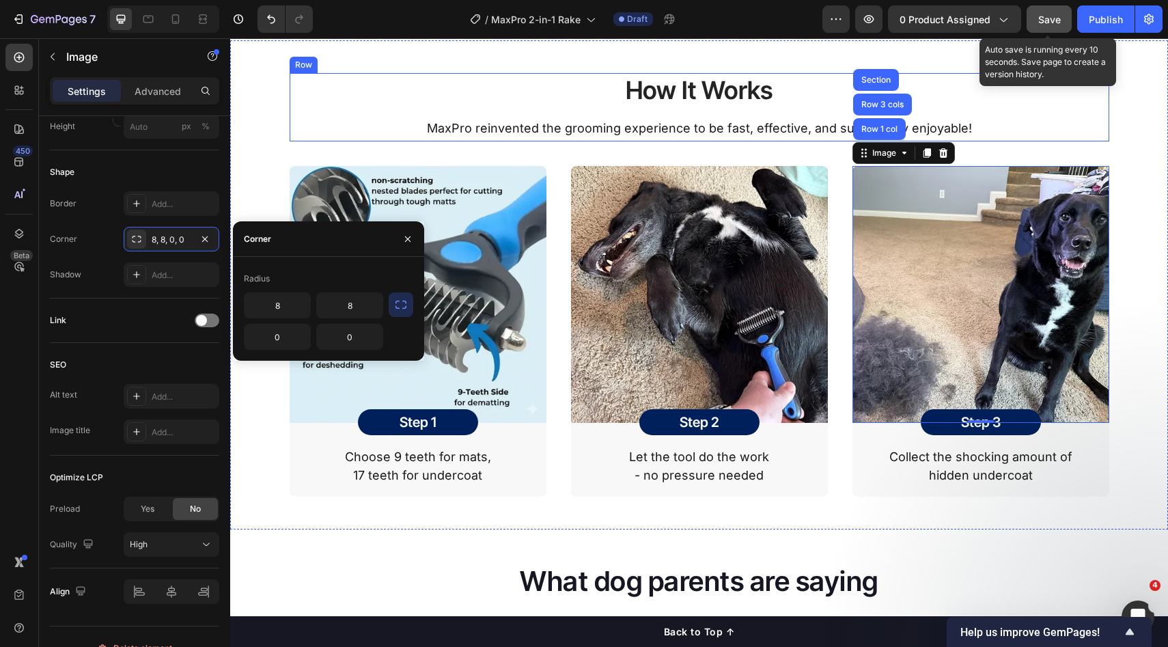
click at [1098, 141] on div "How It Works Heading MaxPro reinvented the grooming experience to be fast, effe…" at bounding box center [700, 107] width 820 height 68
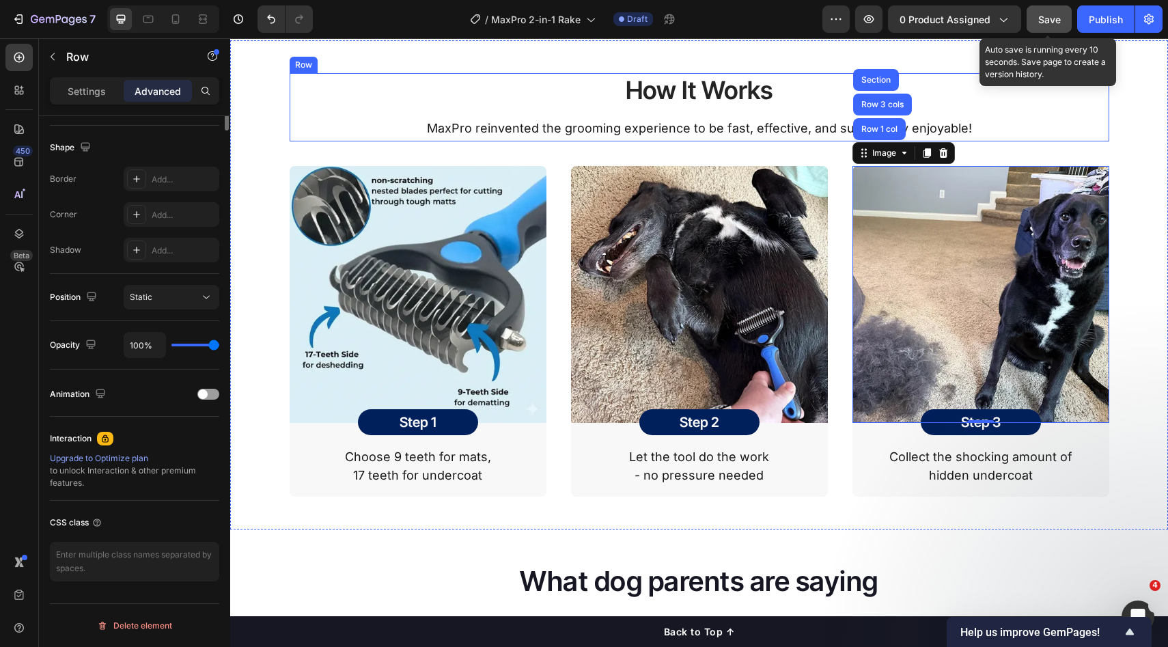
scroll to position [0, 0]
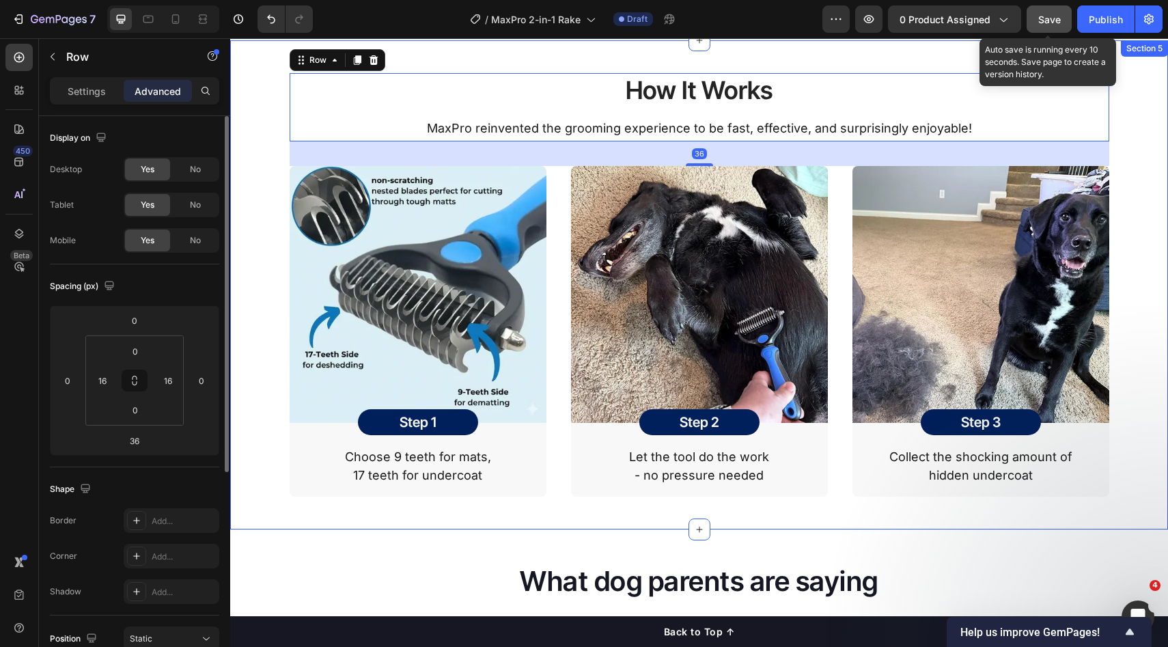
click at [1148, 266] on div "How It Works Heading MaxPro reinvented the grooming experience to be fast, effe…" at bounding box center [699, 284] width 938 height 489
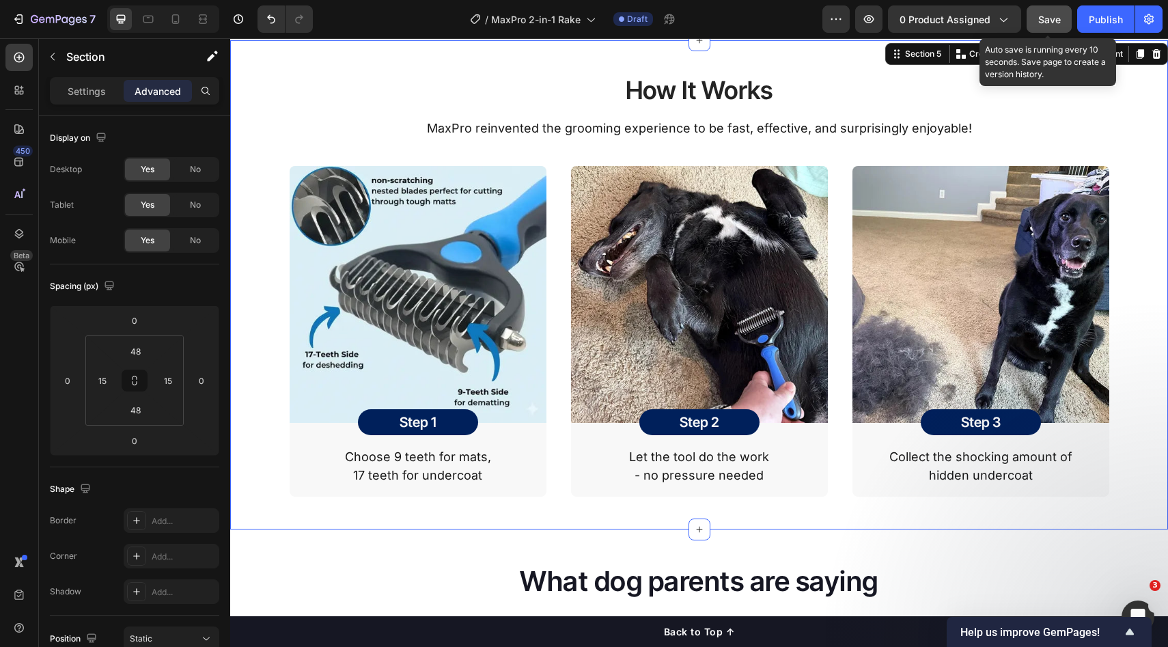
click at [1046, 23] on span "Save" at bounding box center [1050, 20] width 23 height 12
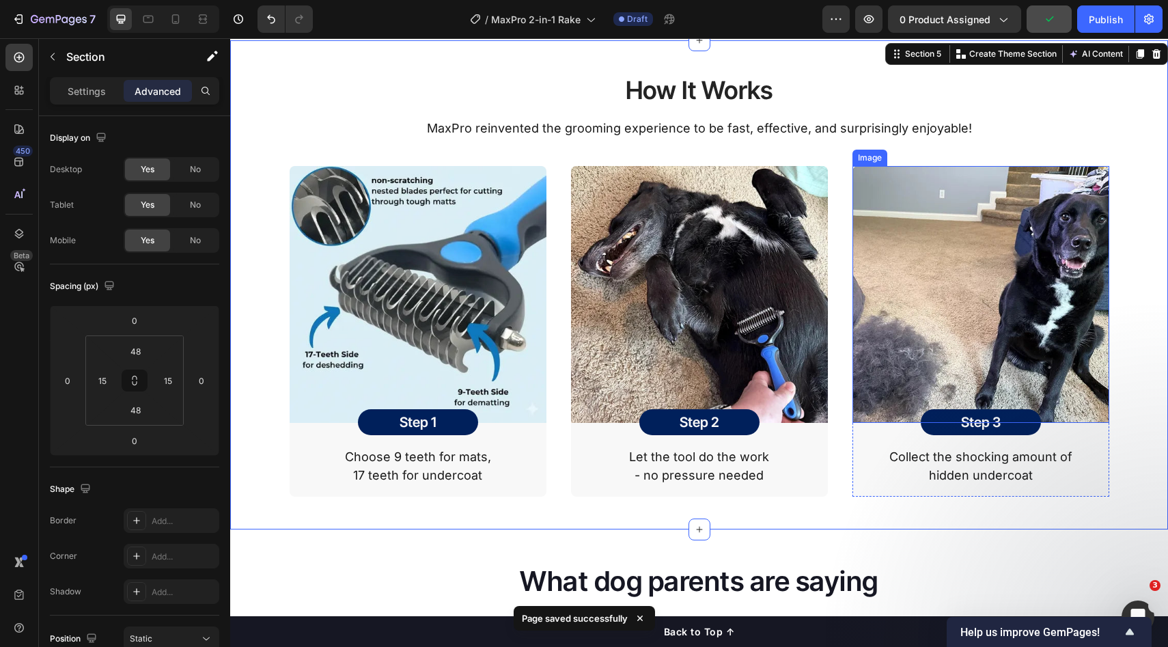
scroll to position [1714, 0]
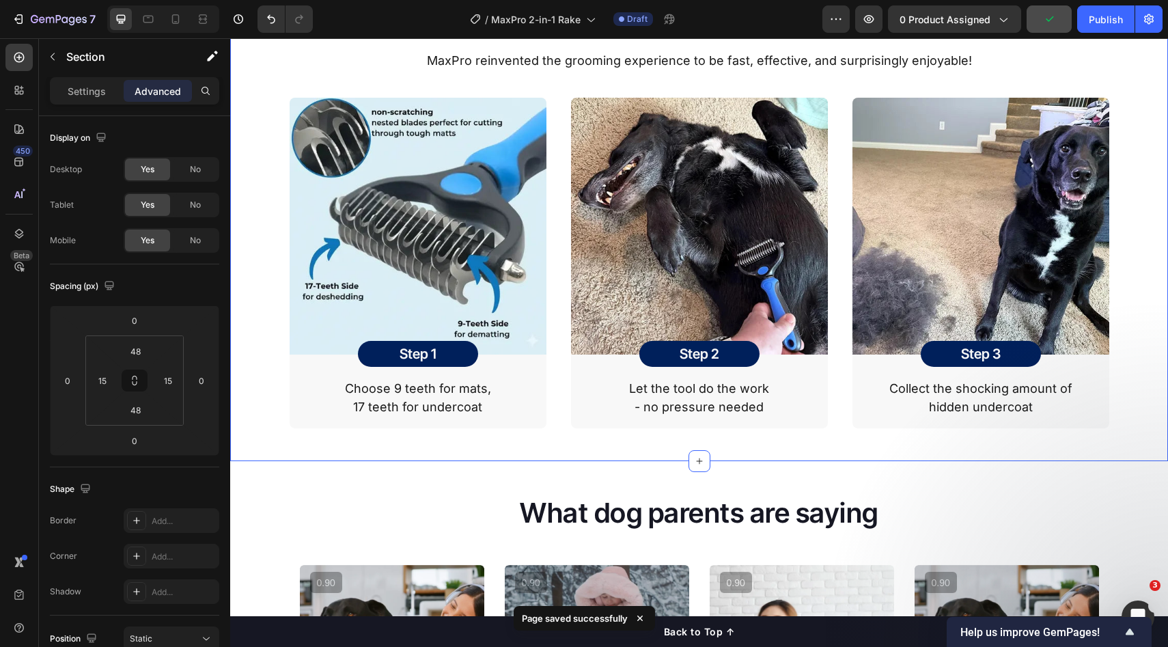
click at [1121, 270] on div "How It Works Heading MaxPro reinvented the grooming experience to be fast, effe…" at bounding box center [700, 216] width 918 height 423
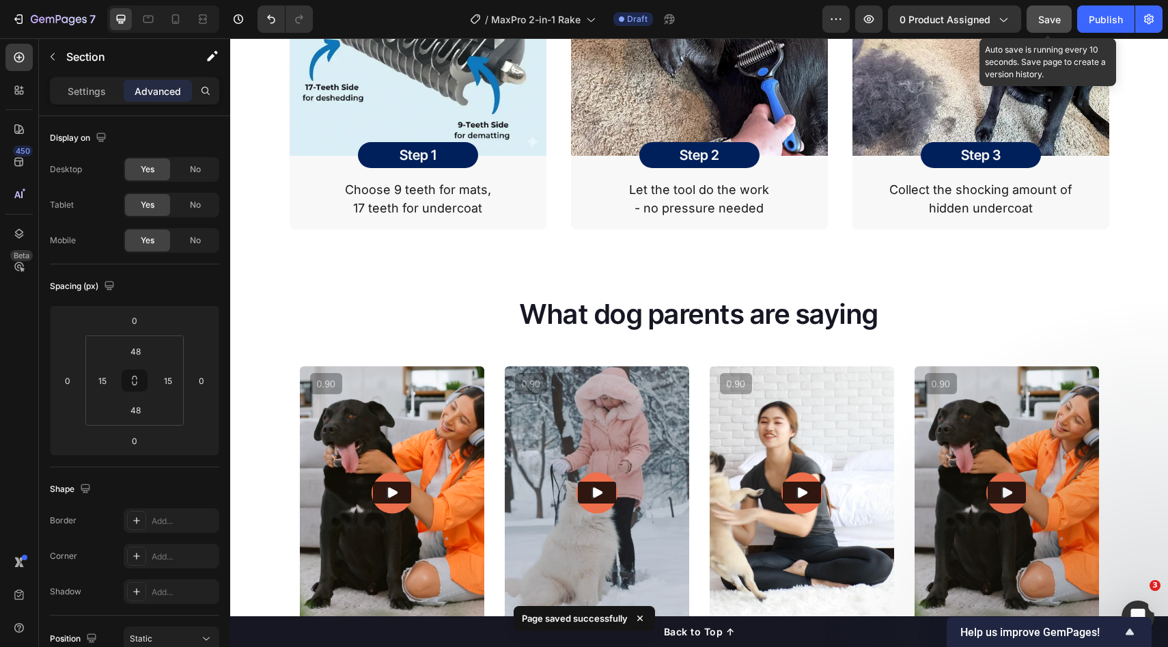
click at [1044, 14] on span "Save" at bounding box center [1050, 20] width 23 height 12
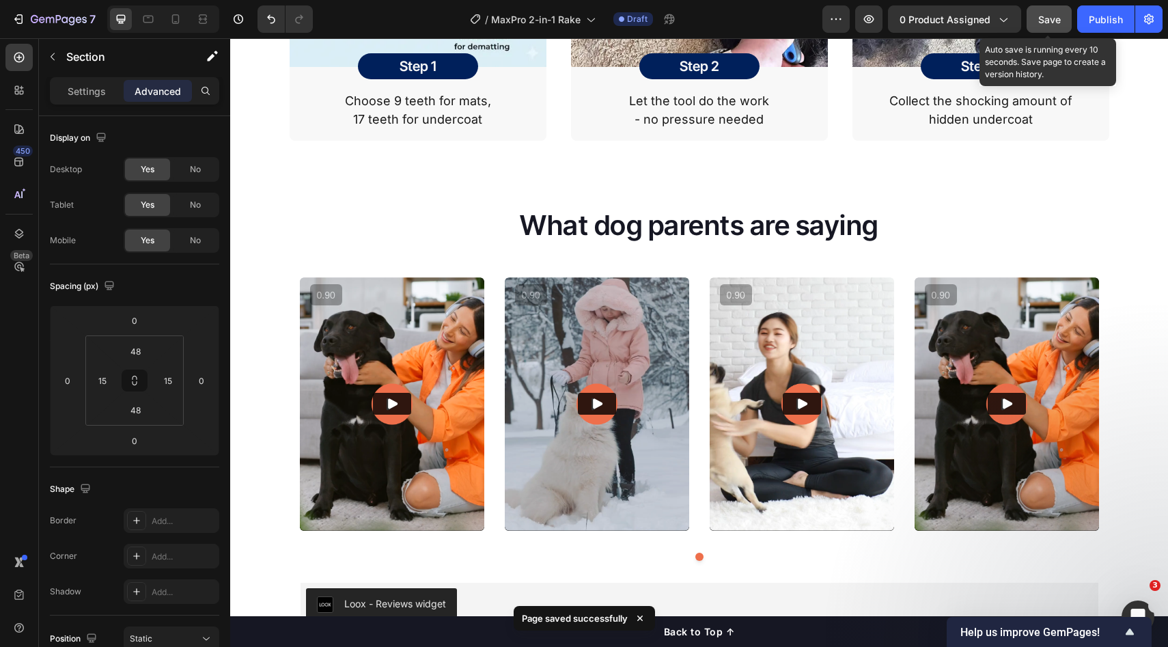
drag, startPoint x: 1041, startPoint y: 17, endPoint x: 1033, endPoint y: 34, distance: 18.7
click at [1041, 18] on span "Save" at bounding box center [1050, 20] width 23 height 12
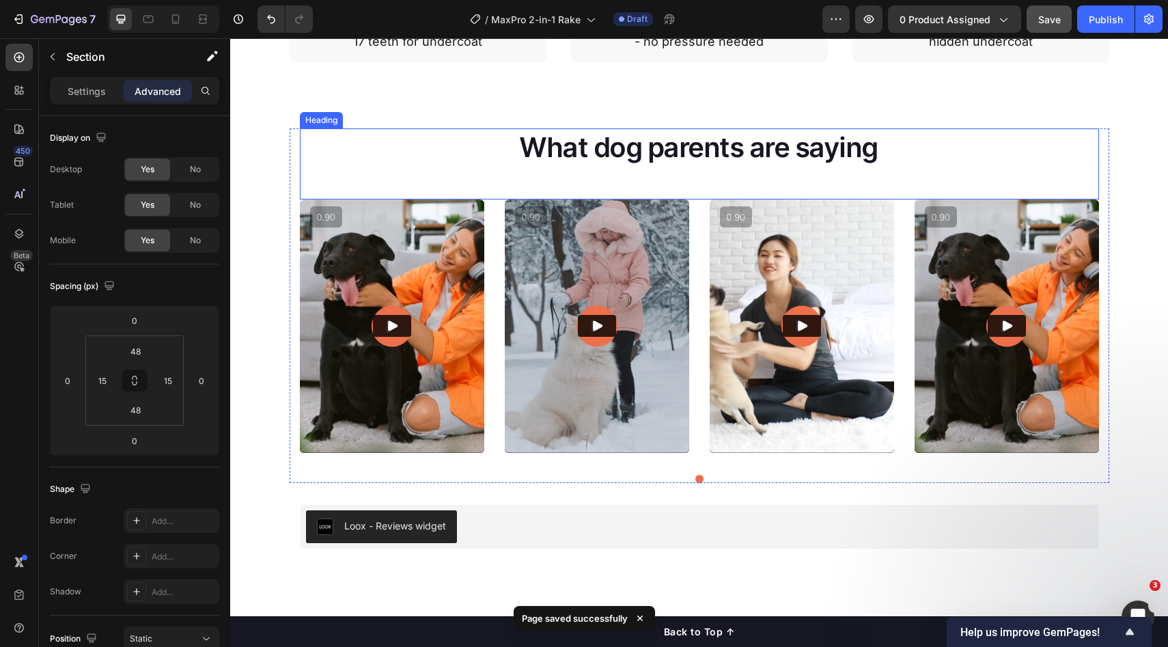
scroll to position [1923, 0]
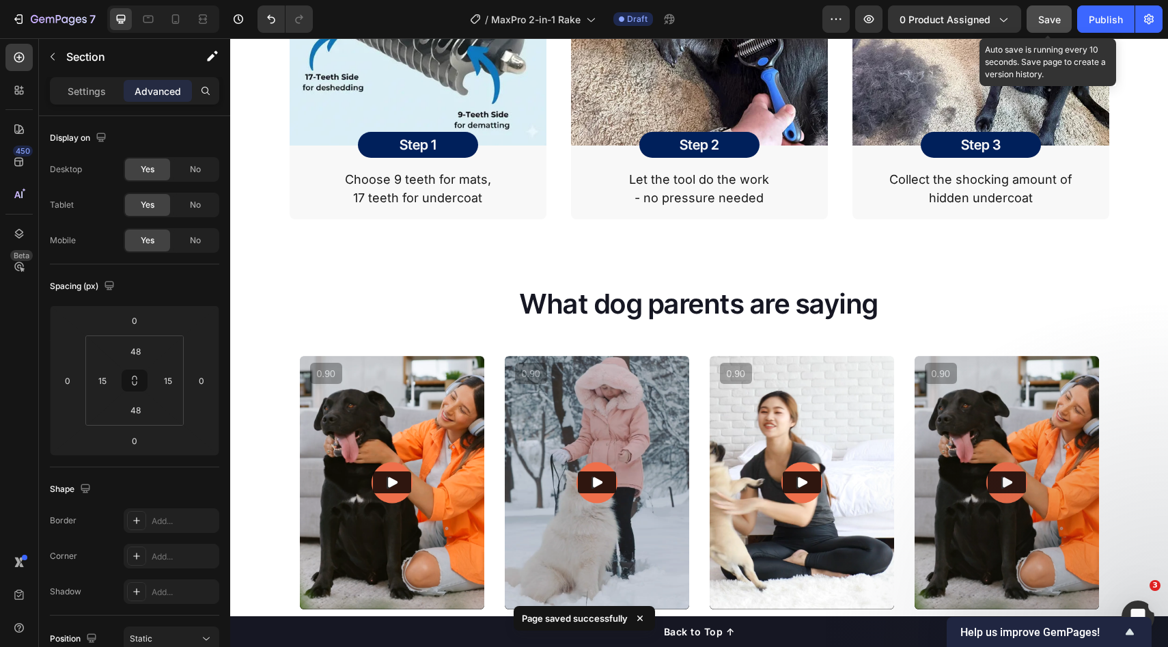
click at [1041, 26] on div "Save" at bounding box center [1050, 19] width 23 height 14
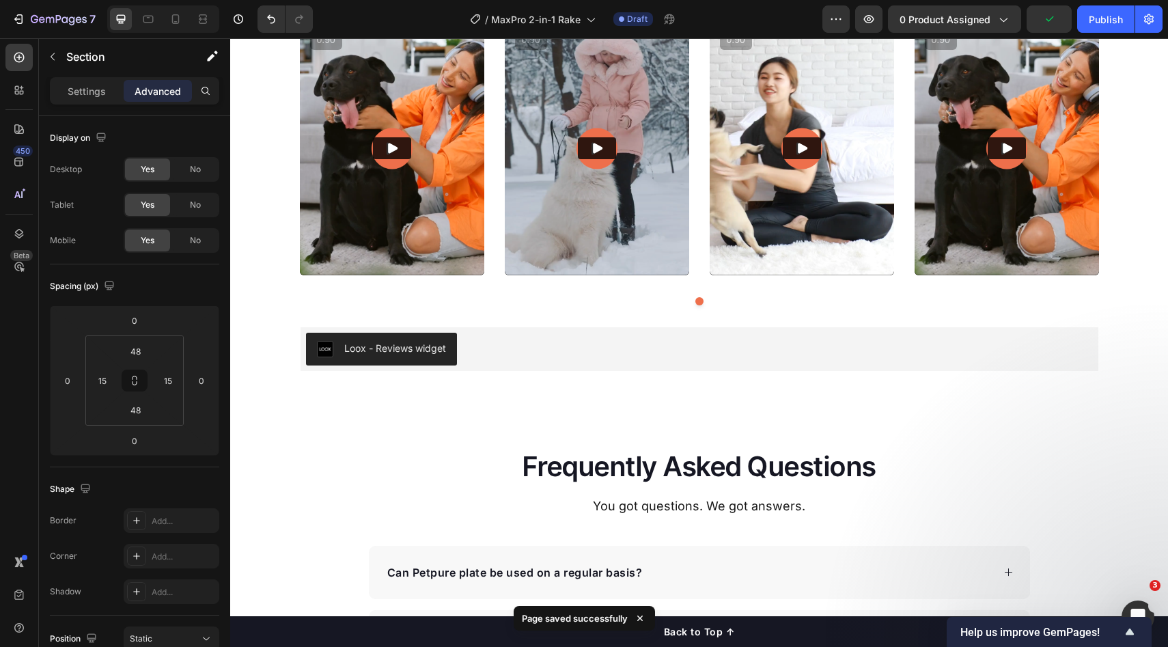
scroll to position [2269, 0]
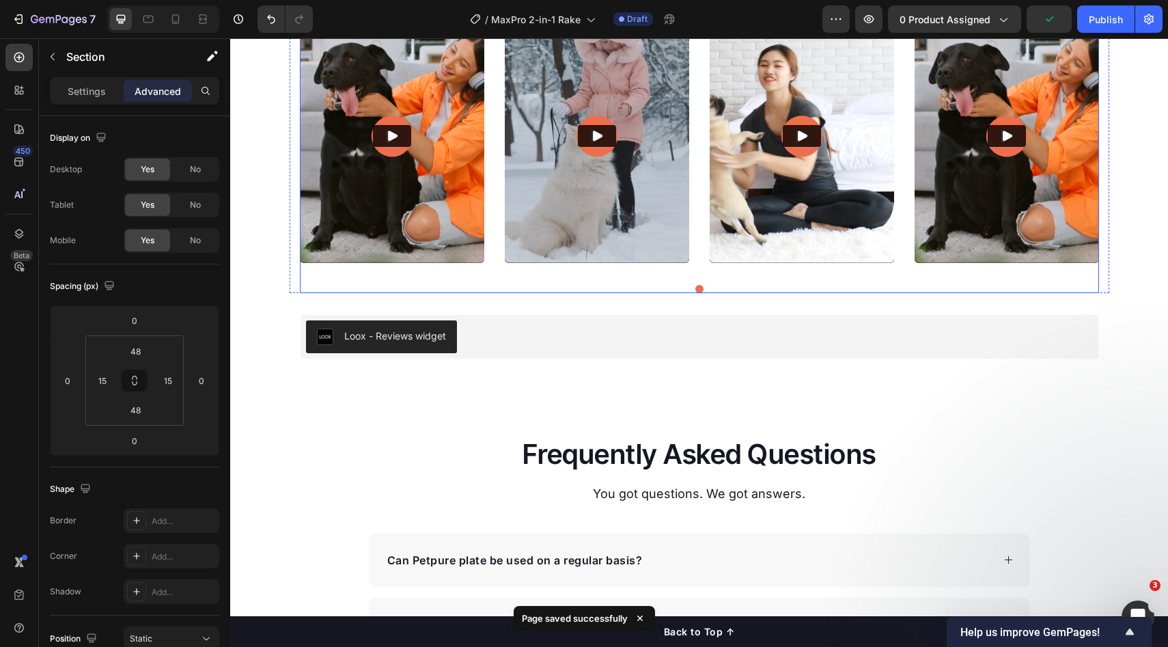
click at [514, 267] on div "Video Video Video Video Carousel" at bounding box center [699, 152] width 799 height 284
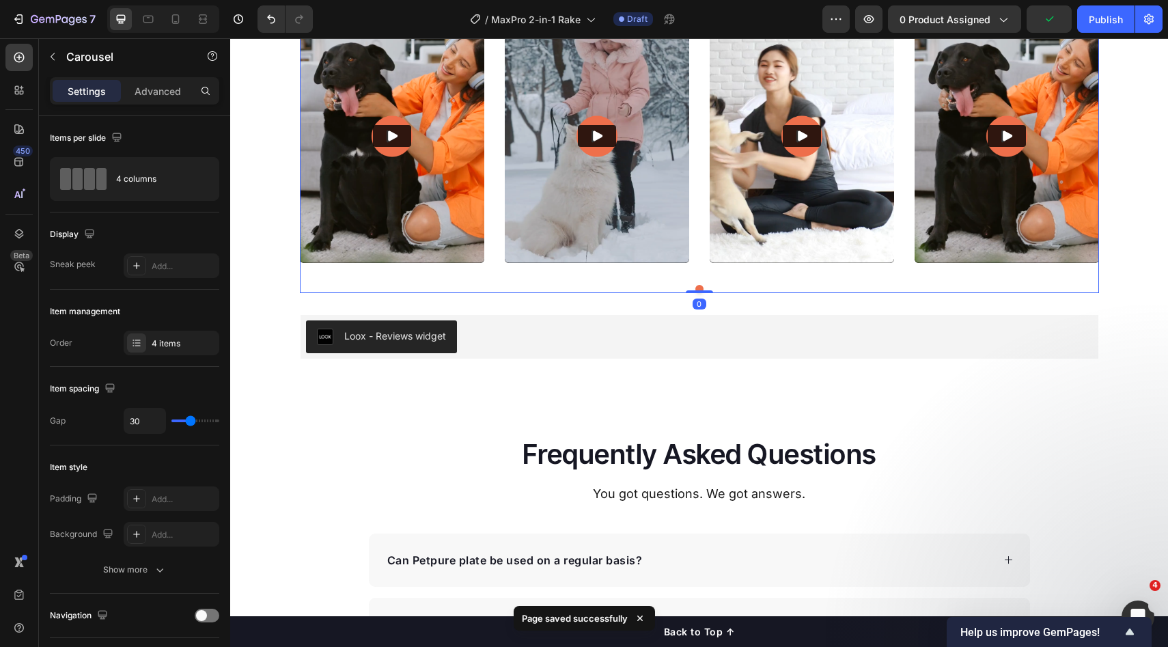
click at [497, 259] on div "Video Video Video Video" at bounding box center [699, 136] width 799 height 253
click at [490, 258] on div "Video Video Video Video" at bounding box center [699, 136] width 799 height 253
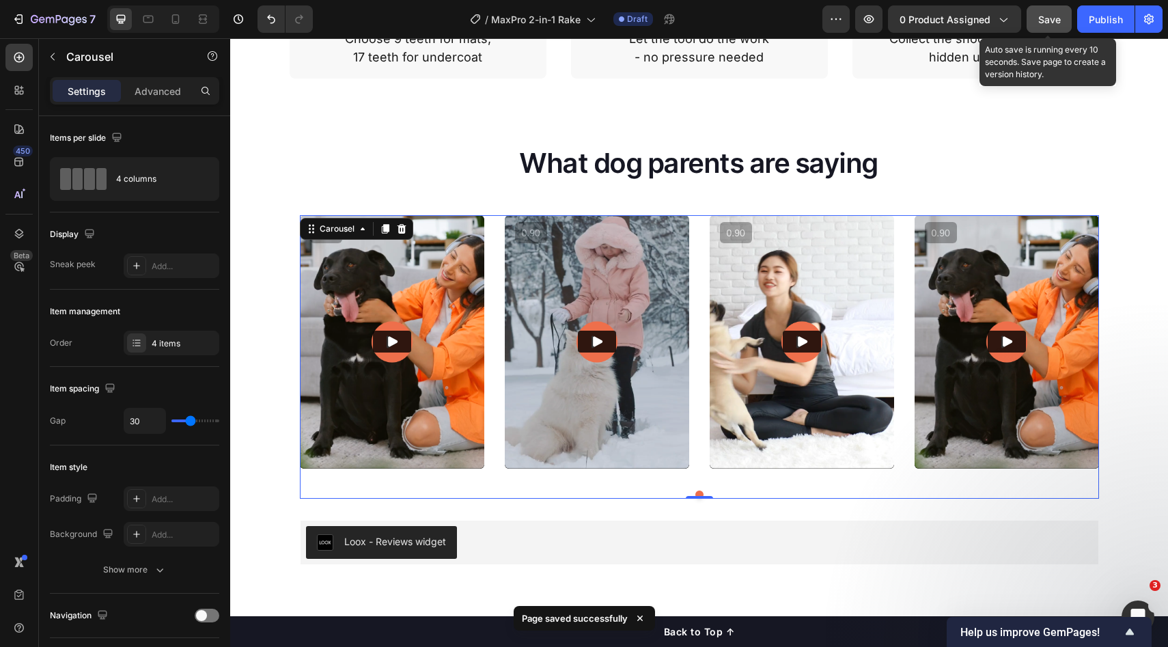
click at [1058, 19] on span "Save" at bounding box center [1050, 20] width 23 height 12
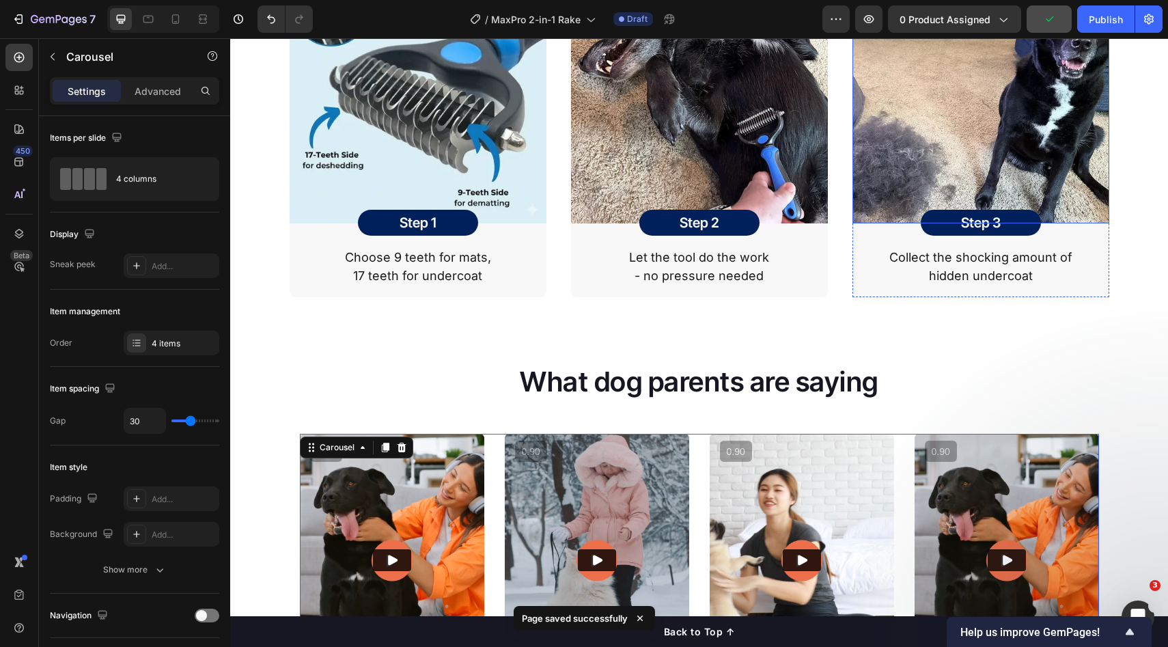
scroll to position [1852, 0]
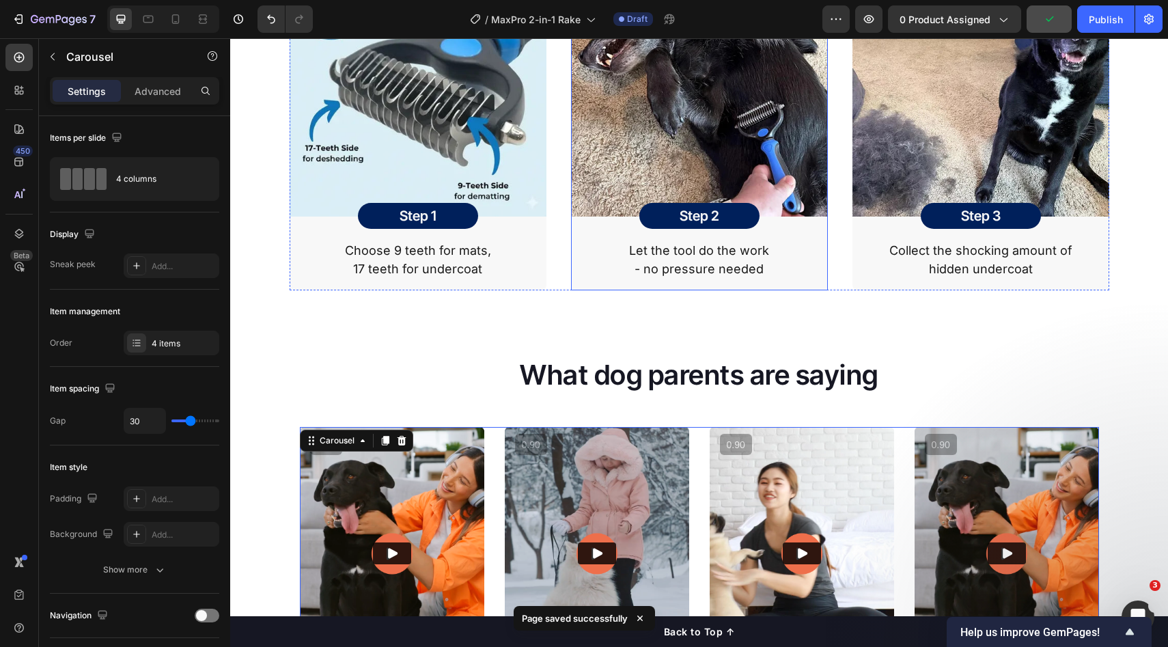
click at [686, 269] on p "- no pressure needed" at bounding box center [700, 269] width 254 height 18
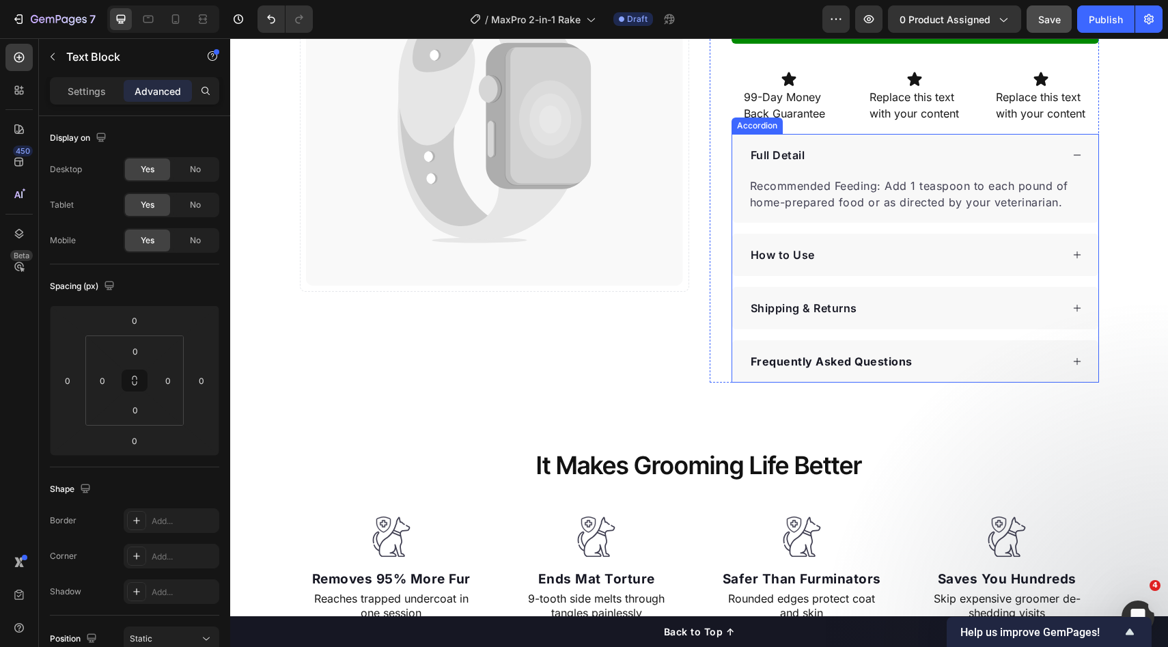
scroll to position [0, 0]
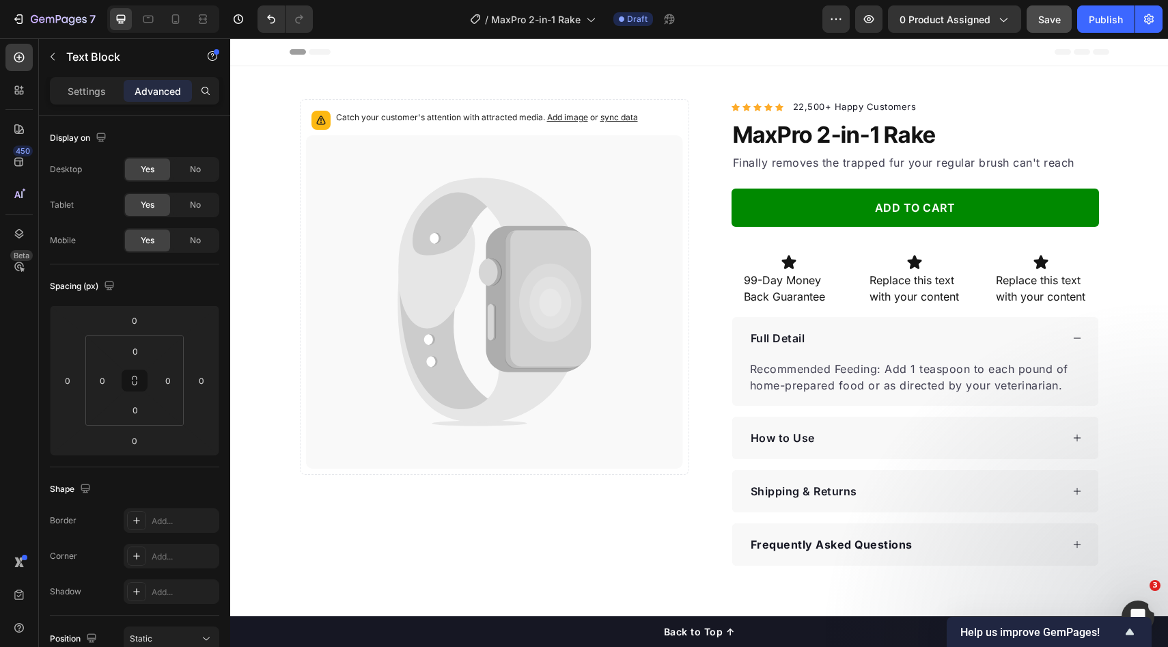
click at [1043, 33] on div "7 Version history / MaxPro 2-in-1 Rake Draft Preview 0 product assigned Save Pu…" at bounding box center [584, 19] width 1168 height 39
drag, startPoint x: 1056, startPoint y: 16, endPoint x: 1051, endPoint y: 26, distance: 10.7
click at [1056, 17] on span "Save" at bounding box center [1050, 20] width 23 height 12
click at [1056, 18] on span "Save" at bounding box center [1050, 20] width 23 height 12
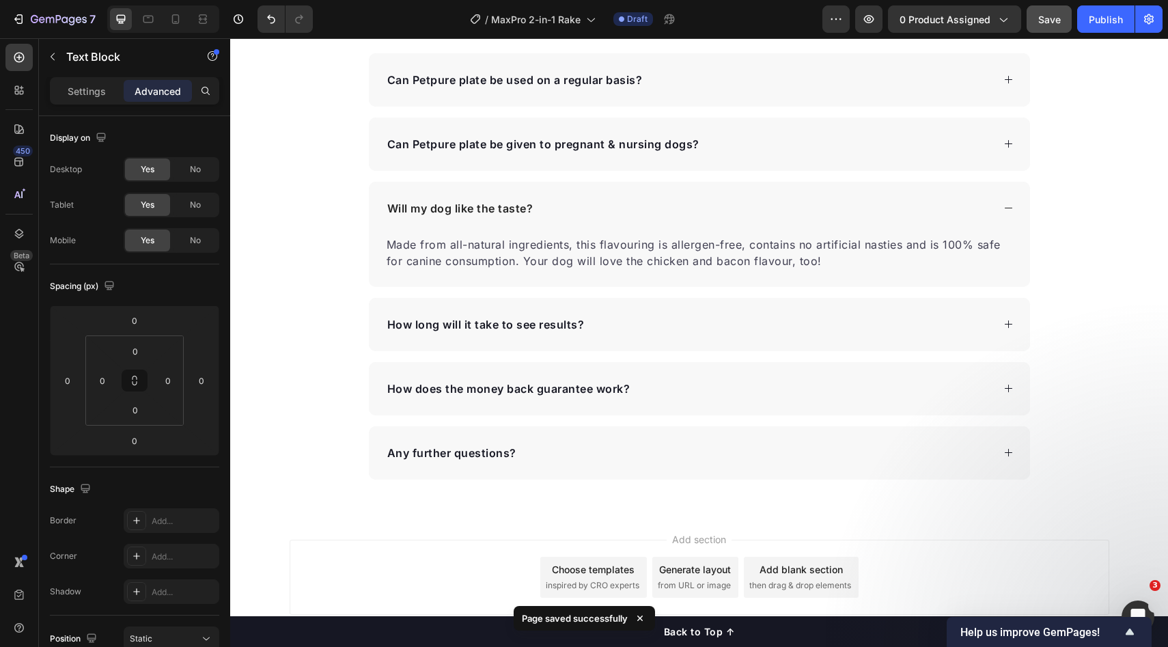
scroll to position [2797, 0]
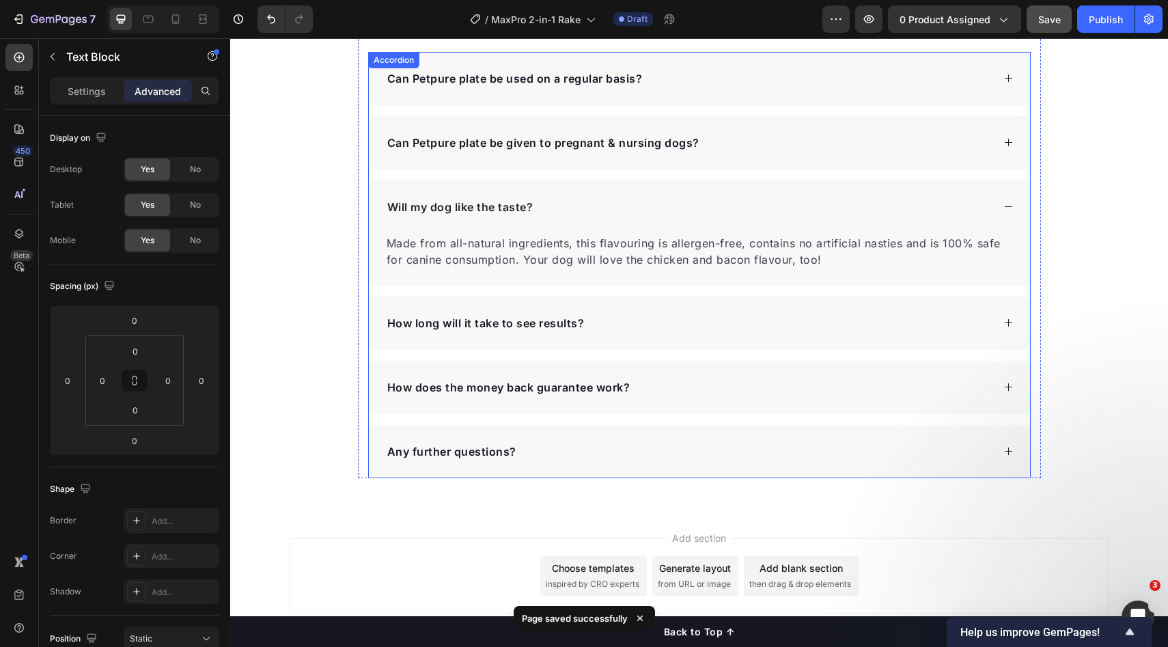
click at [956, 212] on div "Will my dog like the taste?" at bounding box center [688, 207] width 607 height 20
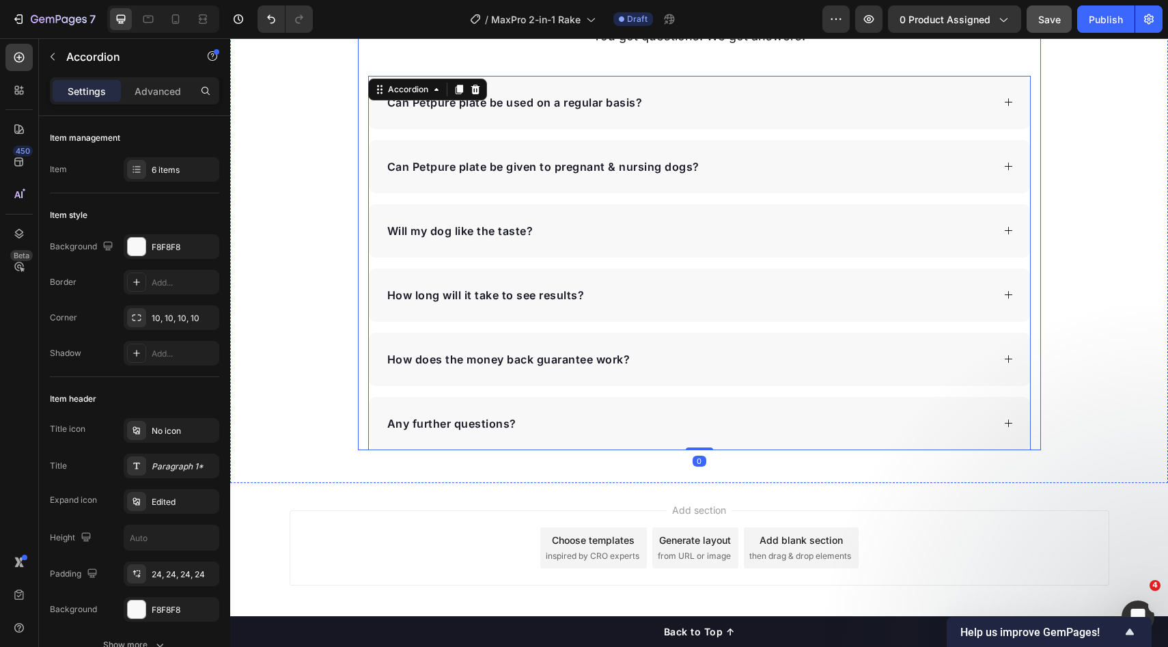
scroll to position [2773, 0]
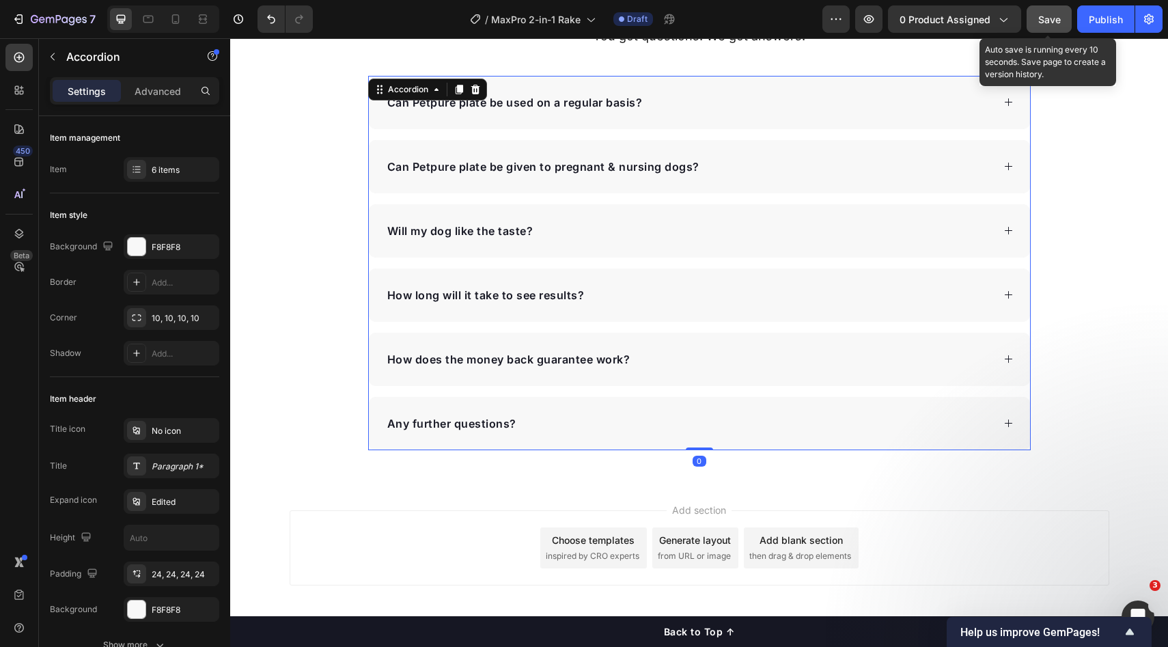
click at [1056, 20] on span "Save" at bounding box center [1050, 20] width 23 height 12
